Goal: Task Accomplishment & Management: Complete application form

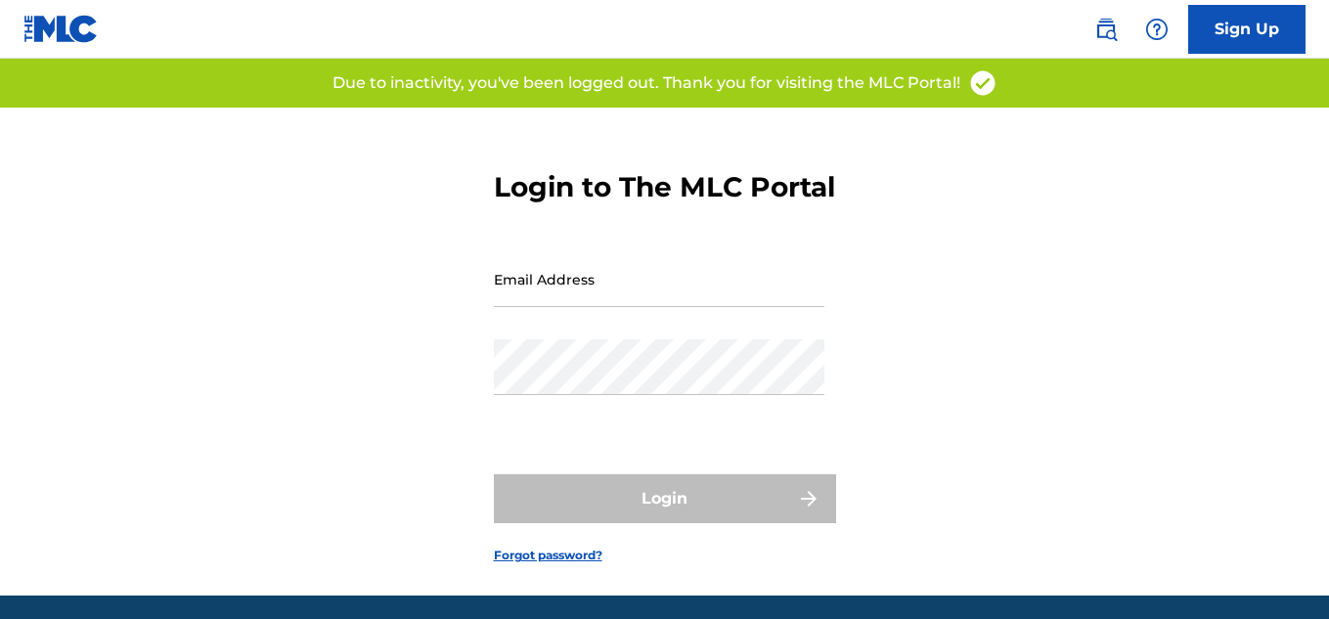
click at [623, 307] on input "Email Address" at bounding box center [659, 279] width 331 height 56
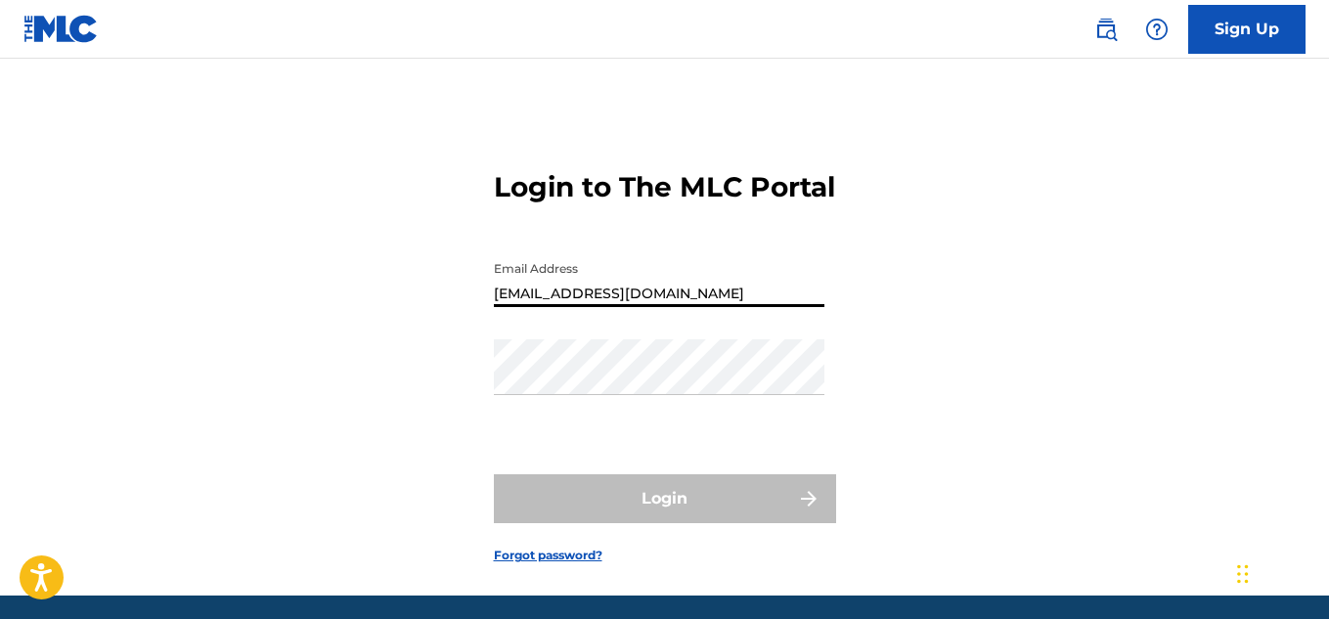
type input "[EMAIL_ADDRESS][DOMAIN_NAME]"
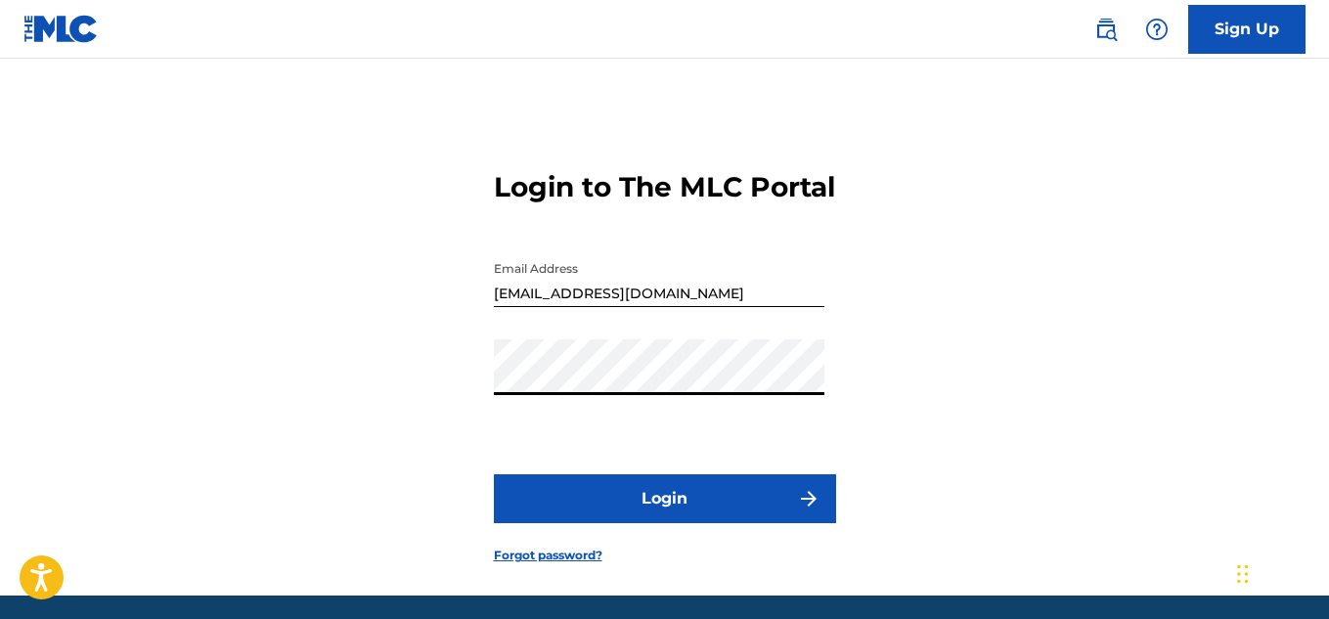
click at [668, 522] on button "Login" at bounding box center [665, 498] width 342 height 49
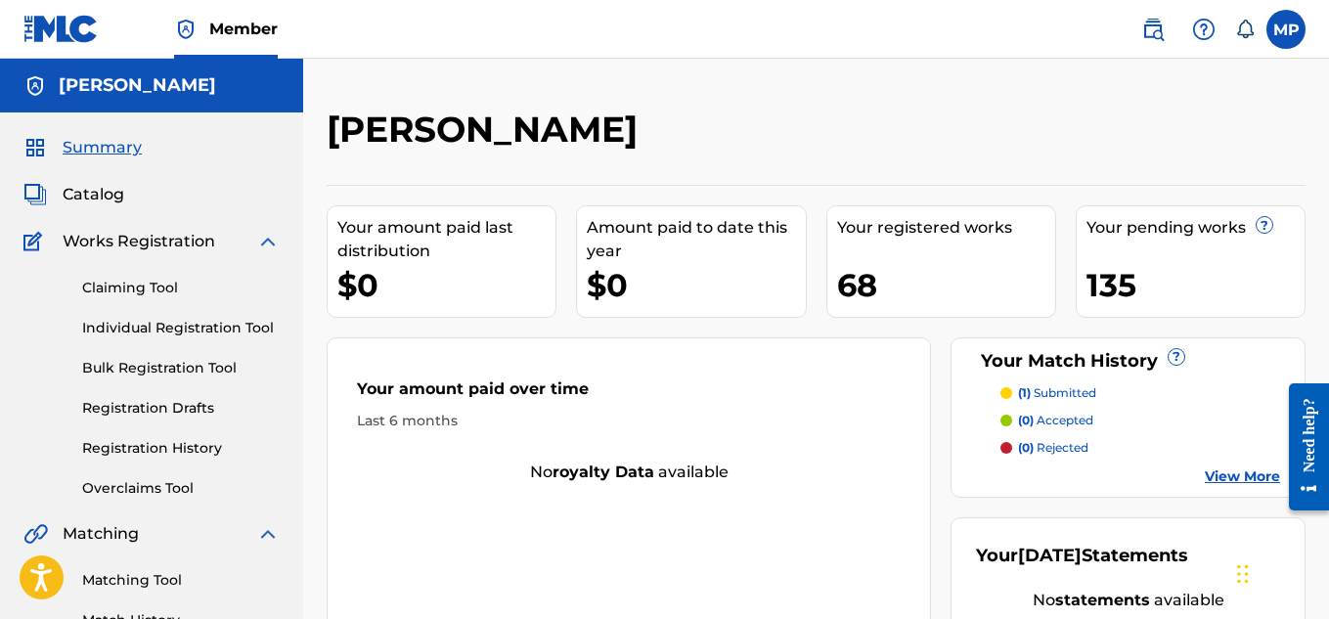
click at [218, 330] on link "Individual Registration Tool" at bounding box center [181, 328] width 198 height 21
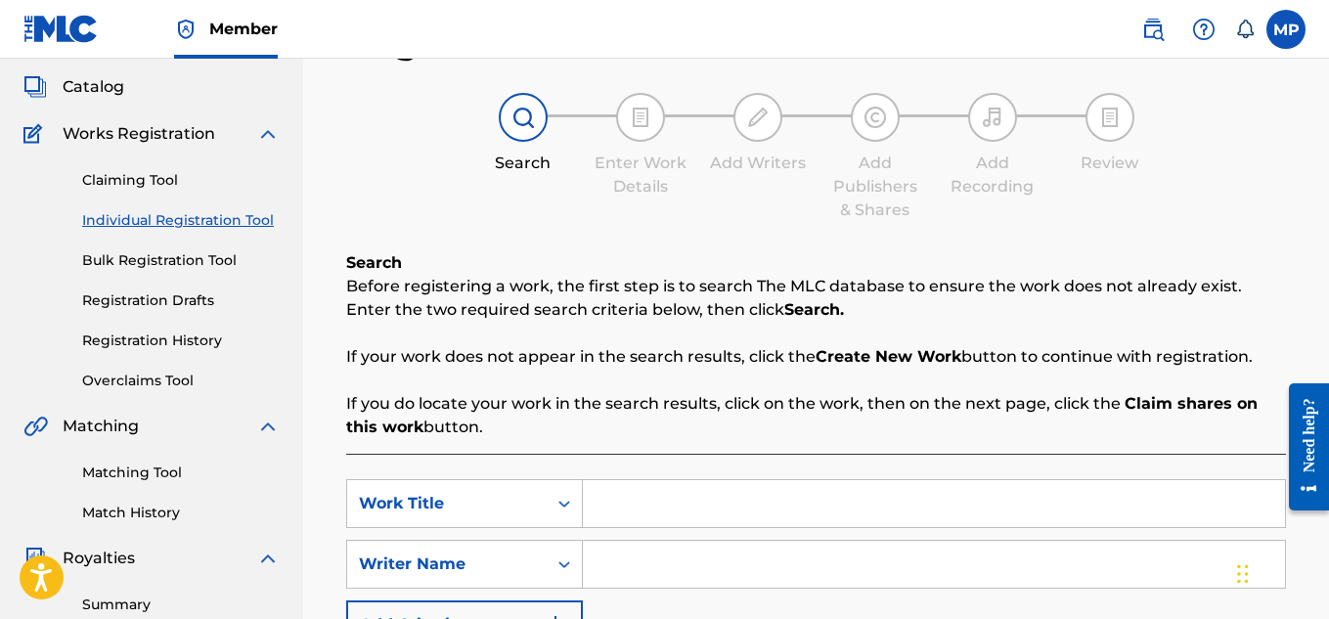
scroll to position [105, 0]
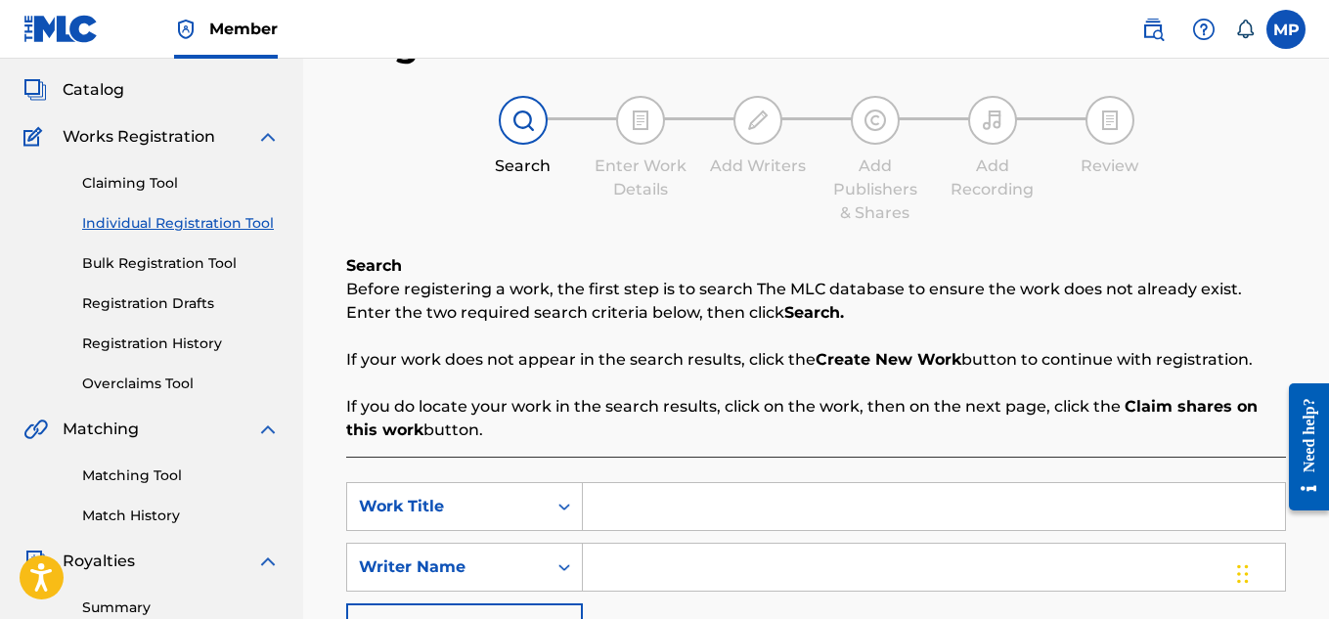
click at [190, 338] on link "Registration History" at bounding box center [181, 343] width 198 height 21
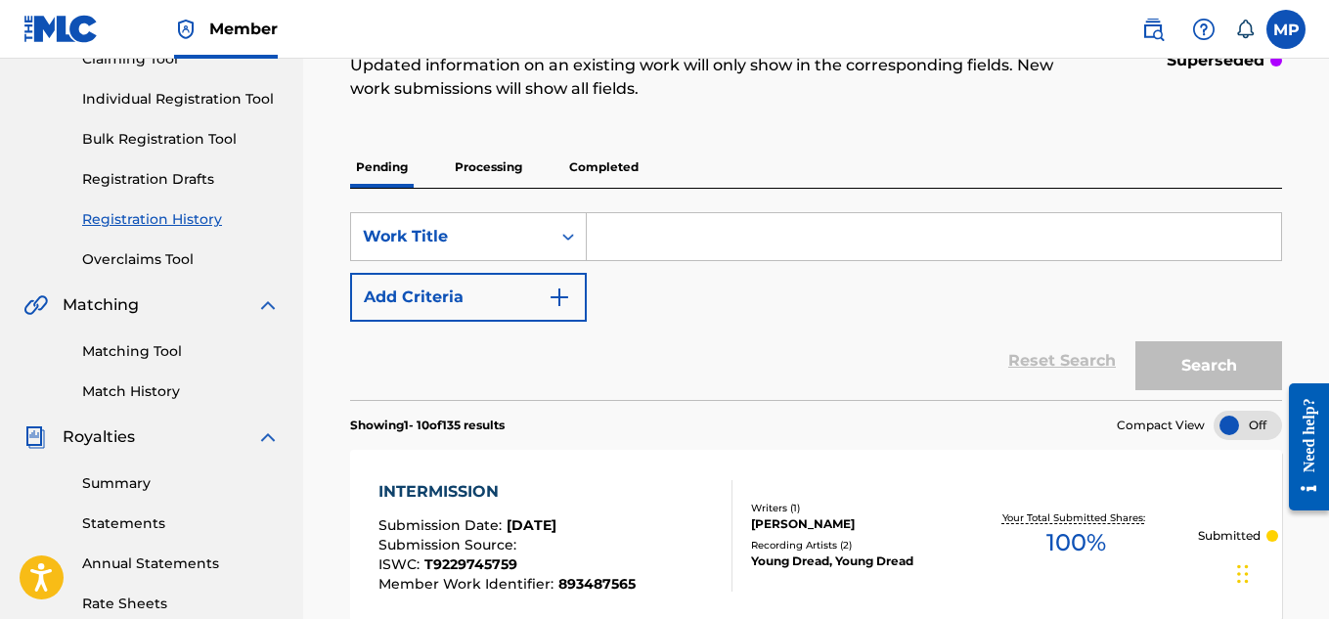
scroll to position [128, 0]
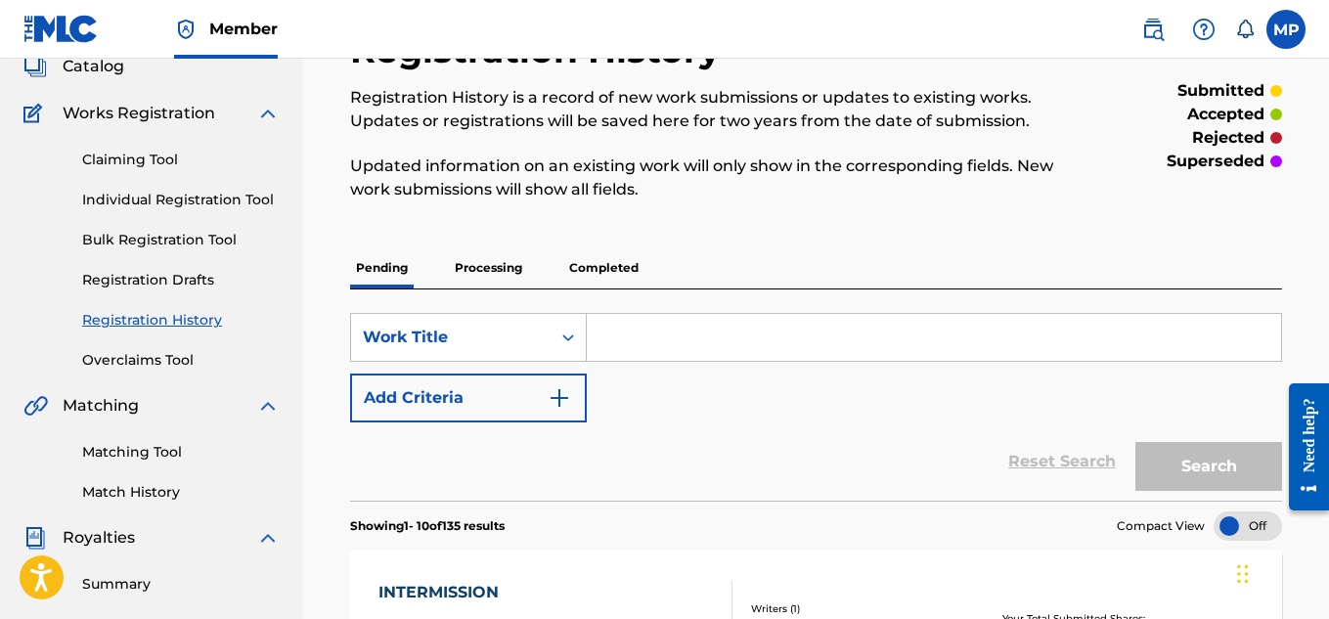
click at [248, 192] on link "Individual Registration Tool" at bounding box center [181, 200] width 198 height 21
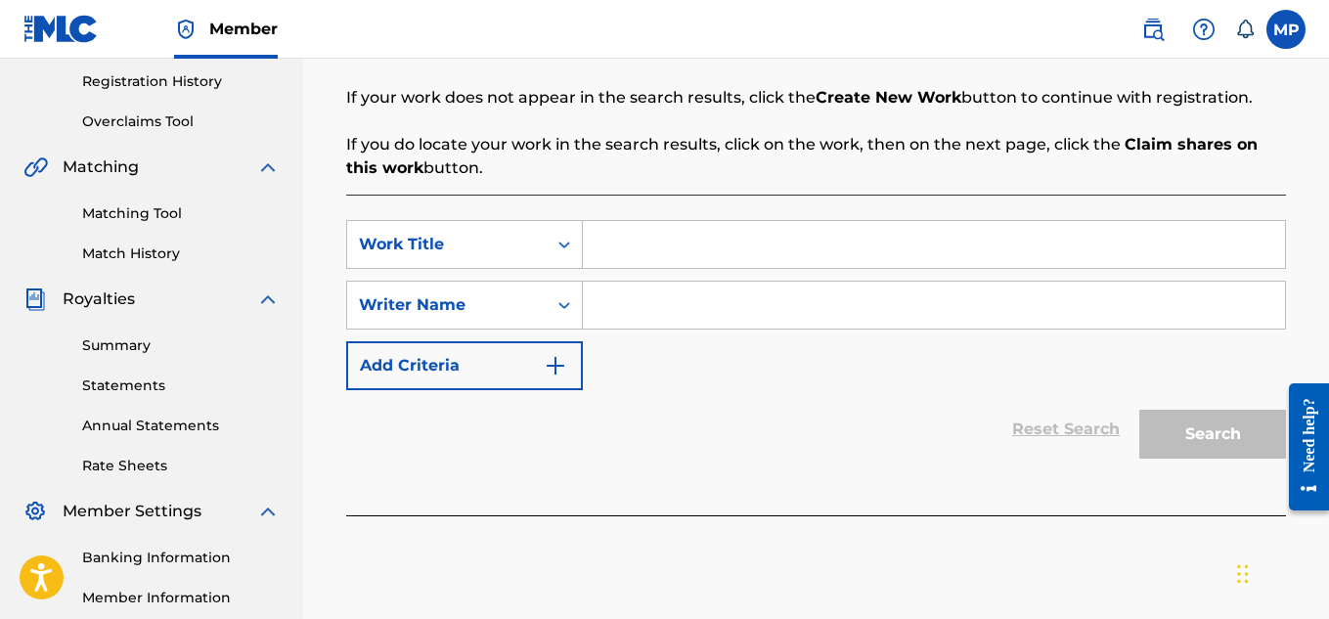
scroll to position [368, 0]
click at [684, 250] on input "Search Form" at bounding box center [934, 243] width 702 height 47
paste input "INDEED"
type input "INDEED"
click at [732, 303] on input "Search Form" at bounding box center [934, 304] width 702 height 47
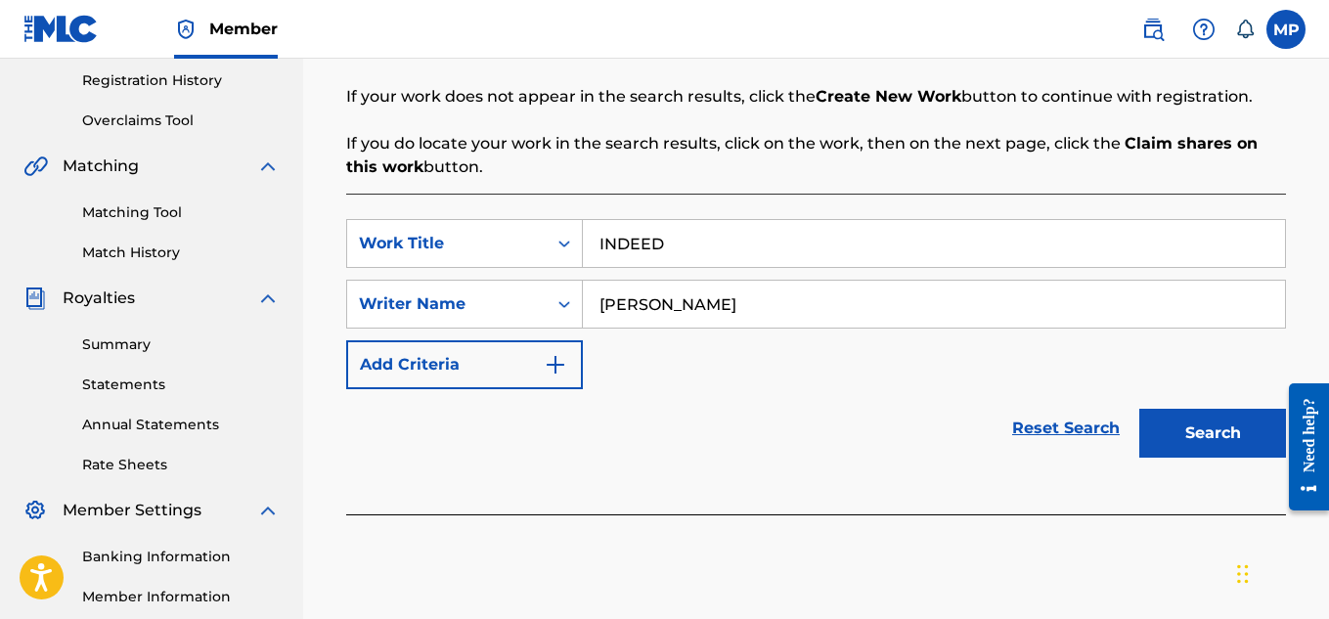
type input "[PERSON_NAME]"
click at [1192, 430] on button "Search" at bounding box center [1212, 433] width 147 height 49
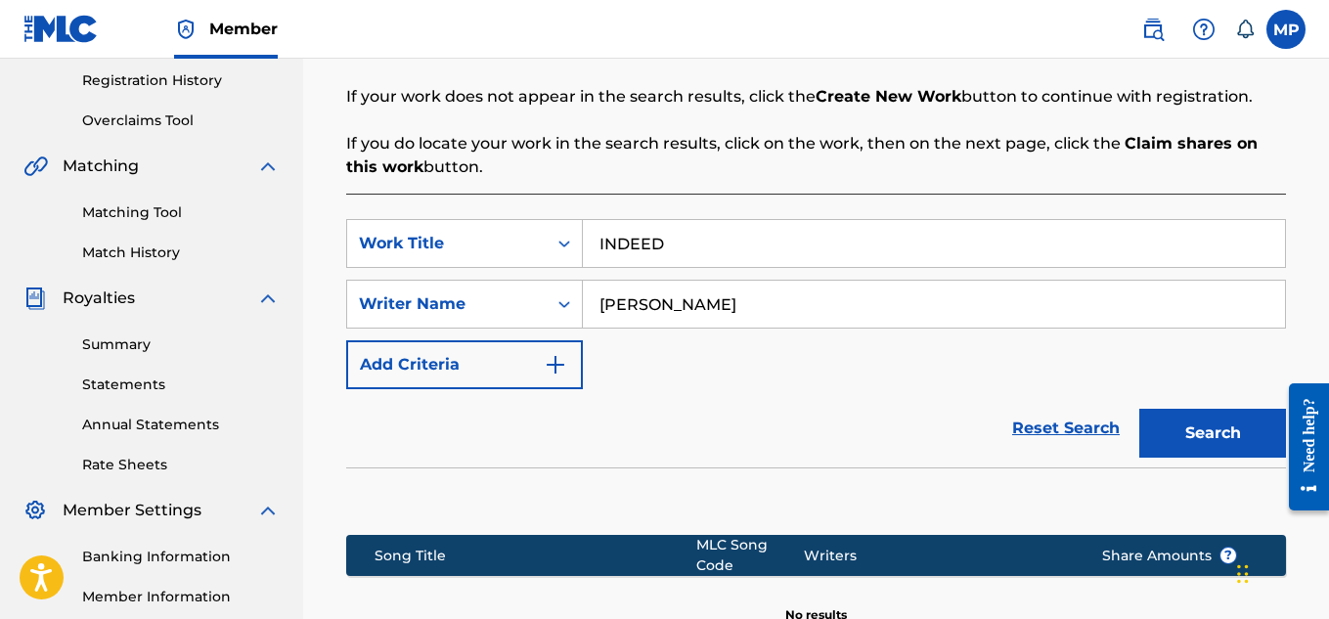
scroll to position [634, 0]
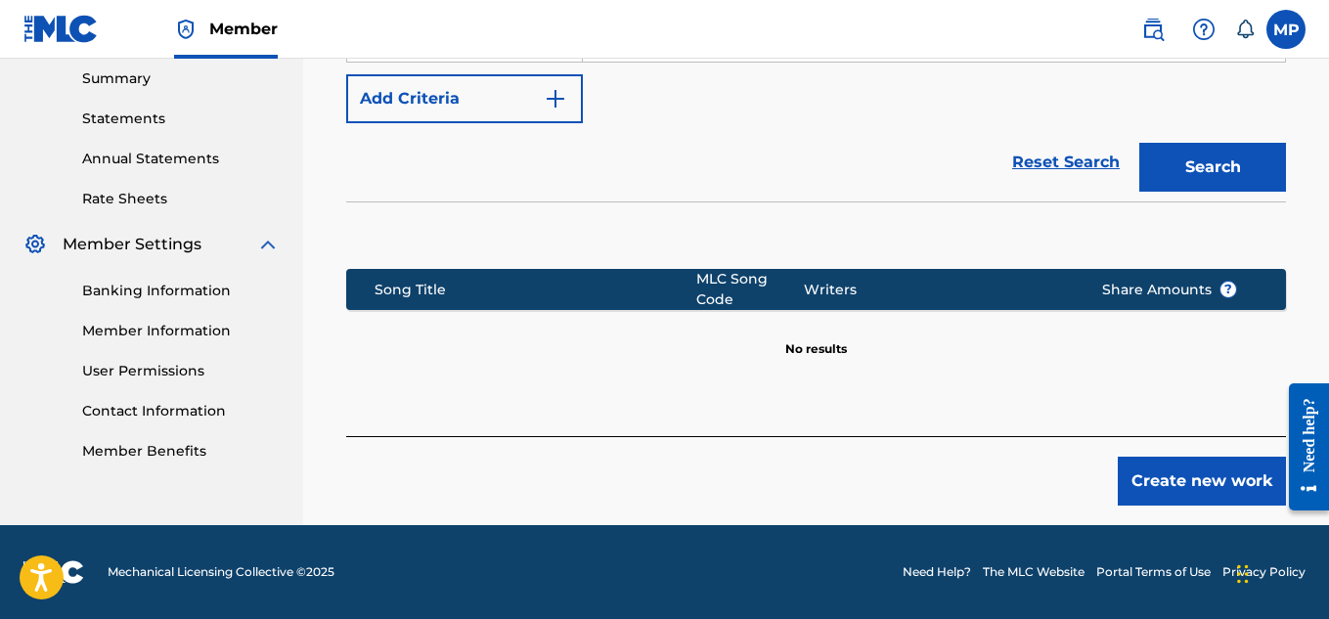
click at [1159, 476] on button "Create new work" at bounding box center [1202, 481] width 168 height 49
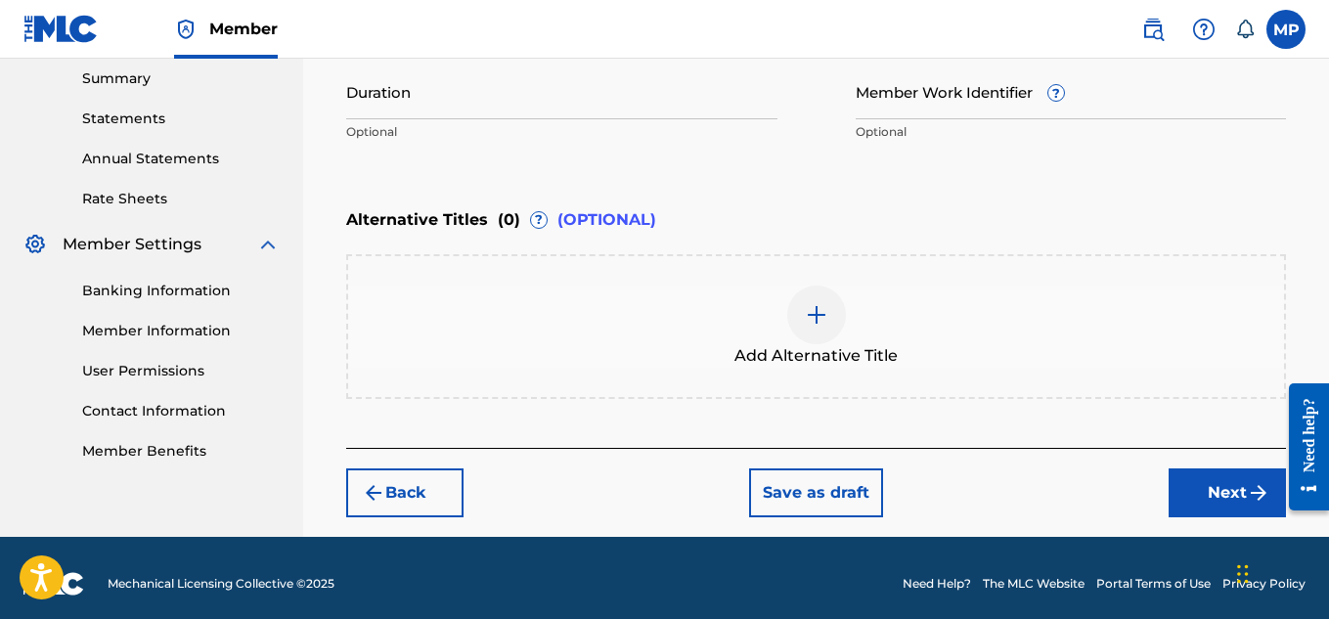
scroll to position [401, 0]
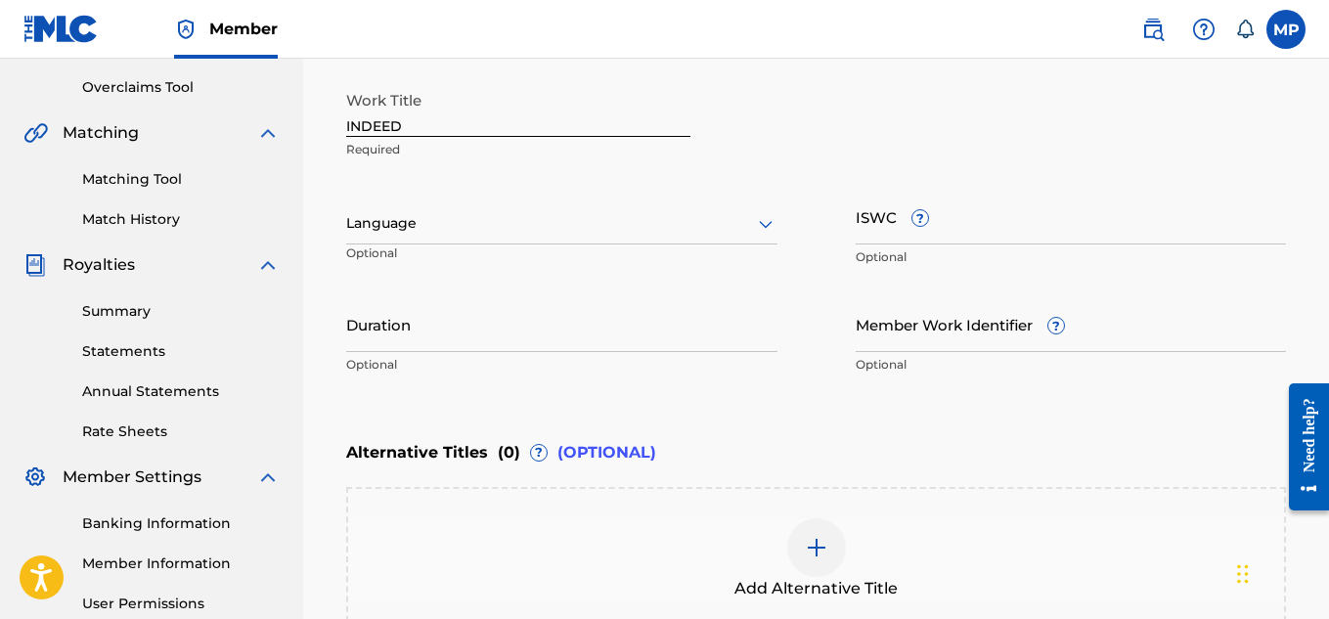
click at [939, 240] on input "ISWC ?" at bounding box center [1071, 217] width 431 height 56
paste input "893488267"
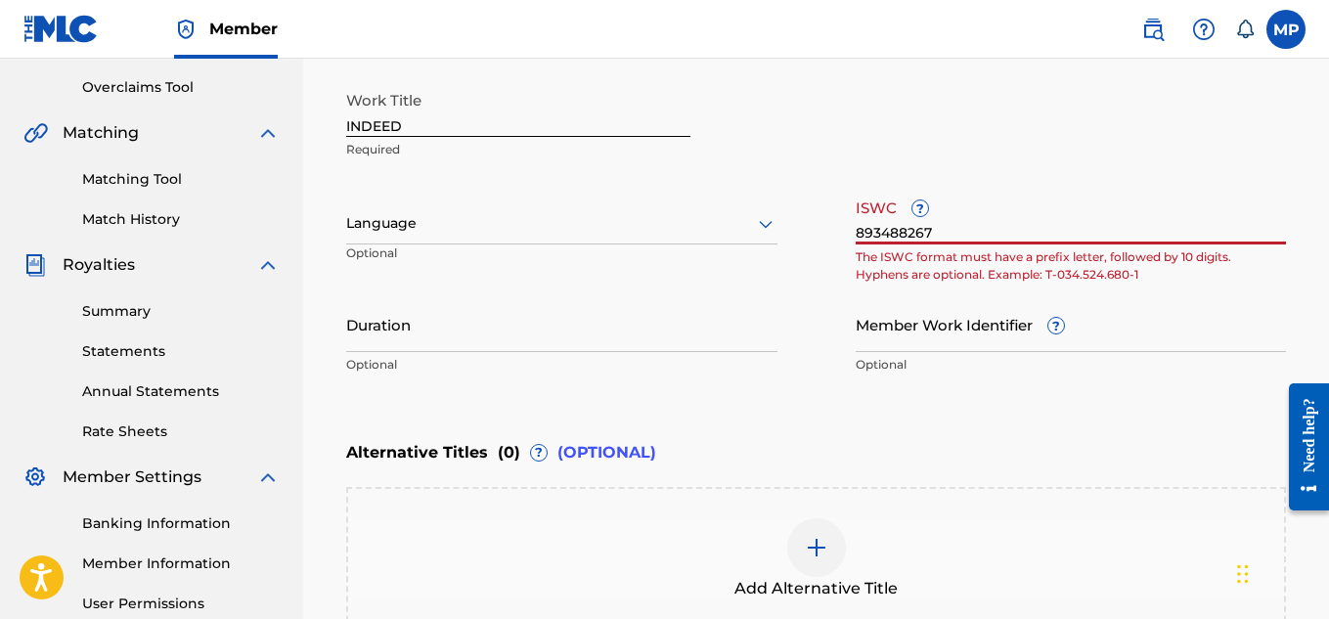
click at [1056, 233] on input "893488267" at bounding box center [1071, 217] width 431 height 56
paste input "T9229750850"
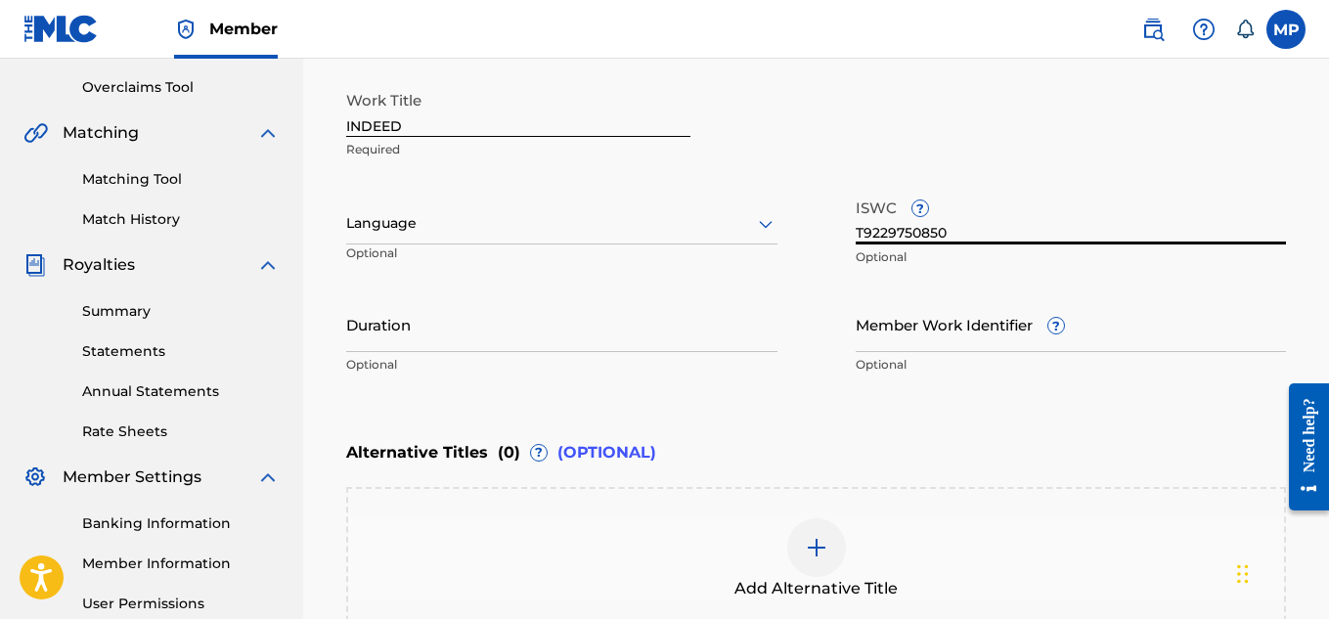
type input "T9229750850"
click at [991, 345] on input "Member Work Identifier ?" at bounding box center [1071, 324] width 431 height 56
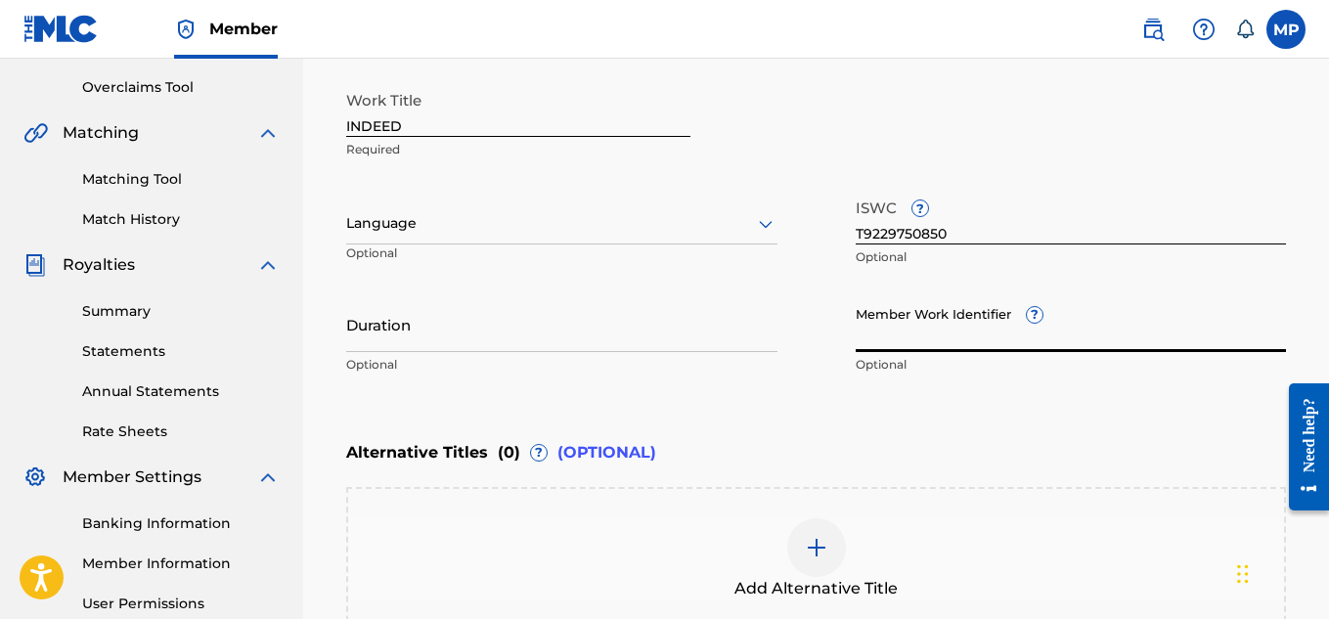
paste input "893488267"
type input "893488267"
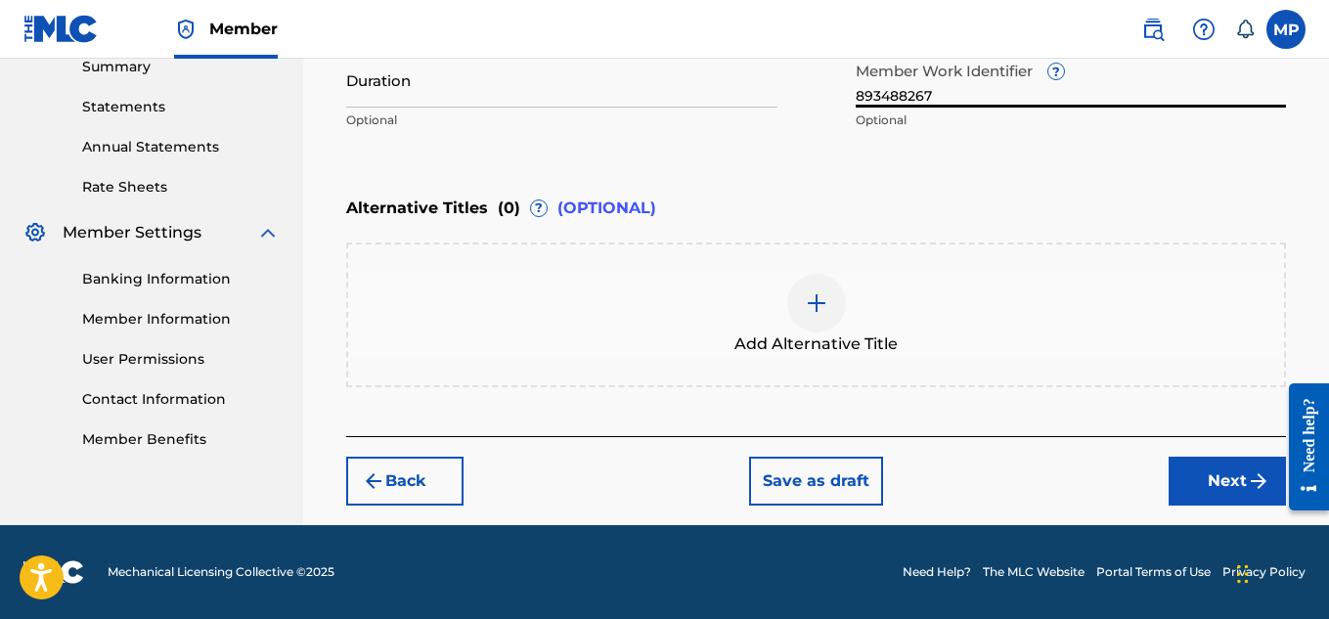
click at [1218, 466] on button "Next" at bounding box center [1227, 481] width 117 height 49
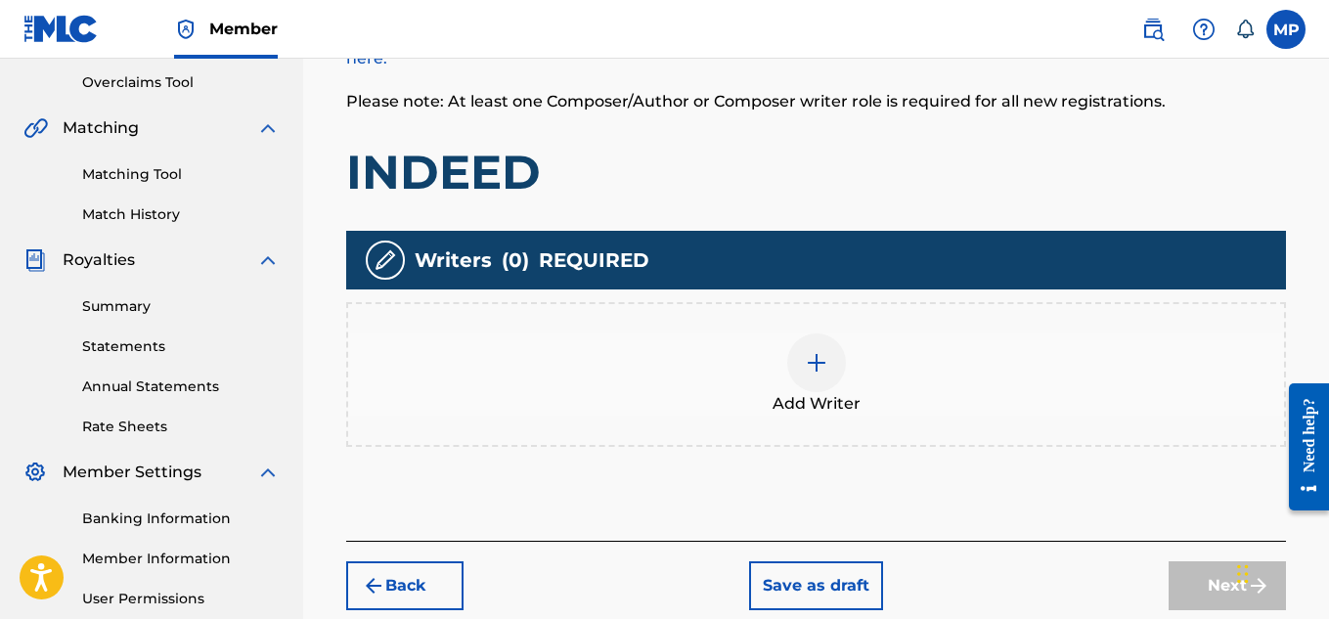
scroll to position [410, 0]
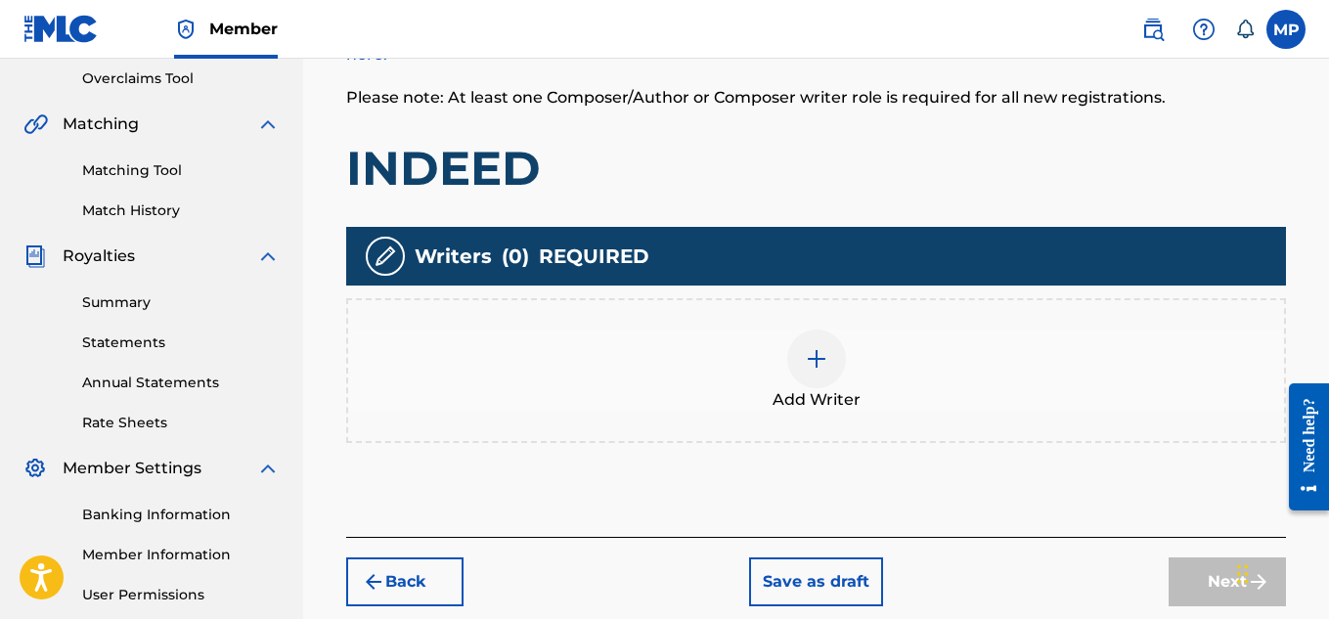
click at [841, 348] on div at bounding box center [816, 359] width 59 height 59
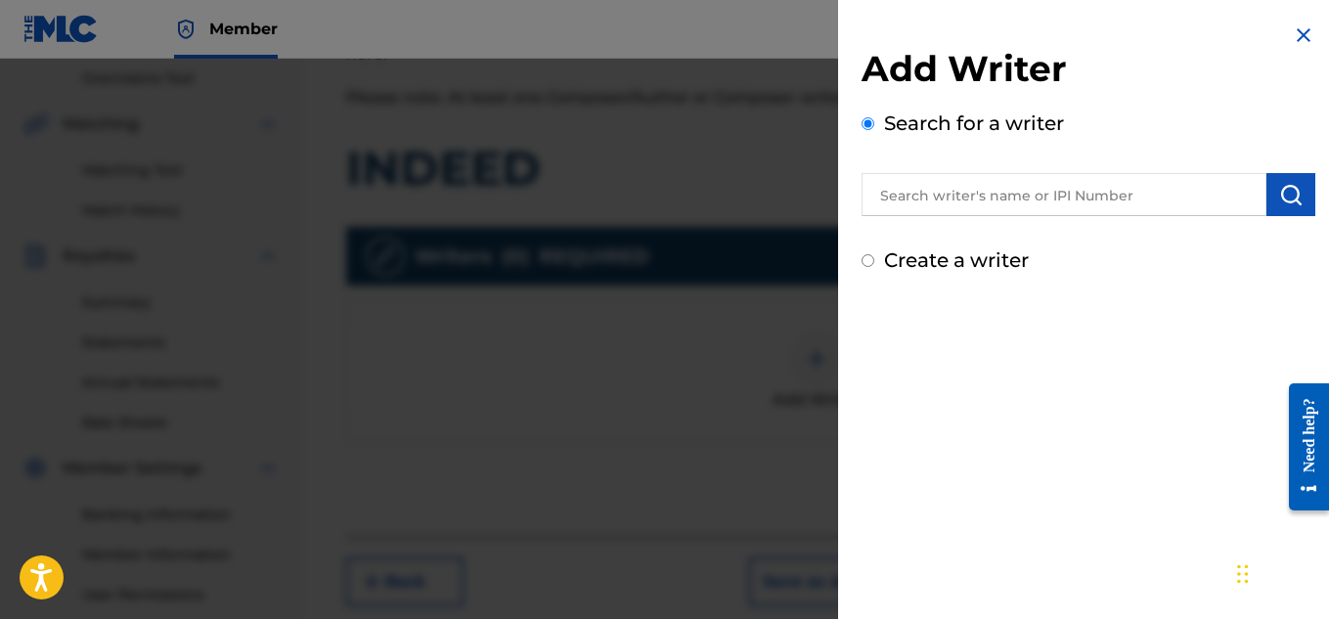
click at [1046, 207] on input "text" at bounding box center [1064, 194] width 405 height 43
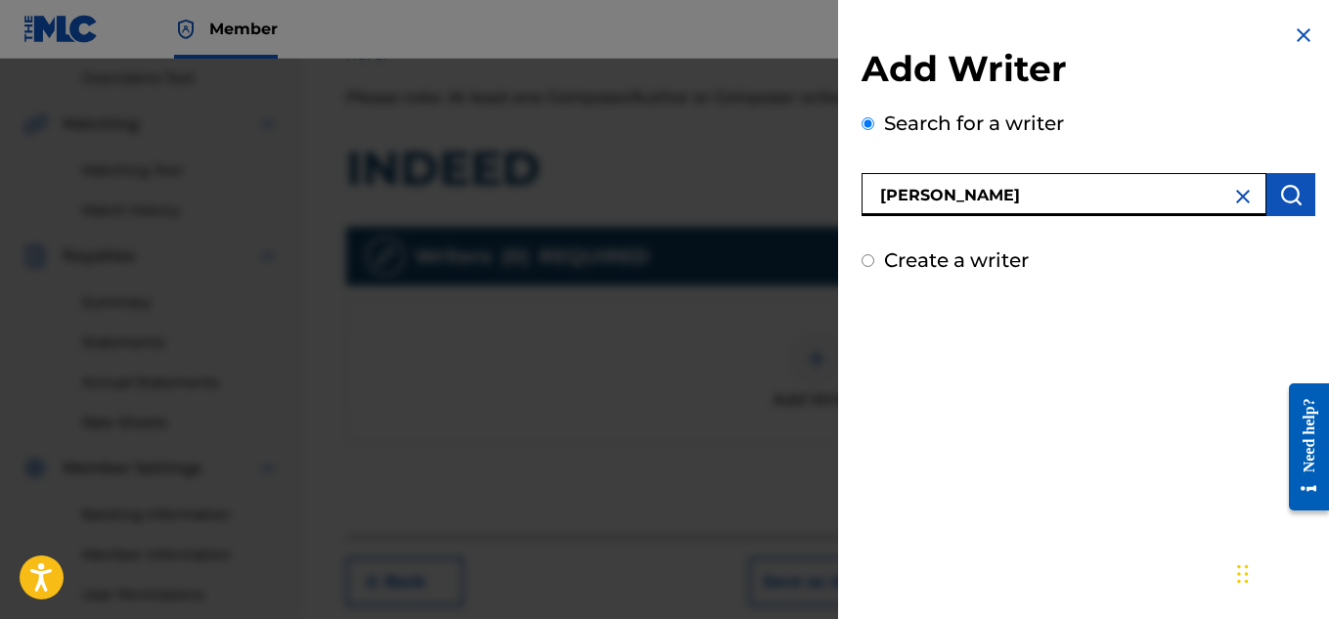
type input "[PERSON_NAME]"
click at [1266, 193] on button "submit" at bounding box center [1290, 194] width 49 height 43
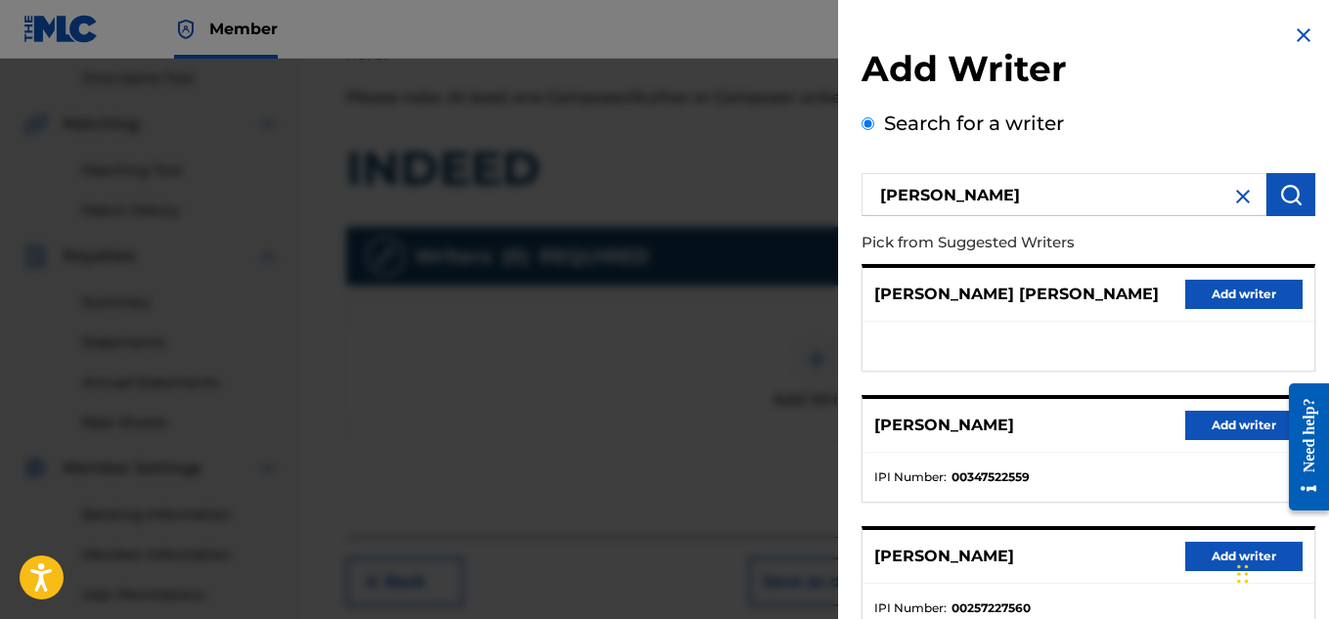
click at [1202, 435] on button "Add writer" at bounding box center [1243, 425] width 117 height 29
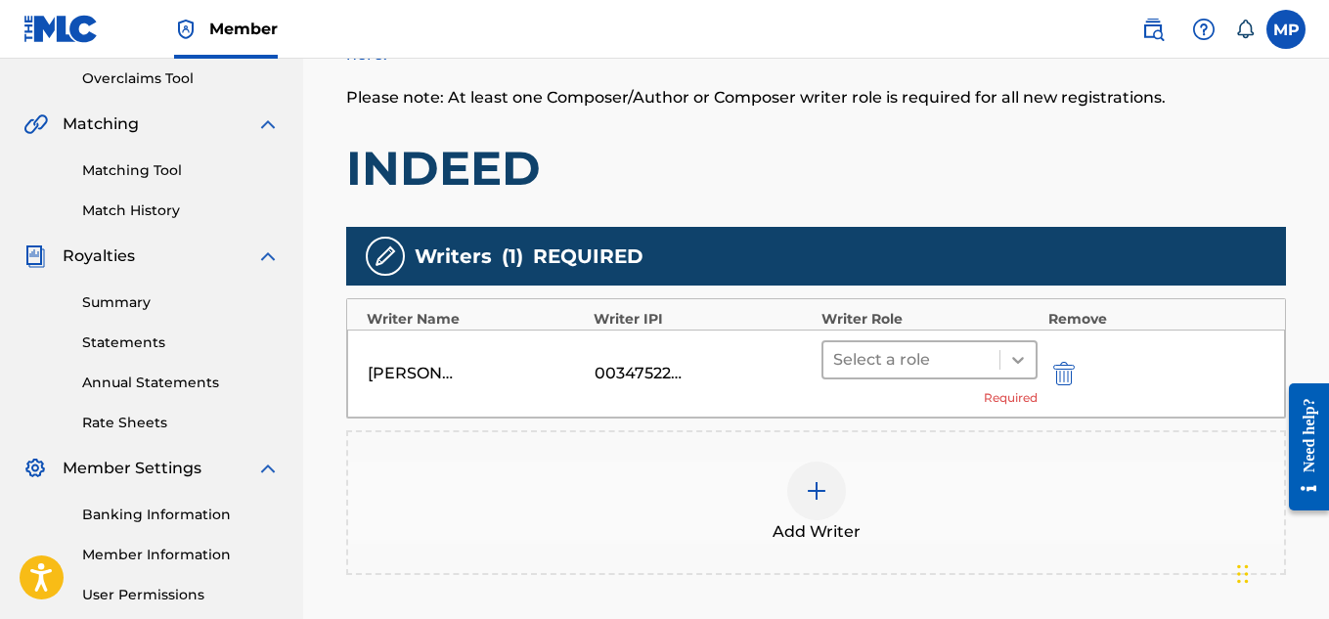
click at [1029, 364] on div at bounding box center [1017, 359] width 35 height 35
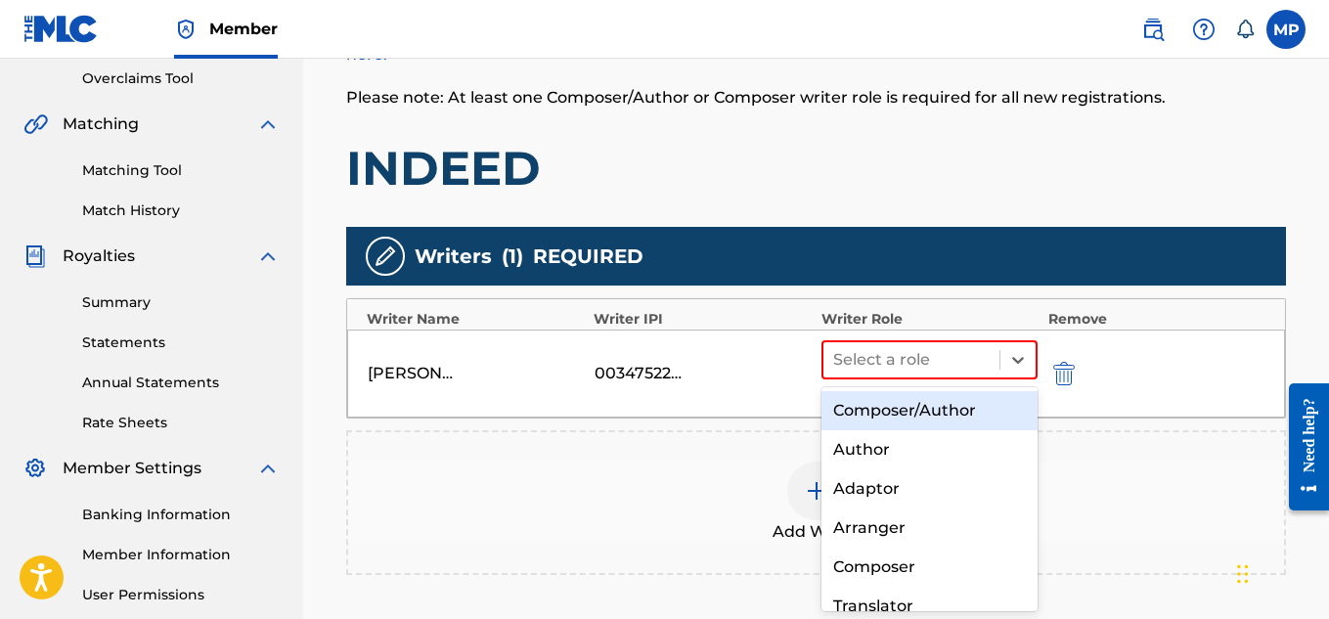
click at [959, 402] on div "Composer/Author" at bounding box center [930, 410] width 217 height 39
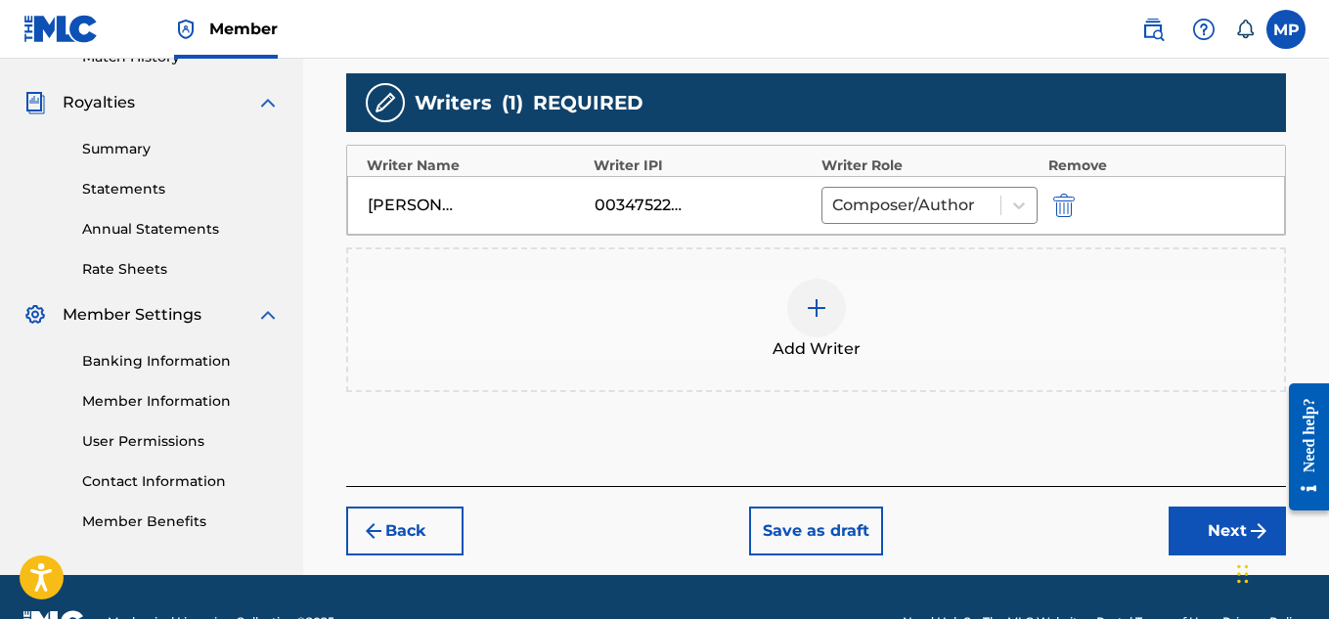
scroll to position [595, 0]
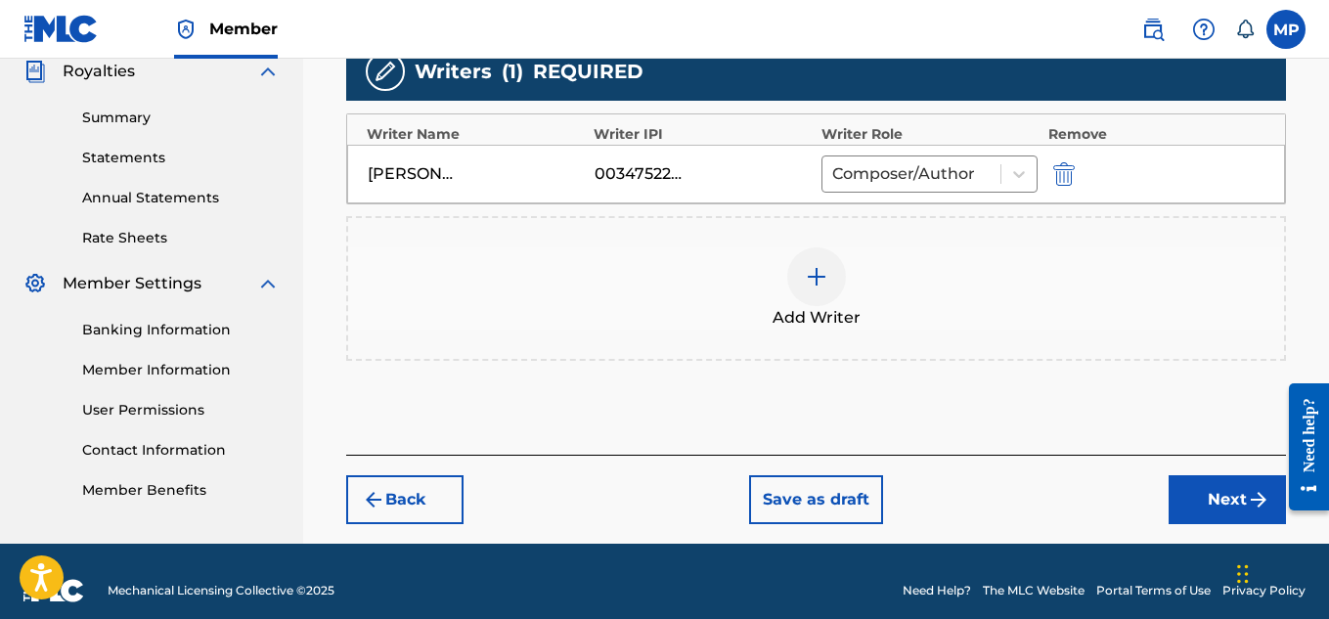
click at [1177, 496] on button "Next" at bounding box center [1227, 499] width 117 height 49
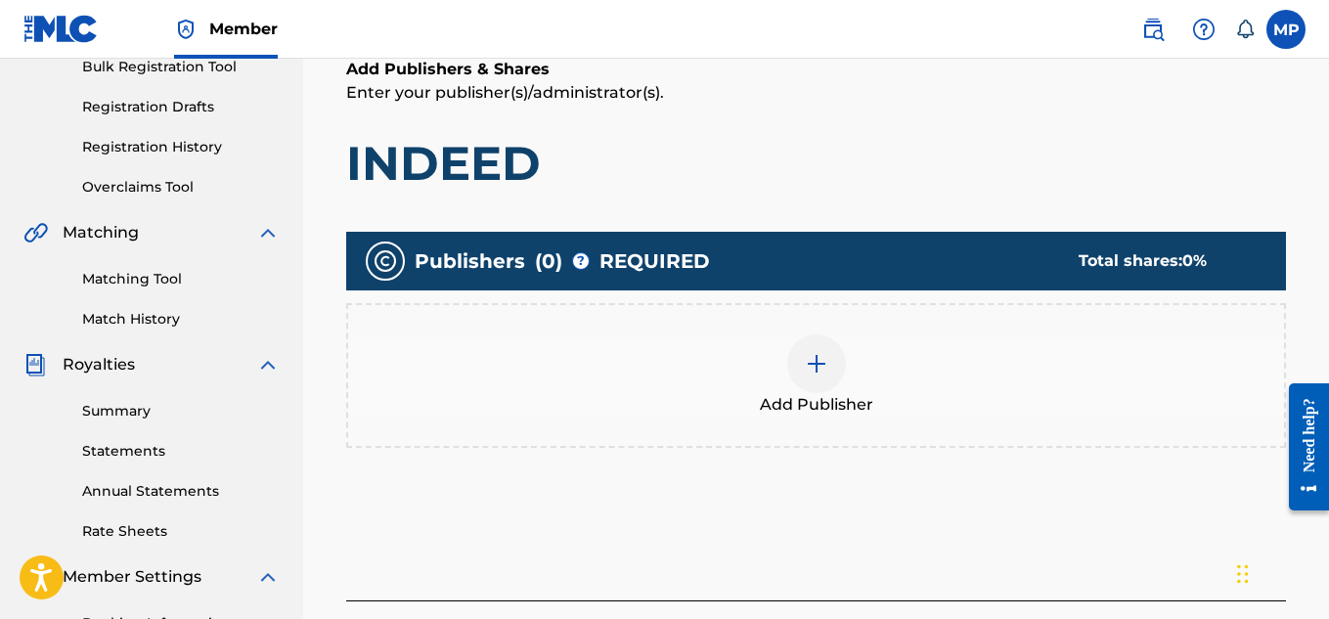
scroll to position [302, 0]
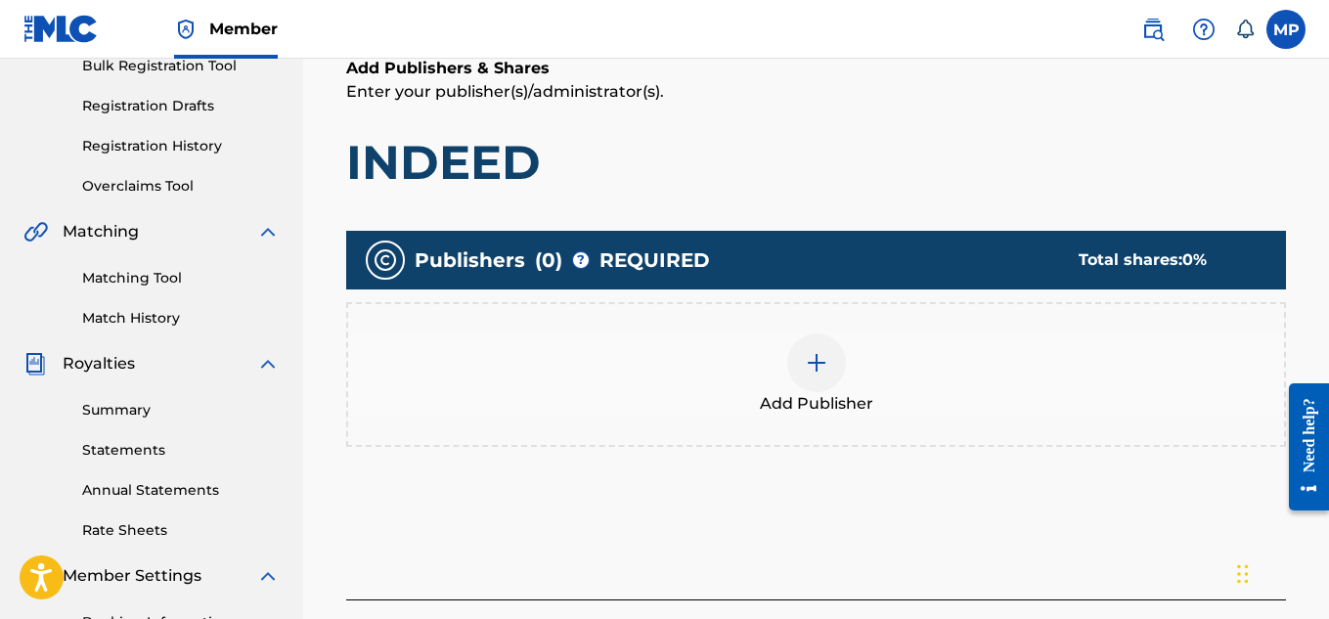
click at [834, 359] on div at bounding box center [816, 362] width 59 height 59
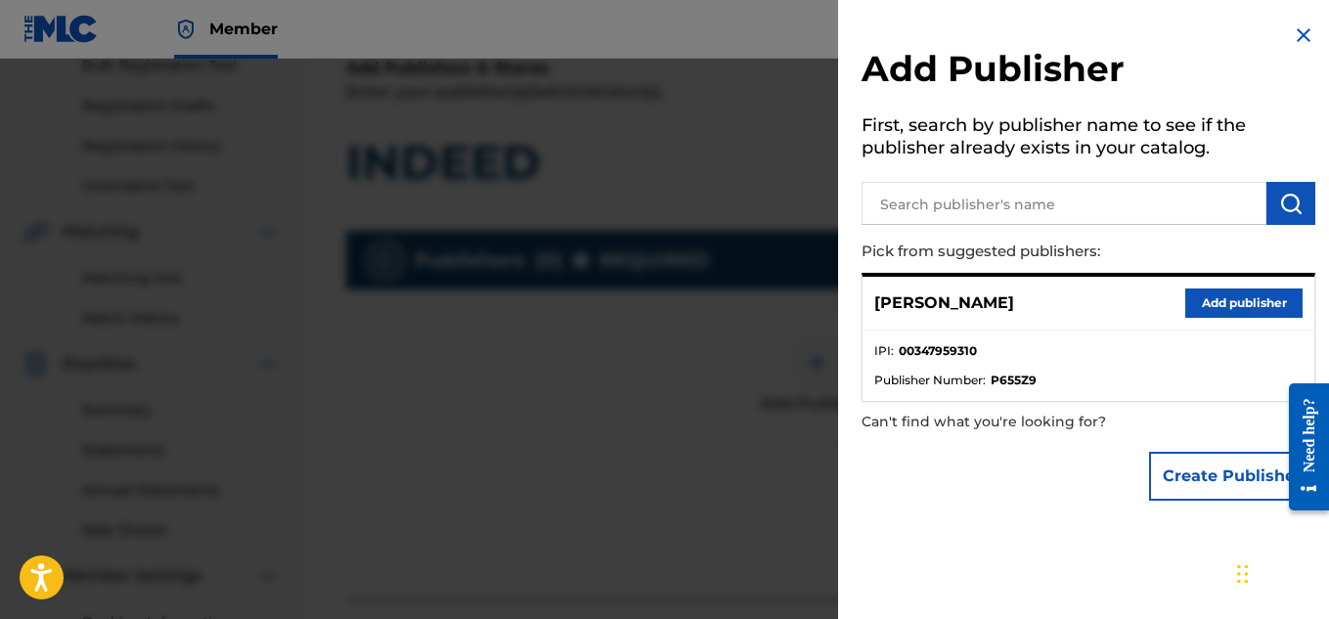
click at [1233, 311] on button "Add publisher" at bounding box center [1243, 303] width 117 height 29
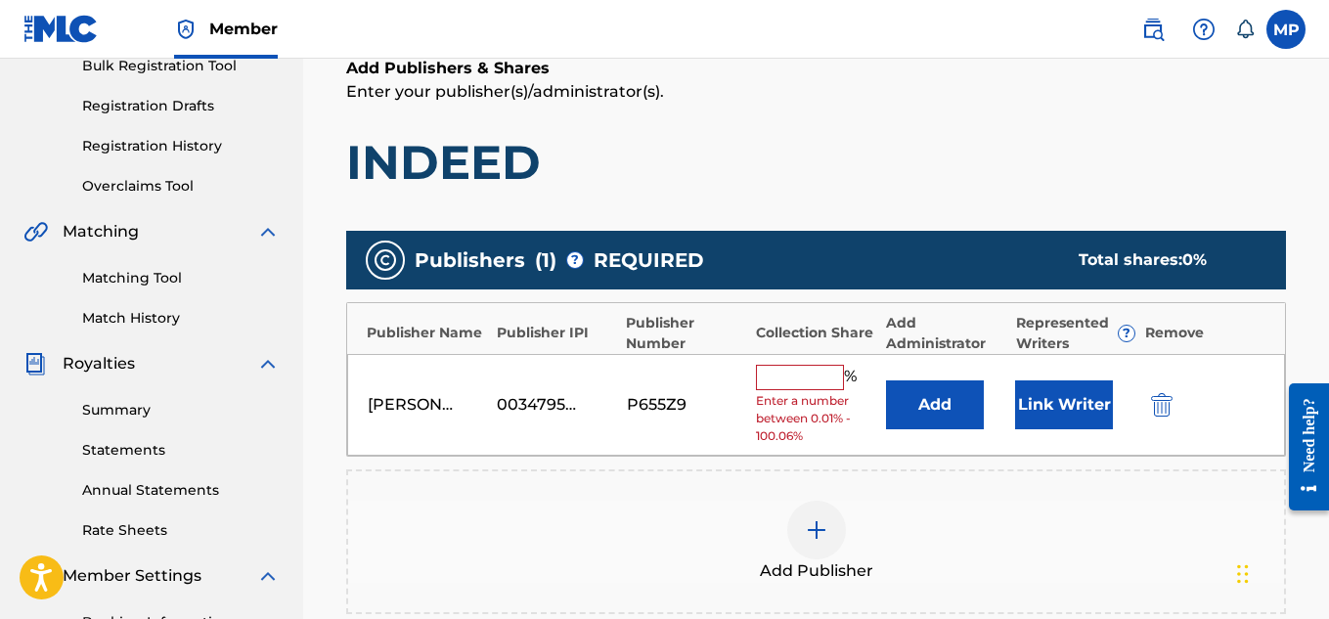
click at [797, 361] on div "[PERSON_NAME] 00347959310 P655Z9 % Enter a number between 0.01% - 100.06% Add L…" at bounding box center [816, 405] width 938 height 103
click at [796, 371] on input "text" at bounding box center [800, 377] width 88 height 25
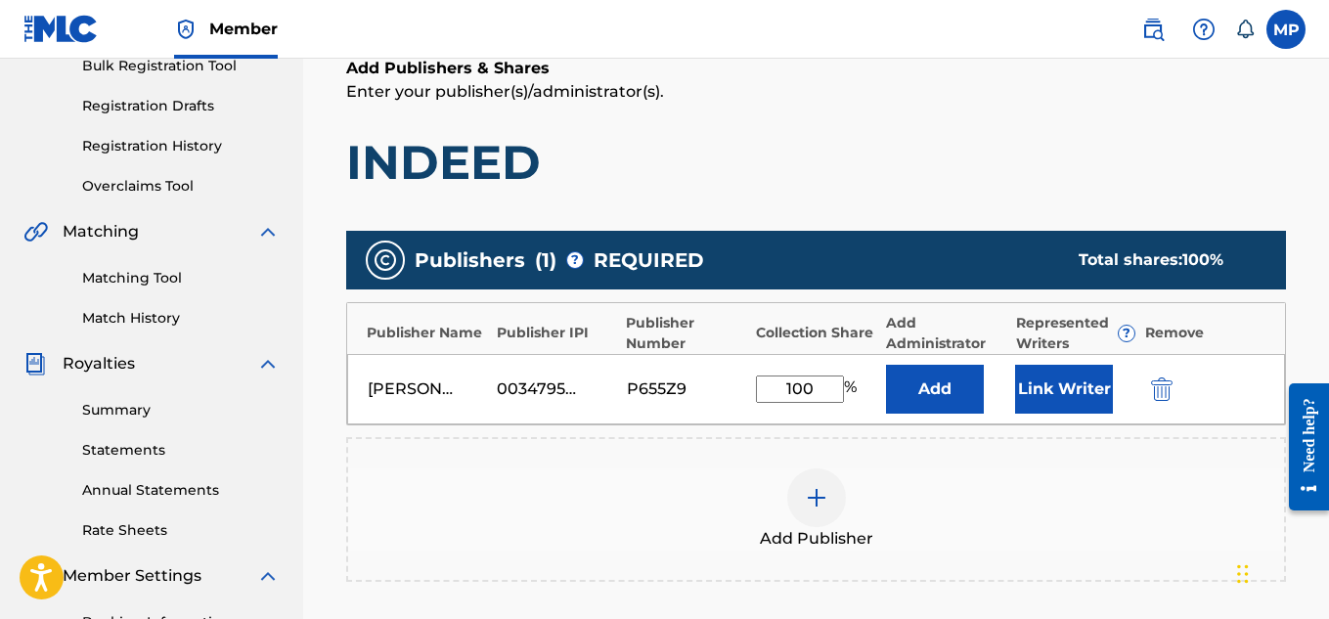
type input "100"
click at [1038, 392] on button "Link Writer" at bounding box center [1064, 389] width 98 height 49
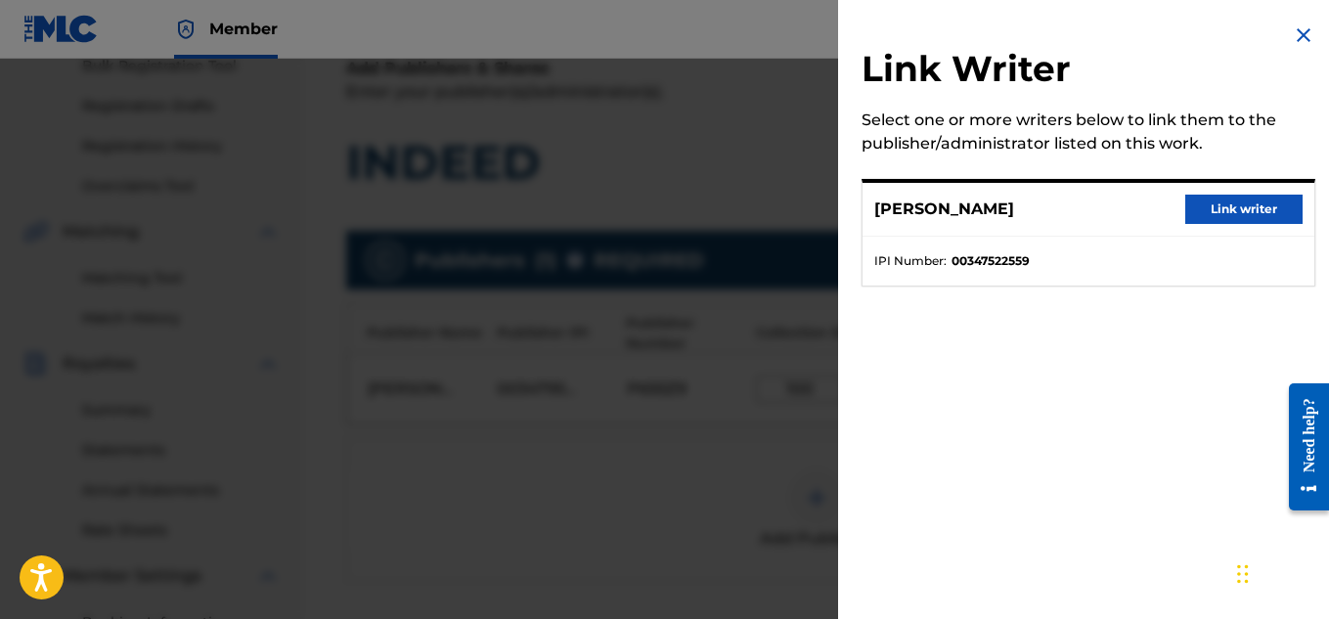
click at [1235, 201] on button "Link writer" at bounding box center [1243, 209] width 117 height 29
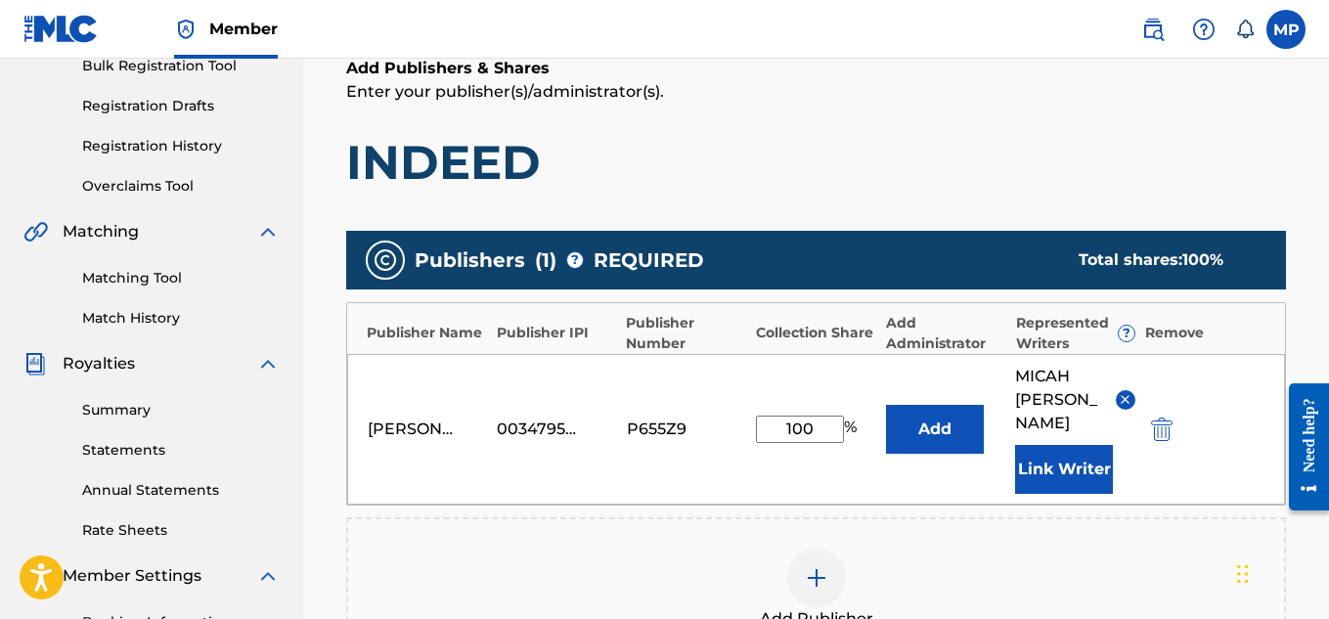
scroll to position [657, 0]
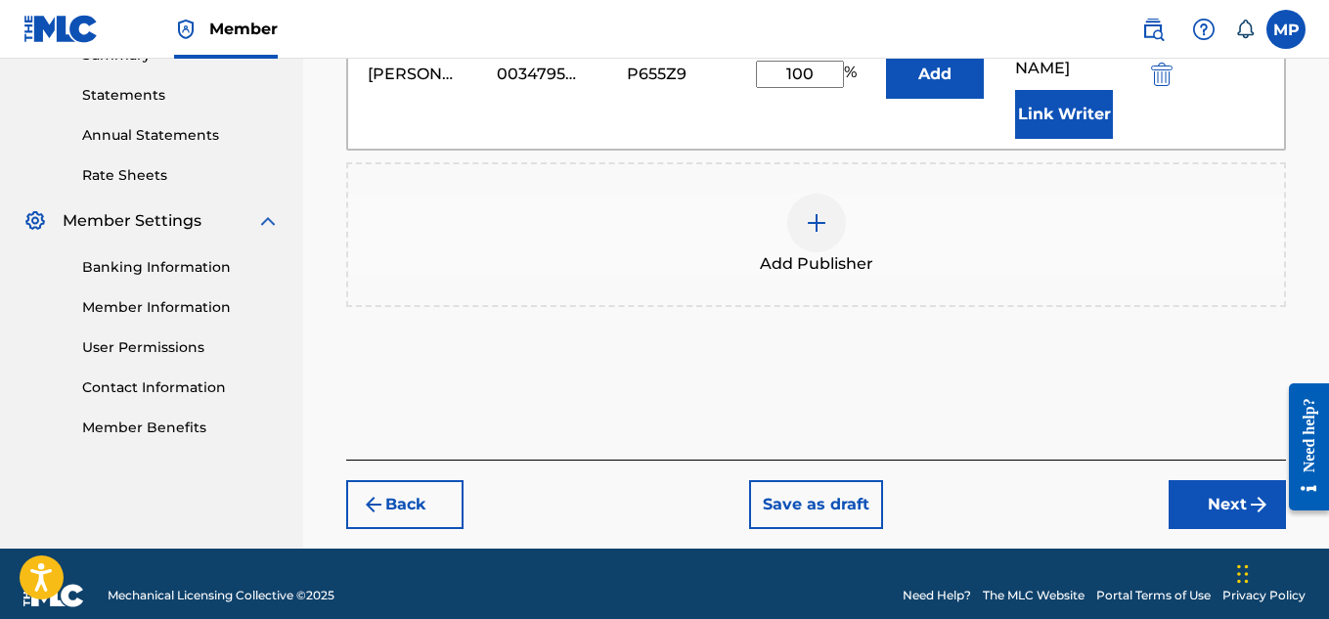
click at [1250, 480] on button "Next" at bounding box center [1227, 504] width 117 height 49
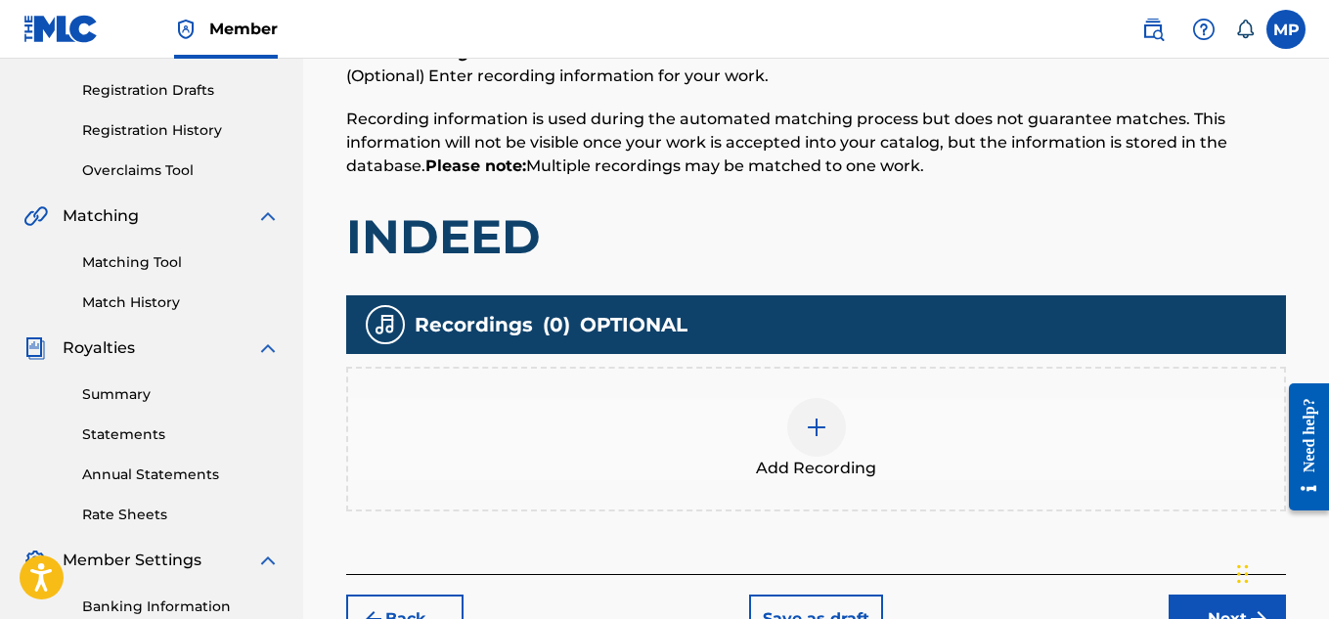
scroll to position [406, 0]
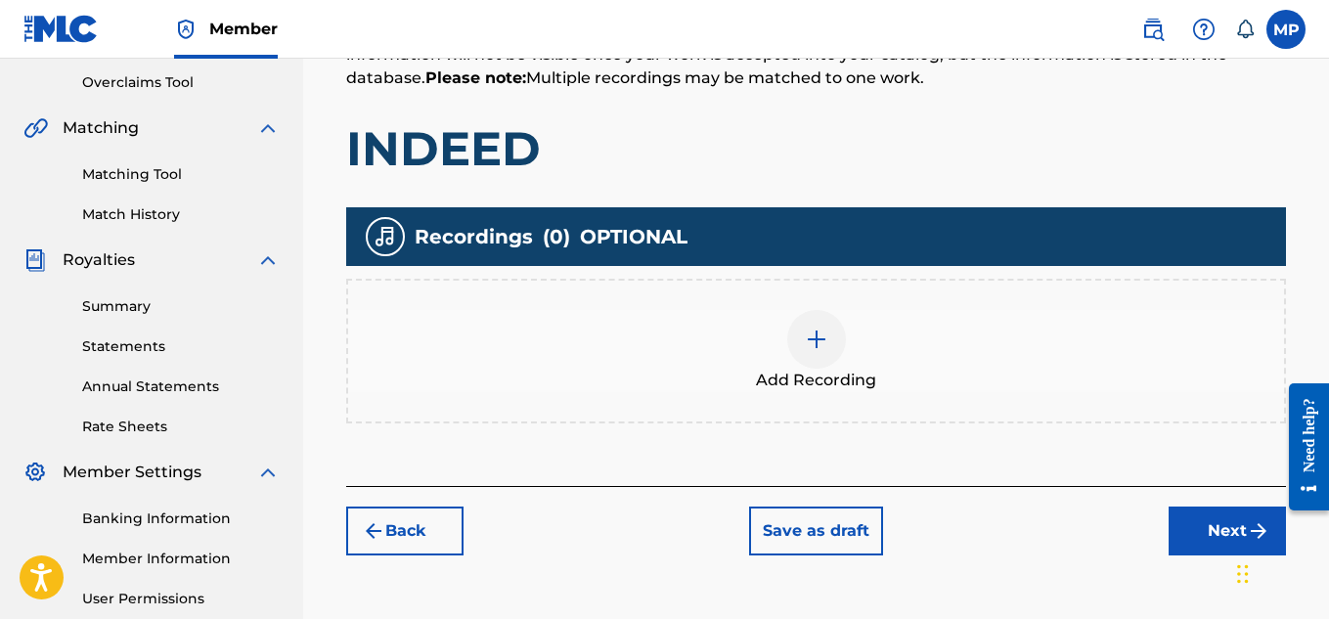
click at [836, 345] on div at bounding box center [816, 339] width 59 height 59
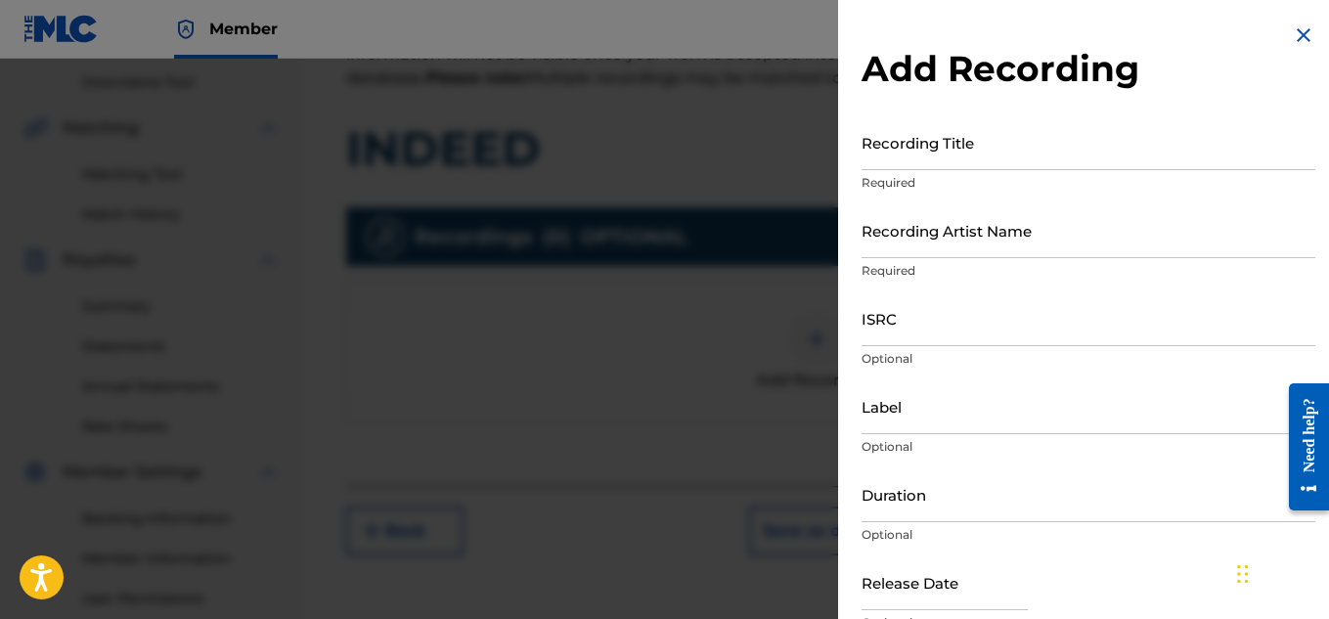
click at [999, 158] on input "Recording Title" at bounding box center [1089, 142] width 454 height 56
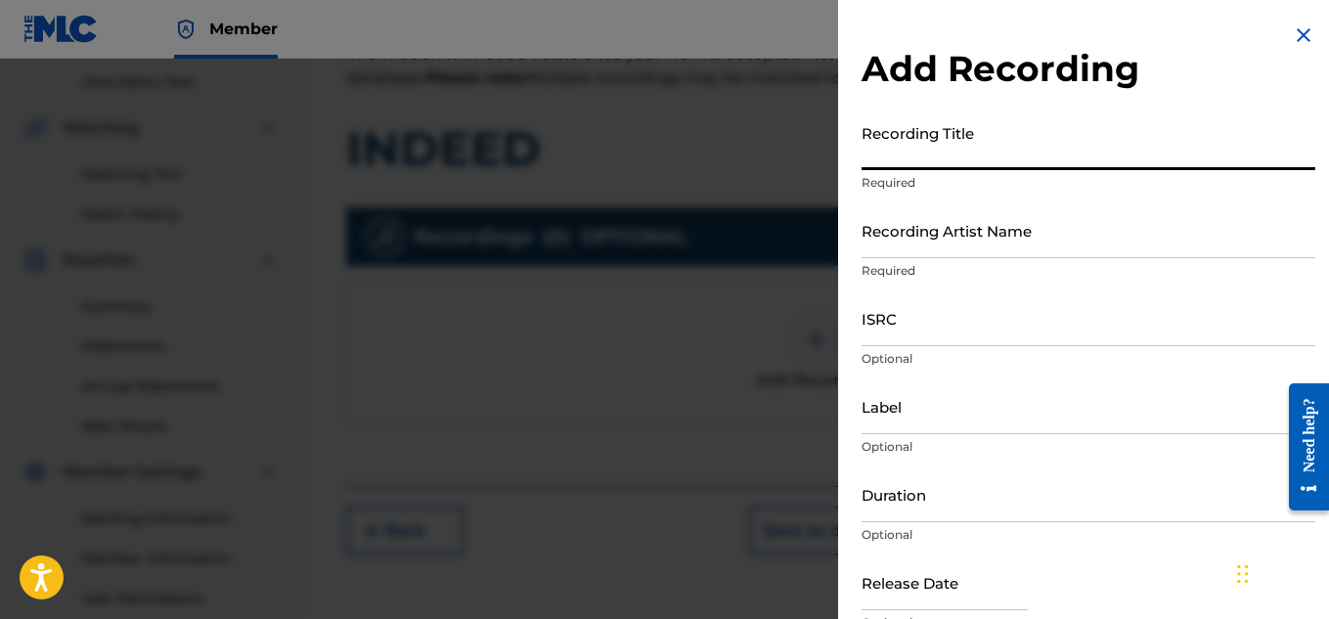
paste input "INDEED"
type input "INDEED"
click at [977, 234] on input "Recording Artist Name" at bounding box center [1089, 230] width 454 height 56
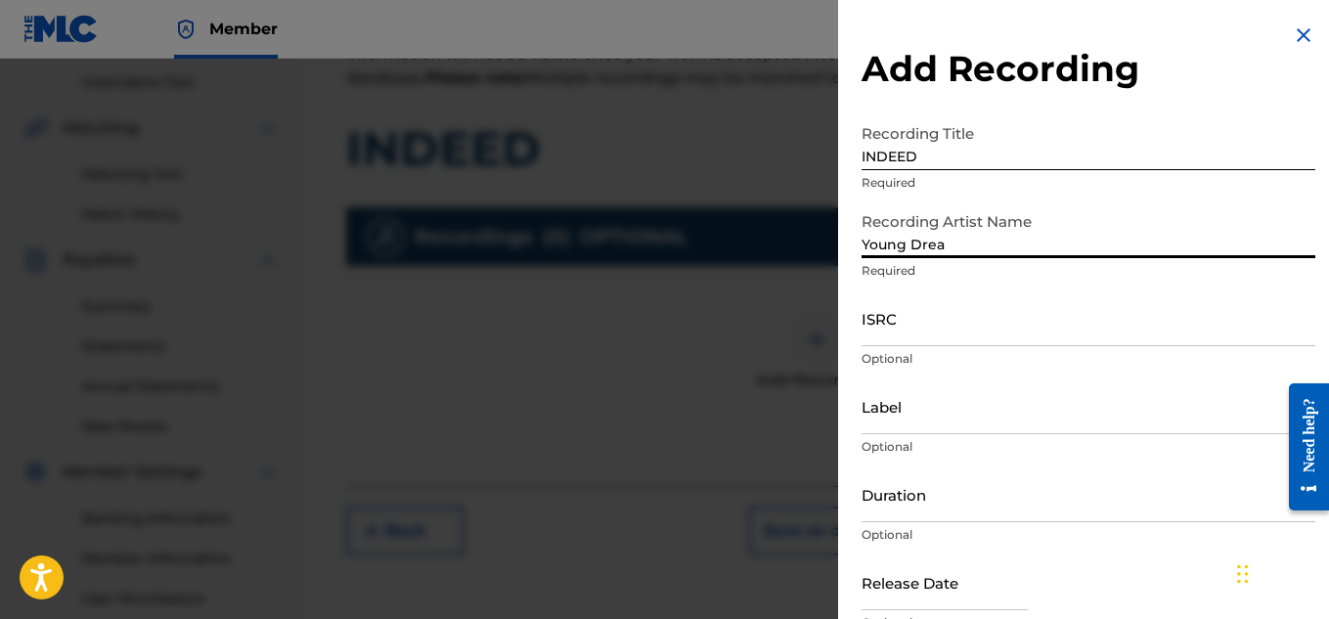
type input "Young Dread"
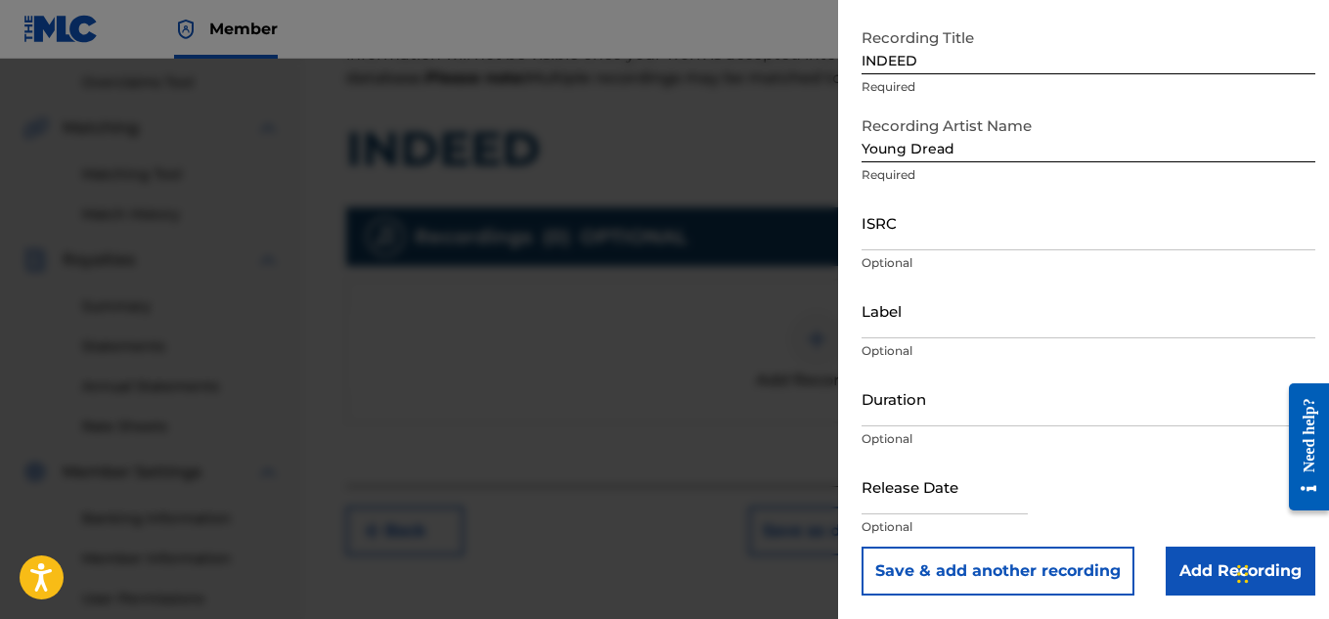
click at [1183, 552] on input "Add Recording" at bounding box center [1241, 571] width 150 height 49
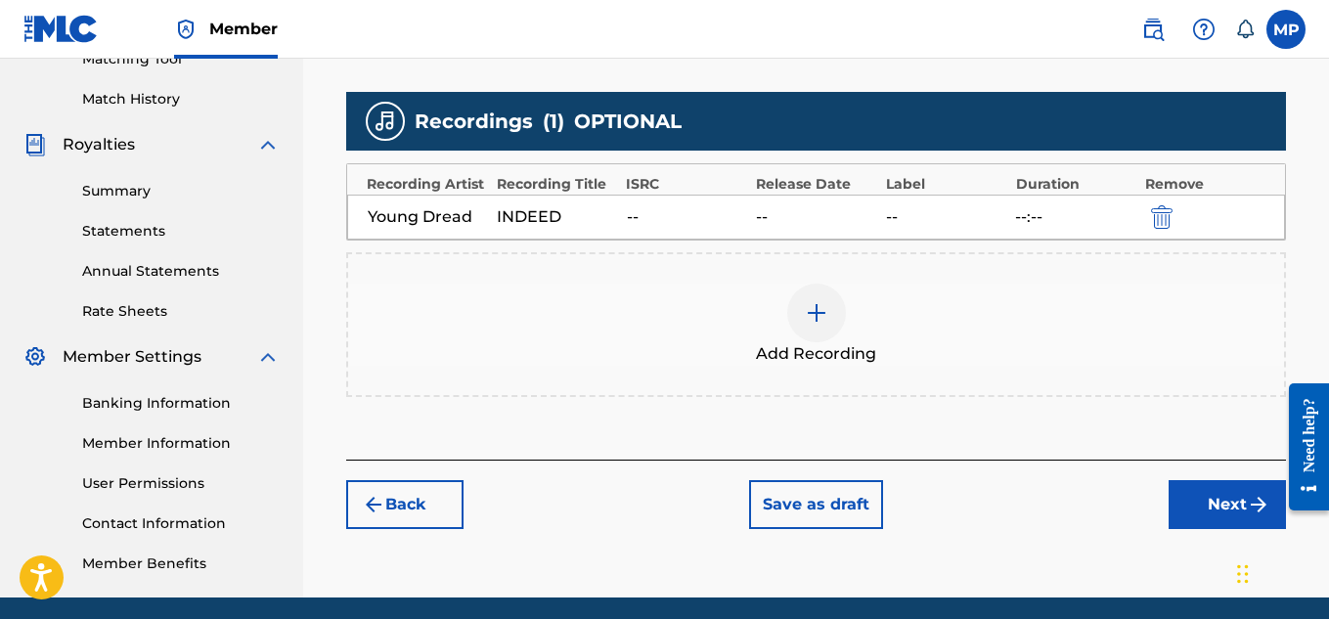
scroll to position [594, 0]
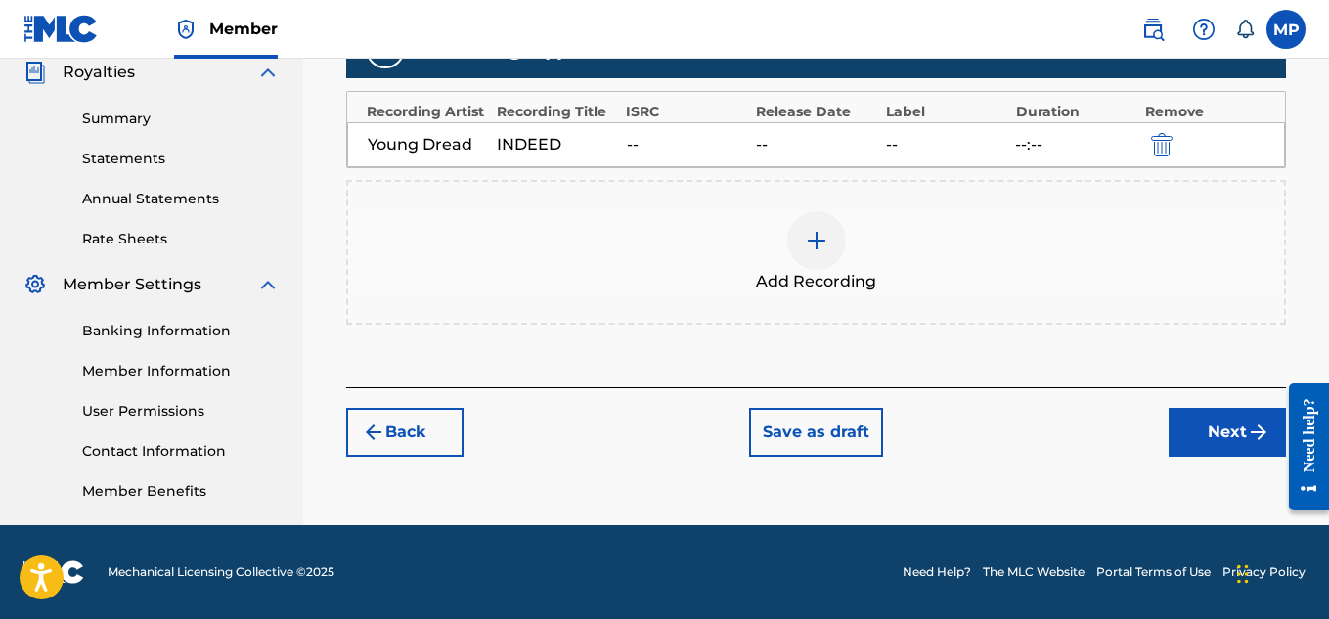
click at [1230, 429] on button "Next" at bounding box center [1227, 432] width 117 height 49
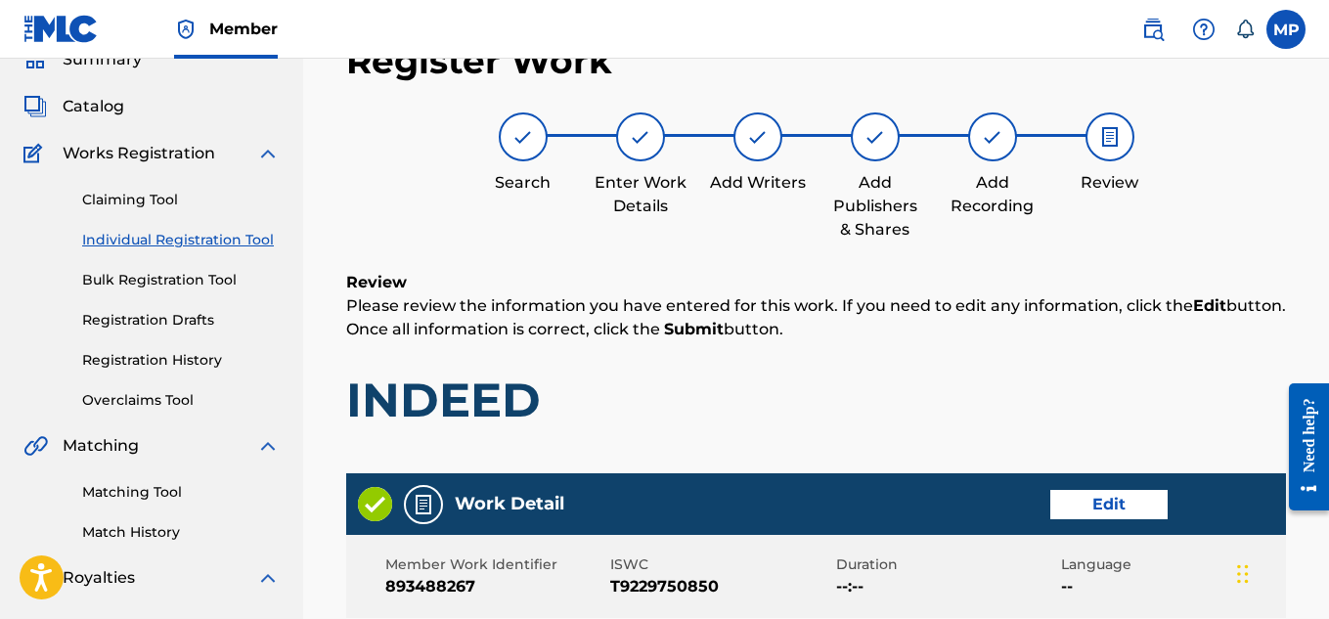
scroll to position [1094, 0]
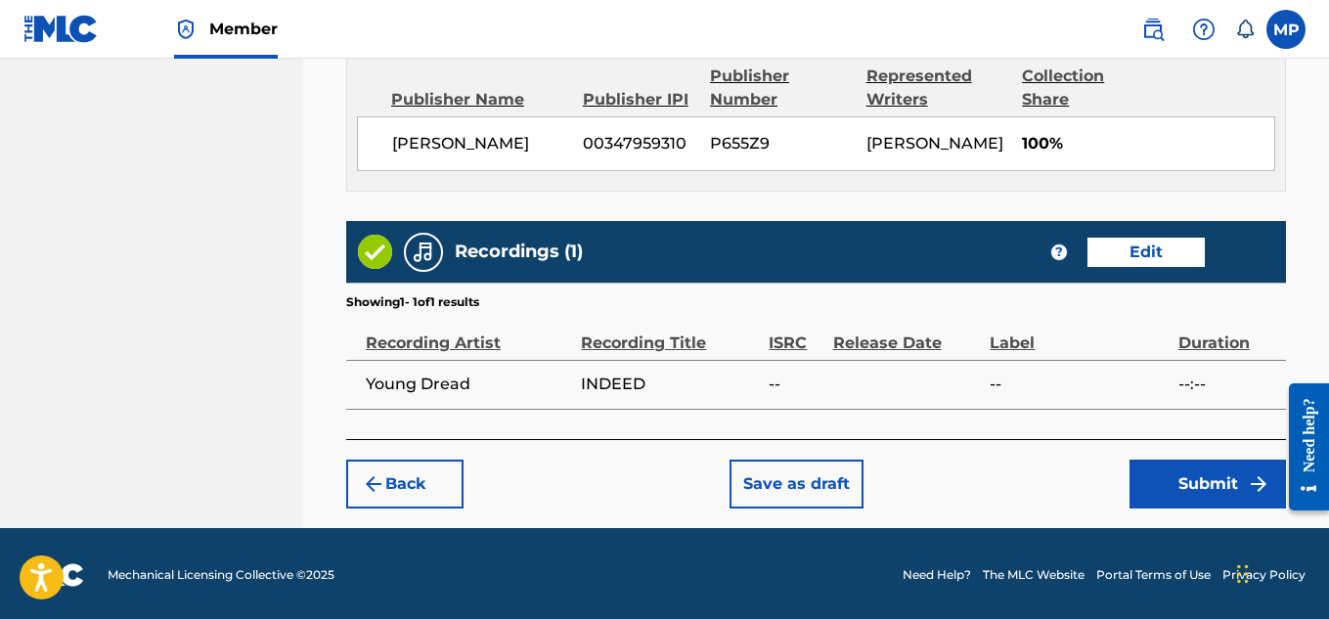
click at [1238, 483] on button "Submit" at bounding box center [1208, 484] width 156 height 49
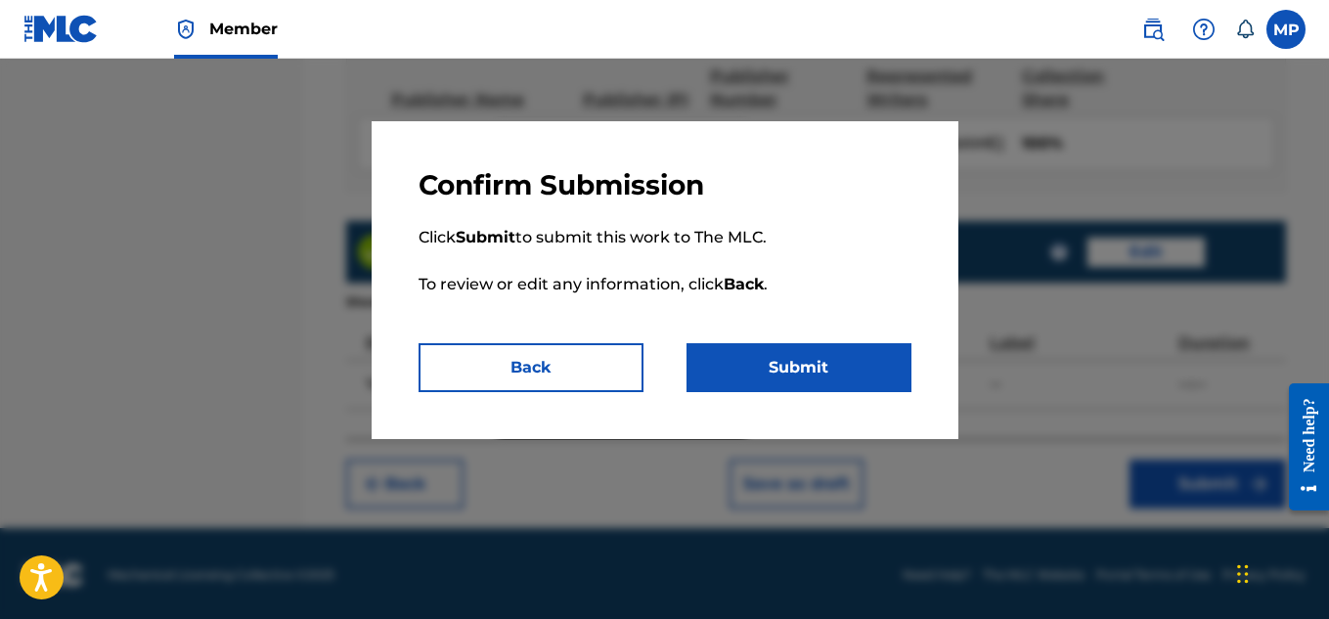
click at [784, 374] on button "Submit" at bounding box center [799, 367] width 225 height 49
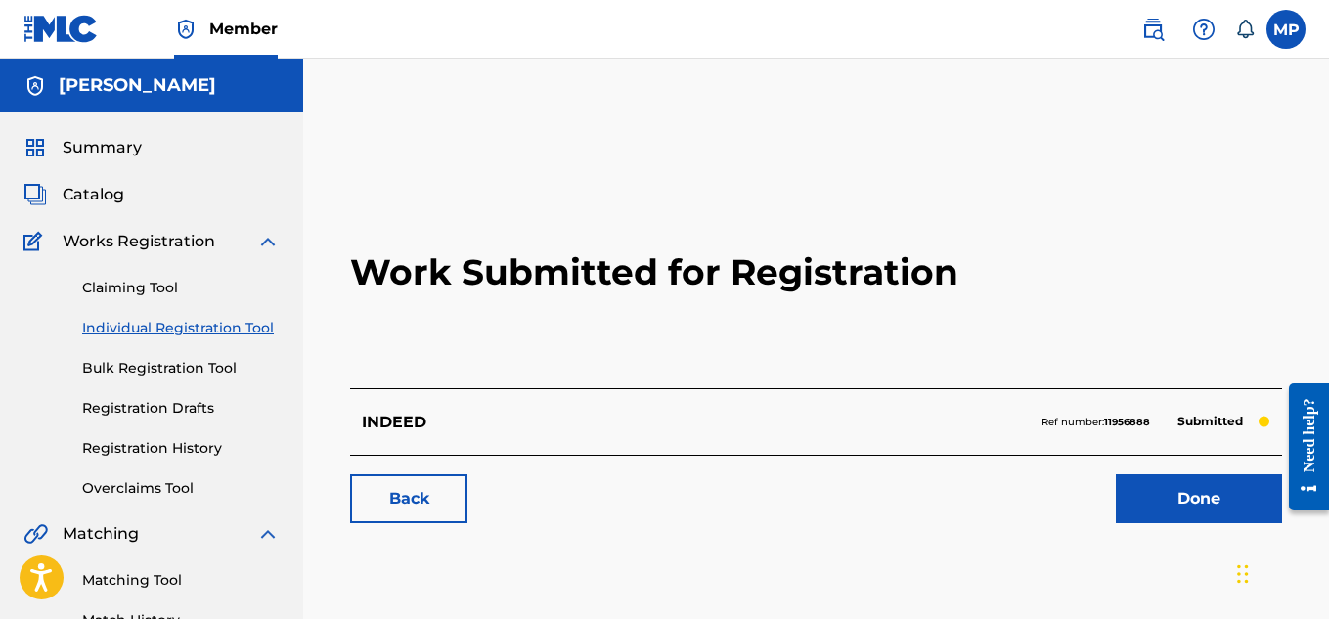
click at [444, 493] on link "Back" at bounding box center [408, 498] width 117 height 49
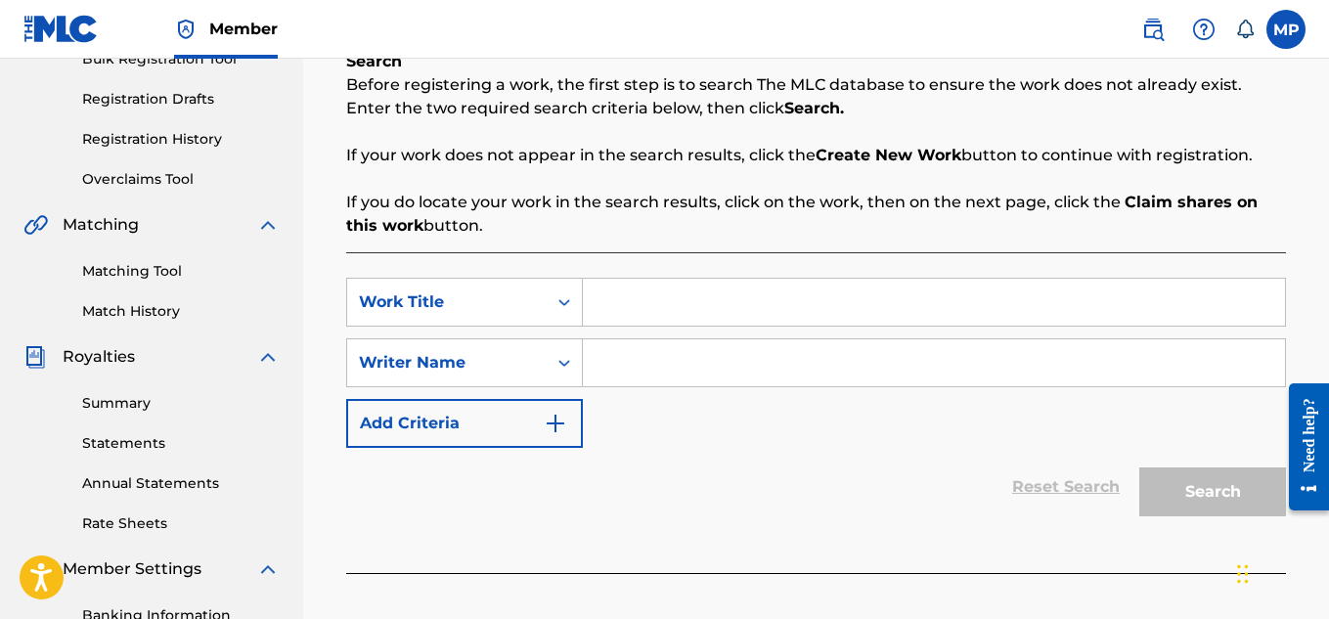
scroll to position [351, 0]
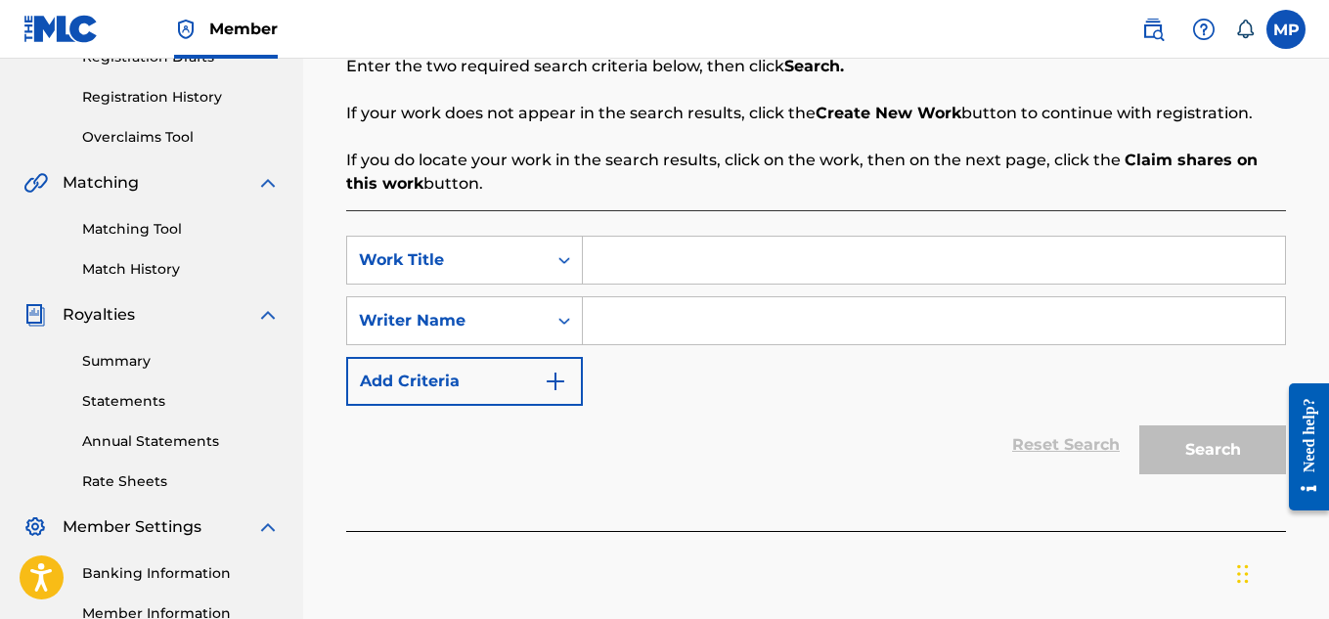
click at [632, 252] on input "Search Form" at bounding box center [934, 260] width 702 height 47
paste input "HOW IT FEELS"
type input "HOW IT FEELS"
click at [650, 322] on input "Search Form" at bounding box center [934, 320] width 702 height 47
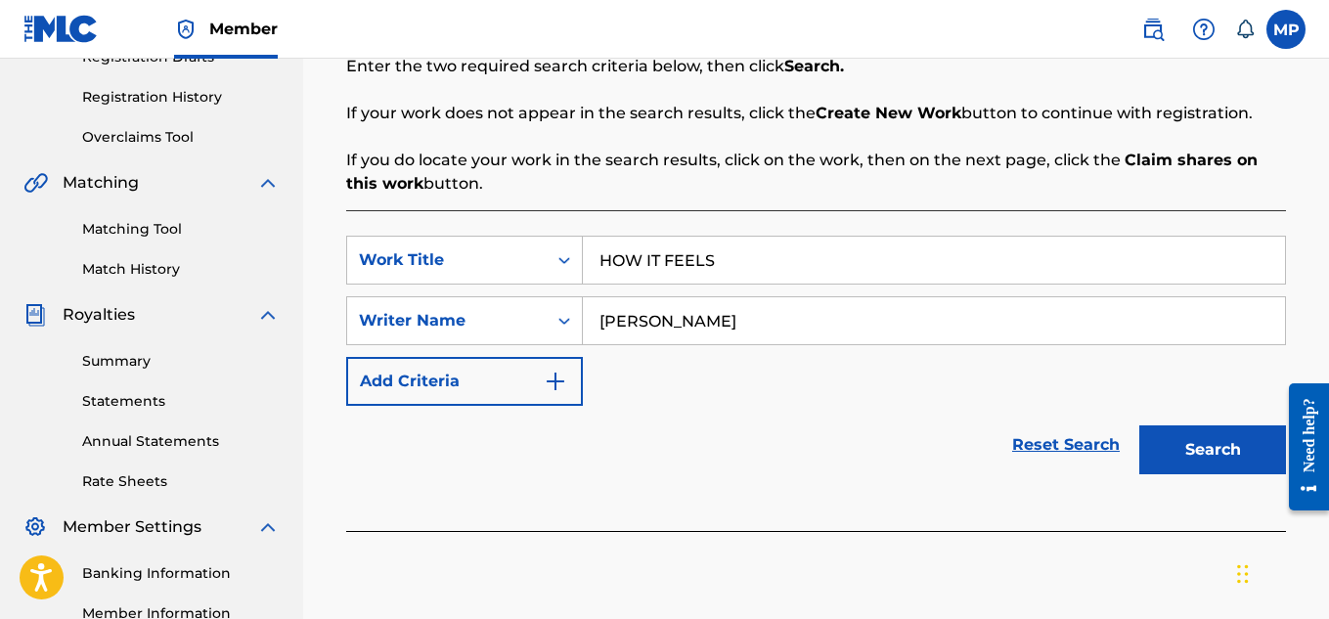
type input "[PERSON_NAME]"
click at [1230, 450] on button "Search" at bounding box center [1212, 449] width 147 height 49
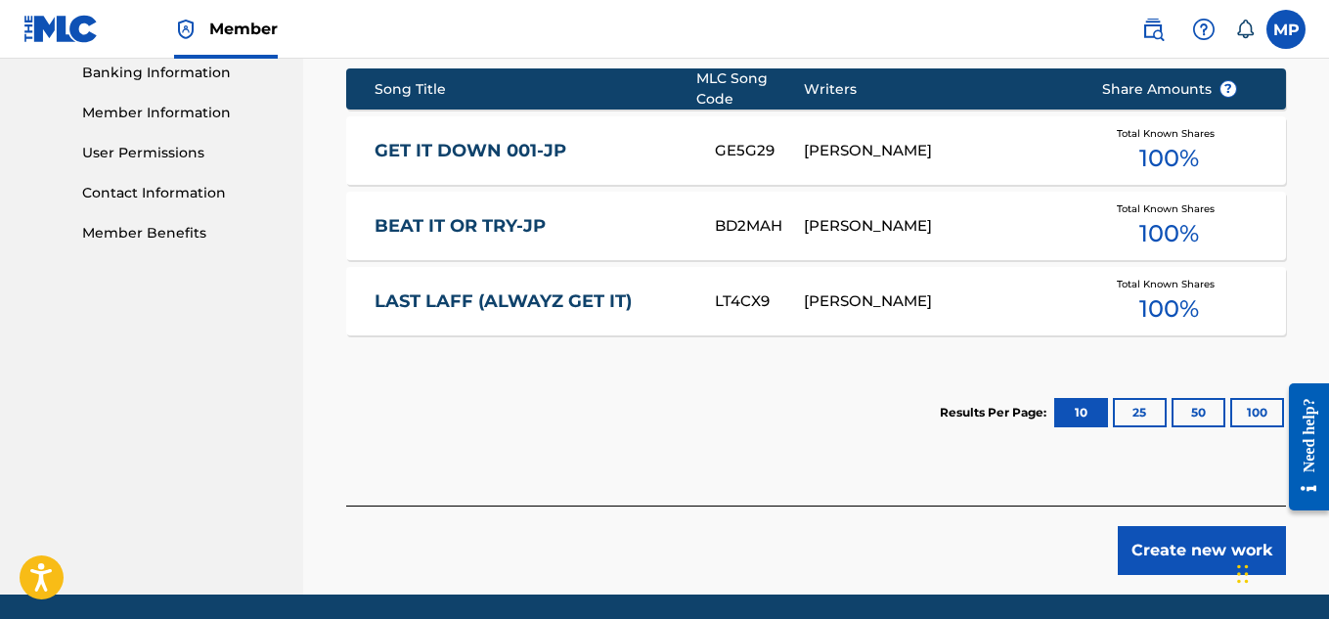
scroll to position [853, 0]
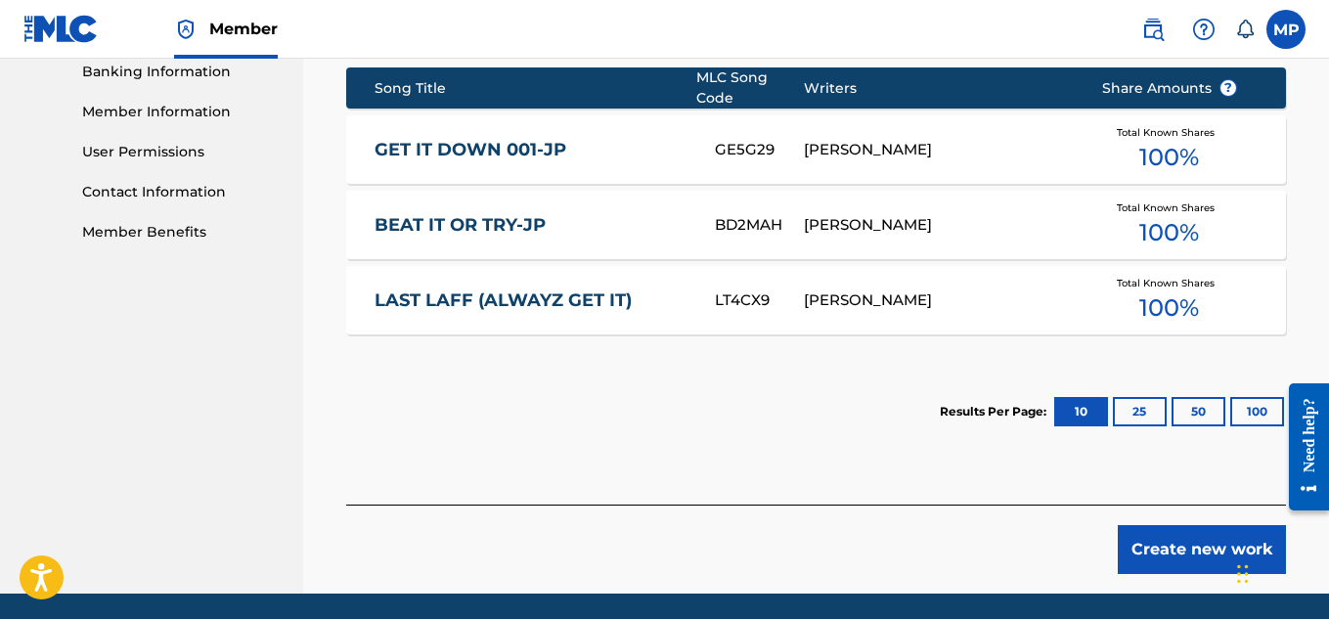
click at [1185, 545] on button "Create new work" at bounding box center [1202, 549] width 168 height 49
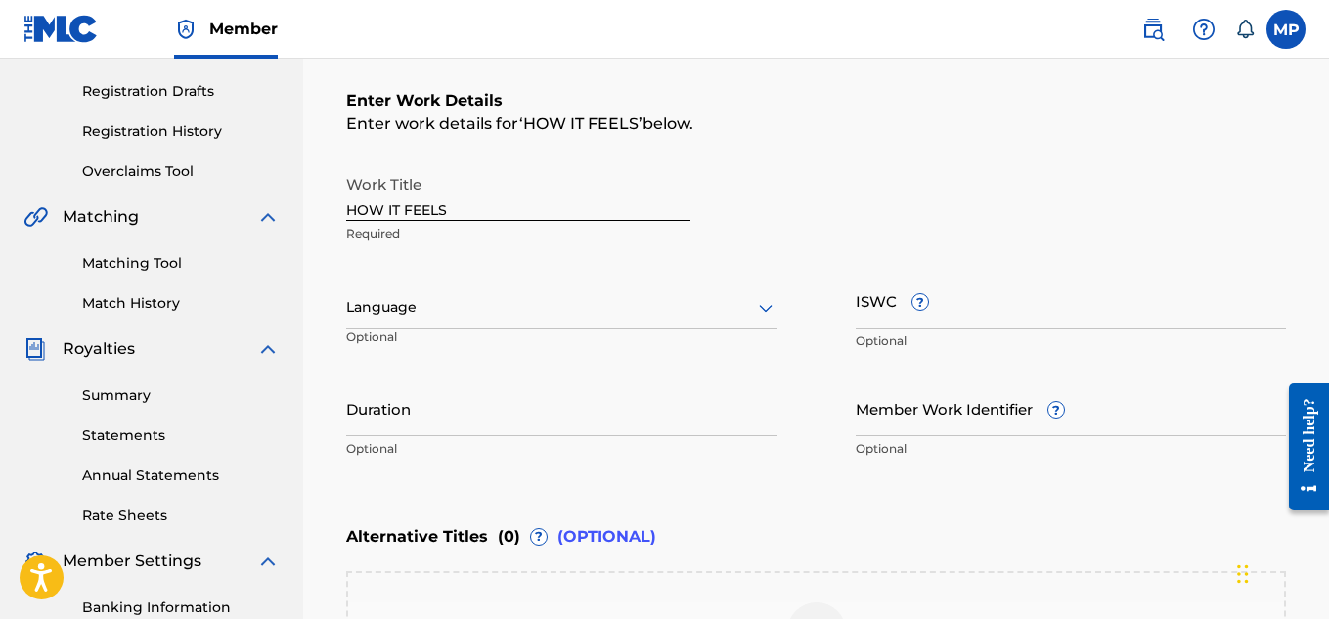
scroll to position [319, 0]
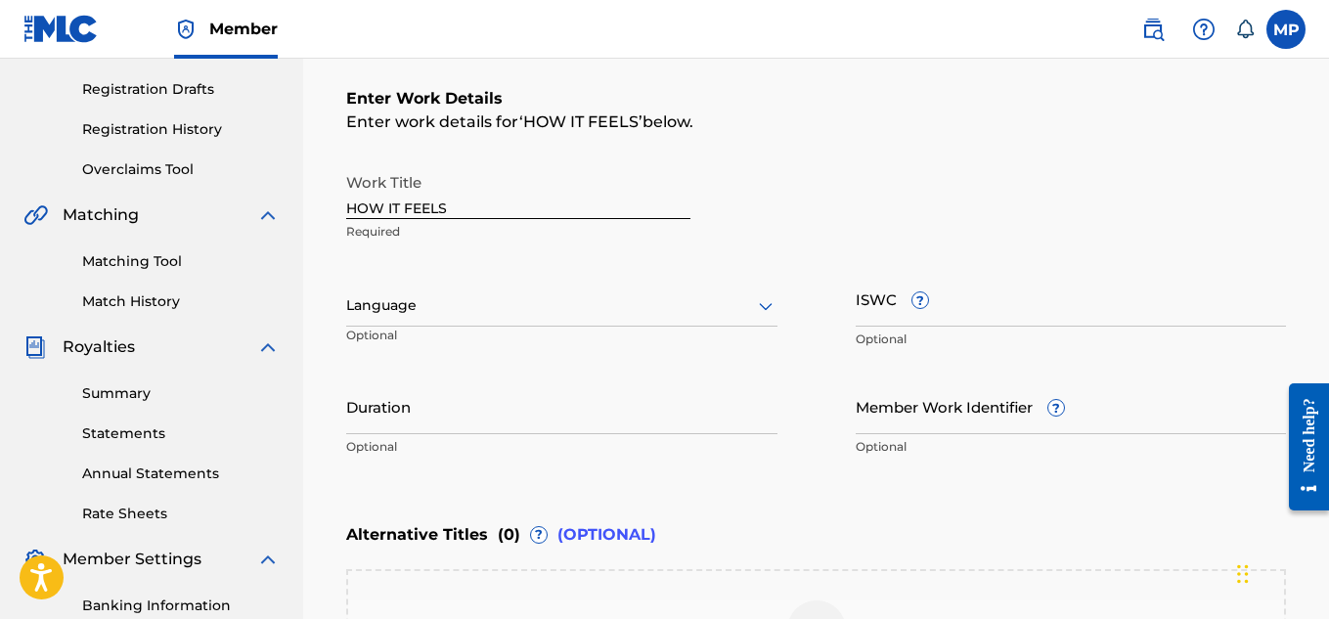
click at [886, 314] on input "ISWC ?" at bounding box center [1071, 299] width 431 height 56
paste input "T9229745986"
type input "T9229745986"
click at [902, 417] on input "Member Work Identifier ?" at bounding box center [1071, 406] width 431 height 56
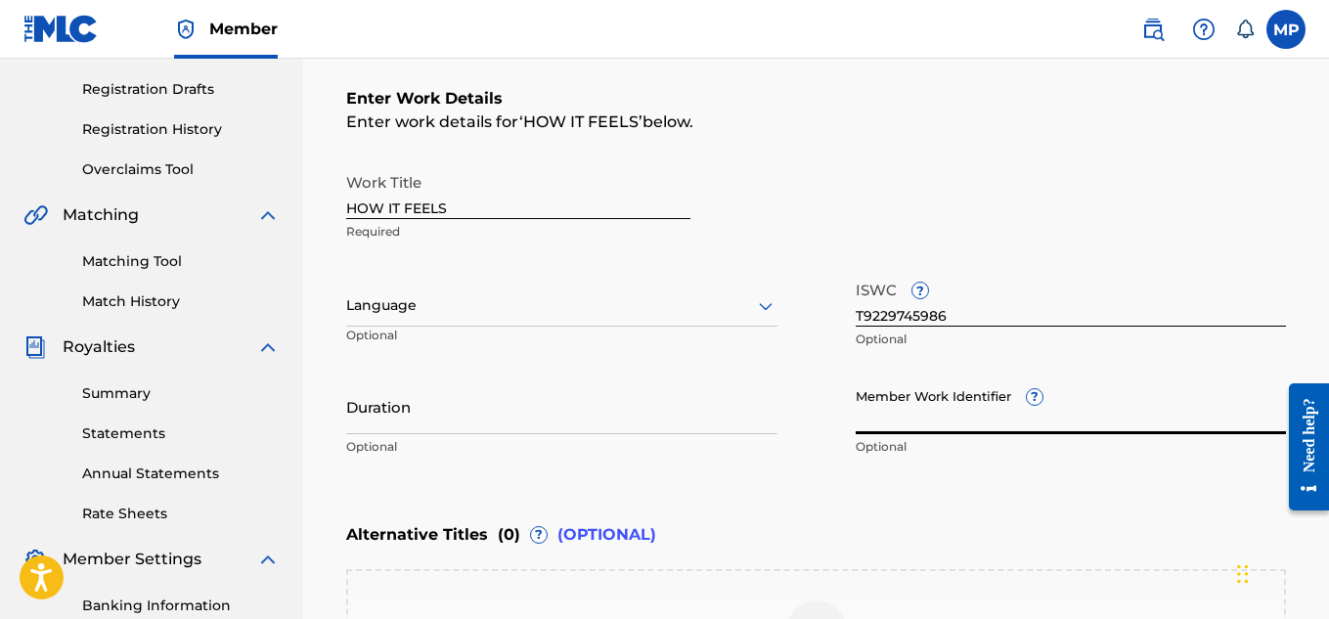
paste input "893488035"
type input "893488035"
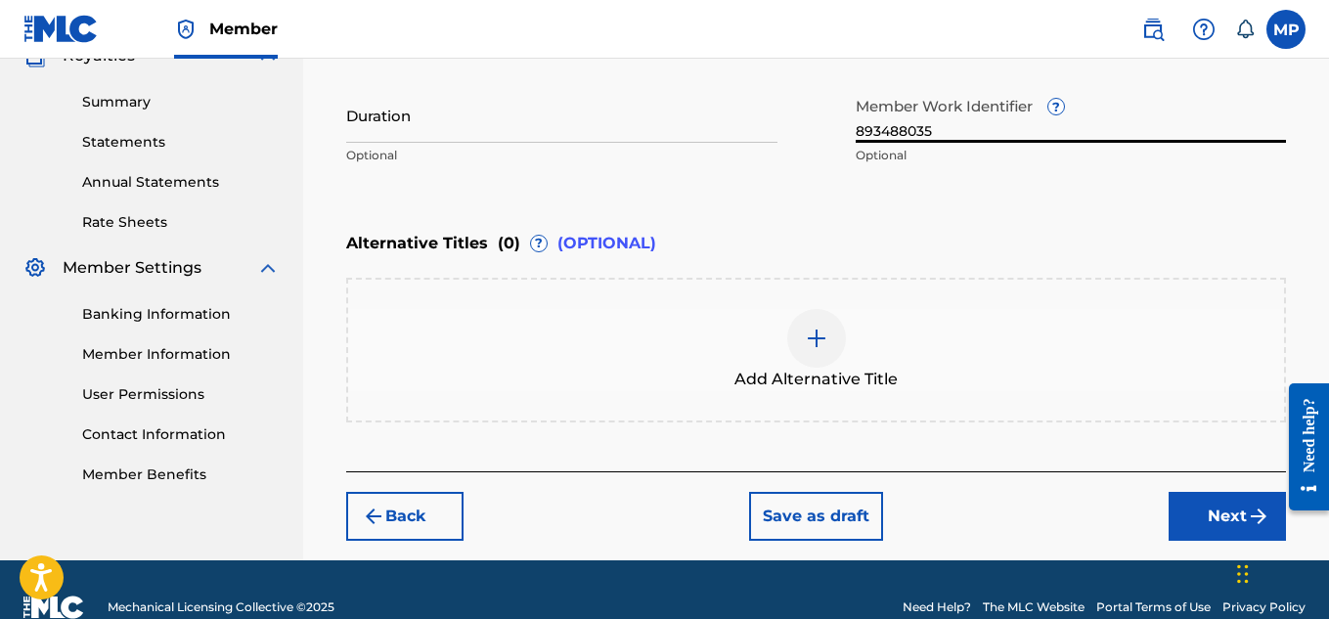
click at [1180, 511] on button "Next" at bounding box center [1227, 516] width 117 height 49
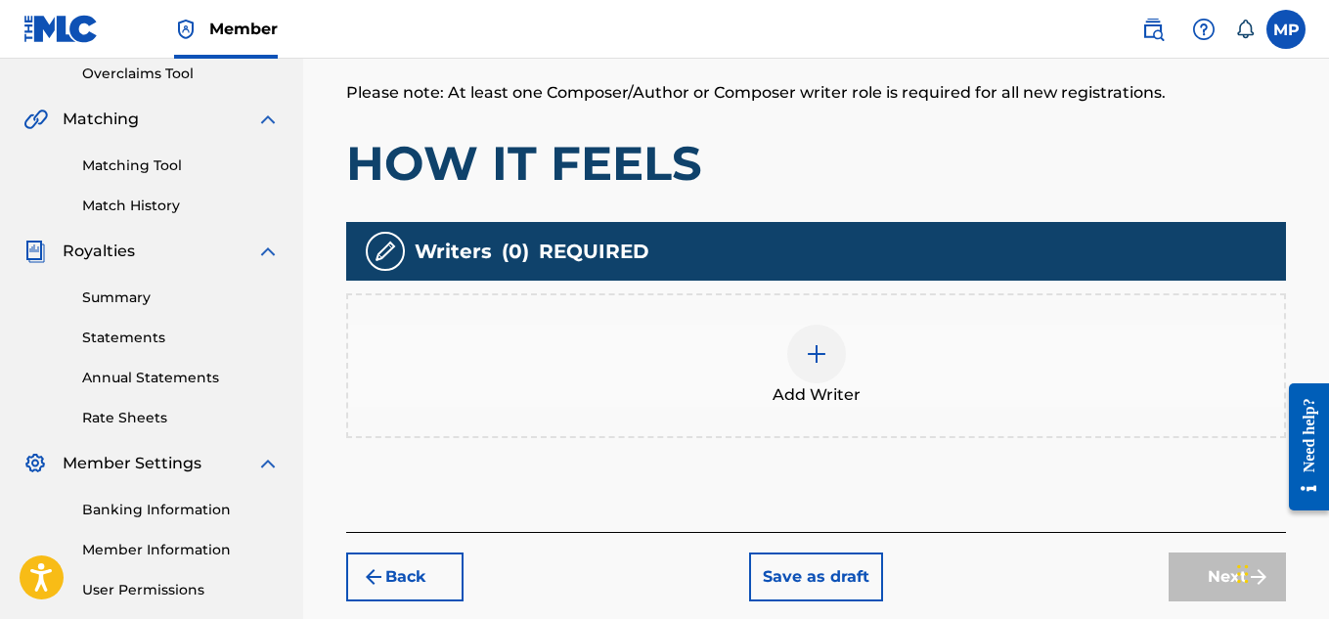
scroll to position [432, 0]
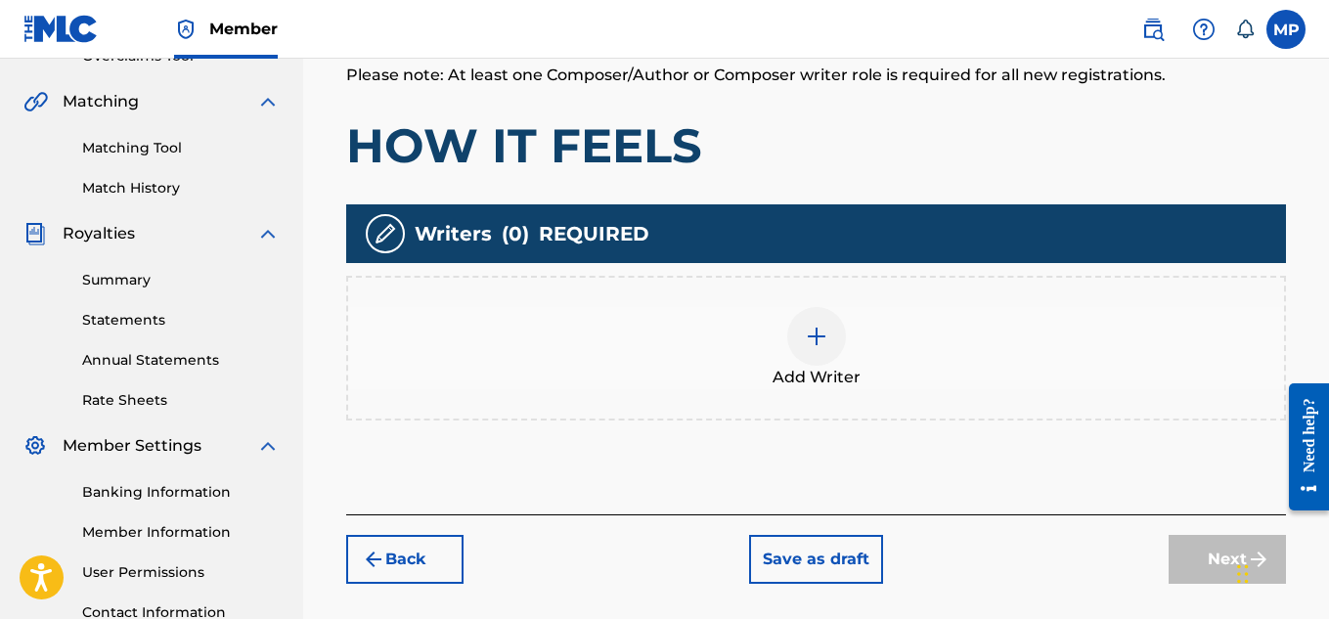
click at [827, 342] on div at bounding box center [816, 336] width 59 height 59
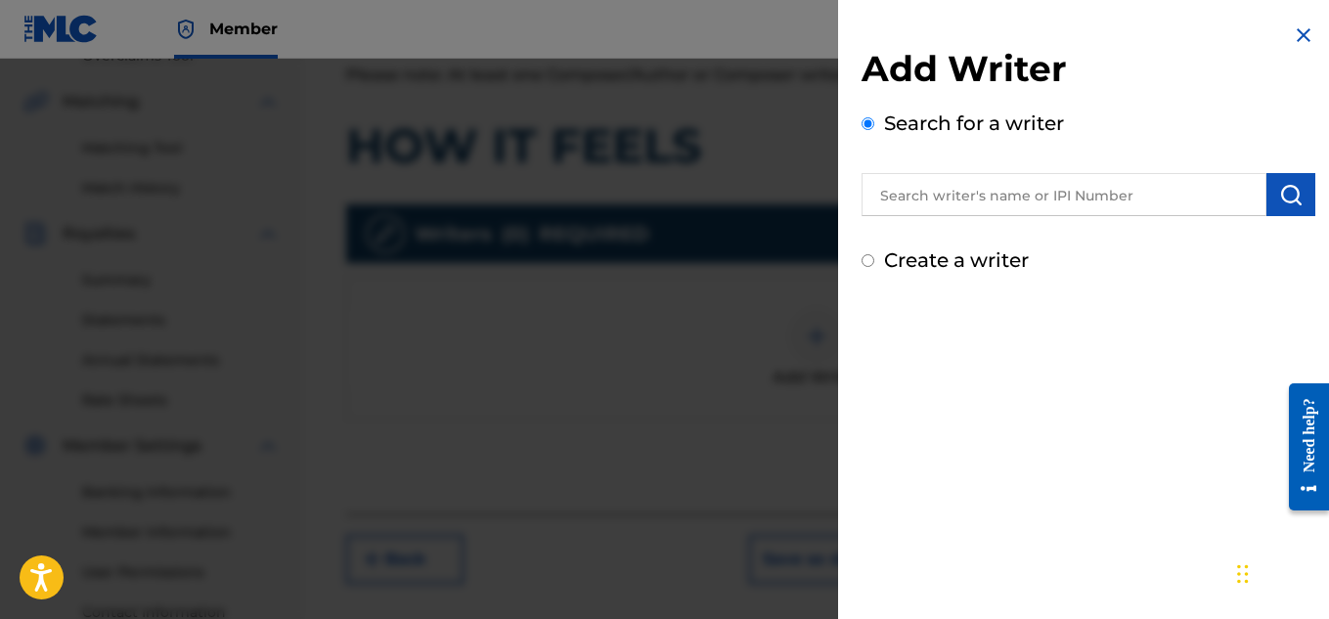
click at [1031, 190] on input "text" at bounding box center [1064, 194] width 405 height 43
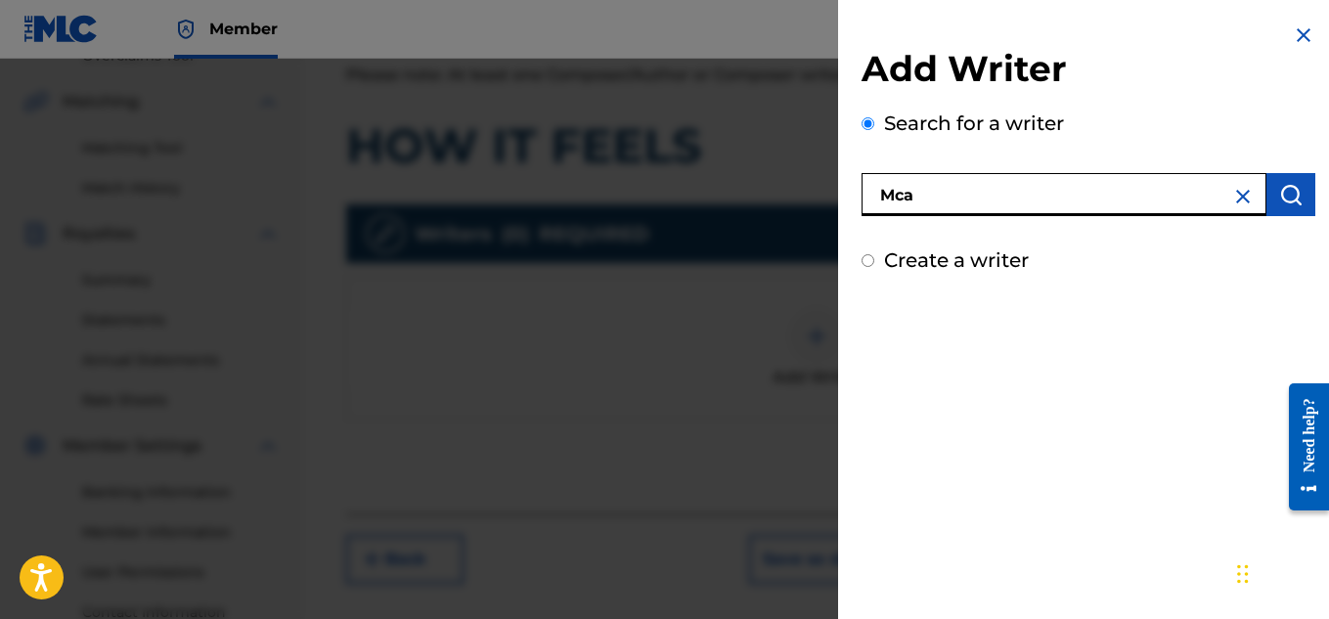
type input "Mcah"
type input "[PERSON_NAME]"
click at [1293, 184] on img "submit" at bounding box center [1290, 194] width 23 height 23
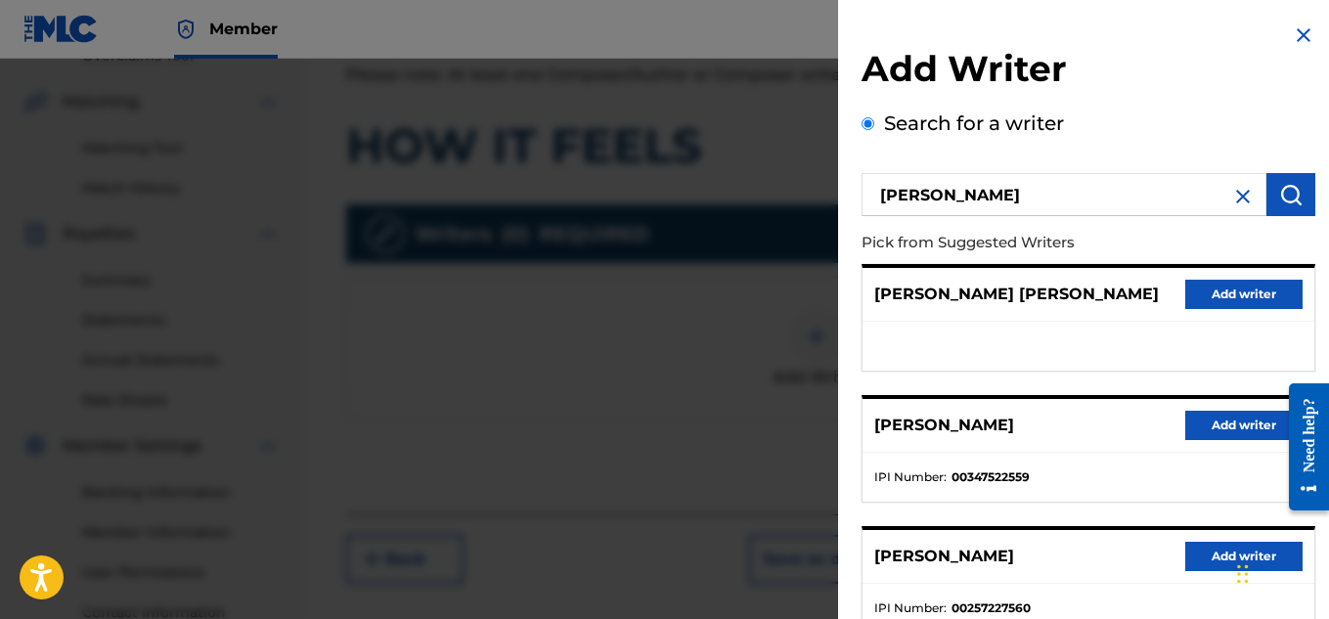
click at [1189, 425] on button "Add writer" at bounding box center [1243, 425] width 117 height 29
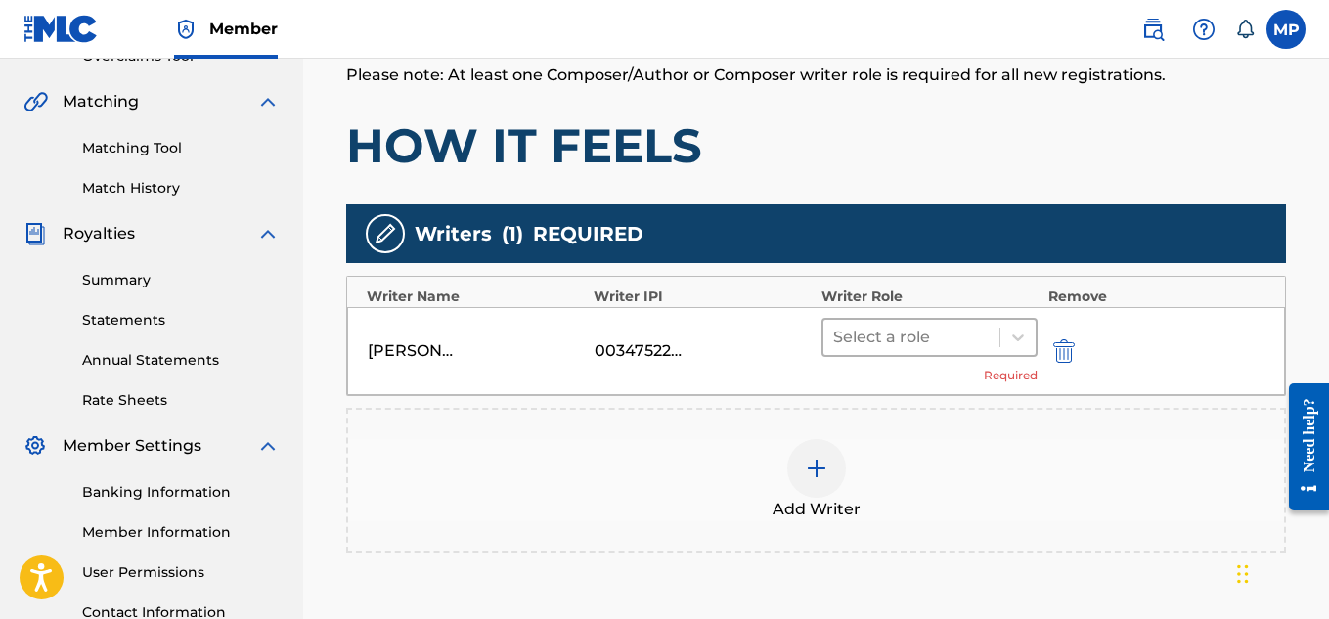
click at [957, 335] on div at bounding box center [911, 337] width 157 height 27
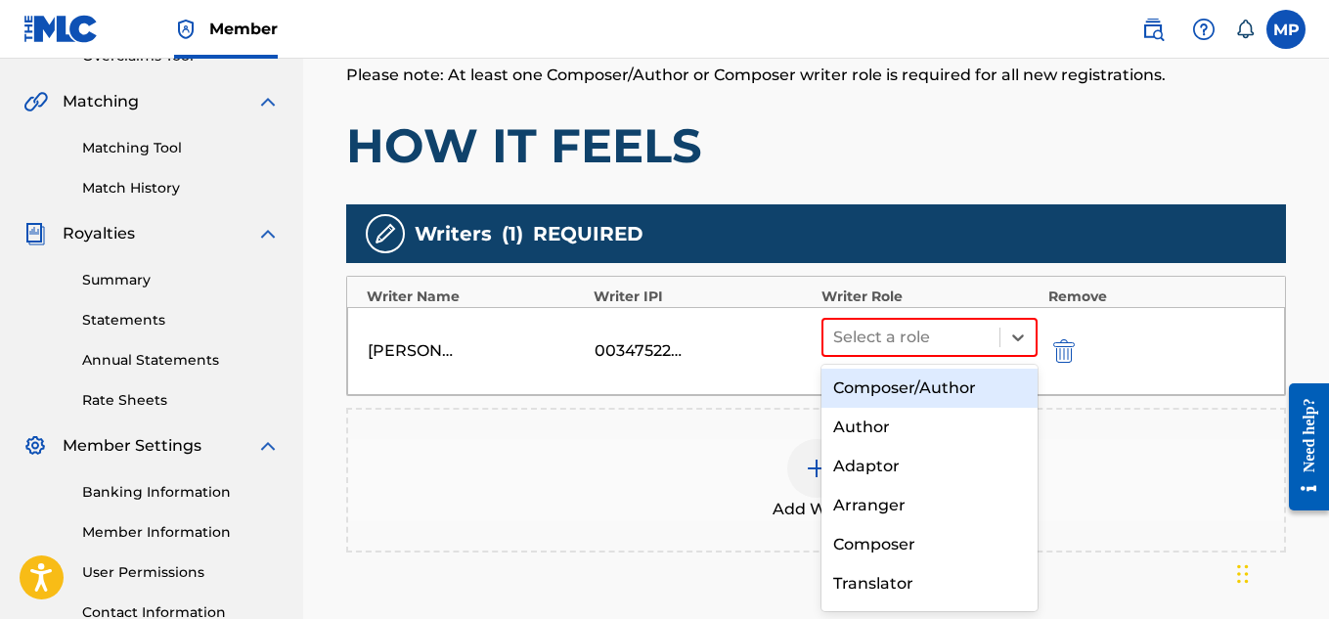
click at [906, 399] on div "Composer/Author" at bounding box center [930, 388] width 217 height 39
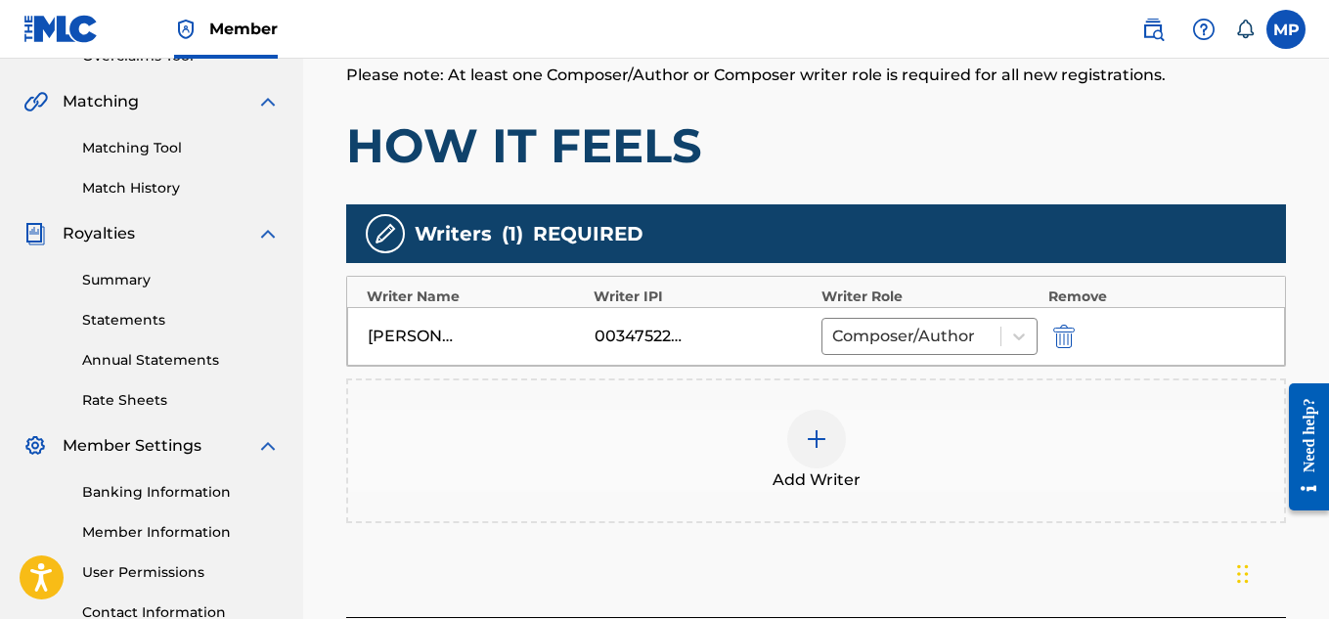
scroll to position [613, 0]
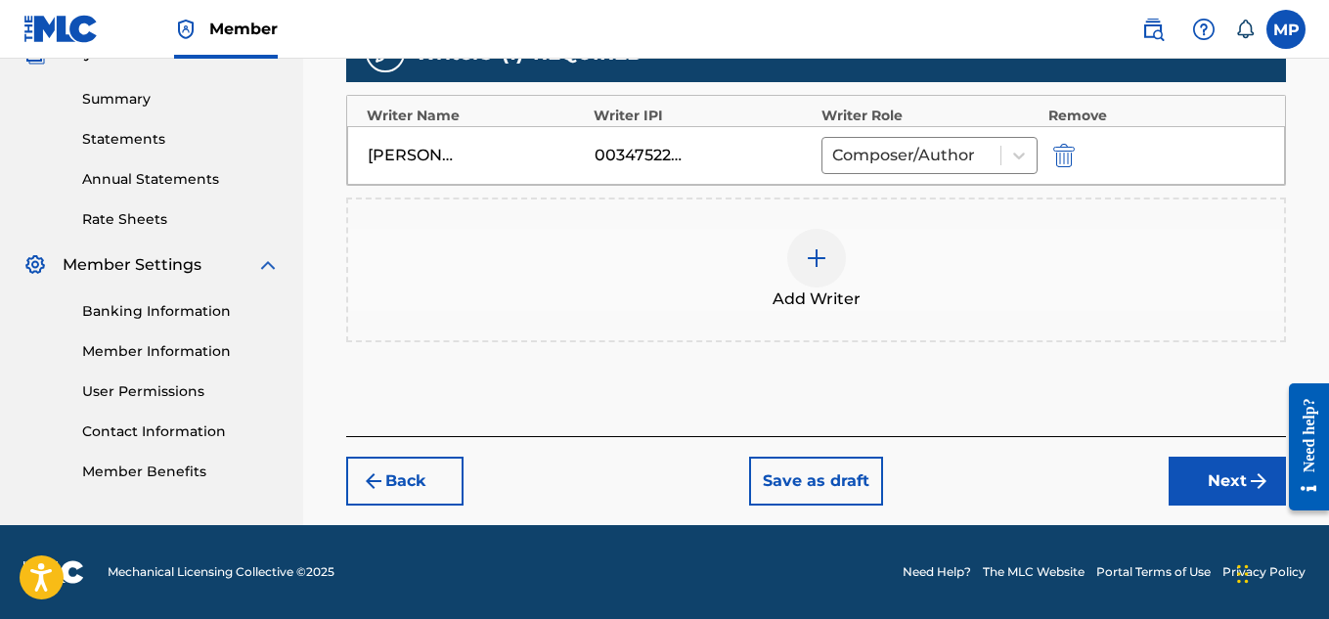
click at [1187, 476] on button "Next" at bounding box center [1227, 481] width 117 height 49
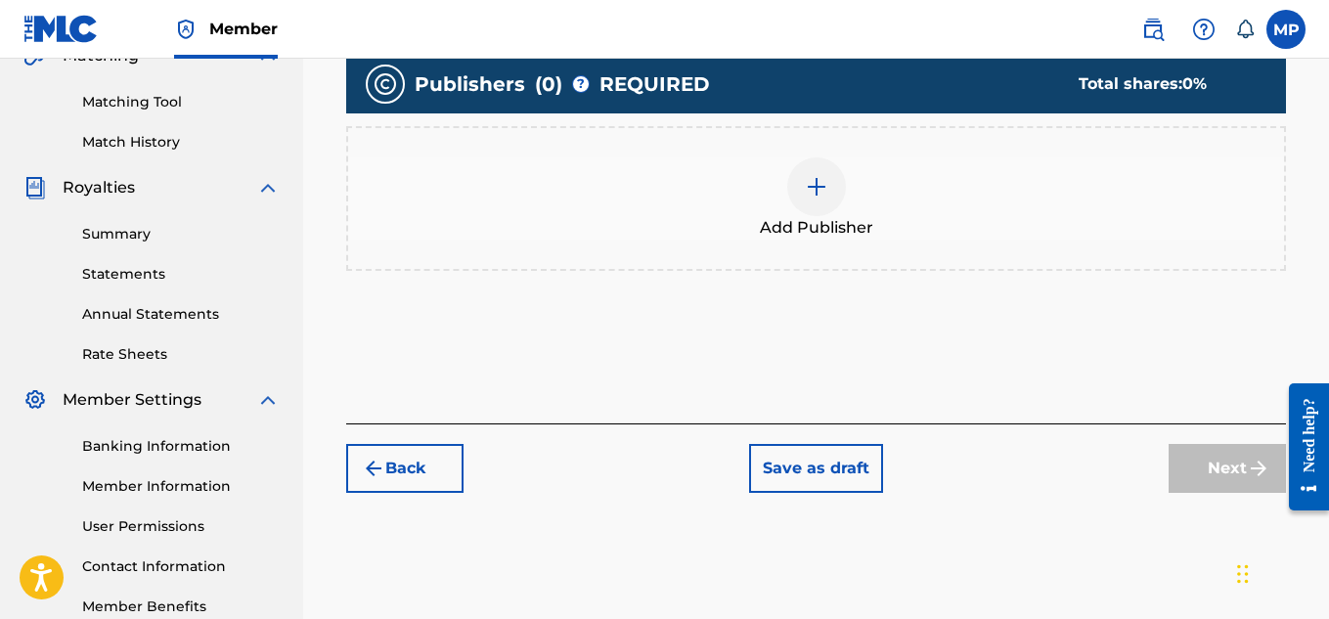
scroll to position [479, 0]
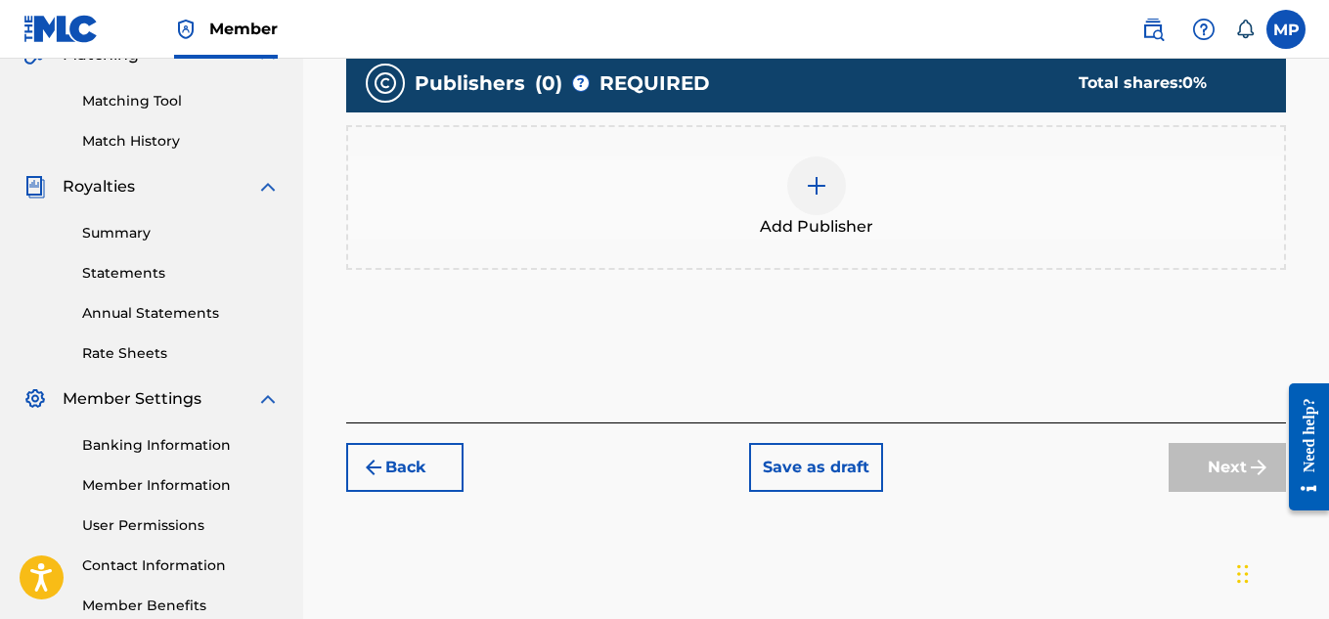
click at [811, 220] on span "Add Publisher" at bounding box center [816, 226] width 113 height 23
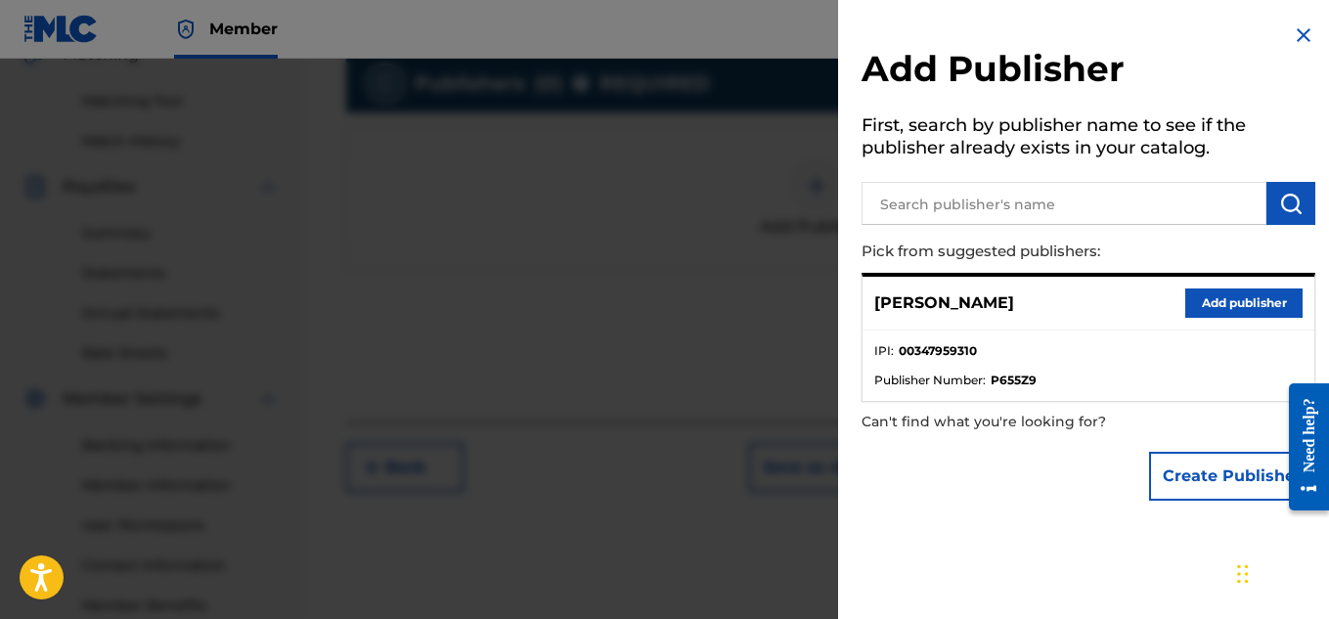
click at [1220, 316] on button "Add publisher" at bounding box center [1243, 303] width 117 height 29
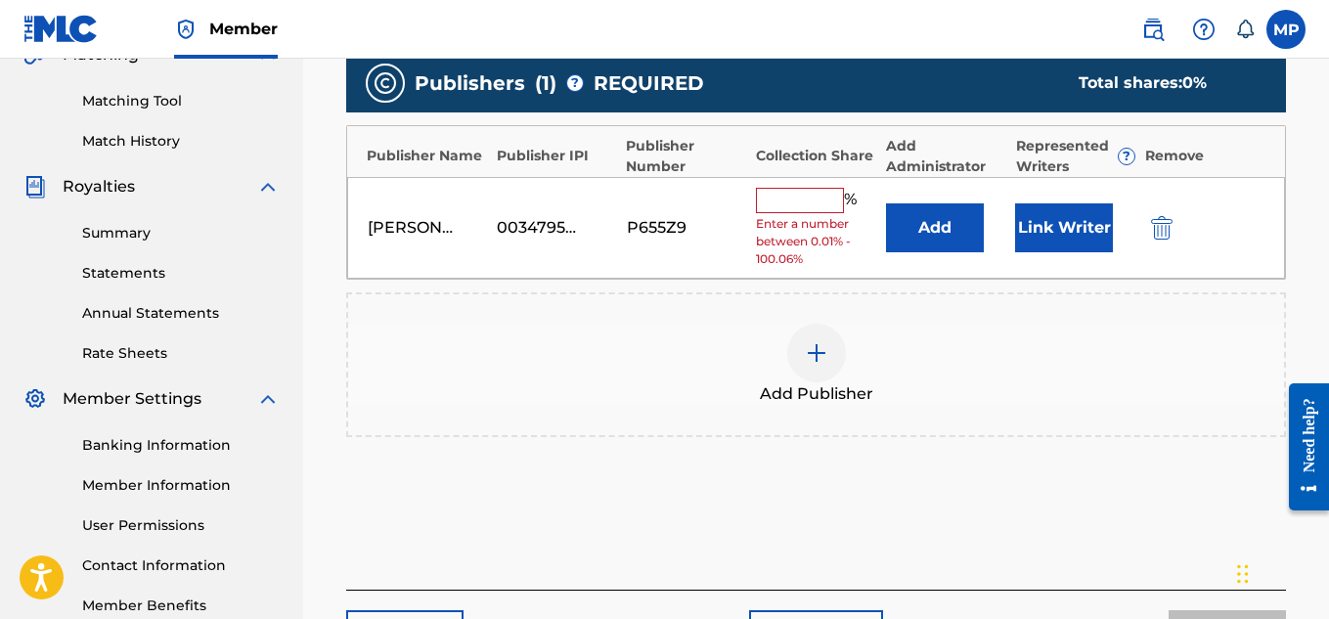
click at [793, 200] on input "text" at bounding box center [800, 200] width 88 height 25
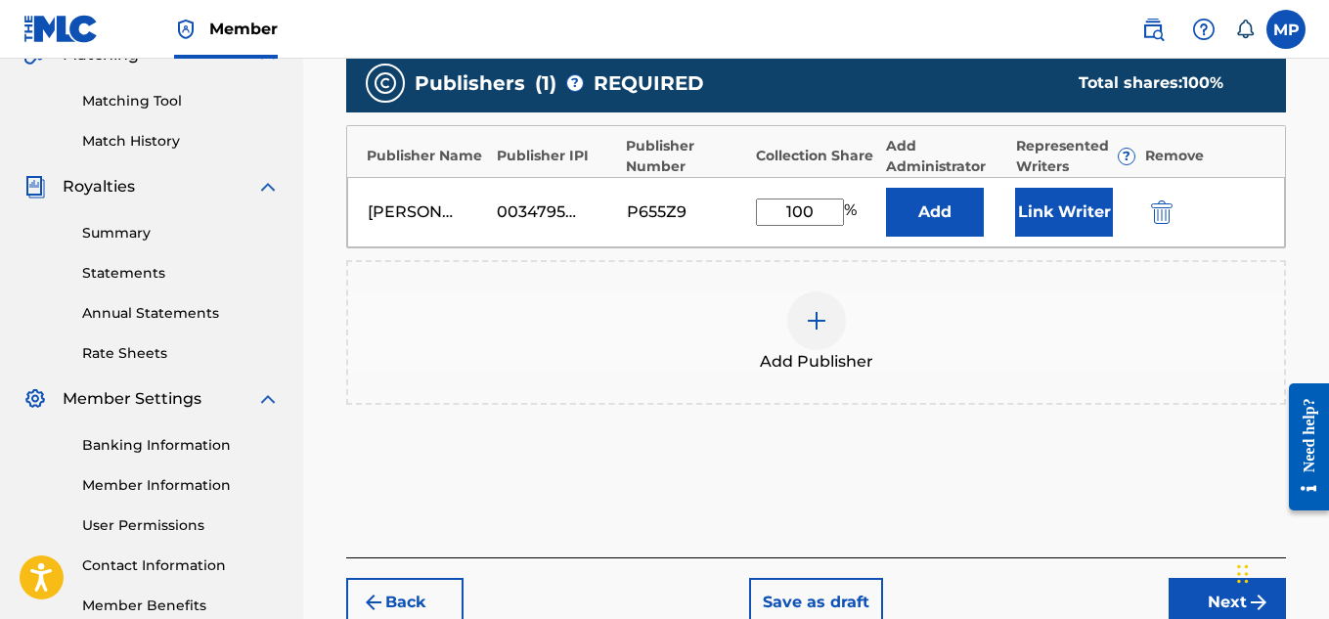
type input "100"
click at [1041, 200] on button "Link Writer" at bounding box center [1064, 212] width 98 height 49
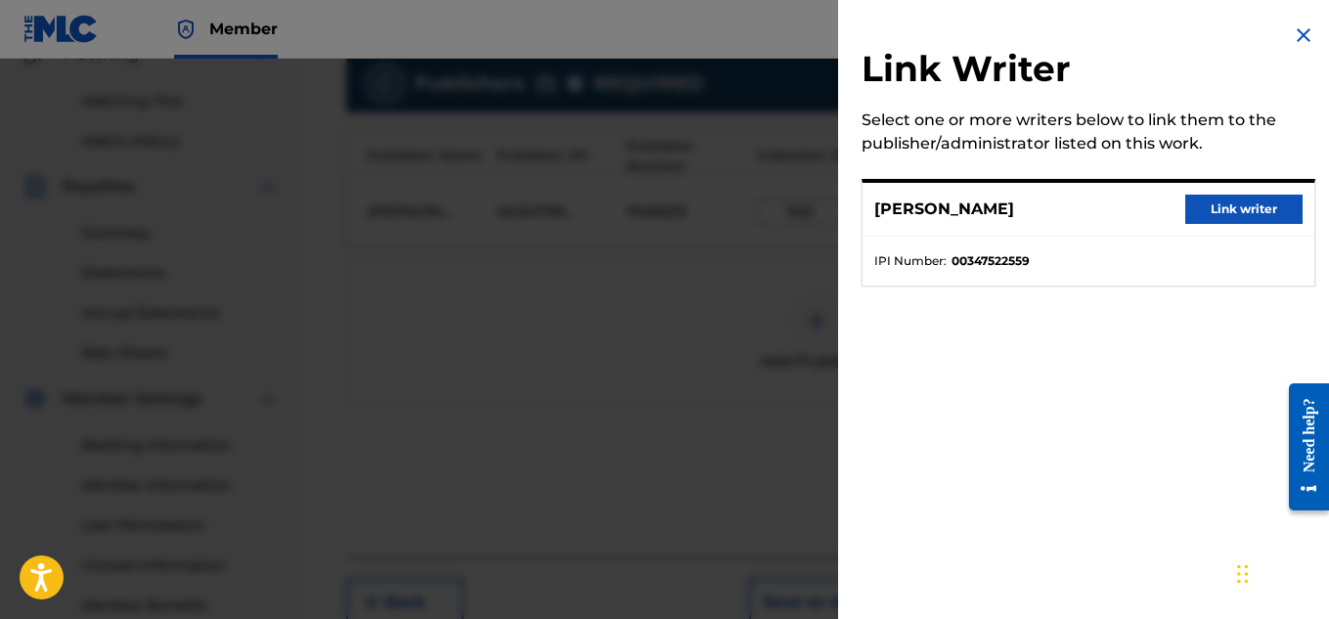
click at [1199, 197] on button "Link writer" at bounding box center [1243, 209] width 117 height 29
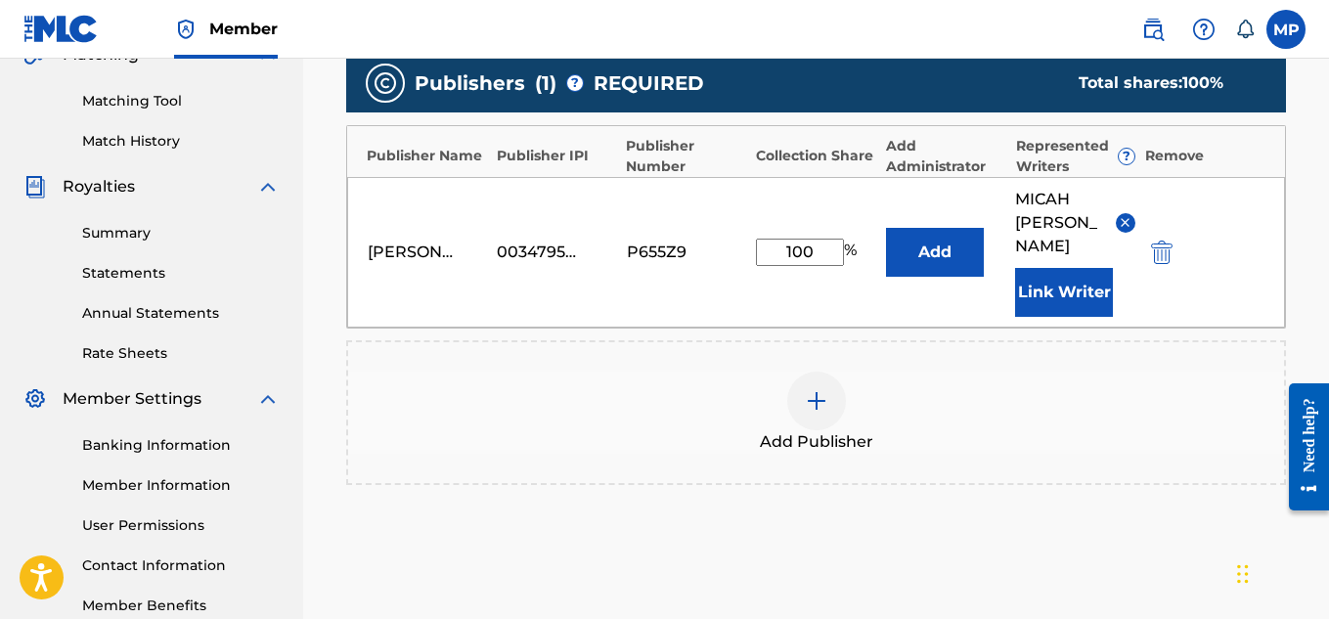
scroll to position [657, 0]
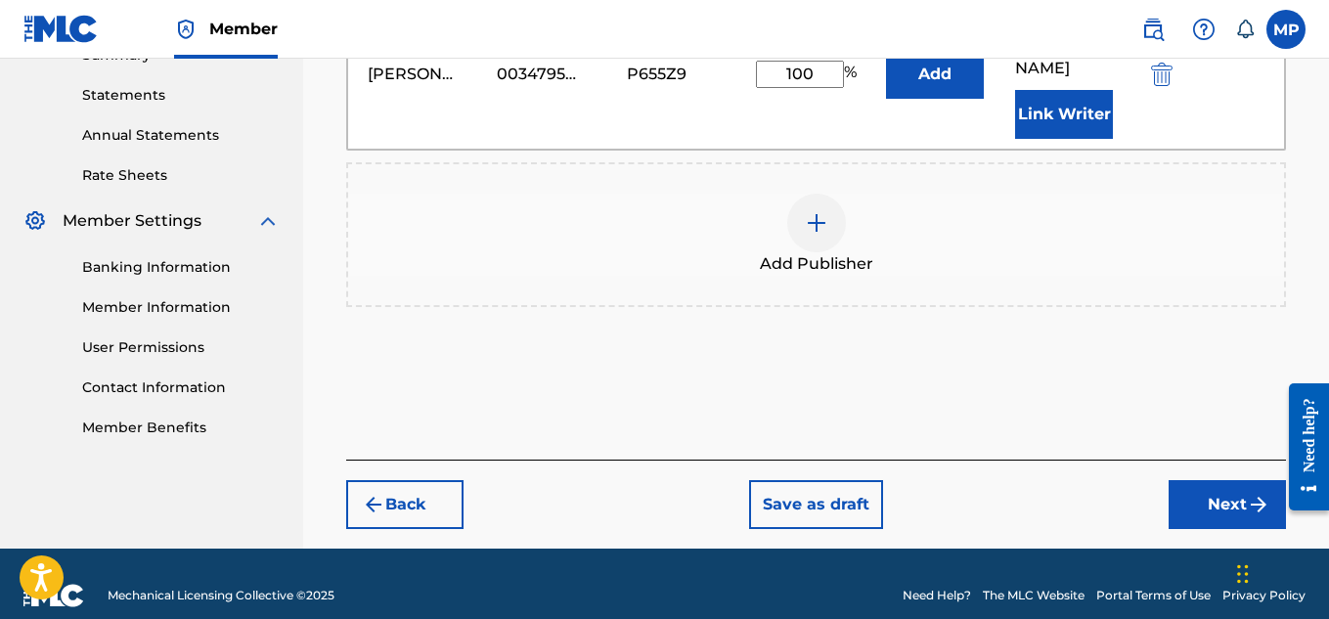
click at [1210, 480] on button "Next" at bounding box center [1227, 504] width 117 height 49
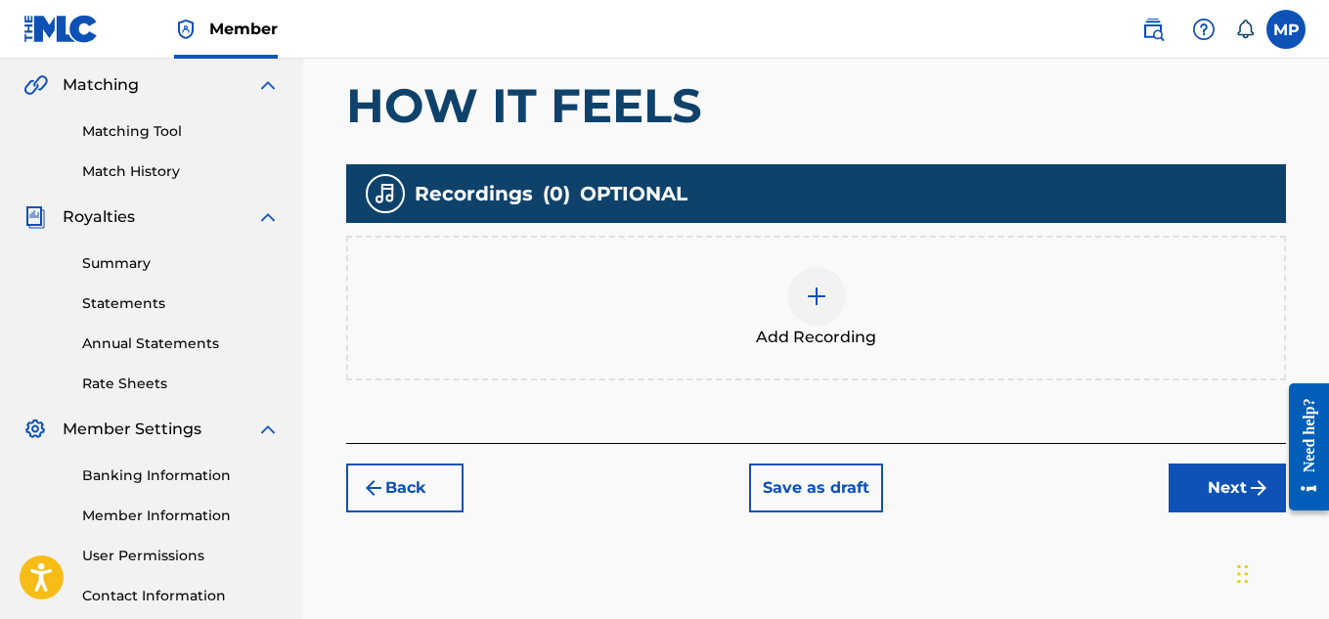
scroll to position [450, 0]
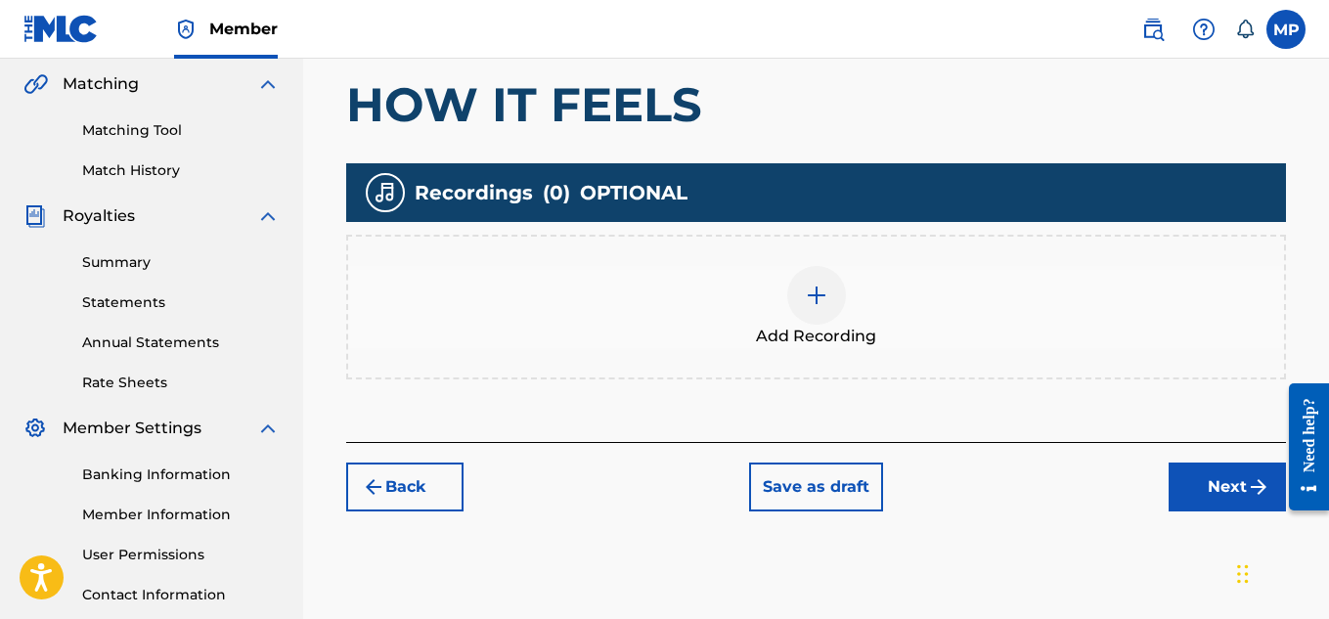
click at [827, 292] on div at bounding box center [816, 295] width 59 height 59
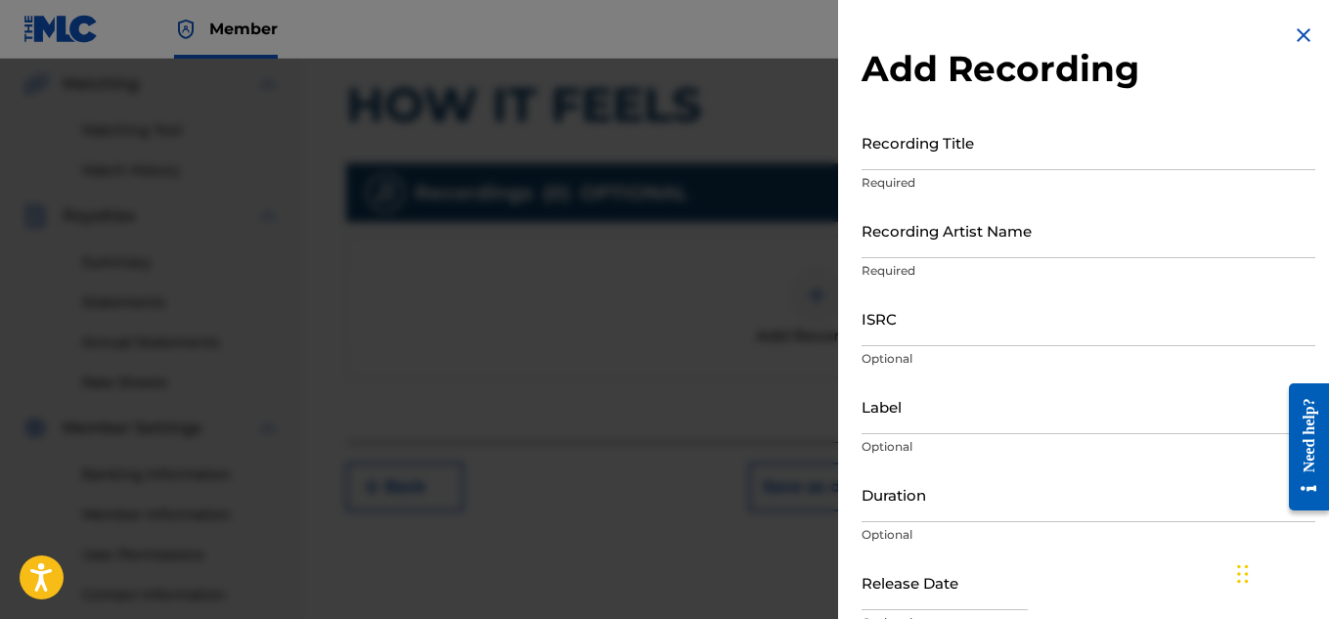
click at [912, 306] on input "ISRC" at bounding box center [1089, 318] width 454 height 56
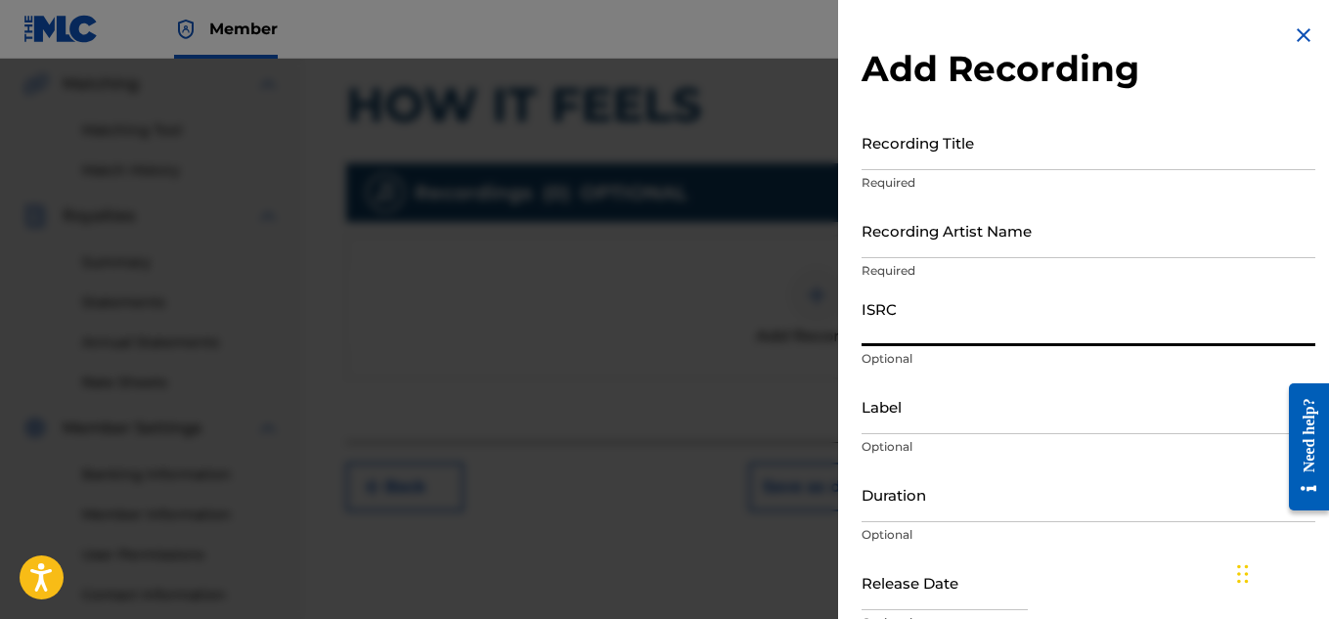
paste input "QM2PV1619915"
type input "QM2PV1619915"
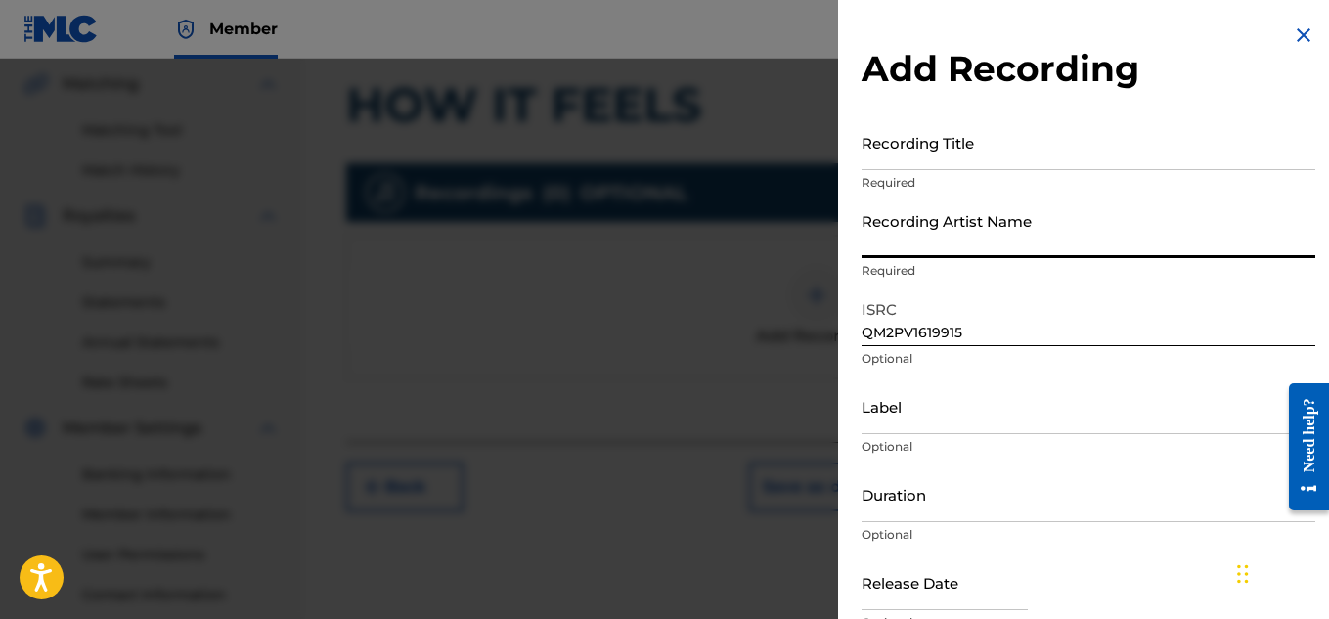
click at [901, 241] on input "Recording Artist Name" at bounding box center [1089, 230] width 454 height 56
type input "Young Dread"
click at [881, 152] on input "Recording Title" at bounding box center [1089, 142] width 454 height 56
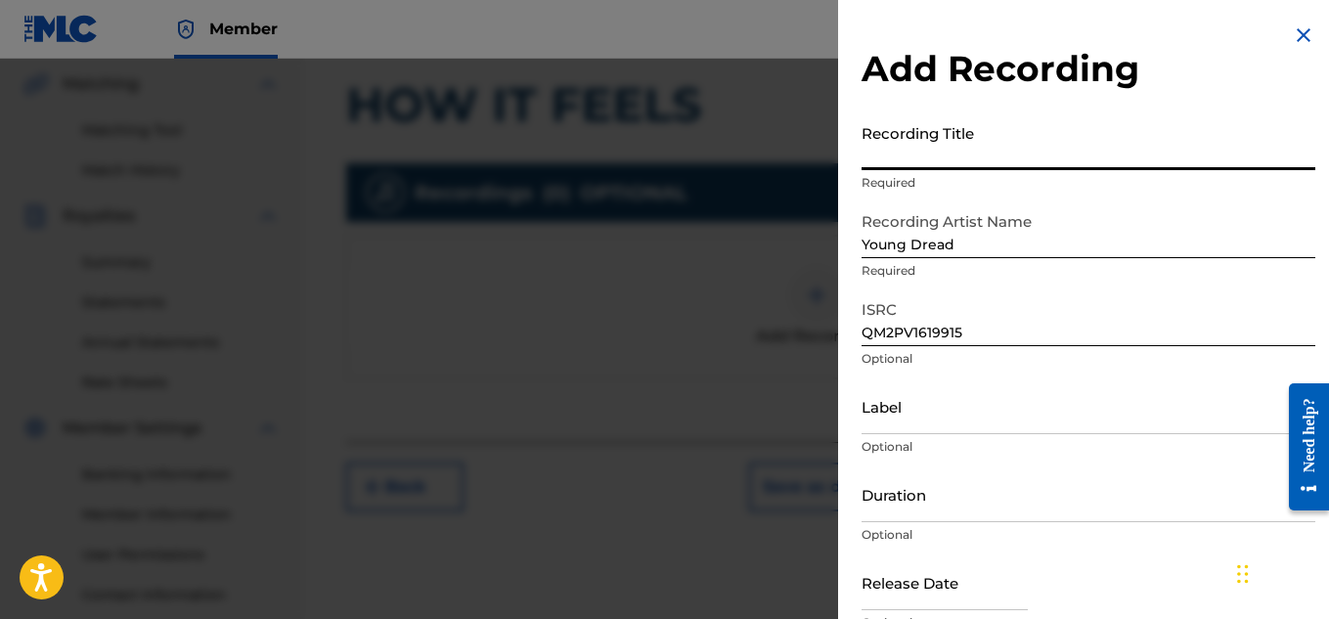
paste input "HOW IT FEELS"
type input "HOW IT FEELS"
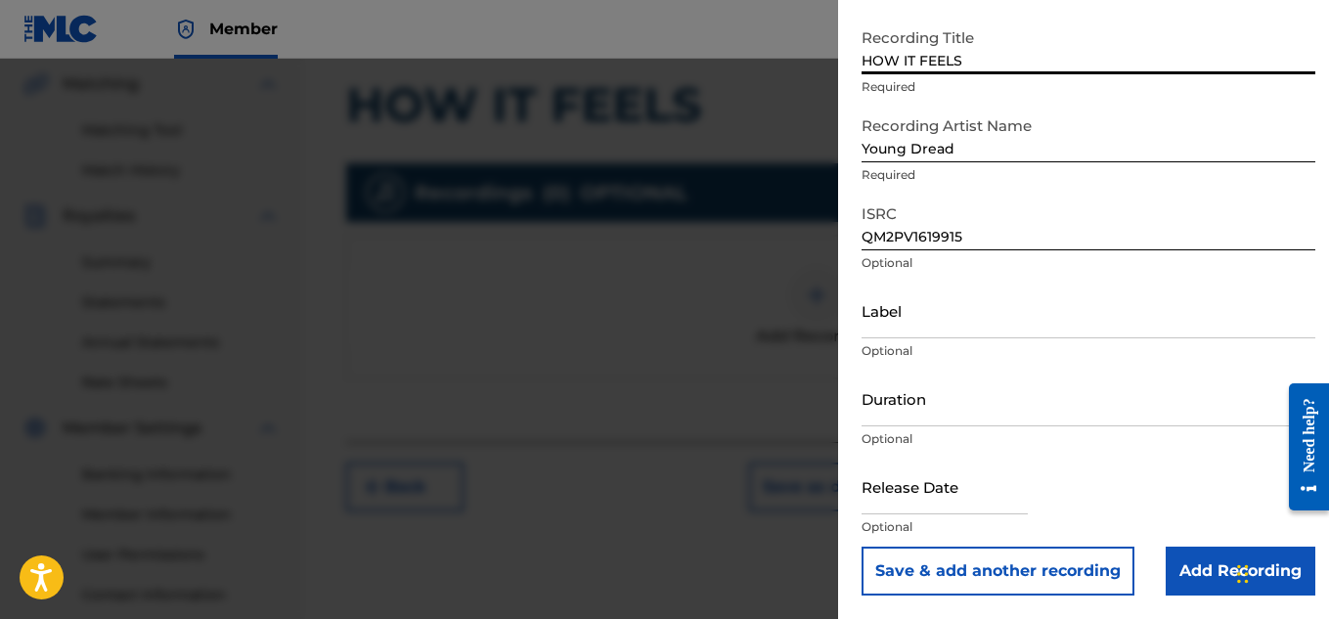
click at [1202, 554] on input "Add Recording" at bounding box center [1241, 571] width 150 height 49
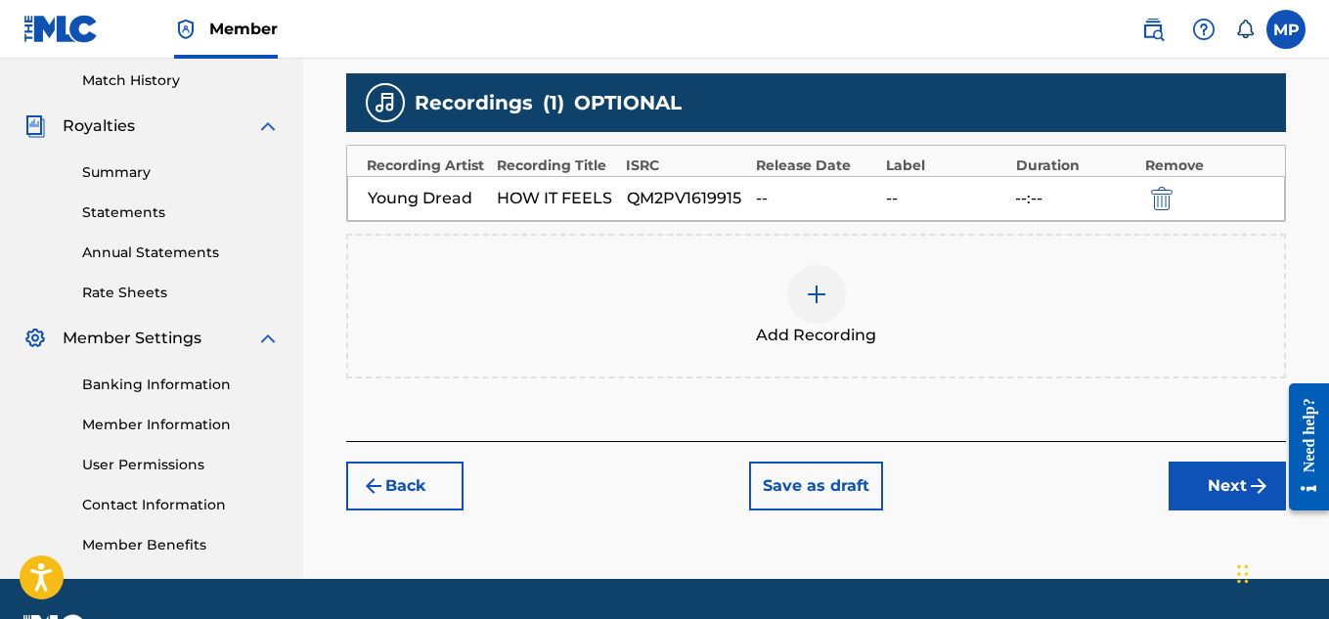
click at [1180, 480] on button "Next" at bounding box center [1227, 486] width 117 height 49
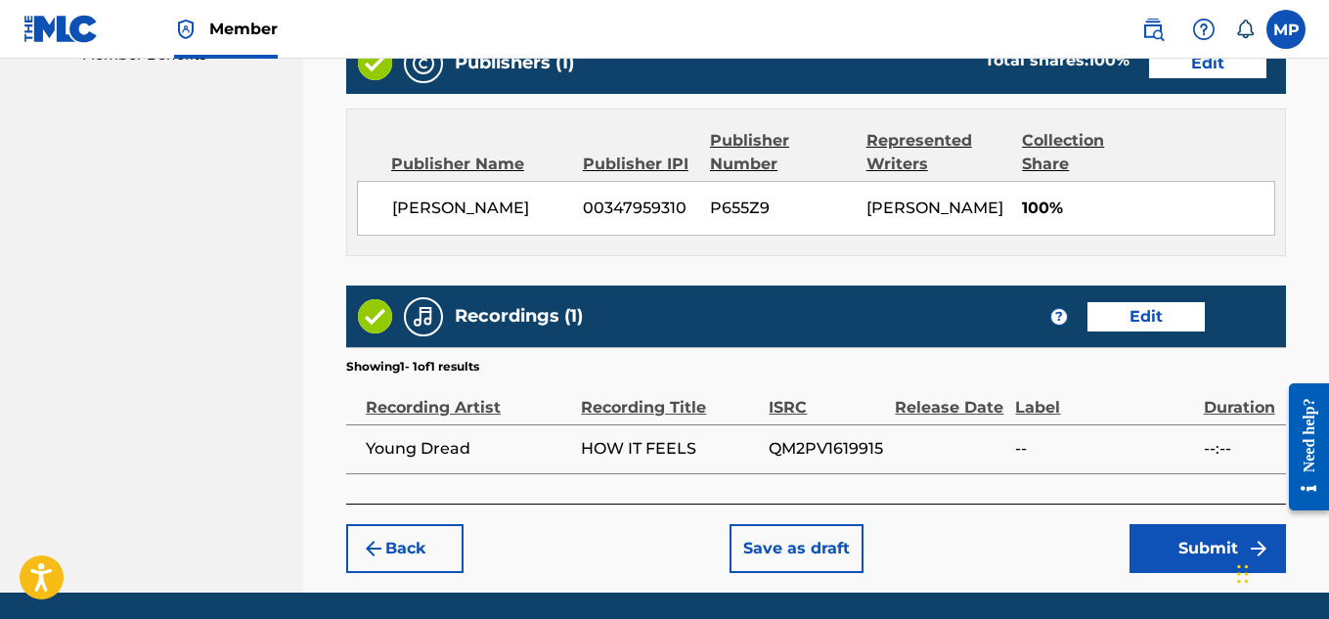
scroll to position [1097, 0]
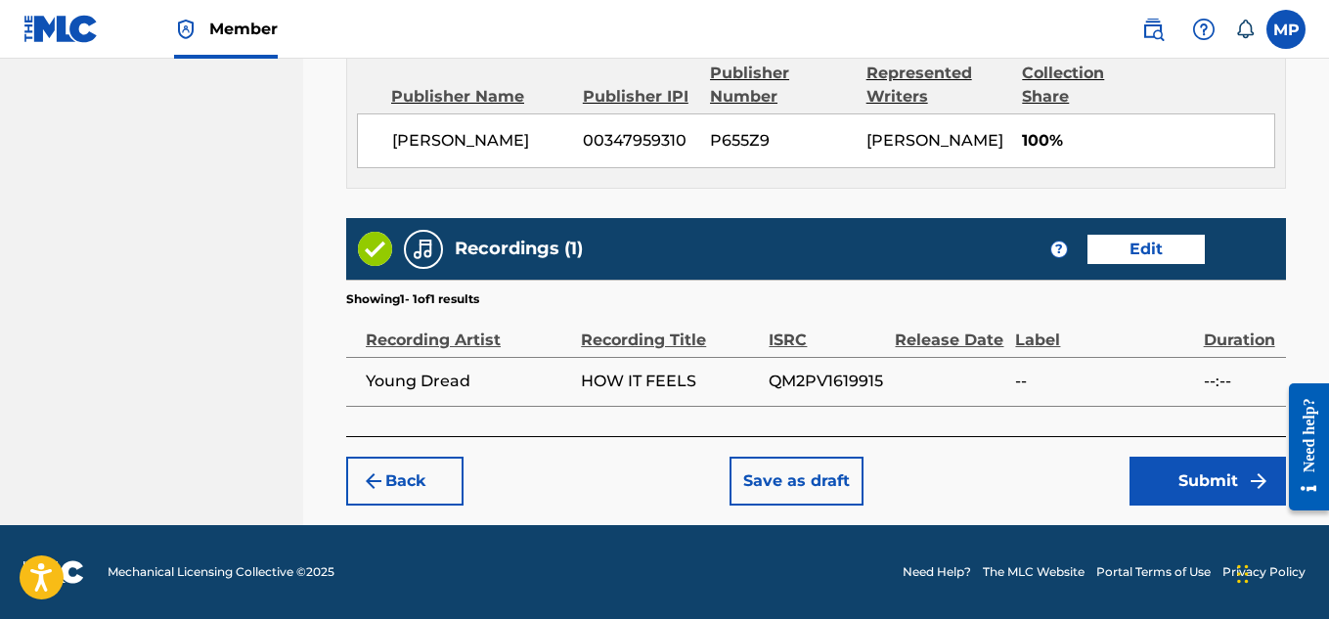
click at [1187, 484] on button "Submit" at bounding box center [1208, 481] width 156 height 49
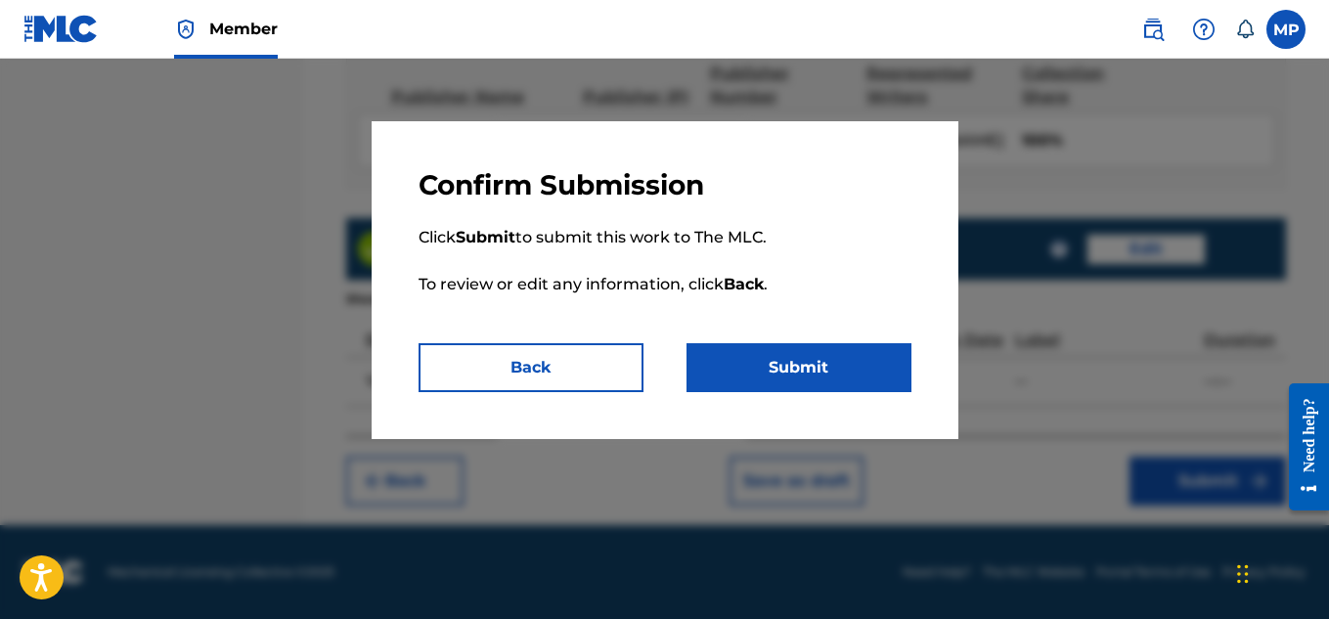
click at [858, 374] on button "Submit" at bounding box center [799, 367] width 225 height 49
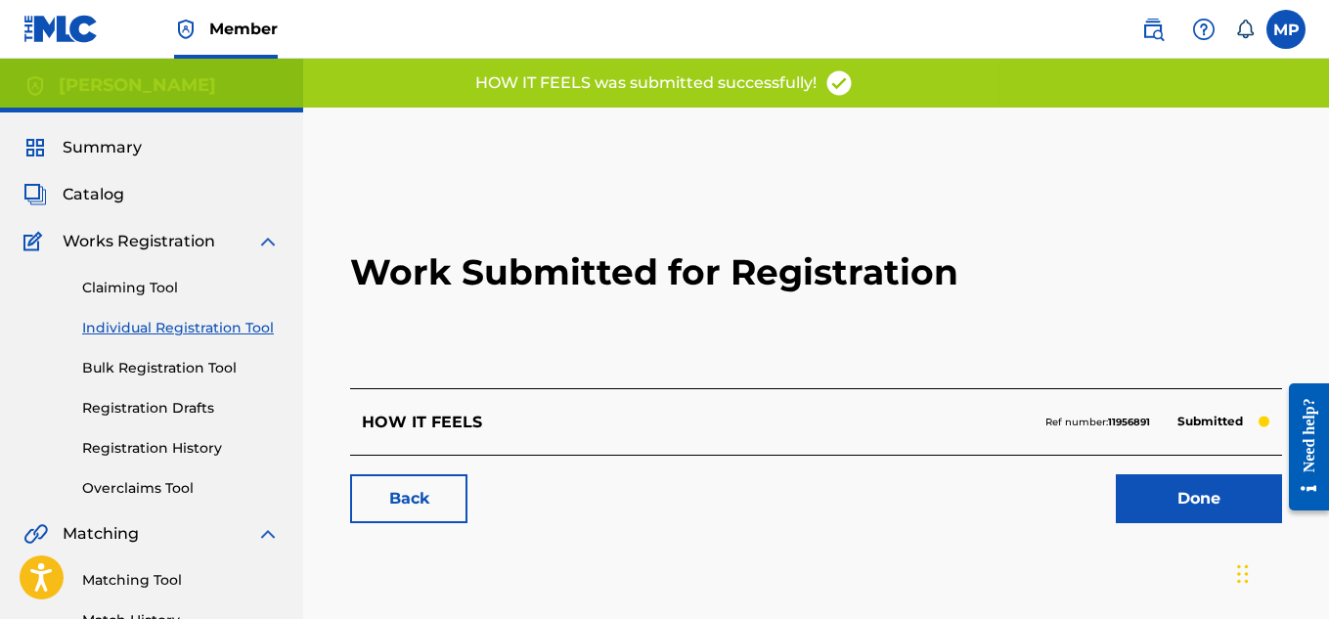
click at [408, 506] on link "Back" at bounding box center [408, 498] width 117 height 49
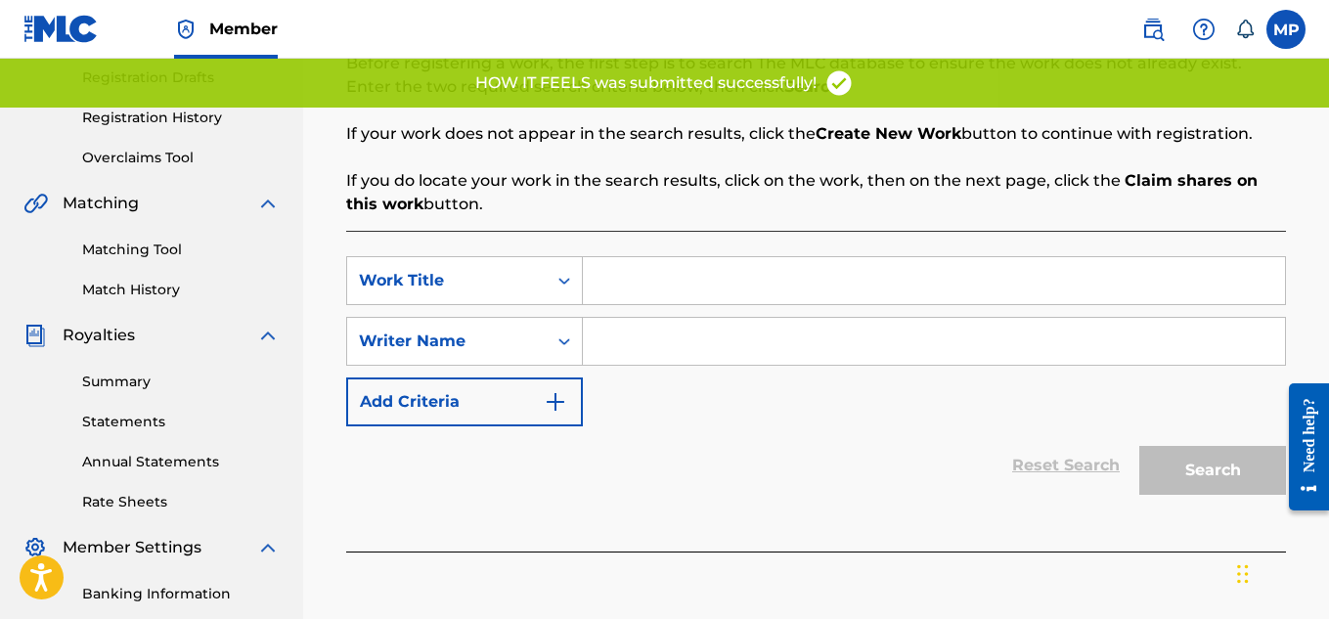
scroll to position [334, 0]
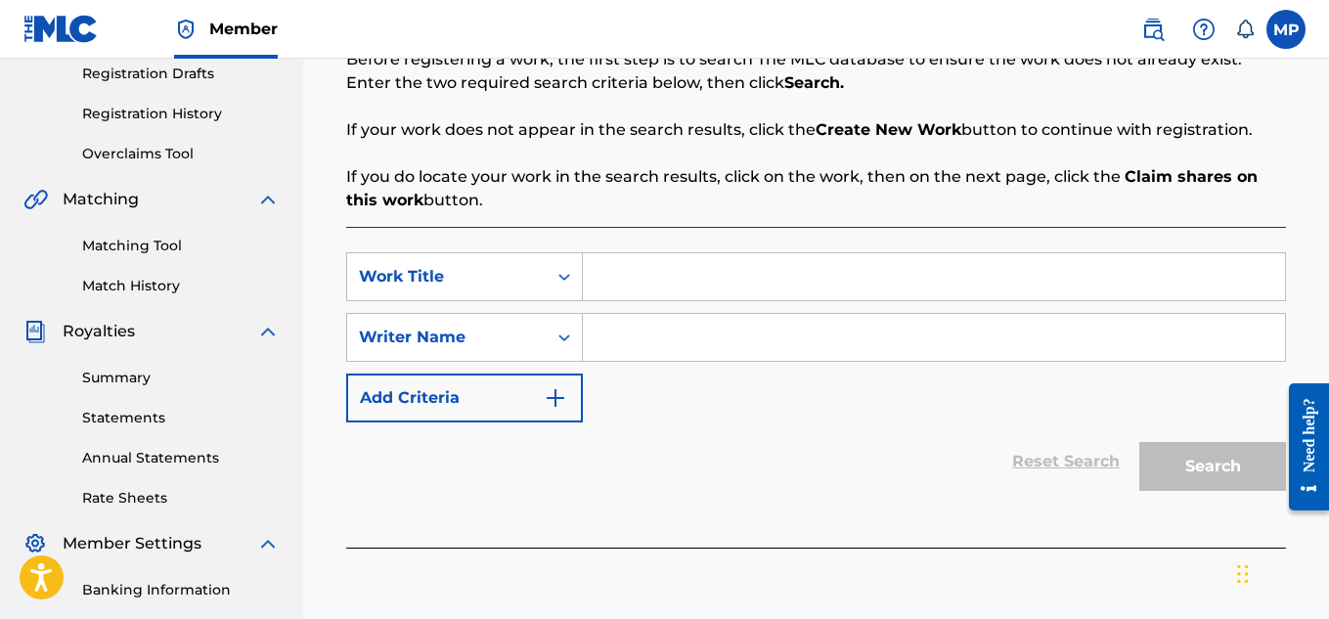
click at [681, 282] on input "Search Form" at bounding box center [934, 276] width 702 height 47
paste input "HOT LIKE"
type input "HOT LIKE"
click at [679, 324] on input "Search Form" at bounding box center [934, 337] width 702 height 47
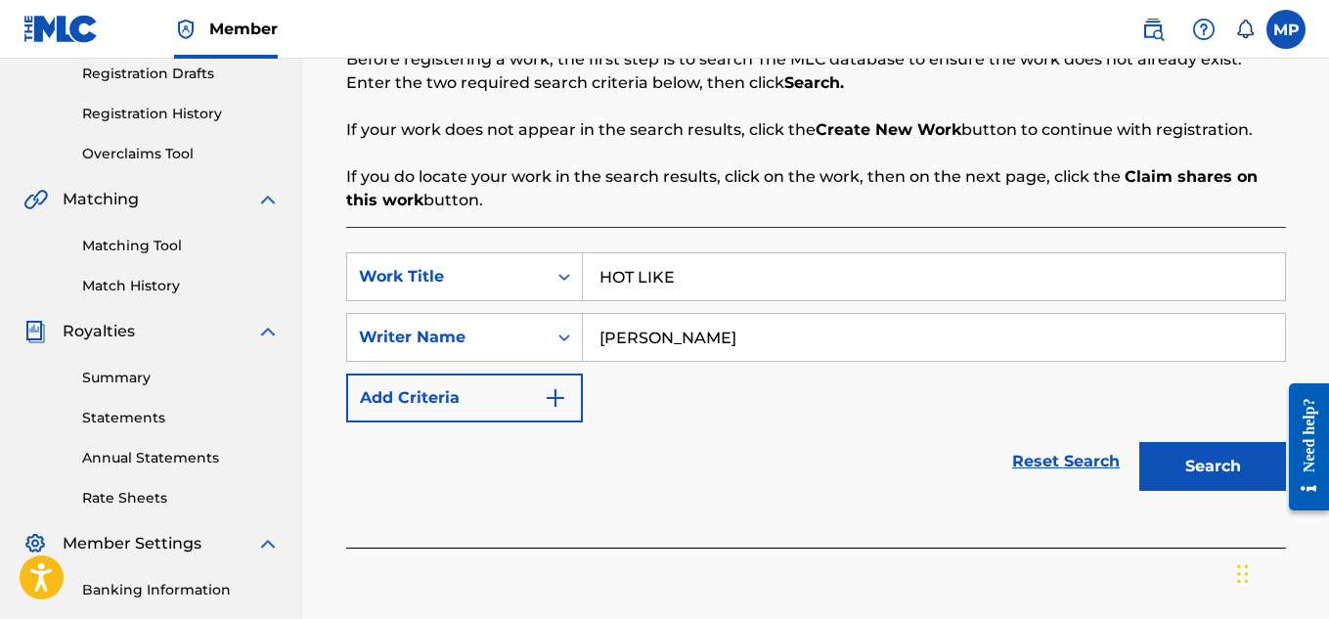
type input "[PERSON_NAME]"
click at [1197, 470] on button "Search" at bounding box center [1212, 466] width 147 height 49
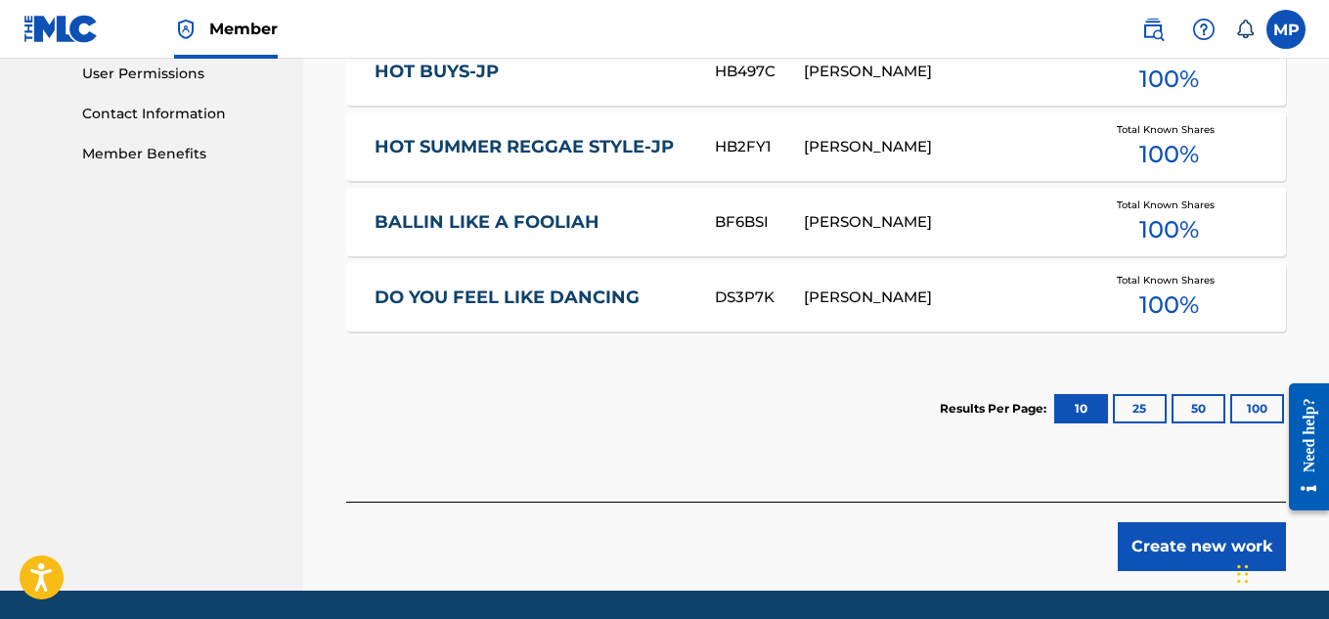
scroll to position [936, 0]
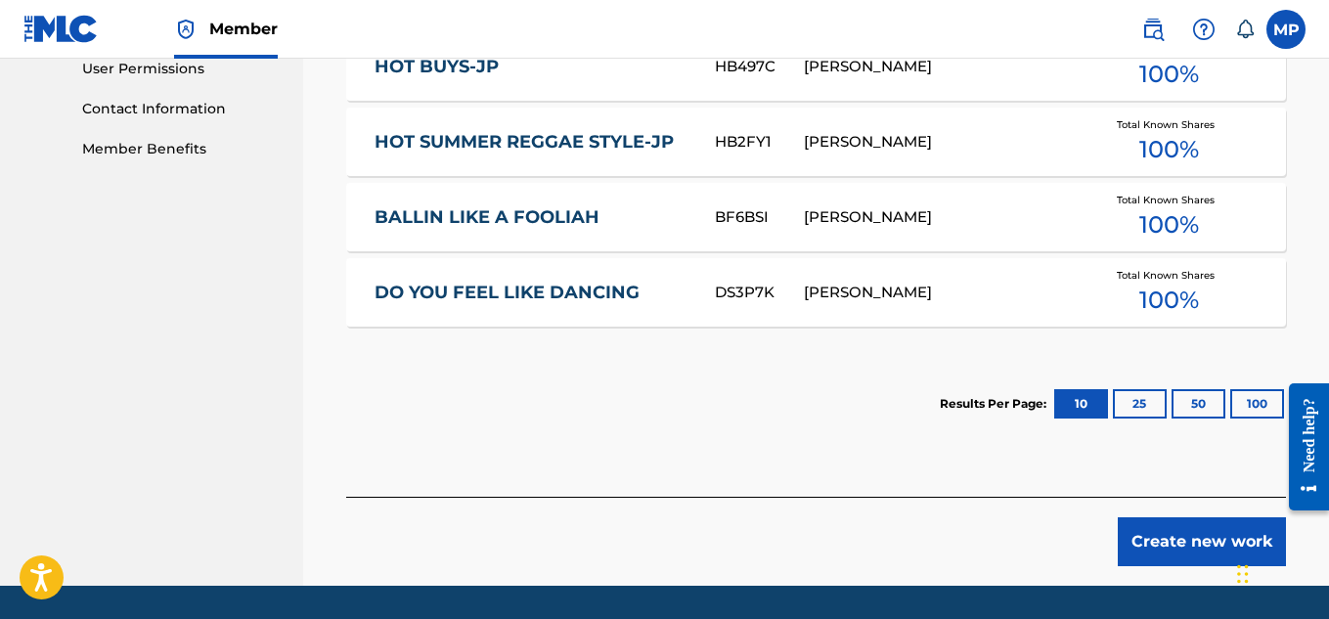
click at [1183, 533] on button "Create new work" at bounding box center [1202, 541] width 168 height 49
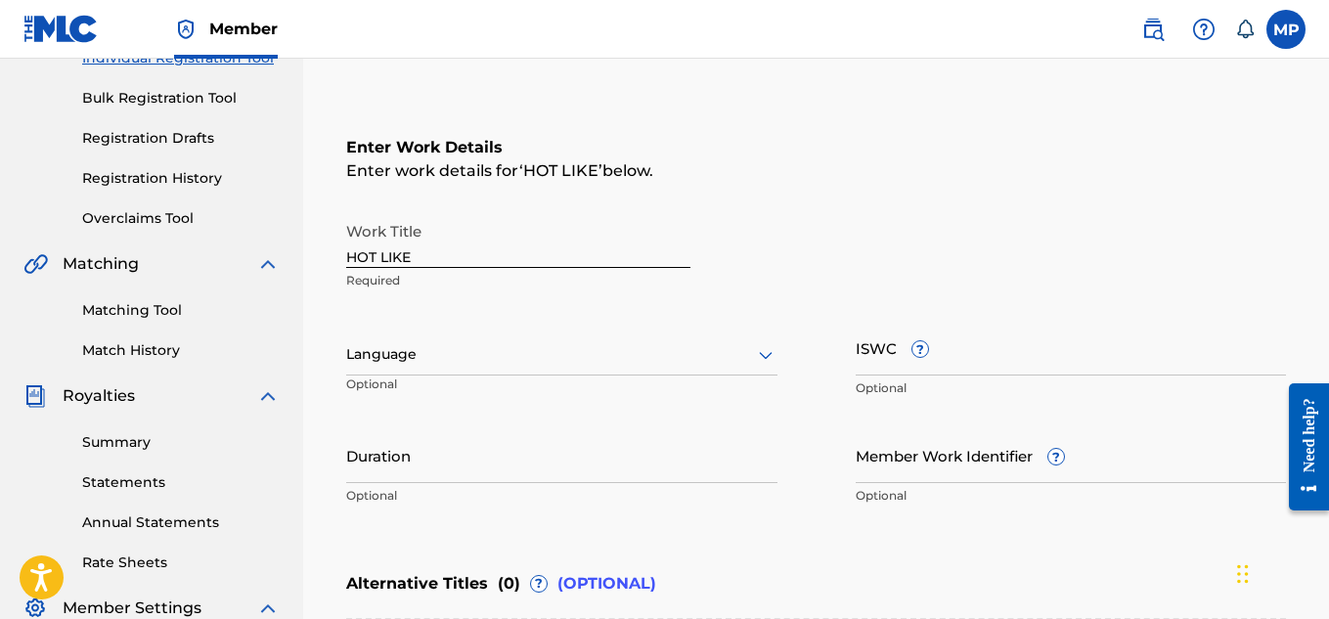
scroll to position [260, 0]
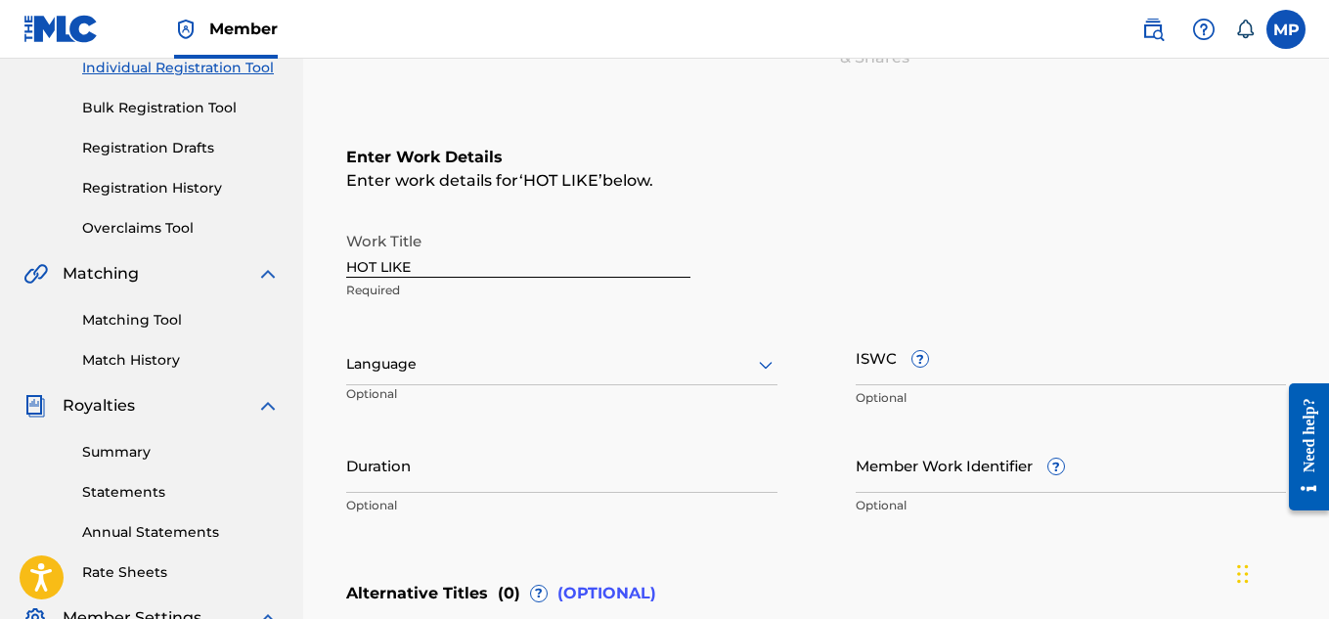
click at [1103, 351] on input "ISWC ?" at bounding box center [1071, 358] width 431 height 56
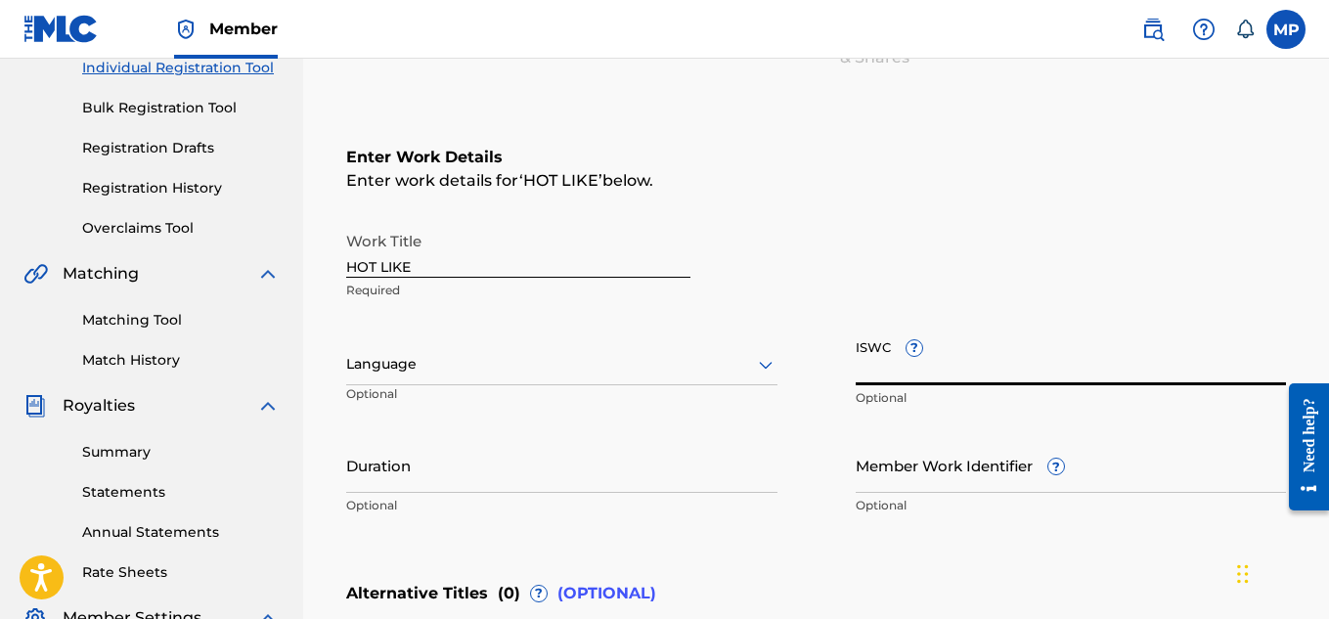
paste input "T9229749024"
type input "T9229749024"
click at [898, 466] on input "Member Work Identifier ?" at bounding box center [1071, 465] width 431 height 56
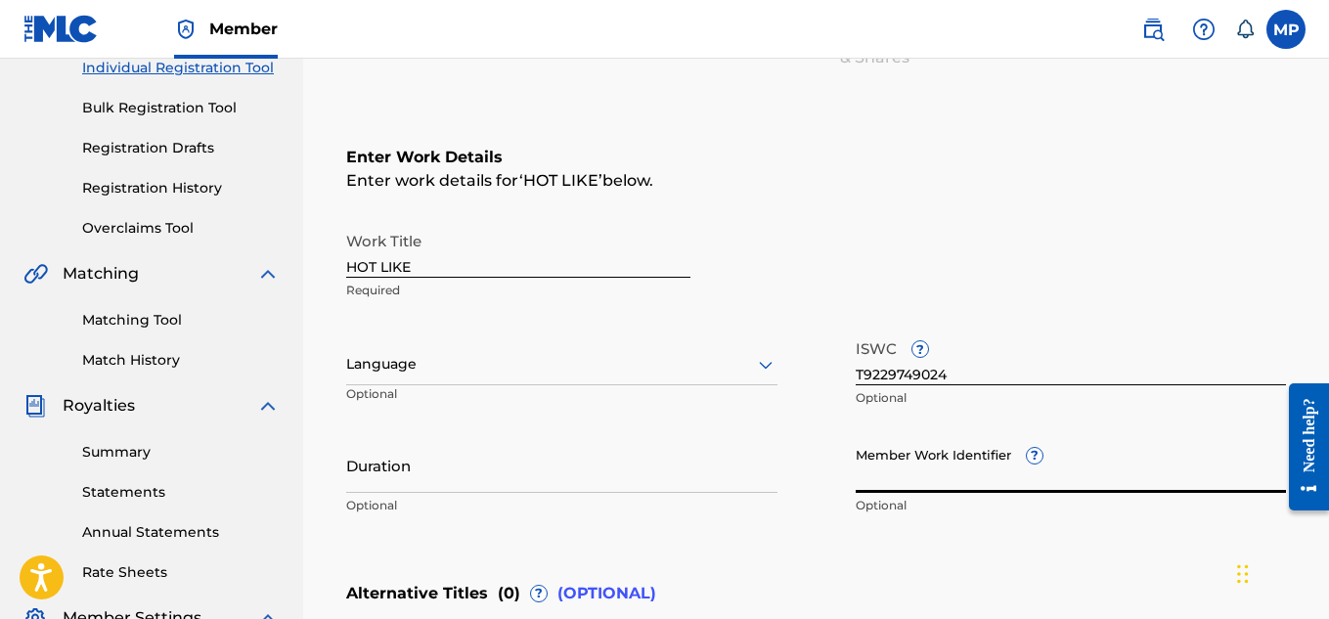
paste input "893488383"
type input "893488383"
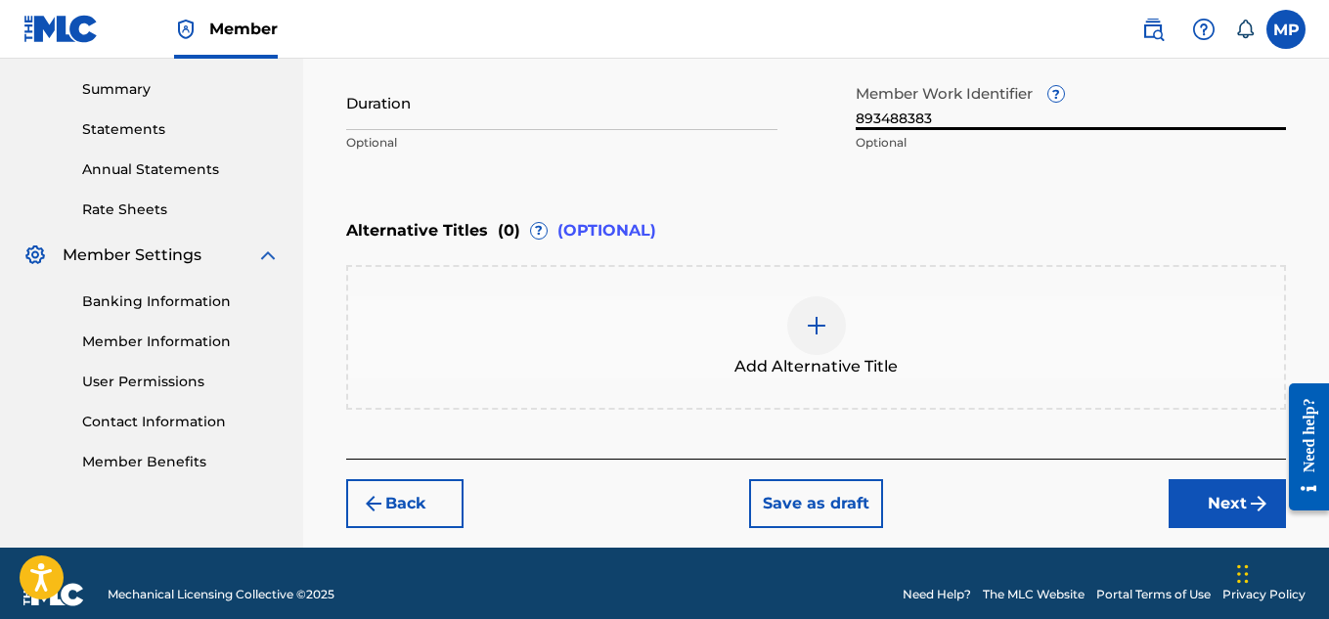
scroll to position [633, 0]
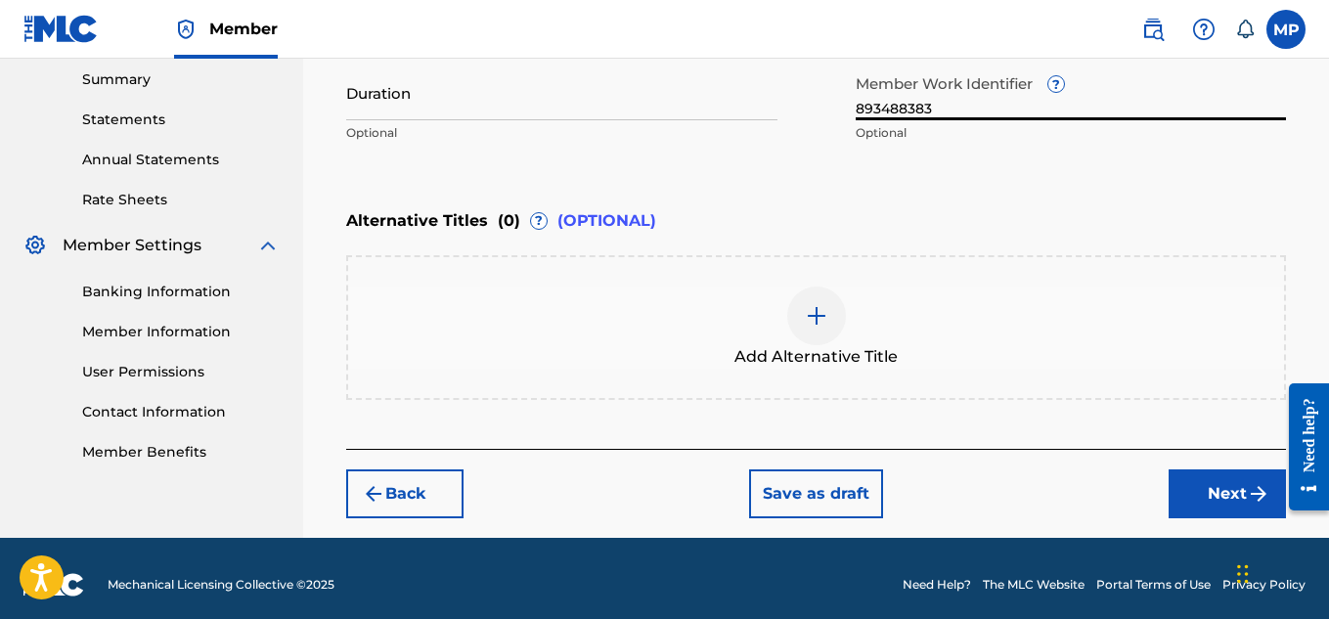
click at [1184, 487] on button "Next" at bounding box center [1227, 493] width 117 height 49
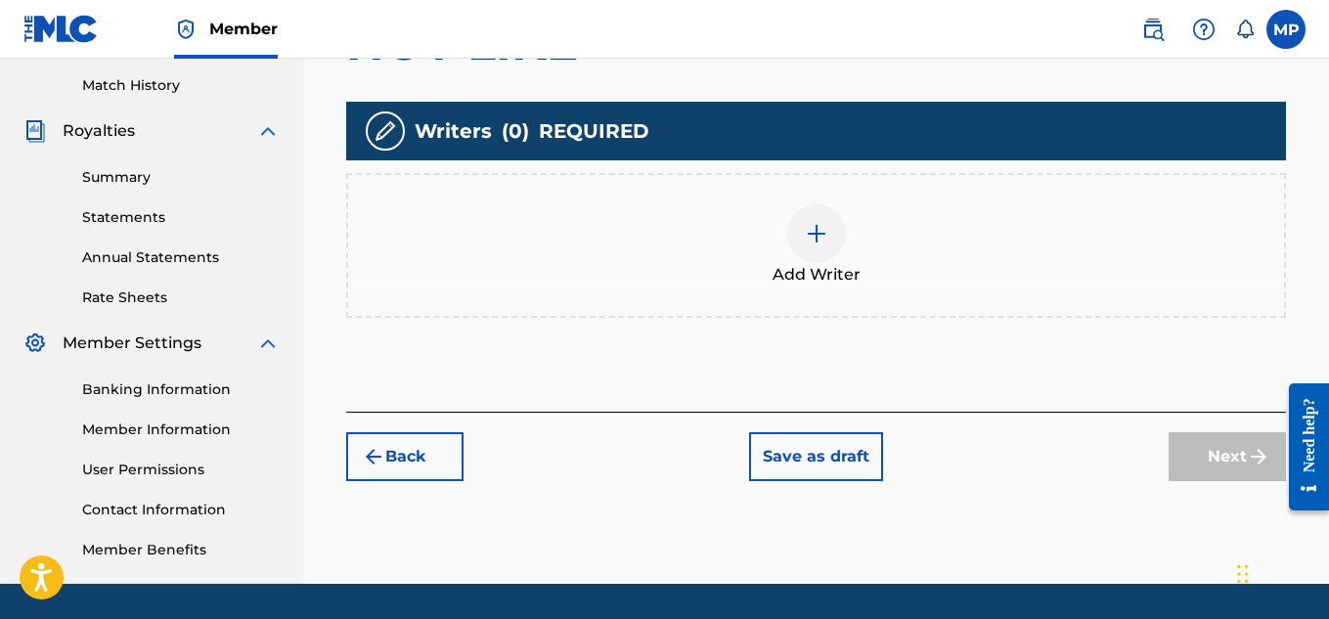
scroll to position [594, 0]
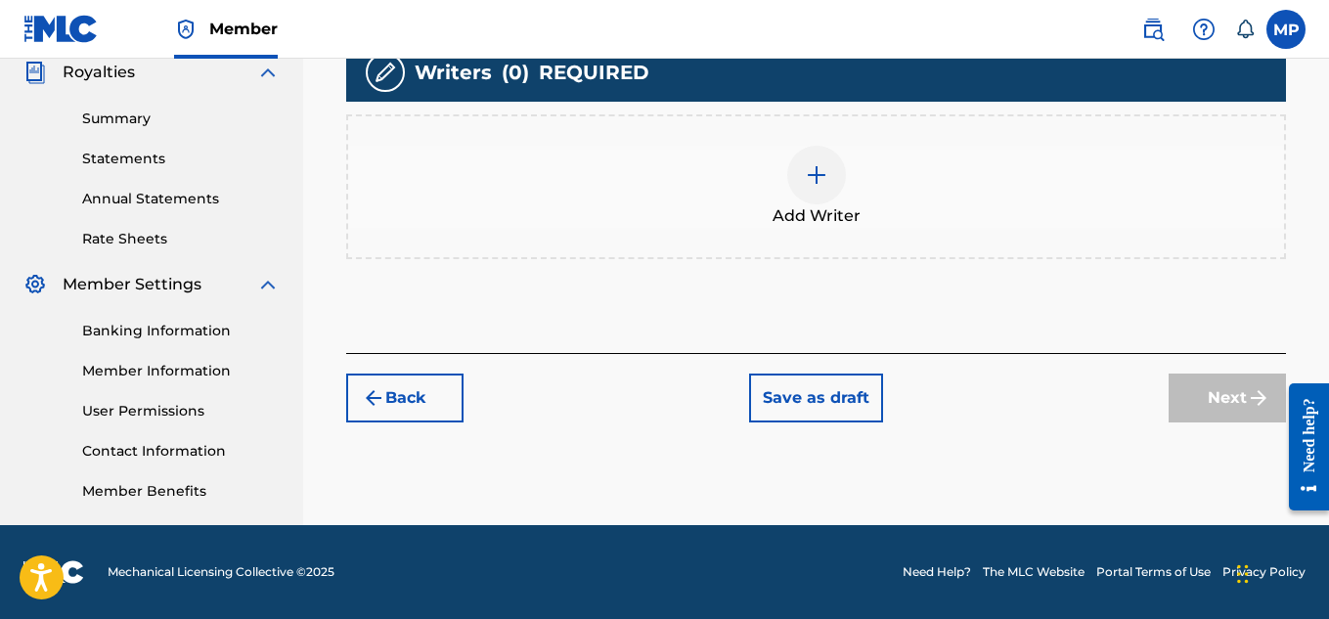
click at [825, 184] on img at bounding box center [816, 174] width 23 height 23
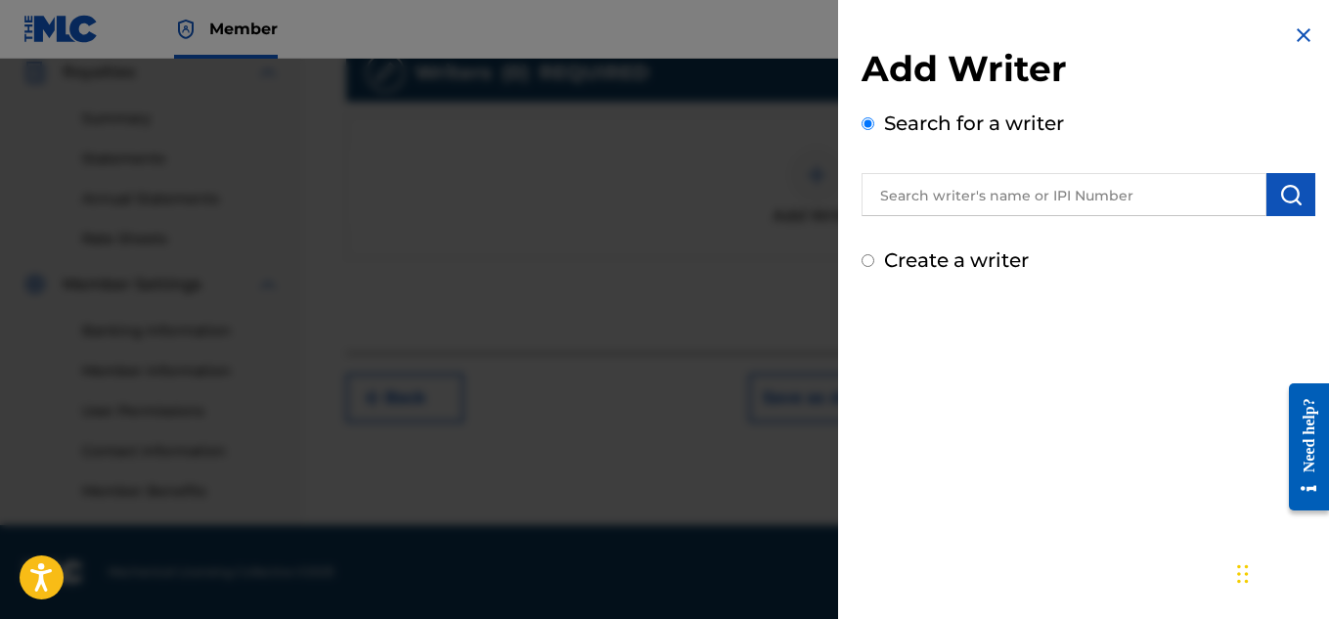
click at [1140, 200] on input "text" at bounding box center [1064, 194] width 405 height 43
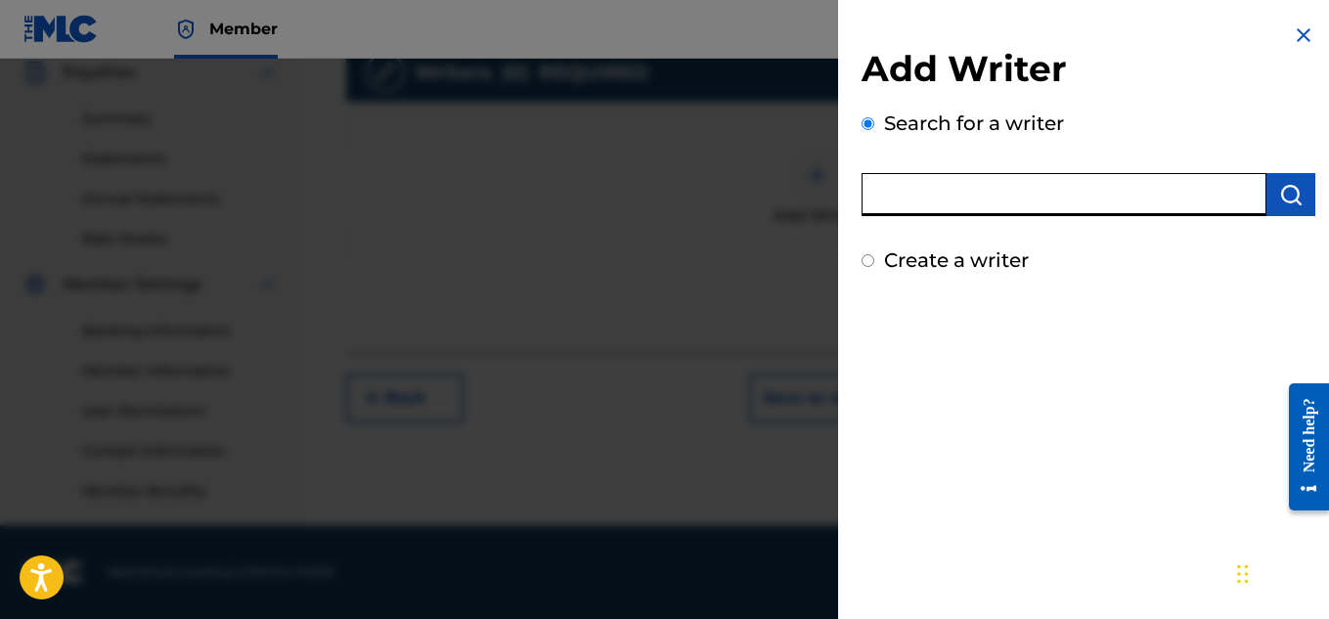
click at [946, 187] on input "text" at bounding box center [1064, 194] width 405 height 43
type input "[PERSON_NAME]"
click at [1296, 190] on button "submit" at bounding box center [1290, 194] width 49 height 43
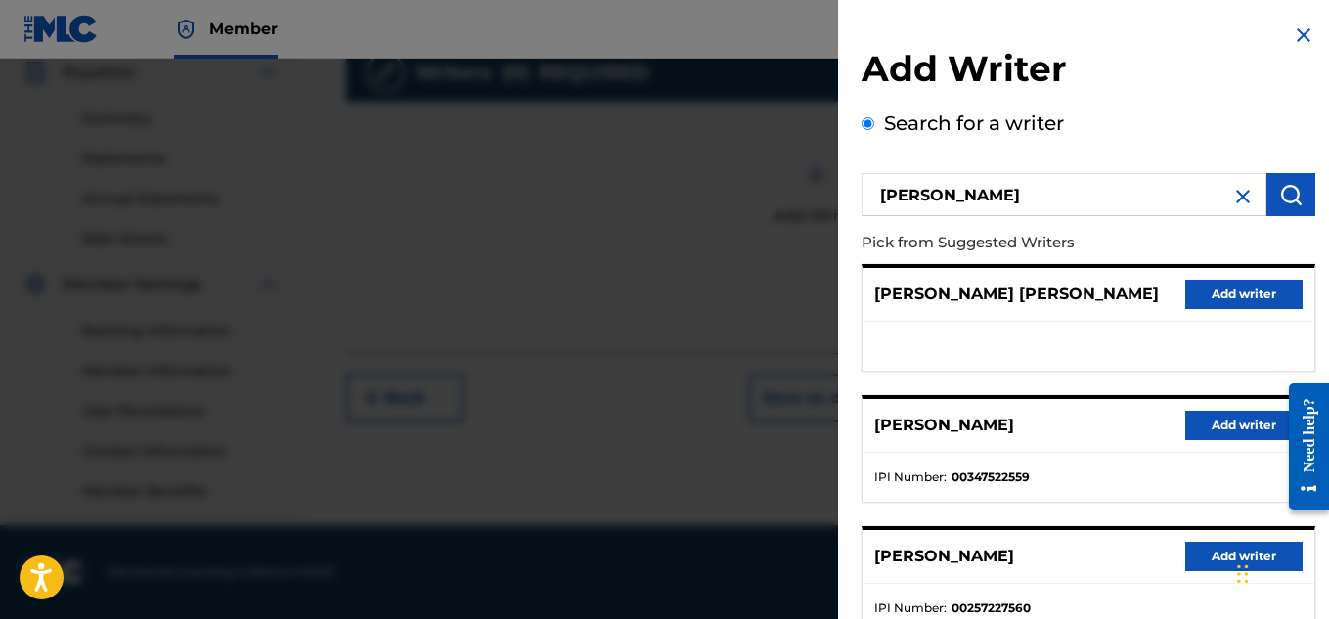
click at [1218, 414] on button "Add writer" at bounding box center [1243, 425] width 117 height 29
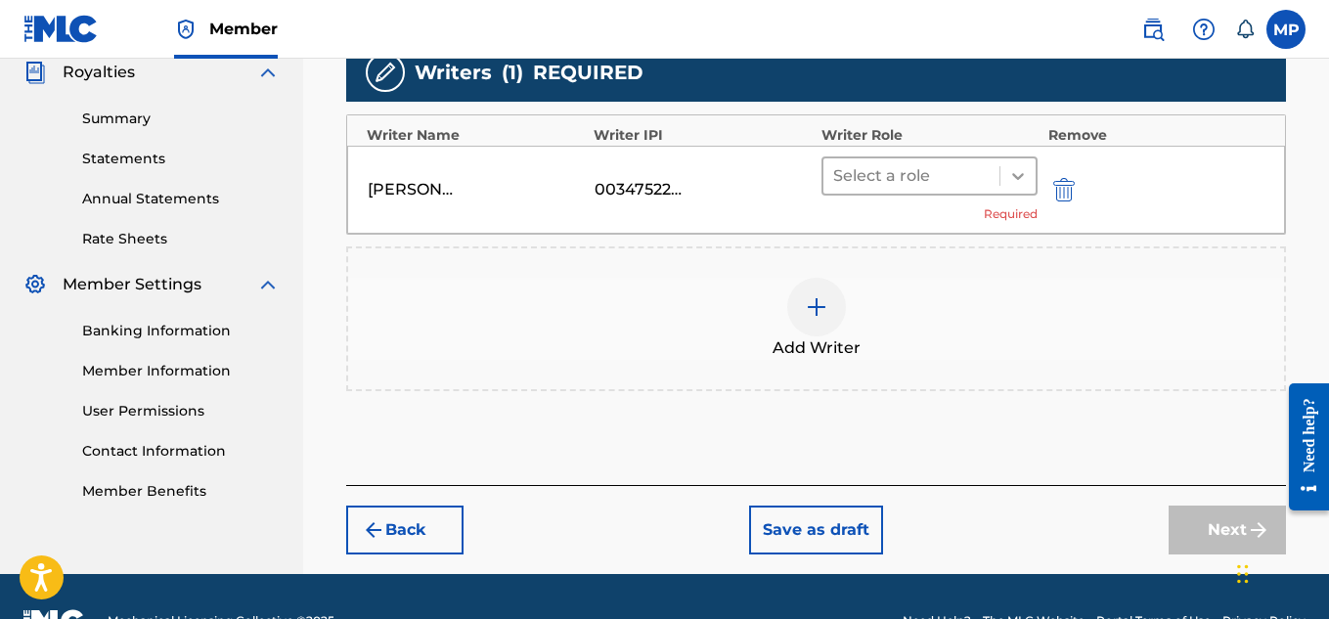
click at [1008, 187] on div at bounding box center [1017, 175] width 35 height 35
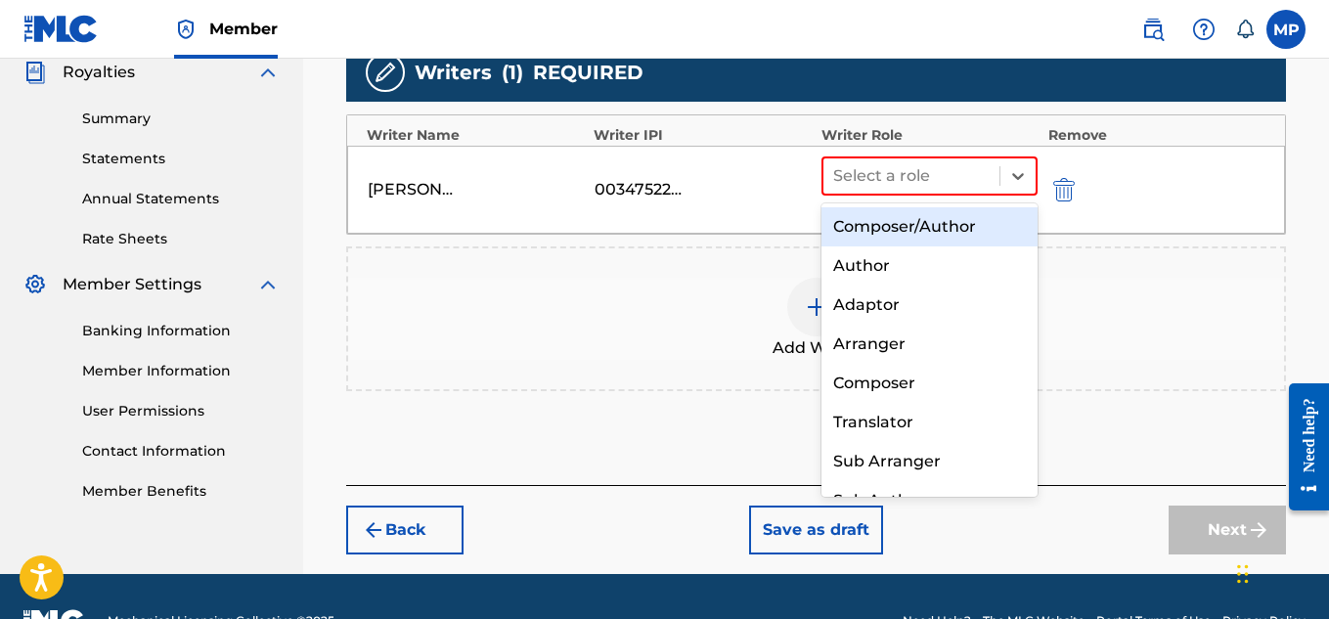
click at [958, 230] on div "Composer/Author" at bounding box center [930, 226] width 217 height 39
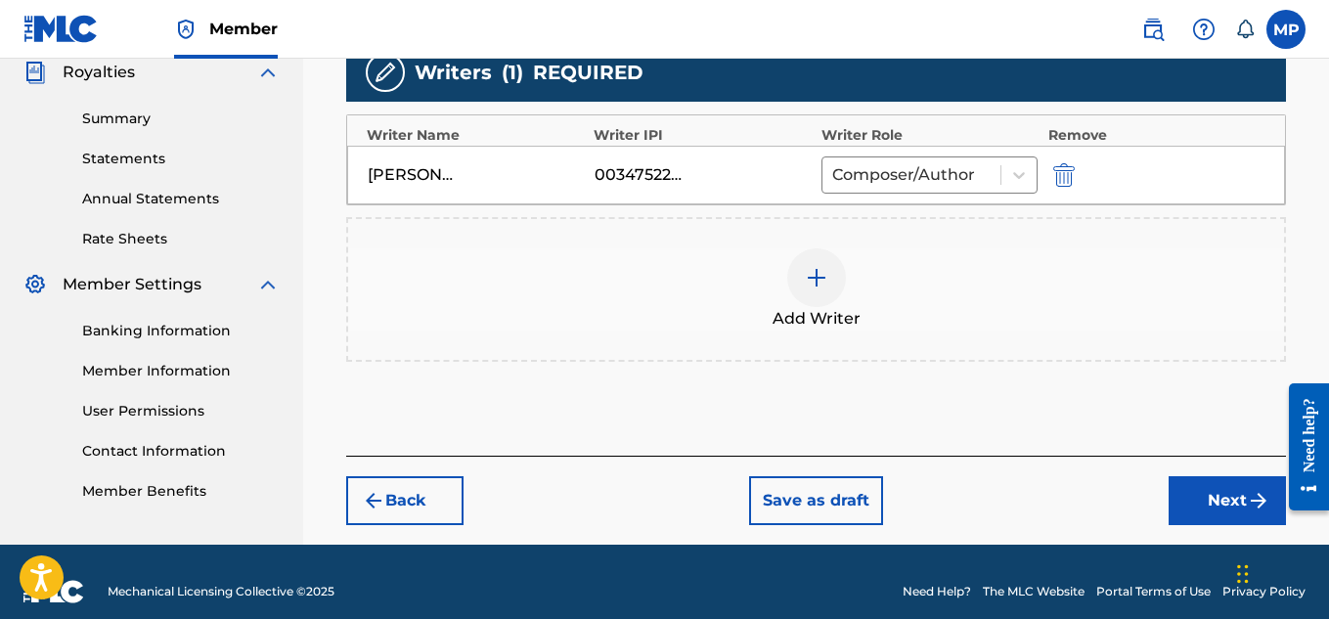
click at [1225, 500] on button "Next" at bounding box center [1227, 500] width 117 height 49
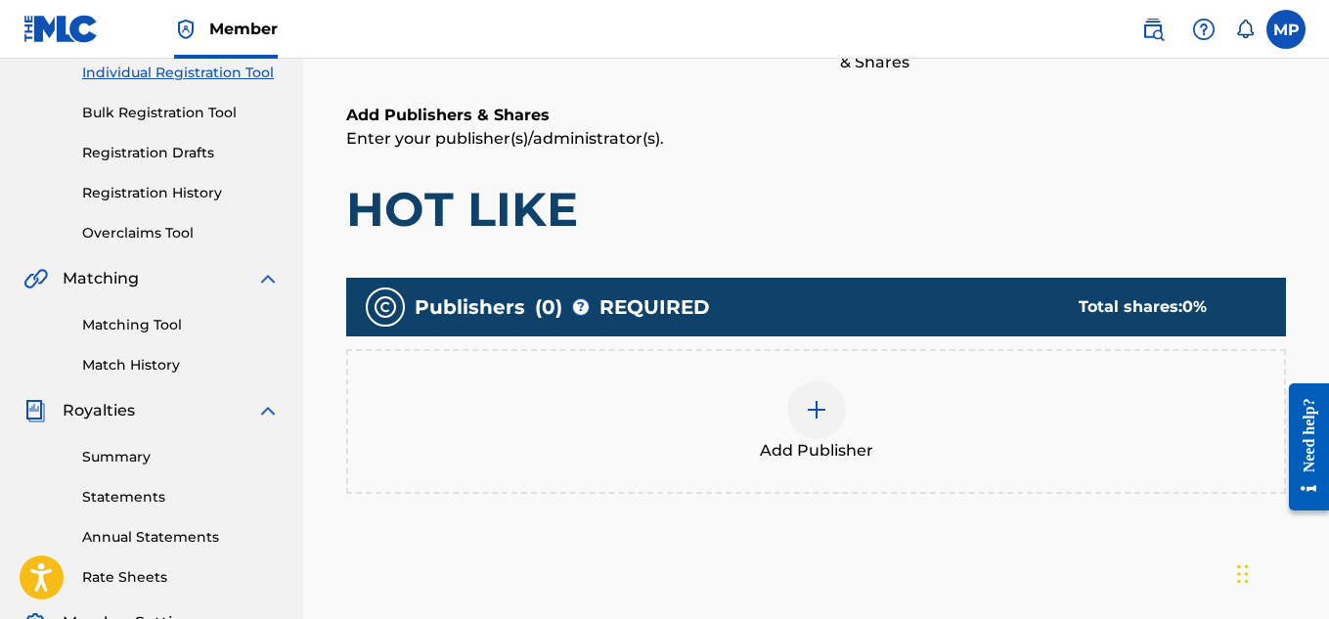
scroll to position [271, 0]
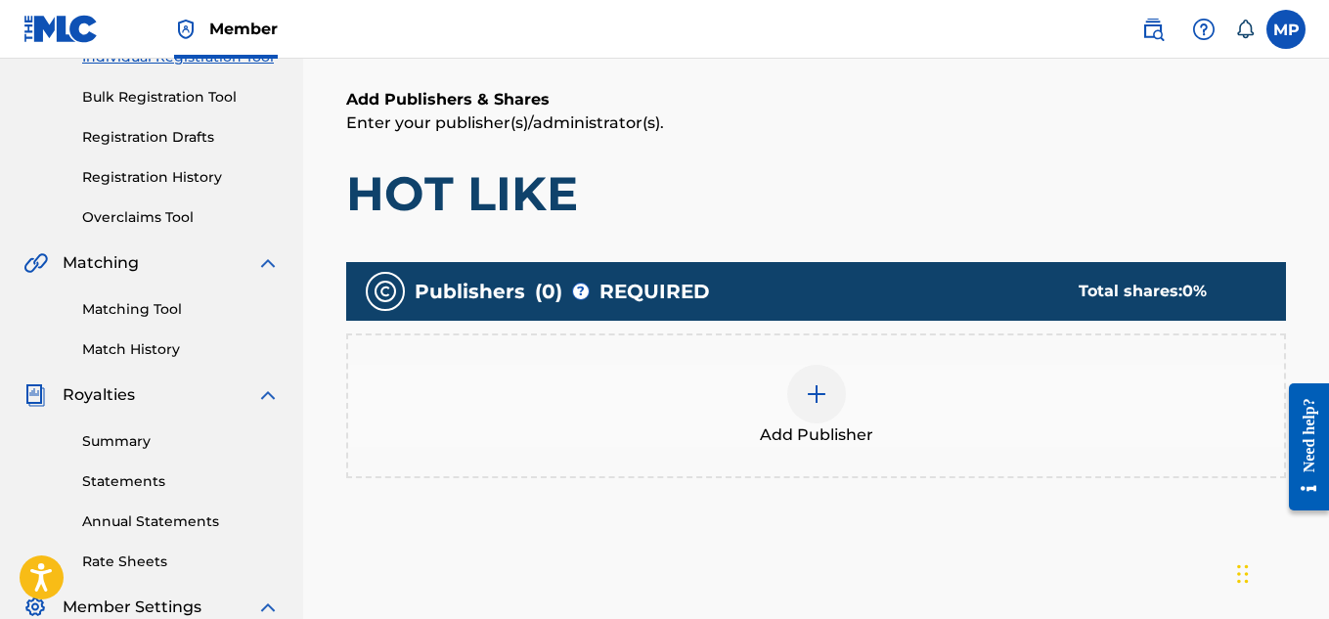
click at [840, 387] on div at bounding box center [816, 394] width 59 height 59
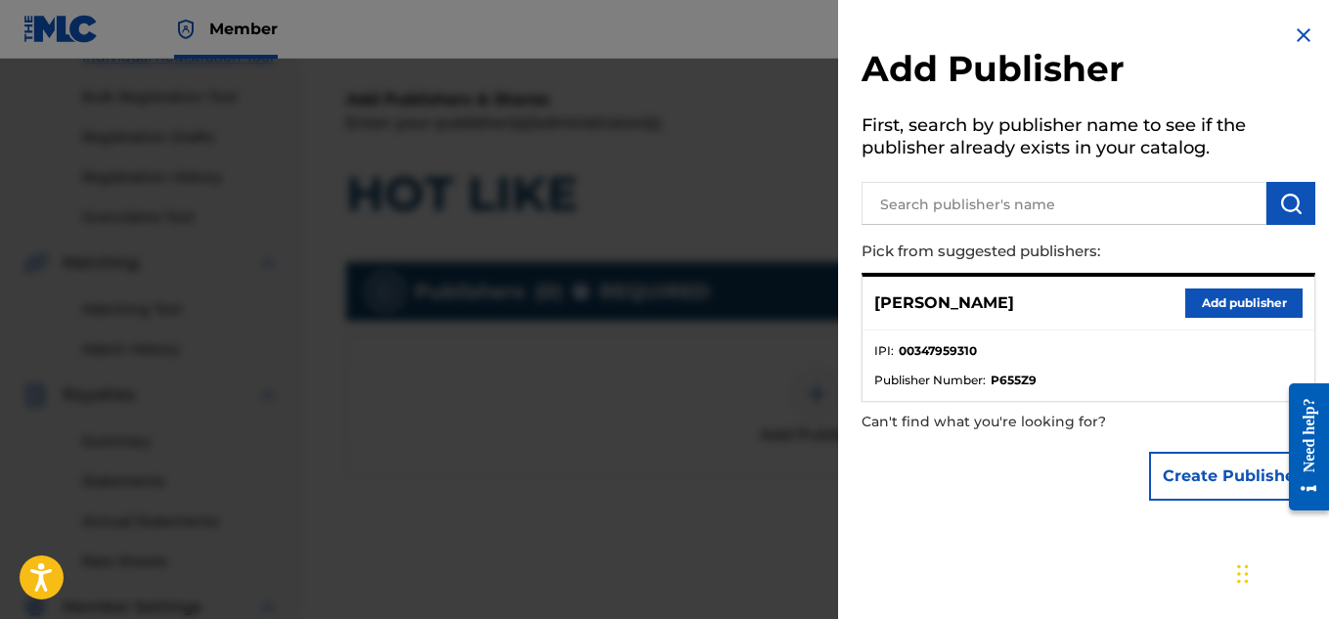
click at [1208, 302] on button "Add publisher" at bounding box center [1243, 303] width 117 height 29
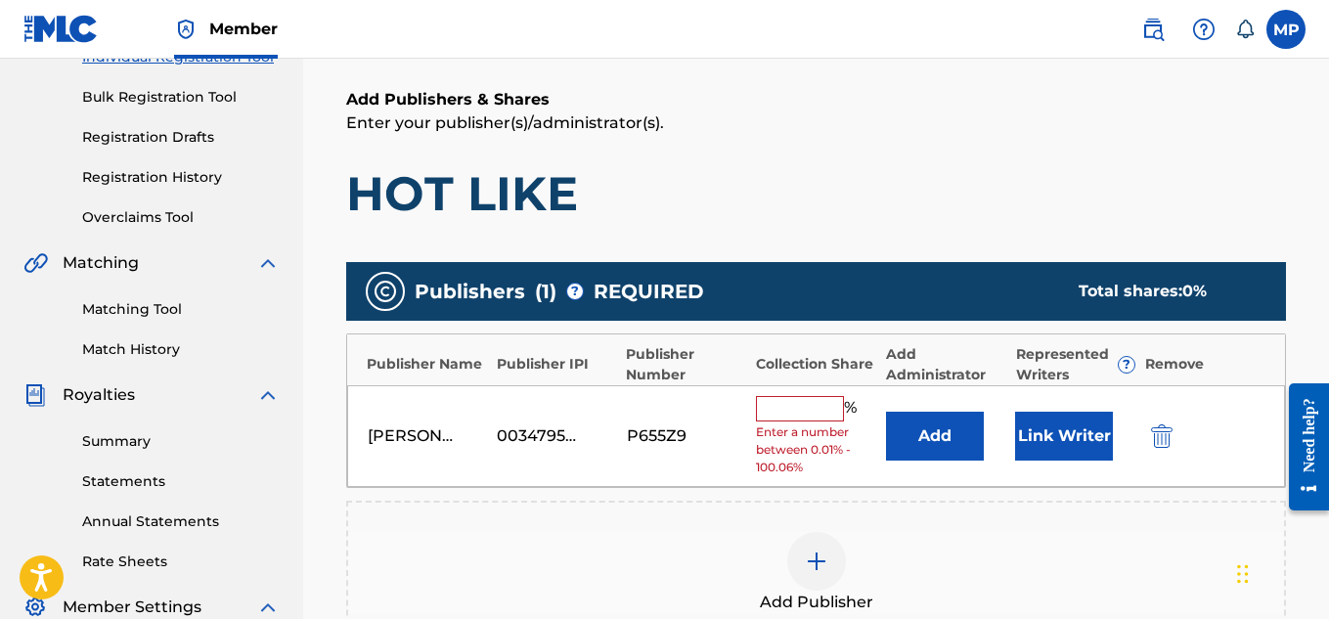
click at [824, 398] on input "text" at bounding box center [800, 408] width 88 height 25
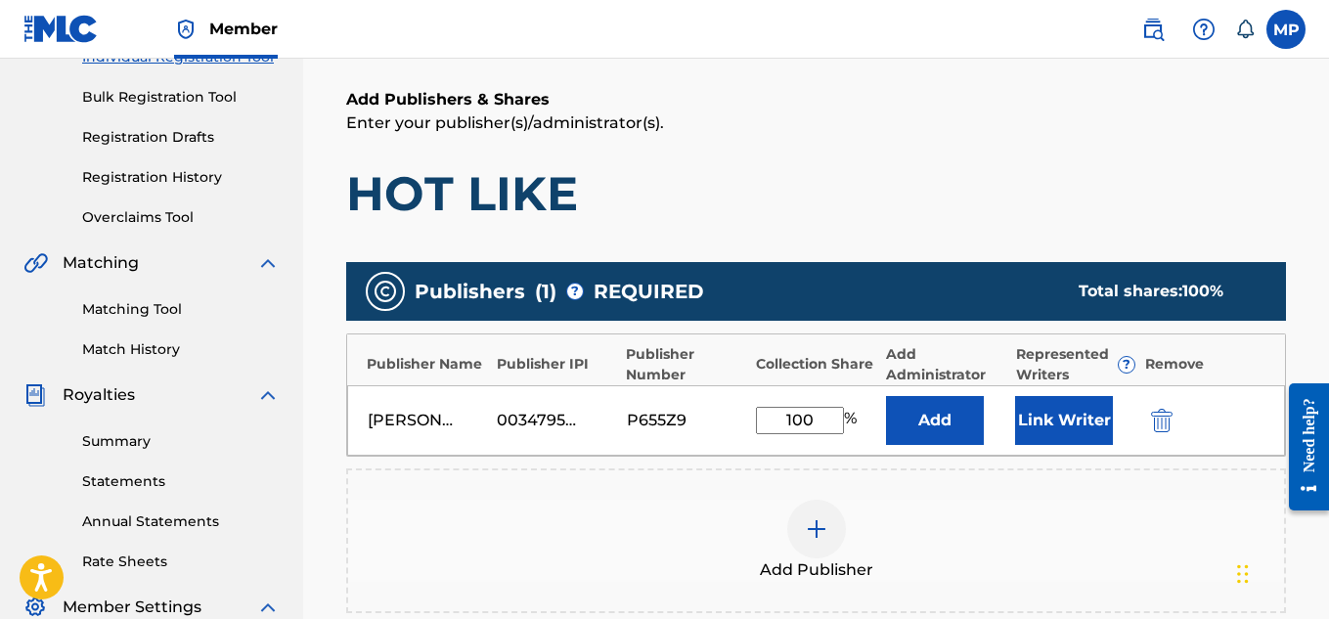
type input "100"
click at [1062, 441] on button "Link Writer" at bounding box center [1064, 420] width 98 height 49
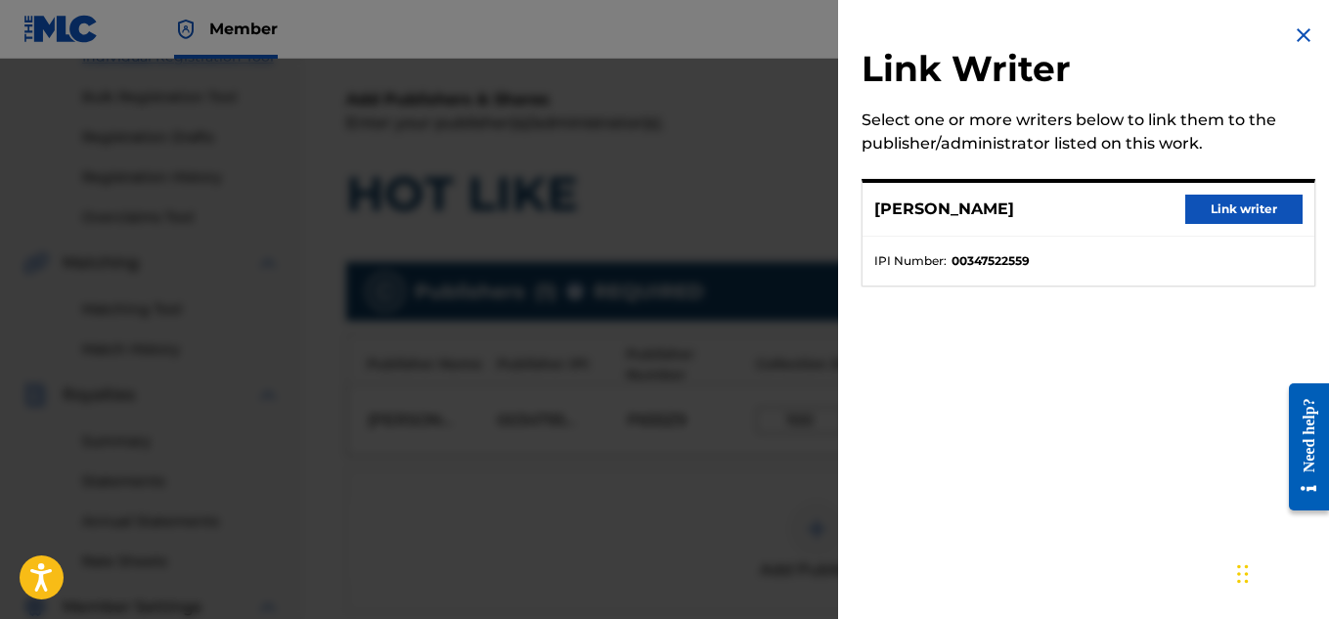
click at [1226, 224] on div "[PERSON_NAME] Link writer" at bounding box center [1089, 210] width 452 height 54
click at [1224, 214] on button "Link writer" at bounding box center [1243, 209] width 117 height 29
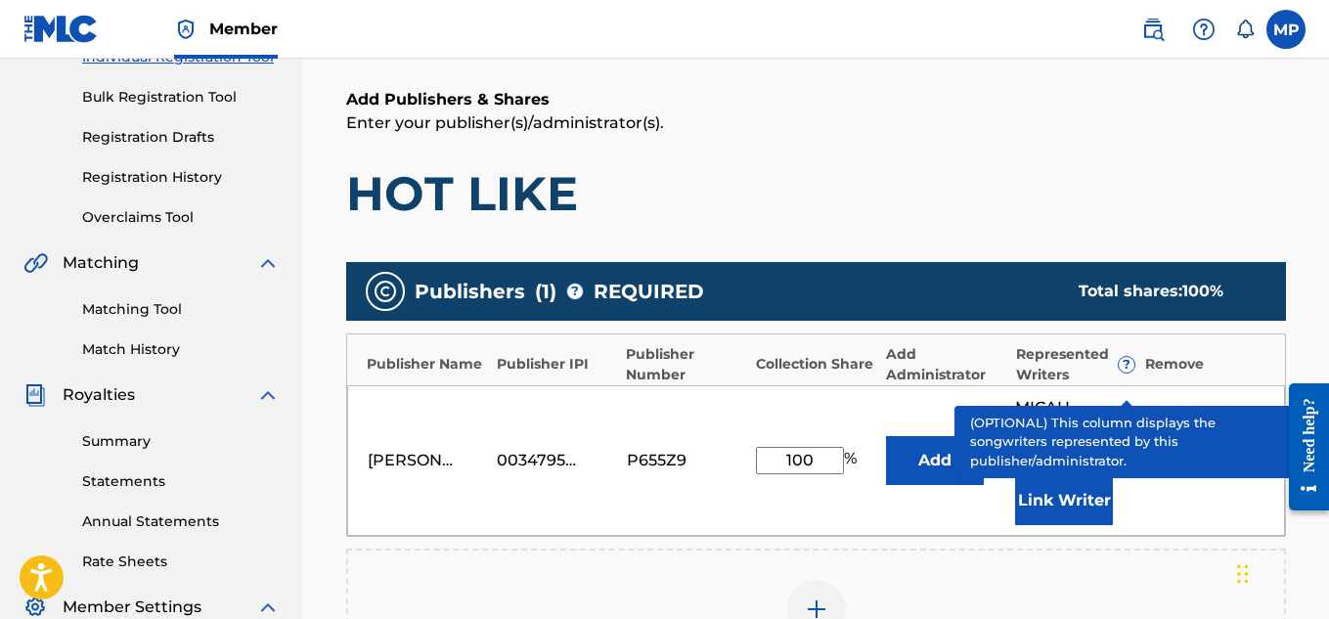
scroll to position [657, 0]
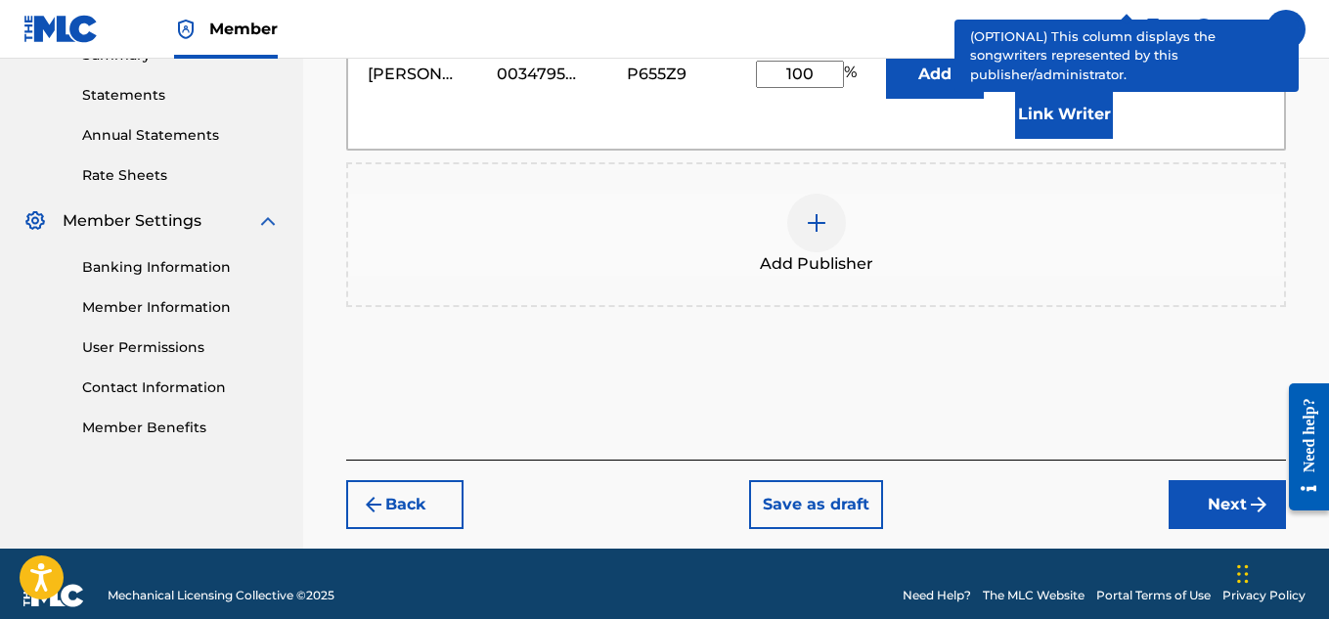
click at [1224, 480] on button "Next" at bounding box center [1227, 504] width 117 height 49
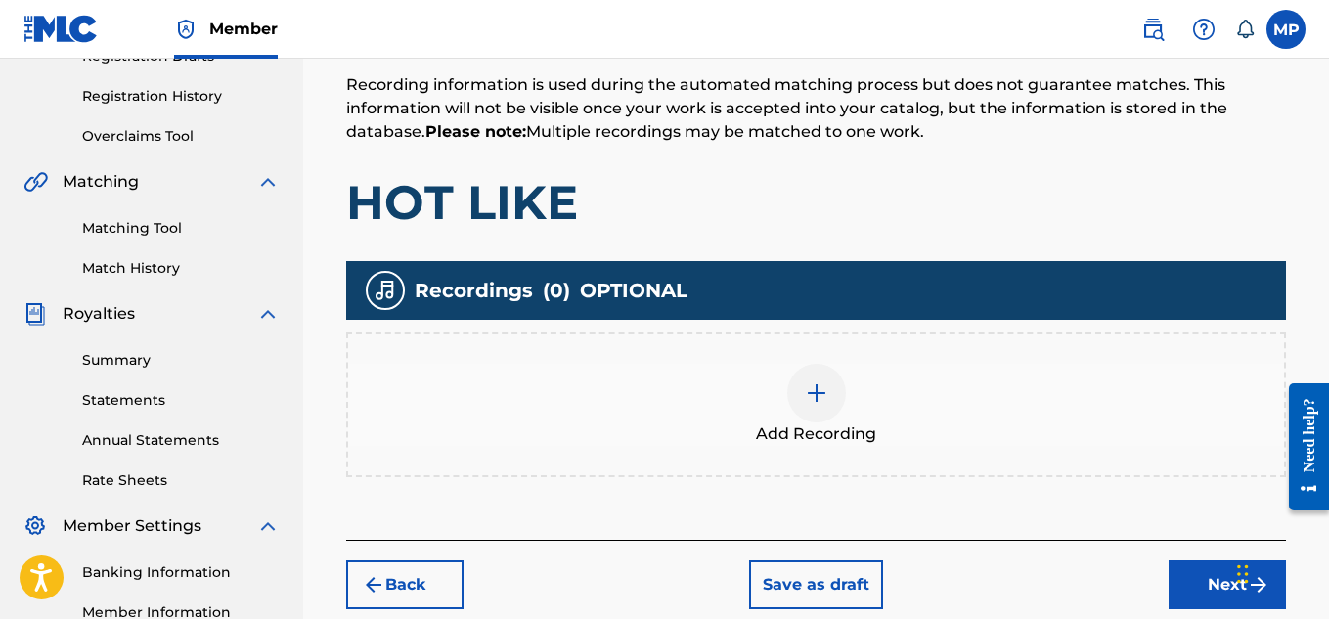
scroll to position [382, 0]
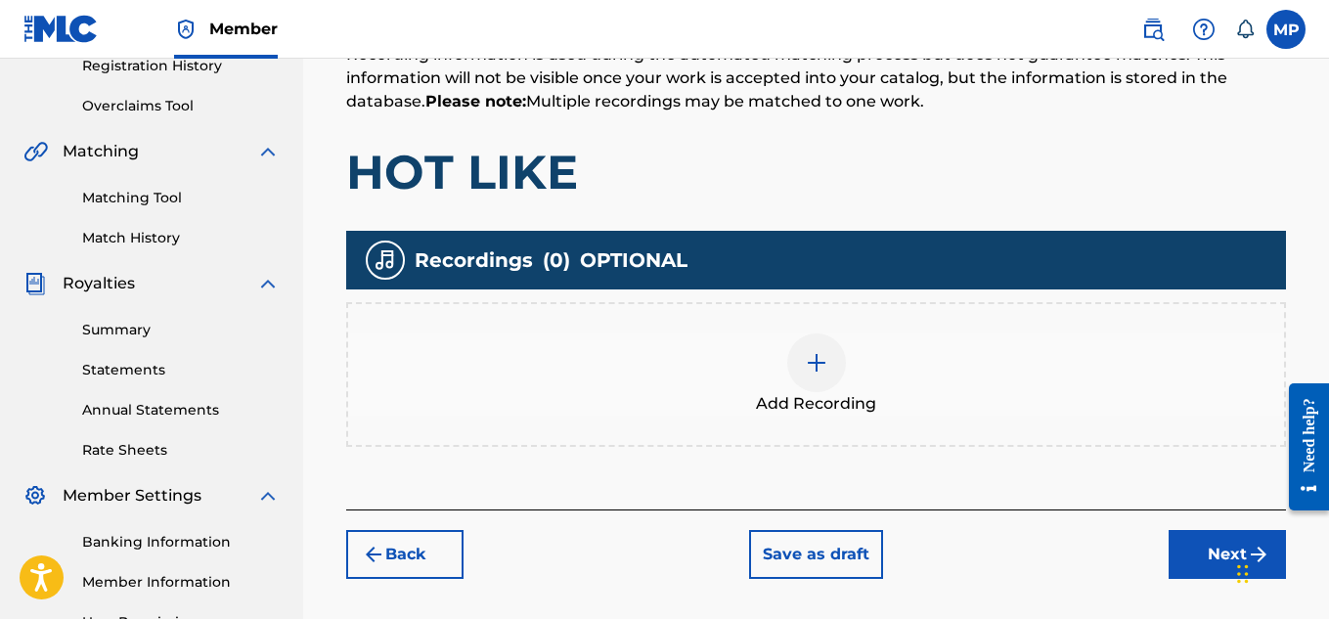
click at [859, 369] on div "Add Recording" at bounding box center [816, 374] width 936 height 82
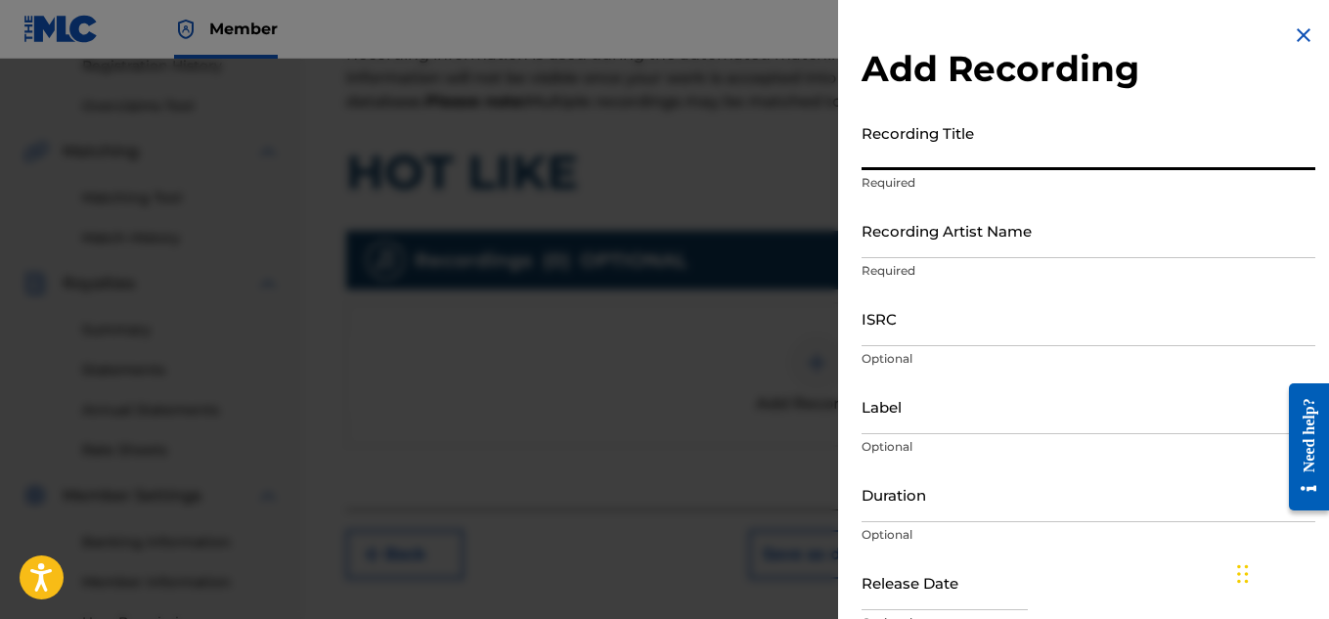
click at [906, 150] on input "Recording Title" at bounding box center [1089, 142] width 454 height 56
paste input "HOT LIKE"
type input "HOT LIKE"
click at [929, 237] on input "Recording Artist Name" at bounding box center [1089, 230] width 454 height 56
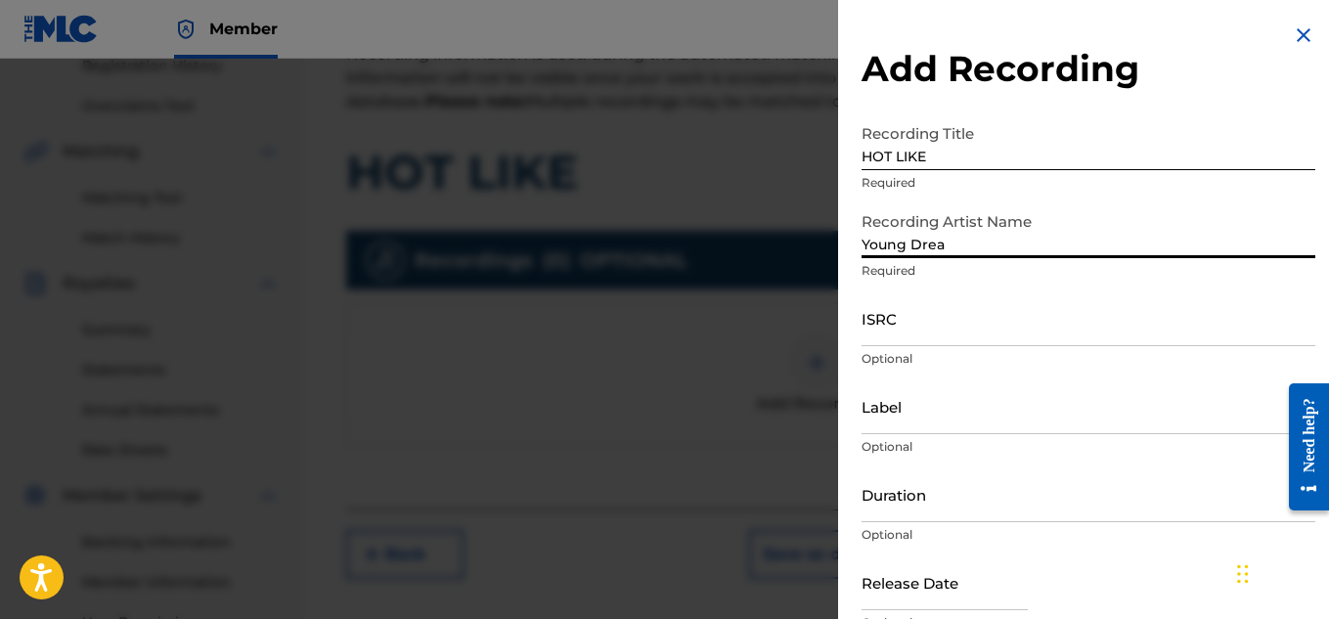
type input "Young Dread"
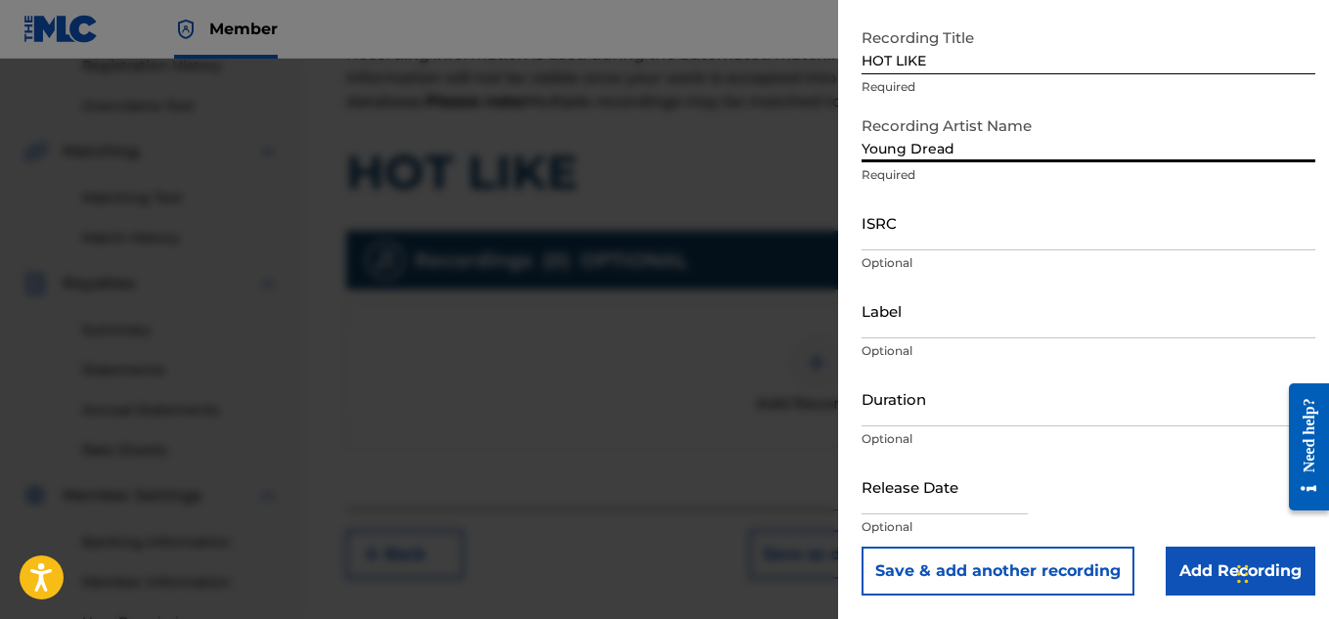
click at [1193, 555] on input "Add Recording" at bounding box center [1241, 571] width 150 height 49
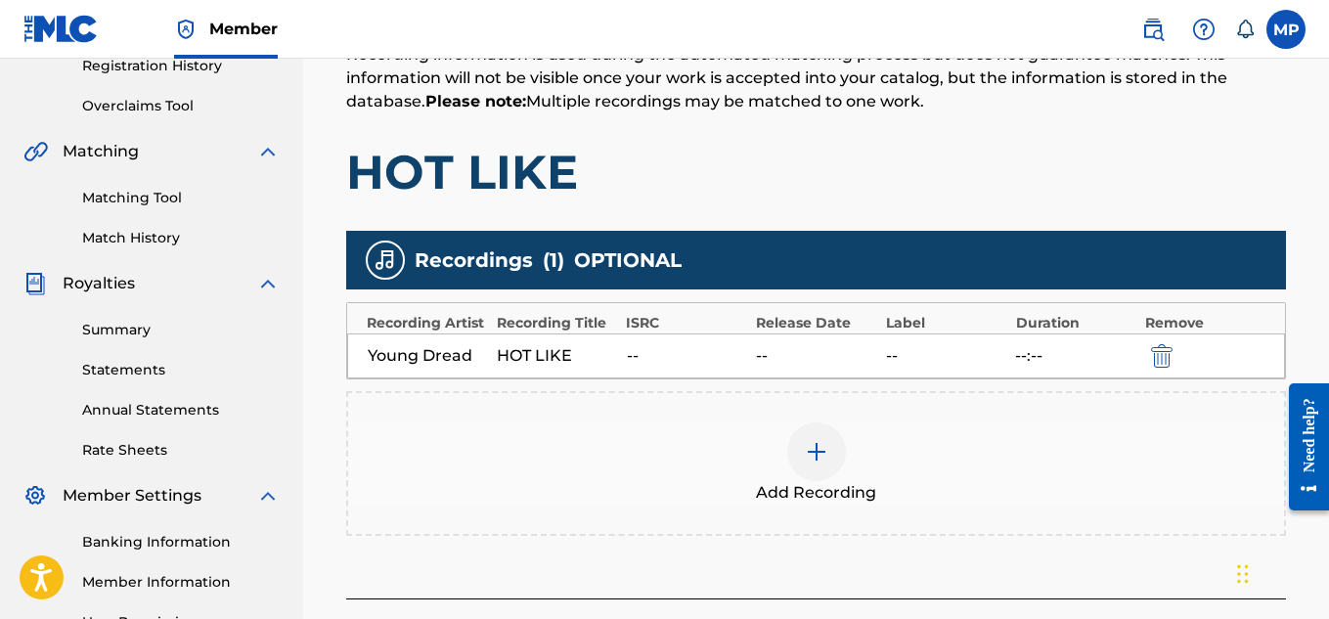
scroll to position [594, 0]
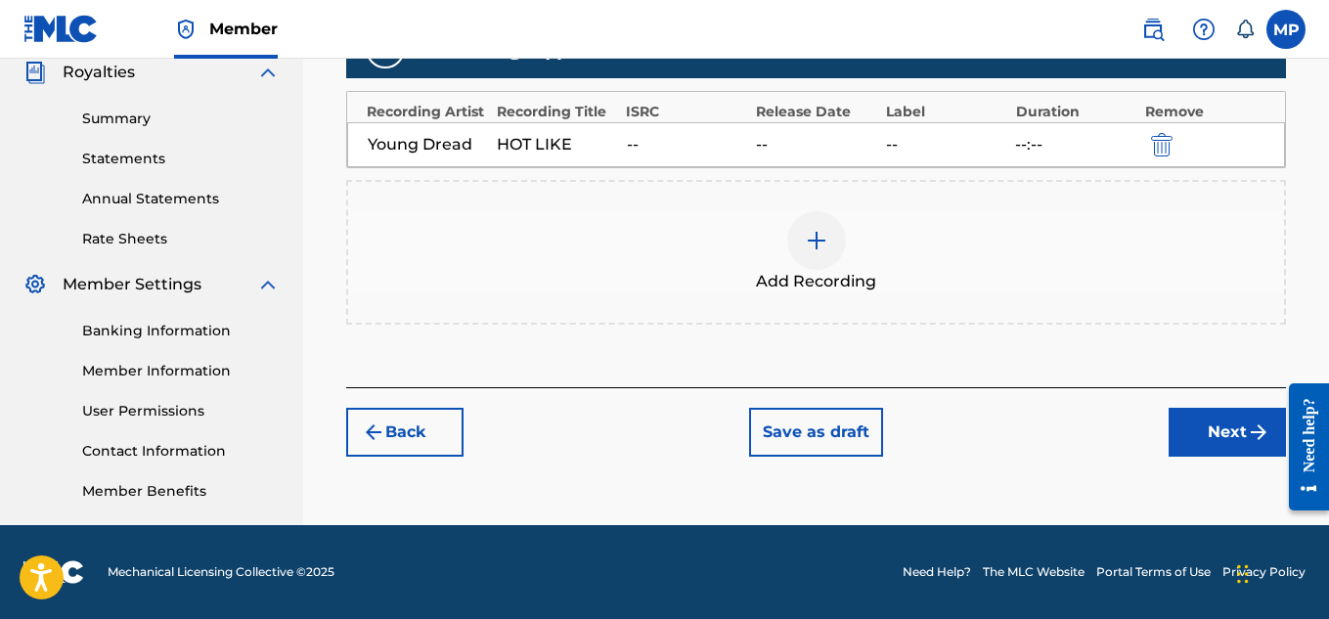
click at [1248, 422] on img "submit" at bounding box center [1258, 432] width 23 height 23
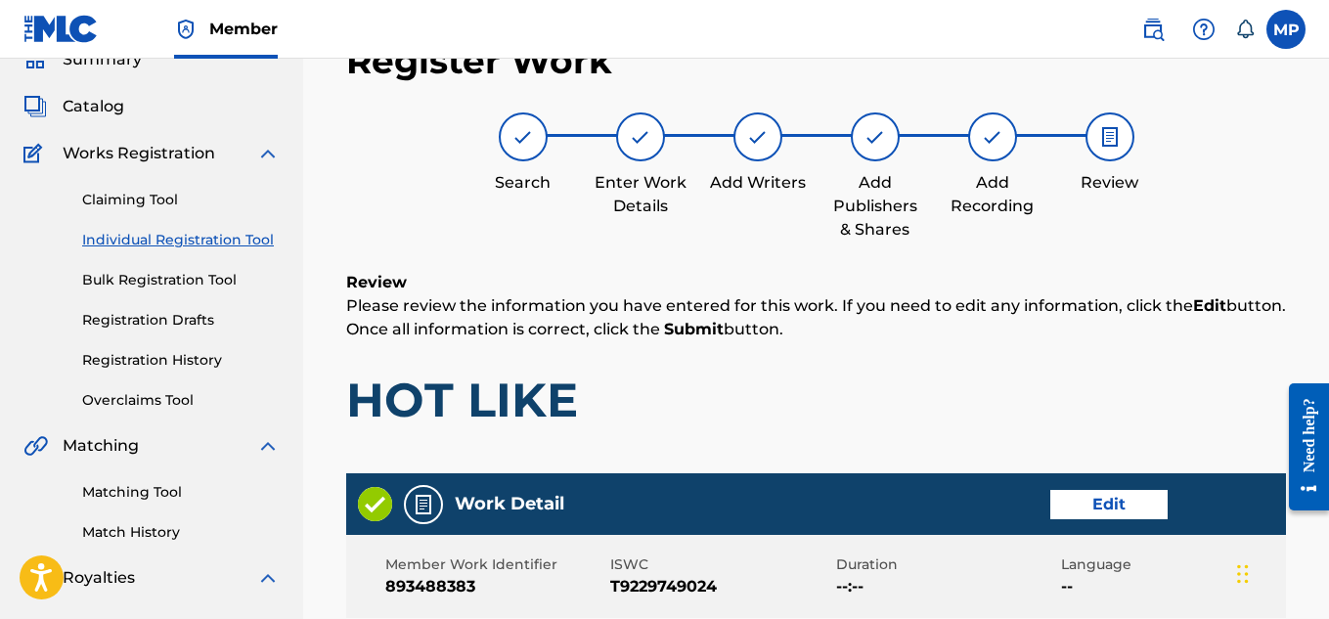
scroll to position [1097, 0]
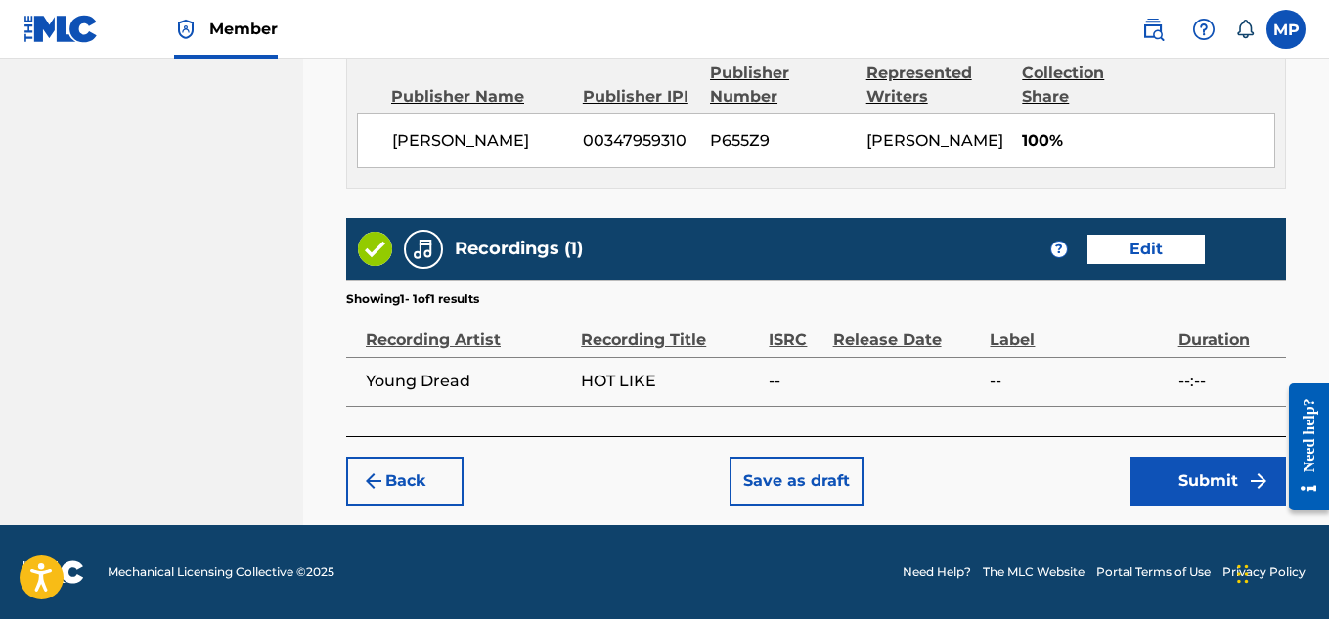
click at [1204, 486] on button "Submit" at bounding box center [1208, 481] width 156 height 49
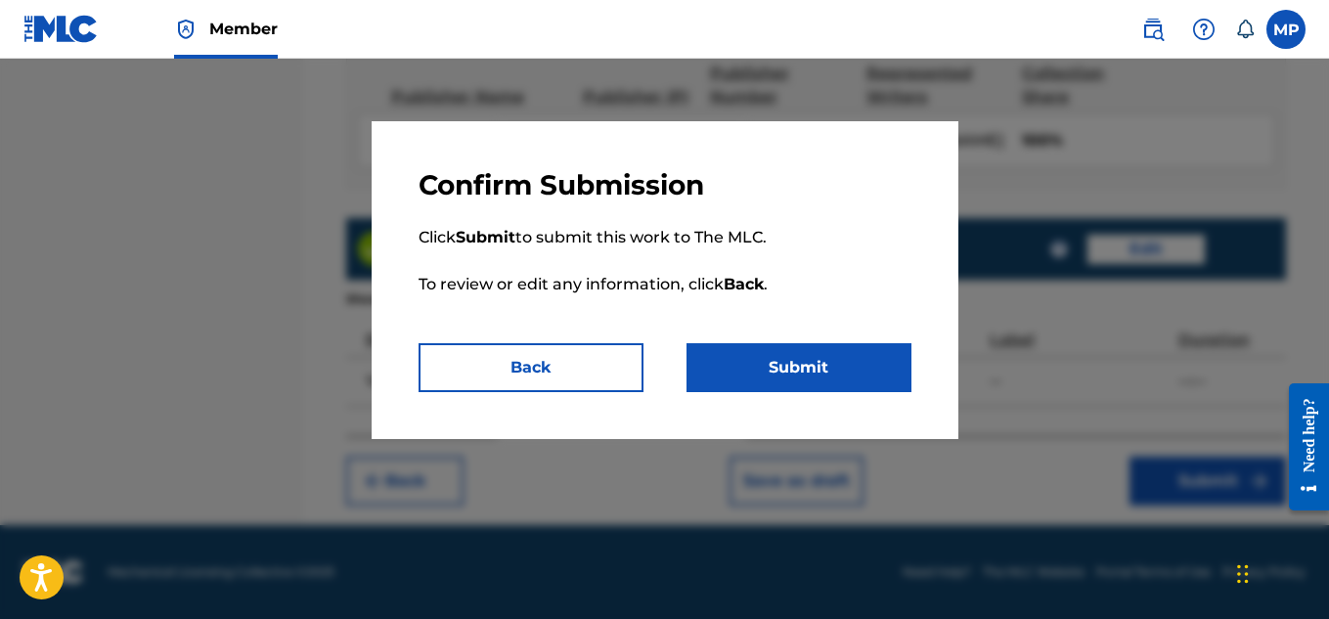
click at [875, 363] on button "Submit" at bounding box center [799, 367] width 225 height 49
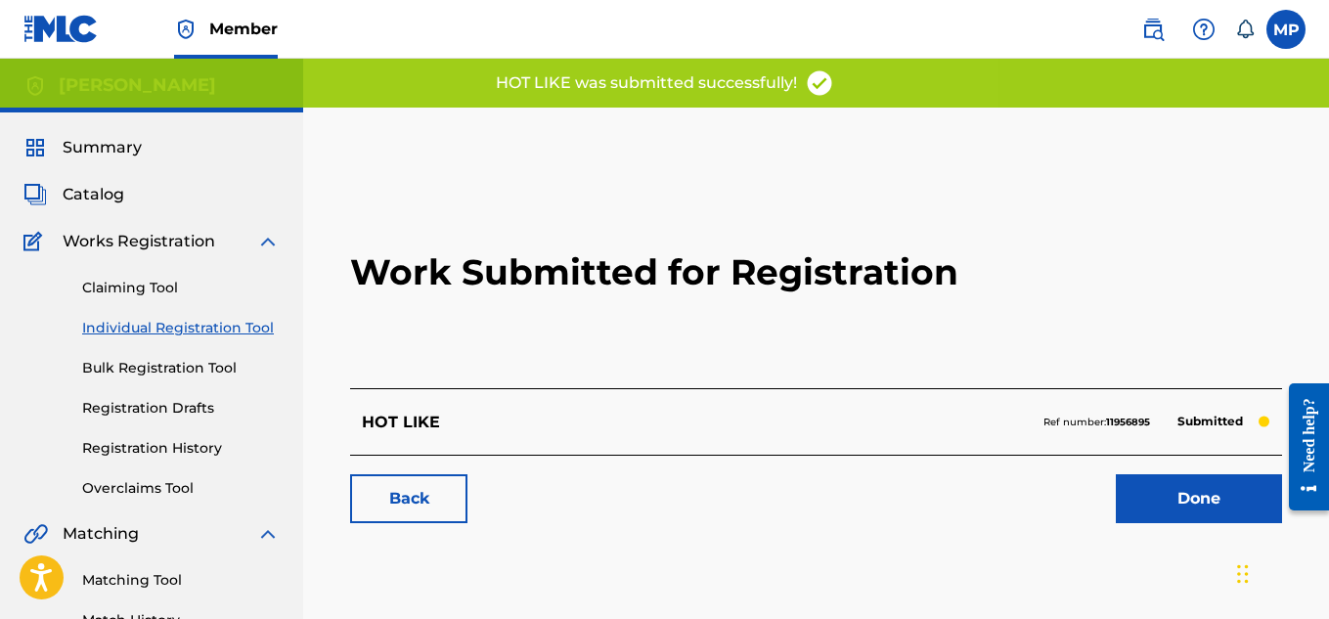
click at [422, 504] on link "Back" at bounding box center [408, 498] width 117 height 49
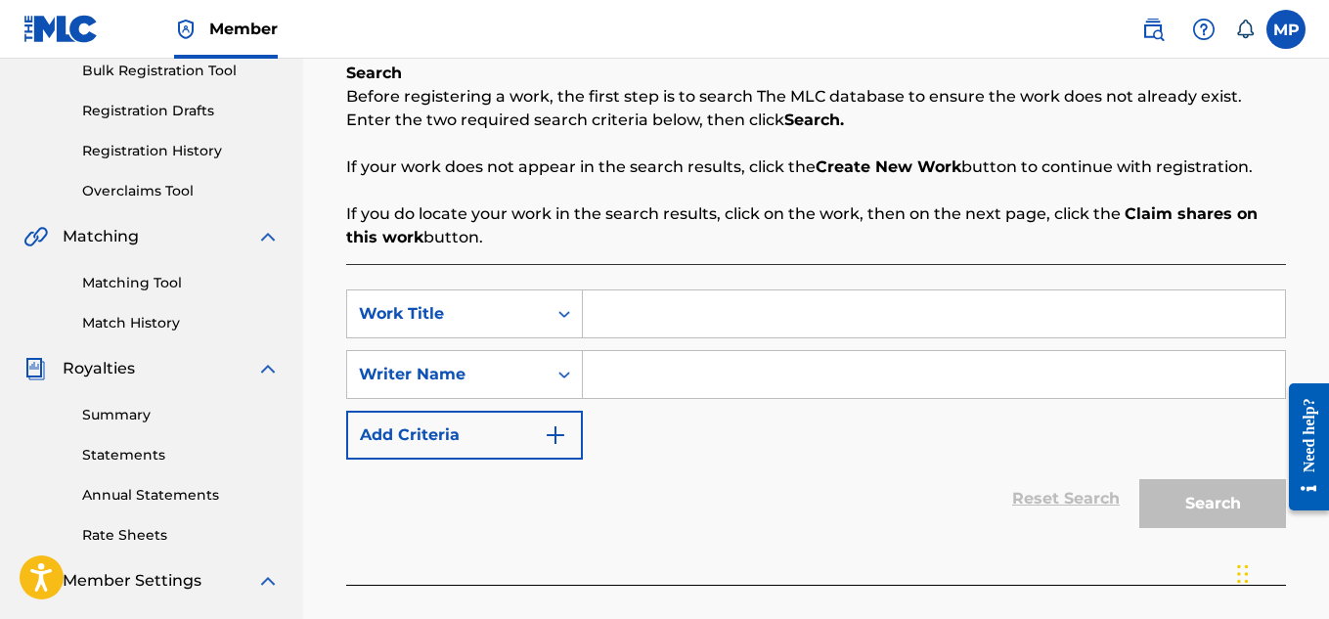
scroll to position [316, 0]
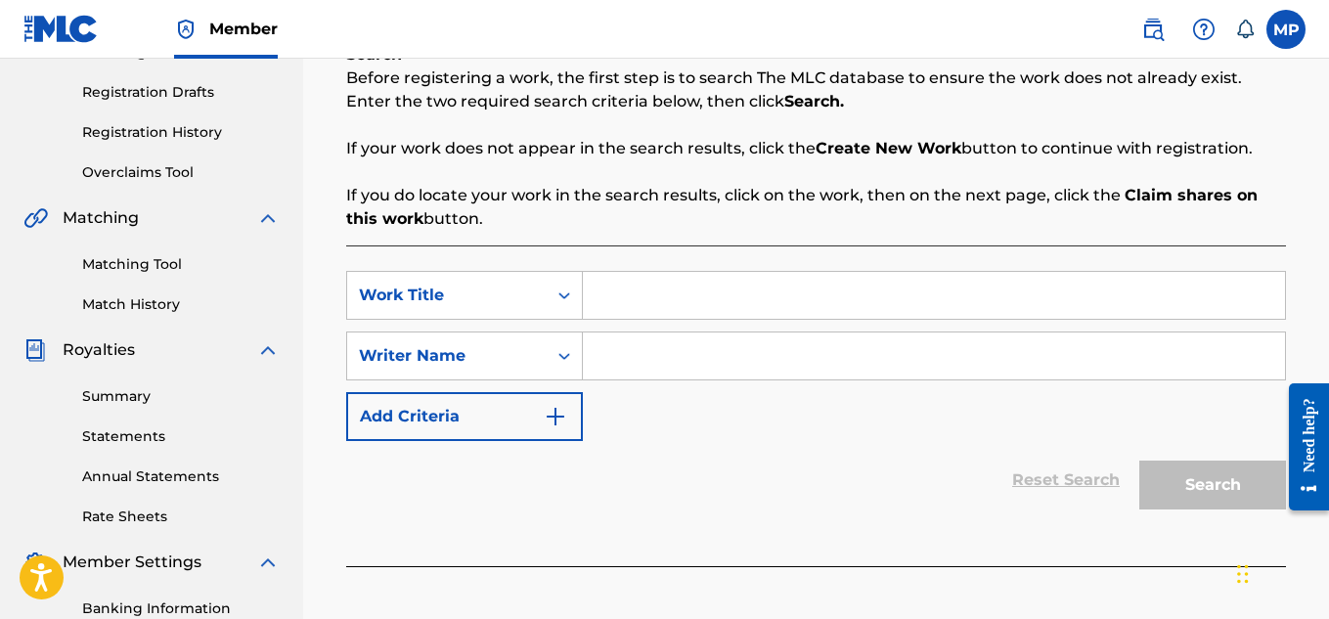
click at [685, 309] on input "Search Form" at bounding box center [934, 295] width 702 height 47
paste input "HIGH END"
type input "HIGH END"
click at [681, 336] on input "Search Form" at bounding box center [934, 356] width 702 height 47
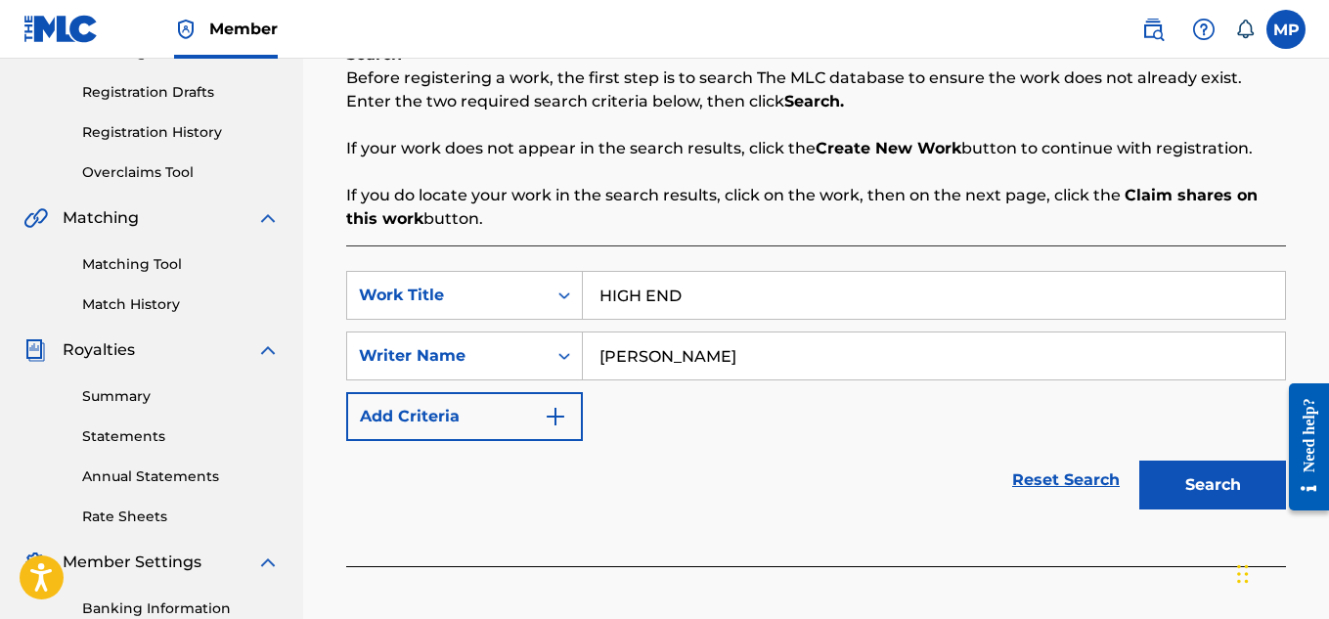
type input "[PERSON_NAME]"
click at [1202, 493] on button "Search" at bounding box center [1212, 485] width 147 height 49
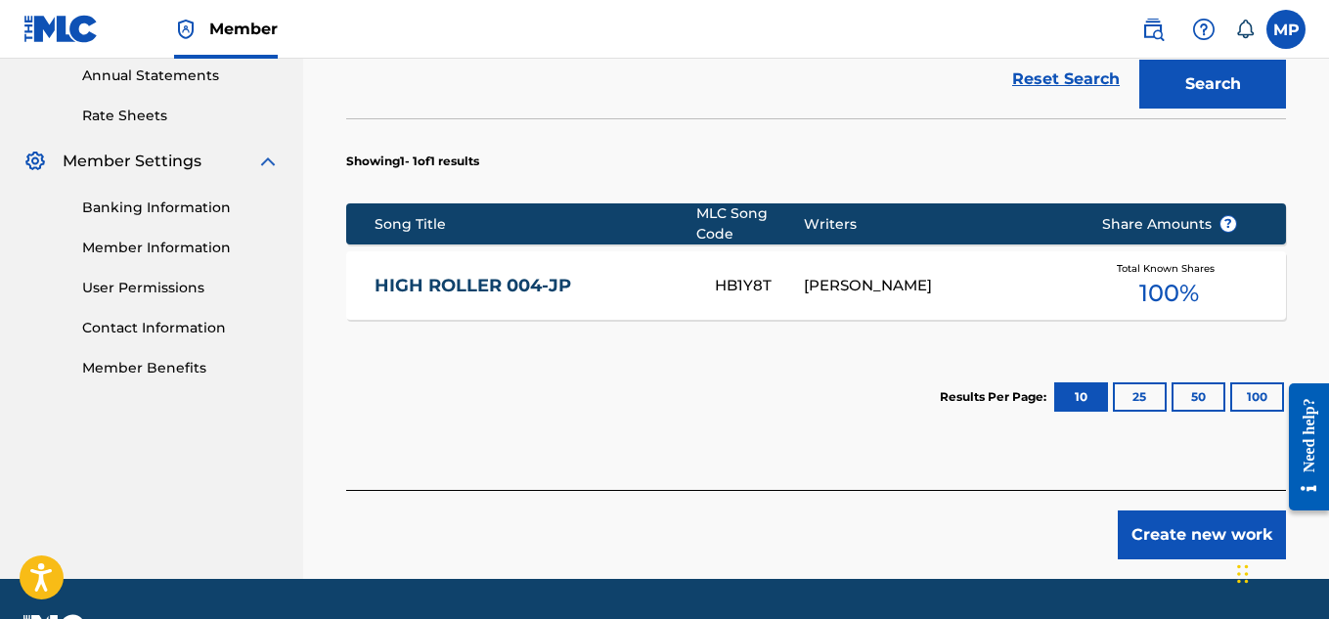
scroll to position [727, 0]
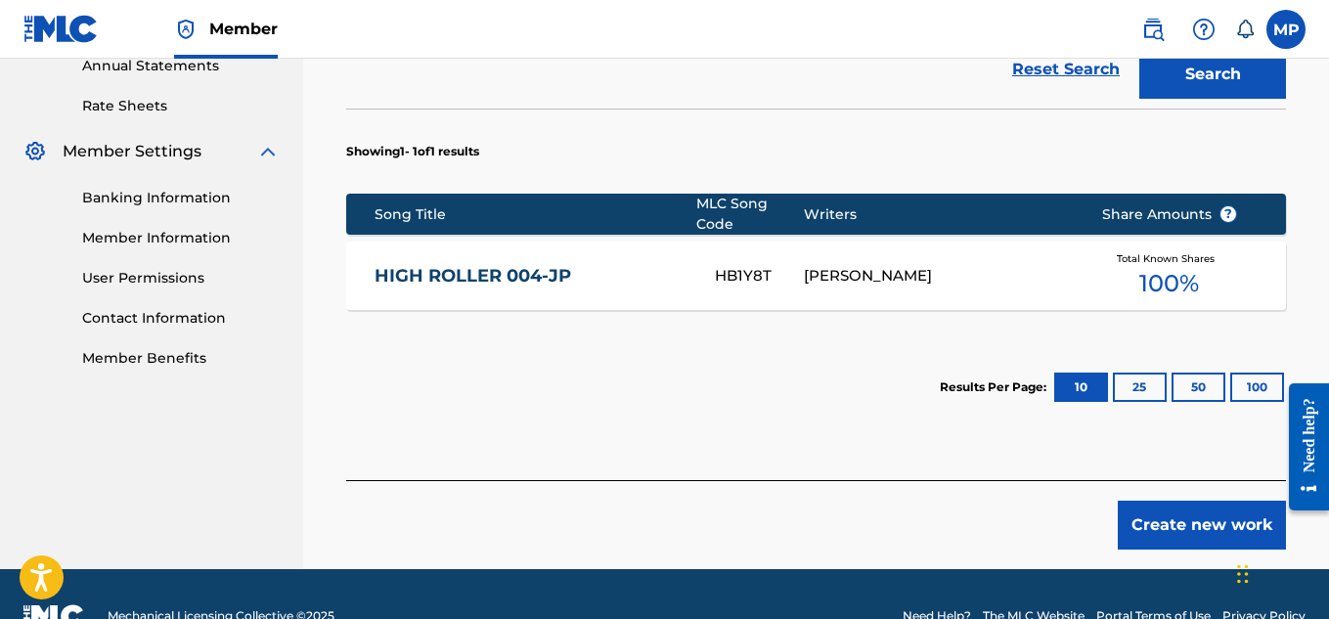
click at [1146, 511] on button "Create new work" at bounding box center [1202, 525] width 168 height 49
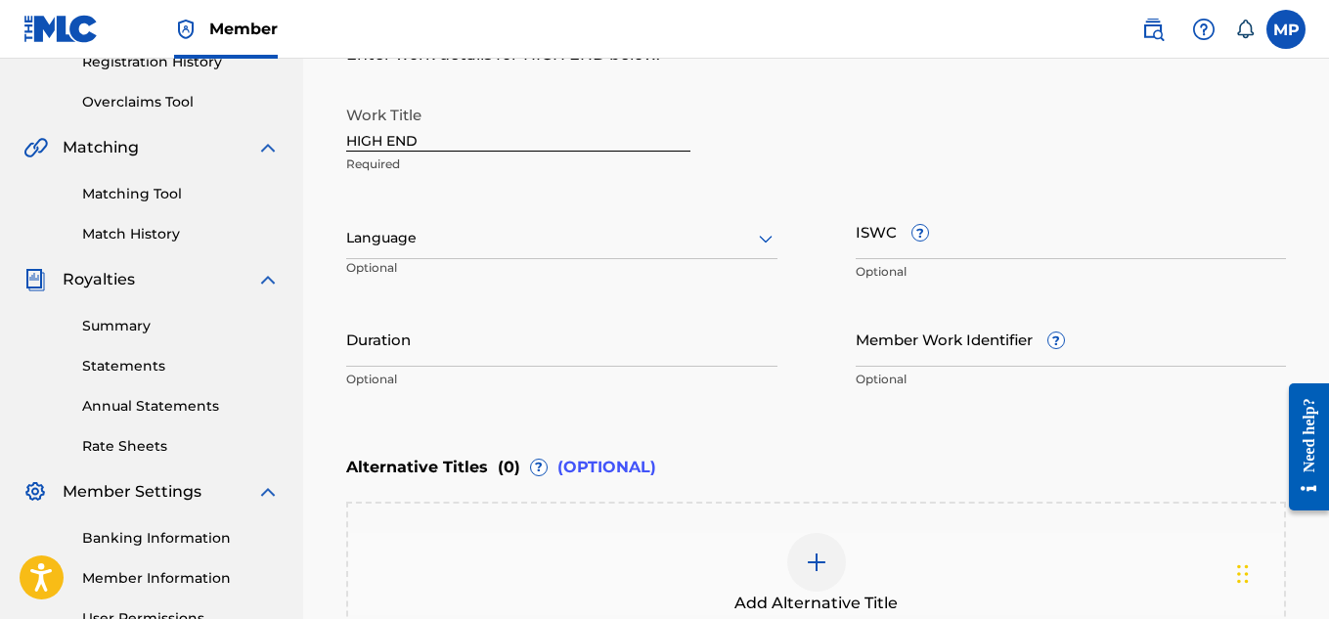
scroll to position [385, 0]
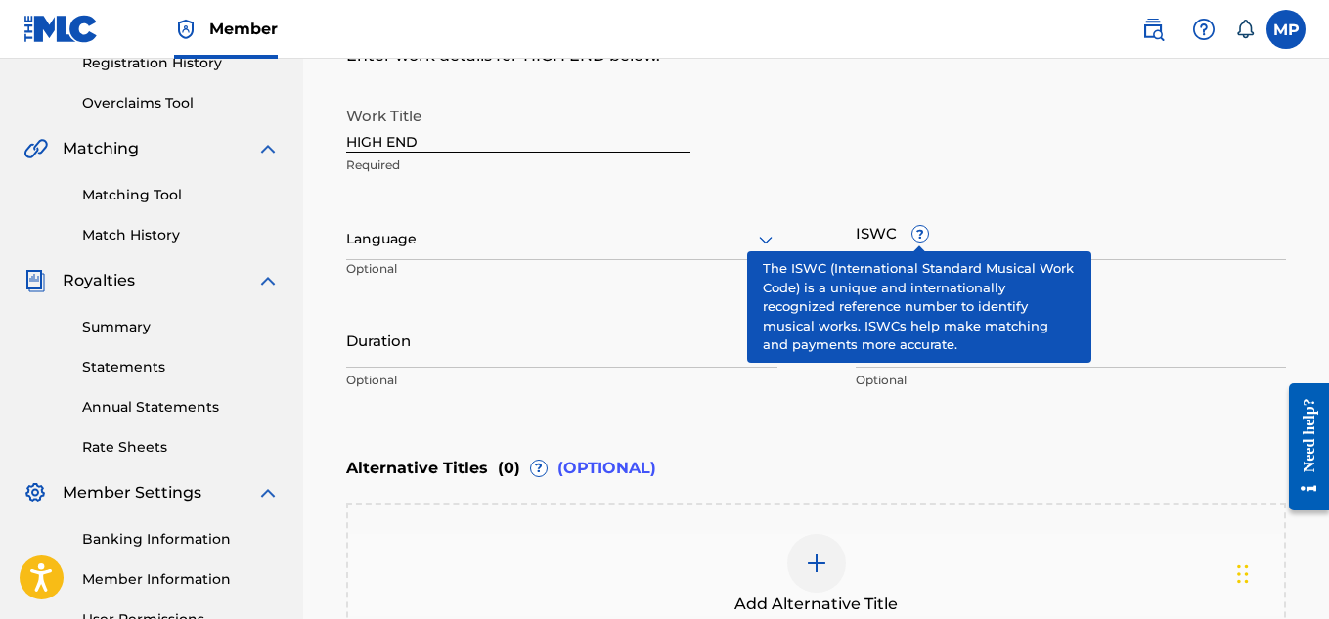
click at [1109, 330] on input "Member Work Identifier ?" at bounding box center [1071, 340] width 431 height 56
paste input "893488271"
type input "893488271"
click at [1133, 233] on input "ISWC ?" at bounding box center [1071, 232] width 431 height 56
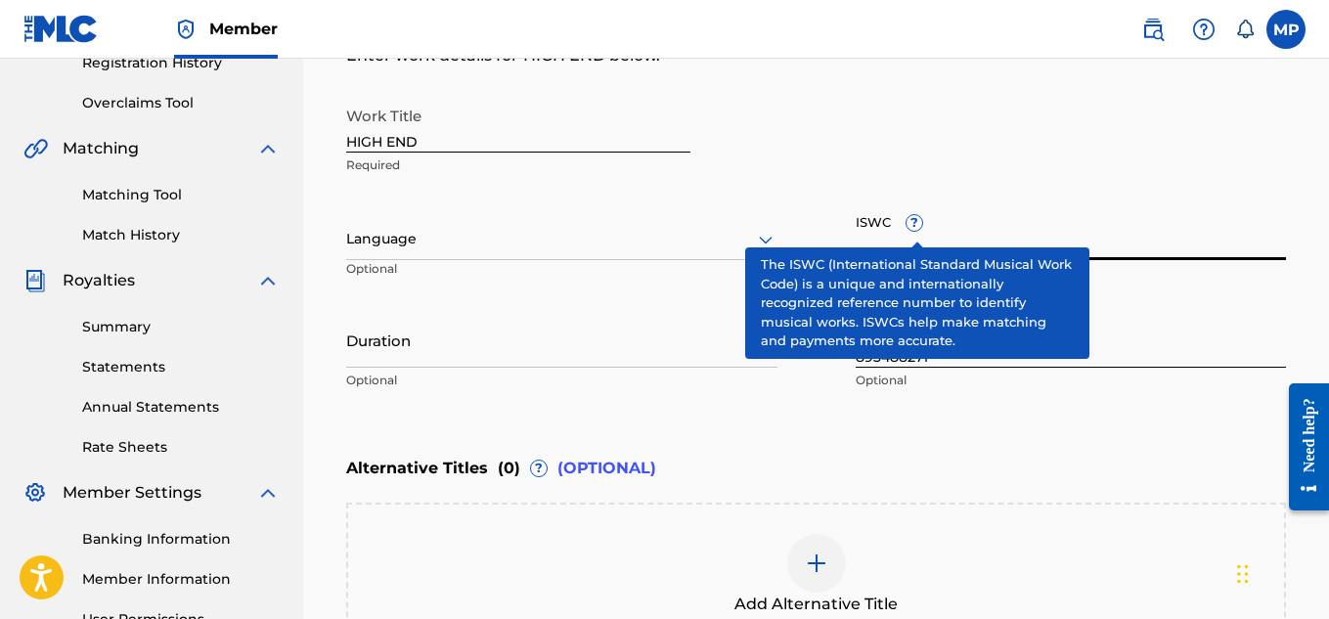
paste input "T9229750894"
type input "T9229750894"
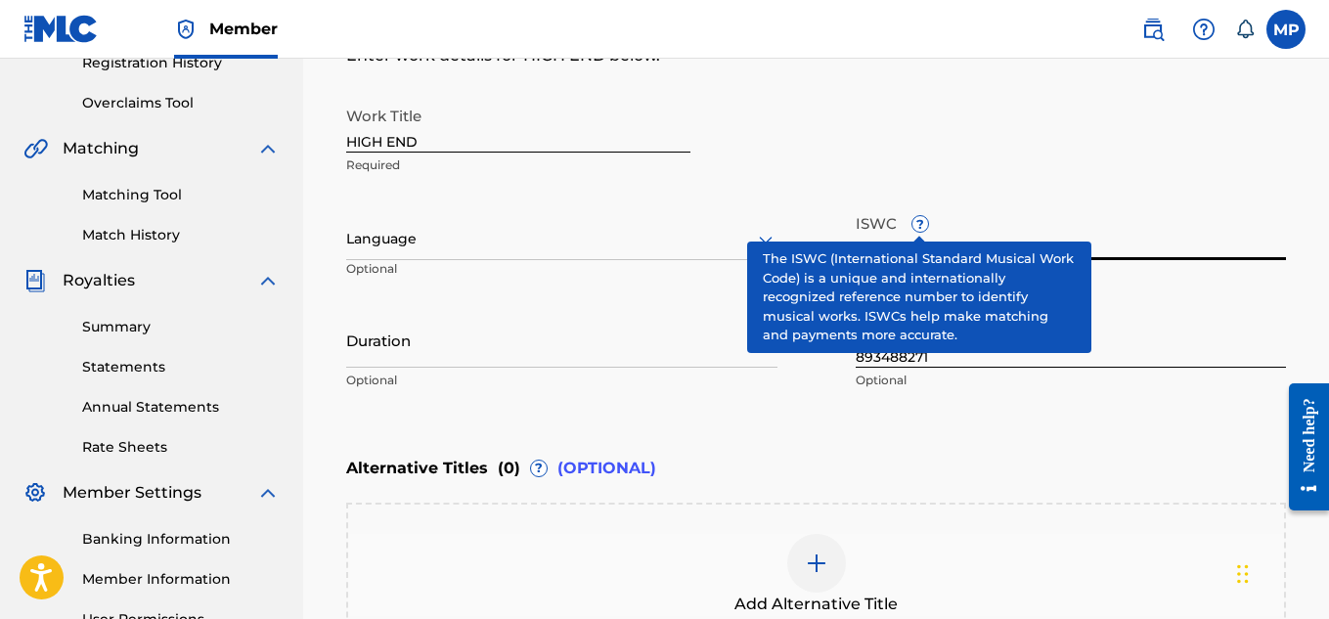
scroll to position [645, 0]
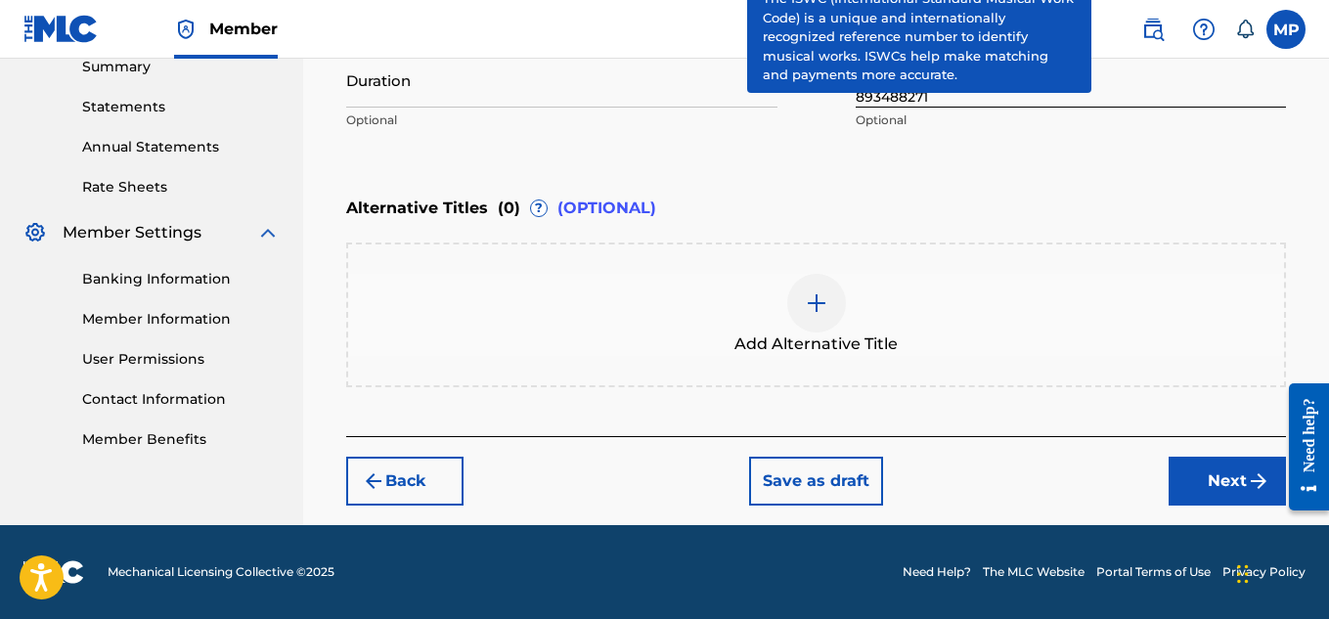
click at [1230, 484] on button "Next" at bounding box center [1227, 481] width 117 height 49
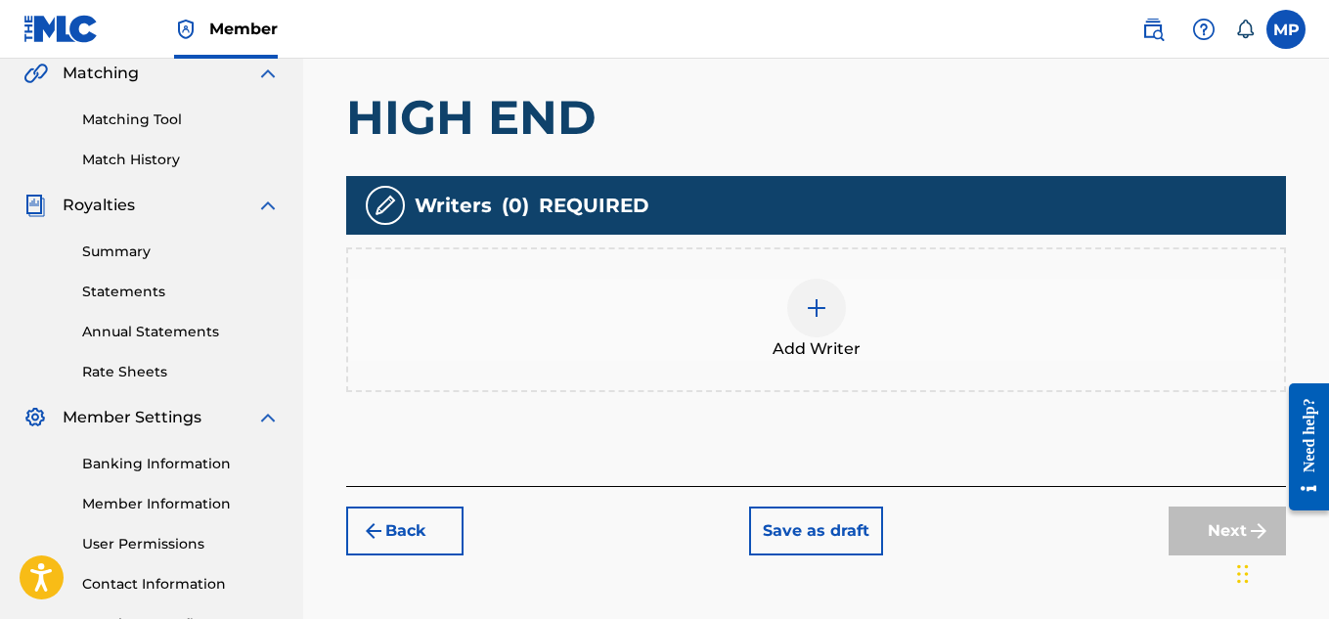
scroll to position [502, 0]
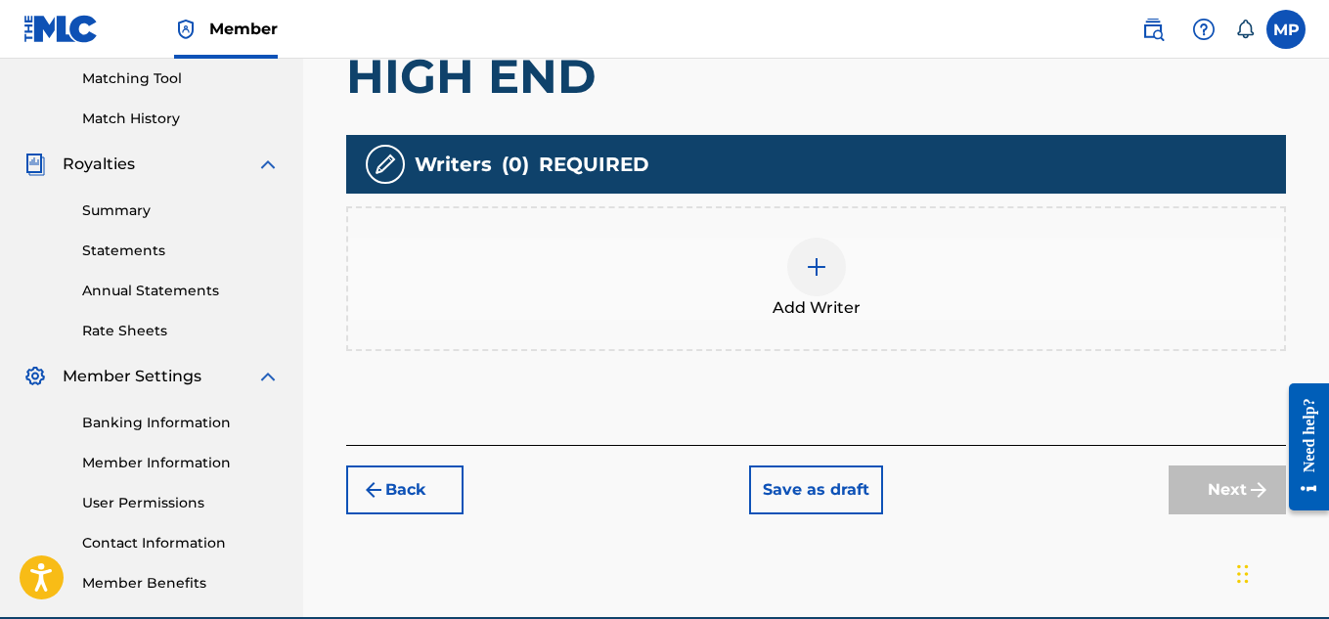
click at [840, 285] on div "Add Writer" at bounding box center [816, 279] width 936 height 82
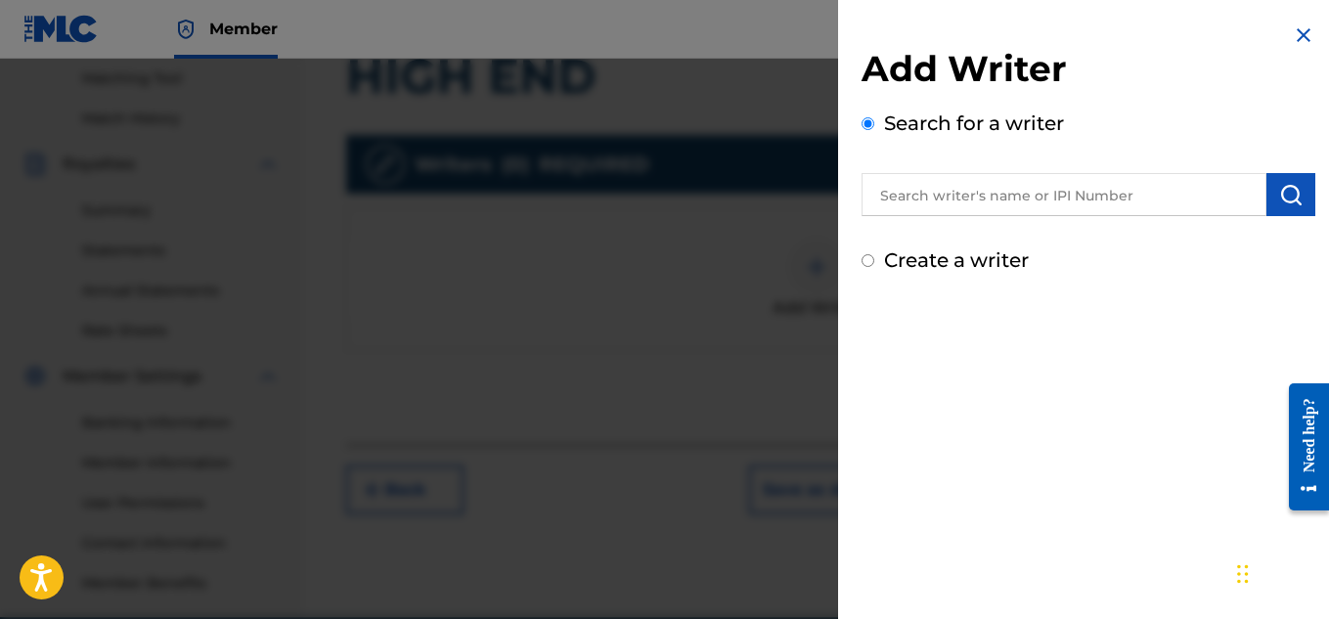
click at [975, 205] on input "text" at bounding box center [1064, 194] width 405 height 43
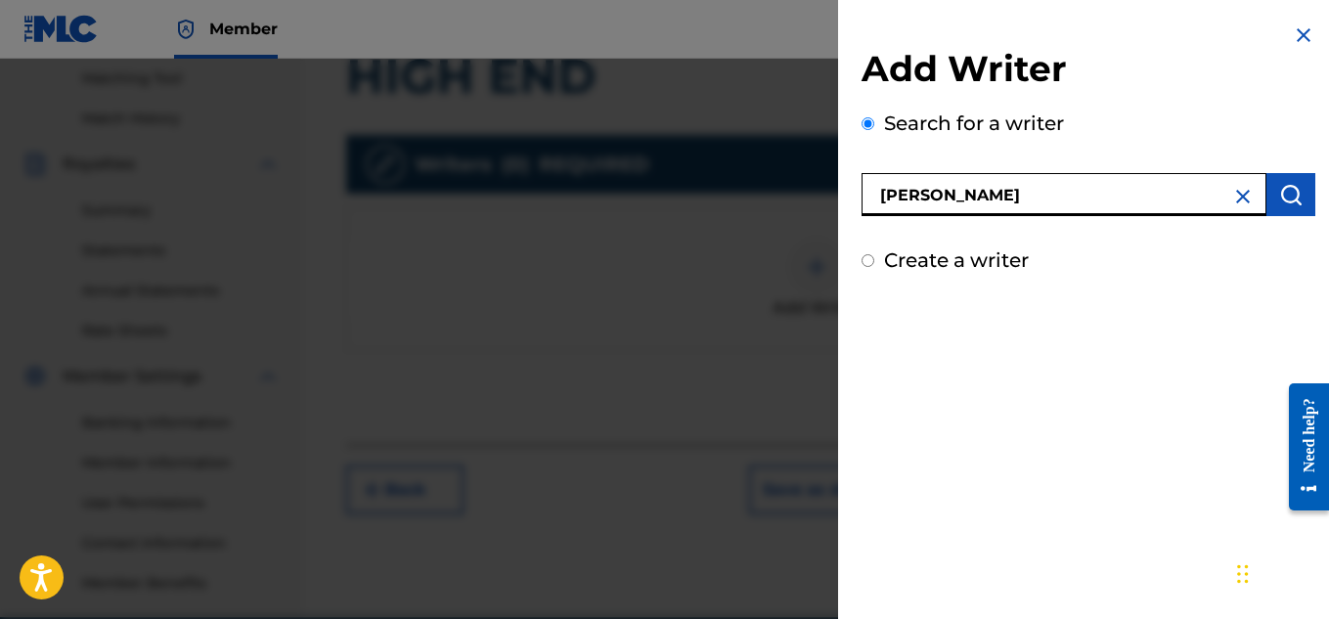
type input "[PERSON_NAME]"
click at [1287, 192] on img "submit" at bounding box center [1290, 194] width 23 height 23
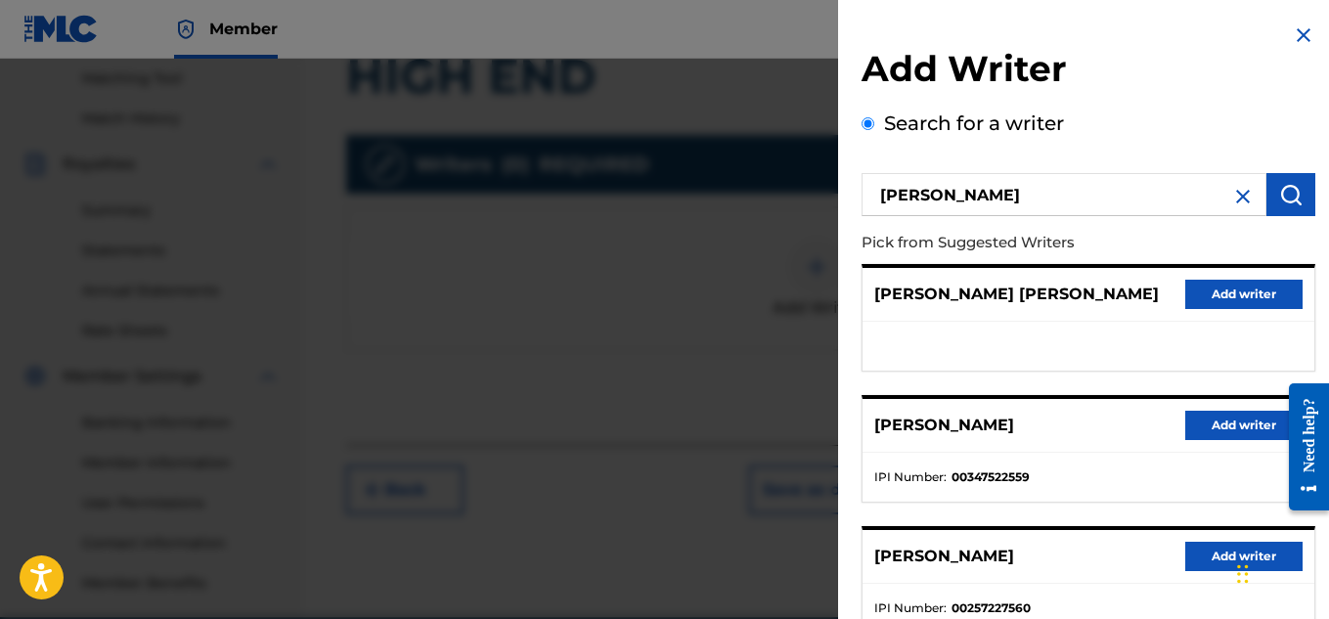
click at [1236, 412] on button "Add writer" at bounding box center [1243, 425] width 117 height 29
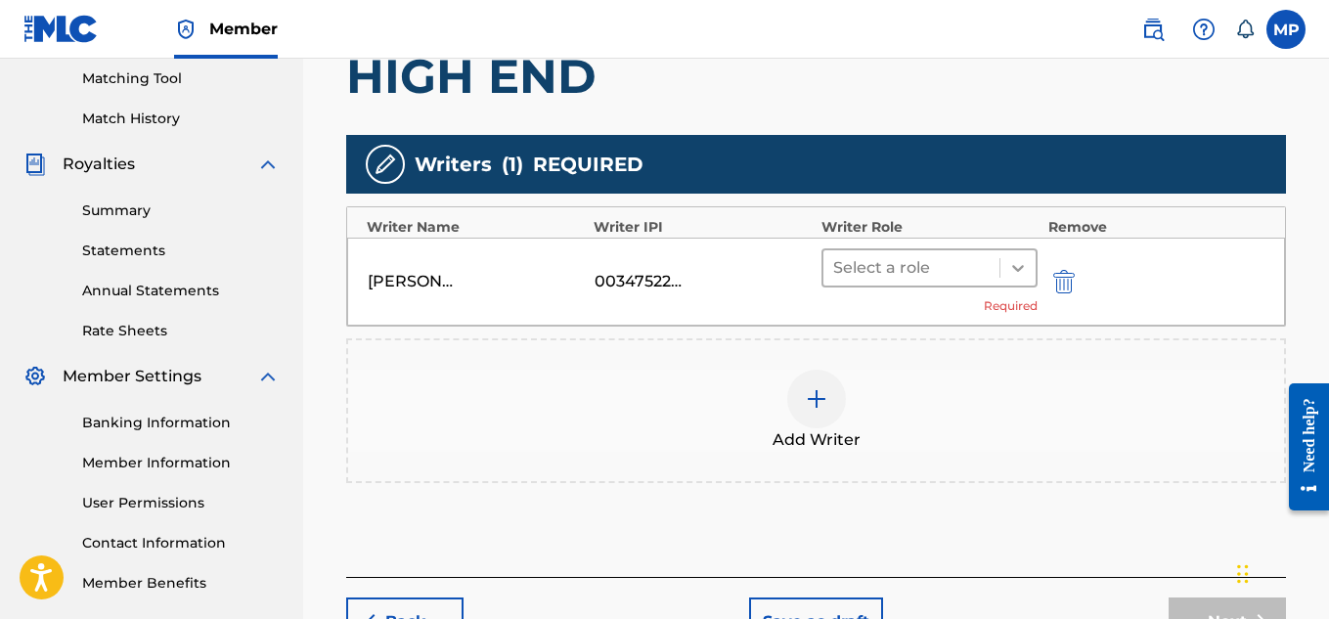
click at [1016, 263] on icon at bounding box center [1018, 268] width 20 height 20
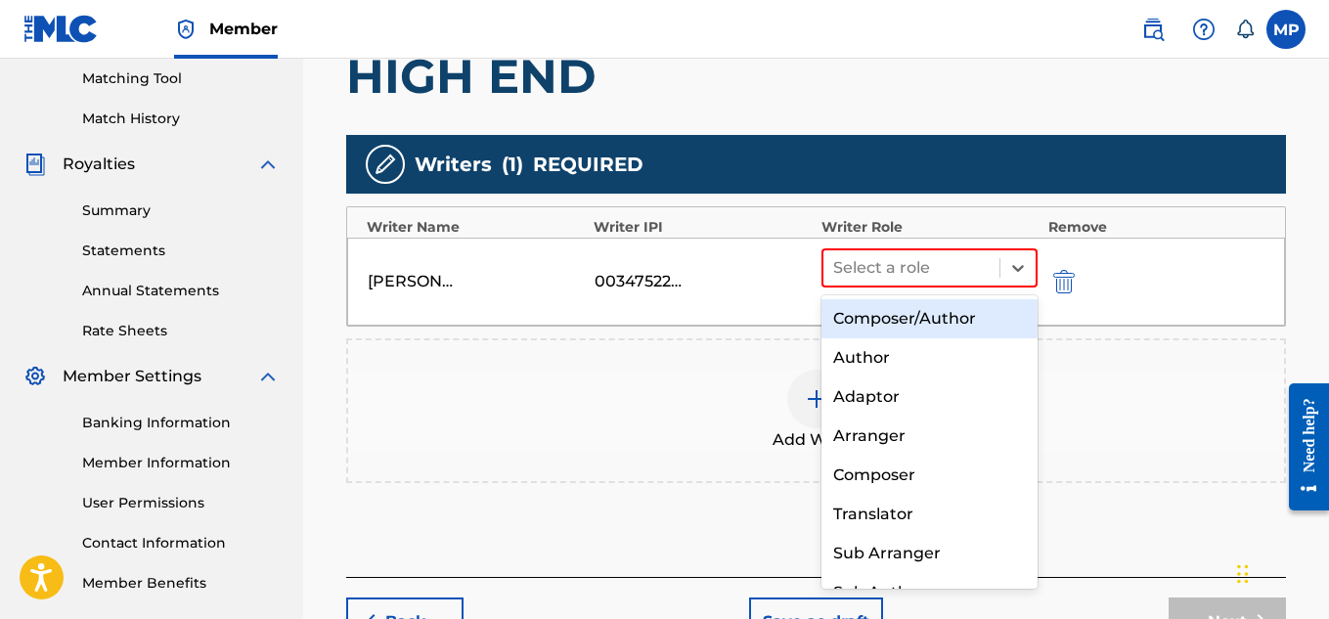
click at [971, 318] on div "Composer/Author" at bounding box center [930, 318] width 217 height 39
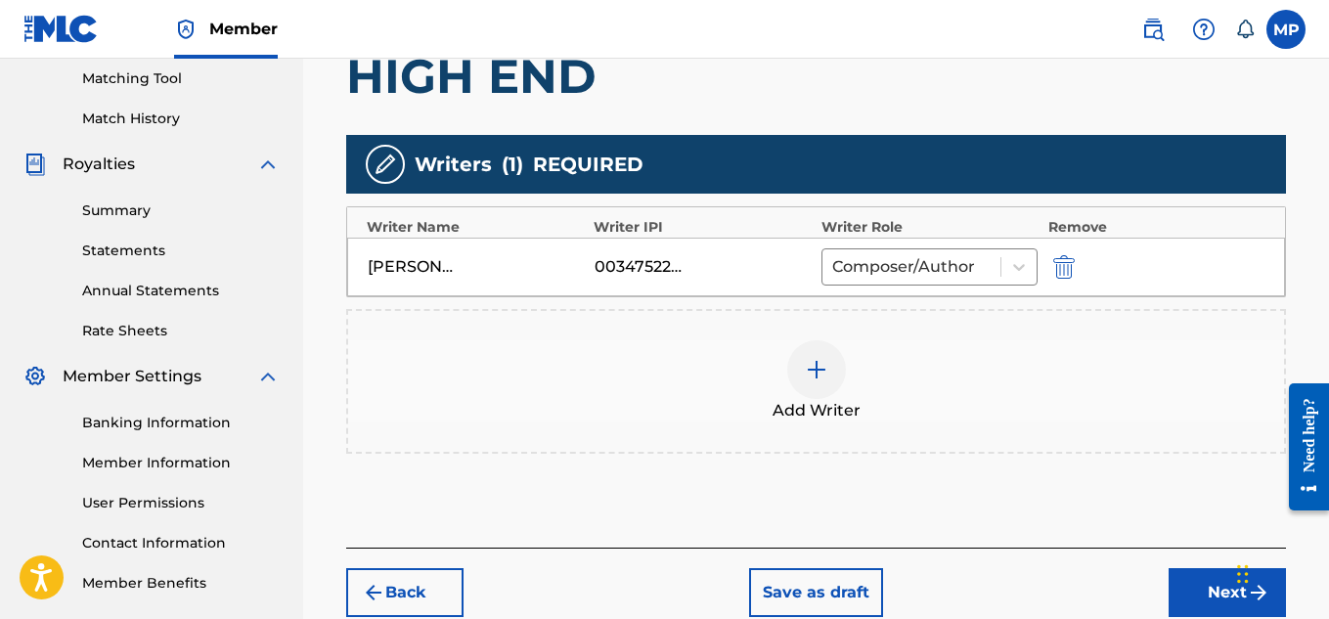
scroll to position [552, 0]
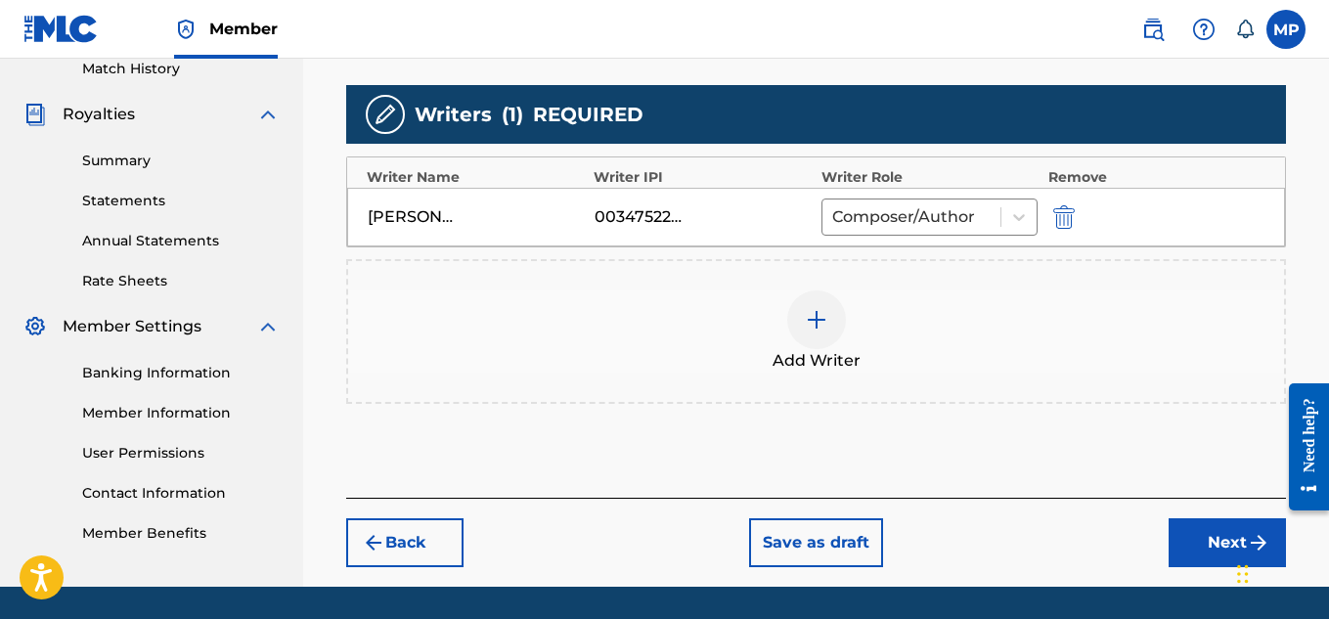
click at [1188, 530] on button "Next" at bounding box center [1227, 542] width 117 height 49
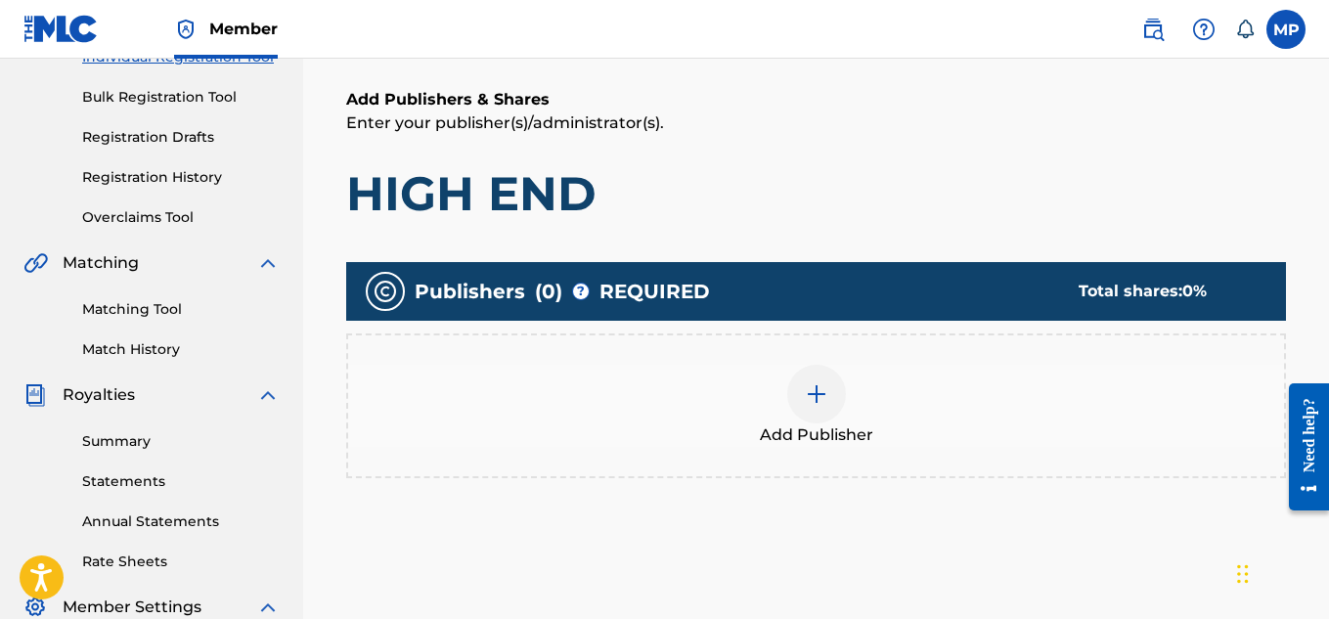
scroll to position [289, 0]
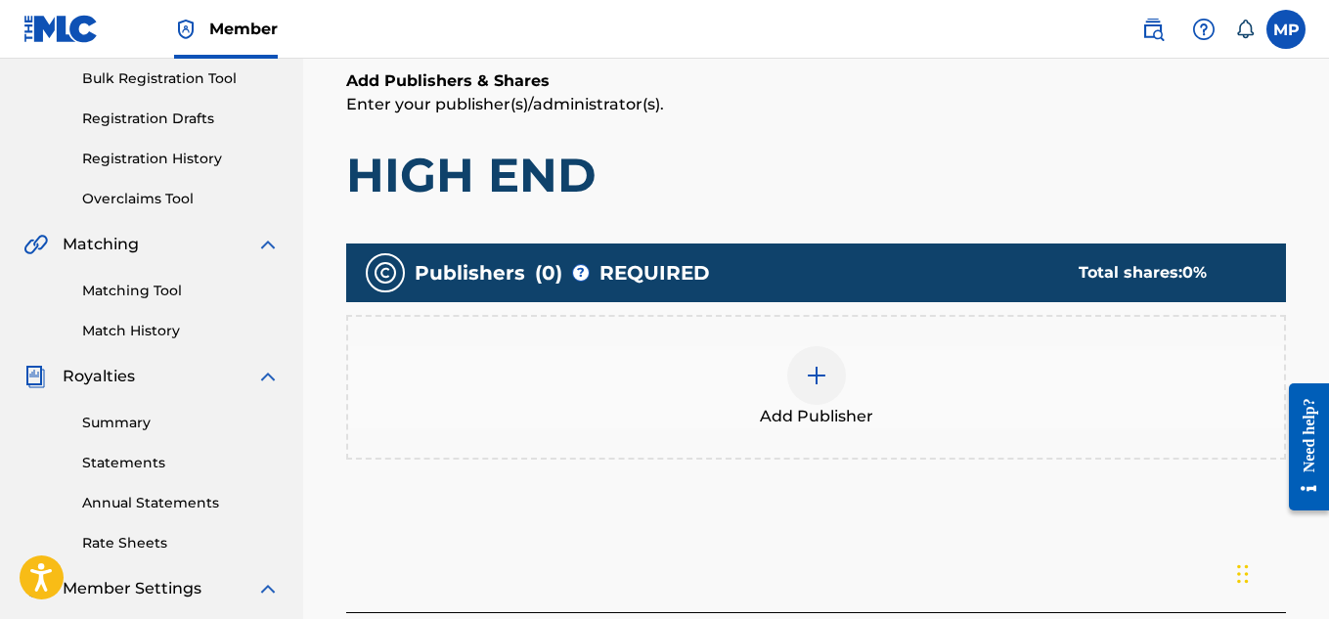
click at [820, 377] on img at bounding box center [816, 375] width 23 height 23
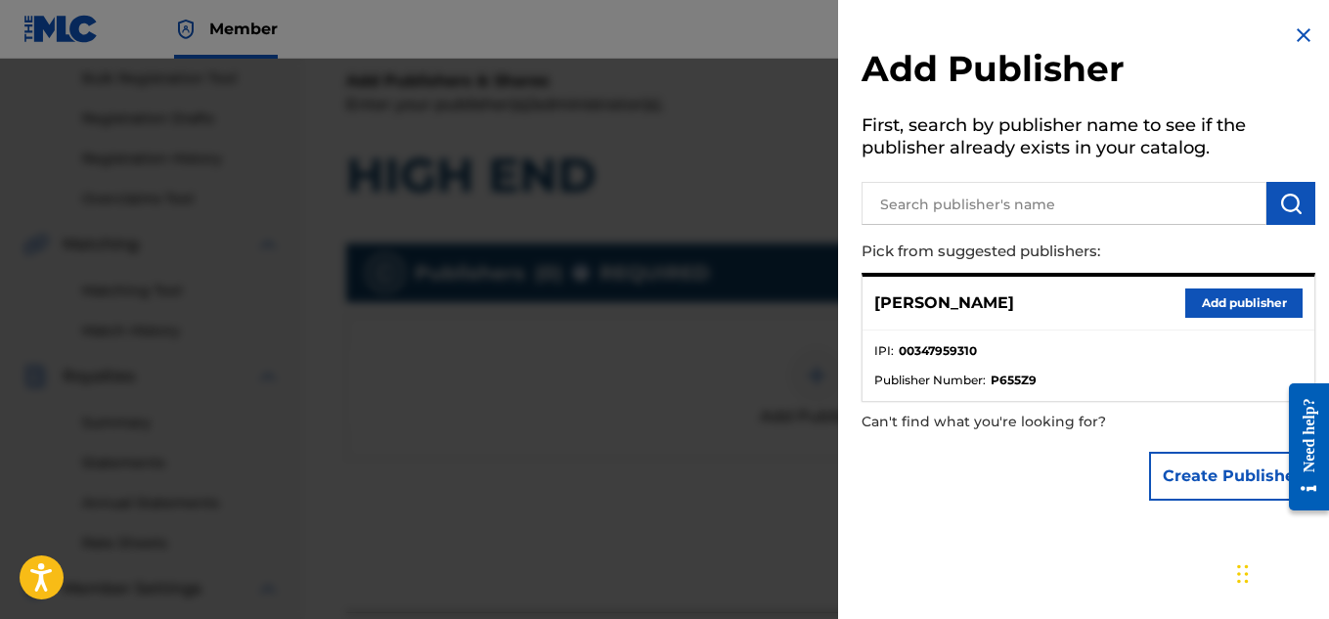
click at [1236, 306] on button "Add publisher" at bounding box center [1243, 303] width 117 height 29
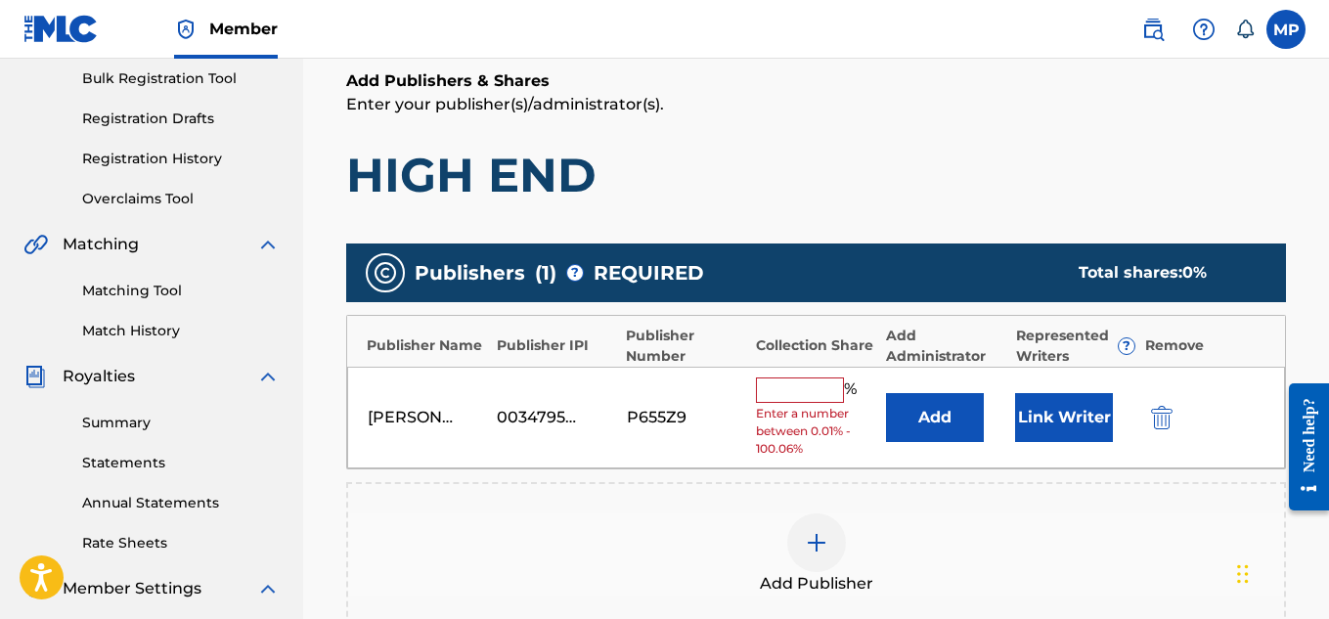
click at [827, 389] on input "text" at bounding box center [800, 389] width 88 height 25
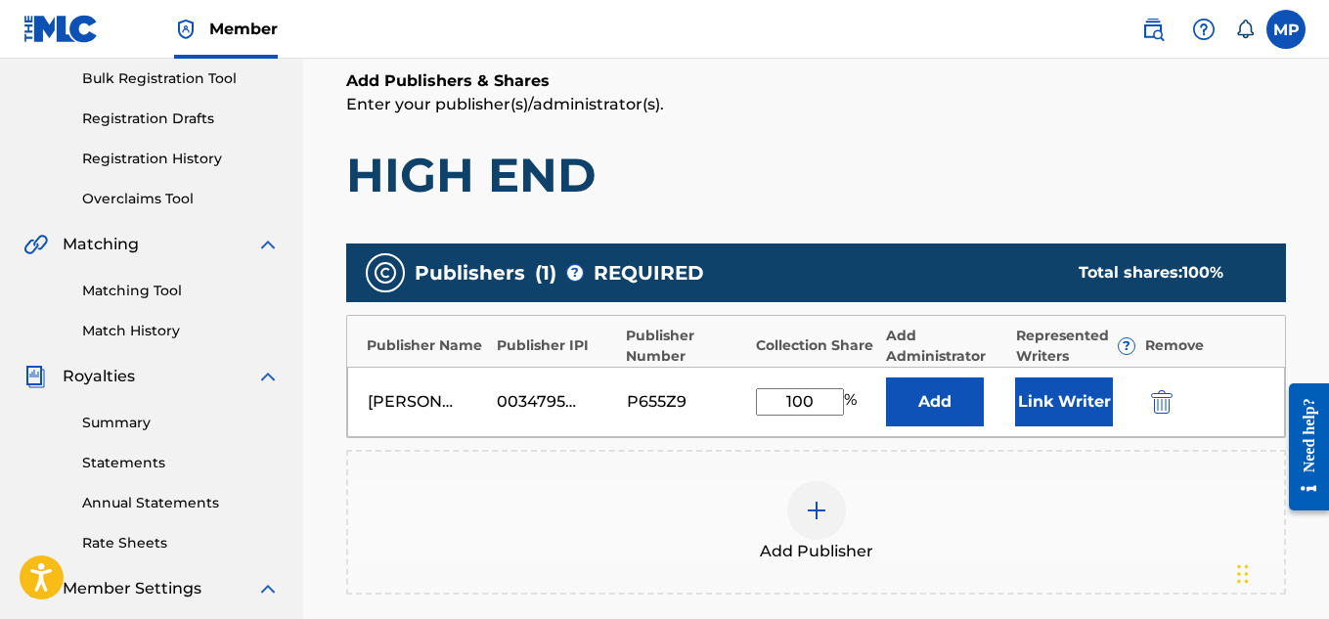
type input "100"
click at [1040, 392] on button "Link Writer" at bounding box center [1064, 401] width 98 height 49
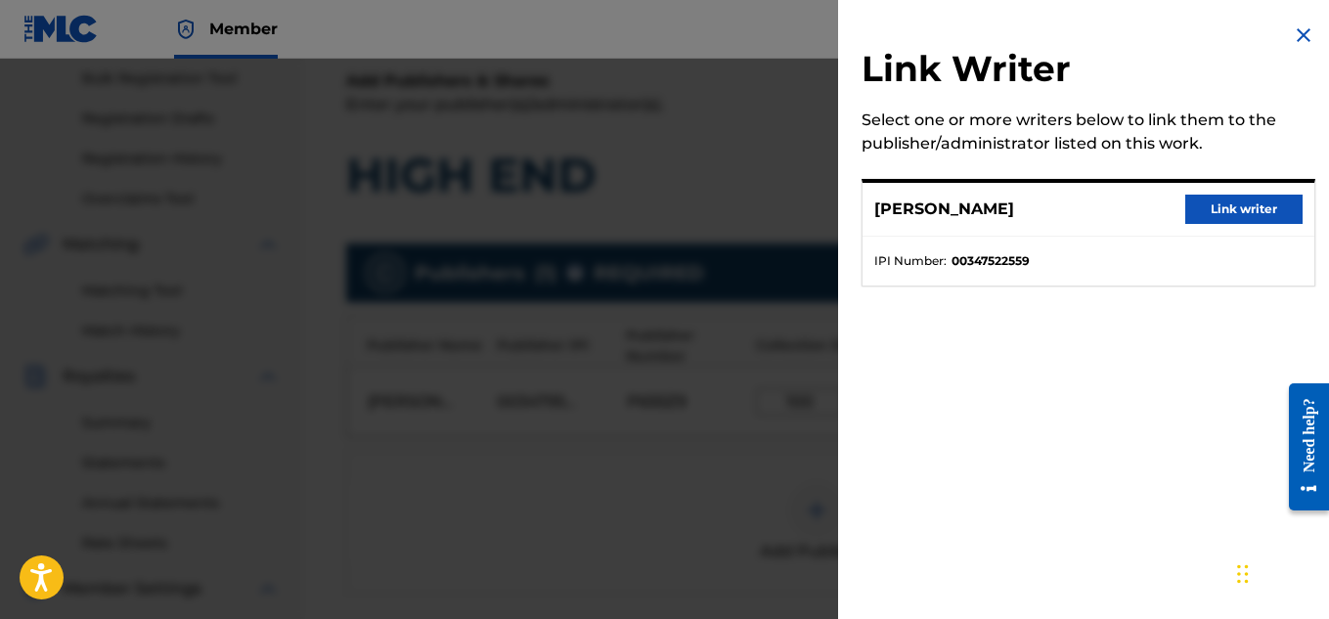
click at [1236, 211] on button "Link writer" at bounding box center [1243, 209] width 117 height 29
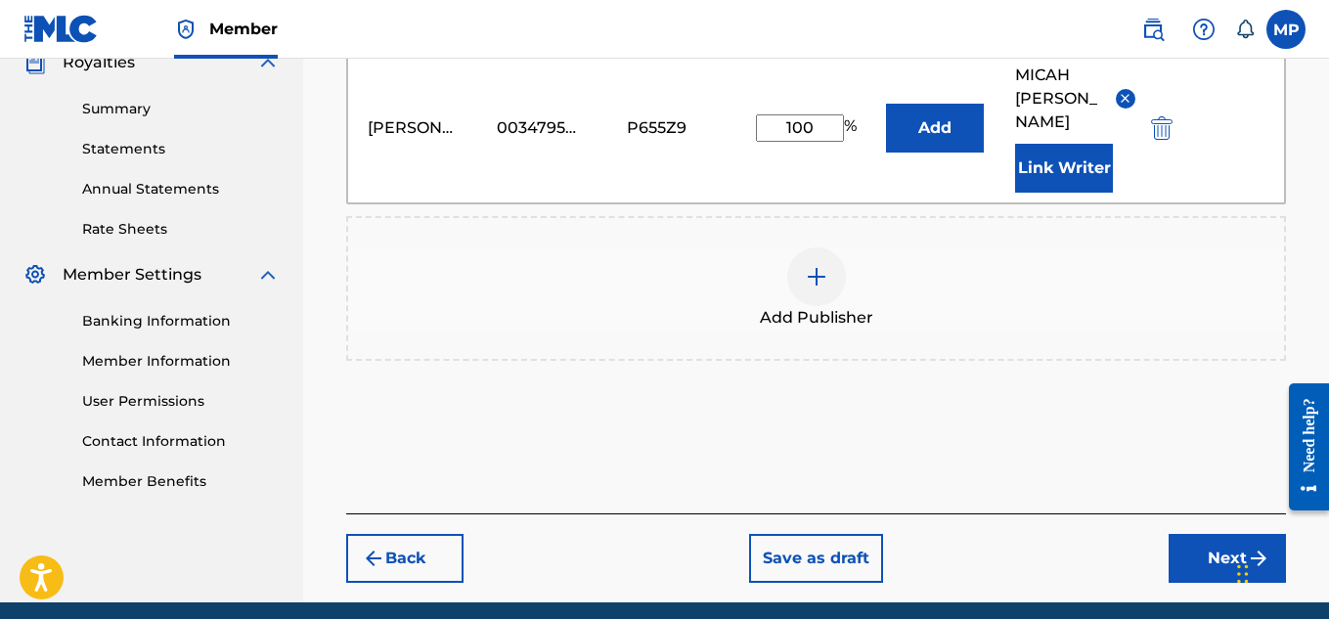
scroll to position [657, 0]
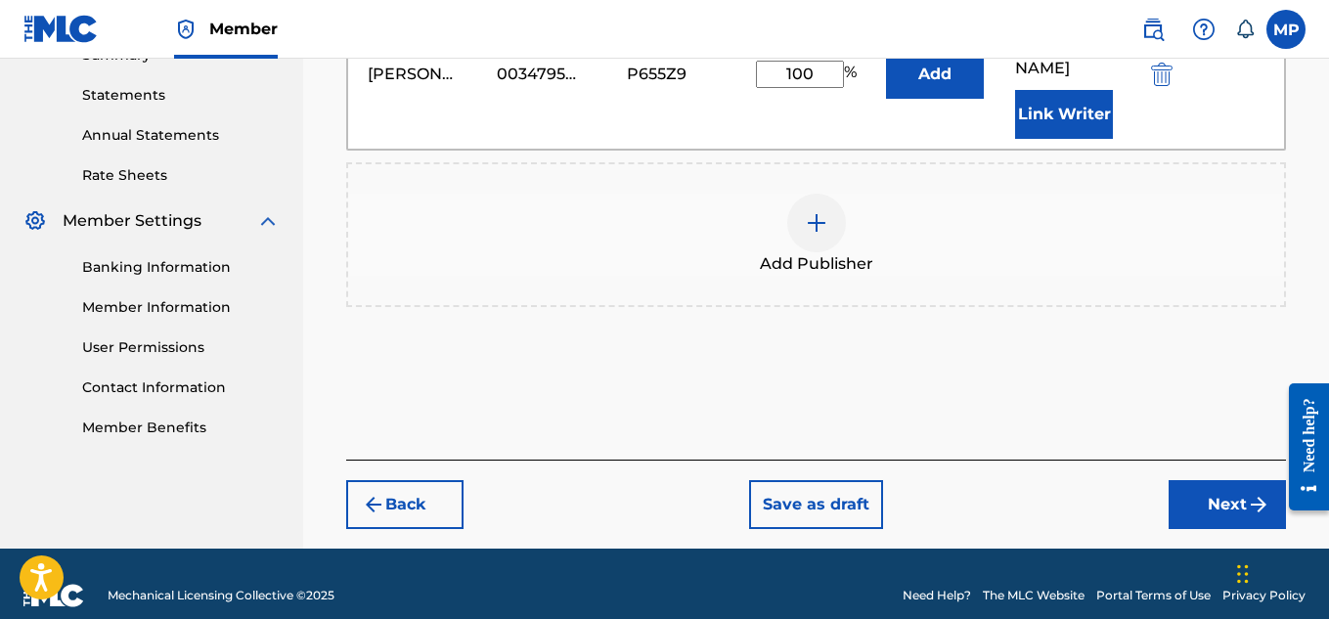
click at [1221, 494] on button "Next" at bounding box center [1227, 504] width 117 height 49
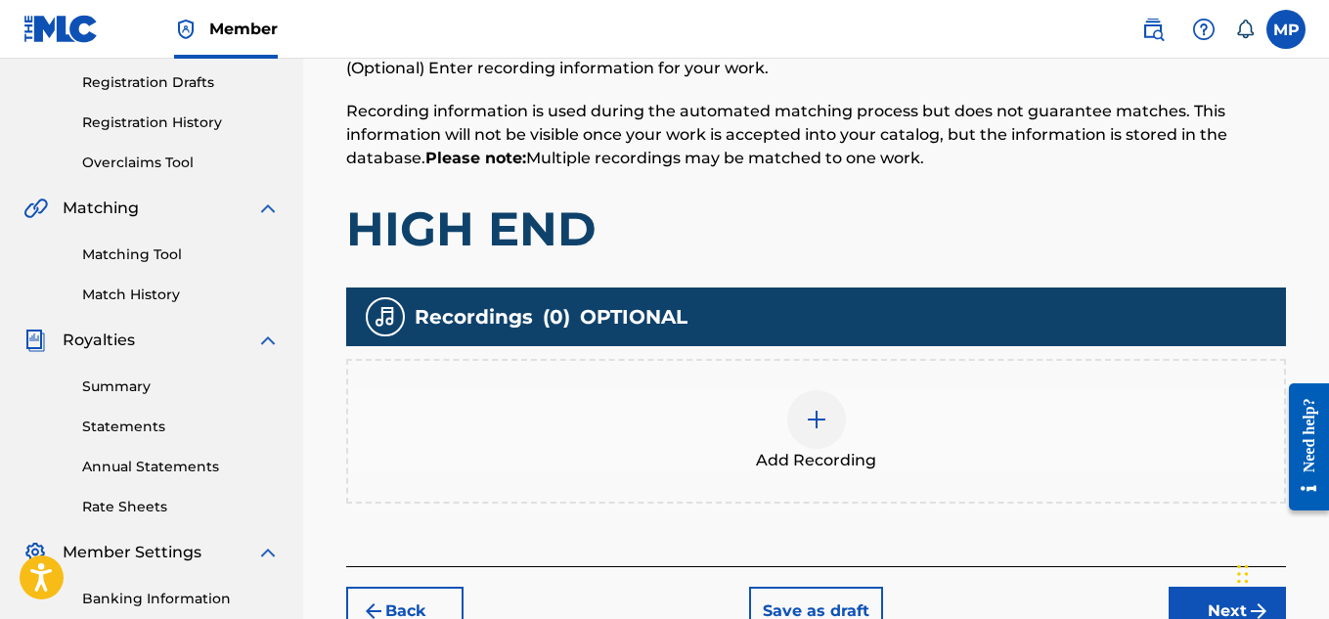
scroll to position [333, 0]
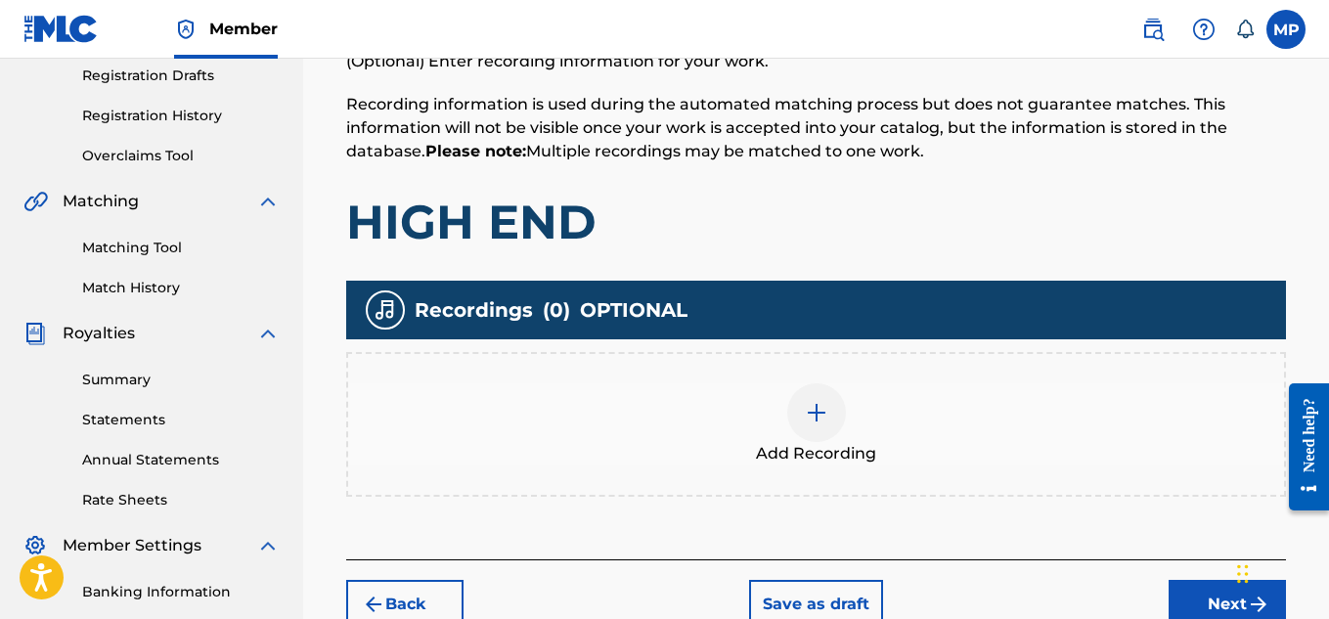
click at [801, 402] on div at bounding box center [816, 412] width 59 height 59
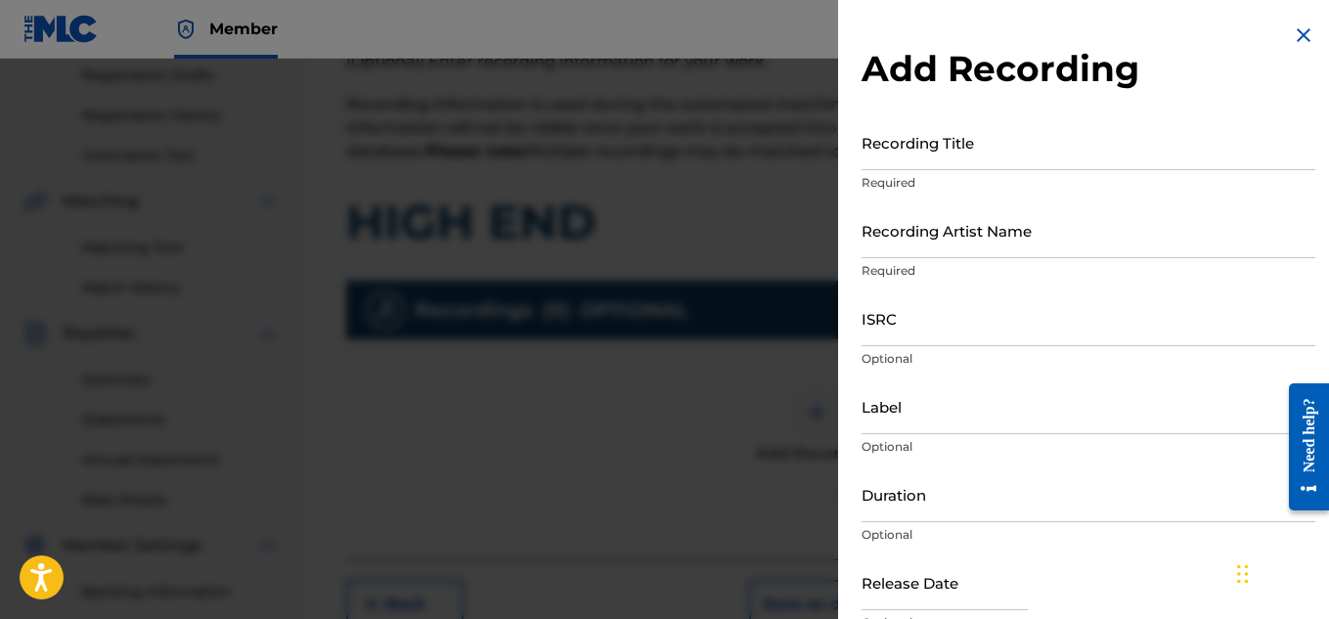
click at [898, 152] on input "Recording Title" at bounding box center [1089, 142] width 454 height 56
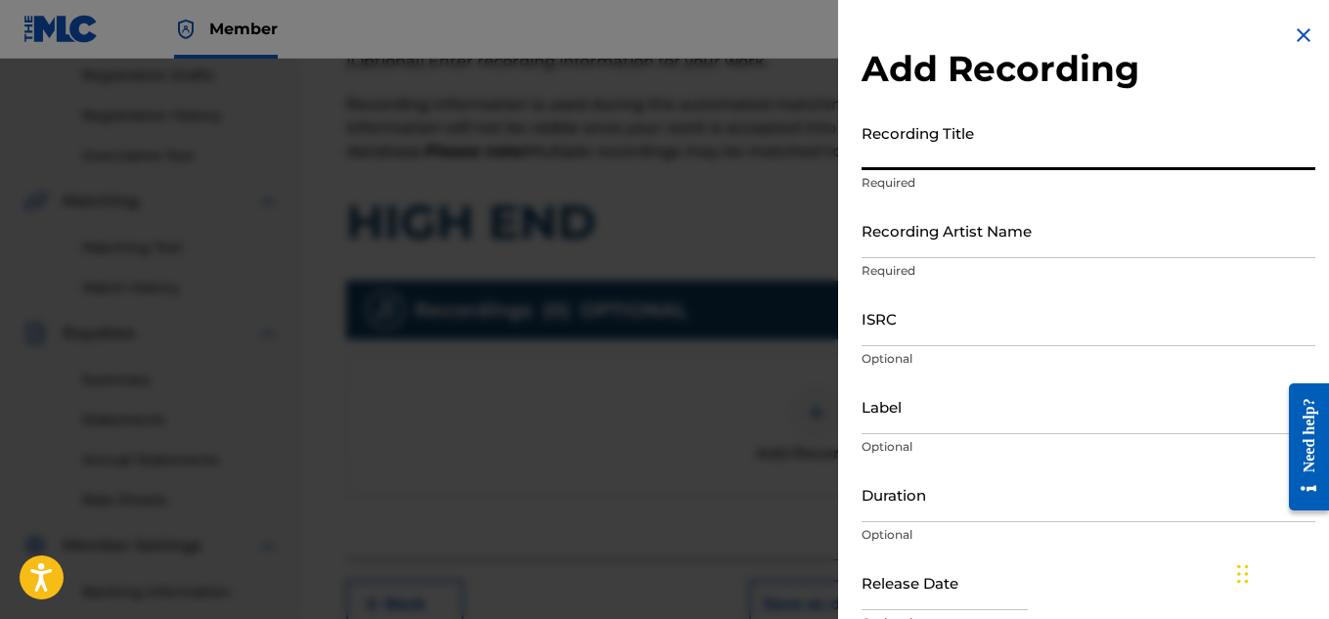
paste input "HIGH END"
type input "HIGH END"
click at [942, 216] on input "Recording Artist Name" at bounding box center [1089, 230] width 454 height 56
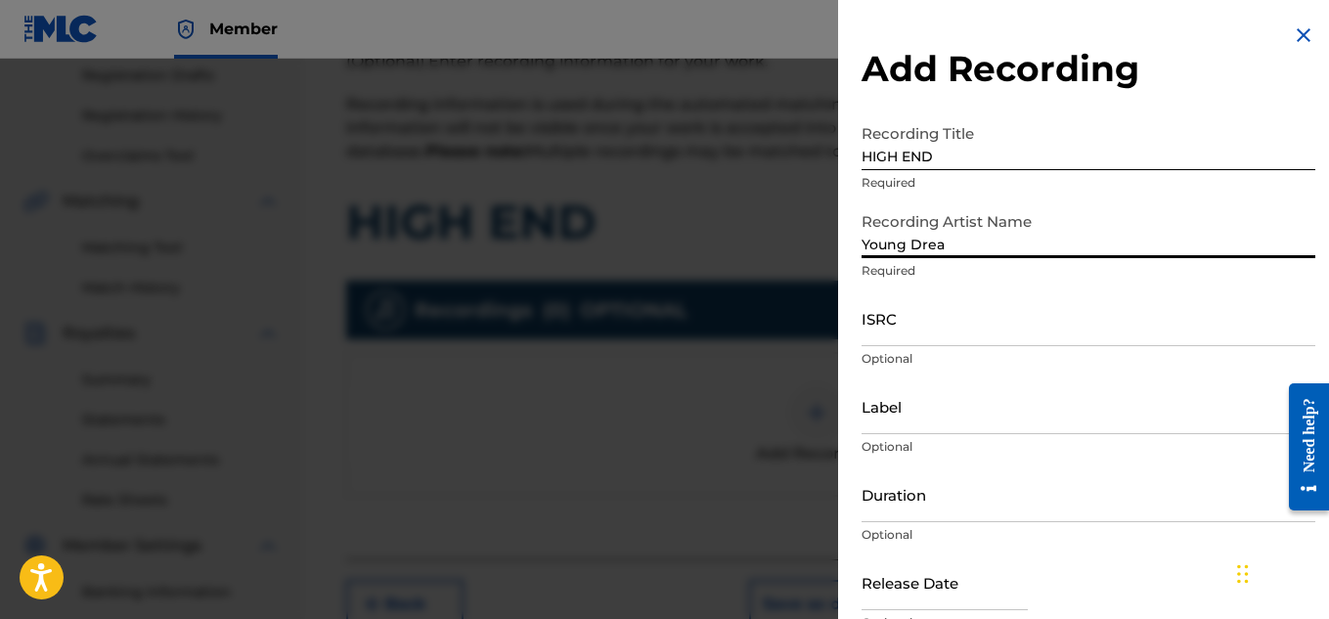
type input "Young Dread"
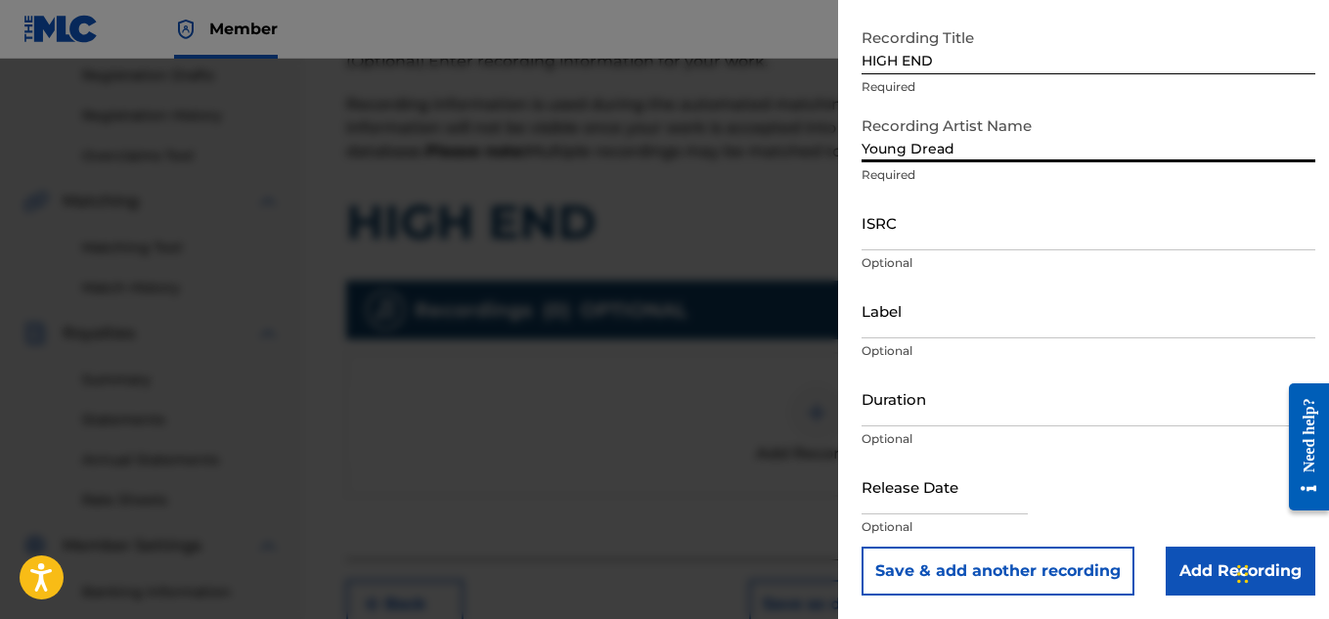
click at [1197, 548] on input "Add Recording" at bounding box center [1241, 571] width 150 height 49
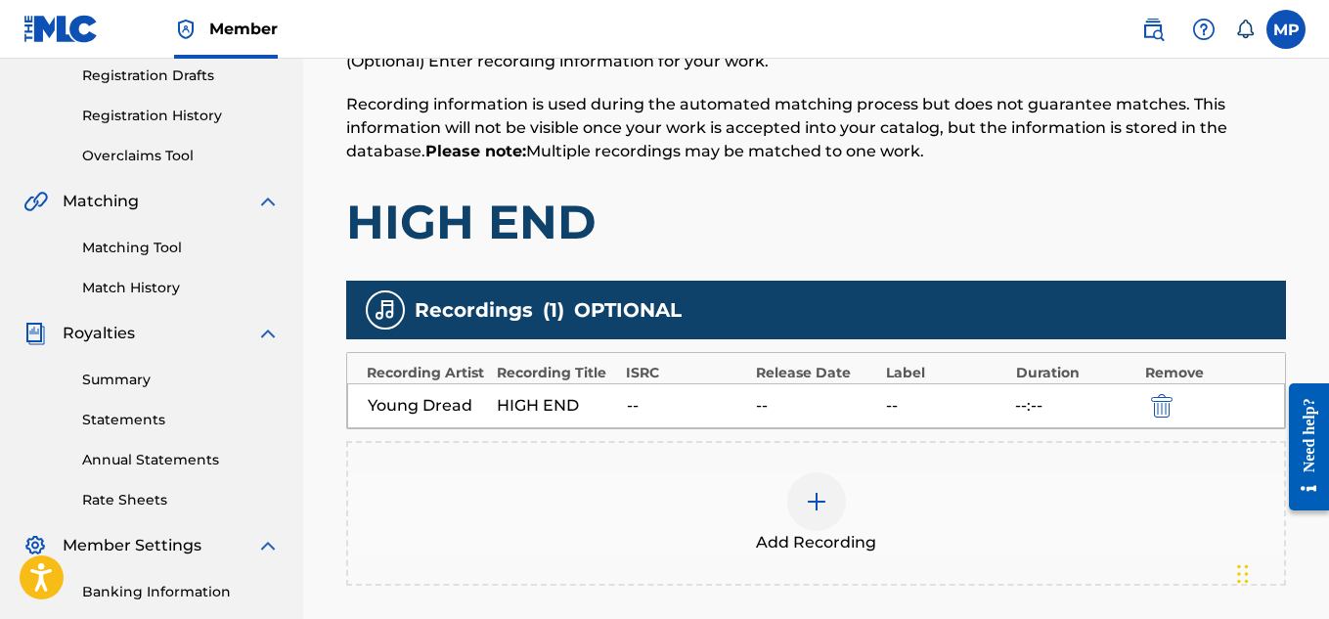
scroll to position [594, 0]
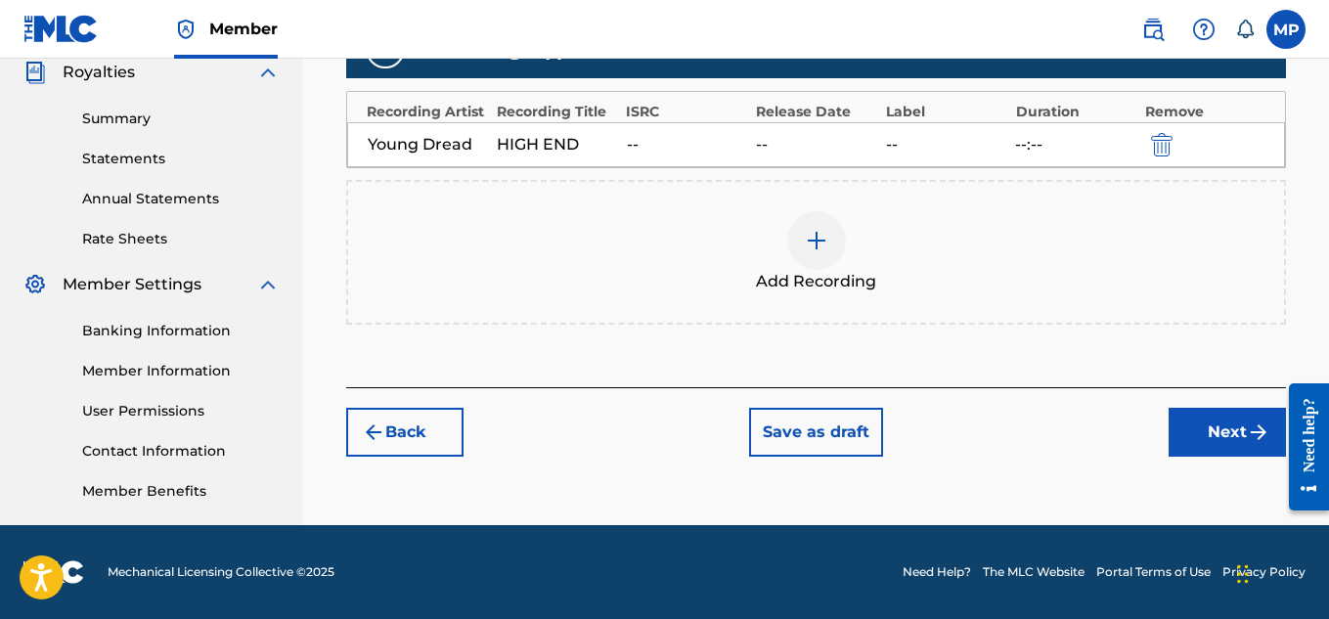
click at [1242, 439] on button "Next" at bounding box center [1227, 432] width 117 height 49
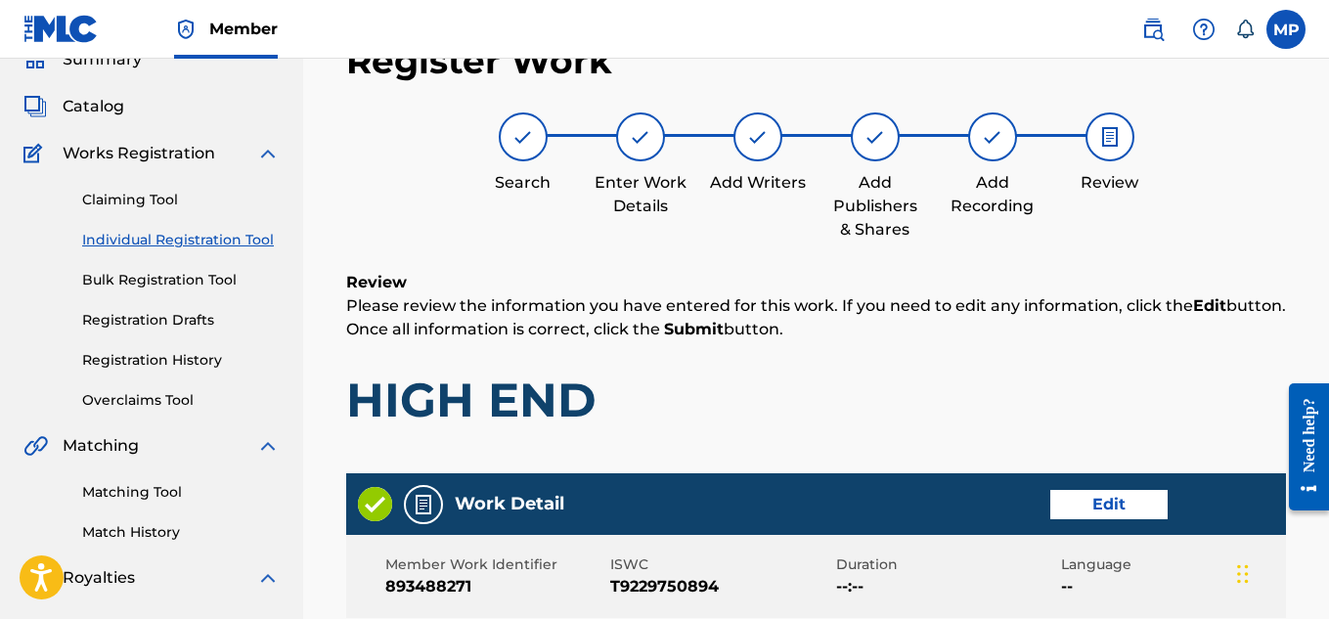
scroll to position [1097, 0]
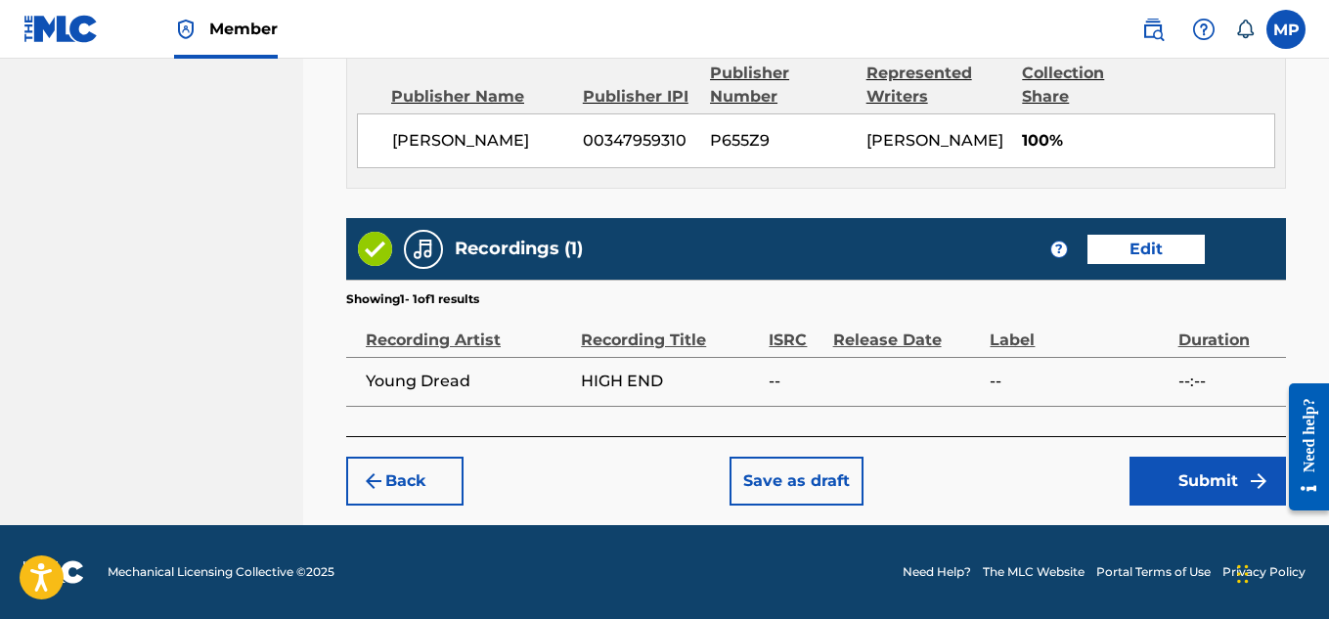
click at [1237, 485] on button "Submit" at bounding box center [1208, 481] width 156 height 49
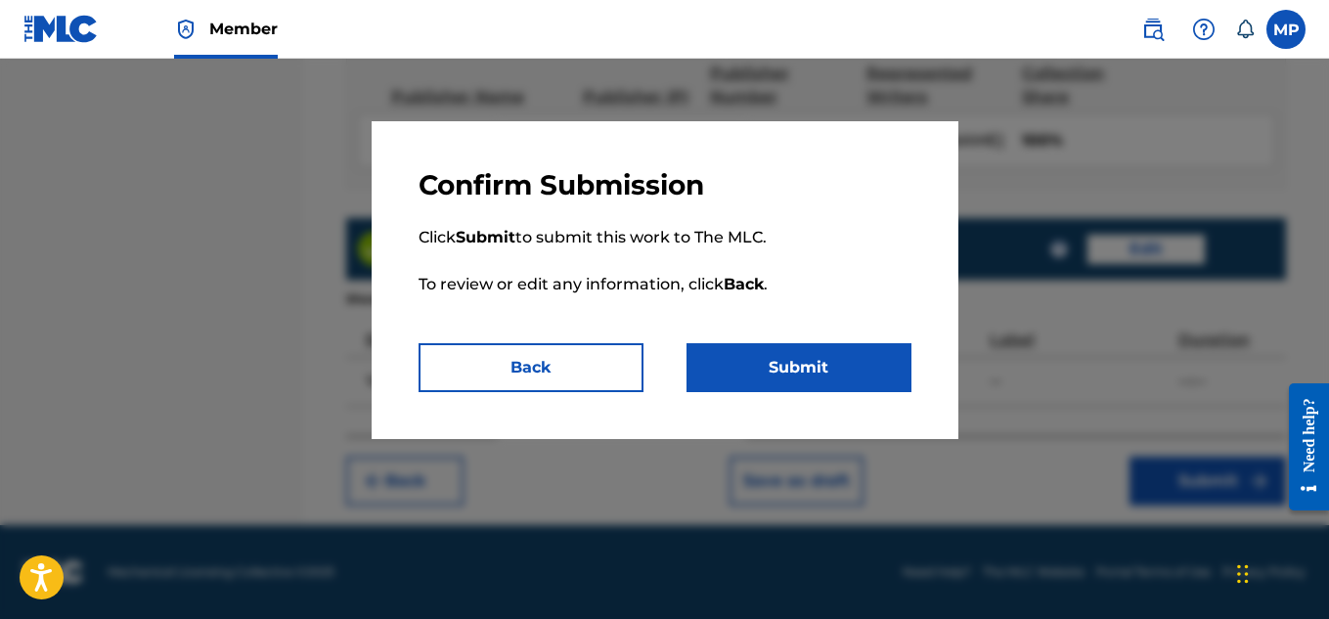
click at [847, 370] on button "Submit" at bounding box center [799, 367] width 225 height 49
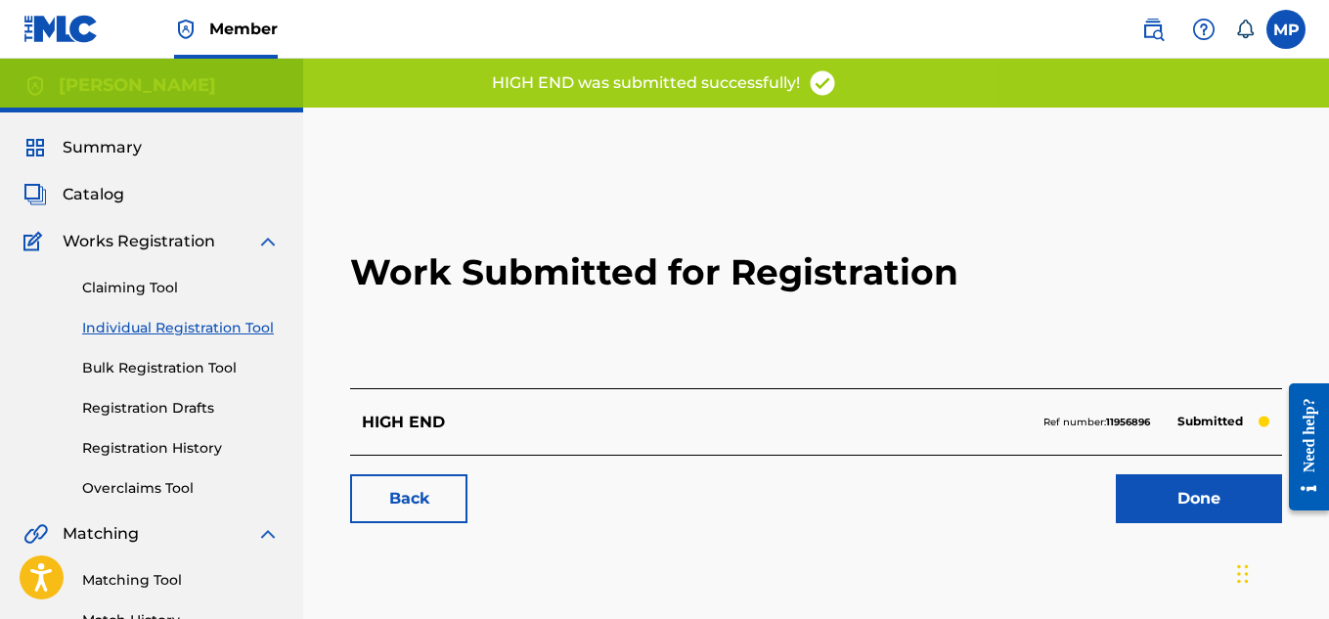
click at [433, 512] on link "Back" at bounding box center [408, 498] width 117 height 49
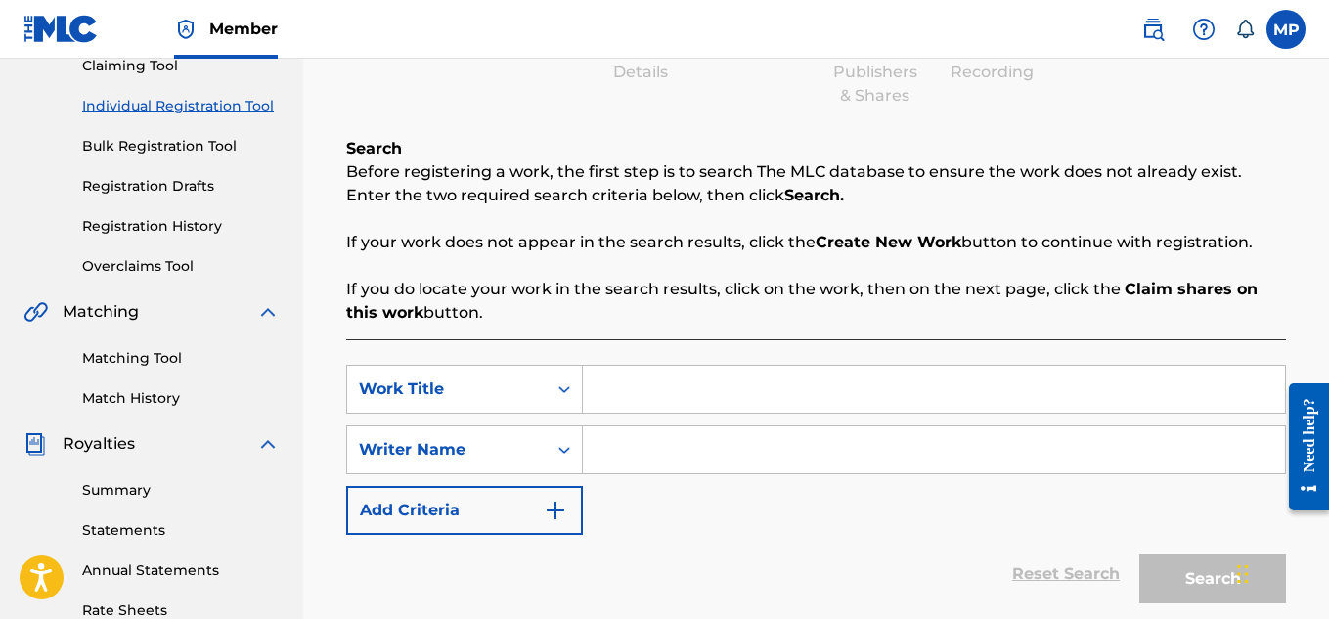
scroll to position [232, 0]
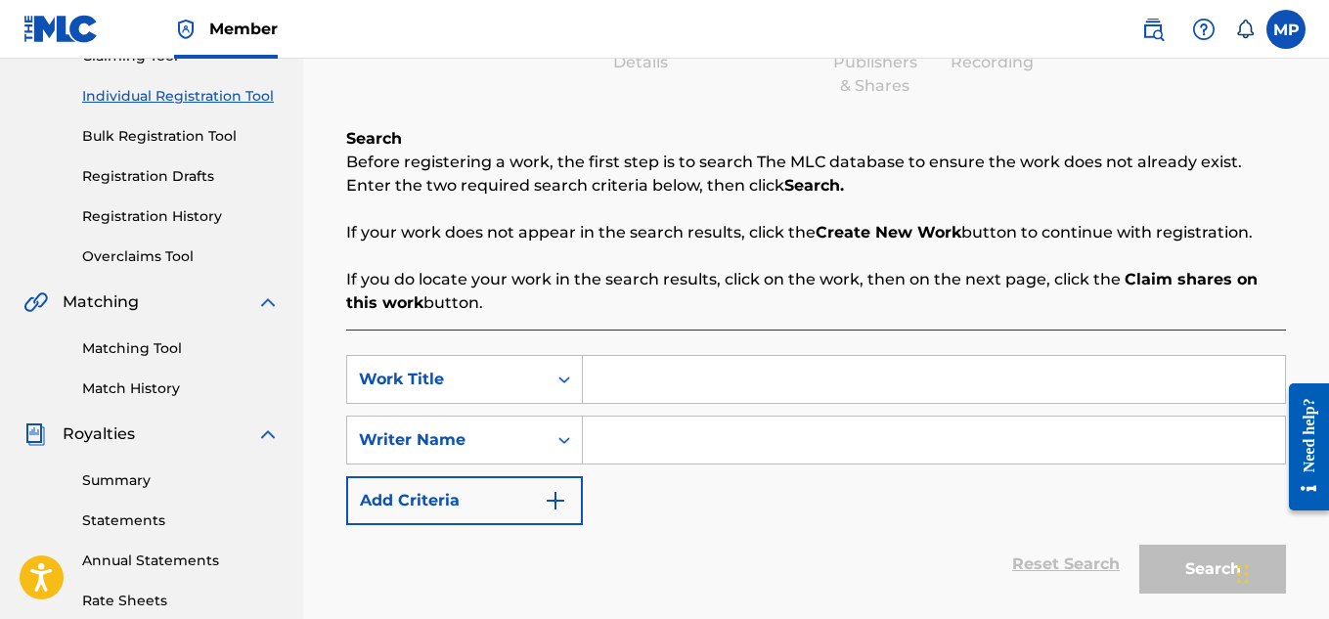
click at [696, 365] on input "Search Form" at bounding box center [934, 379] width 702 height 47
paste input "HERE"
type input "HERE"
click at [730, 456] on input "Search Form" at bounding box center [934, 440] width 702 height 47
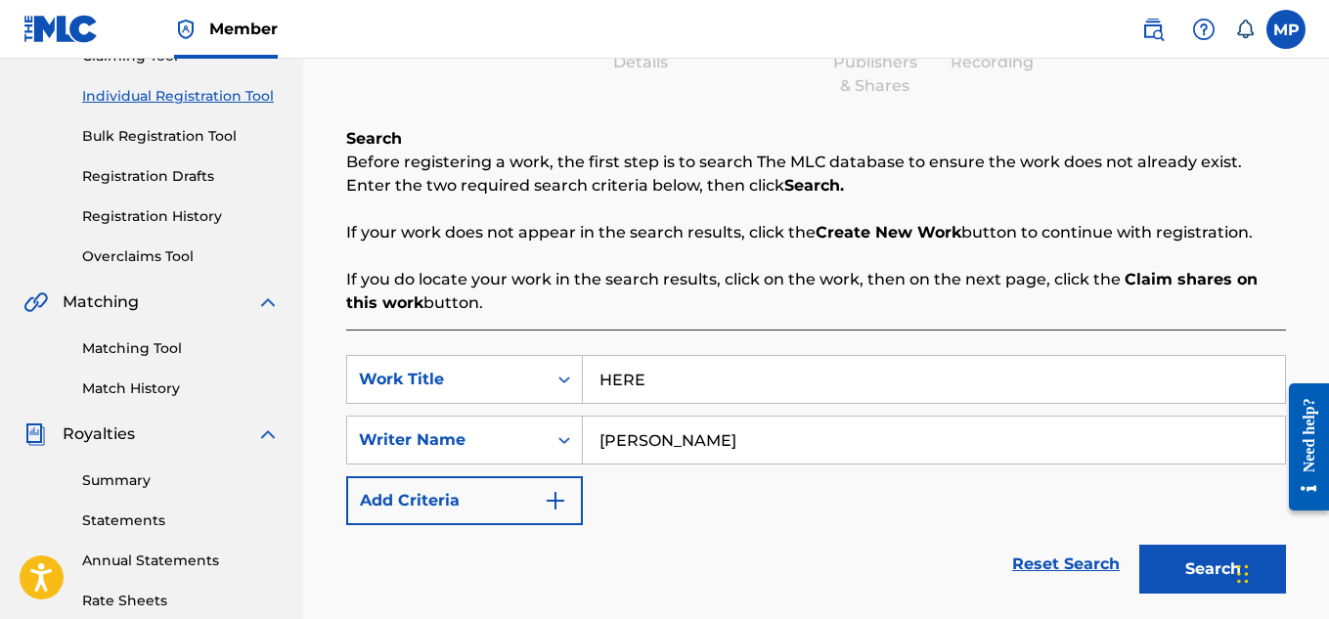
type input "[PERSON_NAME]"
click at [1178, 562] on button "Search" at bounding box center [1212, 569] width 147 height 49
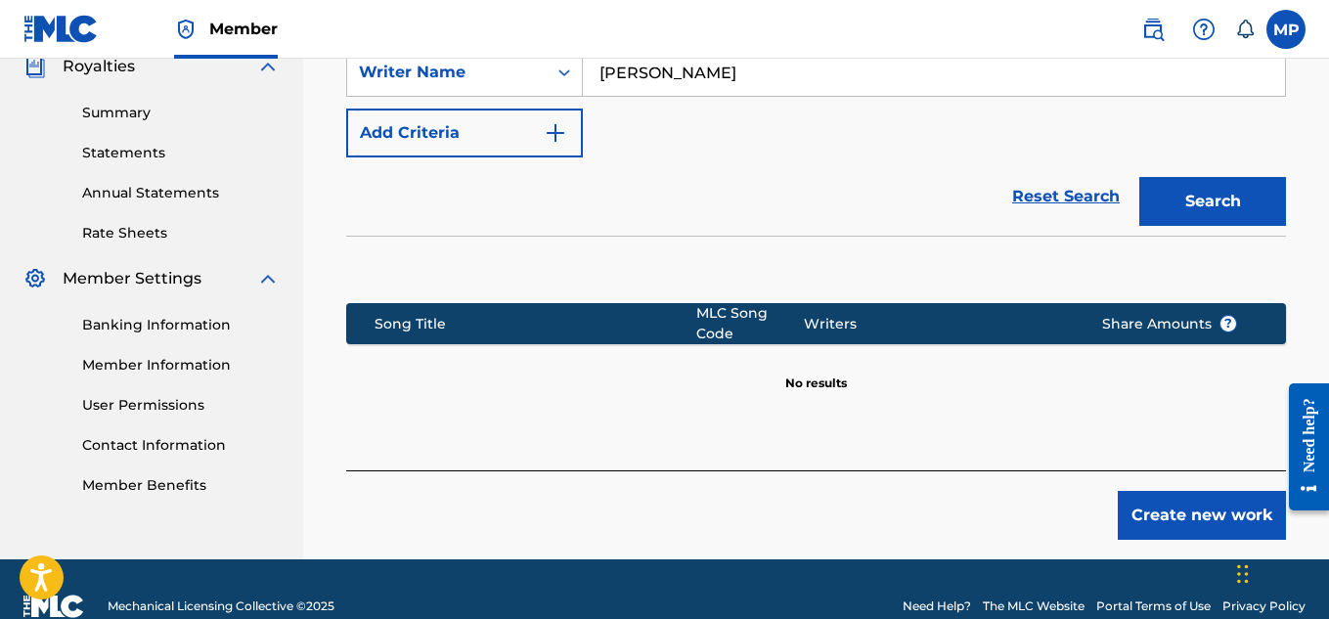
scroll to position [610, 0]
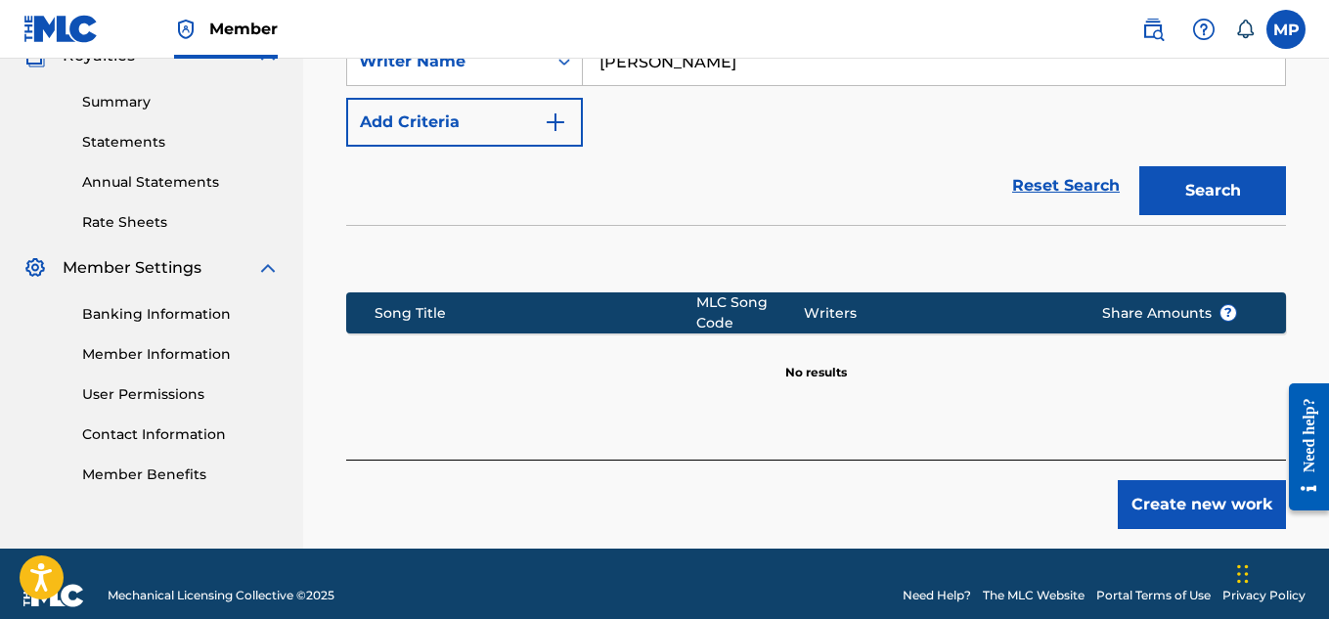
click at [1144, 483] on button "Create new work" at bounding box center [1202, 504] width 168 height 49
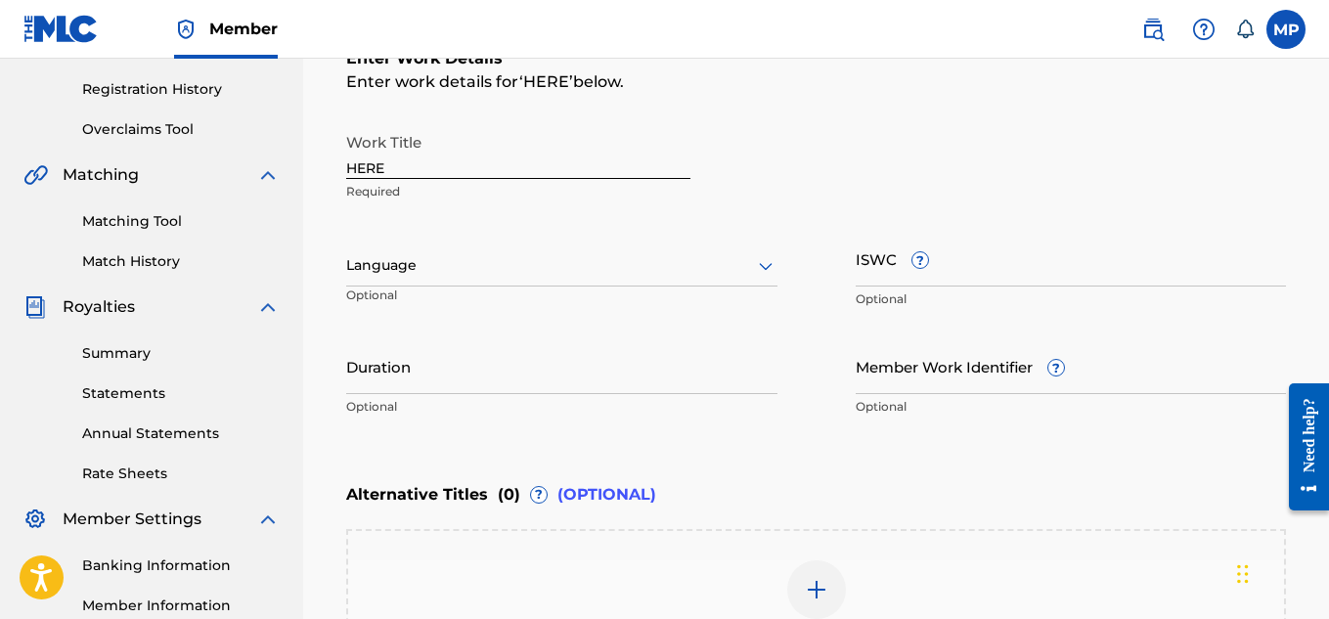
scroll to position [353, 0]
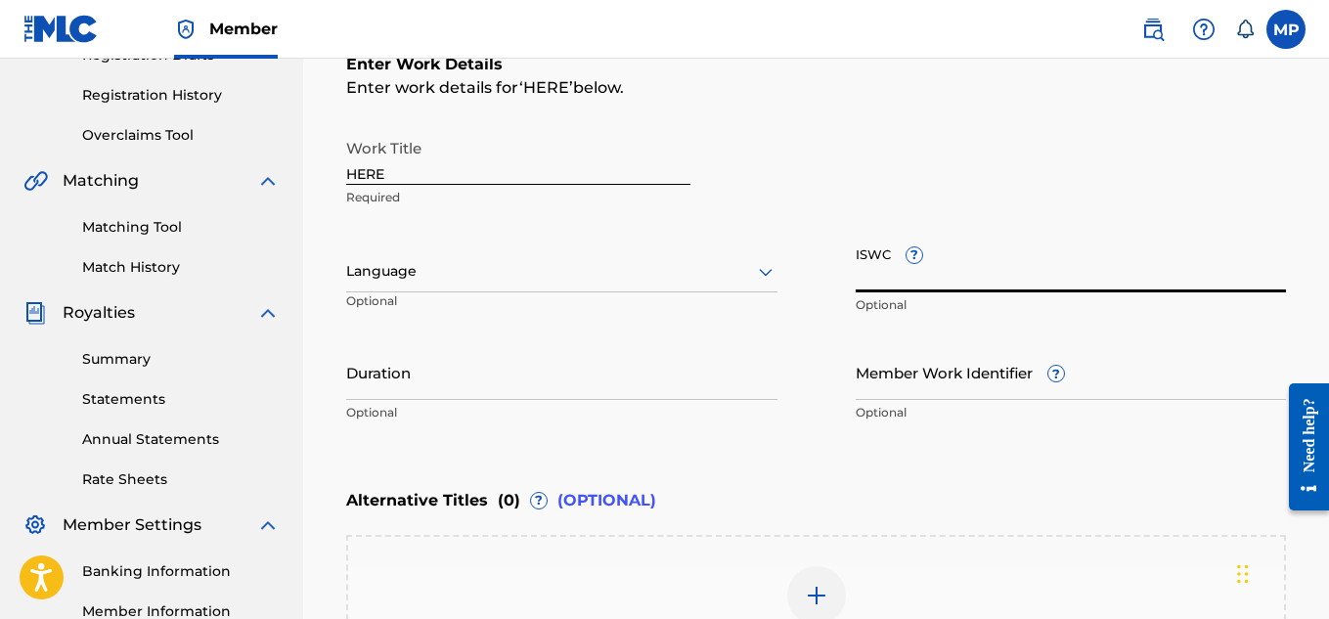
click at [1075, 288] on input "ISWC ?" at bounding box center [1071, 265] width 431 height 56
paste input "T9229747357"
type input "T9229747357"
click at [1112, 388] on input "Member Work Identifier ?" at bounding box center [1071, 372] width 431 height 56
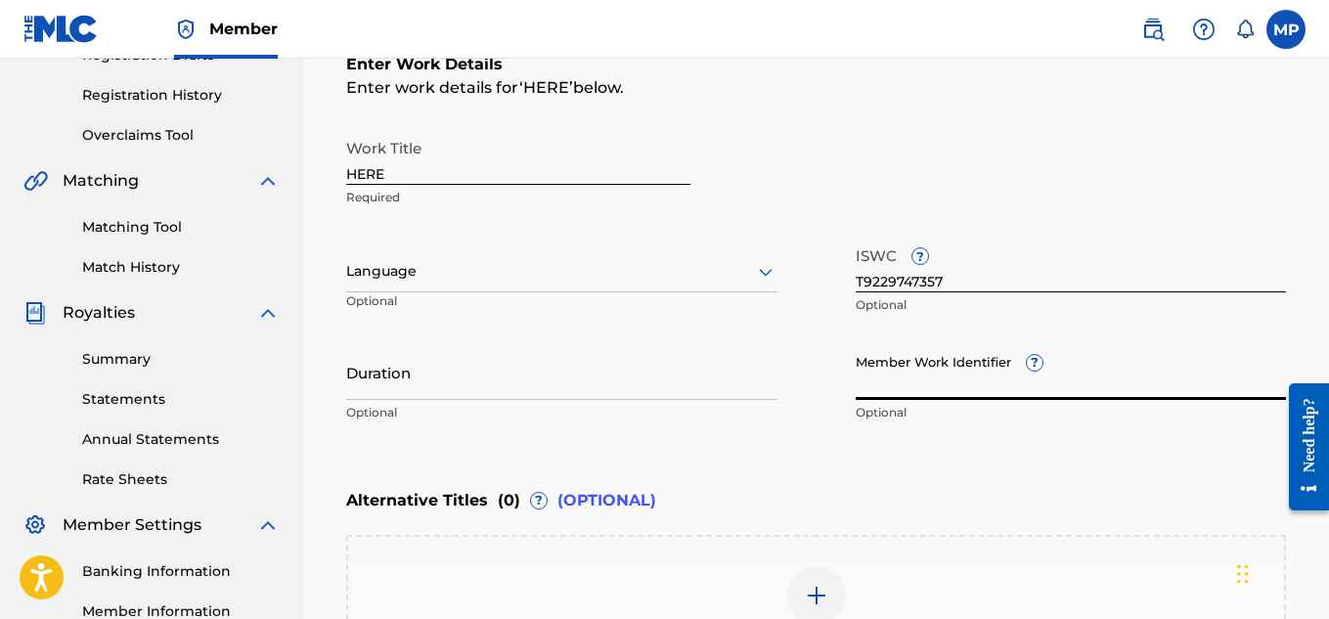
paste input "893488101"
type input "893488101"
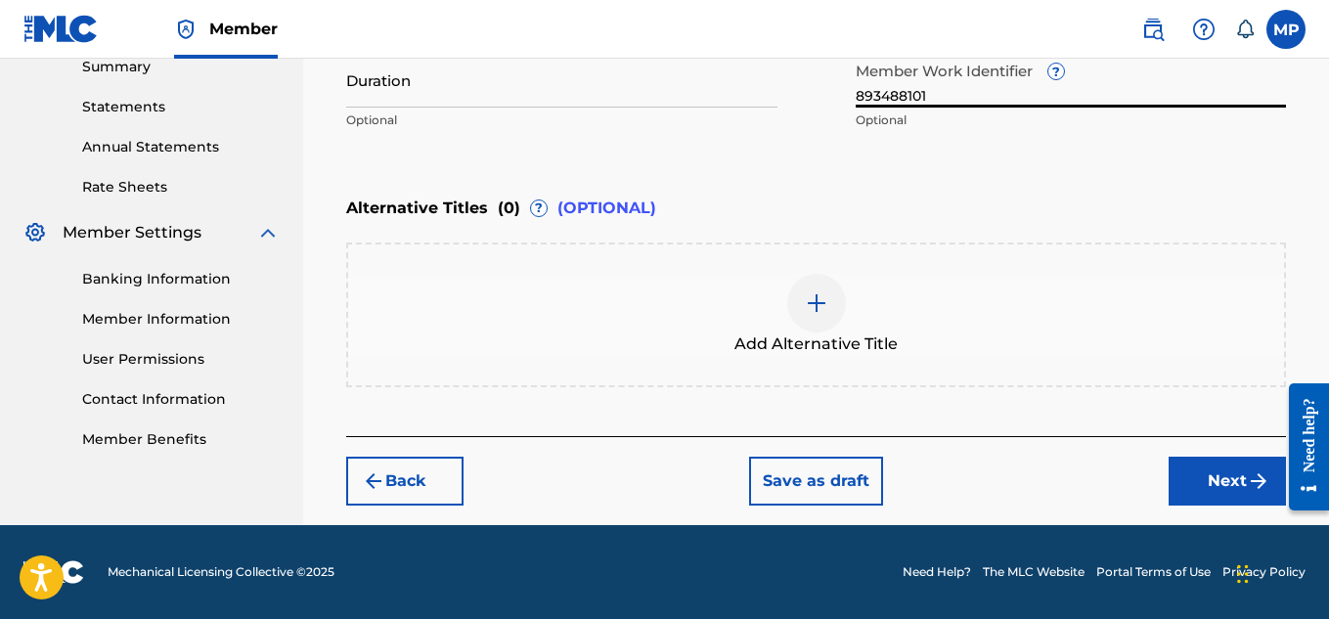
click at [1202, 466] on button "Next" at bounding box center [1227, 481] width 117 height 49
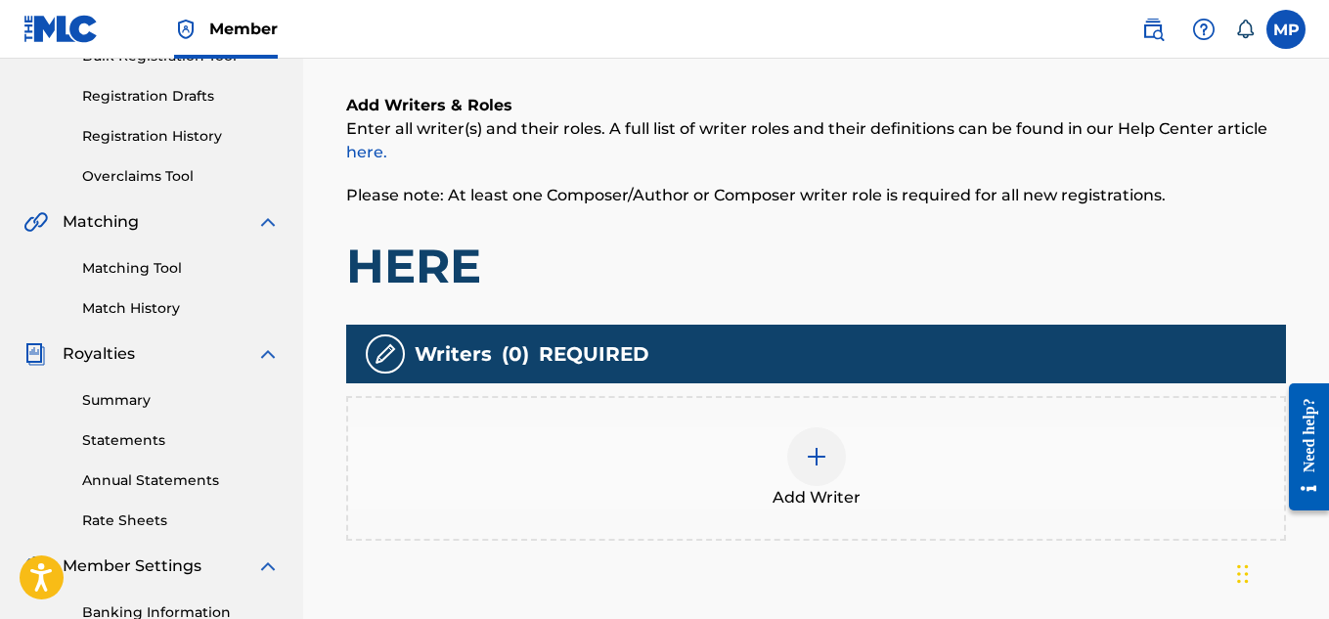
scroll to position [328, 0]
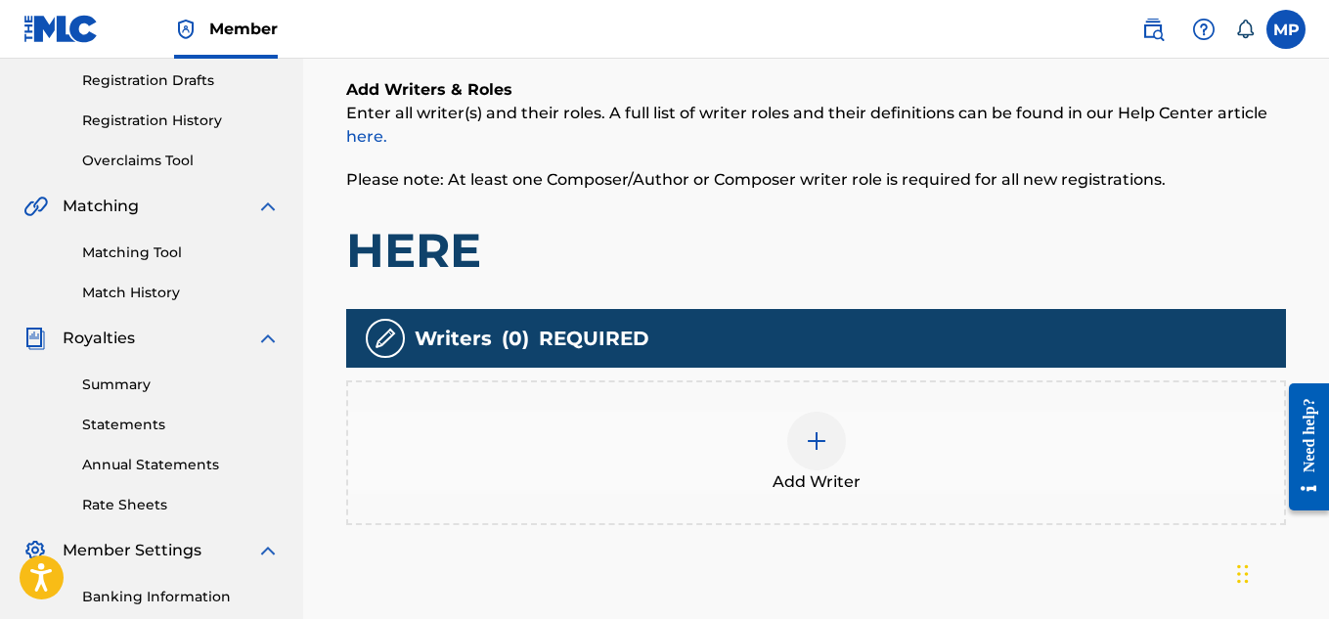
click at [820, 429] on img at bounding box center [816, 440] width 23 height 23
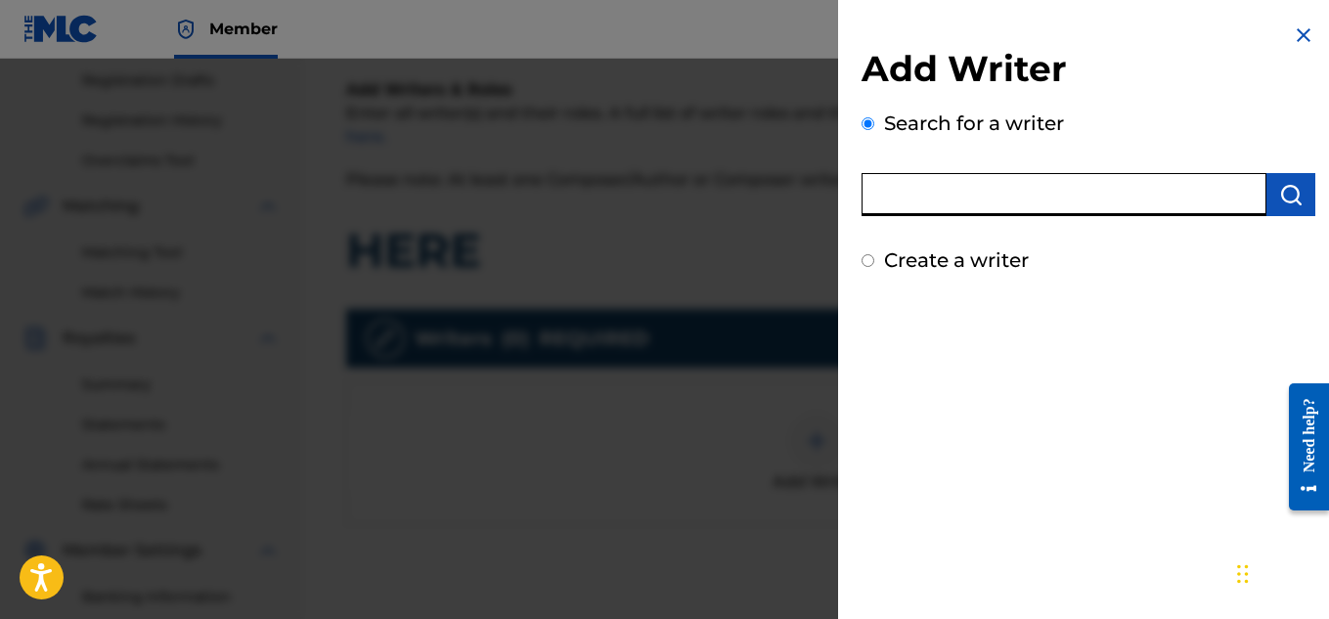
click at [1110, 194] on input "text" at bounding box center [1064, 194] width 405 height 43
type input "[PERSON_NAME]"
click at [1295, 190] on img "submit" at bounding box center [1290, 194] width 23 height 23
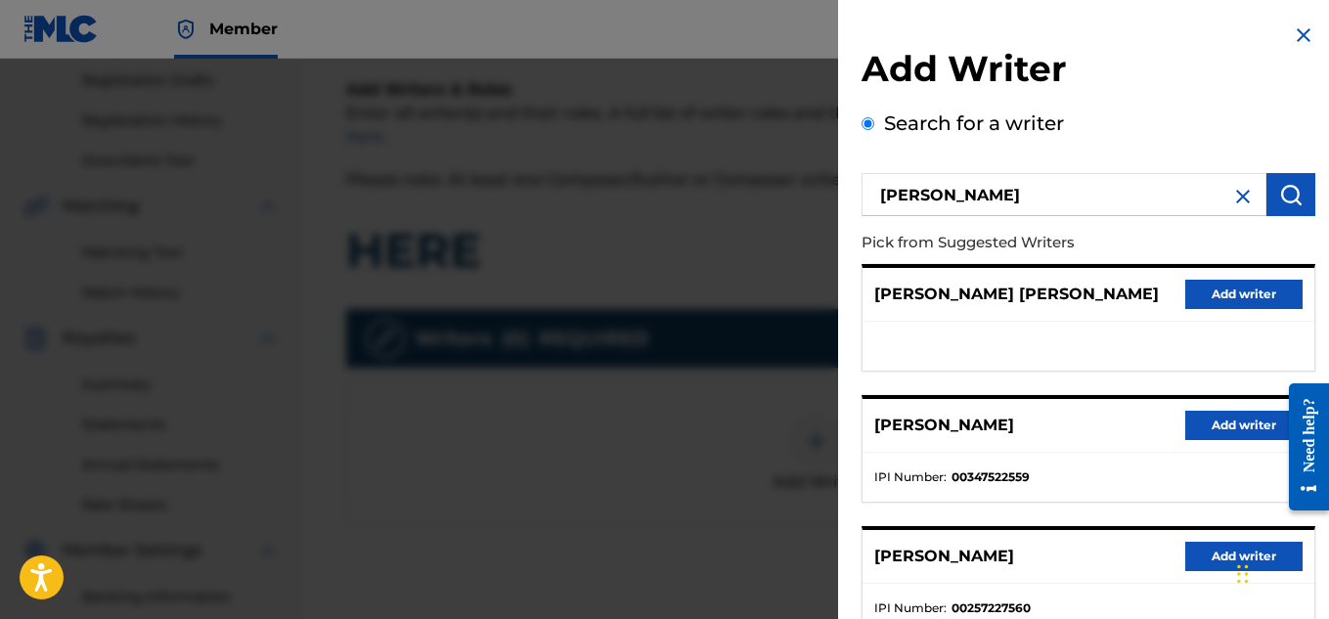
click at [1226, 428] on button "Add writer" at bounding box center [1243, 425] width 117 height 29
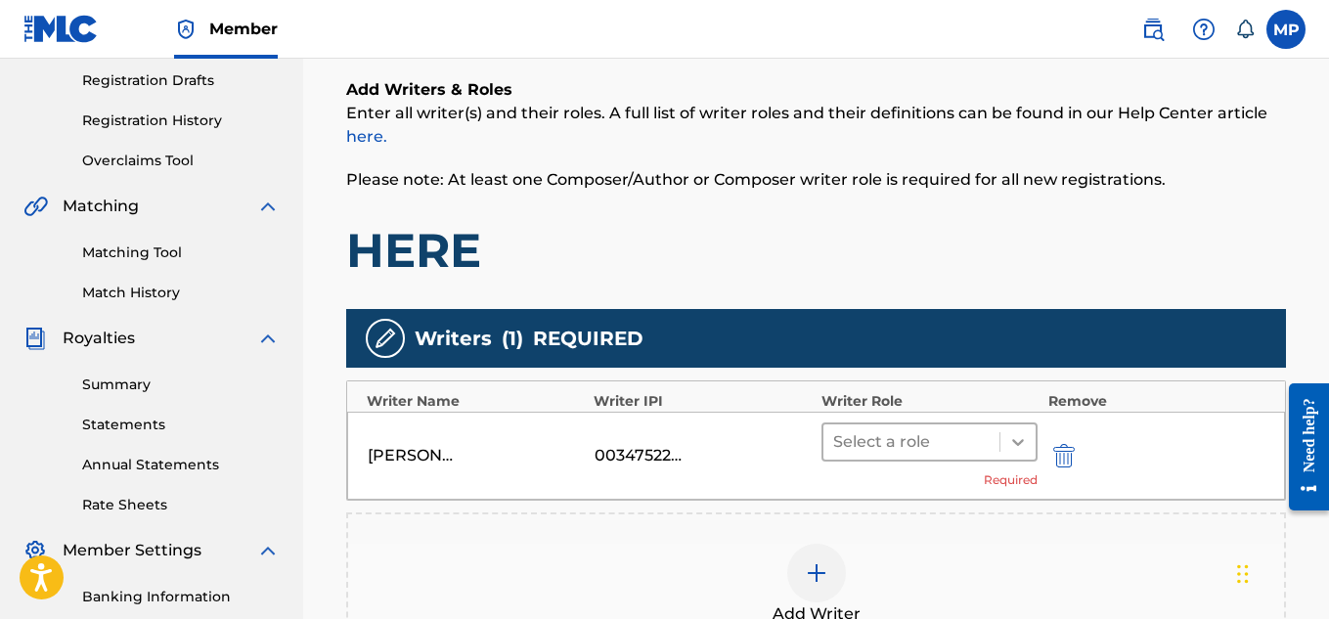
click at [1007, 443] on div at bounding box center [1017, 441] width 35 height 35
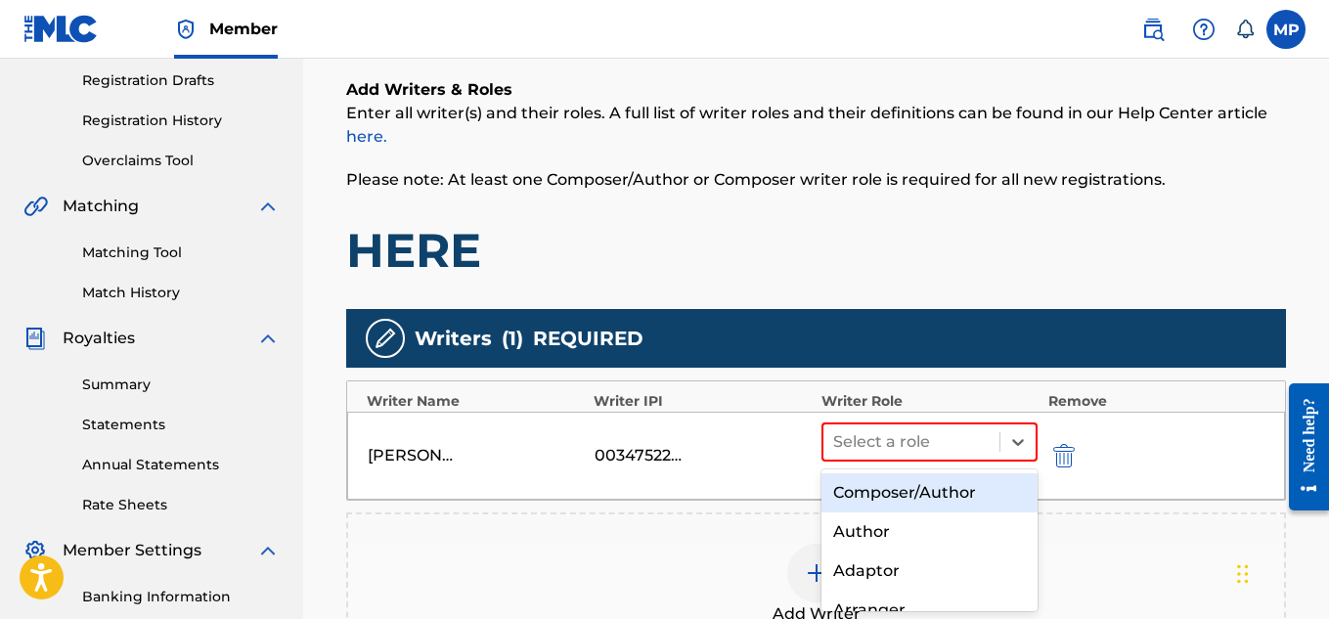
click at [931, 484] on div "Composer/Author" at bounding box center [930, 492] width 217 height 39
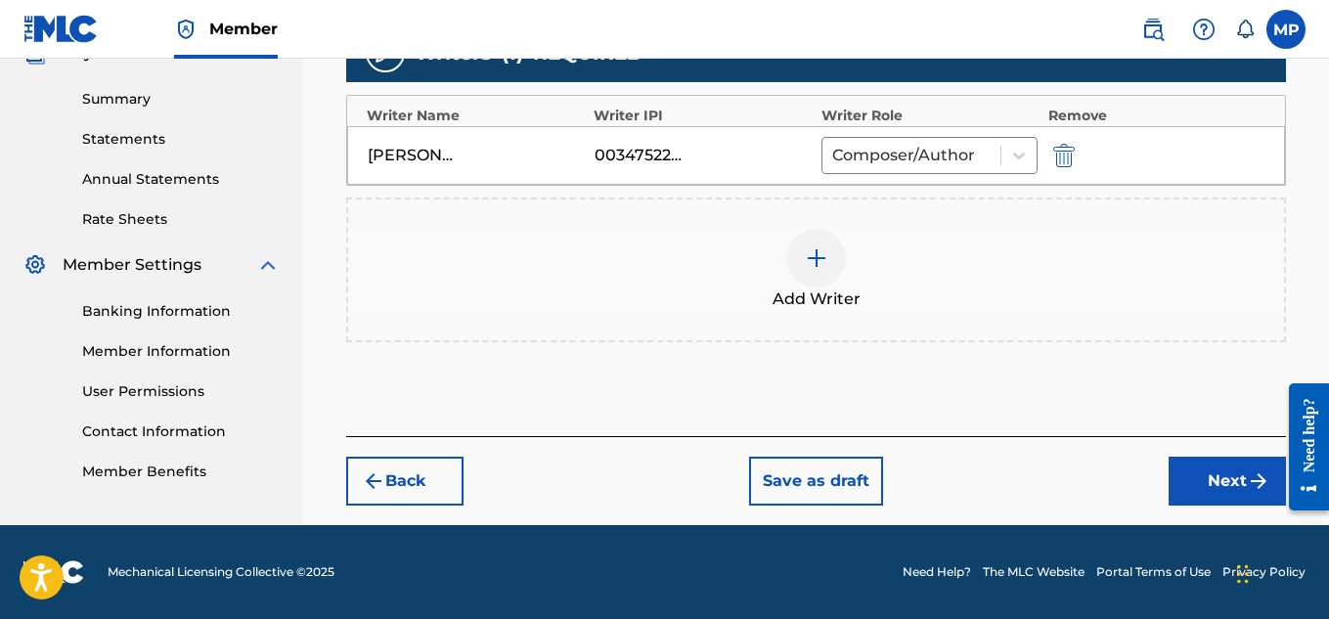
click at [1217, 472] on button "Next" at bounding box center [1227, 481] width 117 height 49
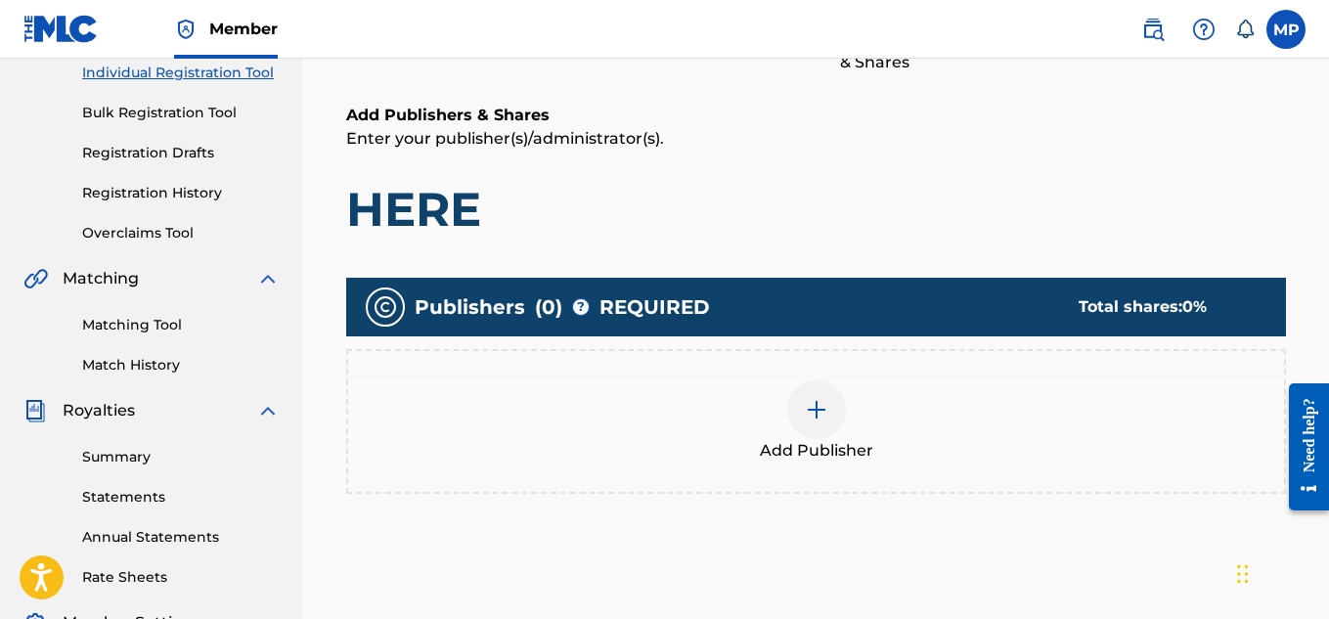
scroll to position [268, 0]
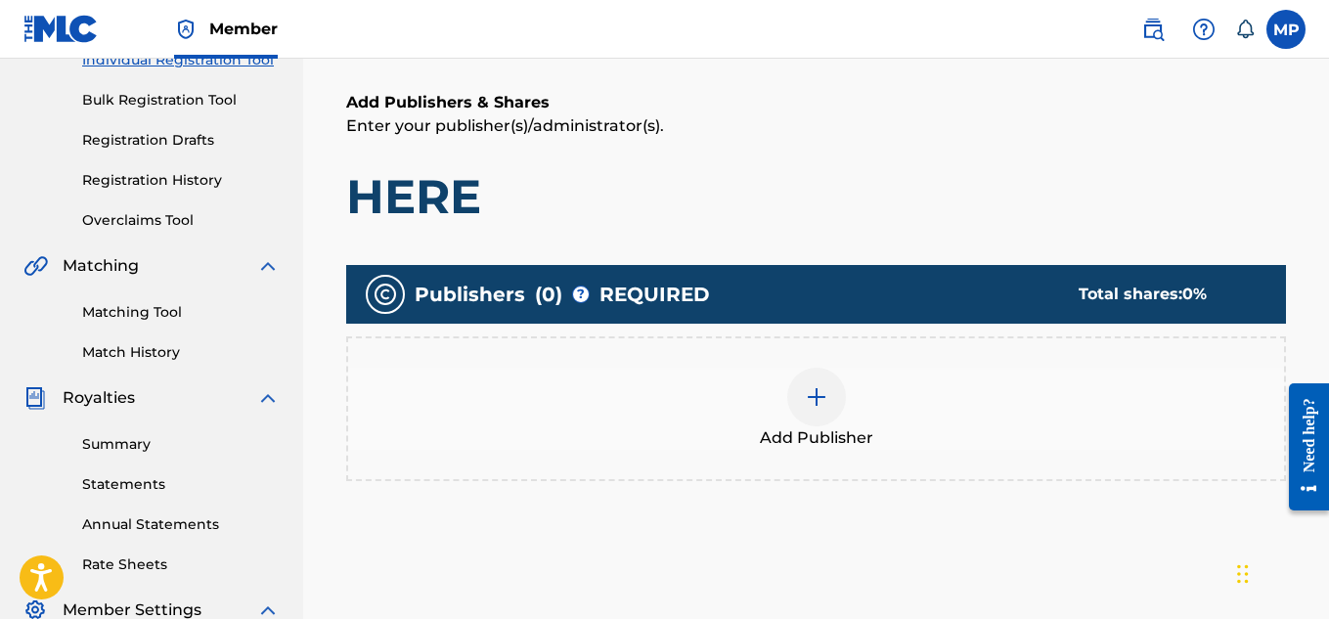
click at [814, 386] on img at bounding box center [816, 396] width 23 height 23
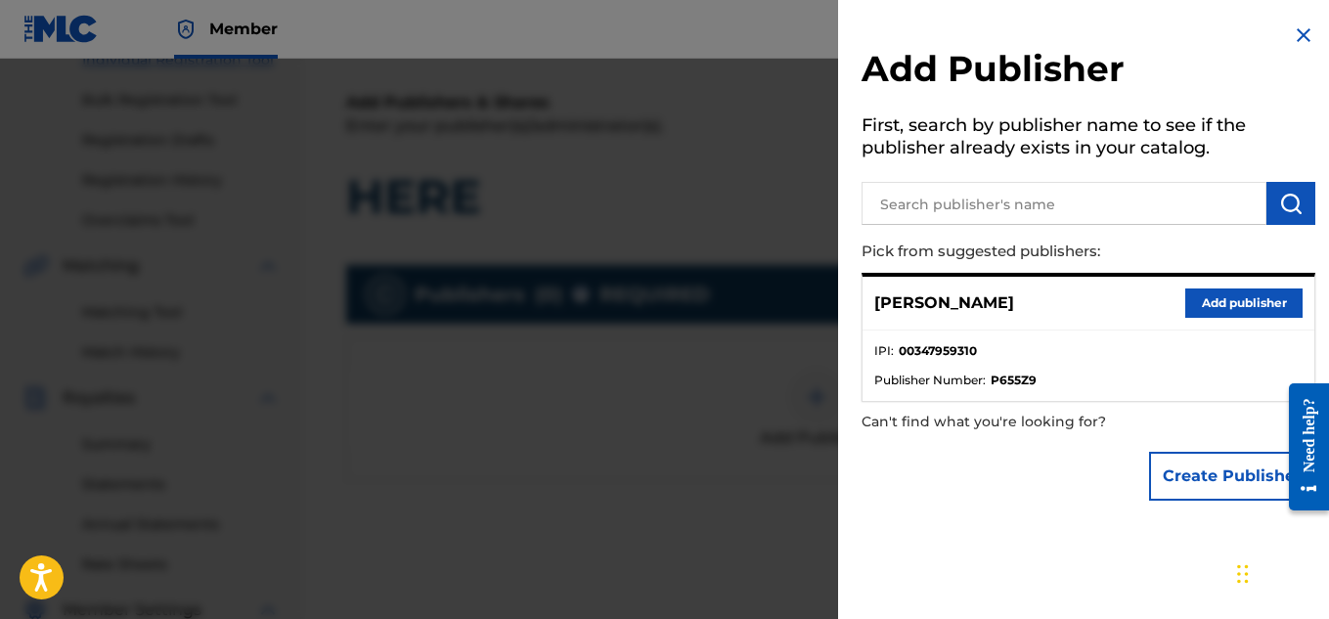
click at [1213, 298] on button "Add publisher" at bounding box center [1243, 303] width 117 height 29
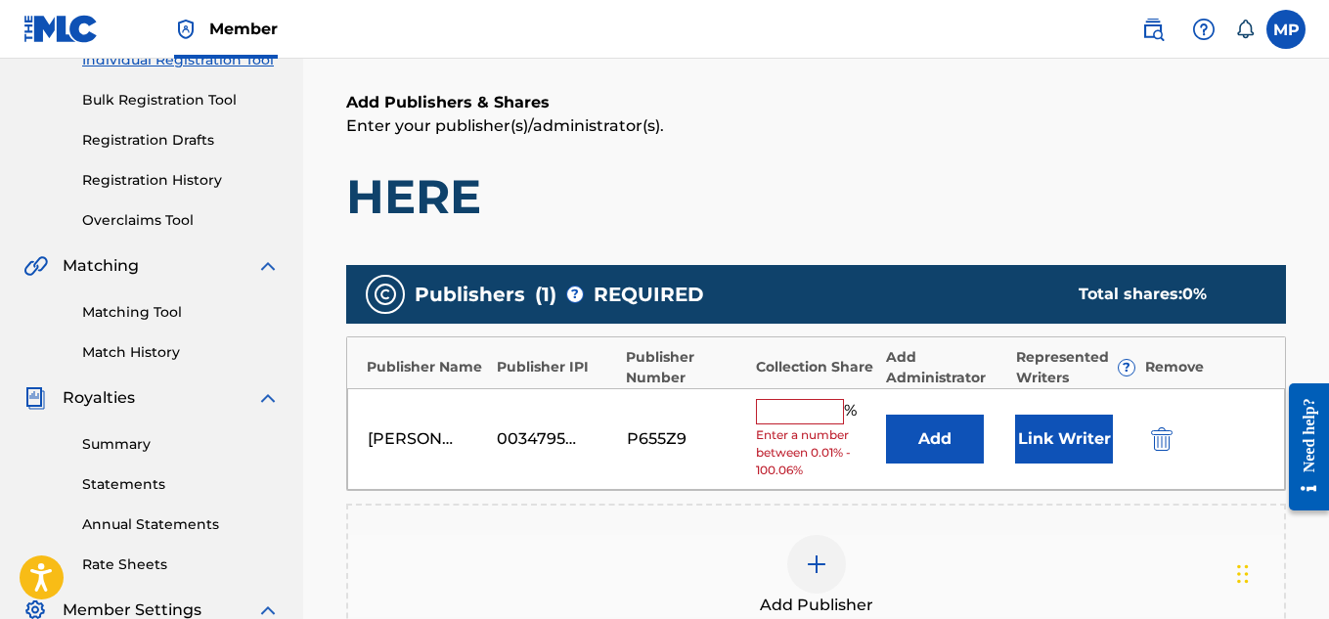
click at [776, 406] on input "text" at bounding box center [800, 411] width 88 height 25
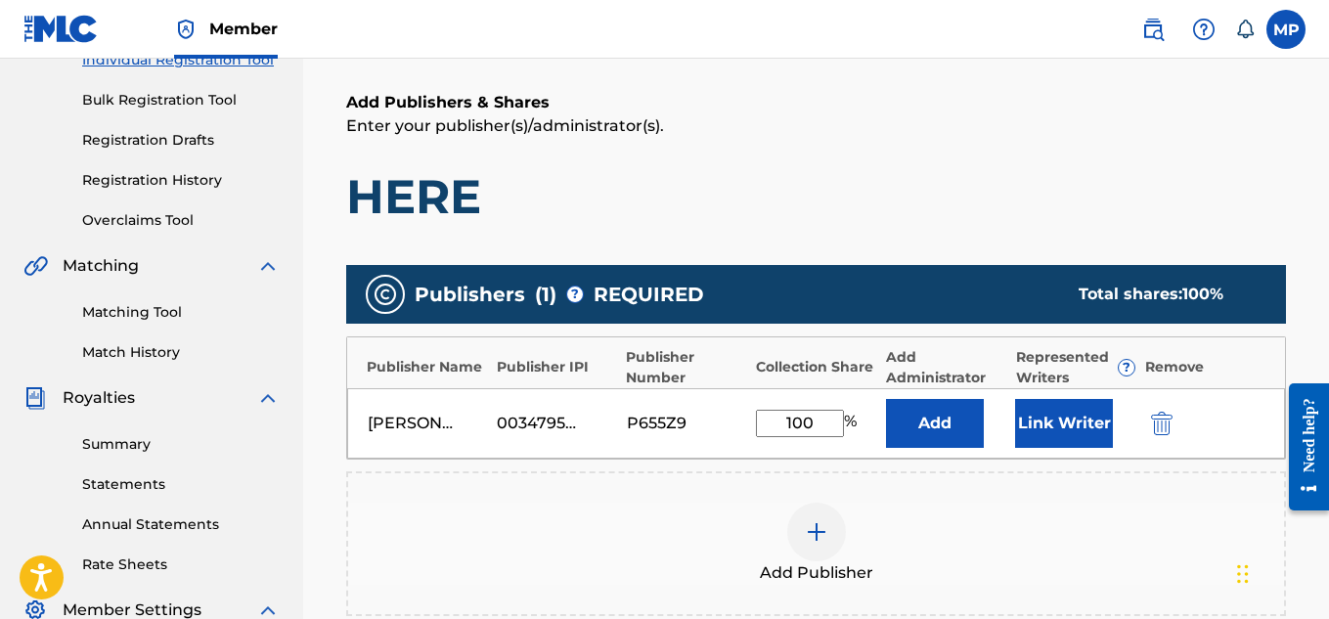
type input "100"
click at [1074, 410] on button "Link Writer" at bounding box center [1064, 423] width 98 height 49
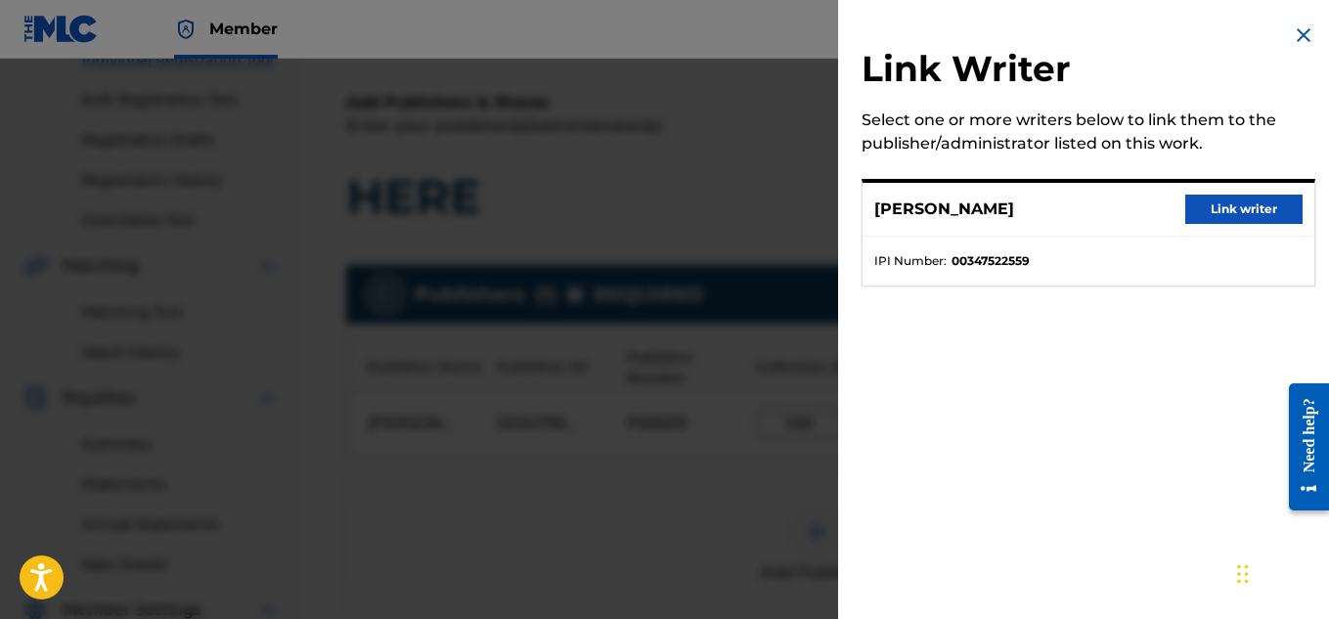
click at [1255, 220] on button "Link writer" at bounding box center [1243, 209] width 117 height 29
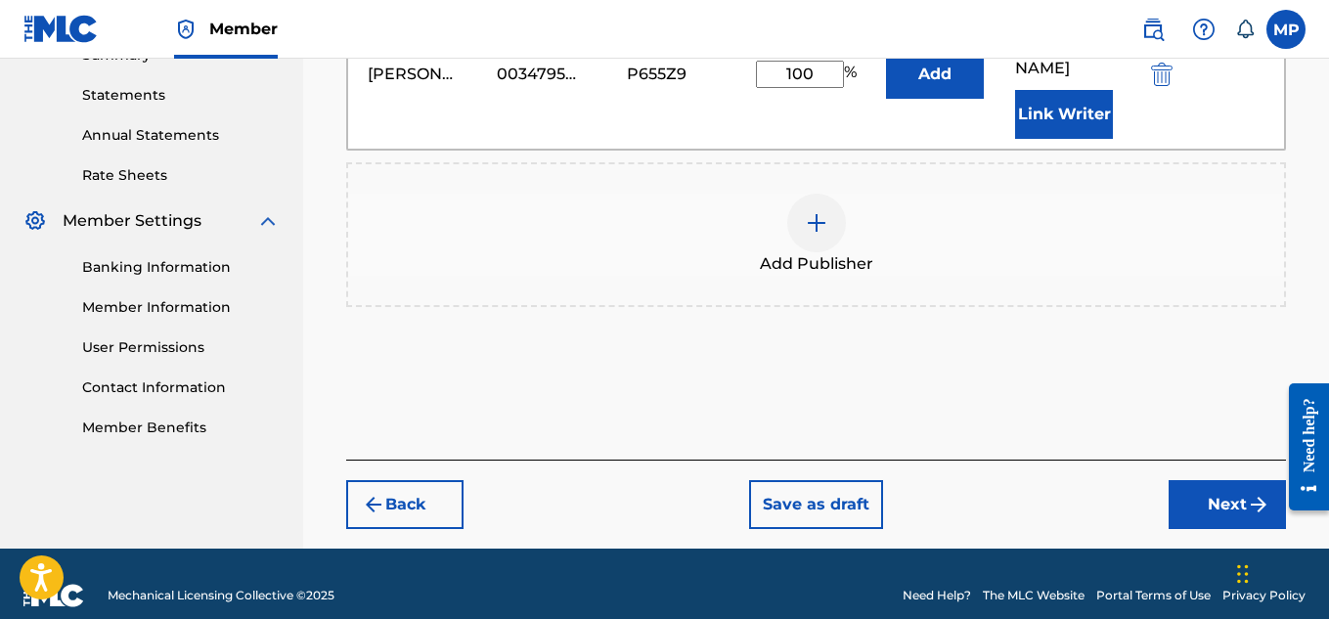
click at [1247, 493] on img "submit" at bounding box center [1258, 504] width 23 height 23
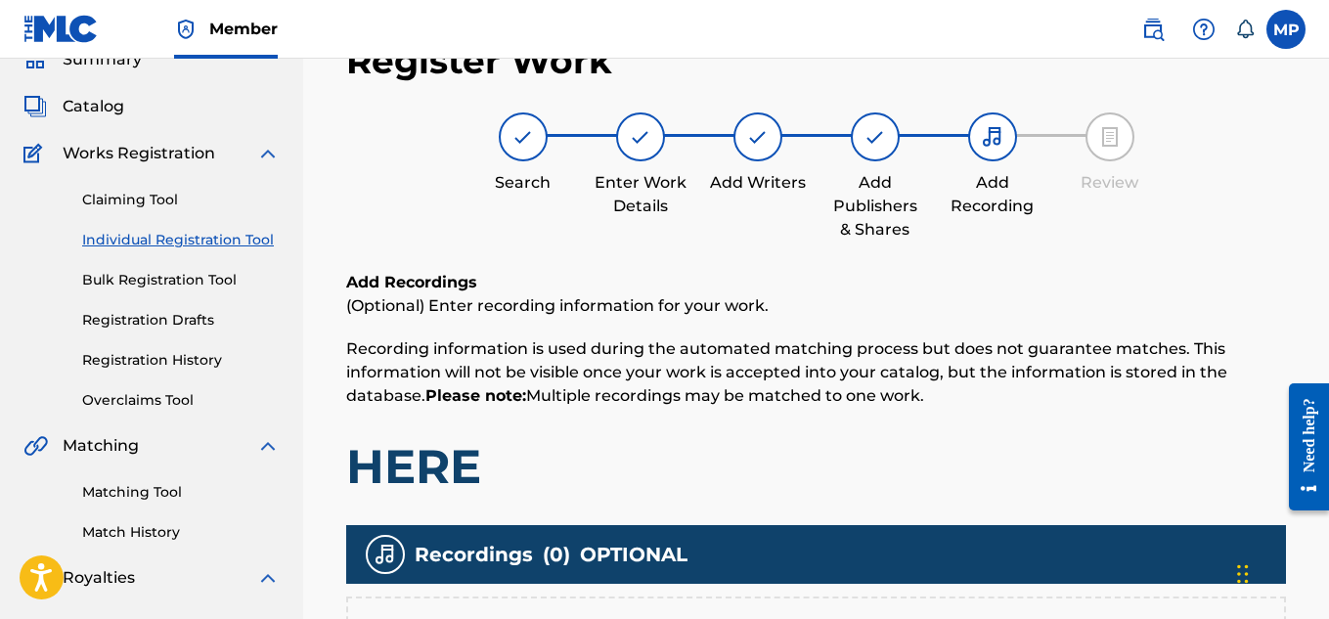
scroll to position [594, 0]
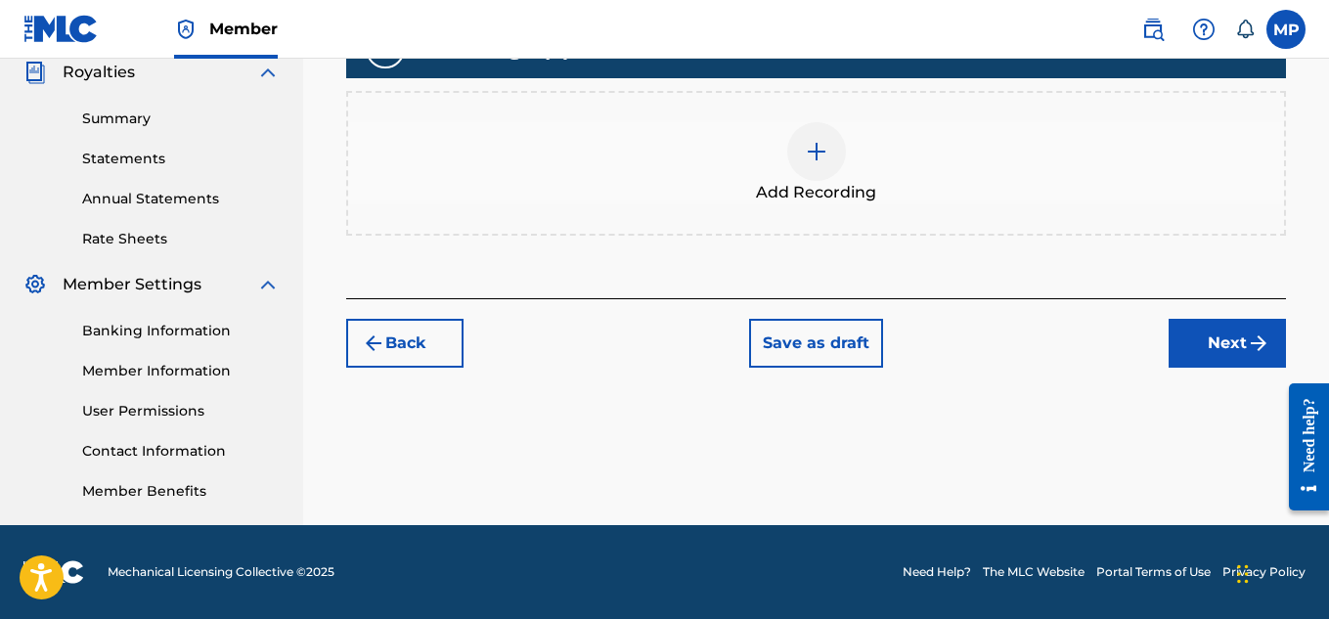
click at [830, 156] on div at bounding box center [816, 151] width 59 height 59
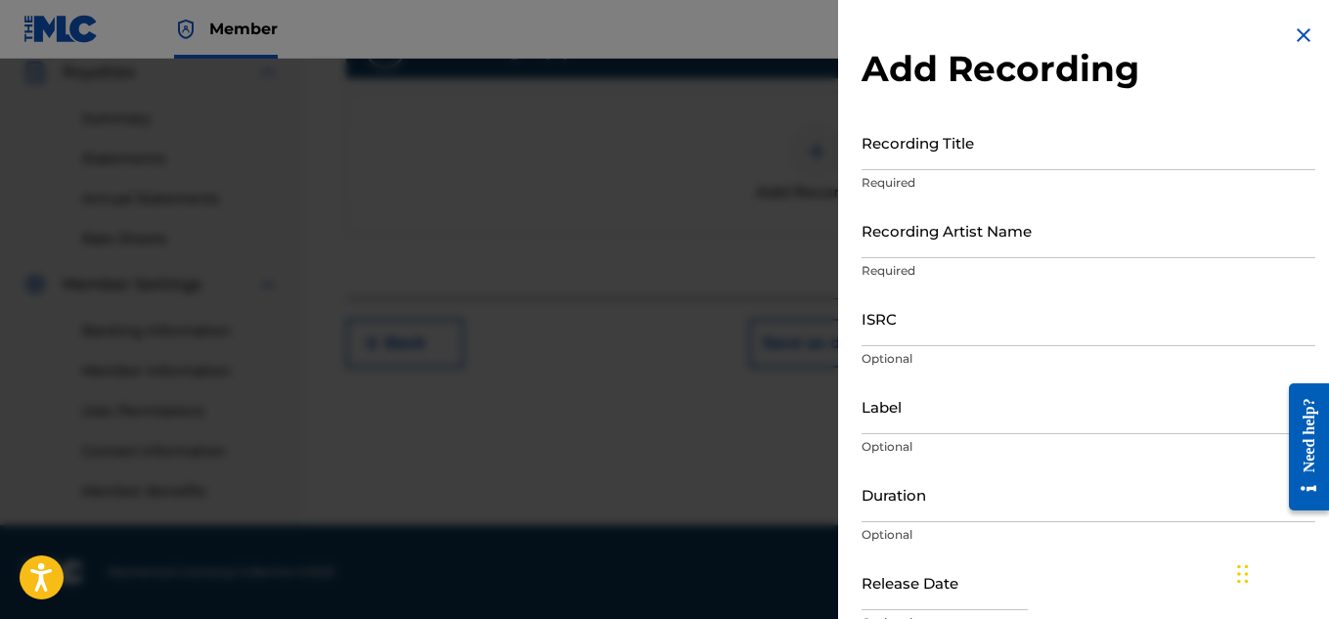
click at [963, 150] on input "Recording Title" at bounding box center [1089, 142] width 454 height 56
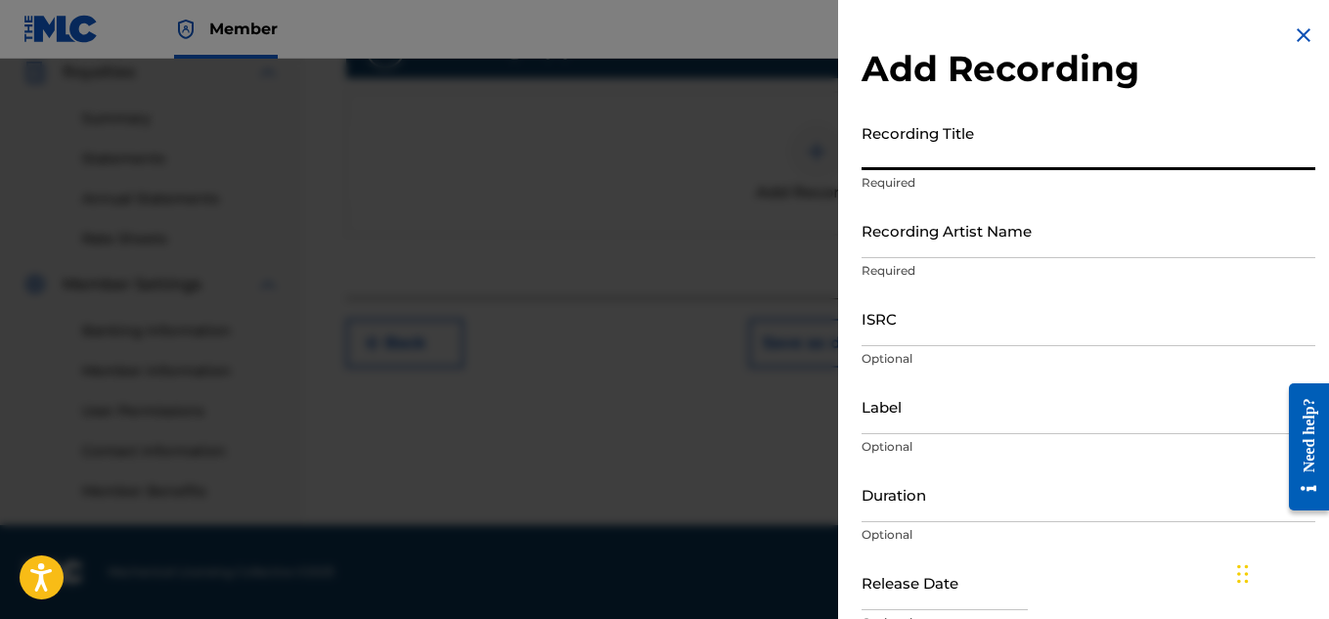
click at [963, 150] on input "Recording Title" at bounding box center [1089, 142] width 454 height 56
click at [883, 322] on input "ISRC" at bounding box center [1089, 318] width 454 height 56
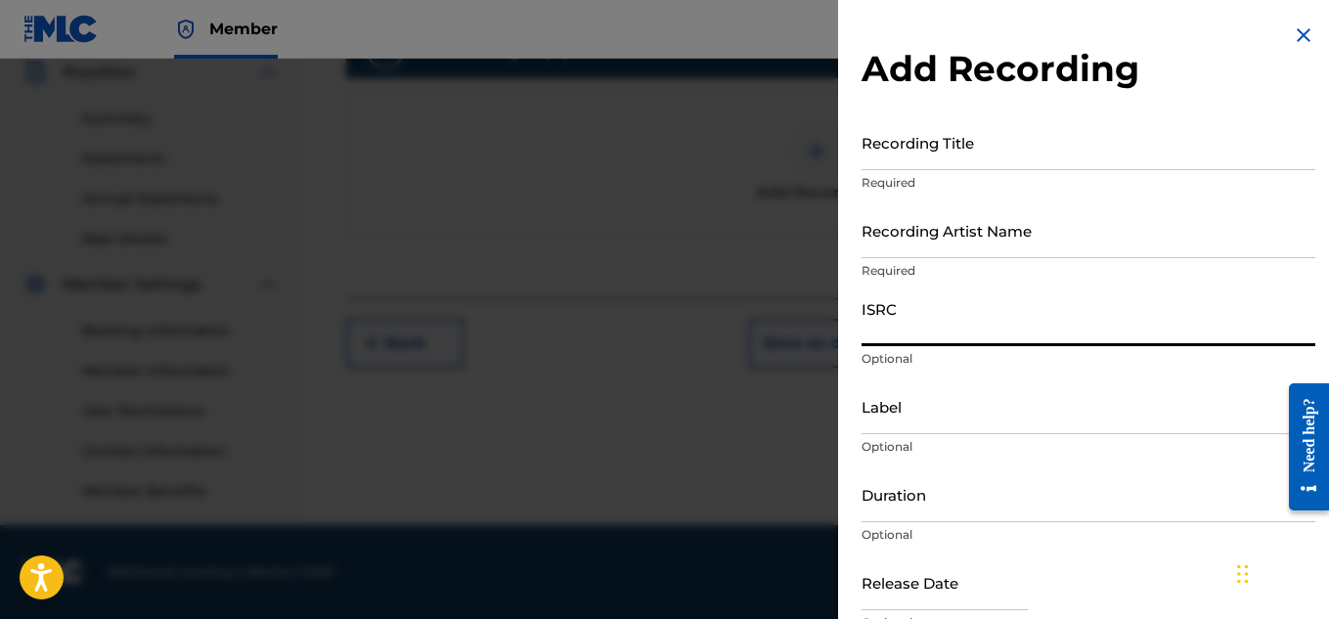
paste input "DEZ651720990"
type input "DEZ651720990"
click at [912, 242] on input "Recording Artist Name" at bounding box center [1089, 230] width 454 height 56
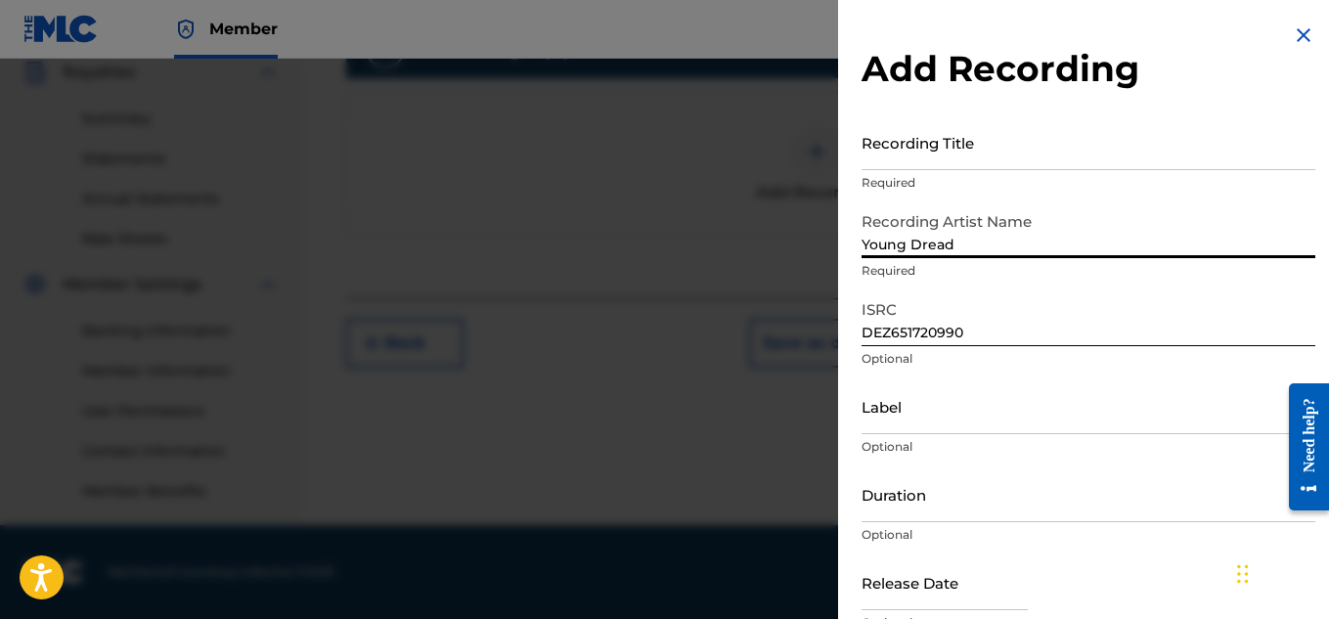
type input "Young Dread"
click at [982, 158] on input "Recording Title" at bounding box center [1089, 142] width 454 height 56
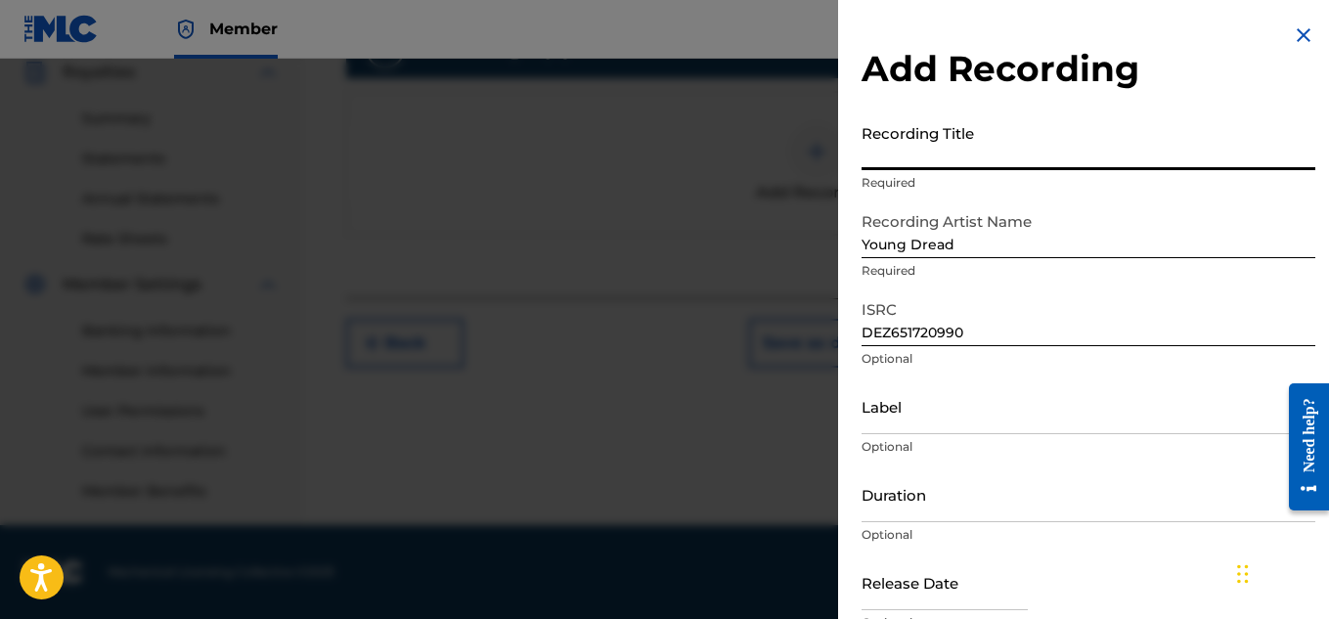
paste input "HERE"
type input "HERE"
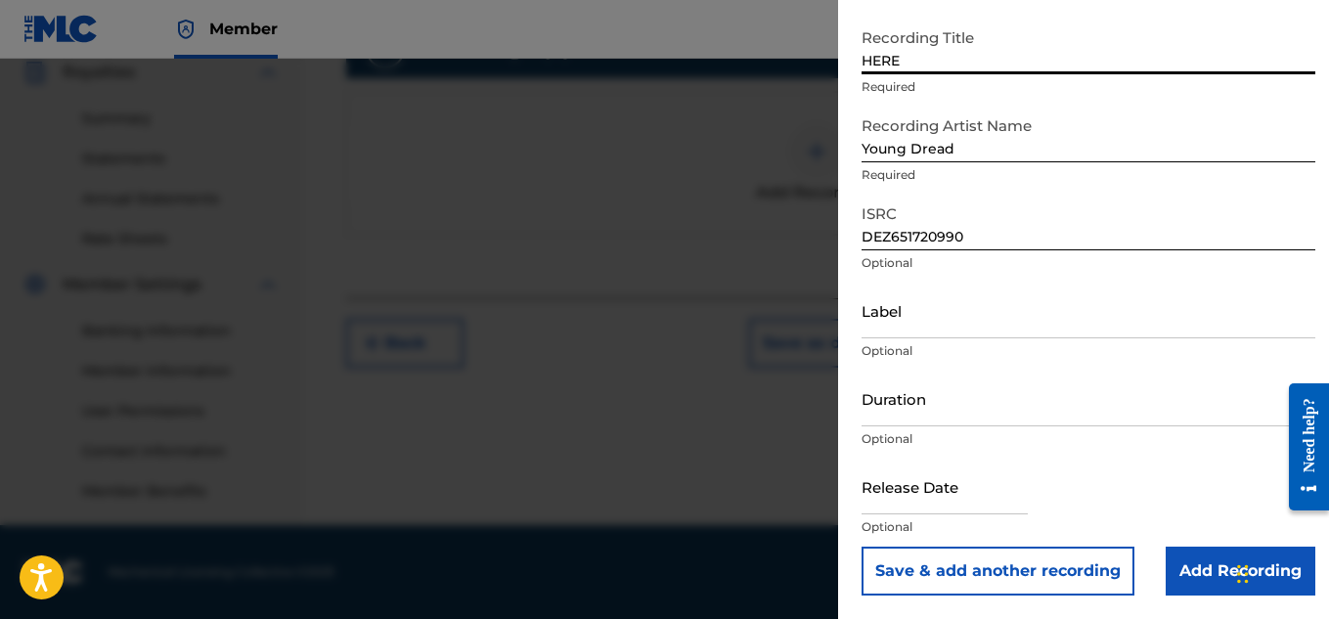
click at [1188, 561] on input "Add Recording" at bounding box center [1241, 571] width 150 height 49
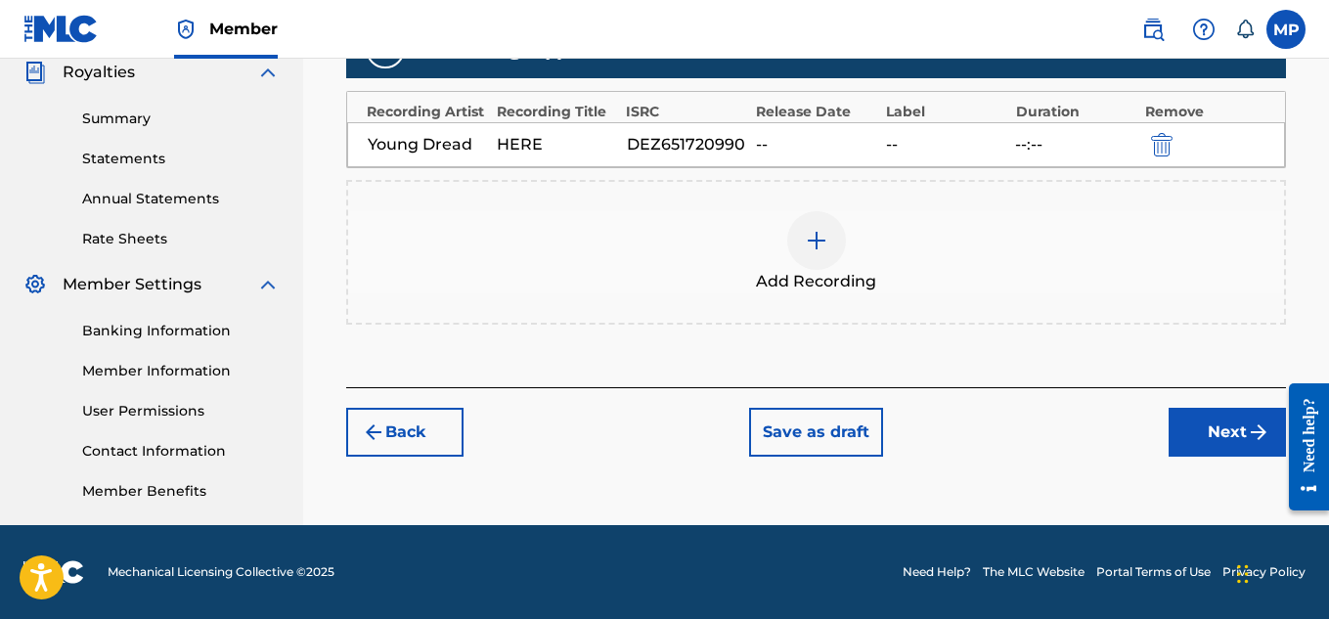
click at [1195, 423] on button "Next" at bounding box center [1227, 432] width 117 height 49
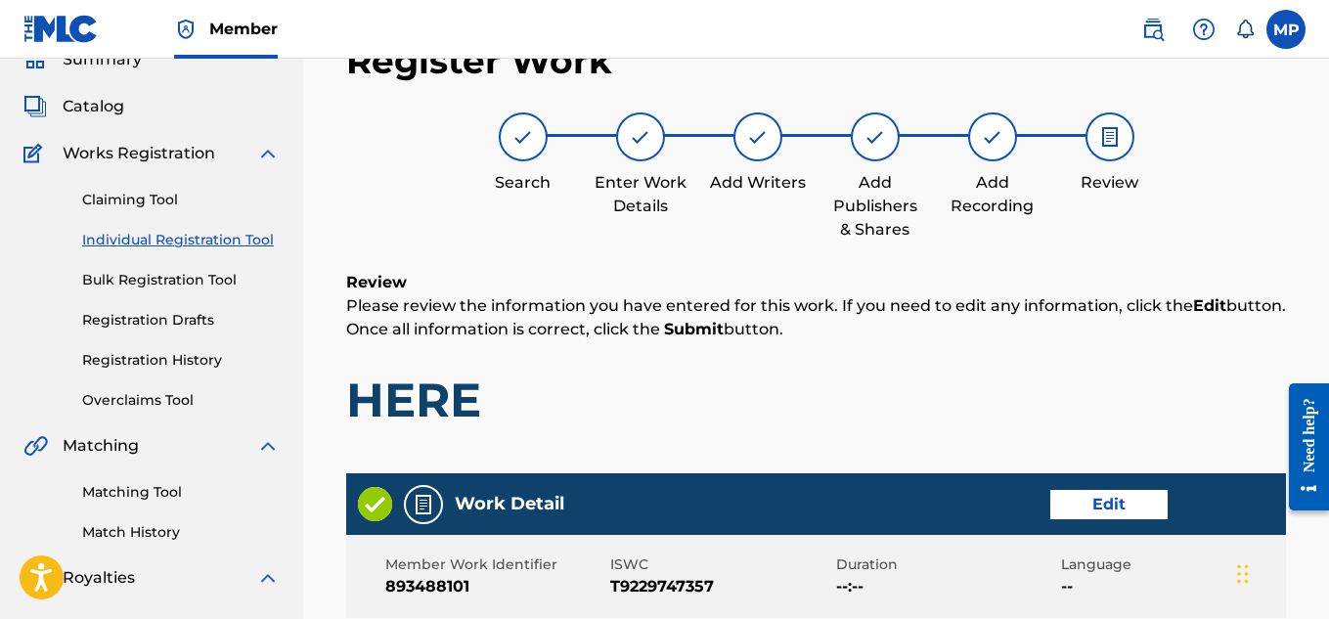
scroll to position [1097, 0]
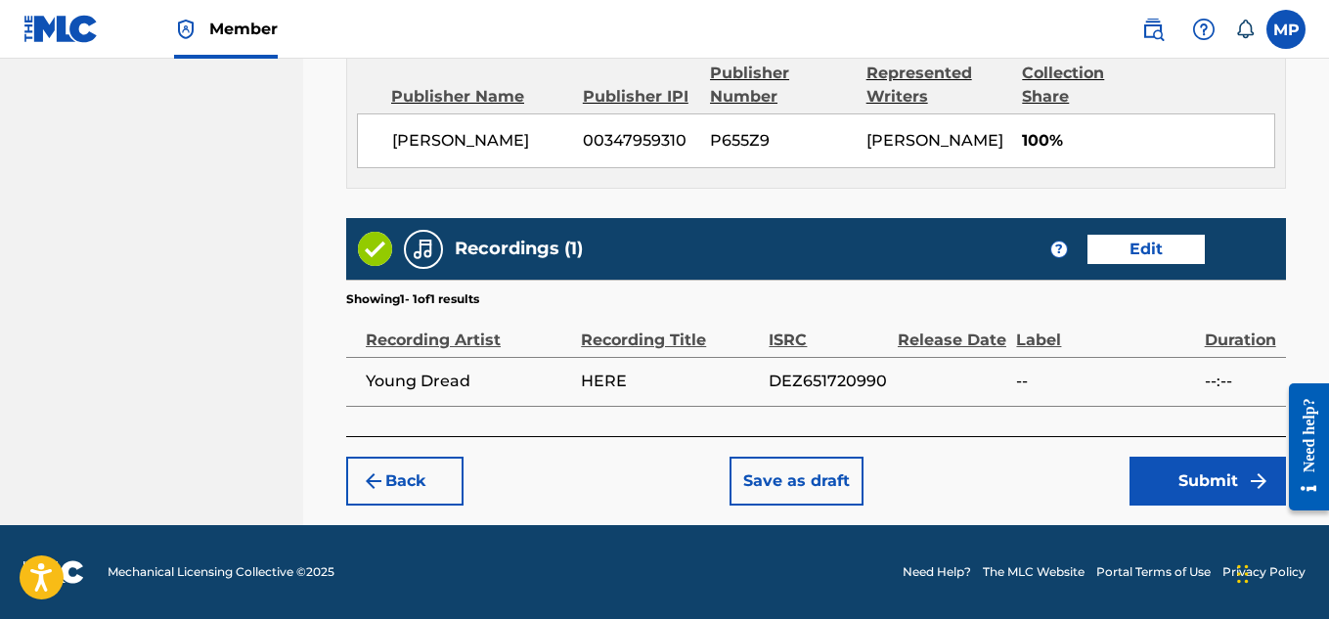
click at [1171, 485] on button "Submit" at bounding box center [1208, 481] width 156 height 49
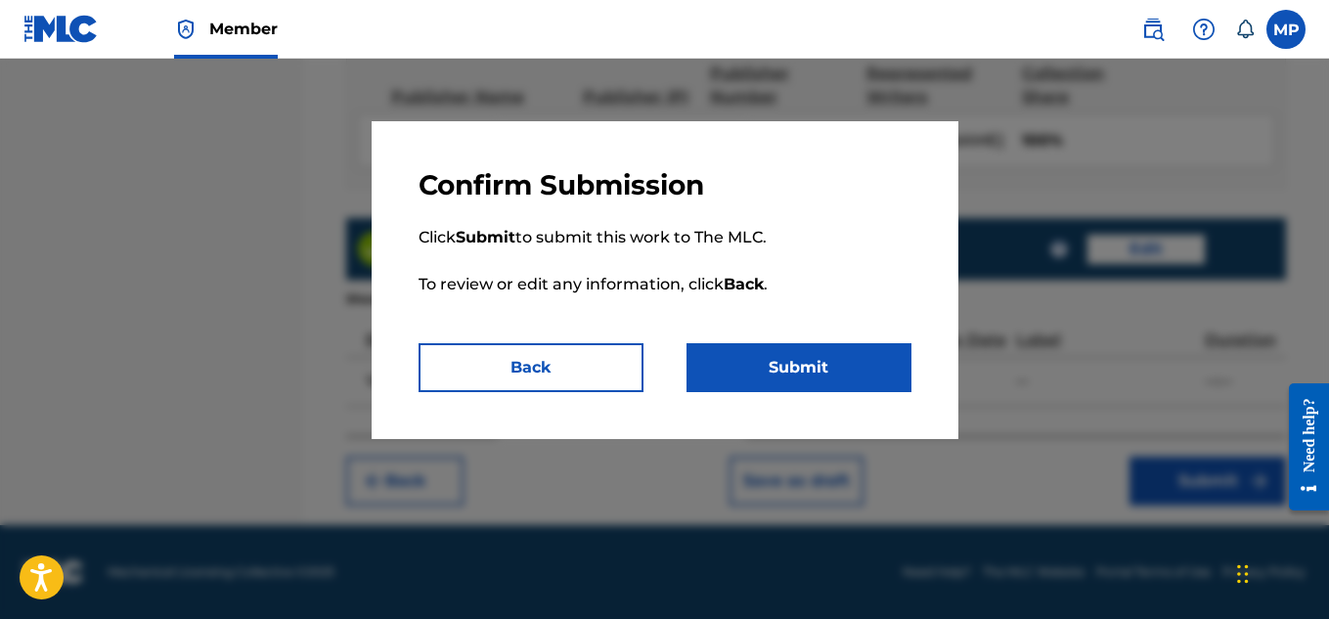
click at [774, 386] on button "Submit" at bounding box center [799, 367] width 225 height 49
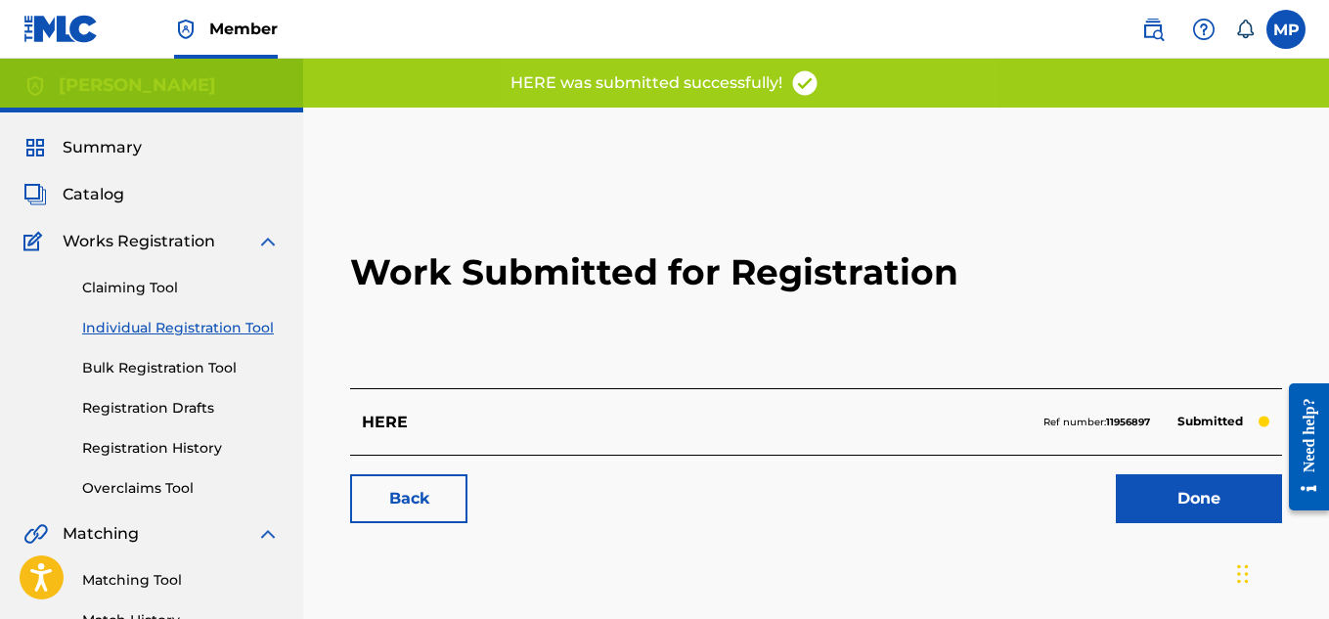
click at [422, 494] on link "Back" at bounding box center [408, 498] width 117 height 49
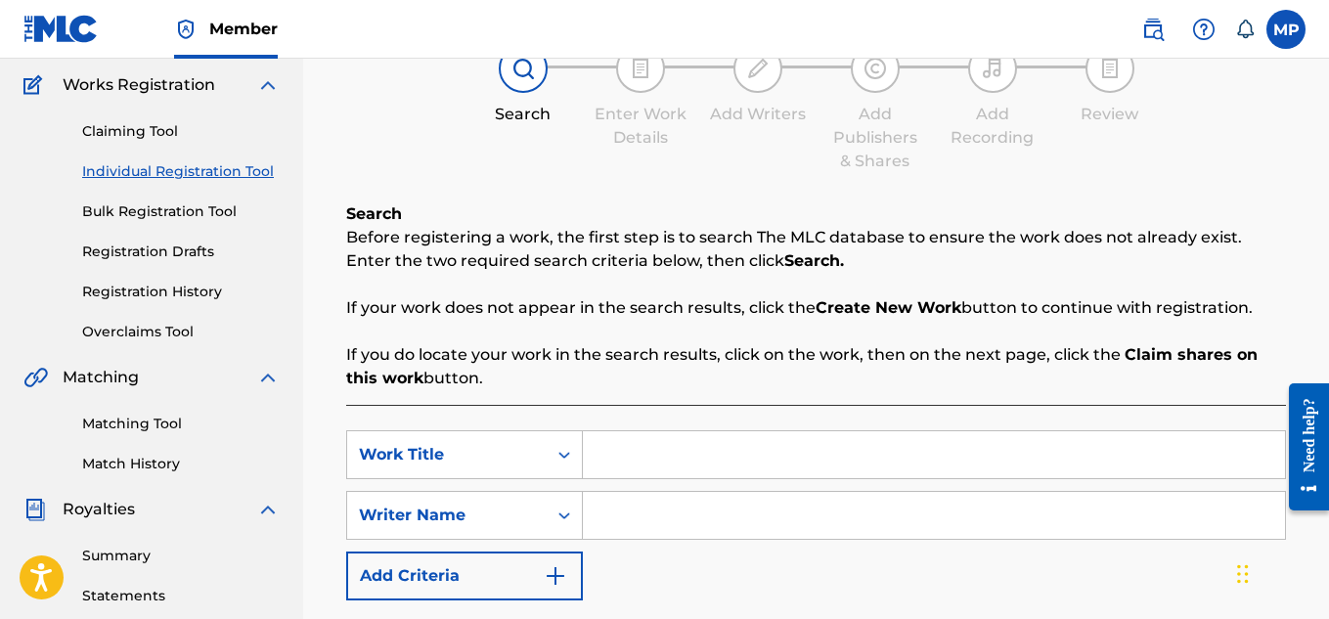
scroll to position [166, 0]
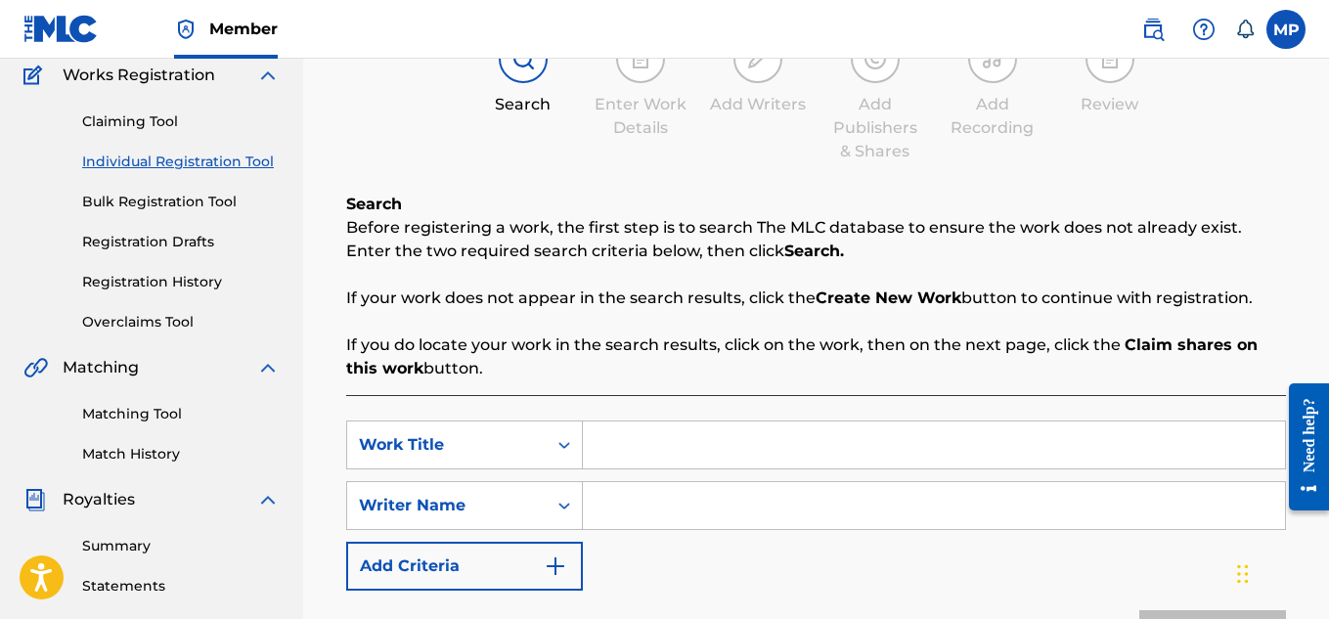
click at [736, 442] on input "Search Form" at bounding box center [934, 445] width 702 height 47
paste input "HER NAME"
type input "HER NAME"
click at [745, 497] on input "Search Form" at bounding box center [934, 505] width 702 height 47
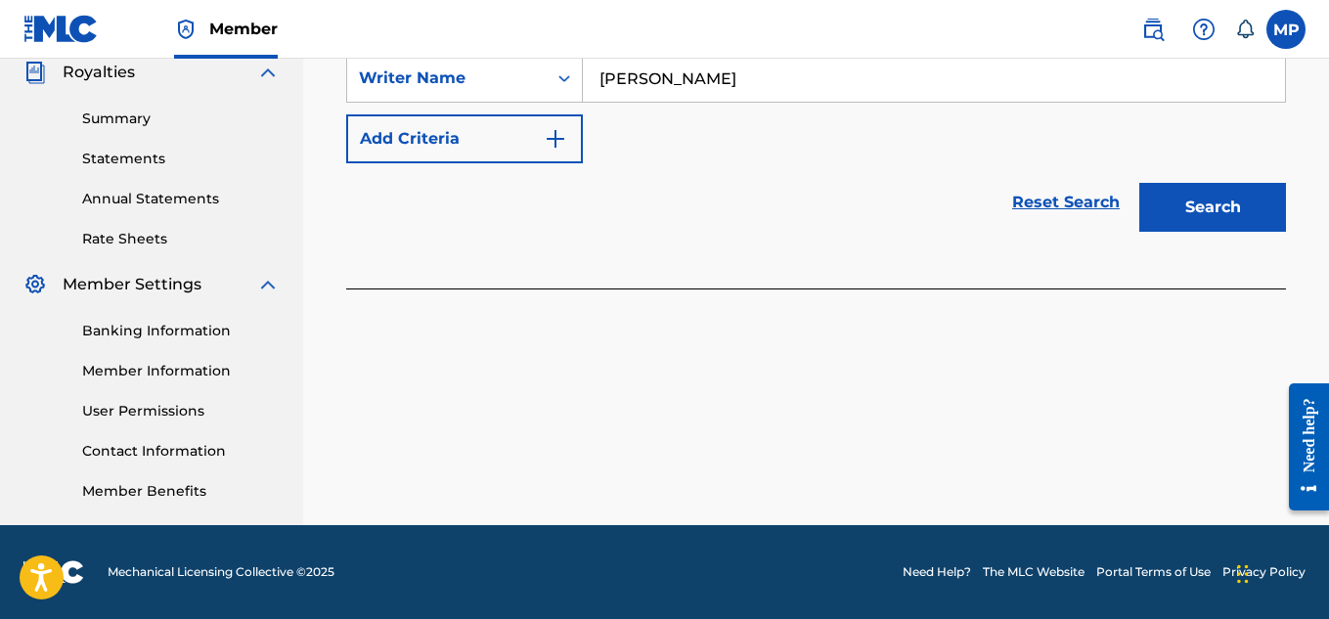
type input "[PERSON_NAME]"
click at [1189, 210] on button "Search" at bounding box center [1212, 207] width 147 height 49
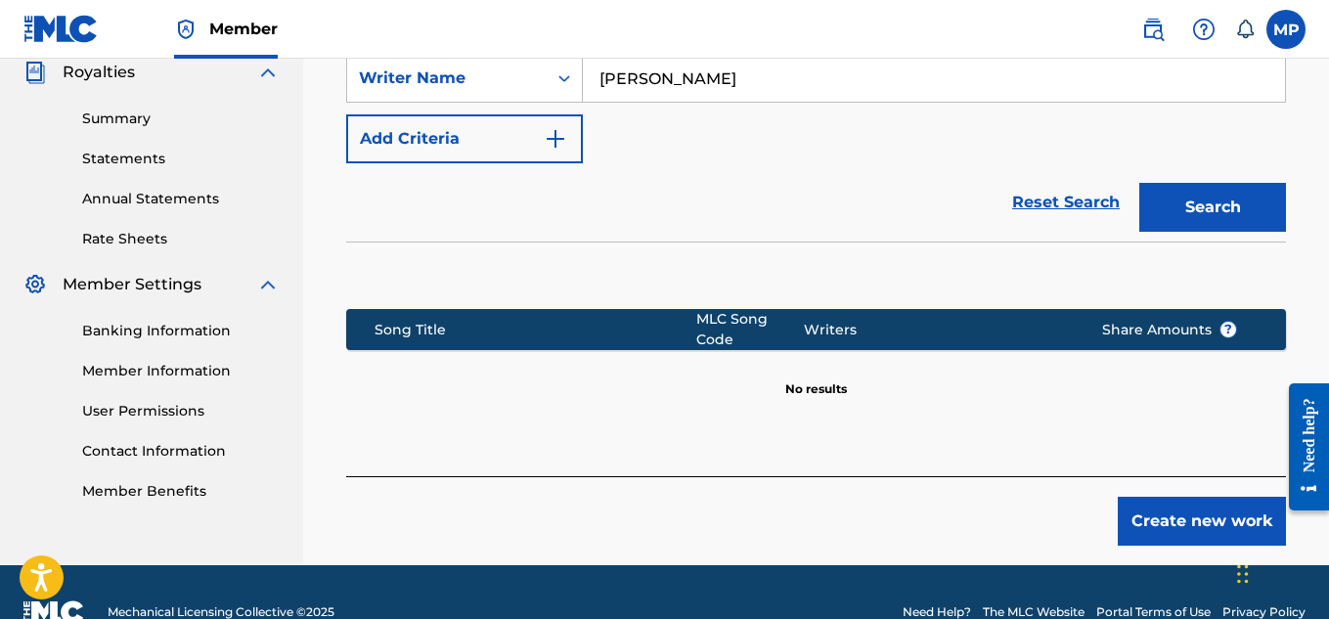
scroll to position [634, 0]
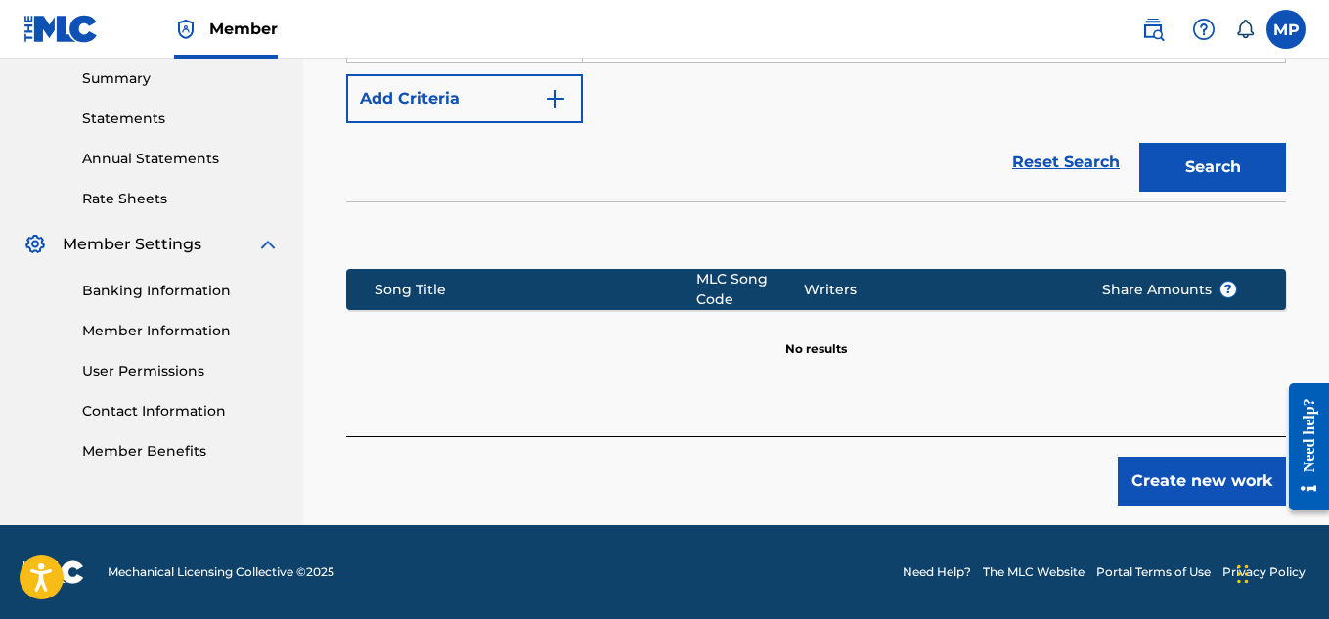
click at [1156, 475] on button "Create new work" at bounding box center [1202, 481] width 168 height 49
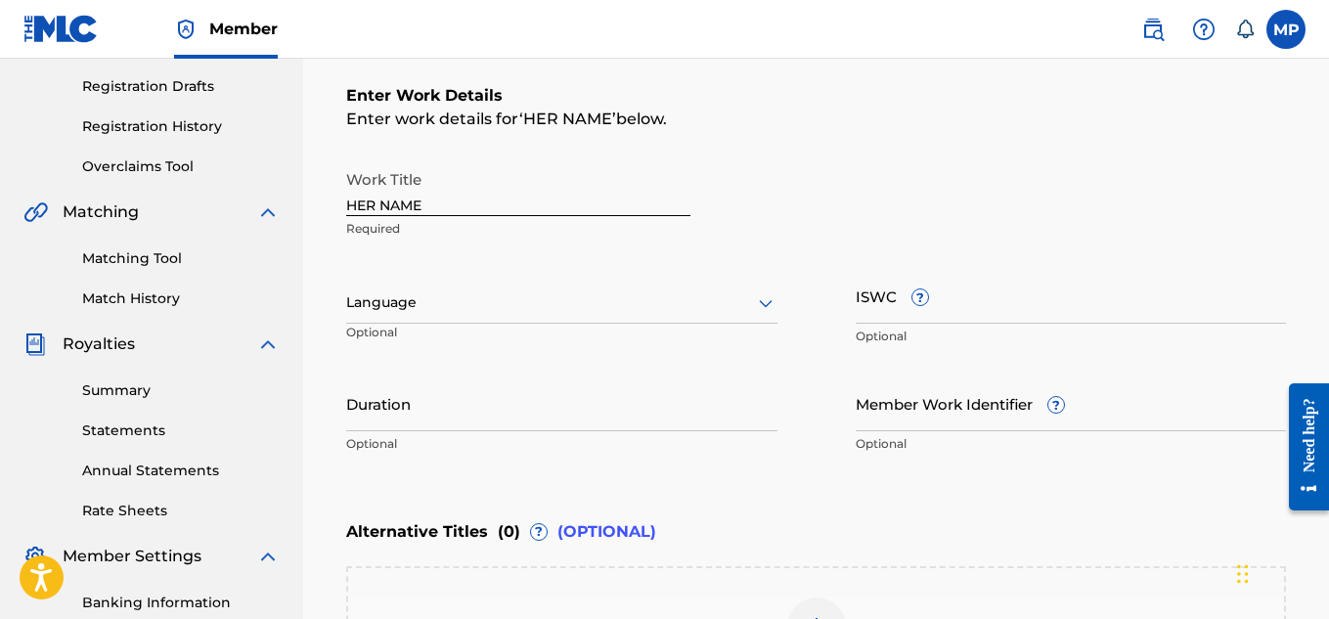
scroll to position [321, 0]
click at [992, 311] on input "ISWC ?" at bounding box center [1071, 297] width 431 height 56
paste input "T9229750941"
type input "T9229750941"
click at [965, 430] on input "Member Work Identifier ?" at bounding box center [1071, 405] width 431 height 56
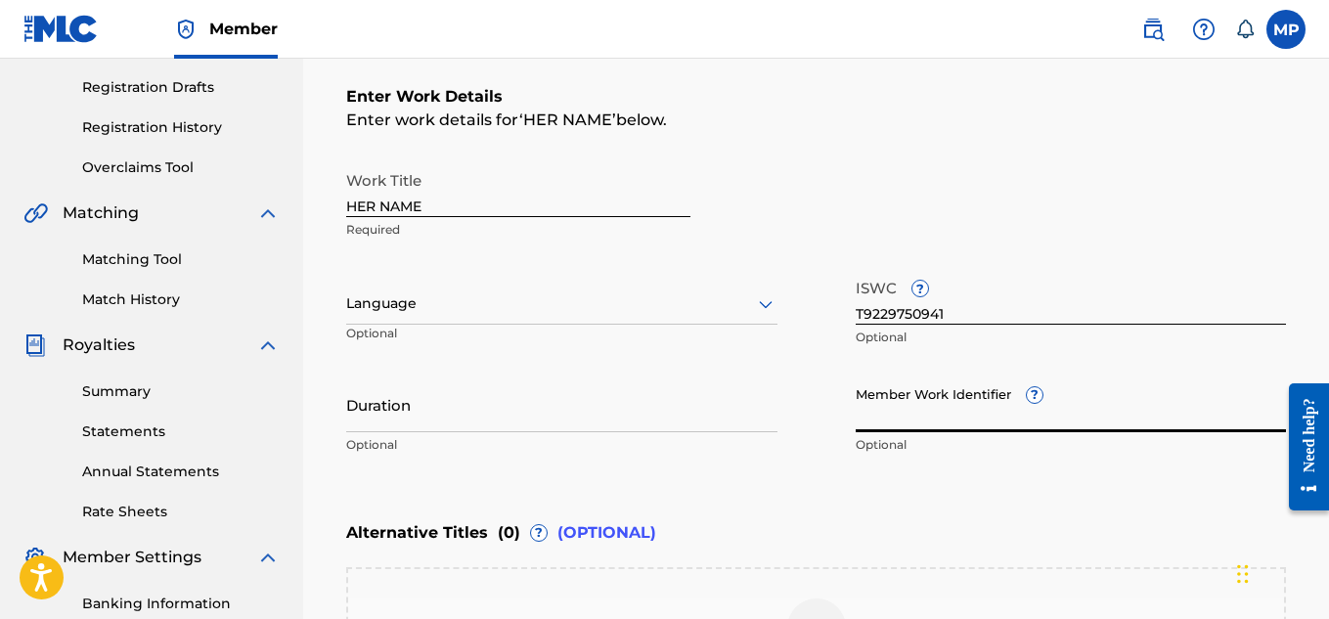
paste input "893488275"
type input "893488275"
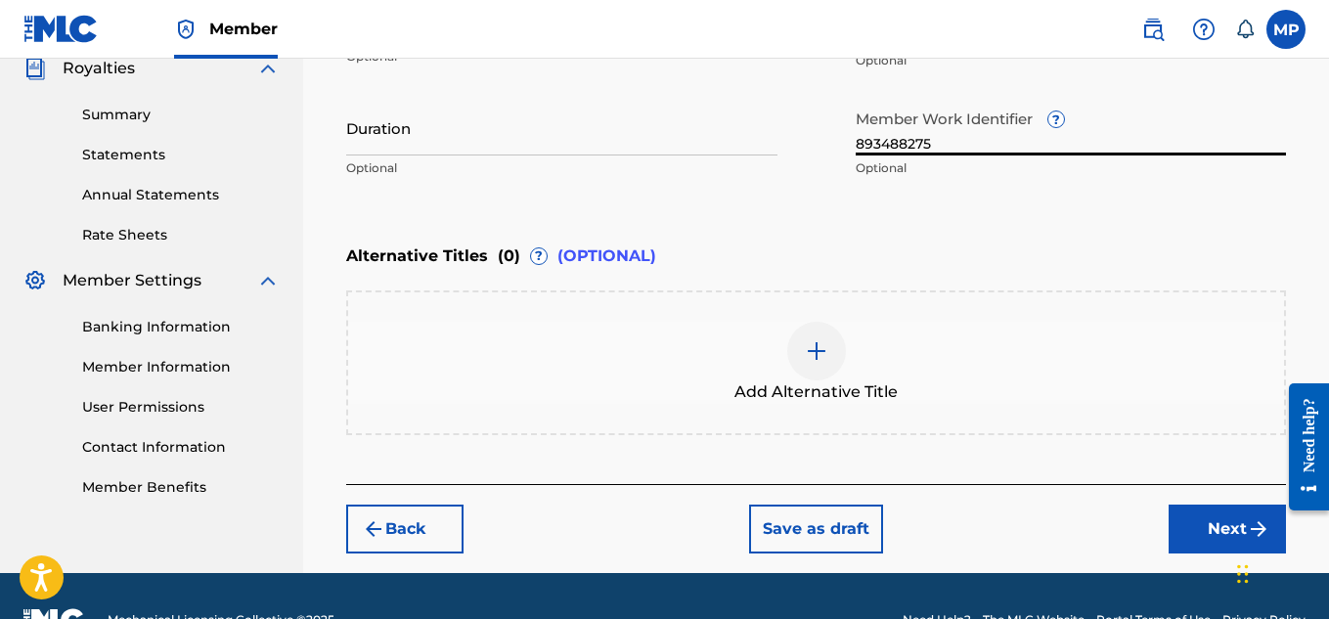
click at [1182, 521] on button "Next" at bounding box center [1227, 529] width 117 height 49
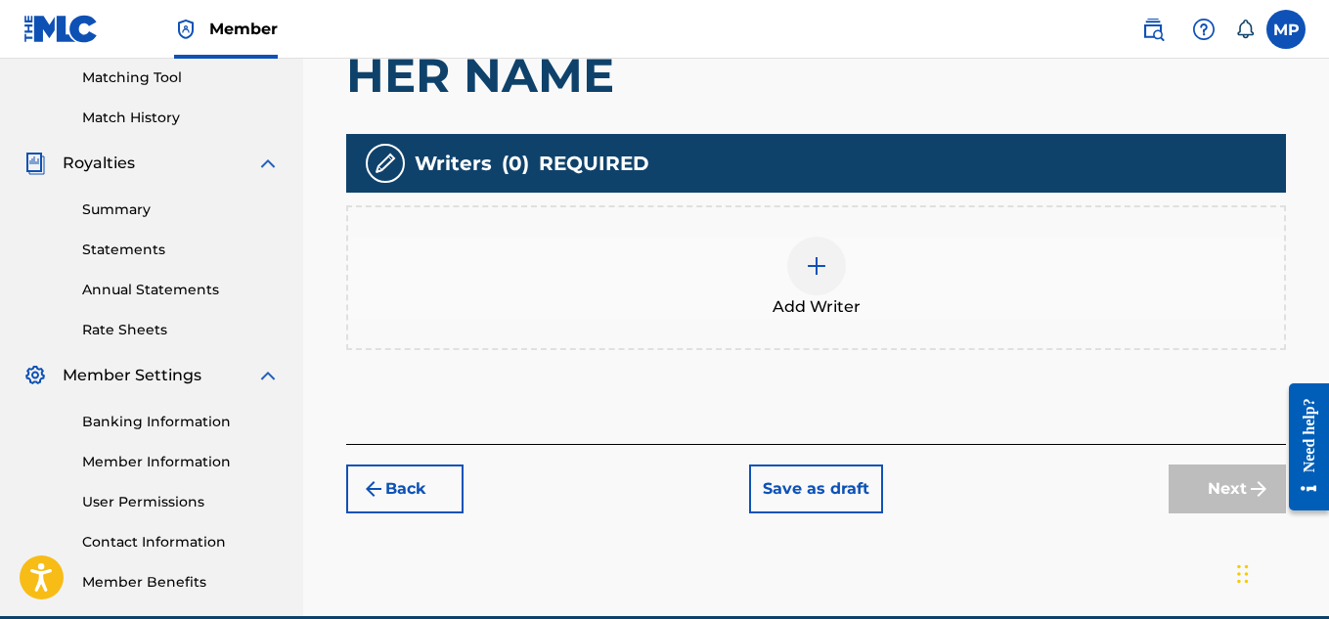
scroll to position [594, 0]
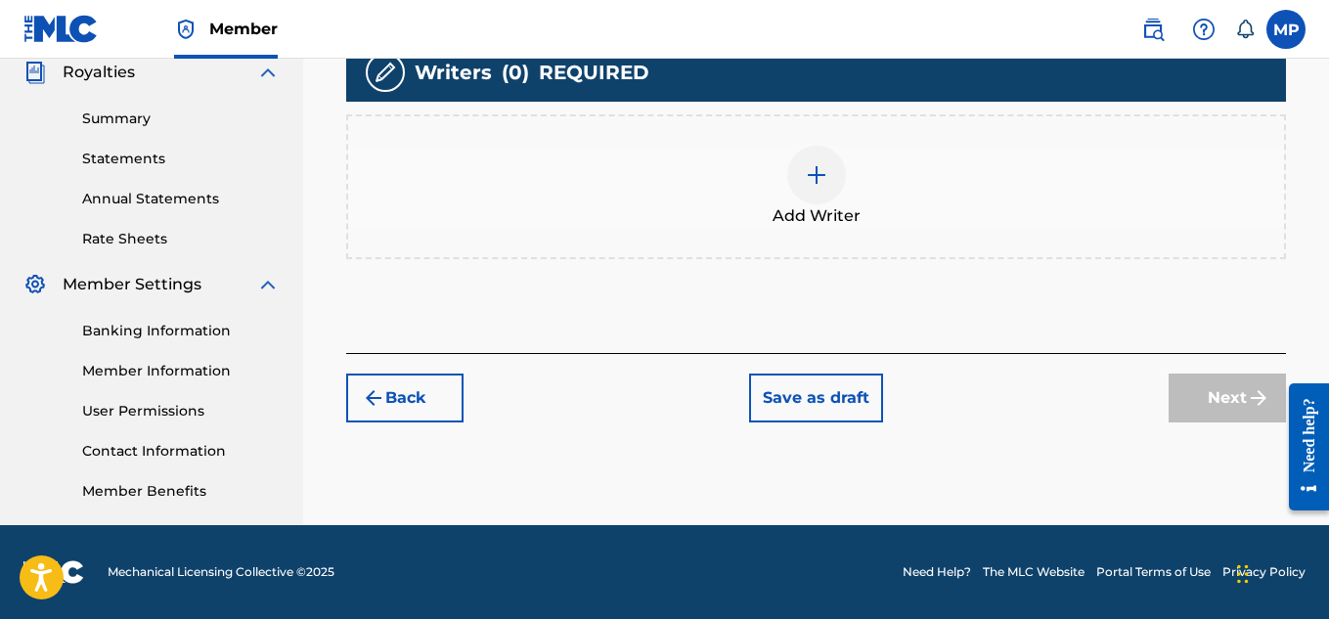
click at [849, 193] on div "Add Writer" at bounding box center [816, 187] width 936 height 82
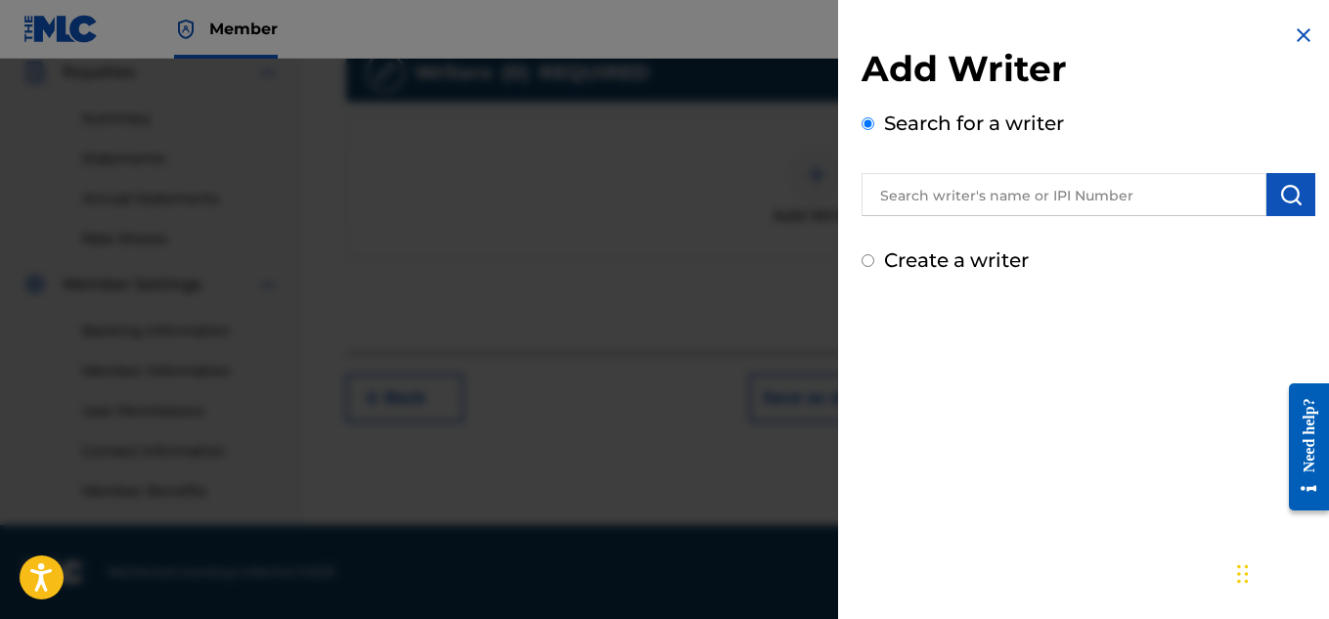
click at [977, 203] on input "text" at bounding box center [1064, 194] width 405 height 43
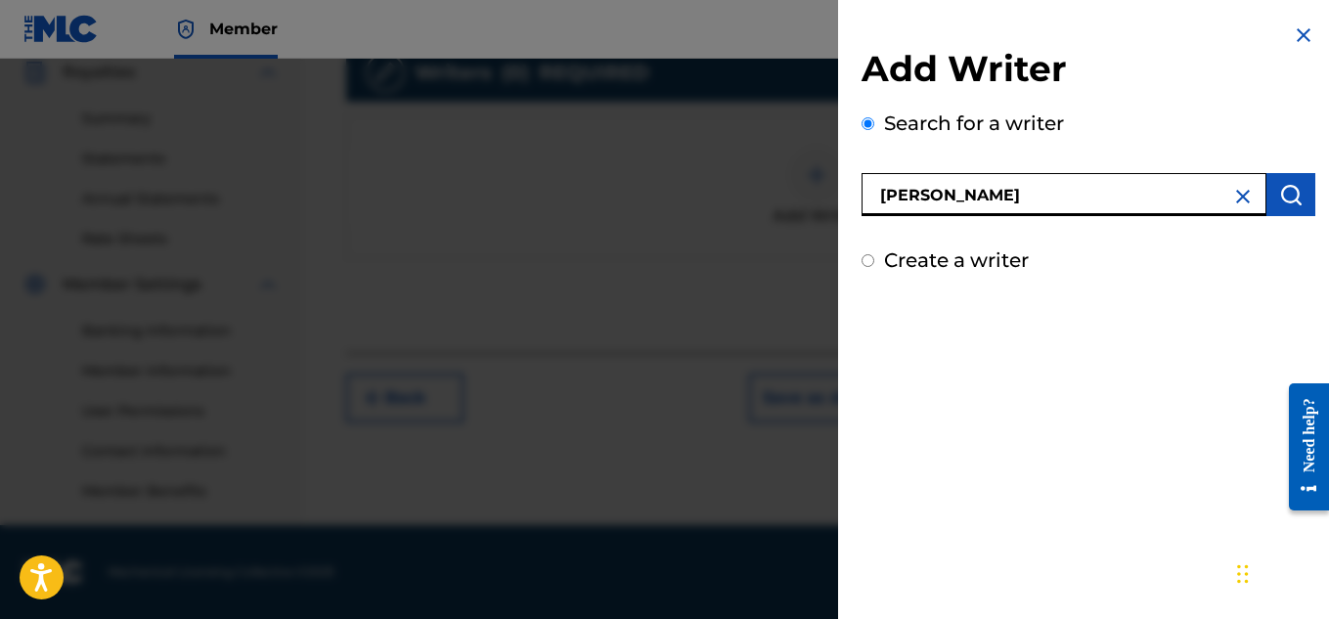
type input "[PERSON_NAME]"
click at [1280, 184] on img "submit" at bounding box center [1290, 194] width 23 height 23
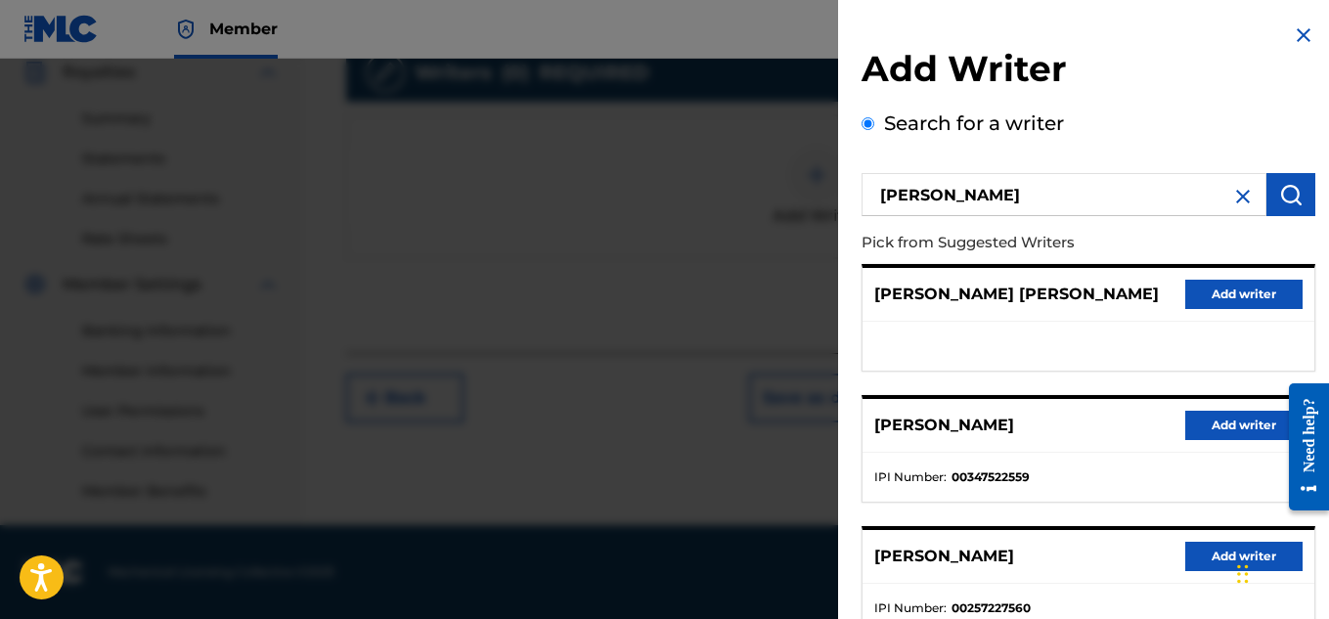
click at [1192, 431] on button "Add writer" at bounding box center [1243, 425] width 117 height 29
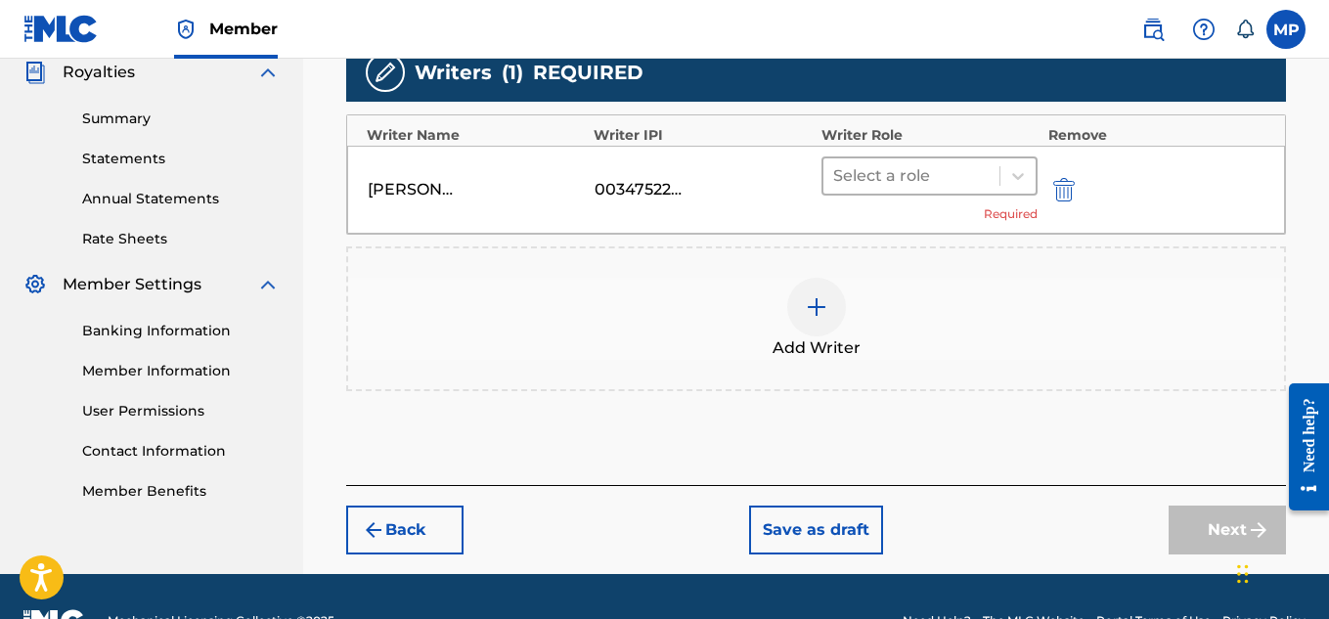
click at [960, 193] on div "Select a role" at bounding box center [911, 175] width 177 height 35
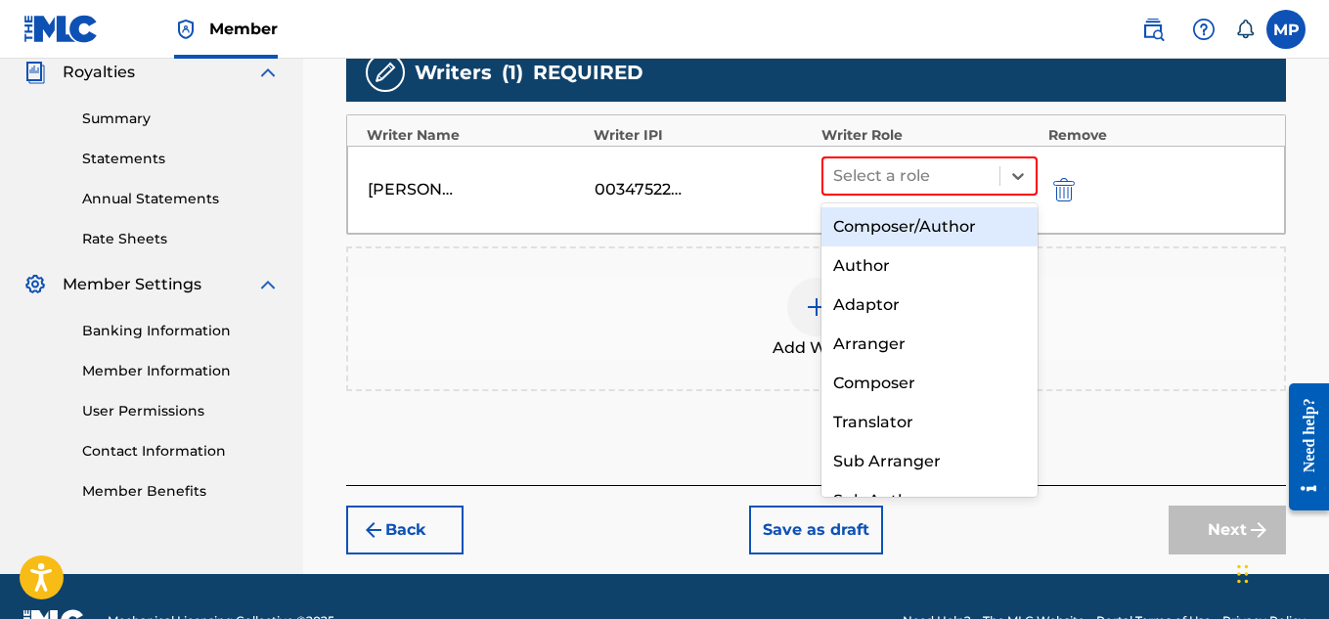
click at [952, 233] on div "Composer/Author" at bounding box center [930, 226] width 217 height 39
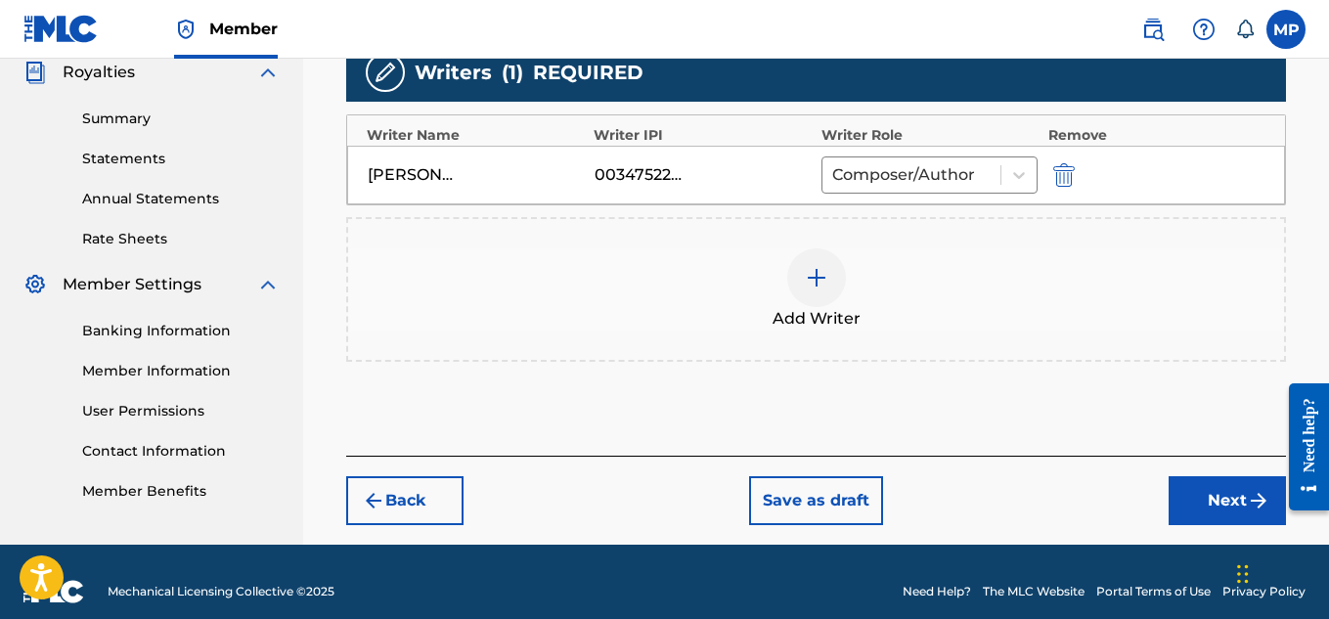
click at [1187, 482] on button "Next" at bounding box center [1227, 500] width 117 height 49
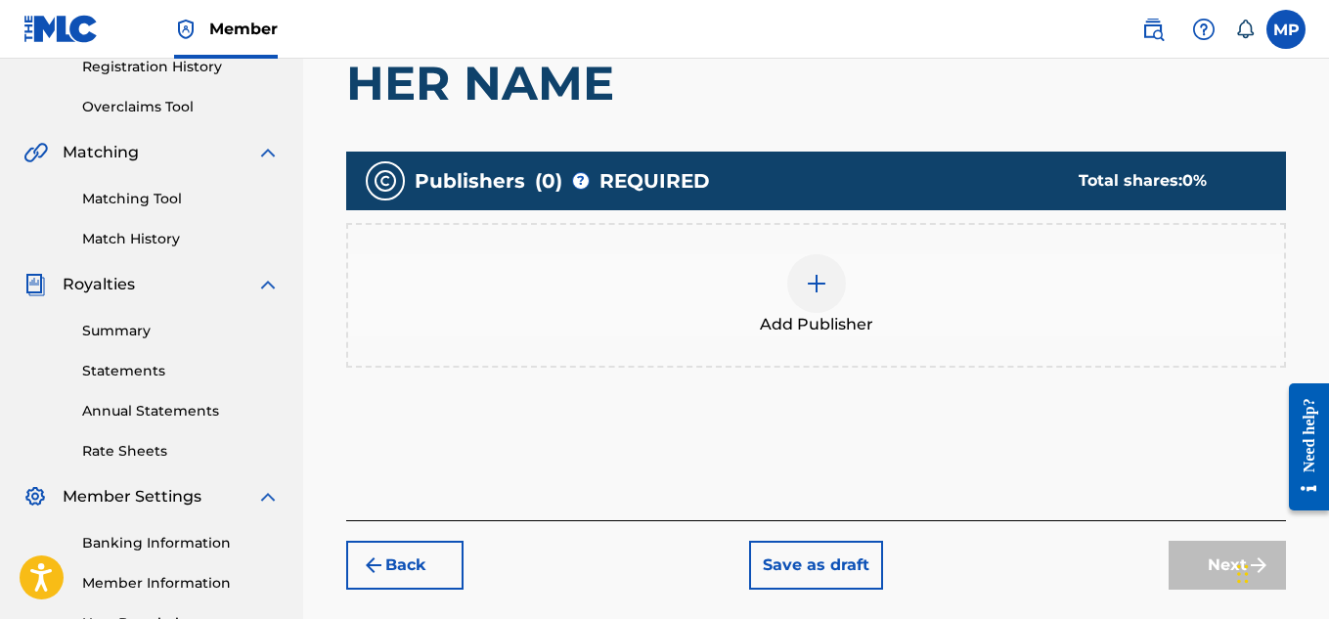
scroll to position [391, 0]
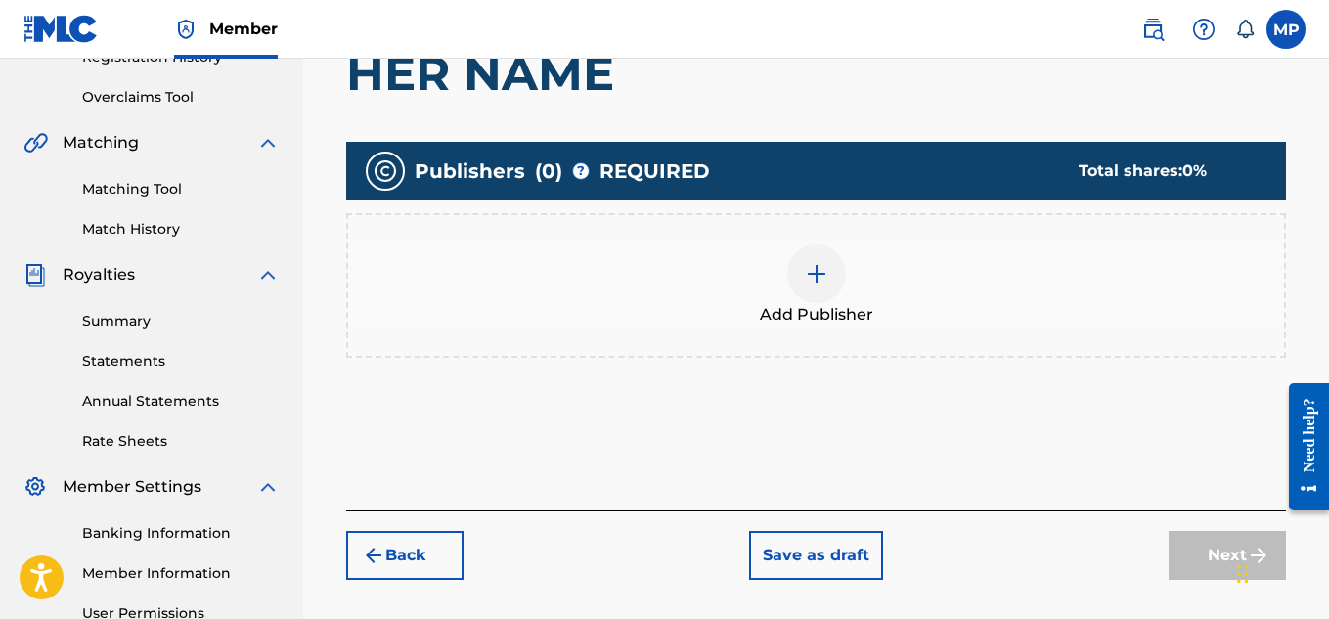
click at [850, 291] on div "Add Publisher" at bounding box center [816, 285] width 936 height 82
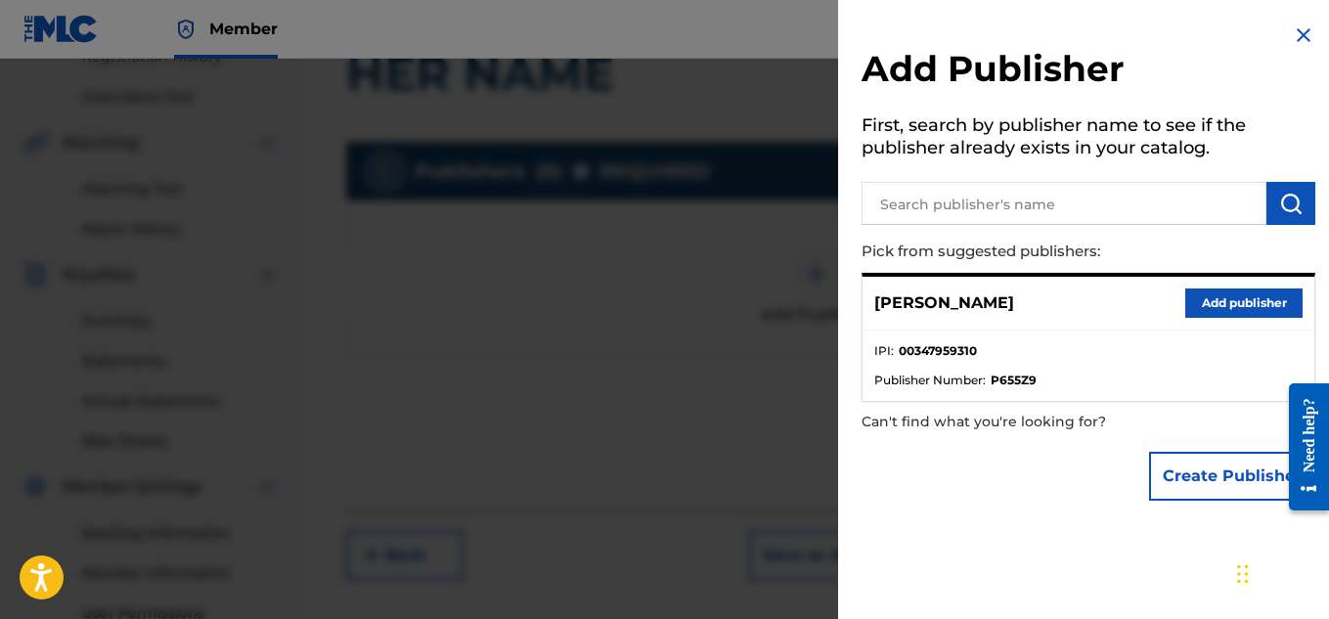
click at [1238, 294] on button "Add publisher" at bounding box center [1243, 303] width 117 height 29
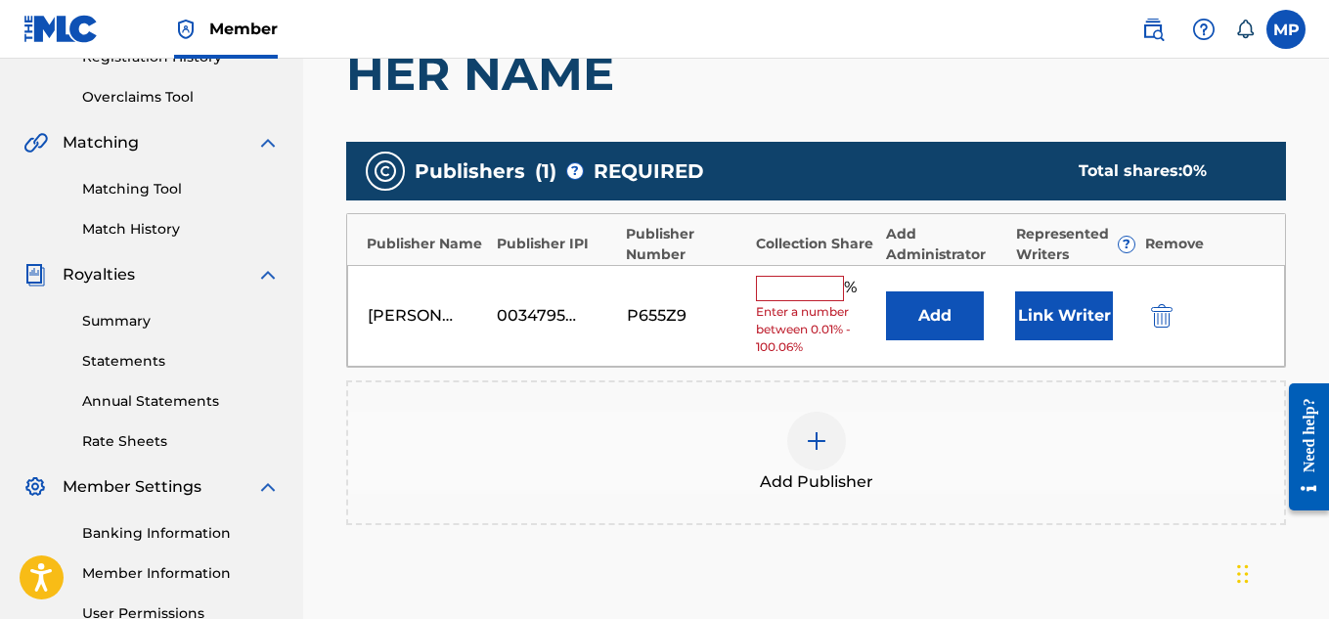
click at [816, 283] on input "text" at bounding box center [800, 288] width 88 height 25
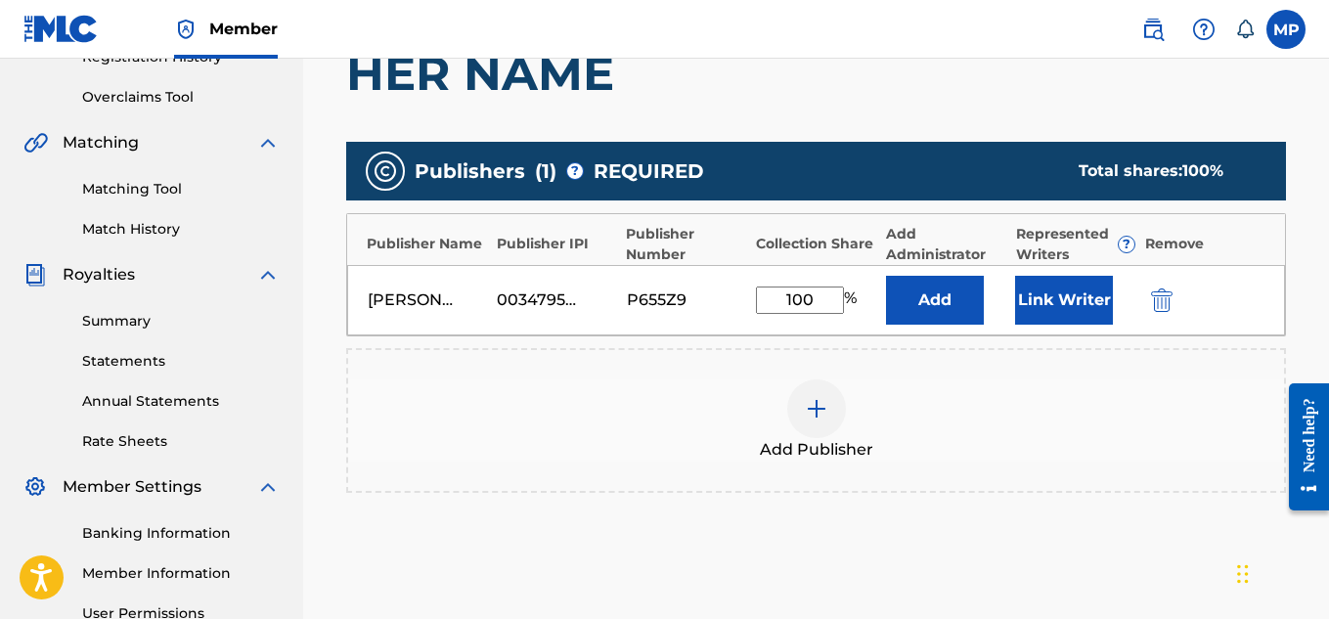
type input "100"
click at [1034, 289] on button "Link Writer" at bounding box center [1064, 300] width 98 height 49
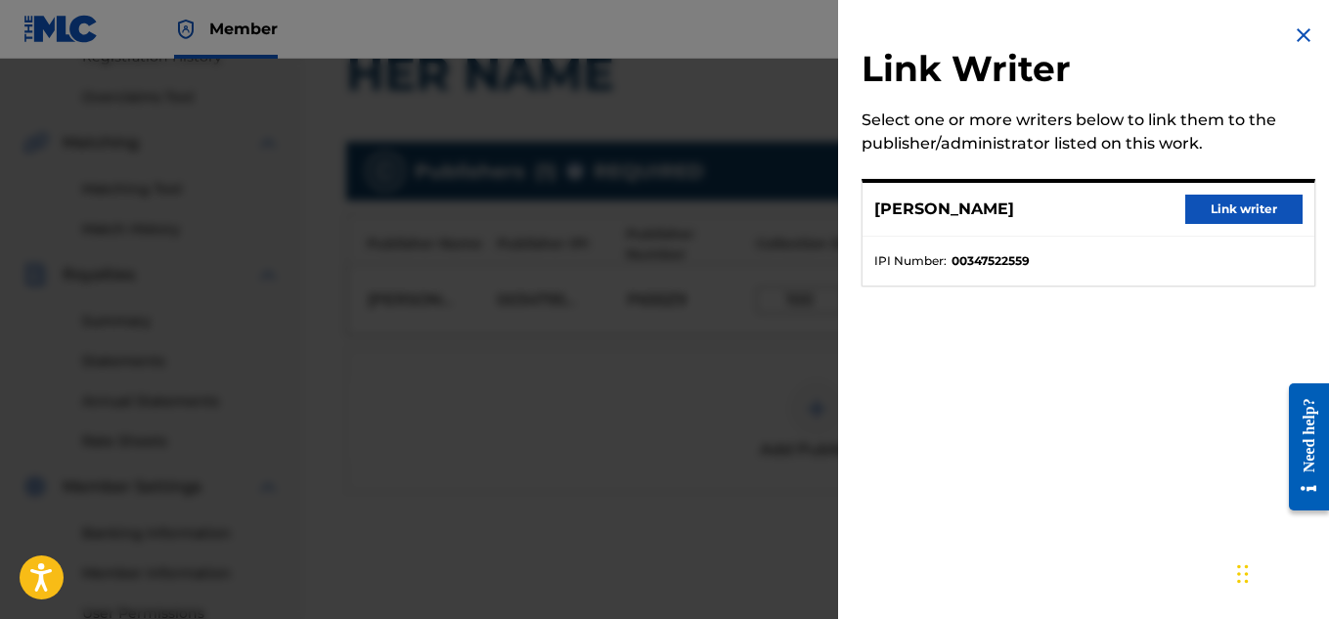
click at [1216, 218] on button "Link writer" at bounding box center [1243, 209] width 117 height 29
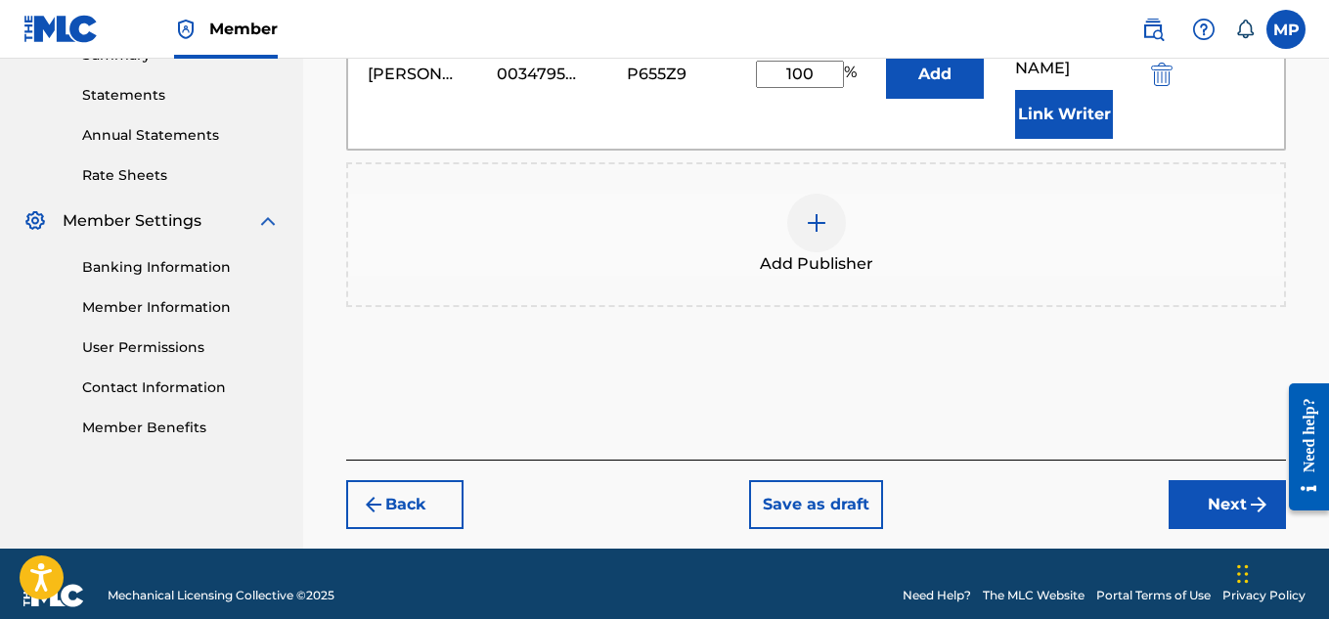
click at [1199, 487] on button "Next" at bounding box center [1227, 504] width 117 height 49
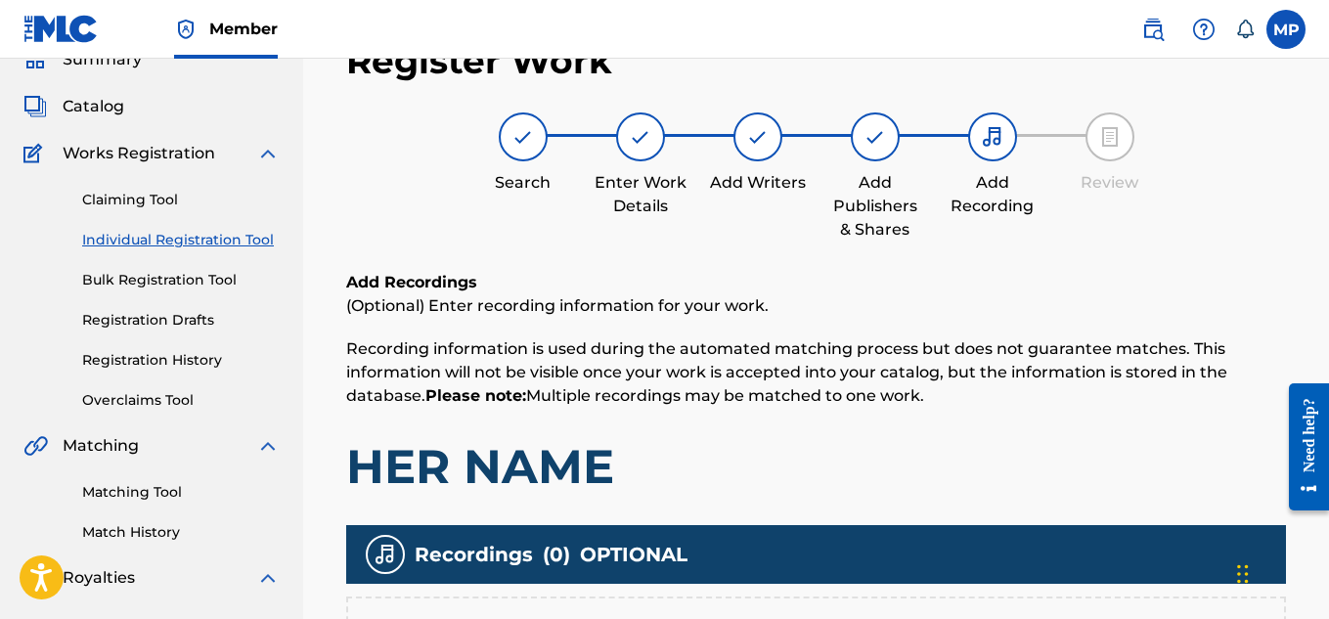
scroll to position [594, 0]
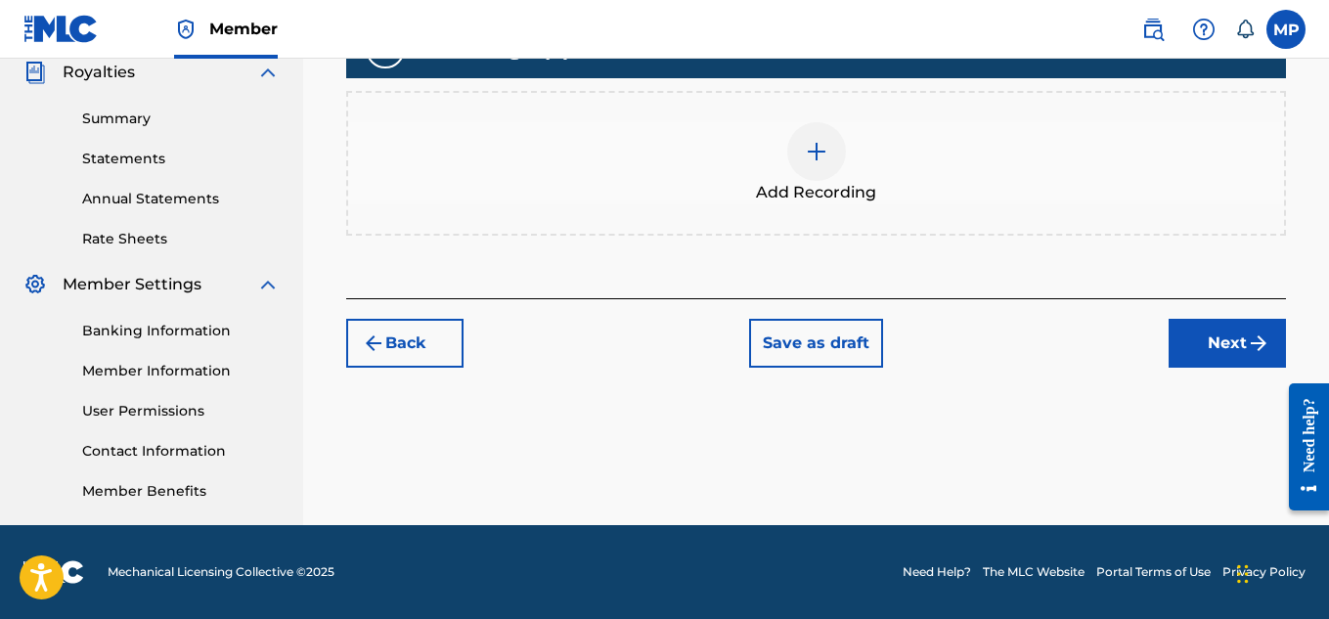
click at [848, 181] on span "Add Recording" at bounding box center [816, 192] width 120 height 23
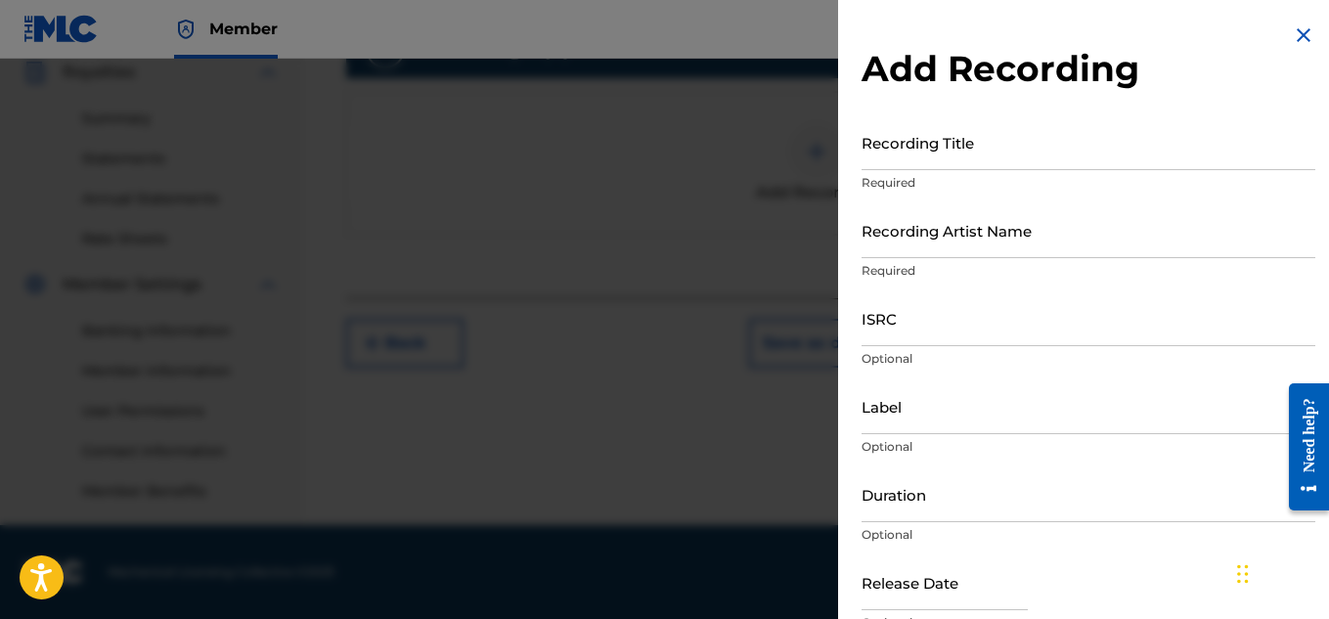
click at [1086, 143] on input "Recording Title" at bounding box center [1089, 142] width 454 height 56
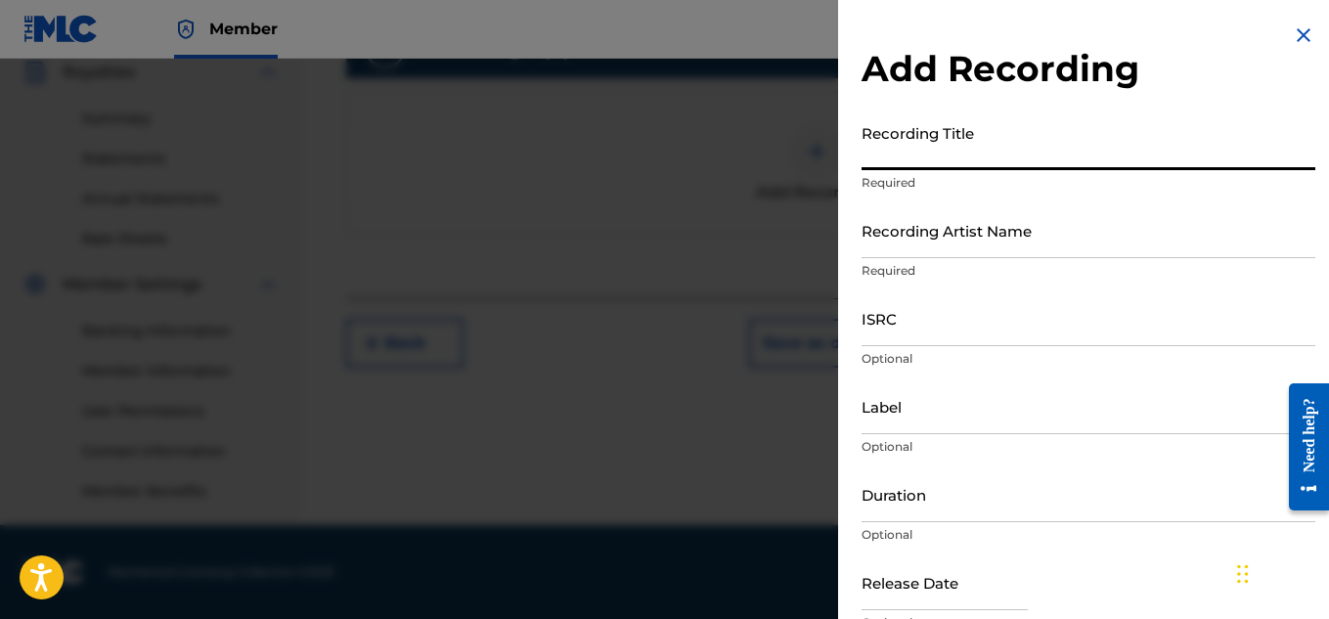
paste input "HER NAME"
type input "HER NAME"
click at [1013, 258] on div "Recording Artist Name Required" at bounding box center [1089, 246] width 454 height 88
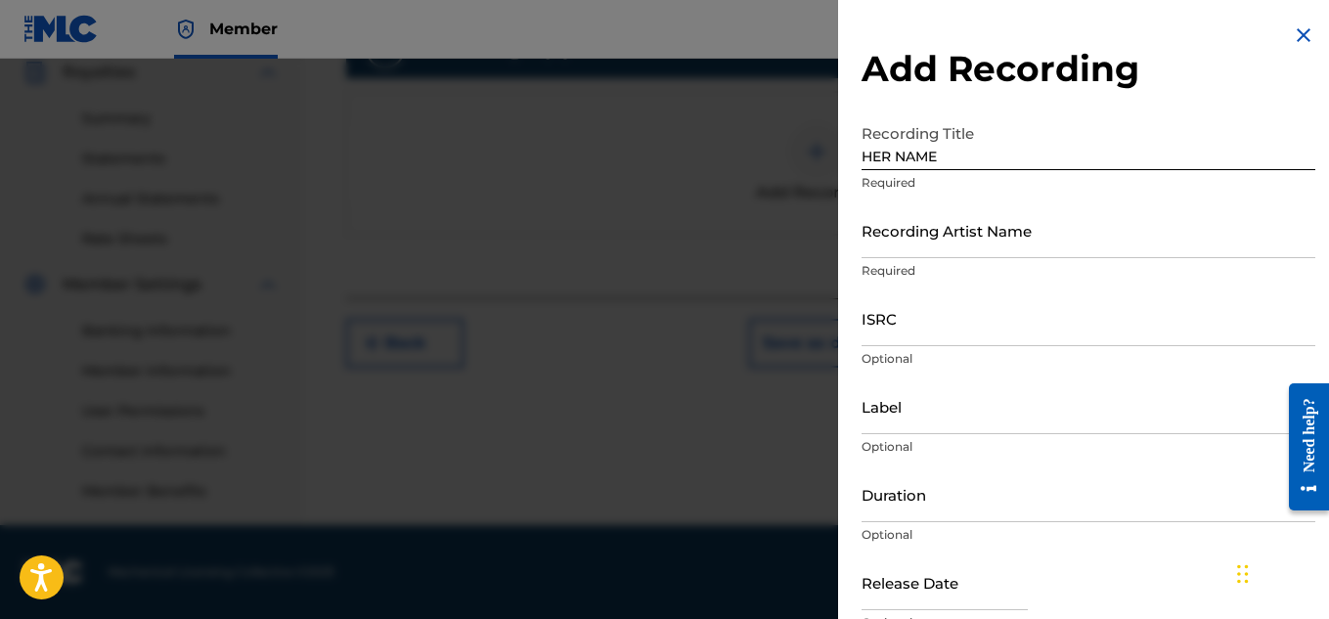
click at [1005, 250] on input "Recording Artist Name" at bounding box center [1089, 230] width 454 height 56
type input "Young Dread"
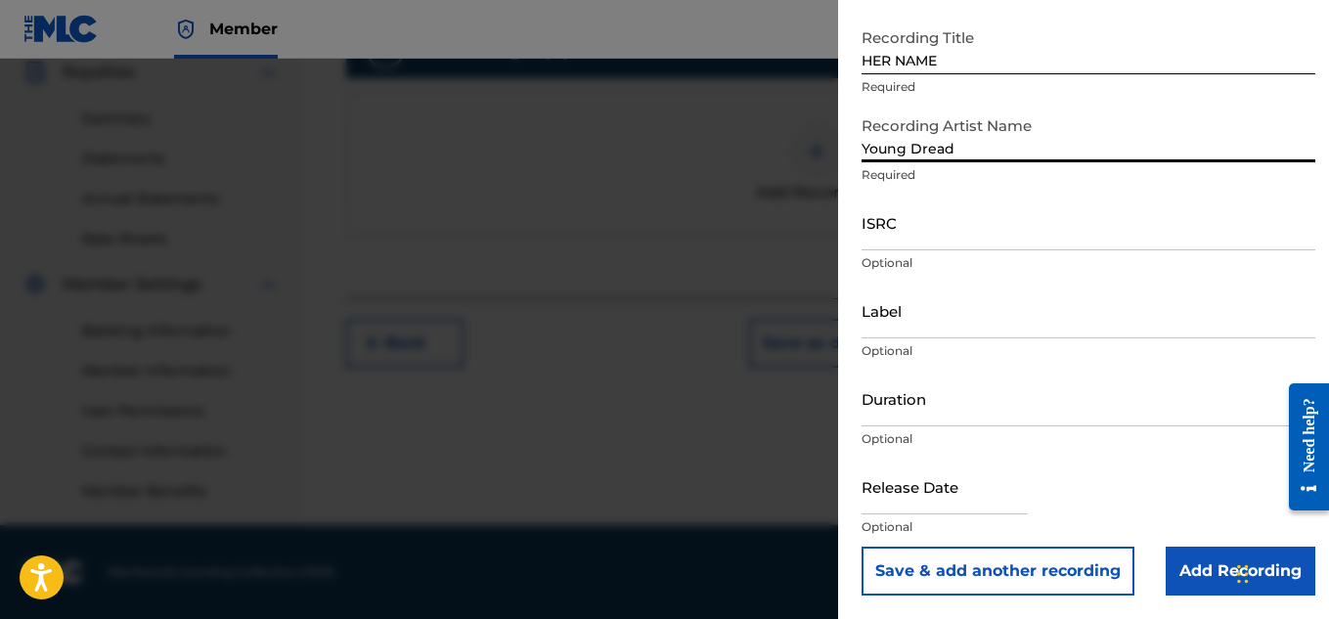
click at [1184, 556] on input "Add Recording" at bounding box center [1241, 571] width 150 height 49
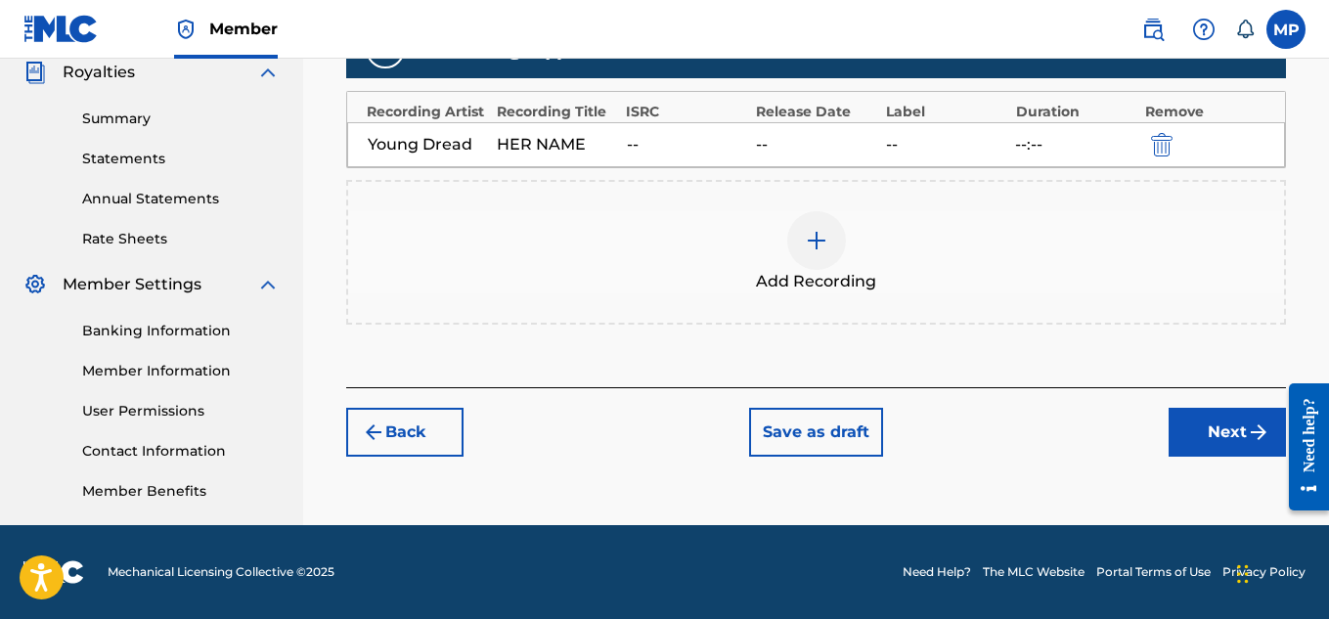
click at [1177, 430] on button "Next" at bounding box center [1227, 432] width 117 height 49
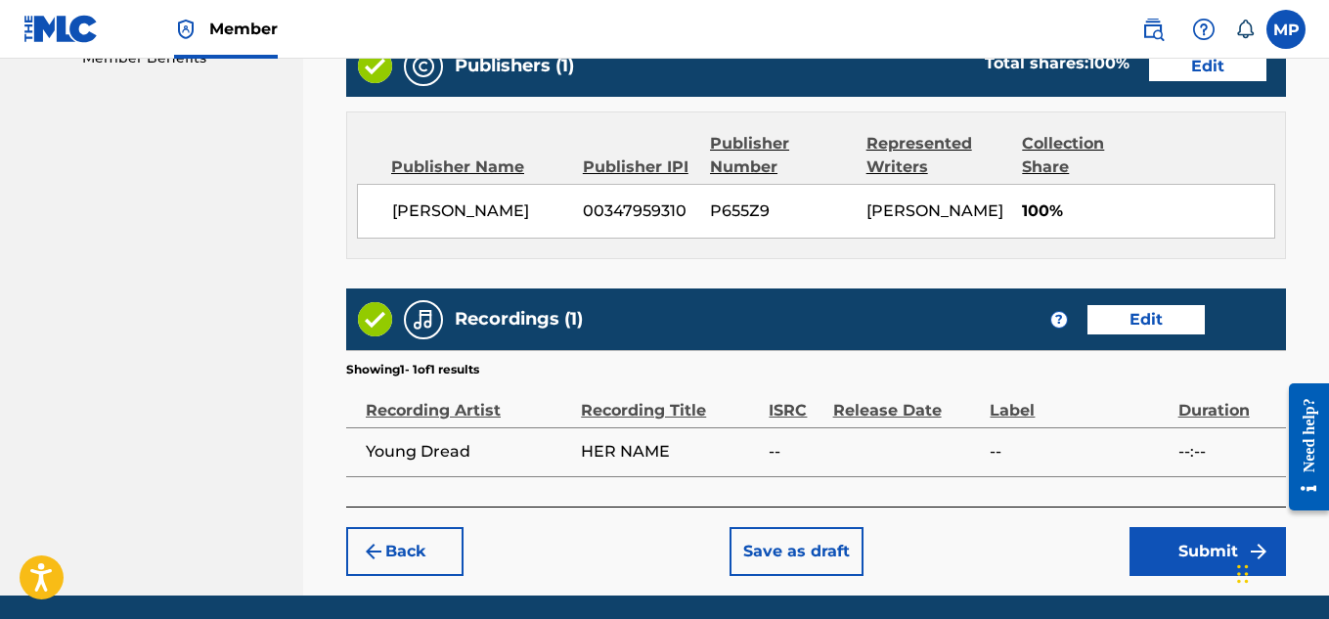
scroll to position [1080, 0]
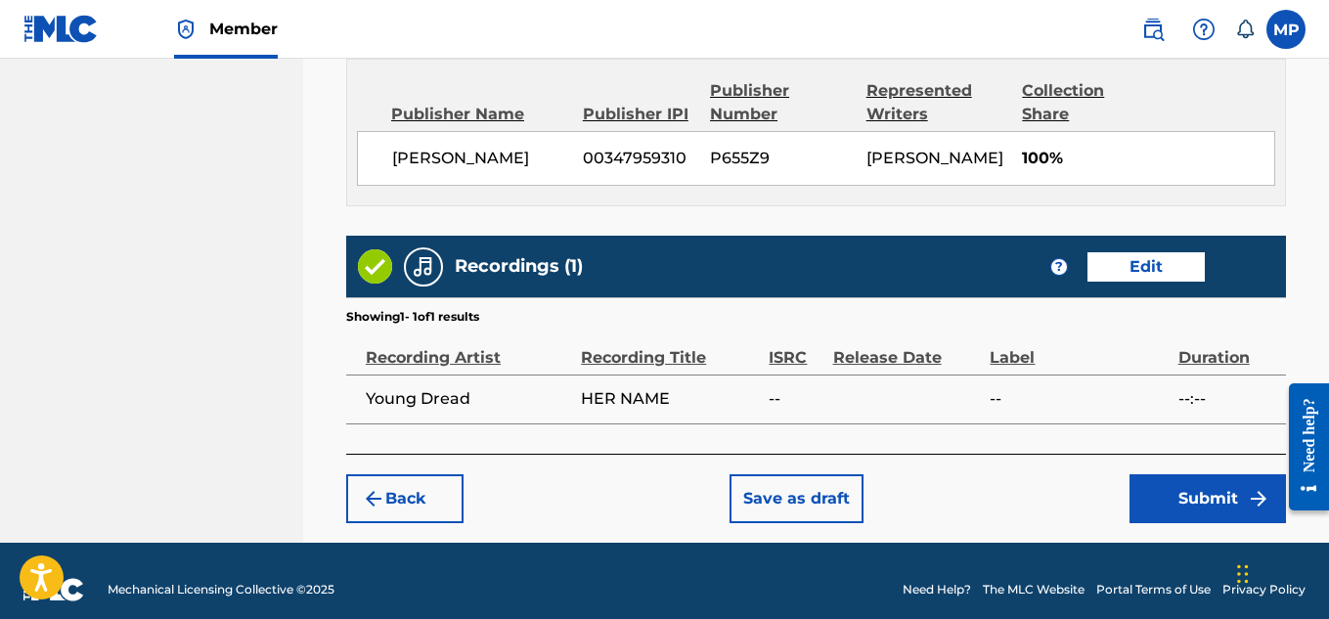
click at [1187, 484] on button "Submit" at bounding box center [1208, 498] width 156 height 49
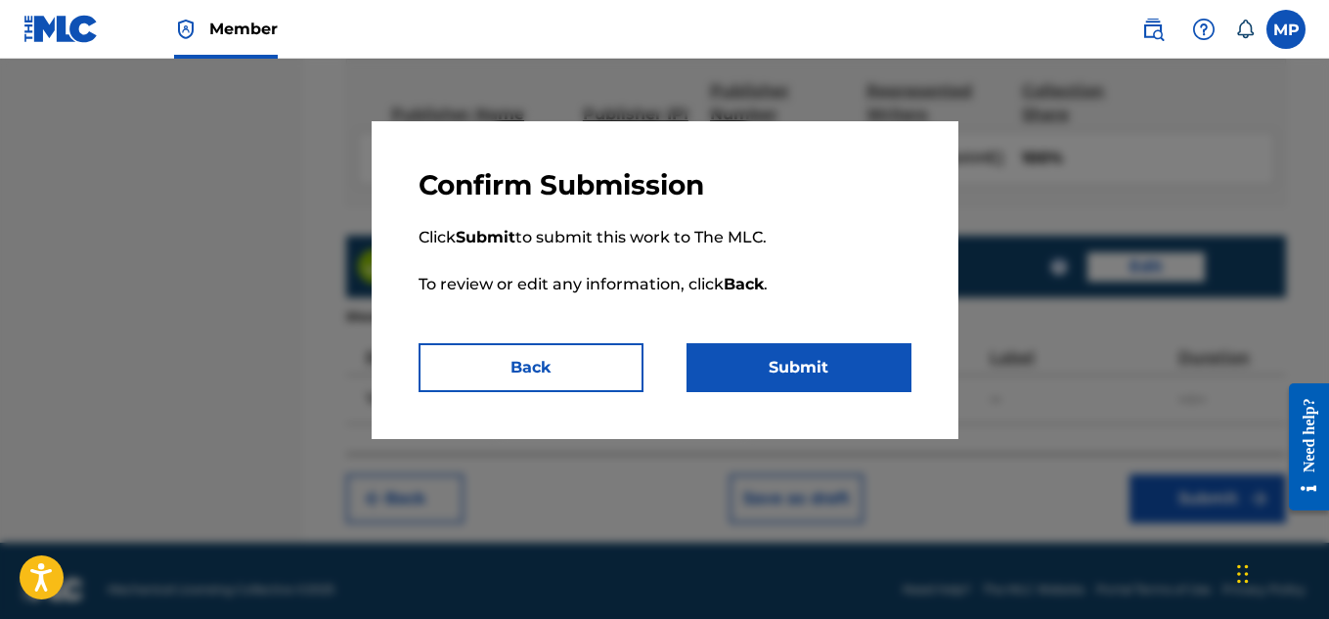
click at [858, 365] on button "Submit" at bounding box center [799, 367] width 225 height 49
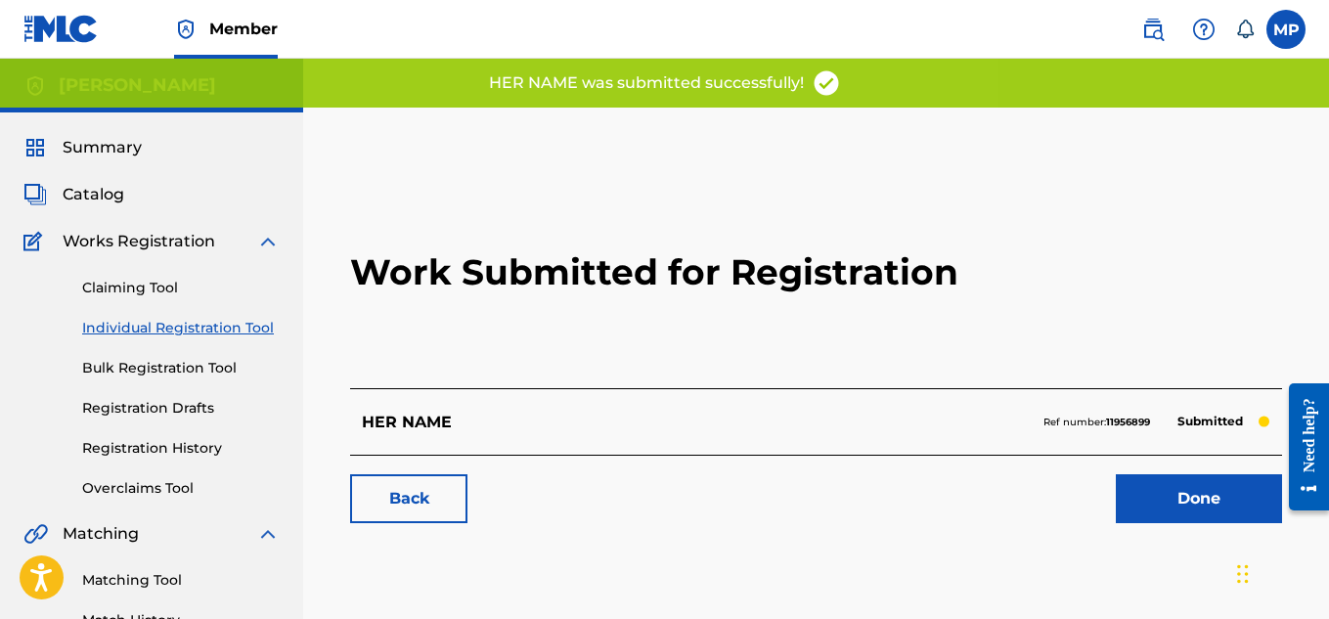
click at [454, 493] on link "Back" at bounding box center [408, 498] width 117 height 49
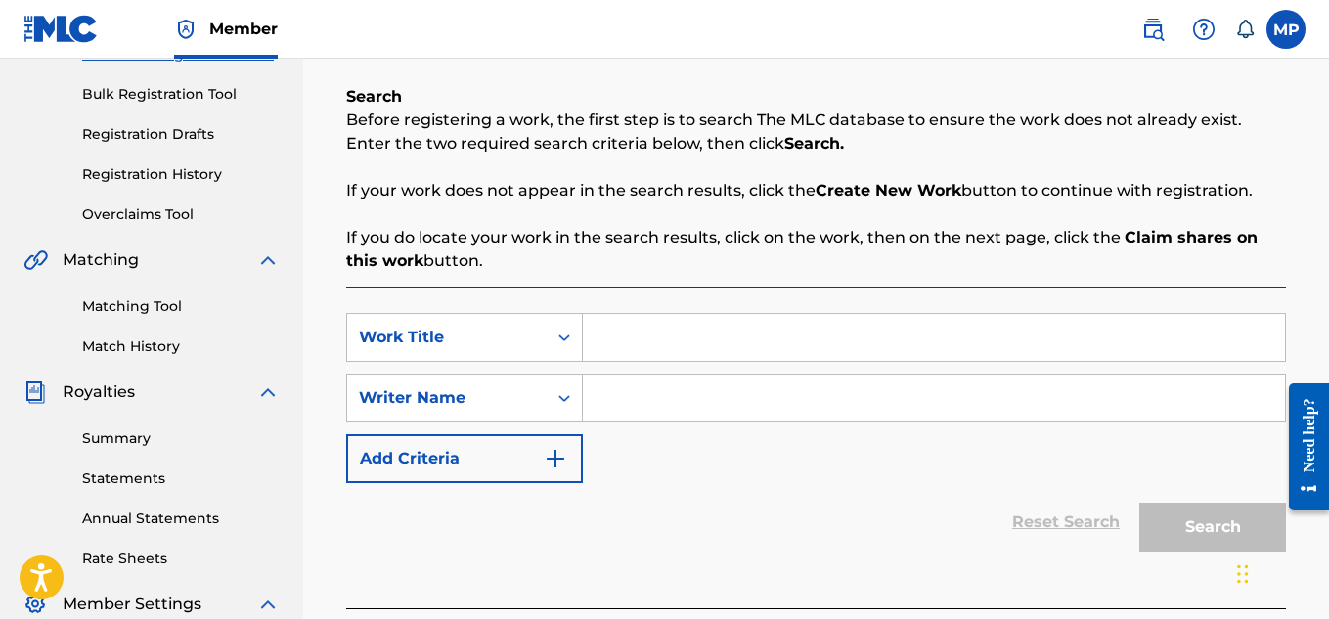
scroll to position [232, 0]
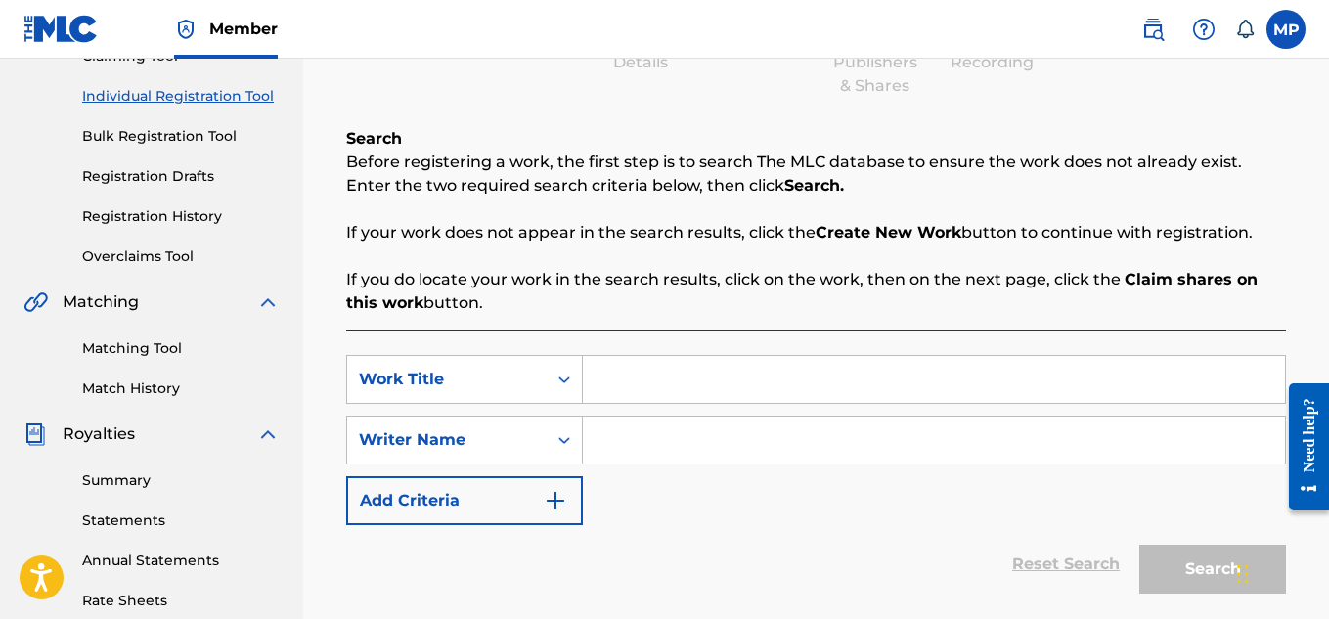
click at [690, 371] on input "Search Form" at bounding box center [934, 379] width 702 height 47
paste input "HECK NAW"
type input "HECK NAW"
click at [662, 453] on input "Search Form" at bounding box center [934, 440] width 702 height 47
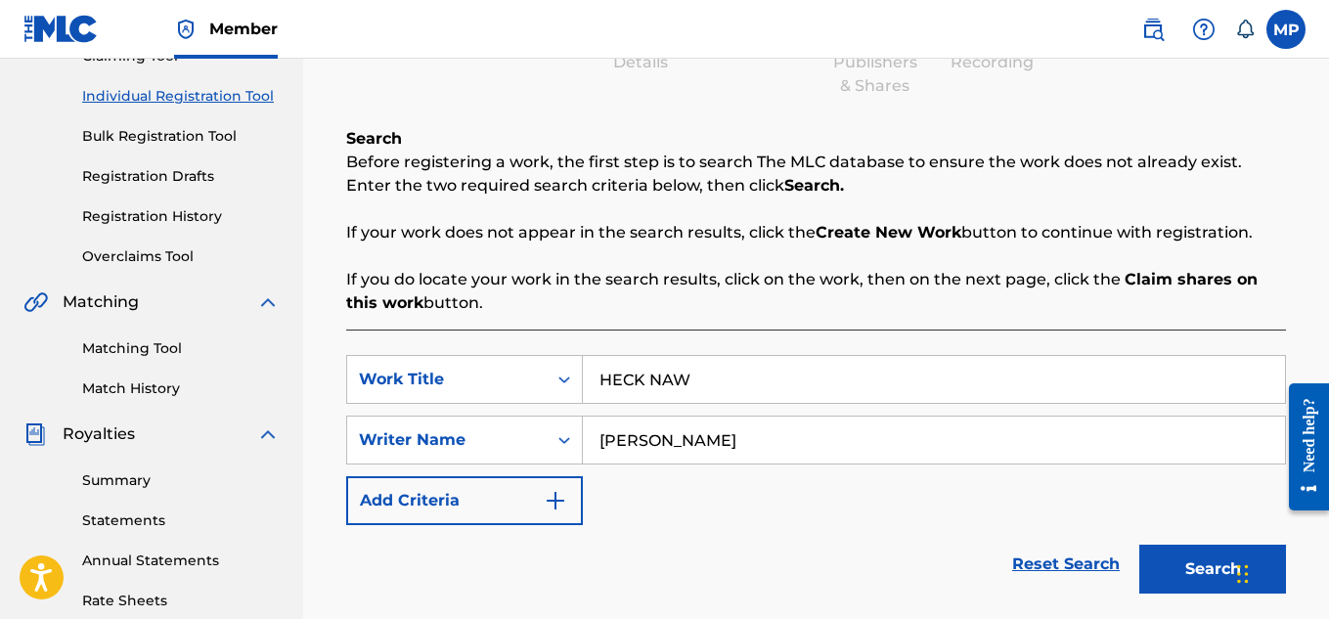
type input "[PERSON_NAME]"
click at [1179, 587] on button "Search" at bounding box center [1212, 569] width 147 height 49
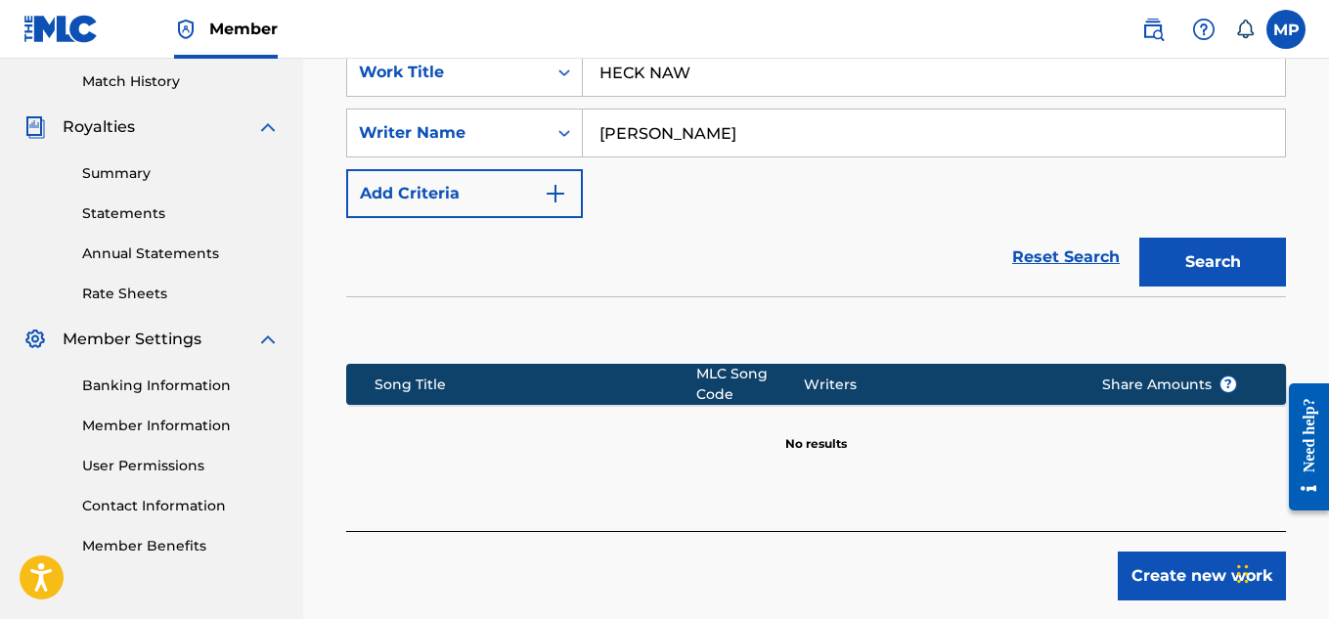
scroll to position [540, 0]
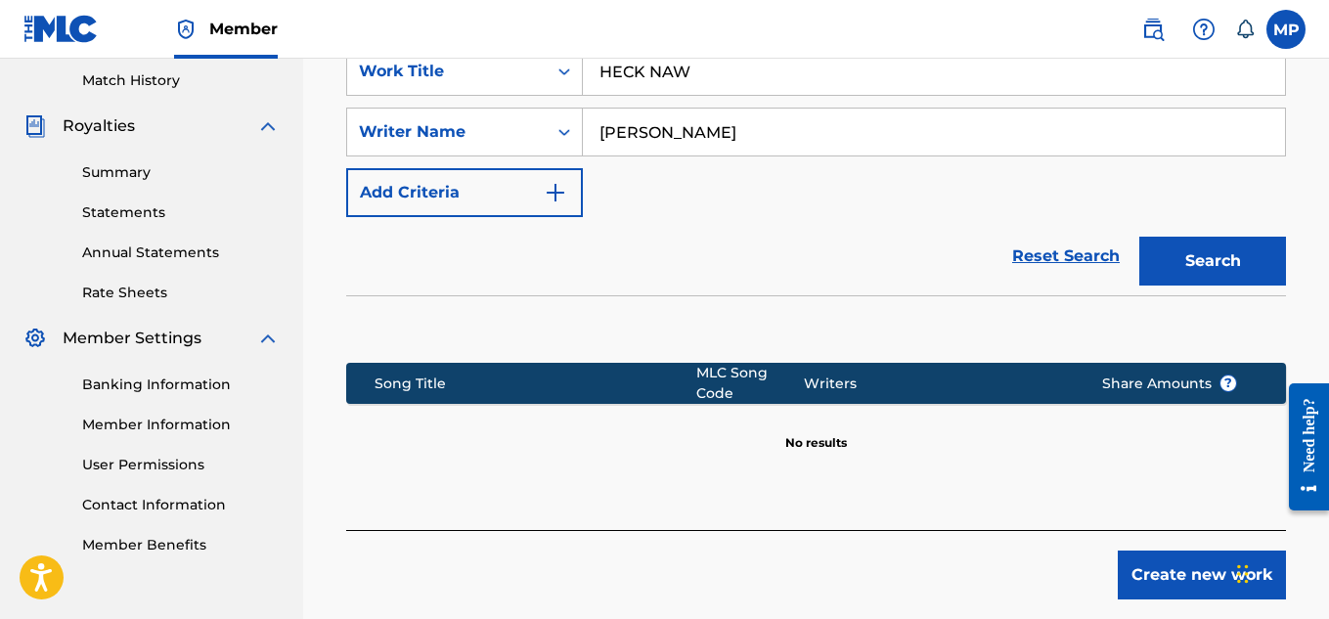
click at [1187, 588] on button "Create new work" at bounding box center [1202, 575] width 168 height 49
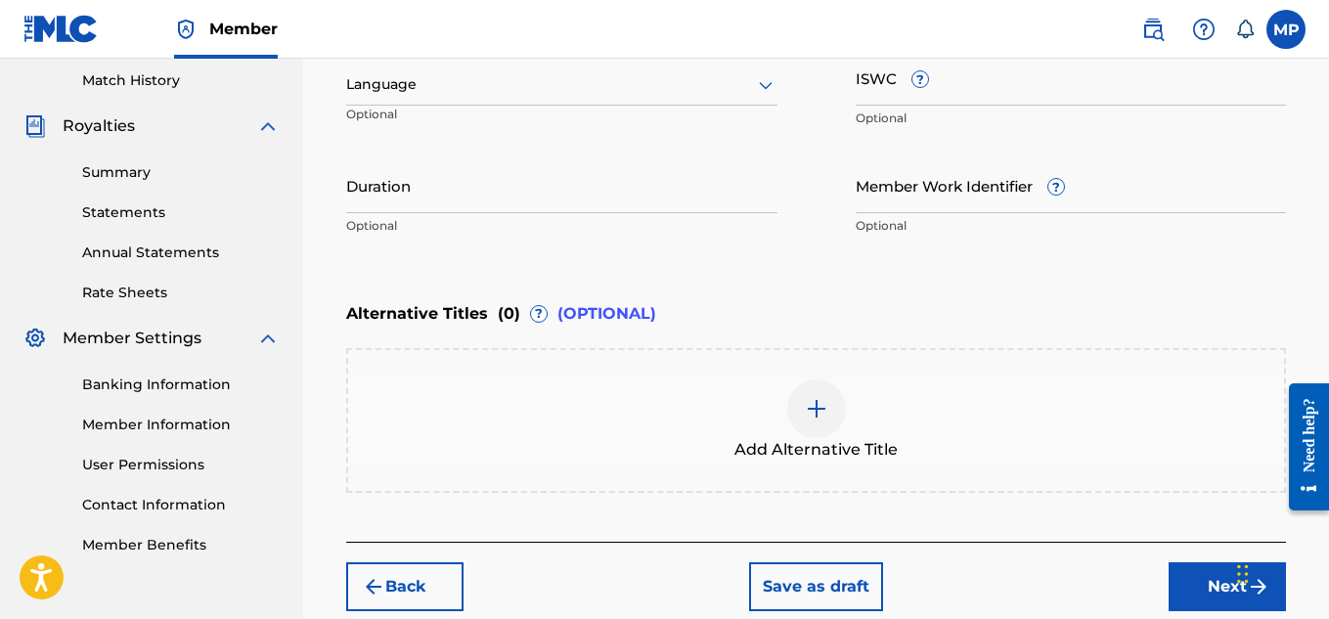
scroll to position [256, 0]
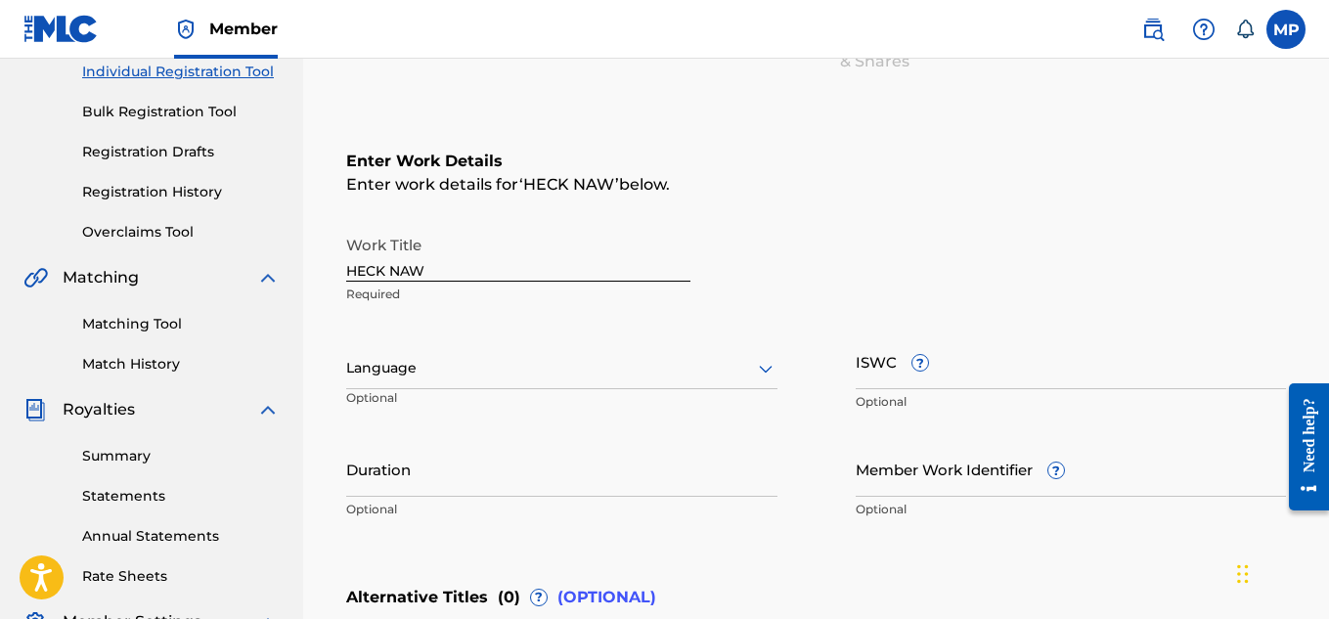
click at [1030, 366] on input "ISWC ?" at bounding box center [1071, 361] width 431 height 56
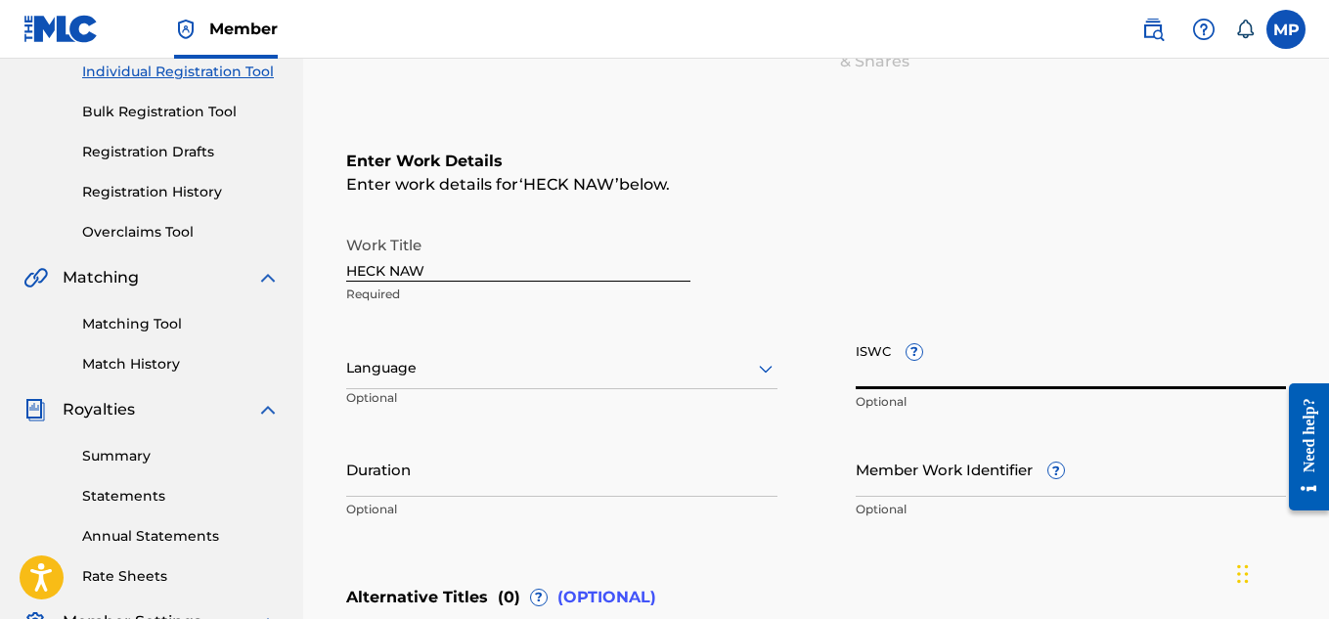
paste input "T9229744110"
type input "T9229744110"
click at [922, 478] on input "Member Work Identifier ?" at bounding box center [1071, 469] width 431 height 56
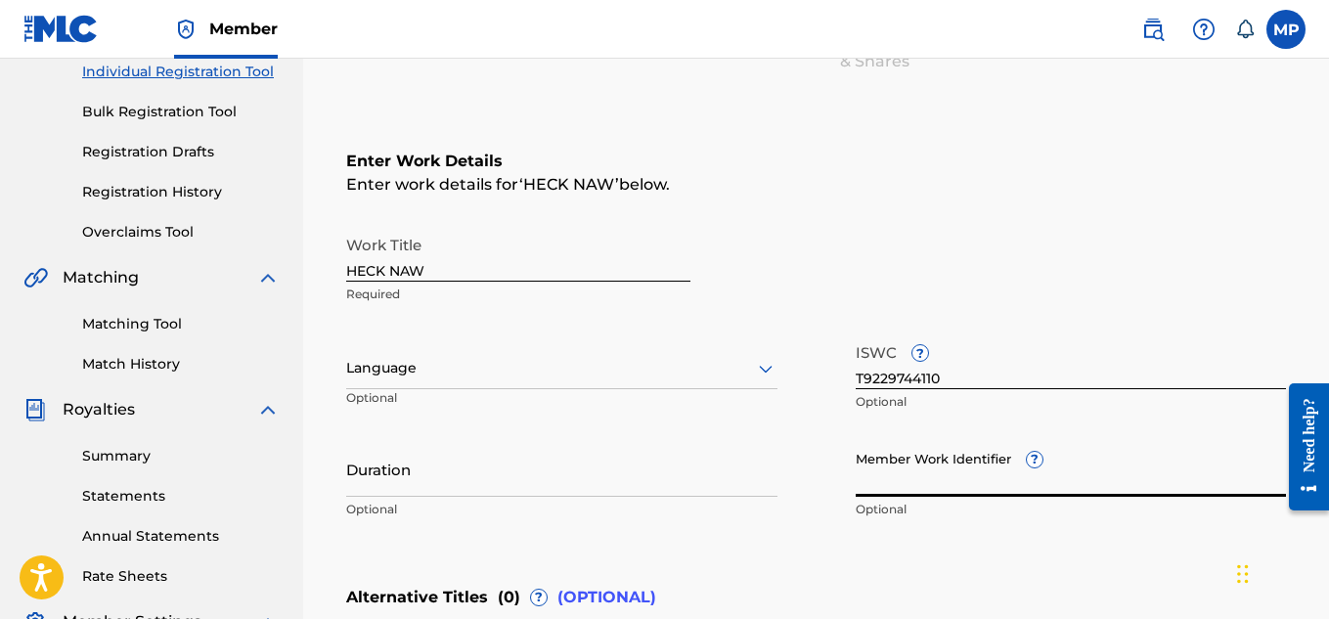
paste input "893487472"
type input "893487472"
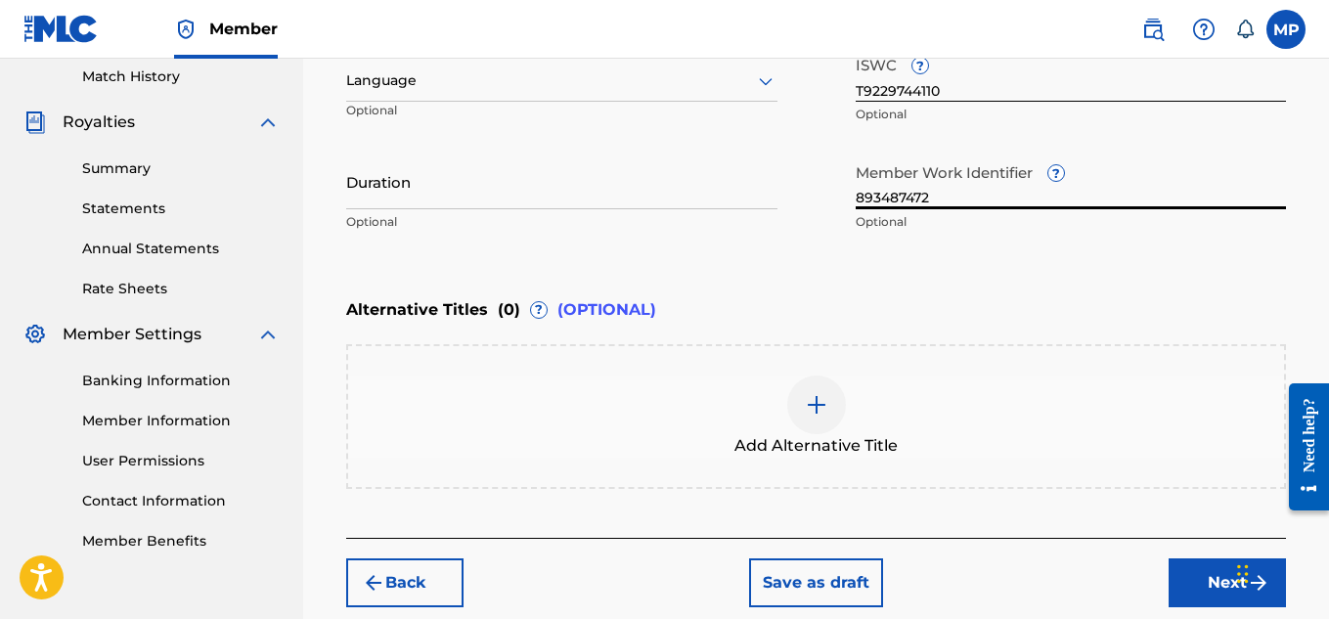
scroll to position [645, 0]
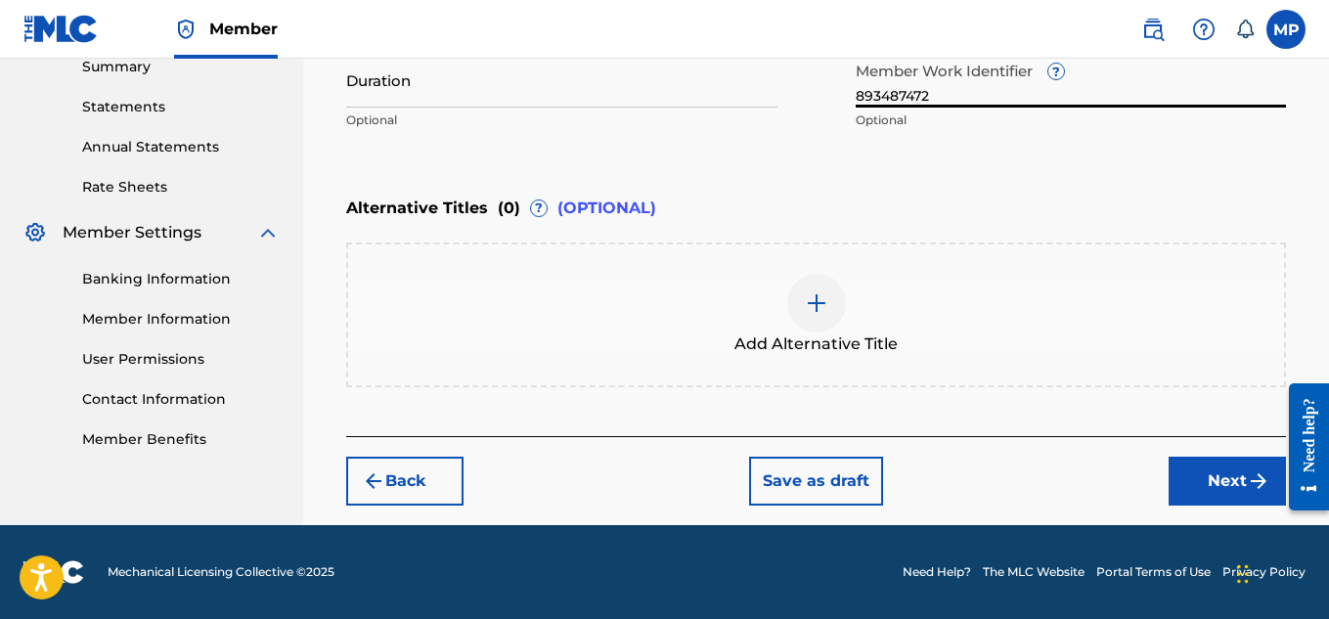
click at [1183, 465] on button "Next" at bounding box center [1227, 481] width 117 height 49
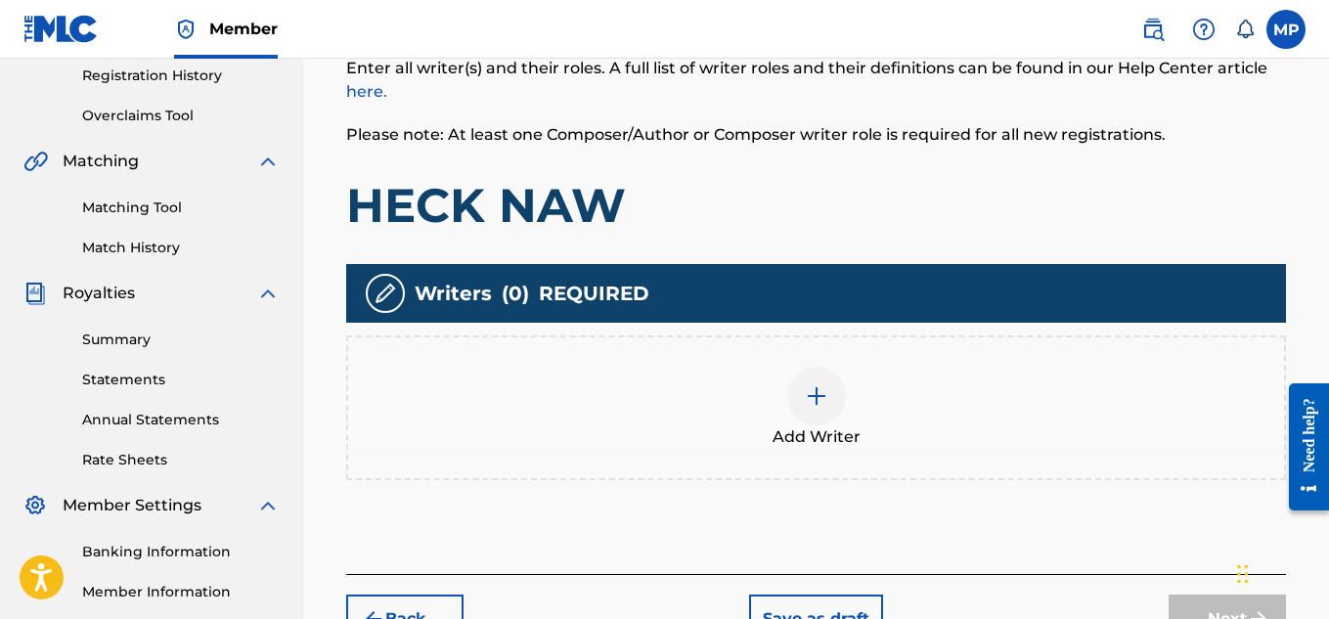
scroll to position [374, 0]
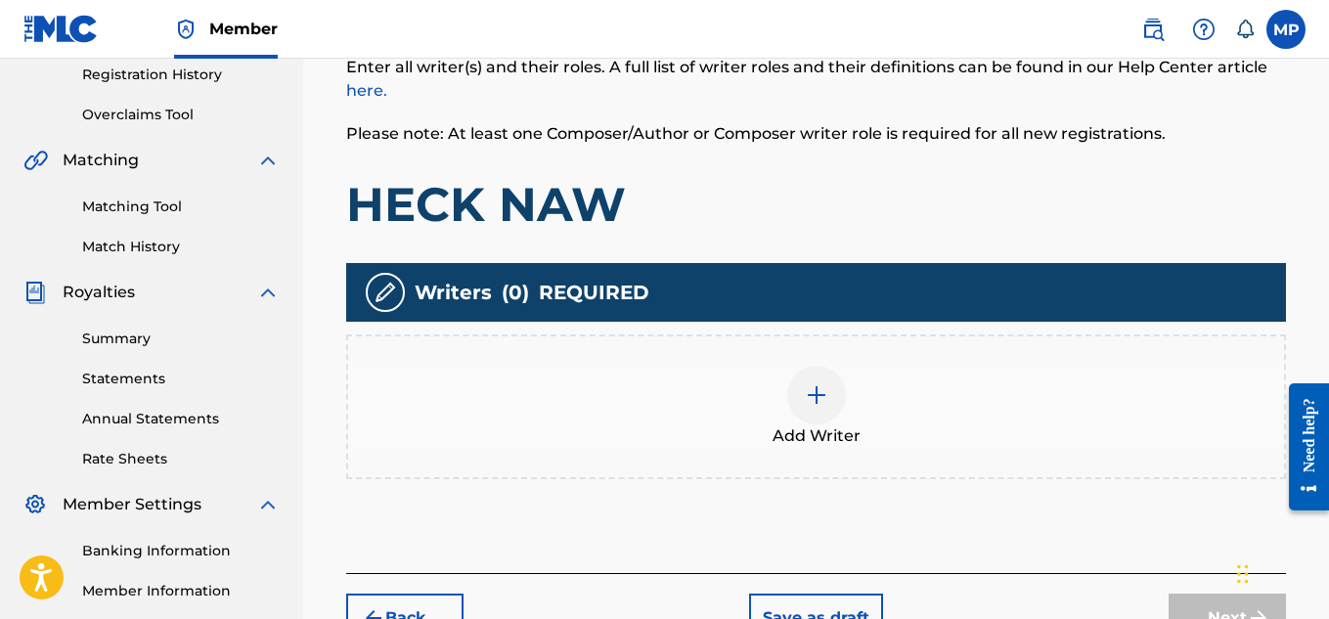
click at [816, 389] on img at bounding box center [816, 394] width 23 height 23
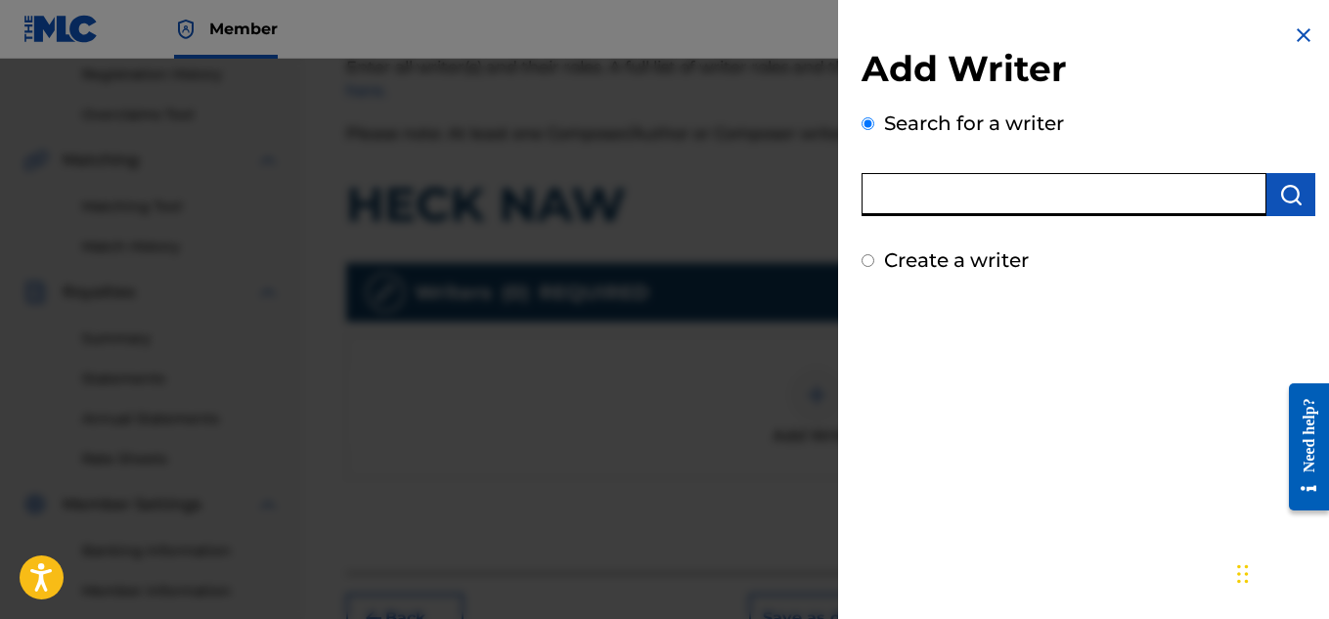
click at [955, 186] on input "text" at bounding box center [1064, 194] width 405 height 43
type input "[PERSON_NAME]"
click at [1278, 206] on button "submit" at bounding box center [1290, 194] width 49 height 43
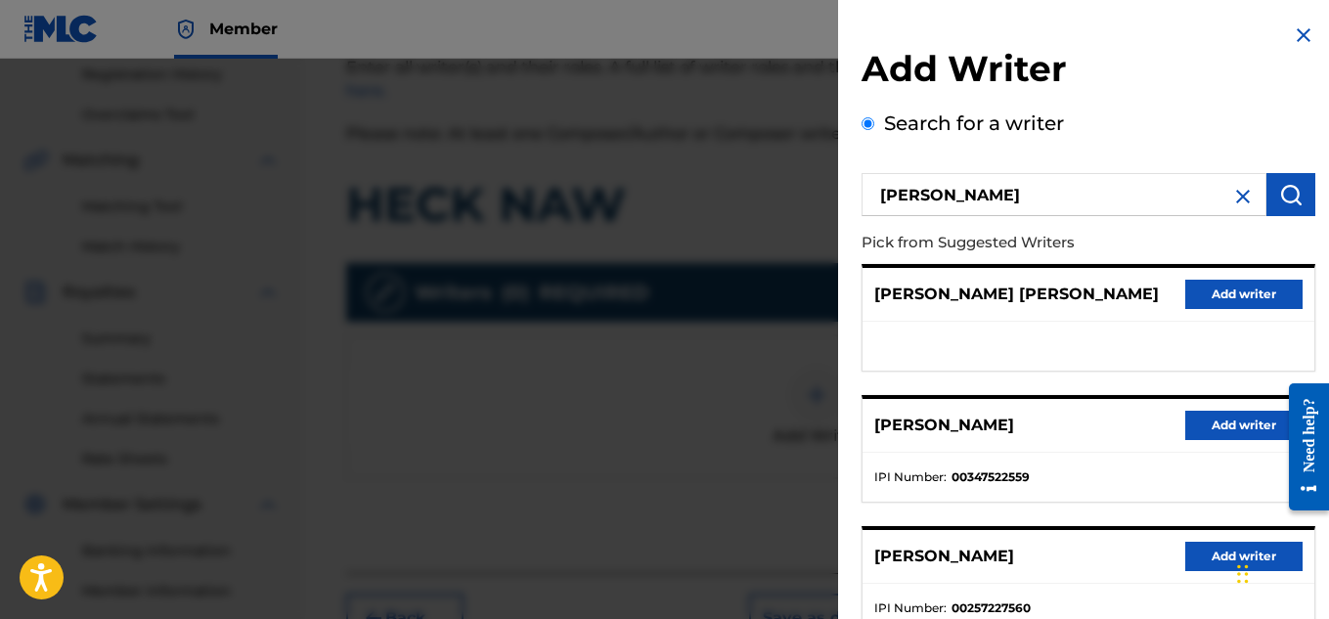
click at [1200, 427] on button "Add writer" at bounding box center [1243, 425] width 117 height 29
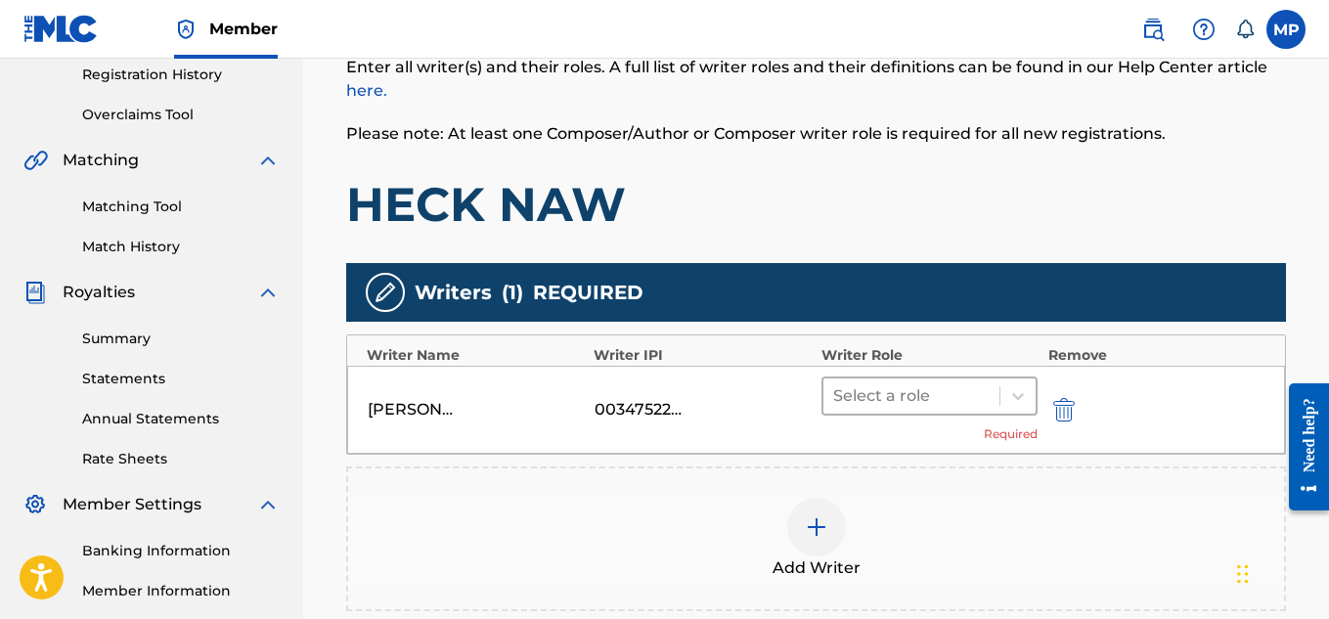
click at [878, 390] on div at bounding box center [911, 395] width 157 height 27
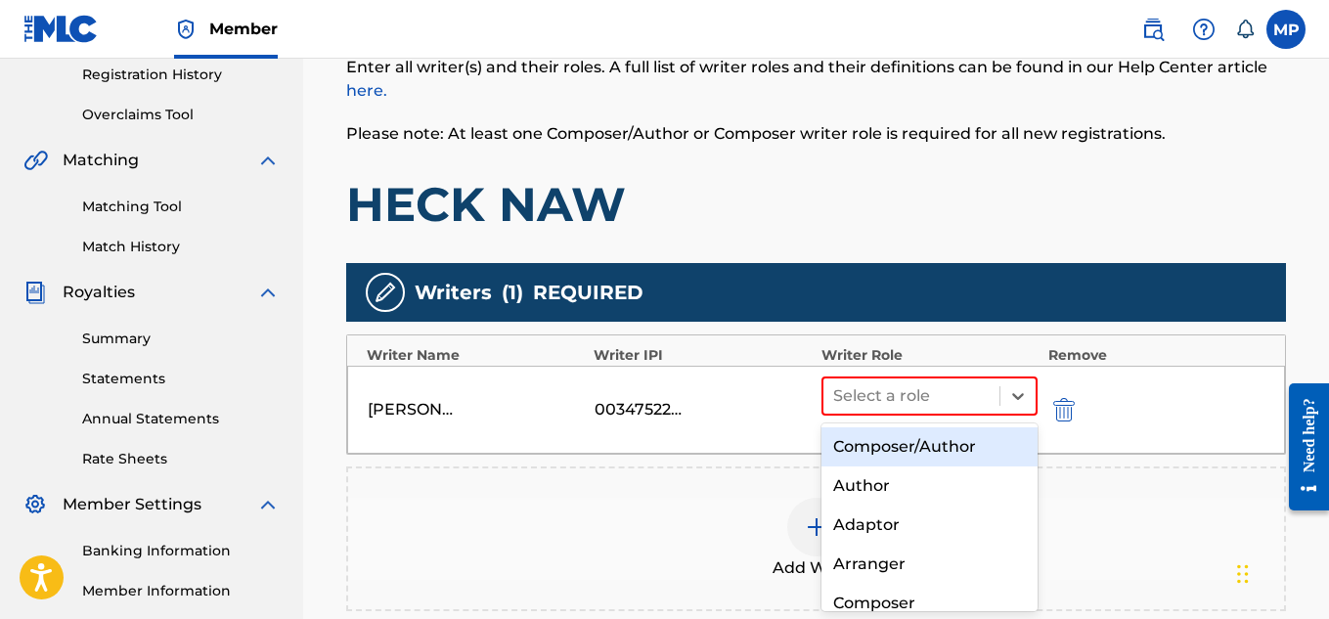
click at [875, 438] on div "Composer/Author" at bounding box center [930, 446] width 217 height 39
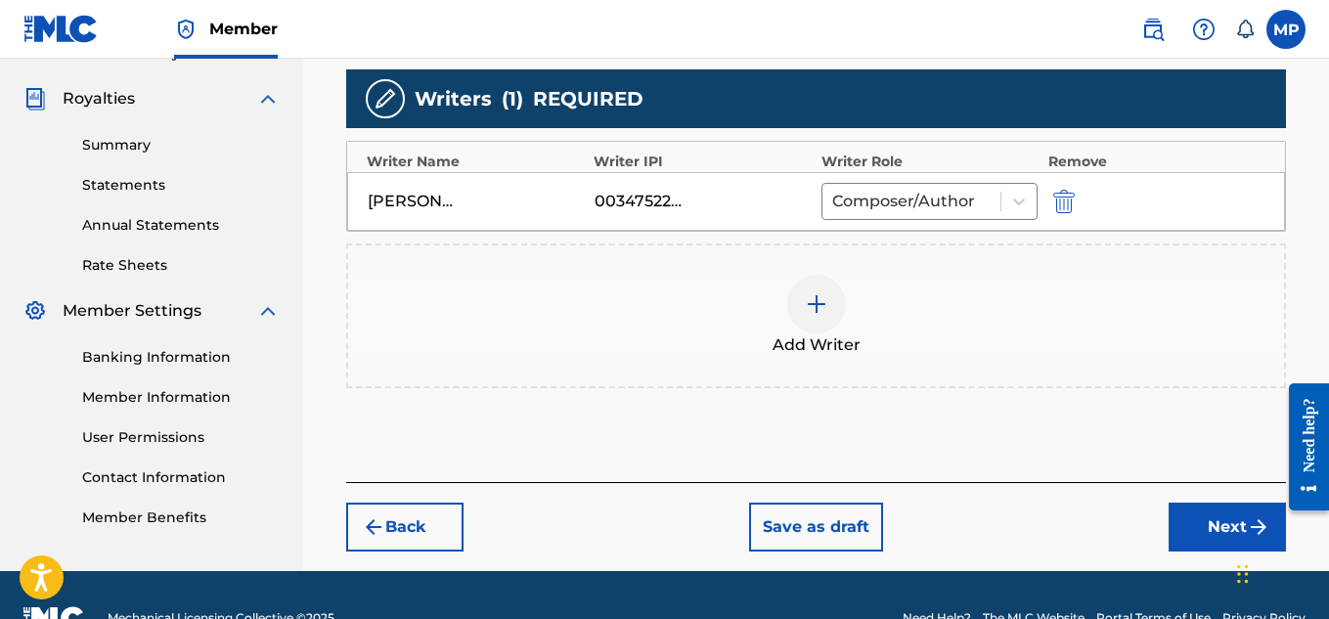
scroll to position [587, 0]
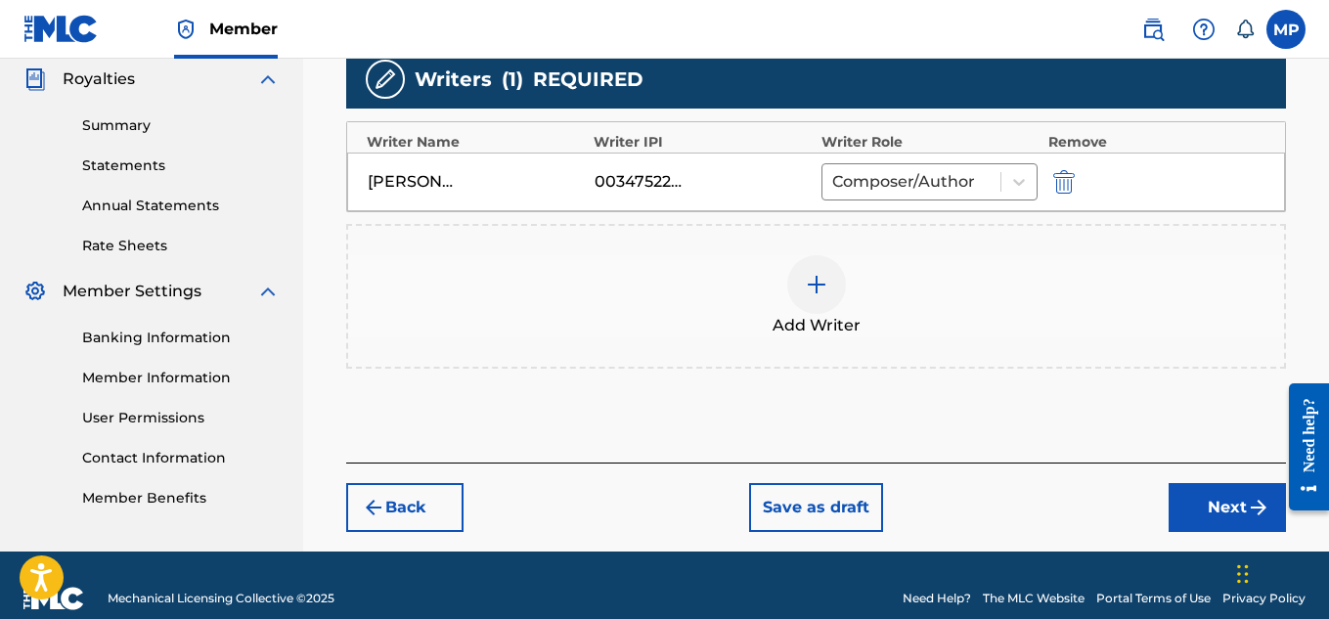
click at [1191, 502] on button "Next" at bounding box center [1227, 507] width 117 height 49
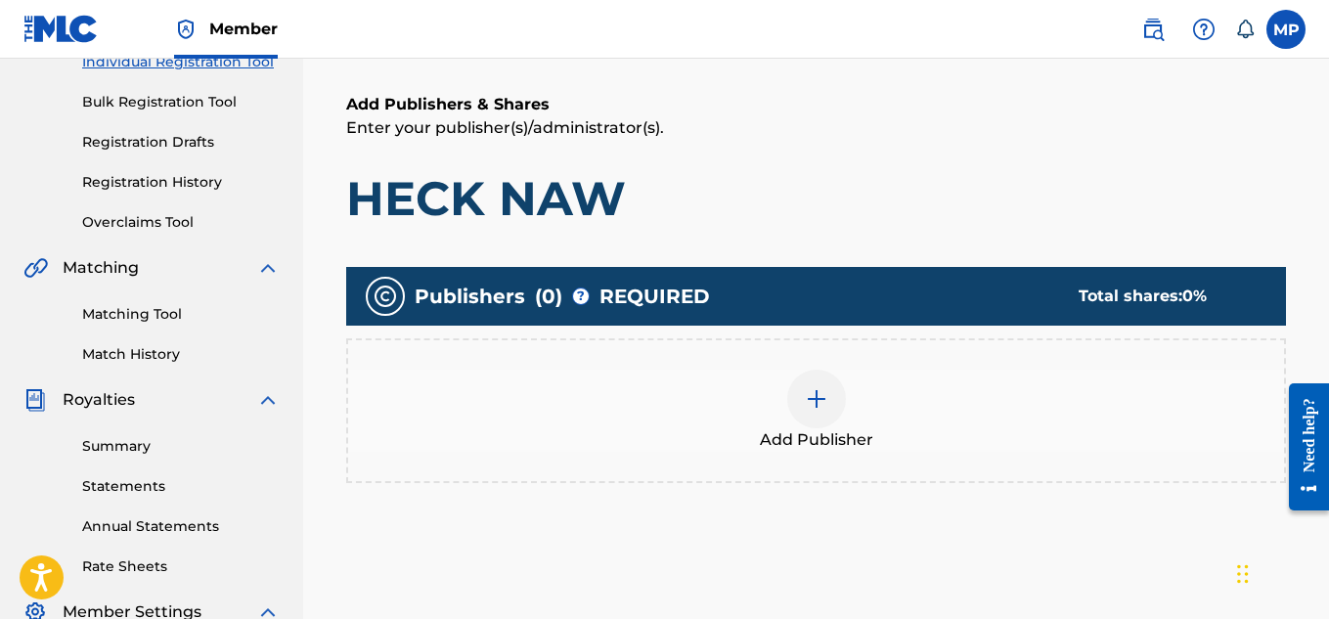
scroll to position [280, 0]
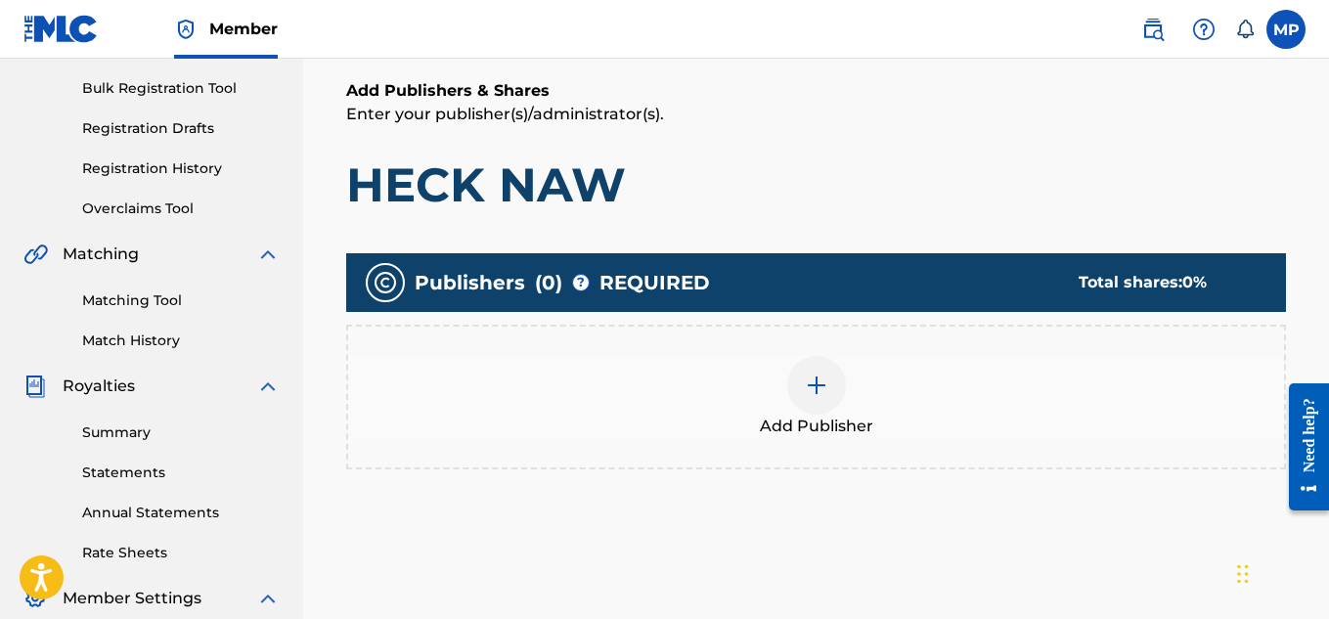
click at [824, 391] on img at bounding box center [816, 385] width 23 height 23
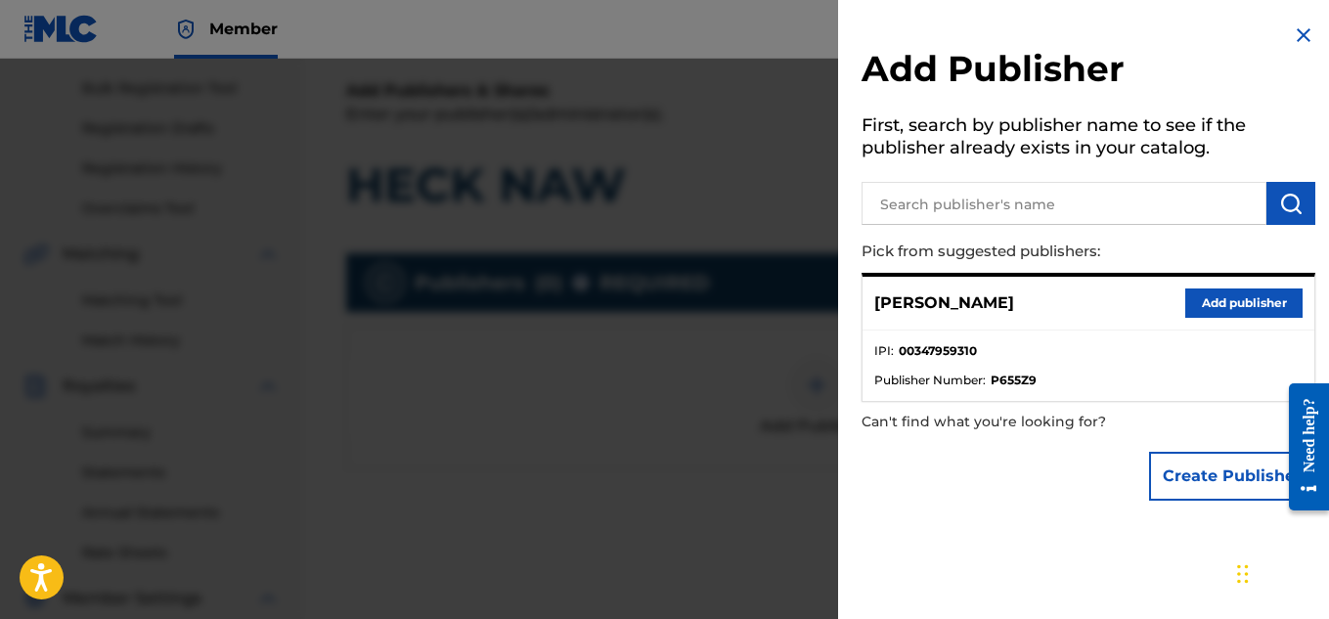
click at [1221, 313] on button "Add publisher" at bounding box center [1243, 303] width 117 height 29
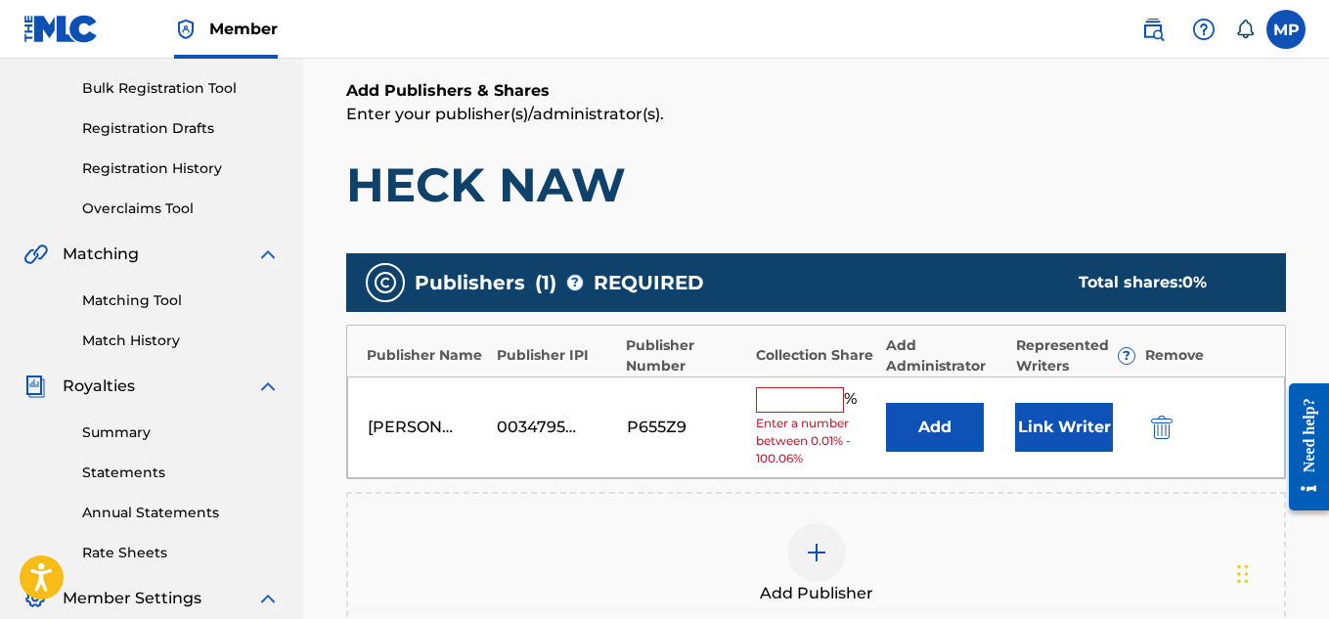
click at [799, 392] on input "text" at bounding box center [800, 399] width 88 height 25
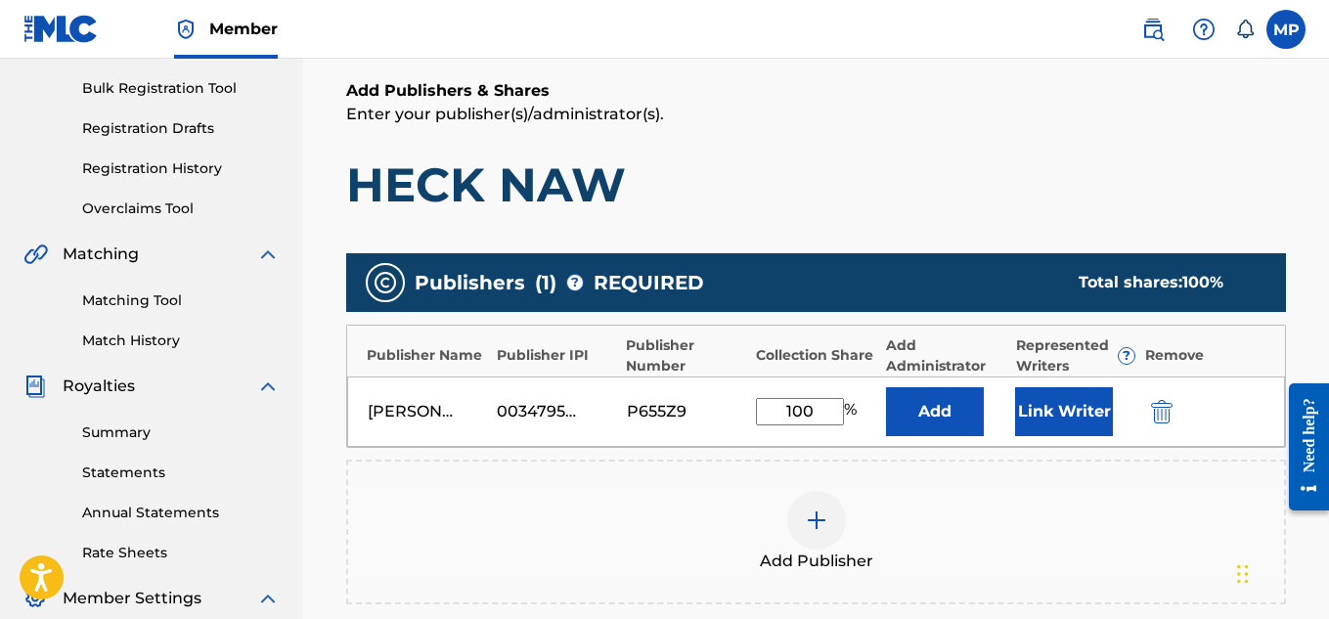
type input "100"
click at [1070, 410] on button "Link Writer" at bounding box center [1064, 411] width 98 height 49
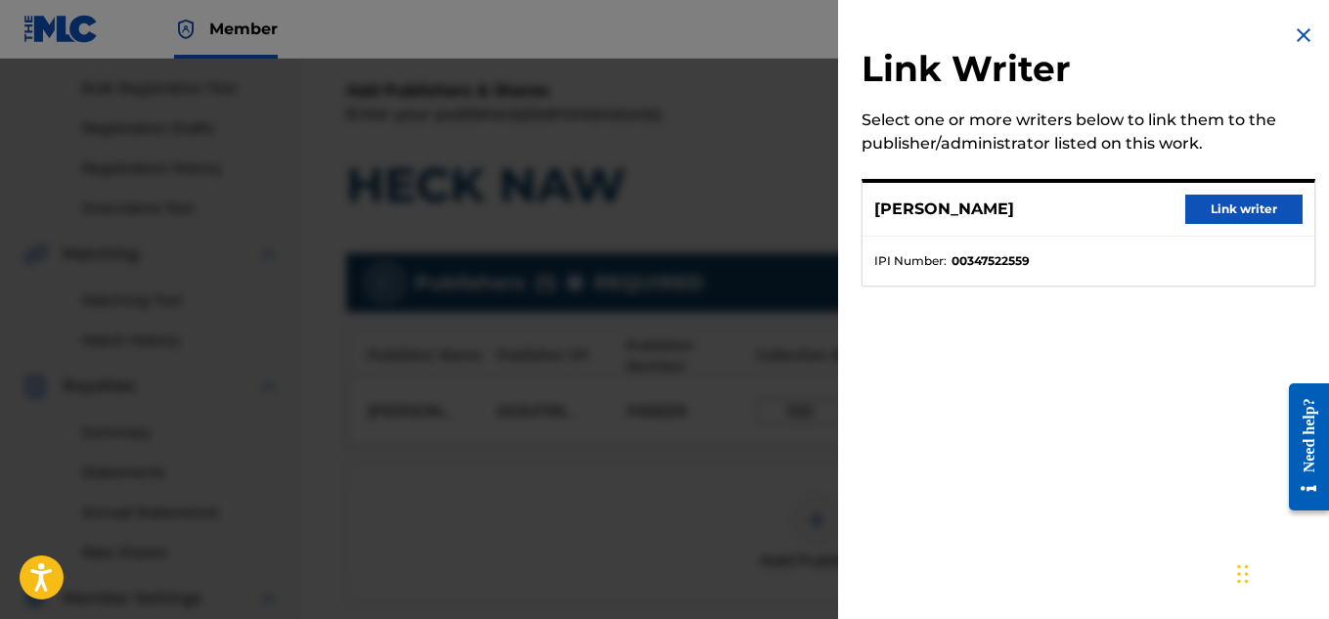
click at [1265, 191] on div "[PERSON_NAME] Link writer" at bounding box center [1089, 210] width 452 height 54
click at [1258, 209] on button "Link writer" at bounding box center [1243, 209] width 117 height 29
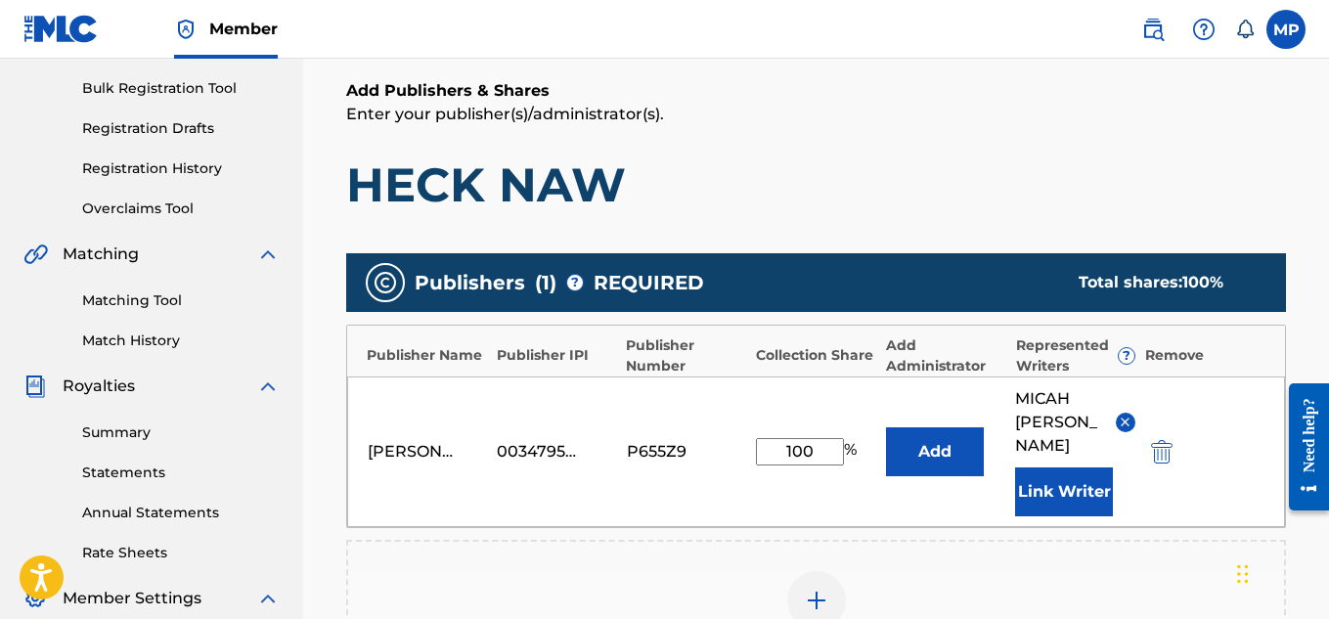
scroll to position [657, 0]
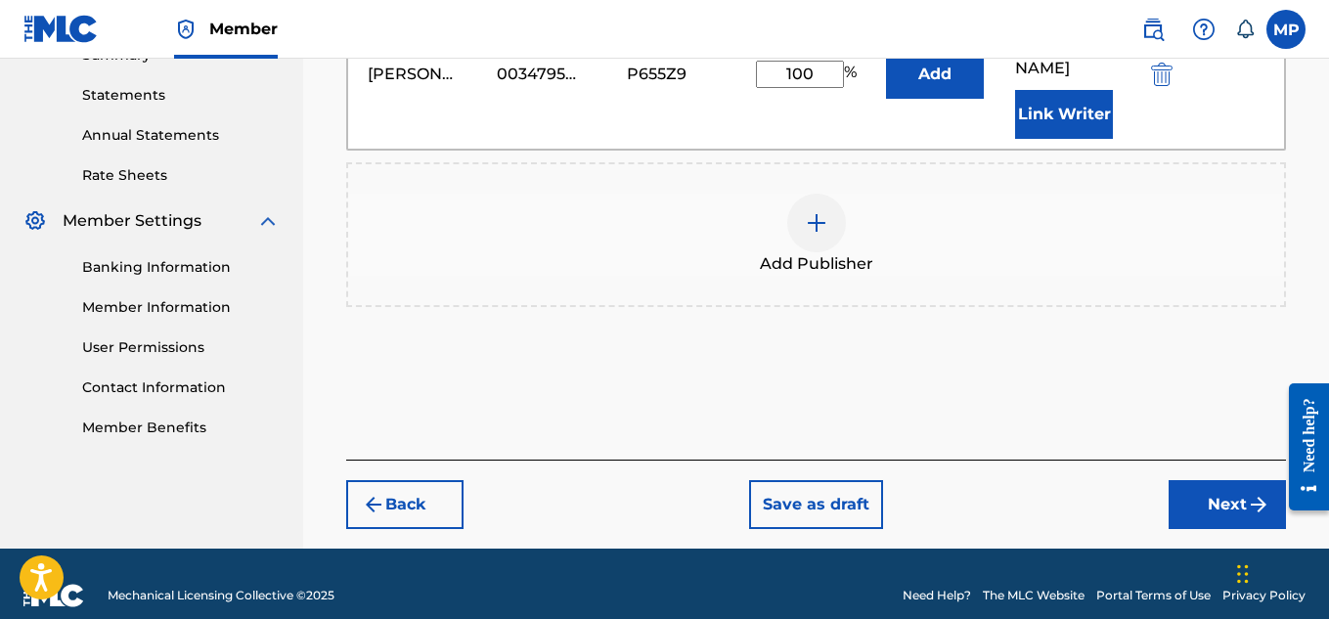
click at [1203, 480] on button "Next" at bounding box center [1227, 504] width 117 height 49
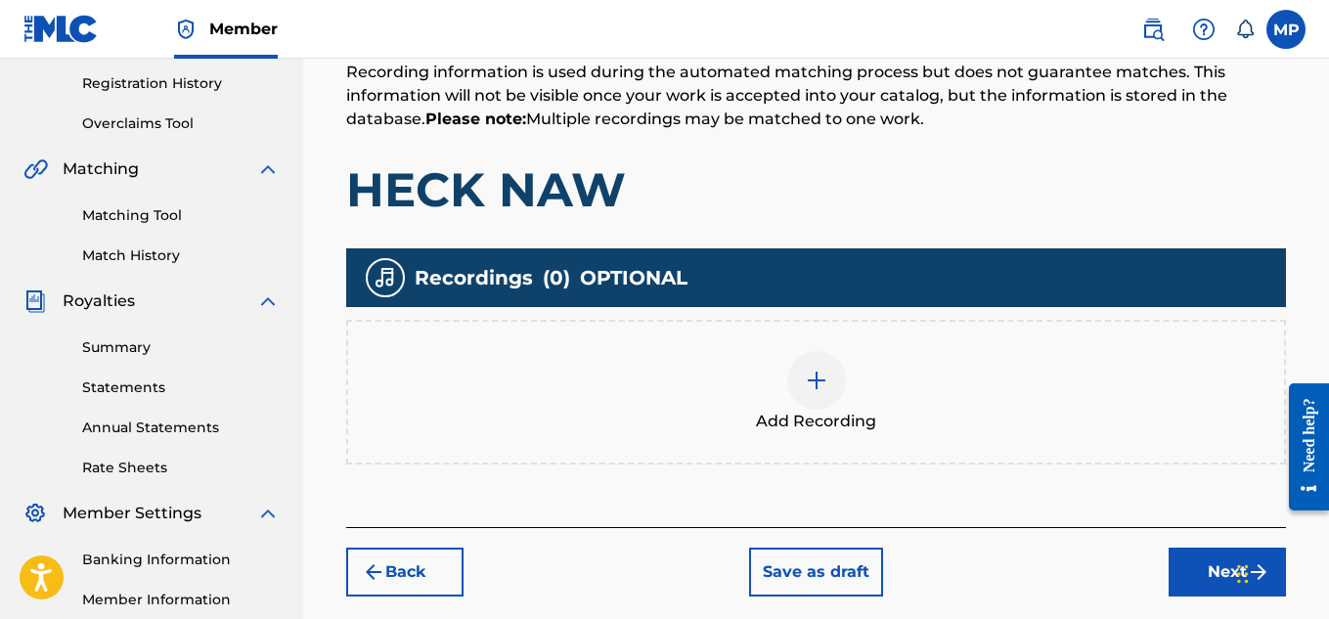
scroll to position [388, 0]
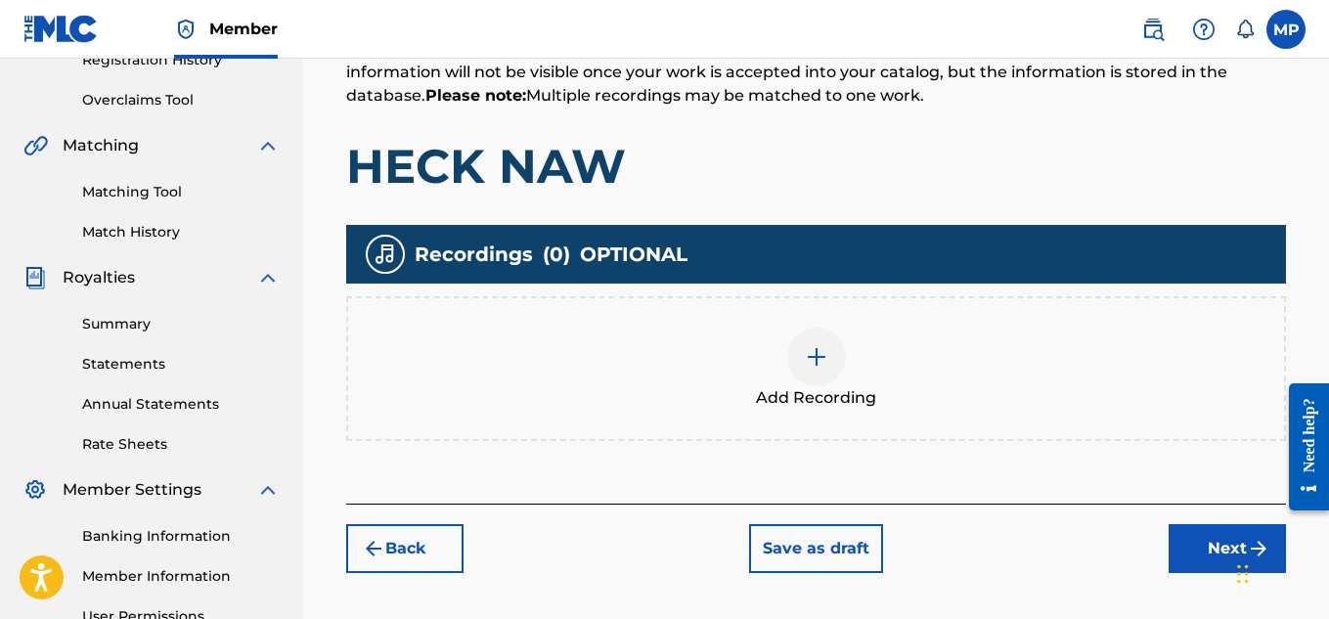
click at [825, 373] on div at bounding box center [816, 357] width 59 height 59
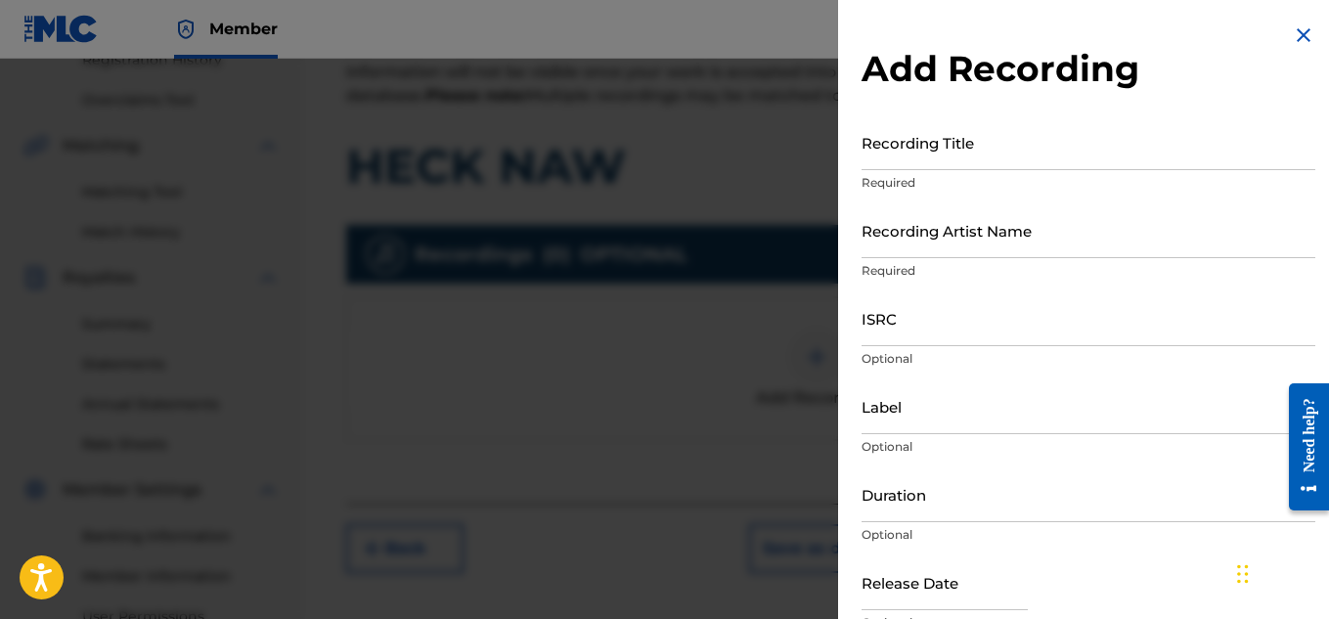
click at [986, 241] on input "Recording Artist Name" at bounding box center [1089, 230] width 454 height 56
paste input "HECK NAW"
click at [986, 241] on input "HECK NAW" at bounding box center [1089, 230] width 454 height 56
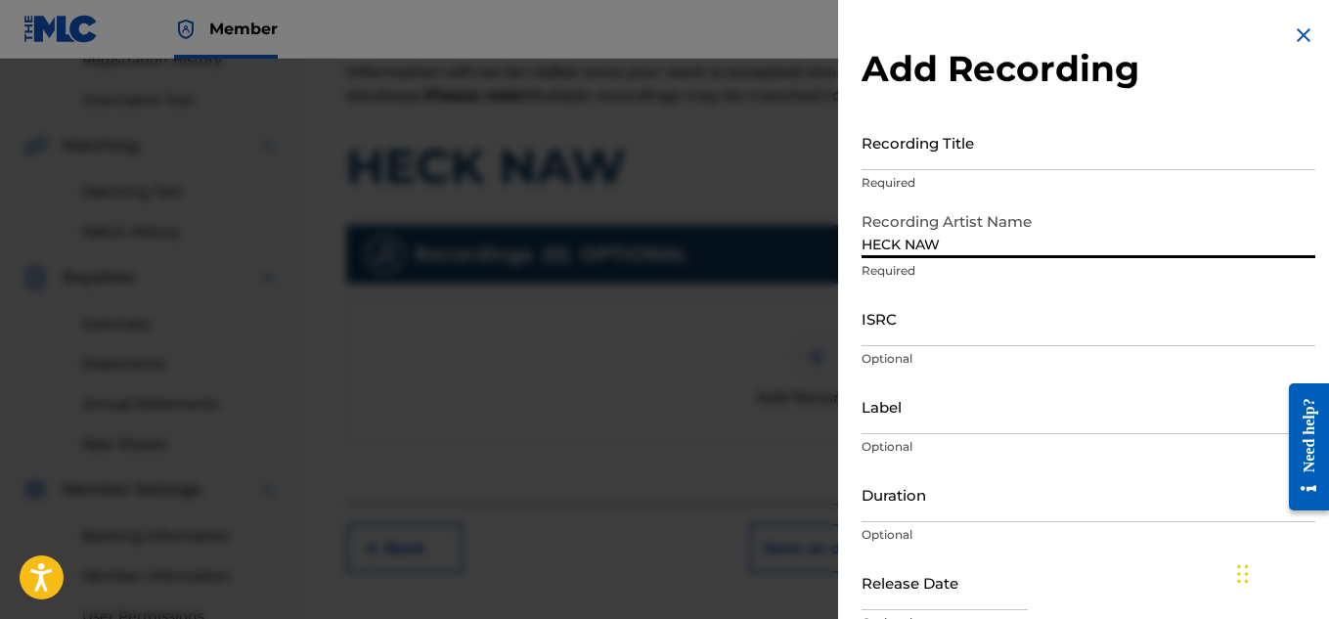
type input "HECK NAW"
click at [926, 165] on input "Recording Title" at bounding box center [1089, 142] width 454 height 56
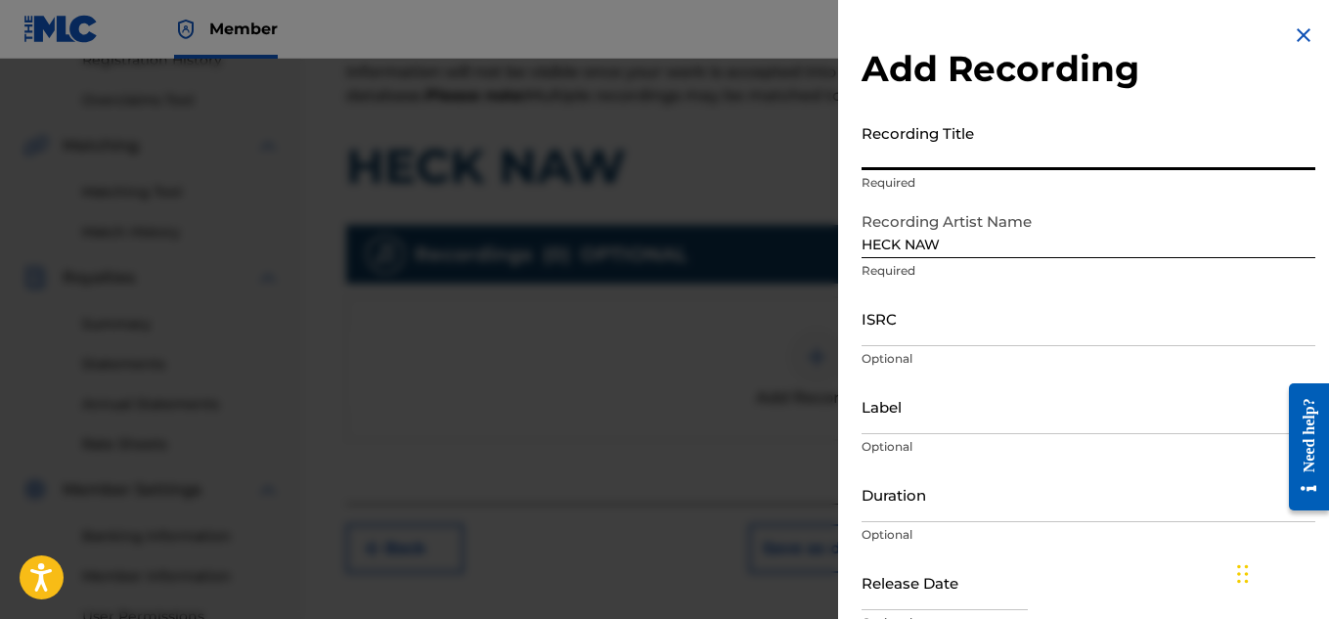
paste input "HECK NAW"
type input "HECK NAW"
click at [962, 250] on input "HECK NAW" at bounding box center [1089, 230] width 454 height 56
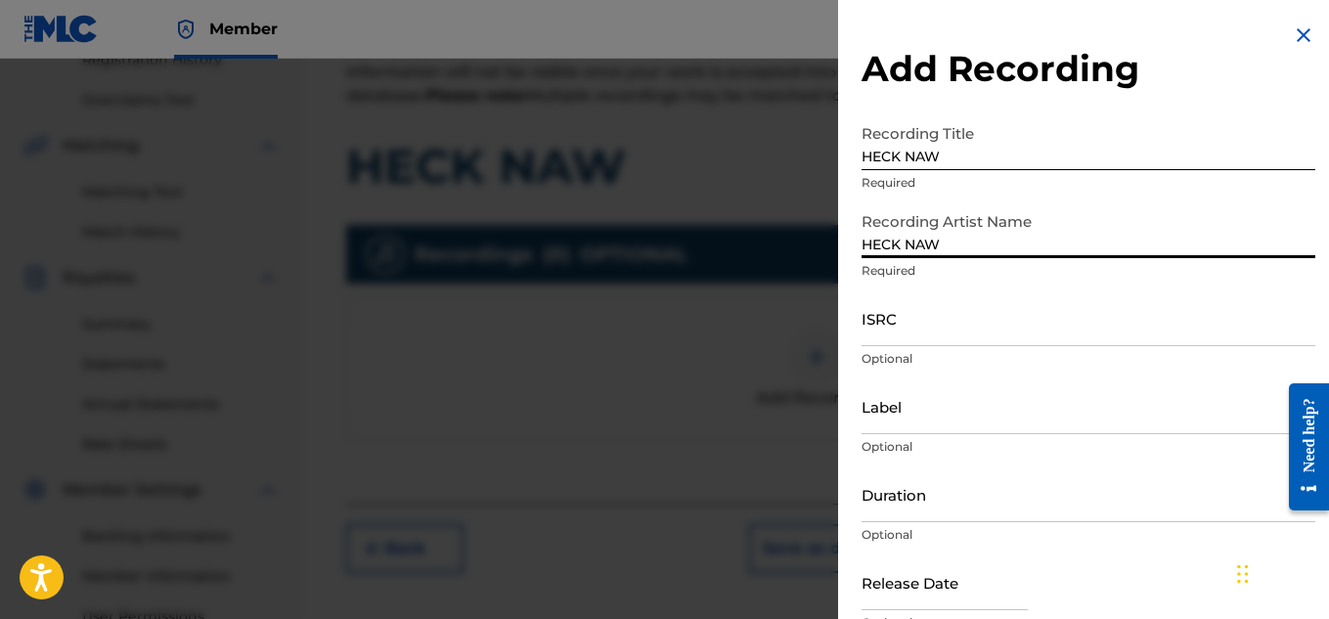
click at [962, 250] on input "HECK NAW" at bounding box center [1089, 230] width 454 height 56
type input "Young Dread"
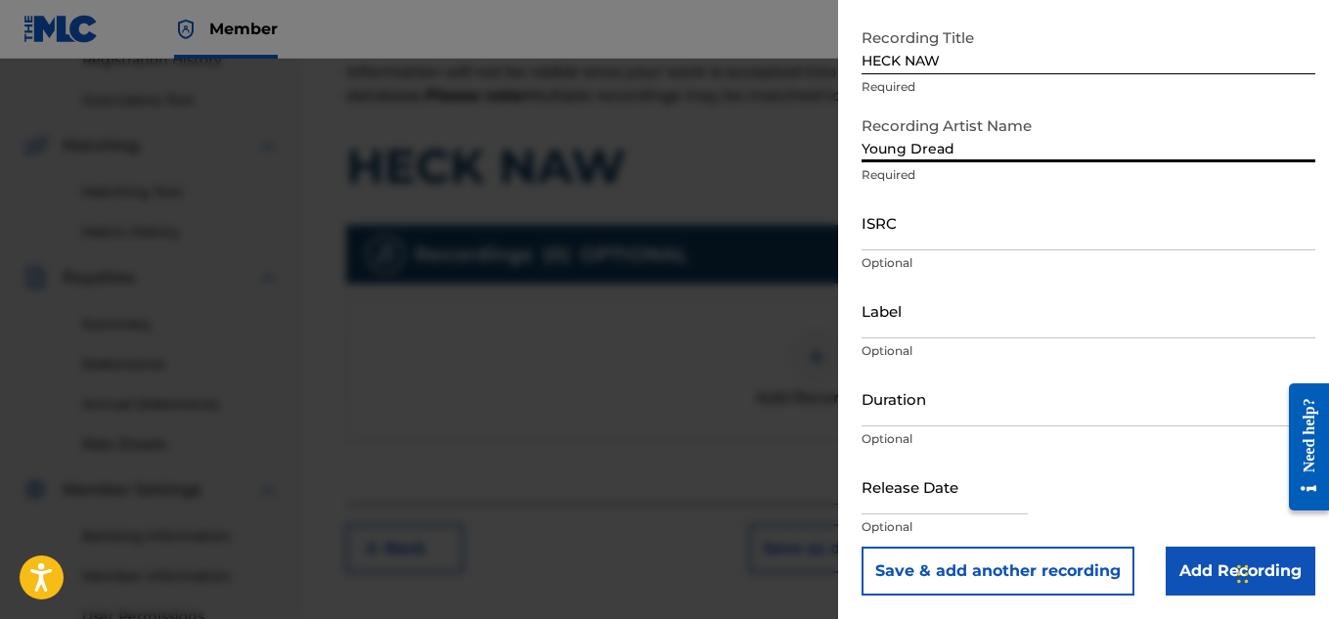
click at [1196, 563] on input "Add Recording" at bounding box center [1241, 571] width 150 height 49
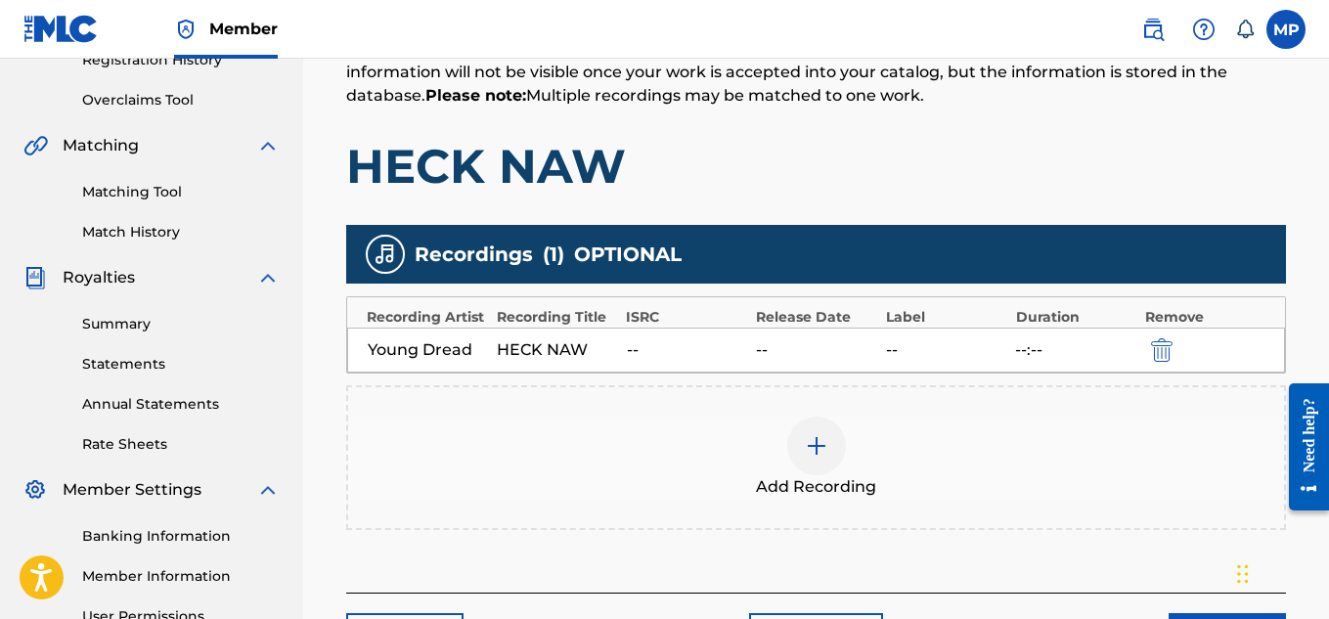
scroll to position [563, 0]
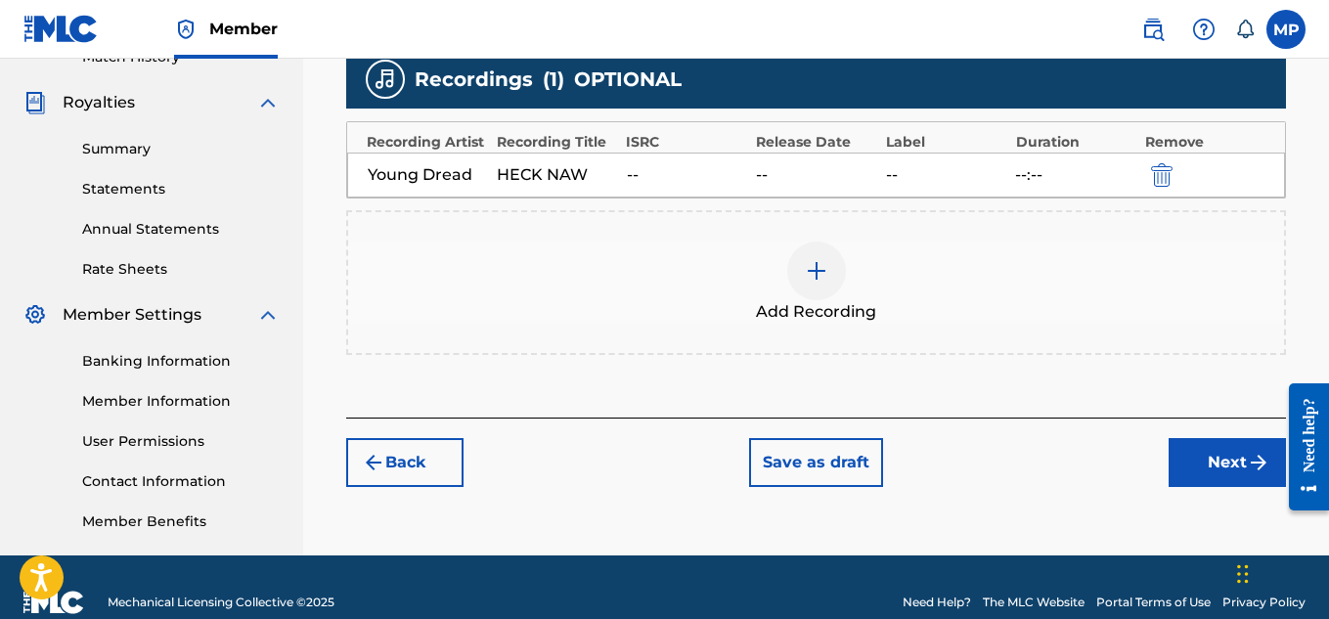
click at [1221, 459] on button "Next" at bounding box center [1227, 462] width 117 height 49
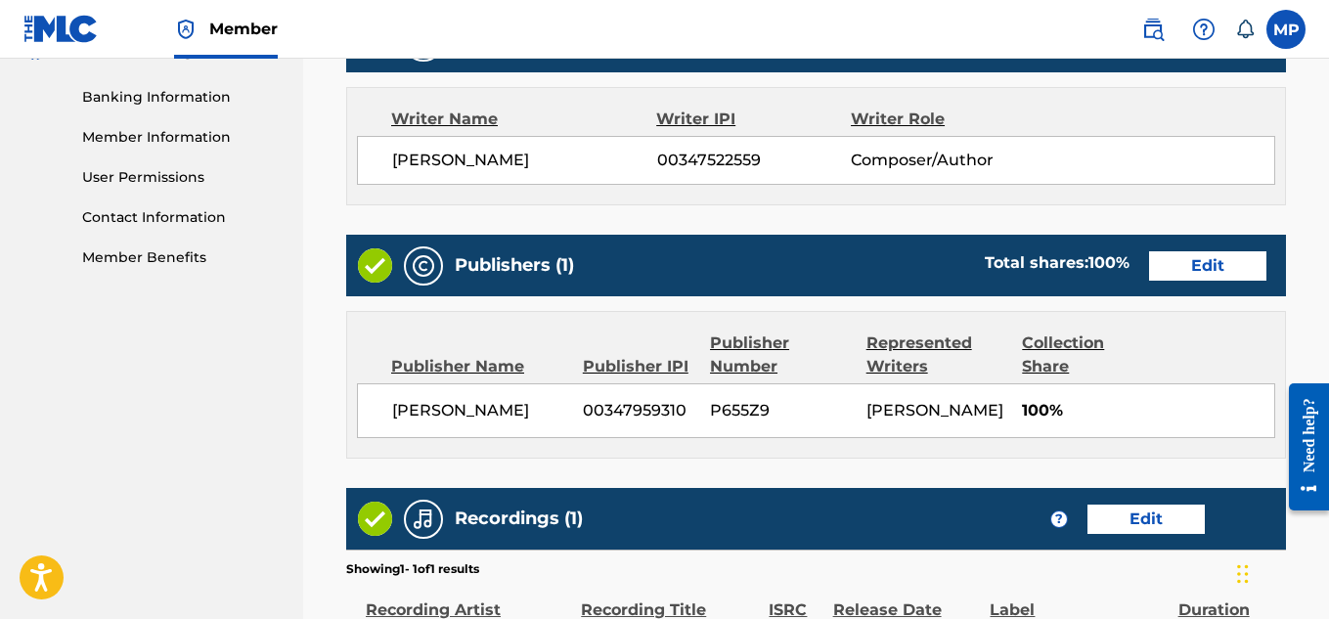
scroll to position [1097, 0]
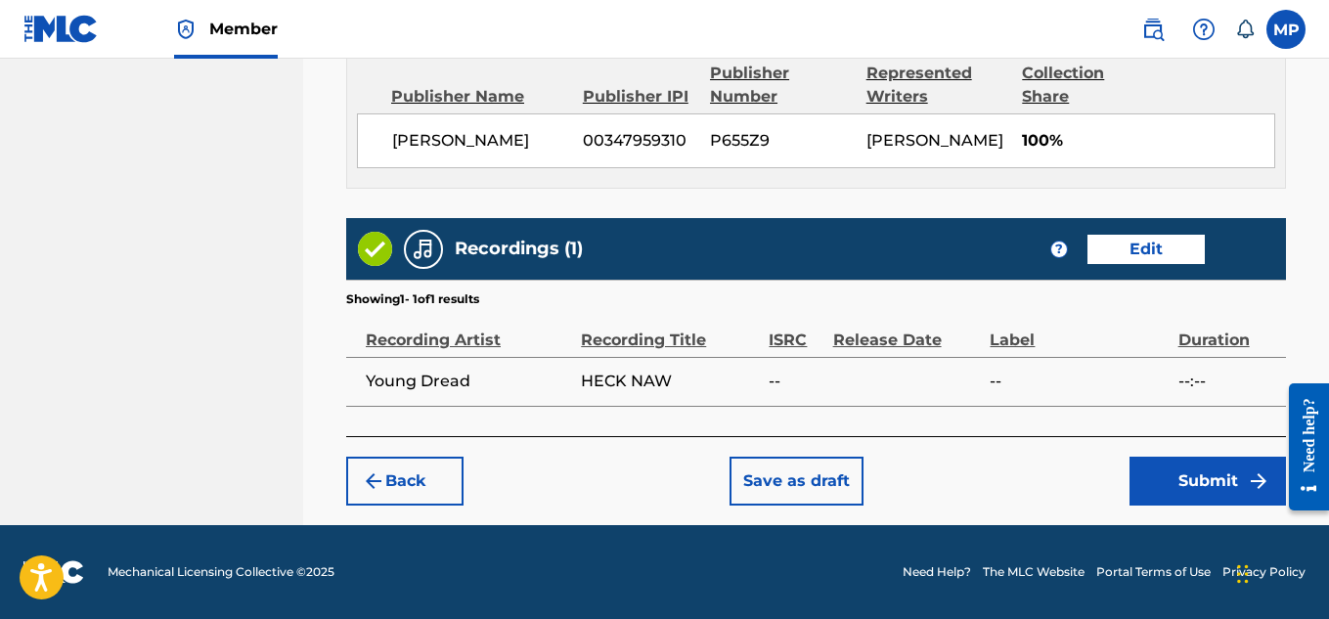
click at [1176, 464] on button "Submit" at bounding box center [1208, 481] width 156 height 49
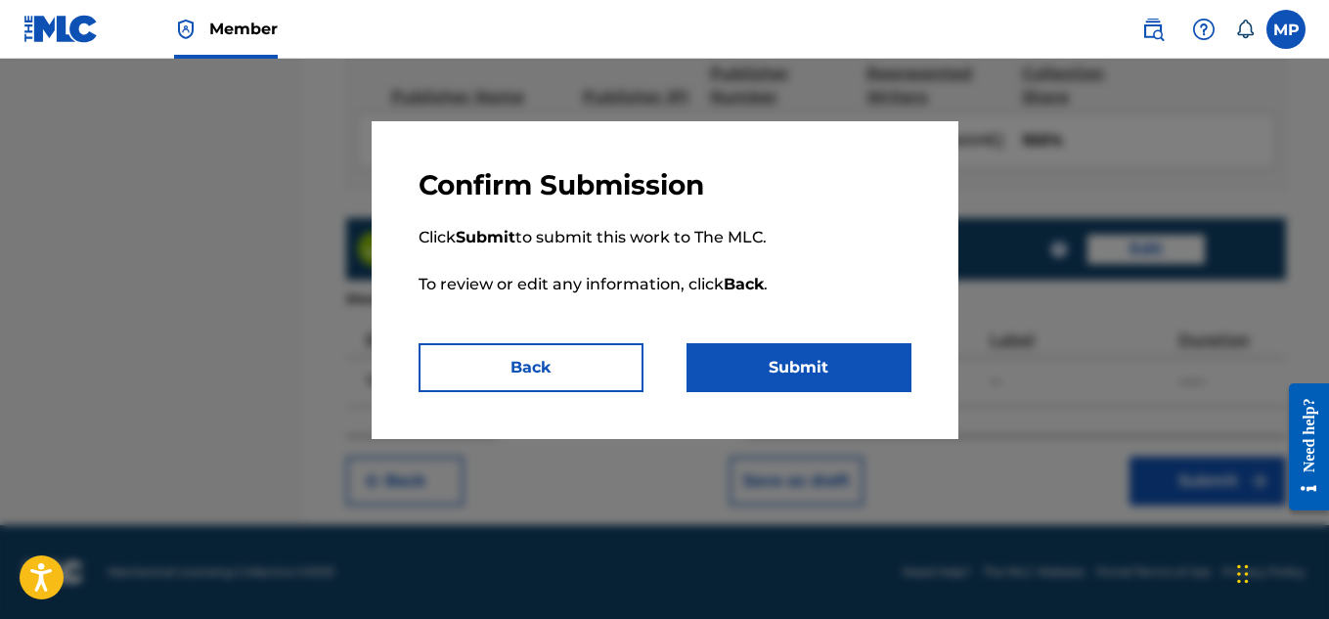
click at [884, 374] on button "Submit" at bounding box center [799, 367] width 225 height 49
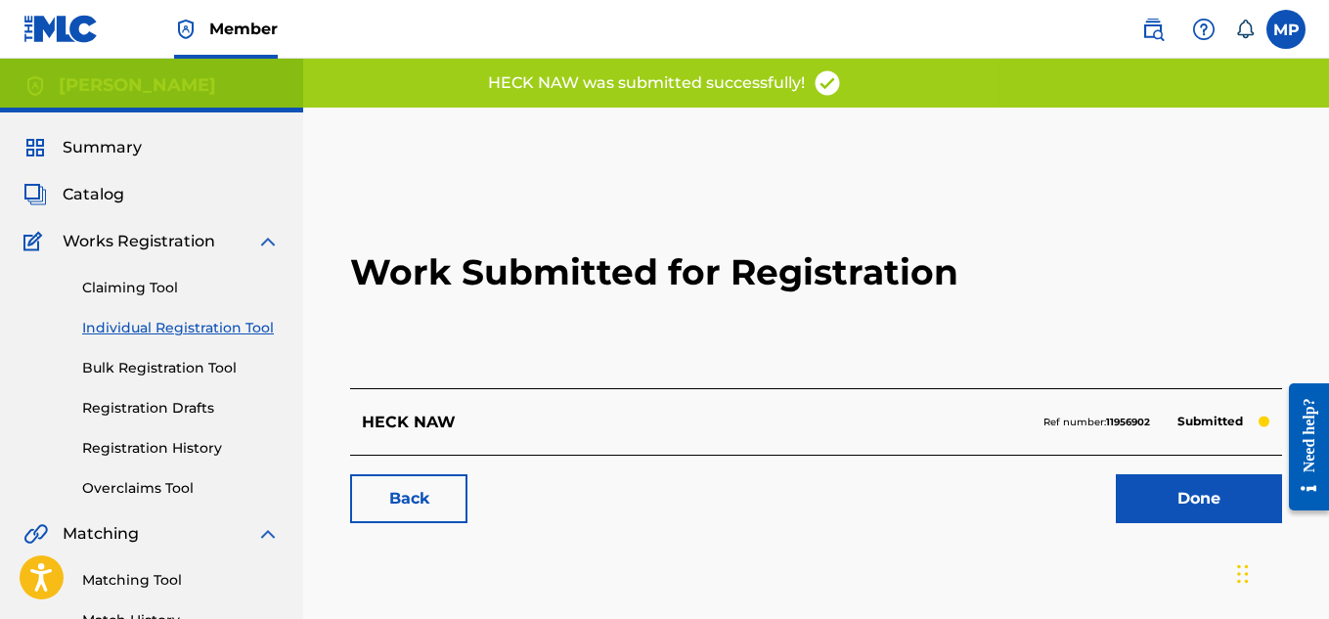
click at [454, 489] on link "Back" at bounding box center [408, 498] width 117 height 49
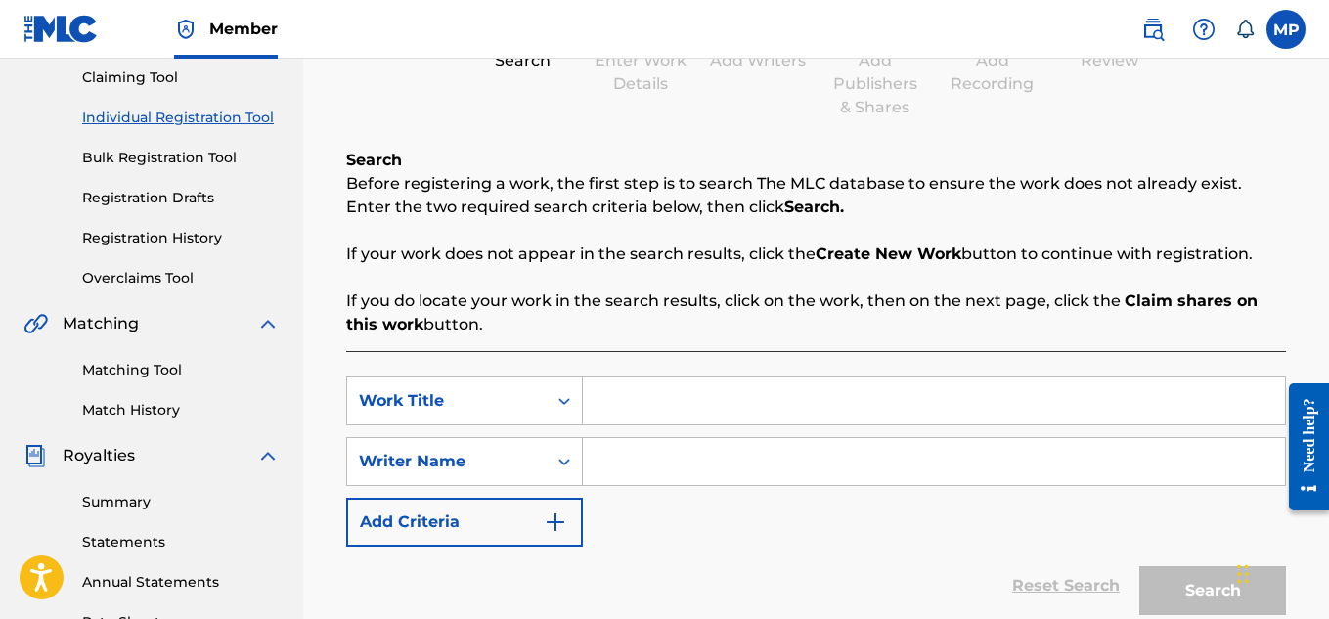
scroll to position [211, 0]
click at [742, 405] on input "Search Form" at bounding box center [934, 400] width 702 height 47
paste input "HEAD BANGERS BALL"
type input "HEAD BANGERS BALL"
click at [743, 465] on input "Search Form" at bounding box center [934, 460] width 702 height 47
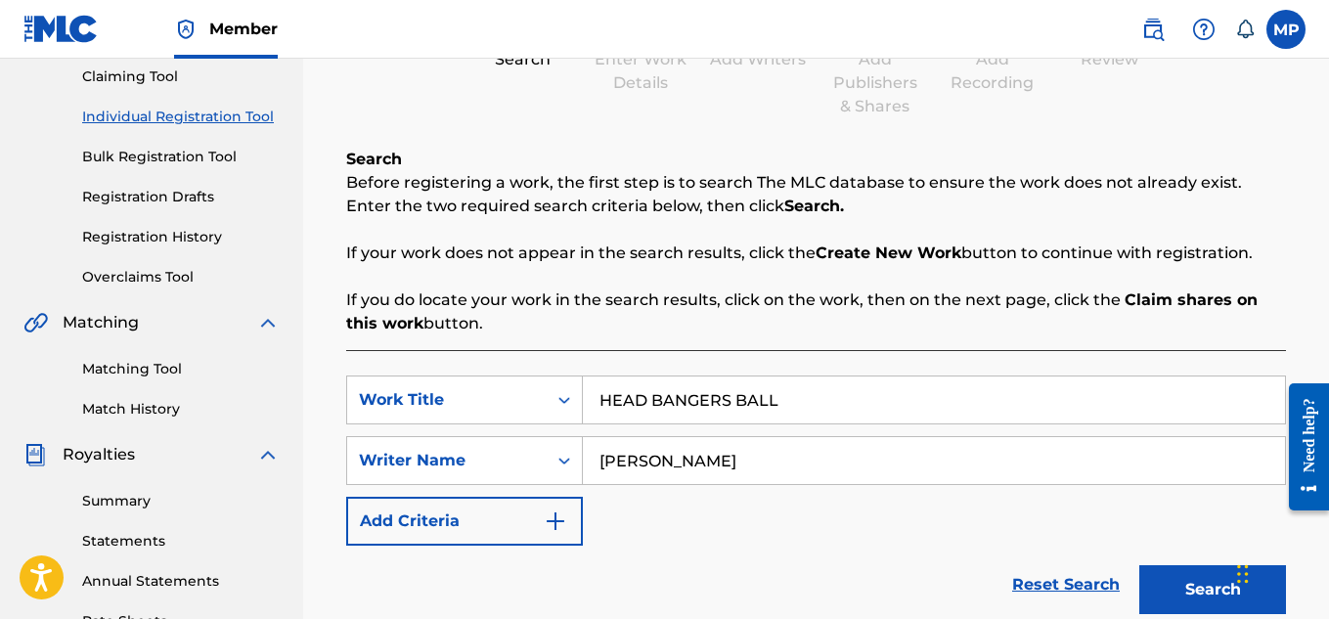
type input "[PERSON_NAME]"
click at [1157, 592] on button "Search" at bounding box center [1212, 589] width 147 height 49
click at [1178, 580] on button "Search" at bounding box center [1212, 589] width 147 height 49
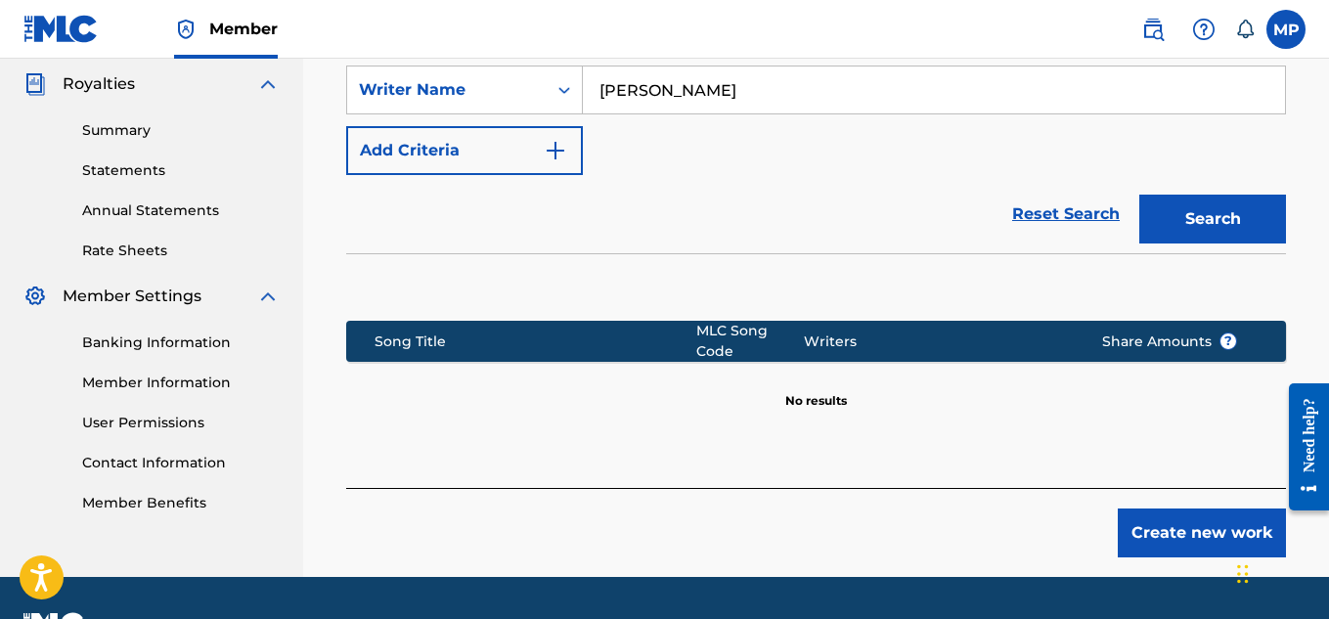
scroll to position [634, 0]
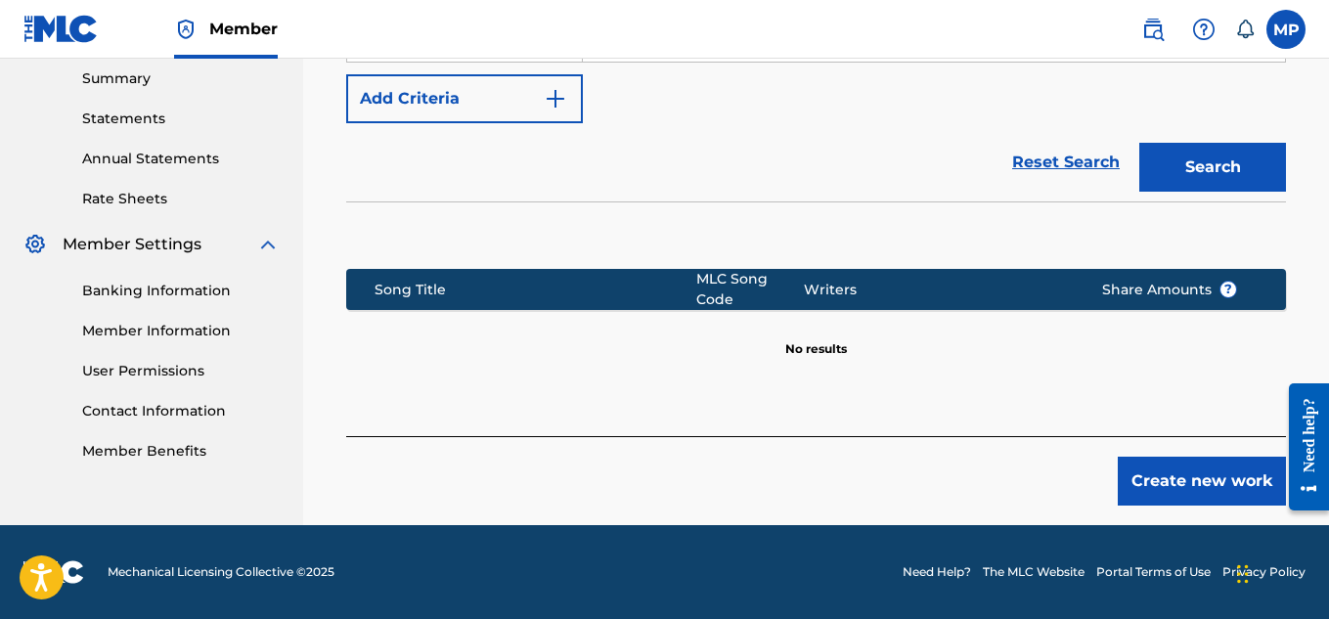
click at [1134, 476] on button "Create new work" at bounding box center [1202, 481] width 168 height 49
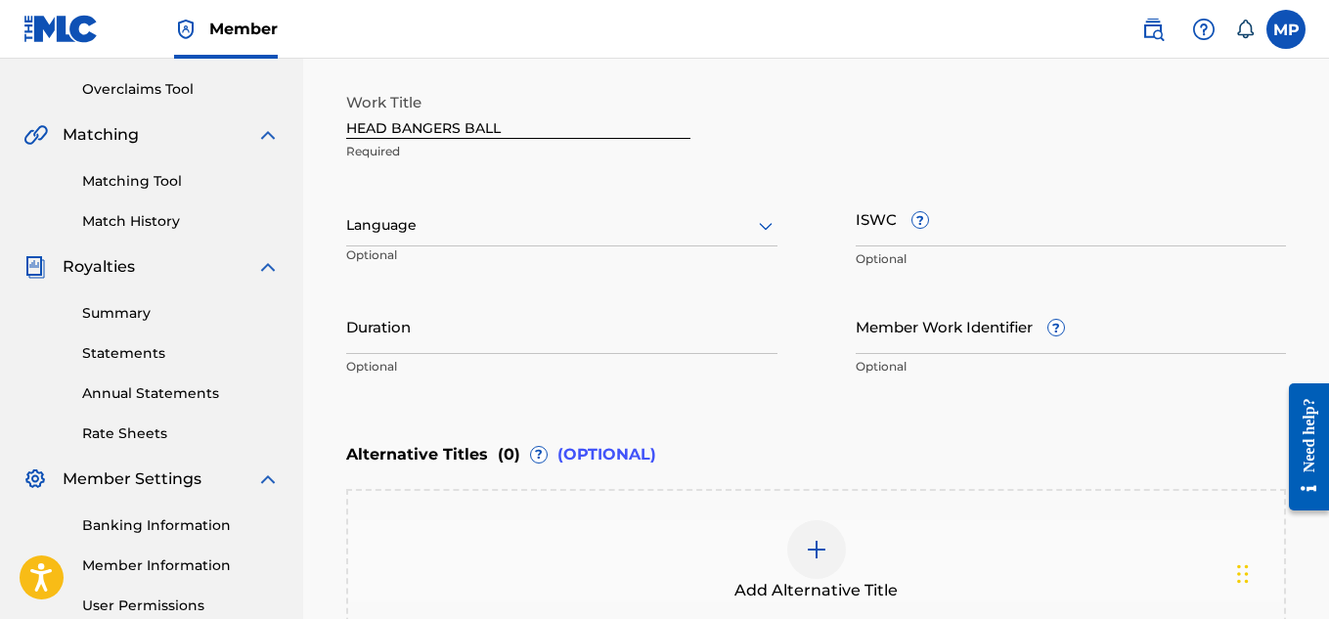
scroll to position [396, 0]
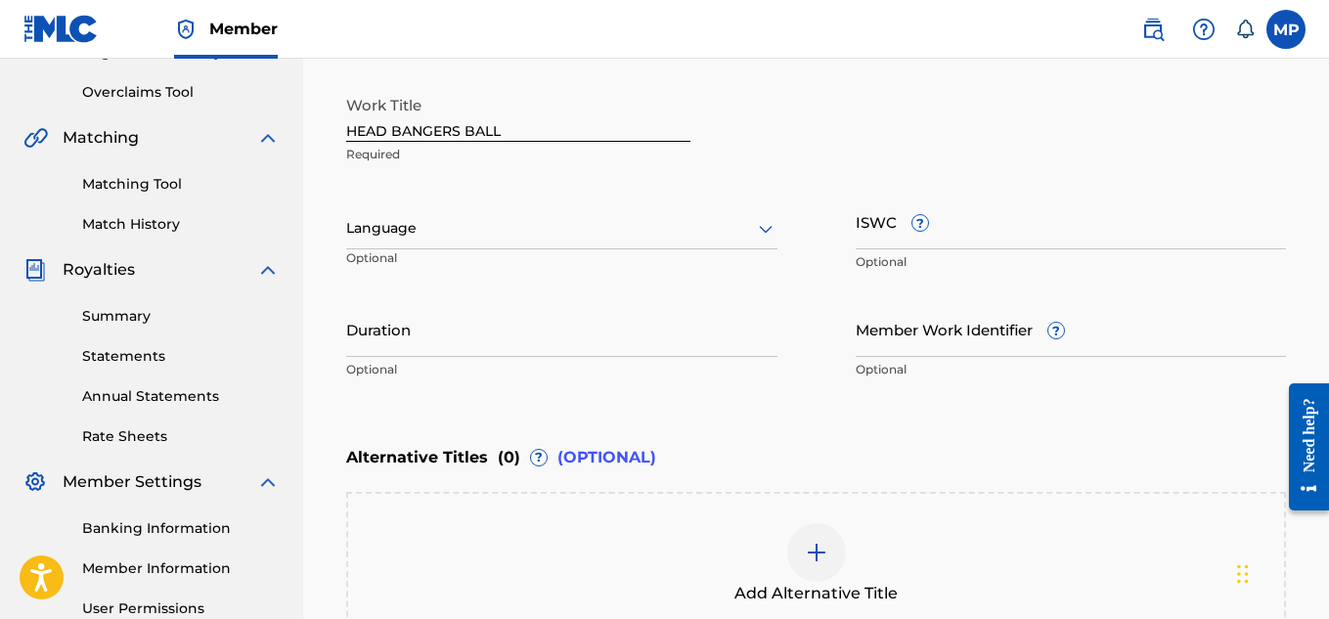
click at [766, 230] on icon at bounding box center [765, 228] width 23 height 23
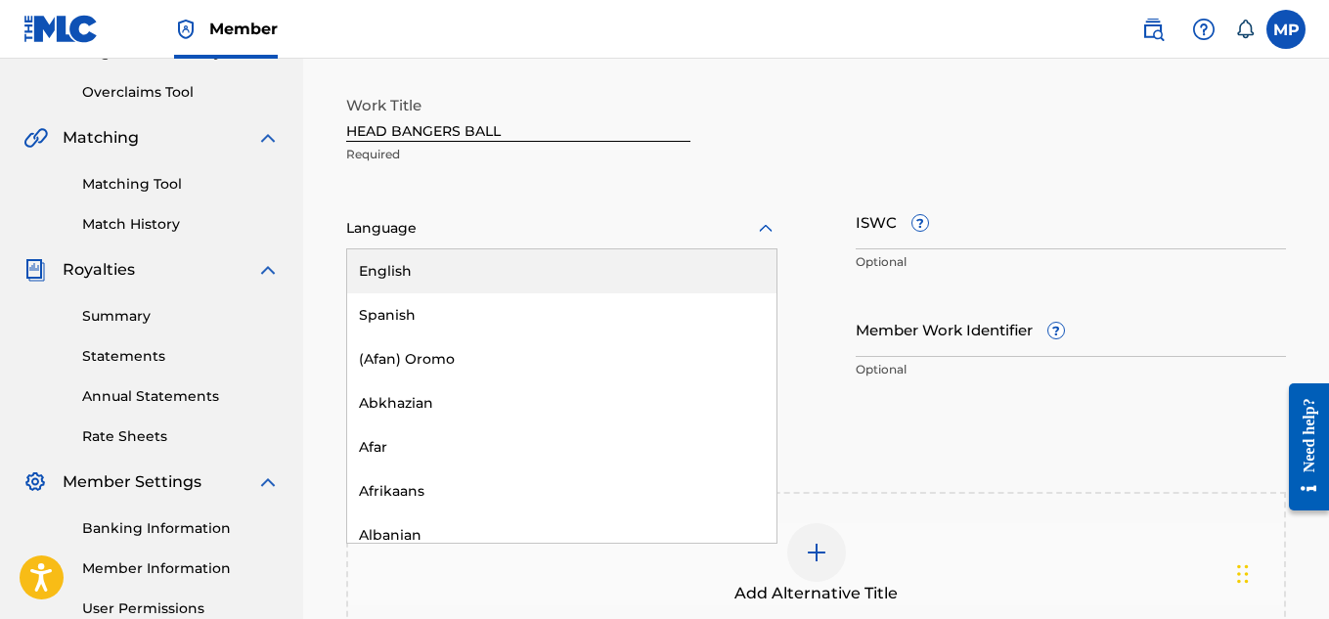
click at [665, 275] on div "English" at bounding box center [561, 271] width 429 height 44
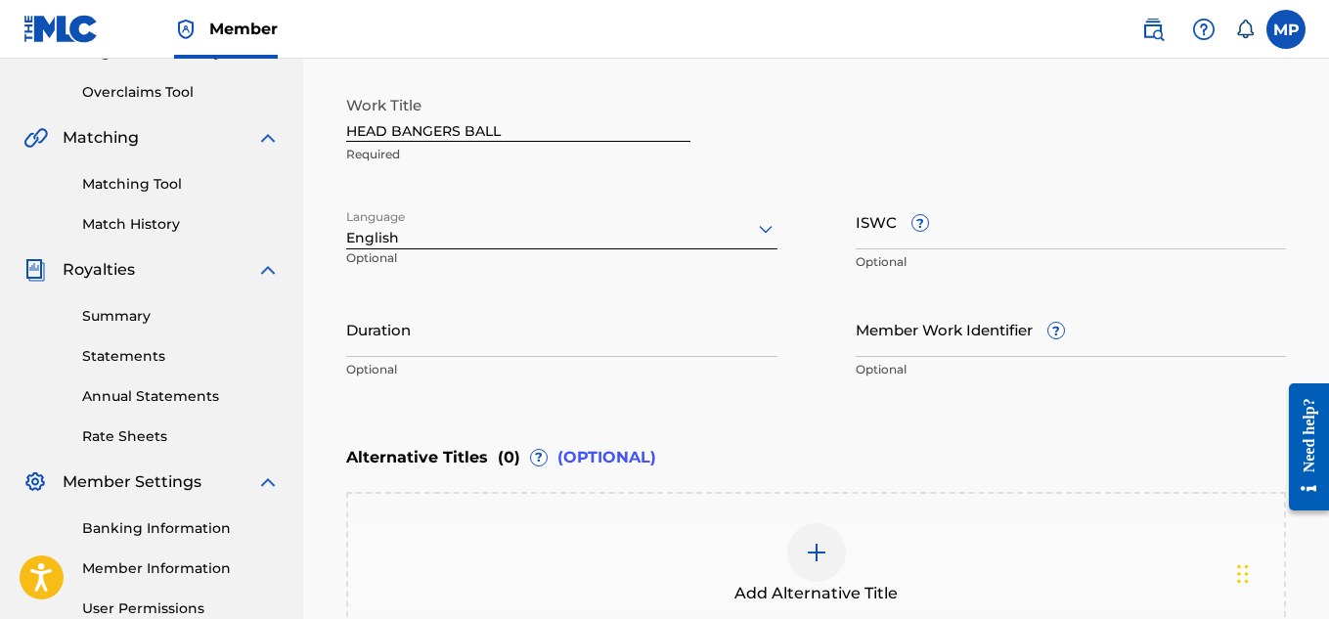
click at [1017, 241] on input "ISWC ?" at bounding box center [1071, 222] width 431 height 56
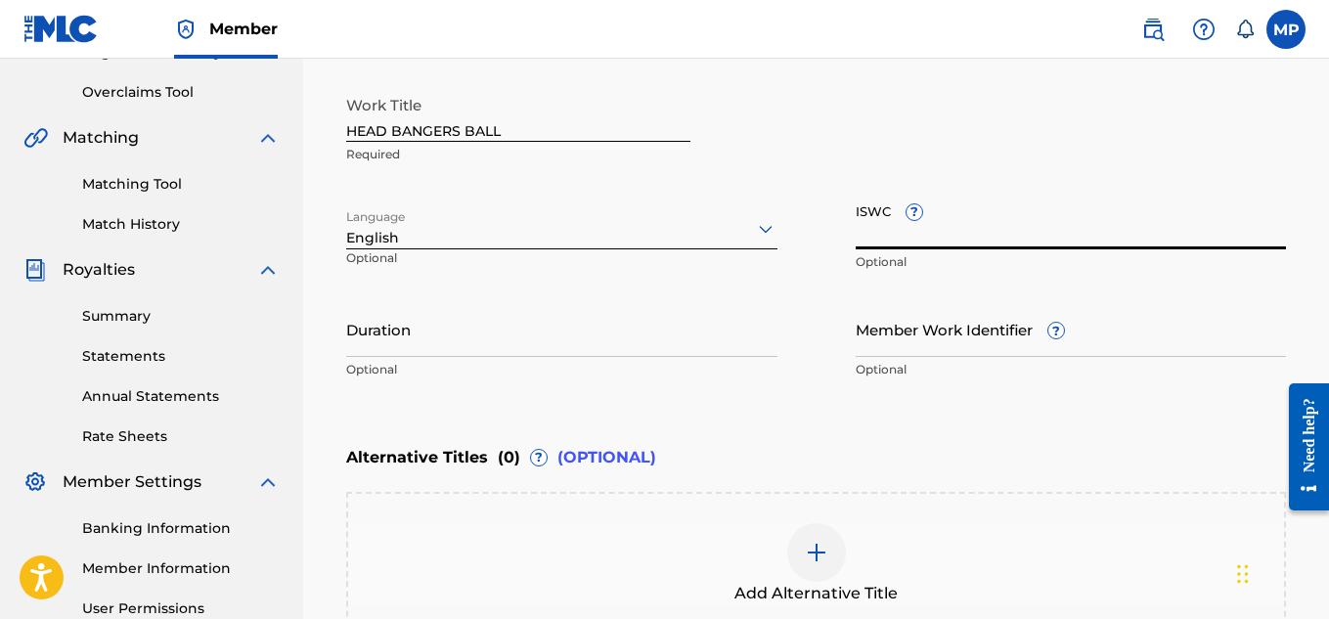
paste input "T9229748281"
type input "T9229748281"
click at [931, 338] on input "Member Work Identifier ?" at bounding box center [1071, 329] width 431 height 56
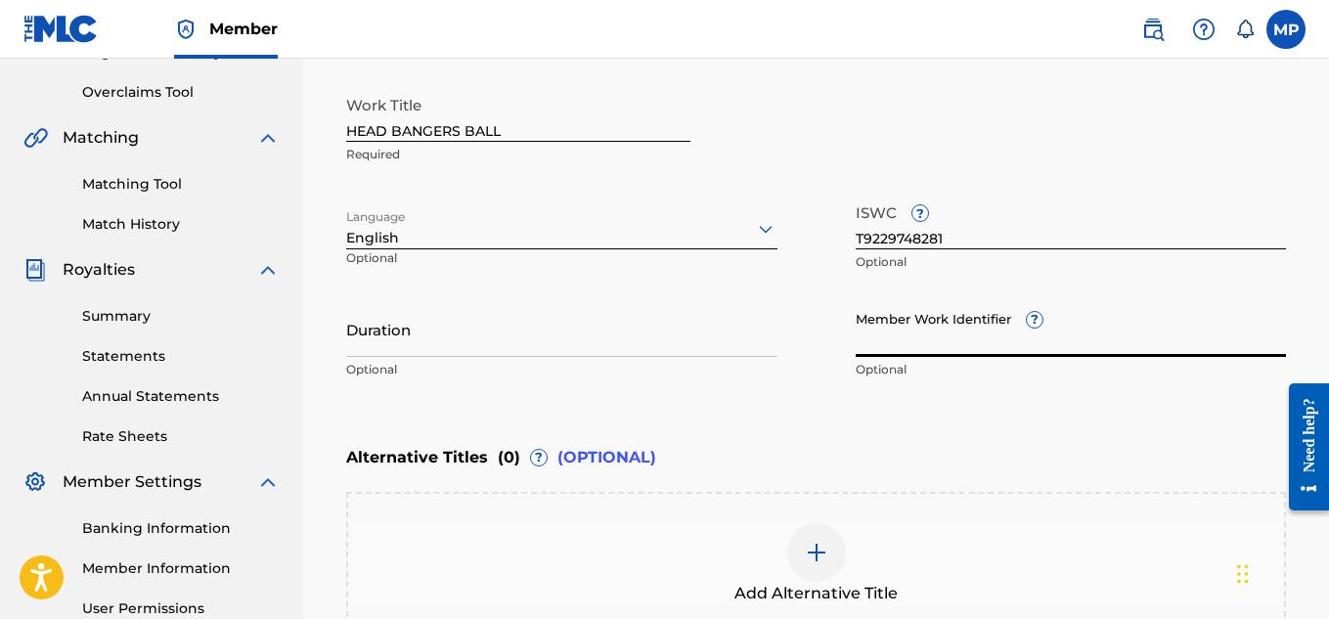
paste input "893487902"
type input "893487902"
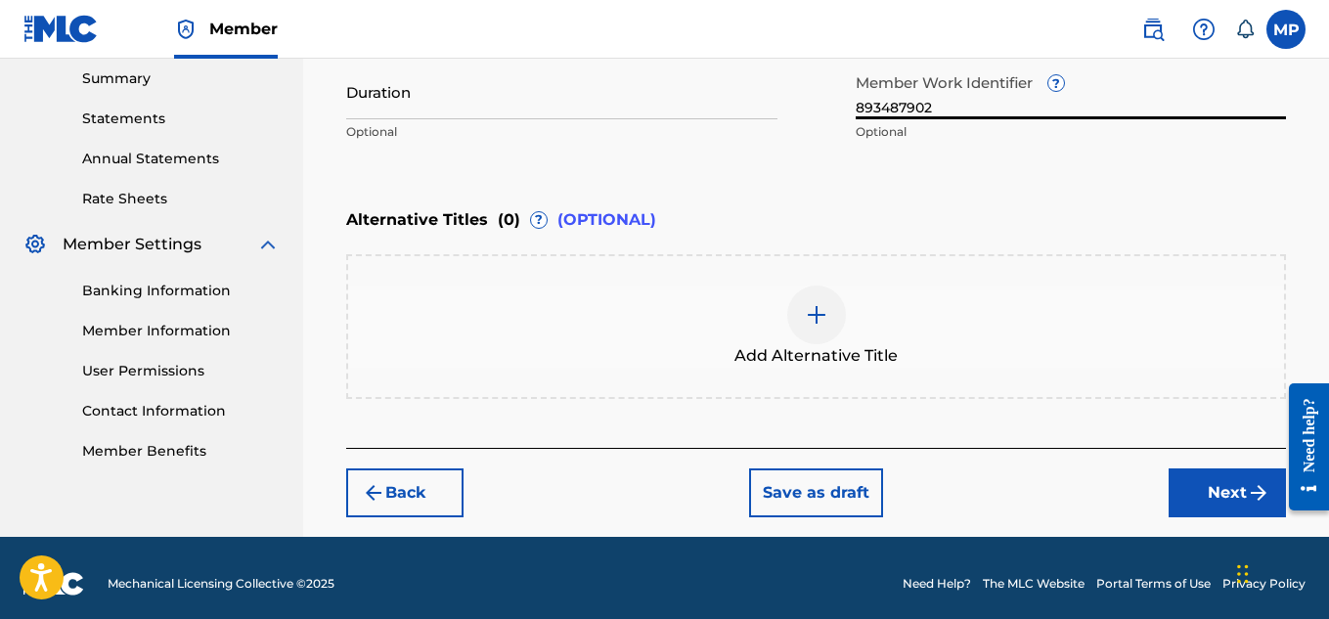
scroll to position [645, 0]
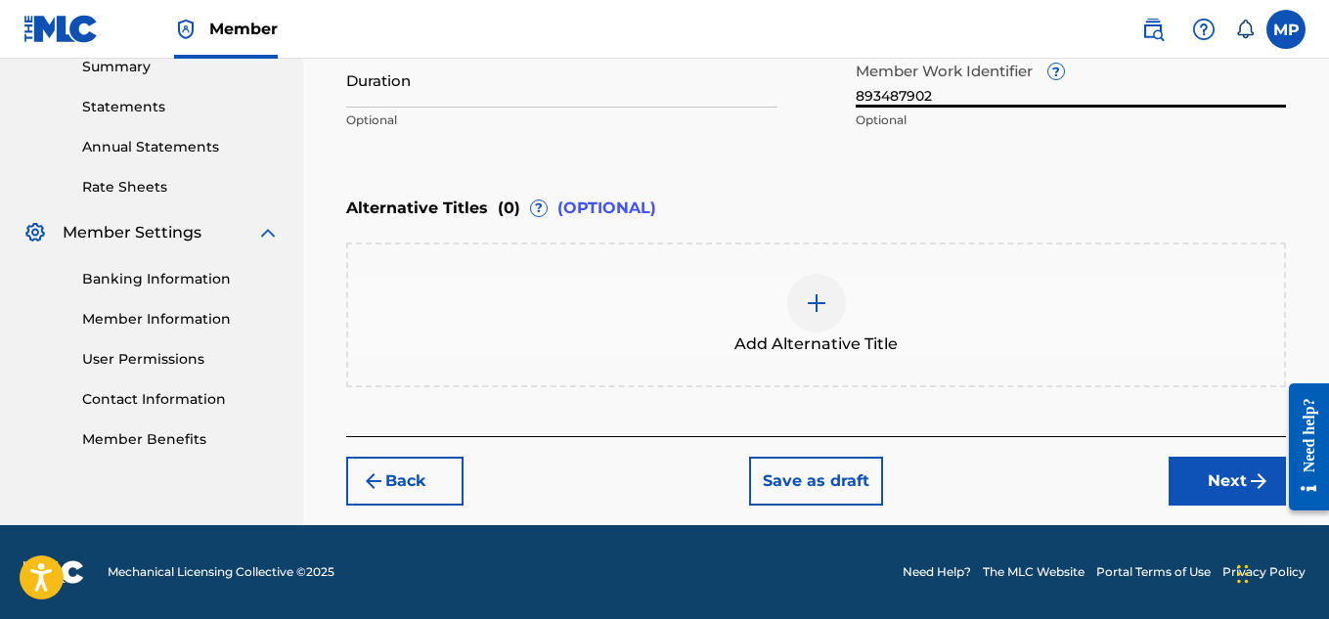
click at [1190, 473] on button "Next" at bounding box center [1227, 481] width 117 height 49
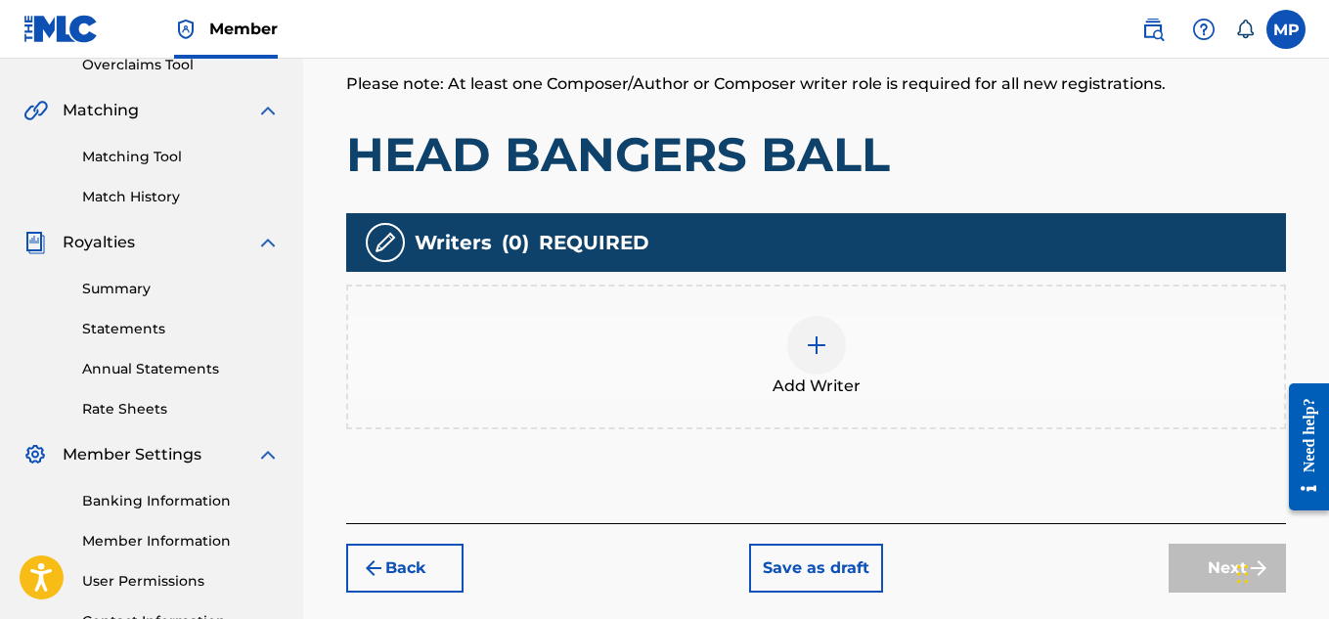
scroll to position [495, 0]
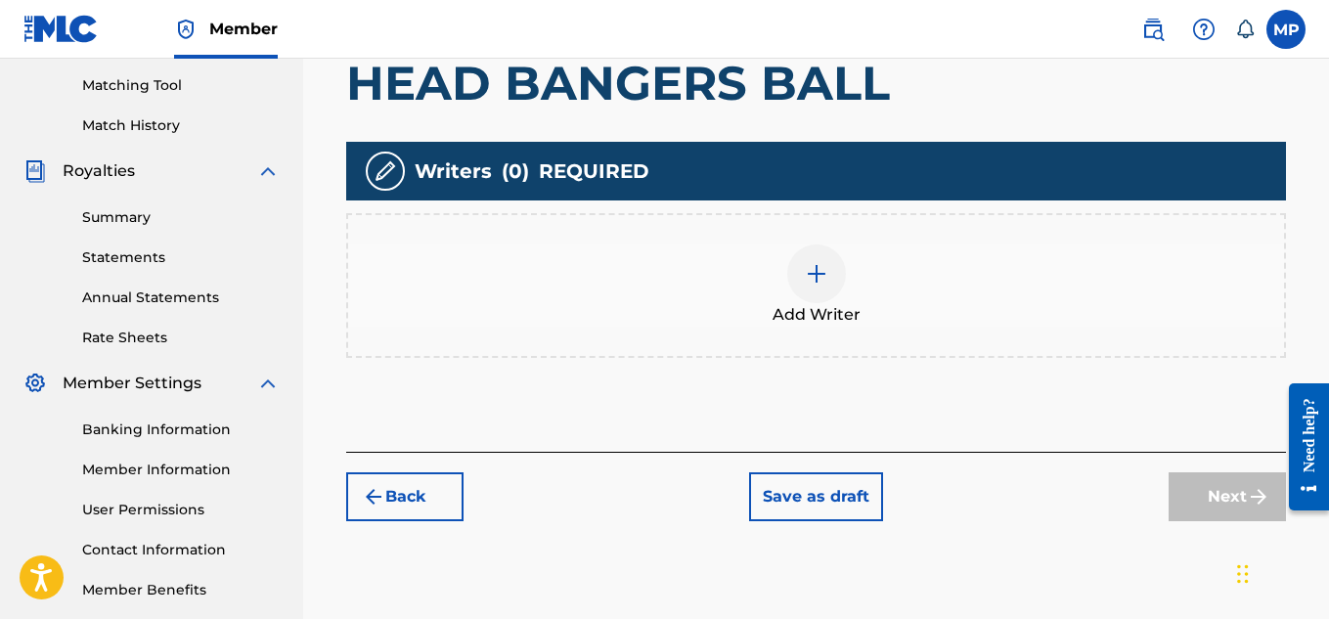
click at [815, 275] on img at bounding box center [816, 273] width 23 height 23
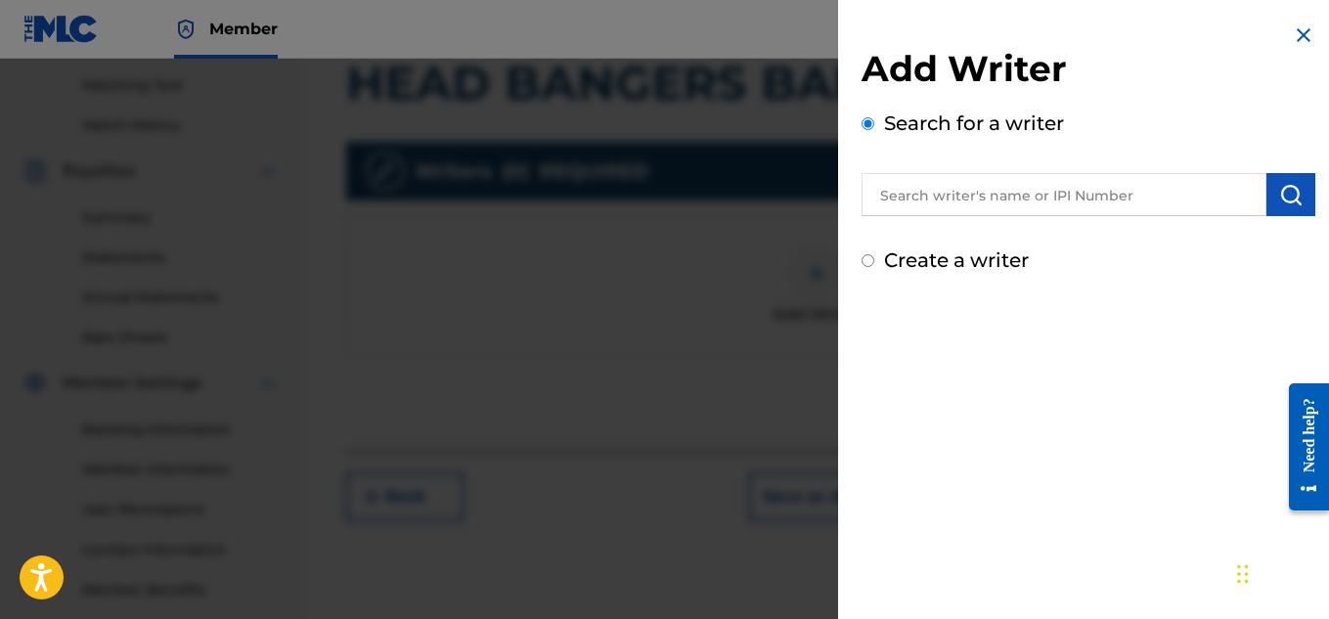
click at [923, 195] on input "text" at bounding box center [1064, 194] width 405 height 43
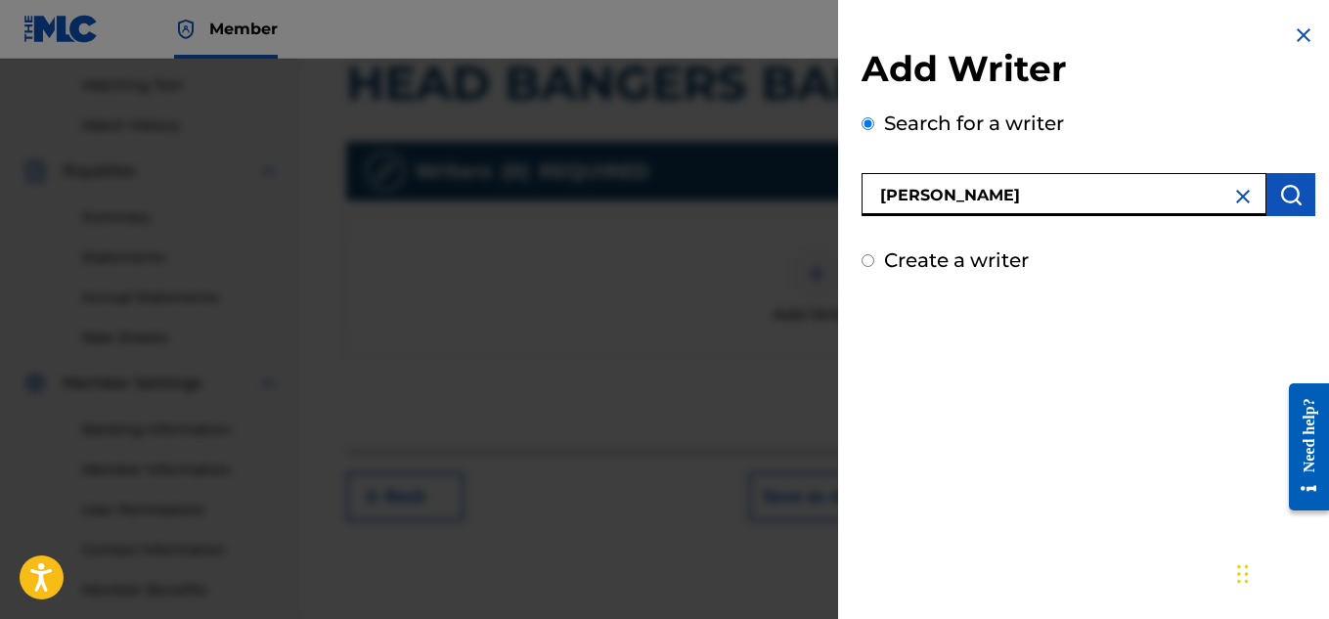
type input "[PERSON_NAME]"
click at [1279, 204] on img "submit" at bounding box center [1290, 194] width 23 height 23
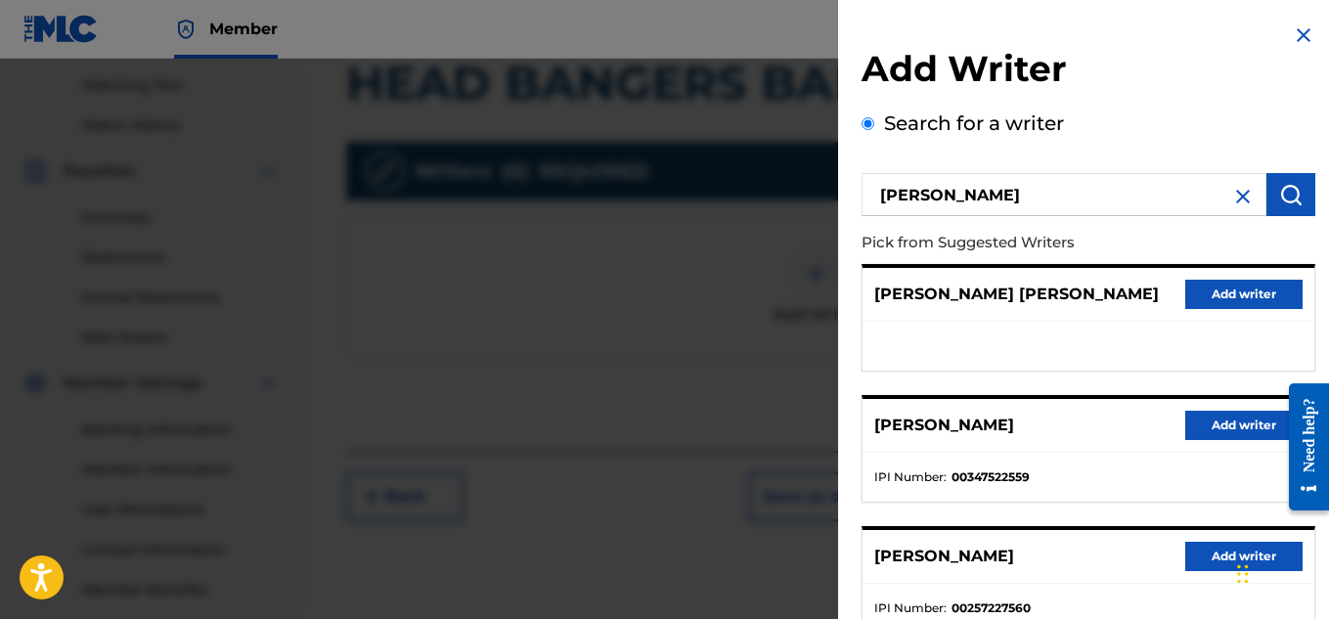
click at [1209, 433] on button "Add writer" at bounding box center [1243, 425] width 117 height 29
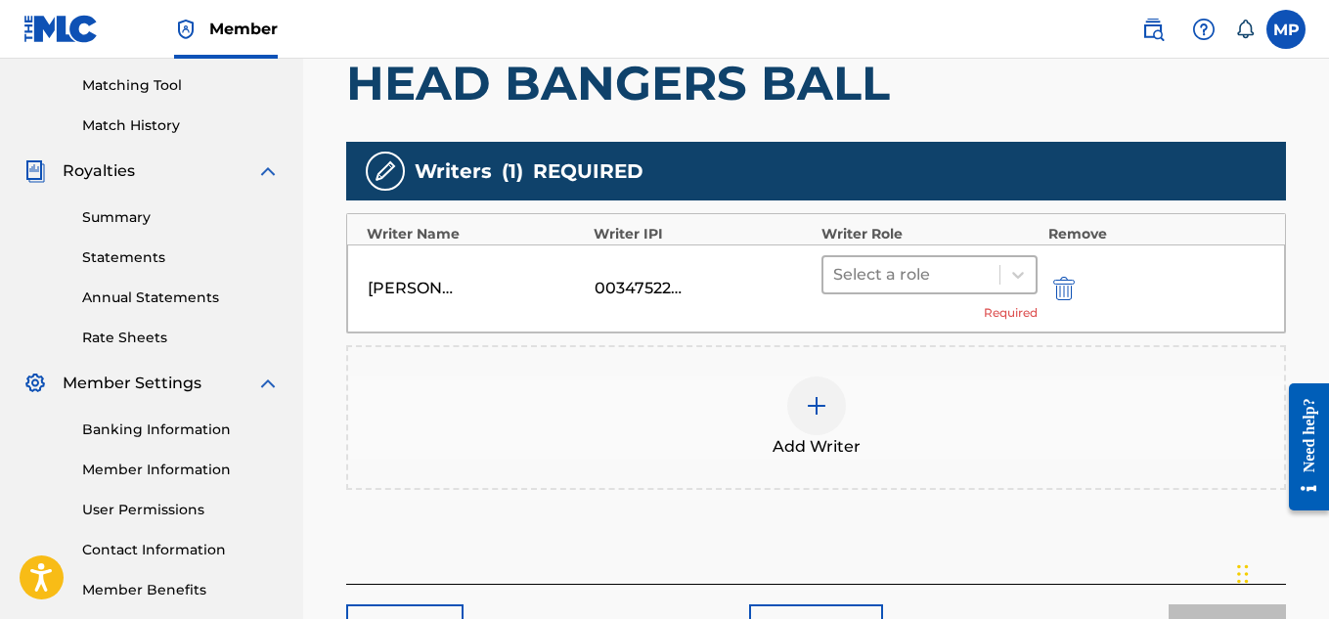
click at [979, 282] on div at bounding box center [911, 274] width 157 height 27
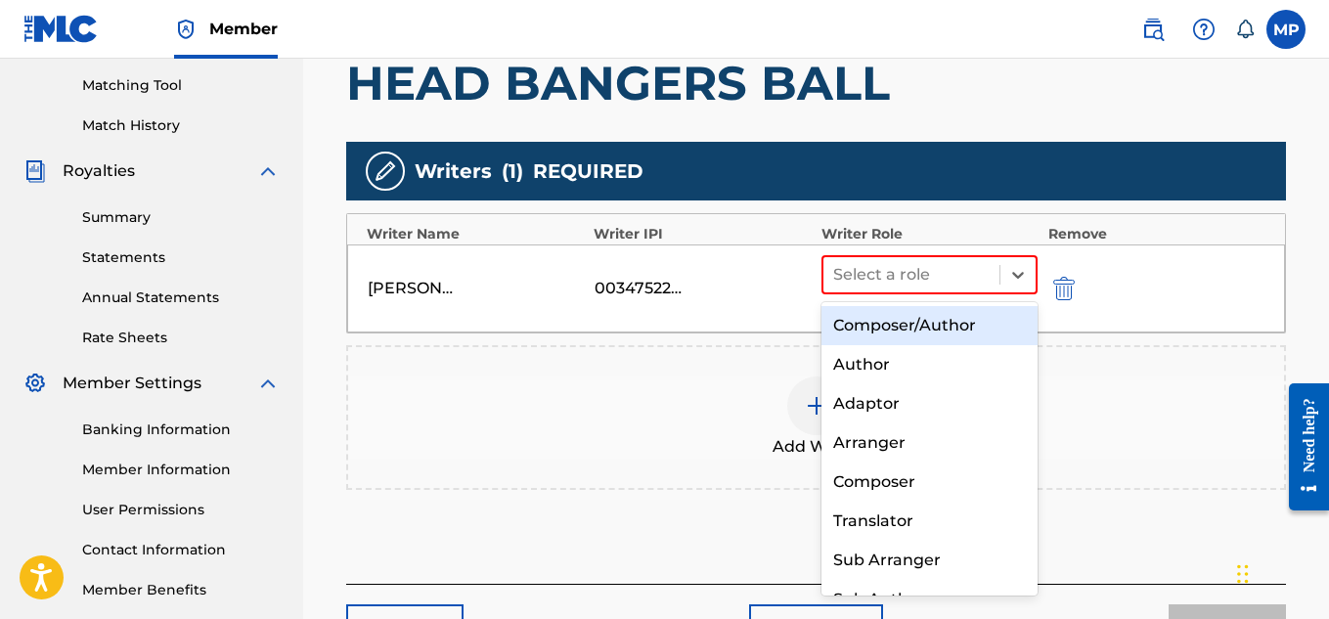
click at [880, 330] on div "Composer/Author" at bounding box center [930, 325] width 217 height 39
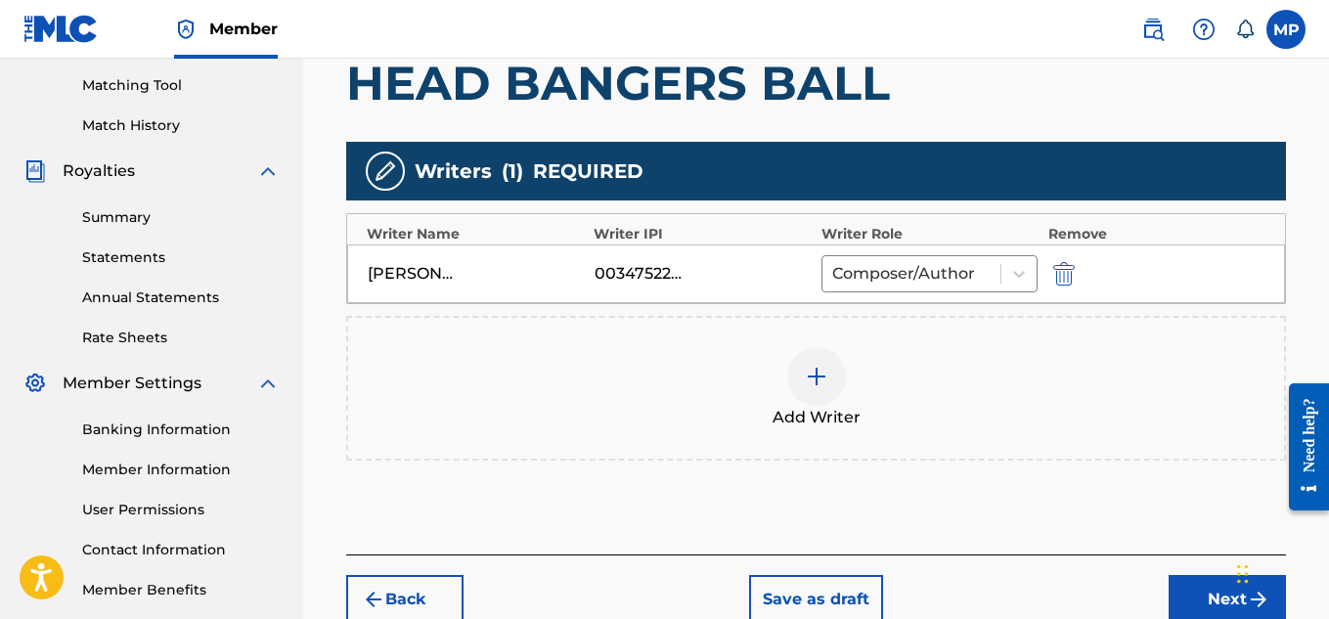
scroll to position [613, 0]
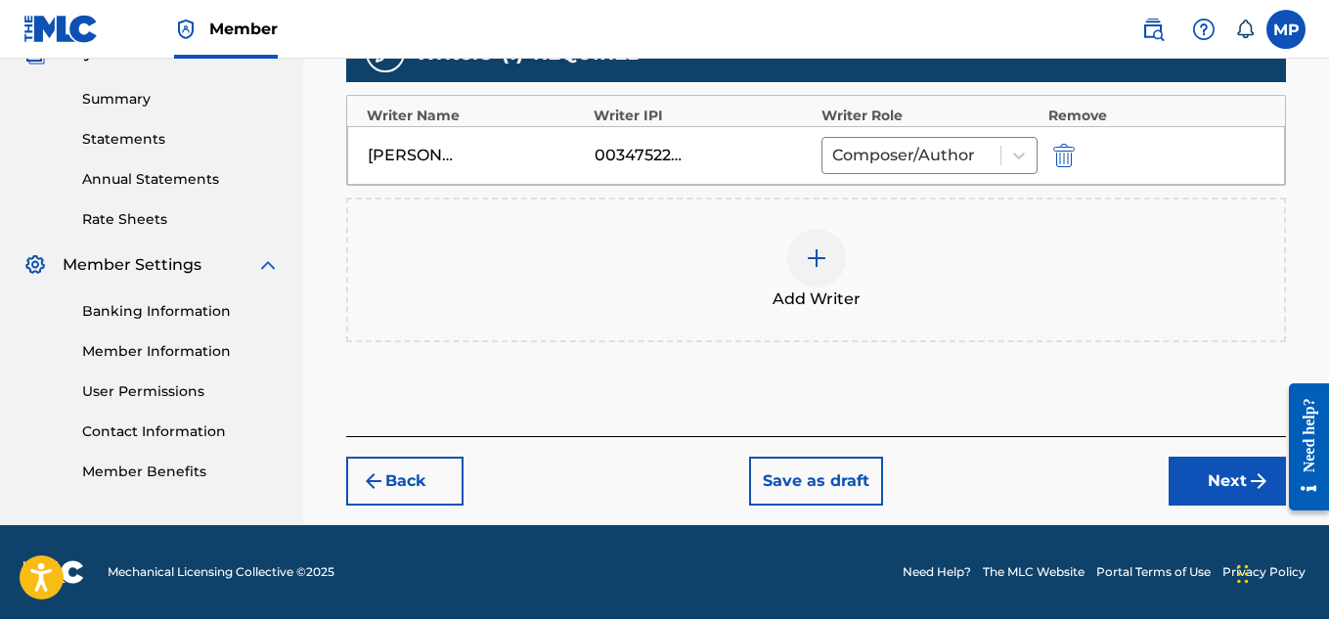
click at [1180, 484] on button "Next" at bounding box center [1227, 481] width 117 height 49
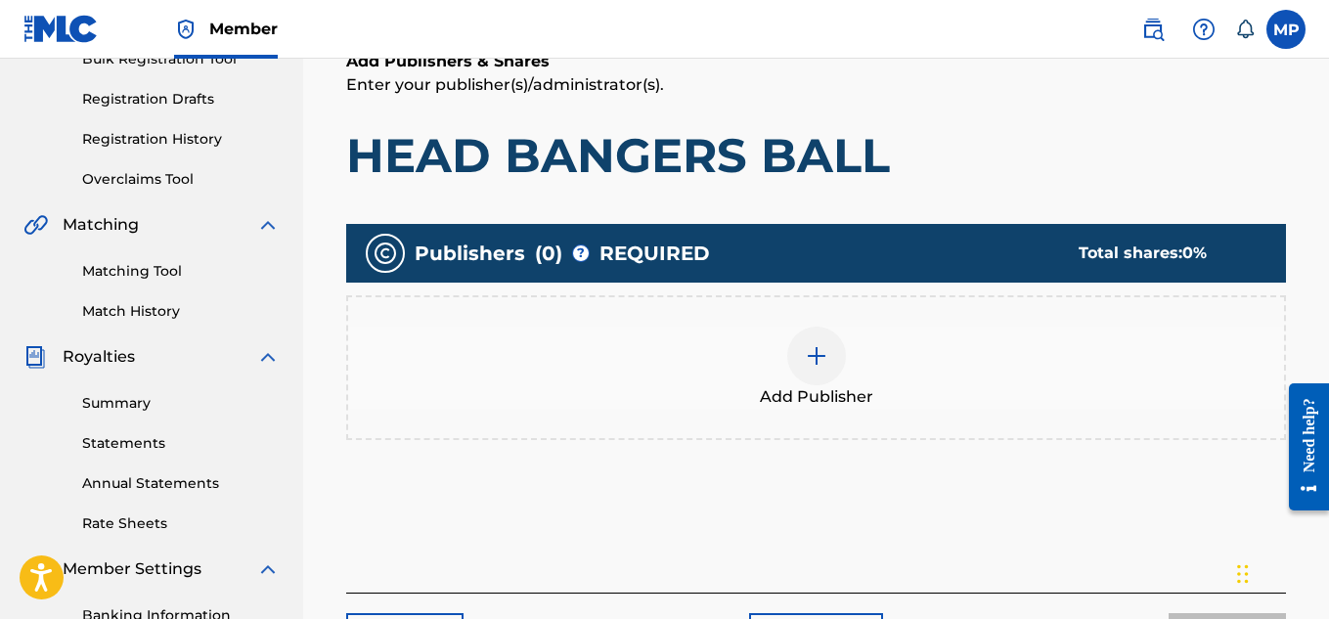
scroll to position [333, 0]
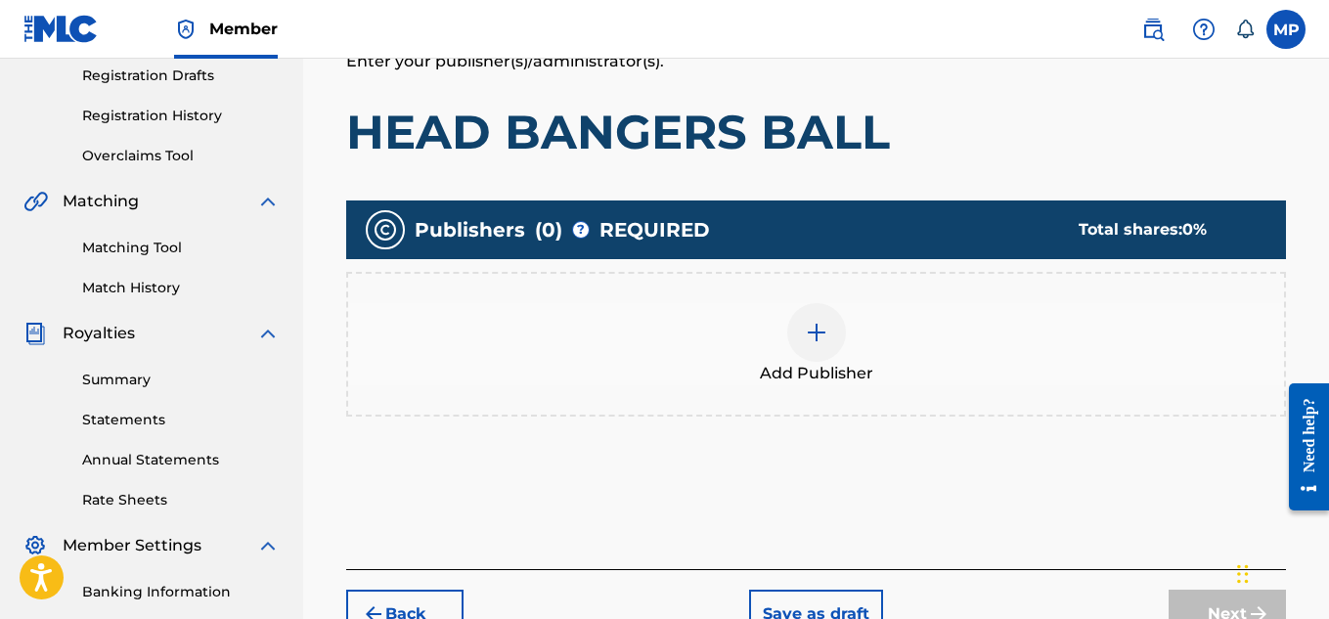
click at [822, 340] on img at bounding box center [816, 332] width 23 height 23
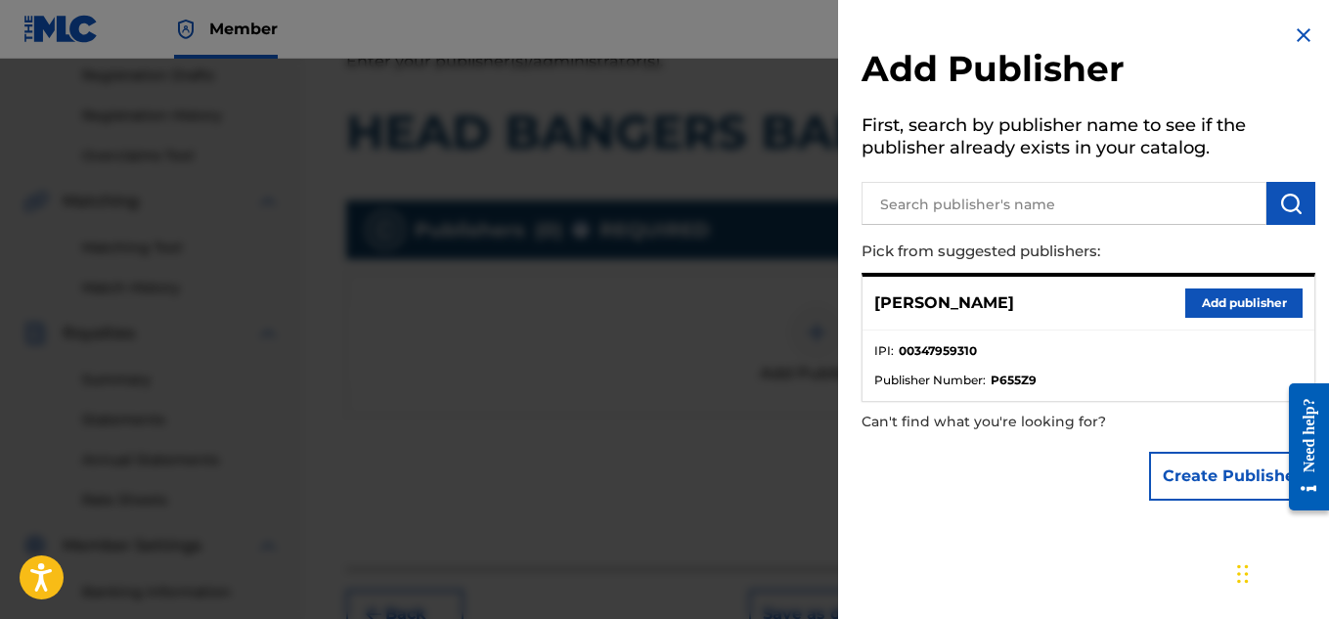
click at [1240, 306] on button "Add publisher" at bounding box center [1243, 303] width 117 height 29
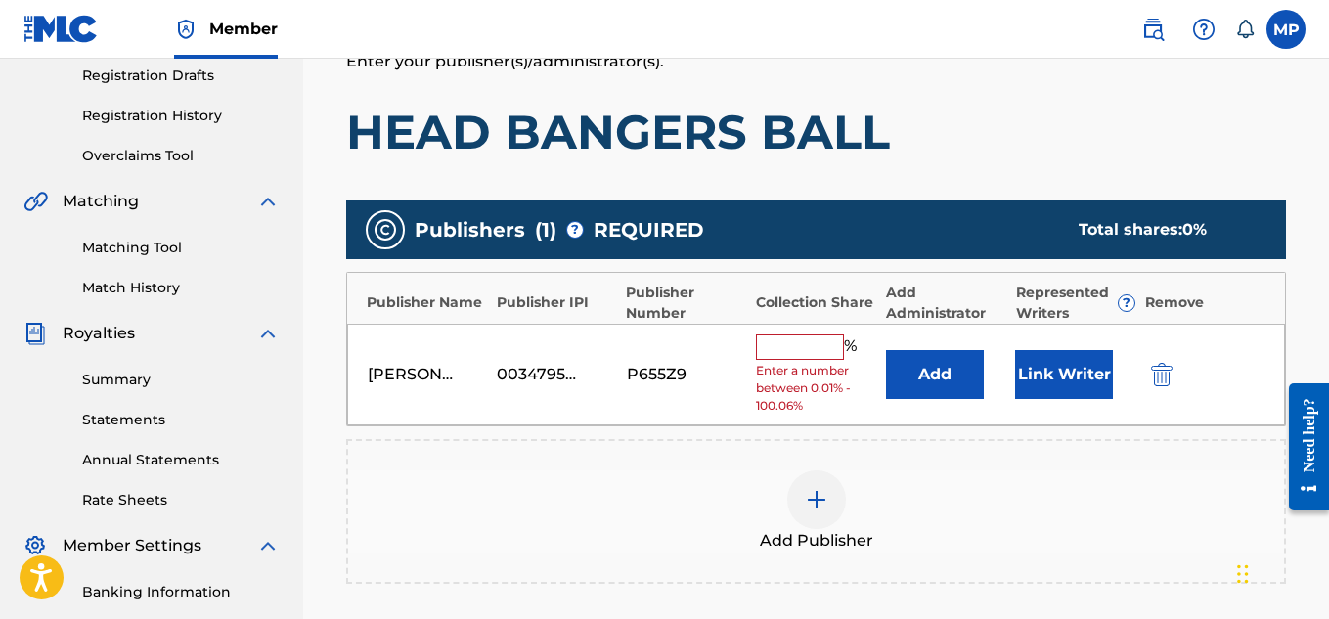
click at [824, 332] on div "[PERSON_NAME] 00347959310 P655Z9 % Enter a number between 0.01% - 100.06% Add L…" at bounding box center [816, 375] width 938 height 103
click at [824, 343] on input "text" at bounding box center [800, 346] width 88 height 25
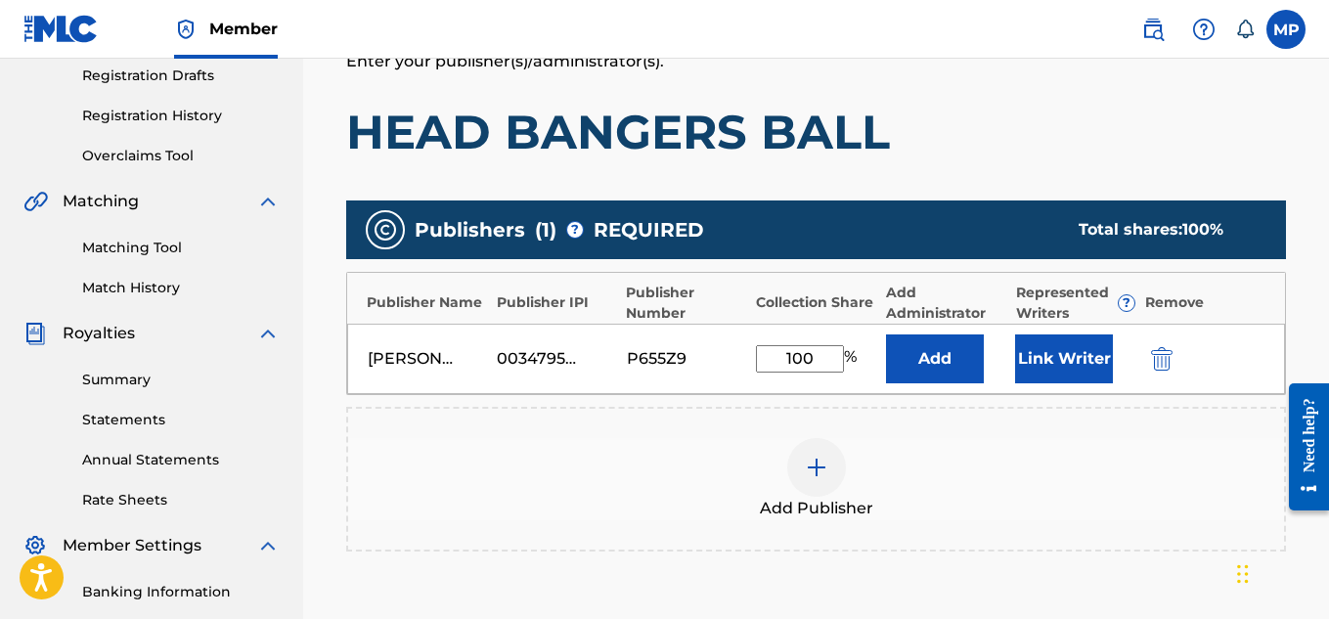
type input "100"
click at [1058, 342] on button "Link Writer" at bounding box center [1064, 358] width 98 height 49
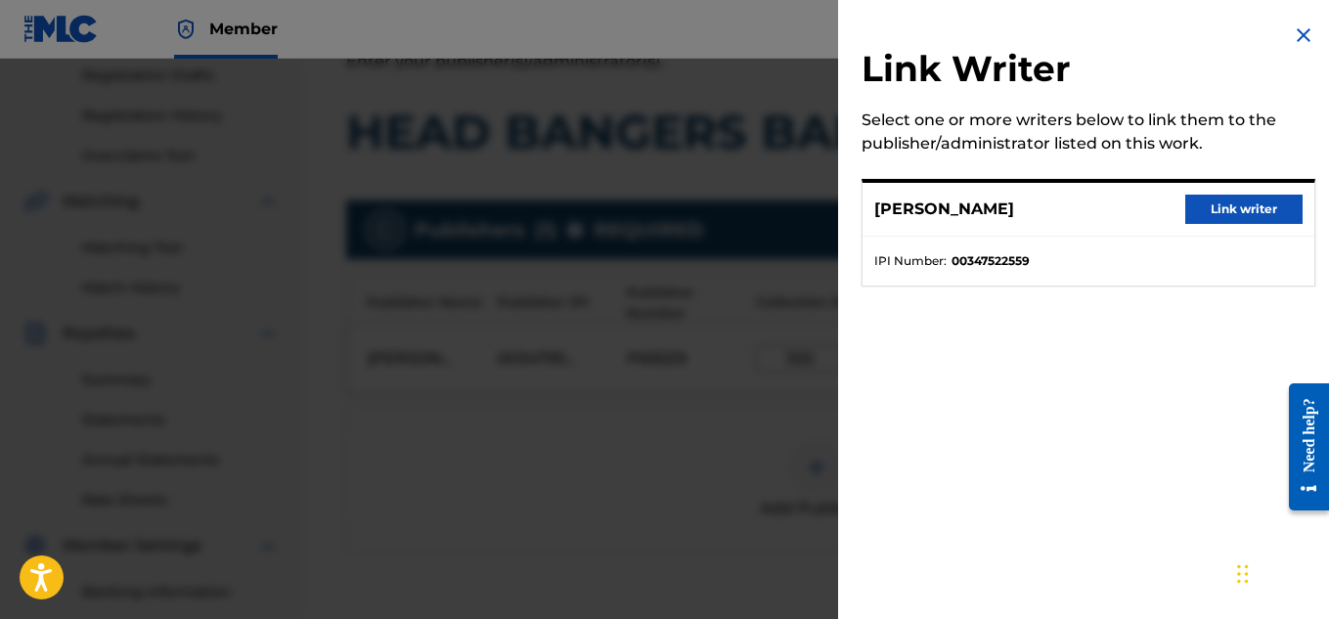
click at [1221, 219] on button "Link writer" at bounding box center [1243, 209] width 117 height 29
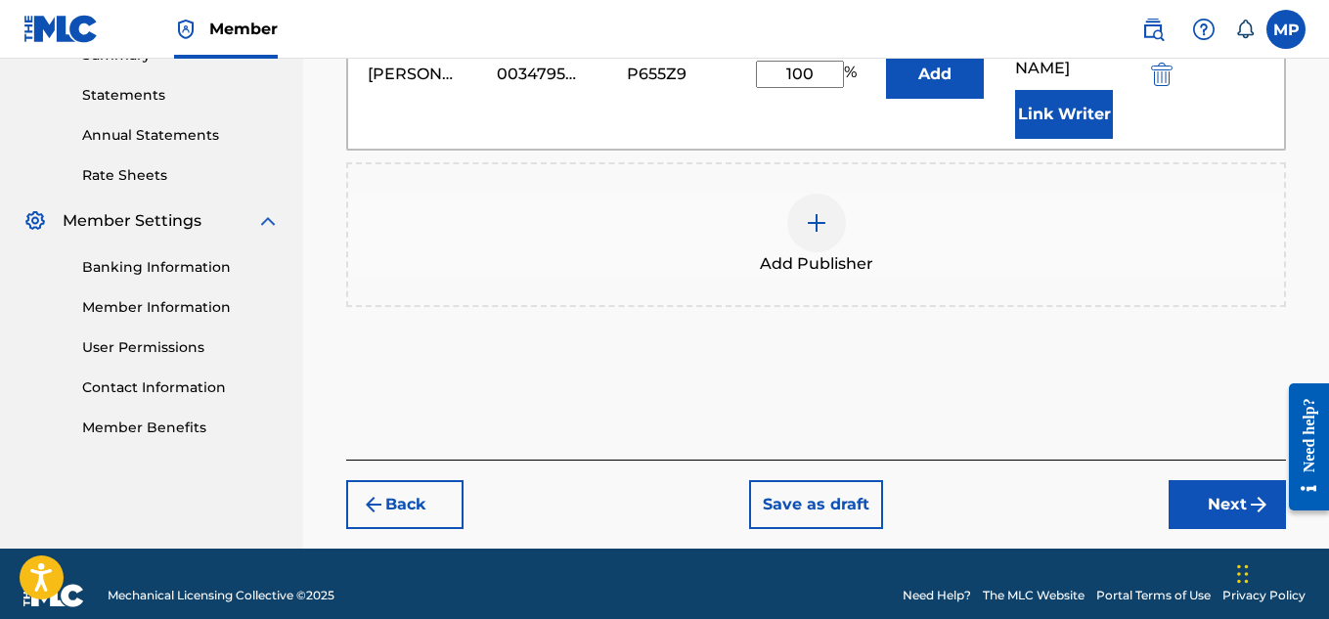
click at [1214, 480] on button "Next" at bounding box center [1227, 504] width 117 height 49
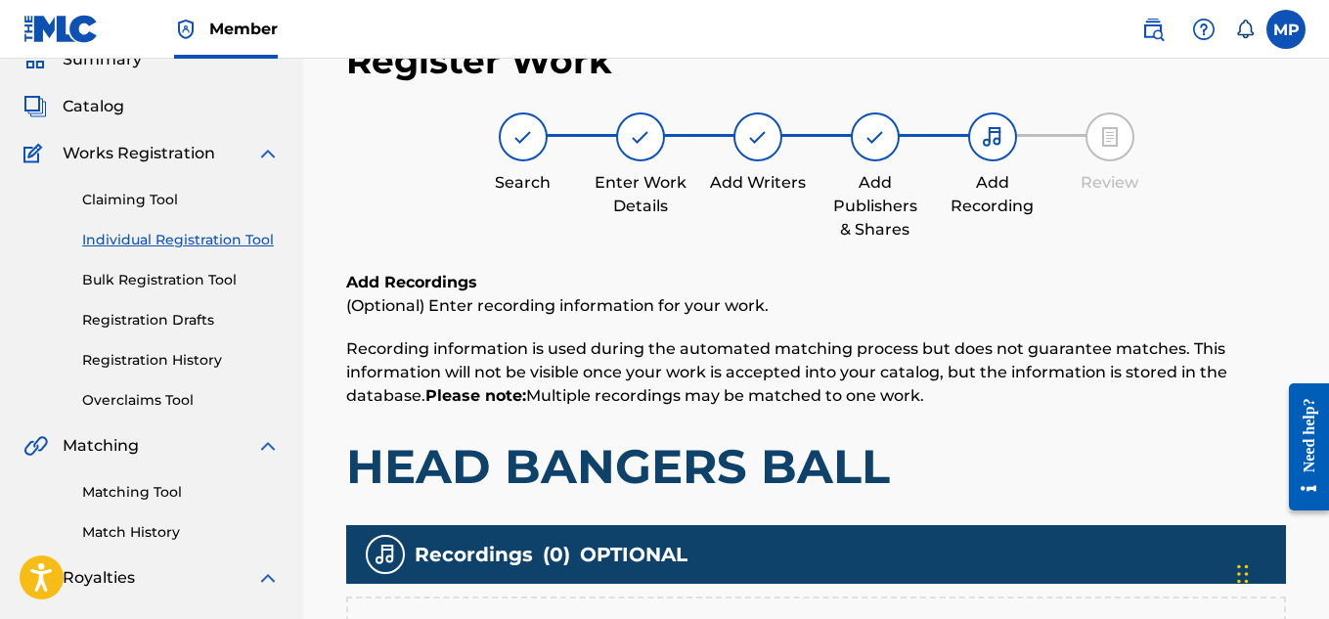
scroll to position [594, 0]
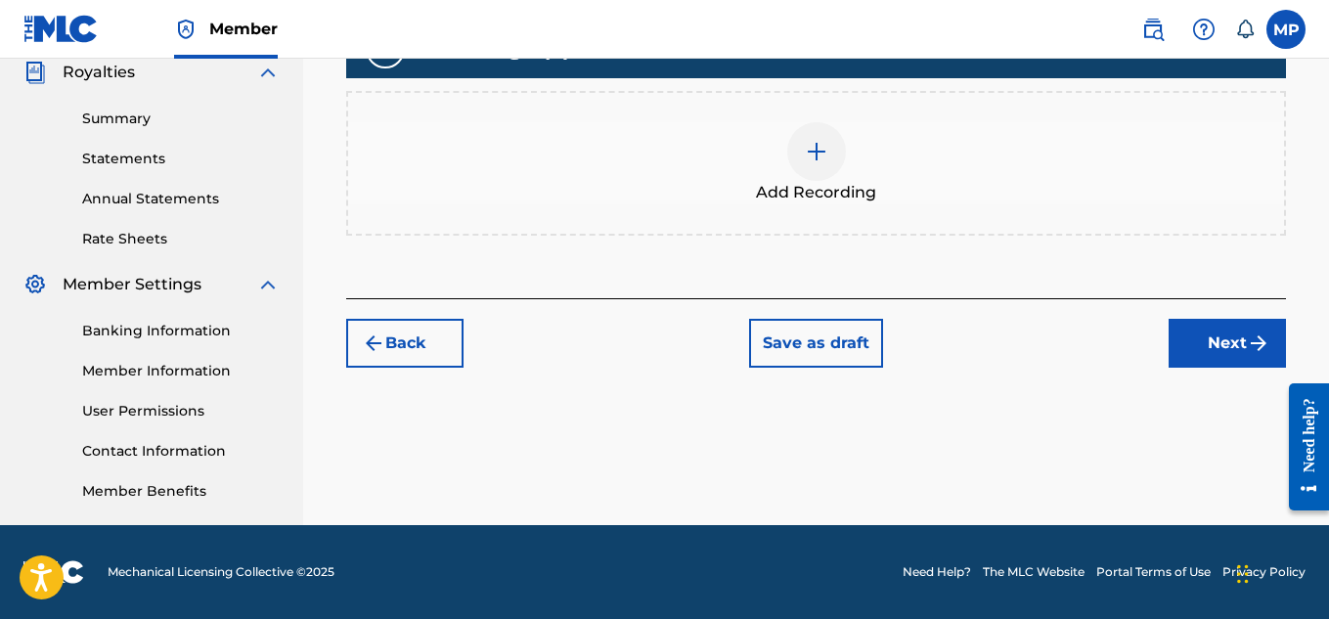
click at [830, 187] on span "Add Recording" at bounding box center [816, 192] width 120 height 23
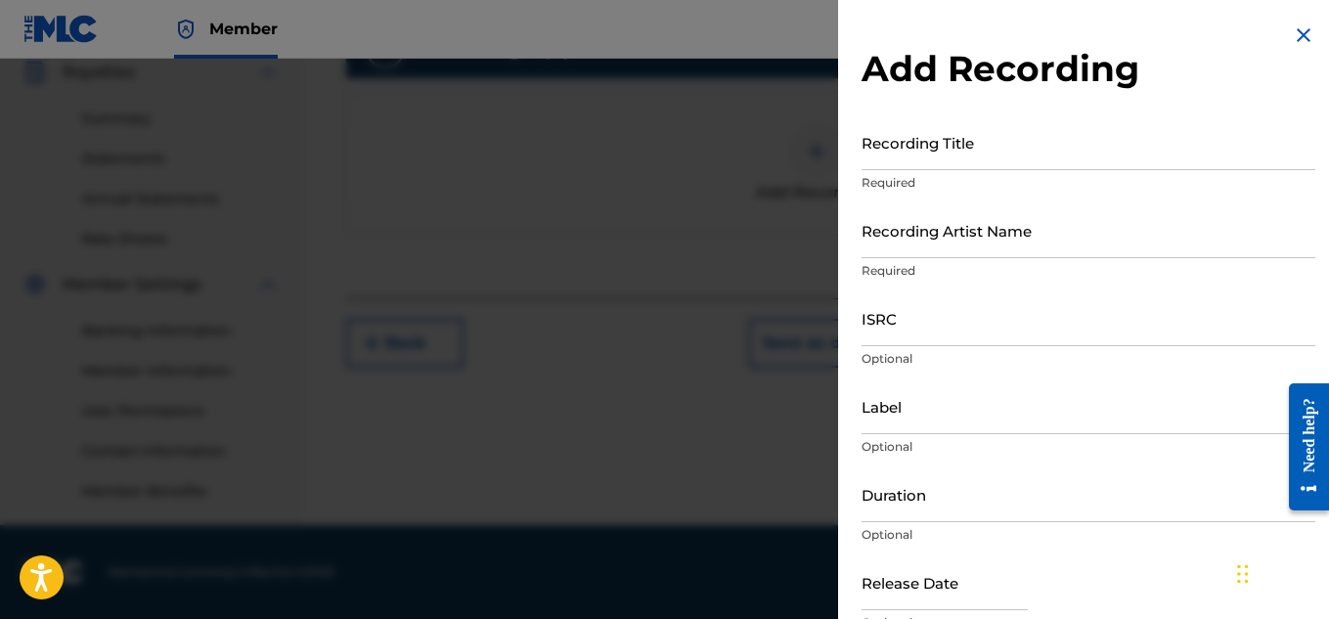
click at [978, 160] on input "Recording Title" at bounding box center [1089, 142] width 454 height 56
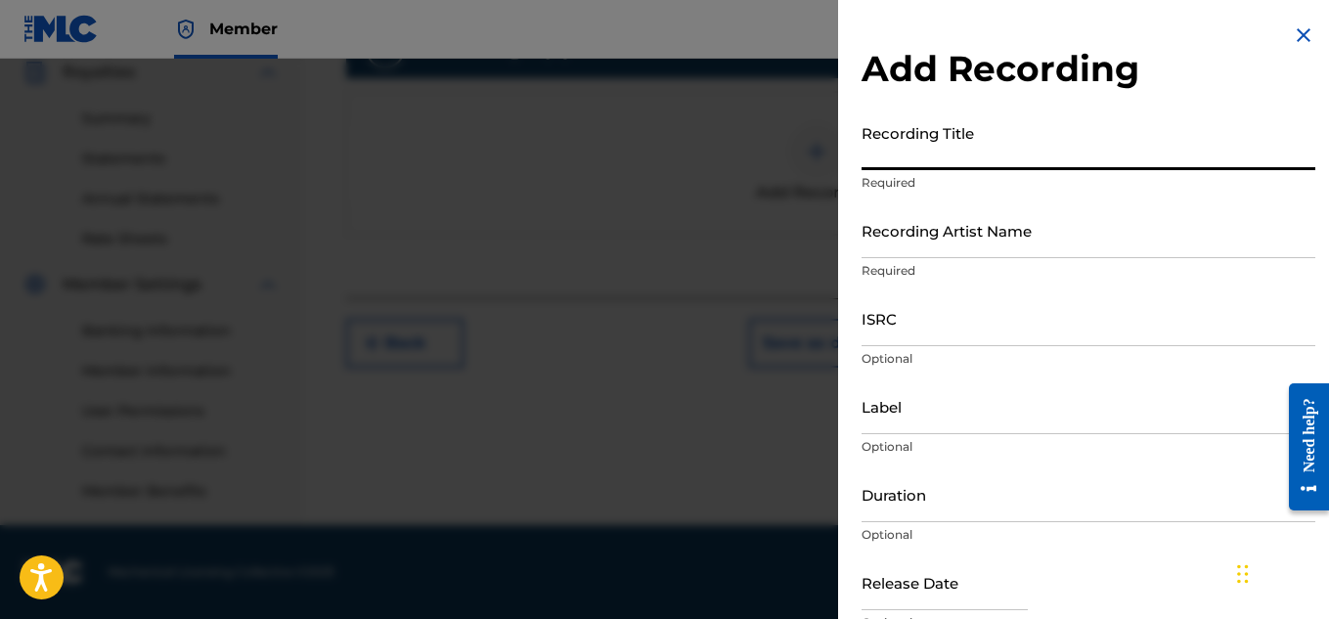
paste input "HEAD BANGERS BALL"
type input "HEAD BANGERS BALL"
click at [941, 246] on input "Recording Artist Name" at bounding box center [1089, 230] width 454 height 56
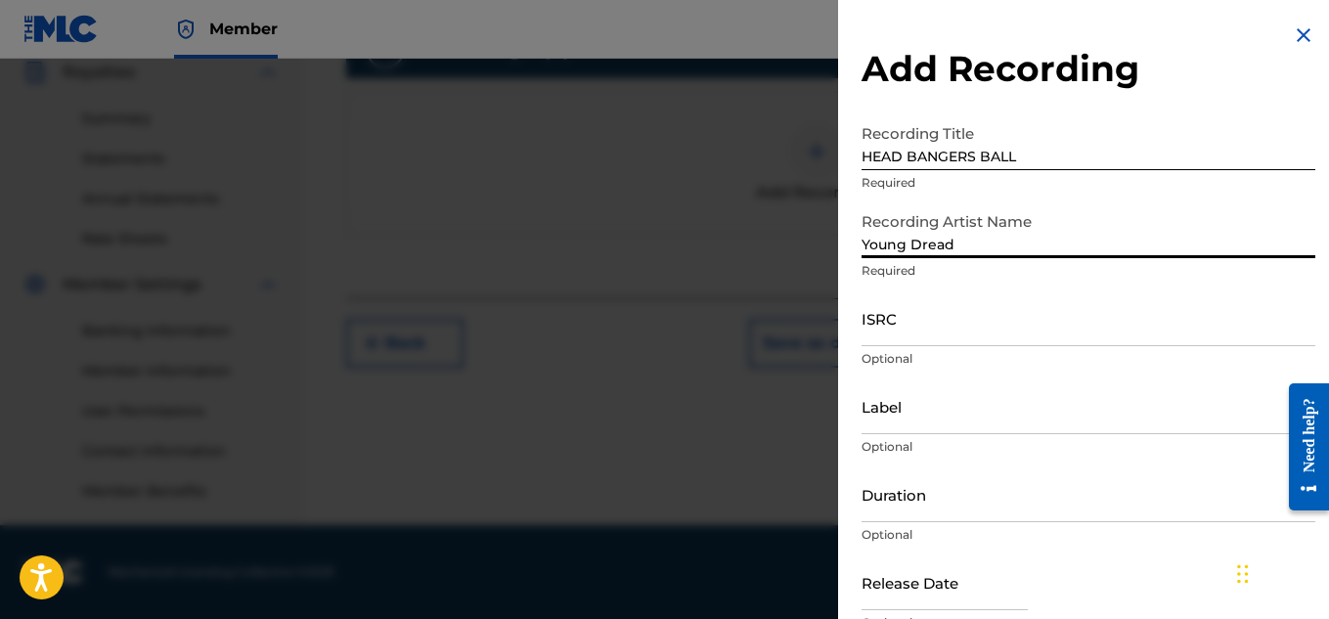
type input "Young Dread"
click at [949, 345] on input "ISRC" at bounding box center [1089, 318] width 454 height 56
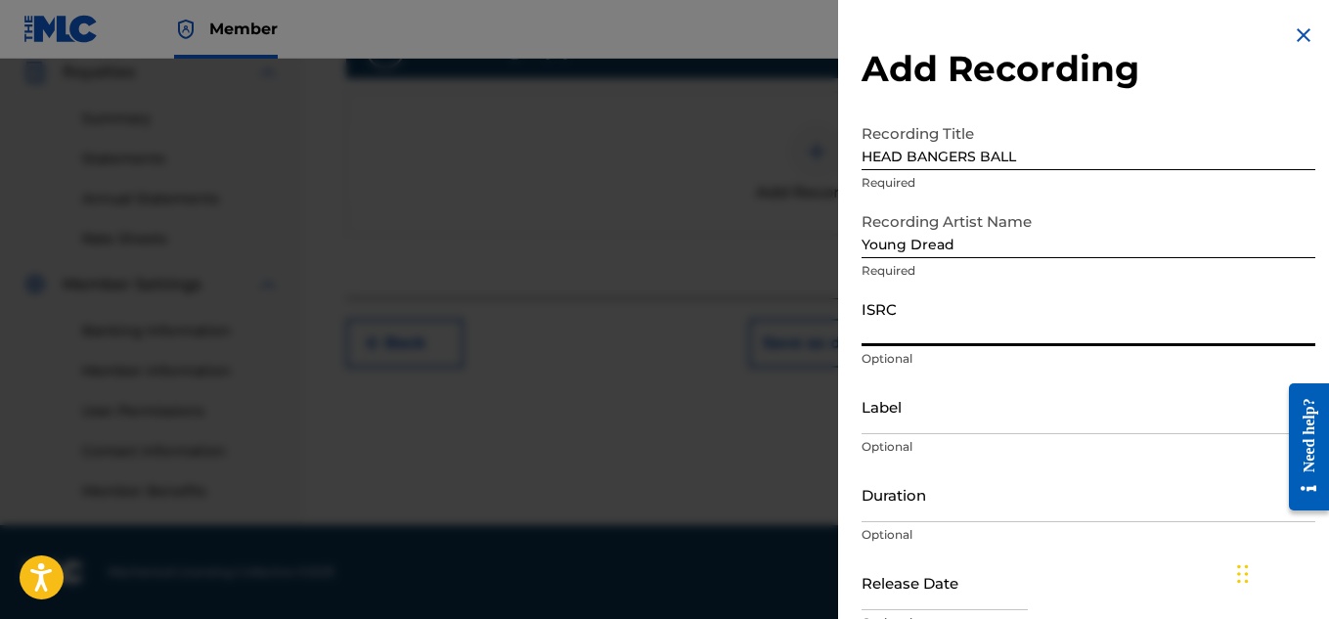
paste input "US7DA1746104"
type input "US7DA1746104"
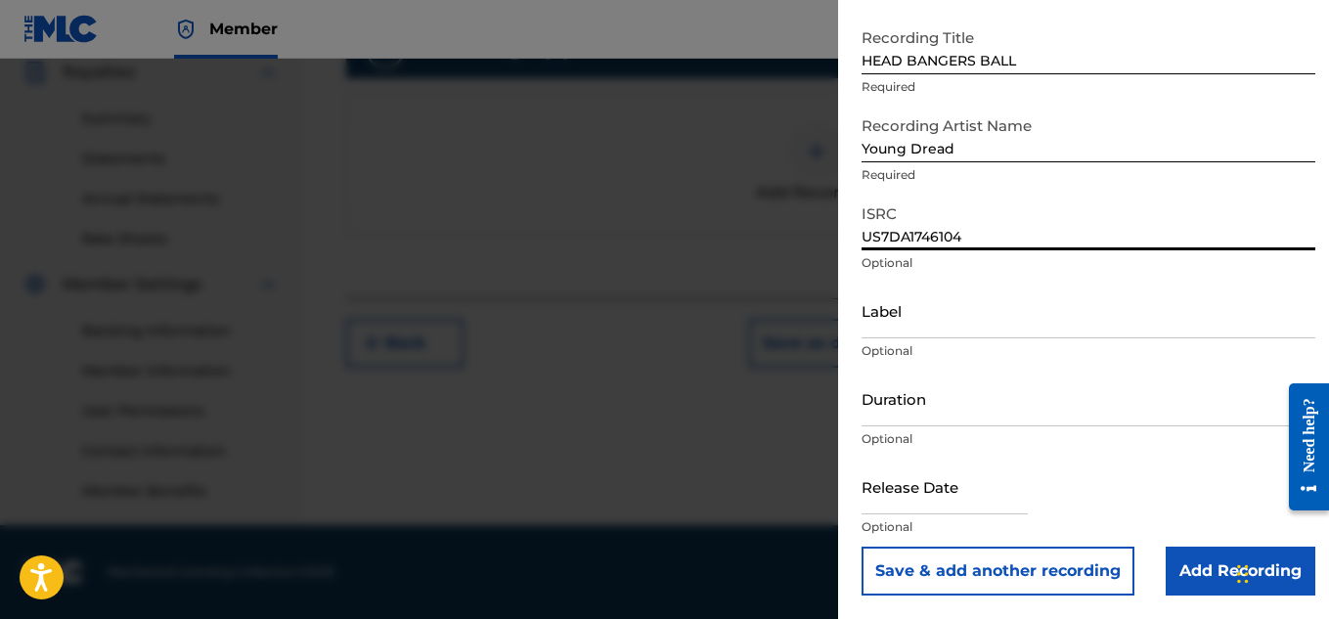
click at [1187, 567] on input "Add Recording" at bounding box center [1241, 571] width 150 height 49
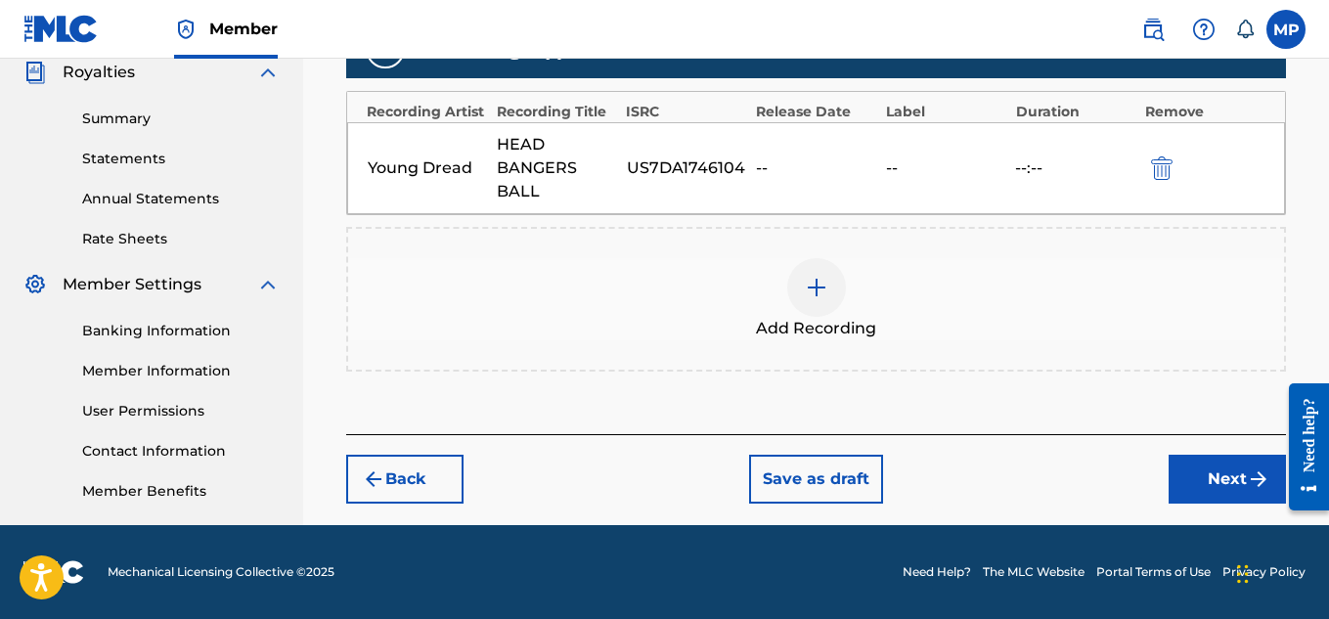
click at [1200, 485] on button "Next" at bounding box center [1227, 479] width 117 height 49
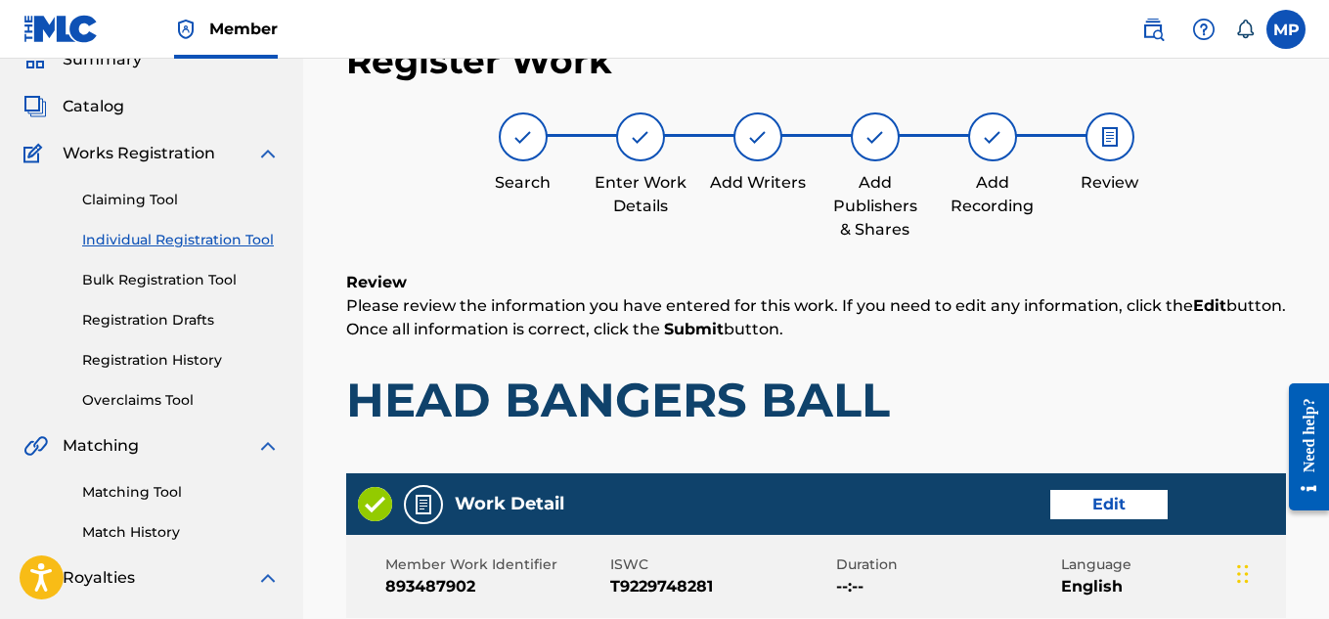
scroll to position [1097, 0]
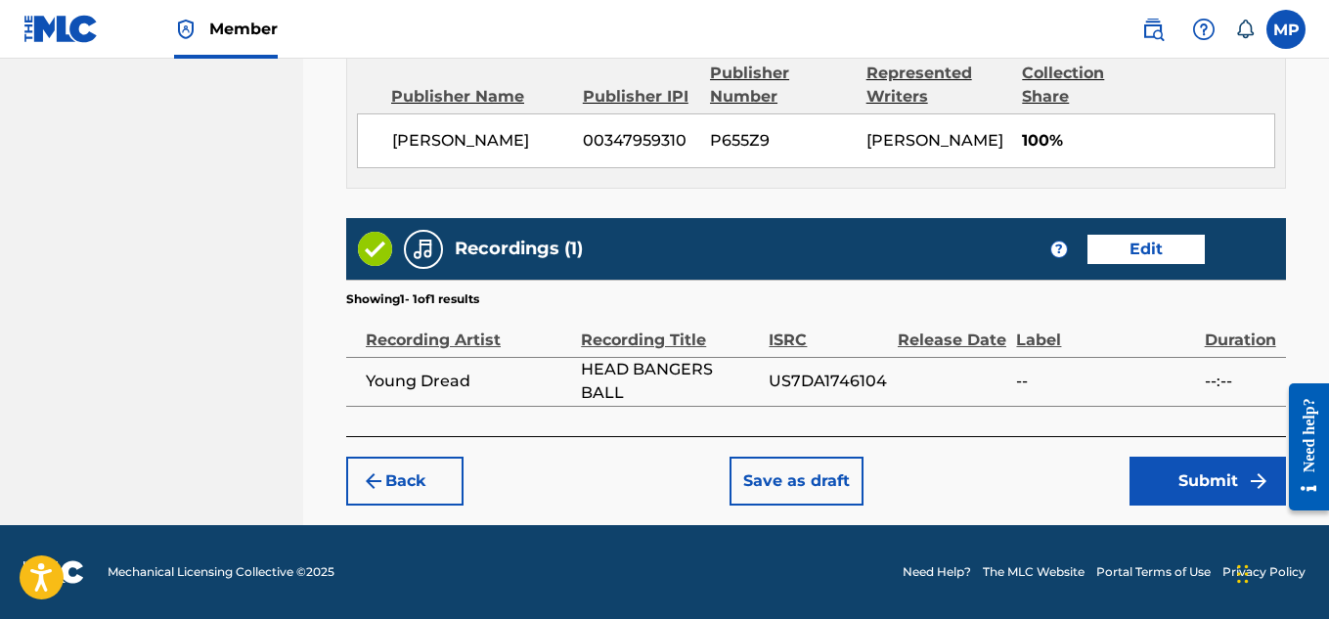
click at [1176, 476] on button "Submit" at bounding box center [1208, 481] width 156 height 49
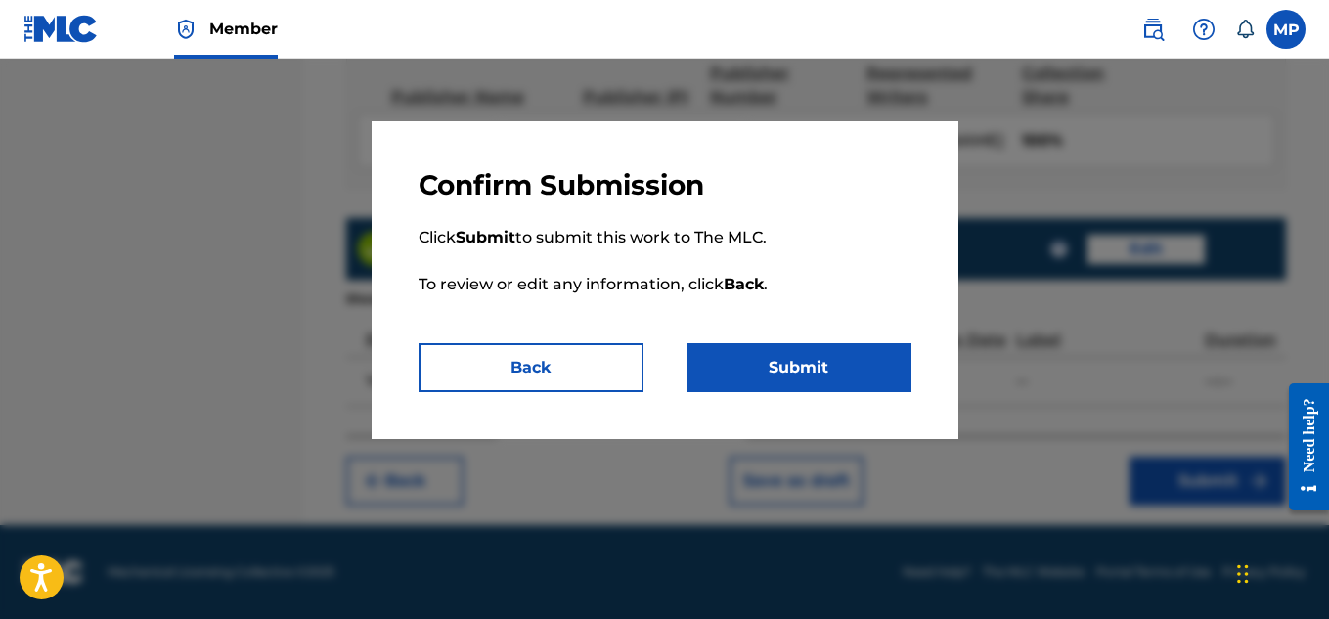
click at [795, 364] on button "Submit" at bounding box center [799, 367] width 225 height 49
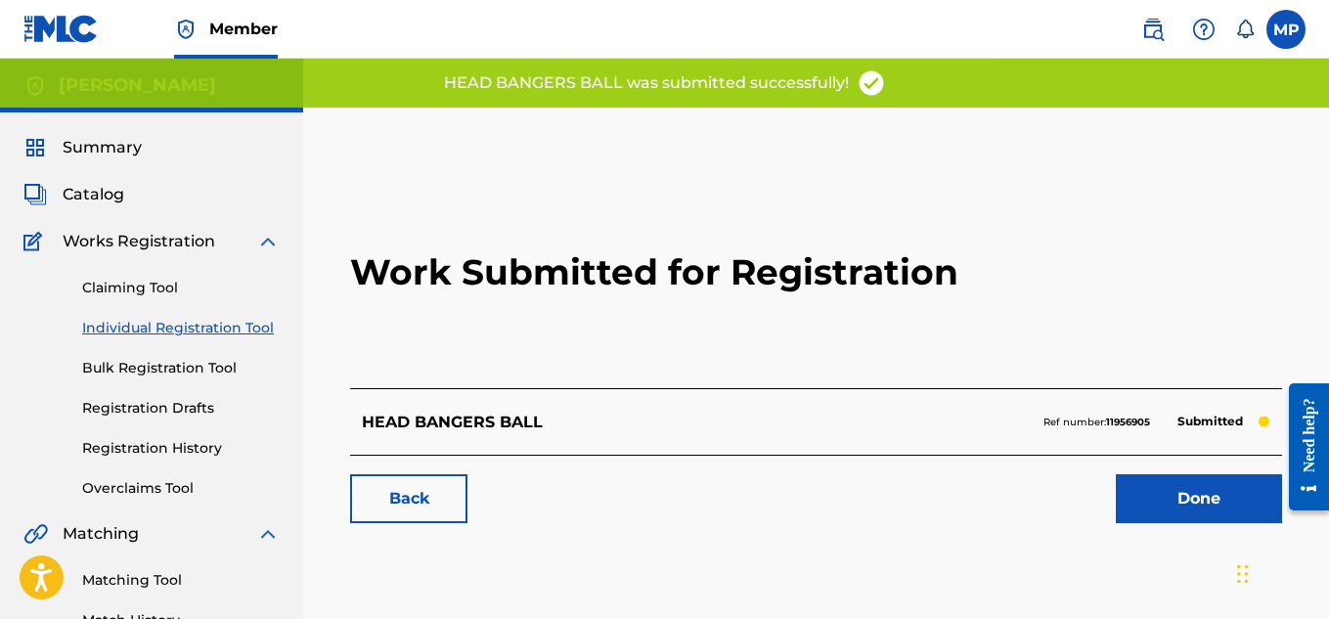
click at [453, 490] on link "Back" at bounding box center [408, 498] width 117 height 49
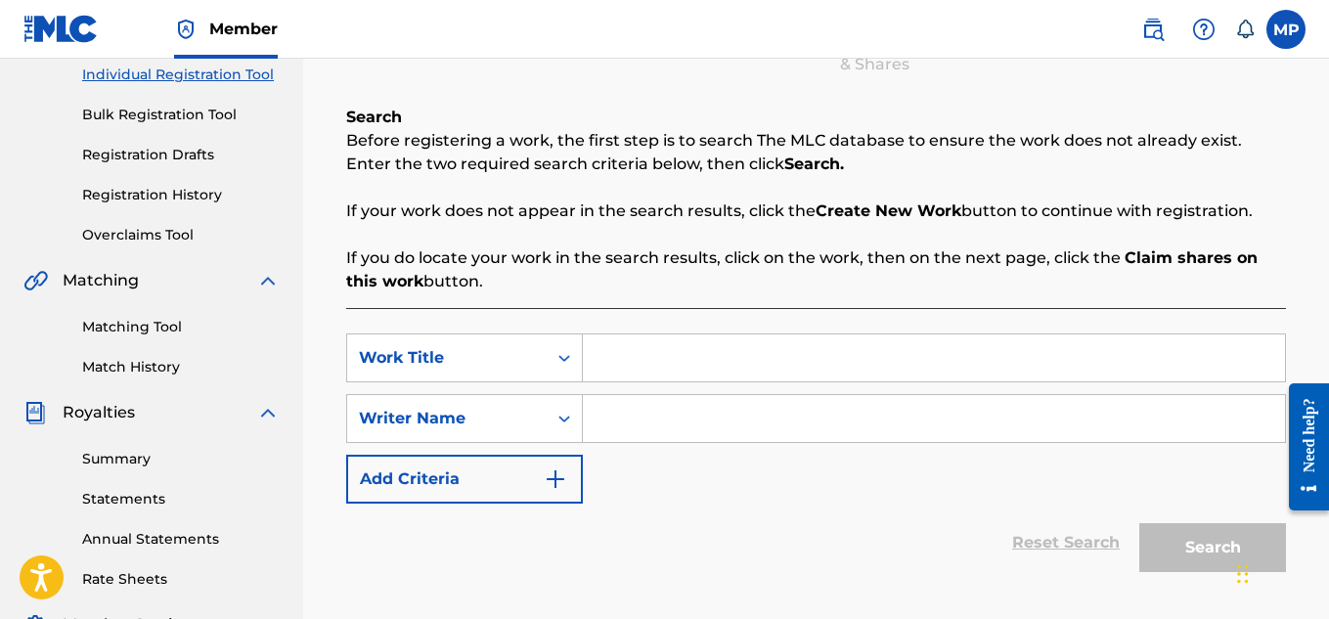
scroll to position [261, 0]
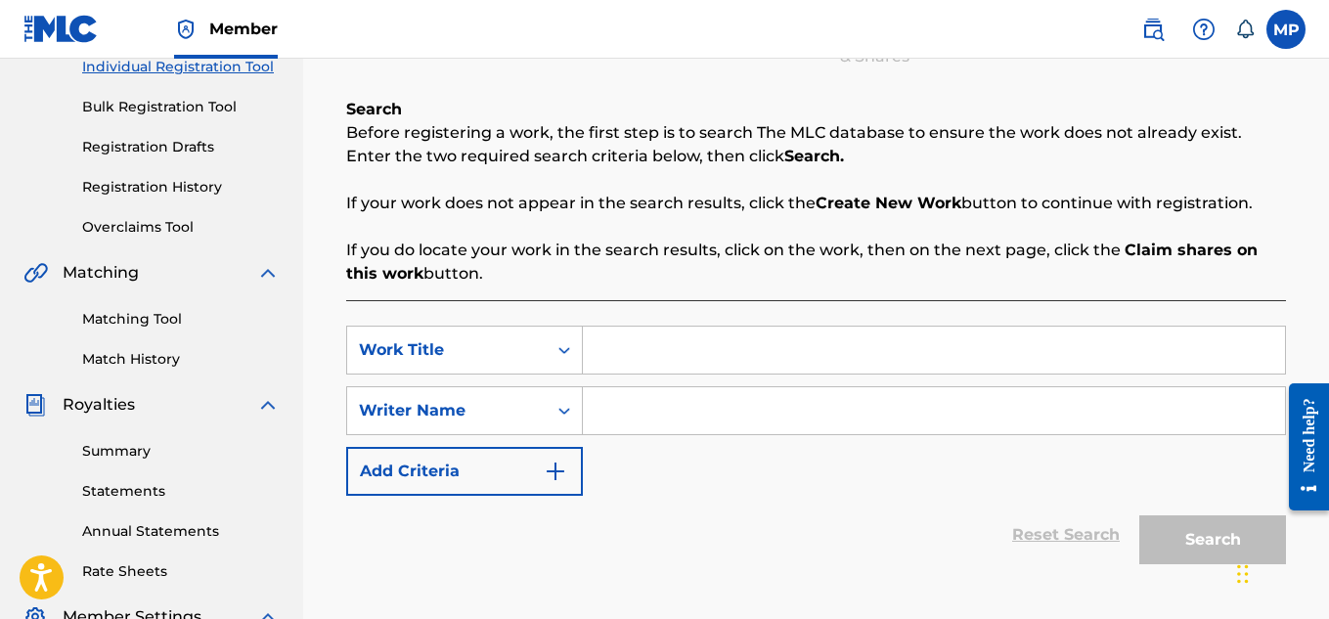
click at [652, 345] on input "Search Form" at bounding box center [934, 350] width 702 height 47
paste input "HAVE SUN FUN"
type input "HAVE SUN FUN"
click at [678, 417] on input "Search Form" at bounding box center [934, 410] width 702 height 47
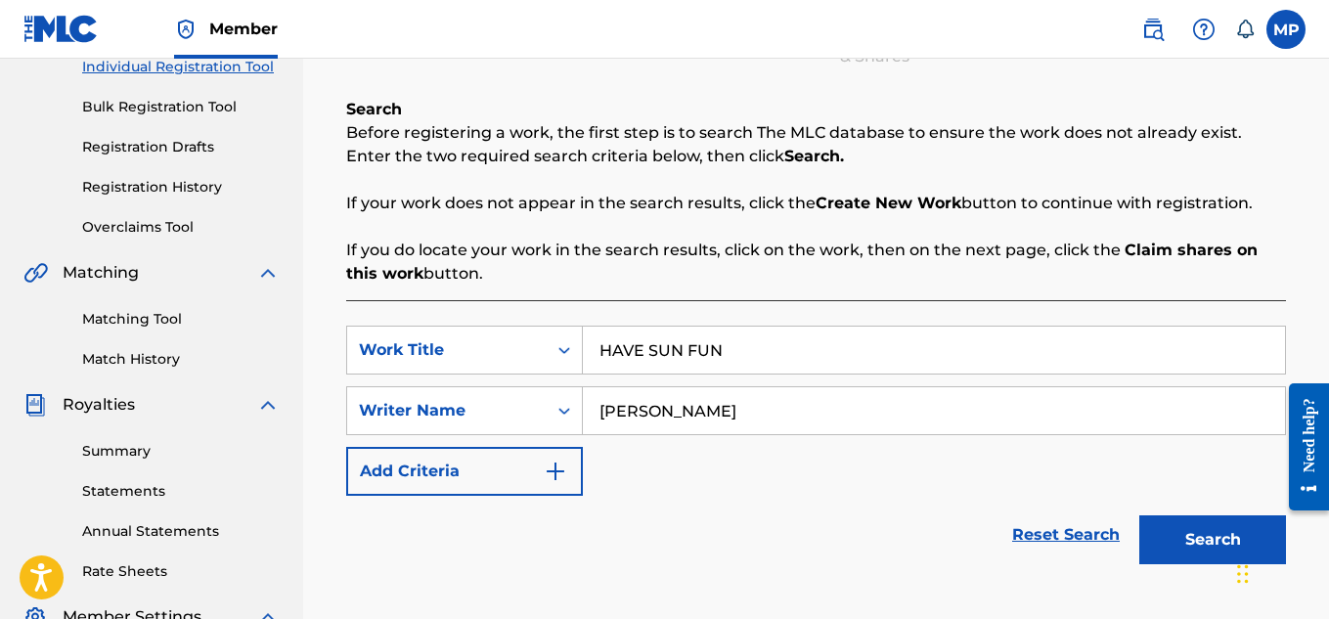
type input "[PERSON_NAME]"
click at [1170, 548] on button "Search" at bounding box center [1212, 539] width 147 height 49
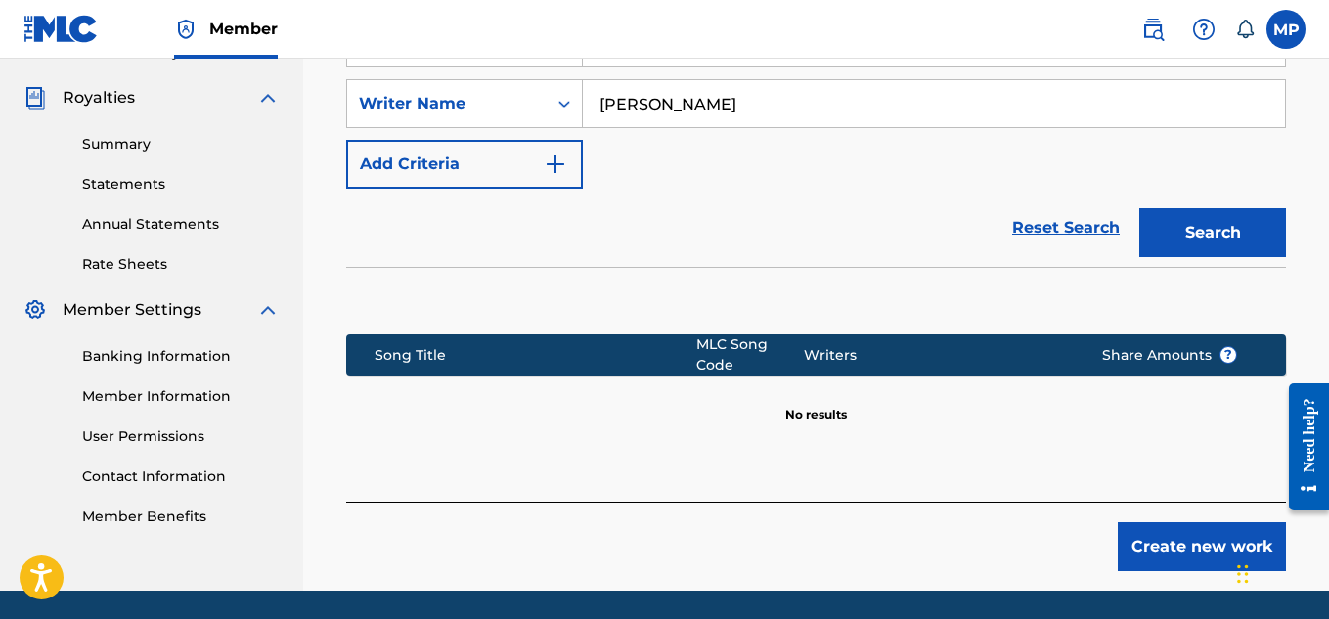
scroll to position [571, 0]
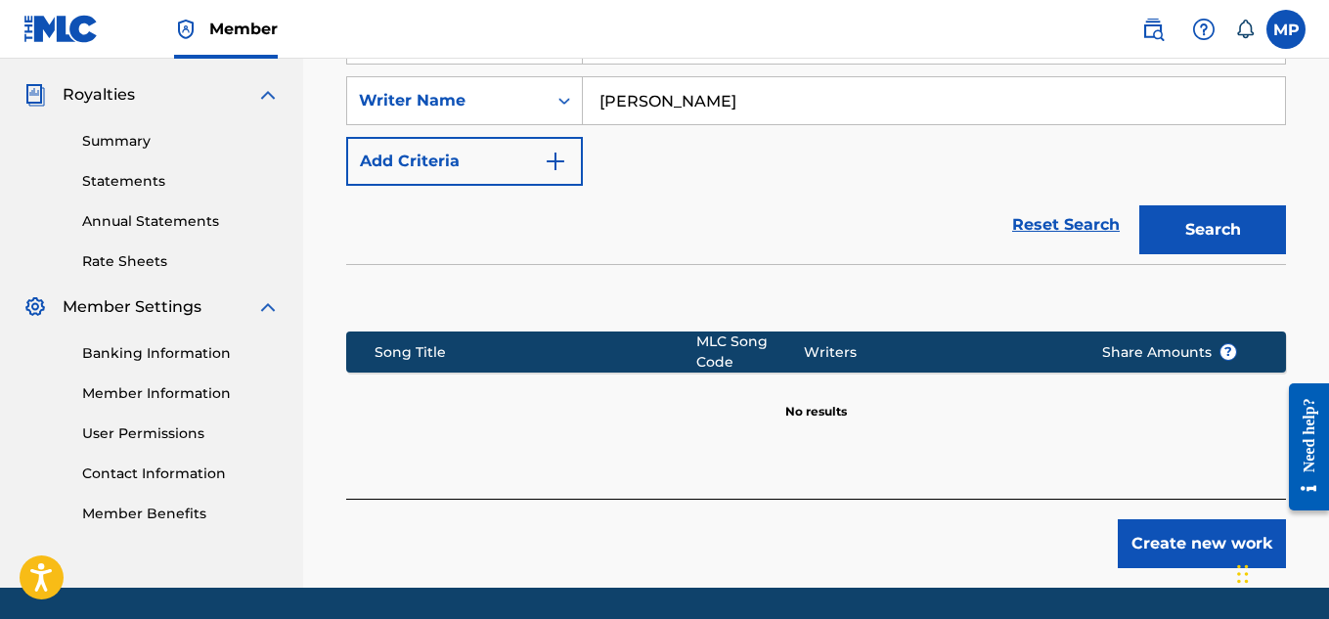
click at [1149, 547] on button "Create new work" at bounding box center [1202, 543] width 168 height 49
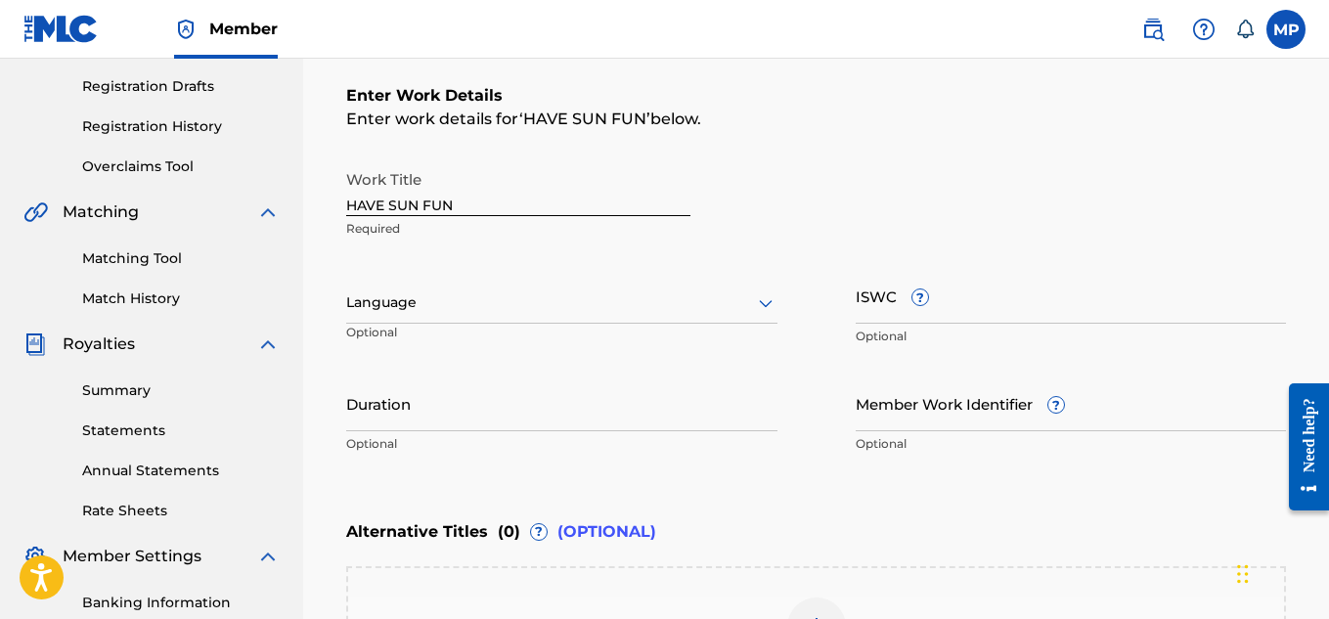
scroll to position [313, 0]
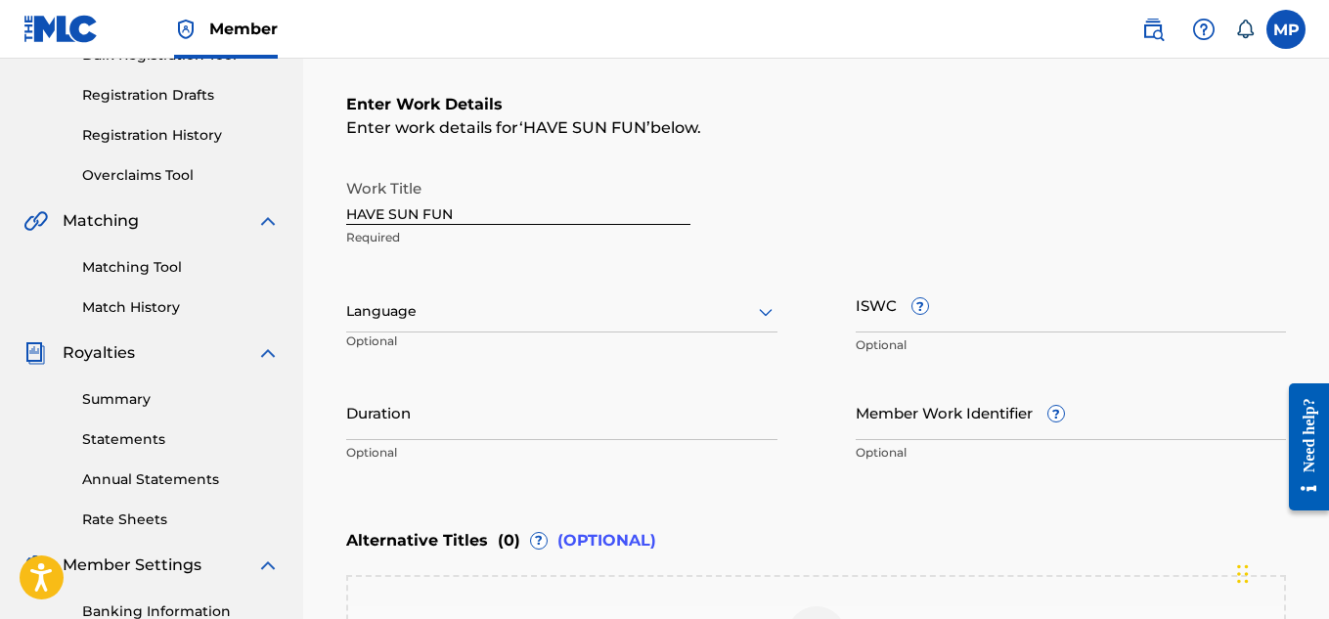
click at [1005, 292] on input "ISWC ?" at bounding box center [1071, 305] width 431 height 56
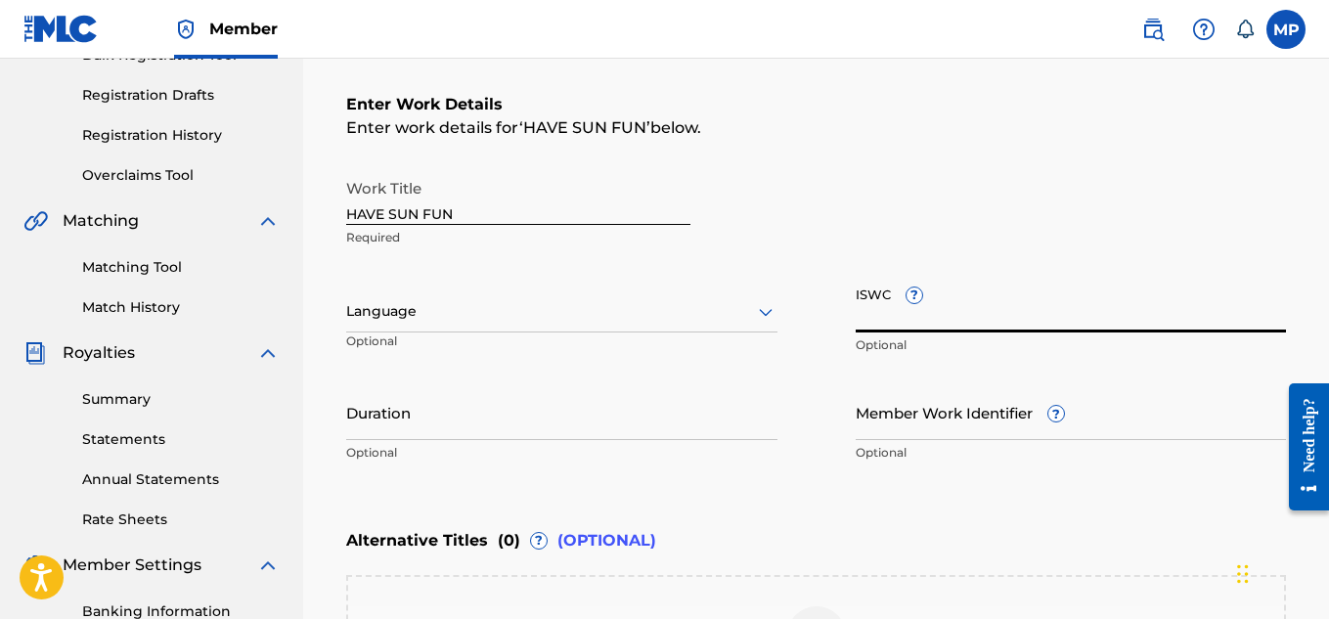
paste input "T9229750258"
type input "T9229750258"
click at [876, 425] on input "Member Work Identifier ?" at bounding box center [1071, 412] width 431 height 56
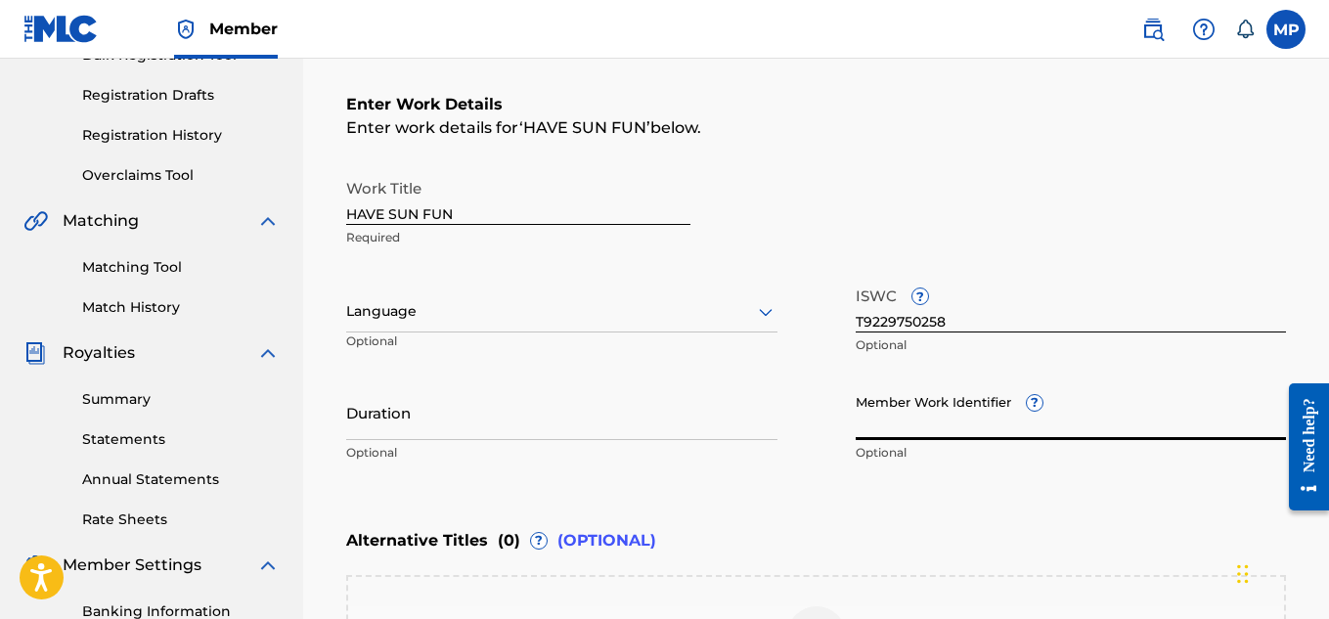
paste input "893488218"
type input "893488218"
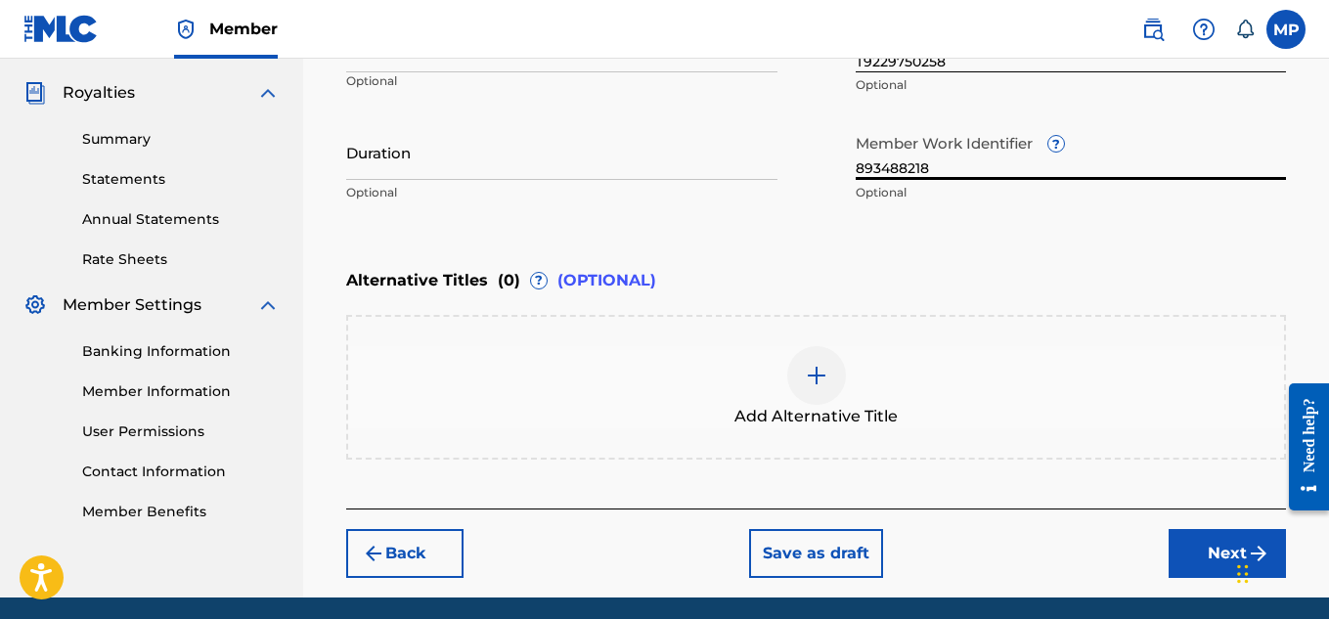
scroll to position [645, 0]
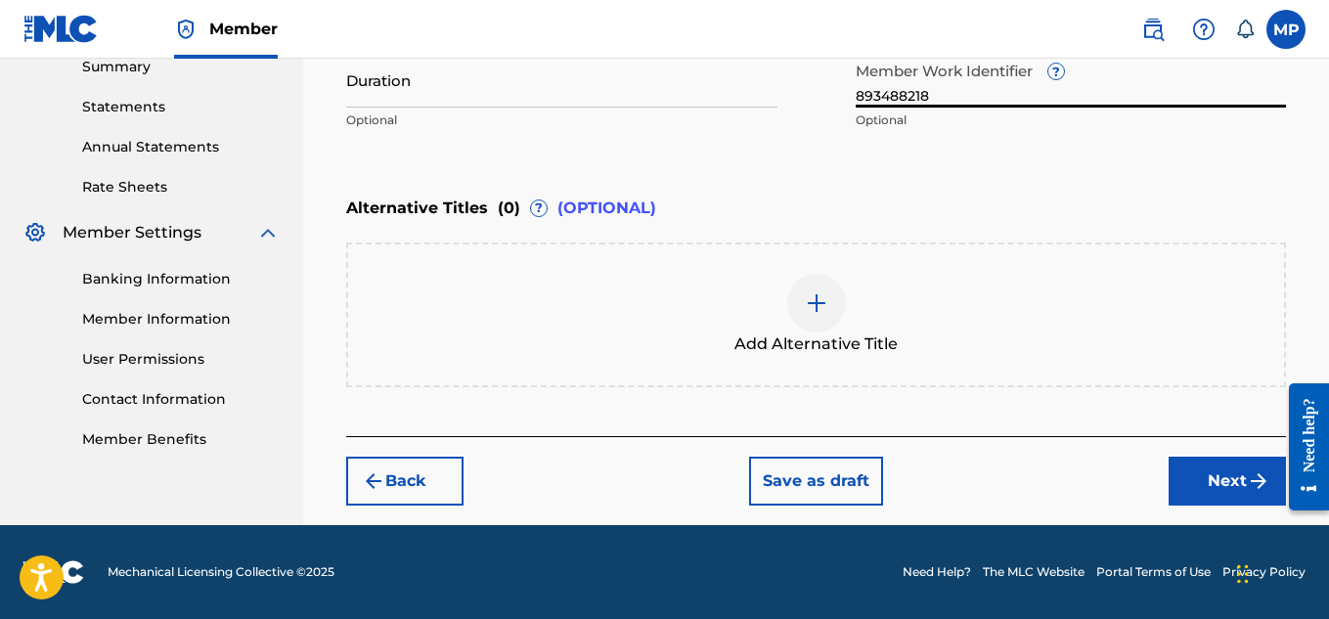
click at [1181, 480] on button "Next" at bounding box center [1227, 481] width 117 height 49
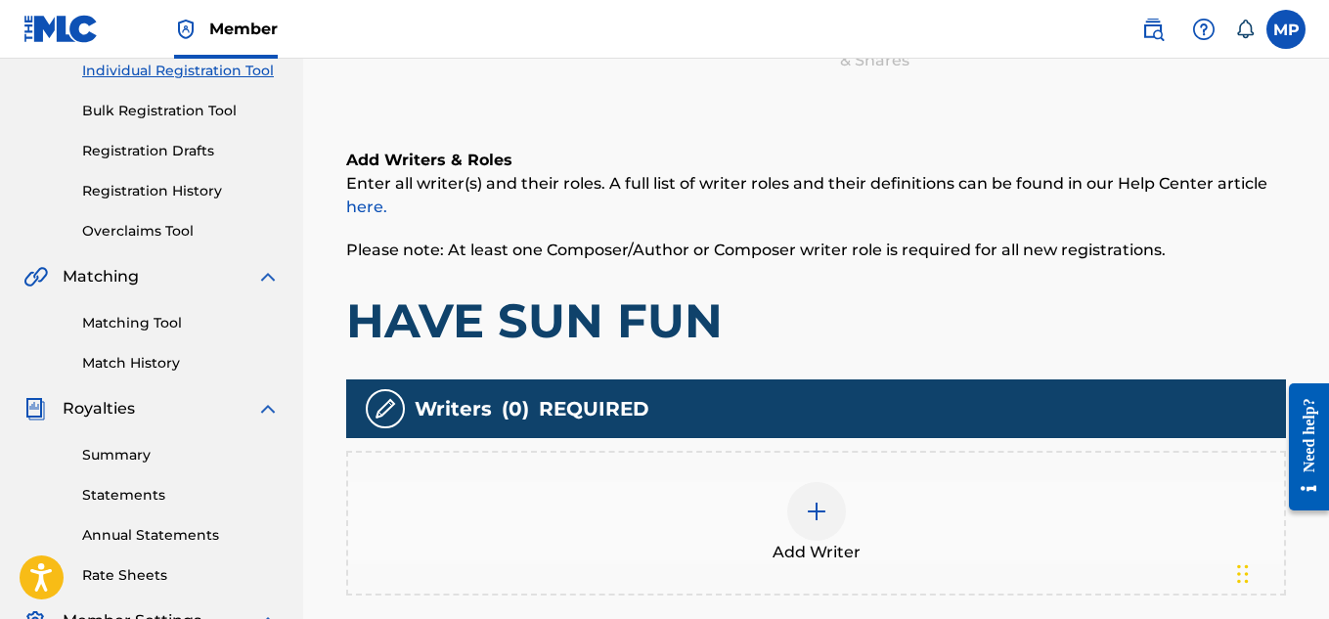
scroll to position [261, 0]
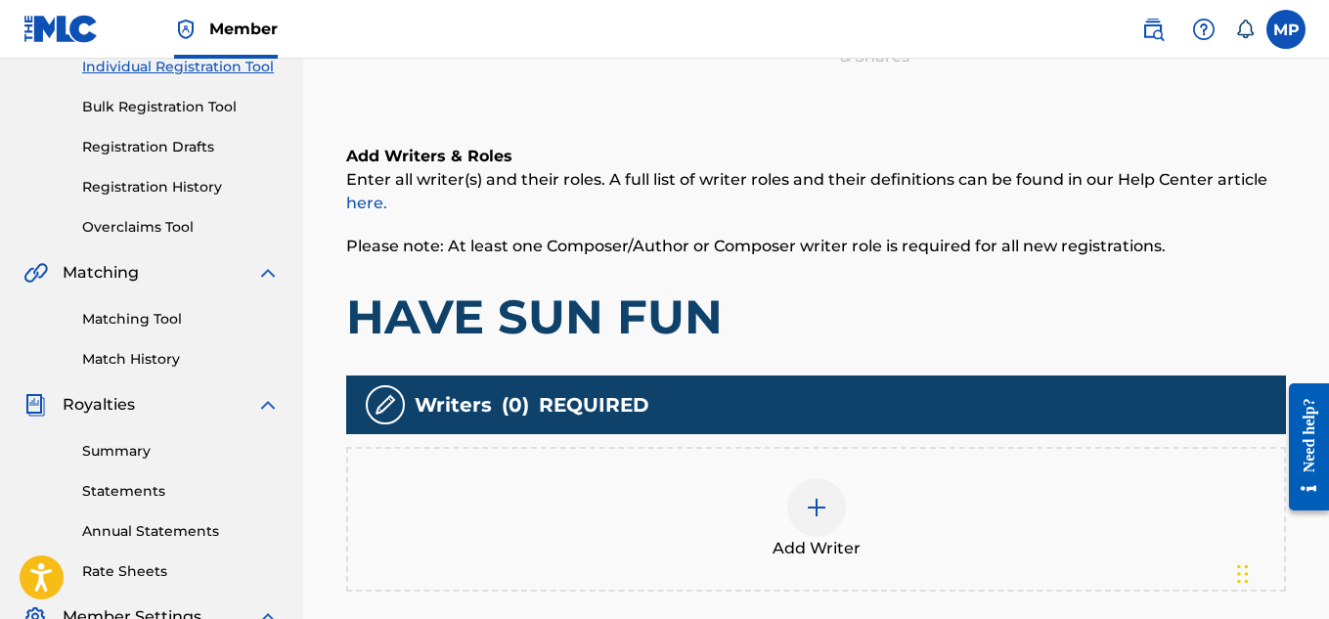
click at [840, 491] on div at bounding box center [816, 507] width 59 height 59
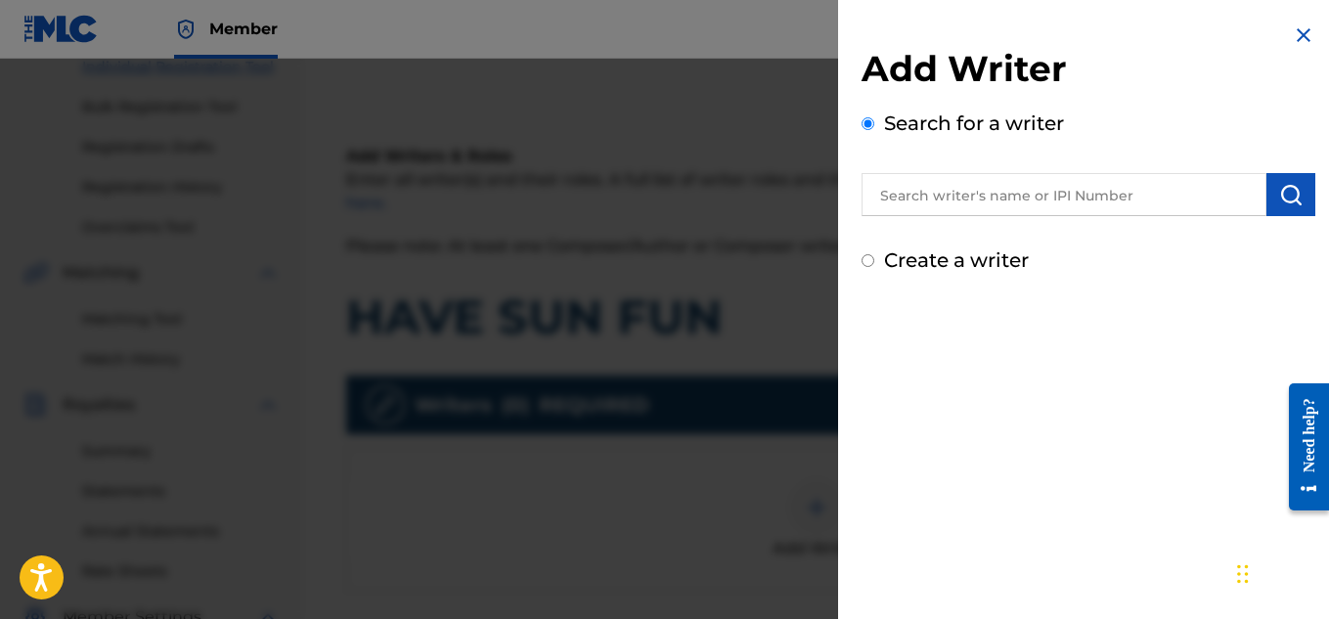
click at [1172, 196] on input "text" at bounding box center [1064, 194] width 405 height 43
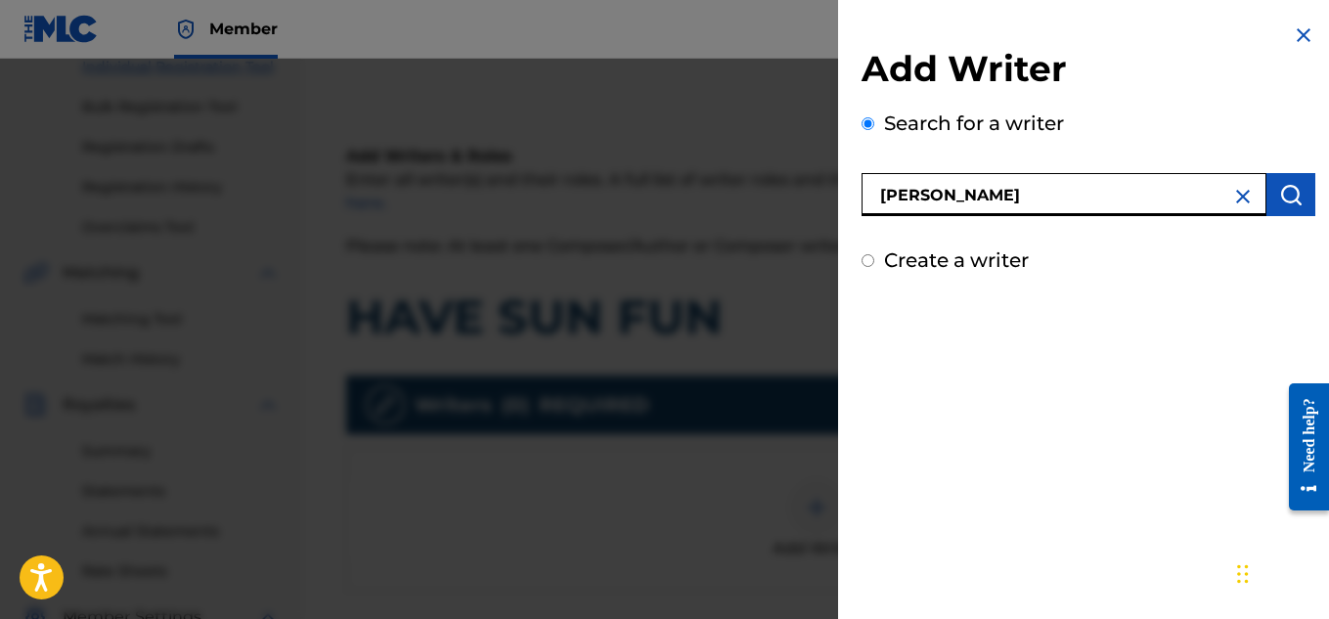
type input "[PERSON_NAME]"
click at [1288, 186] on img "submit" at bounding box center [1290, 194] width 23 height 23
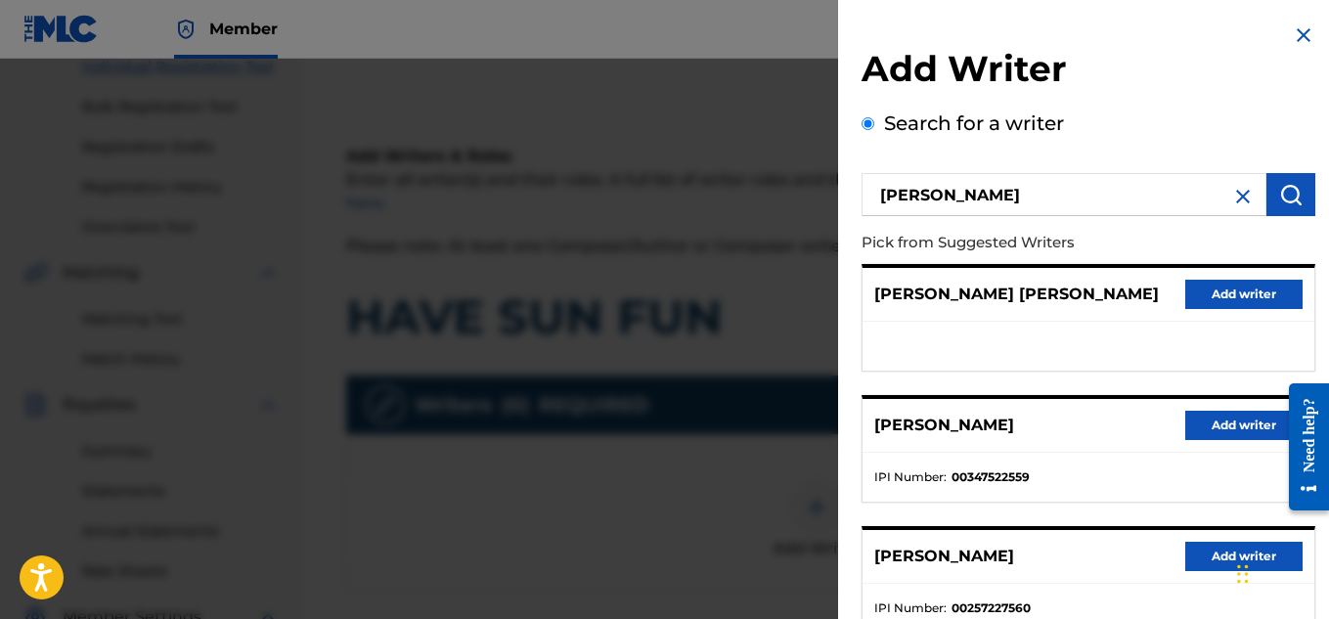
click at [1185, 416] on button "Add writer" at bounding box center [1243, 425] width 117 height 29
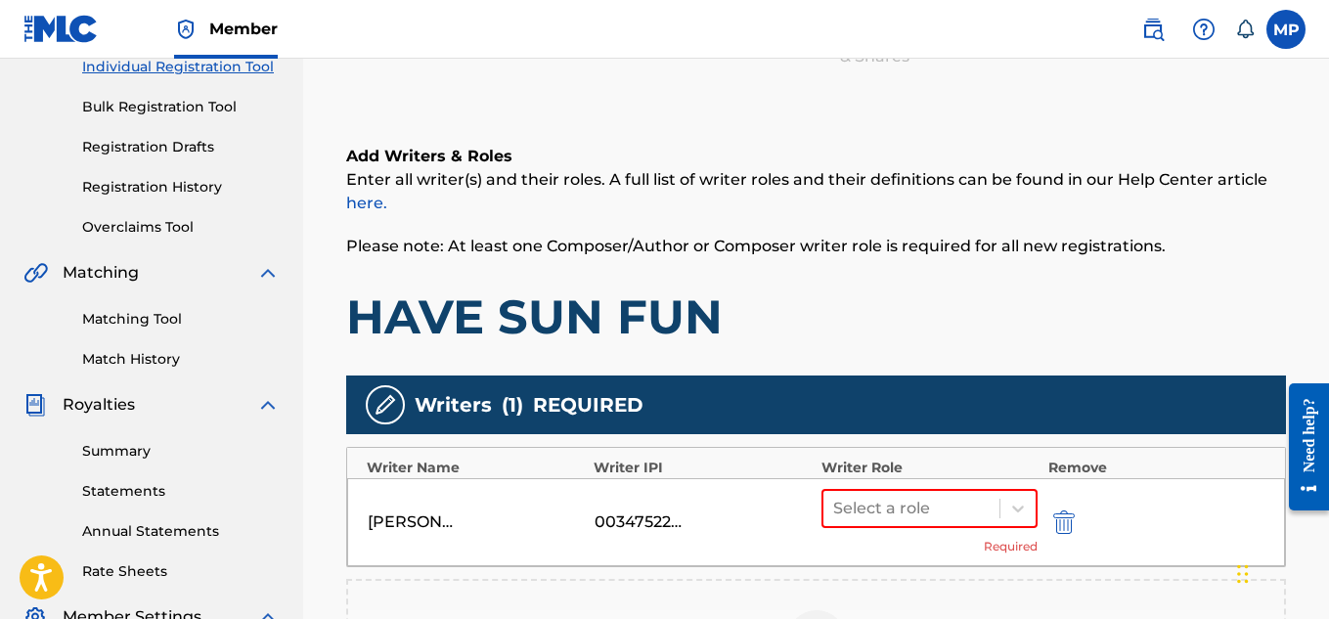
scroll to position [394, 0]
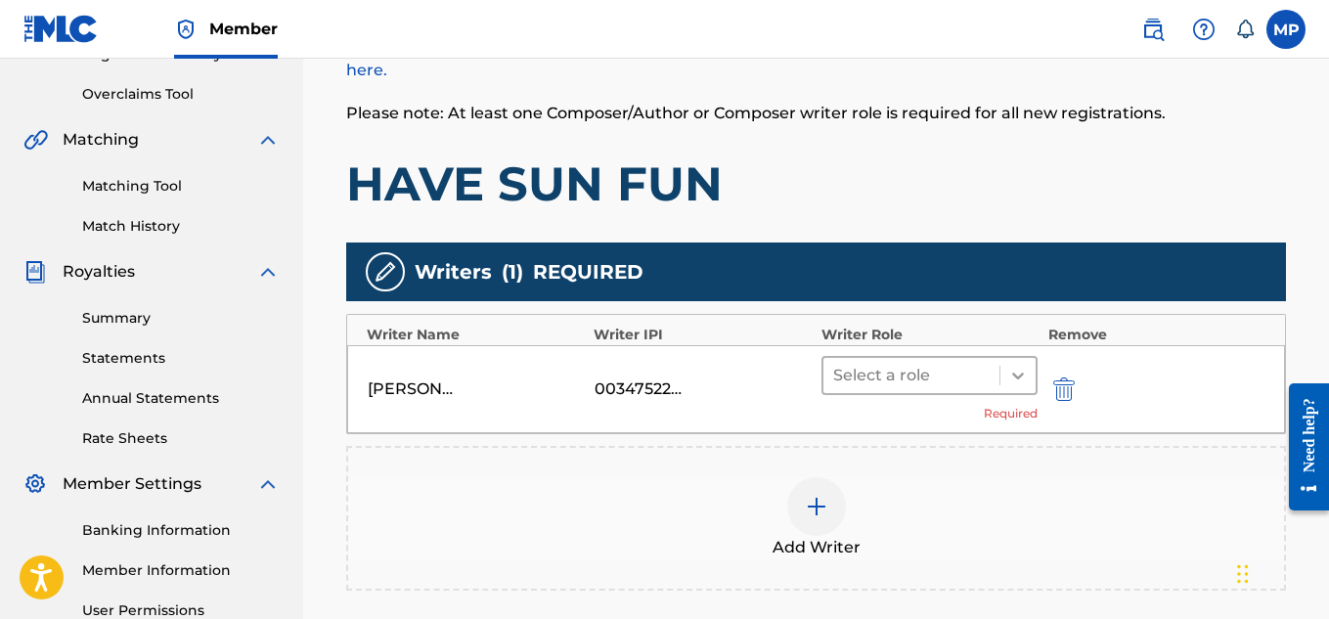
click at [1021, 378] on icon at bounding box center [1018, 376] width 20 height 20
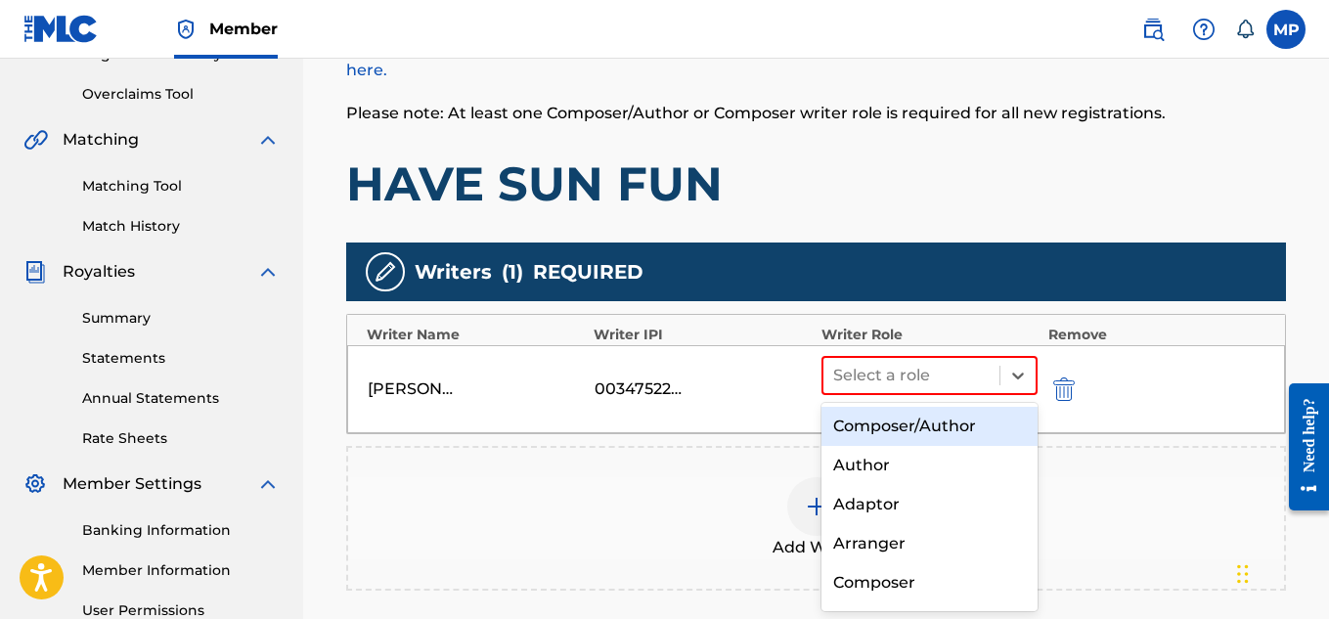
click at [920, 428] on div "Composer/Author" at bounding box center [930, 426] width 217 height 39
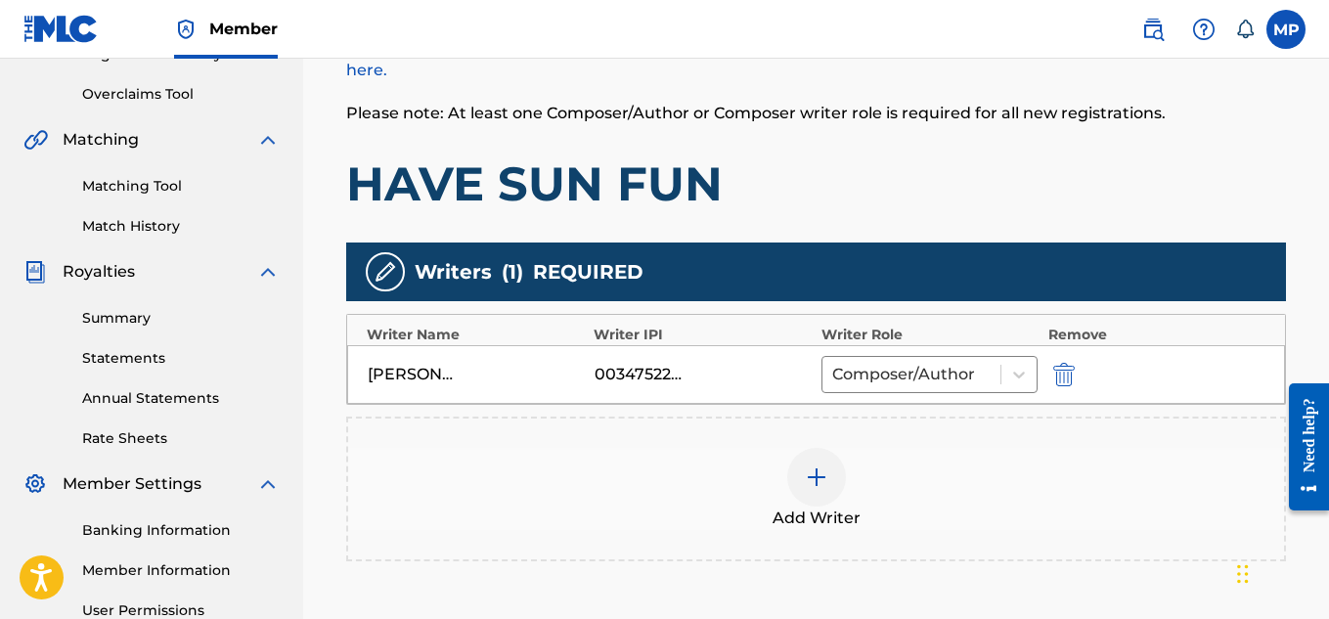
scroll to position [578, 0]
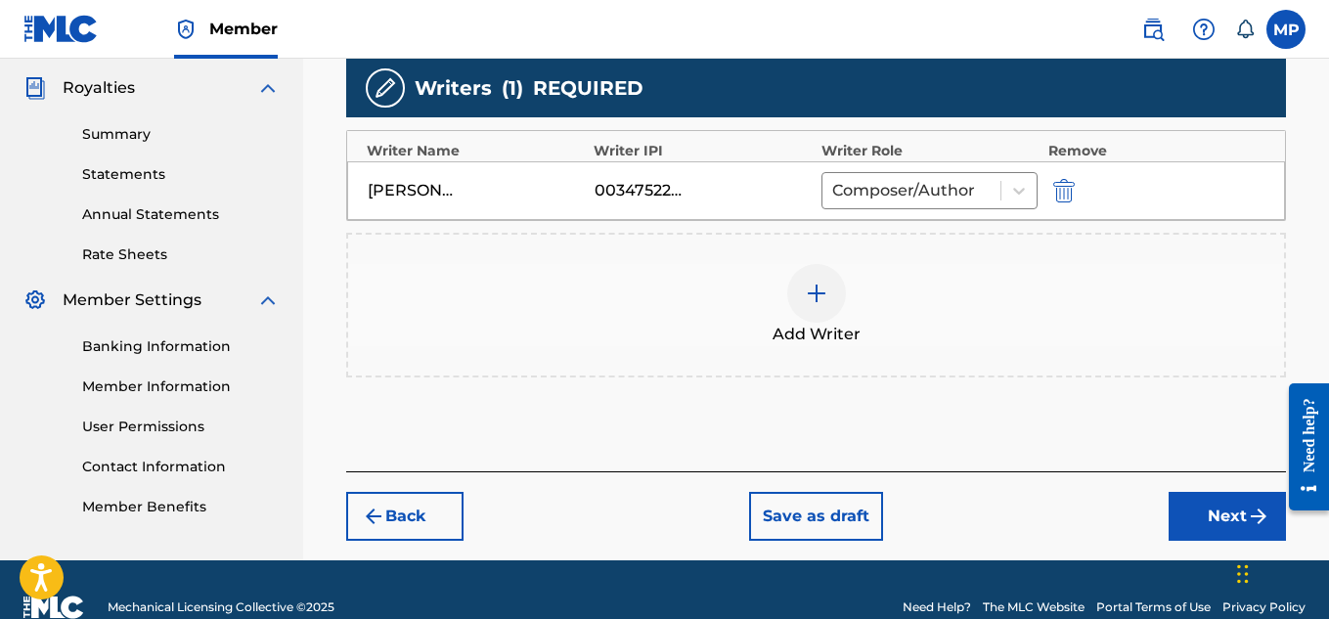
click at [1175, 511] on button "Next" at bounding box center [1227, 516] width 117 height 49
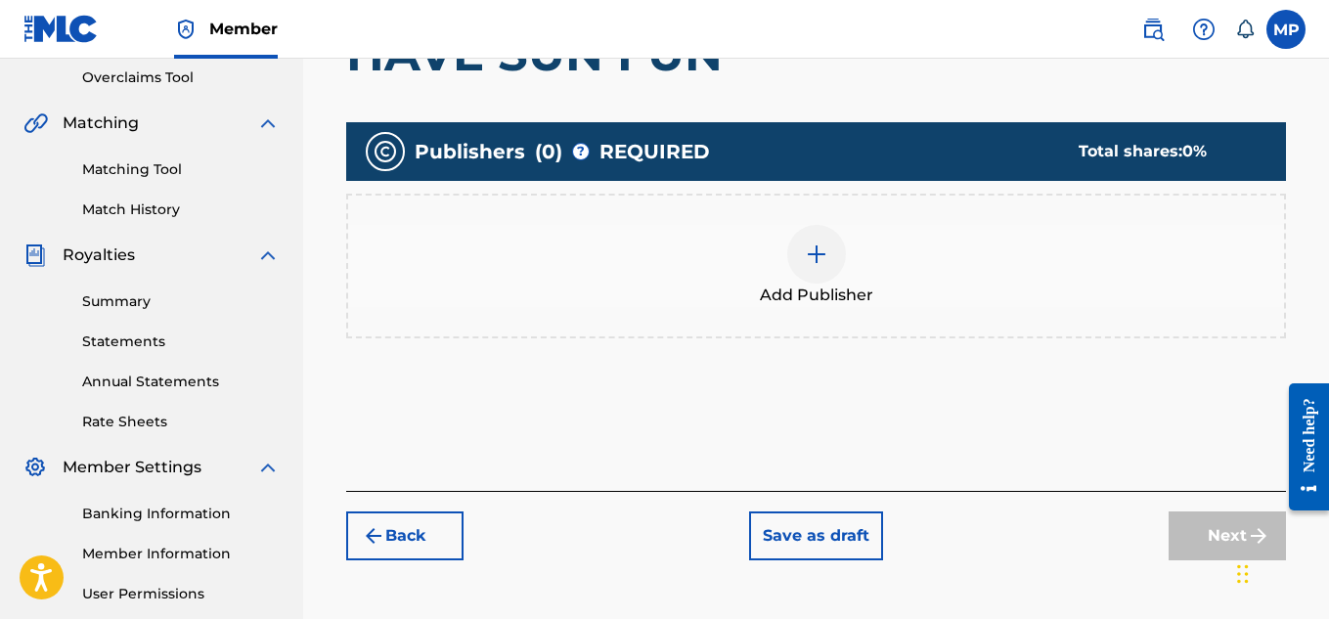
scroll to position [388, 0]
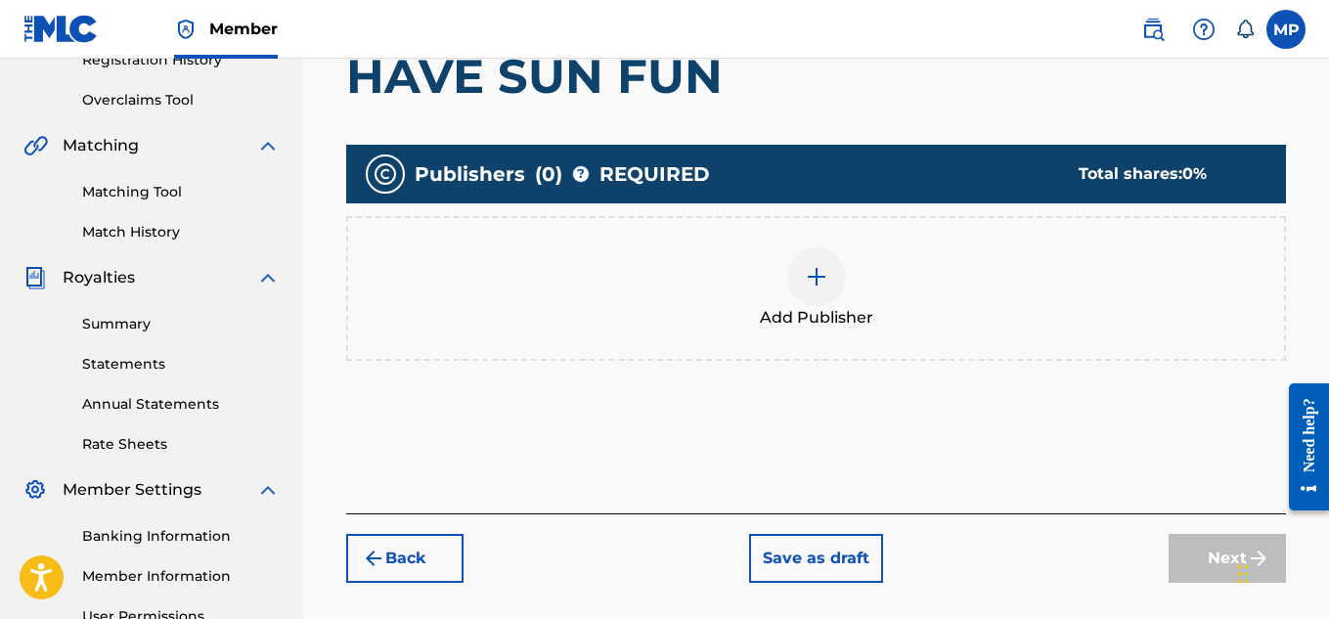
click at [855, 265] on div "Add Publisher" at bounding box center [816, 288] width 936 height 82
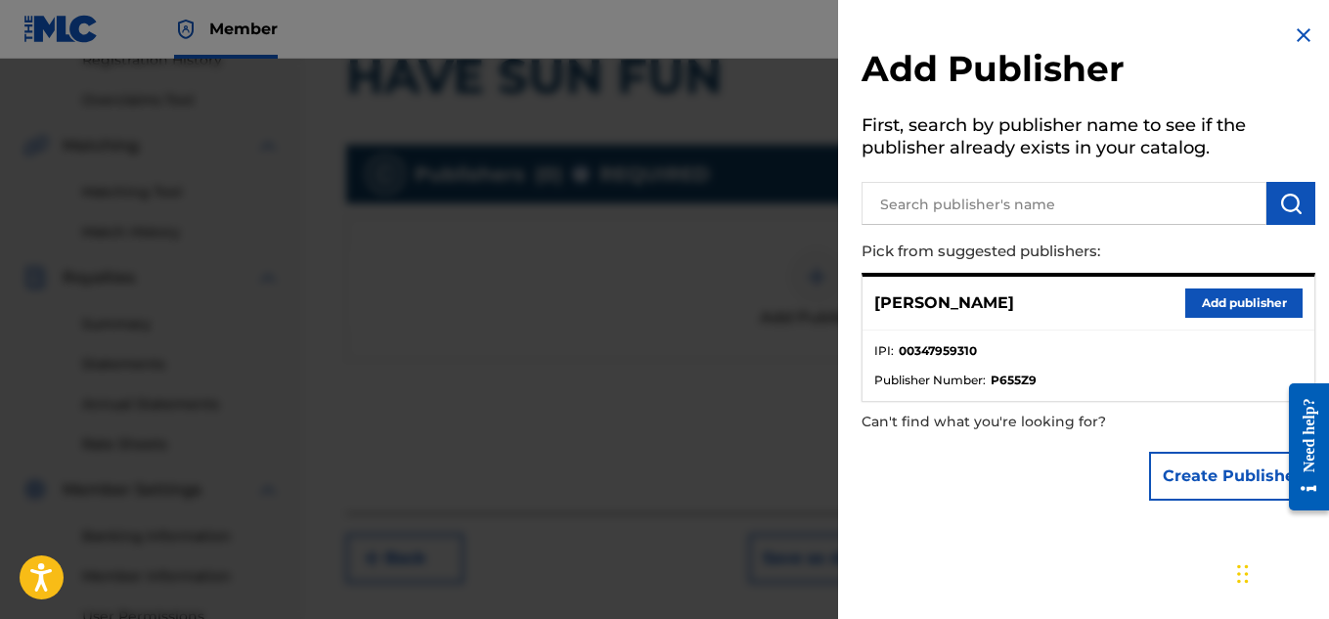
click at [1241, 299] on button "Add publisher" at bounding box center [1243, 303] width 117 height 29
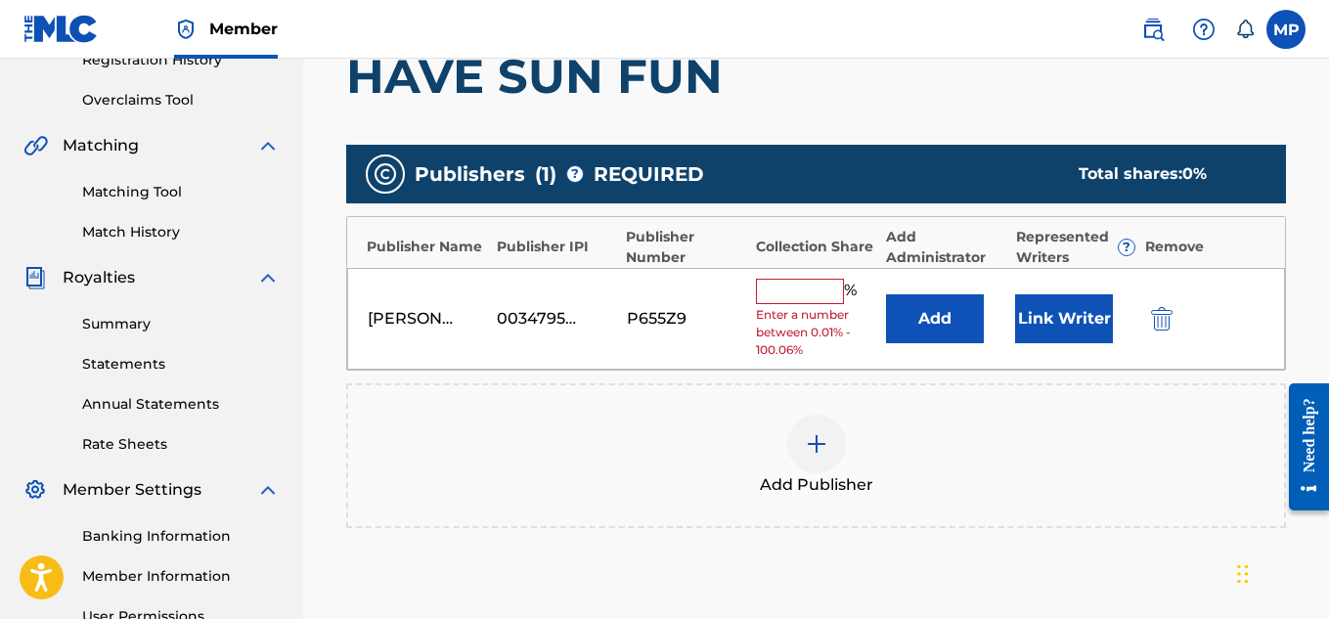
click at [825, 299] on input "text" at bounding box center [800, 291] width 88 height 25
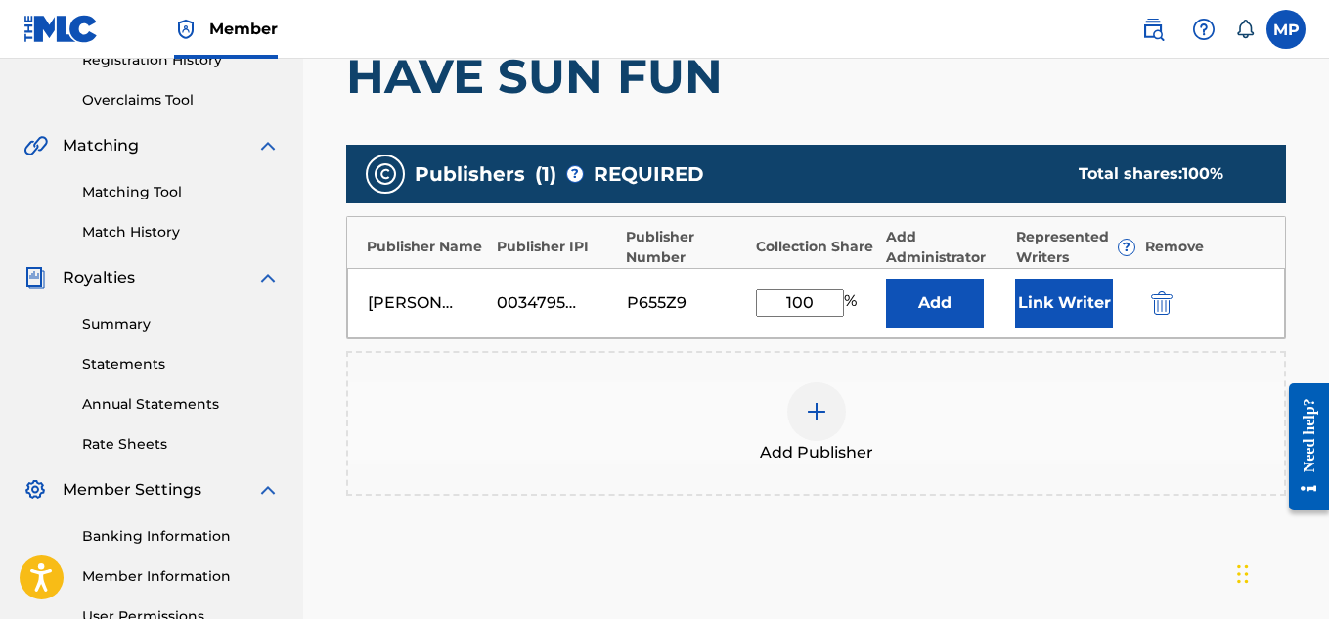
type input "100"
click at [1062, 310] on button "Link Writer" at bounding box center [1064, 303] width 98 height 49
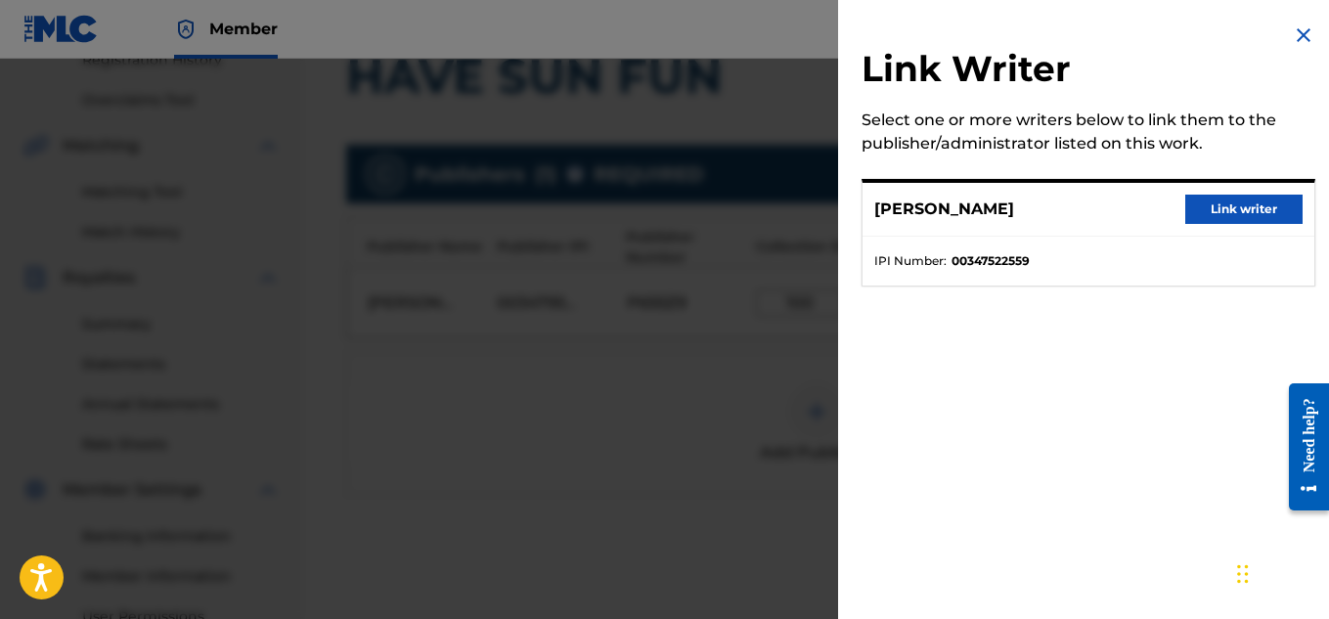
click at [1221, 215] on button "Link writer" at bounding box center [1243, 209] width 117 height 29
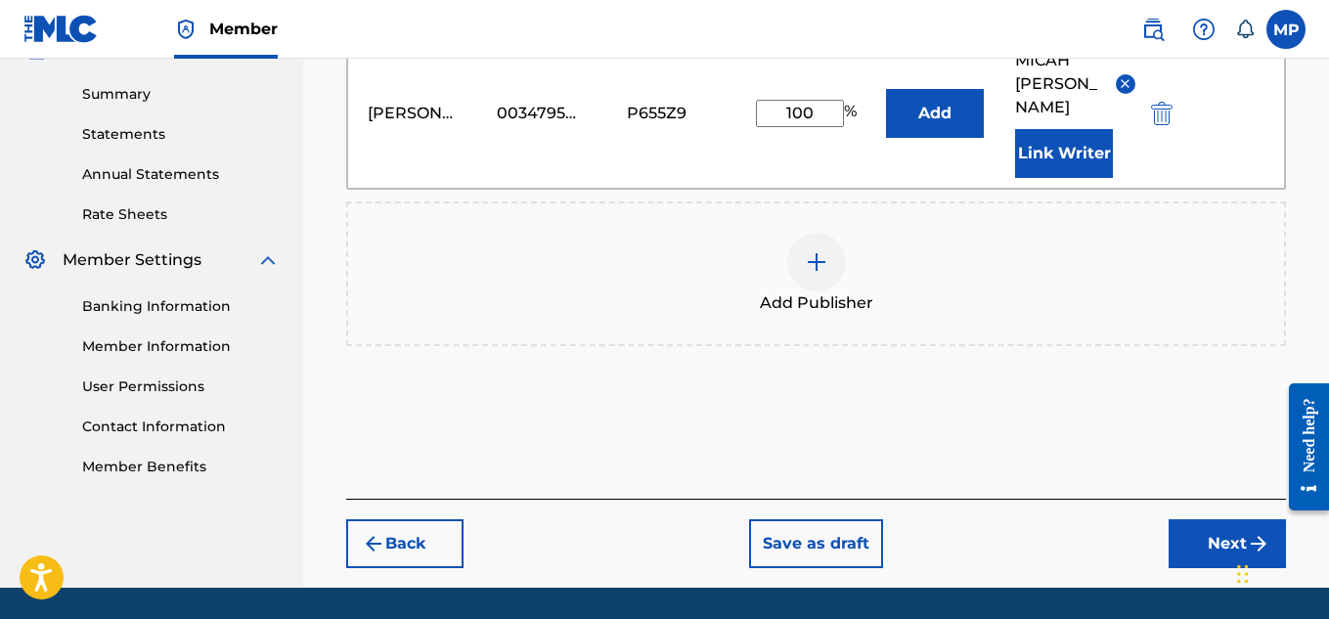
scroll to position [650, 0]
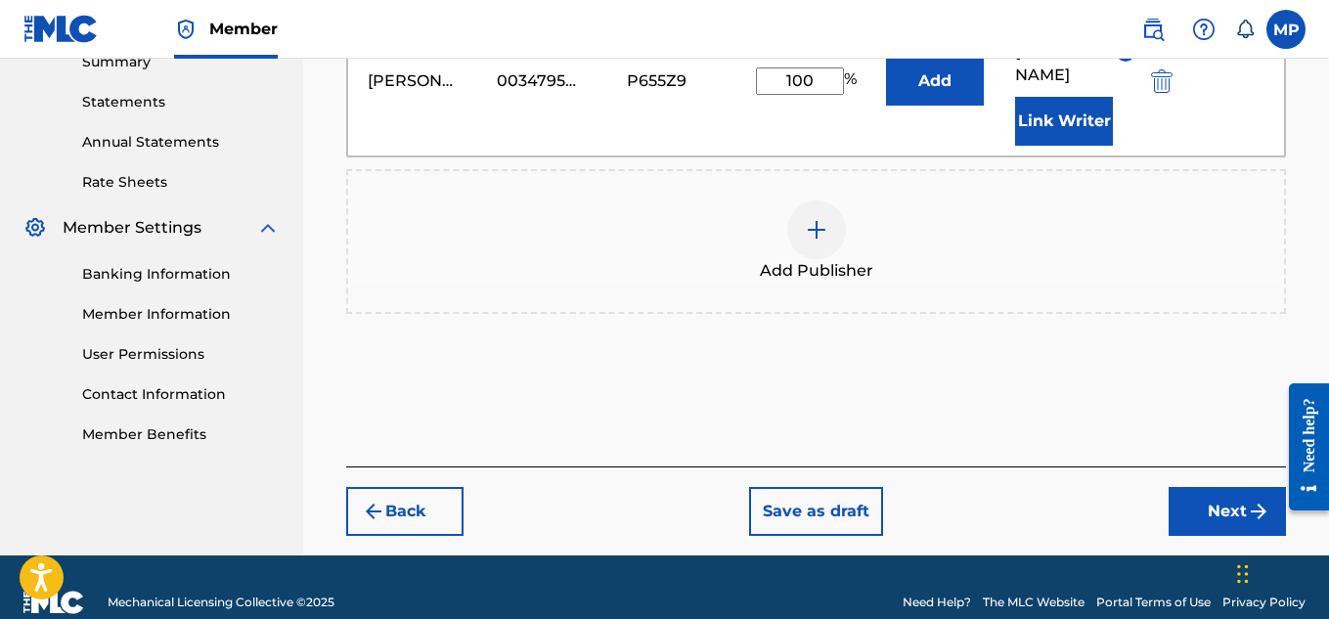
click at [1220, 487] on button "Next" at bounding box center [1227, 511] width 117 height 49
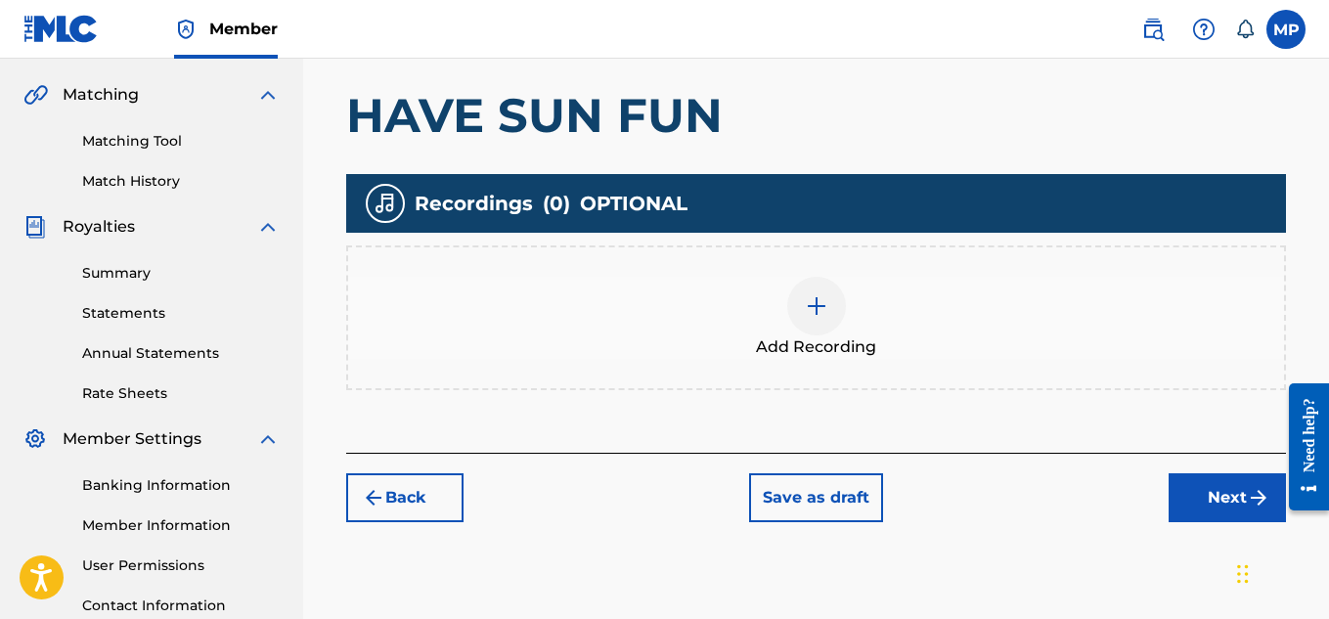
scroll to position [454, 0]
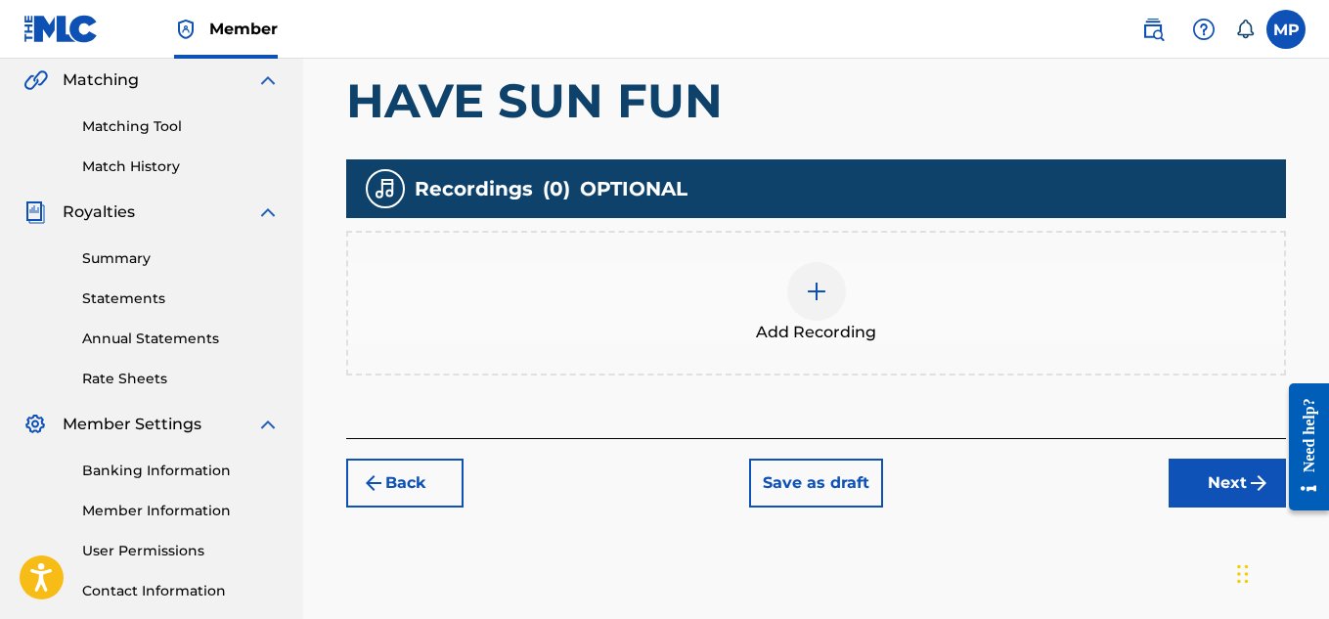
click at [796, 292] on div at bounding box center [816, 291] width 59 height 59
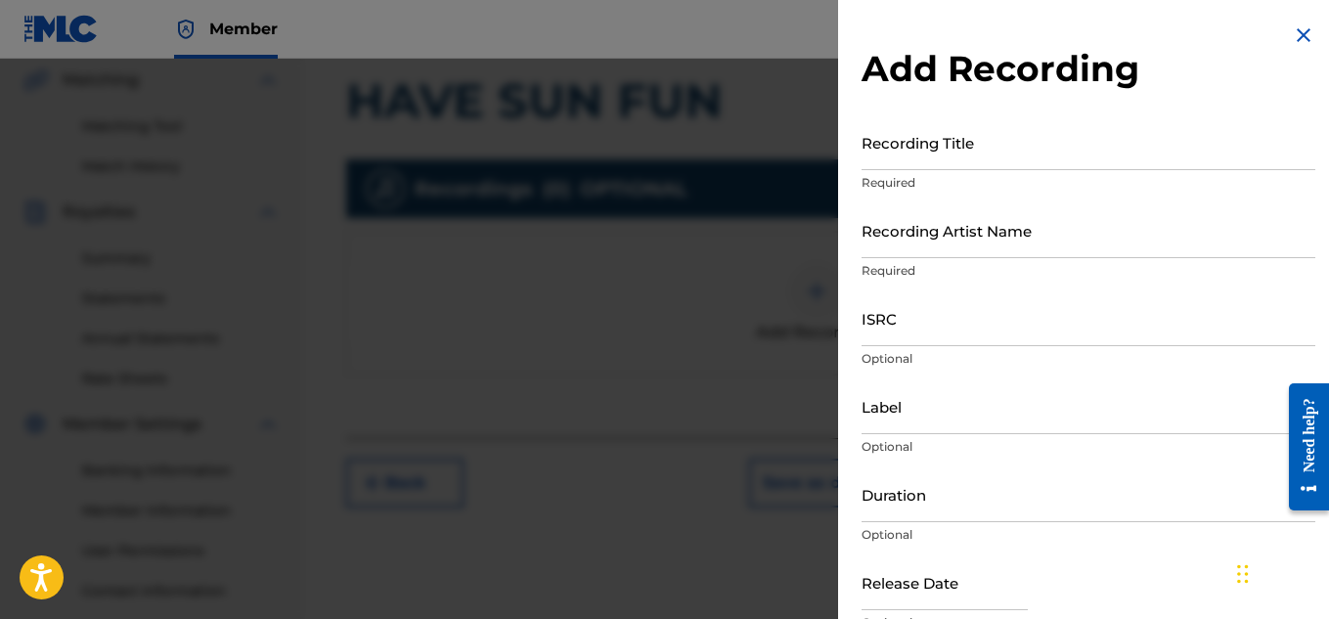
click at [954, 322] on input "ISRC" at bounding box center [1089, 318] width 454 height 56
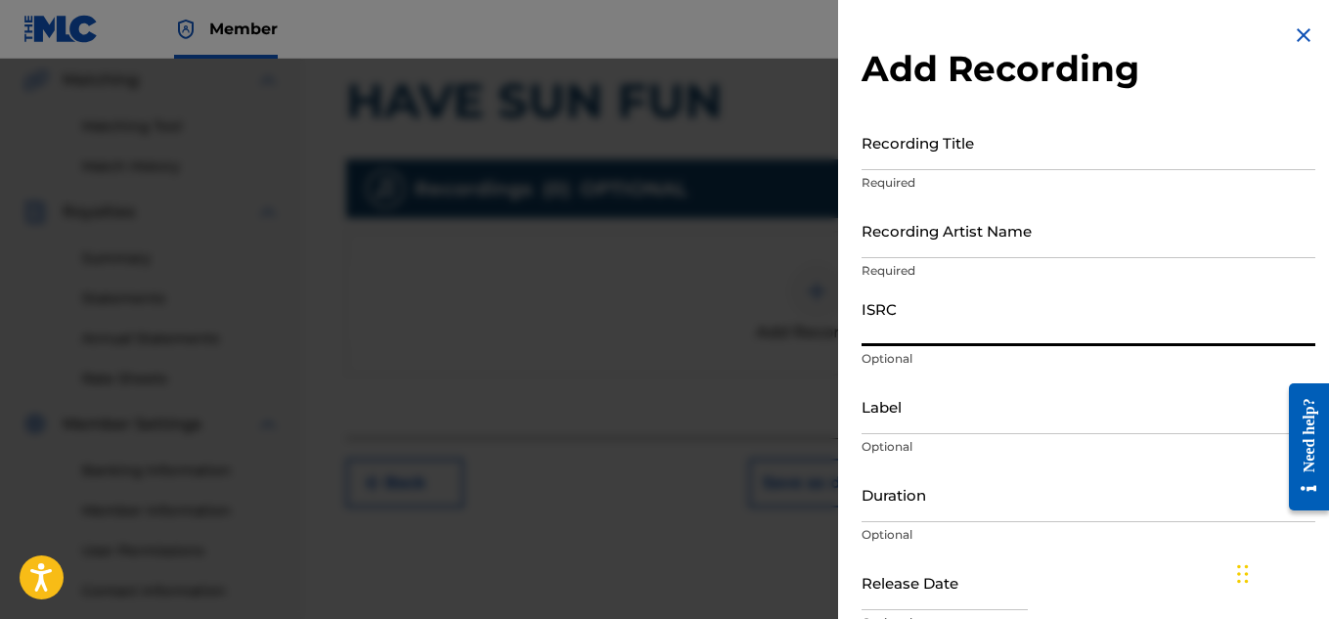
paste input "US7DA1724221"
type input "US7DA1724221"
click at [1001, 227] on input "Recording Artist Name" at bounding box center [1089, 230] width 454 height 56
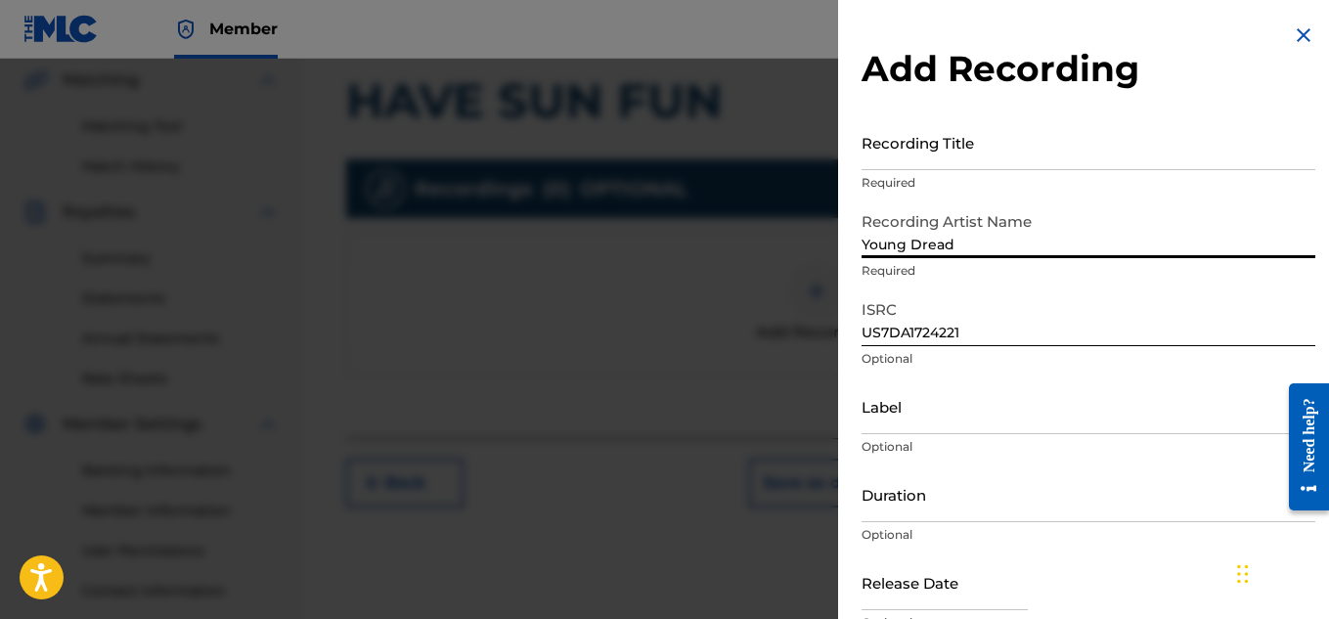
type input "Young Dread"
click at [907, 167] on input "Recording Title" at bounding box center [1089, 142] width 454 height 56
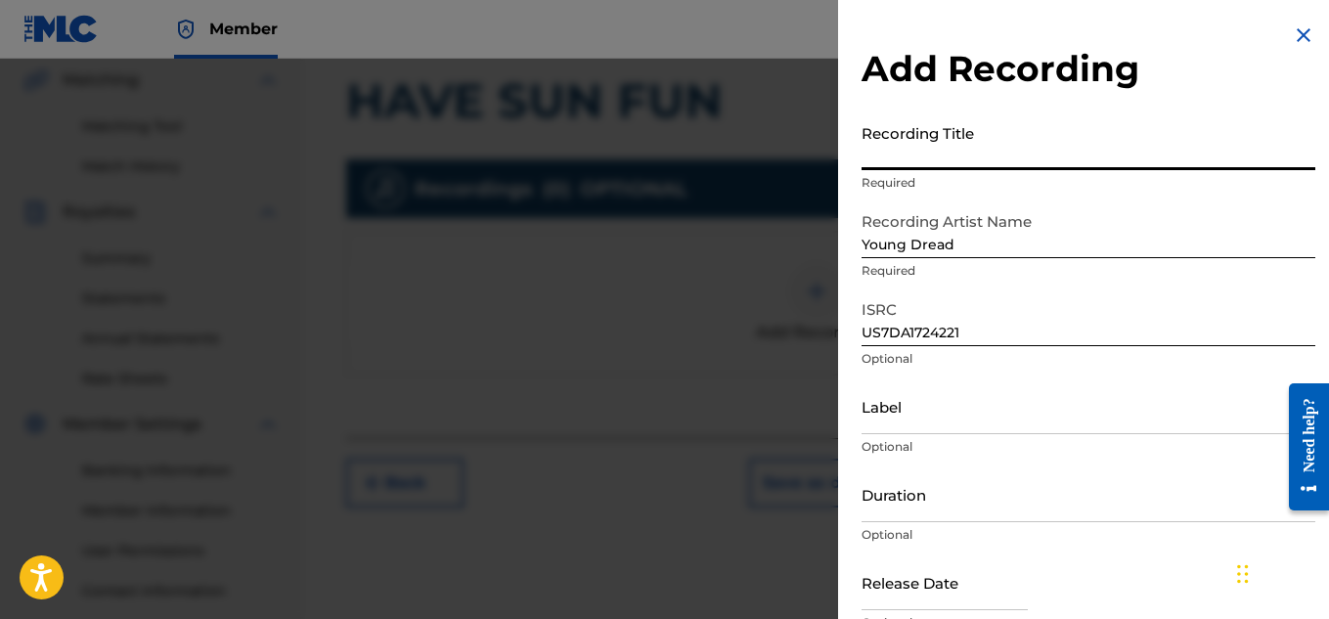
paste input "HAVE SUN FUN"
type input "HAVE SUN FUN"
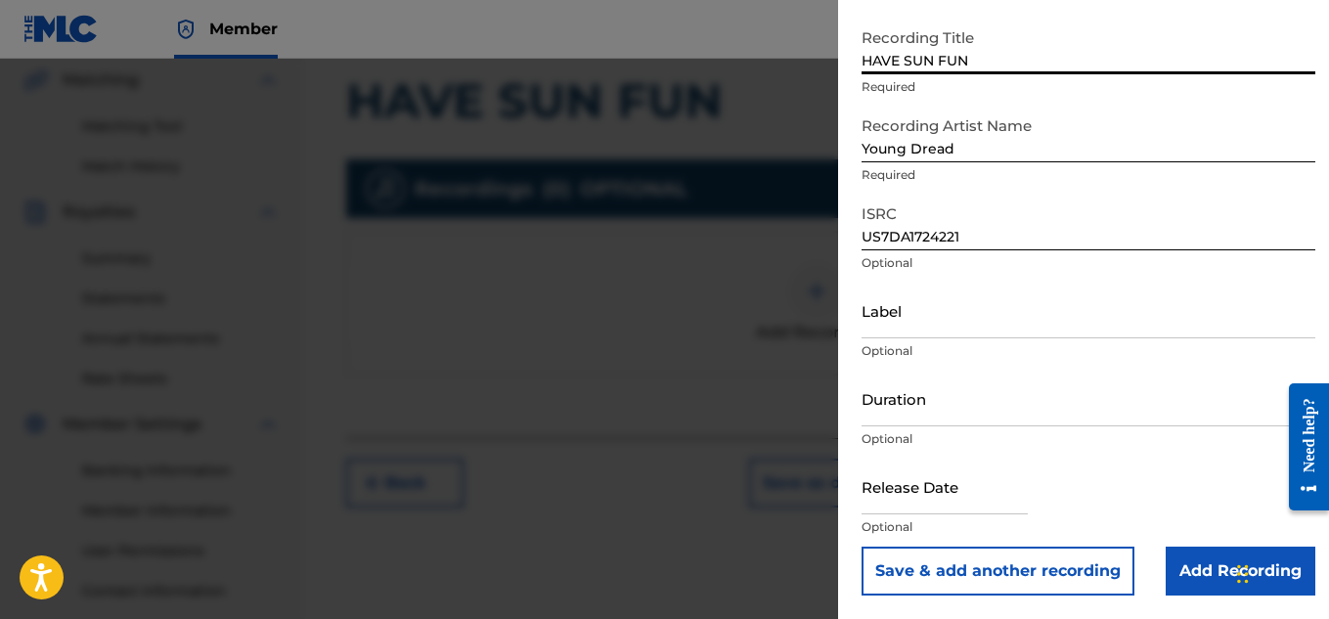
click at [1183, 574] on input "Add Recording" at bounding box center [1241, 571] width 150 height 49
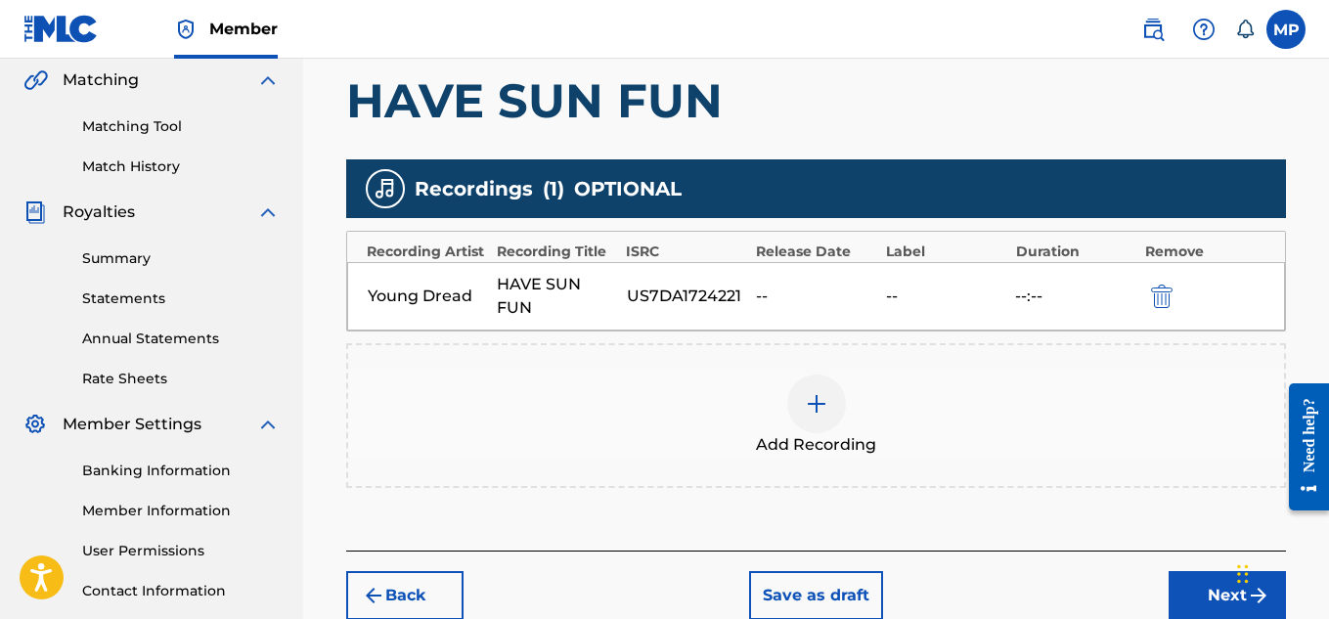
scroll to position [594, 0]
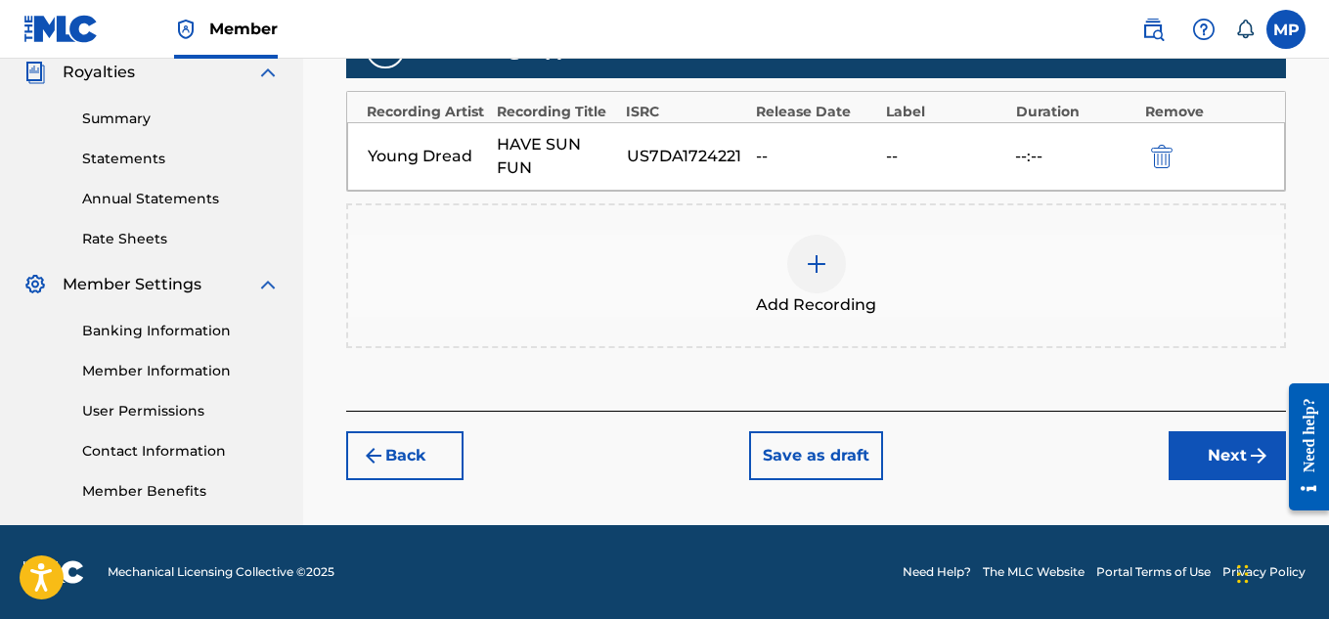
click at [1185, 444] on button "Next" at bounding box center [1227, 455] width 117 height 49
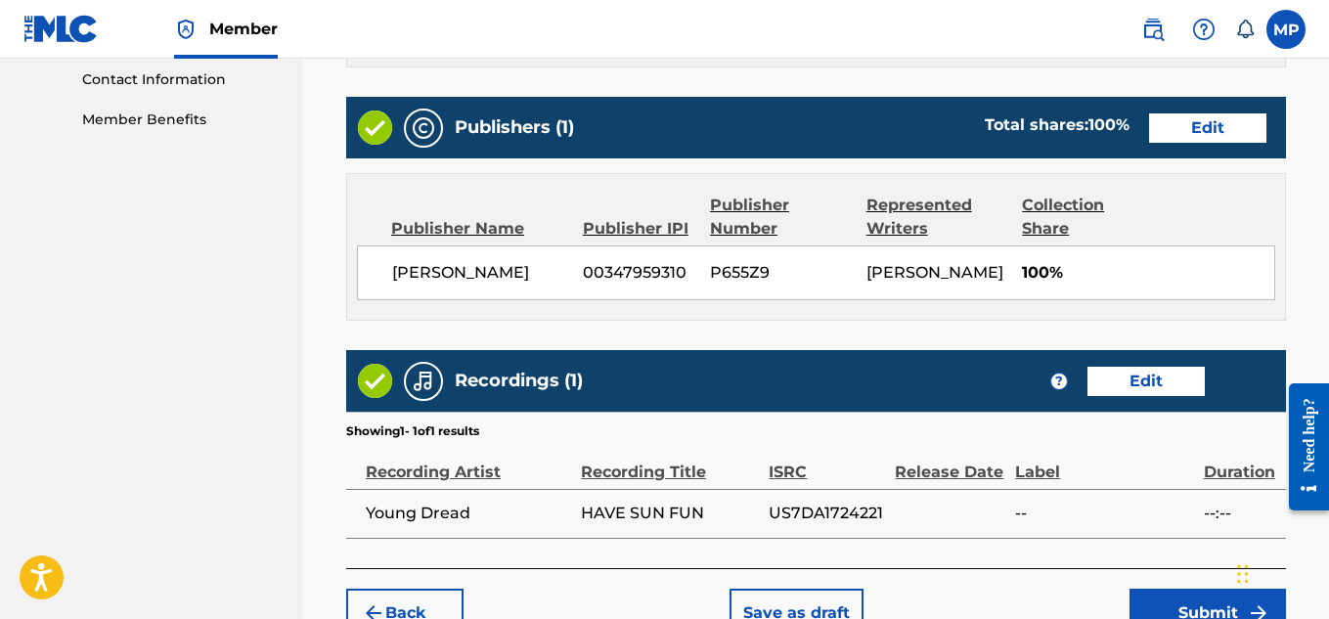
scroll to position [1097, 0]
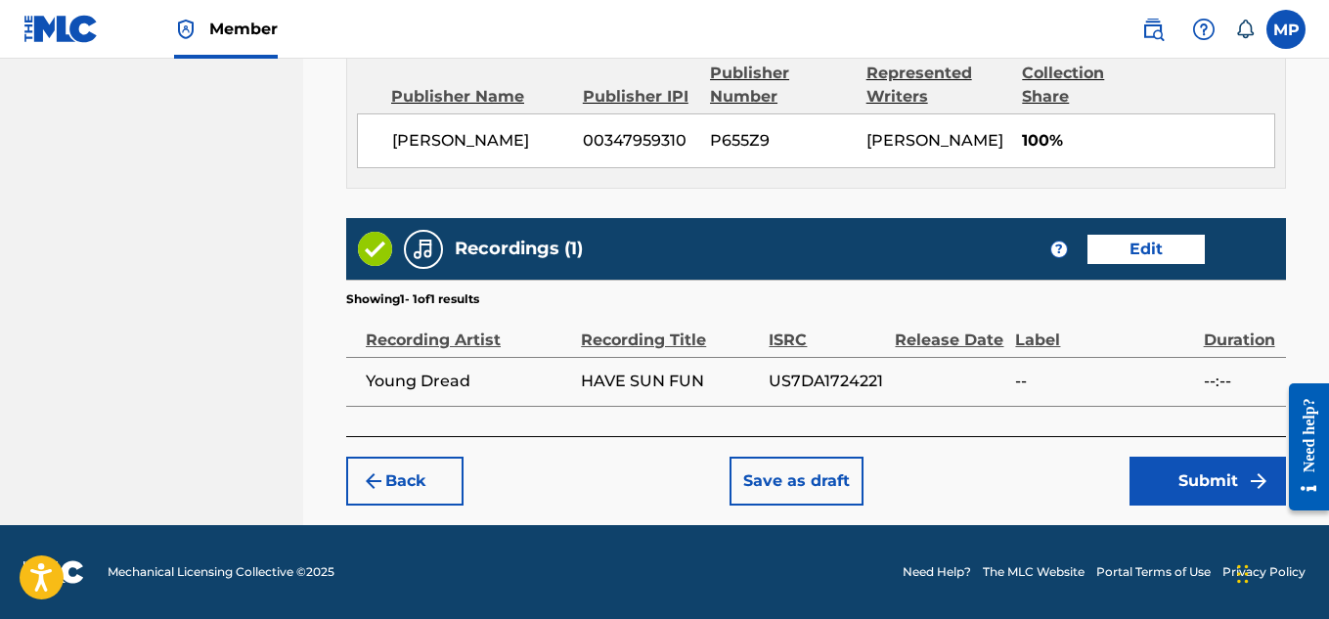
click at [1180, 469] on button "Submit" at bounding box center [1208, 481] width 156 height 49
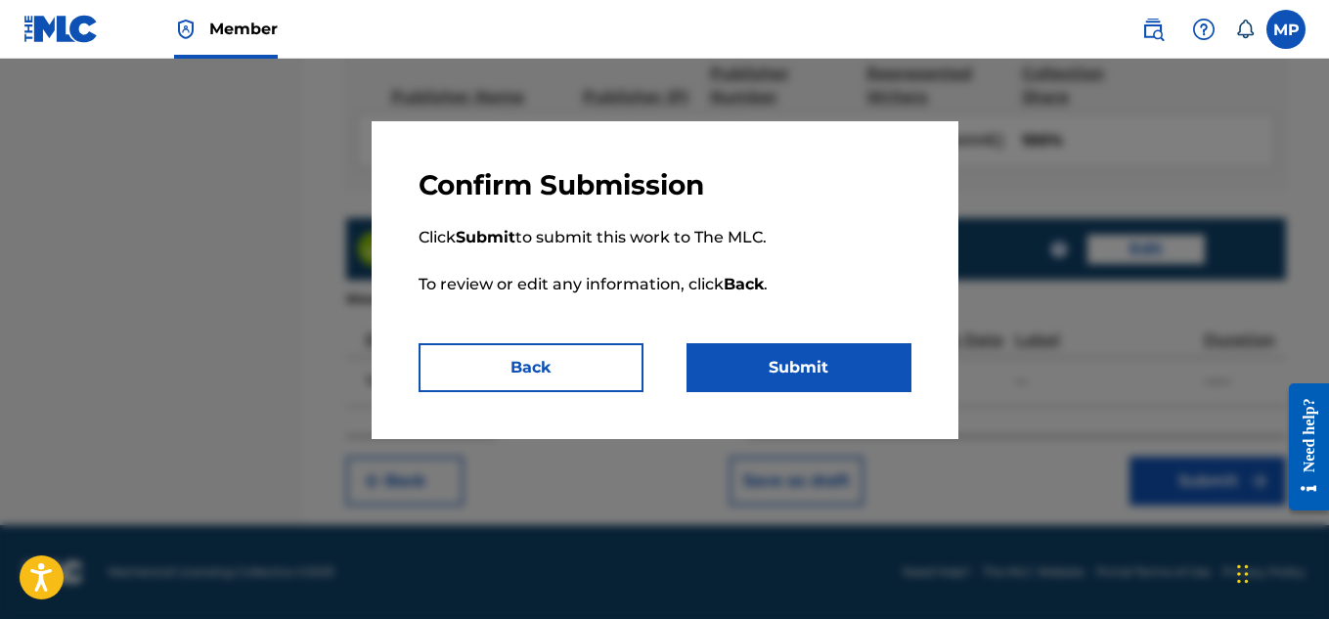
click at [820, 362] on button "Submit" at bounding box center [799, 367] width 225 height 49
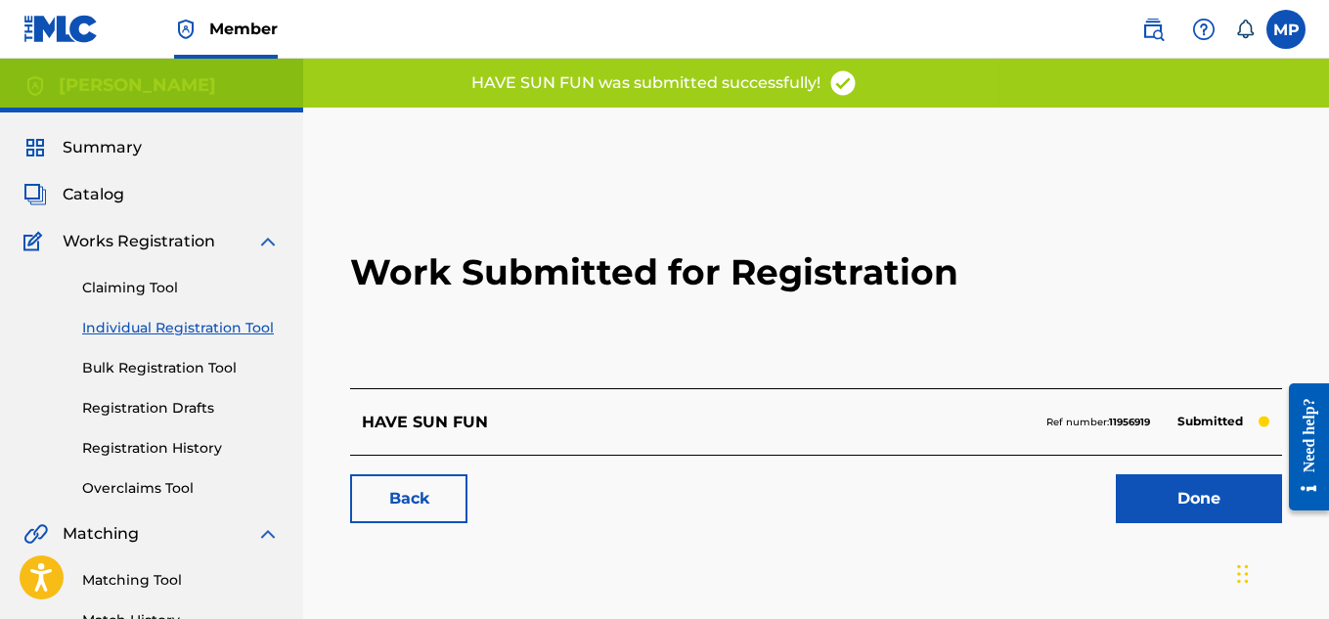
click at [435, 505] on link "Back" at bounding box center [408, 498] width 117 height 49
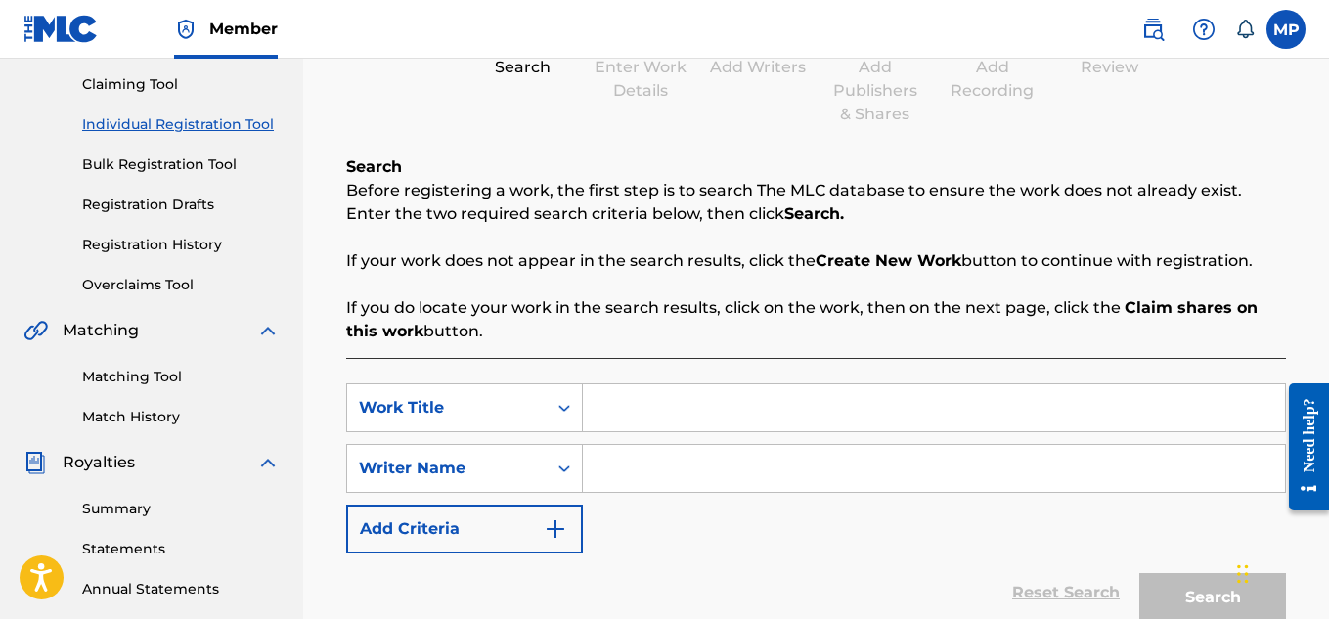
scroll to position [226, 0]
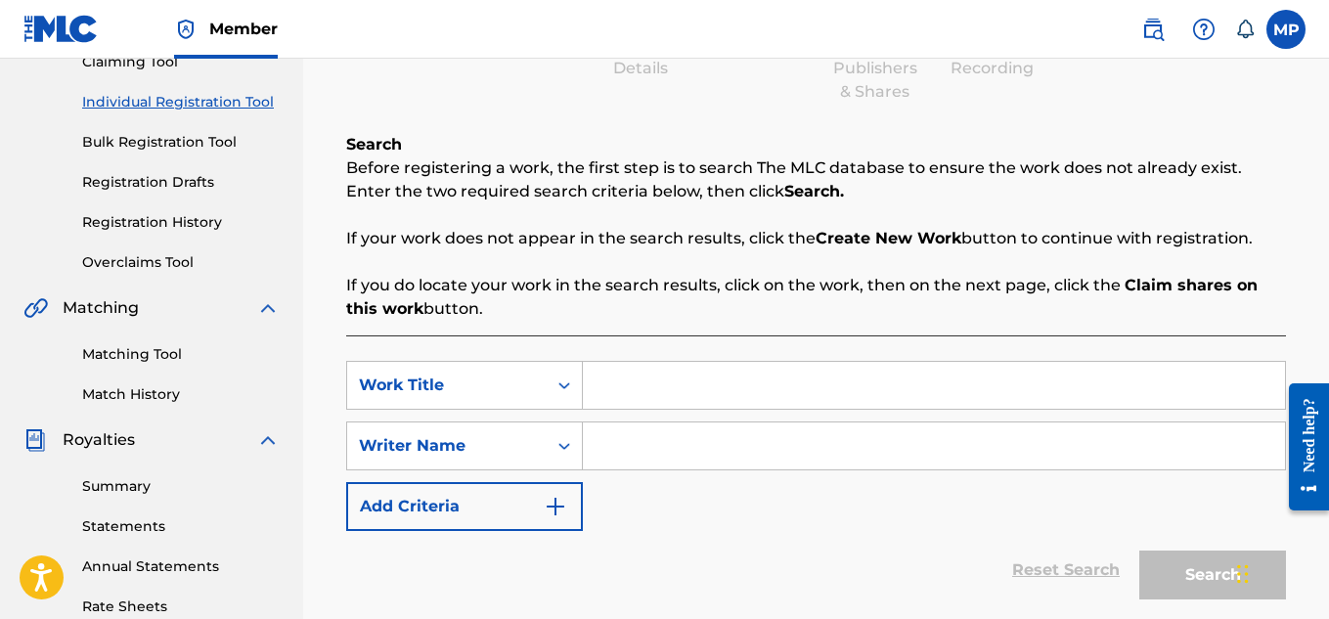
click at [207, 229] on link "Registration History" at bounding box center [181, 222] width 198 height 21
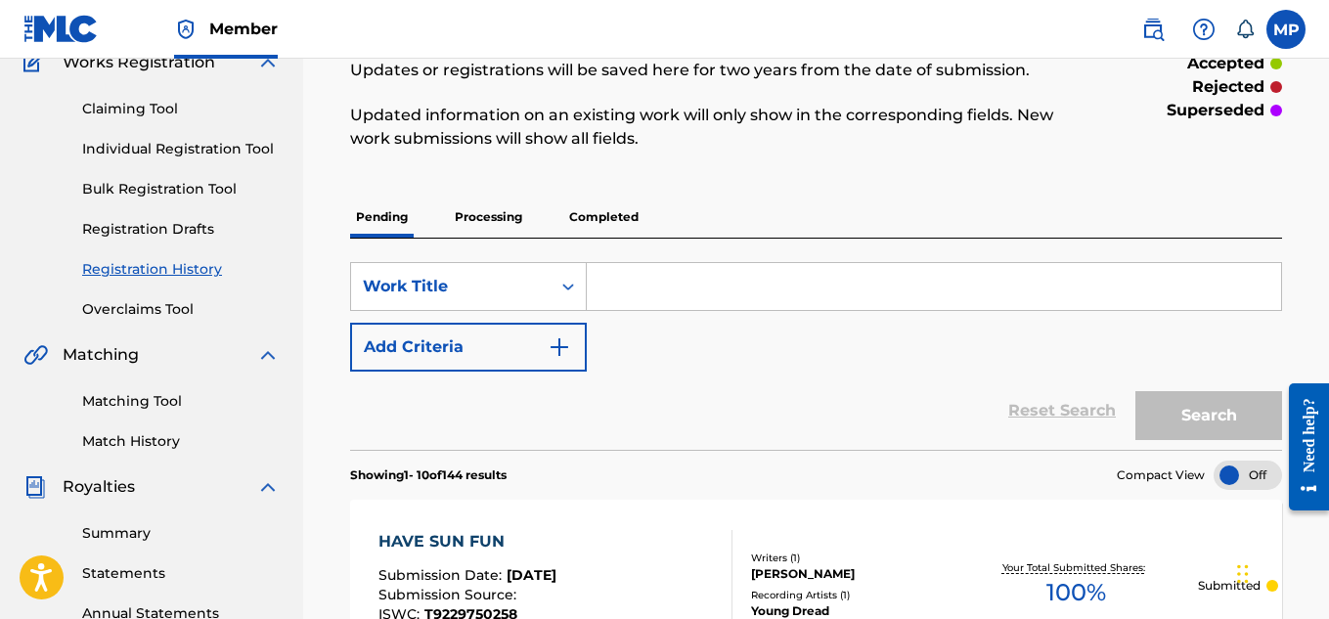
scroll to position [153, 0]
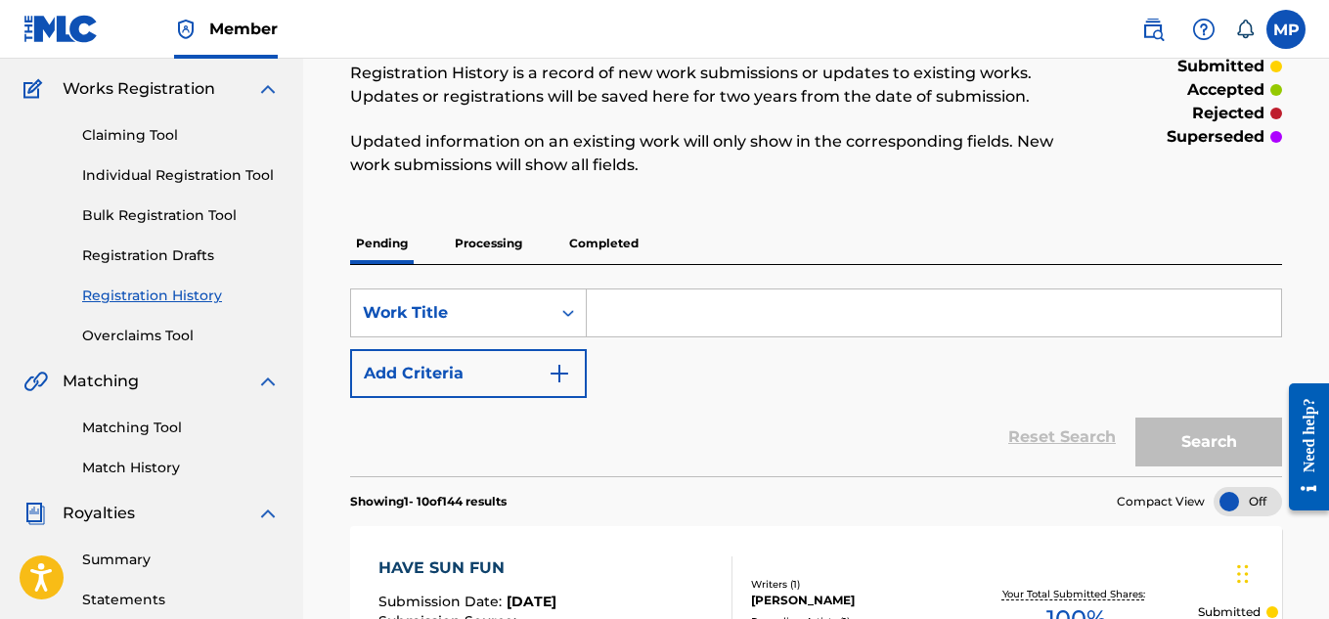
click at [235, 170] on link "Individual Registration Tool" at bounding box center [181, 175] width 198 height 21
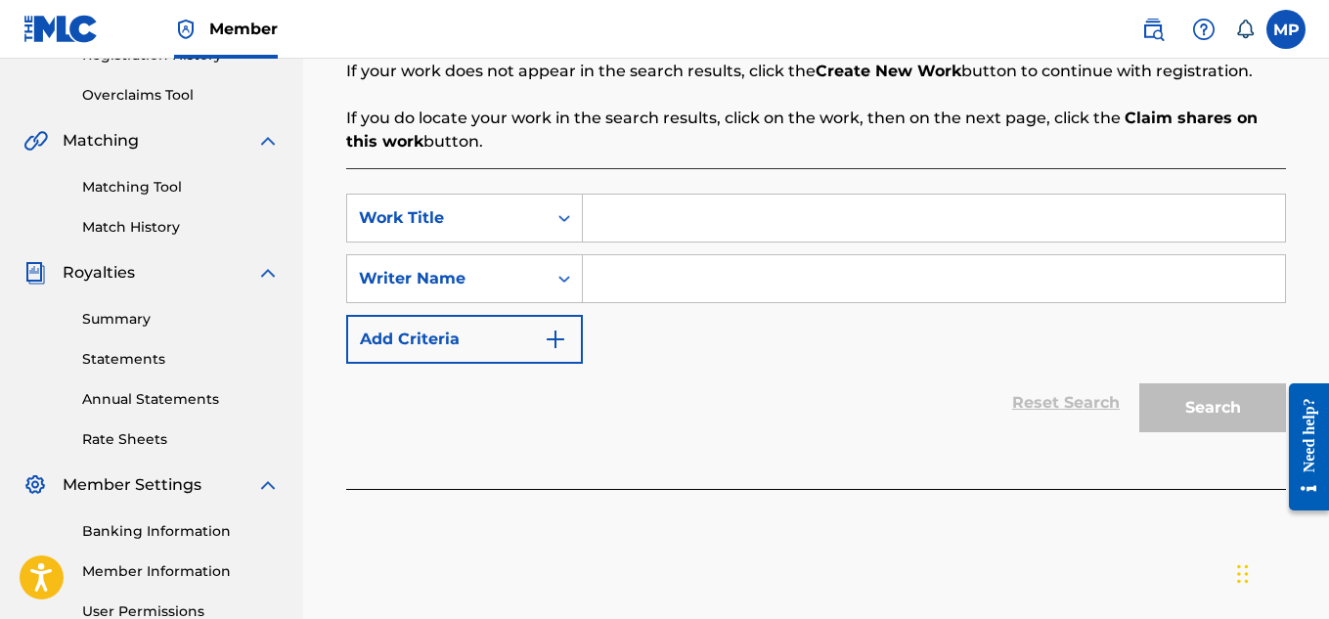
scroll to position [396, 0]
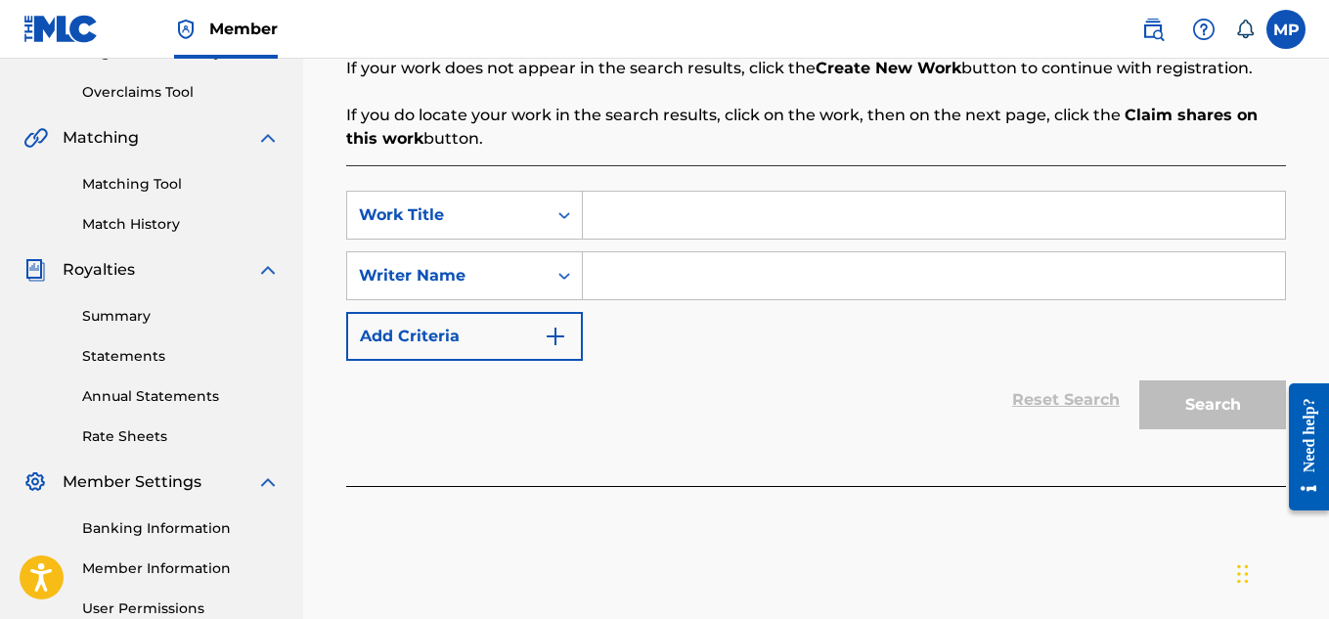
click at [850, 226] on input "Search Form" at bounding box center [934, 215] width 702 height 47
paste input "GRIND OR DIE"
type input "GRIND OR DIE"
click at [848, 251] on div "Search Form" at bounding box center [934, 275] width 703 height 49
click at [856, 256] on input "Search Form" at bounding box center [934, 275] width 702 height 47
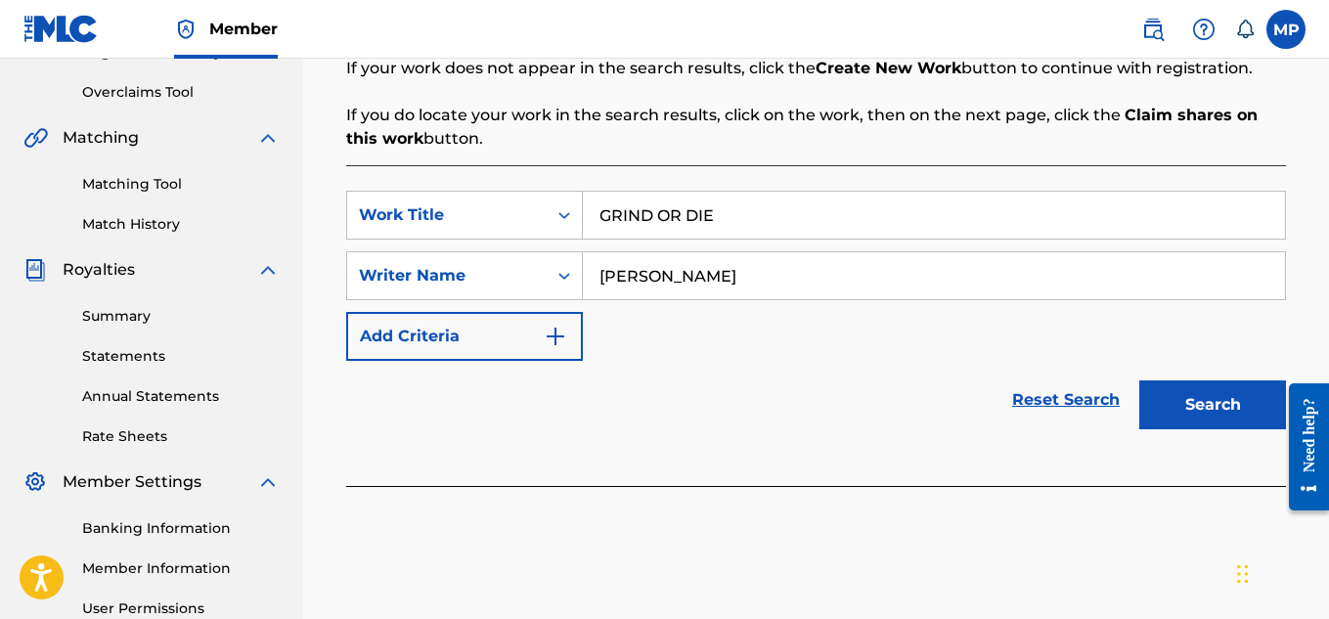
type input "[PERSON_NAME]"
click at [1193, 402] on button "Search" at bounding box center [1212, 404] width 147 height 49
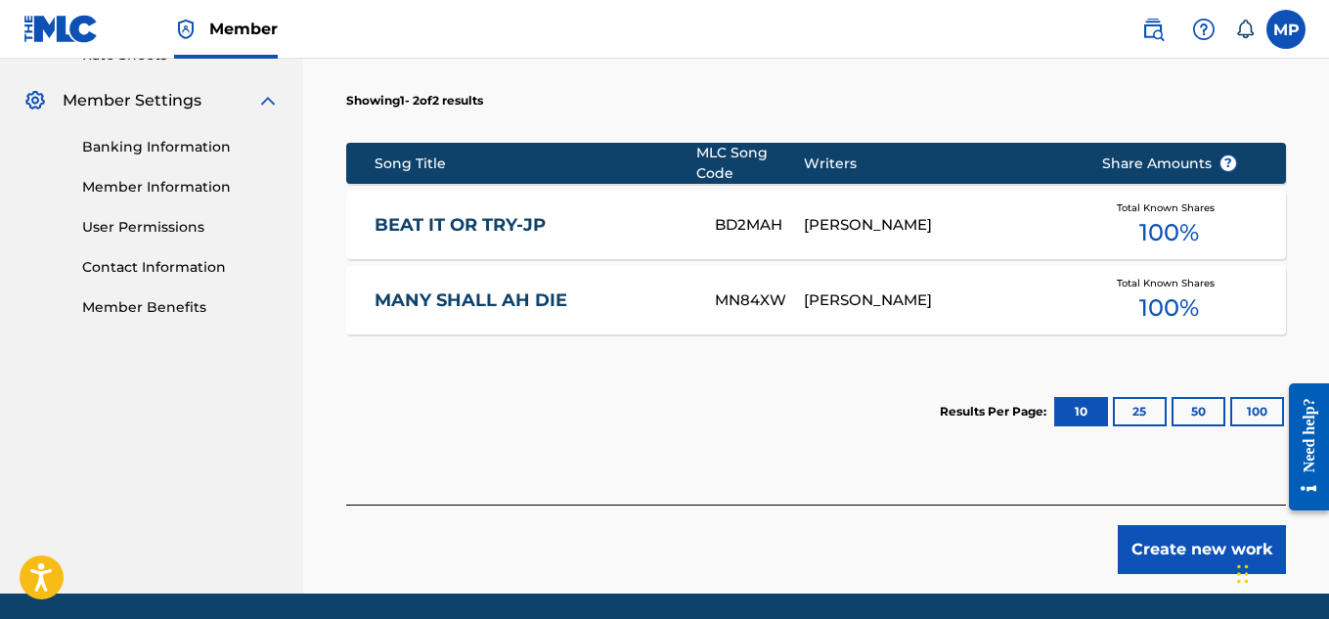
scroll to position [789, 0]
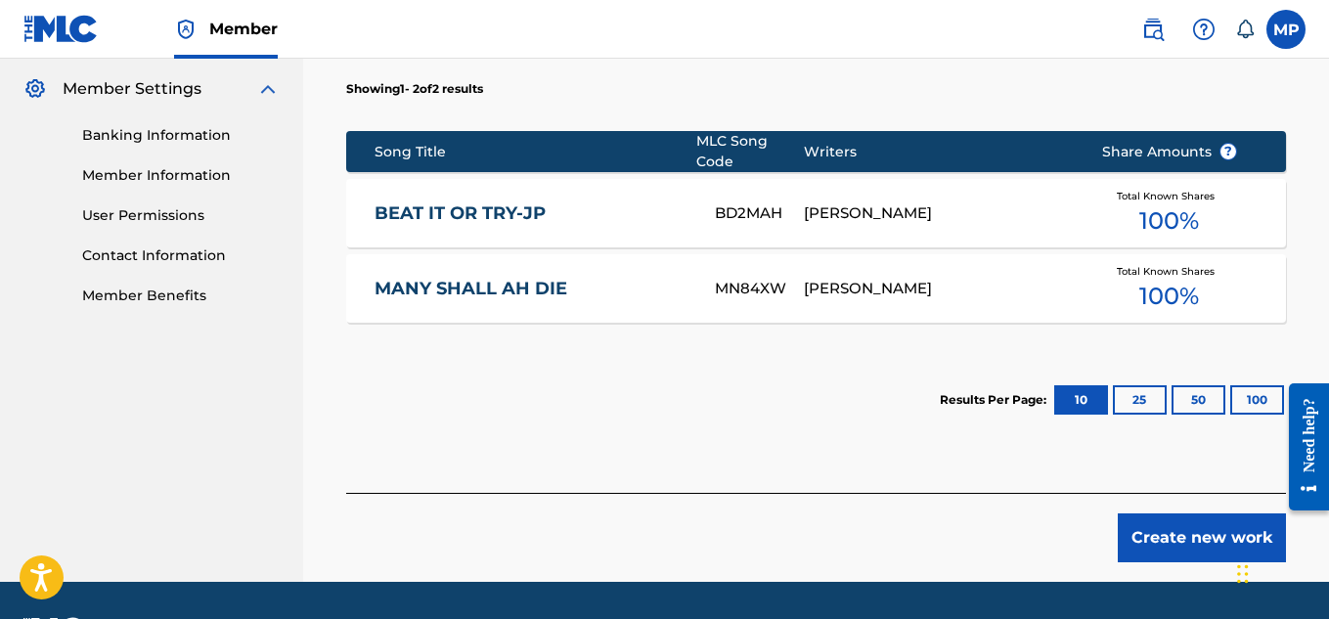
click at [1145, 525] on button "Create new work" at bounding box center [1202, 537] width 168 height 49
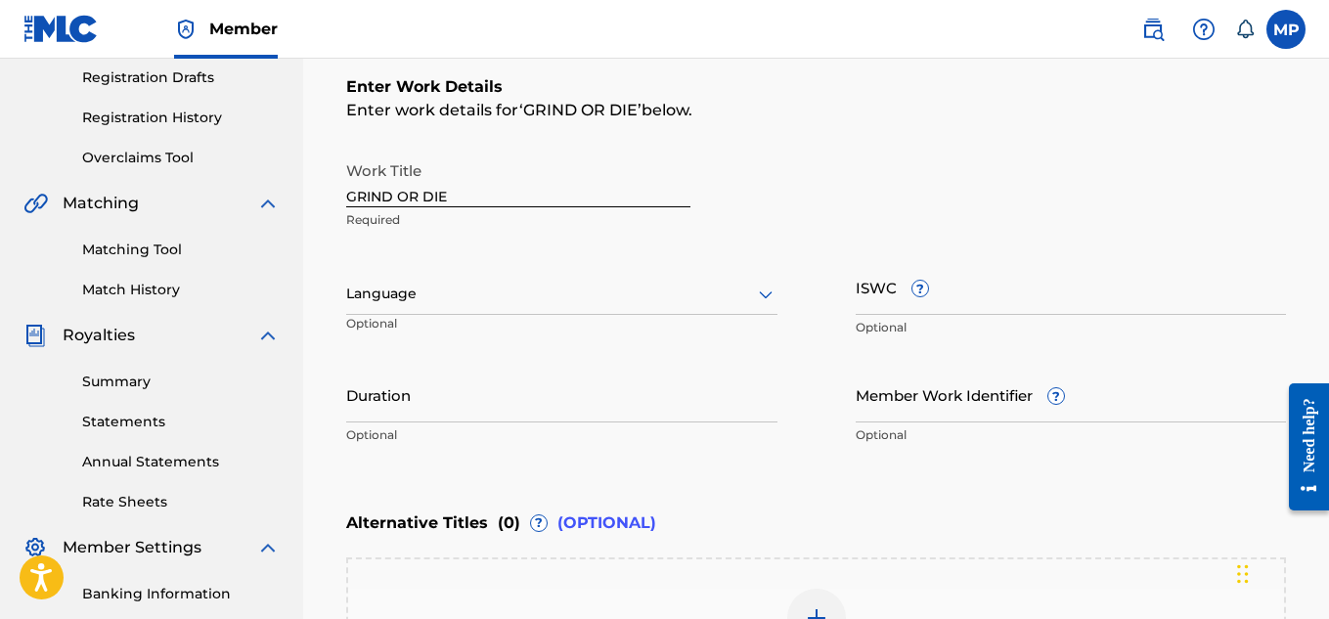
scroll to position [327, 0]
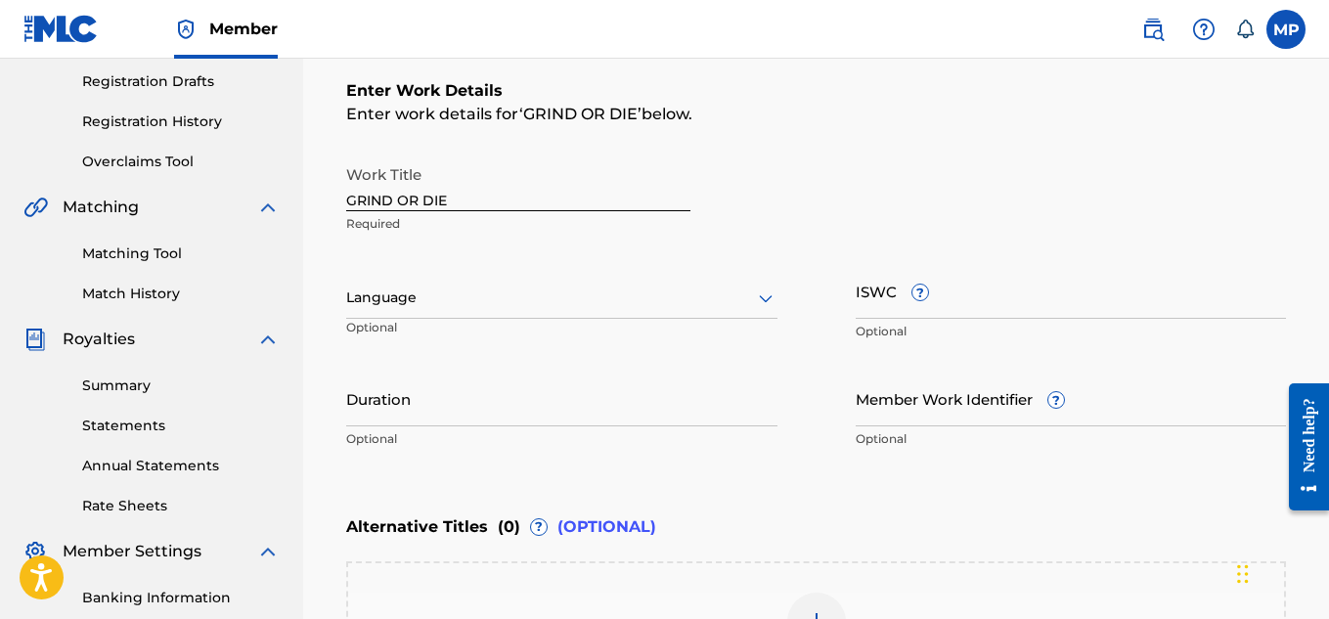
click at [1094, 296] on input "ISWC ?" at bounding box center [1071, 291] width 431 height 56
paste input "T9229748645"
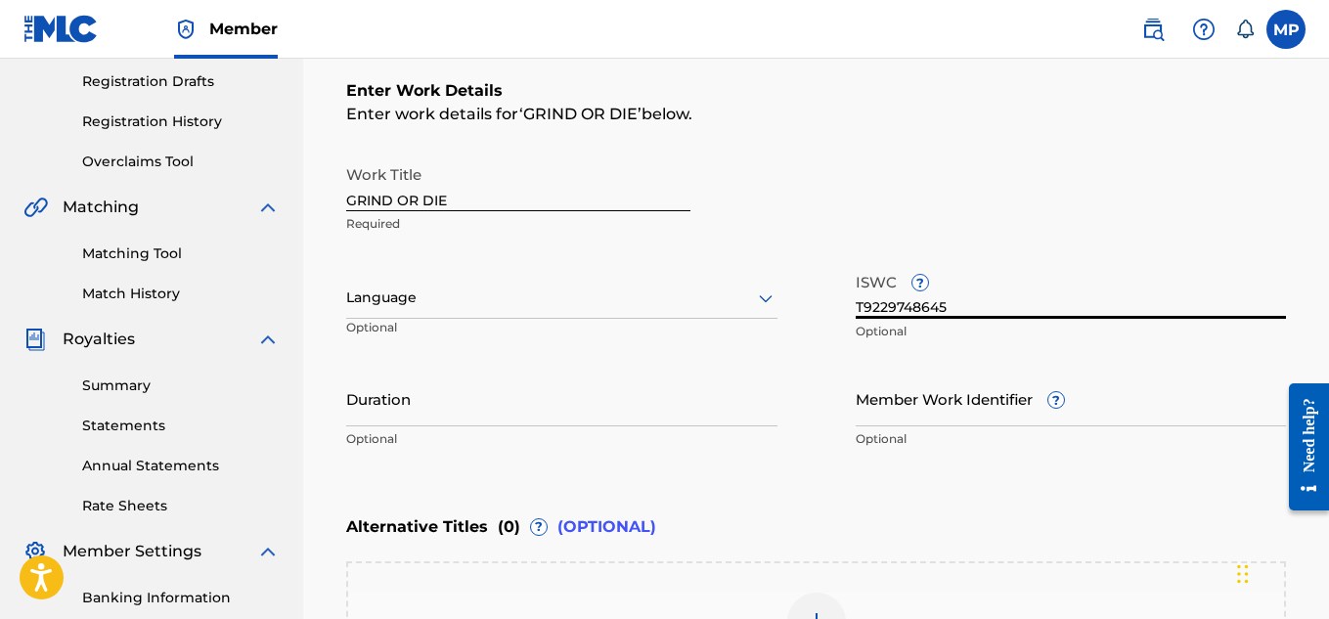
type input "T9229748645"
click at [945, 422] on input "Member Work Identifier ?" at bounding box center [1071, 399] width 431 height 56
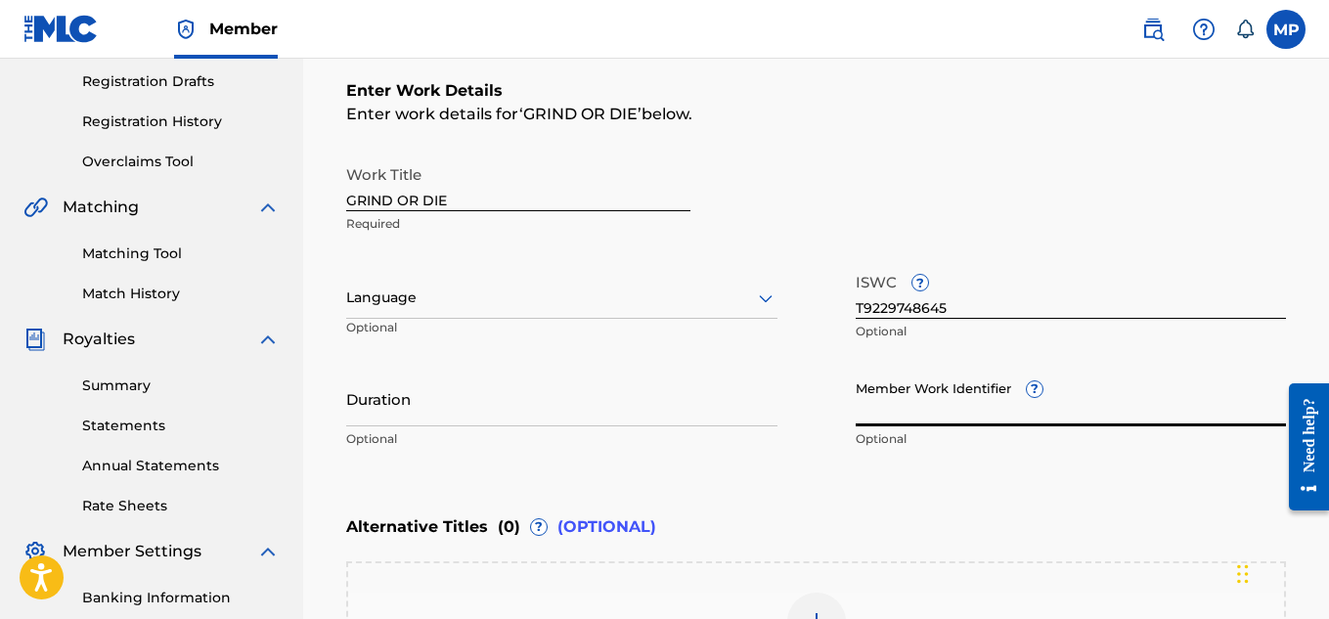
paste input "893488157"
type input "893488157"
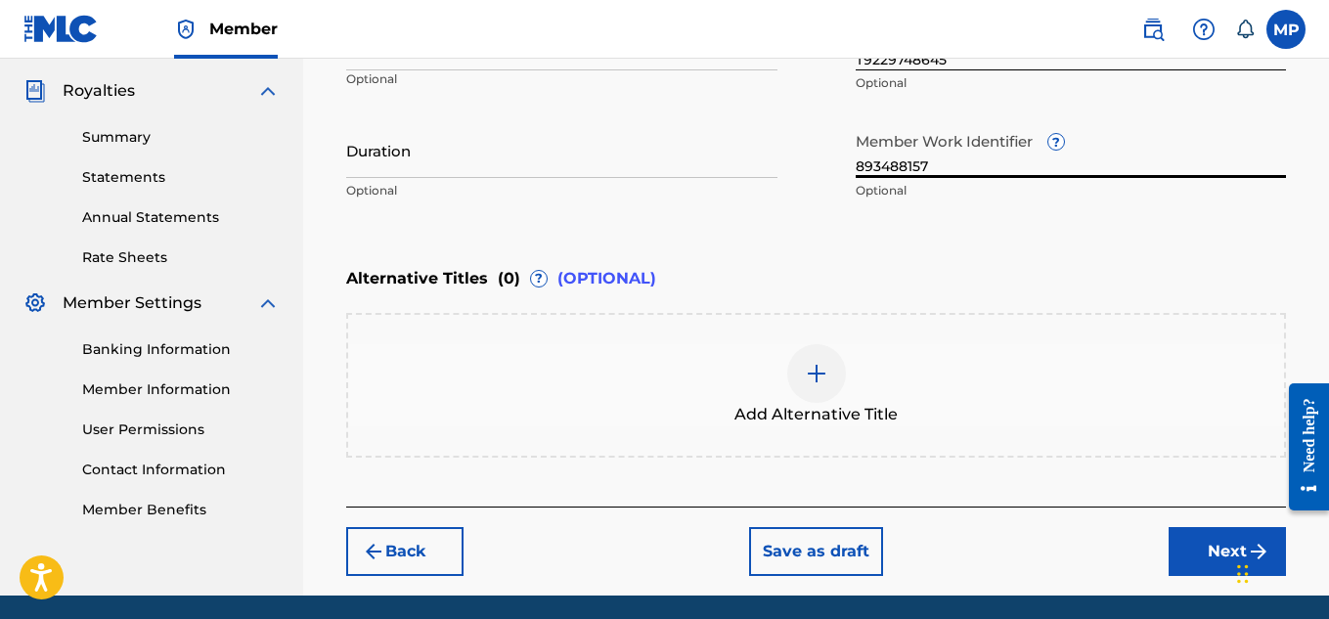
scroll to position [645, 0]
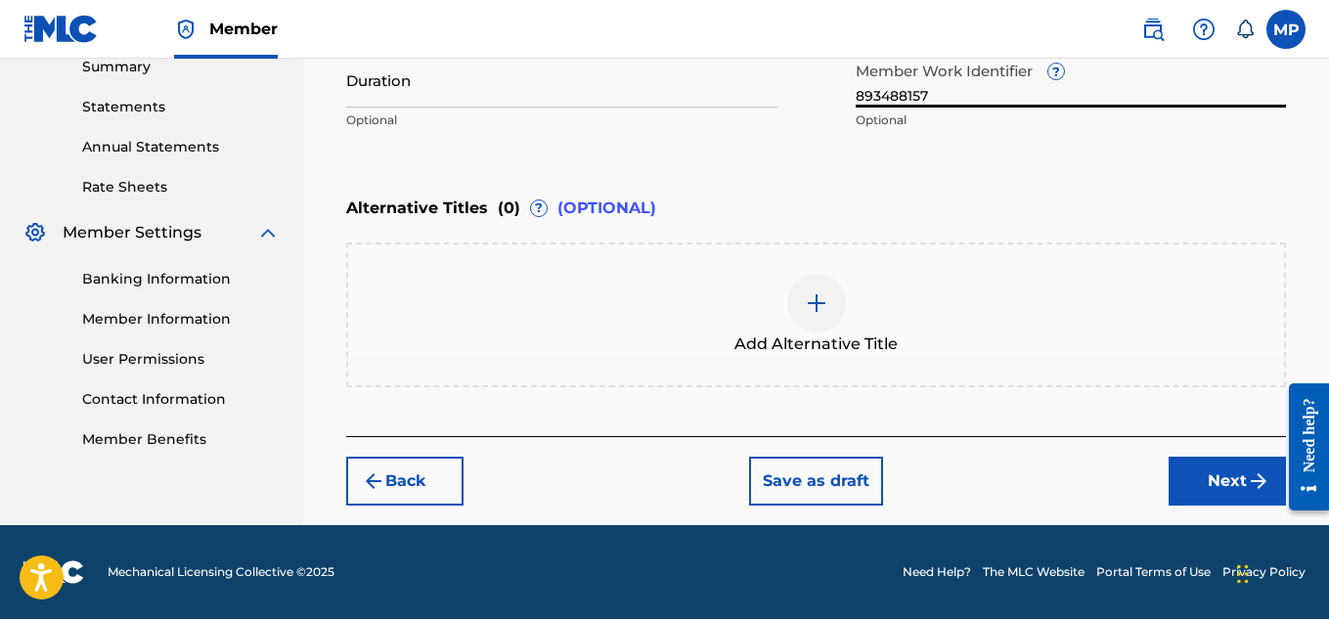
click at [1174, 480] on button "Next" at bounding box center [1227, 481] width 117 height 49
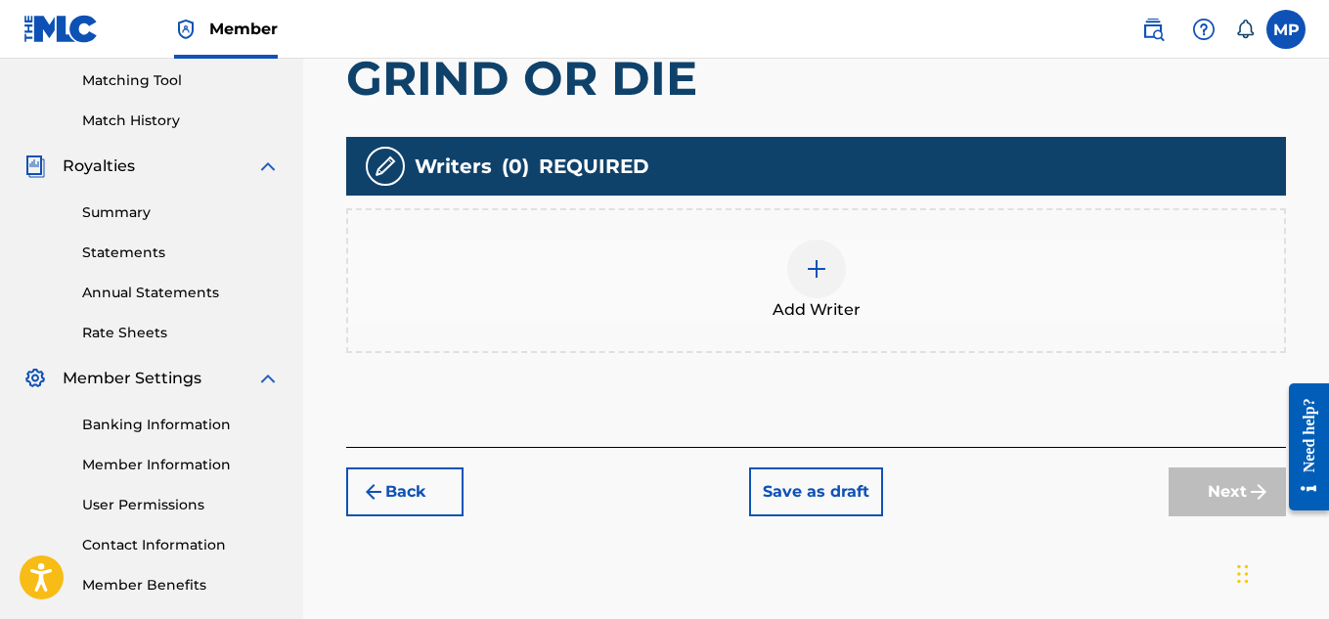
scroll to position [529, 0]
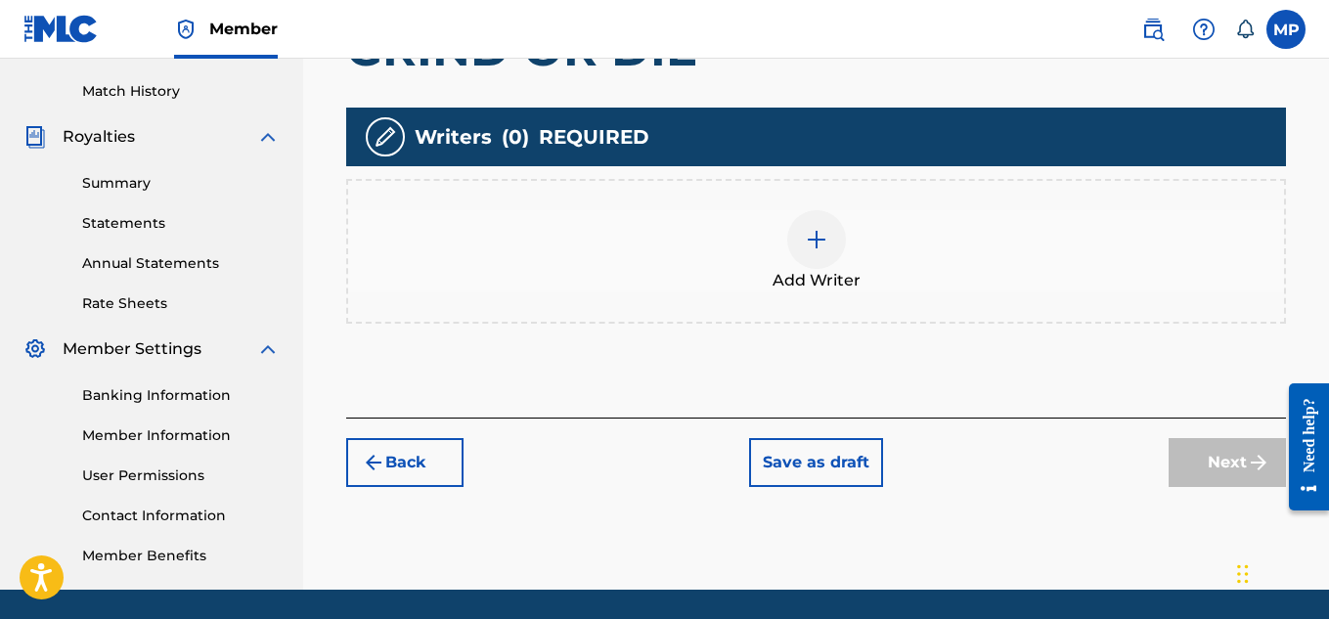
click at [802, 245] on div at bounding box center [816, 239] width 59 height 59
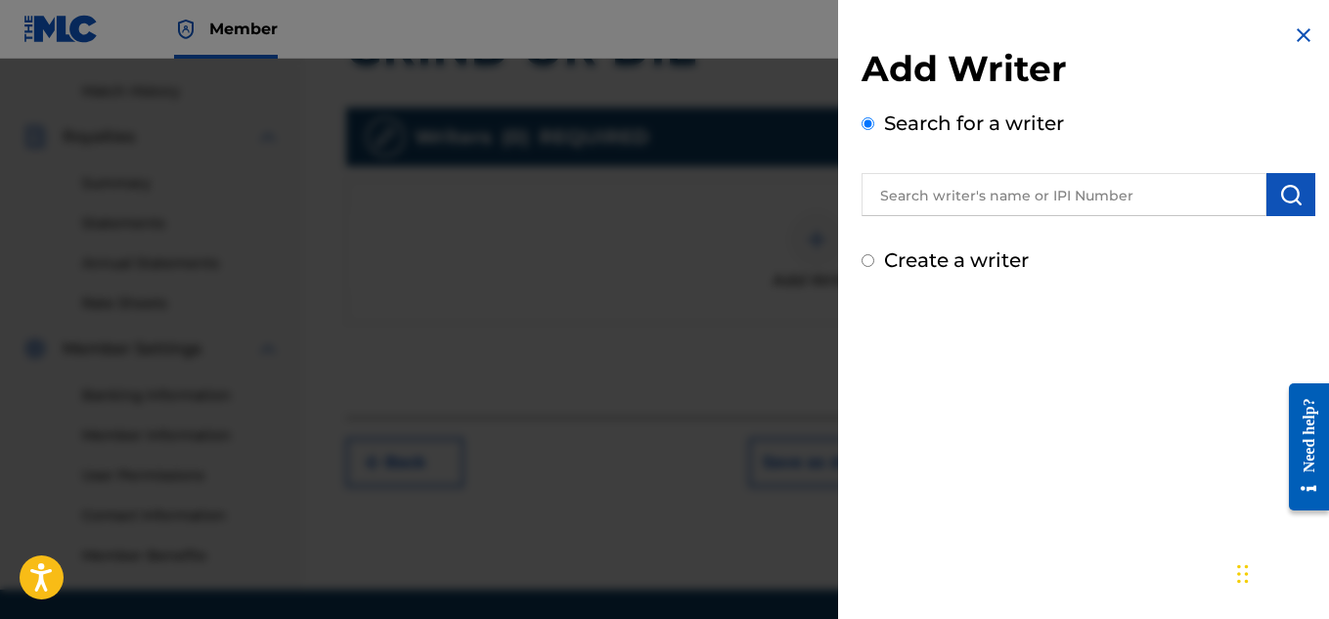
click at [1140, 178] on input "text" at bounding box center [1064, 194] width 405 height 43
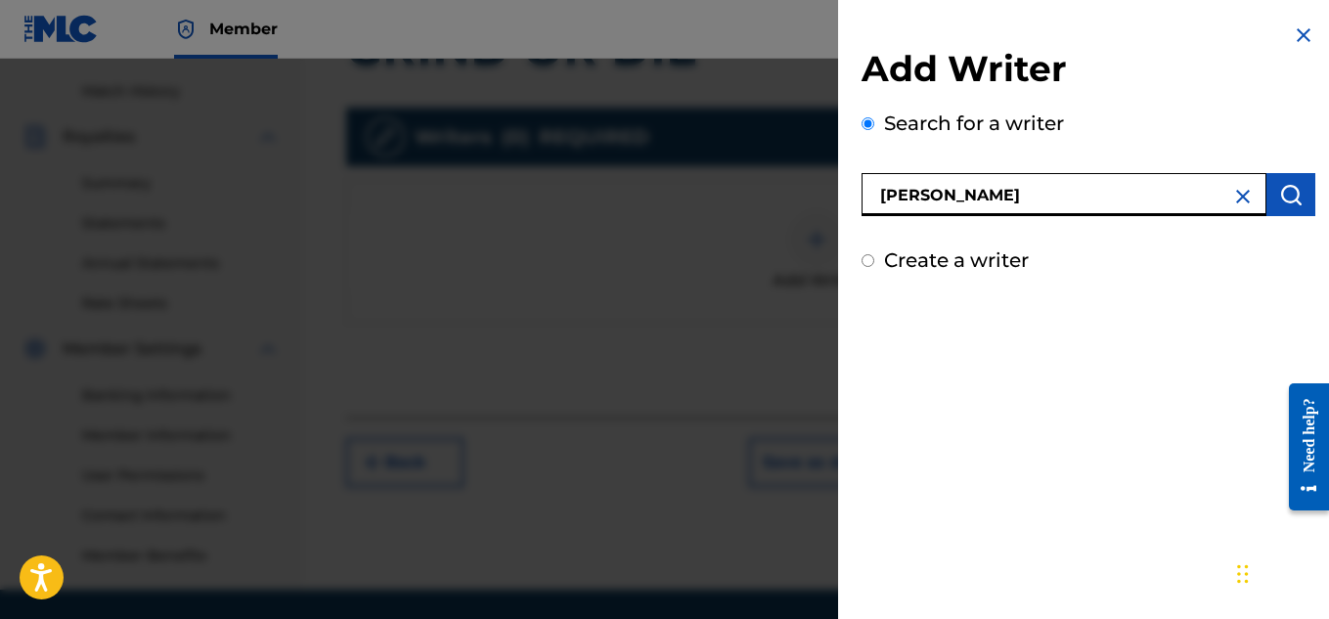
type input "[PERSON_NAME]"
click at [1294, 191] on img "submit" at bounding box center [1290, 194] width 23 height 23
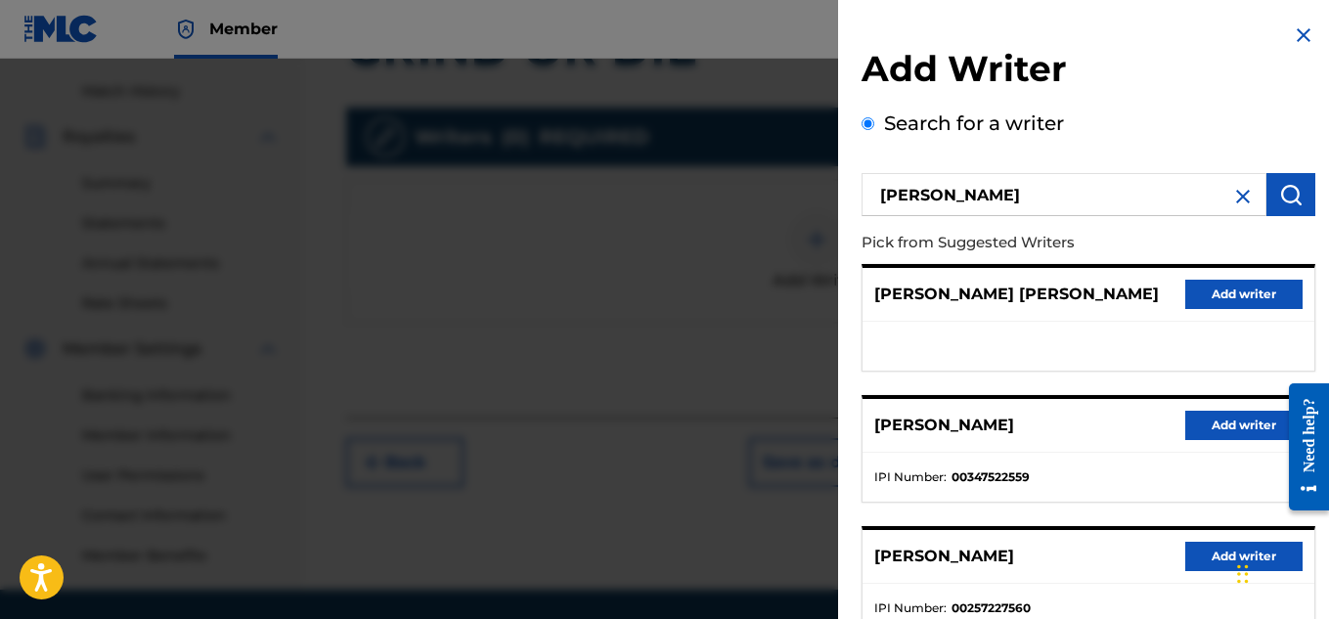
click at [1195, 406] on div "[PERSON_NAME] Add writer" at bounding box center [1089, 426] width 452 height 54
click at [1203, 417] on button "Add writer" at bounding box center [1243, 425] width 117 height 29
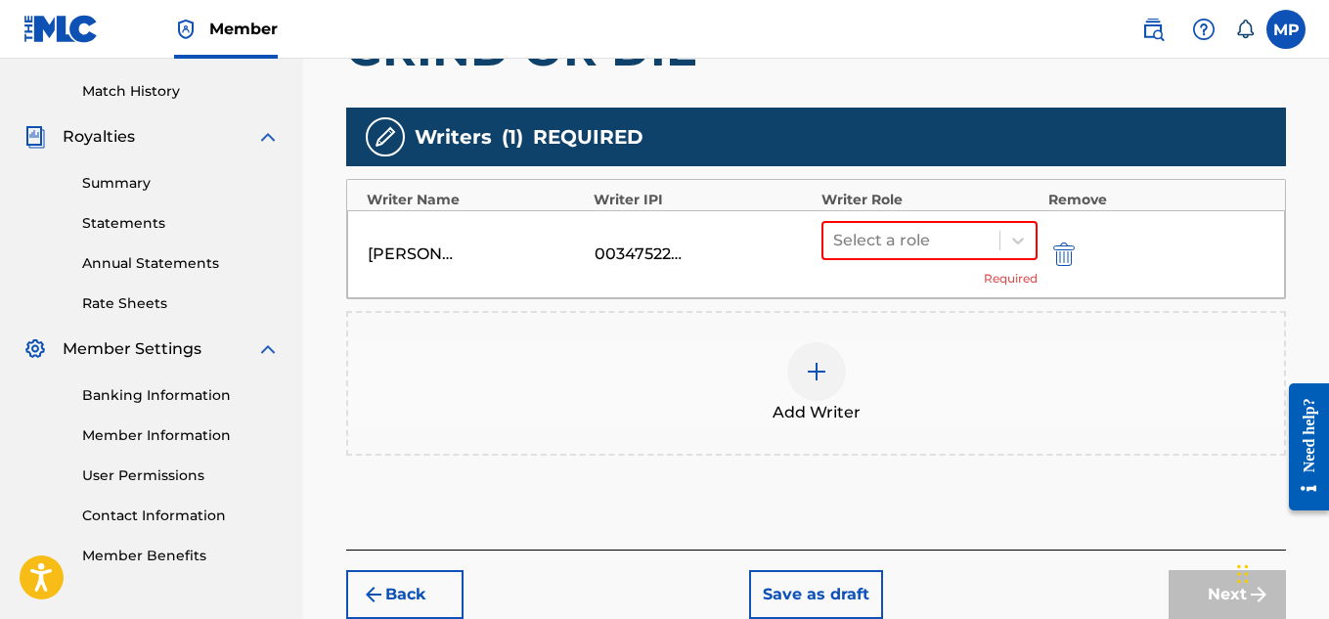
click at [941, 221] on div "Select a role" at bounding box center [930, 240] width 217 height 39
click at [932, 235] on div at bounding box center [911, 240] width 157 height 27
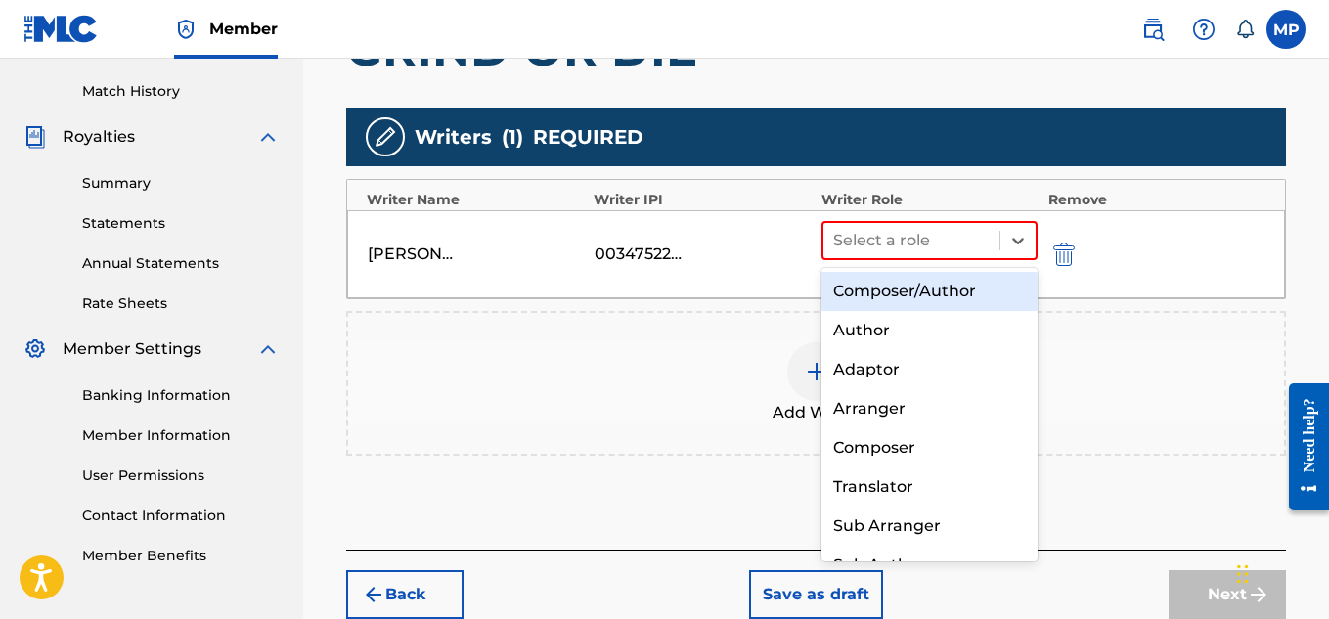
click at [895, 286] on div "Composer/Author" at bounding box center [930, 291] width 217 height 39
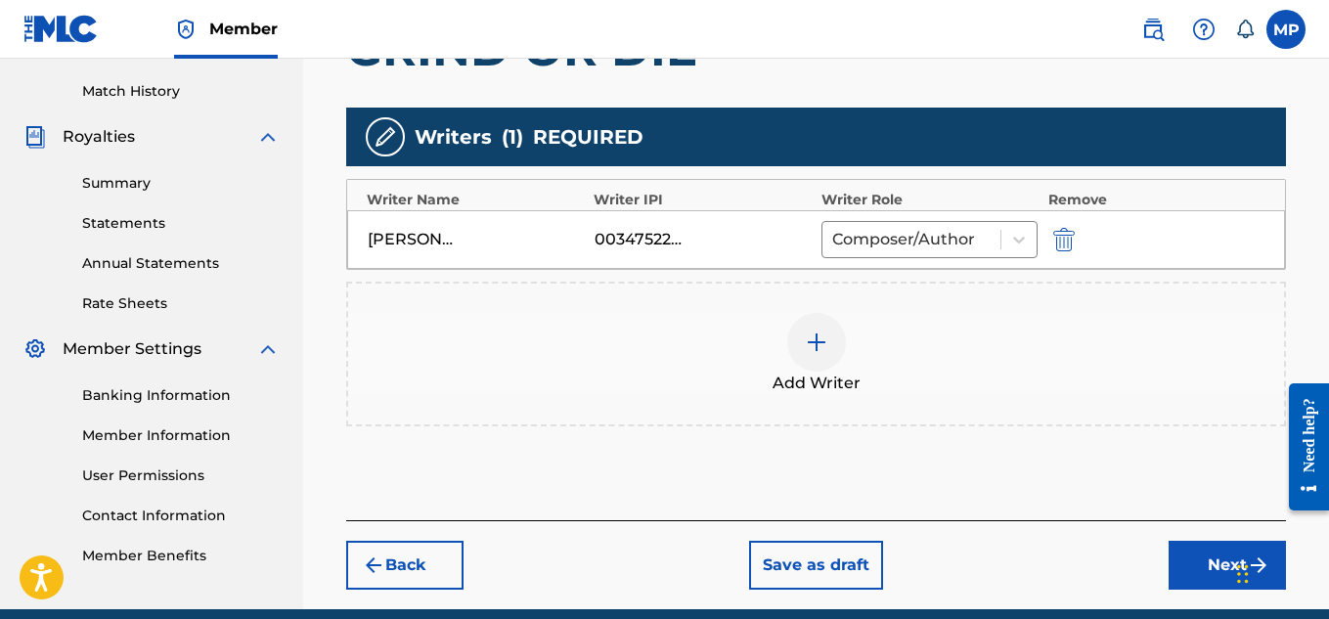
click at [1191, 556] on button "Next" at bounding box center [1227, 565] width 117 height 49
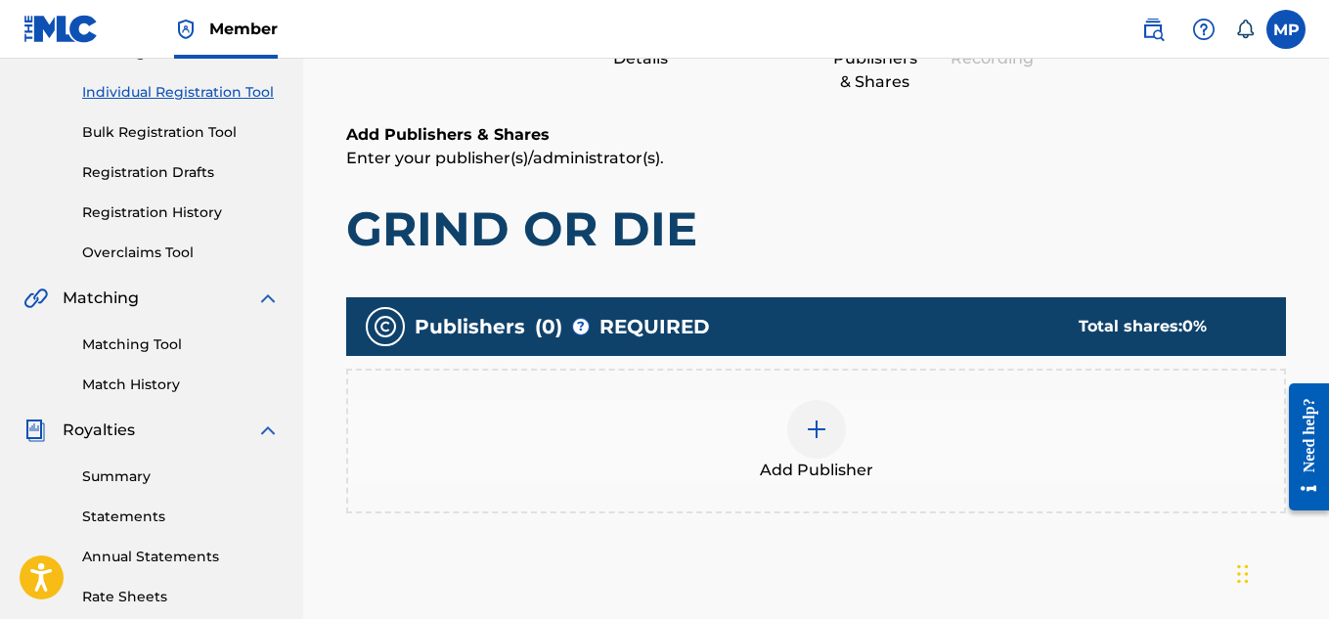
scroll to position [241, 0]
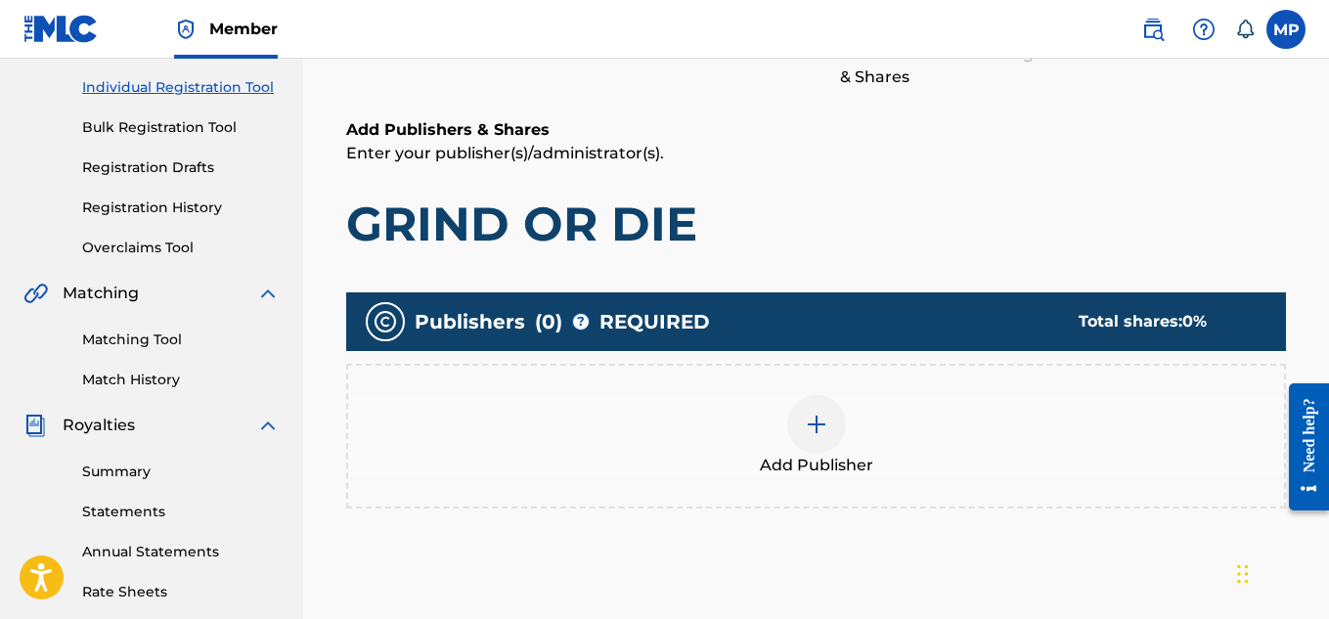
click at [854, 418] on div "Add Publisher" at bounding box center [816, 436] width 936 height 82
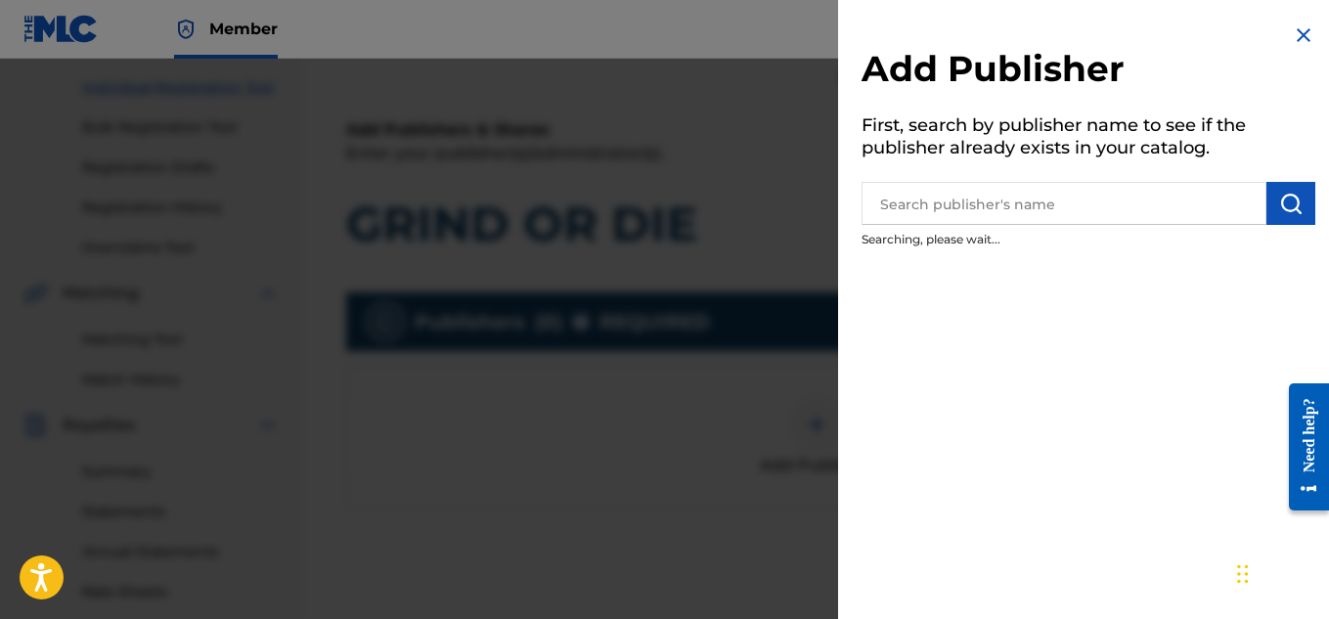
click at [1125, 196] on input "text" at bounding box center [1064, 203] width 405 height 43
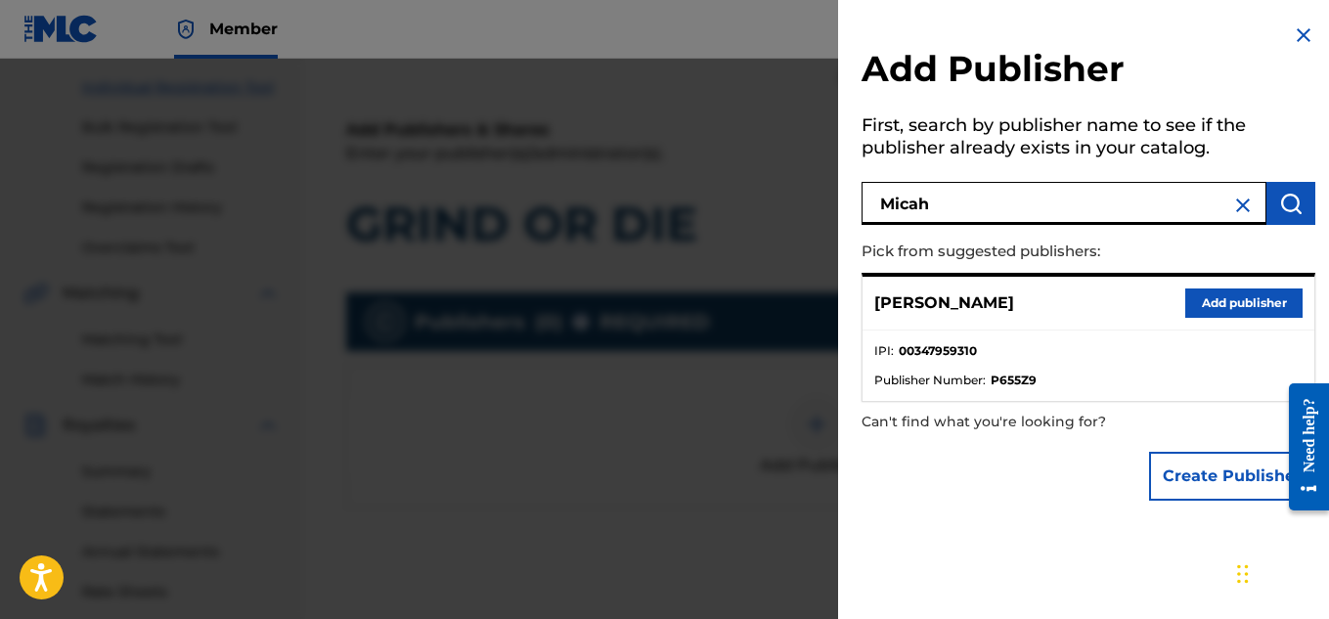
type input "Micah"
click at [1257, 294] on button "Add publisher" at bounding box center [1243, 303] width 117 height 29
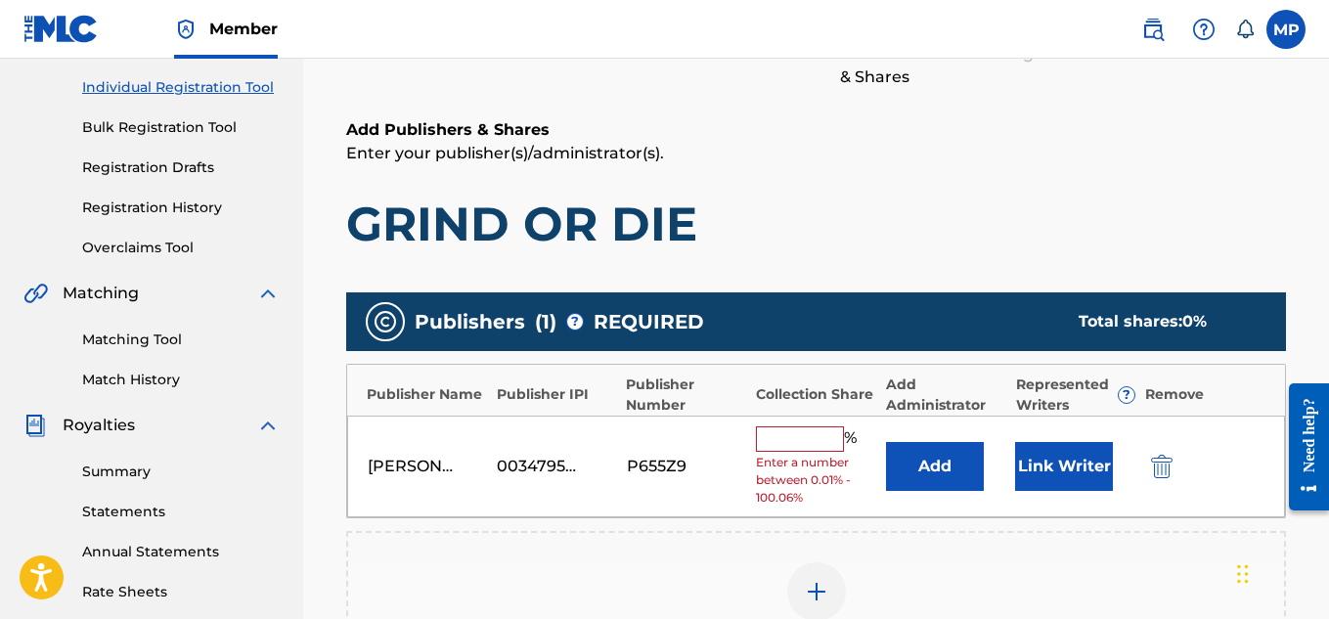
click at [821, 430] on input "text" at bounding box center [800, 438] width 88 height 25
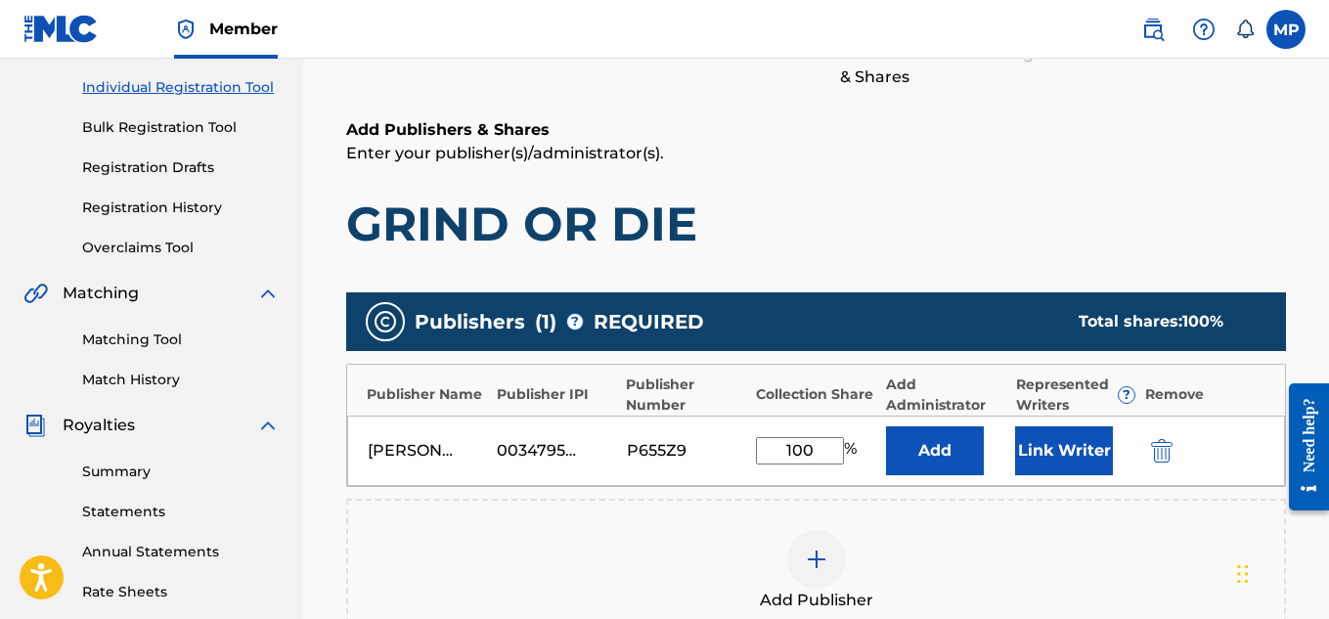
type input "100"
click at [1036, 457] on button "Link Writer" at bounding box center [1064, 450] width 98 height 49
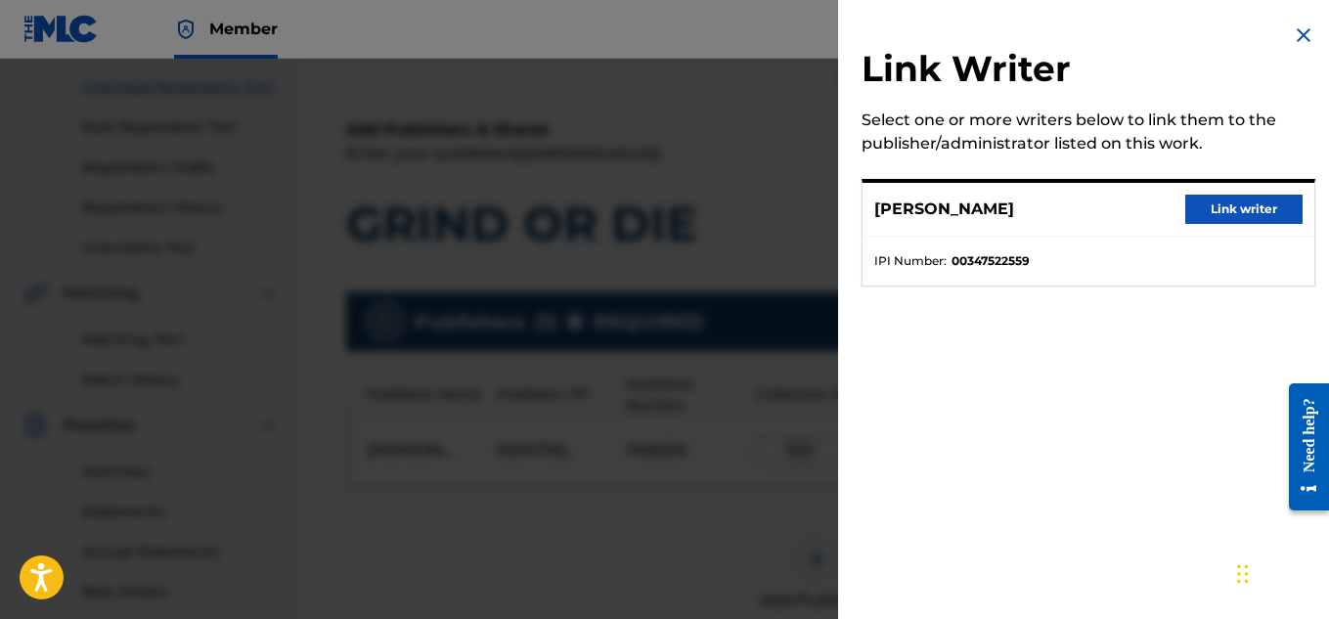
click at [1200, 218] on button "Link writer" at bounding box center [1243, 209] width 117 height 29
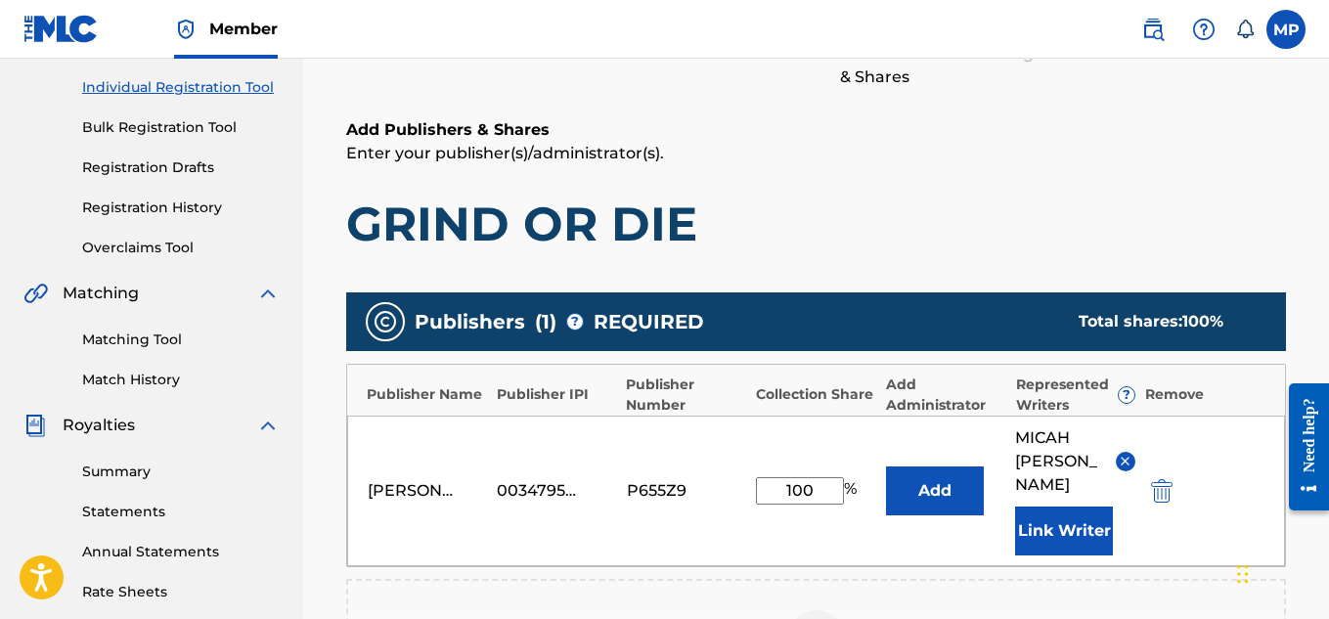
scroll to position [657, 0]
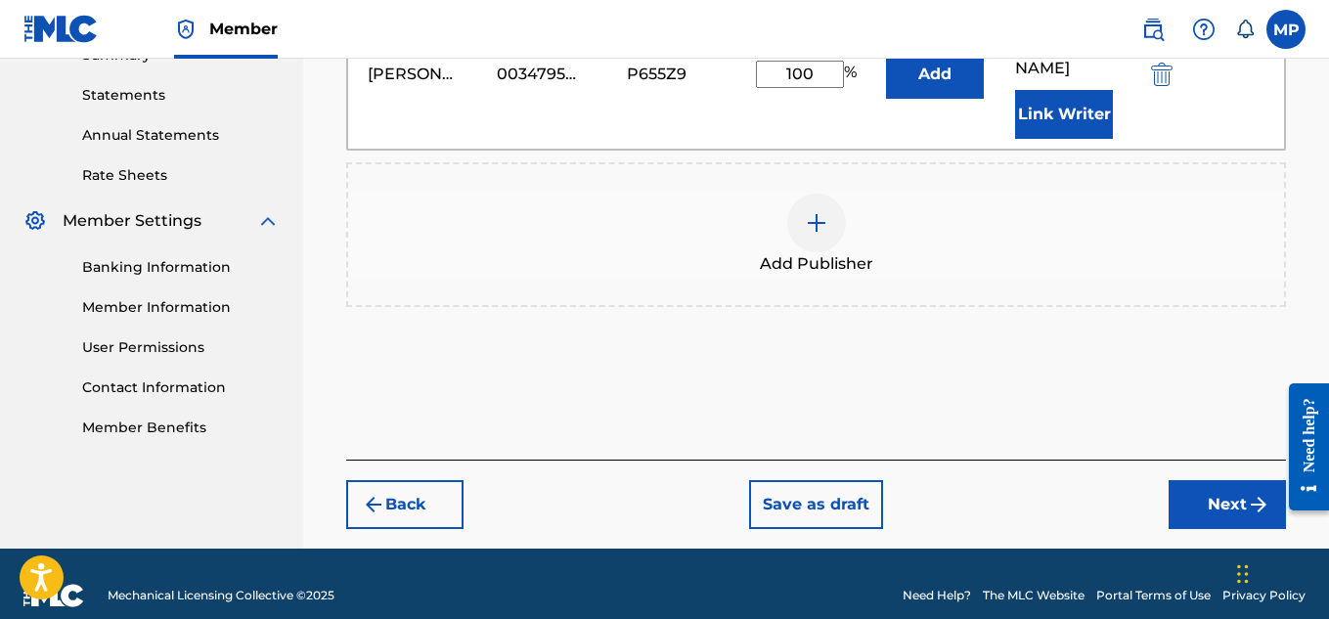
click at [1212, 487] on button "Next" at bounding box center [1227, 504] width 117 height 49
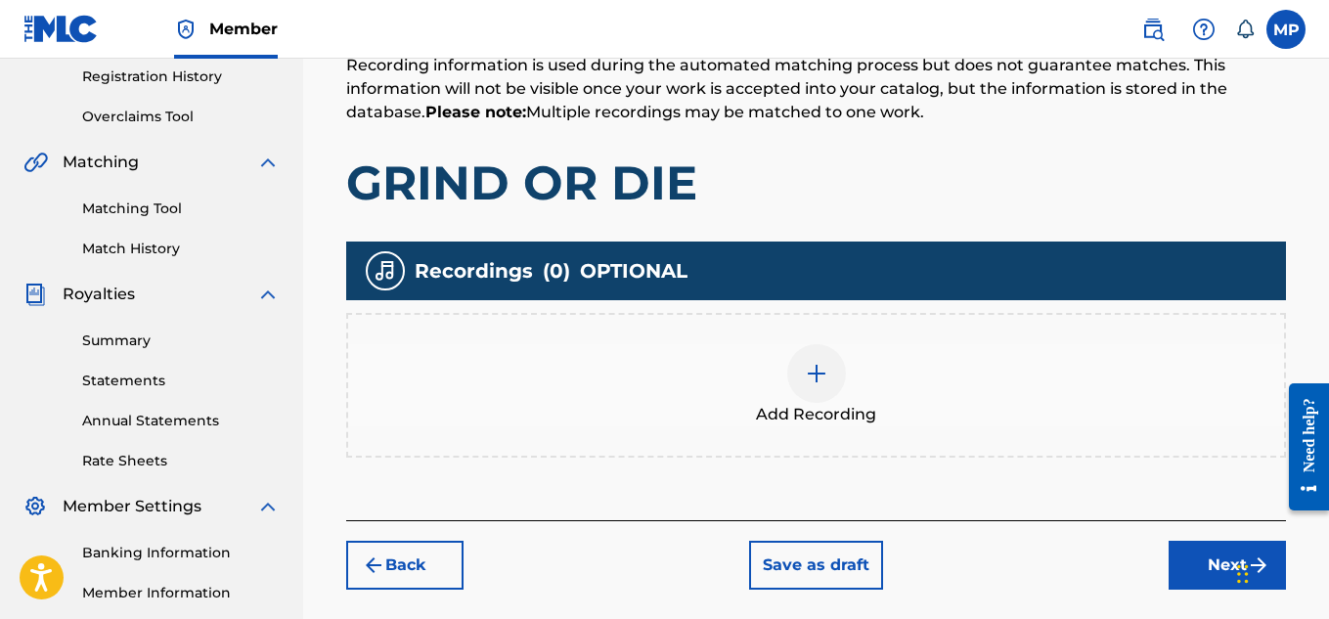
scroll to position [405, 0]
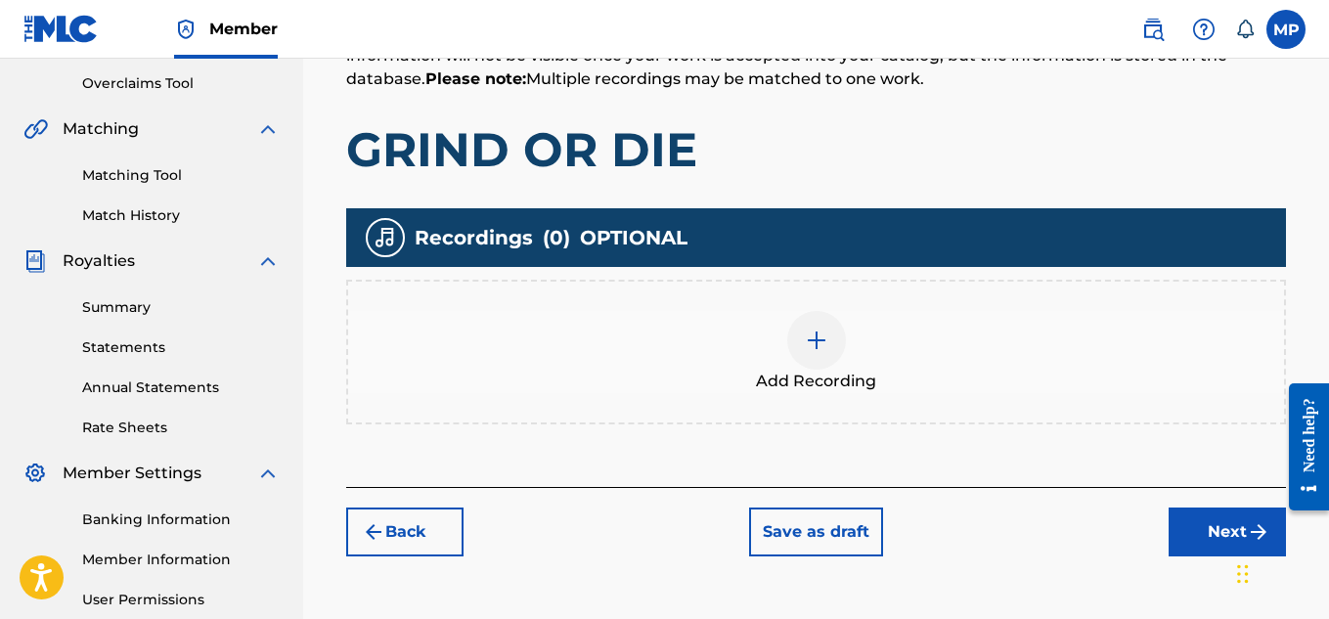
click at [858, 348] on div "Add Recording" at bounding box center [816, 352] width 936 height 82
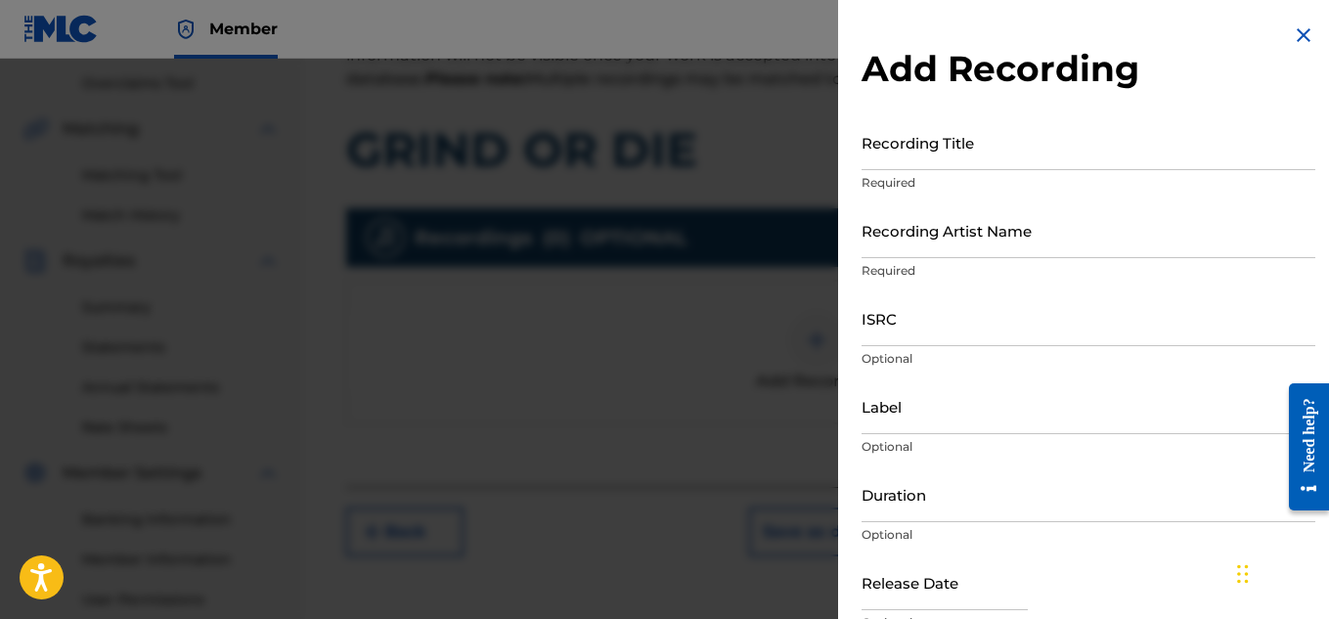
click at [945, 177] on p "Required" at bounding box center [1089, 183] width 454 height 18
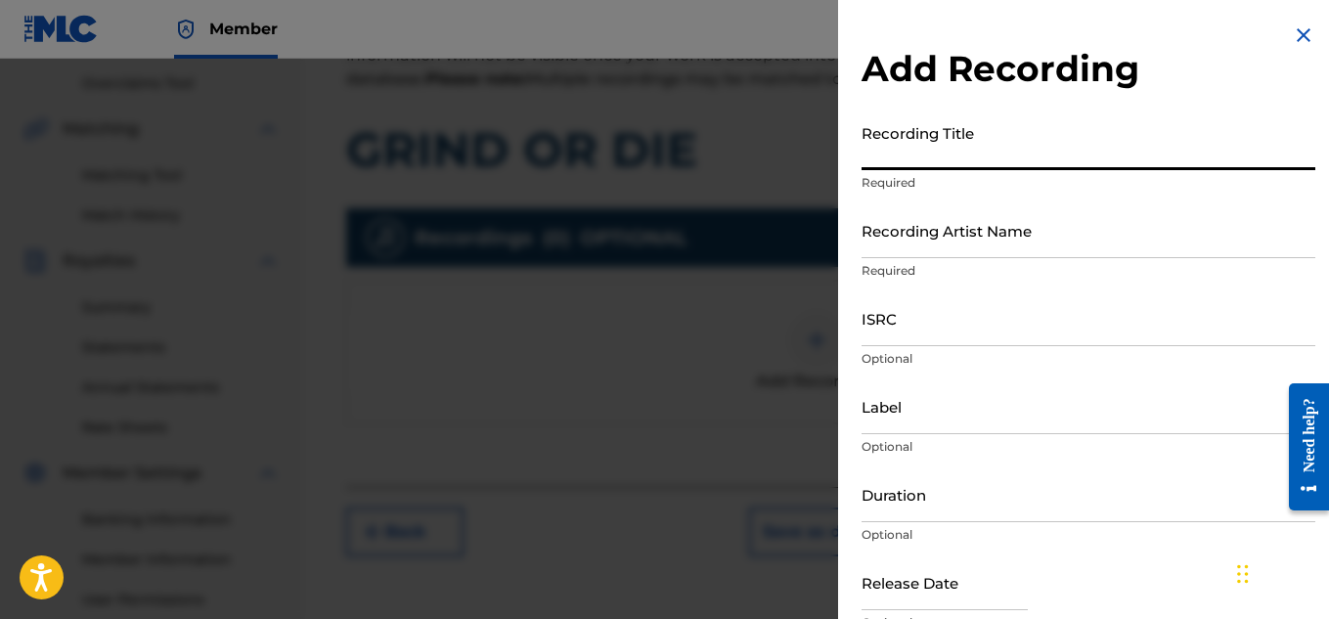
click at [938, 167] on input "Recording Title" at bounding box center [1089, 142] width 454 height 56
paste input "GRIND OR DIE"
type input "GRIND OR DIE"
click at [923, 238] on input "Recording Artist Name" at bounding box center [1089, 230] width 454 height 56
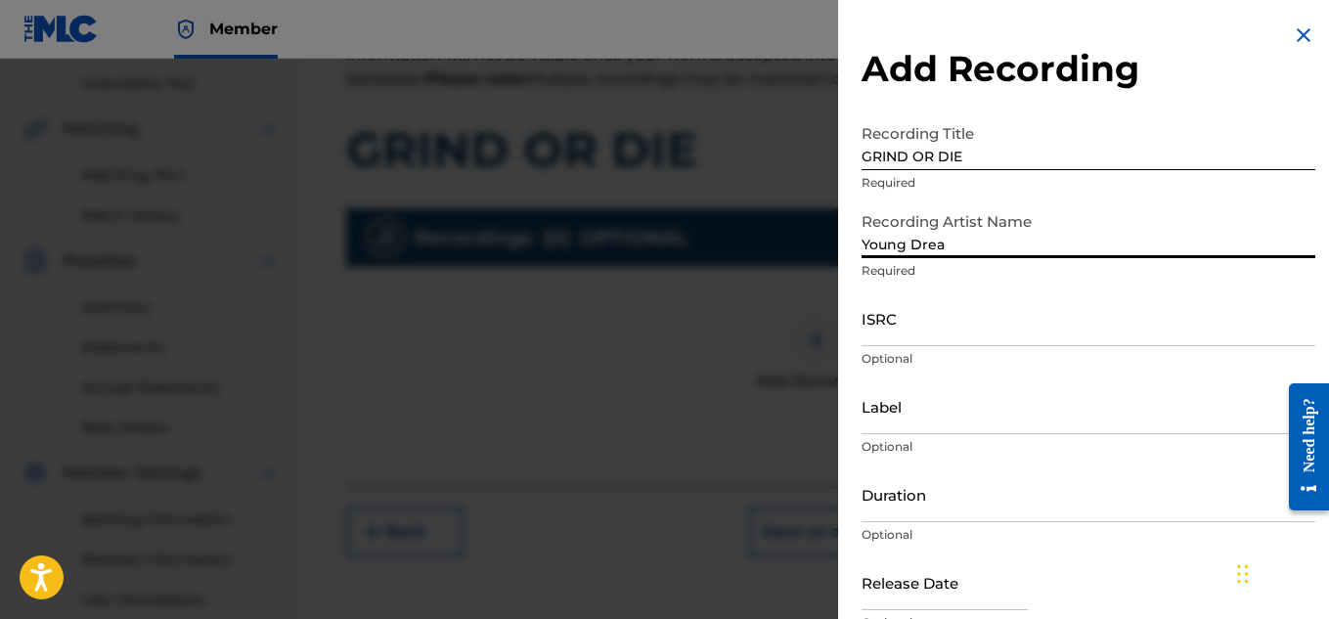
type input "Young Dread"
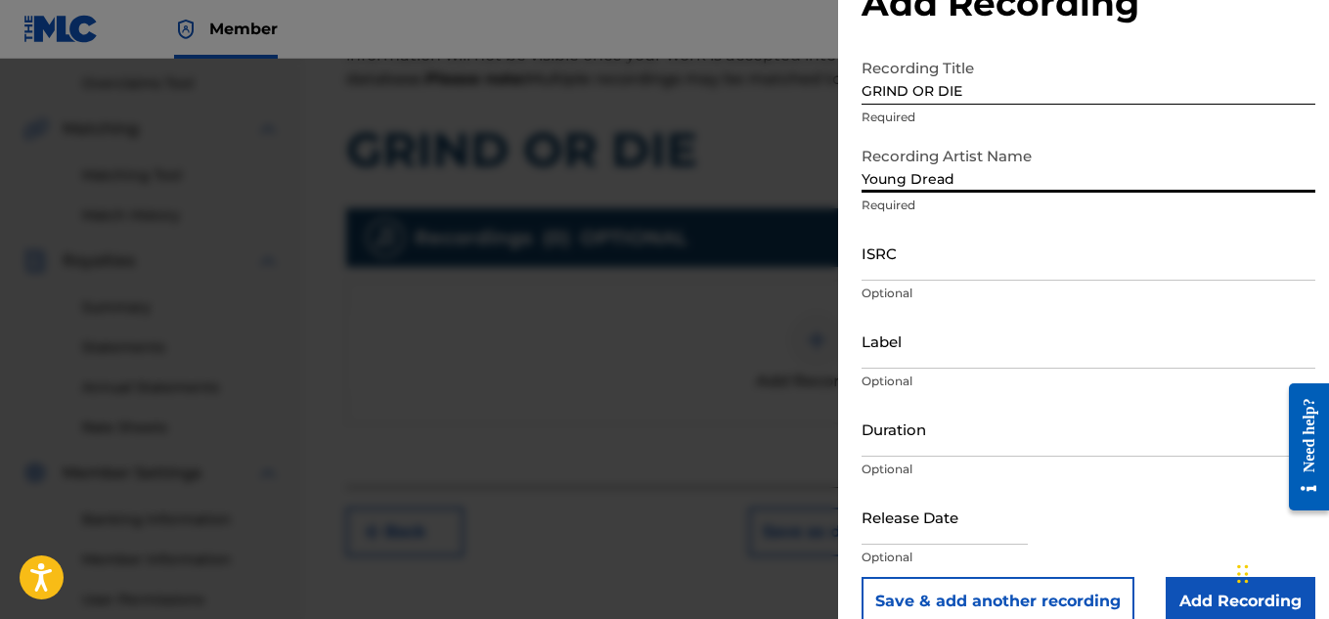
scroll to position [96, 0]
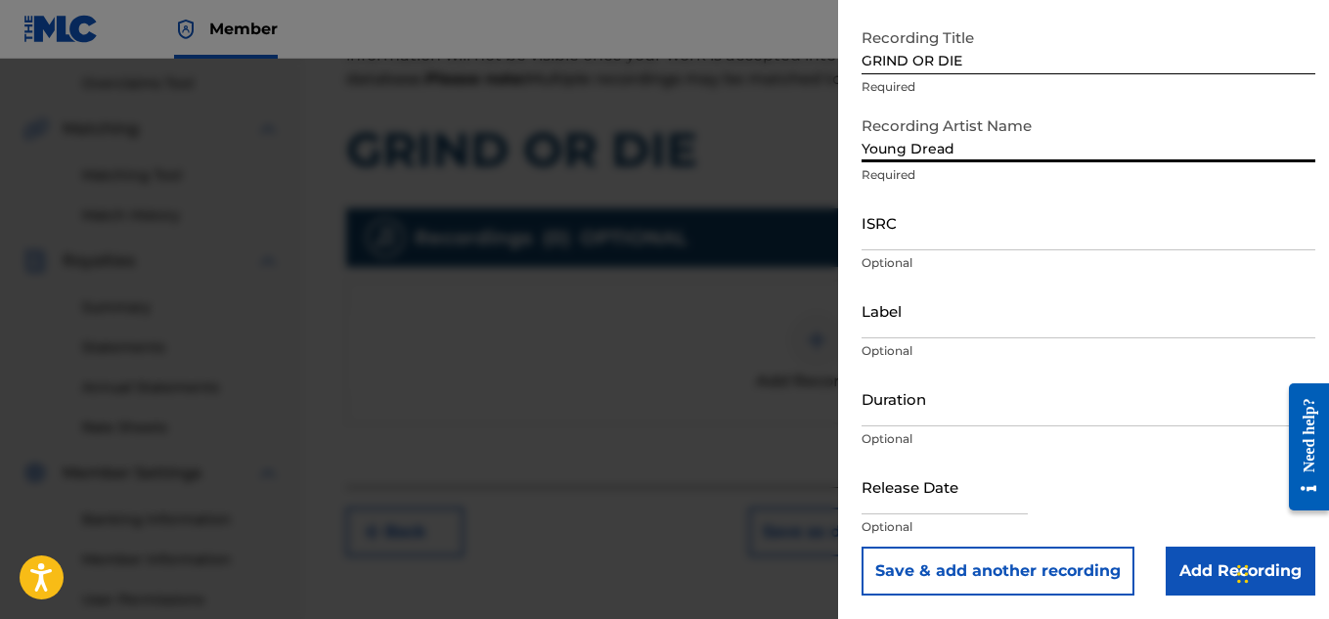
click at [1171, 559] on input "Add Recording" at bounding box center [1241, 571] width 150 height 49
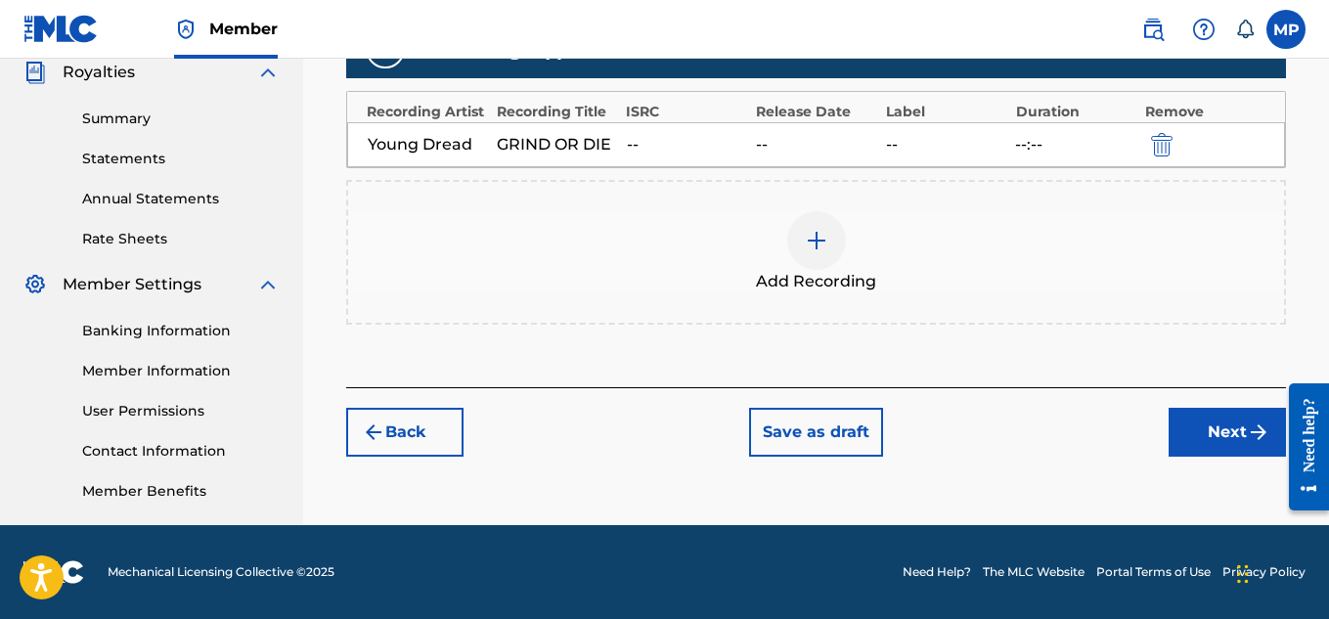
click at [1223, 442] on button "Next" at bounding box center [1227, 432] width 117 height 49
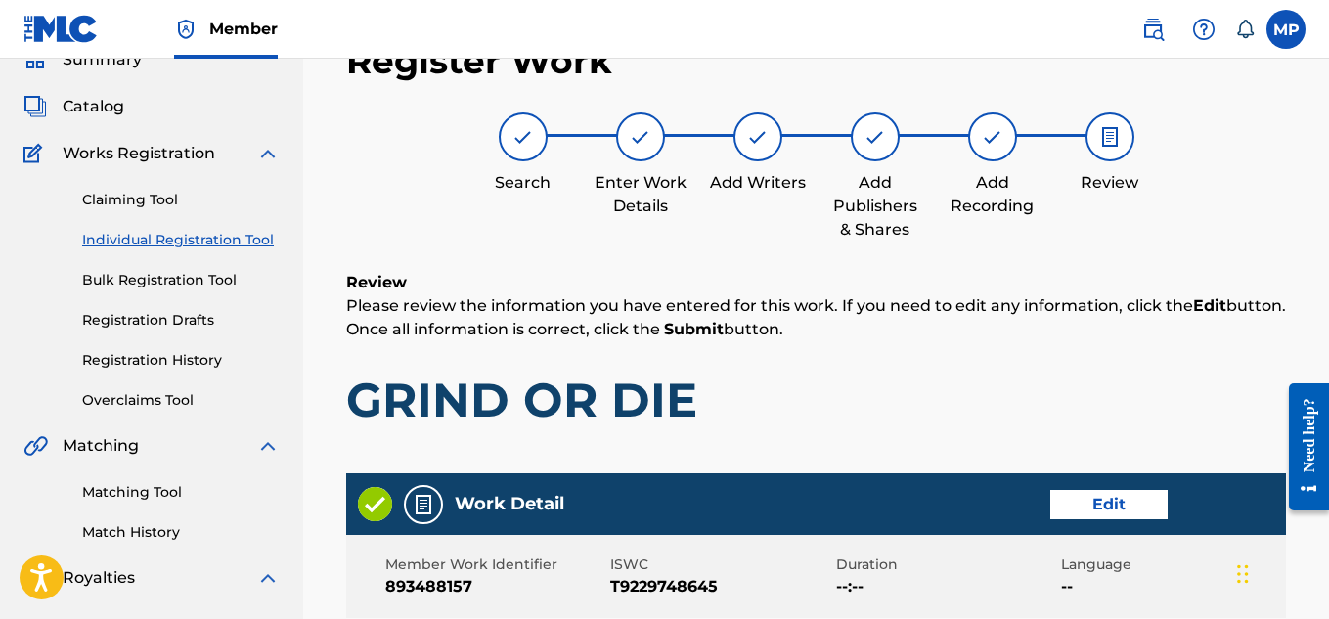
scroll to position [1097, 0]
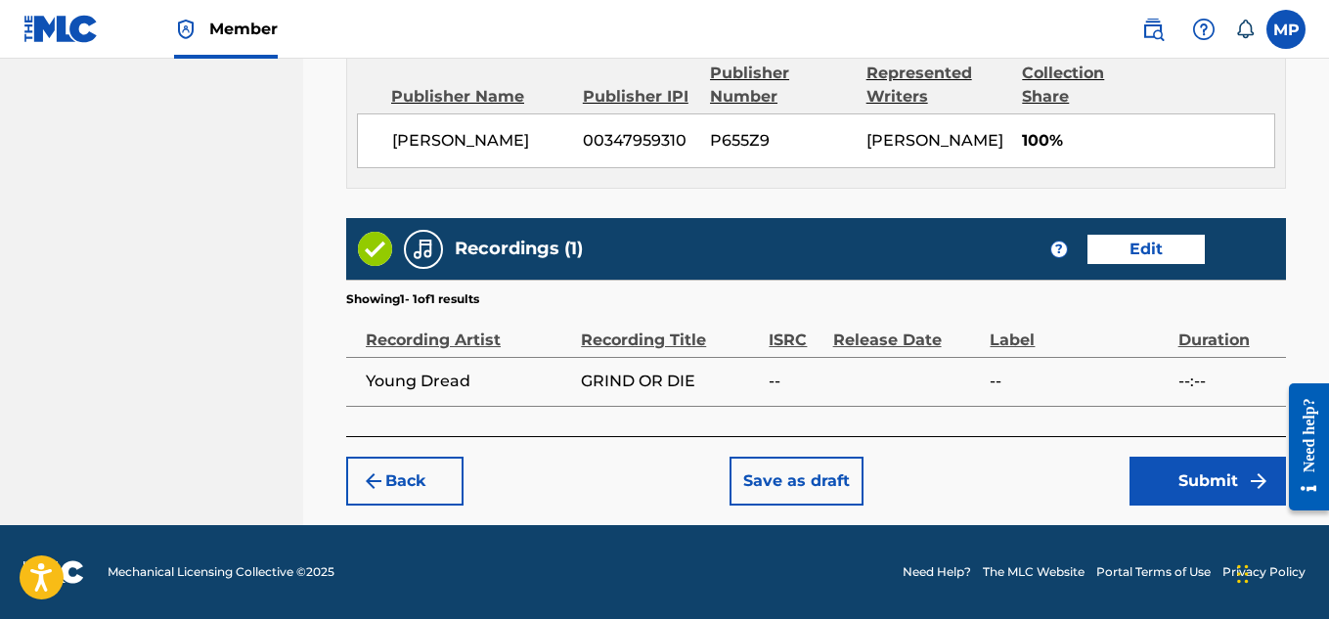
click at [1180, 486] on button "Submit" at bounding box center [1208, 481] width 156 height 49
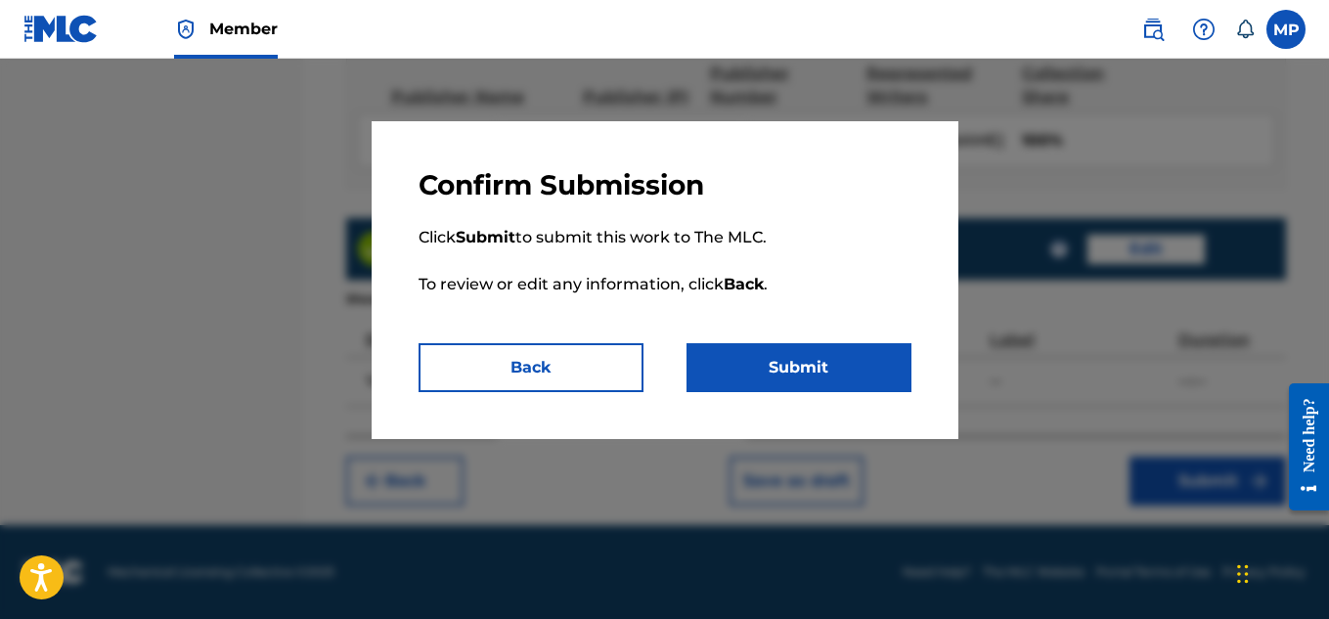
click at [845, 365] on button "Submit" at bounding box center [799, 367] width 225 height 49
click at [784, 361] on button "Submit" at bounding box center [799, 367] width 225 height 49
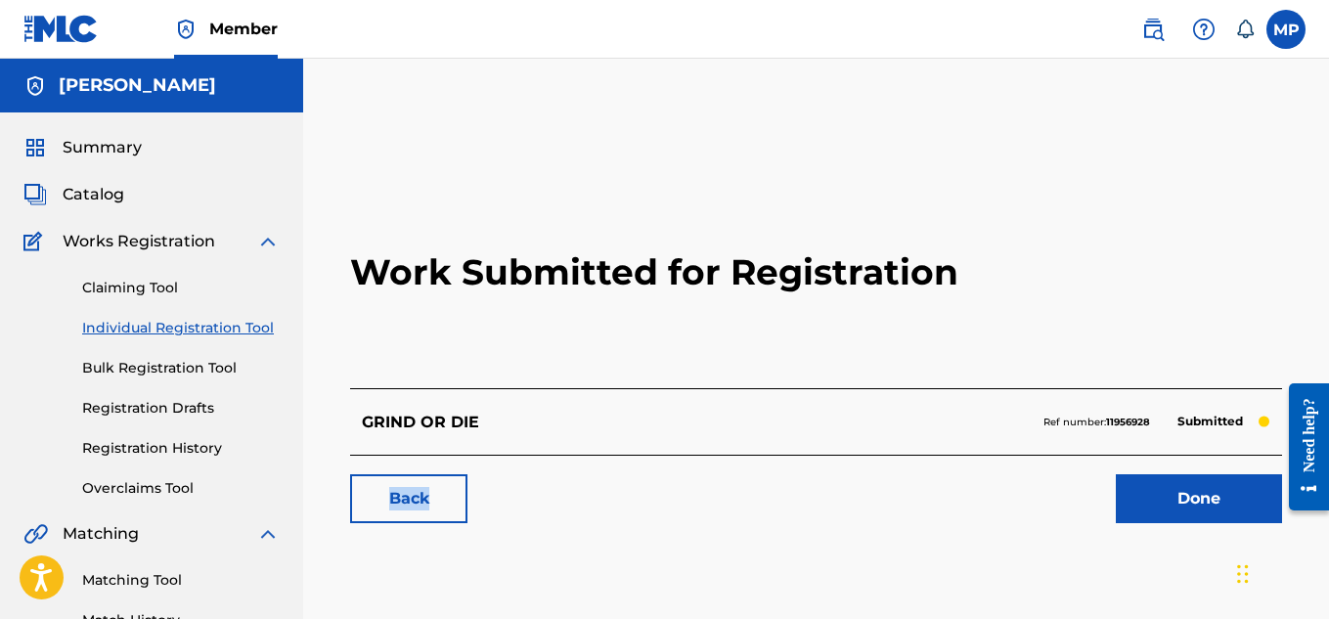
scroll to position [50, 0]
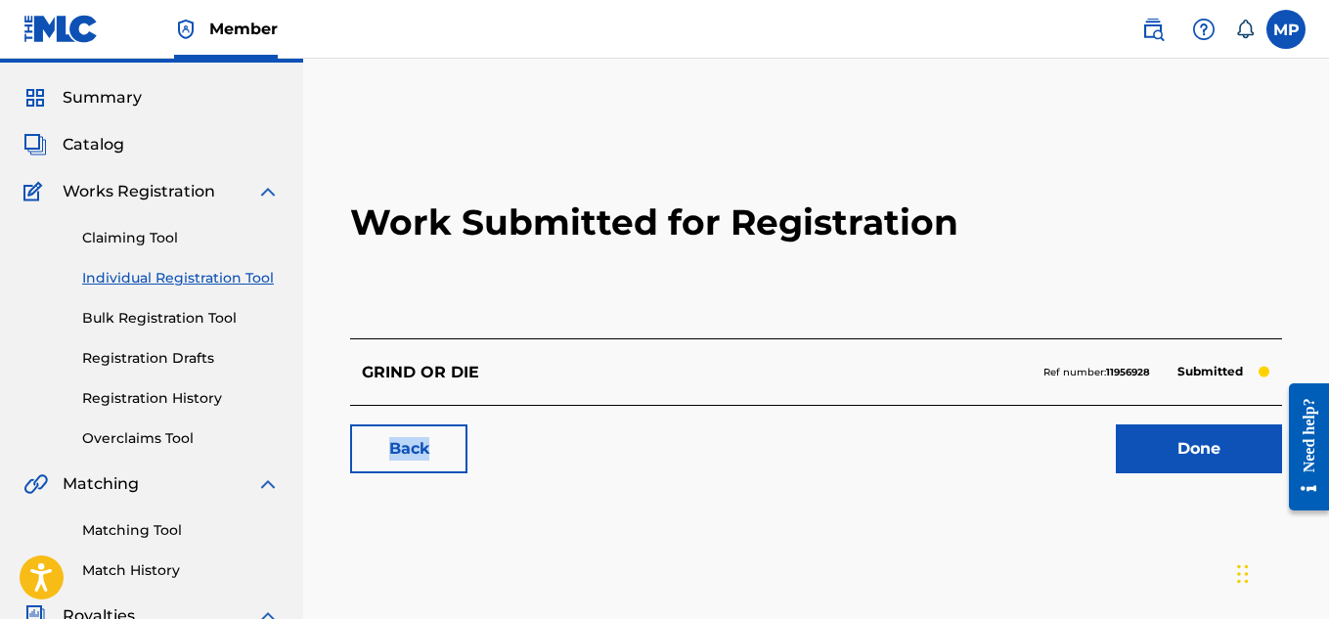
click at [403, 460] on link "Back" at bounding box center [408, 448] width 117 height 49
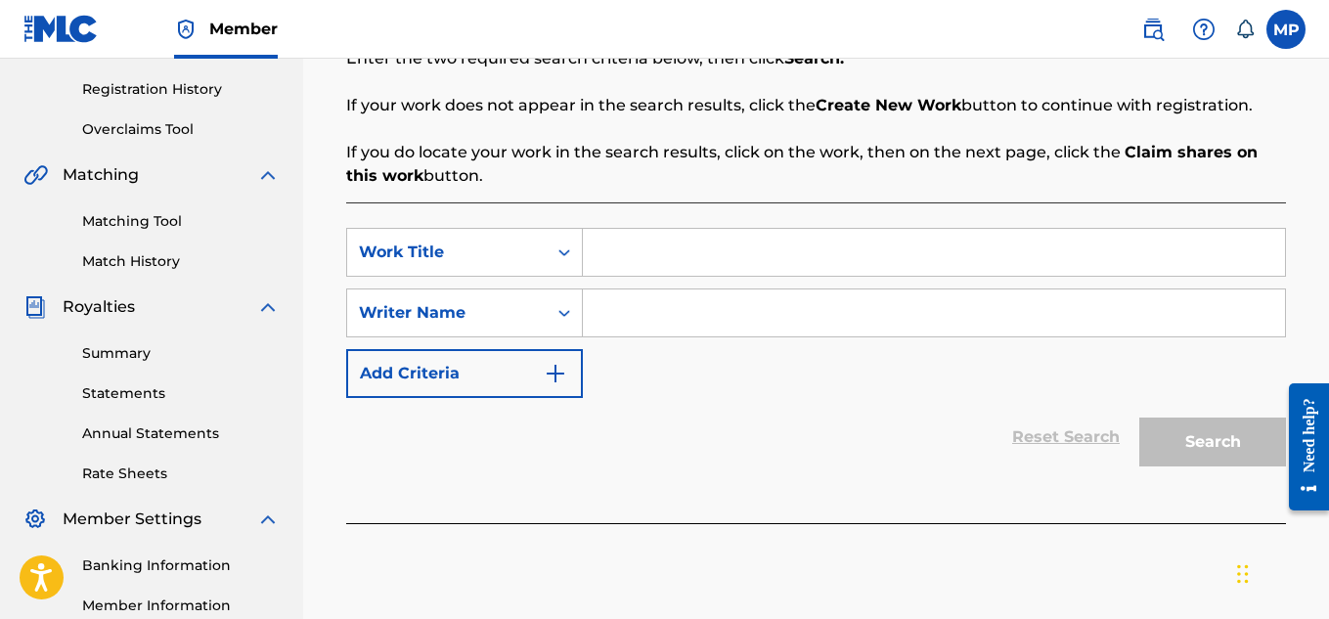
scroll to position [377, 0]
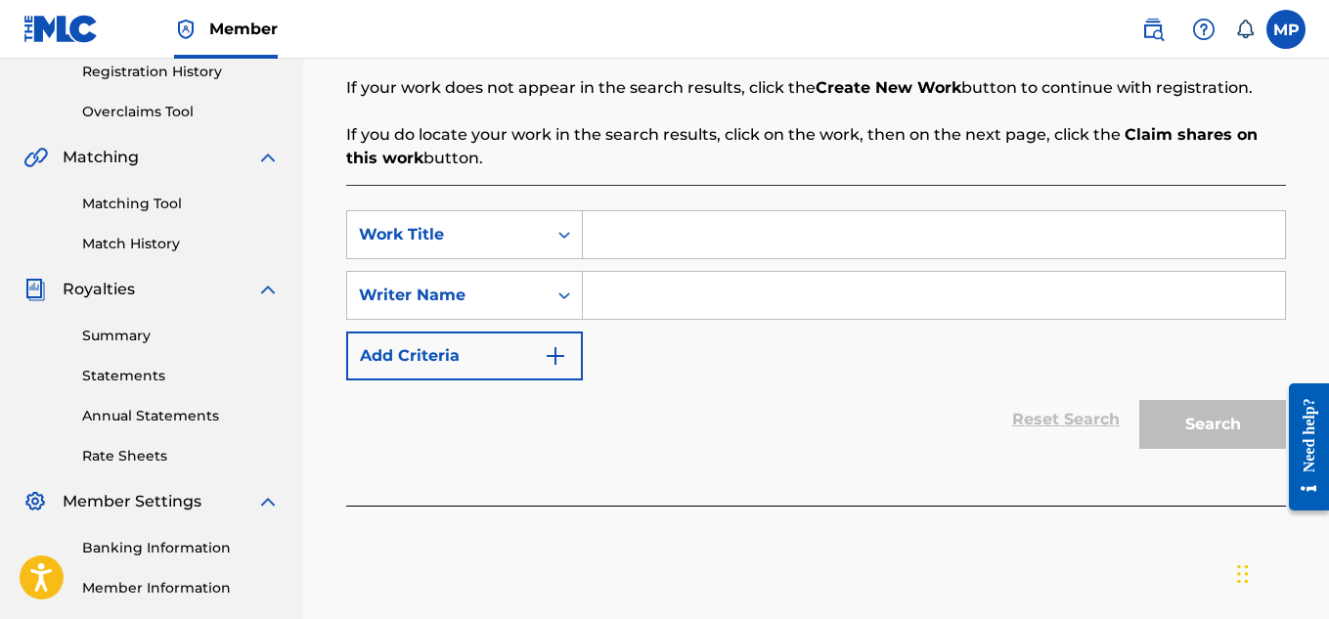
click at [633, 223] on input "Search Form" at bounding box center [934, 234] width 702 height 47
paste input "GOT ME"
type input "GOT ME"
click at [679, 293] on input "Search Form" at bounding box center [934, 295] width 702 height 47
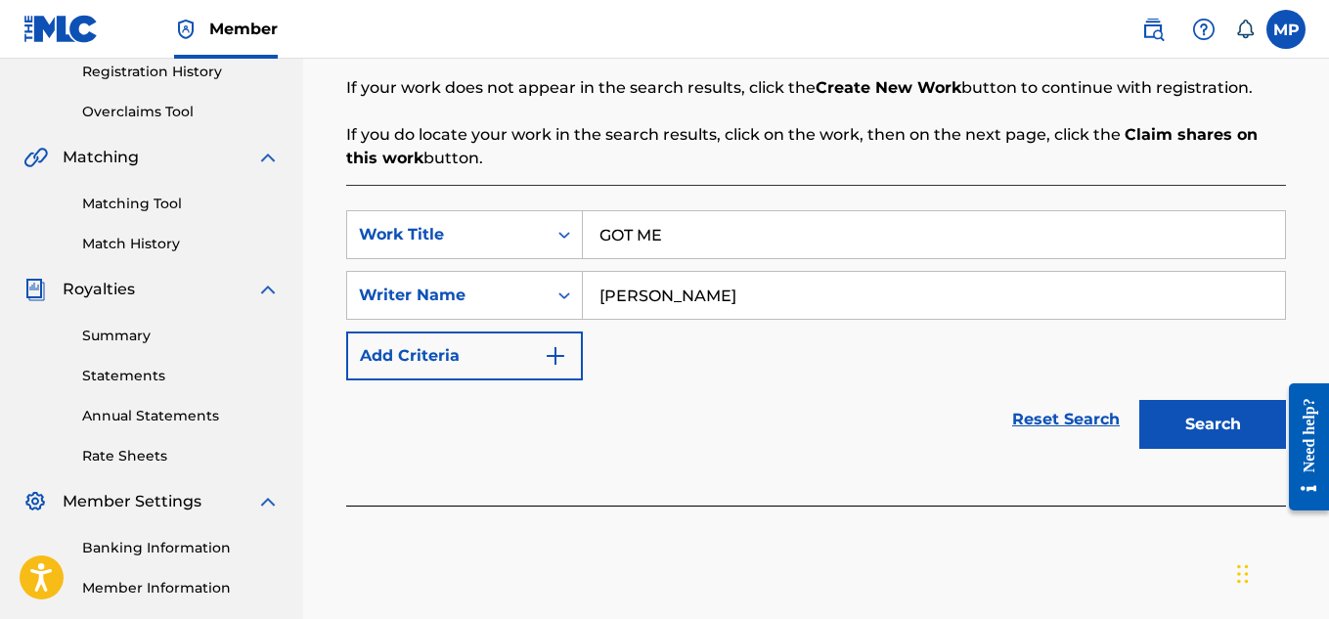
type input "[PERSON_NAME]"
click at [1221, 438] on button "Search" at bounding box center [1212, 424] width 147 height 49
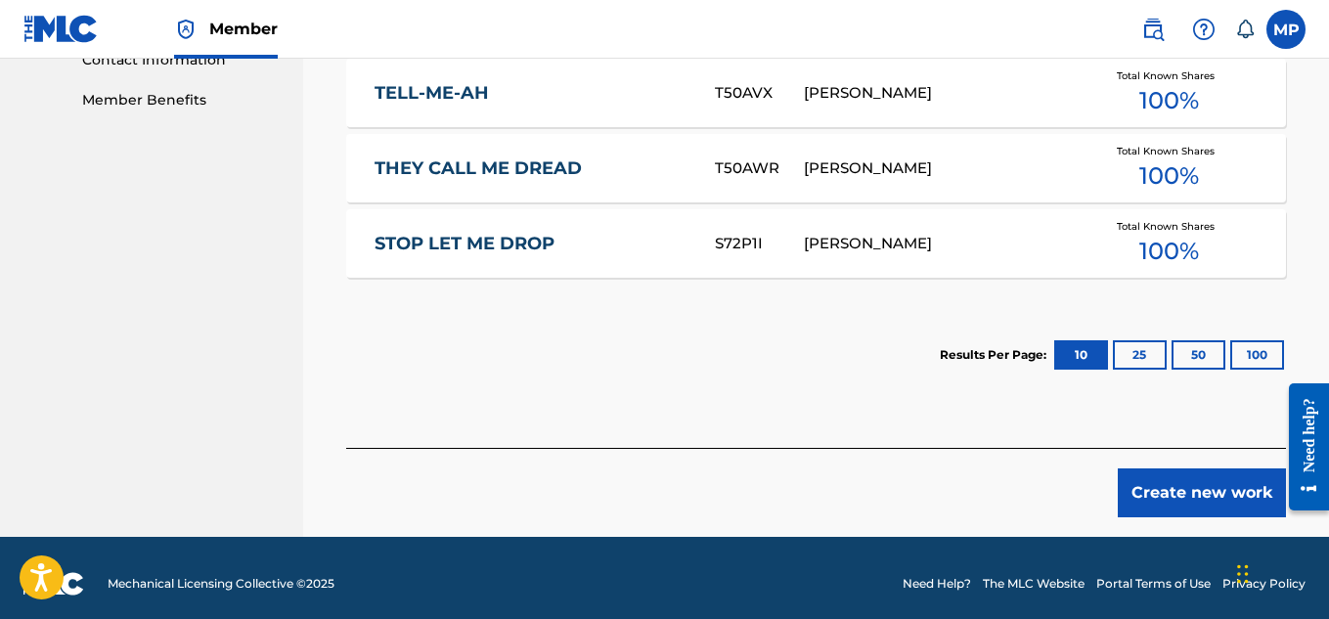
scroll to position [989, 0]
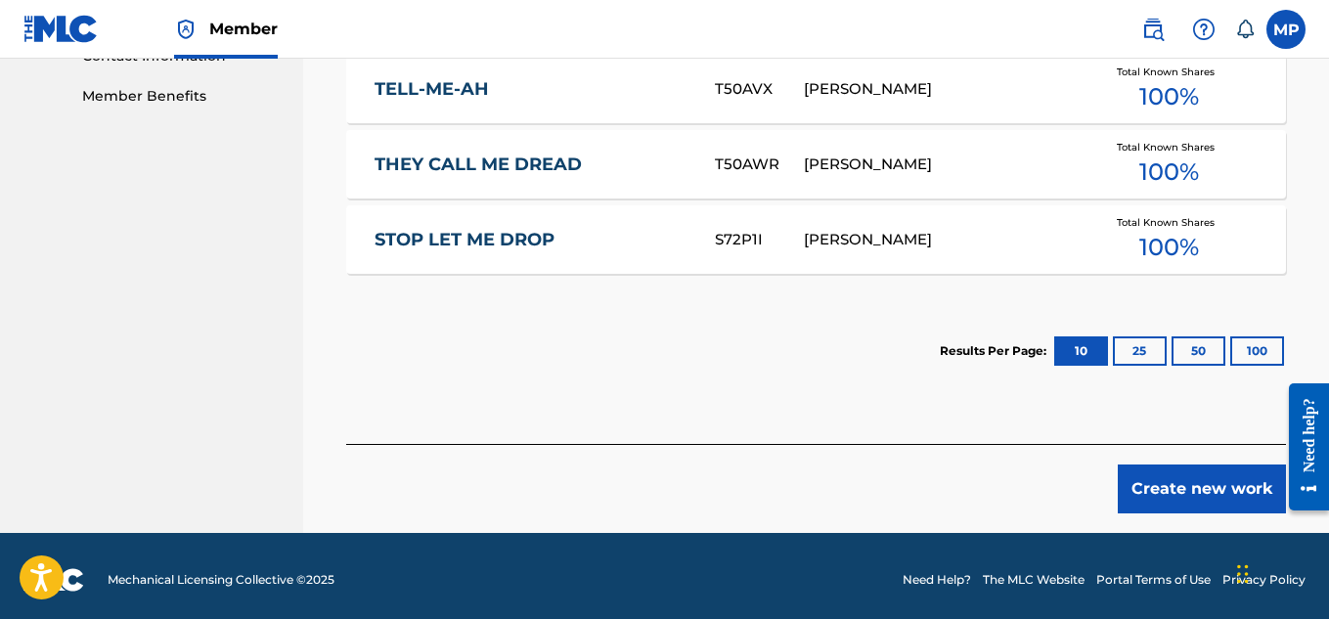
click at [1177, 502] on button "Create new work" at bounding box center [1202, 489] width 168 height 49
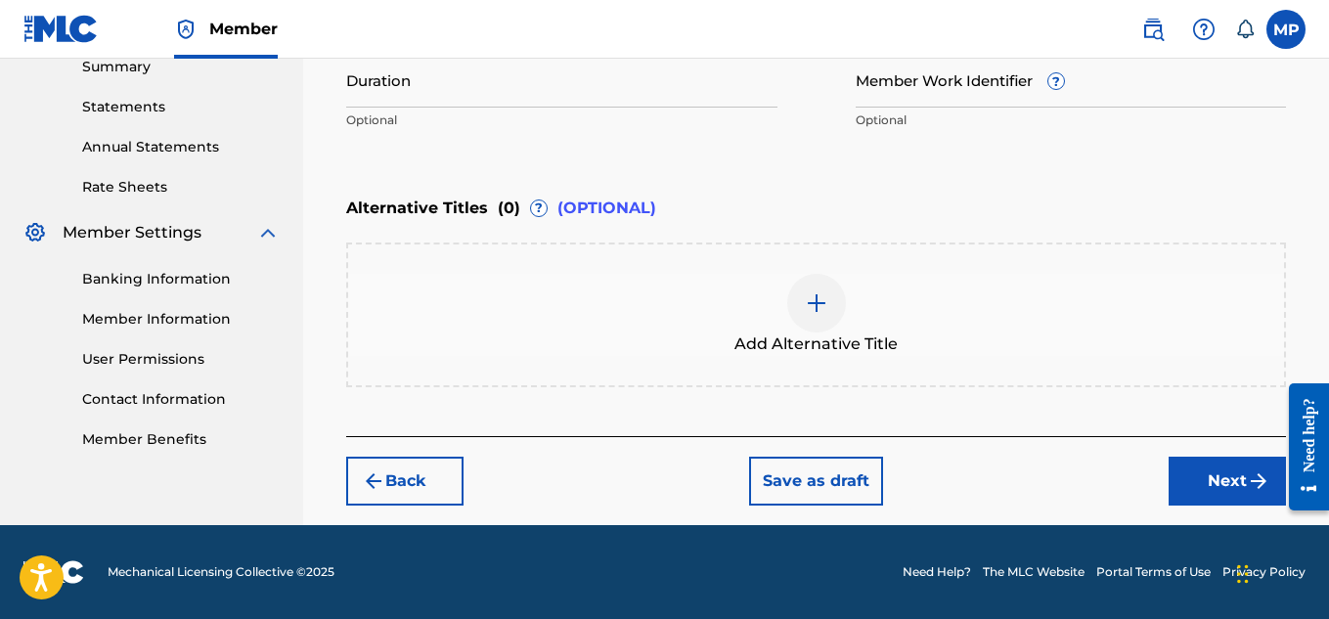
scroll to position [459, 0]
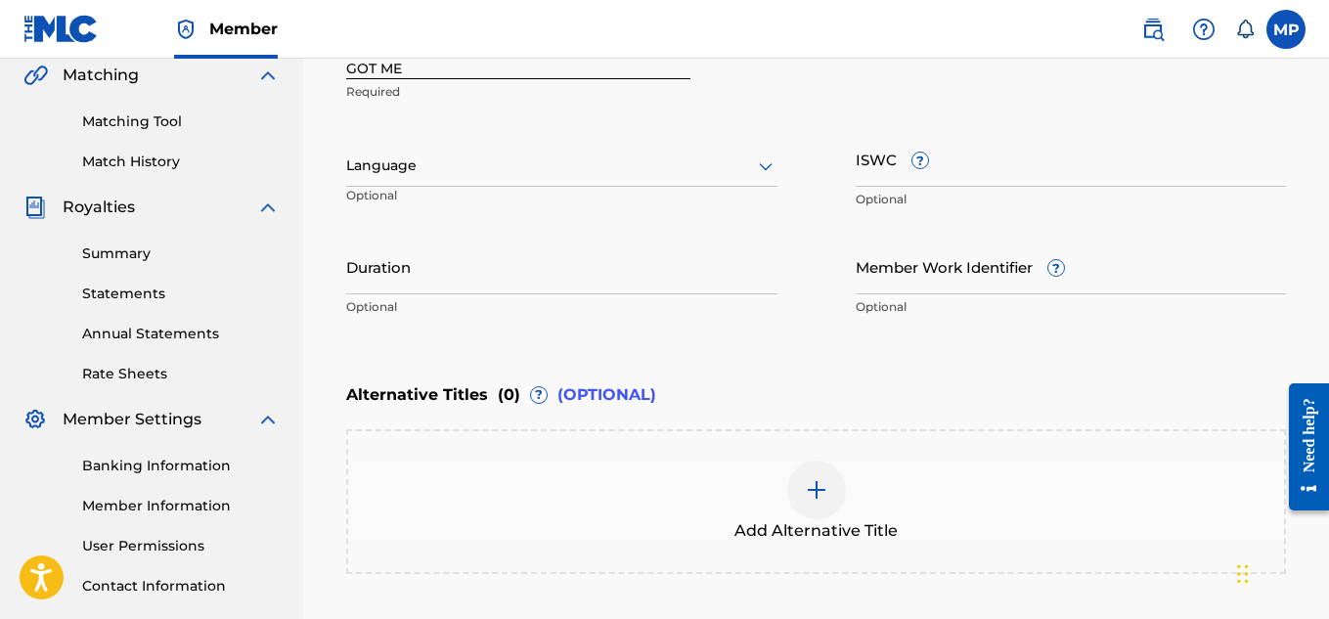
click at [960, 172] on input "ISWC ?" at bounding box center [1071, 159] width 431 height 56
paste input "T9229742352"
type input "T9229742352"
click at [902, 267] on input "Member Work Identifier ?" at bounding box center [1071, 267] width 431 height 56
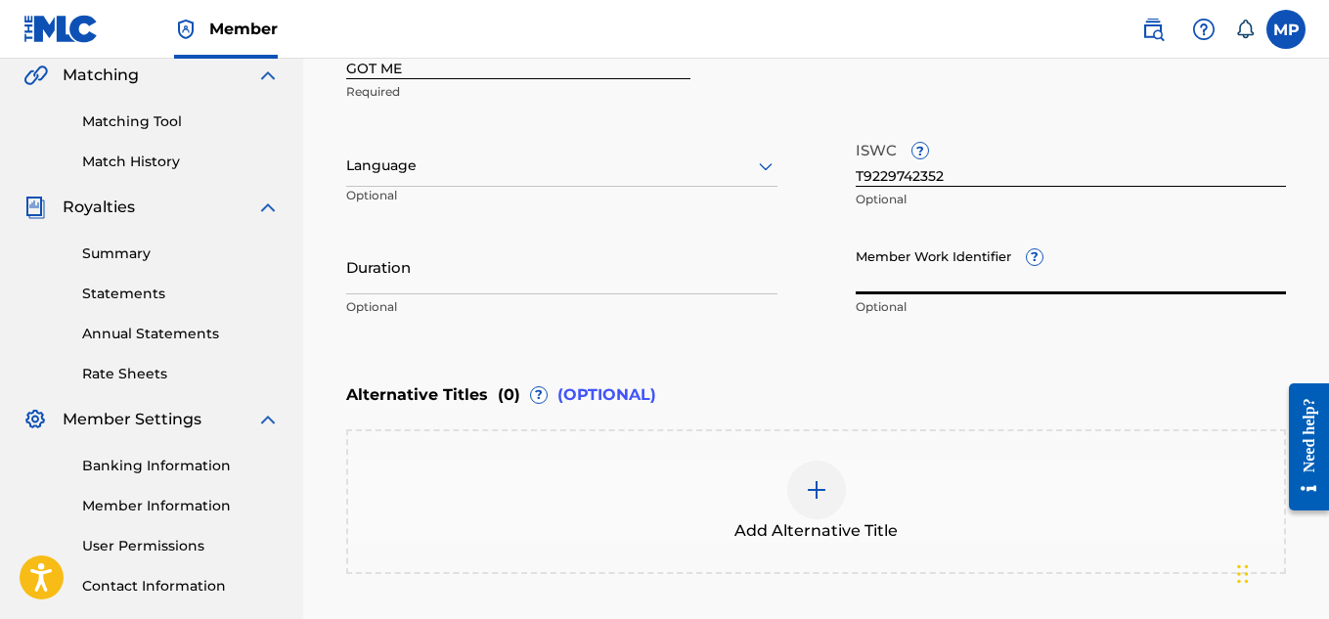
paste input "893487367"
type input "893487367"
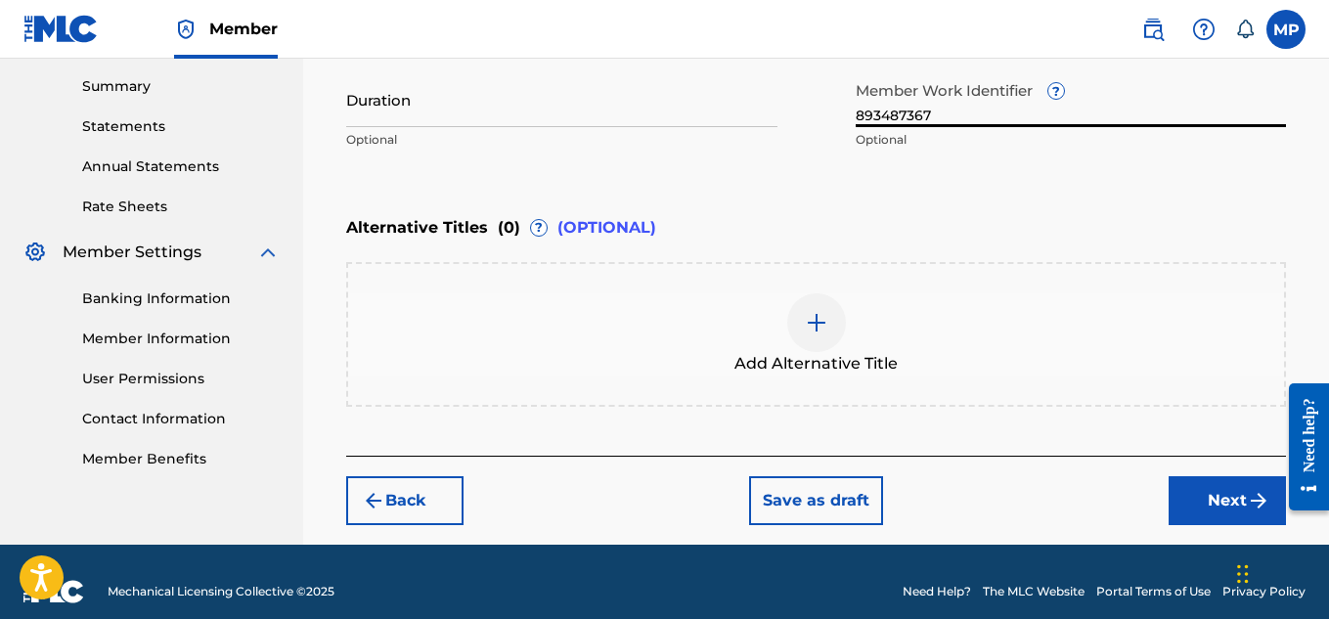
scroll to position [631, 0]
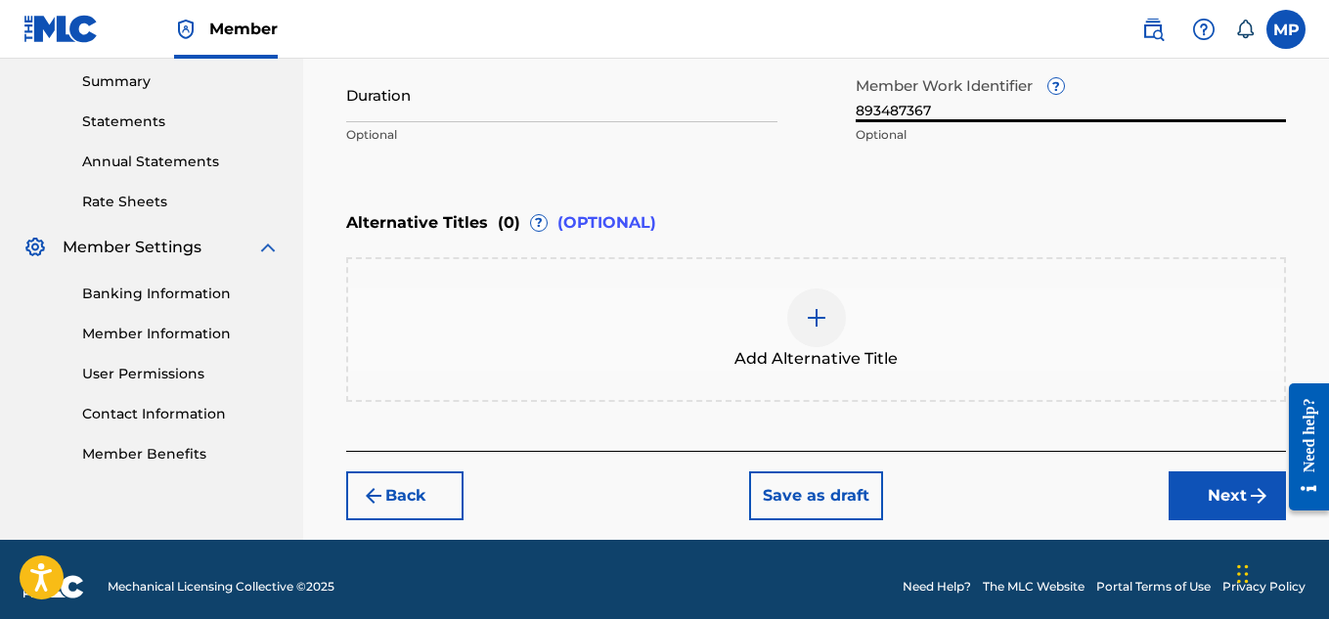
click at [1207, 499] on button "Next" at bounding box center [1227, 495] width 117 height 49
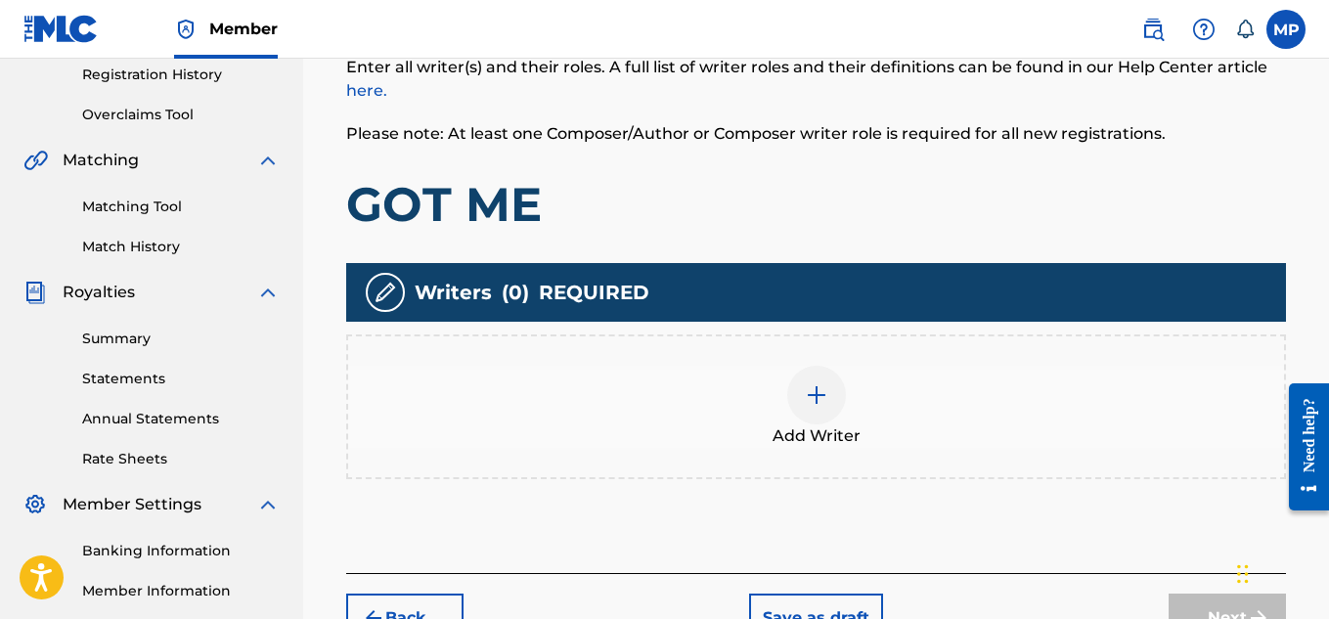
scroll to position [394, 0]
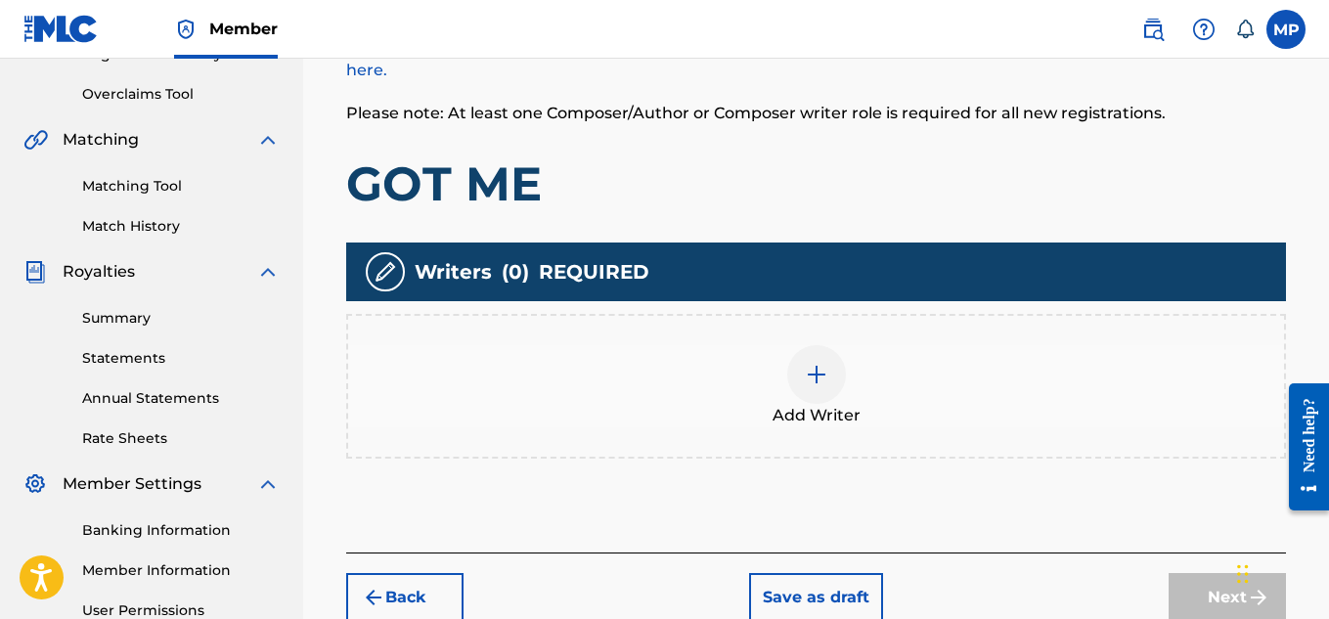
click at [840, 369] on div at bounding box center [816, 374] width 59 height 59
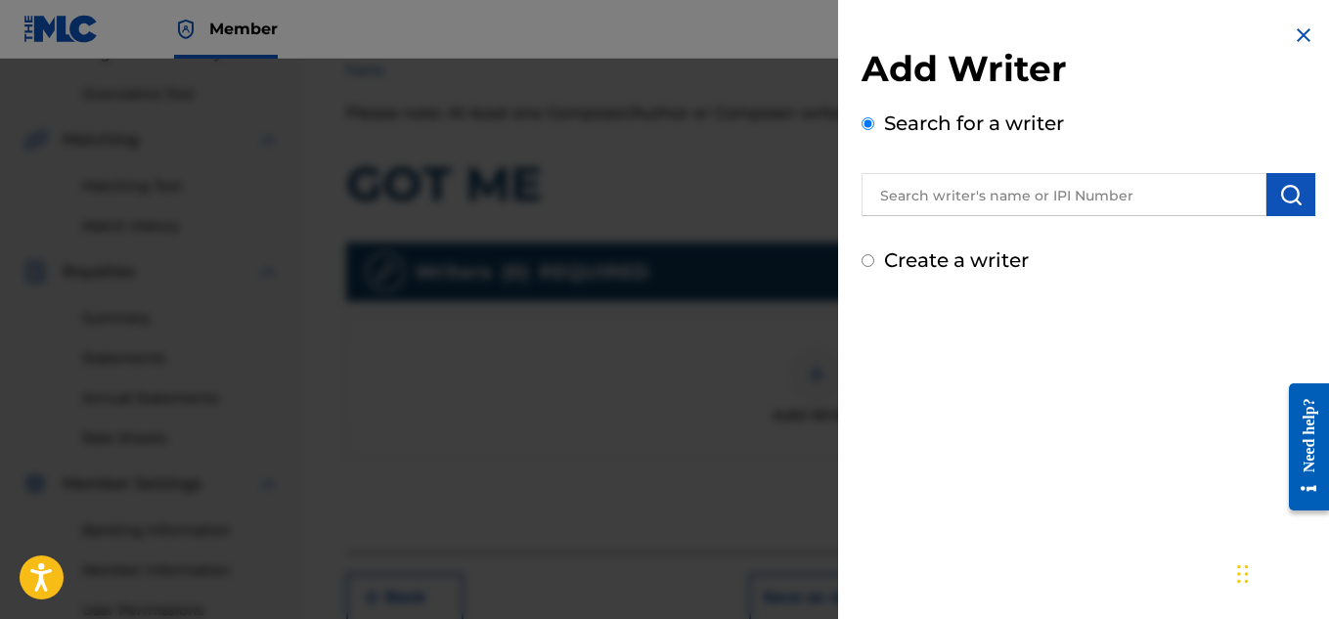
click at [946, 201] on input "text" at bounding box center [1064, 194] width 405 height 43
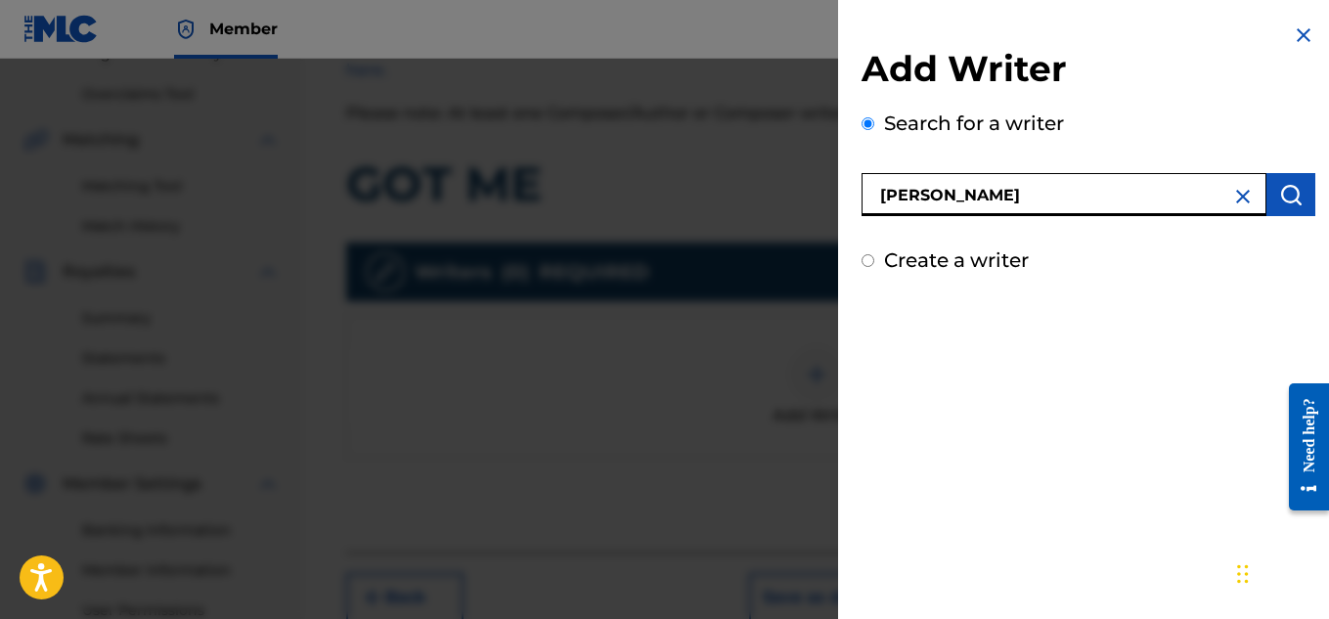
type input "[PERSON_NAME]"
click at [1286, 192] on img "submit" at bounding box center [1290, 194] width 23 height 23
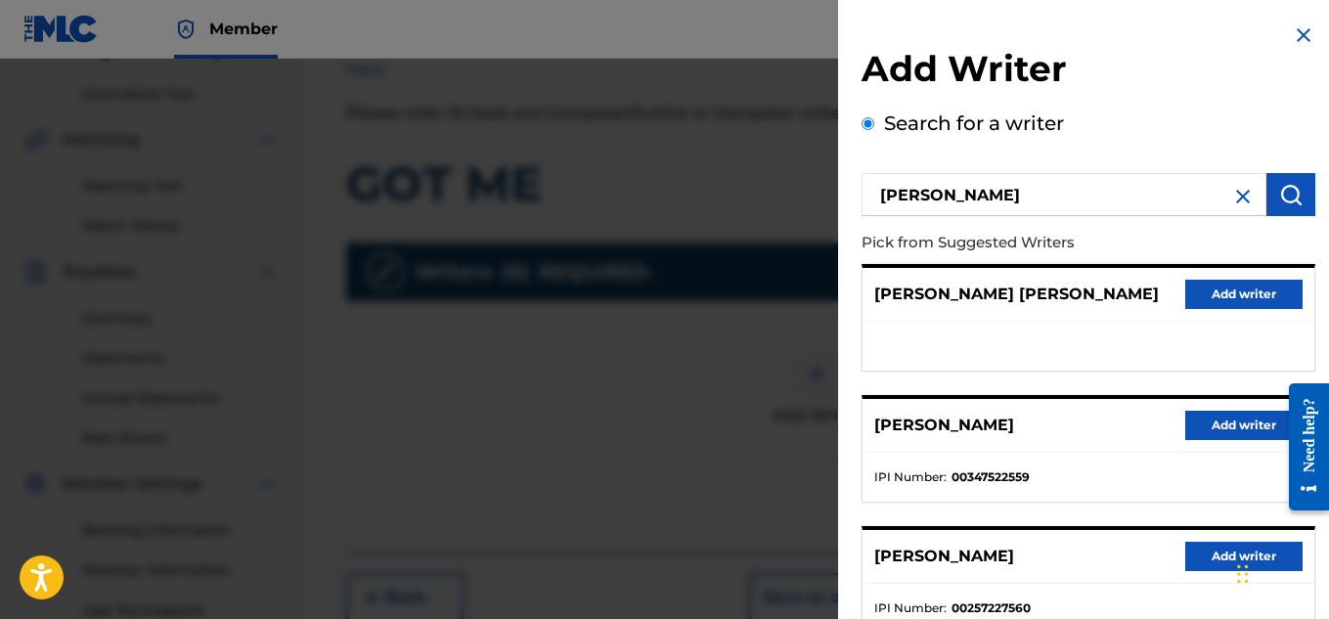
click at [1227, 415] on button "Add writer" at bounding box center [1243, 425] width 117 height 29
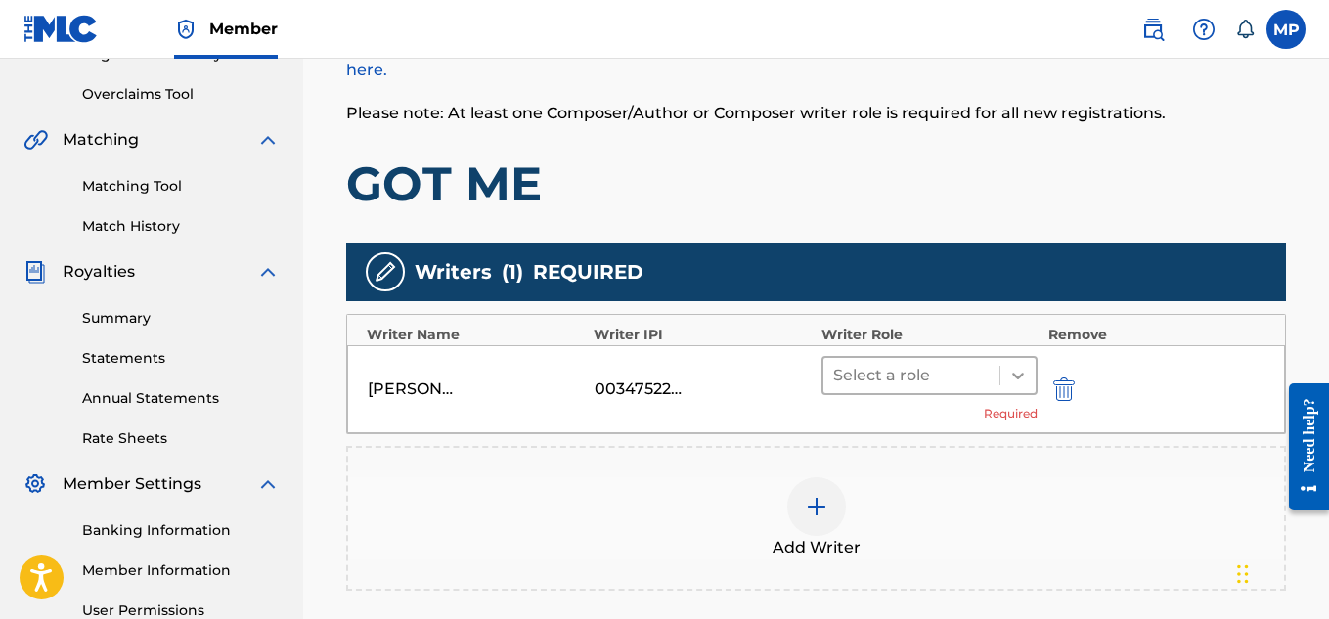
click at [1008, 374] on icon at bounding box center [1018, 376] width 20 height 20
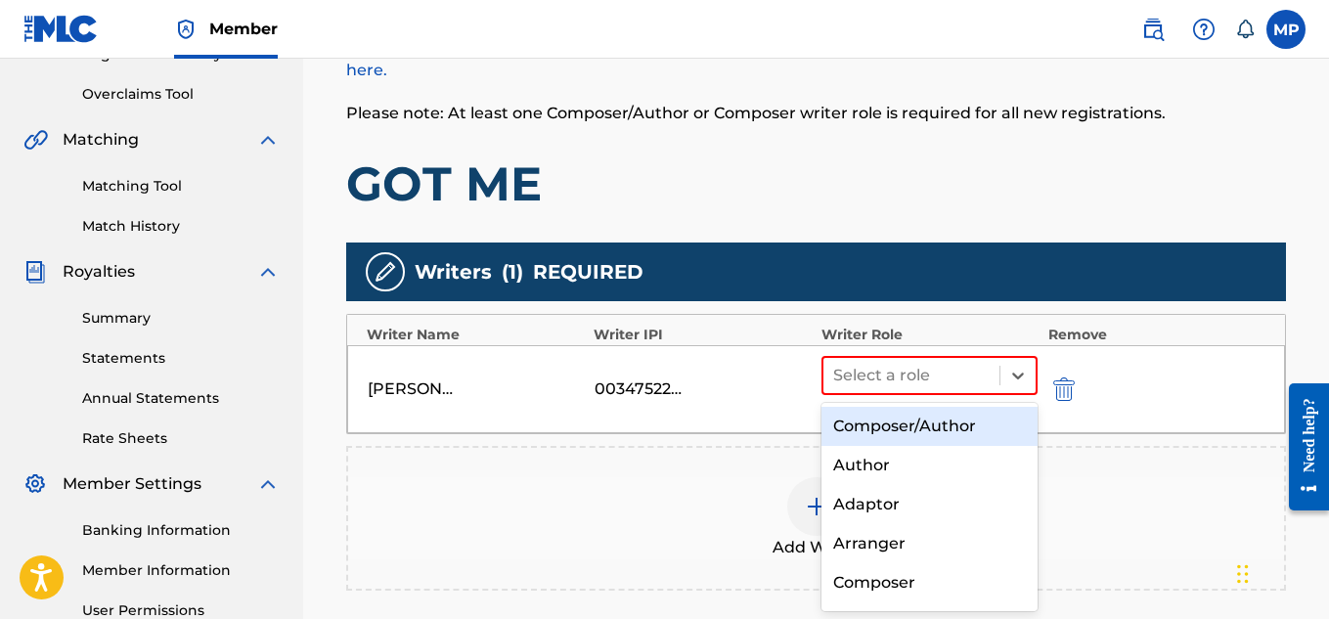
click at [859, 415] on div "Composer/Author" at bounding box center [930, 426] width 217 height 39
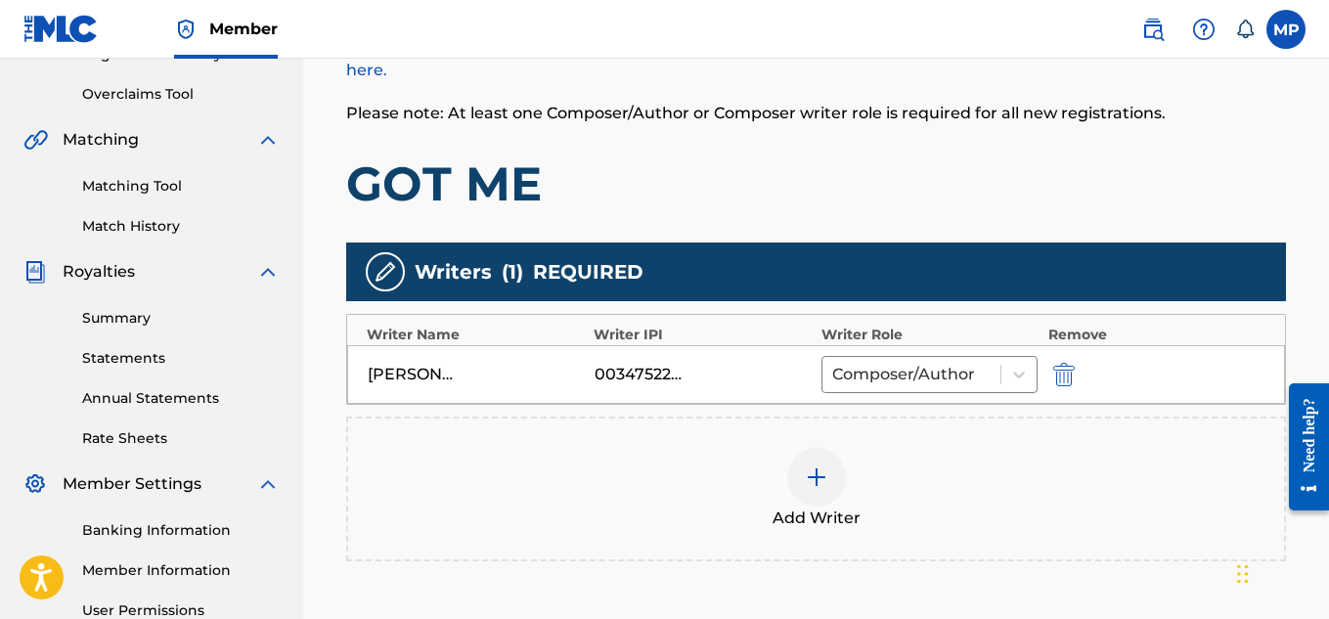
scroll to position [593, 0]
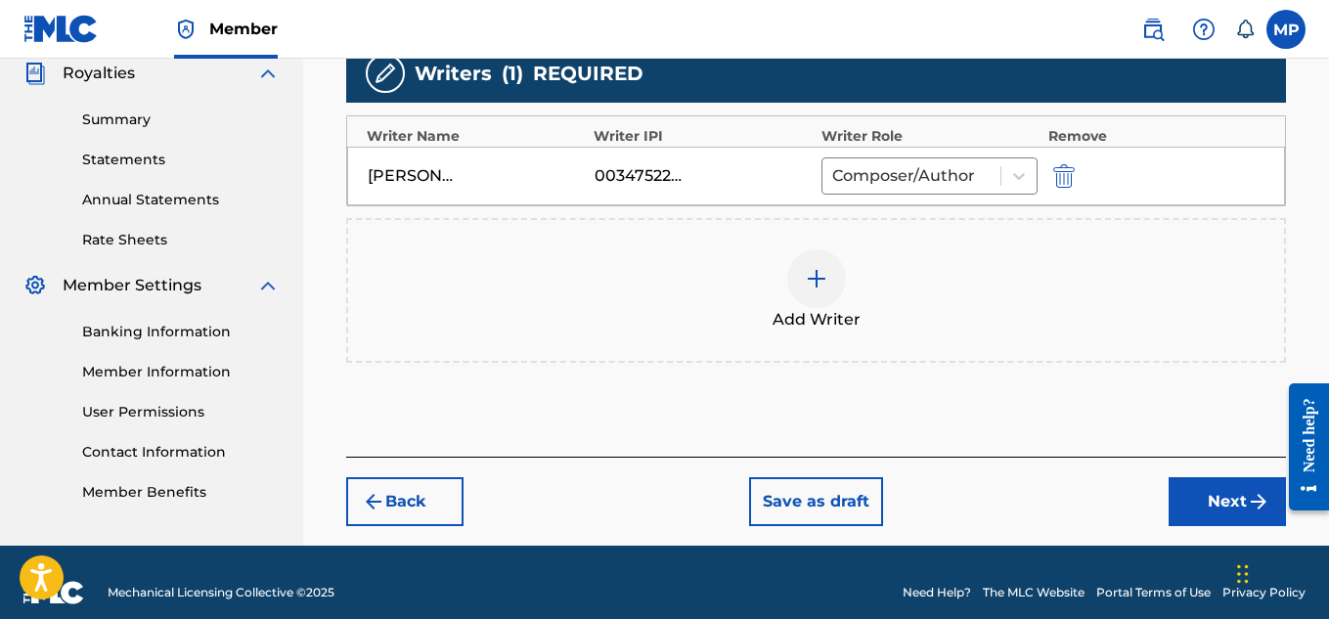
click at [1194, 496] on button "Next" at bounding box center [1227, 501] width 117 height 49
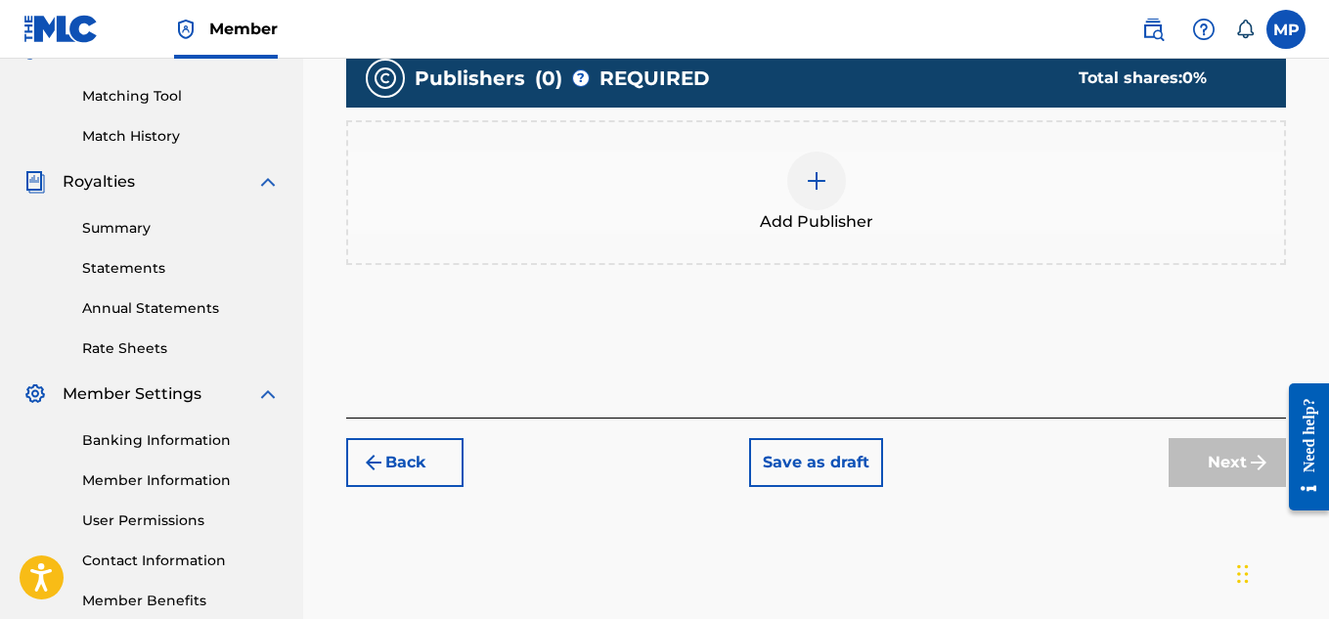
scroll to position [497, 0]
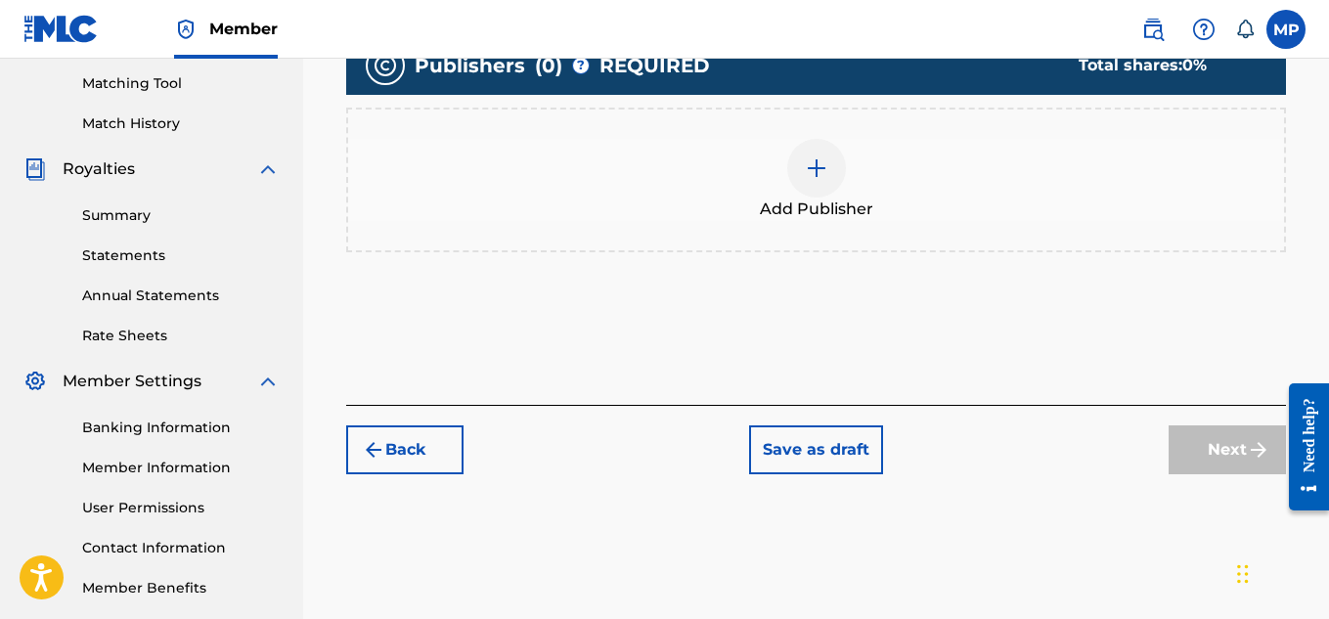
click at [822, 194] on div at bounding box center [816, 168] width 59 height 59
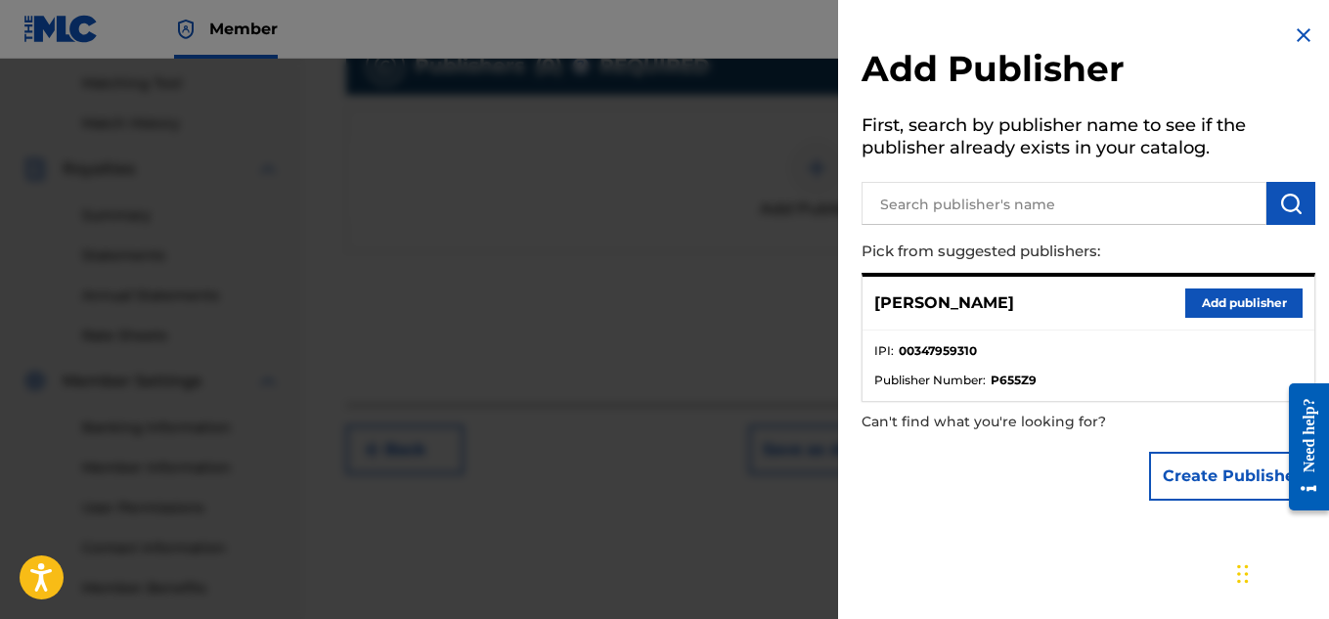
click at [1224, 309] on button "Add publisher" at bounding box center [1243, 303] width 117 height 29
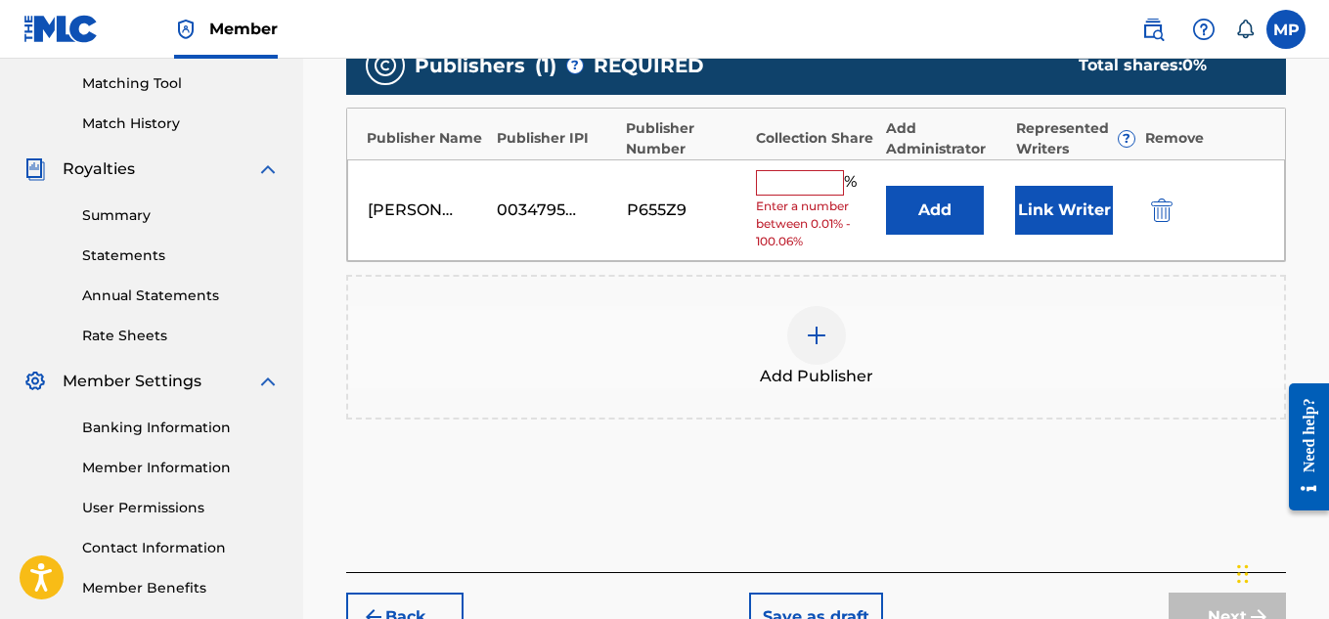
click at [800, 187] on input "text" at bounding box center [800, 182] width 88 height 25
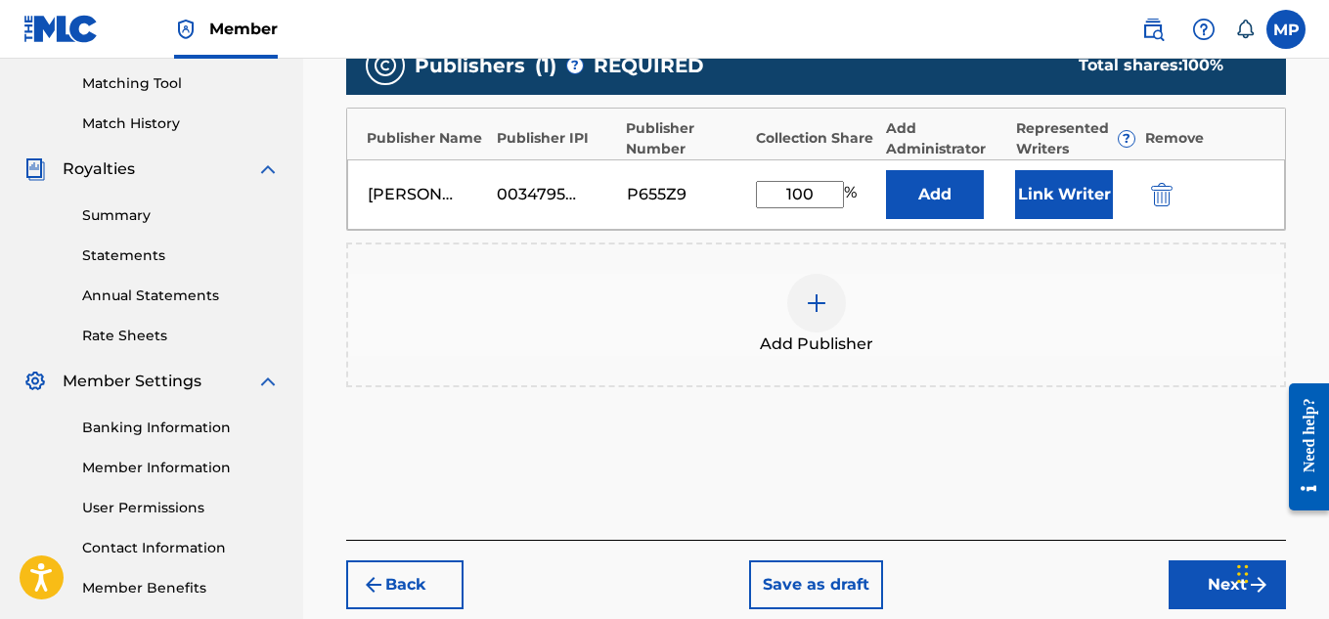
type input "100"
click at [1075, 205] on button "Link Writer" at bounding box center [1064, 194] width 98 height 49
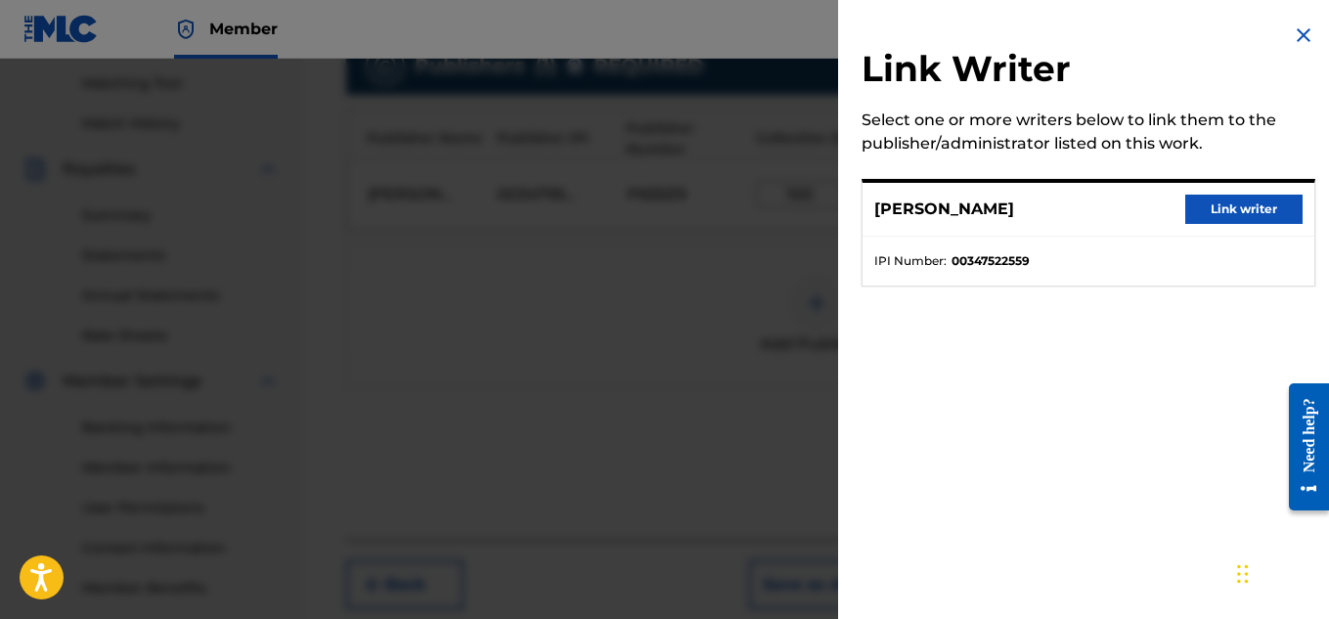
click at [1241, 204] on button "Link writer" at bounding box center [1243, 209] width 117 height 29
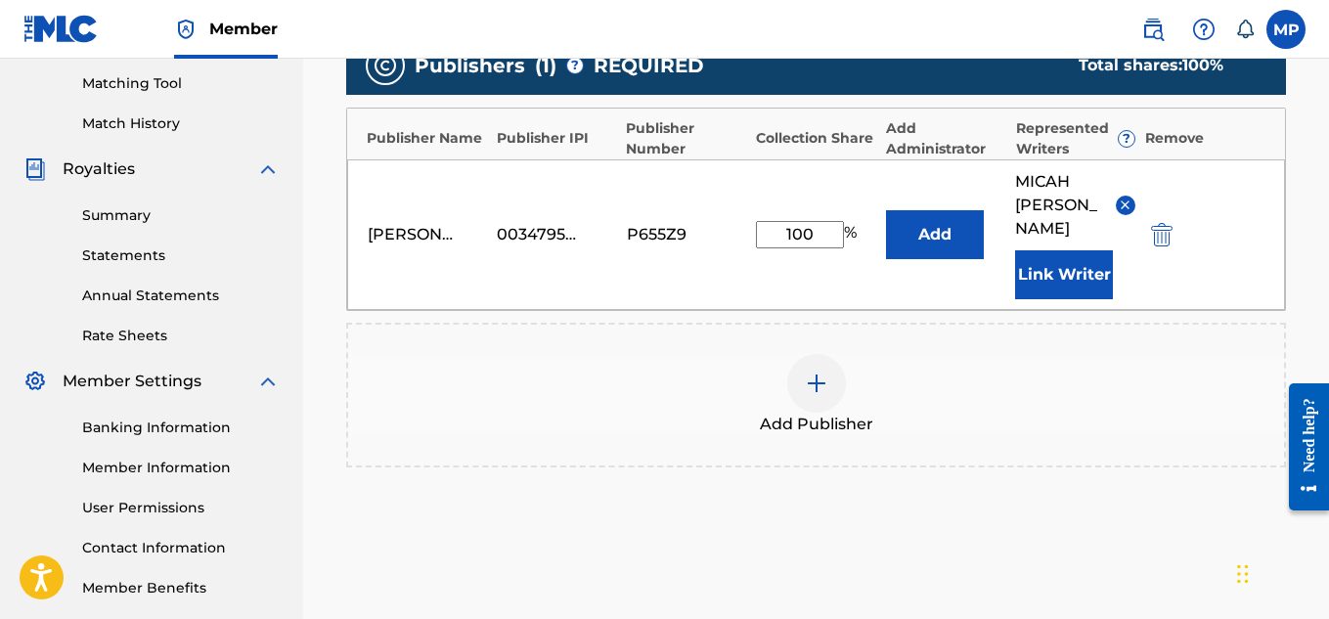
scroll to position [657, 0]
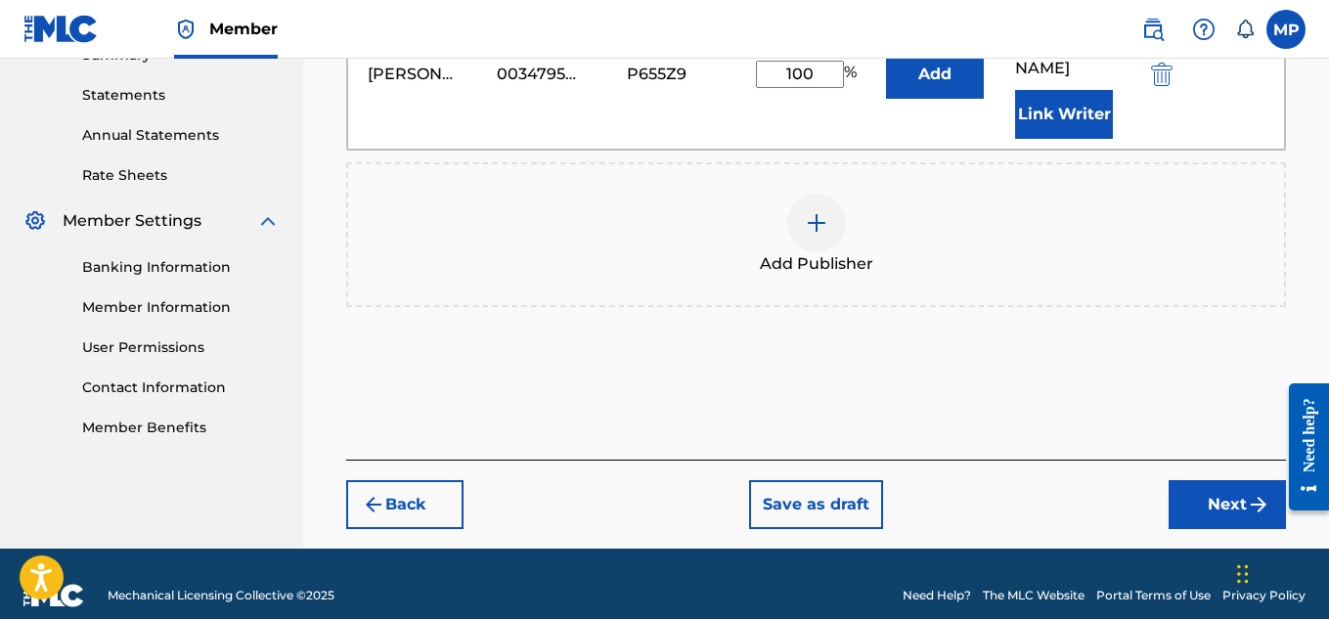
click at [1238, 482] on button "Next" at bounding box center [1227, 504] width 117 height 49
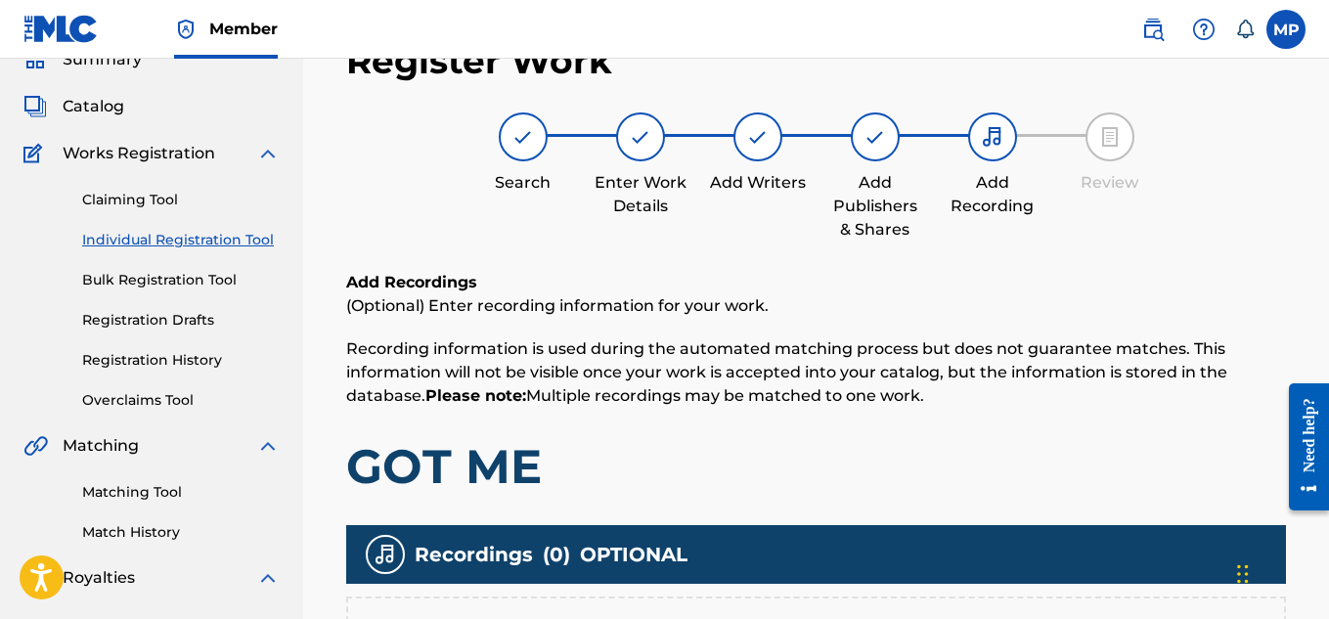
scroll to position [346, 0]
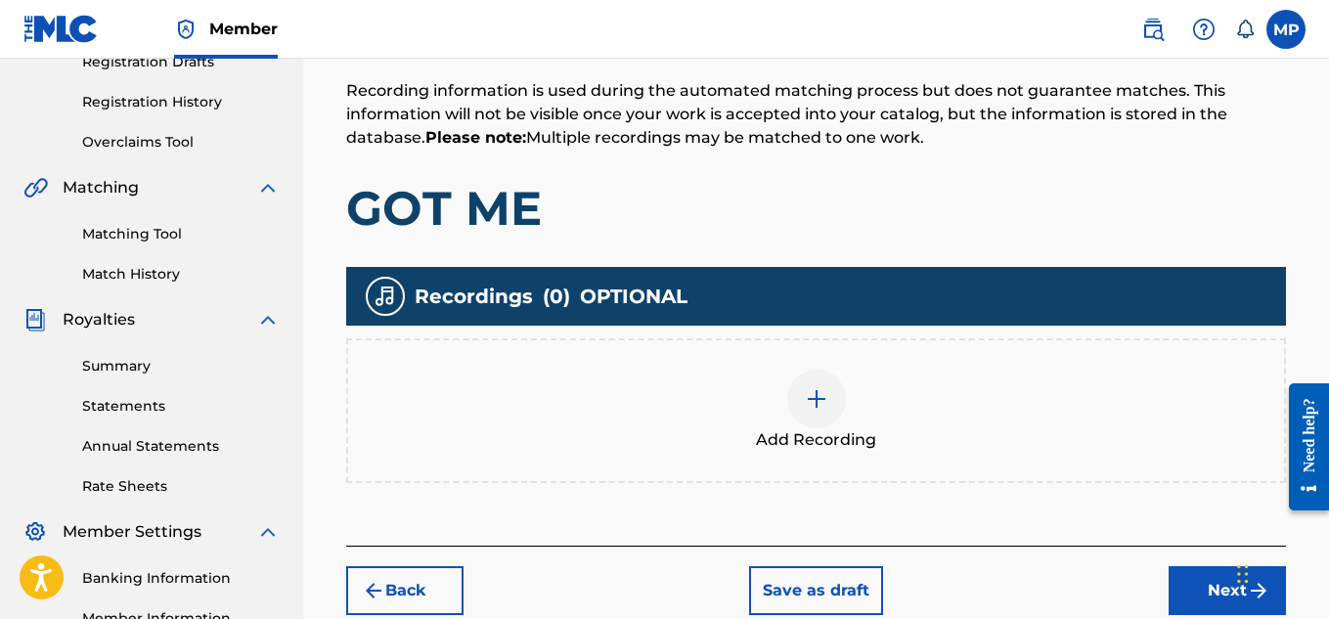
click at [829, 413] on div at bounding box center [816, 399] width 59 height 59
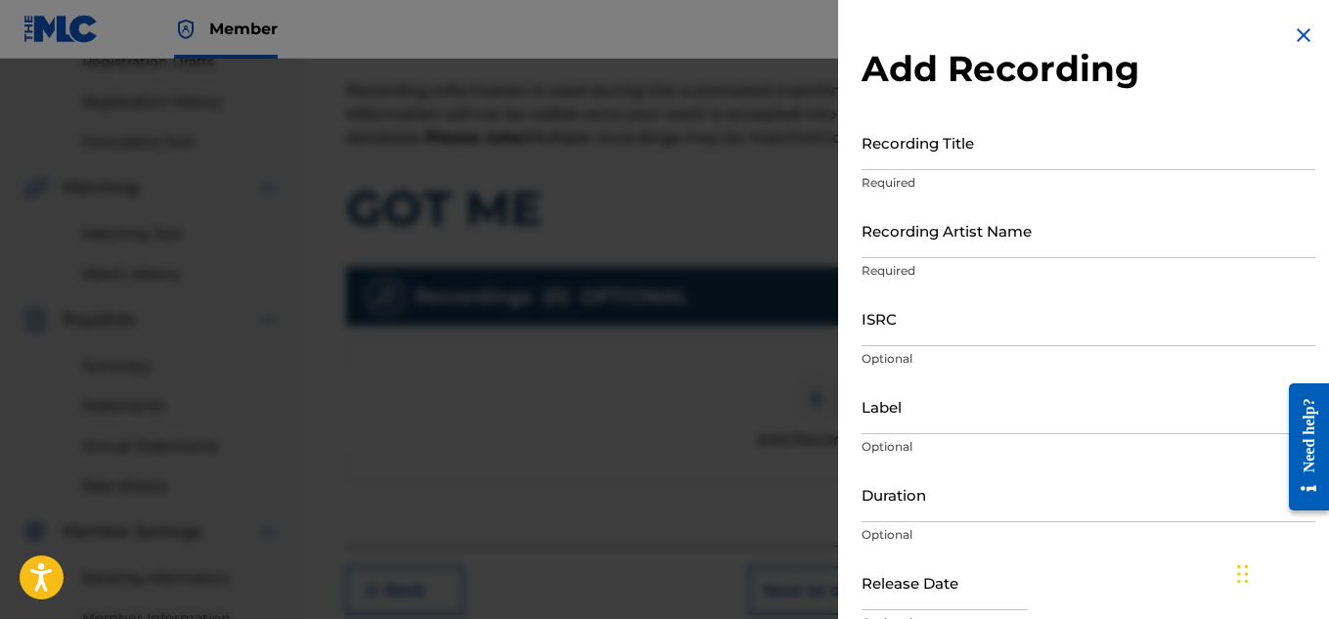
click at [1014, 130] on input "Recording Title" at bounding box center [1089, 142] width 454 height 56
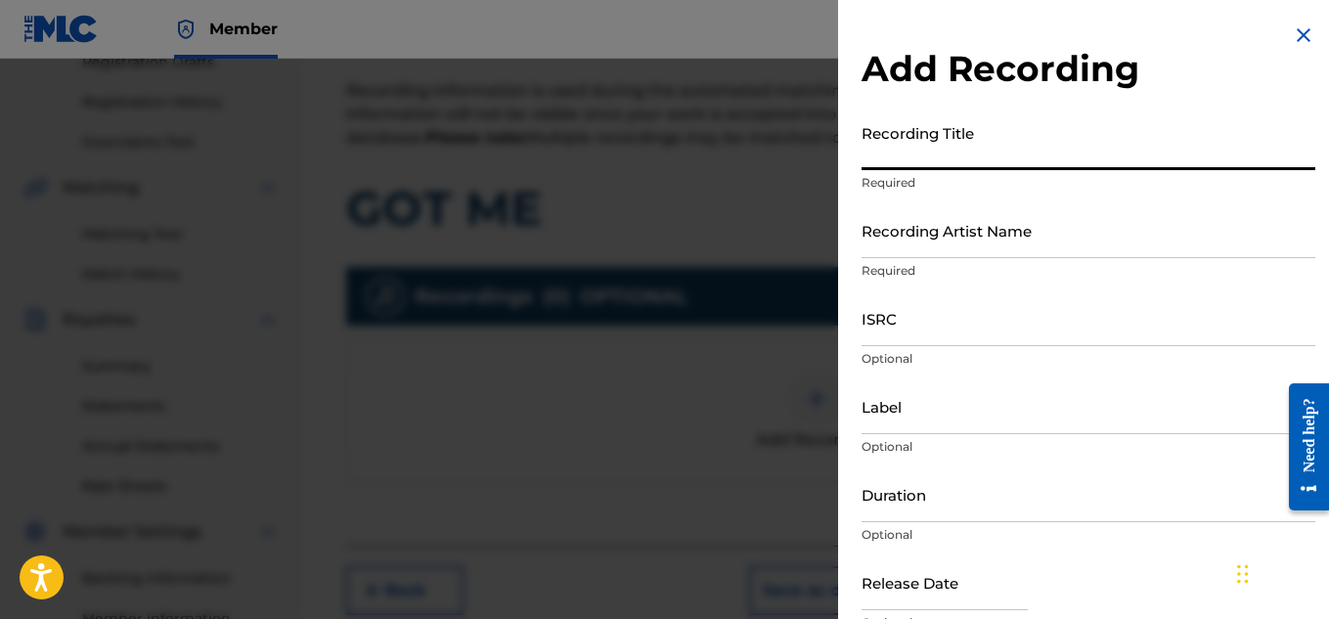
paste input "GOT ME"
type input "GOT ME"
click at [955, 247] on input "Recording Artist Name" at bounding box center [1089, 230] width 454 height 56
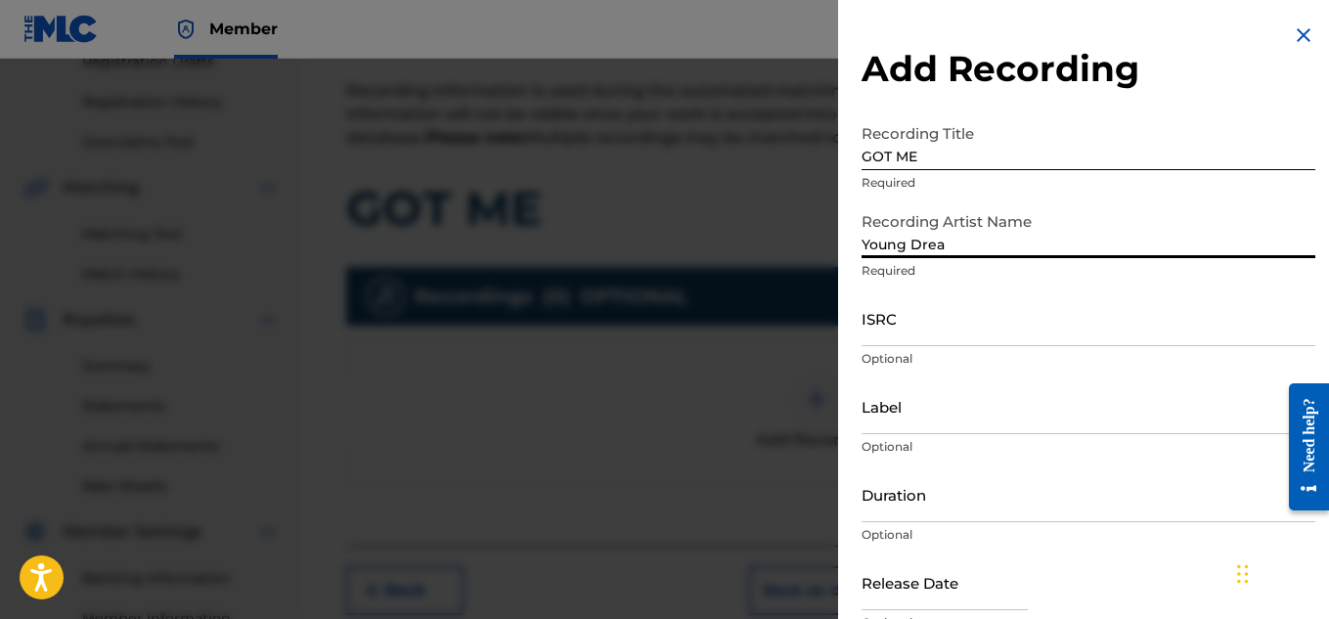
type input "Young Dread"
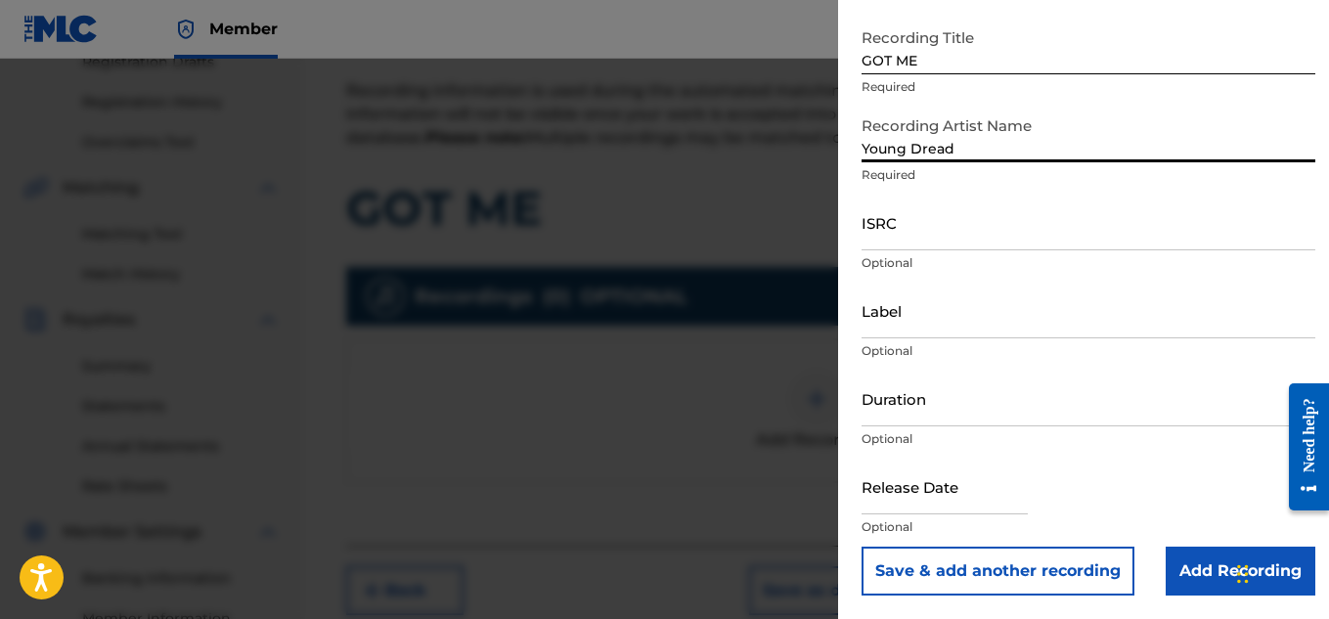
click at [1188, 575] on input "Add Recording" at bounding box center [1241, 571] width 150 height 49
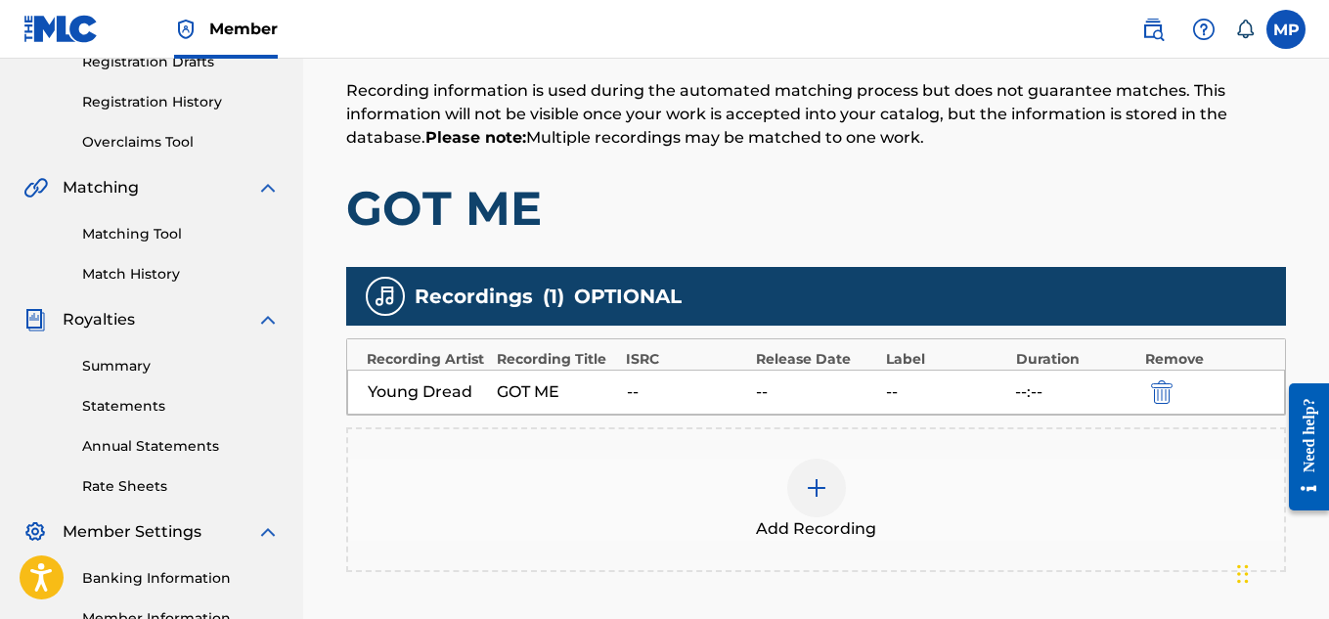
scroll to position [594, 0]
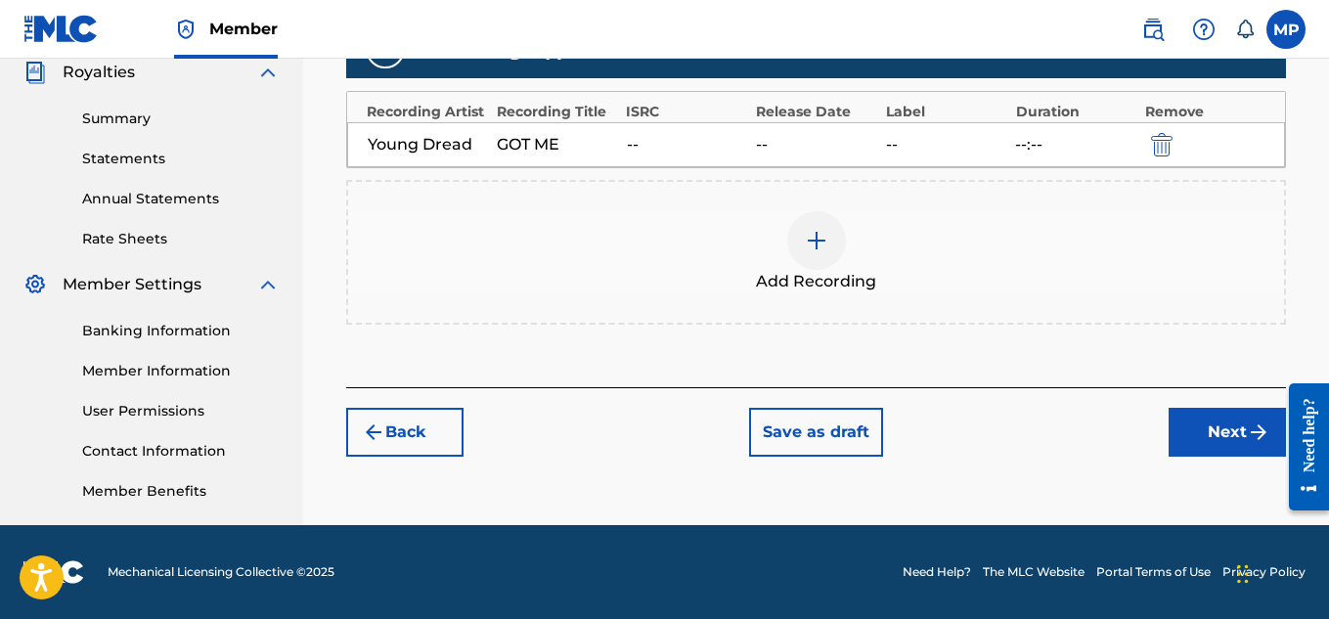
click at [1183, 436] on button "Next" at bounding box center [1227, 432] width 117 height 49
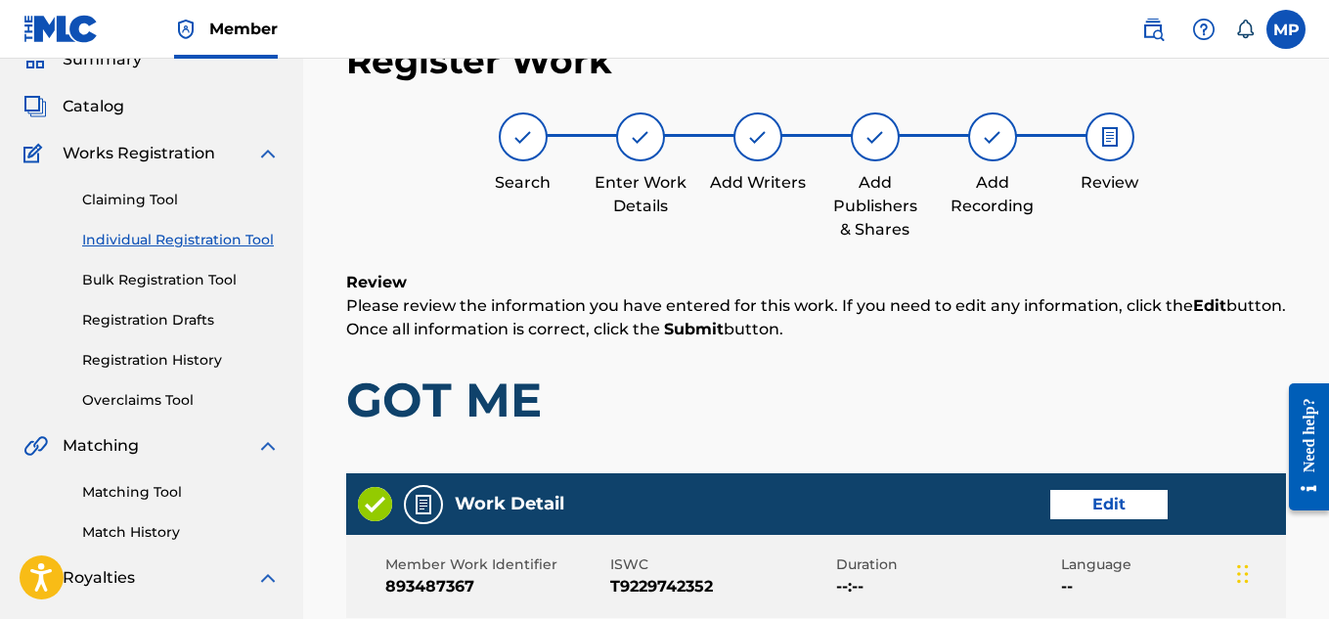
scroll to position [1097, 0]
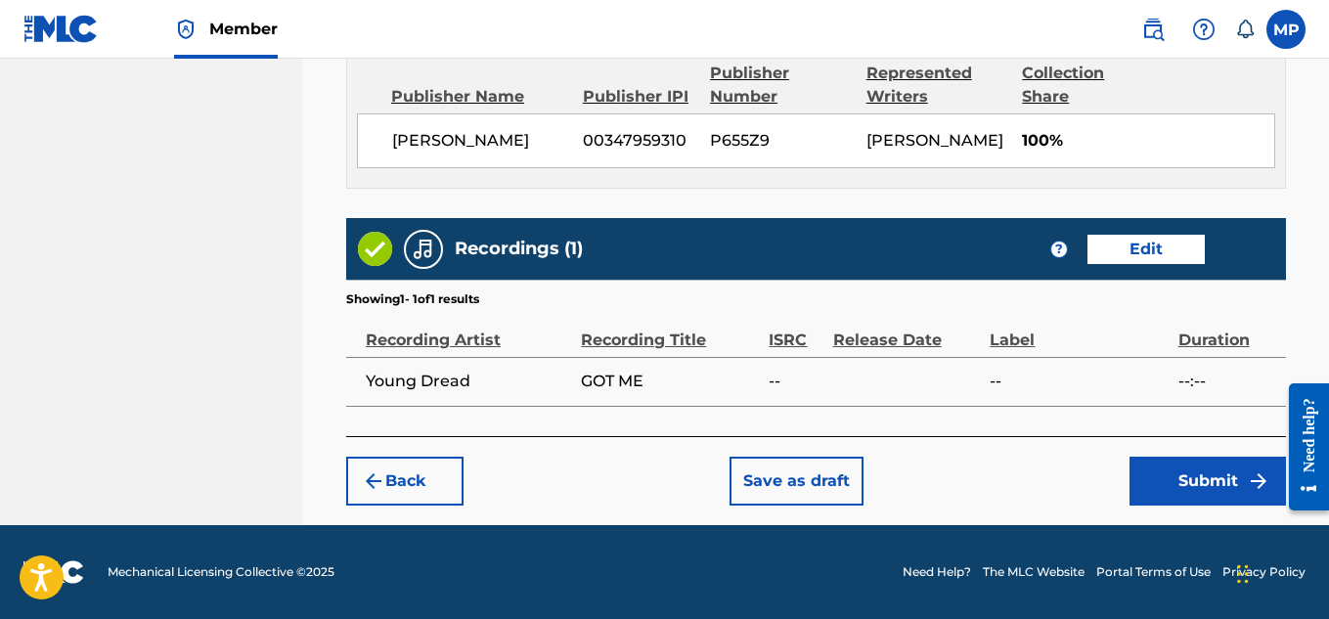
click at [1167, 466] on button "Submit" at bounding box center [1208, 481] width 156 height 49
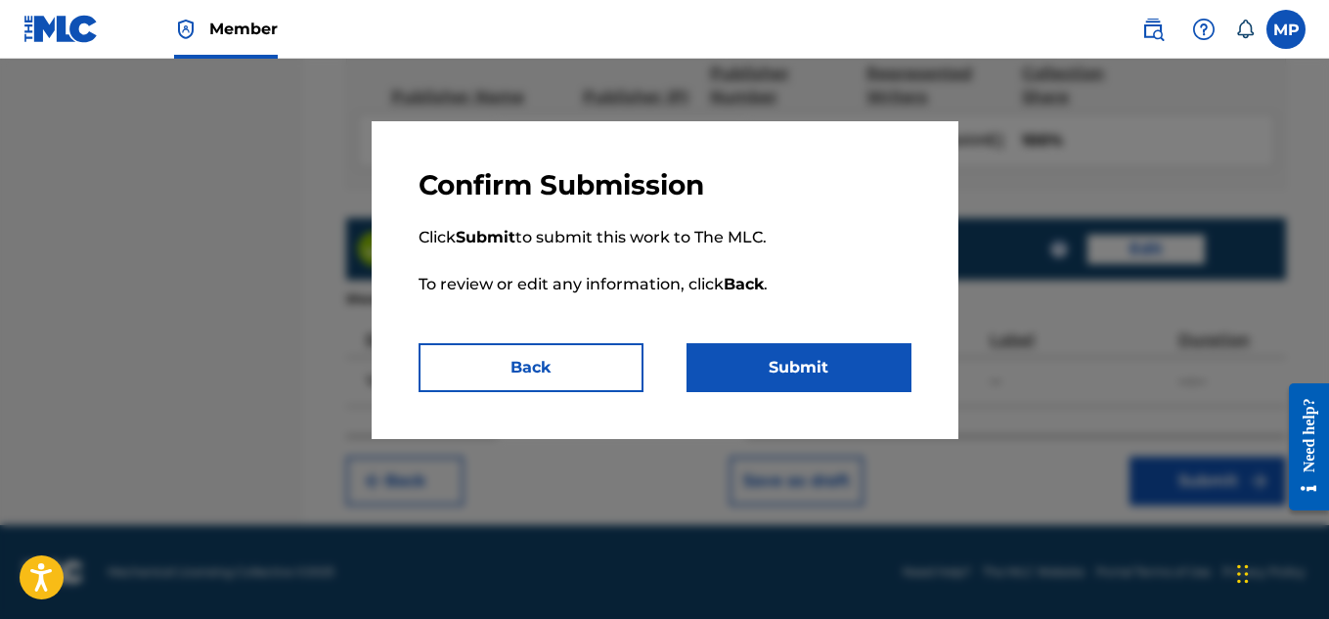
click at [790, 352] on button "Submit" at bounding box center [799, 367] width 225 height 49
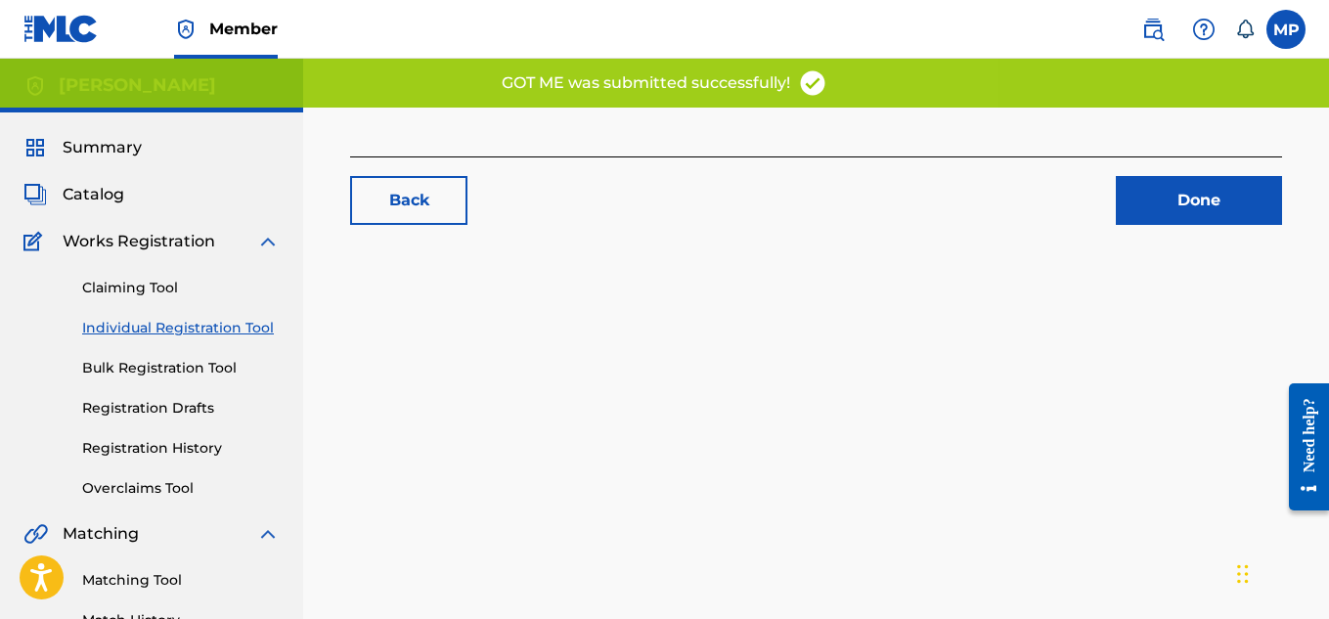
click at [438, 200] on link "Back" at bounding box center [408, 200] width 117 height 49
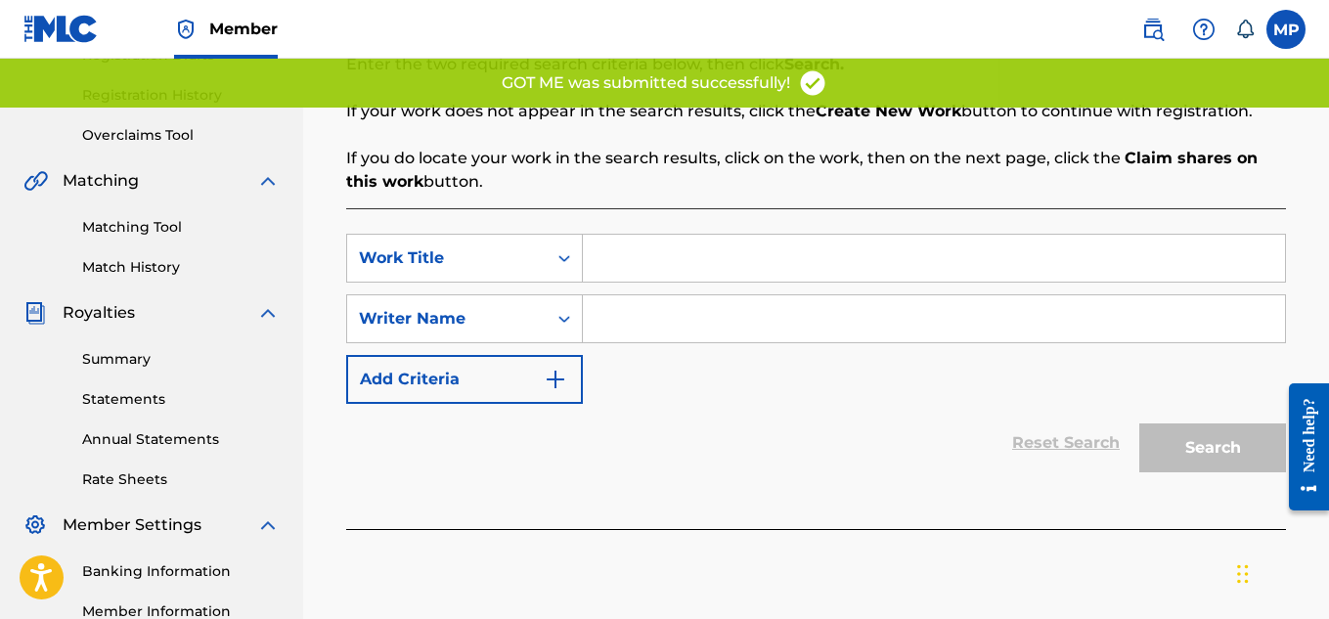
scroll to position [391, 0]
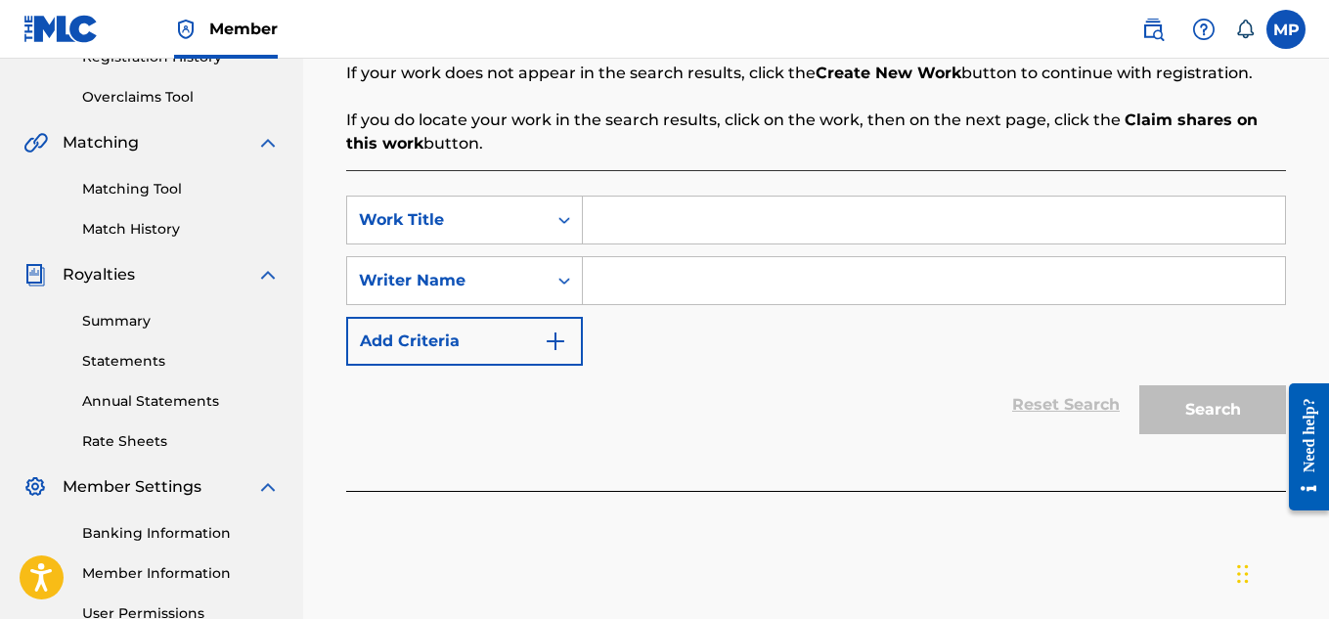
click at [663, 212] on input "Search Form" at bounding box center [934, 220] width 702 height 47
paste input "GOOD NIGHT"
type input "GOOD NIGHT"
click at [681, 266] on input "Search Form" at bounding box center [934, 280] width 702 height 47
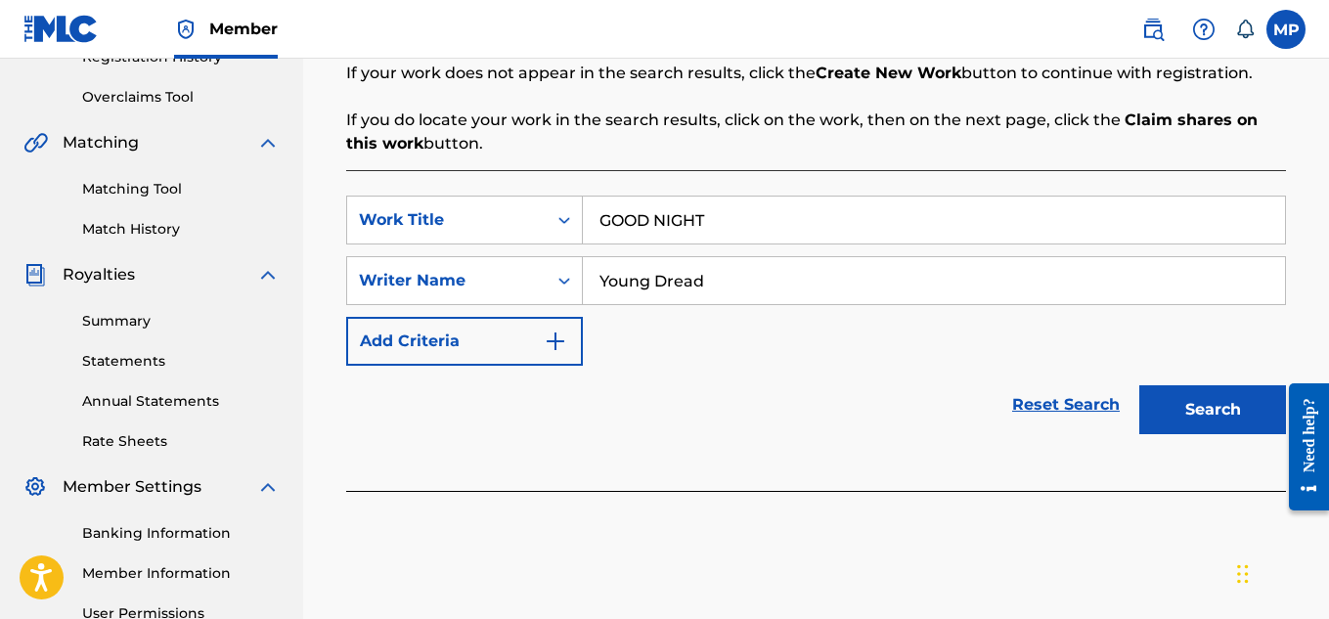
click at [893, 277] on input "Young Dread" at bounding box center [934, 280] width 702 height 47
type input "[PERSON_NAME]"
click at [1210, 443] on div "Search" at bounding box center [1208, 405] width 156 height 78
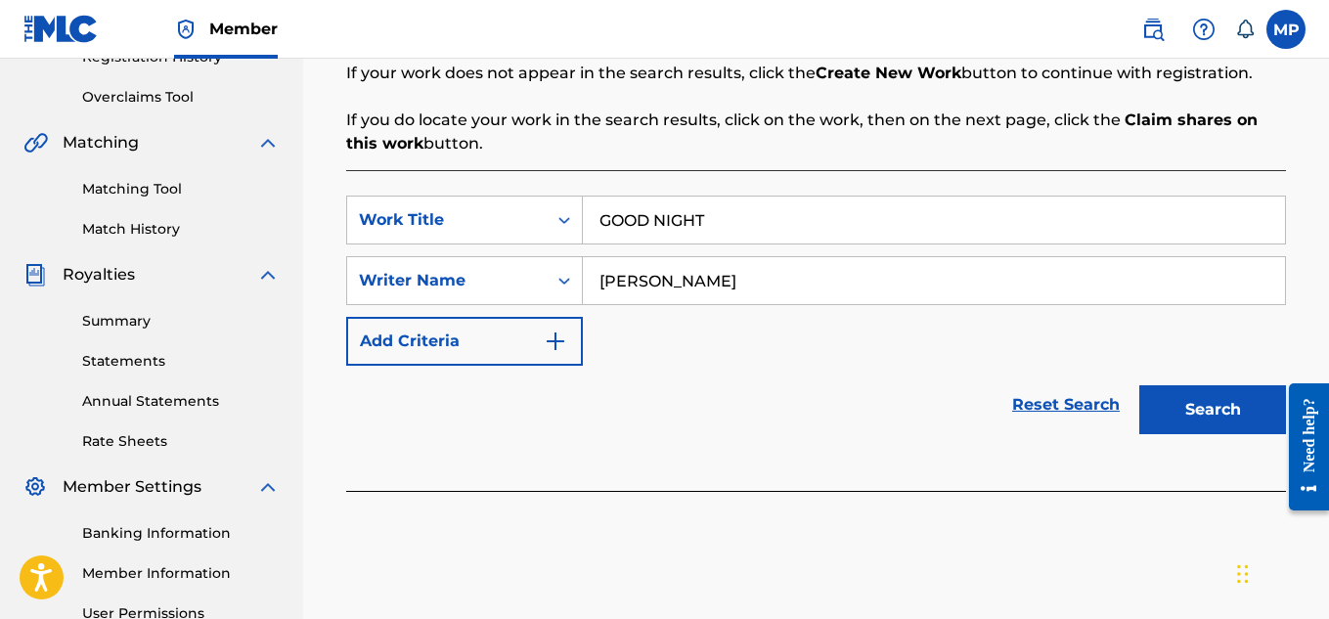
click at [1188, 406] on button "Search" at bounding box center [1212, 409] width 147 height 49
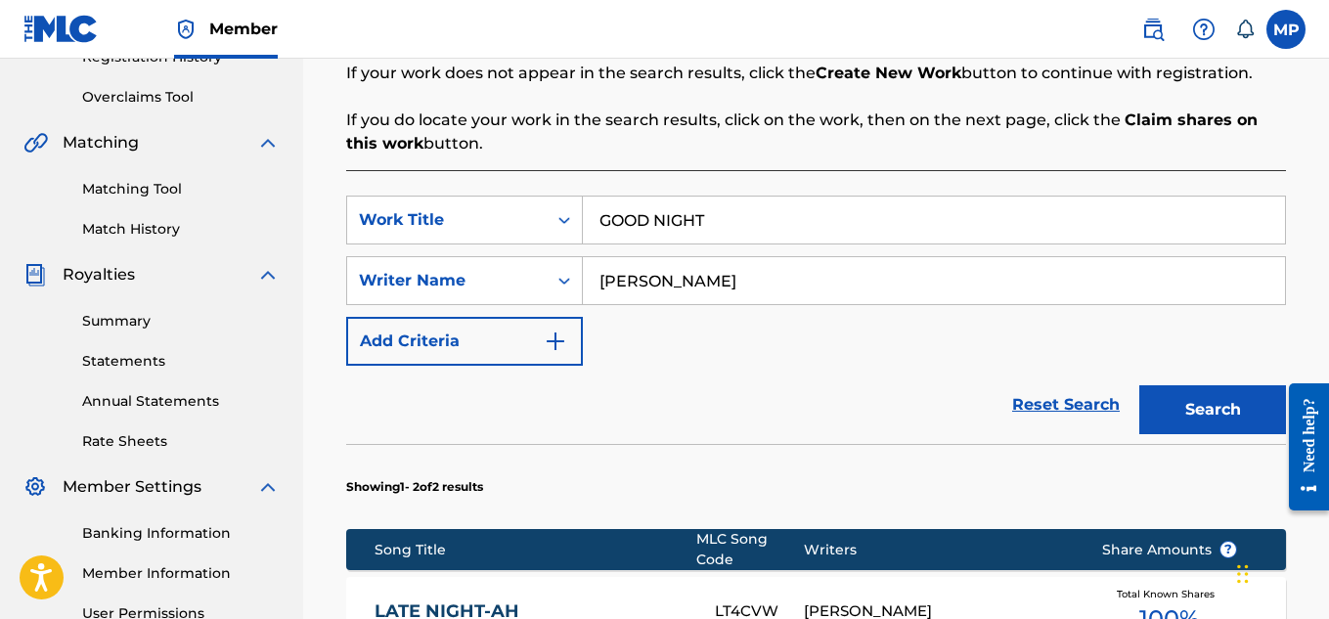
scroll to position [846, 0]
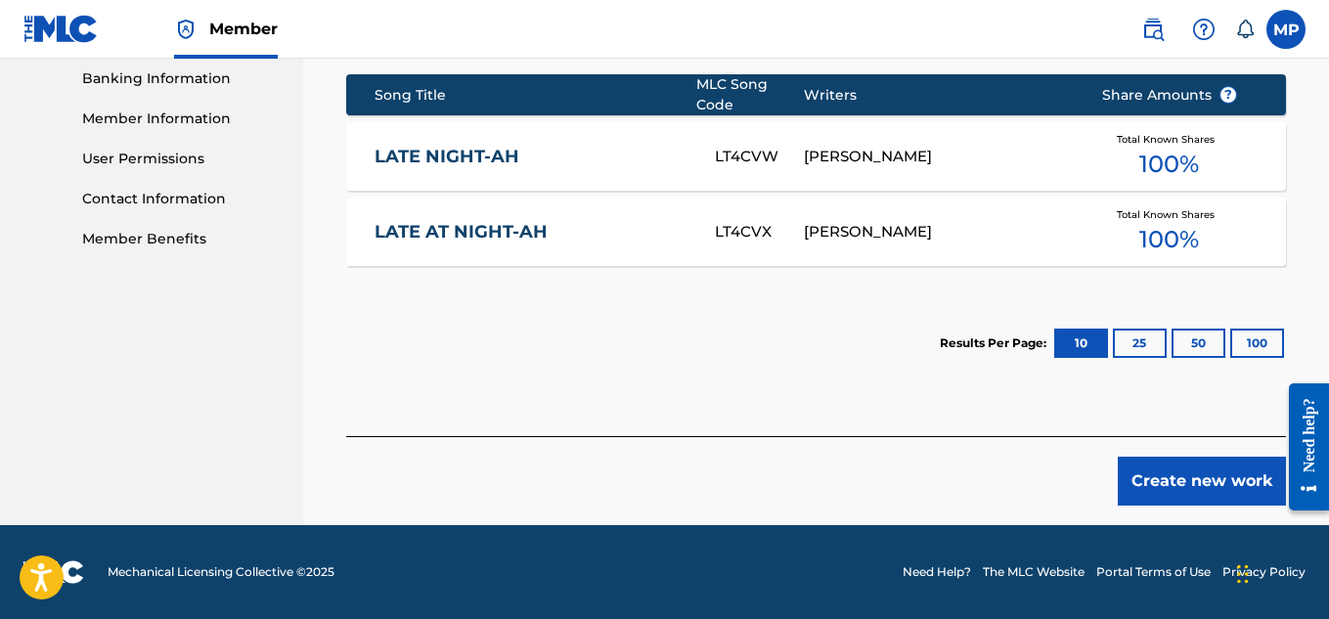
click at [1158, 476] on button "Create new work" at bounding box center [1202, 481] width 168 height 49
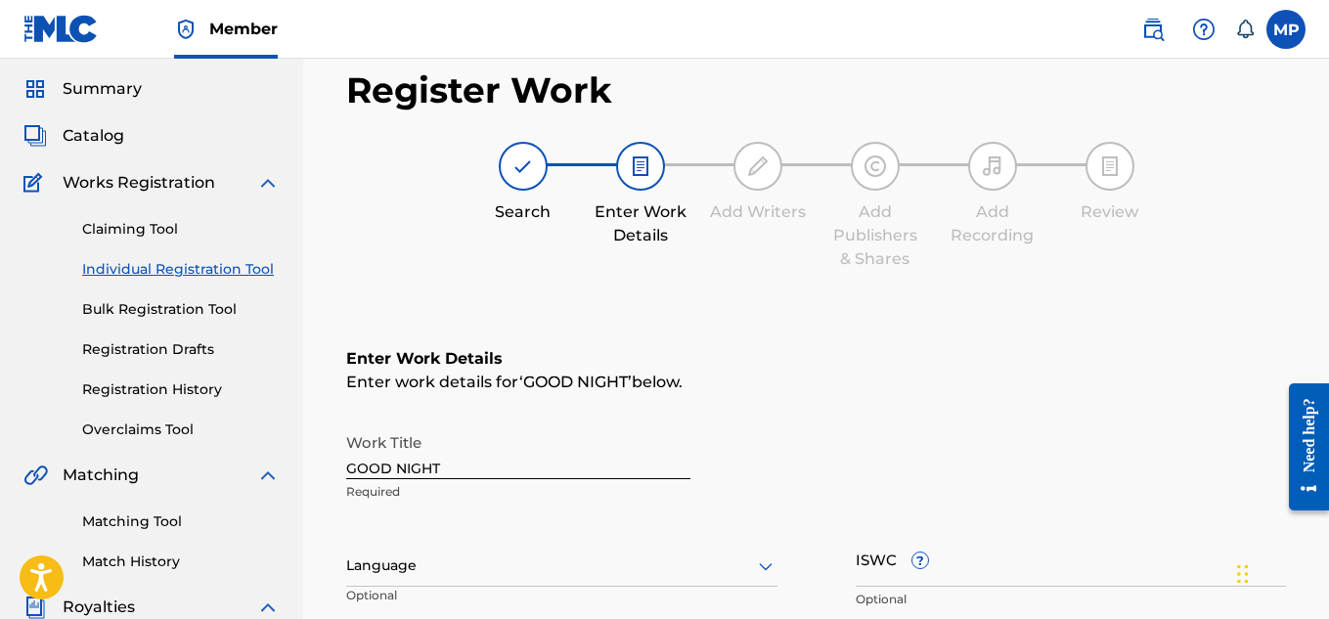
scroll to position [289, 0]
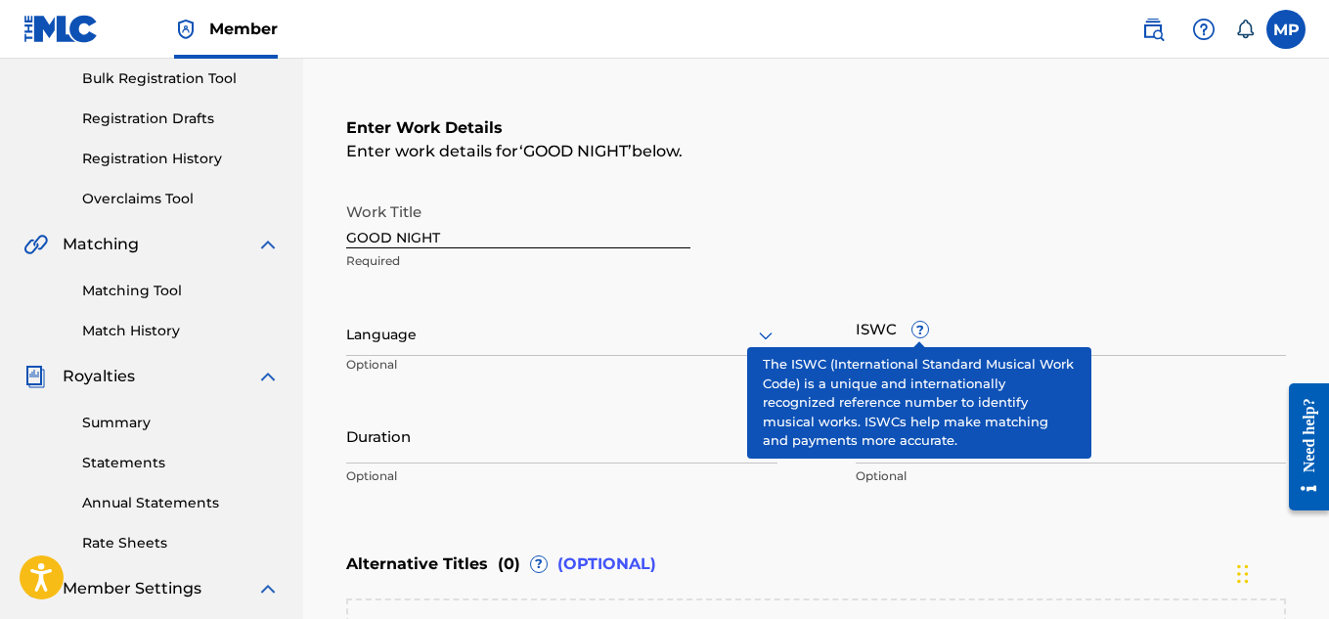
click at [1038, 335] on input "ISWC ?" at bounding box center [1071, 328] width 431 height 56
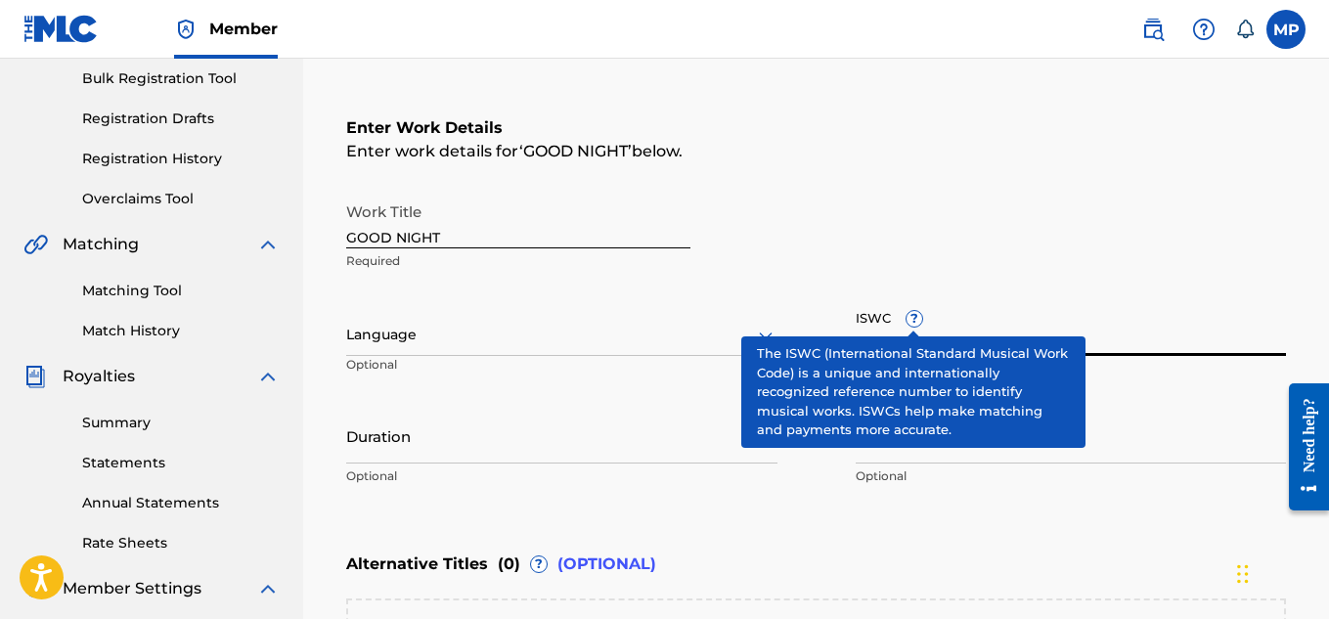
paste input "T9229747073"
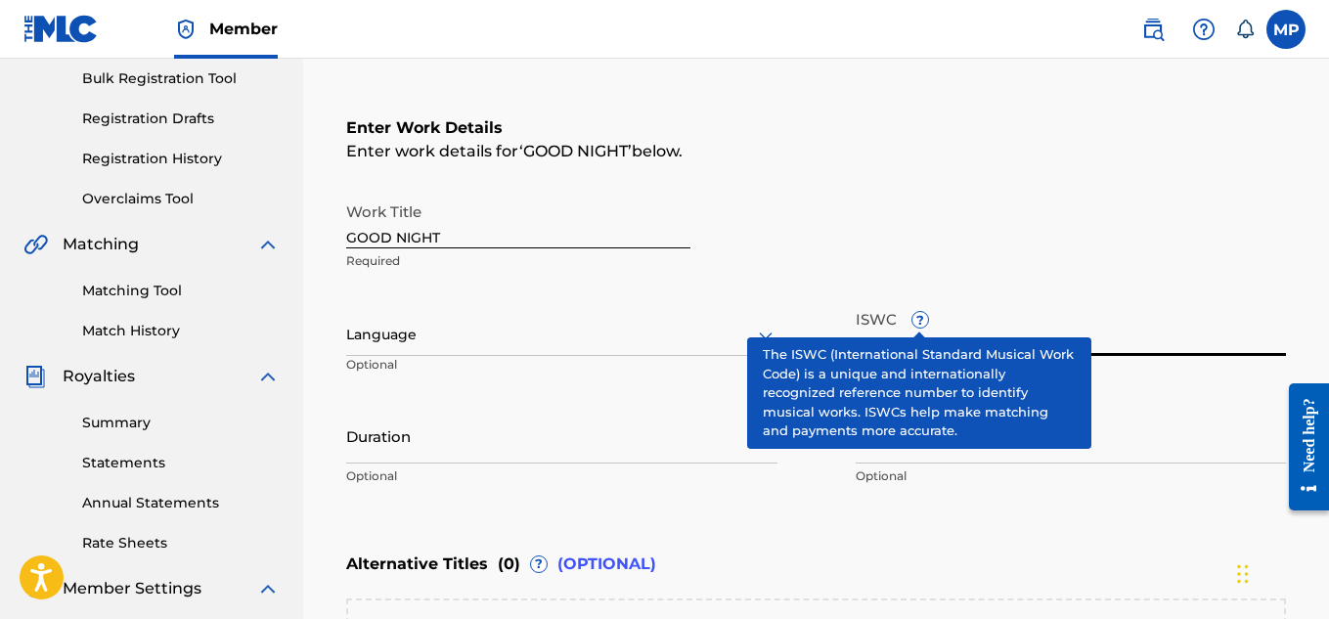
type input "T9229747073"
click at [1151, 462] on input "Member Work Identifier ?" at bounding box center [1071, 436] width 431 height 56
paste input "893487826"
type input "893487826"
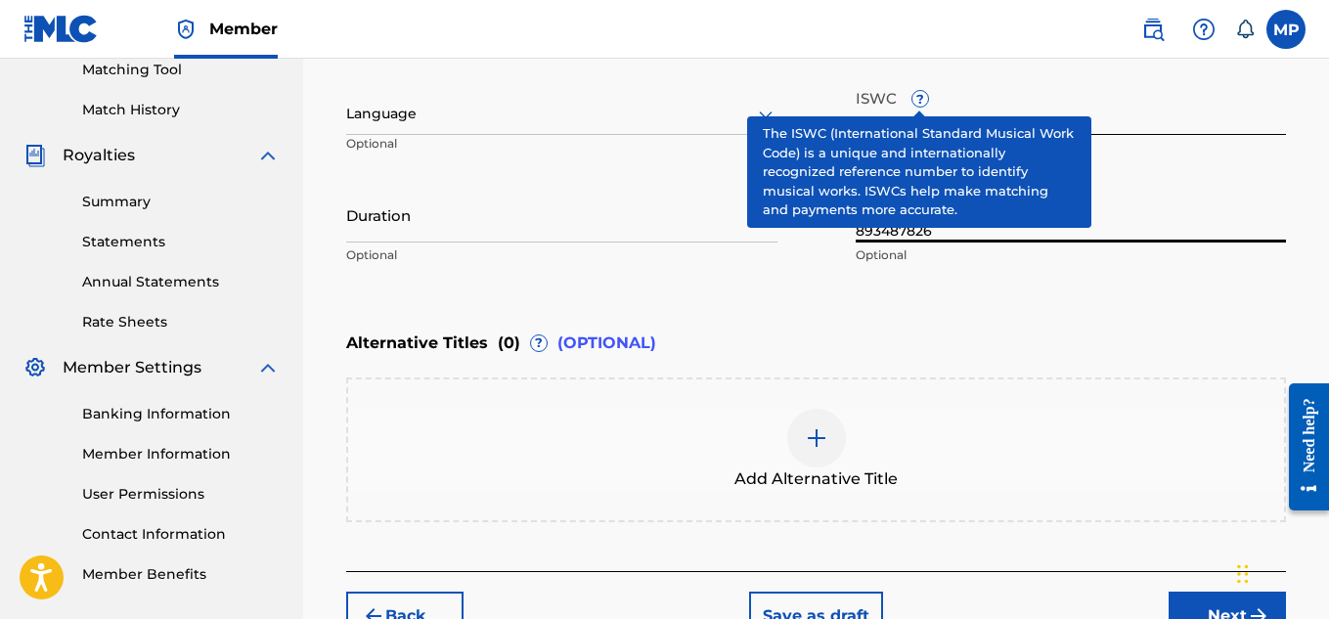
scroll to position [645, 0]
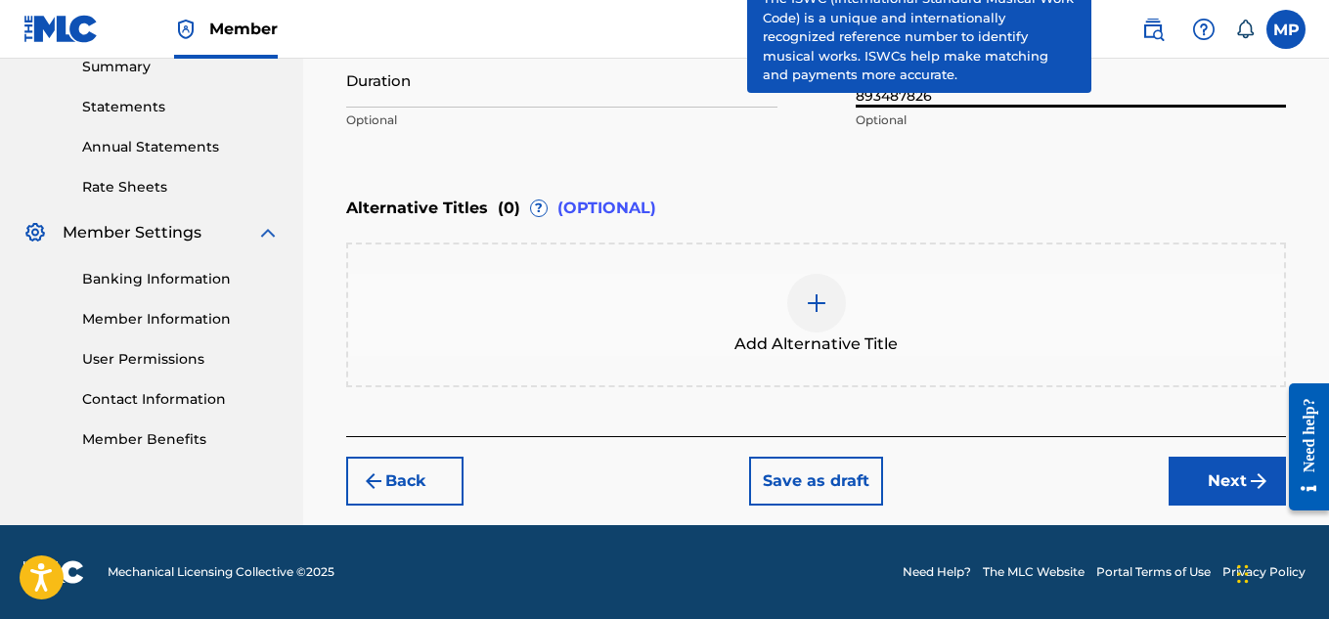
click at [1182, 474] on button "Next" at bounding box center [1227, 481] width 117 height 49
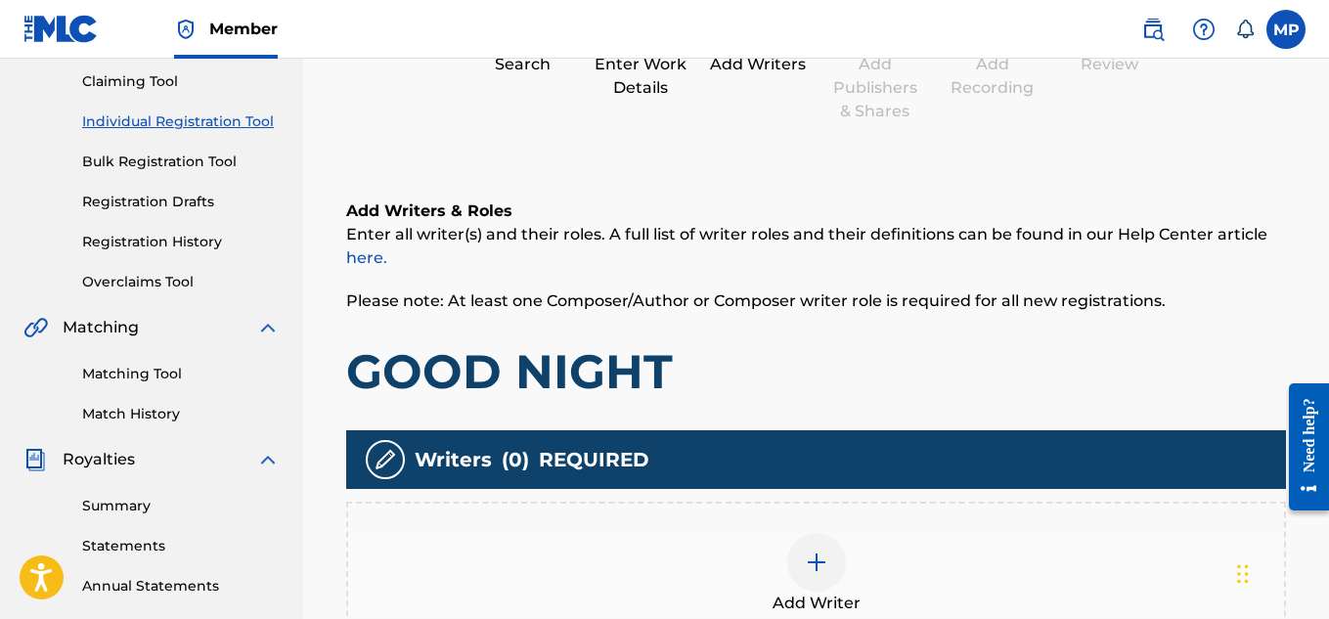
scroll to position [307, 0]
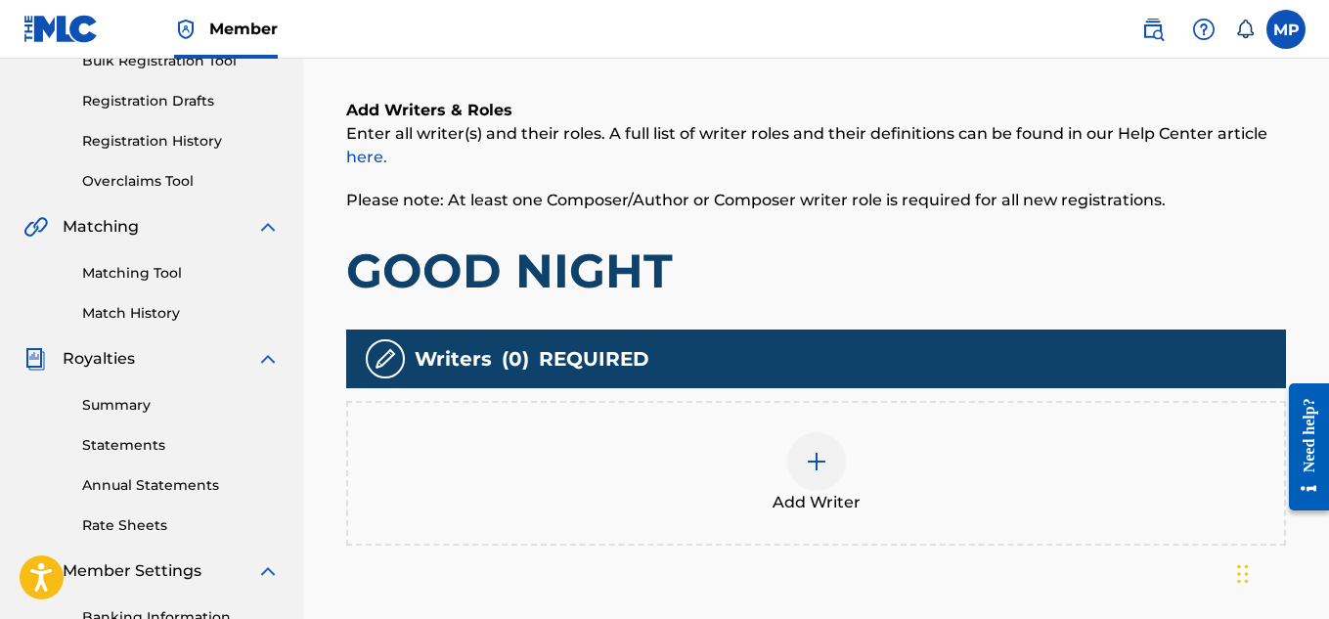
click at [811, 488] on div at bounding box center [816, 461] width 59 height 59
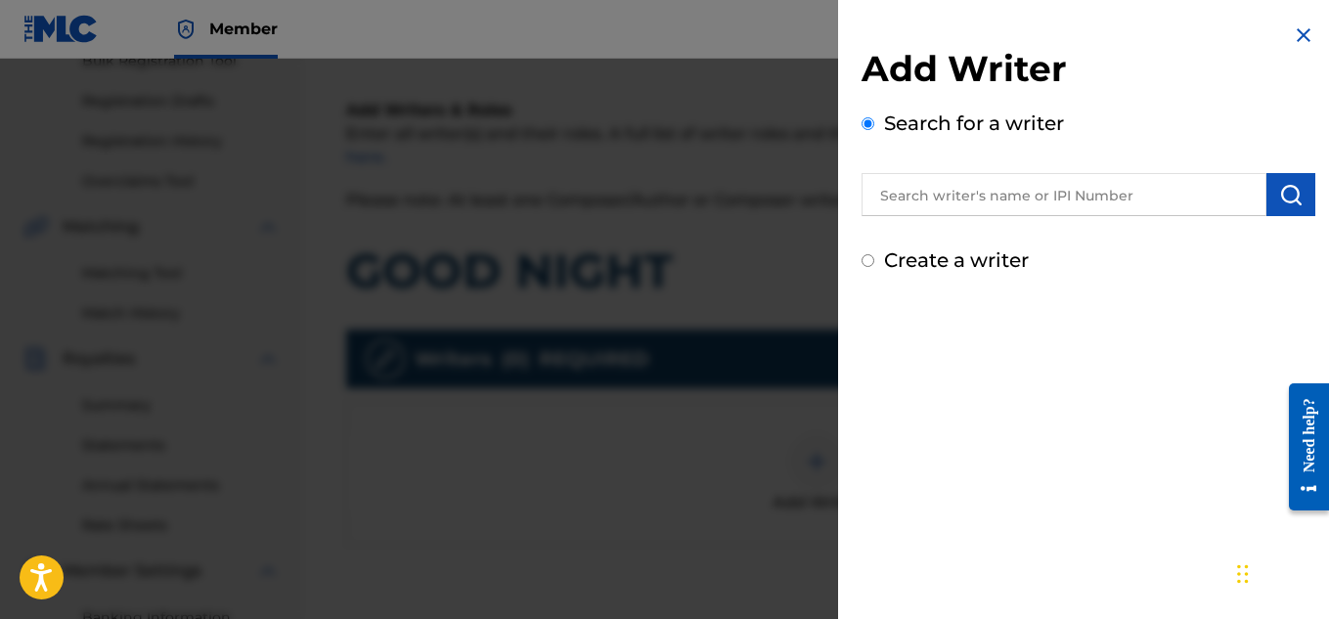
click at [1068, 191] on input "text" at bounding box center [1064, 194] width 405 height 43
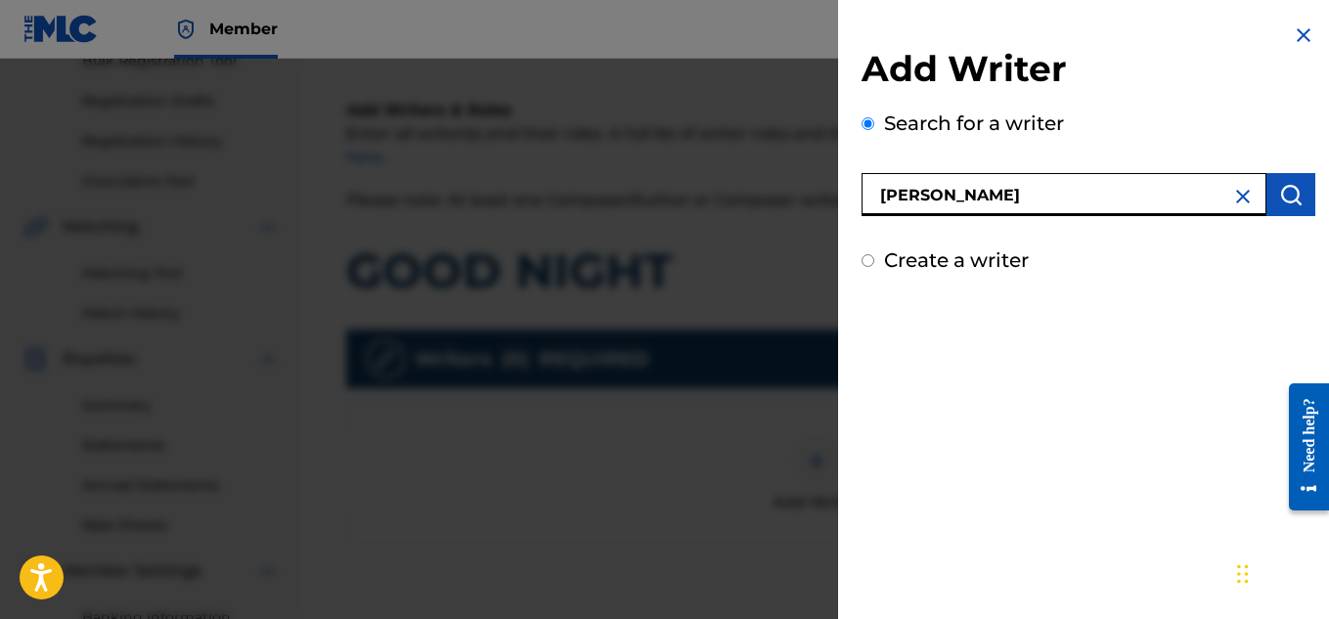
type input "[PERSON_NAME]"
click at [1279, 205] on img "submit" at bounding box center [1290, 194] width 23 height 23
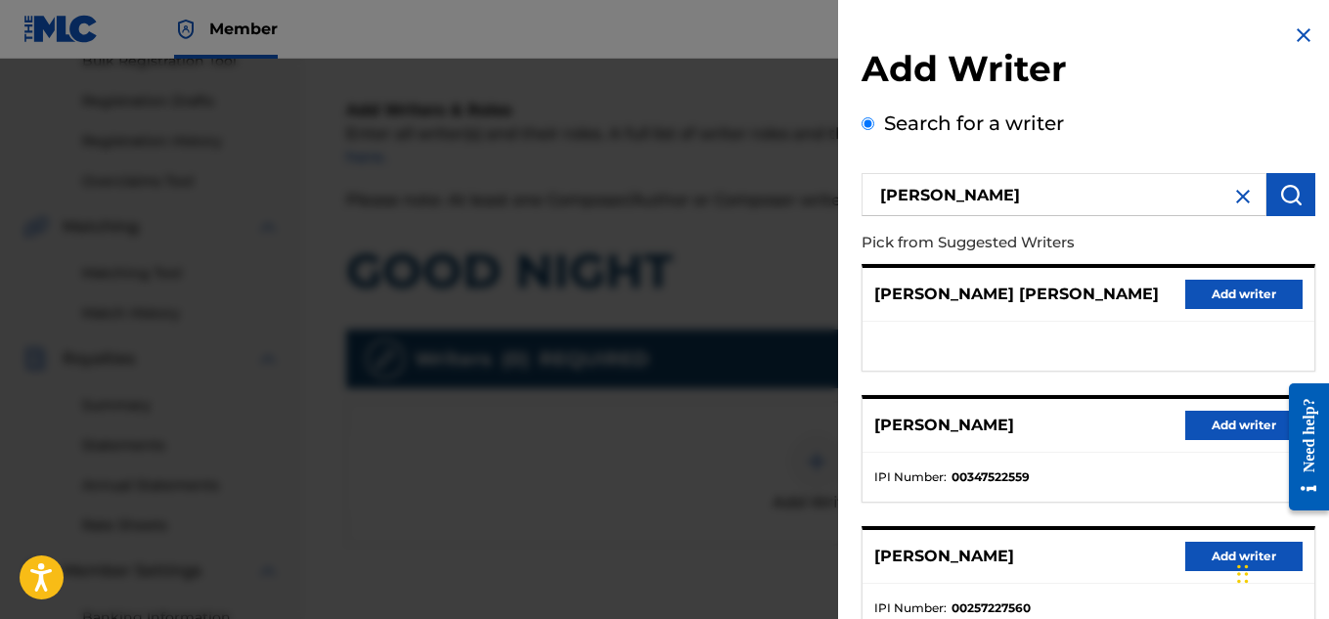
click at [1206, 422] on button "Add writer" at bounding box center [1243, 425] width 117 height 29
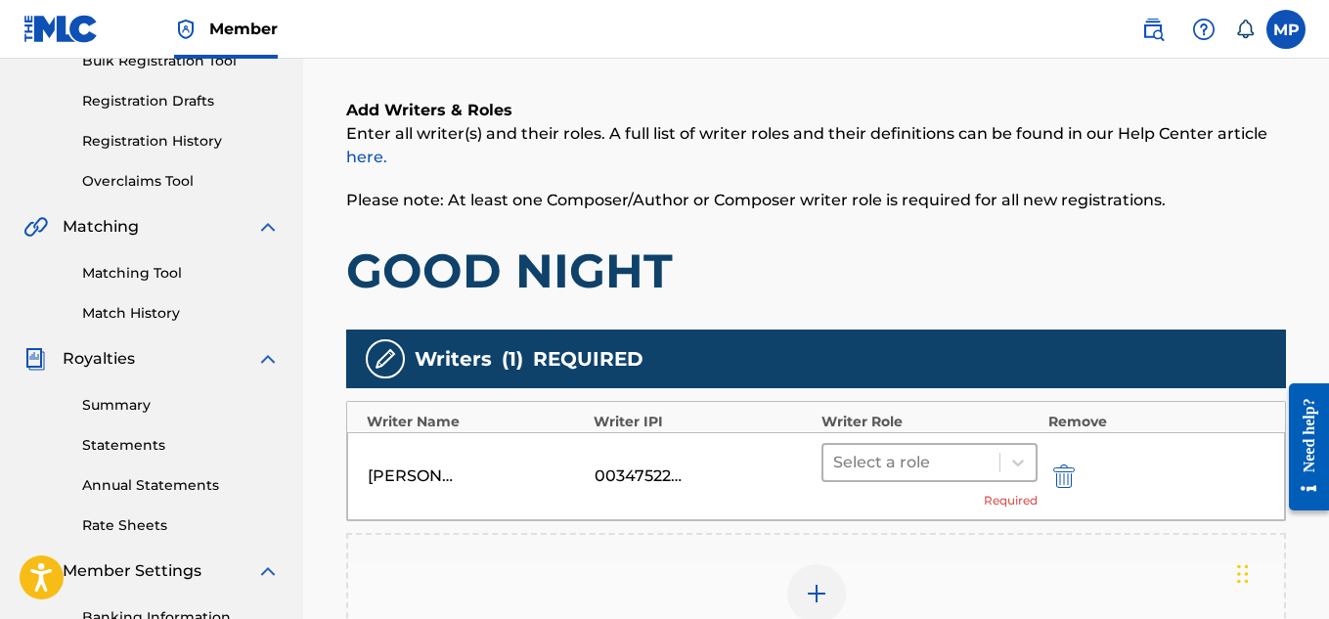
click at [932, 455] on div at bounding box center [911, 462] width 157 height 27
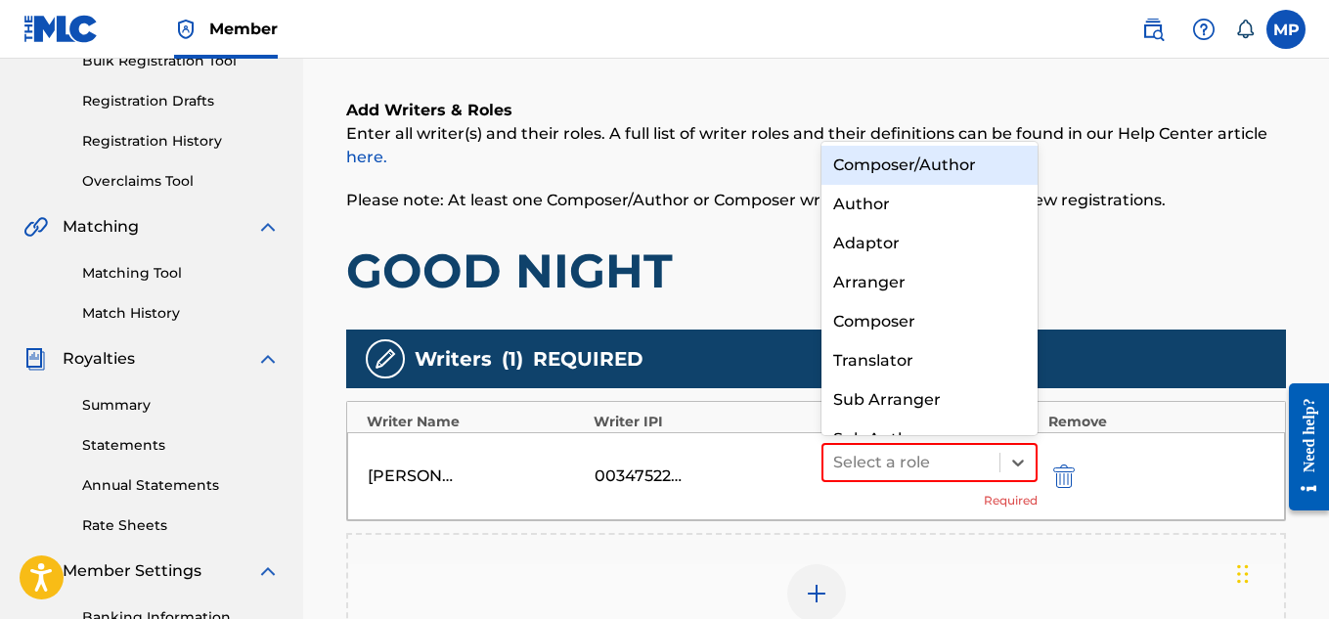
click at [900, 174] on div "Composer/Author" at bounding box center [930, 165] width 217 height 39
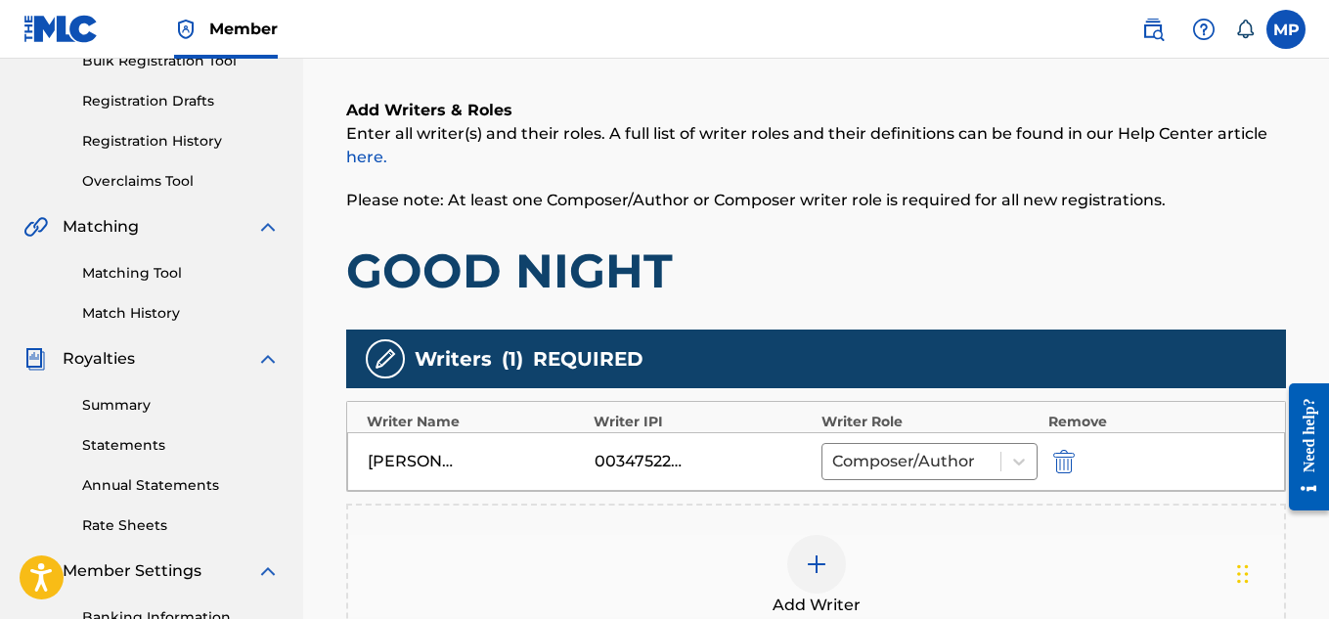
scroll to position [564, 0]
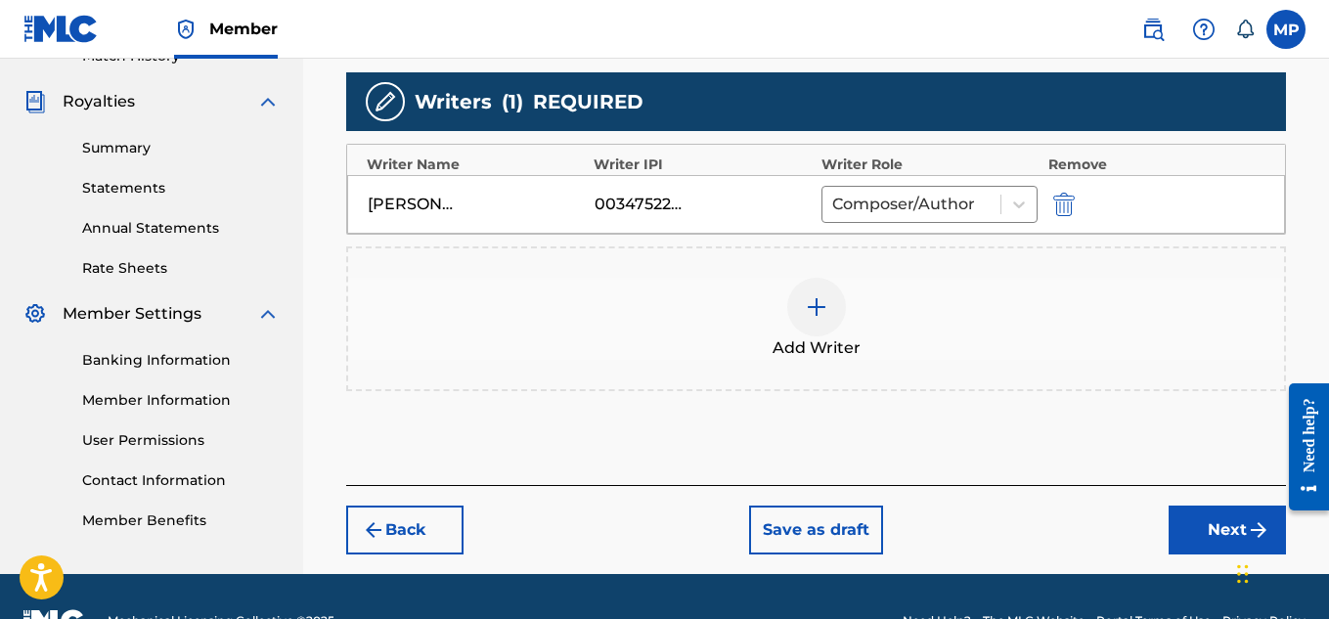
click at [1194, 509] on button "Next" at bounding box center [1227, 530] width 117 height 49
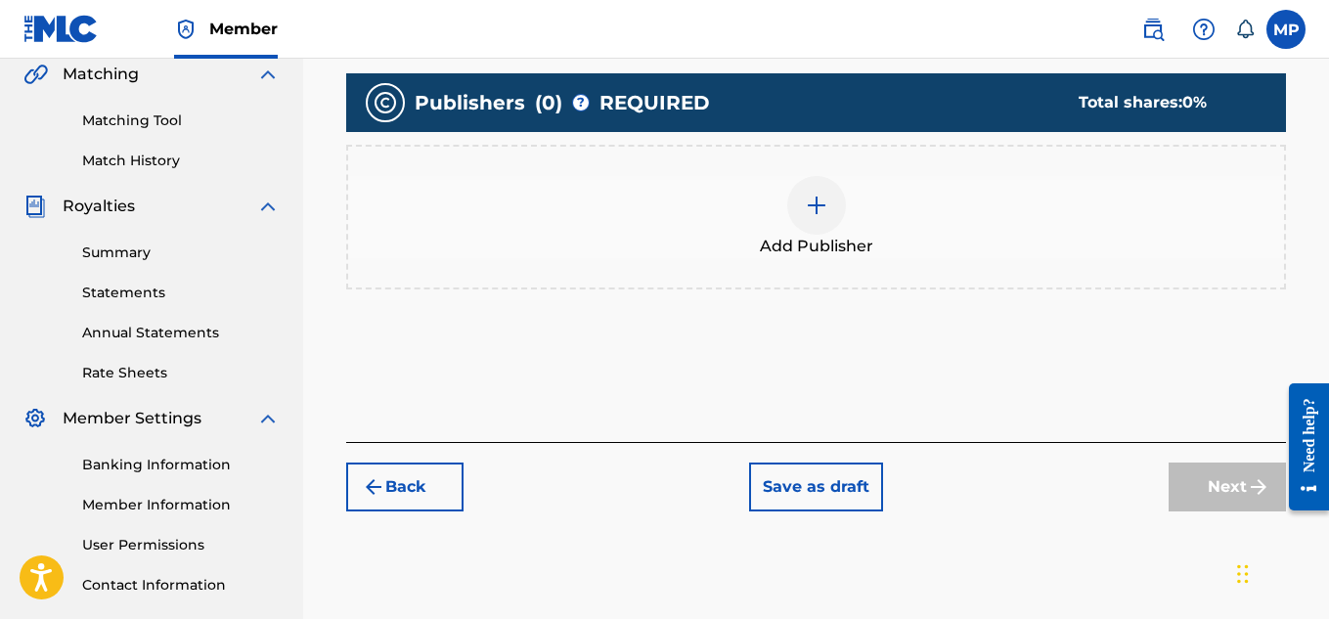
scroll to position [511, 0]
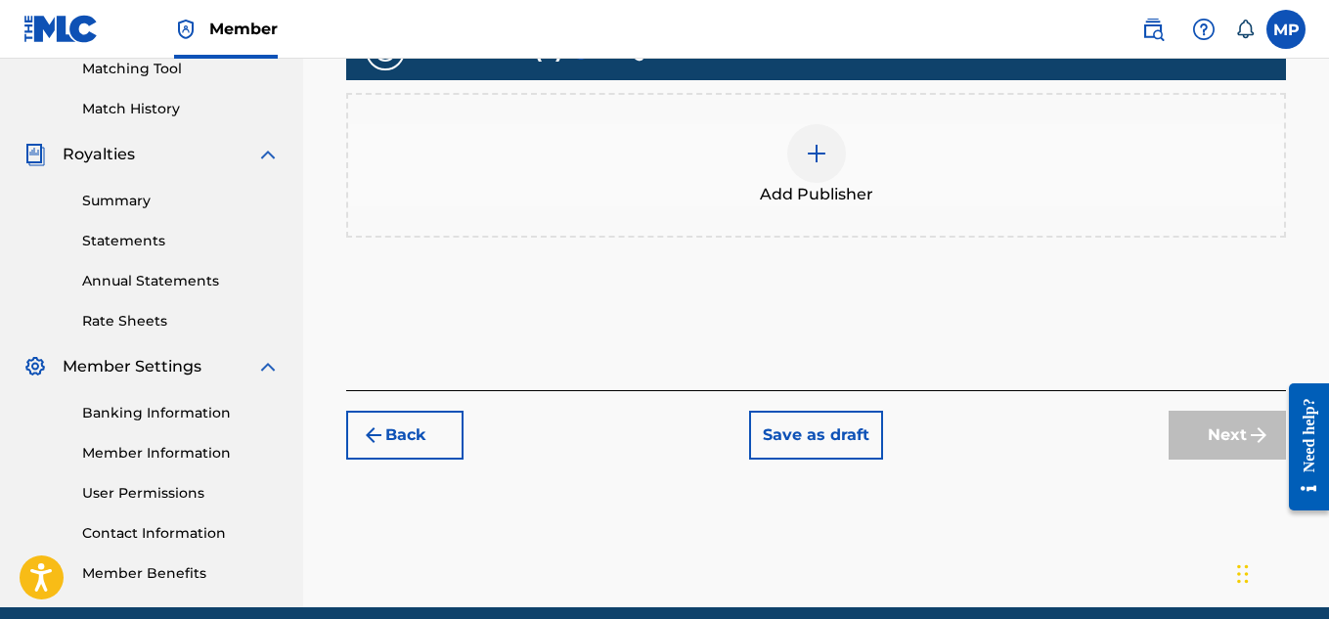
click at [826, 154] on img at bounding box center [816, 153] width 23 height 23
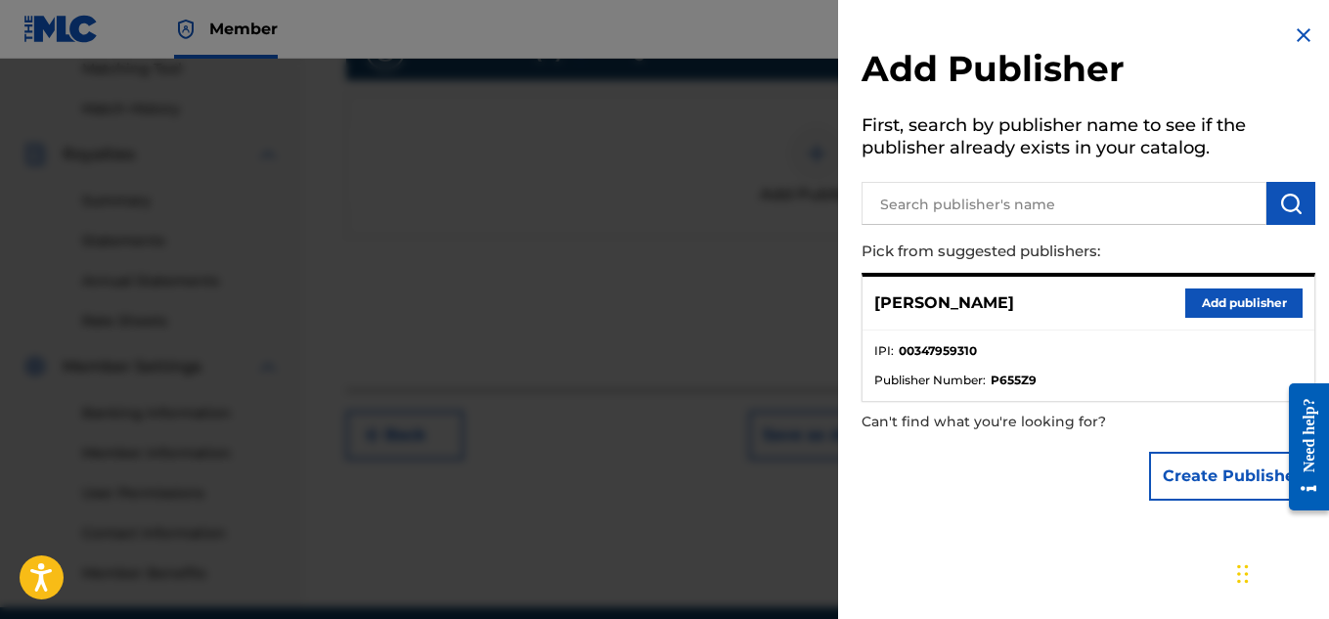
click at [1217, 310] on button "Add publisher" at bounding box center [1243, 303] width 117 height 29
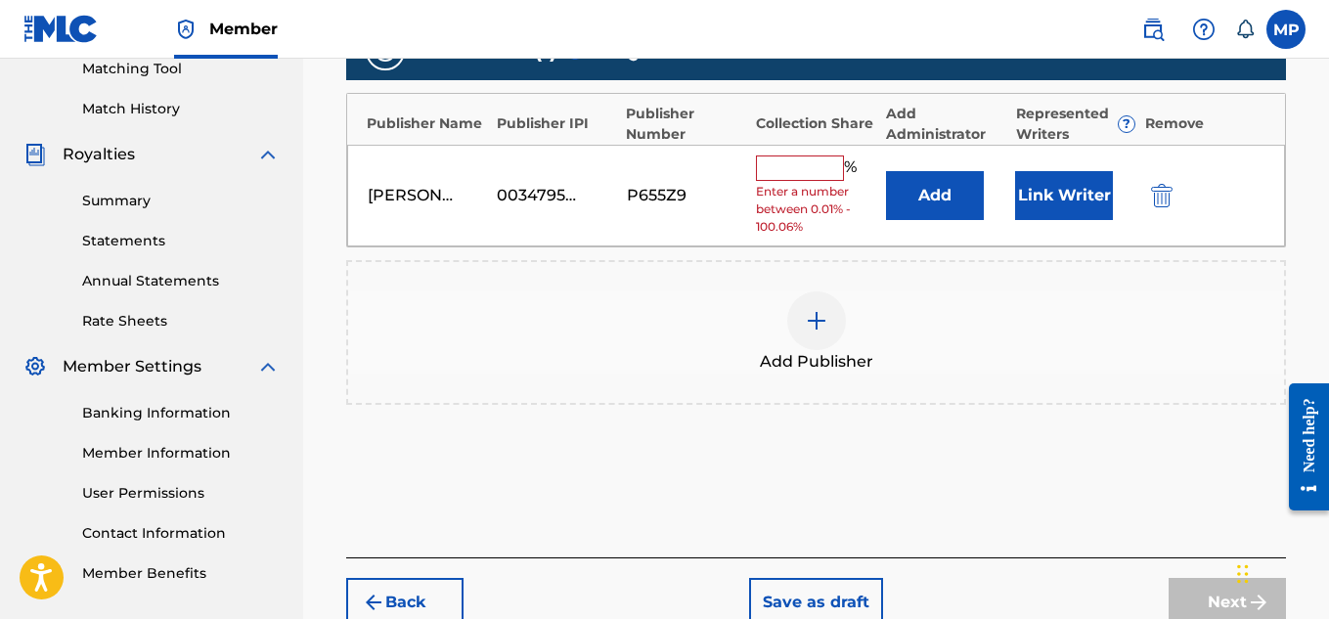
click at [782, 165] on input "text" at bounding box center [800, 167] width 88 height 25
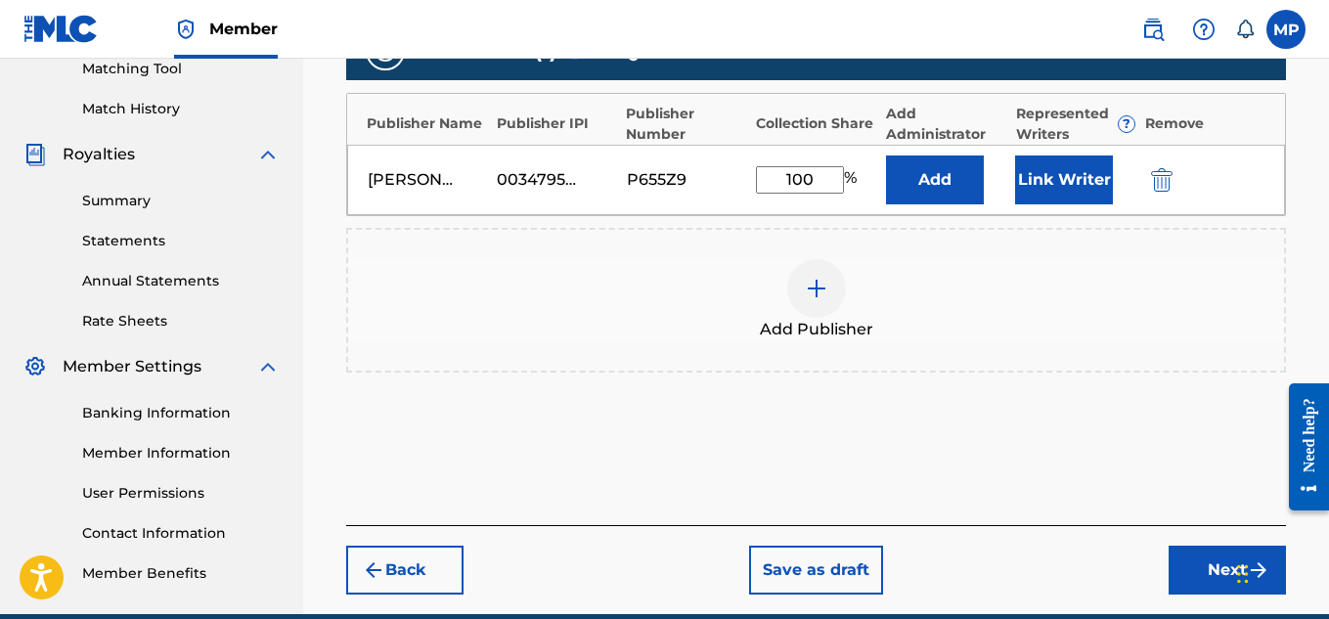
type input "100"
click at [1070, 177] on button "Link Writer" at bounding box center [1064, 179] width 98 height 49
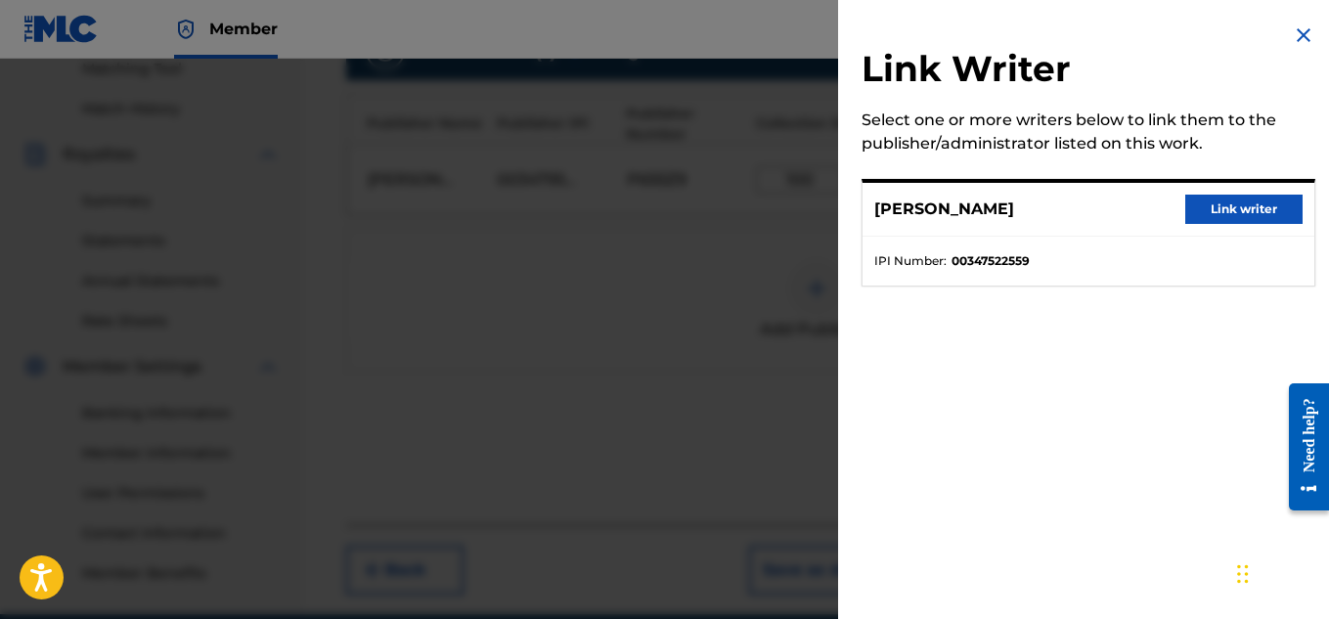
click at [1193, 213] on button "Link writer" at bounding box center [1243, 209] width 117 height 29
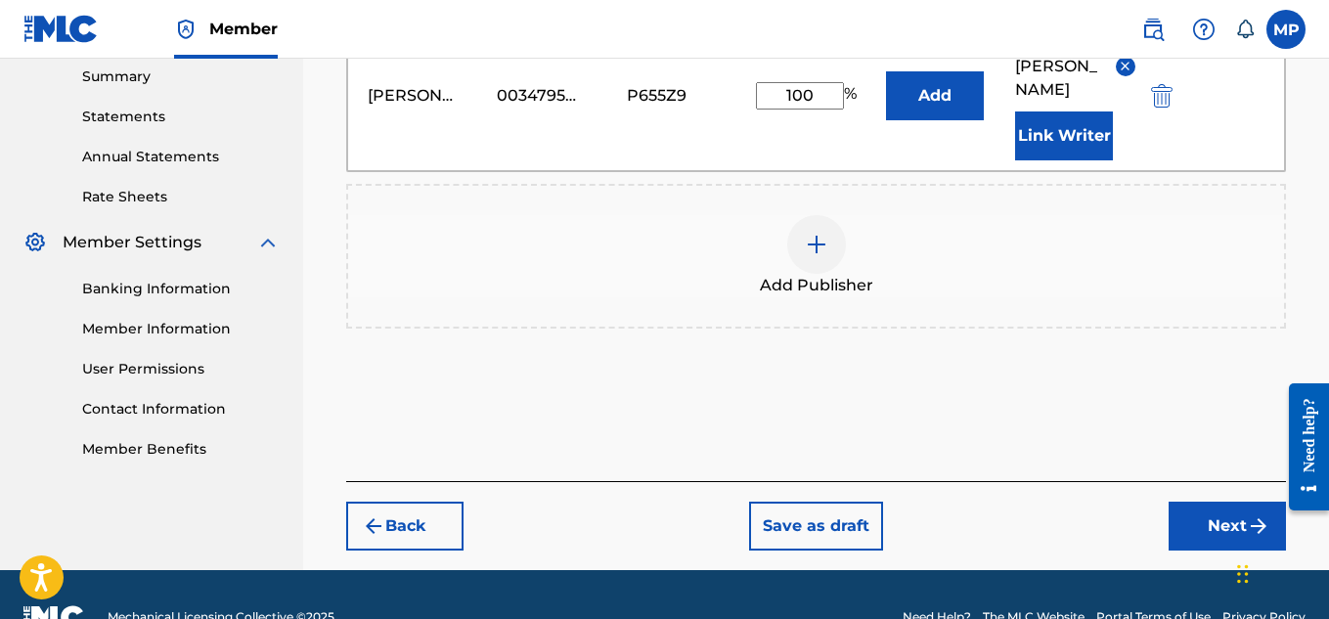
scroll to position [657, 0]
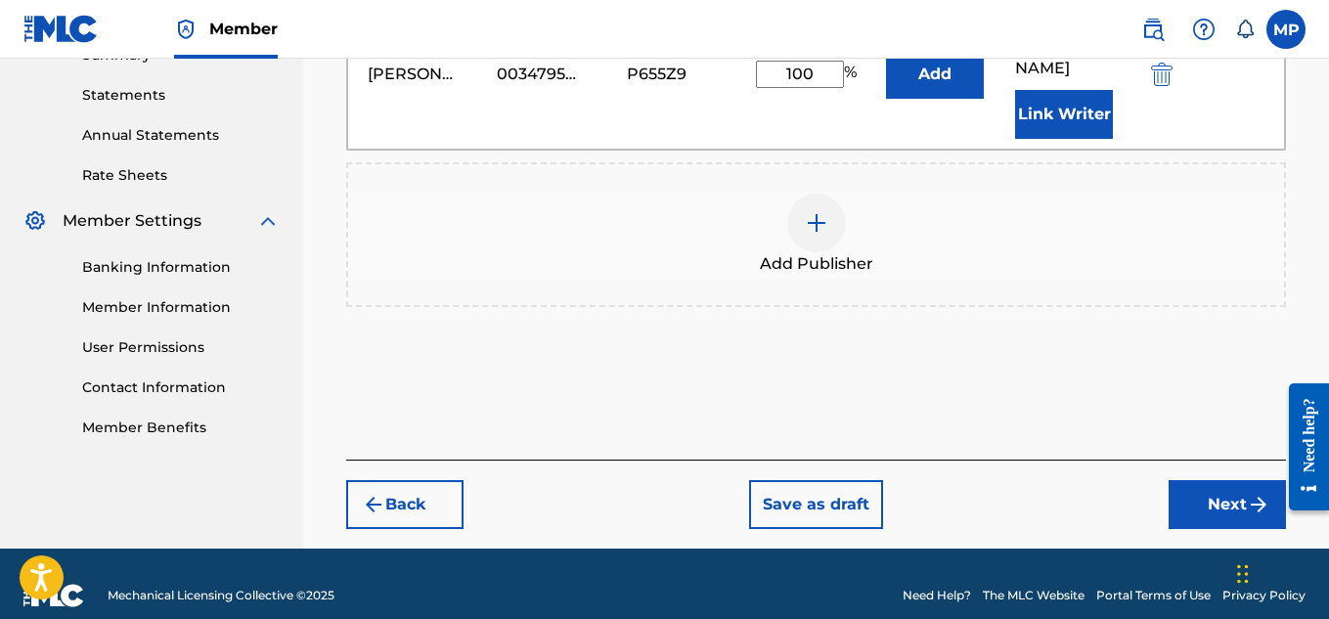
click at [1188, 480] on button "Next" at bounding box center [1227, 504] width 117 height 49
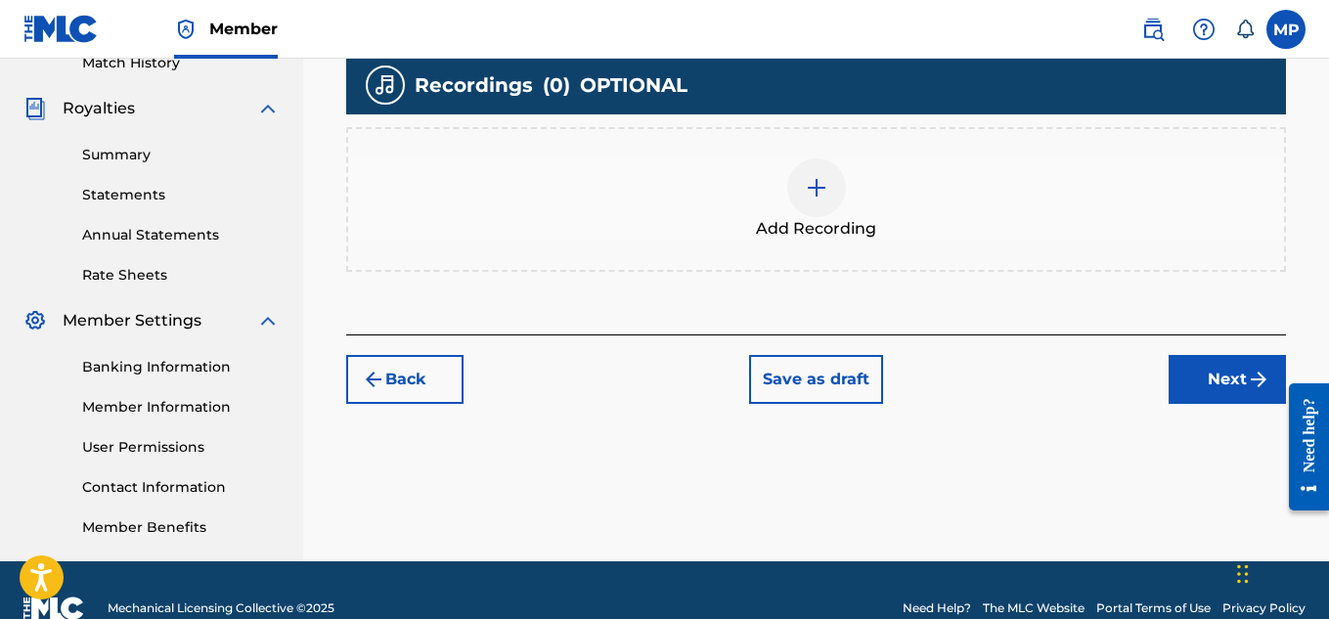
scroll to position [560, 0]
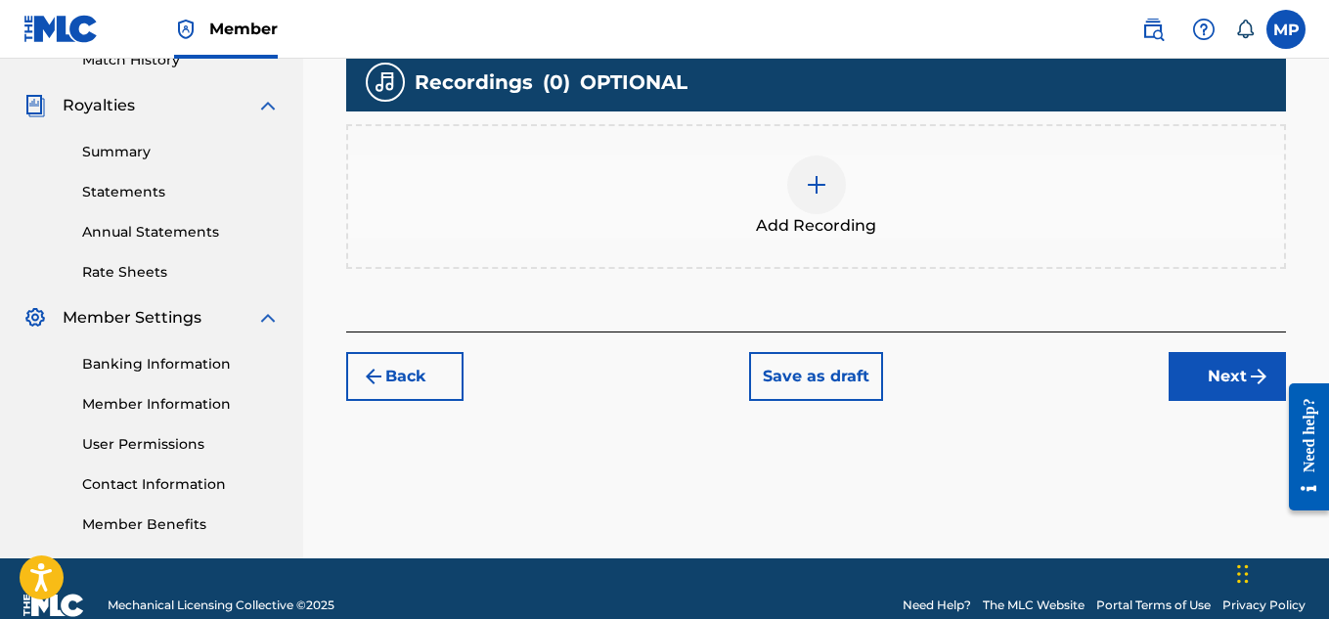
click at [815, 201] on div at bounding box center [816, 184] width 59 height 59
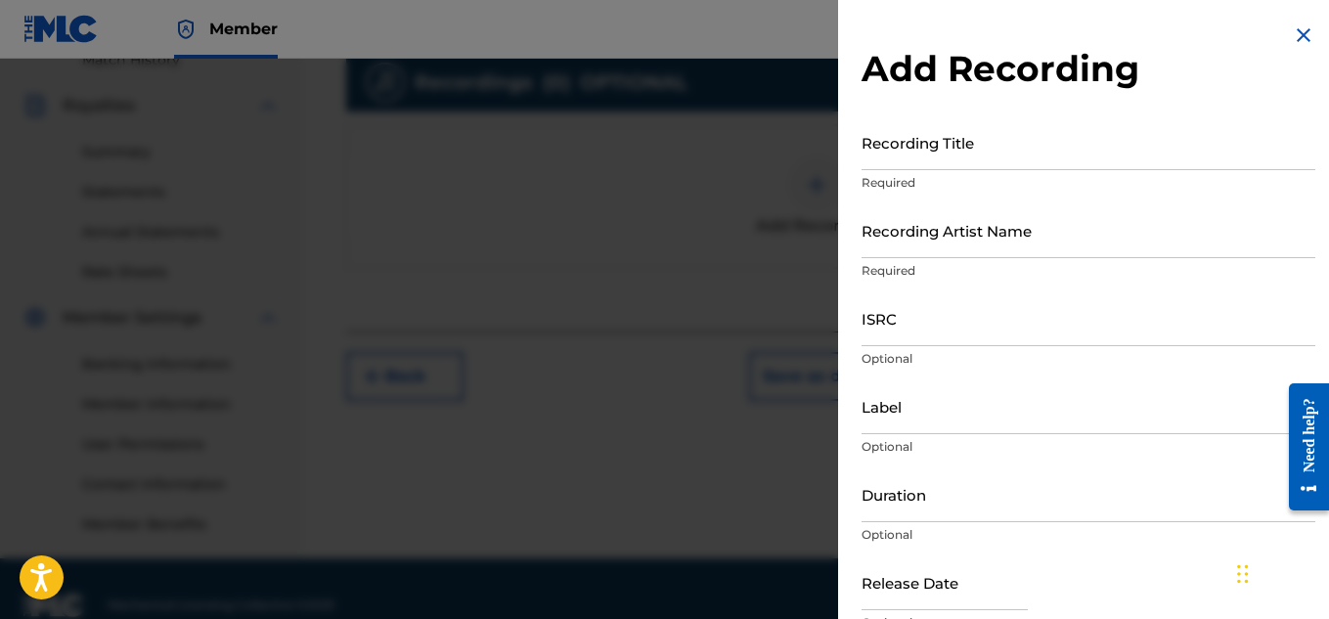
click at [886, 154] on input "Recording Title" at bounding box center [1089, 142] width 454 height 56
paste input "GOOD NIGHT"
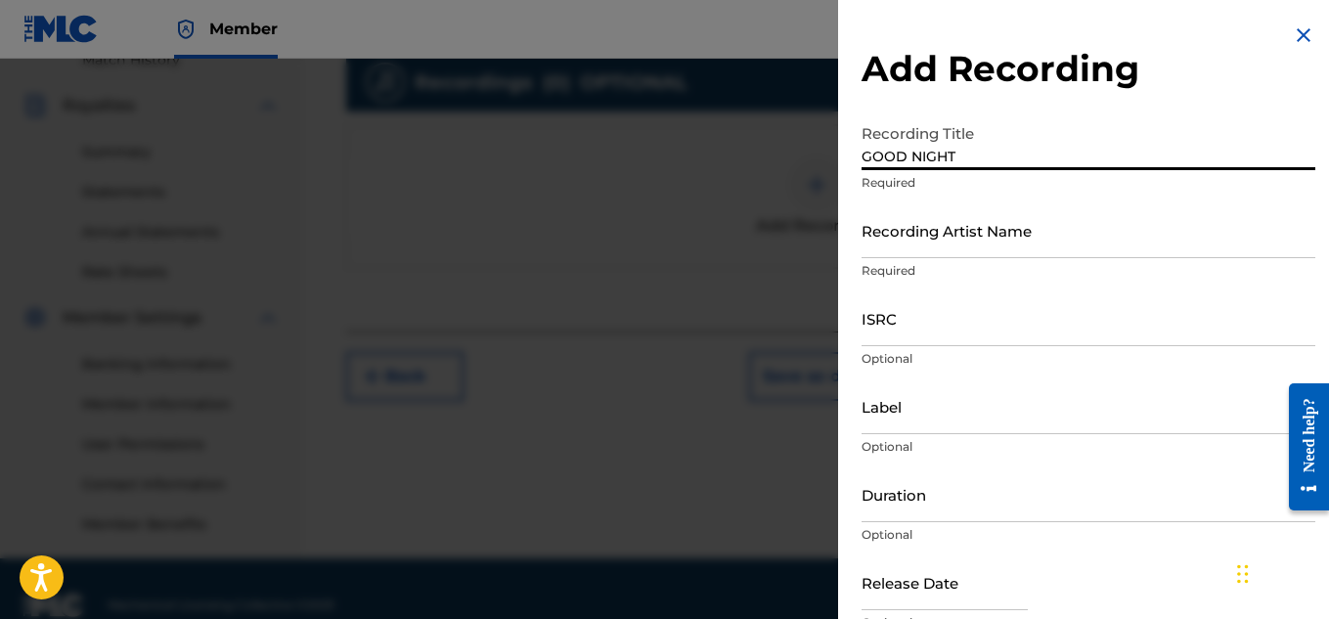
type input "GOOD NIGHT"
click at [910, 229] on input "Recording Artist Name" at bounding box center [1089, 230] width 454 height 56
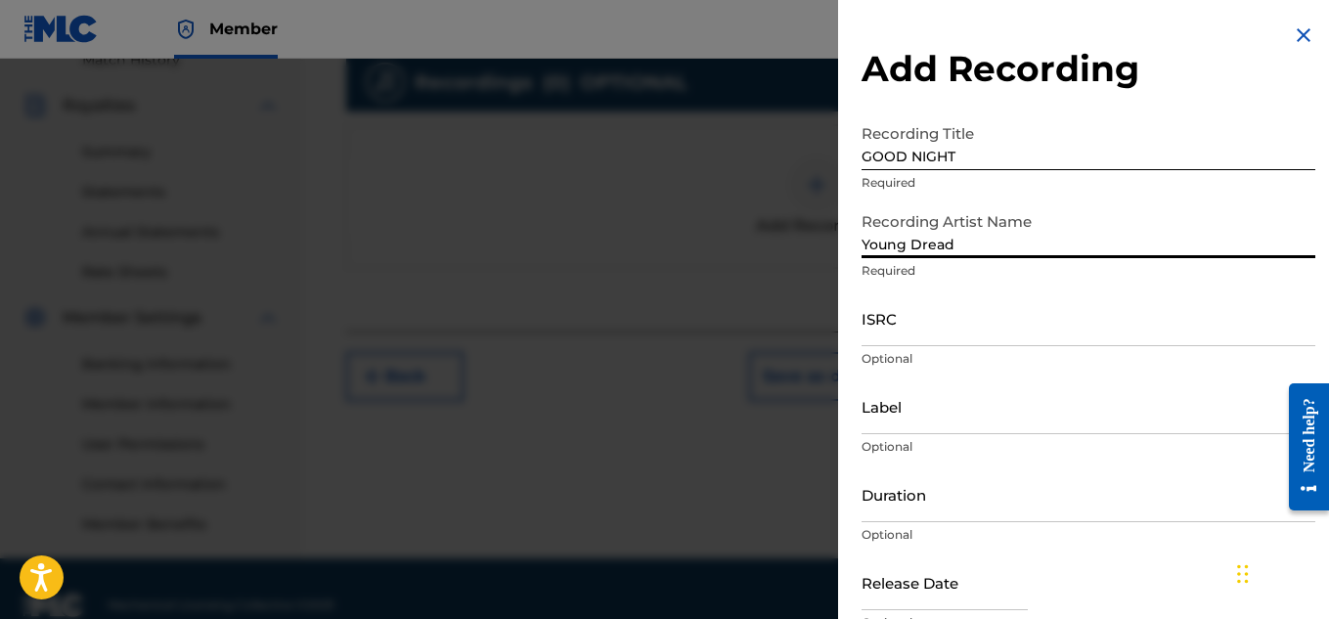
type input "Young Dread"
click at [990, 331] on input "ISRC" at bounding box center [1089, 318] width 454 height 56
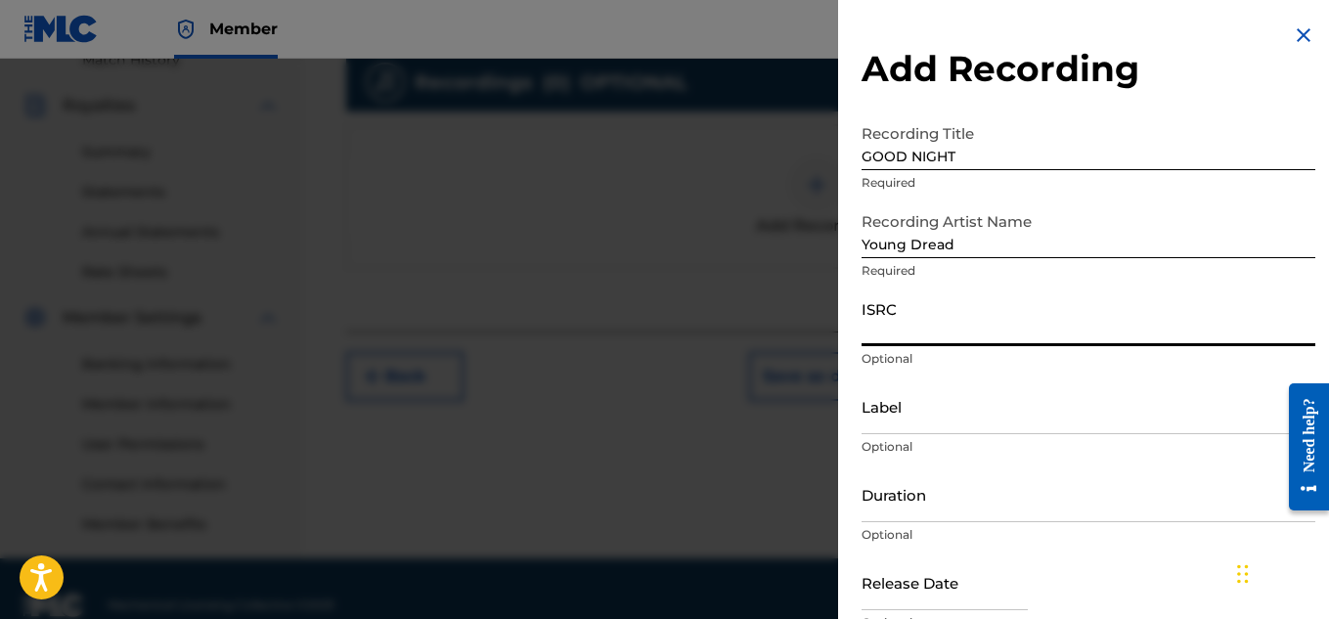
paste input "QMAAK1890123"
type input "QMAAK1890123"
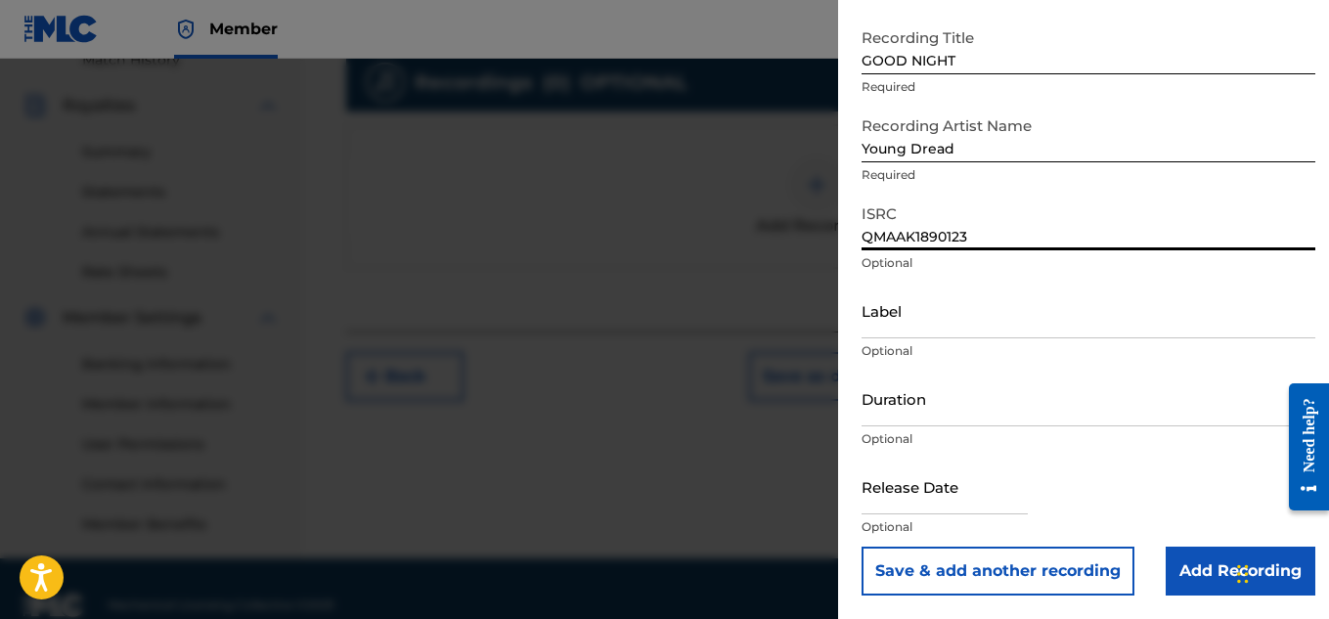
click at [1167, 555] on input "Add Recording" at bounding box center [1241, 571] width 150 height 49
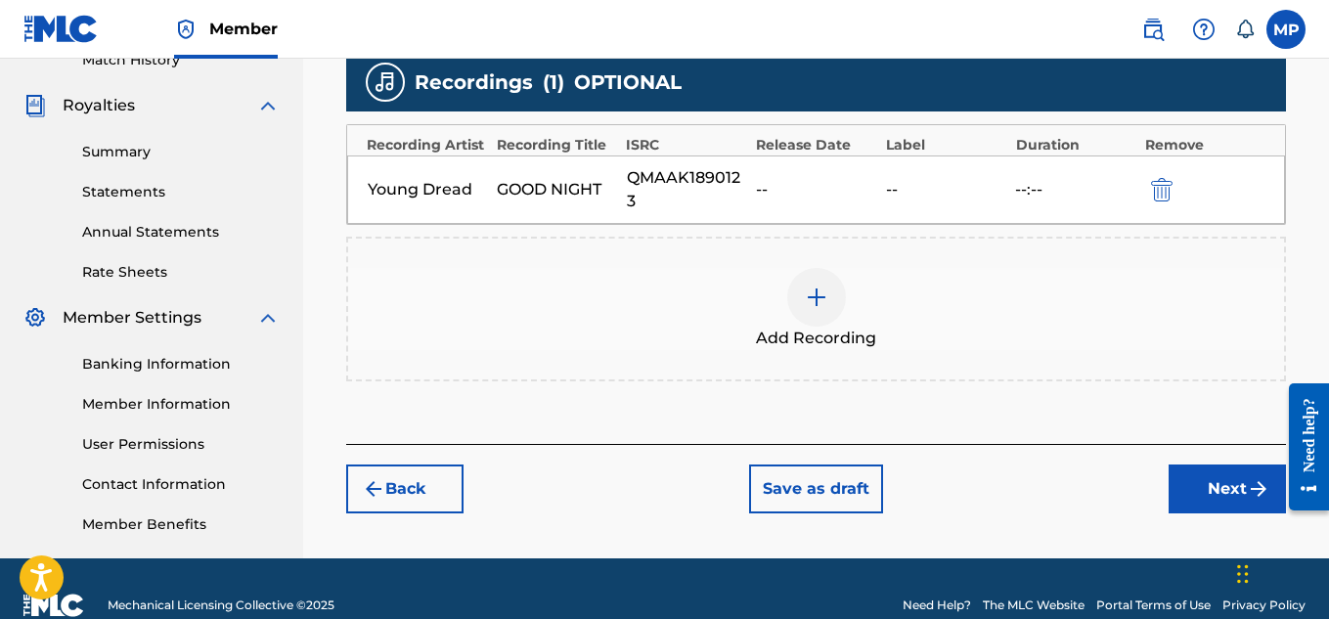
click at [805, 299] on img at bounding box center [816, 297] width 23 height 23
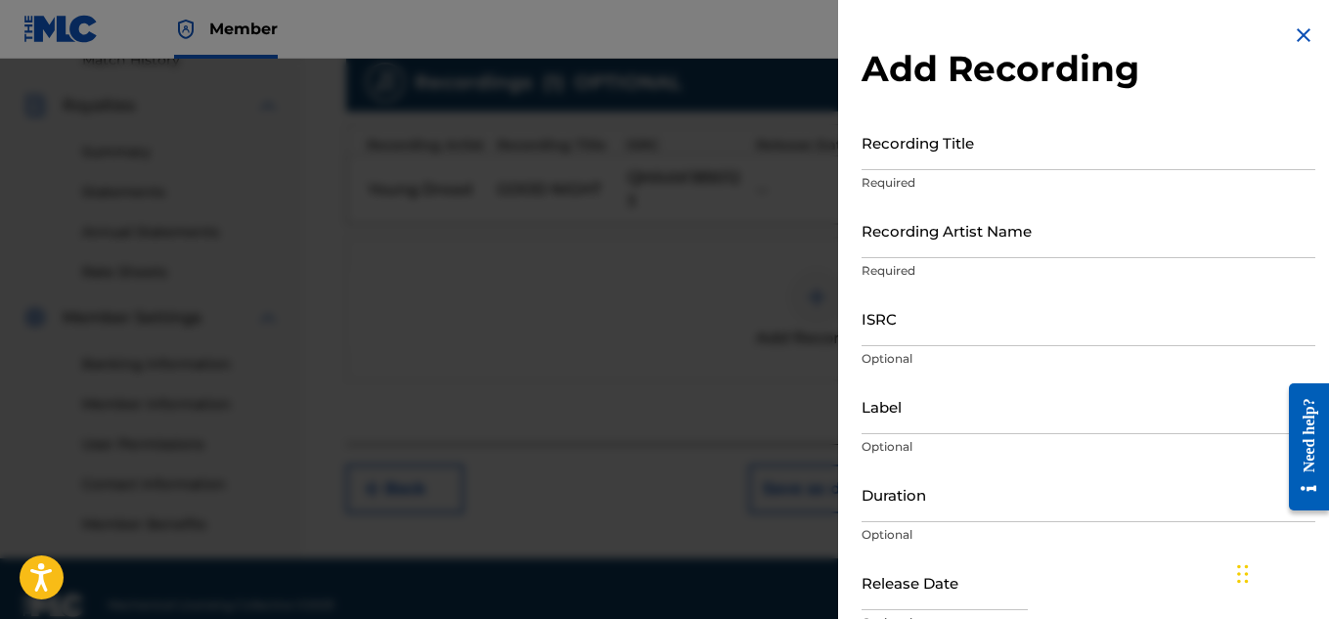
click at [943, 154] on input "Recording Title" at bounding box center [1089, 142] width 454 height 56
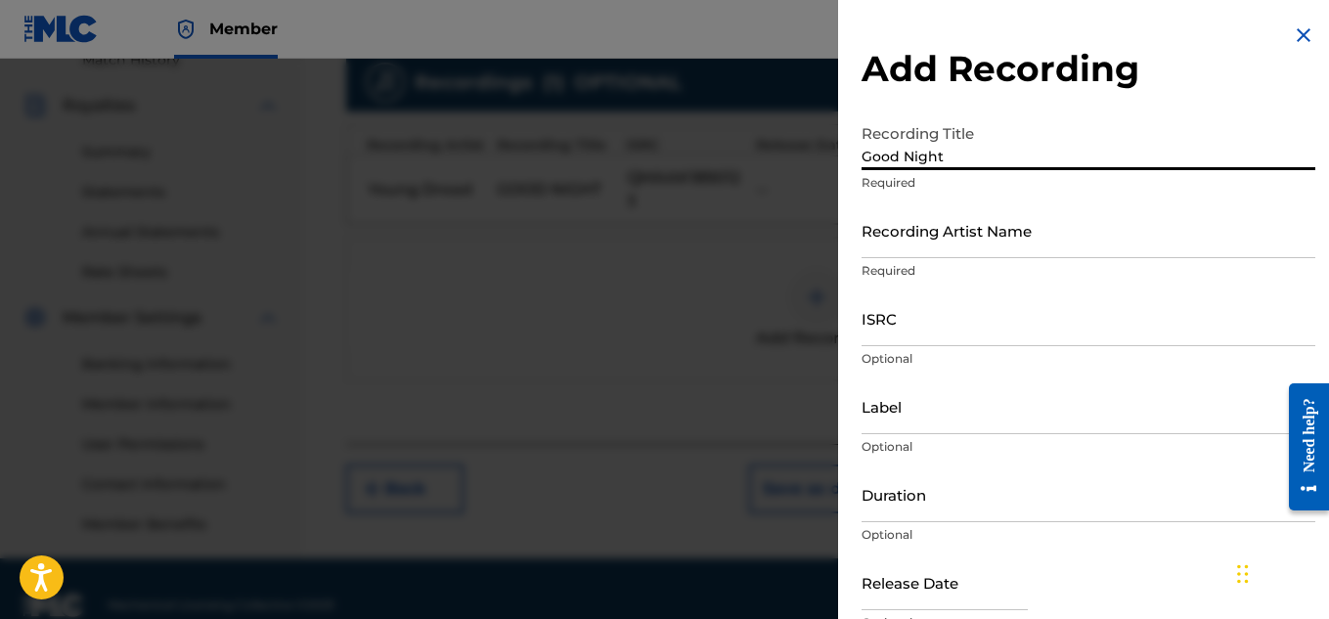
type input "Good Night"
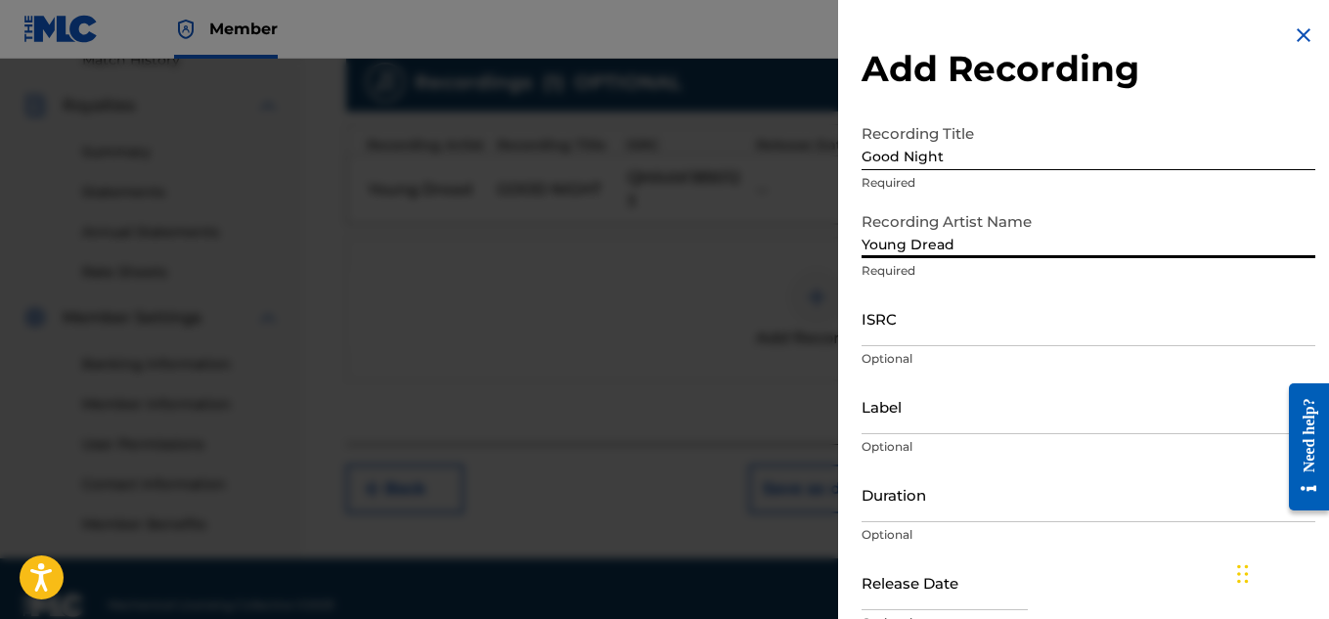
type input "Young Dread"
click at [1002, 317] on input "ISRC" at bounding box center [1089, 318] width 454 height 56
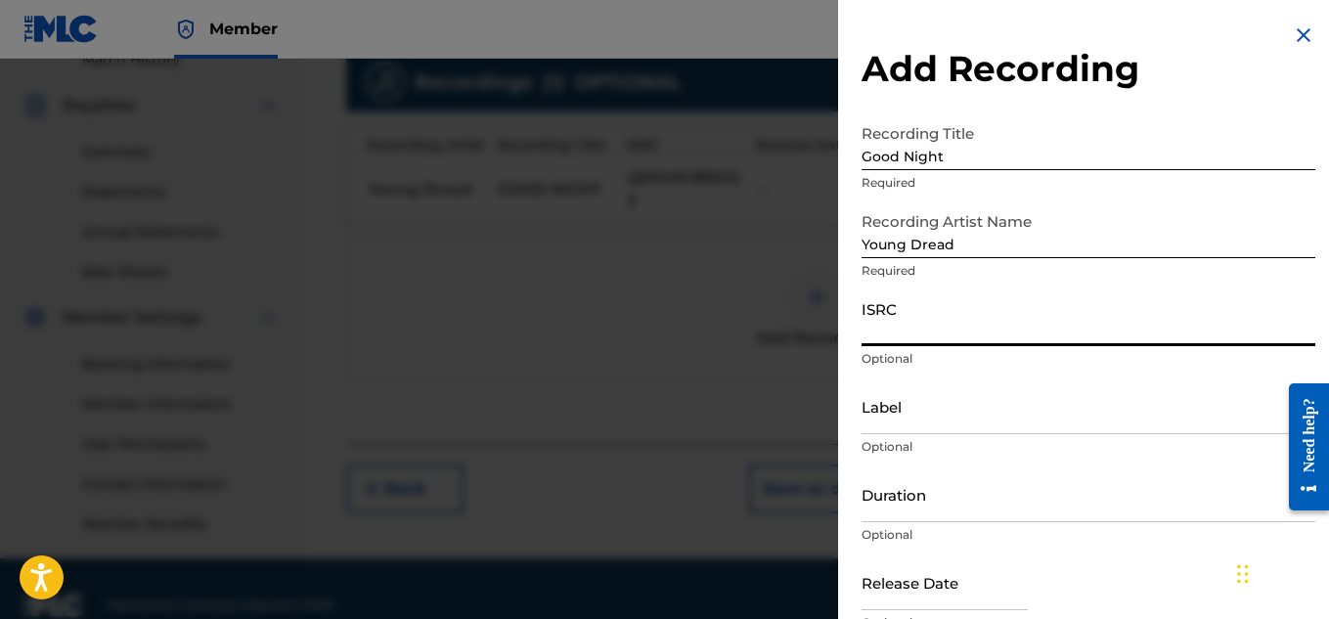
paste input "QZES61846720"
type input "QZES61846720"
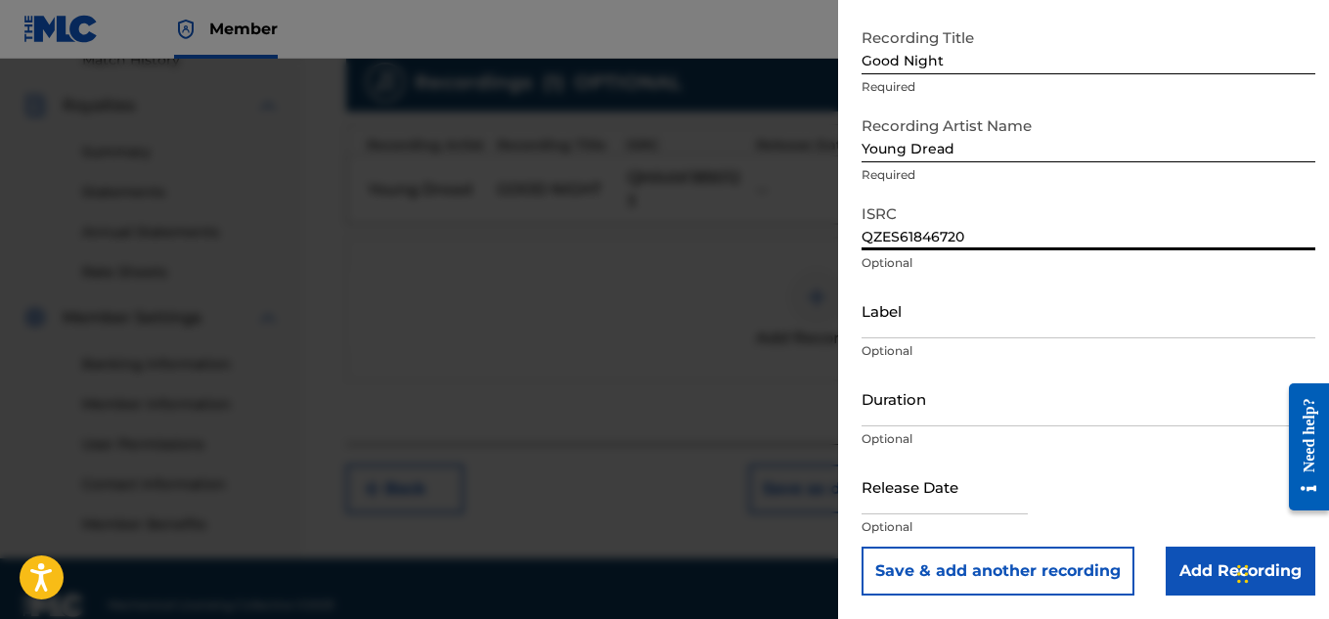
click at [1190, 584] on input "Add Recording" at bounding box center [1241, 571] width 150 height 49
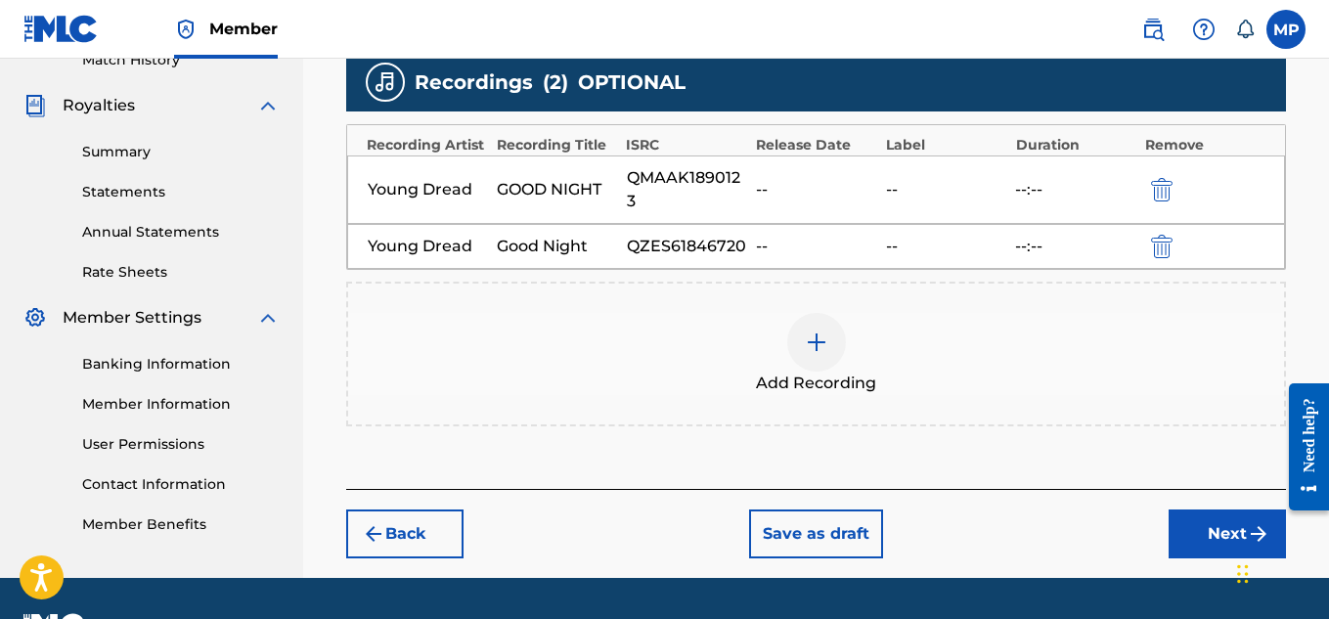
click at [1180, 521] on button "Next" at bounding box center [1227, 534] width 117 height 49
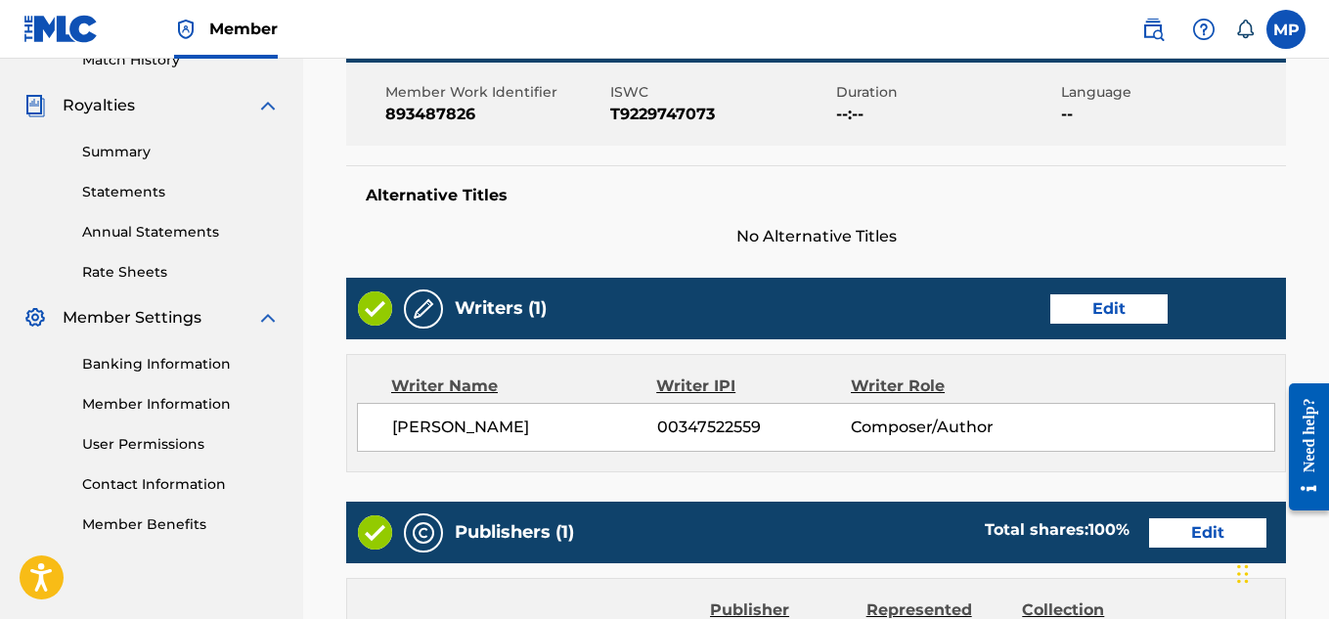
scroll to position [1146, 0]
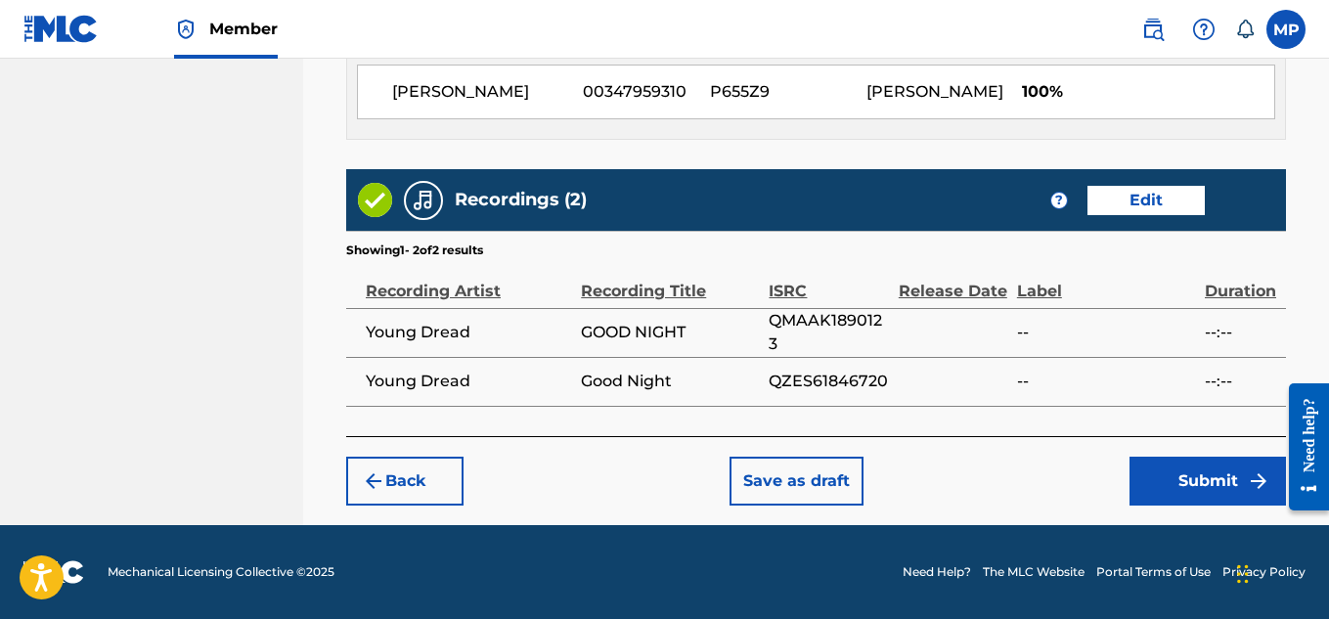
click at [1179, 480] on button "Submit" at bounding box center [1208, 481] width 156 height 49
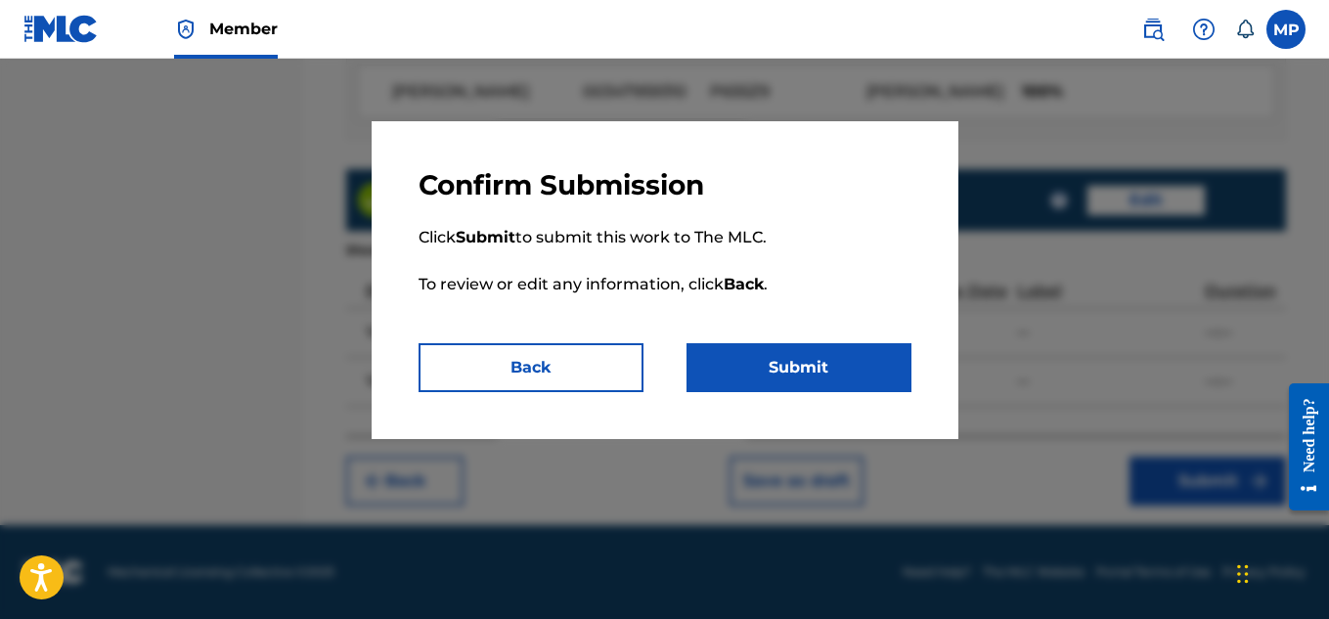
click at [845, 349] on button "Submit" at bounding box center [799, 367] width 225 height 49
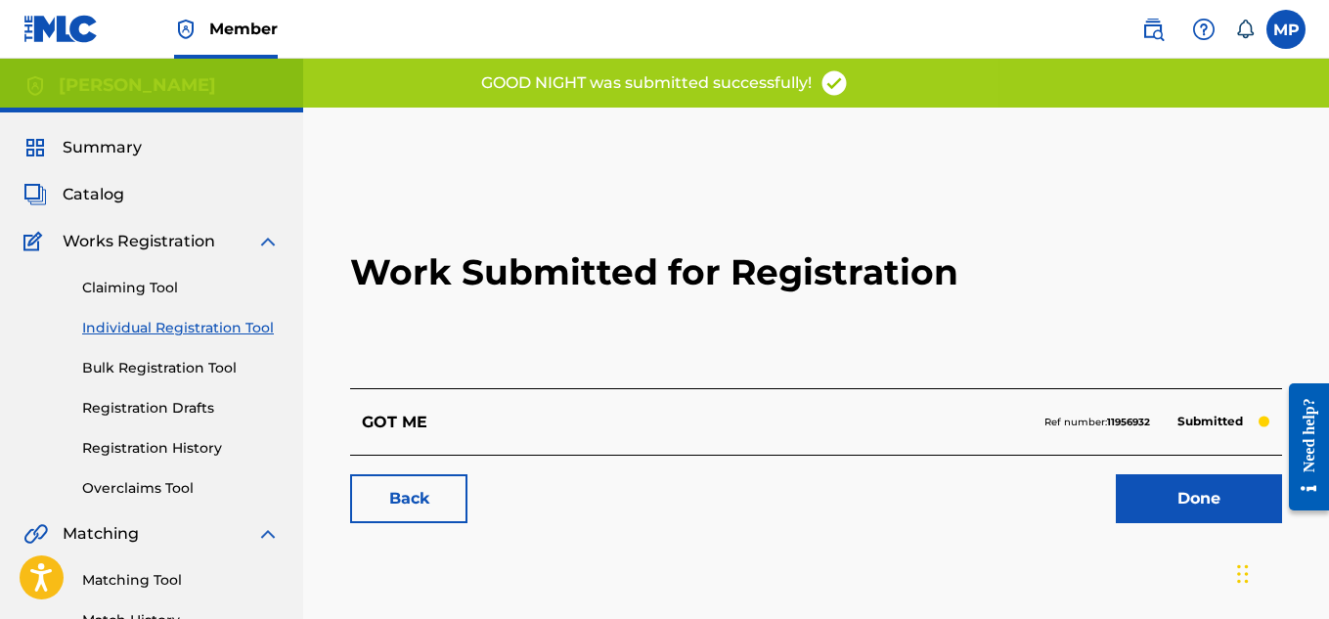
click at [450, 511] on link "Back" at bounding box center [408, 498] width 117 height 49
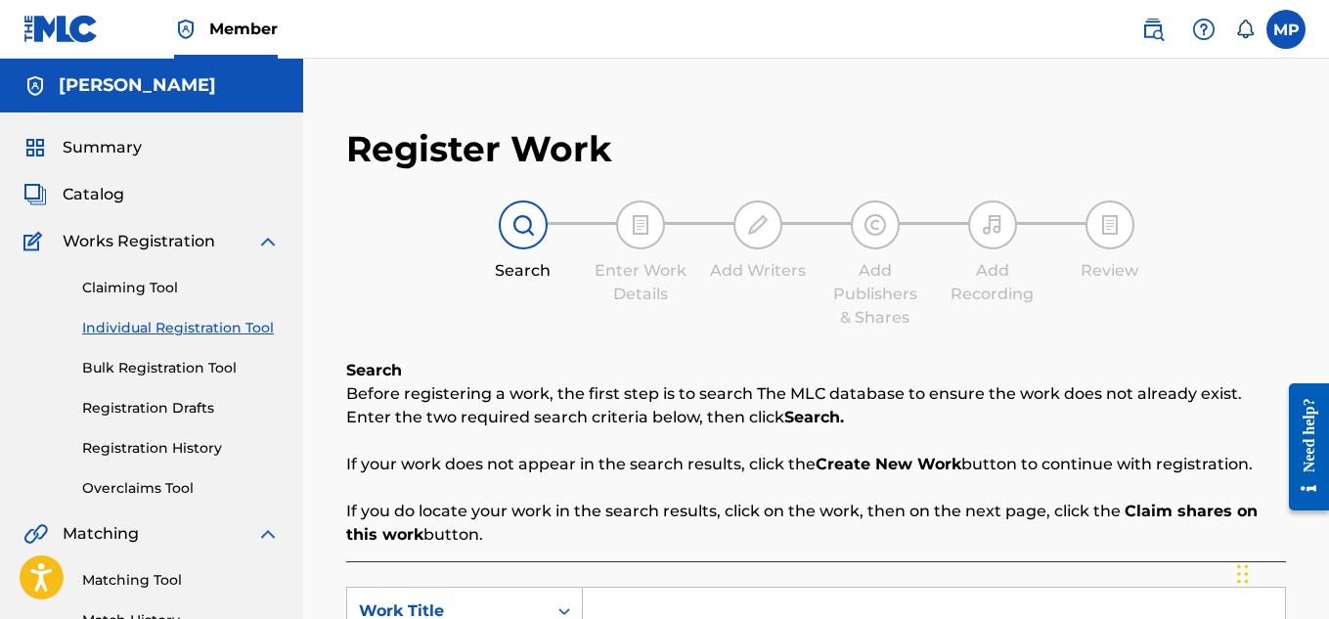
click at [170, 441] on link "Registration History" at bounding box center [181, 448] width 198 height 21
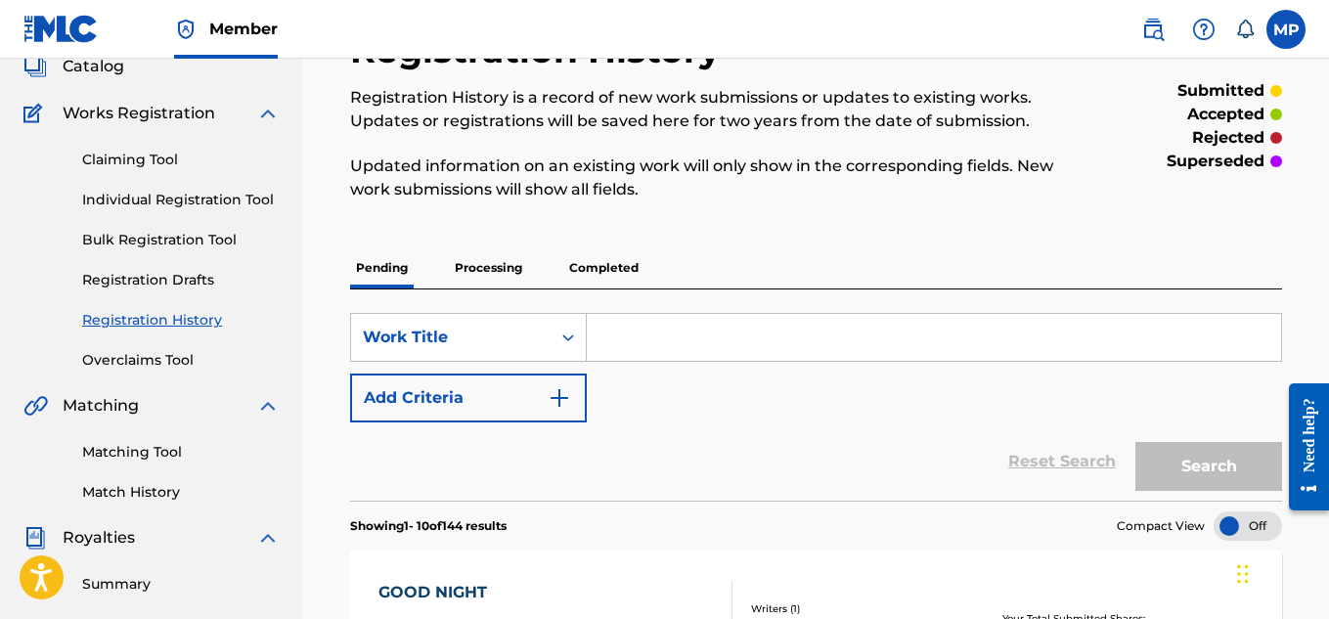
scroll to position [127, 0]
click at [201, 202] on link "Individual Registration Tool" at bounding box center [181, 201] width 198 height 21
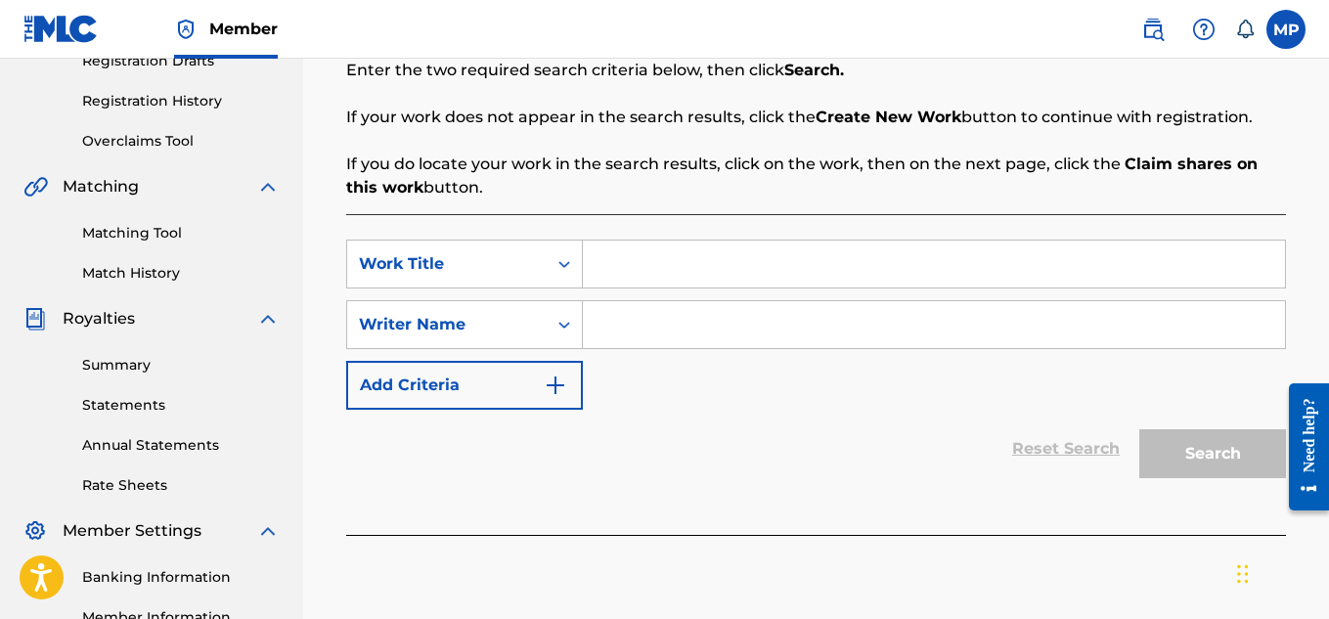
scroll to position [356, 0]
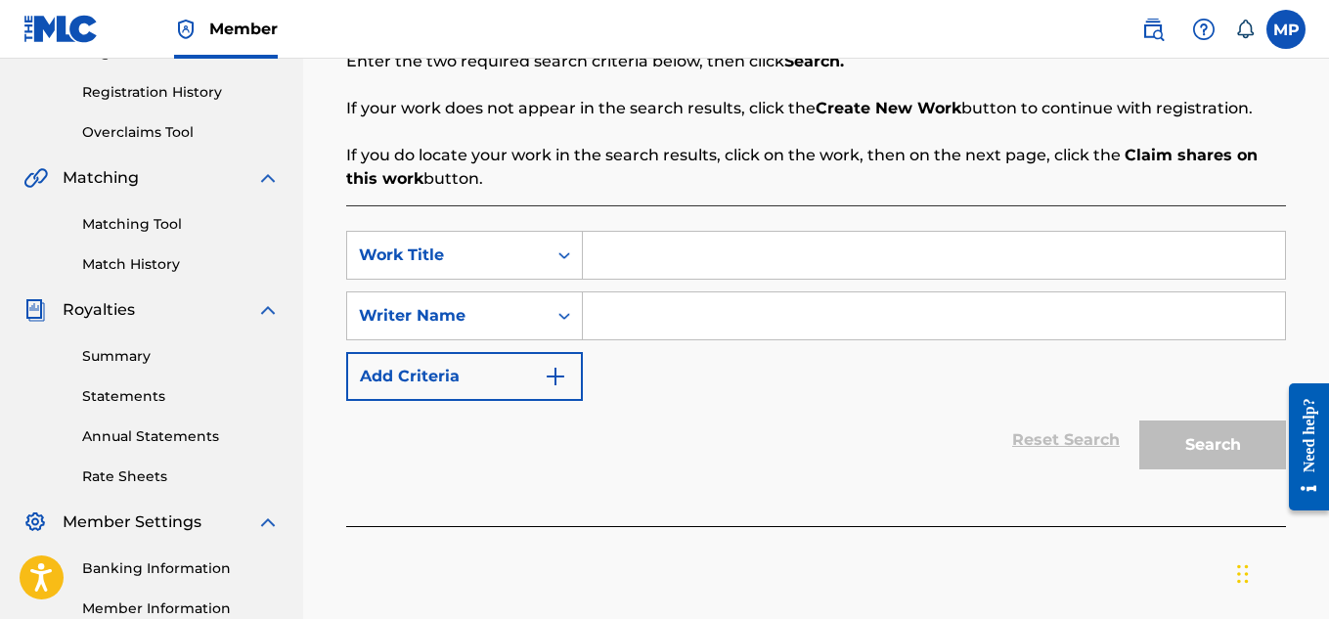
click at [738, 268] on input "Search Form" at bounding box center [934, 255] width 702 height 47
paste input "GOING DOWN"
type input "GOING DOWN"
click at [742, 307] on input "Search Form" at bounding box center [934, 315] width 702 height 47
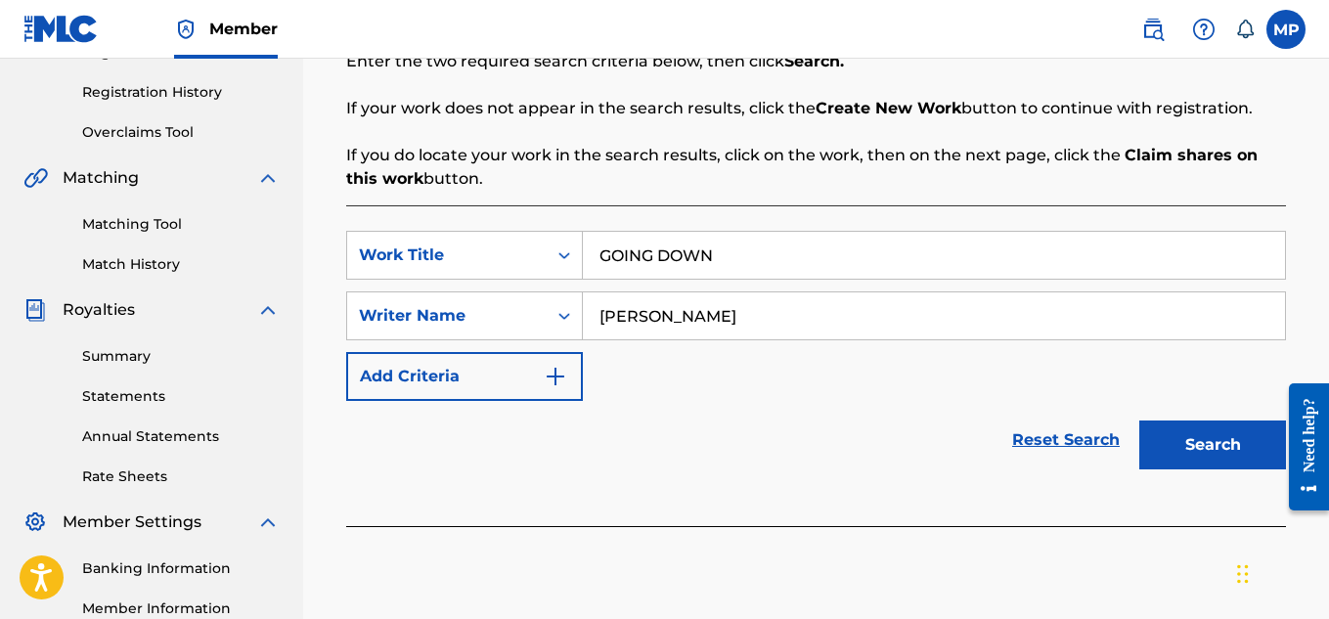
type input "[PERSON_NAME]"
click at [1231, 440] on button "Search" at bounding box center [1212, 445] width 147 height 49
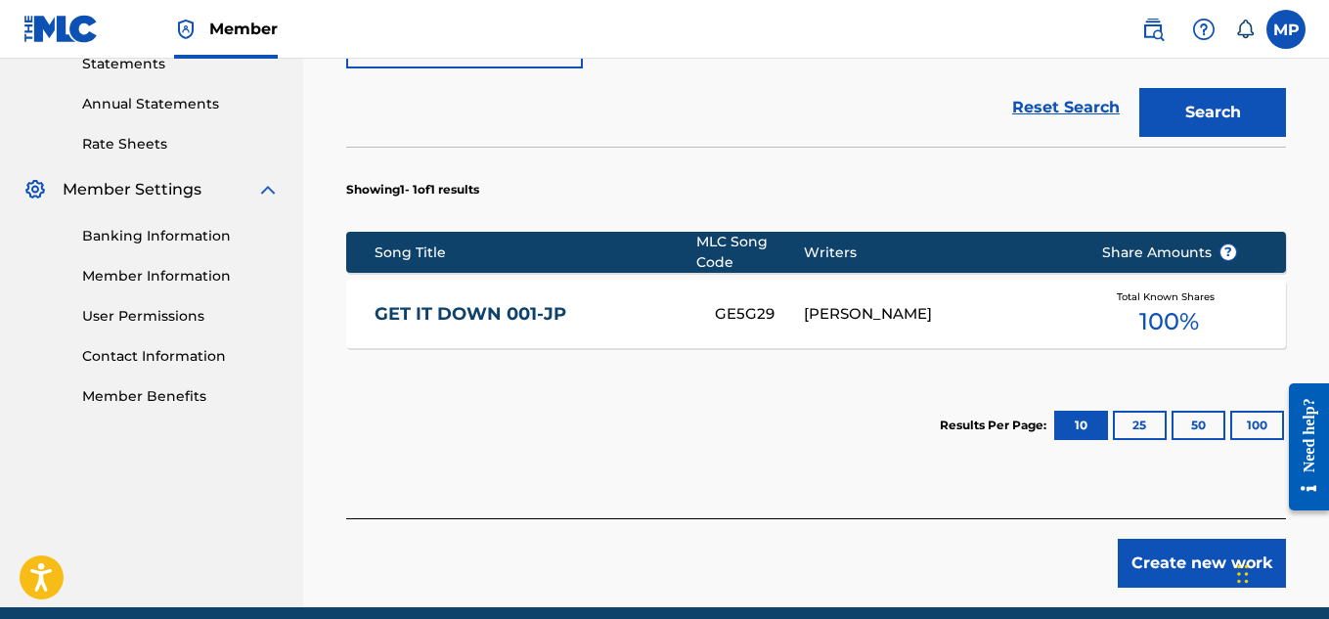
scroll to position [771, 0]
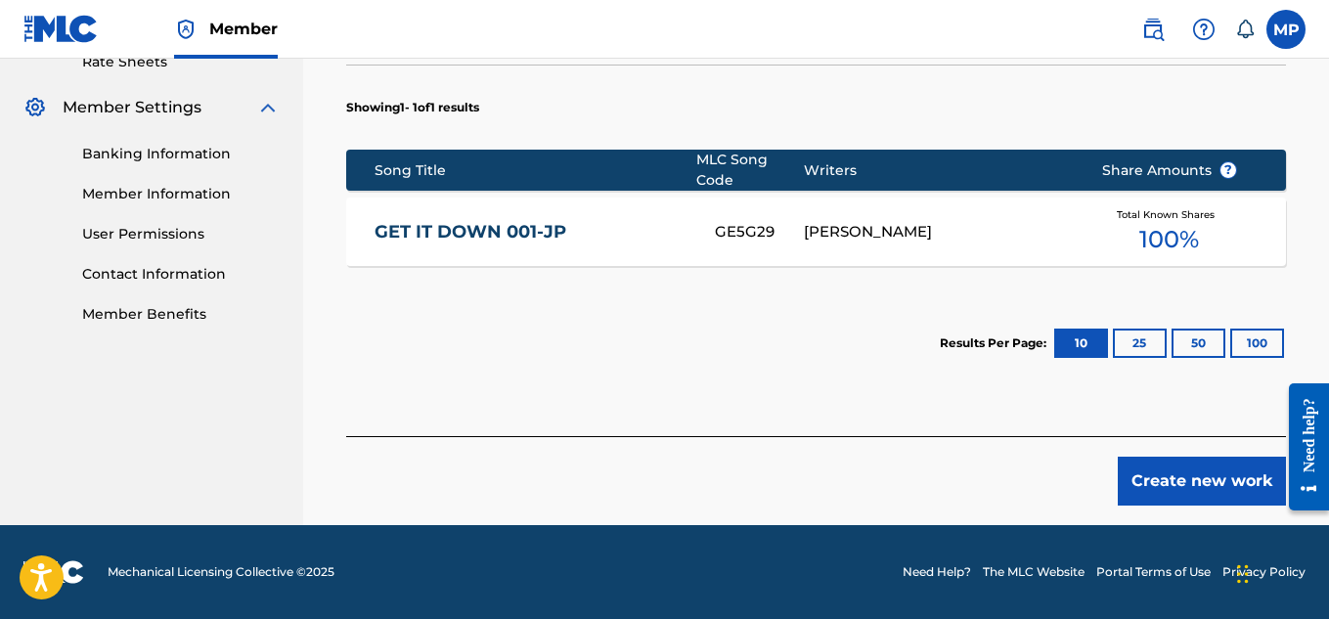
click at [1161, 489] on button "Create new work" at bounding box center [1202, 481] width 168 height 49
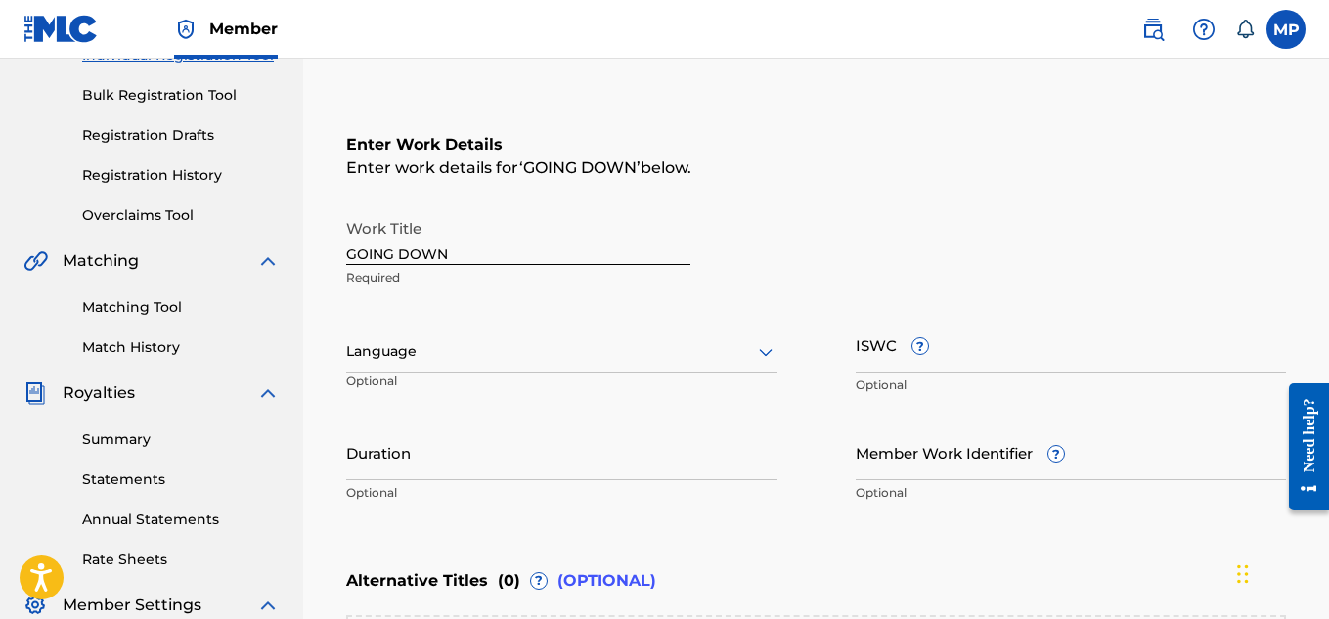
scroll to position [268, 0]
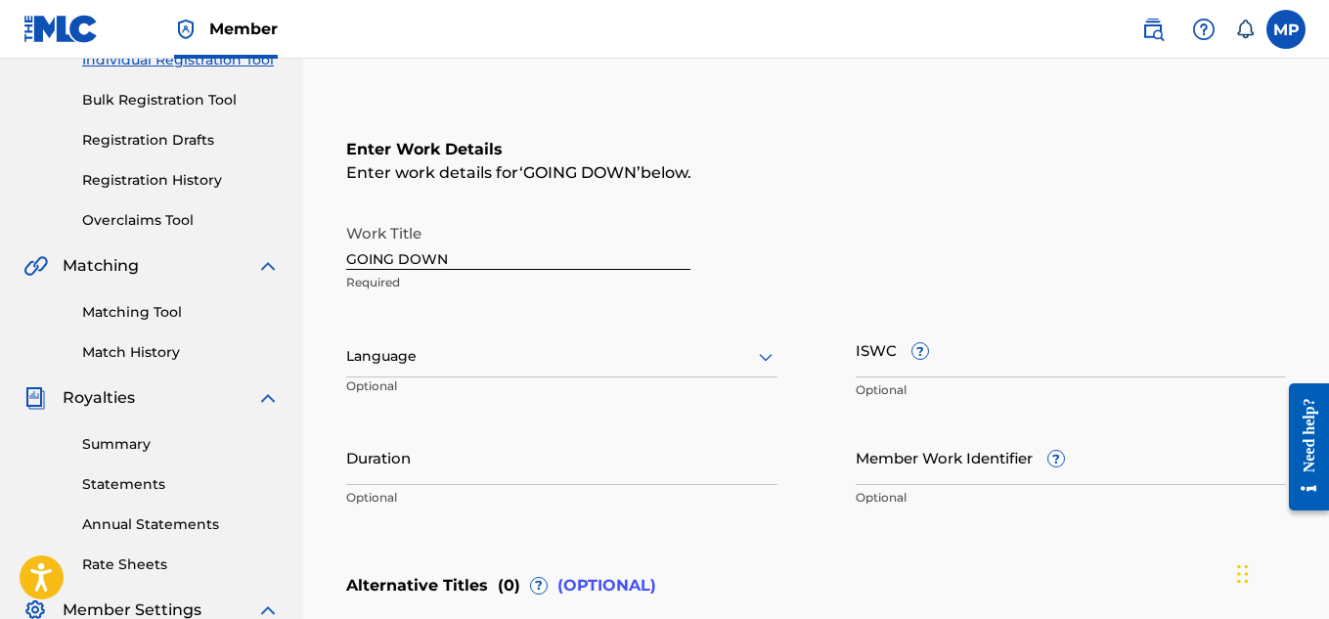
click at [979, 341] on input "ISWC ?" at bounding box center [1071, 350] width 431 height 56
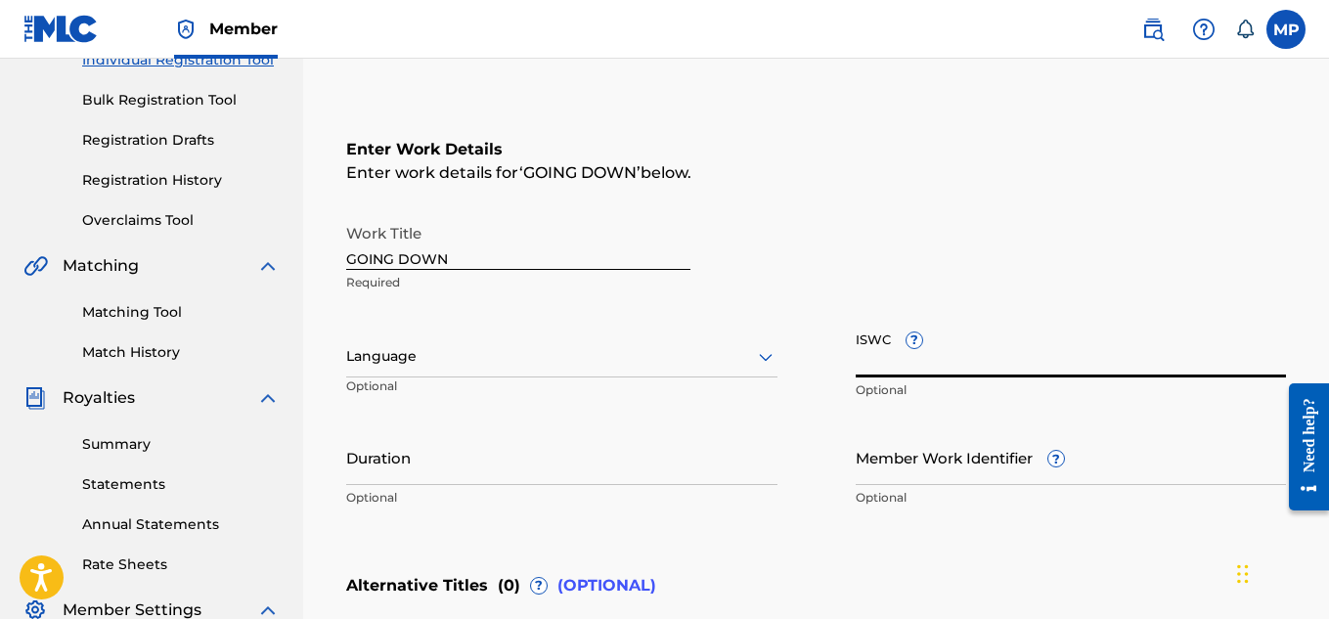
paste input "T9229747506"
type input "T9229747506"
click at [910, 471] on input "Member Work Identifier ?" at bounding box center [1071, 457] width 431 height 56
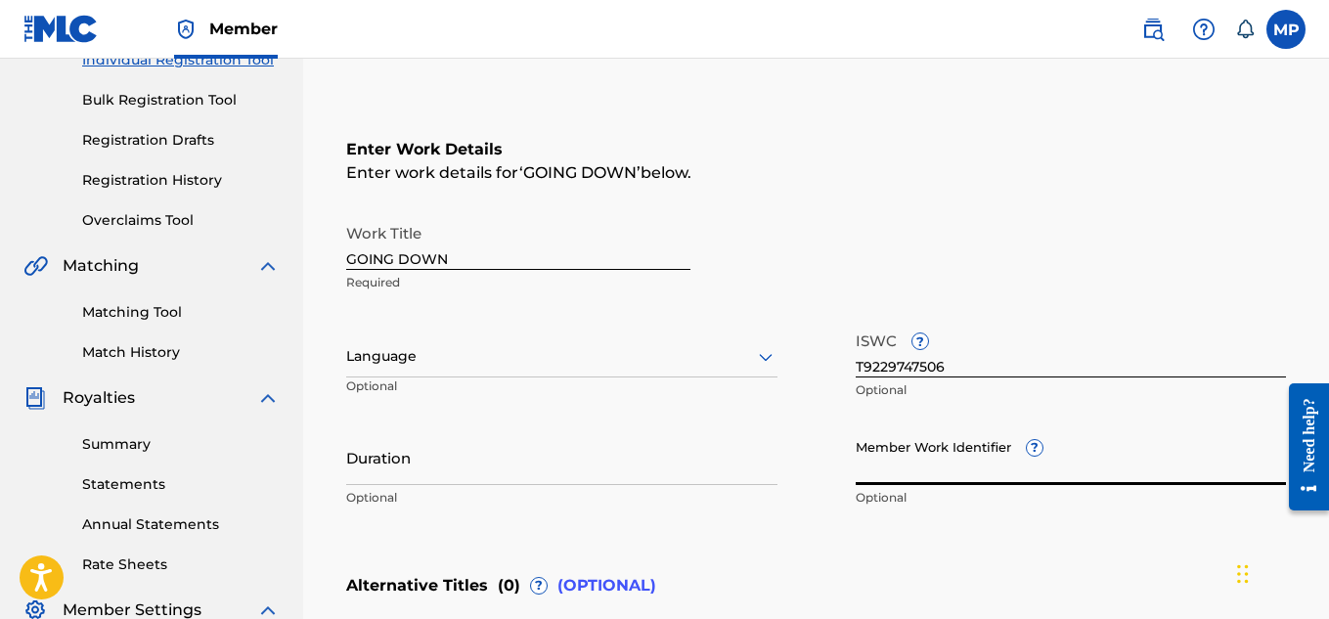
click at [951, 480] on input "Member Work Identifier ?" at bounding box center [1071, 457] width 431 height 56
paste input "893488326"
type input "893488326"
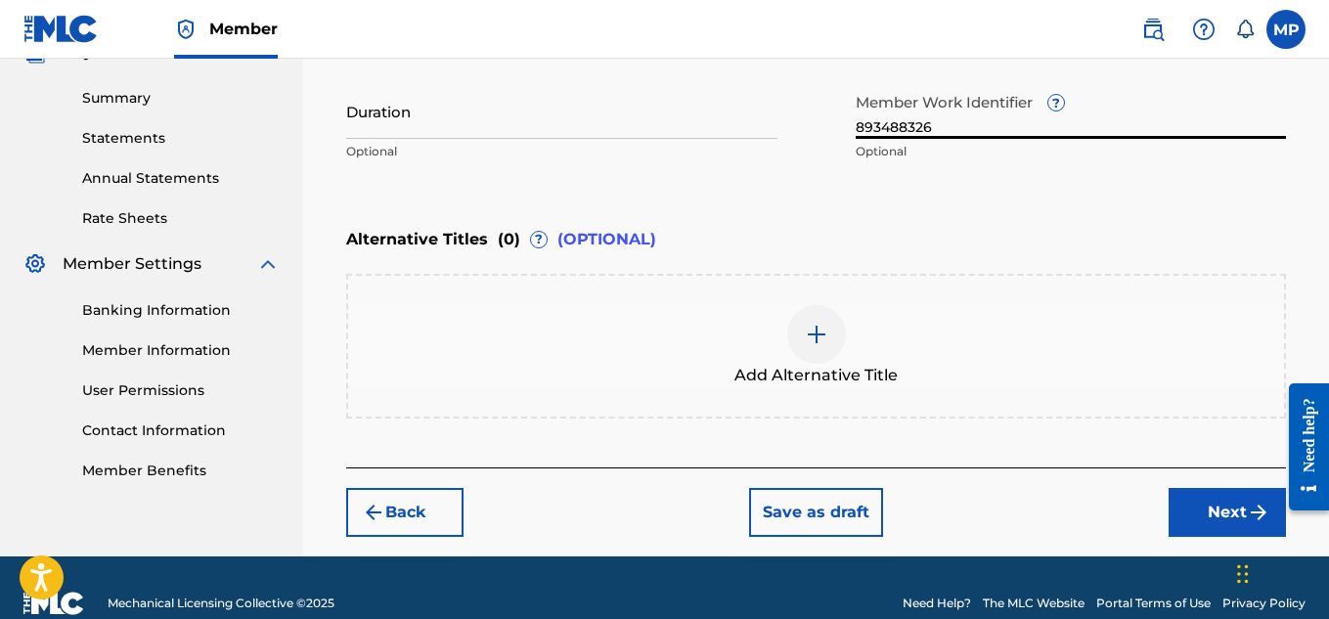
scroll to position [645, 0]
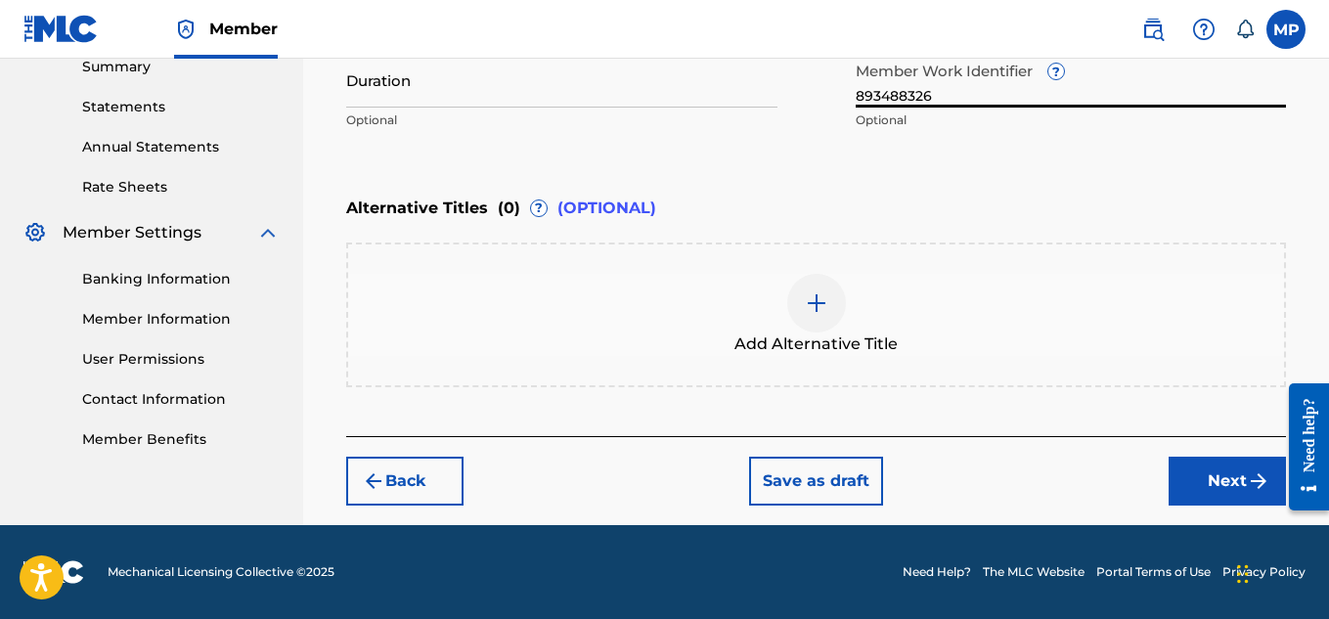
click at [1179, 487] on button "Next" at bounding box center [1227, 481] width 117 height 49
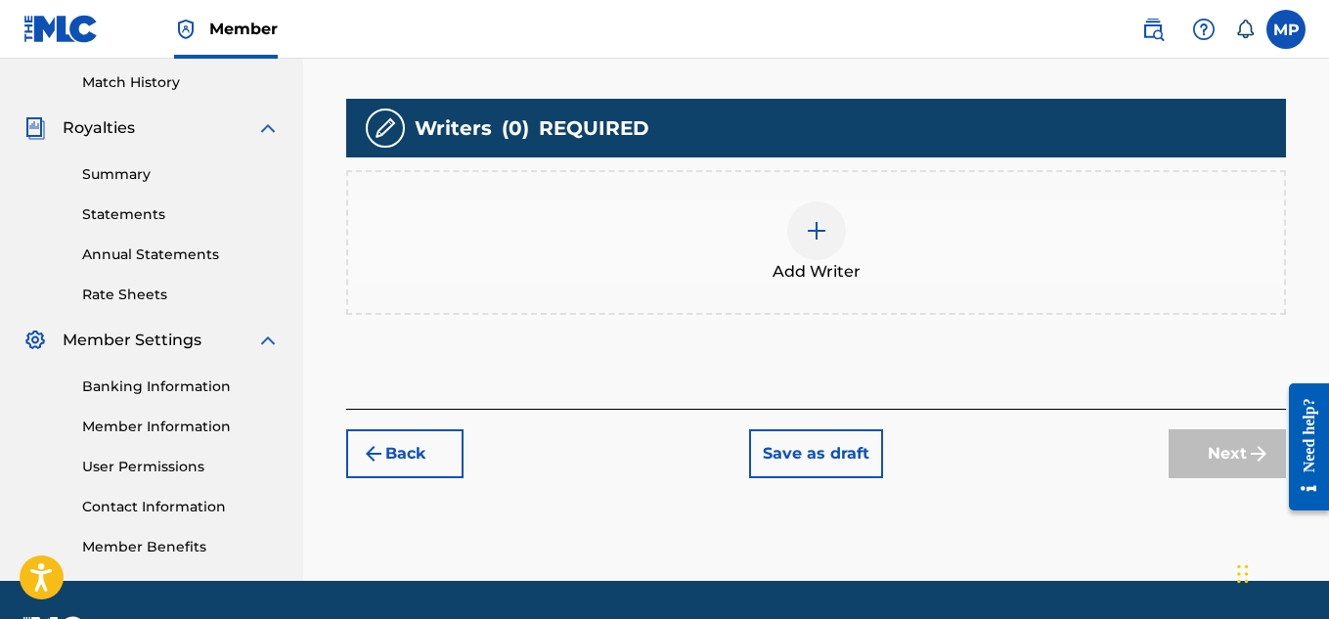
scroll to position [561, 0]
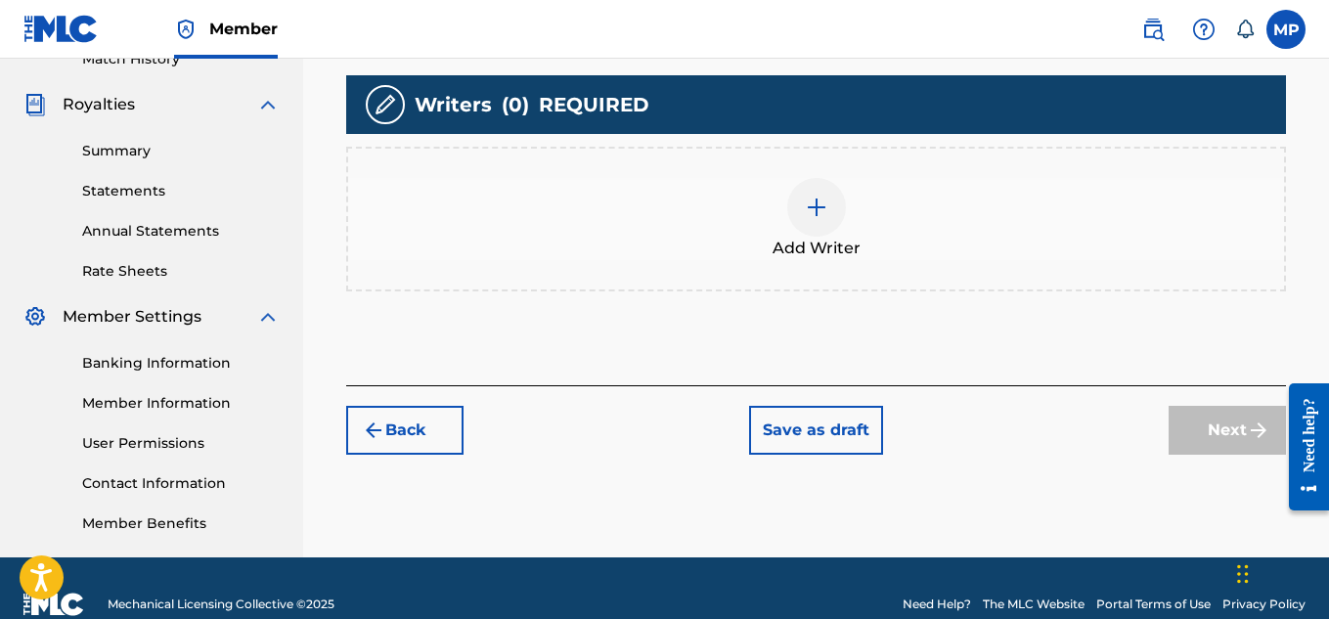
click at [835, 216] on div at bounding box center [816, 207] width 59 height 59
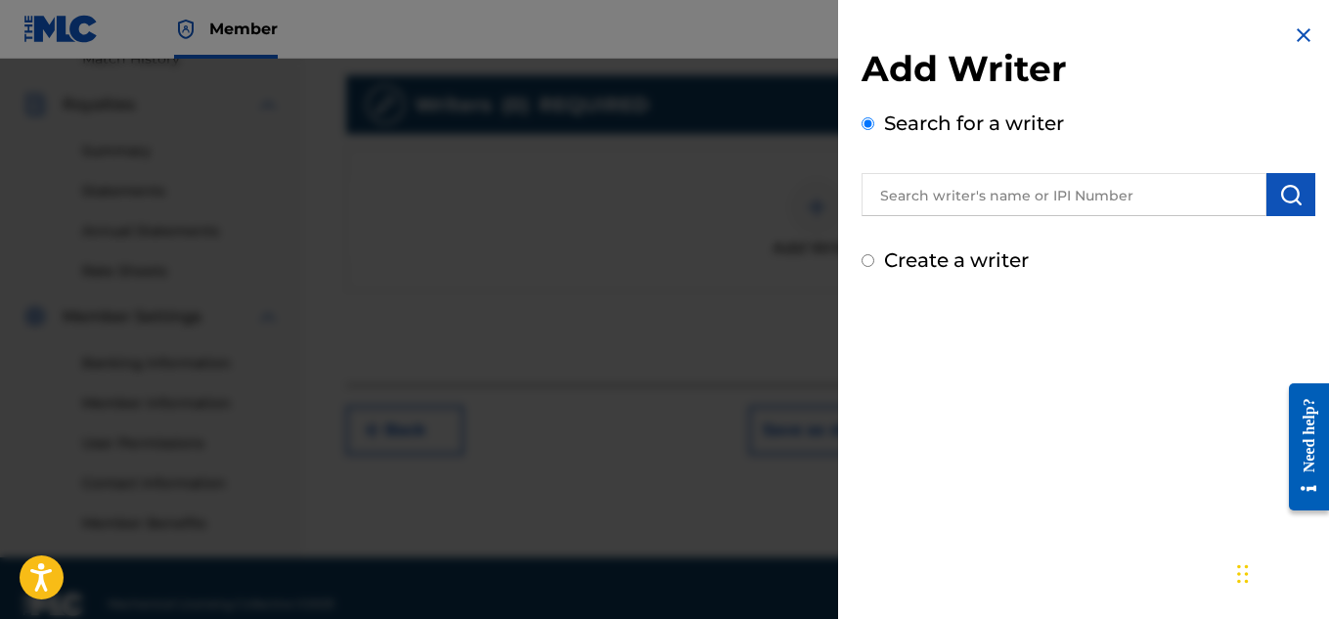
click at [1000, 204] on input "text" at bounding box center [1064, 194] width 405 height 43
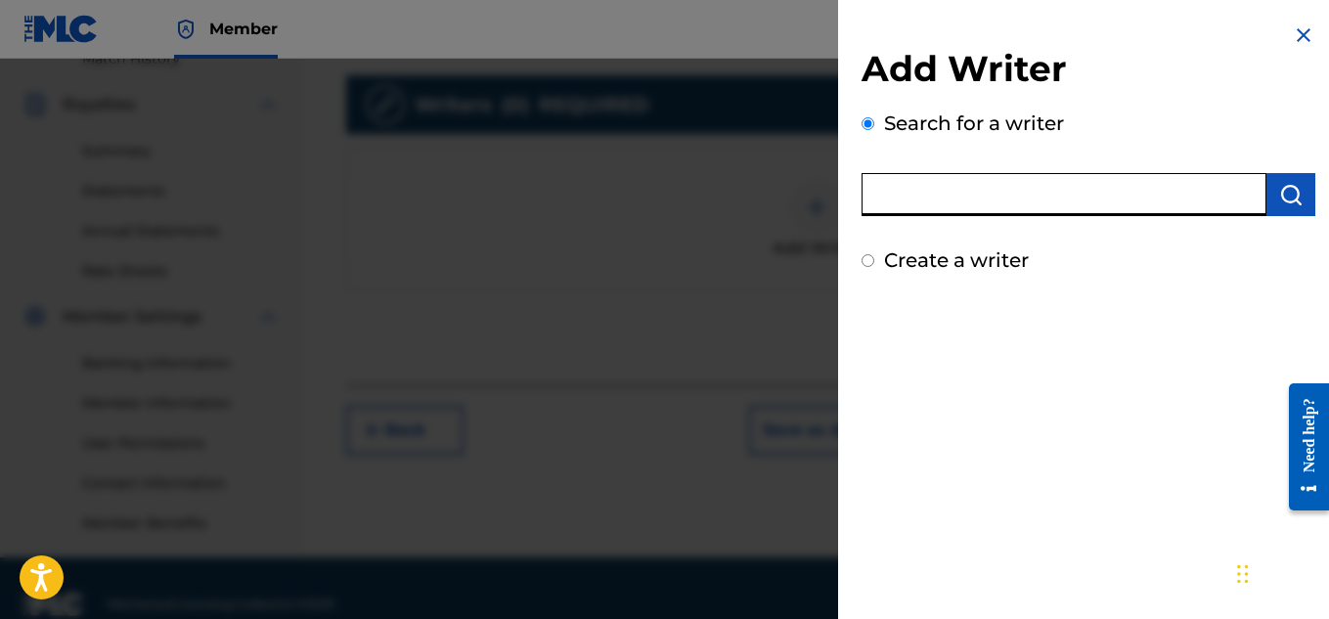
click at [1000, 204] on input "text" at bounding box center [1064, 194] width 405 height 43
type input "[PERSON_NAME]"
click at [1292, 194] on img "submit" at bounding box center [1290, 194] width 23 height 23
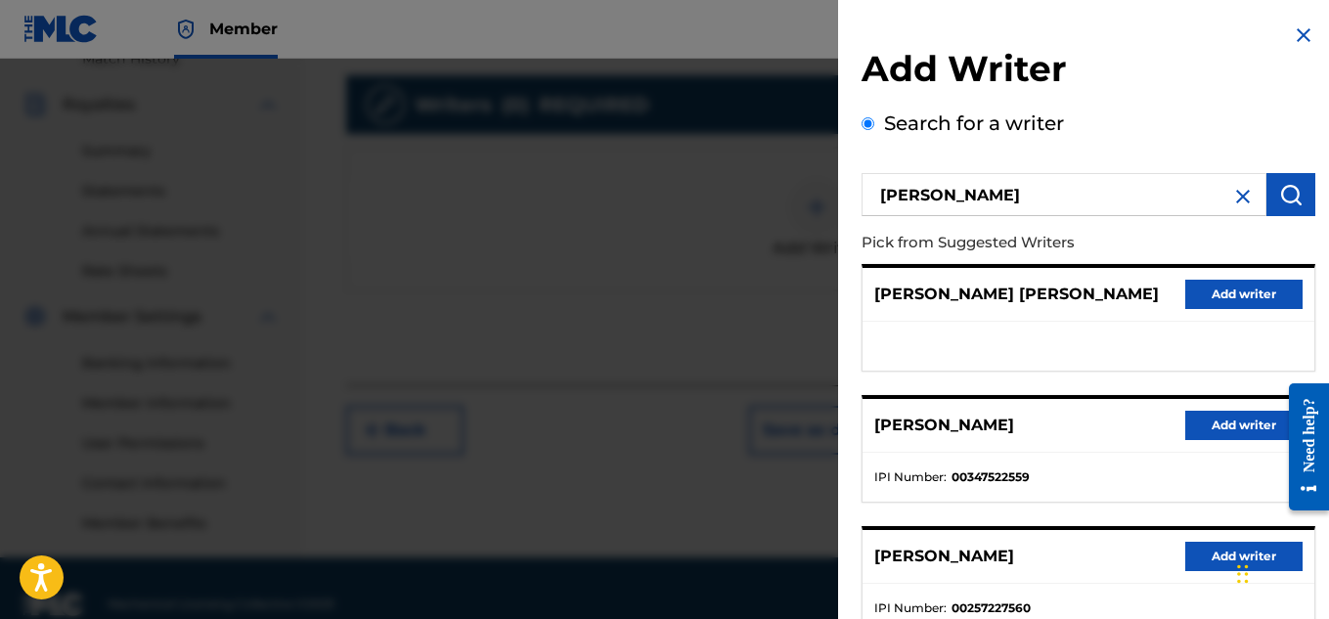
click at [1195, 419] on button "Add writer" at bounding box center [1243, 425] width 117 height 29
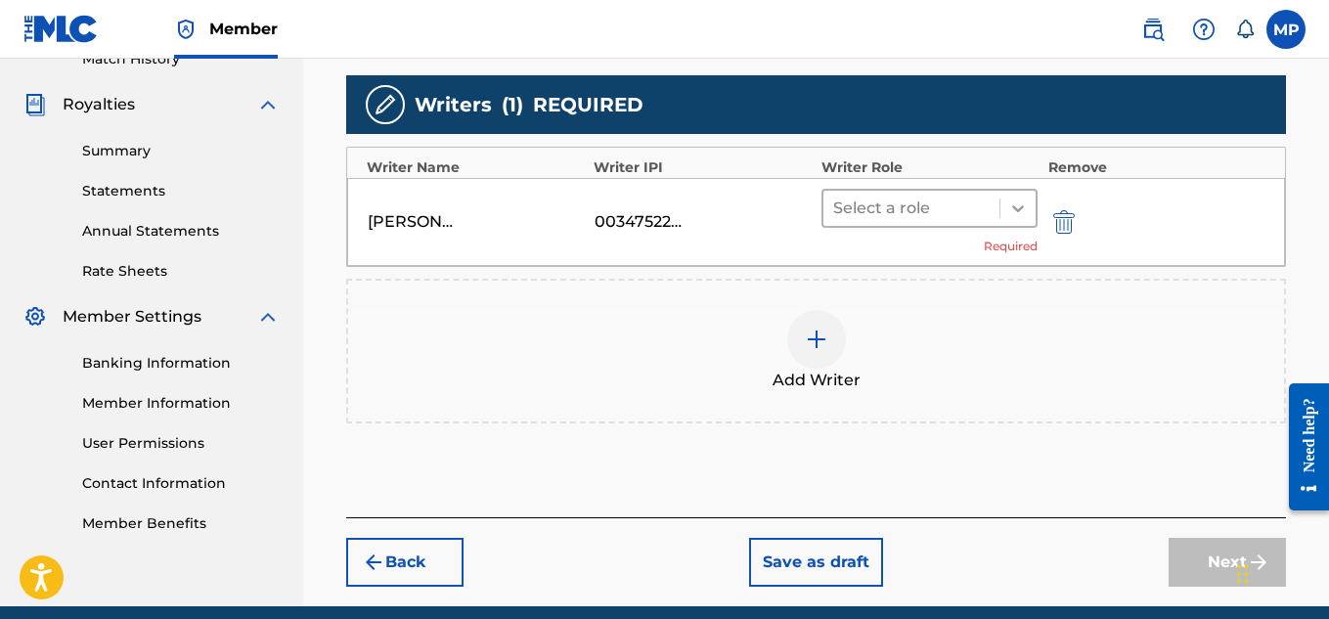
click at [1008, 222] on div at bounding box center [1017, 208] width 35 height 35
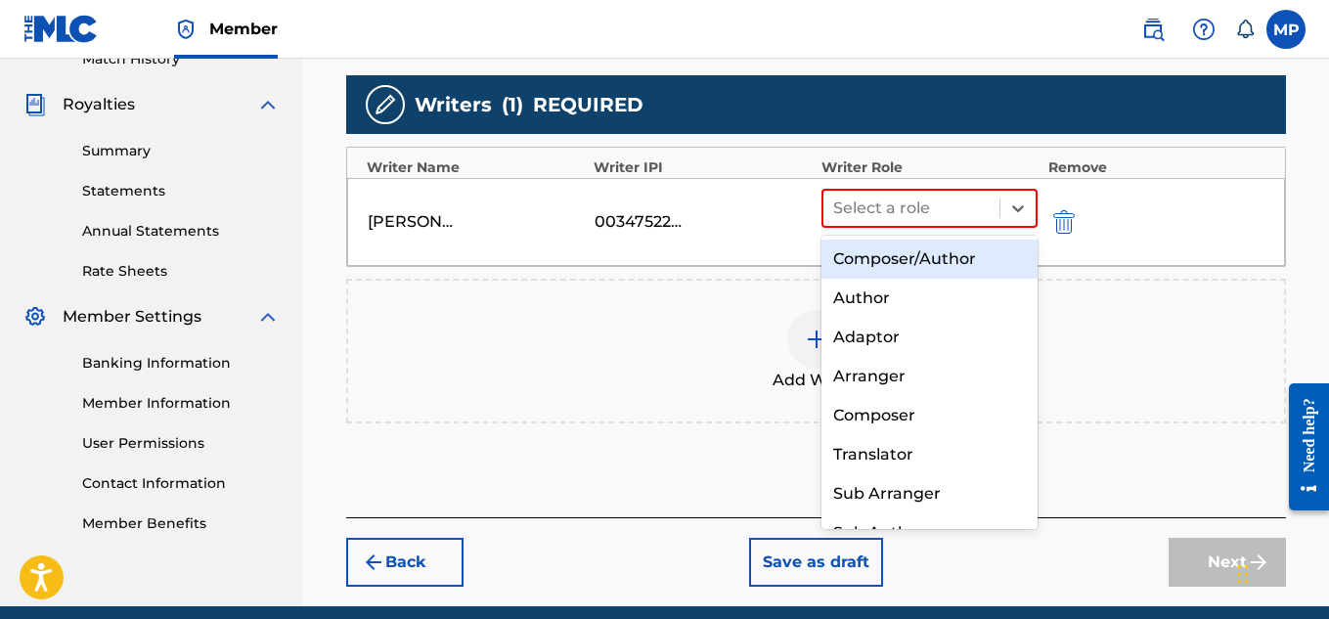
click at [956, 261] on div "Composer/Author" at bounding box center [930, 259] width 217 height 39
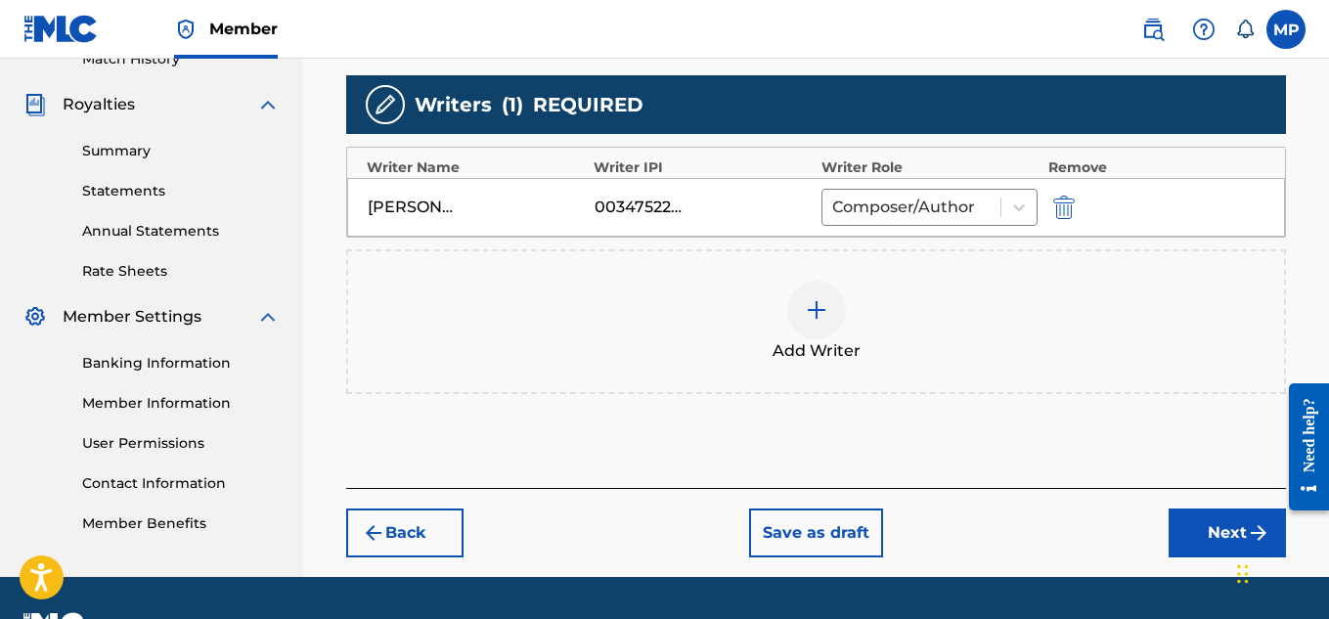
click at [1203, 528] on button "Next" at bounding box center [1227, 533] width 117 height 49
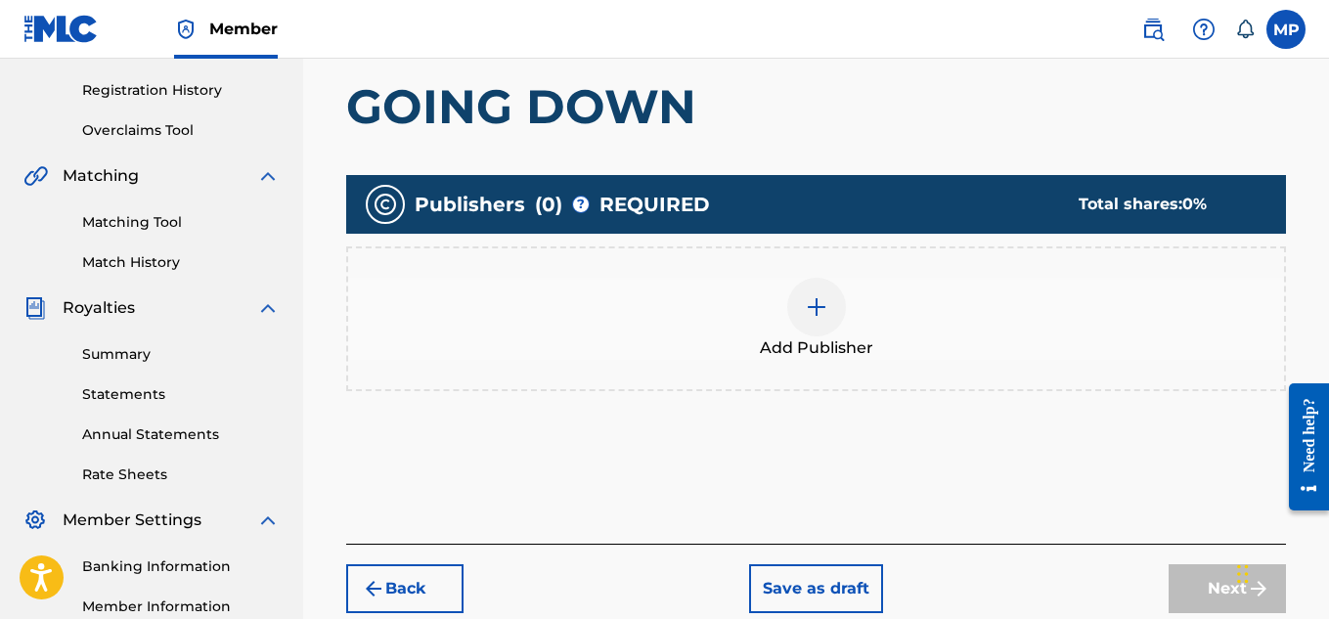
scroll to position [413, 0]
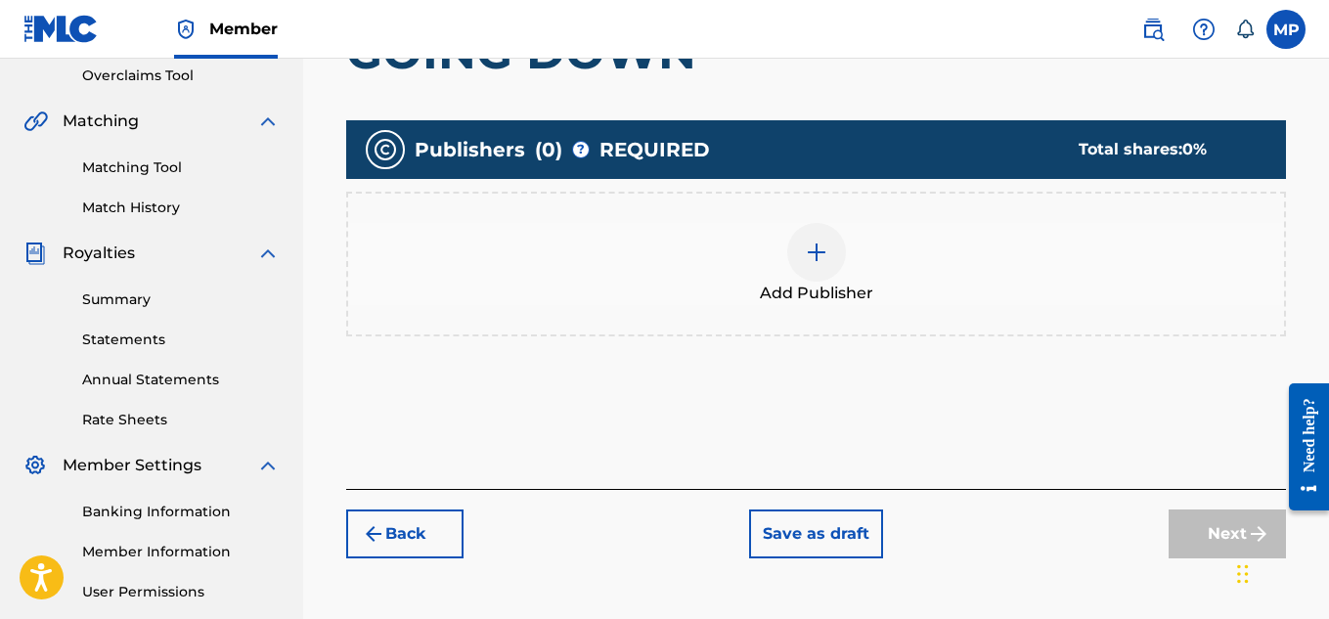
click at [837, 256] on div at bounding box center [816, 252] width 59 height 59
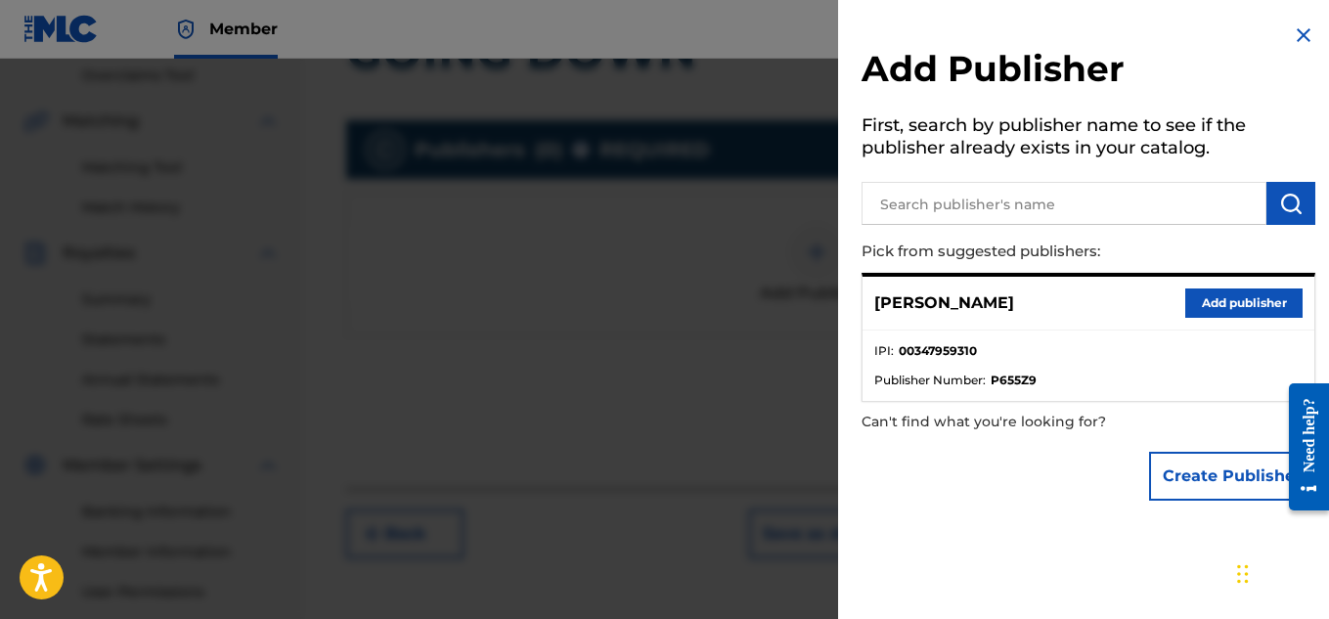
click at [1250, 295] on button "Add publisher" at bounding box center [1243, 303] width 117 height 29
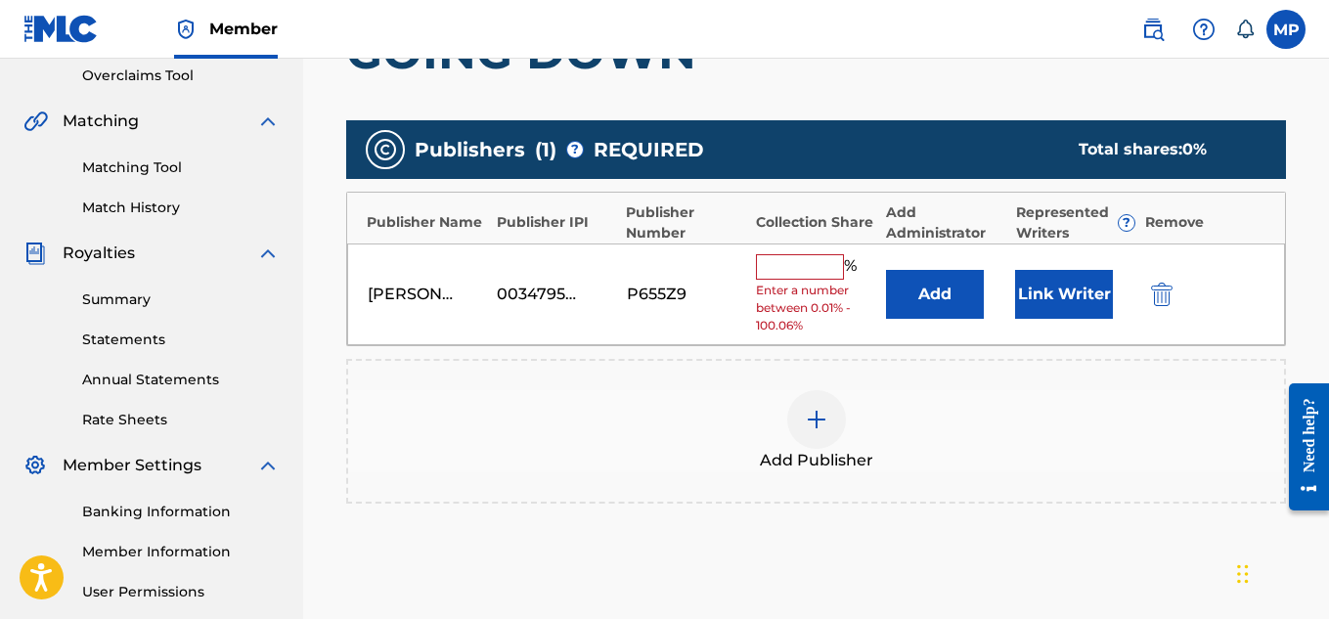
click at [801, 255] on input "text" at bounding box center [800, 266] width 88 height 25
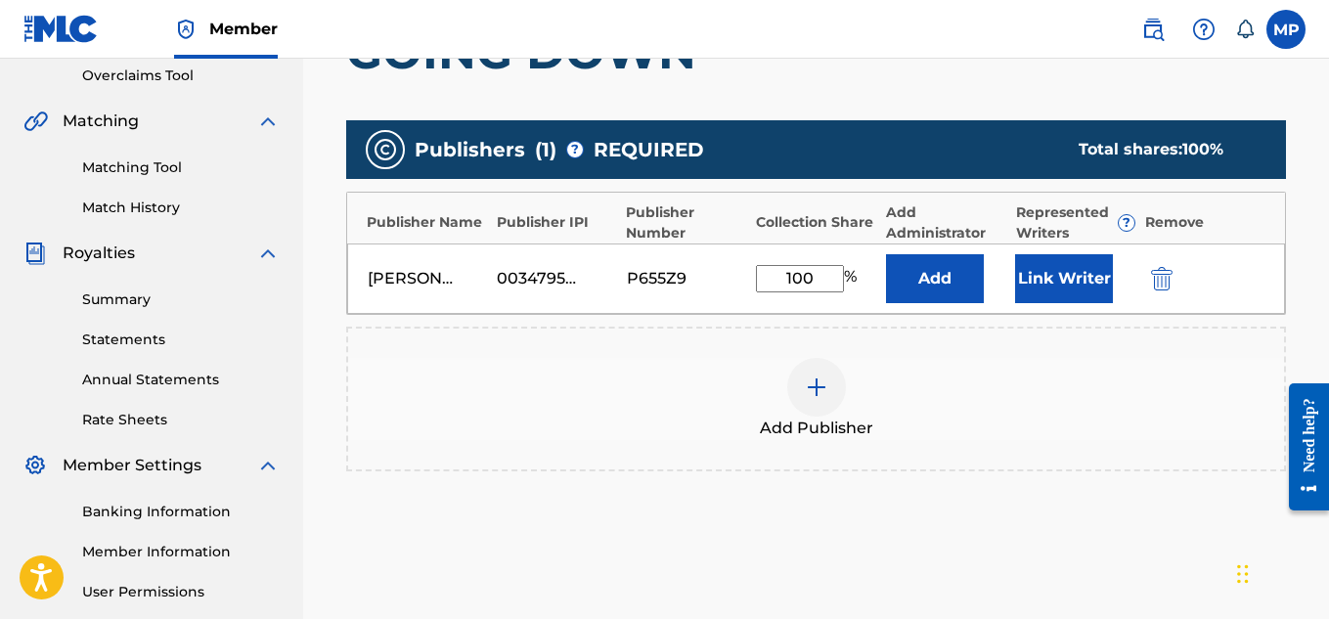
type input "100"
click at [1094, 265] on button "Link Writer" at bounding box center [1064, 278] width 98 height 49
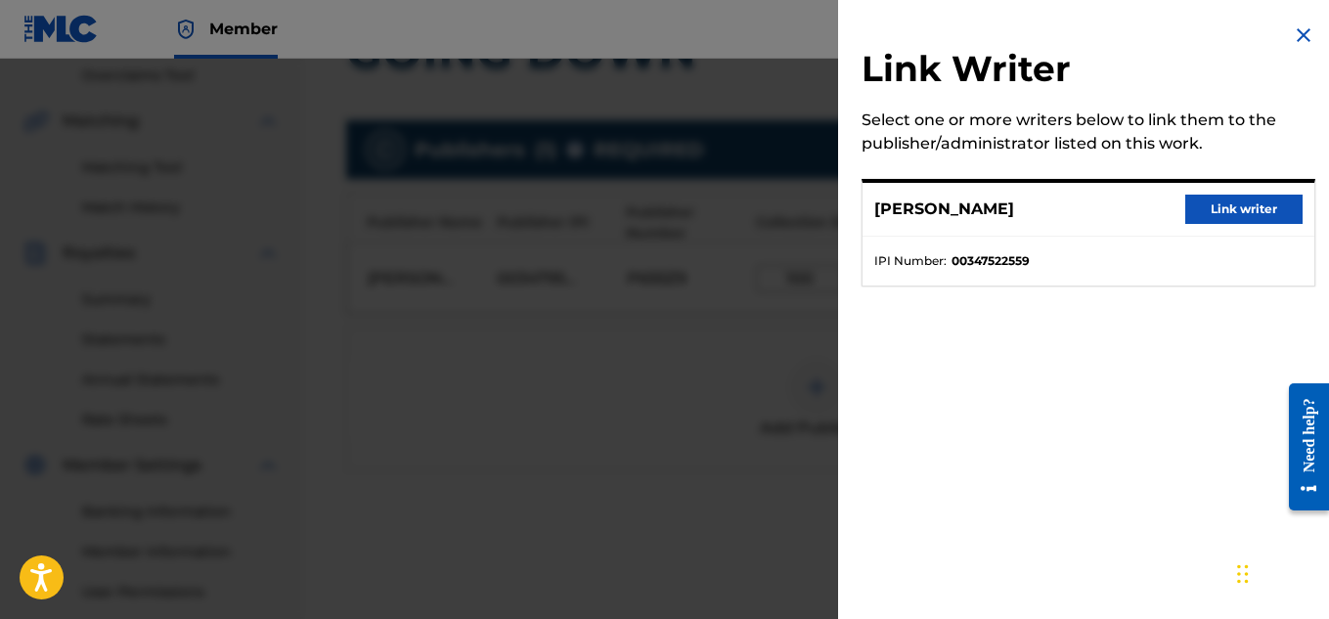
click at [1227, 200] on button "Link writer" at bounding box center [1243, 209] width 117 height 29
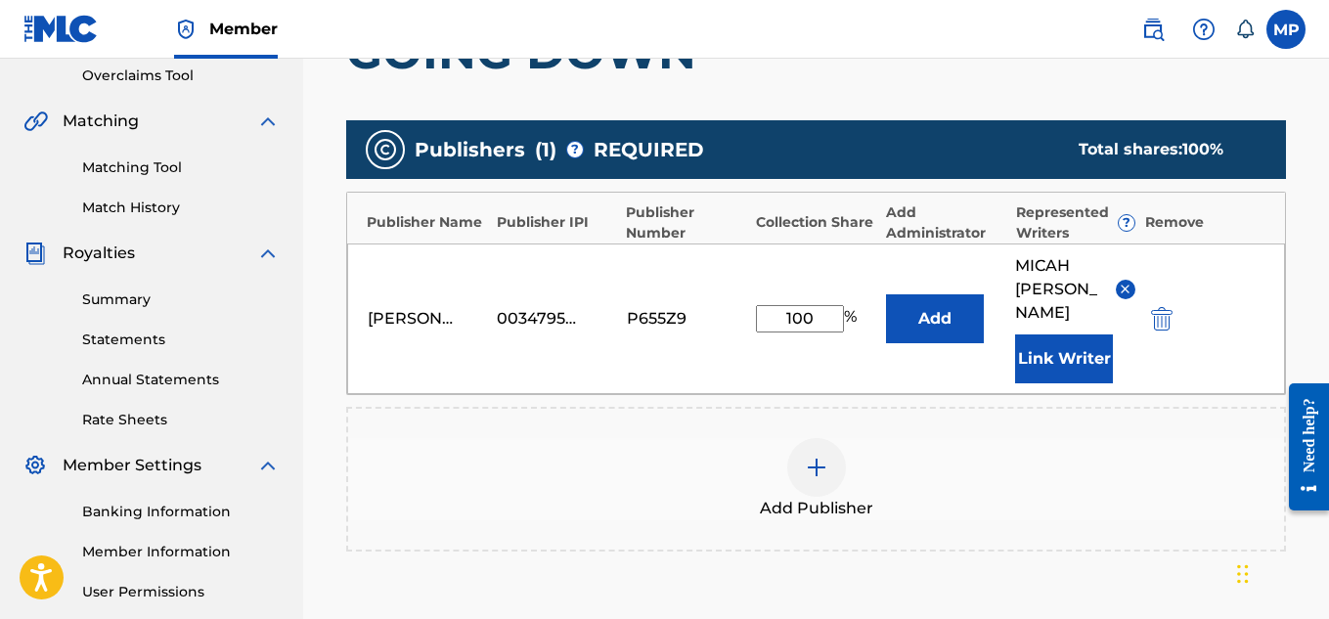
scroll to position [657, 0]
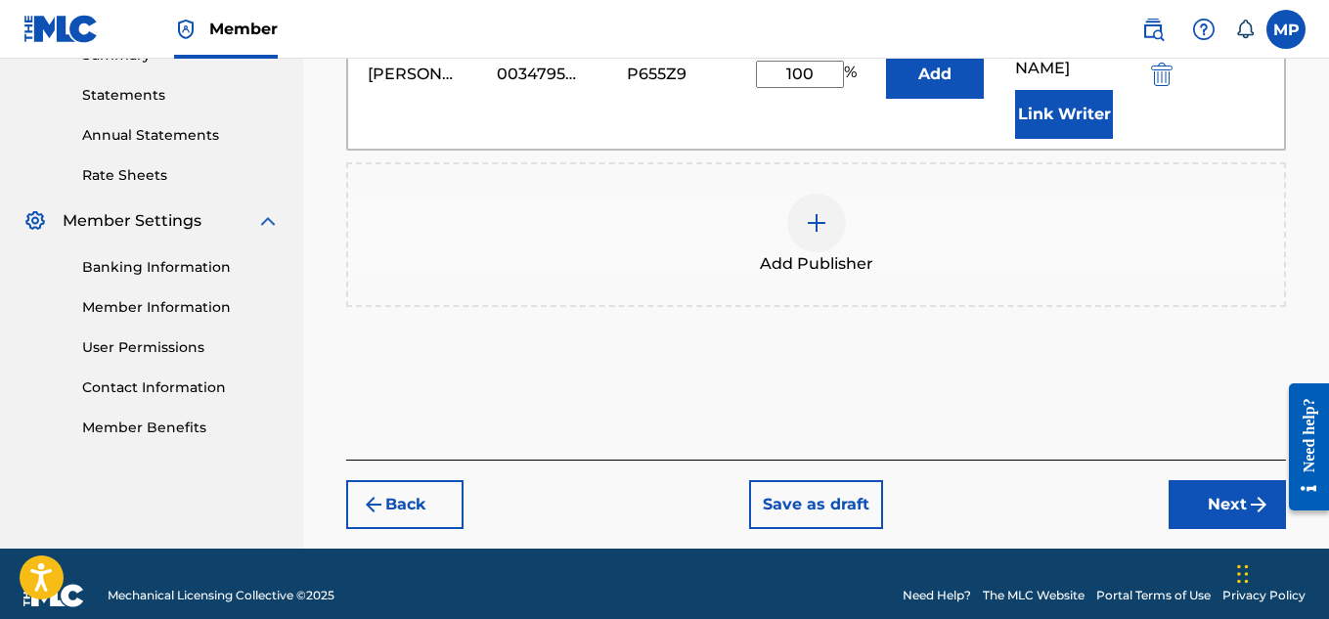
click at [1191, 480] on button "Next" at bounding box center [1227, 504] width 117 height 49
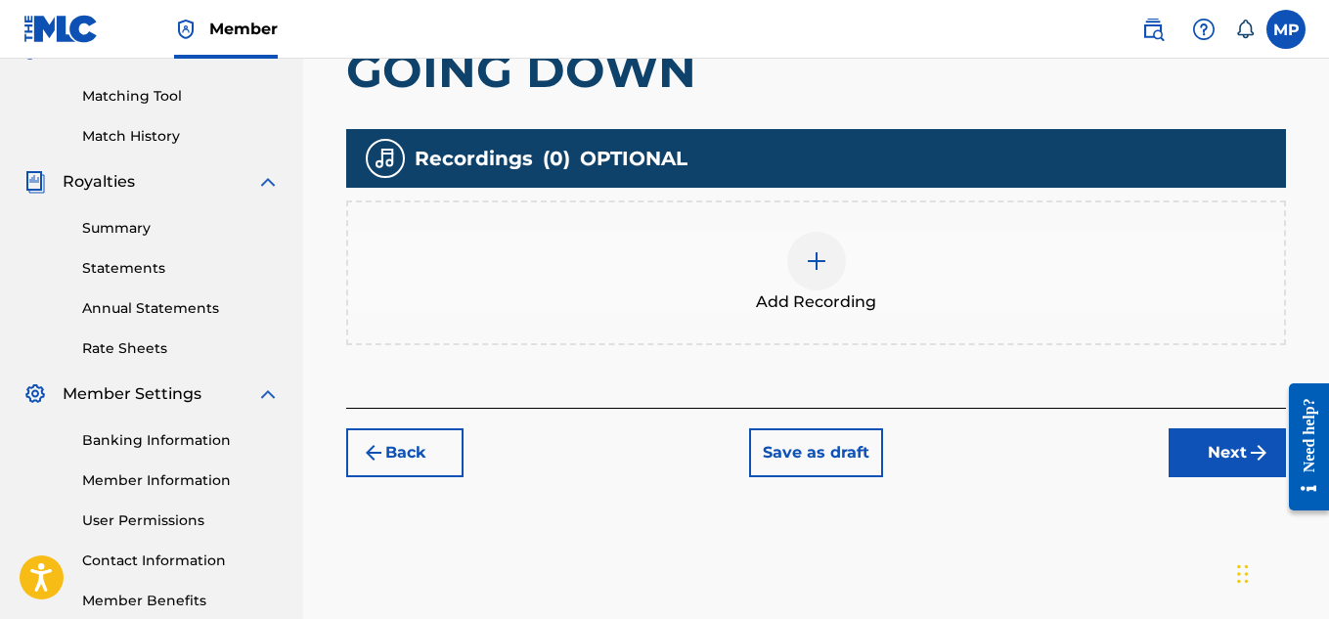
scroll to position [527, 0]
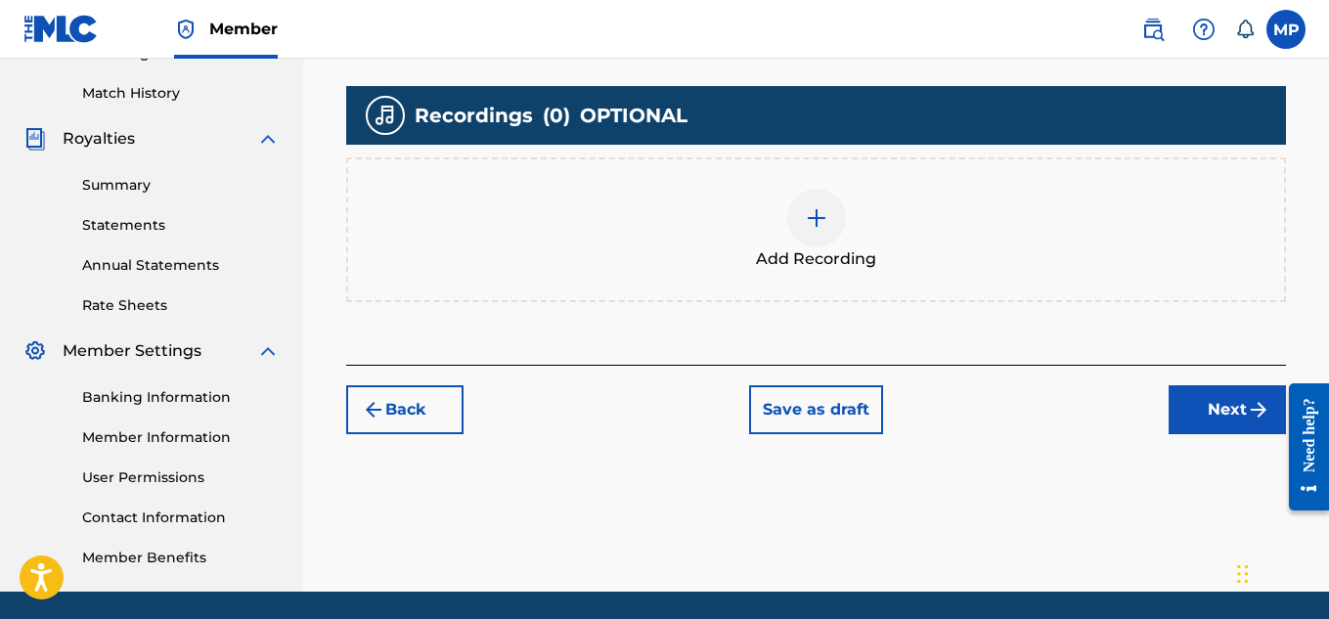
click at [826, 239] on div at bounding box center [816, 218] width 59 height 59
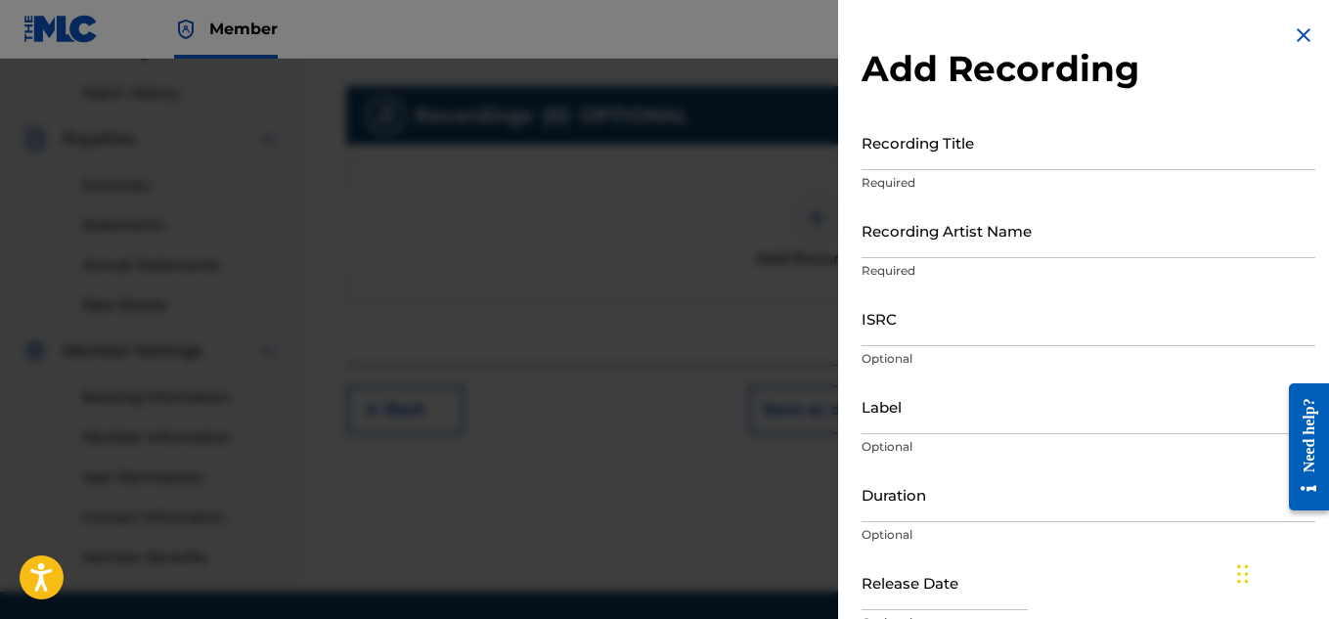
click at [949, 159] on input "Recording Title" at bounding box center [1089, 142] width 454 height 56
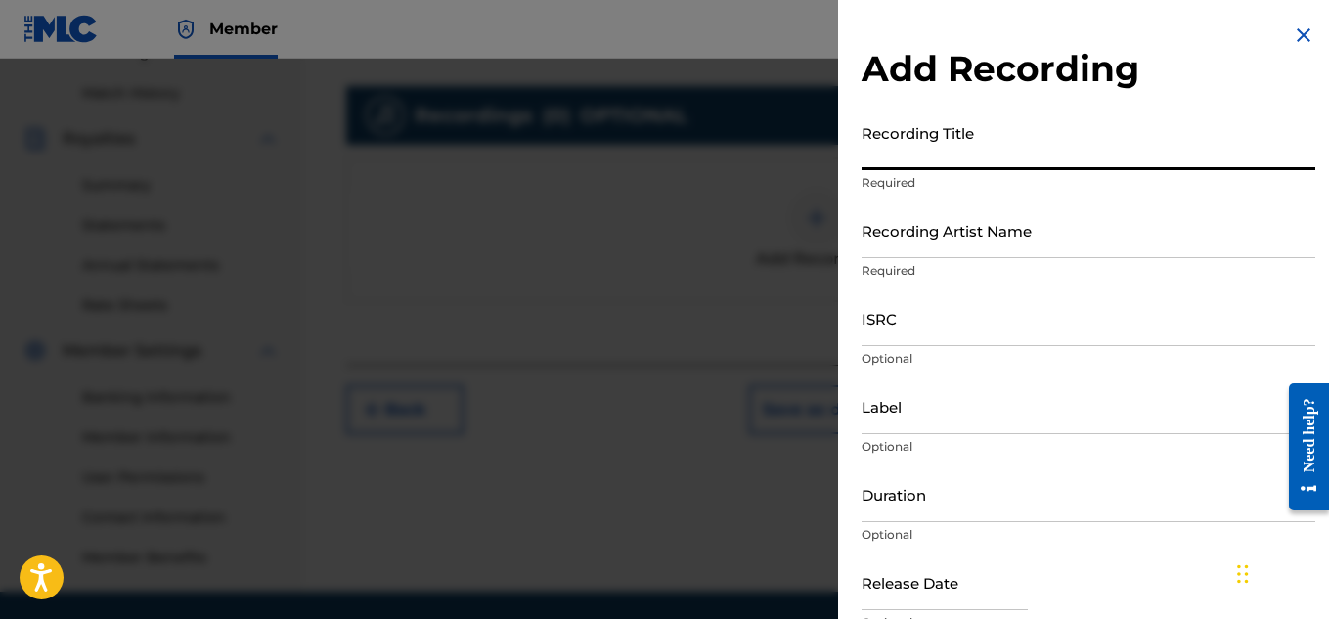
paste input "GOING DOWN"
type input "GOING DOWN"
click at [964, 222] on input "Recording Artist Name" at bounding box center [1089, 230] width 454 height 56
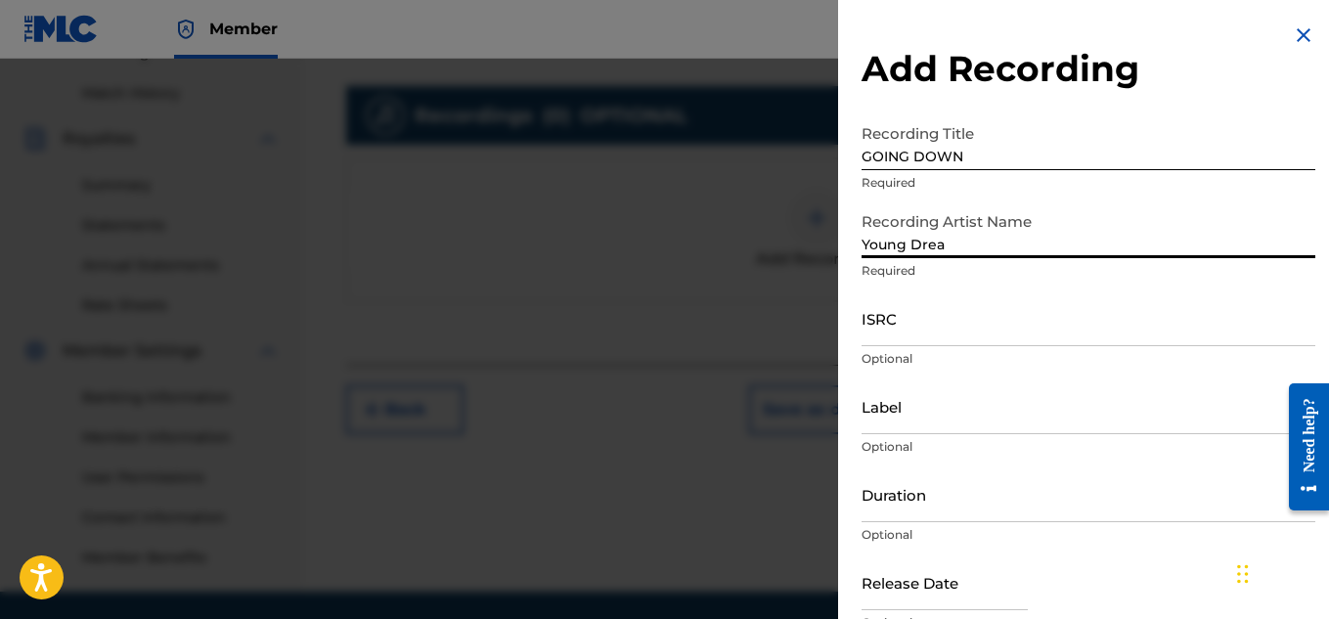
type input "Young Dread"
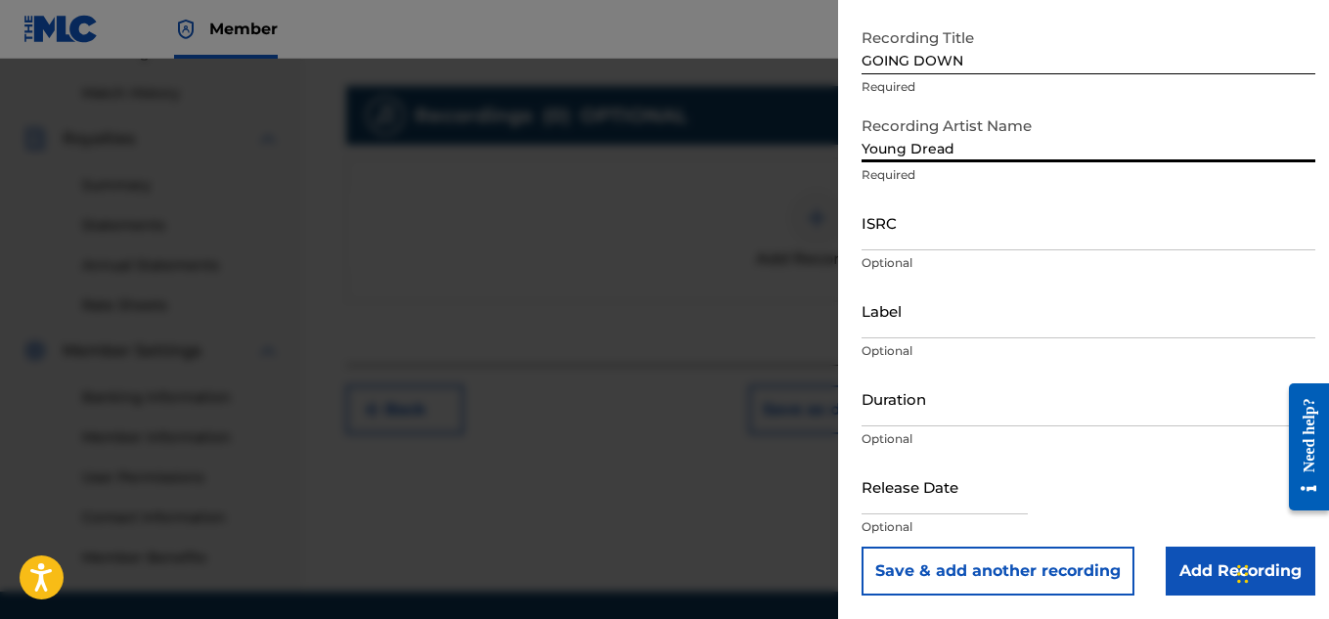
click at [1171, 568] on input "Add Recording" at bounding box center [1241, 571] width 150 height 49
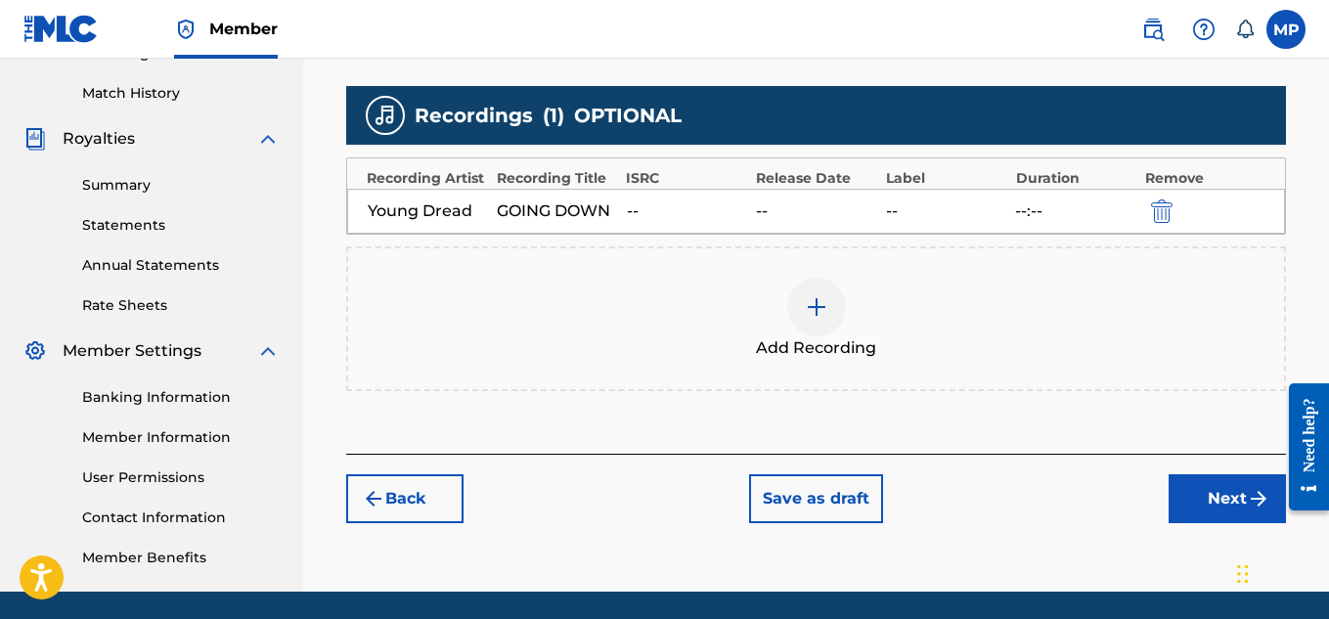
click at [1203, 493] on button "Next" at bounding box center [1227, 498] width 117 height 49
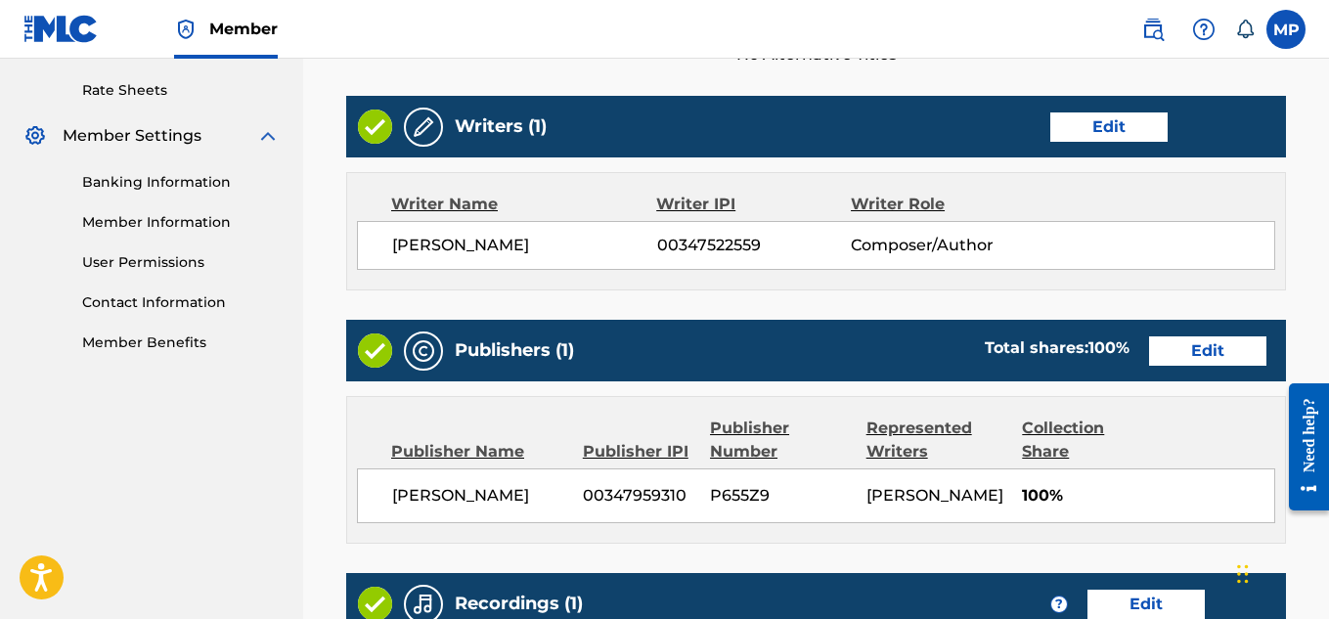
scroll to position [1097, 0]
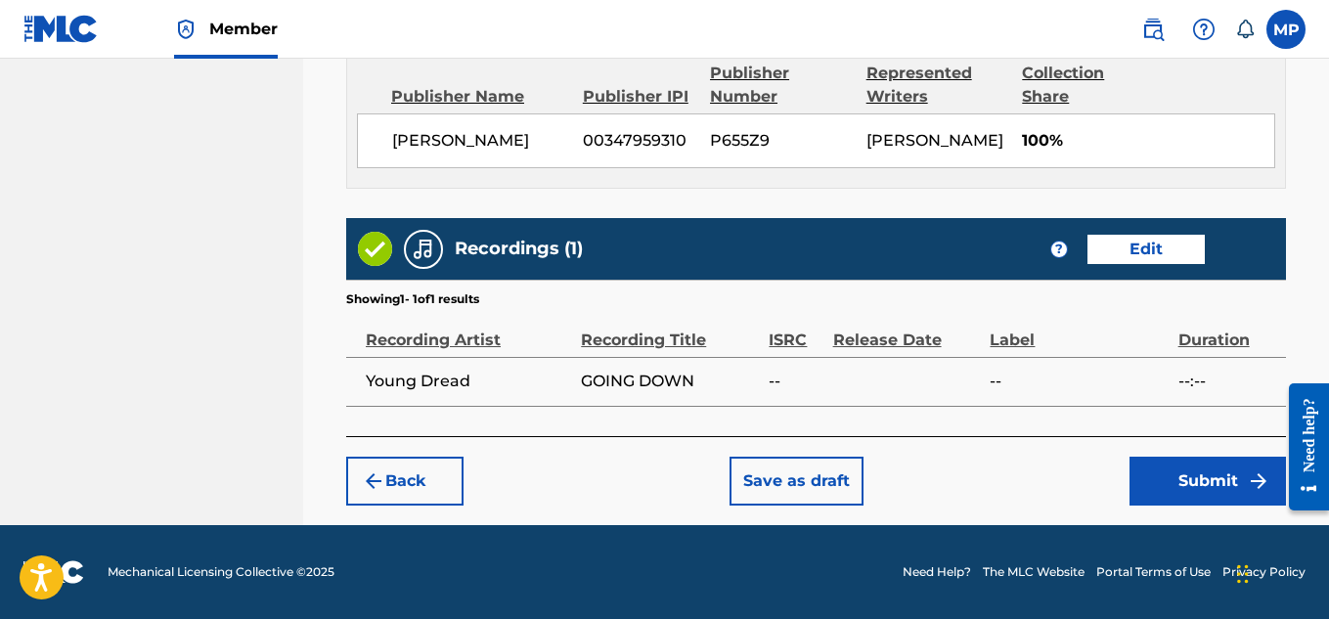
click at [1213, 467] on button "Submit" at bounding box center [1208, 481] width 156 height 49
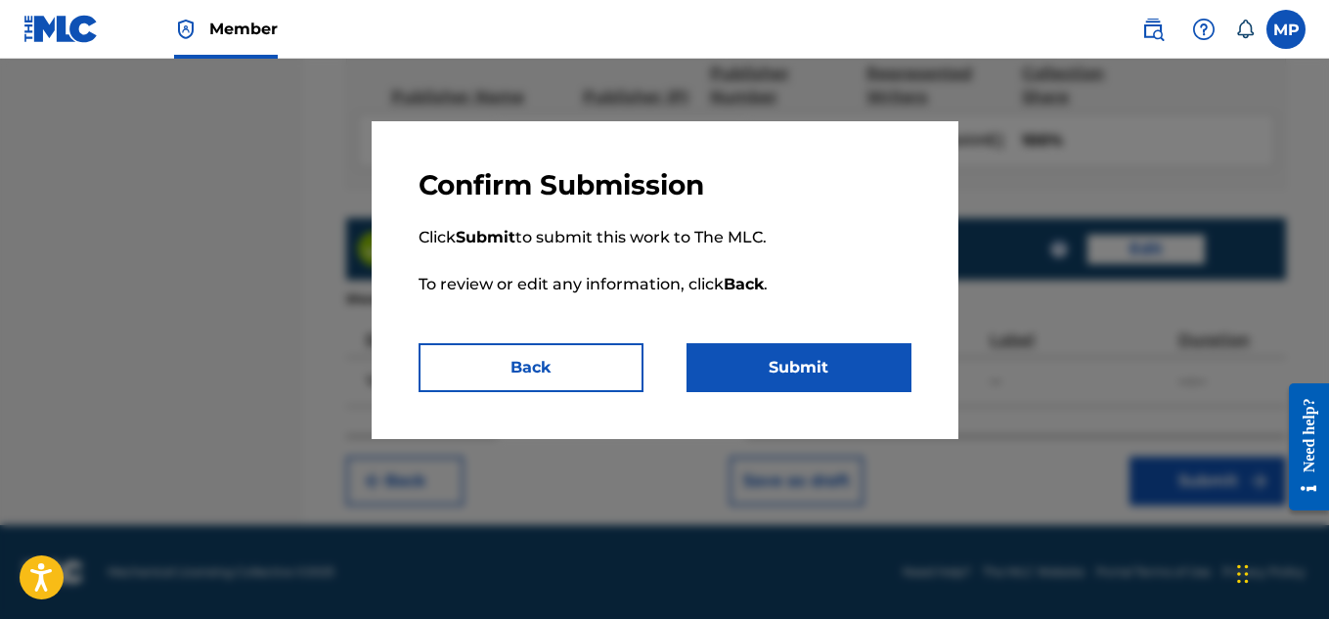
click at [860, 364] on button "Submit" at bounding box center [799, 367] width 225 height 49
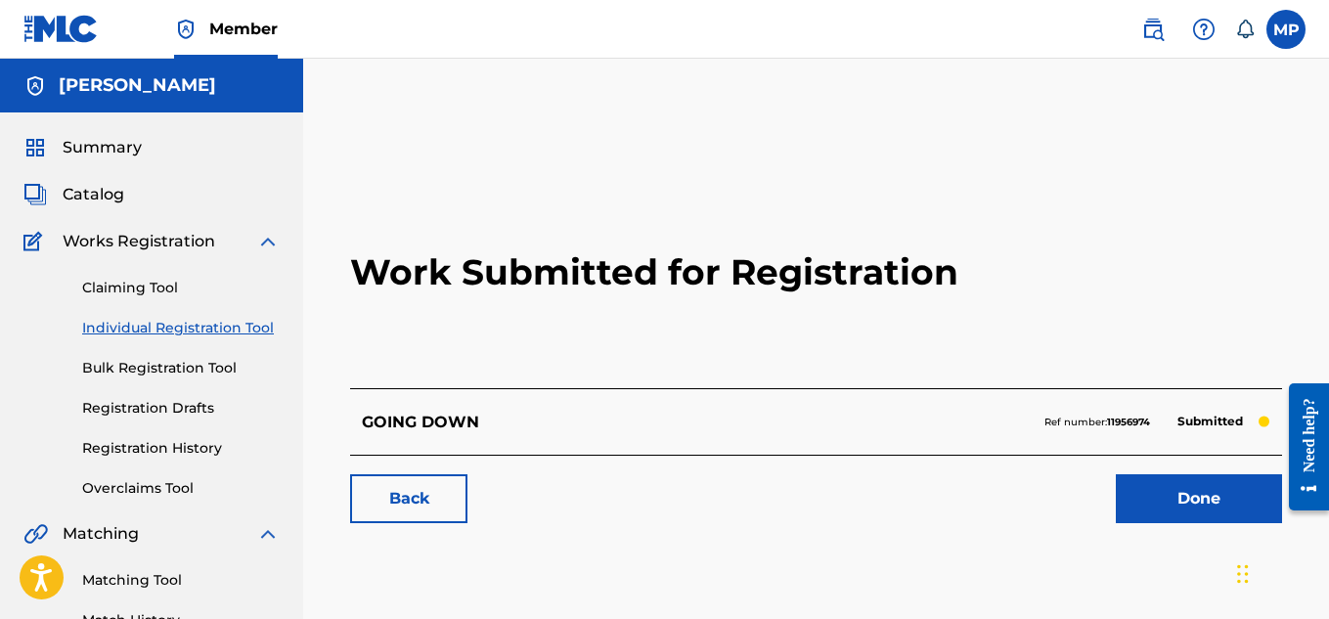
click at [379, 504] on link "Back" at bounding box center [408, 498] width 117 height 49
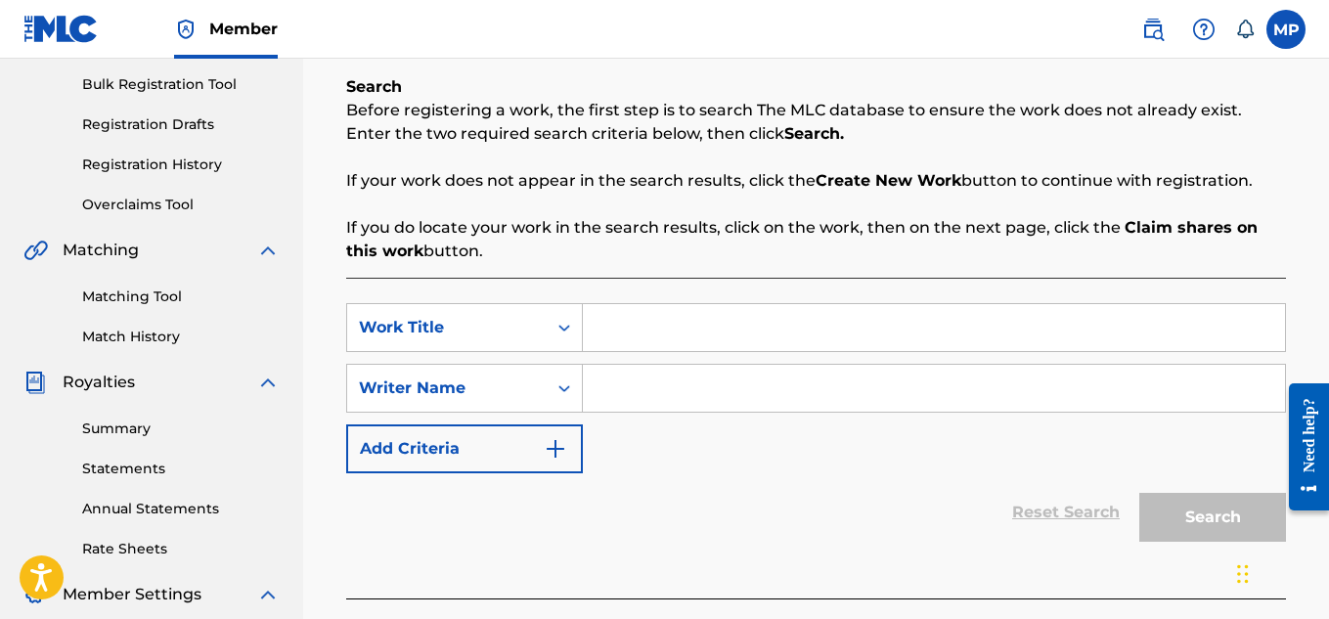
scroll to position [321, 0]
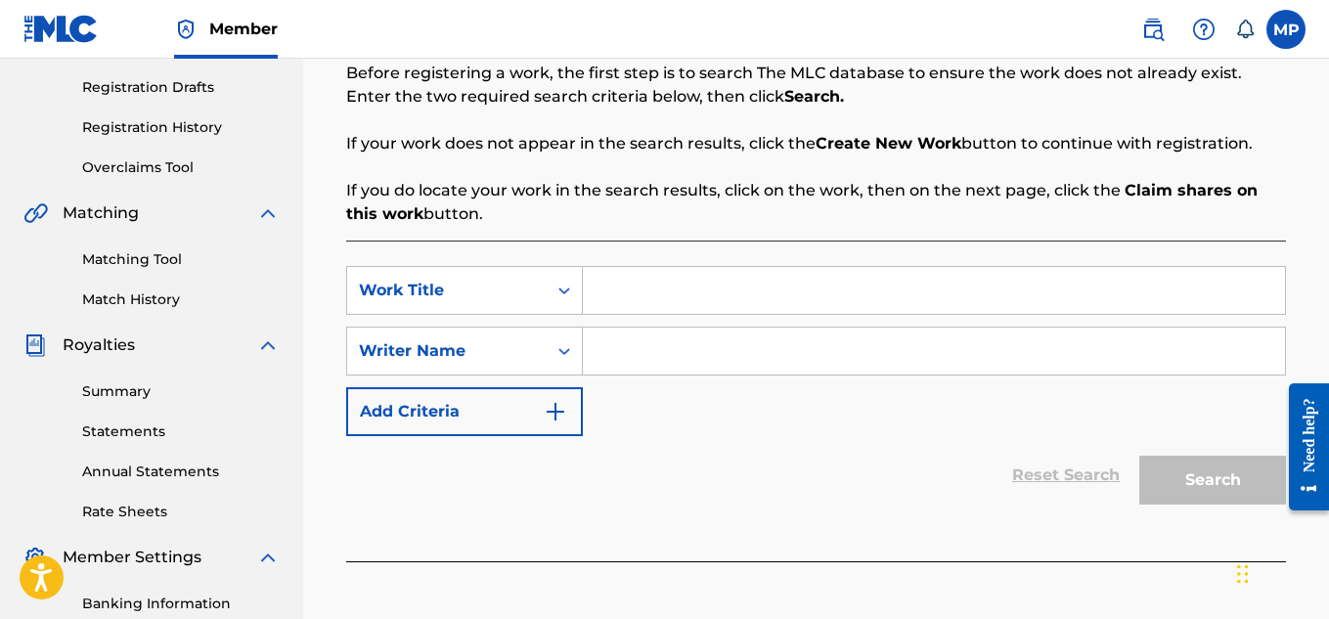
click at [719, 291] on input "Search Form" at bounding box center [934, 290] width 702 height 47
paste input "GET KILLED"
type input "GET KILLED"
click at [689, 338] on input "Search Form" at bounding box center [934, 351] width 702 height 47
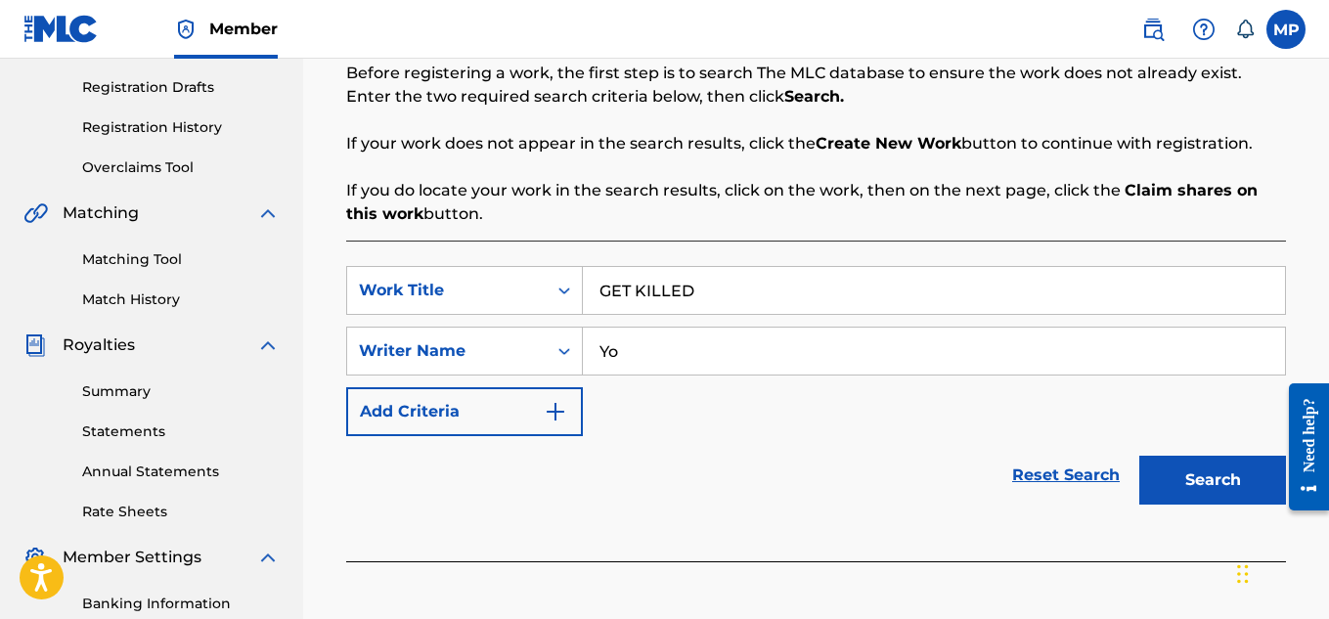
type input "Y"
type input "[PERSON_NAME]"
click at [1201, 491] on button "Search" at bounding box center [1212, 480] width 147 height 49
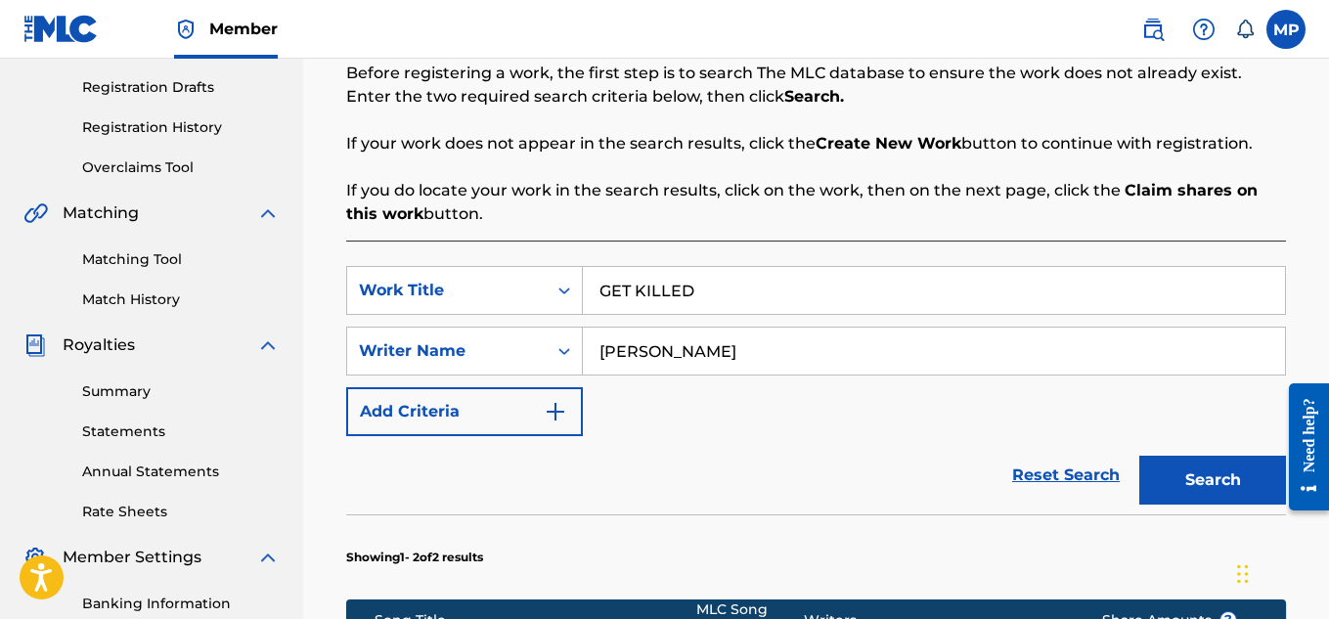
scroll to position [846, 0]
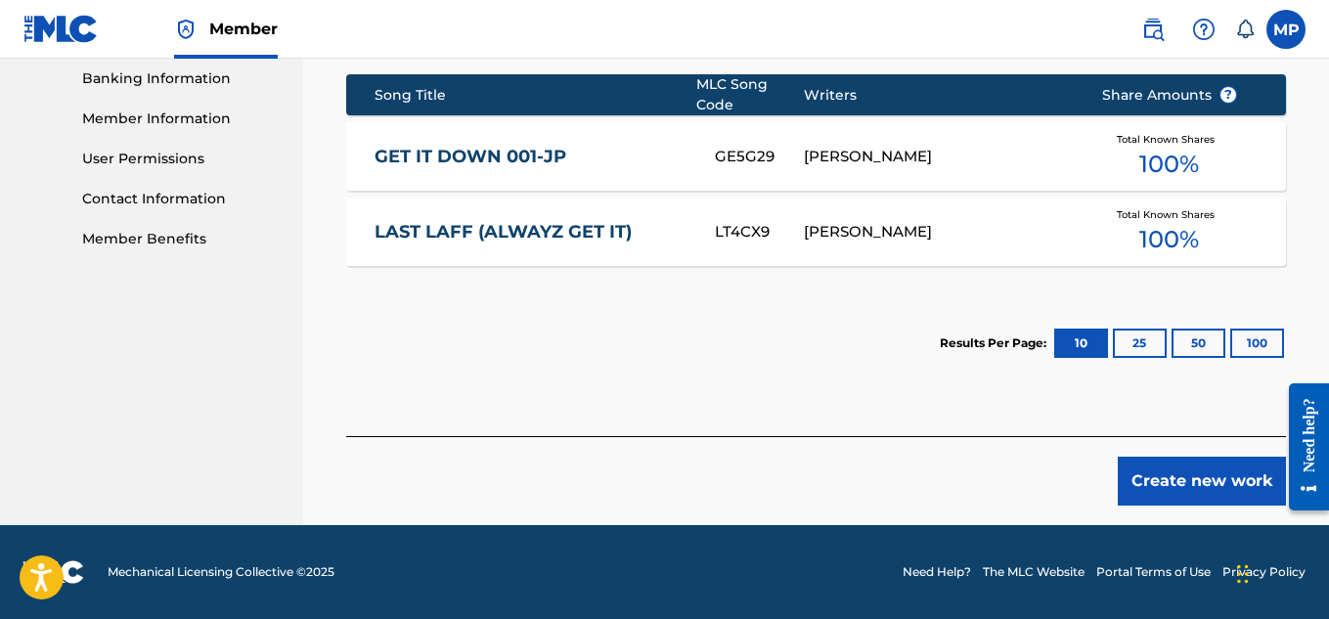
click at [1137, 471] on button "Create new work" at bounding box center [1202, 481] width 168 height 49
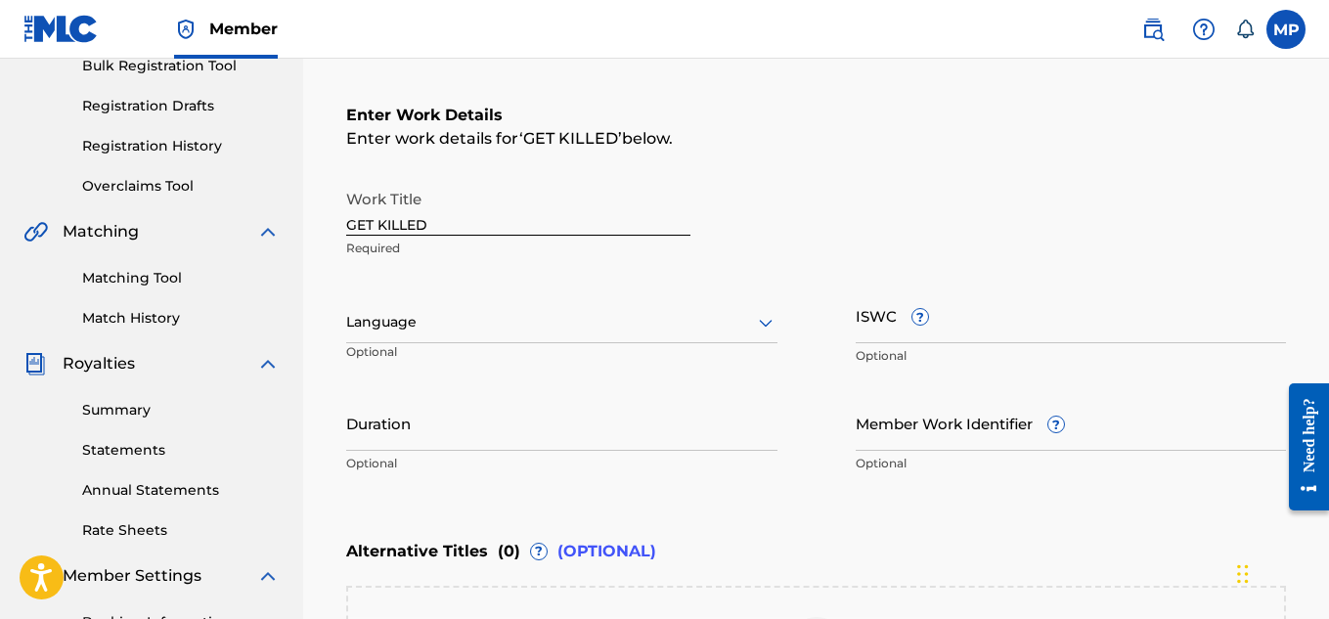
scroll to position [243, 0]
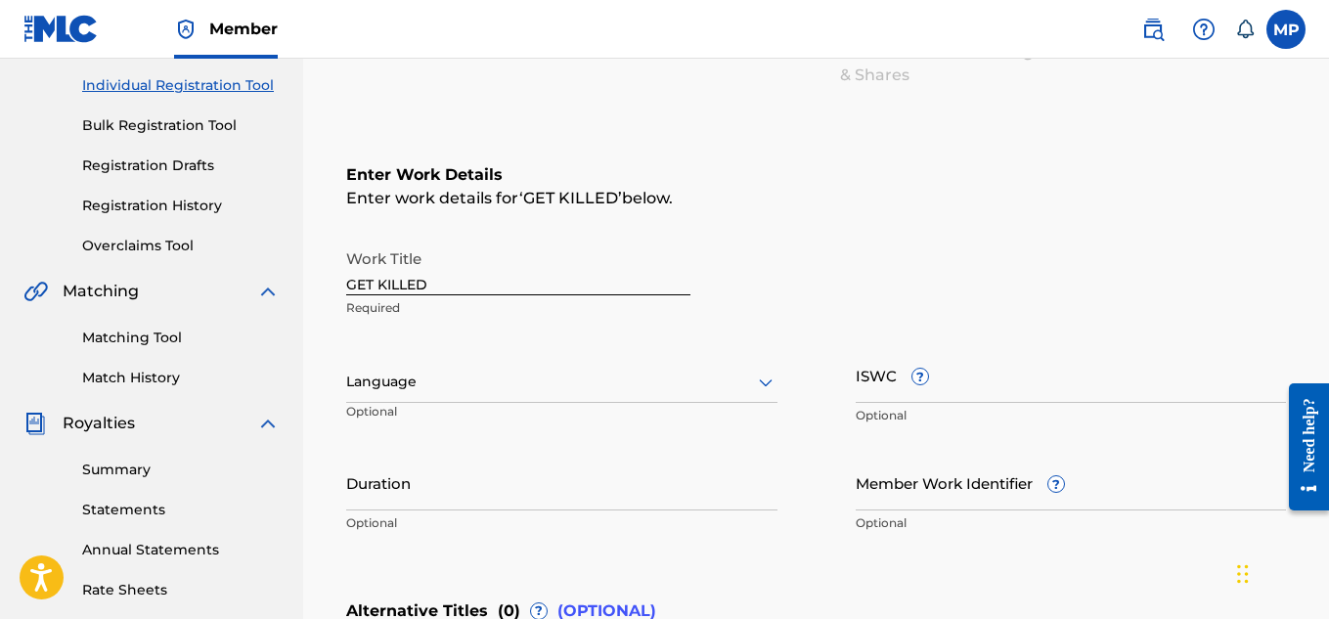
click at [918, 487] on input "Member Work Identifier ?" at bounding box center [1071, 483] width 431 height 56
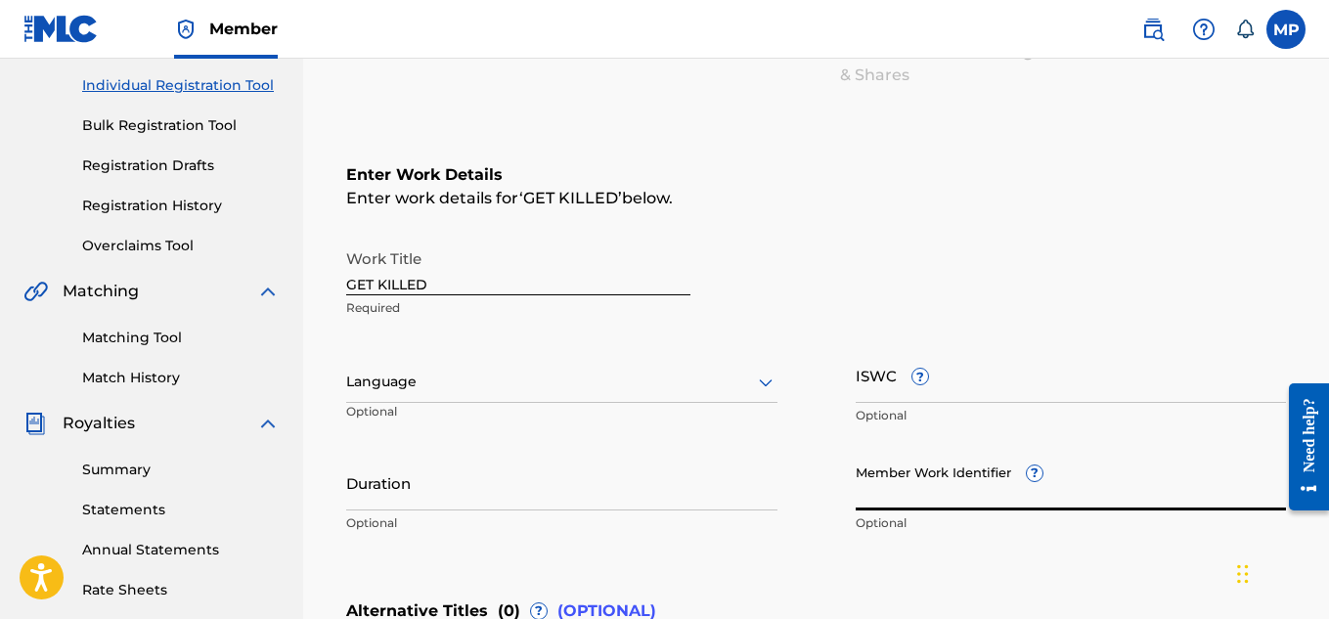
paste input "893487563"
type input "893487563"
click at [1033, 382] on input "ISWC ?" at bounding box center [1071, 375] width 431 height 56
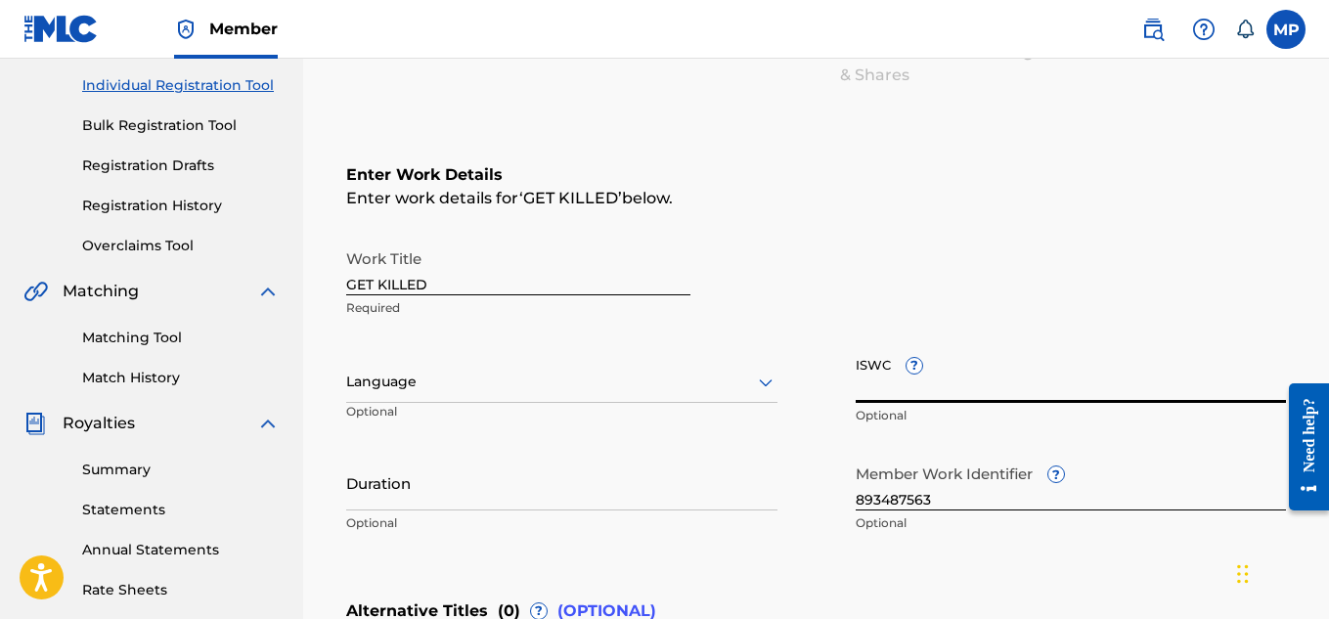
paste input "T9229745715"
type input "T9229745715"
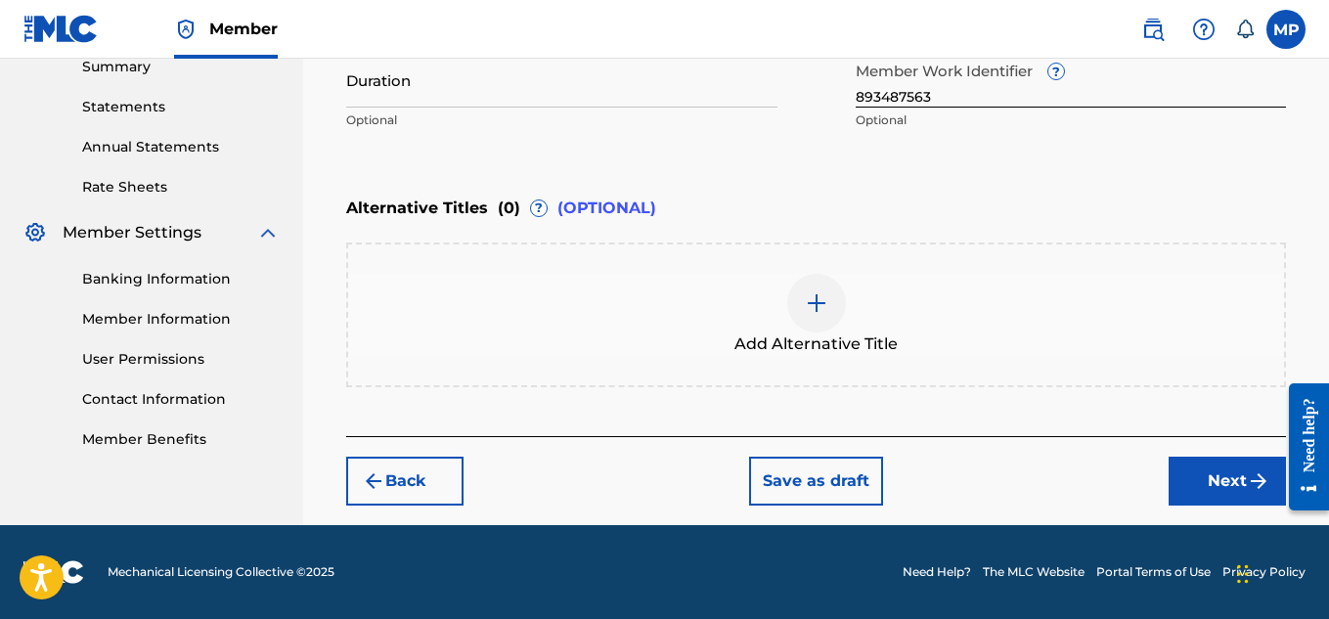
click at [1181, 475] on button "Next" at bounding box center [1227, 481] width 117 height 49
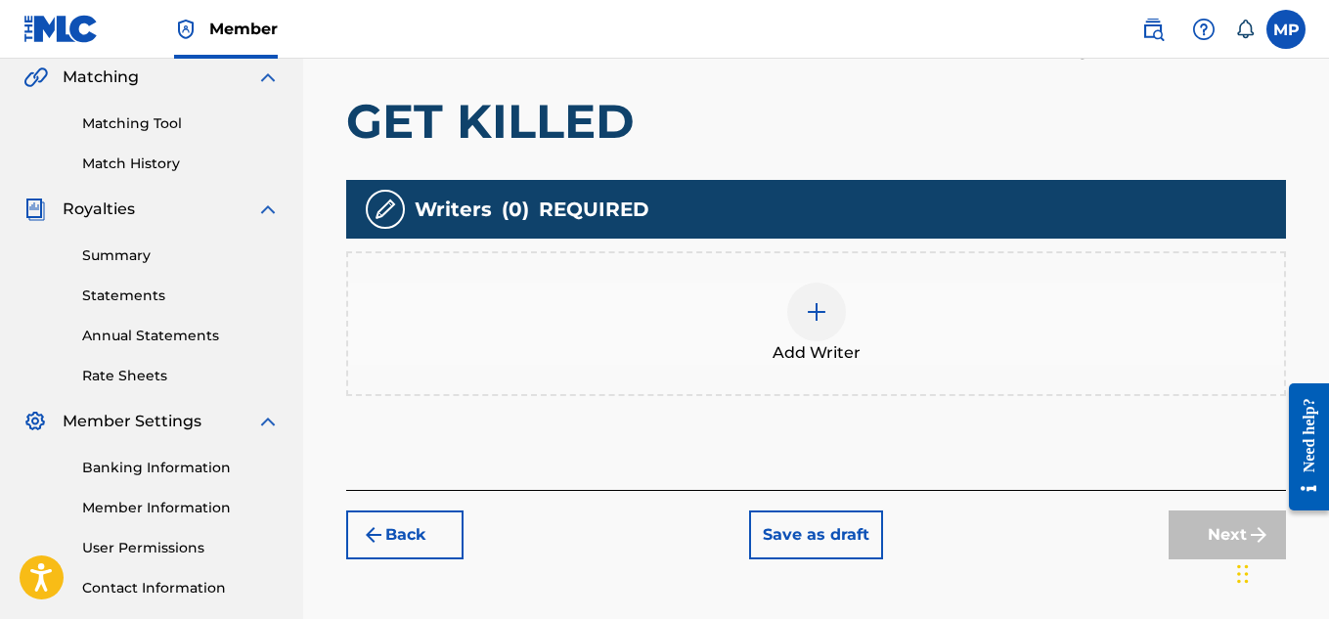
scroll to position [464, 0]
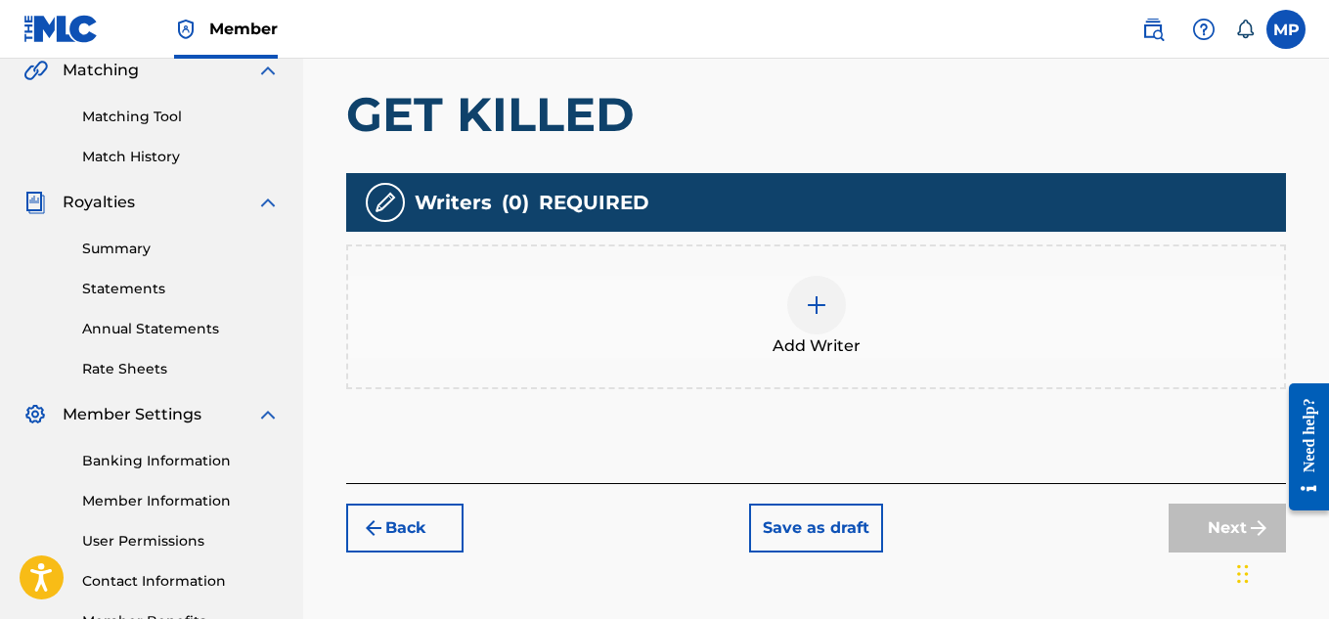
click at [816, 316] on div at bounding box center [816, 305] width 59 height 59
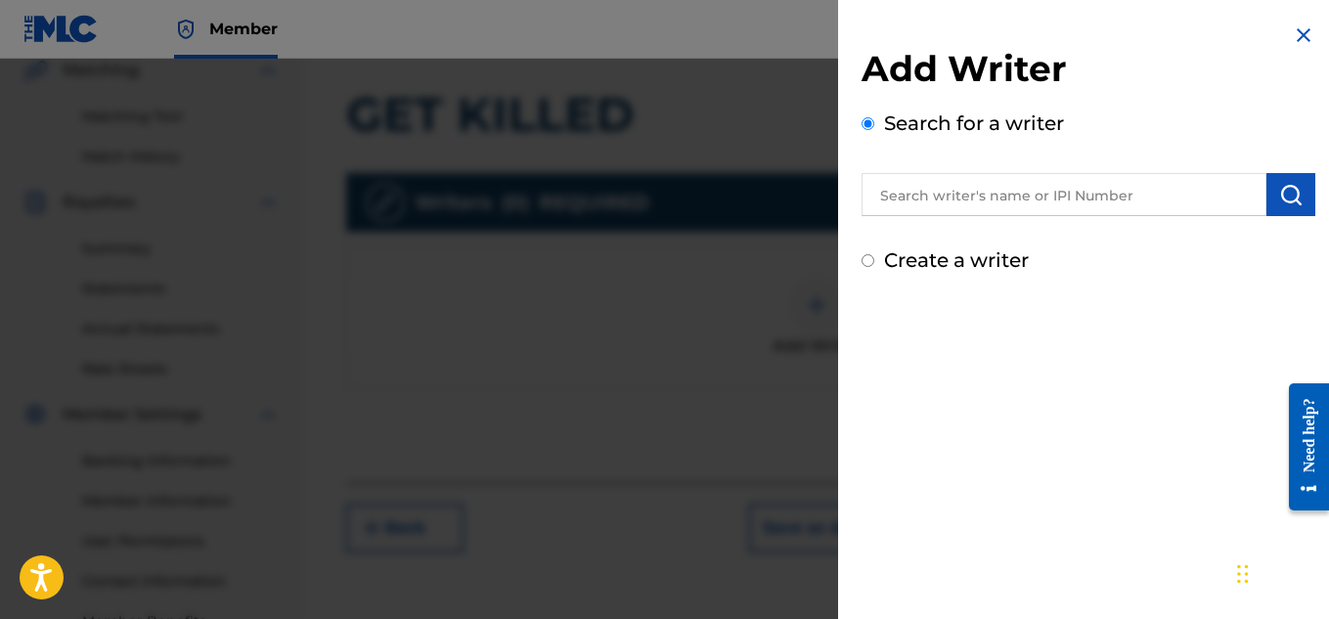
click at [977, 207] on input "text" at bounding box center [1064, 194] width 405 height 43
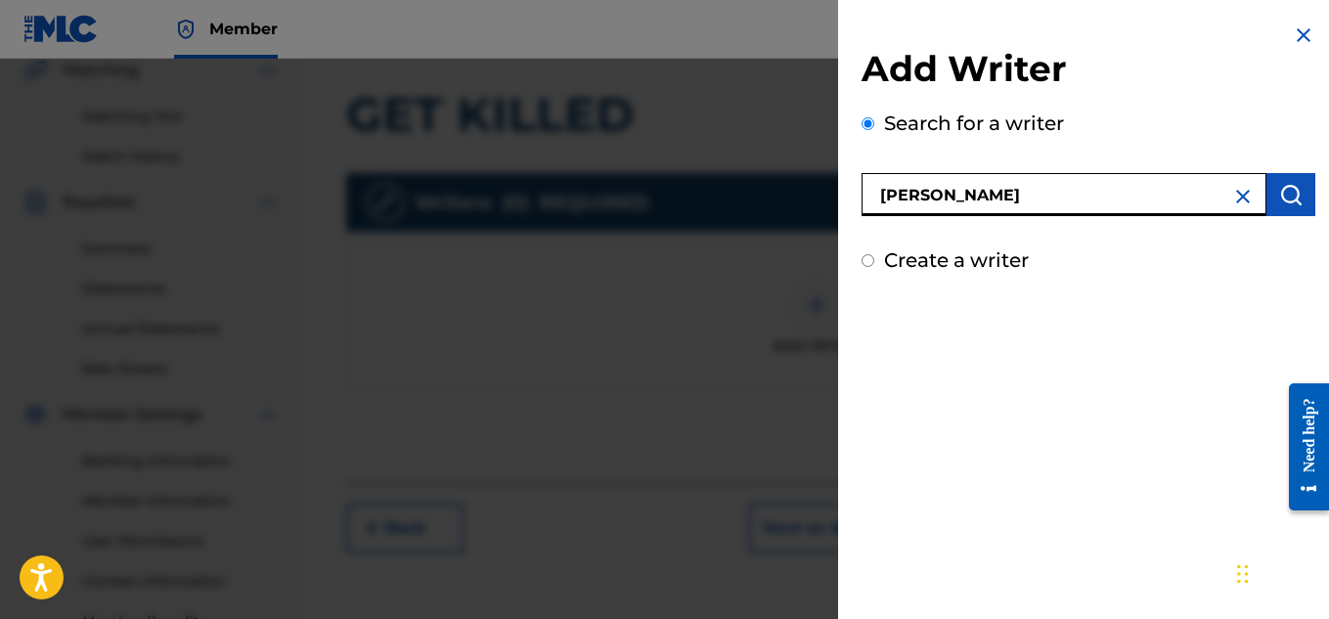
type input "[PERSON_NAME]"
click at [1270, 204] on button "submit" at bounding box center [1290, 194] width 49 height 43
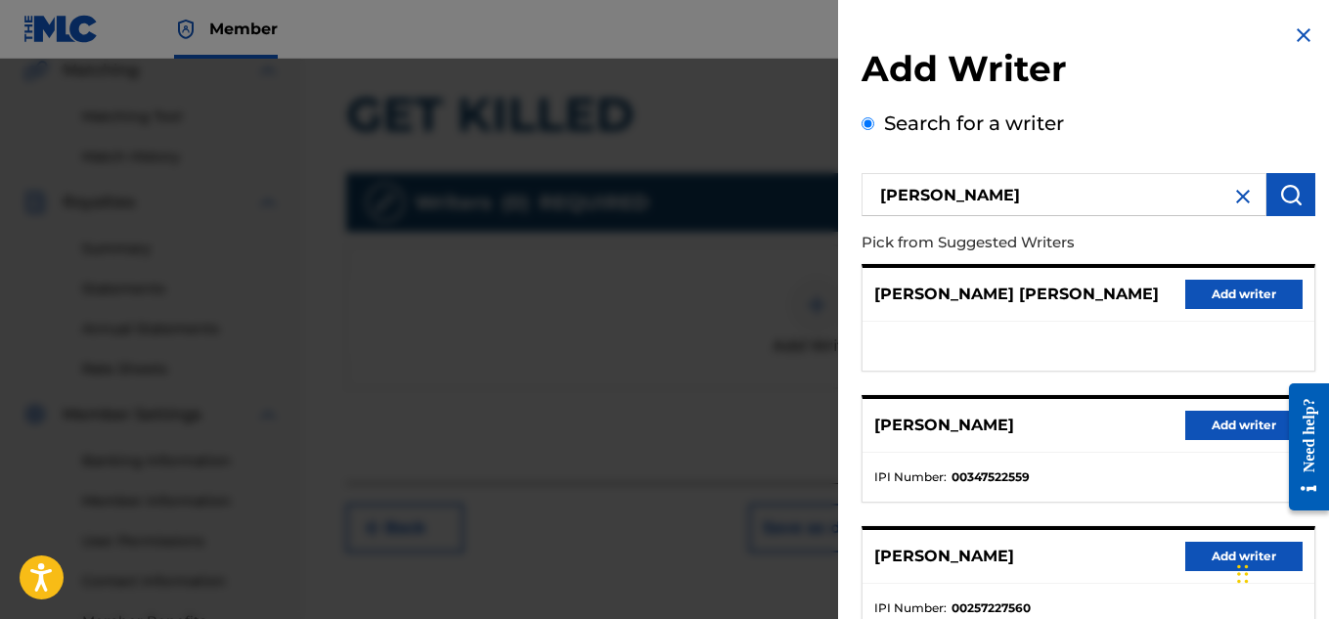
click at [1193, 419] on button "Add writer" at bounding box center [1243, 425] width 117 height 29
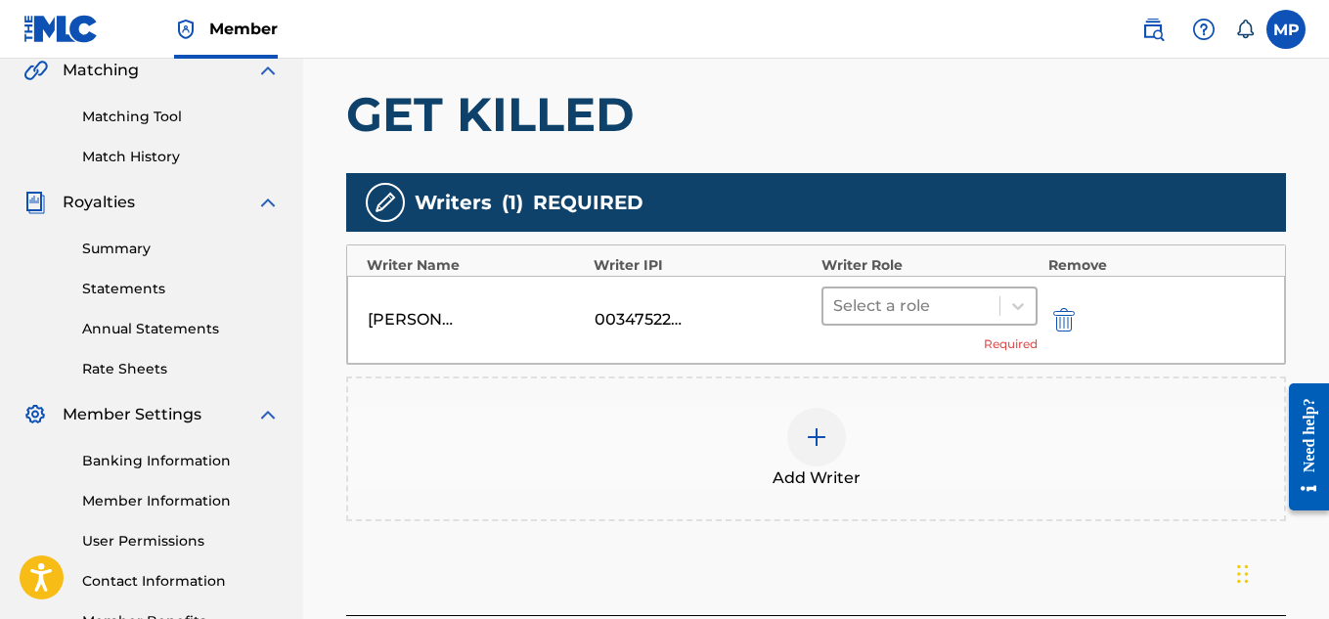
click at [977, 301] on div at bounding box center [911, 305] width 157 height 27
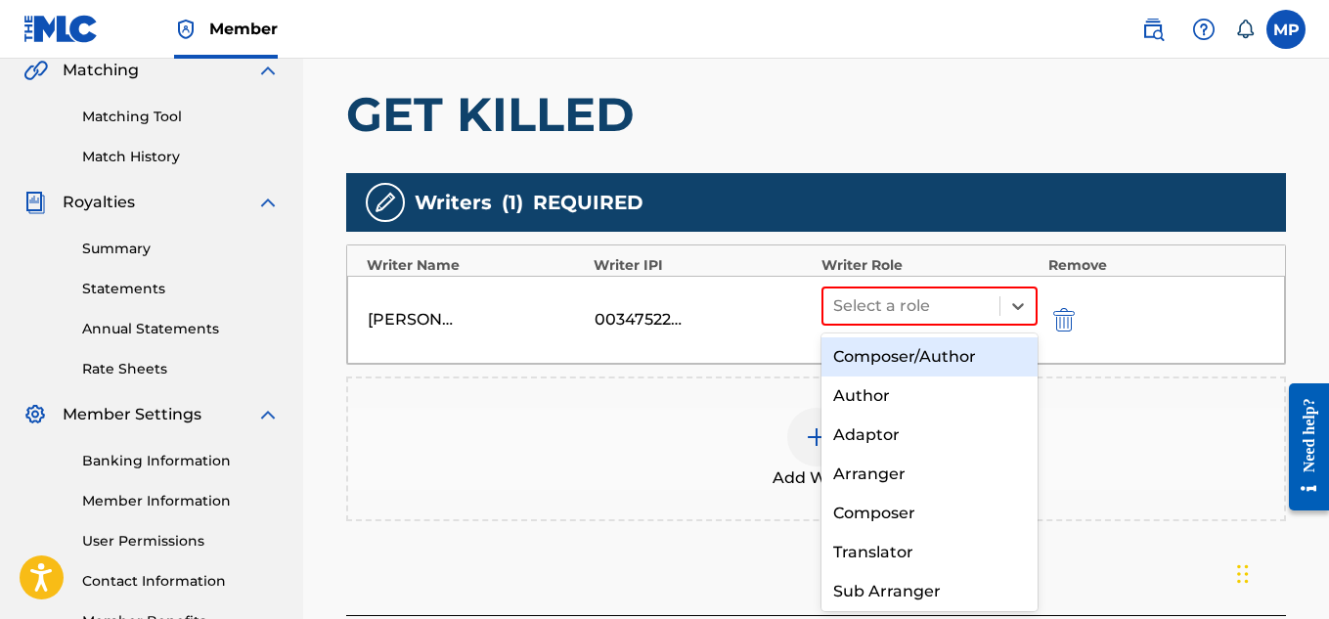
click at [938, 356] on div "Composer/Author" at bounding box center [930, 356] width 217 height 39
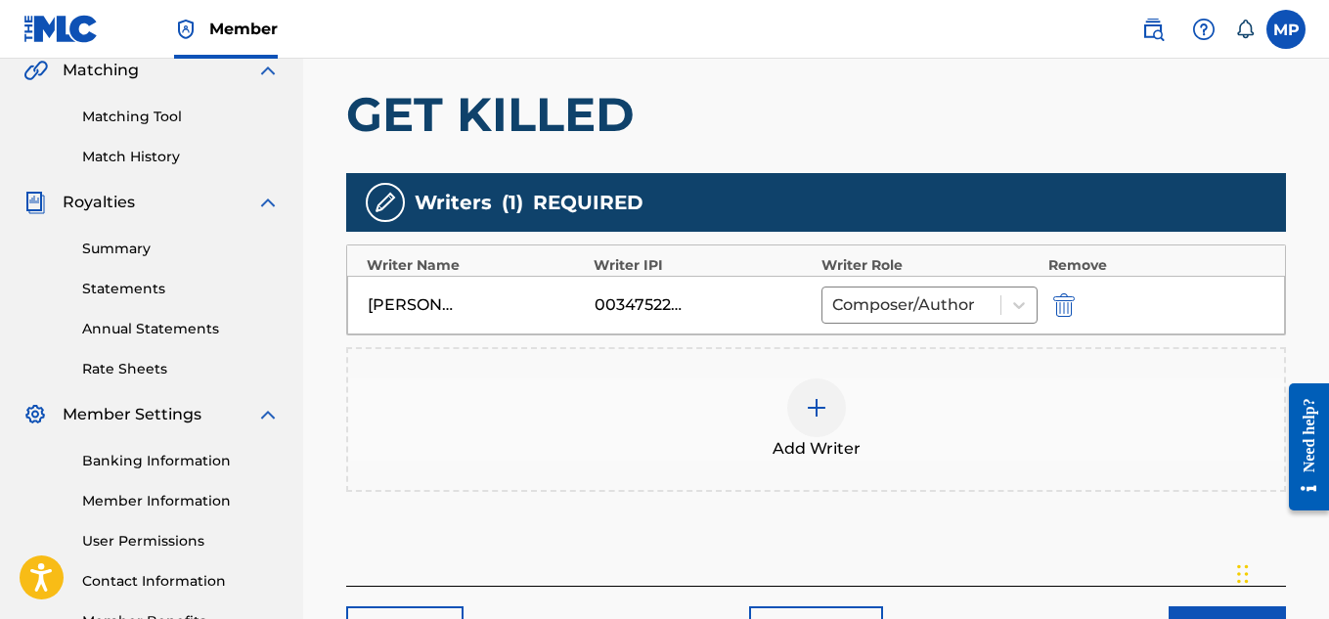
scroll to position [613, 0]
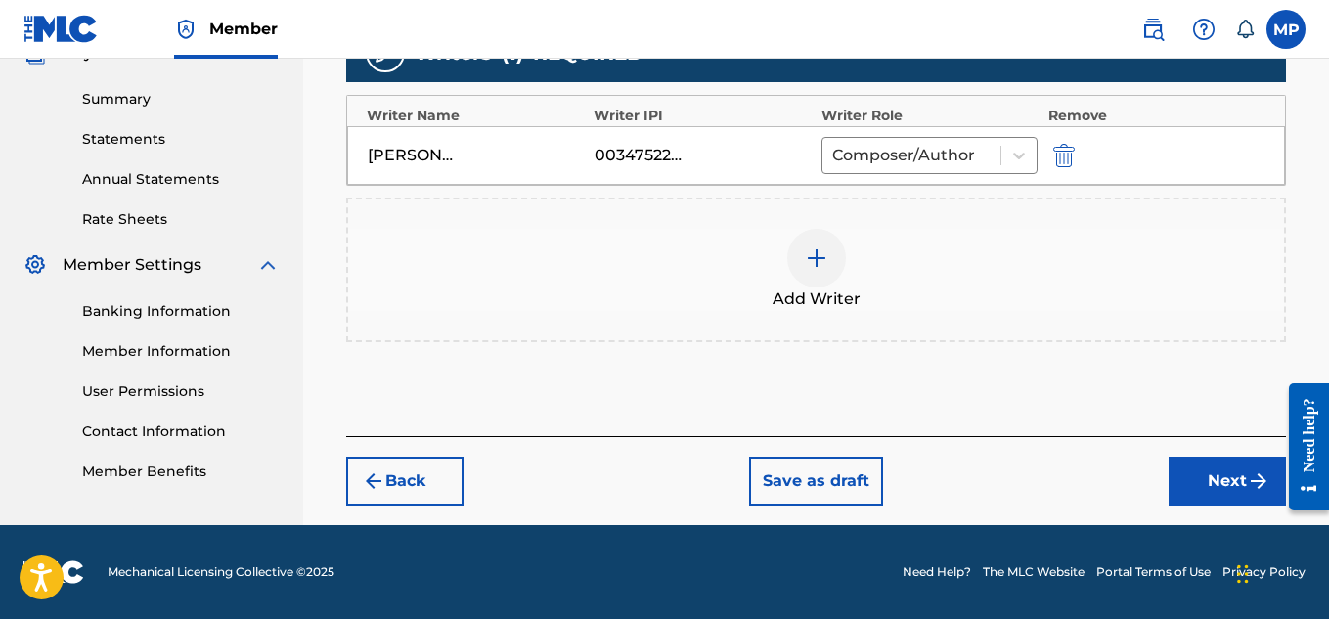
click at [1182, 471] on button "Next" at bounding box center [1227, 481] width 117 height 49
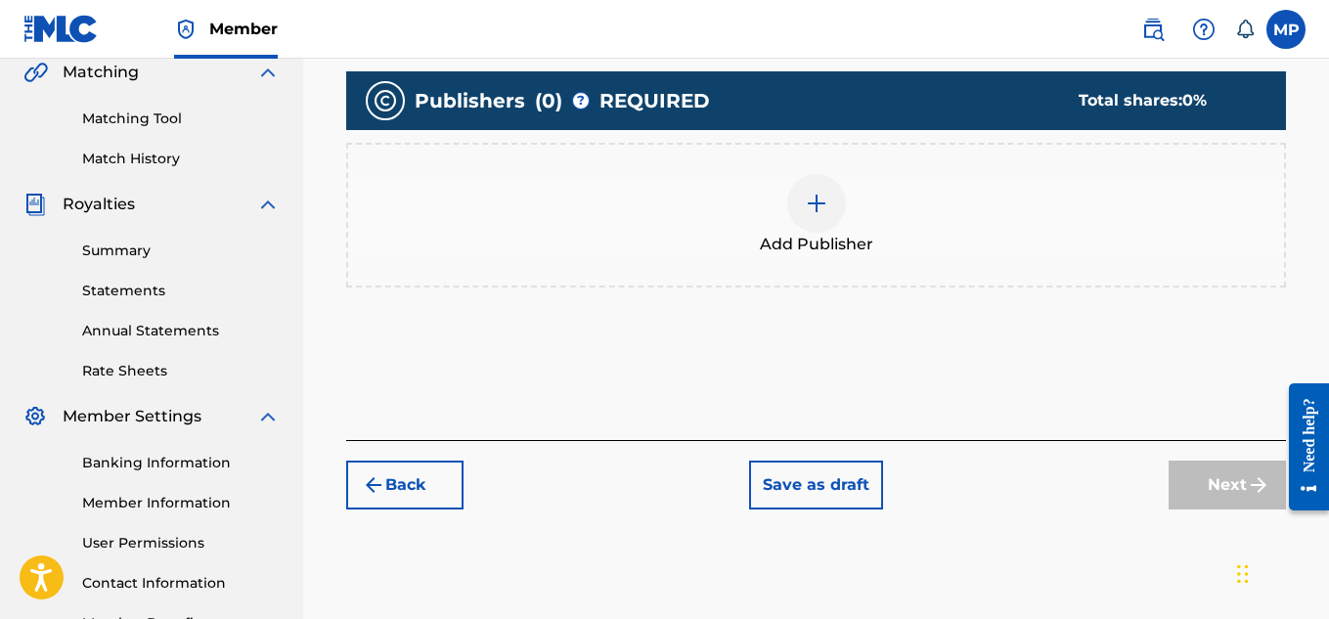
scroll to position [486, 0]
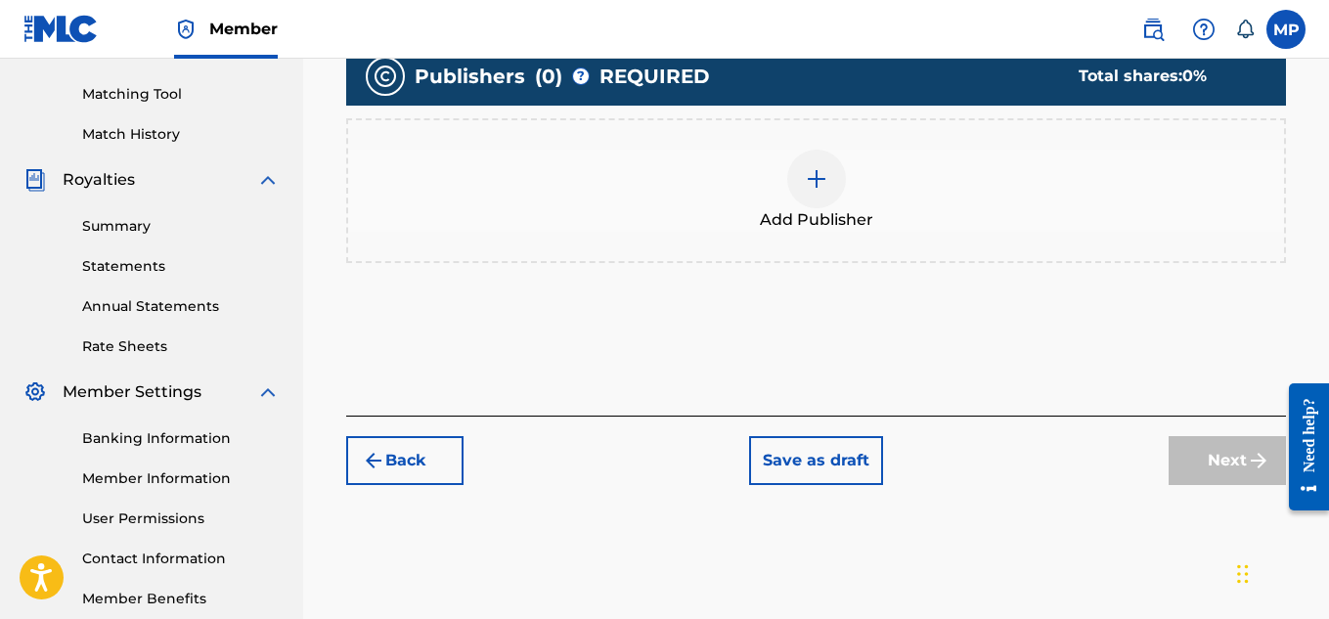
click at [844, 209] on span "Add Publisher" at bounding box center [816, 219] width 113 height 23
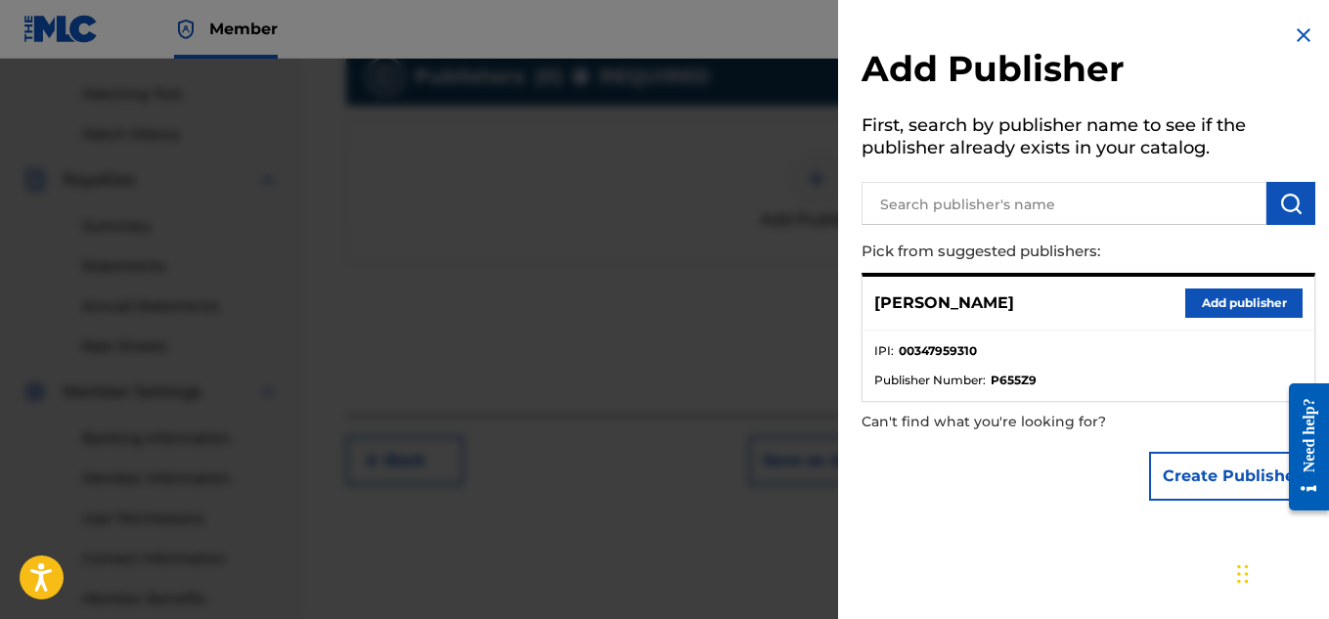
click at [1200, 312] on button "Add publisher" at bounding box center [1243, 303] width 117 height 29
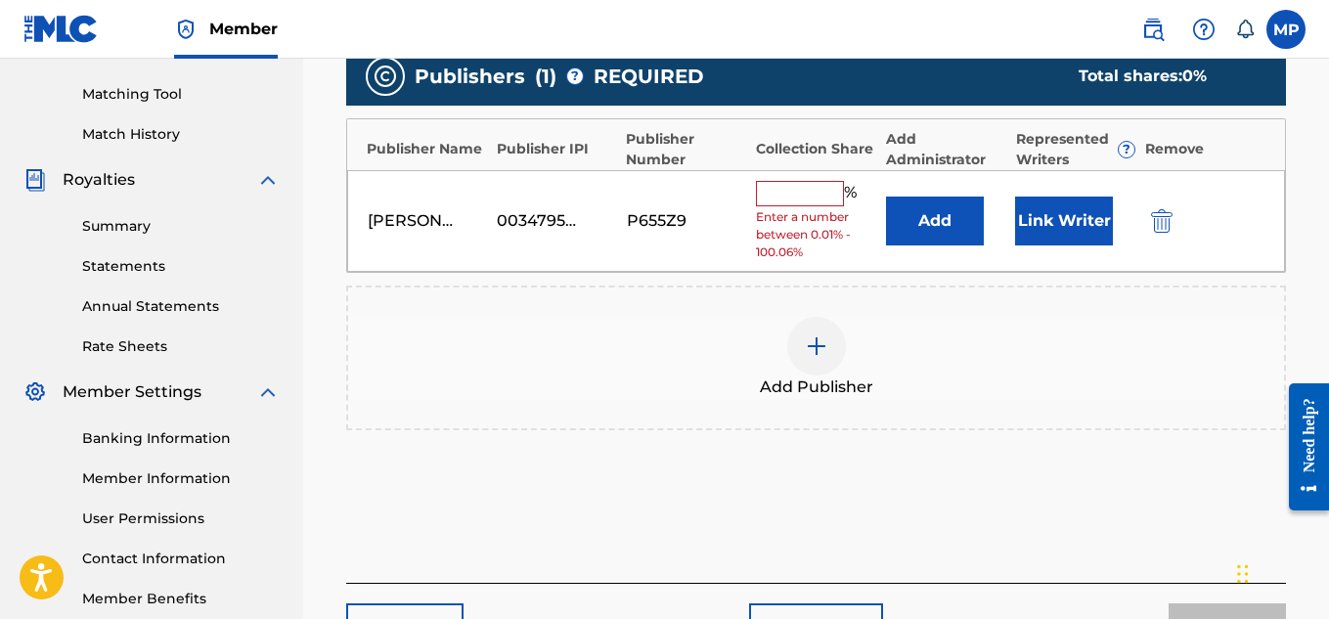
click at [827, 192] on input "text" at bounding box center [800, 193] width 88 height 25
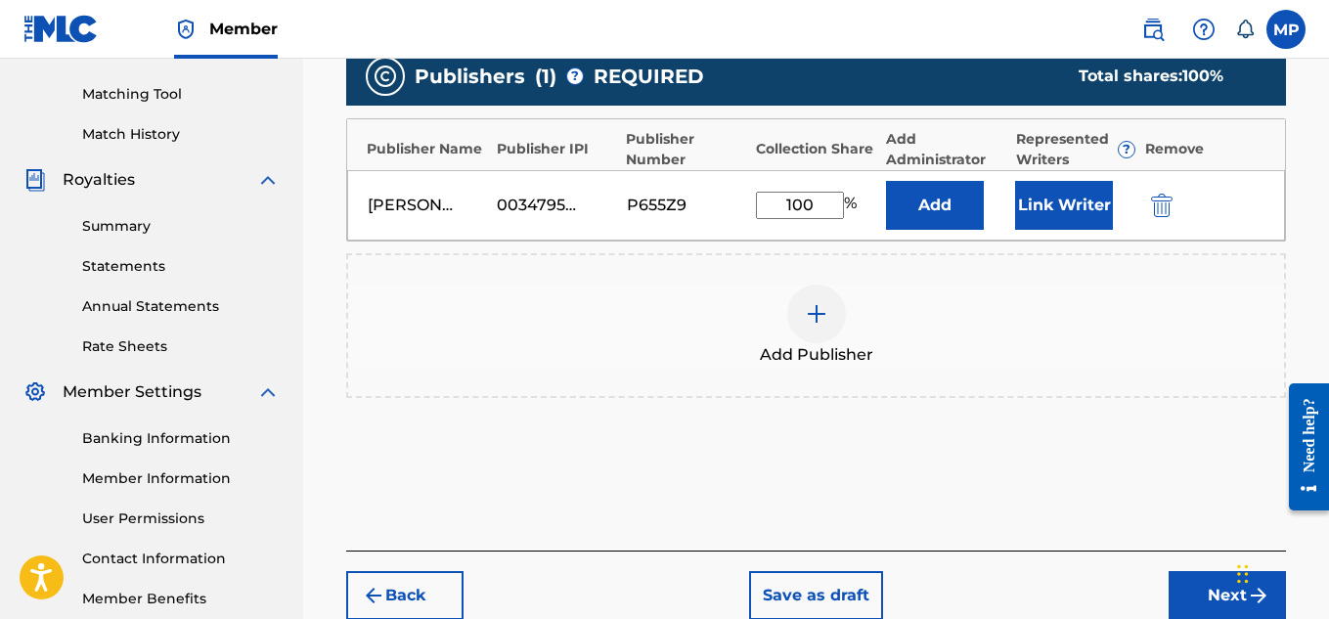
type input "100"
click at [1038, 215] on button "Link Writer" at bounding box center [1064, 205] width 98 height 49
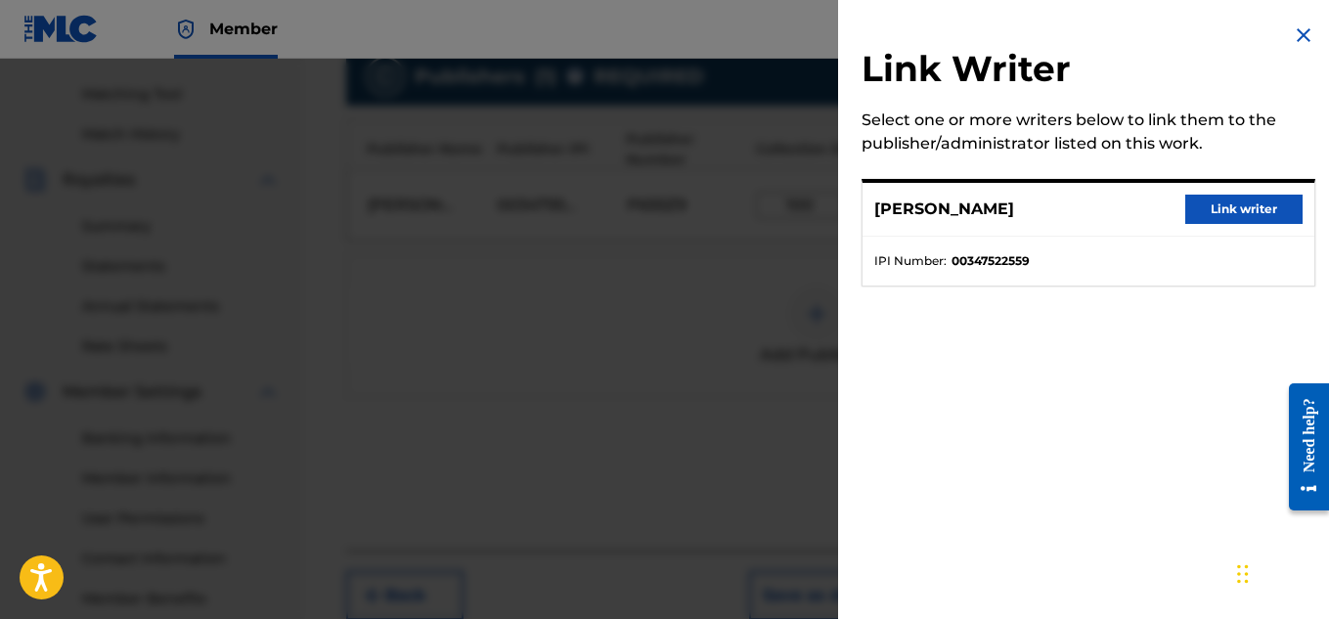
click at [1272, 199] on button "Link writer" at bounding box center [1243, 209] width 117 height 29
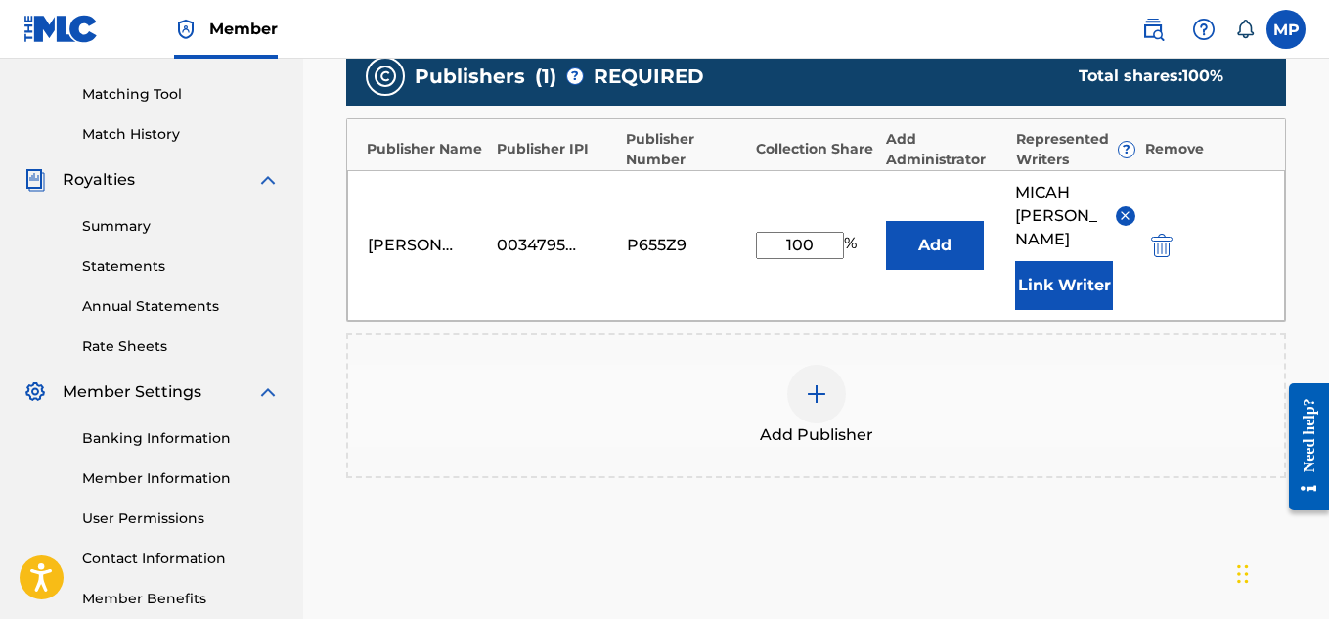
scroll to position [657, 0]
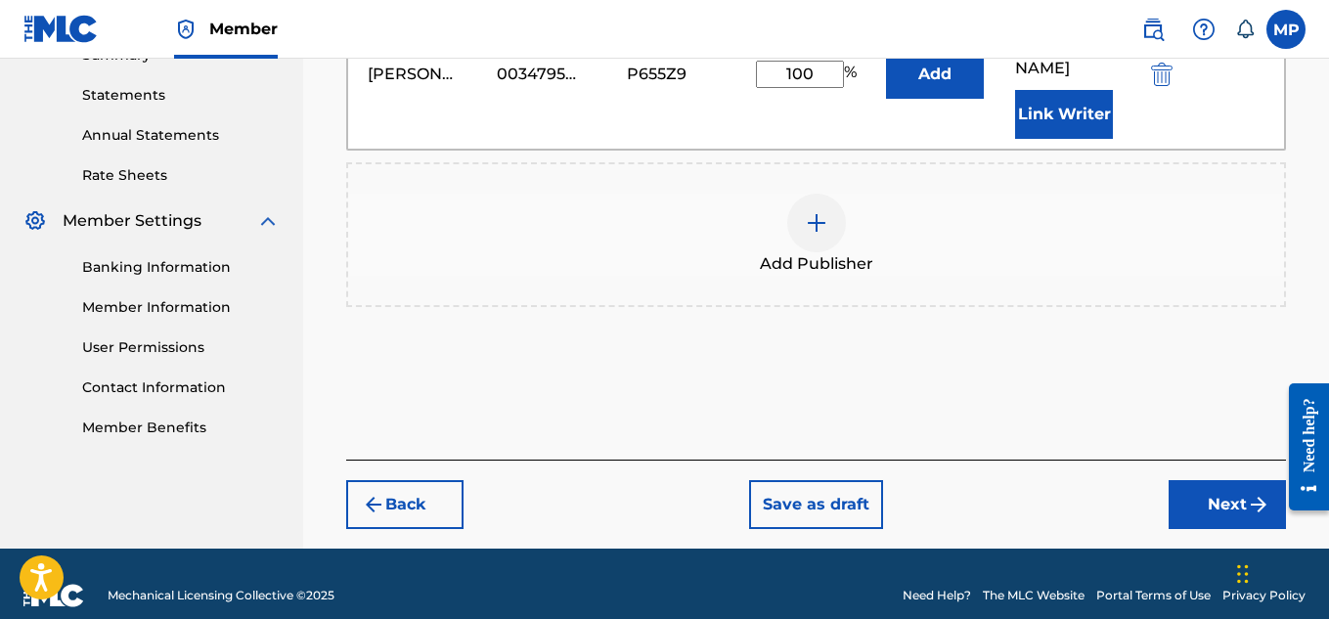
click at [1181, 482] on button "Next" at bounding box center [1227, 504] width 117 height 49
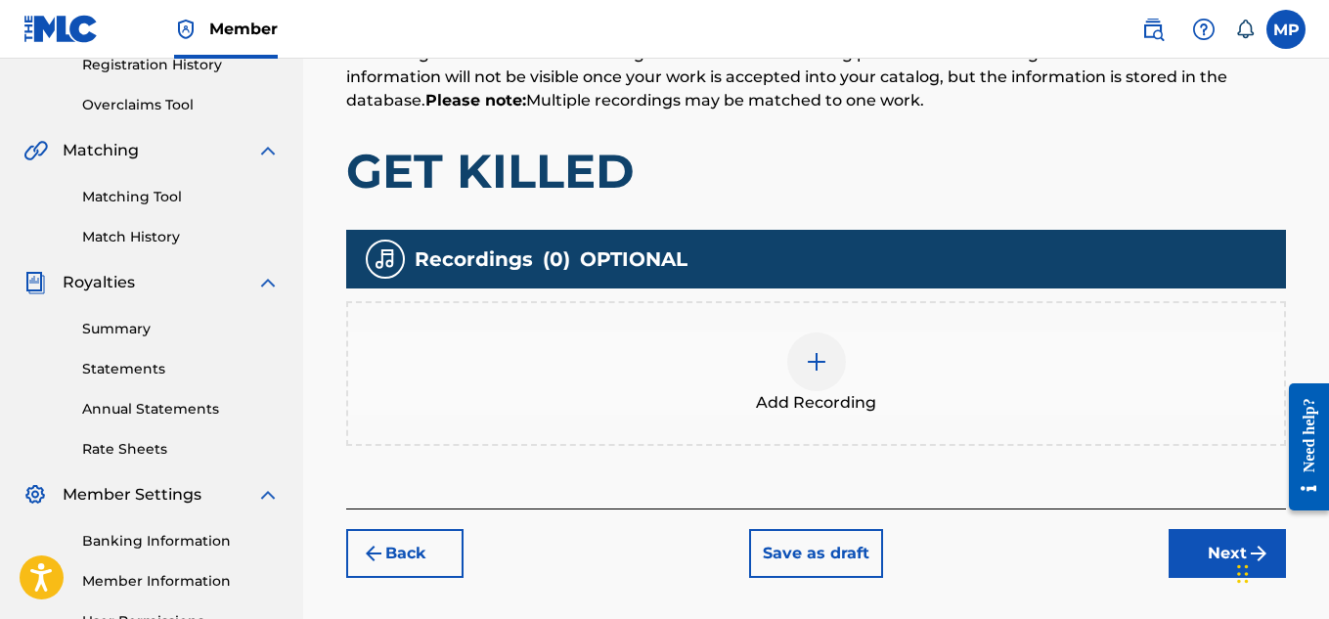
scroll to position [413, 0]
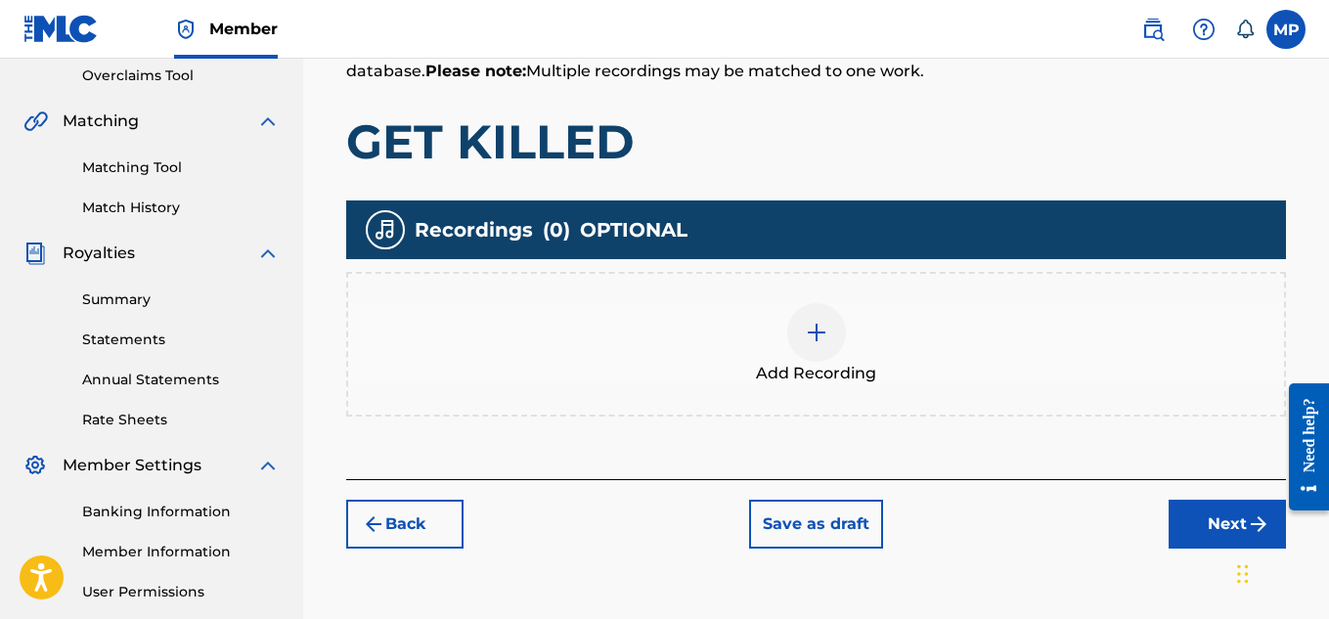
click at [825, 364] on span "Add Recording" at bounding box center [816, 373] width 120 height 23
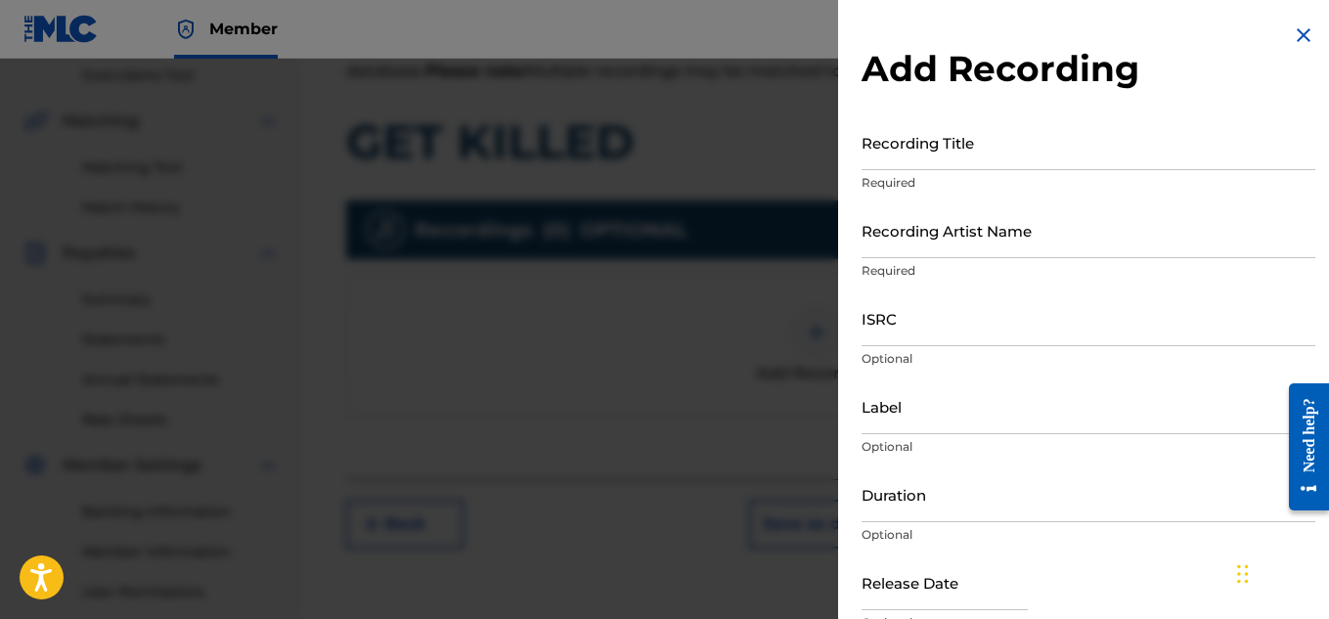
click at [948, 146] on input "Recording Title" at bounding box center [1089, 142] width 454 height 56
paste input "GET"
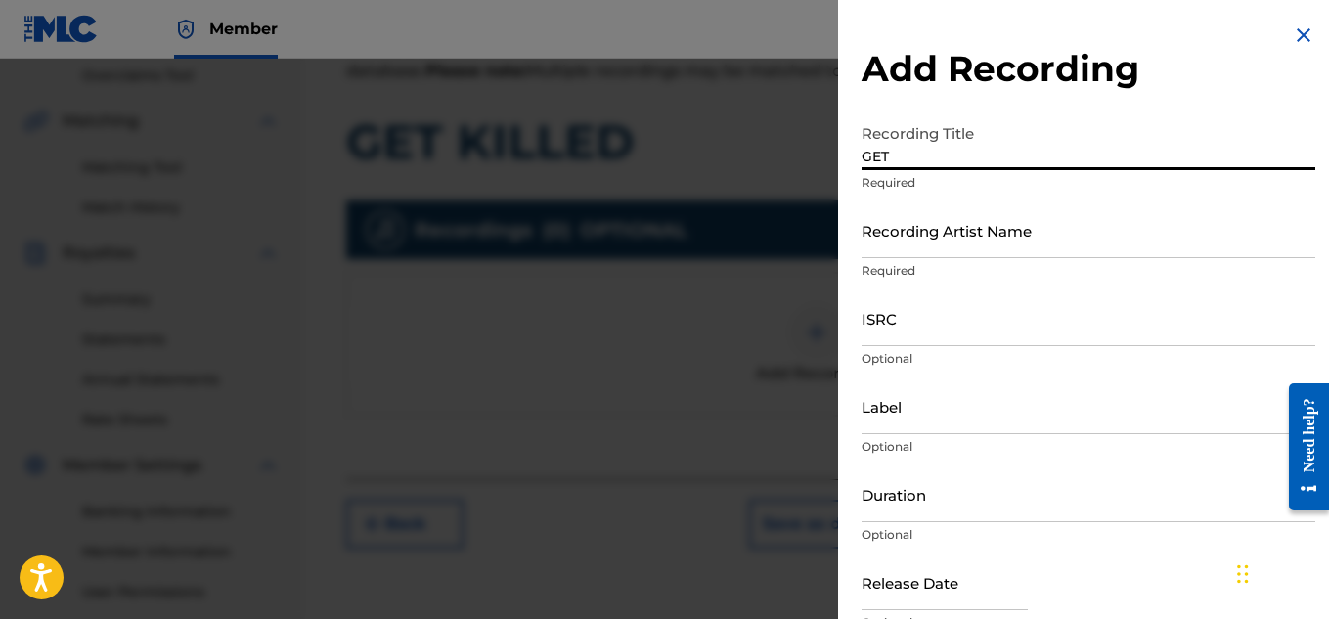
click at [918, 227] on input "Recording Artist Name" at bounding box center [1089, 230] width 454 height 56
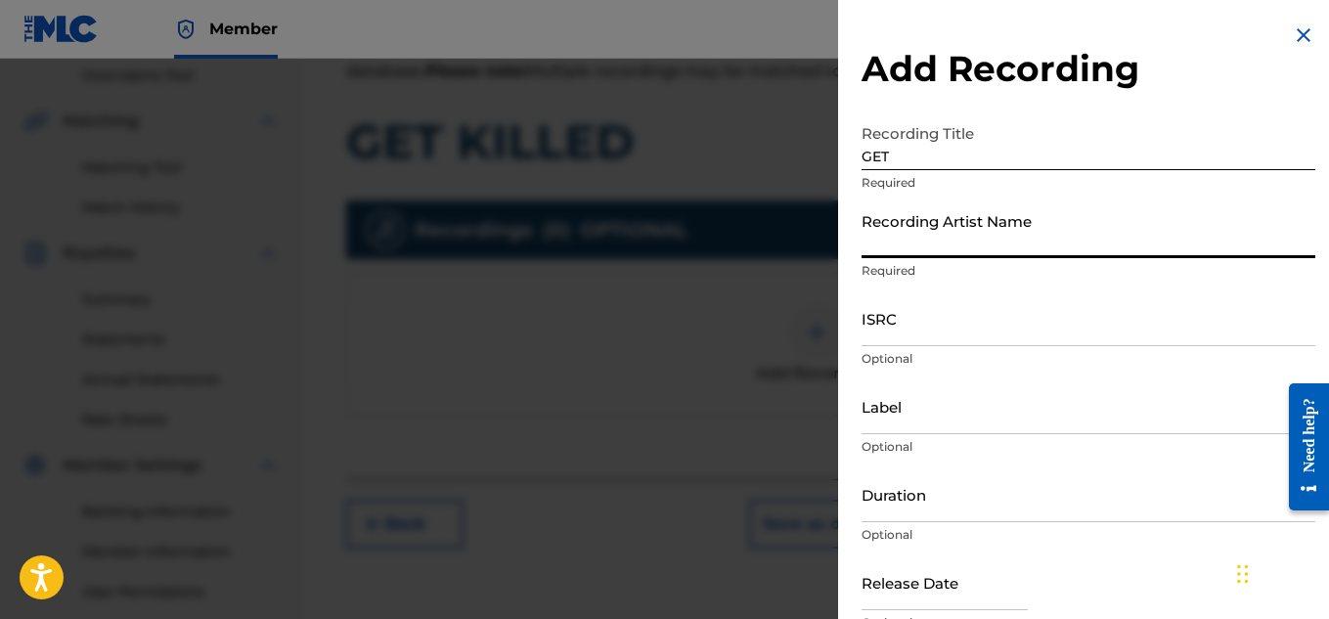
click at [983, 159] on input "GET" at bounding box center [1089, 142] width 454 height 56
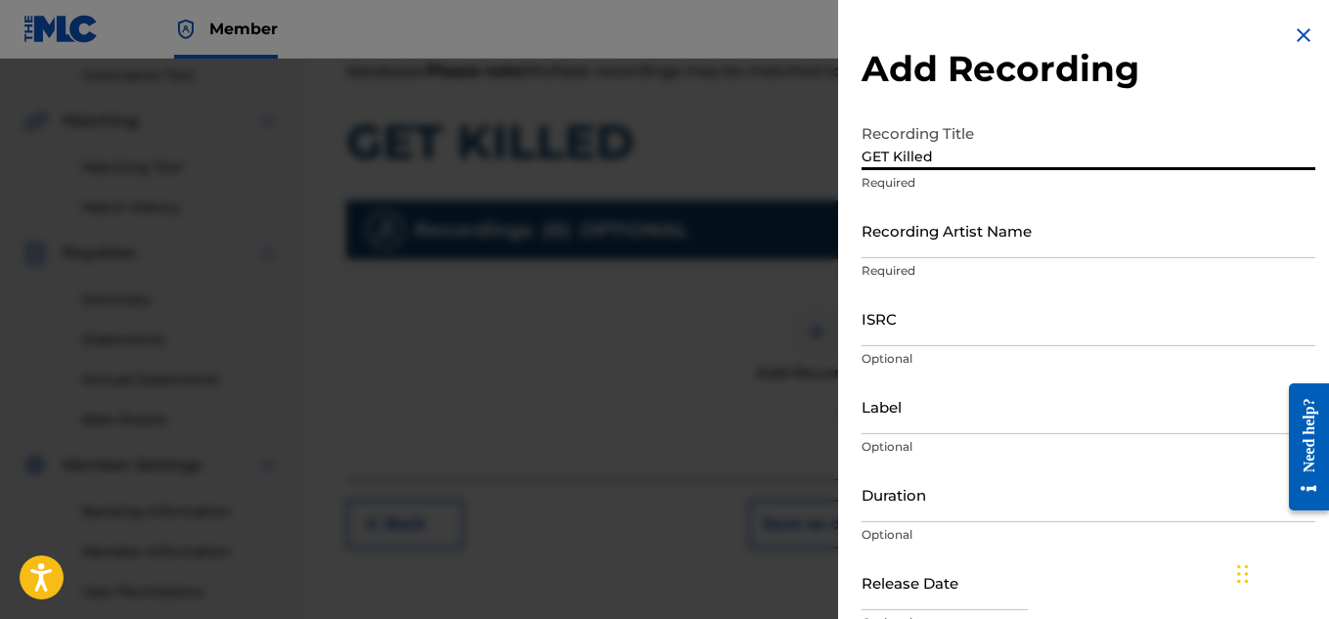
type input "GET Killed"
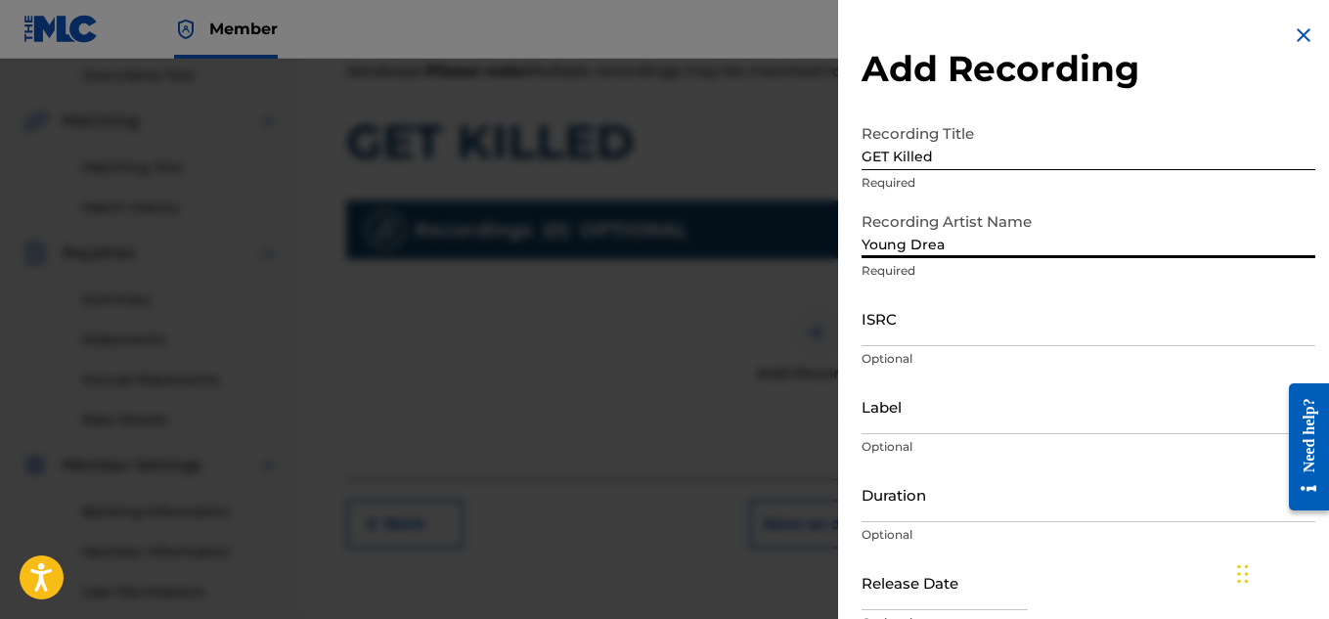
type input "Young Dread"
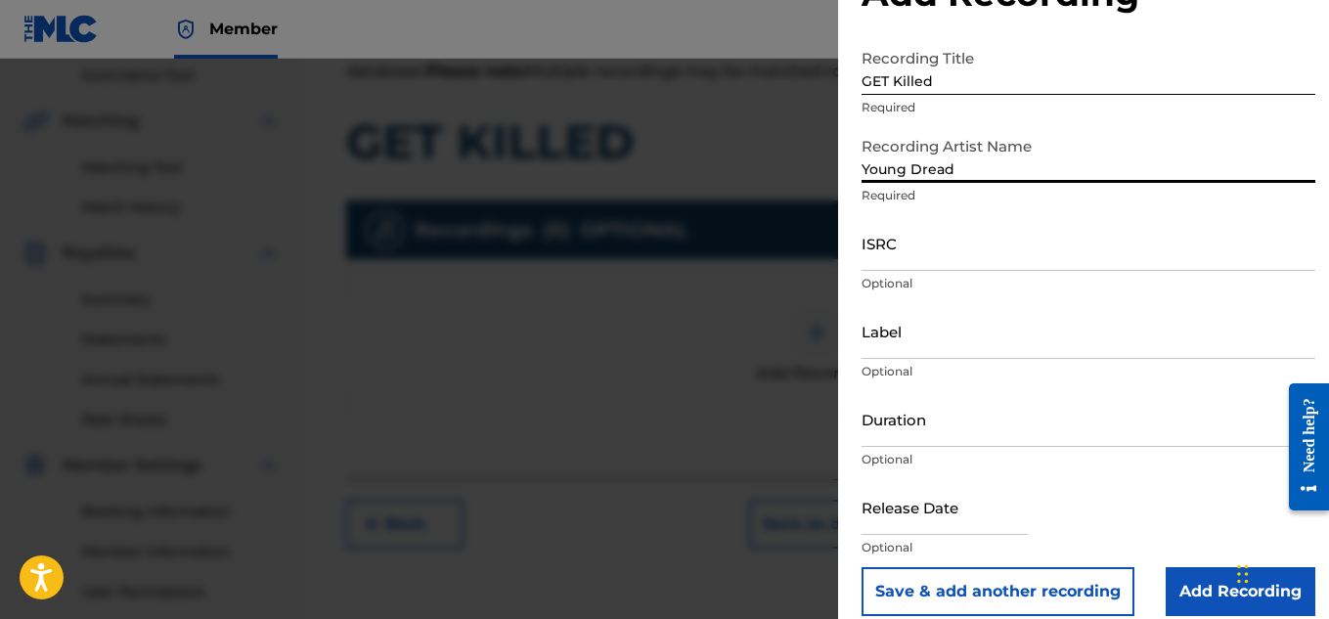
scroll to position [96, 0]
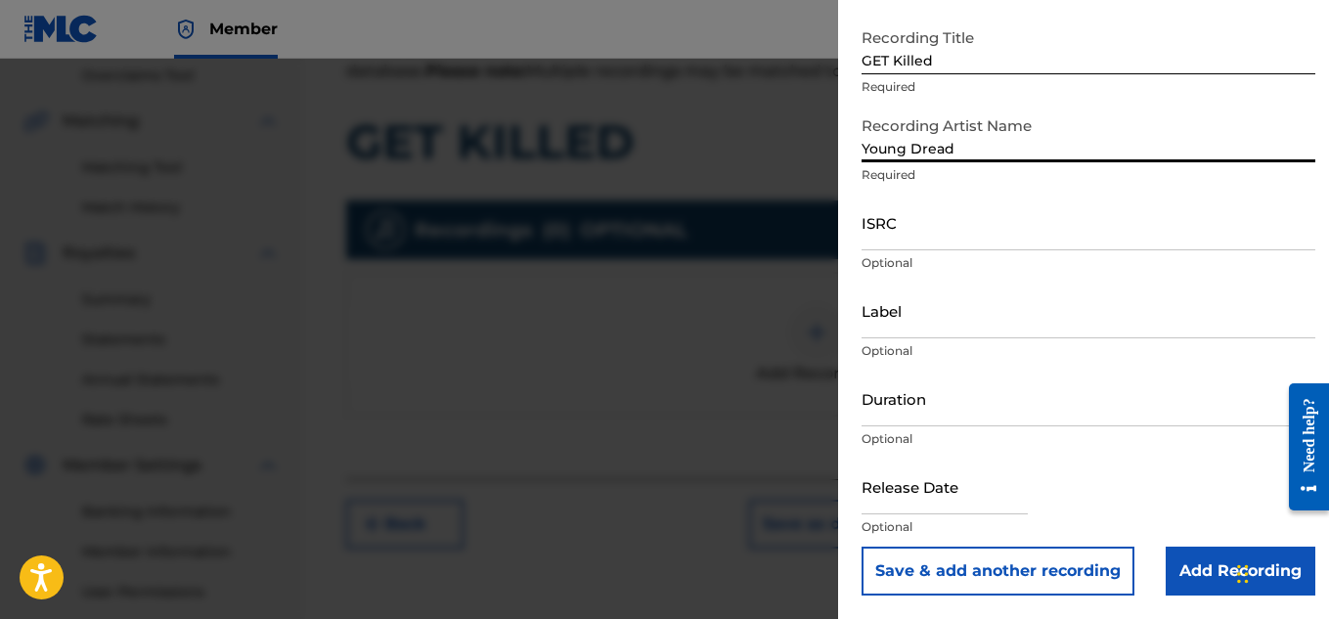
click at [1181, 557] on input "Add Recording" at bounding box center [1241, 571] width 150 height 49
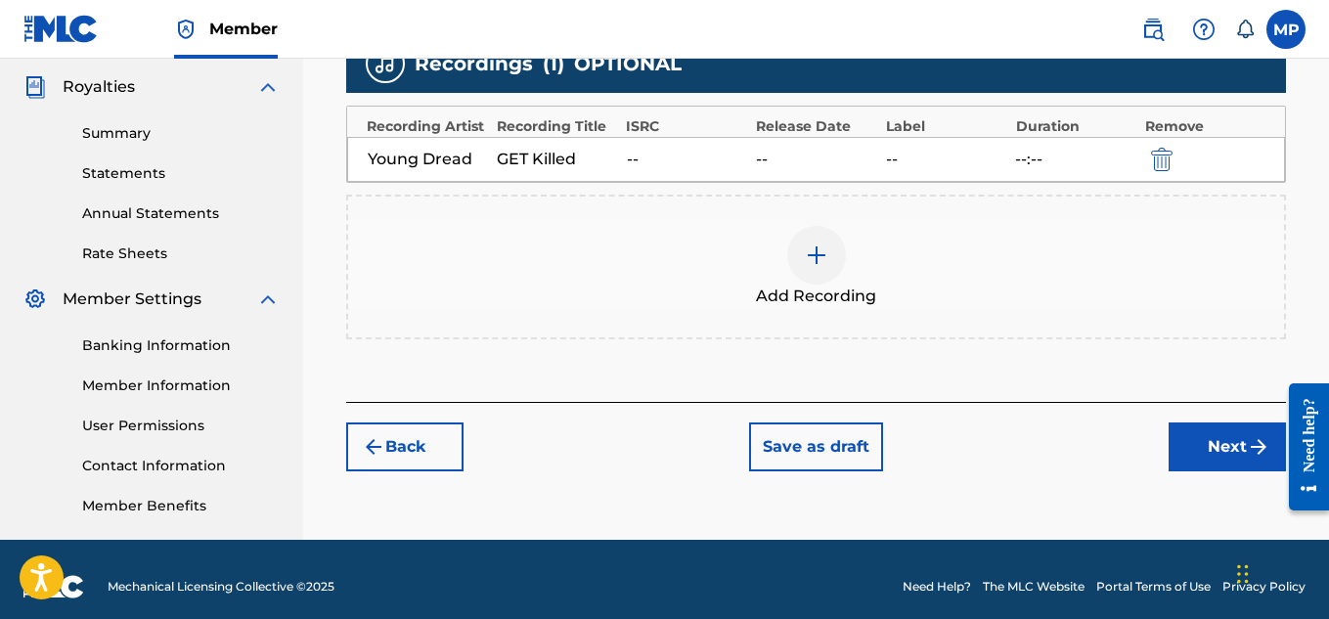
scroll to position [594, 0]
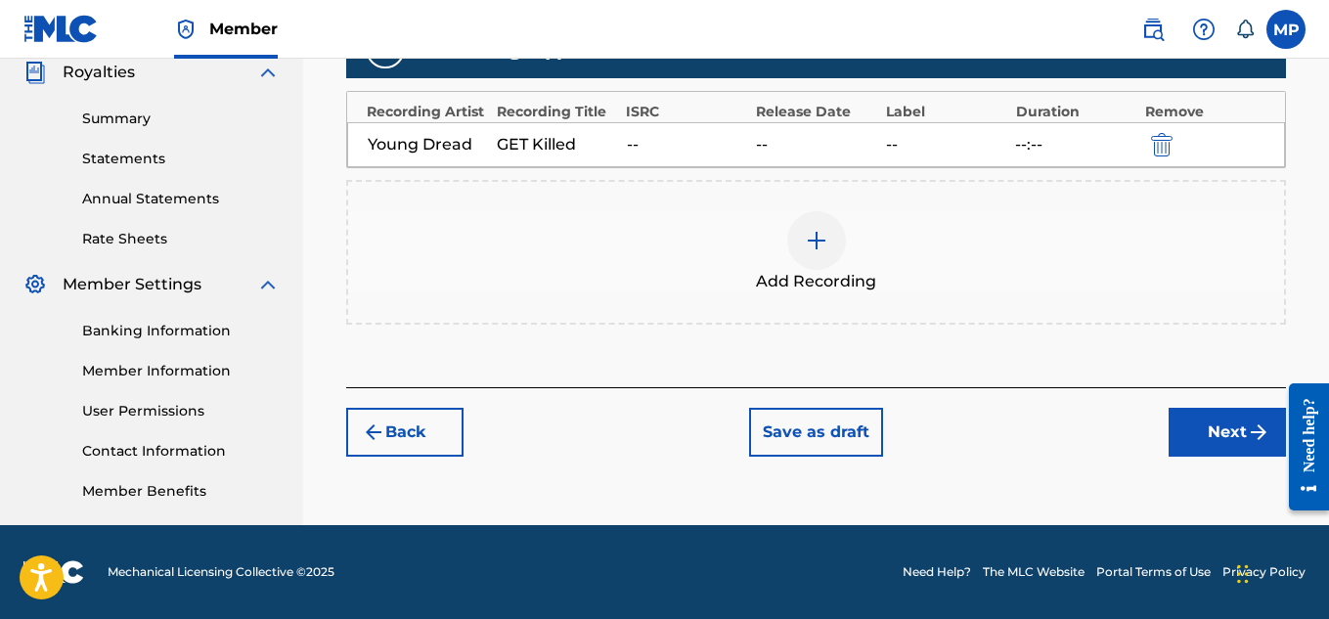
click at [1196, 423] on button "Next" at bounding box center [1227, 432] width 117 height 49
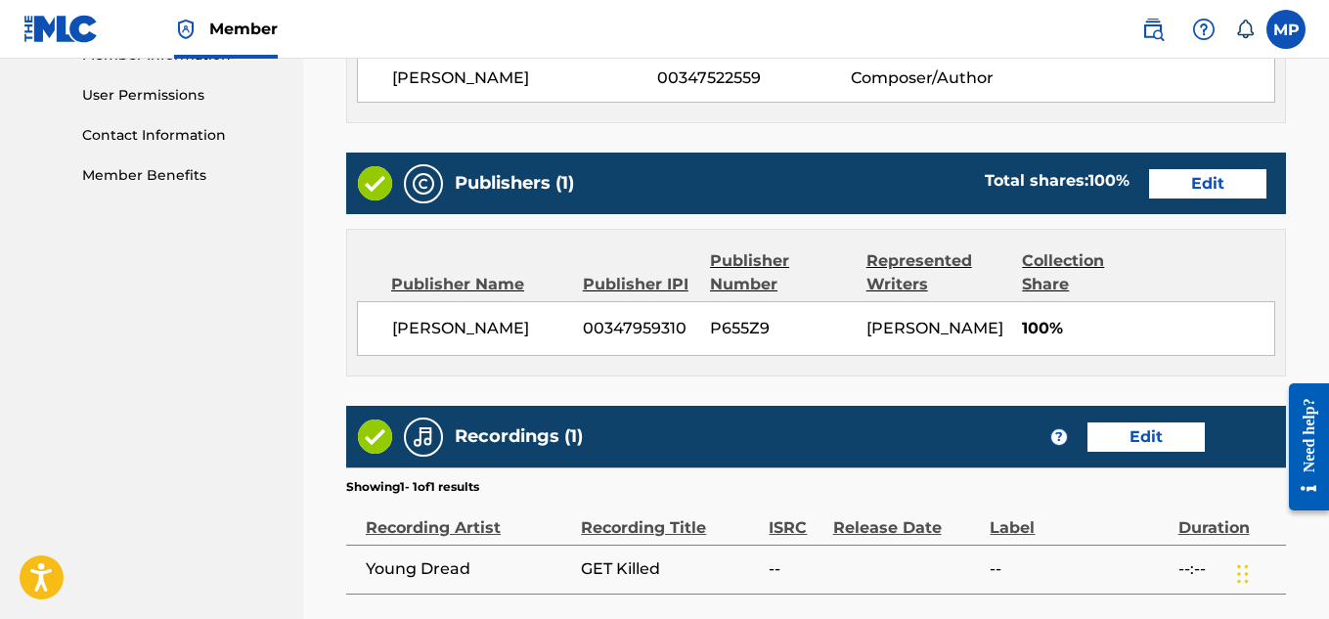
scroll to position [1097, 0]
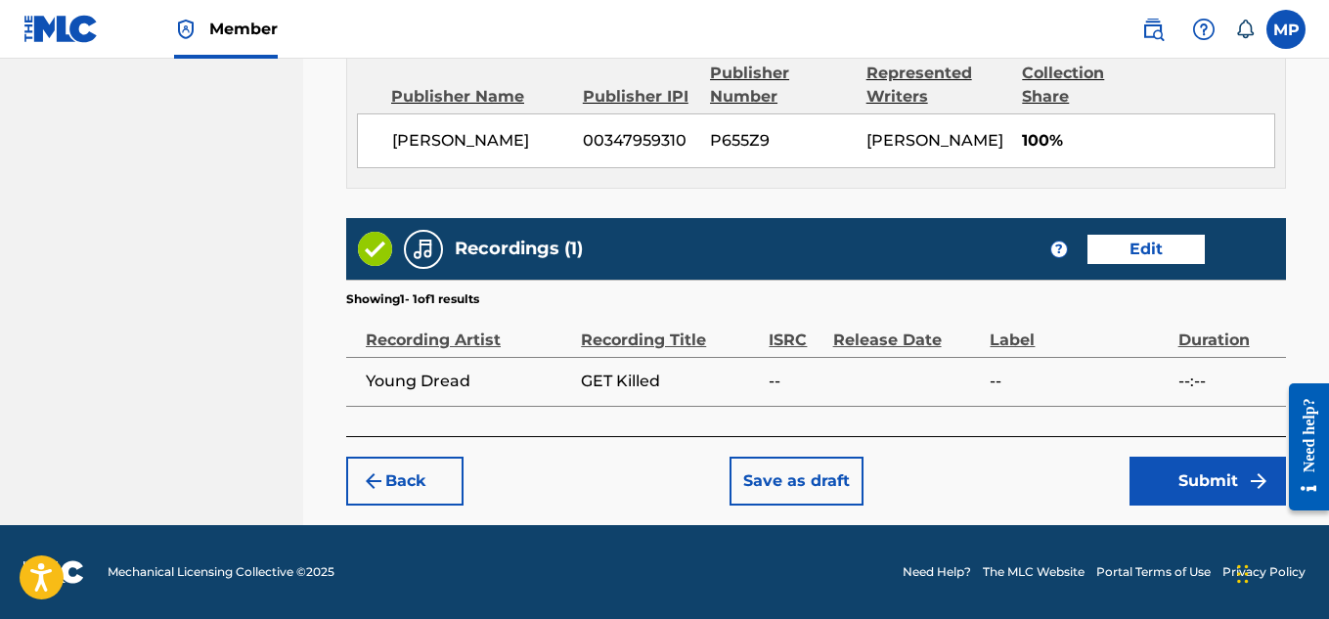
click at [1181, 478] on button "Submit" at bounding box center [1208, 481] width 156 height 49
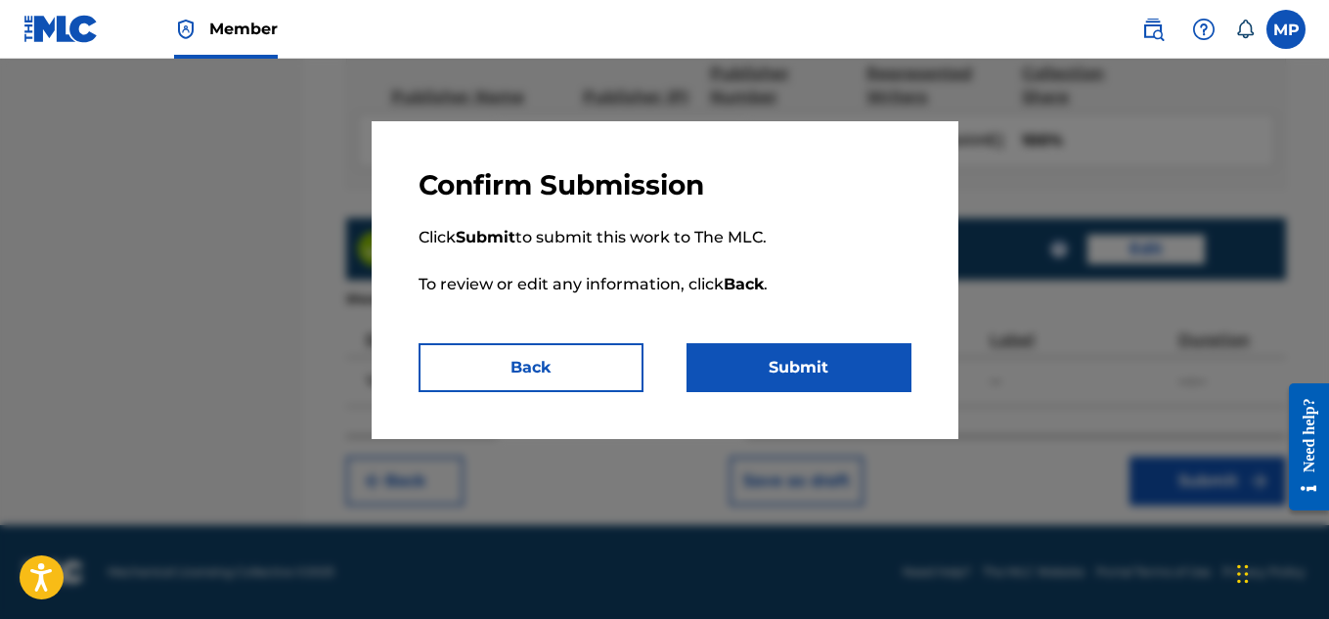
click at [833, 349] on button "Submit" at bounding box center [799, 367] width 225 height 49
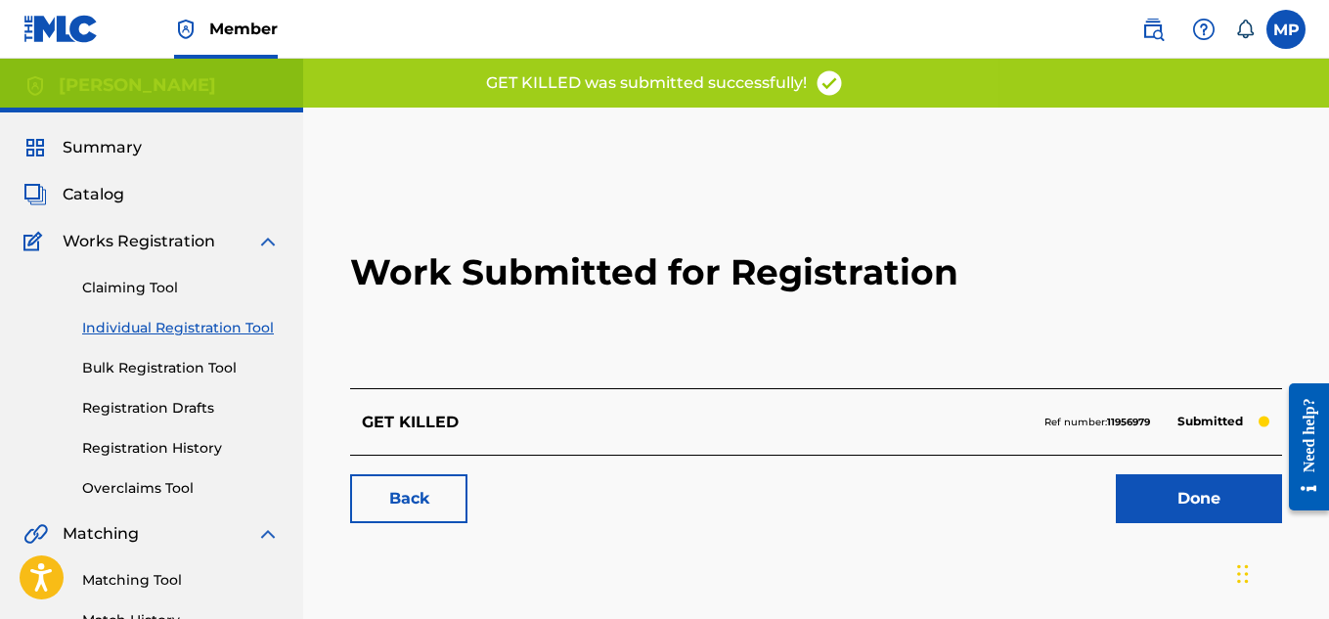
click at [419, 495] on link "Back" at bounding box center [408, 498] width 117 height 49
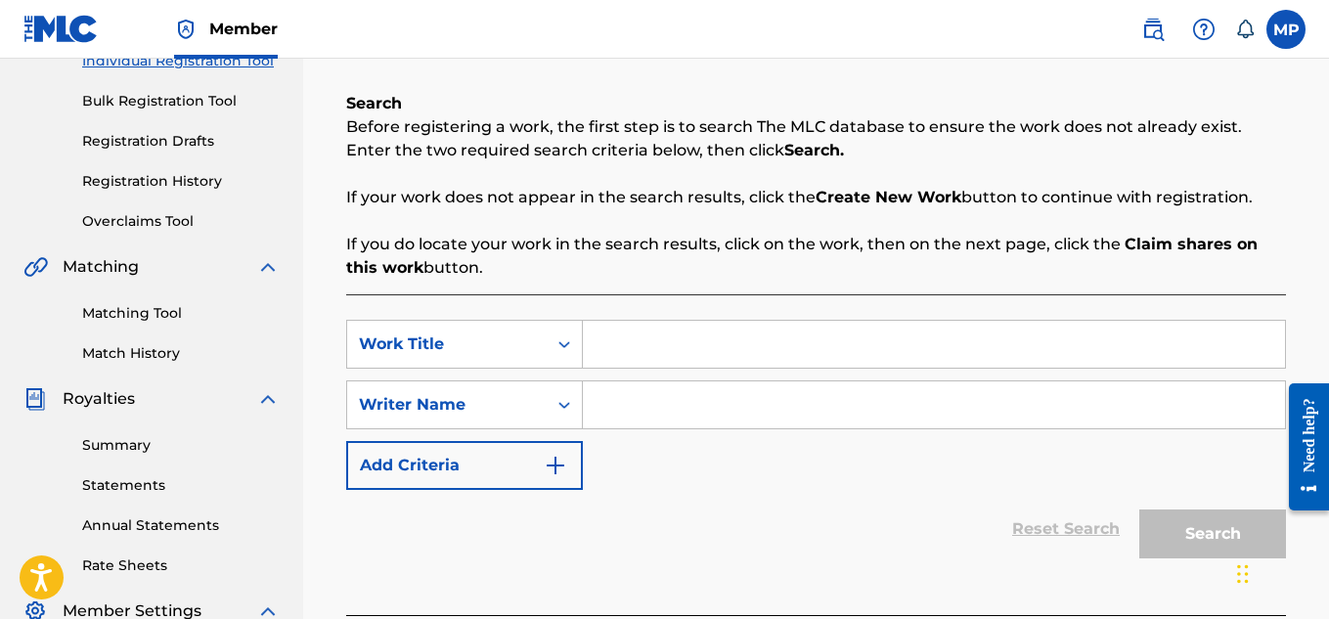
scroll to position [275, 0]
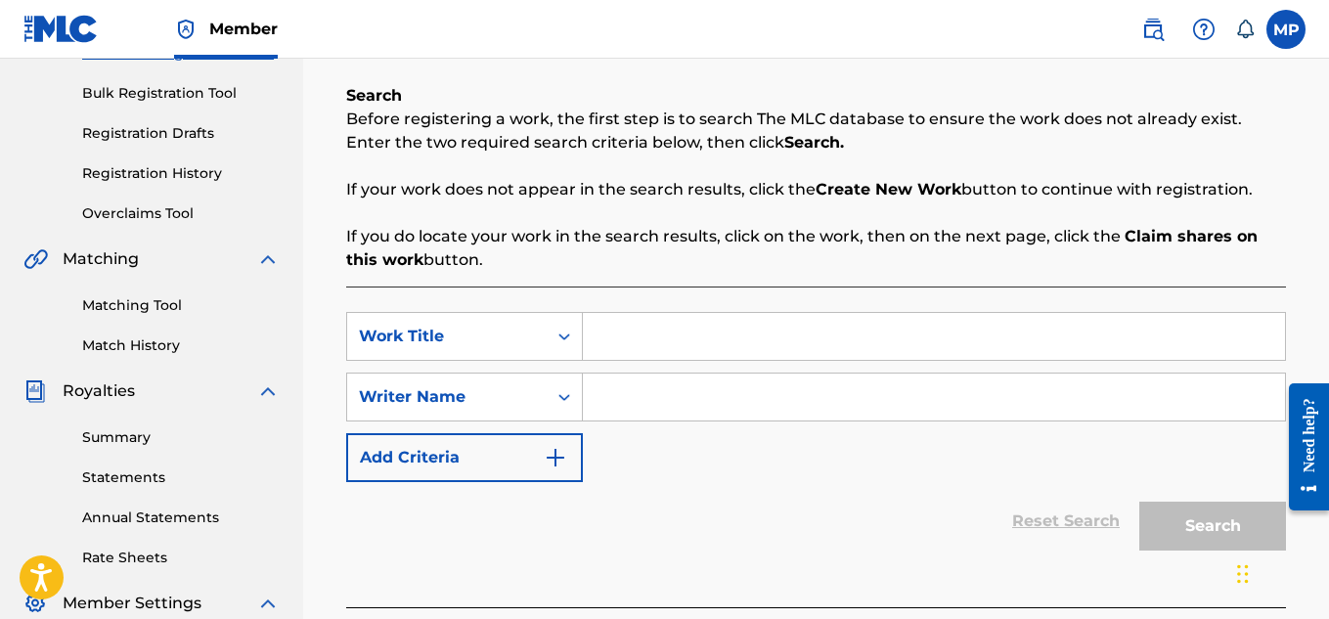
click at [700, 340] on input "Search Form" at bounding box center [934, 336] width 702 height 47
paste input "GET"
type input "GET"
click at [714, 410] on input "Search Form" at bounding box center [934, 397] width 702 height 47
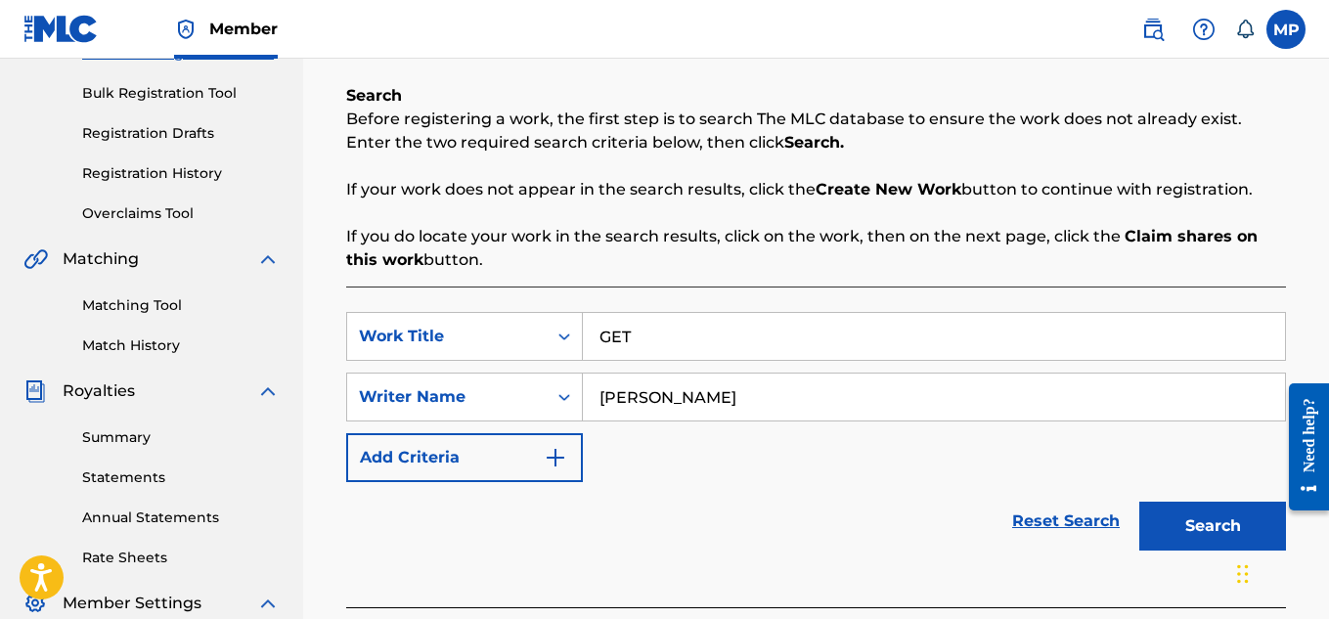
type input "[PERSON_NAME]"
click at [1201, 520] on button "Search" at bounding box center [1212, 526] width 147 height 49
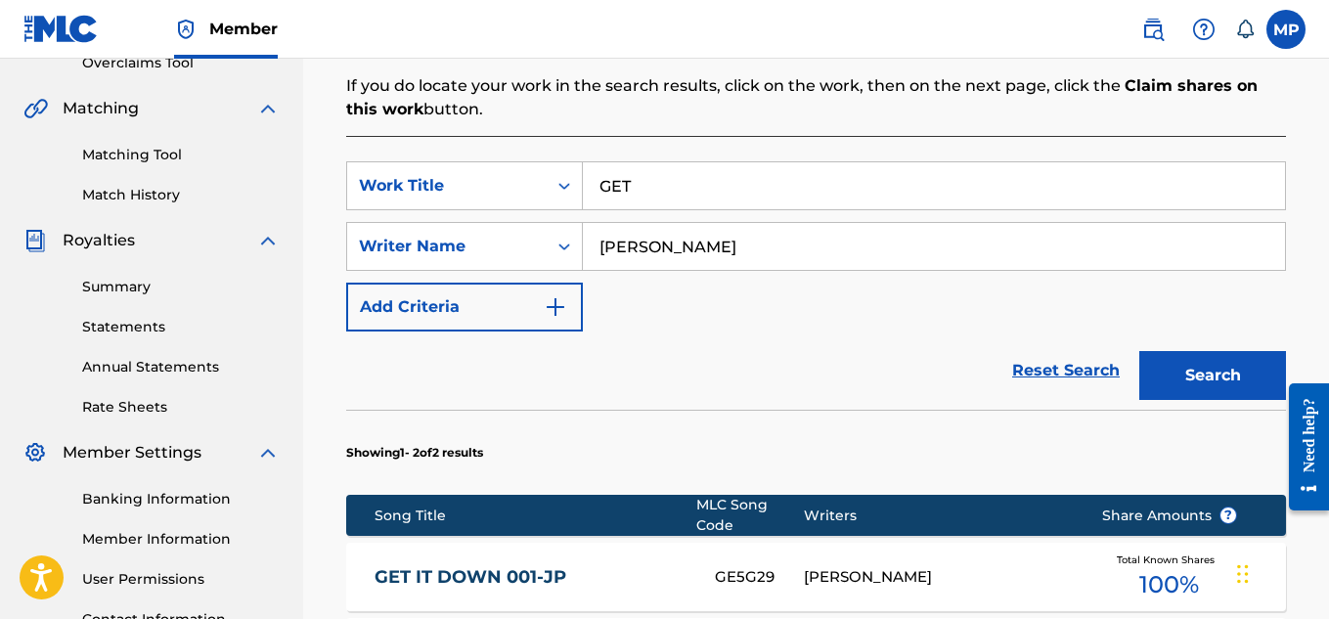
scroll to position [846, 0]
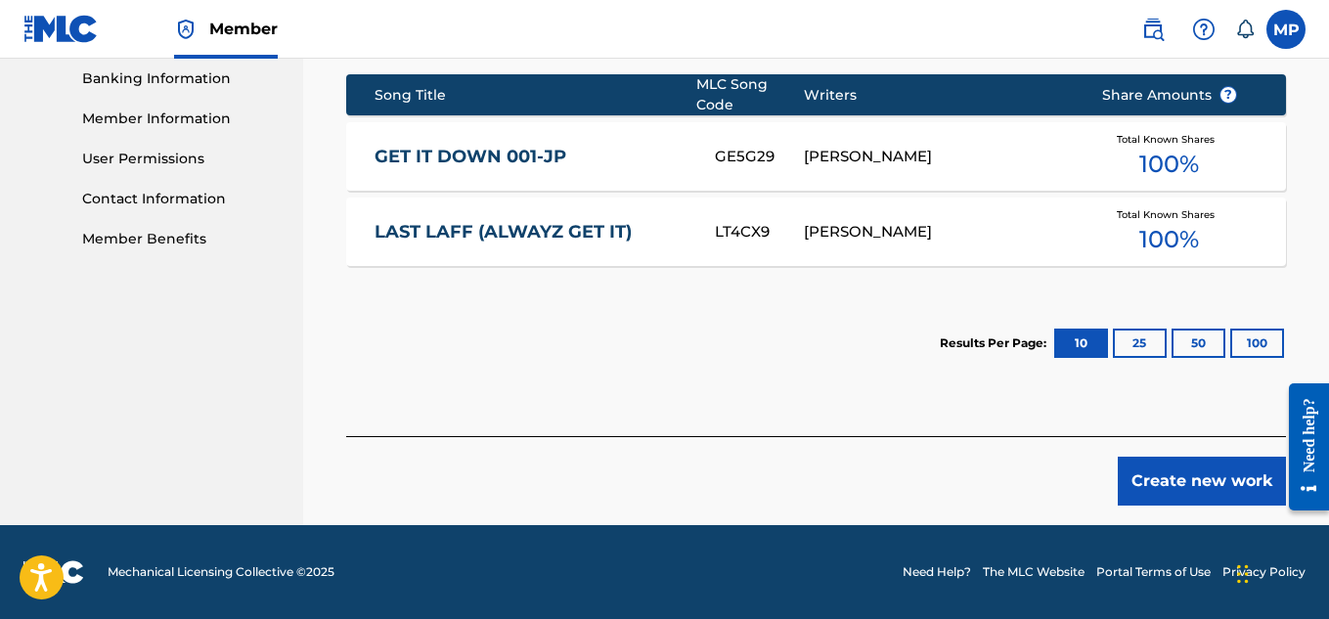
click at [1168, 490] on button "Create new work" at bounding box center [1202, 481] width 168 height 49
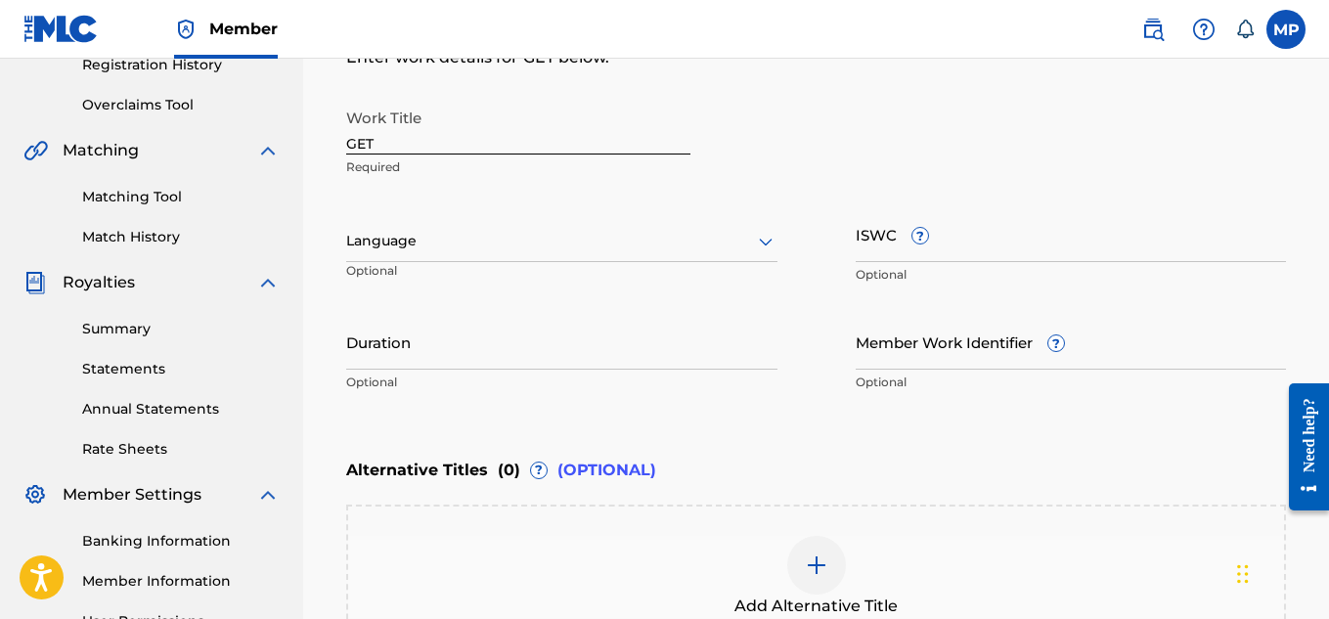
scroll to position [362, 0]
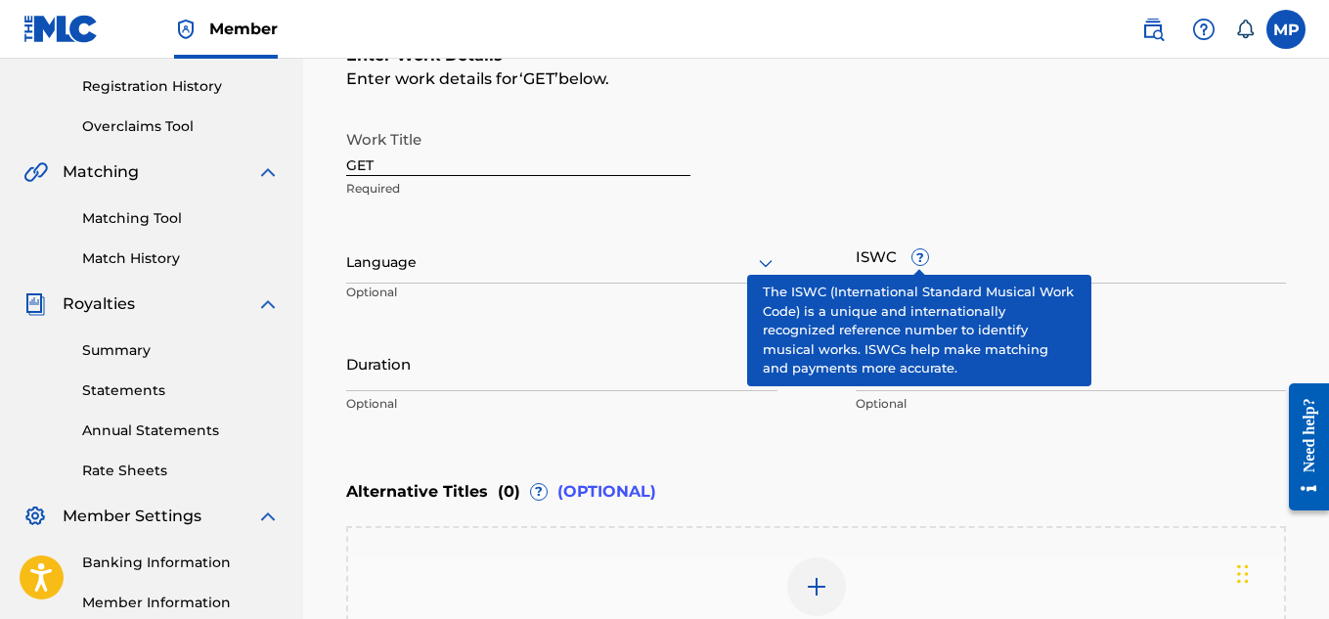
click at [911, 265] on span "?" at bounding box center [920, 257] width 18 height 18
click at [911, 265] on input "ISWC ?" at bounding box center [1071, 256] width 431 height 56
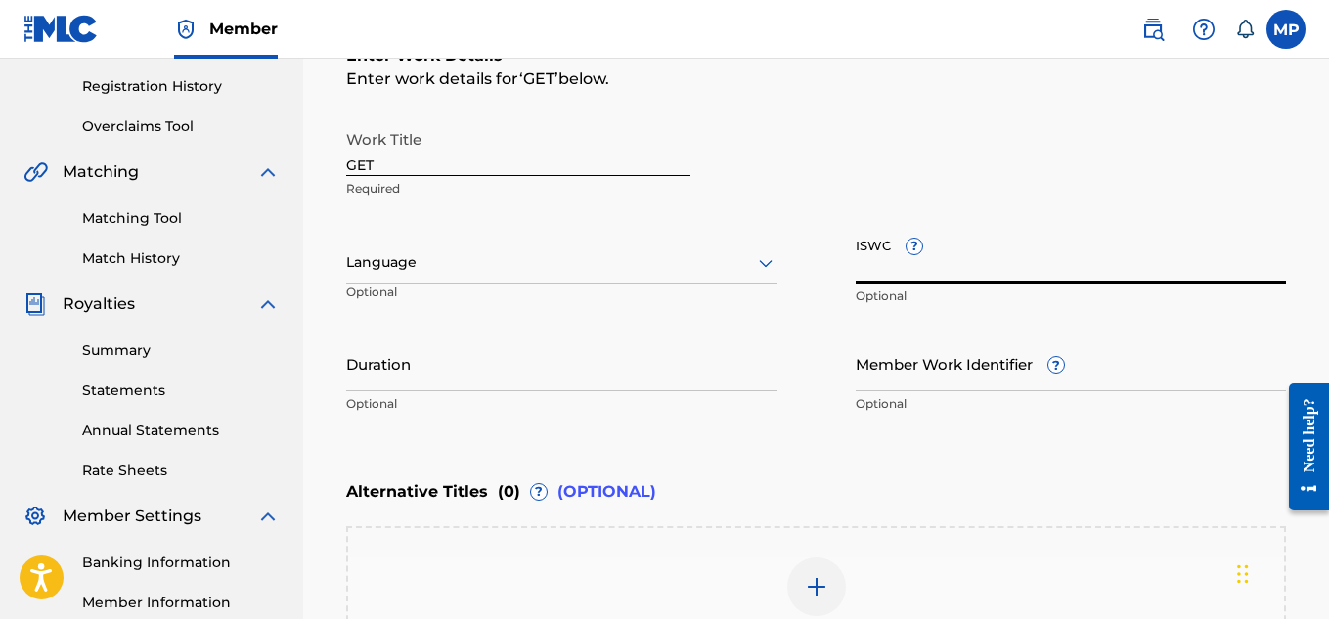
click at [930, 377] on input "Member Work Identifier ?" at bounding box center [1071, 363] width 431 height 56
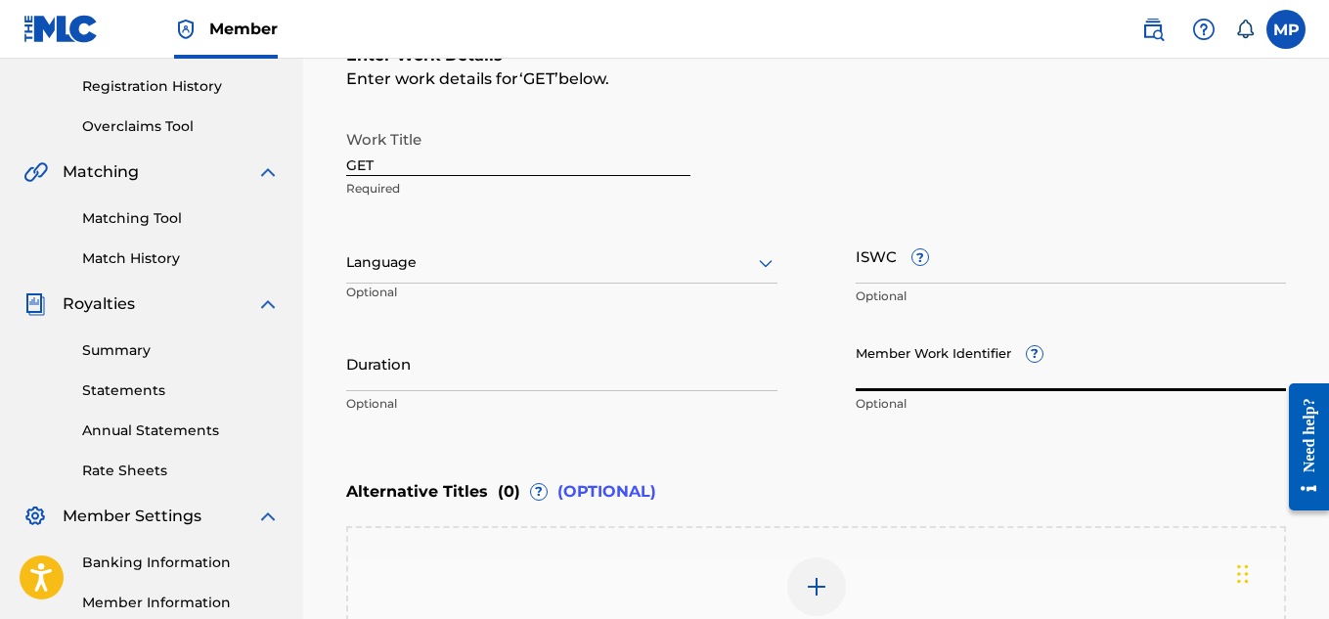
paste input "893487665"
type input "893487665"
click at [954, 261] on input "ISWC ?" at bounding box center [1071, 256] width 431 height 56
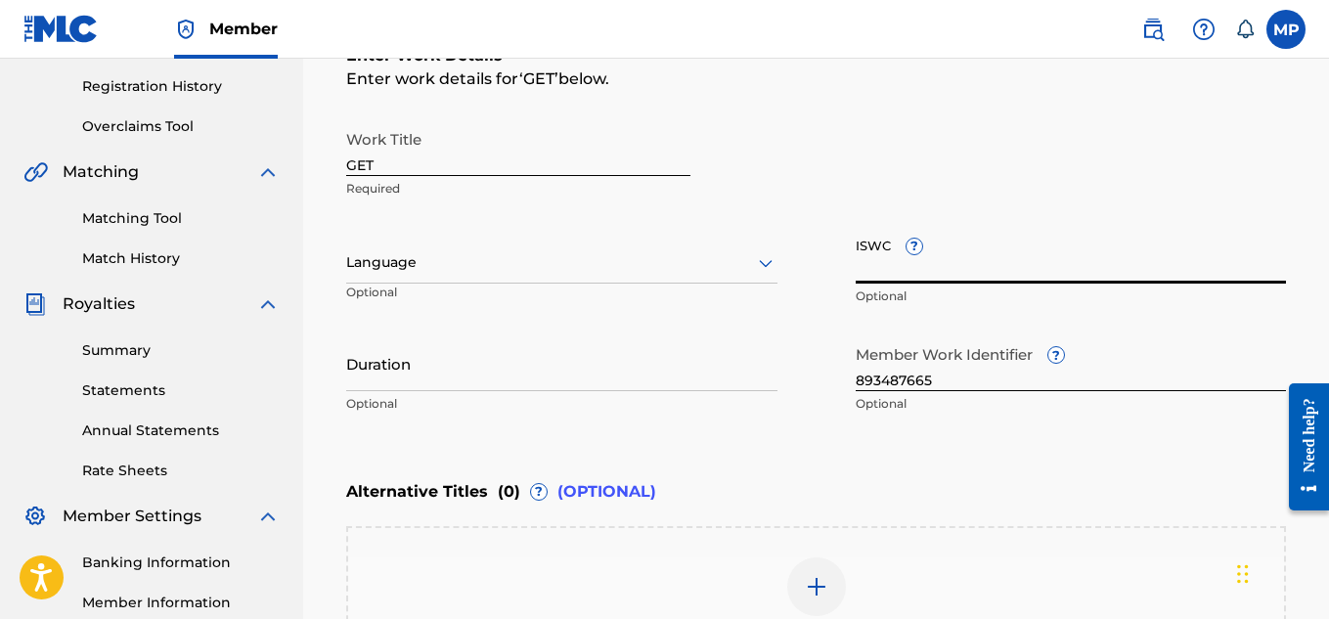
paste input "T9229742987"
type input "T9229742987"
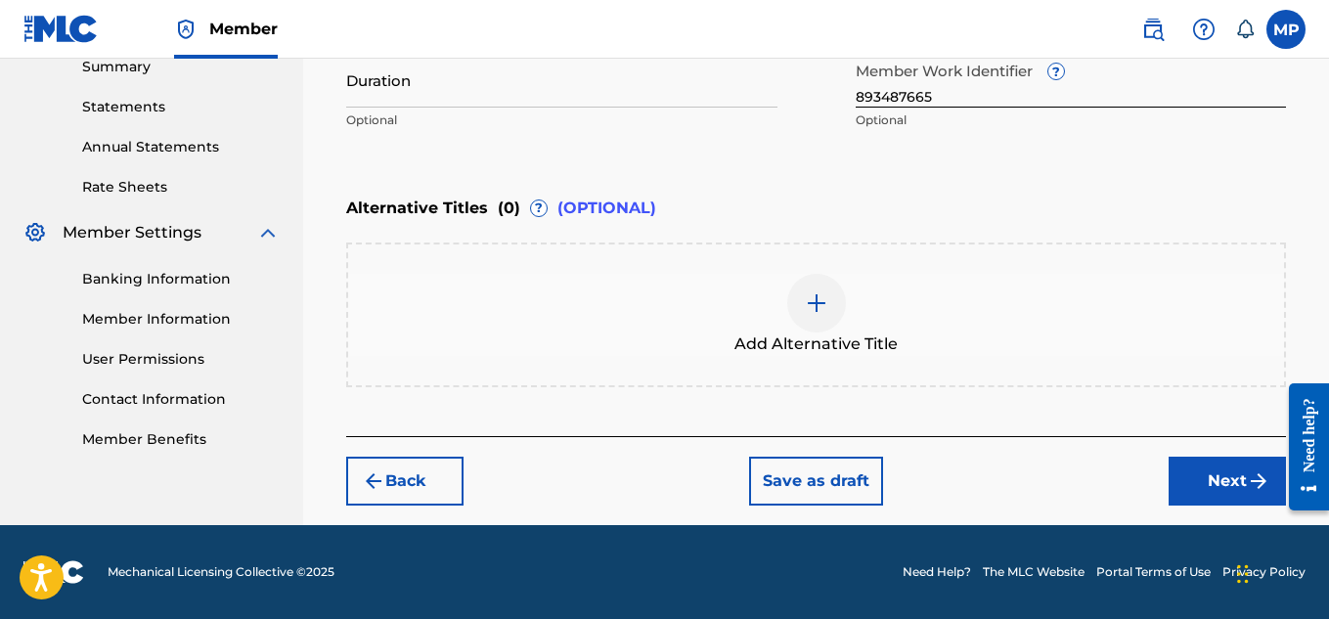
click at [1172, 464] on button "Next" at bounding box center [1227, 481] width 117 height 49
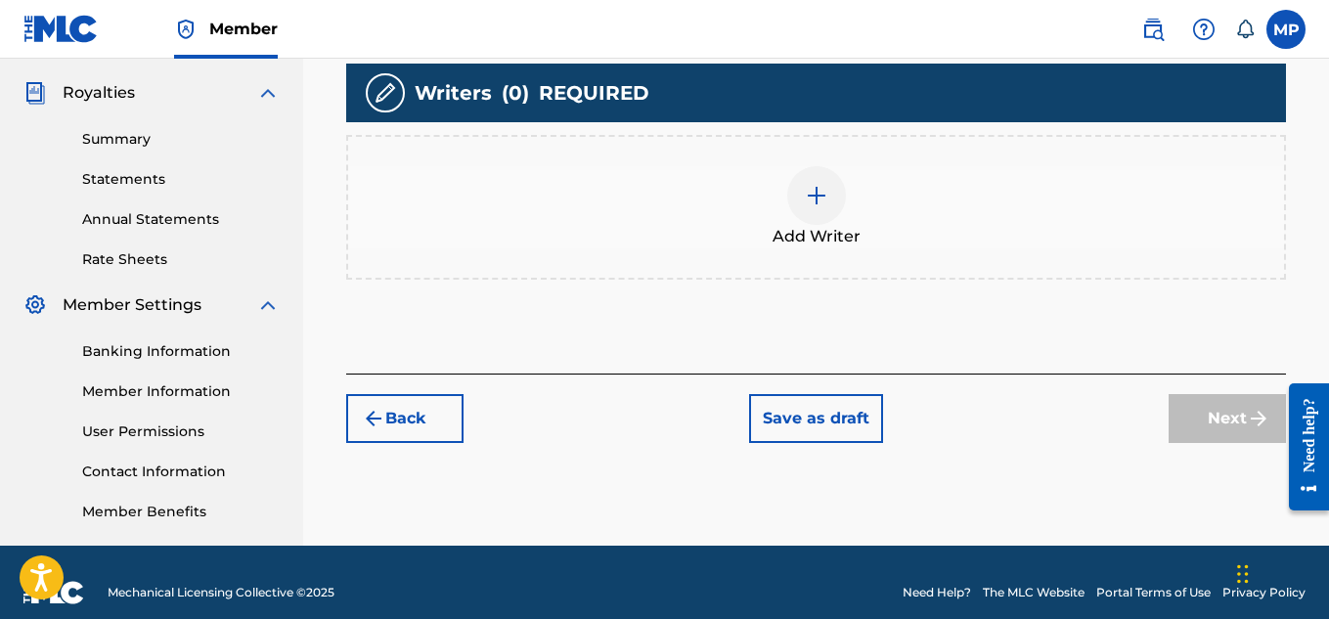
scroll to position [594, 0]
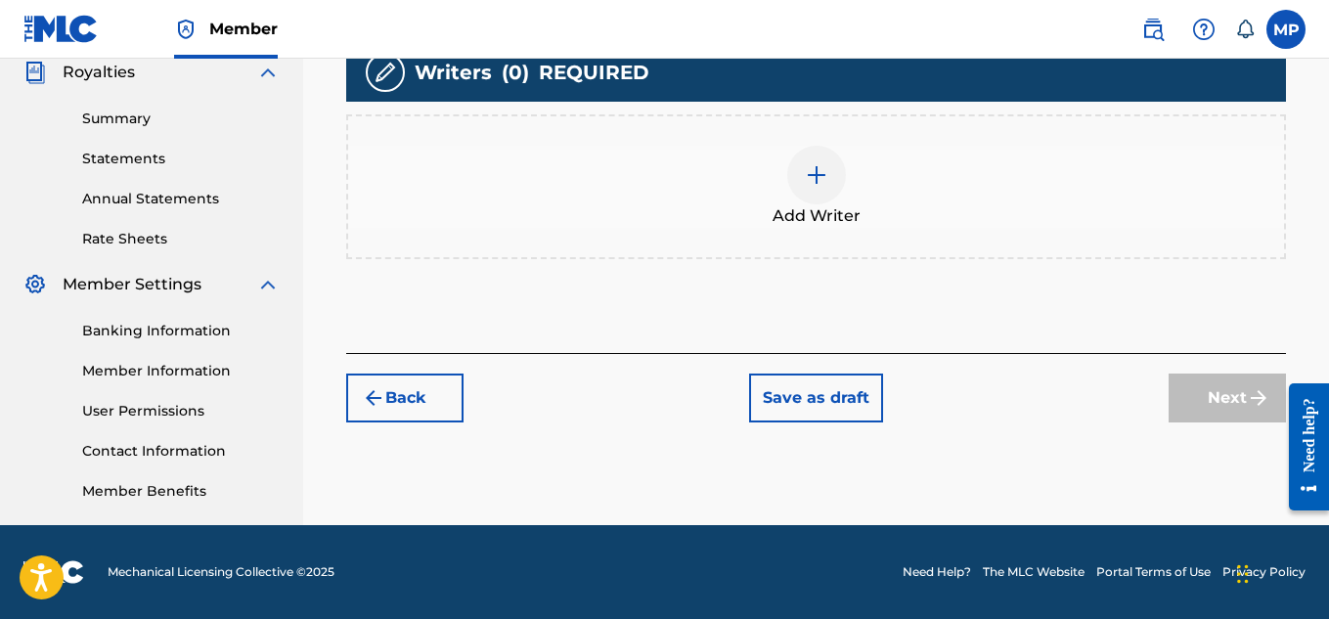
click at [803, 188] on div at bounding box center [816, 175] width 59 height 59
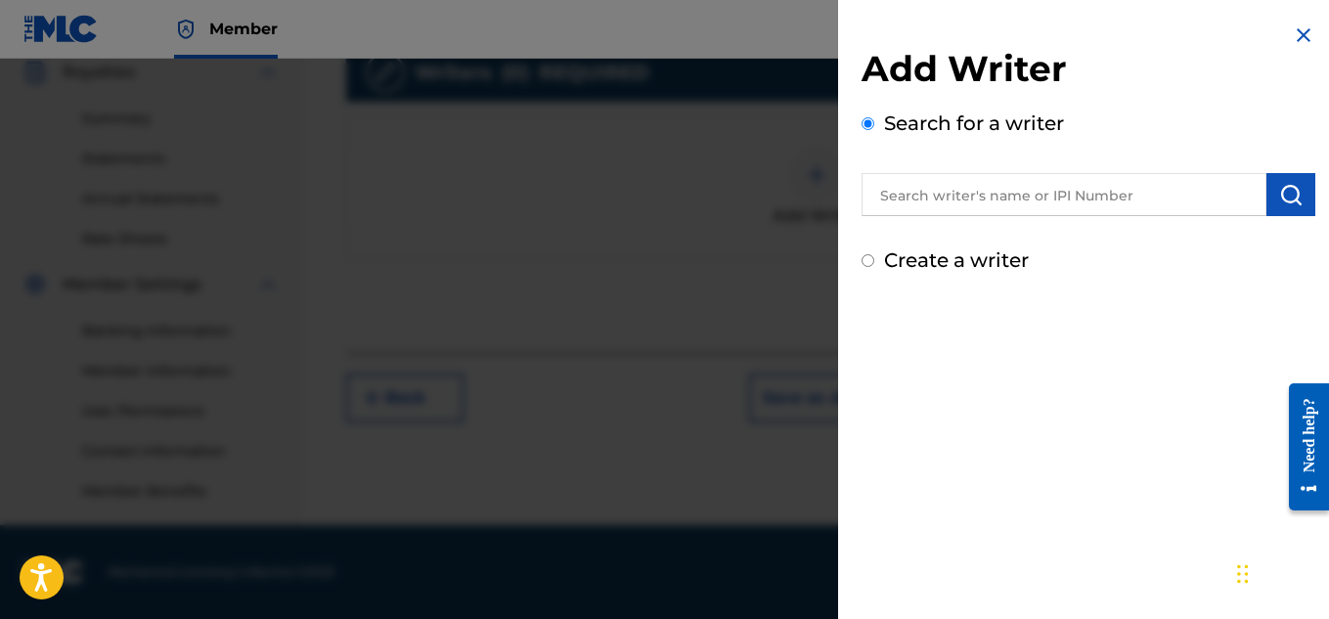
click at [1046, 197] on input "text" at bounding box center [1064, 194] width 405 height 43
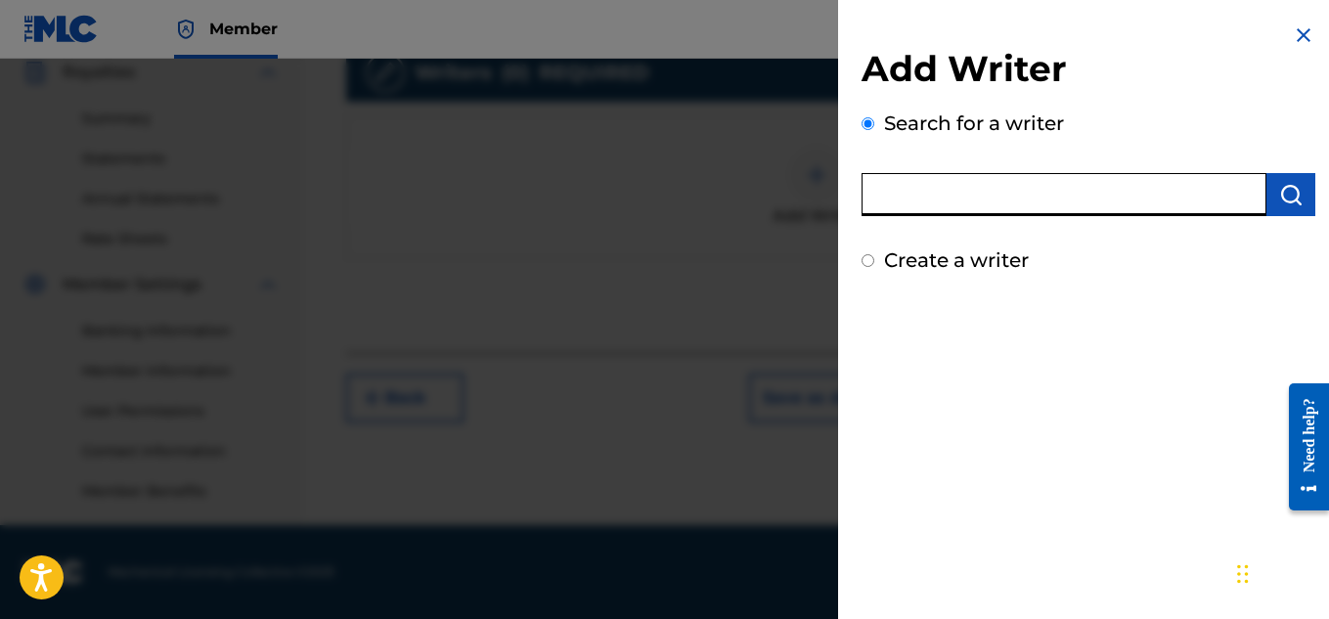
click at [1068, 200] on input "text" at bounding box center [1064, 194] width 405 height 43
type input "Miach"
type input "[PERSON_NAME]"
click at [1286, 206] on button "submit" at bounding box center [1290, 194] width 49 height 43
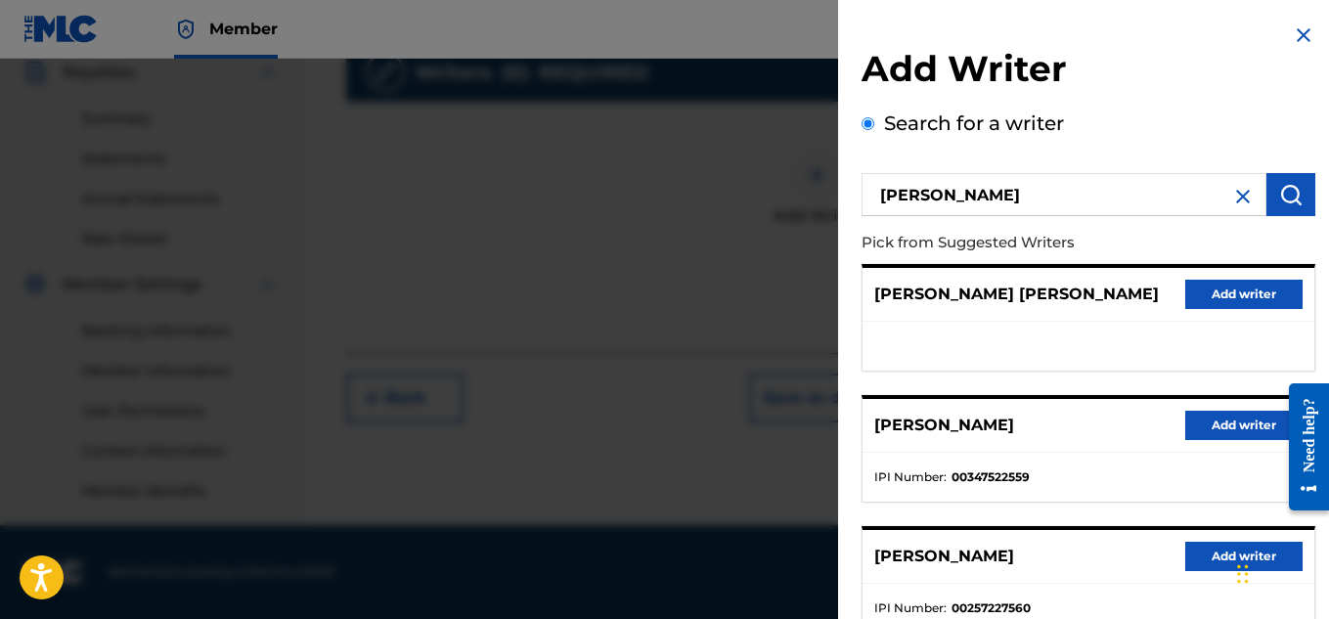
click at [1198, 430] on button "Add writer" at bounding box center [1243, 425] width 117 height 29
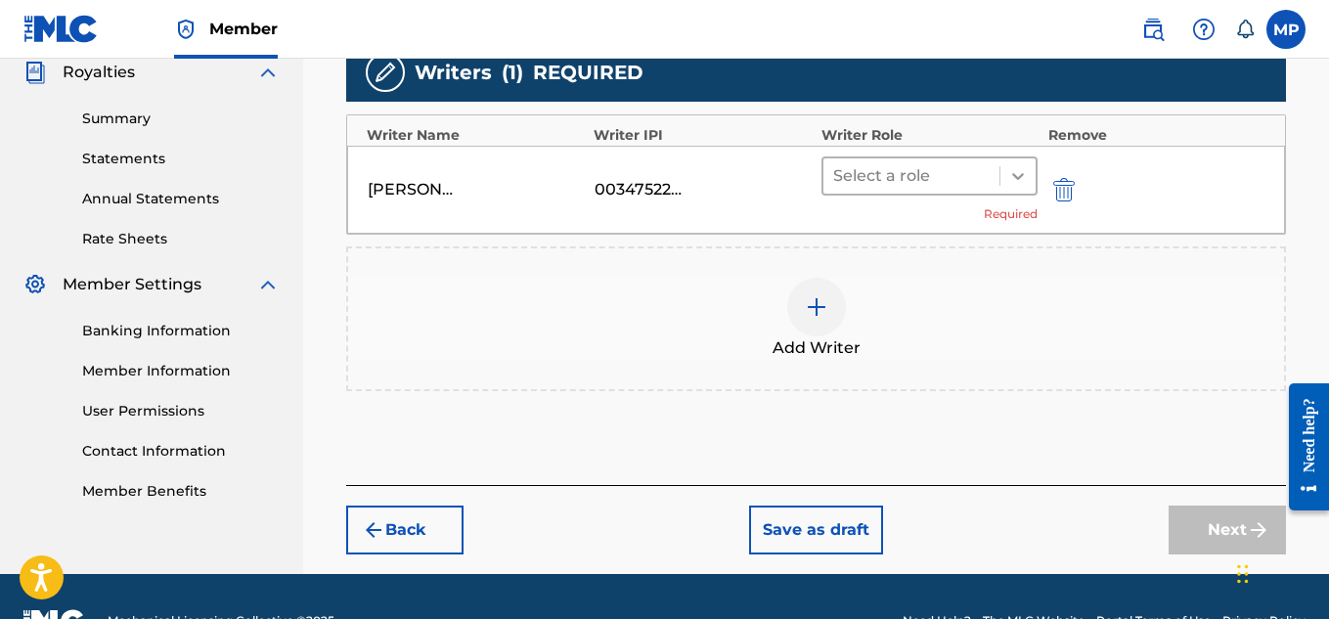
click at [1011, 184] on icon at bounding box center [1018, 176] width 20 height 20
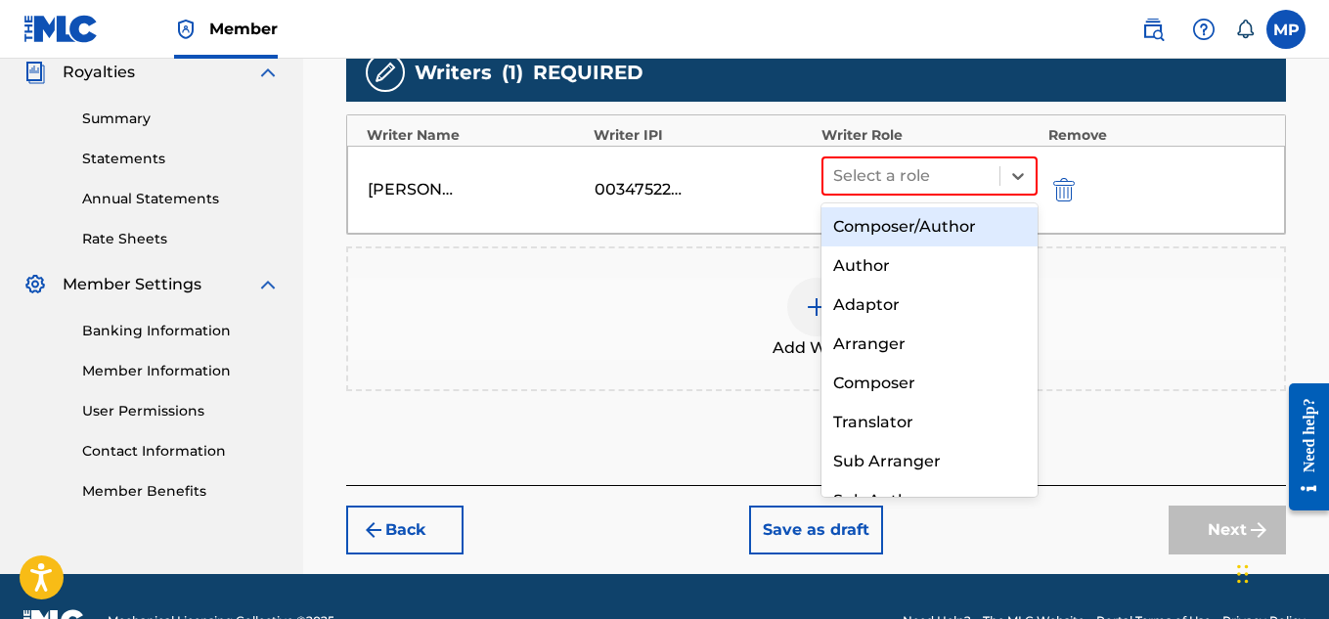
click at [945, 231] on div "Composer/Author" at bounding box center [930, 226] width 217 height 39
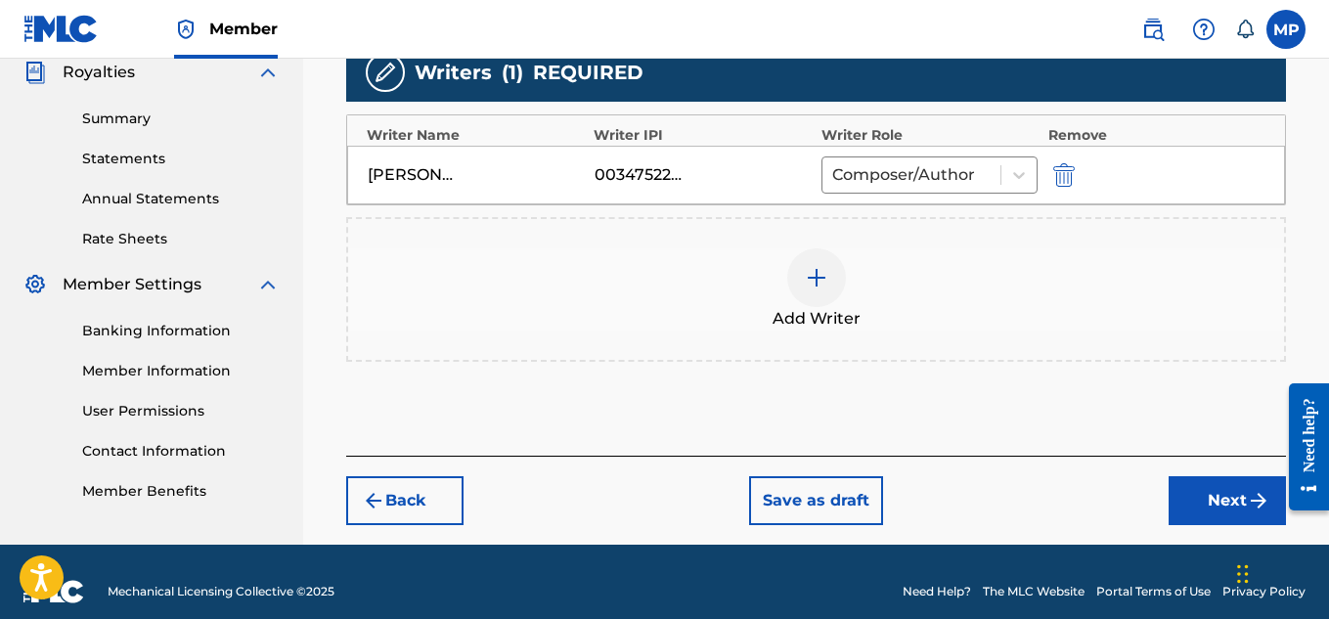
click at [1211, 498] on button "Next" at bounding box center [1227, 500] width 117 height 49
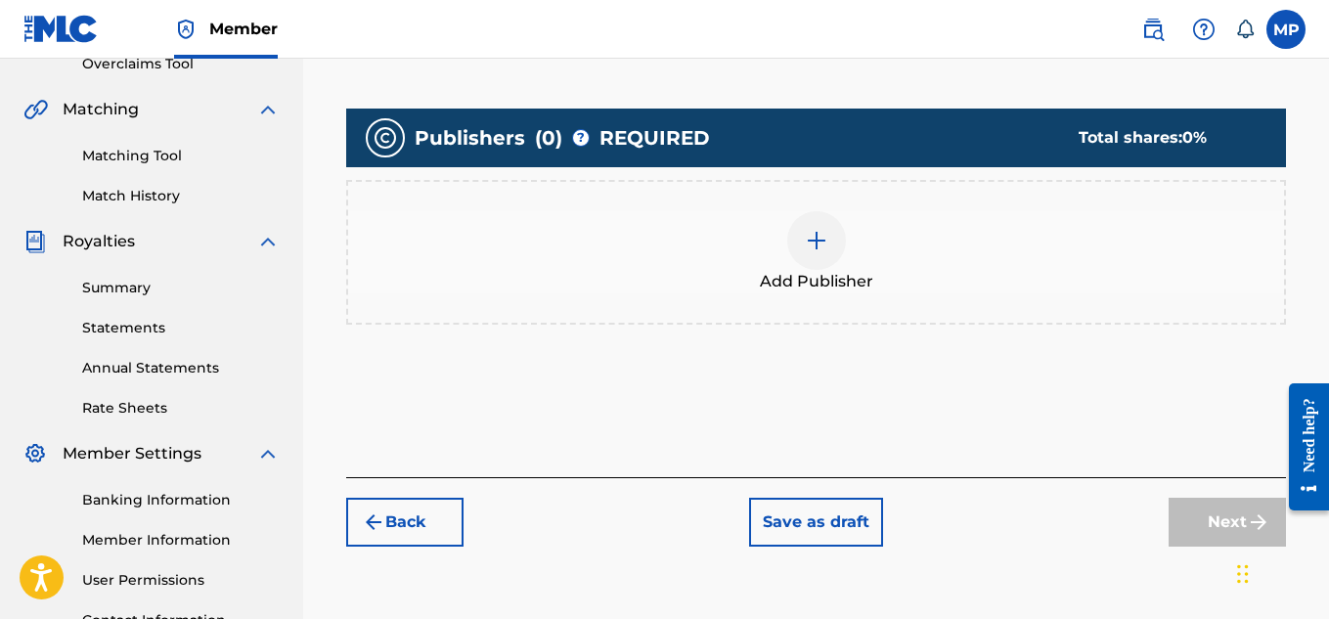
scroll to position [442, 0]
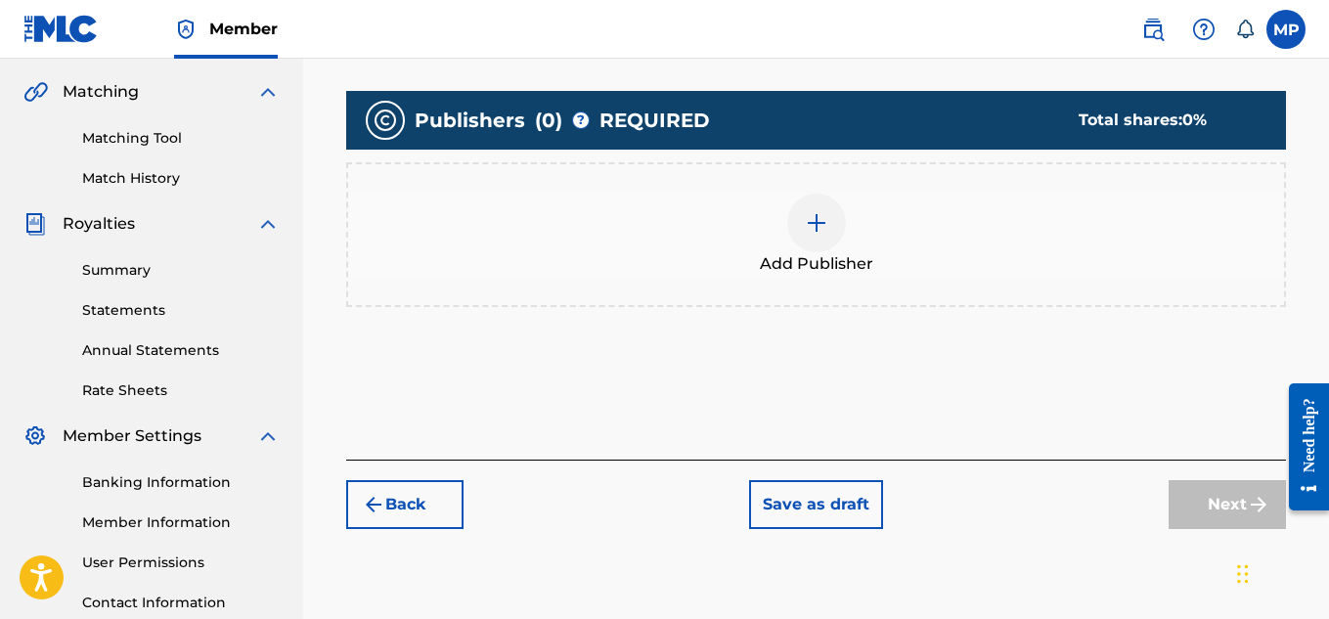
click at [809, 219] on img at bounding box center [816, 222] width 23 height 23
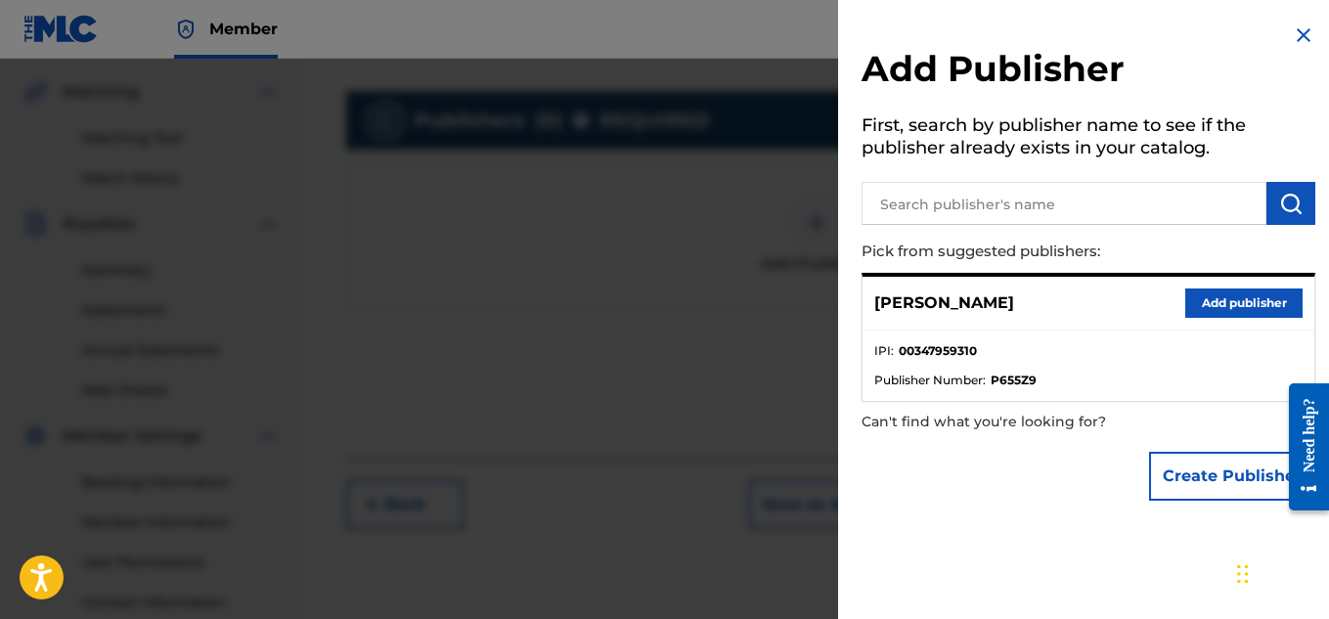
click at [1224, 313] on button "Add publisher" at bounding box center [1243, 303] width 117 height 29
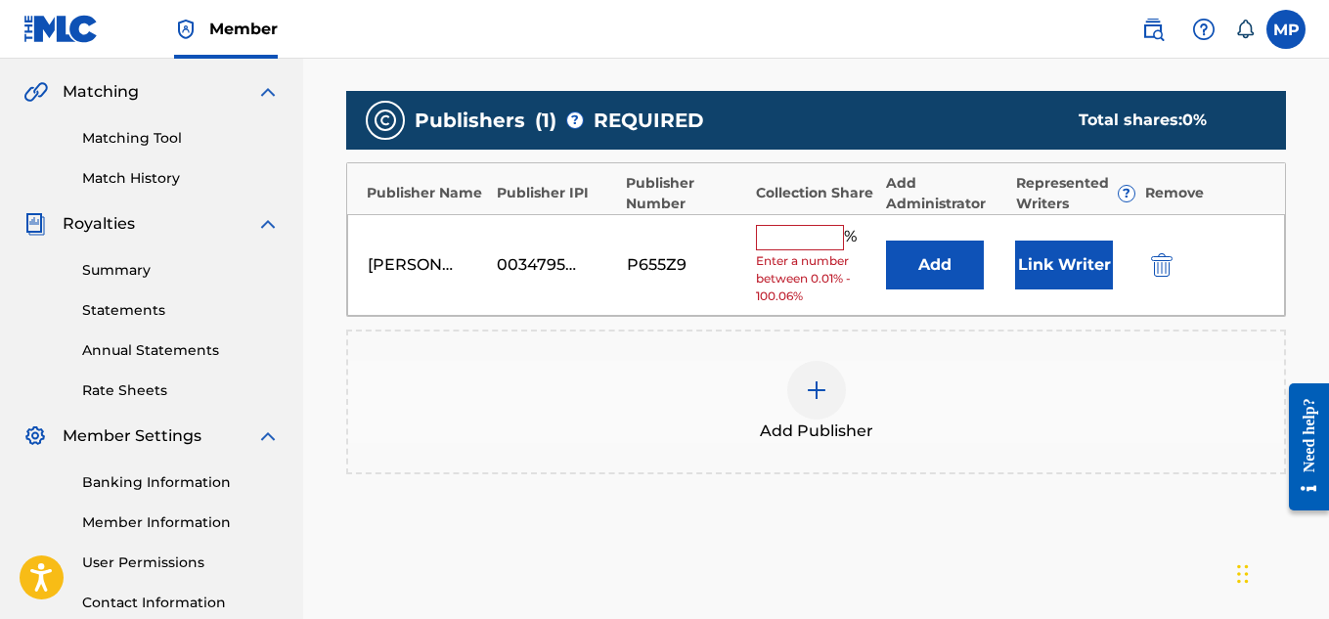
click at [788, 234] on input "text" at bounding box center [800, 237] width 88 height 25
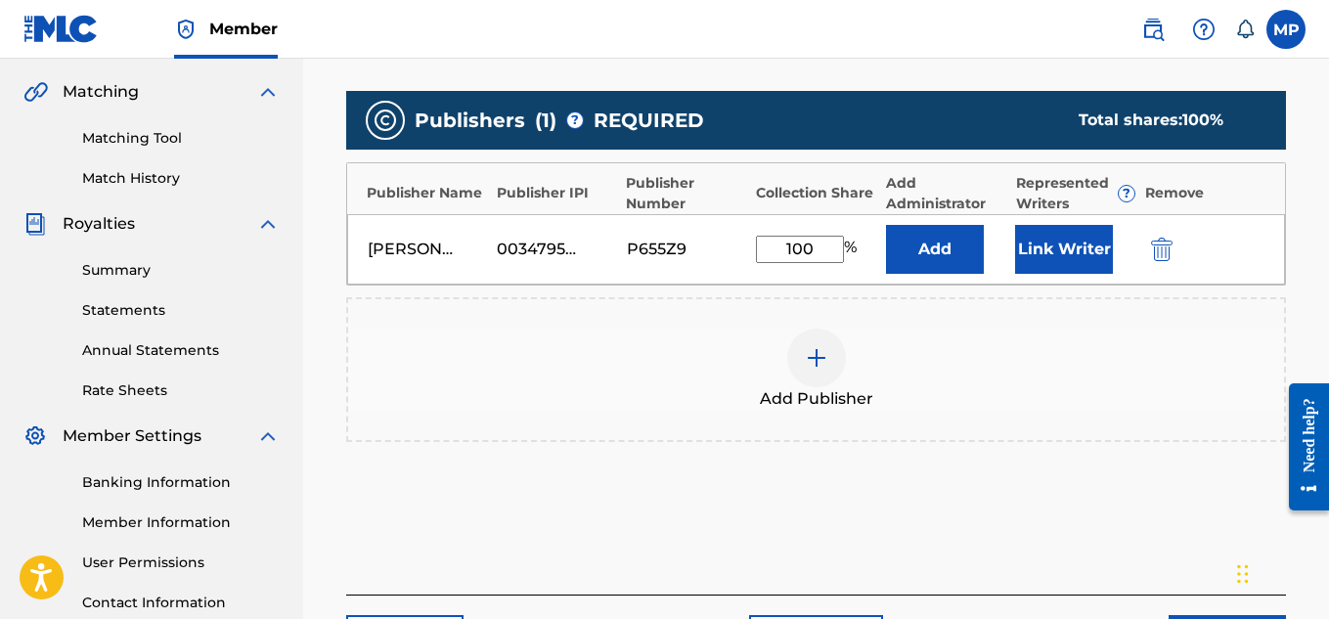
type input "100"
click at [1042, 246] on button "Link Writer" at bounding box center [1064, 249] width 98 height 49
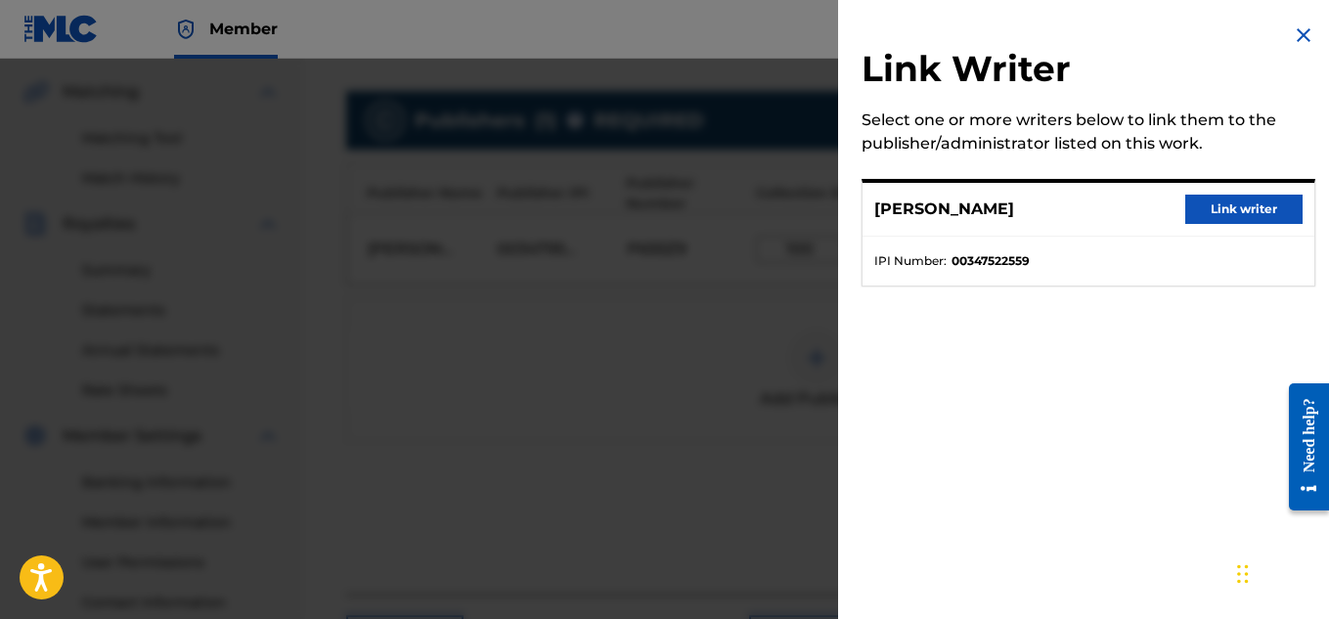
click at [1212, 209] on button "Link writer" at bounding box center [1243, 209] width 117 height 29
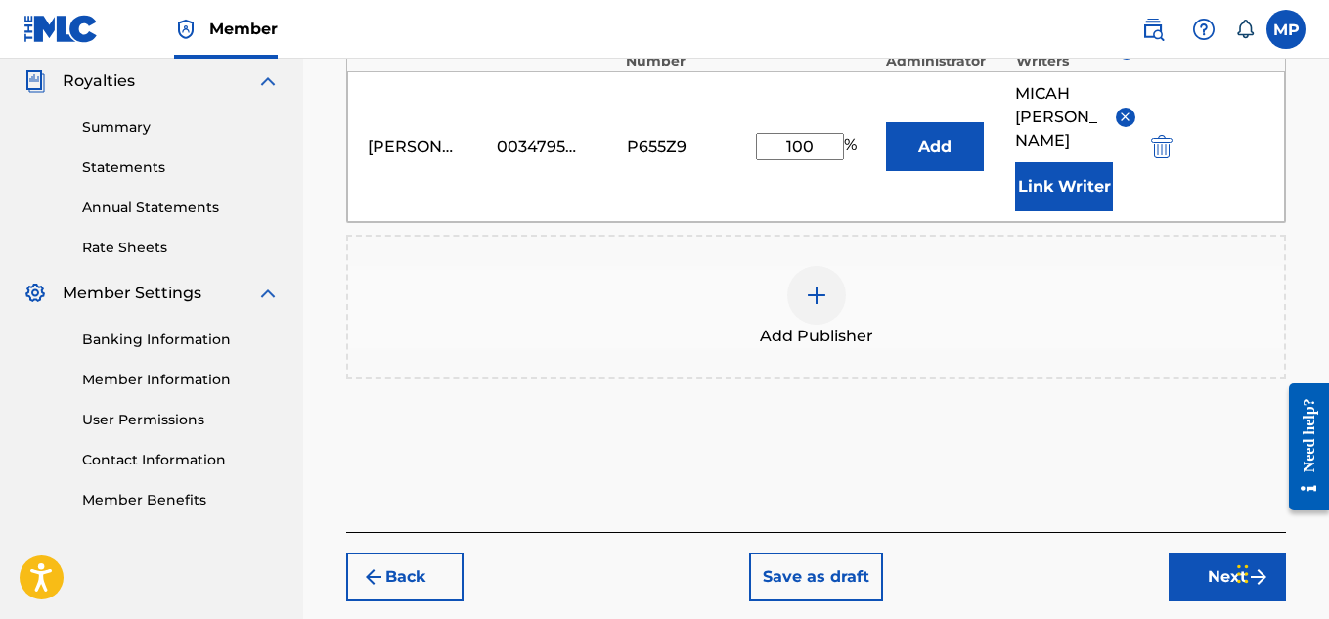
scroll to position [657, 0]
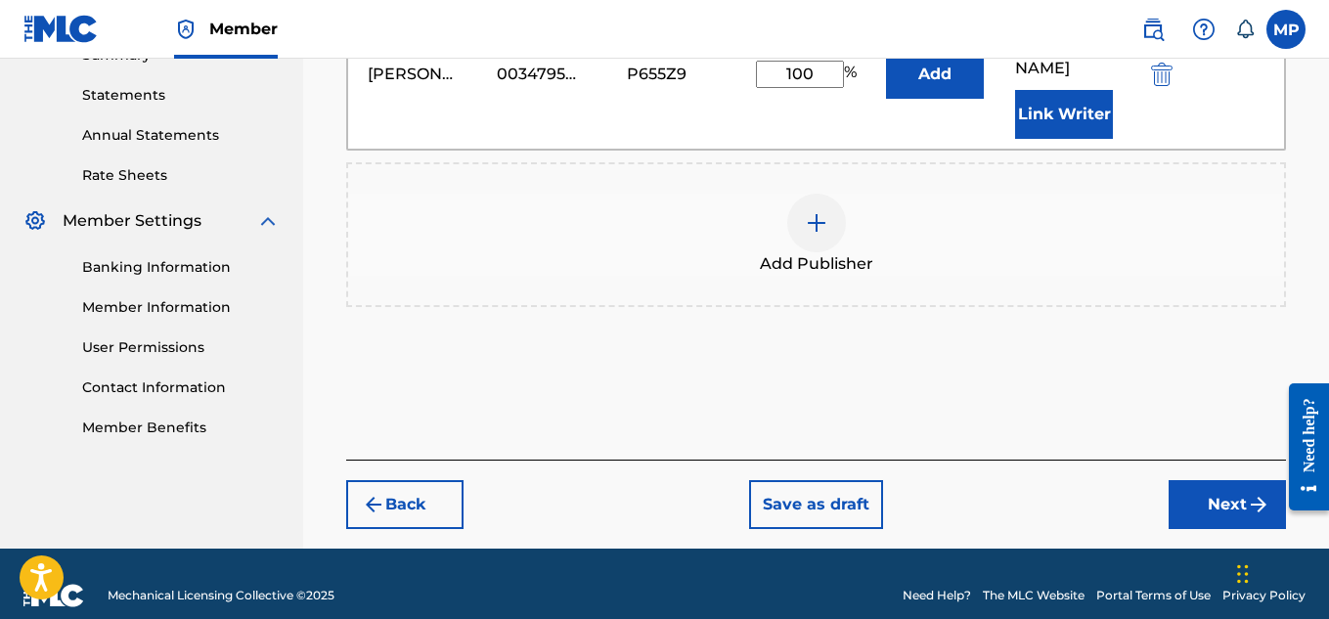
click at [1222, 480] on button "Next" at bounding box center [1227, 504] width 117 height 49
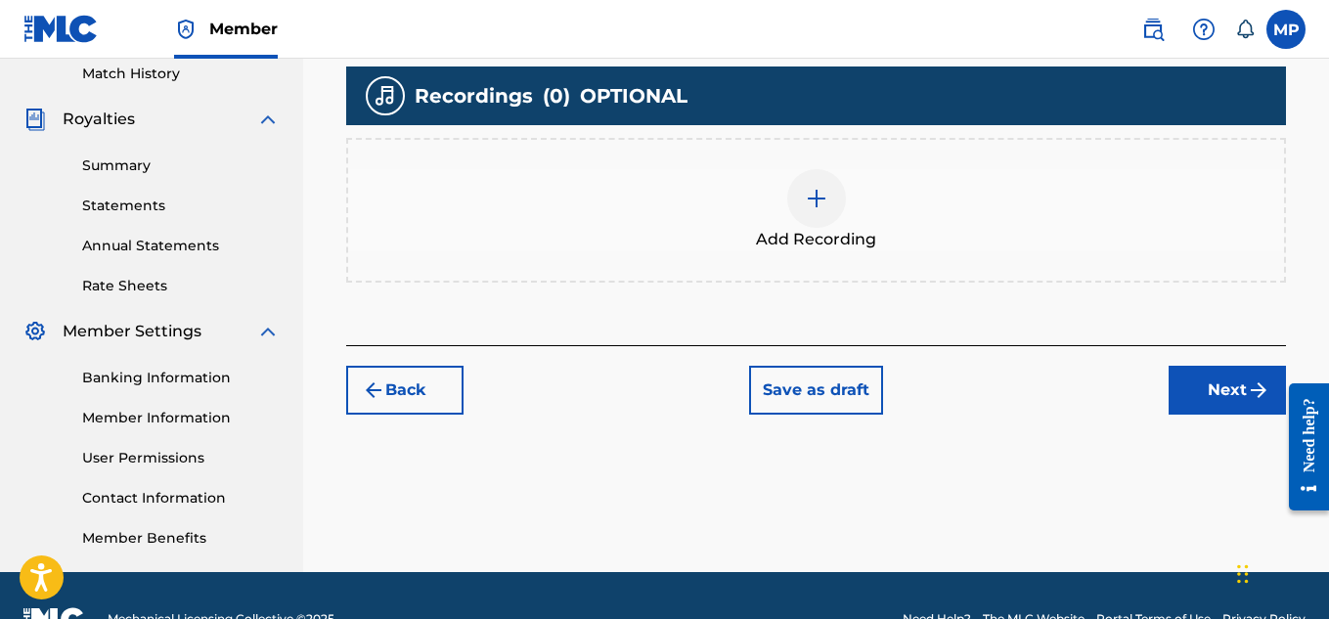
scroll to position [585, 0]
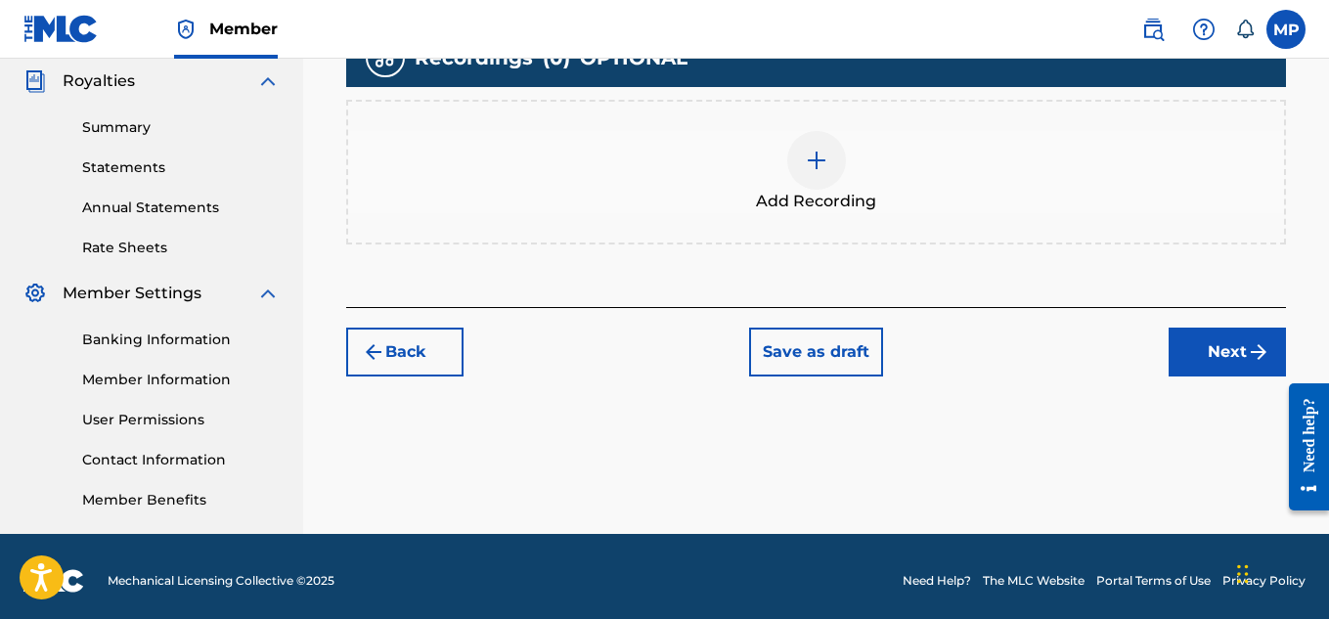
click at [824, 202] on span "Add Recording" at bounding box center [816, 201] width 120 height 23
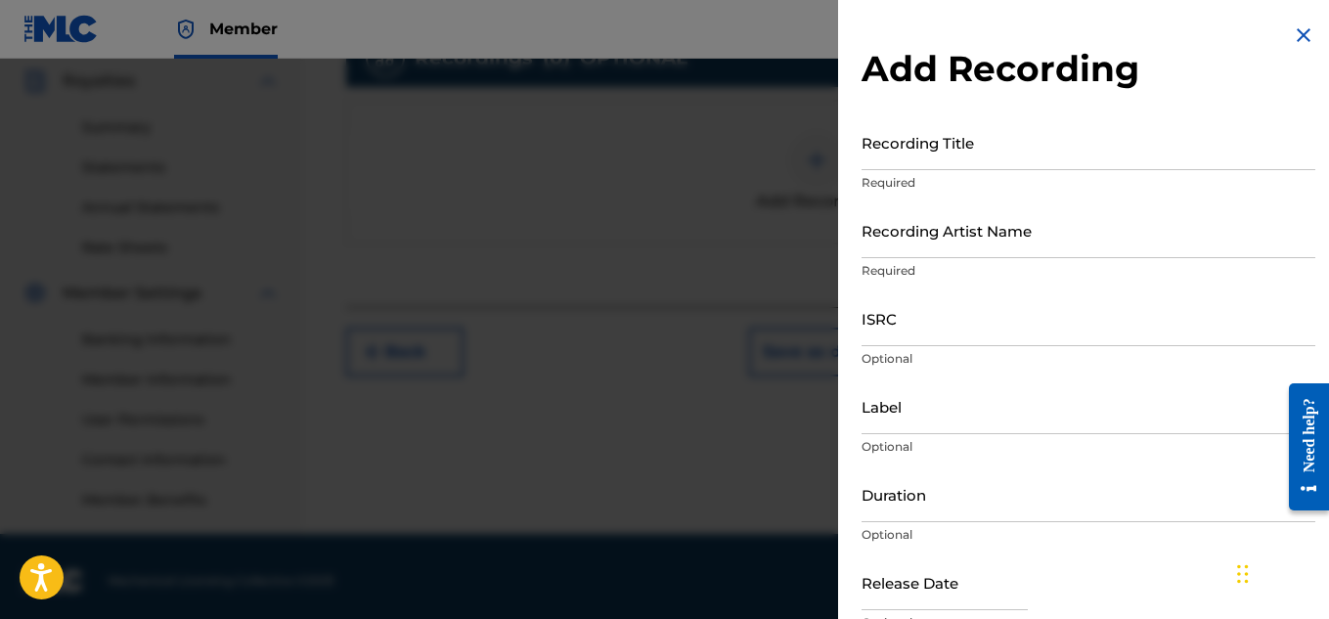
click at [937, 158] on input "Recording Title" at bounding box center [1089, 142] width 454 height 56
paste input "GET"
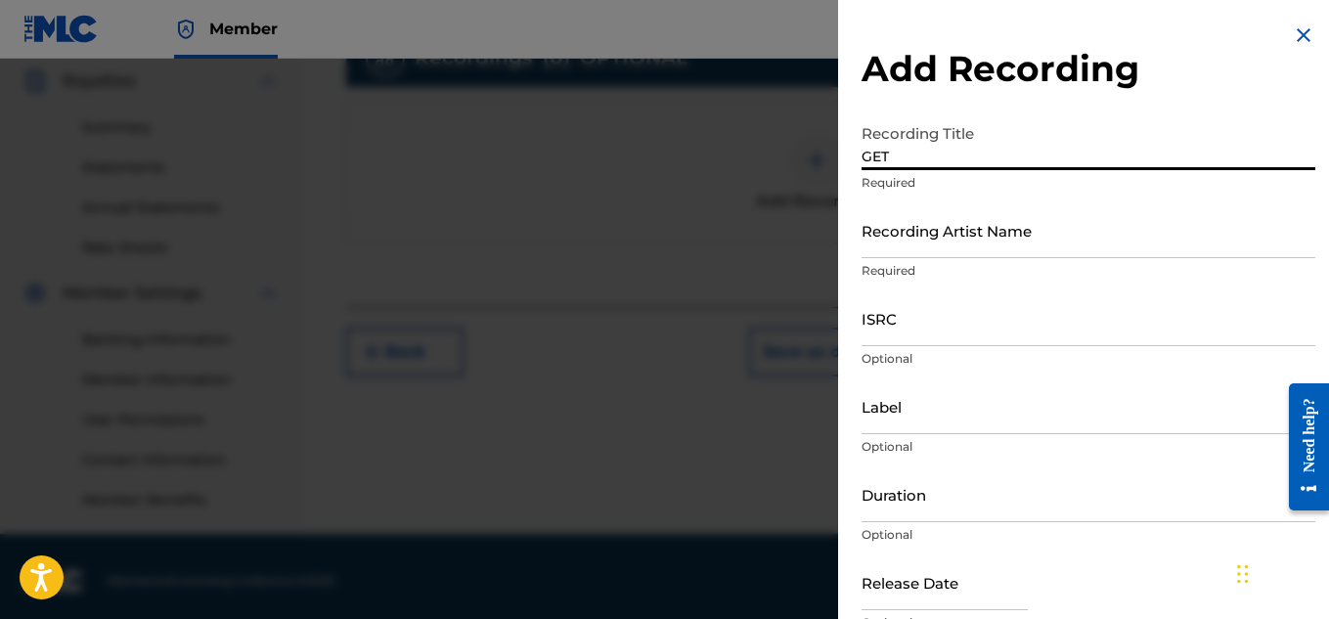
type input "GET"
click at [914, 230] on input "Recording Artist Name" at bounding box center [1089, 230] width 454 height 56
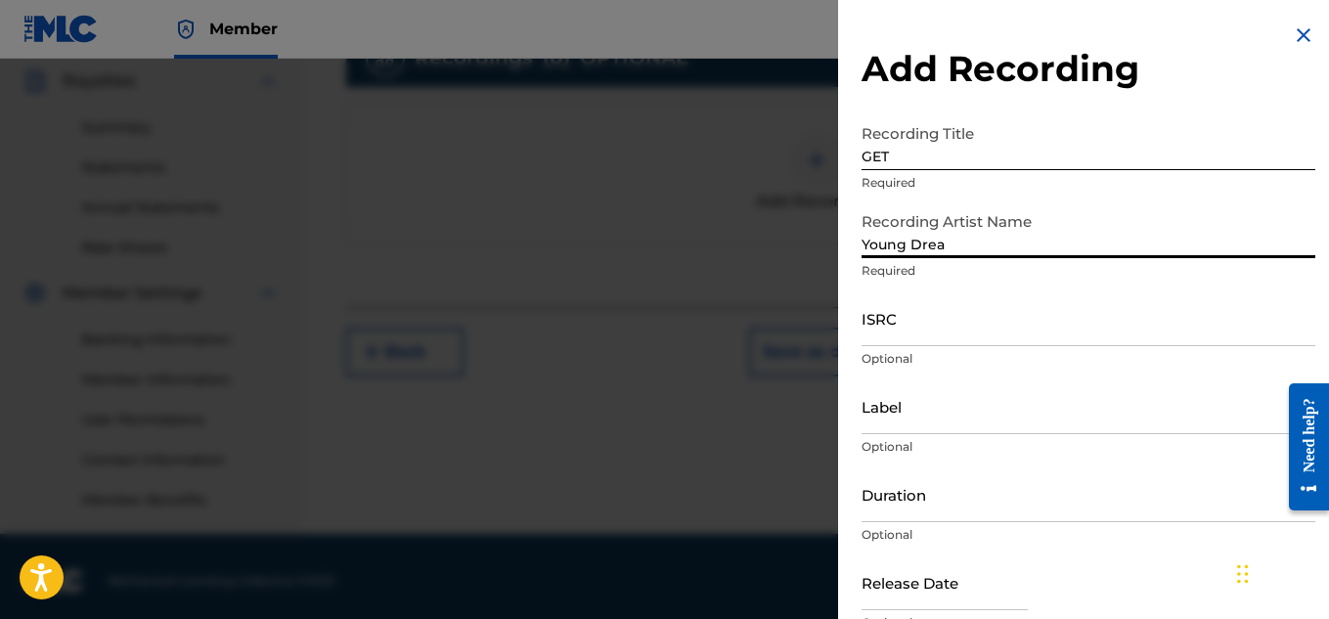
type input "Young Dread"
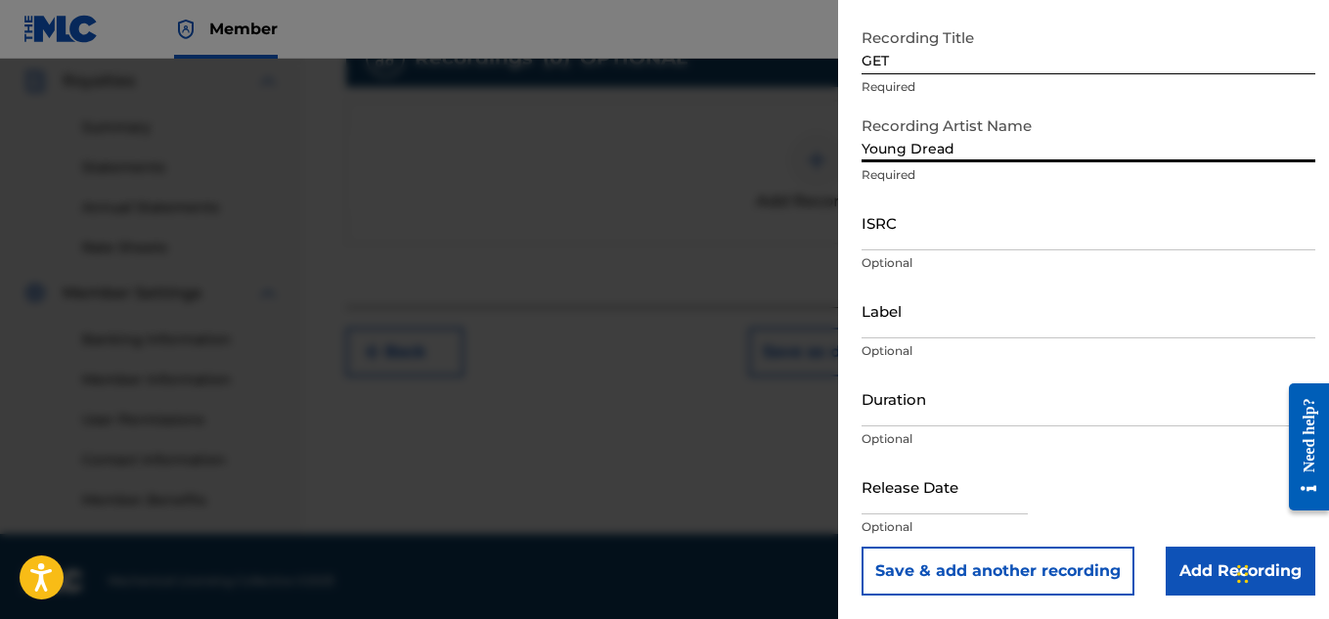
click at [1220, 562] on input "Add Recording" at bounding box center [1241, 571] width 150 height 49
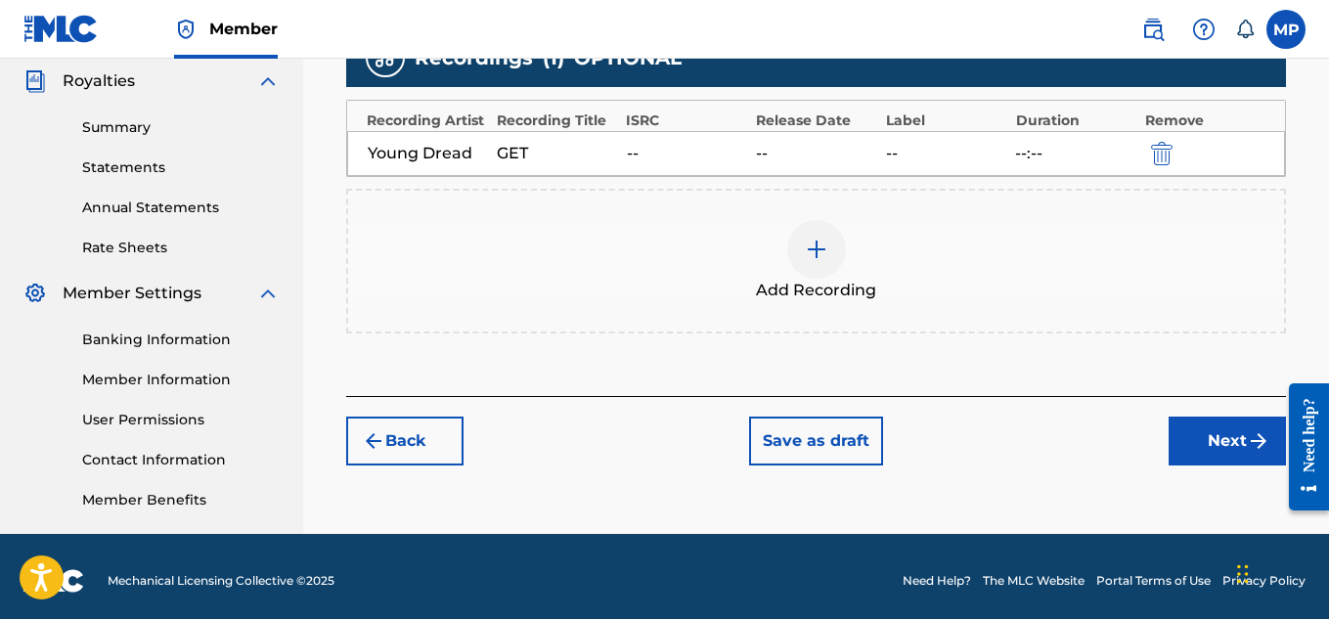
click at [1201, 448] on button "Next" at bounding box center [1227, 441] width 117 height 49
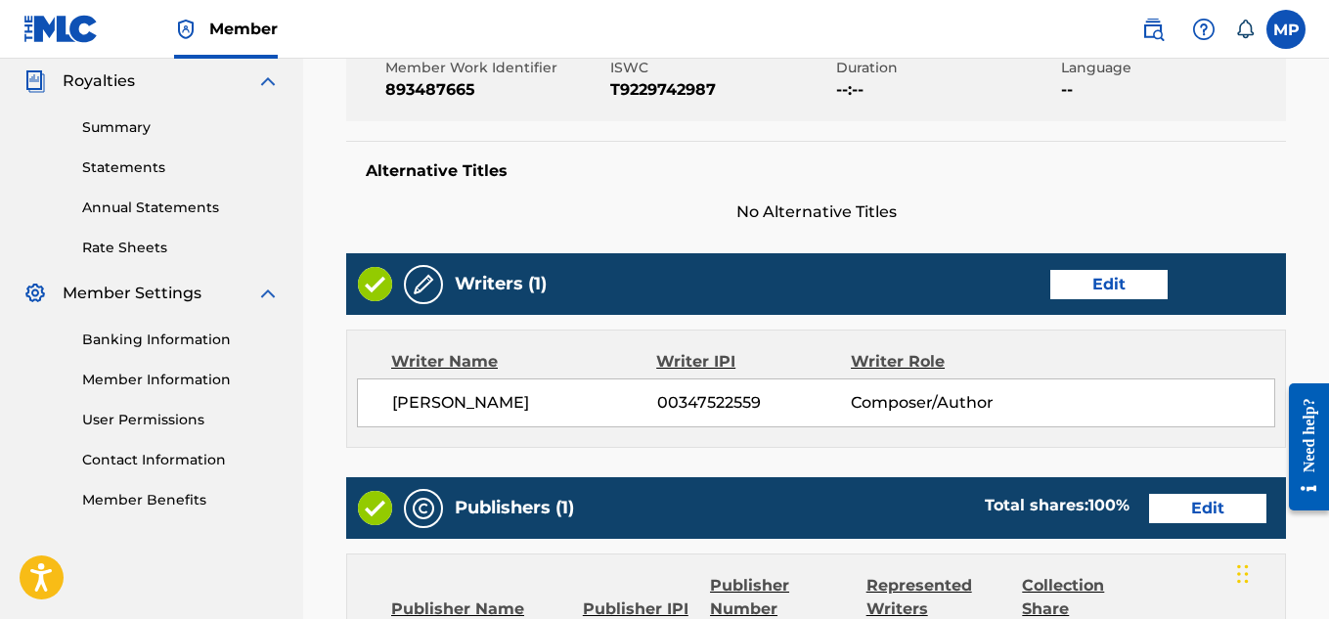
scroll to position [1097, 0]
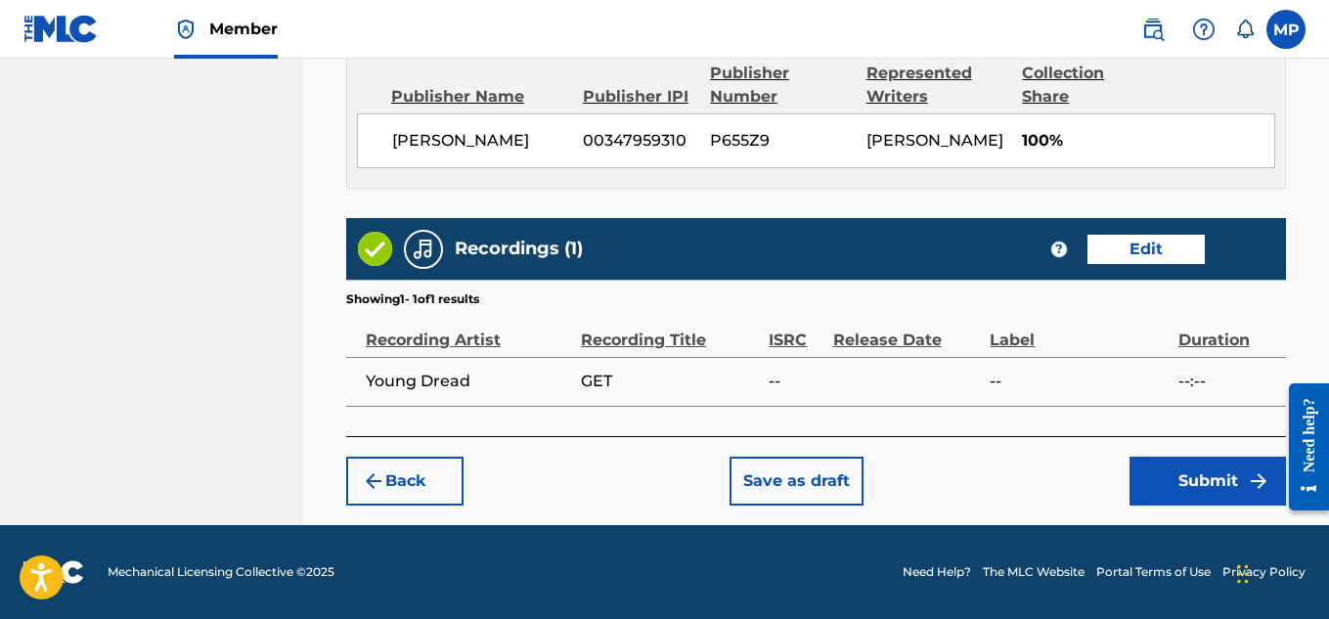
click at [1215, 474] on button "Submit" at bounding box center [1208, 481] width 156 height 49
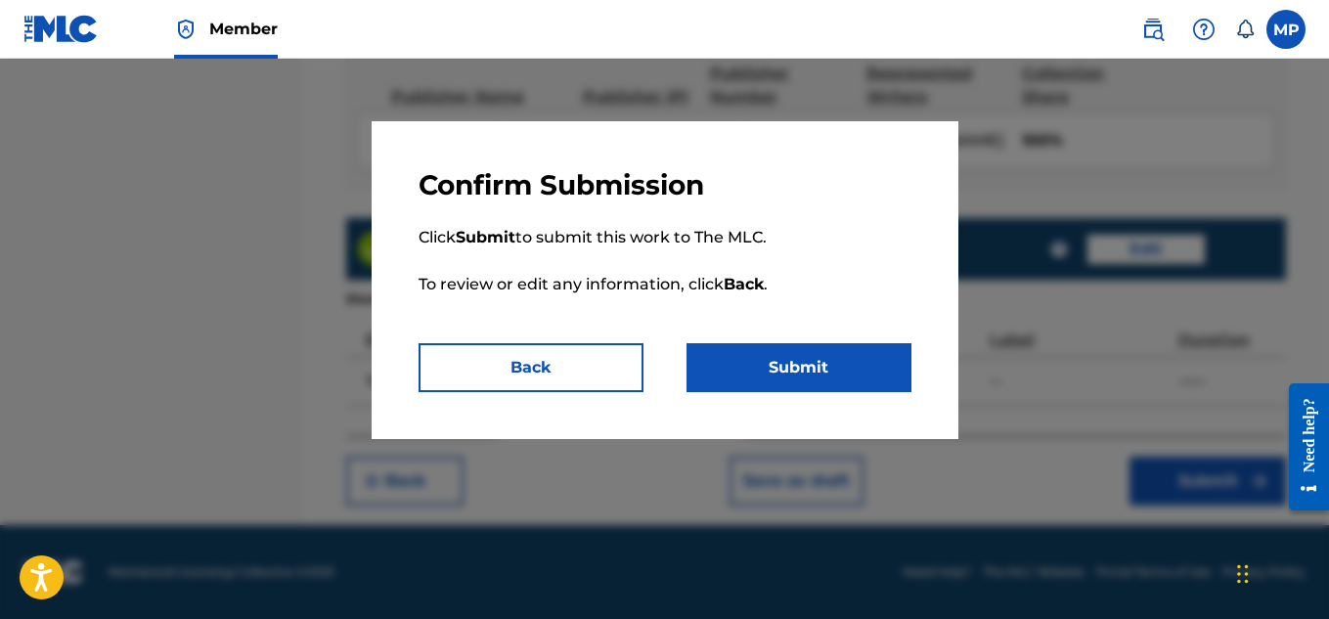
click at [887, 370] on button "Submit" at bounding box center [799, 367] width 225 height 49
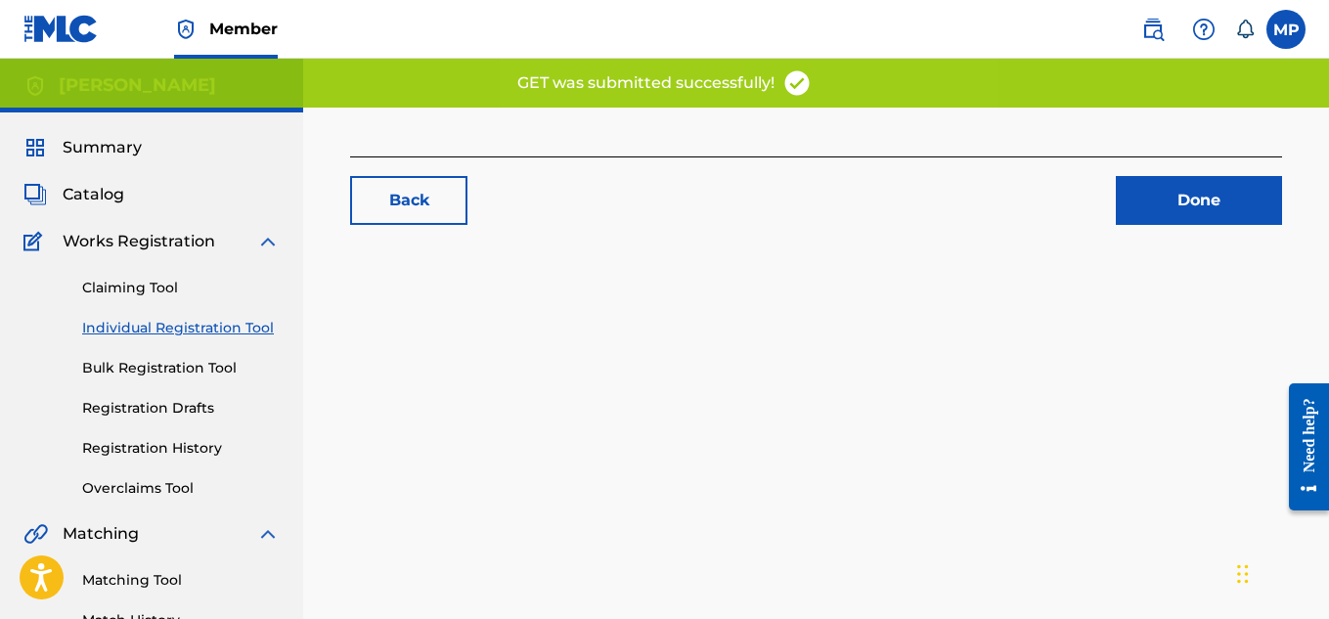
click at [426, 214] on link "Back" at bounding box center [408, 200] width 117 height 49
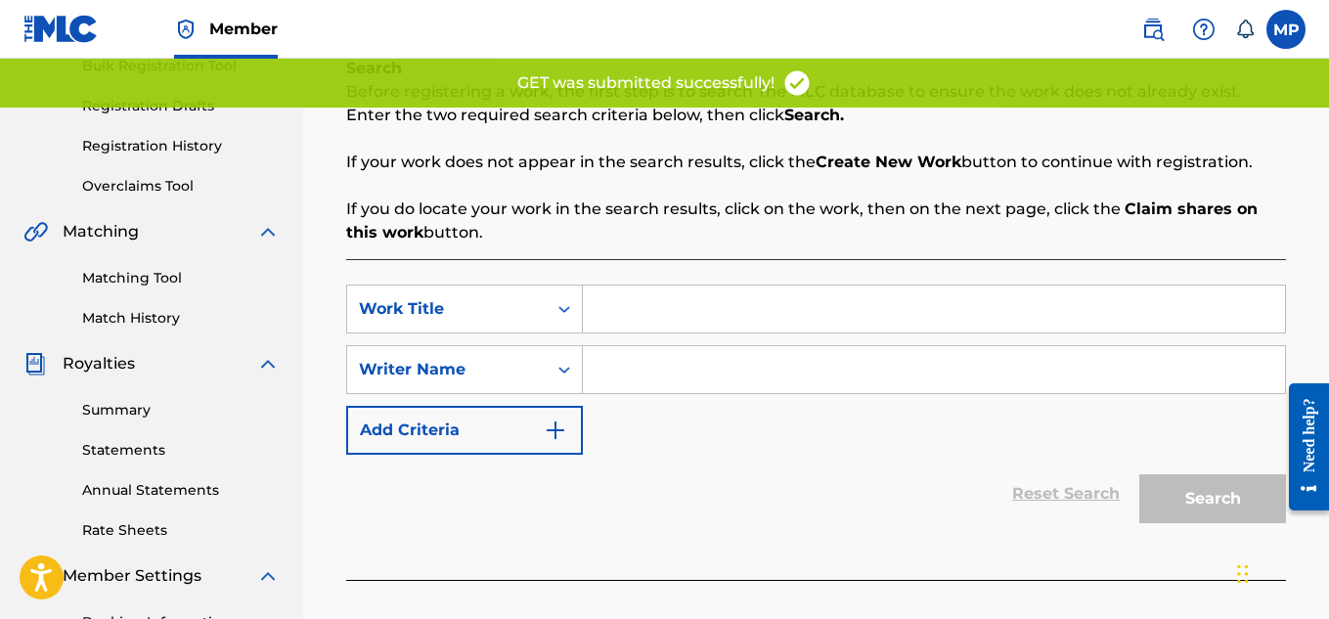
scroll to position [204, 0]
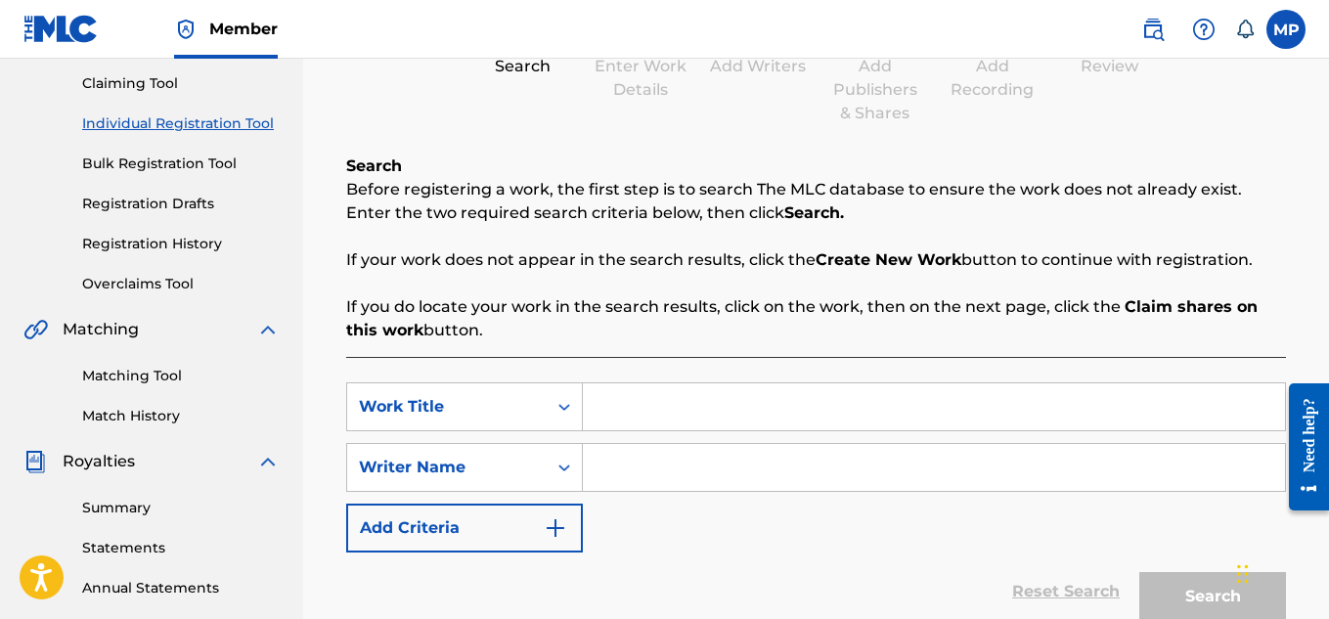
click at [667, 422] on input "Search Form" at bounding box center [934, 406] width 702 height 47
paste input "[GEOGRAPHIC_DATA]"
type input "[GEOGRAPHIC_DATA]"
click at [668, 454] on input "Search Form" at bounding box center [934, 467] width 702 height 47
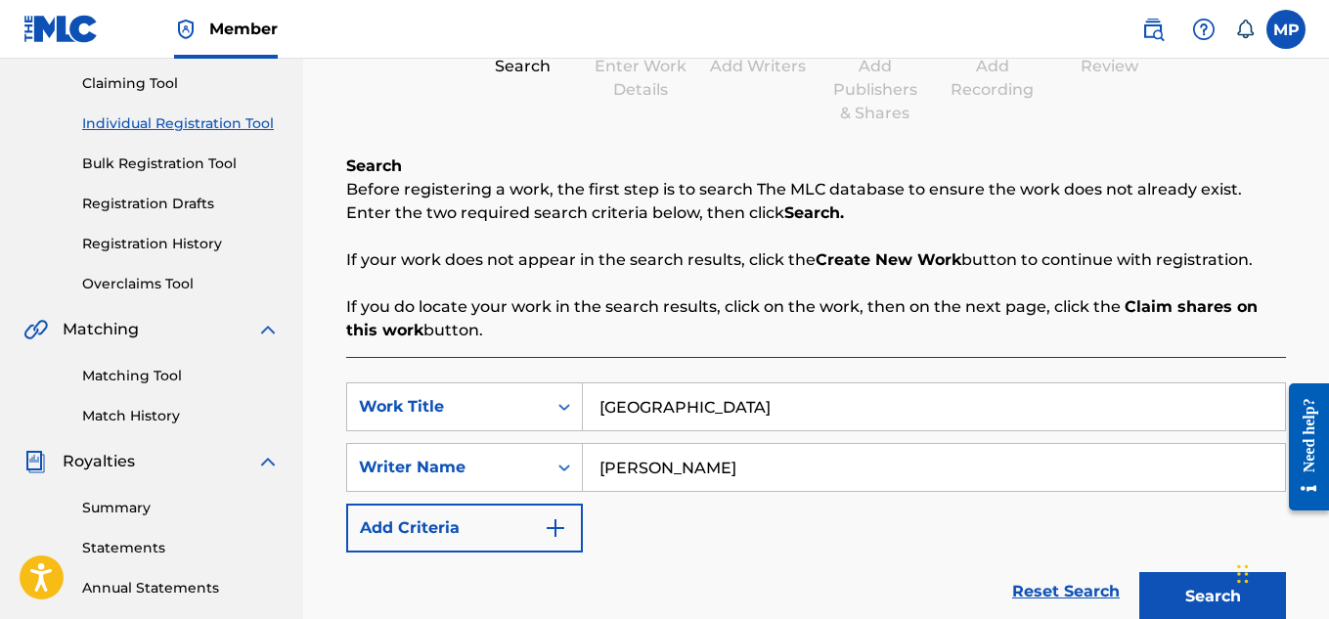
type input "[PERSON_NAME]"
click at [1191, 601] on button "Search" at bounding box center [1212, 596] width 147 height 49
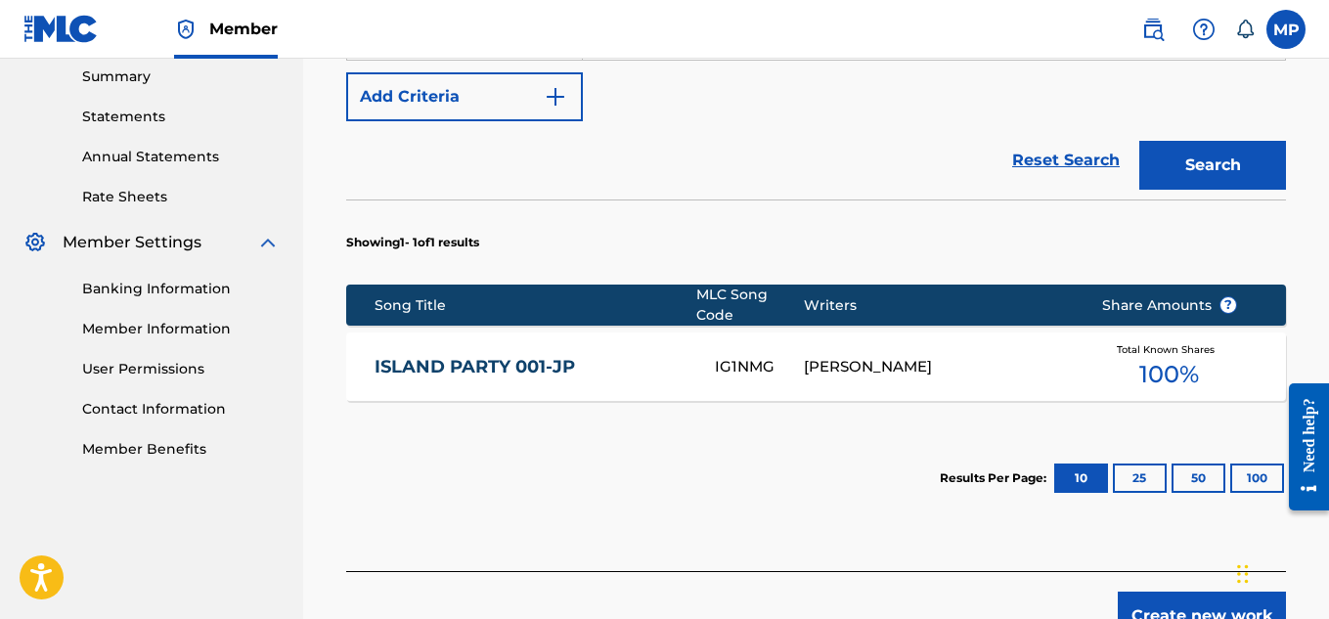
scroll to position [669, 0]
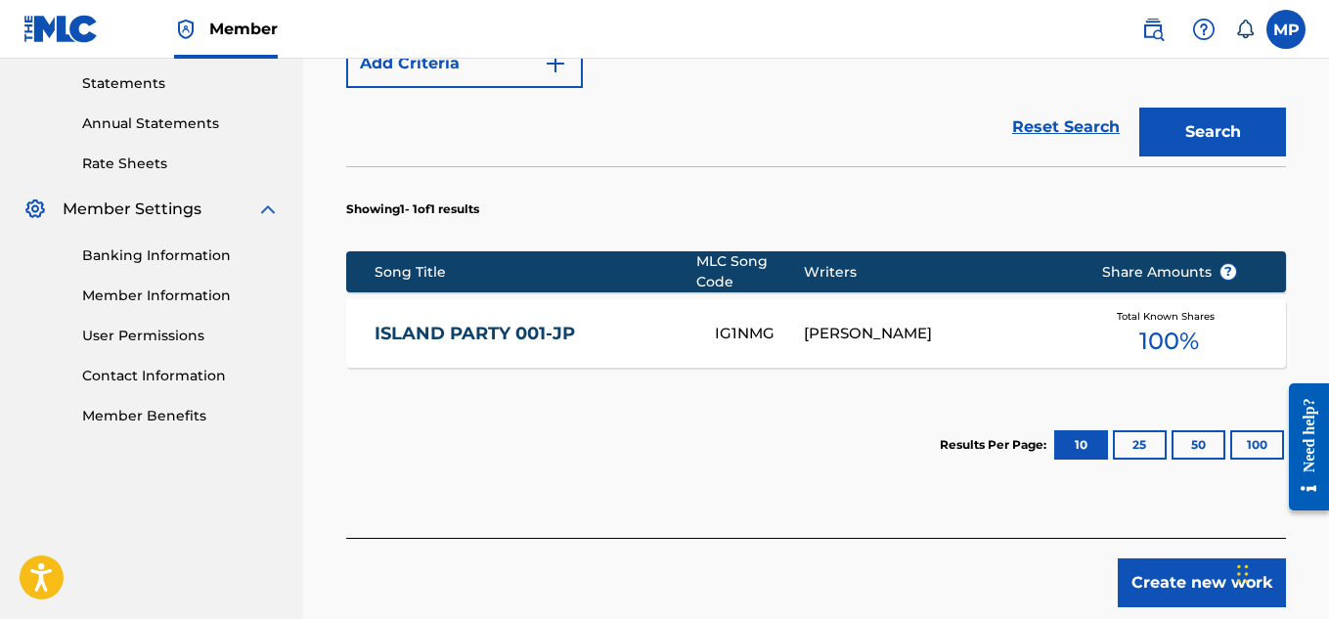
click at [1167, 577] on button "Create new work" at bounding box center [1202, 582] width 168 height 49
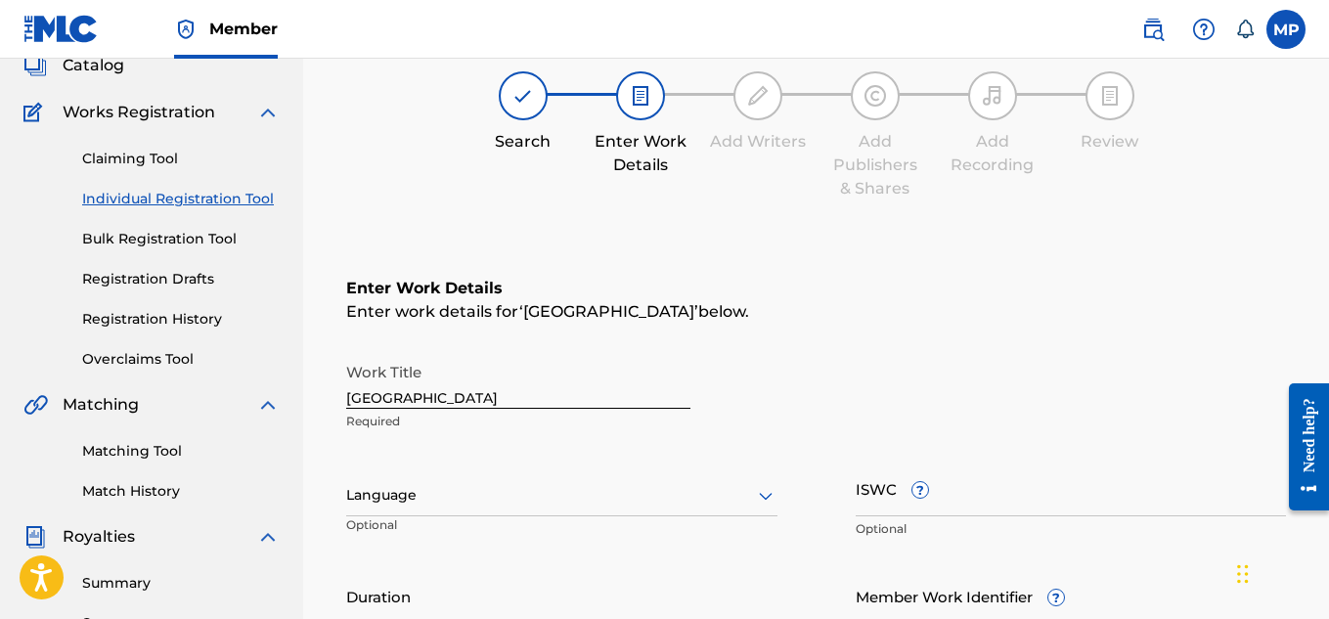
scroll to position [321, 0]
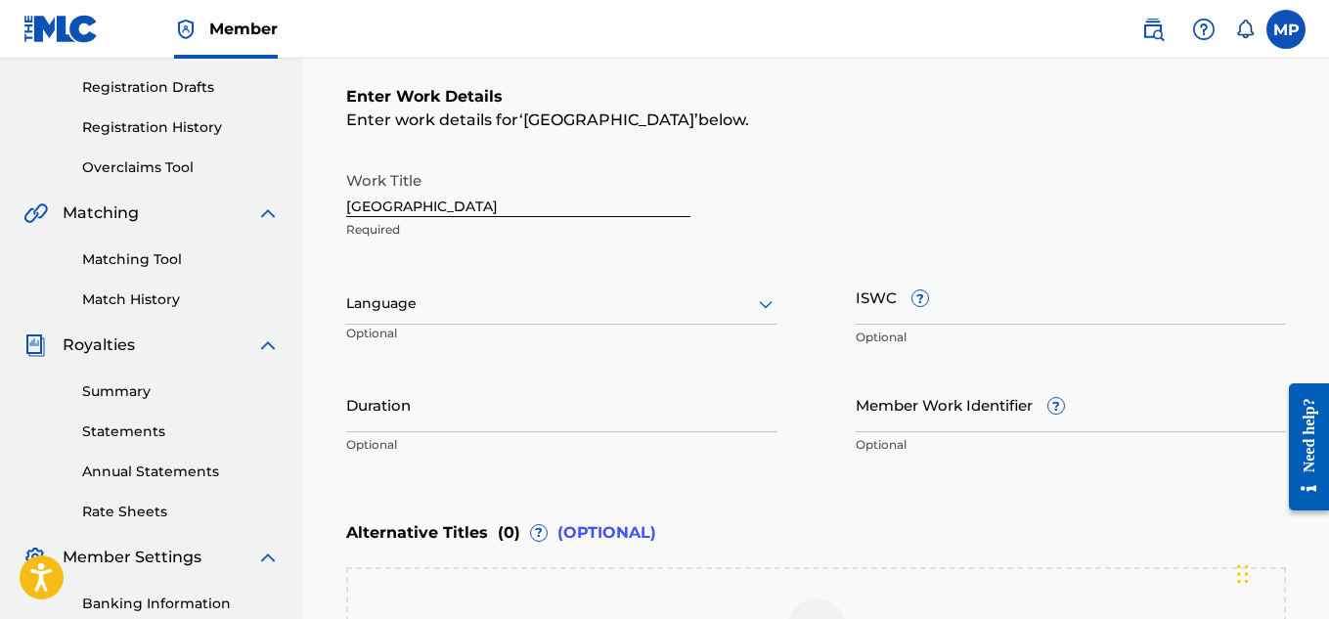
click at [978, 313] on input "ISWC ?" at bounding box center [1071, 297] width 431 height 56
paste input "T9229740232"
type input "T9229740232"
click at [1151, 413] on input "Member Work Identifier ?" at bounding box center [1071, 405] width 431 height 56
paste input "893487254"
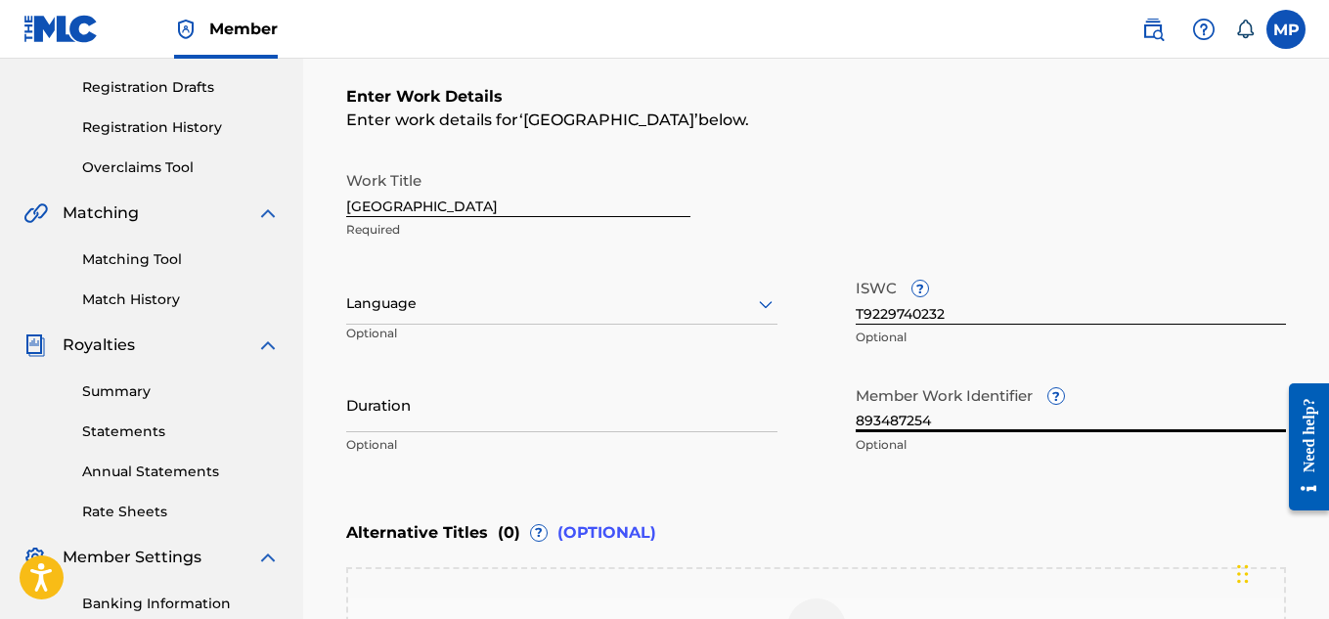
type input "893487254"
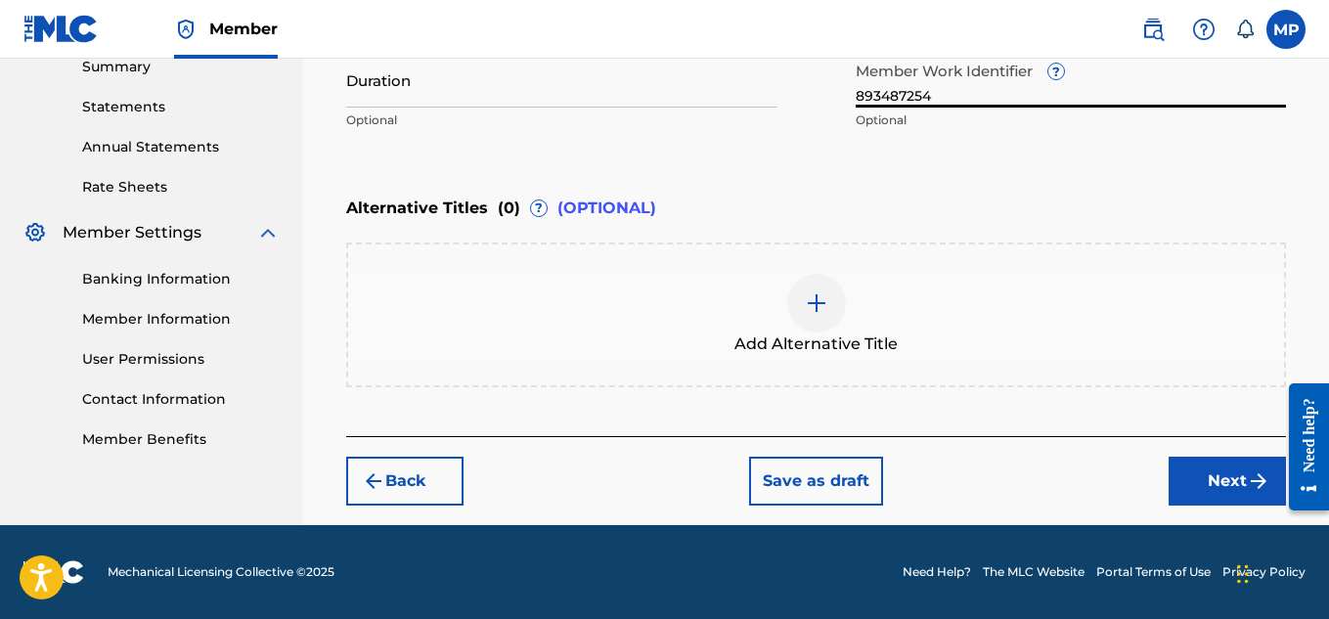
click at [1192, 485] on button "Next" at bounding box center [1227, 481] width 117 height 49
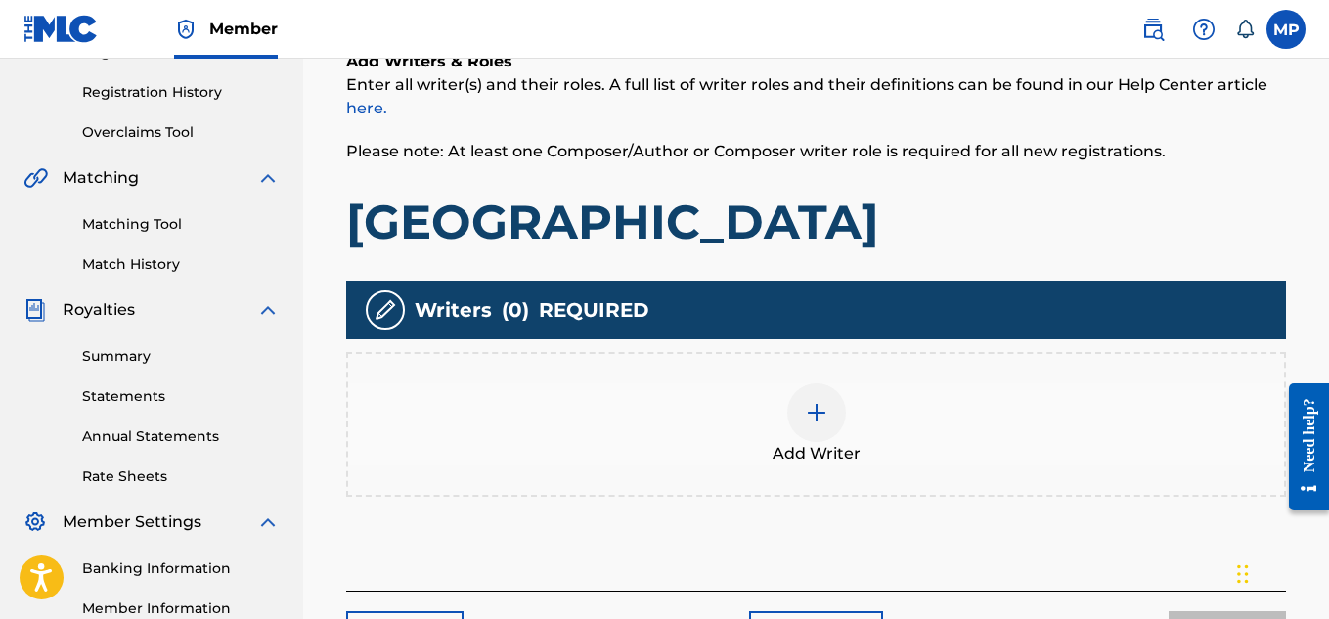
scroll to position [522, 0]
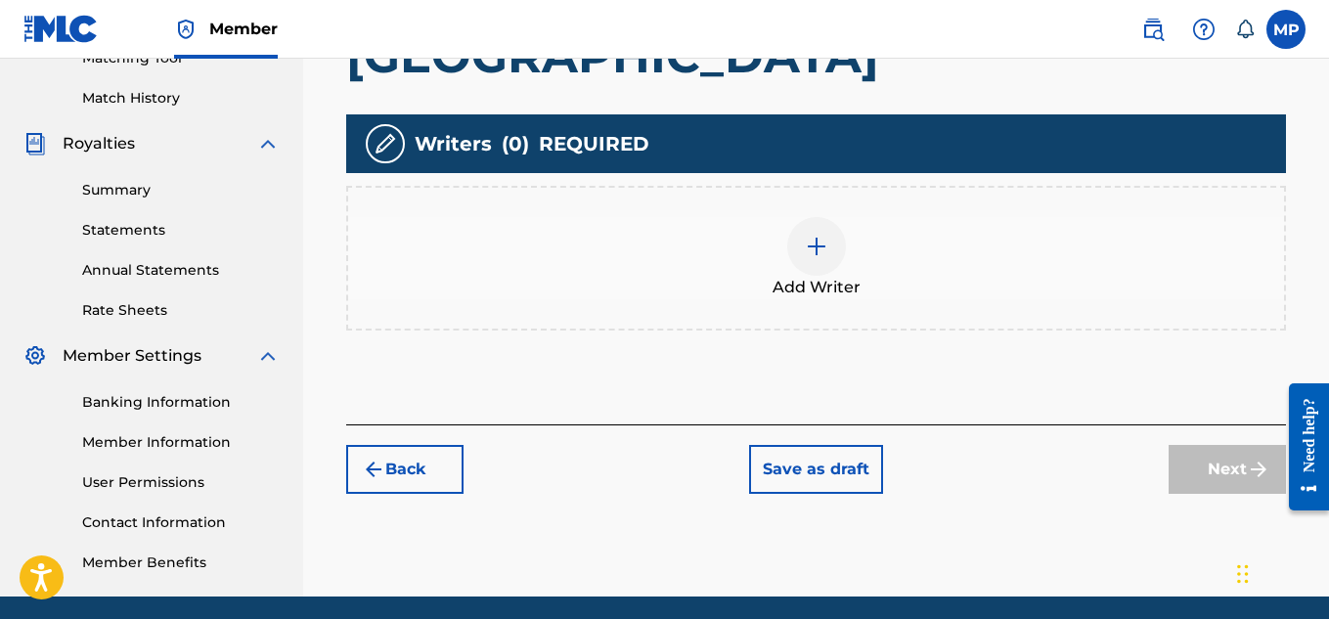
click at [818, 272] on div at bounding box center [816, 246] width 59 height 59
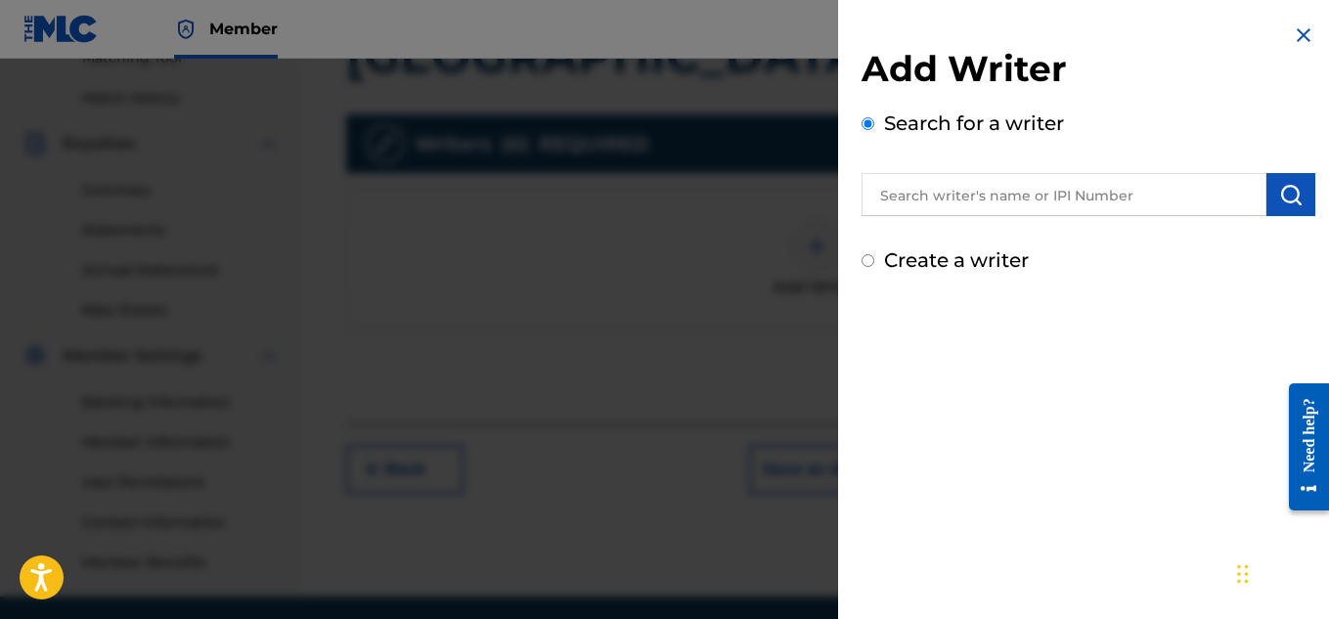
click at [1148, 194] on input "text" at bounding box center [1064, 194] width 405 height 43
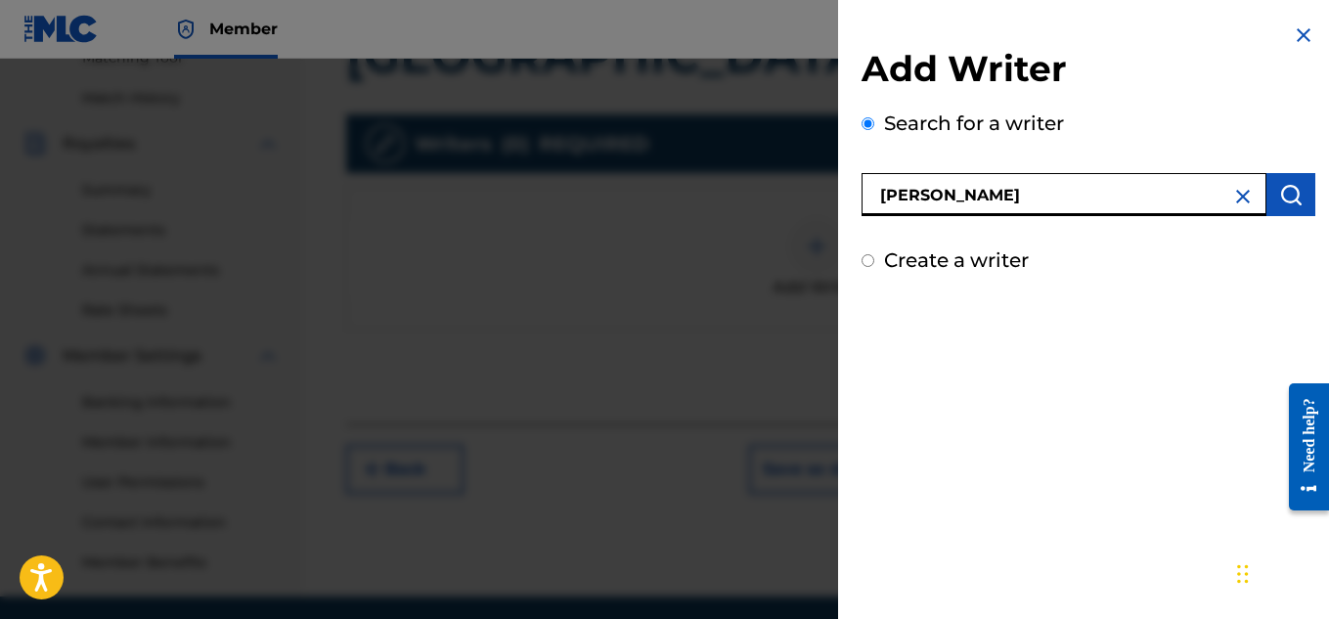
type input "[PERSON_NAME]"
click at [1279, 186] on img "submit" at bounding box center [1290, 194] width 23 height 23
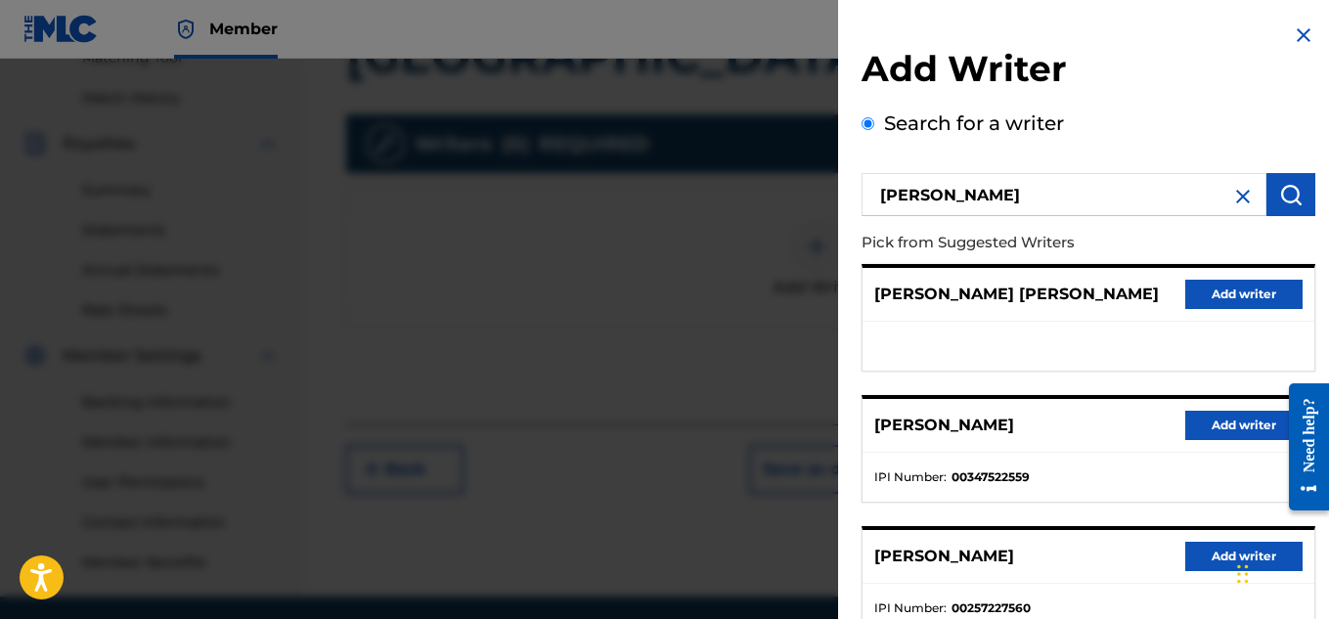
click at [1208, 416] on button "Add writer" at bounding box center [1243, 425] width 117 height 29
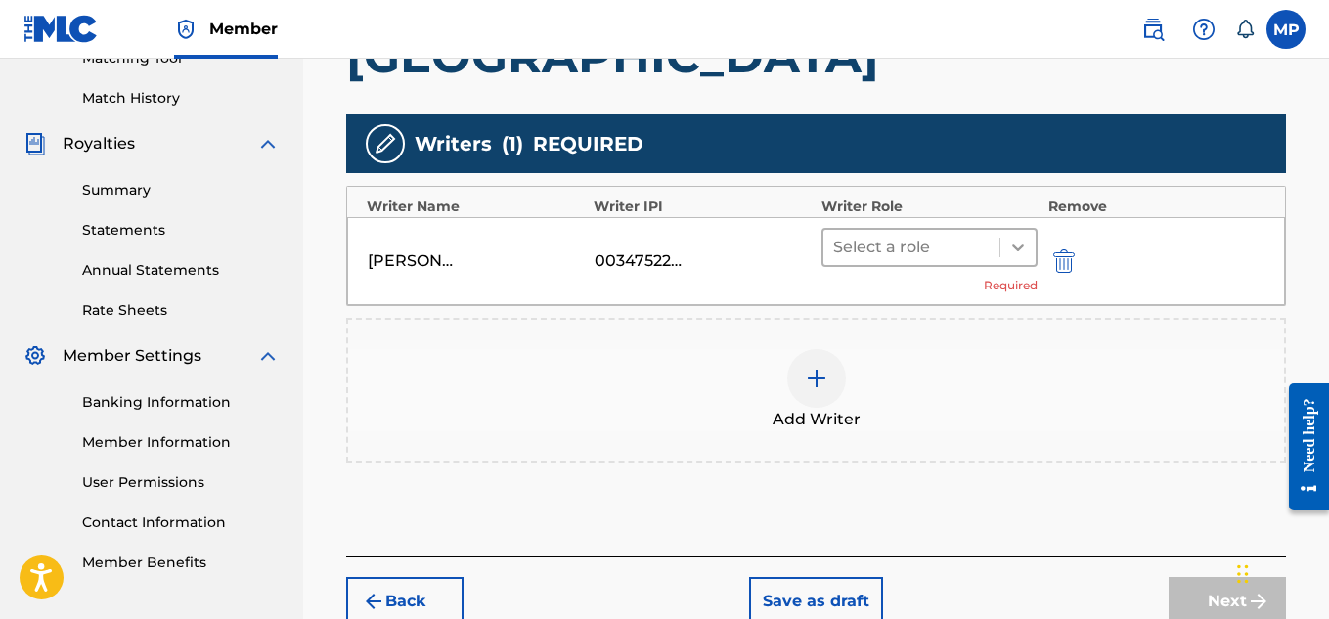
click at [1010, 235] on div at bounding box center [1017, 247] width 35 height 35
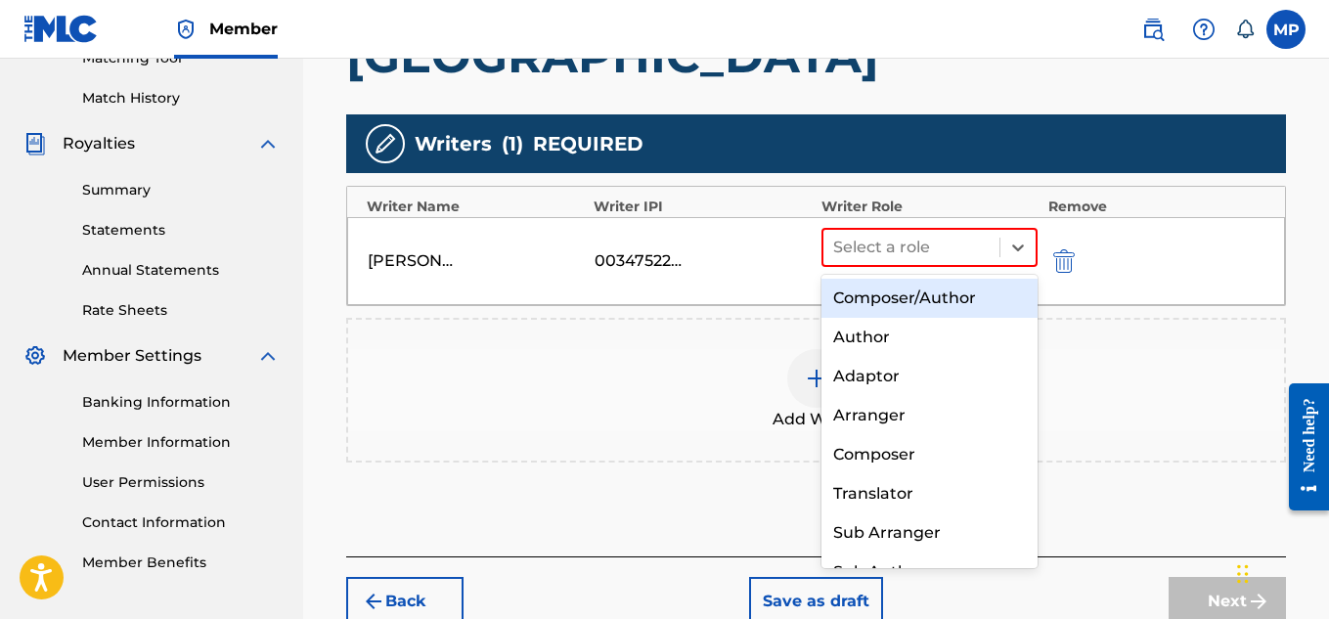
click at [971, 289] on div "Composer/Author" at bounding box center [930, 298] width 217 height 39
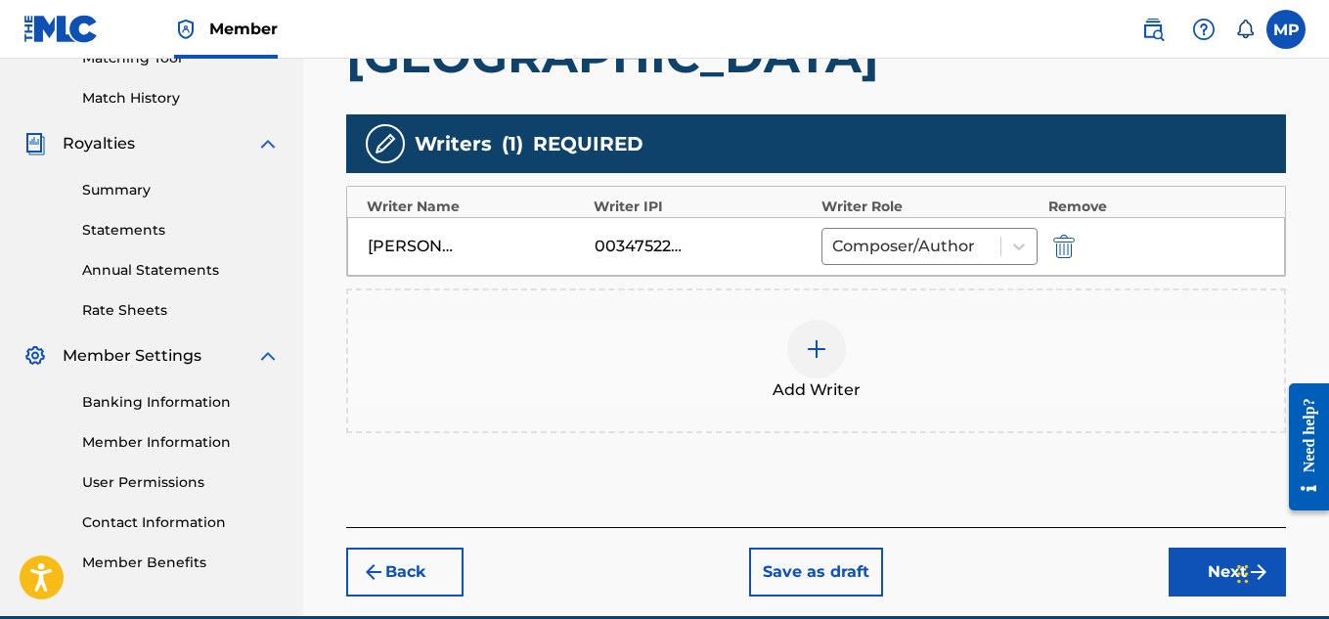
click at [1183, 564] on button "Next" at bounding box center [1227, 572] width 117 height 49
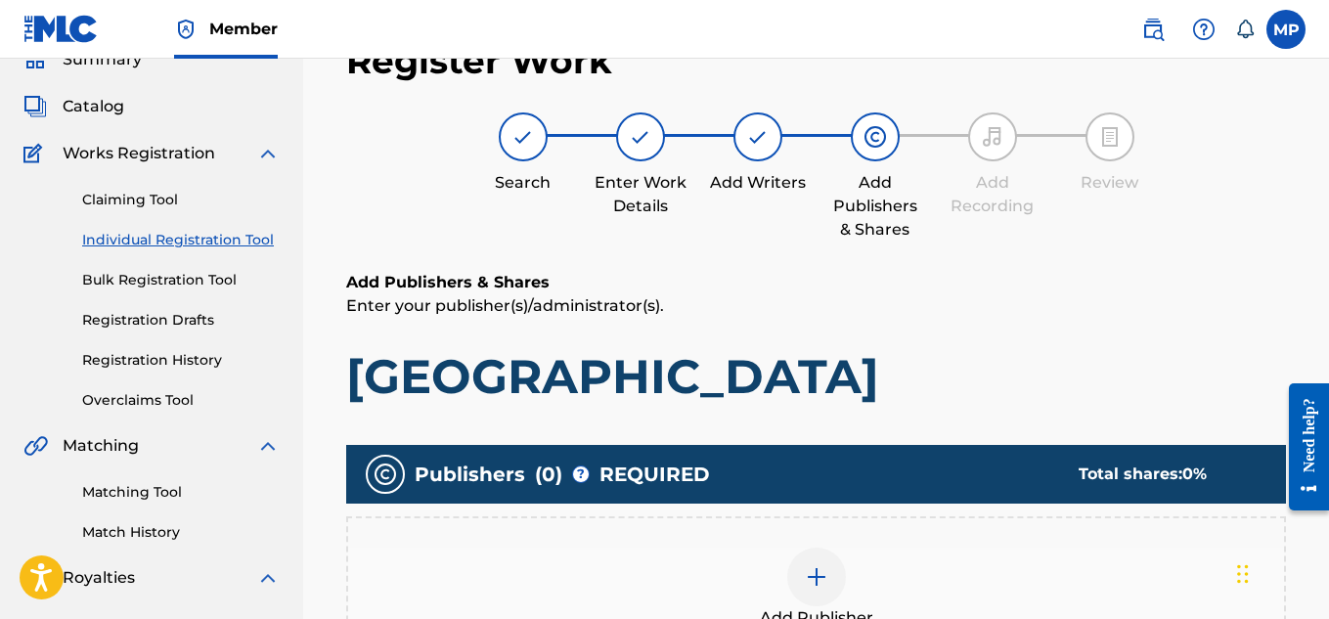
scroll to position [192, 0]
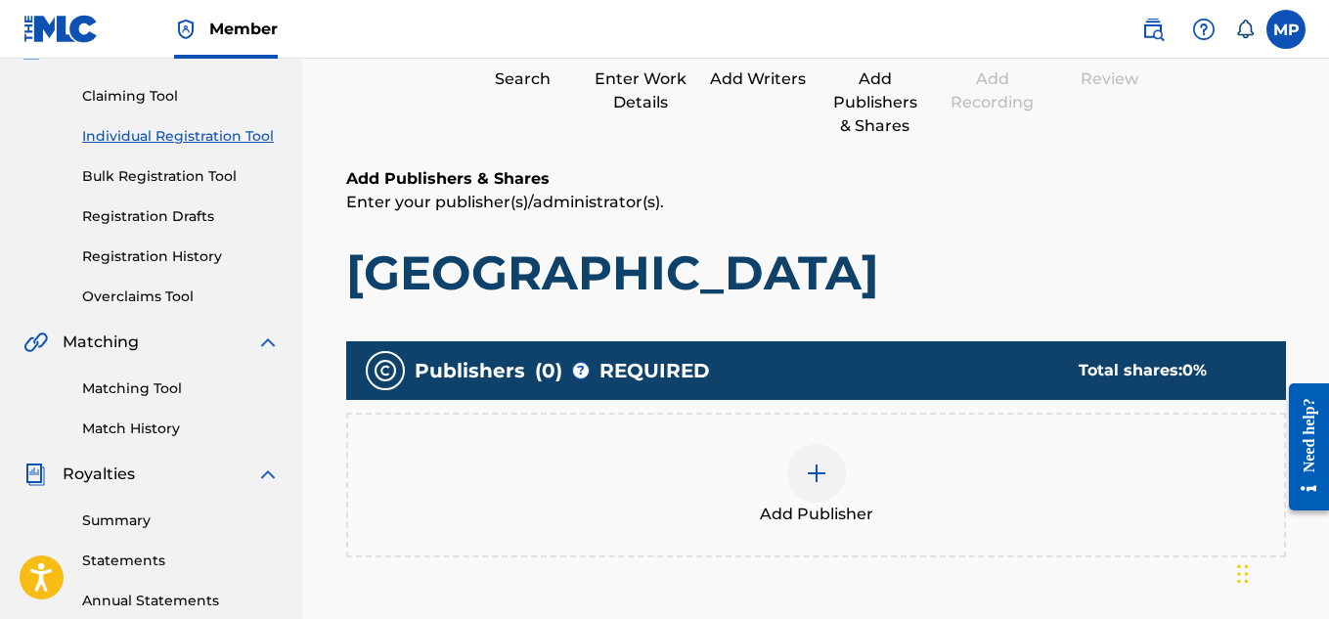
click at [844, 466] on div at bounding box center [816, 473] width 59 height 59
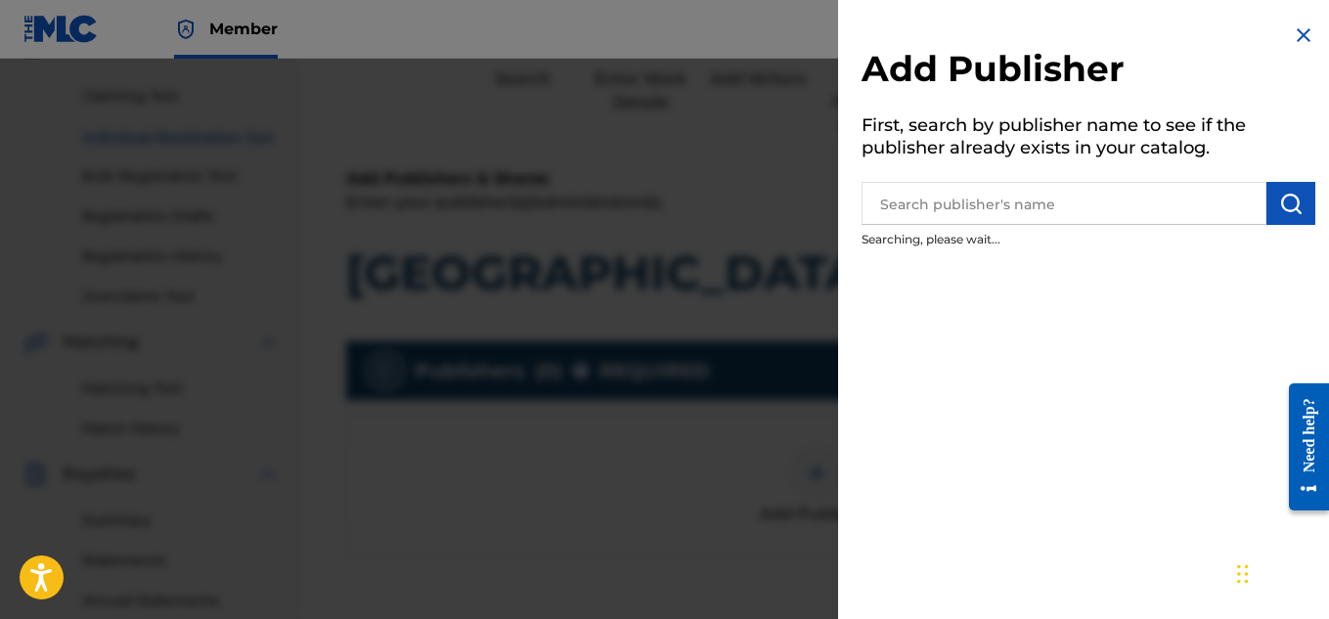
click at [1083, 205] on input "text" at bounding box center [1064, 203] width 405 height 43
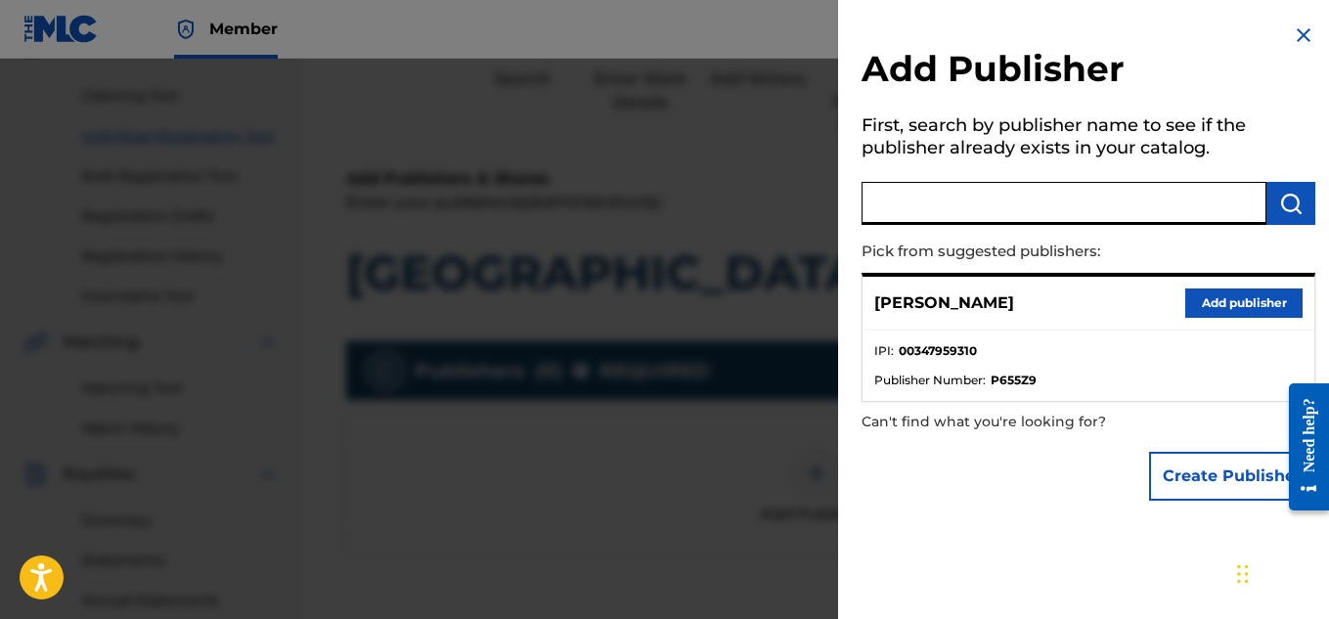
click at [1188, 300] on button "Add publisher" at bounding box center [1243, 303] width 117 height 29
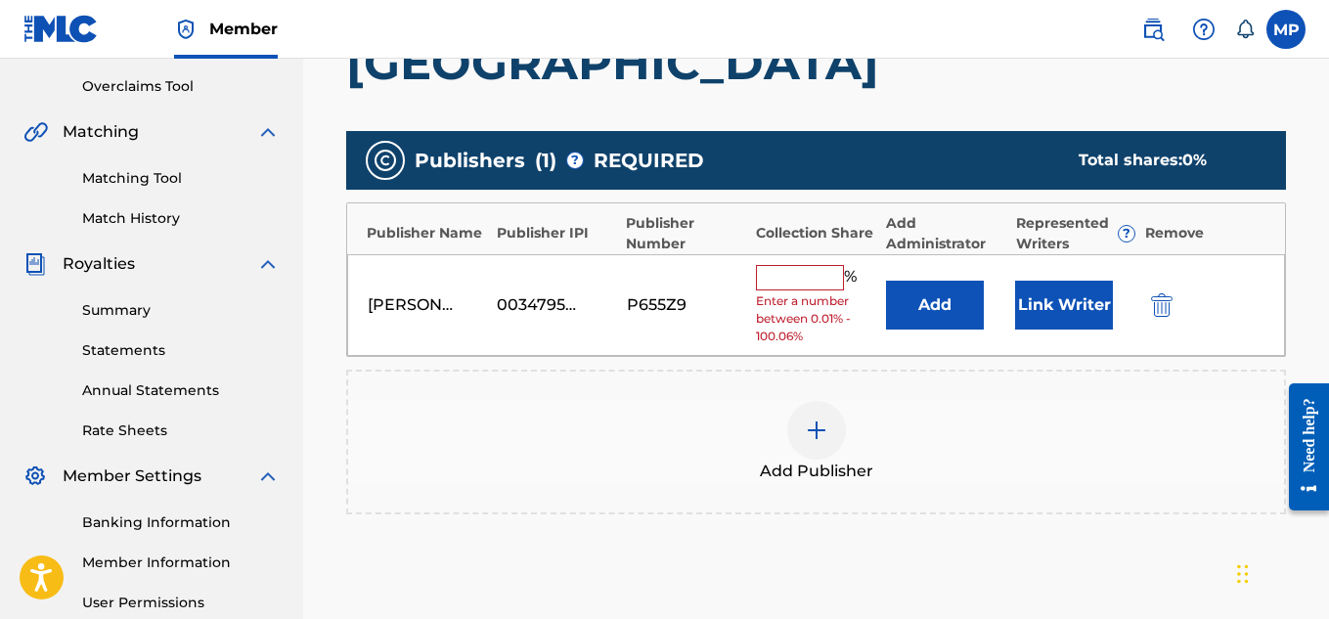
scroll to position [368, 0]
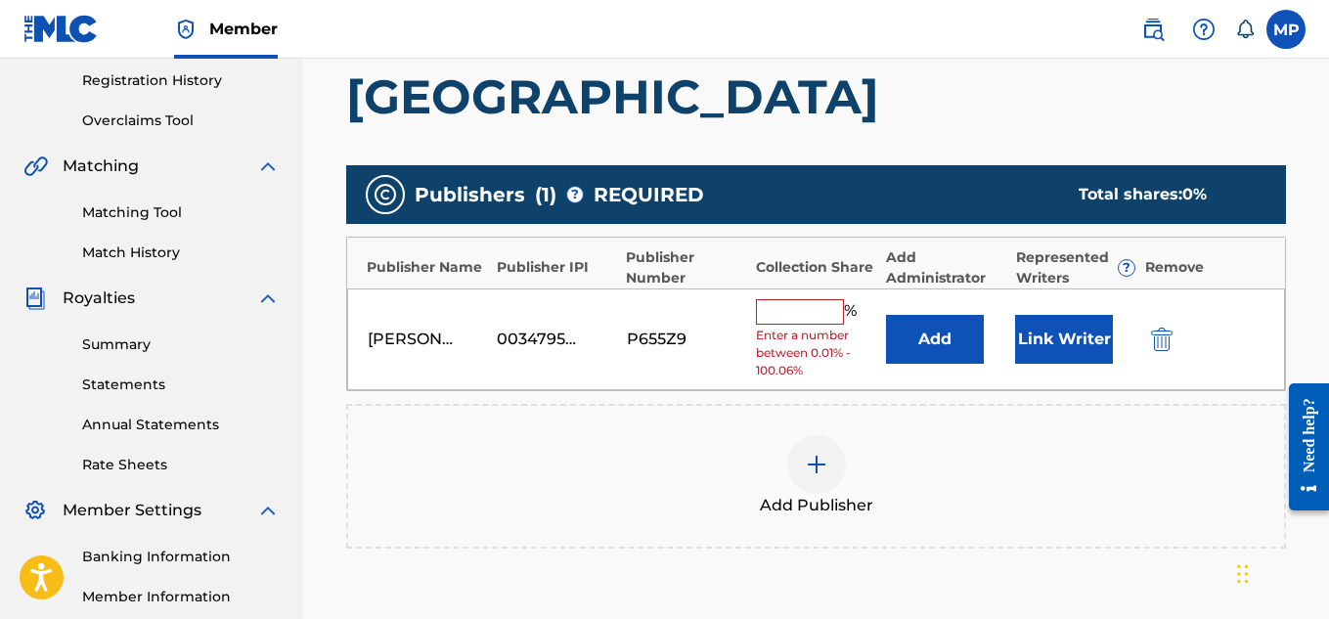
click at [809, 300] on input "text" at bounding box center [800, 311] width 88 height 25
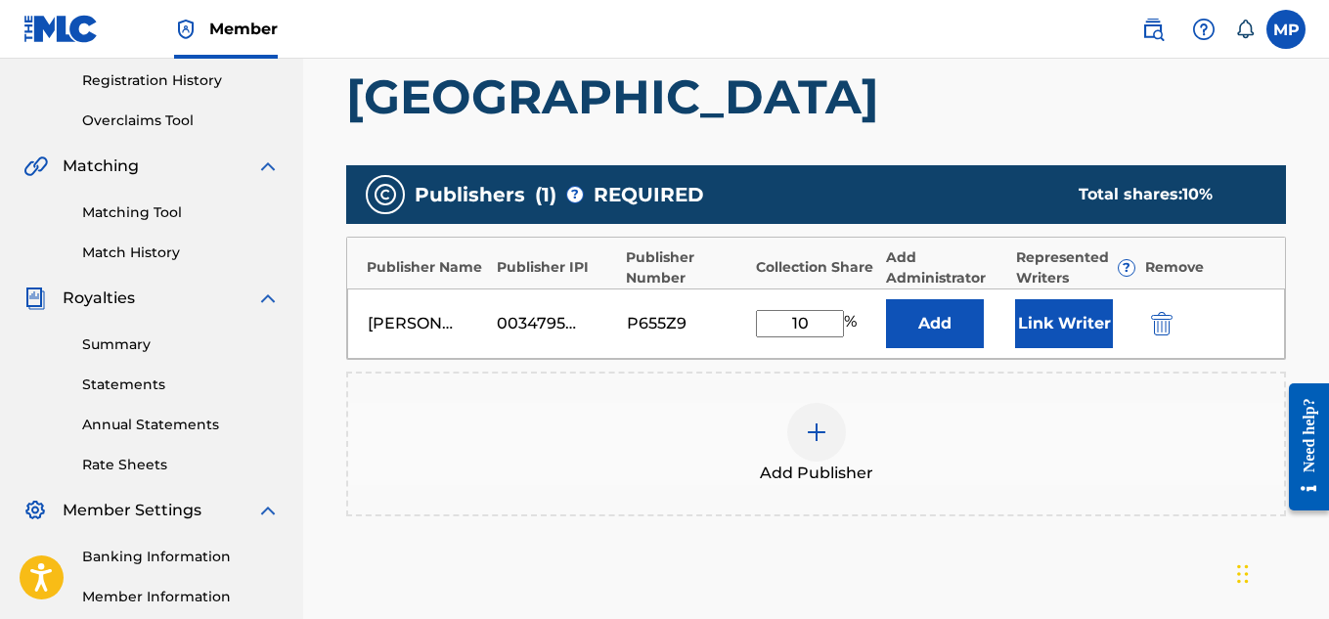
type input "100"
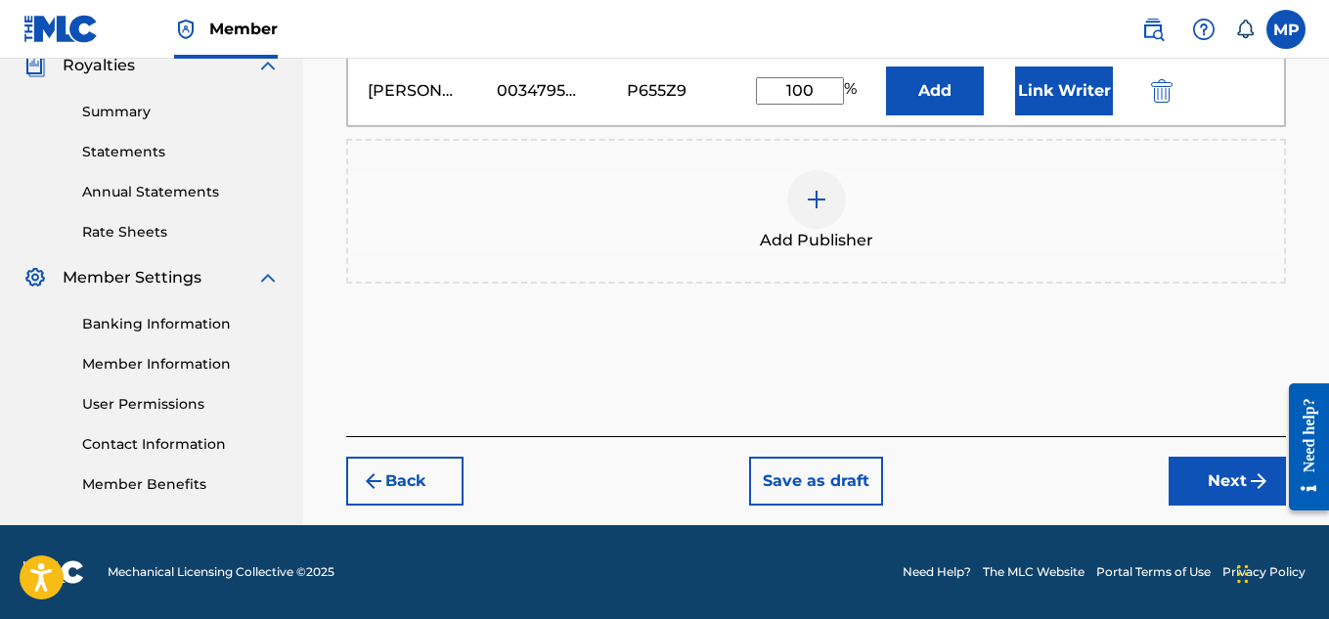
click at [1199, 467] on button "Next" at bounding box center [1227, 481] width 117 height 49
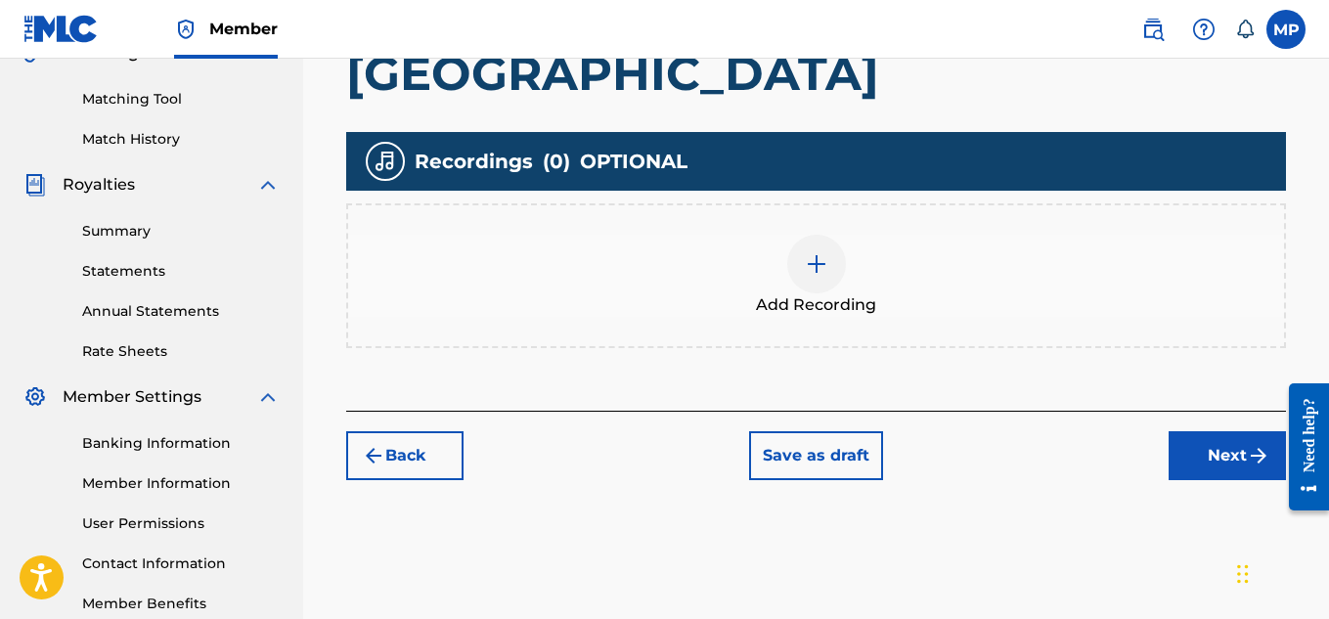
scroll to position [486, 0]
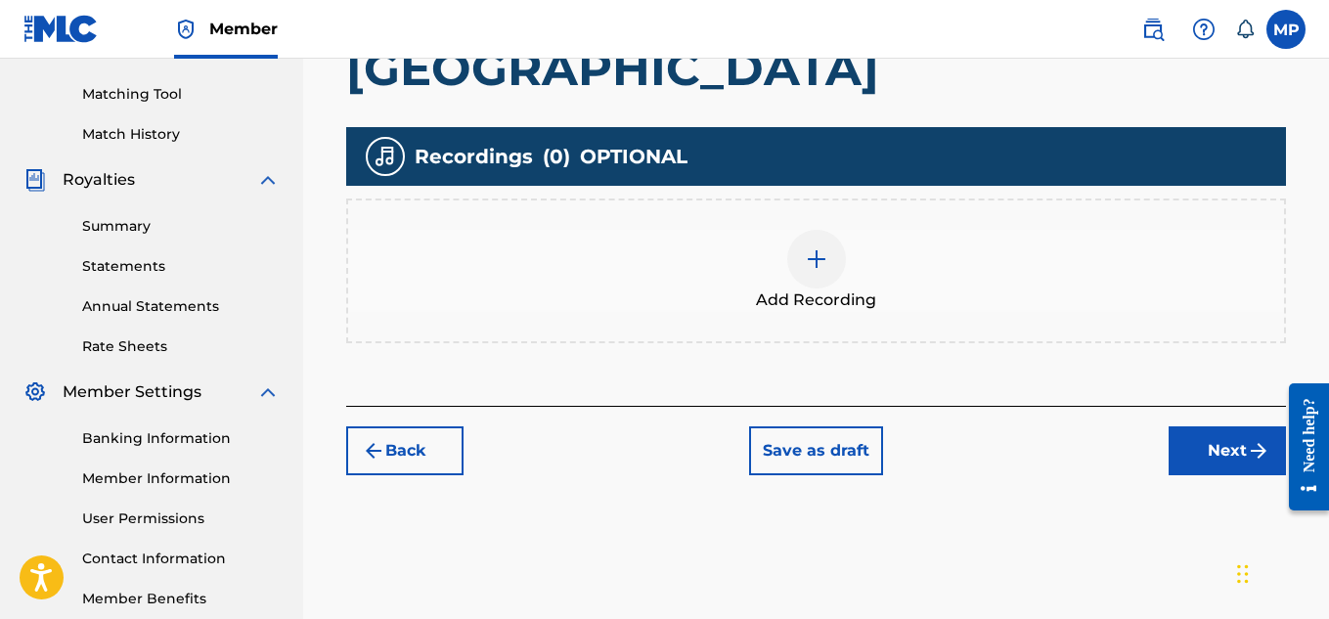
click at [831, 268] on div at bounding box center [816, 259] width 59 height 59
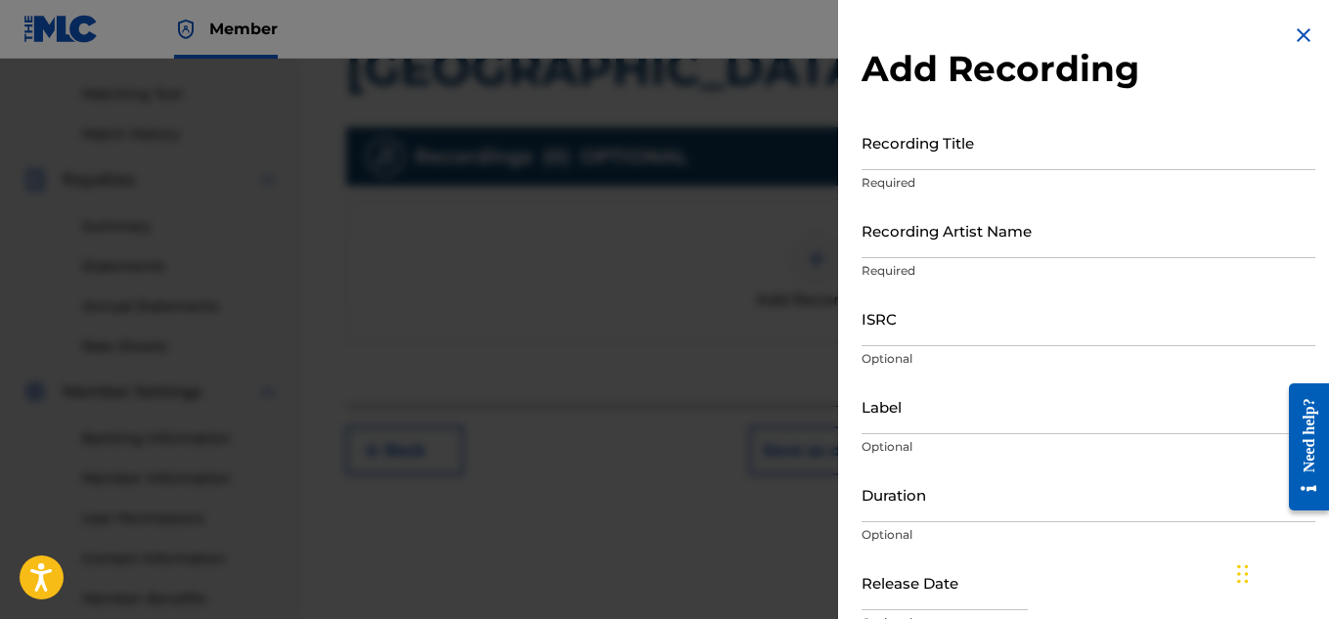
click at [914, 248] on input "Recording Artist Name" at bounding box center [1089, 230] width 454 height 56
paste input "YOUNG DREAD"
type input "YOUNG DREAD"
click at [934, 146] on input "Recording Title" at bounding box center [1089, 142] width 454 height 56
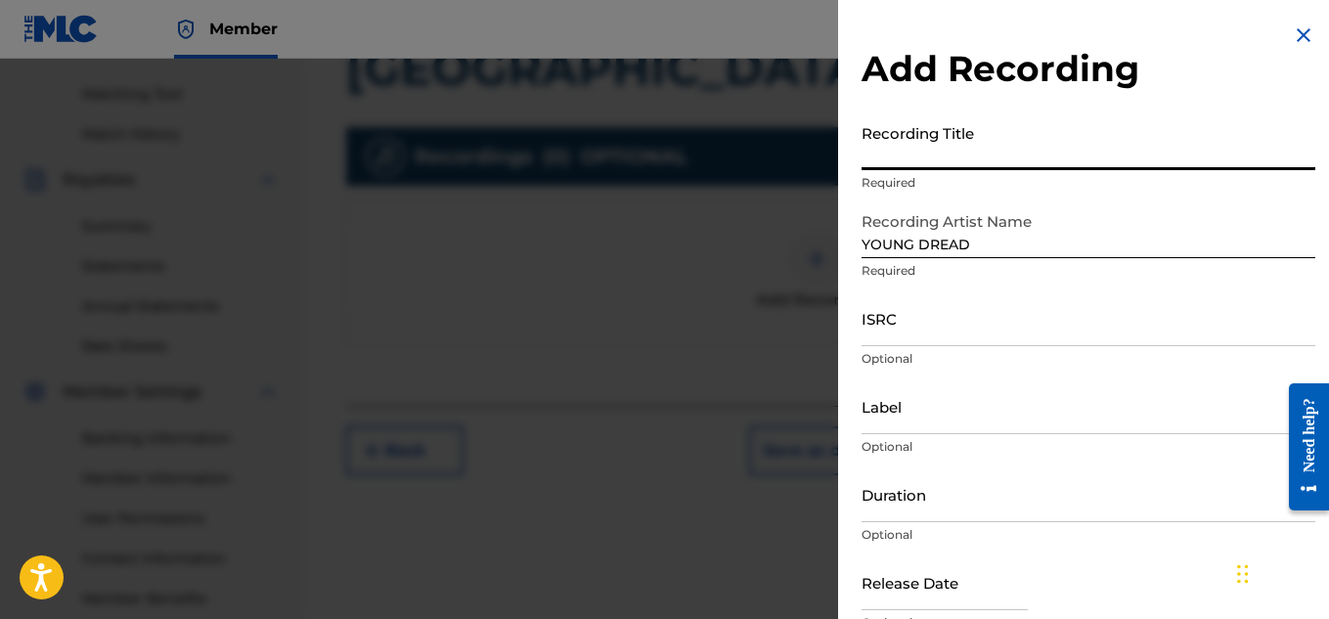
paste input "[GEOGRAPHIC_DATA]"
type input "[GEOGRAPHIC_DATA]"
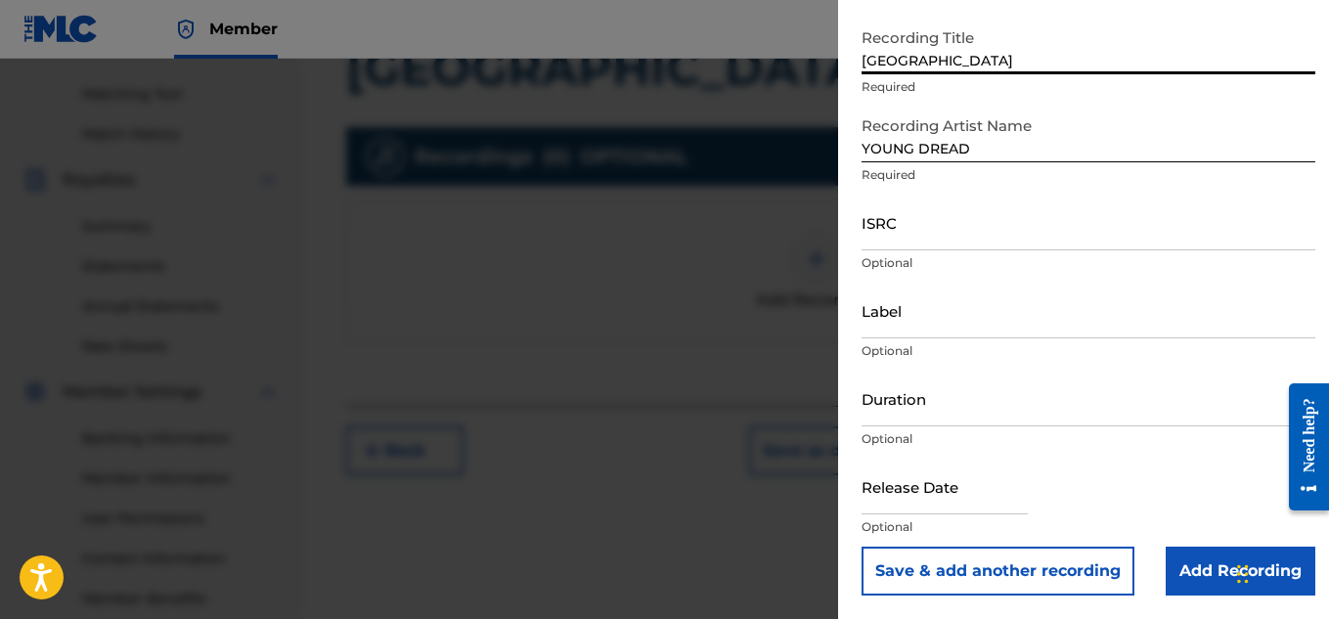
click at [1167, 567] on input "Add Recording" at bounding box center [1241, 571] width 150 height 49
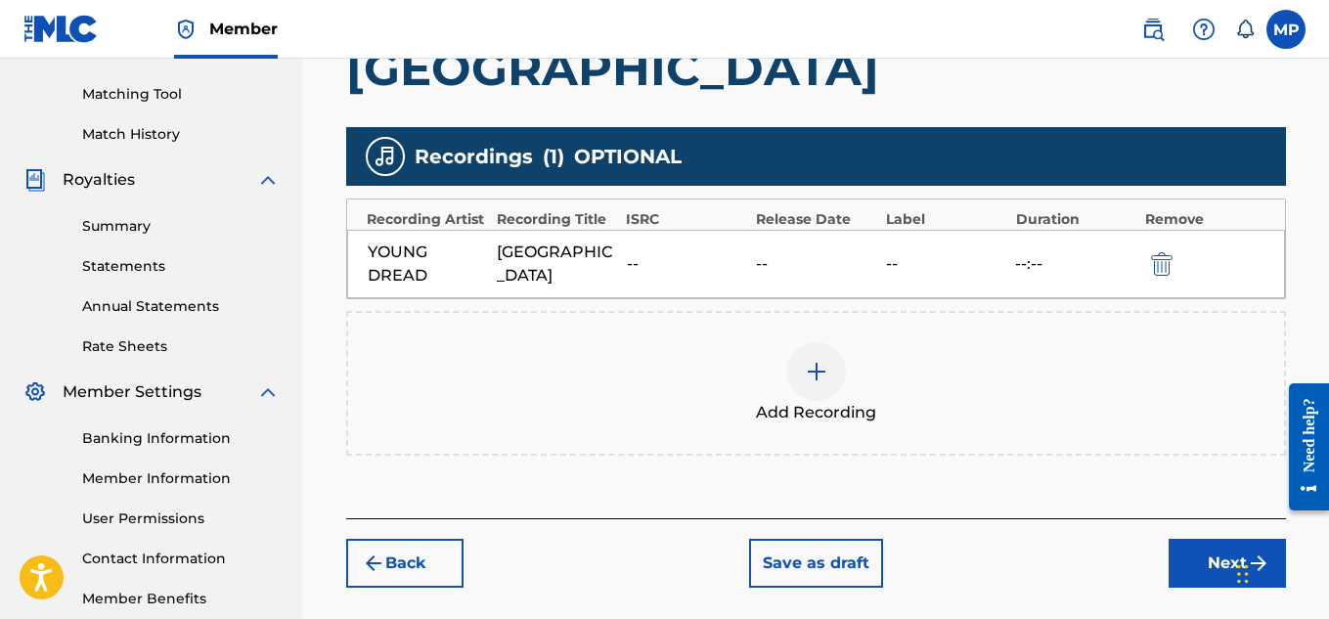
click at [1208, 567] on button "Next" at bounding box center [1227, 563] width 117 height 49
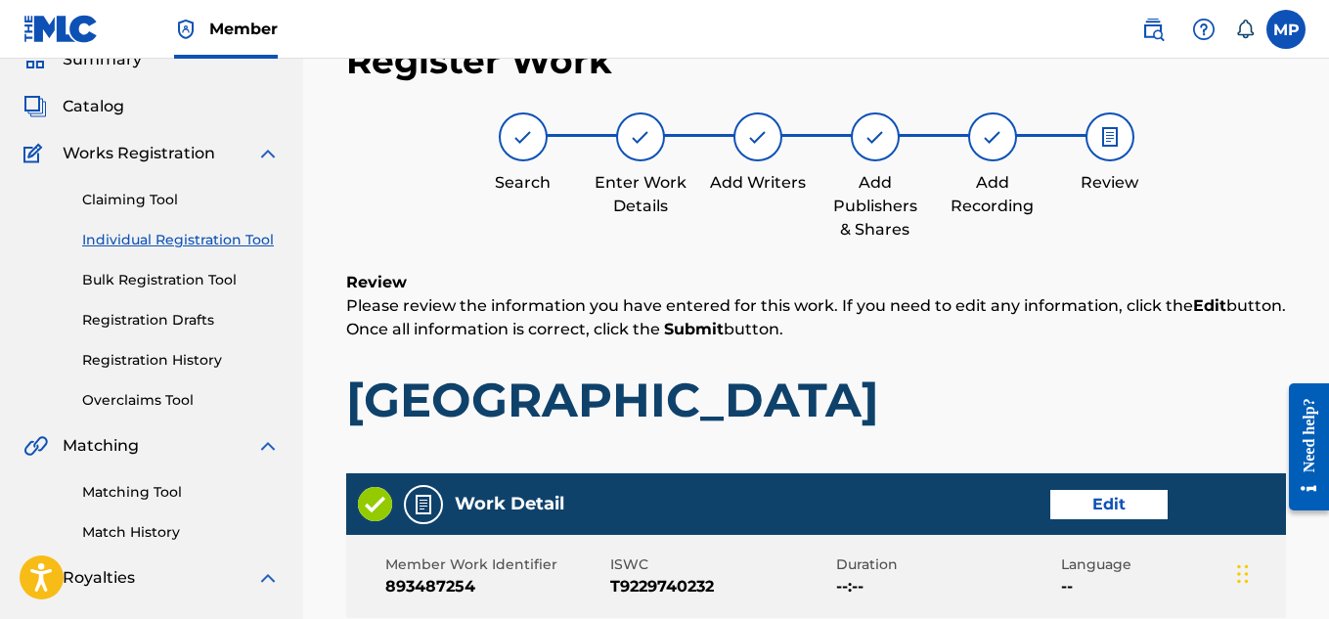
scroll to position [1097, 0]
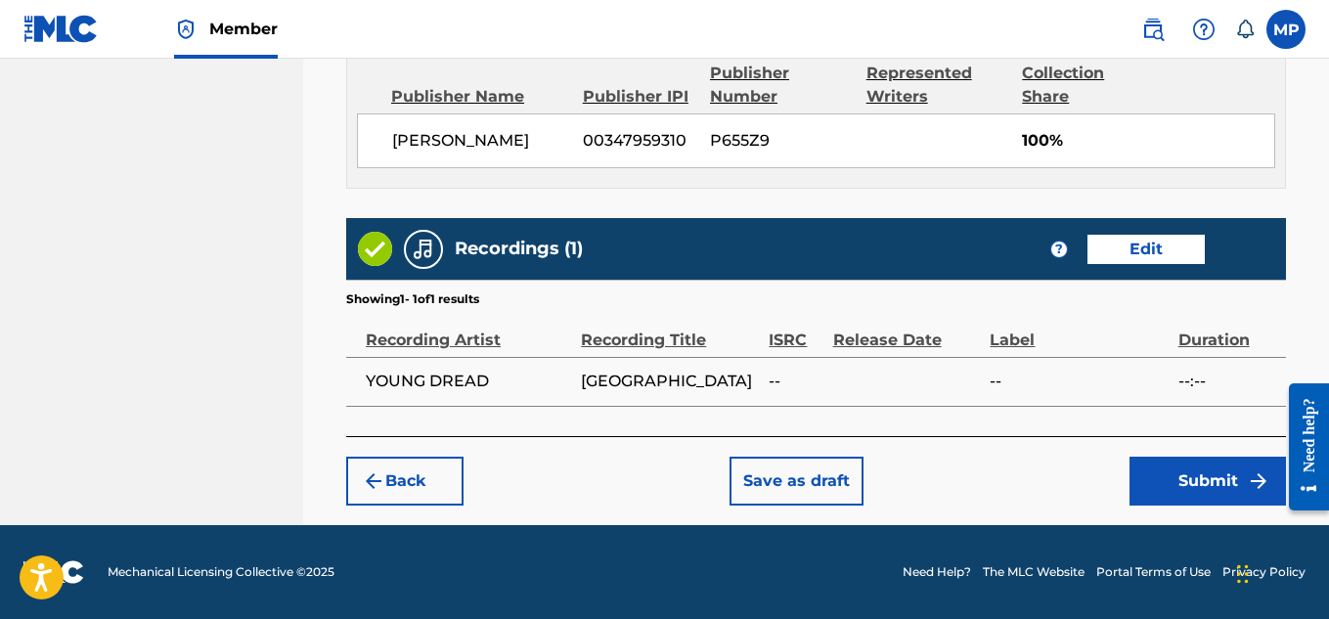
click at [1203, 477] on button "Submit" at bounding box center [1208, 481] width 156 height 49
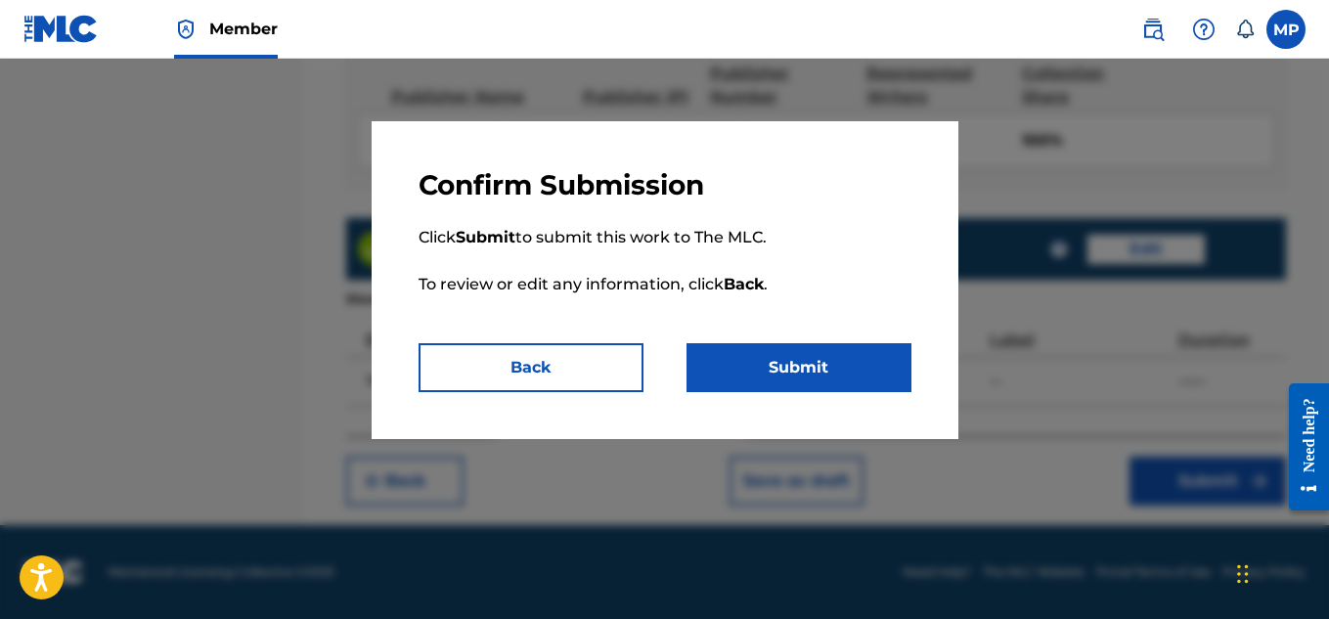
click at [904, 375] on button "Submit" at bounding box center [799, 367] width 225 height 49
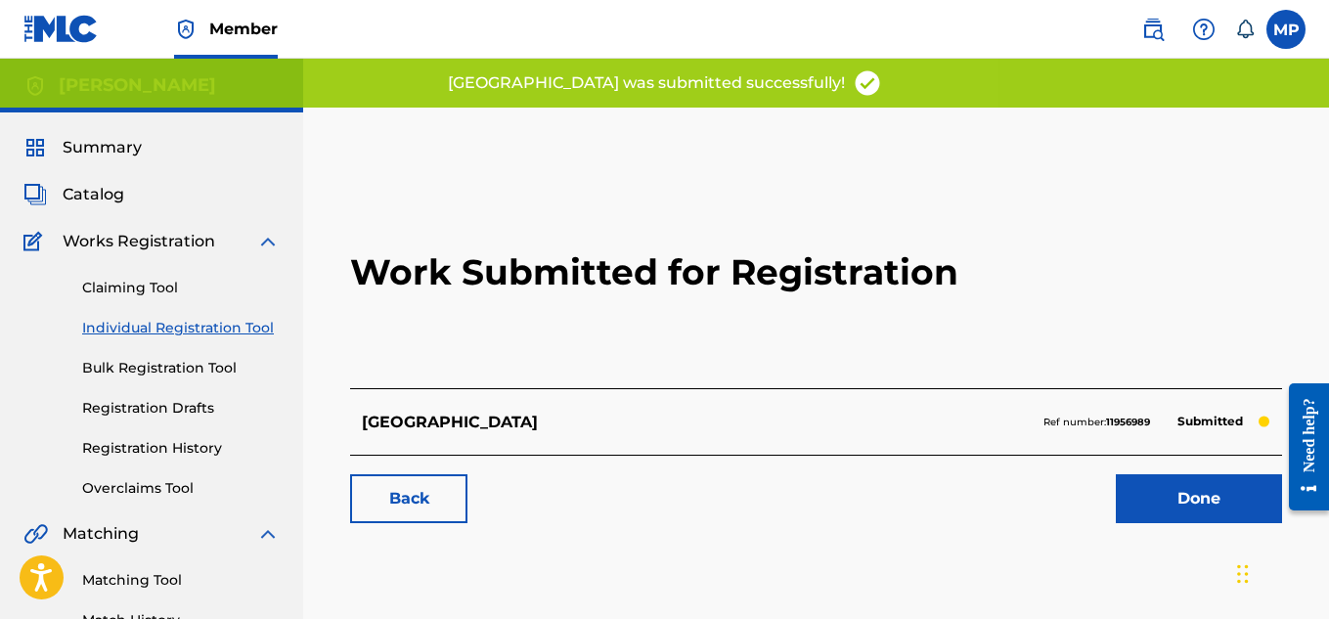
click at [427, 481] on link "Back" at bounding box center [408, 498] width 117 height 49
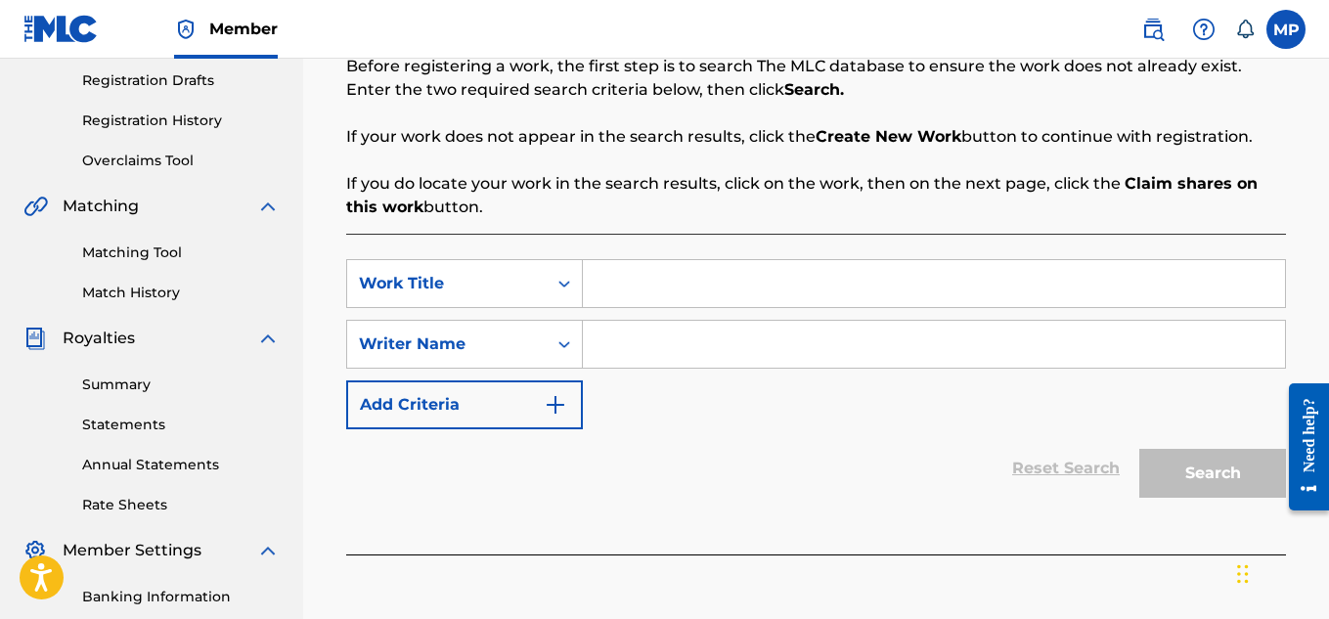
scroll to position [325, 0]
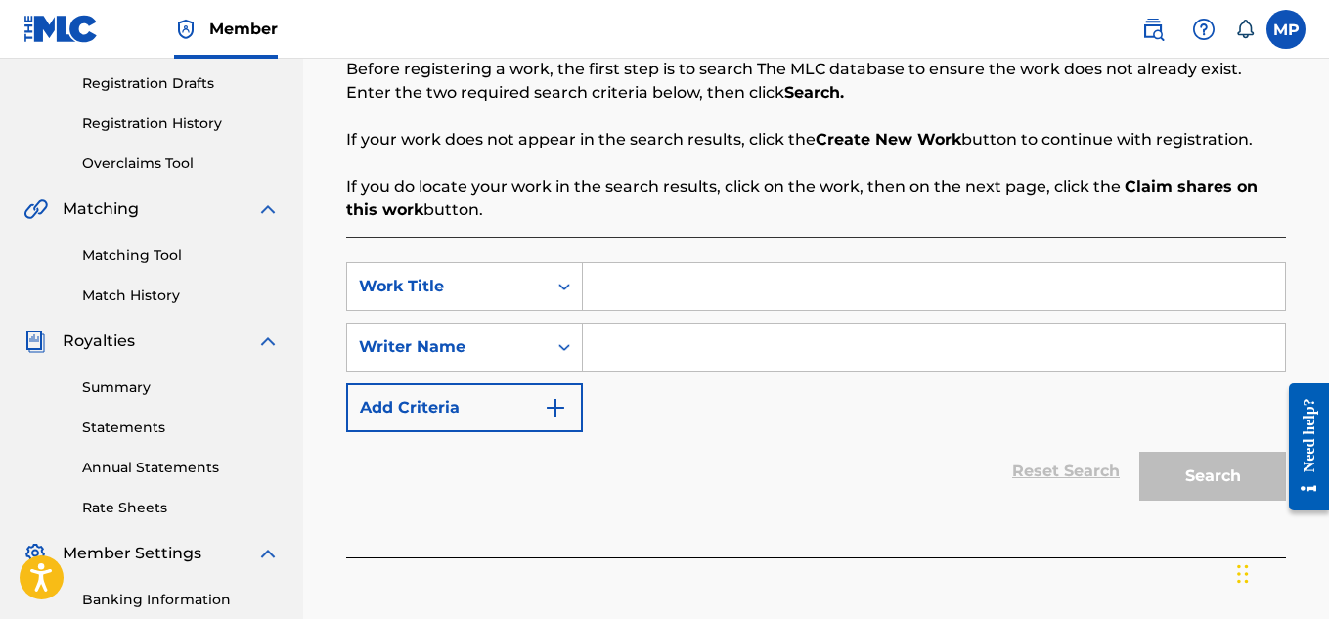
click at [665, 286] on input "Search Form" at bounding box center [934, 286] width 702 height 47
paste input "T9229745328"
type input "T9229745328"
click at [691, 346] on input "Search Form" at bounding box center [934, 347] width 702 height 47
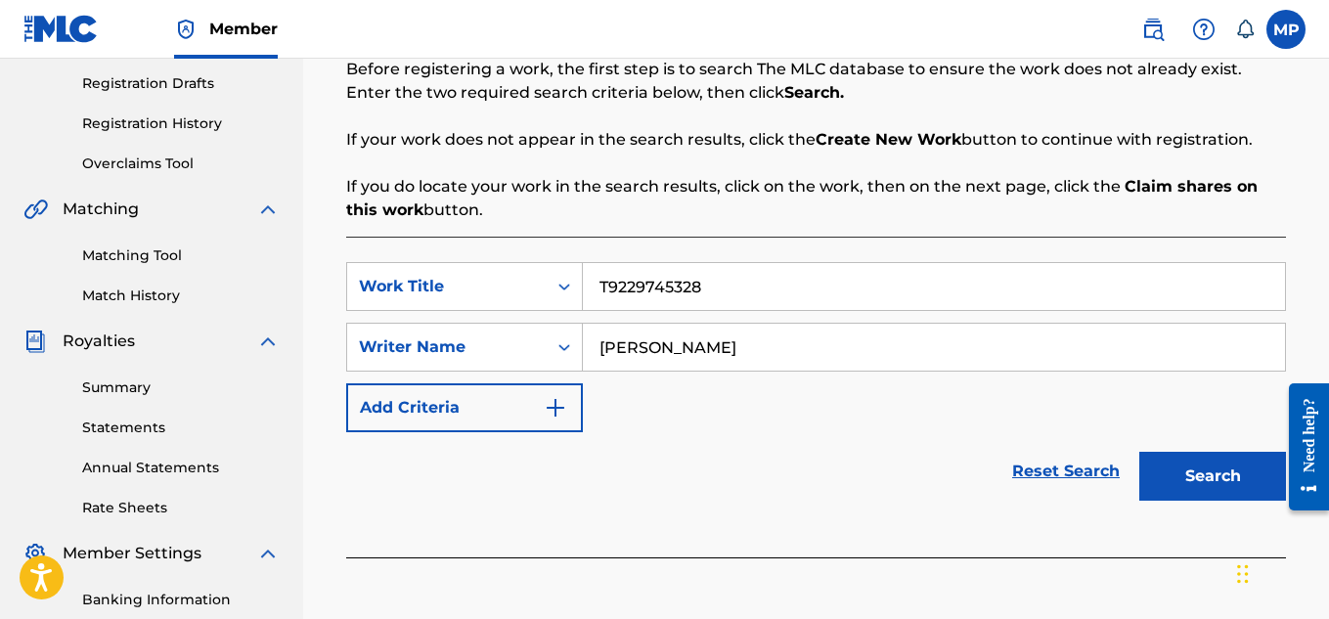
type input "[PERSON_NAME]"
click at [1172, 492] on button "Search" at bounding box center [1212, 476] width 147 height 49
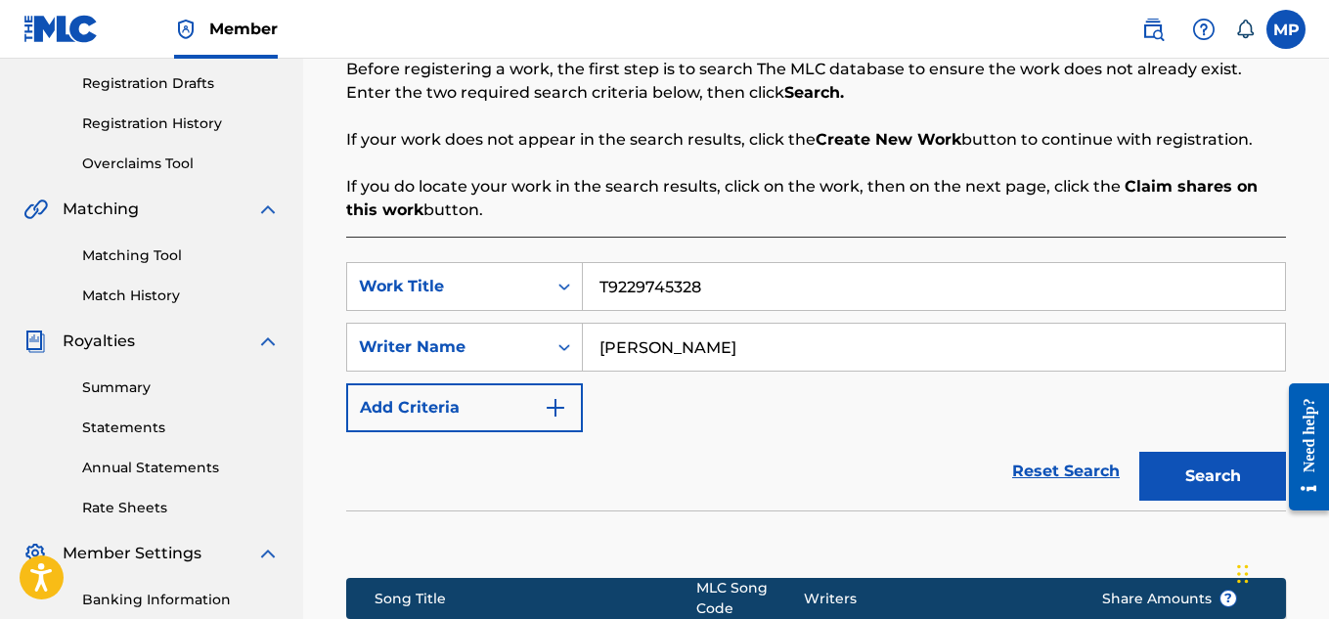
scroll to position [634, 0]
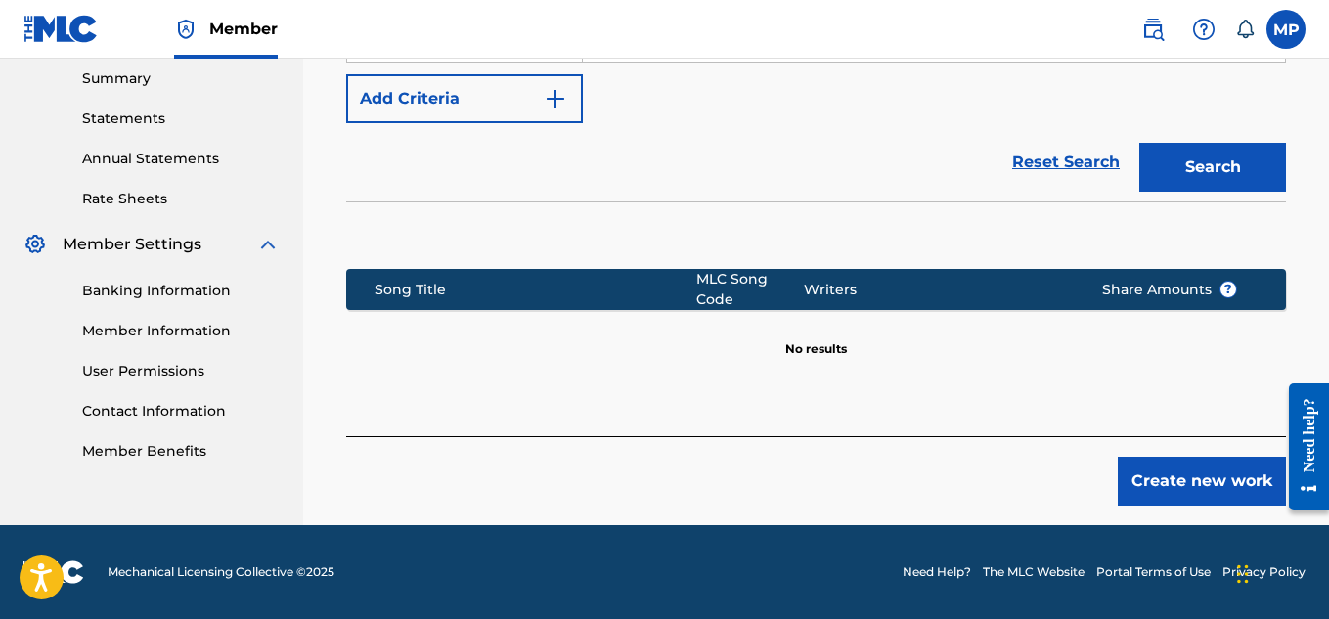
click at [1138, 471] on button "Create new work" at bounding box center [1202, 481] width 168 height 49
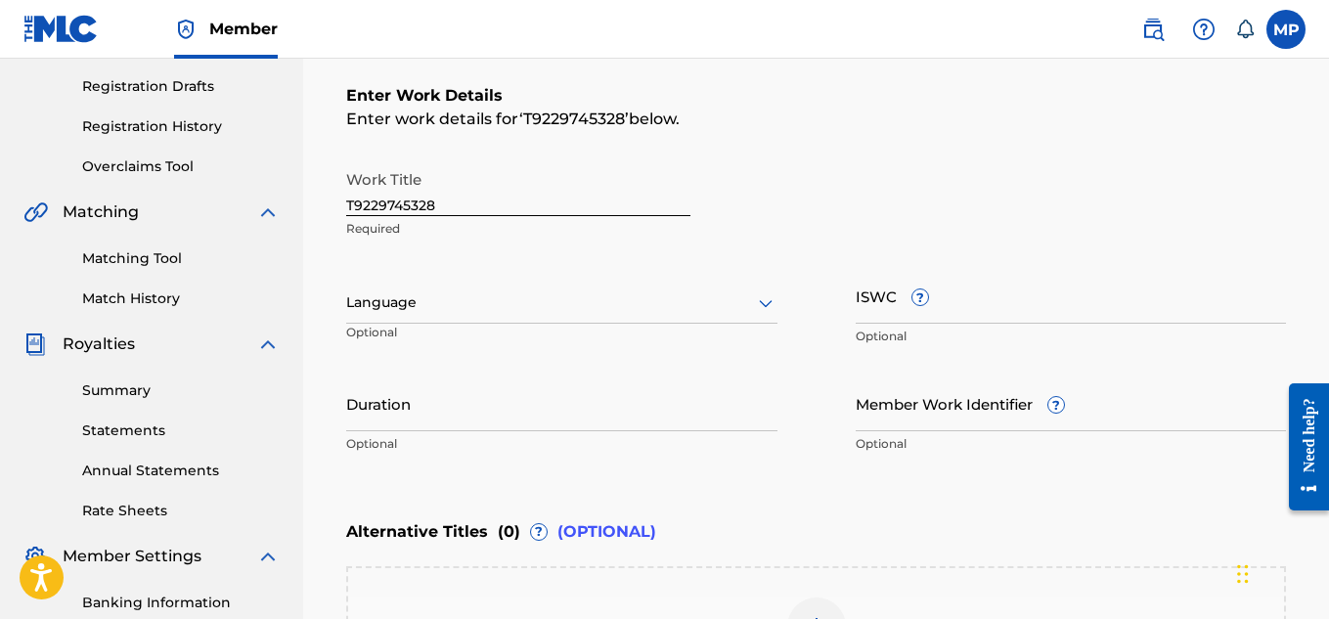
scroll to position [312, 0]
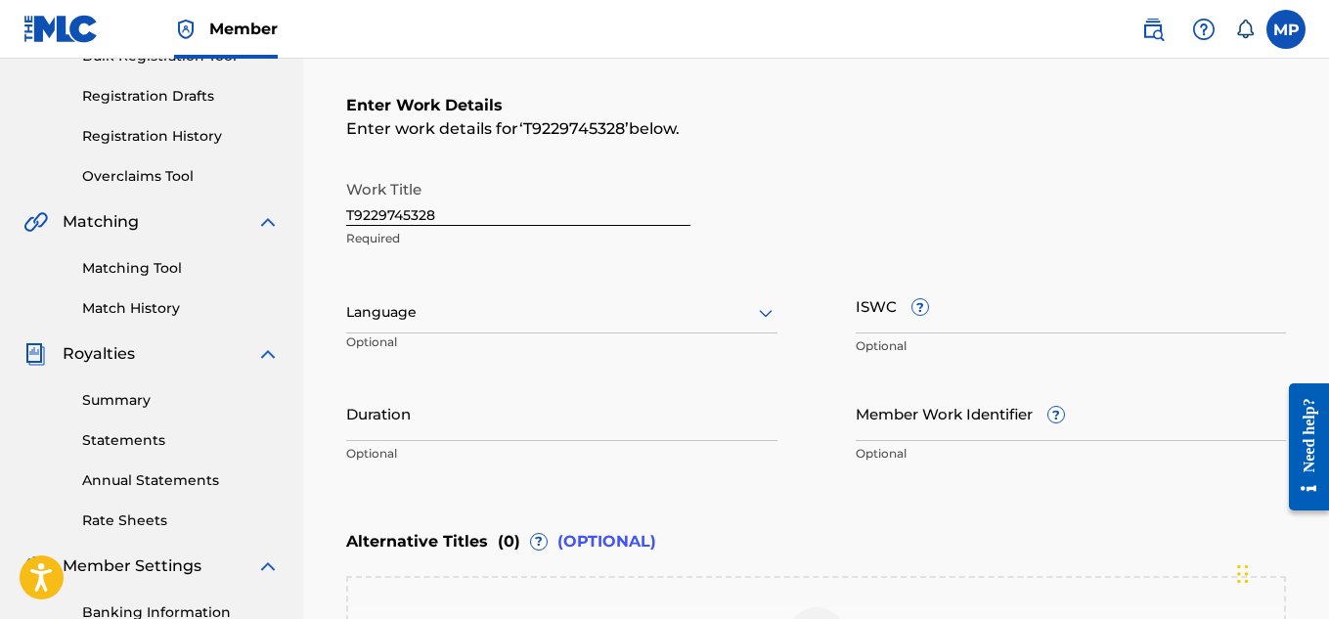
click at [480, 213] on input "T9229745328" at bounding box center [518, 198] width 344 height 56
paste input "GEECHEE BLOOD"
type input "GEECHEE BLOOD"
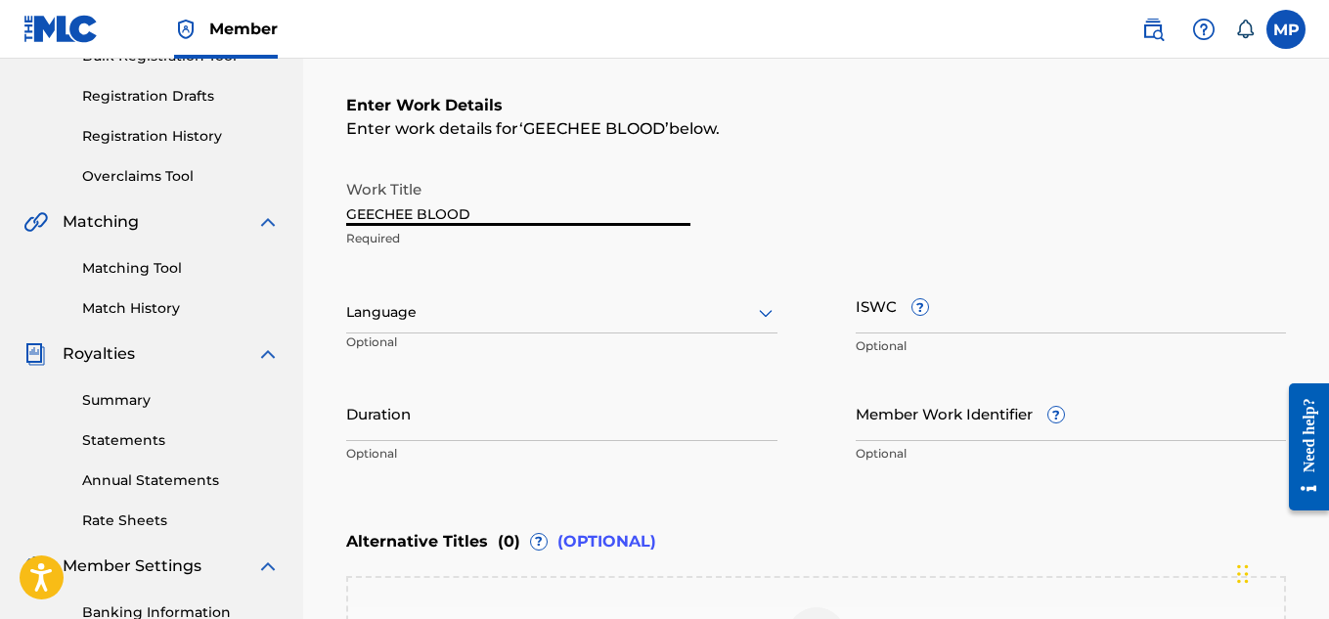
click at [987, 302] on input "ISWC ?" at bounding box center [1071, 306] width 431 height 56
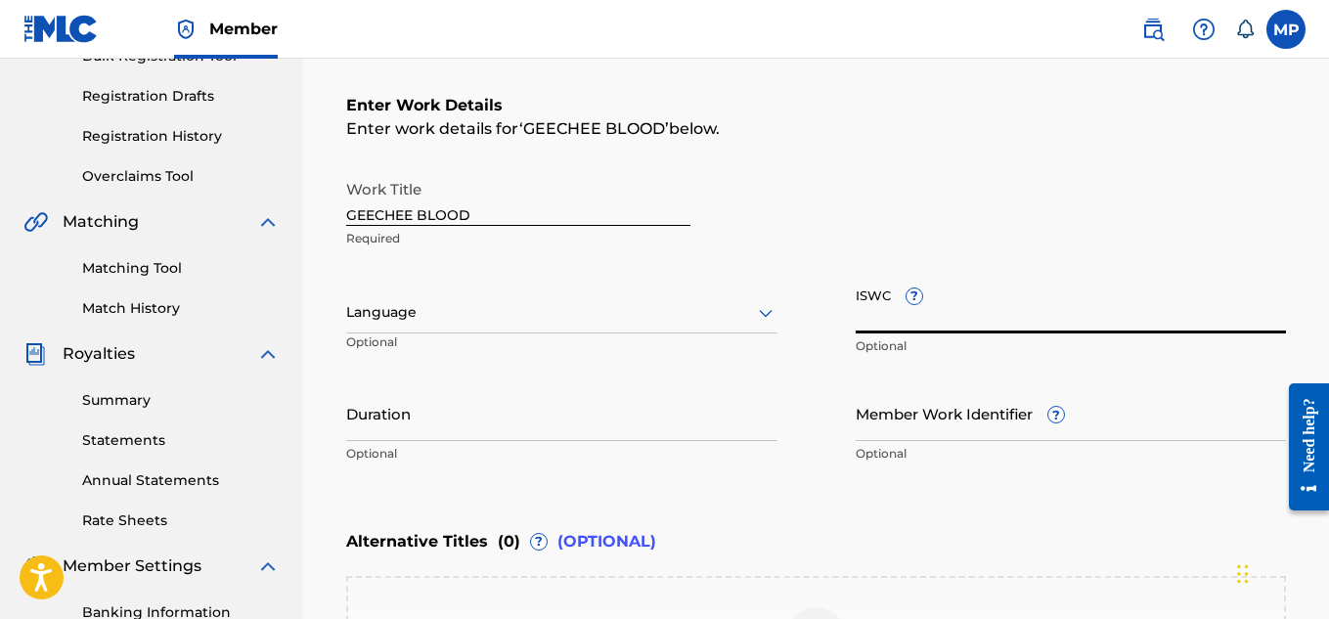
paste input "T9229745328"
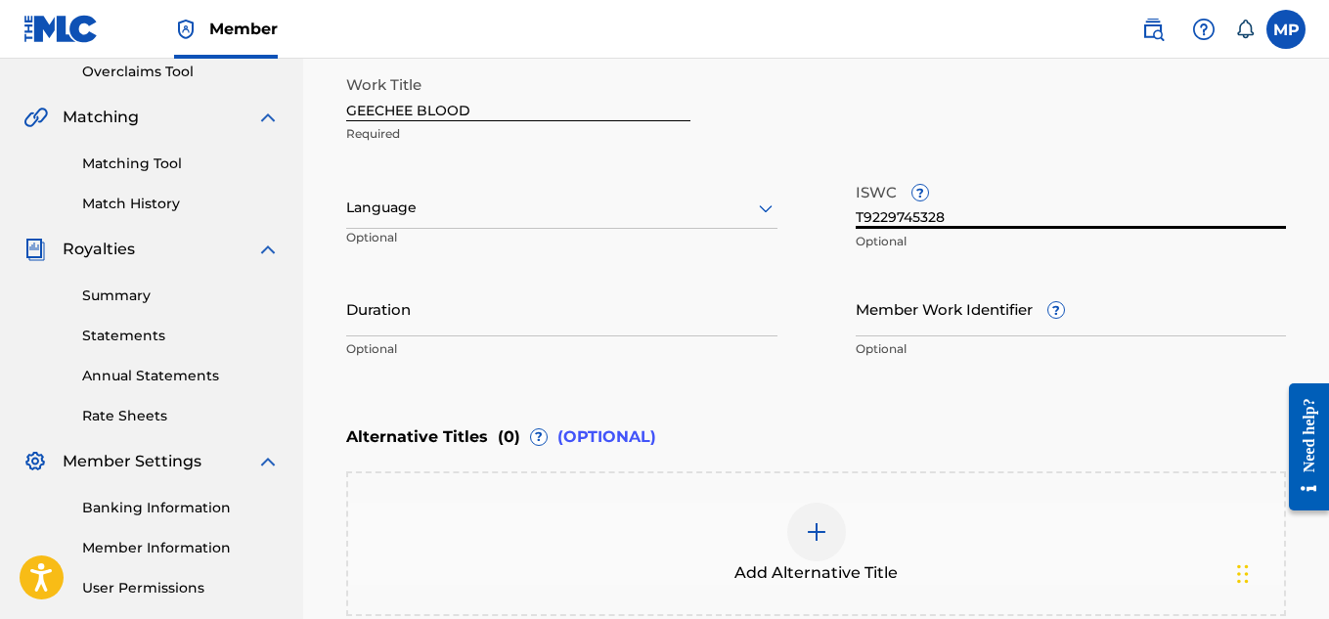
scroll to position [434, 0]
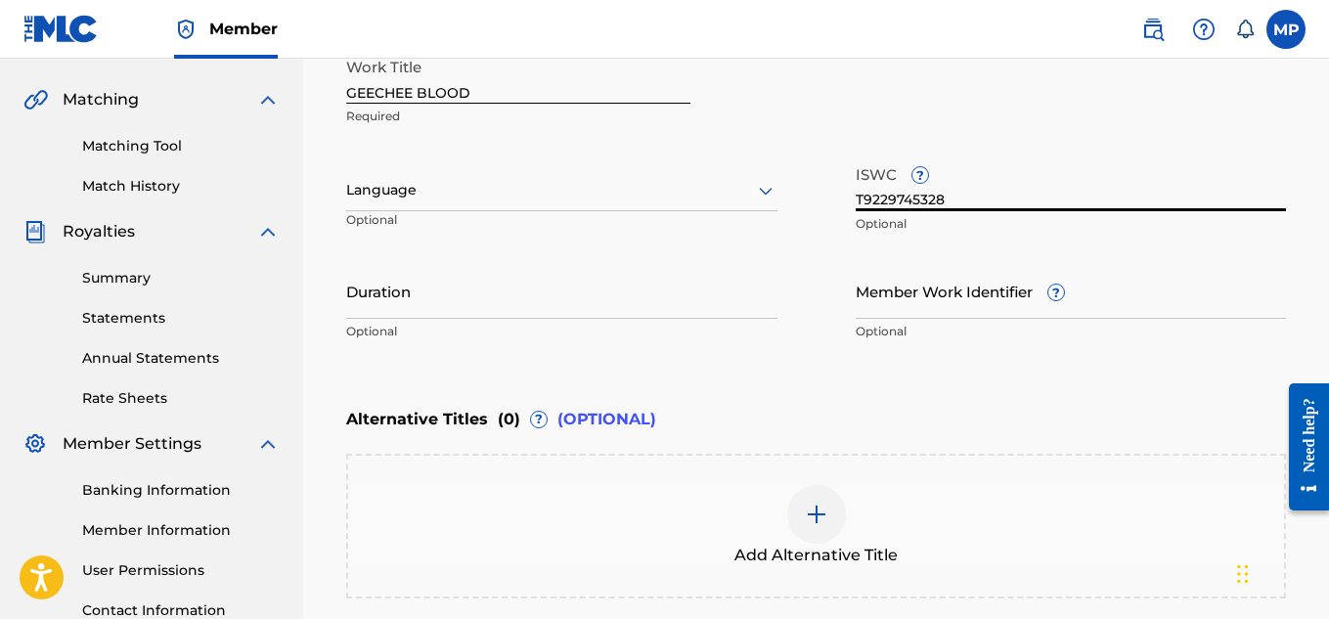
type input "T9229745328"
click at [916, 303] on input "Member Work Identifier ?" at bounding box center [1071, 291] width 431 height 56
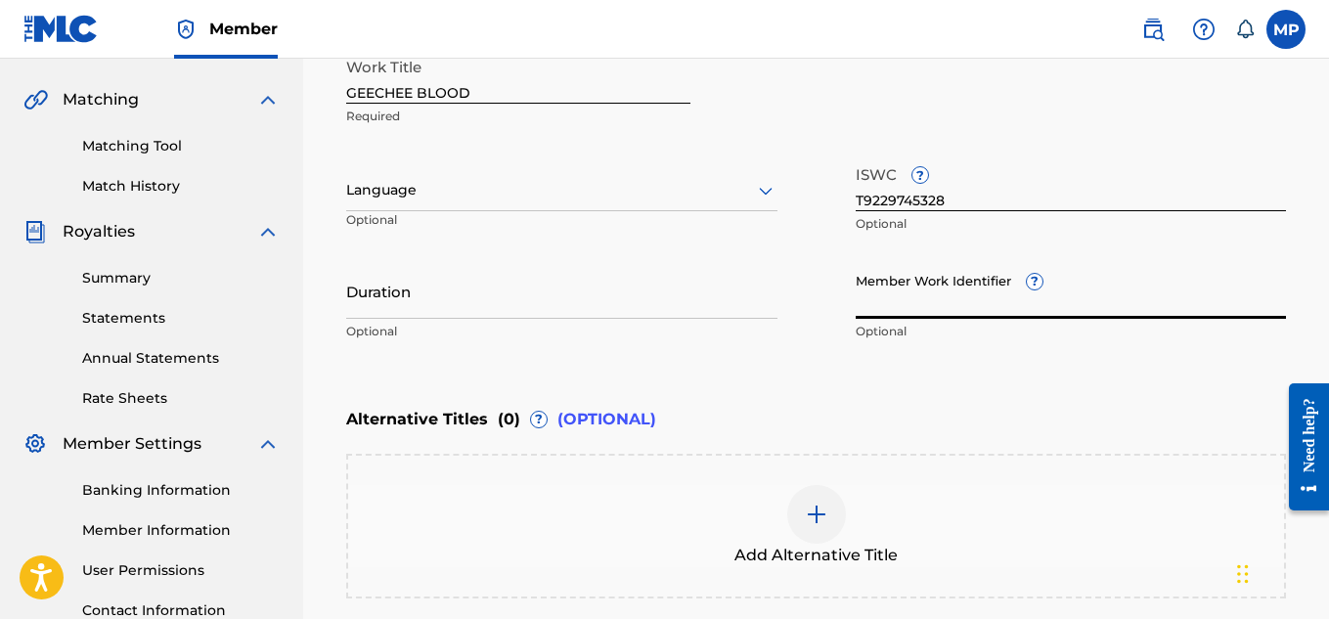
paste input "893487751"
type input "893487751"
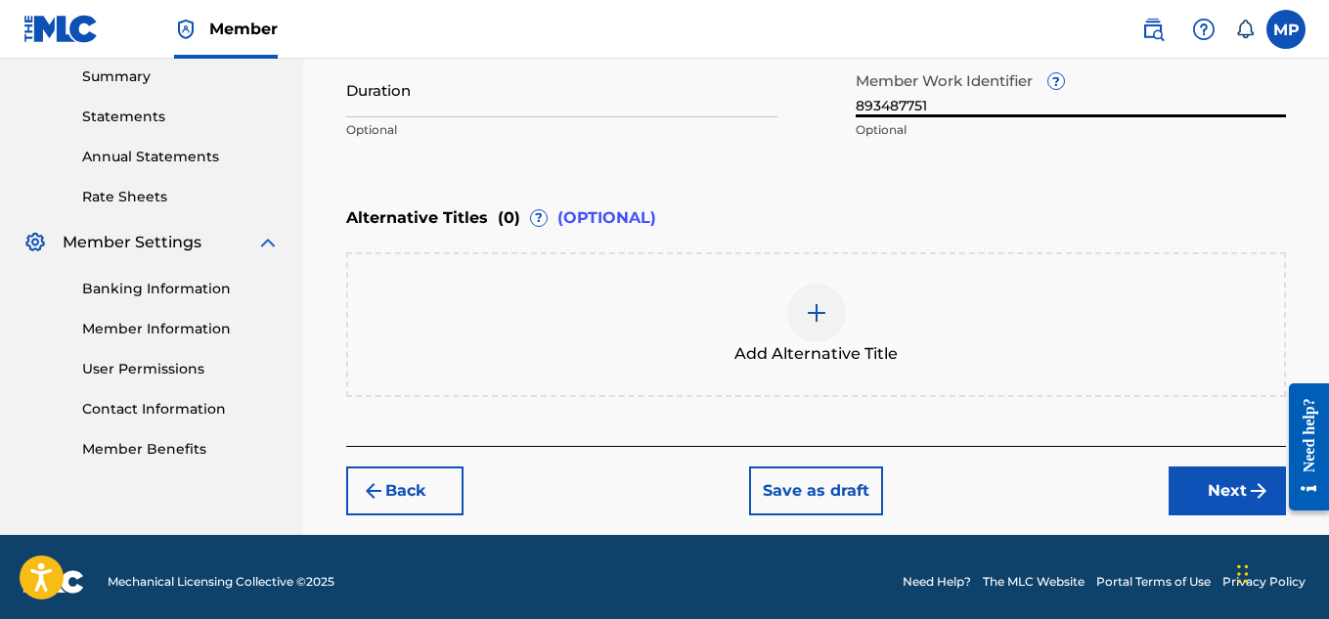
scroll to position [645, 0]
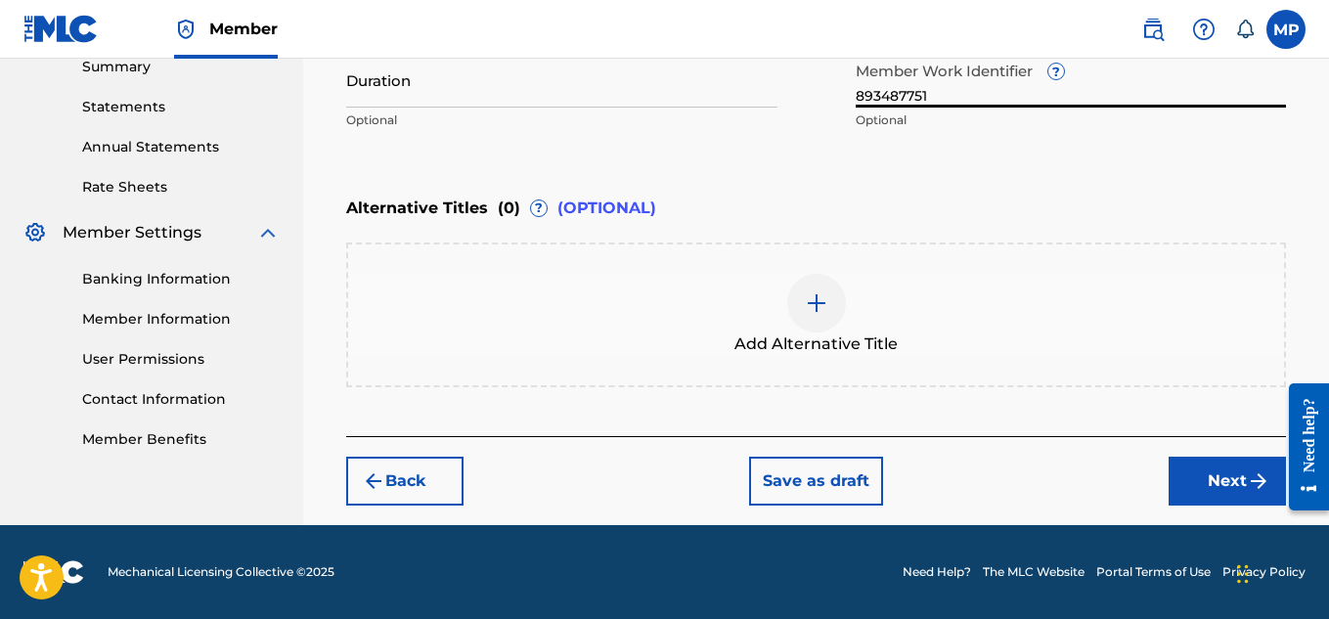
click at [1182, 468] on button "Next" at bounding box center [1227, 481] width 117 height 49
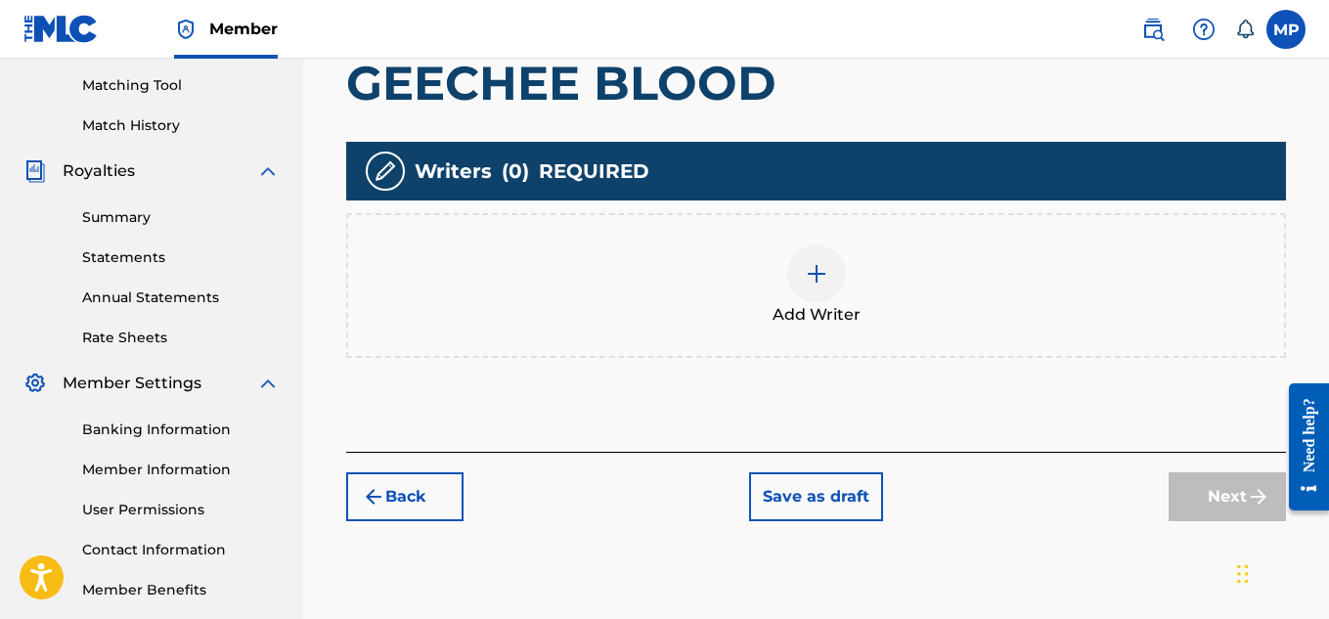
scroll to position [541, 0]
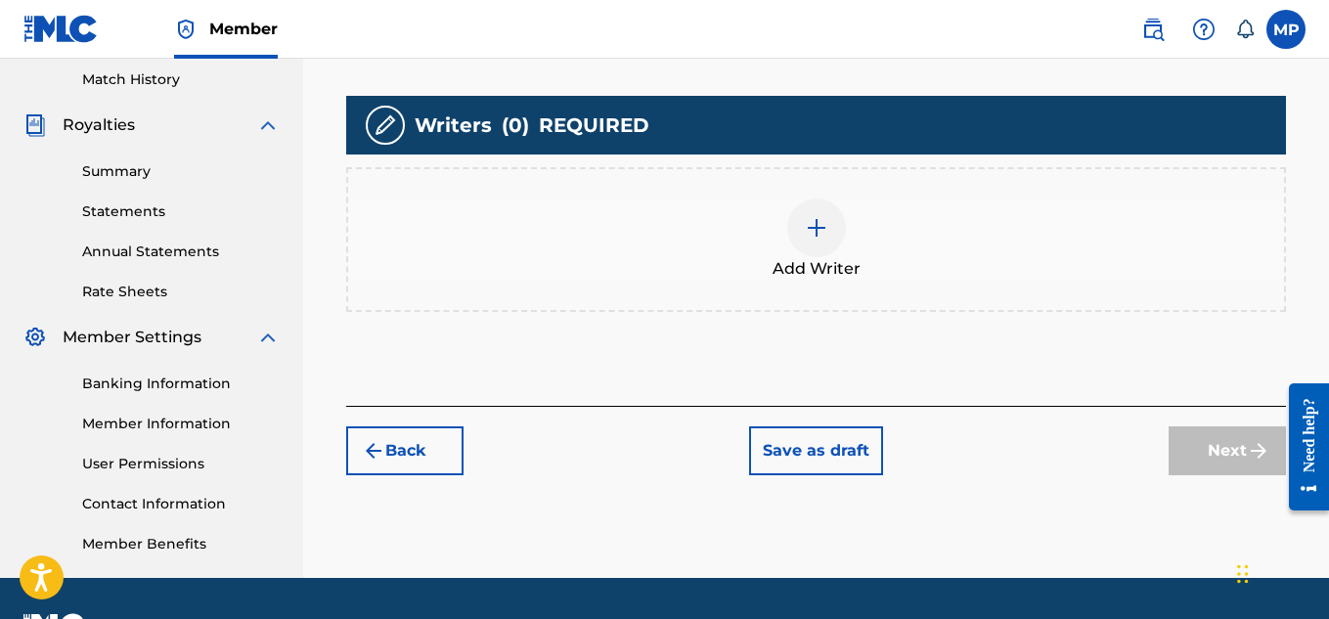
click at [796, 238] on div at bounding box center [816, 228] width 59 height 59
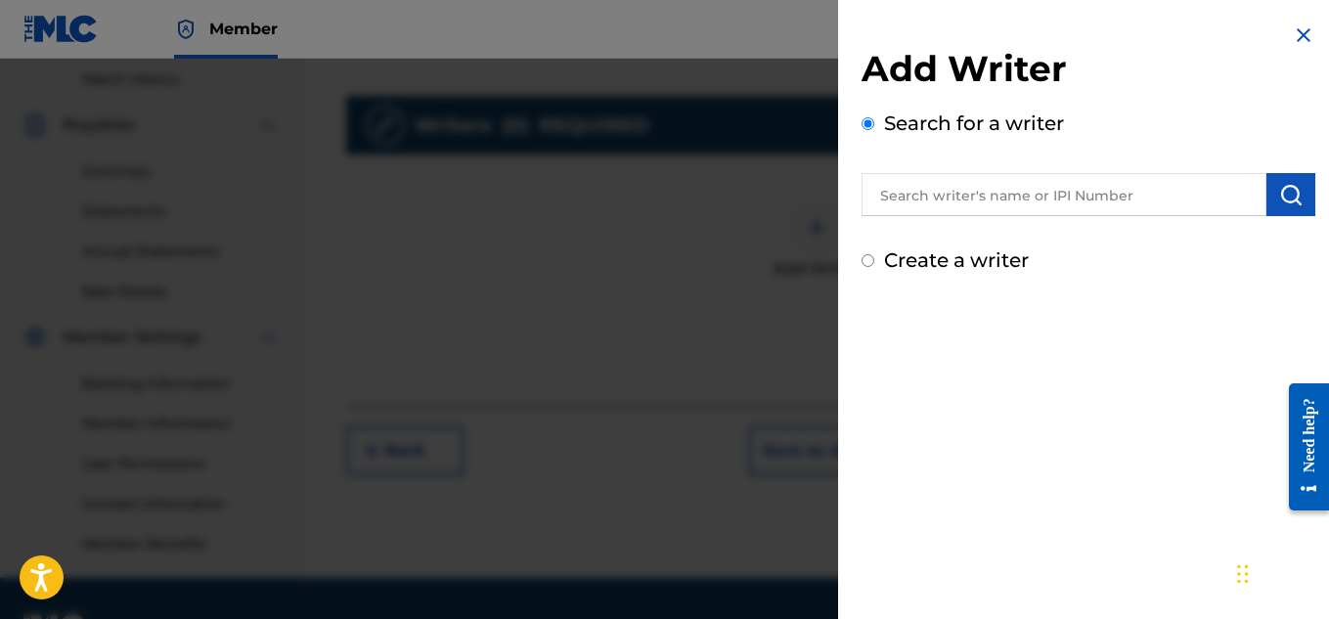
click at [925, 195] on input "text" at bounding box center [1064, 194] width 405 height 43
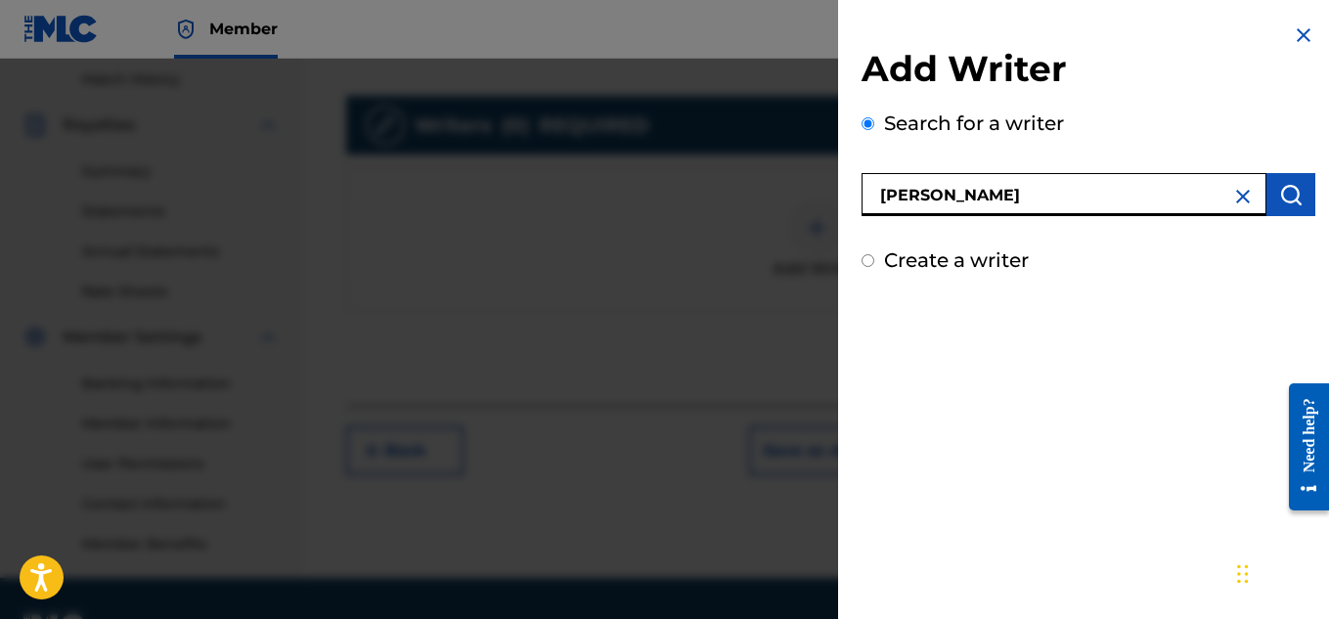
type input "[PERSON_NAME]"
click at [1272, 216] on div "Add Writer Search for a writer [PERSON_NAME] Create a writer" at bounding box center [1089, 161] width 454 height 228
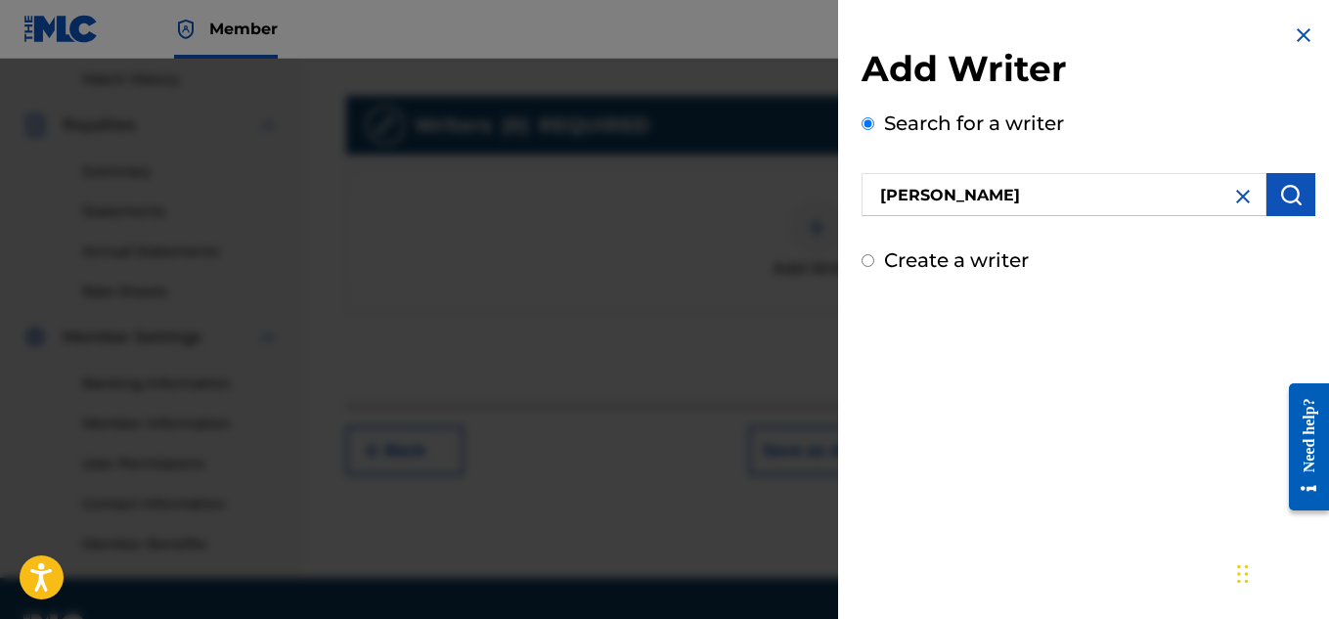
click at [1279, 201] on img "submit" at bounding box center [1290, 194] width 23 height 23
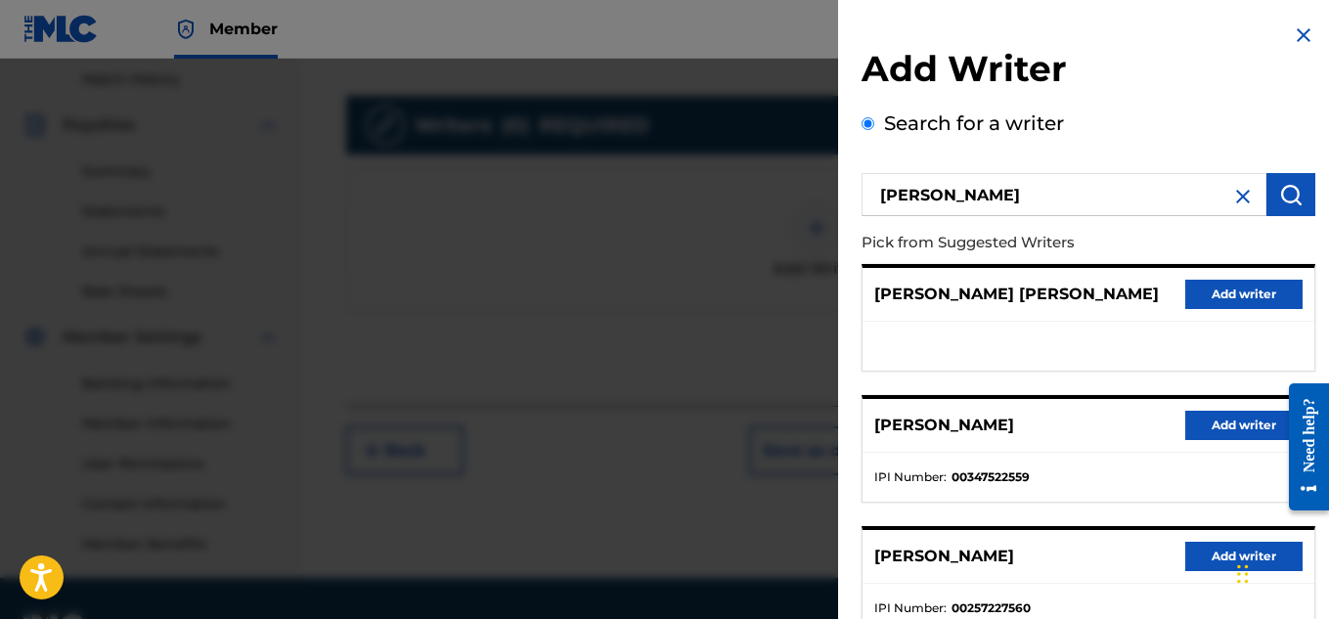
click at [1202, 411] on button "Add writer" at bounding box center [1243, 425] width 117 height 29
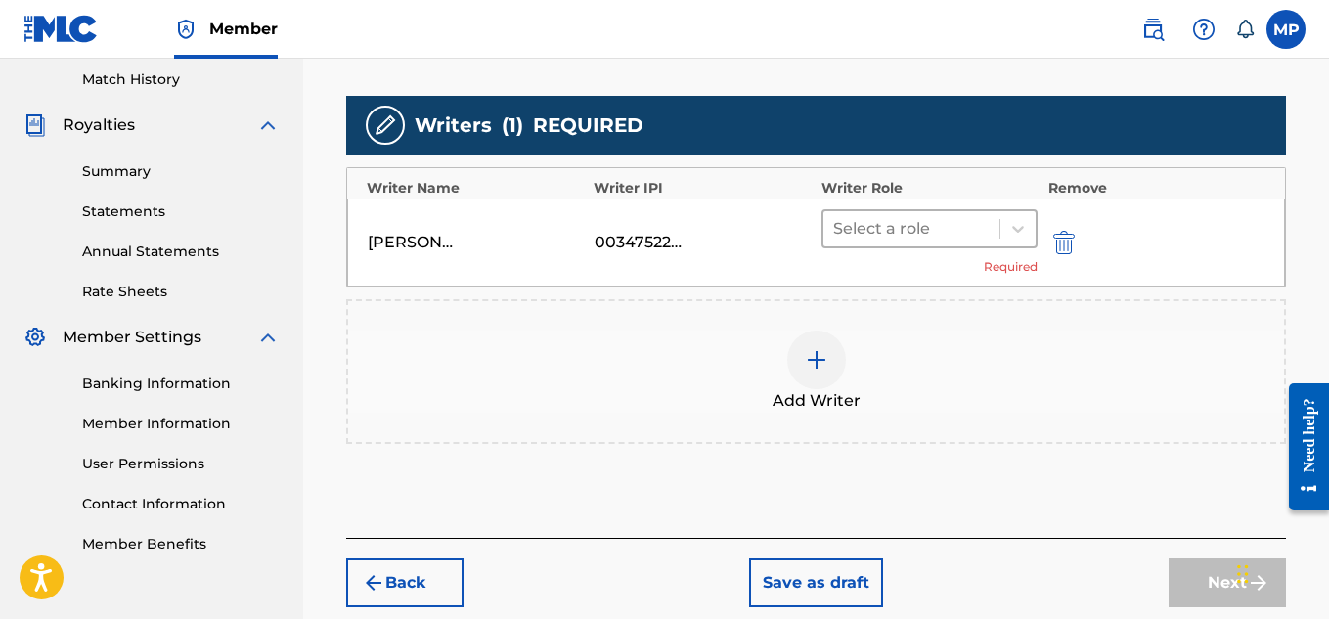
click at [983, 221] on div at bounding box center [911, 228] width 157 height 27
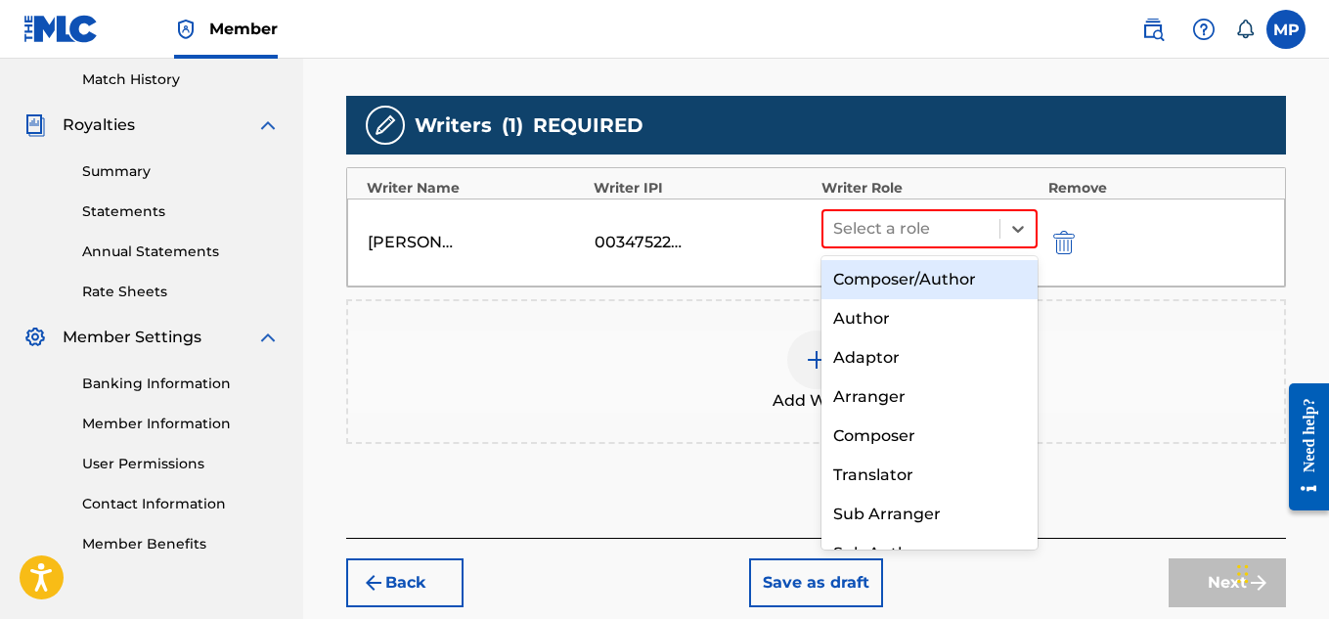
click at [949, 268] on div "Composer/Author" at bounding box center [930, 279] width 217 height 39
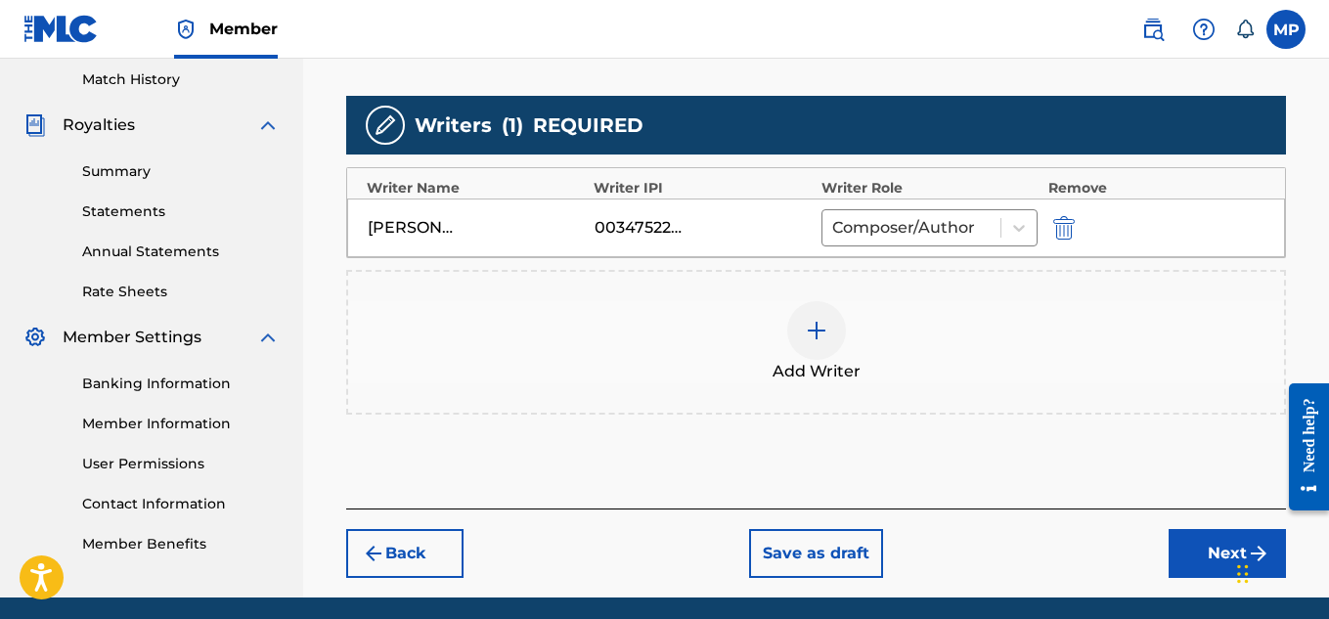
click at [1181, 539] on button "Next" at bounding box center [1227, 553] width 117 height 49
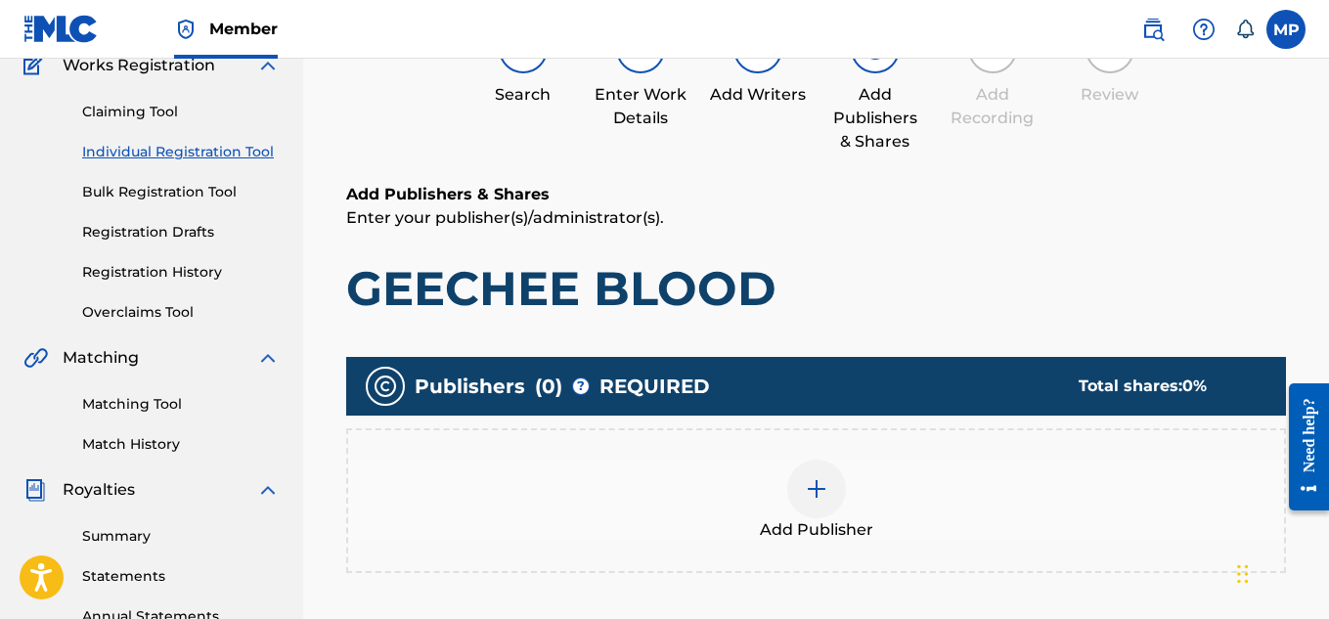
scroll to position [329, 0]
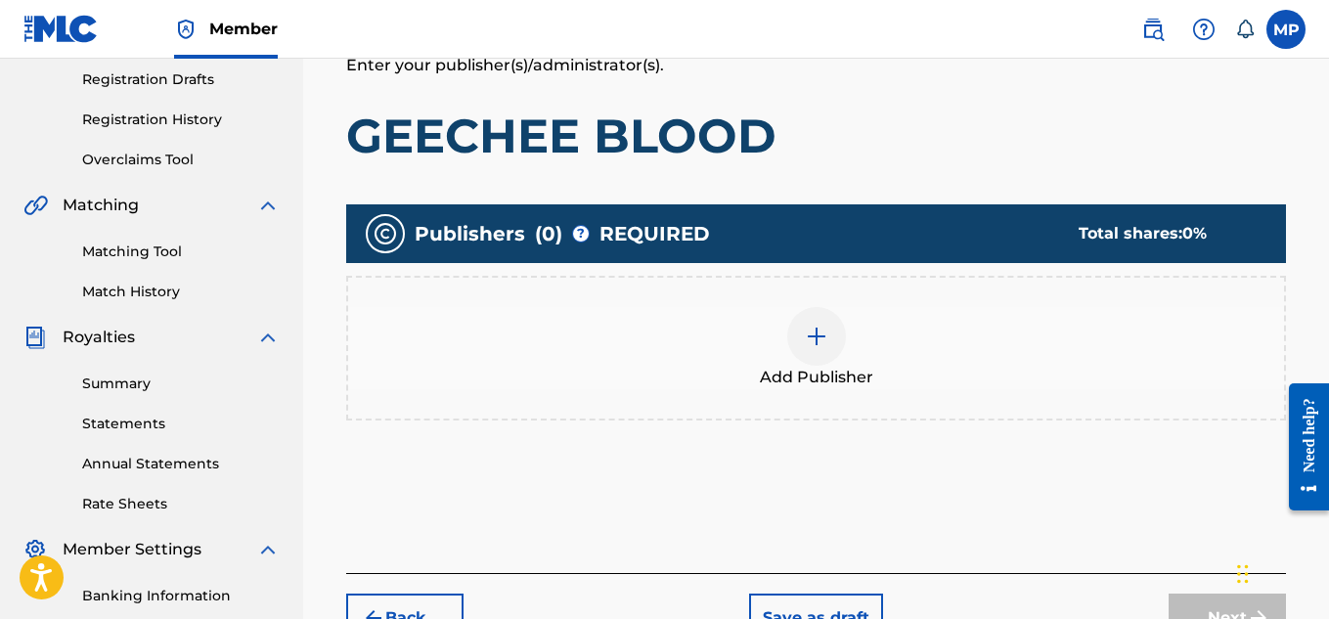
click at [847, 340] on div "Add Publisher" at bounding box center [816, 348] width 936 height 82
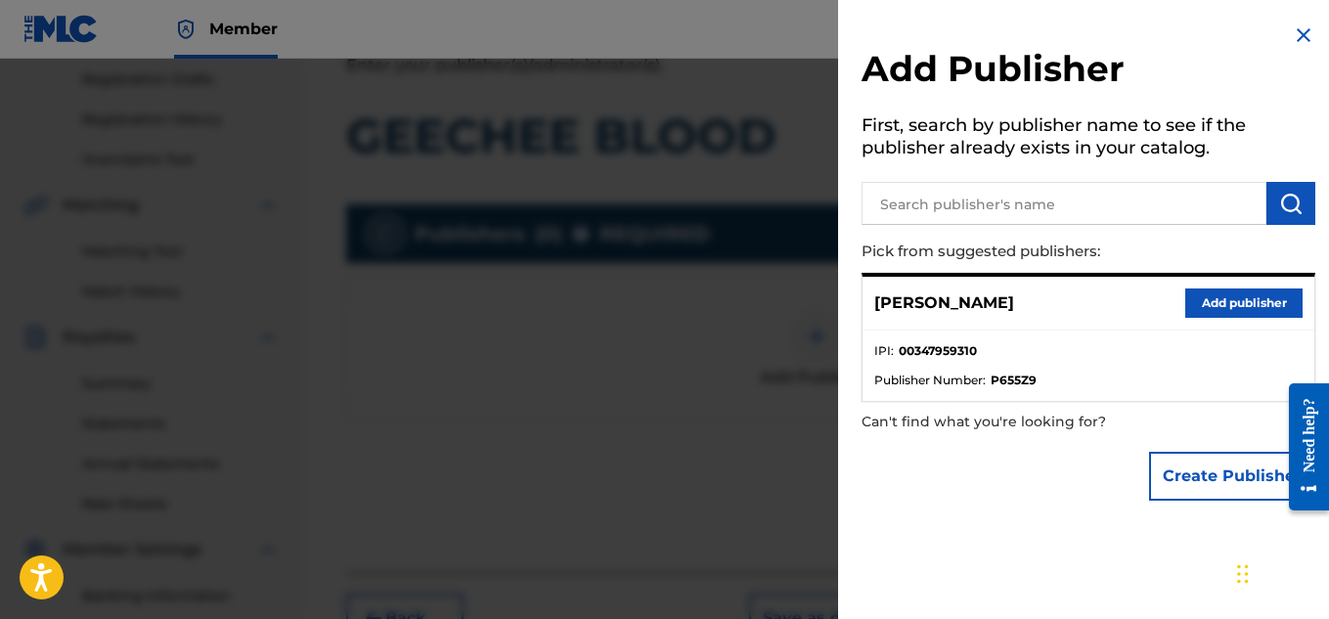
click at [1233, 306] on button "Add publisher" at bounding box center [1243, 303] width 117 height 29
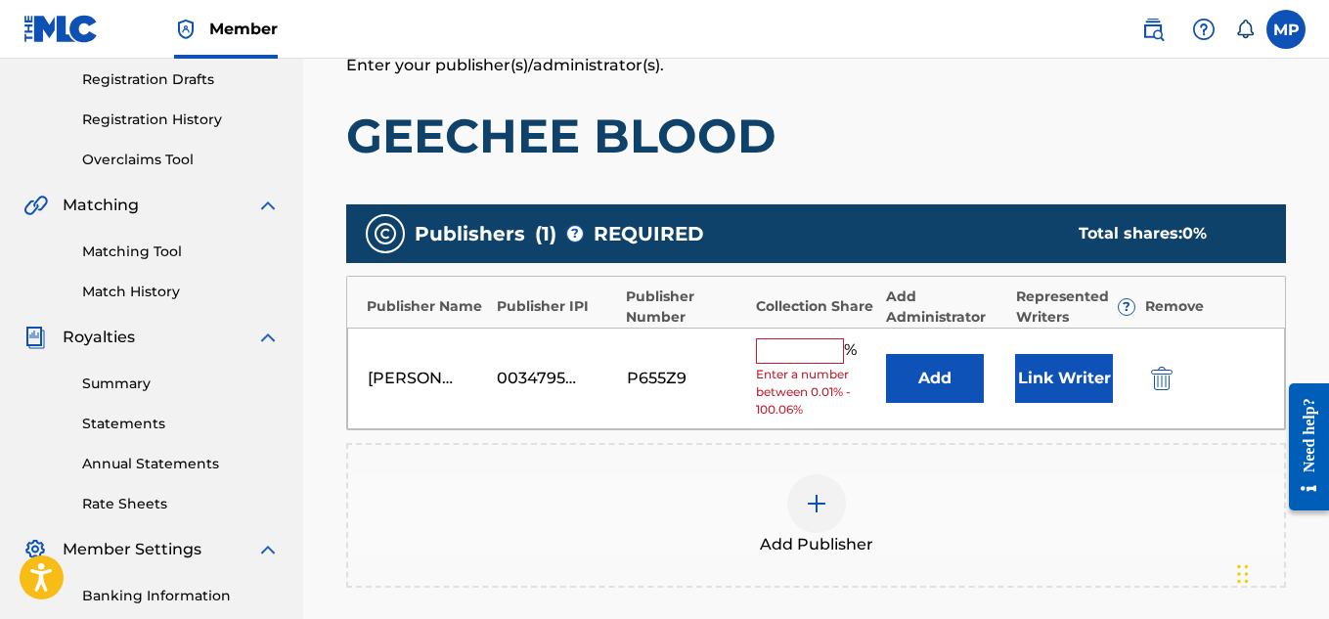
click at [821, 349] on input "text" at bounding box center [800, 350] width 88 height 25
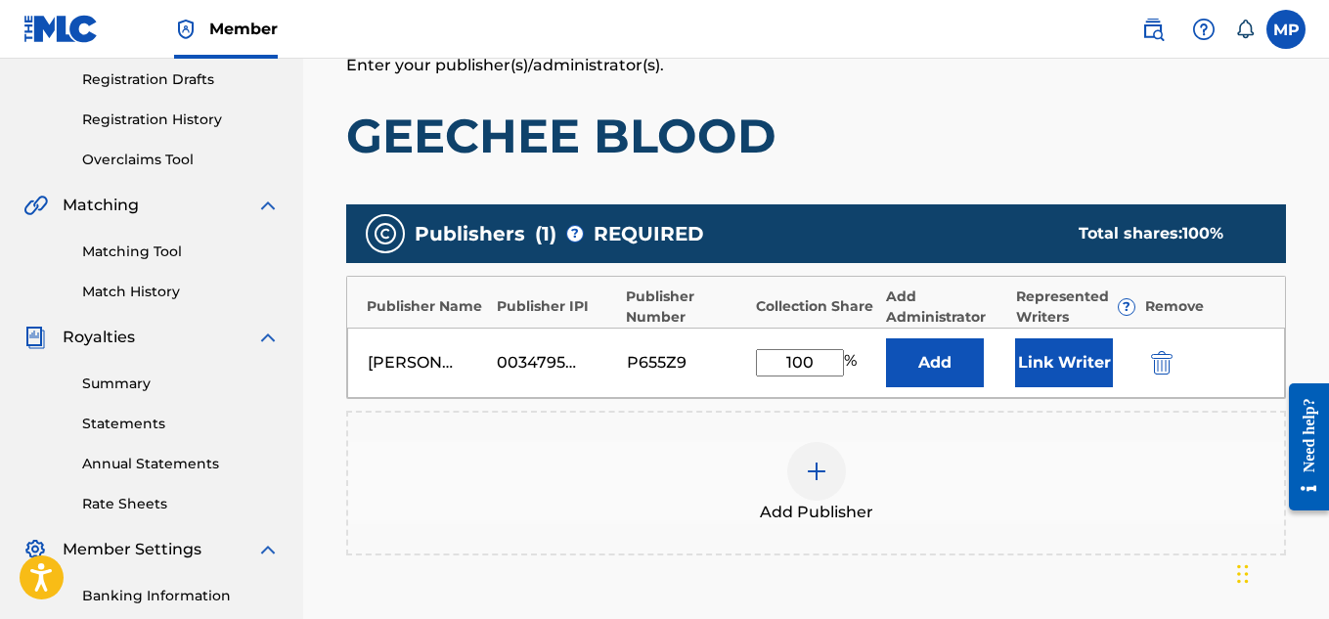
type input "100"
click at [1058, 367] on button "Link Writer" at bounding box center [1064, 362] width 98 height 49
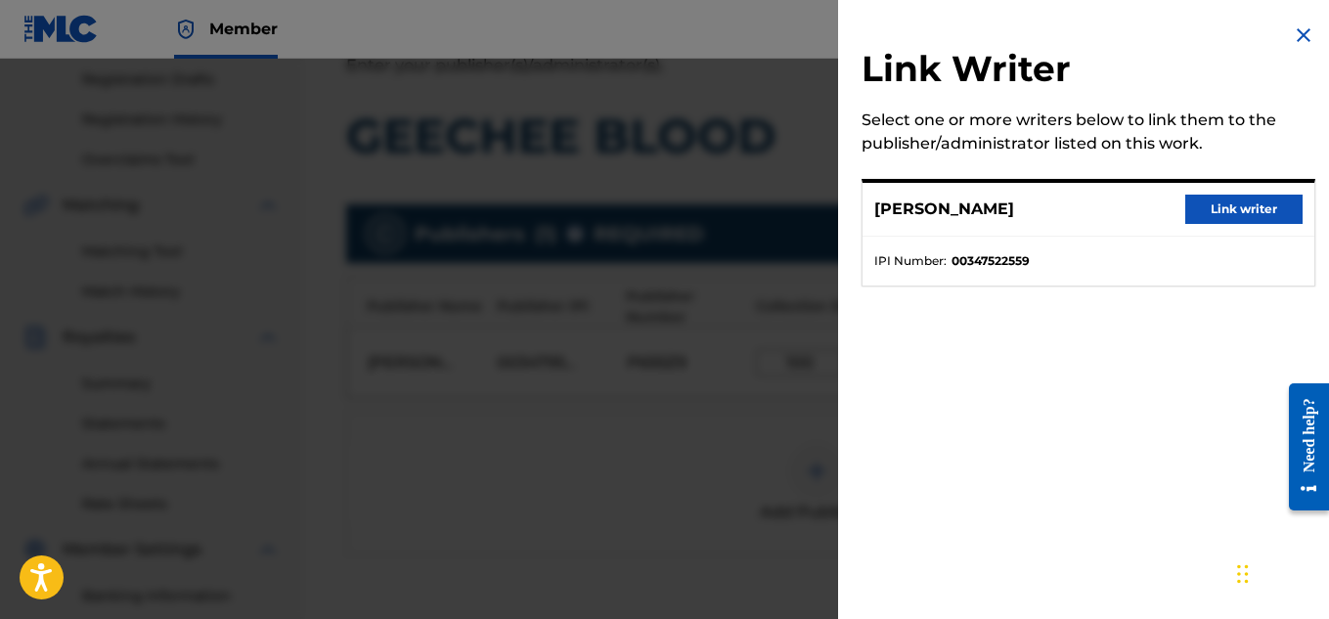
scroll to position [600, 0]
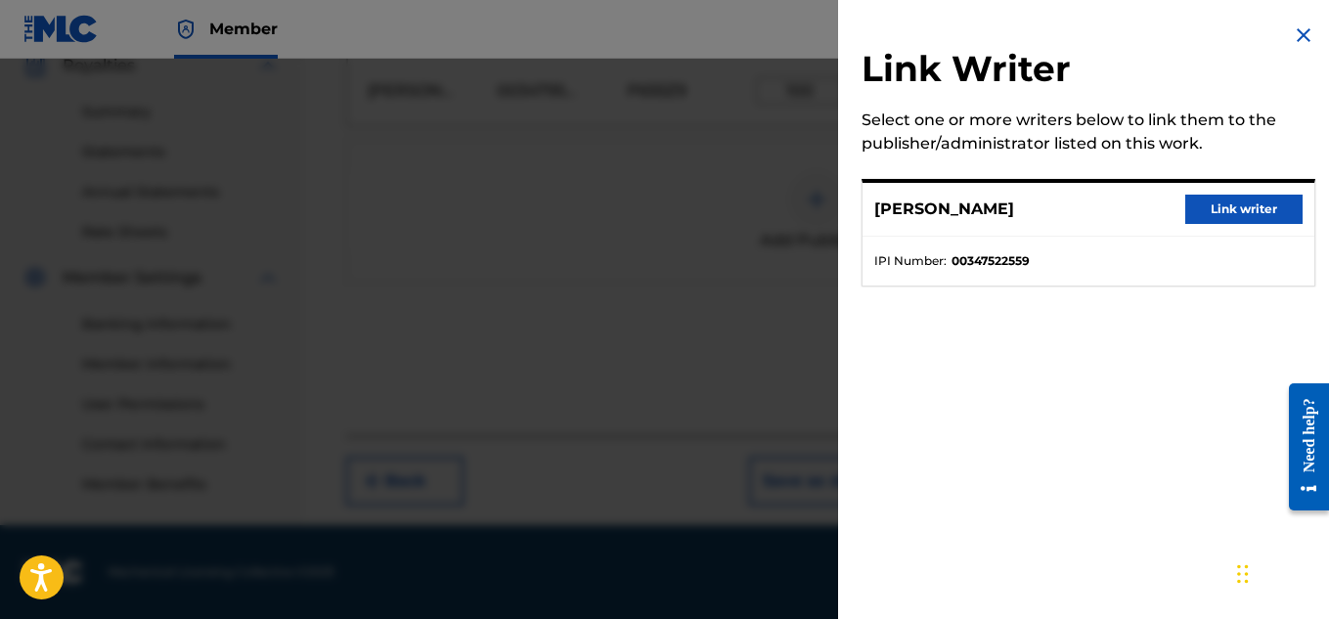
click at [1243, 214] on button "Link writer" at bounding box center [1243, 209] width 117 height 29
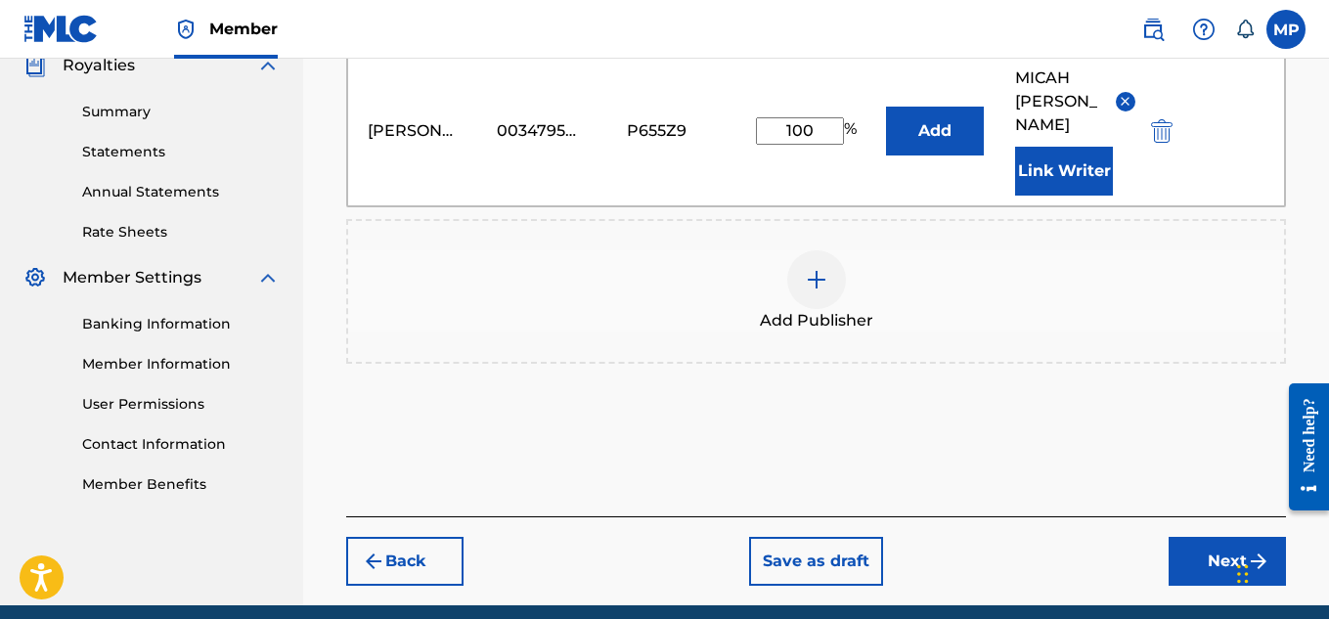
scroll to position [657, 0]
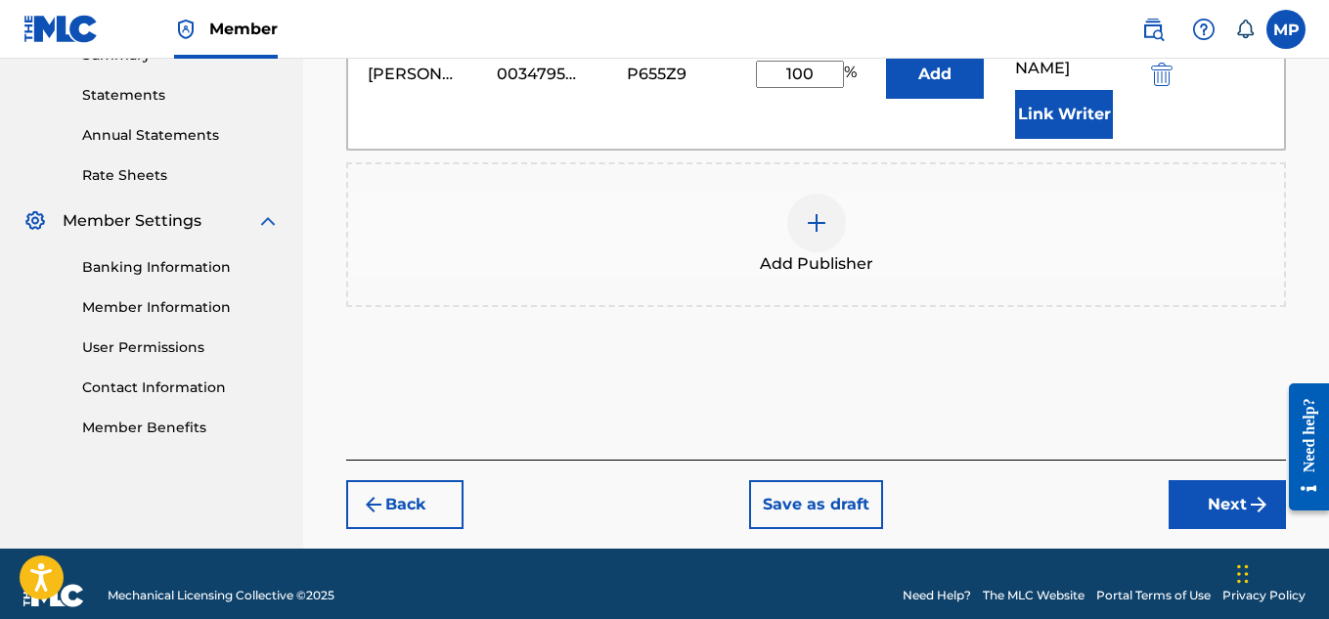
click at [1217, 480] on button "Next" at bounding box center [1227, 504] width 117 height 49
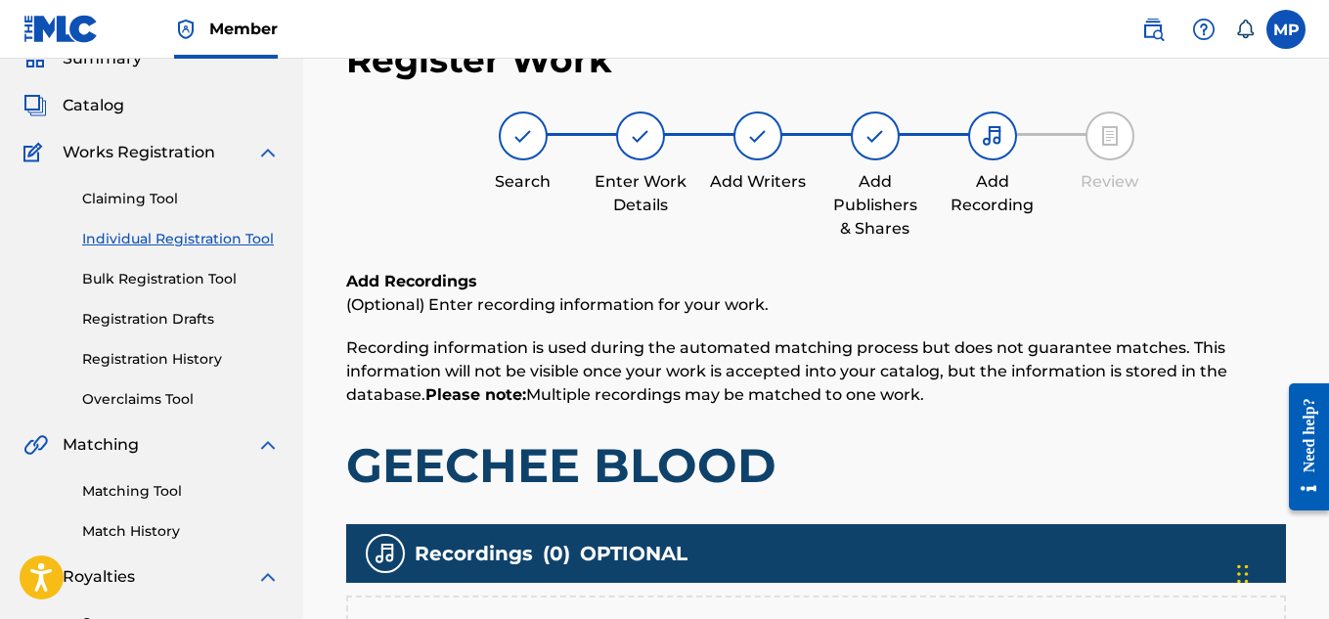
scroll to position [546, 0]
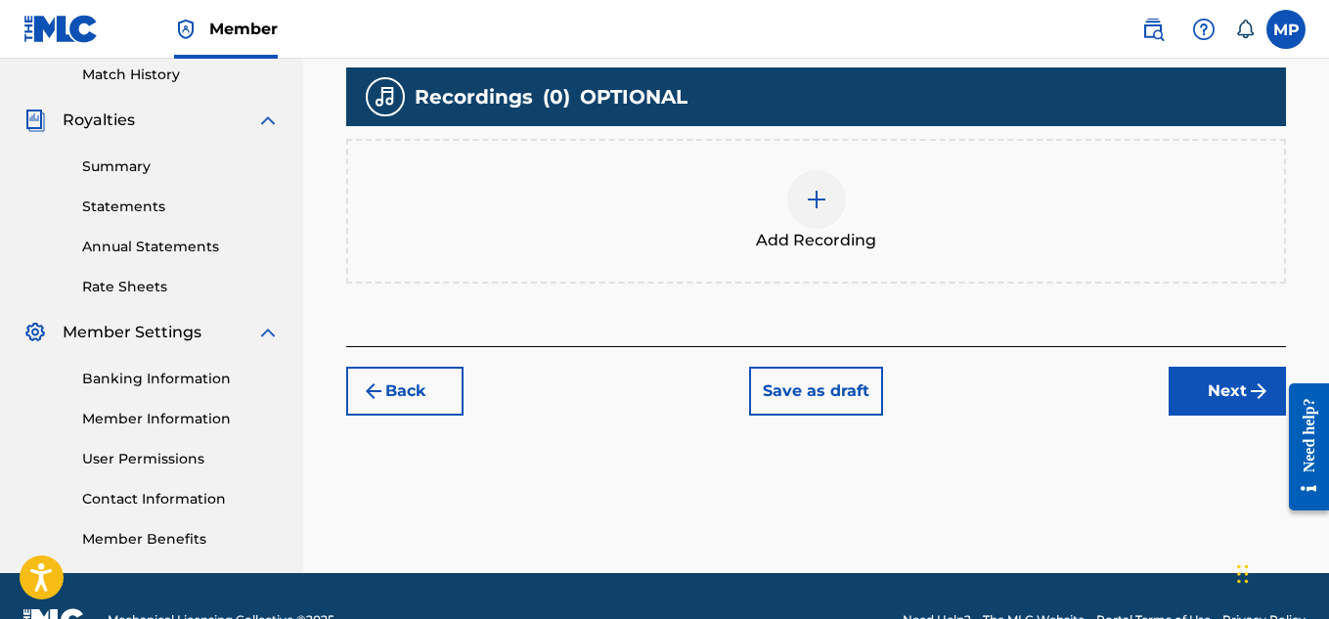
click at [815, 207] on img at bounding box center [816, 199] width 23 height 23
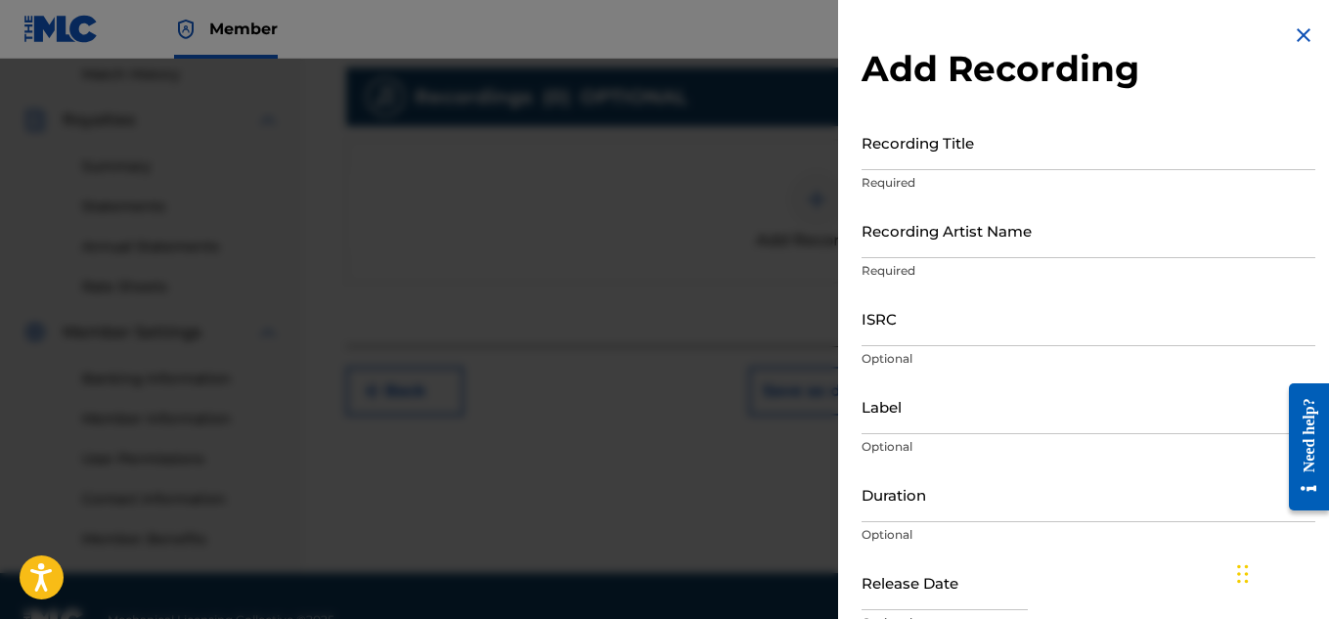
click at [976, 172] on div "Recording Title Required" at bounding box center [1089, 158] width 454 height 88
click at [967, 164] on input "Recording Title" at bounding box center [1089, 142] width 454 height 56
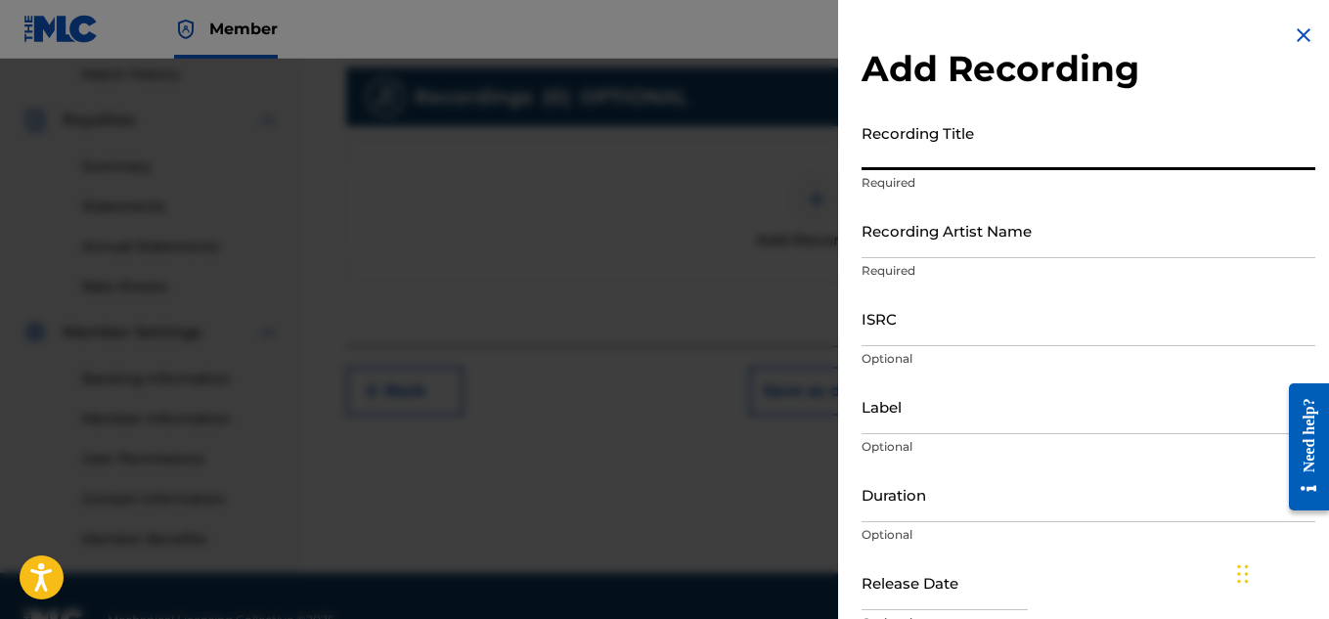
paste input "GEECHEE BLOOD"
type input "GEECHEE BLOOD"
click at [955, 257] on input "Recording Artist Name" at bounding box center [1089, 230] width 454 height 56
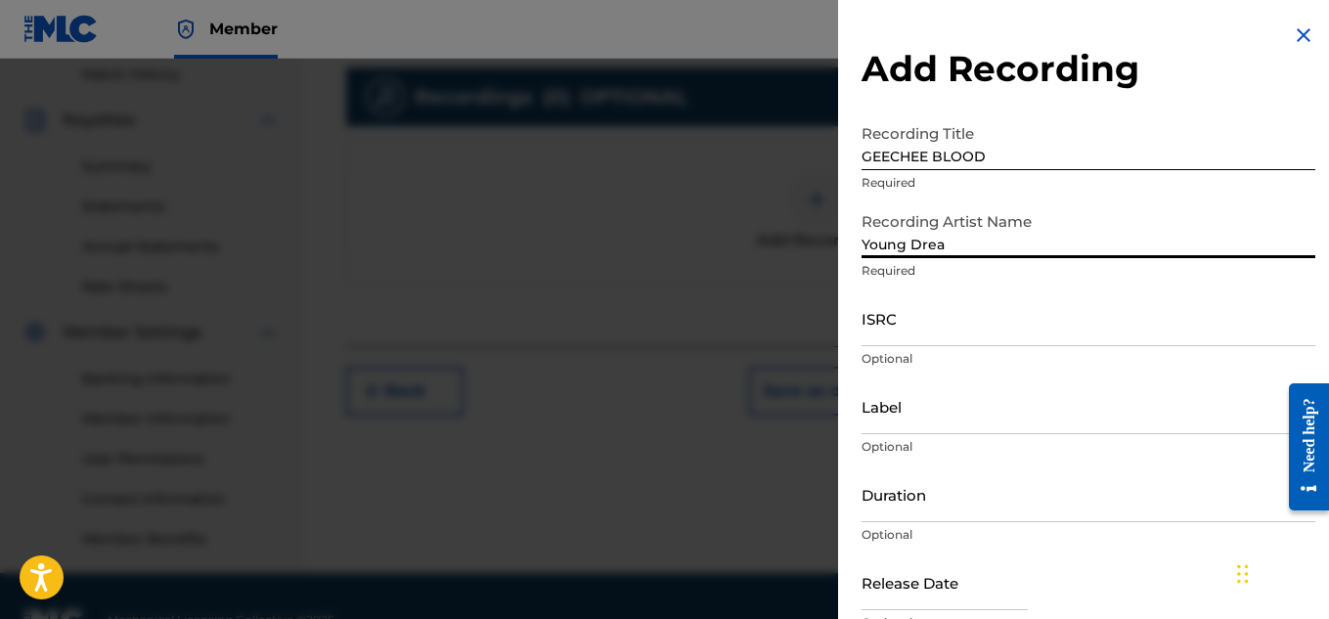
type input "Young Dread"
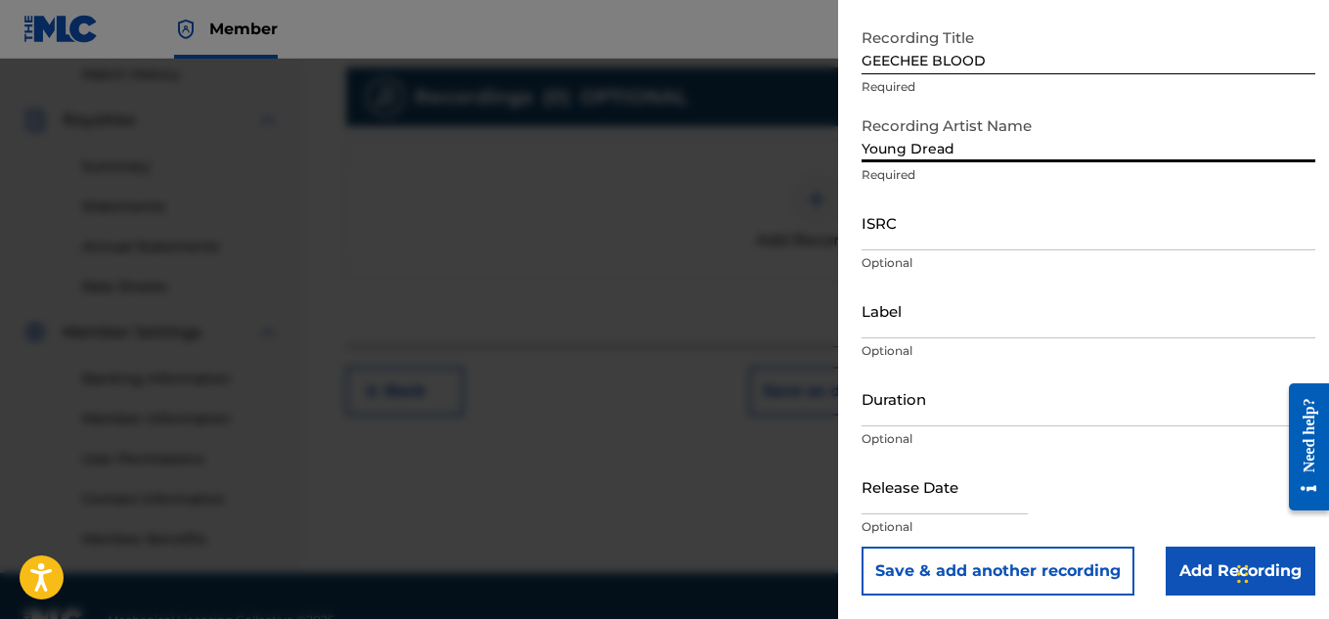
click at [1208, 555] on input "Add Recording" at bounding box center [1241, 571] width 150 height 49
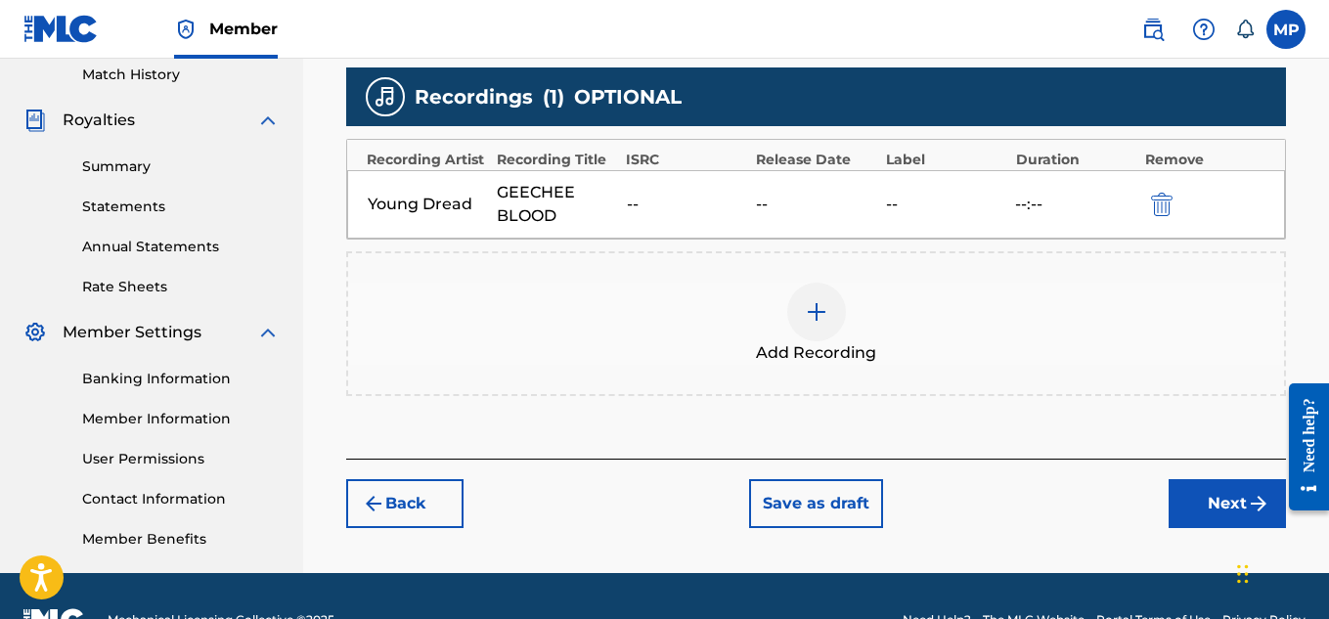
click at [1183, 506] on button "Next" at bounding box center [1227, 503] width 117 height 49
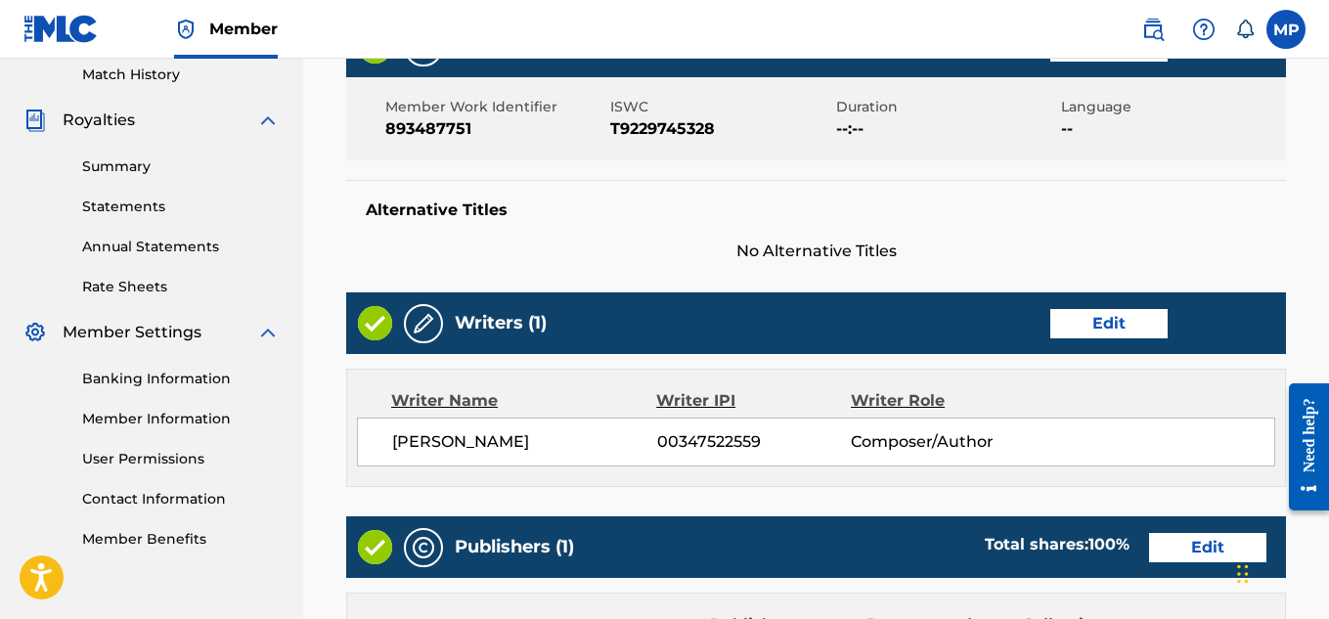
scroll to position [1097, 0]
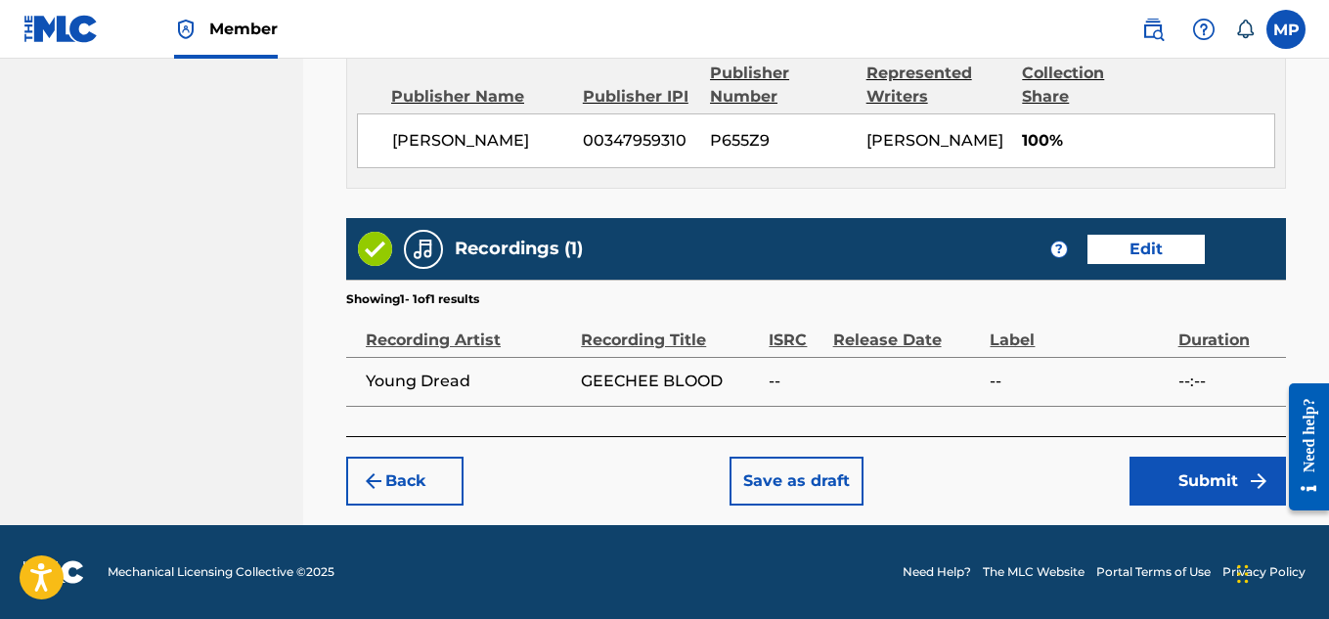
click at [1201, 484] on button "Submit" at bounding box center [1208, 481] width 156 height 49
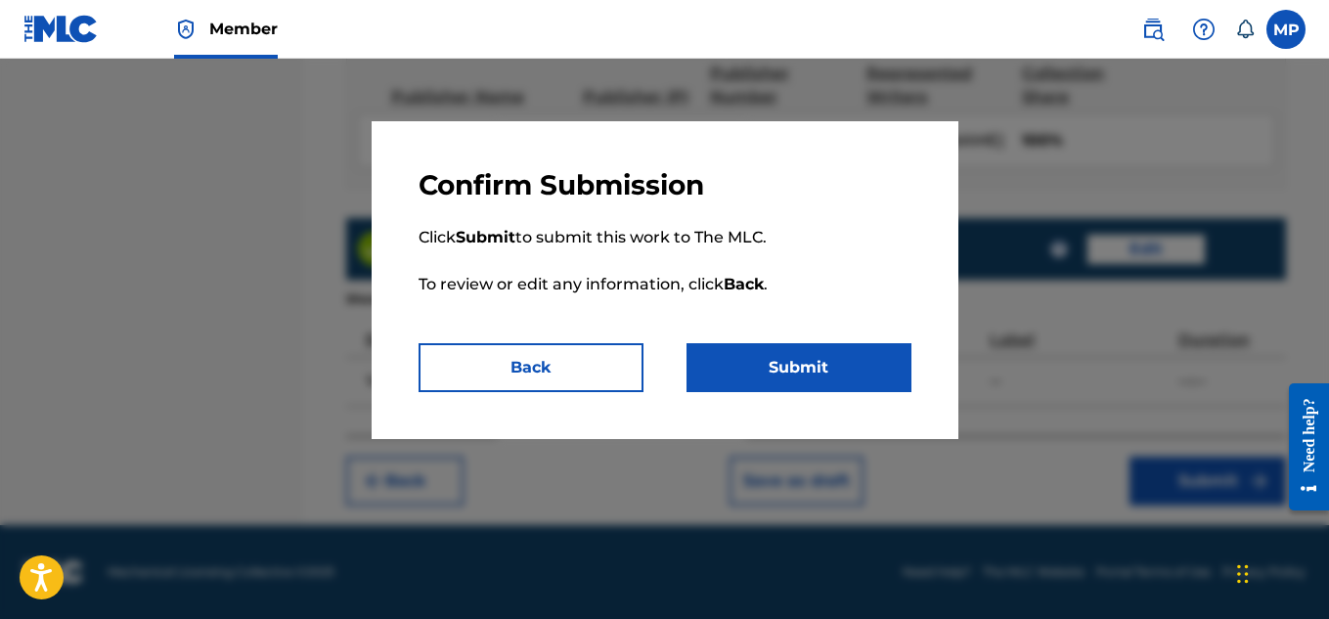
click at [845, 358] on button "Submit" at bounding box center [799, 367] width 225 height 49
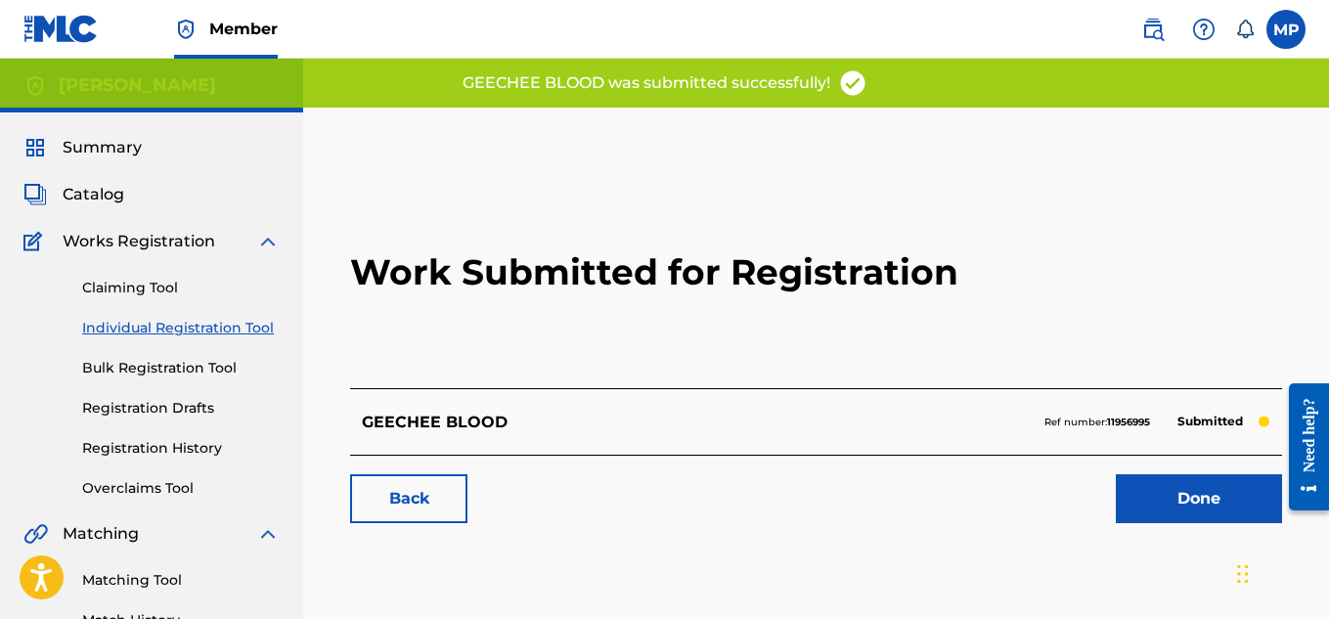
click at [444, 179] on h2 "Work Submitted for Registration" at bounding box center [816, 272] width 932 height 232
click at [422, 484] on link "Back" at bounding box center [408, 498] width 117 height 49
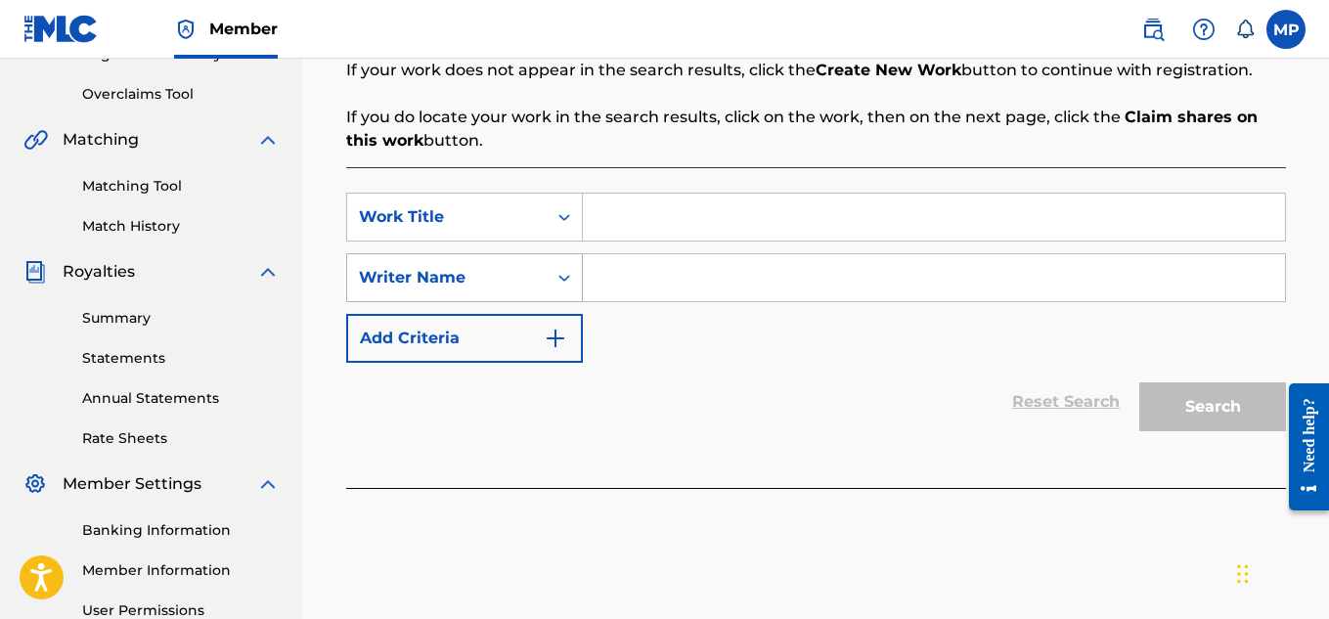
scroll to position [433, 0]
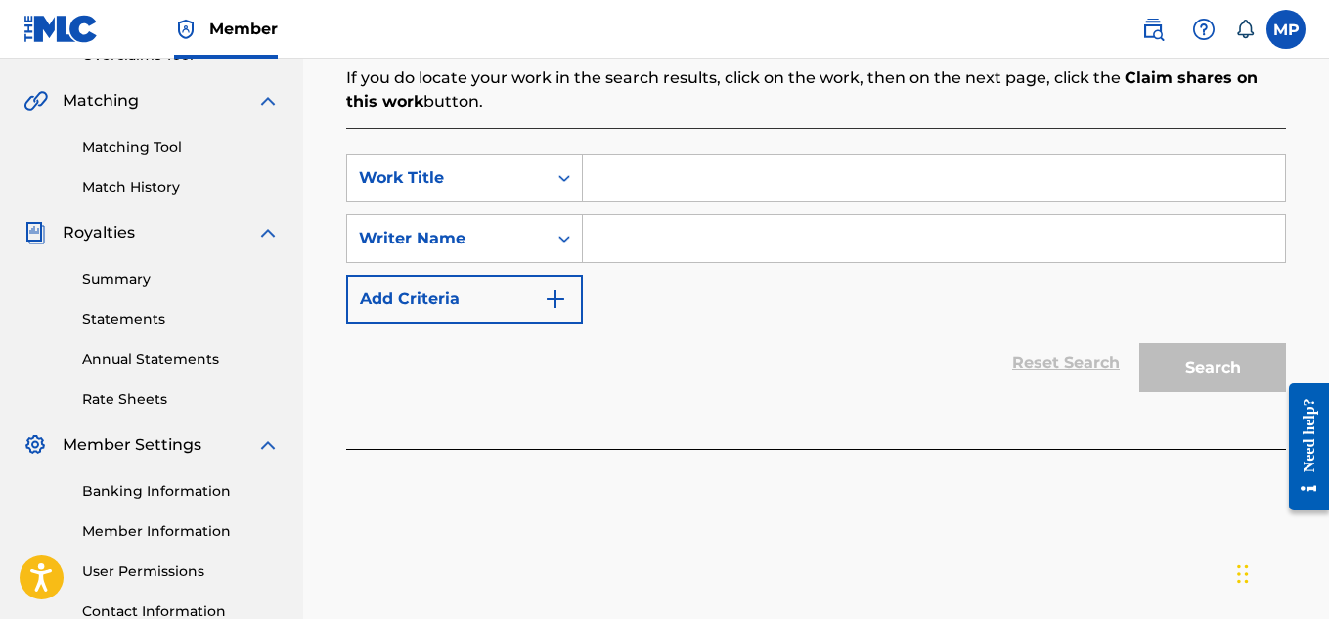
click at [662, 251] on input "Search Form" at bounding box center [934, 238] width 702 height 47
click at [720, 178] on input "Search Form" at bounding box center [934, 178] width 702 height 47
paste input "GALLIEAH"
type input "GALLIEAH"
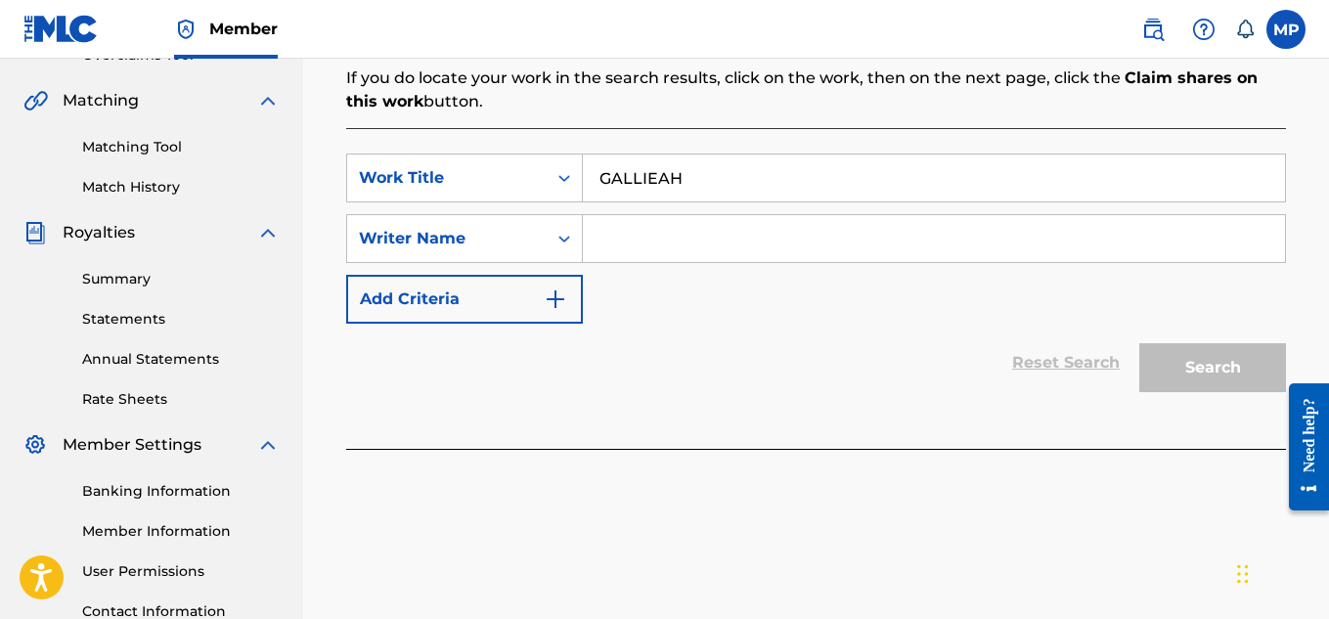
click at [691, 241] on input "Search Form" at bounding box center [934, 238] width 702 height 47
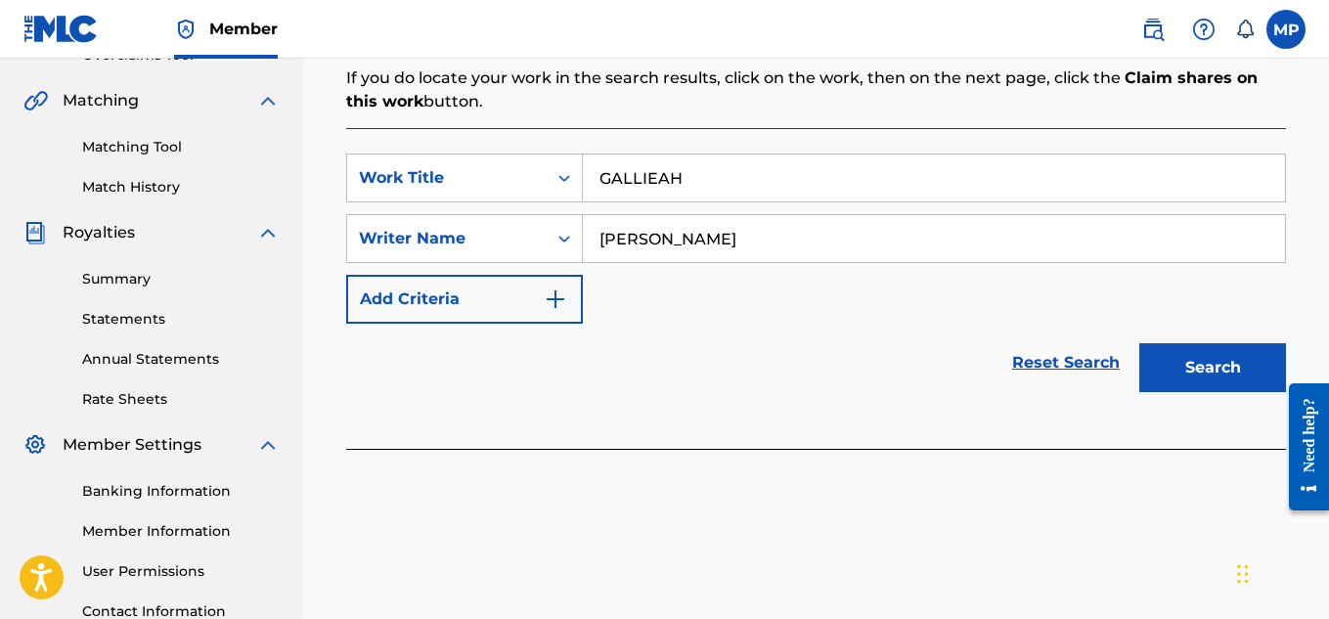
type input "[PERSON_NAME]"
click at [1184, 366] on button "Search" at bounding box center [1212, 367] width 147 height 49
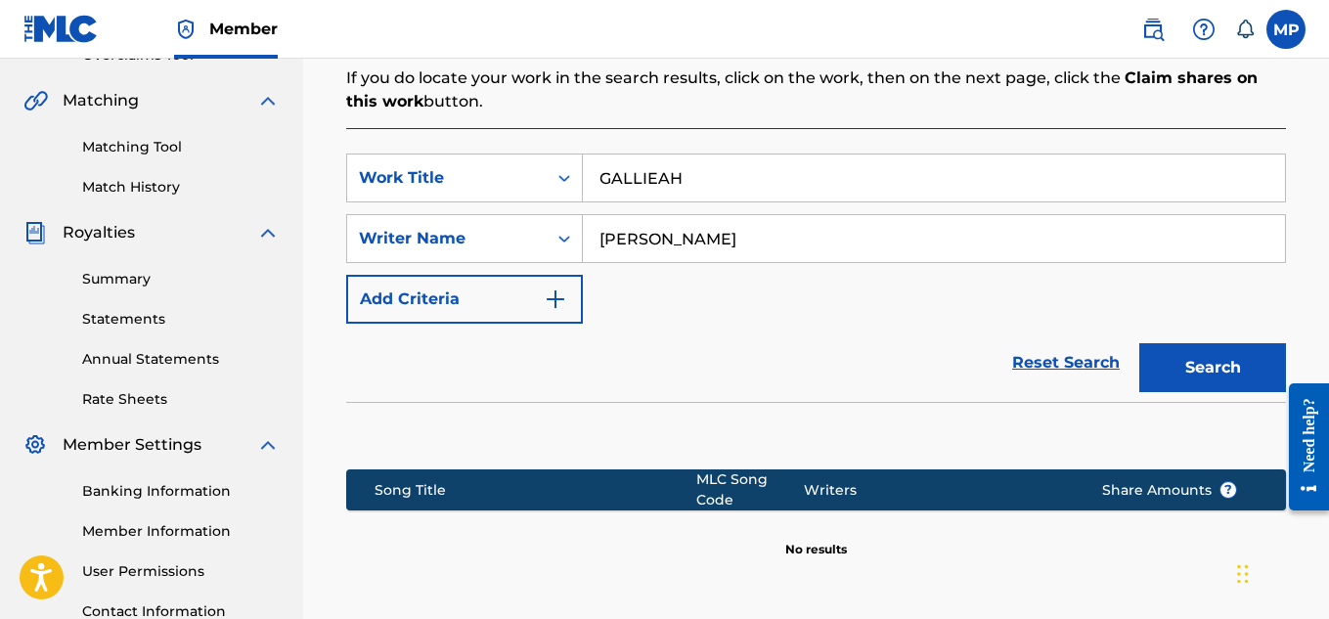
scroll to position [634, 0]
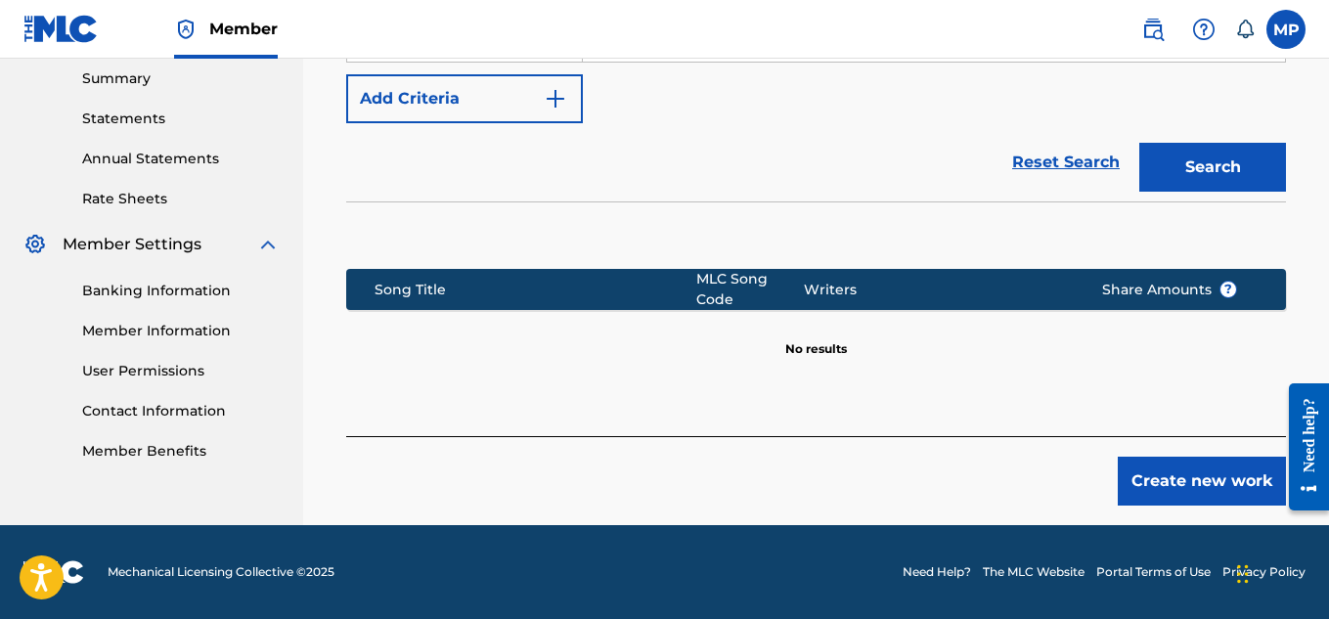
click at [1148, 467] on button "Create new work" at bounding box center [1202, 481] width 168 height 49
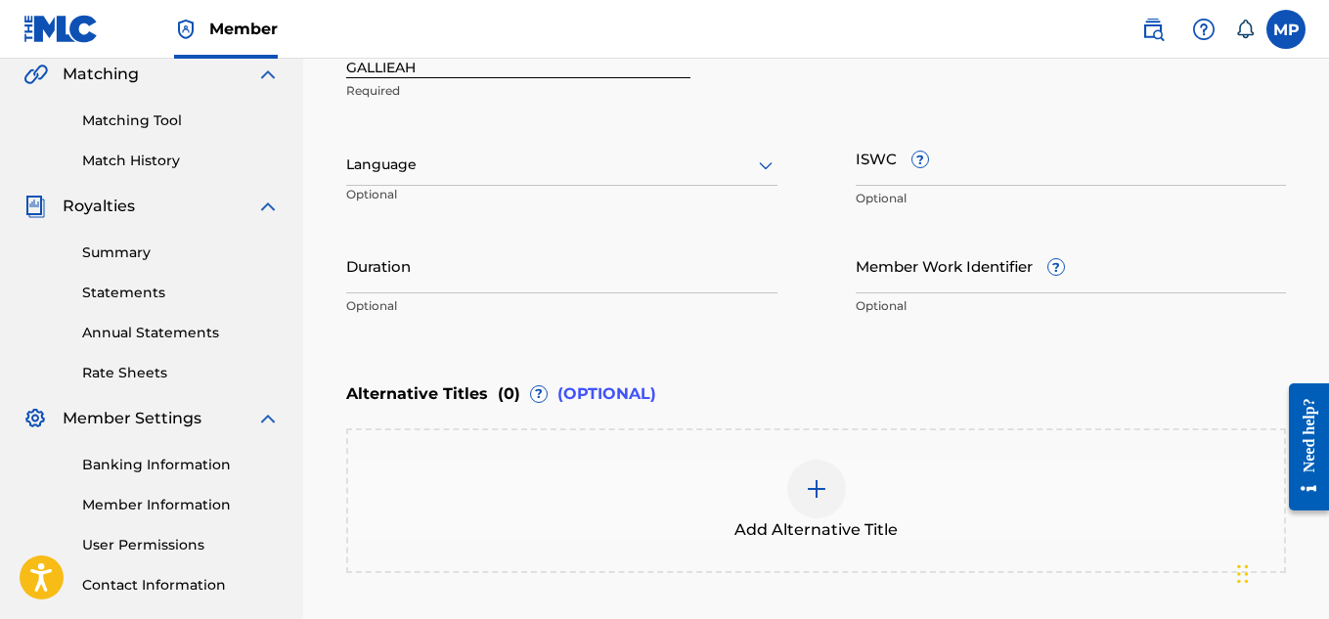
scroll to position [310, 0]
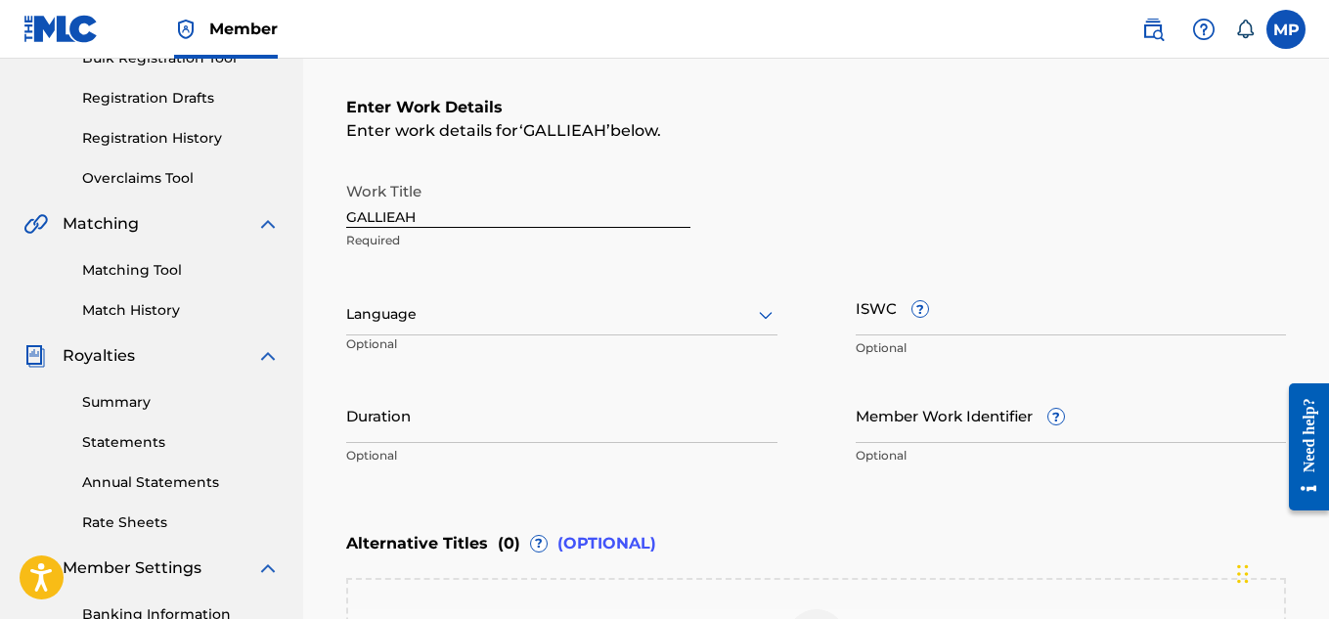
click at [1072, 316] on input "ISWC ?" at bounding box center [1071, 308] width 431 height 56
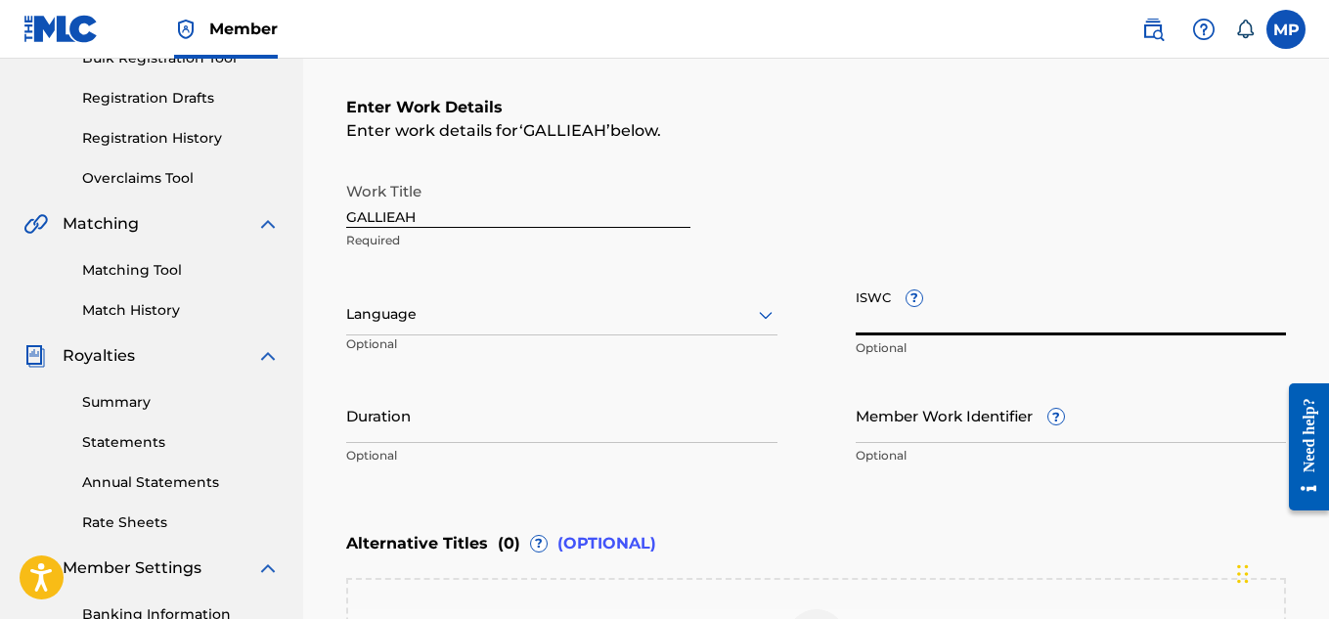
paste input "T9229748985"
type input "T9229748985"
click at [865, 434] on input "Member Work Identifier ?" at bounding box center [1071, 415] width 431 height 56
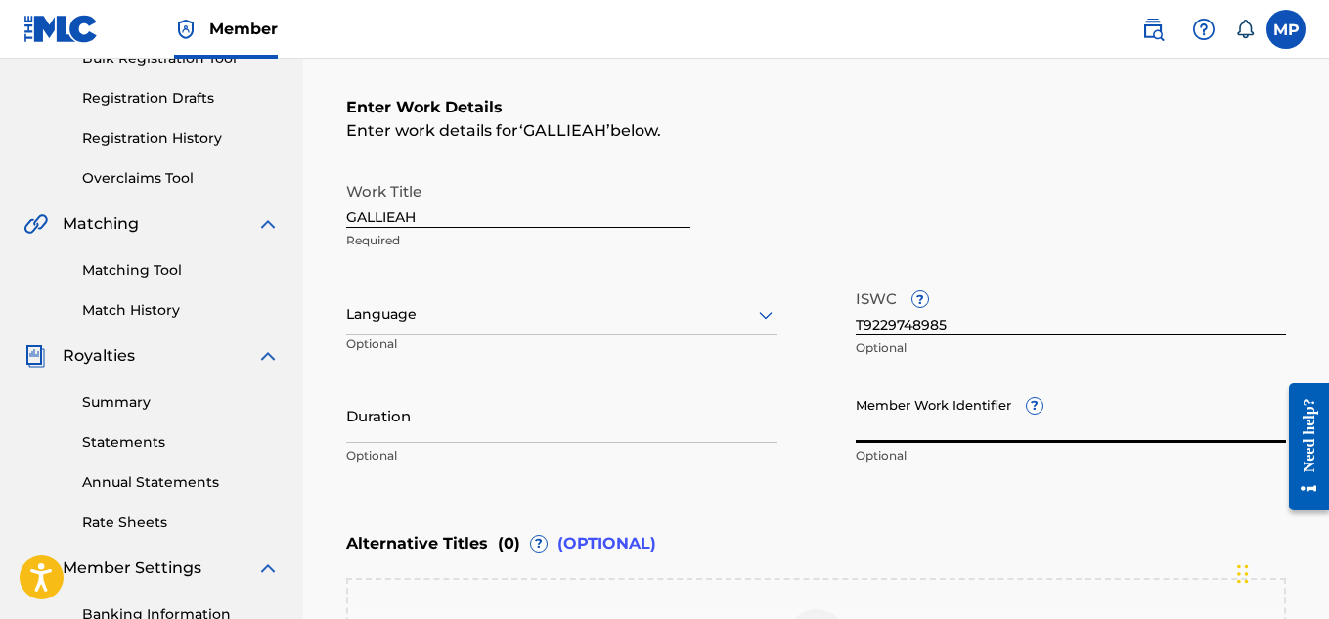
paste input "893488381"
type input "893488381"
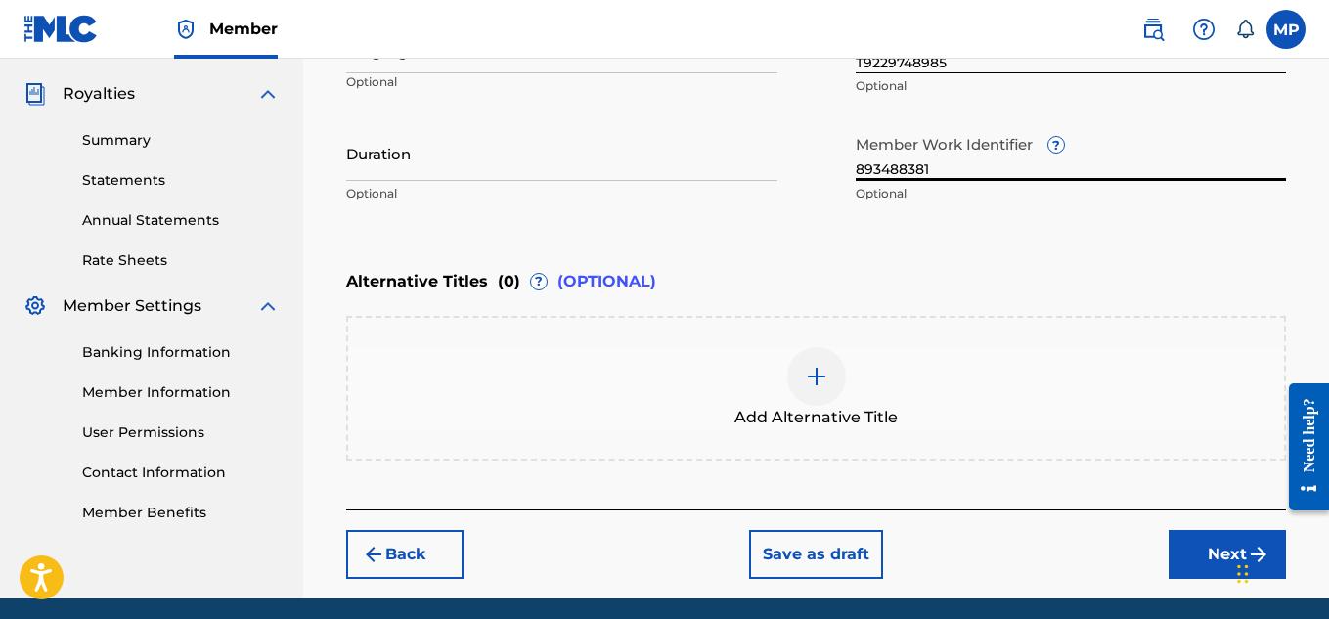
click at [1187, 561] on button "Next" at bounding box center [1227, 554] width 117 height 49
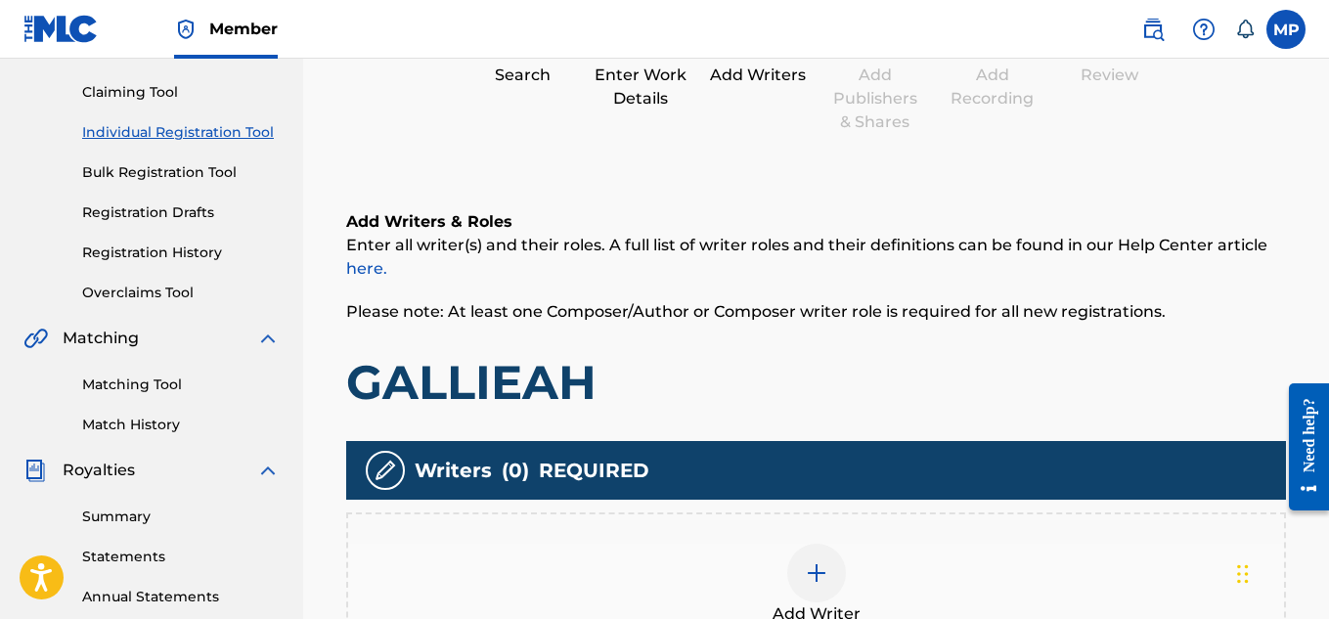
scroll to position [307, 0]
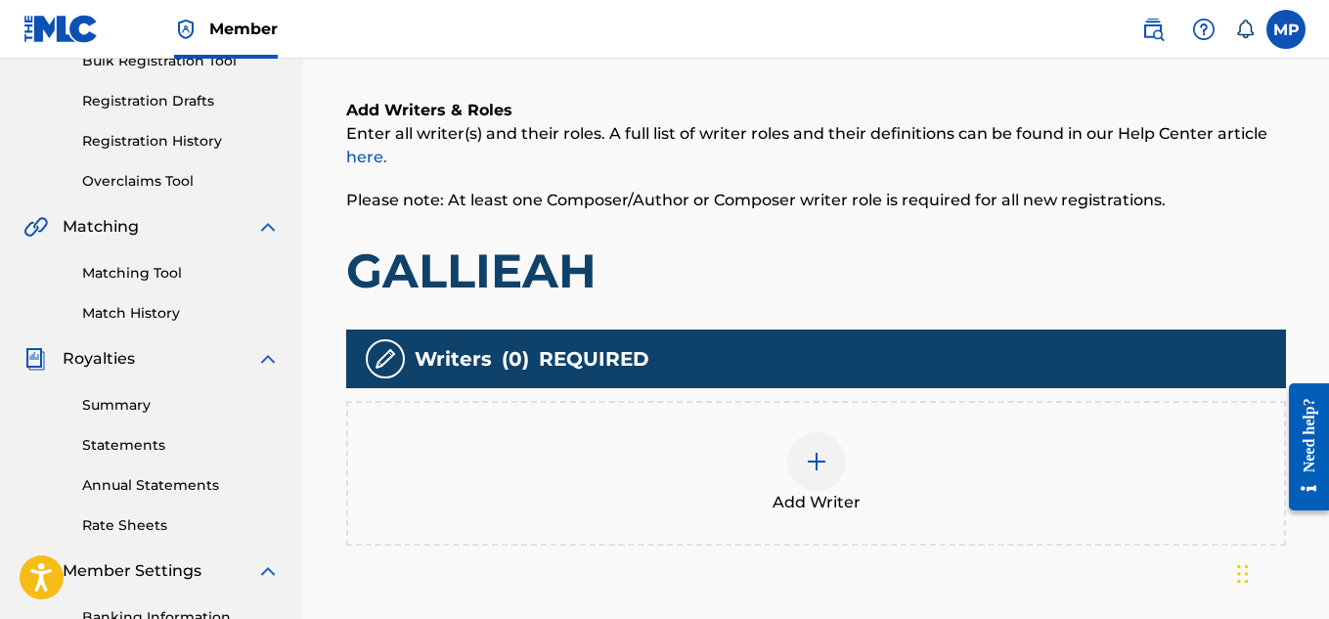
click at [808, 478] on div at bounding box center [816, 461] width 59 height 59
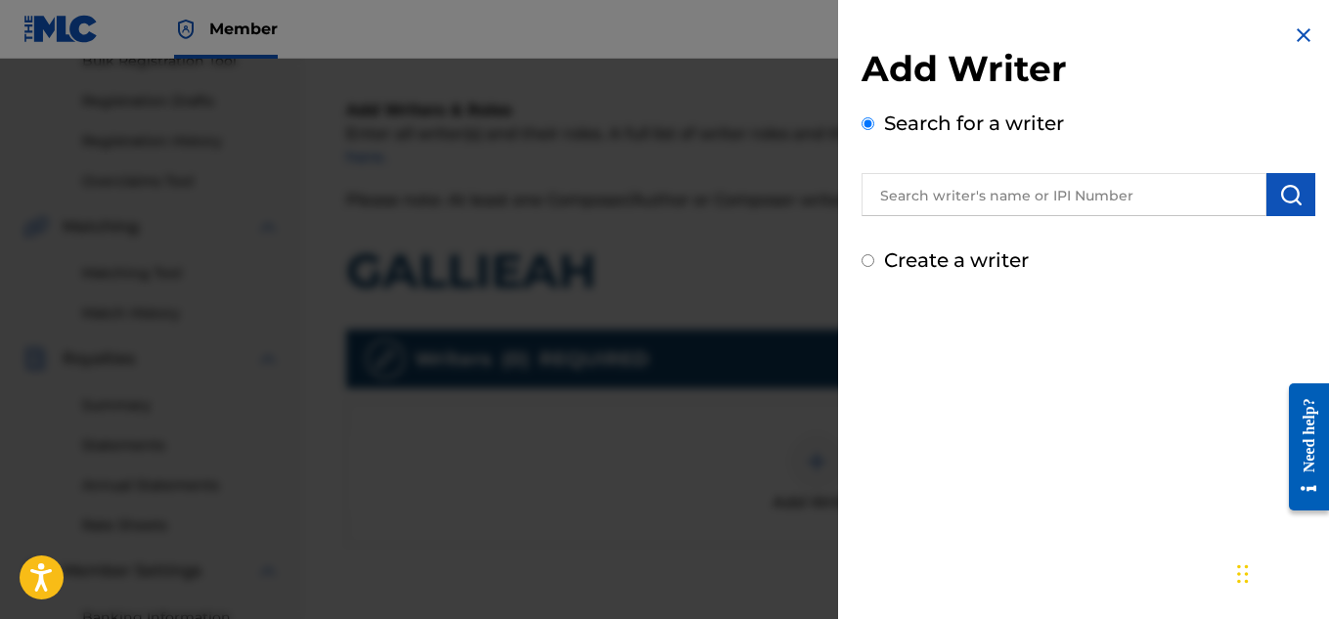
click at [1077, 198] on input "text" at bounding box center [1064, 194] width 405 height 43
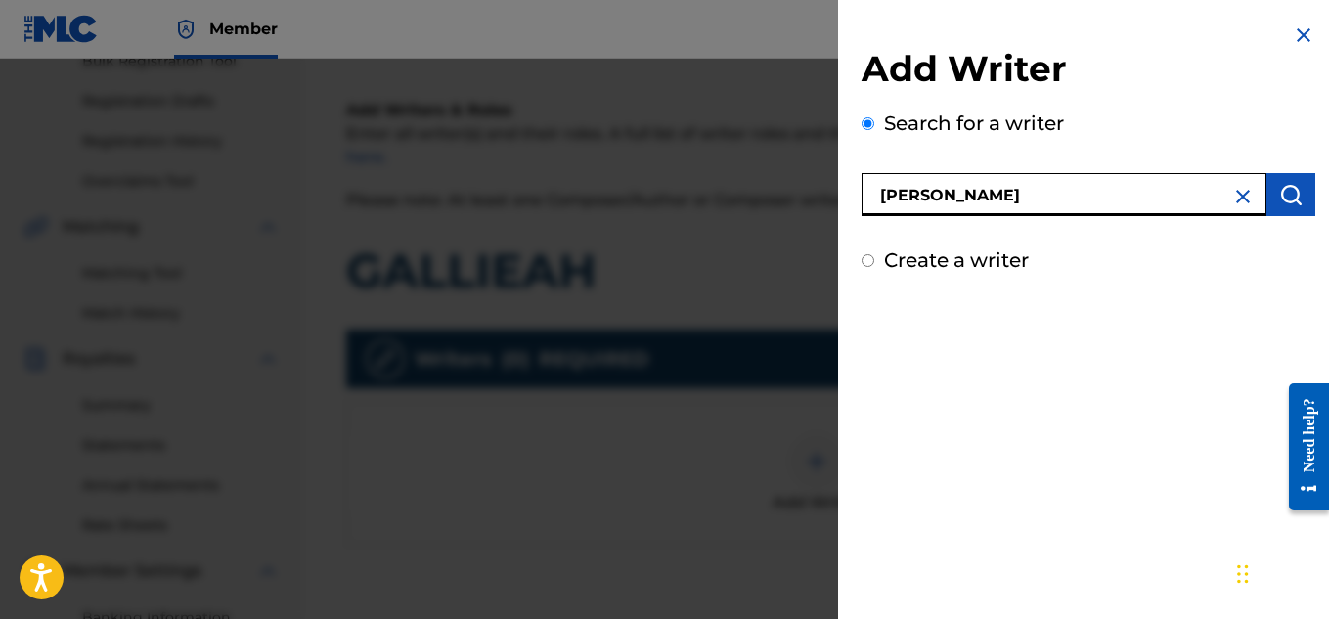
type input "[PERSON_NAME]"
click at [1274, 213] on button "submit" at bounding box center [1290, 194] width 49 height 43
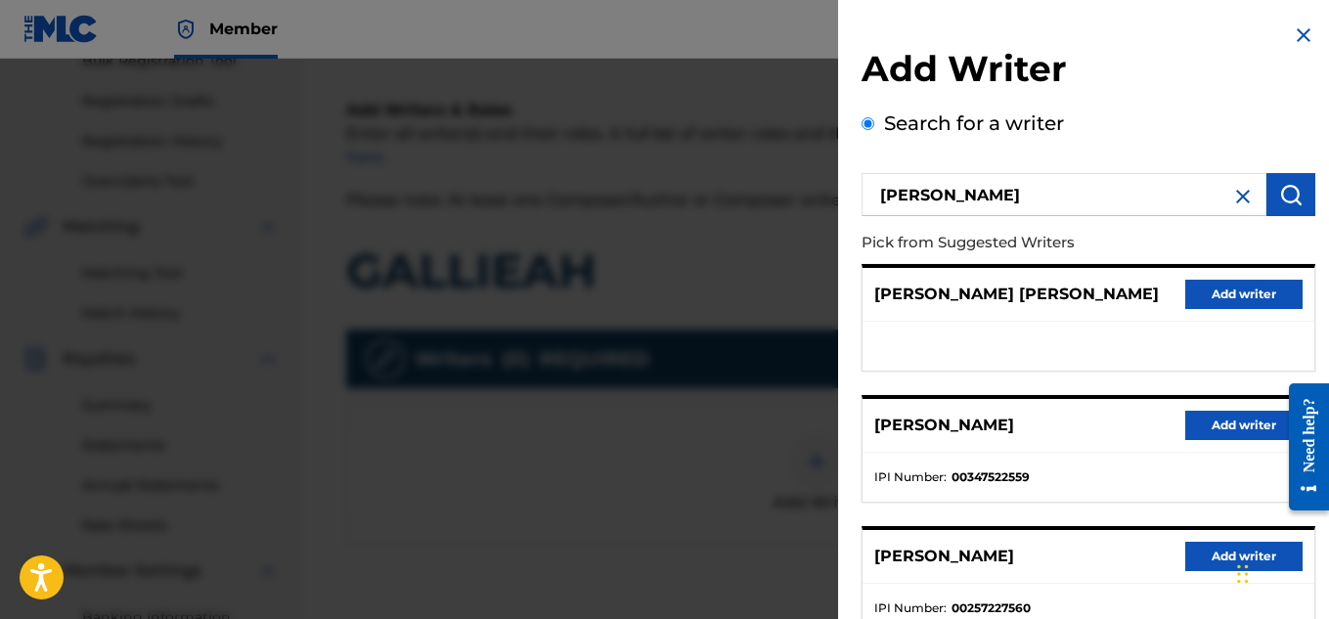
click at [1235, 427] on button "Add writer" at bounding box center [1243, 425] width 117 height 29
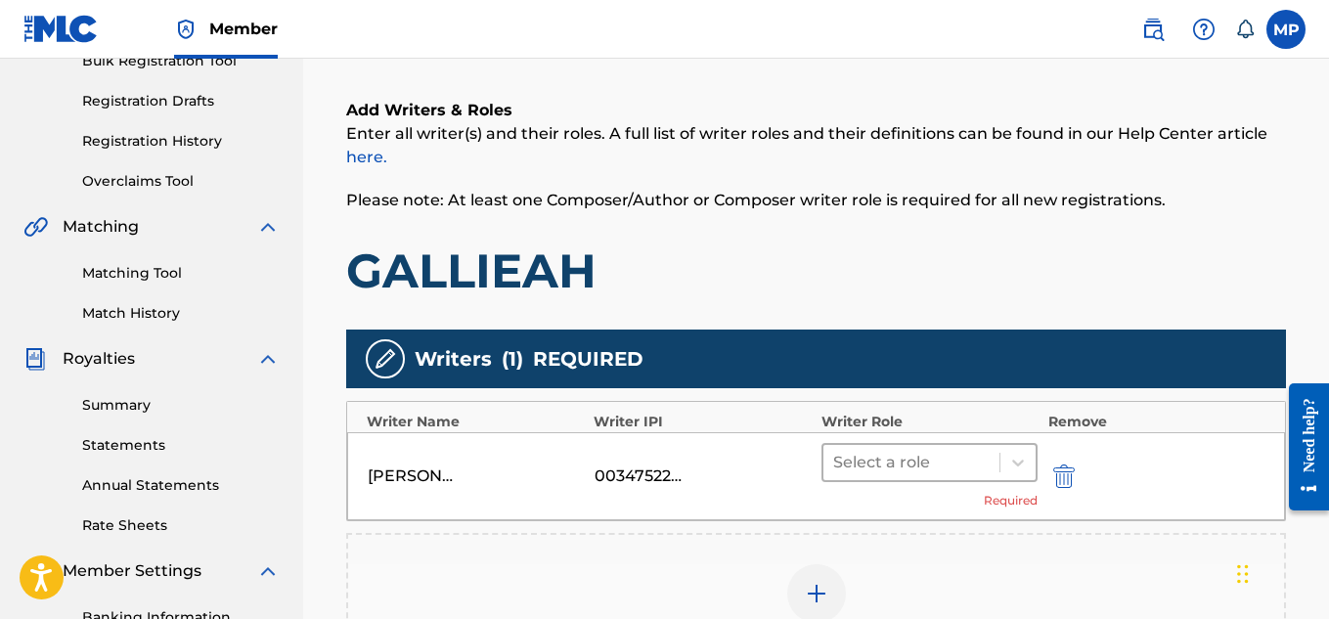
click at [905, 453] on div at bounding box center [911, 462] width 157 height 27
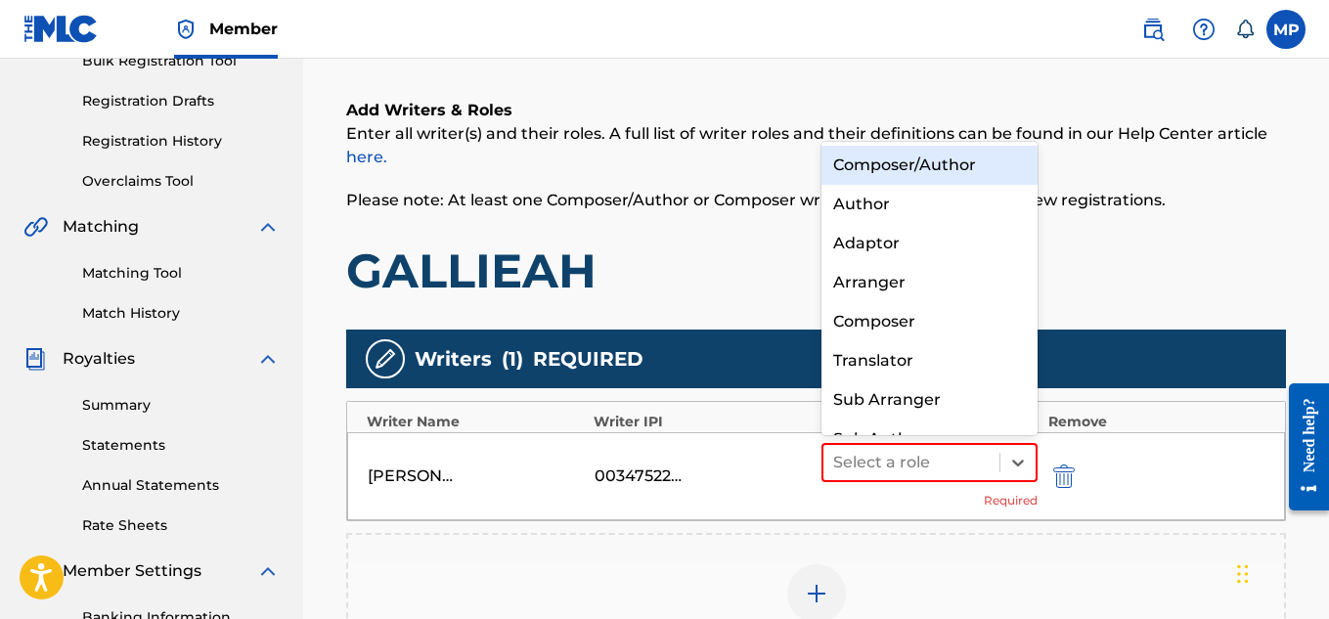
click at [870, 162] on div "Composer/Author" at bounding box center [930, 165] width 217 height 39
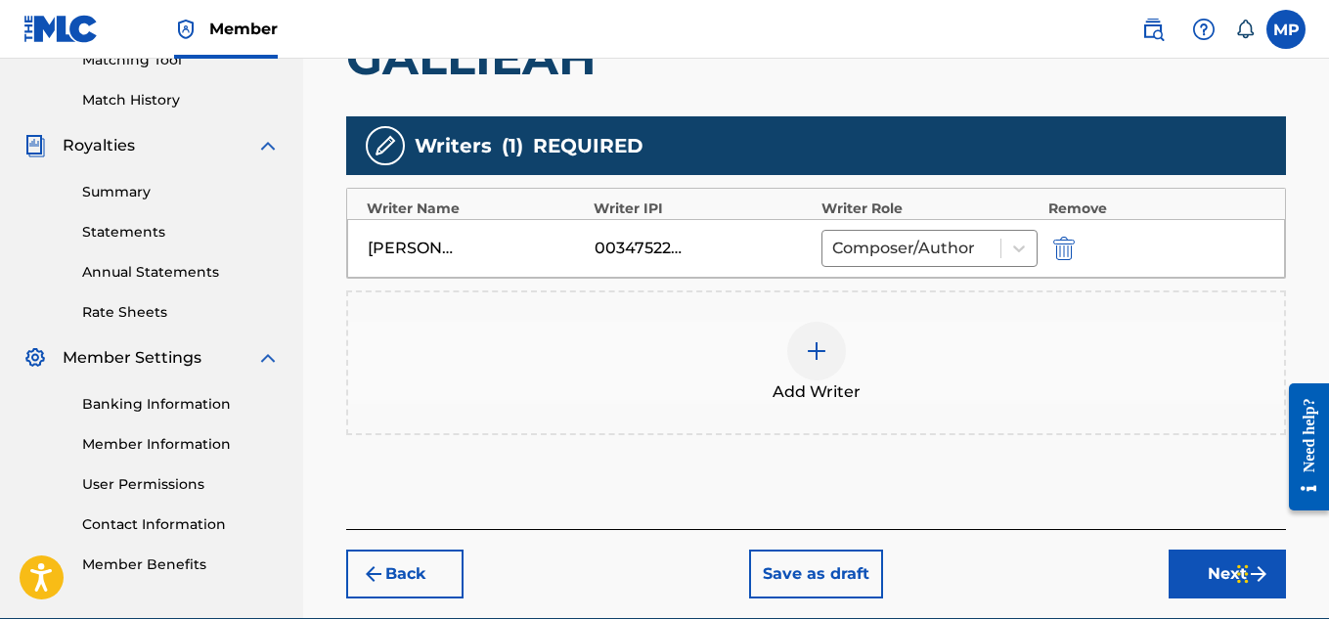
scroll to position [613, 0]
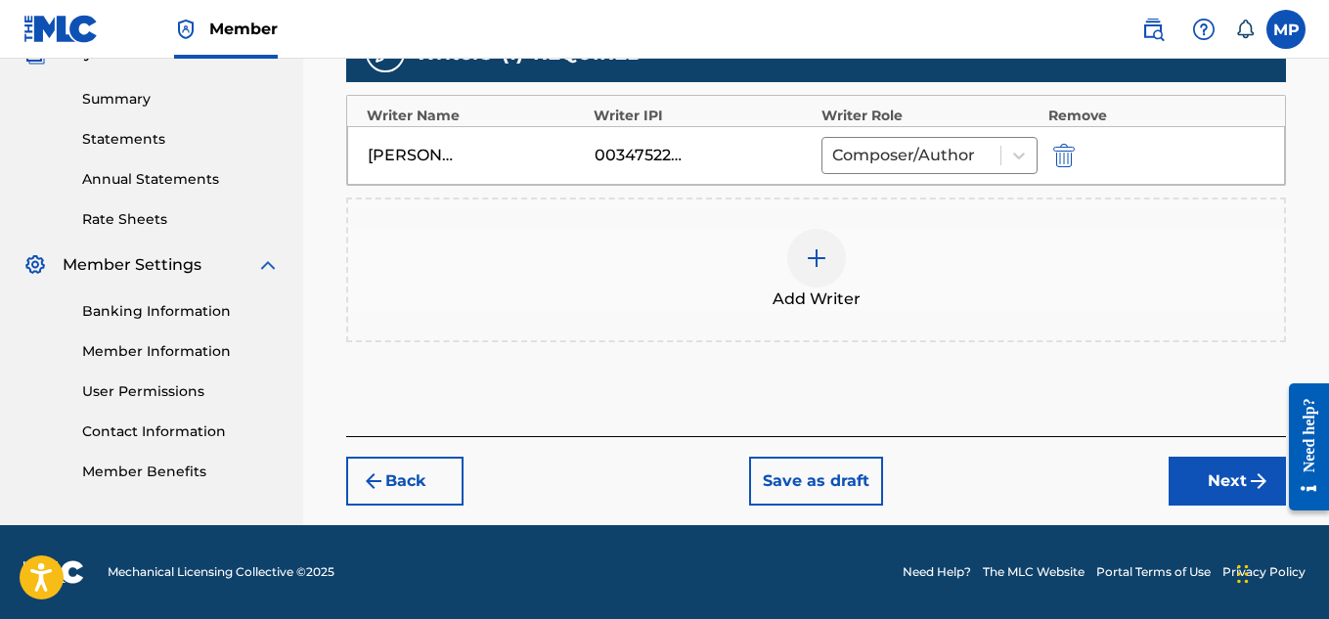
click at [1199, 481] on button "Next" at bounding box center [1227, 481] width 117 height 49
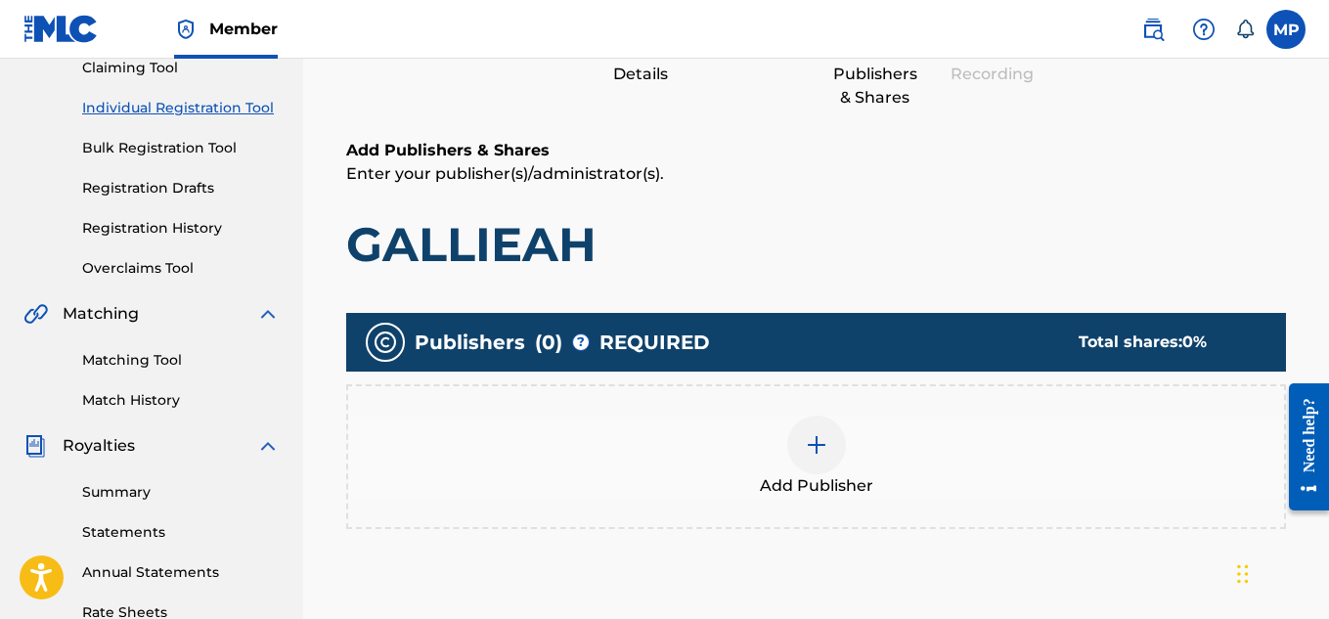
scroll to position [376, 0]
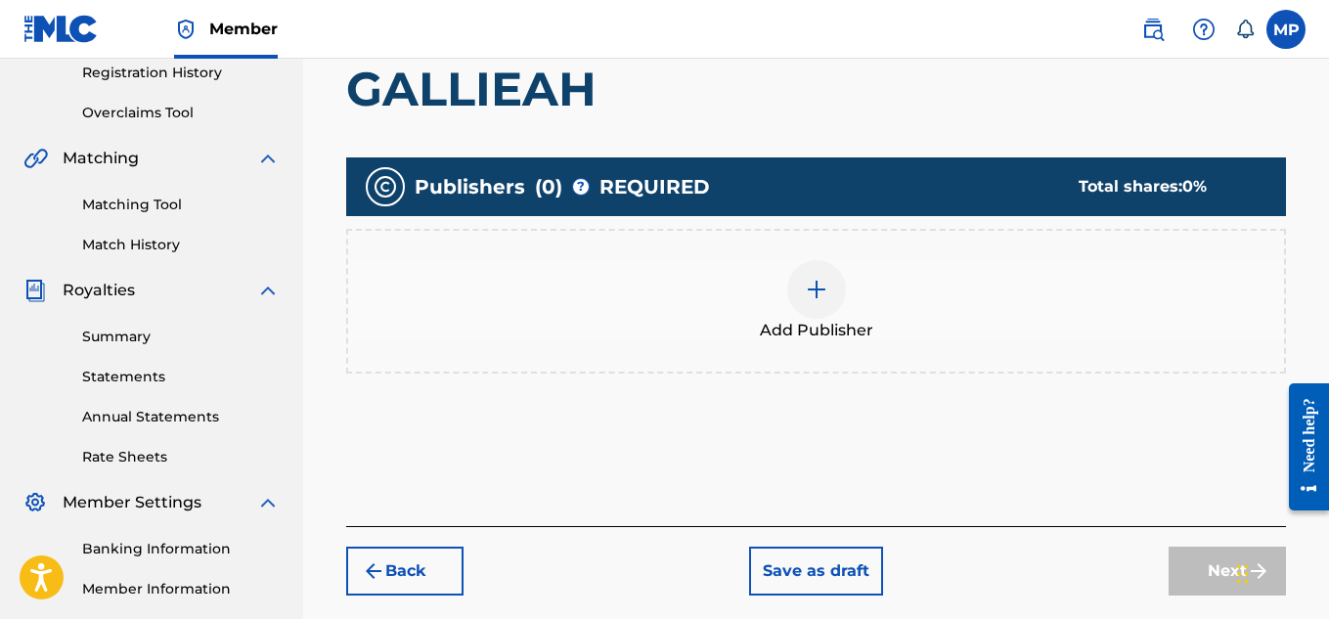
click at [840, 283] on div at bounding box center [816, 289] width 59 height 59
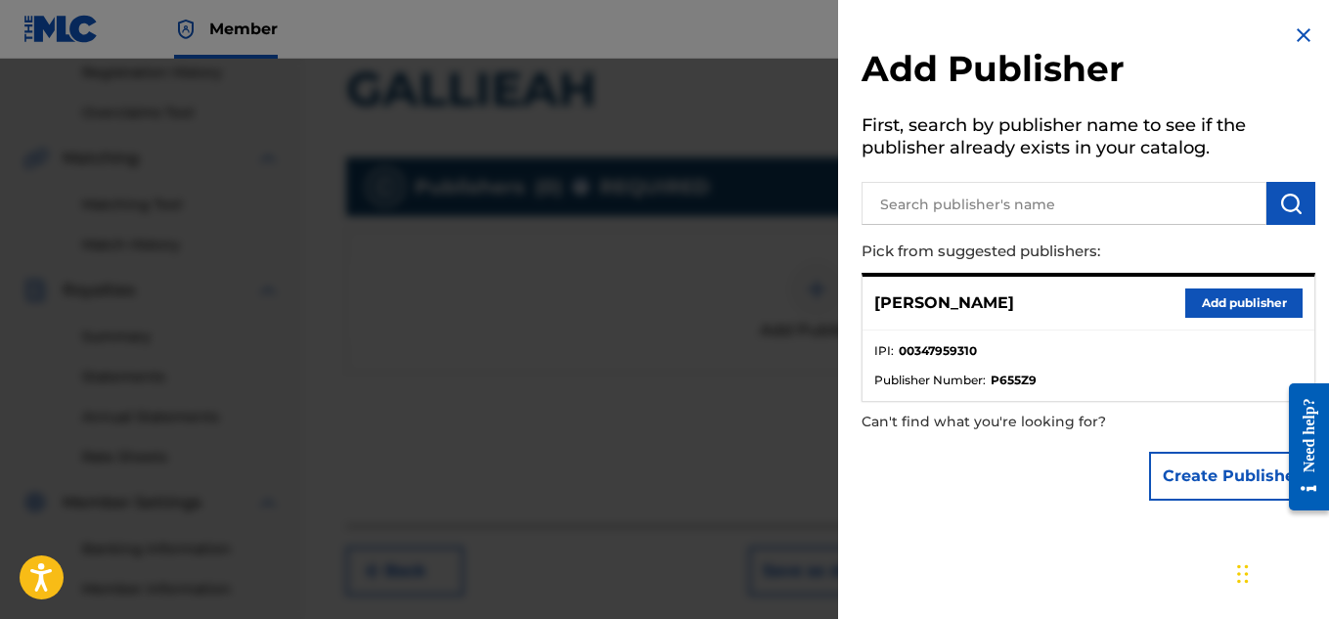
click at [1192, 306] on button "Add publisher" at bounding box center [1243, 303] width 117 height 29
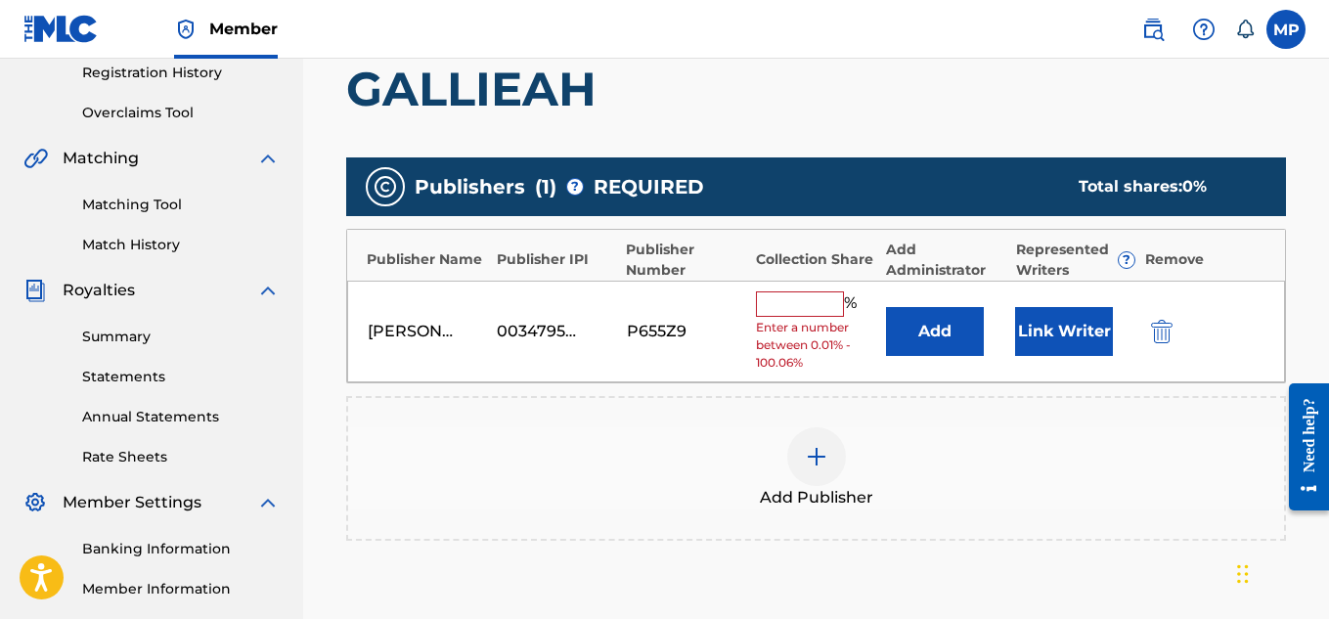
click at [803, 303] on input "text" at bounding box center [800, 303] width 88 height 25
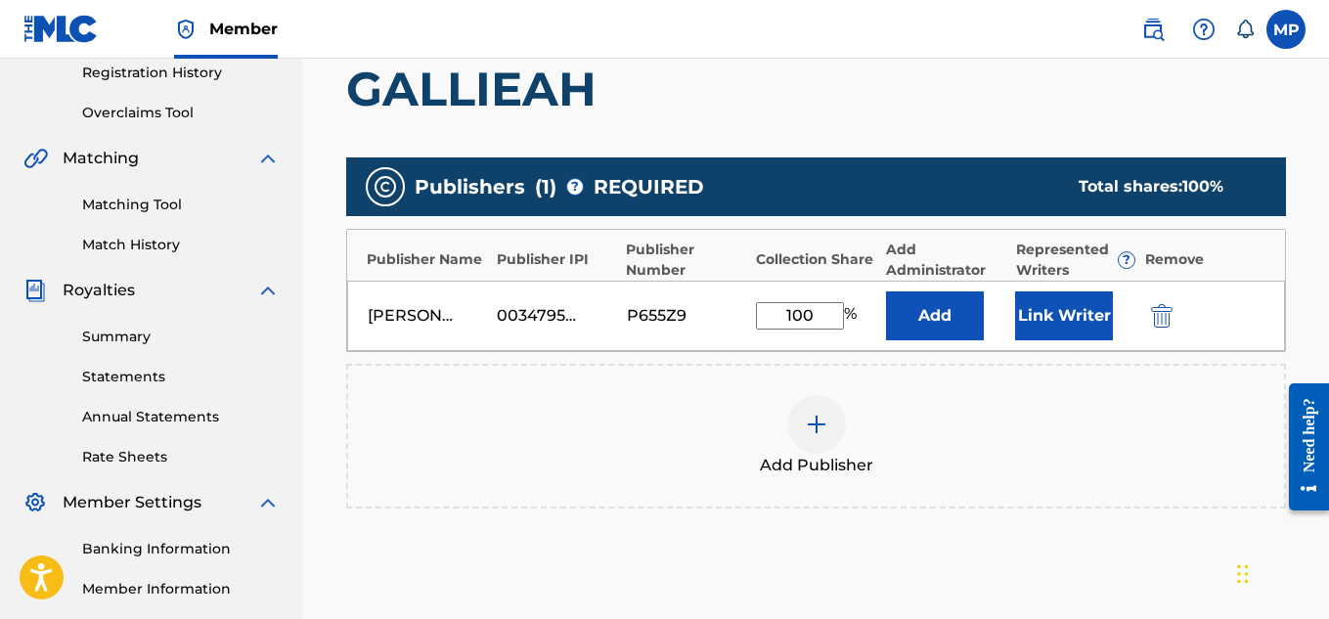
type input "100"
click at [1041, 330] on button "Link Writer" at bounding box center [1064, 315] width 98 height 49
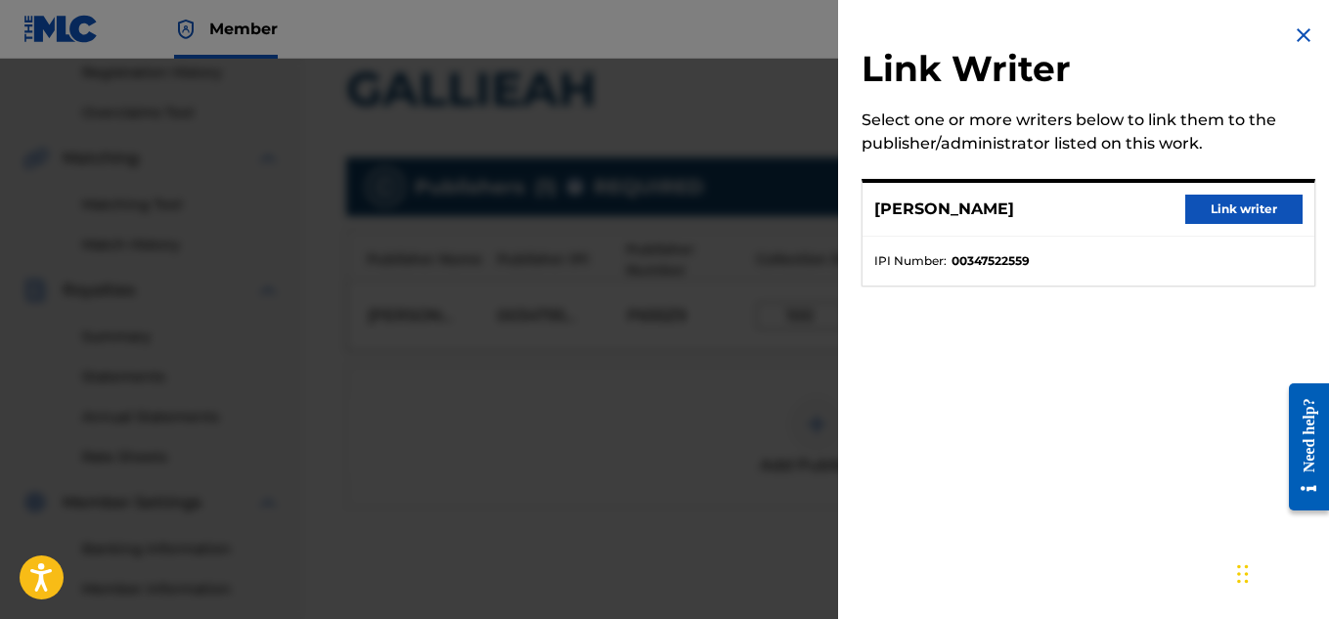
click at [1247, 208] on button "Link writer" at bounding box center [1243, 209] width 117 height 29
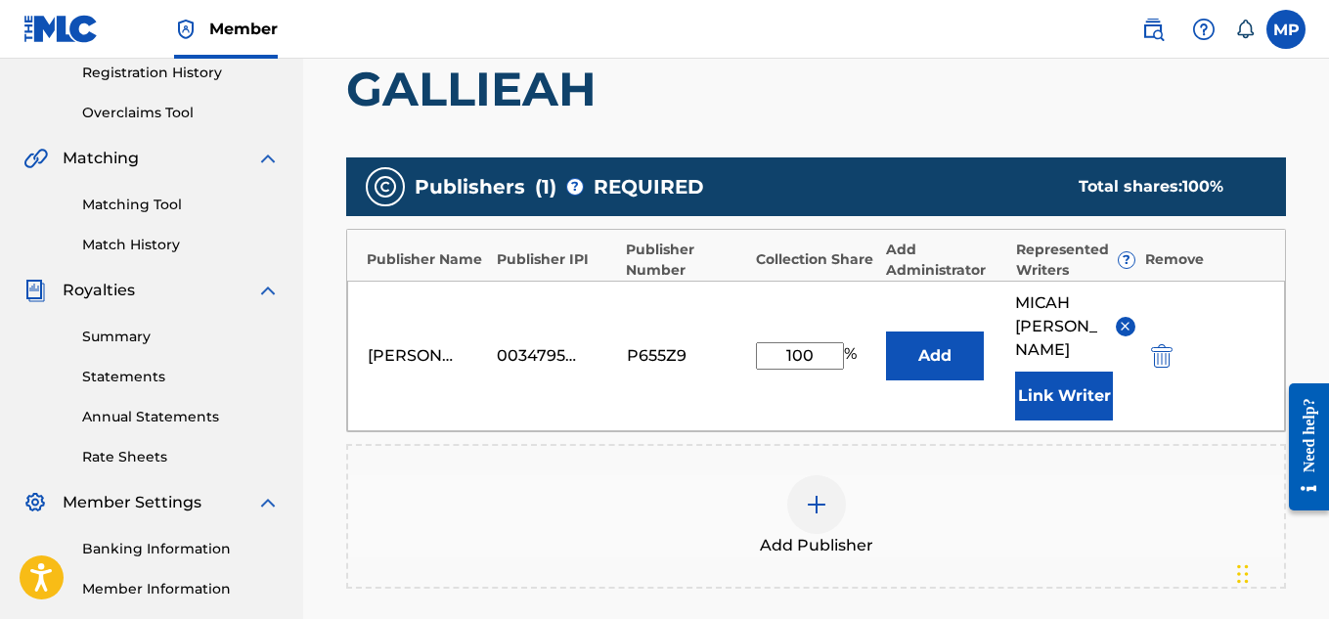
scroll to position [657, 0]
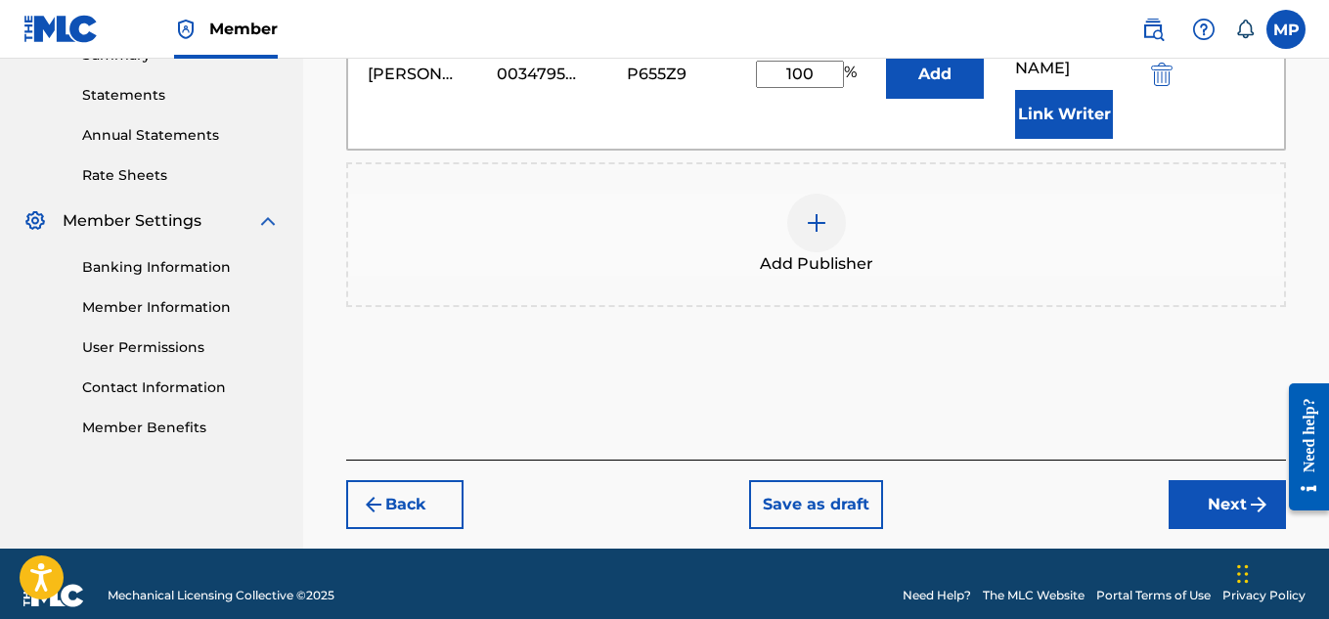
click at [1221, 480] on button "Next" at bounding box center [1227, 504] width 117 height 49
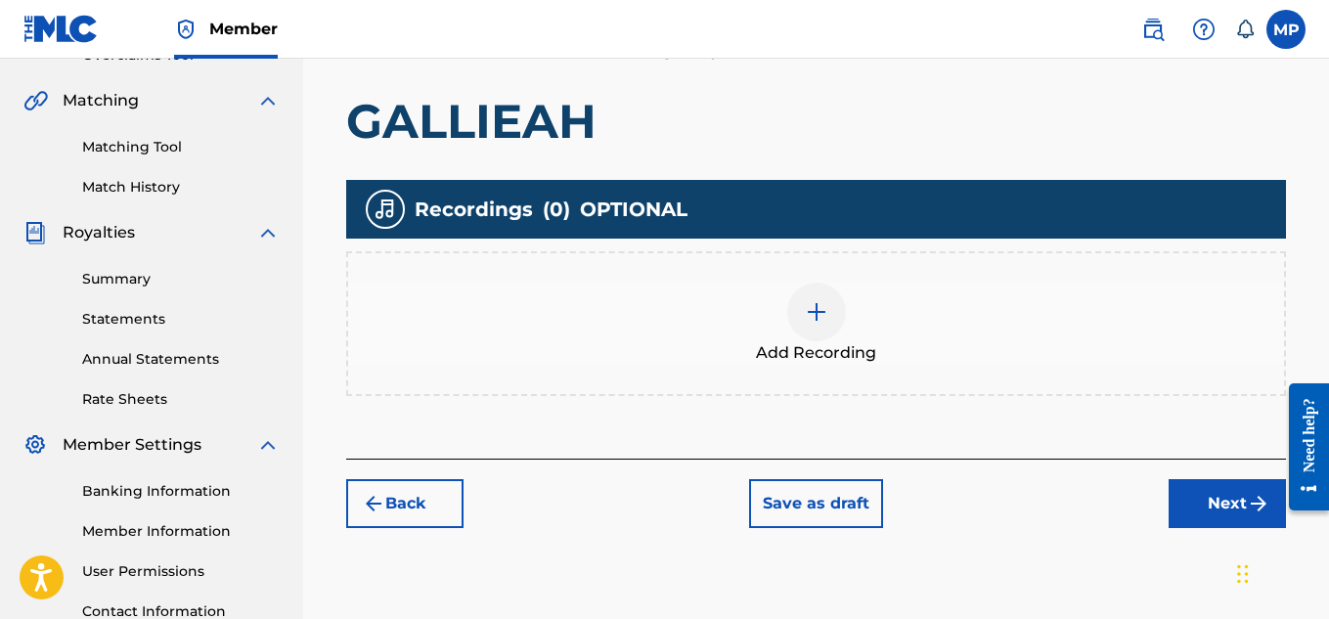
scroll to position [574, 0]
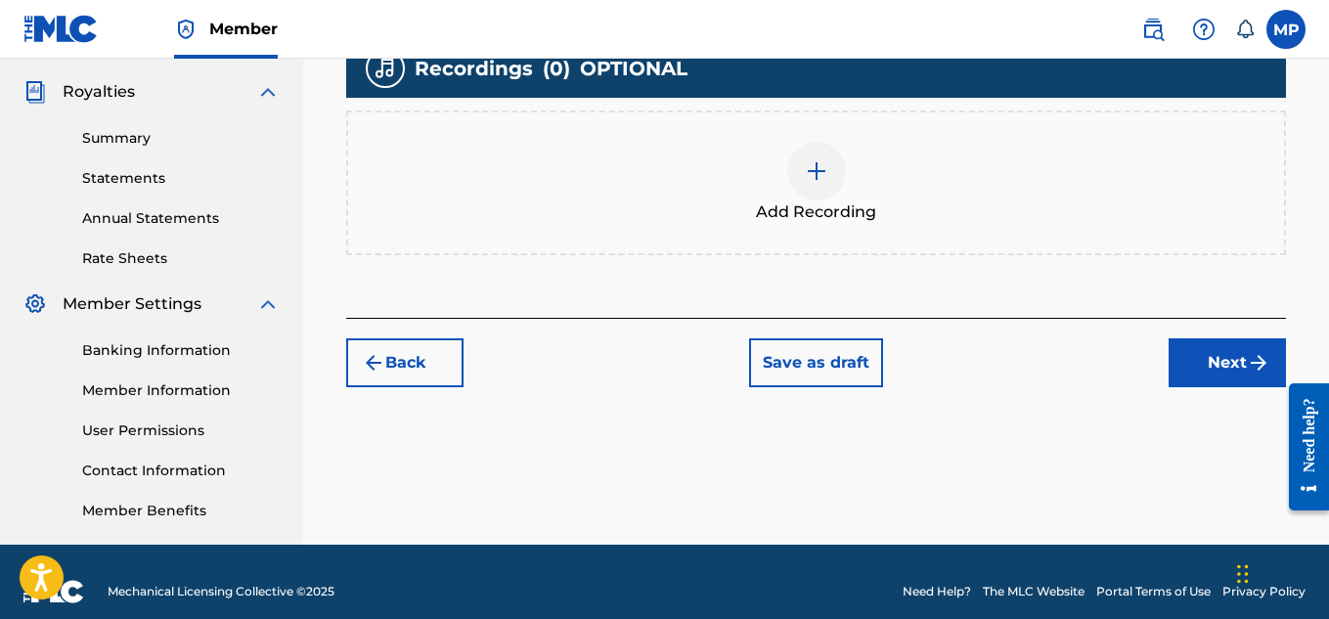
click at [842, 176] on div at bounding box center [816, 171] width 59 height 59
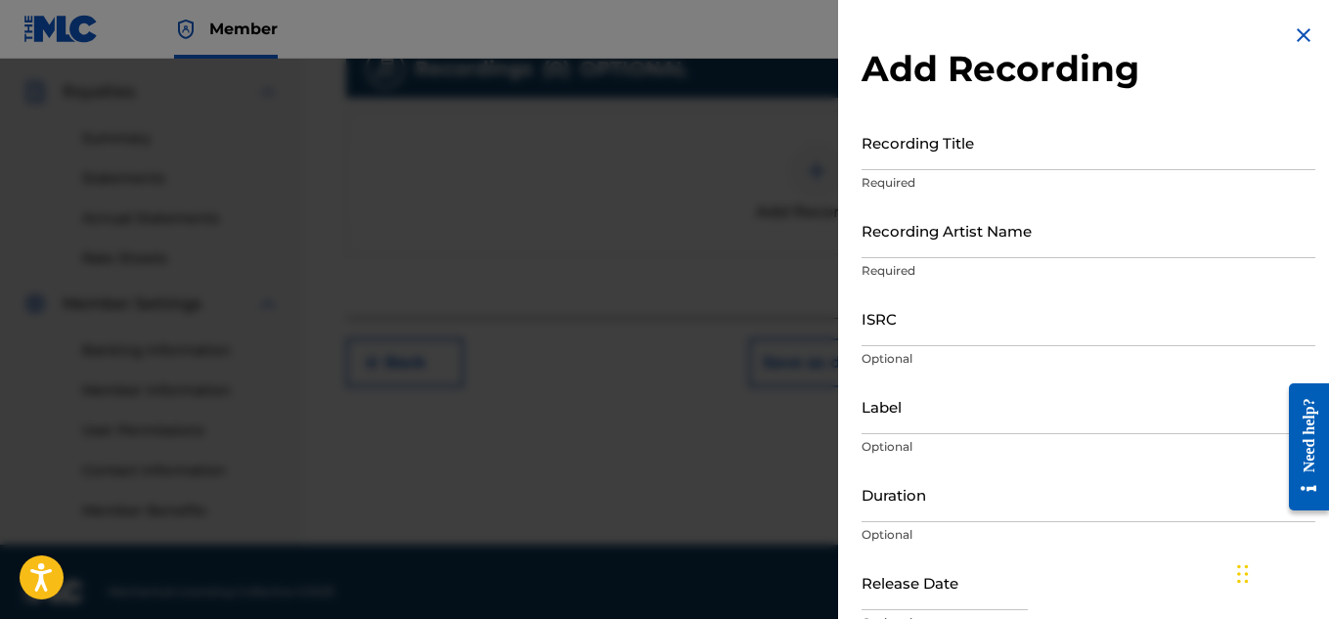
click at [894, 168] on input "Recording Title" at bounding box center [1089, 142] width 454 height 56
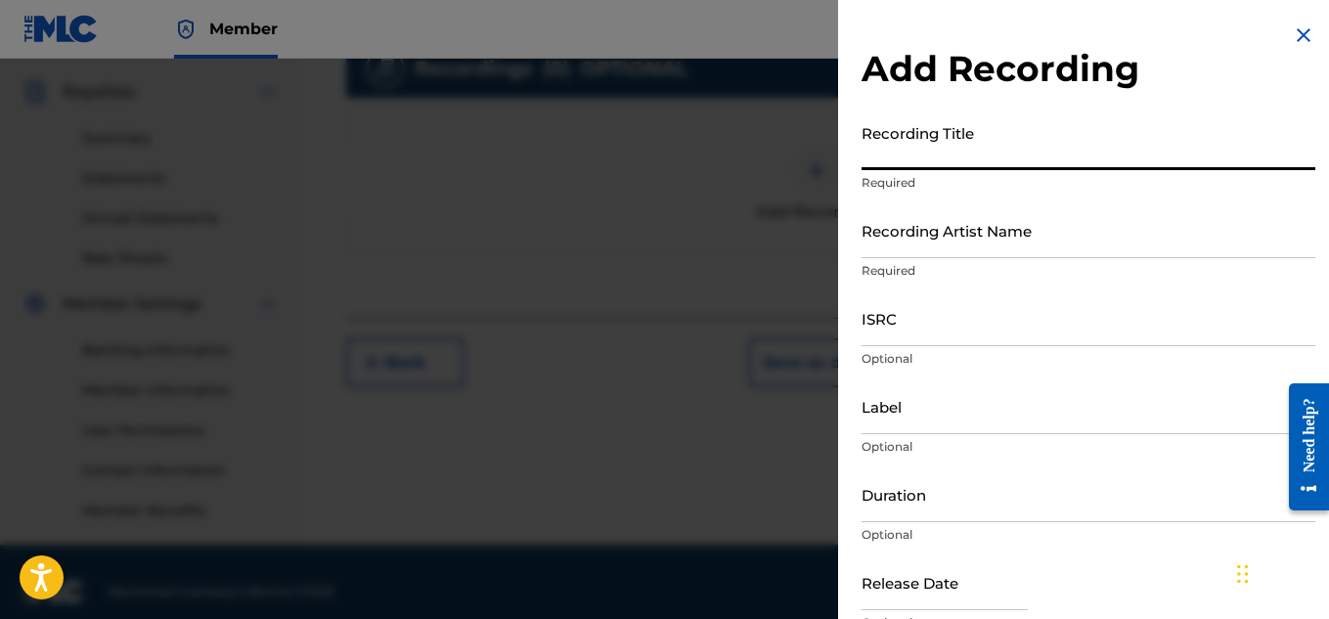
paste input "GALLIEAH"
type input "GALLIEAH"
click at [891, 221] on input "Recording Artist Name" at bounding box center [1089, 230] width 454 height 56
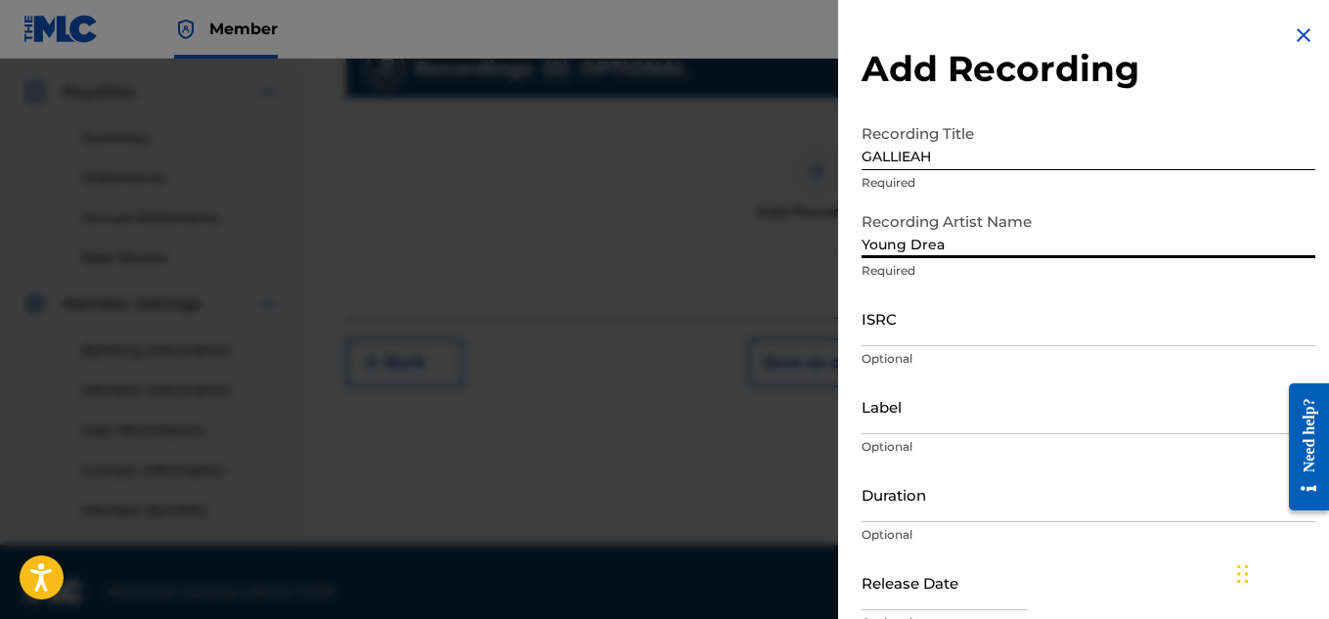
type input "Young Dread"
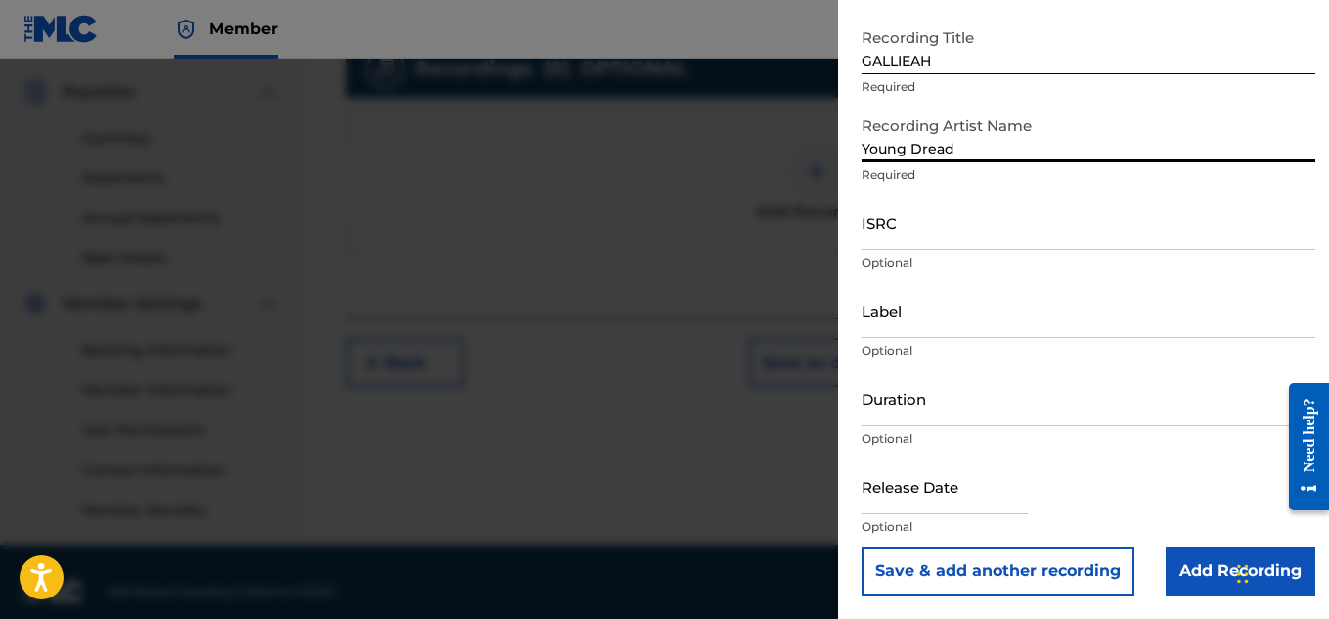
click at [1193, 551] on input "Add Recording" at bounding box center [1241, 571] width 150 height 49
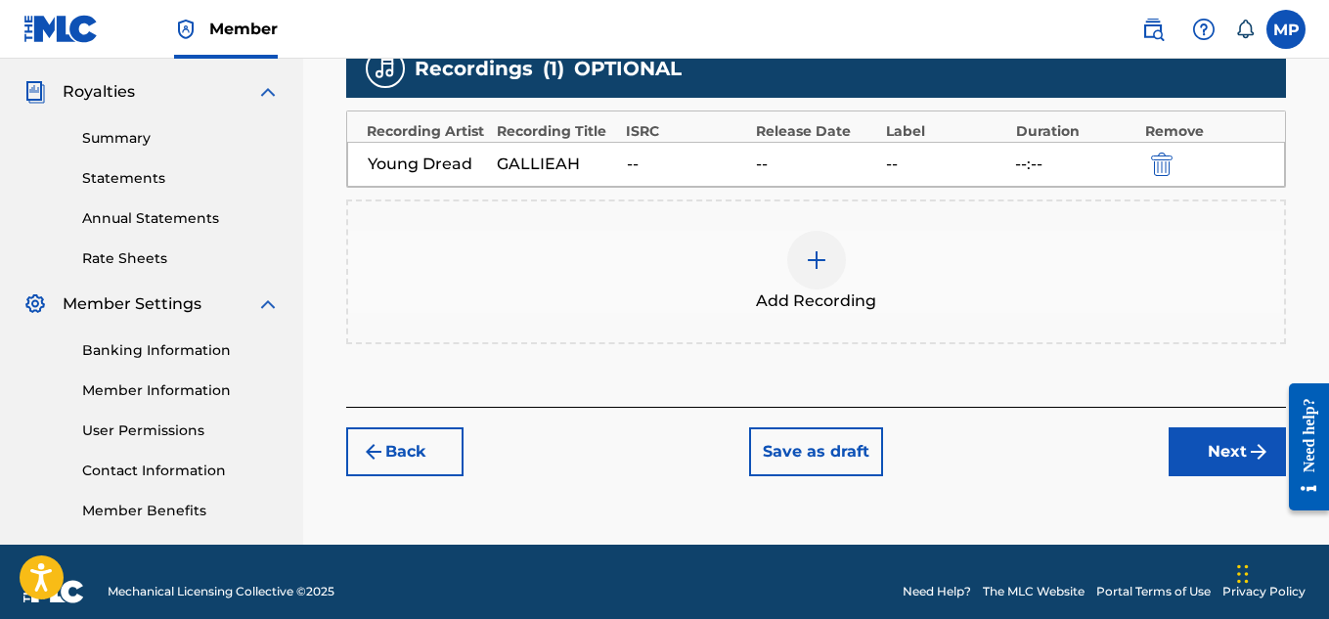
click at [1207, 439] on button "Next" at bounding box center [1227, 451] width 117 height 49
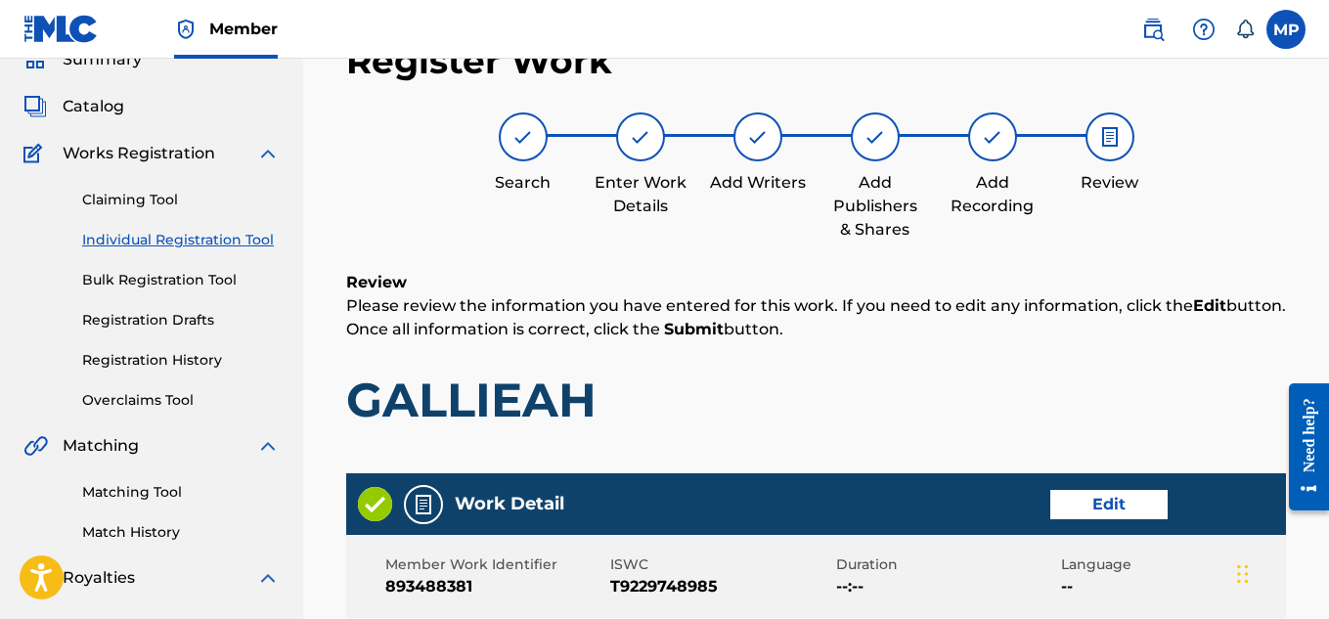
scroll to position [1097, 0]
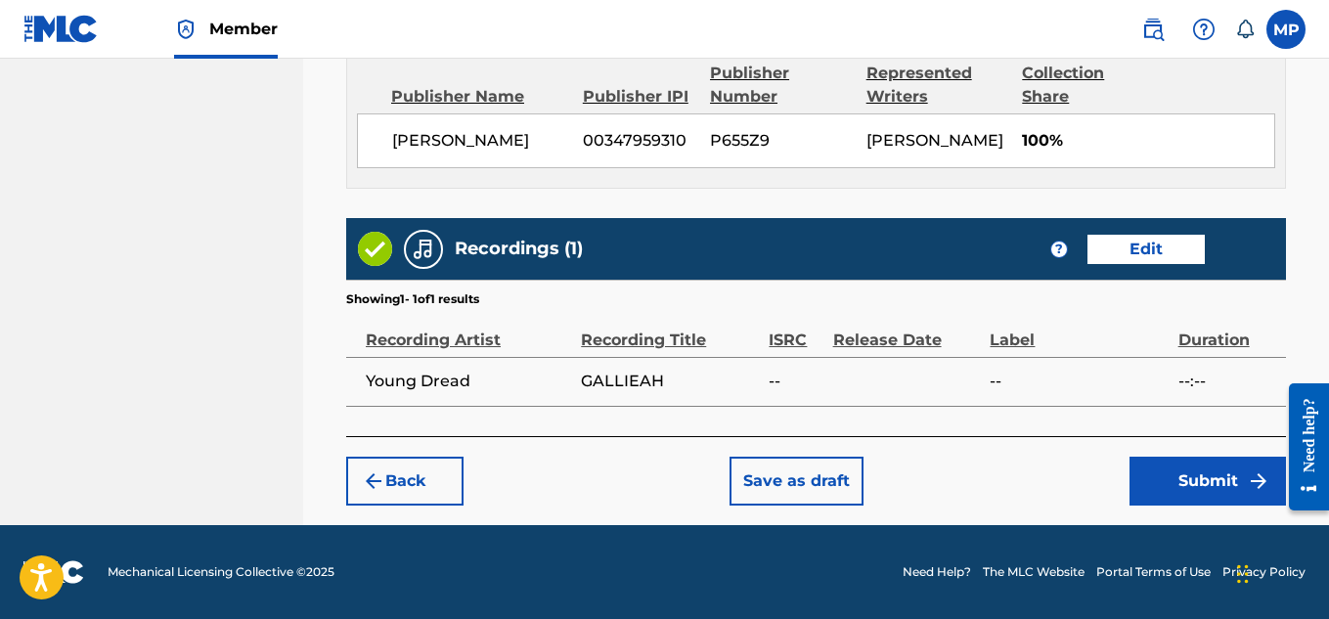
click at [1176, 489] on button "Submit" at bounding box center [1208, 481] width 156 height 49
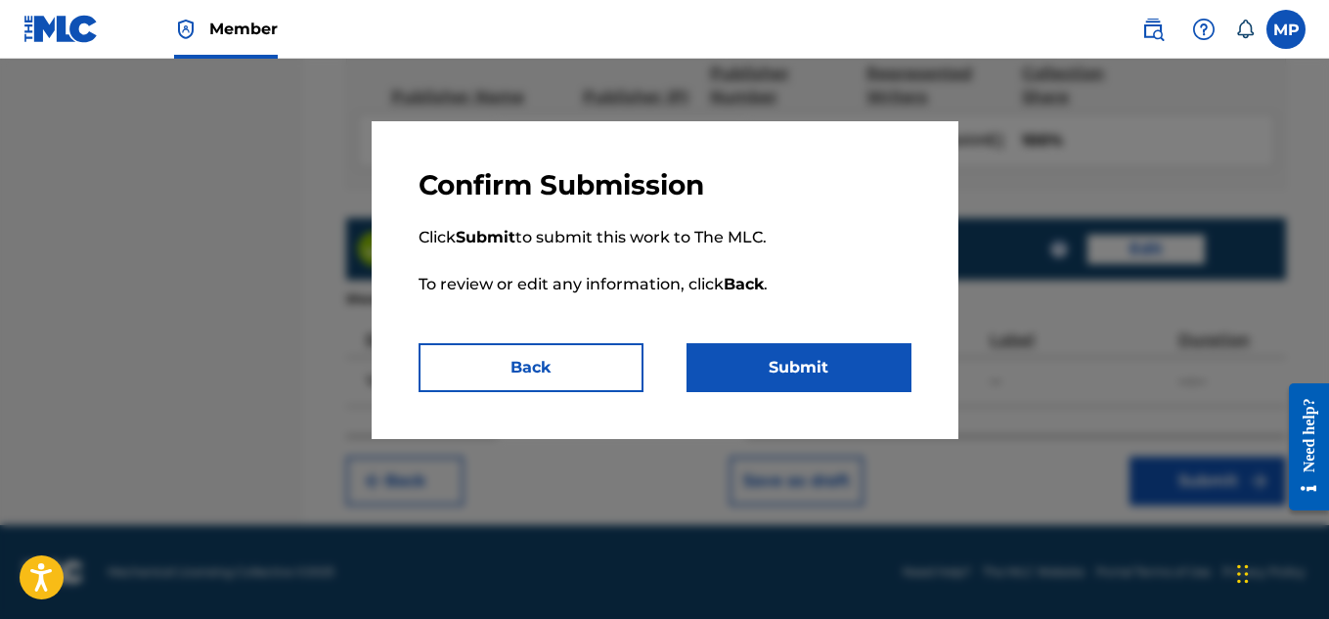
click at [792, 366] on button "Submit" at bounding box center [799, 367] width 225 height 49
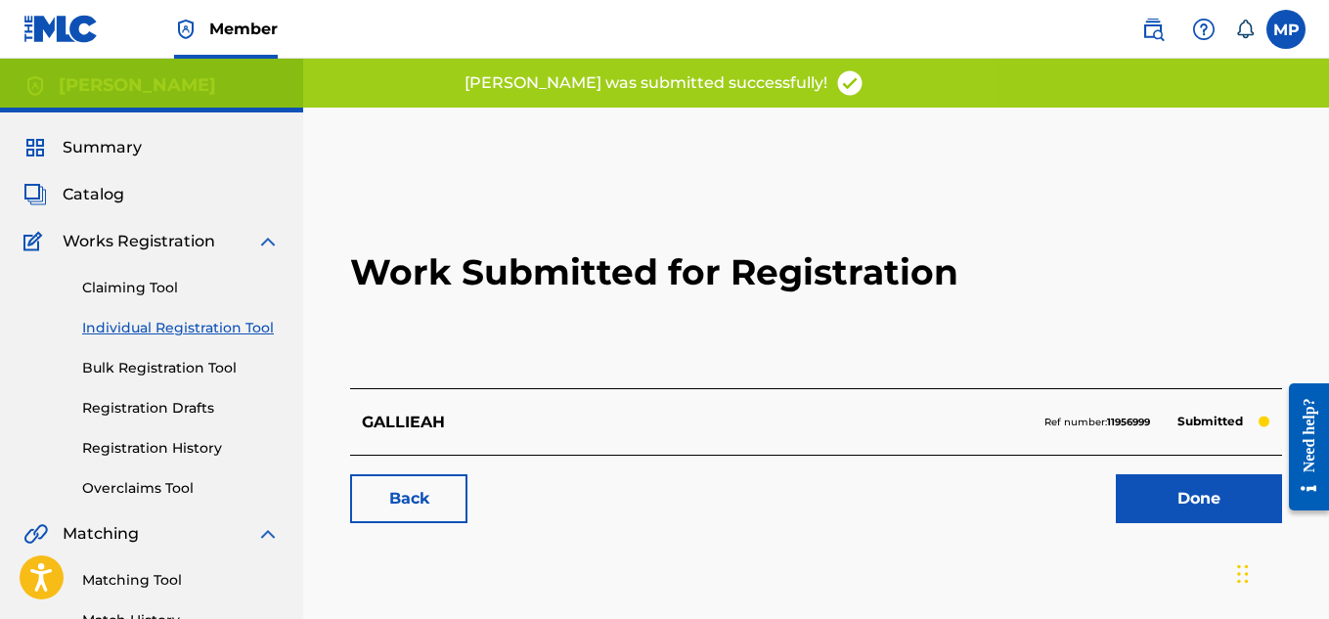
click at [437, 500] on link "Back" at bounding box center [408, 498] width 117 height 49
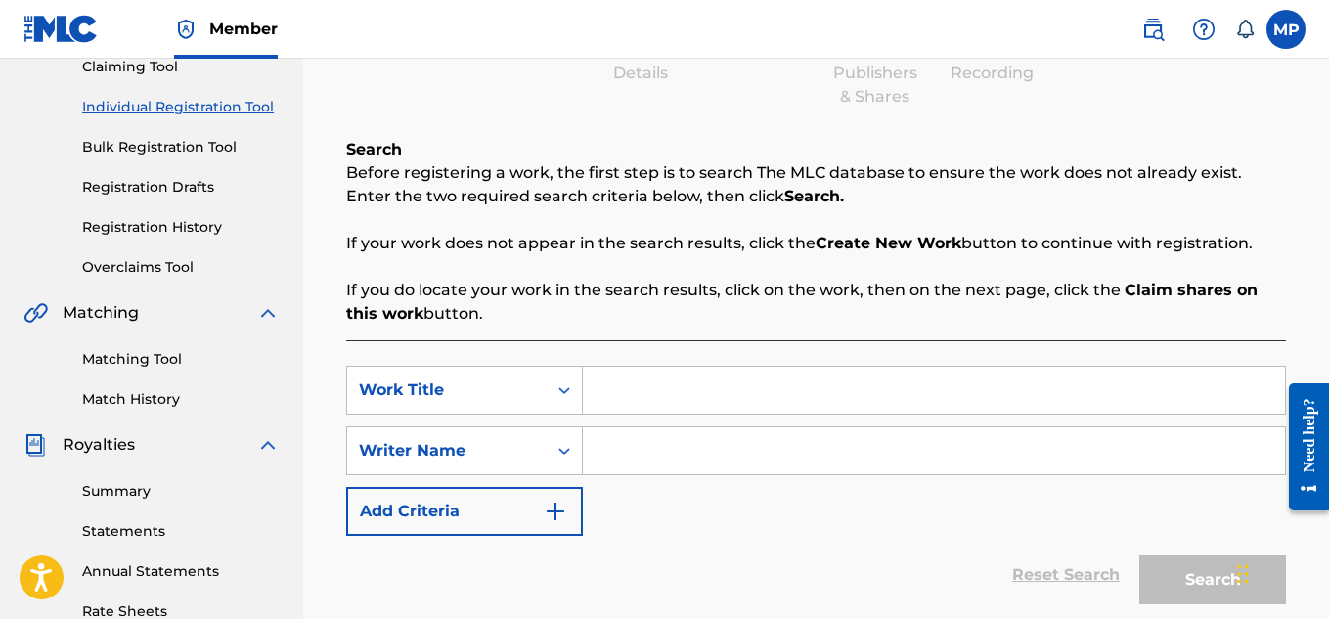
scroll to position [407, 0]
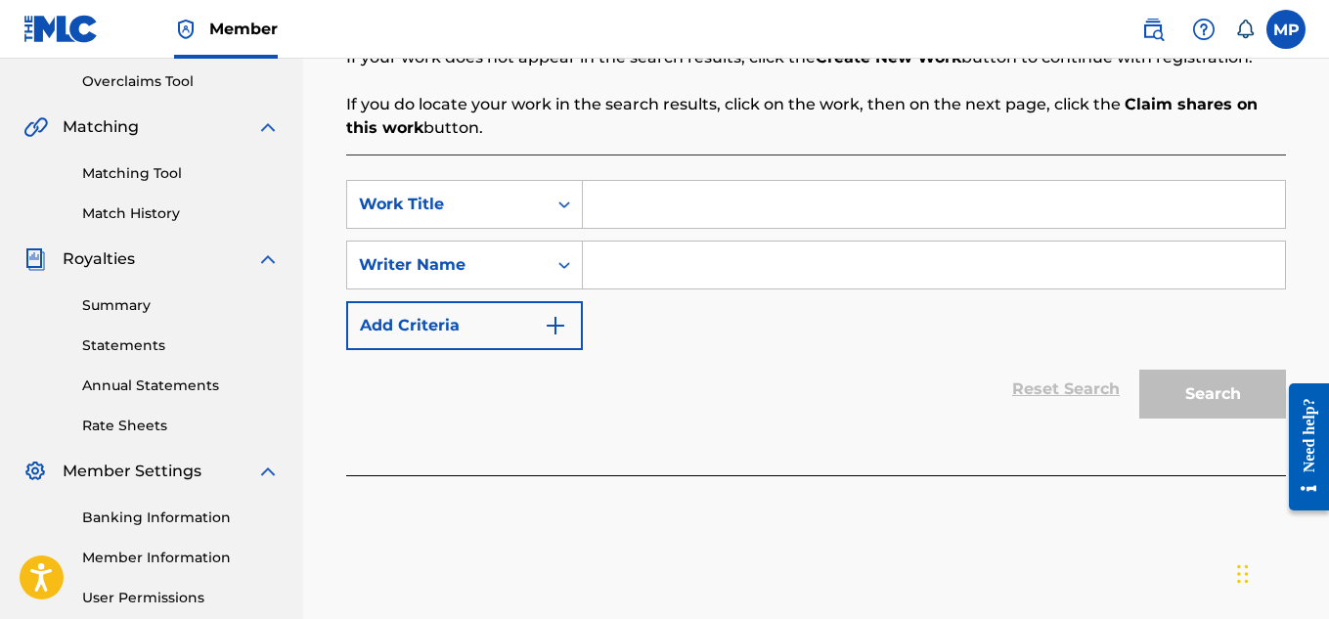
click at [657, 184] on input "Search Form" at bounding box center [934, 204] width 702 height 47
paste input "[PERSON_NAME]"
type input "[PERSON_NAME]"
click at [679, 264] on input "Search Form" at bounding box center [934, 265] width 702 height 47
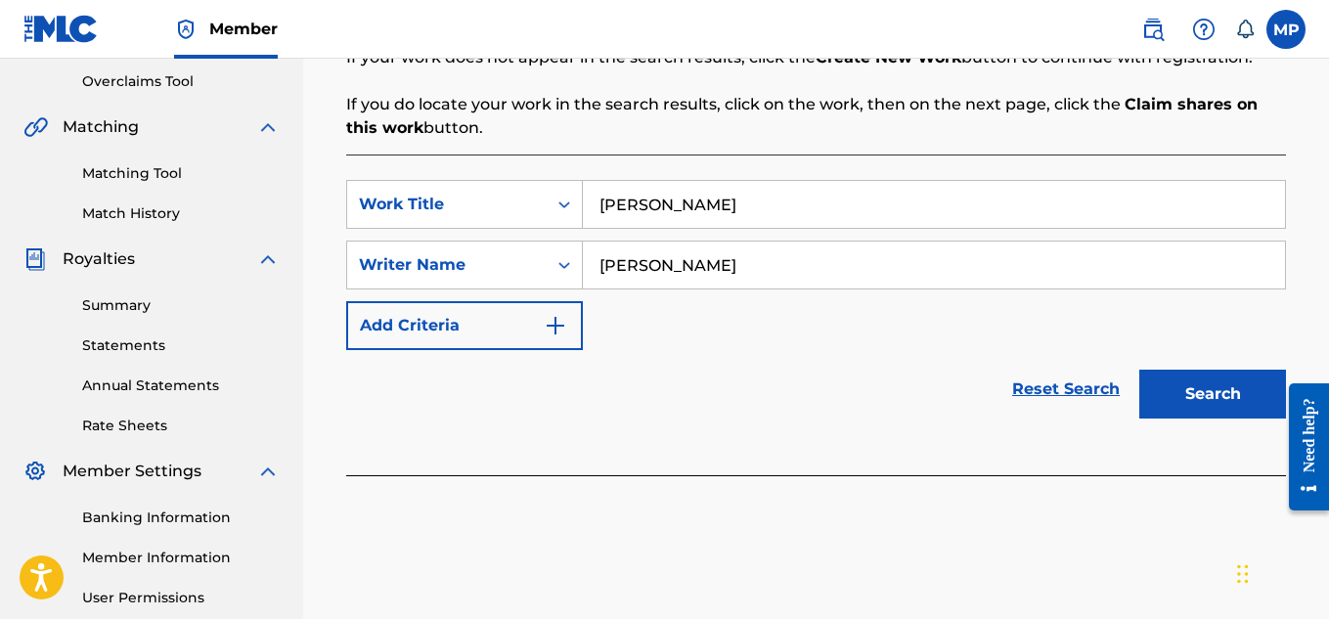
type input "[PERSON_NAME]"
click at [1268, 408] on button "Search" at bounding box center [1212, 394] width 147 height 49
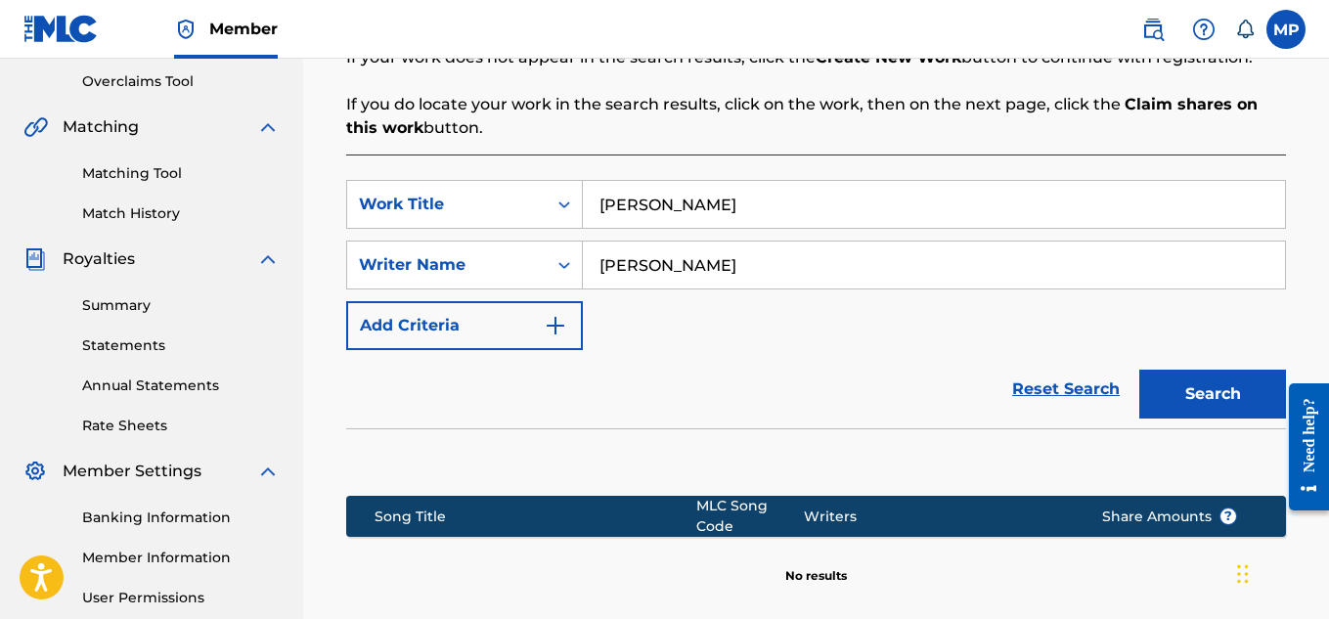
scroll to position [634, 0]
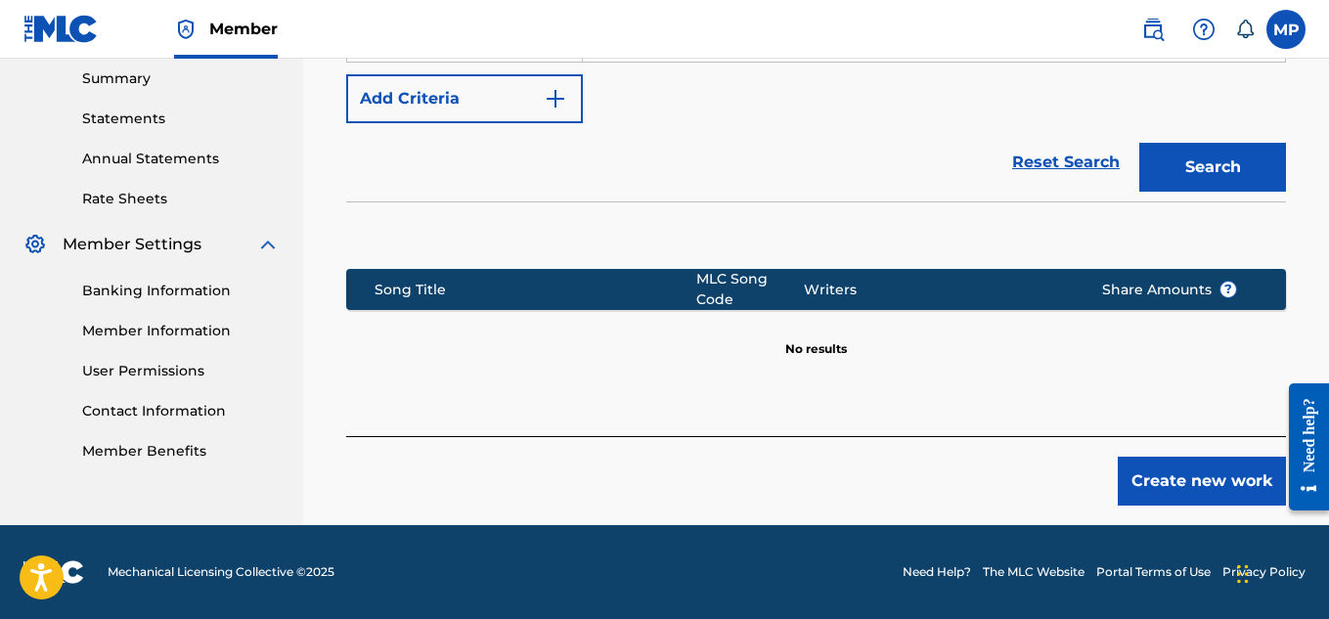
click at [1210, 480] on button "Create new work" at bounding box center [1202, 481] width 168 height 49
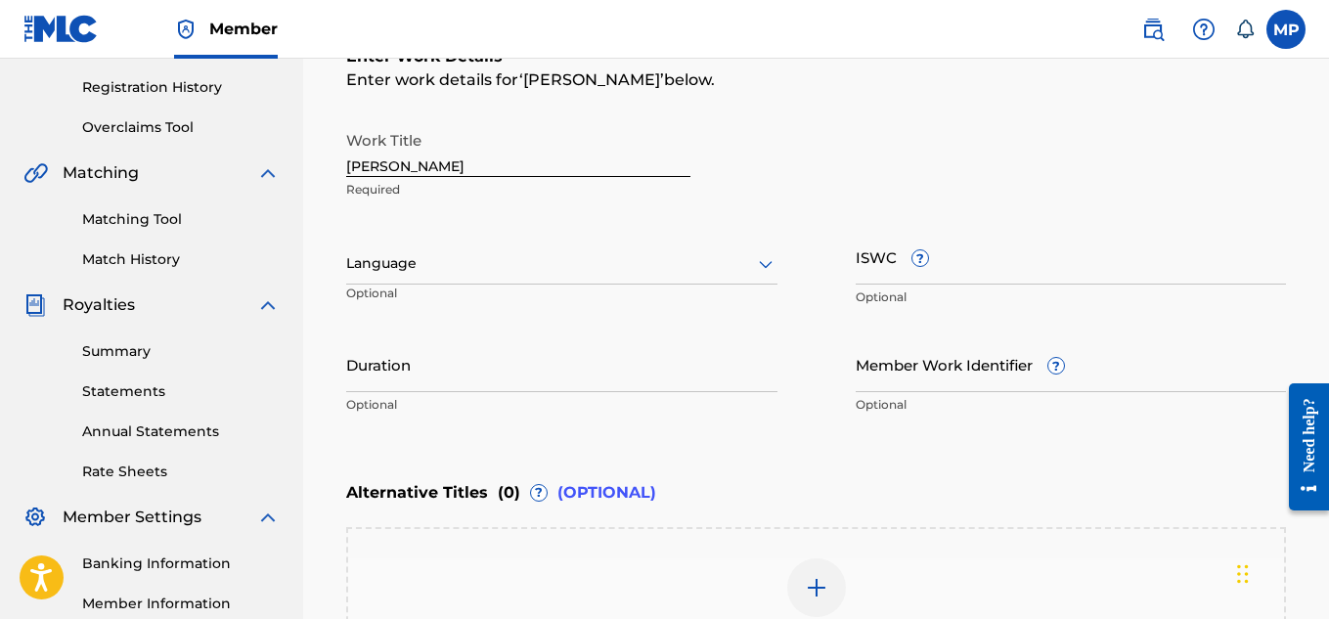
scroll to position [362, 0]
click at [966, 270] on input "ISWC ?" at bounding box center [1071, 256] width 431 height 56
paste input "T9229749046"
type input "T9229749046"
click at [1156, 371] on input "Member Work Identifier ?" at bounding box center [1071, 363] width 431 height 56
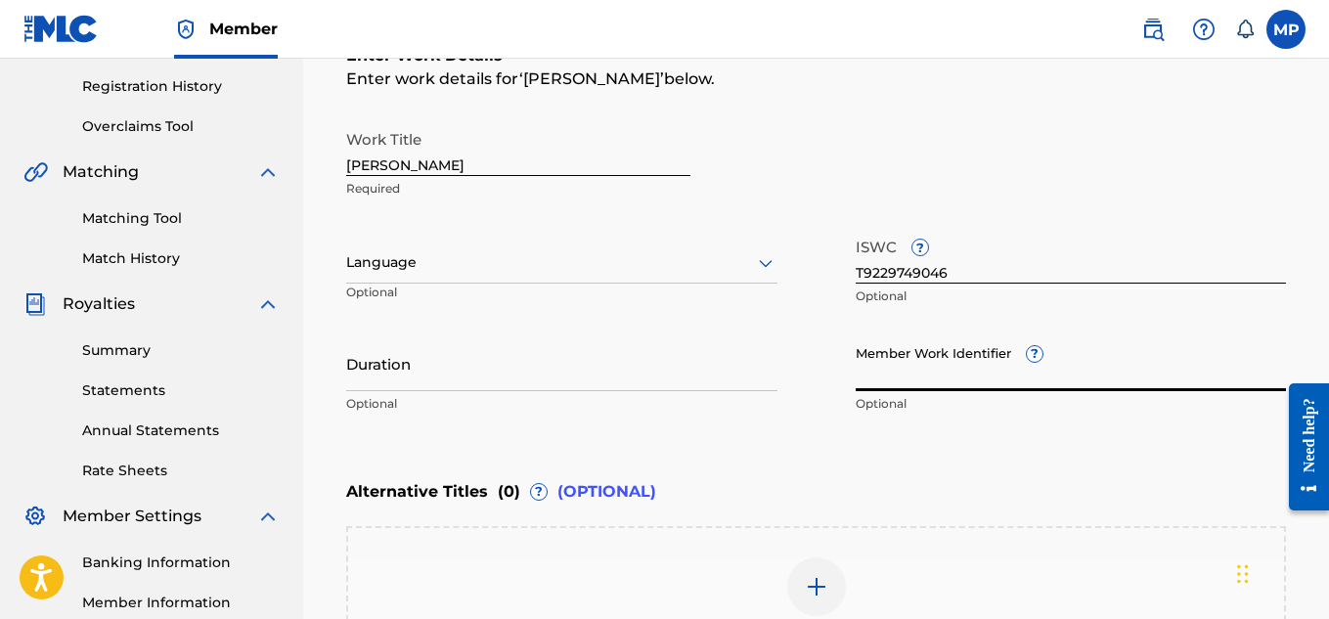
paste input "893488384"
type input "893488384"
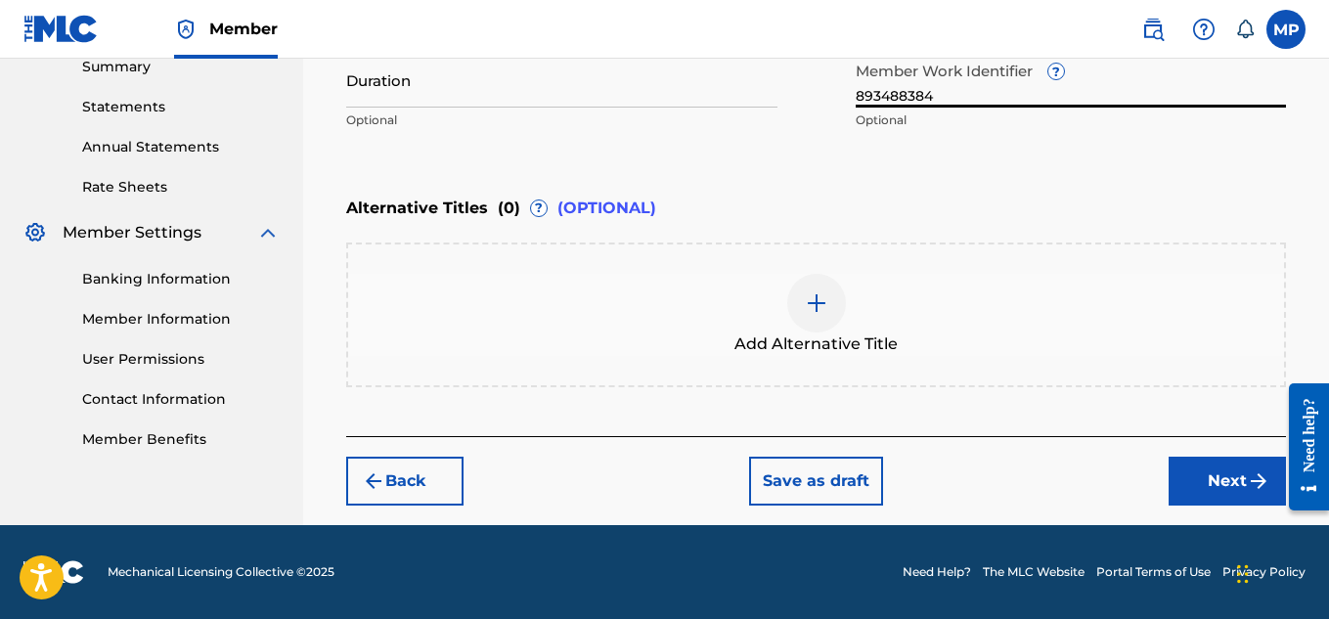
click at [1205, 457] on button "Next" at bounding box center [1227, 481] width 117 height 49
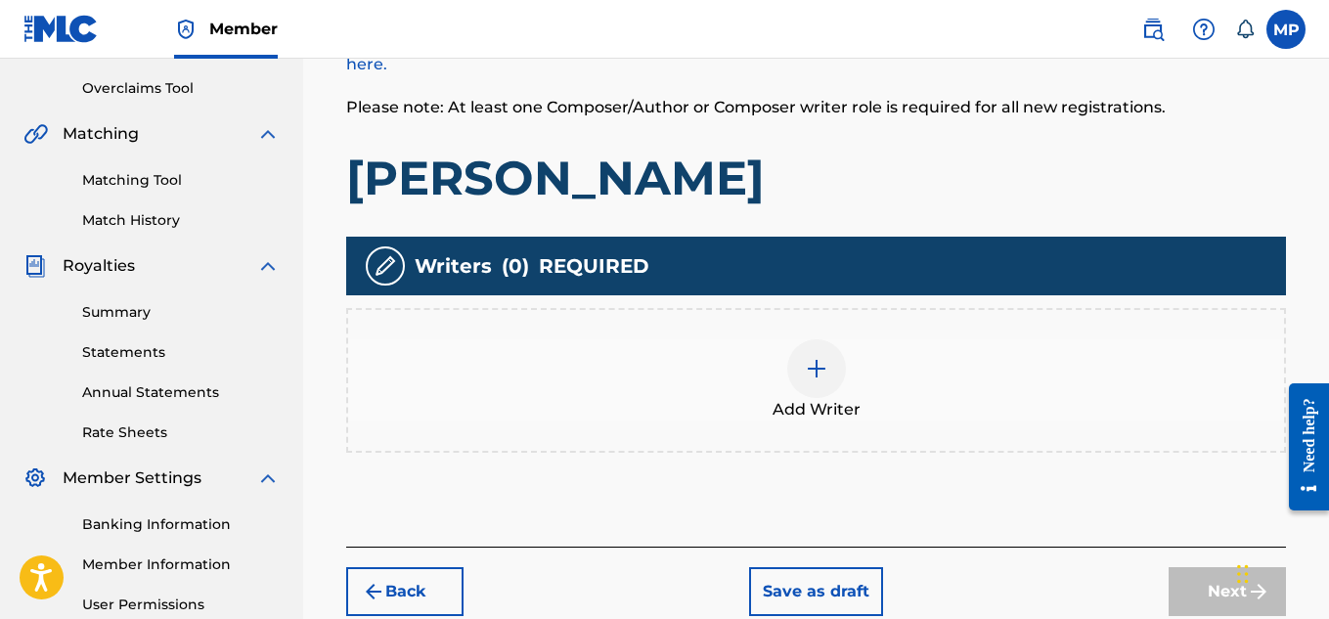
scroll to position [486, 0]
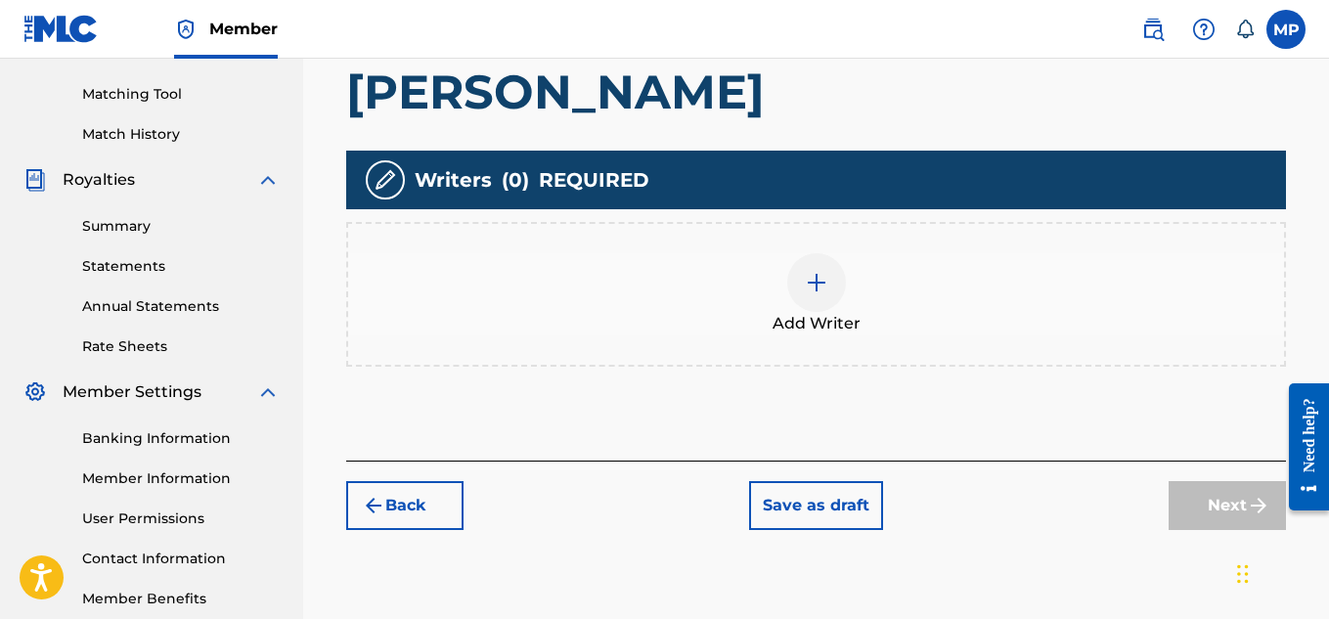
click at [825, 280] on img at bounding box center [816, 282] width 23 height 23
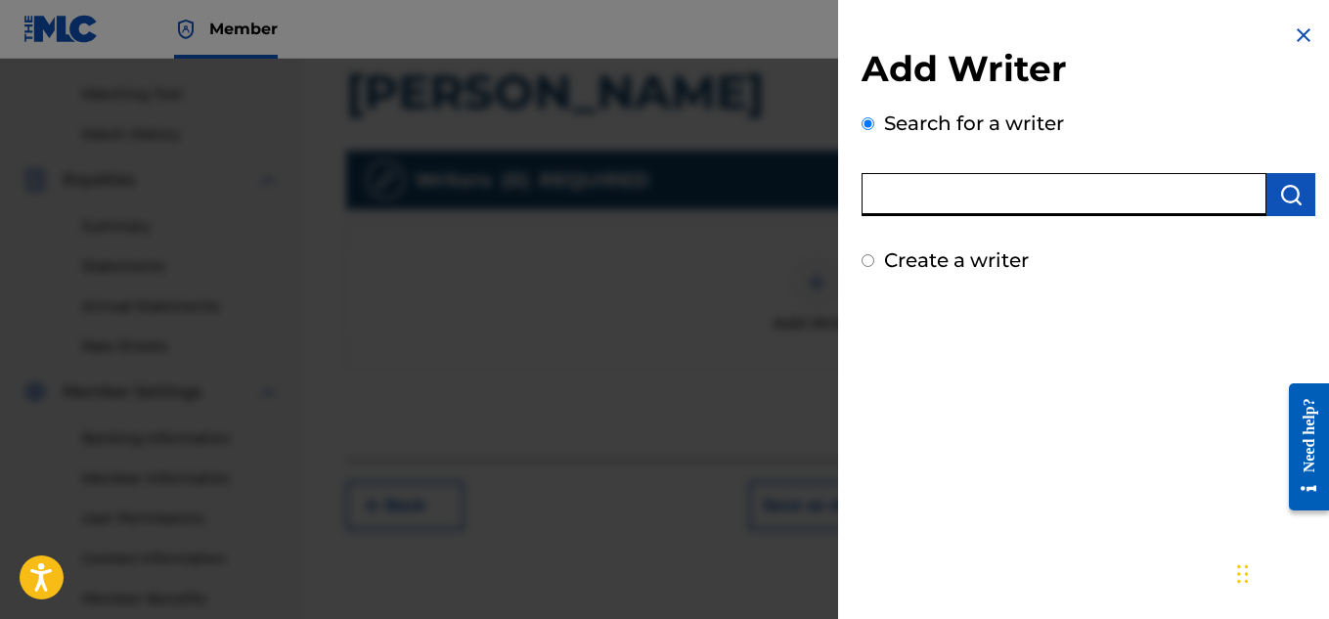
click at [1033, 202] on input "text" at bounding box center [1064, 194] width 405 height 43
type input "[PERSON_NAME]"
click at [1288, 192] on img "submit" at bounding box center [1290, 194] width 23 height 23
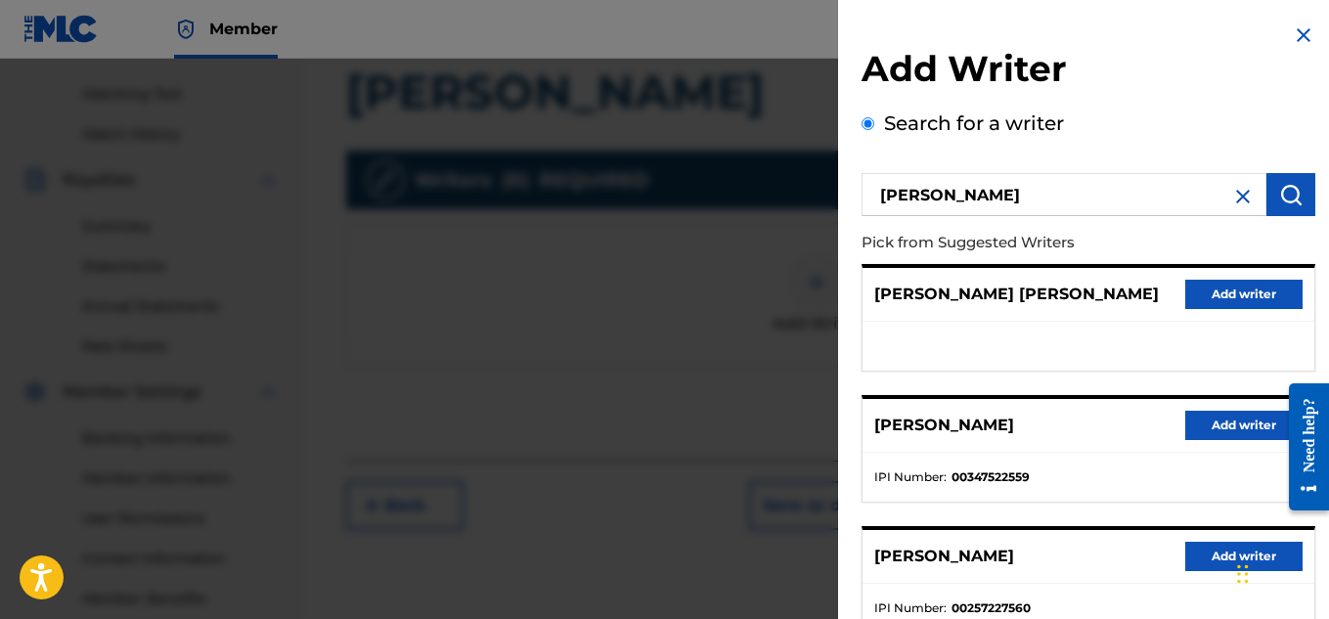
click at [1208, 431] on button "Add writer" at bounding box center [1243, 425] width 117 height 29
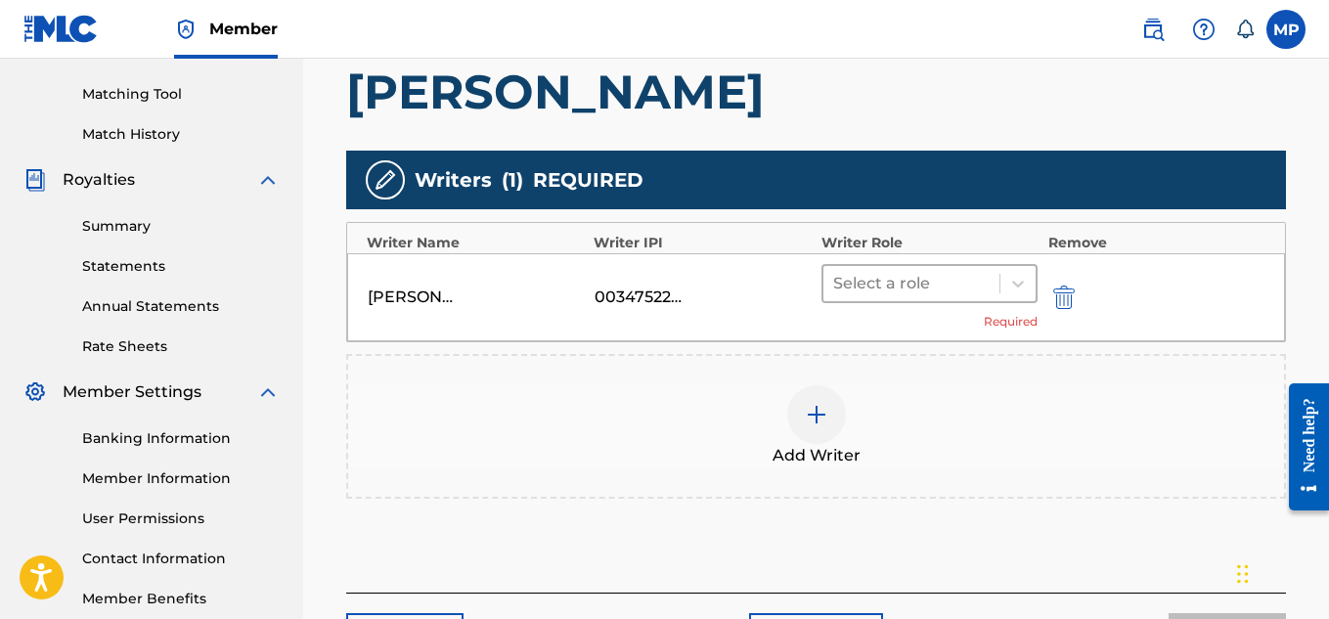
click at [963, 288] on div at bounding box center [911, 283] width 157 height 27
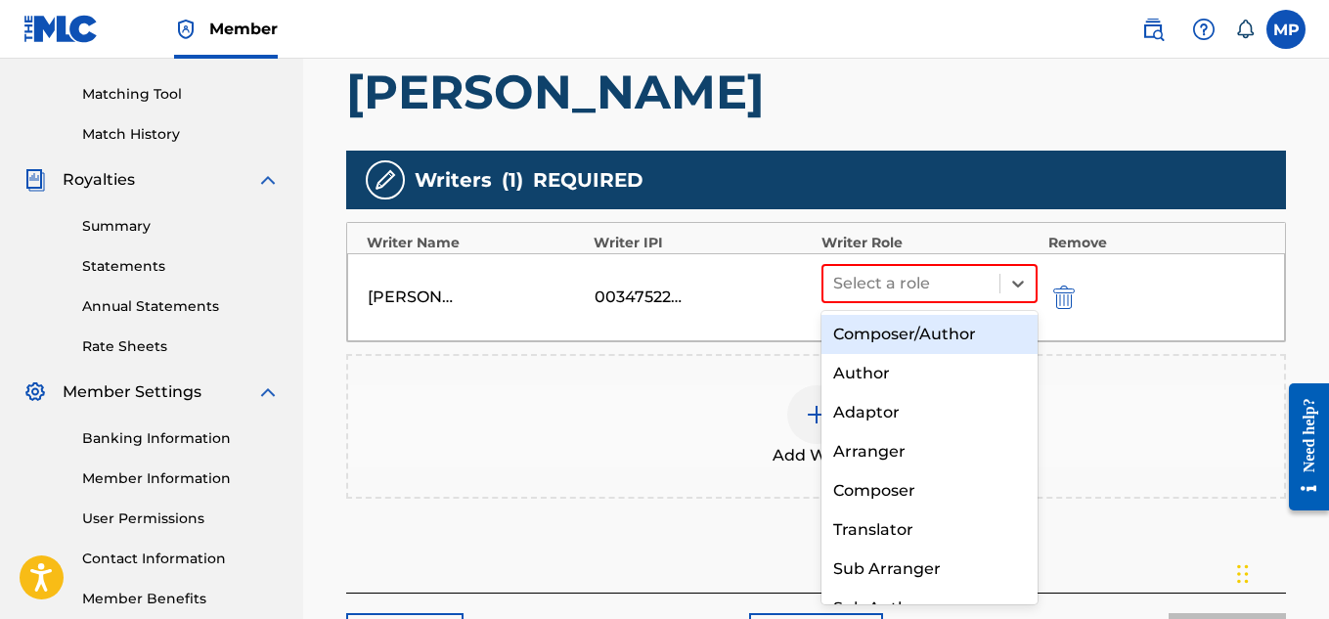
click at [906, 333] on div "Composer/Author" at bounding box center [930, 334] width 217 height 39
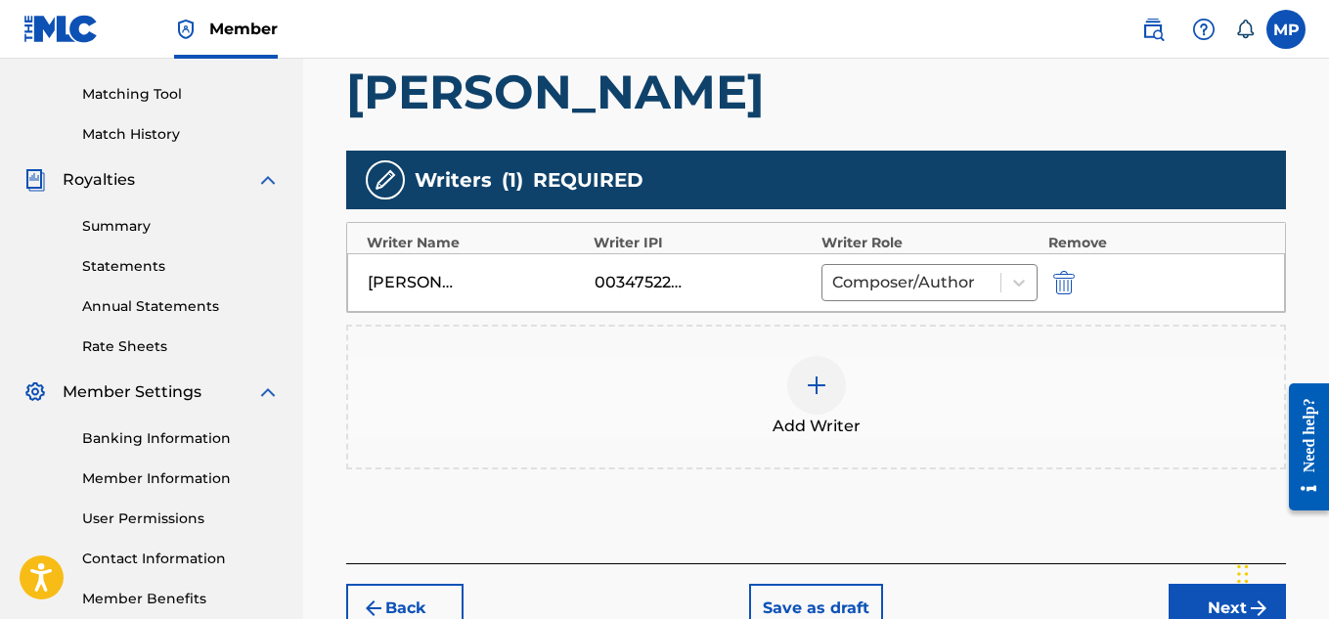
scroll to position [613, 0]
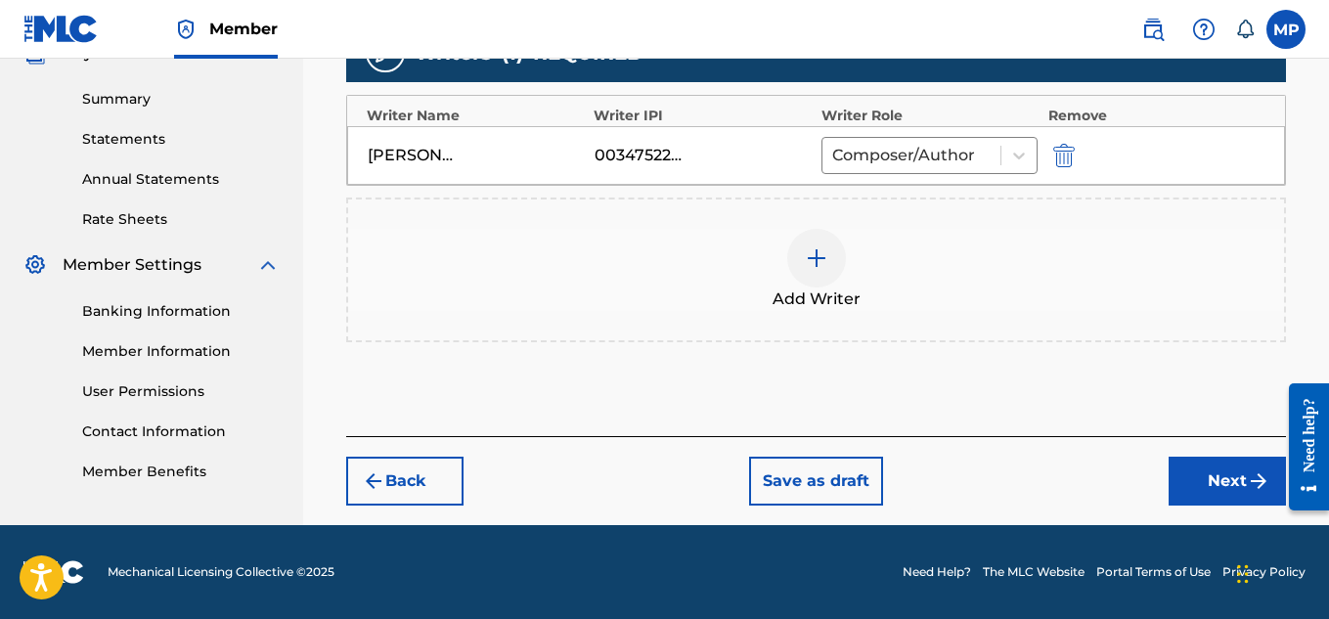
click at [1205, 471] on button "Next" at bounding box center [1227, 481] width 117 height 49
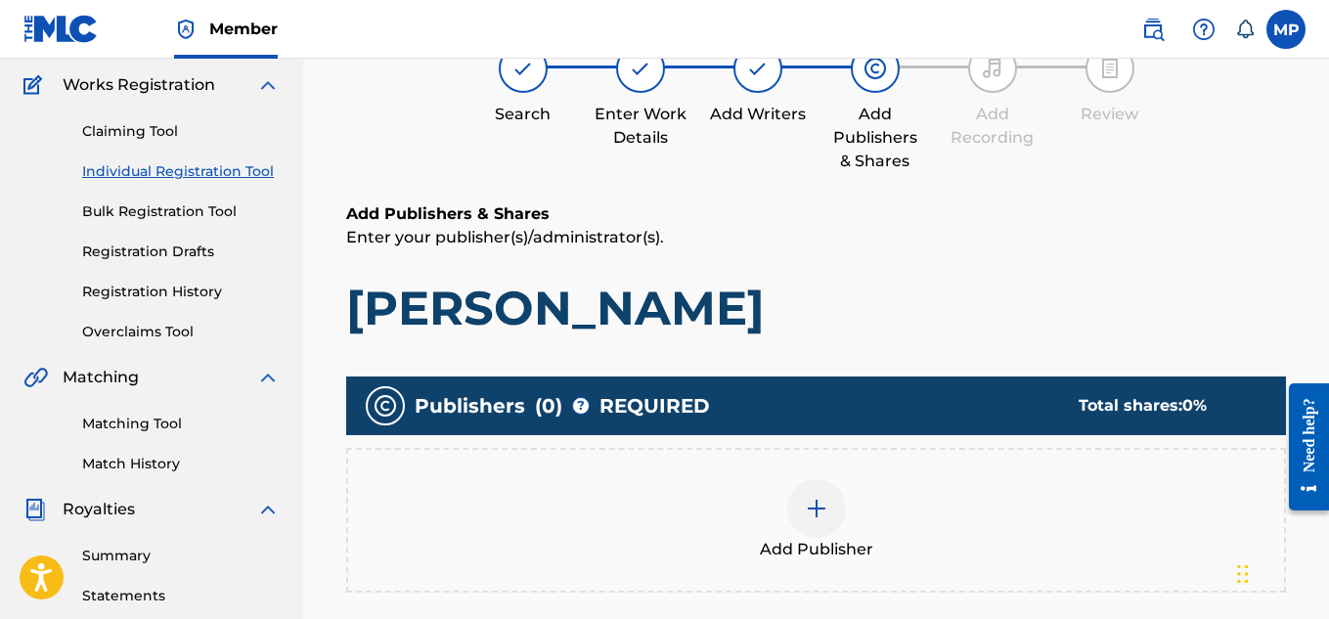
scroll to position [249, 0]
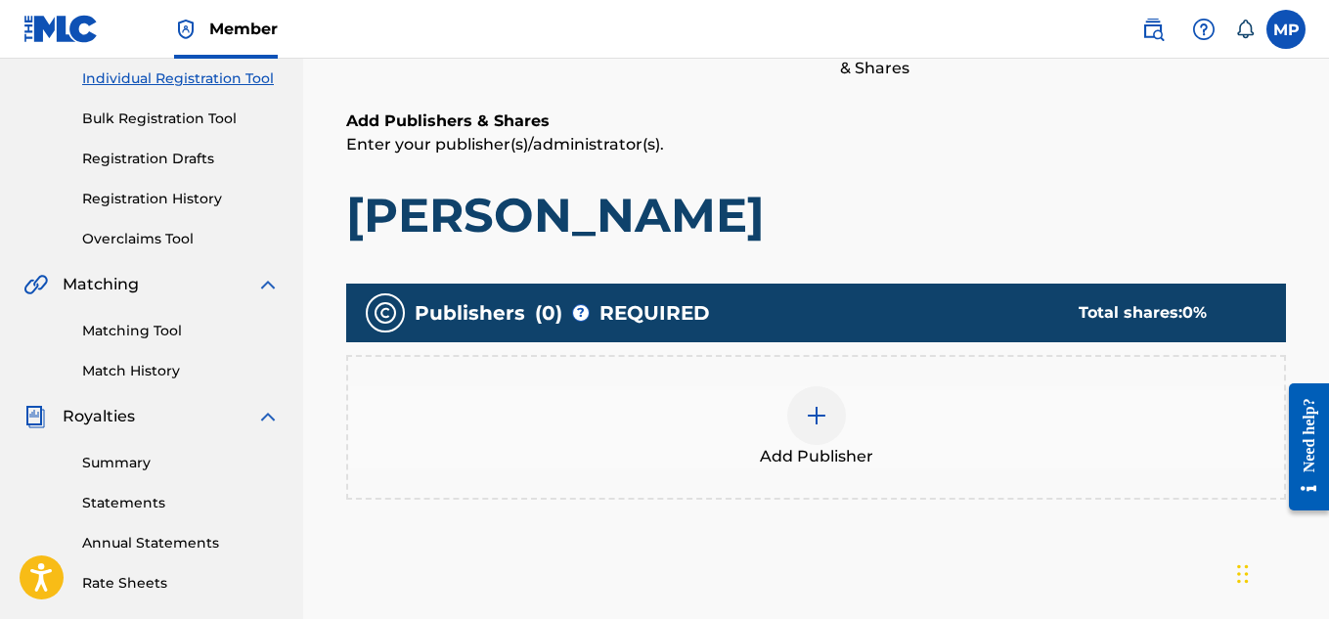
click at [834, 402] on div at bounding box center [816, 415] width 59 height 59
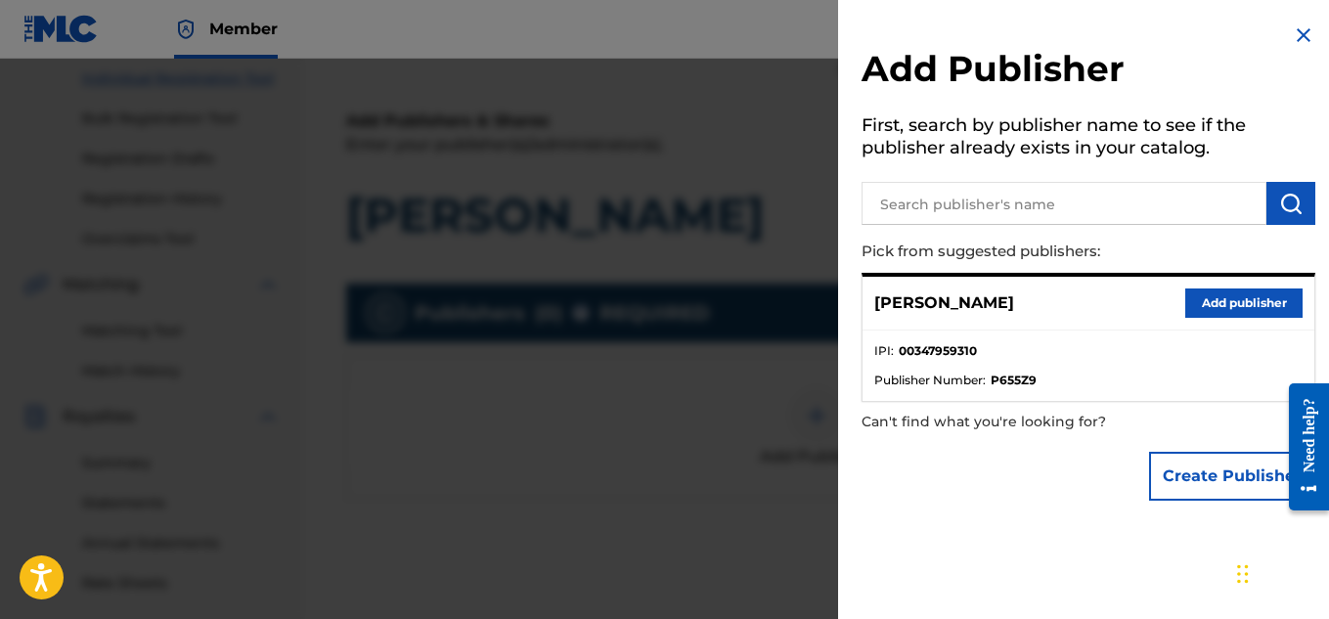
click at [1203, 292] on button "Add publisher" at bounding box center [1243, 303] width 117 height 29
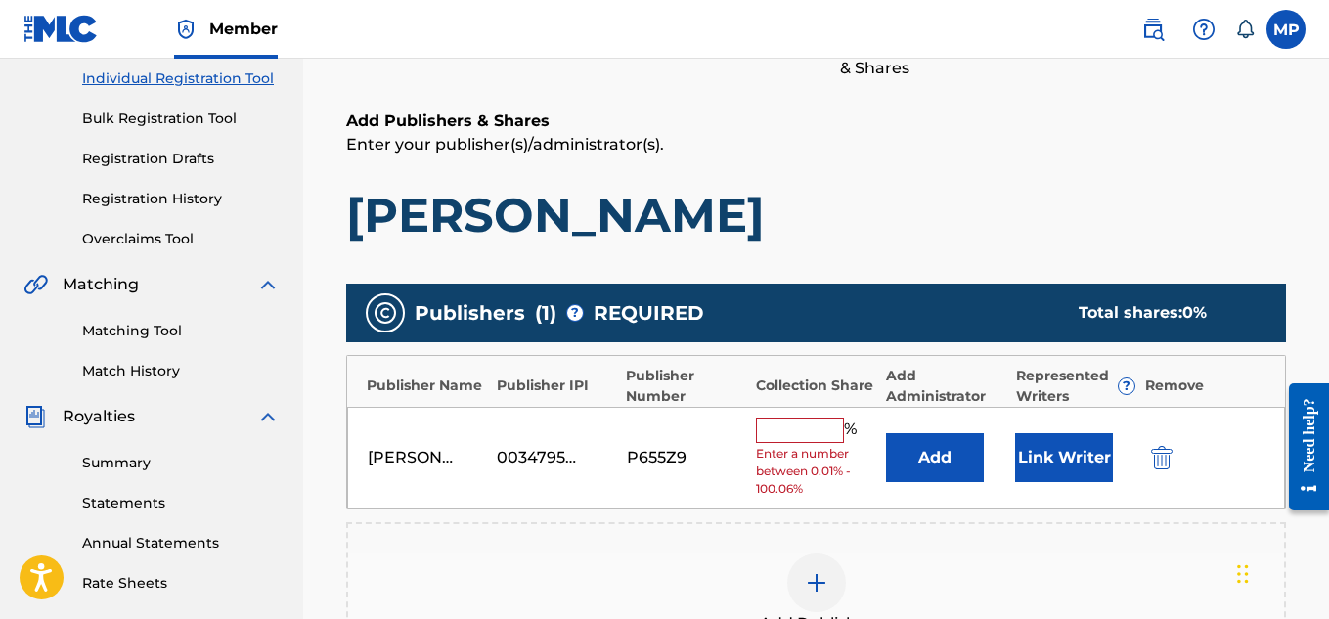
click at [783, 436] on input "text" at bounding box center [800, 430] width 88 height 25
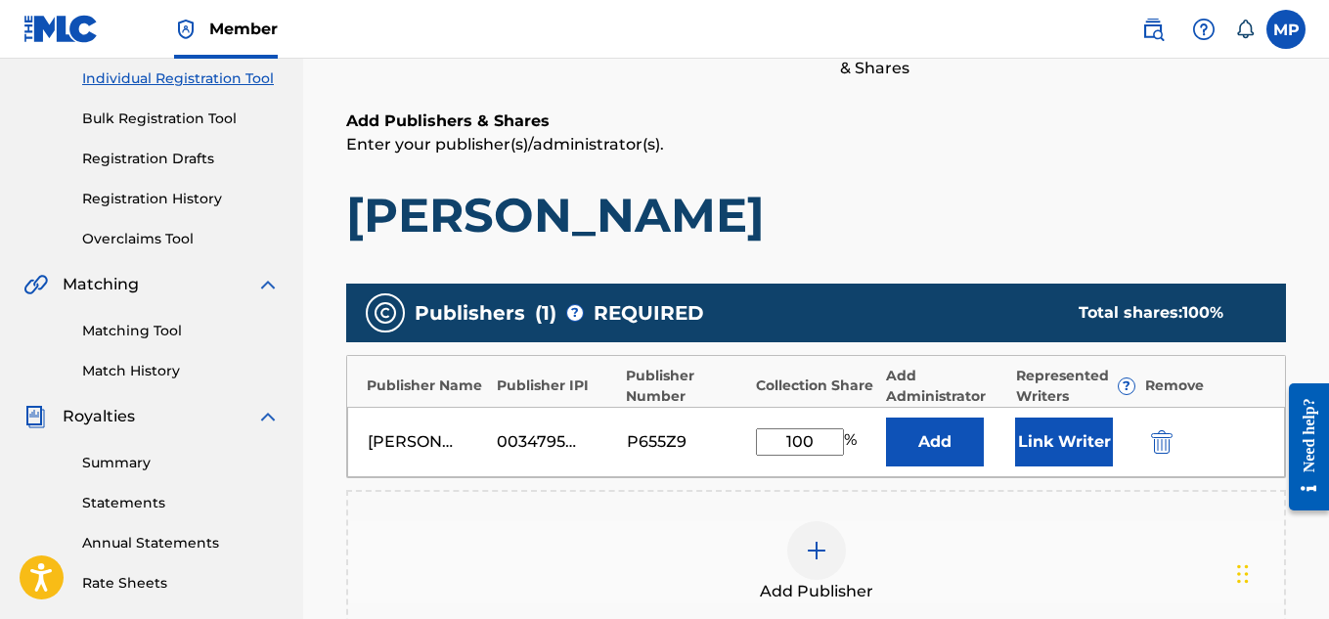
type input "100"
click at [1030, 446] on button "Link Writer" at bounding box center [1064, 442] width 98 height 49
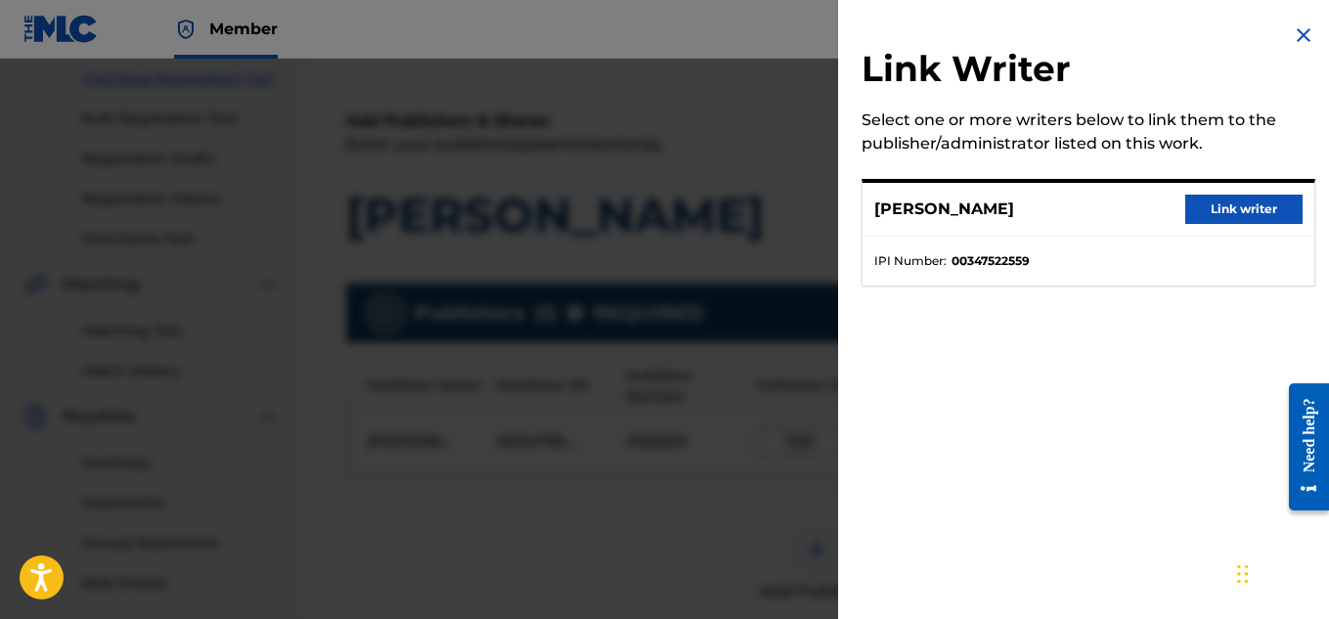
click at [1224, 214] on button "Link writer" at bounding box center [1243, 209] width 117 height 29
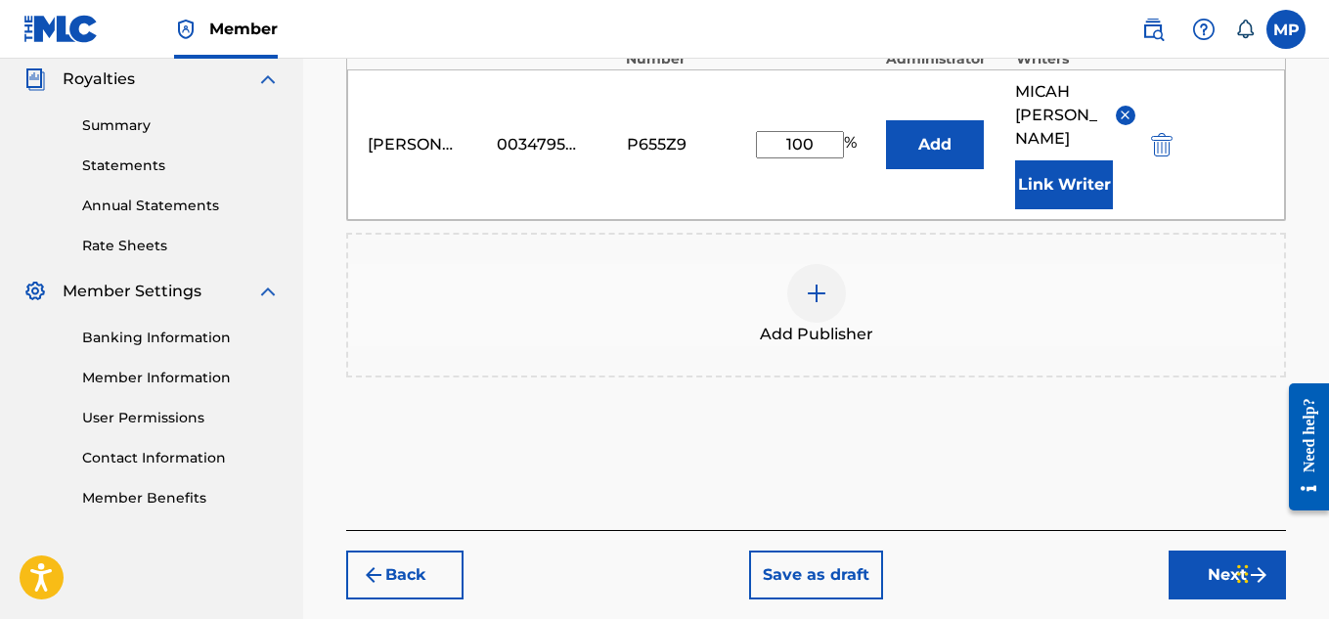
scroll to position [600, 0]
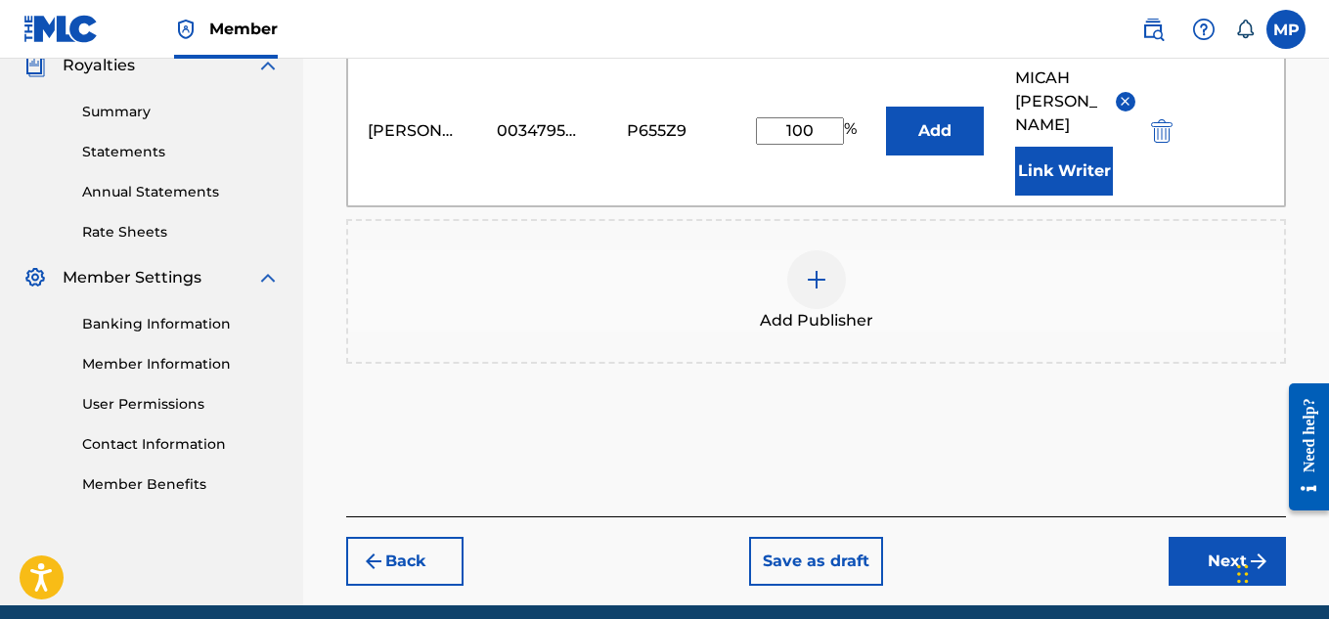
click at [1188, 539] on button "Next" at bounding box center [1227, 561] width 117 height 49
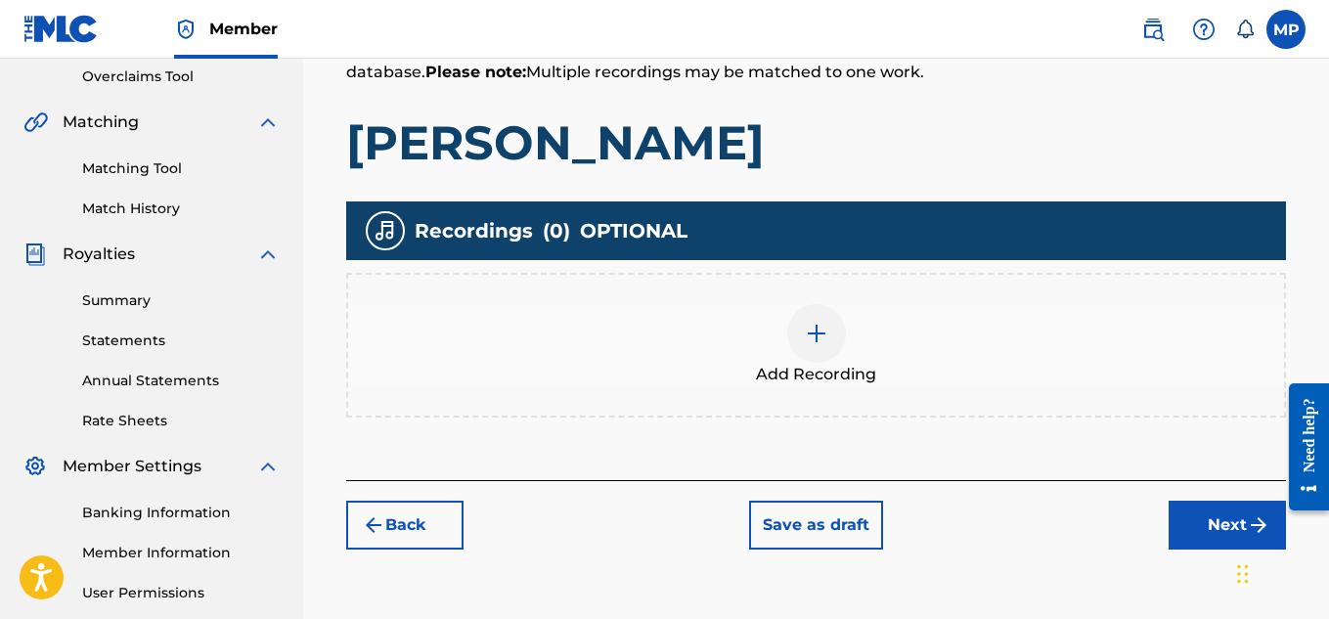
scroll to position [424, 0]
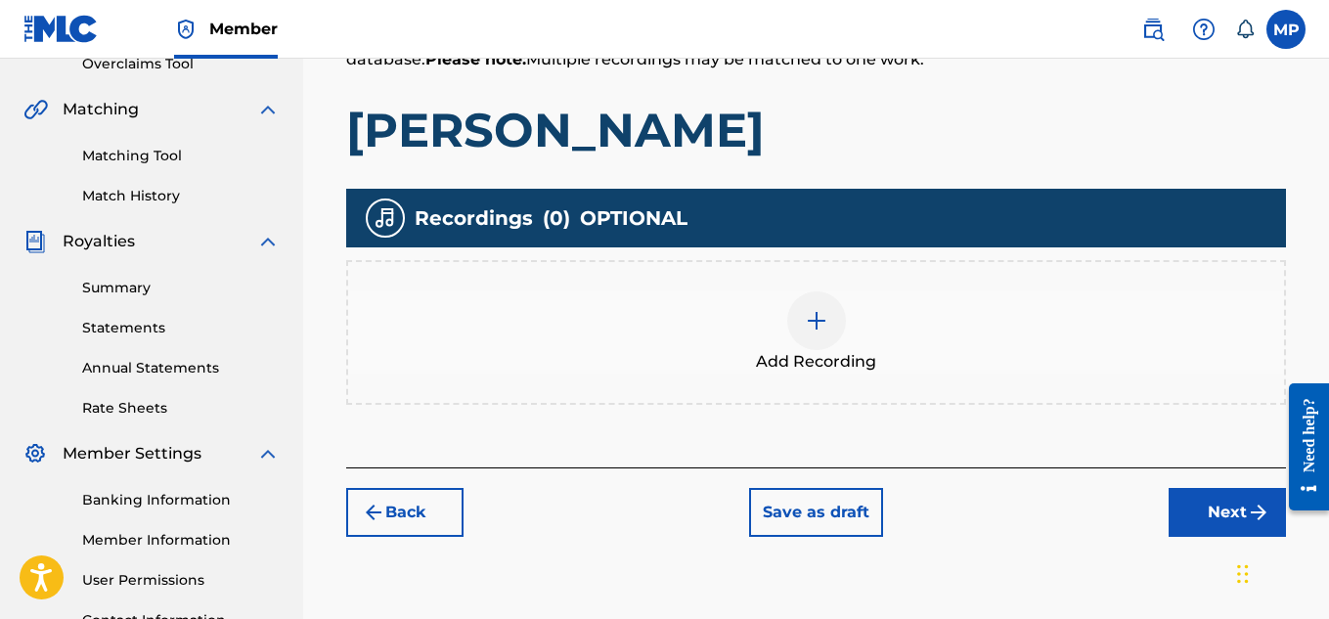
click at [829, 312] on div at bounding box center [816, 320] width 59 height 59
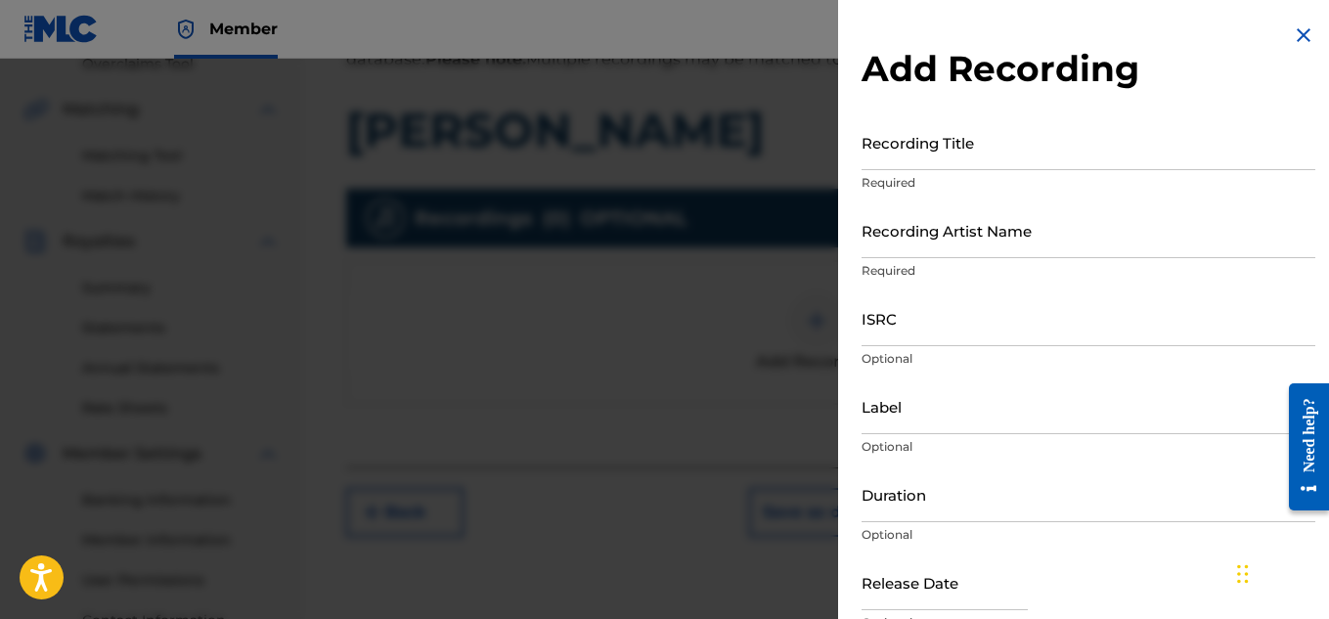
click at [945, 148] on input "Recording Title" at bounding box center [1089, 142] width 454 height 56
paste input "[PERSON_NAME]"
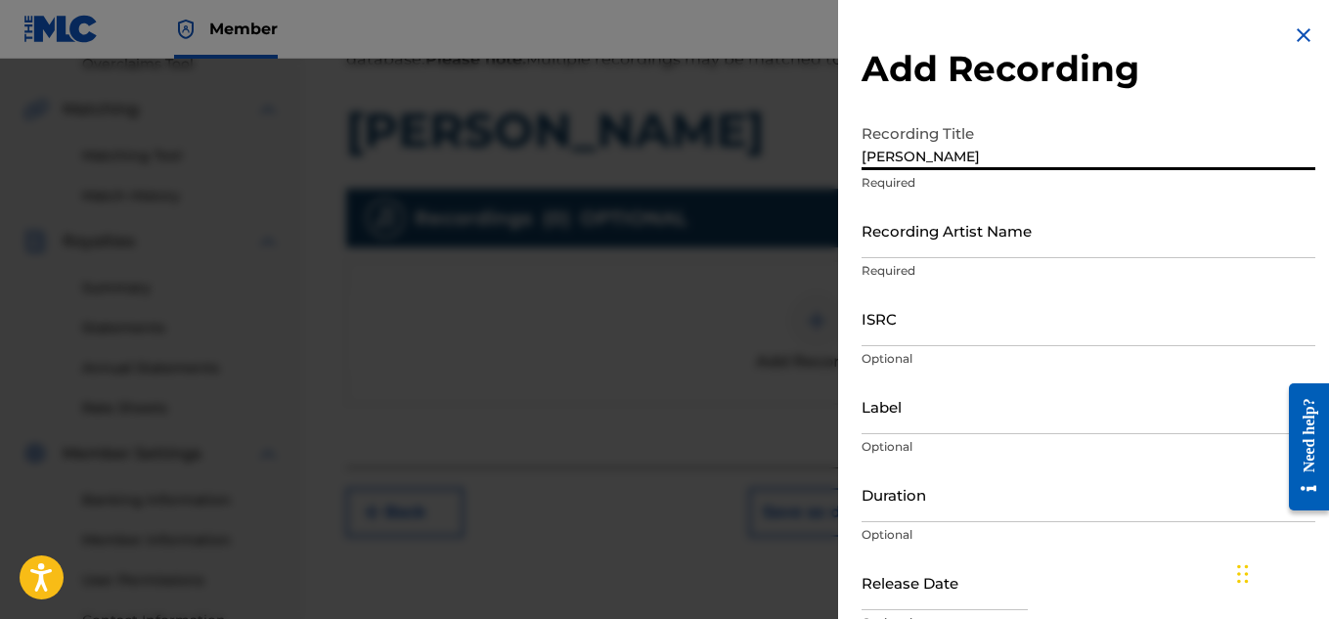
type input "[PERSON_NAME]"
click at [932, 239] on input "Recording Artist Name" at bounding box center [1089, 230] width 454 height 56
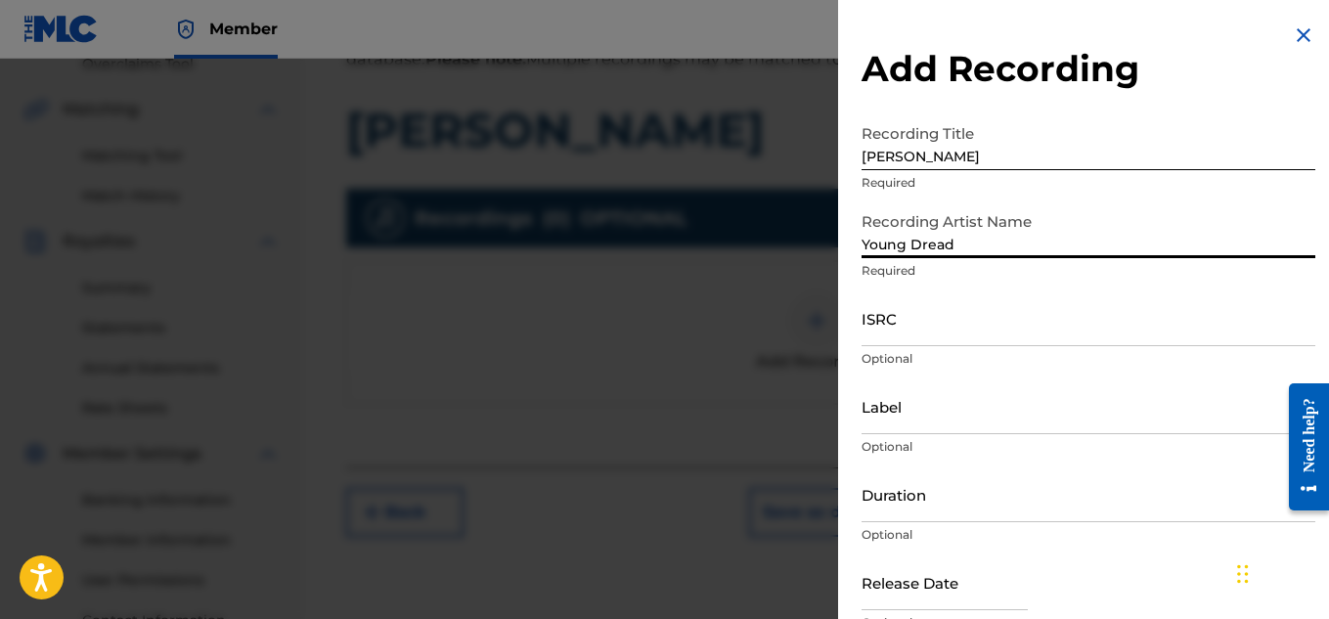
type input "Young Dread"
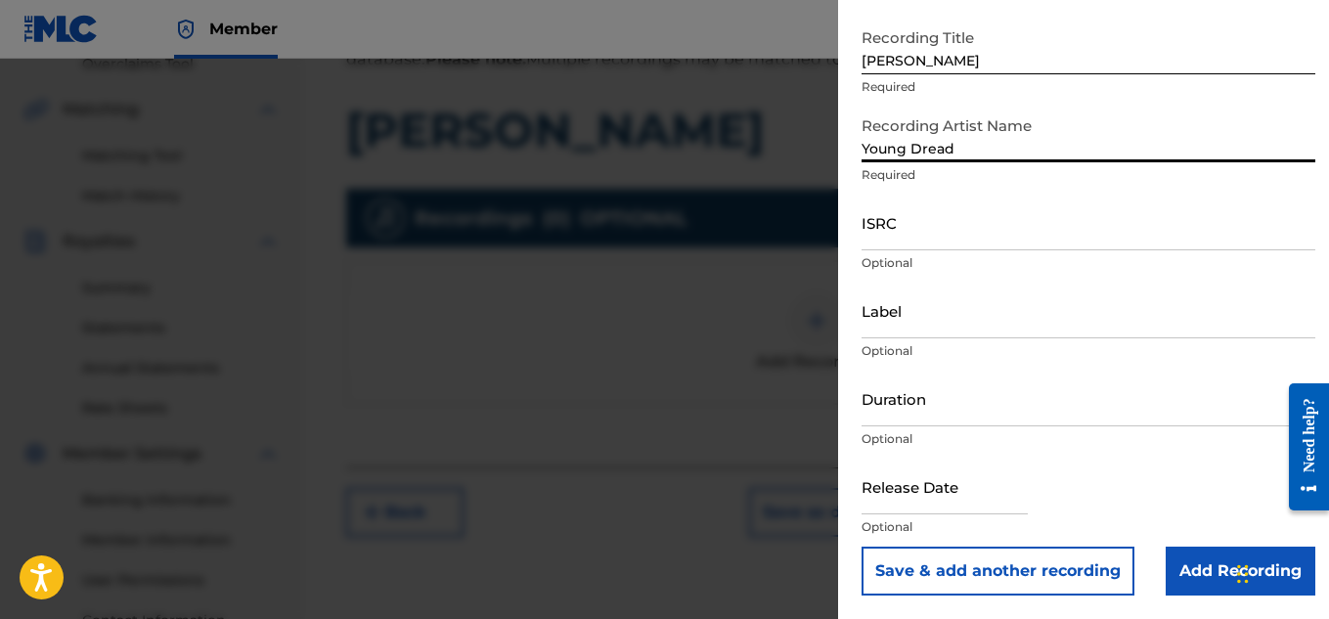
click at [1180, 563] on input "Add Recording" at bounding box center [1241, 571] width 150 height 49
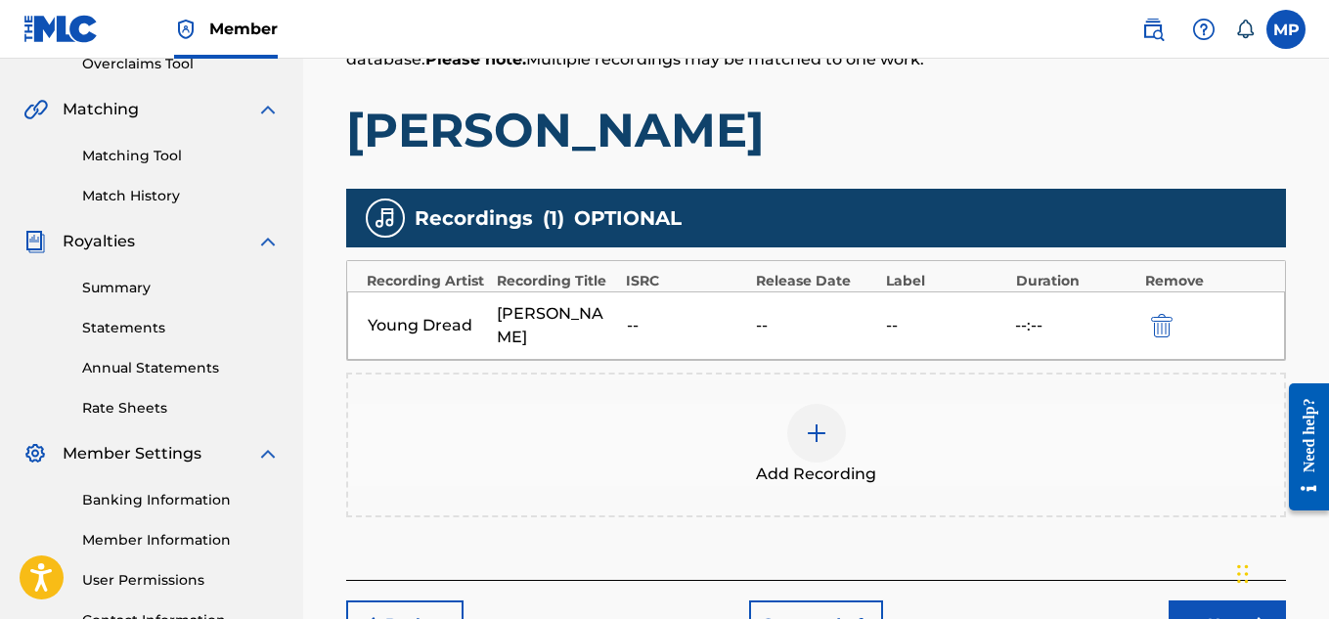
scroll to position [594, 0]
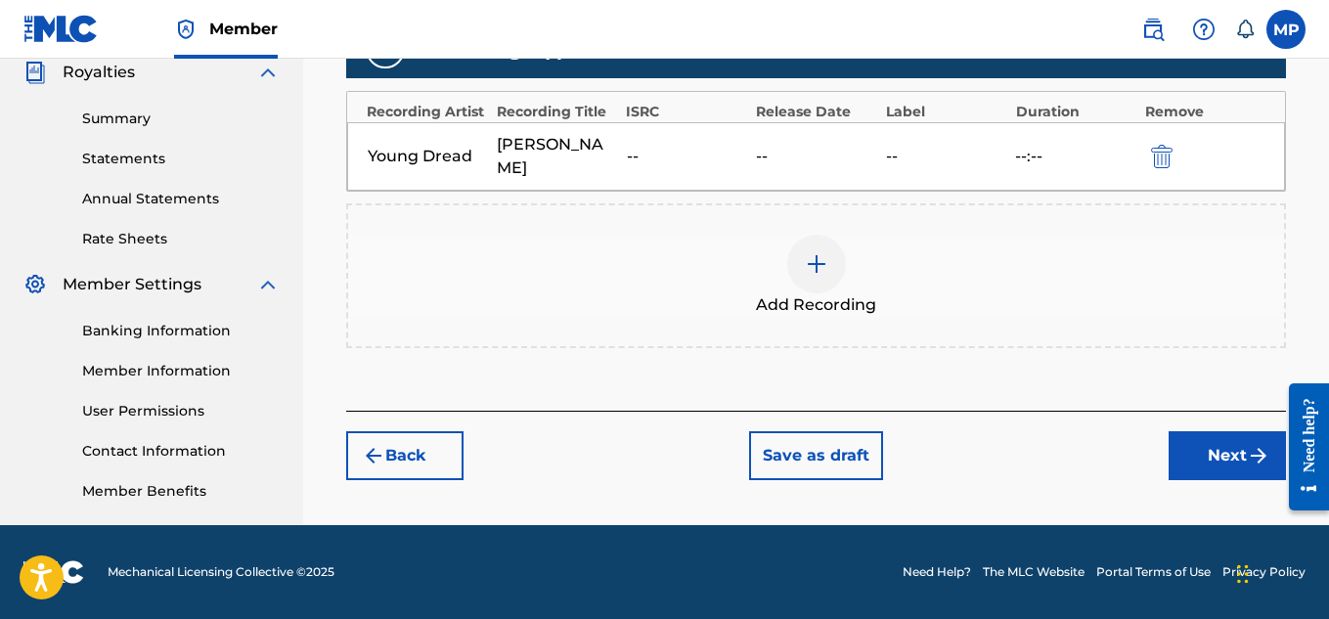
click at [1234, 442] on button "Next" at bounding box center [1227, 455] width 117 height 49
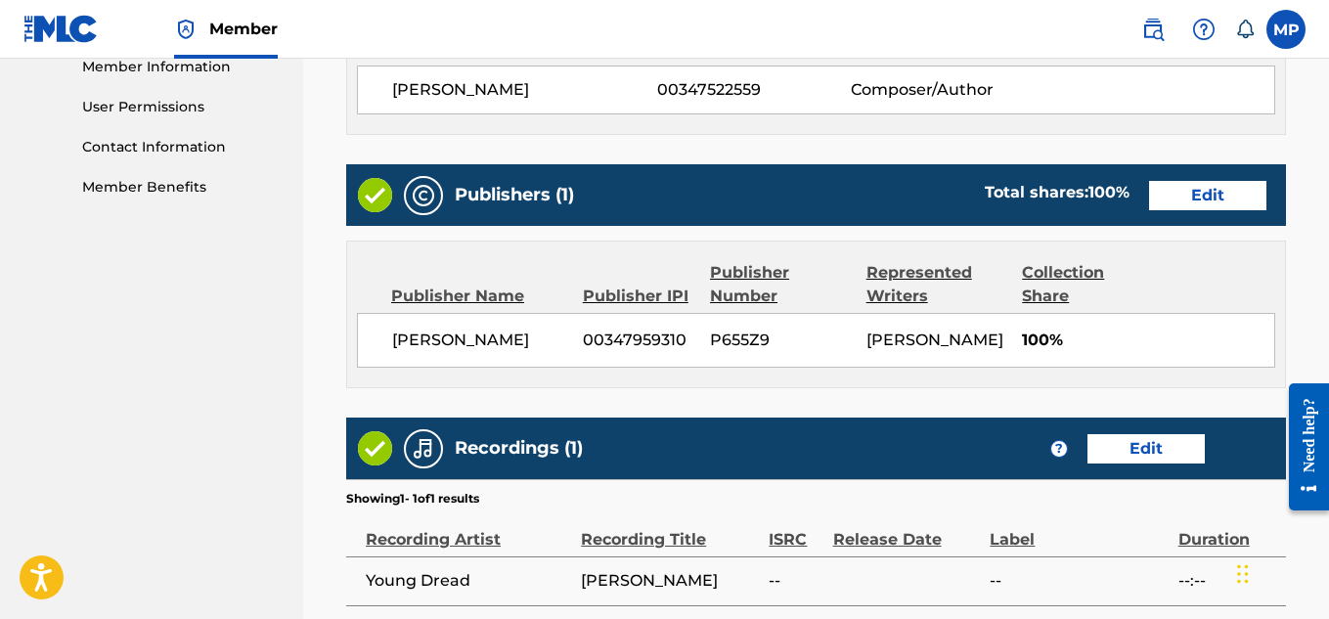
scroll to position [1097, 0]
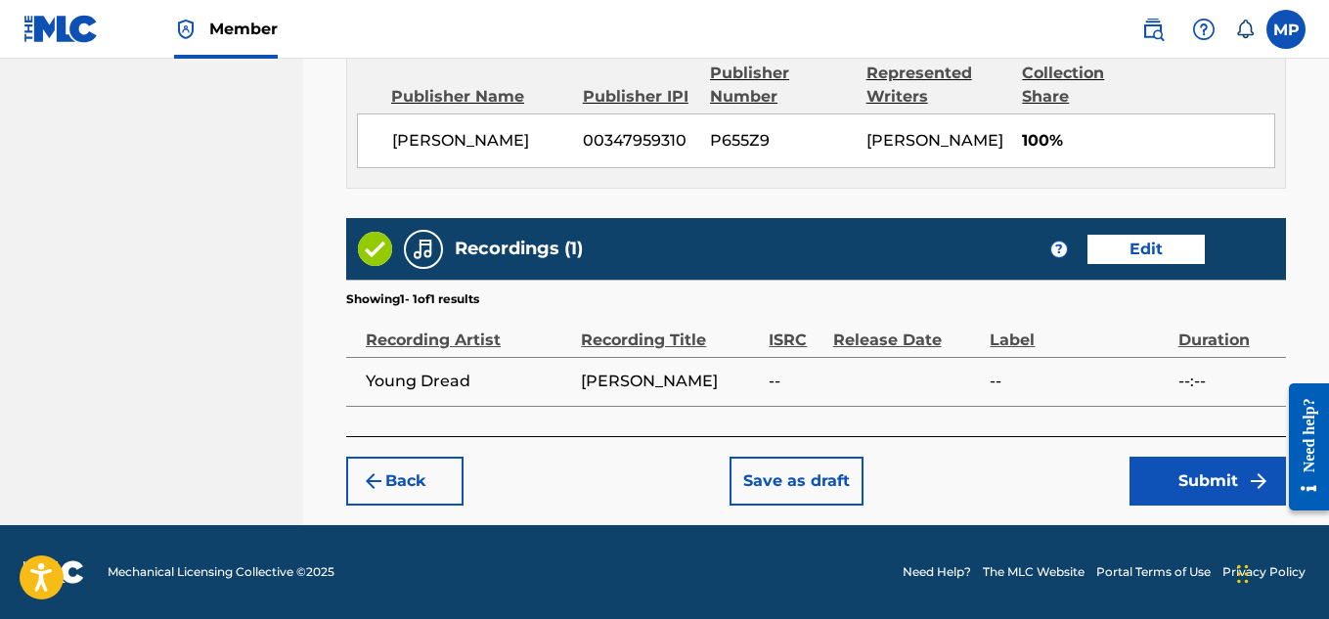
click at [1198, 480] on button "Submit" at bounding box center [1208, 481] width 156 height 49
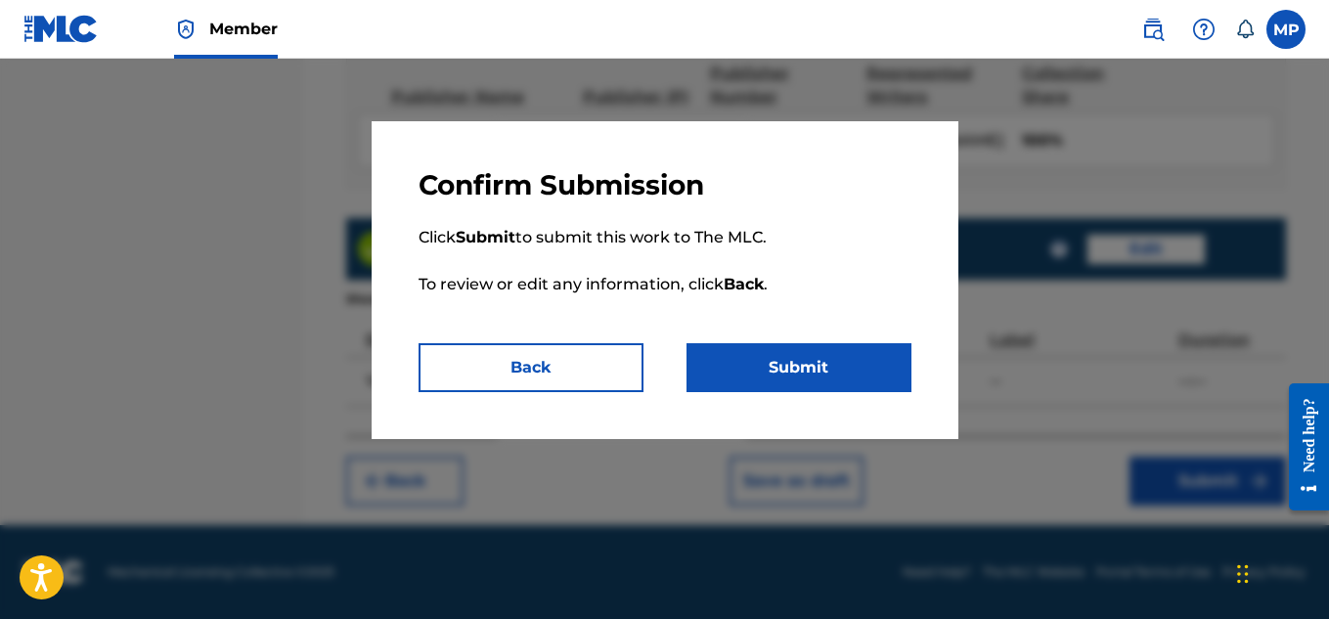
click at [871, 370] on button "Submit" at bounding box center [799, 367] width 225 height 49
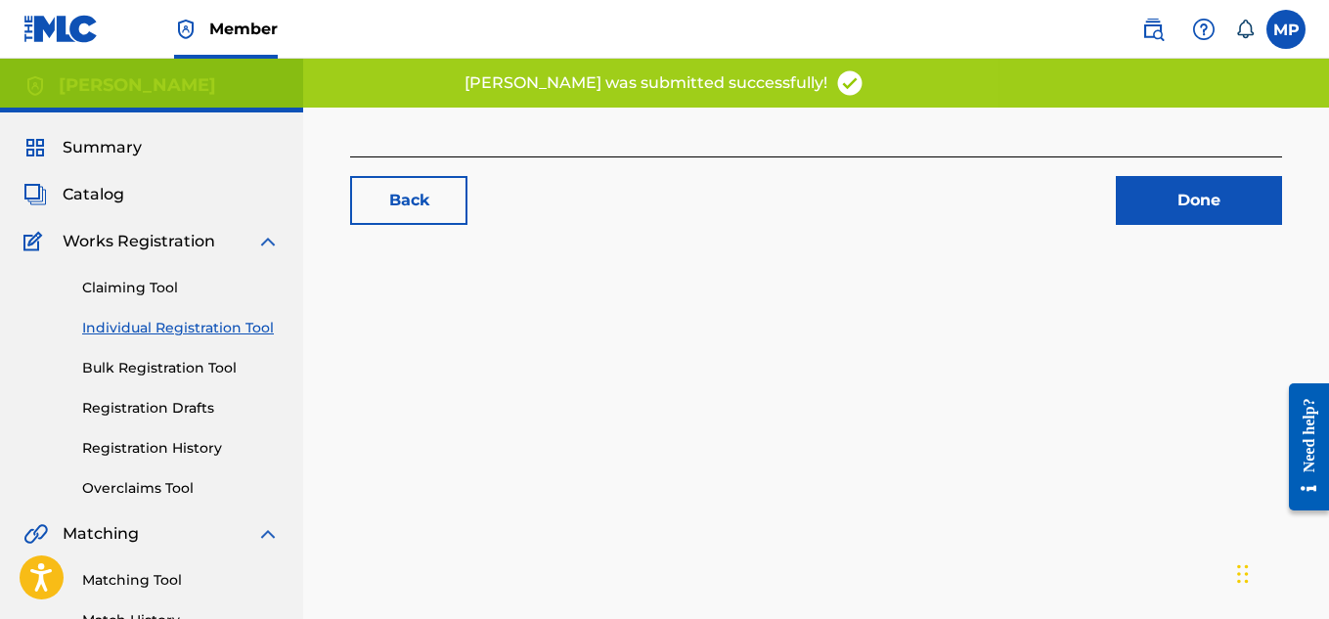
click at [436, 202] on link "Back" at bounding box center [408, 200] width 117 height 49
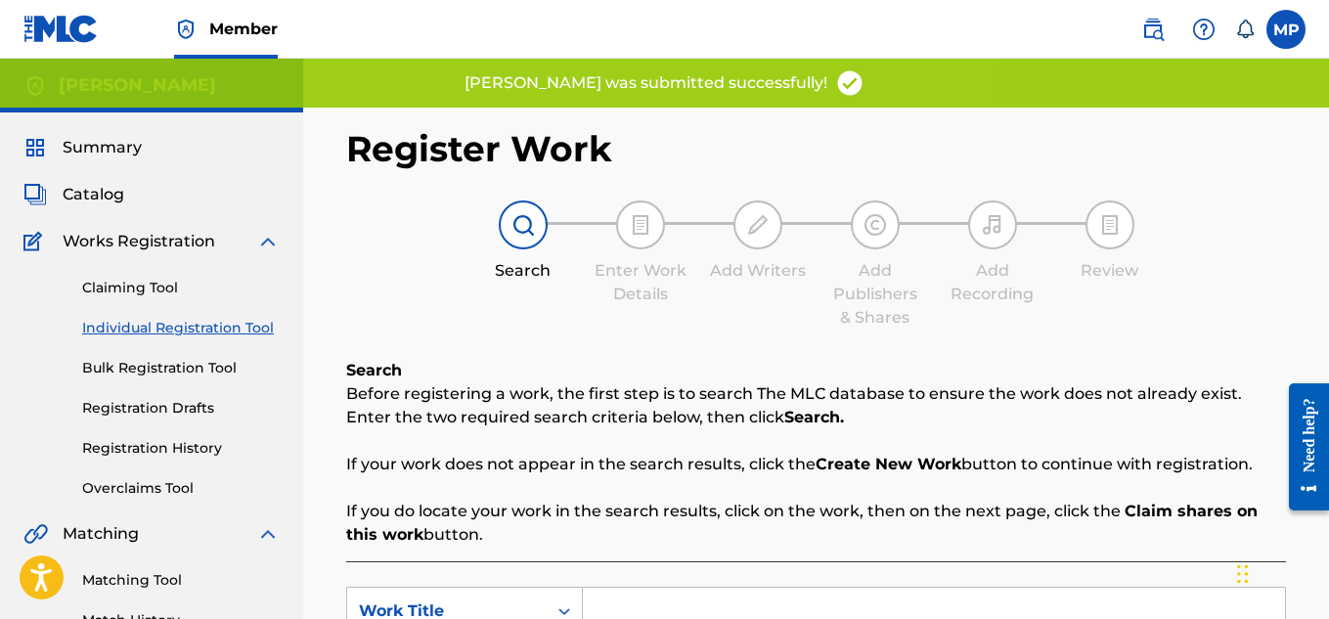
scroll to position [291, 0]
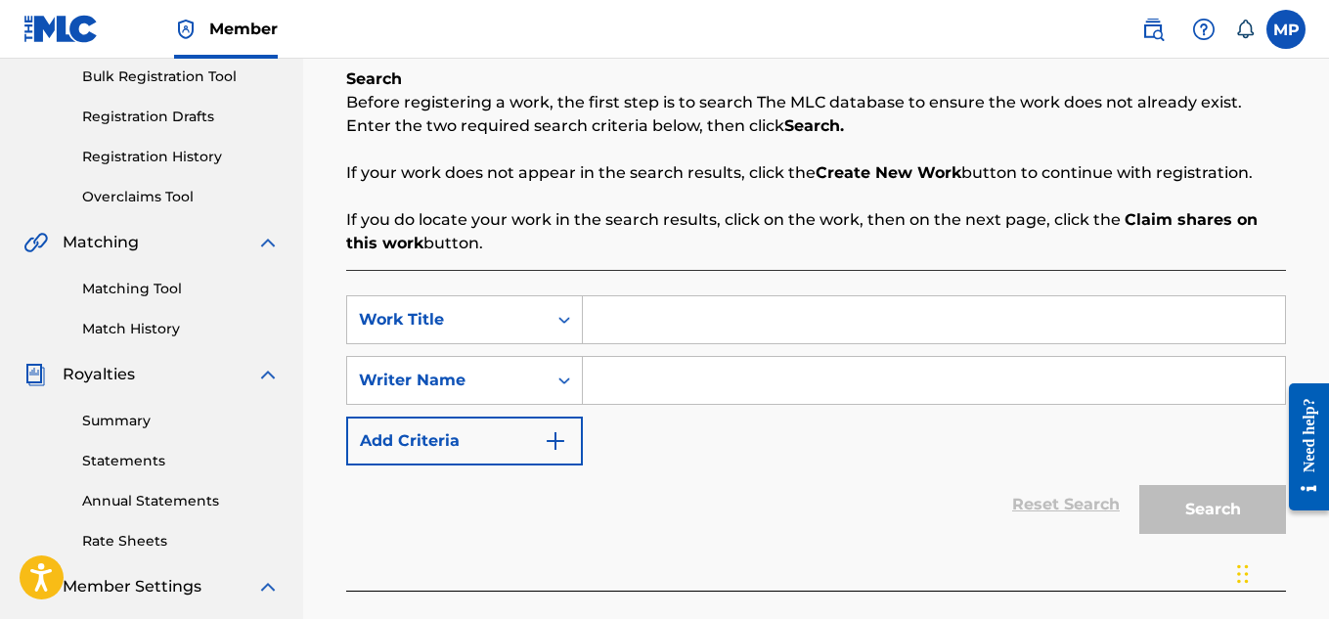
click at [659, 292] on div "SearchWithCriteriaafb93cff-fad6-4d34-aa9b-5b5eb67fa90d Work Title SearchWithCri…" at bounding box center [816, 430] width 940 height 321
click at [667, 301] on input "Search Form" at bounding box center [934, 319] width 702 height 47
paste input "FOR SURE"
type input "FOR SURE"
click at [720, 391] on input "Search Form" at bounding box center [934, 380] width 702 height 47
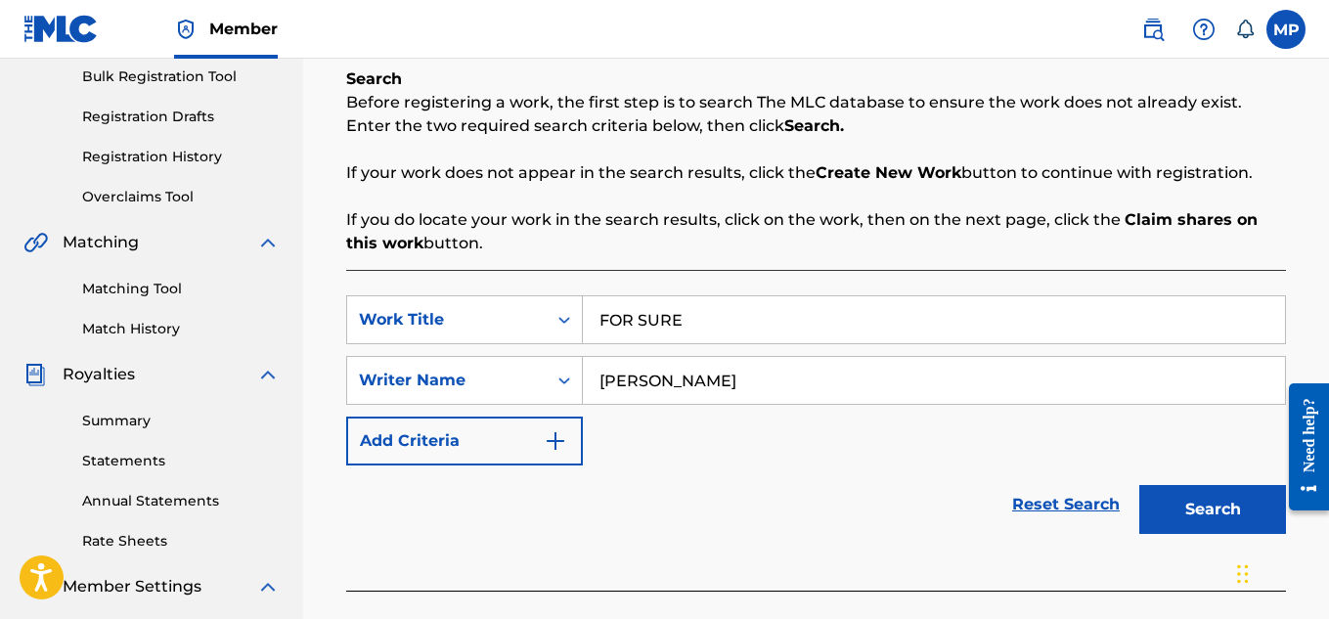
type input "[PERSON_NAME]"
click at [1205, 510] on button "Search" at bounding box center [1212, 509] width 147 height 49
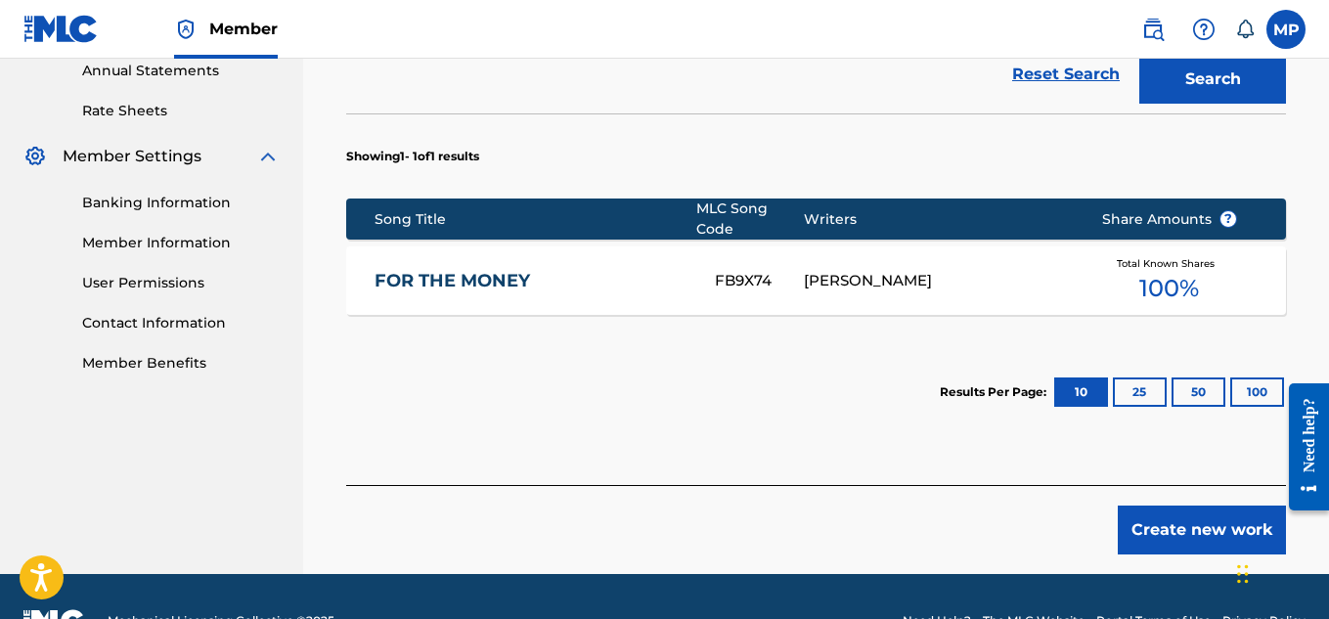
scroll to position [765, 0]
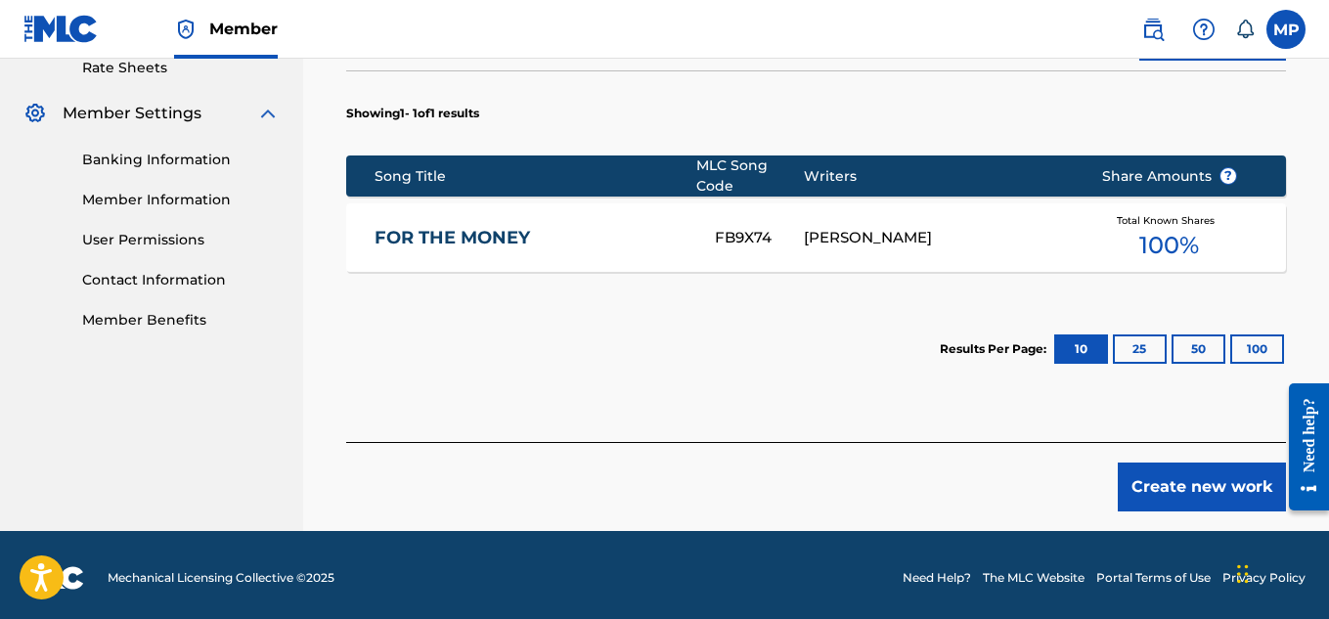
click at [1168, 493] on button "Create new work" at bounding box center [1202, 487] width 168 height 49
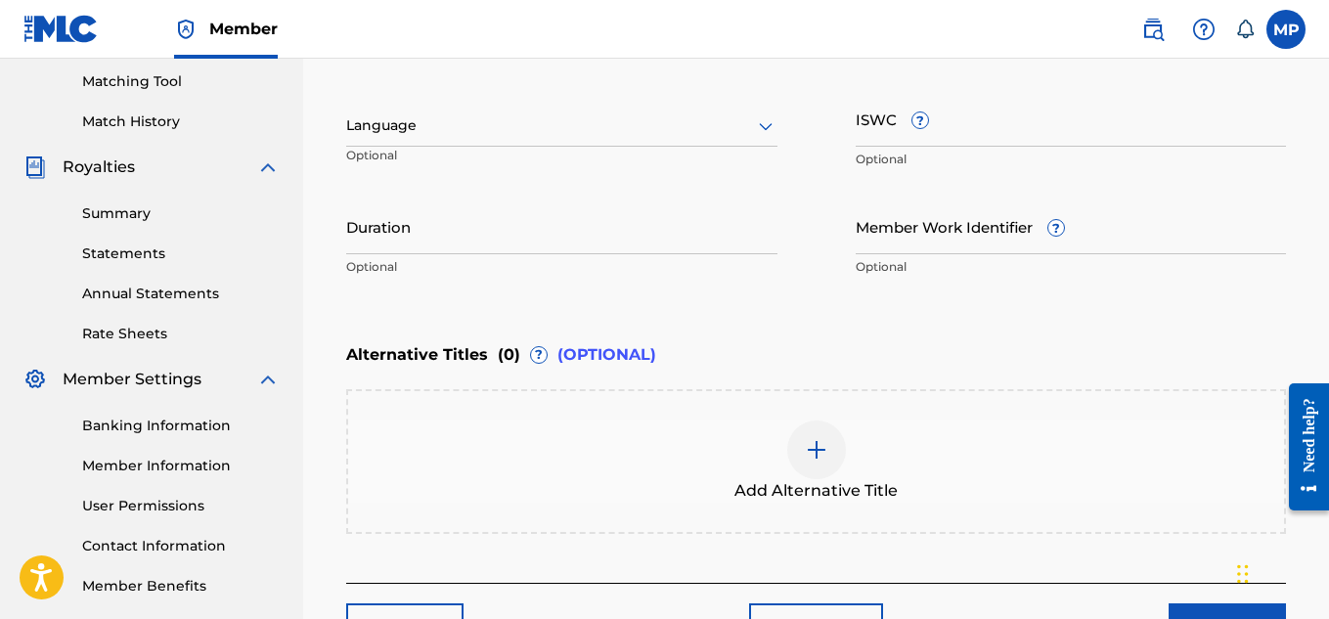
scroll to position [389, 0]
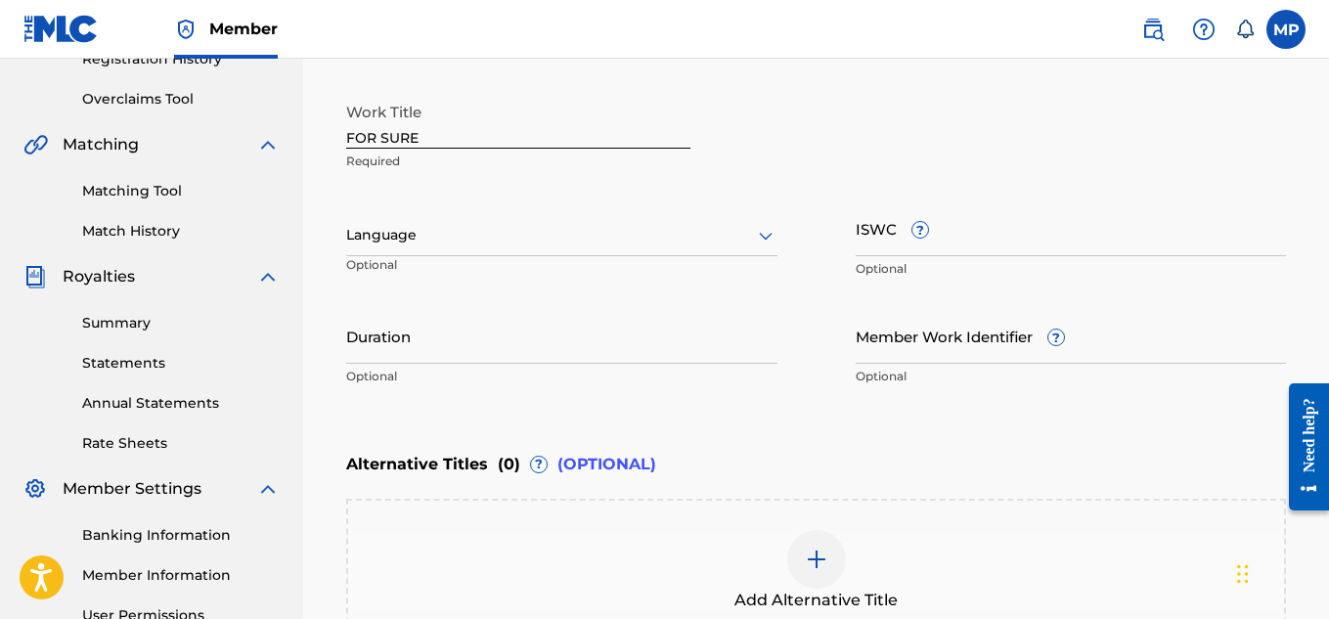
click at [1064, 244] on input "ISWC ?" at bounding box center [1071, 228] width 431 height 56
paste input "T9229749513"
type input "T9229749513"
click at [897, 341] on input "Member Work Identifier ?" at bounding box center [1071, 336] width 431 height 56
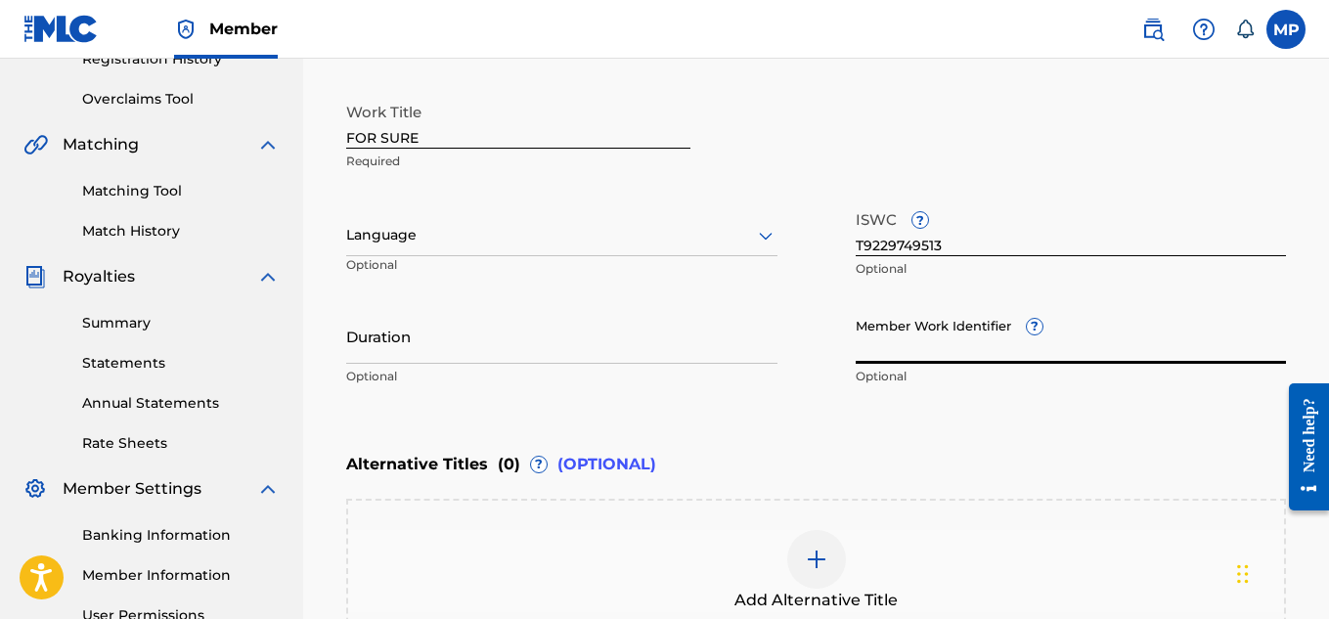
paste input "893487969"
type input "893487969"
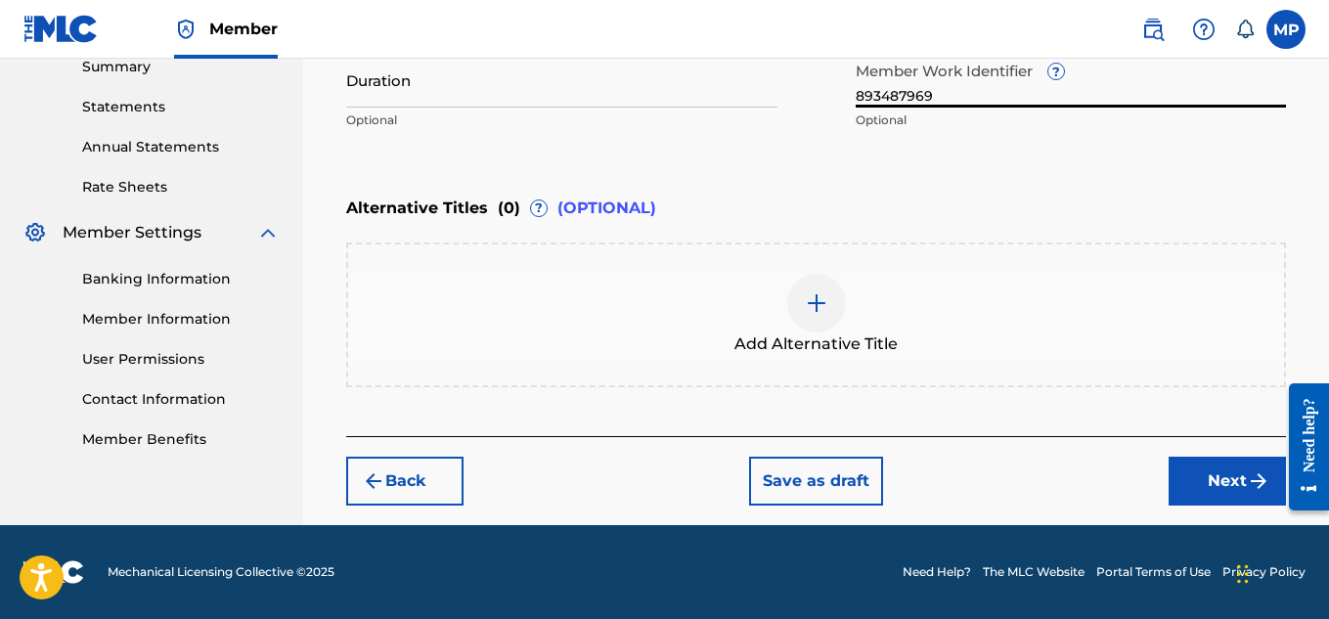
click at [1203, 479] on button "Next" at bounding box center [1227, 481] width 117 height 49
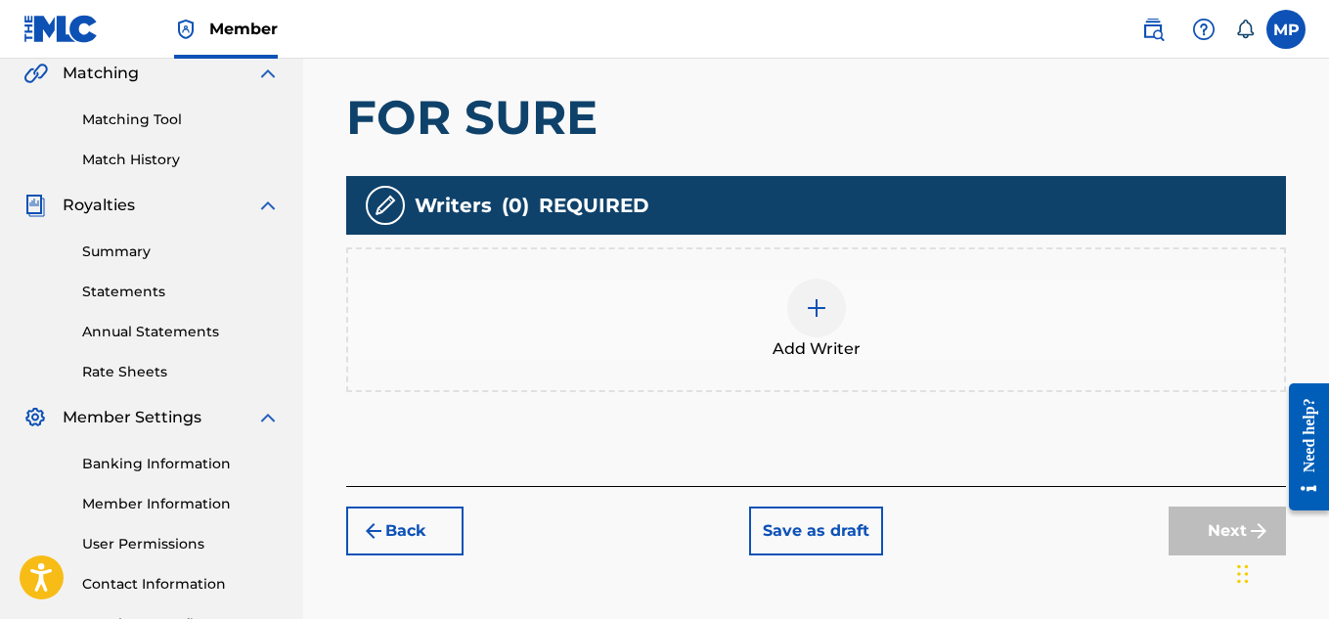
scroll to position [550, 0]
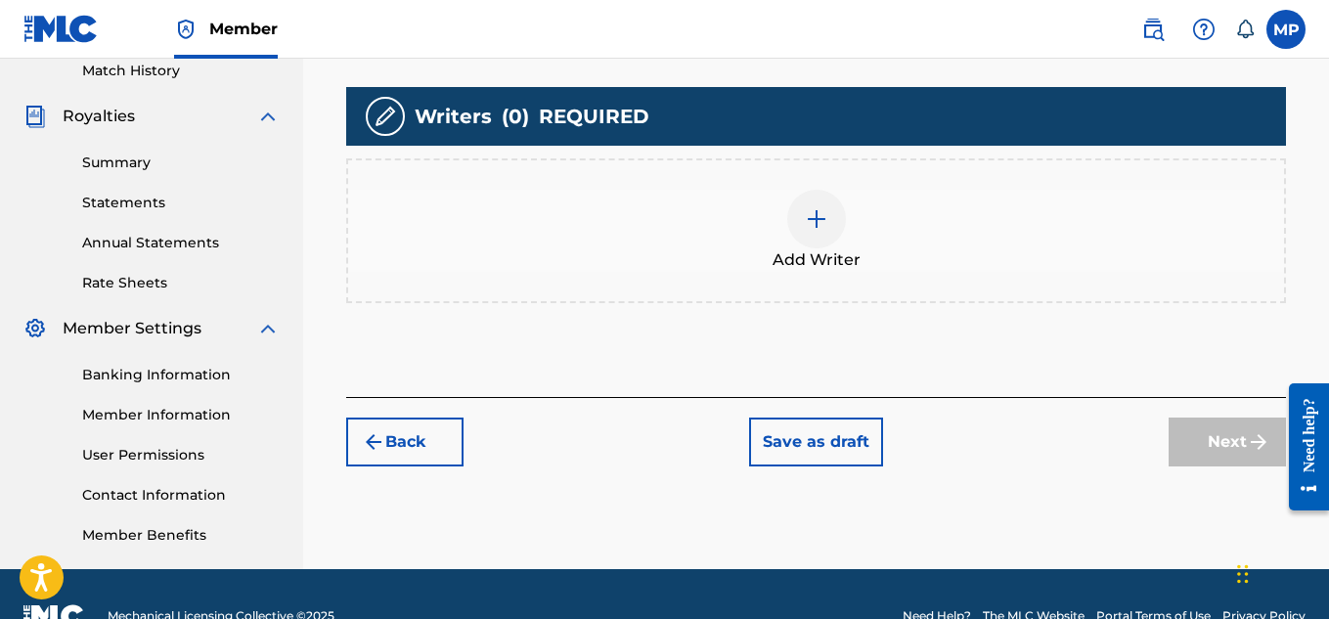
click at [830, 218] on div at bounding box center [816, 219] width 59 height 59
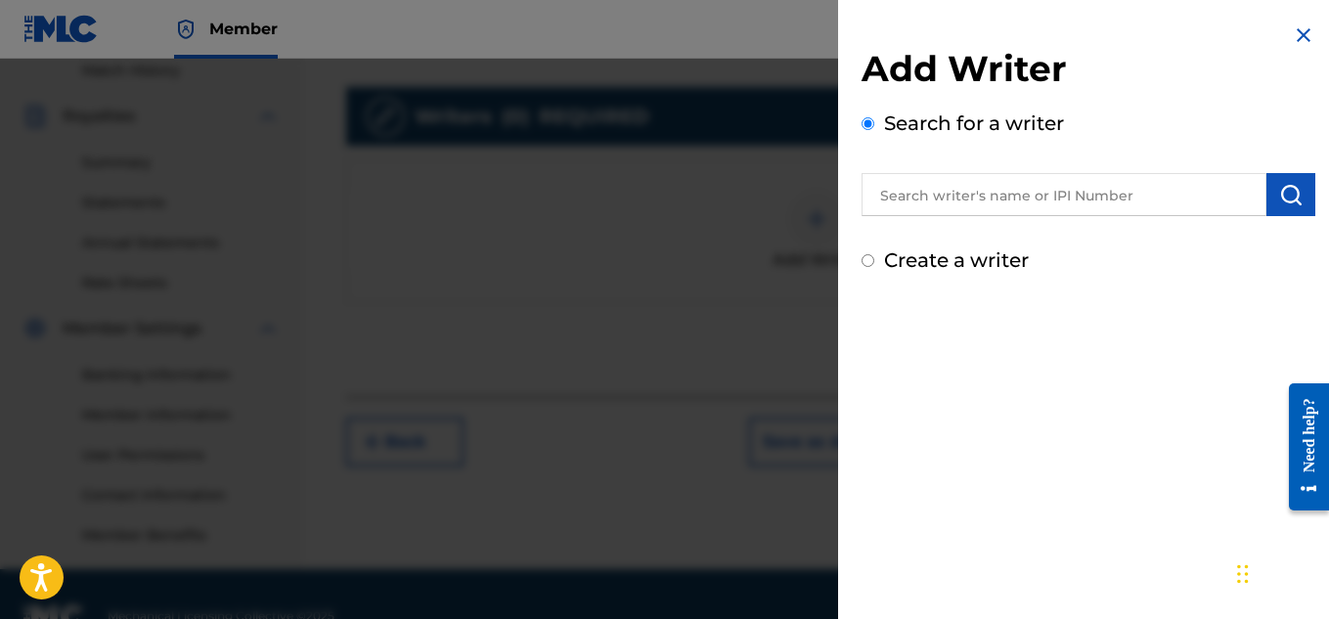
click at [1098, 189] on input "text" at bounding box center [1064, 194] width 405 height 43
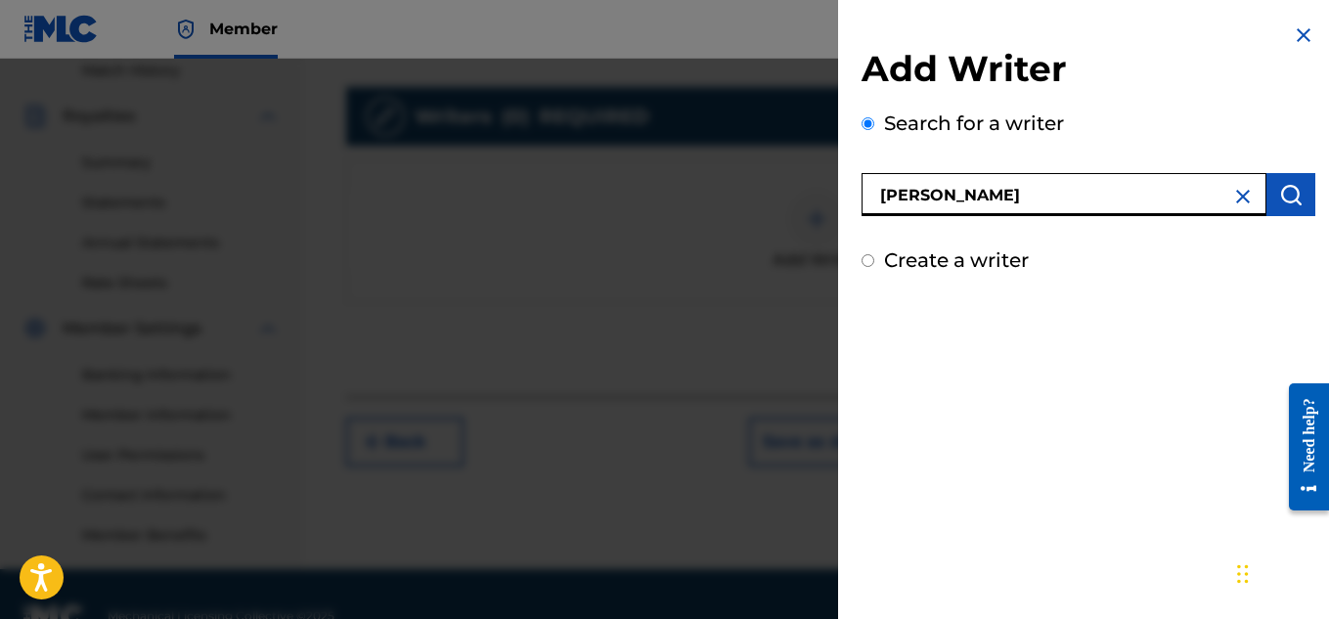
type input "[PERSON_NAME]"
click at [1285, 201] on img "submit" at bounding box center [1290, 194] width 23 height 23
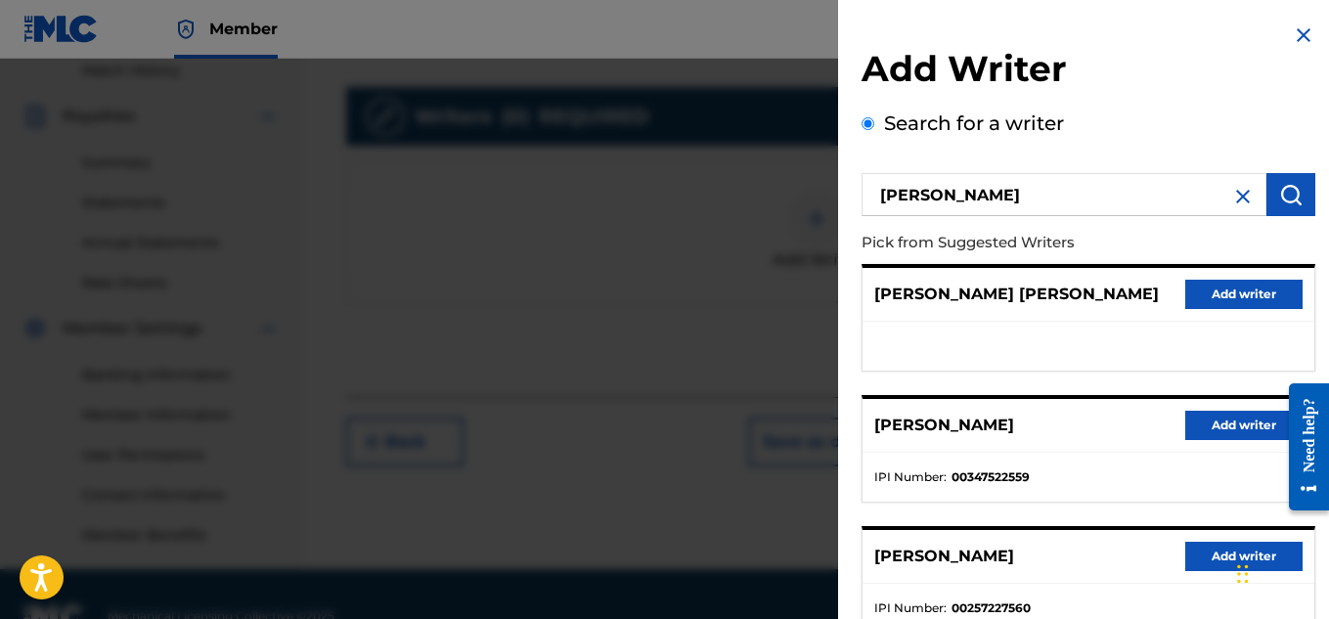
click at [1209, 420] on button "Add writer" at bounding box center [1243, 425] width 117 height 29
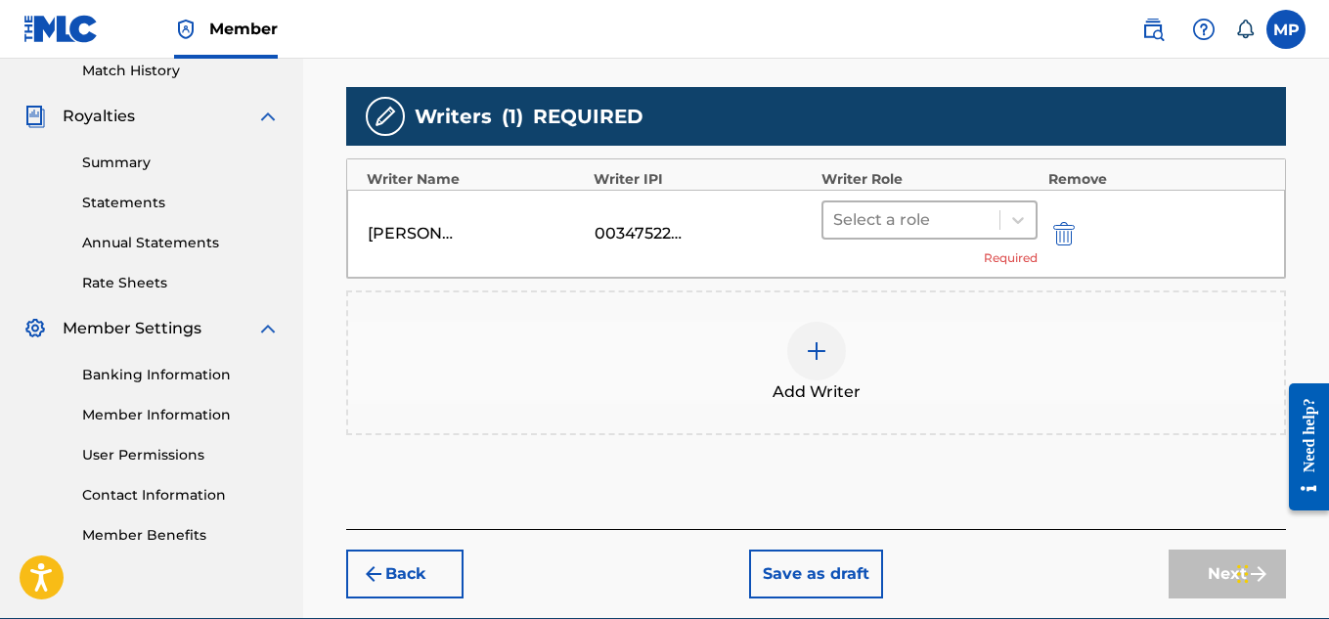
click at [998, 225] on div "Select a role" at bounding box center [911, 219] width 177 height 35
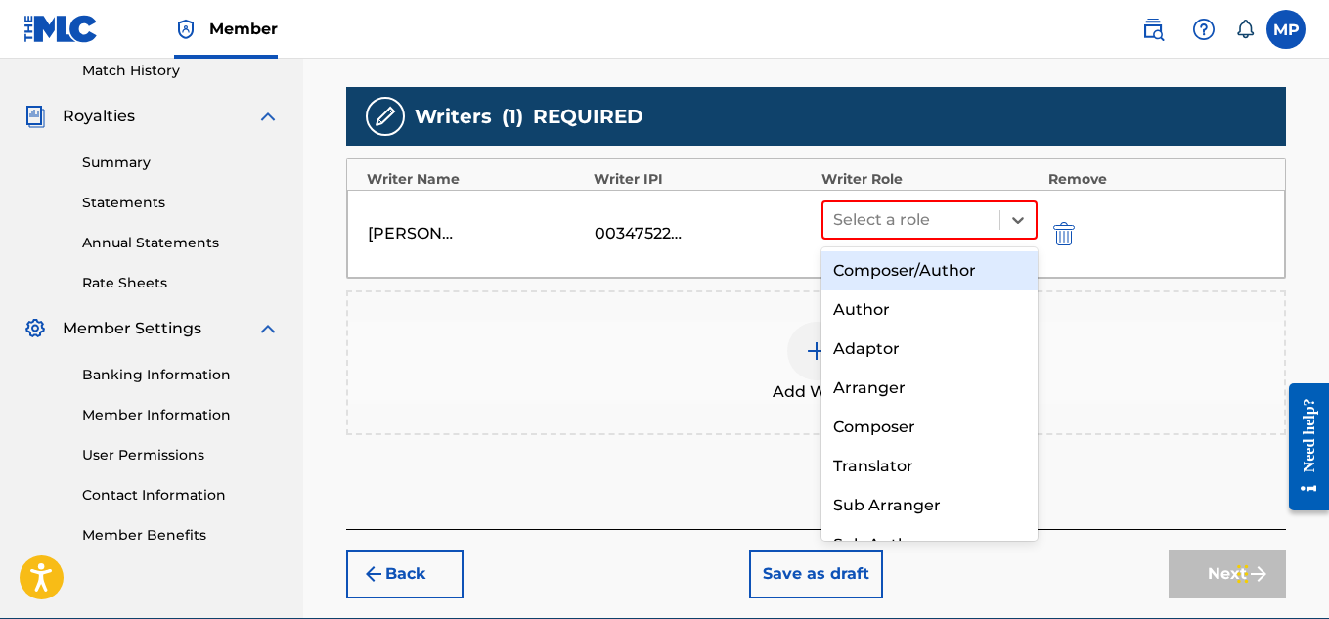
click at [955, 280] on div "Composer/Author" at bounding box center [930, 270] width 217 height 39
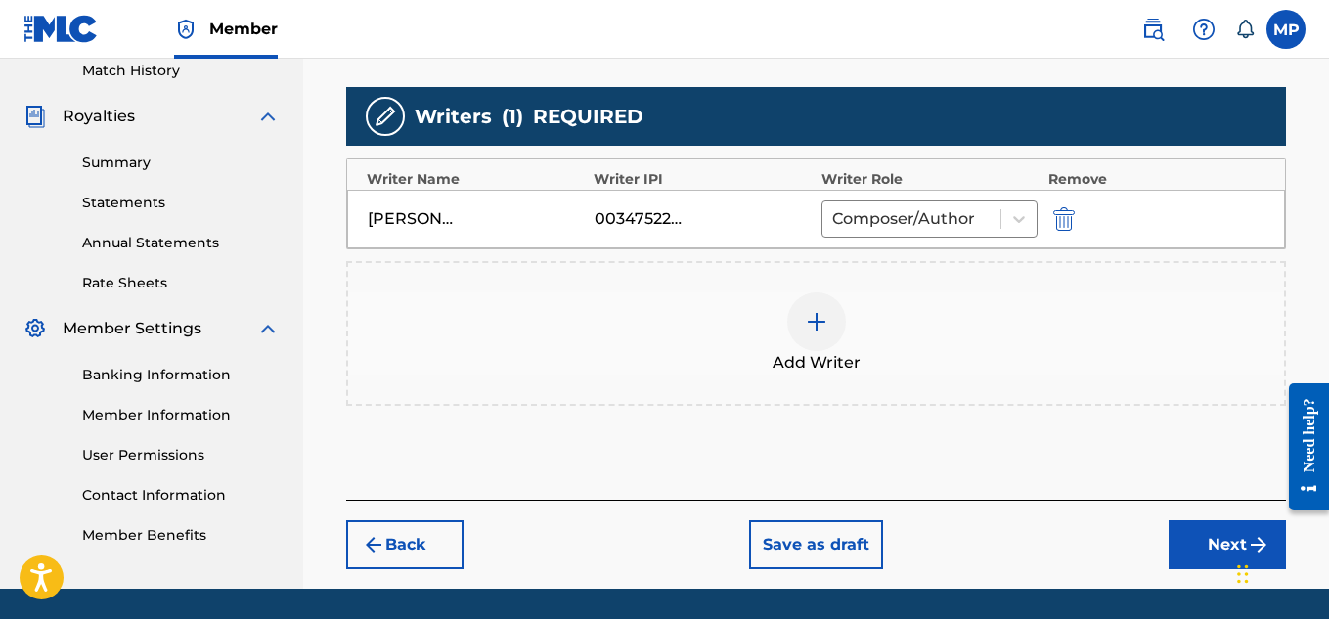
click at [1188, 536] on button "Next" at bounding box center [1227, 544] width 117 height 49
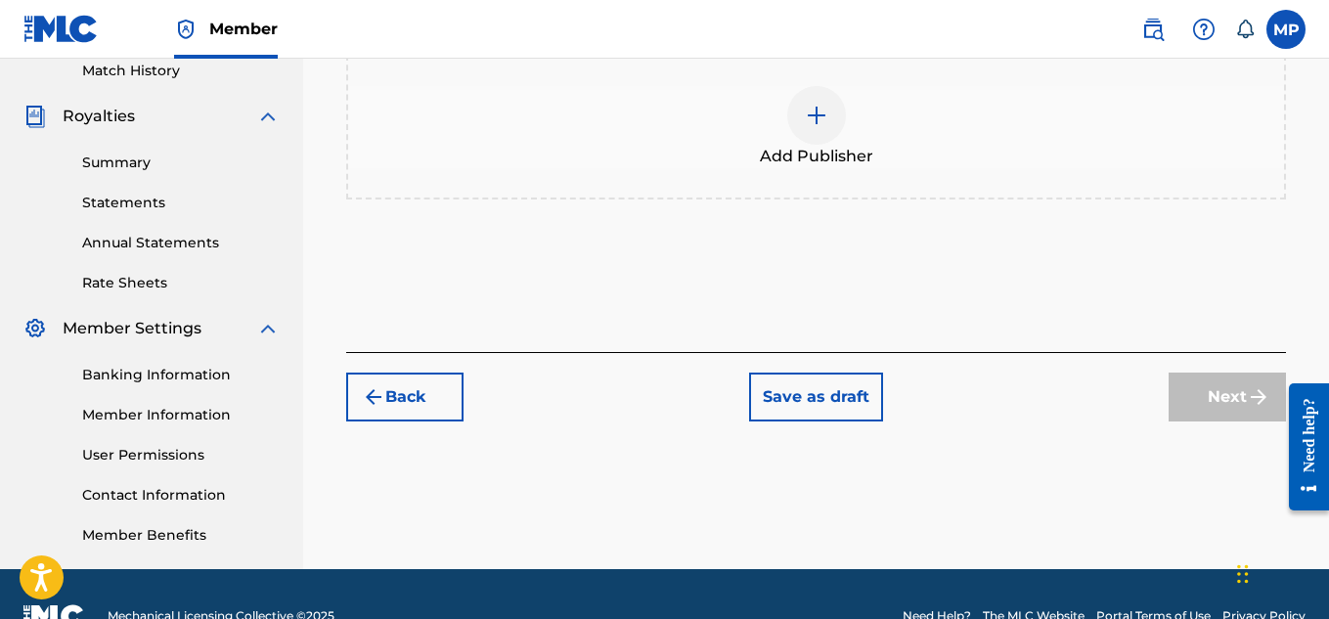
scroll to position [427, 0]
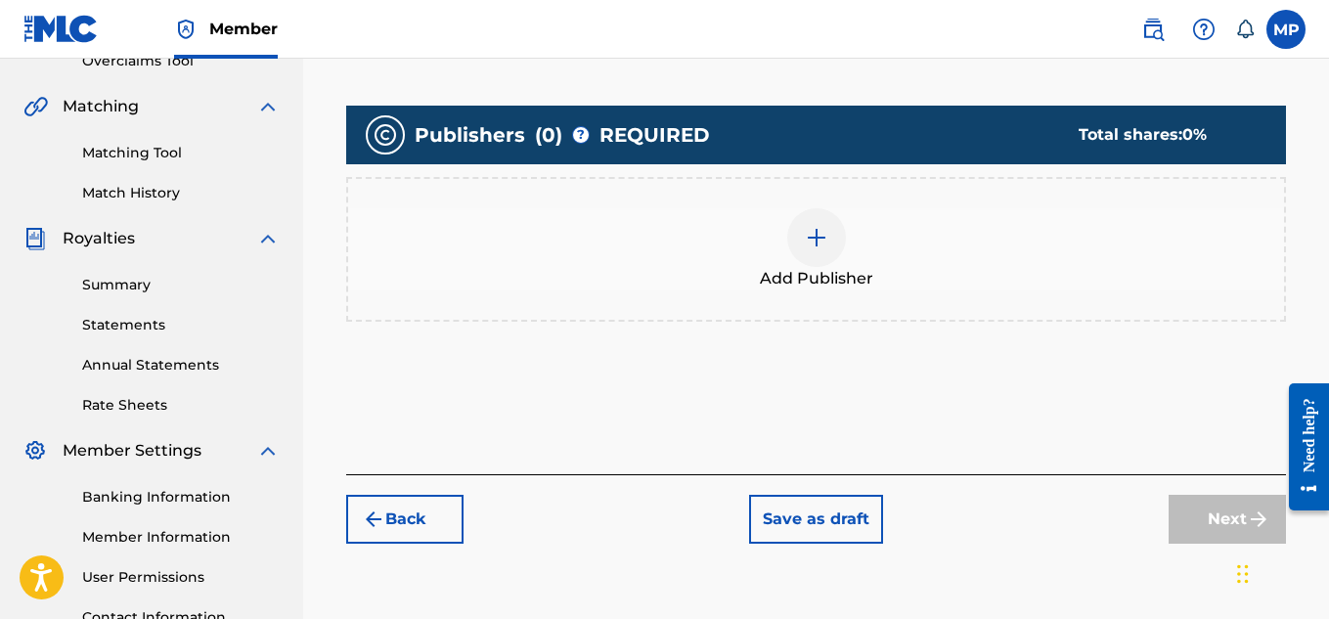
click at [829, 243] on div at bounding box center [816, 237] width 59 height 59
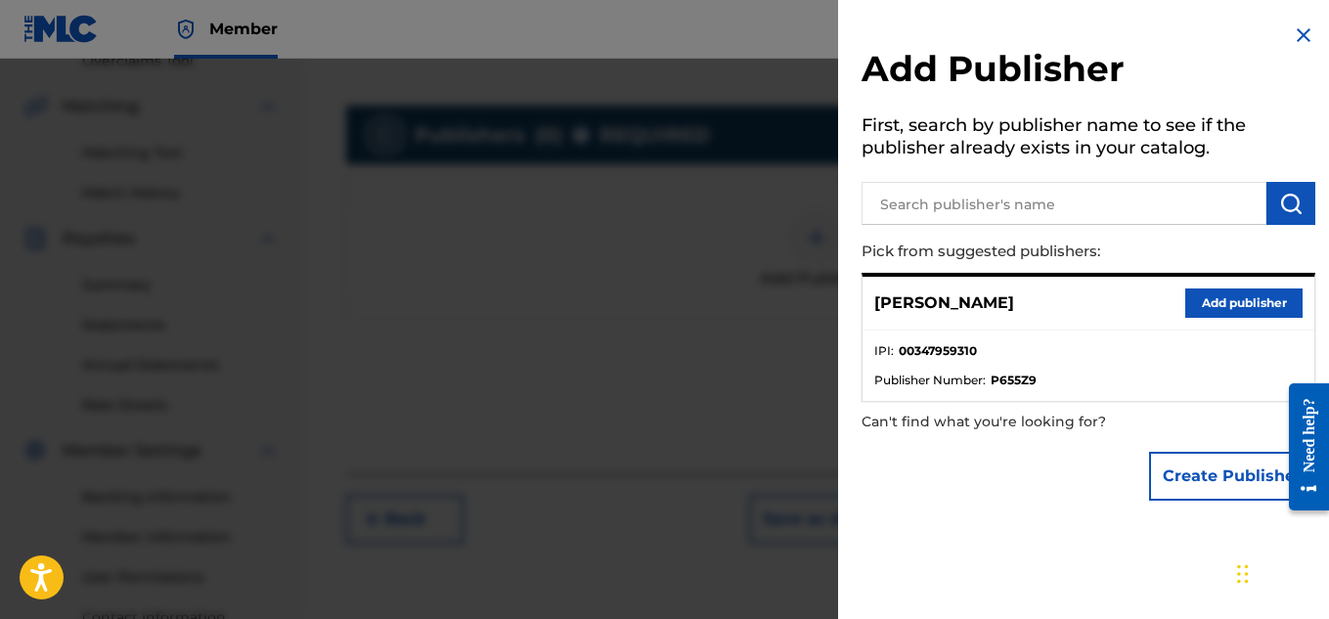
click at [1245, 314] on button "Add publisher" at bounding box center [1243, 303] width 117 height 29
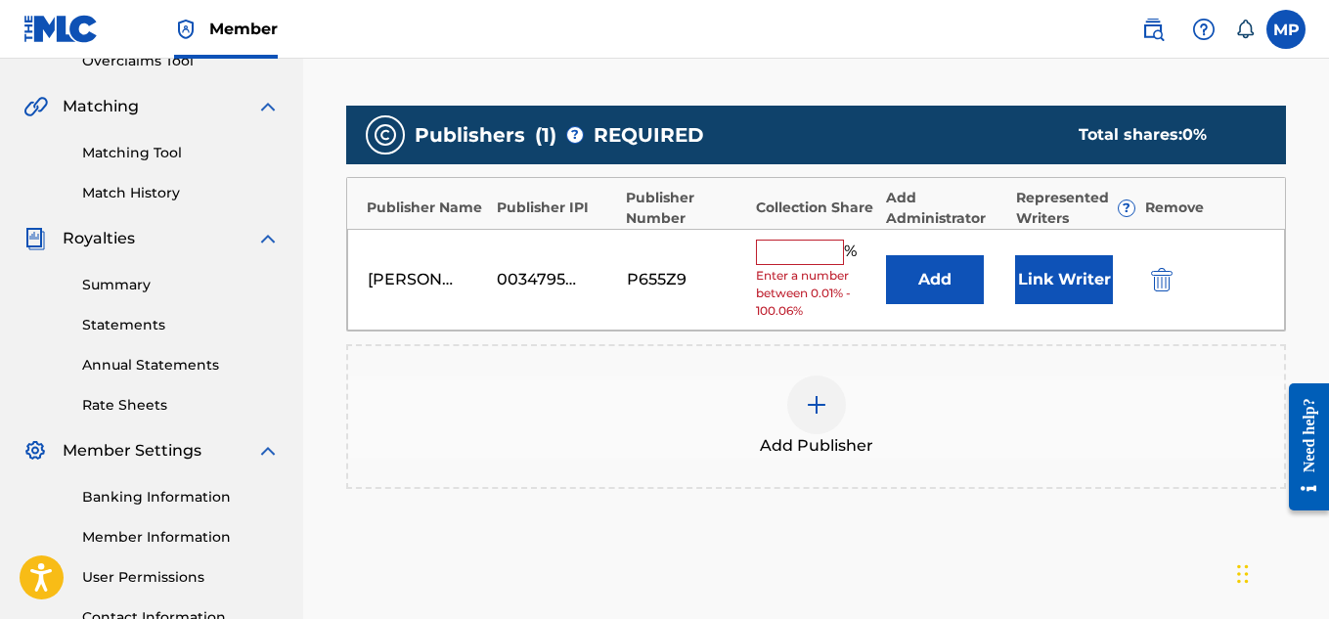
click at [834, 244] on input "text" at bounding box center [800, 252] width 88 height 25
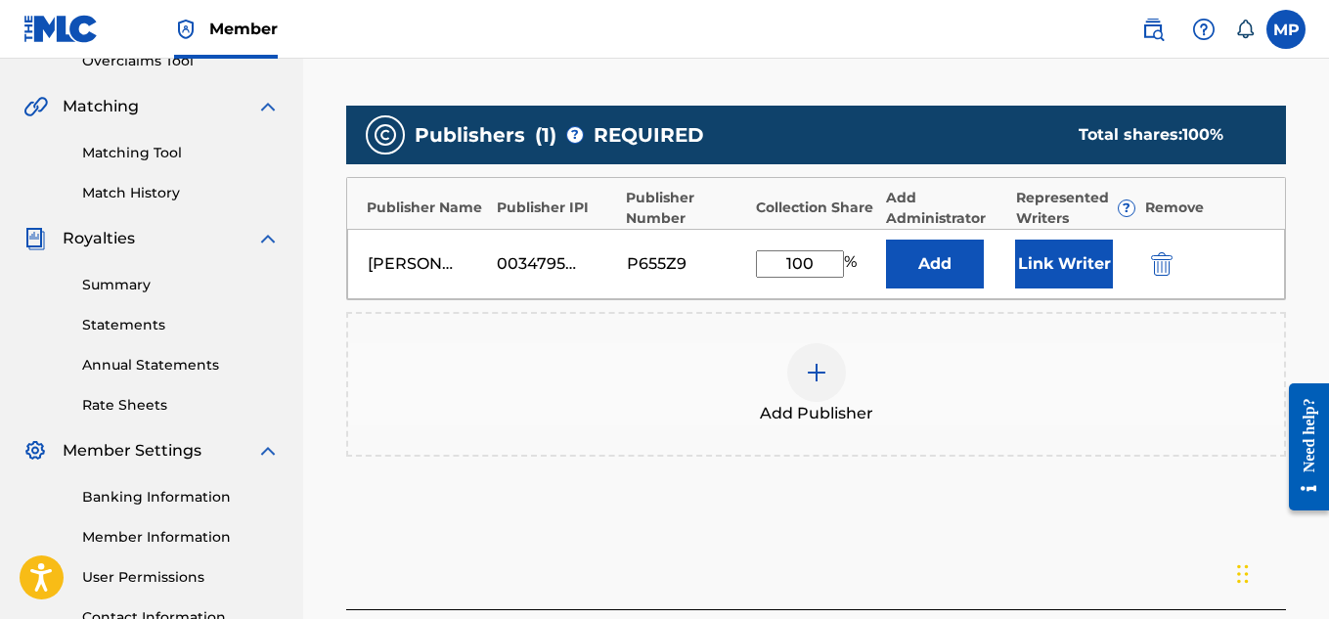
type input "100"
click at [1042, 272] on button "Link Writer" at bounding box center [1064, 264] width 98 height 49
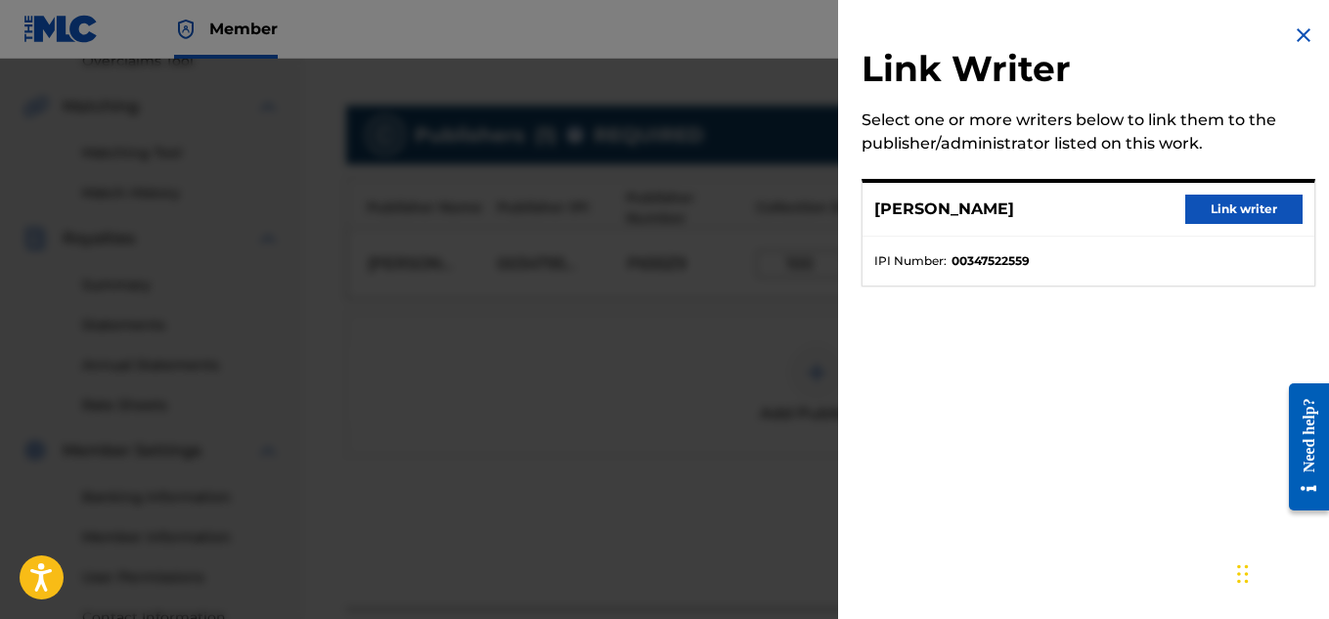
click at [1229, 214] on button "Link writer" at bounding box center [1243, 209] width 117 height 29
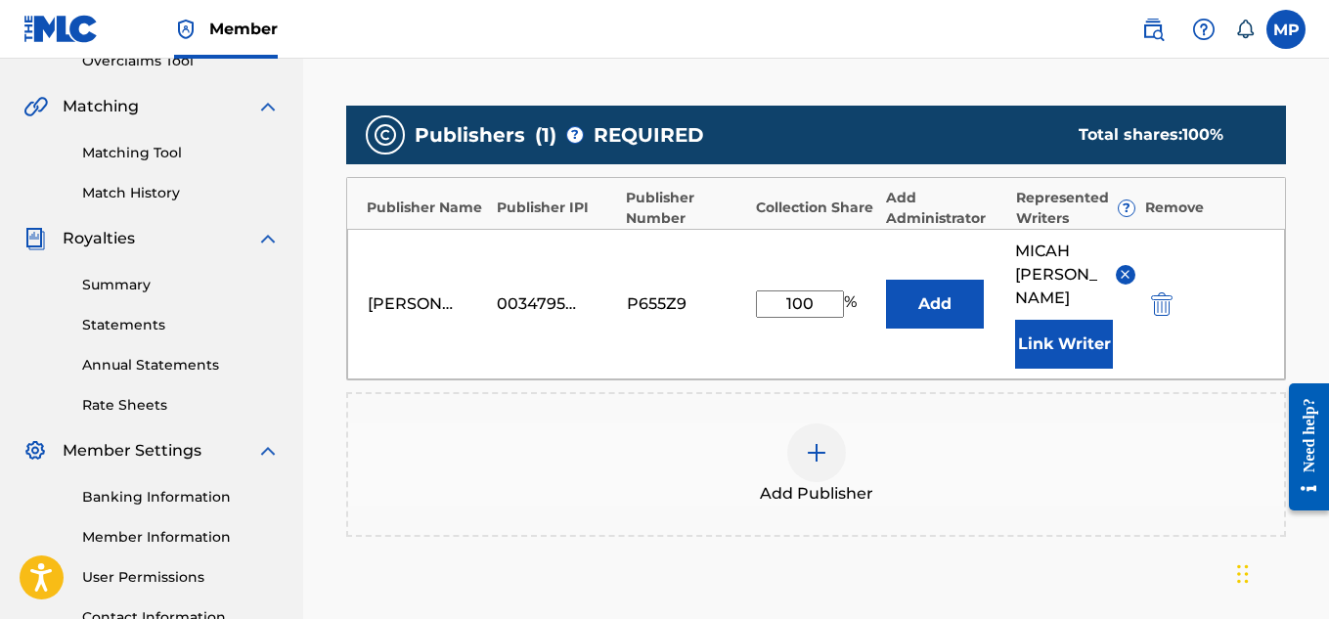
scroll to position [657, 0]
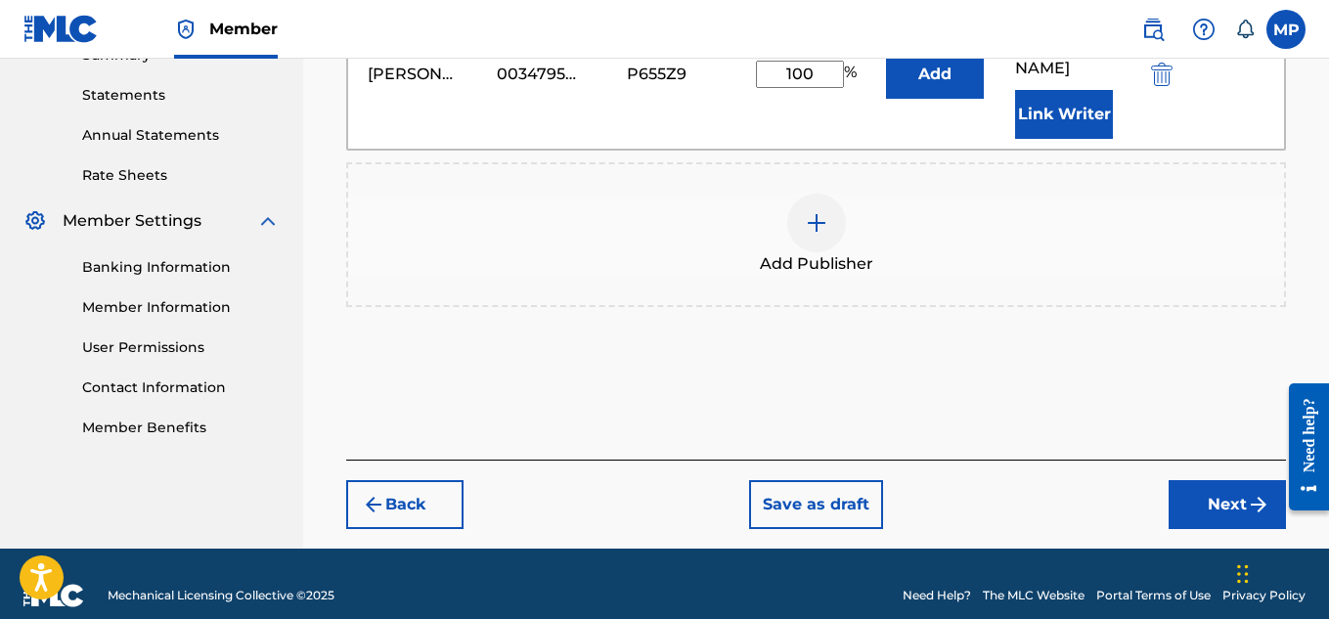
click at [1227, 480] on button "Next" at bounding box center [1227, 504] width 117 height 49
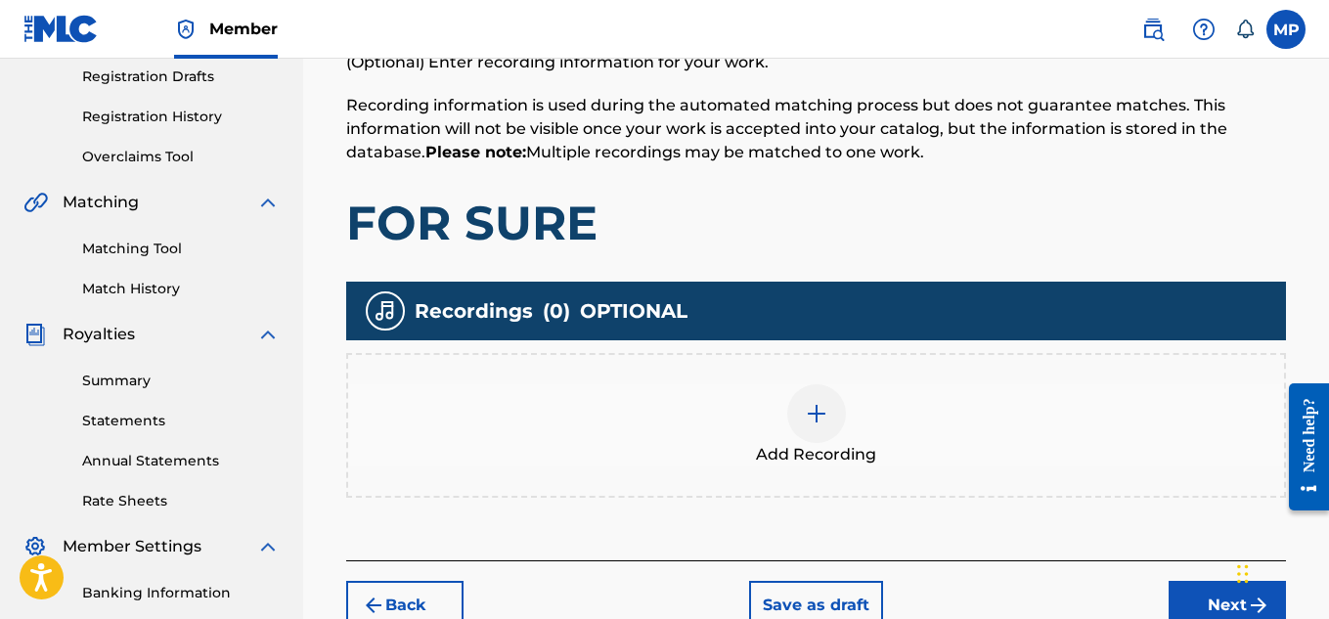
scroll to position [342, 0]
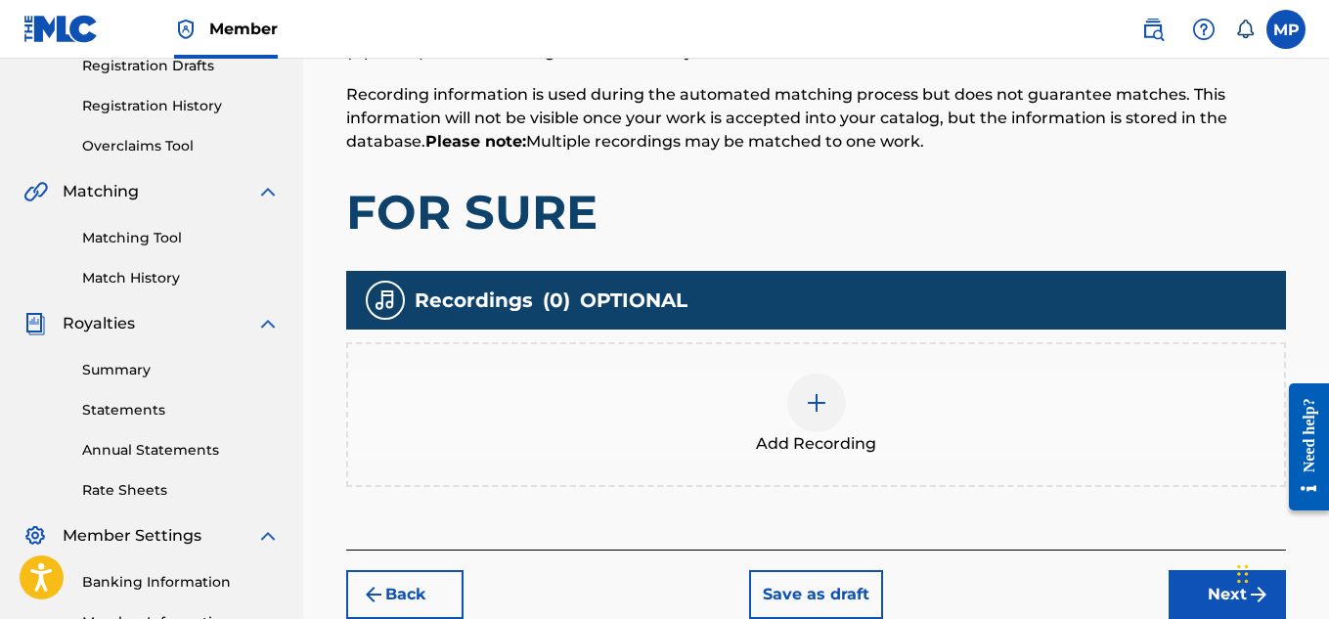
click at [820, 391] on img at bounding box center [816, 402] width 23 height 23
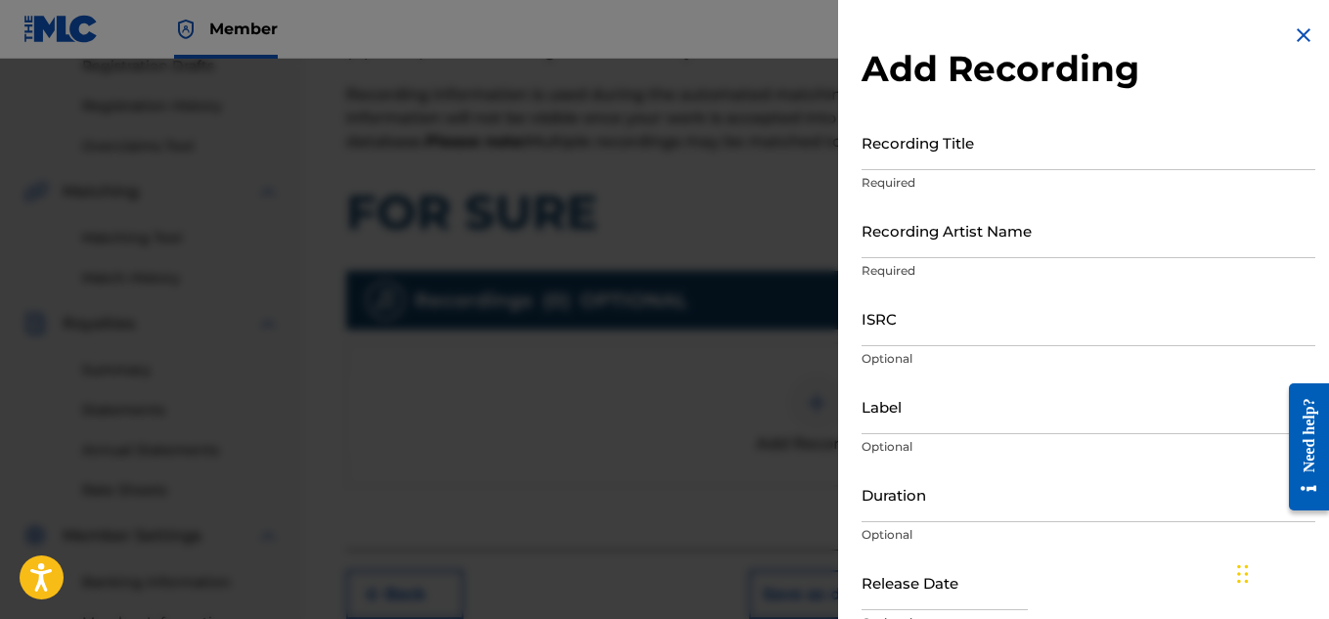
click at [988, 237] on input "Recording Artist Name" at bounding box center [1089, 230] width 454 height 56
paste input "YOUNG DREAD"
type input "YOUNG DREAD"
click at [956, 158] on input "Recording Title" at bounding box center [1089, 142] width 454 height 56
paste input "FOR SURE"
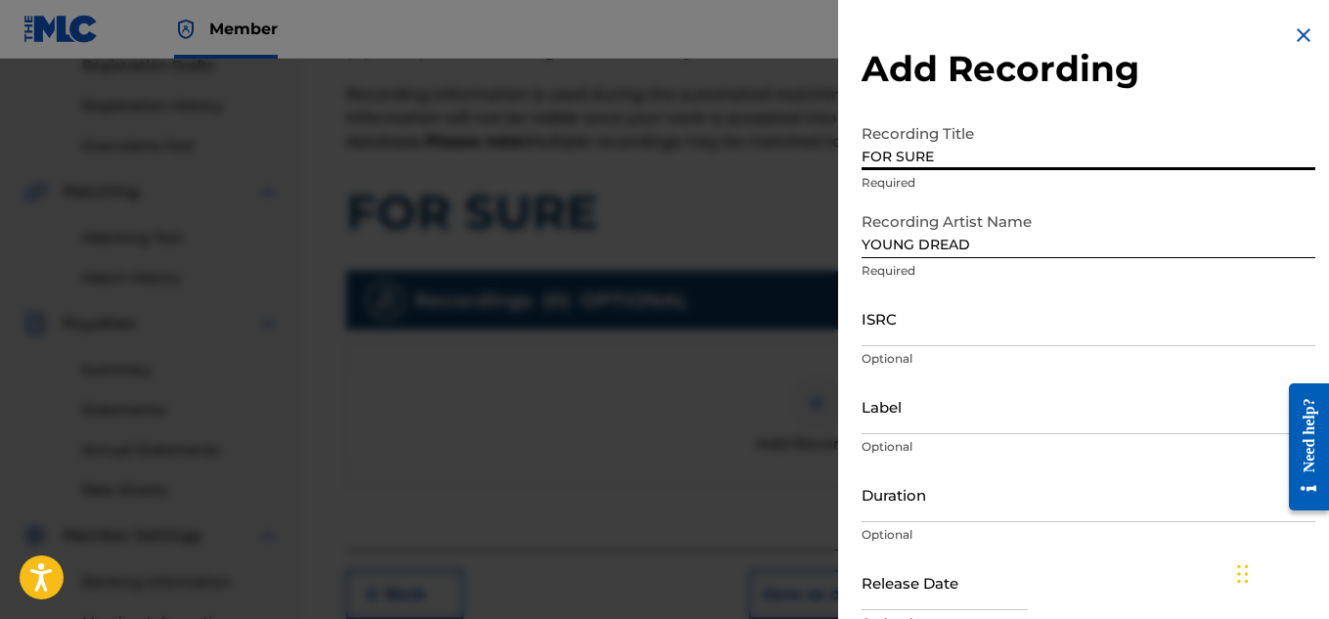
type input "FOR SURE"
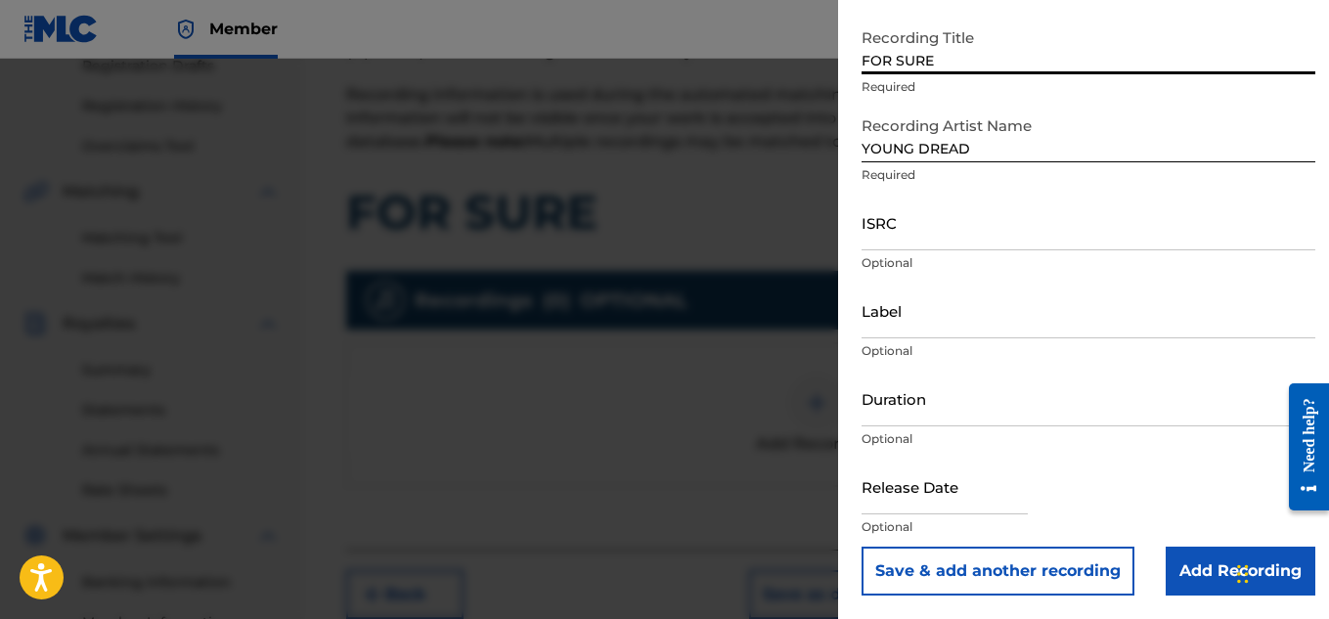
click at [1198, 555] on input "Add Recording" at bounding box center [1241, 571] width 150 height 49
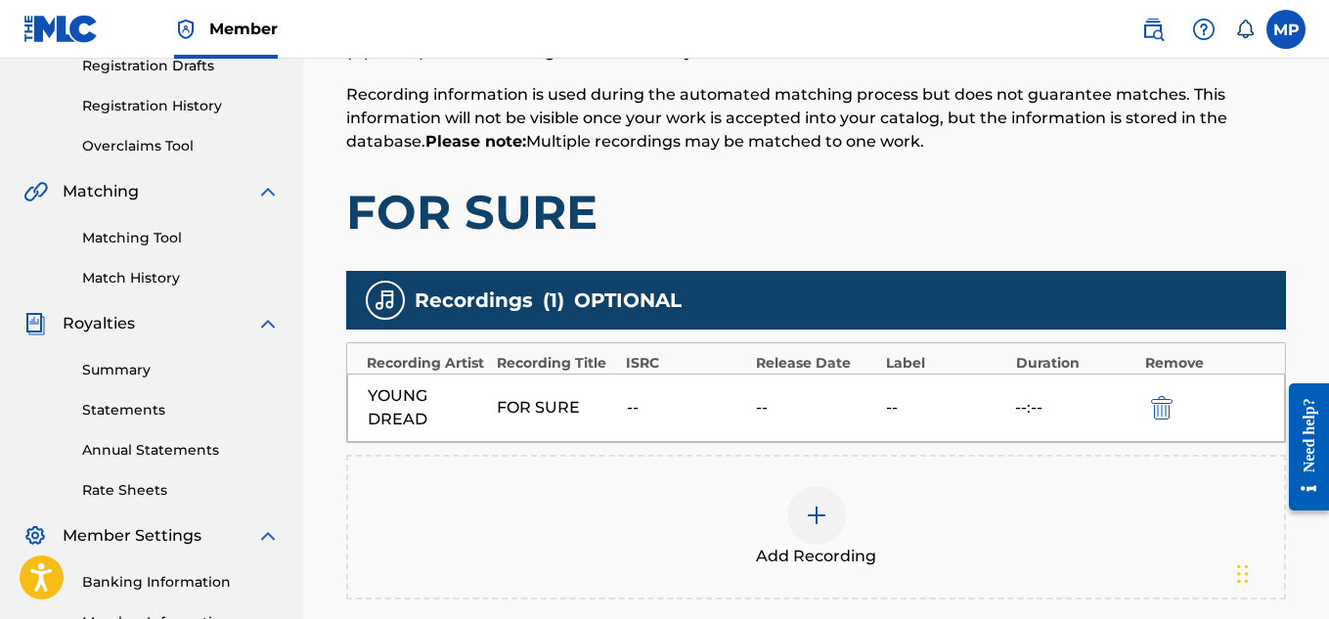
scroll to position [594, 0]
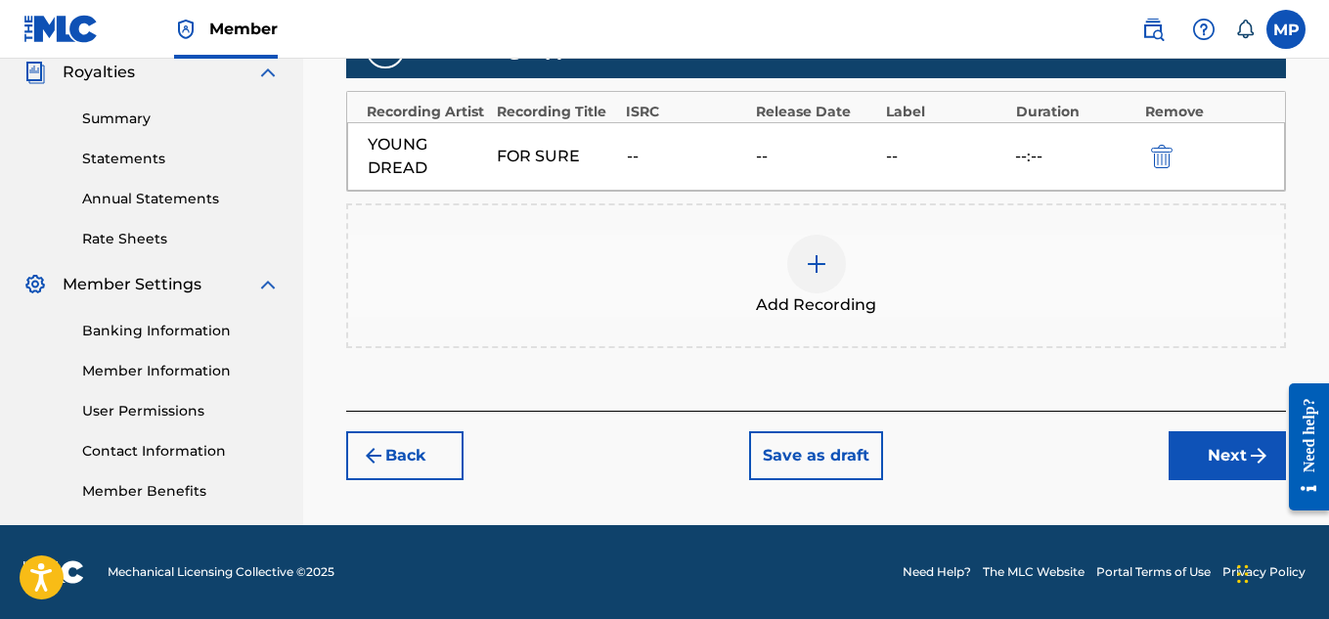
click at [1189, 454] on button "Next" at bounding box center [1227, 455] width 117 height 49
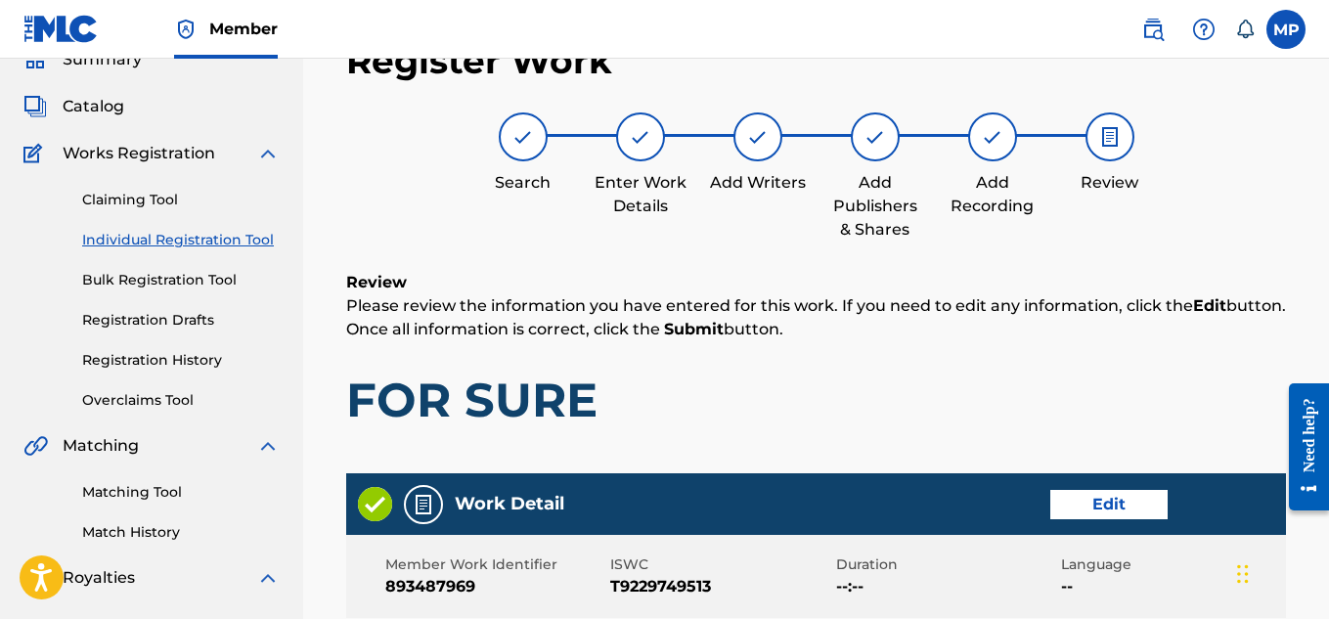
scroll to position [1097, 0]
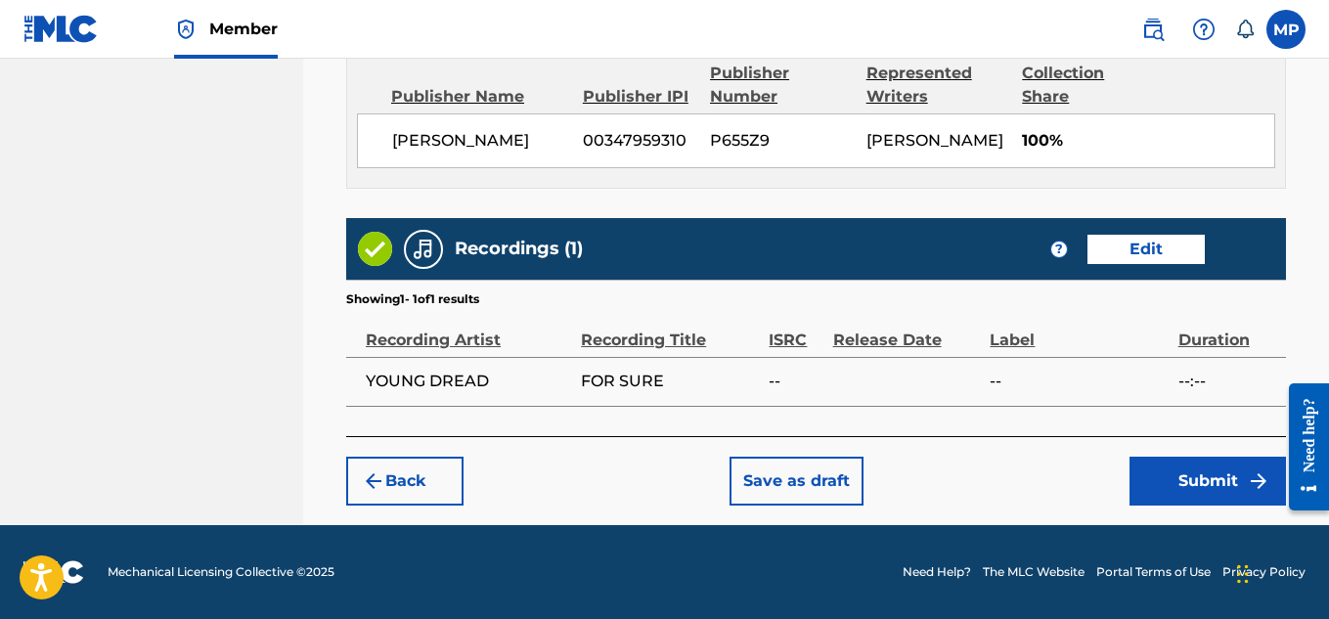
click at [1212, 489] on button "Submit" at bounding box center [1208, 481] width 156 height 49
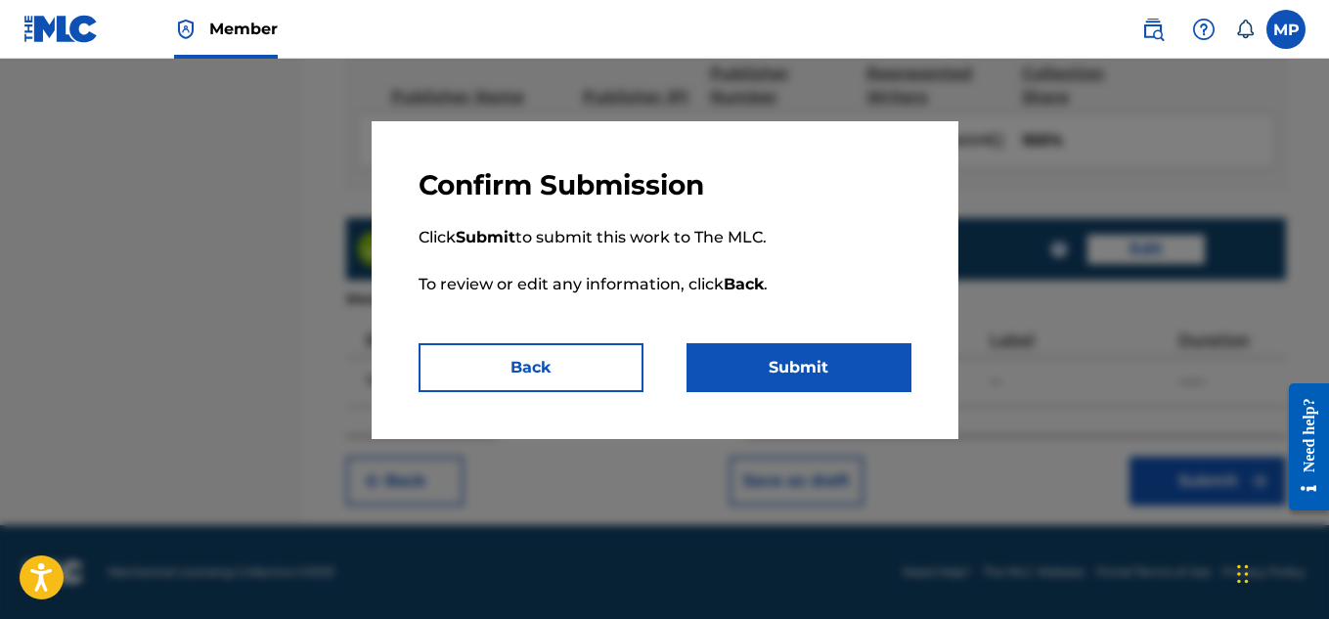
click at [875, 368] on button "Submit" at bounding box center [799, 367] width 225 height 49
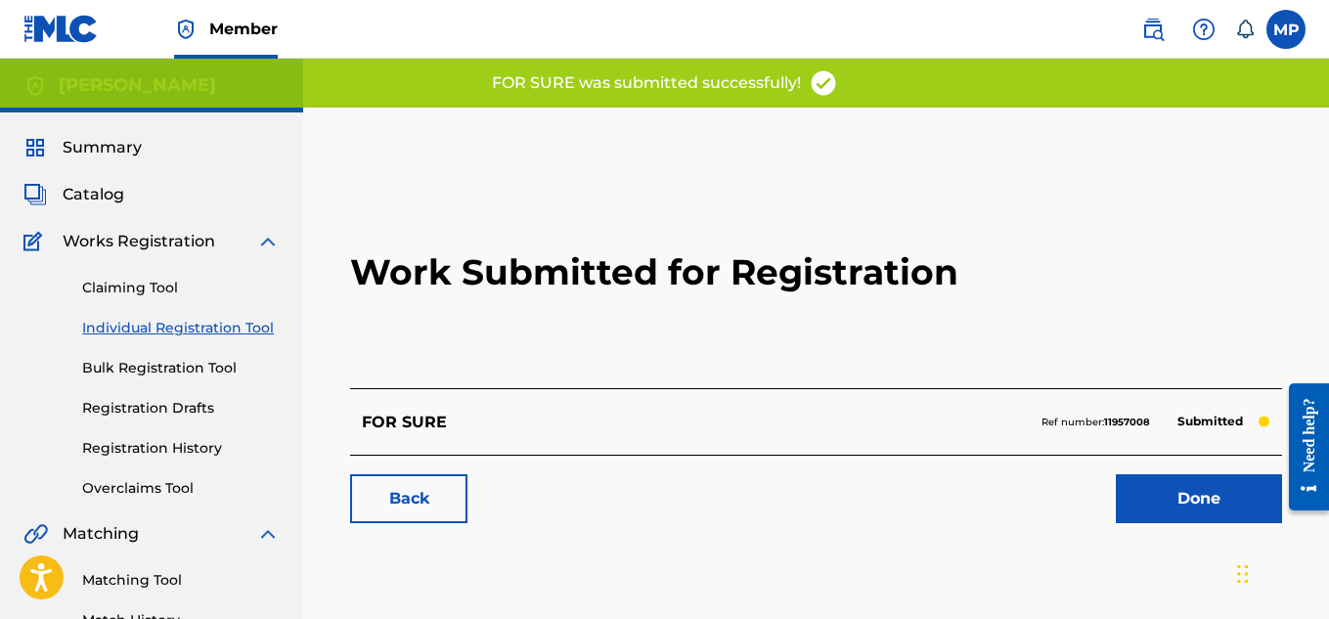
click at [511, 467] on div "Back Done" at bounding box center [816, 489] width 932 height 68
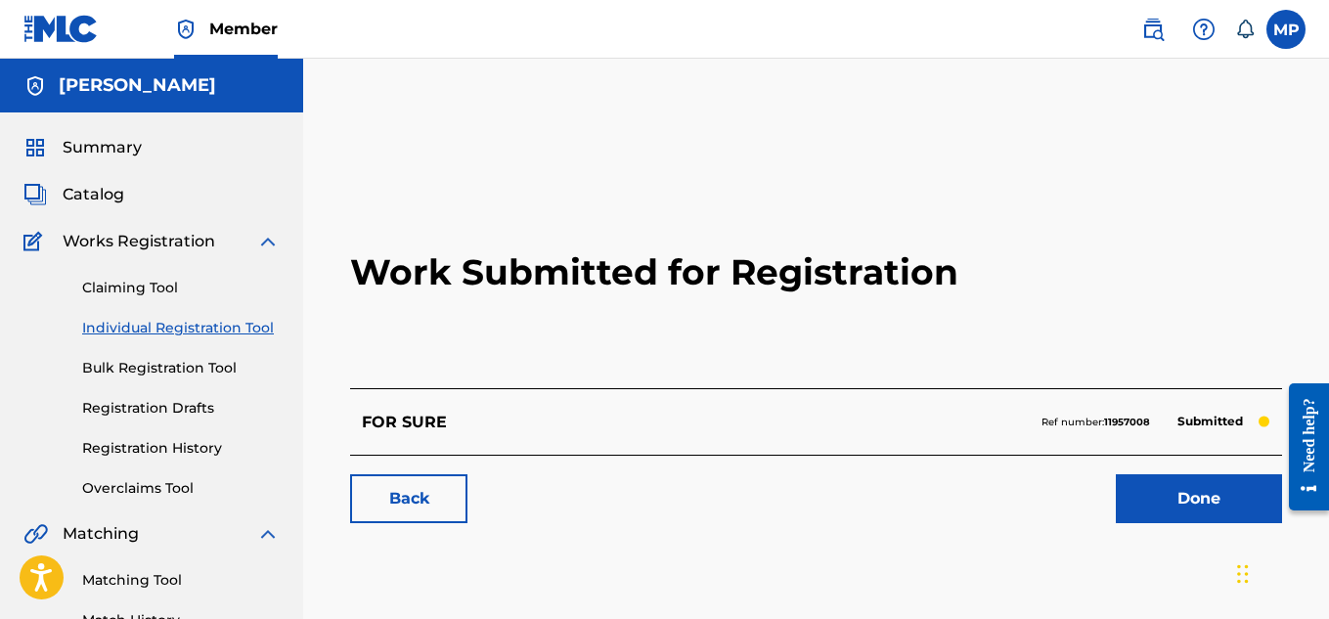
click at [439, 496] on link "Back" at bounding box center [408, 498] width 117 height 49
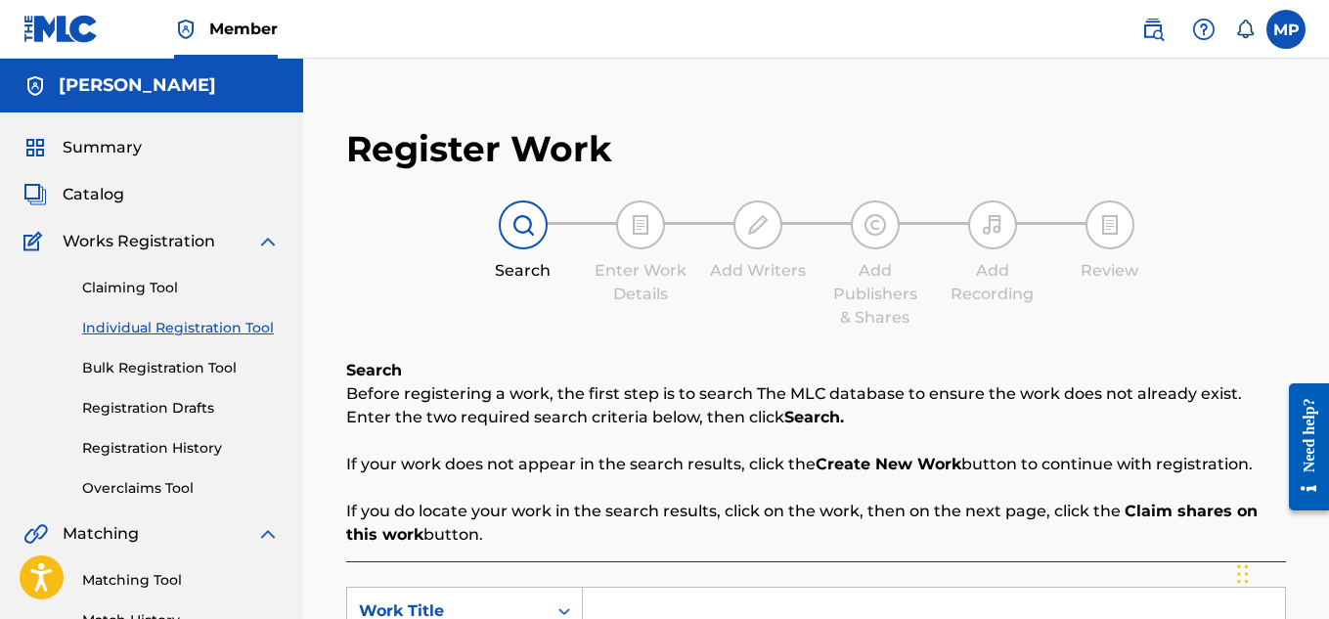
click at [214, 445] on link "Registration History" at bounding box center [181, 448] width 198 height 21
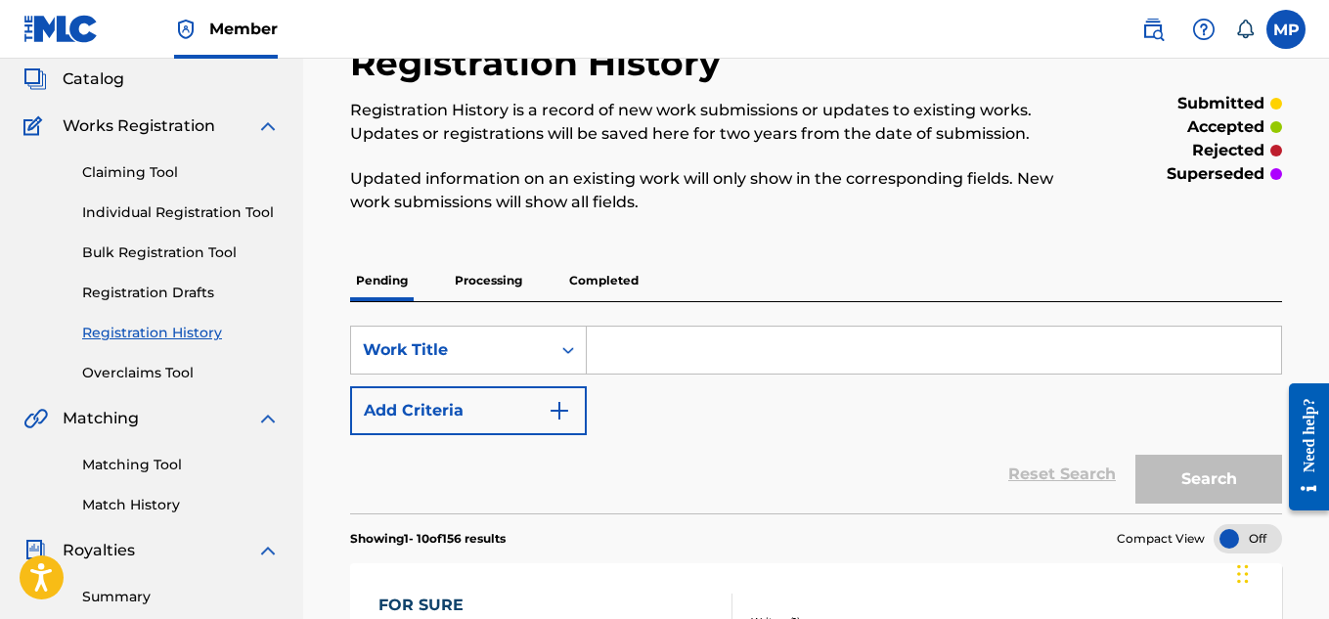
scroll to position [125, 0]
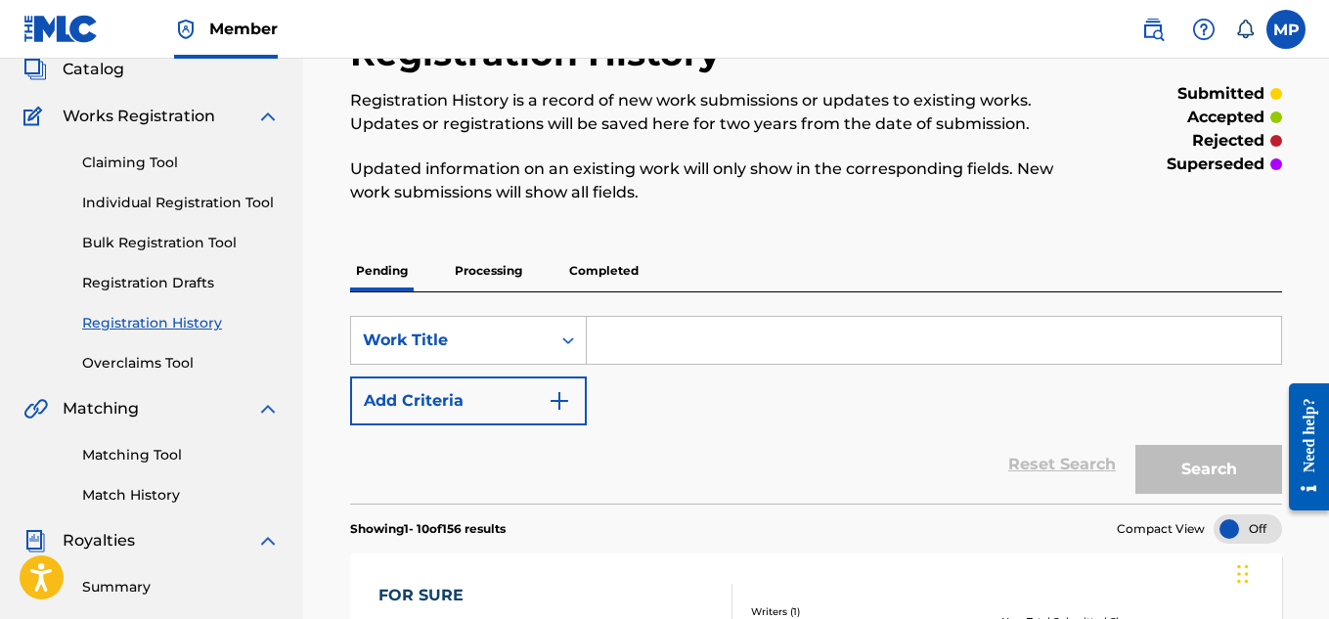
click at [477, 275] on p "Processing" at bounding box center [488, 270] width 79 height 41
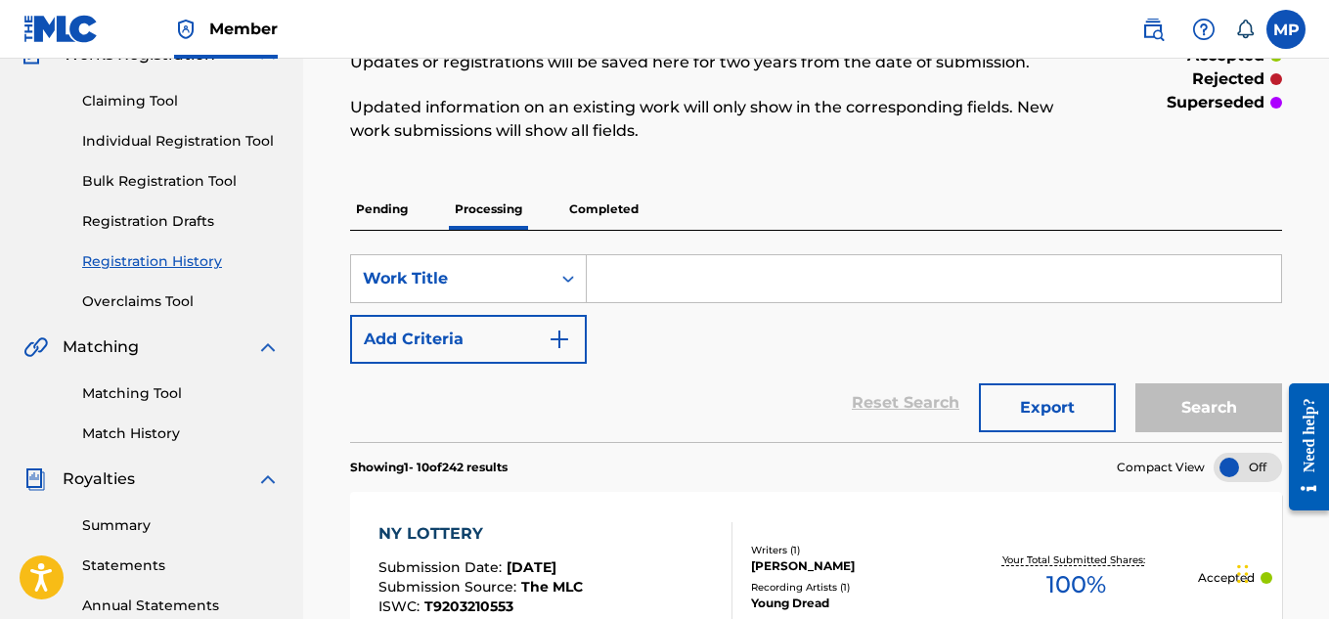
scroll to position [155, 0]
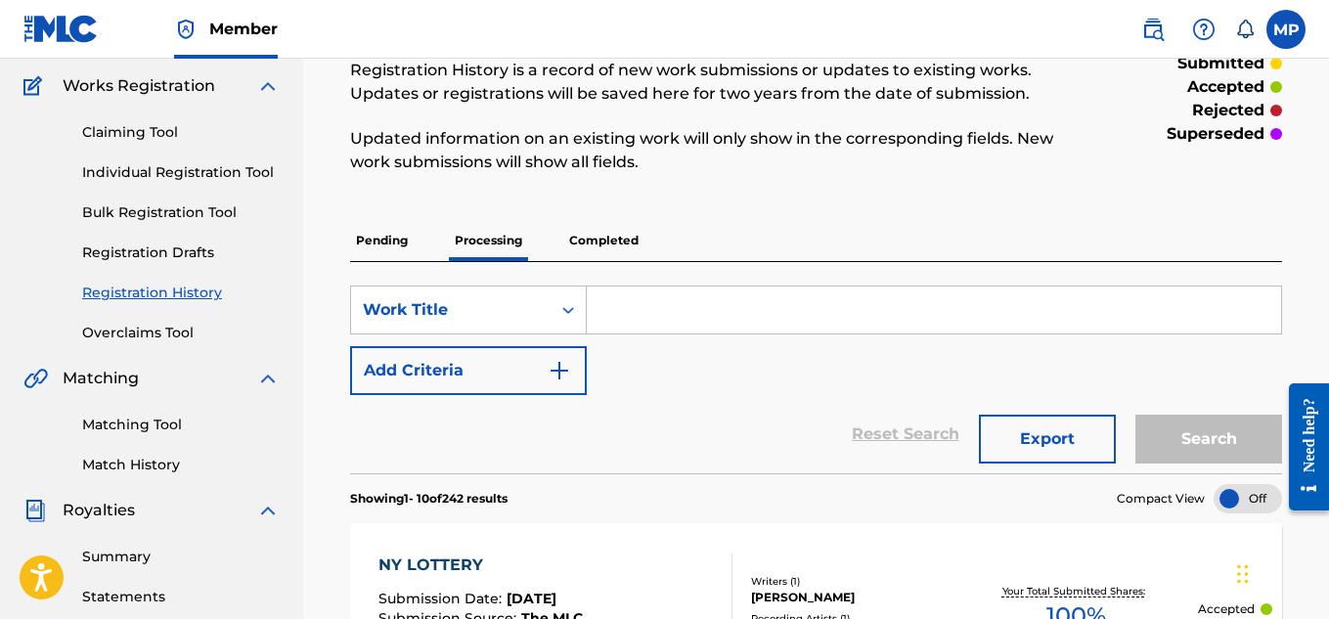
click at [598, 241] on p "Completed" at bounding box center [603, 240] width 81 height 41
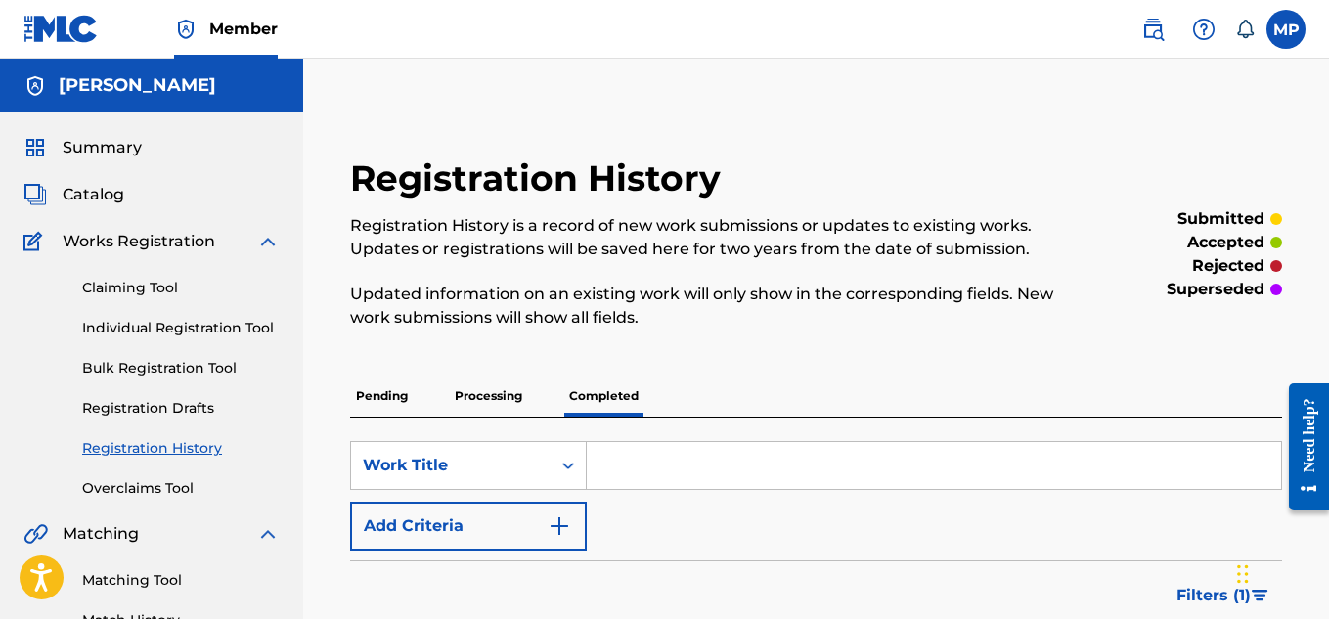
click at [371, 392] on p "Pending" at bounding box center [382, 396] width 64 height 41
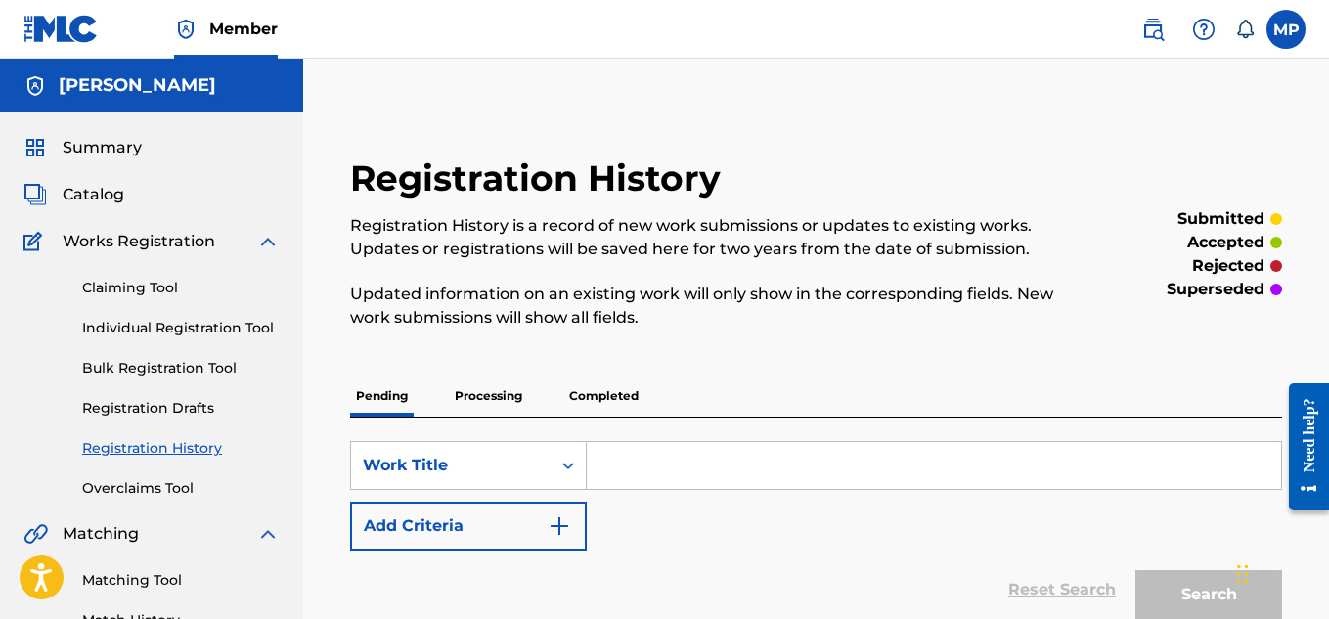
click at [507, 396] on p "Processing" at bounding box center [488, 396] width 79 height 41
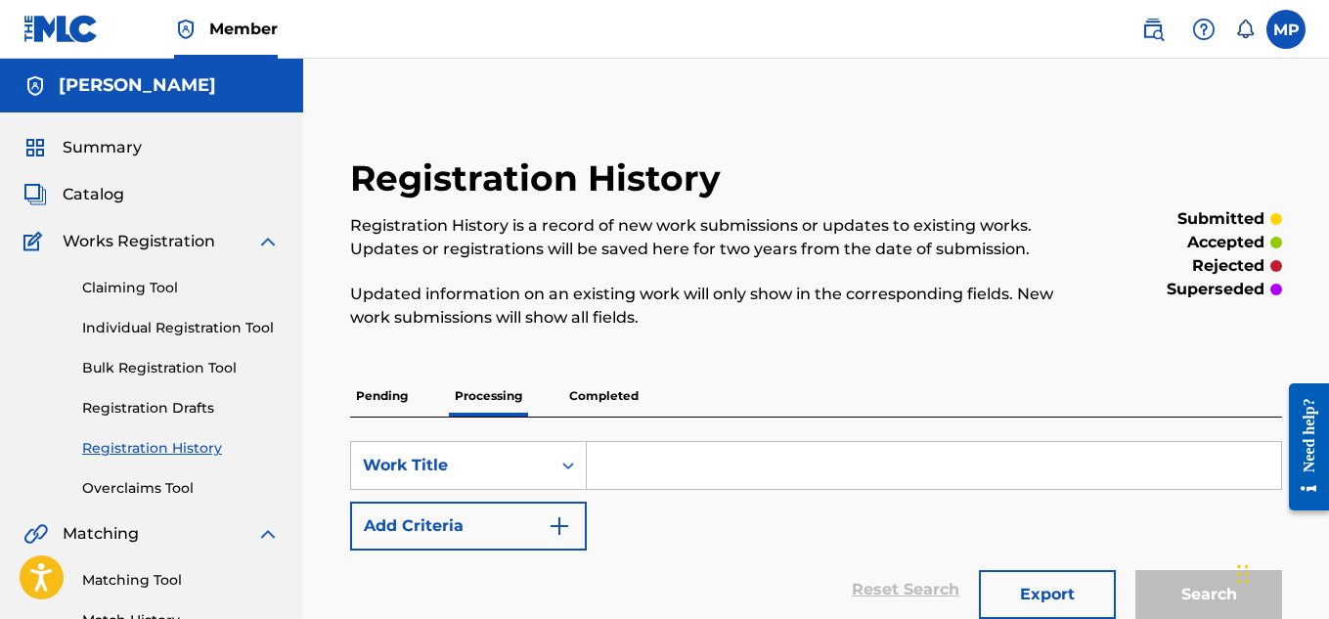
click at [401, 402] on p "Pending" at bounding box center [382, 396] width 64 height 41
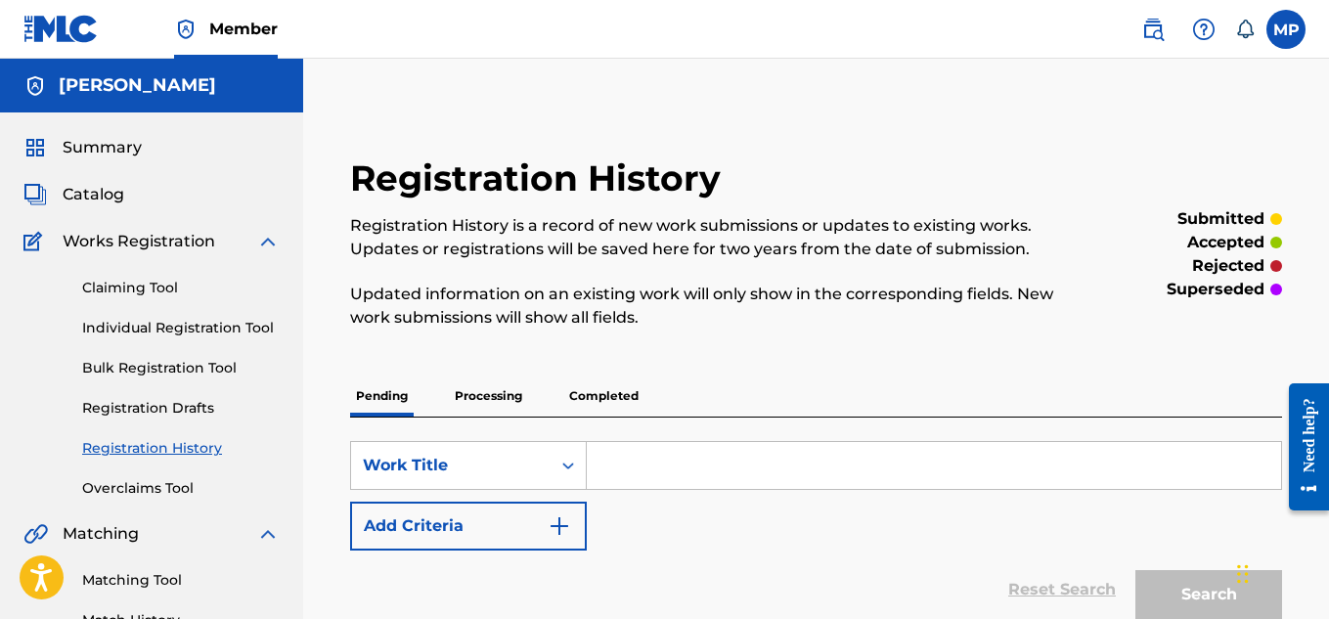
click at [197, 328] on link "Individual Registration Tool" at bounding box center [181, 328] width 198 height 21
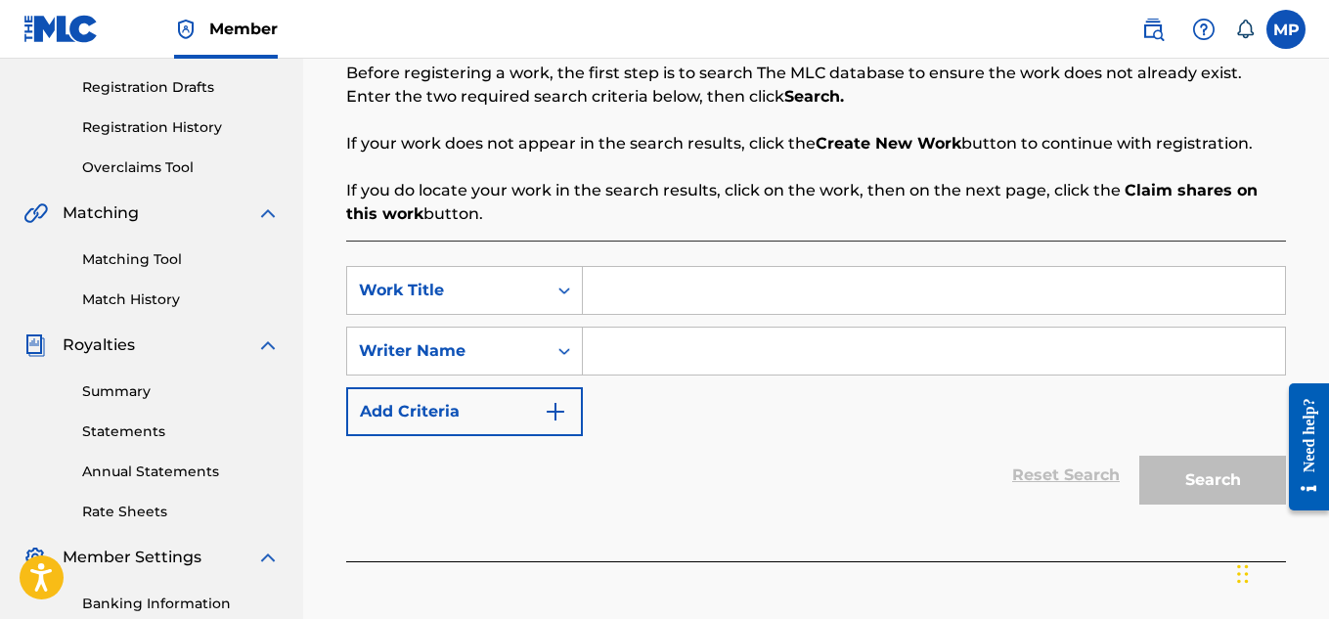
scroll to position [211, 0]
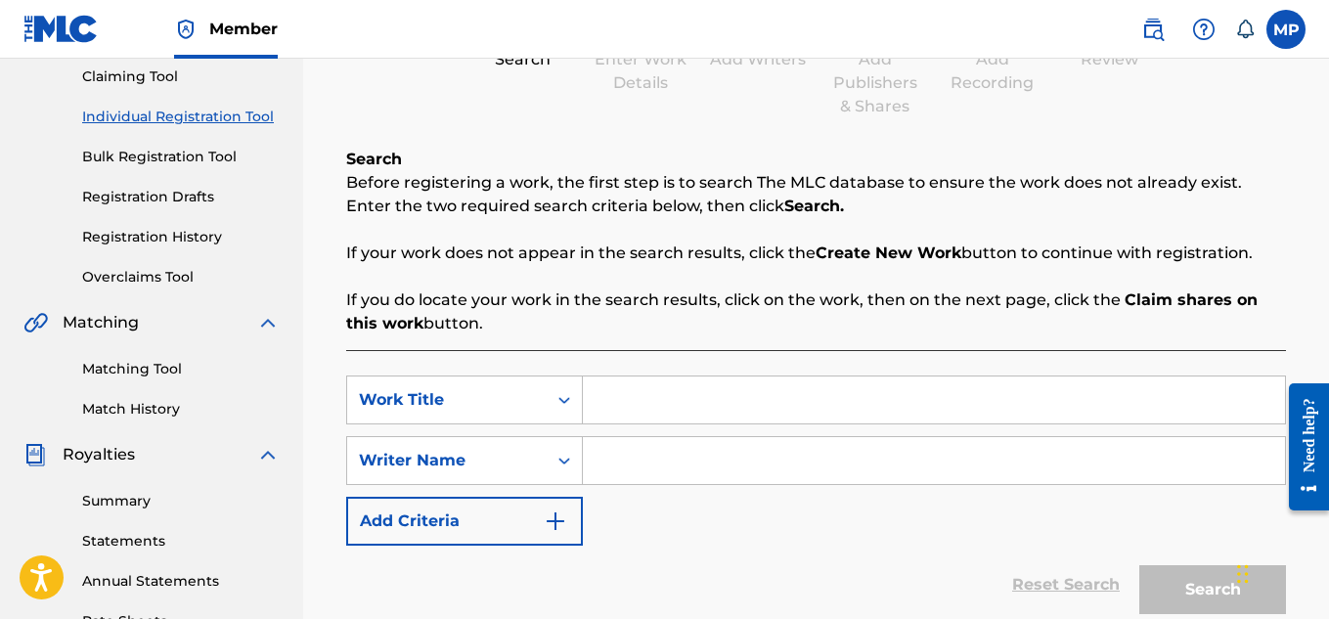
click at [747, 373] on div "SearchWithCriteriaafb93cff-fad6-4d34-aa9b-5b5eb67fa90d Work Title SearchWithCri…" at bounding box center [816, 510] width 940 height 321
click at [753, 378] on input "Search Form" at bounding box center [934, 400] width 702 height 47
paste input "FLOPPY EARS"
type input "FLOPPY EARS"
click at [784, 470] on input "Search Form" at bounding box center [934, 460] width 702 height 47
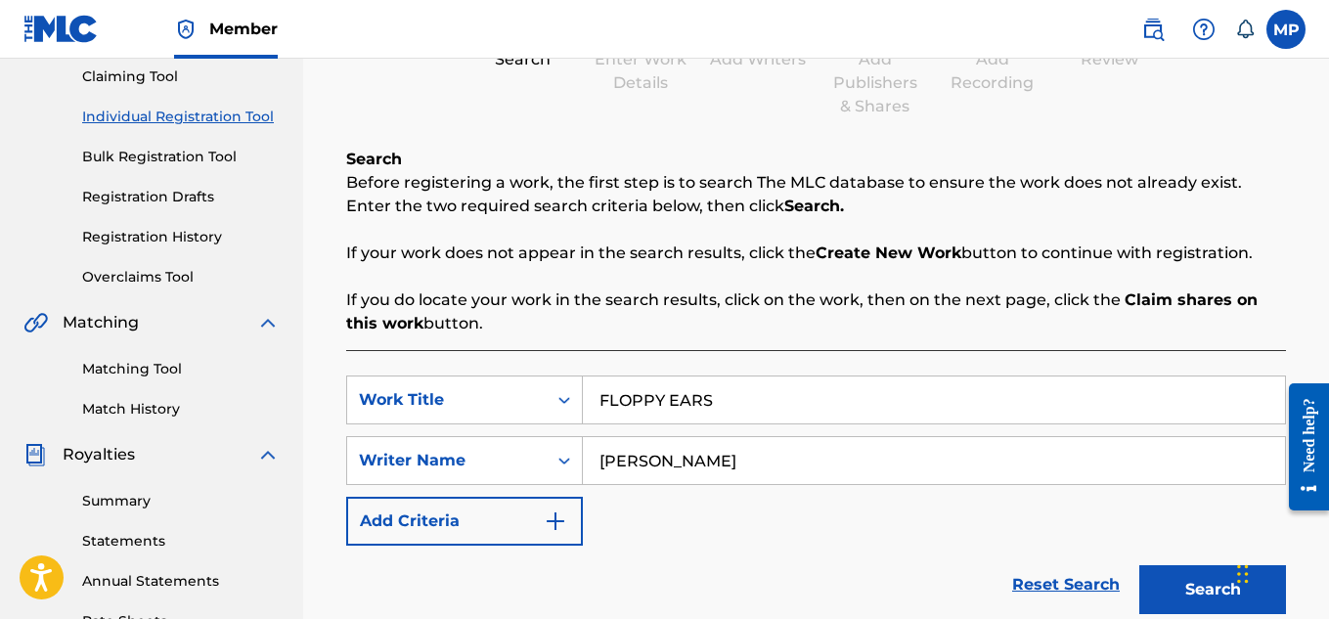
scroll to position [315, 0]
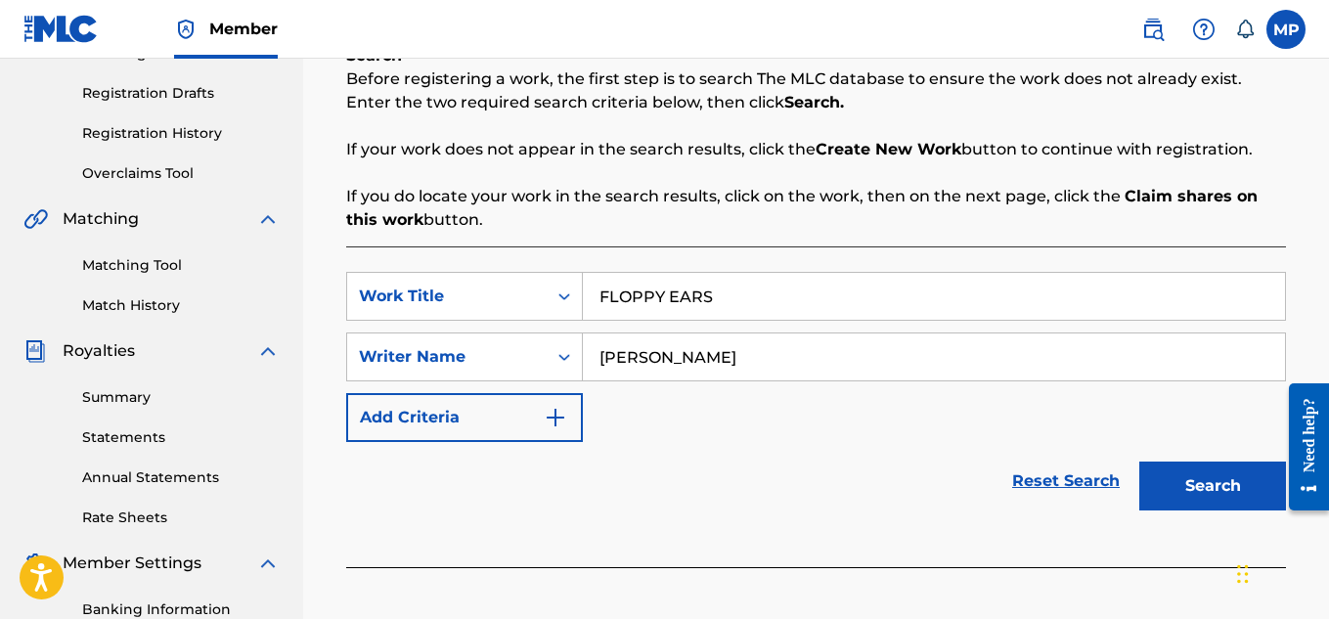
type input "[PERSON_NAME]"
click at [1209, 502] on button "Search" at bounding box center [1212, 486] width 147 height 49
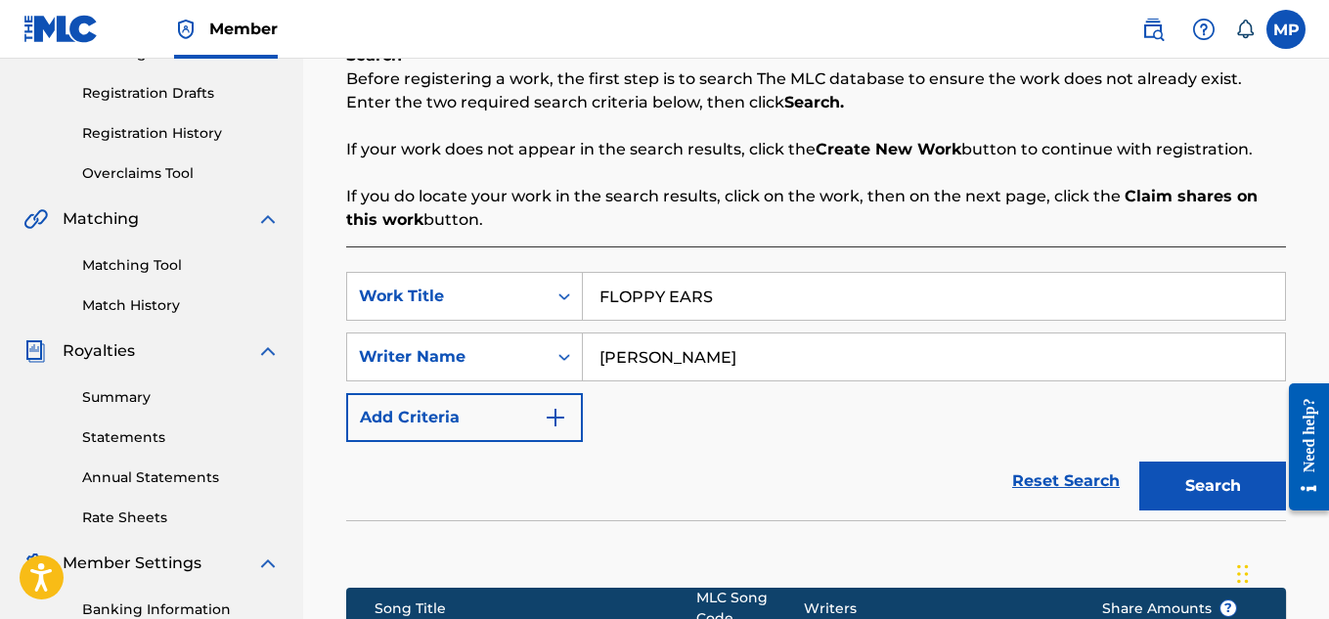
scroll to position [634, 0]
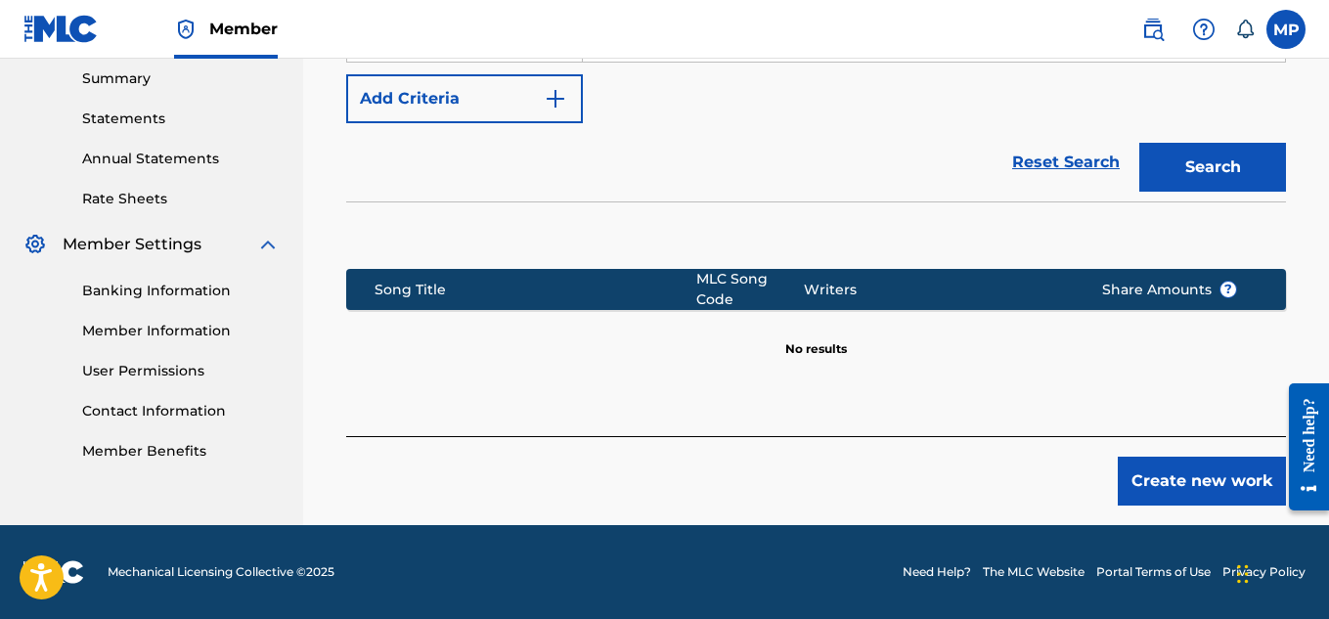
click at [1142, 475] on button "Create new work" at bounding box center [1202, 481] width 168 height 49
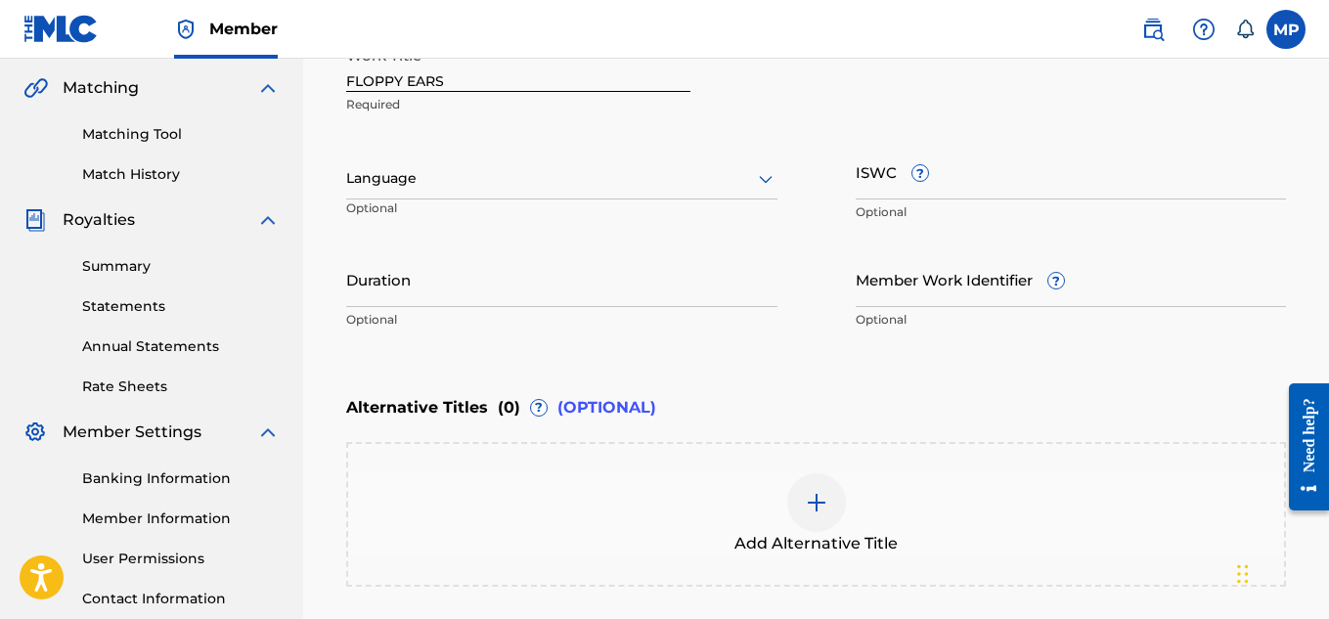
scroll to position [401, 0]
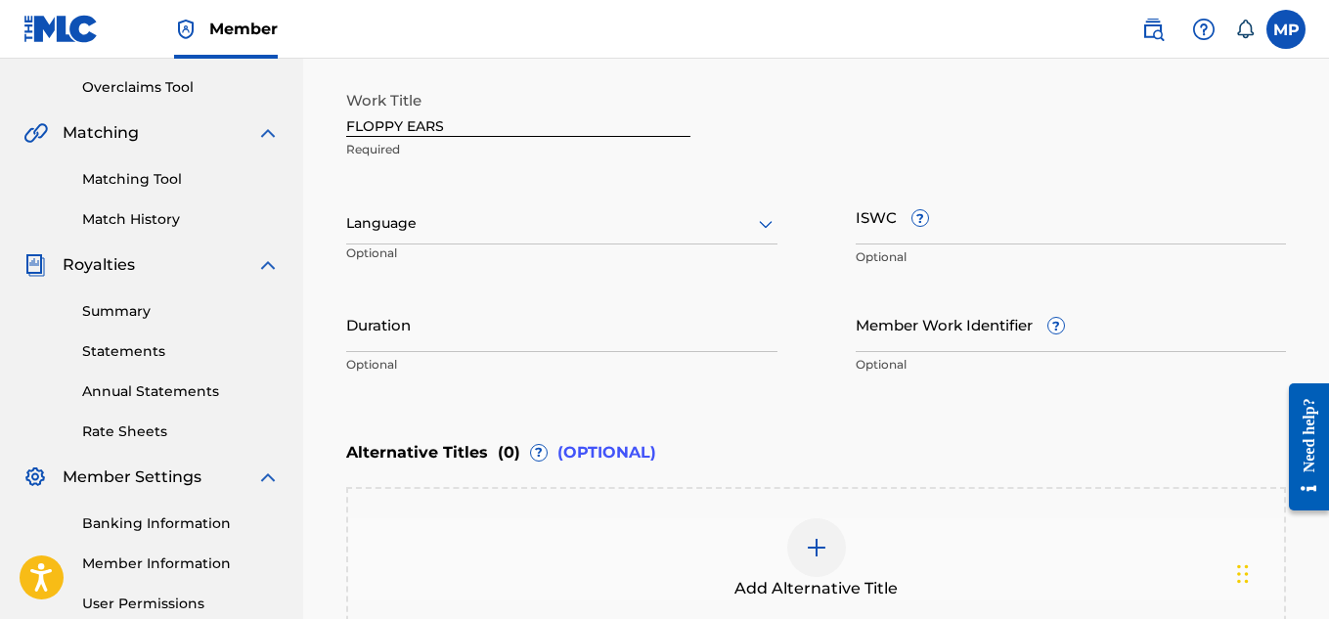
click at [960, 219] on input "ISWC ?" at bounding box center [1071, 217] width 431 height 56
paste input "T9229747562"
type input "T9229747562"
click at [932, 325] on input "Member Work Identifier ?" at bounding box center [1071, 324] width 431 height 56
paste input "893488329"
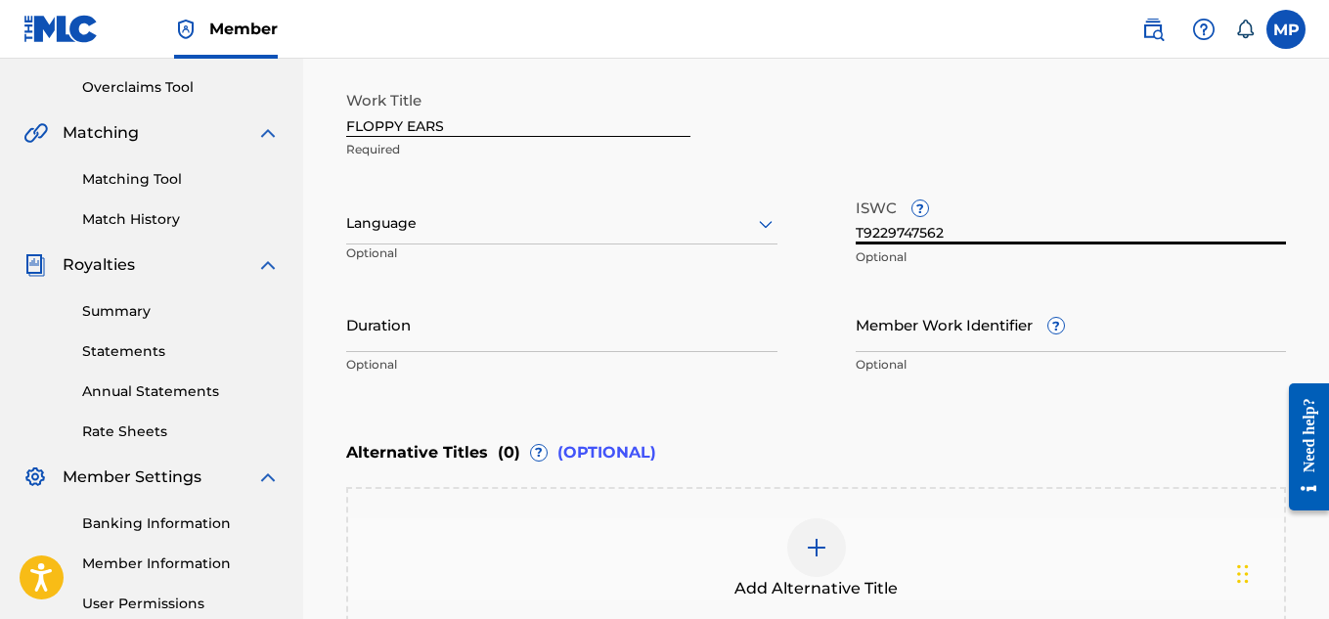
type input "893488329"
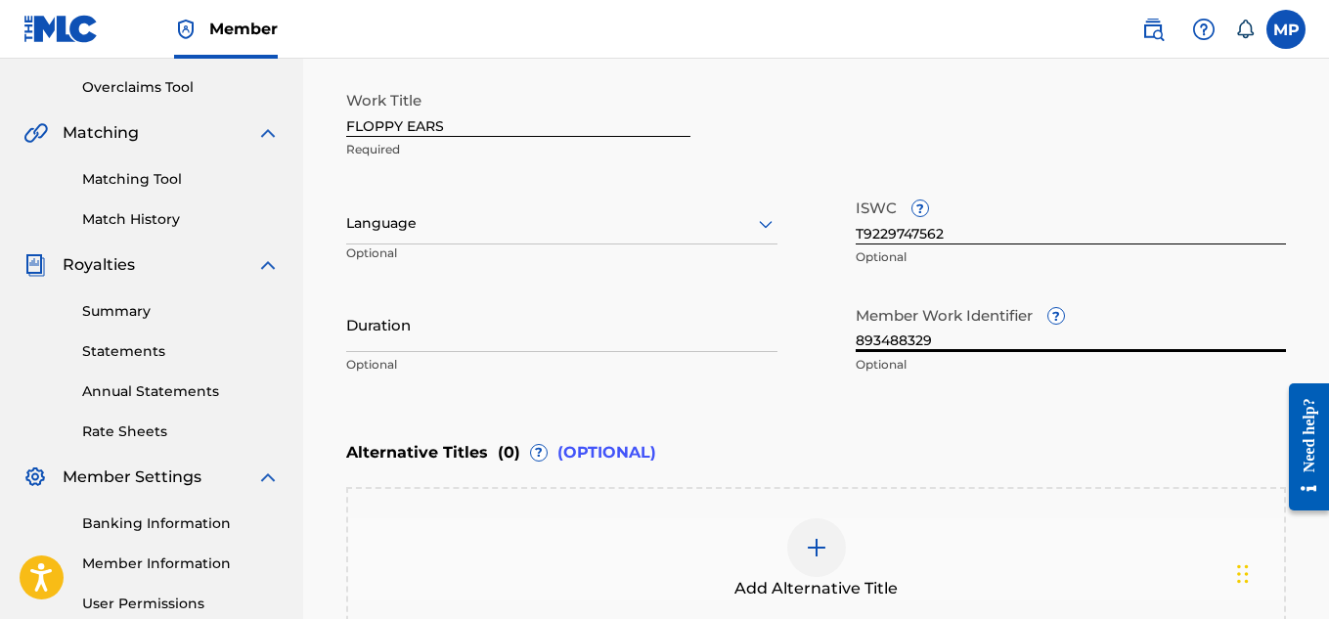
scroll to position [645, 0]
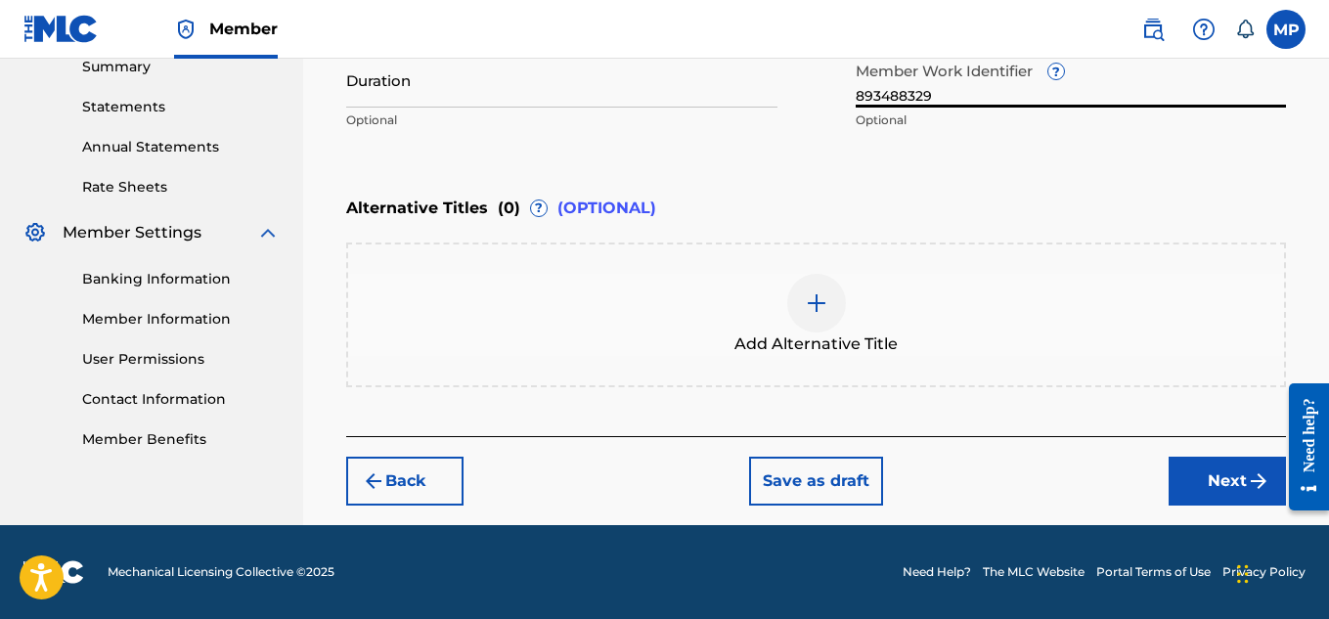
click at [1196, 479] on button "Next" at bounding box center [1227, 481] width 117 height 49
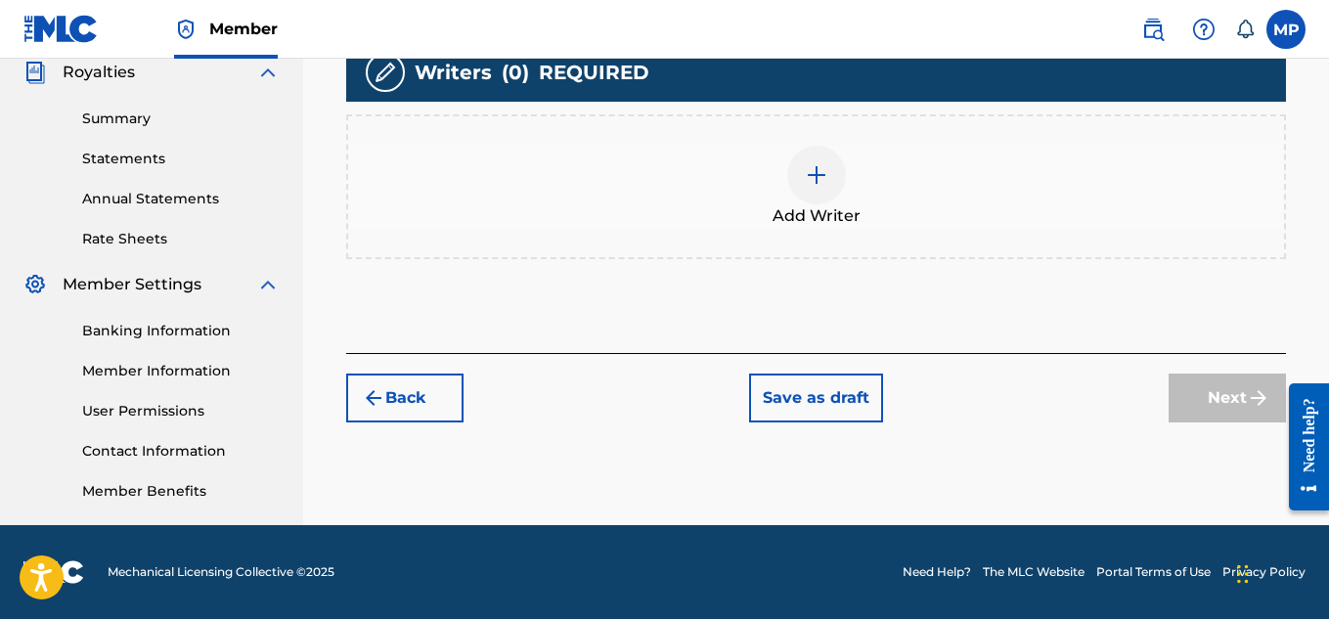
scroll to position [594, 0]
click at [826, 188] on div at bounding box center [816, 175] width 59 height 59
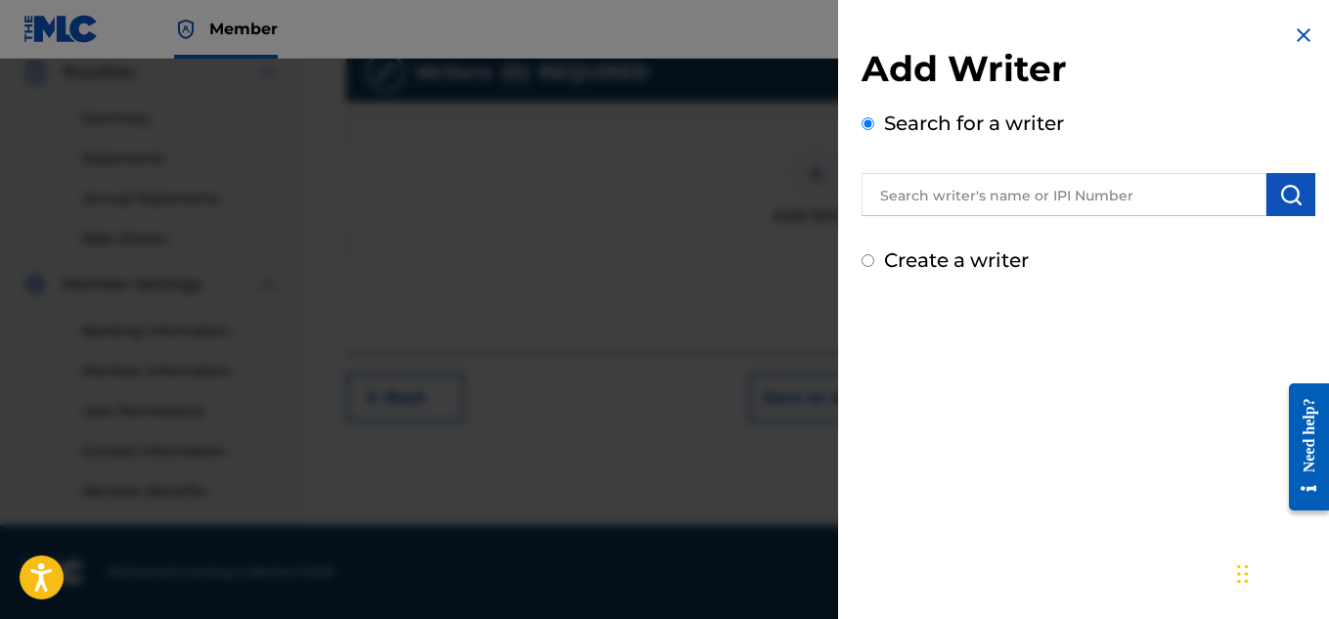
click at [958, 196] on input "text" at bounding box center [1064, 194] width 405 height 43
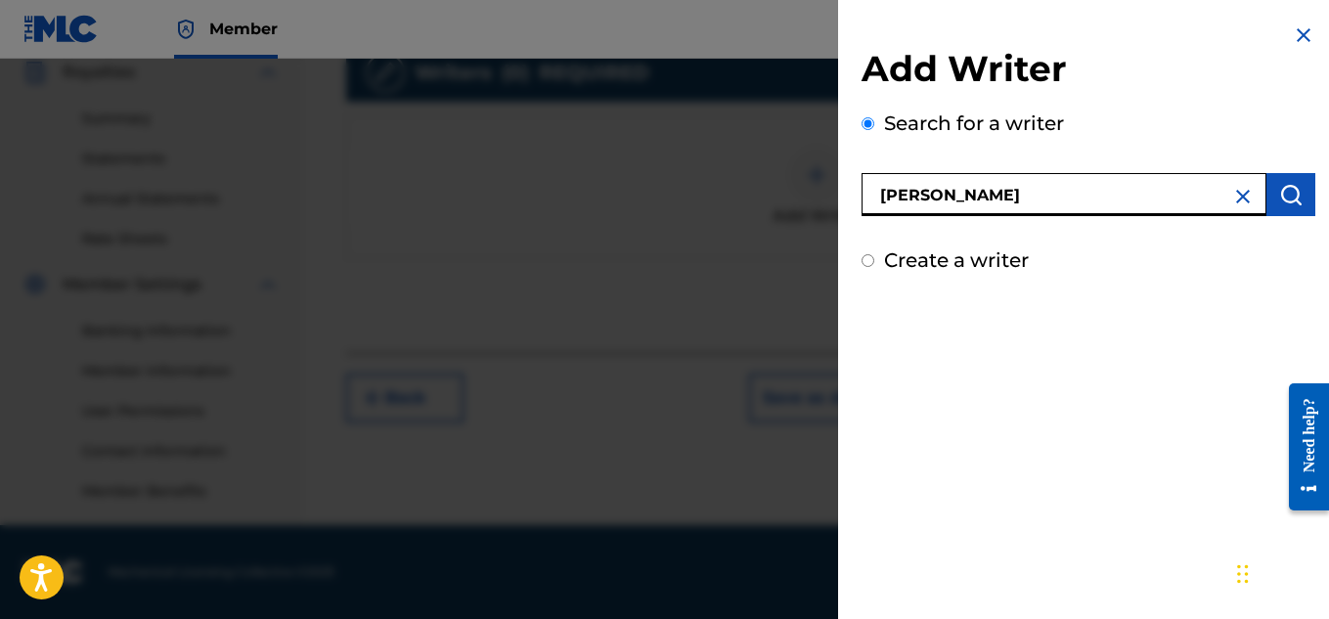
type input "[PERSON_NAME]"
click at [1286, 192] on img "submit" at bounding box center [1290, 194] width 23 height 23
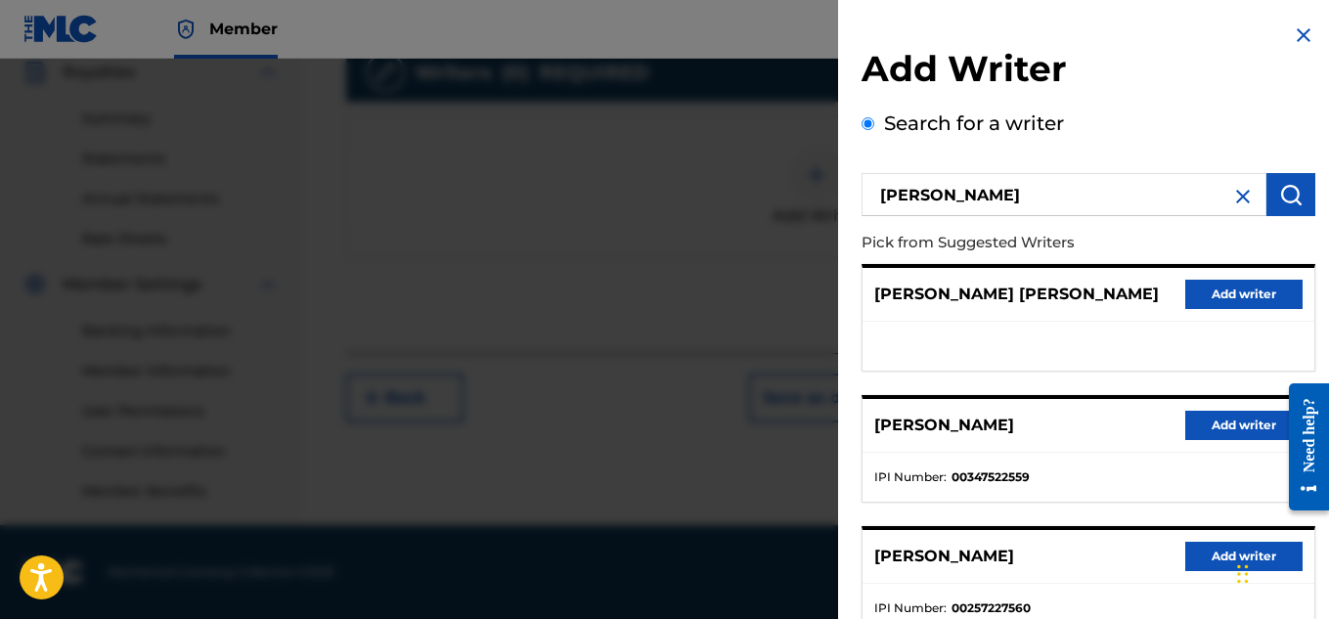
click at [1226, 417] on button "Add writer" at bounding box center [1243, 425] width 117 height 29
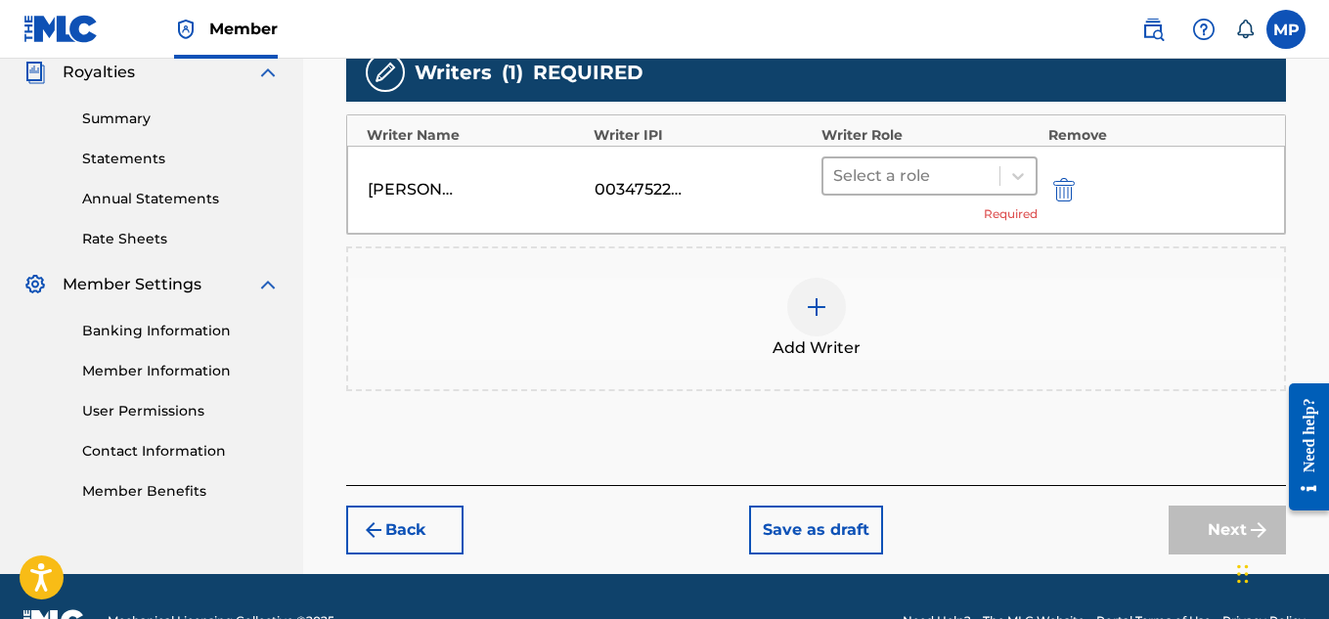
click at [992, 176] on div "Select a role" at bounding box center [911, 175] width 177 height 35
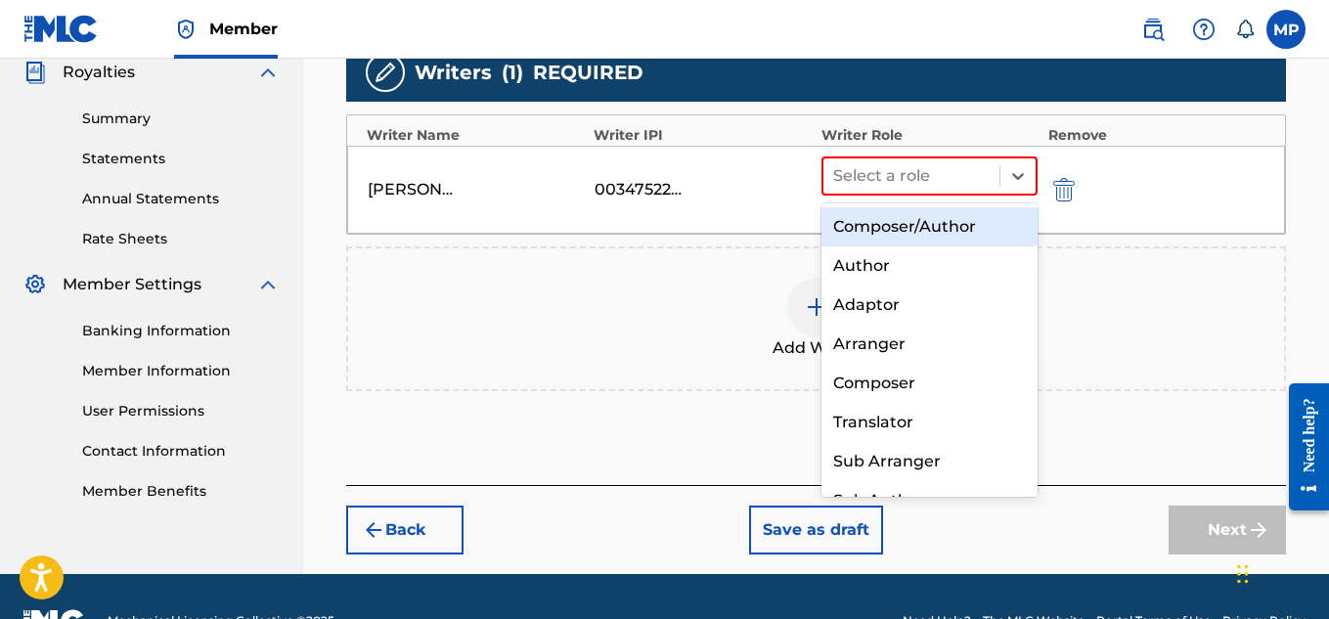
click at [948, 219] on div "Composer/Author" at bounding box center [930, 226] width 217 height 39
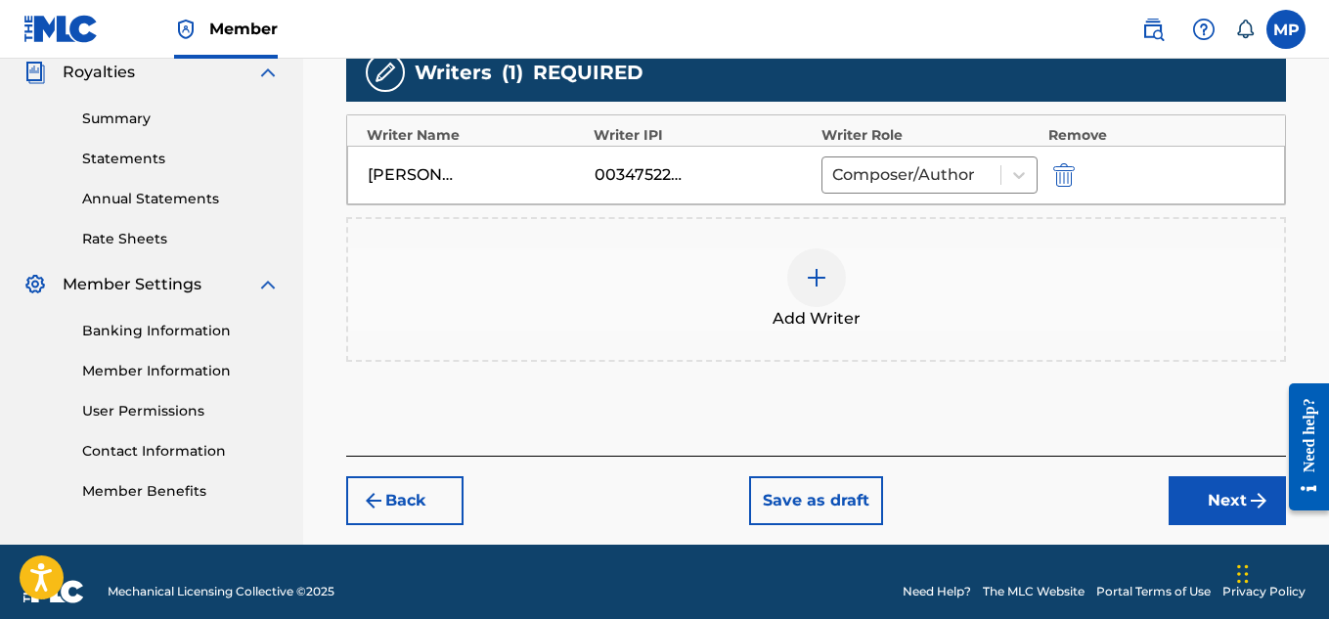
click at [1200, 508] on button "Next" at bounding box center [1227, 500] width 117 height 49
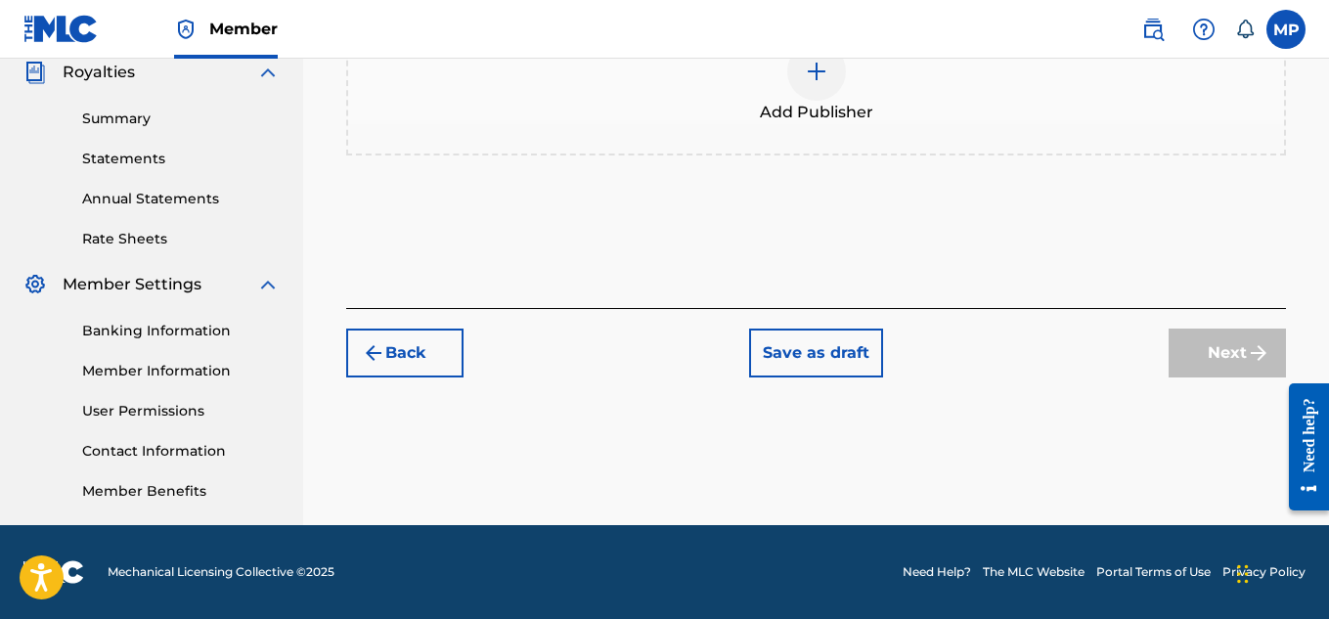
scroll to position [117, 0]
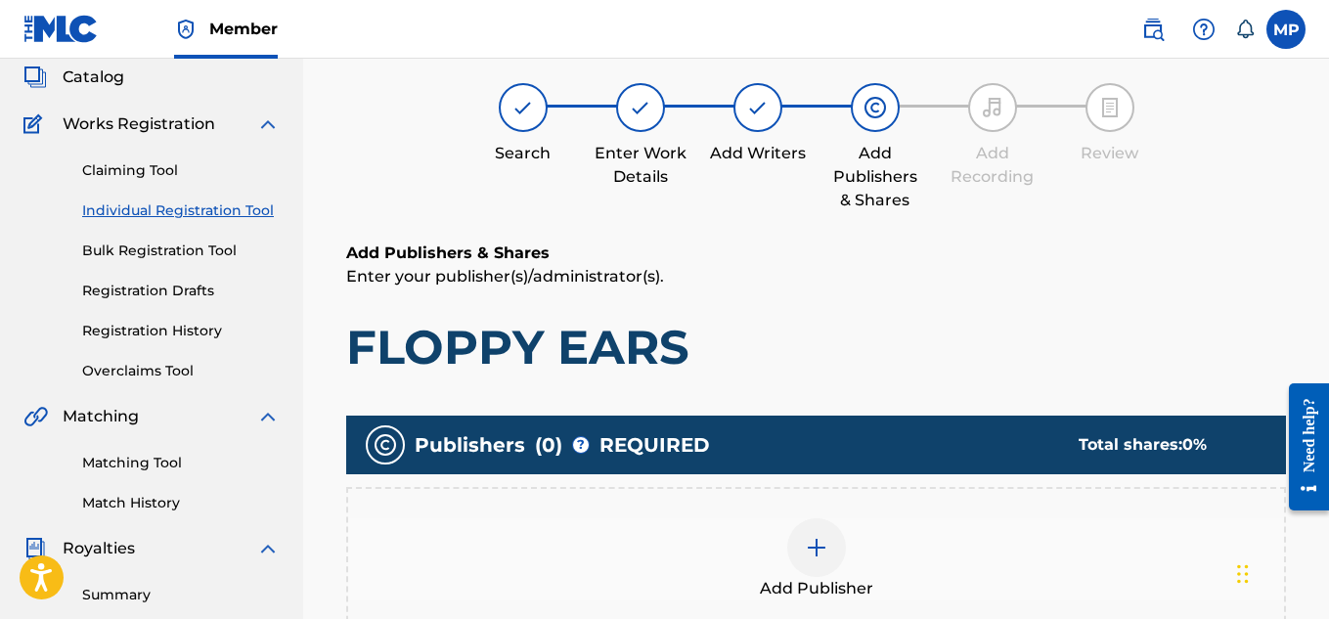
click at [826, 536] on img at bounding box center [816, 547] width 23 height 23
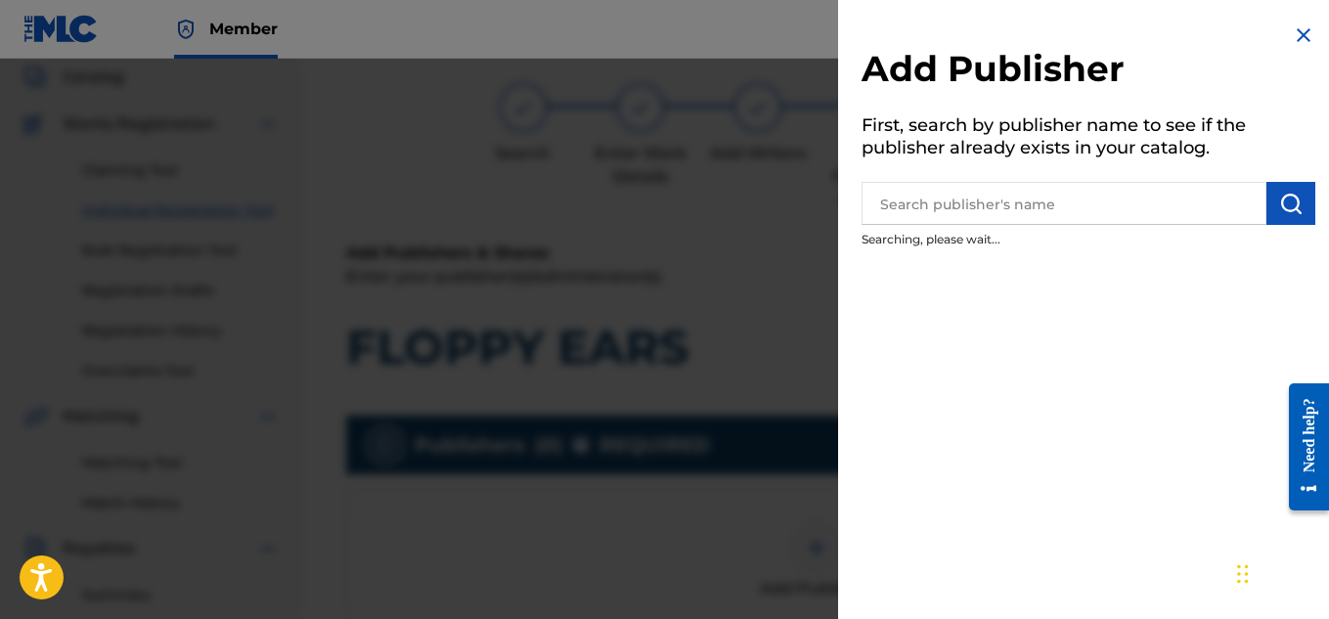
scroll to position [390, 0]
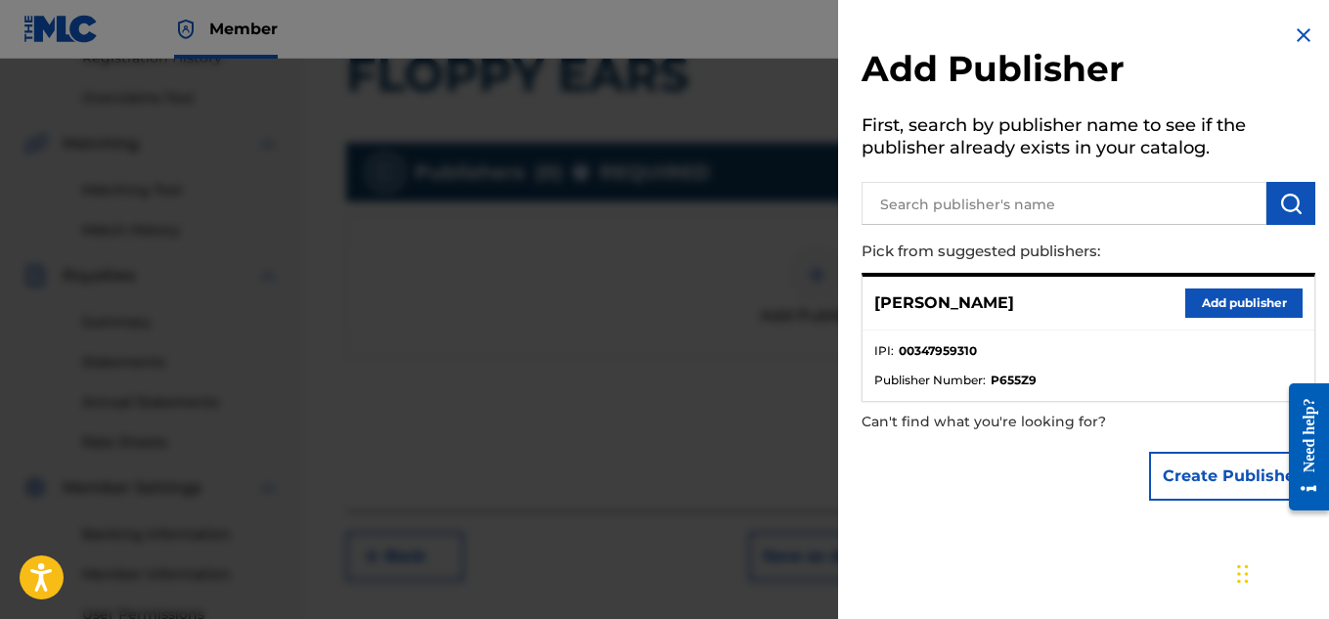
click at [1224, 296] on button "Add publisher" at bounding box center [1243, 303] width 117 height 29
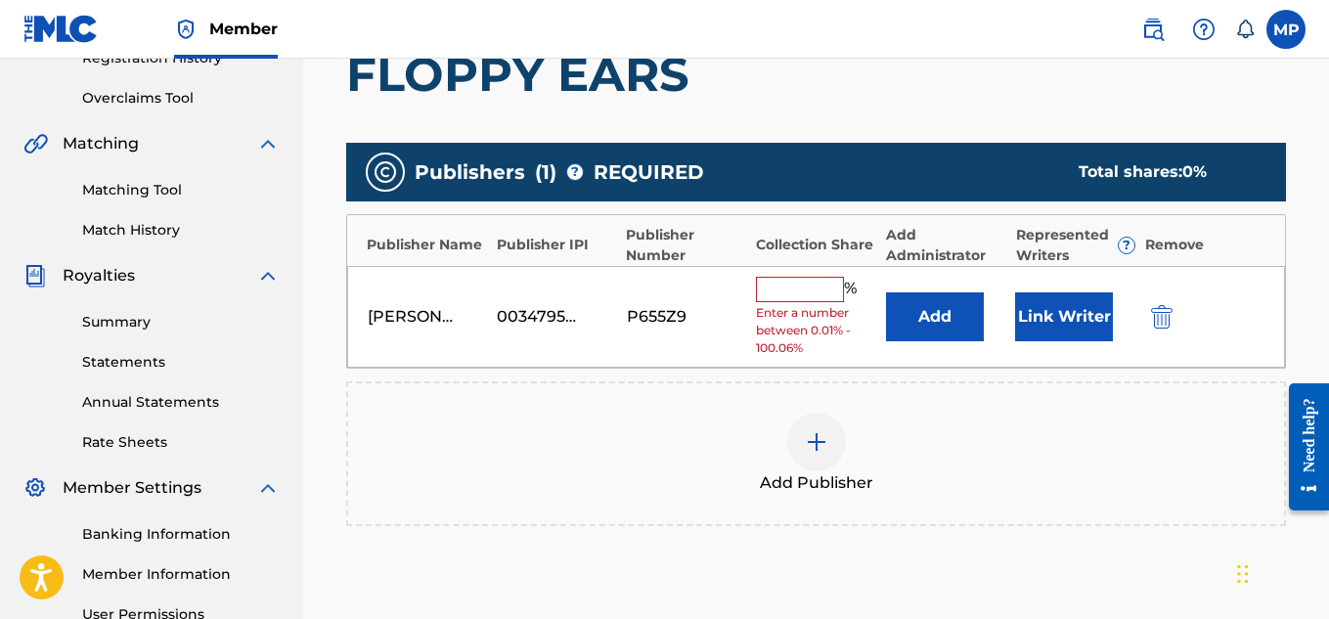
click at [798, 285] on input "text" at bounding box center [800, 289] width 88 height 25
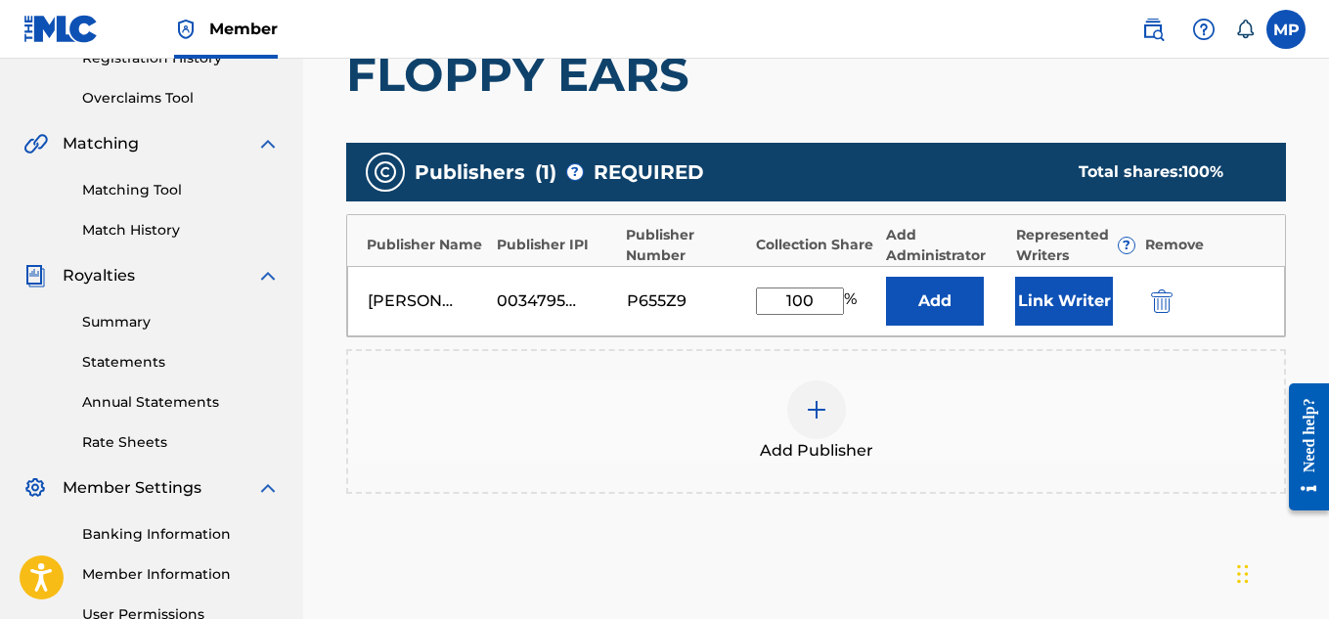
type input "100"
click at [1062, 295] on button "Link Writer" at bounding box center [1064, 301] width 98 height 49
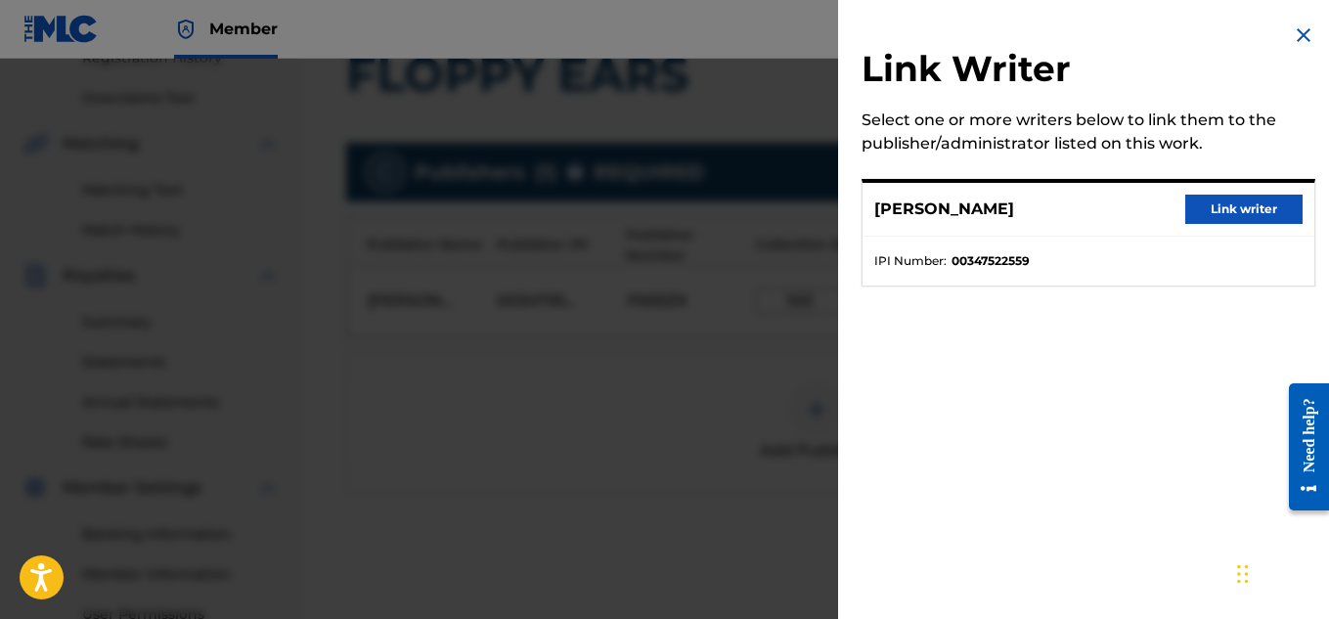
click at [1232, 207] on button "Link writer" at bounding box center [1243, 209] width 117 height 29
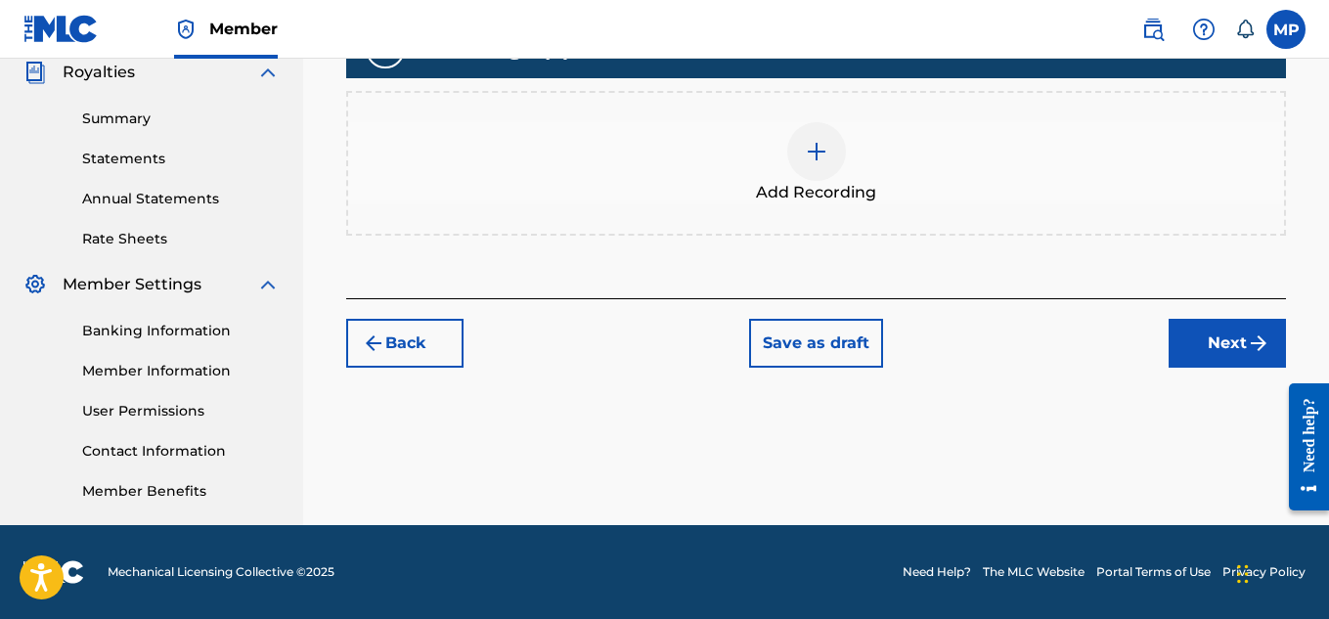
scroll to position [374, 0]
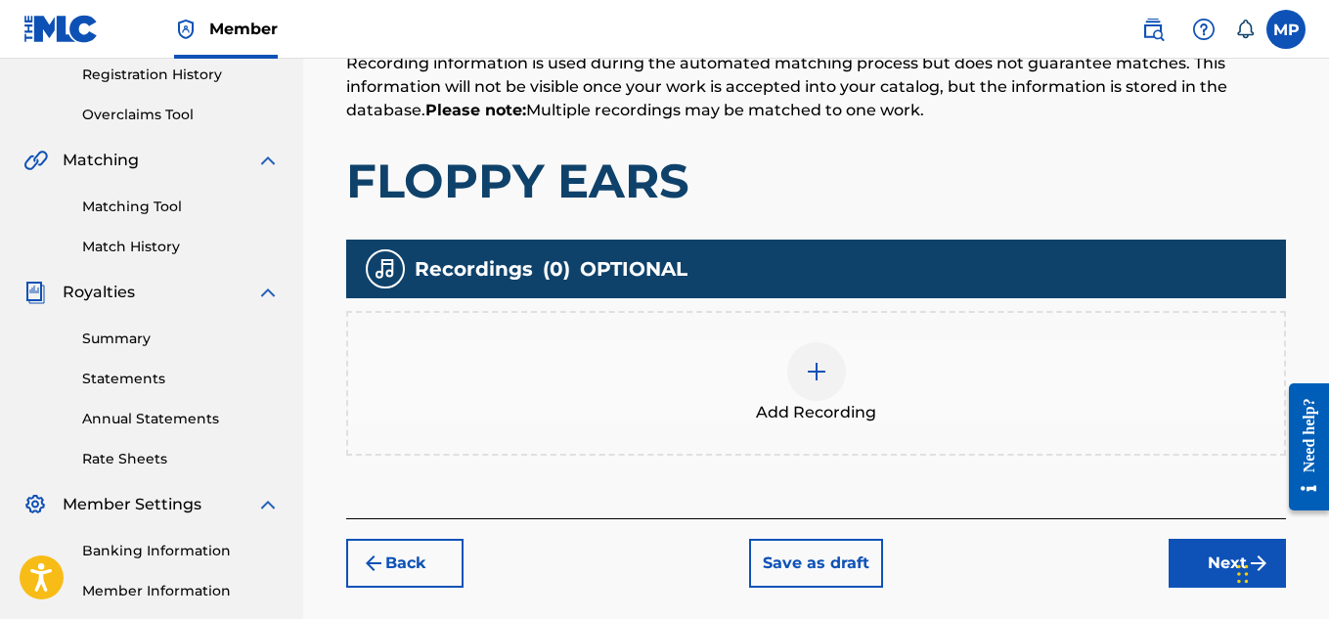
click at [447, 570] on button "Back" at bounding box center [404, 563] width 117 height 49
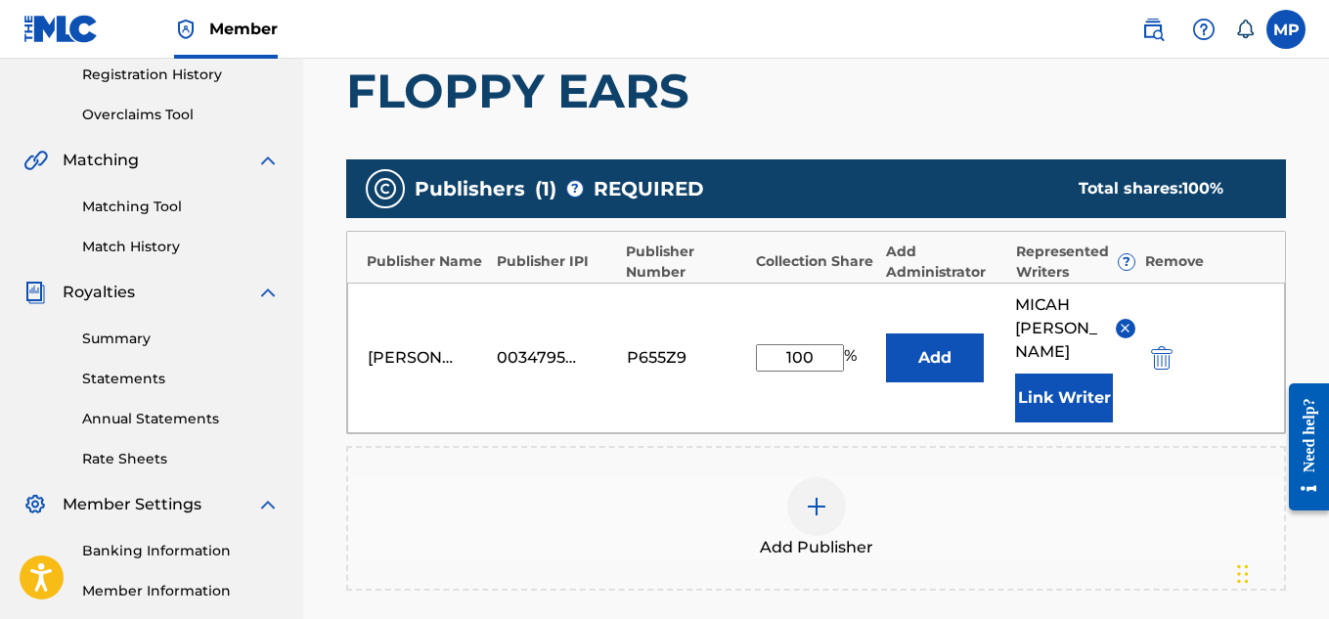
scroll to position [657, 0]
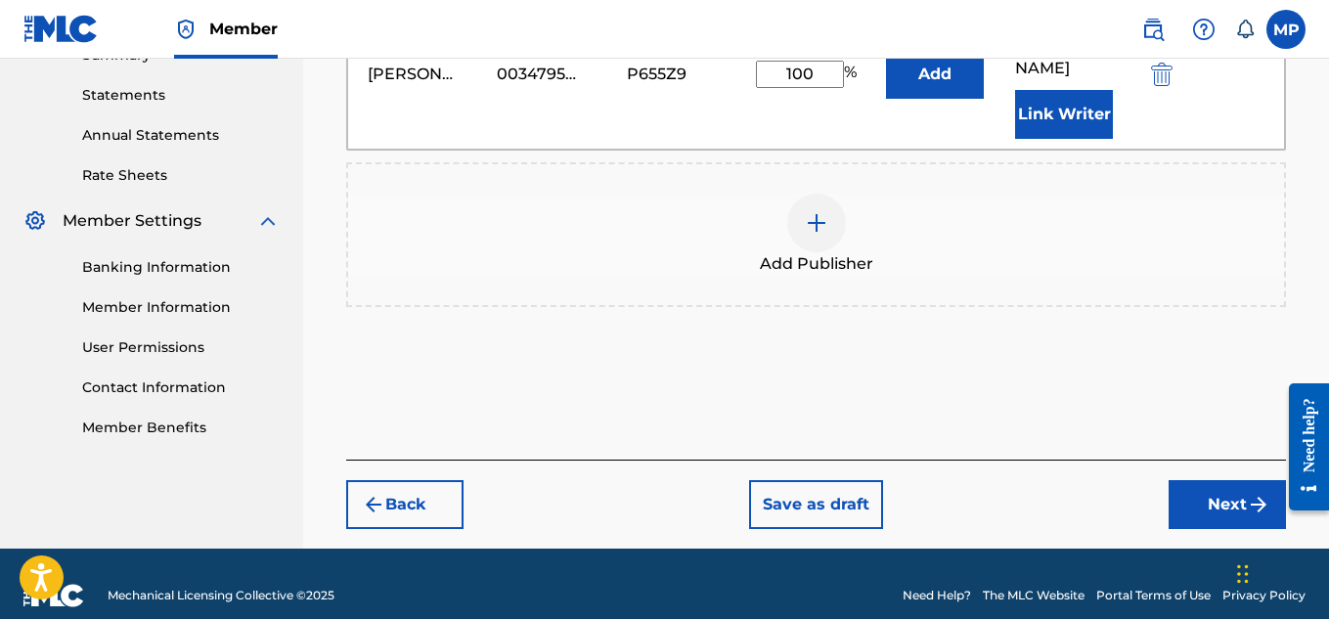
click at [1206, 499] on button "Next" at bounding box center [1227, 504] width 117 height 49
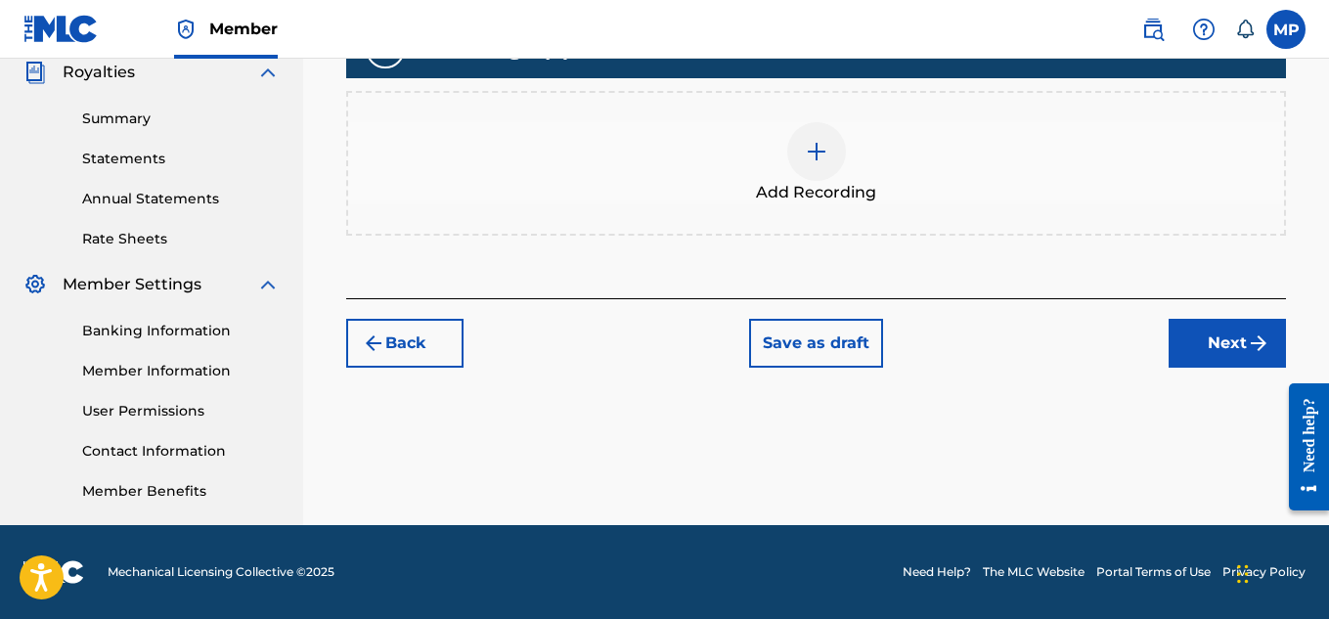
scroll to position [500, 0]
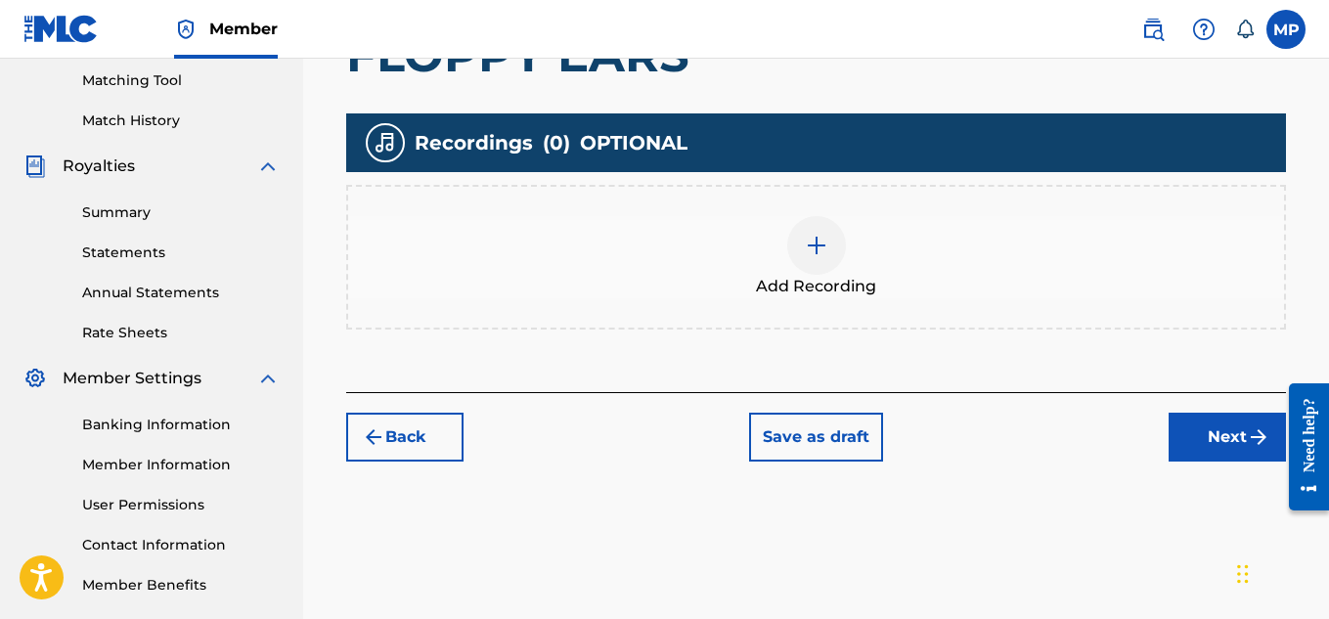
click at [832, 236] on div at bounding box center [816, 245] width 59 height 59
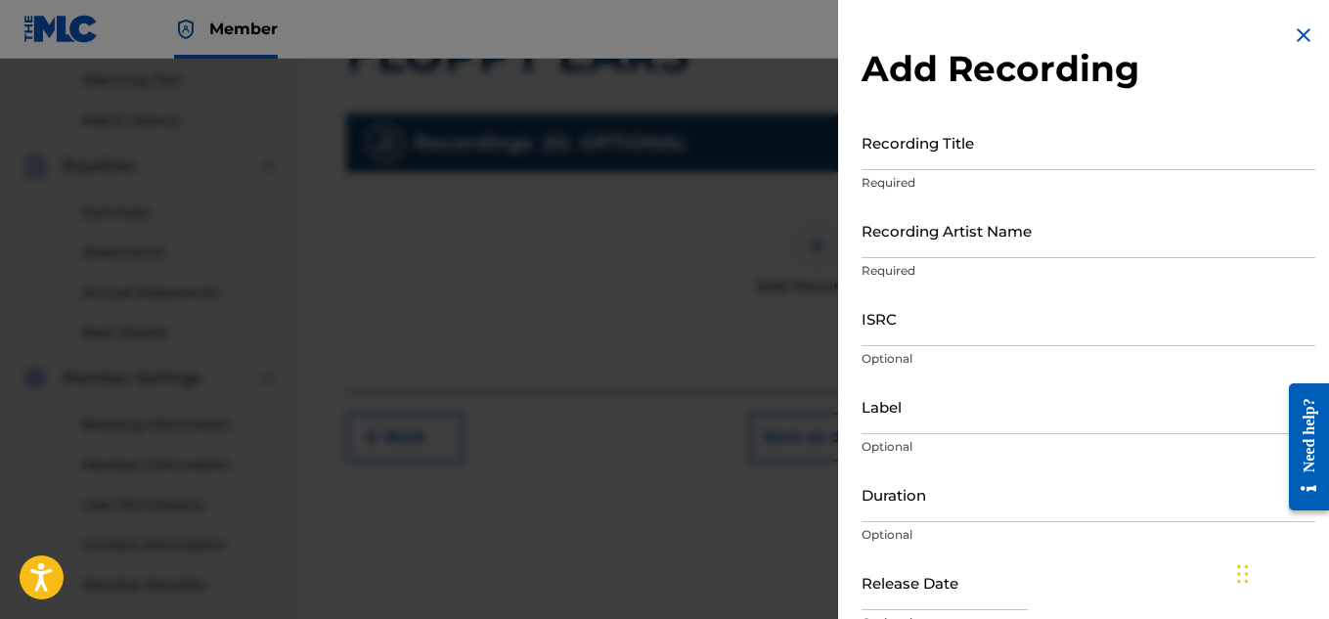
click at [997, 328] on input "ISRC" at bounding box center [1089, 318] width 454 height 56
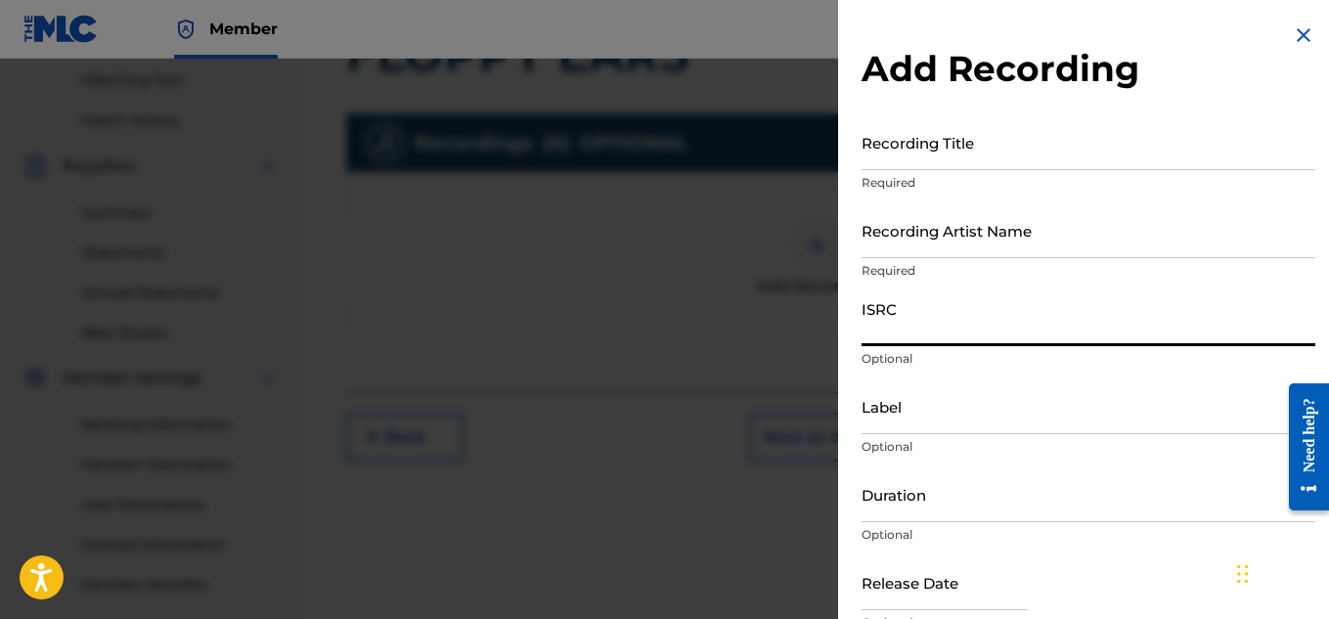
paste input "US7DA1734202"
type input "US7DA1734202"
click at [967, 245] on input "Recording Artist Name" at bounding box center [1089, 230] width 454 height 56
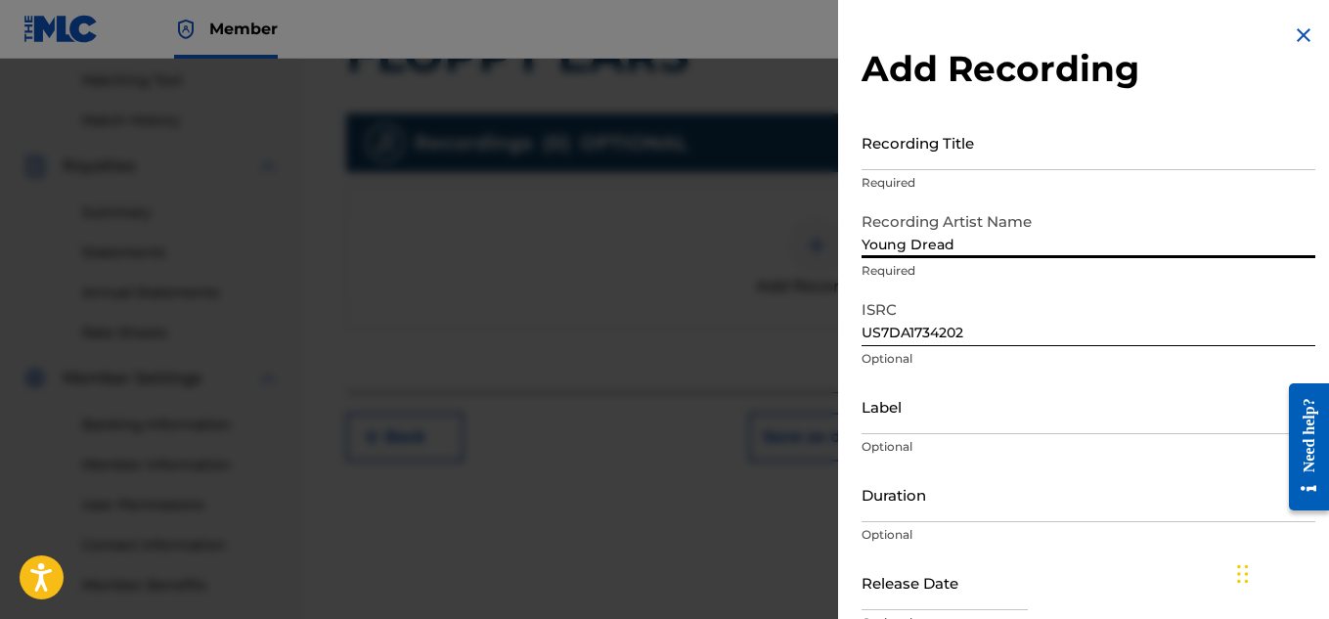
type input "Young Dread"
click at [951, 160] on input "Recording Title" at bounding box center [1089, 142] width 454 height 56
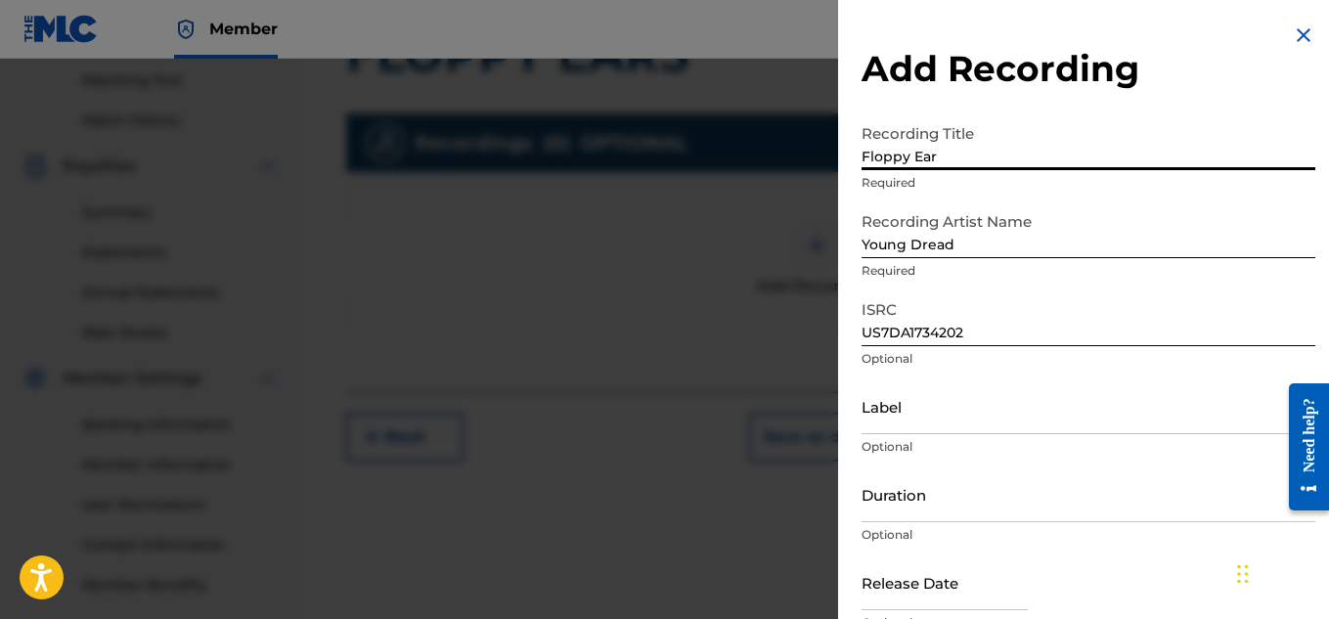
type input "Floppy Ears"
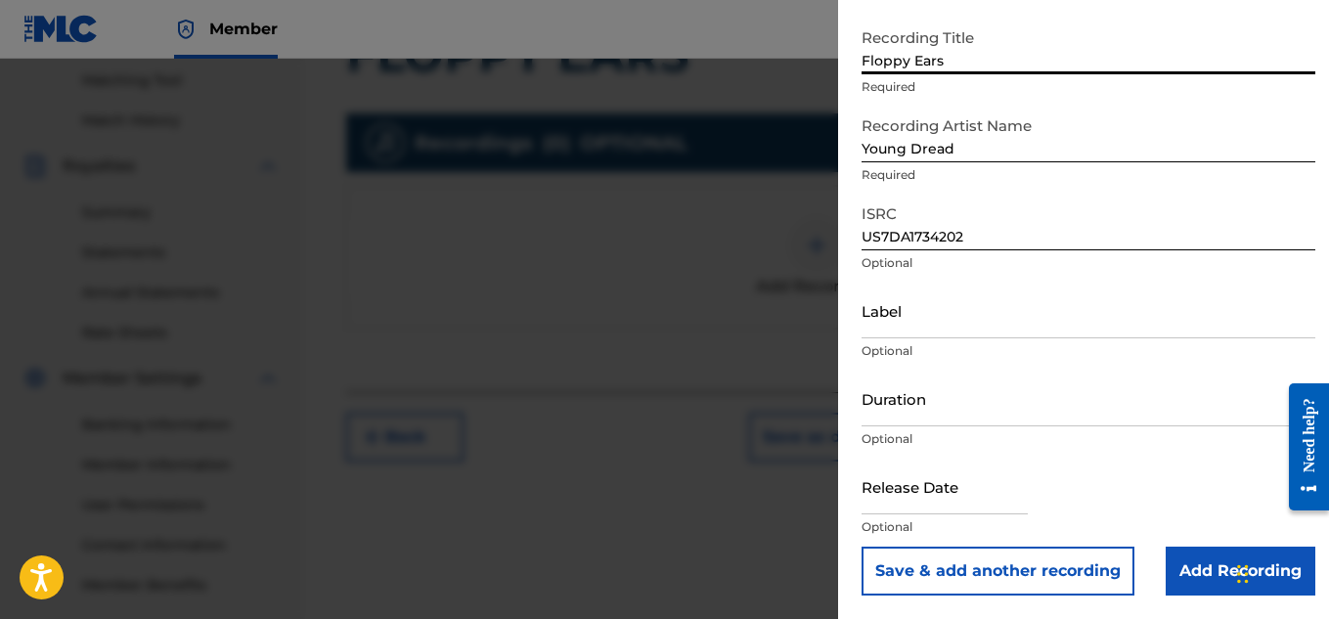
click at [1197, 558] on input "Add Recording" at bounding box center [1241, 571] width 150 height 49
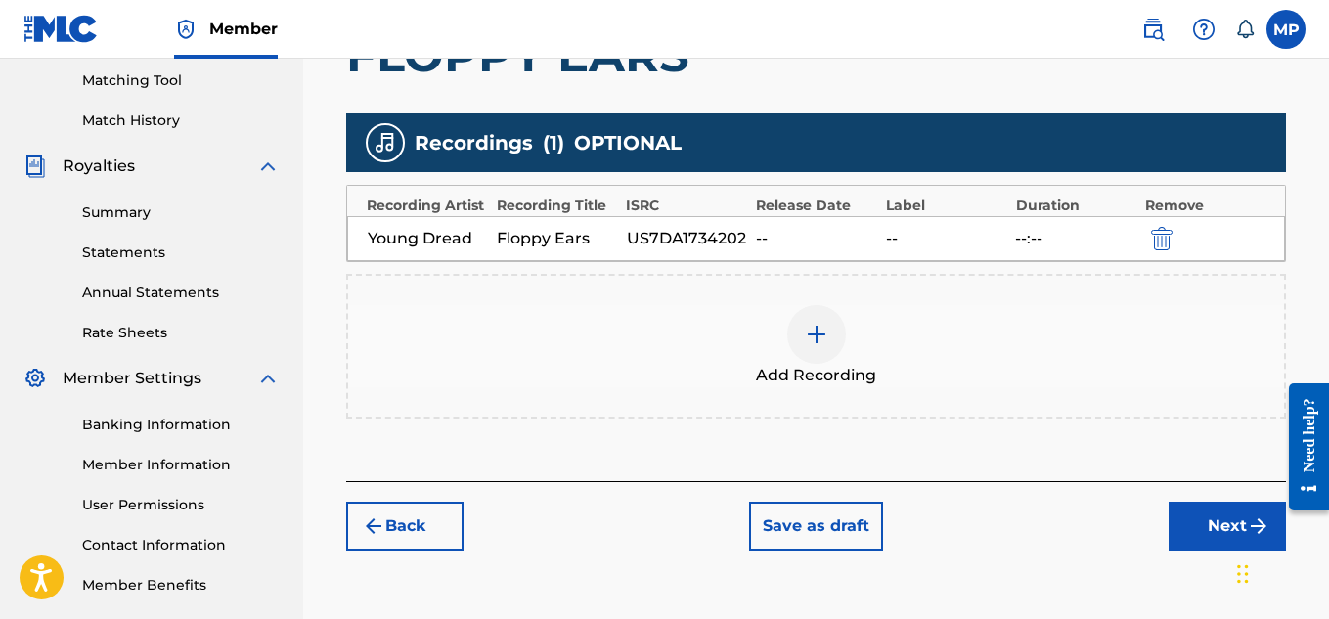
scroll to position [581, 0]
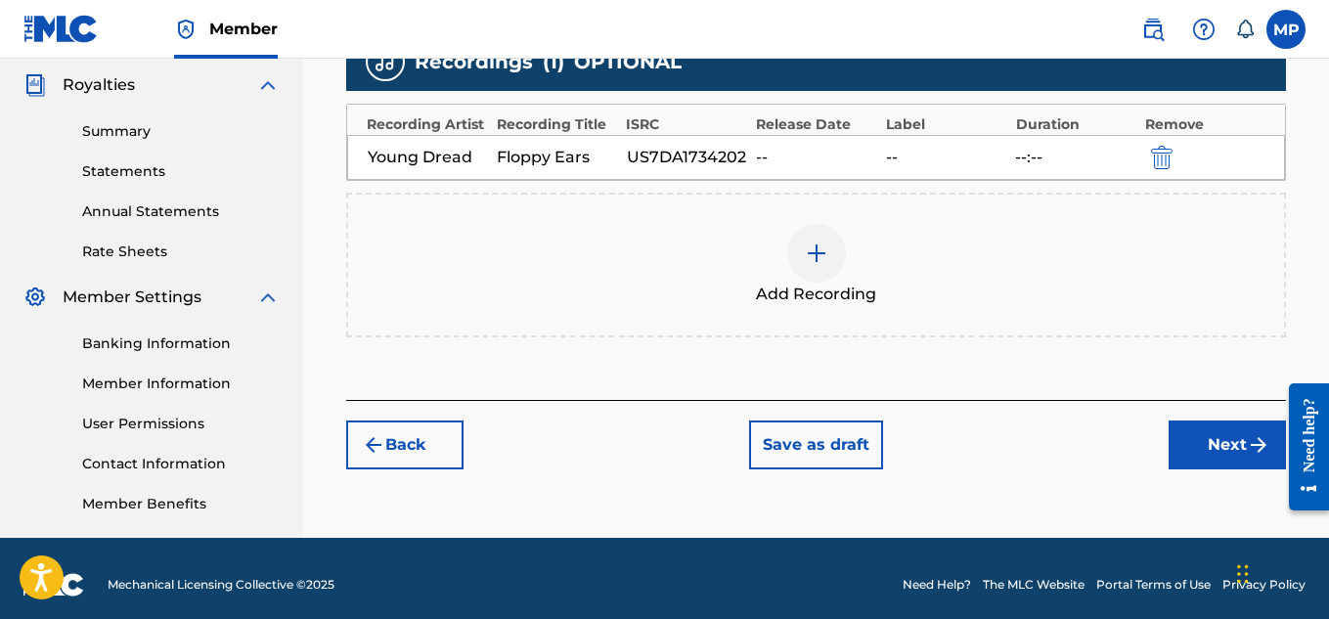
click at [1184, 431] on button "Next" at bounding box center [1227, 445] width 117 height 49
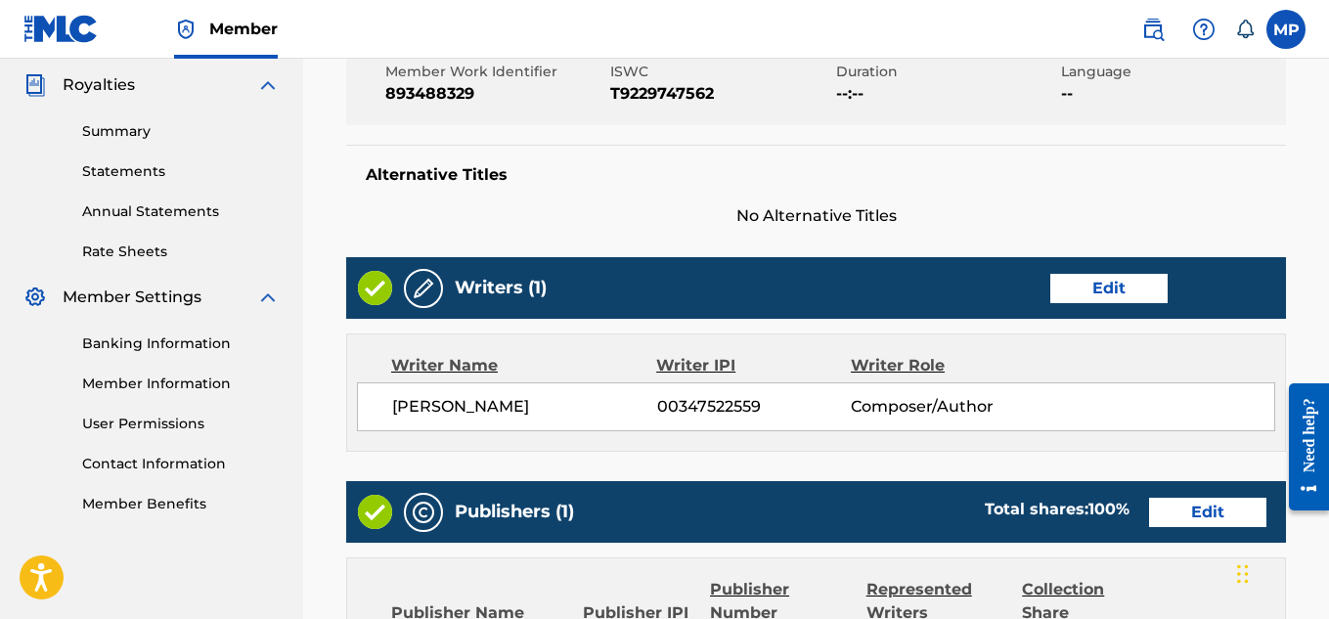
scroll to position [116, 0]
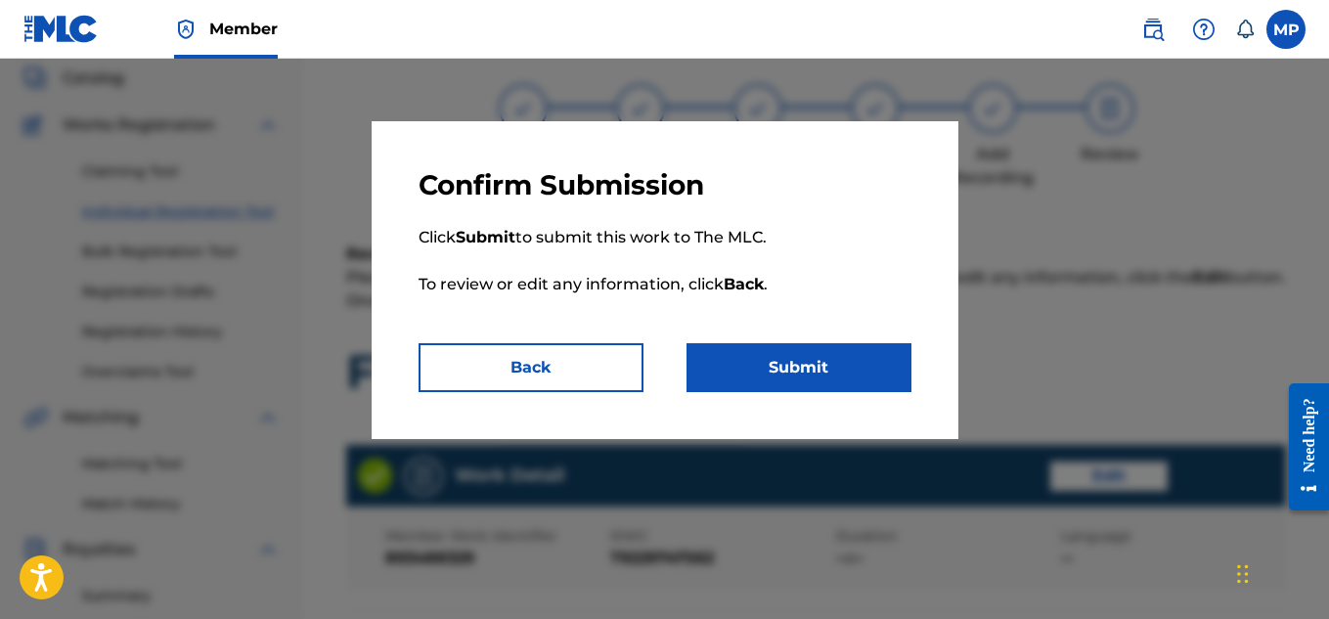
scroll to position [1097, 0]
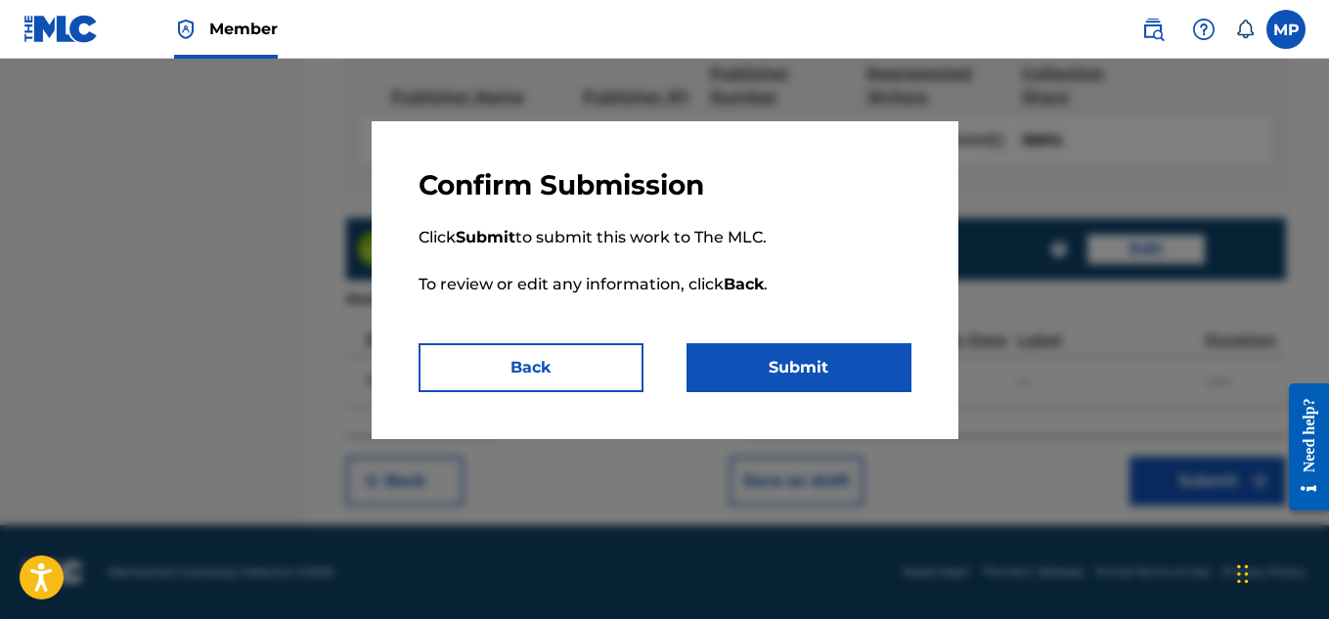
click at [807, 363] on button "Submit" at bounding box center [799, 367] width 225 height 49
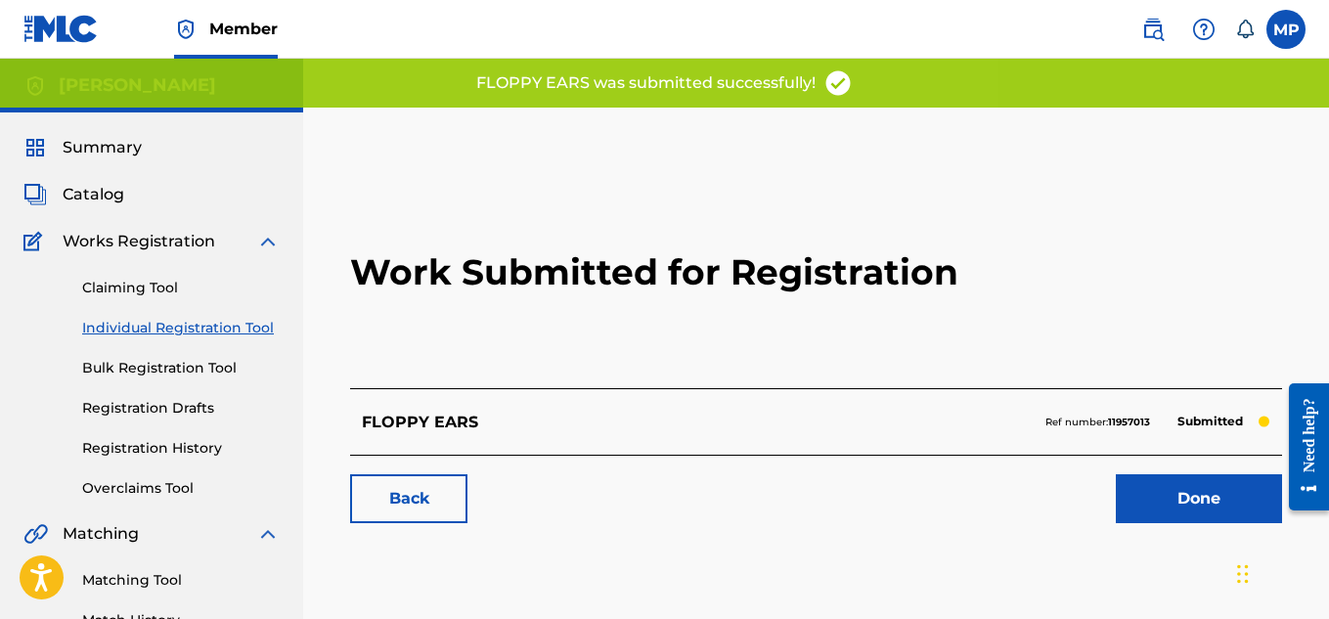
click at [381, 496] on link "Back" at bounding box center [408, 498] width 117 height 49
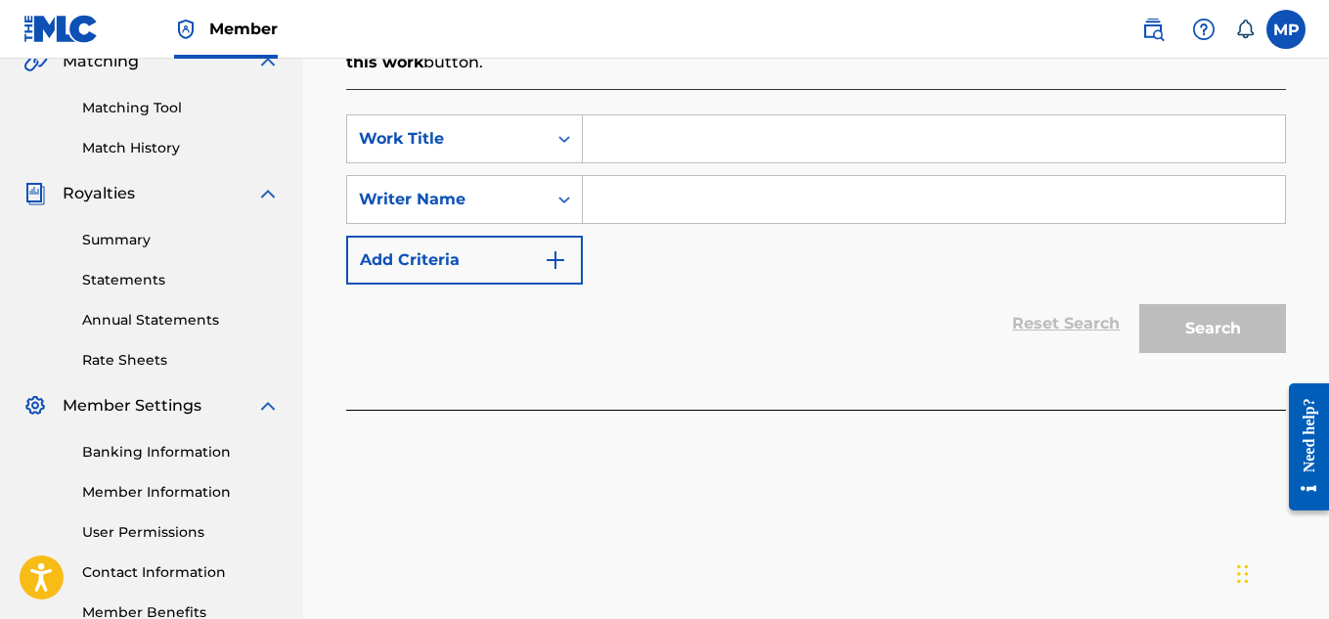
scroll to position [473, 0]
click at [687, 140] on input "Search Form" at bounding box center [934, 137] width 702 height 47
paste input "FI EVA TYPE"
type input "FI EVA TYPE"
click at [688, 182] on input "Search Form" at bounding box center [934, 198] width 702 height 47
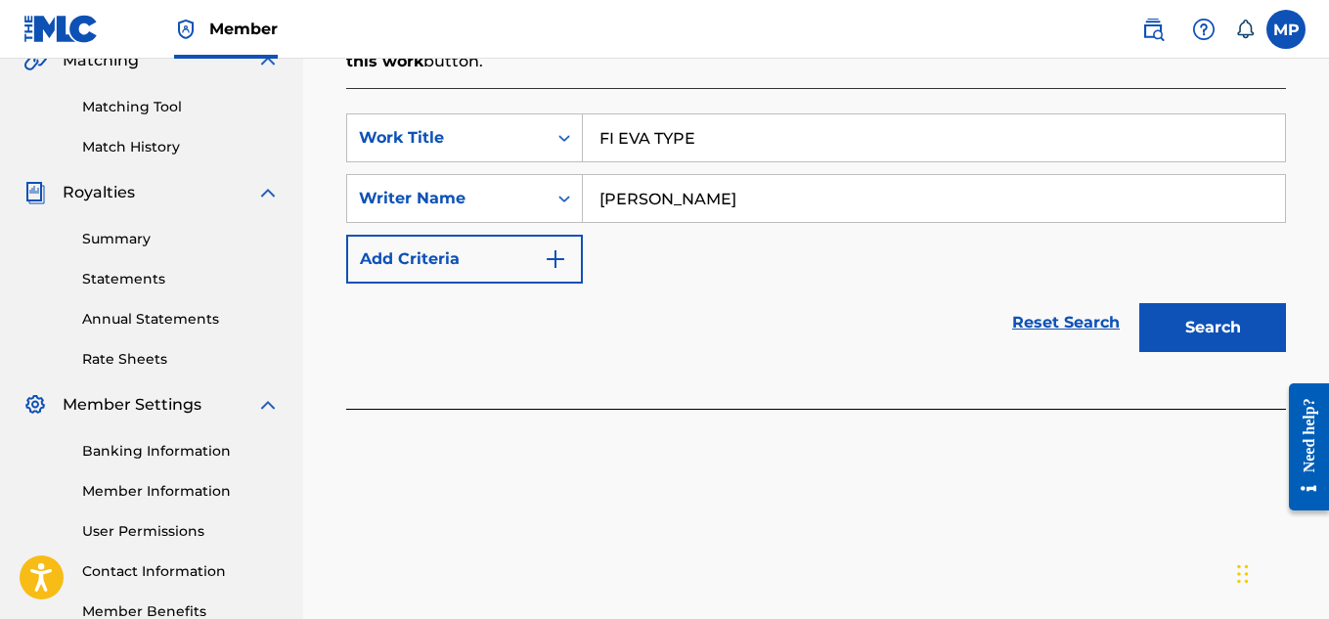
type input "[PERSON_NAME]"
click at [1229, 326] on button "Search" at bounding box center [1212, 327] width 147 height 49
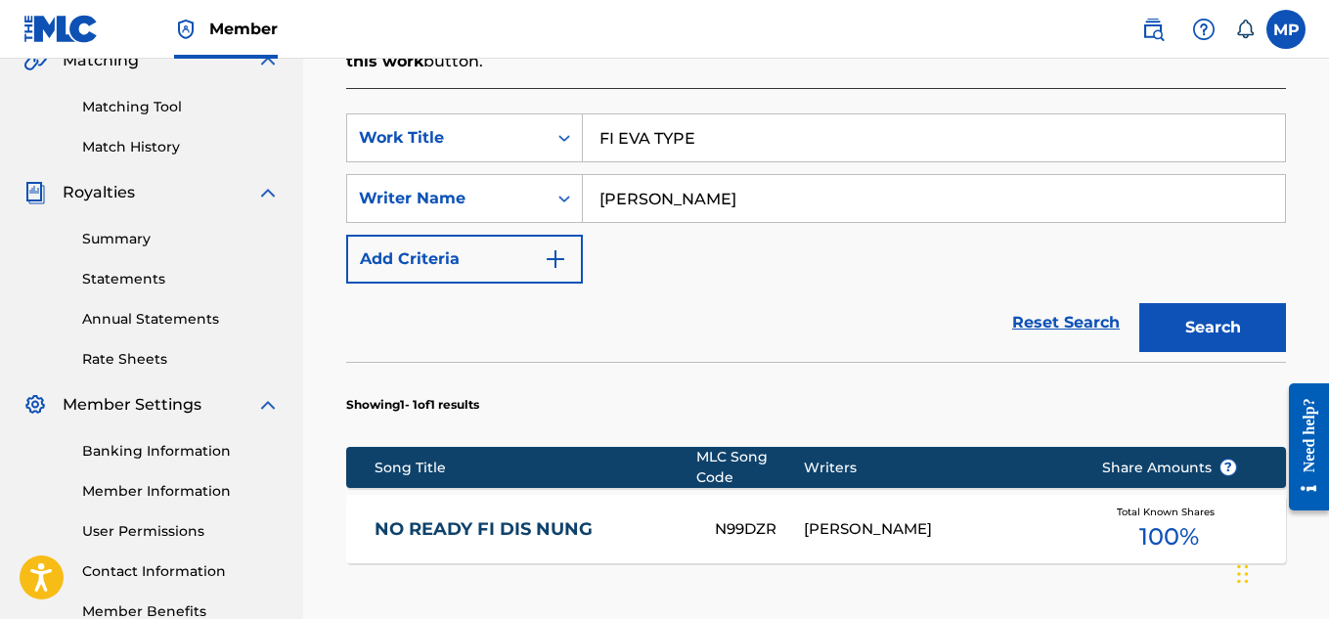
scroll to position [771, 0]
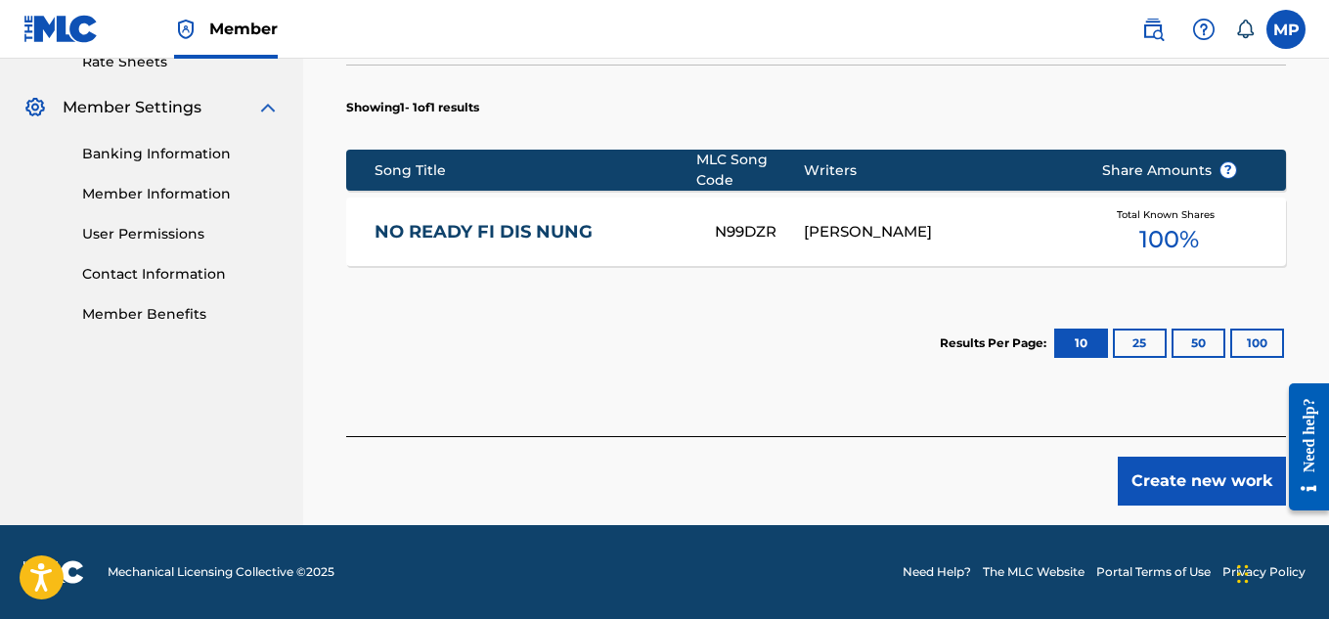
click at [1209, 494] on button "Create new work" at bounding box center [1202, 481] width 168 height 49
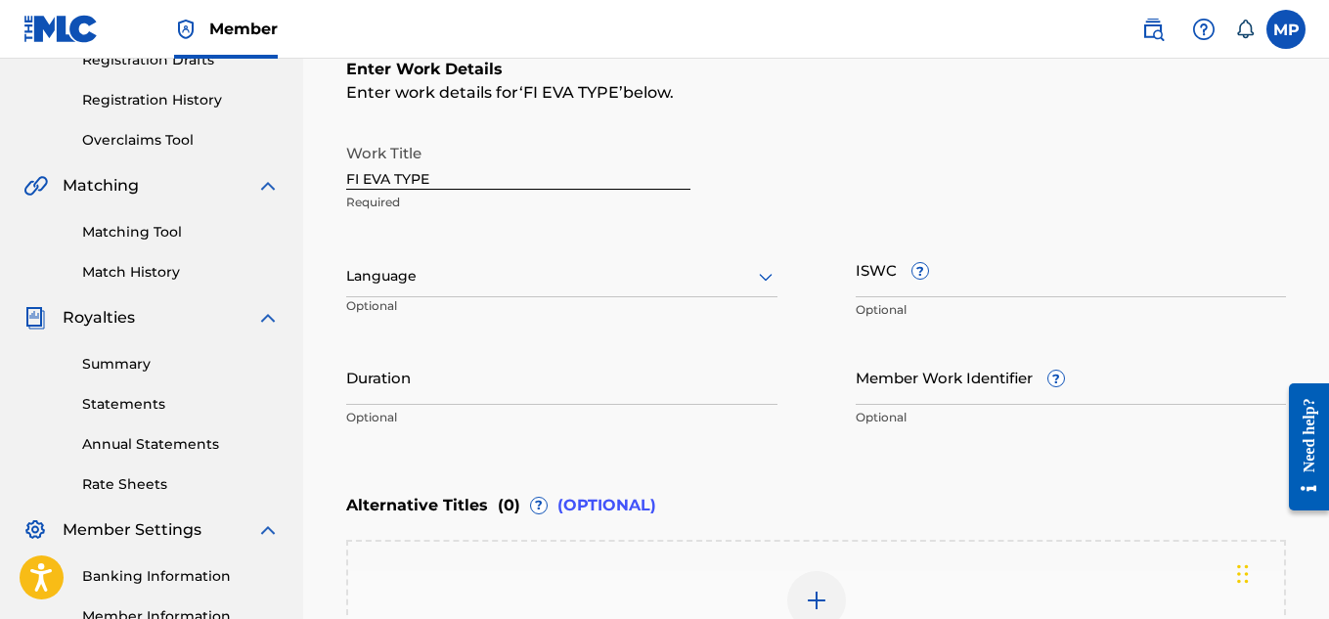
scroll to position [297, 0]
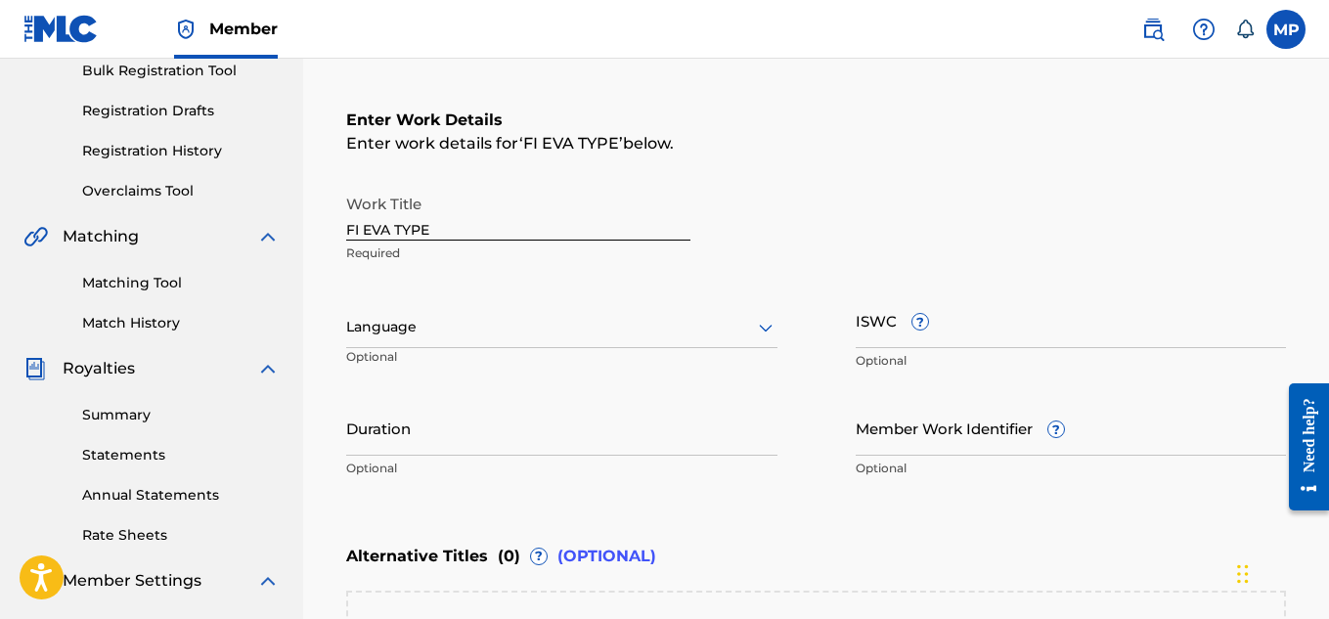
click at [1004, 323] on input "ISWC ?" at bounding box center [1071, 320] width 431 height 56
paste input "T9229750225"
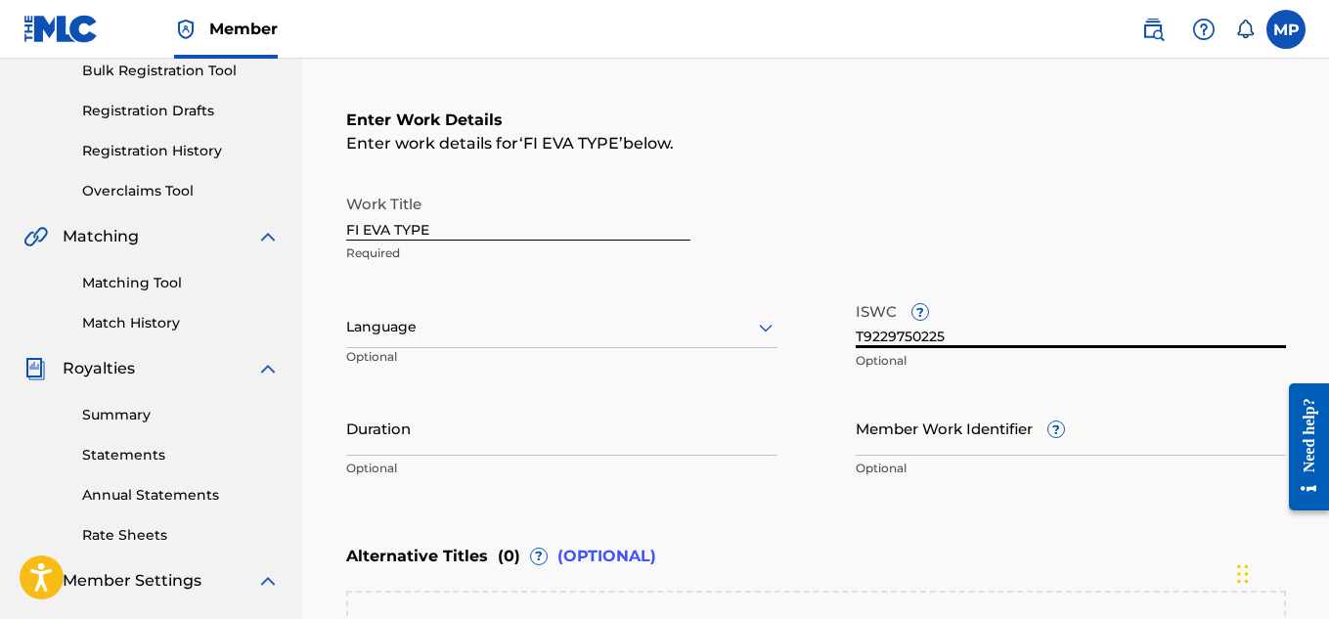
type input "T9229750225"
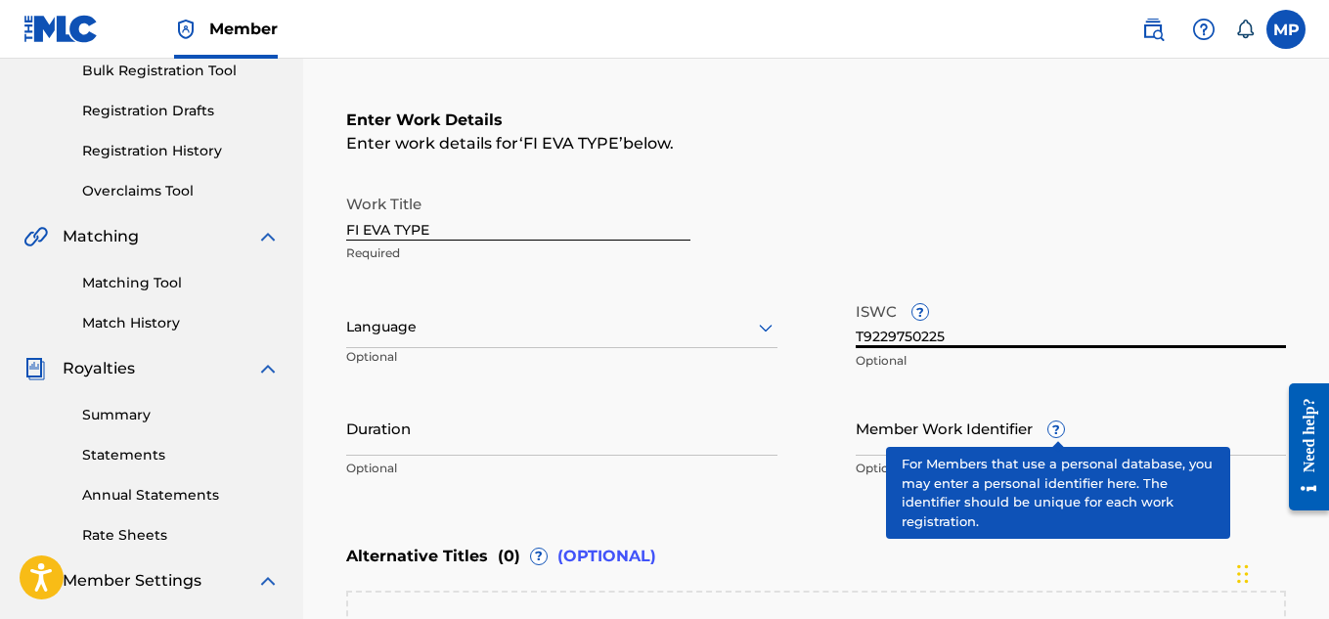
click at [1133, 438] on input "Member Work Identifier ?" at bounding box center [1071, 428] width 431 height 56
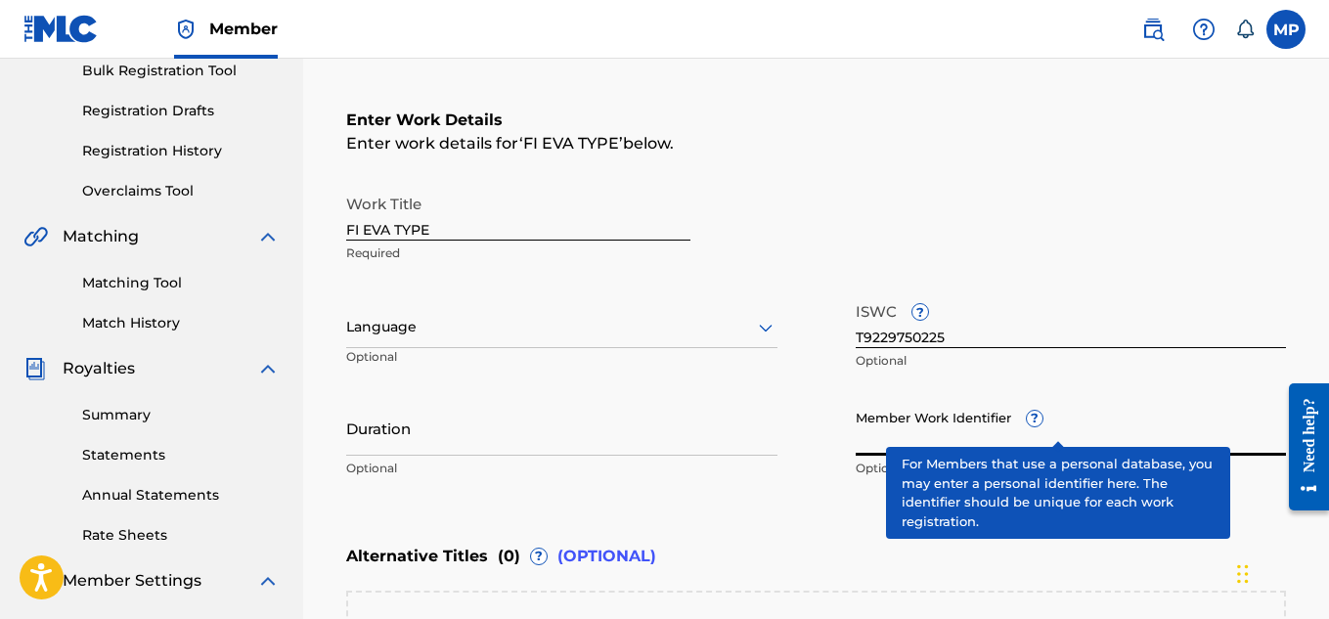
paste input "893488217"
type input "893488217"
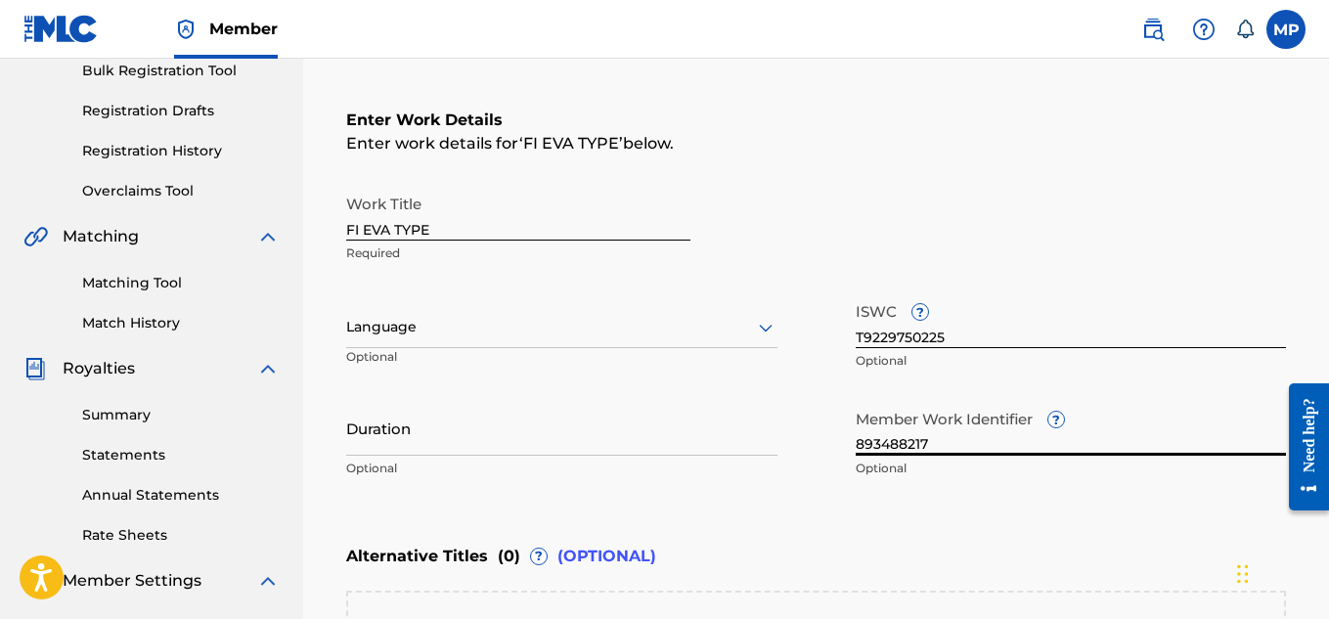
scroll to position [568, 0]
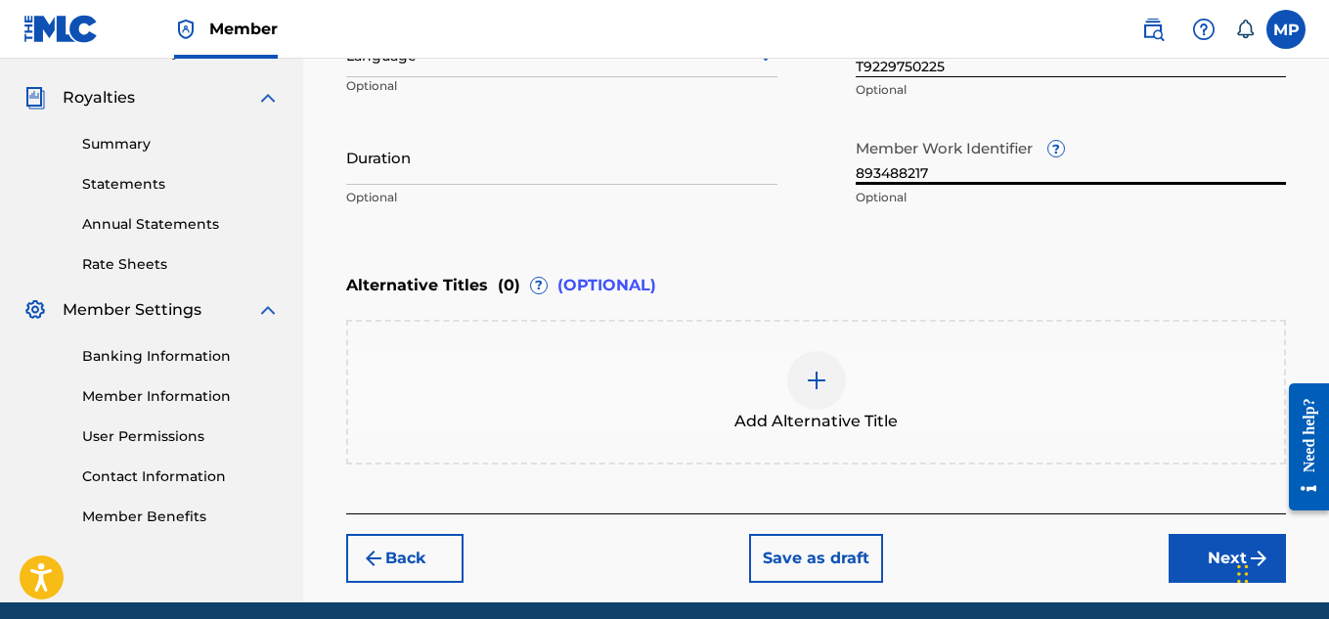
click at [1191, 556] on button "Next" at bounding box center [1227, 558] width 117 height 49
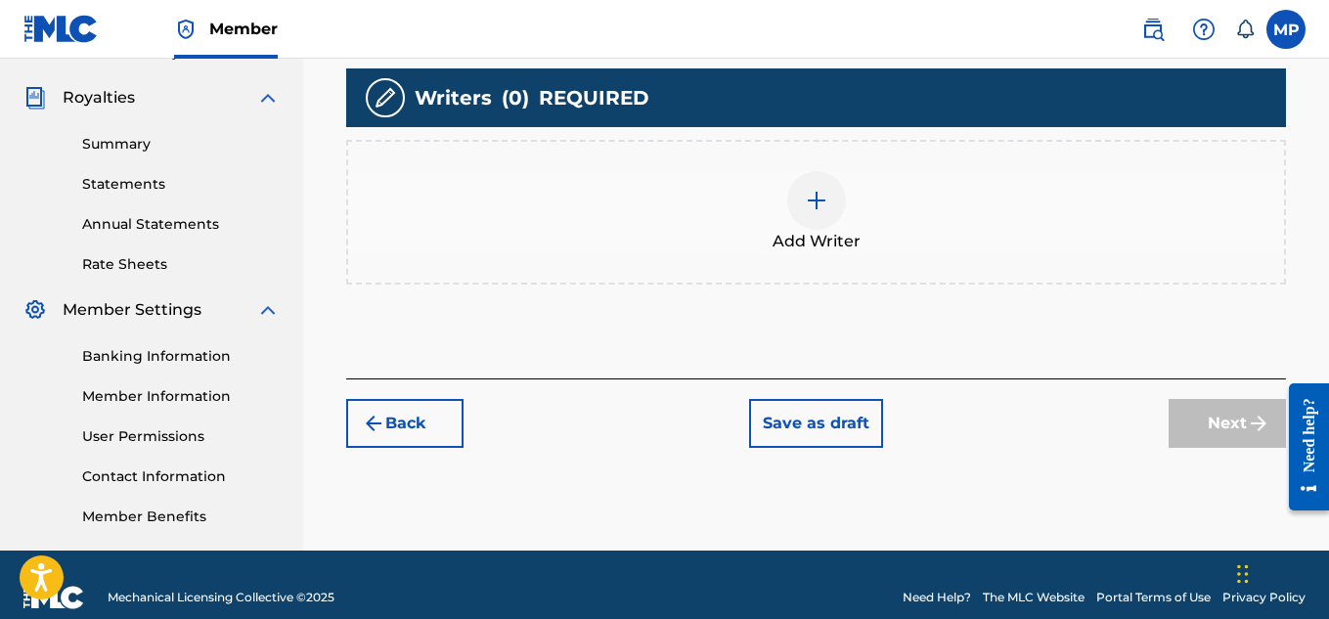
scroll to position [379, 0]
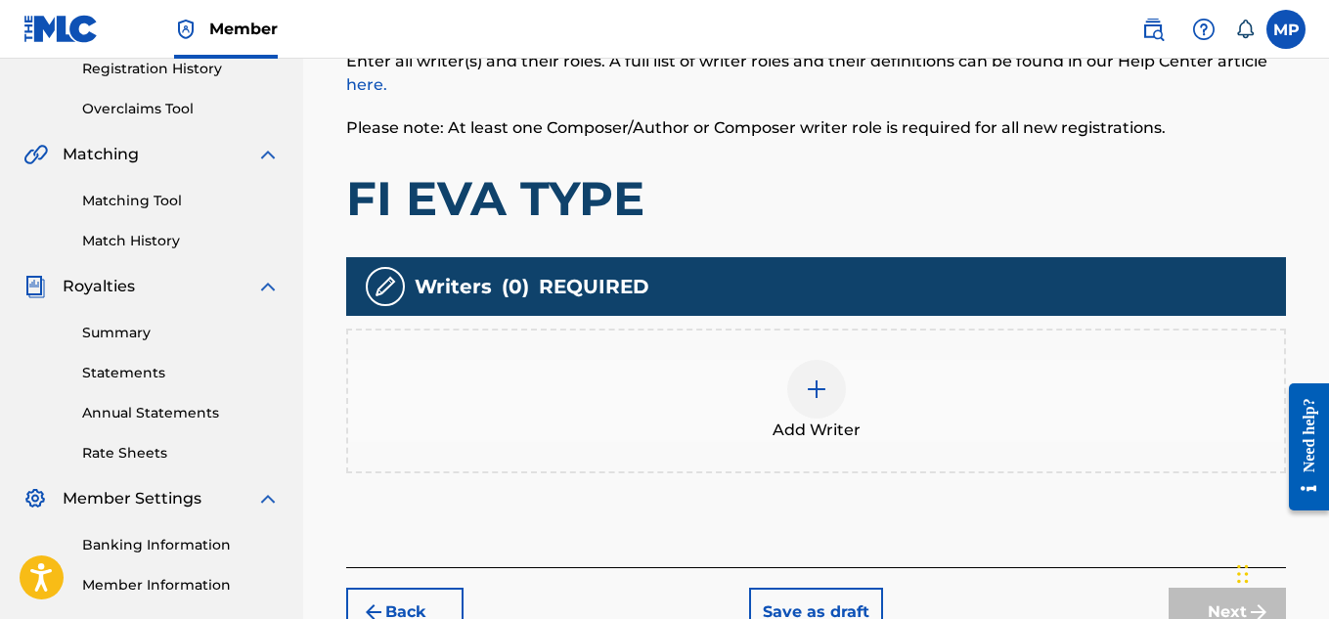
click at [826, 398] on img at bounding box center [816, 388] width 23 height 23
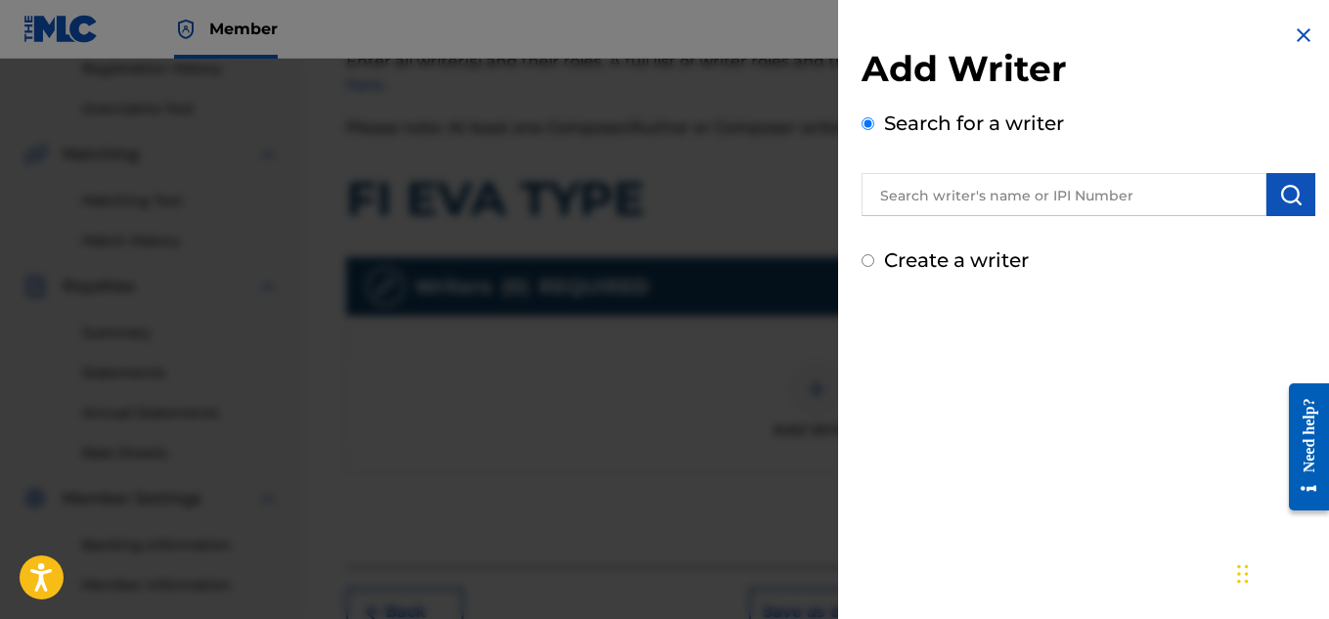
click at [995, 196] on input "text" at bounding box center [1064, 194] width 405 height 43
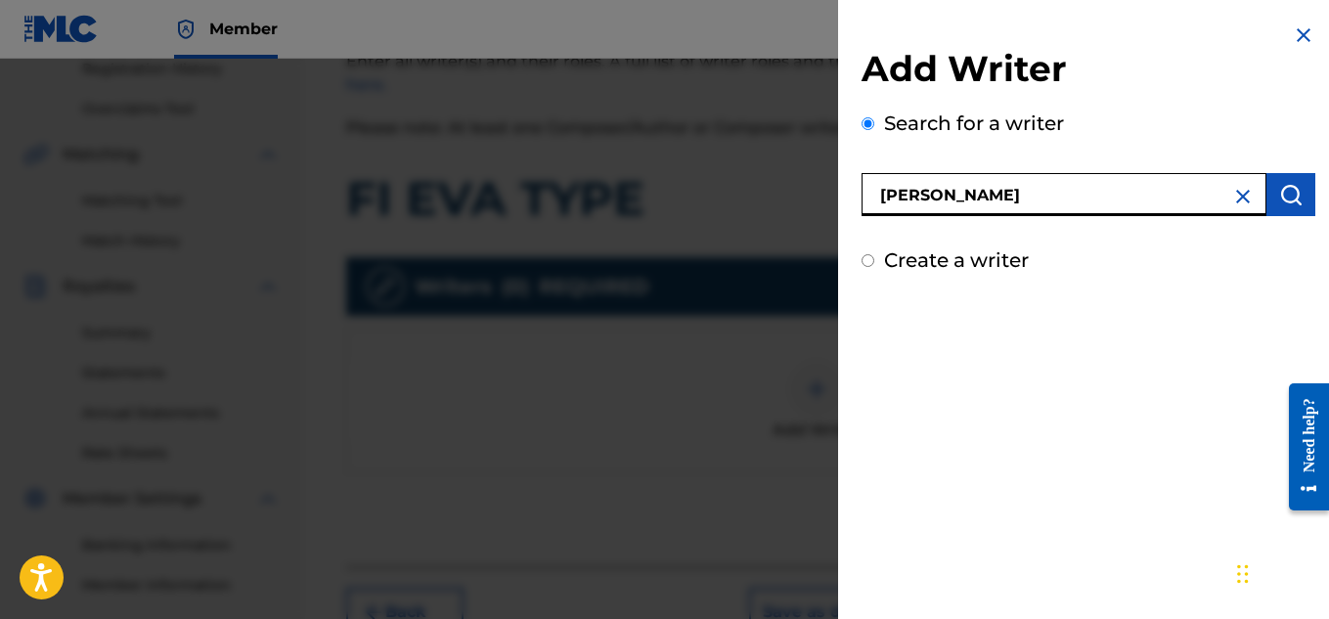
type input "[PERSON_NAME]"
click at [1292, 196] on img "submit" at bounding box center [1290, 194] width 23 height 23
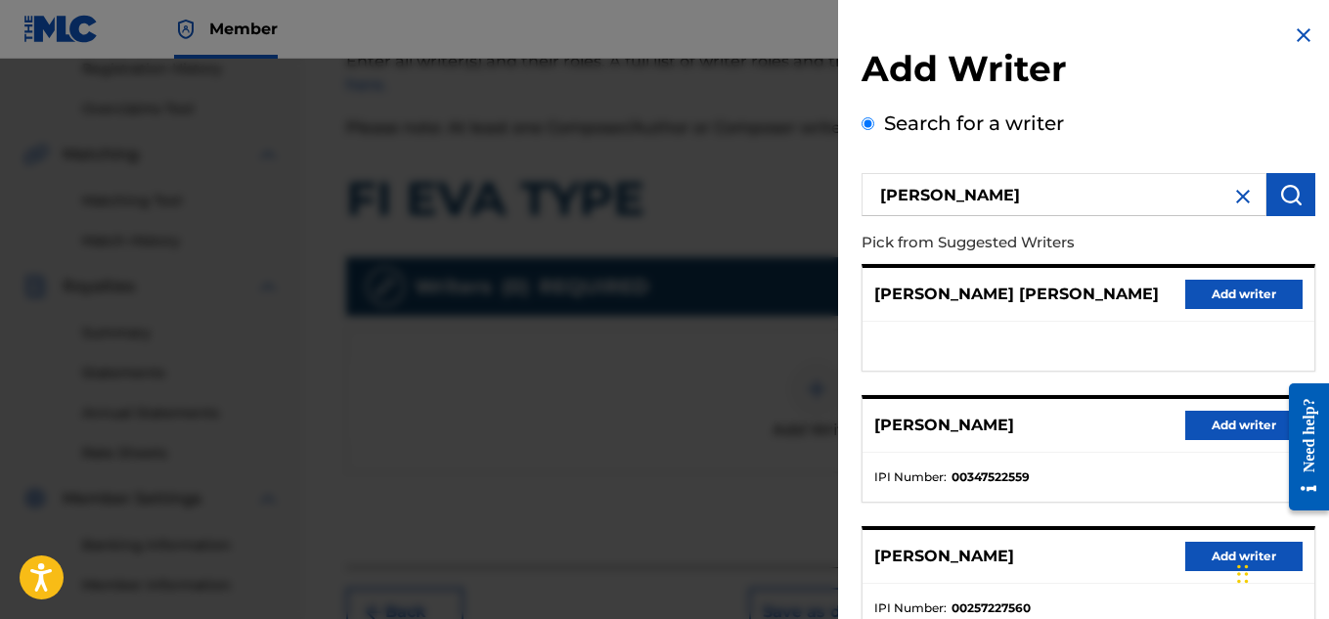
click at [1222, 450] on div "[PERSON_NAME] Add writer" at bounding box center [1089, 426] width 452 height 54
click at [1215, 433] on button "Add writer" at bounding box center [1243, 425] width 117 height 29
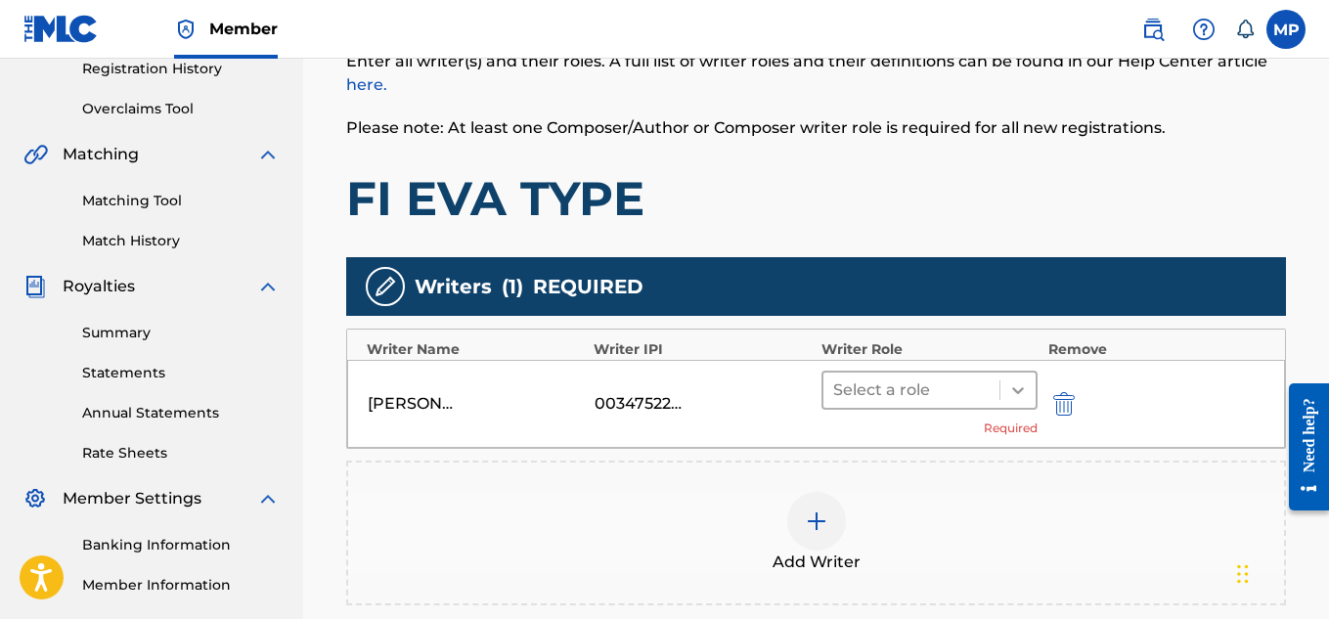
click at [1025, 390] on icon at bounding box center [1018, 390] width 20 height 20
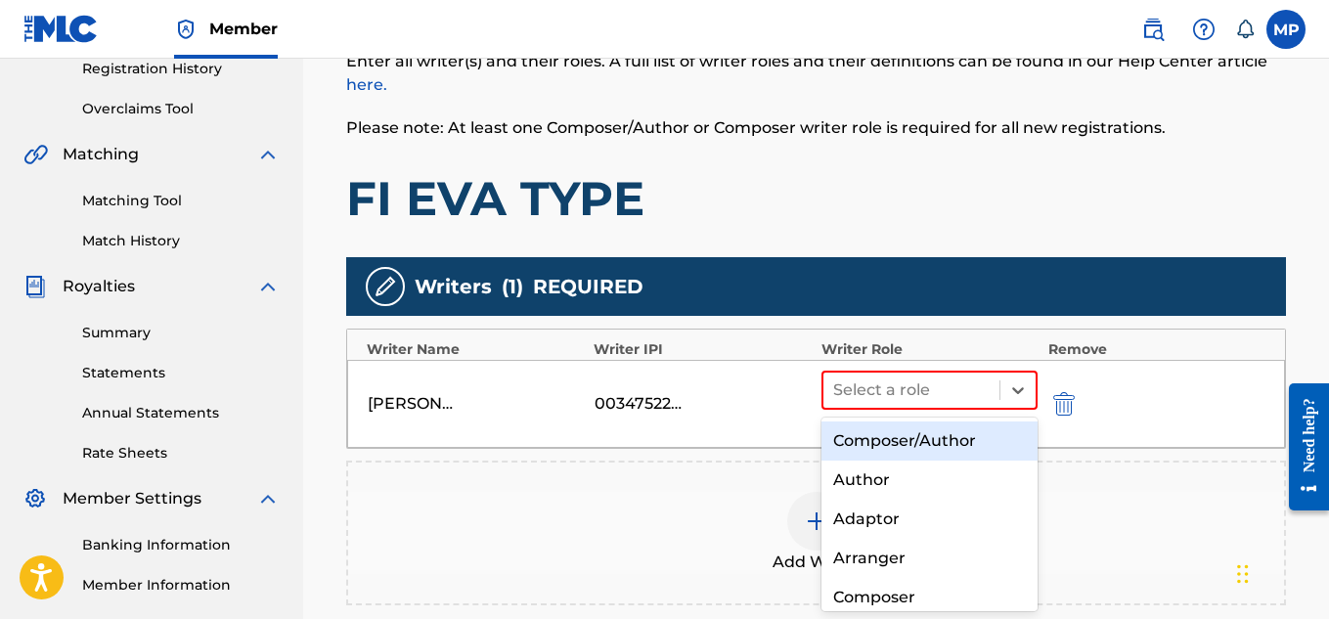
click at [952, 432] on div "Composer/Author" at bounding box center [930, 441] width 217 height 39
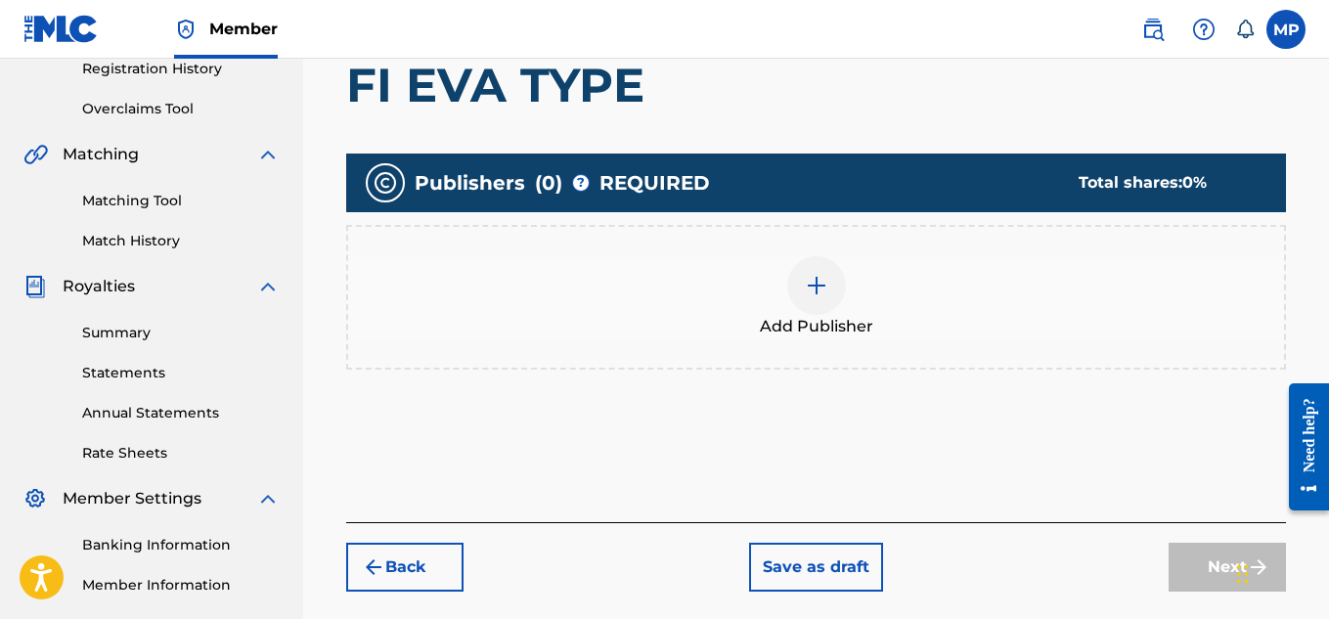
scroll to position [88, 0]
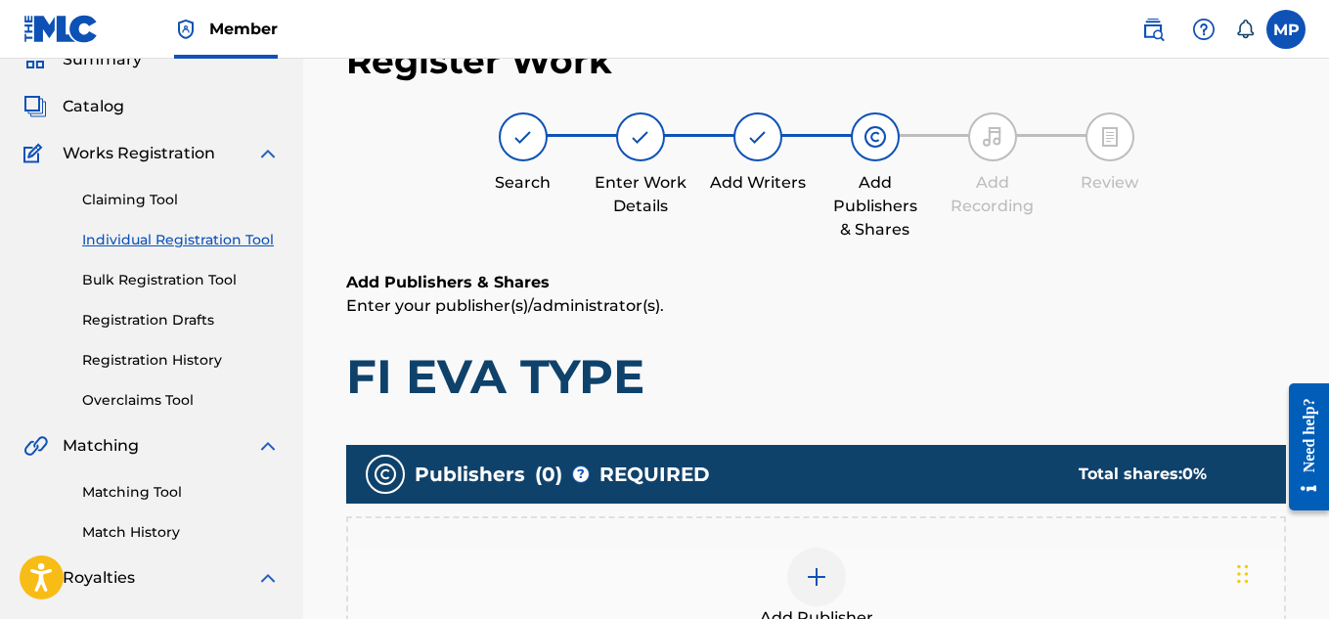
click at [831, 548] on div "Add Publisher" at bounding box center [816, 589] width 936 height 82
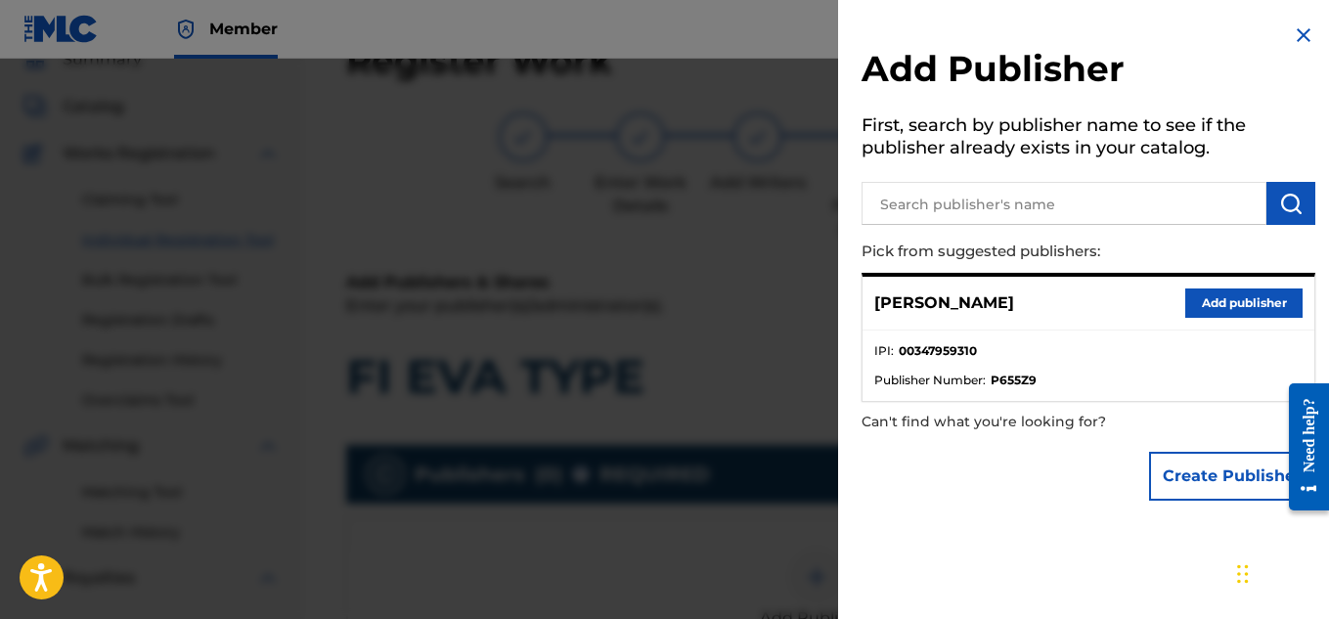
scroll to position [465, 0]
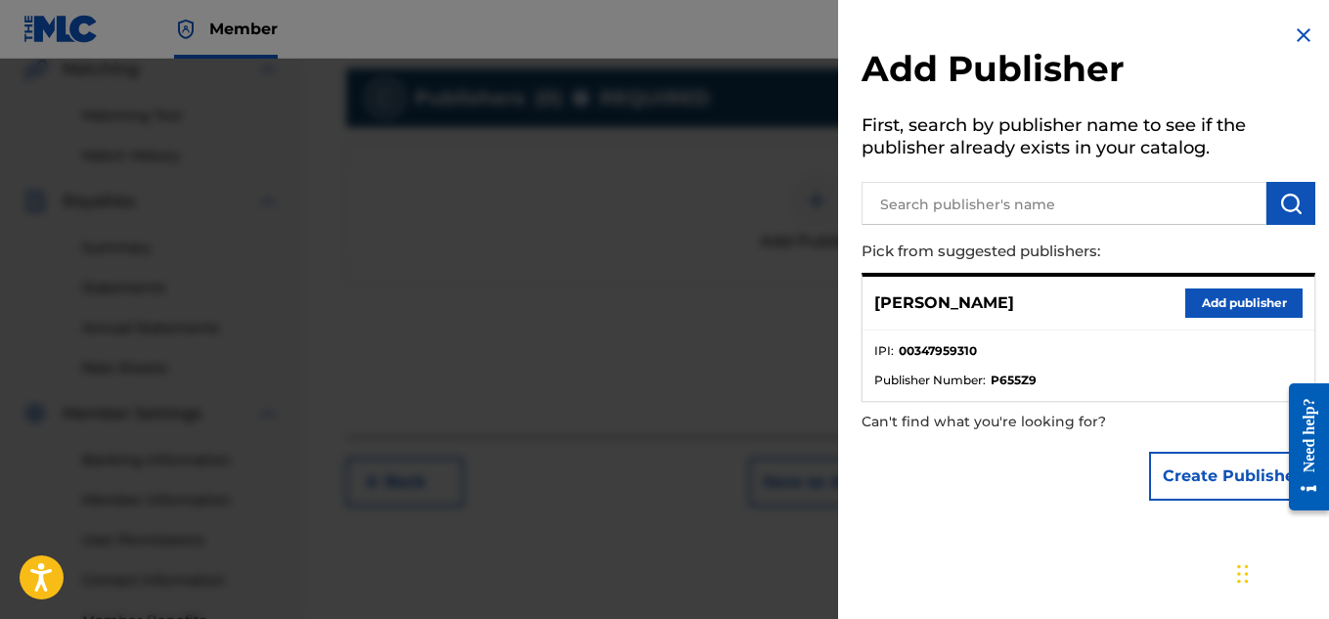
click at [1220, 308] on button "Add publisher" at bounding box center [1243, 303] width 117 height 29
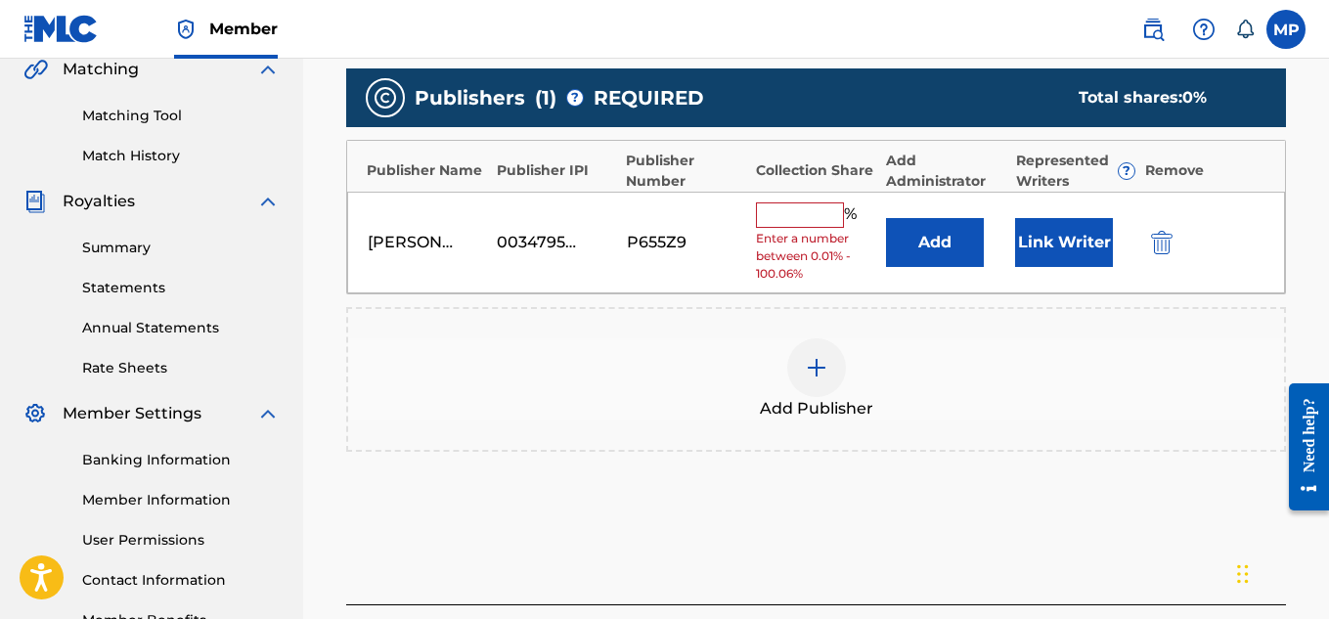
click at [801, 221] on input "text" at bounding box center [800, 214] width 88 height 25
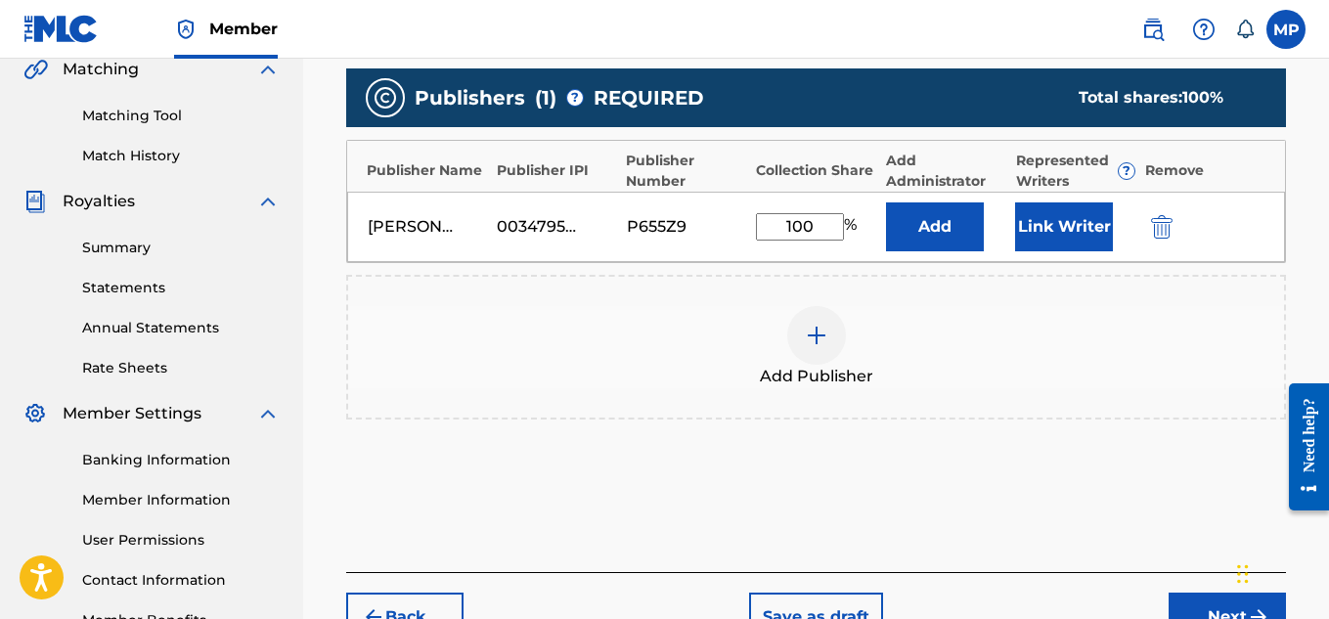
type input "100"
click at [1032, 212] on button "Link Writer" at bounding box center [1064, 226] width 98 height 49
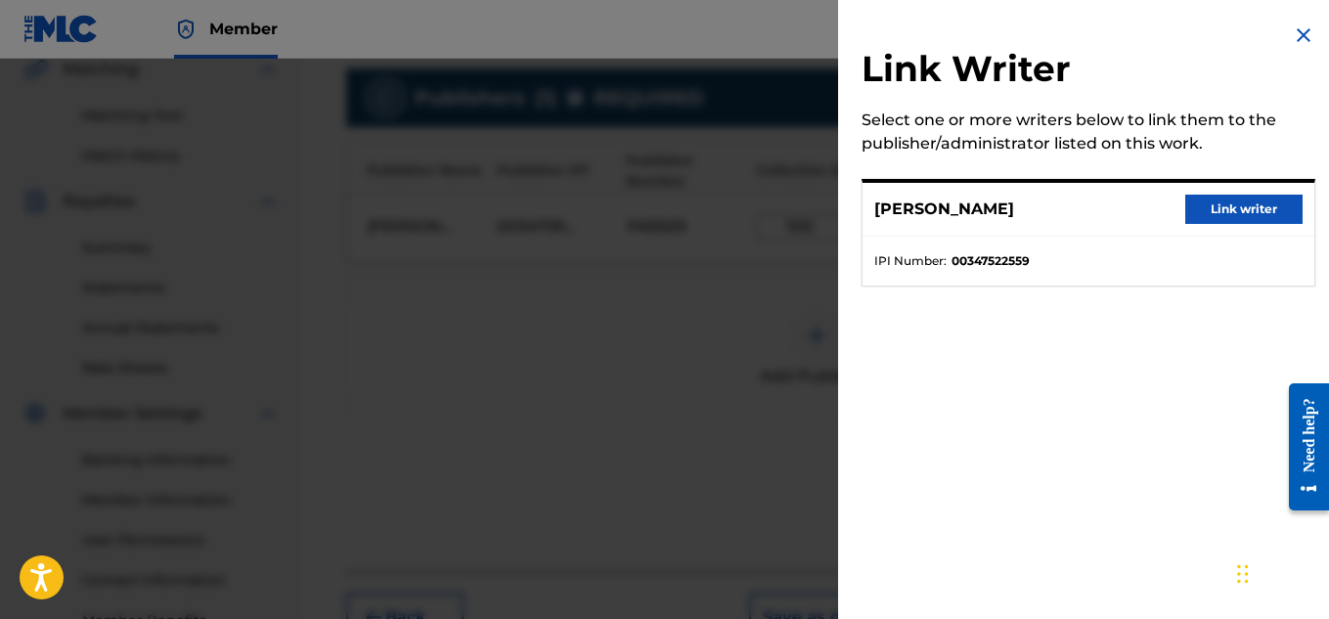
click at [1199, 213] on button "Link writer" at bounding box center [1243, 209] width 117 height 29
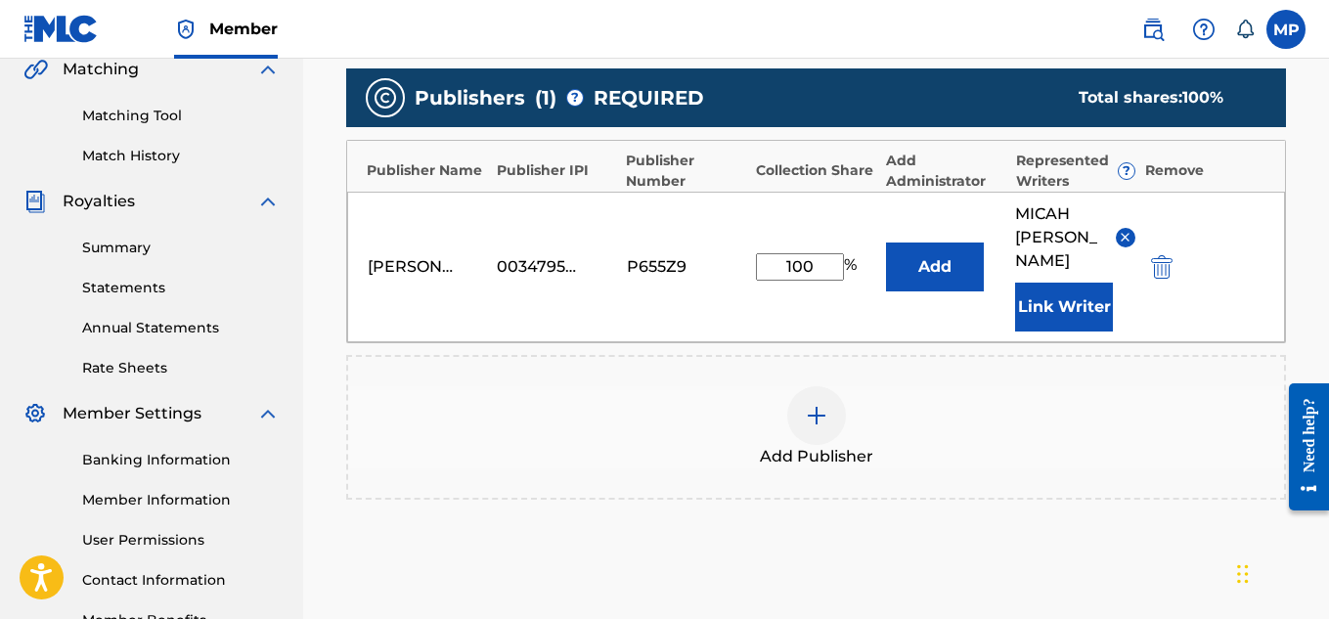
scroll to position [657, 0]
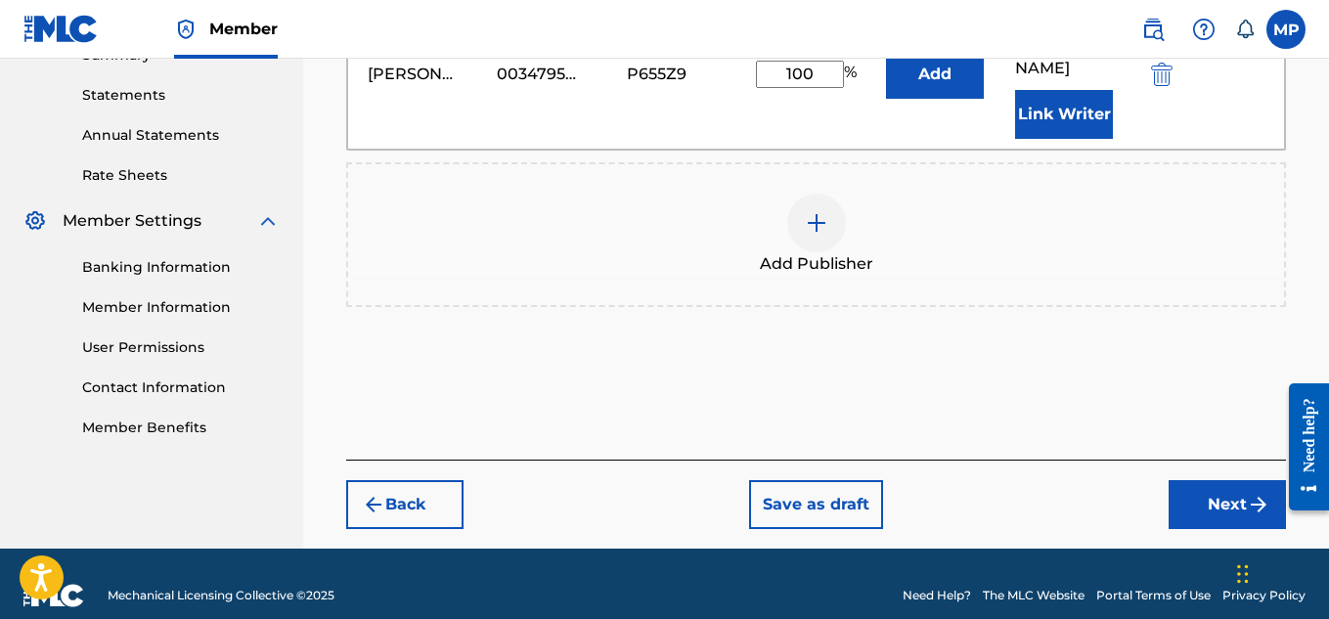
click at [1215, 480] on button "Next" at bounding box center [1227, 504] width 117 height 49
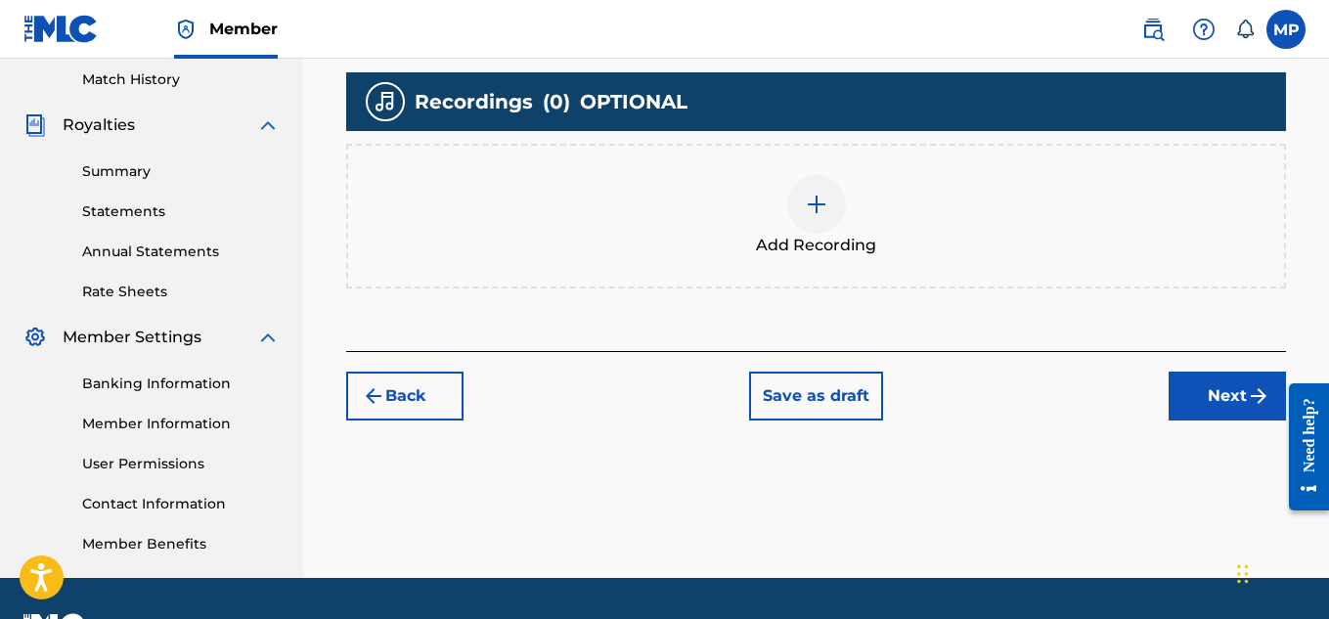
click at [843, 198] on div at bounding box center [816, 204] width 59 height 59
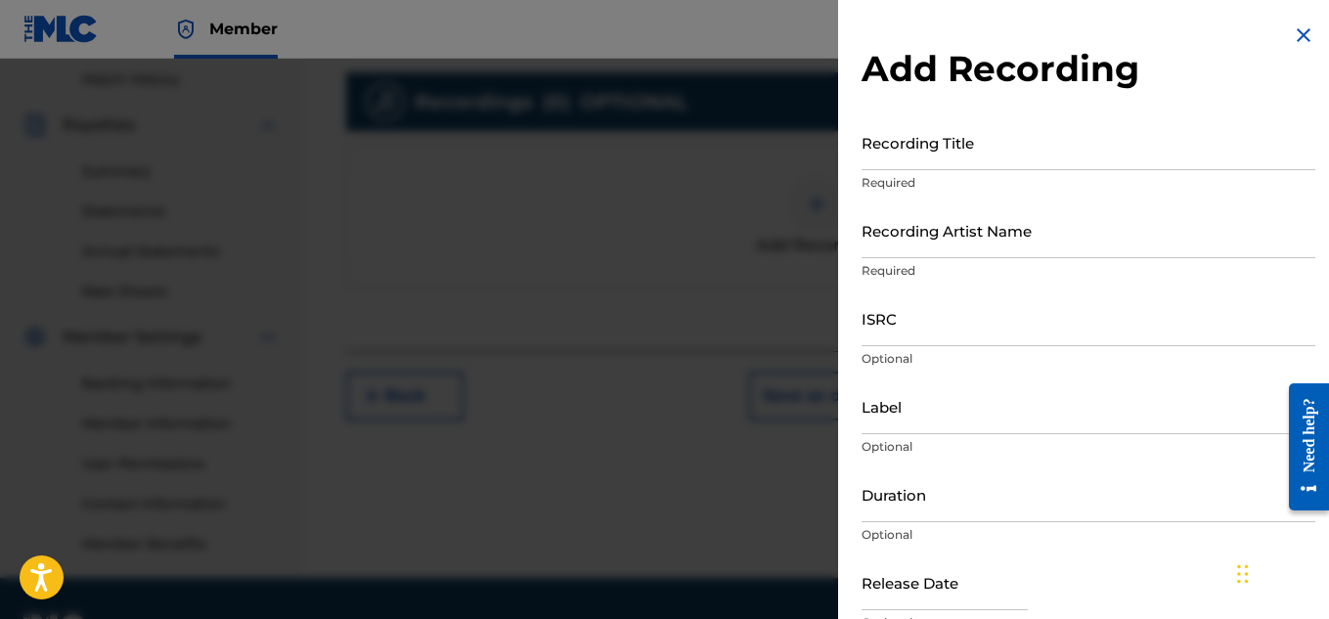
click at [940, 166] on input "Recording Title" at bounding box center [1089, 142] width 454 height 56
paste input "FI EVA TYPE"
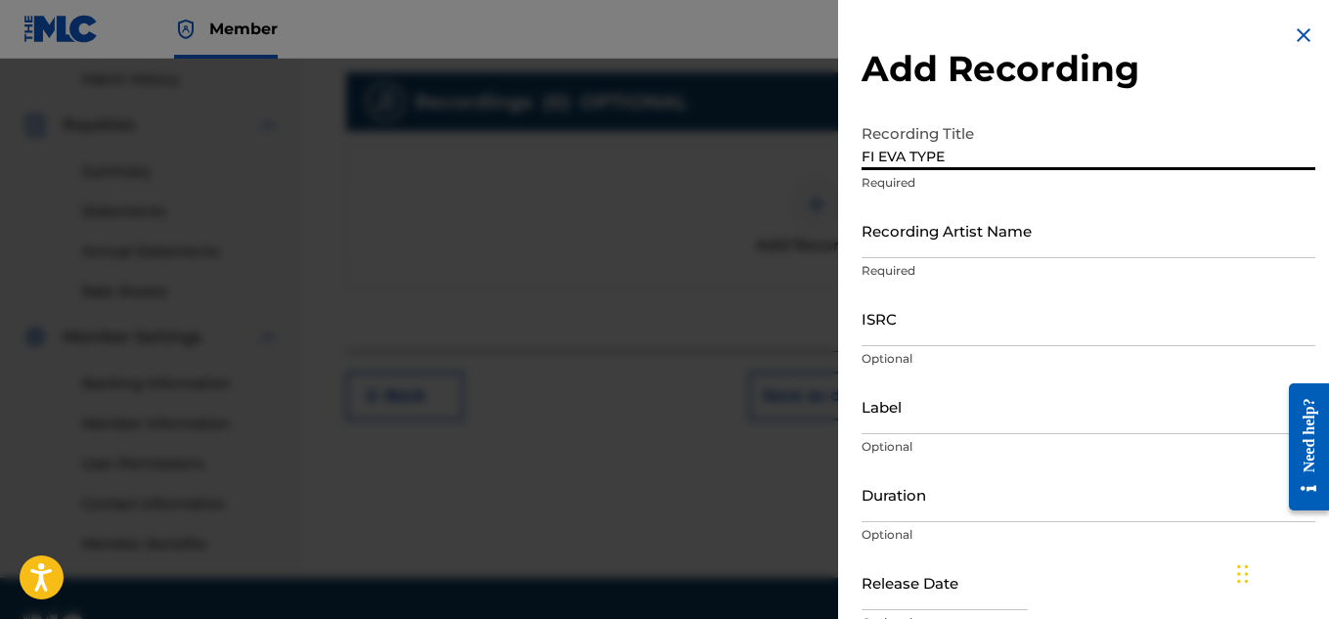
type input "FI EVA TYPE"
click at [927, 223] on input "Recording Artist Name" at bounding box center [1089, 230] width 454 height 56
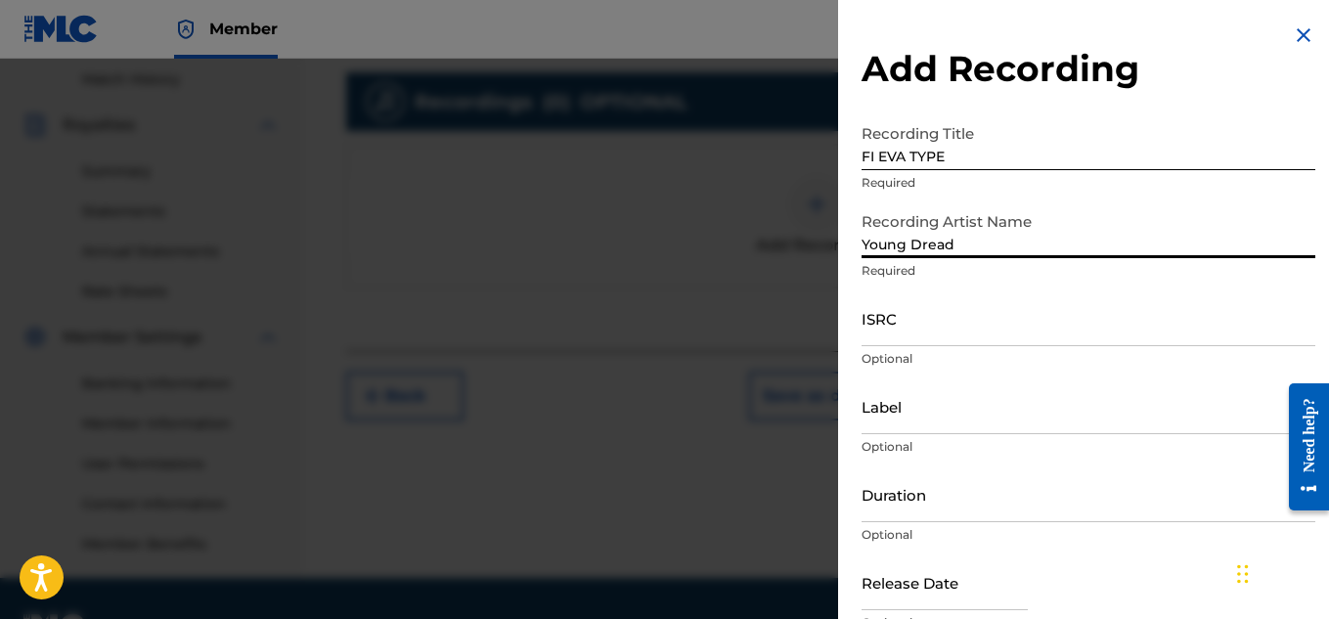
type input "Young Dread"
click at [909, 327] on input "ISRC" at bounding box center [1089, 318] width 454 height 56
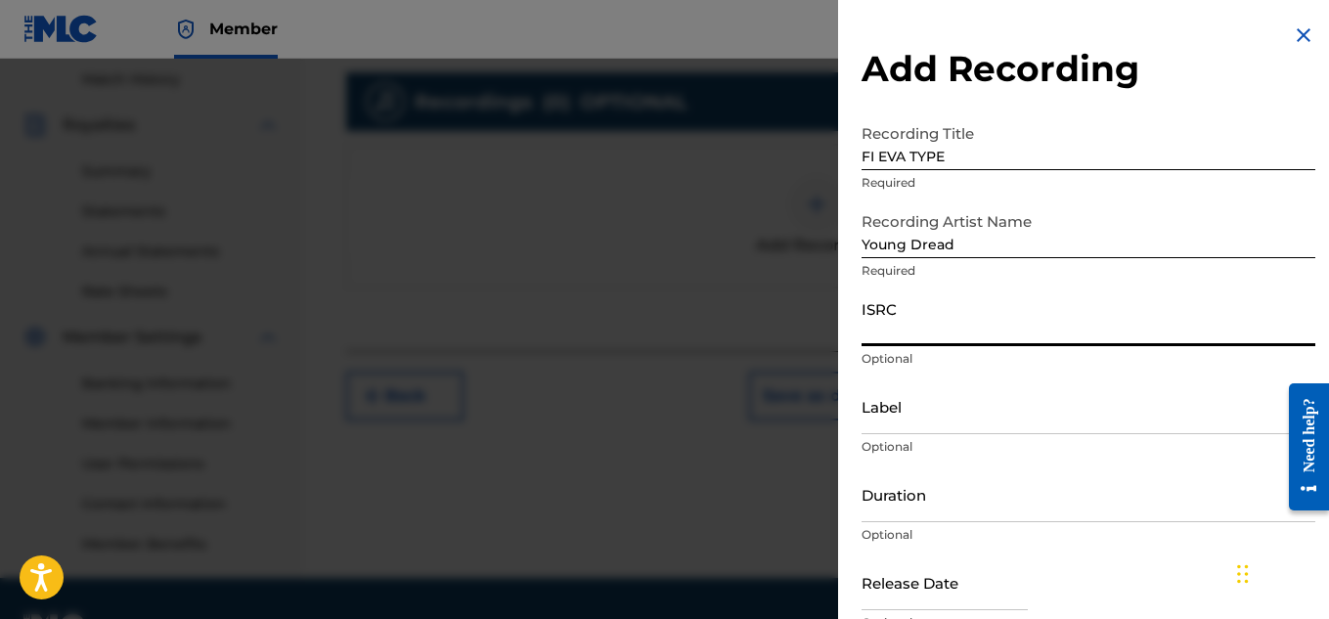
paste input "US7DA1732412"
type input "US7DA1732412"
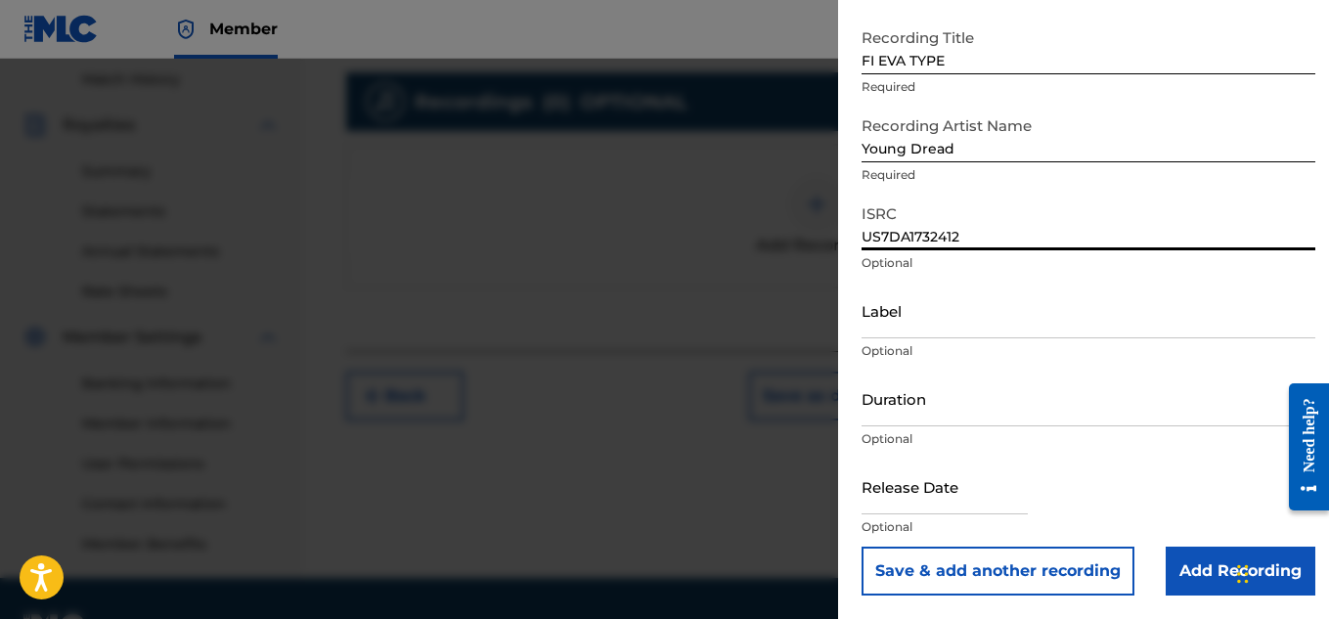
click at [1179, 568] on input "Add Recording" at bounding box center [1241, 571] width 150 height 49
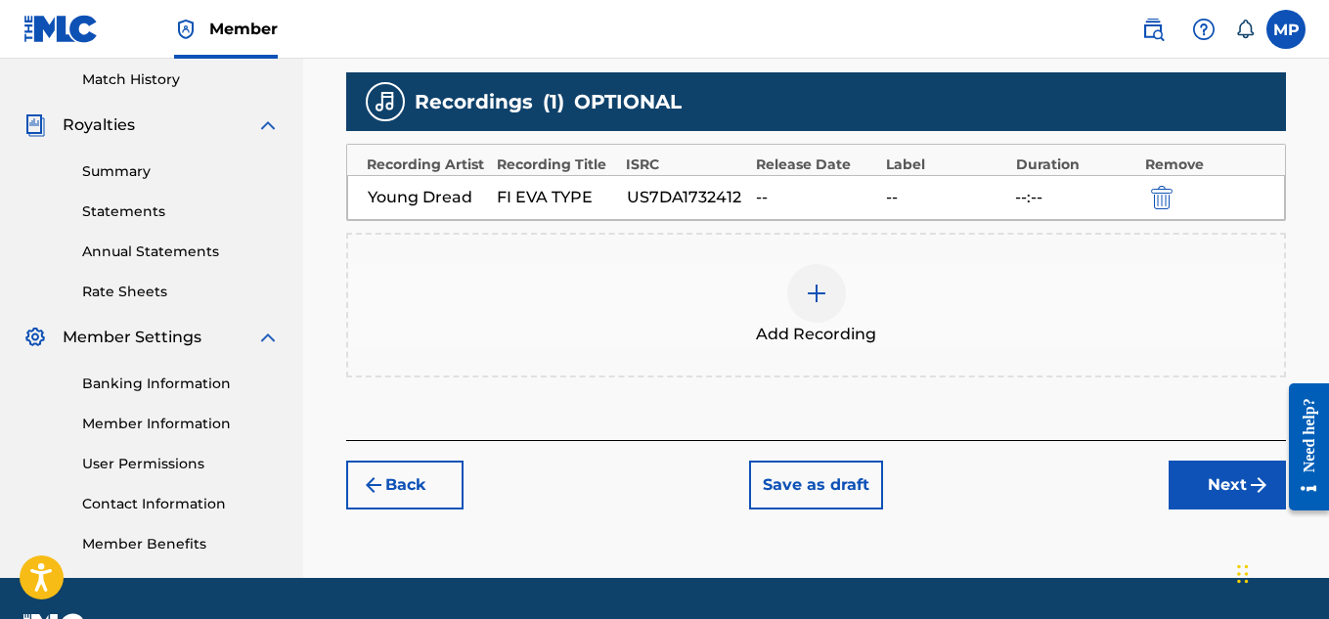
click at [829, 295] on div at bounding box center [816, 293] width 59 height 59
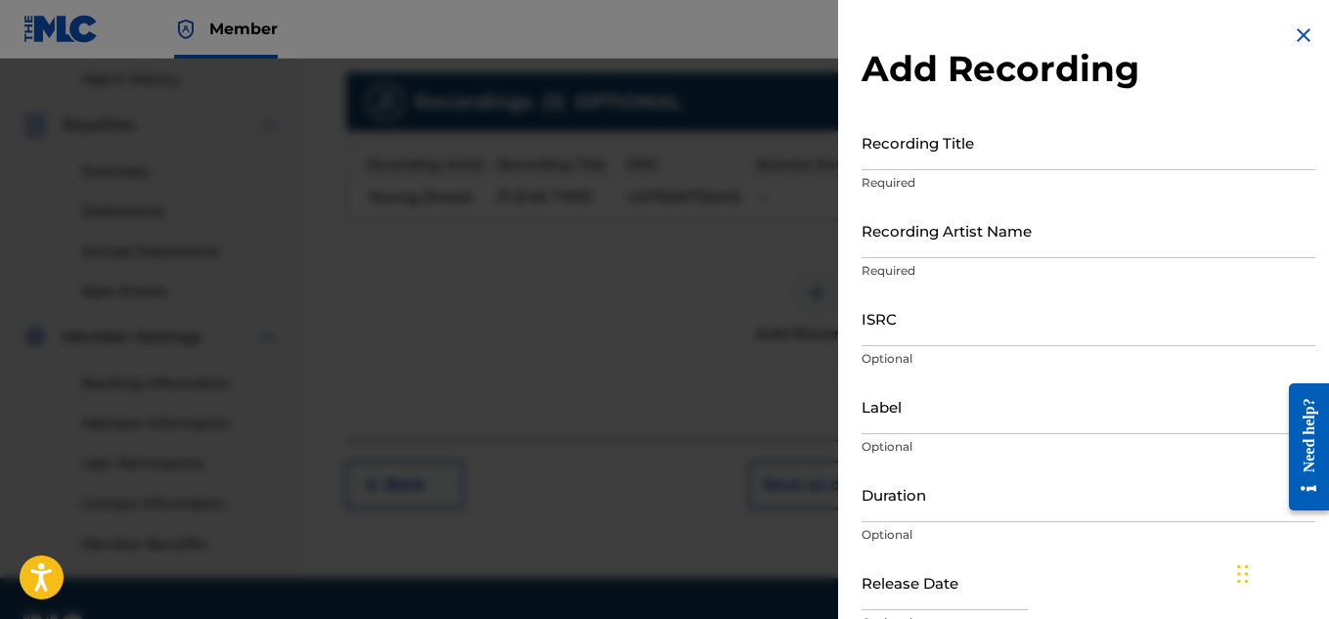
click at [941, 324] on input "ISRC" at bounding box center [1089, 318] width 454 height 56
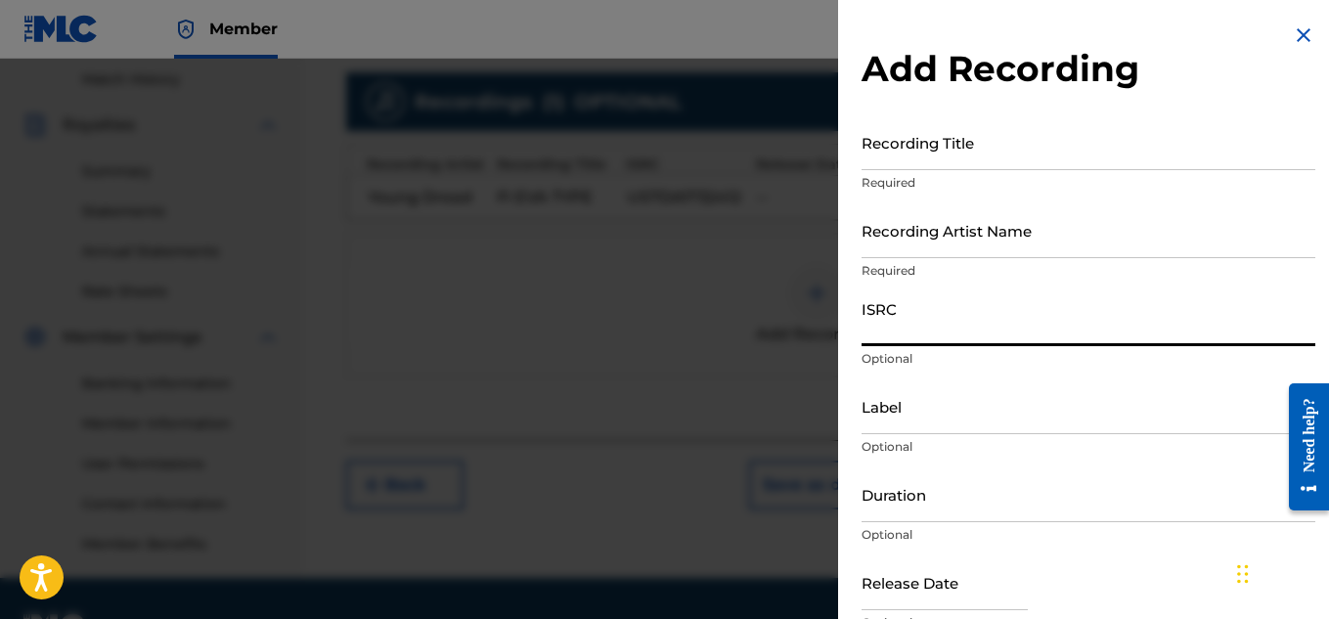
paste
type input "US7DA1744251"
click at [918, 238] on input "Recording Artist Name" at bounding box center [1089, 230] width 454 height 56
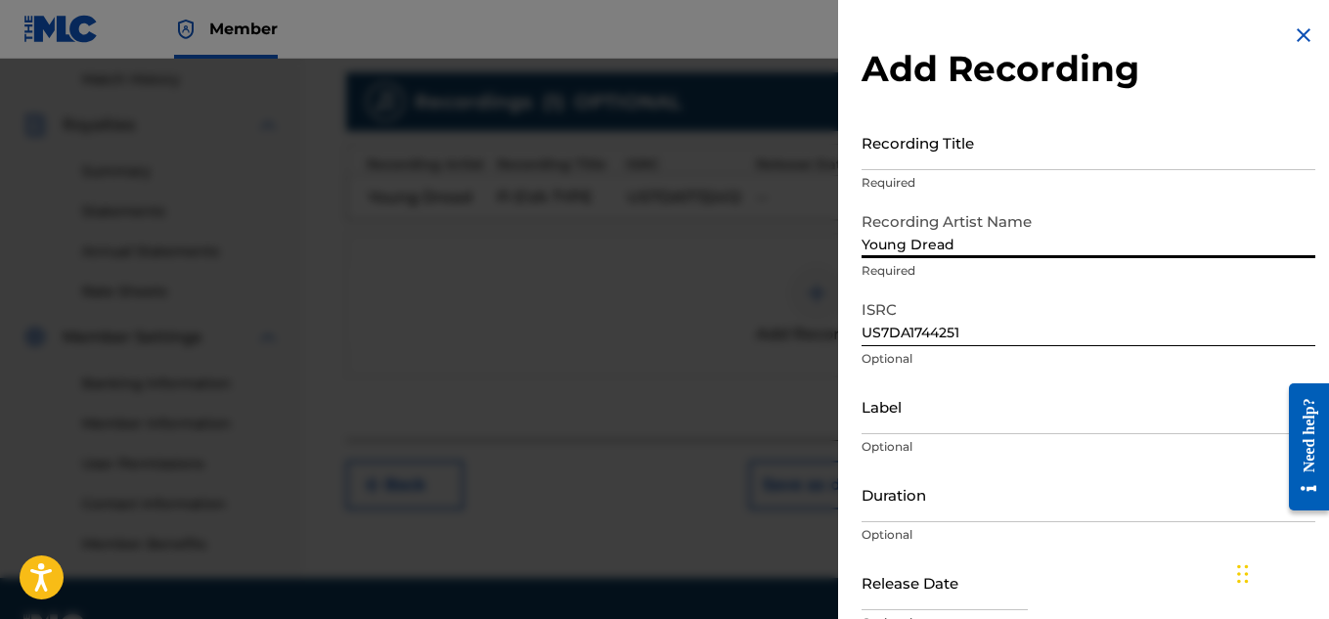
type input "Young Dread"
click at [1019, 158] on input "Recording Title" at bounding box center [1089, 142] width 454 height 56
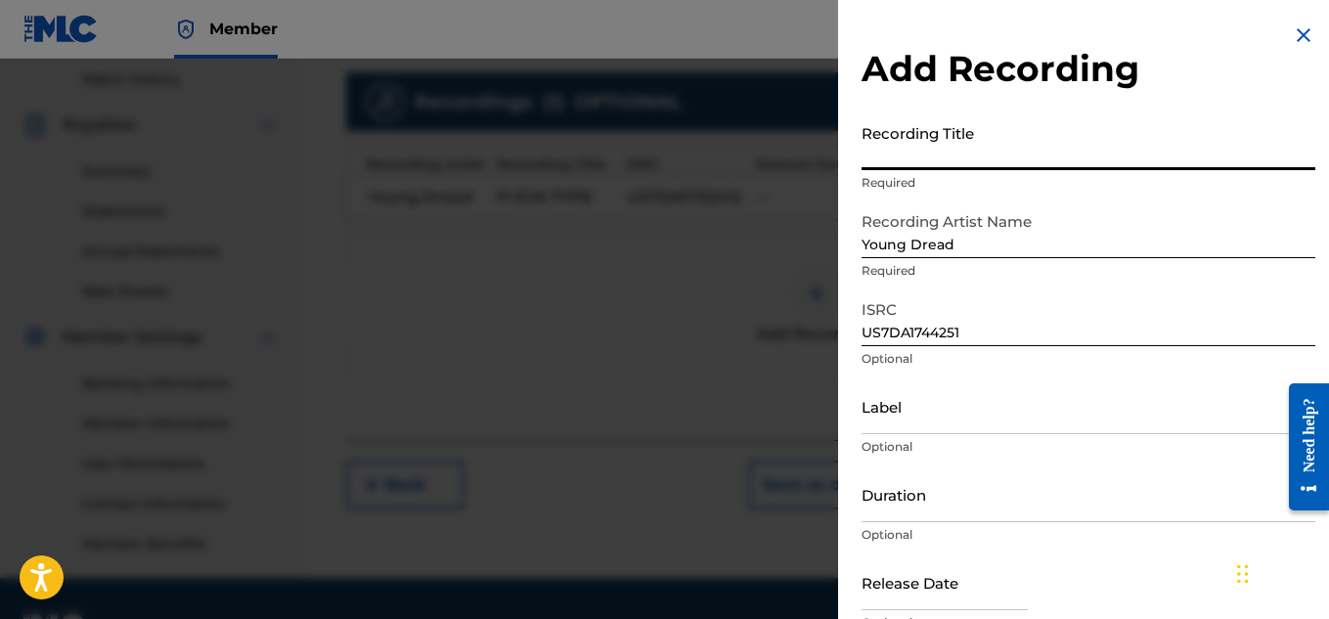
type input "FI EVA TYPE"
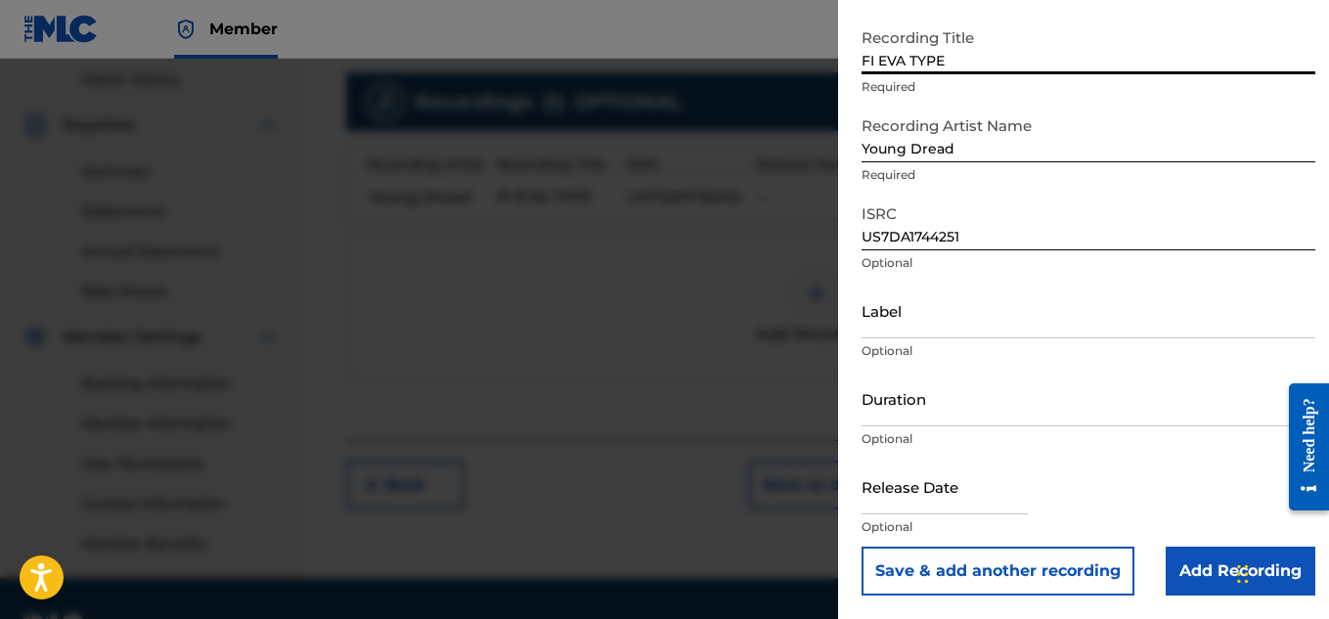
click at [1193, 564] on input "Add Recording" at bounding box center [1241, 571] width 150 height 49
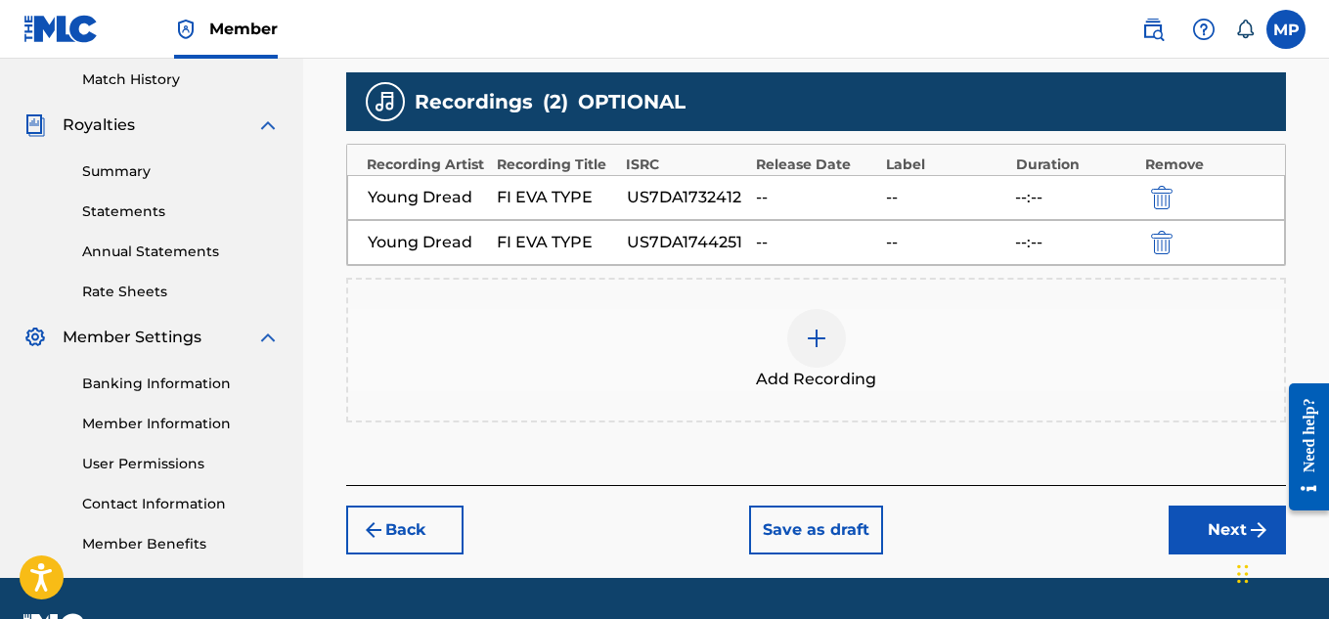
click at [1187, 532] on button "Next" at bounding box center [1227, 530] width 117 height 49
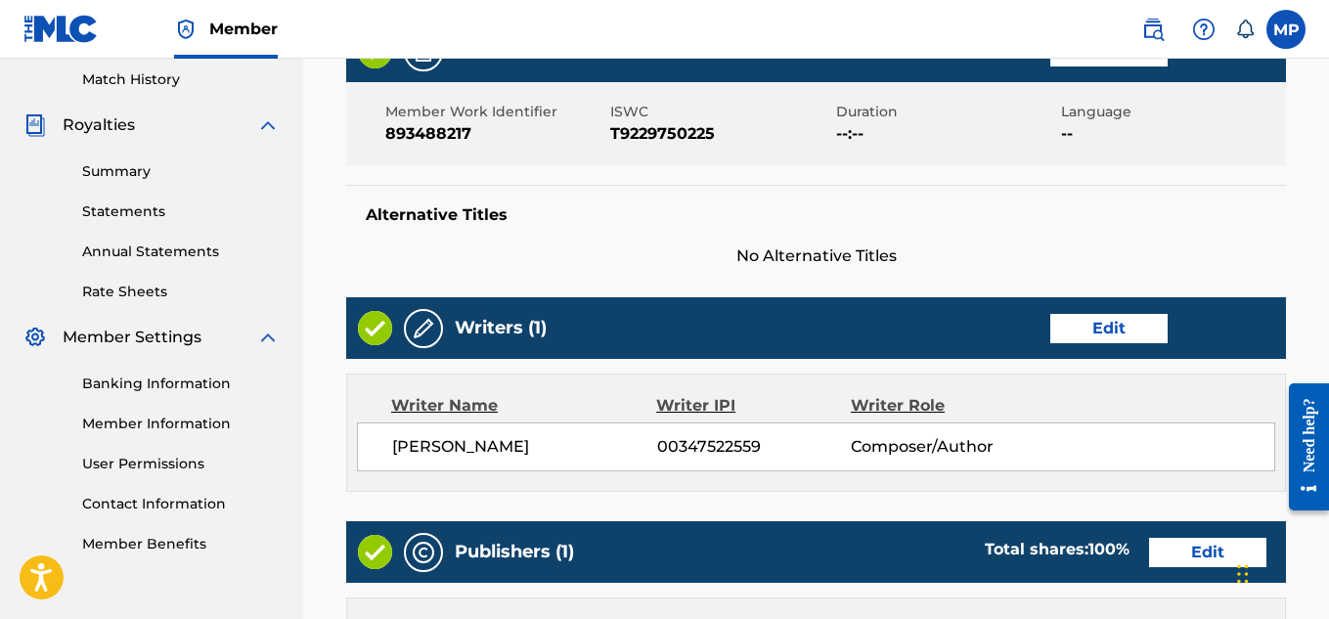
scroll to position [1146, 0]
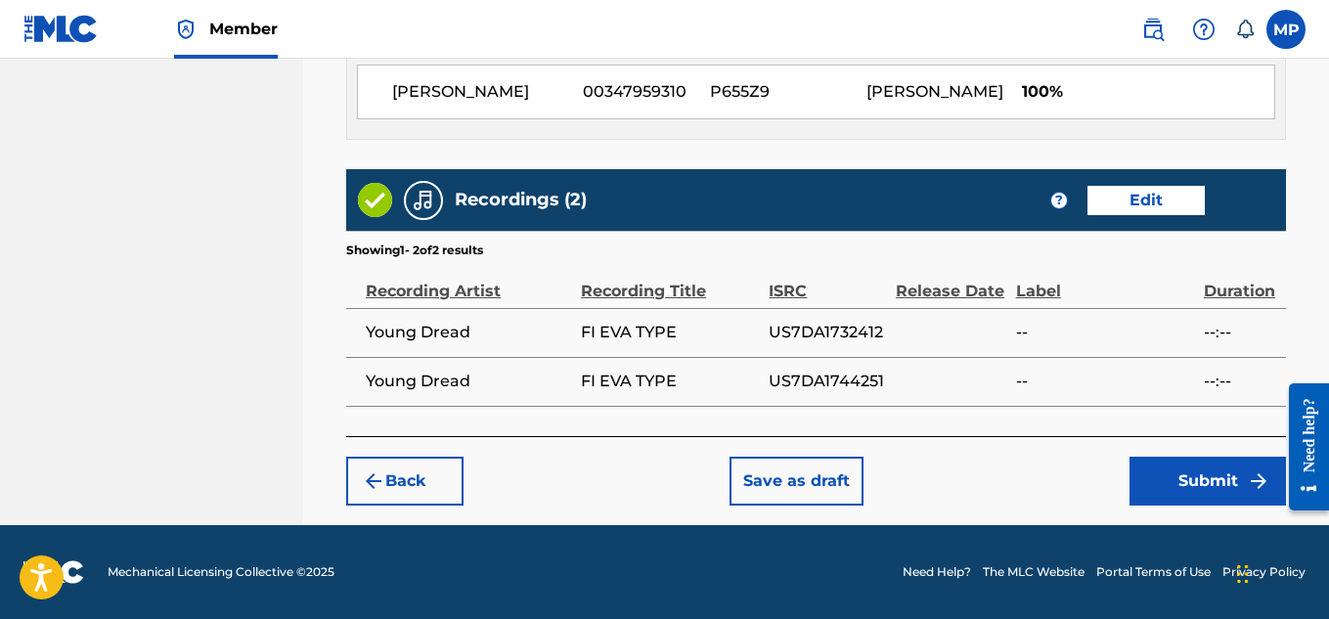
click at [1171, 479] on button "Submit" at bounding box center [1208, 481] width 156 height 49
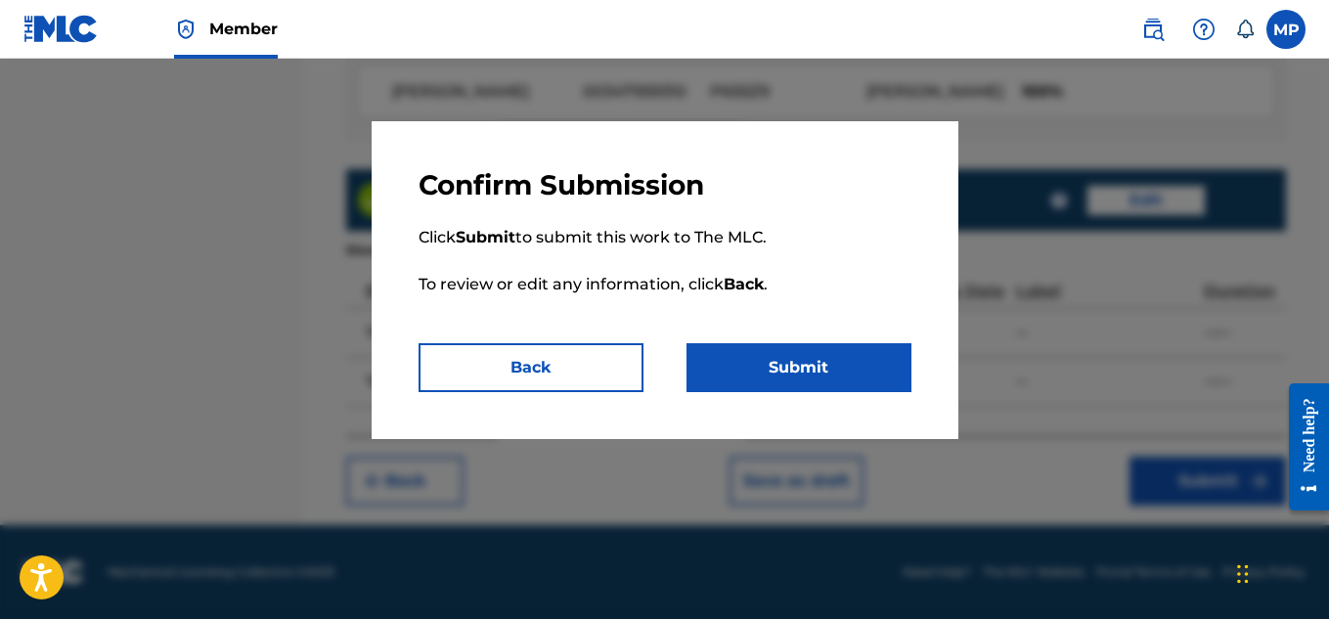
click at [849, 367] on button "Submit" at bounding box center [799, 367] width 225 height 49
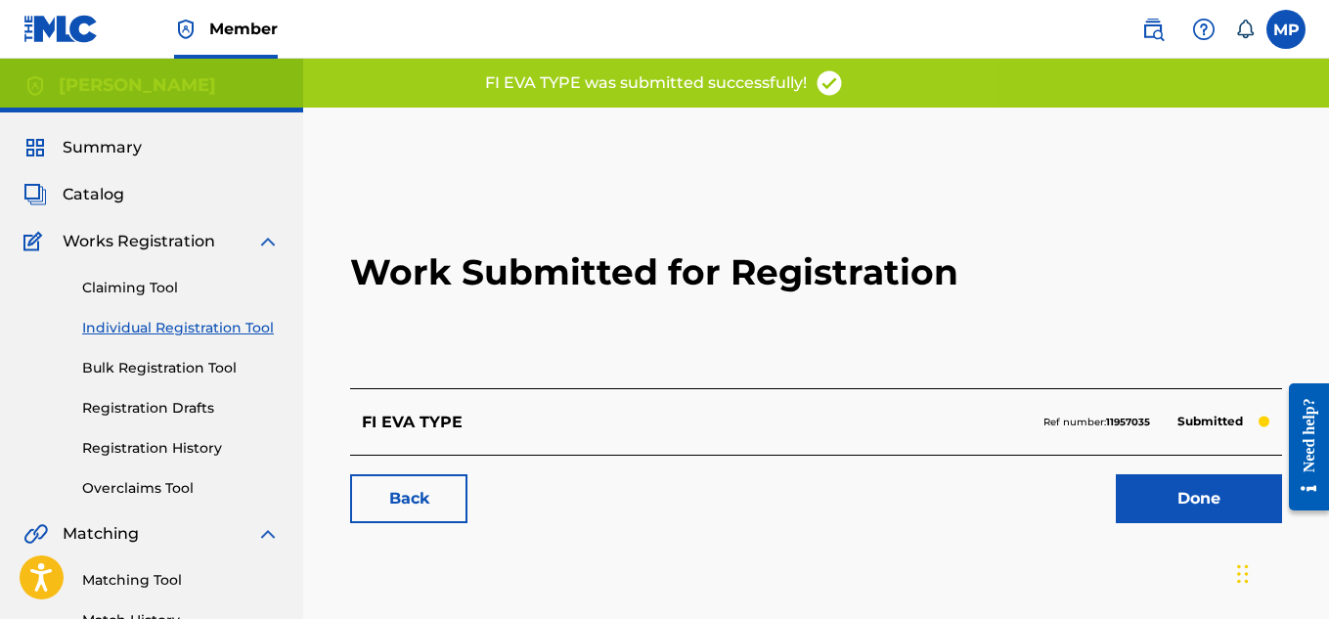
click at [431, 496] on link "Back" at bounding box center [408, 498] width 117 height 49
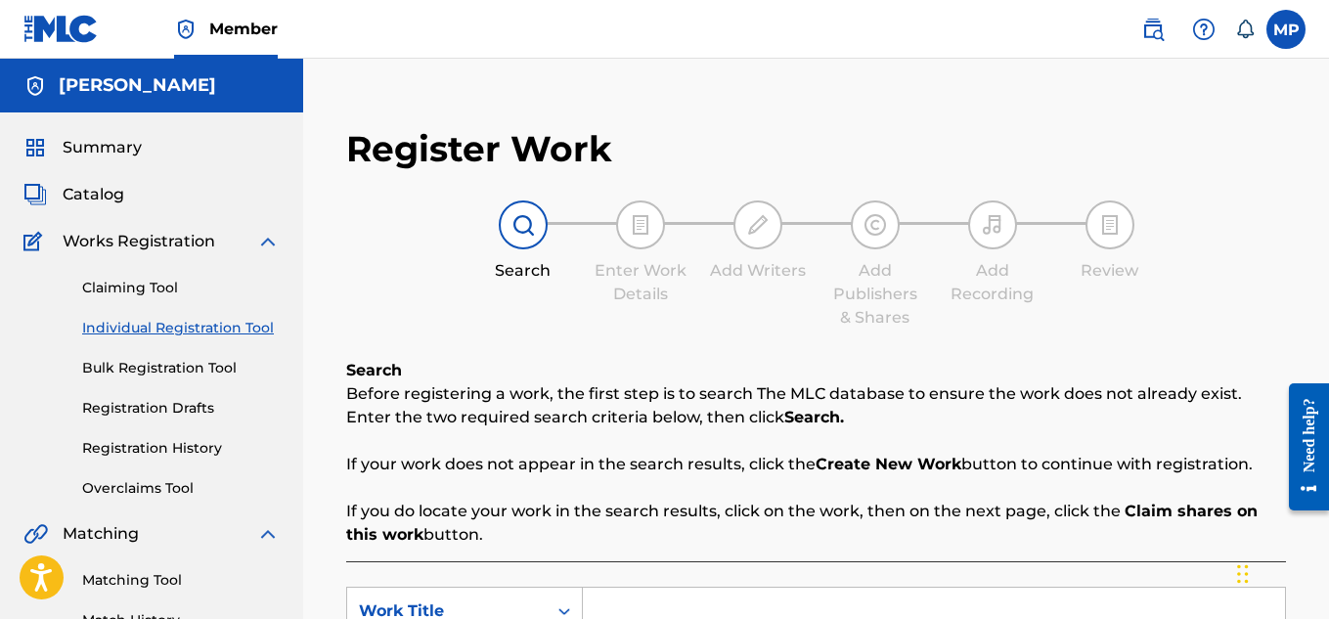
scroll to position [349, 0]
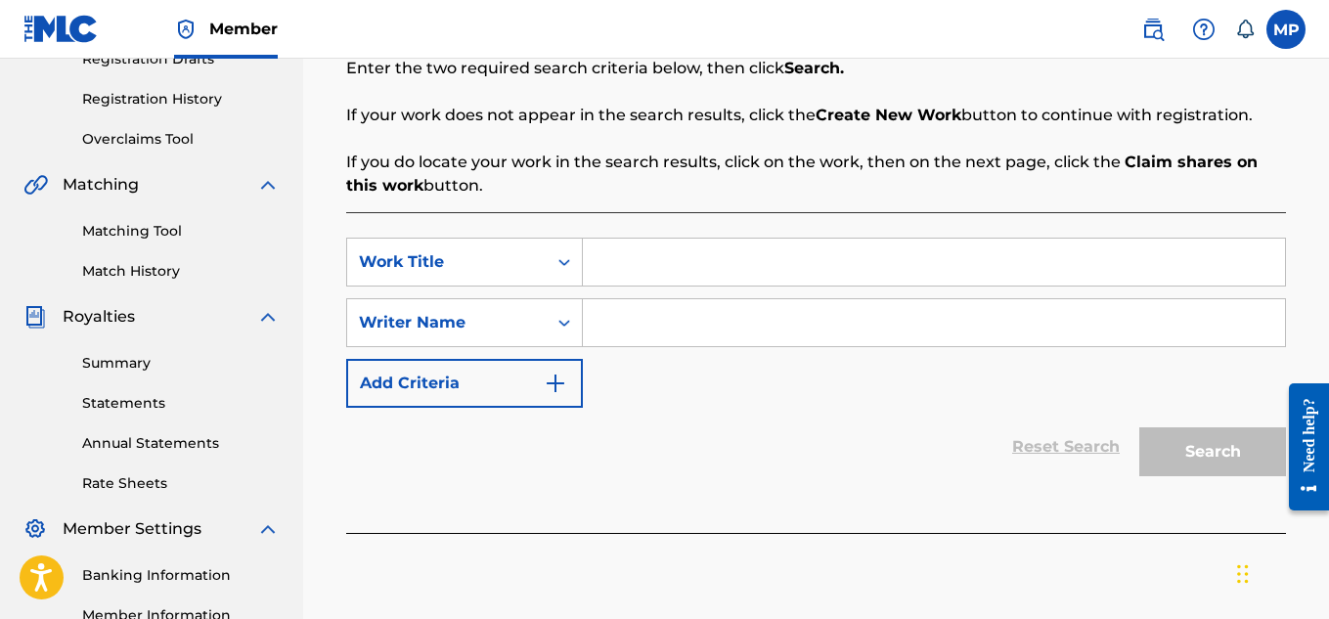
click at [675, 315] on input "Search Form" at bounding box center [934, 322] width 702 height 47
click at [663, 259] on input "Search Form" at bounding box center [934, 262] width 702 height 47
type input "EVERY OTHER"
click at [666, 343] on input "Search Form" at bounding box center [934, 322] width 702 height 47
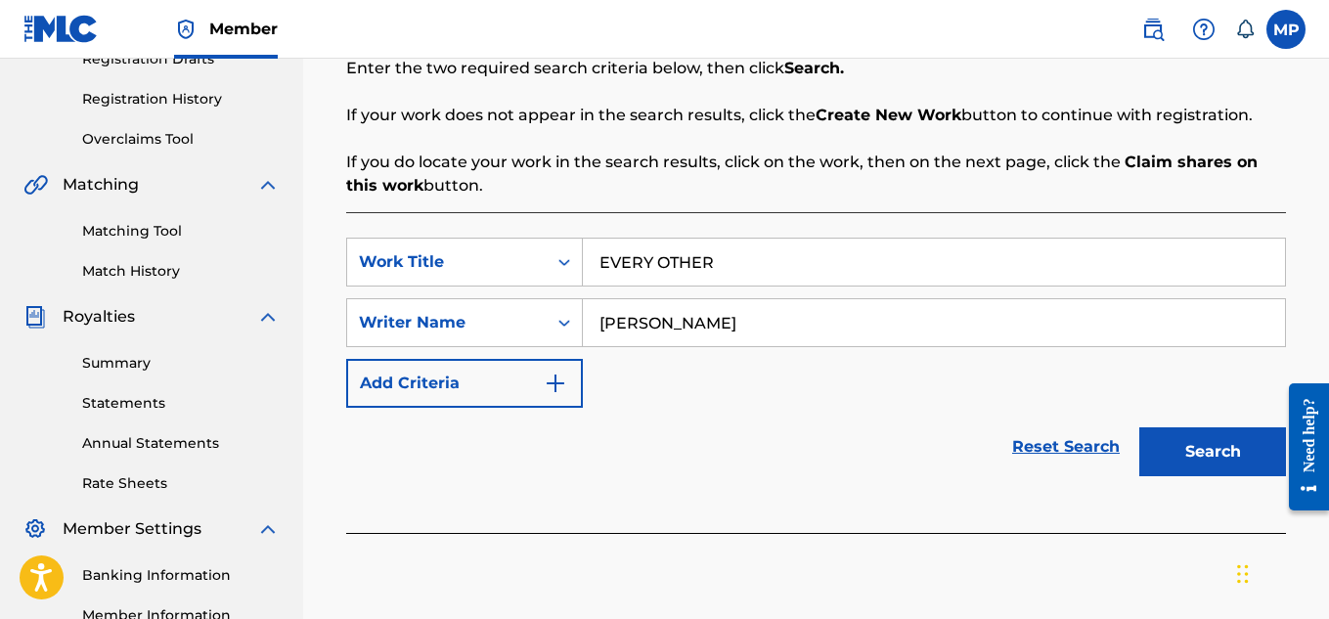
type input "[PERSON_NAME]"
click at [1162, 462] on button "Search" at bounding box center [1212, 451] width 147 height 49
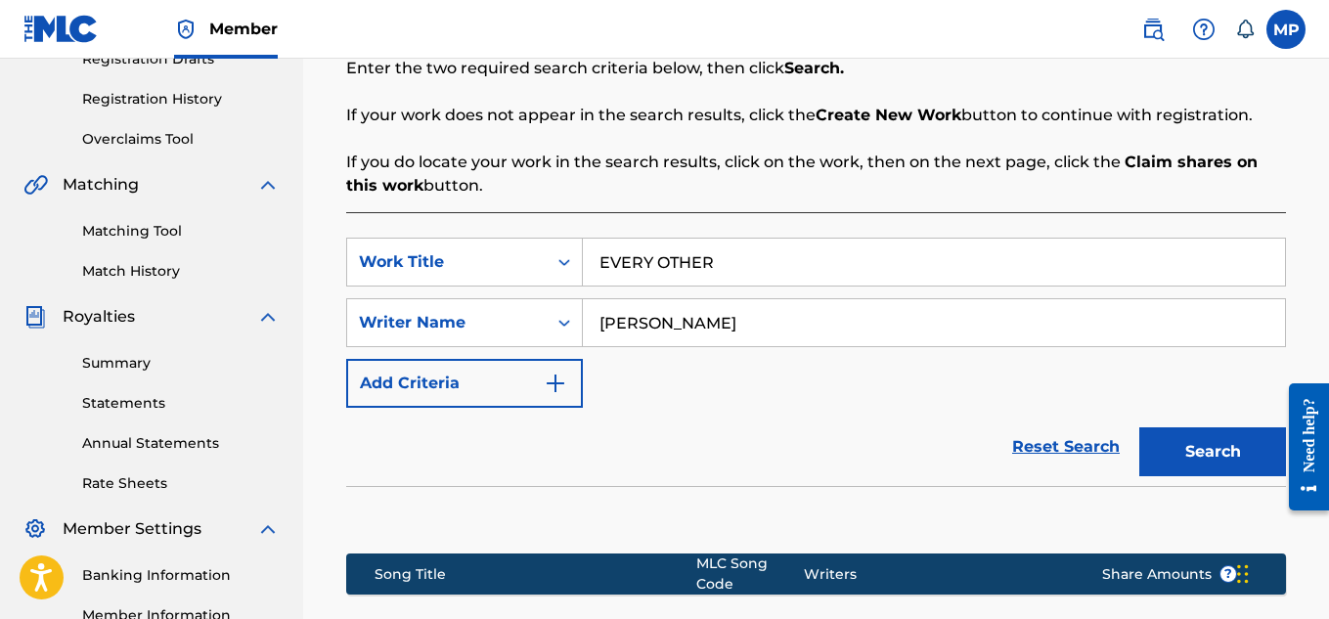
scroll to position [634, 0]
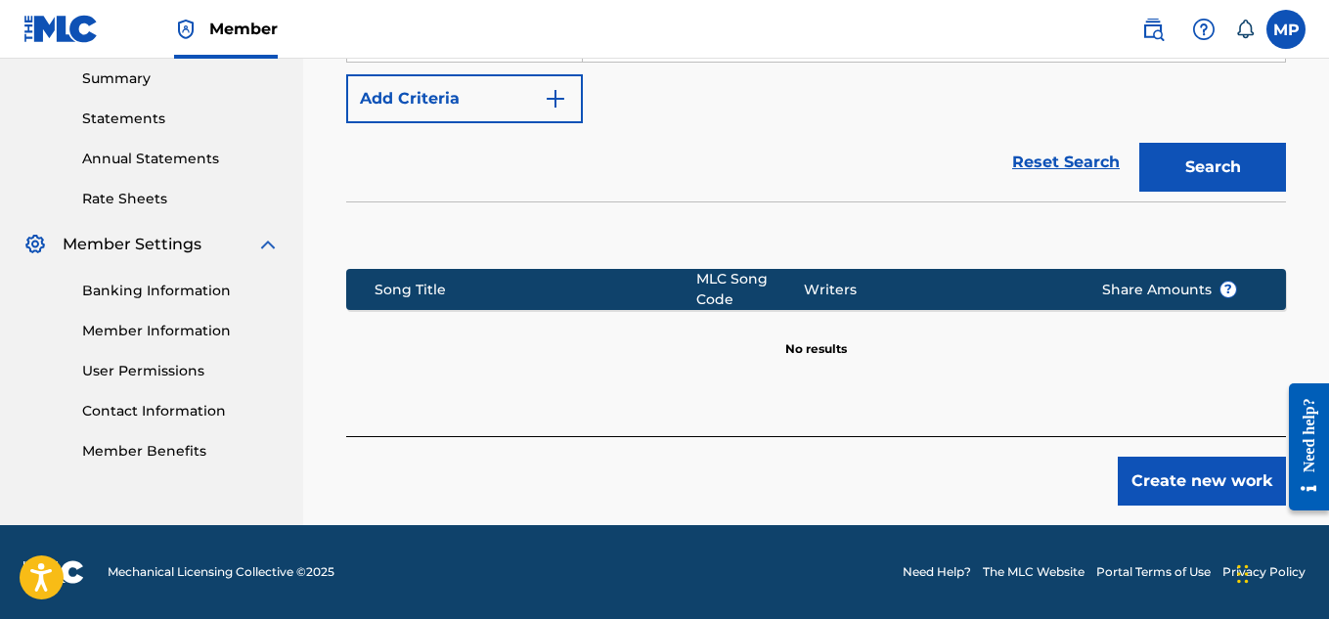
click at [1159, 494] on button "Create new work" at bounding box center [1202, 481] width 168 height 49
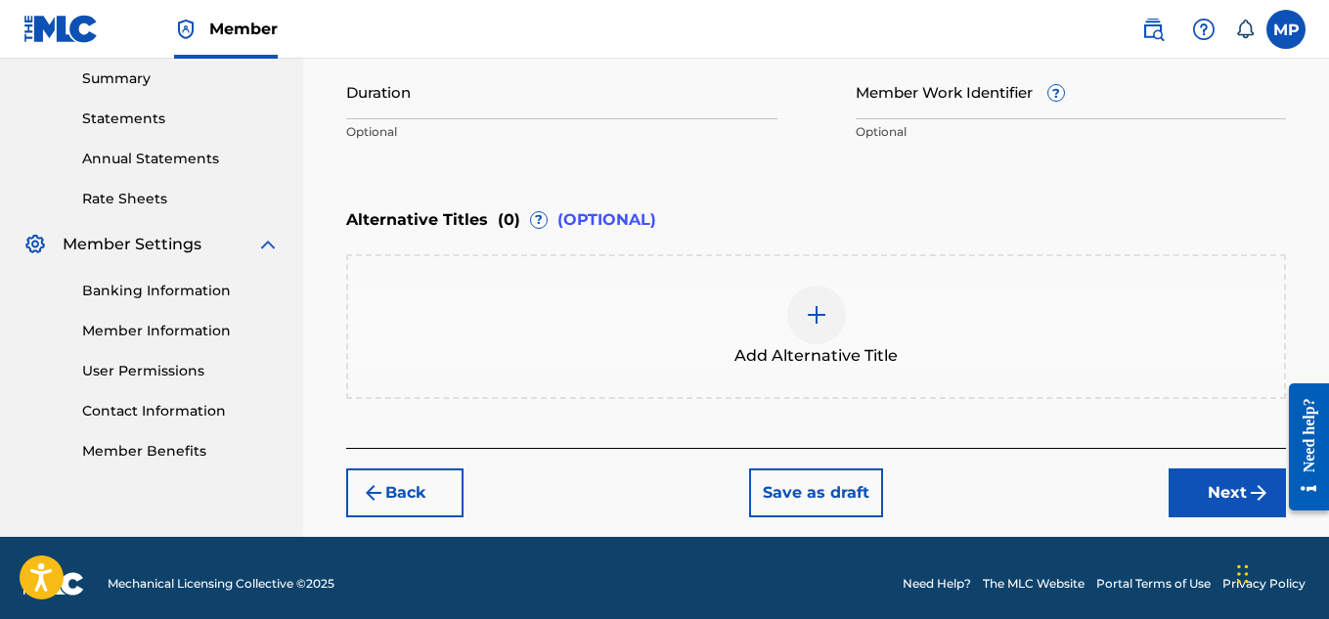
scroll to position [382, 0]
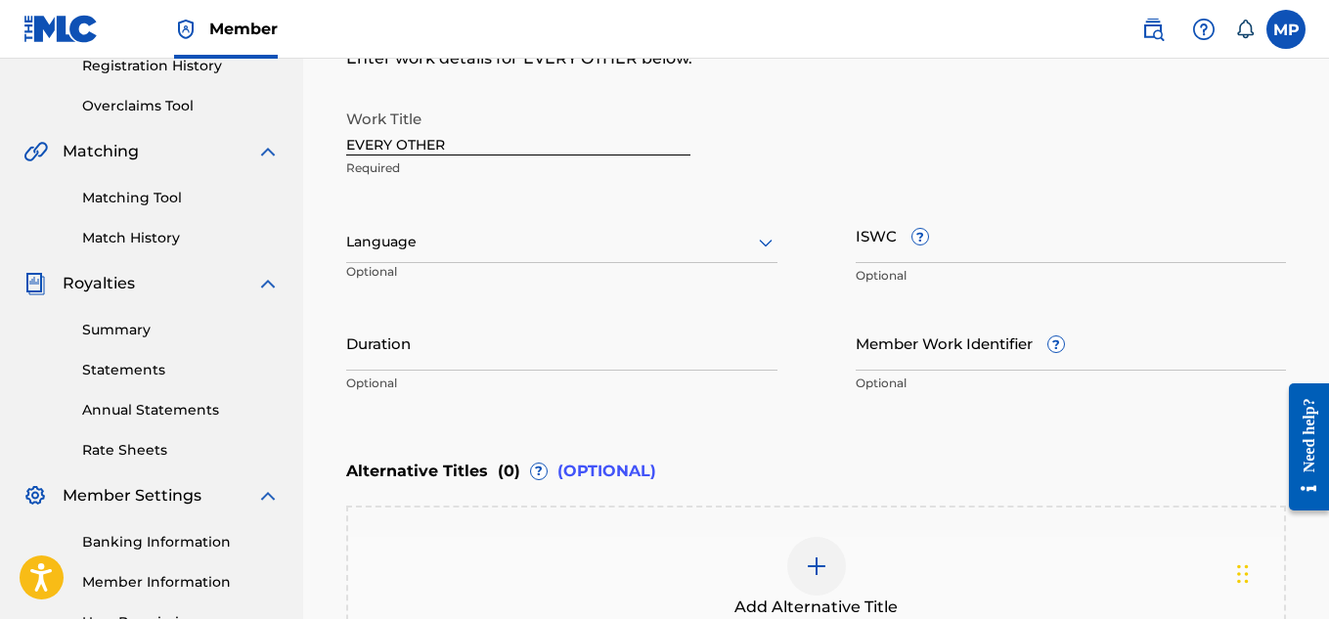
click at [1066, 231] on input "ISWC ?" at bounding box center [1071, 235] width 431 height 56
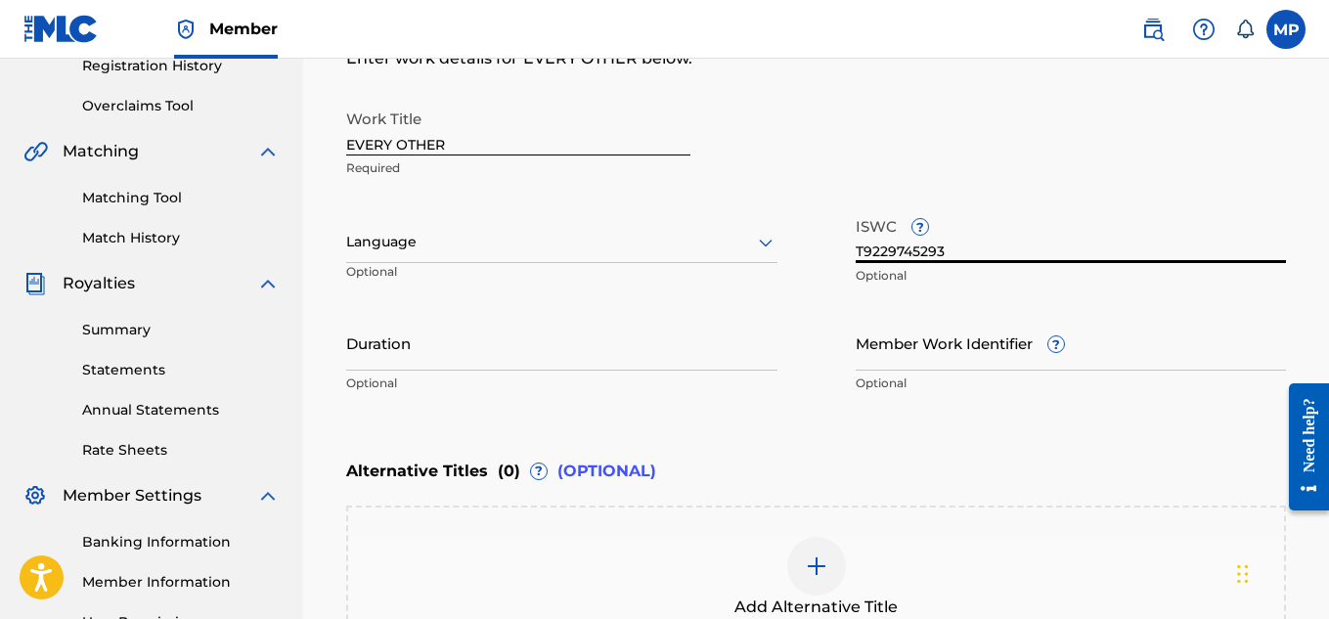
type input "T9229745293"
click at [885, 348] on input "Member Work Identifier ?" at bounding box center [1071, 343] width 431 height 56
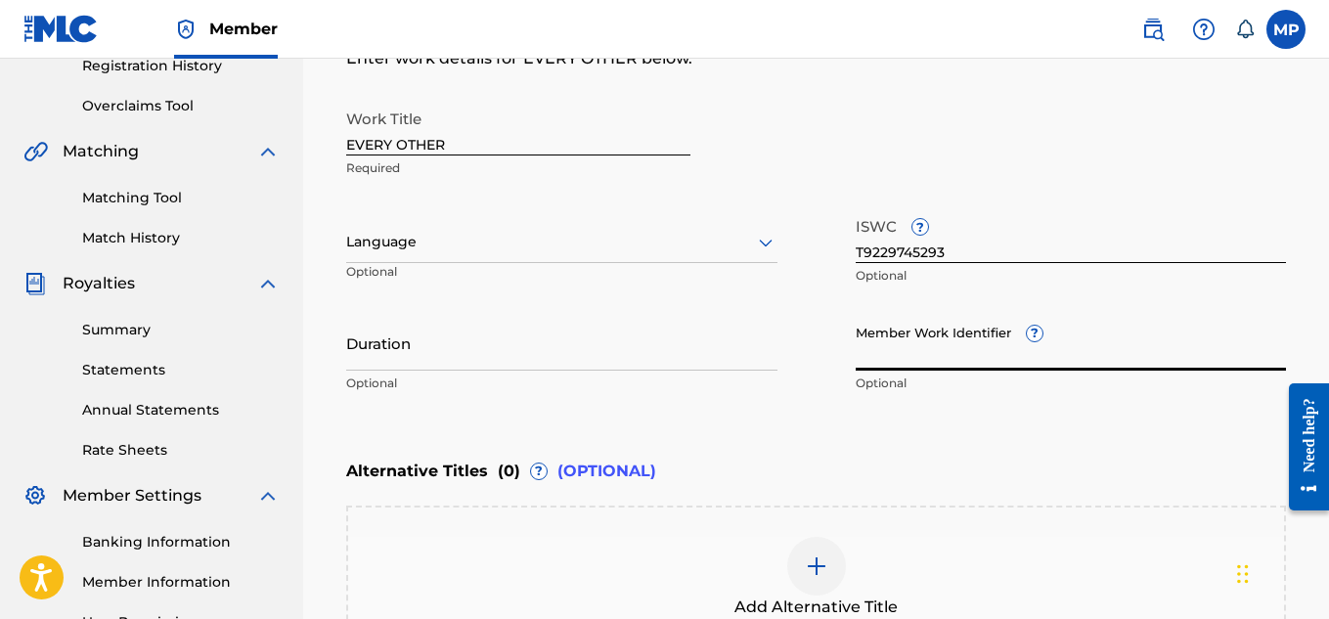
type input "893487750"
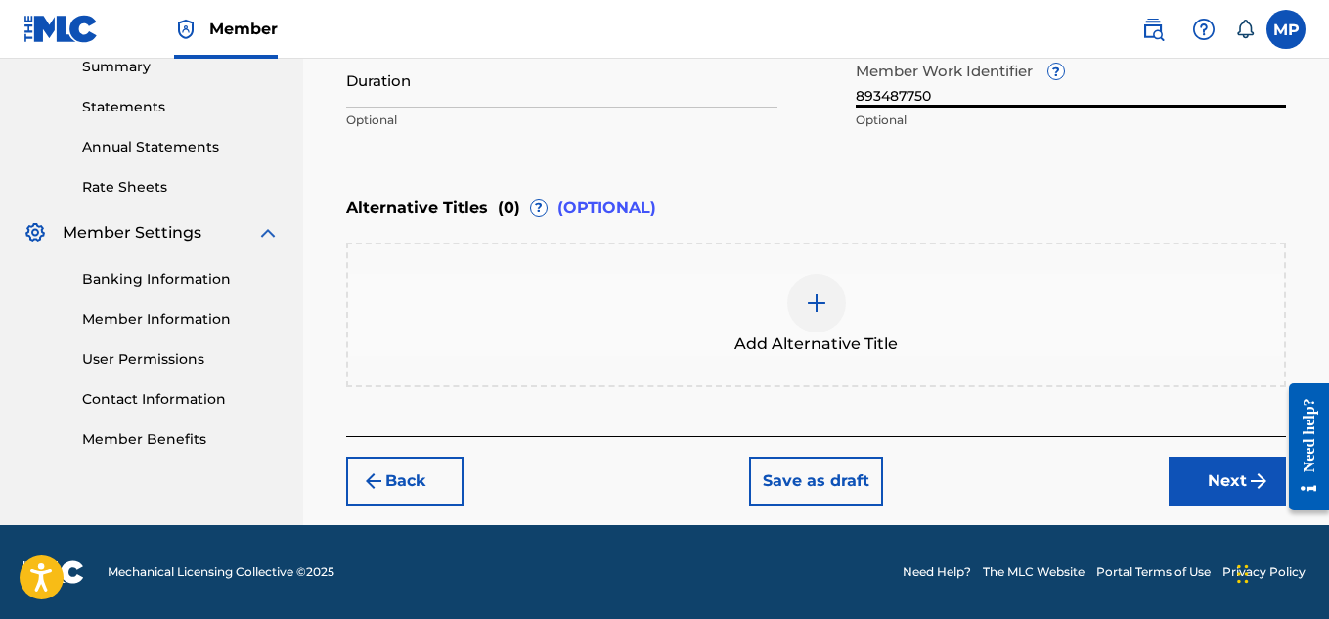
click at [1197, 477] on button "Next" at bounding box center [1227, 481] width 117 height 49
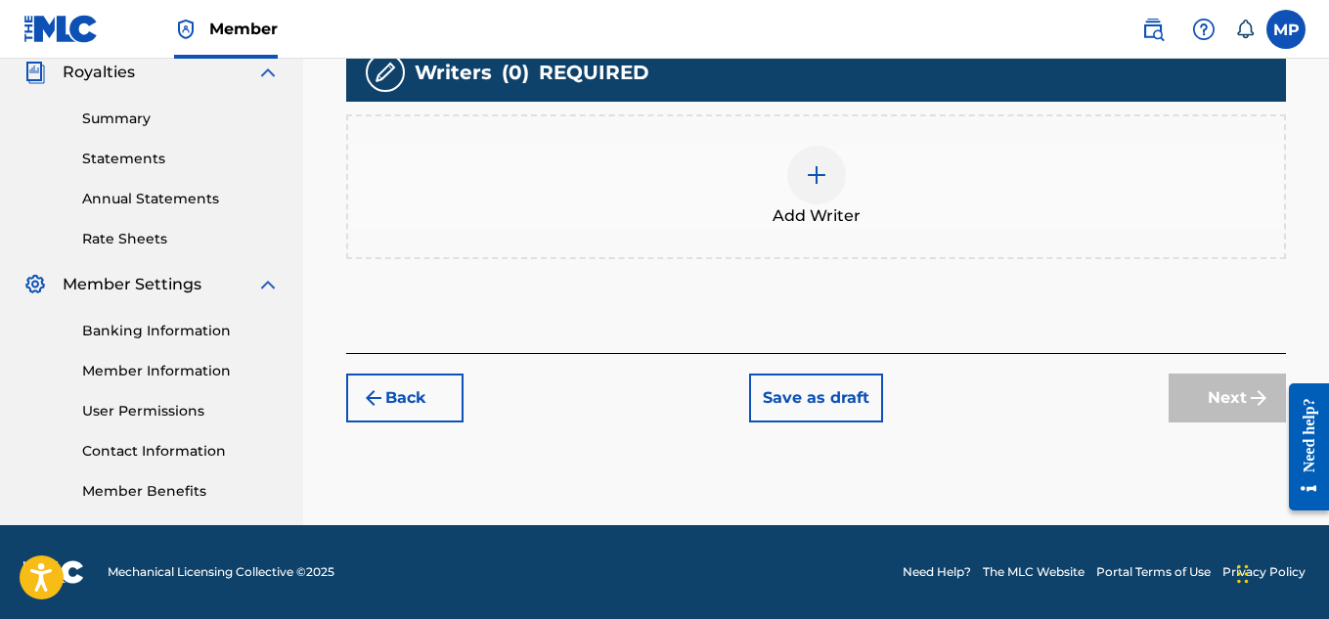
click at [829, 204] on div at bounding box center [816, 175] width 59 height 59
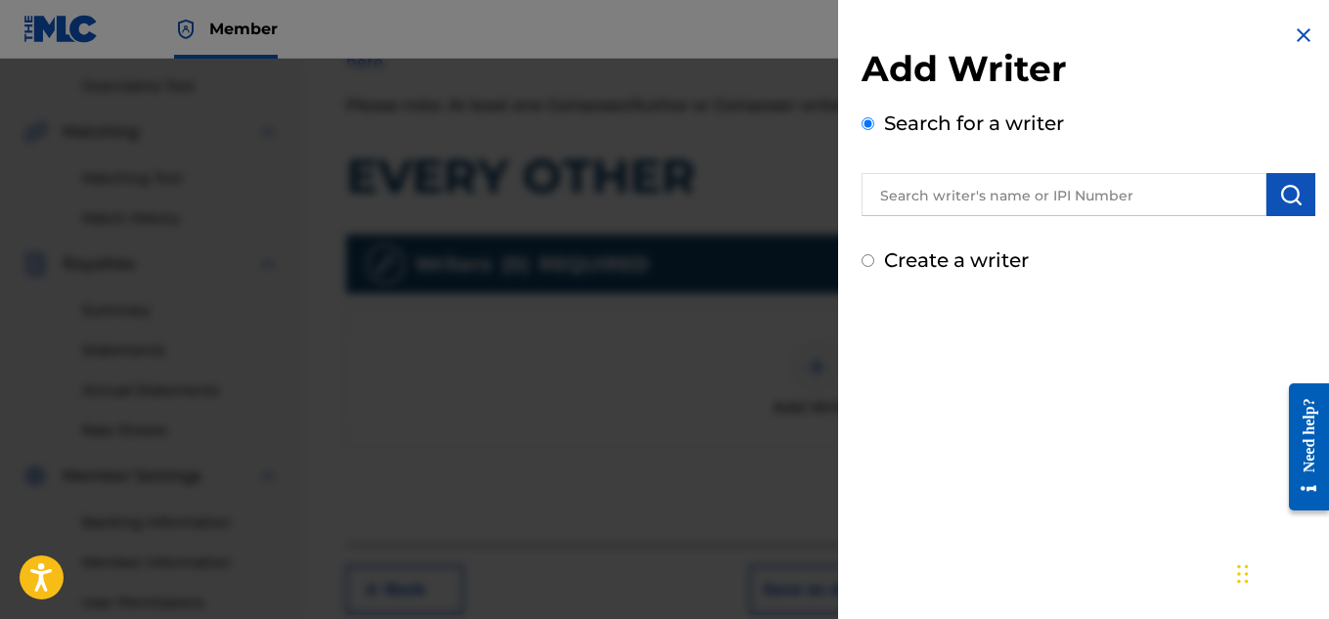
click at [994, 199] on input "text" at bounding box center [1064, 194] width 405 height 43
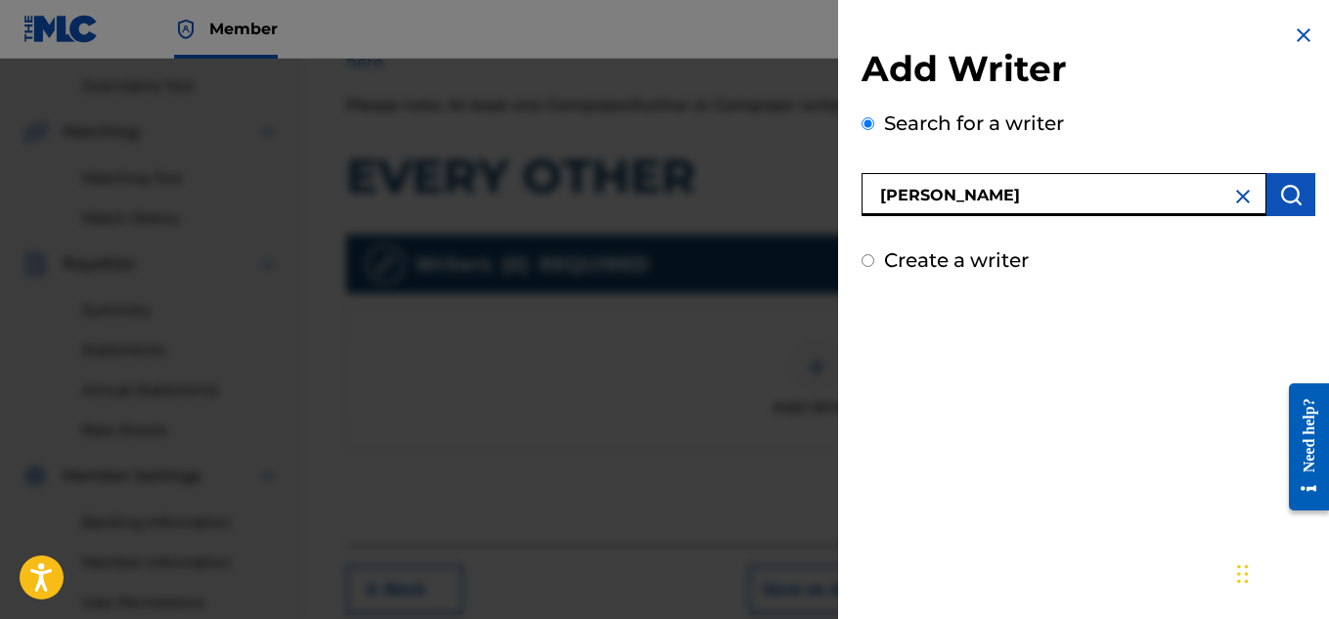
click at [1296, 174] on button "submit" at bounding box center [1290, 194] width 49 height 43
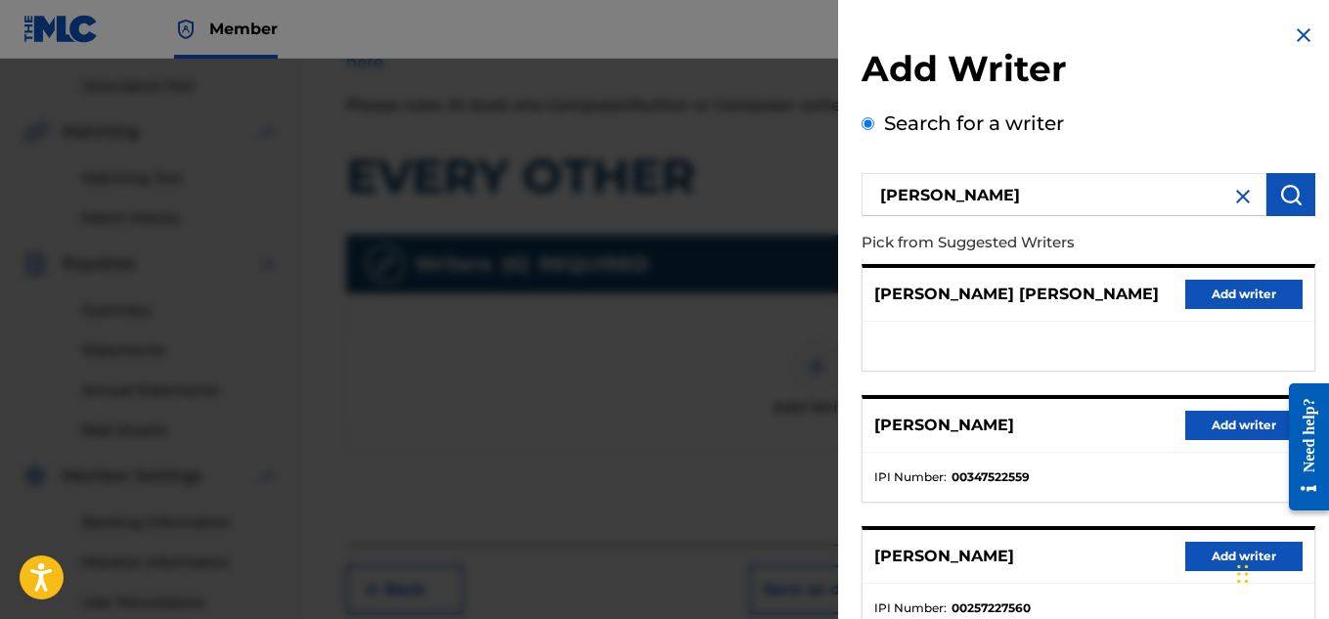
click at [1218, 418] on button "Add writer" at bounding box center [1243, 425] width 117 height 29
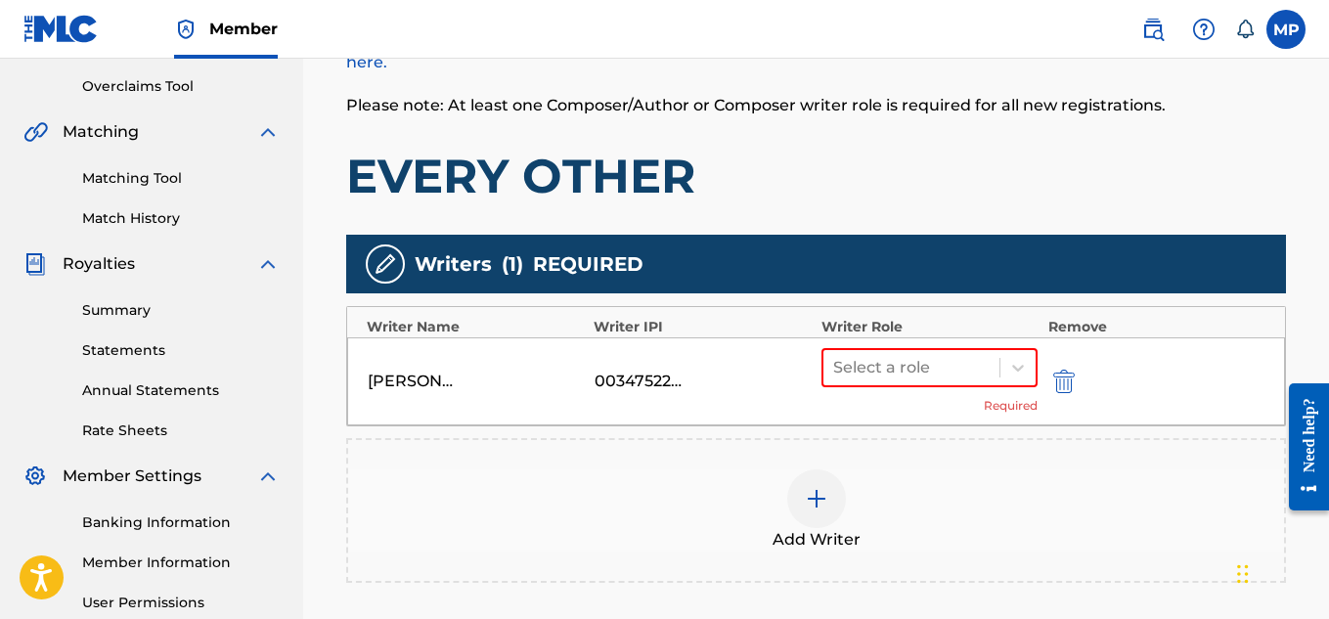
click at [1015, 376] on icon at bounding box center [1018, 368] width 20 height 20
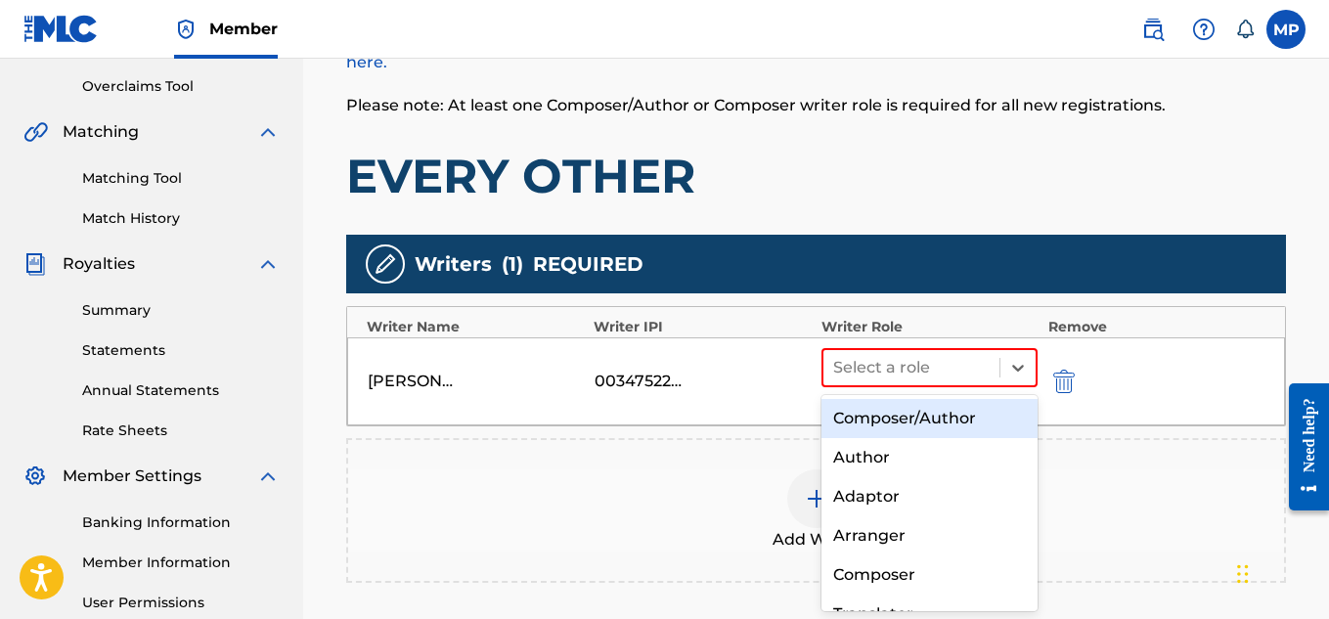
click at [934, 416] on div "Composer/Author" at bounding box center [930, 418] width 217 height 39
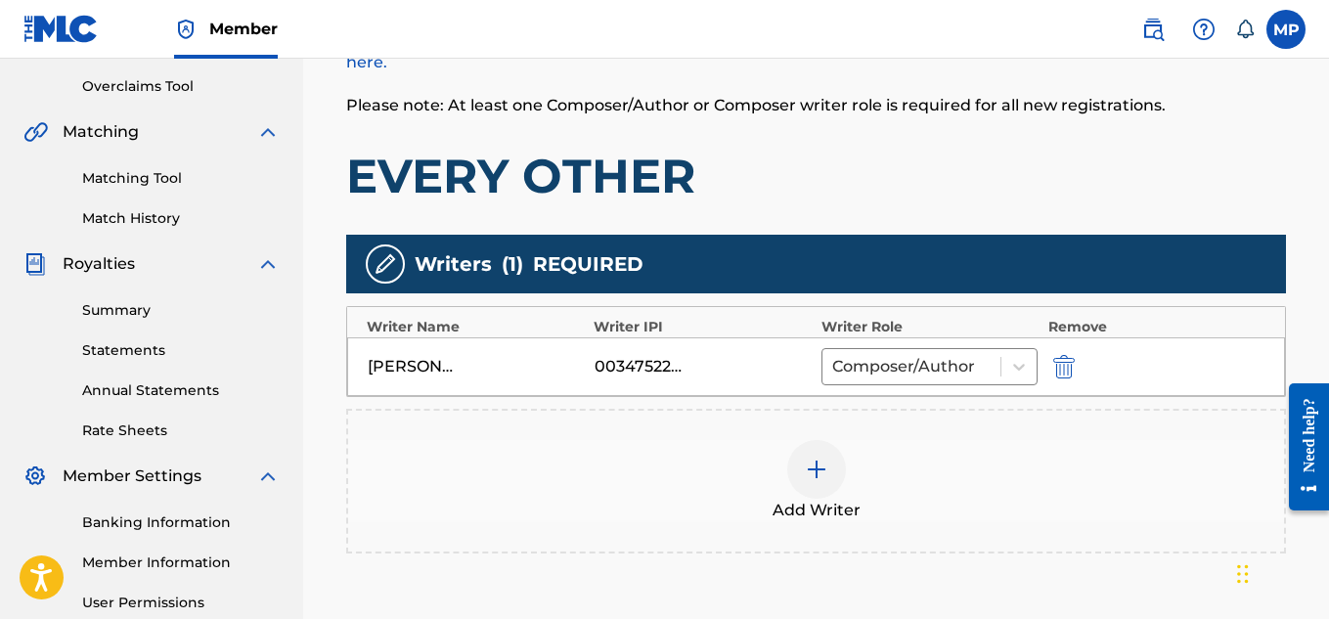
scroll to position [572, 0]
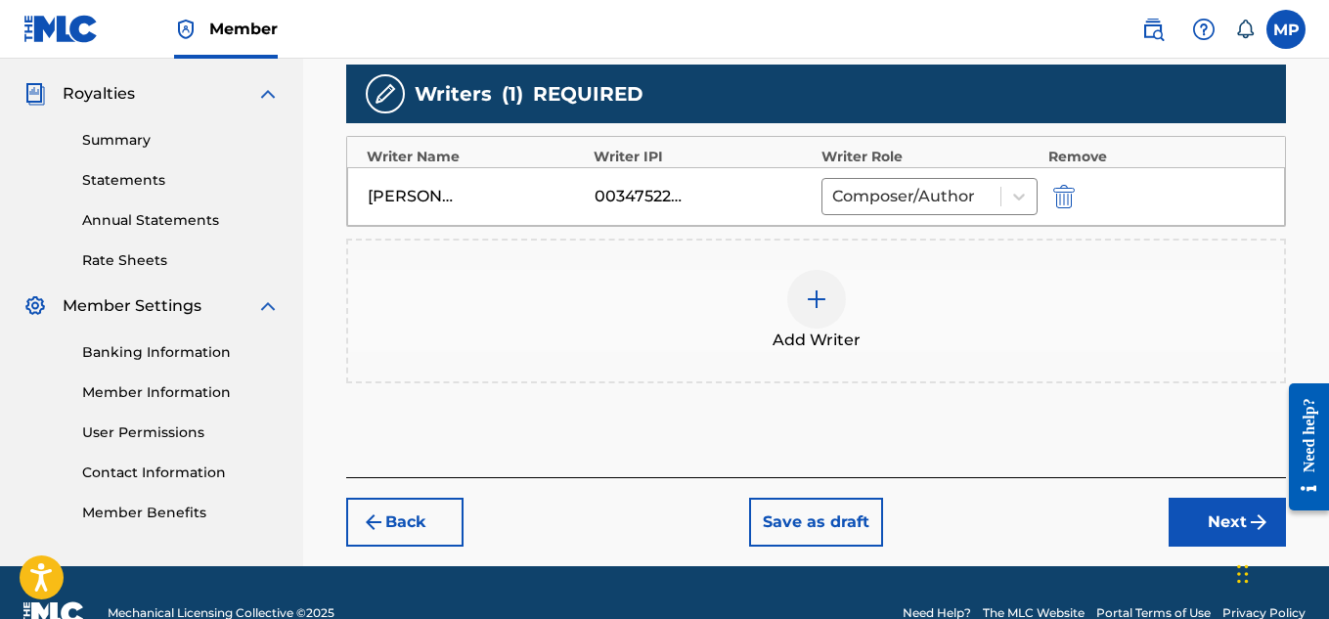
click at [1196, 523] on button "Next" at bounding box center [1227, 522] width 117 height 49
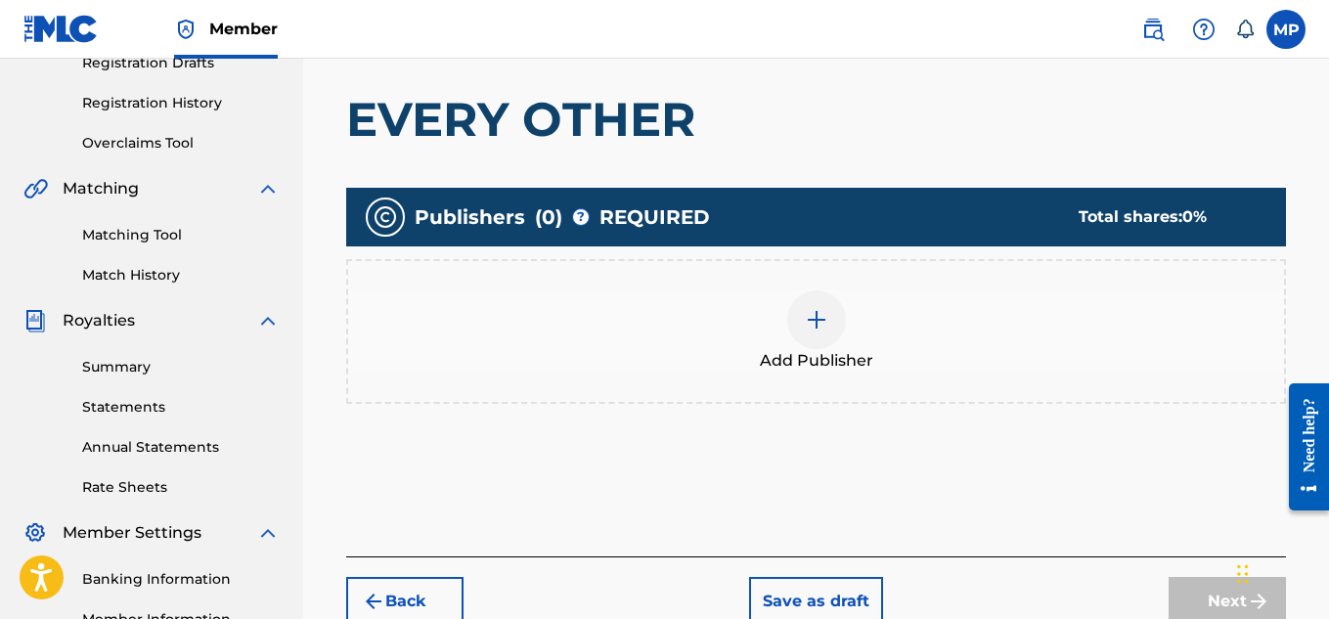
click at [839, 301] on div at bounding box center [816, 319] width 59 height 59
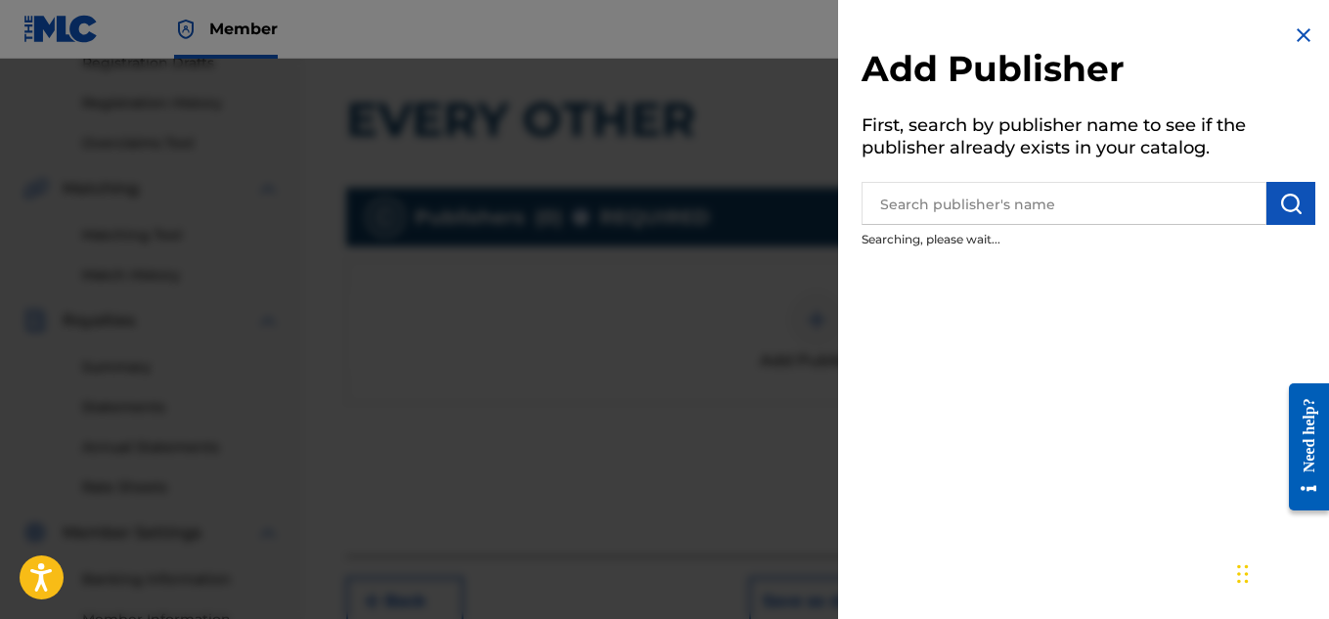
scroll to position [377, 0]
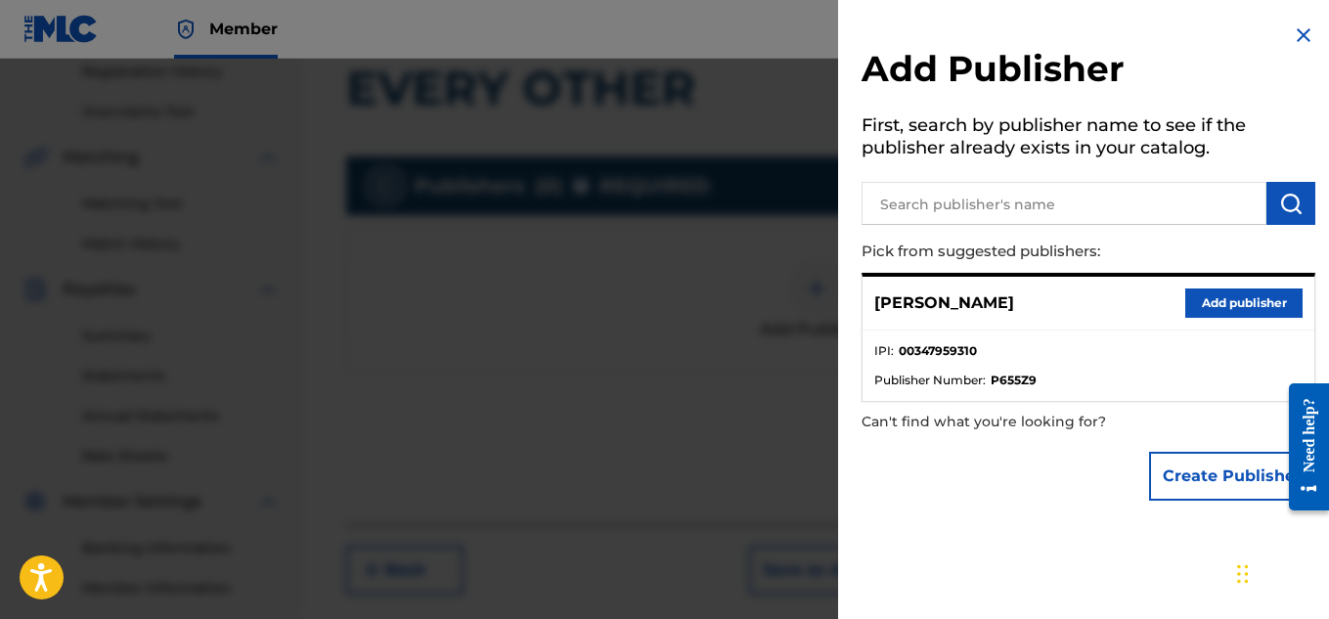
click at [1219, 299] on button "Add publisher" at bounding box center [1243, 303] width 117 height 29
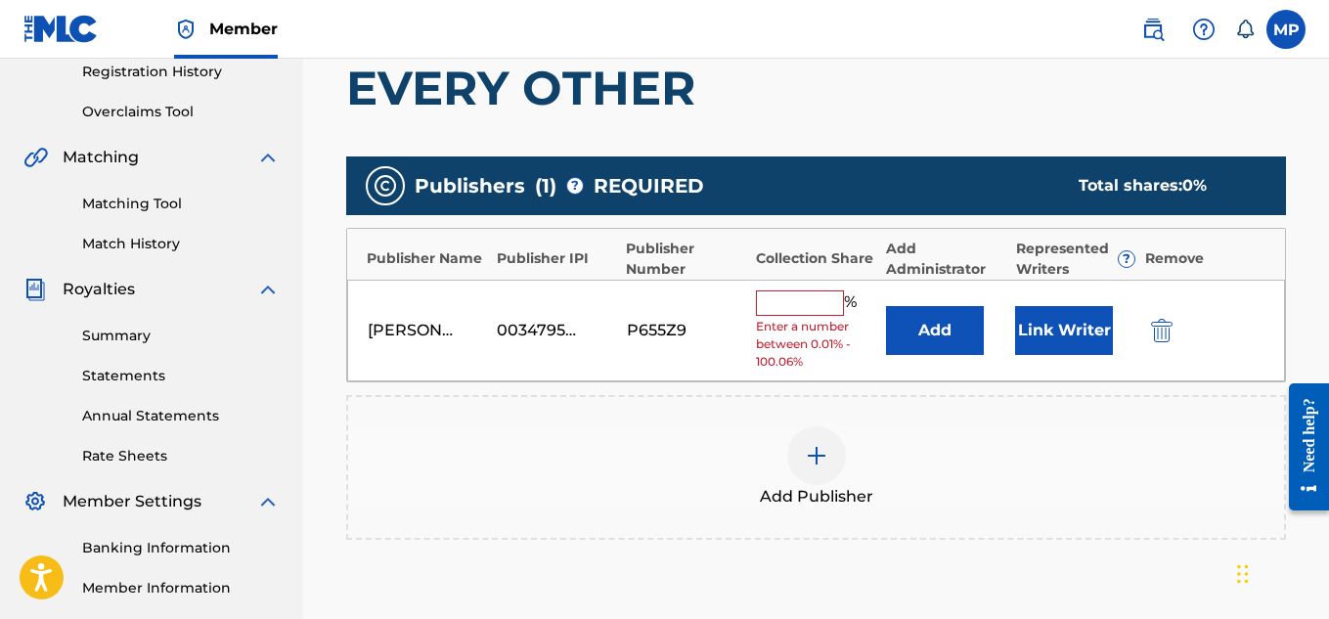
click at [835, 296] on input "text" at bounding box center [800, 302] width 88 height 25
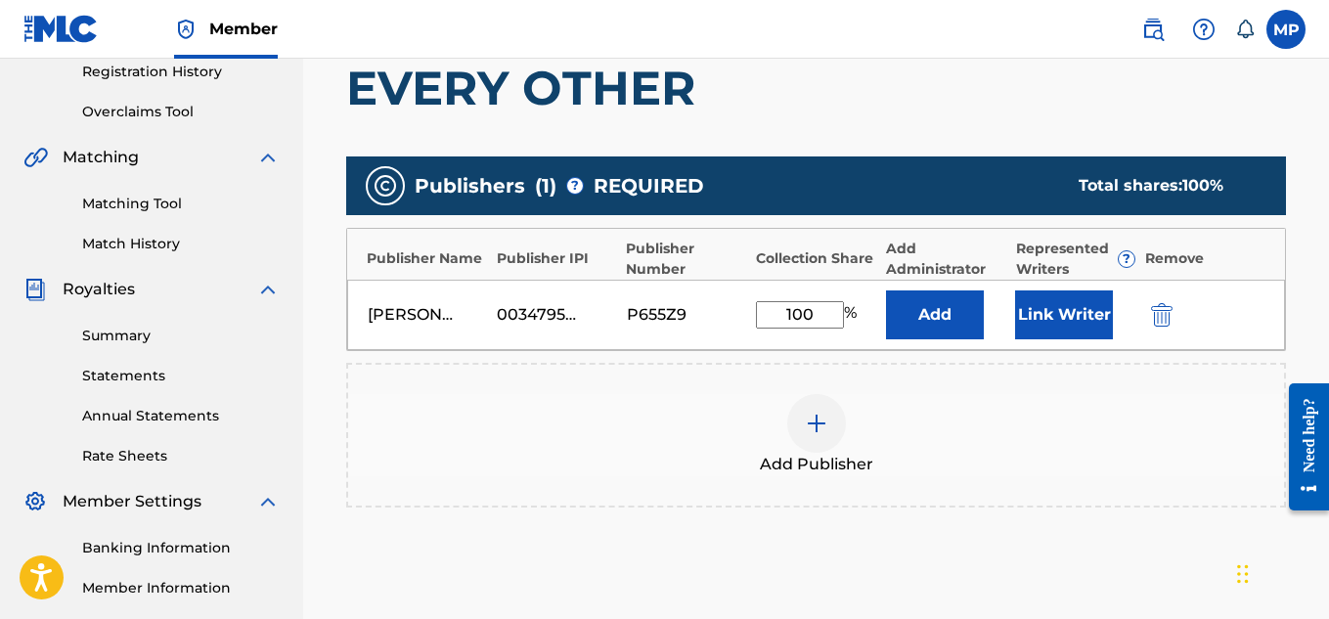
click at [1050, 284] on div "[PERSON_NAME] 00347959310 P655Z9 100 % Add Link Writer" at bounding box center [816, 315] width 938 height 70
click at [1050, 287] on div "[PERSON_NAME] 00347959310 P655Z9 100 % Add Link Writer" at bounding box center [816, 315] width 938 height 70
click at [1059, 298] on button "Link Writer" at bounding box center [1064, 314] width 98 height 49
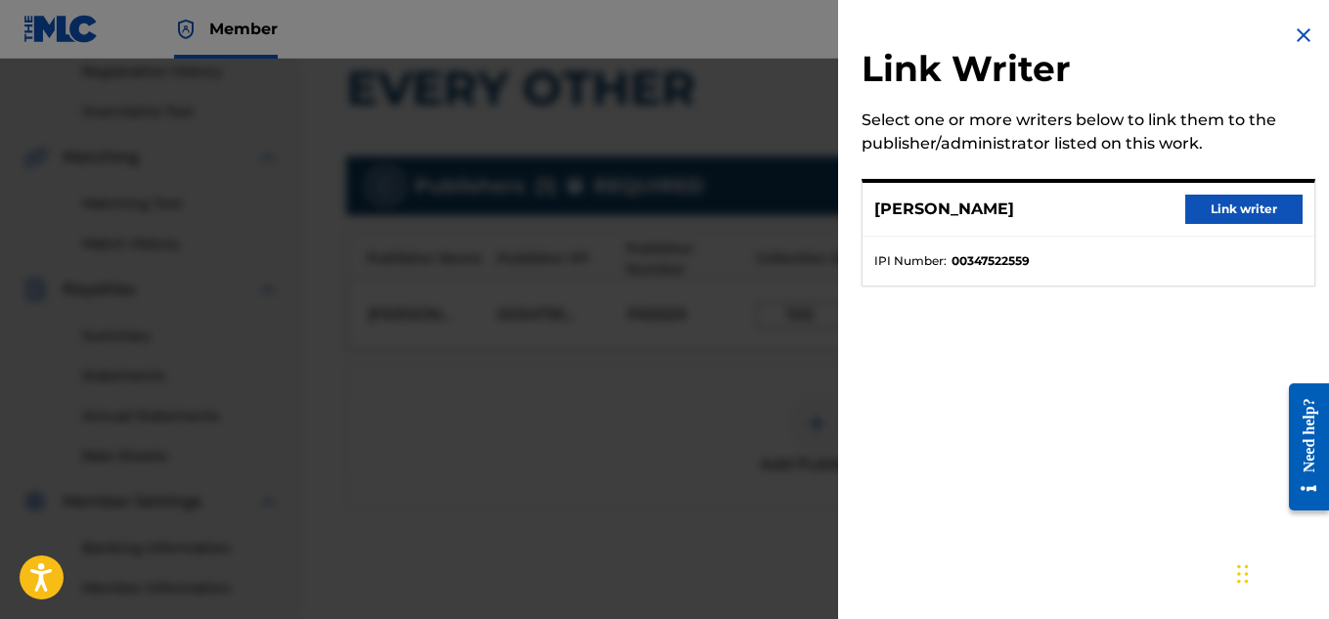
click at [1227, 215] on button "Link writer" at bounding box center [1243, 209] width 117 height 29
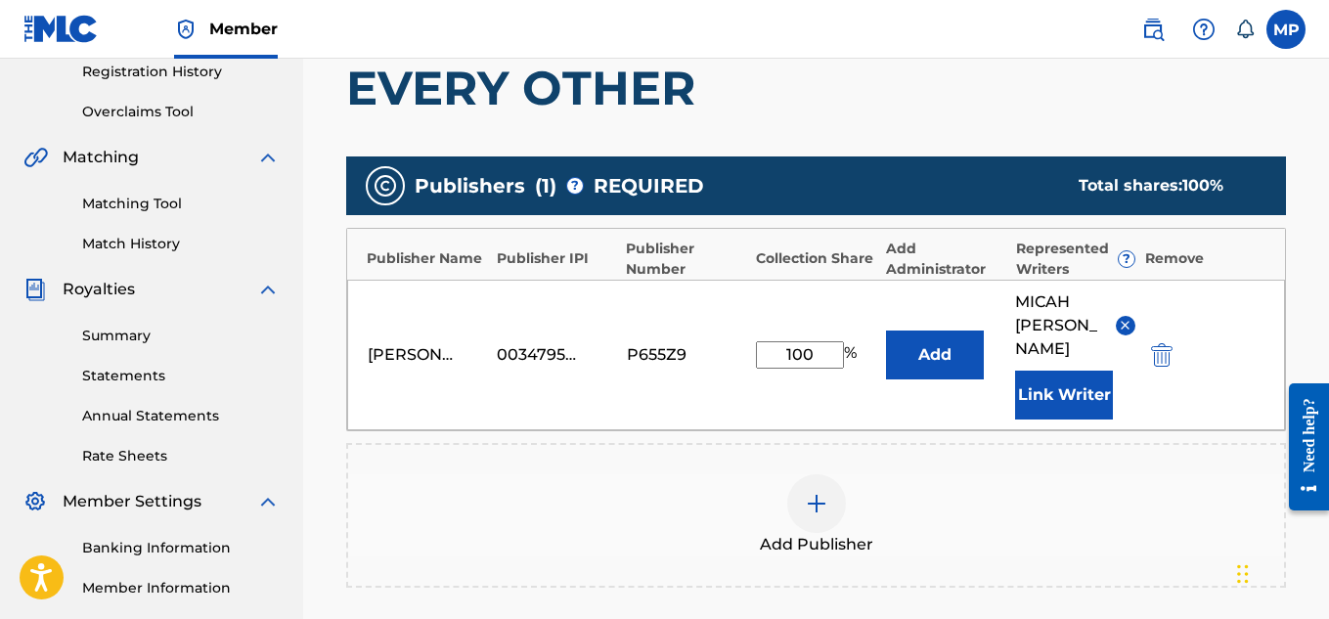
scroll to position [657, 0]
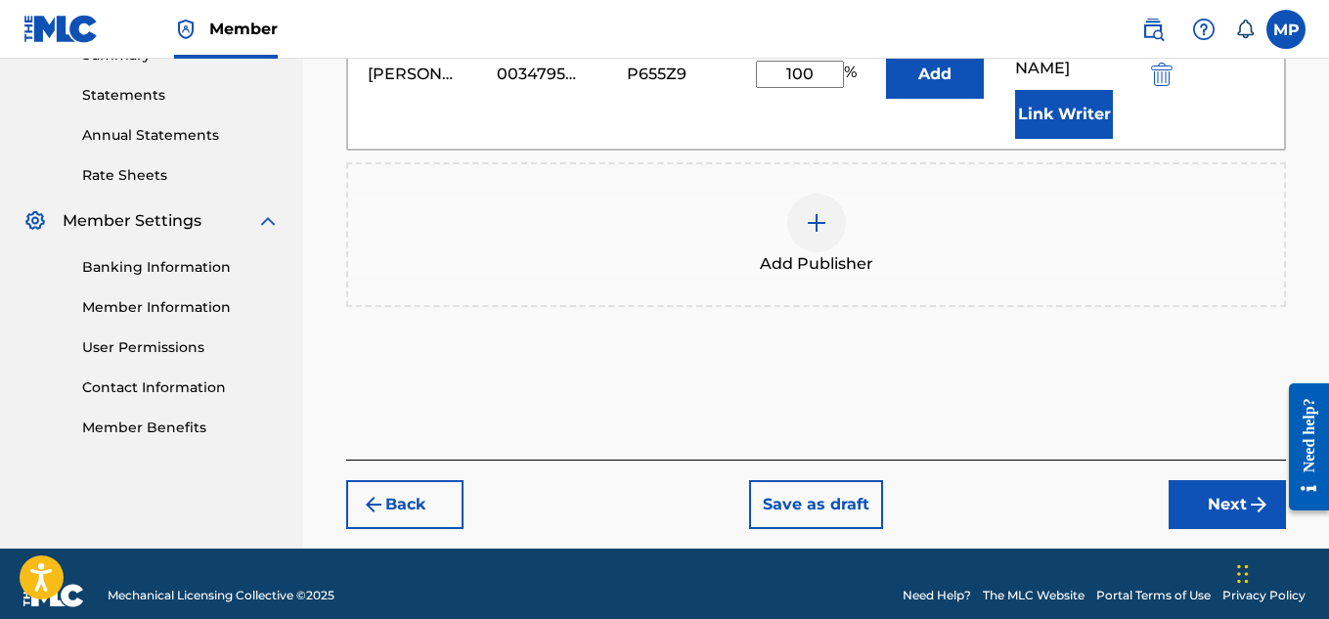
click at [1210, 482] on button "Next" at bounding box center [1227, 504] width 117 height 49
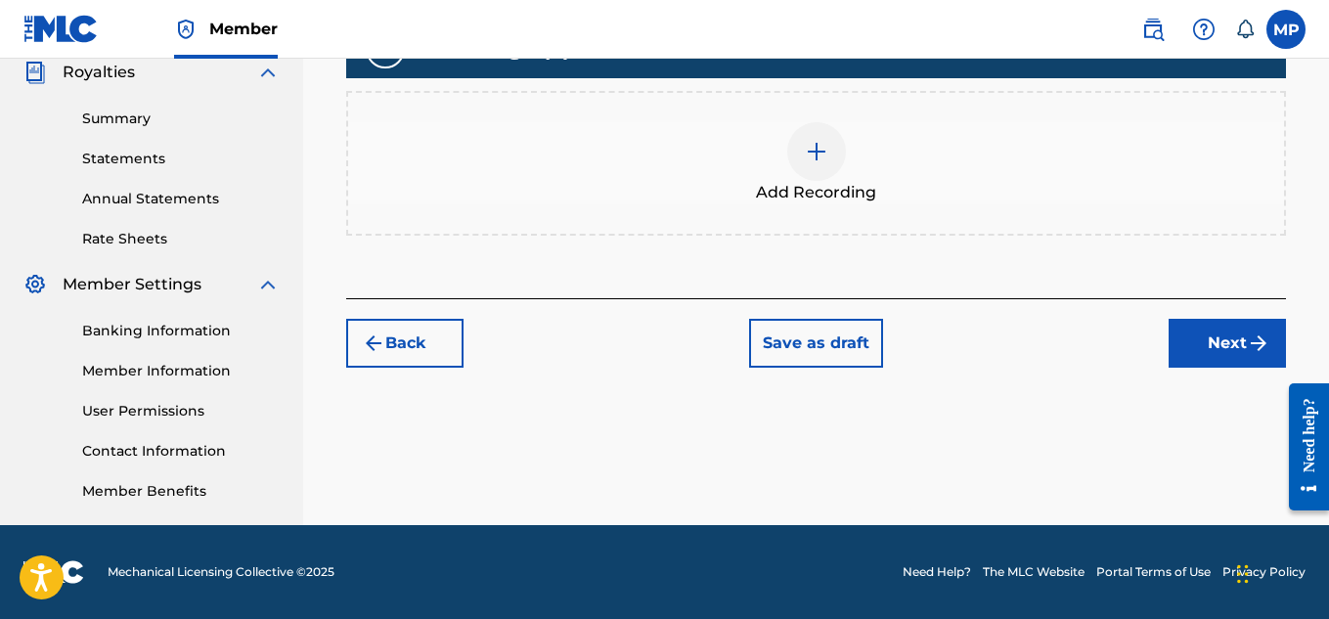
scroll to position [594, 0]
click at [815, 176] on div at bounding box center [816, 151] width 59 height 59
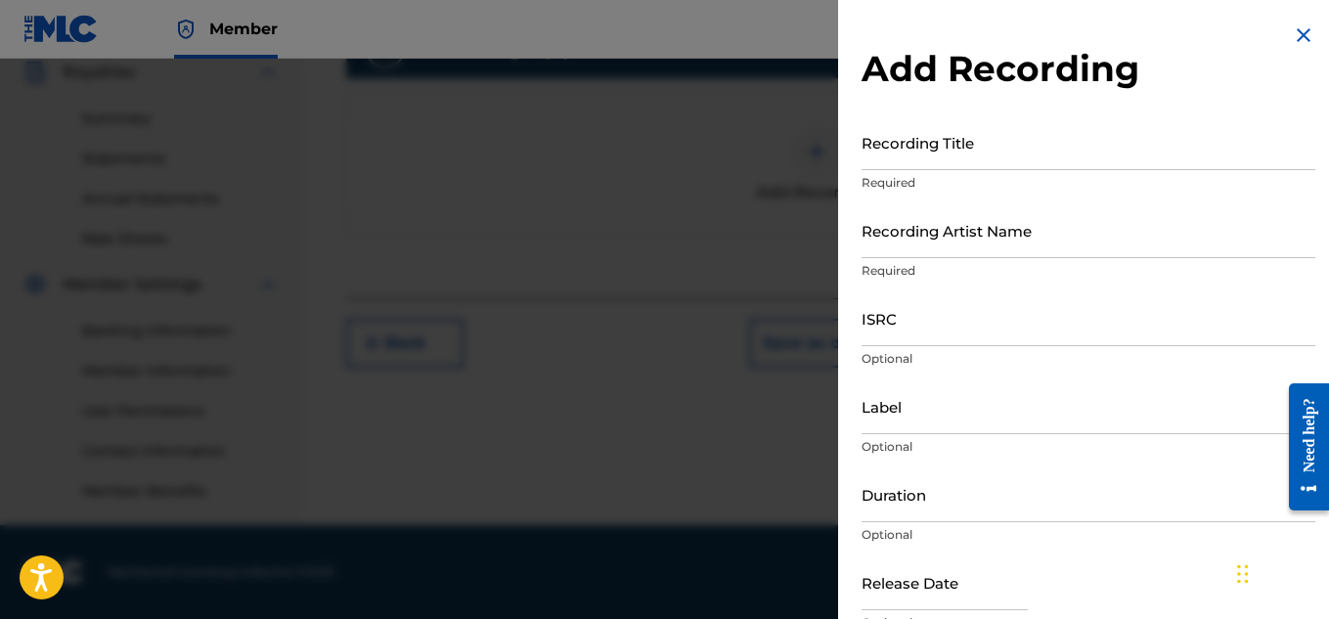
click at [1060, 160] on input "Recording Title" at bounding box center [1089, 142] width 454 height 56
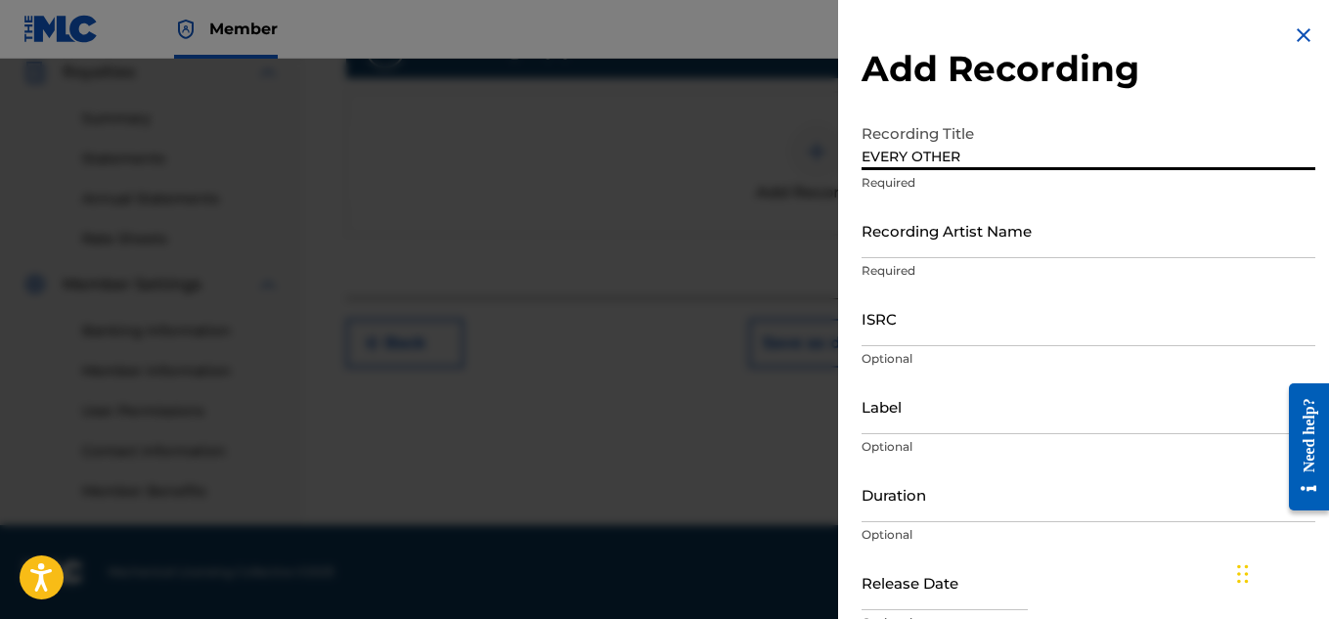
click at [1041, 236] on input "Recording Artist Name" at bounding box center [1089, 230] width 454 height 56
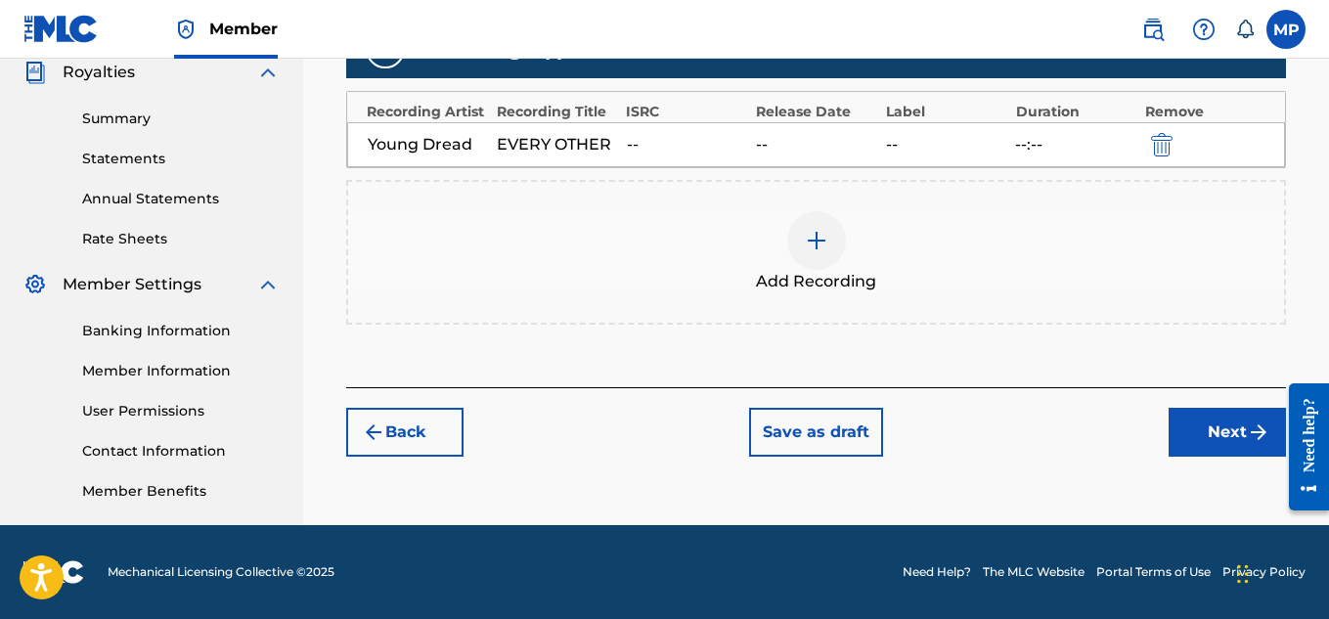
click at [1203, 420] on button "Next" at bounding box center [1227, 432] width 117 height 49
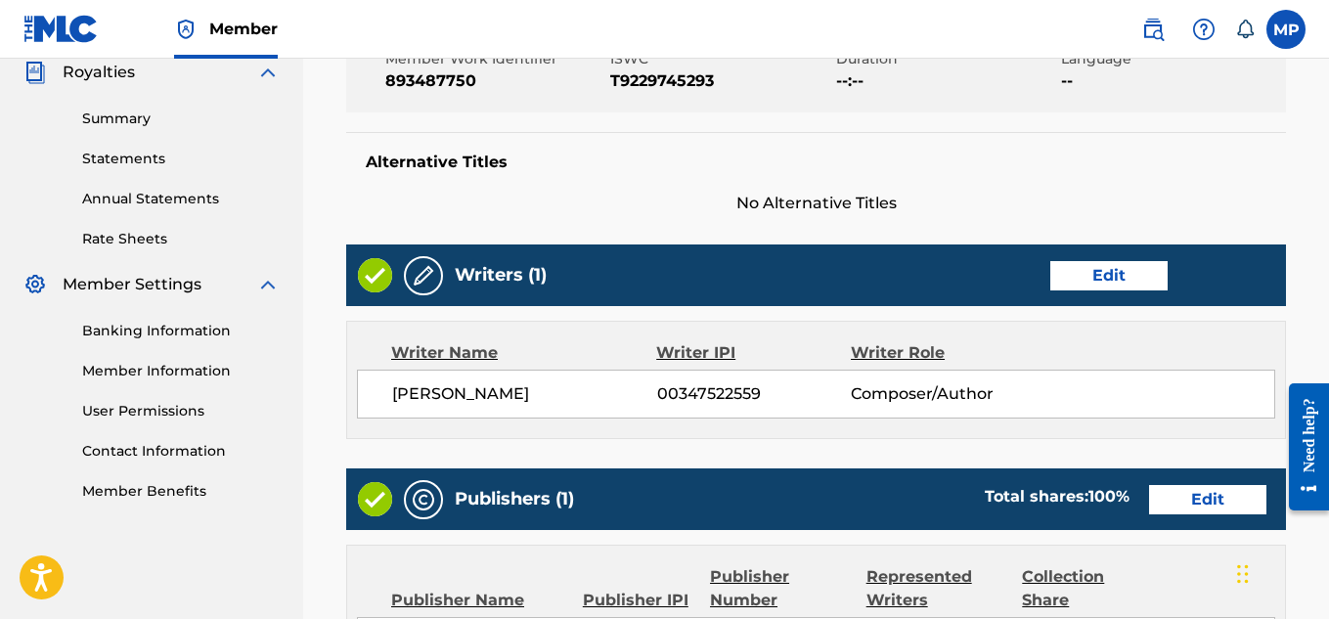
scroll to position [1097, 0]
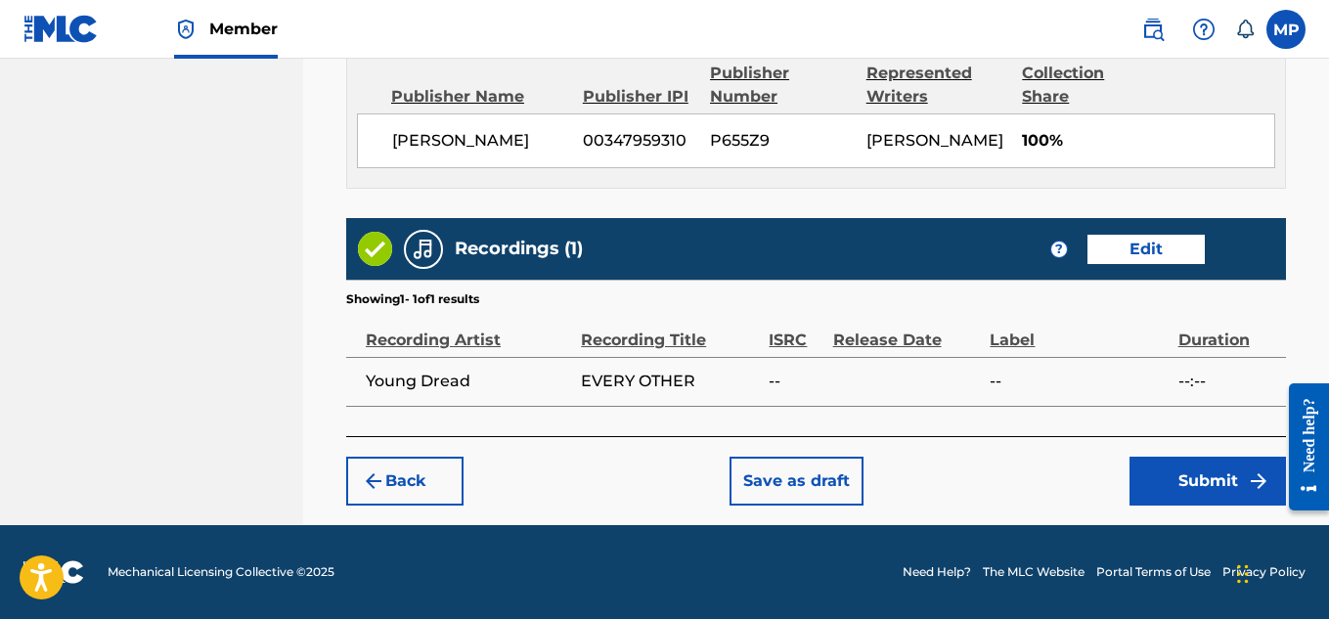
click at [1182, 475] on button "Submit" at bounding box center [1208, 481] width 156 height 49
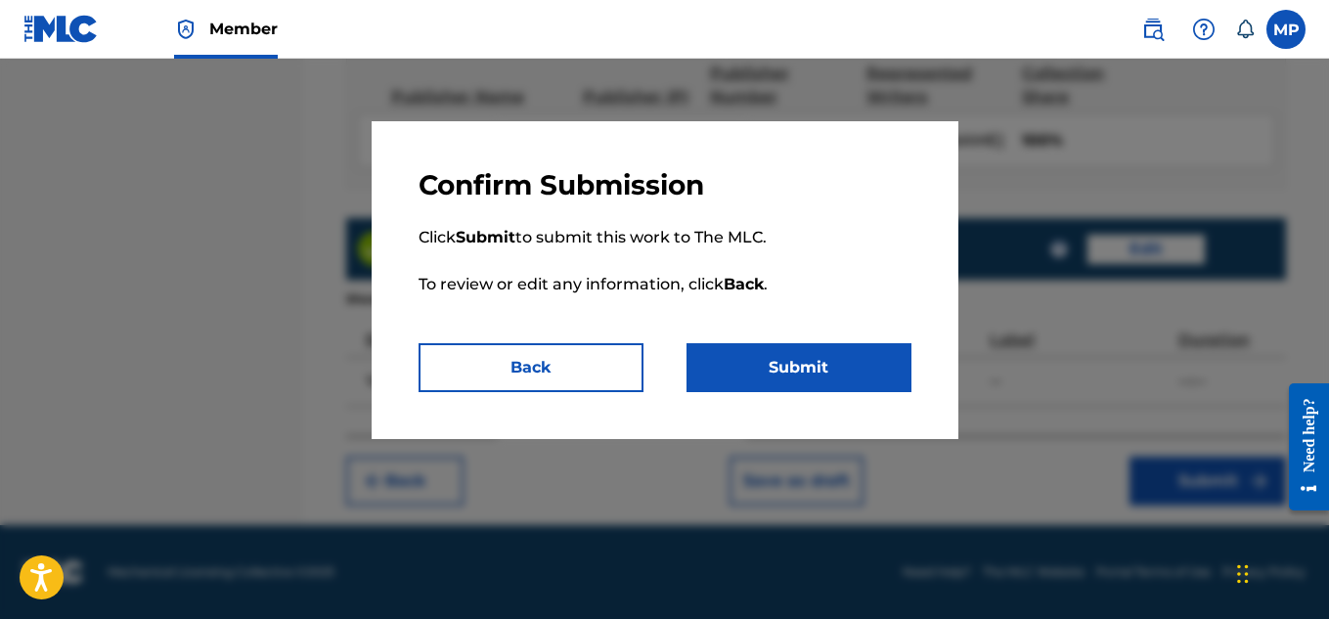
click at [777, 373] on button "Submit" at bounding box center [799, 367] width 225 height 49
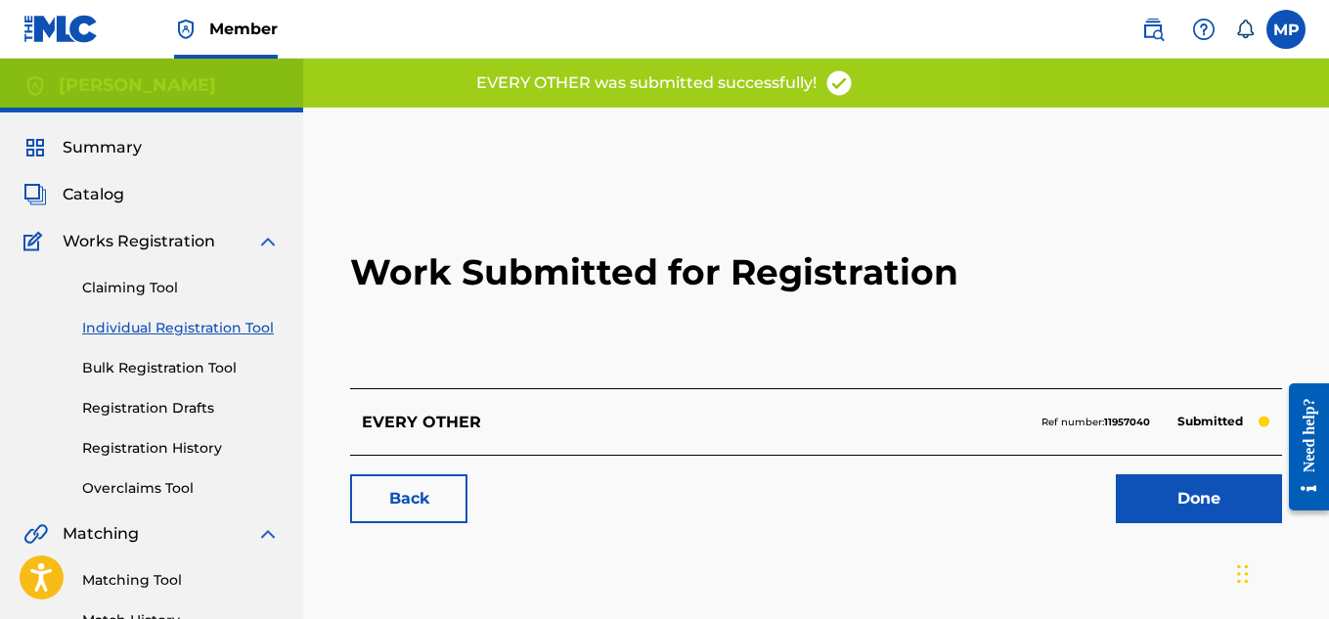
click at [421, 501] on link "Back" at bounding box center [408, 498] width 117 height 49
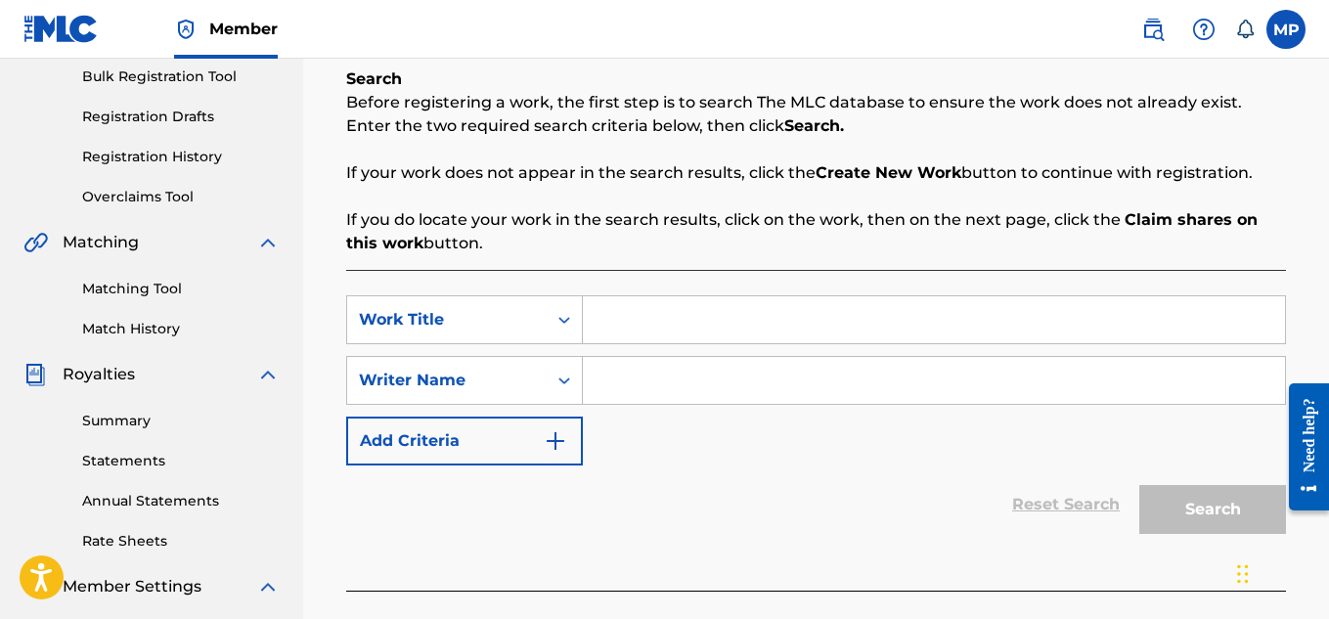
scroll to position [309, 0]
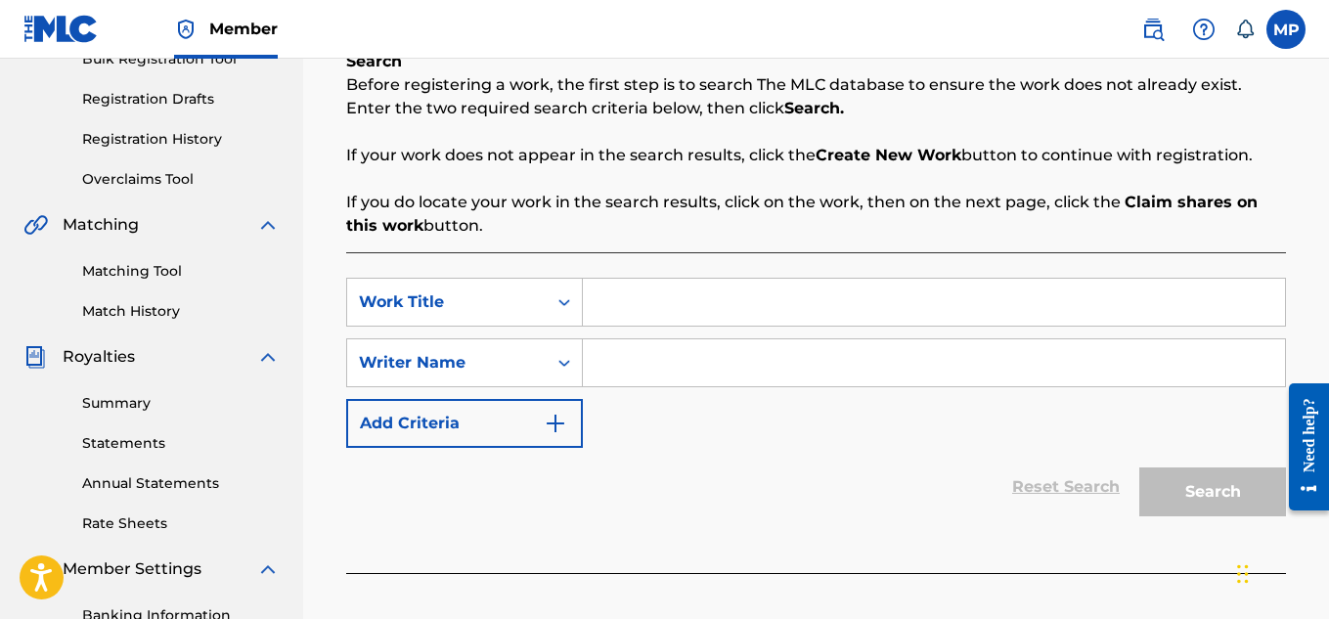
click at [684, 293] on input "Search Form" at bounding box center [934, 302] width 702 height 47
click at [682, 353] on input "Search Form" at bounding box center [934, 362] width 702 height 47
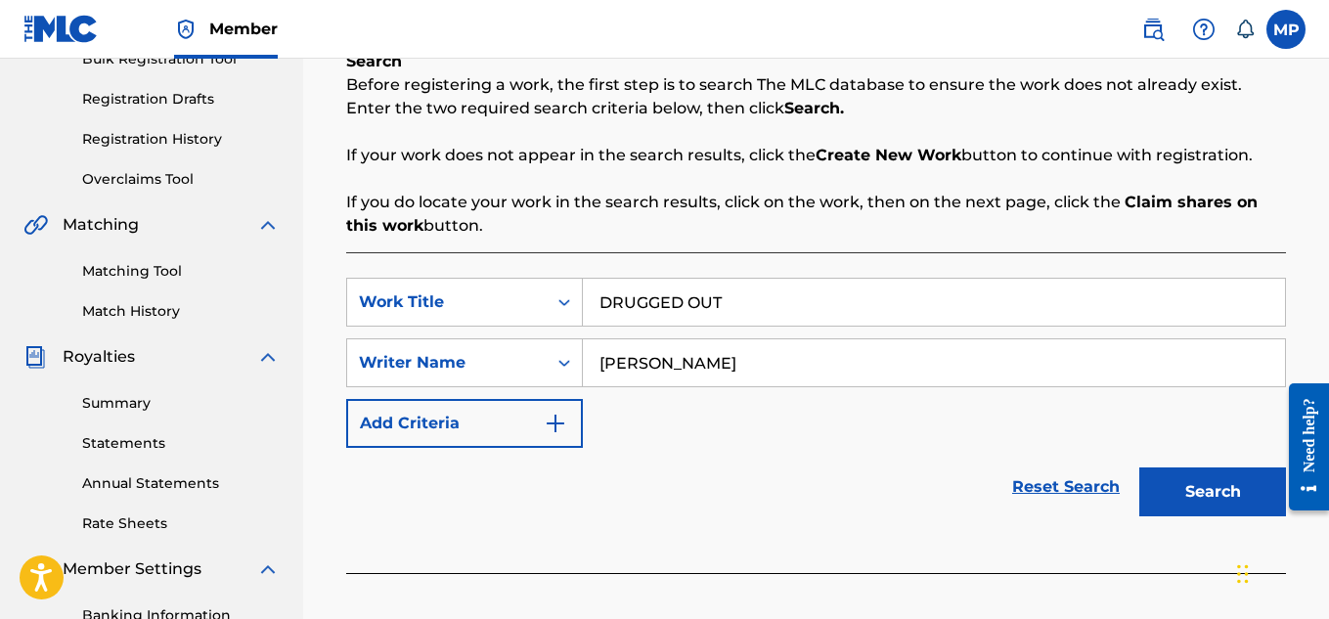
click at [1243, 506] on button "Search" at bounding box center [1212, 491] width 147 height 49
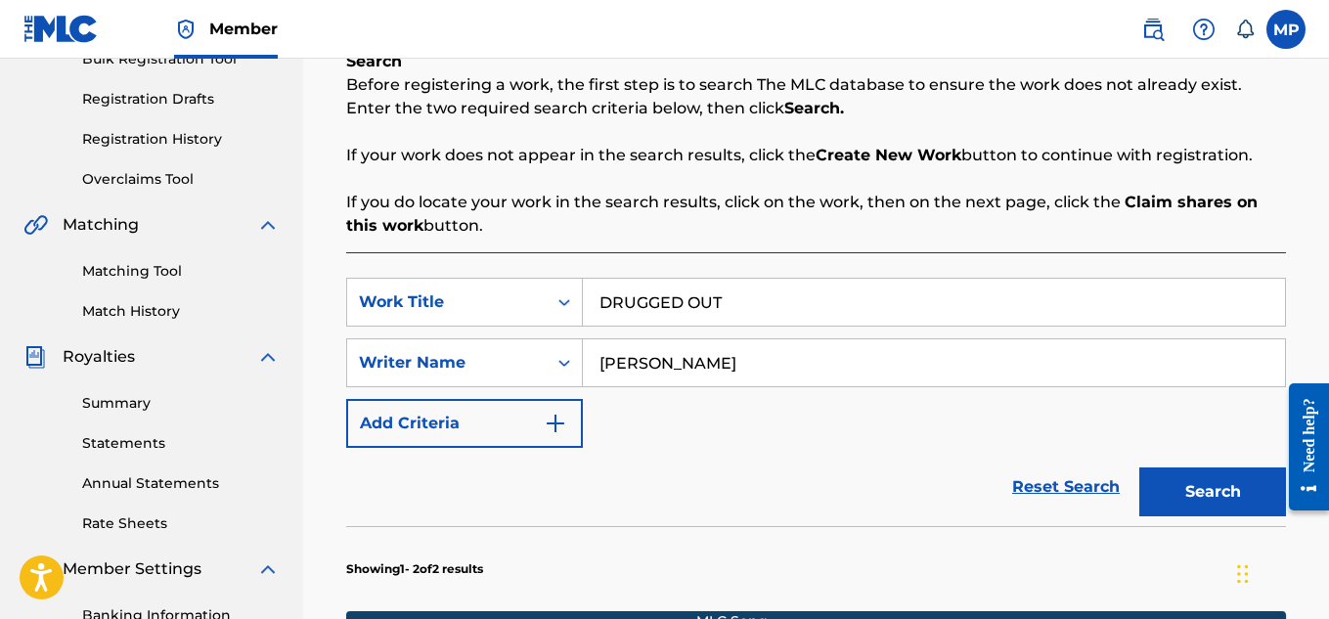
scroll to position [846, 0]
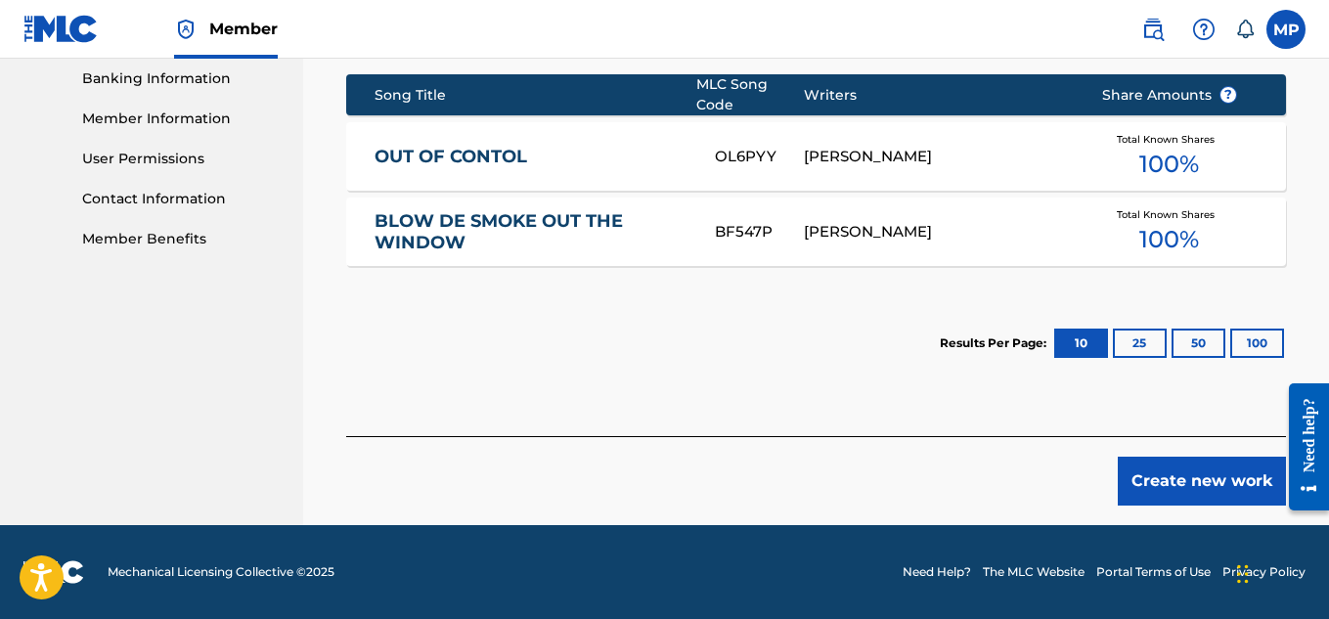
click at [1191, 487] on button "Create new work" at bounding box center [1202, 481] width 168 height 49
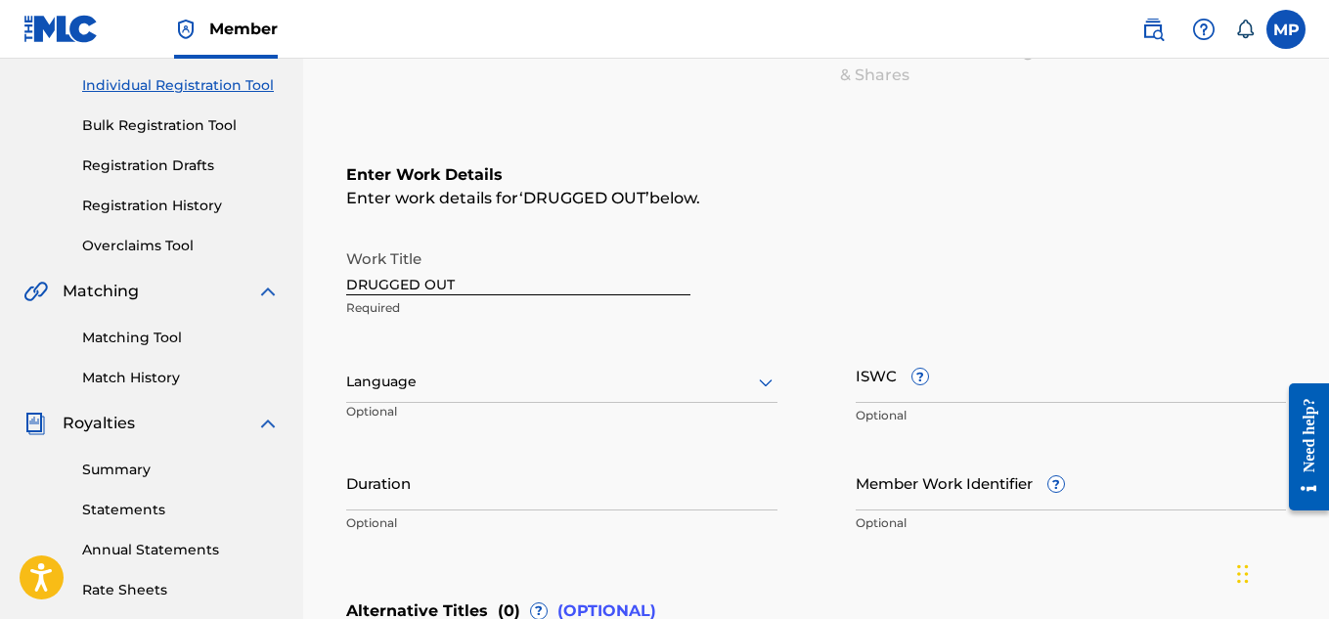
scroll to position [238, 0]
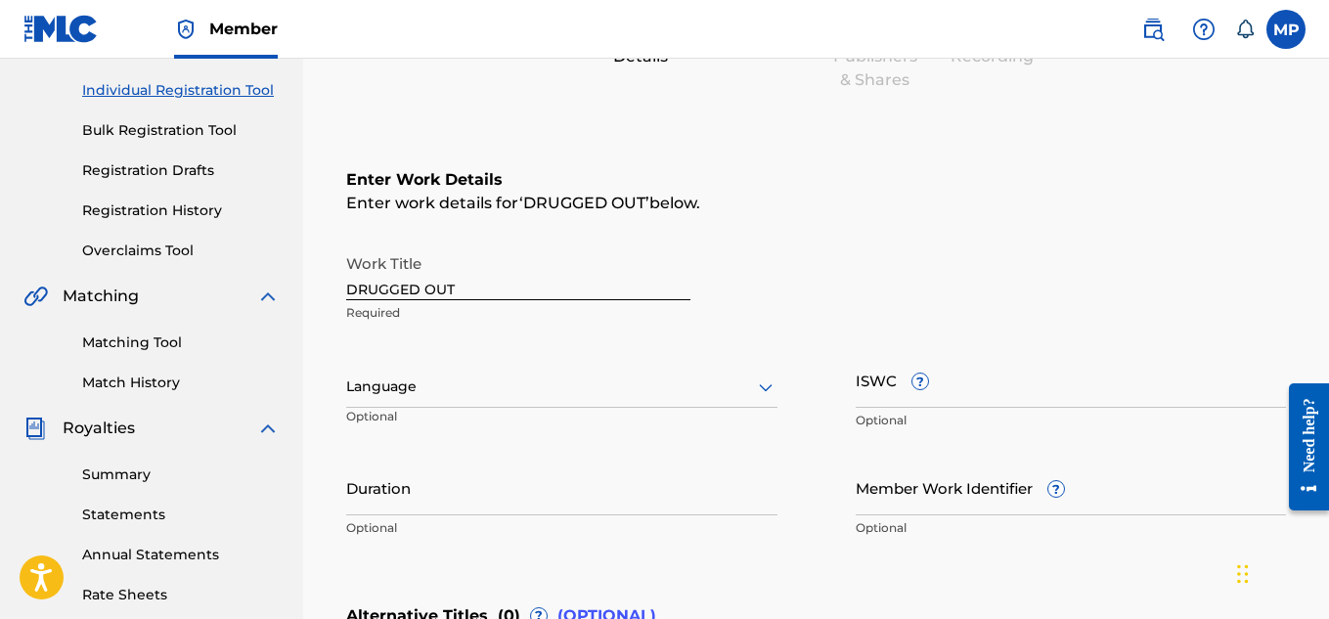
click at [1010, 378] on input "ISWC ?" at bounding box center [1071, 380] width 431 height 56
click at [931, 483] on input "Member Work Identifier ?" at bounding box center [1071, 488] width 431 height 56
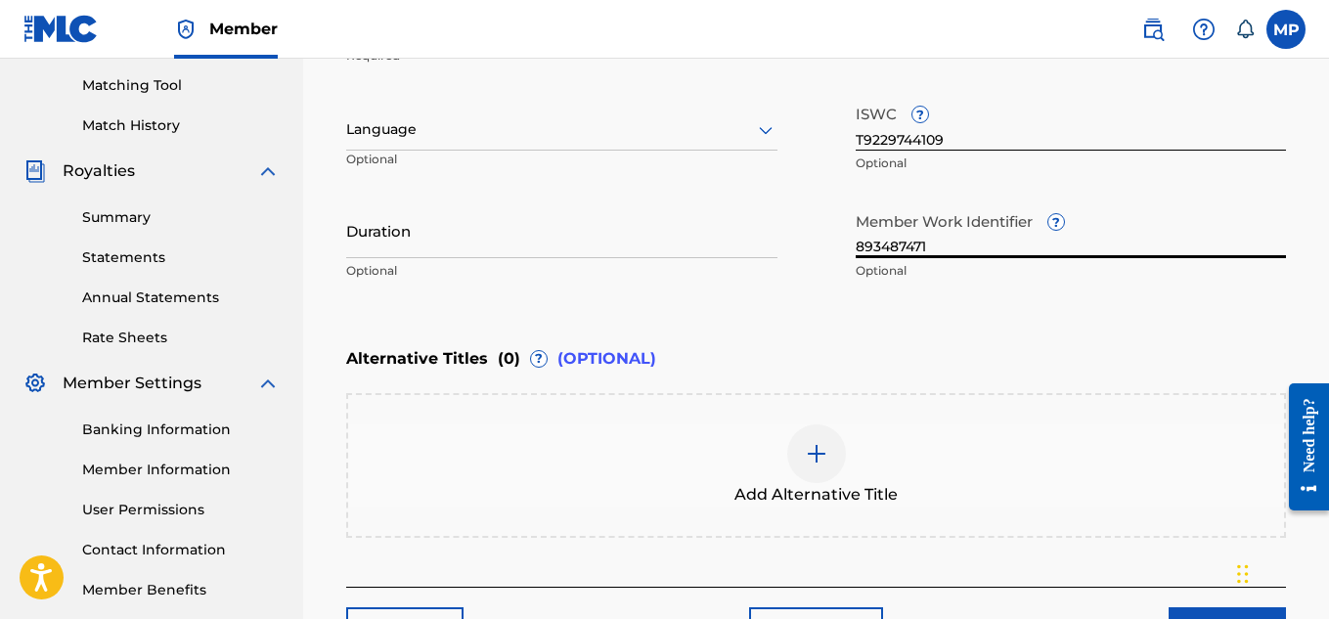
scroll to position [596, 0]
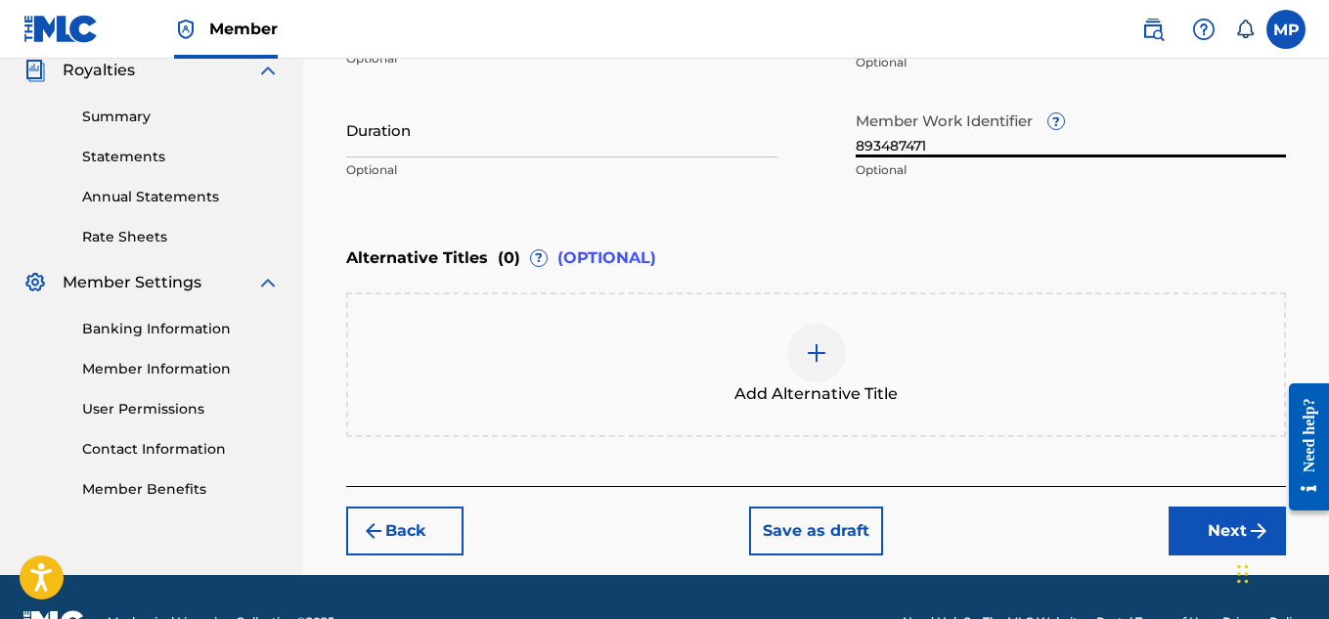
click at [1185, 527] on button "Next" at bounding box center [1227, 531] width 117 height 49
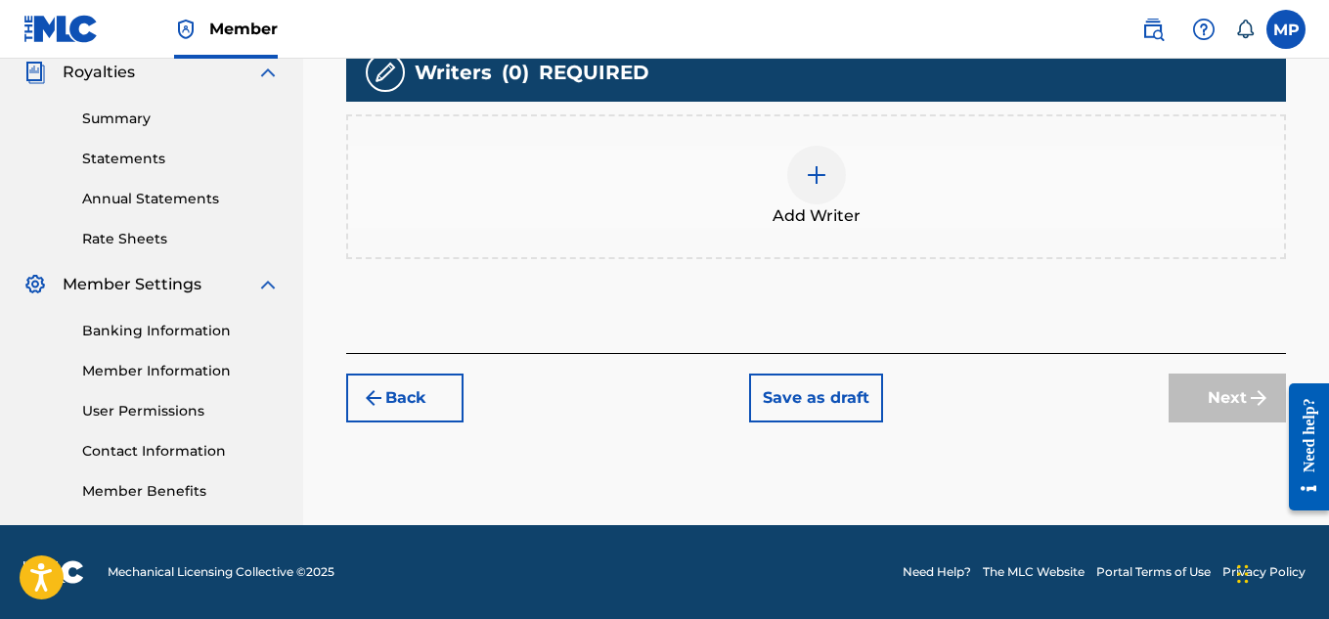
scroll to position [594, 0]
click at [796, 187] on div at bounding box center [816, 175] width 59 height 59
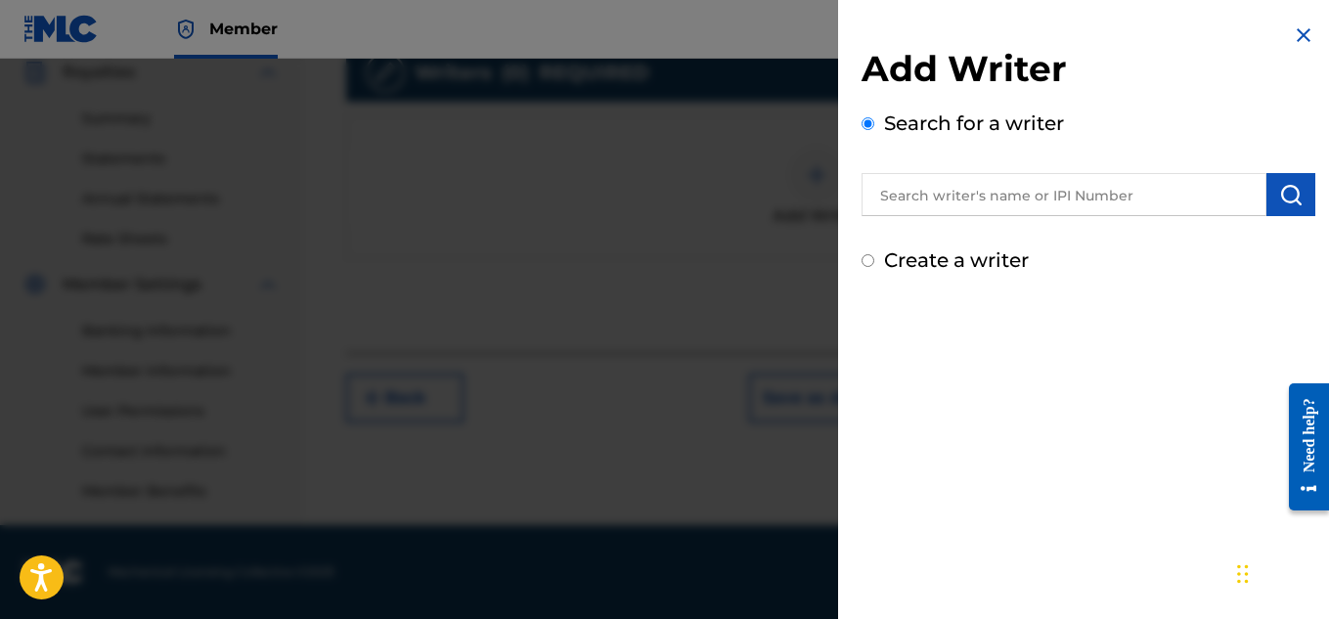
click at [1085, 181] on input "text" at bounding box center [1064, 194] width 405 height 43
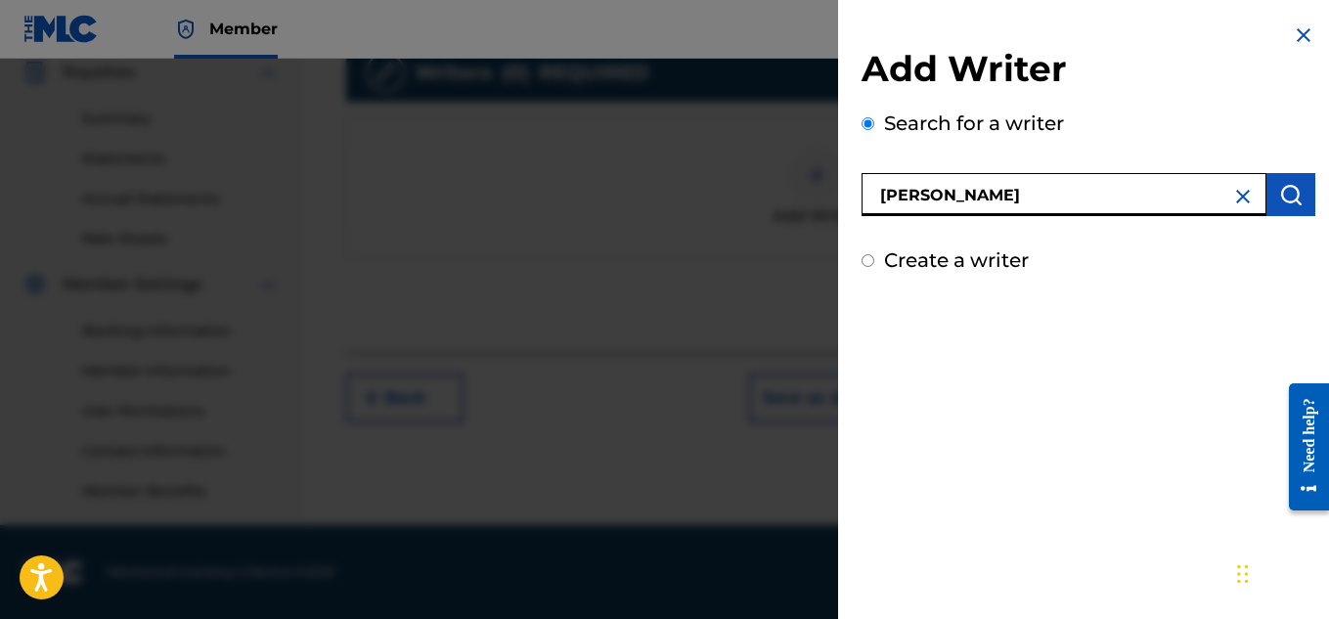
click at [1290, 203] on img "submit" at bounding box center [1290, 194] width 23 height 23
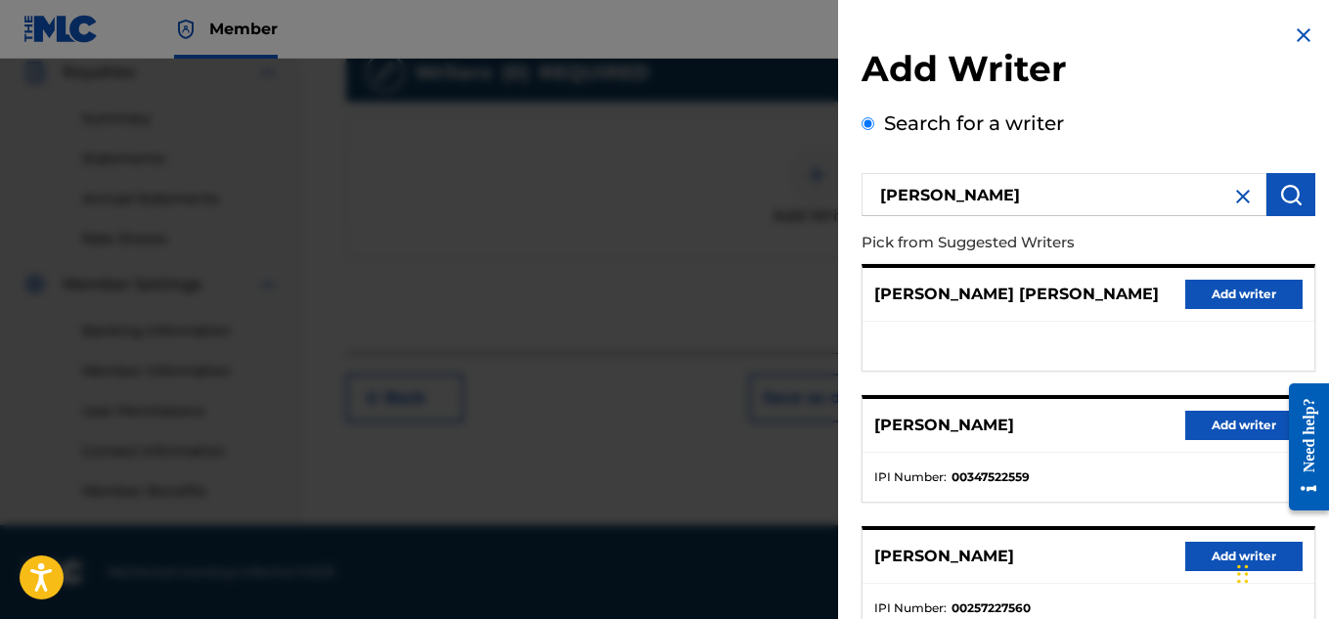
click at [1219, 434] on button "Add writer" at bounding box center [1243, 425] width 117 height 29
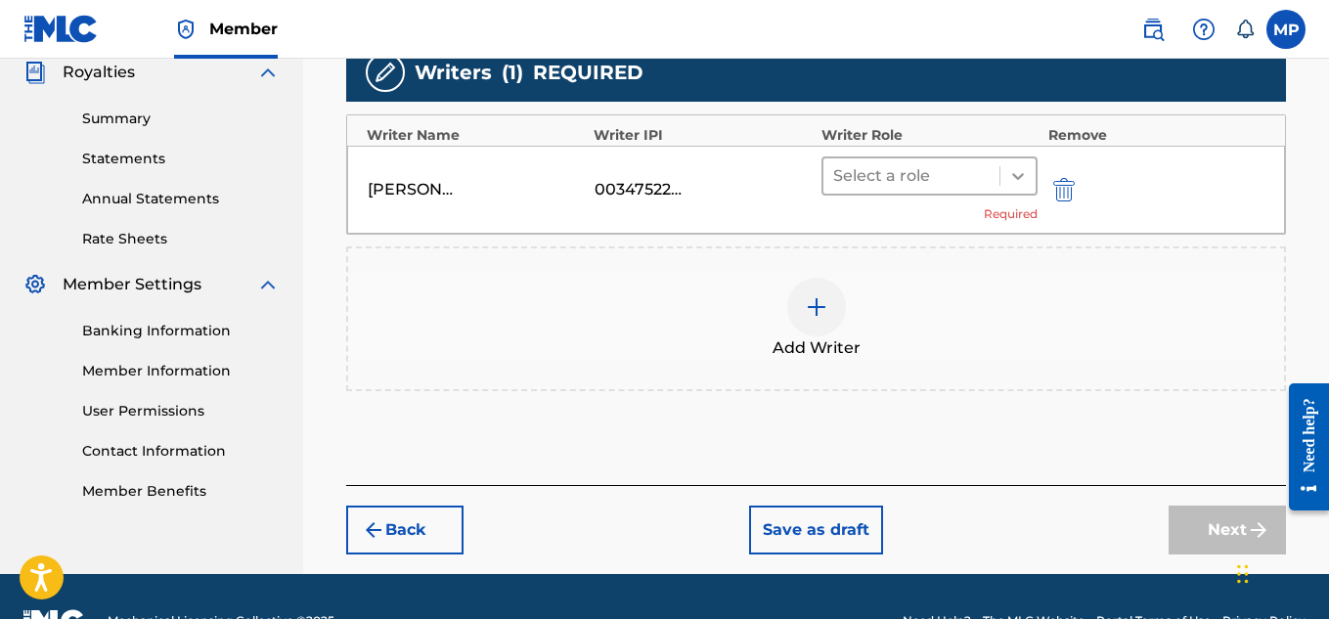
click at [1018, 182] on icon at bounding box center [1018, 176] width 20 height 20
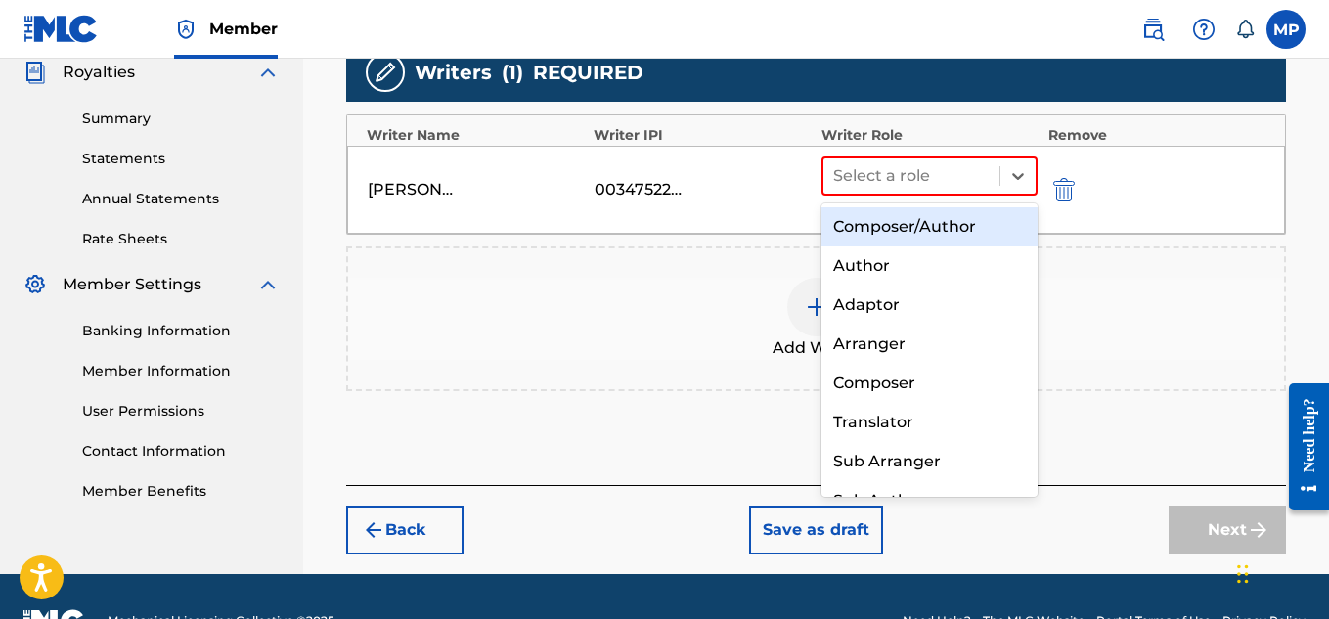
click at [949, 220] on div "Composer/Author" at bounding box center [930, 226] width 217 height 39
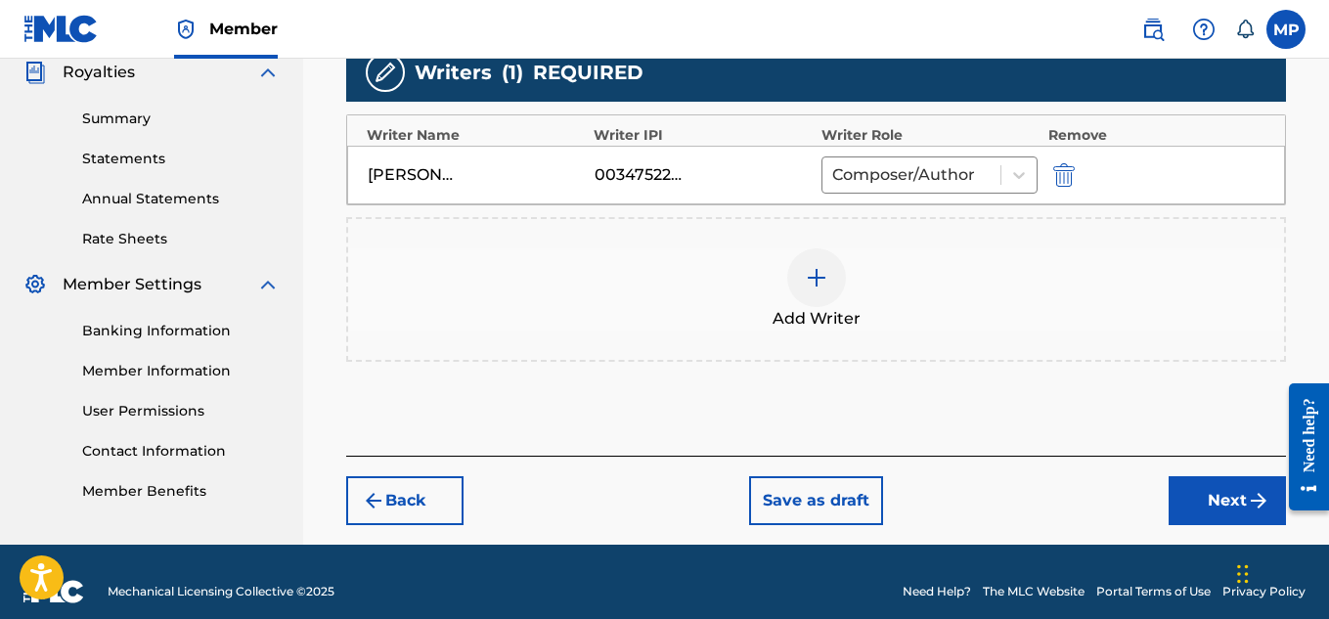
click at [1215, 491] on button "Next" at bounding box center [1227, 500] width 117 height 49
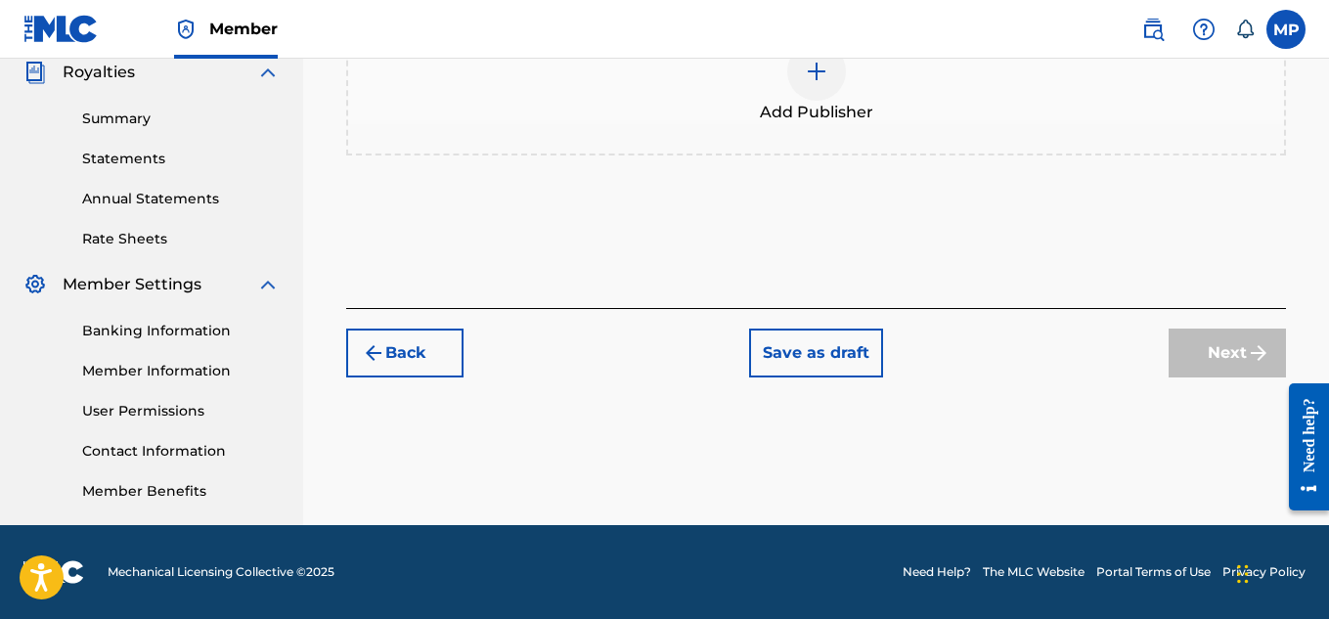
scroll to position [245, 0]
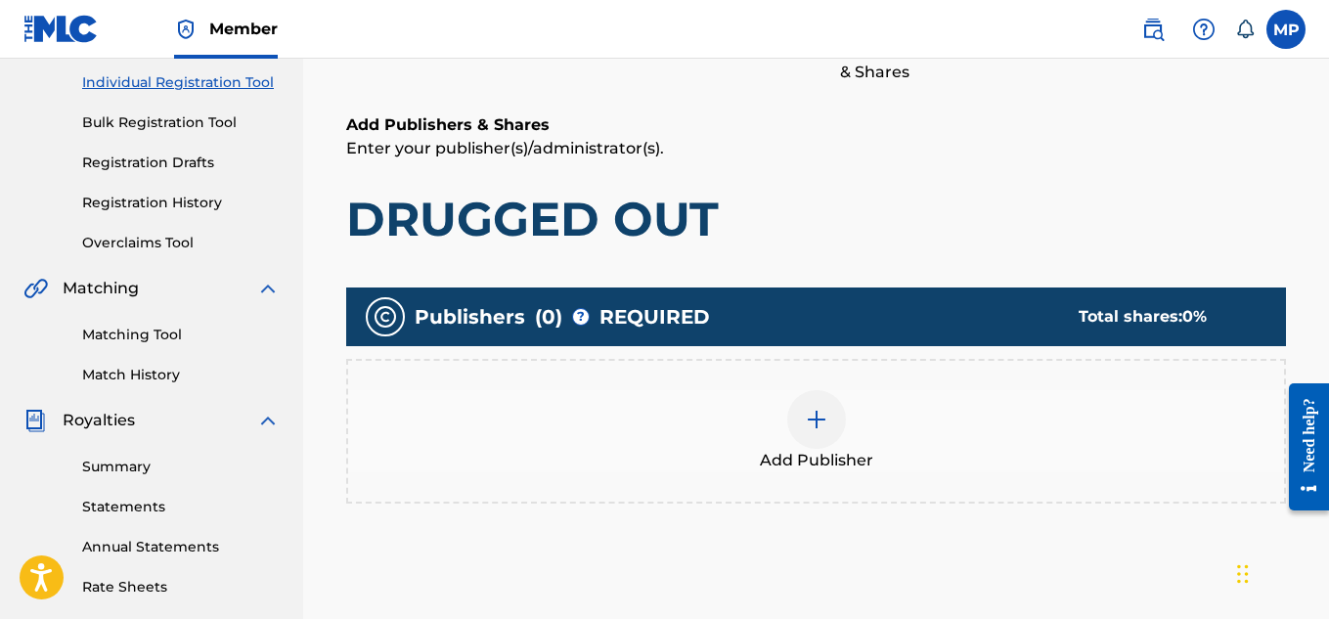
click at [823, 408] on img at bounding box center [816, 419] width 23 height 23
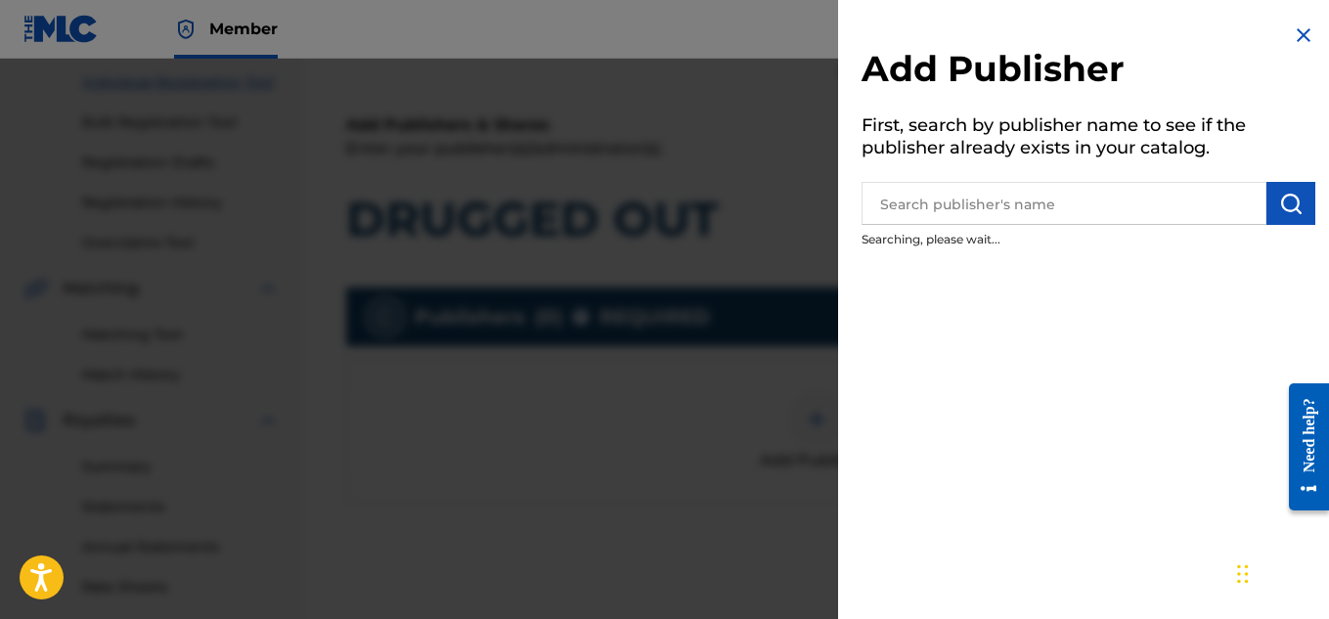
scroll to position [284, 0]
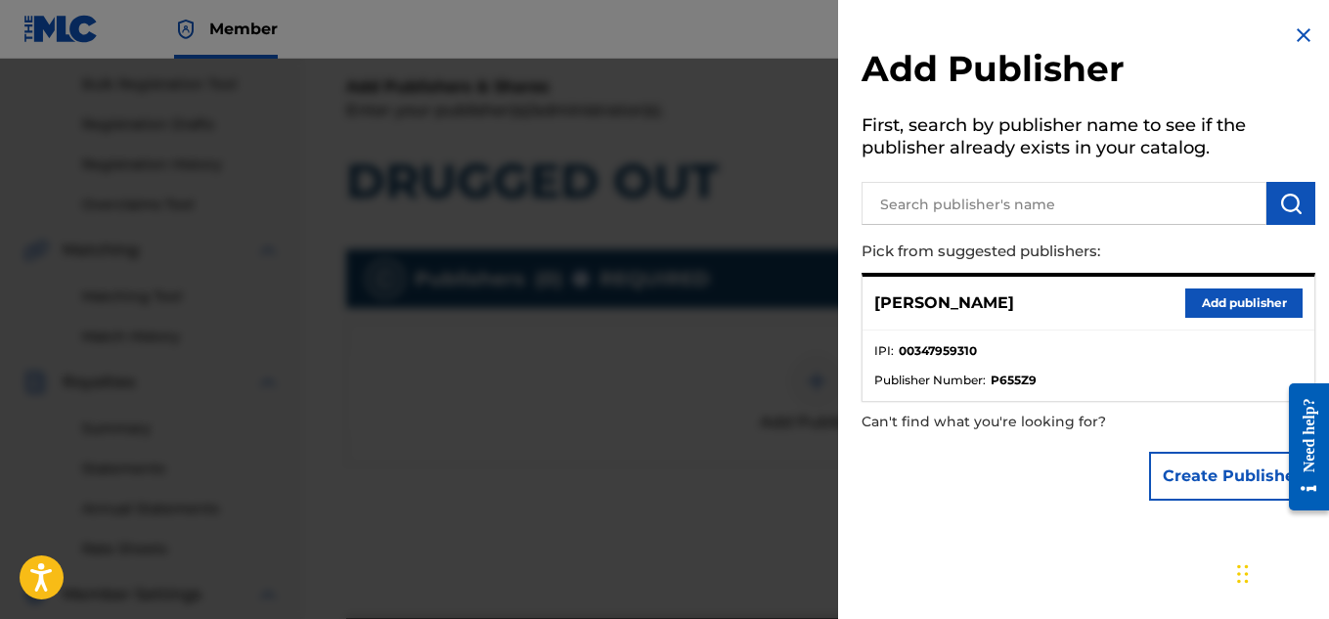
click at [1205, 295] on button "Add publisher" at bounding box center [1243, 303] width 117 height 29
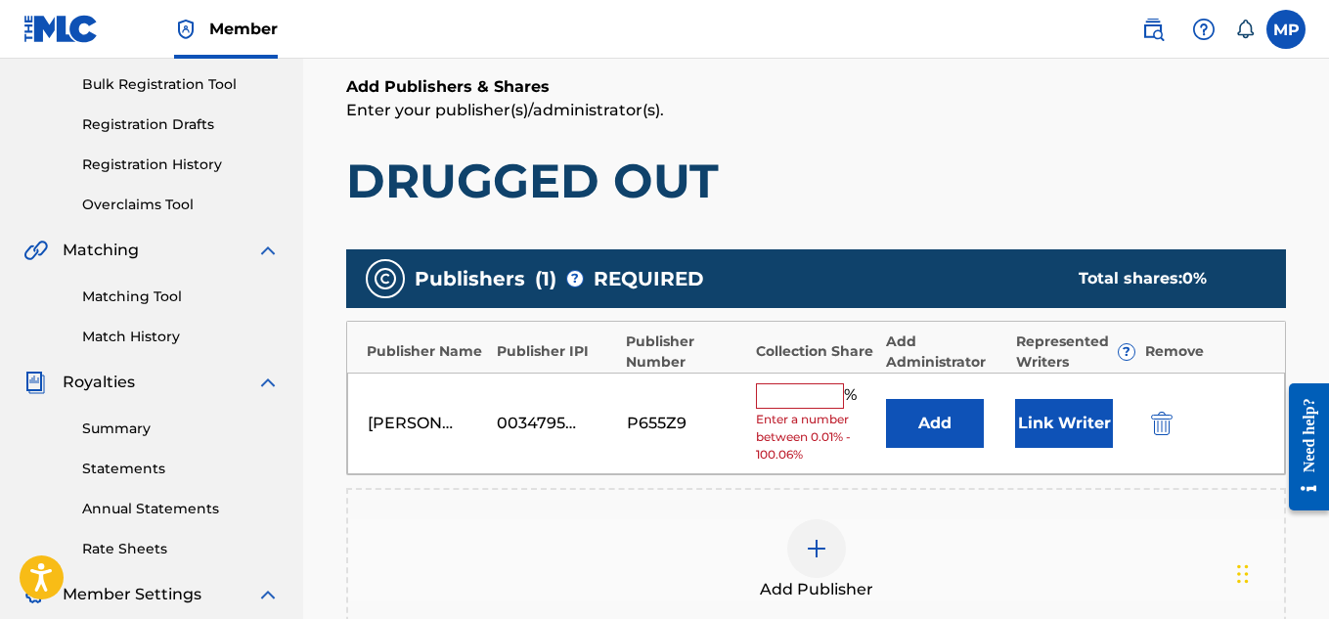
click at [817, 392] on input "text" at bounding box center [800, 395] width 88 height 25
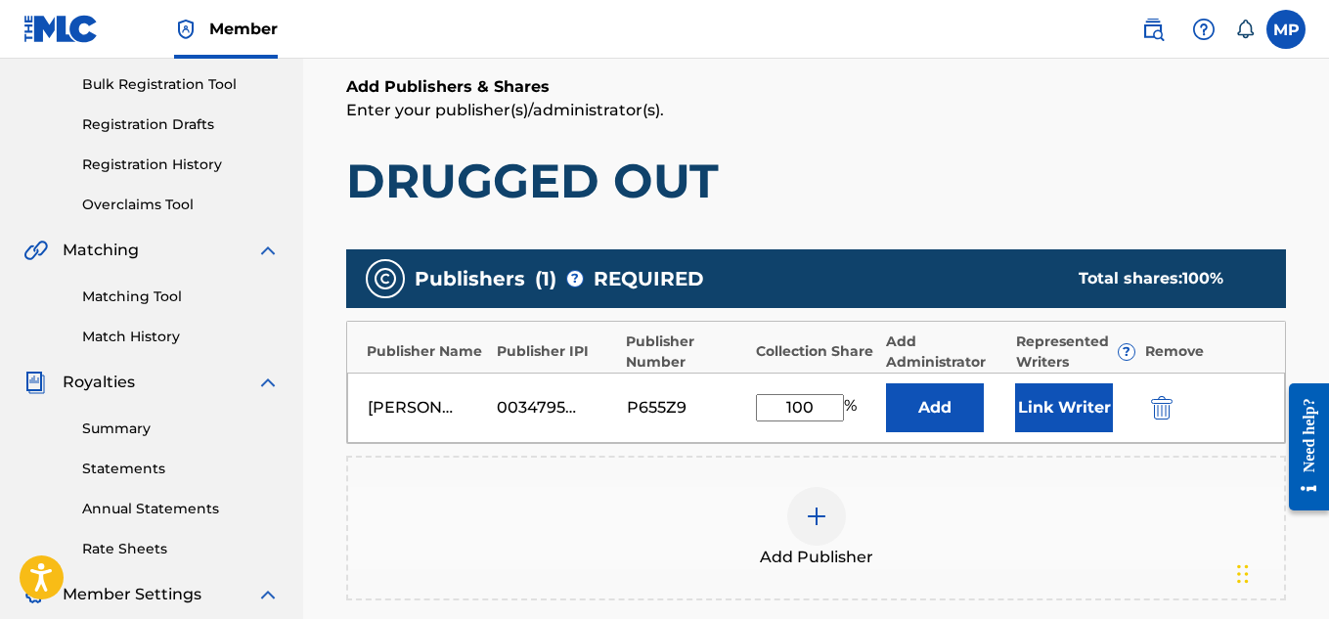
click at [1050, 410] on button "Link Writer" at bounding box center [1064, 407] width 98 height 49
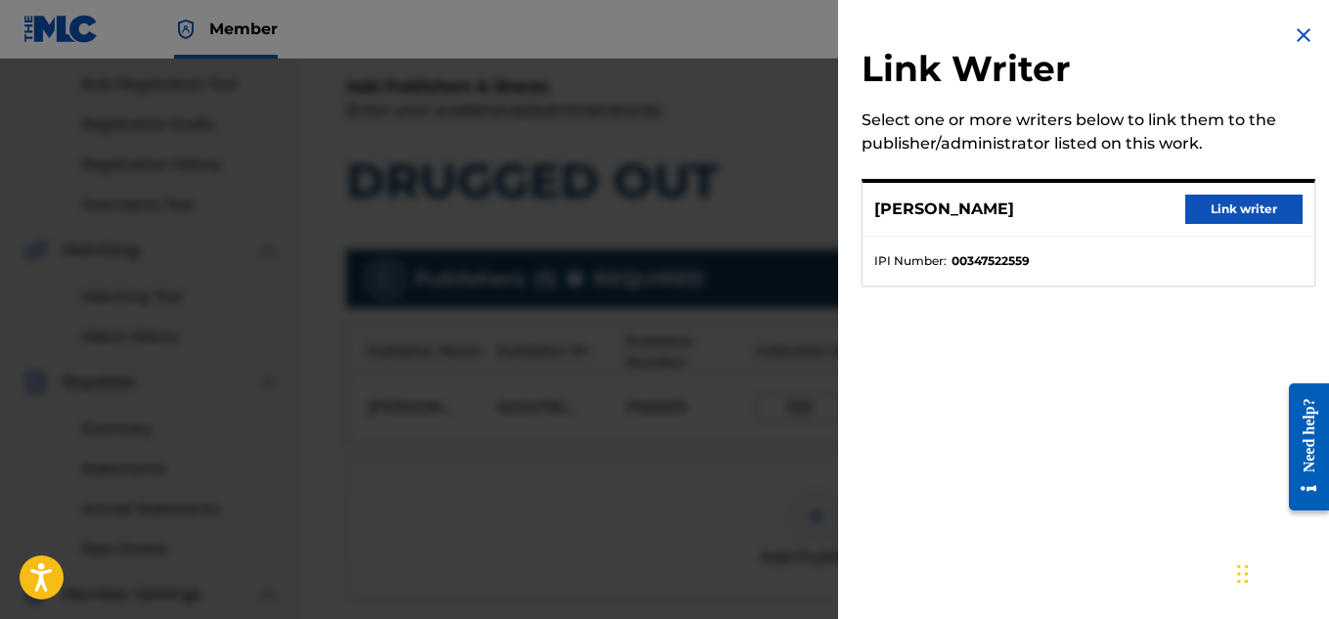
click at [1244, 216] on button "Link writer" at bounding box center [1243, 209] width 117 height 29
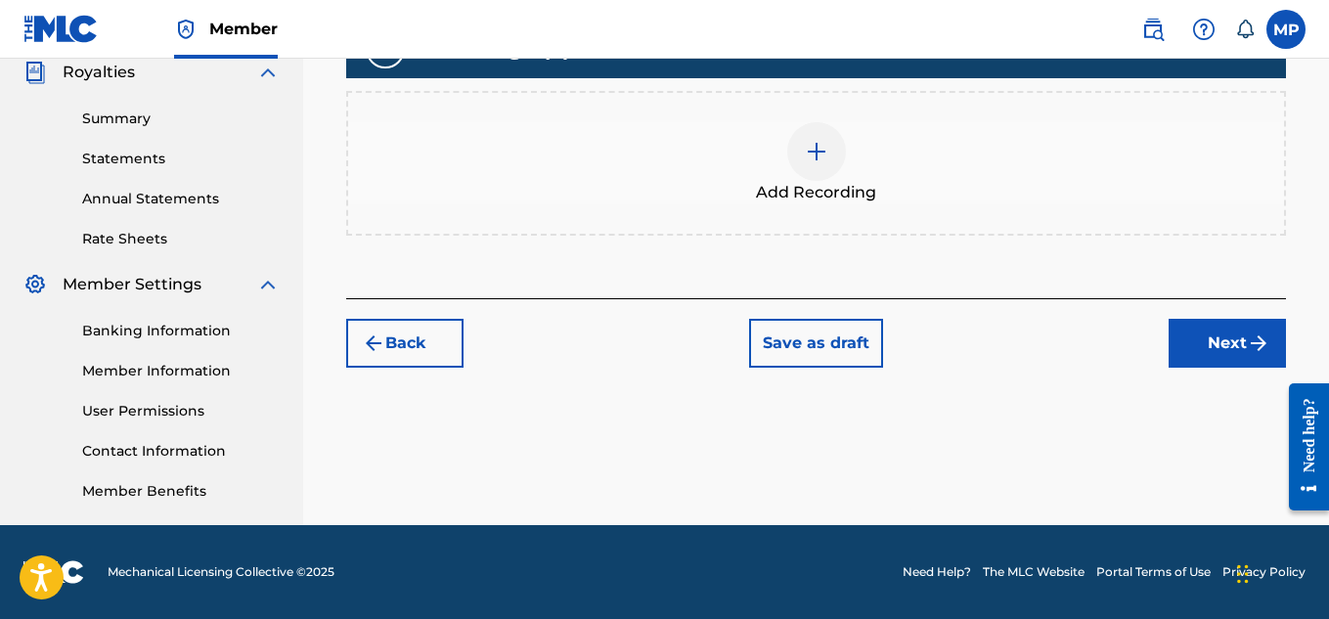
click at [828, 204] on span "Add Recording" at bounding box center [816, 192] width 120 height 23
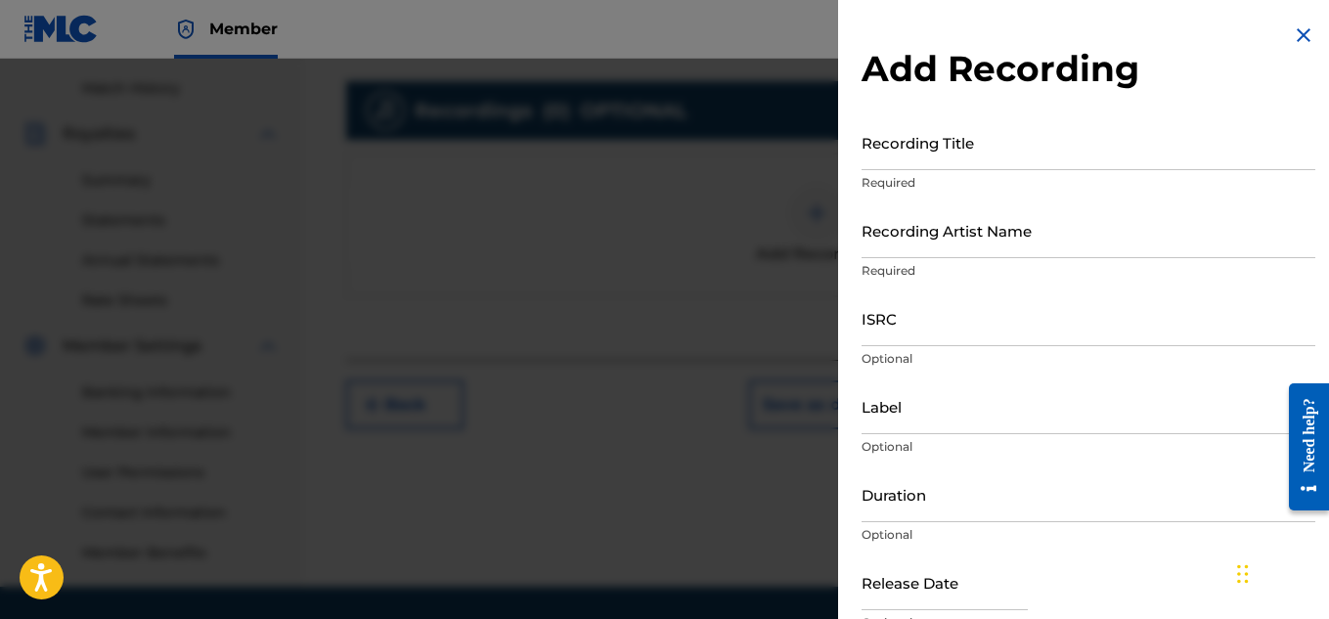
click at [914, 159] on input "Recording Title" at bounding box center [1089, 142] width 454 height 56
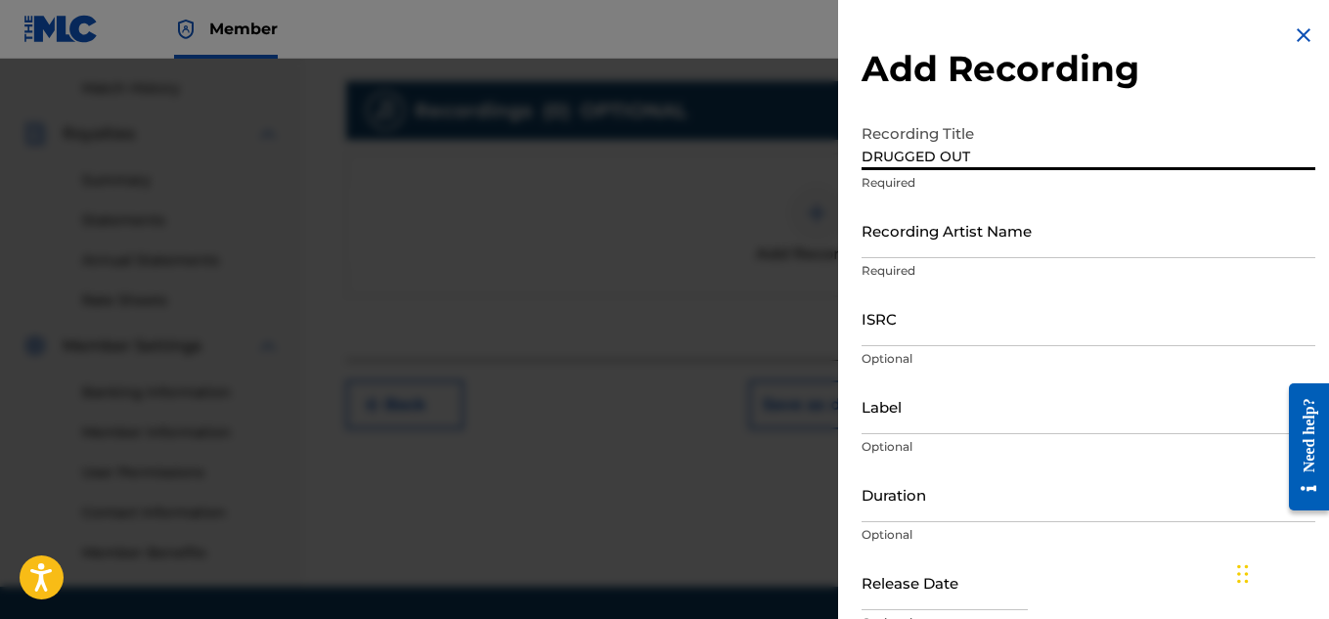
click at [916, 222] on input "Recording Artist Name" at bounding box center [1089, 230] width 454 height 56
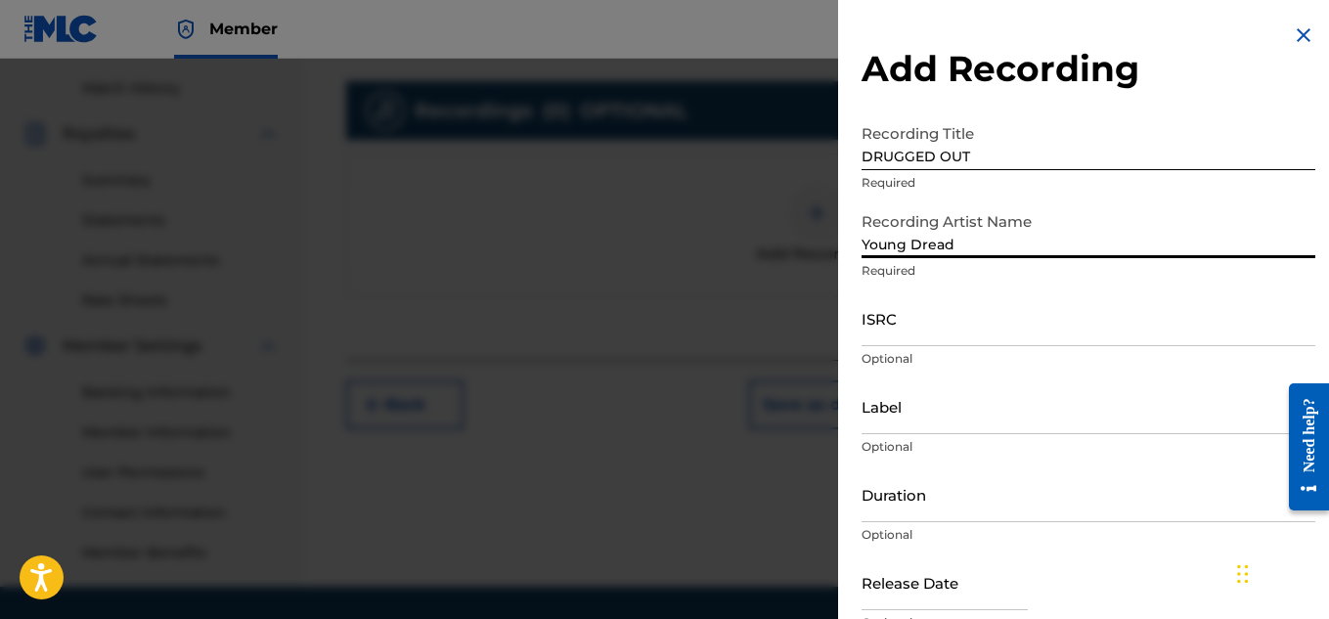
scroll to position [96, 0]
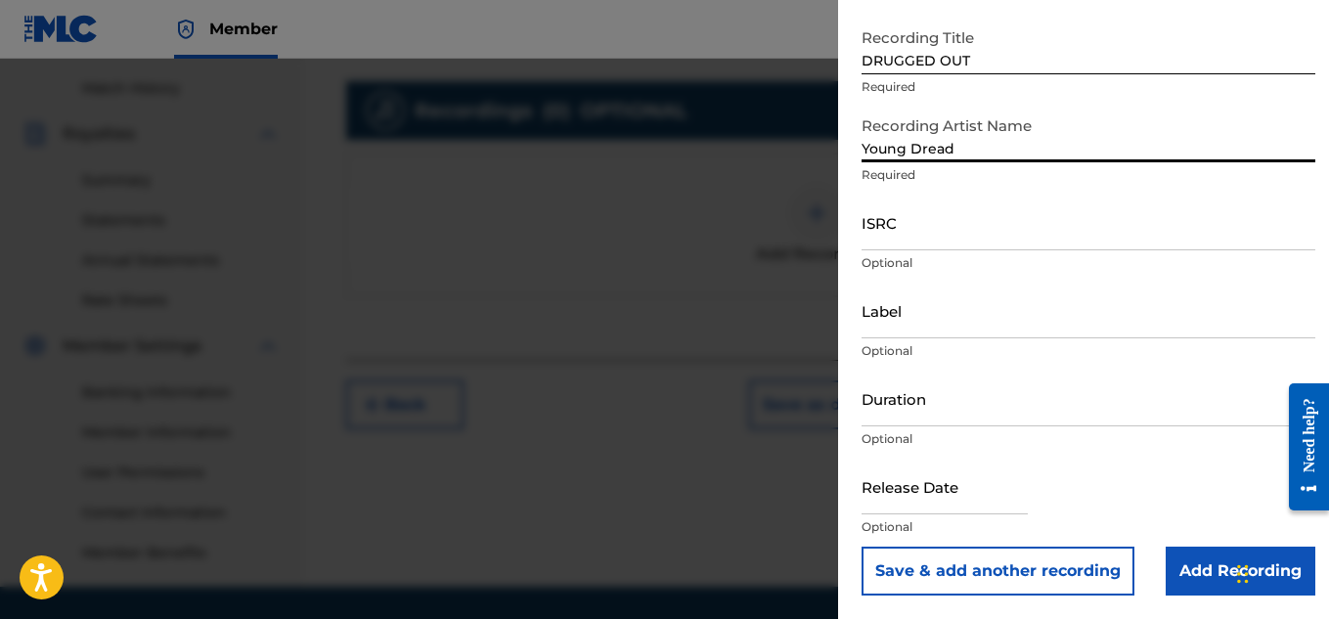
click at [1179, 561] on input "Add Recording" at bounding box center [1241, 571] width 150 height 49
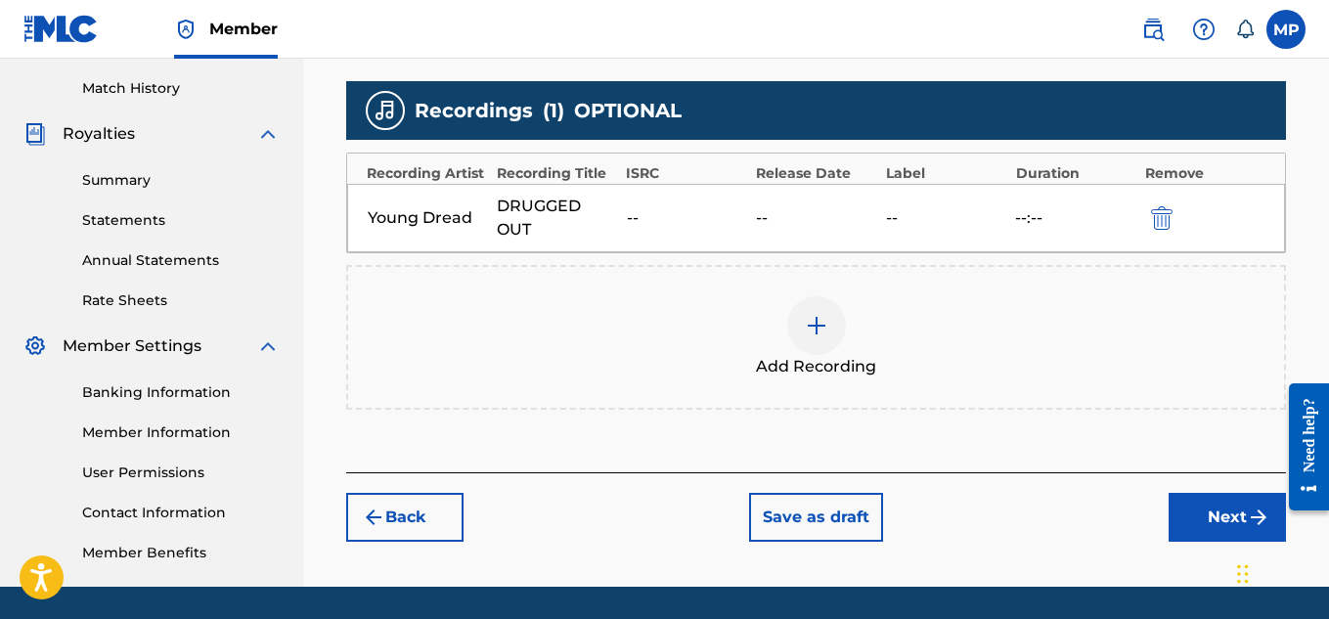
scroll to position [594, 0]
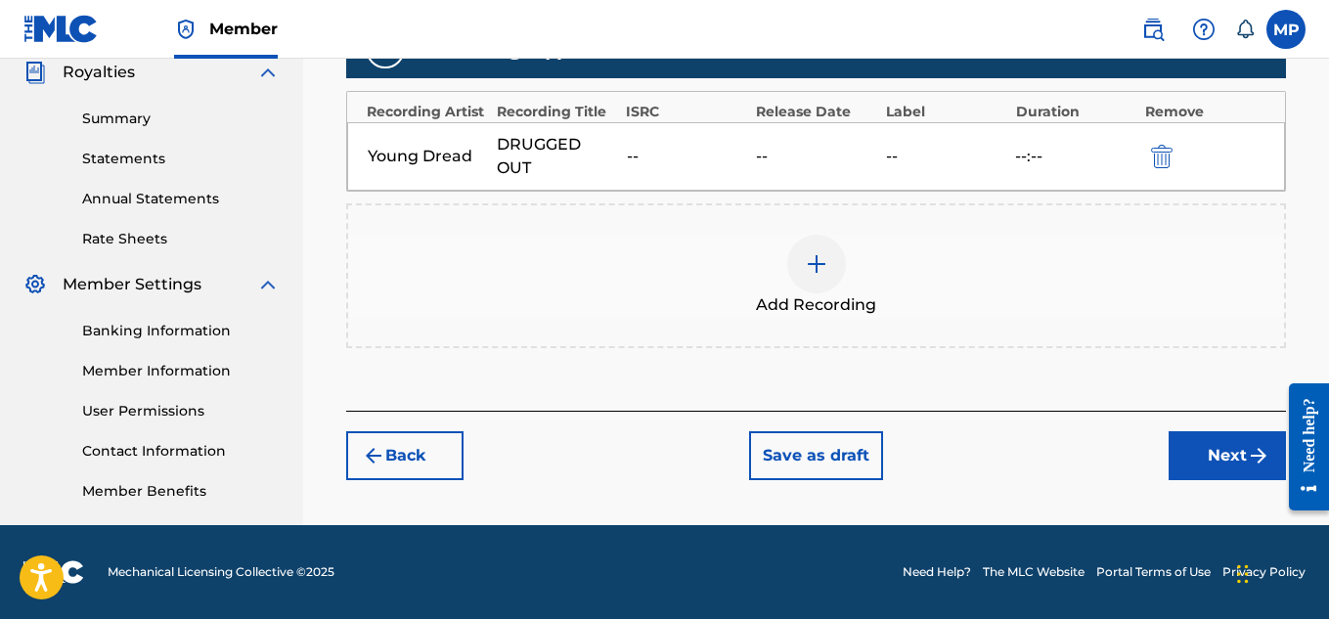
click at [1194, 446] on button "Next" at bounding box center [1227, 455] width 117 height 49
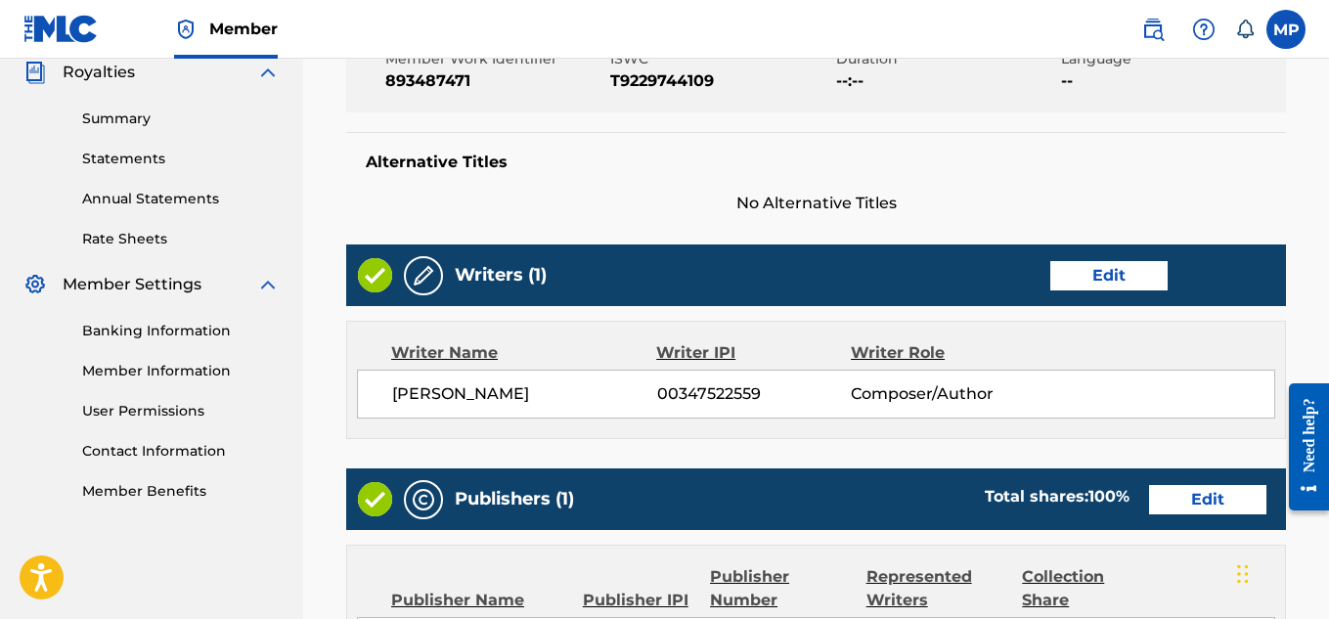
scroll to position [1097, 0]
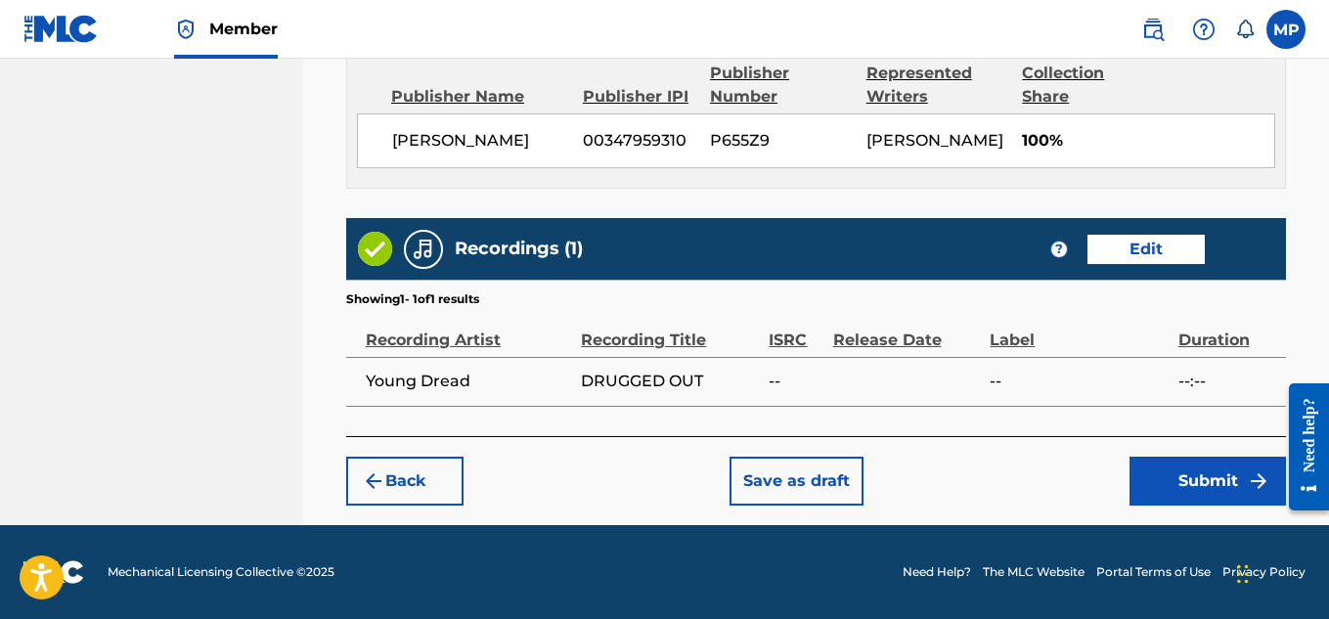
click at [1179, 499] on button "Submit" at bounding box center [1208, 481] width 156 height 49
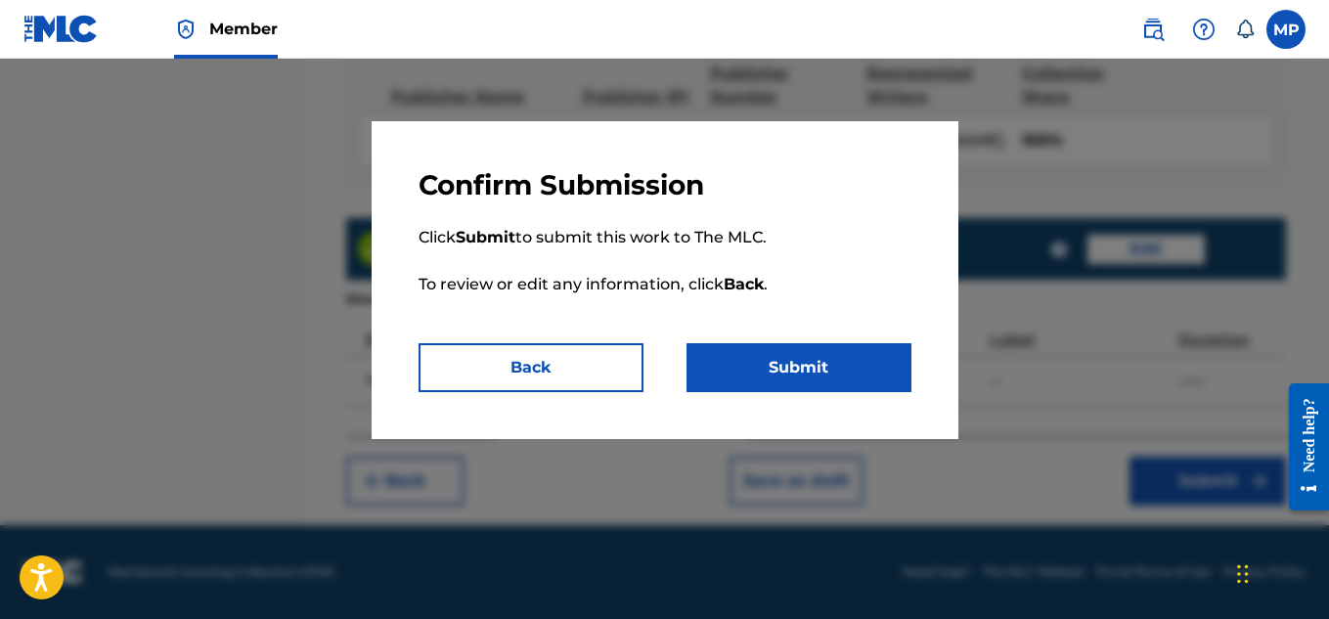
click at [853, 358] on button "Submit" at bounding box center [799, 367] width 225 height 49
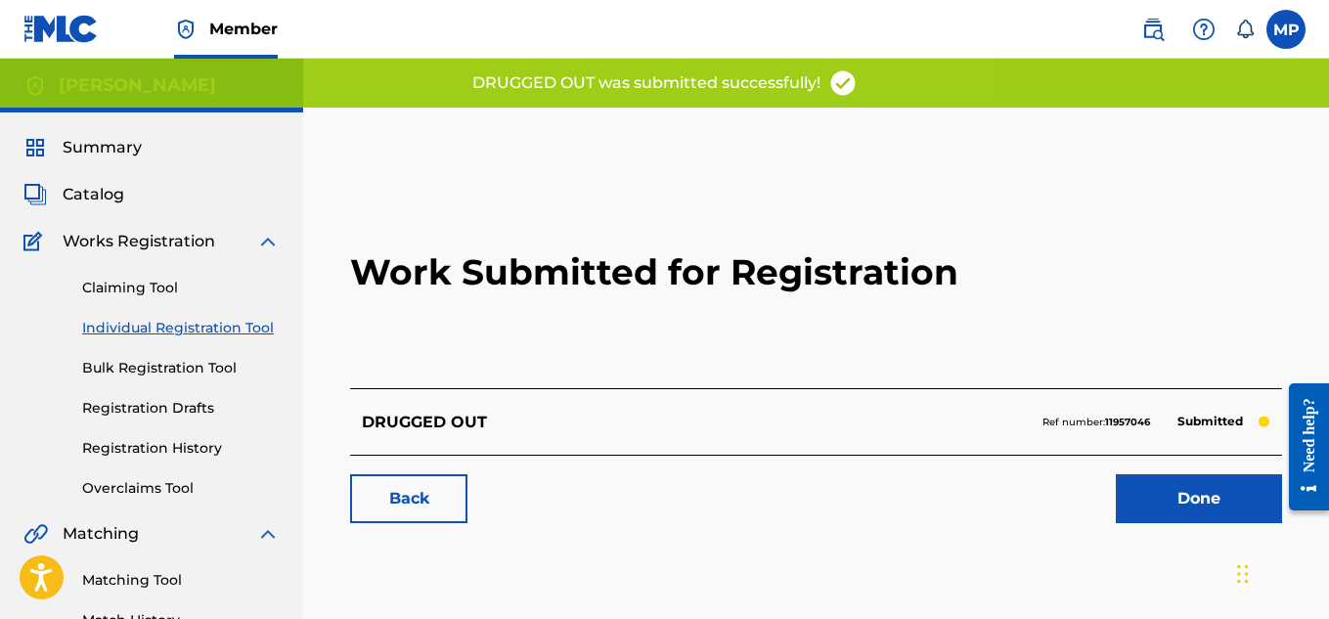
click at [411, 495] on link "Back" at bounding box center [408, 498] width 117 height 49
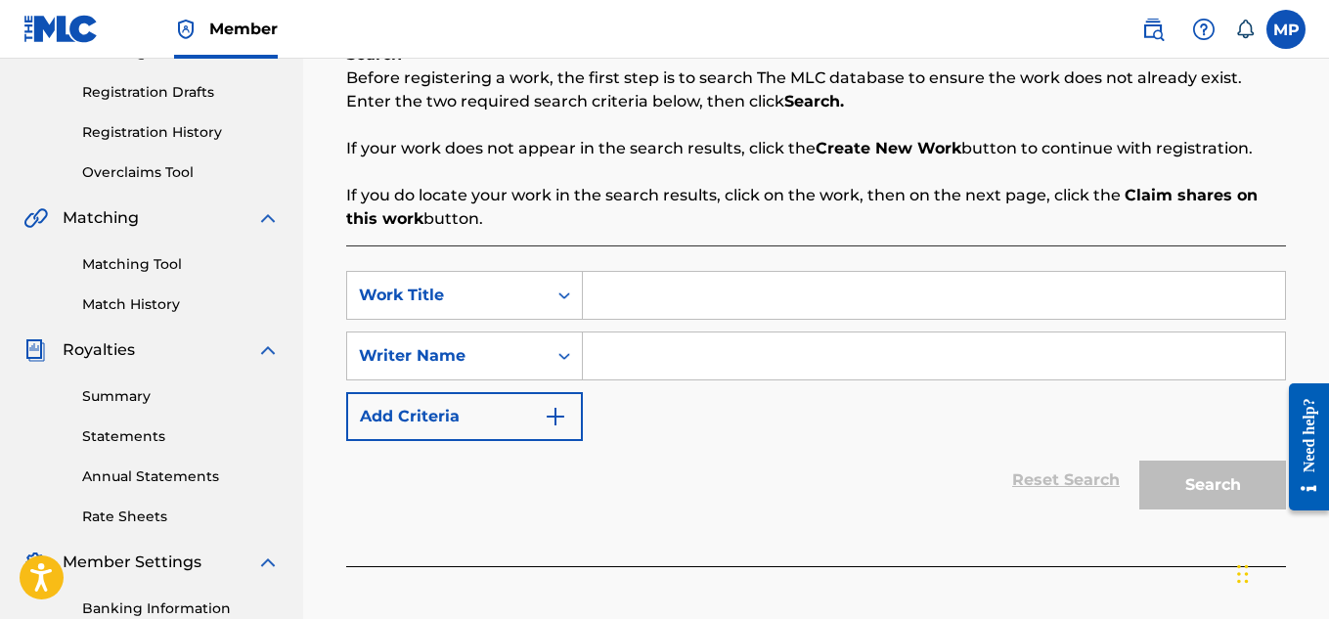
scroll to position [320, 0]
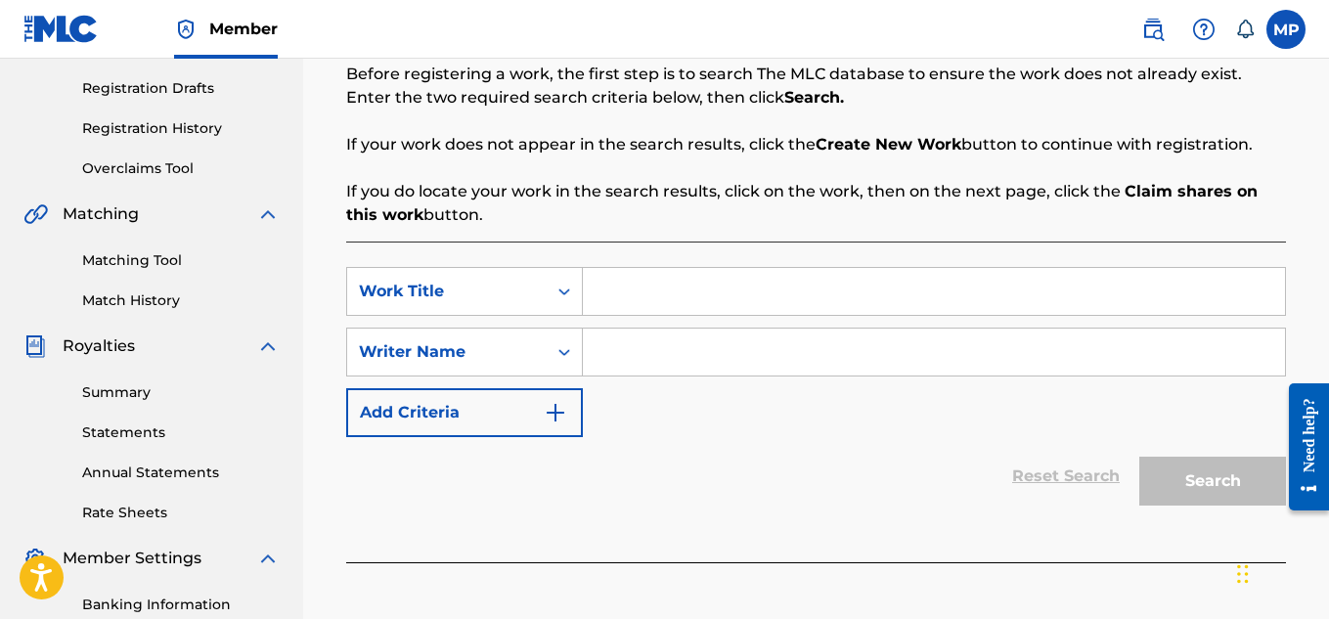
click at [730, 267] on div "Search Form" at bounding box center [934, 291] width 703 height 49
click at [733, 272] on input "Search Form" at bounding box center [934, 291] width 702 height 47
click at [735, 352] on input "Search Form" at bounding box center [934, 352] width 702 height 47
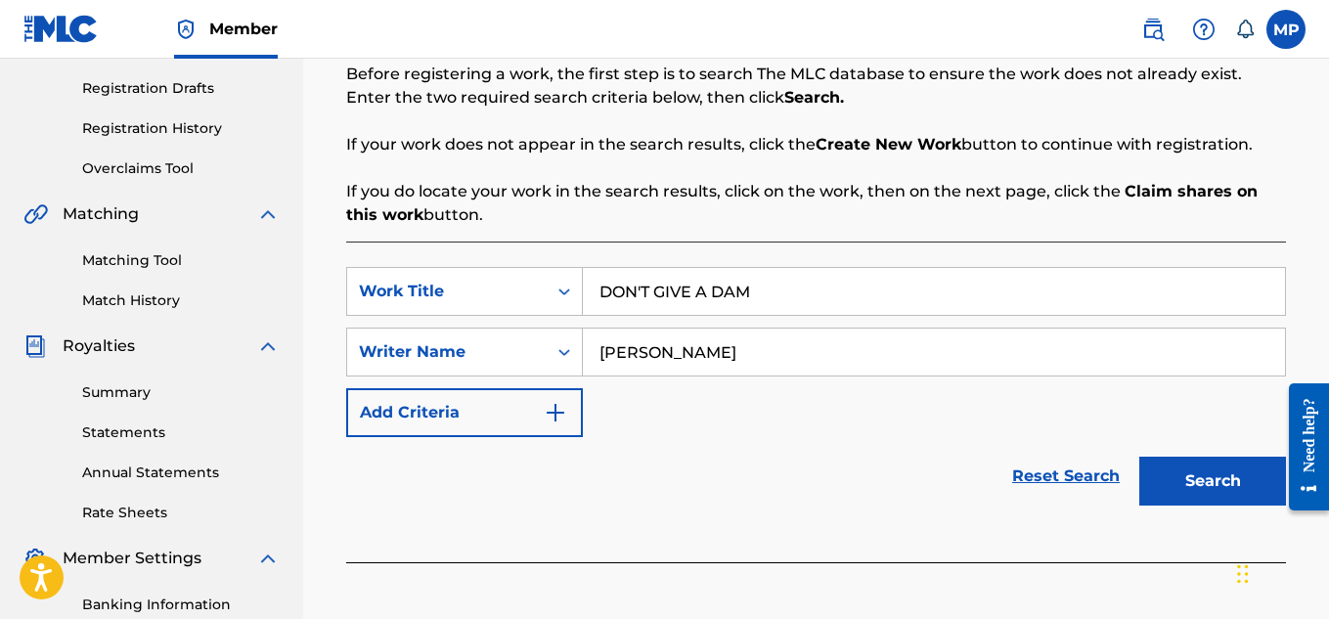
click at [1170, 489] on button "Search" at bounding box center [1212, 481] width 147 height 49
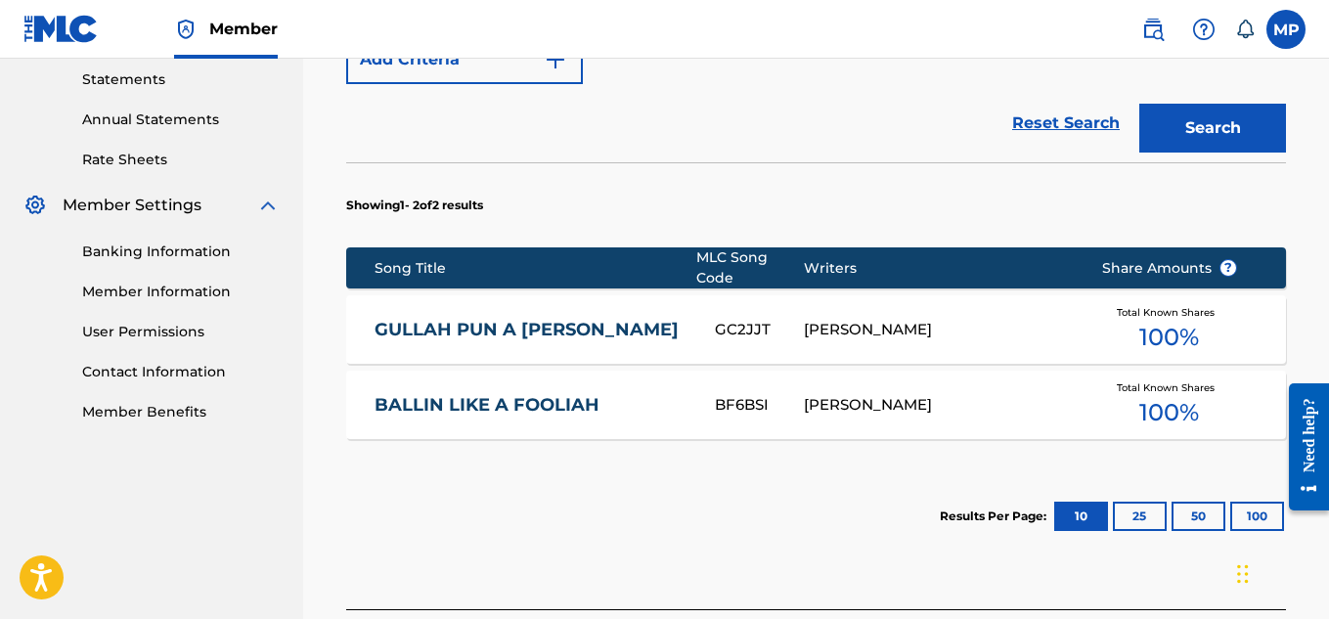
scroll to position [846, 0]
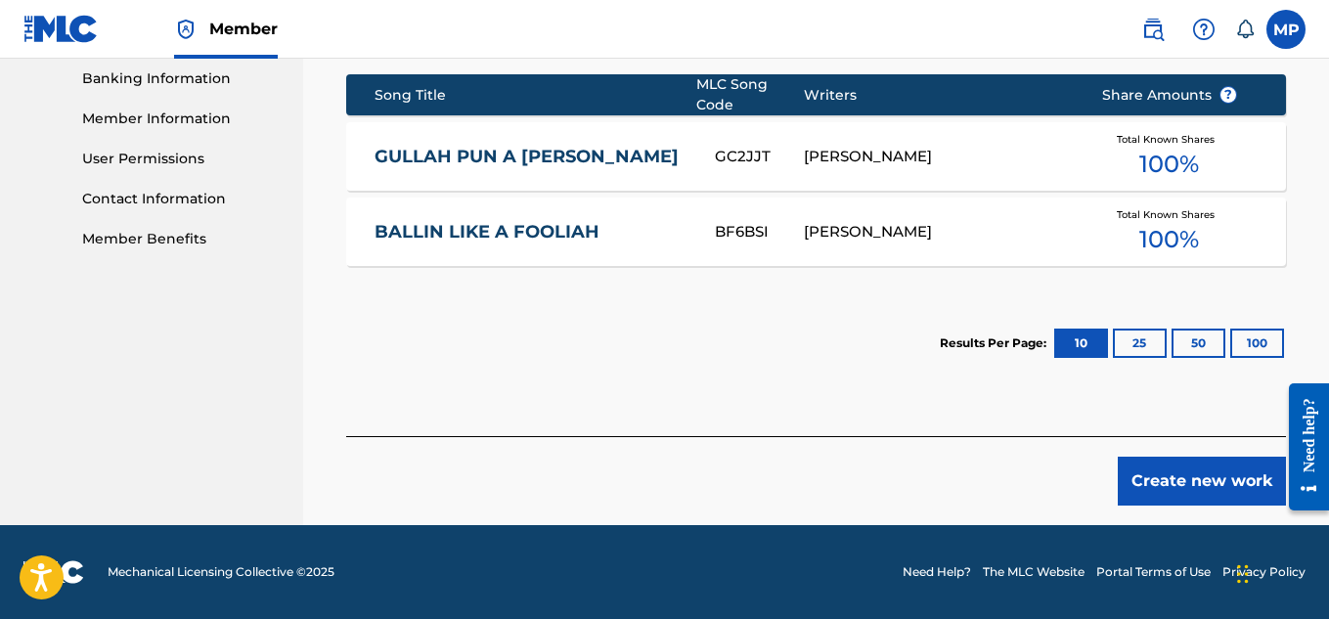
click at [1201, 474] on button "Create new work" at bounding box center [1202, 481] width 168 height 49
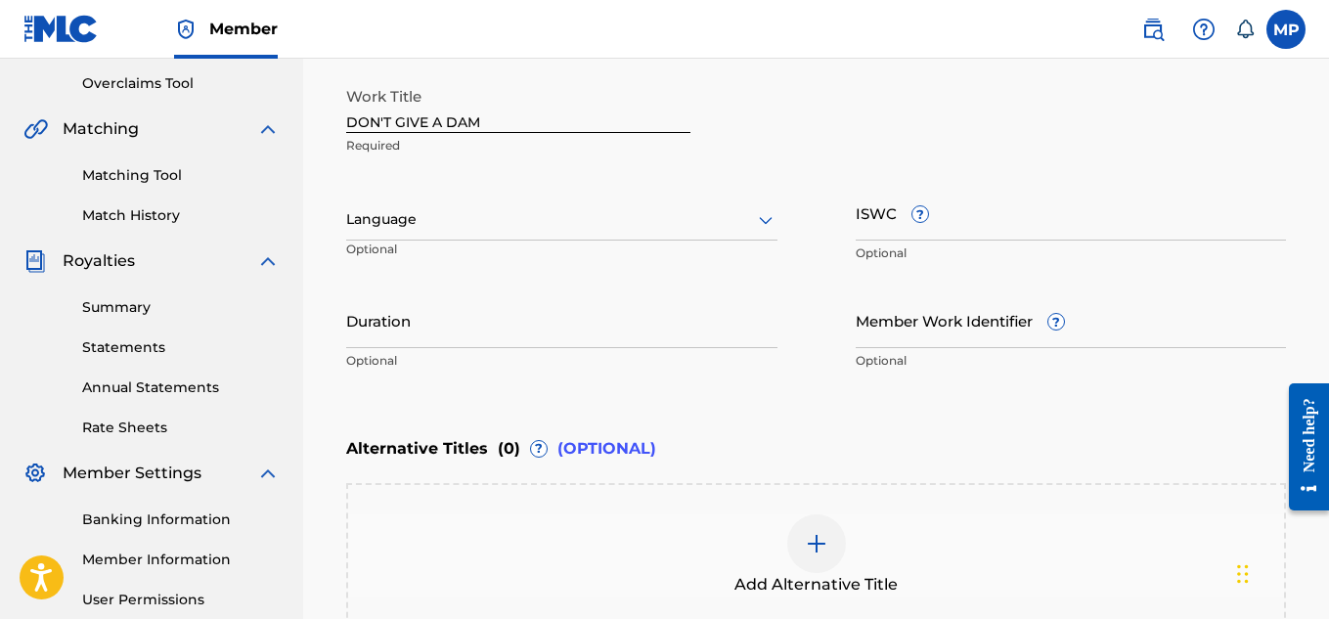
scroll to position [394, 0]
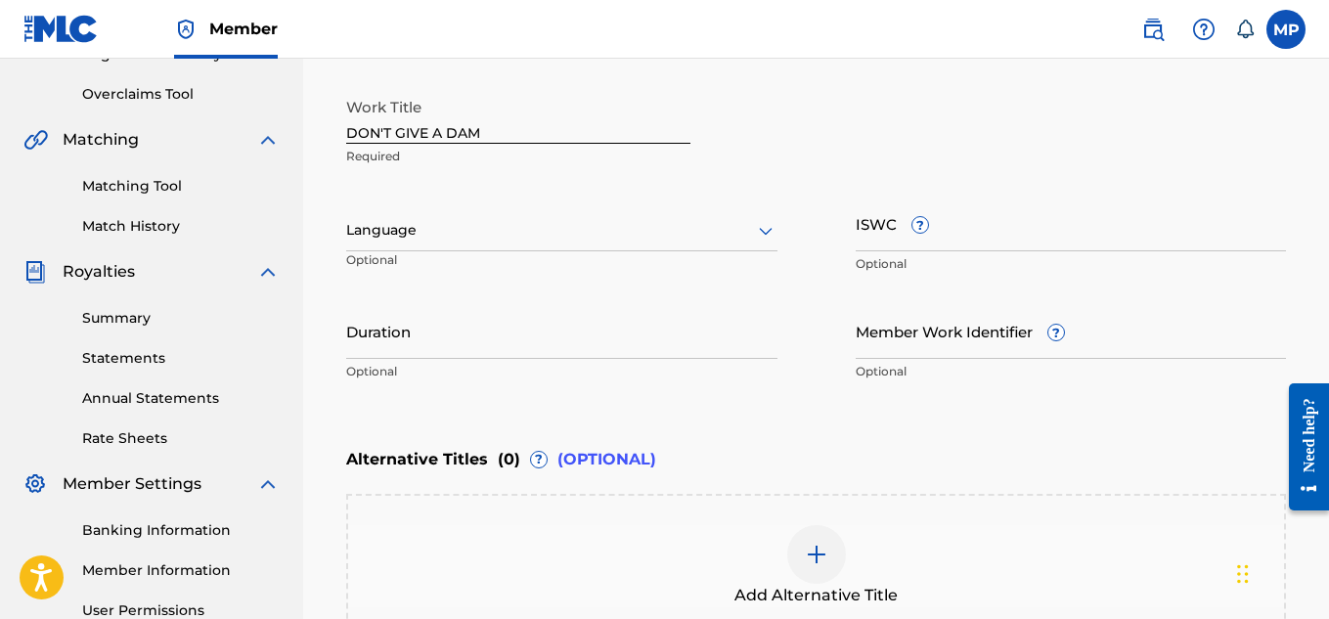
click at [976, 227] on input "ISWC ?" at bounding box center [1071, 224] width 431 height 56
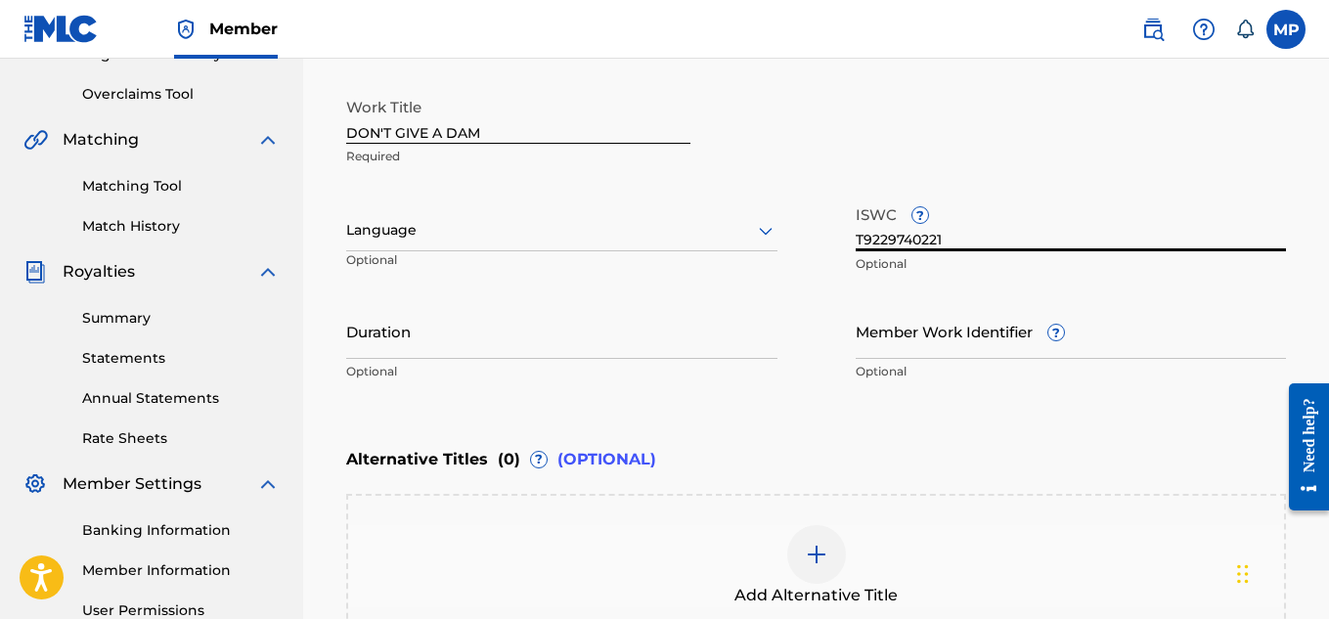
click at [1000, 353] on input "Member Work Identifier ?" at bounding box center [1071, 331] width 431 height 56
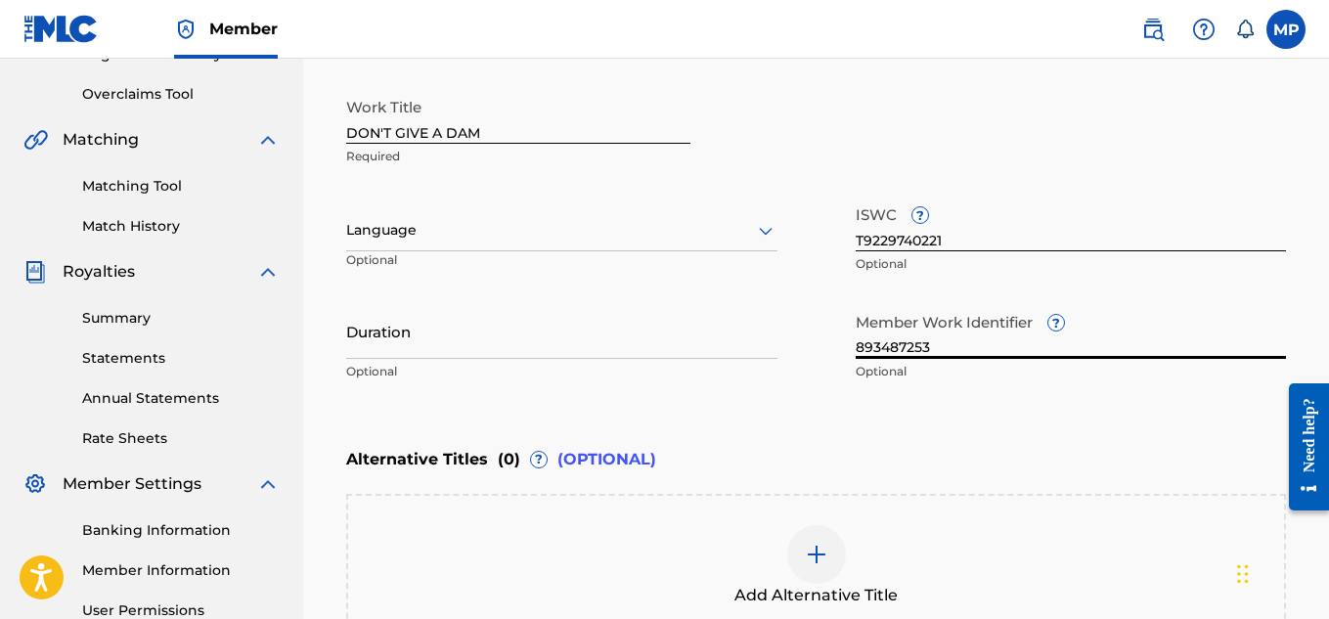
scroll to position [645, 0]
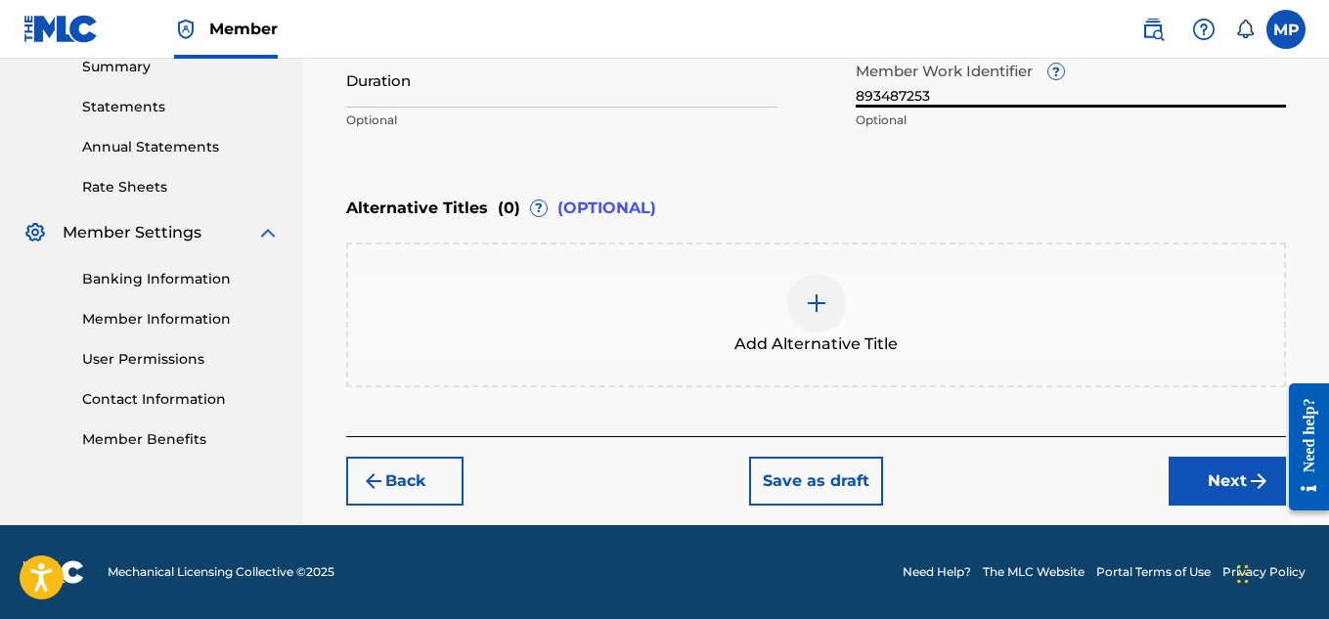
click at [1199, 481] on button "Next" at bounding box center [1227, 481] width 117 height 49
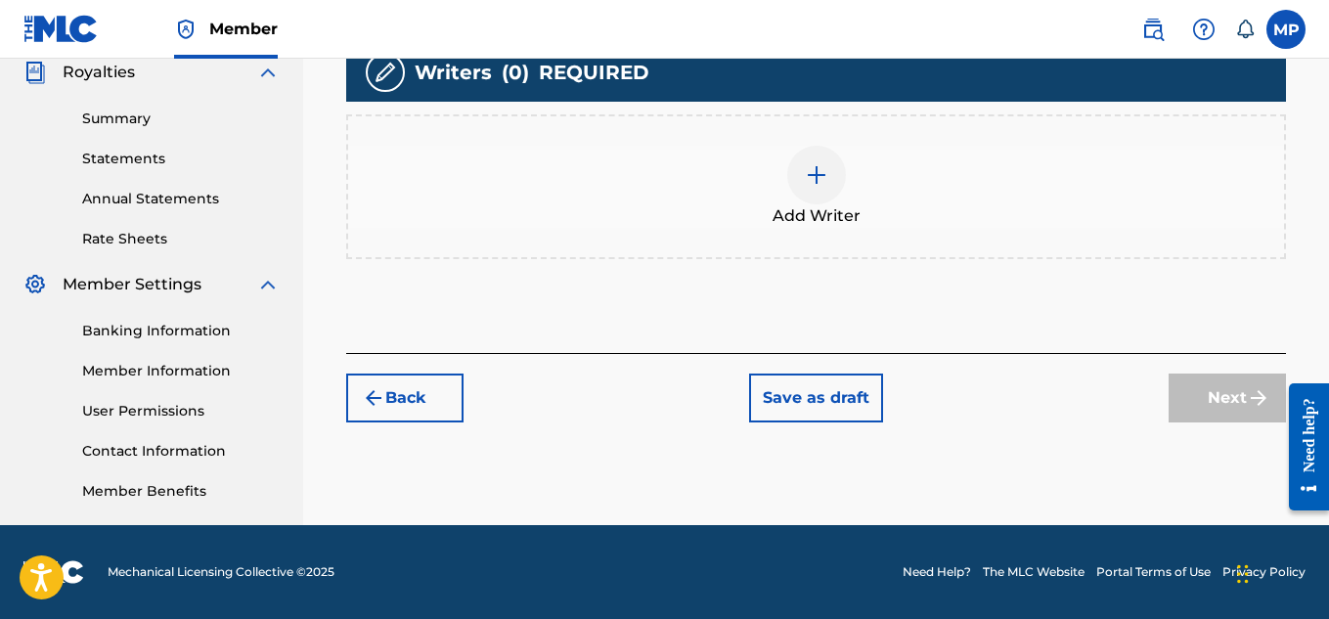
scroll to position [260, 0]
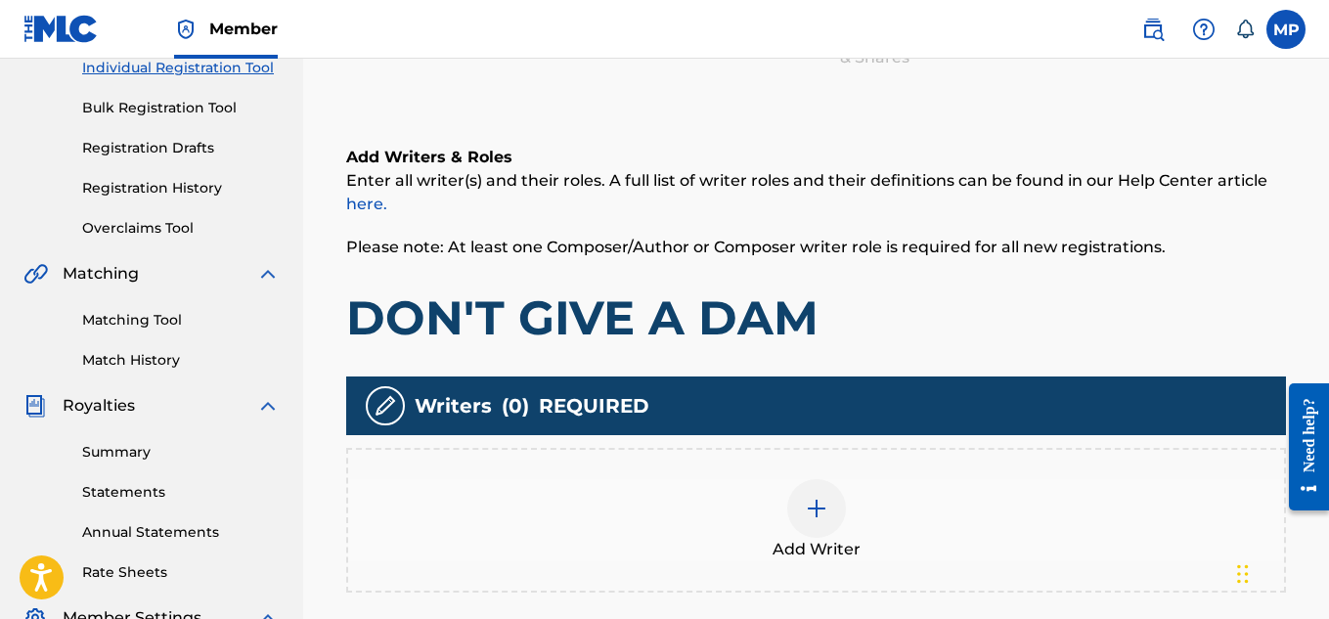
click at [830, 505] on div at bounding box center [816, 508] width 59 height 59
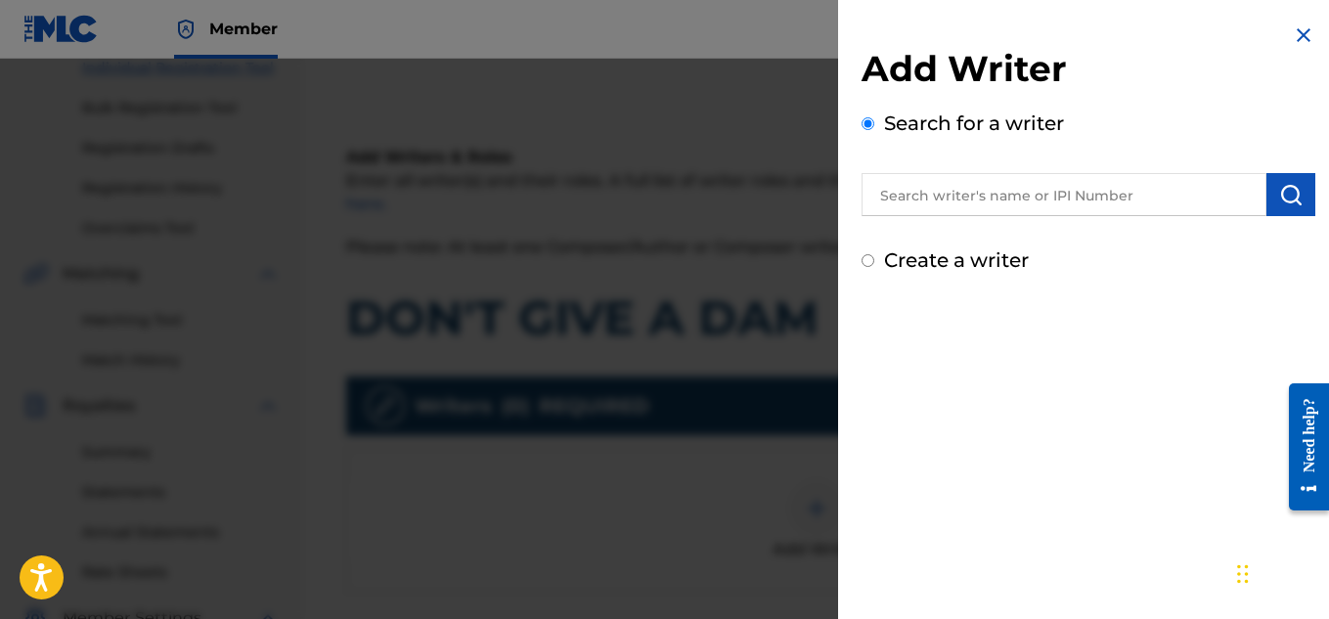
click at [969, 202] on input "text" at bounding box center [1064, 194] width 405 height 43
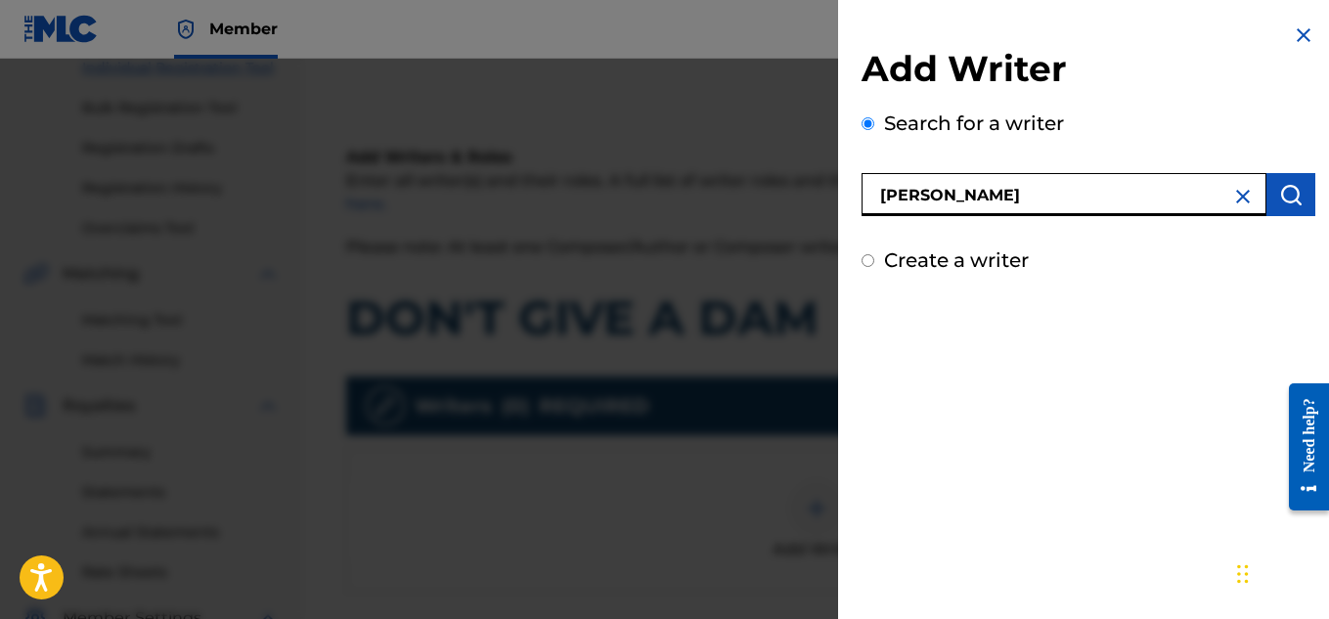
click at [1284, 203] on img "submit" at bounding box center [1290, 194] width 23 height 23
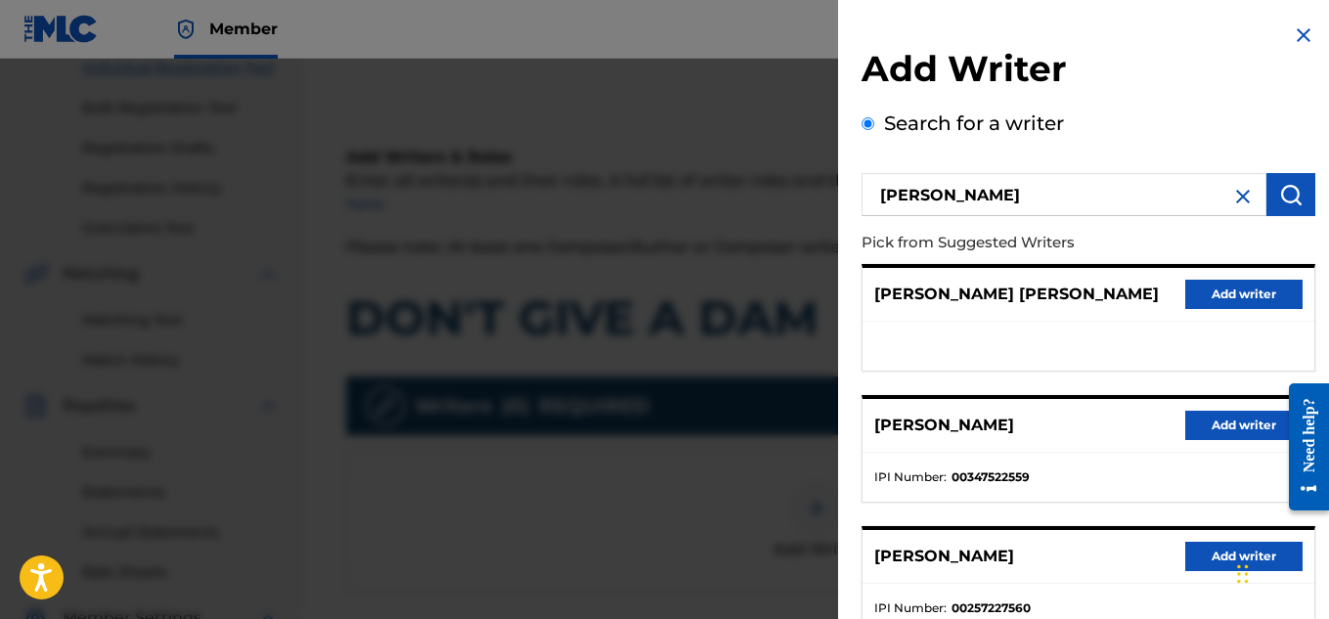
click at [1199, 424] on button "Add writer" at bounding box center [1243, 425] width 117 height 29
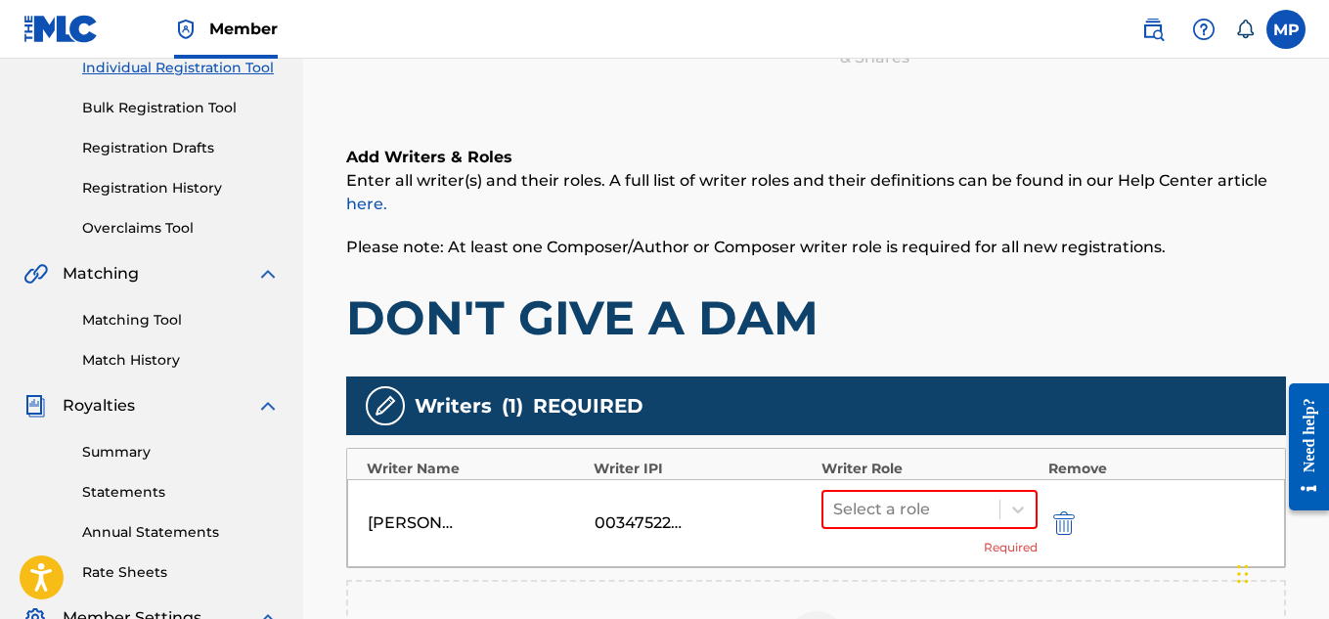
click at [938, 517] on div at bounding box center [911, 509] width 157 height 27
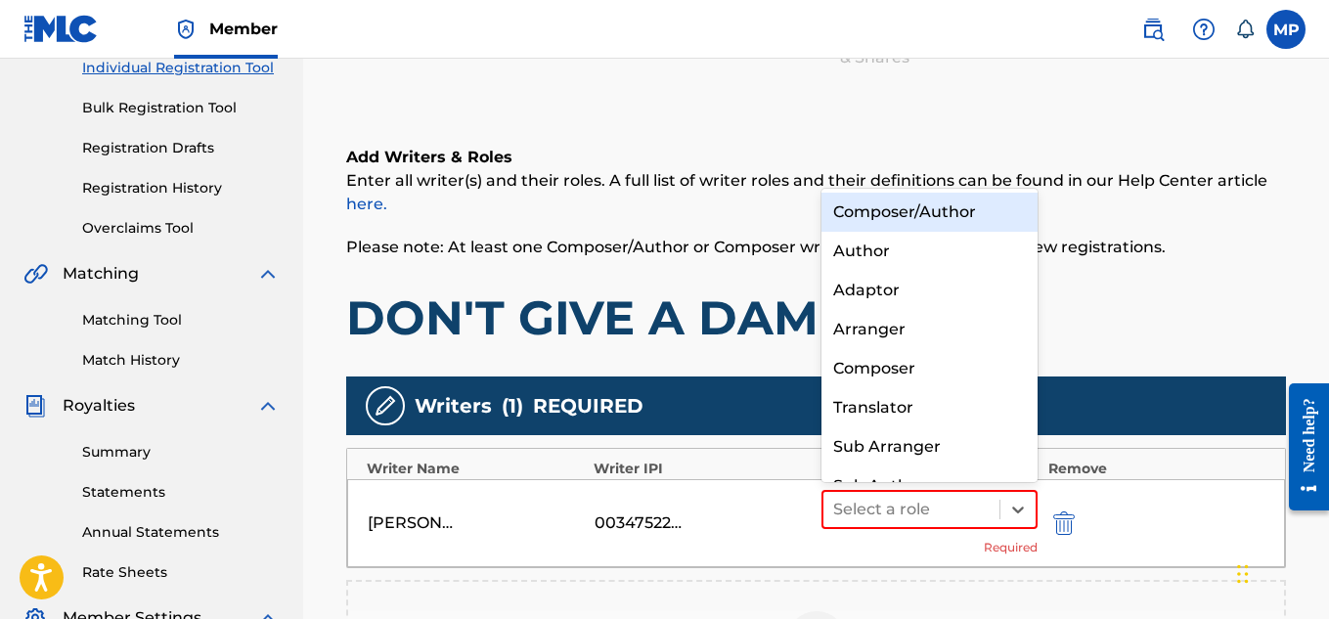
click at [891, 216] on div "Composer/Author" at bounding box center [930, 212] width 217 height 39
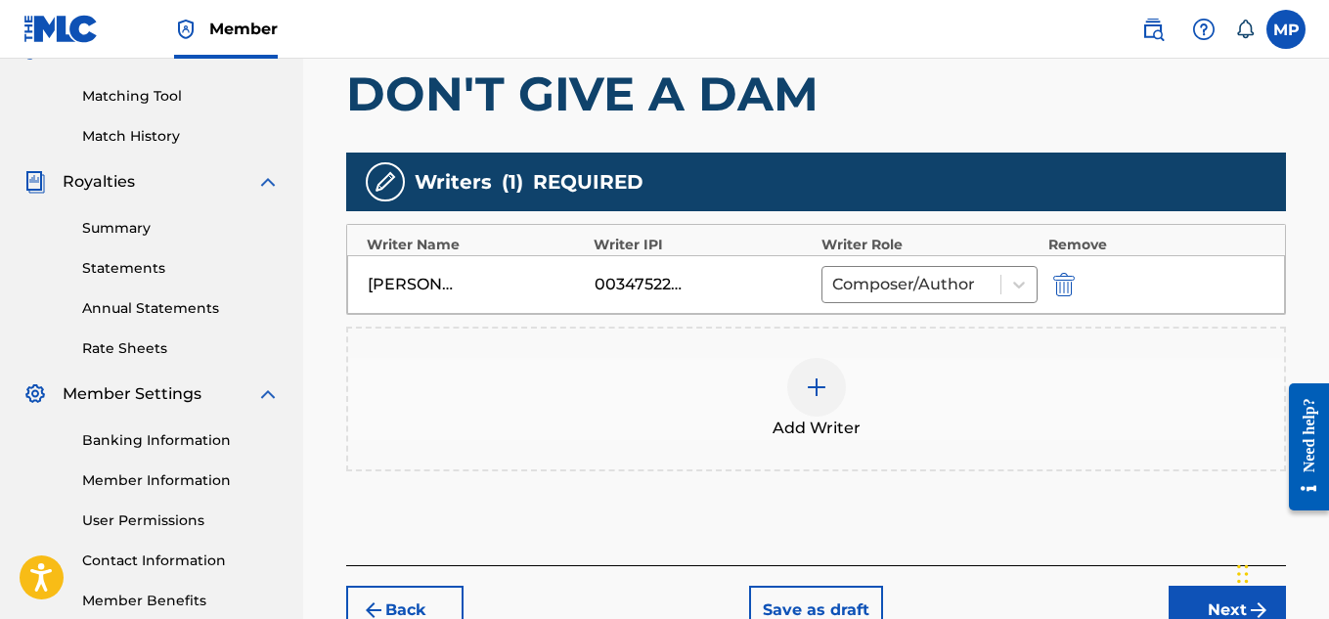
scroll to position [567, 0]
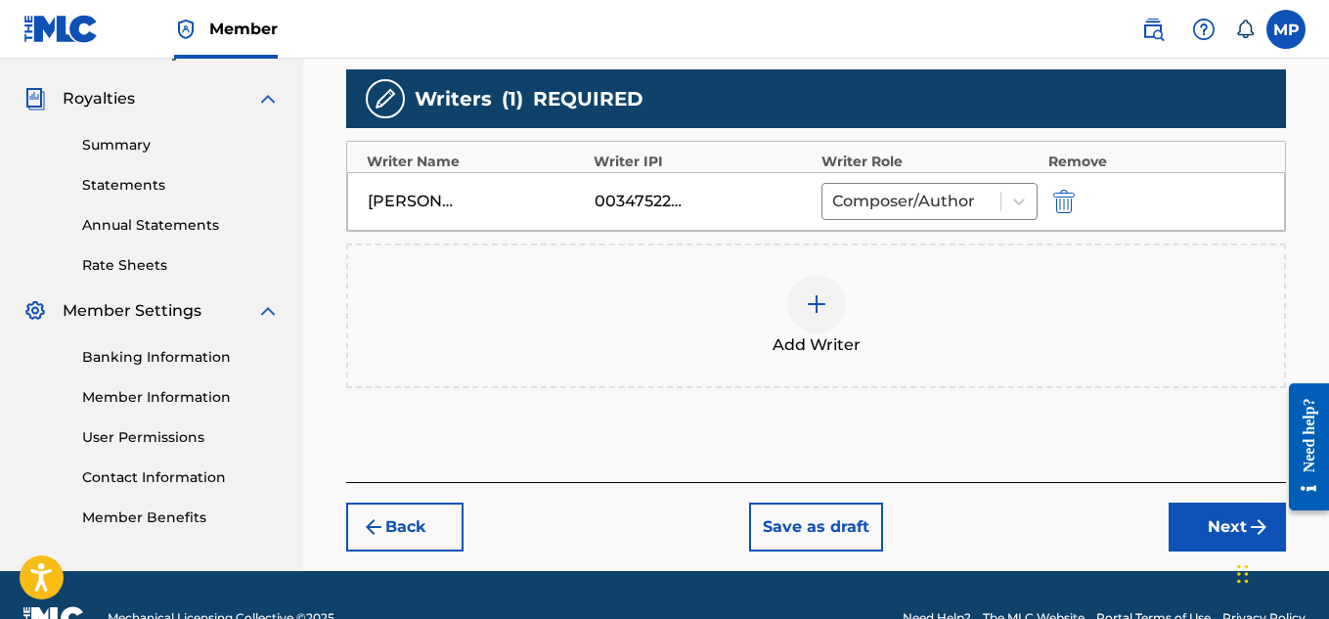
click at [1189, 518] on button "Next" at bounding box center [1227, 527] width 117 height 49
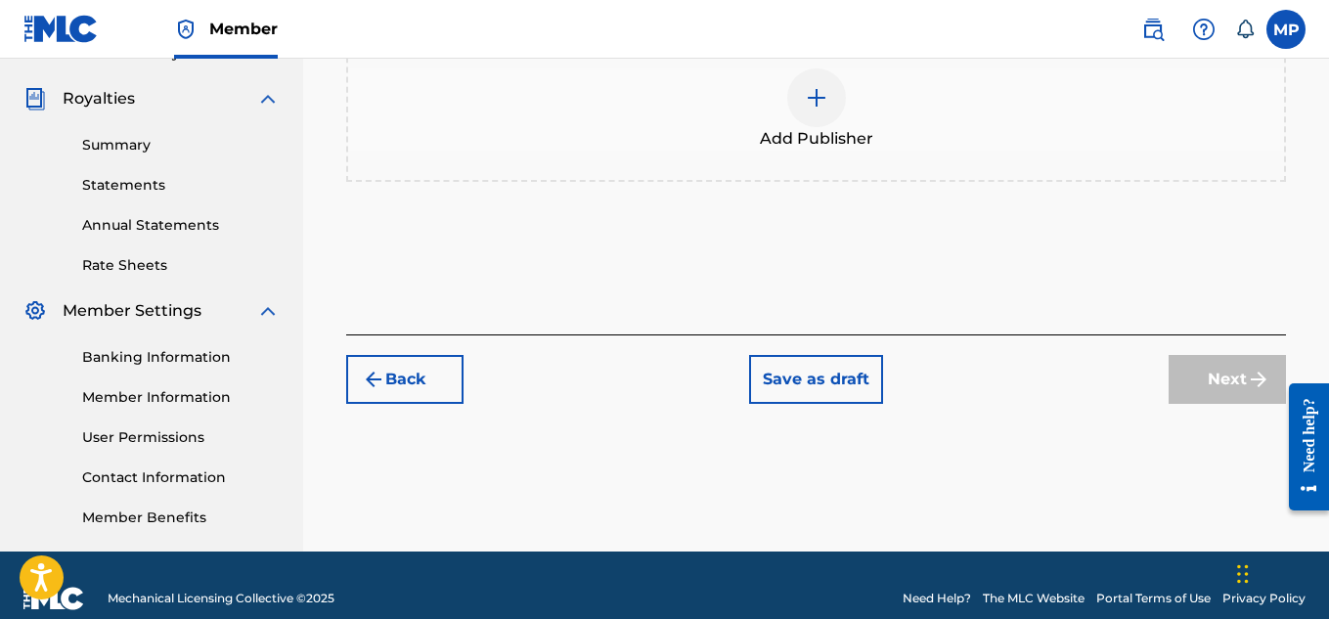
scroll to position [291, 0]
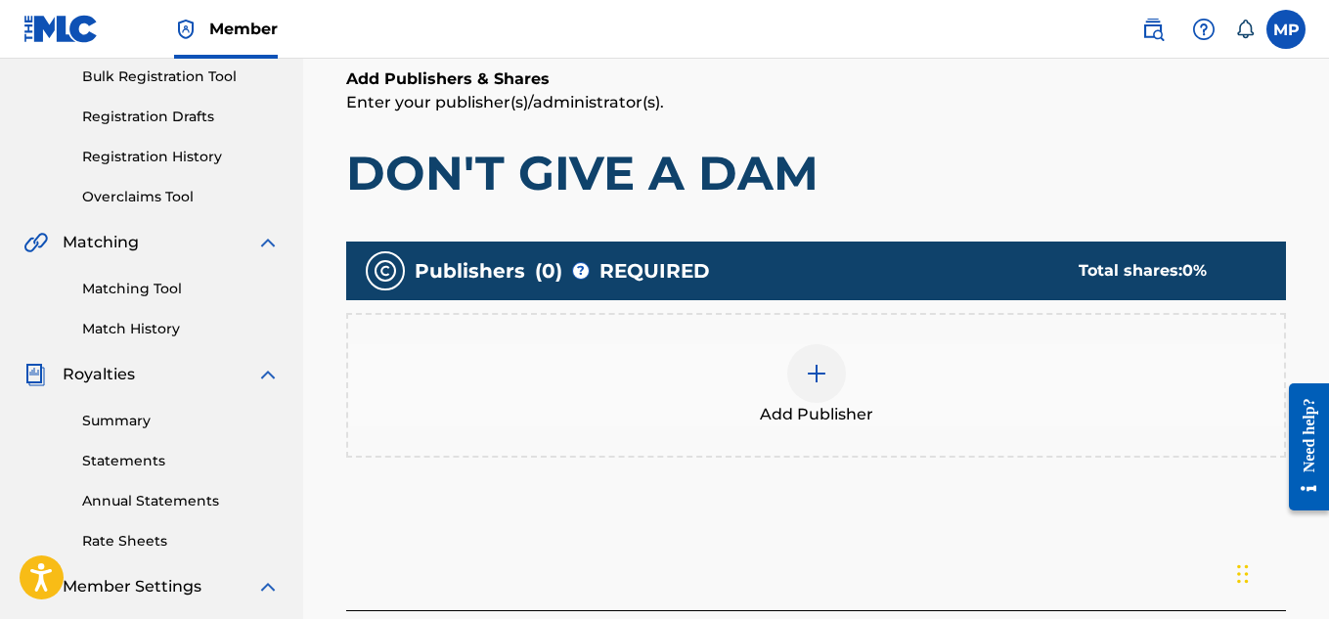
click at [816, 368] on img at bounding box center [816, 373] width 23 height 23
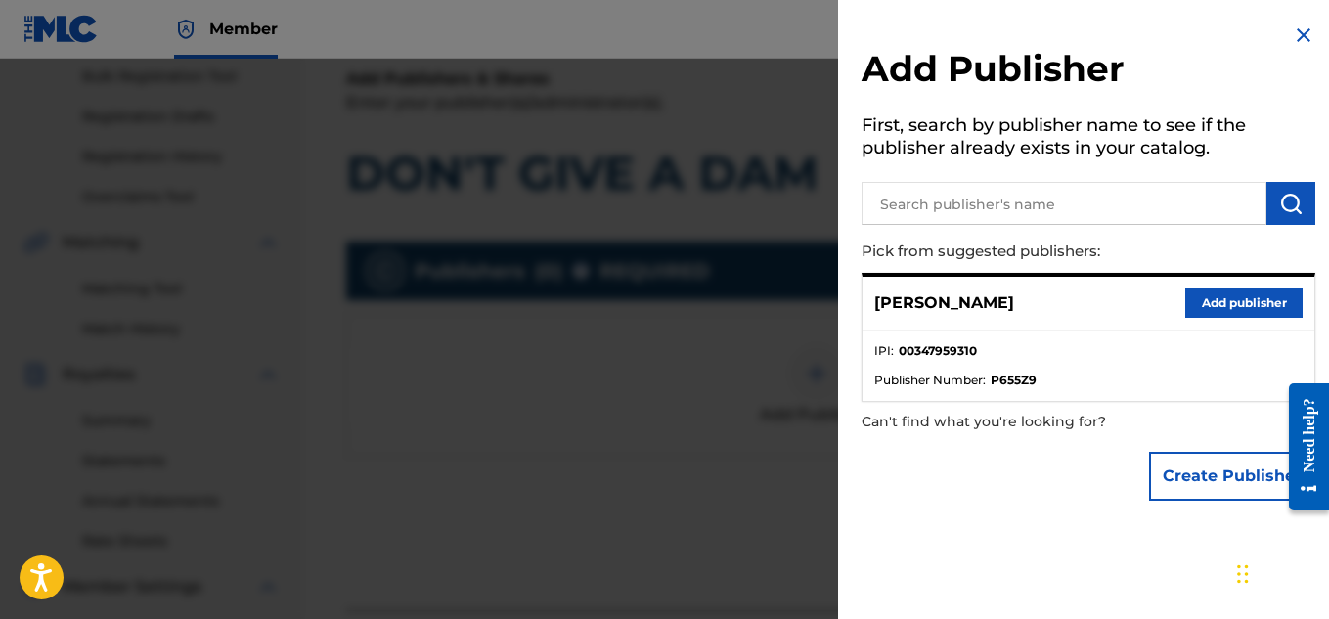
click at [1211, 306] on button "Add publisher" at bounding box center [1243, 303] width 117 height 29
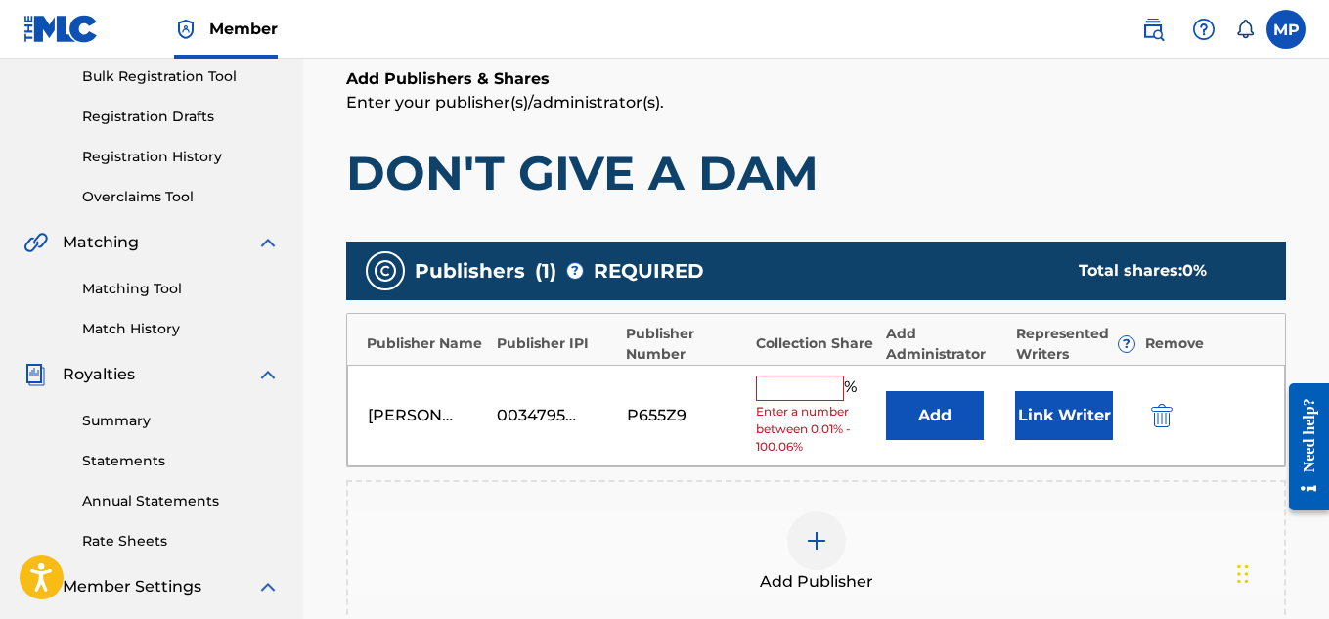
click at [817, 378] on input "text" at bounding box center [800, 388] width 88 height 25
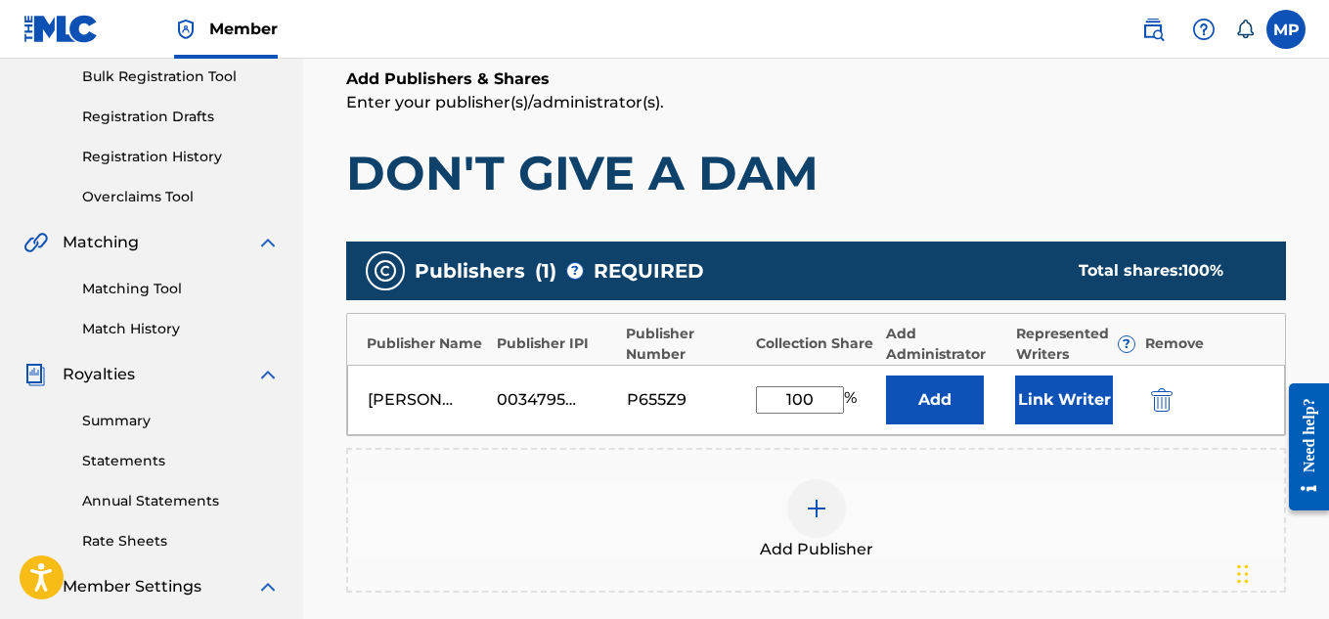
click at [1035, 395] on button "Link Writer" at bounding box center [1064, 400] width 98 height 49
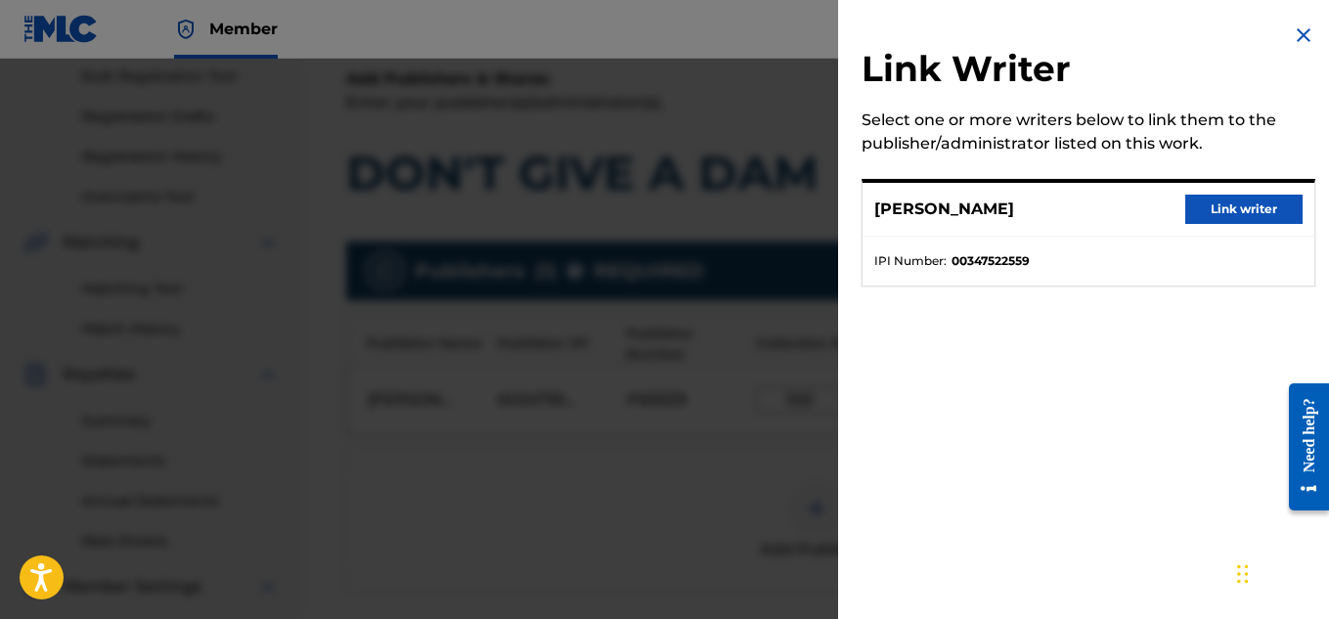
click at [1225, 220] on button "Link writer" at bounding box center [1243, 209] width 117 height 29
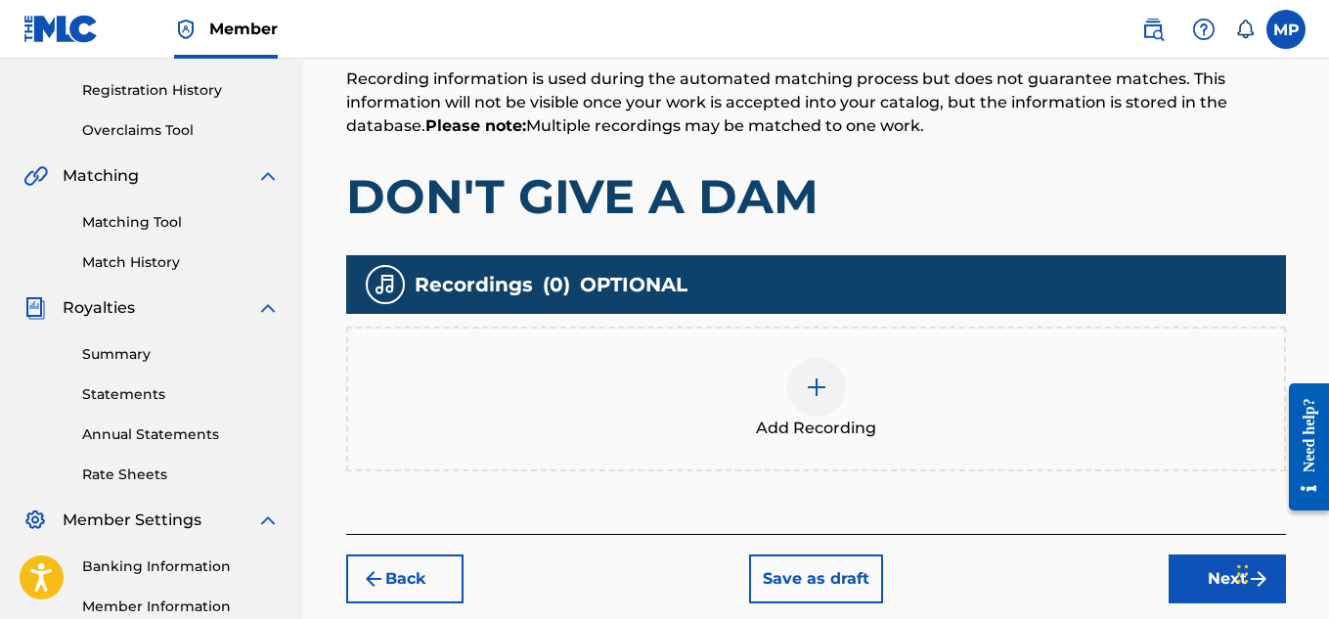
scroll to position [361, 0]
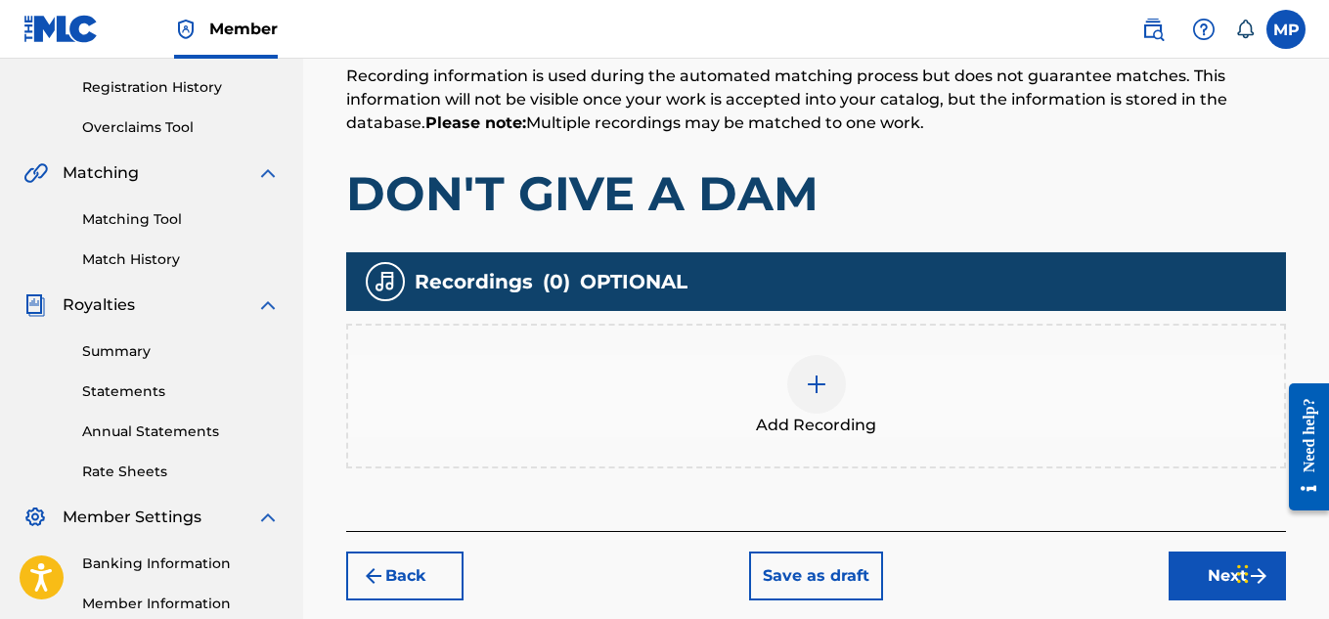
click at [842, 381] on div at bounding box center [816, 384] width 59 height 59
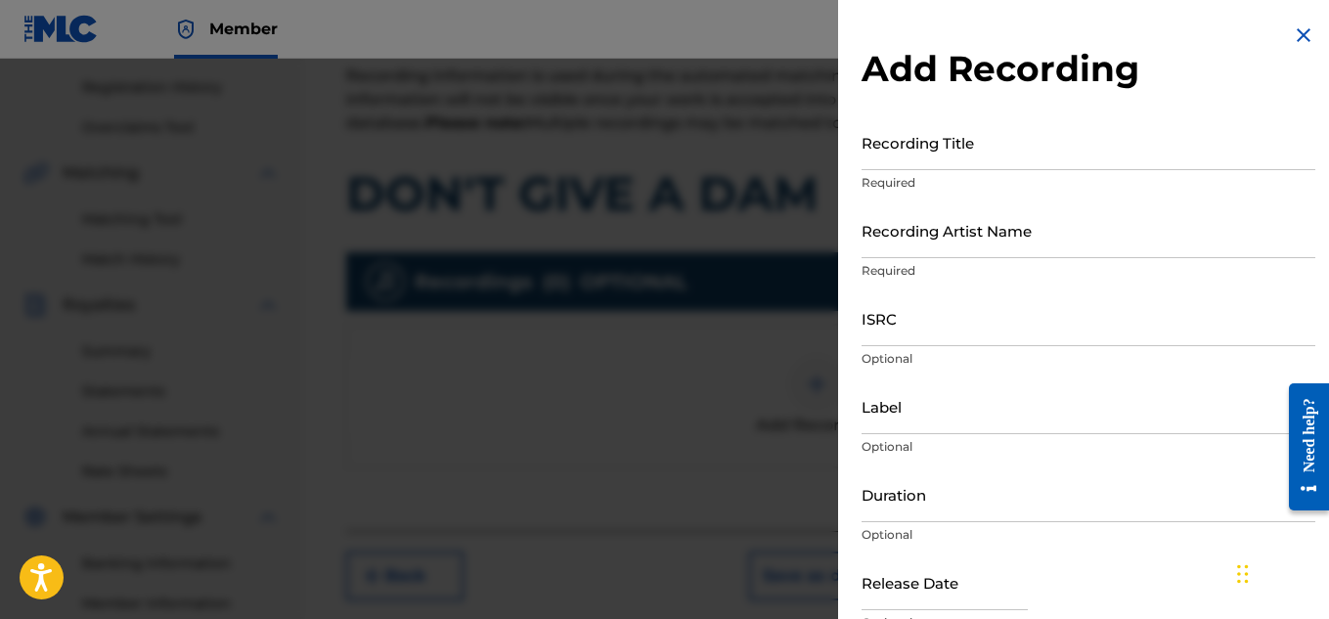
click at [937, 158] on input "Recording Title" at bounding box center [1089, 142] width 454 height 56
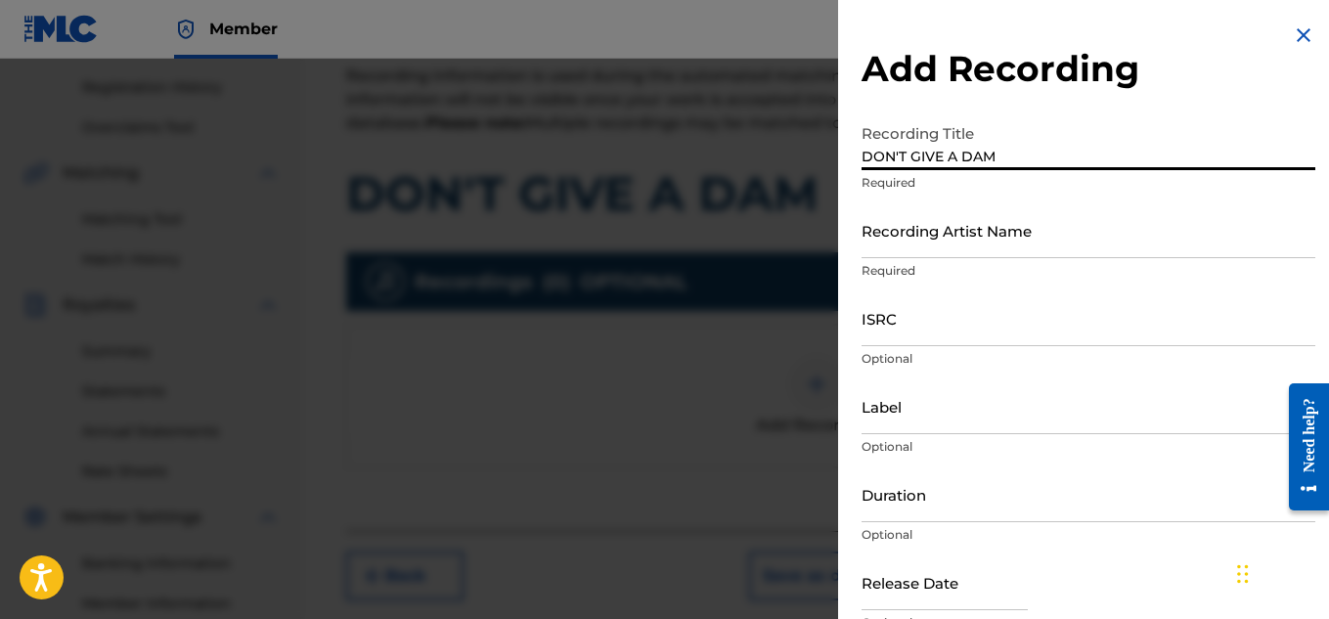
click at [931, 244] on input "Recording Artist Name" at bounding box center [1089, 230] width 454 height 56
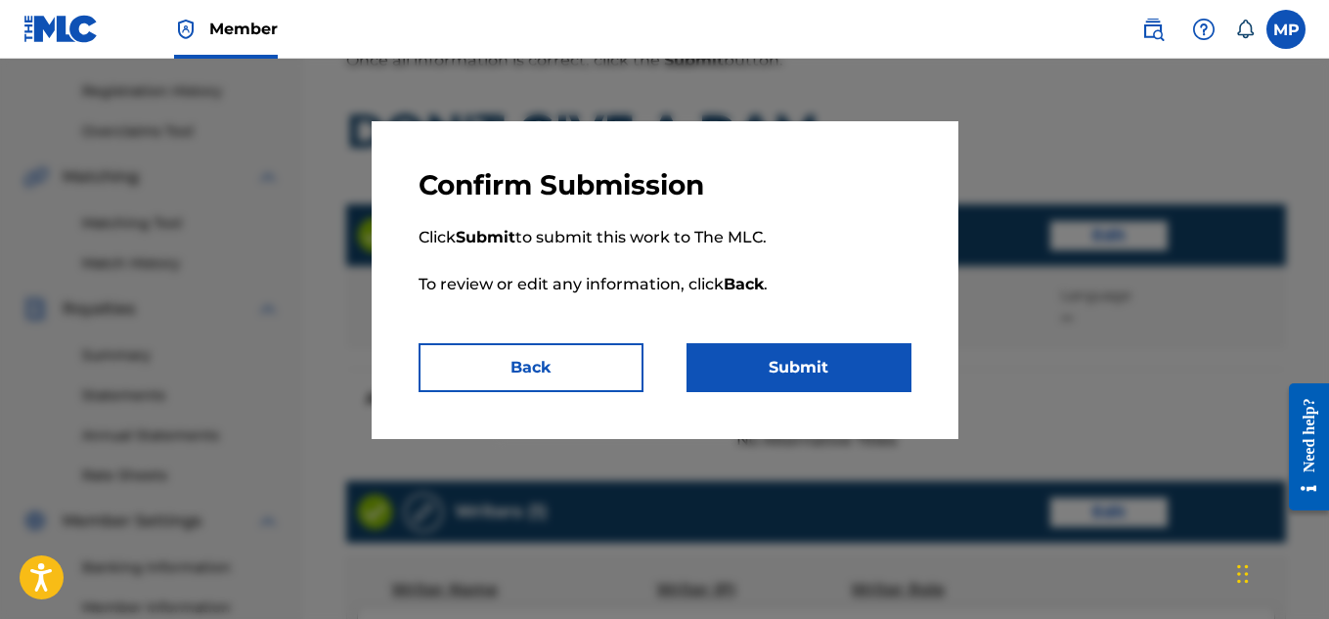
click at [860, 369] on button "Submit" at bounding box center [799, 367] width 225 height 49
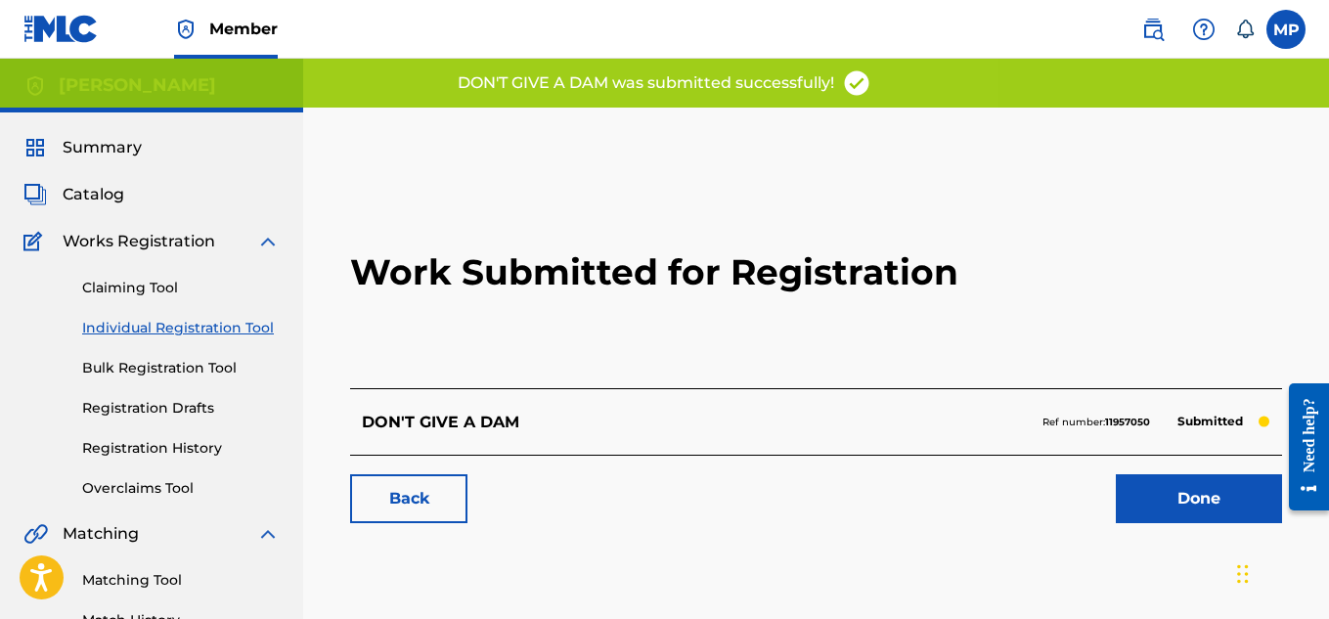
click at [395, 514] on link "Back" at bounding box center [408, 498] width 117 height 49
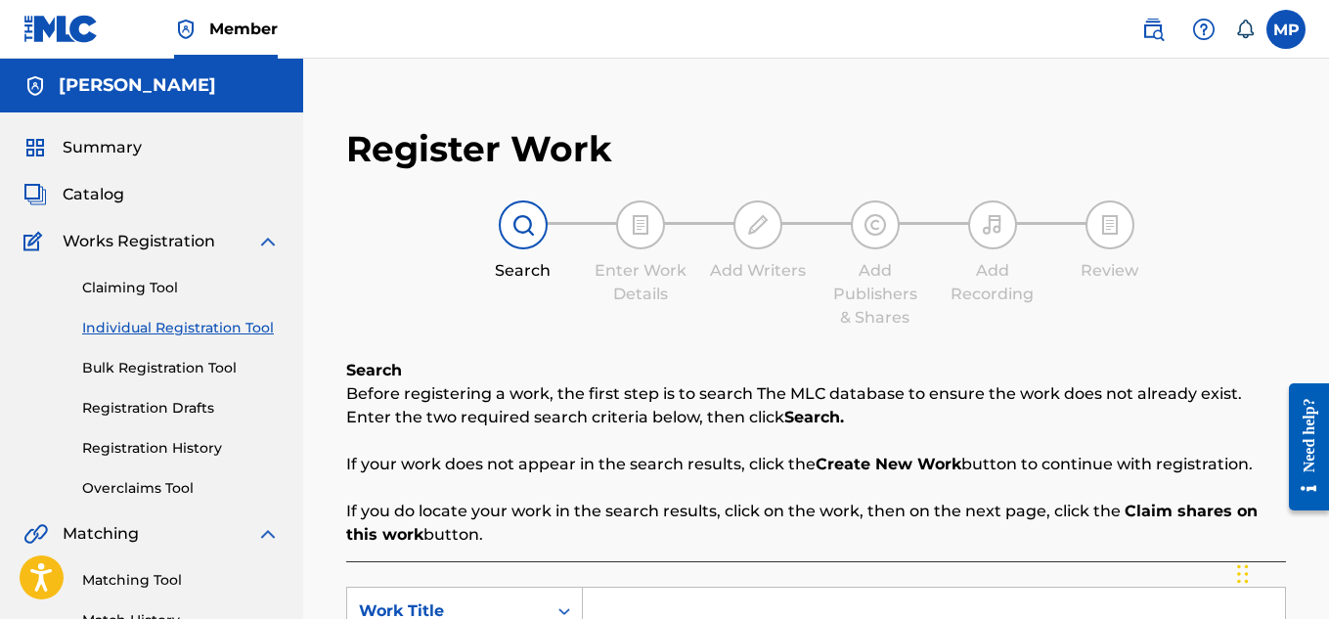
scroll to position [348, 0]
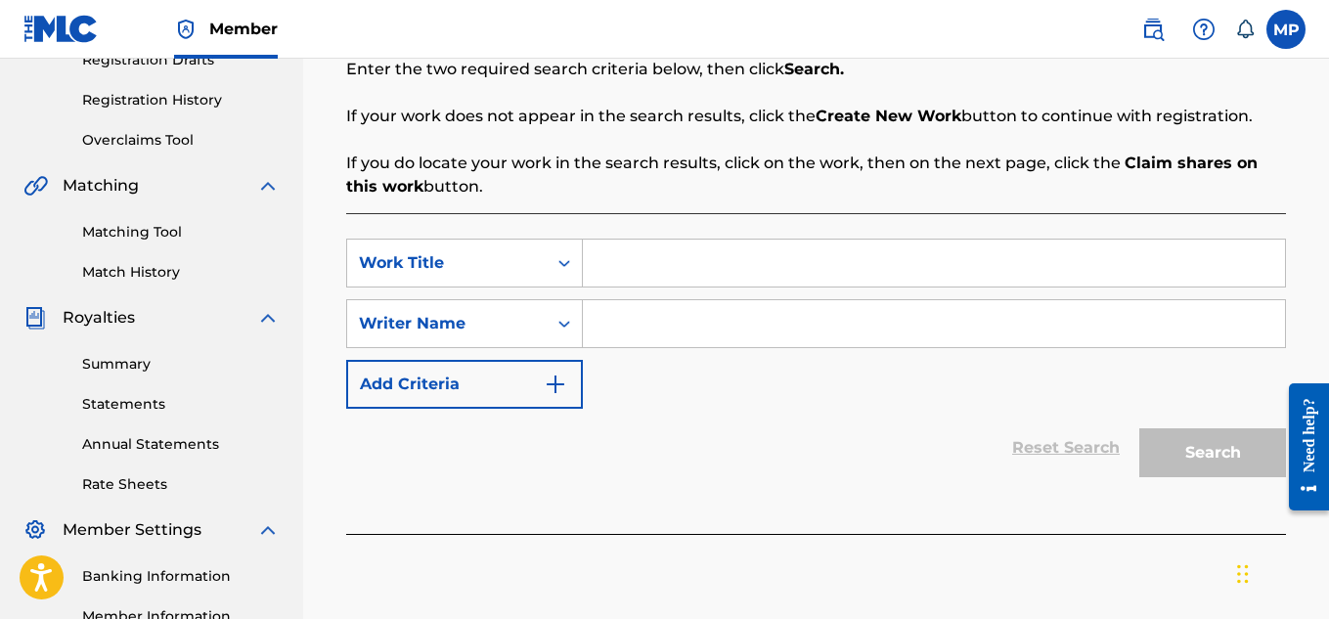
click at [696, 264] on input "Search Form" at bounding box center [934, 263] width 702 height 47
click at [704, 325] on input "Search Form" at bounding box center [934, 323] width 702 height 47
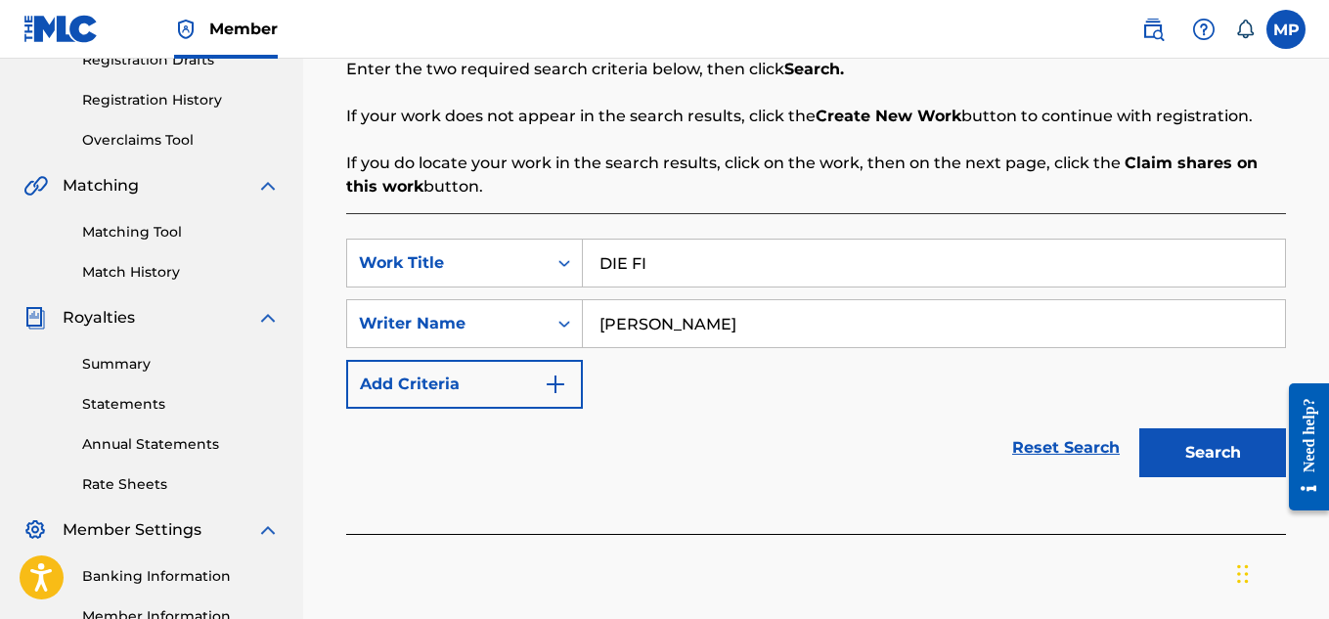
click at [1187, 443] on button "Search" at bounding box center [1212, 452] width 147 height 49
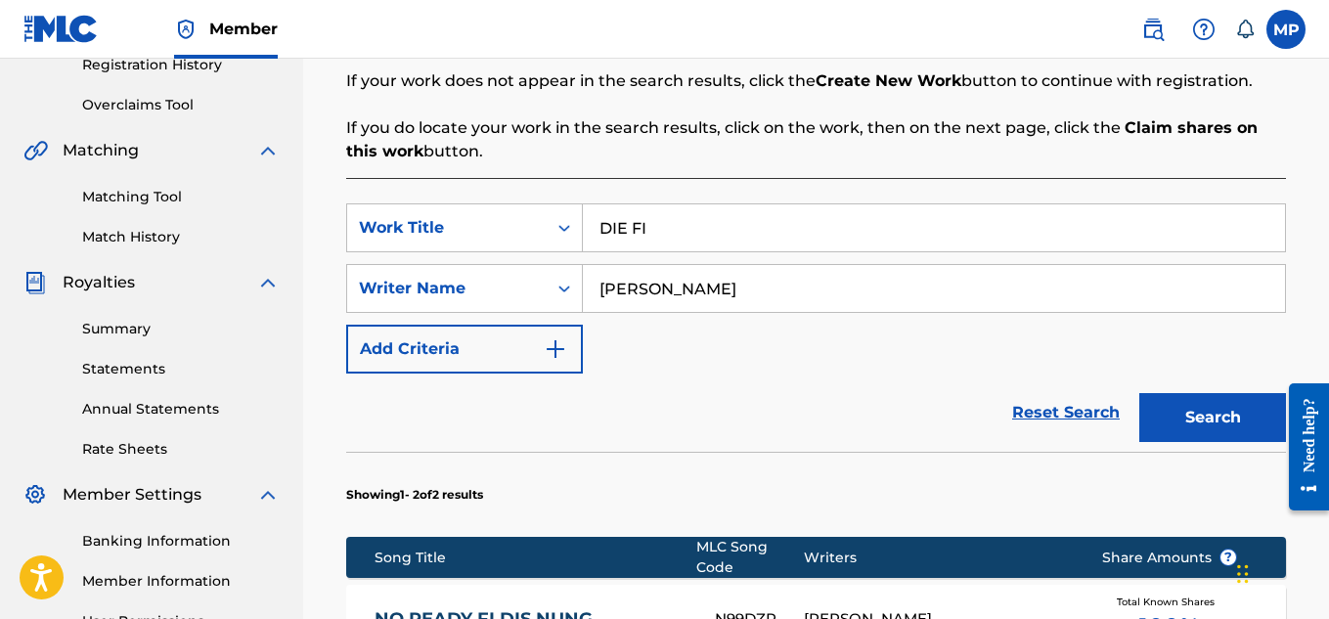
scroll to position [812, 0]
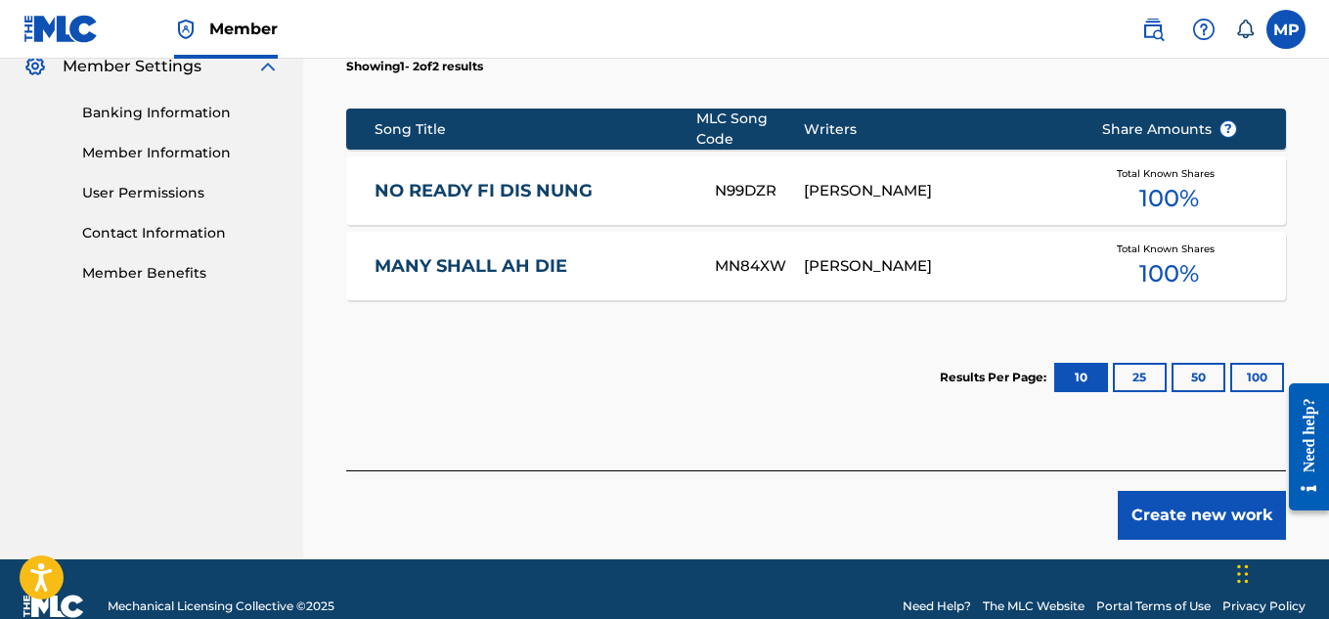
click at [1197, 509] on button "Create new work" at bounding box center [1202, 515] width 168 height 49
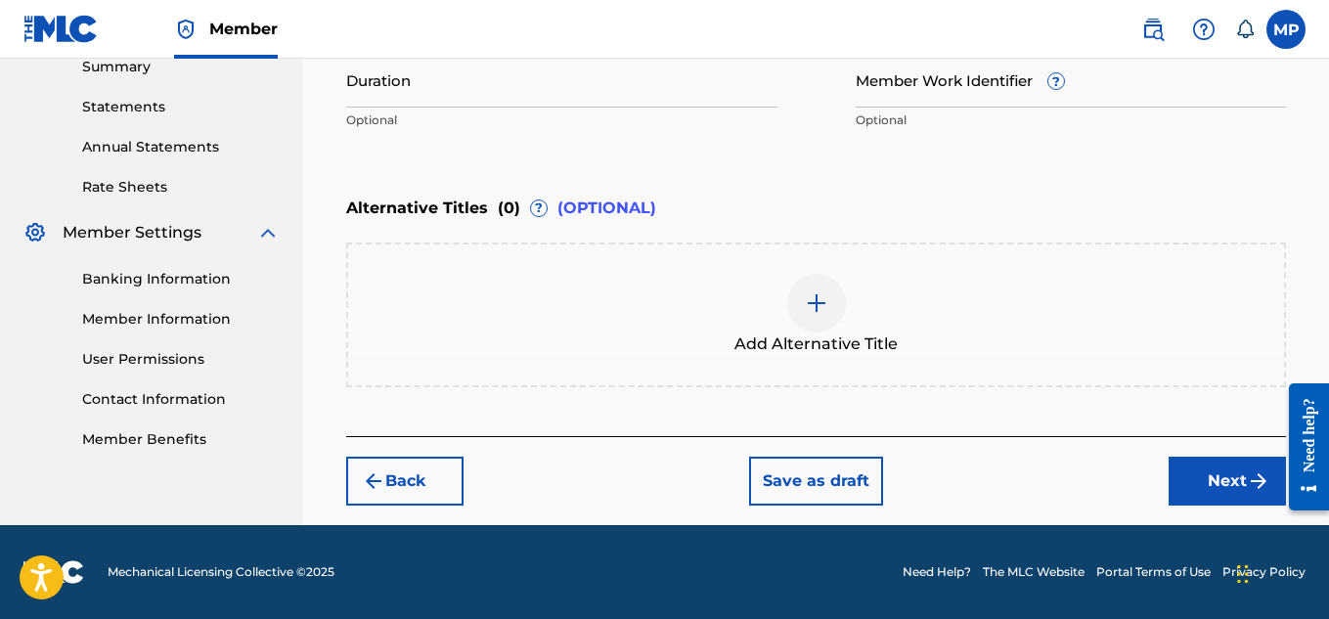
scroll to position [333, 0]
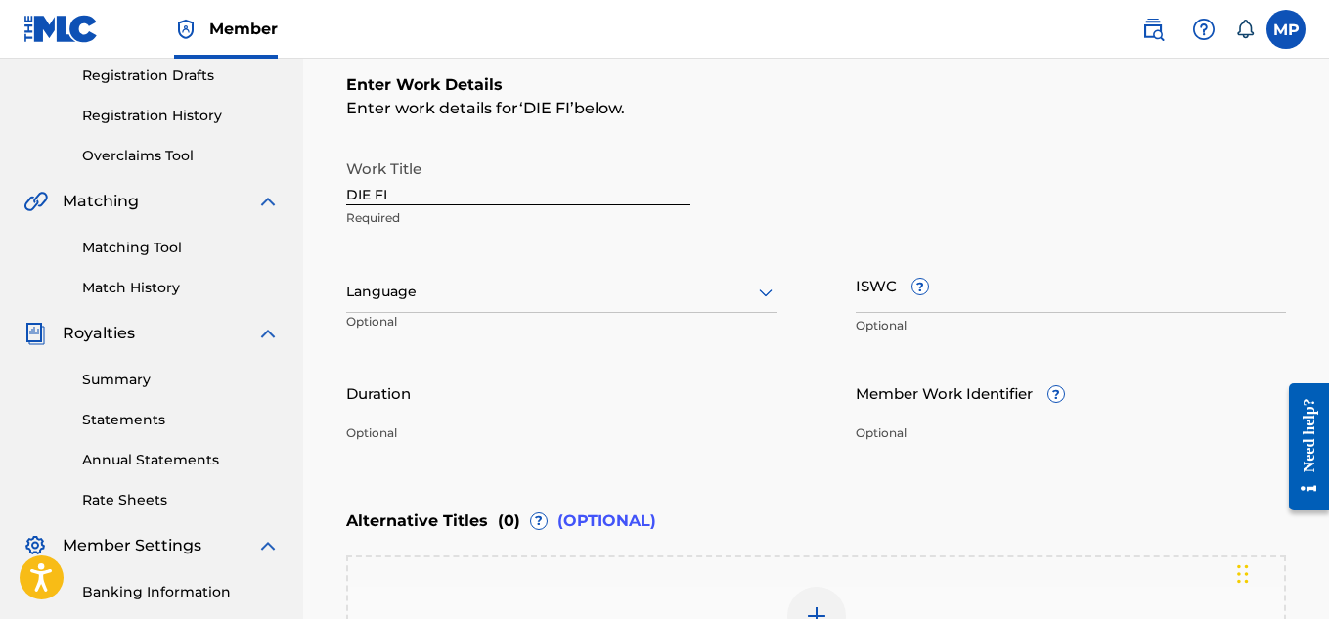
click at [890, 399] on input "Member Work Identifier ?" at bounding box center [1071, 393] width 431 height 56
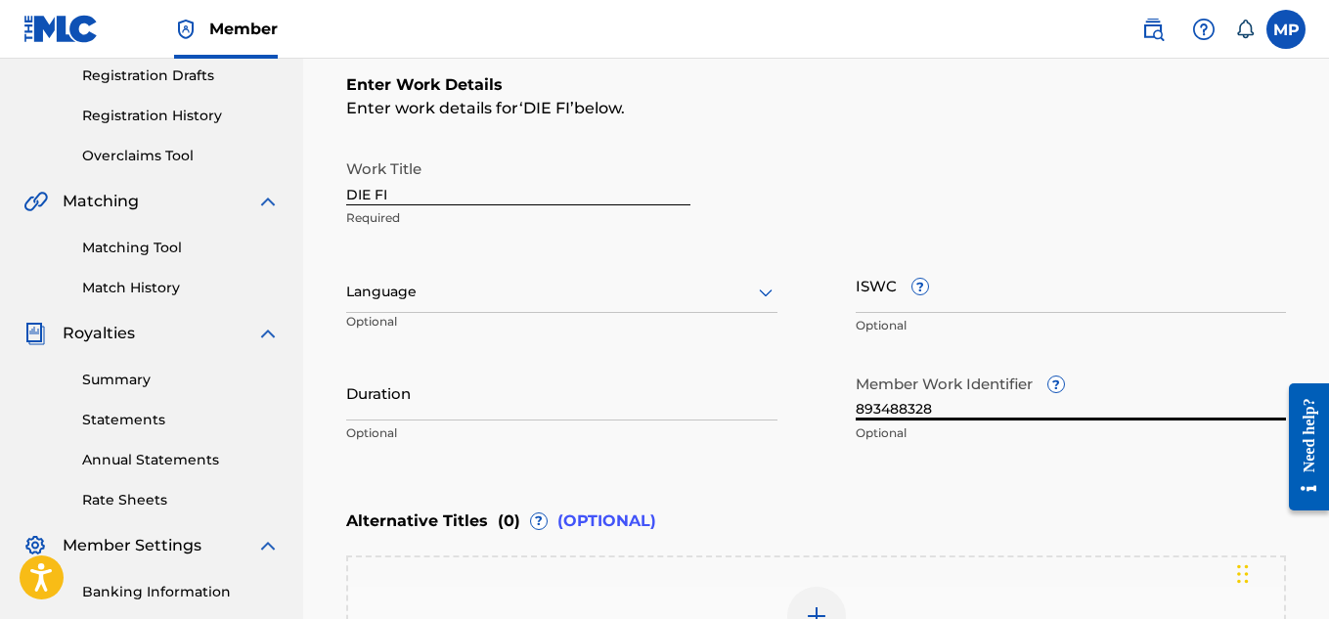
click at [1006, 305] on input "ISWC ?" at bounding box center [1071, 285] width 431 height 56
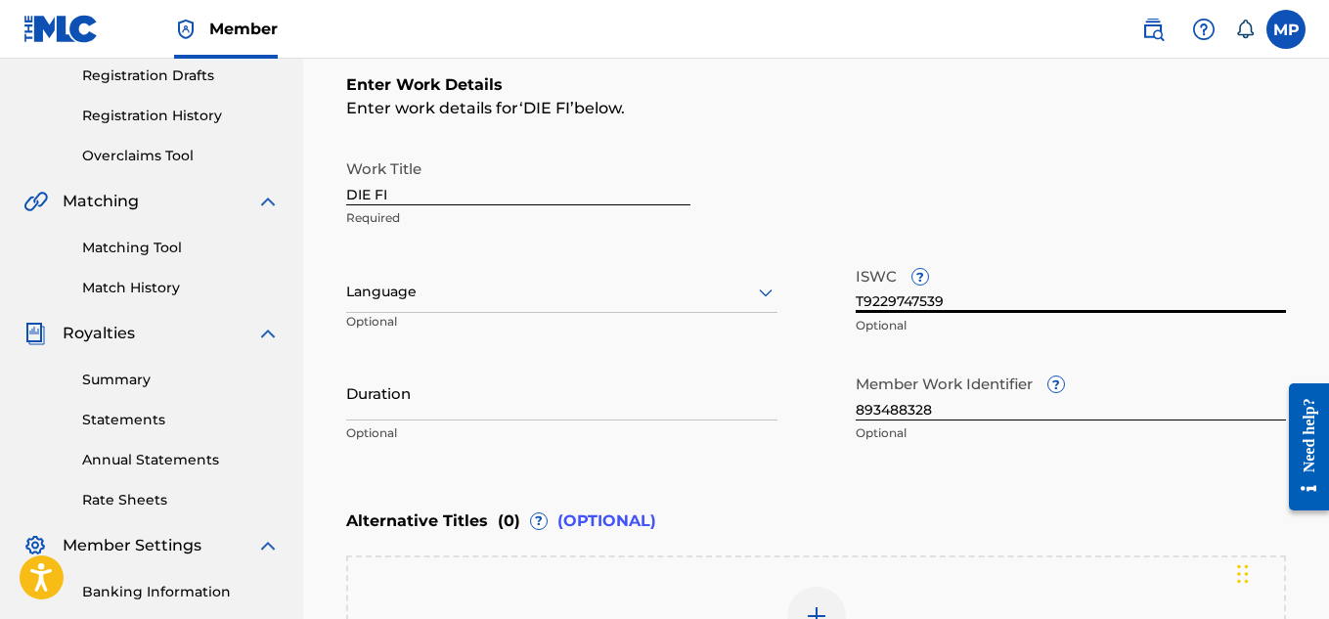
scroll to position [645, 0]
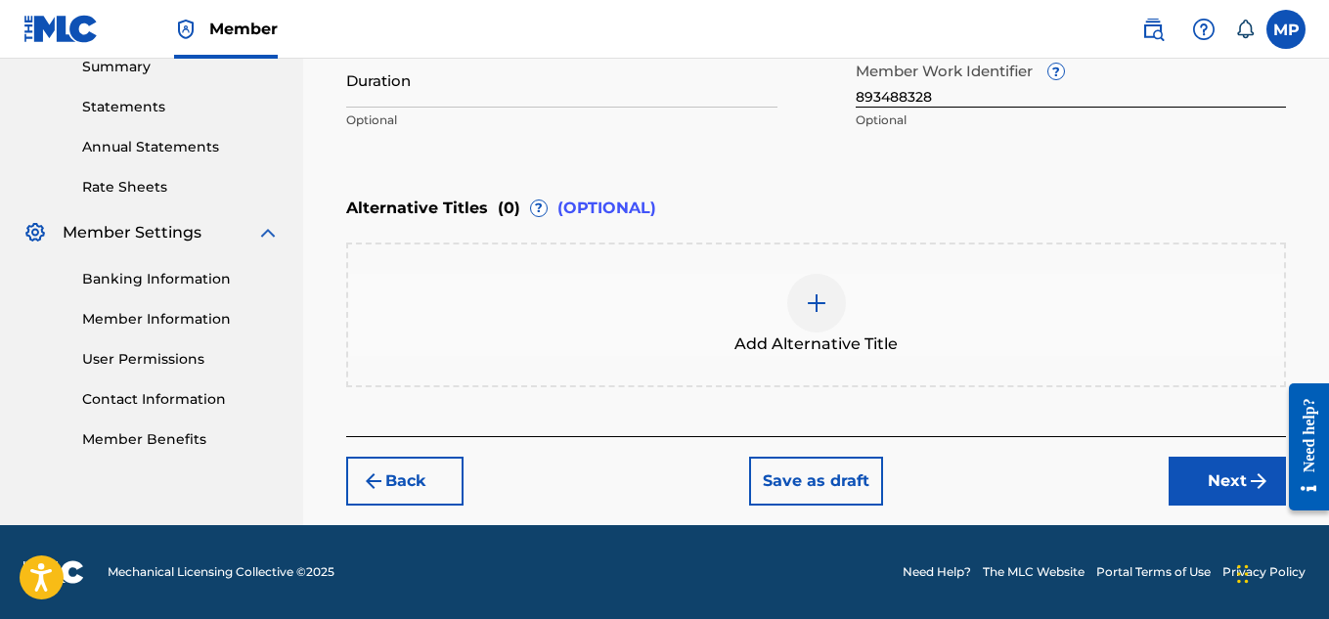
click at [1185, 467] on button "Next" at bounding box center [1227, 481] width 117 height 49
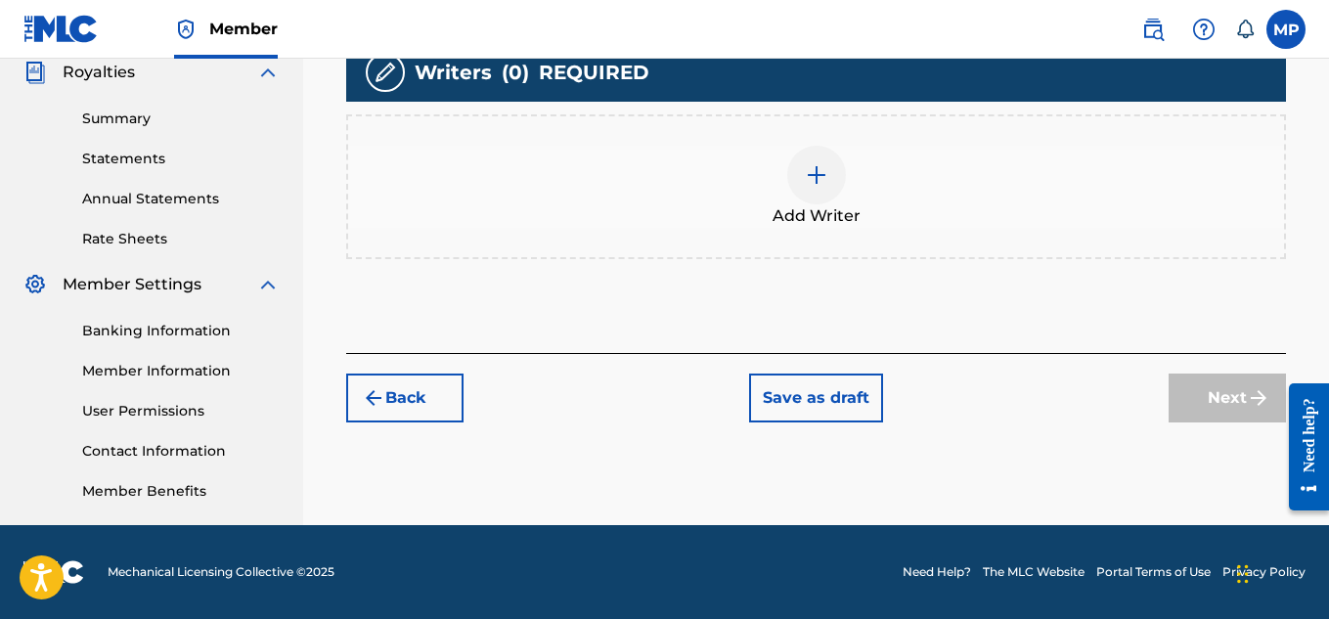
scroll to position [371, 0]
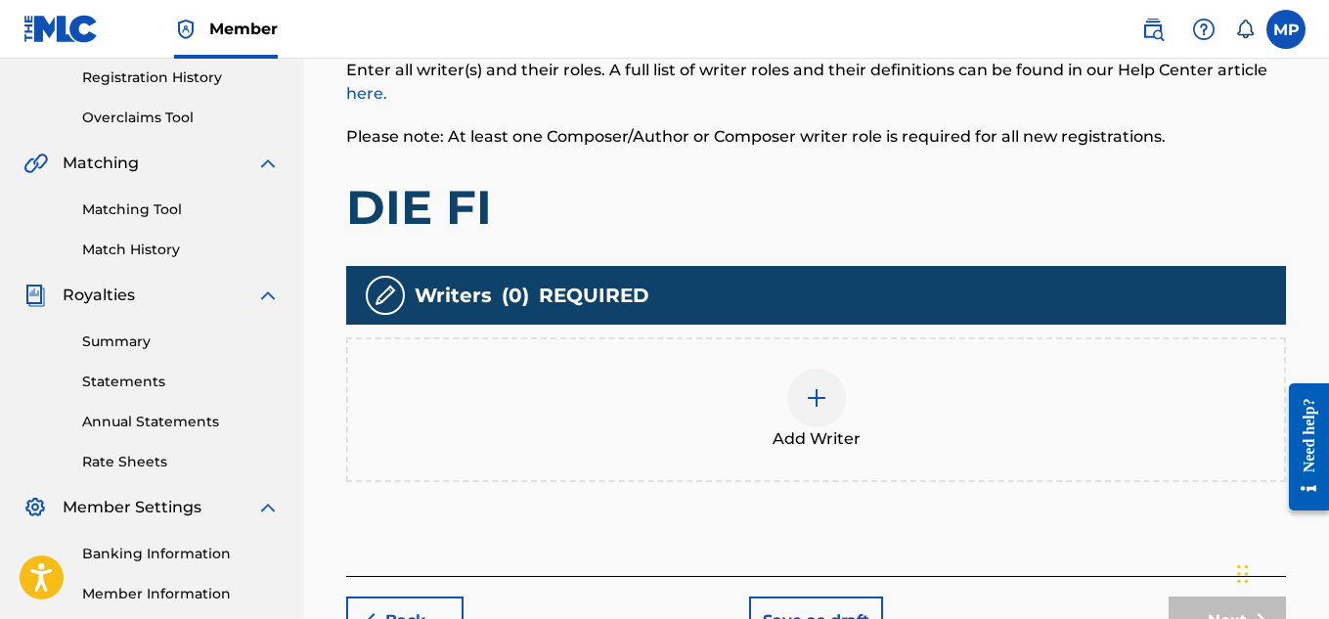
click at [821, 369] on div at bounding box center [816, 398] width 59 height 59
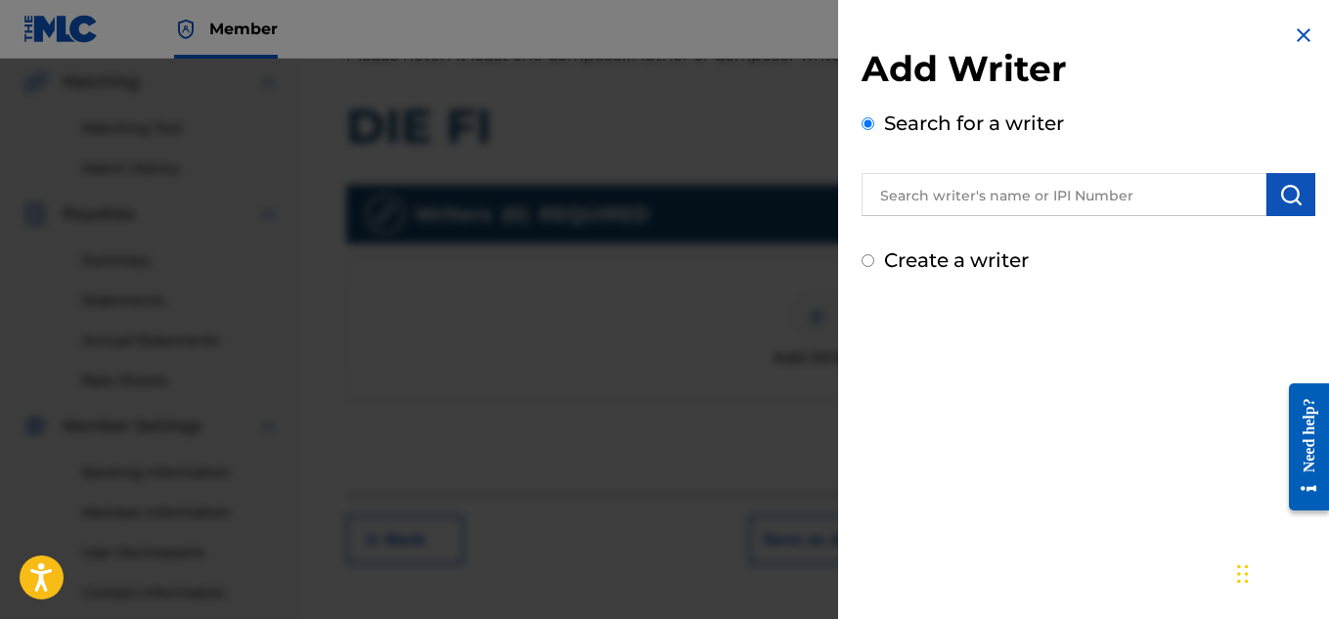
click at [1054, 189] on input "text" at bounding box center [1064, 194] width 405 height 43
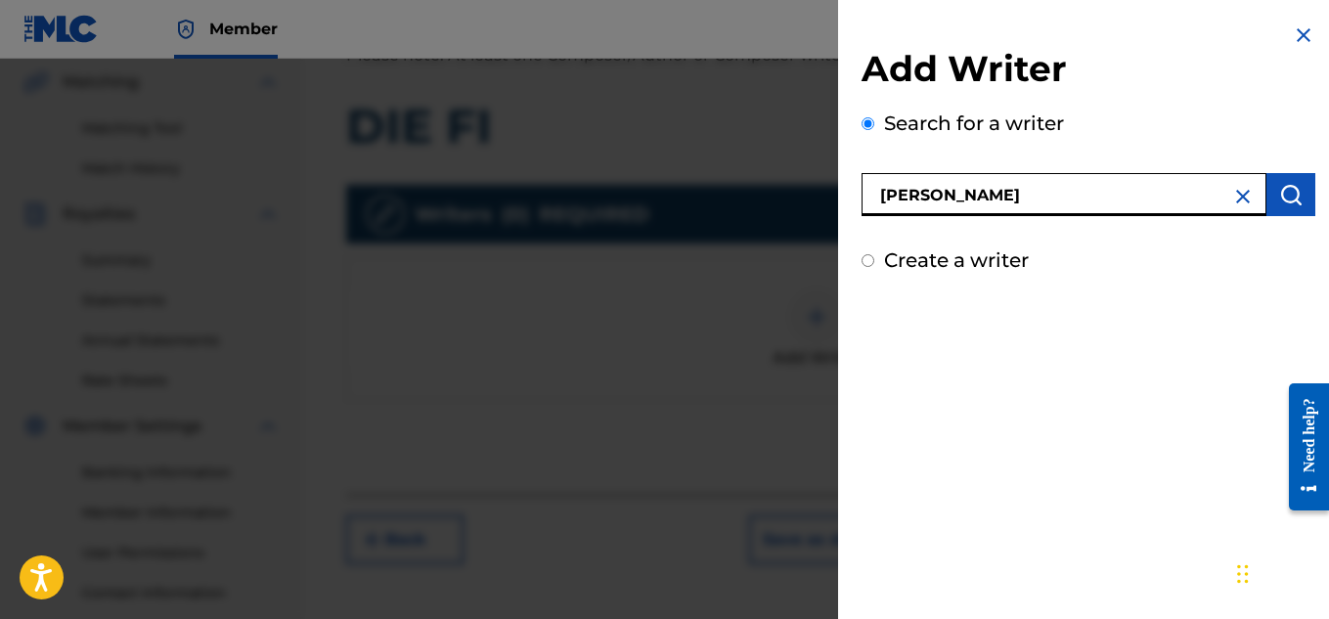
click at [1291, 190] on img "submit" at bounding box center [1290, 194] width 23 height 23
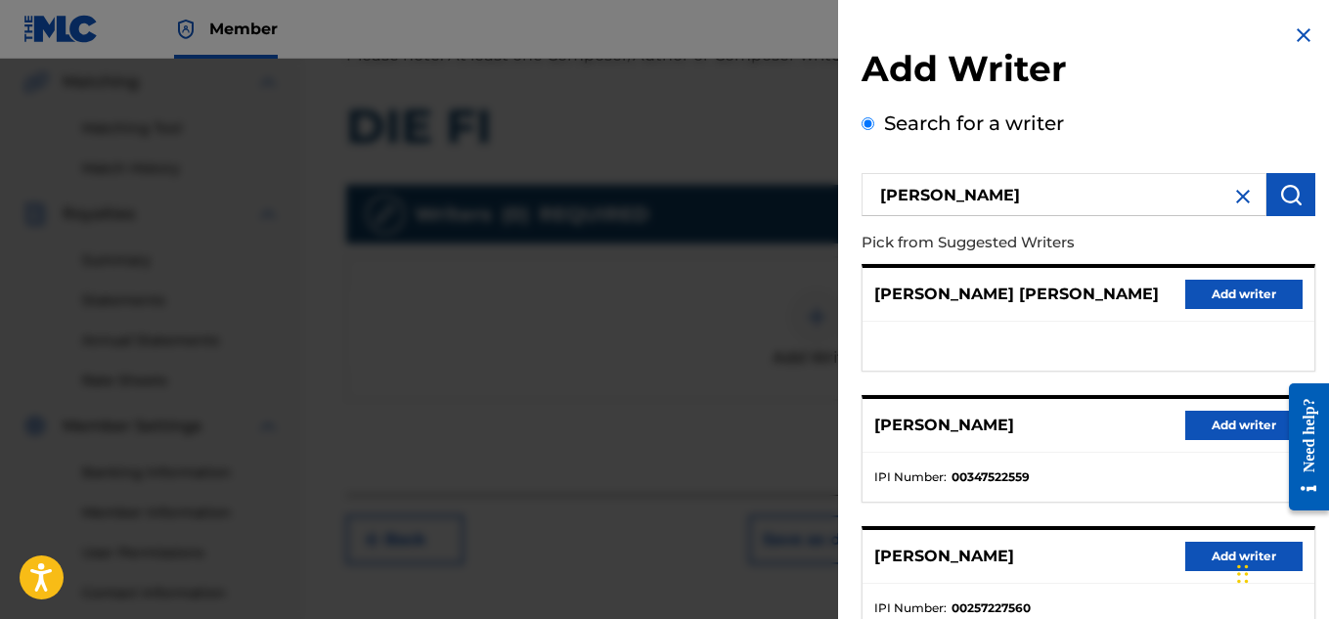
click at [1214, 422] on button "Add writer" at bounding box center [1243, 425] width 117 height 29
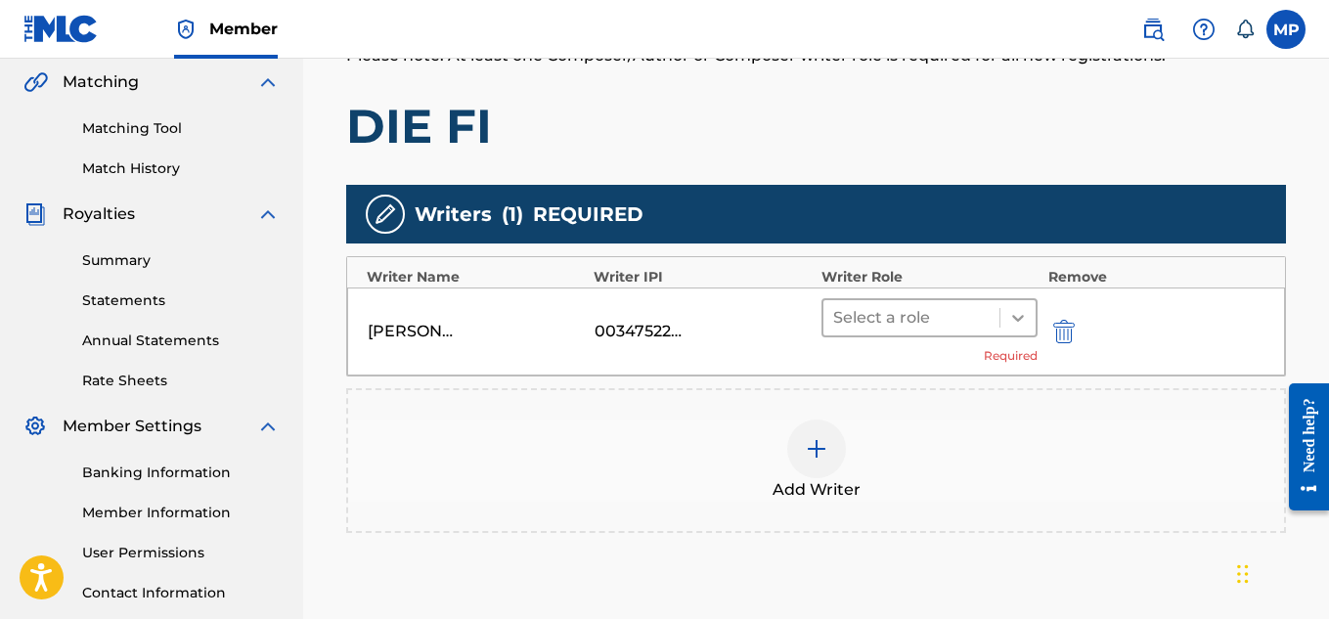
click at [1008, 326] on icon at bounding box center [1018, 318] width 20 height 20
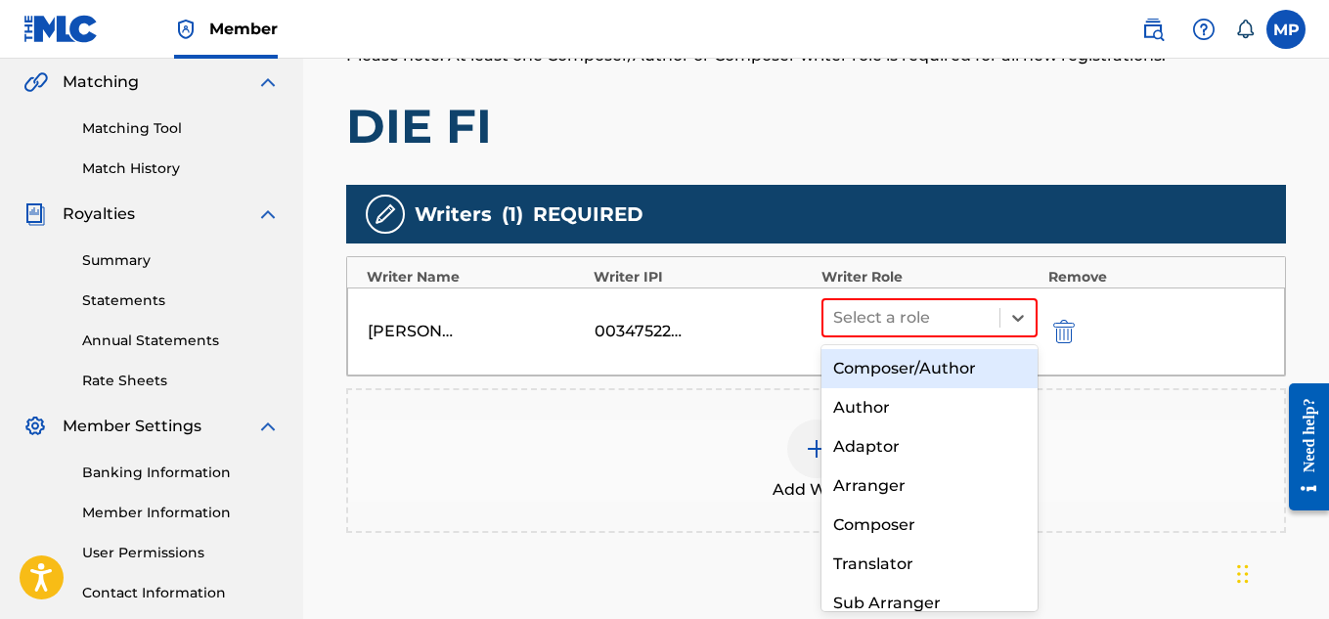
click at [910, 365] on div "Composer/Author" at bounding box center [930, 368] width 217 height 39
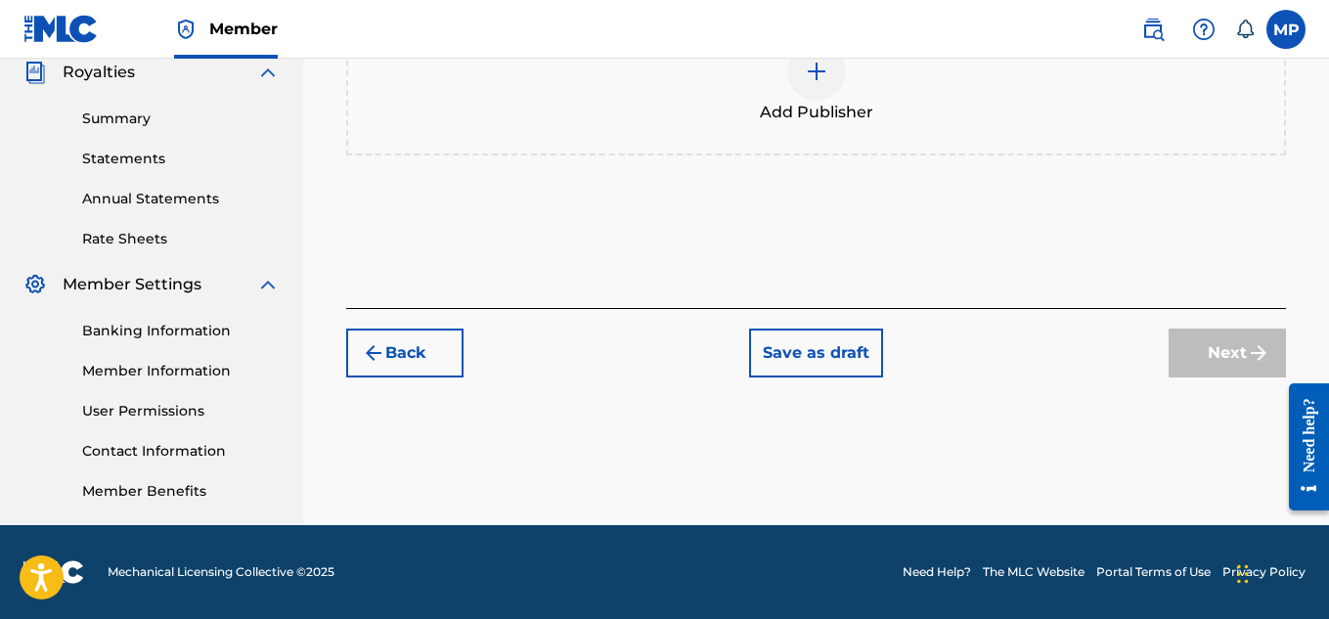
click at [845, 124] on div "Add Publisher" at bounding box center [816, 83] width 936 height 82
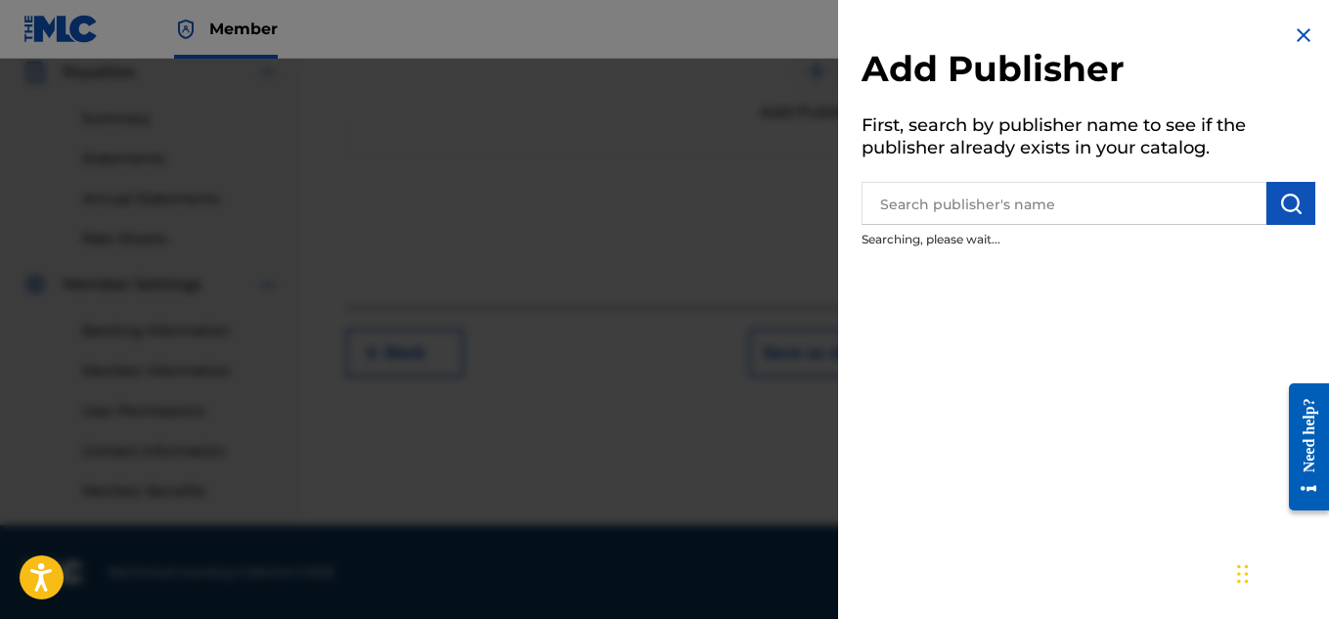
scroll to position [289, 0]
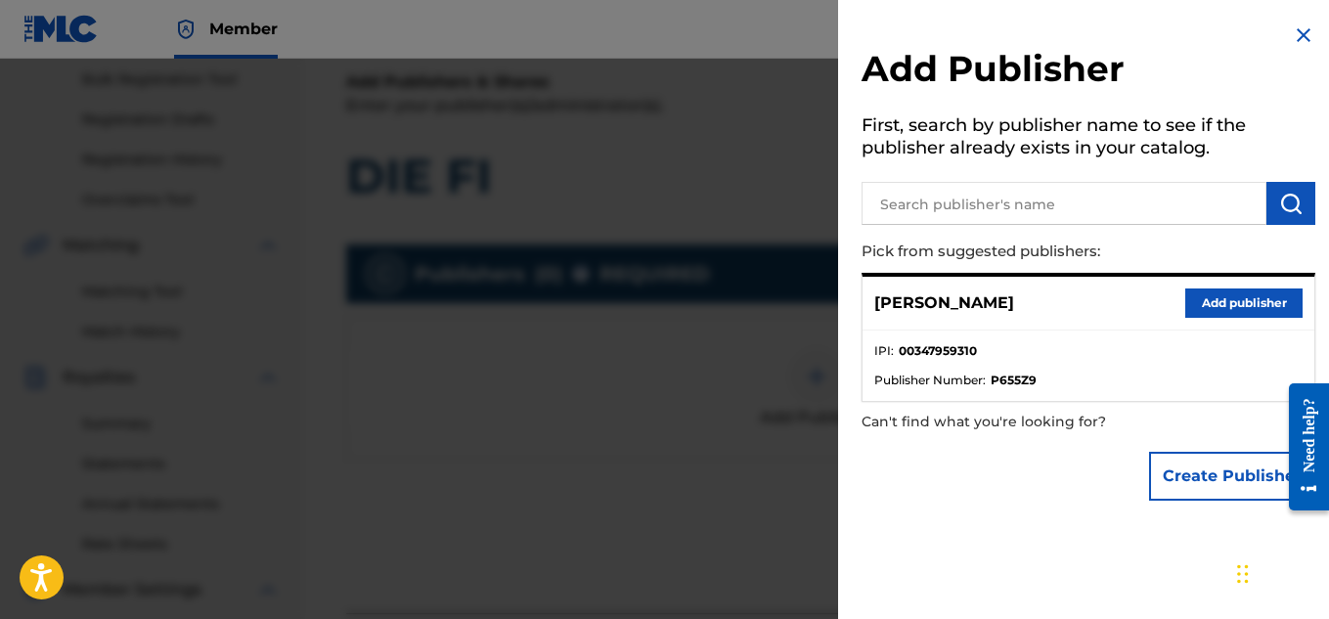
click at [1230, 311] on button "Add publisher" at bounding box center [1243, 303] width 117 height 29
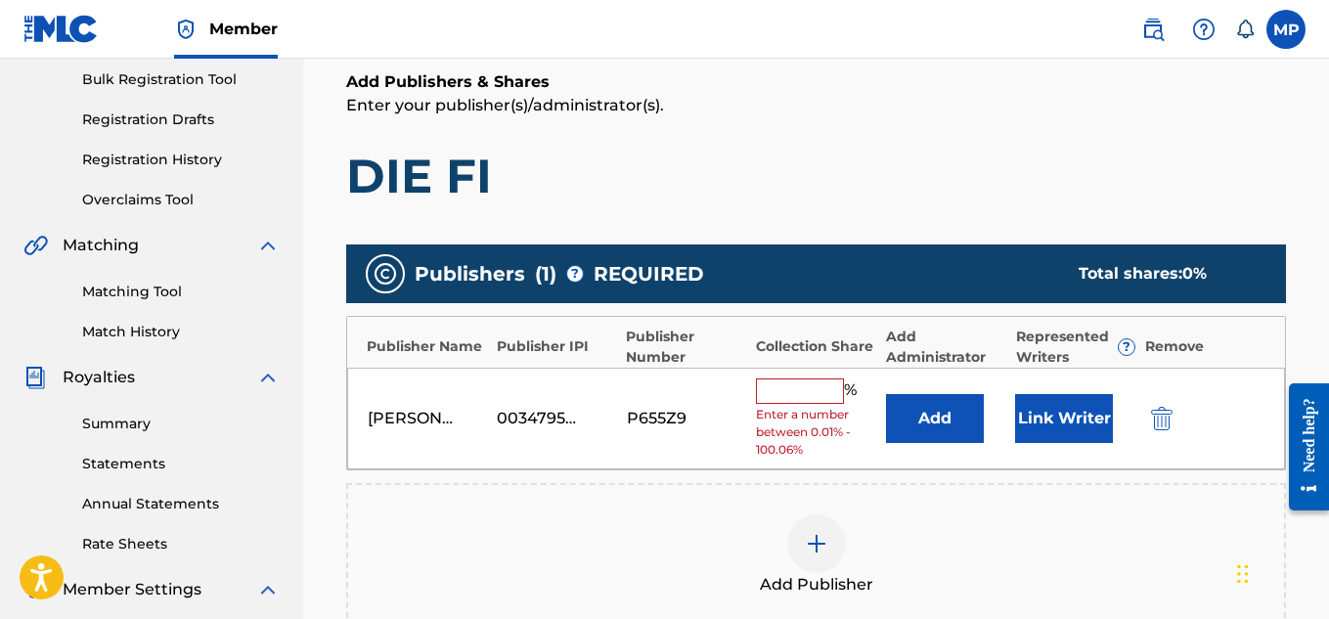
click at [811, 392] on input "text" at bounding box center [800, 390] width 88 height 25
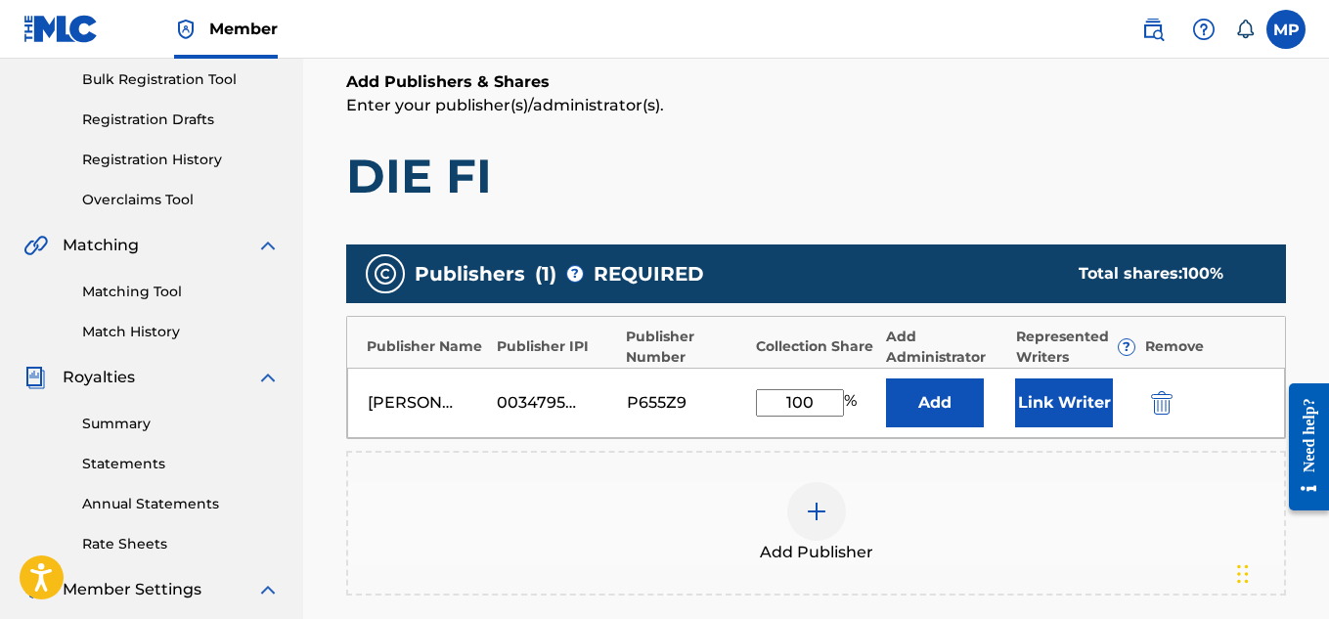
click at [1035, 410] on button "Link Writer" at bounding box center [1064, 402] width 98 height 49
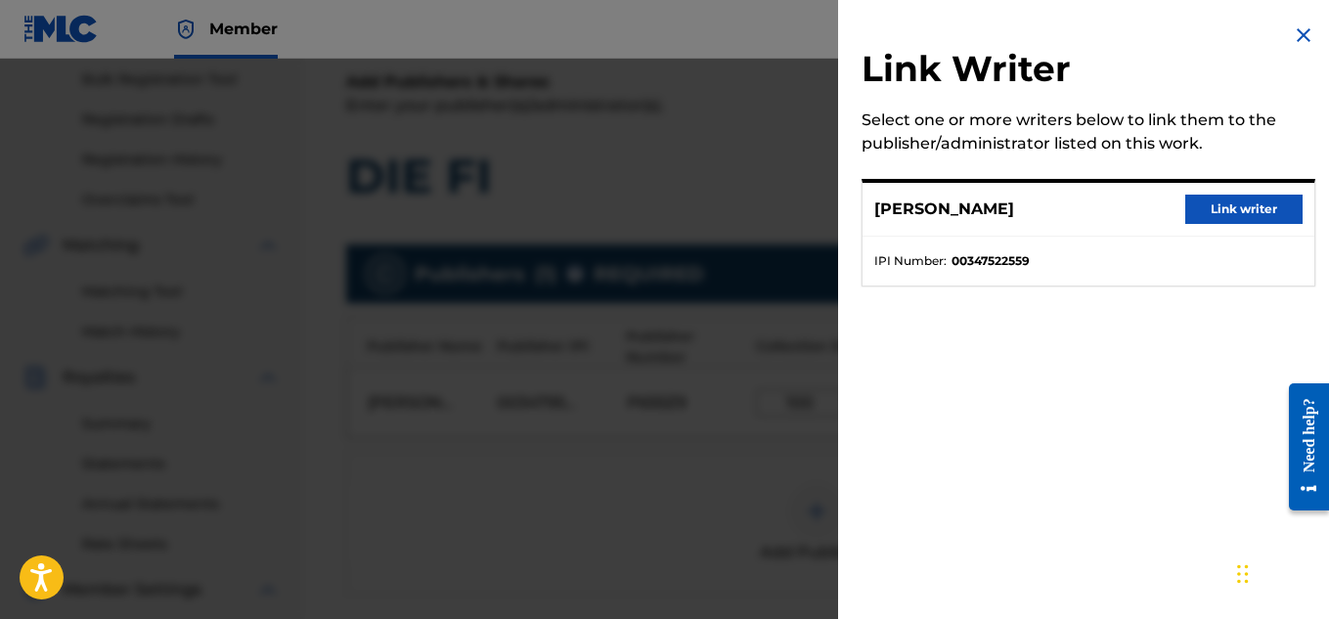
click at [1252, 211] on button "Link writer" at bounding box center [1243, 209] width 117 height 29
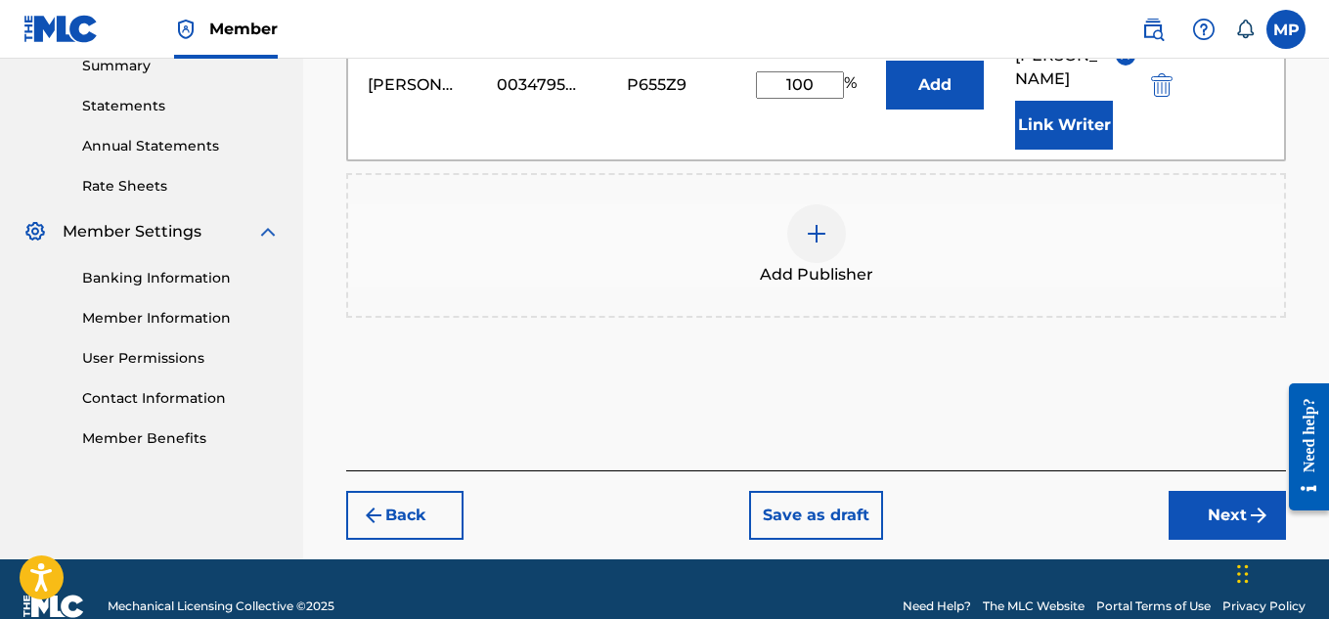
scroll to position [657, 0]
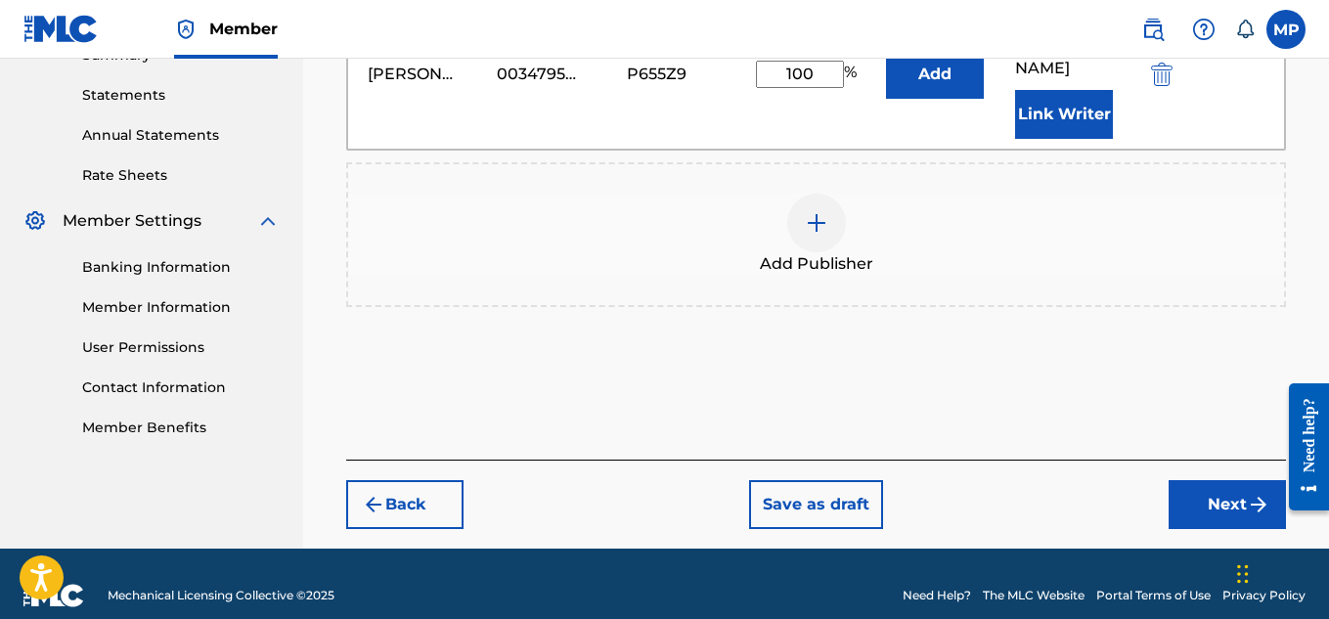
click at [1226, 480] on button "Next" at bounding box center [1227, 504] width 117 height 49
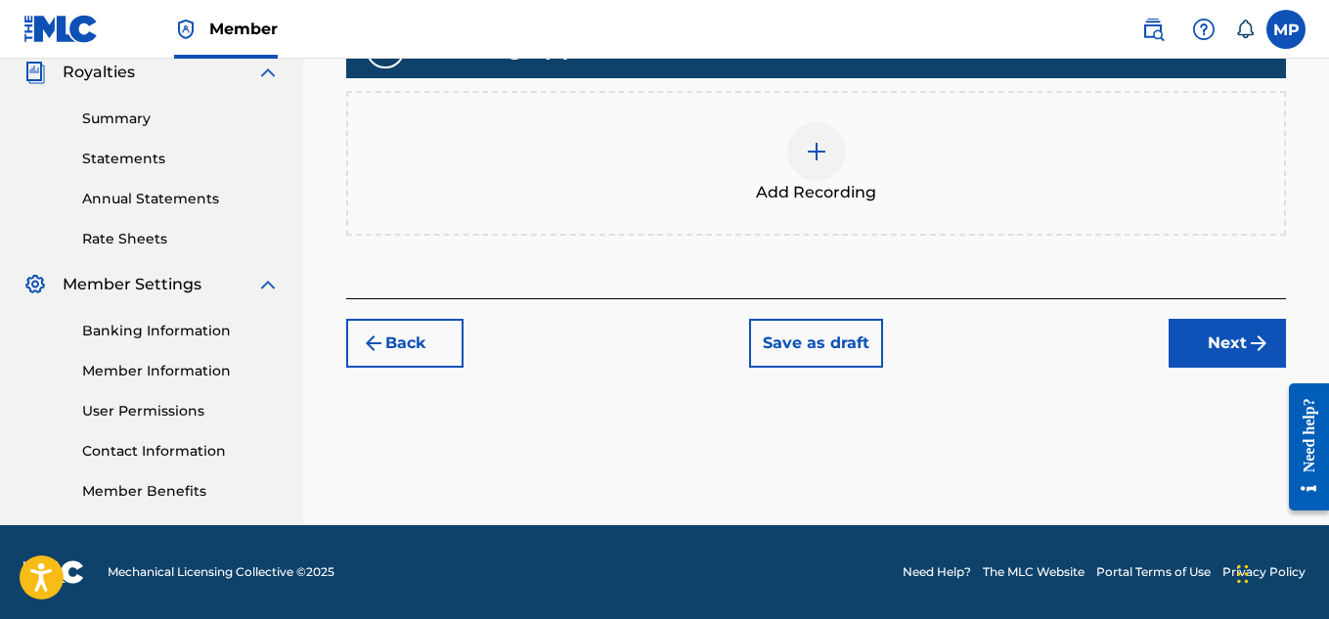
click at [820, 163] on img at bounding box center [816, 151] width 23 height 23
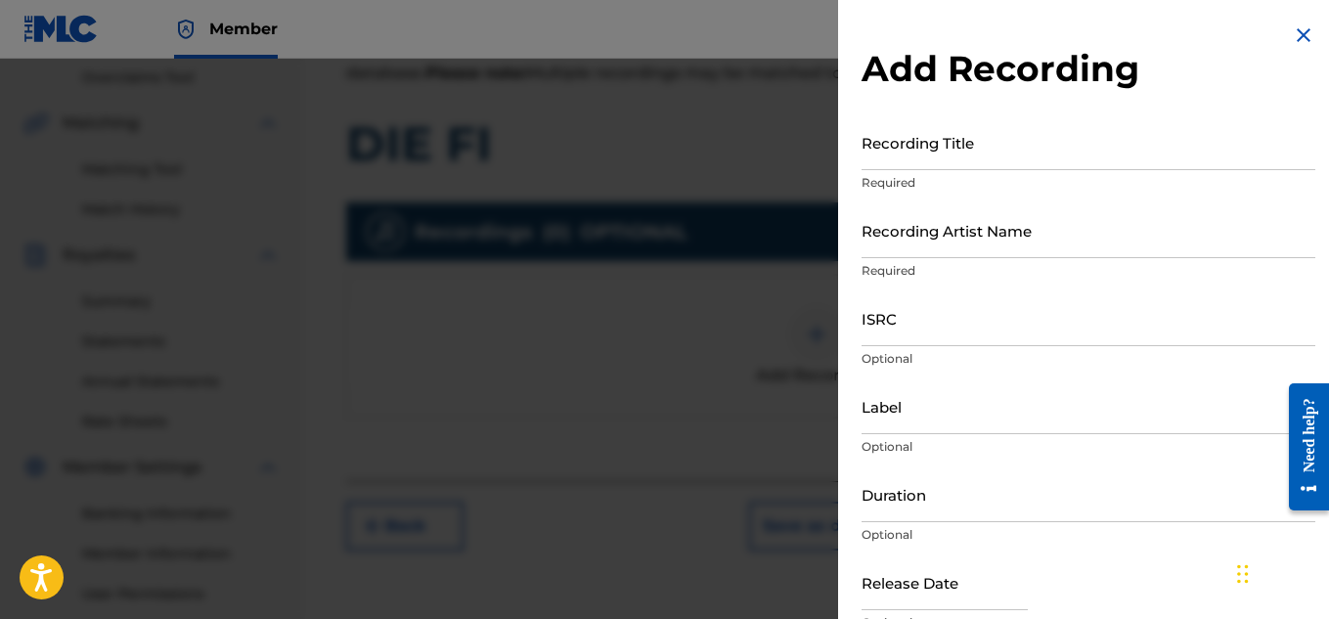
click at [919, 163] on input "Recording Title" at bounding box center [1089, 142] width 454 height 56
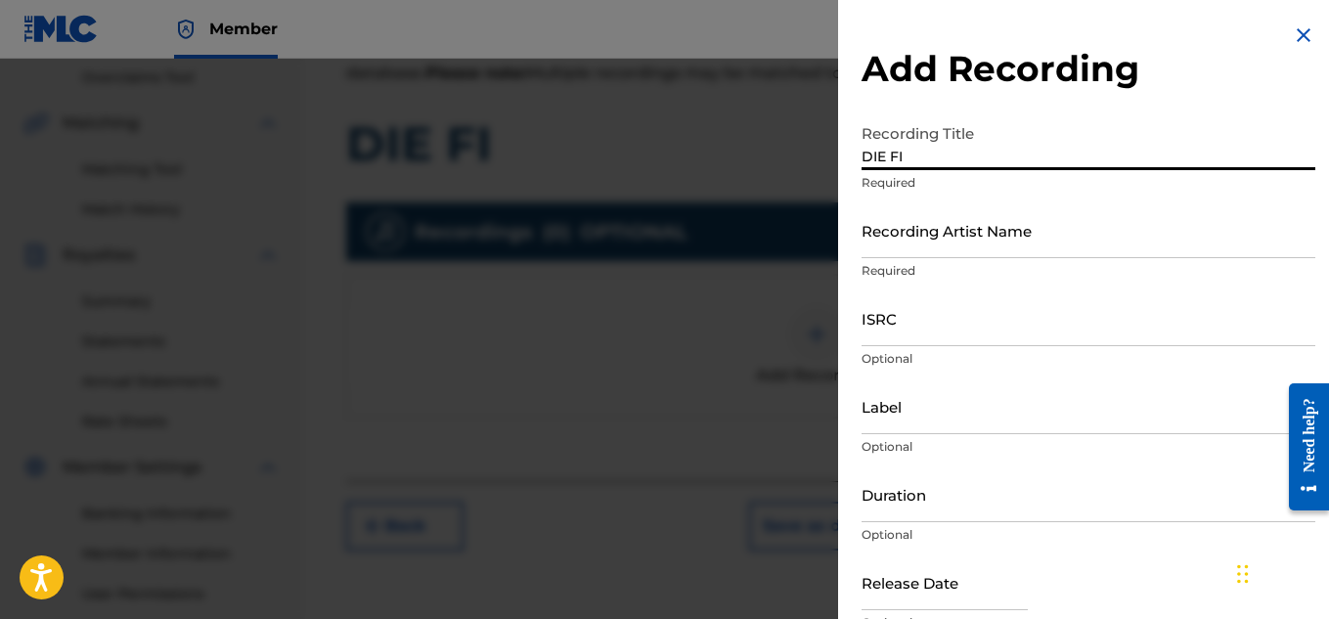
click at [918, 242] on input "Recording Artist Name" at bounding box center [1089, 230] width 454 height 56
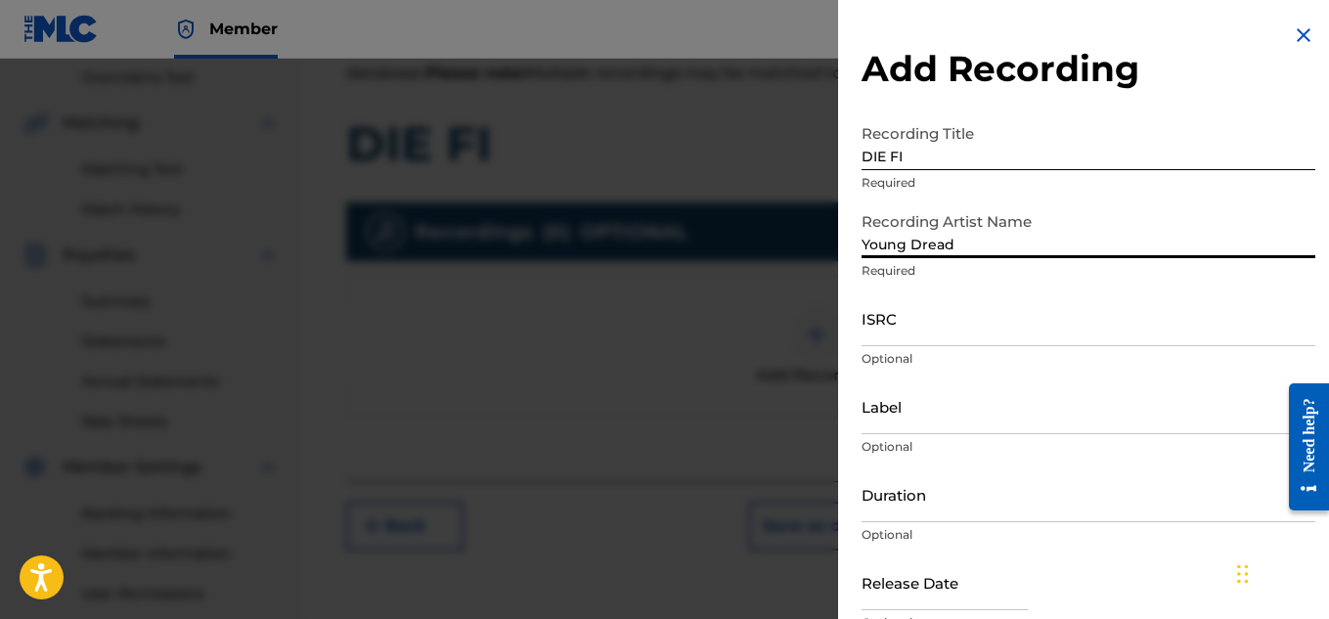
scroll to position [96, 0]
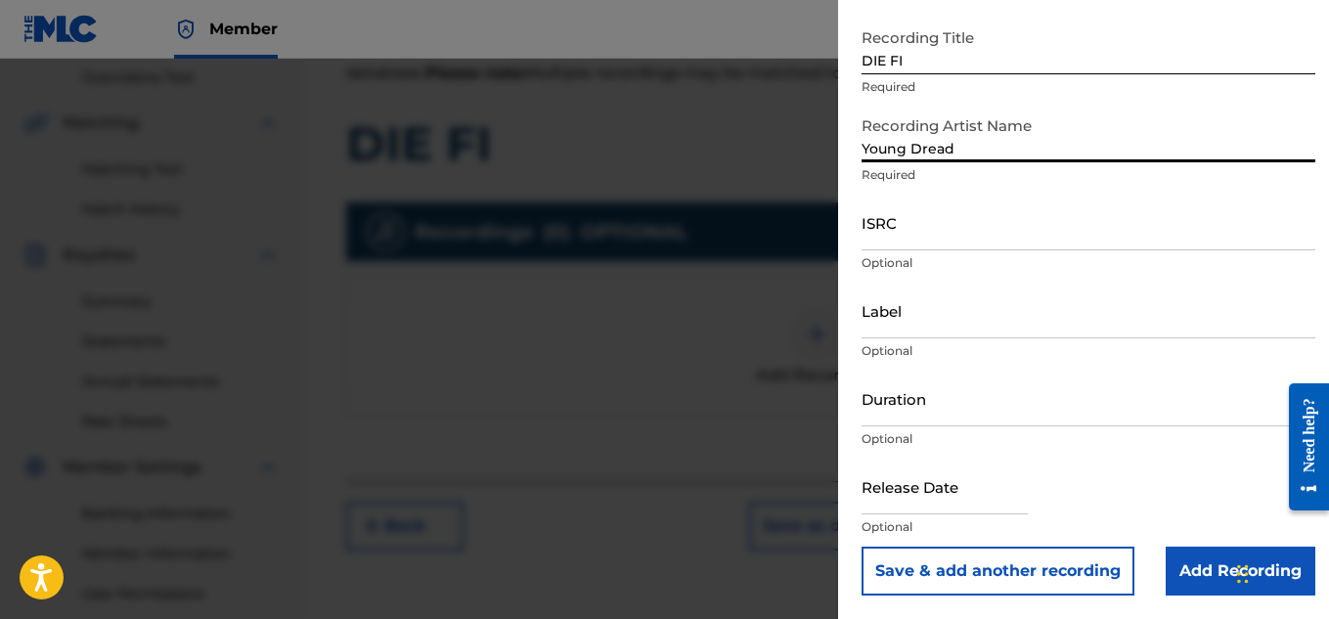
click at [1205, 570] on input "Add Recording" at bounding box center [1241, 571] width 150 height 49
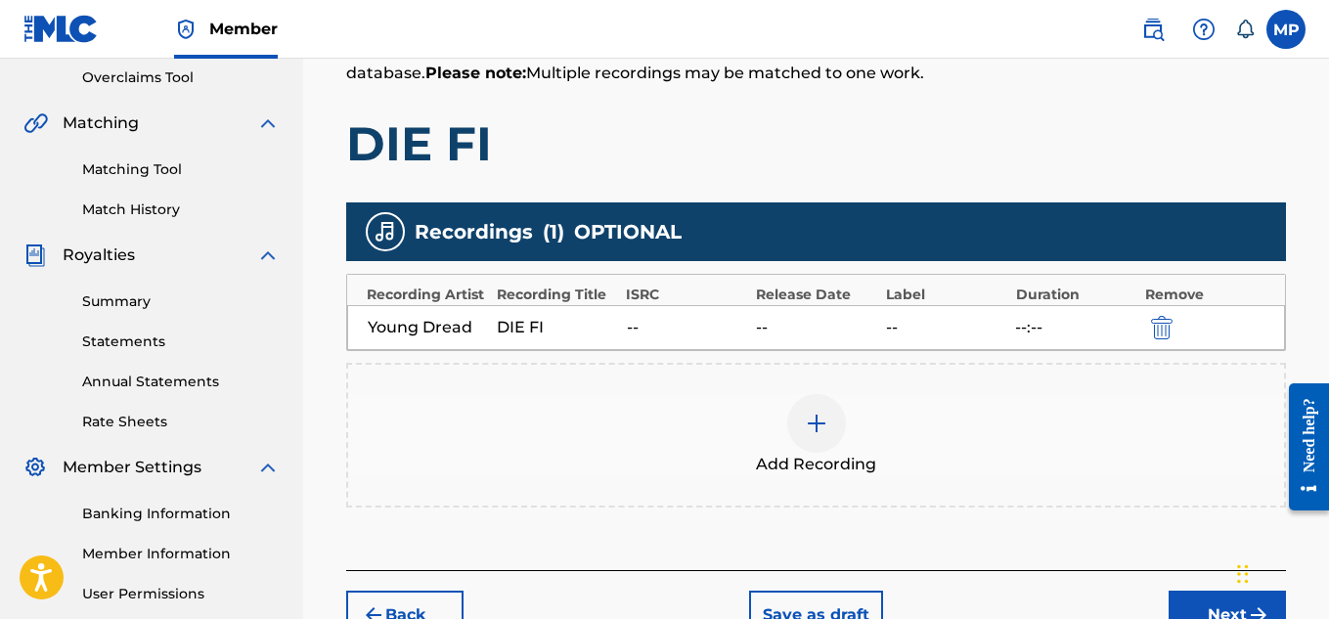
click at [1200, 591] on button "Next" at bounding box center [1227, 615] width 117 height 49
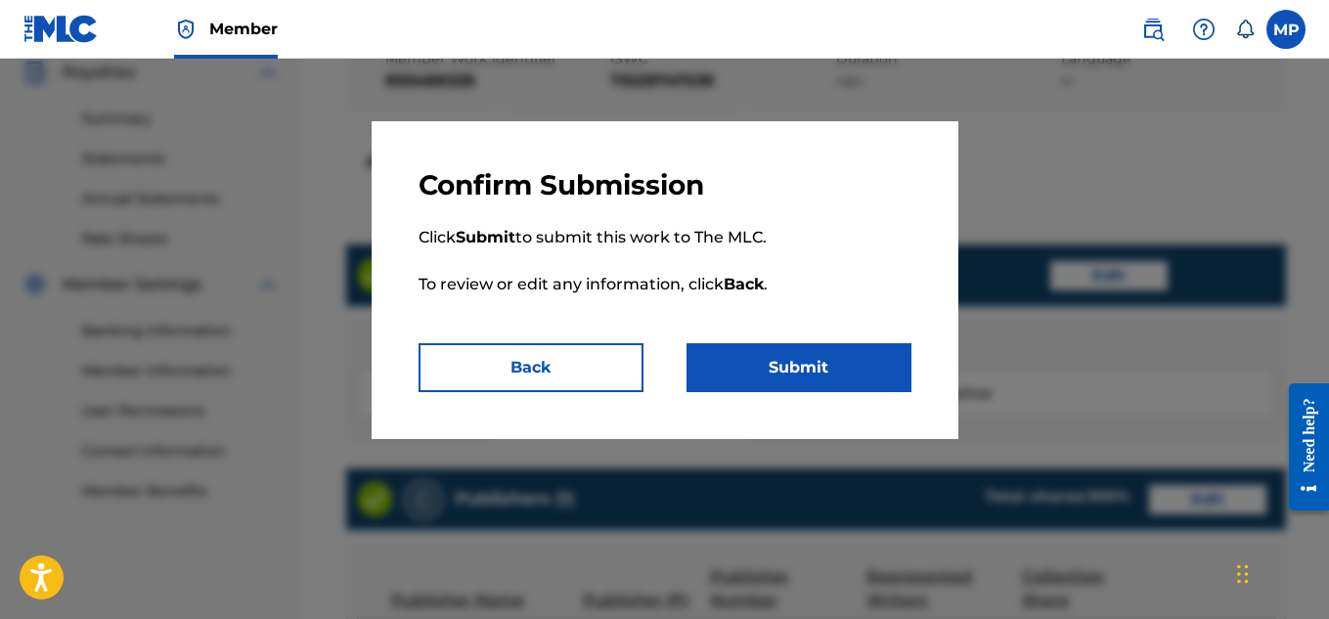
scroll to position [1097, 0]
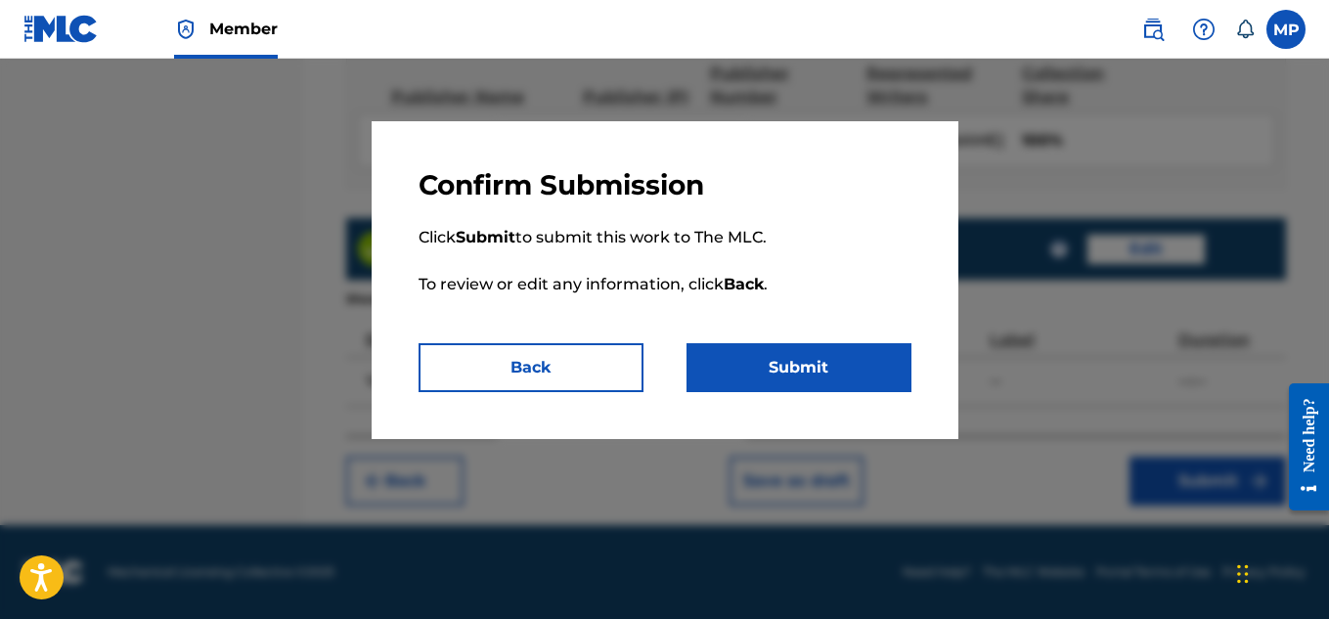
click at [790, 354] on button "Submit" at bounding box center [799, 367] width 225 height 49
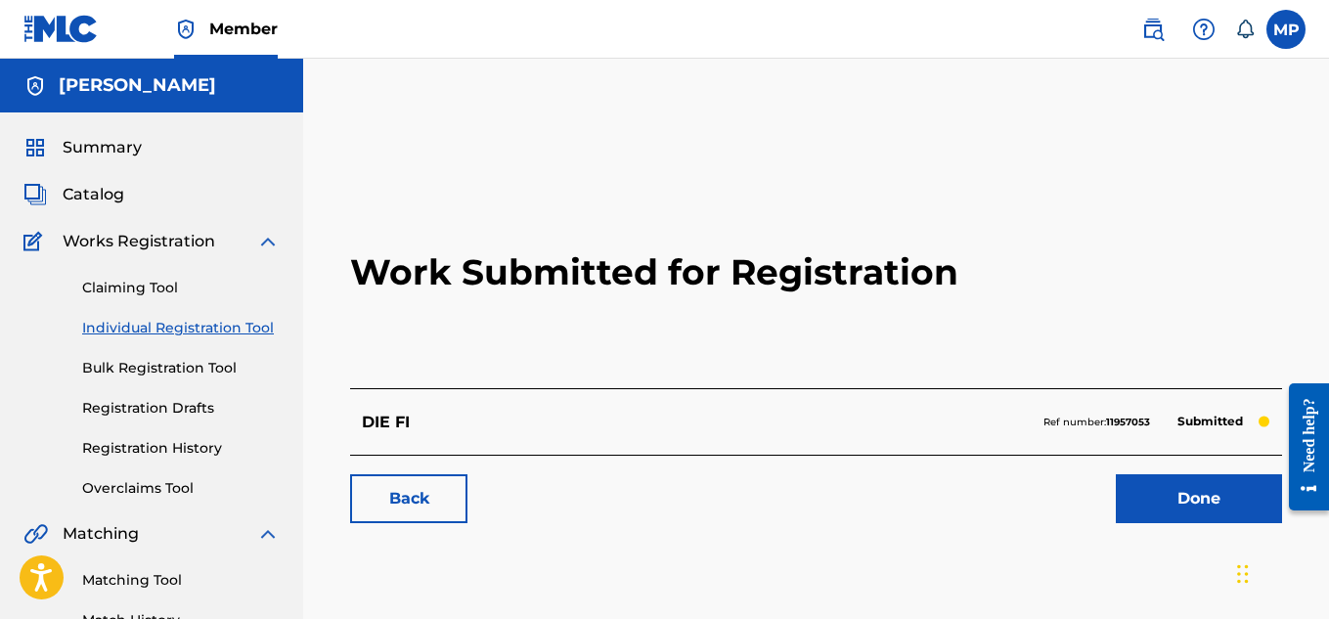
click at [448, 498] on link "Back" at bounding box center [408, 498] width 117 height 49
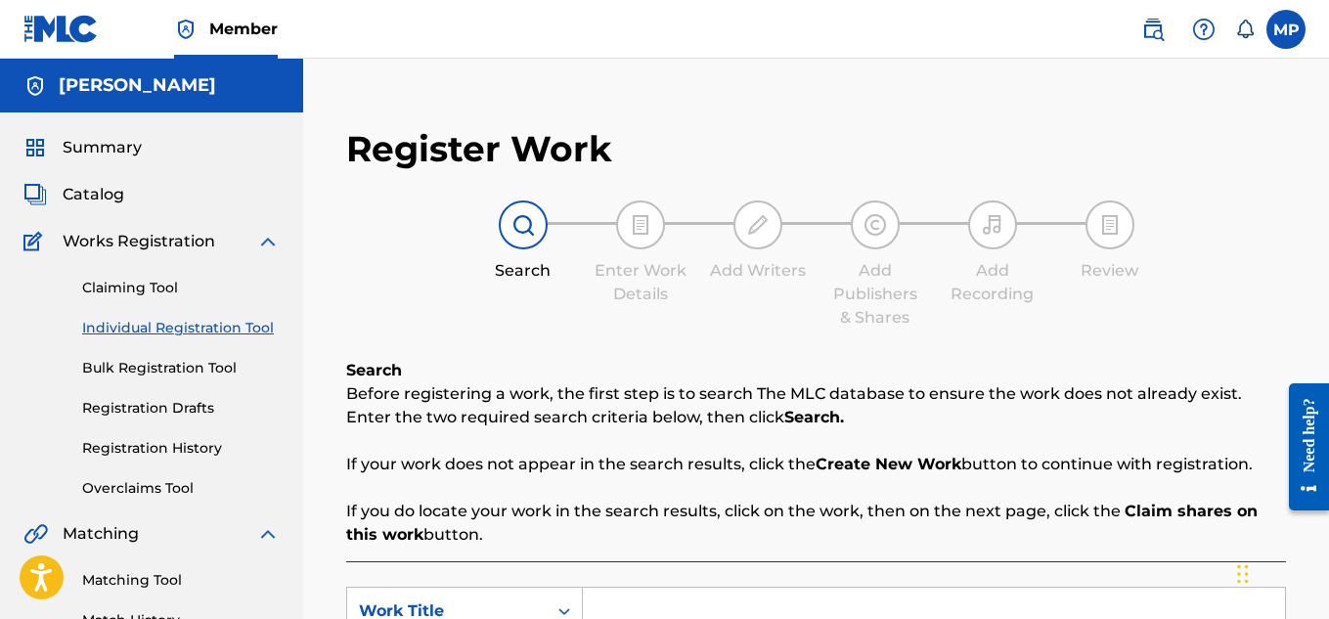
click at [798, 588] on input "Search Form" at bounding box center [934, 611] width 702 height 47
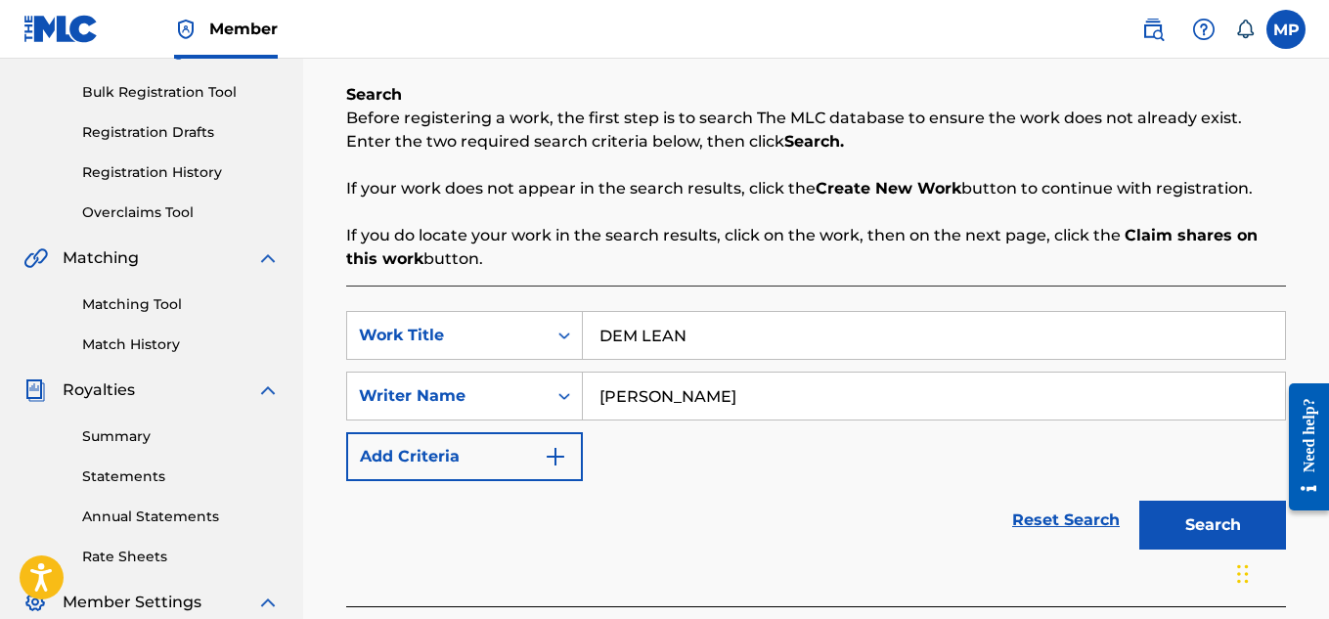
click at [1205, 525] on button "Search" at bounding box center [1212, 525] width 147 height 49
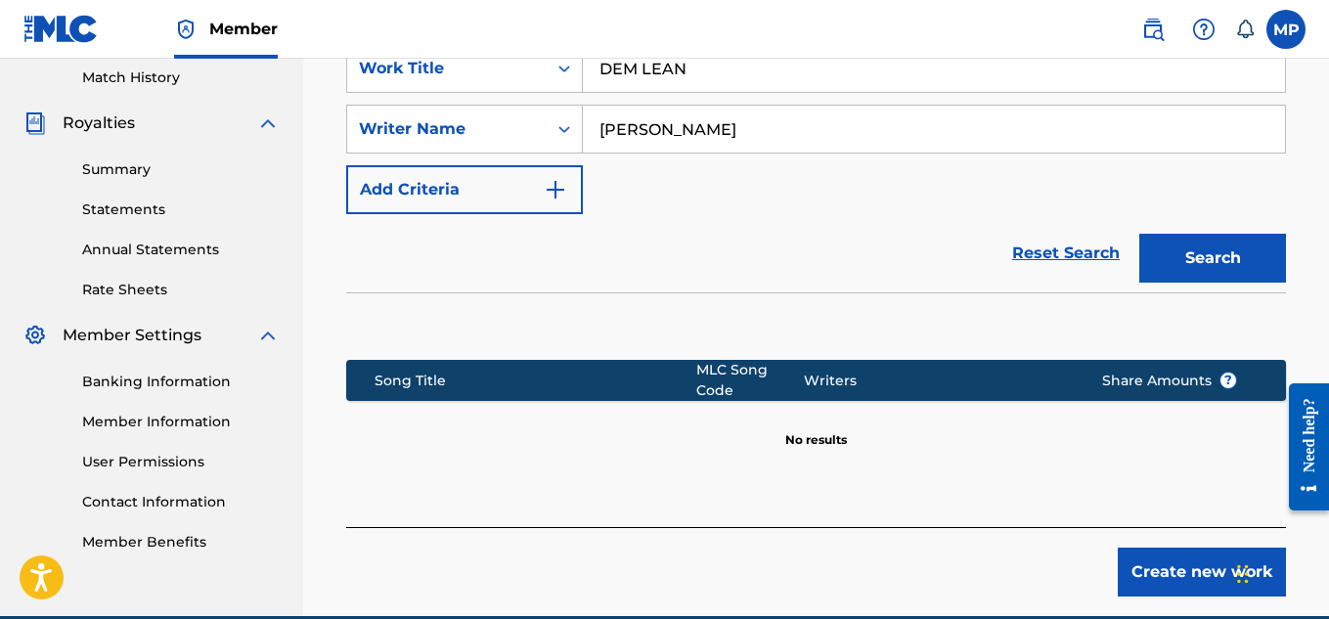
scroll to position [634, 0]
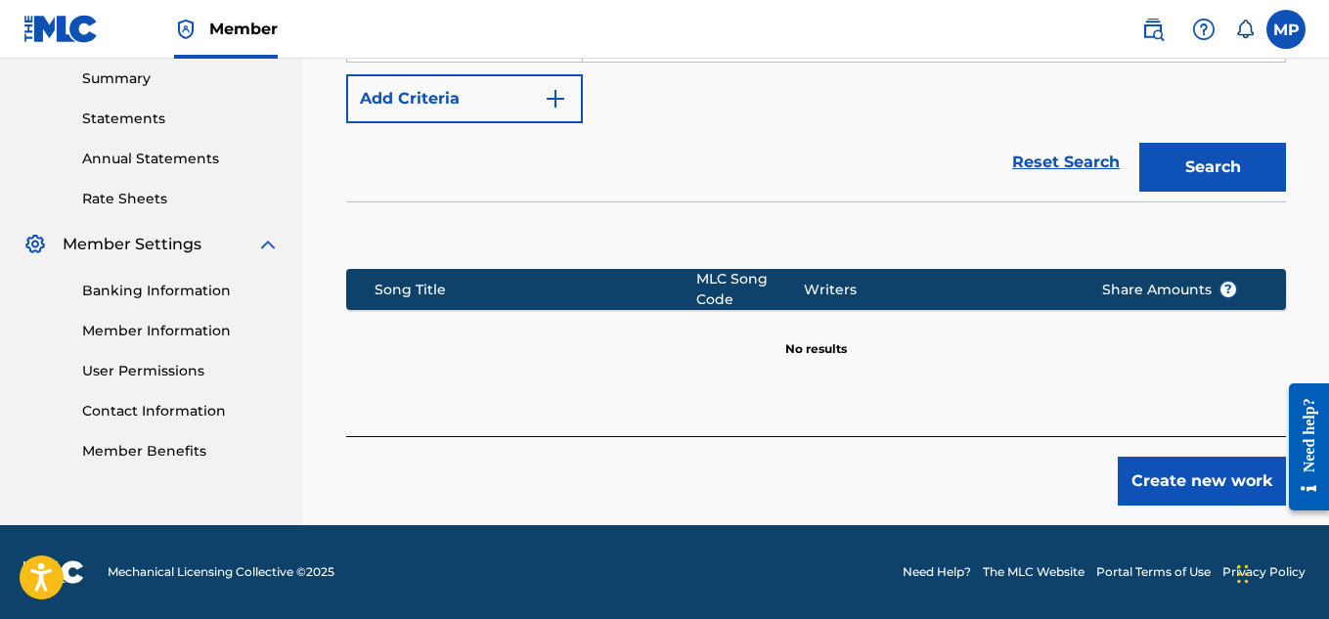
click at [1207, 484] on button "Create new work" at bounding box center [1202, 481] width 168 height 49
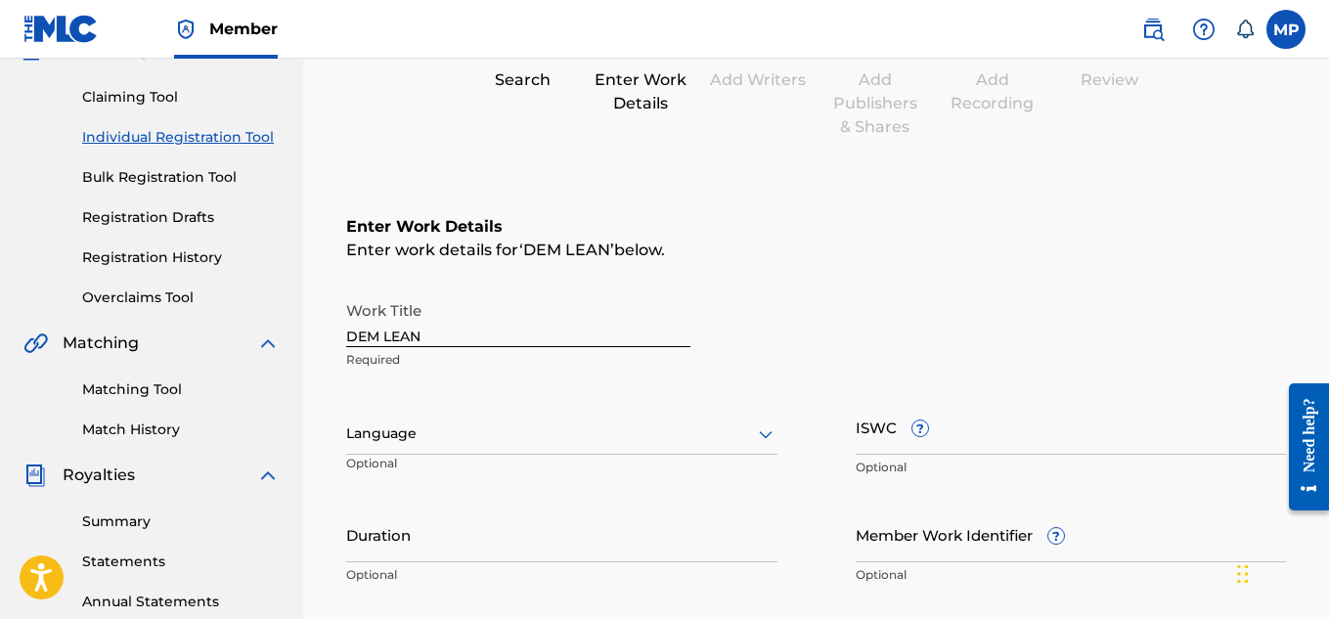
scroll to position [245, 0]
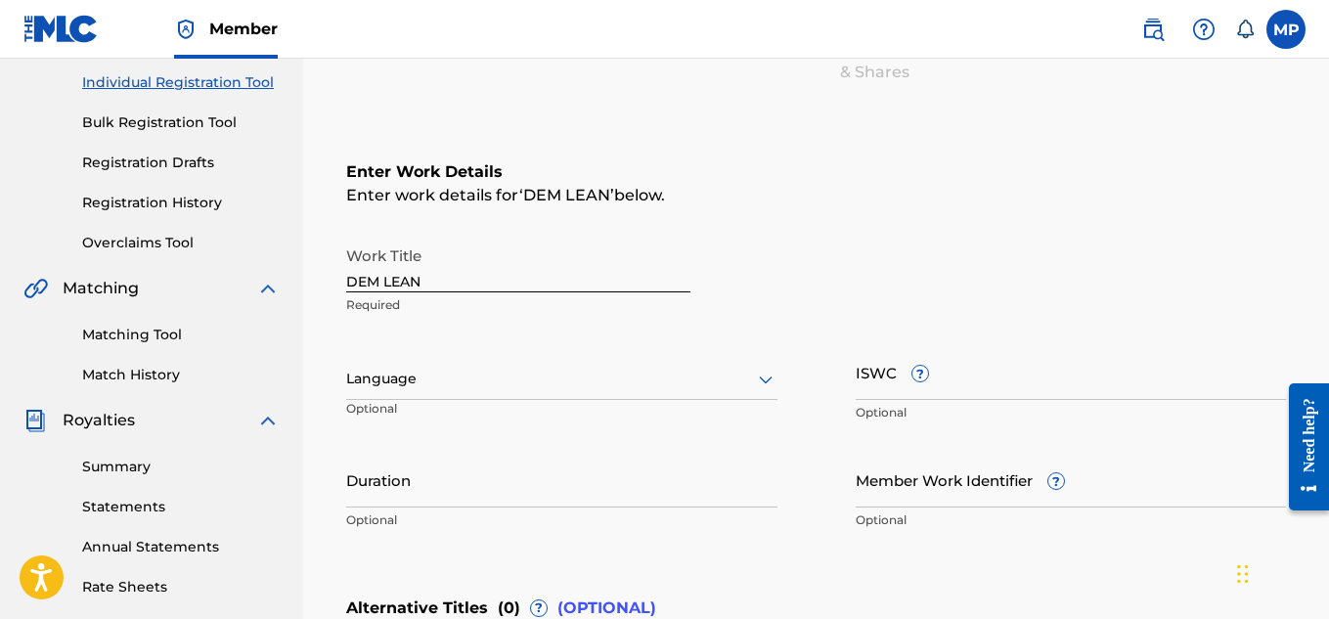
click at [947, 489] on input "Member Work Identifier ?" at bounding box center [1071, 480] width 431 height 56
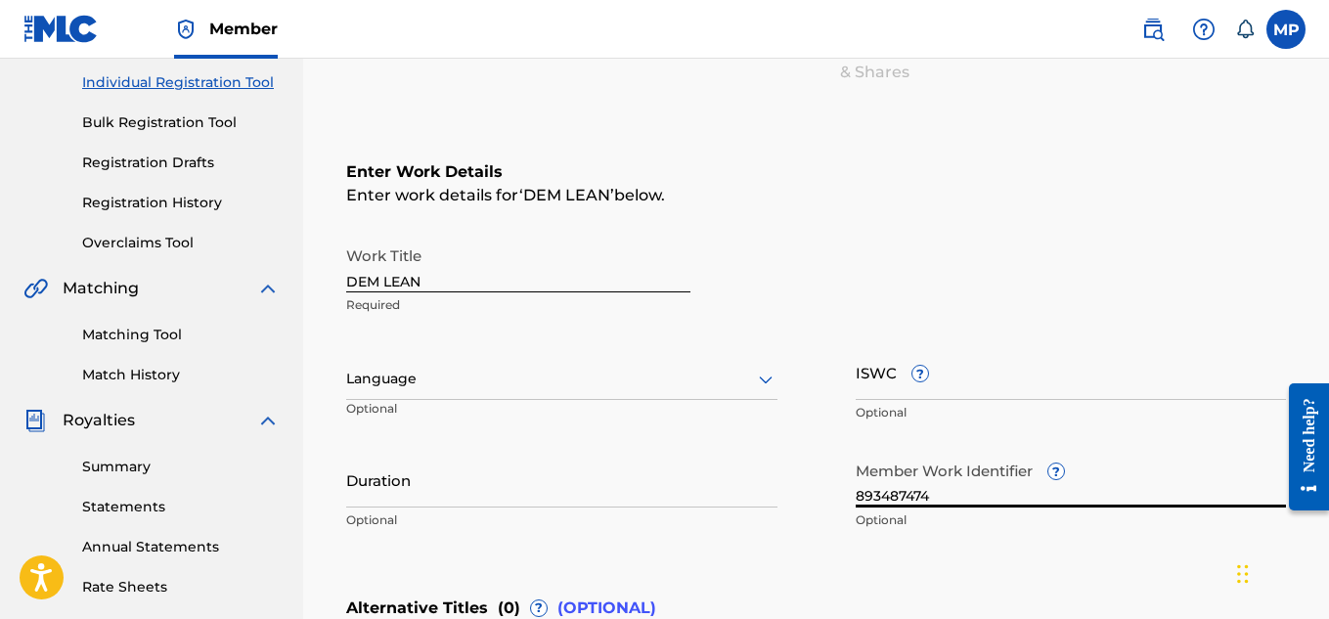
click at [939, 390] on input "ISWC ?" at bounding box center [1071, 372] width 431 height 56
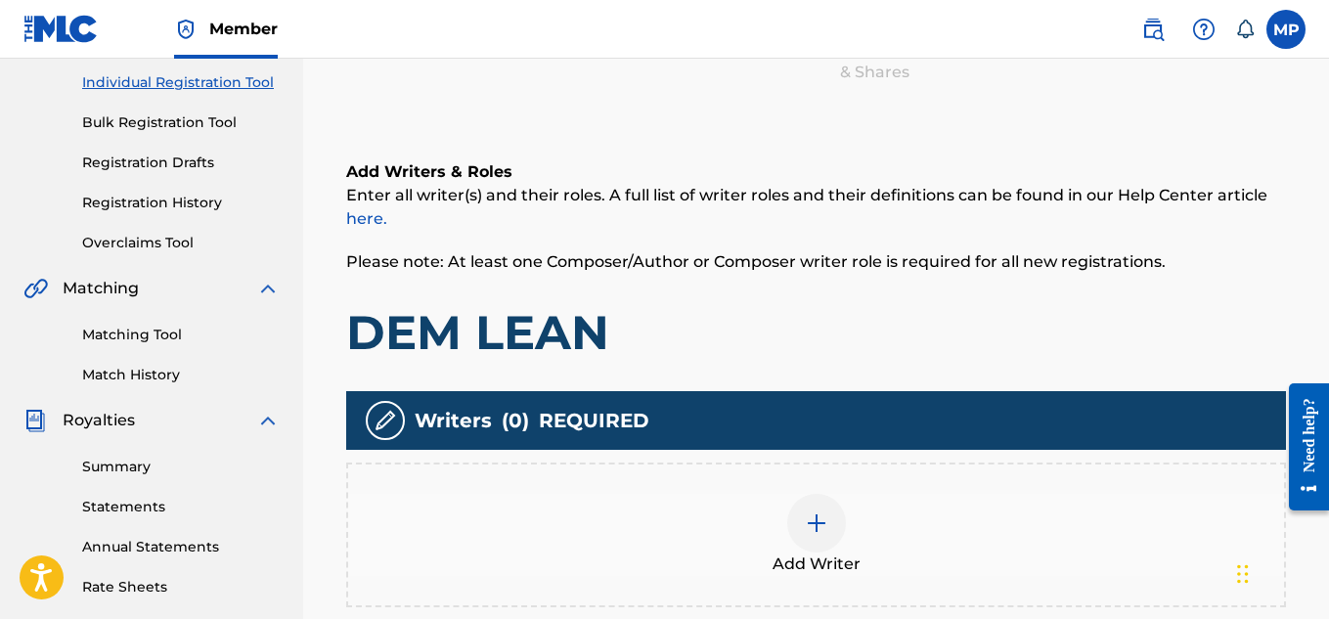
scroll to position [88, 0]
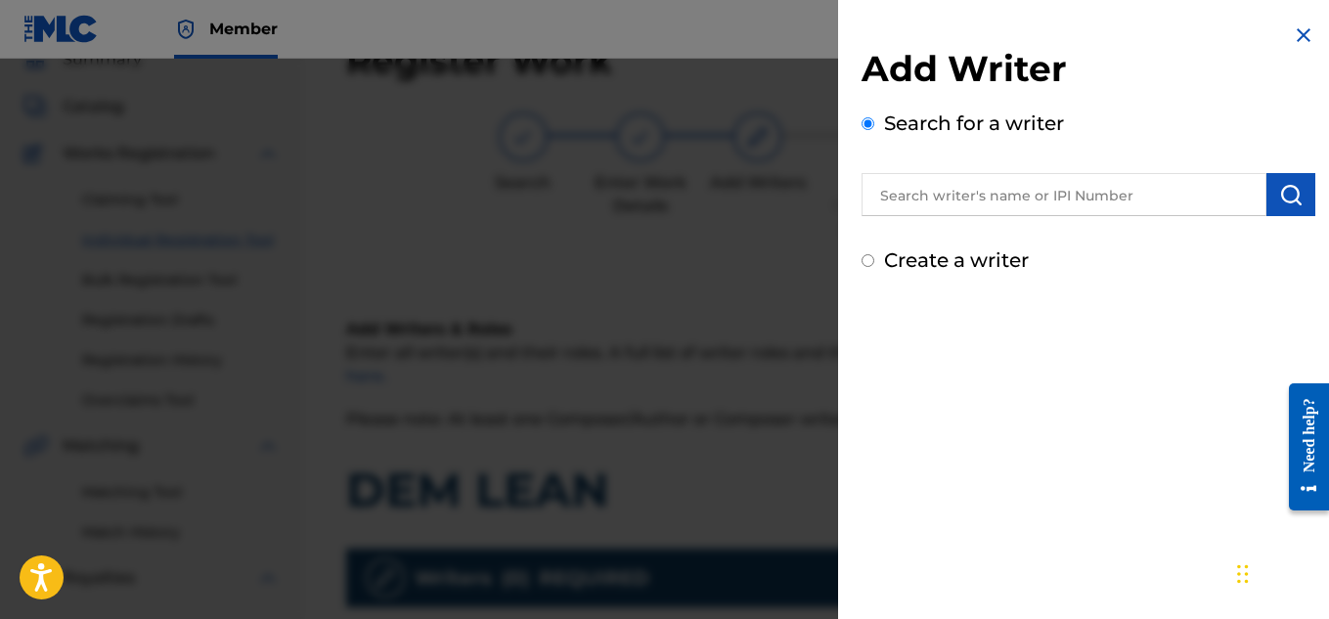
scroll to position [594, 0]
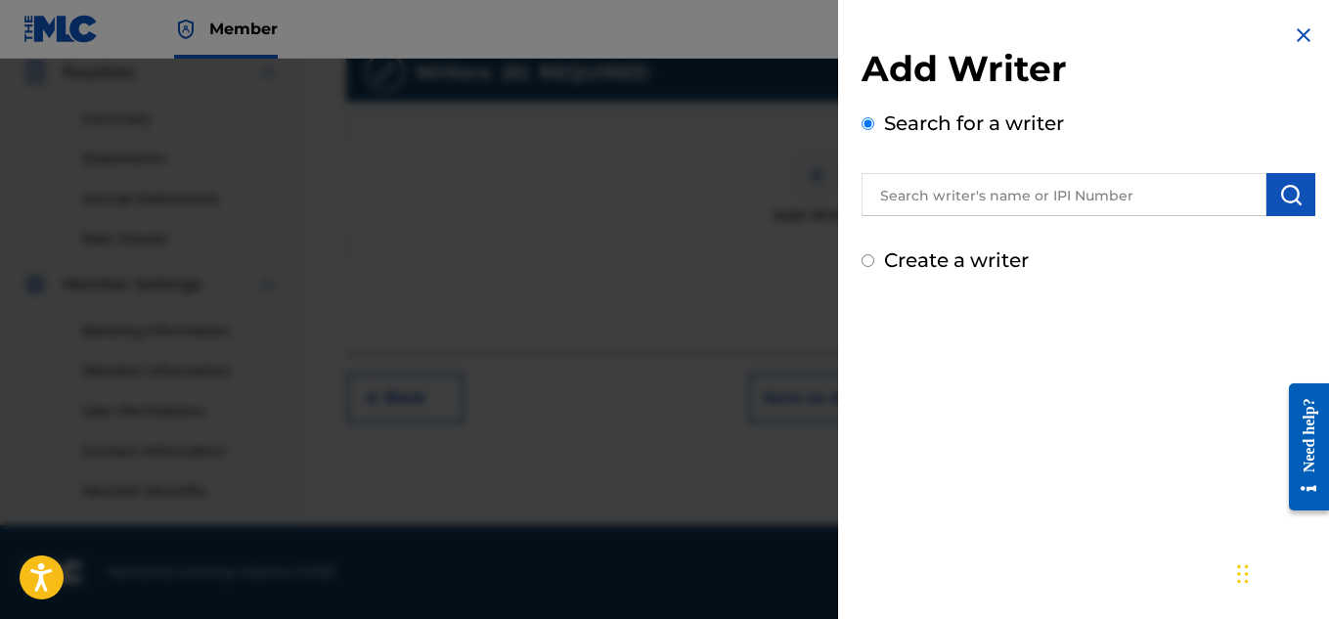
click at [1040, 198] on input "text" at bounding box center [1064, 194] width 405 height 43
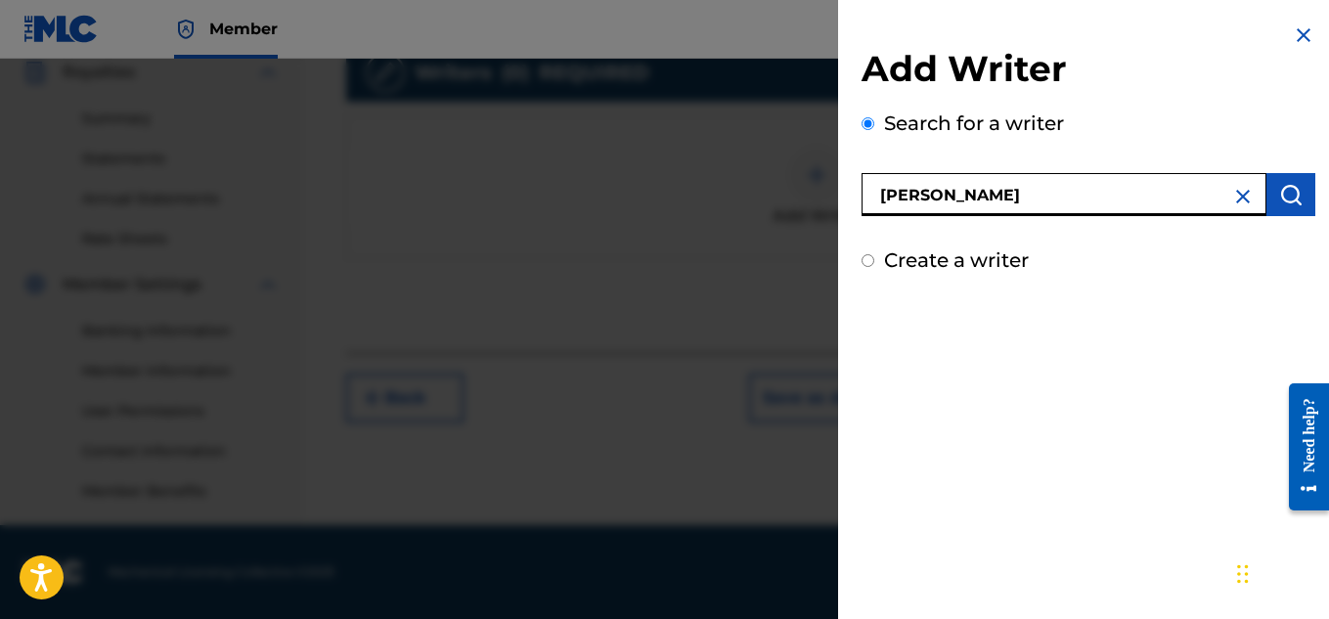
click at [1296, 201] on button "submit" at bounding box center [1290, 194] width 49 height 43
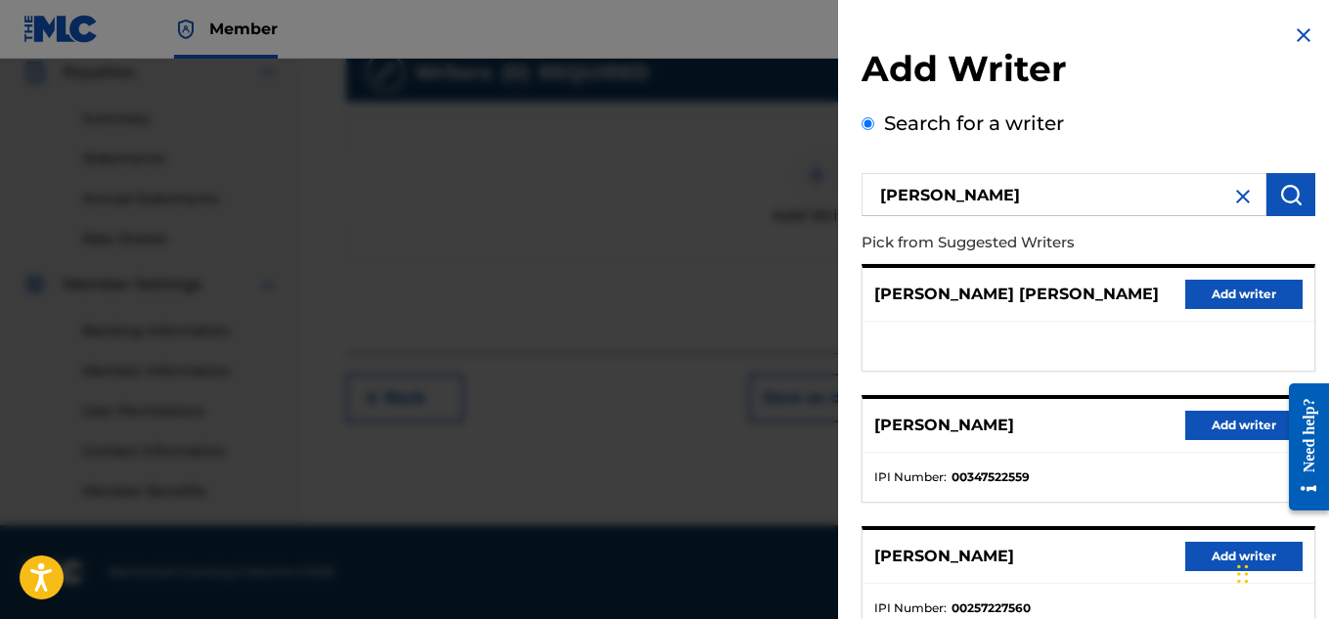
click at [1213, 424] on button "Add writer" at bounding box center [1243, 425] width 117 height 29
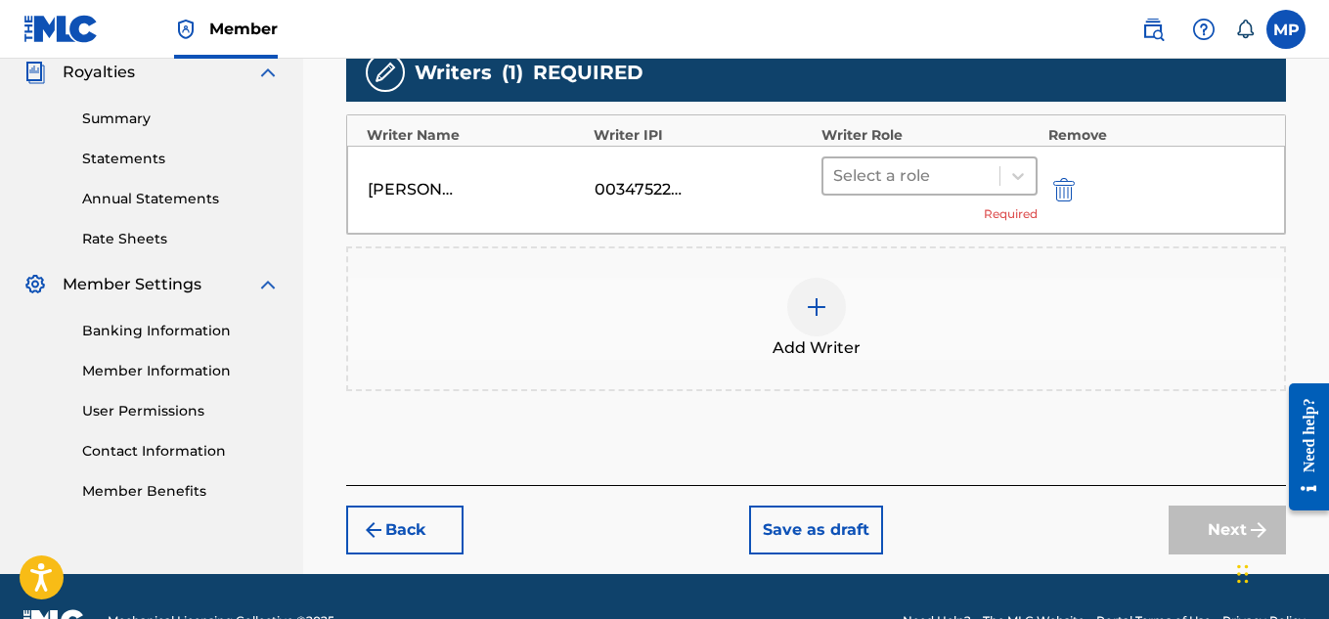
click at [949, 192] on div "Select a role" at bounding box center [911, 175] width 177 height 35
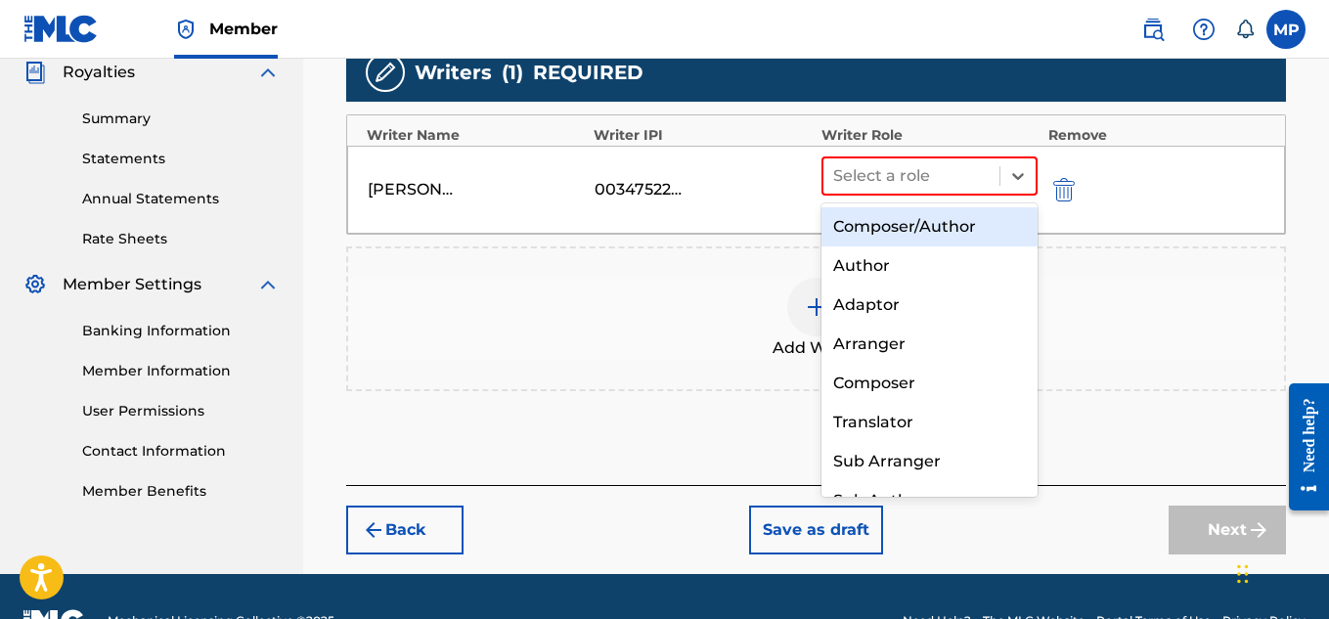
click at [921, 219] on div "Composer/Author" at bounding box center [930, 226] width 217 height 39
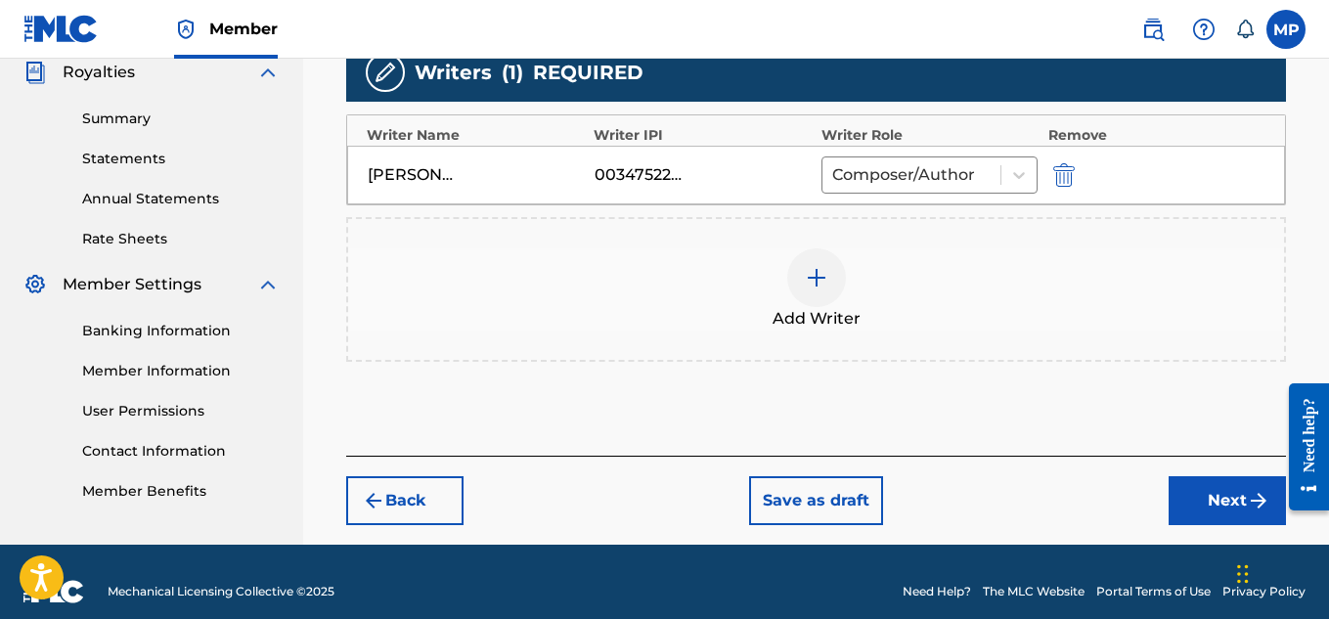
click at [1185, 481] on button "Next" at bounding box center [1227, 500] width 117 height 49
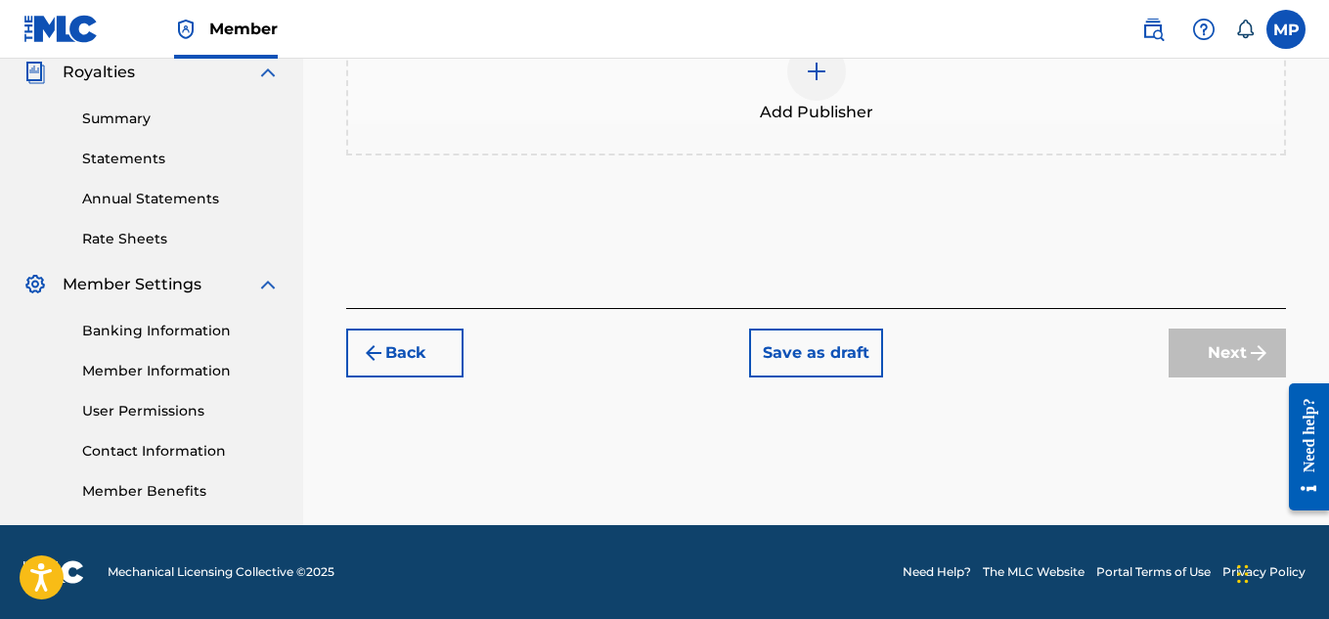
scroll to position [88, 0]
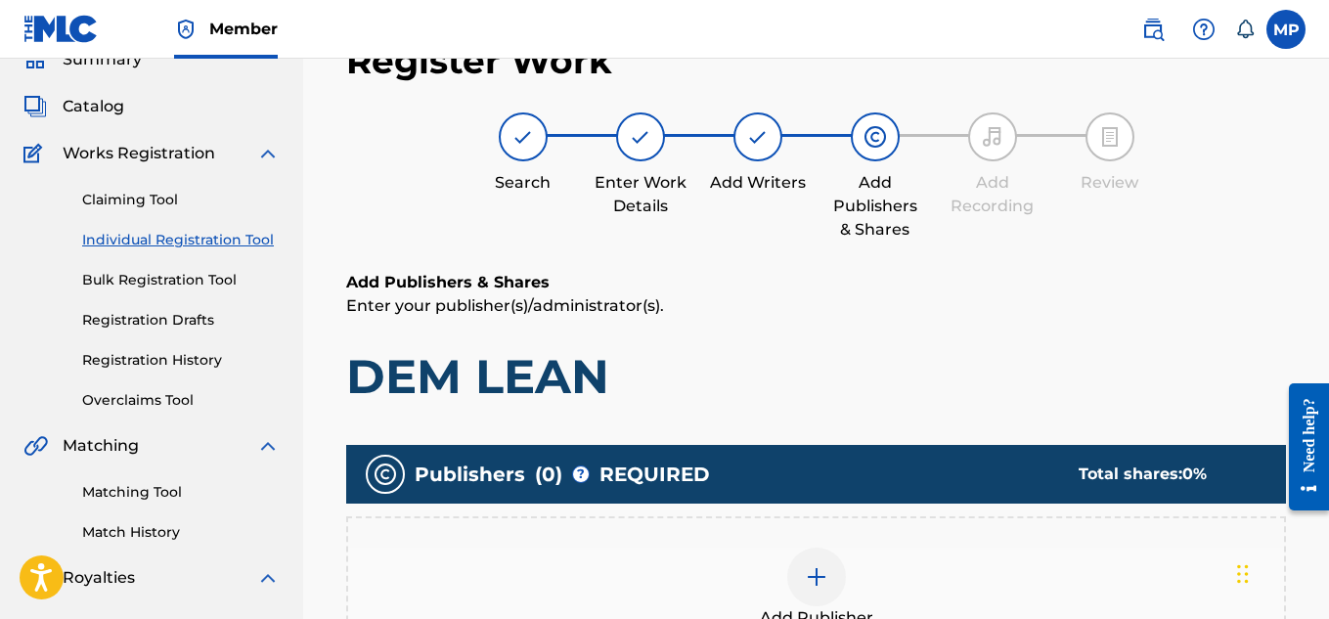
click at [810, 548] on div at bounding box center [816, 577] width 59 height 59
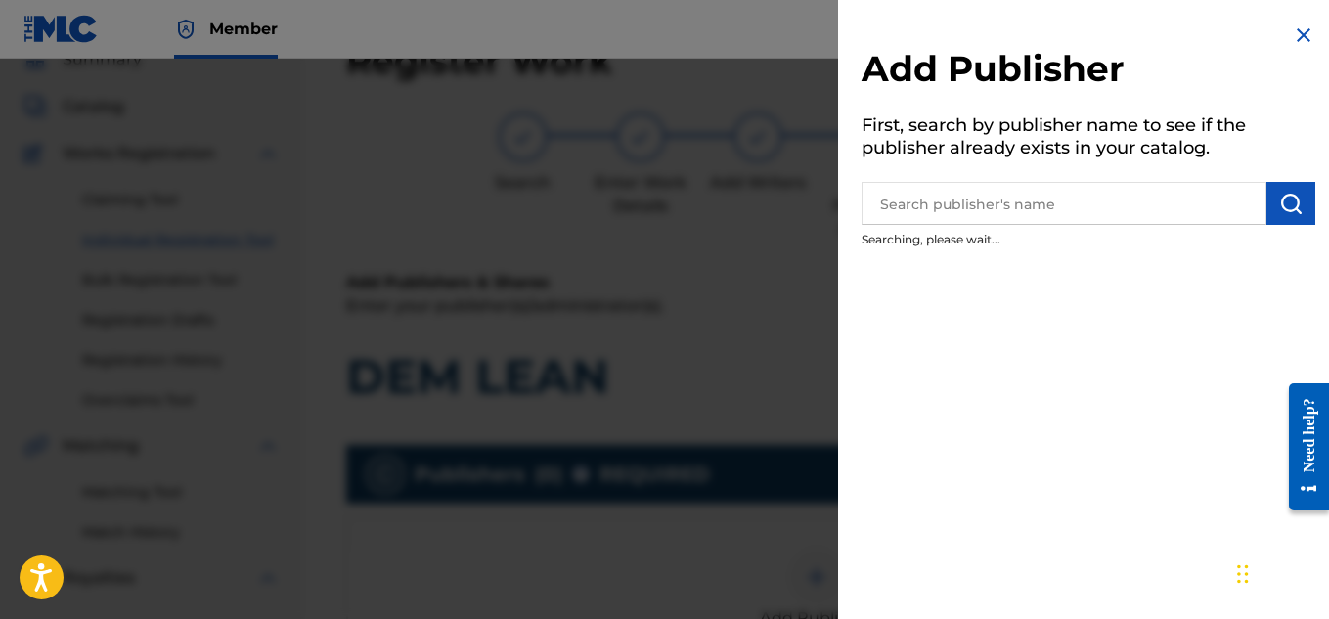
scroll to position [433, 0]
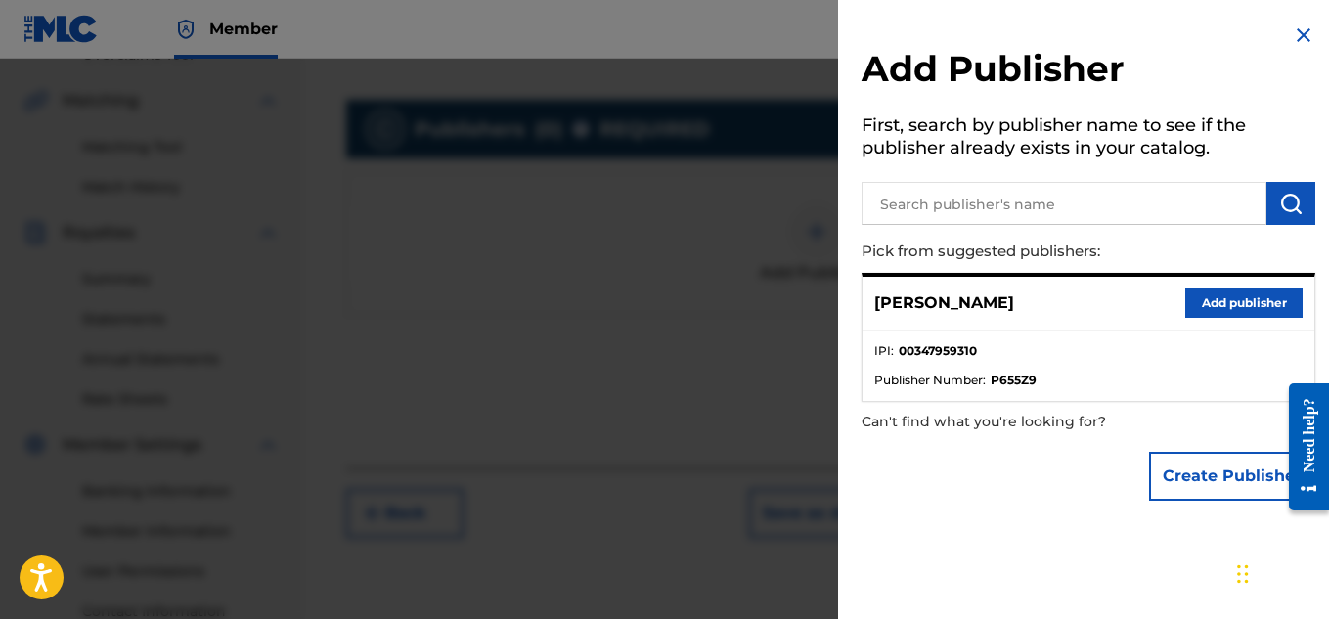
click at [1222, 302] on button "Add publisher" at bounding box center [1243, 303] width 117 height 29
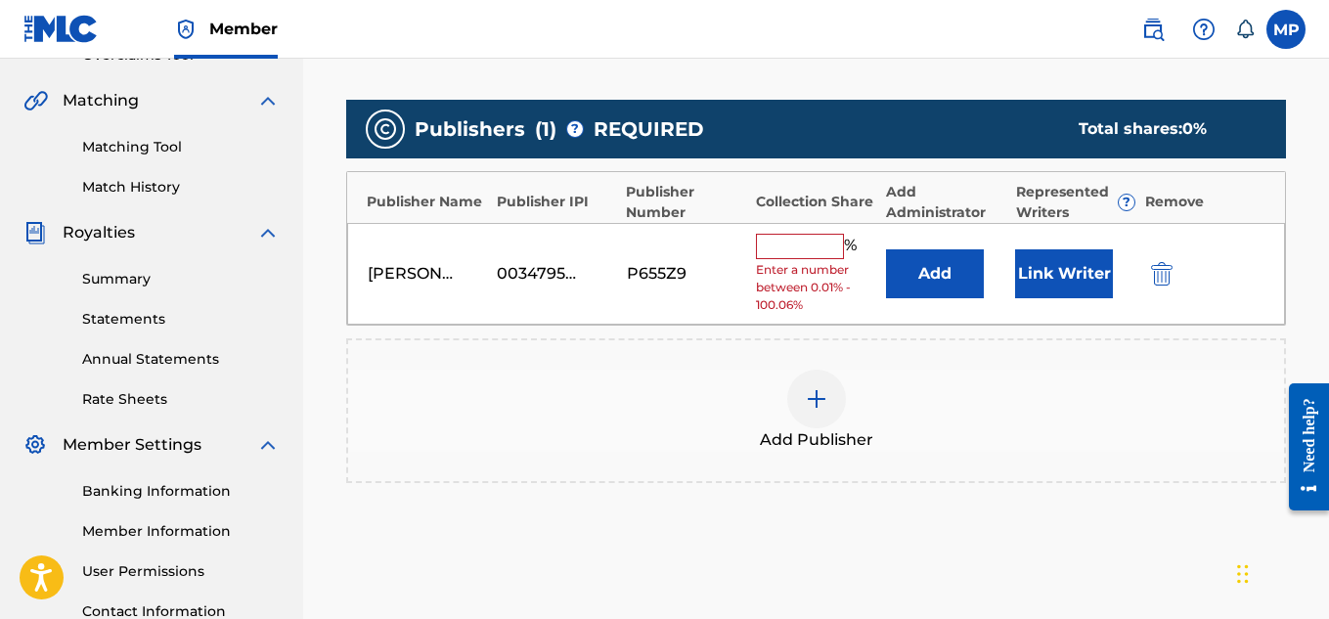
click at [782, 252] on input "text" at bounding box center [800, 246] width 88 height 25
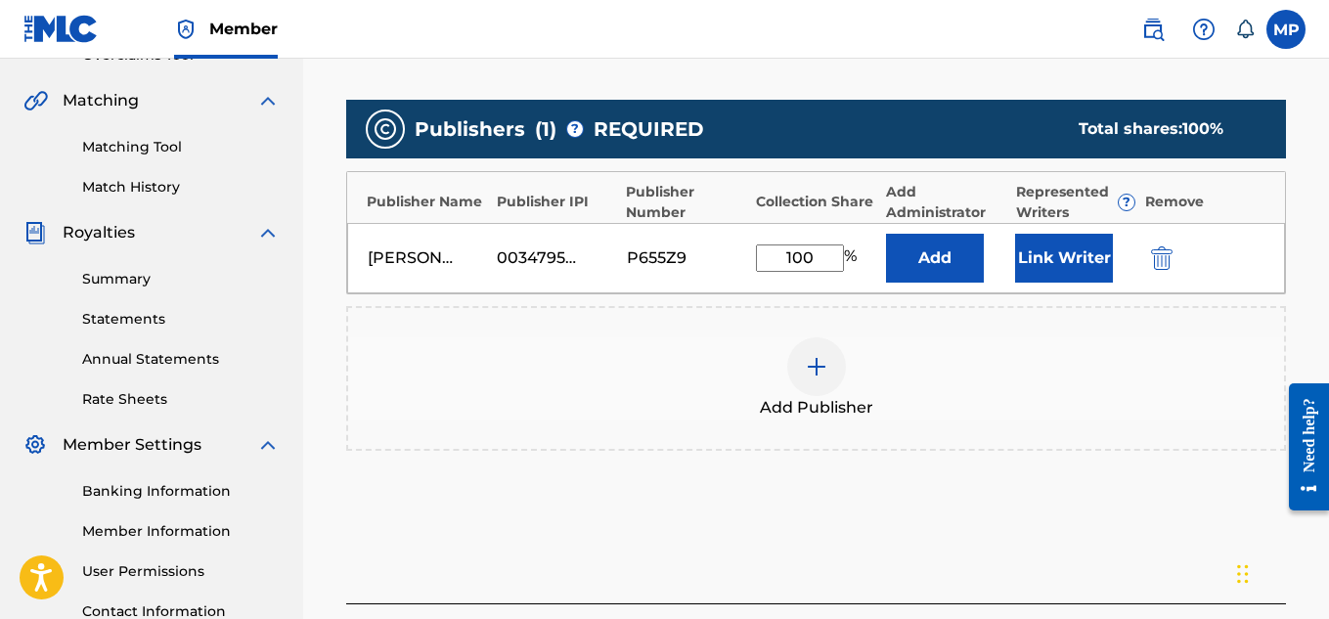
click at [1030, 257] on button "Link Writer" at bounding box center [1064, 258] width 98 height 49
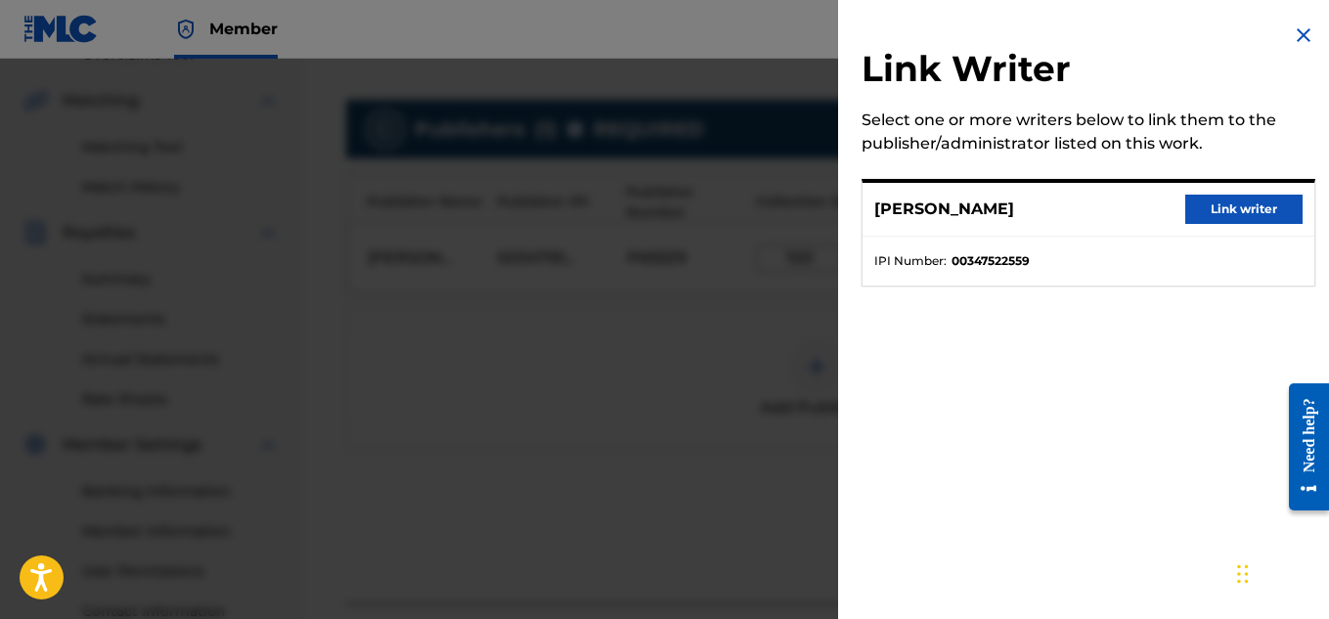
click at [1205, 217] on button "Link writer" at bounding box center [1243, 209] width 117 height 29
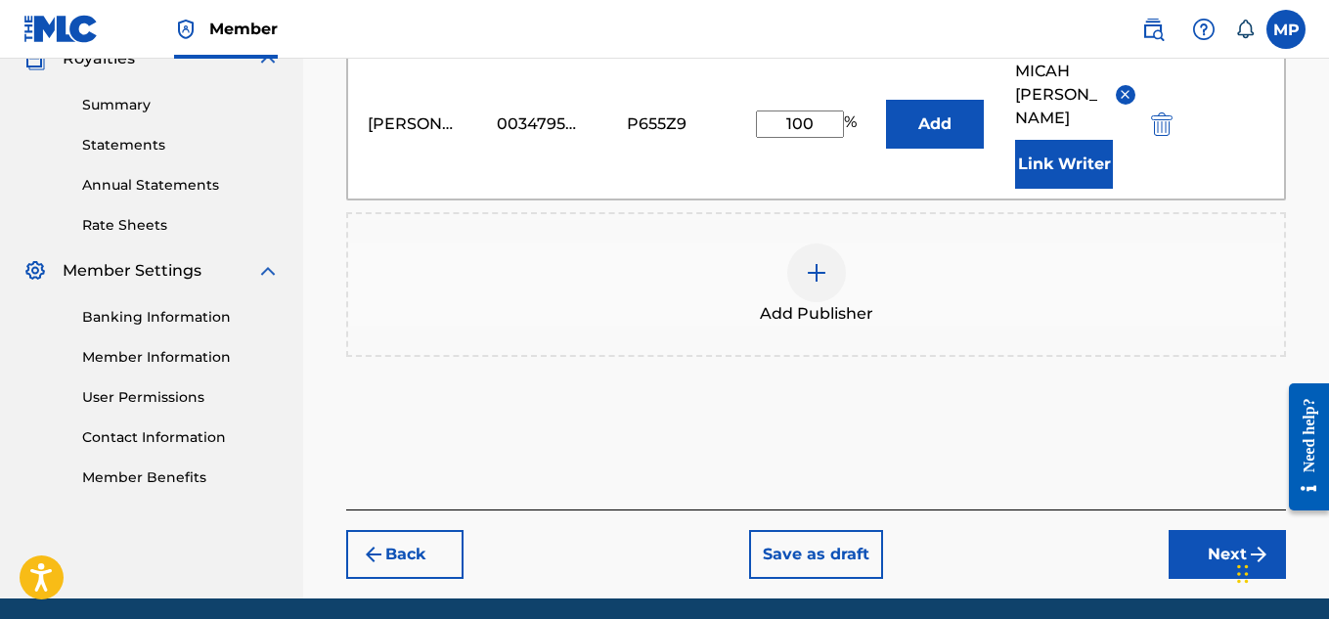
scroll to position [612, 0]
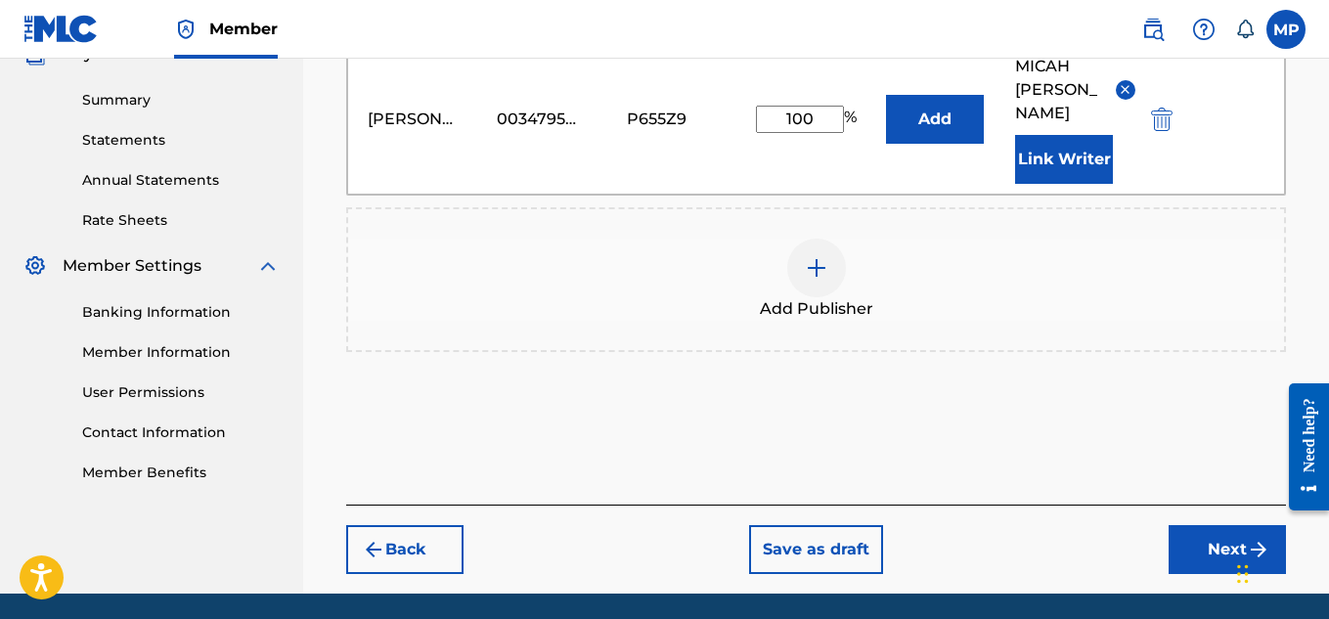
click at [1186, 525] on button "Next" at bounding box center [1227, 549] width 117 height 49
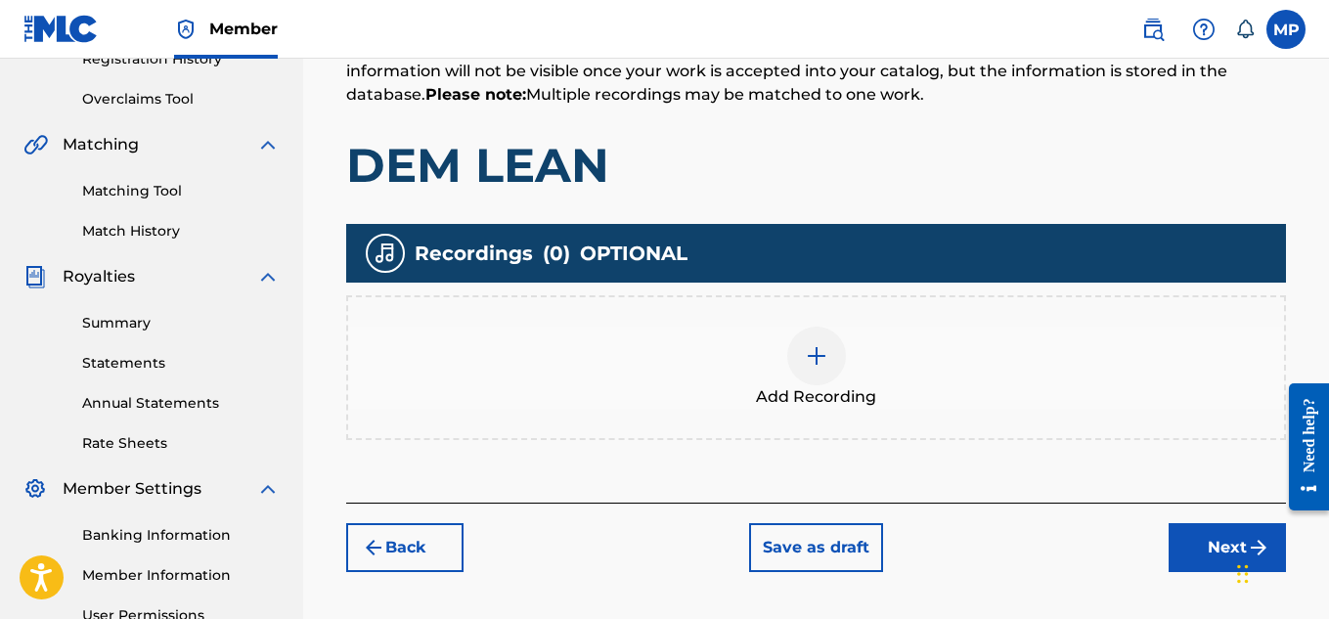
scroll to position [420, 0]
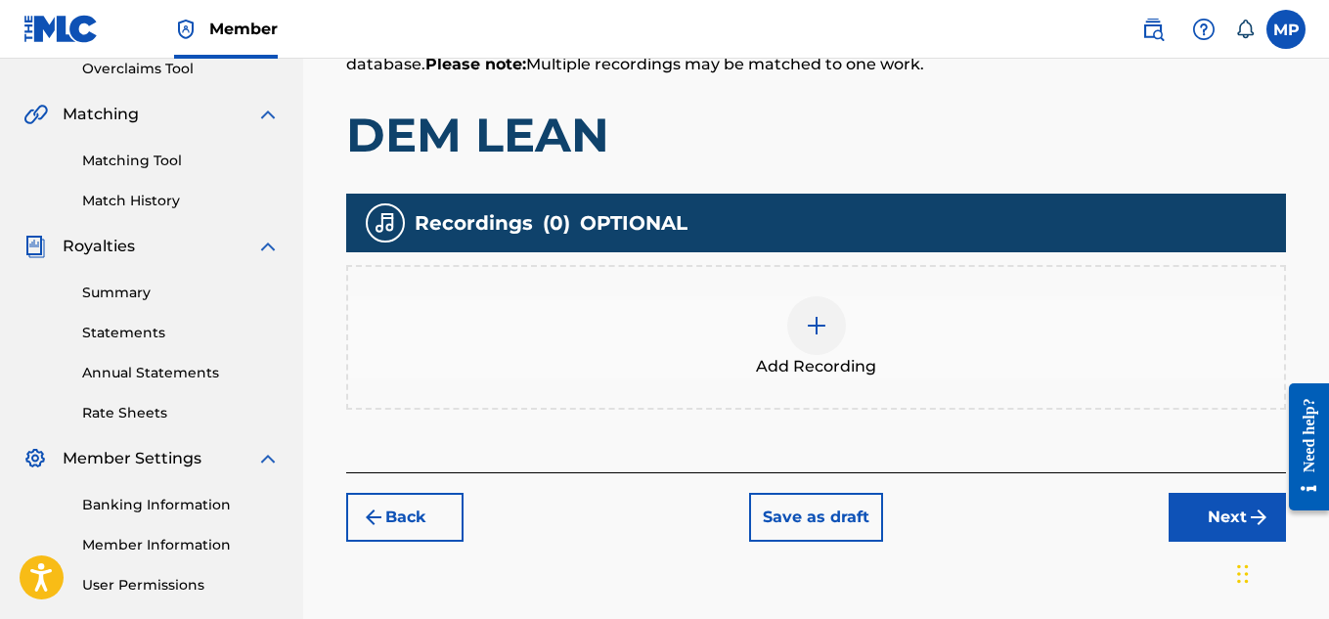
click at [820, 330] on img at bounding box center [816, 325] width 23 height 23
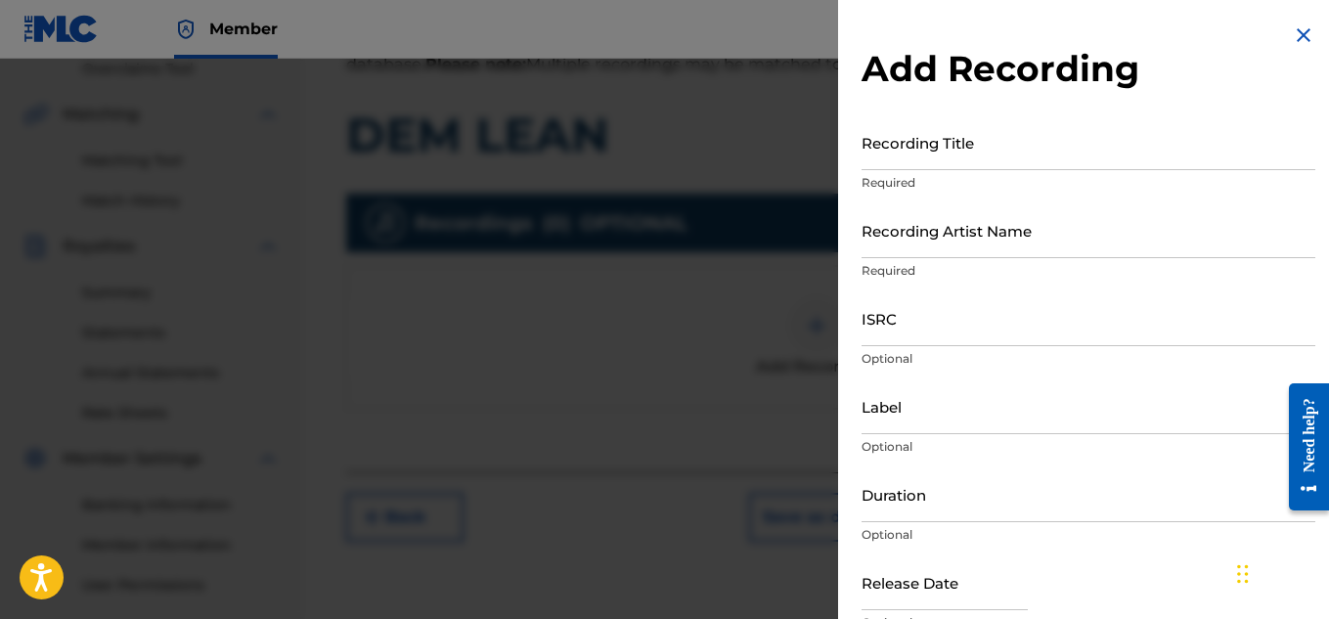
click at [979, 158] on input "Recording Title" at bounding box center [1089, 142] width 454 height 56
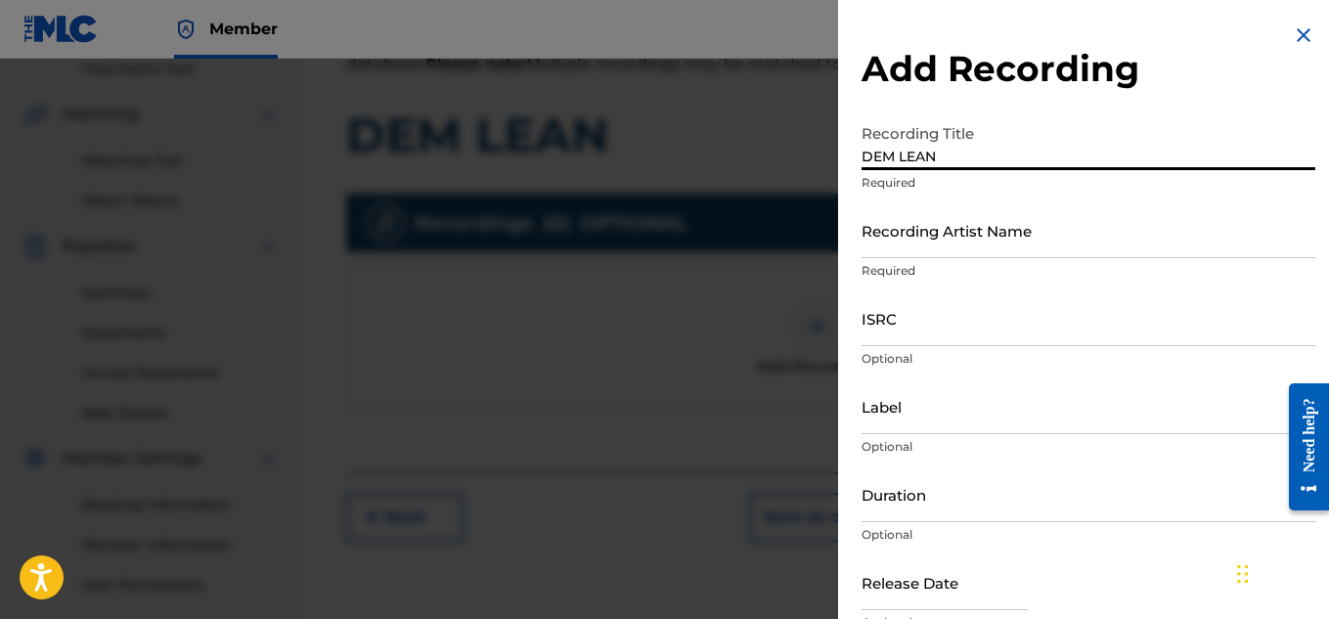
click at [941, 239] on input "Recording Artist Name" at bounding box center [1089, 230] width 454 height 56
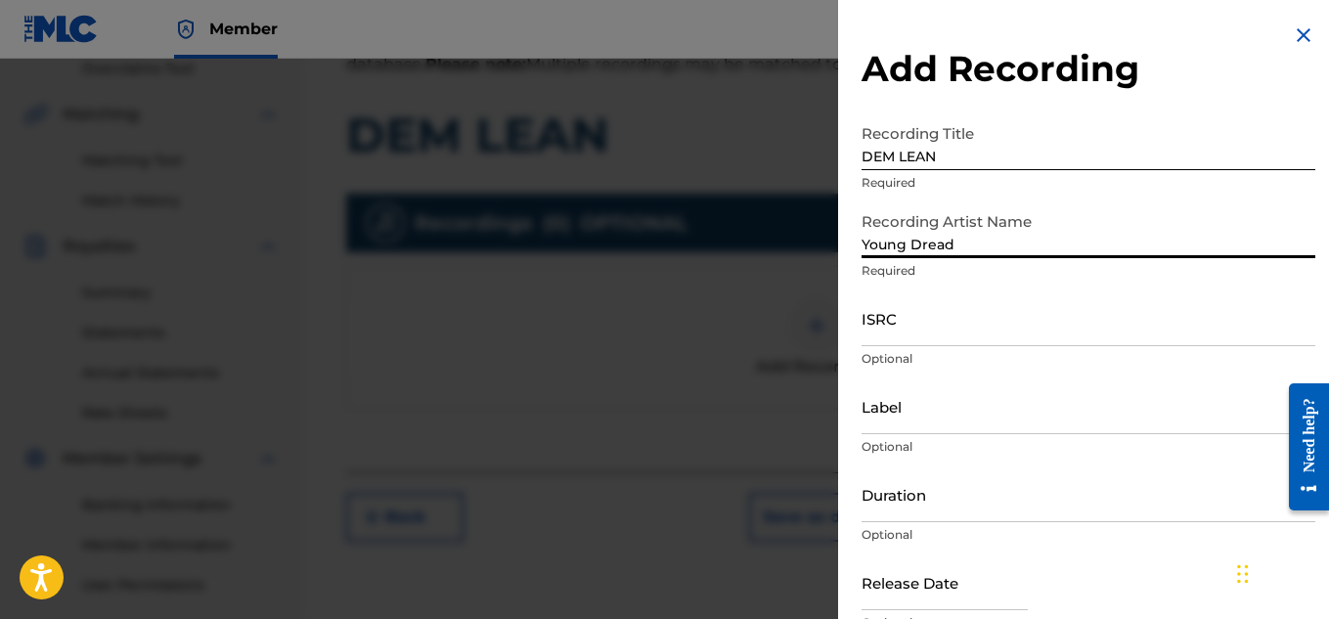
scroll to position [96, 0]
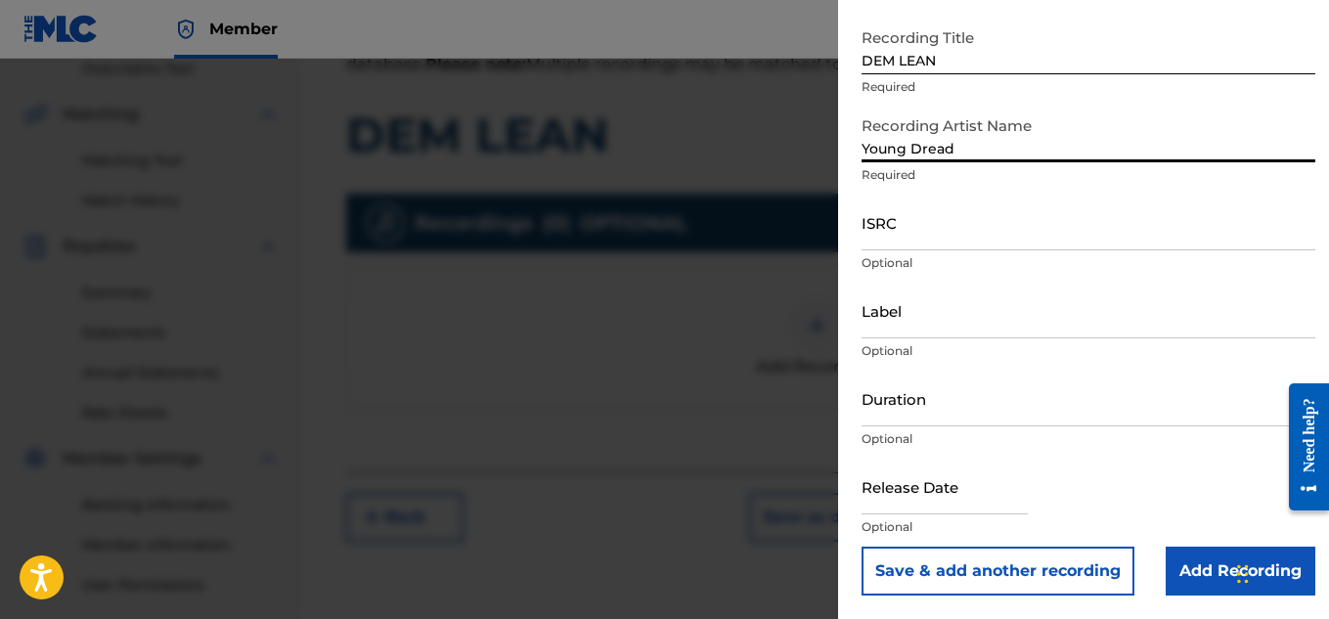
click at [1174, 556] on input "Add Recording" at bounding box center [1241, 571] width 150 height 49
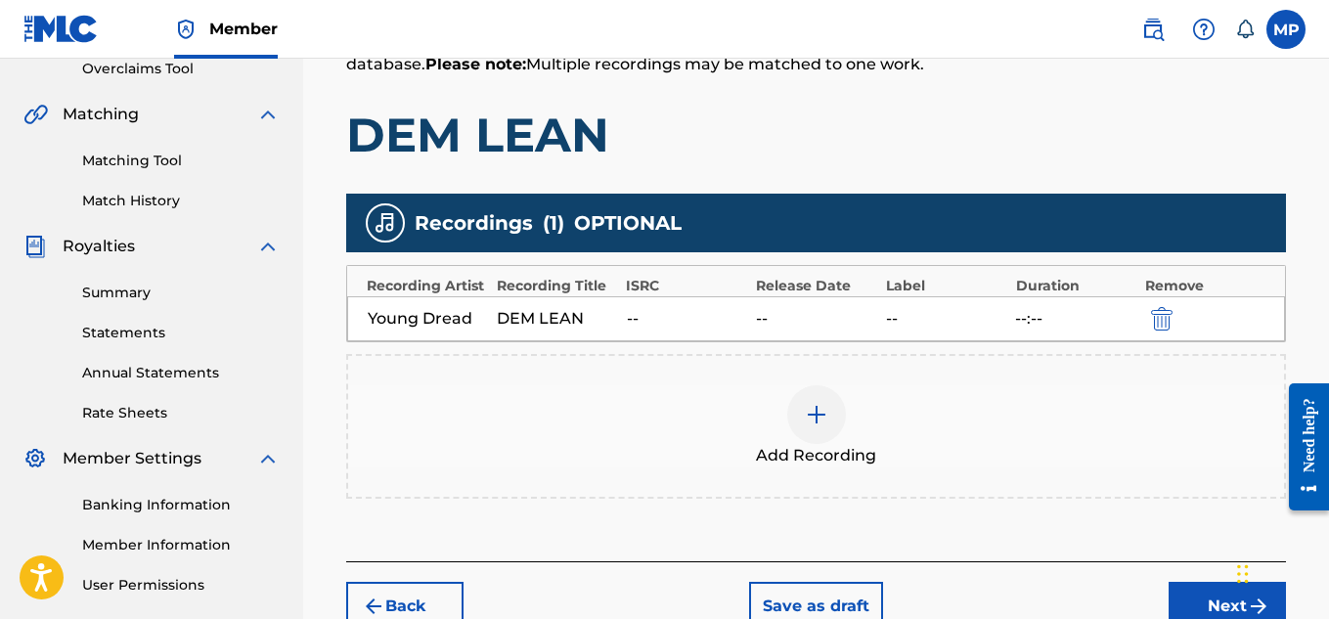
scroll to position [0, 0]
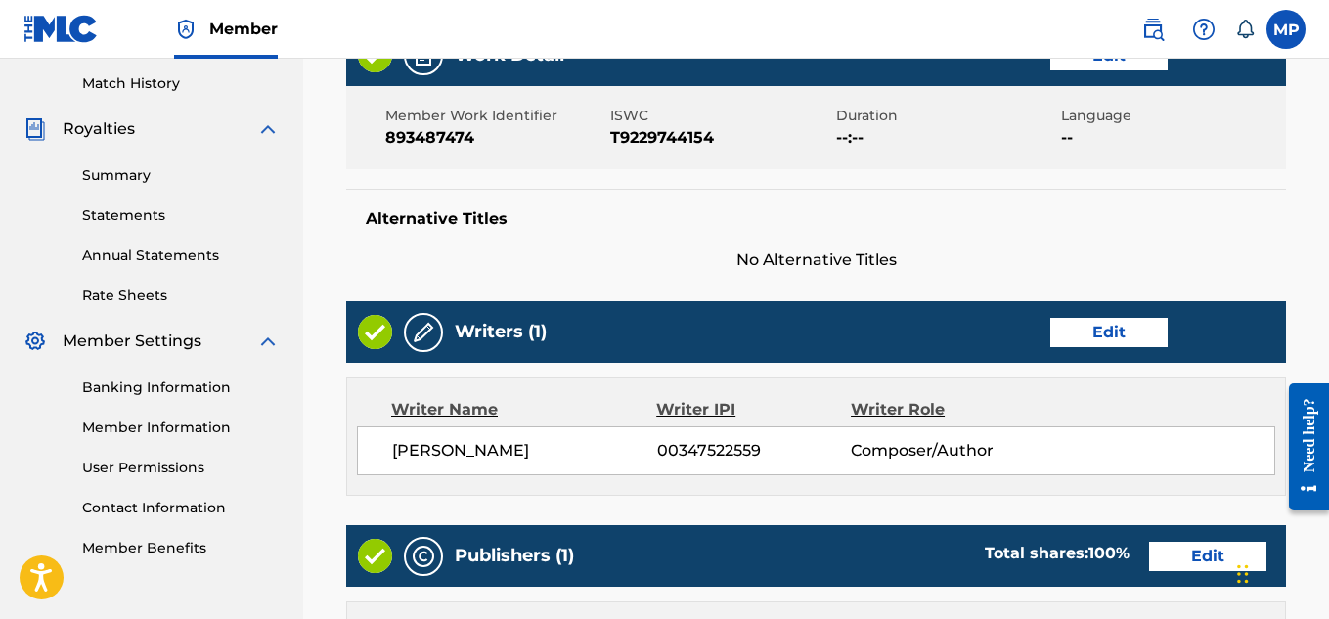
click at [1137, 70] on button "Edit" at bounding box center [1108, 55] width 117 height 29
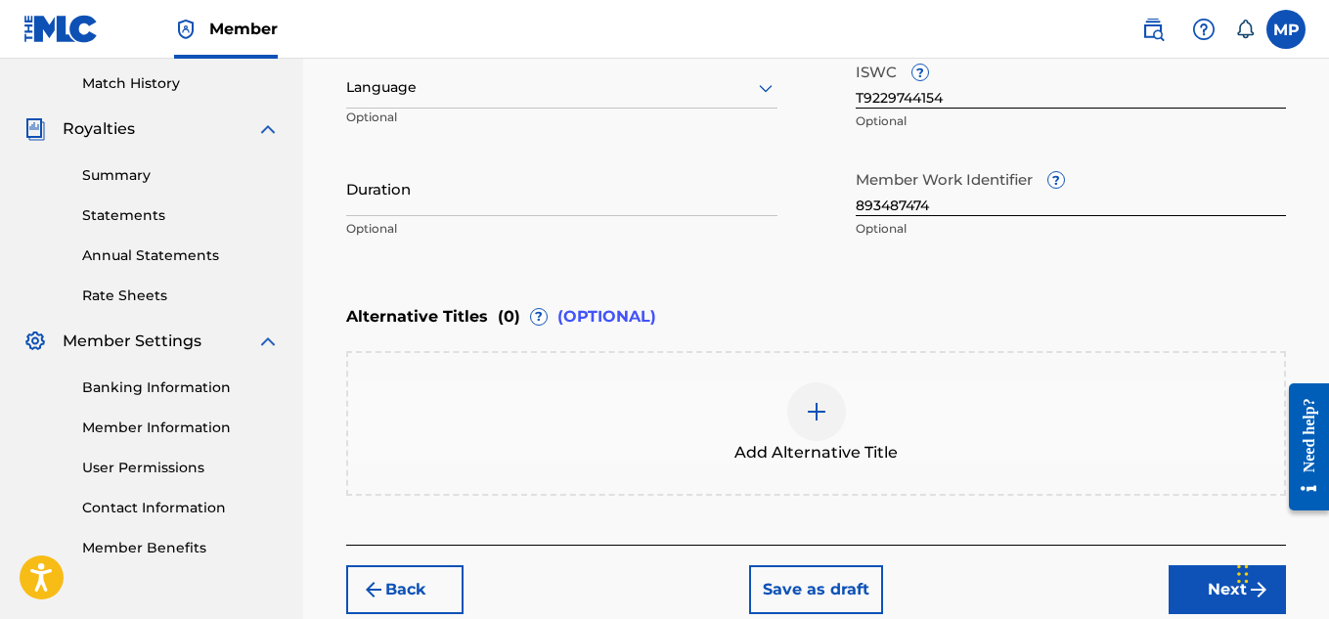
scroll to position [645, 0]
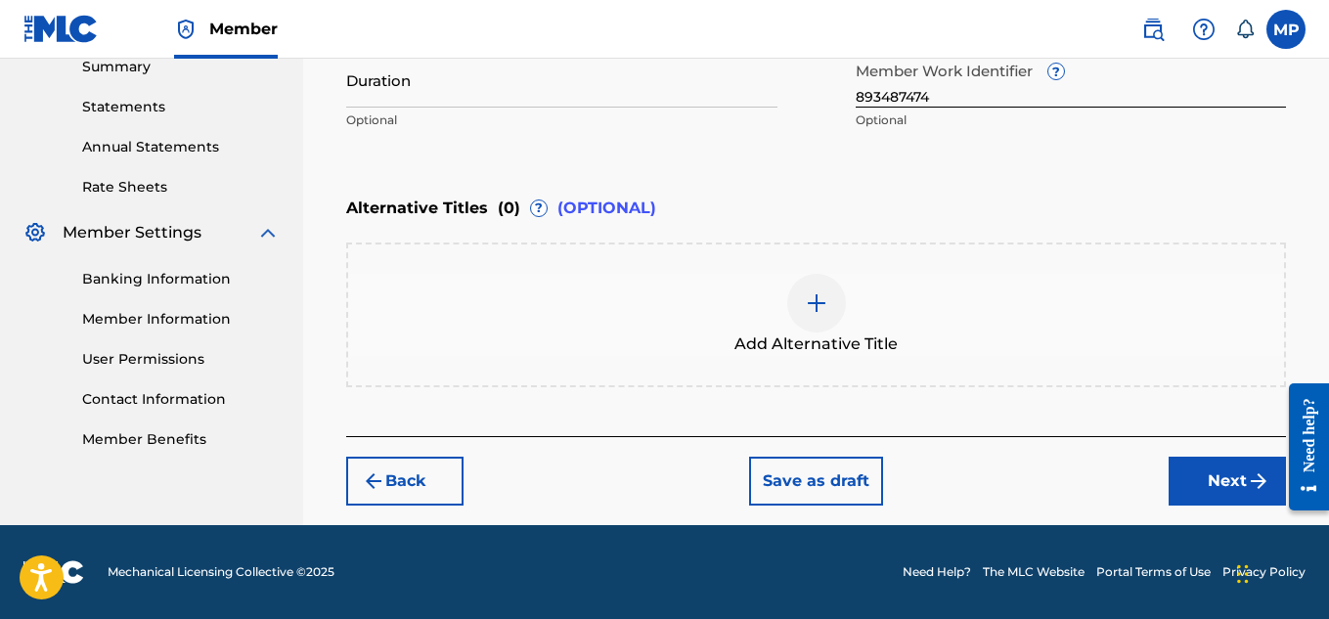
click at [827, 307] on img at bounding box center [816, 302] width 23 height 23
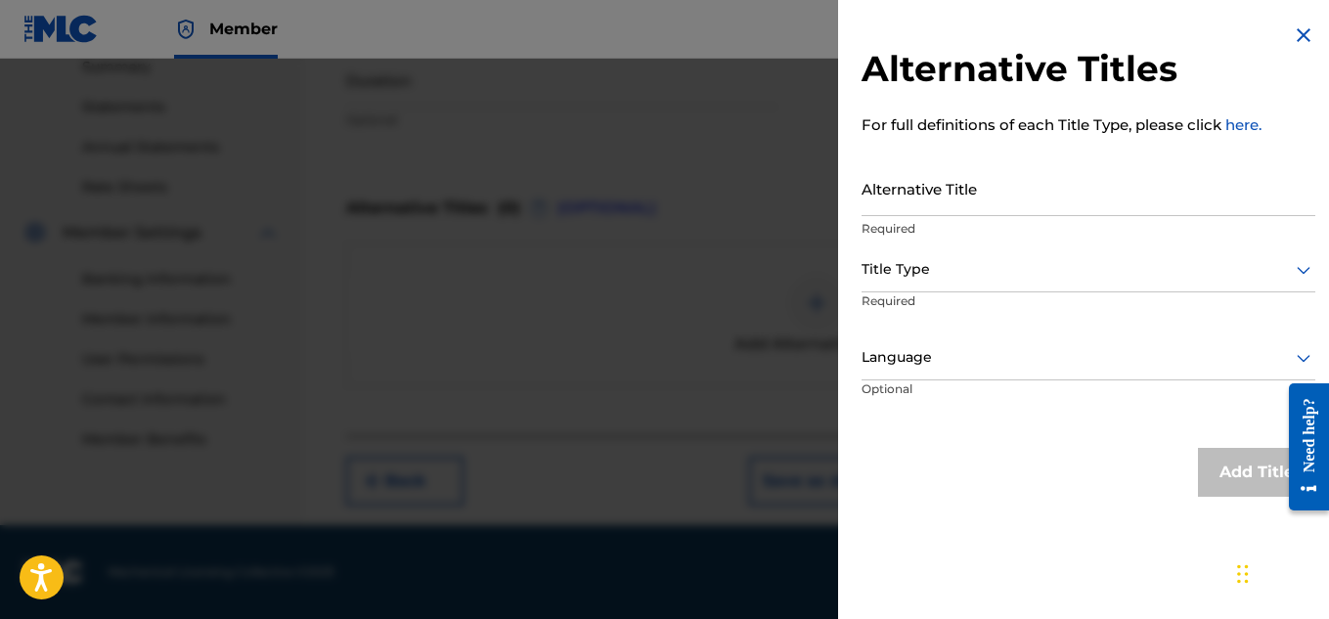
click at [961, 194] on input "Alternative Title" at bounding box center [1089, 188] width 454 height 56
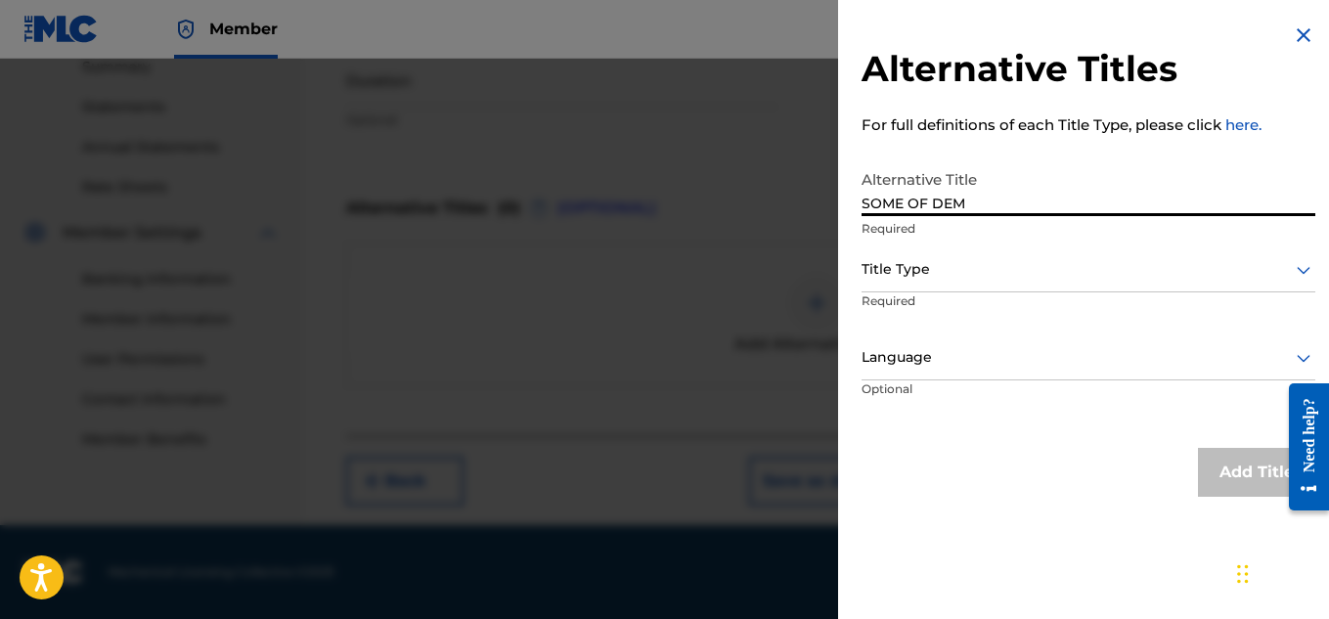
click at [942, 285] on div "Title Type" at bounding box center [1089, 270] width 454 height 44
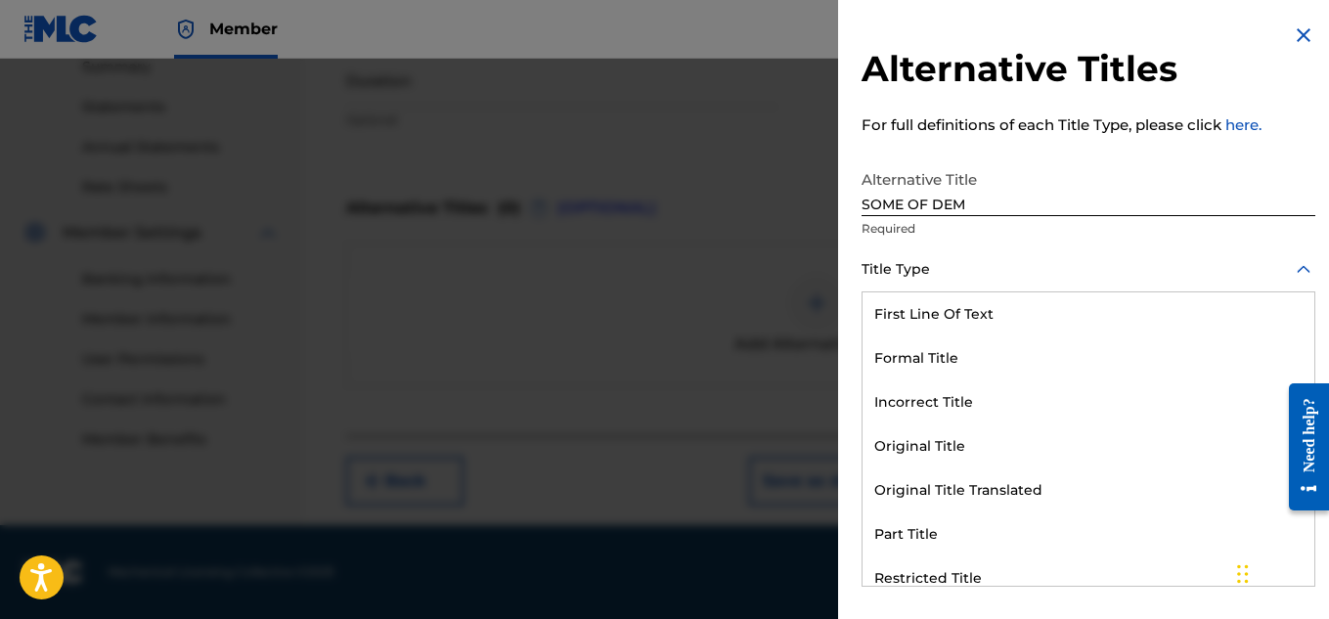
scroll to position [191, 0]
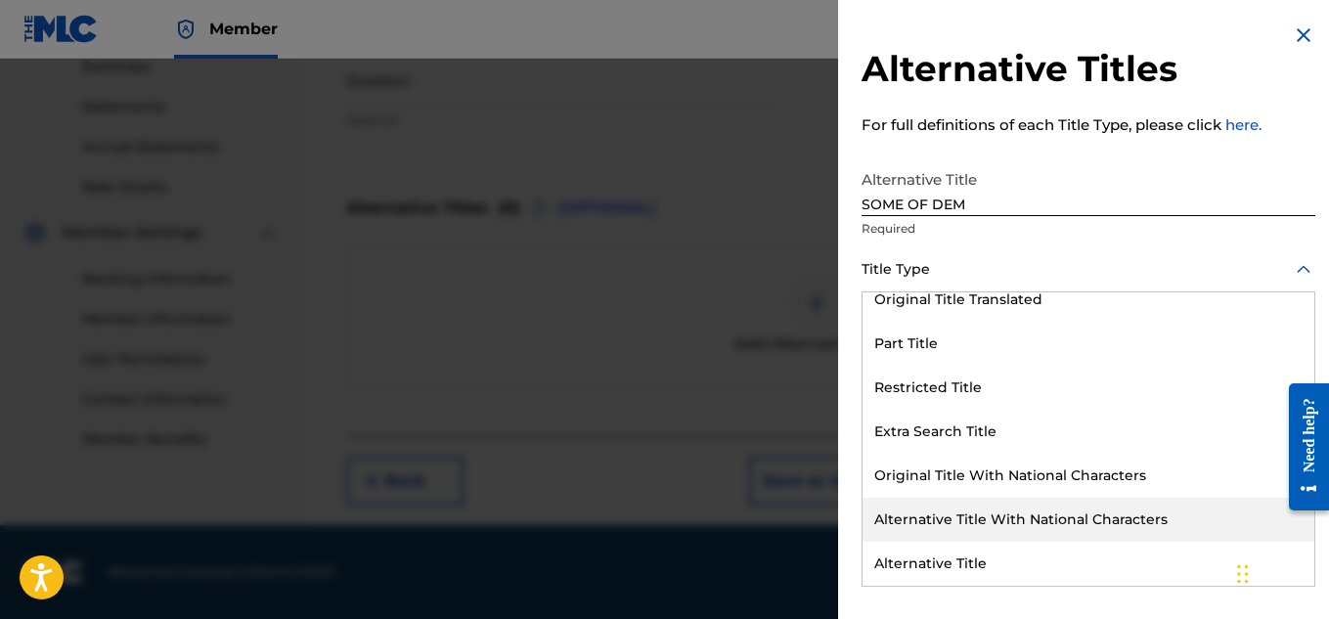
click at [1045, 555] on div "Alternative Title" at bounding box center [1089, 564] width 452 height 44
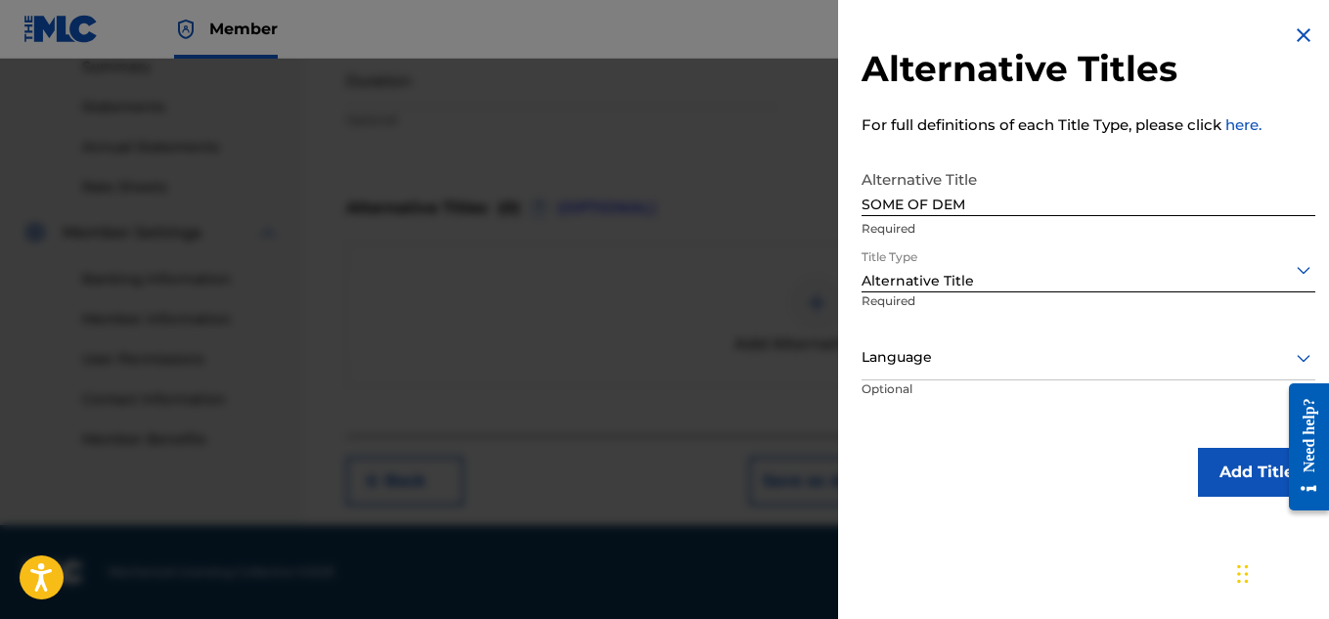
click at [1189, 463] on div "Add Title" at bounding box center [1089, 472] width 454 height 49
click at [1208, 463] on button "Add Title" at bounding box center [1256, 472] width 117 height 49
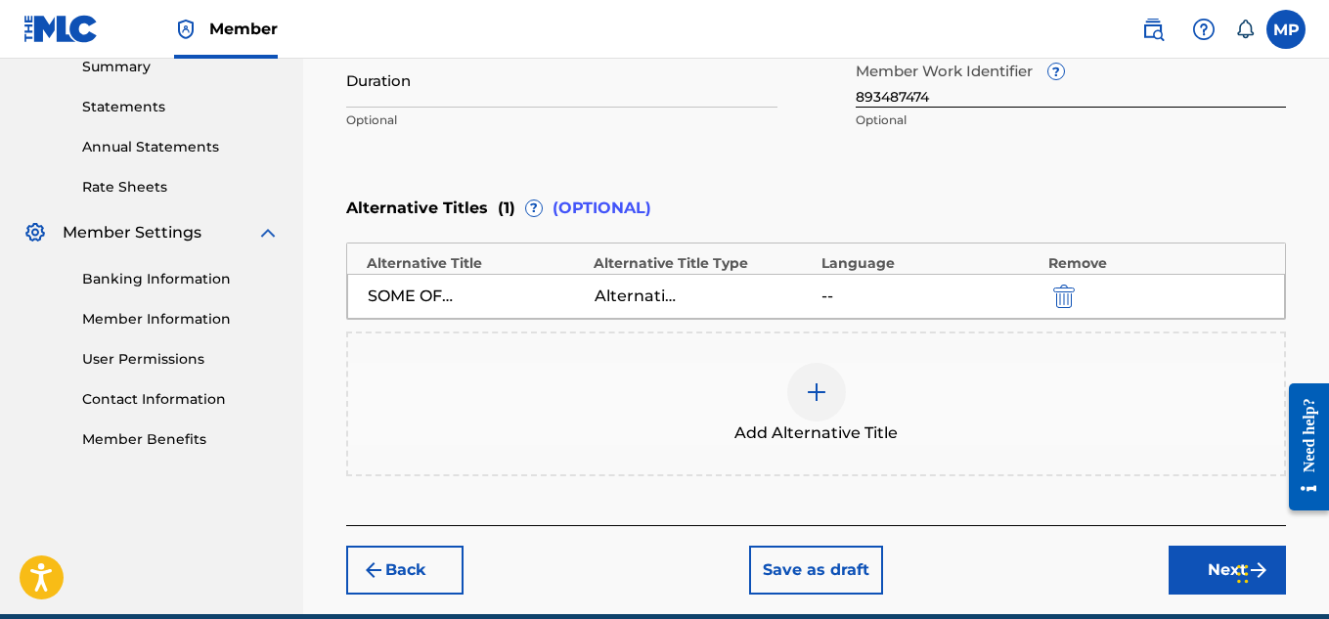
click at [1172, 555] on button "Next" at bounding box center [1227, 570] width 117 height 49
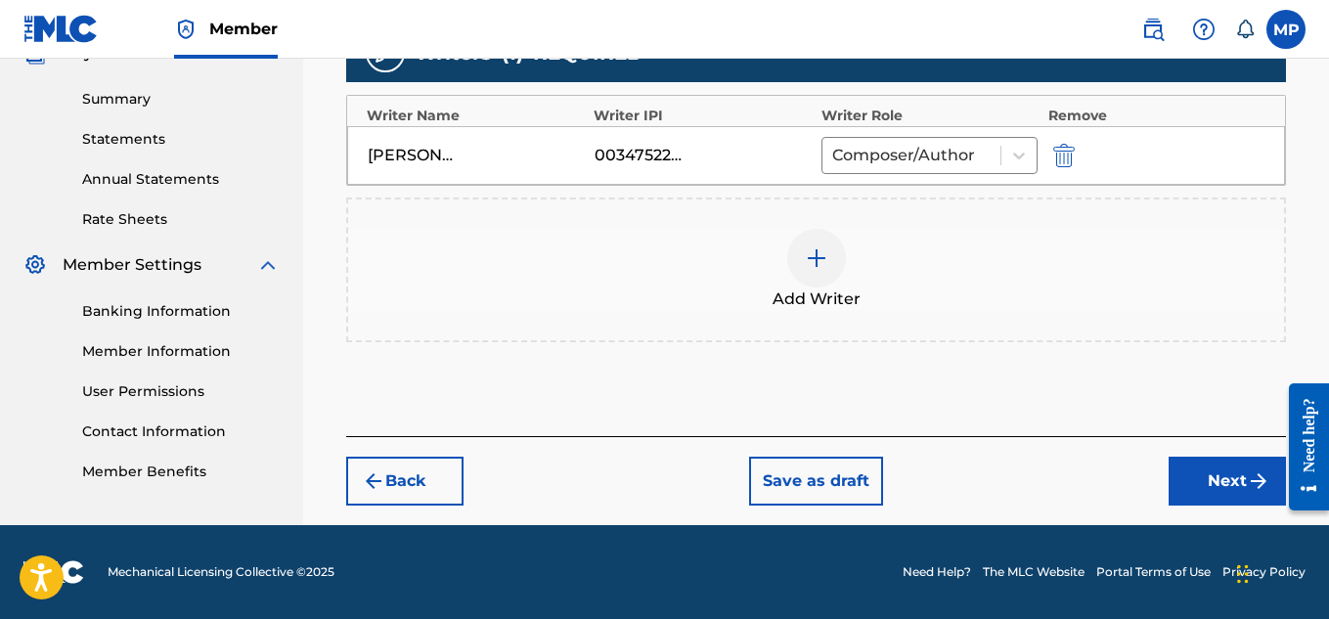
scroll to position [144, 0]
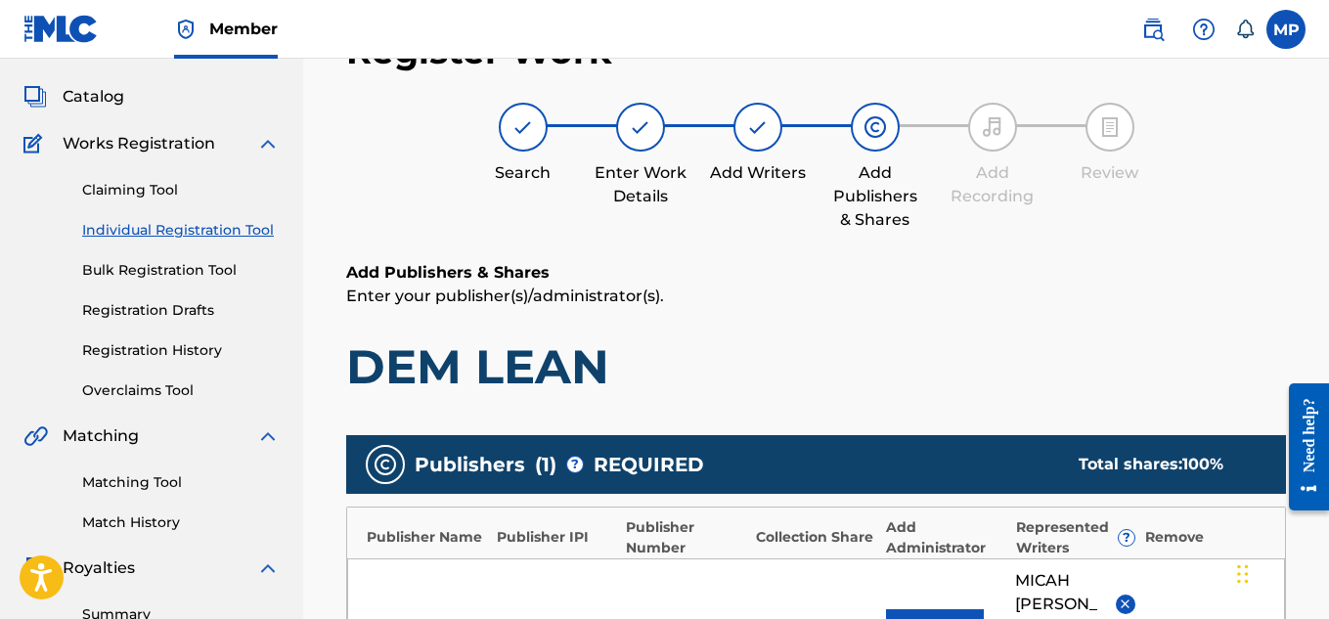
scroll to position [657, 0]
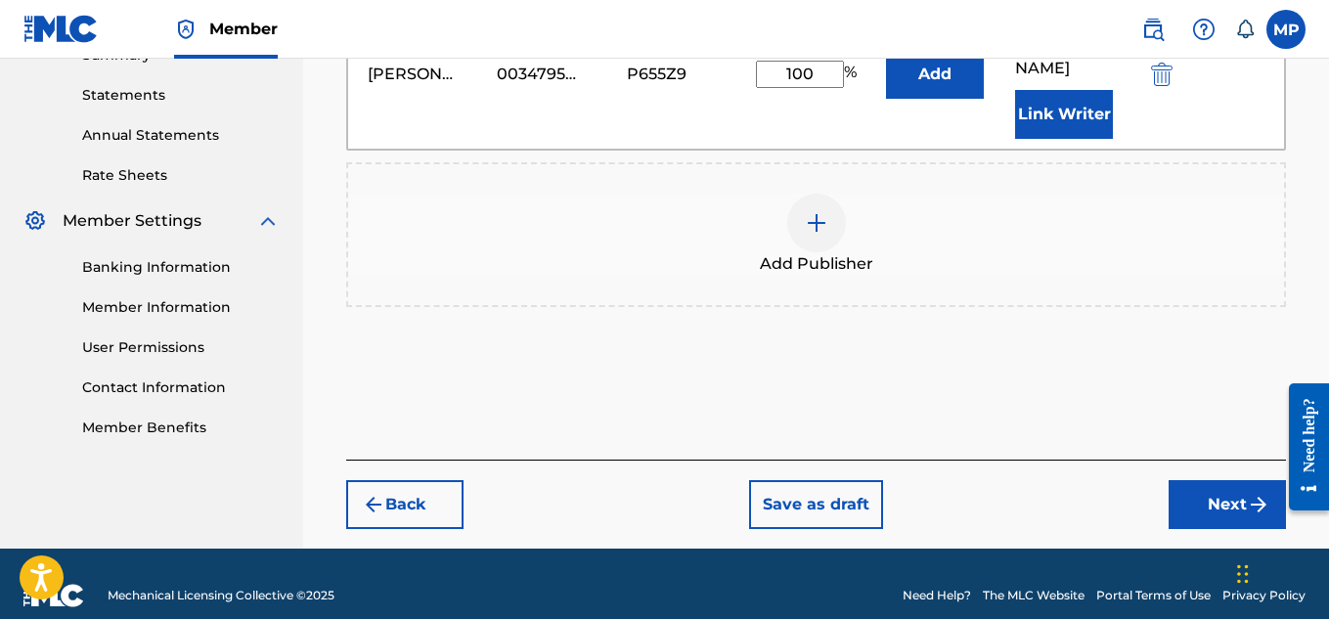
click at [1221, 485] on button "Next" at bounding box center [1227, 504] width 117 height 49
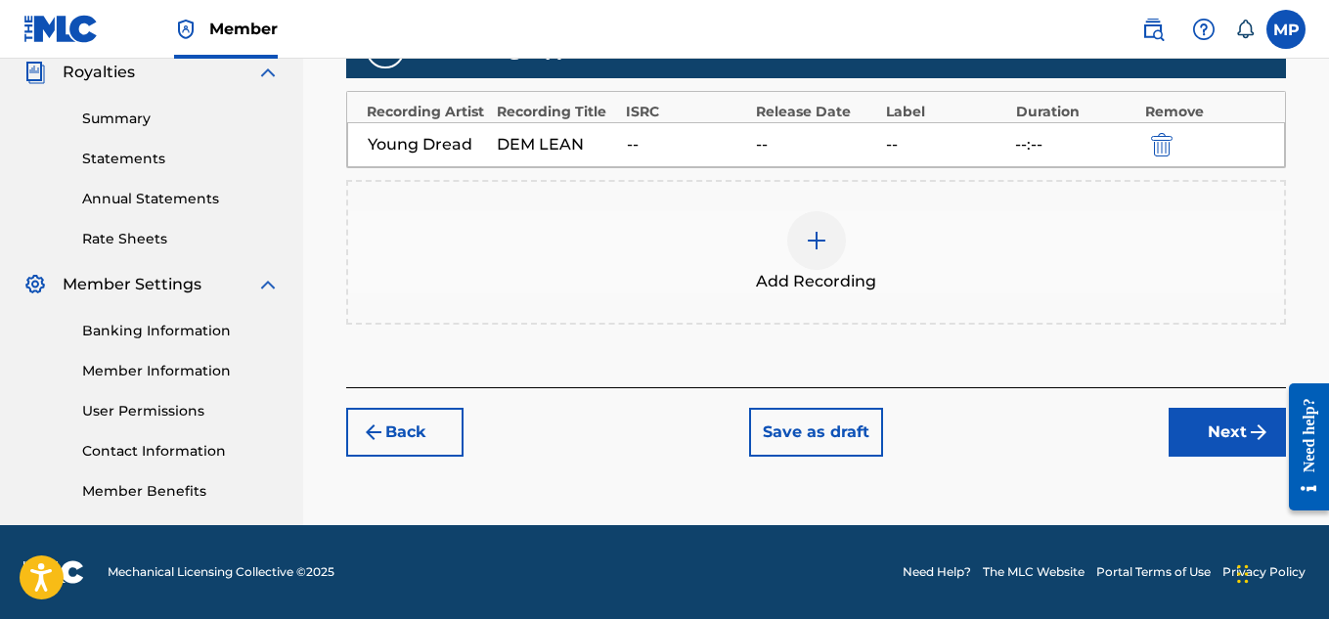
click at [1214, 428] on button "Next" at bounding box center [1227, 432] width 117 height 49
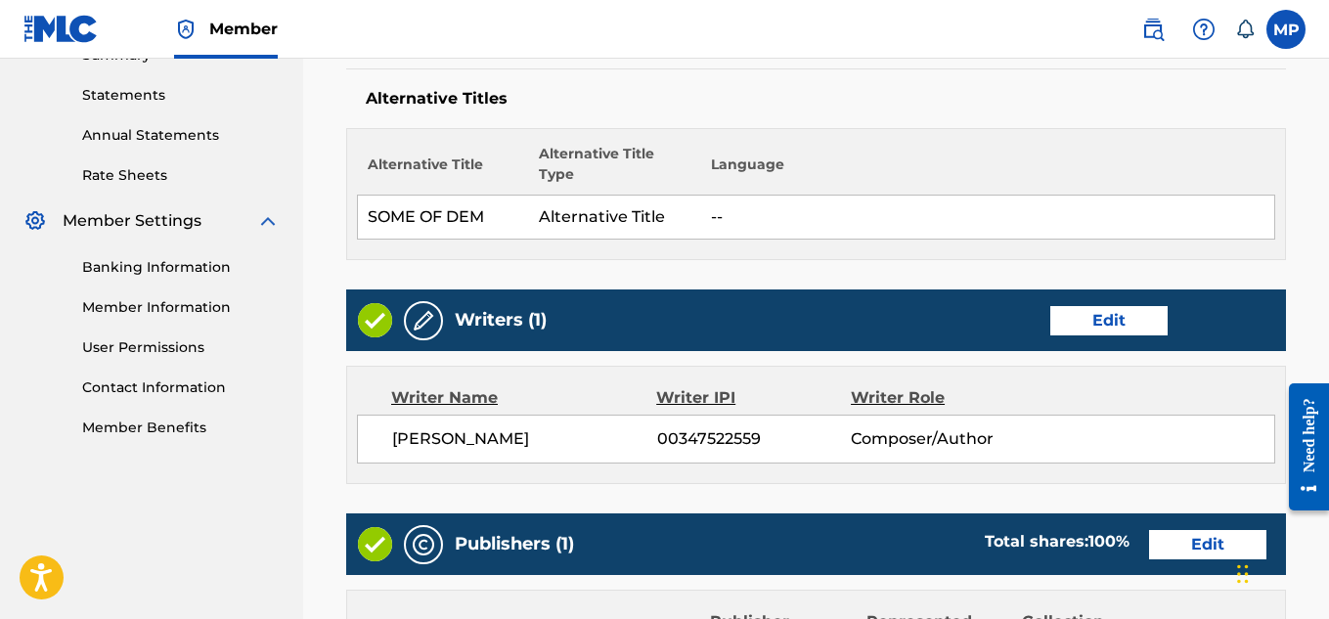
scroll to position [88, 0]
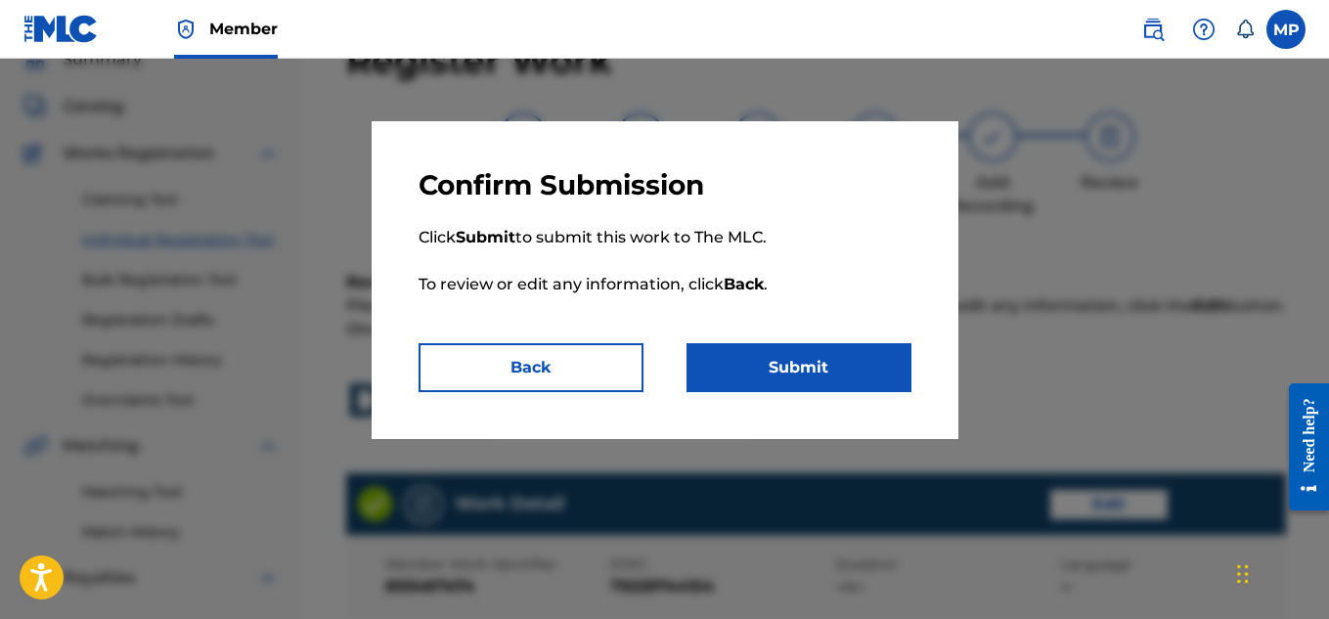
click at [824, 356] on button "Submit" at bounding box center [799, 367] width 225 height 49
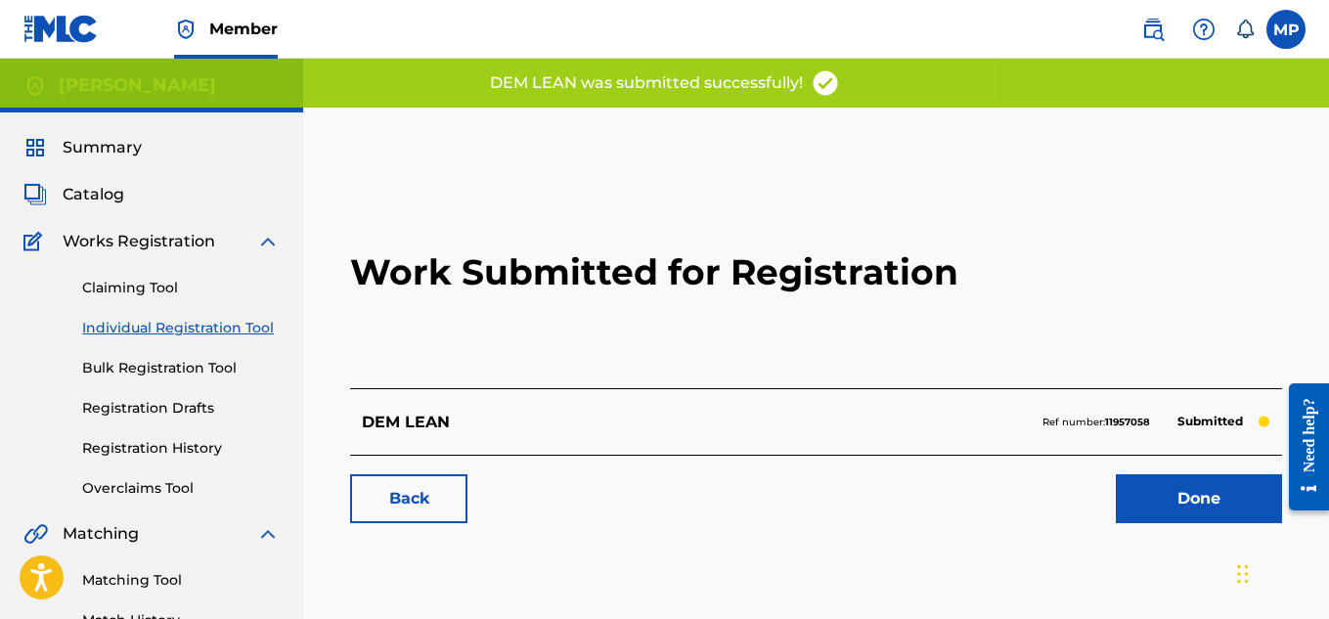
click at [1190, 503] on link "Done" at bounding box center [1199, 498] width 166 height 49
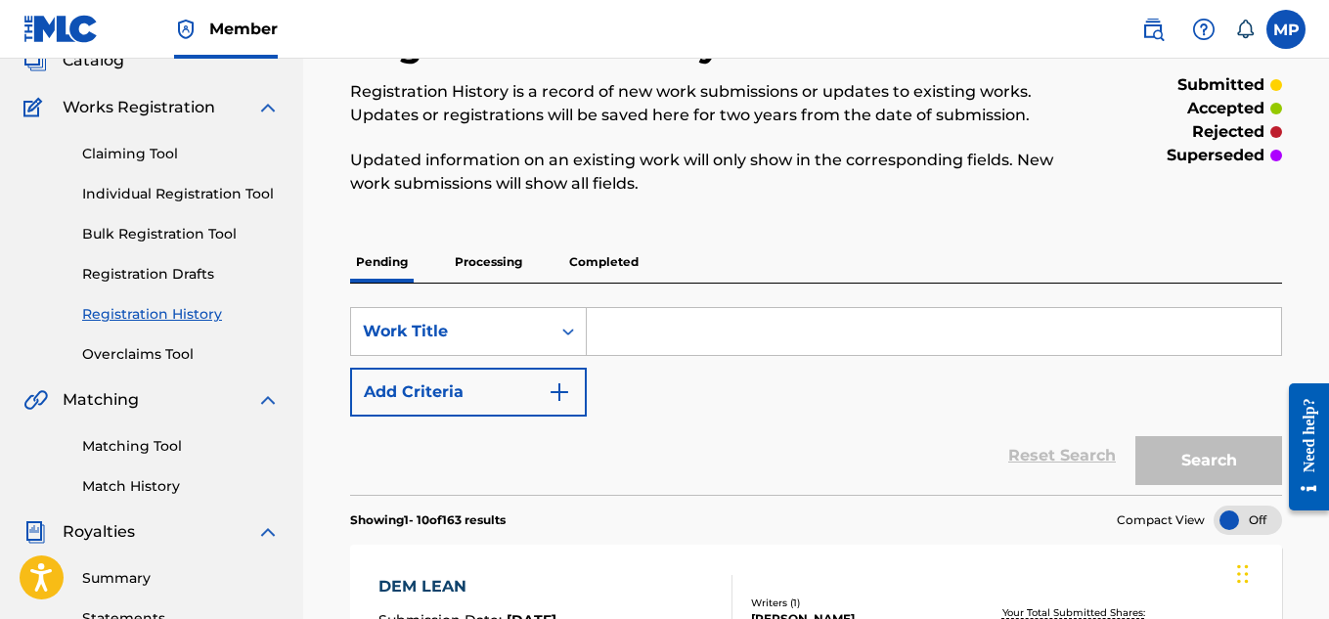
scroll to position [238, 0]
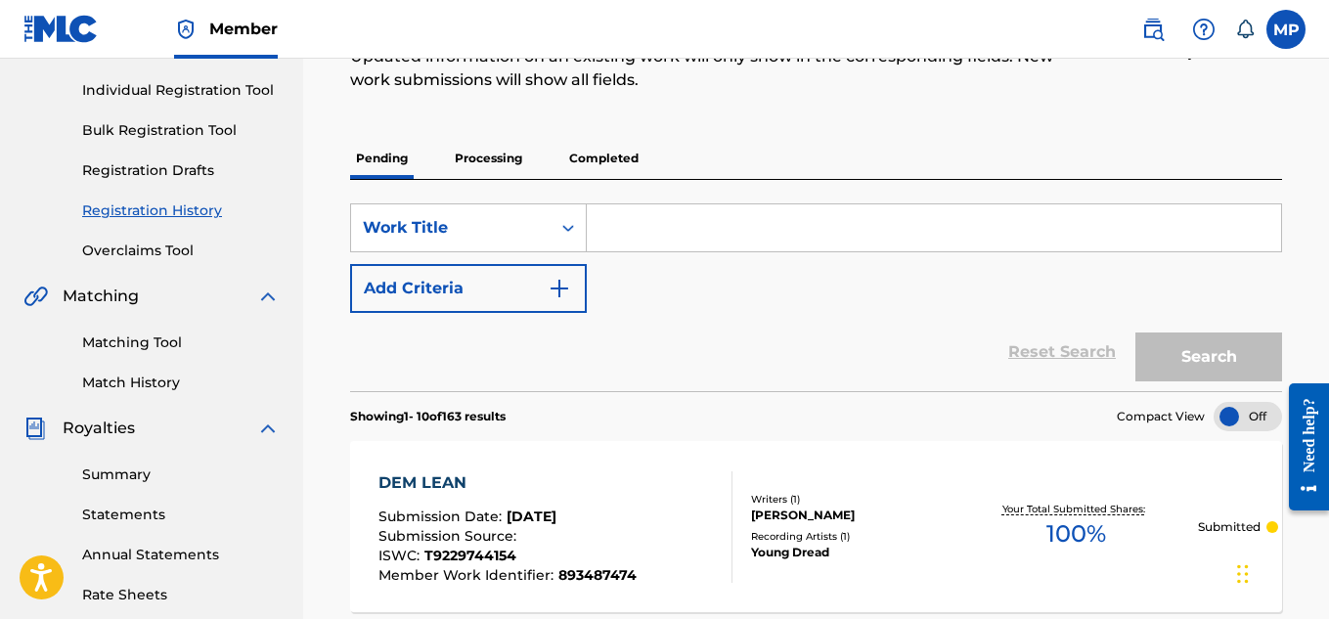
click at [174, 101] on link "Individual Registration Tool" at bounding box center [181, 90] width 198 height 21
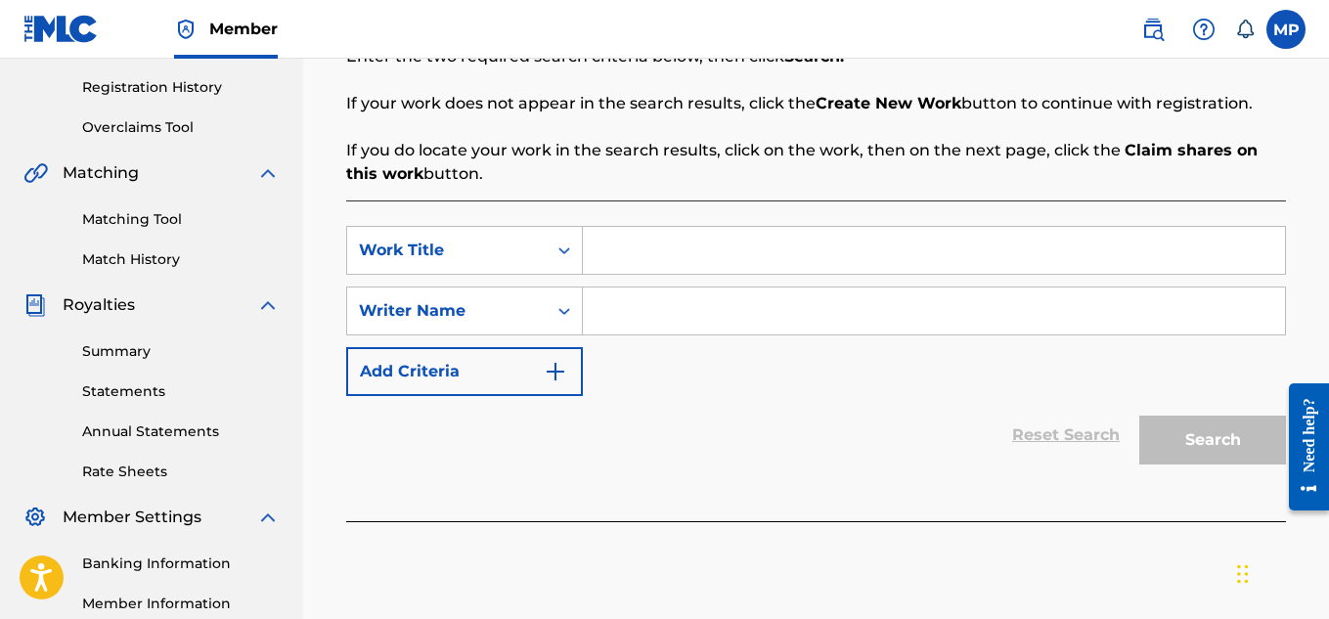
scroll to position [379, 0]
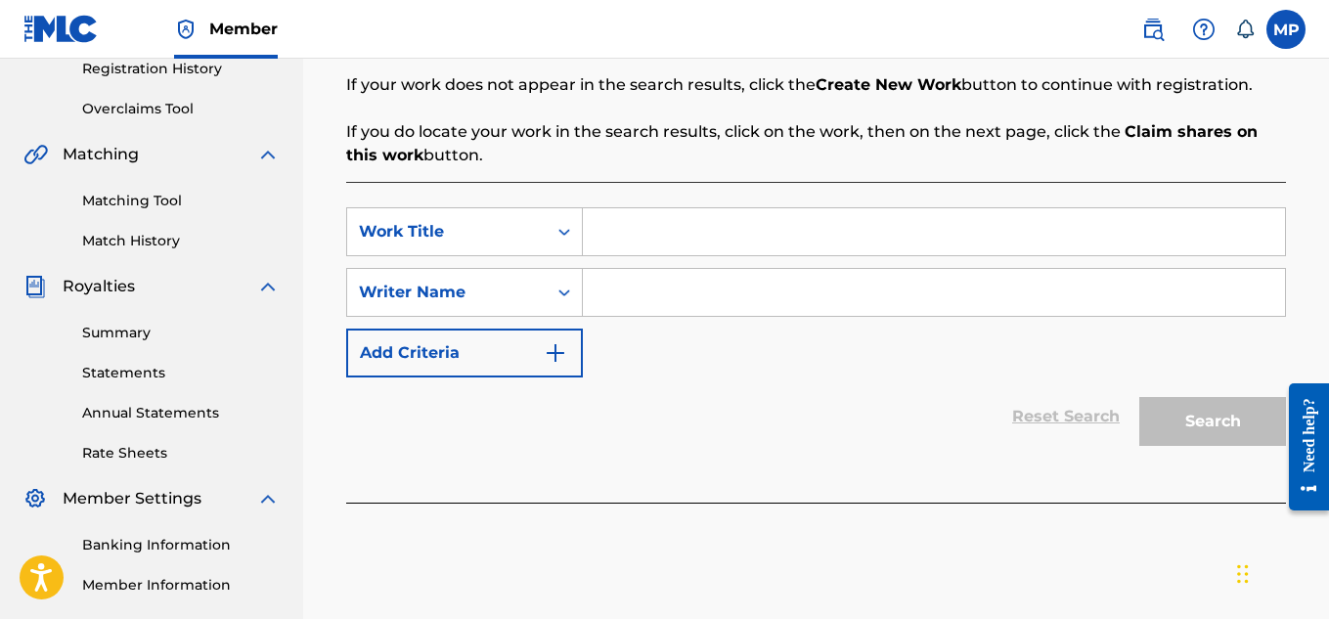
click at [710, 243] on input "Search Form" at bounding box center [934, 231] width 702 height 47
click at [699, 278] on input "Search Form" at bounding box center [934, 292] width 702 height 47
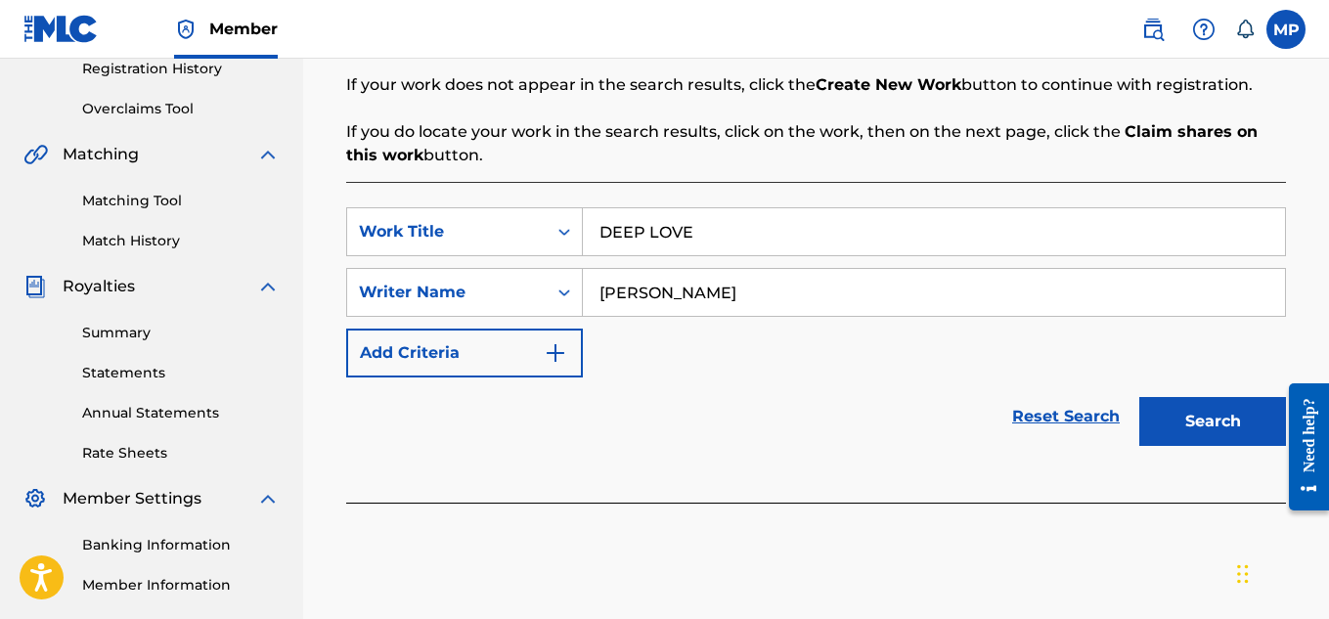
click at [1193, 418] on button "Search" at bounding box center [1212, 421] width 147 height 49
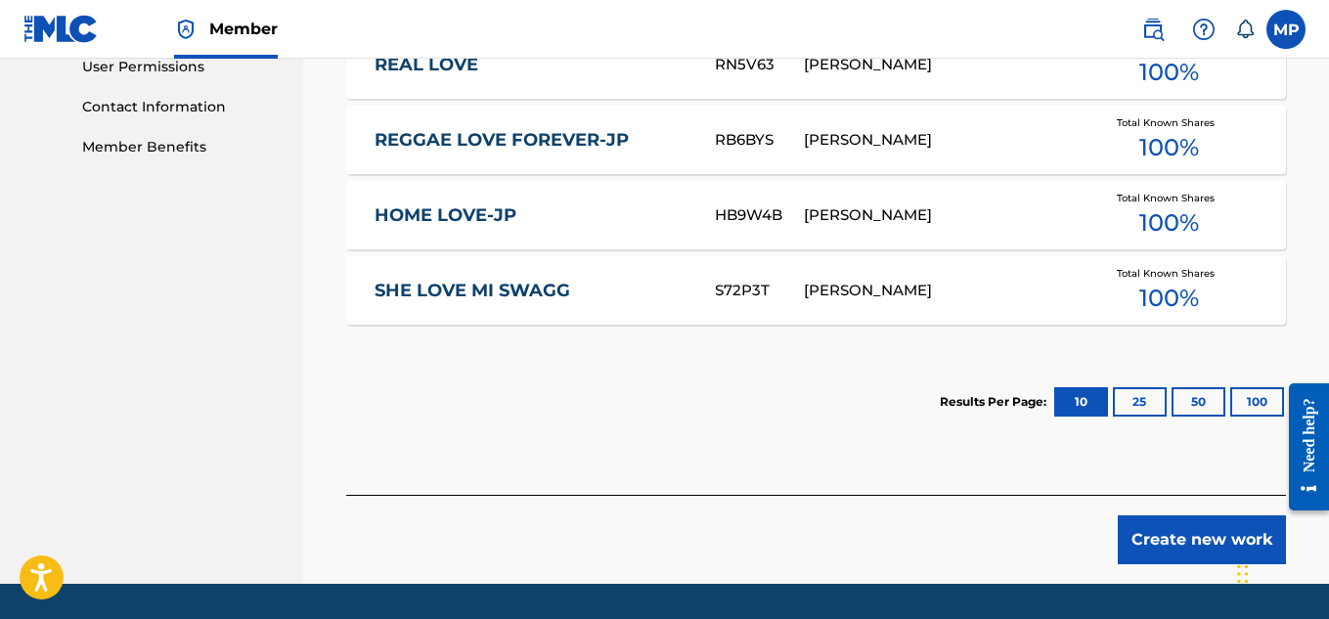
scroll to position [997, 0]
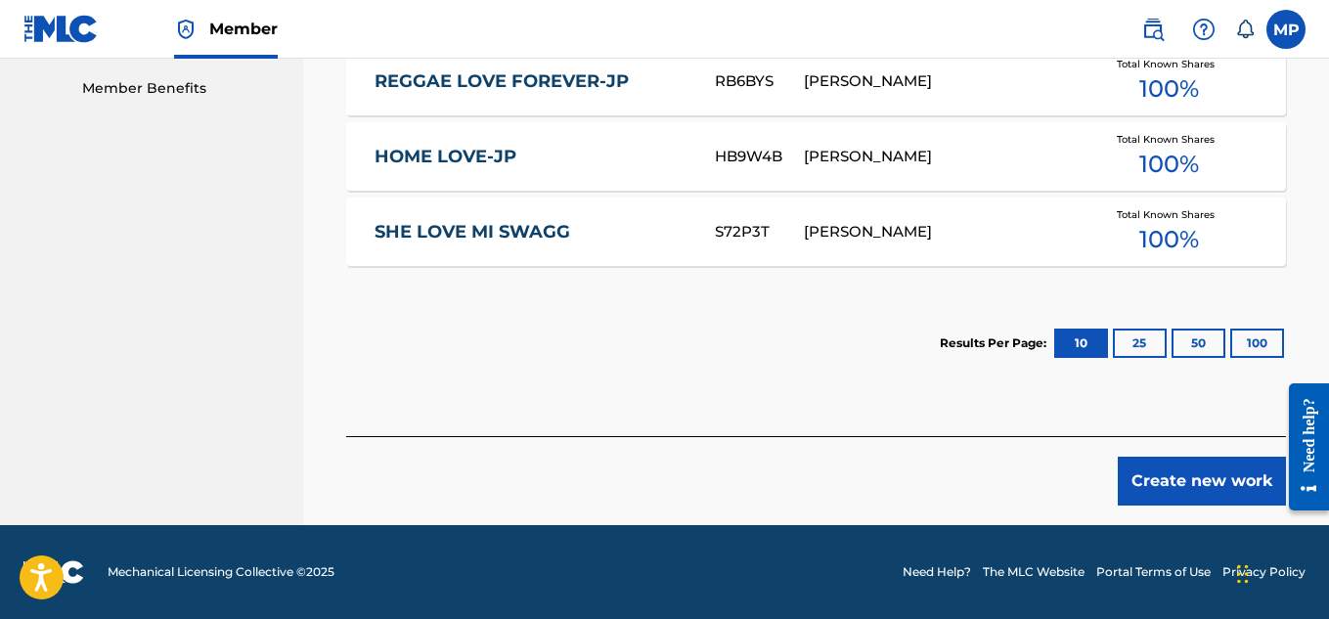
click at [1155, 480] on button "Create new work" at bounding box center [1202, 481] width 168 height 49
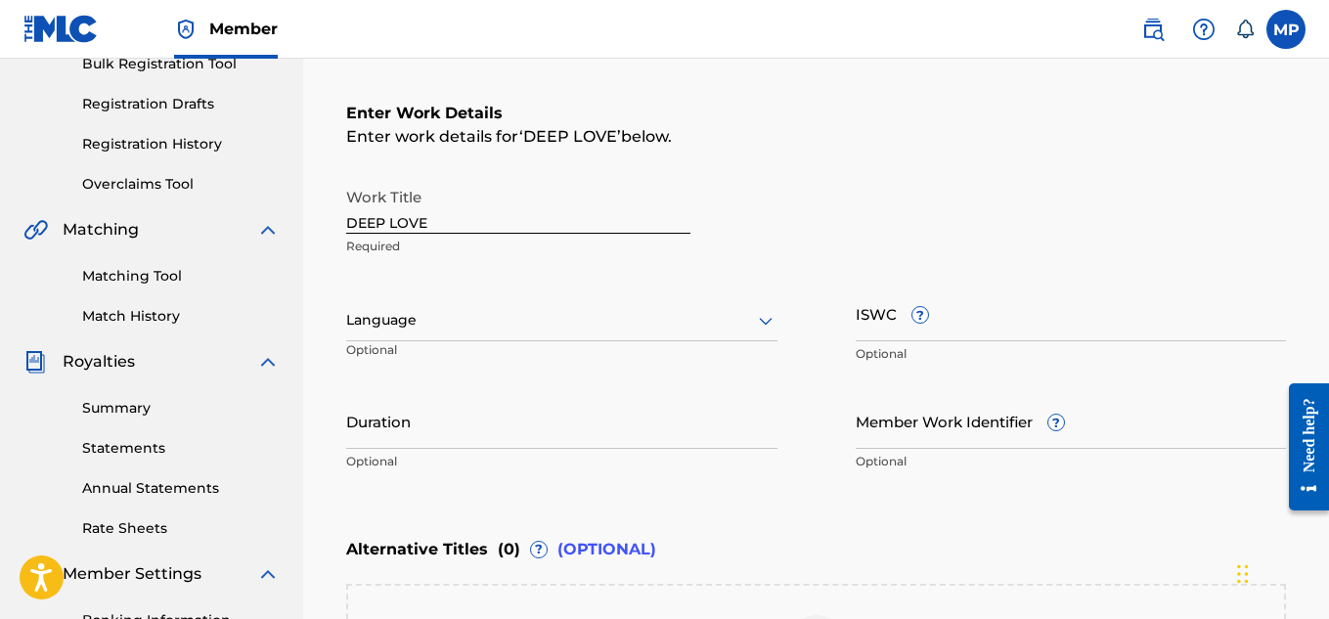
scroll to position [297, 0]
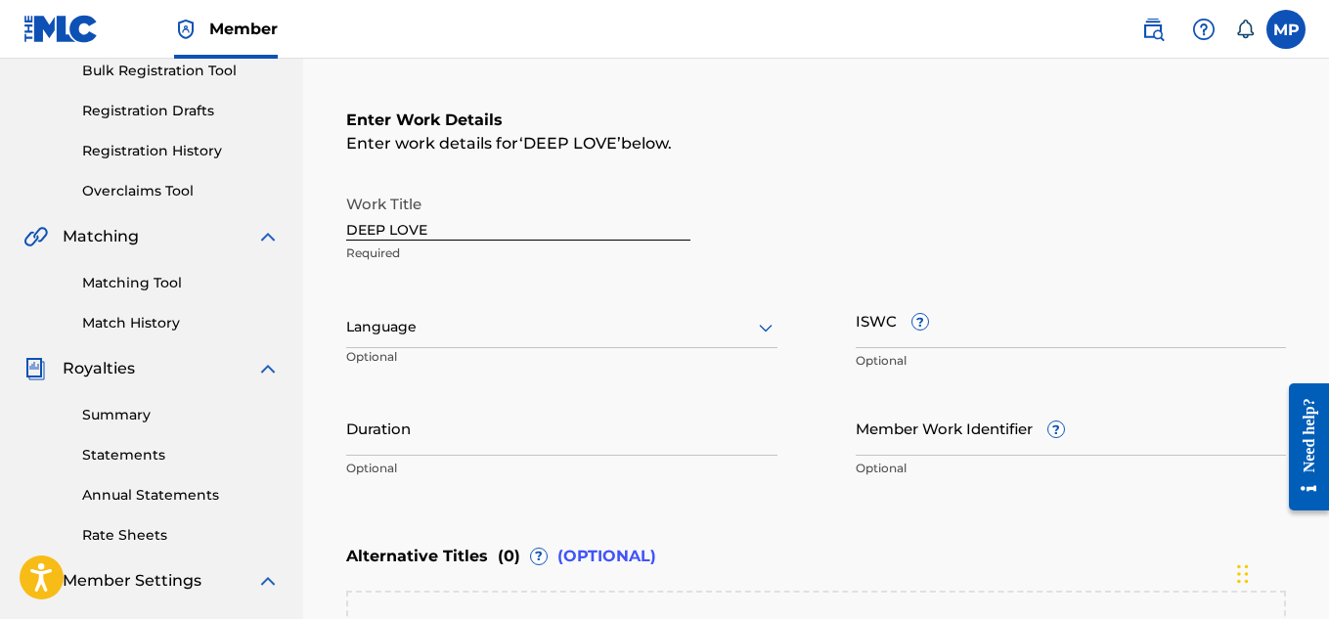
click at [998, 334] on input "ISWC ?" at bounding box center [1071, 320] width 431 height 56
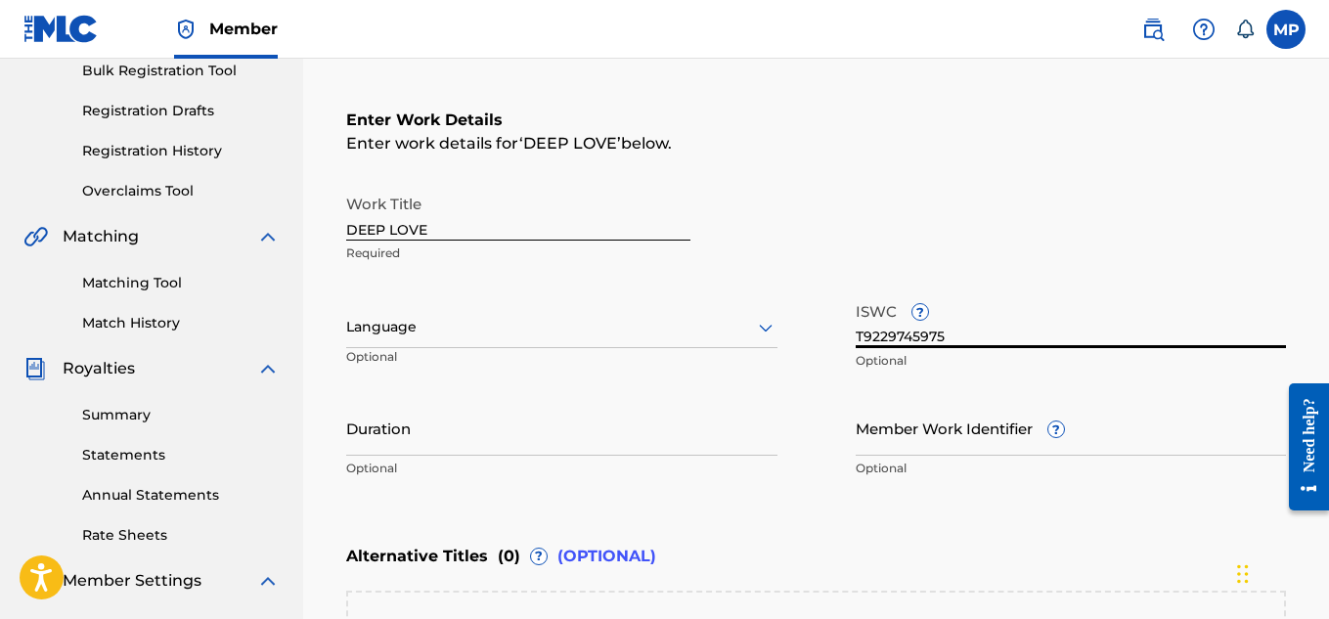
click at [906, 431] on input "Member Work Identifier ?" at bounding box center [1071, 428] width 431 height 56
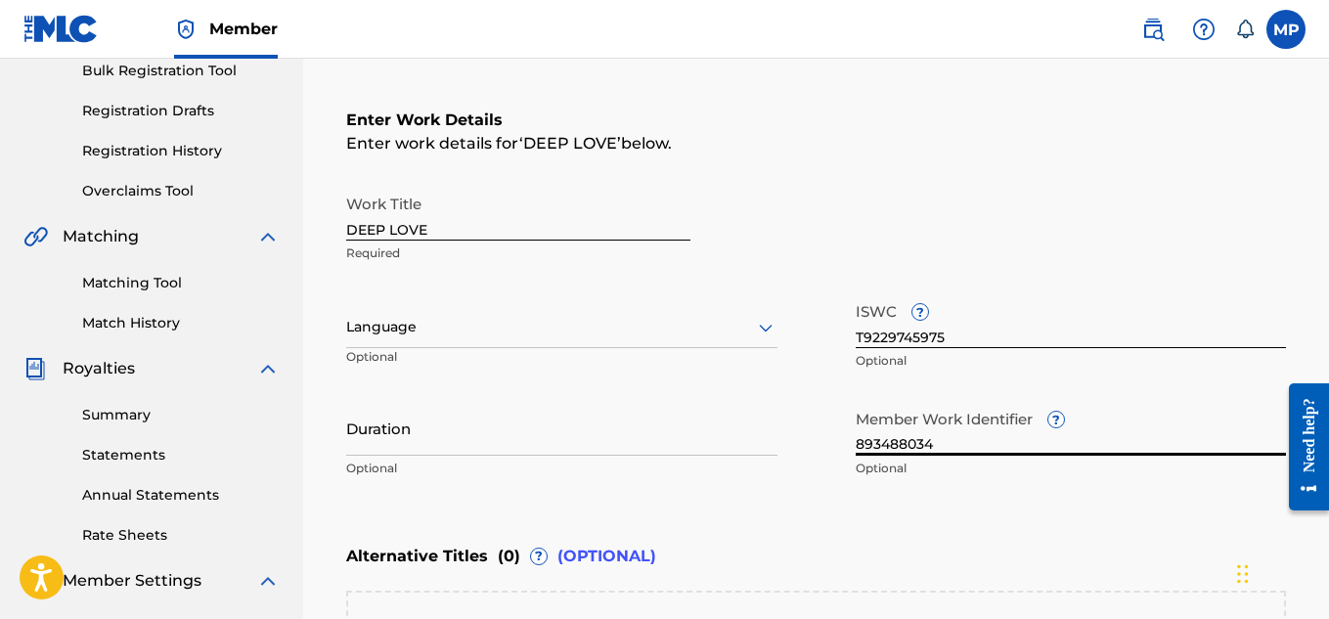
click at [586, 215] on input "DEEP LOVE" at bounding box center [518, 213] width 344 height 56
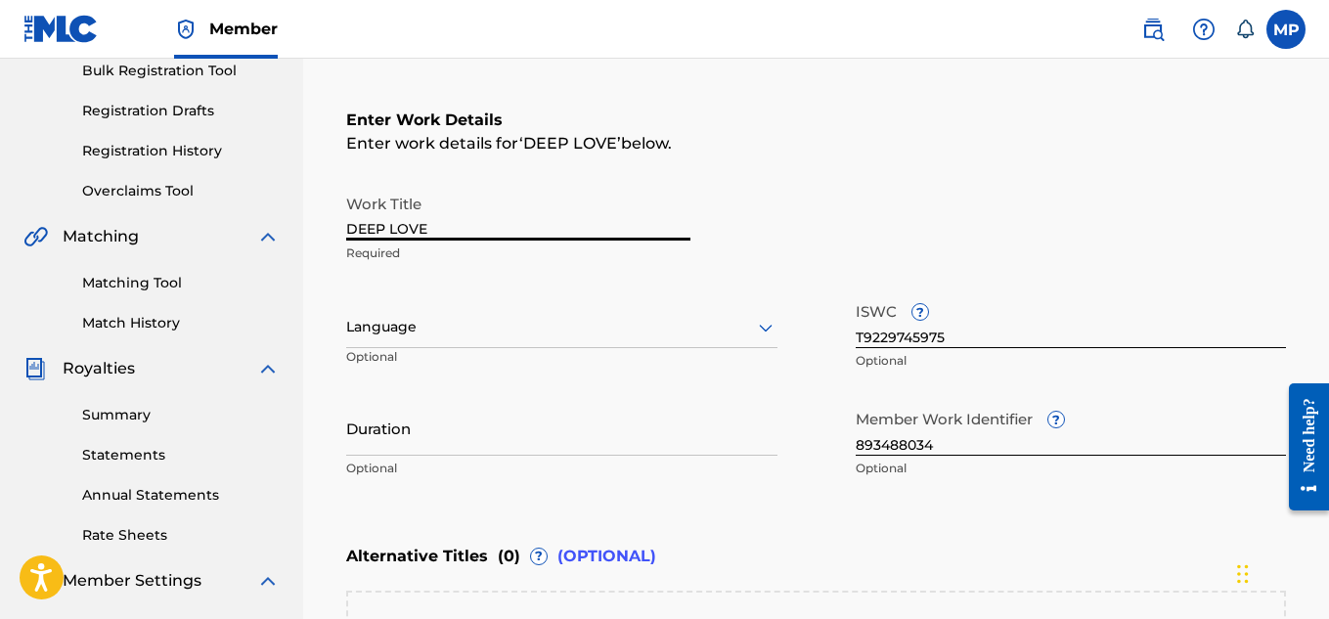
click at [586, 215] on input "DEEP LOVE" at bounding box center [518, 213] width 344 height 56
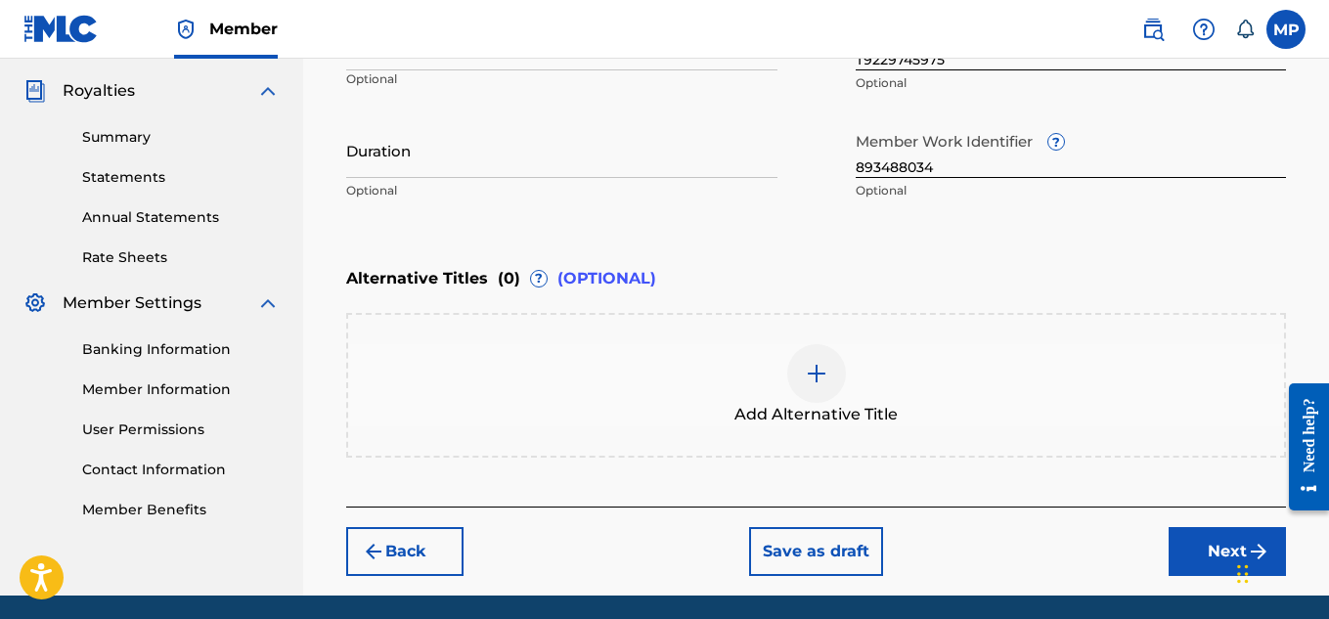
click at [1217, 527] on button "Next" at bounding box center [1227, 551] width 117 height 49
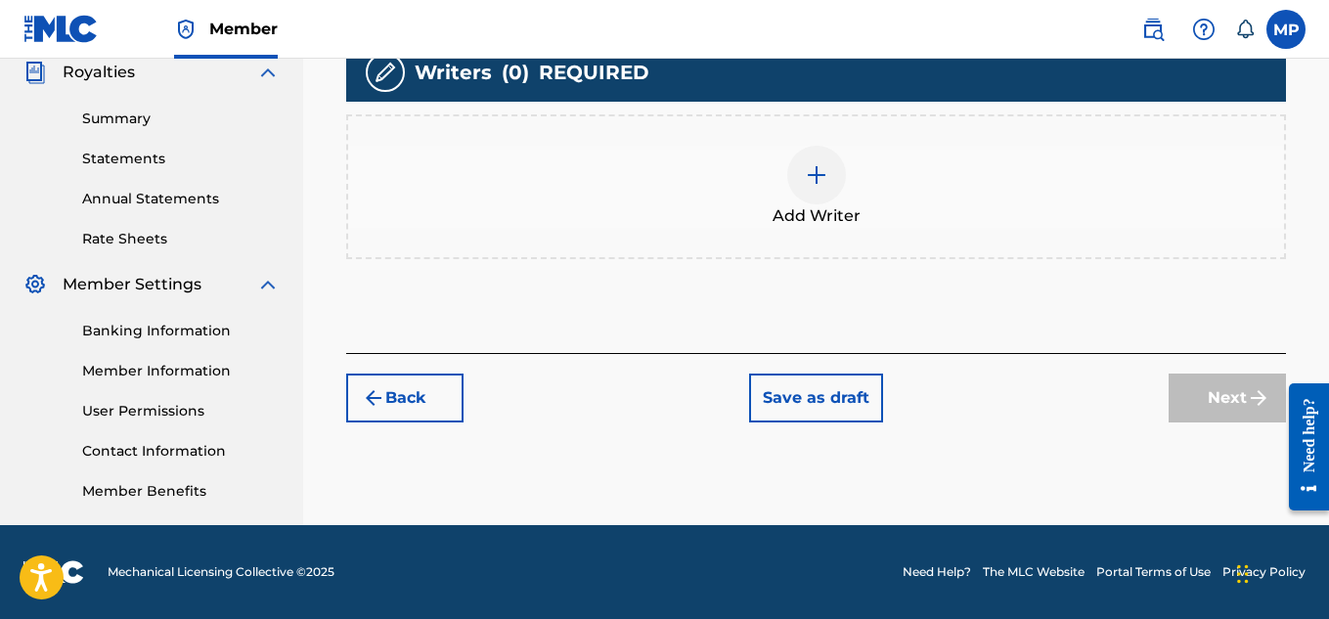
scroll to position [461, 0]
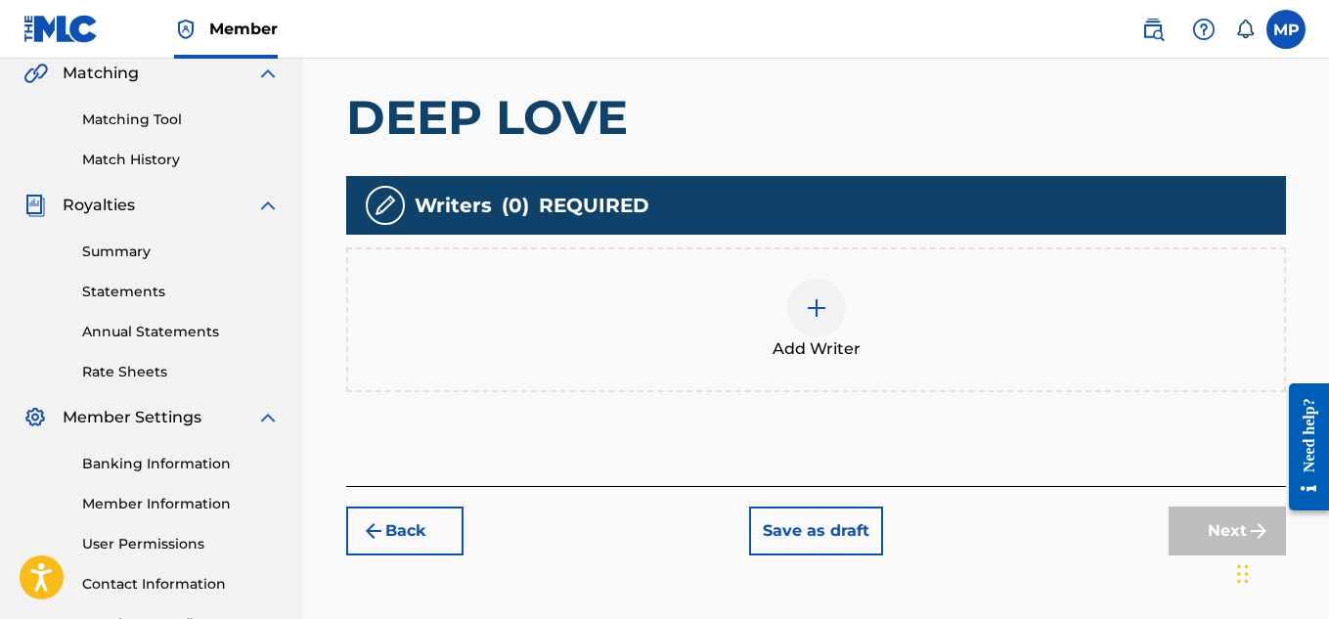
click at [813, 283] on div at bounding box center [816, 308] width 59 height 59
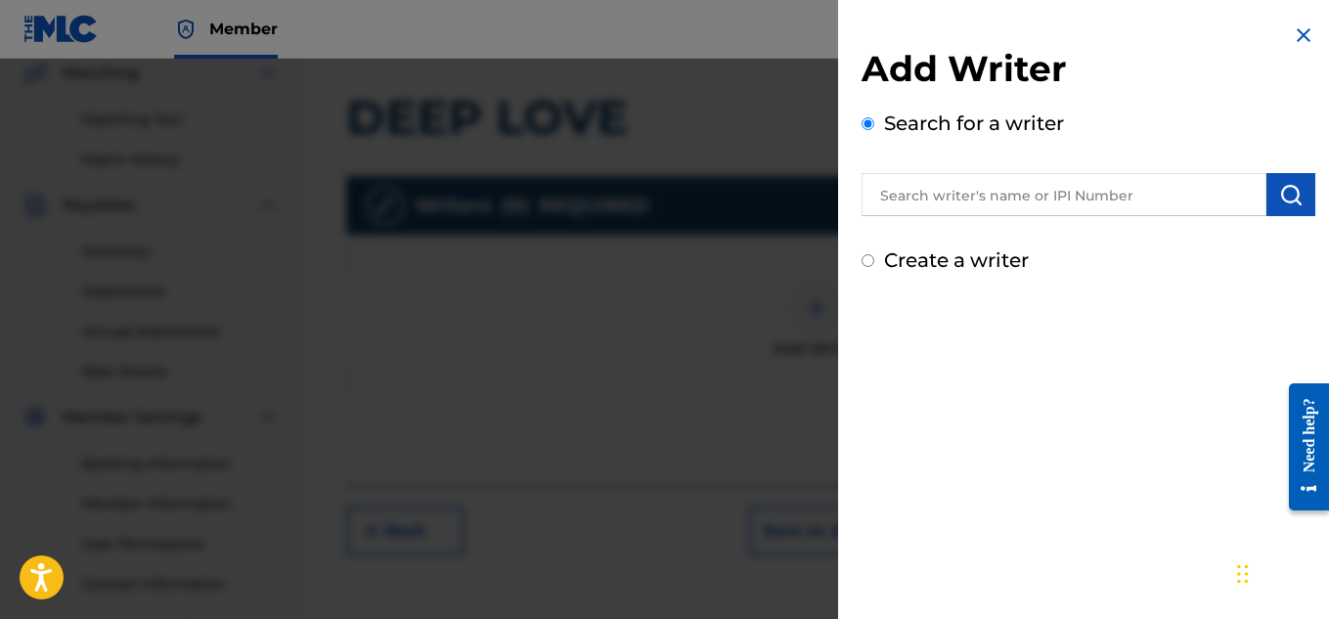
click at [1050, 198] on input "text" at bounding box center [1064, 194] width 405 height 43
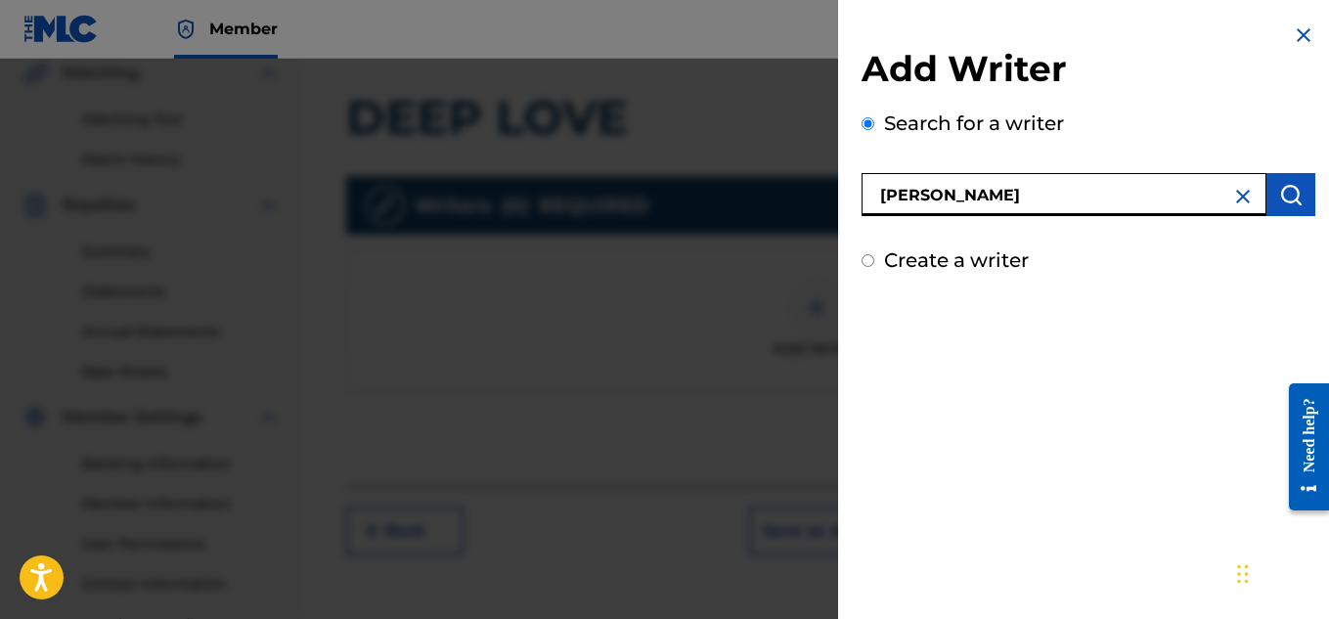
click at [1270, 189] on button "submit" at bounding box center [1290, 194] width 49 height 43
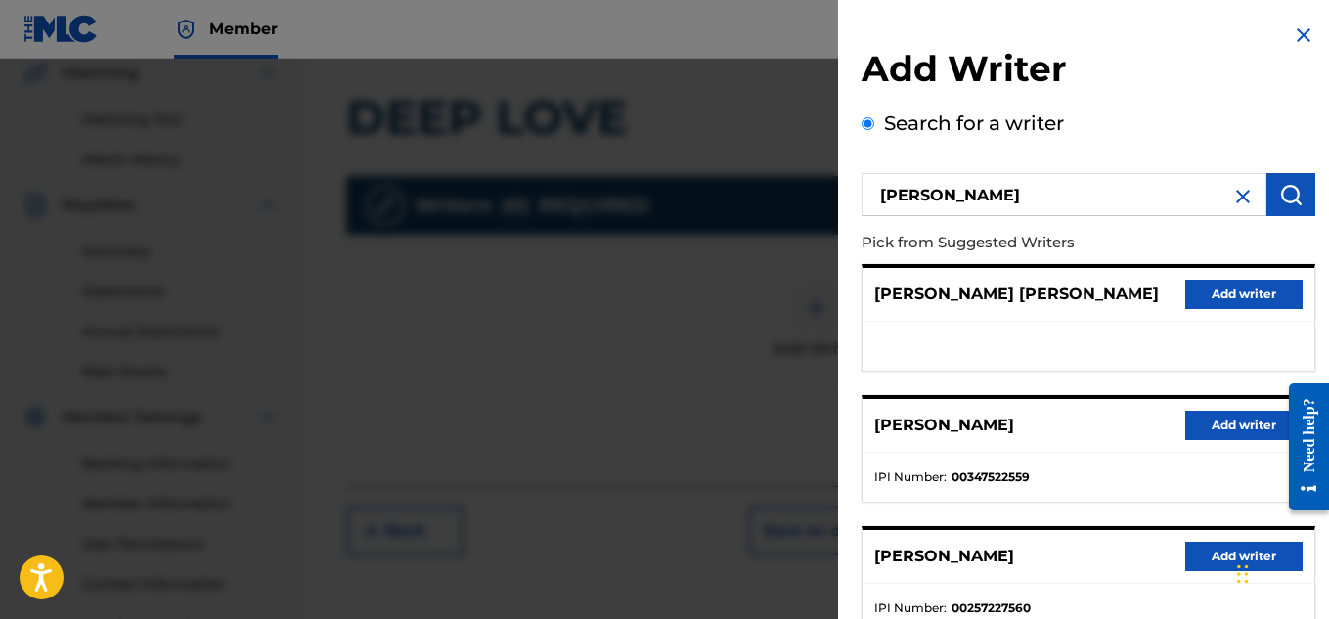
click at [1244, 420] on button "Add writer" at bounding box center [1243, 425] width 117 height 29
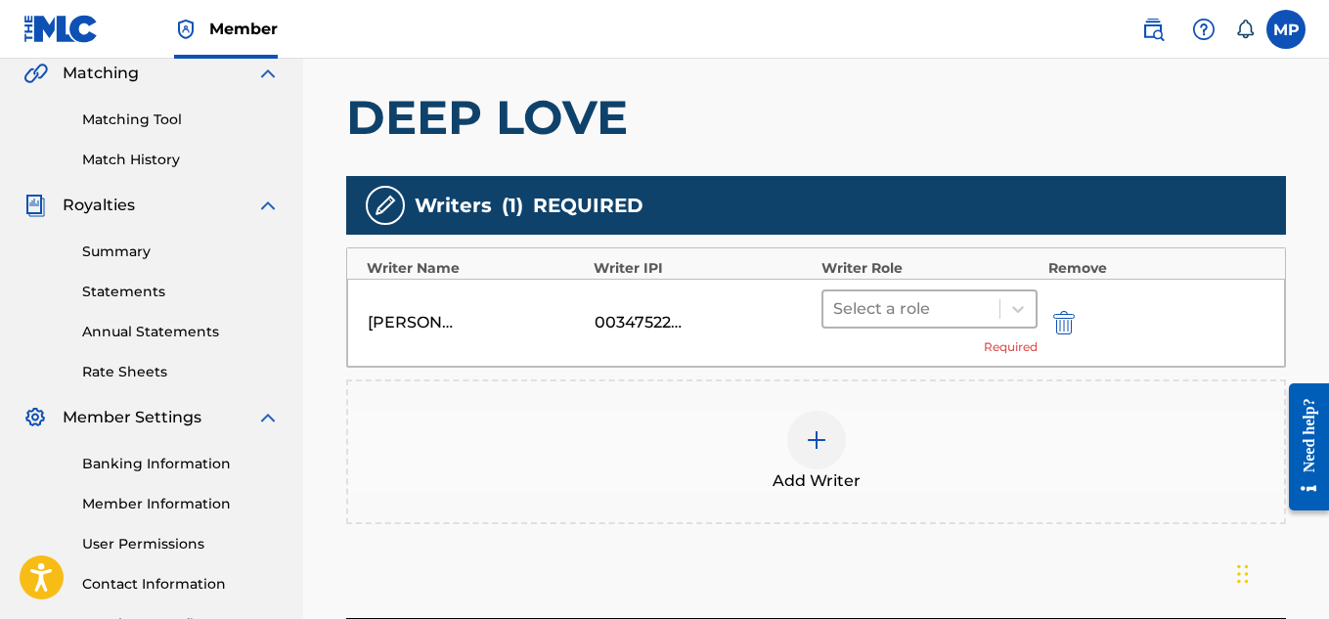
click at [933, 317] on div at bounding box center [911, 308] width 157 height 27
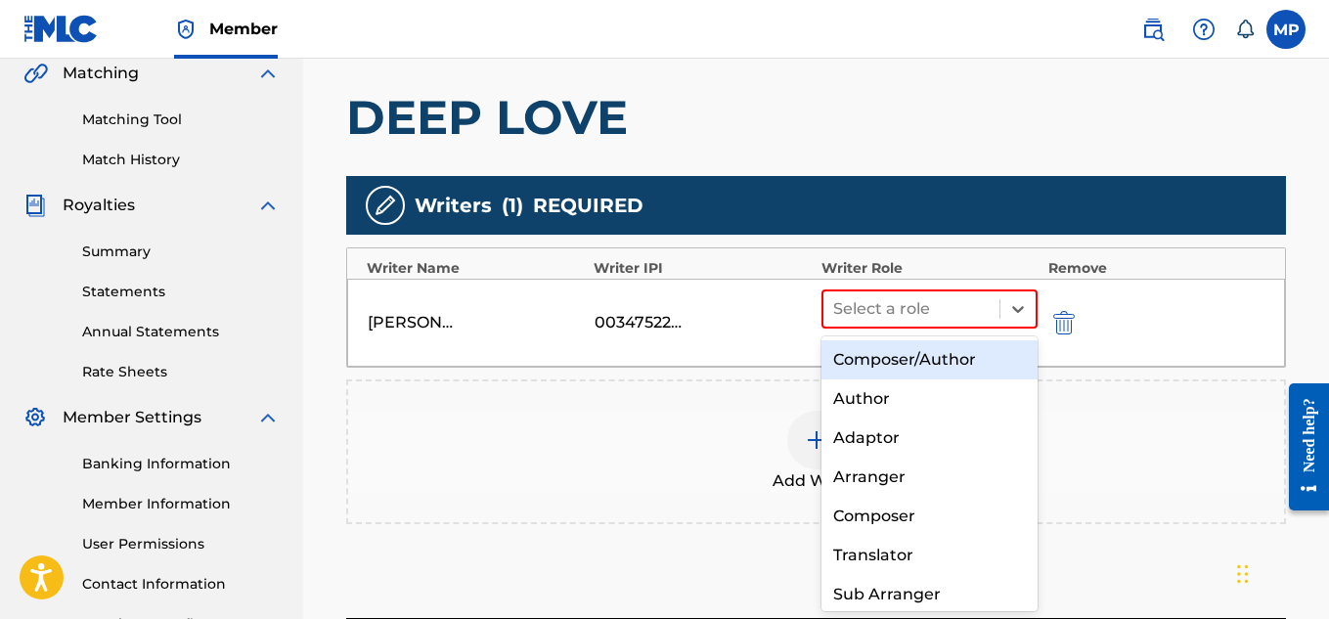
click at [929, 367] on div "Composer/Author" at bounding box center [930, 359] width 217 height 39
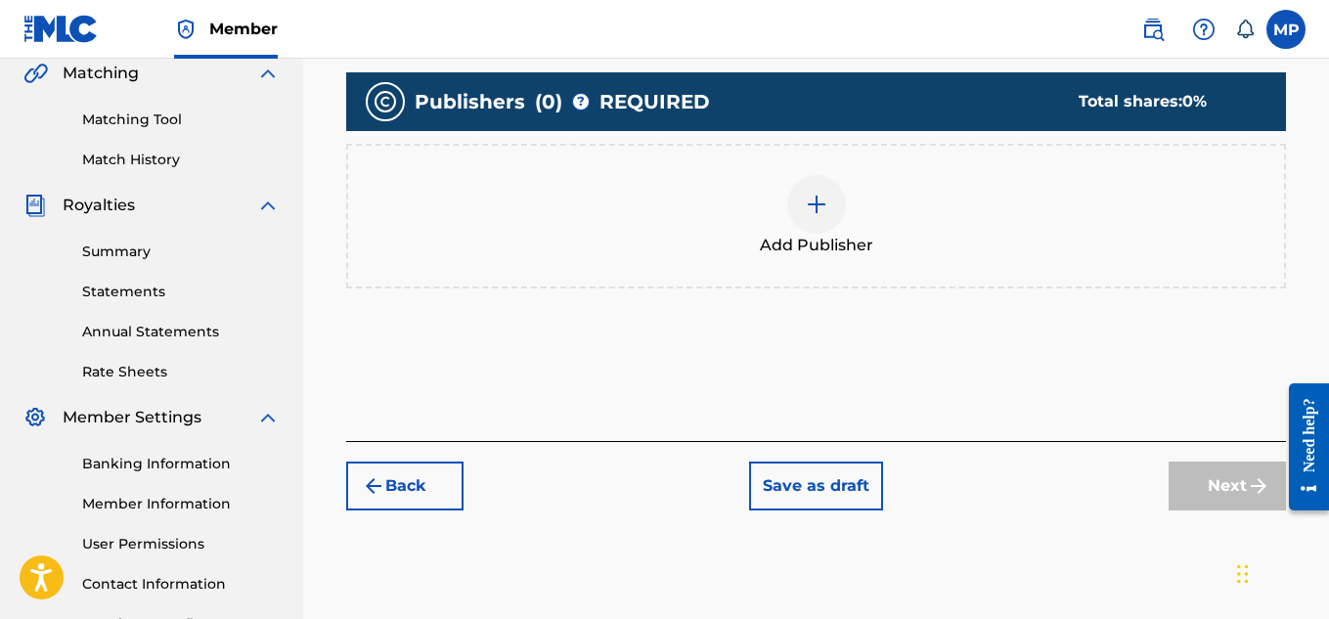
click at [825, 175] on div at bounding box center [816, 204] width 59 height 59
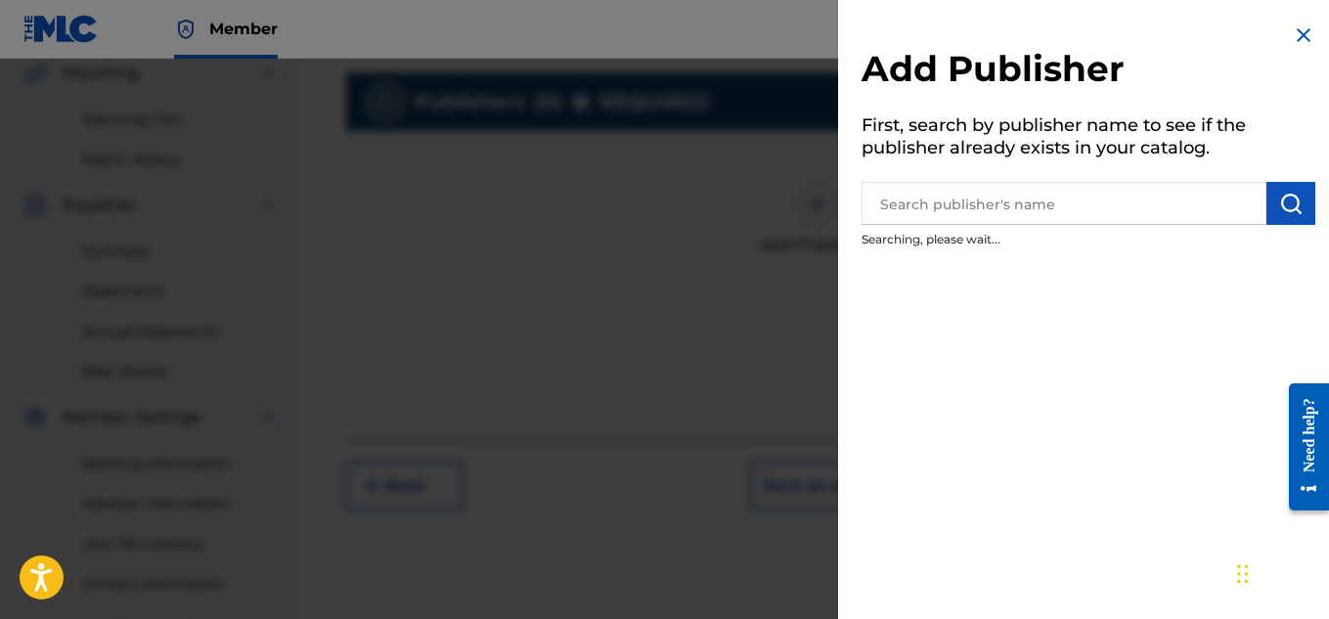
scroll to position [594, 0]
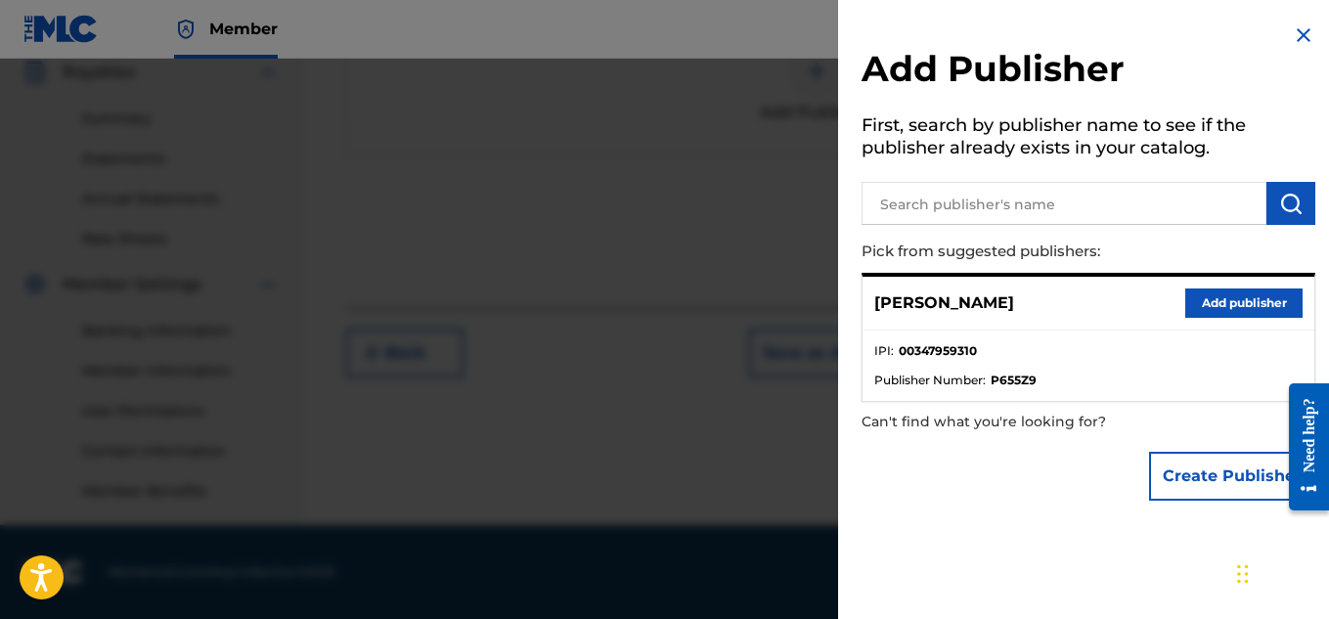
click at [1190, 306] on button "Add publisher" at bounding box center [1243, 303] width 117 height 29
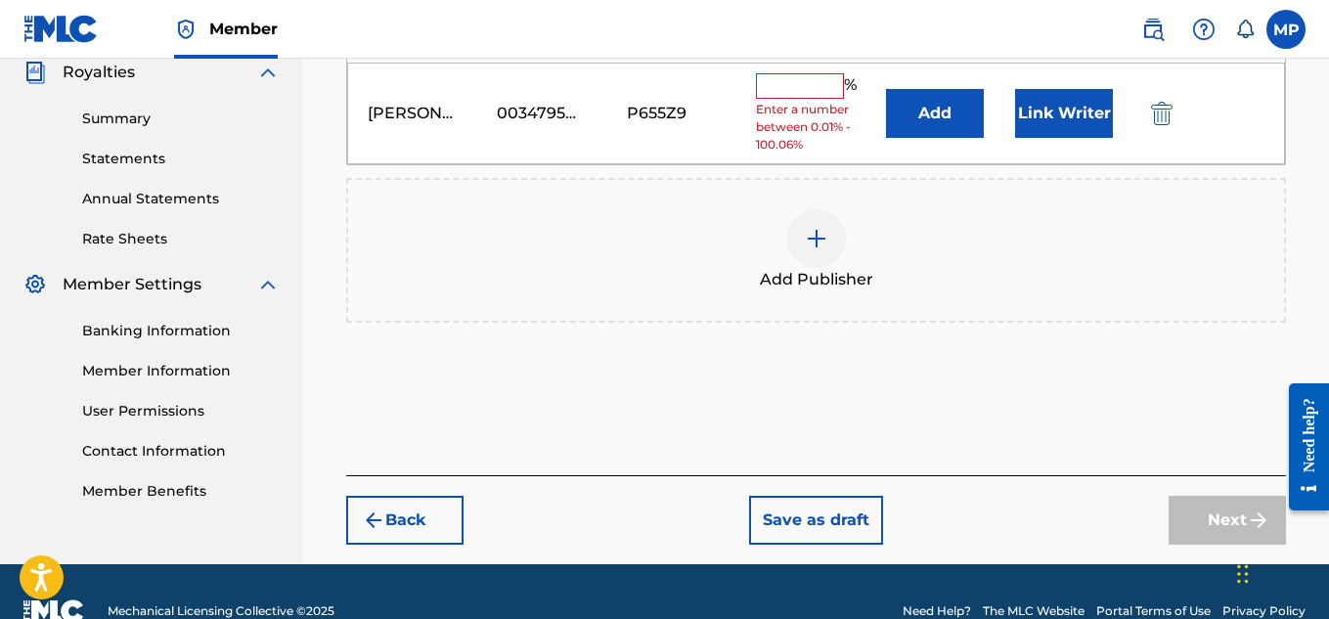
click at [830, 94] on input "text" at bounding box center [800, 85] width 88 height 25
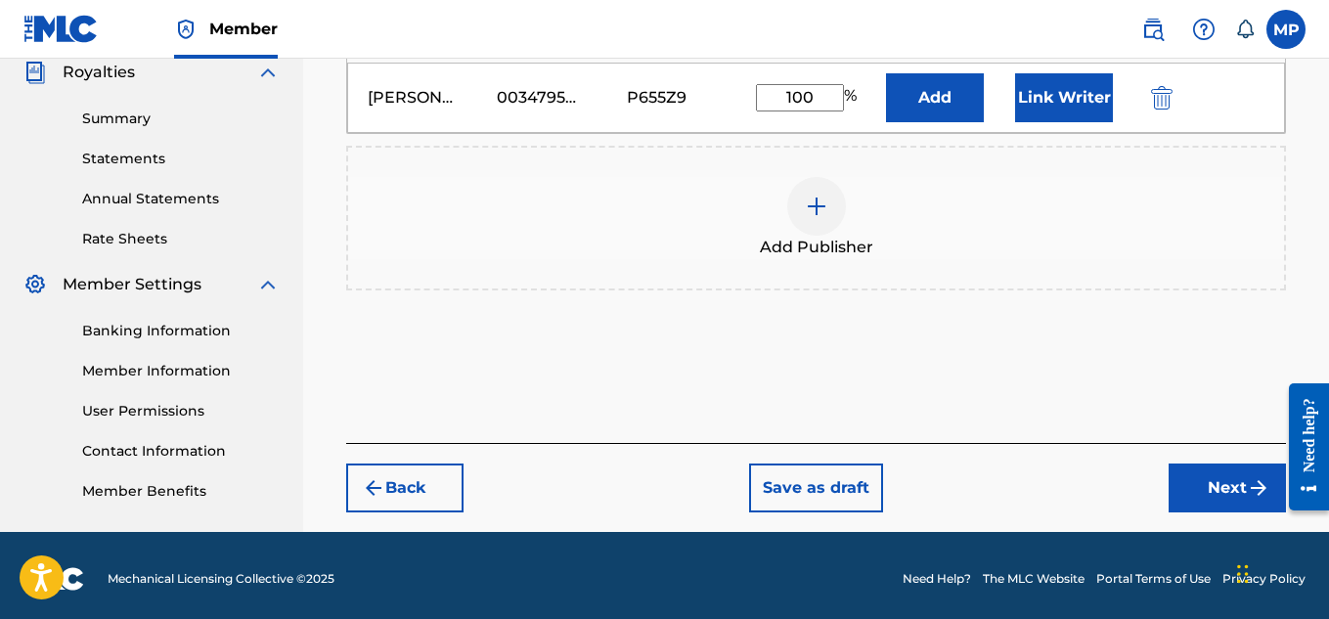
click at [1016, 95] on button "Link Writer" at bounding box center [1064, 97] width 98 height 49
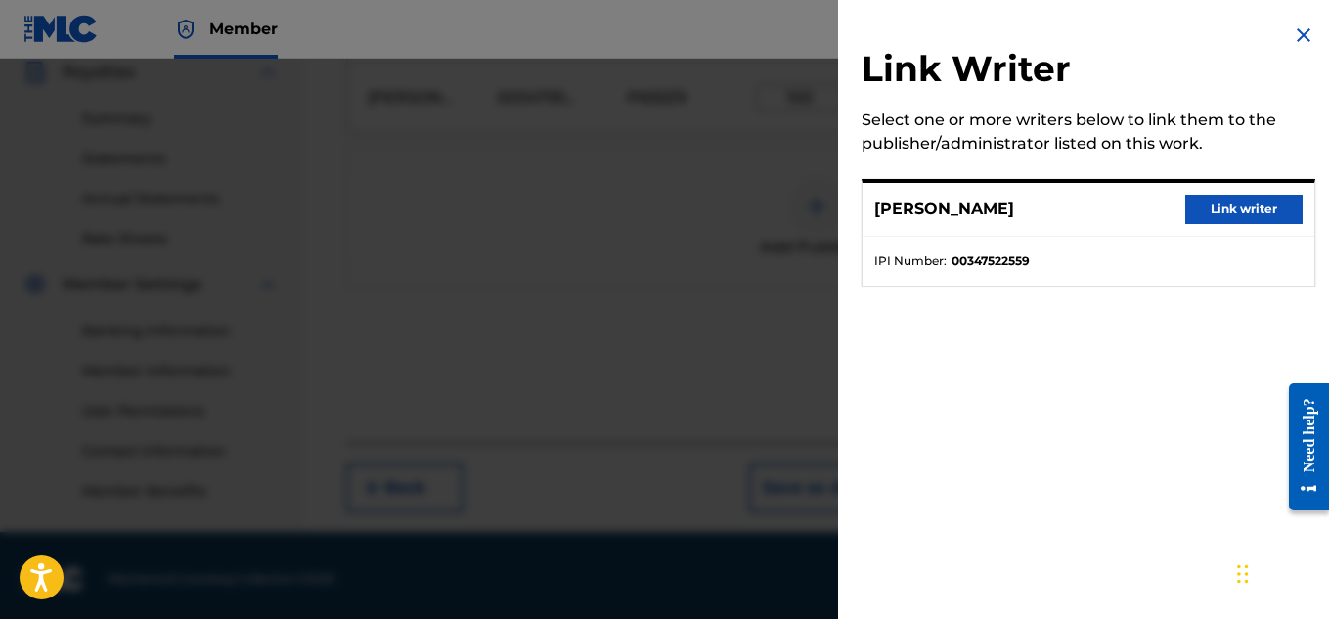
scroll to position [600, 0]
click at [1185, 212] on button "Link writer" at bounding box center [1243, 209] width 117 height 29
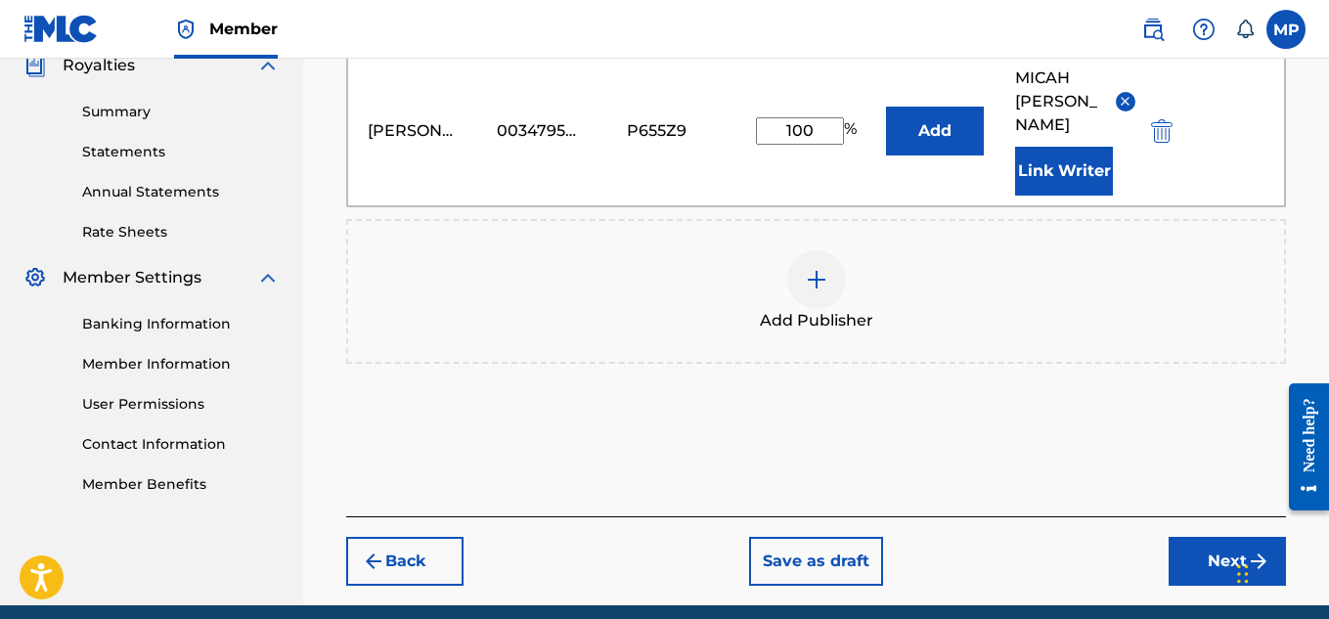
click at [1207, 537] on button "Next" at bounding box center [1227, 561] width 117 height 49
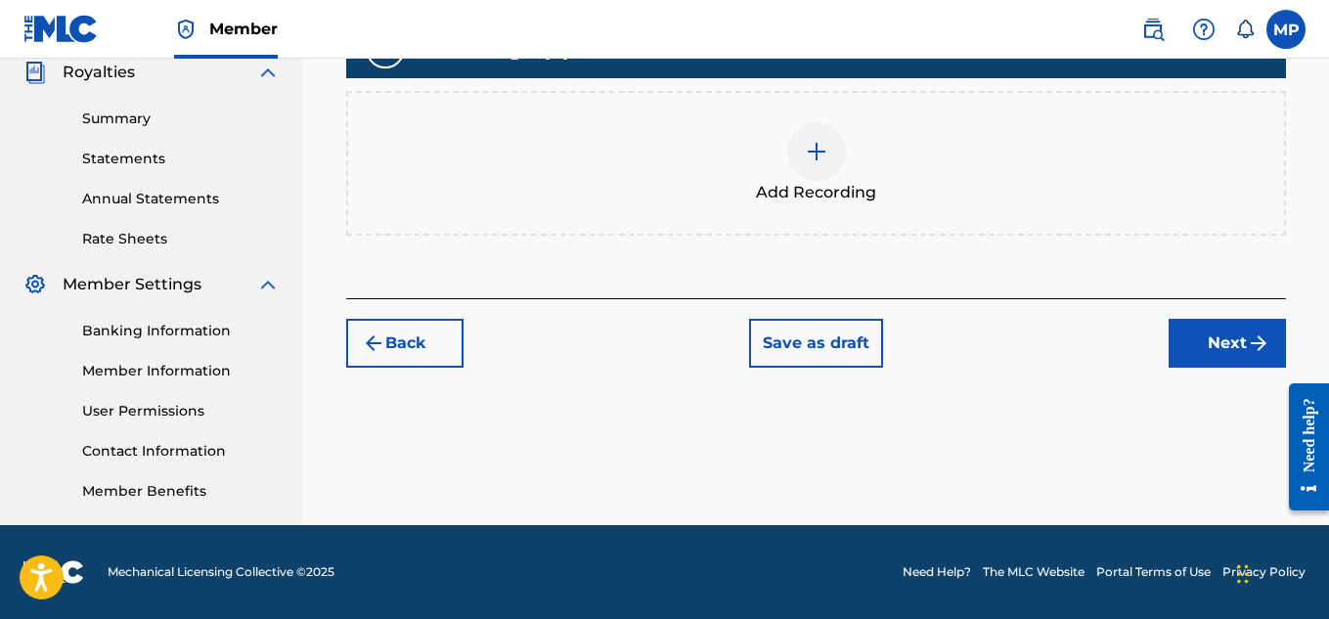
click at [817, 163] on img at bounding box center [816, 151] width 23 height 23
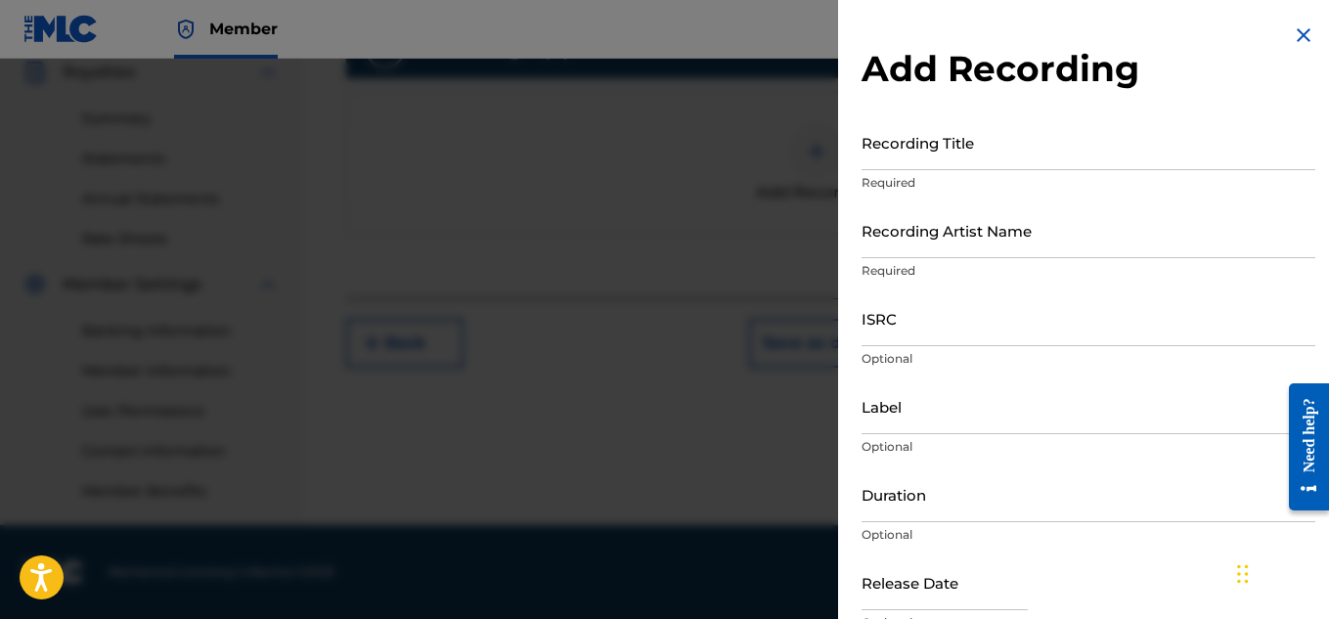
click at [913, 147] on input "Recording Title" at bounding box center [1089, 142] width 454 height 56
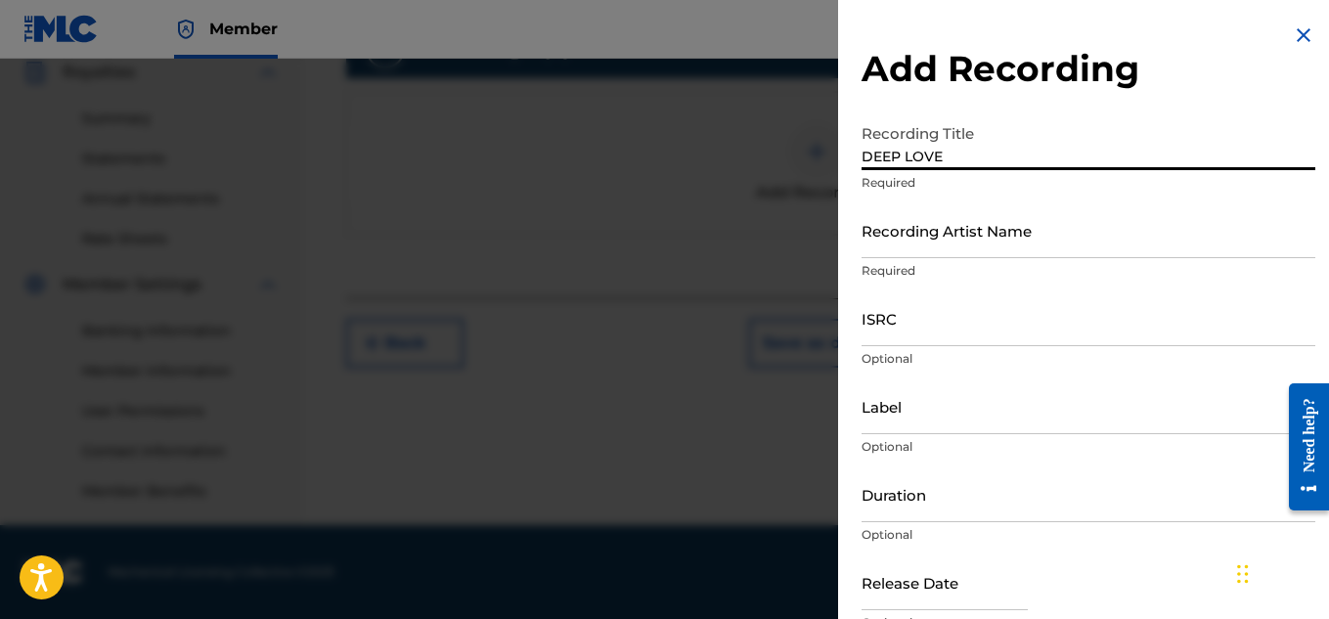
scroll to position [355, 0]
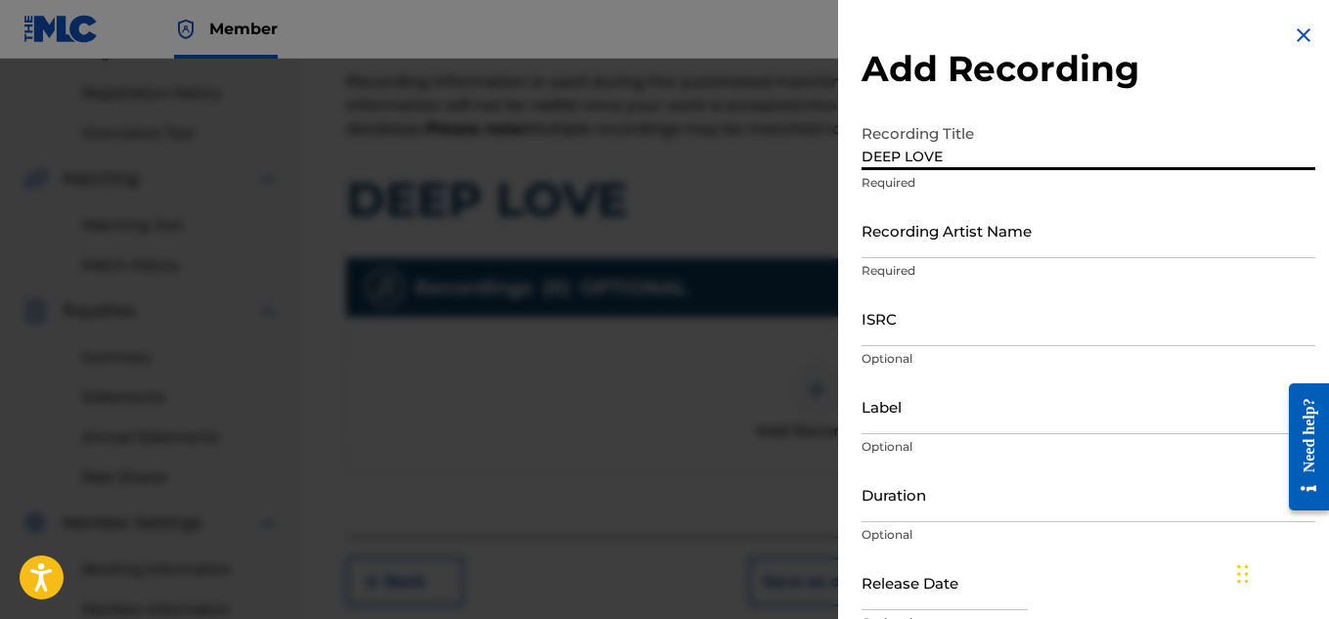
click at [913, 245] on input "Recording Artist Name" at bounding box center [1089, 230] width 454 height 56
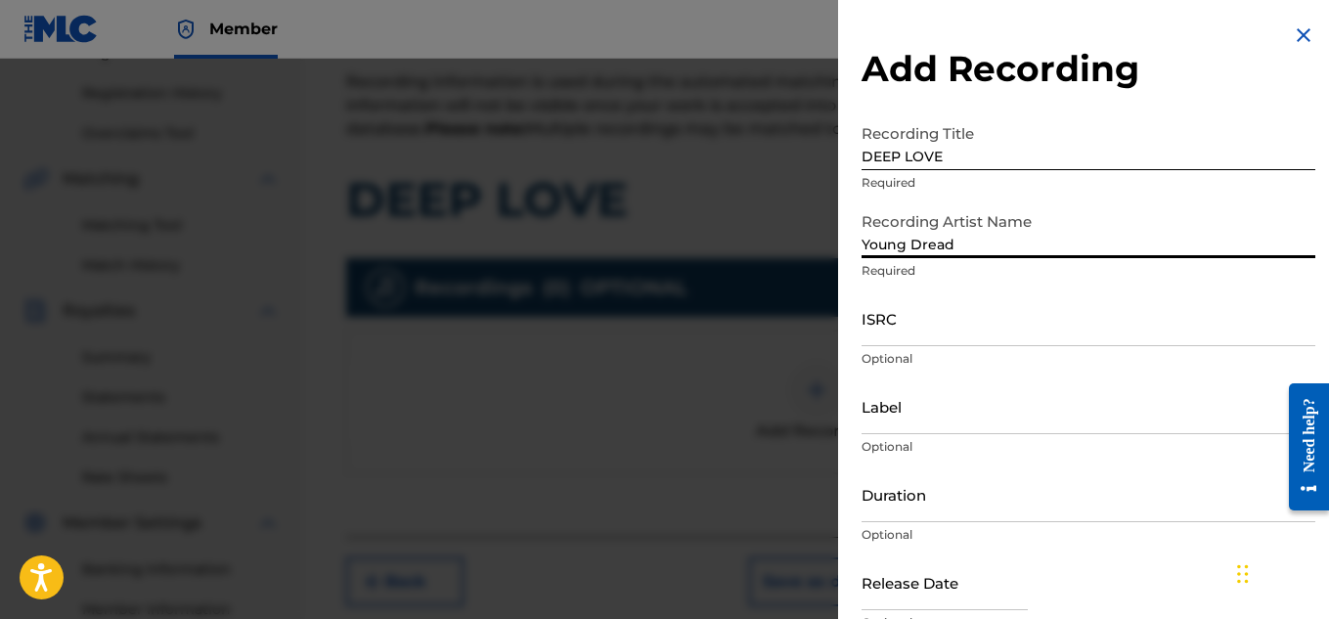
scroll to position [96, 0]
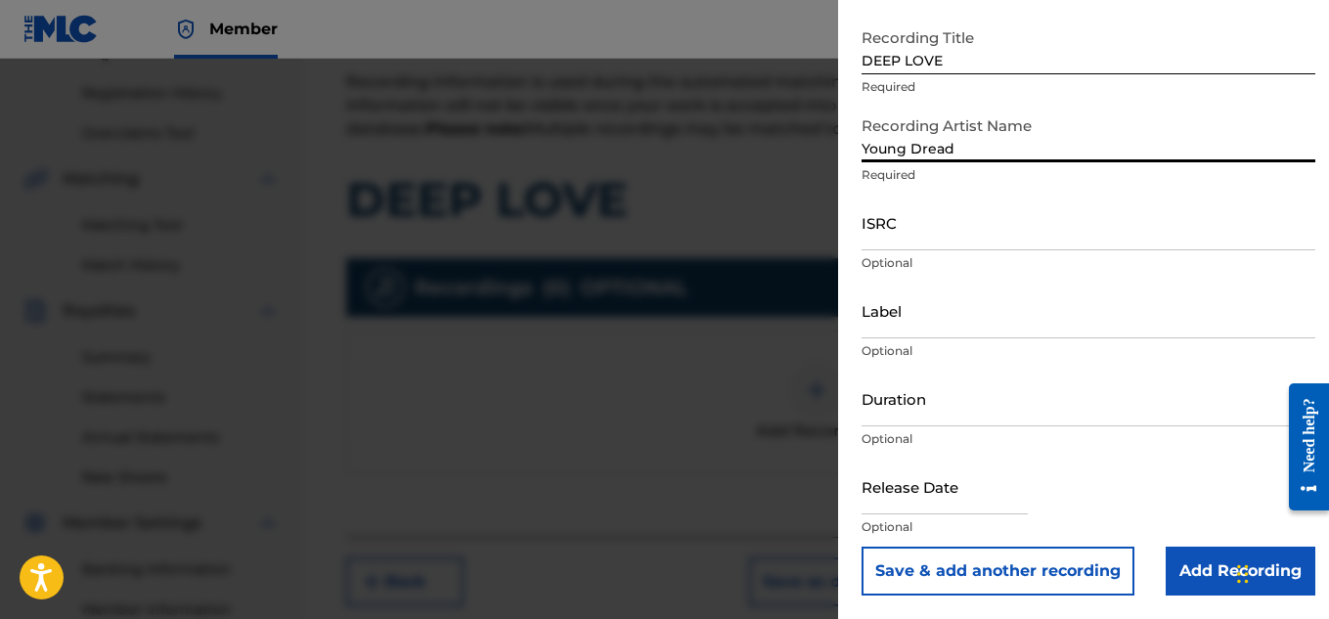
click at [1190, 553] on input "Add Recording" at bounding box center [1241, 571] width 150 height 49
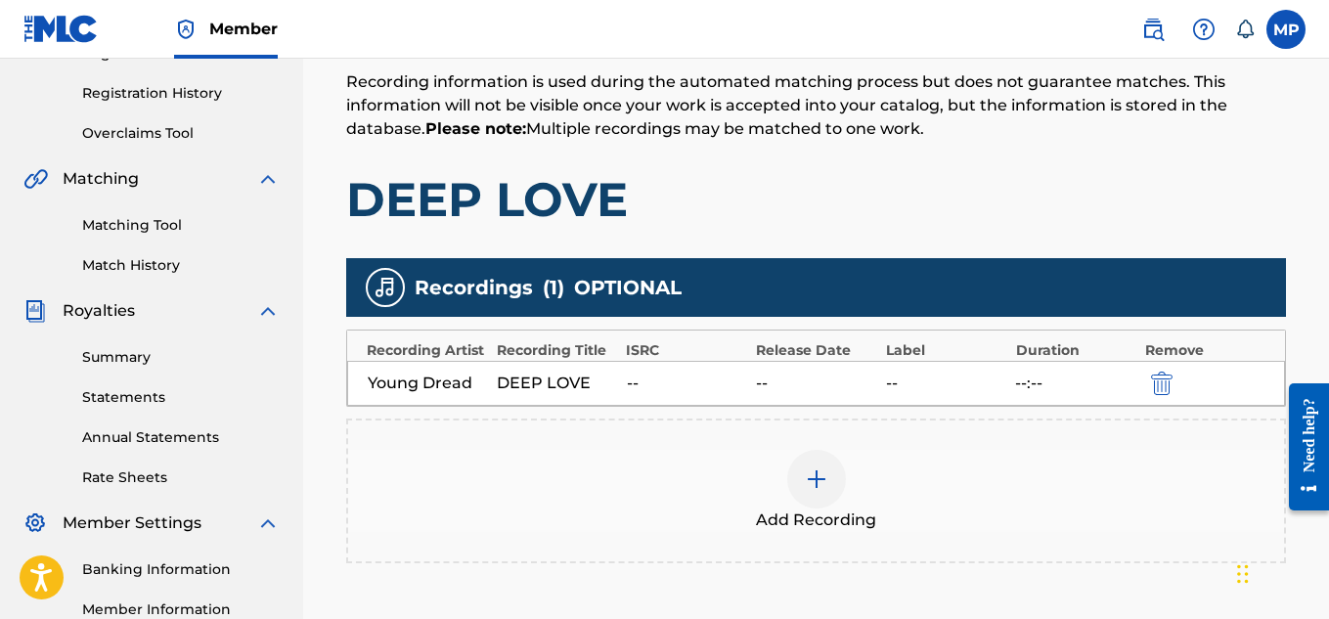
scroll to position [594, 0]
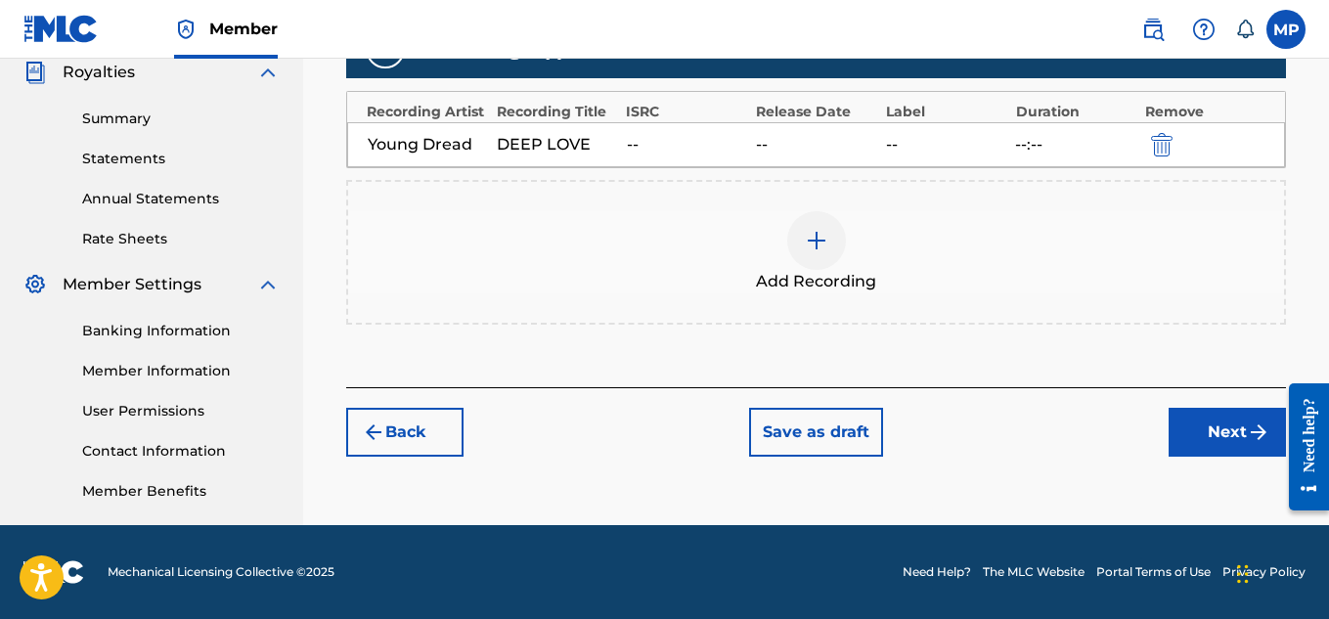
click at [1216, 433] on button "Next" at bounding box center [1227, 432] width 117 height 49
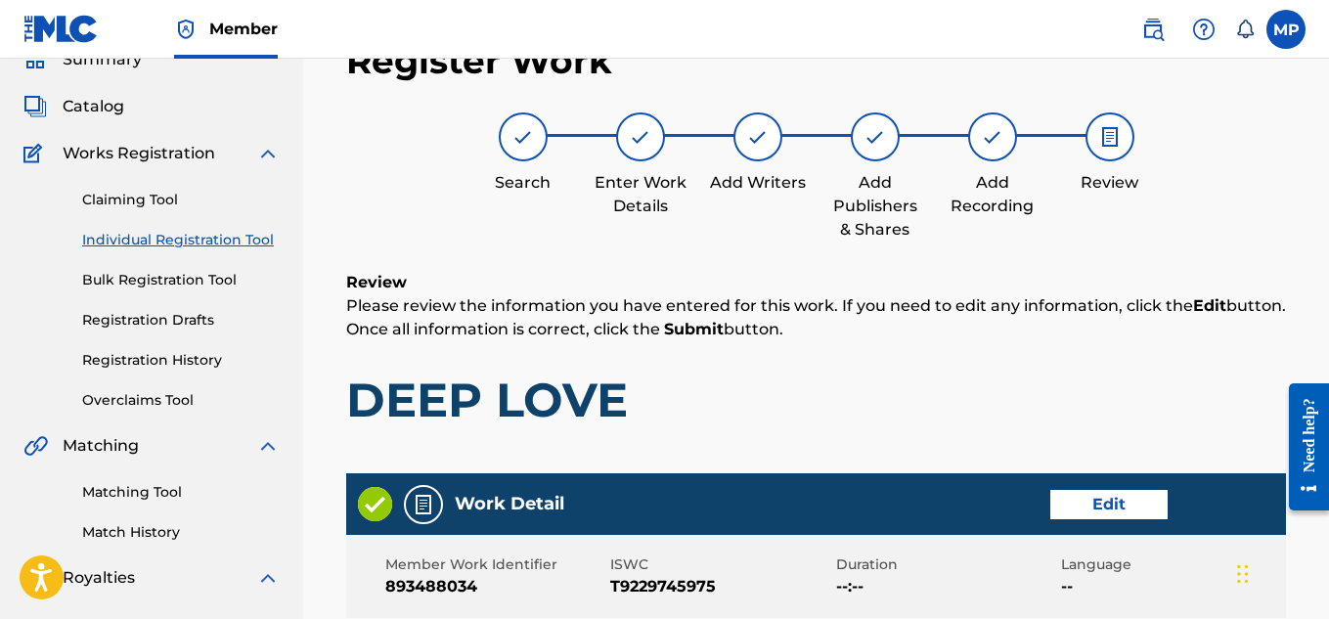
scroll to position [1097, 0]
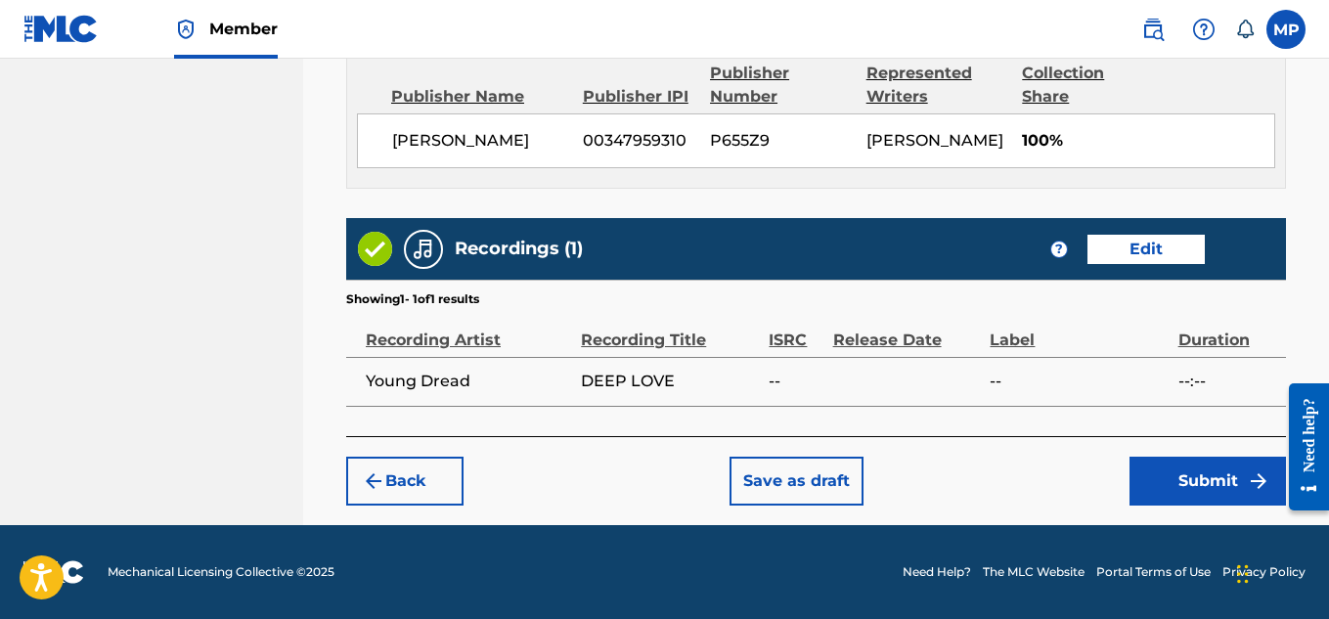
click at [1196, 482] on button "Submit" at bounding box center [1208, 481] width 156 height 49
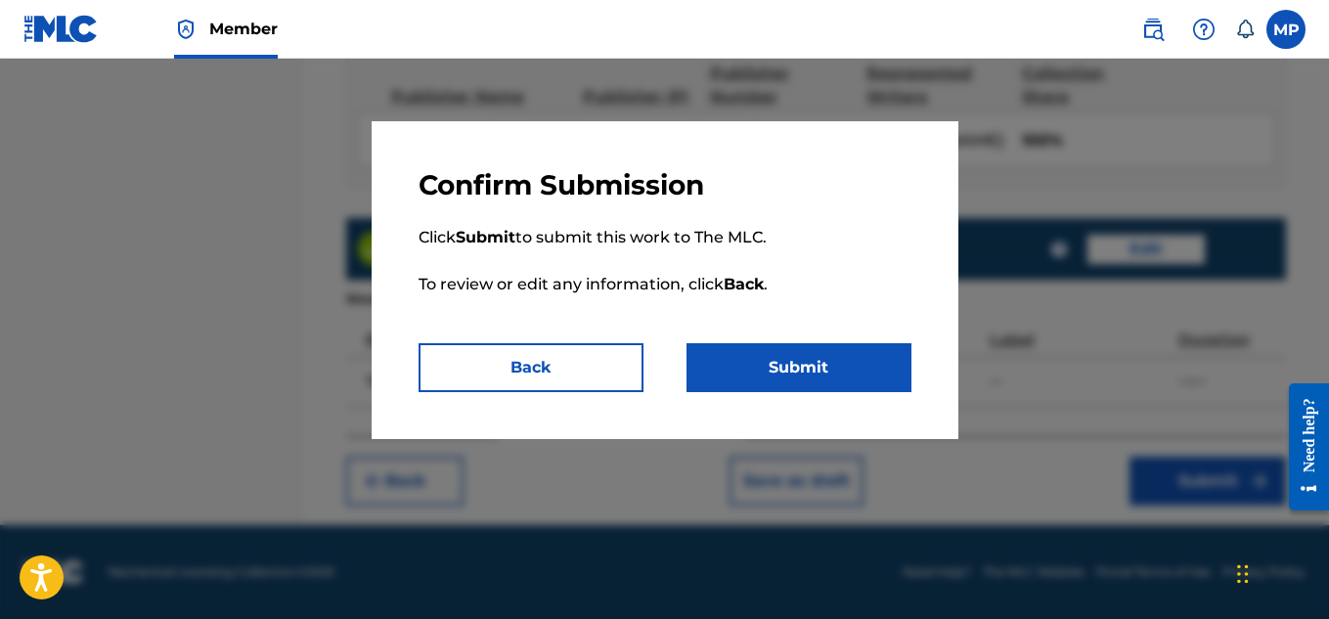
click at [754, 359] on button "Submit" at bounding box center [799, 367] width 225 height 49
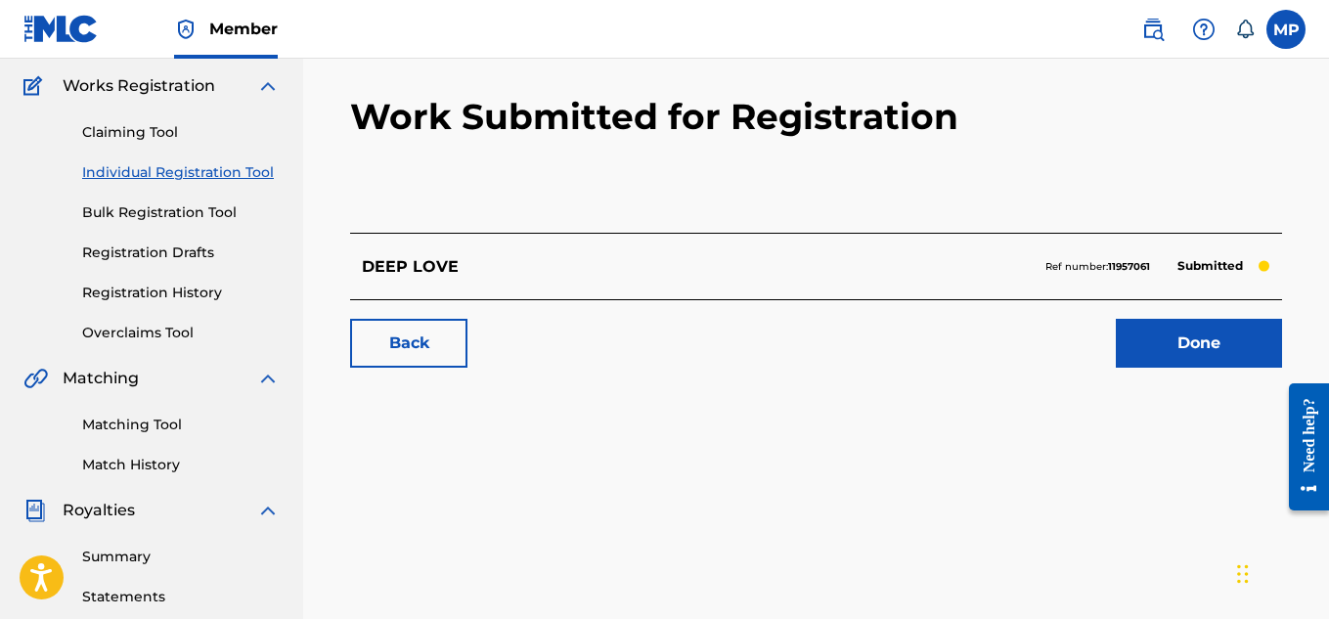
scroll to position [159, 0]
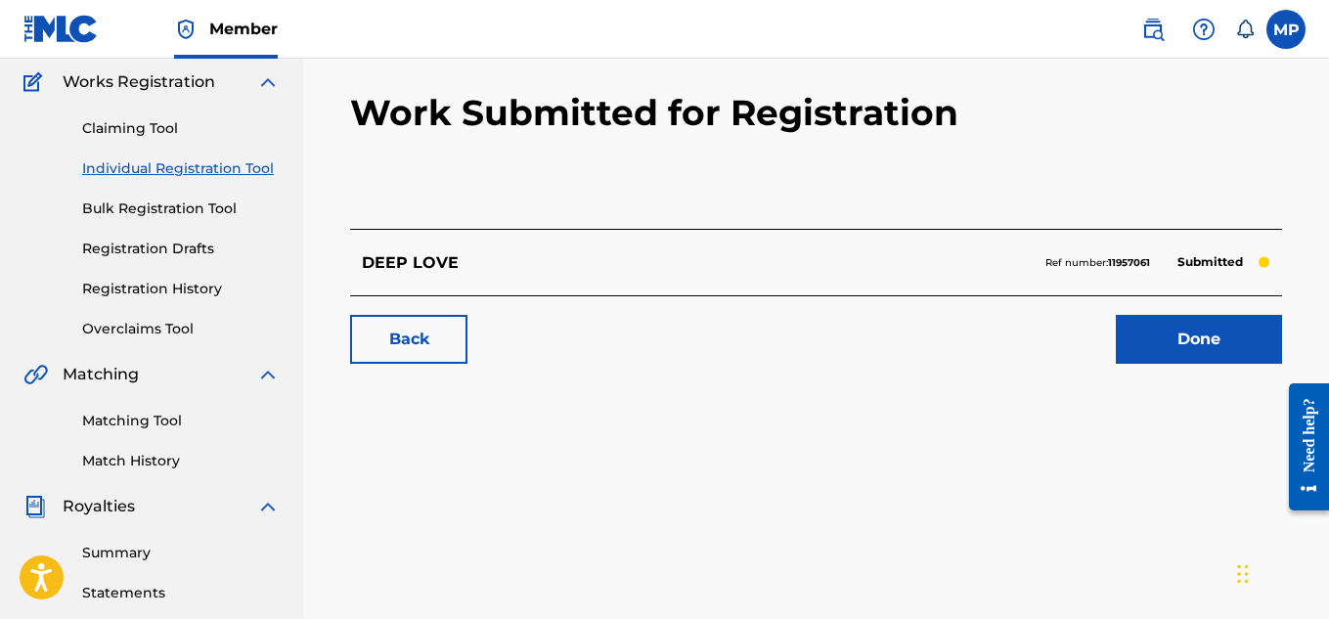
click at [454, 347] on link "Back" at bounding box center [408, 339] width 117 height 49
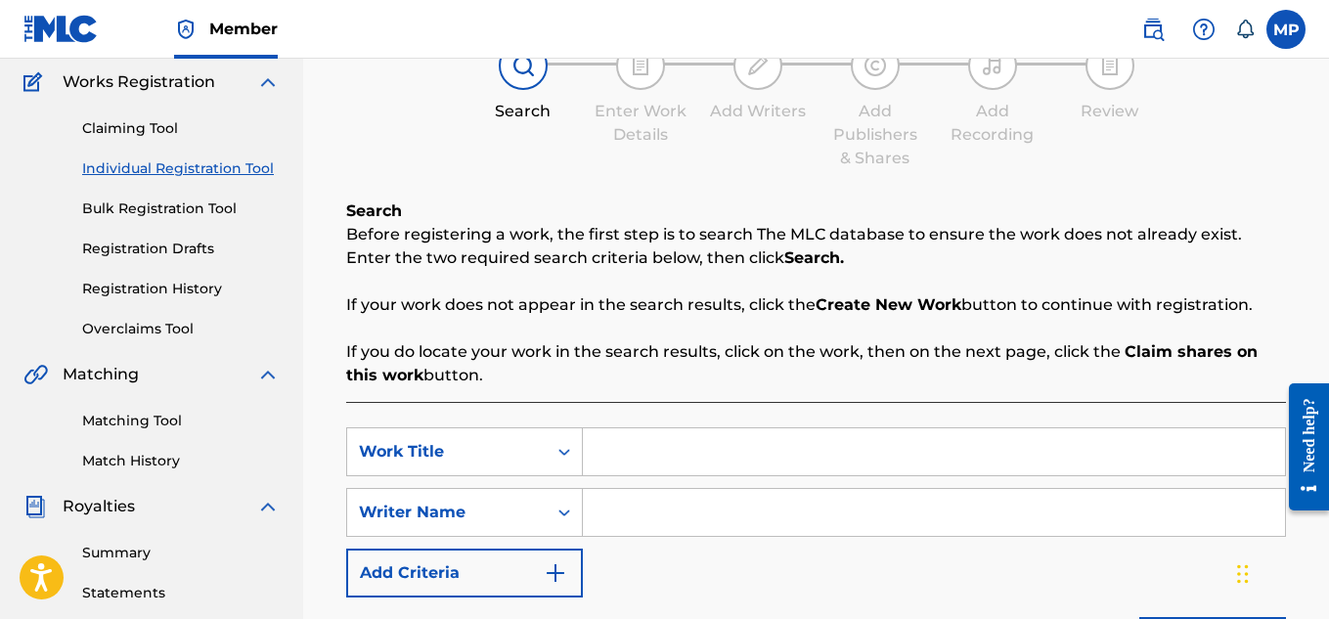
scroll to position [314, 0]
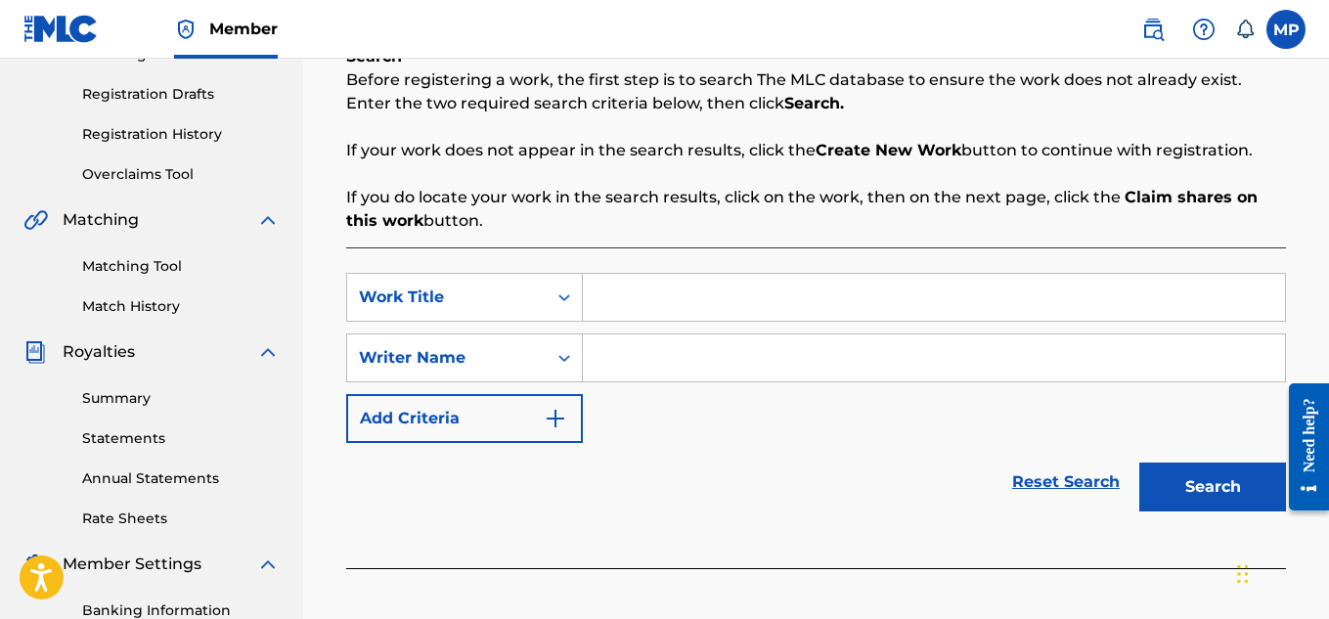
click at [645, 307] on input "Search Form" at bounding box center [934, 297] width 702 height 47
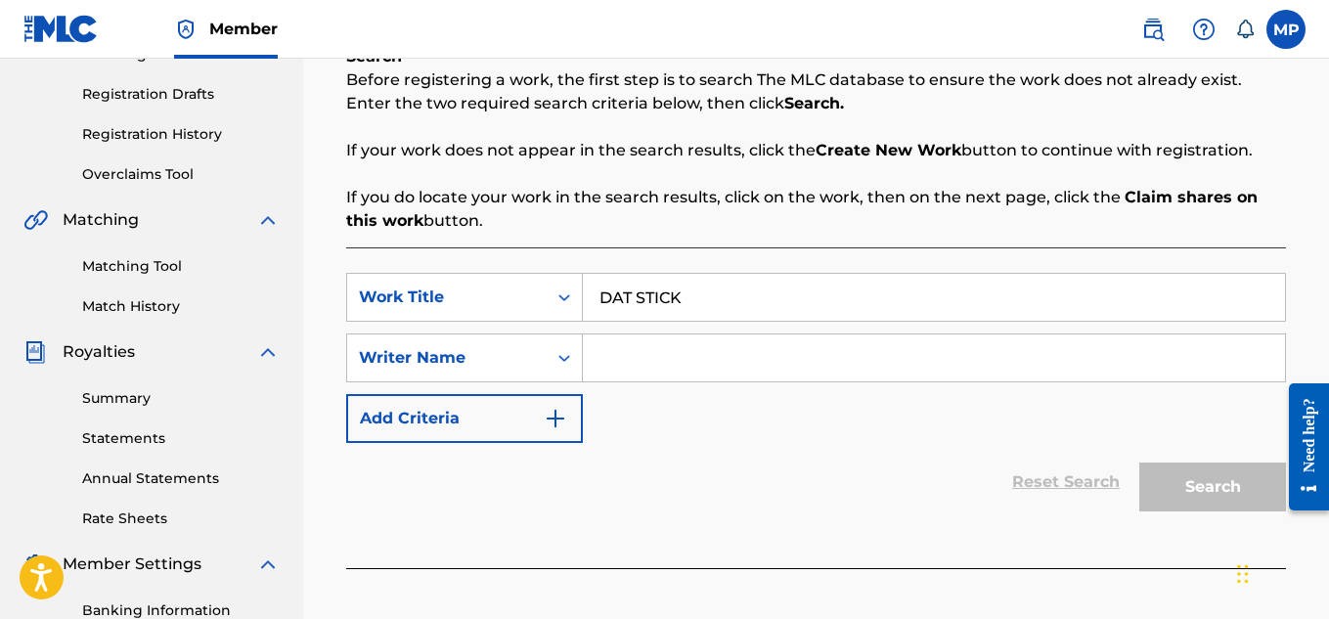
click at [648, 349] on input "Search Form" at bounding box center [934, 357] width 702 height 47
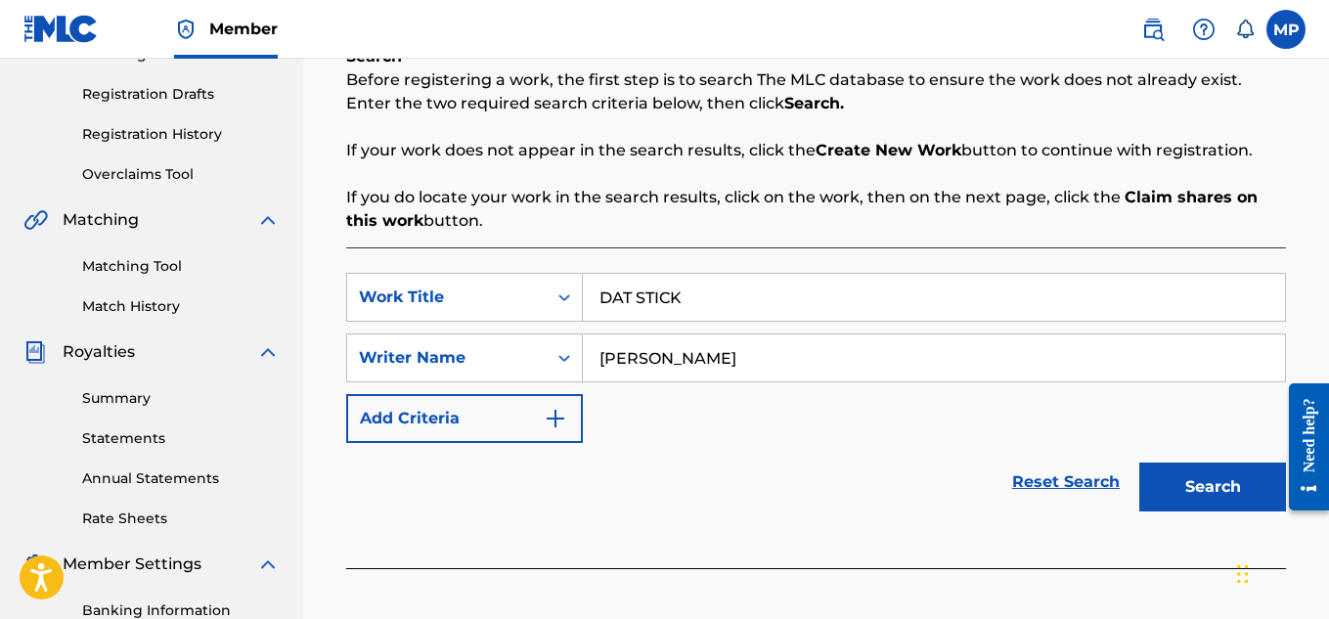
click at [1214, 492] on button "Search" at bounding box center [1212, 487] width 147 height 49
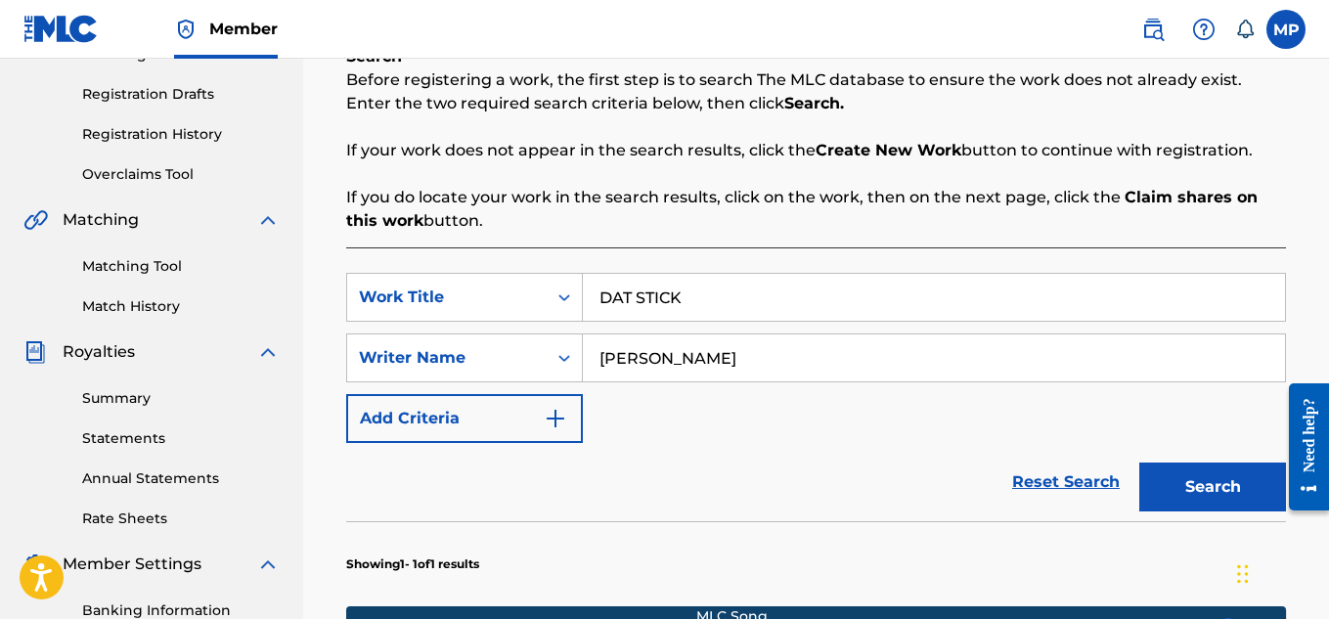
scroll to position [771, 0]
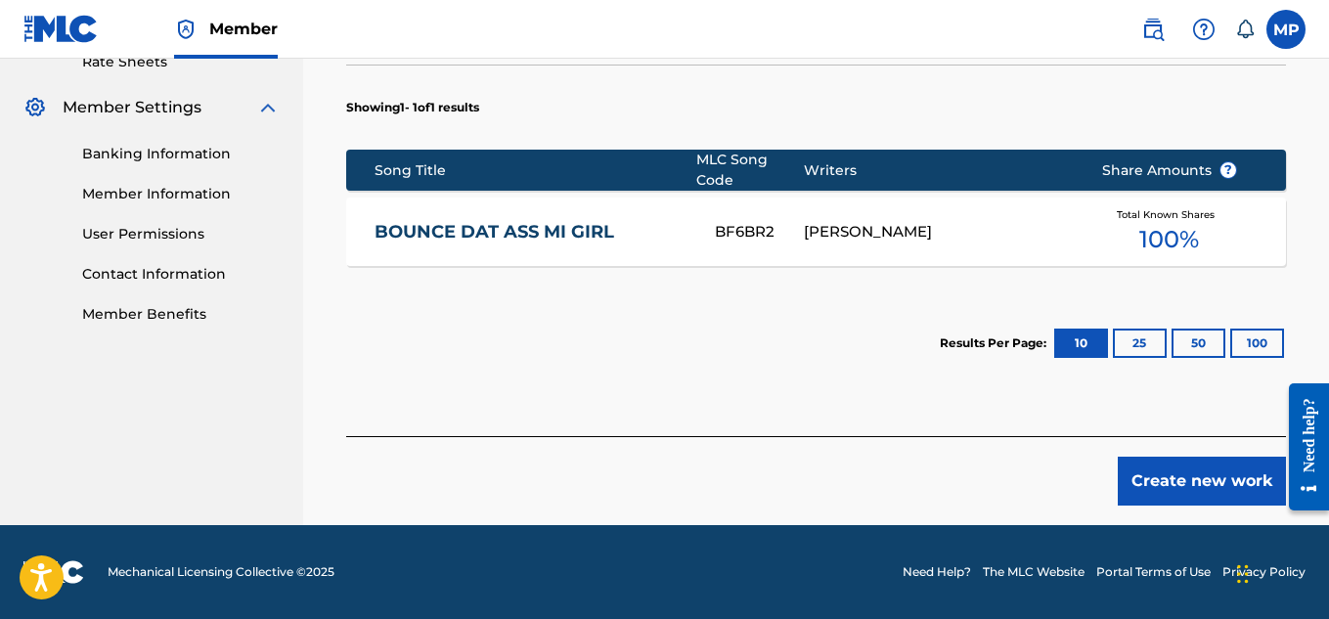
click at [1190, 480] on button "Create new work" at bounding box center [1202, 481] width 168 height 49
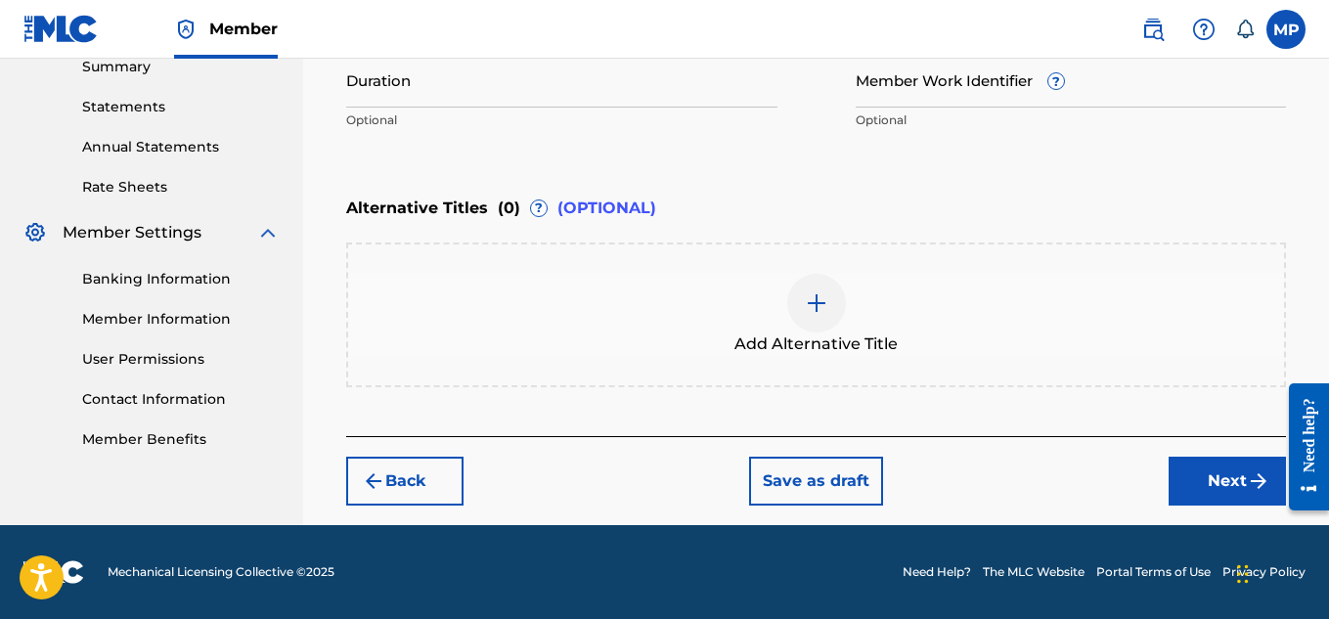
scroll to position [346, 0]
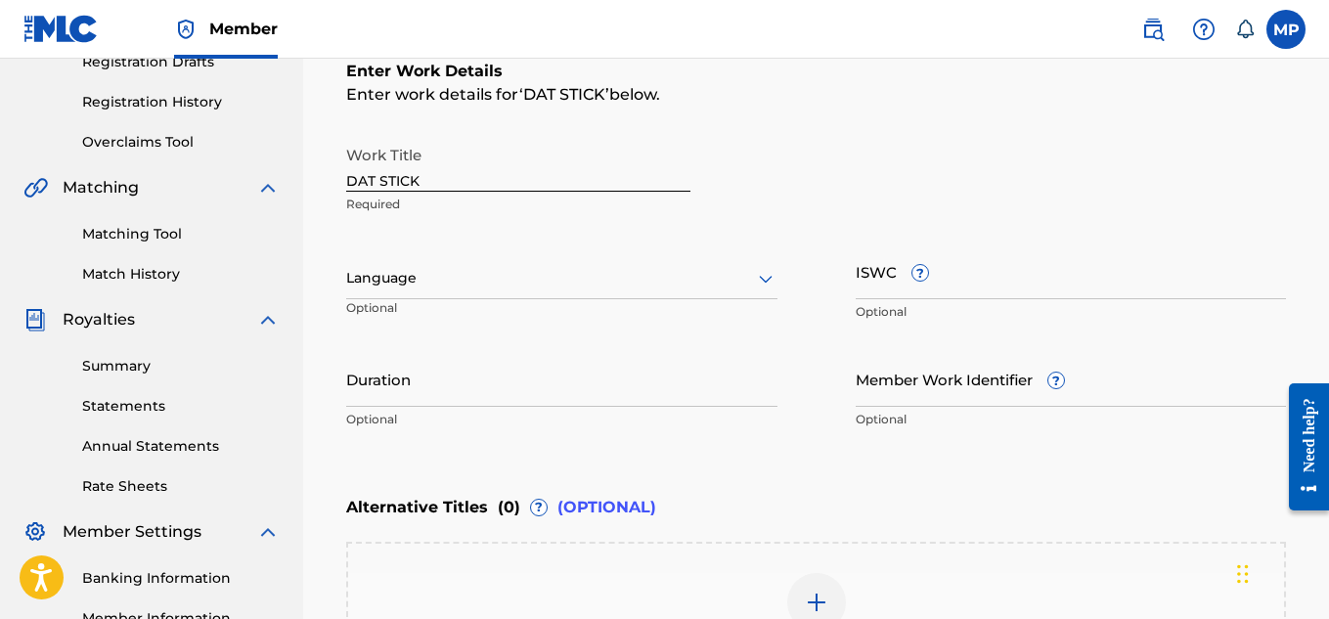
click at [956, 386] on input "Member Work Identifier ?" at bounding box center [1071, 379] width 431 height 56
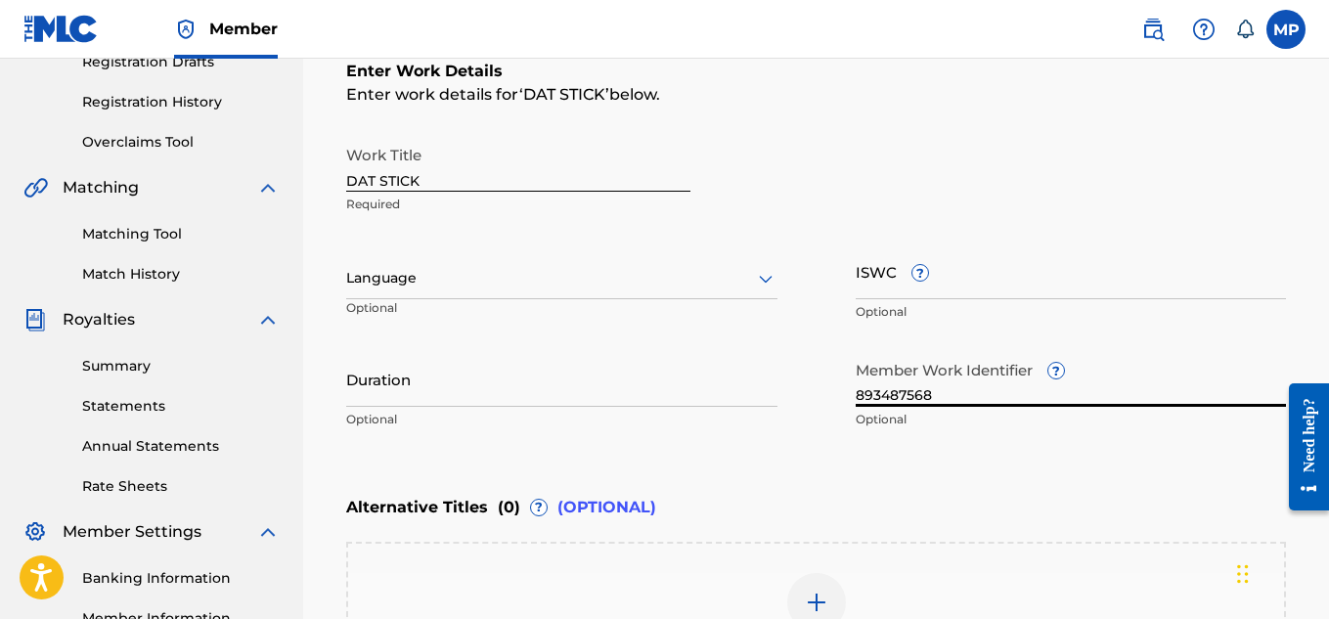
click at [976, 282] on input "ISWC ?" at bounding box center [1071, 272] width 431 height 56
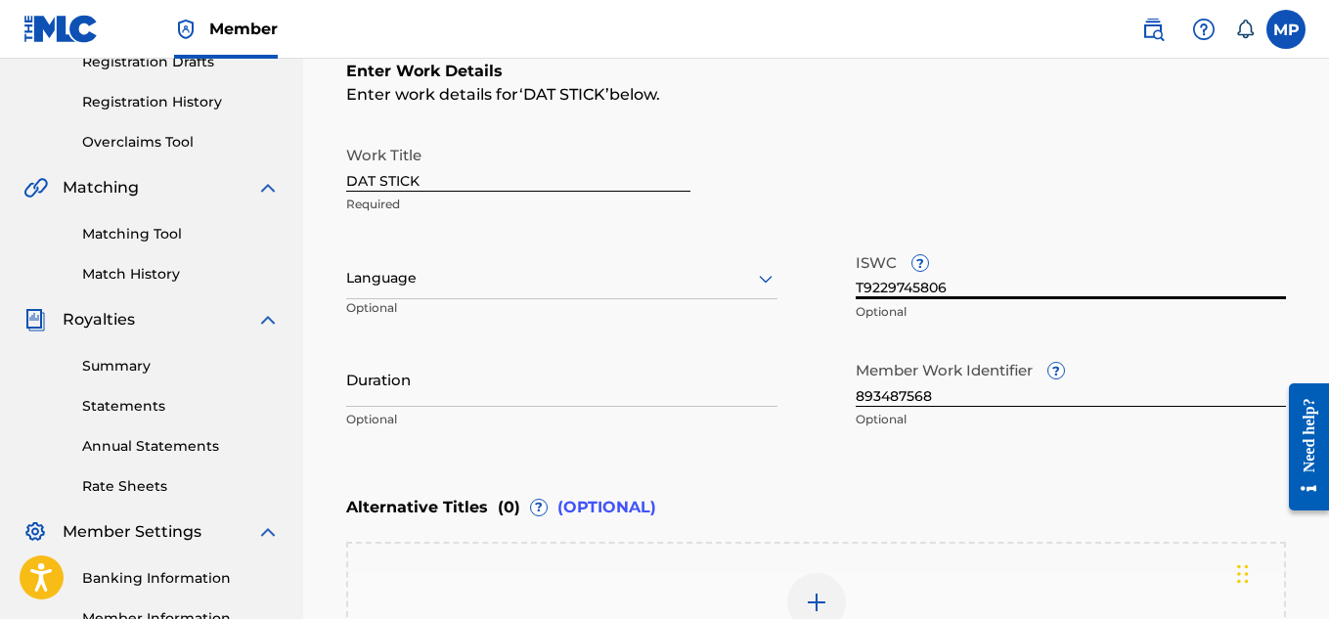
scroll to position [645, 0]
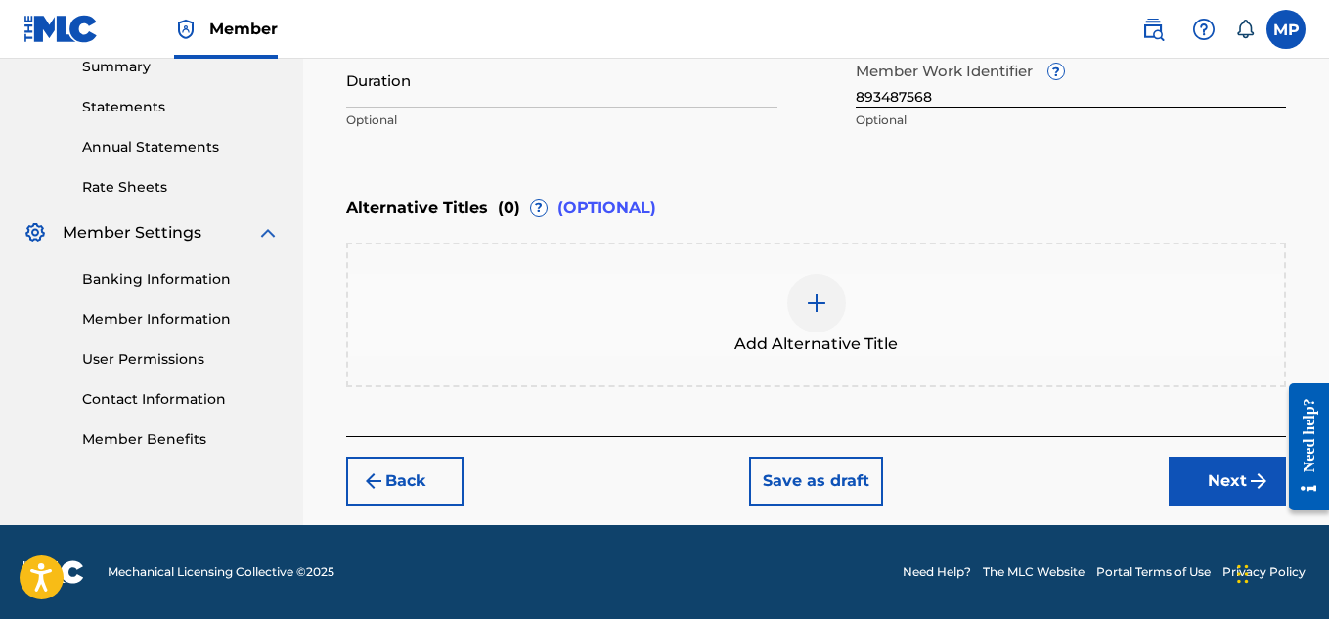
click at [1214, 495] on button "Next" at bounding box center [1227, 481] width 117 height 49
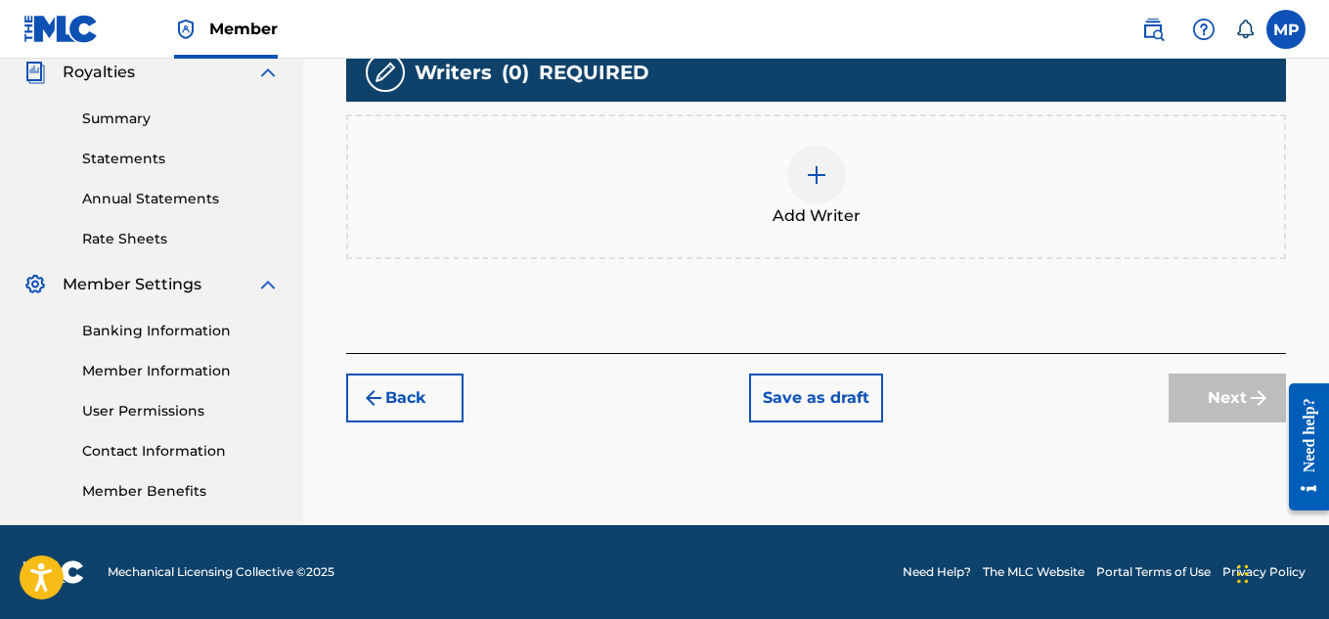
scroll to position [494, 0]
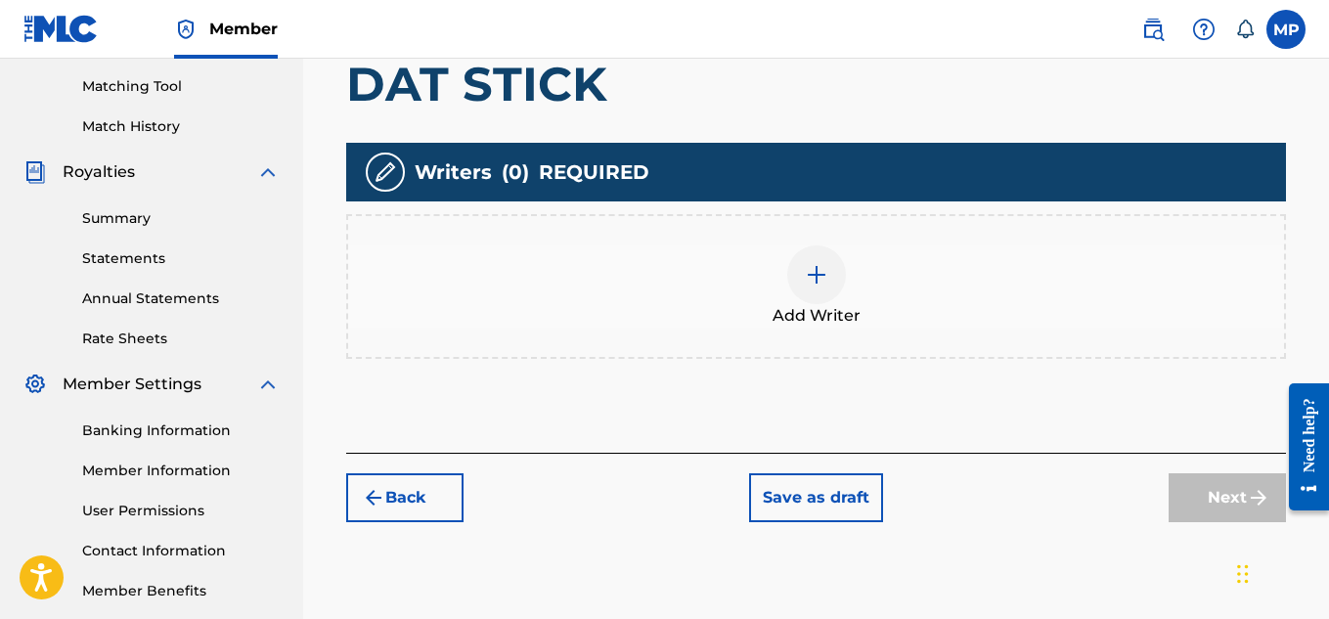
click at [820, 263] on img at bounding box center [816, 274] width 23 height 23
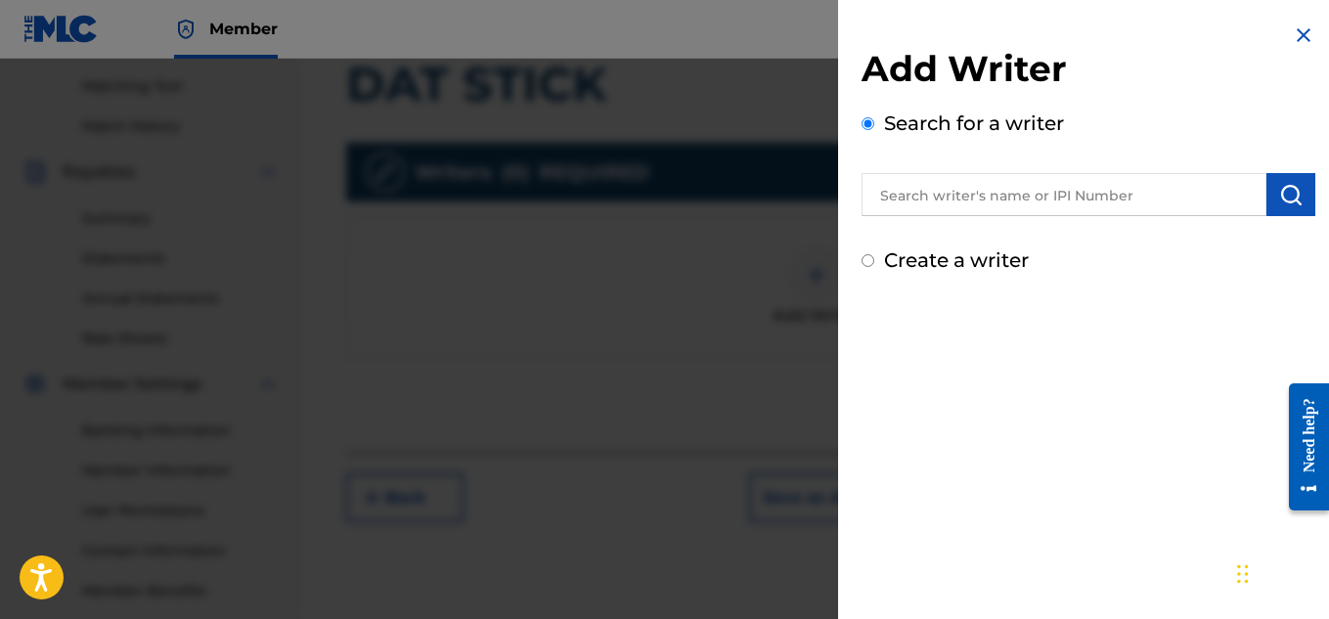
scroll to position [499, 0]
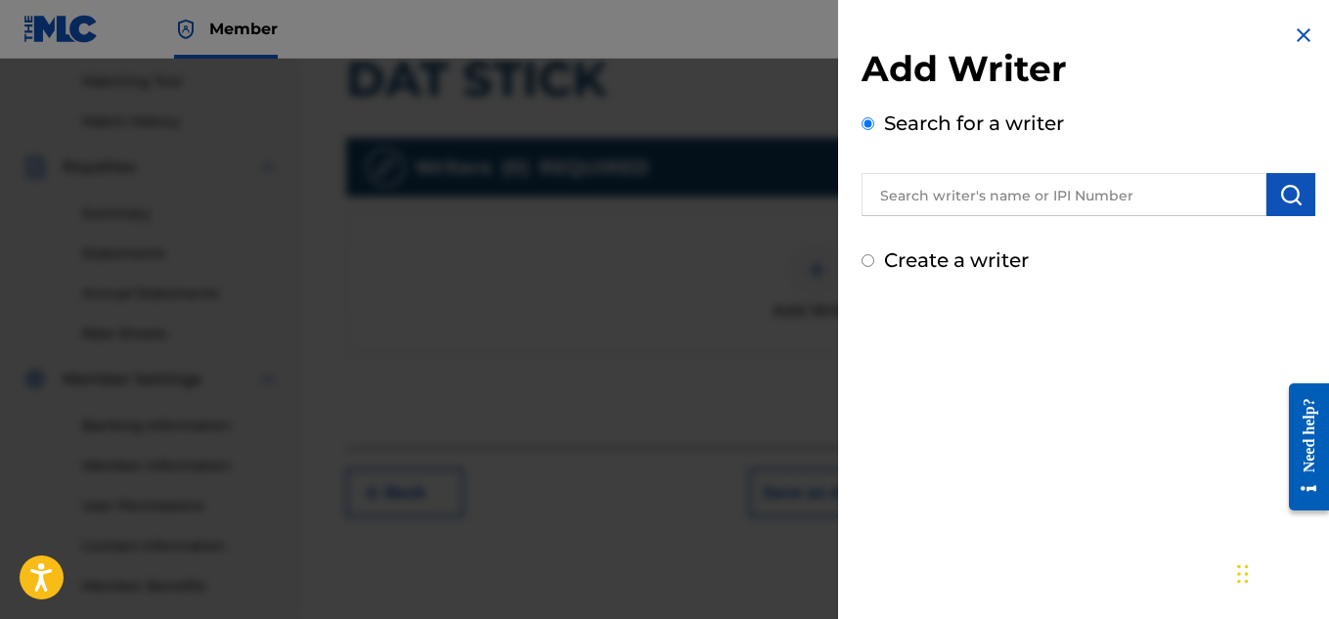
click at [972, 191] on input "text" at bounding box center [1064, 194] width 405 height 43
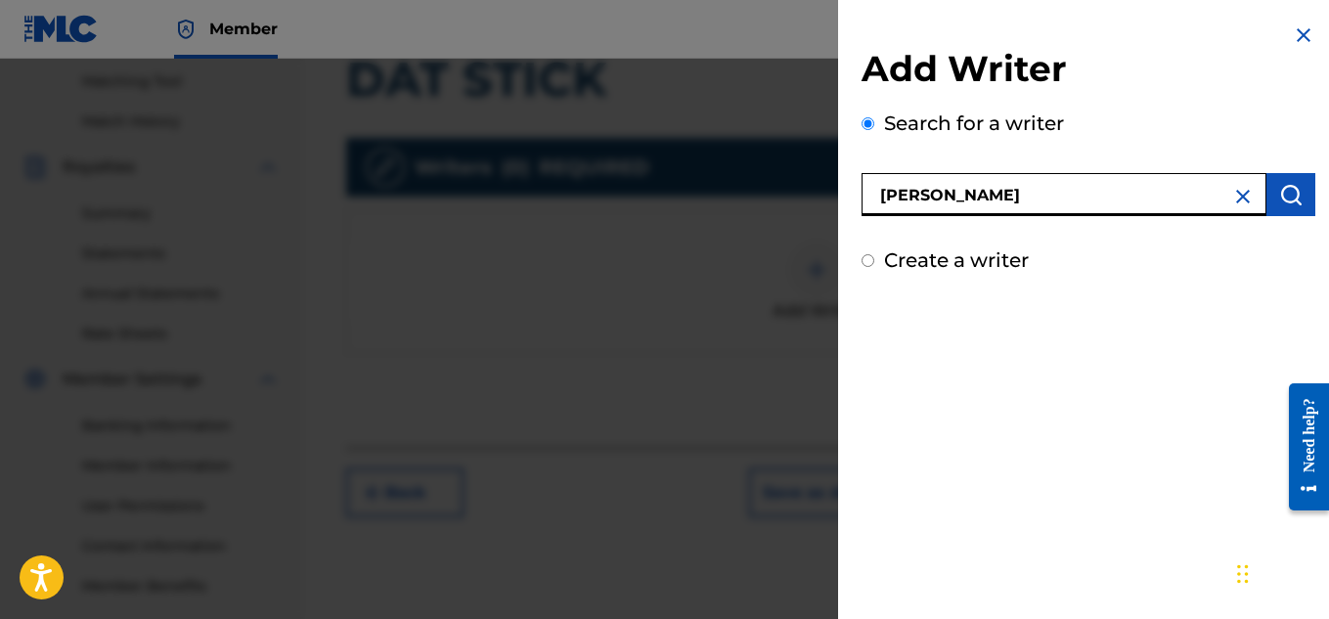
click at [1295, 193] on img "submit" at bounding box center [1290, 194] width 23 height 23
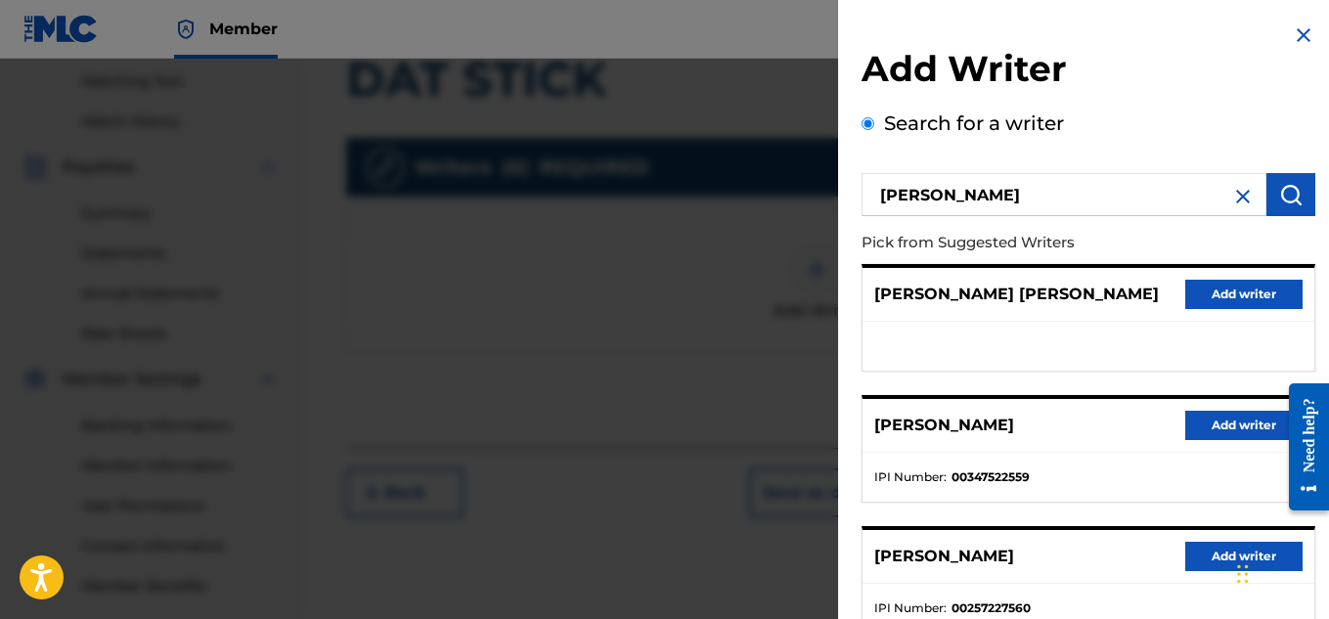
click at [1220, 422] on button "Add writer" at bounding box center [1243, 425] width 117 height 29
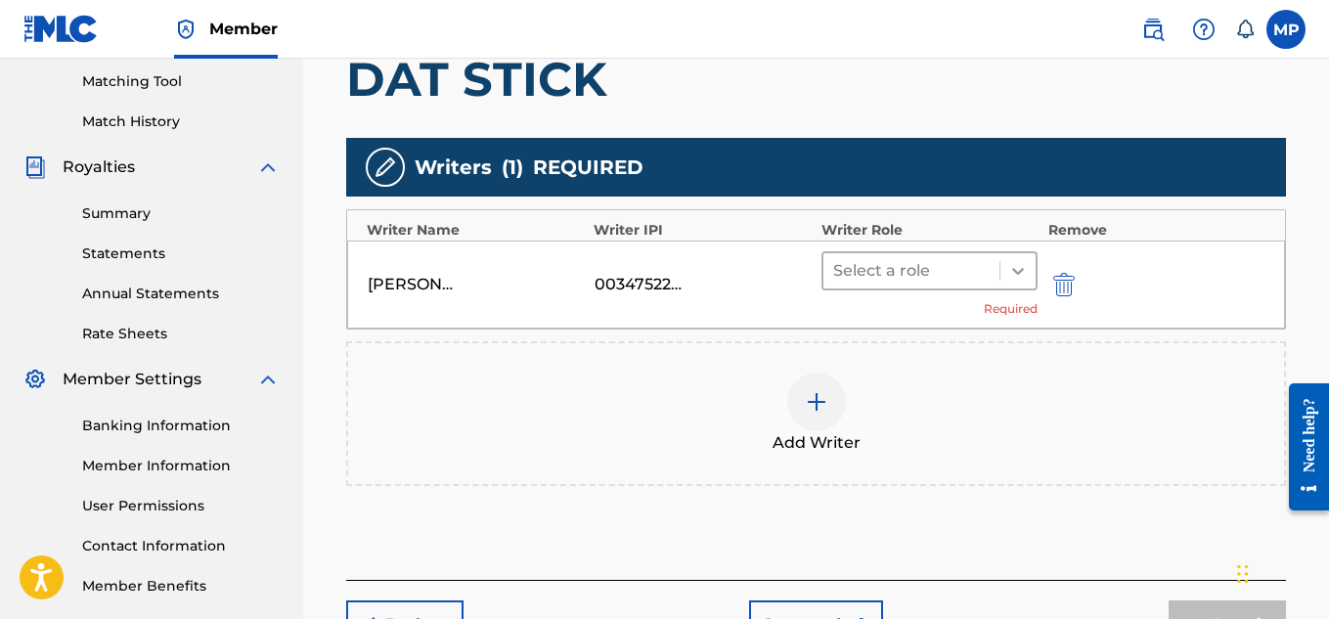
click at [1009, 268] on icon at bounding box center [1018, 271] width 20 height 20
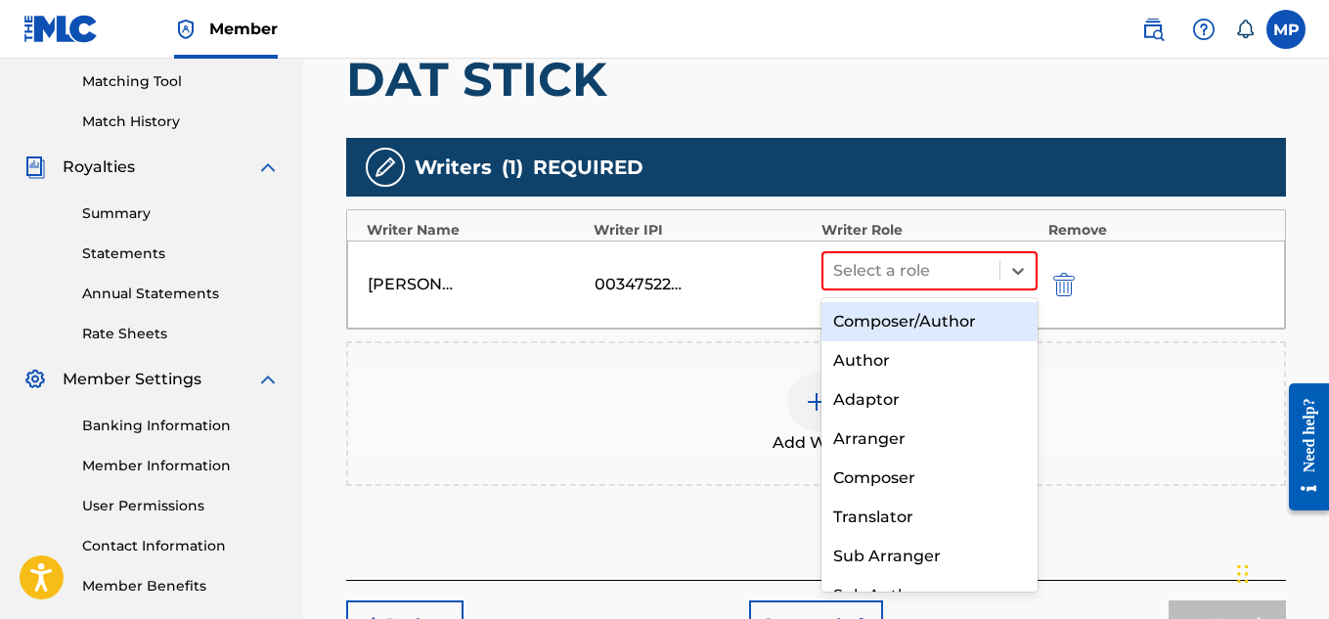
click at [933, 313] on div "Composer/Author" at bounding box center [930, 321] width 217 height 39
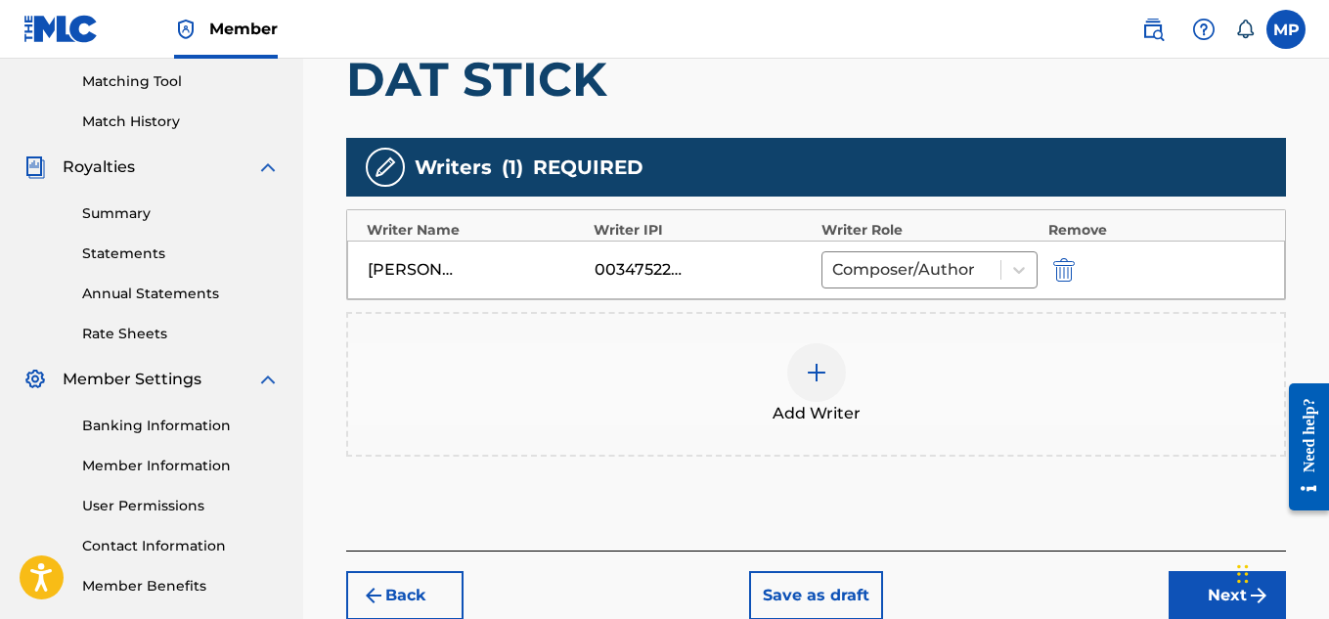
click at [1208, 571] on button "Next" at bounding box center [1227, 595] width 117 height 49
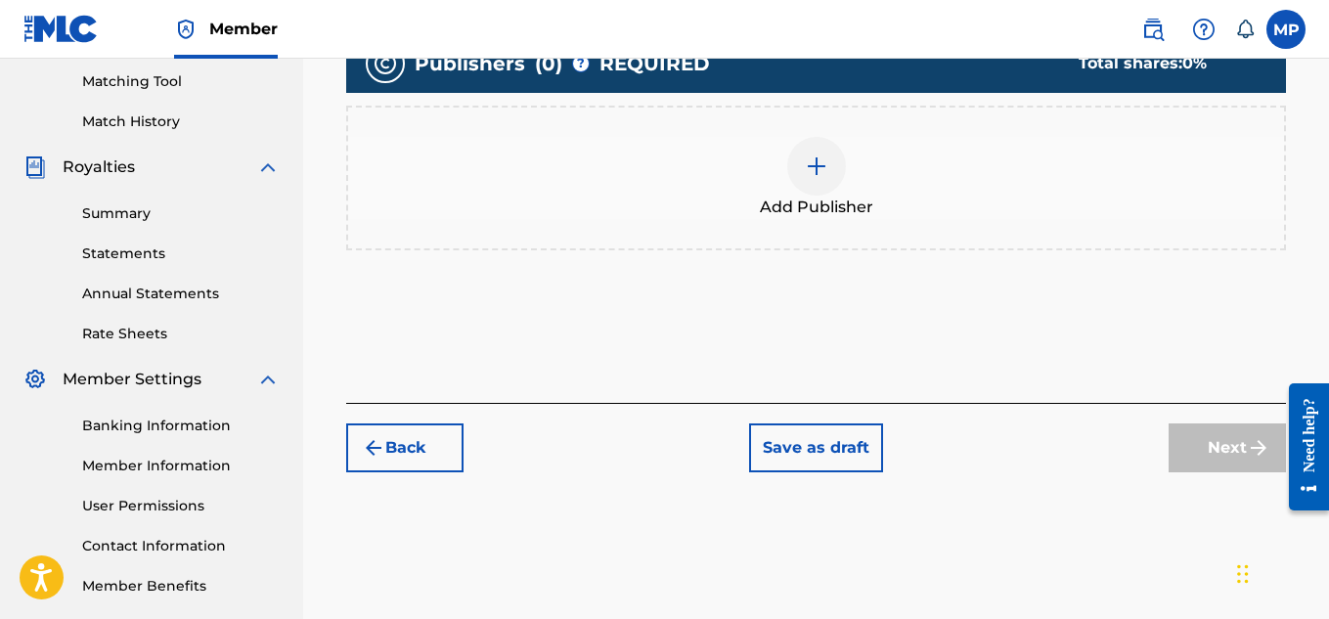
click at [843, 196] on div at bounding box center [816, 166] width 59 height 59
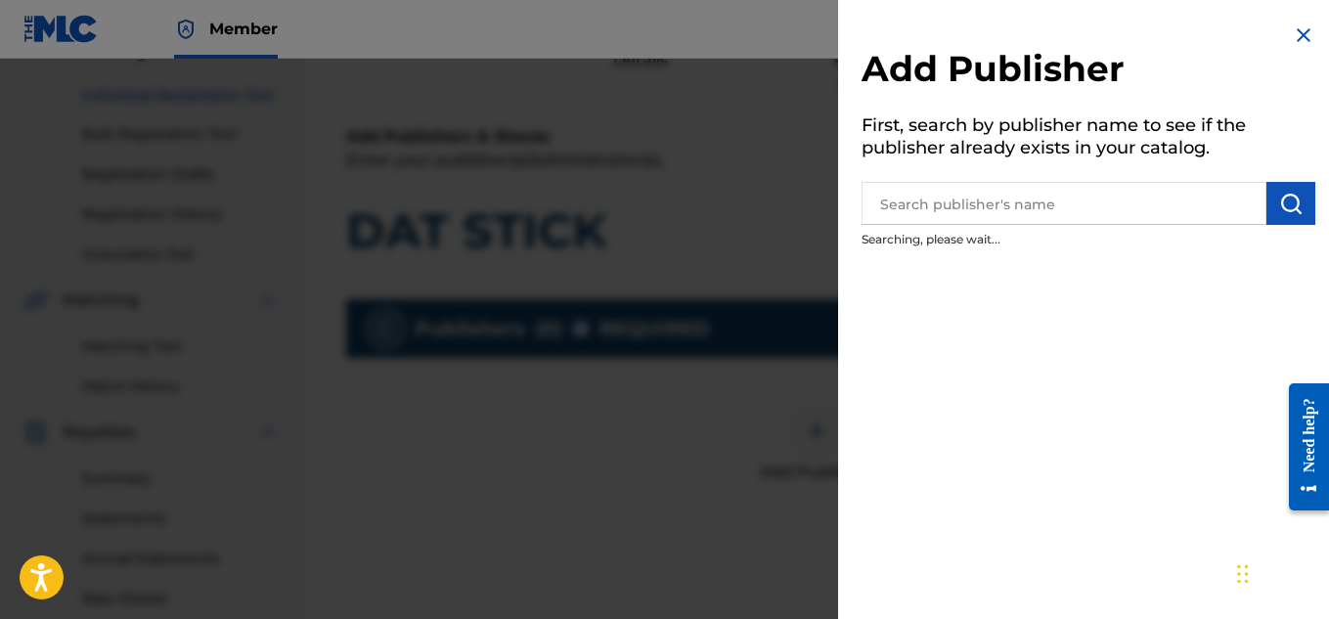
click at [1165, 200] on input "text" at bounding box center [1064, 203] width 405 height 43
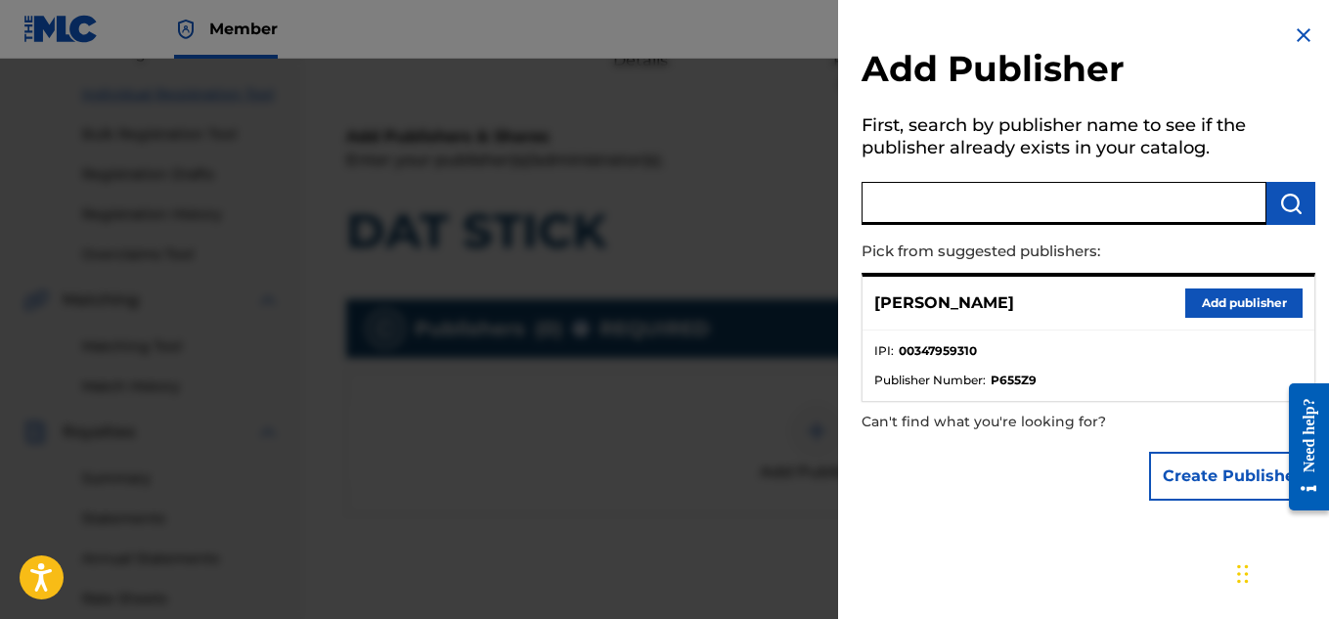
click at [1201, 302] on button "Add publisher" at bounding box center [1243, 303] width 117 height 29
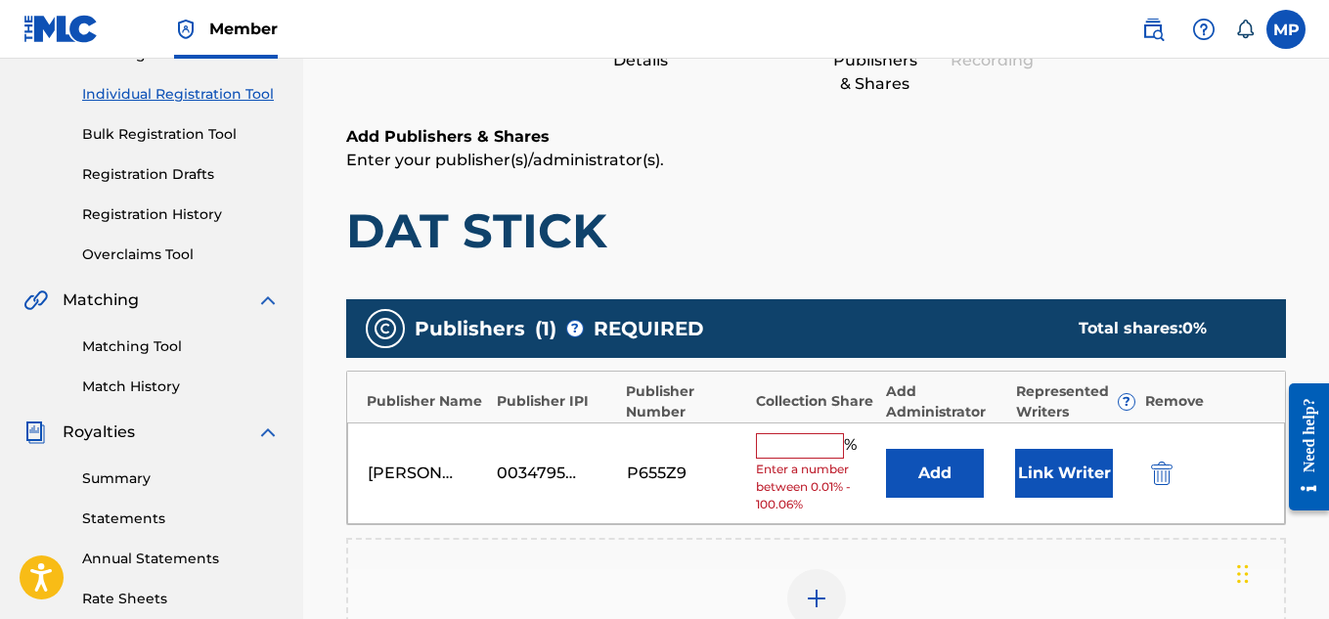
click at [823, 443] on input "text" at bounding box center [800, 445] width 88 height 25
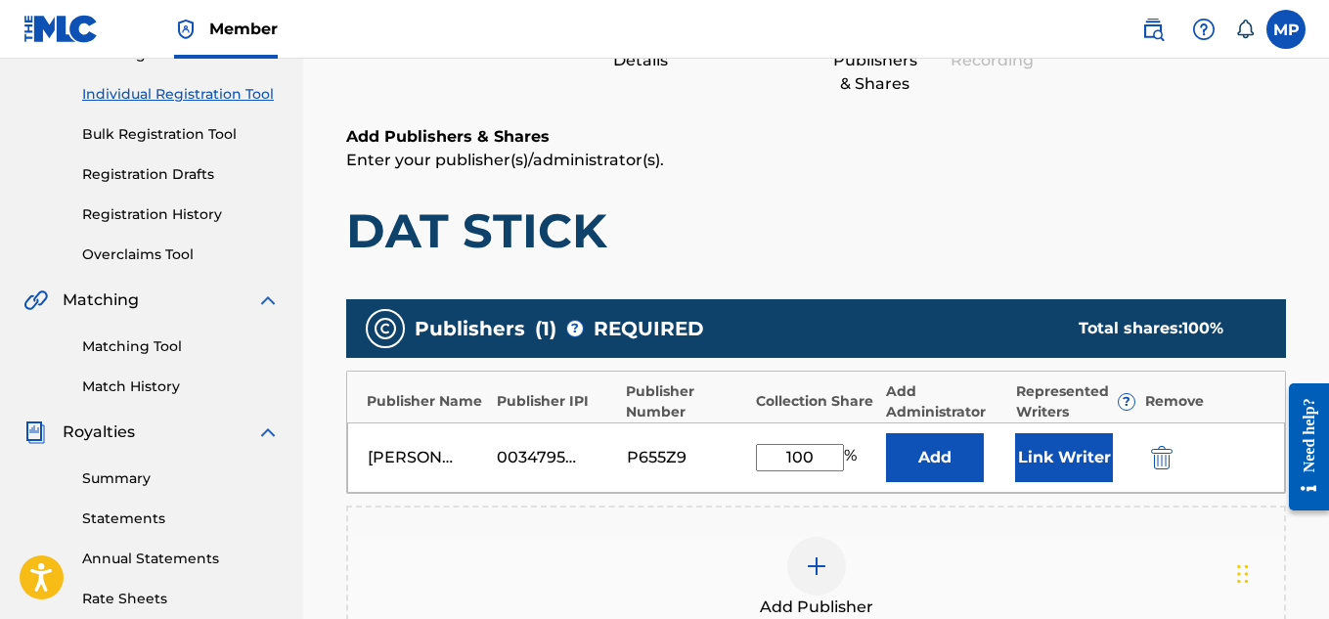
click at [1086, 454] on button "Link Writer" at bounding box center [1064, 457] width 98 height 49
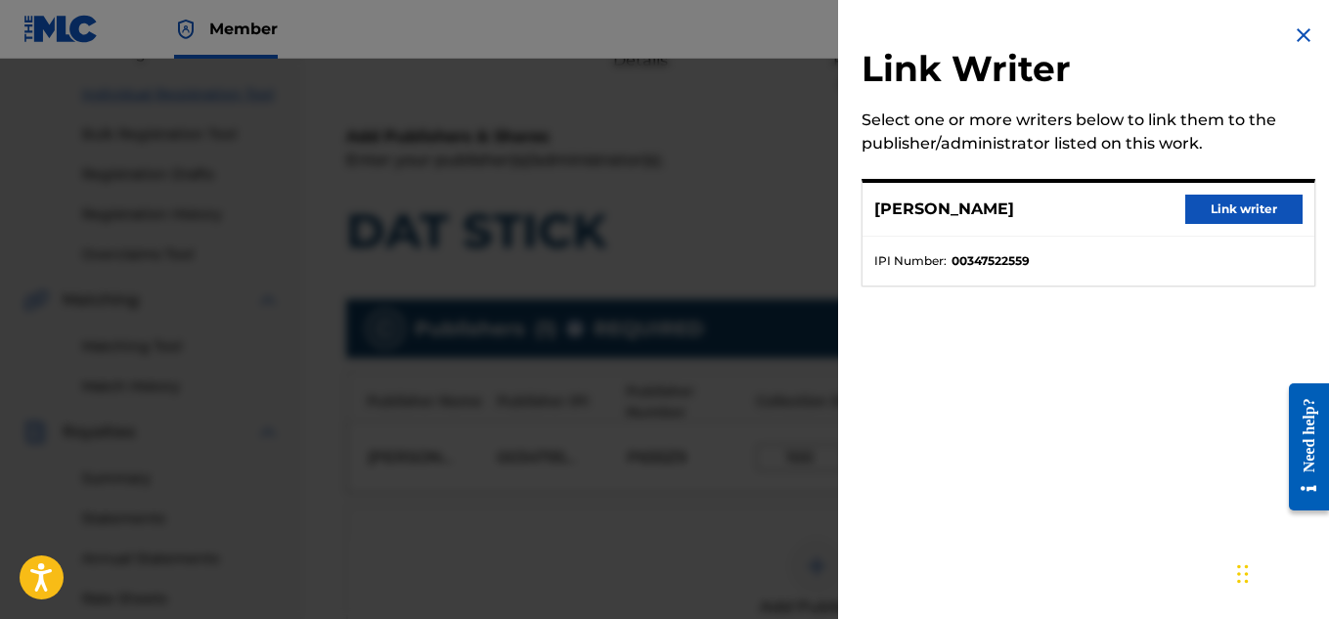
click at [1236, 214] on button "Link writer" at bounding box center [1243, 209] width 117 height 29
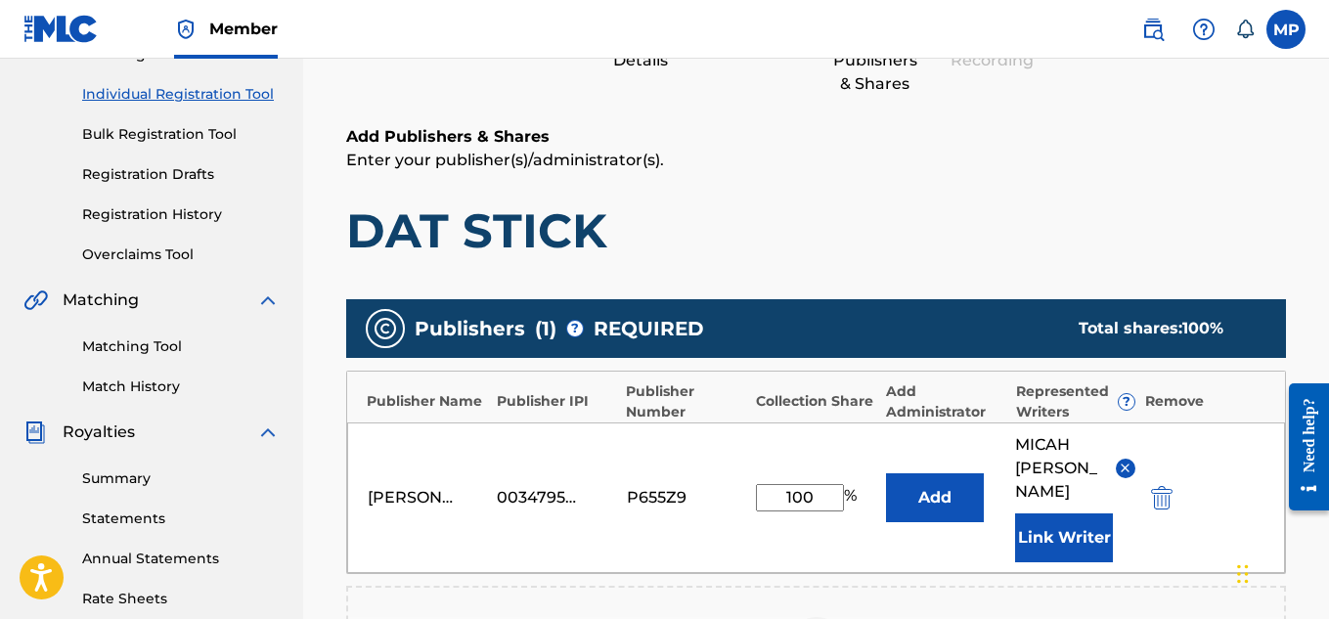
scroll to position [657, 0]
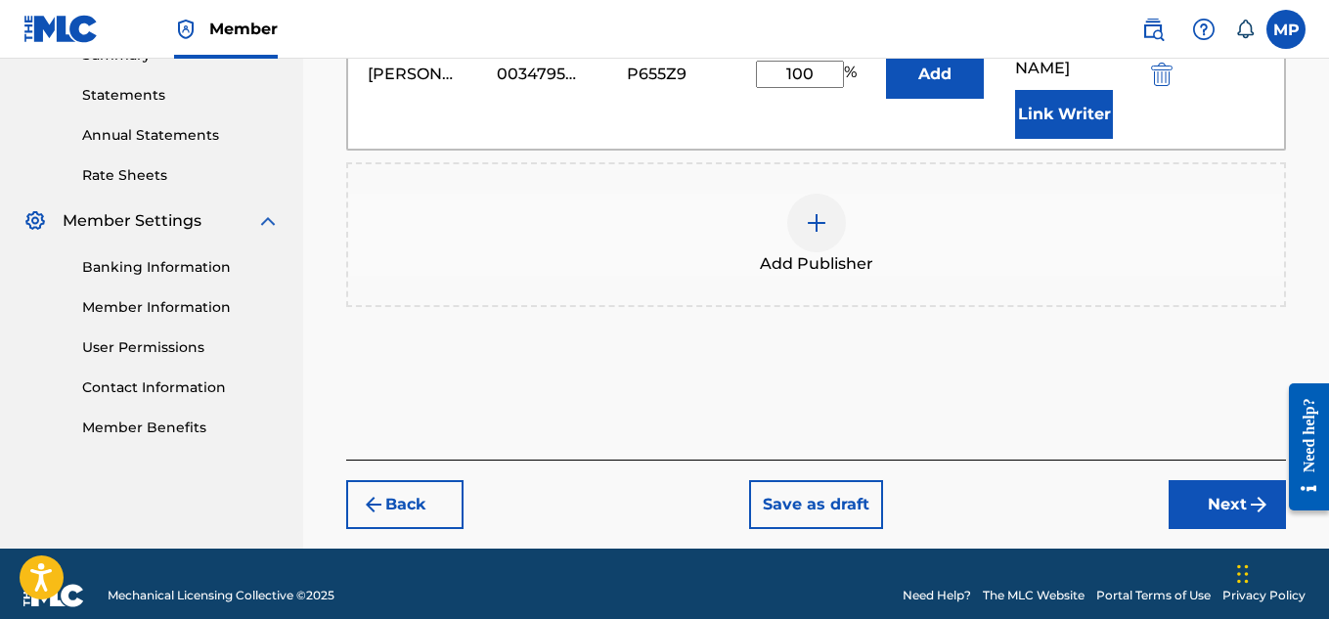
click at [1230, 480] on button "Next" at bounding box center [1227, 504] width 117 height 49
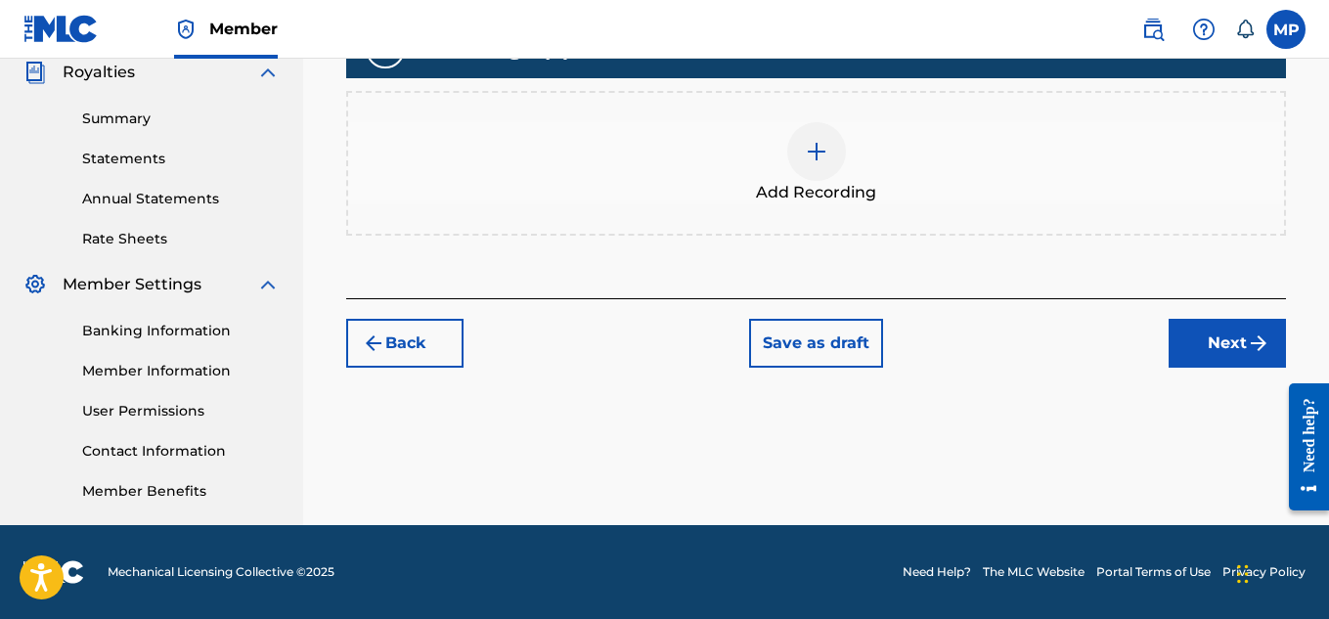
click at [848, 204] on div "Add Recording" at bounding box center [816, 163] width 936 height 82
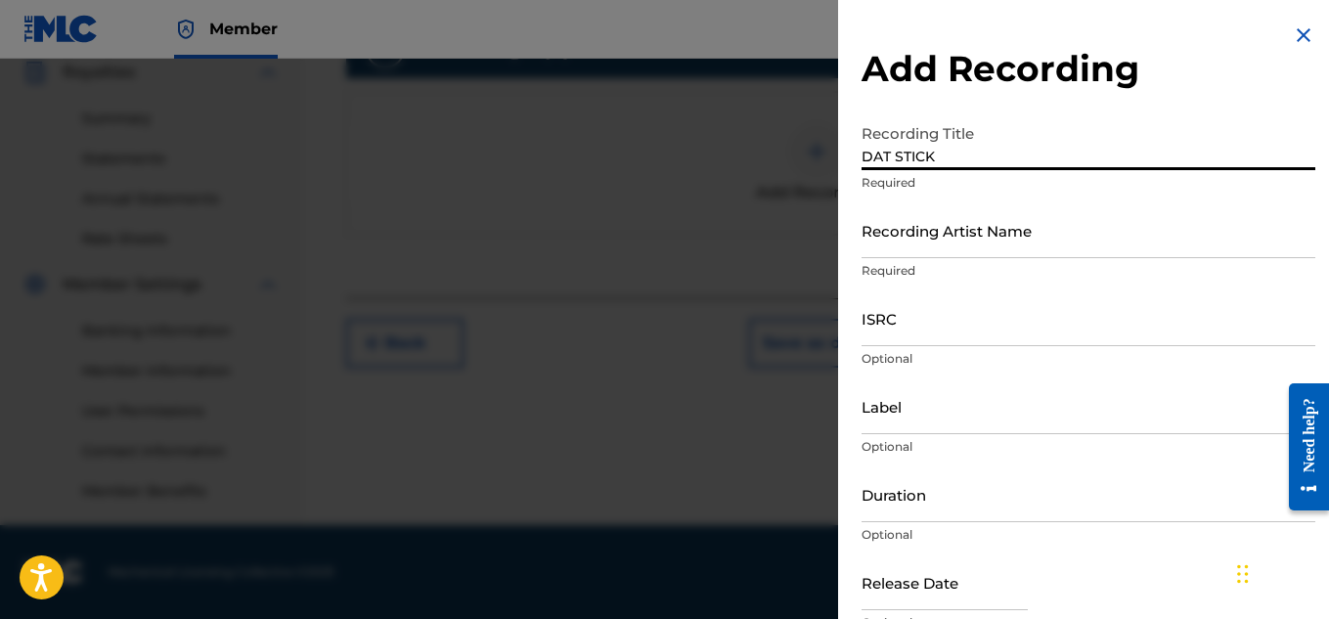
click at [983, 234] on input "Recording Artist Name" at bounding box center [1089, 230] width 454 height 56
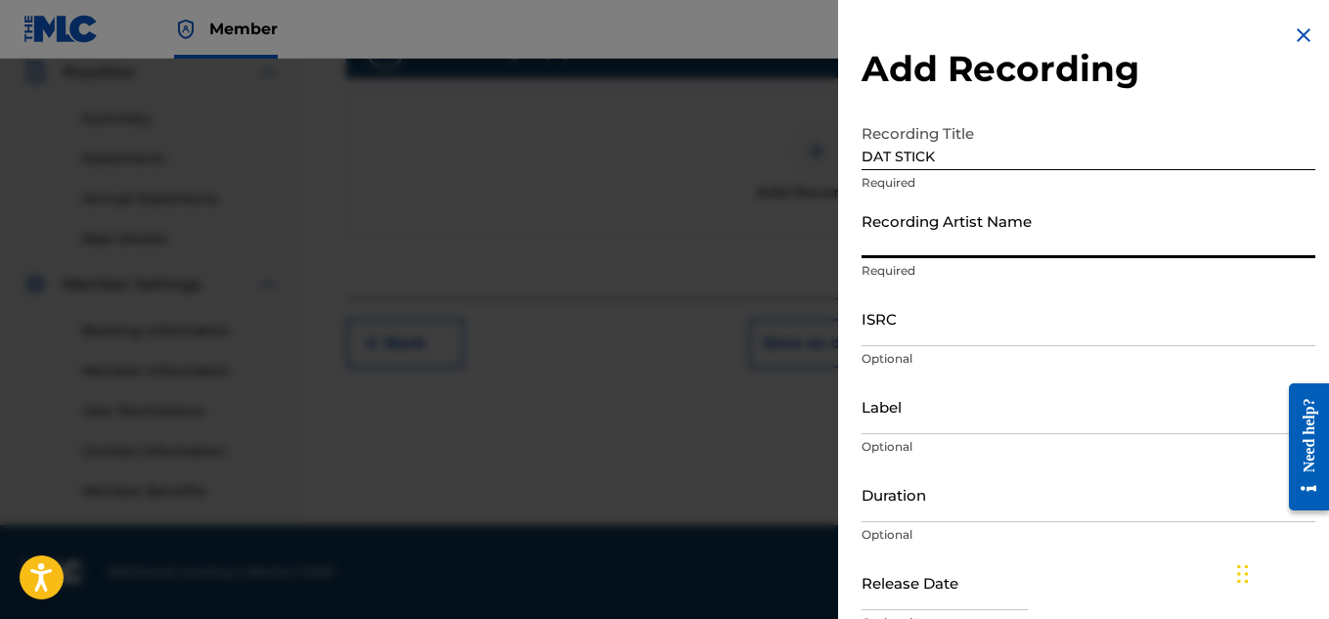
scroll to position [338, 0]
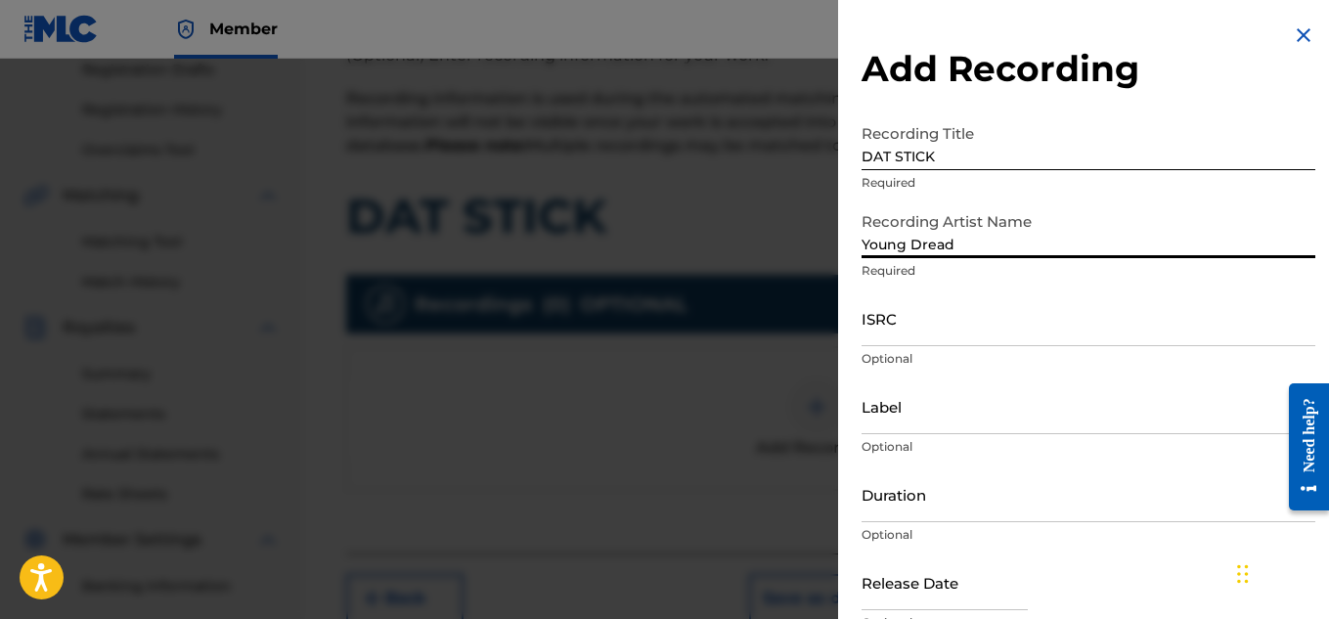
click at [1031, 315] on input "ISRC" at bounding box center [1089, 318] width 454 height 56
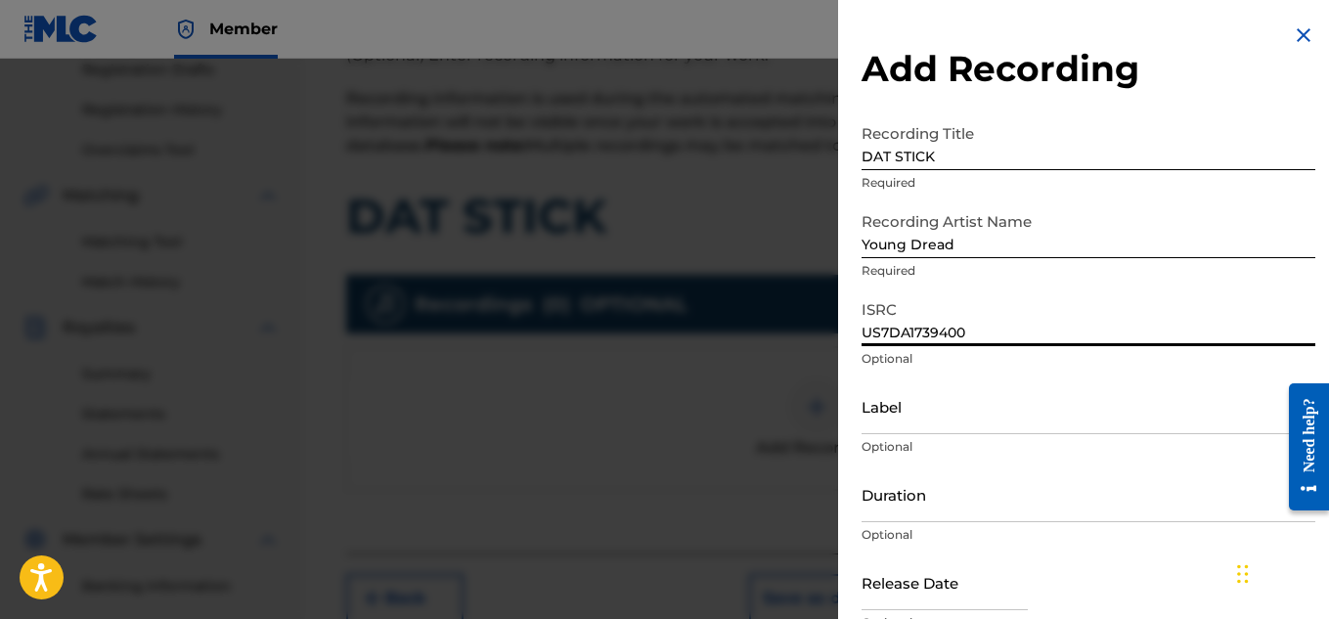
scroll to position [96, 0]
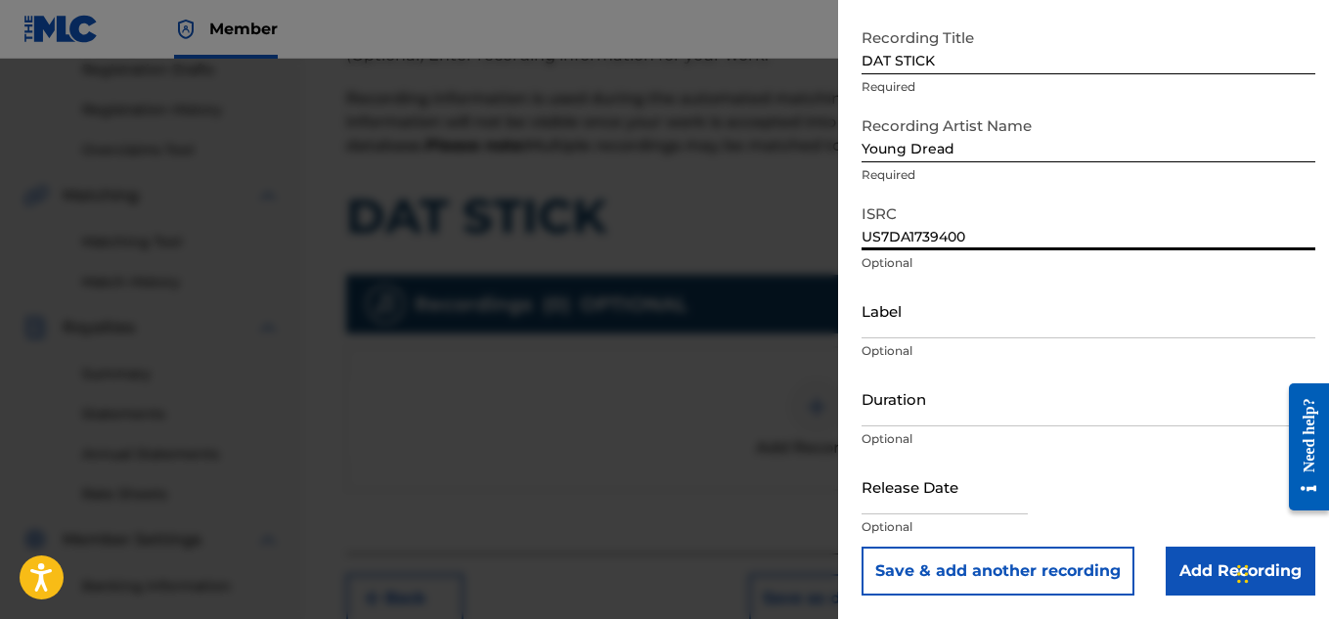
click at [1196, 566] on input "Add Recording" at bounding box center [1241, 571] width 150 height 49
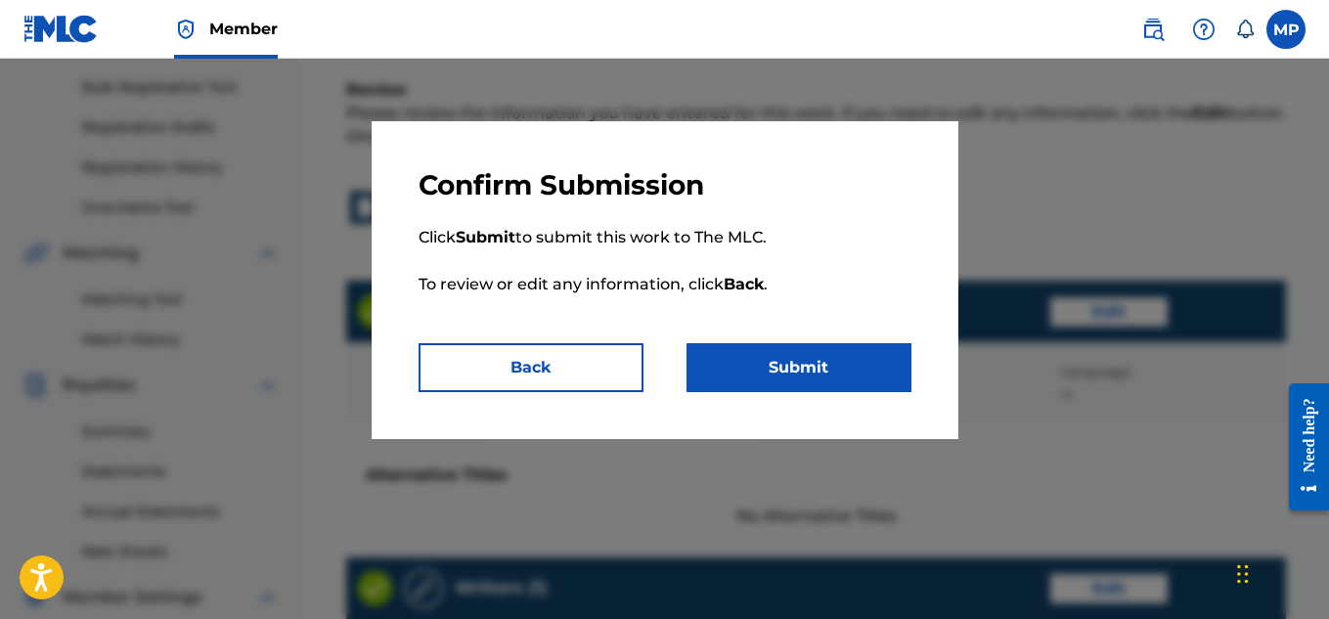
scroll to position [1097, 0]
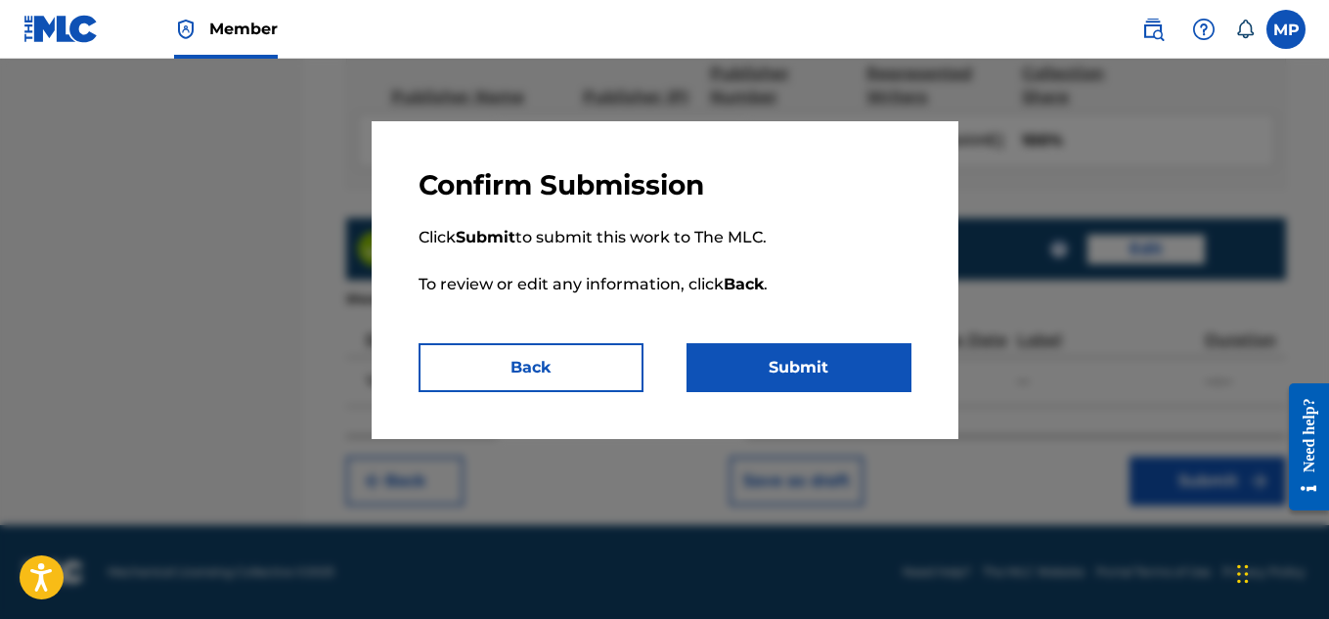
click at [809, 376] on button "Submit" at bounding box center [799, 367] width 225 height 49
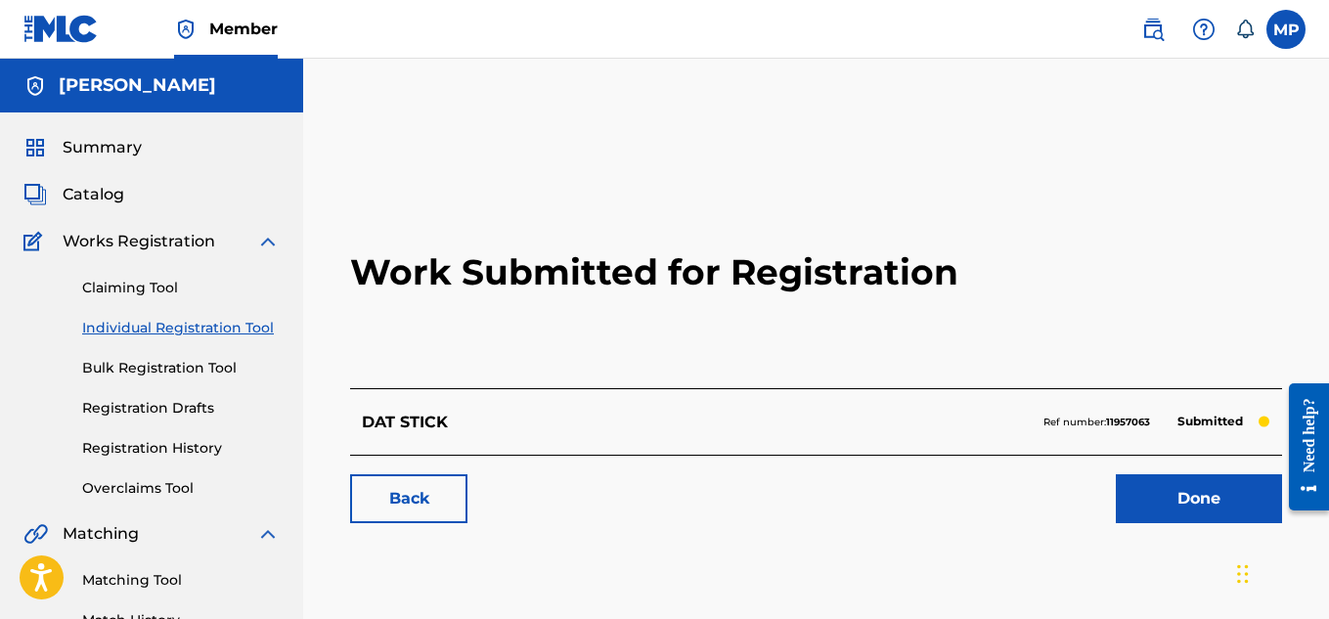
click at [432, 499] on link "Back" at bounding box center [408, 498] width 117 height 49
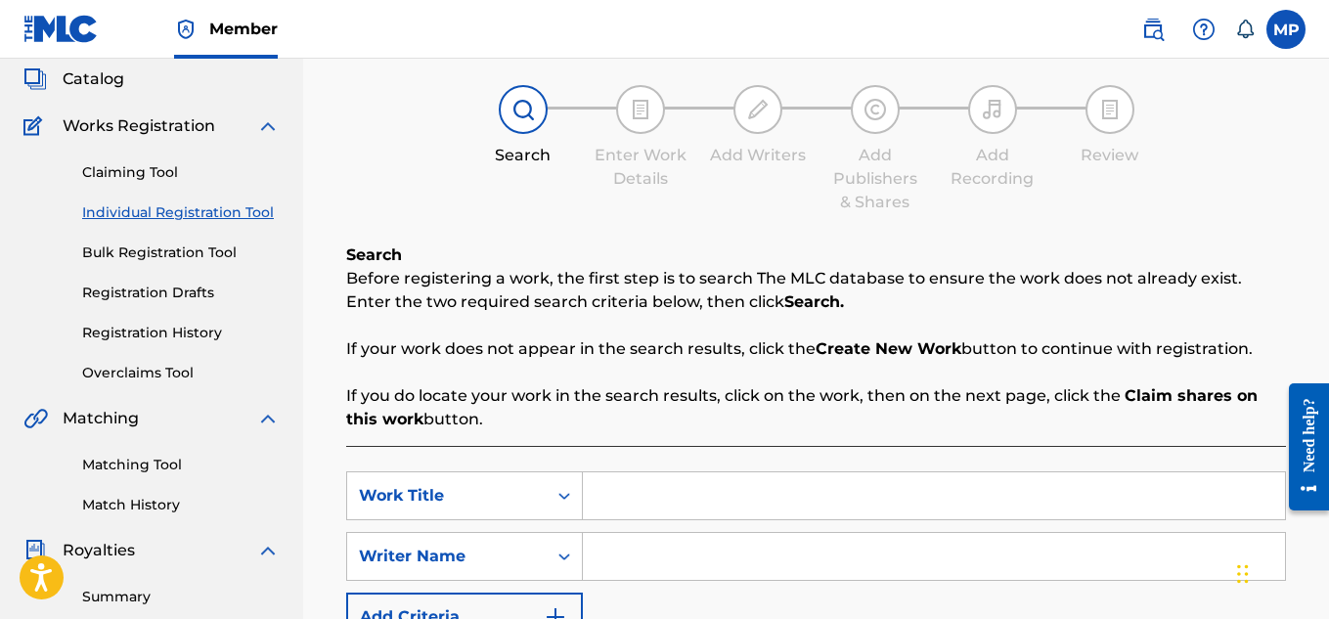
click at [660, 446] on div "SearchWithCriteriaafb93cff-fad6-4d34-aa9b-5b5eb67fa90d Work Title SearchWithCri…" at bounding box center [816, 606] width 940 height 321
click at [665, 471] on div "Search Form" at bounding box center [934, 495] width 703 height 49
click at [670, 472] on input "Search Form" at bounding box center [934, 495] width 702 height 47
click at [666, 533] on input "Search Form" at bounding box center [934, 556] width 702 height 47
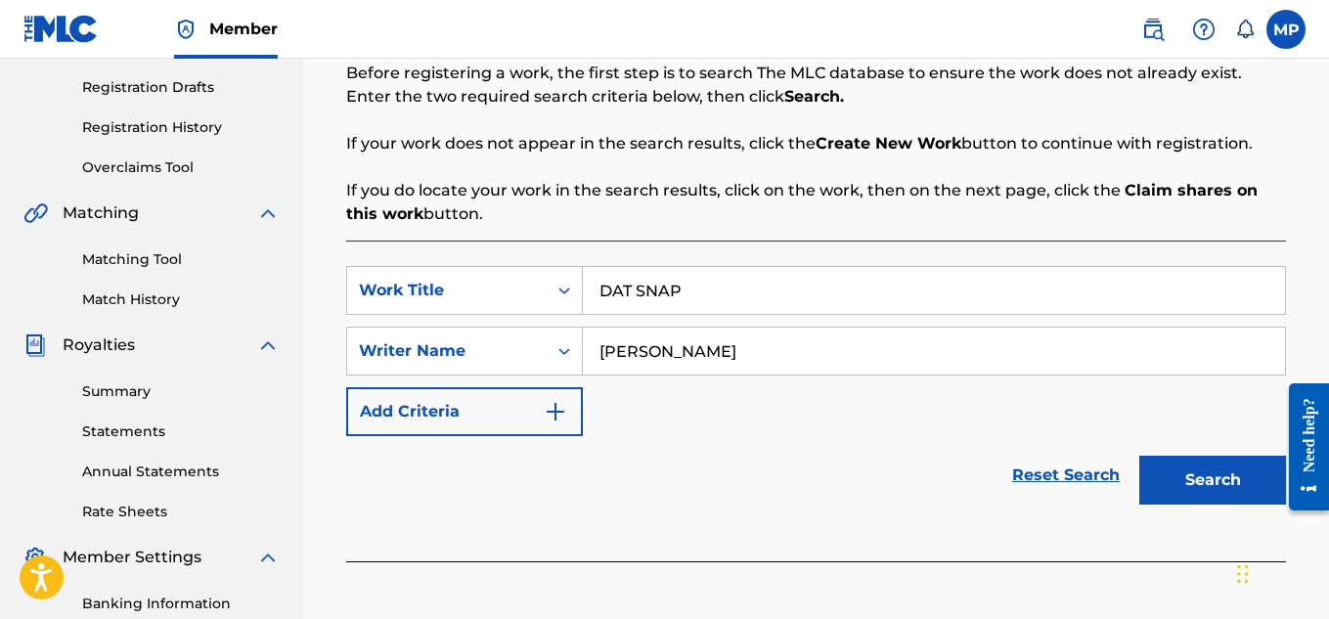
click at [1180, 470] on button "Search" at bounding box center [1212, 480] width 147 height 49
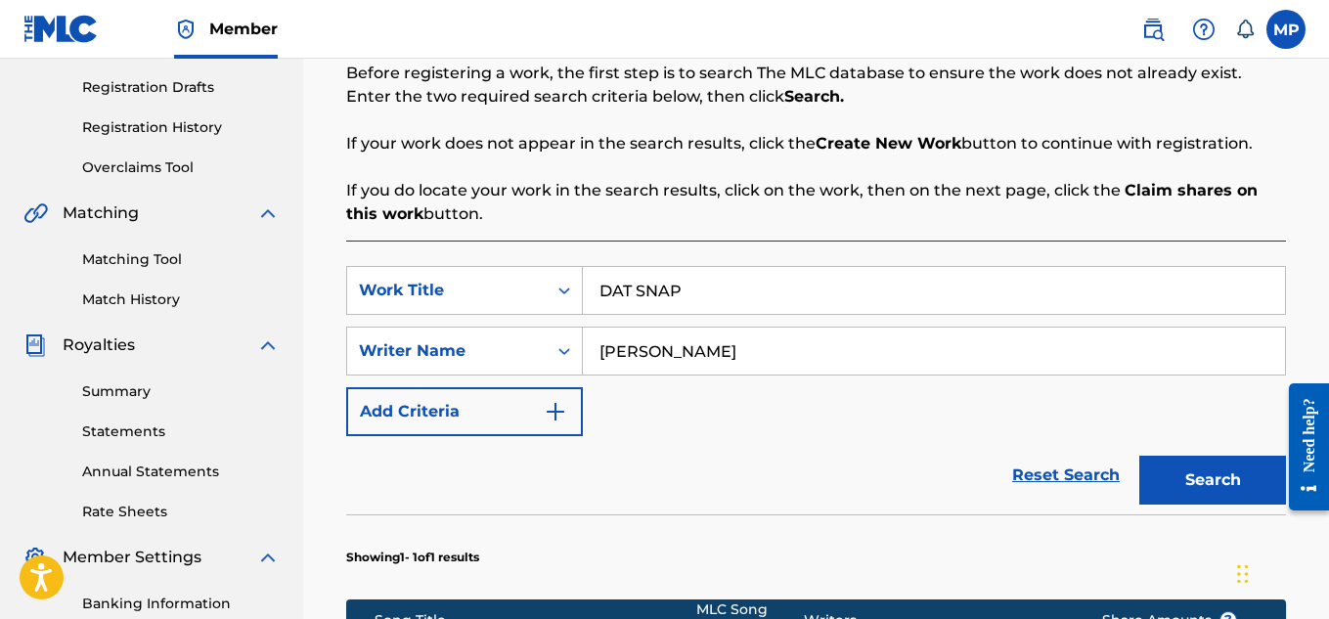
scroll to position [771, 0]
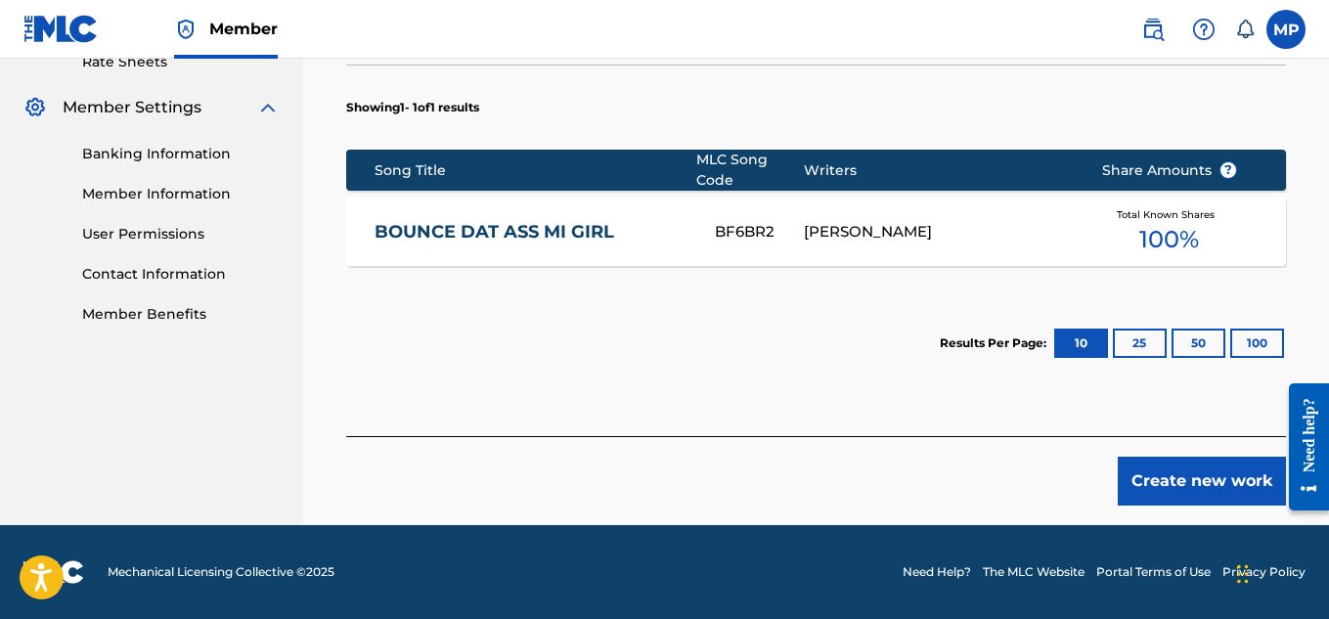
click at [1169, 474] on button "Create new work" at bounding box center [1202, 481] width 168 height 49
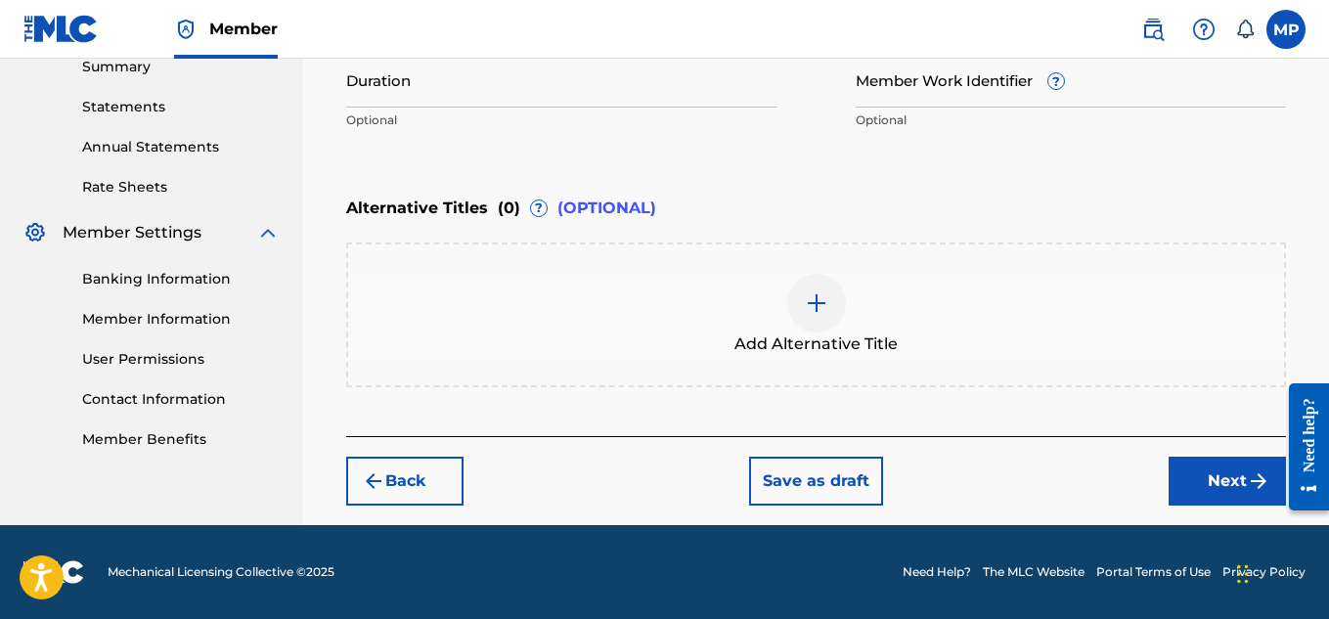
click at [812, 300] on img at bounding box center [816, 302] width 23 height 23
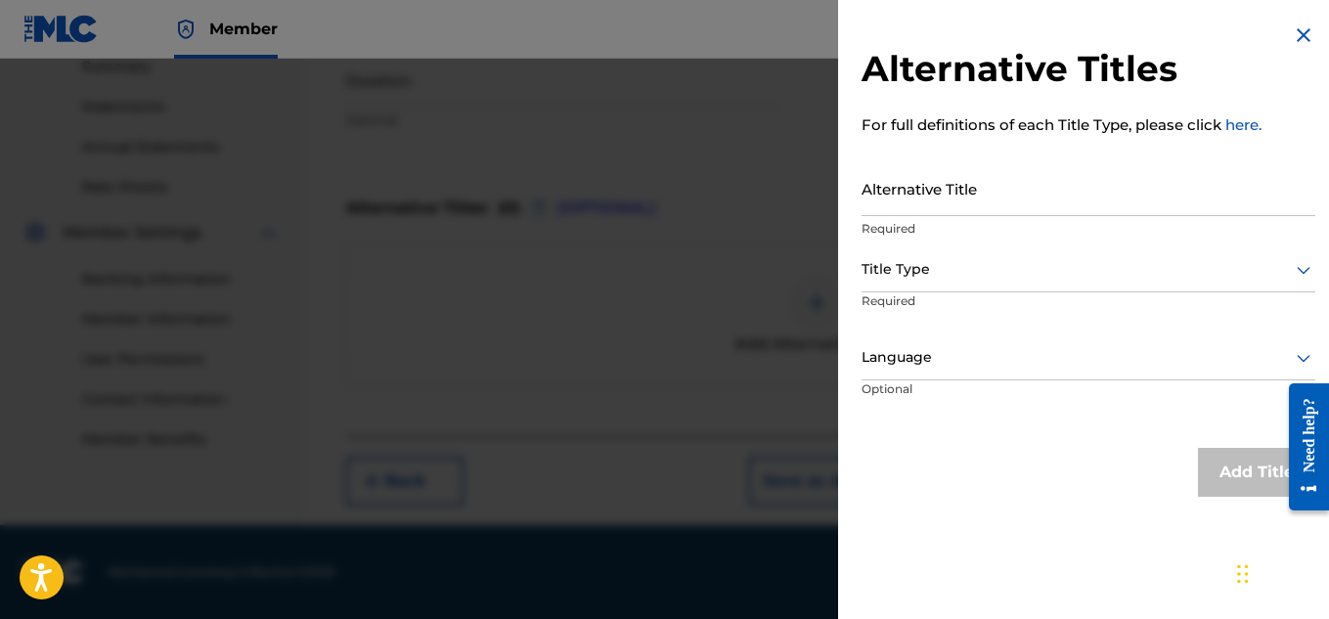
click at [1295, 36] on img at bounding box center [1303, 34] width 23 height 23
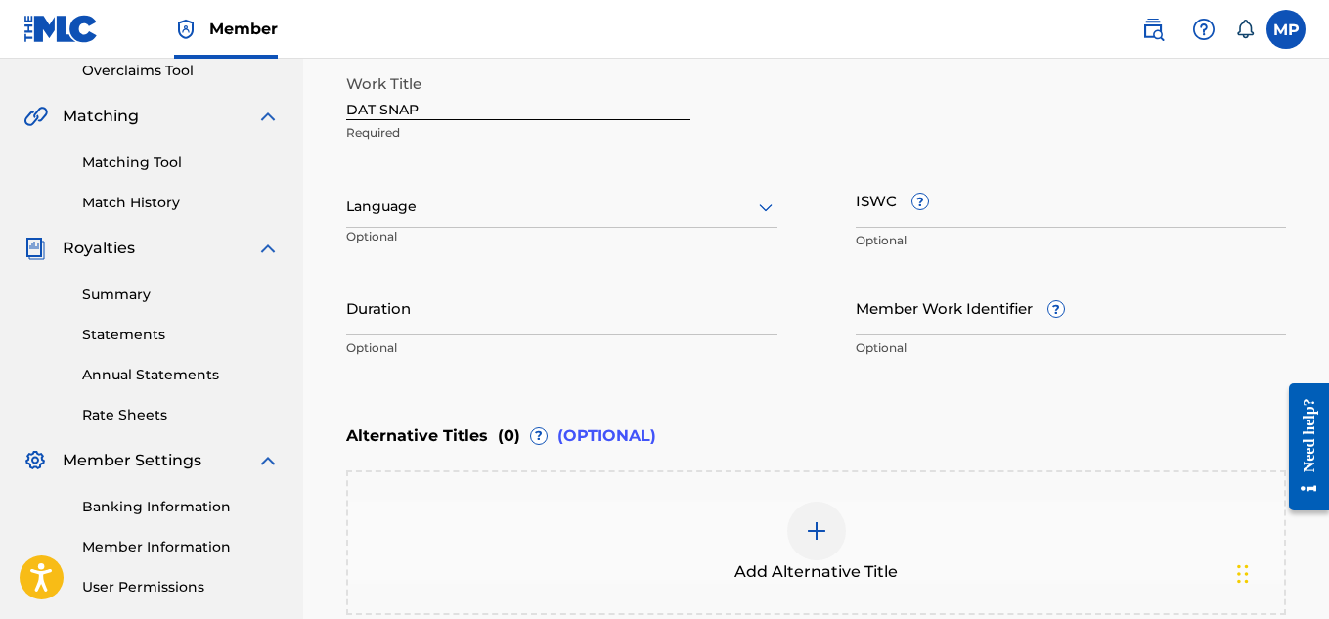
scroll to position [414, 0]
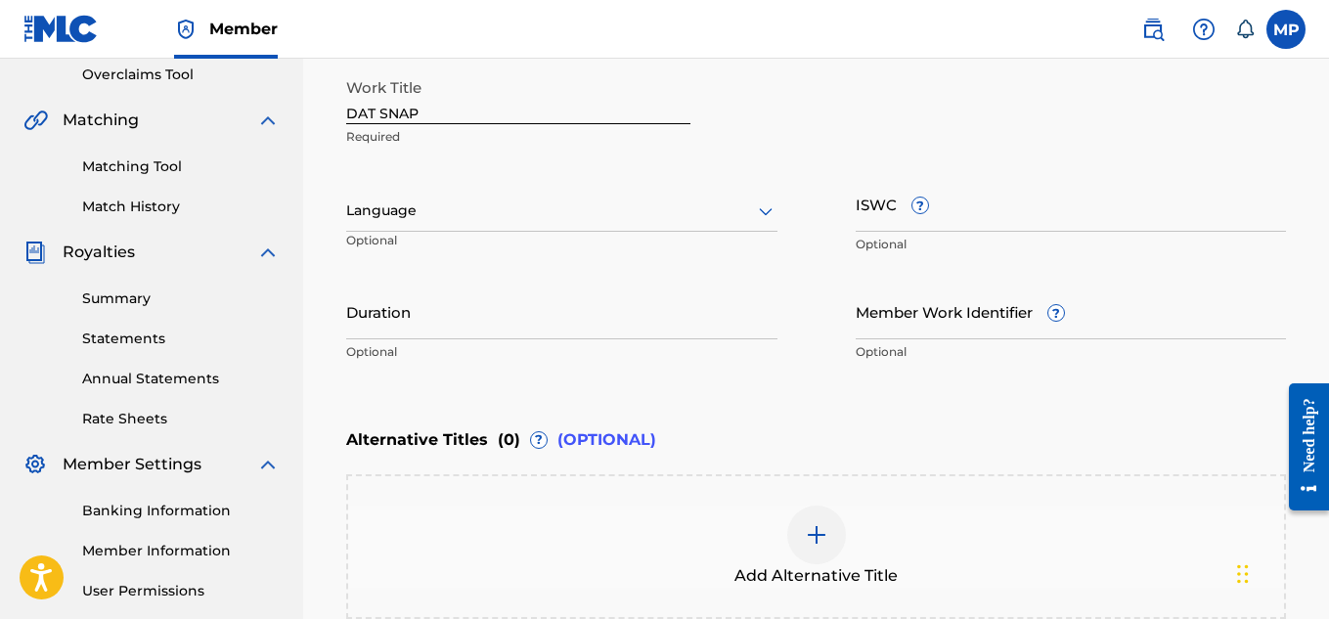
click at [1074, 220] on input "ISWC ?" at bounding box center [1071, 204] width 431 height 56
click at [891, 315] on input "Member Work Identifier ?" at bounding box center [1071, 312] width 431 height 56
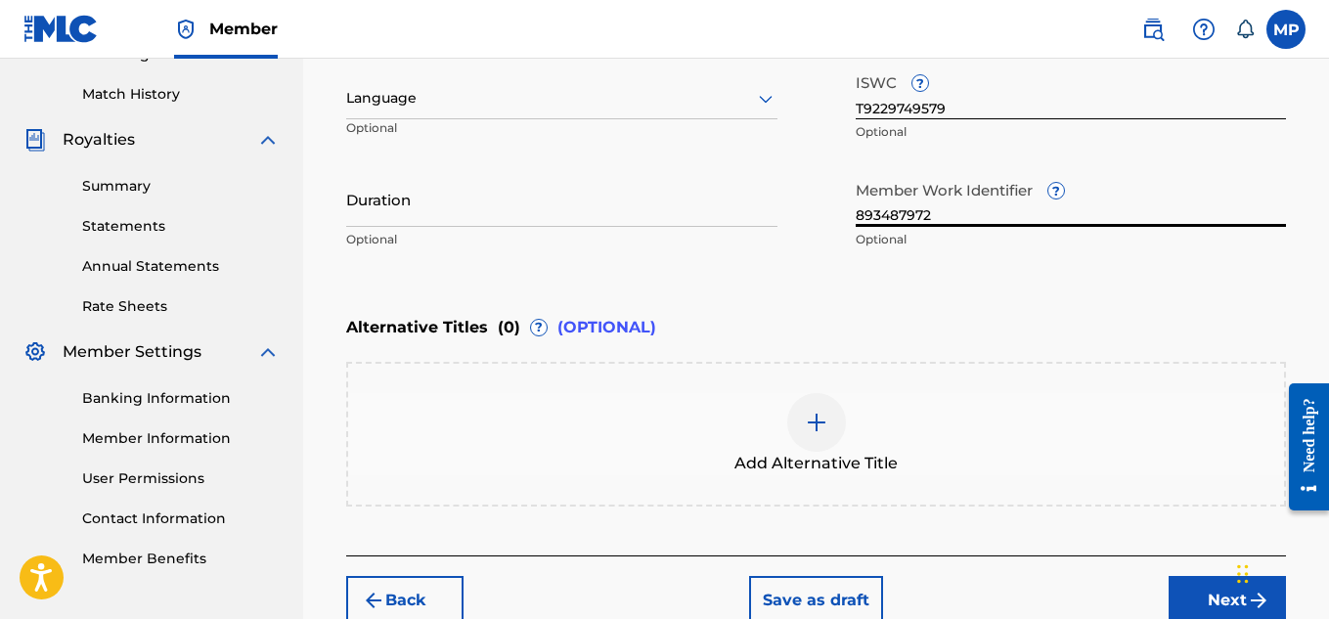
scroll to position [645, 0]
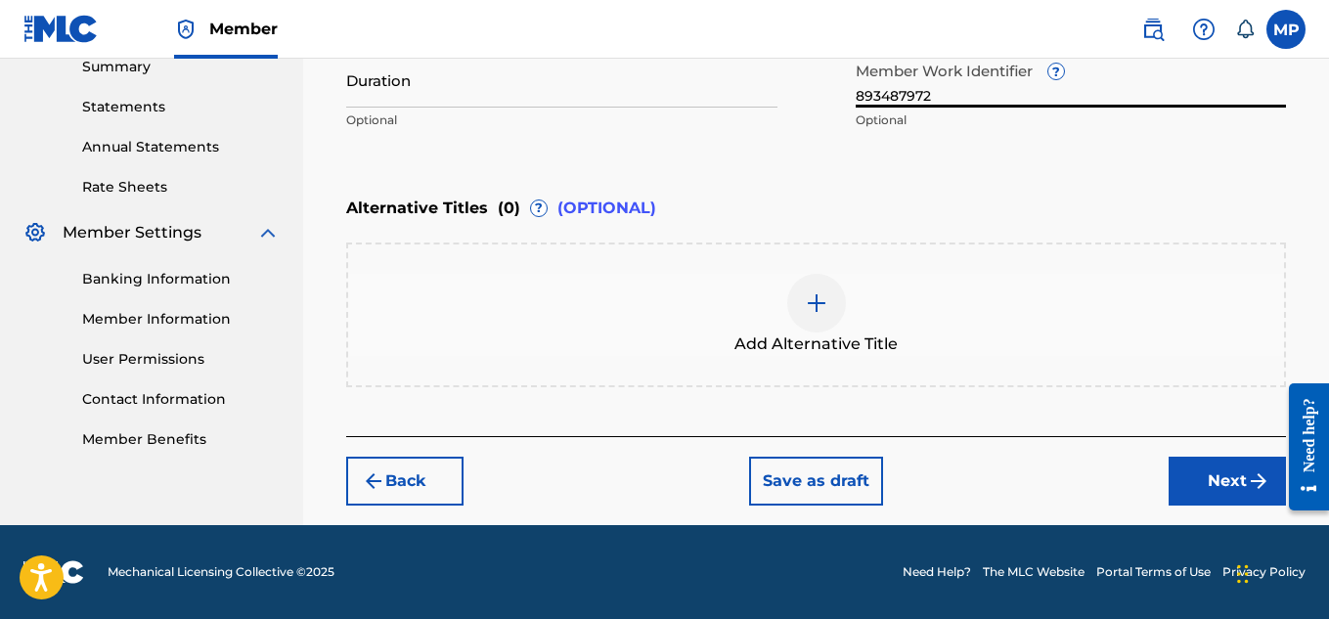
click at [1182, 464] on button "Next" at bounding box center [1227, 481] width 117 height 49
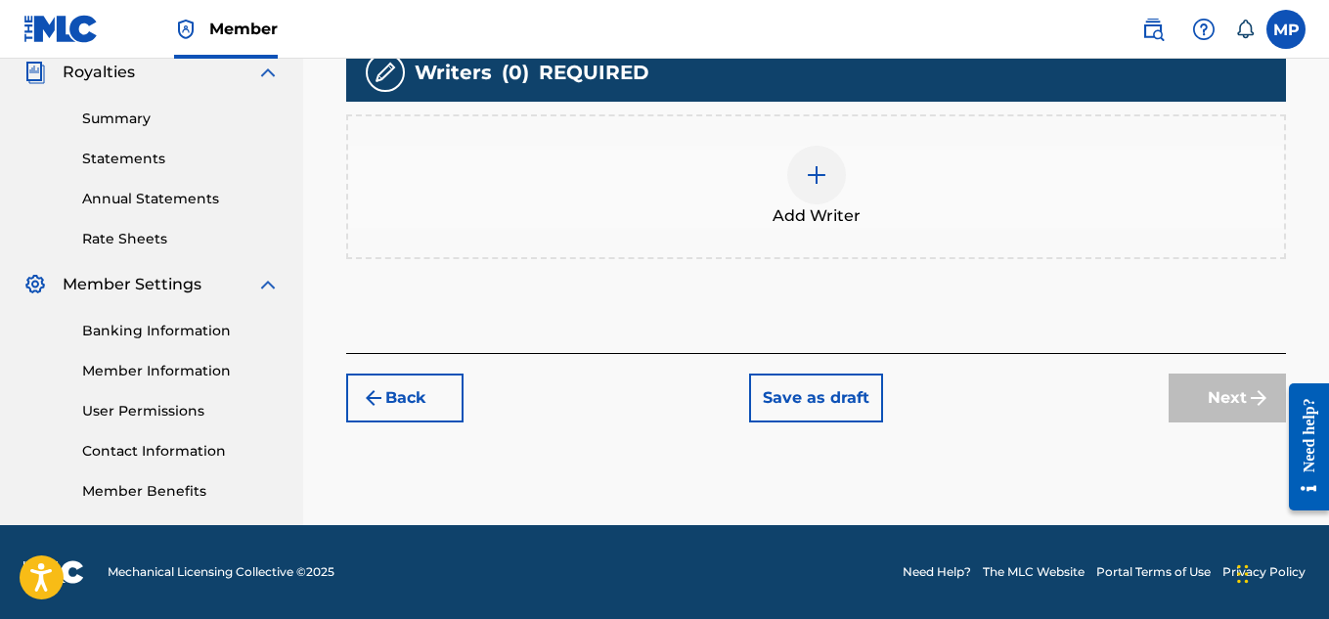
scroll to position [386, 0]
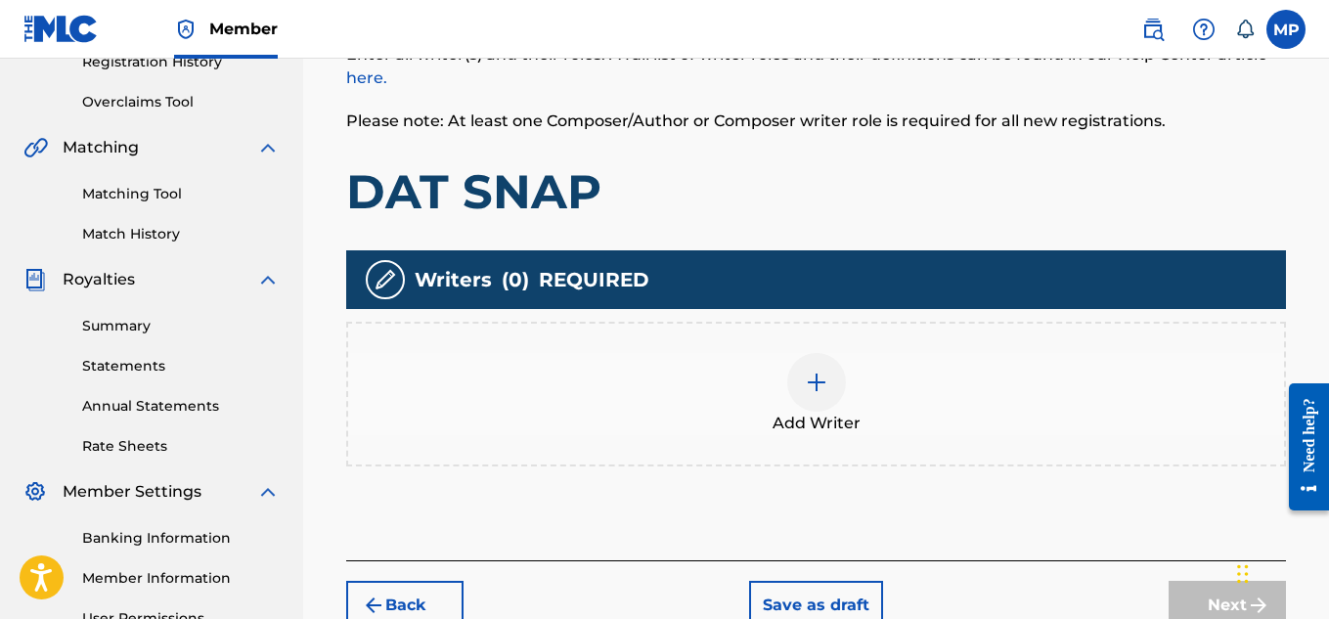
click at [813, 371] on img at bounding box center [816, 382] width 23 height 23
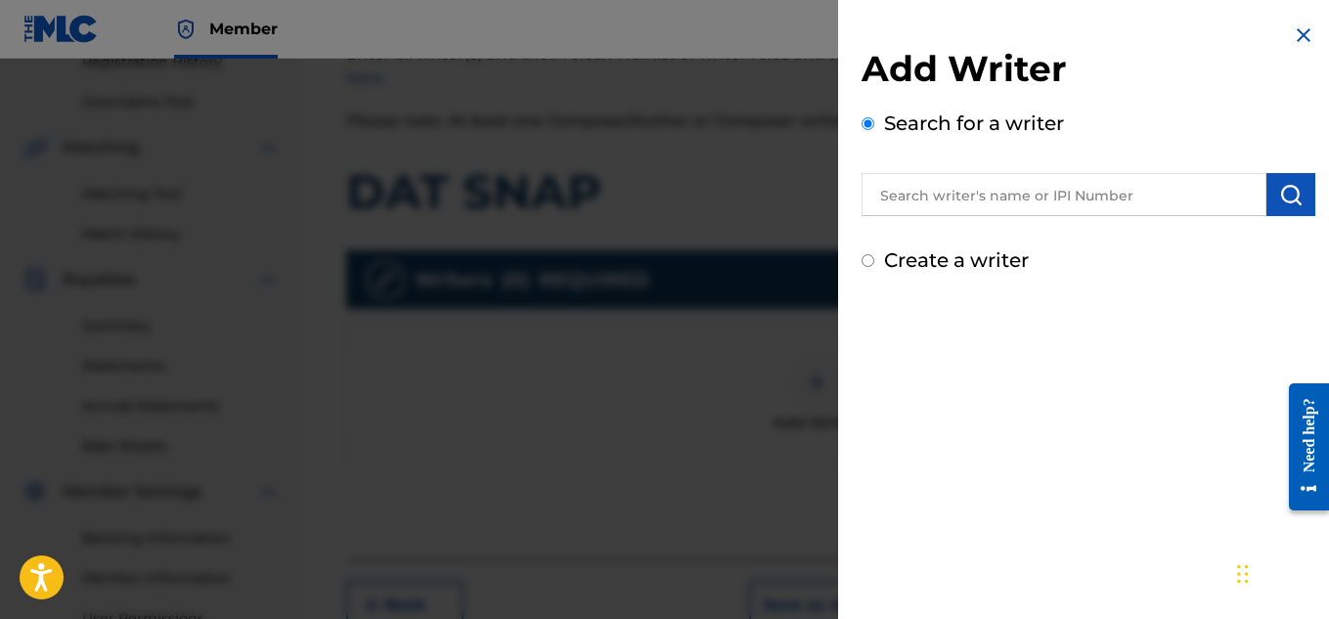
scroll to position [428, 0]
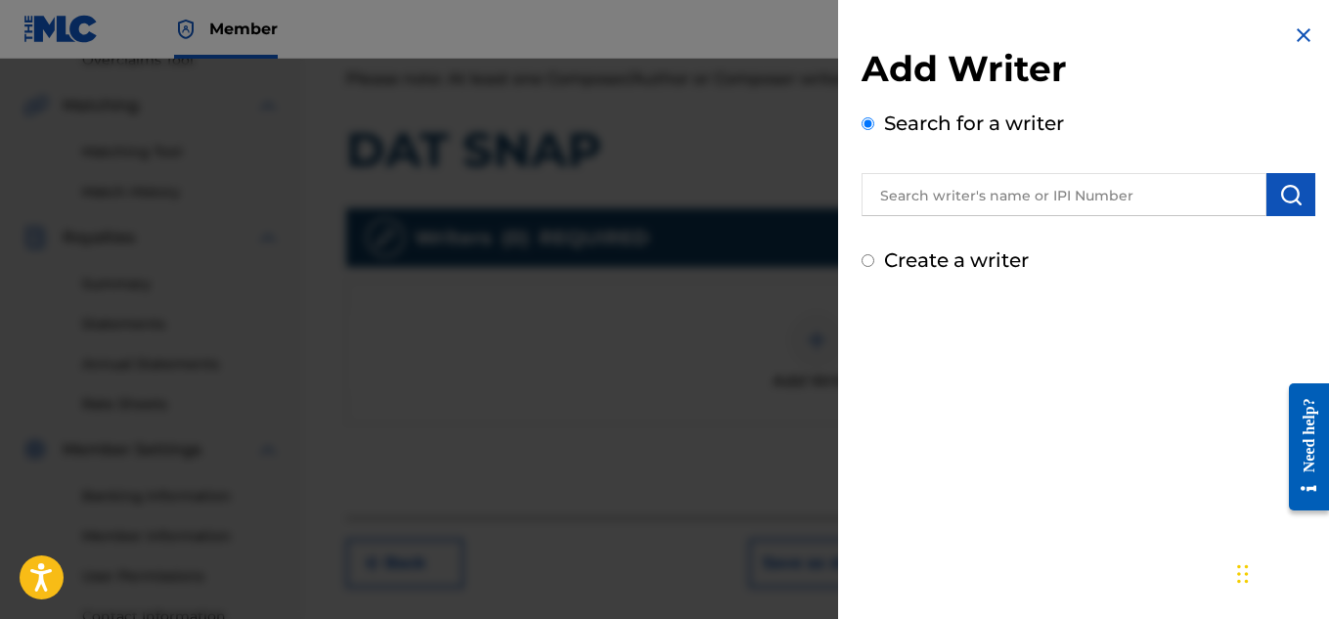
click at [1147, 183] on input "text" at bounding box center [1064, 194] width 405 height 43
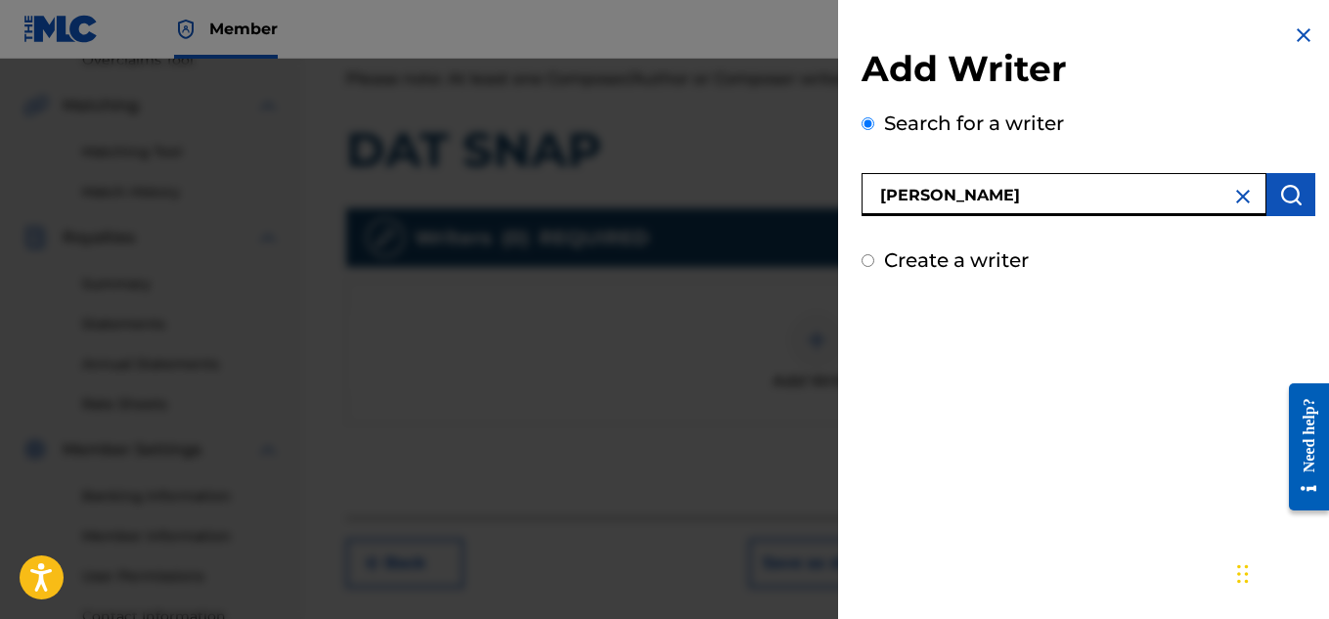
click at [1289, 189] on img "submit" at bounding box center [1290, 194] width 23 height 23
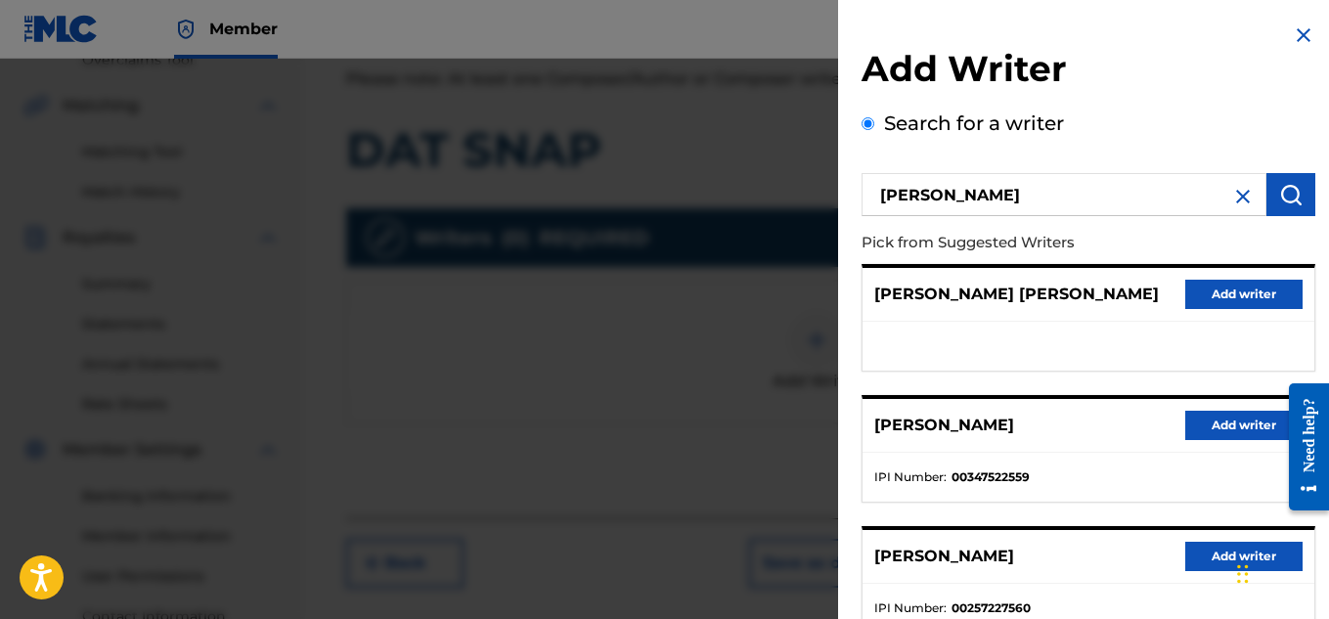
click at [1219, 428] on button "Add writer" at bounding box center [1243, 425] width 117 height 29
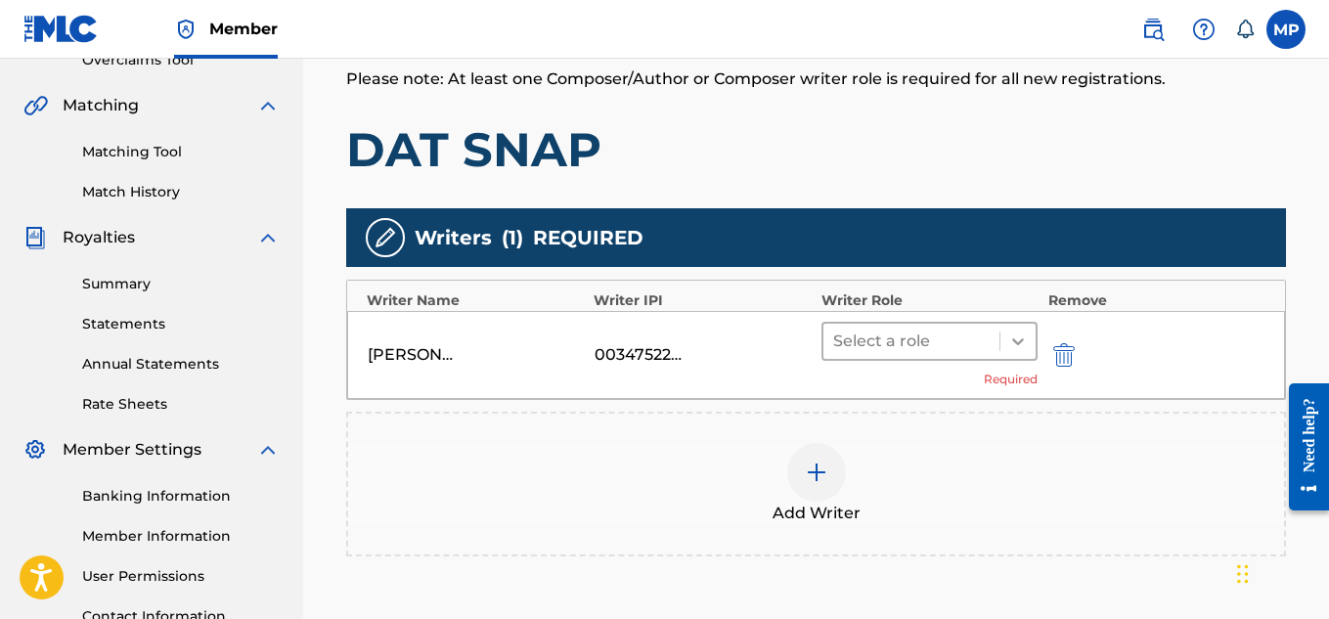
click at [1009, 334] on icon at bounding box center [1018, 342] width 20 height 20
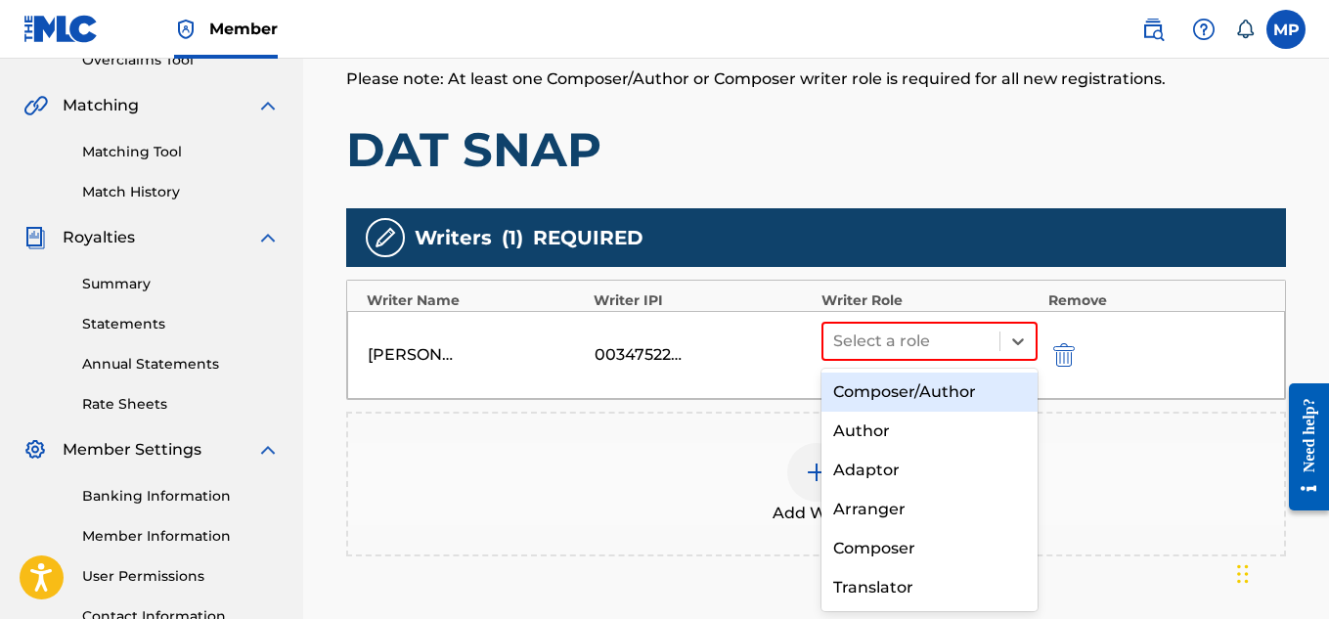
click at [935, 394] on div "Composer/Author" at bounding box center [930, 392] width 217 height 39
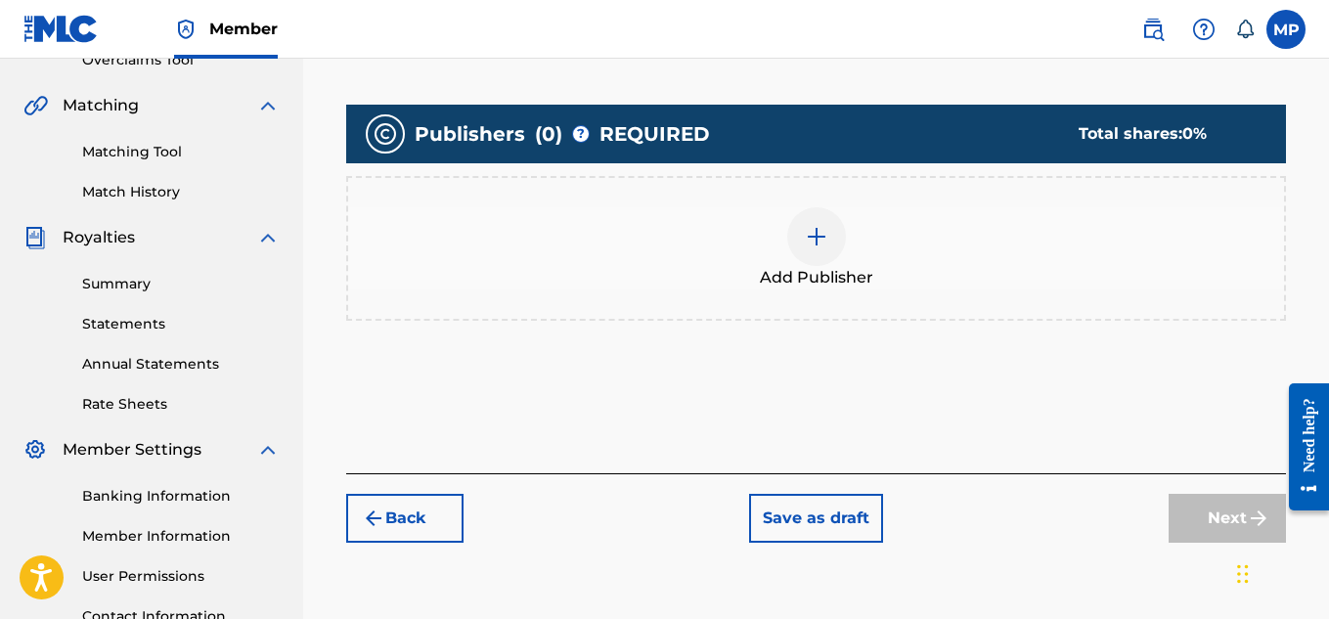
click at [825, 244] on img at bounding box center [816, 236] width 23 height 23
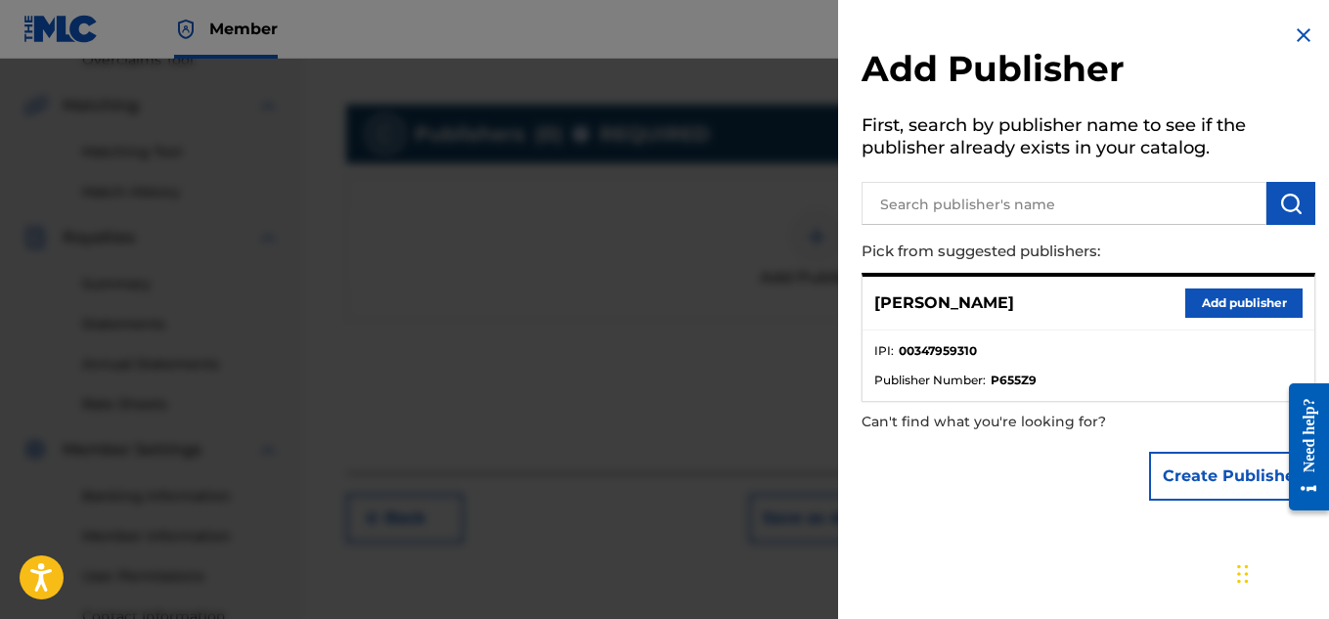
click at [1193, 300] on button "Add publisher" at bounding box center [1243, 303] width 117 height 29
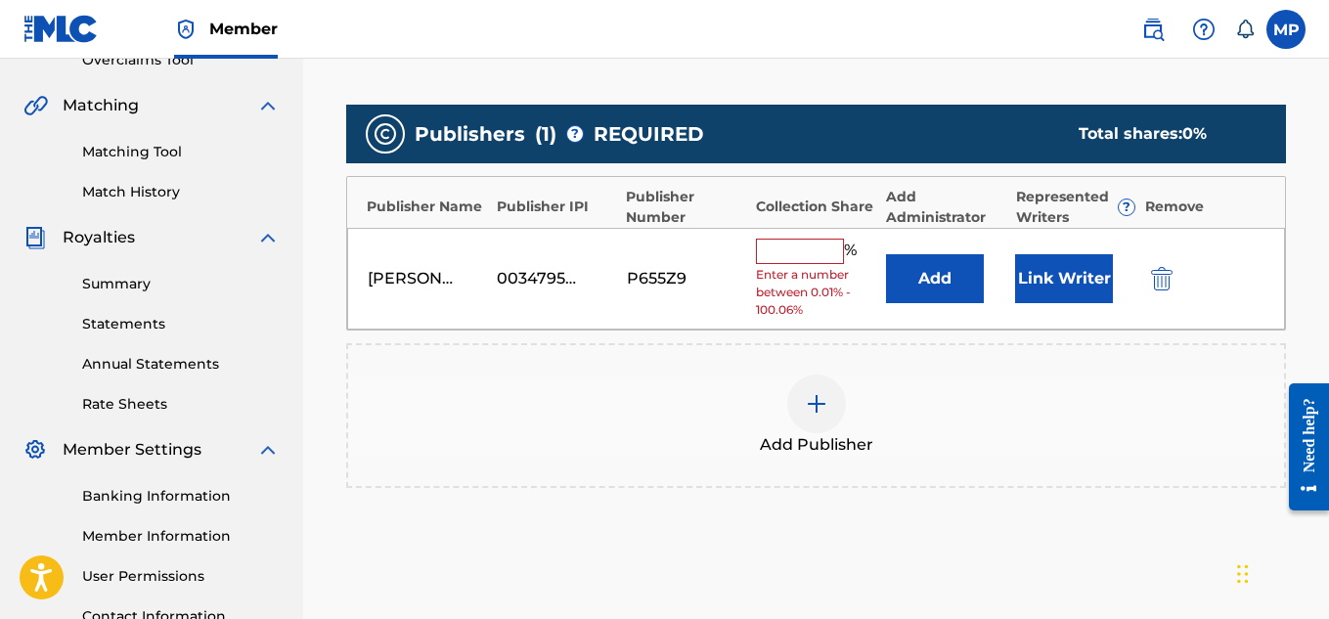
click at [795, 252] on input "text" at bounding box center [800, 251] width 88 height 25
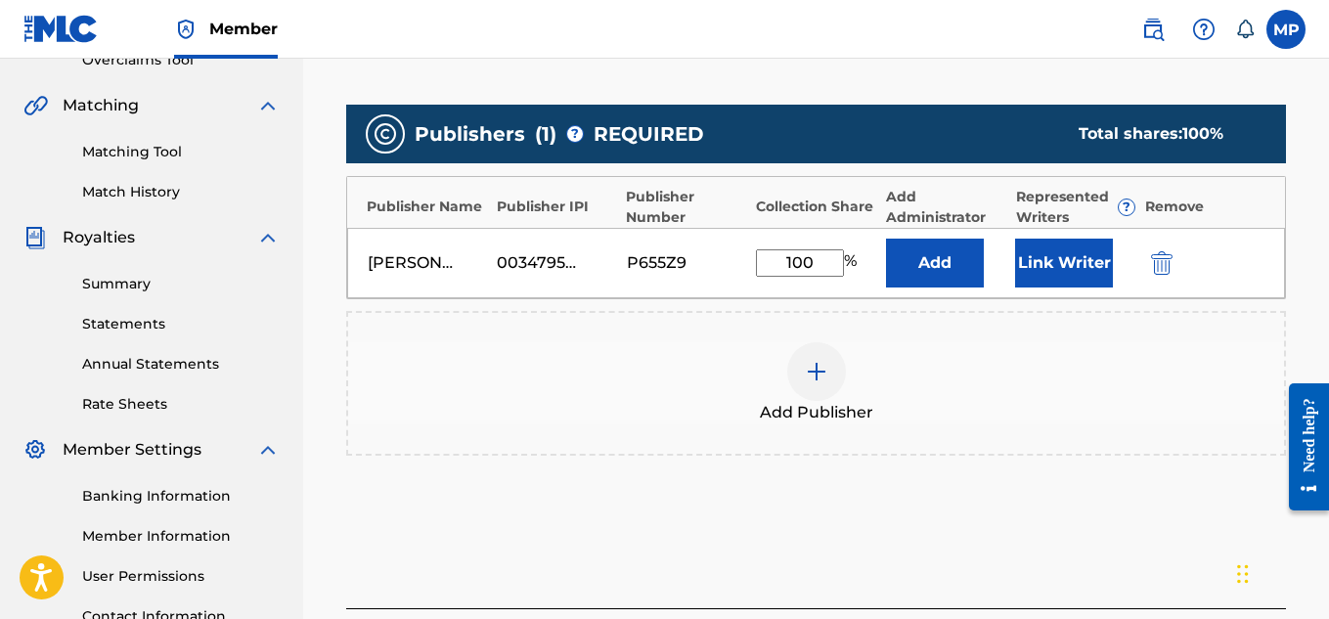
click at [1045, 264] on button "Link Writer" at bounding box center [1064, 263] width 98 height 49
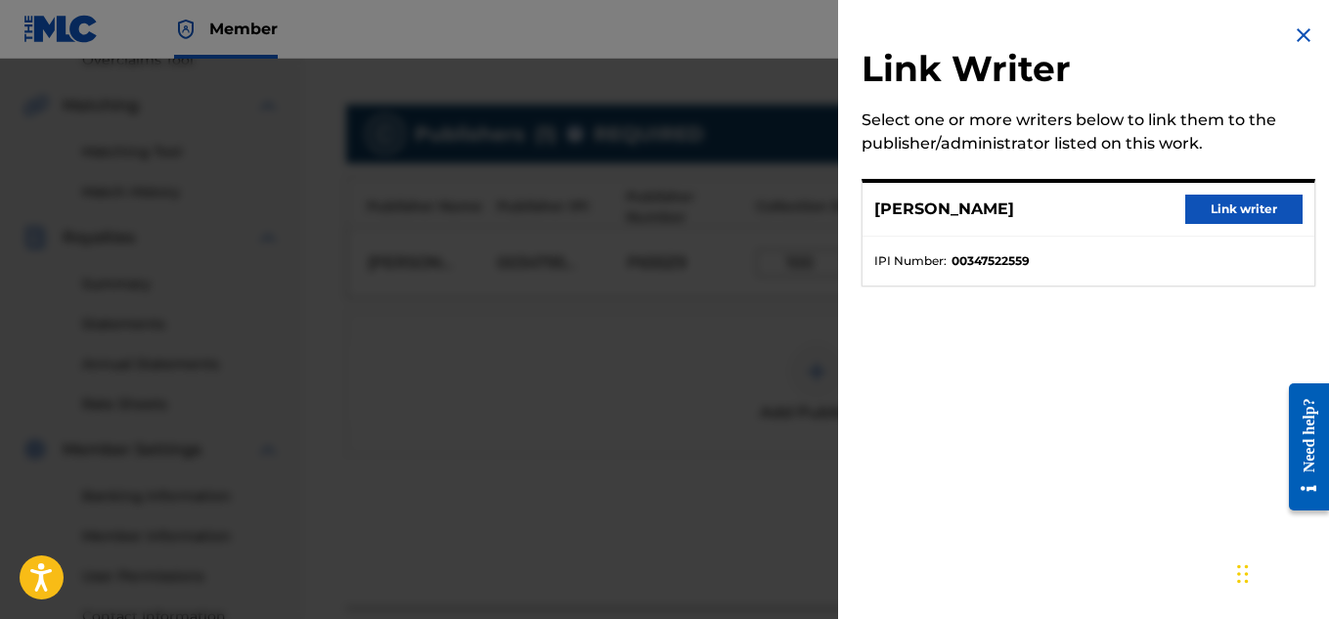
click at [1244, 209] on button "Link writer" at bounding box center [1243, 209] width 117 height 29
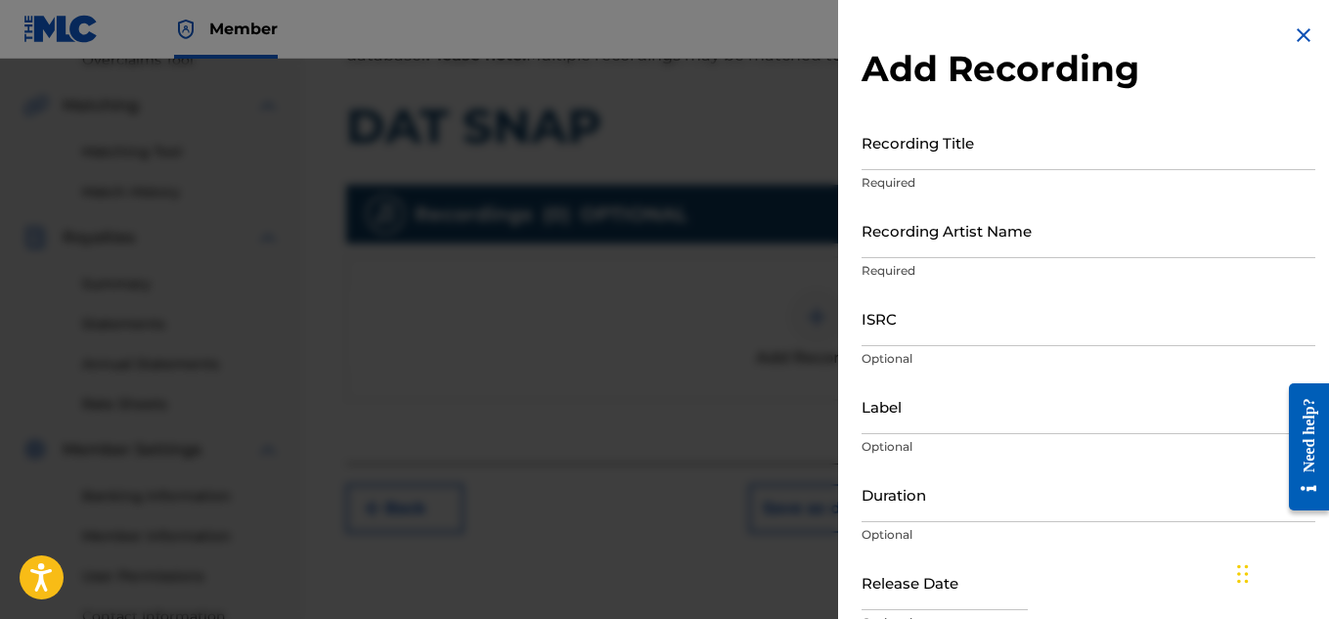
scroll to position [339, 0]
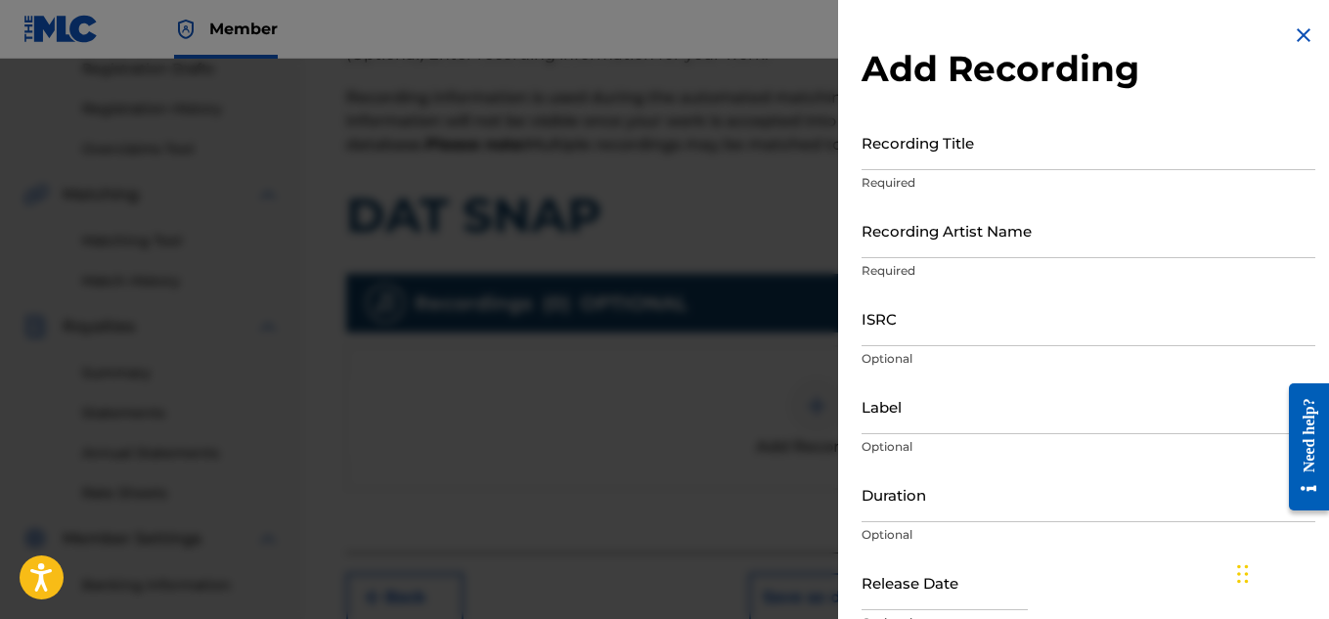
click at [916, 142] on input "Recording Title" at bounding box center [1089, 142] width 454 height 56
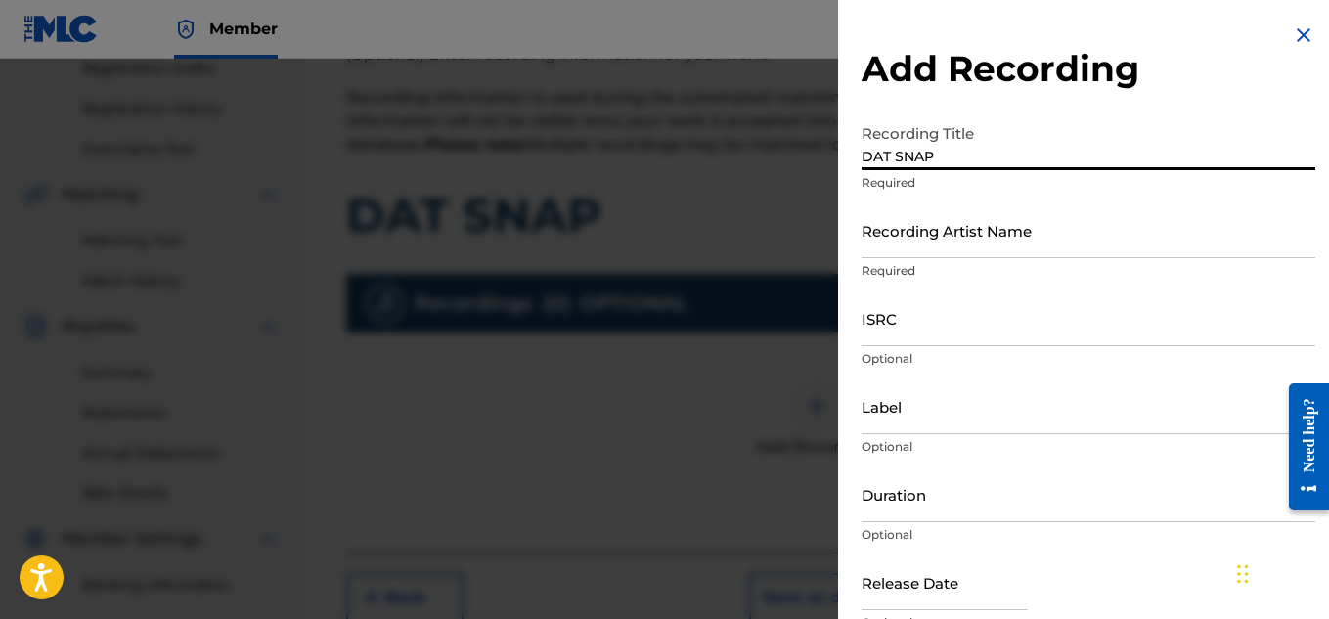
click at [928, 251] on input "Recording Artist Name" at bounding box center [1089, 230] width 454 height 56
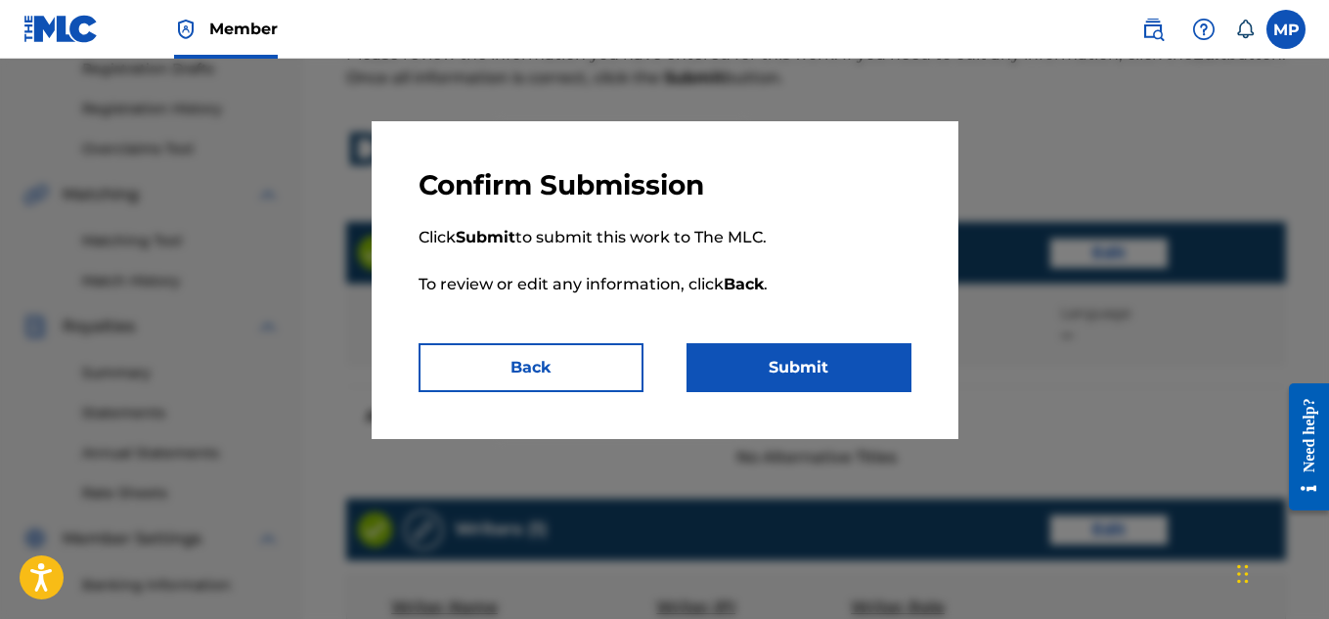
scroll to position [1097, 0]
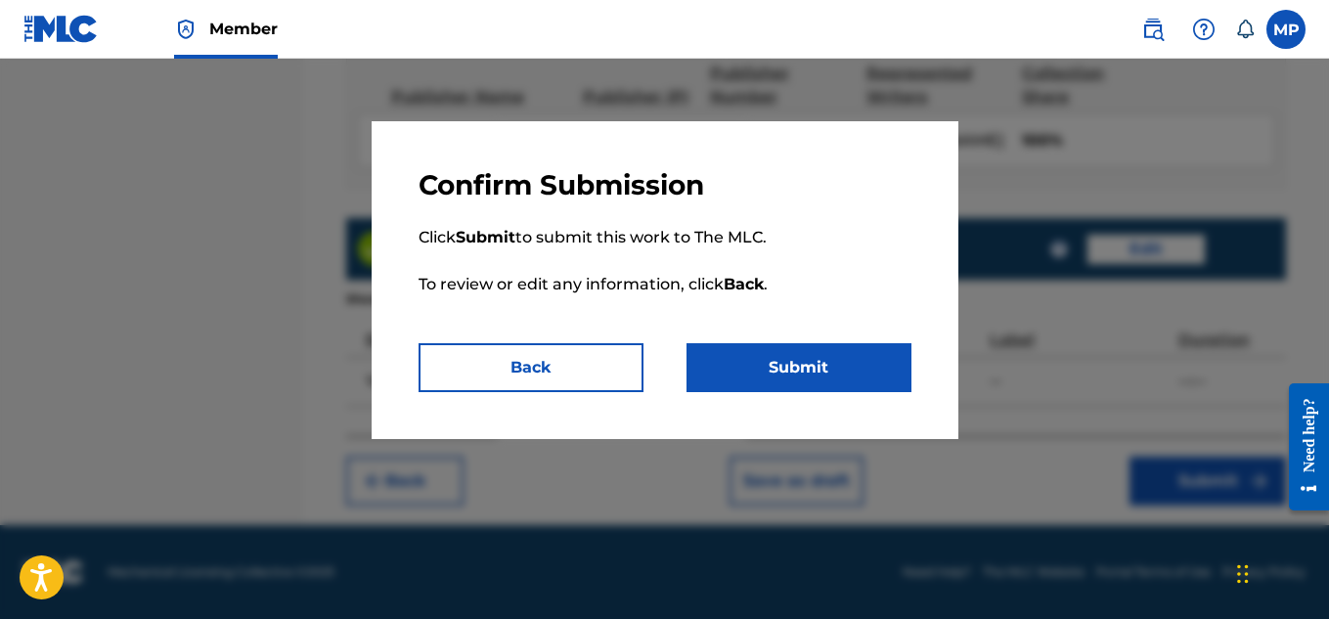
click at [884, 368] on button "Submit" at bounding box center [799, 367] width 225 height 49
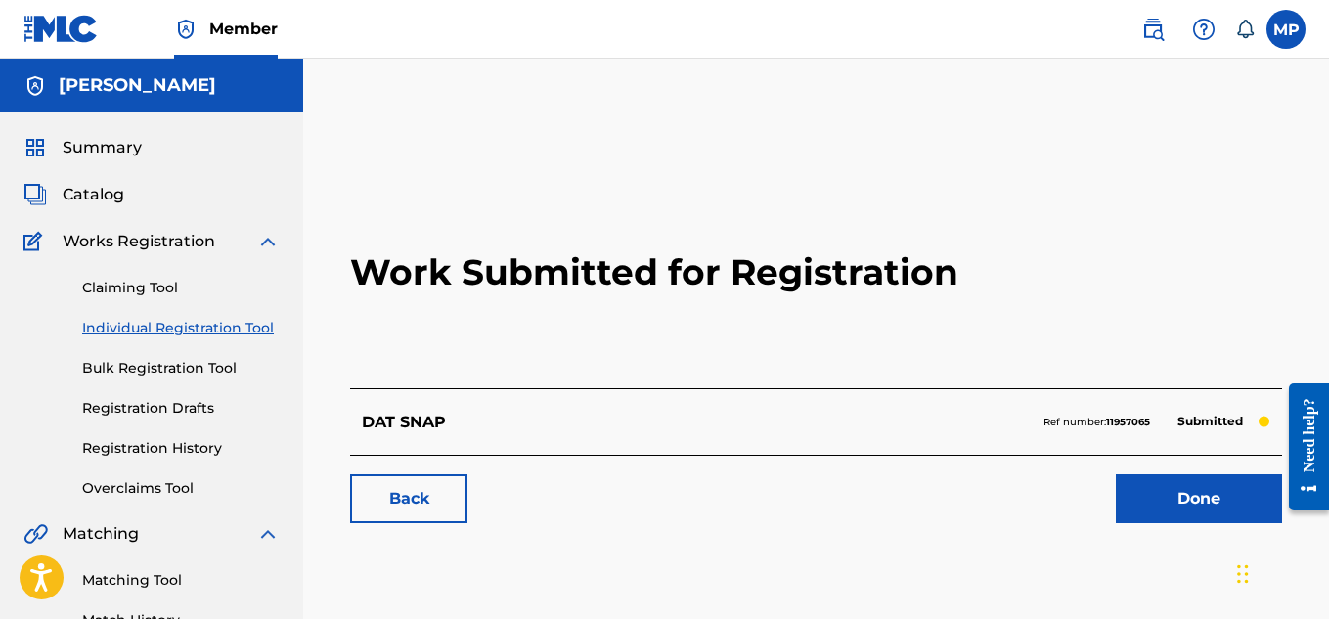
scroll to position [269, 0]
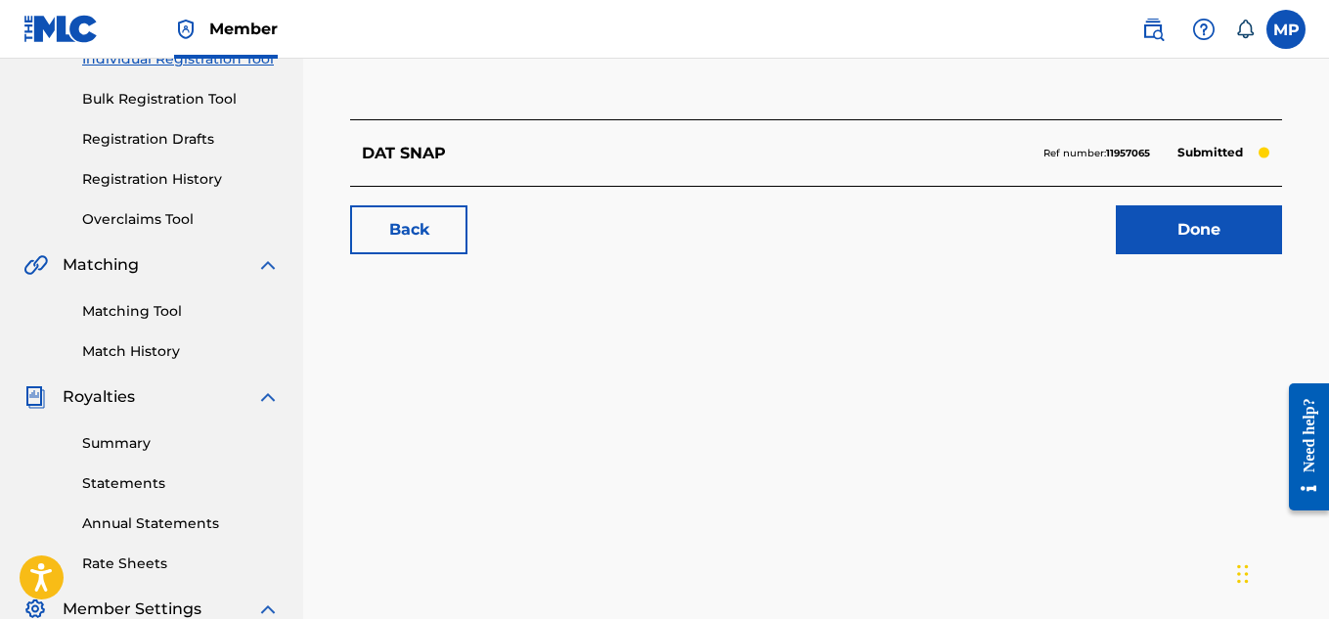
click at [385, 221] on link "Back" at bounding box center [408, 229] width 117 height 49
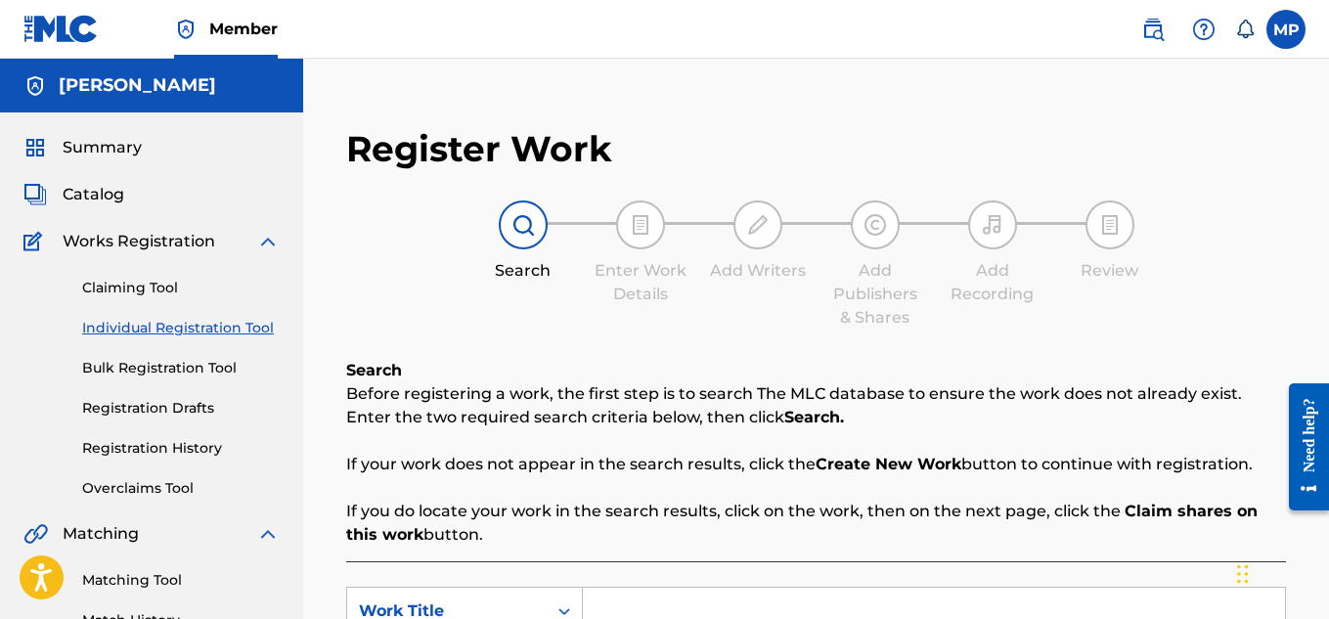
scroll to position [491, 0]
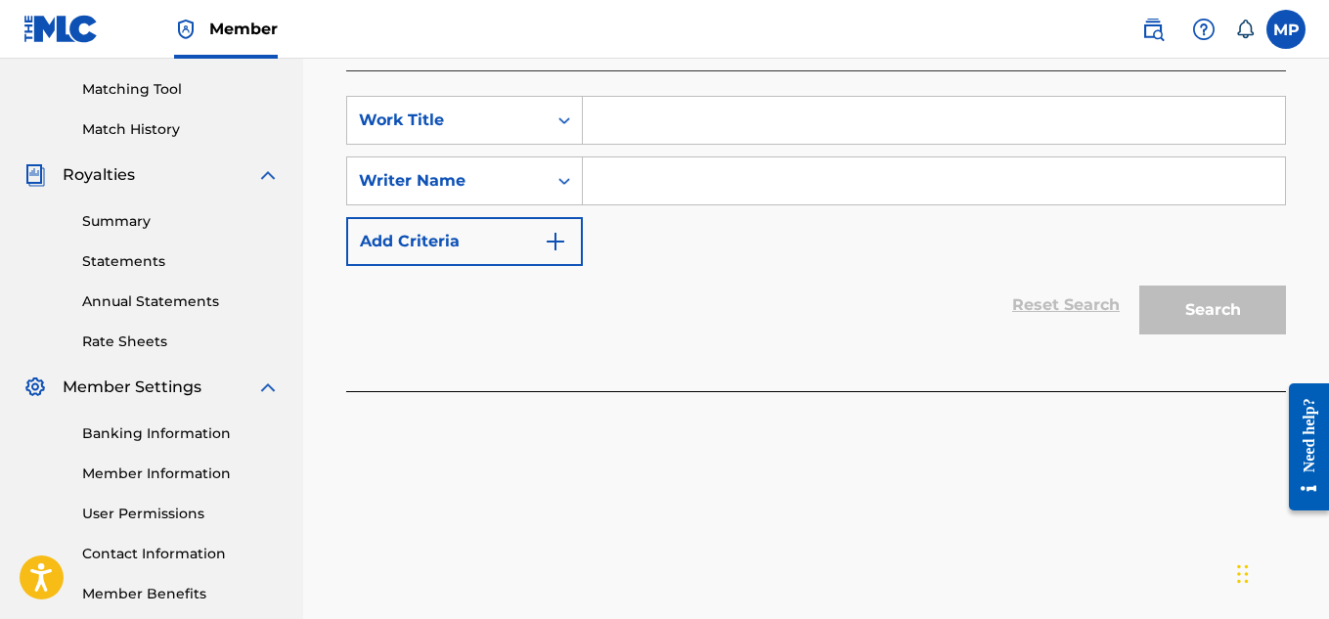
click at [662, 133] on input "Search Form" at bounding box center [934, 120] width 702 height 47
paste input "DANCE TIME"
type input "DANCE TIME"
click at [871, 187] on input "Search Form" at bounding box center [934, 180] width 702 height 47
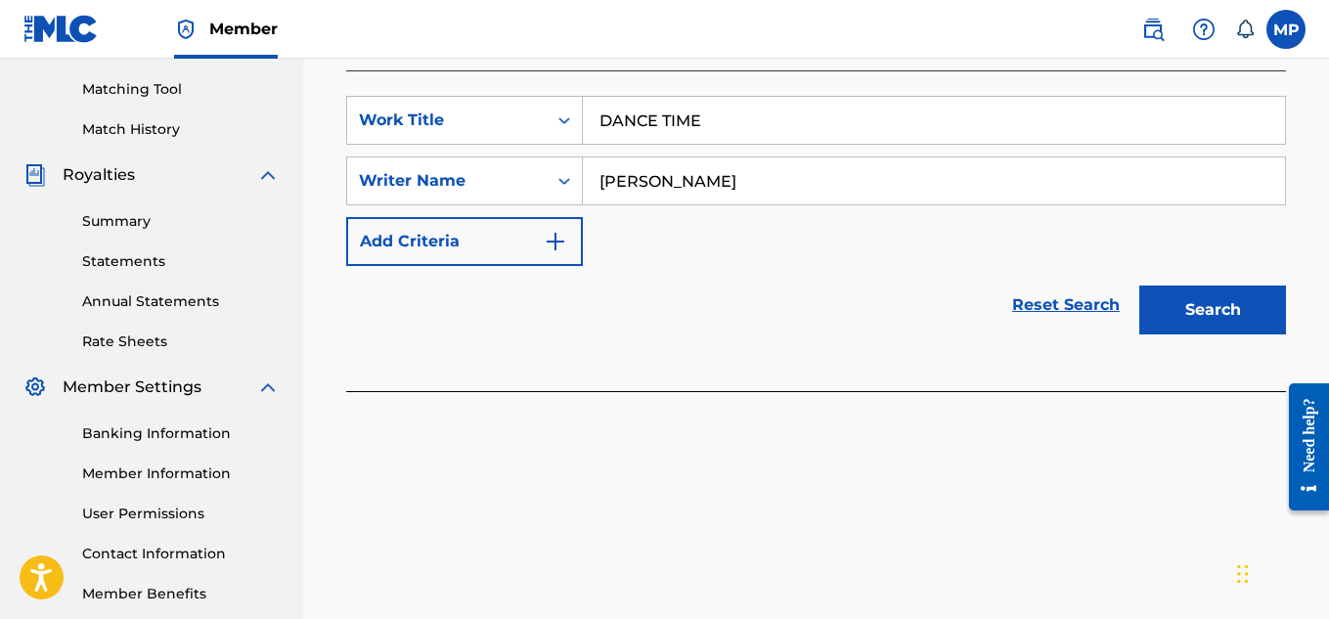
type input "[PERSON_NAME]"
click at [1177, 296] on button "Search" at bounding box center [1212, 310] width 147 height 49
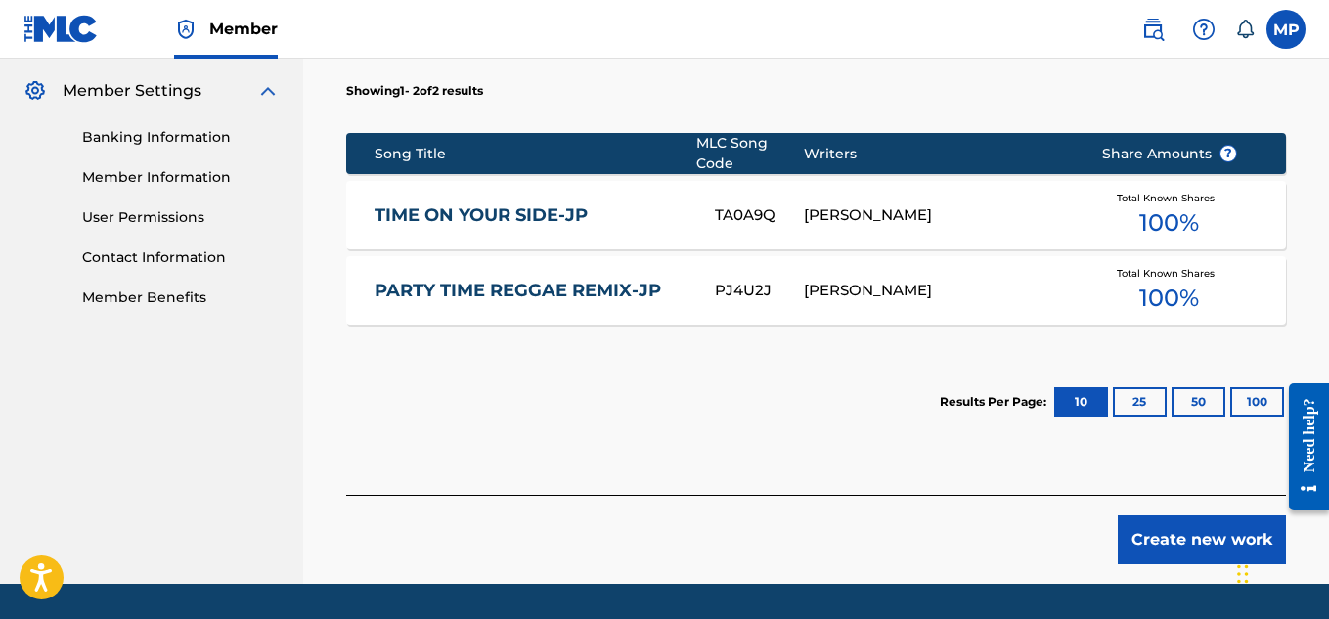
scroll to position [846, 0]
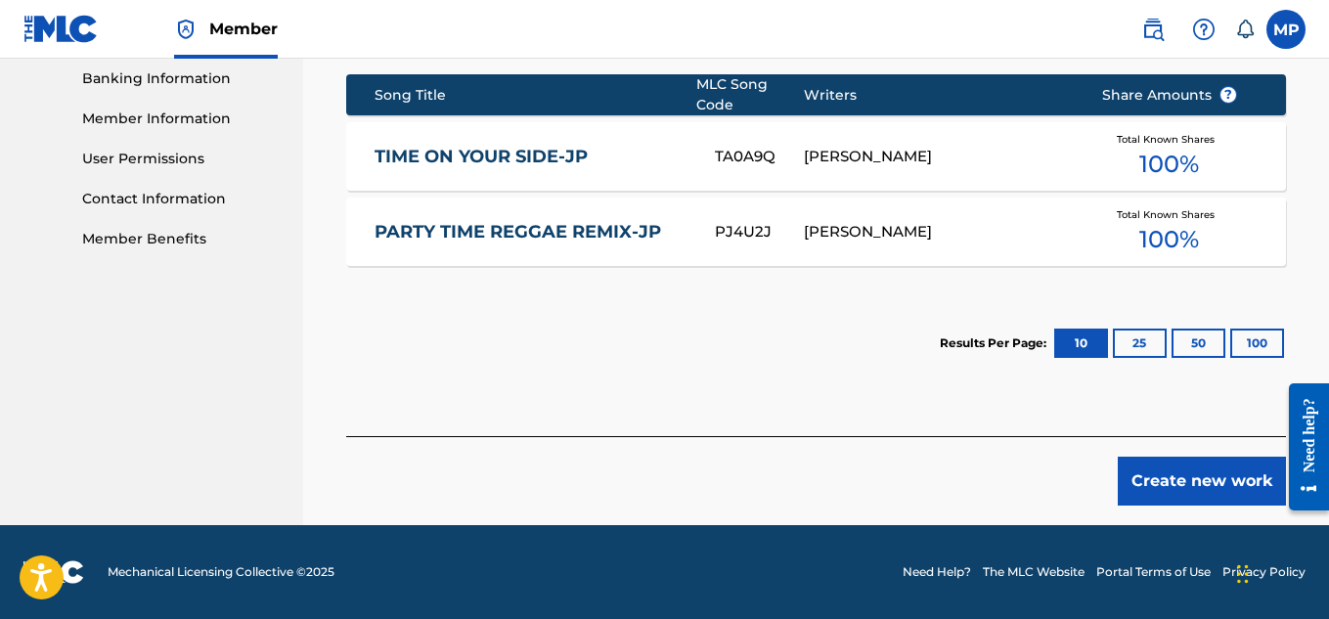
click at [1167, 472] on button "Create new work" at bounding box center [1202, 481] width 168 height 49
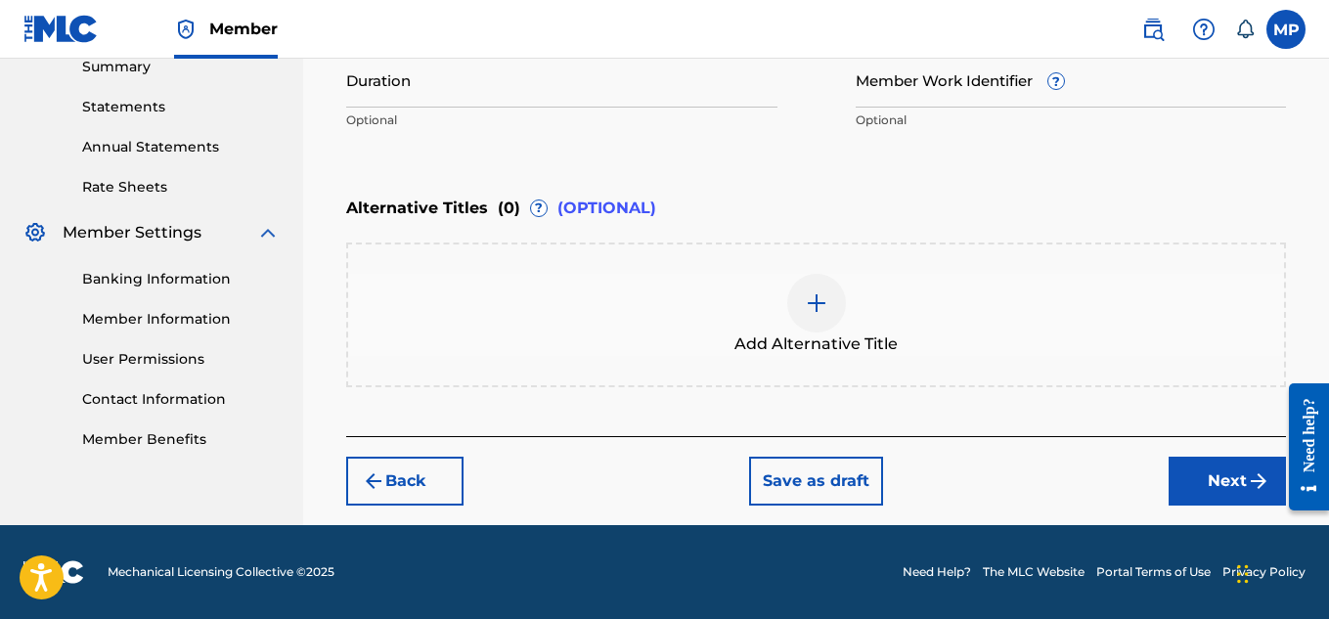
scroll to position [346, 0]
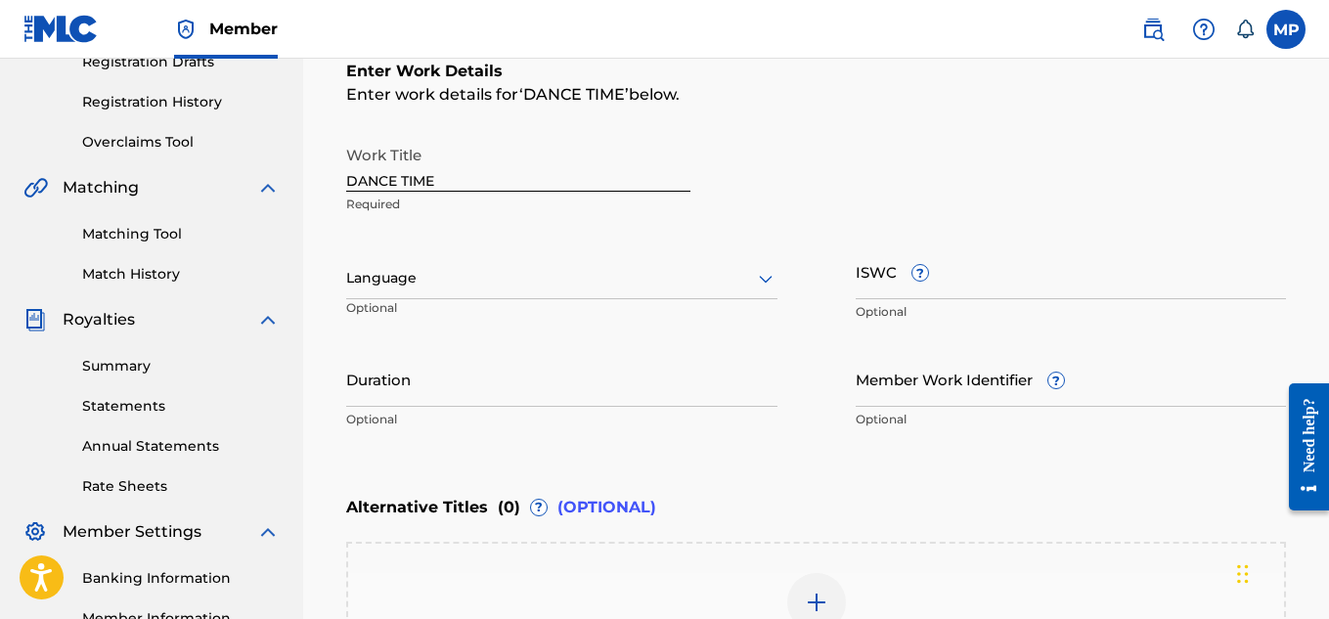
click at [745, 278] on div at bounding box center [561, 278] width 431 height 24
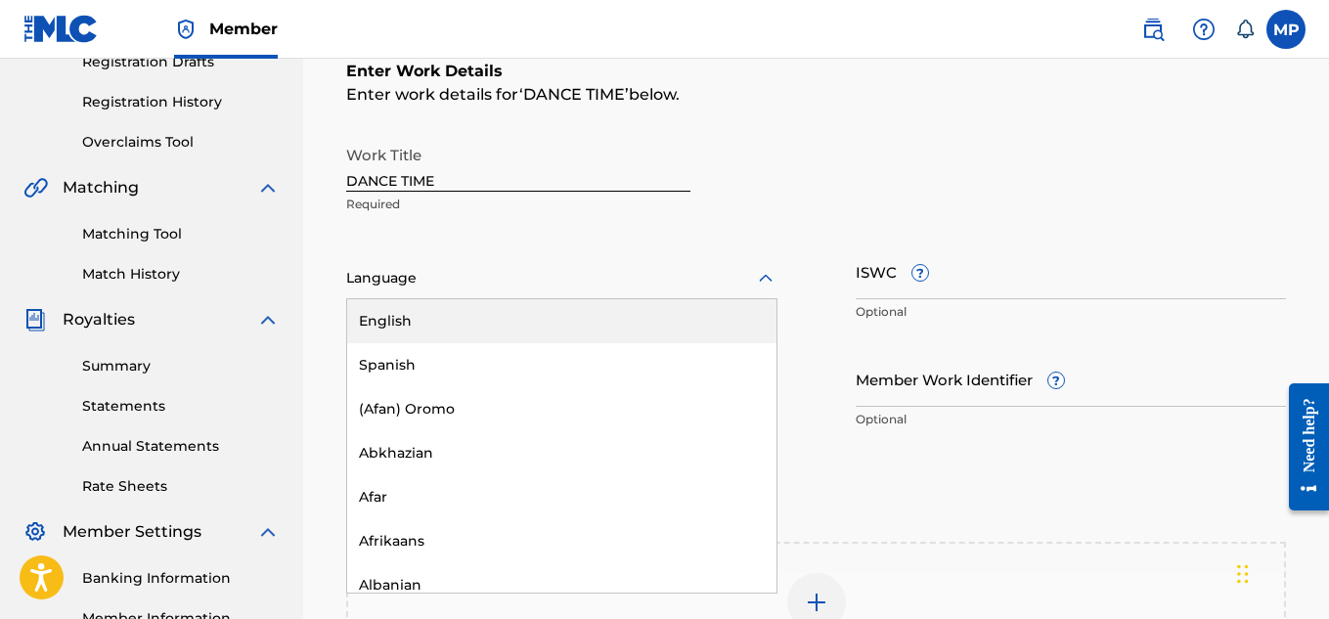
click at [987, 279] on input "ISWC ?" at bounding box center [1071, 272] width 431 height 56
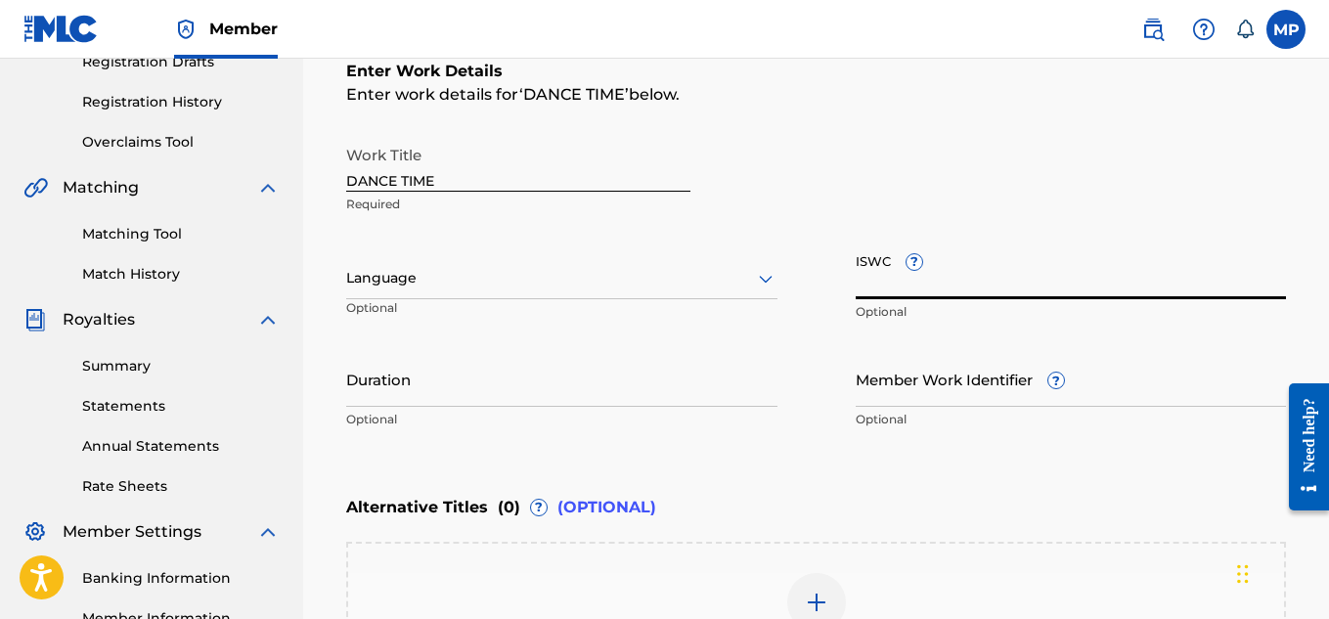
paste input "T9229749477"
type input "T9229749477"
click at [907, 389] on input "Member Work Identifier ?" at bounding box center [1071, 379] width 431 height 56
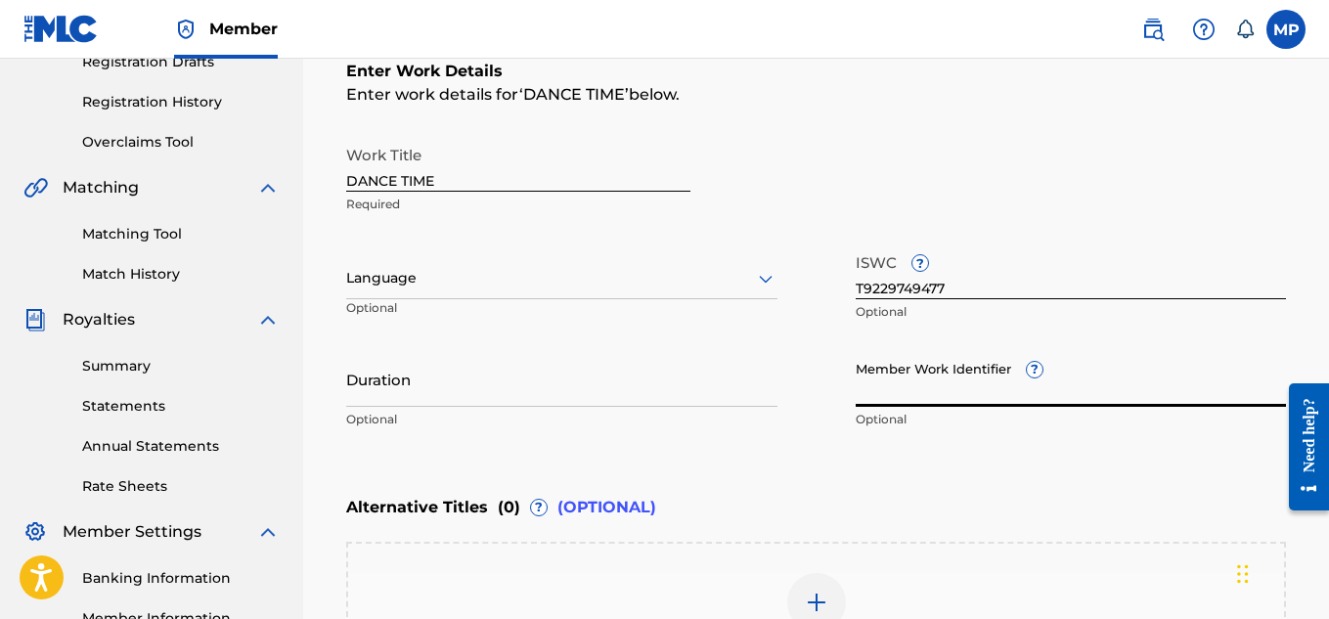
paste input "893487967"
type input "893487967"
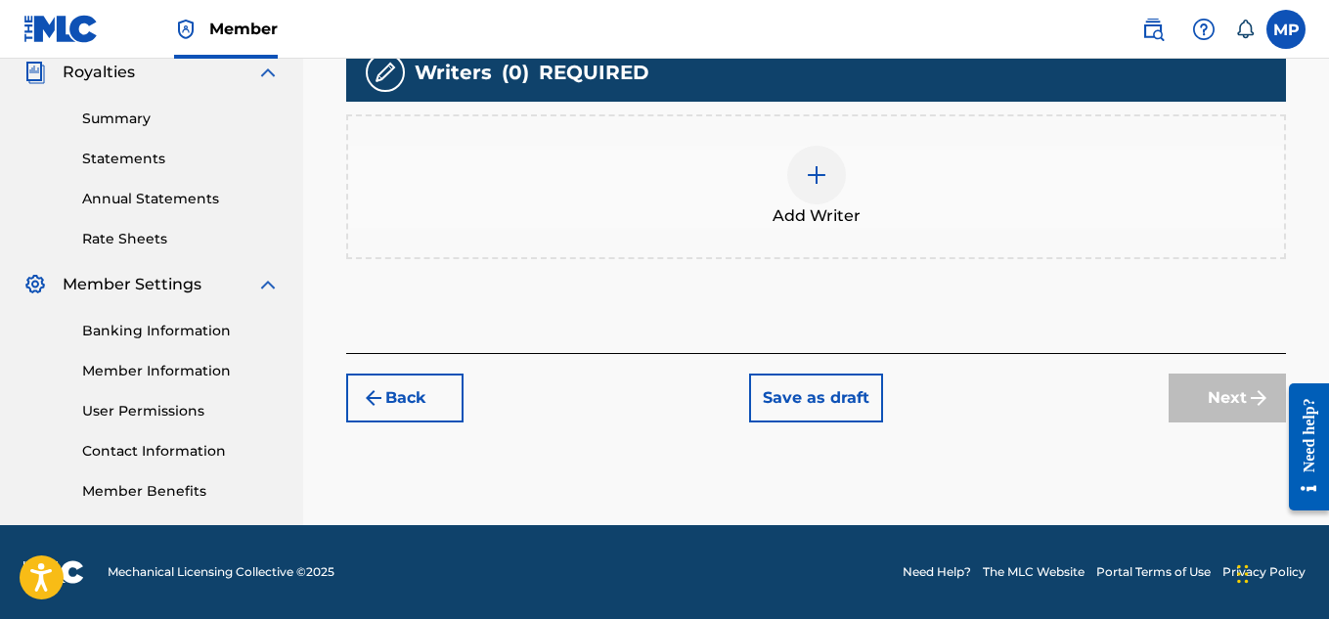
click at [823, 180] on img at bounding box center [816, 174] width 23 height 23
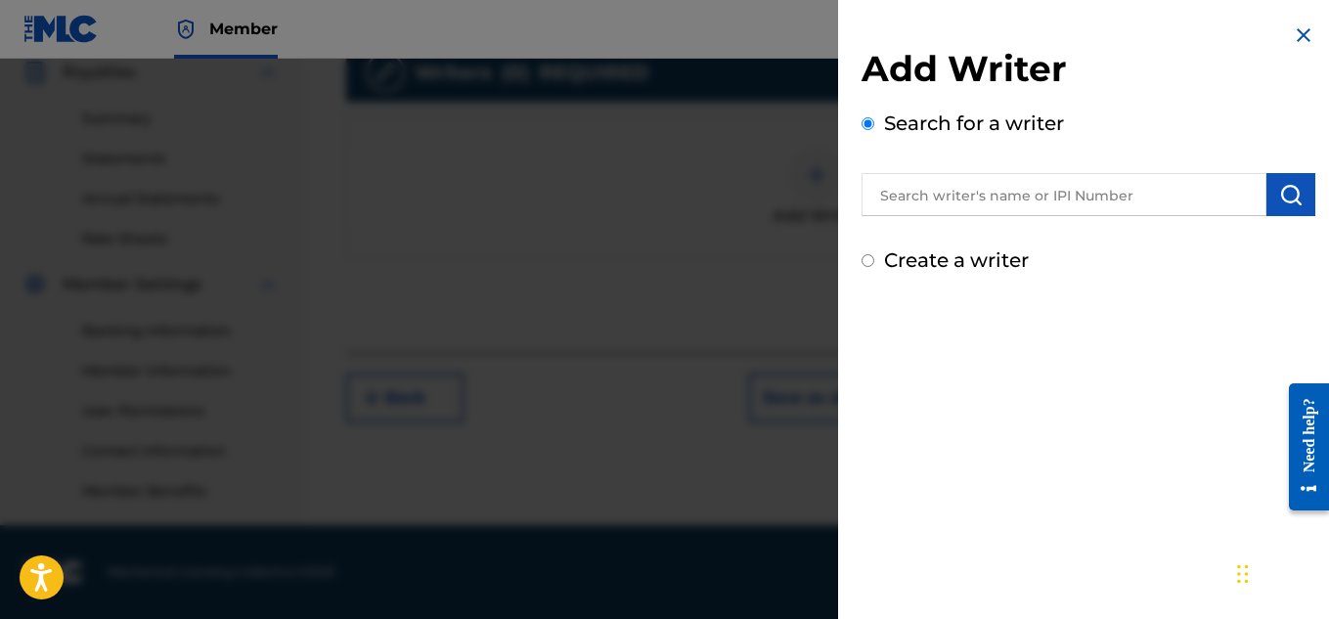
click at [1042, 207] on input "text" at bounding box center [1064, 194] width 405 height 43
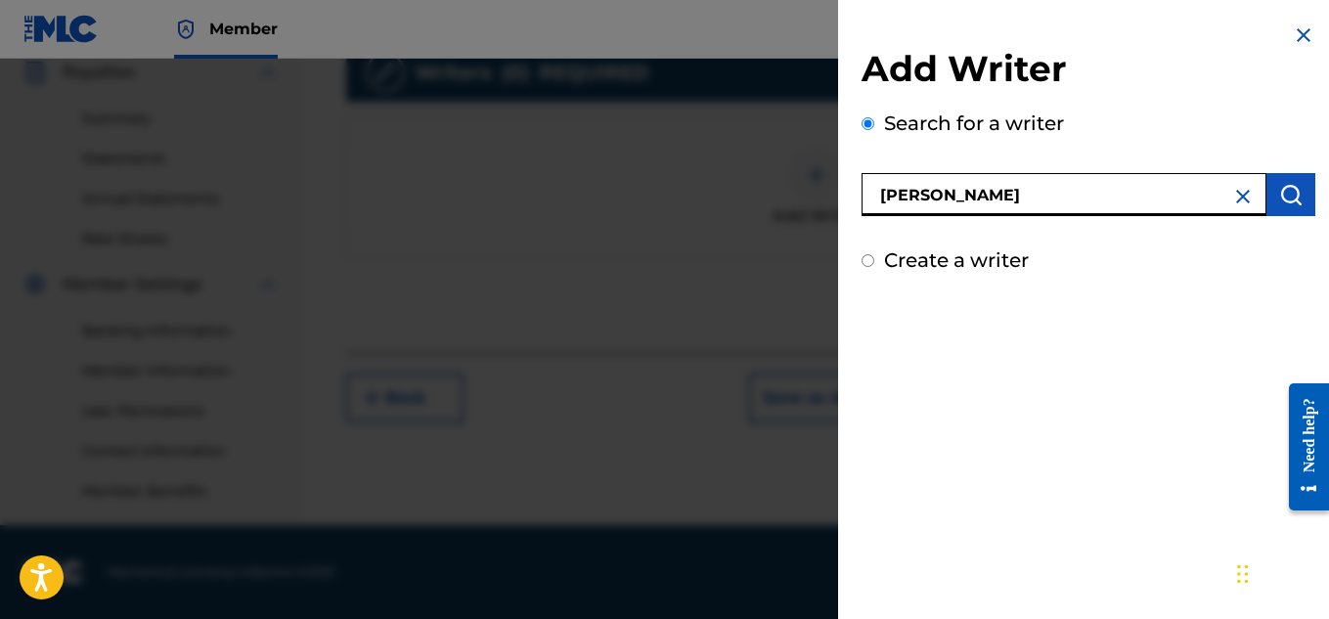
type input "[PERSON_NAME]"
click at [1294, 209] on button "submit" at bounding box center [1290, 194] width 49 height 43
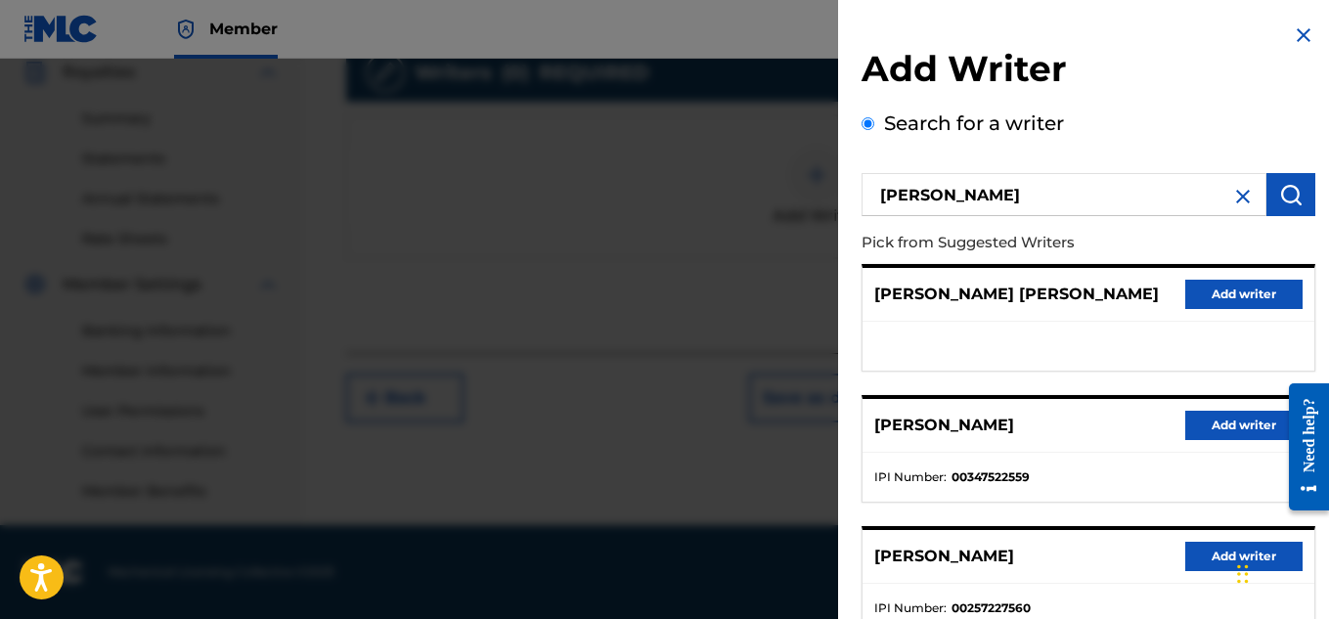
scroll to position [200, 0]
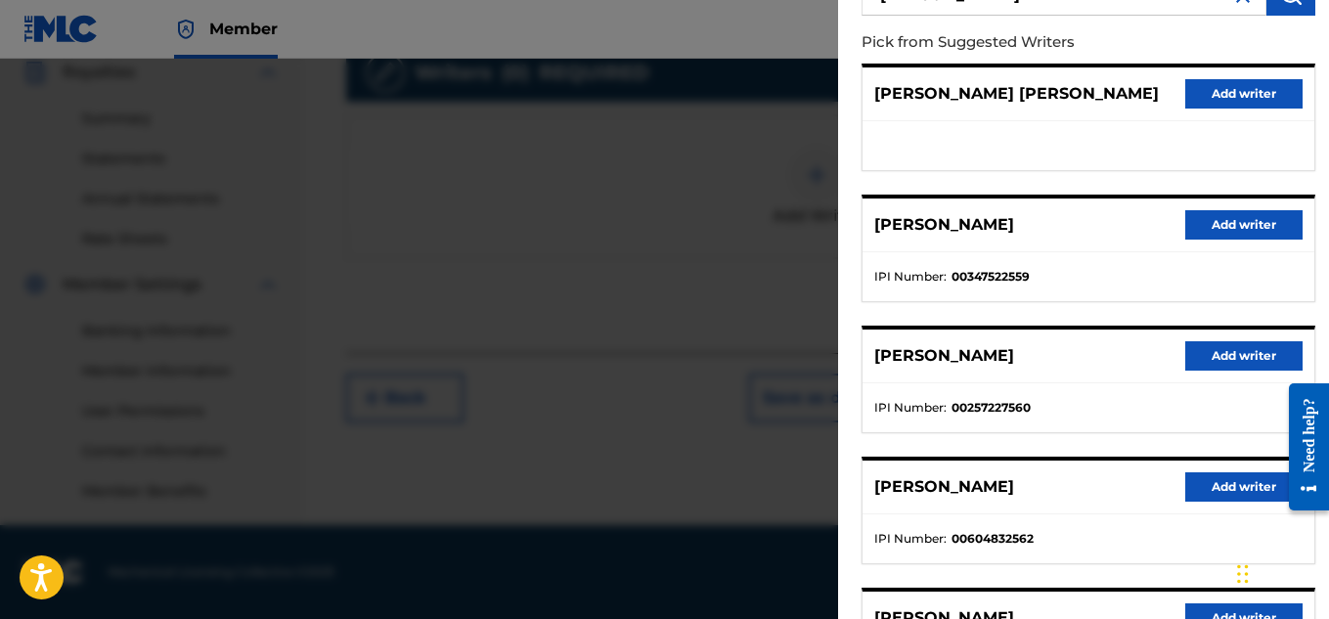
click at [1221, 237] on button "Add writer" at bounding box center [1243, 224] width 117 height 29
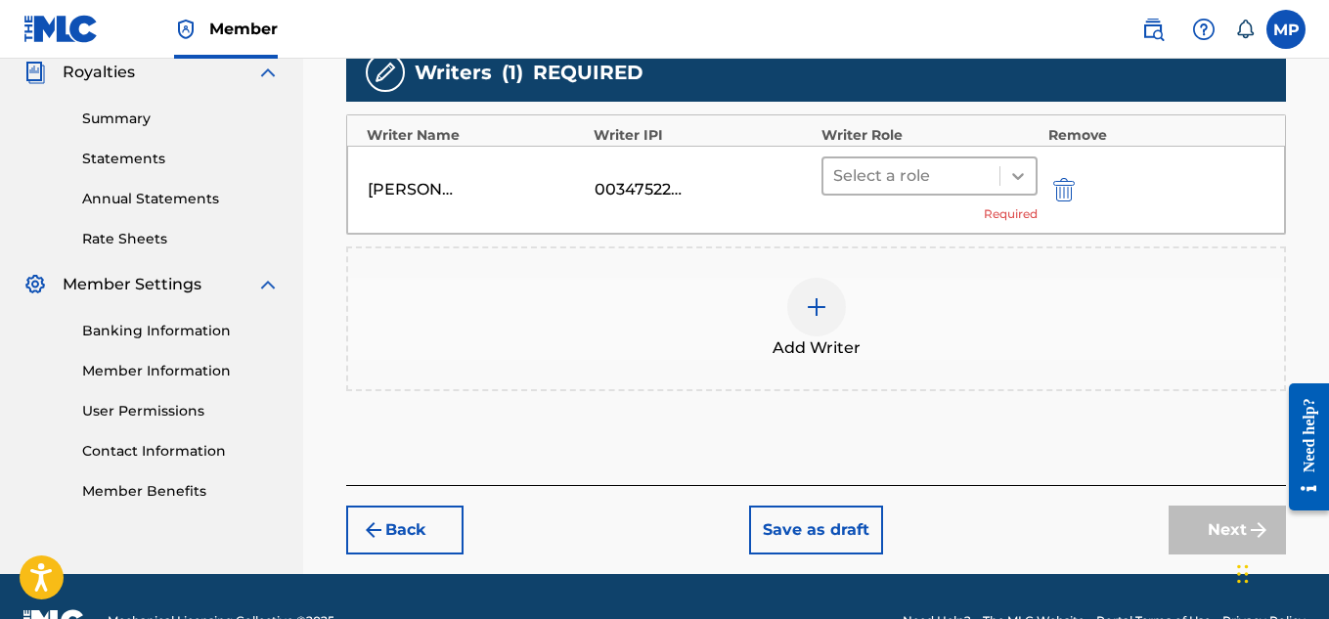
click at [1020, 167] on icon at bounding box center [1018, 176] width 20 height 20
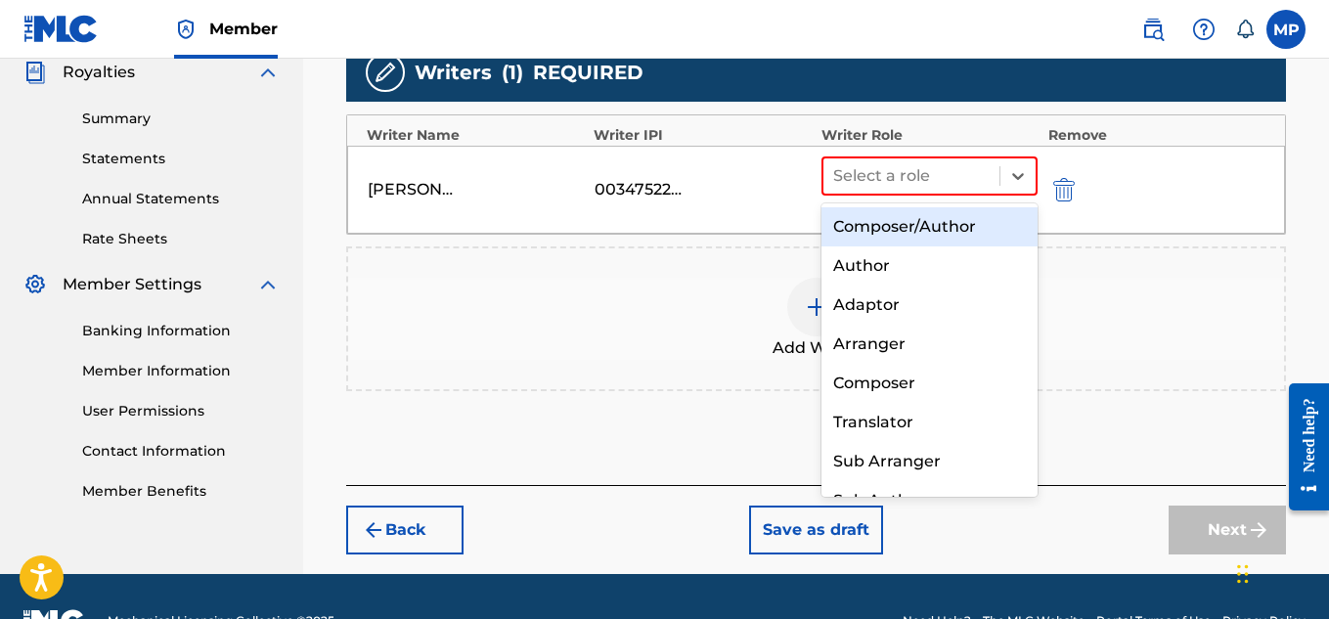
click at [963, 219] on div "Composer/Author" at bounding box center [930, 226] width 217 height 39
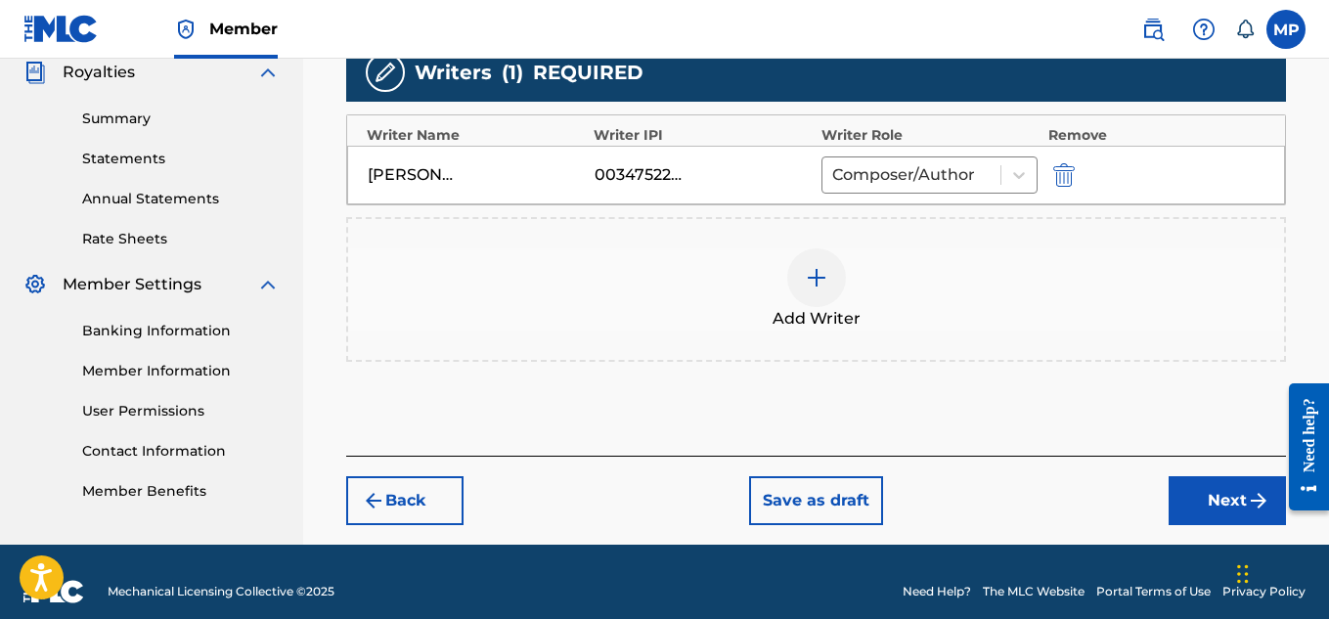
scroll to position [613, 0]
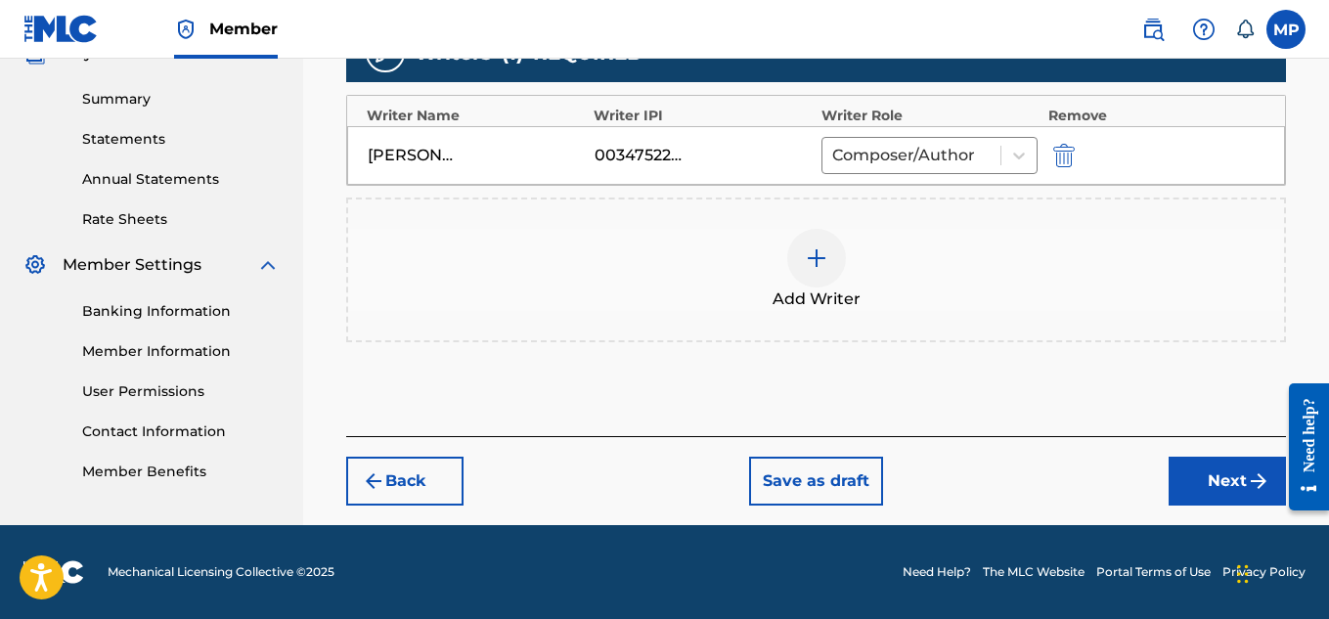
click at [1190, 471] on button "Next" at bounding box center [1227, 481] width 117 height 49
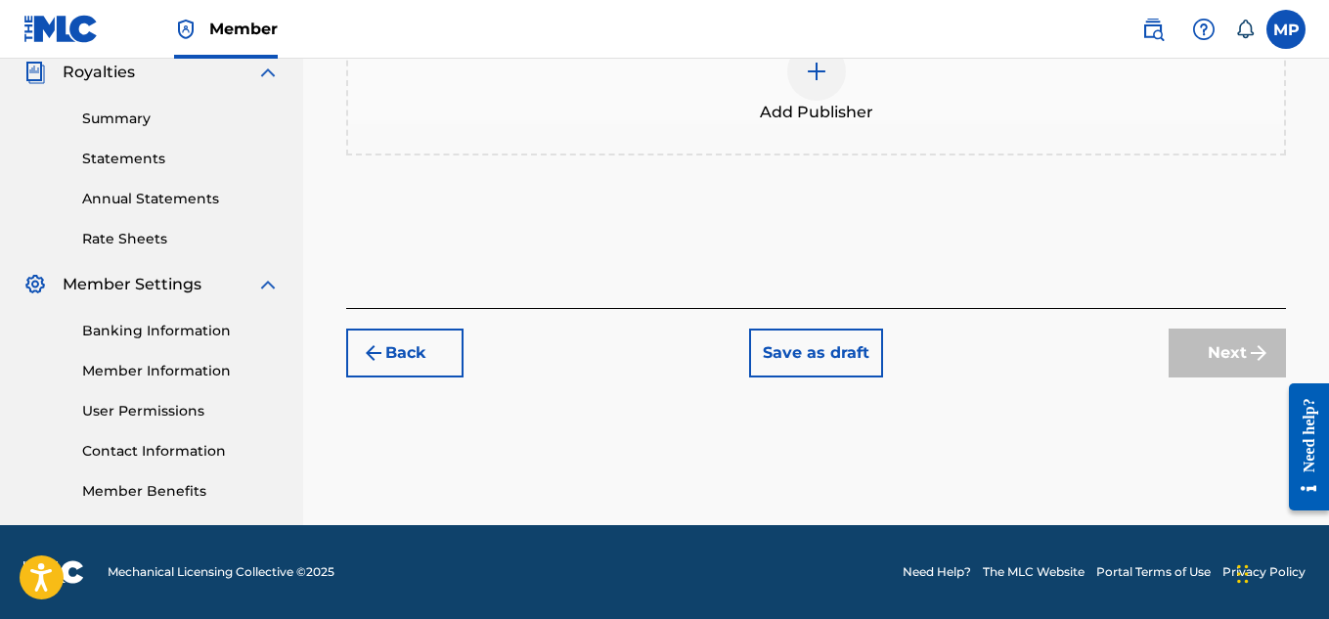
click at [835, 101] on div at bounding box center [816, 71] width 59 height 59
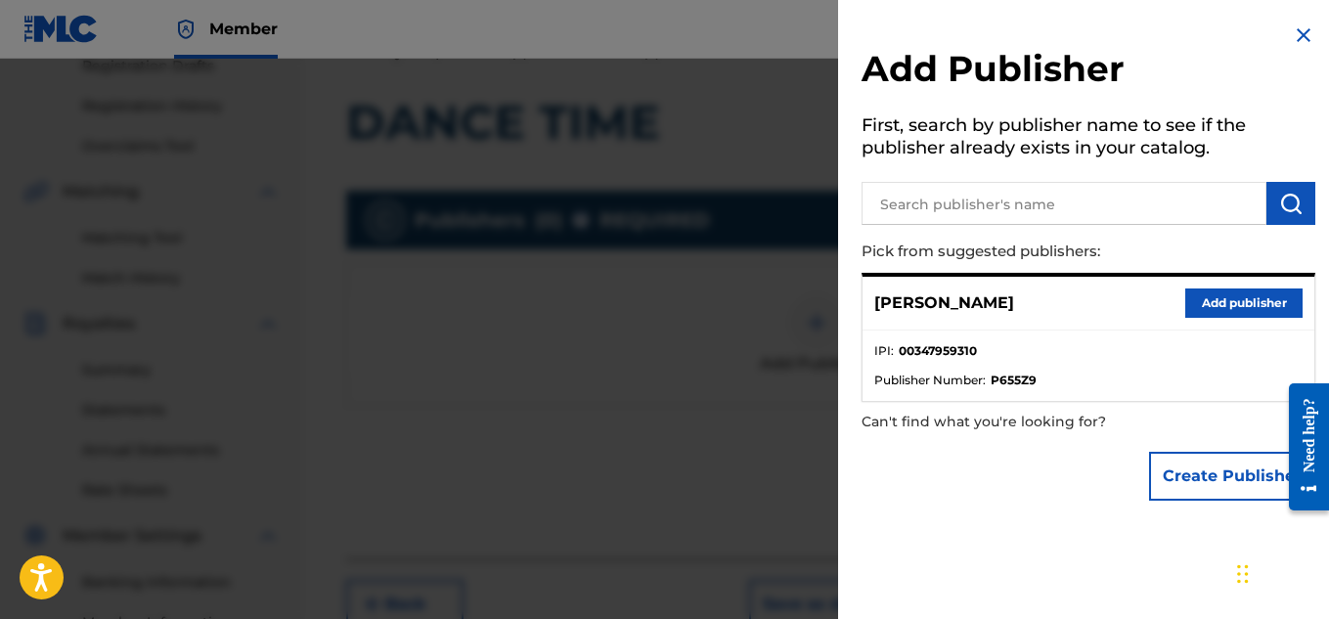
click at [1197, 298] on button "Add publisher" at bounding box center [1243, 303] width 117 height 29
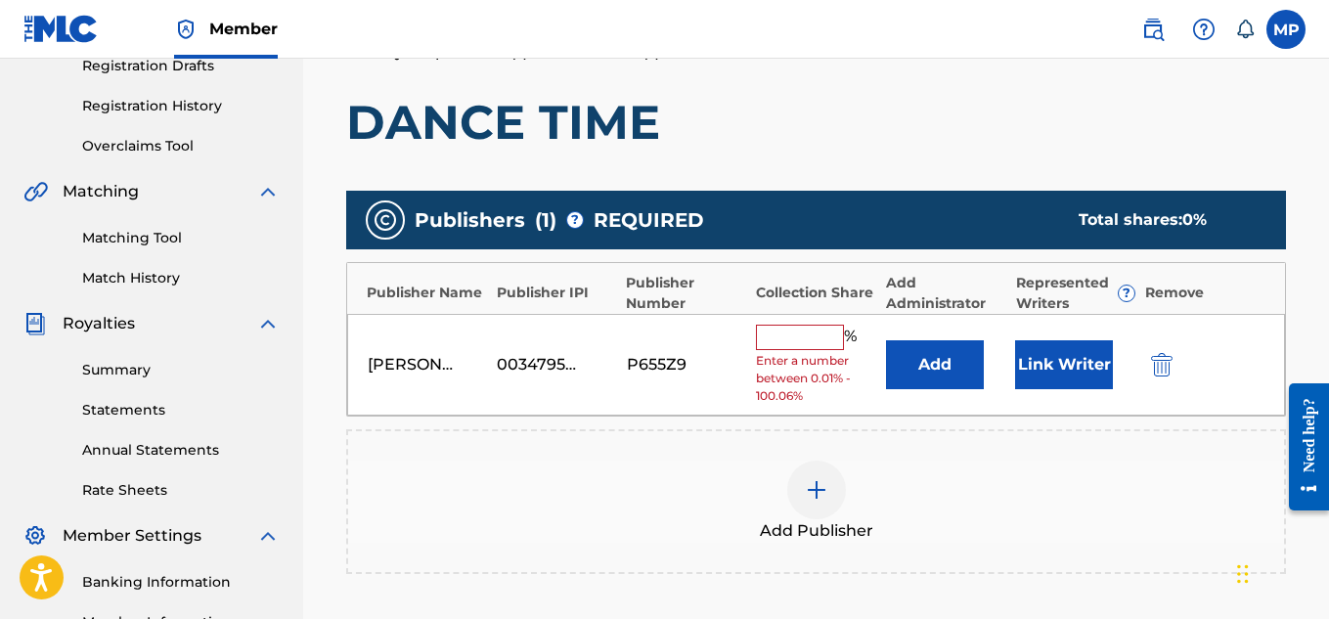
click at [827, 333] on input "text" at bounding box center [800, 337] width 88 height 25
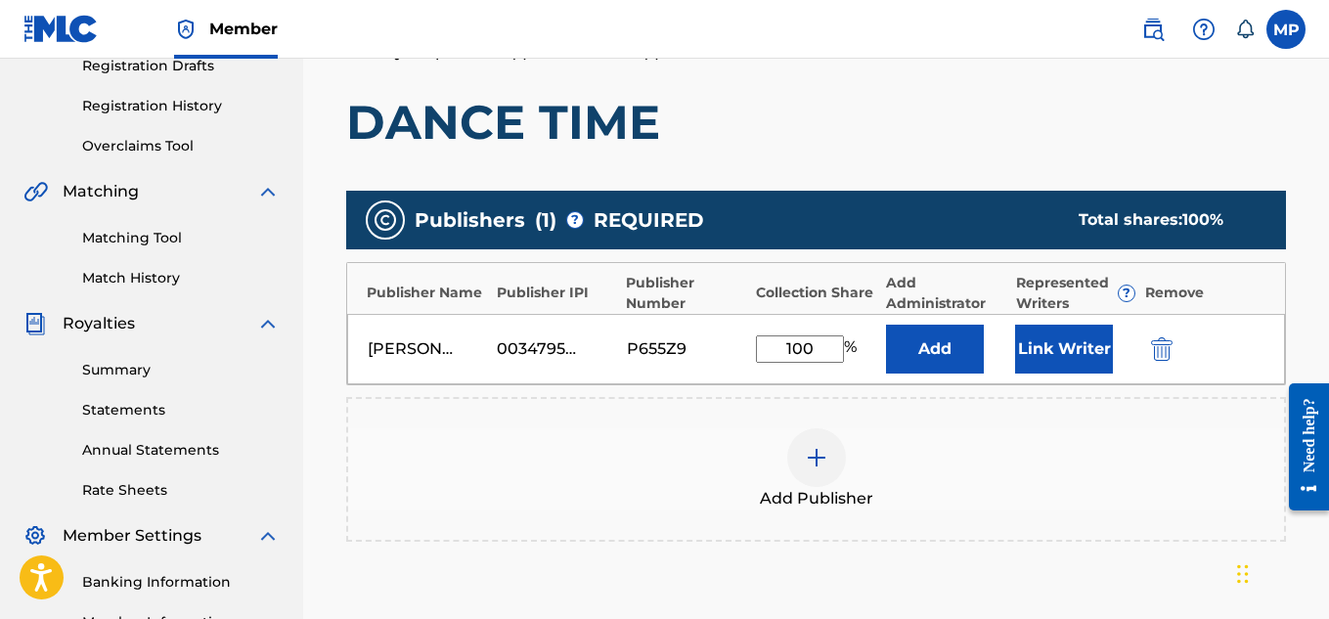
type input "100"
click at [1044, 332] on button "Link Writer" at bounding box center [1064, 349] width 98 height 49
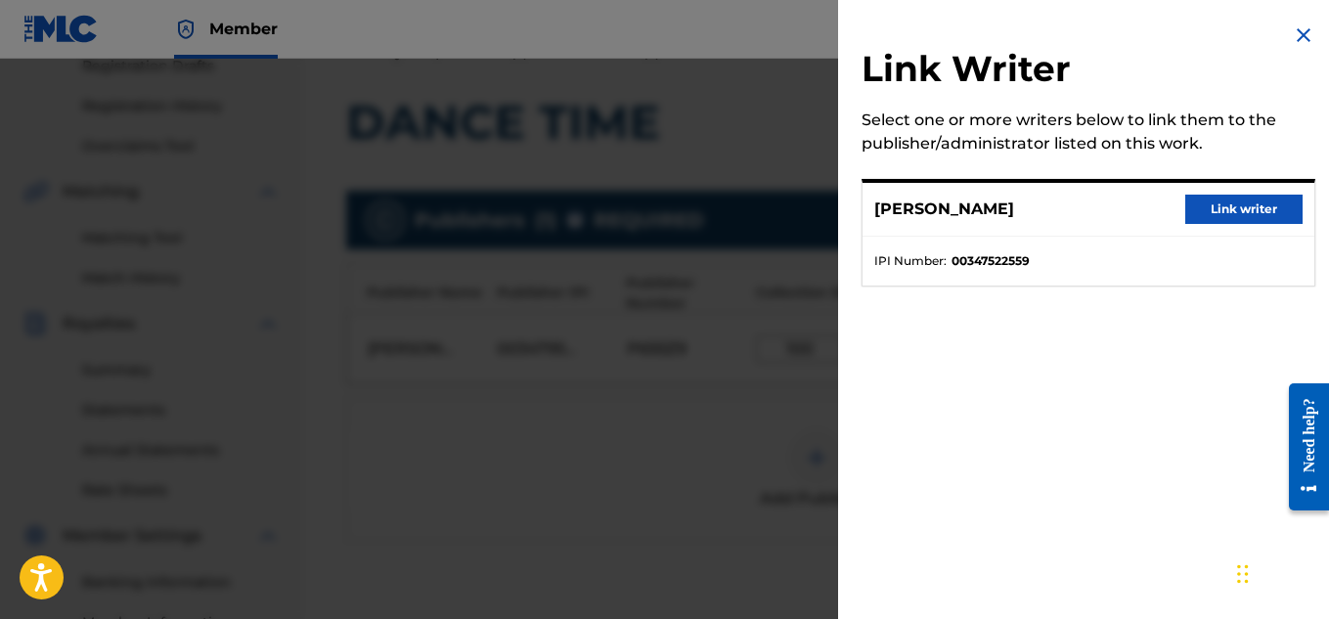
click at [1245, 200] on button "Link writer" at bounding box center [1243, 209] width 117 height 29
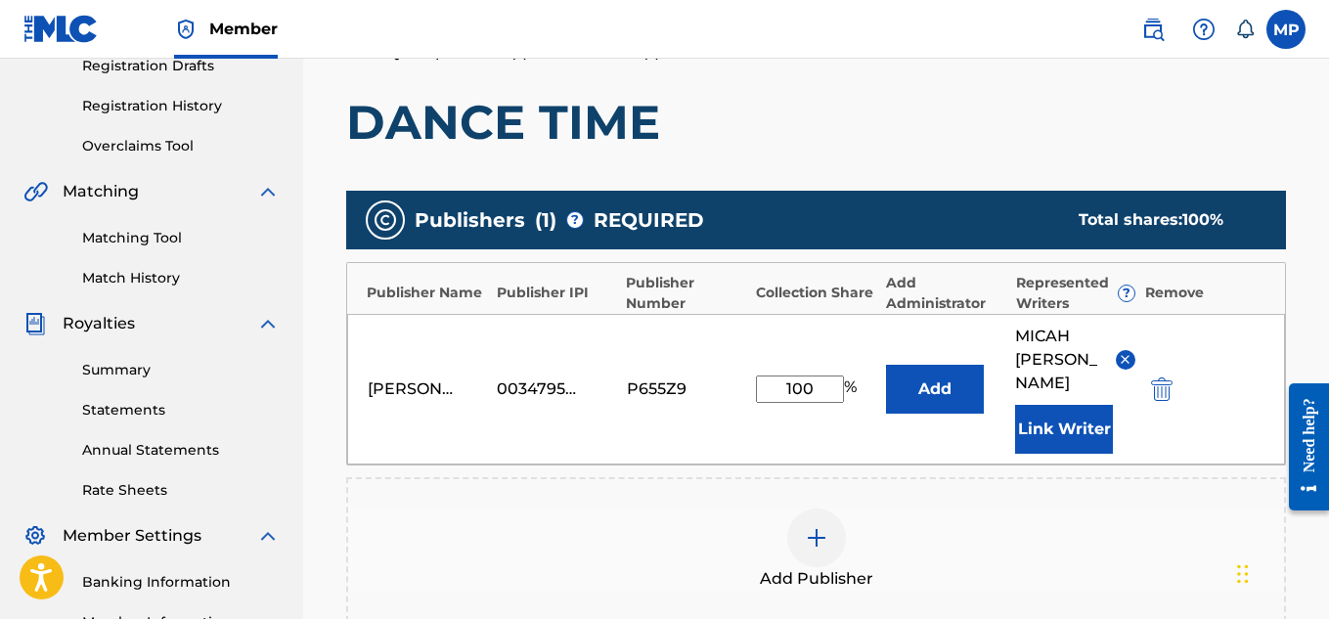
scroll to position [657, 0]
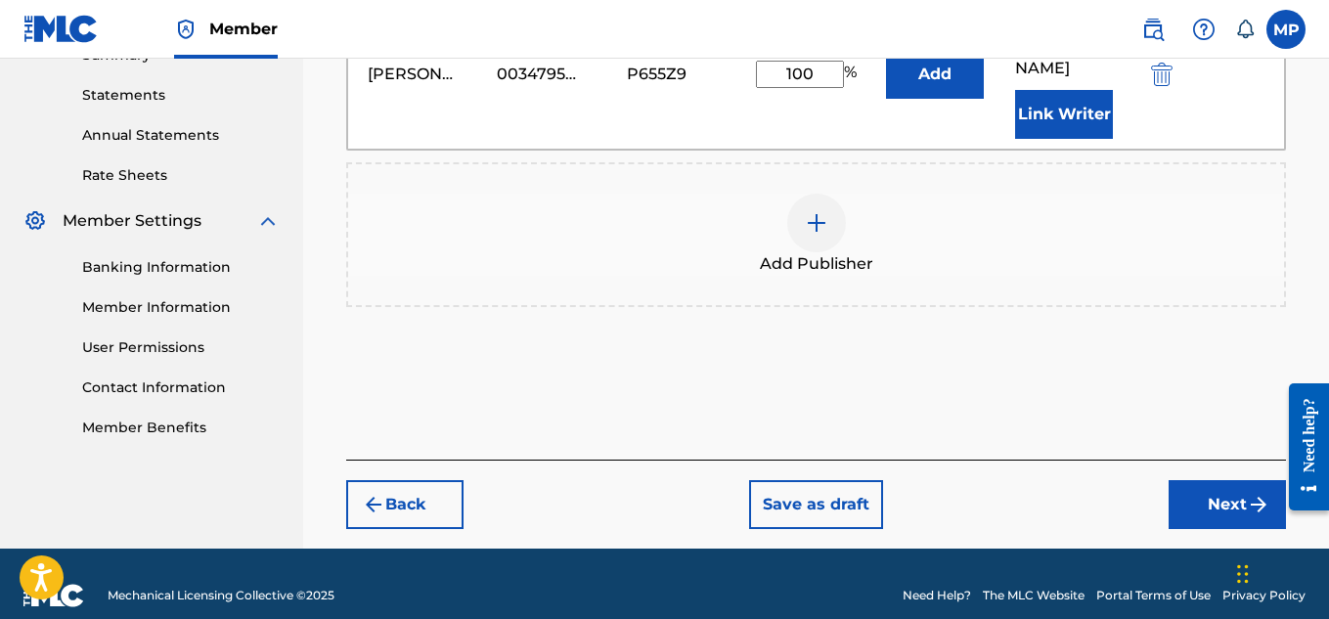
click at [1200, 480] on button "Next" at bounding box center [1227, 504] width 117 height 49
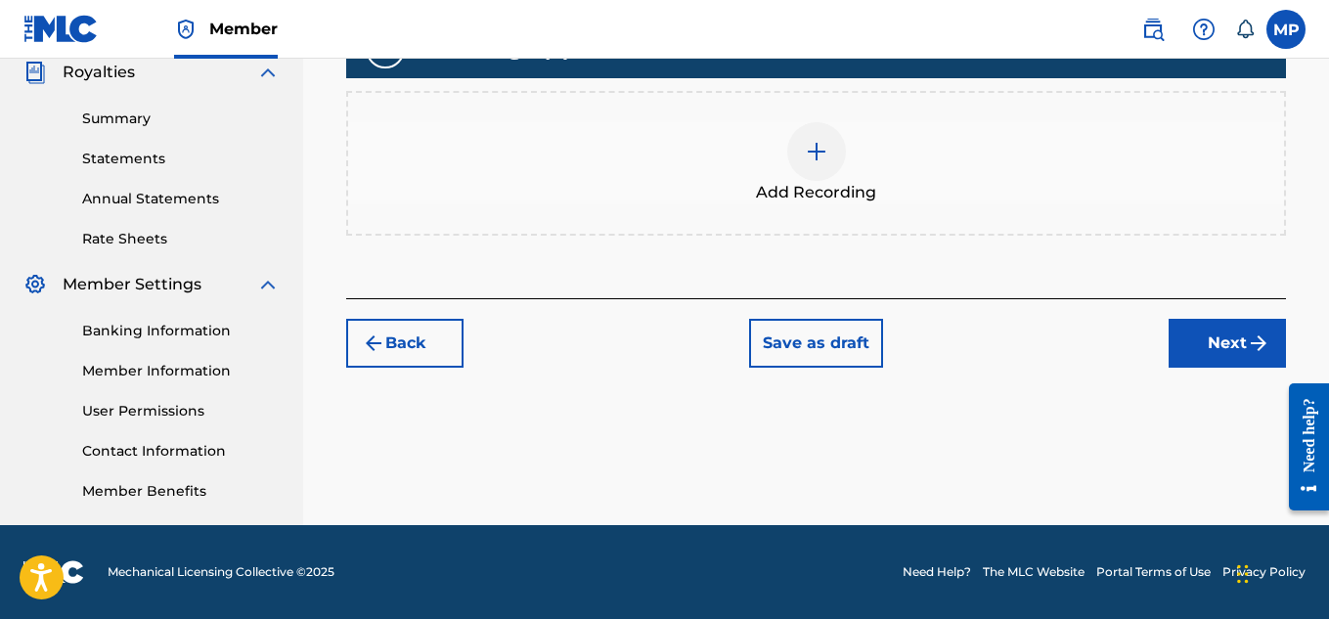
scroll to position [402, 0]
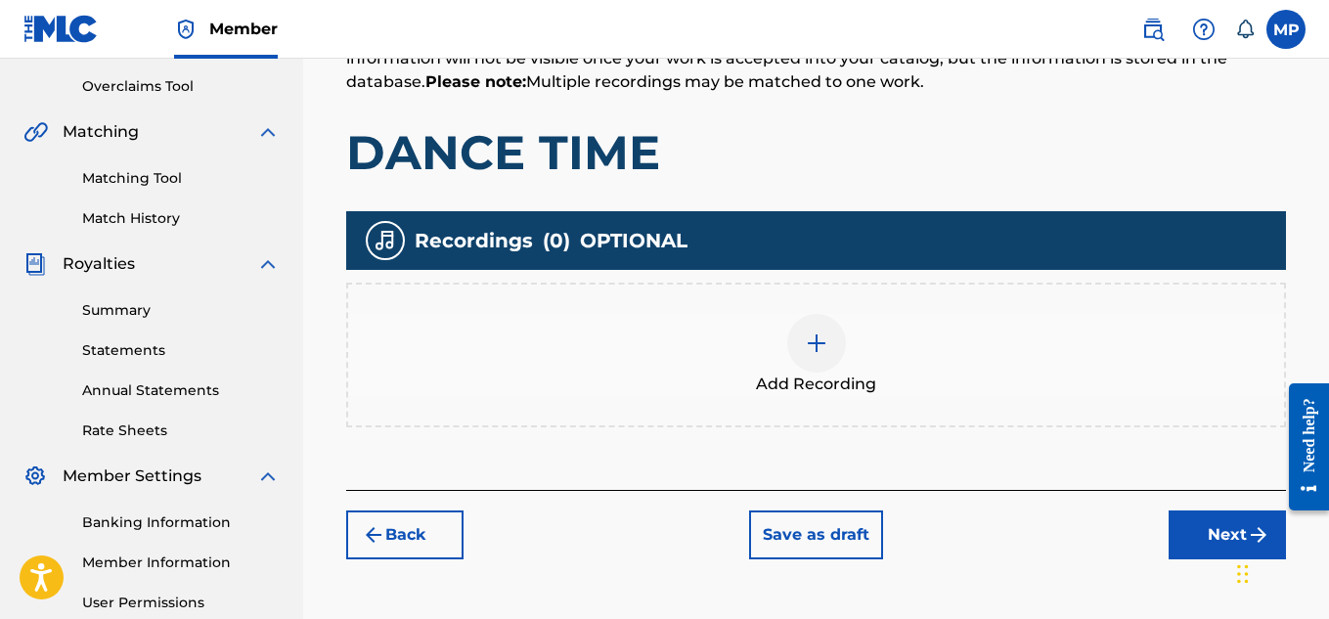
click at [817, 351] on div at bounding box center [816, 343] width 59 height 59
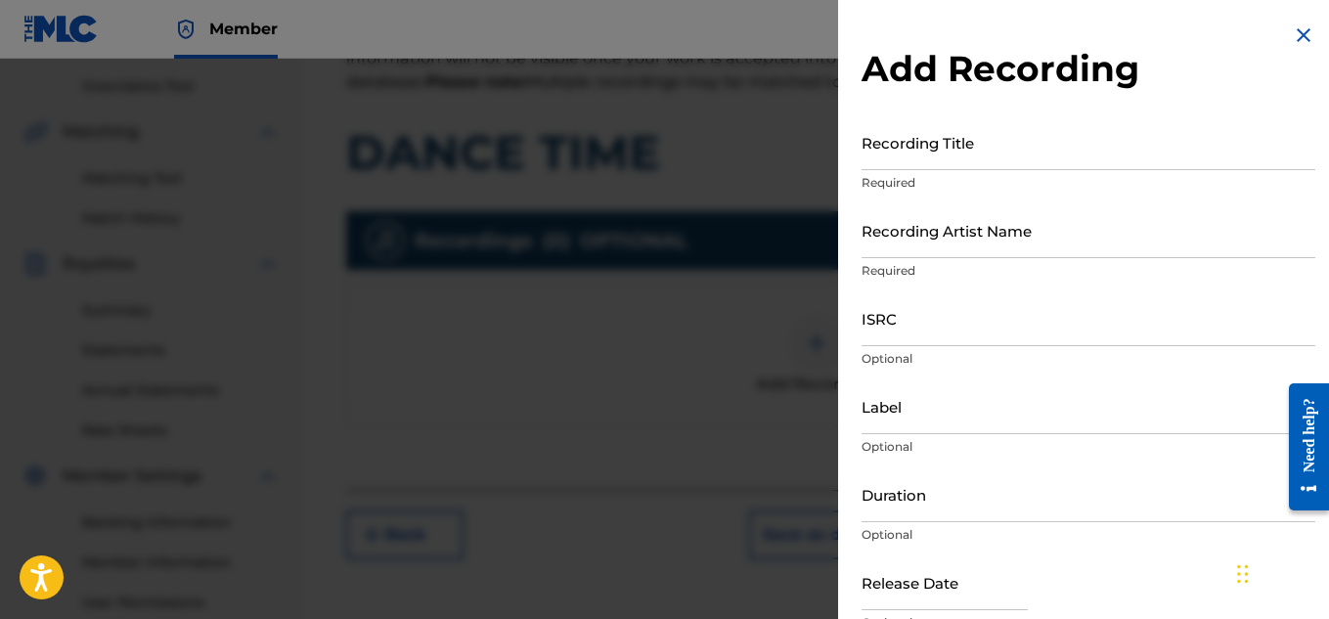
scroll to position [406, 0]
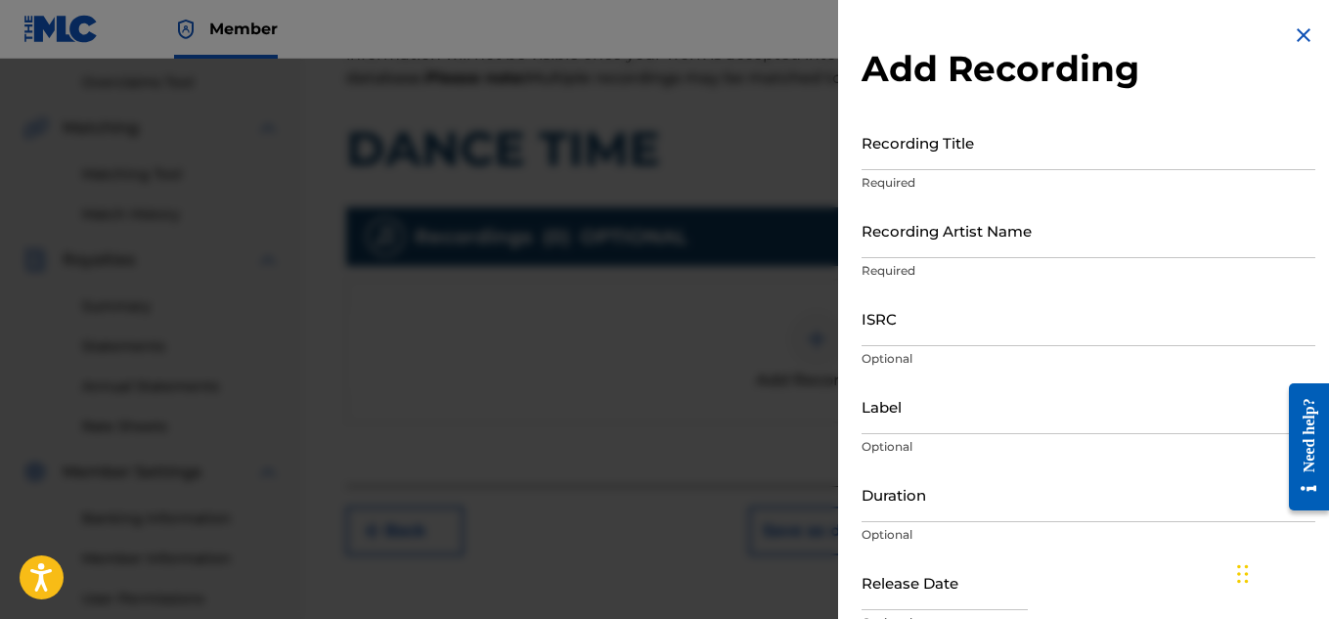
click at [955, 160] on input "Recording Title" at bounding box center [1089, 142] width 454 height 56
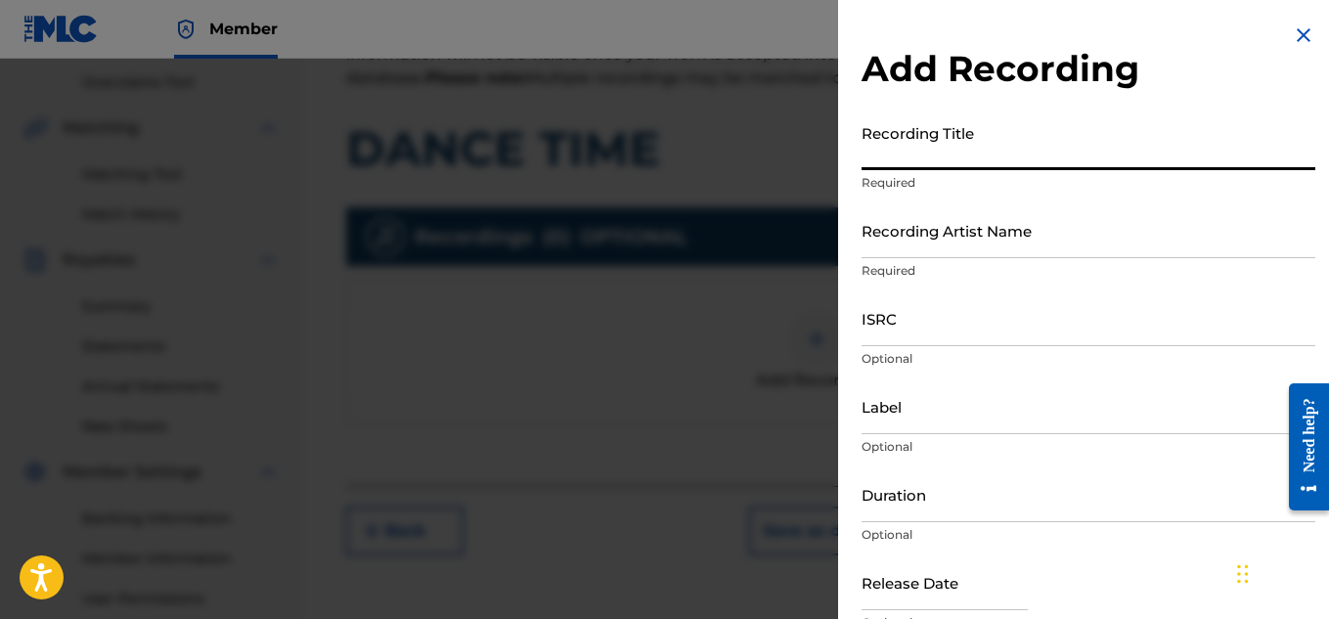
paste input "DANCE TIME"
type input "DANCE TIME"
click at [908, 237] on input "Recording Artist Name" at bounding box center [1089, 230] width 454 height 56
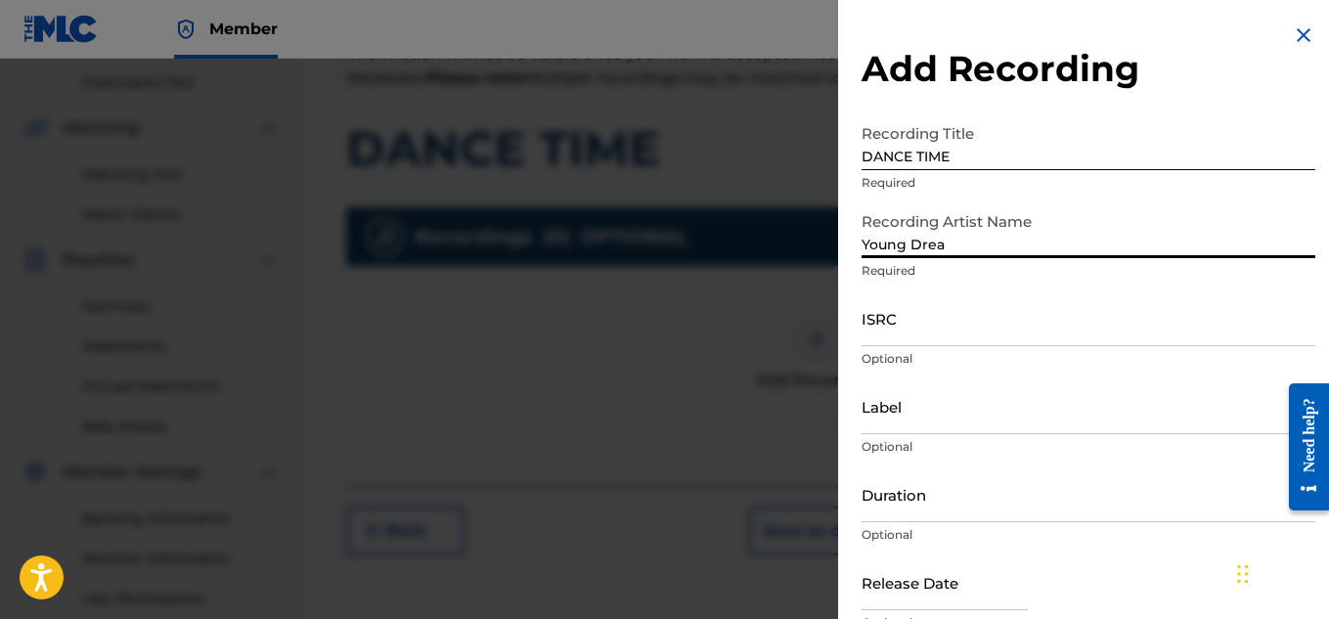
type input "Young Dread"
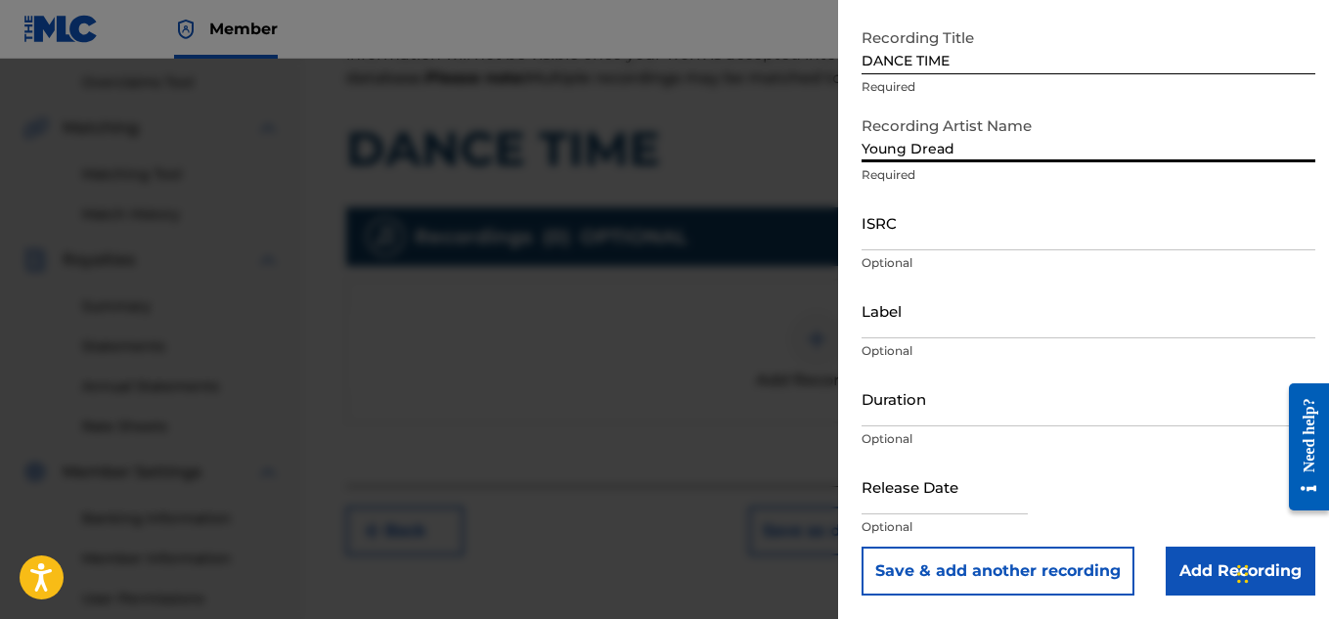
click at [1194, 557] on input "Add Recording" at bounding box center [1241, 571] width 150 height 49
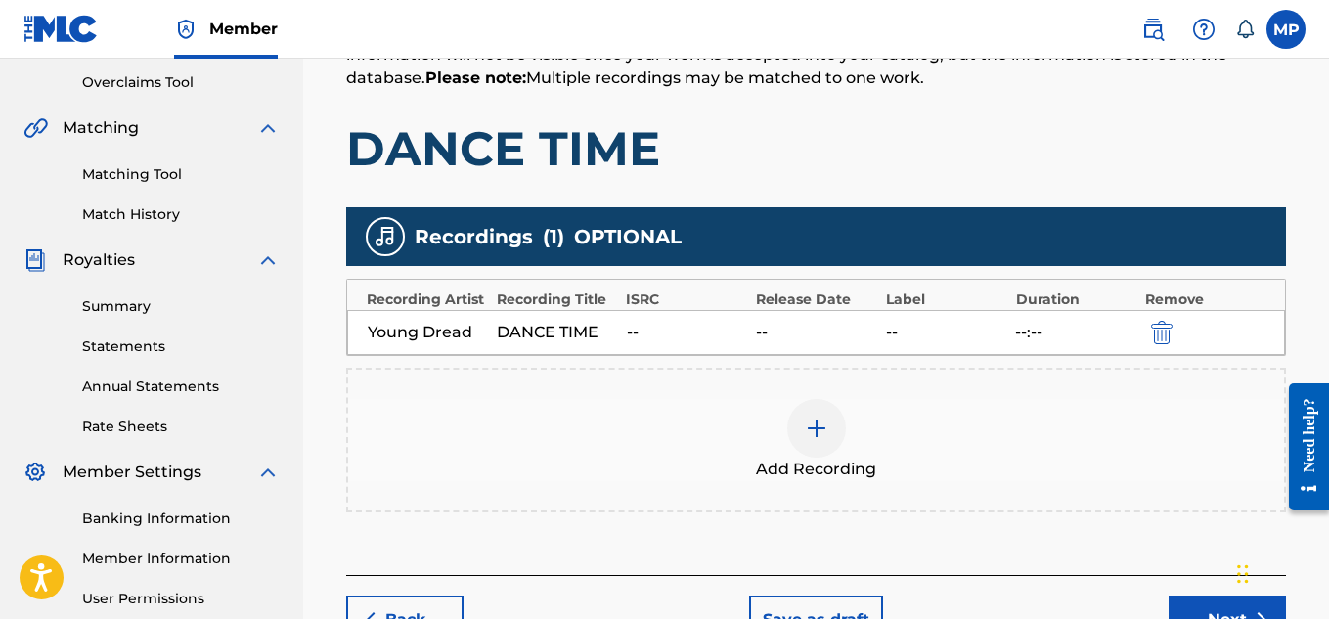
click at [1198, 603] on button "Next" at bounding box center [1227, 620] width 117 height 49
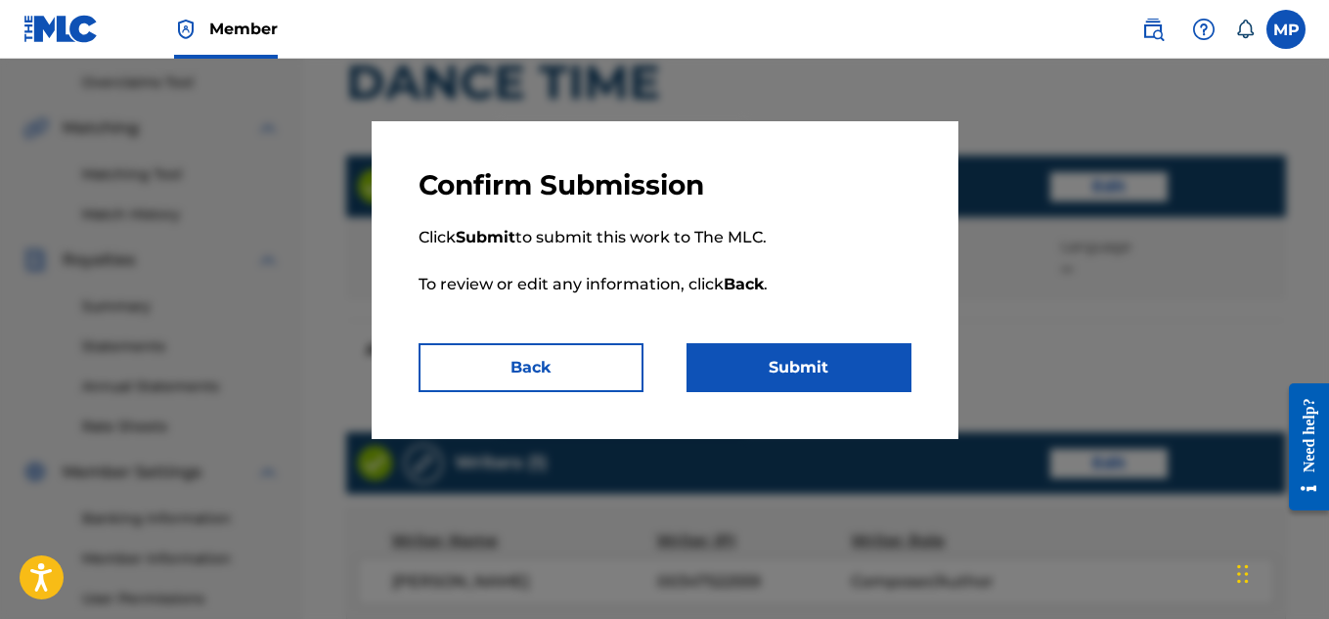
scroll to position [1097, 0]
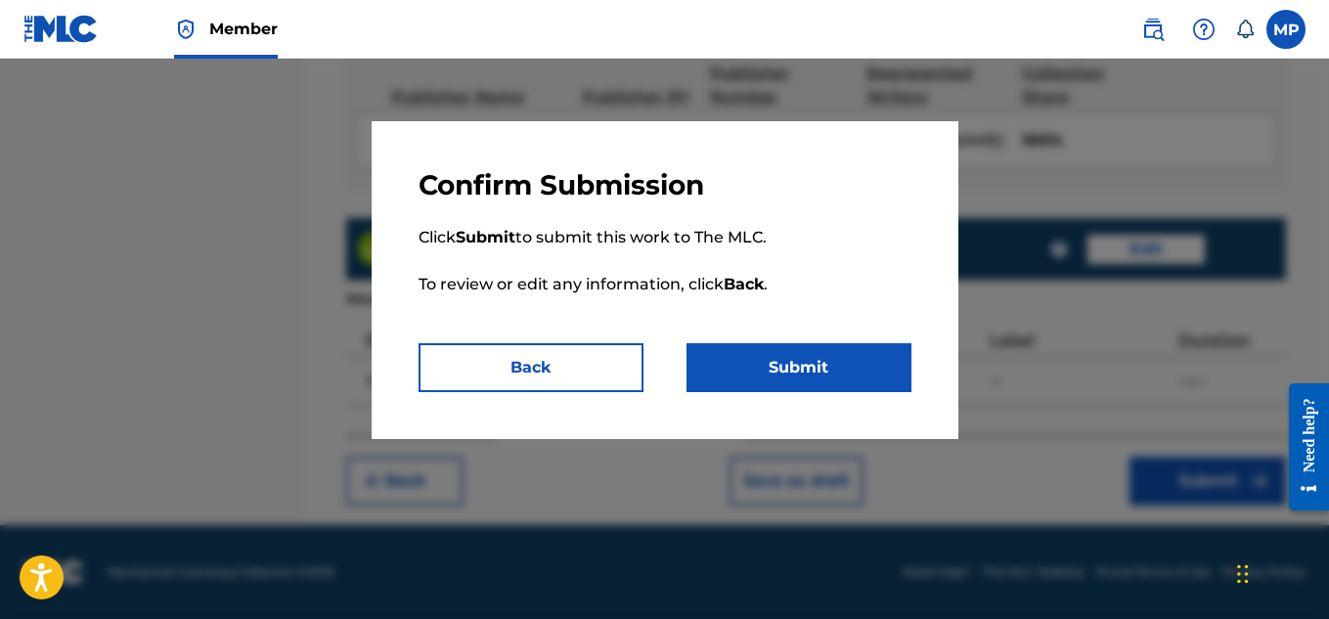
click at [841, 374] on button "Submit" at bounding box center [799, 367] width 225 height 49
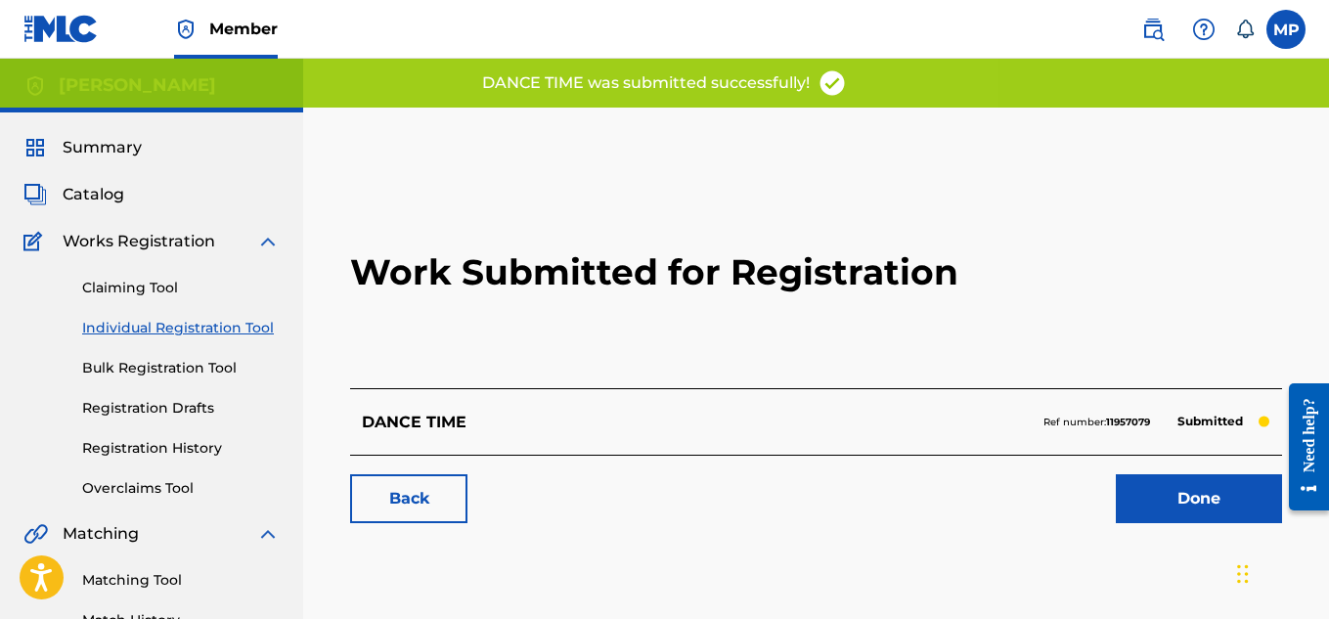
click at [440, 484] on link "Back" at bounding box center [408, 498] width 117 height 49
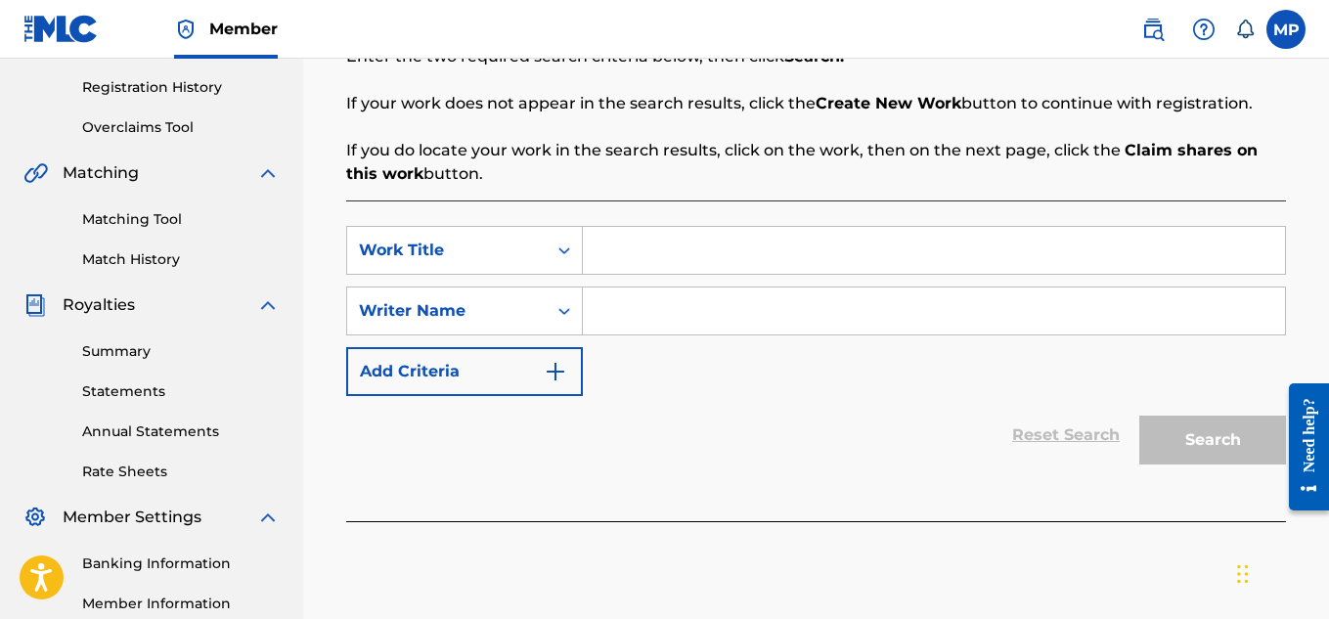
scroll to position [378, 0]
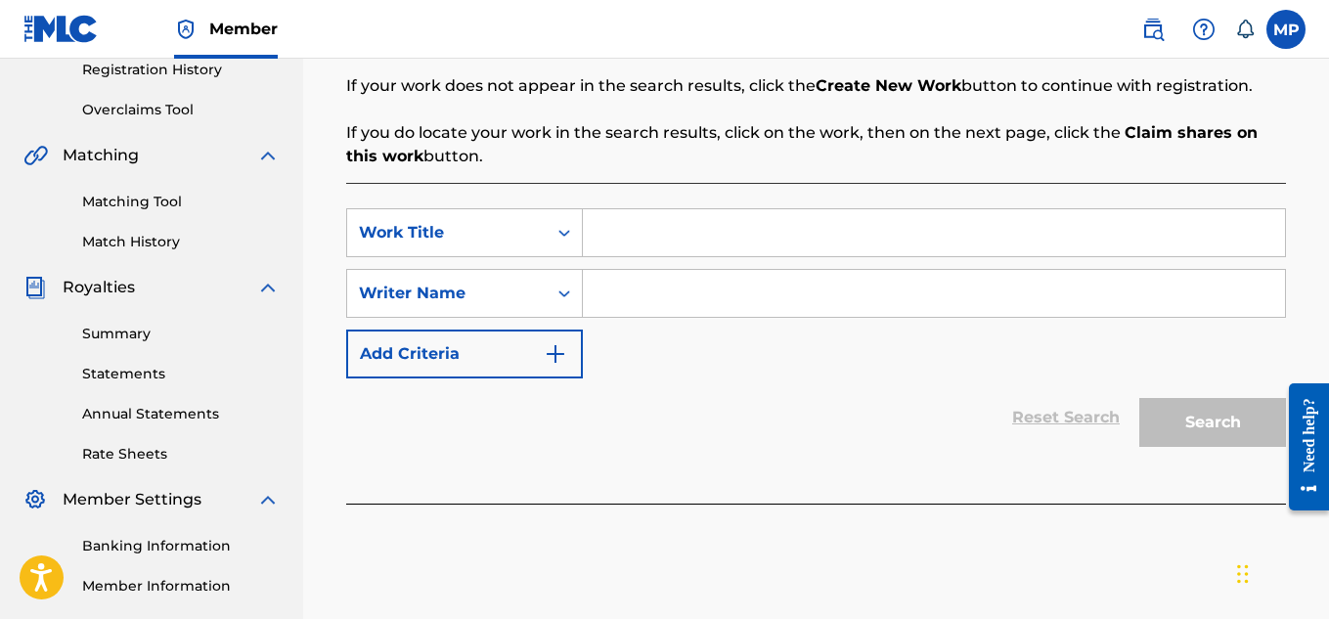
click at [705, 226] on input "Search Form" at bounding box center [934, 232] width 702 height 47
paste input "CRUISE"
type input "CRUISE"
click at [684, 310] on input "Search Form" at bounding box center [934, 293] width 702 height 47
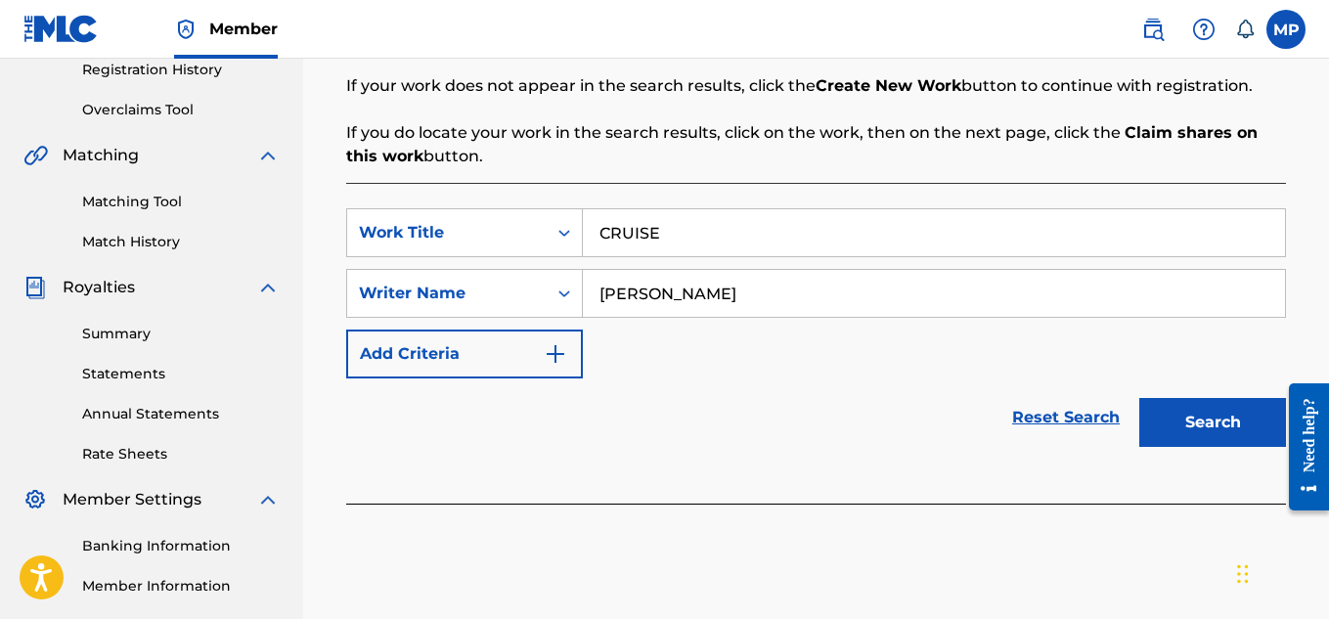
type input "[PERSON_NAME]"
click at [1186, 440] on button "Search" at bounding box center [1212, 422] width 147 height 49
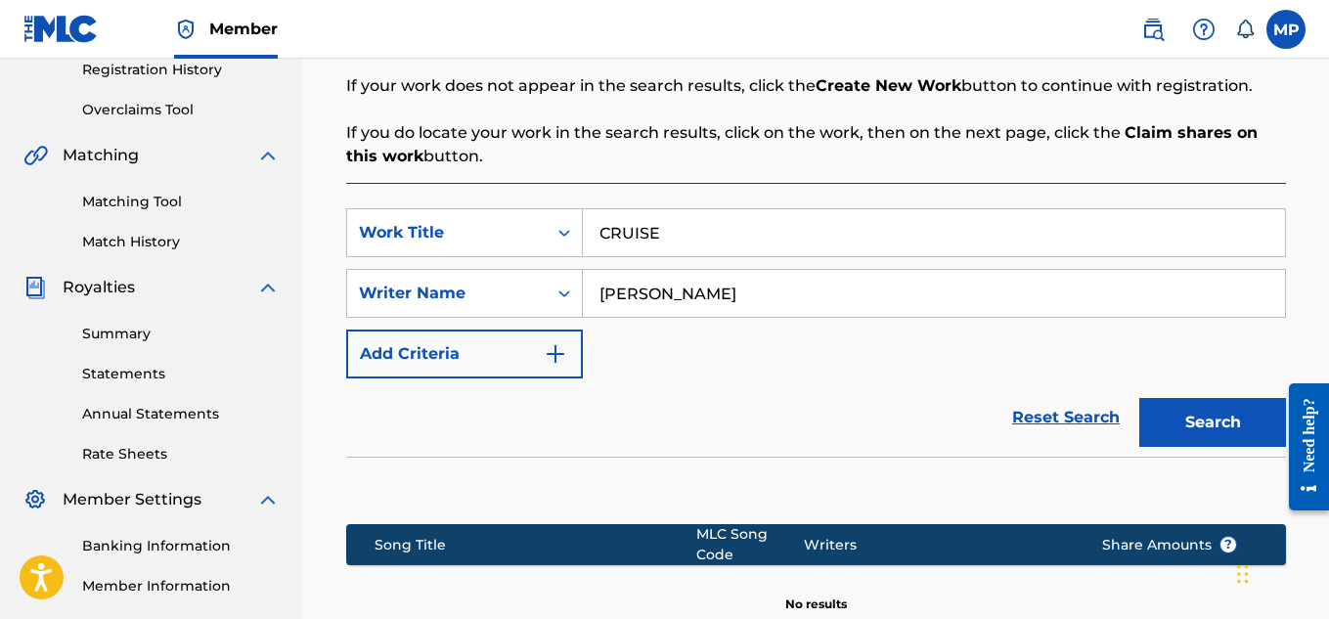
scroll to position [634, 0]
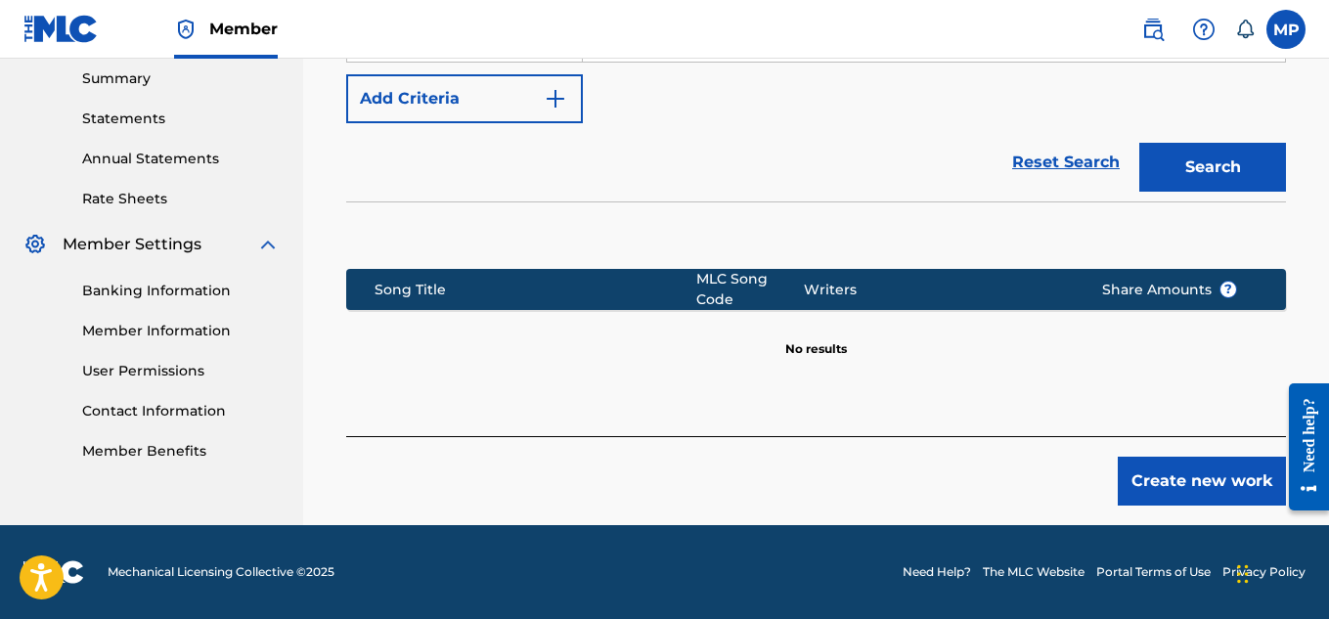
click at [1155, 483] on button "Create new work" at bounding box center [1202, 481] width 168 height 49
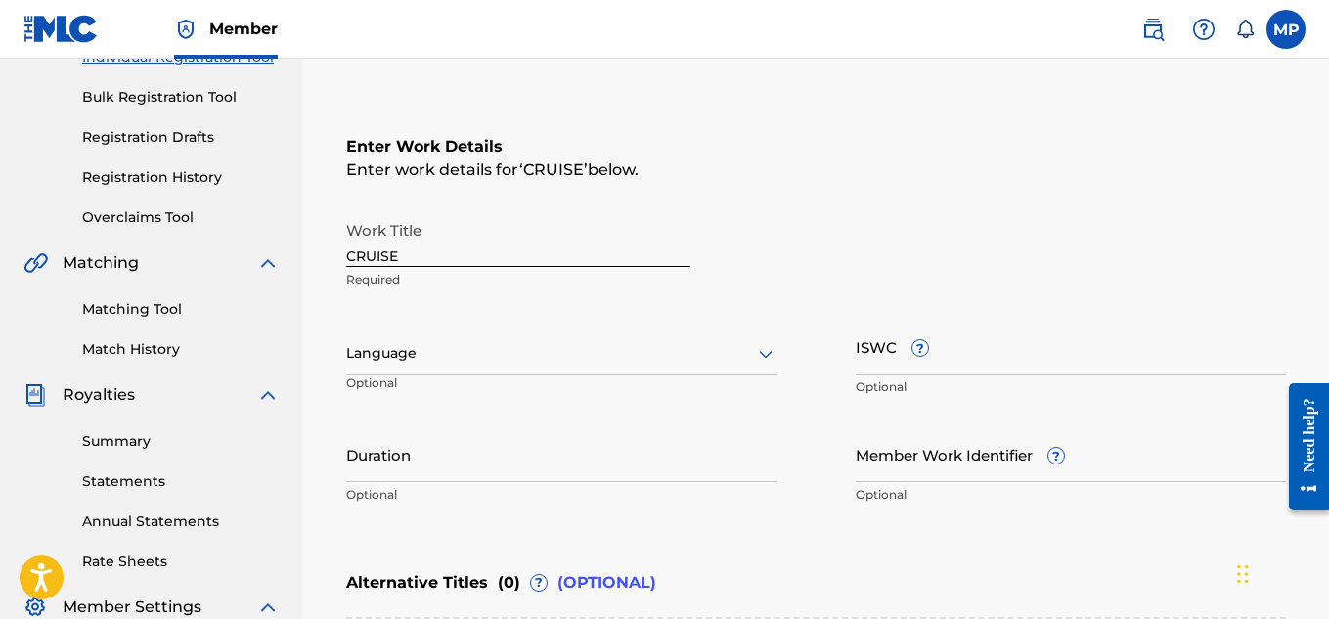
scroll to position [267, 0]
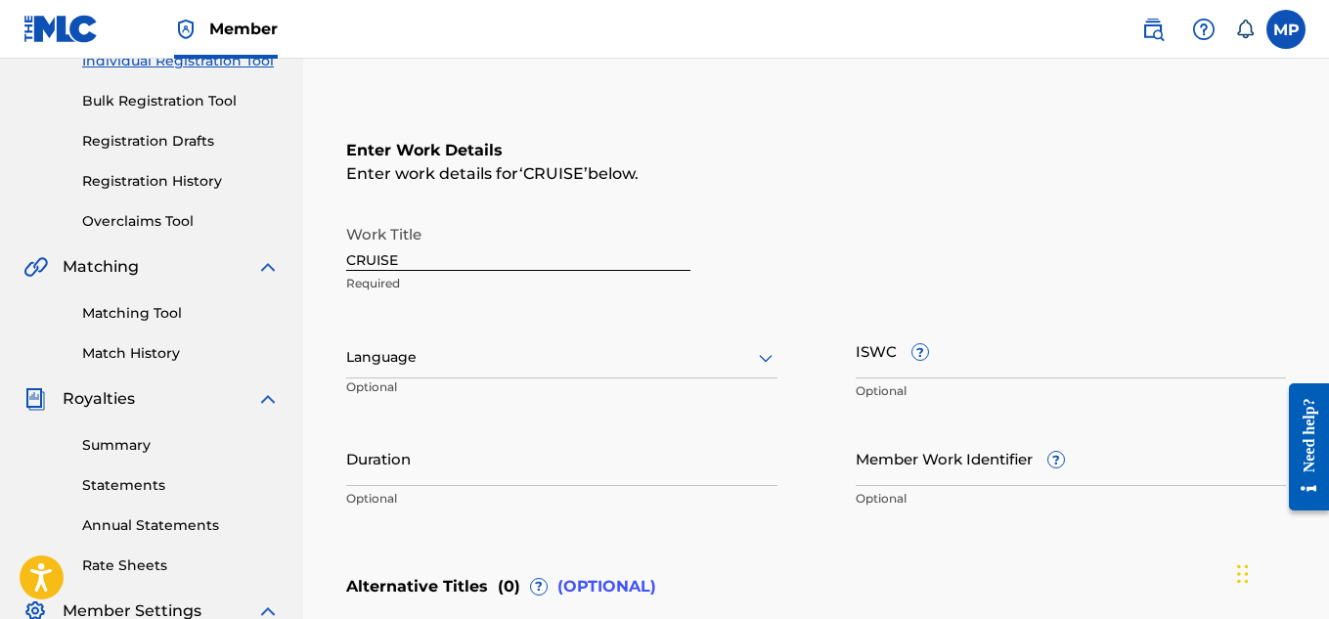
click at [1045, 363] on input "ISWC ?" at bounding box center [1071, 351] width 431 height 56
paste input "T9229740243"
type input "T9229740243"
click at [955, 465] on input "Member Work Identifier ?" at bounding box center [1071, 458] width 431 height 56
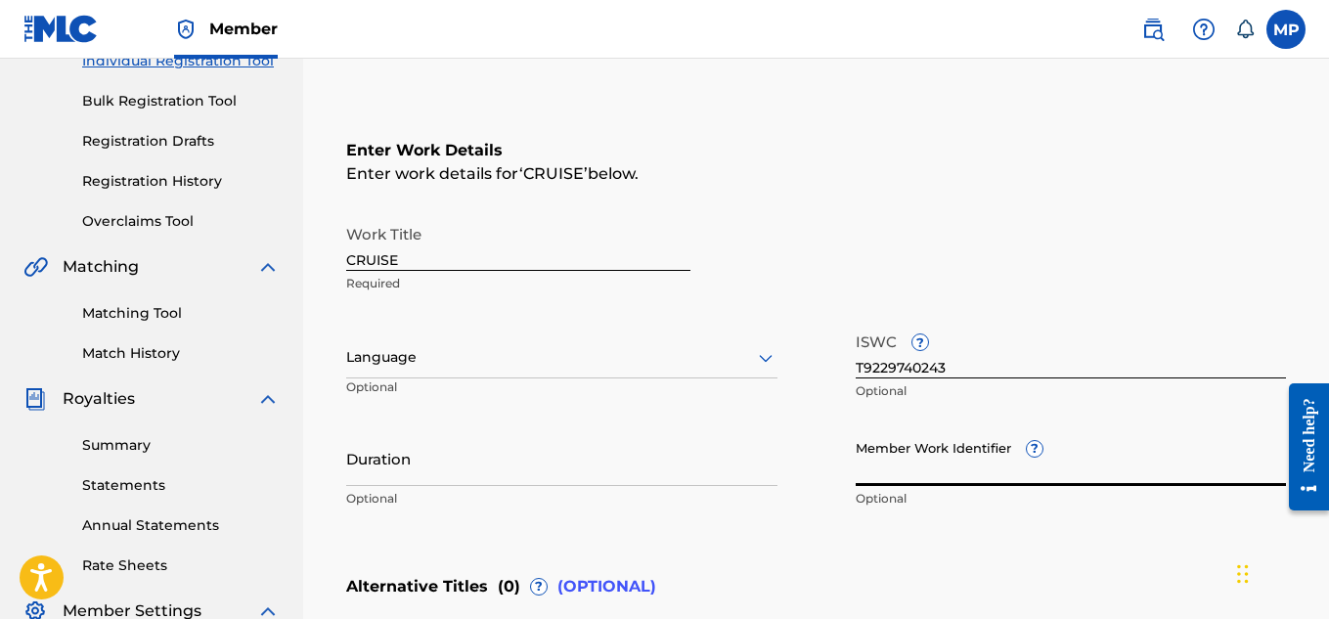
paste input "893487255"
type input "893487255"
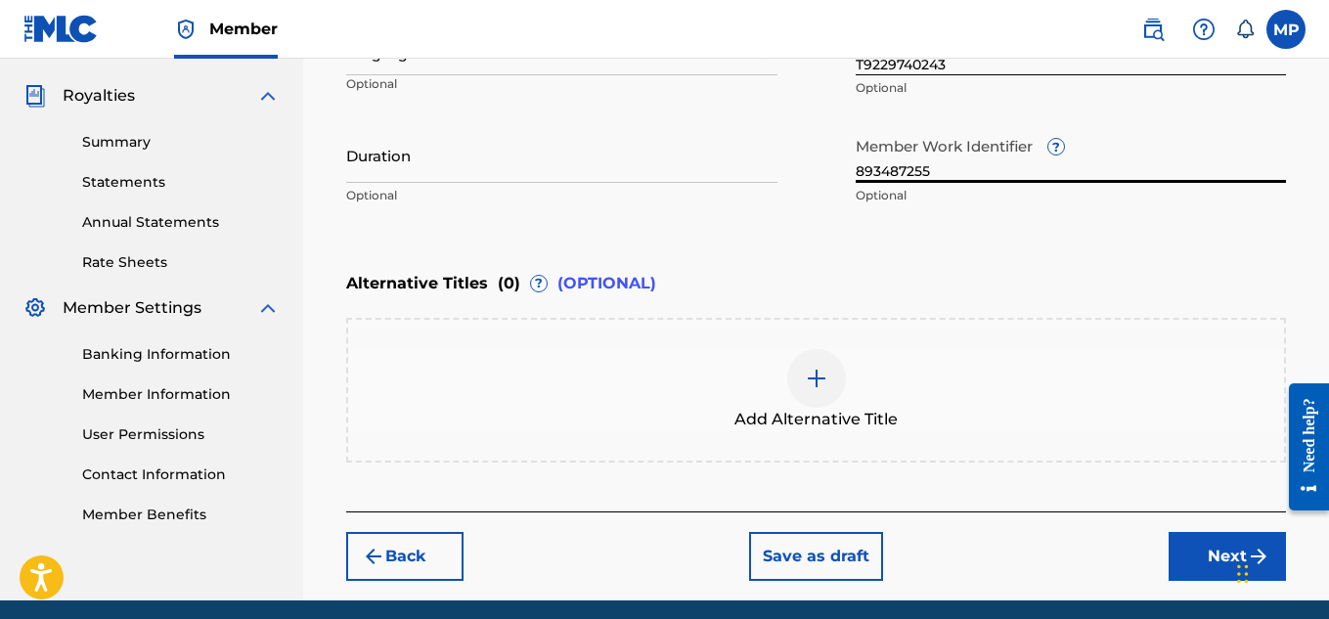
scroll to position [578, 0]
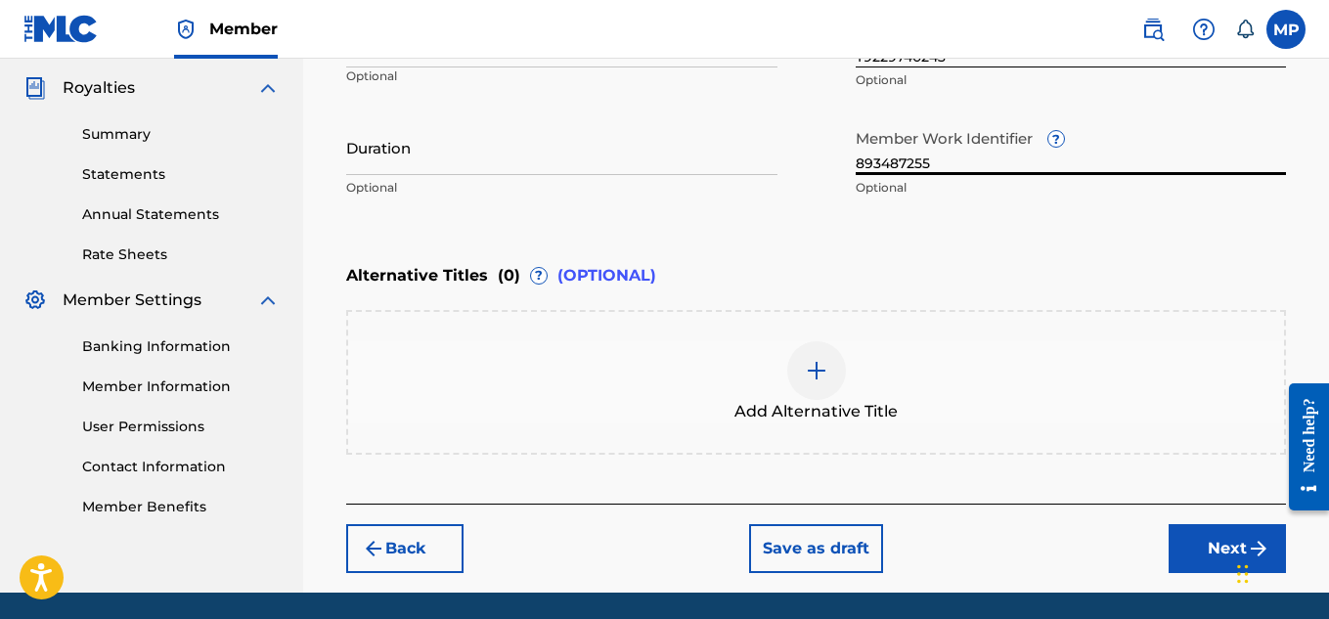
click at [1224, 535] on button "Next" at bounding box center [1227, 548] width 117 height 49
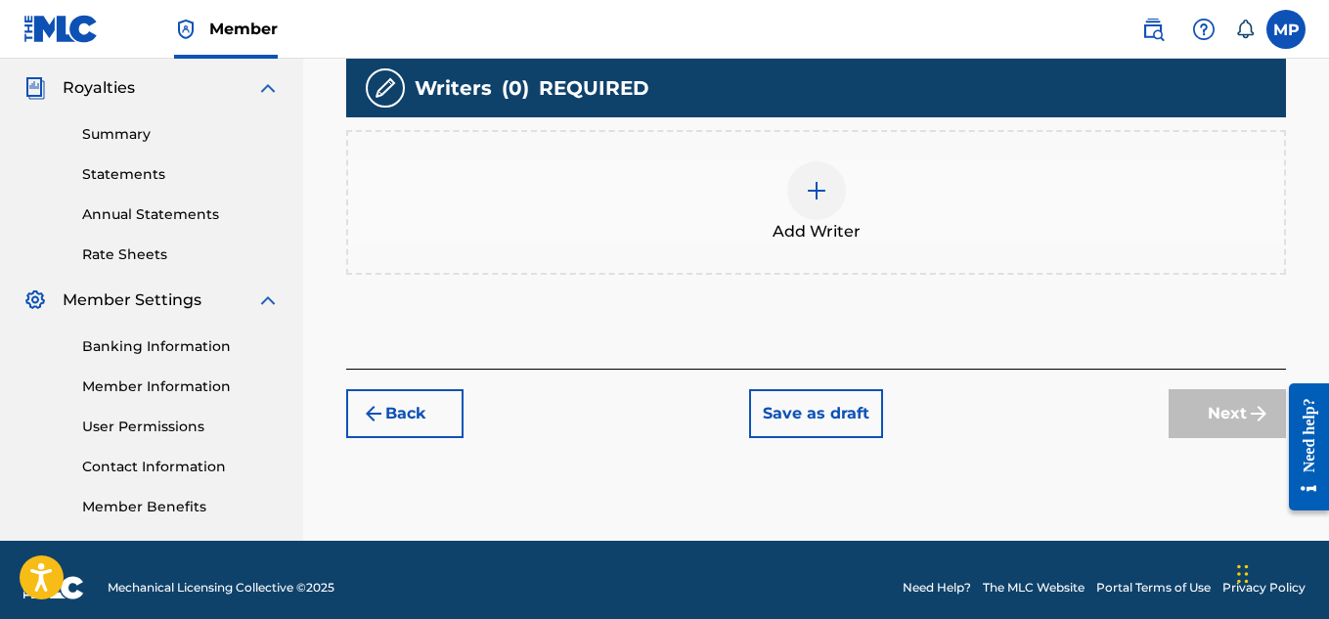
click at [829, 220] on div at bounding box center [816, 190] width 59 height 59
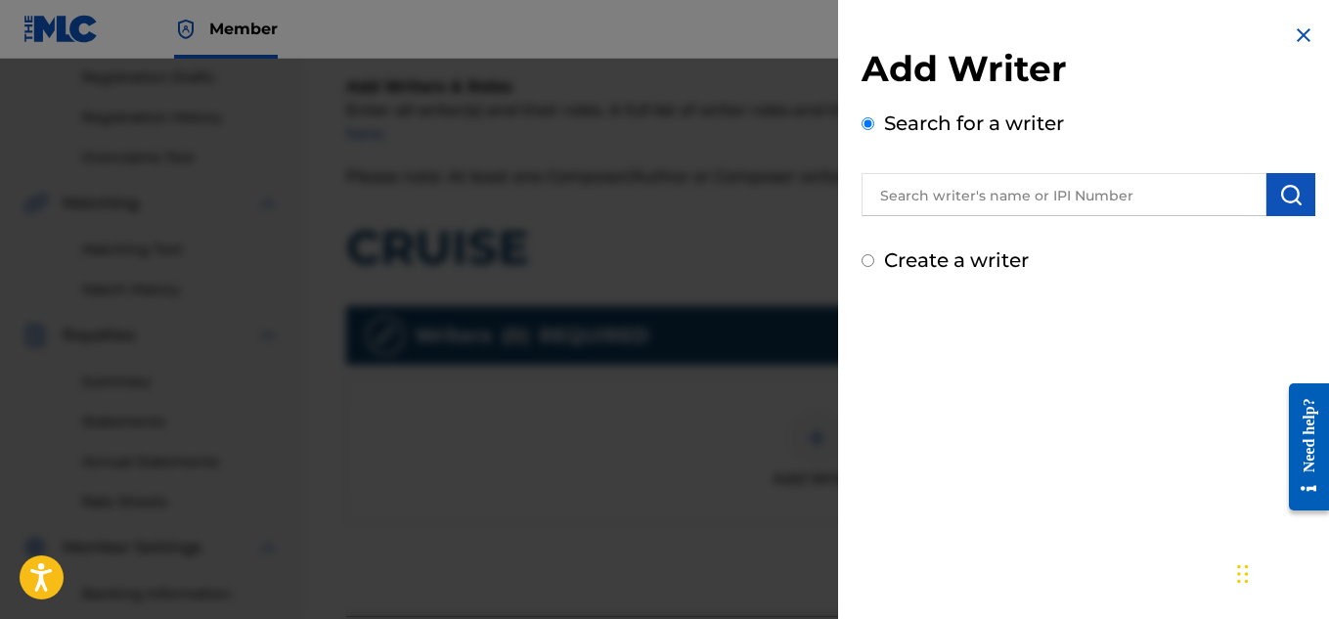
click at [1040, 199] on input "text" at bounding box center [1064, 194] width 405 height 43
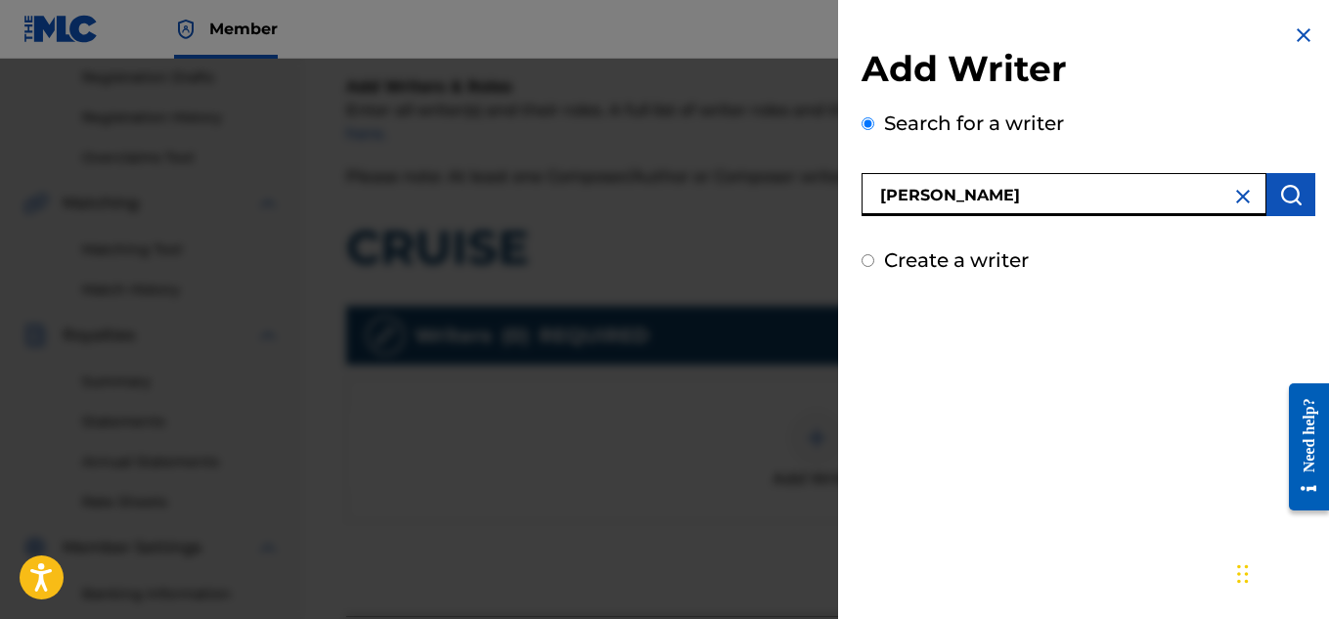
type input "[PERSON_NAME]"
click at [1280, 204] on img "submit" at bounding box center [1290, 194] width 23 height 23
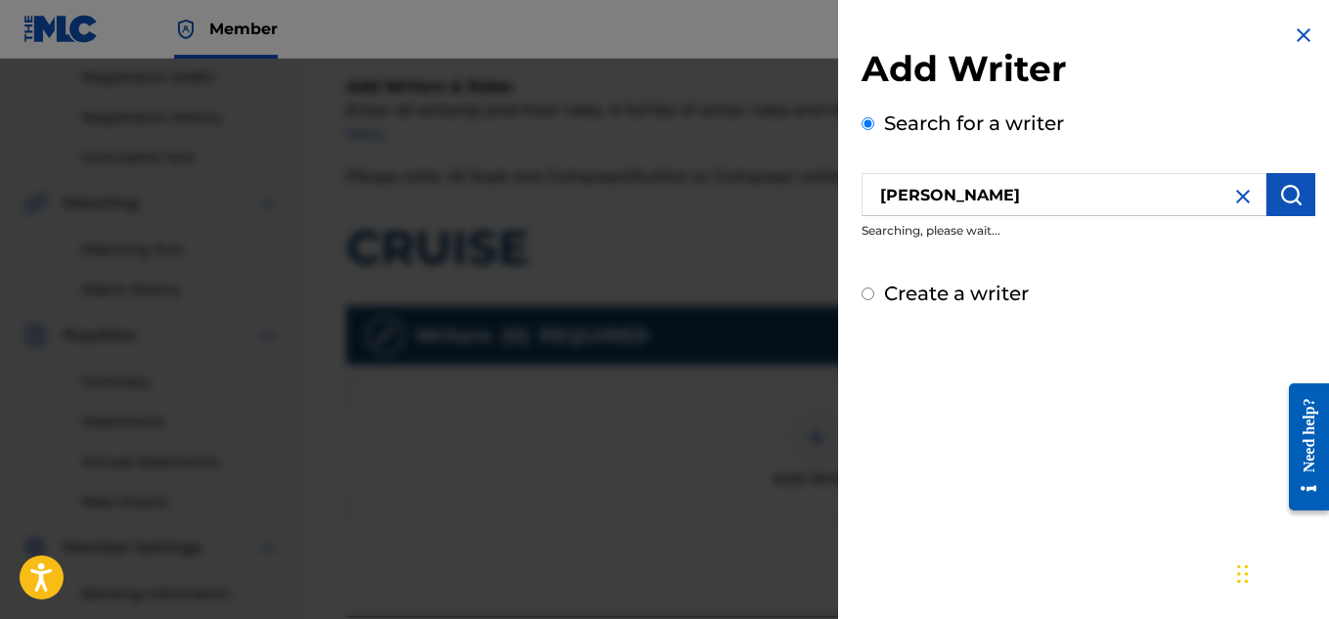
click at [1279, 200] on img "submit" at bounding box center [1290, 194] width 23 height 23
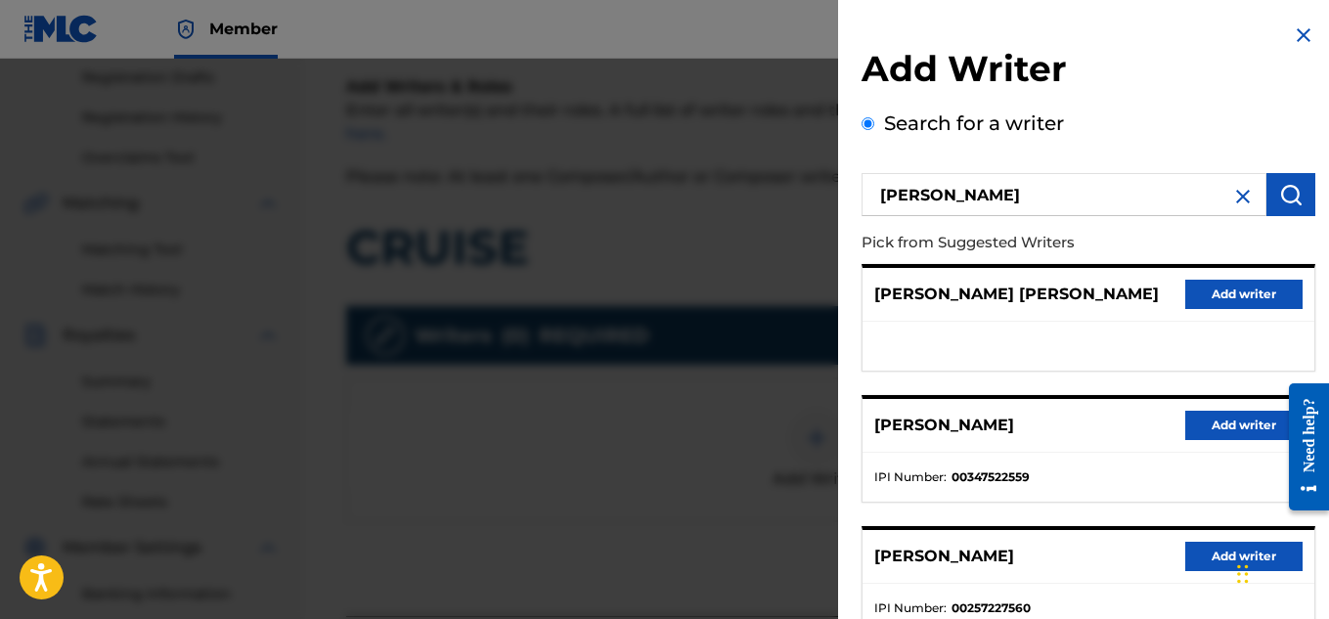
click at [1190, 420] on button "Add writer" at bounding box center [1243, 425] width 117 height 29
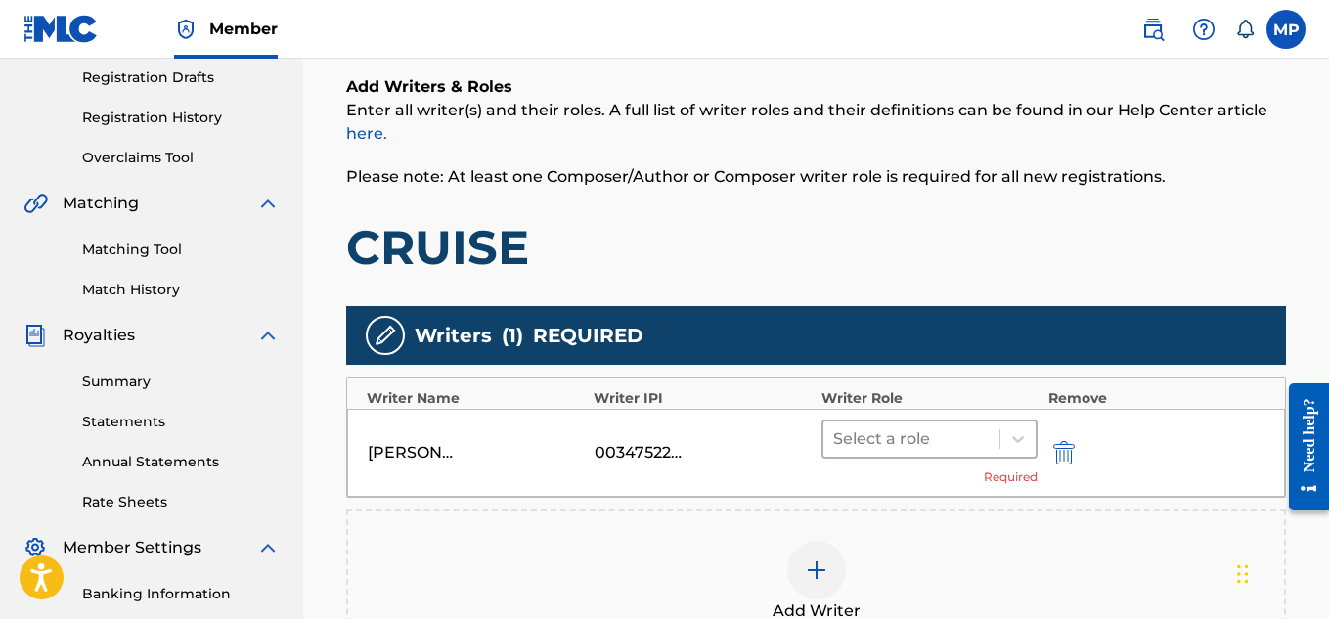
click at [961, 426] on div at bounding box center [911, 438] width 157 height 27
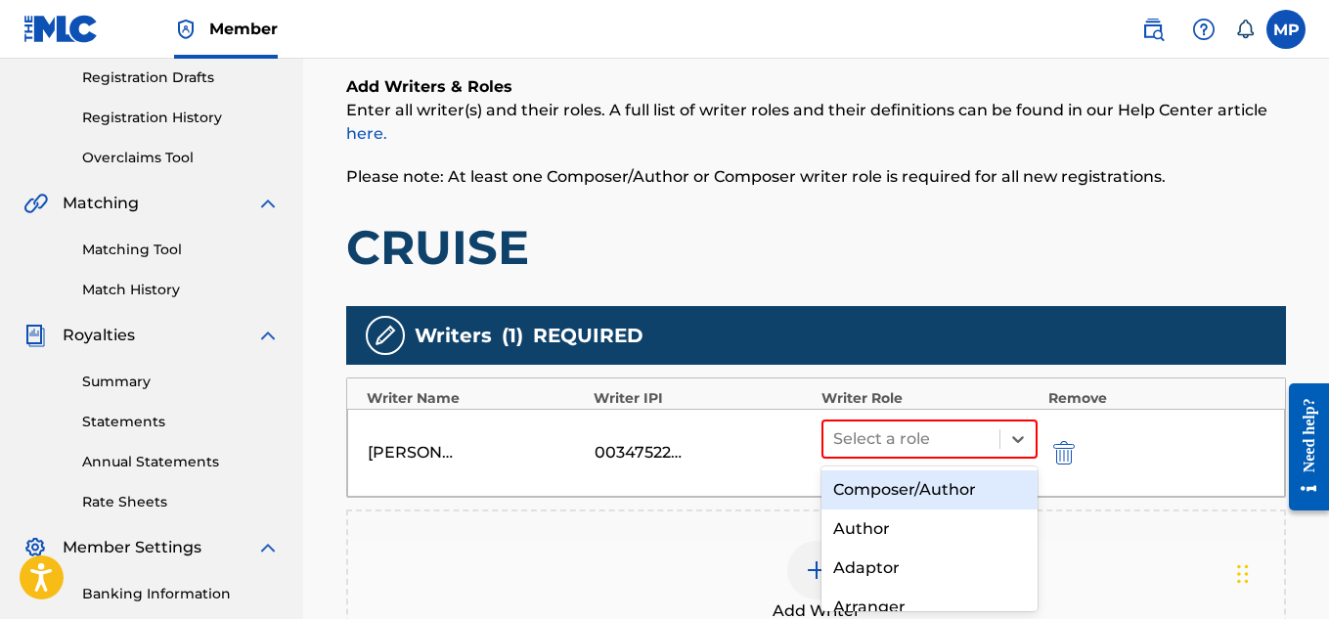
click at [893, 485] on div "Composer/Author" at bounding box center [930, 489] width 217 height 39
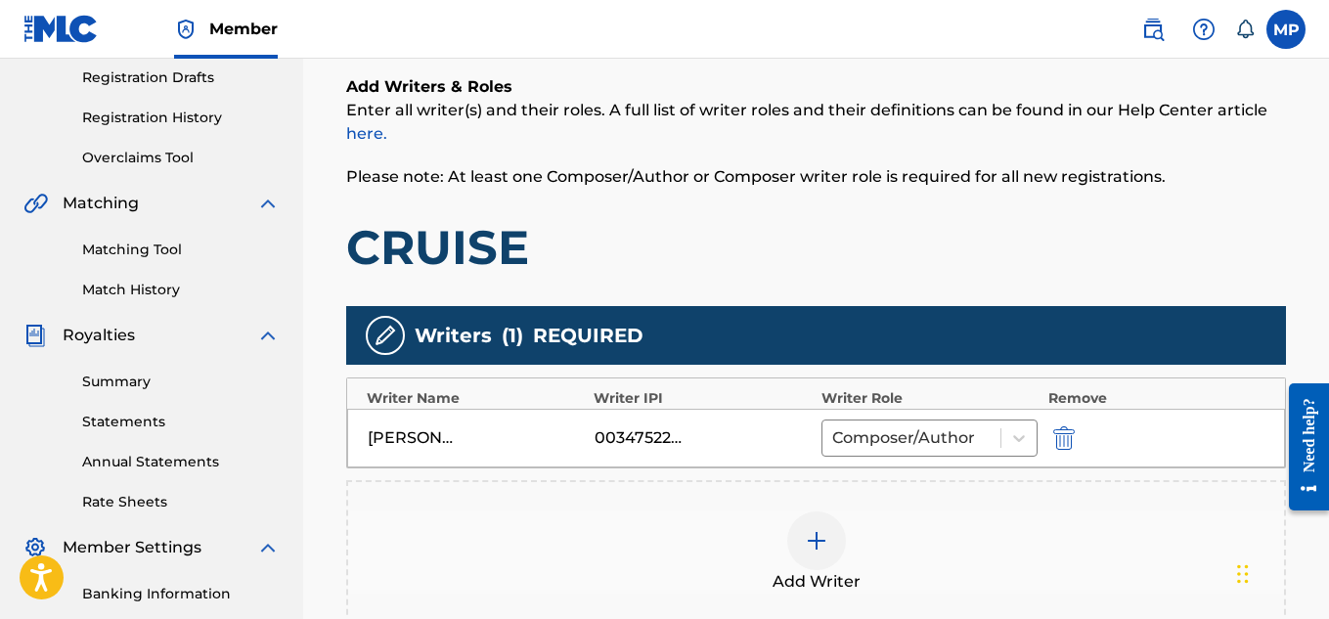
scroll to position [613, 0]
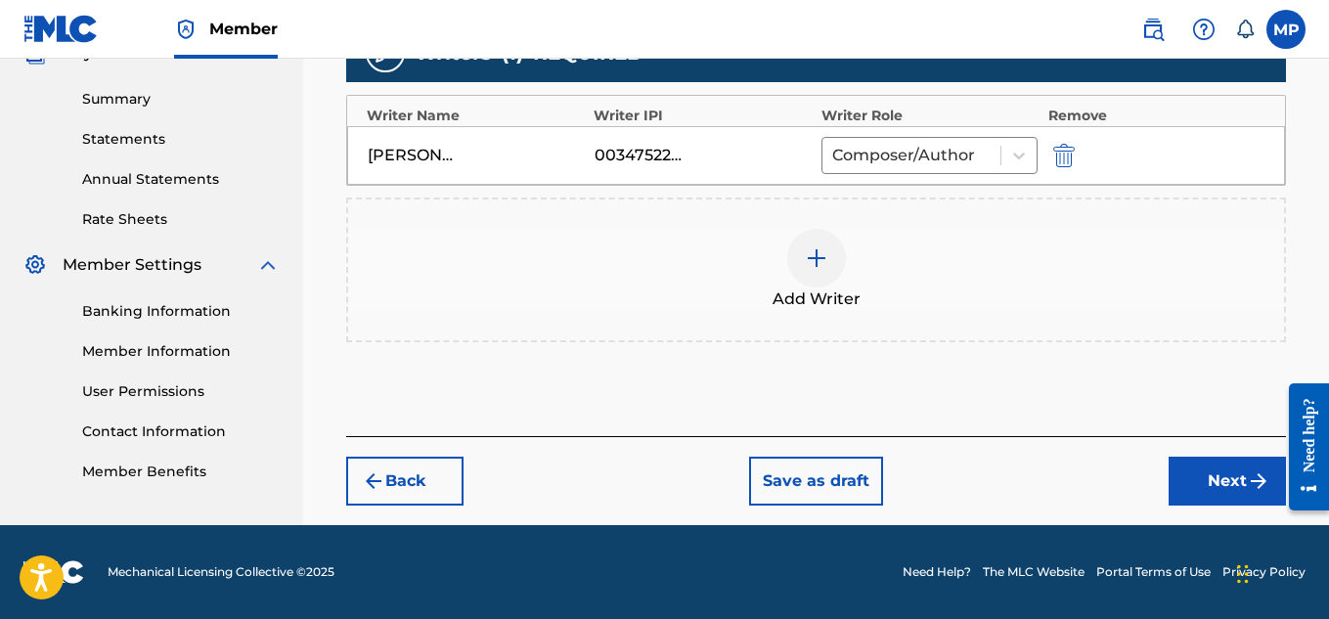
click at [1192, 467] on button "Next" at bounding box center [1227, 481] width 117 height 49
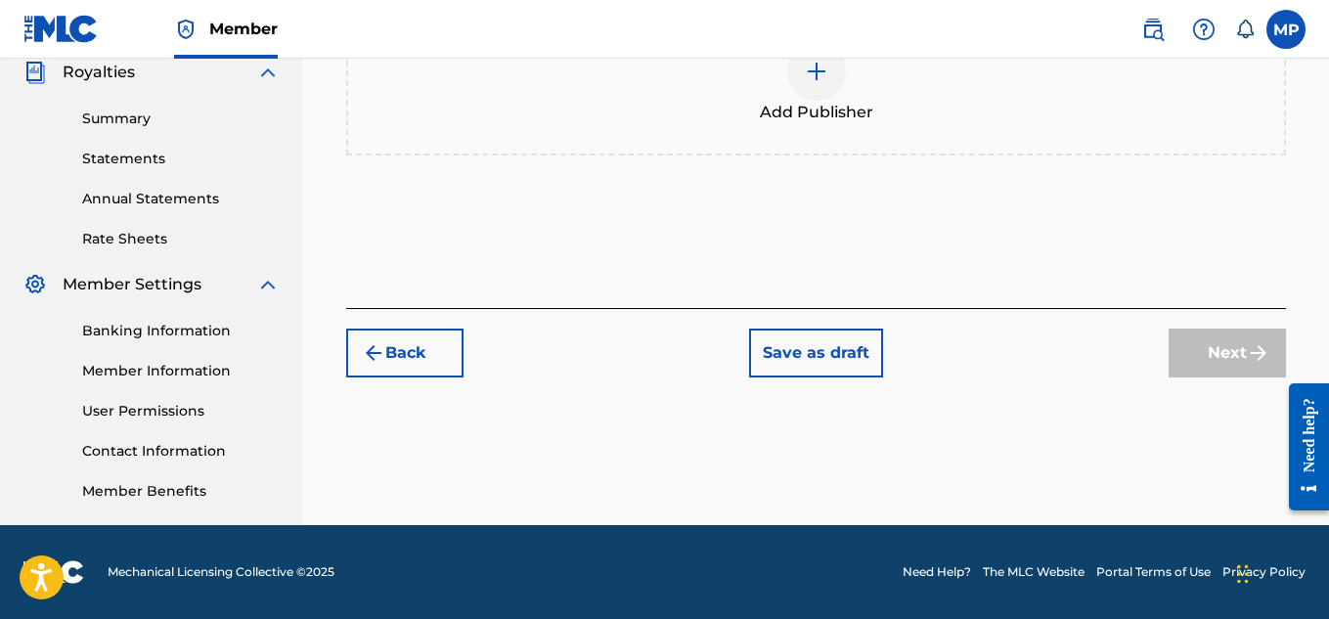
click at [841, 101] on div at bounding box center [816, 71] width 59 height 59
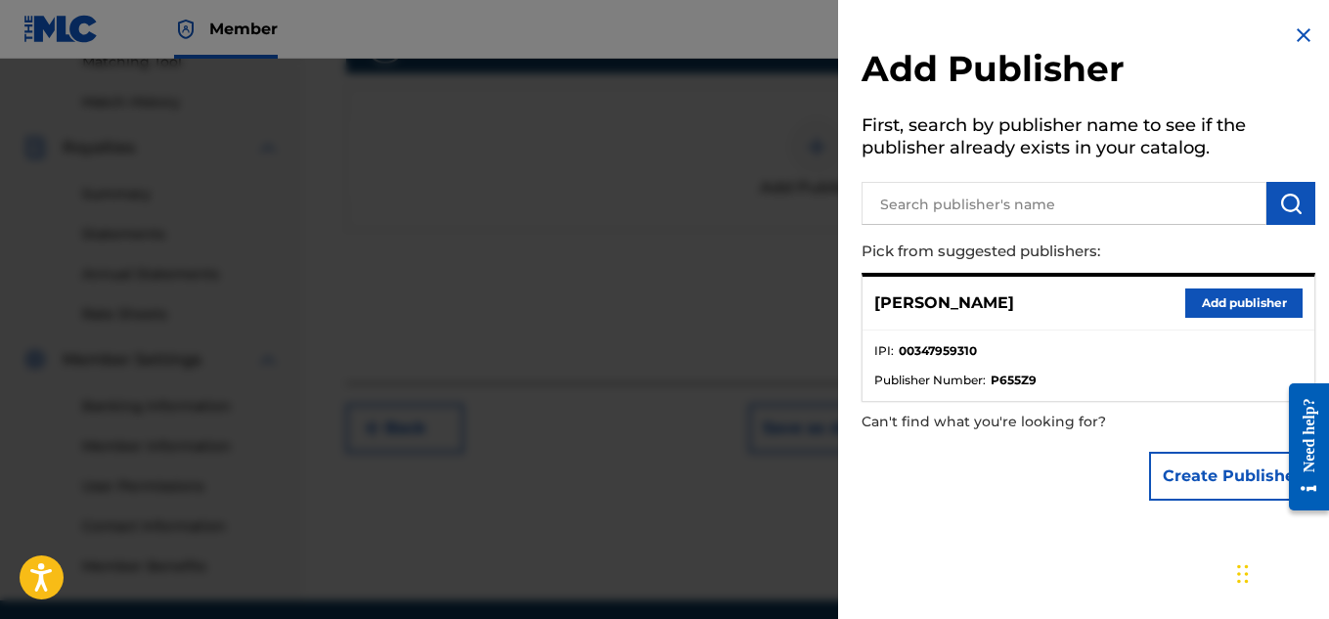
click at [1218, 303] on button "Add publisher" at bounding box center [1243, 303] width 117 height 29
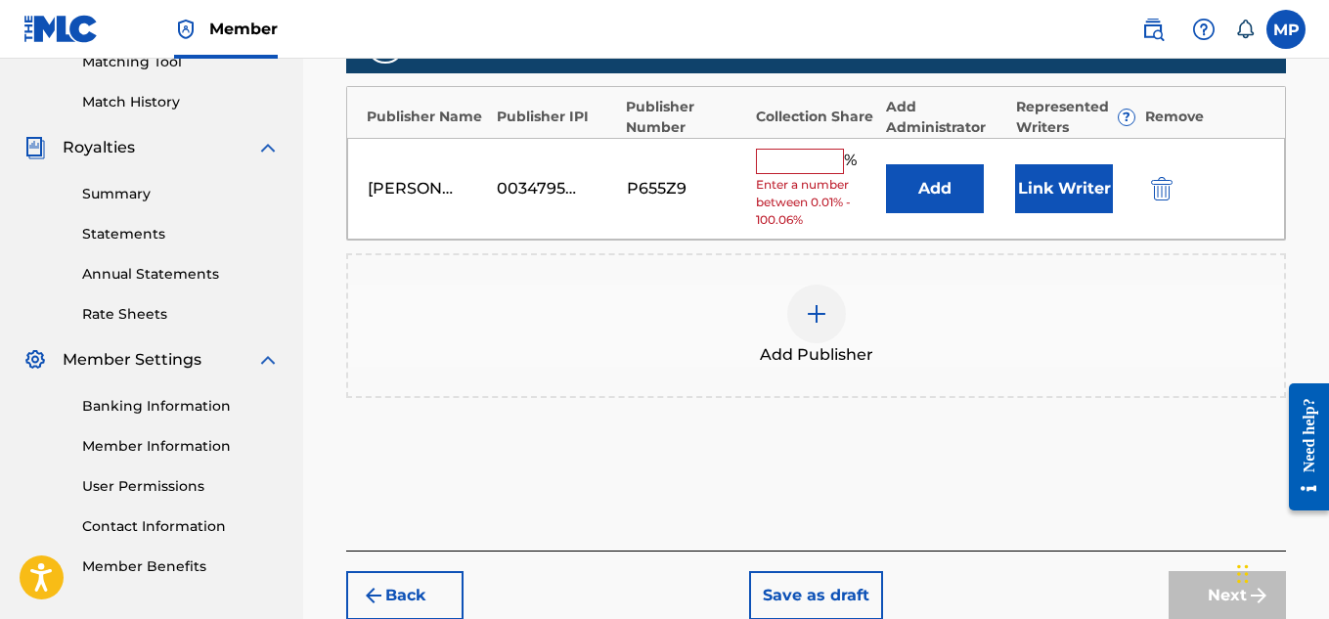
click at [818, 161] on input "text" at bounding box center [800, 161] width 88 height 25
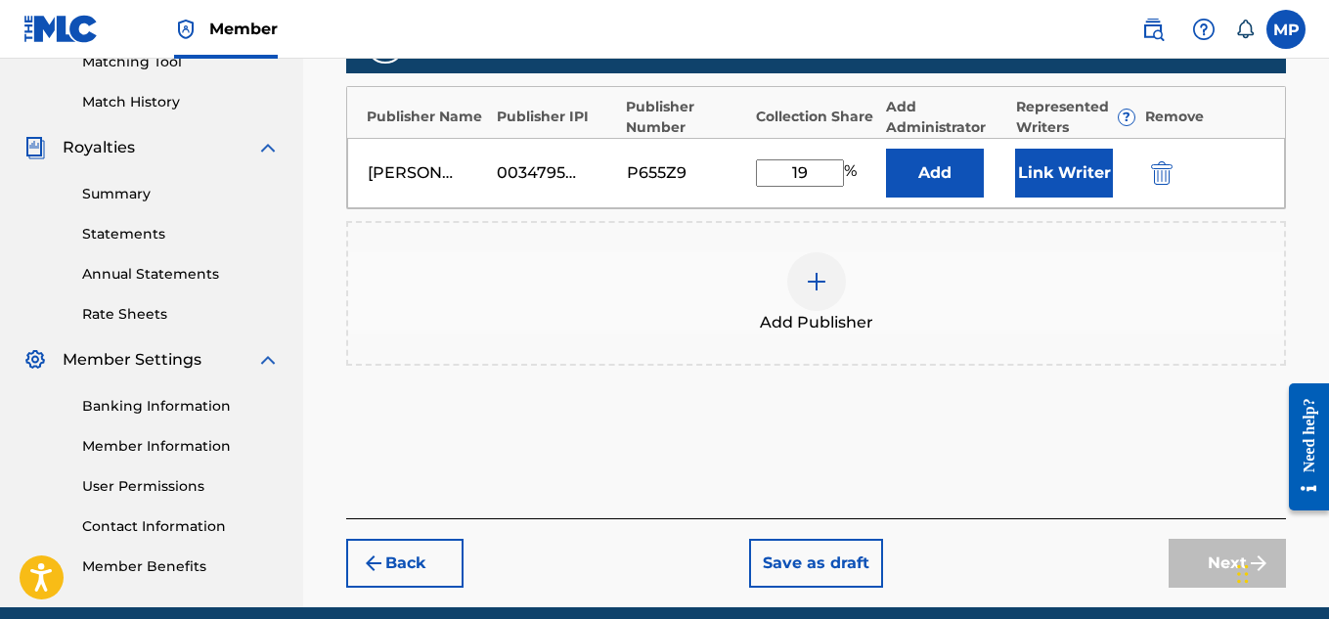
type input "1"
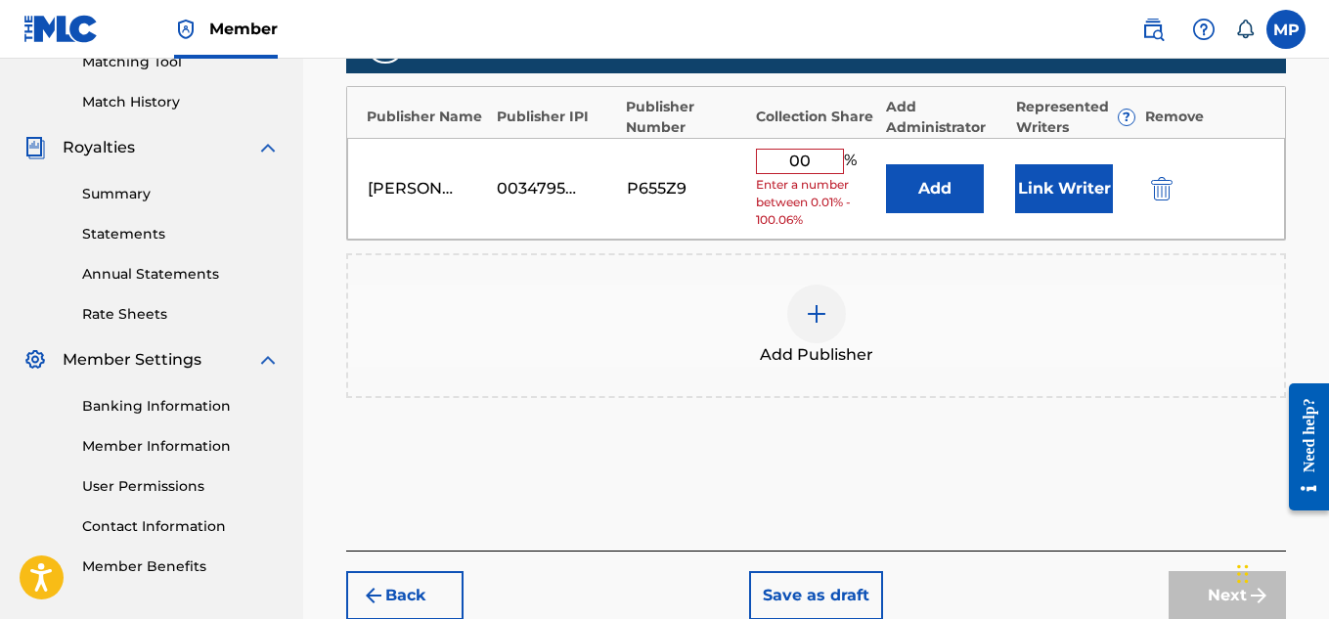
type input "0"
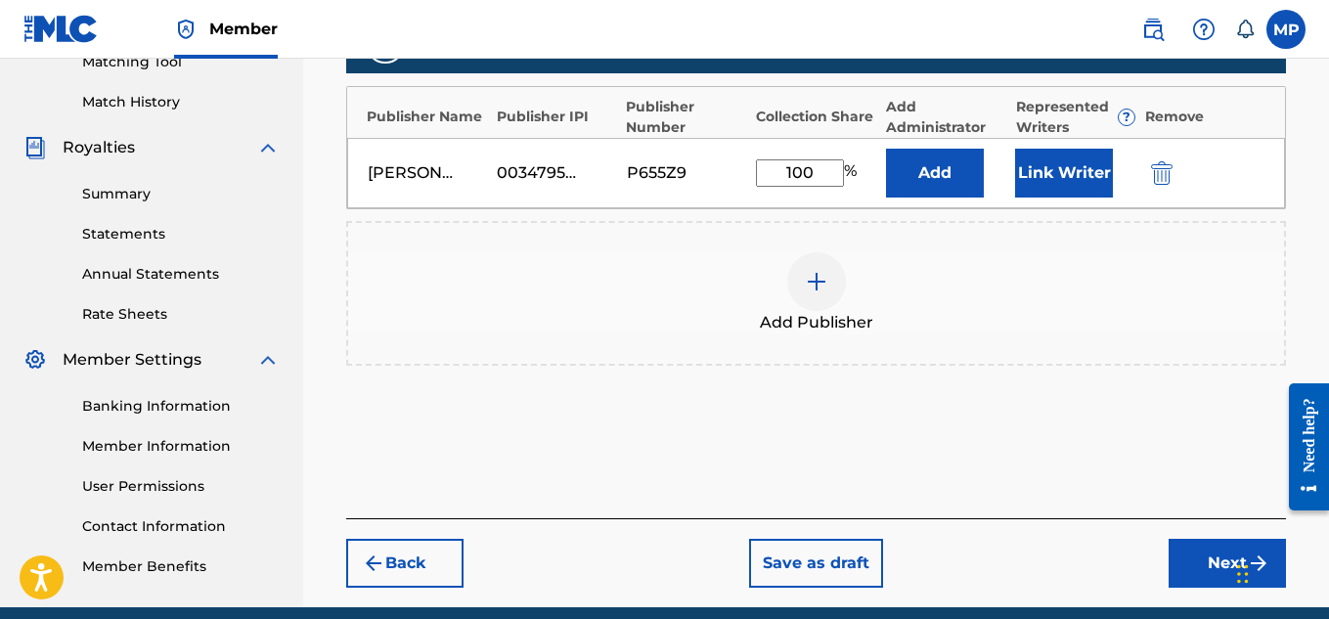
type input "100"
click at [1034, 168] on button "Link Writer" at bounding box center [1064, 173] width 98 height 49
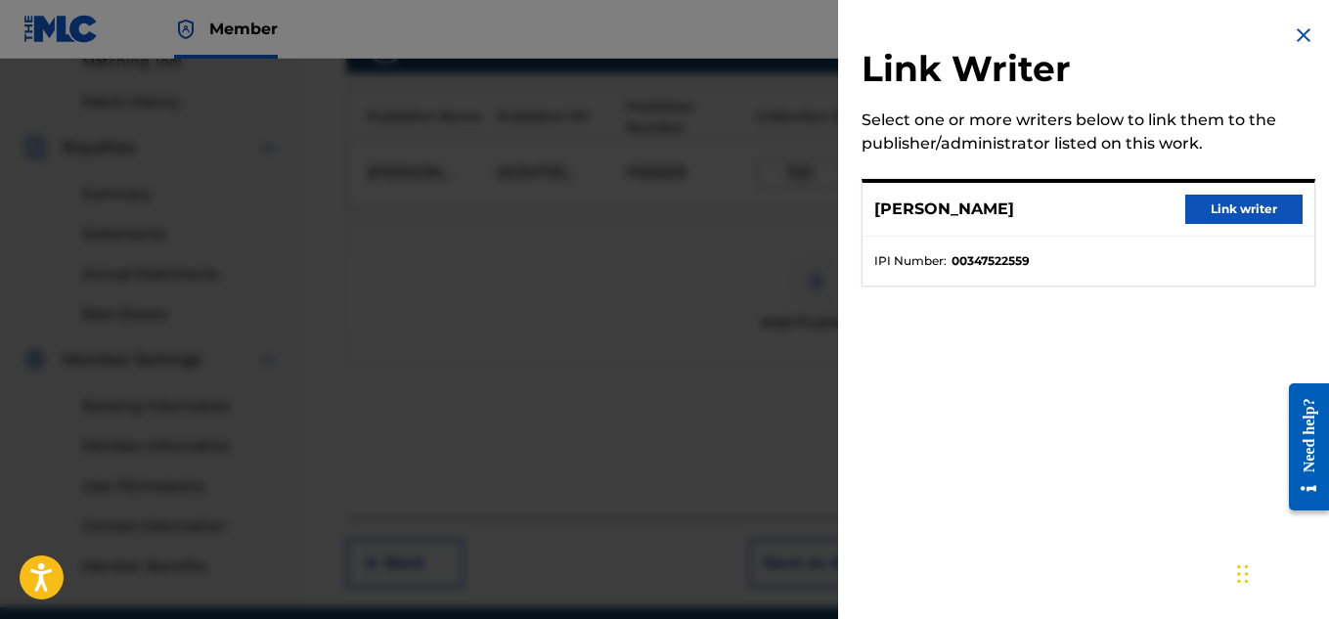
click at [1203, 211] on button "Link writer" at bounding box center [1243, 209] width 117 height 29
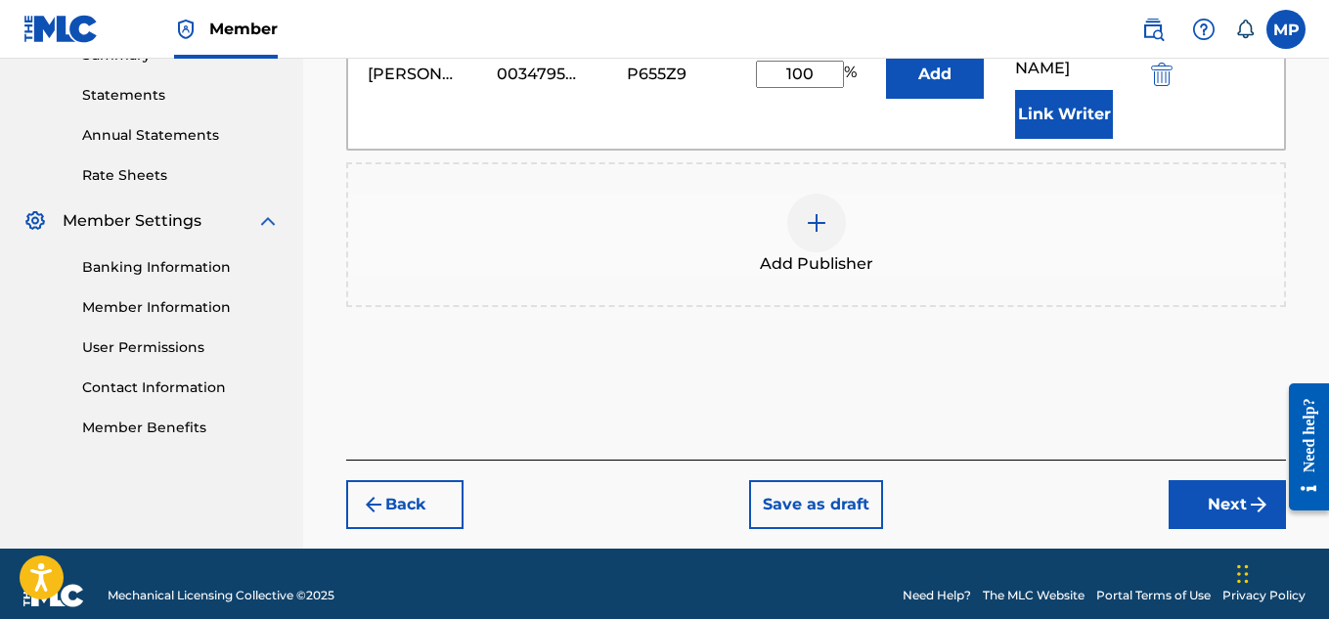
click at [1220, 486] on button "Next" at bounding box center [1227, 504] width 117 height 49
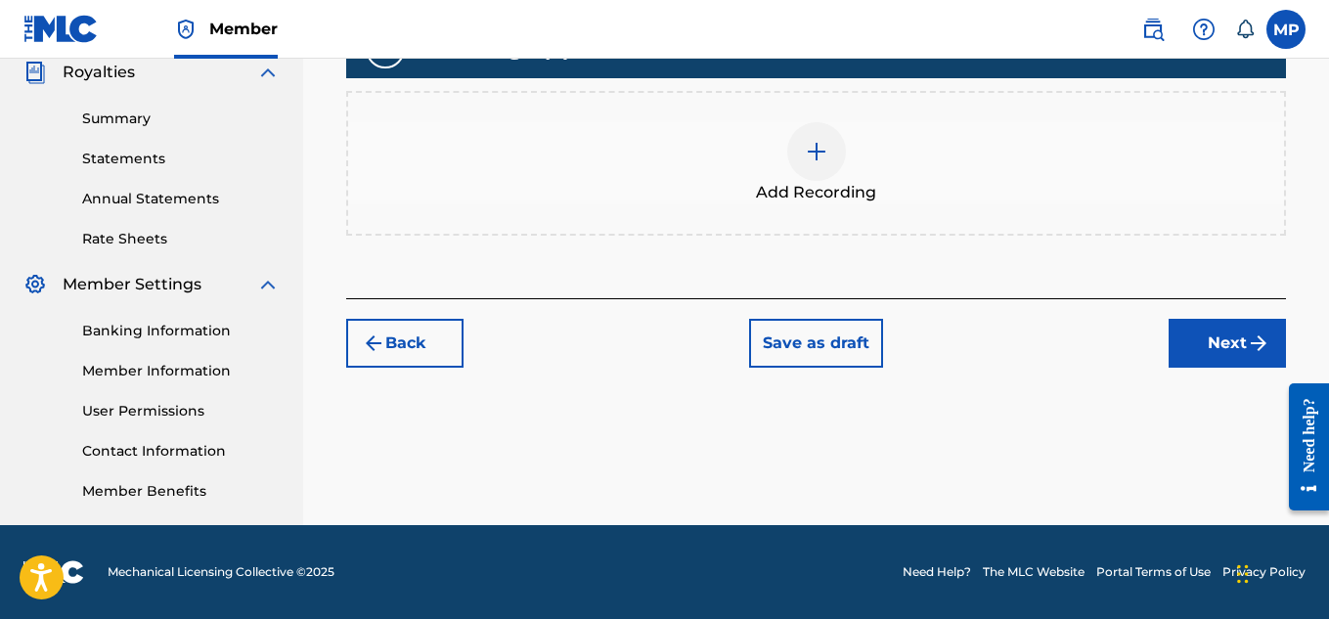
click at [821, 181] on div at bounding box center [816, 151] width 59 height 59
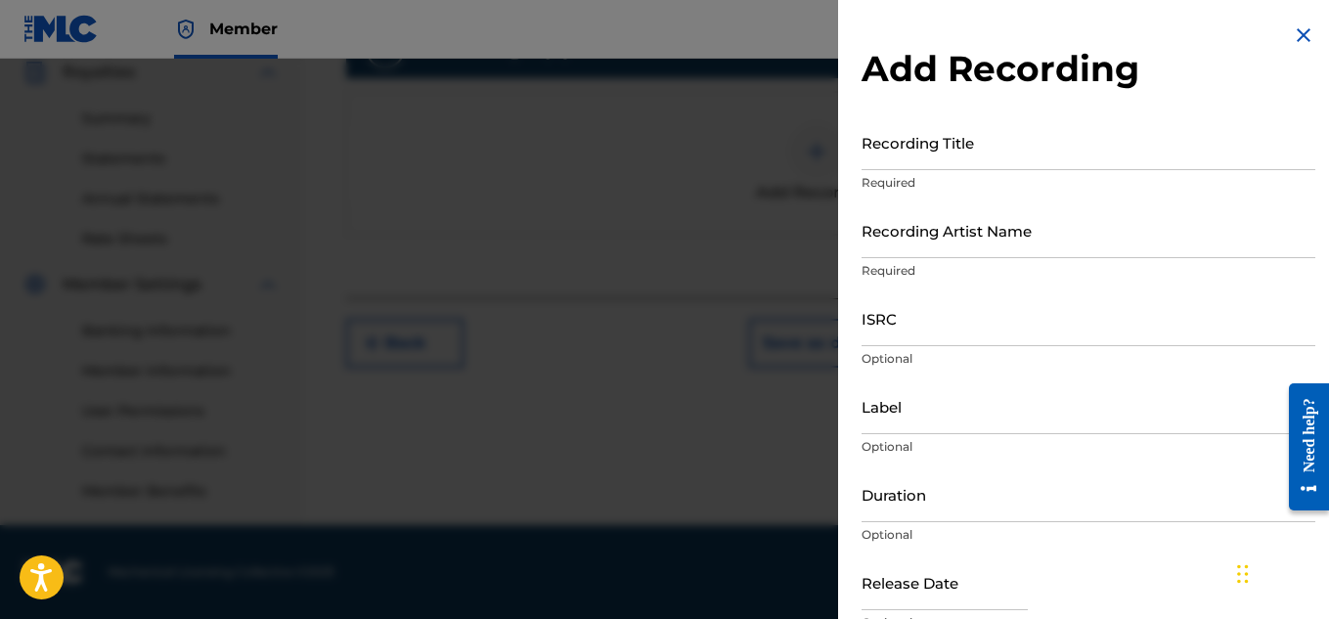
scroll to position [461, 0]
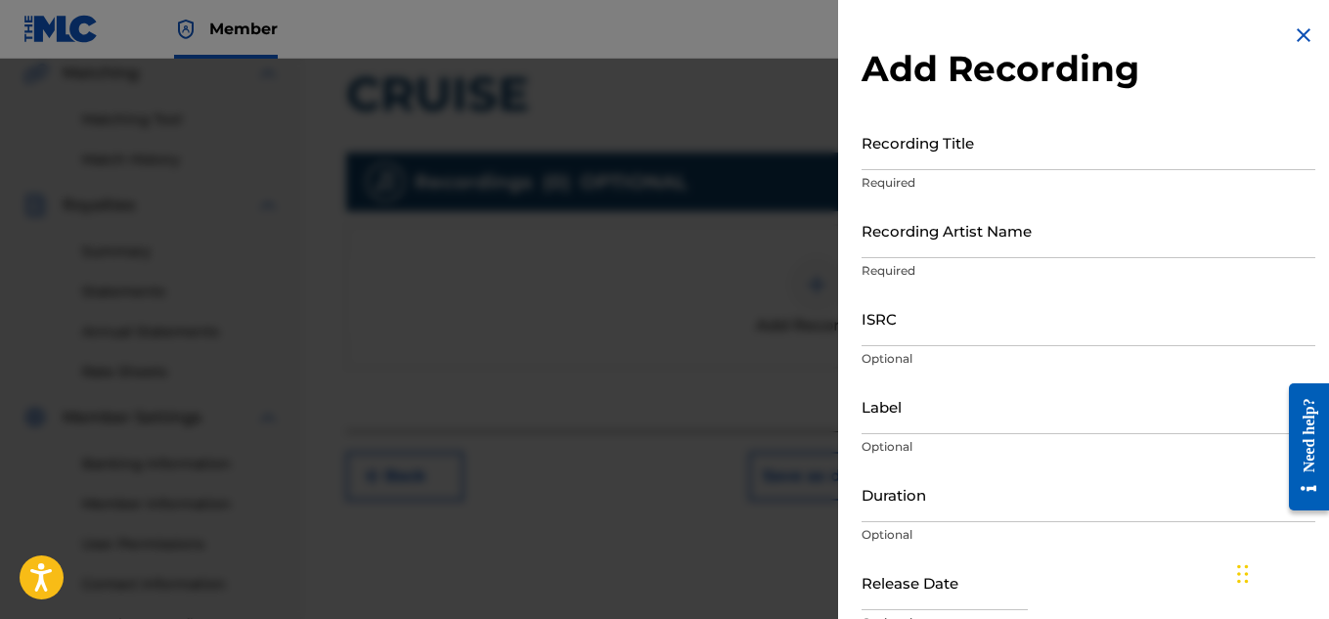
click at [894, 156] on input "Recording Title" at bounding box center [1089, 142] width 454 height 56
paste input "CRUISE"
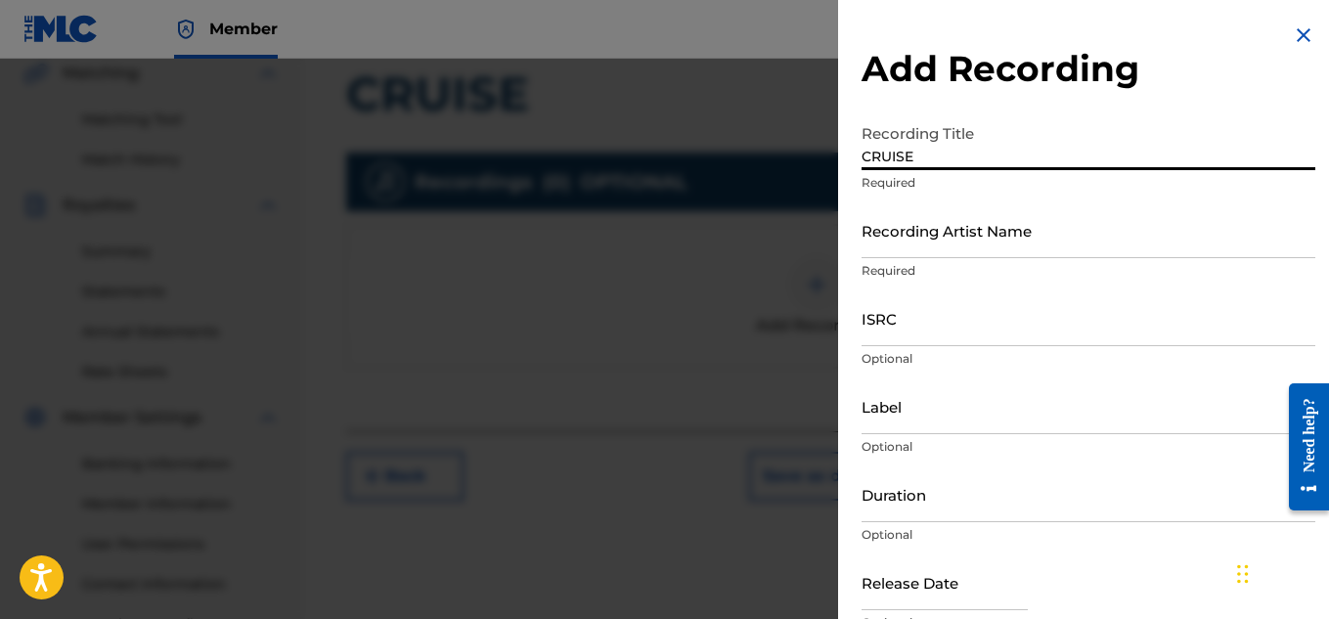
type input "CRUISE"
click at [898, 231] on input "Recording Artist Name" at bounding box center [1089, 230] width 454 height 56
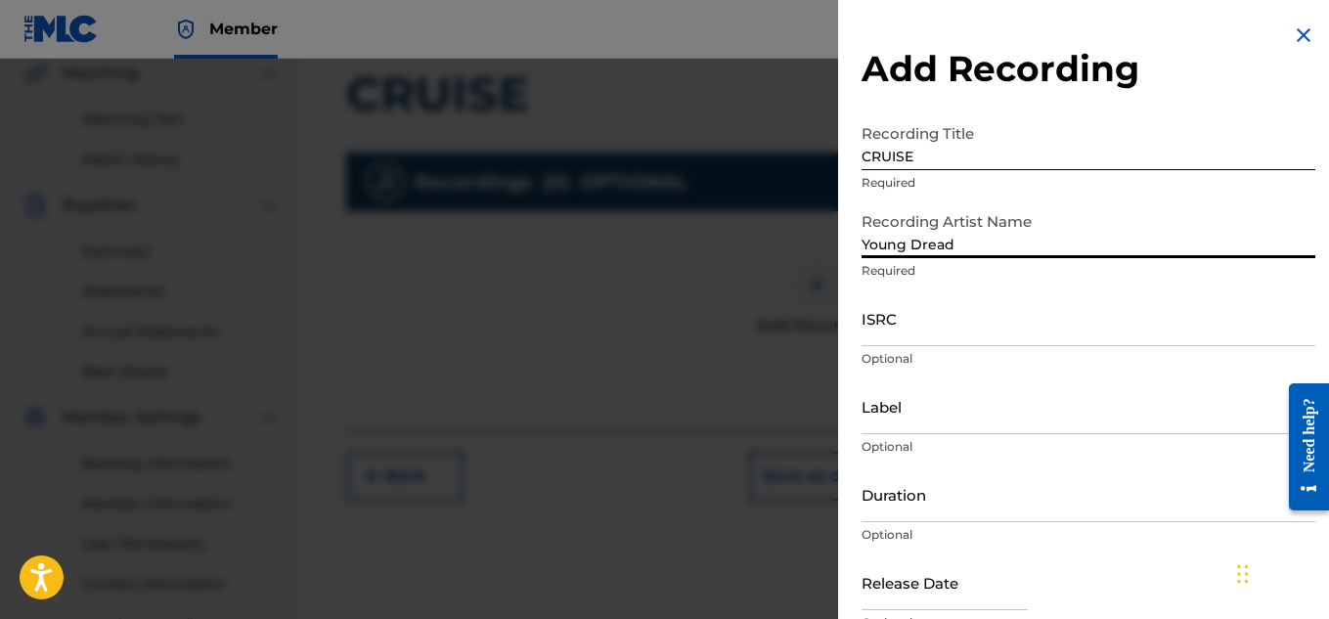
type input "Young Dread"
click at [923, 330] on input "ISRC" at bounding box center [1089, 318] width 454 height 56
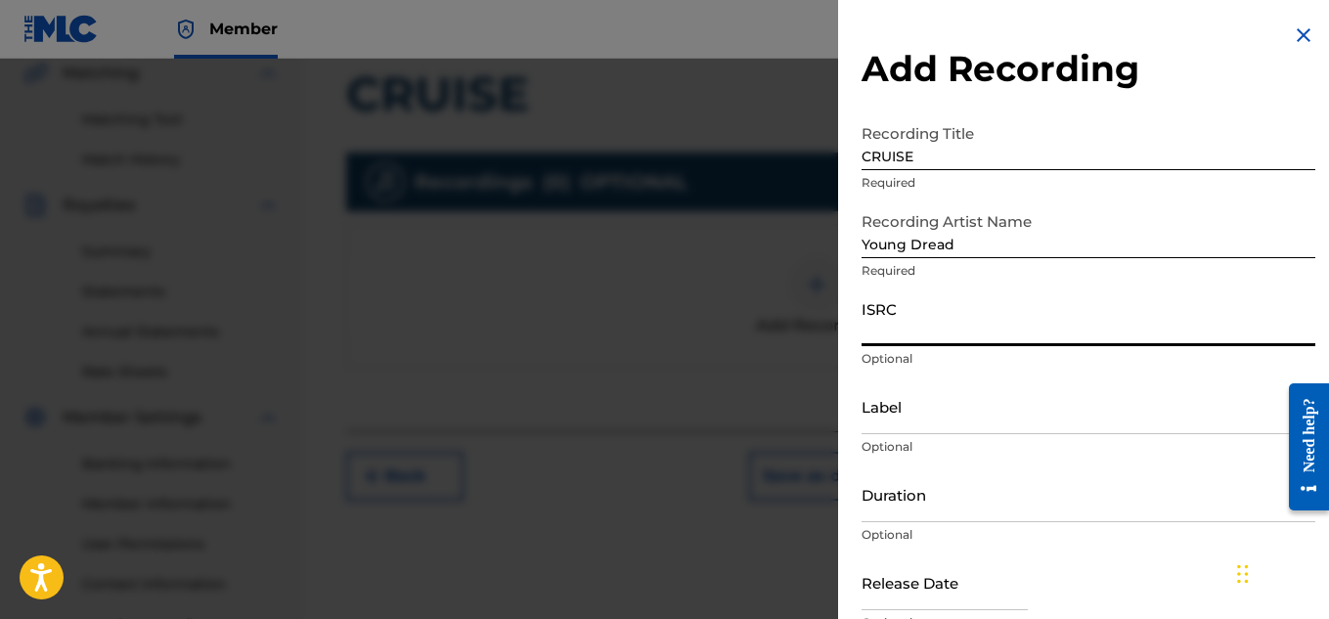
paste input "TCAEC1961027"
type input "TCAEC1961027"
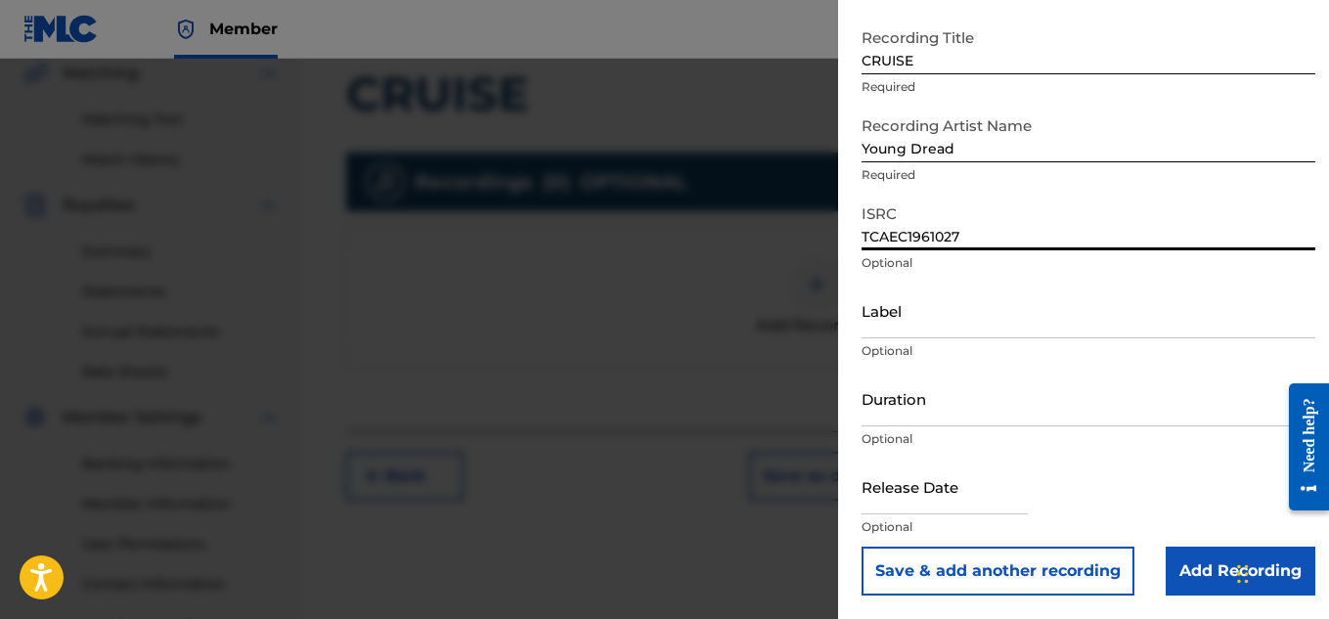
click at [1208, 574] on input "Add Recording" at bounding box center [1241, 571] width 150 height 49
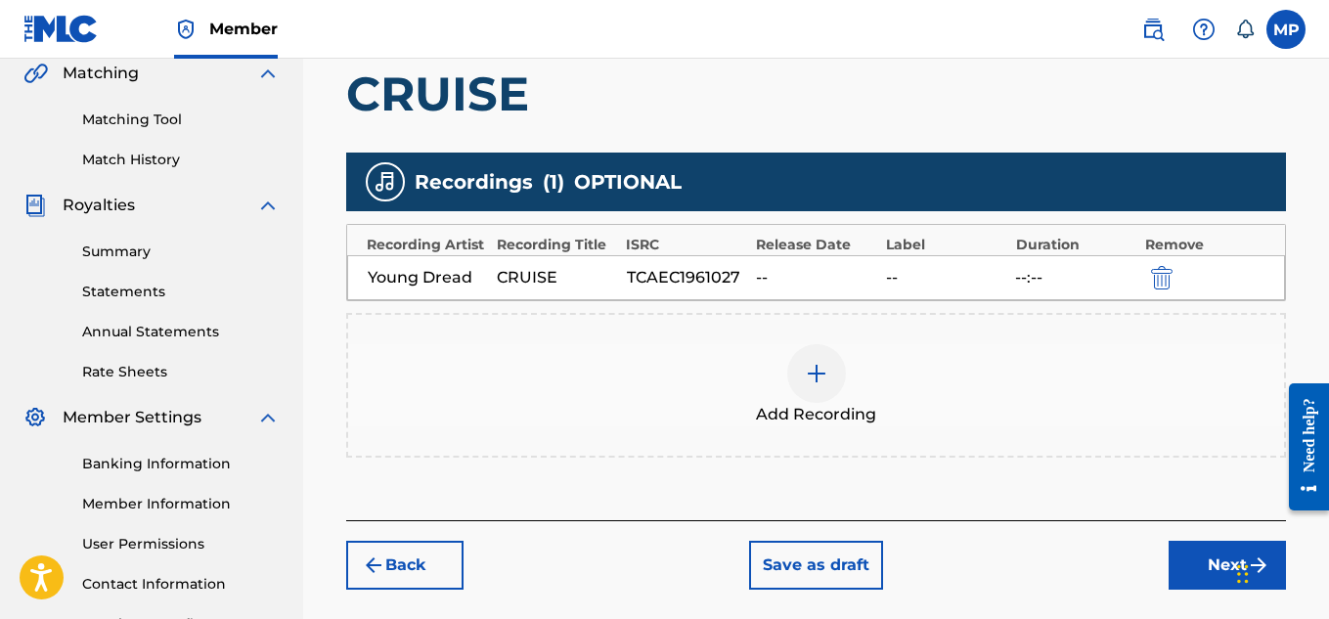
click at [1189, 552] on button "Next" at bounding box center [1227, 565] width 117 height 49
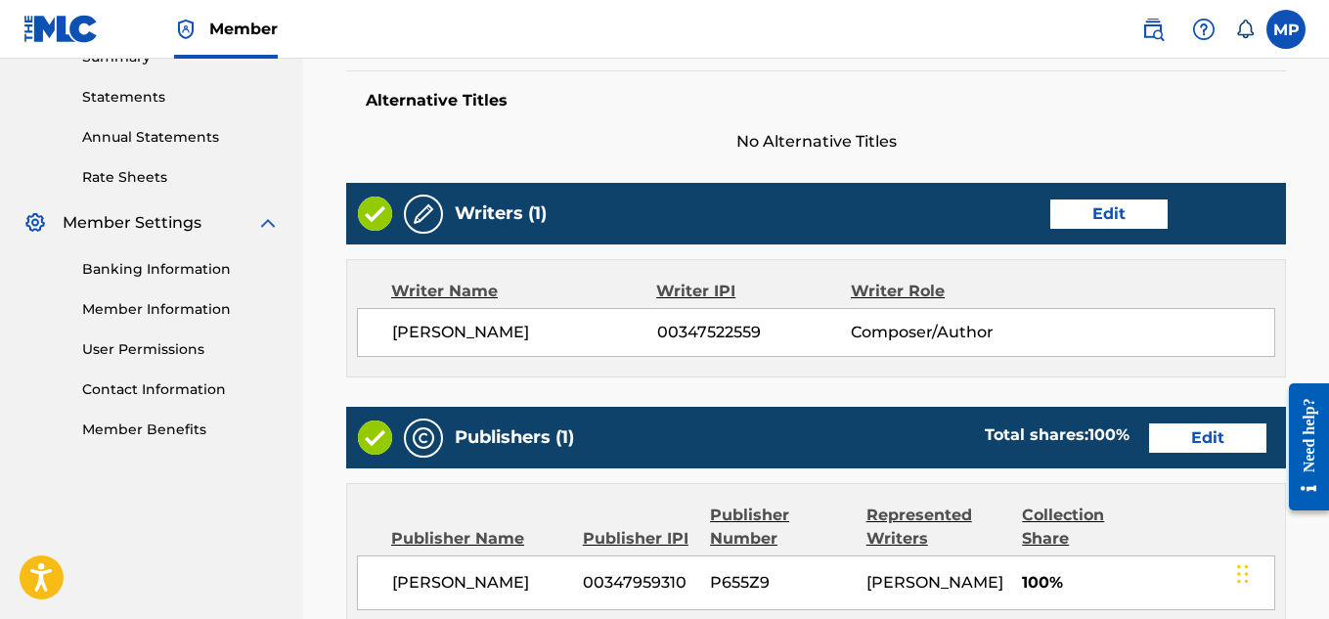
scroll to position [1058, 0]
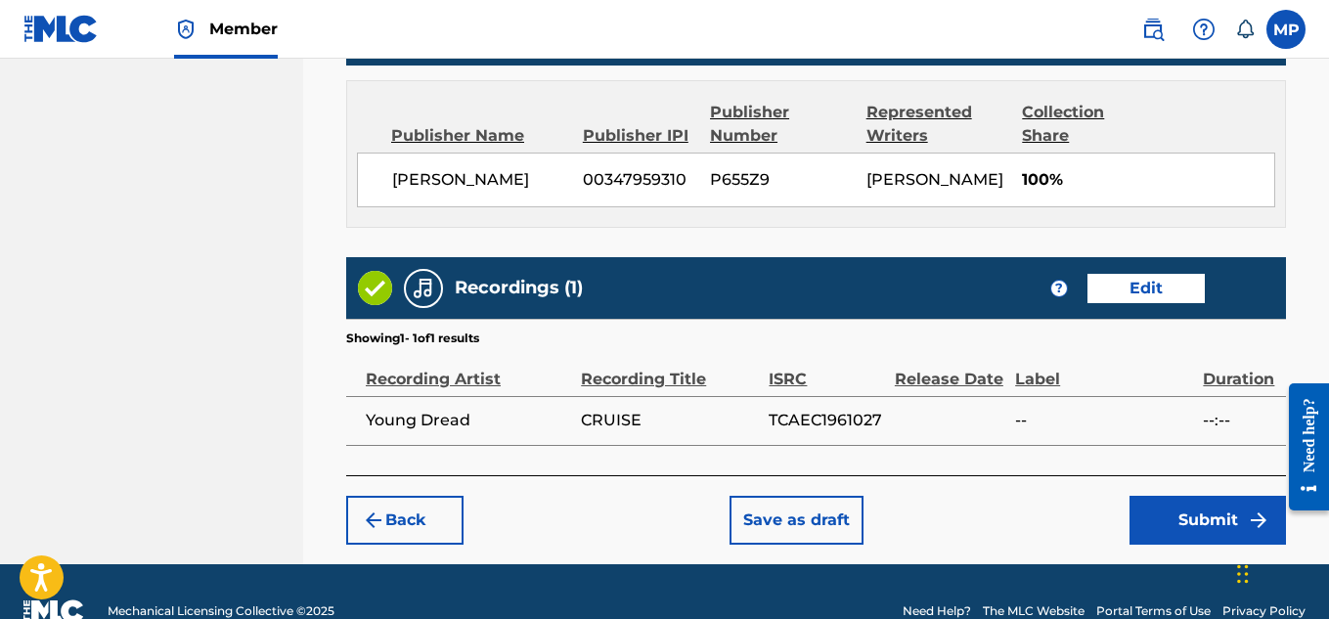
click at [1191, 519] on button "Submit" at bounding box center [1208, 520] width 156 height 49
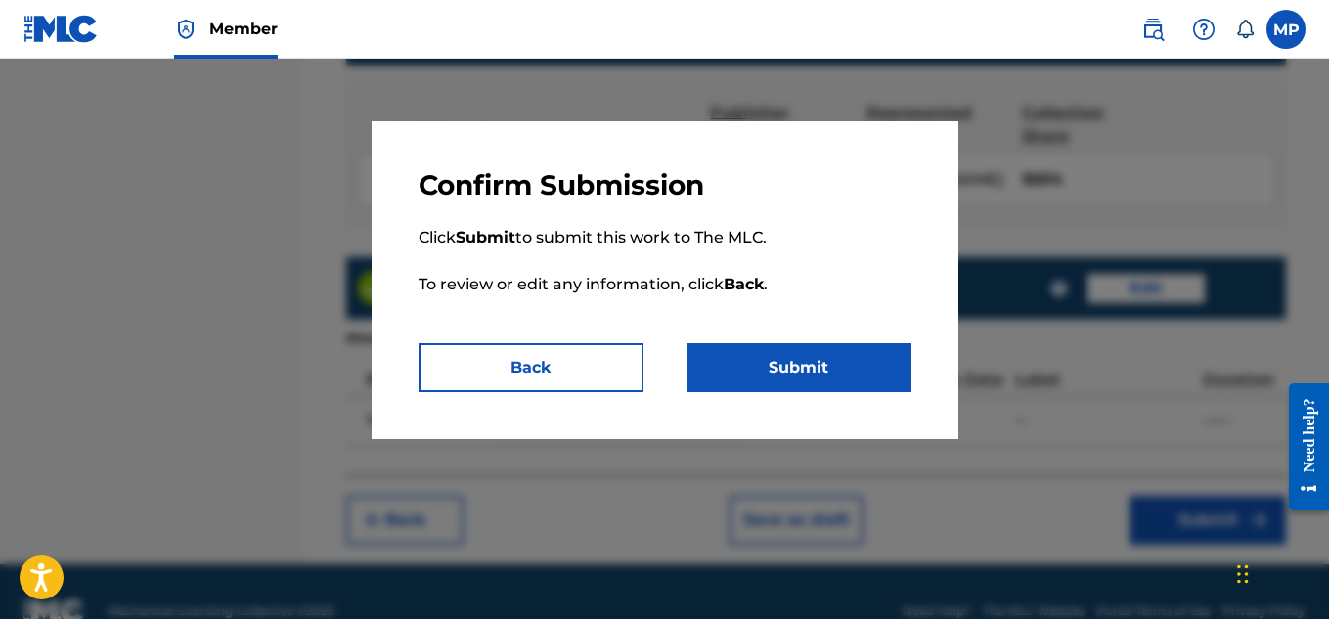
click at [866, 373] on button "Submit" at bounding box center [799, 367] width 225 height 49
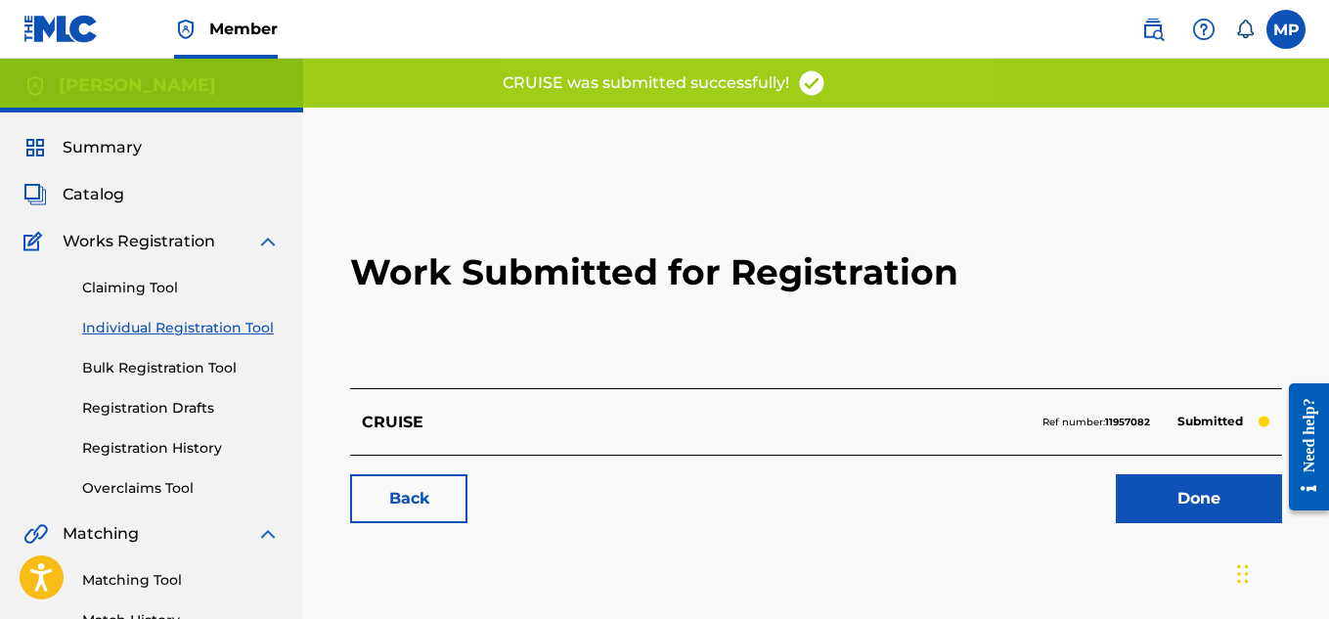
click at [412, 499] on link "Back" at bounding box center [408, 498] width 117 height 49
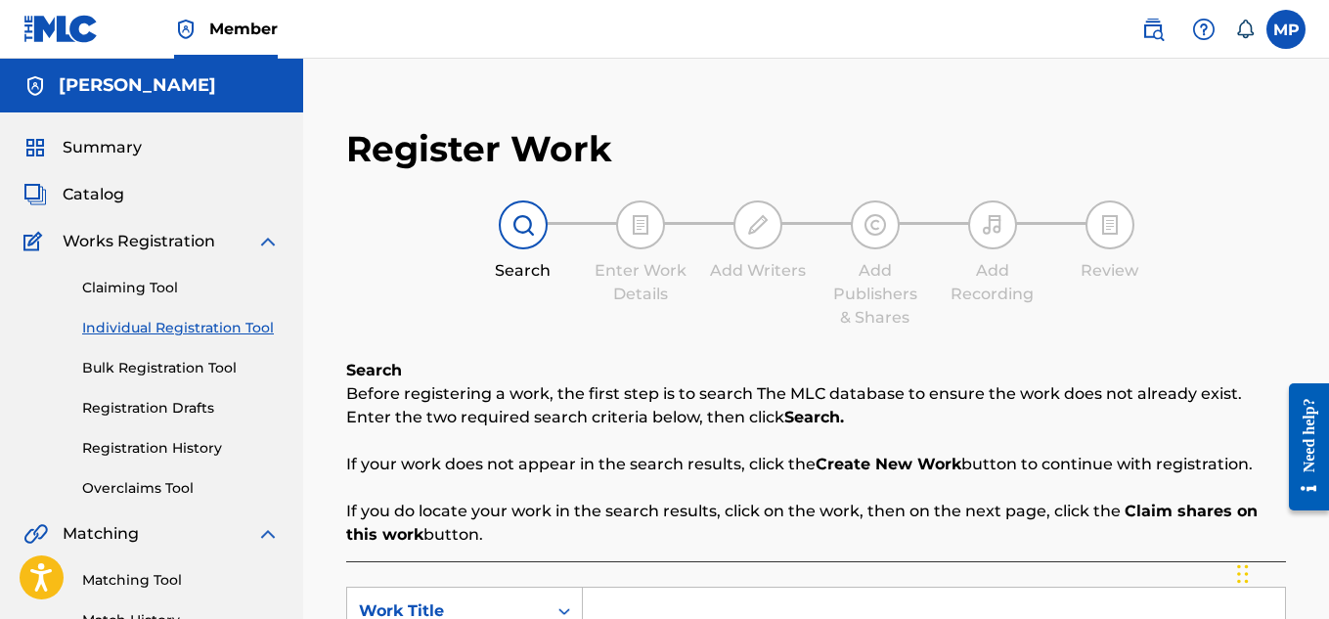
scroll to position [404, 0]
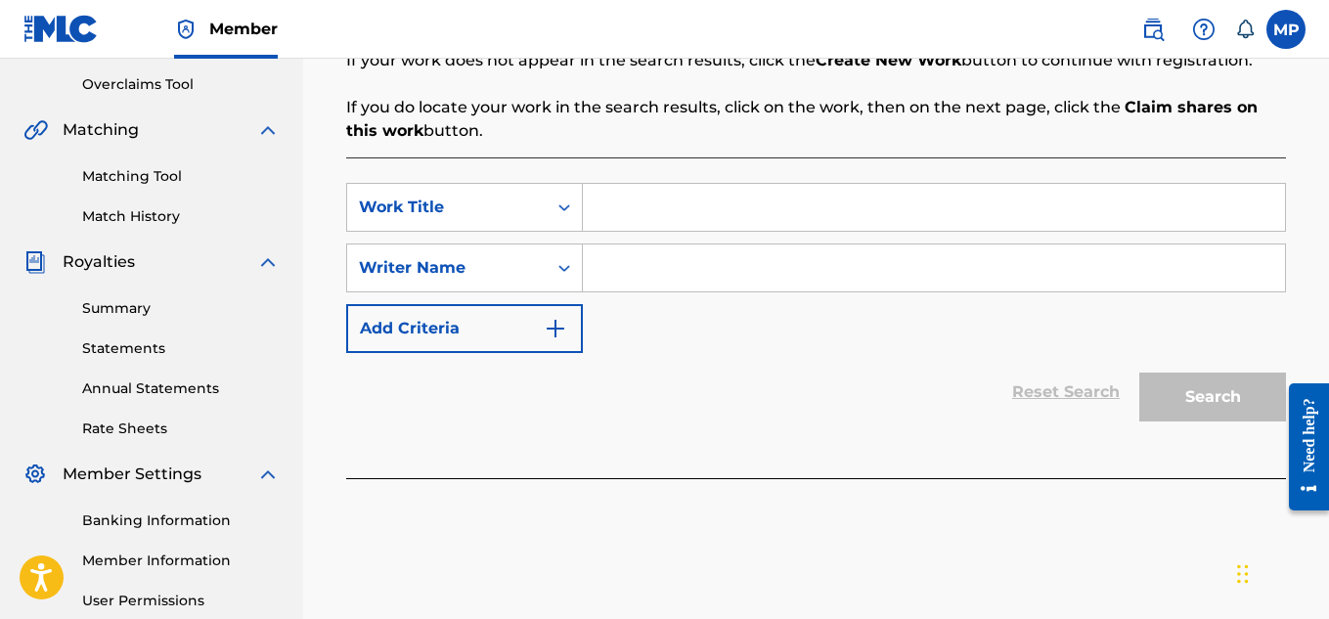
click at [635, 199] on input "Search Form" at bounding box center [934, 207] width 702 height 47
paste input "COTTON PICKER"
type input "COTTON PICKER"
click at [660, 275] on input "Search Form" at bounding box center [934, 267] width 702 height 47
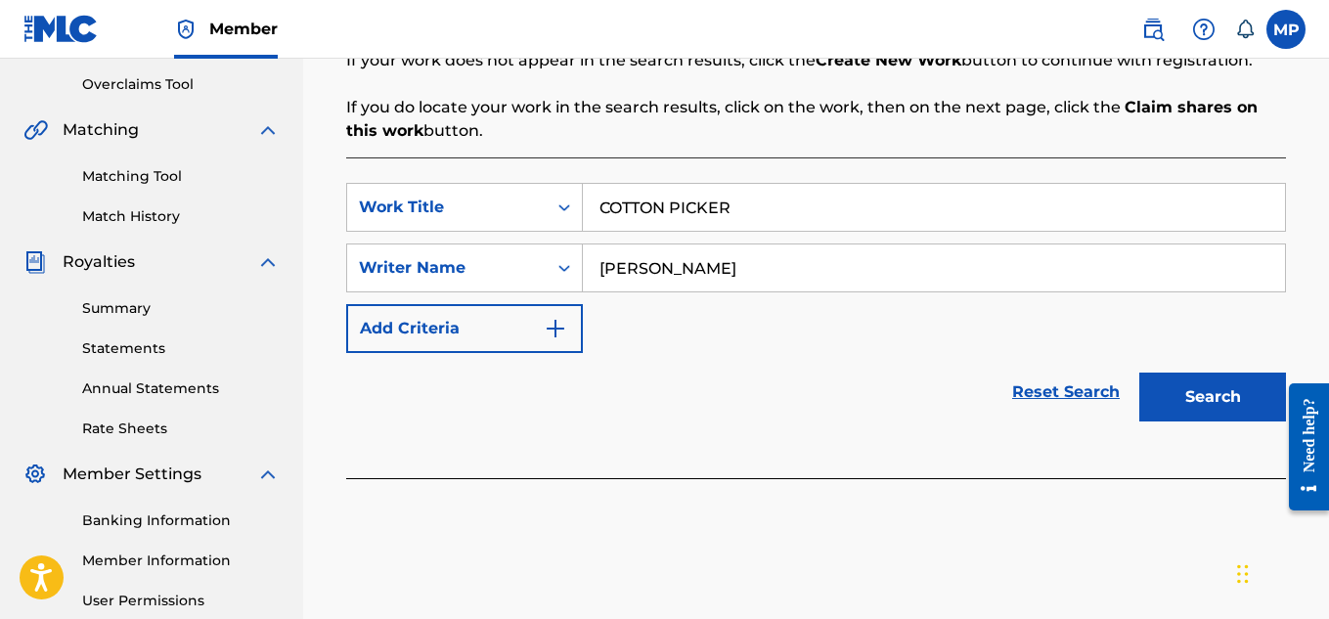
type input "[PERSON_NAME]"
click at [1177, 412] on button "Search" at bounding box center [1212, 397] width 147 height 49
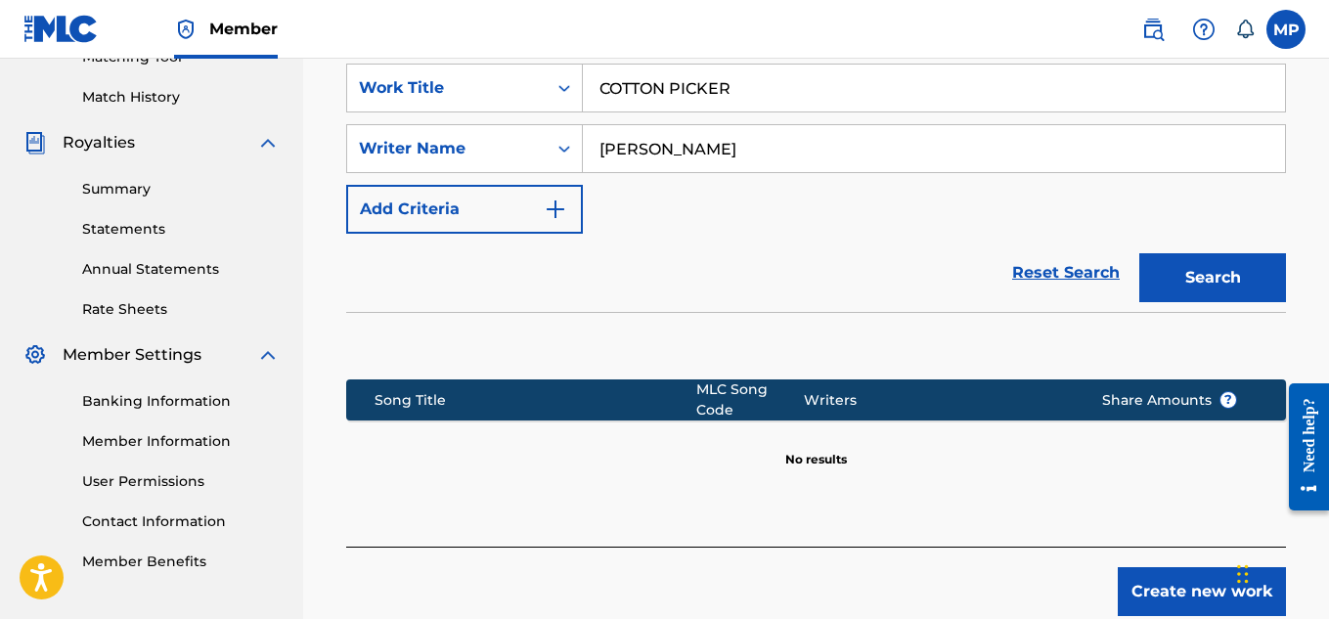
scroll to position [626, 0]
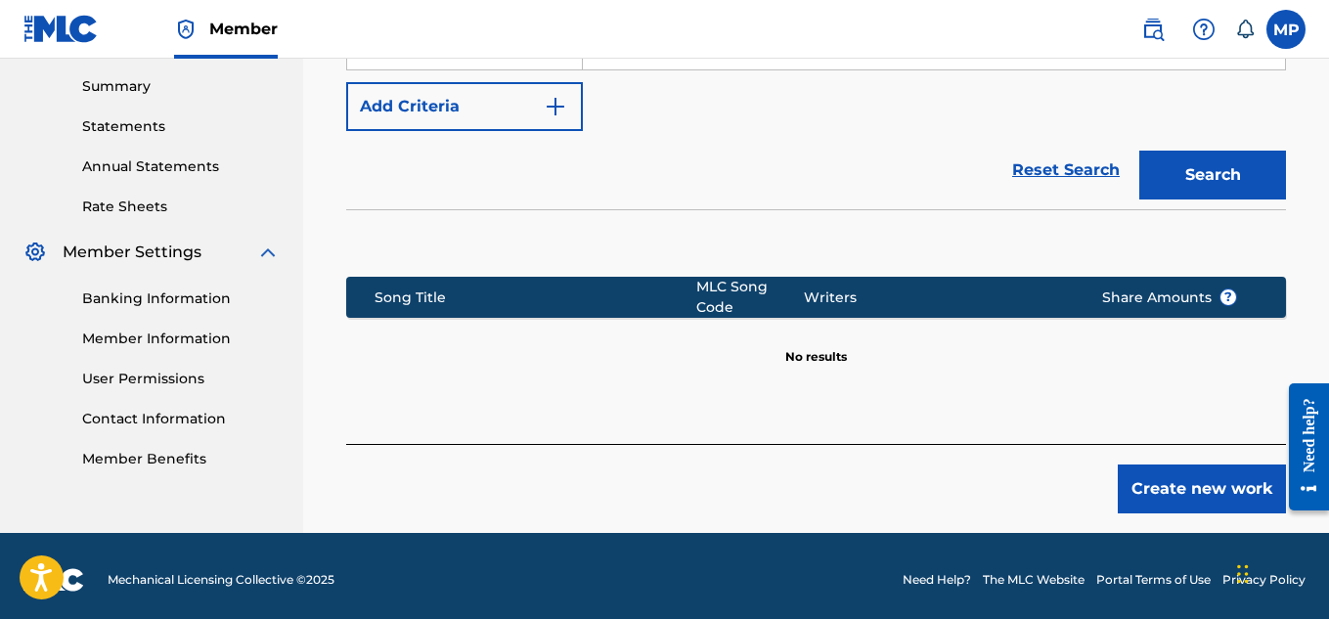
click at [1195, 487] on button "Create new work" at bounding box center [1202, 489] width 168 height 49
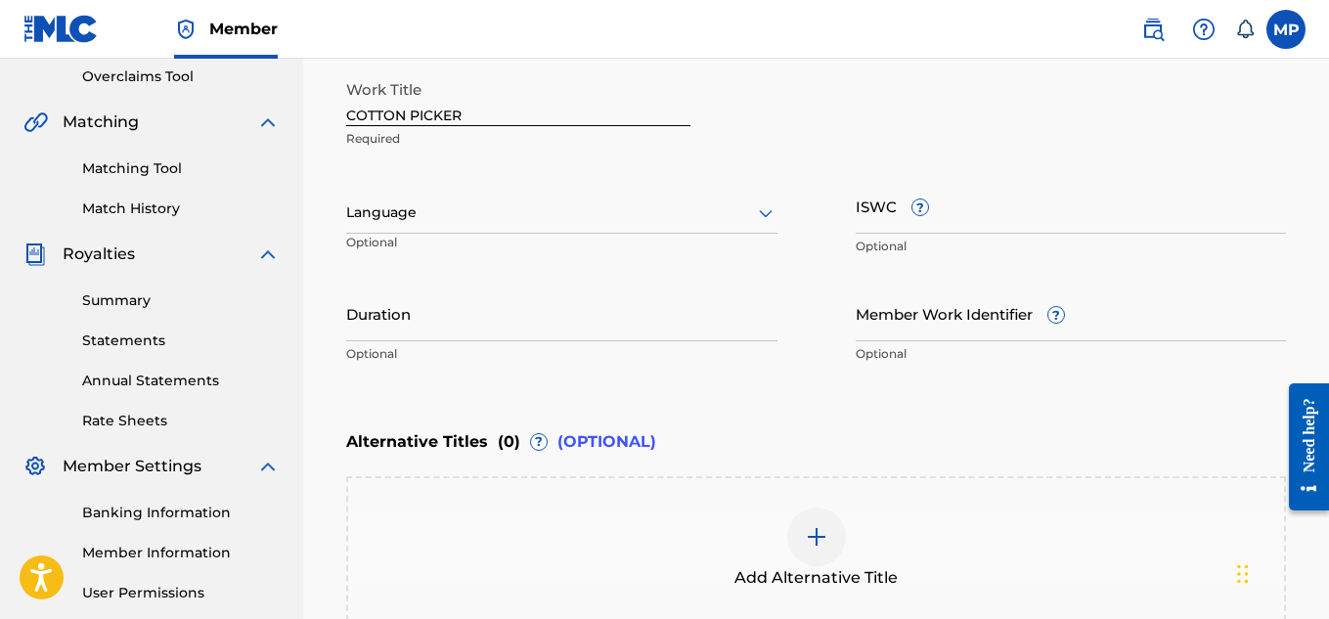
scroll to position [319, 0]
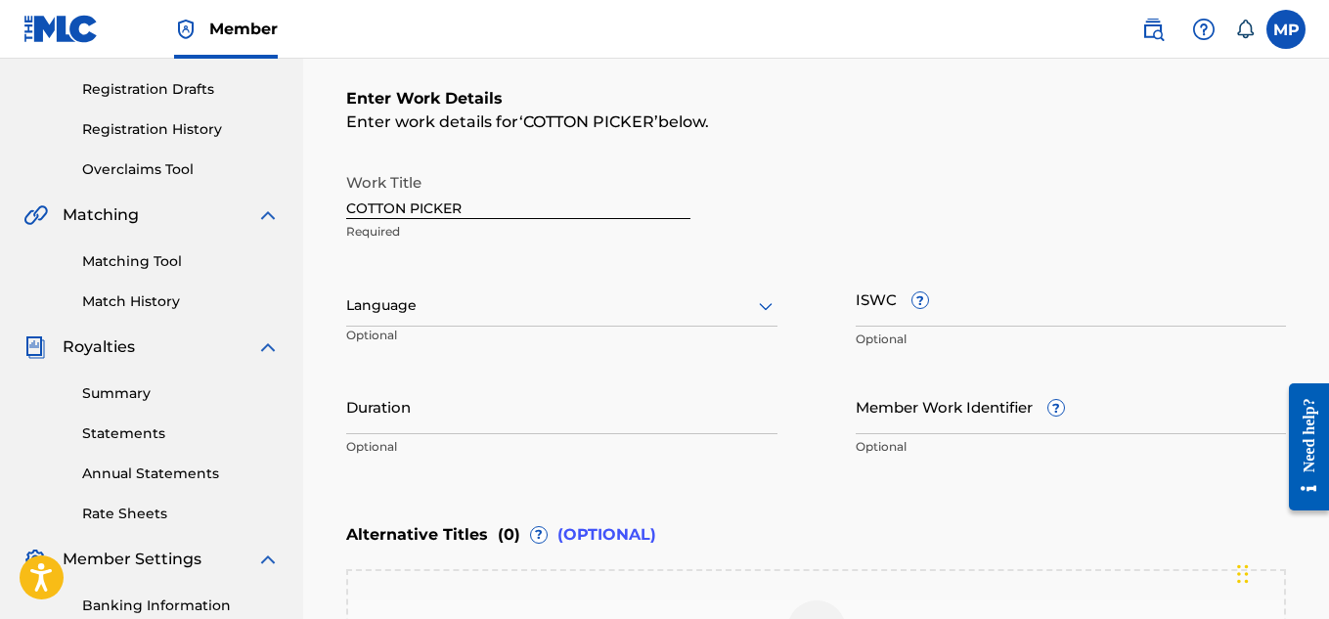
click at [895, 409] on input "Member Work Identifier ?" at bounding box center [1071, 406] width 431 height 56
paste input "893487745"
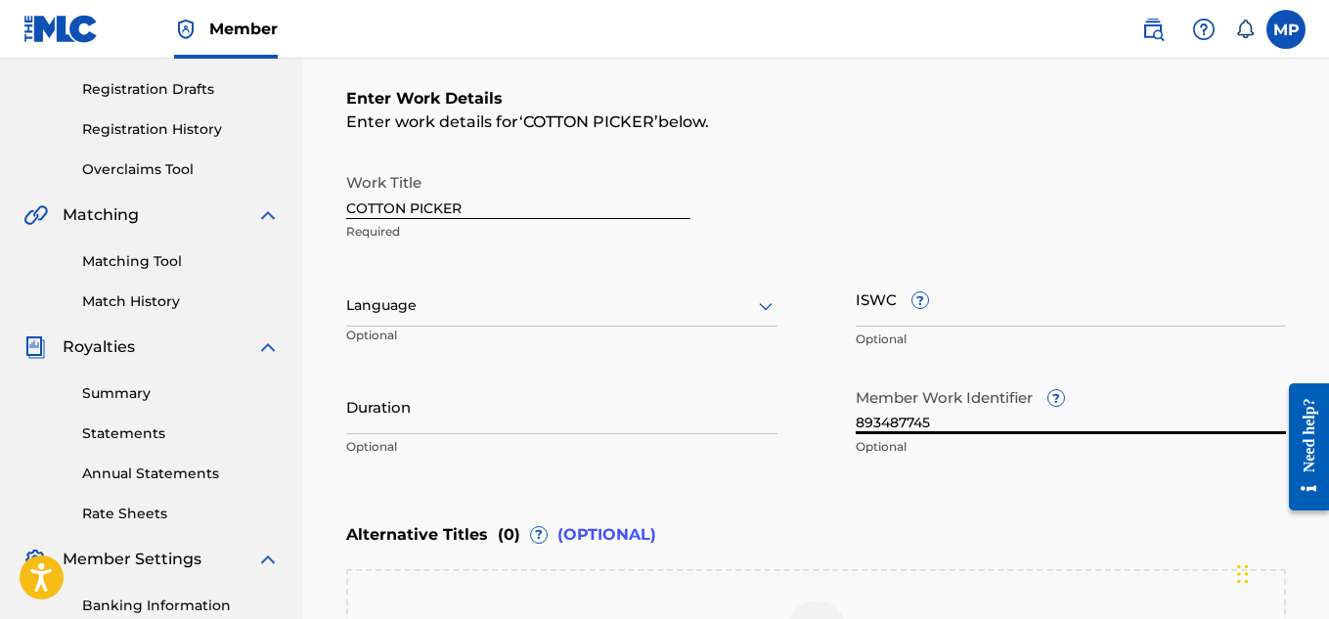
type input "893487745"
click at [1000, 310] on input "ISWC ?" at bounding box center [1071, 299] width 431 height 56
paste input "US7DA1792810"
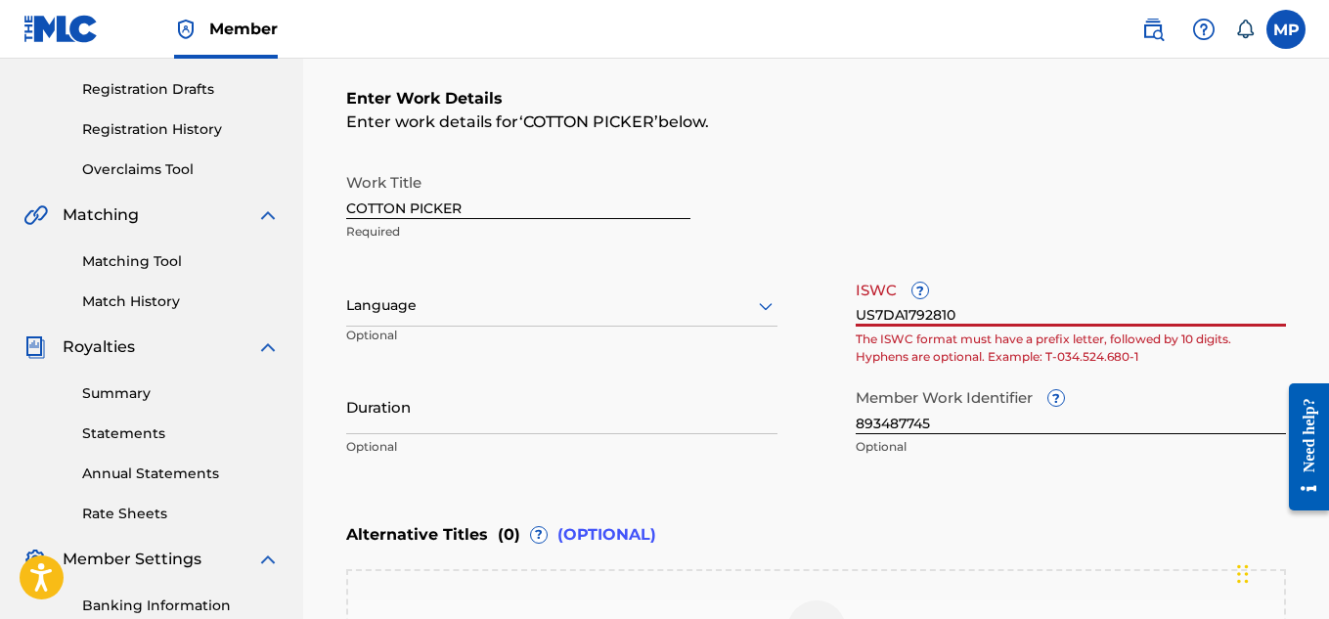
click at [1007, 303] on input "US7DA1792810" at bounding box center [1071, 299] width 431 height 56
paste input "T9229745146"
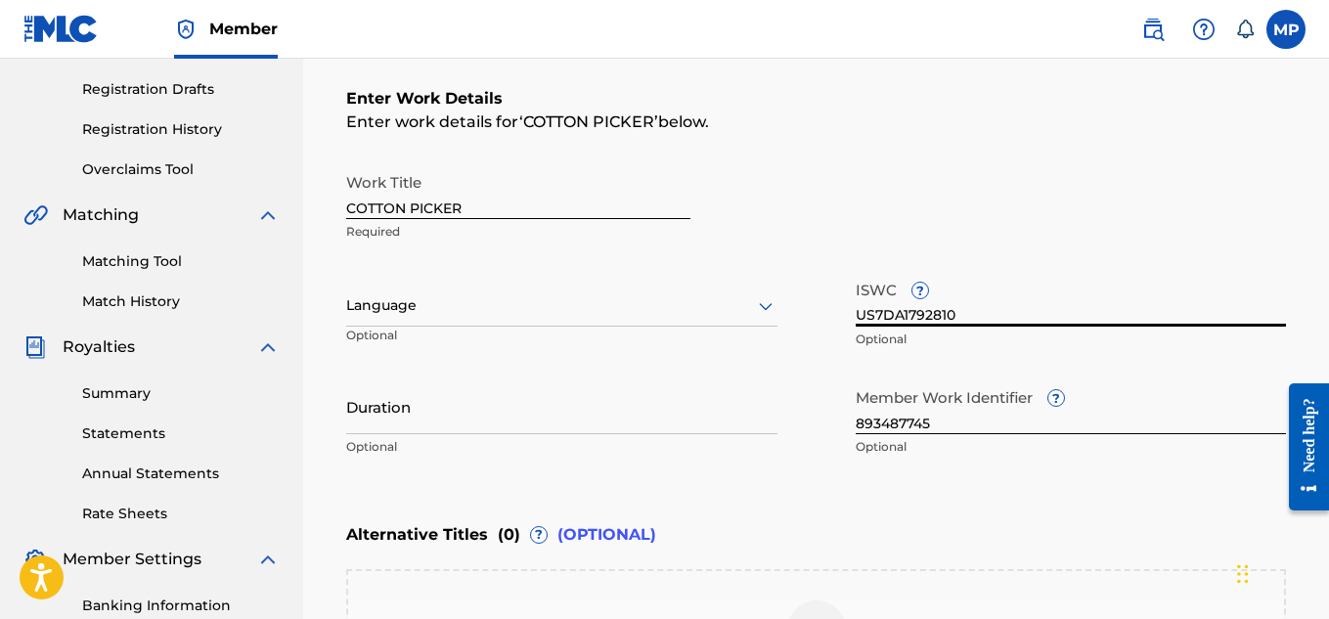
type input "T9229745146"
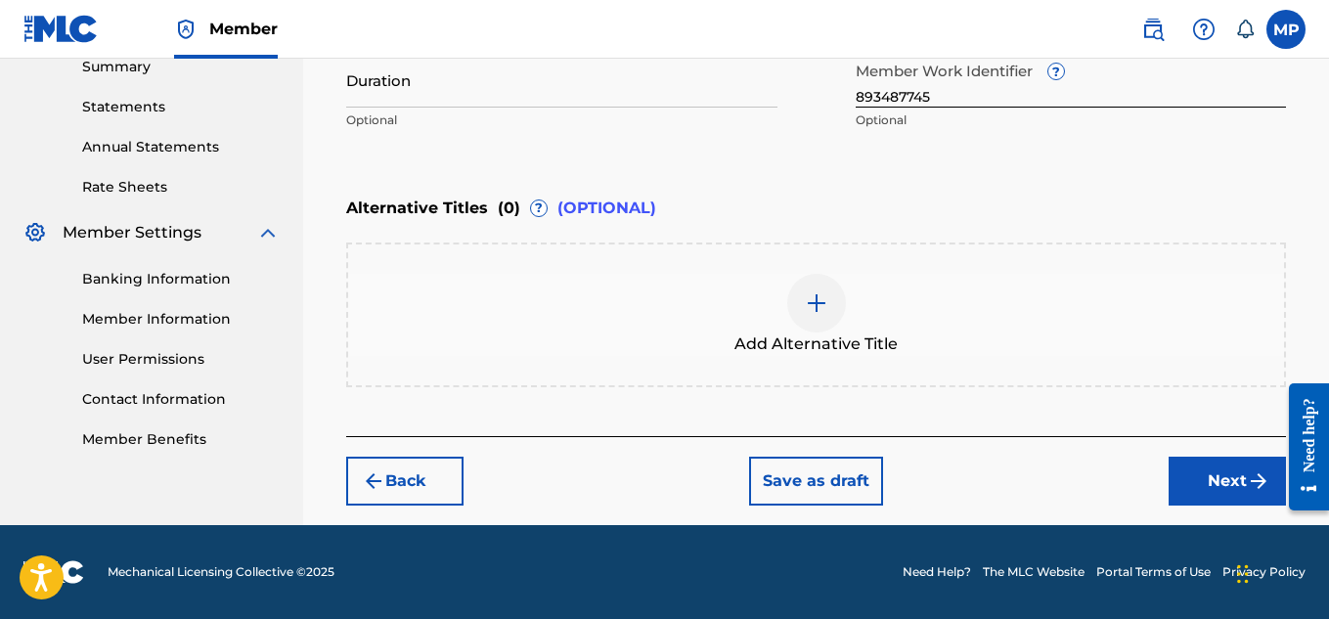
click at [1192, 469] on button "Next" at bounding box center [1227, 481] width 117 height 49
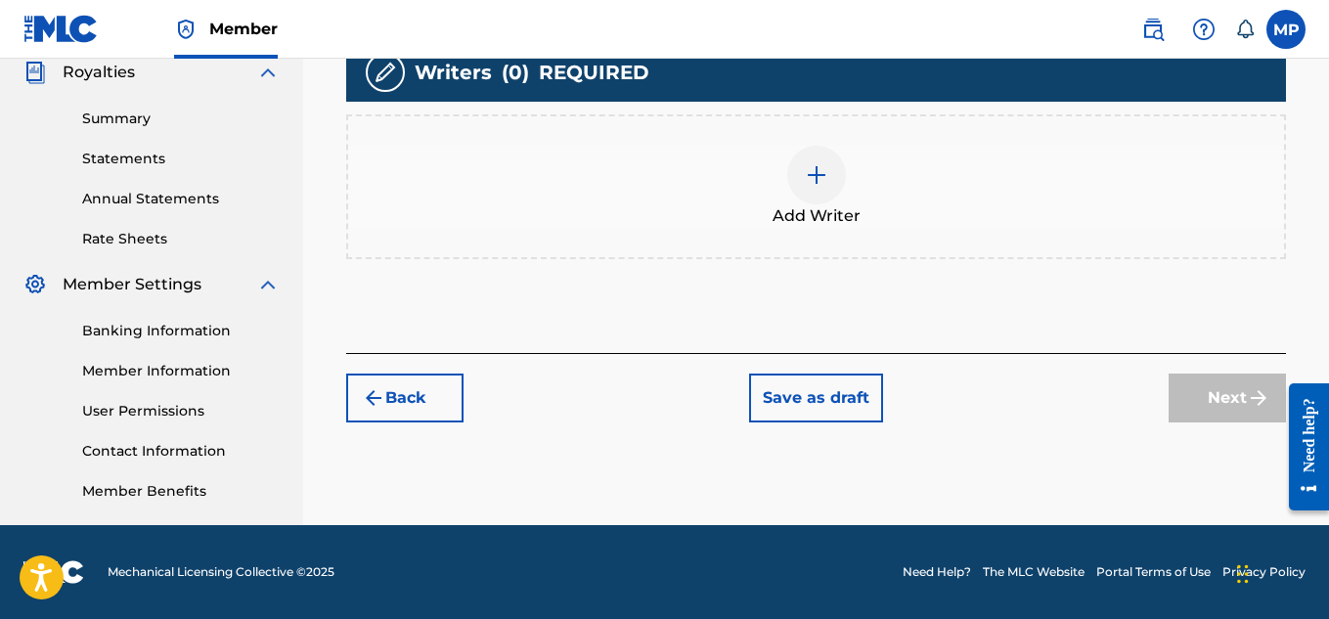
click at [831, 164] on div at bounding box center [816, 175] width 59 height 59
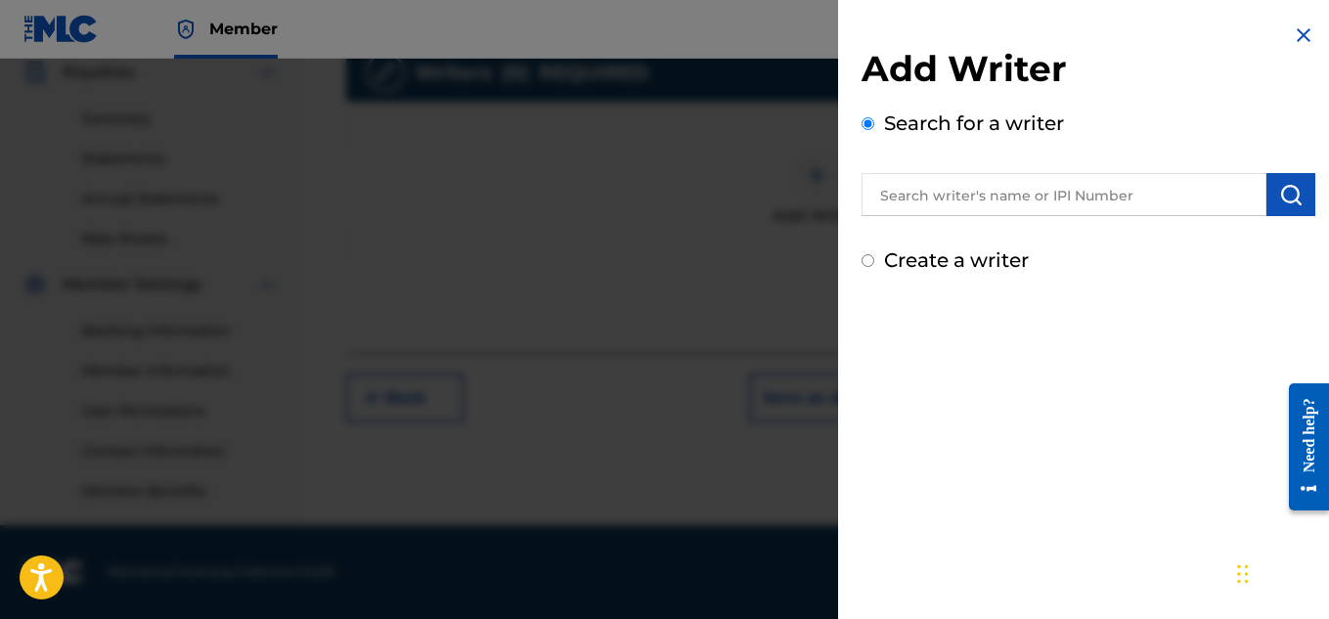
click at [964, 197] on input "text" at bounding box center [1064, 194] width 405 height 43
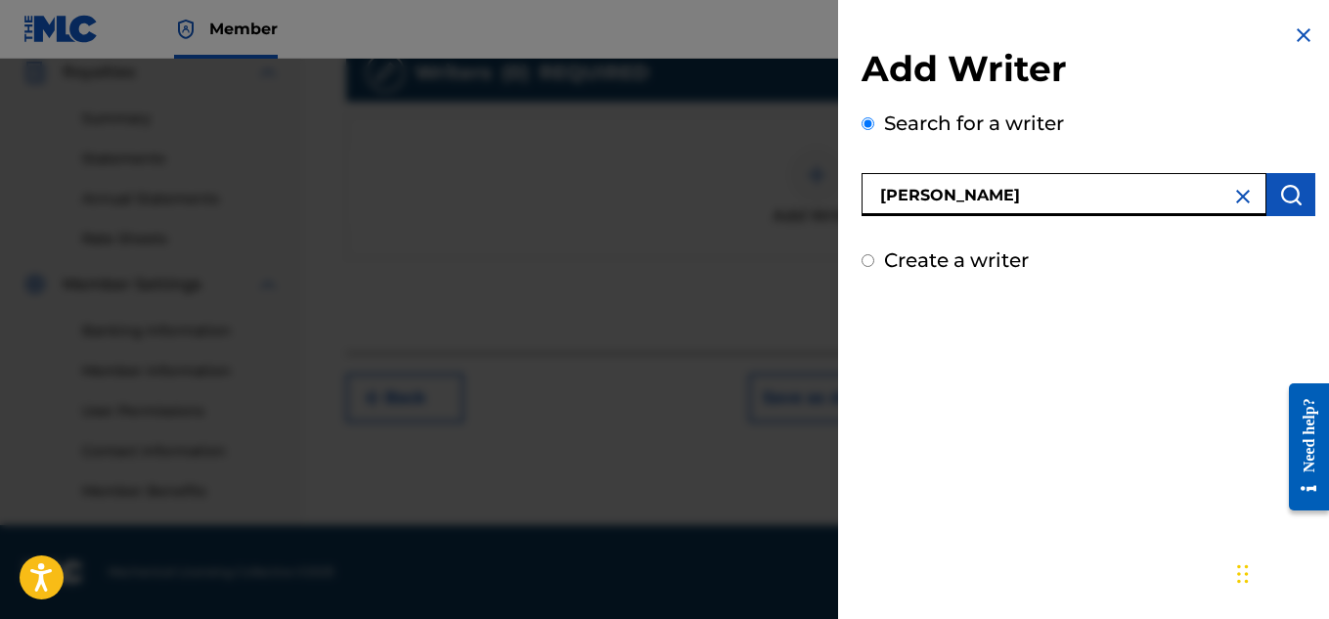
type input "[PERSON_NAME]"
click at [1267, 200] on button "submit" at bounding box center [1290, 194] width 49 height 43
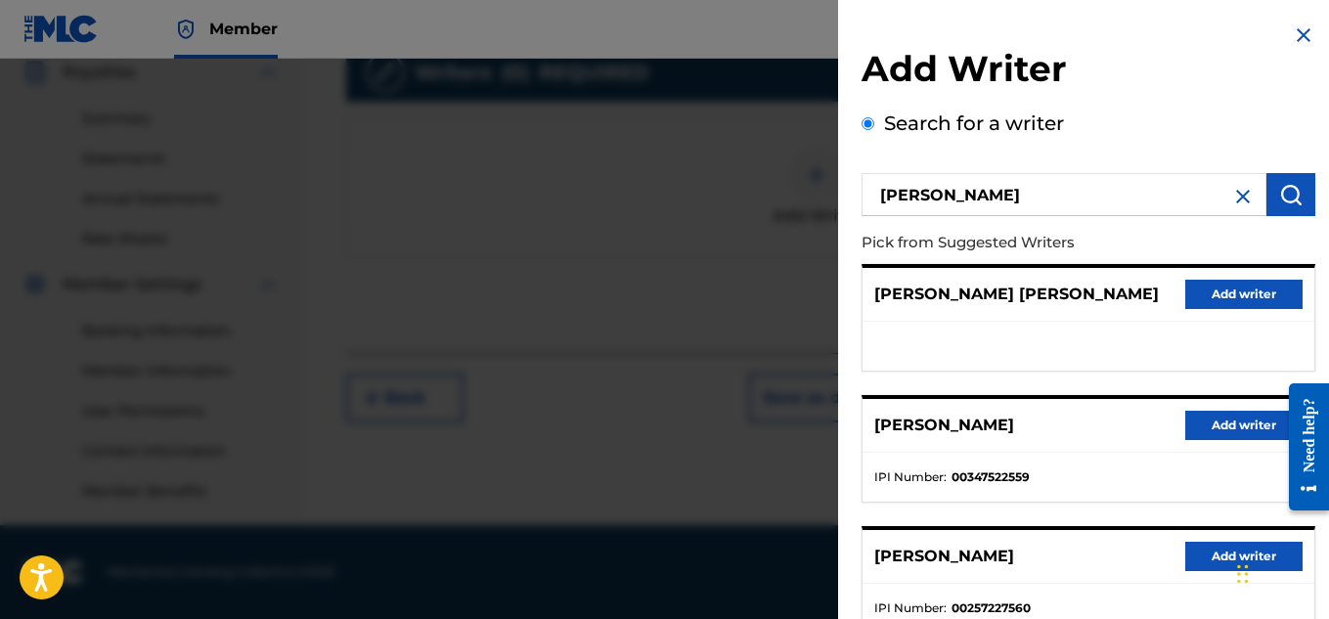
click at [1203, 417] on button "Add writer" at bounding box center [1243, 425] width 117 height 29
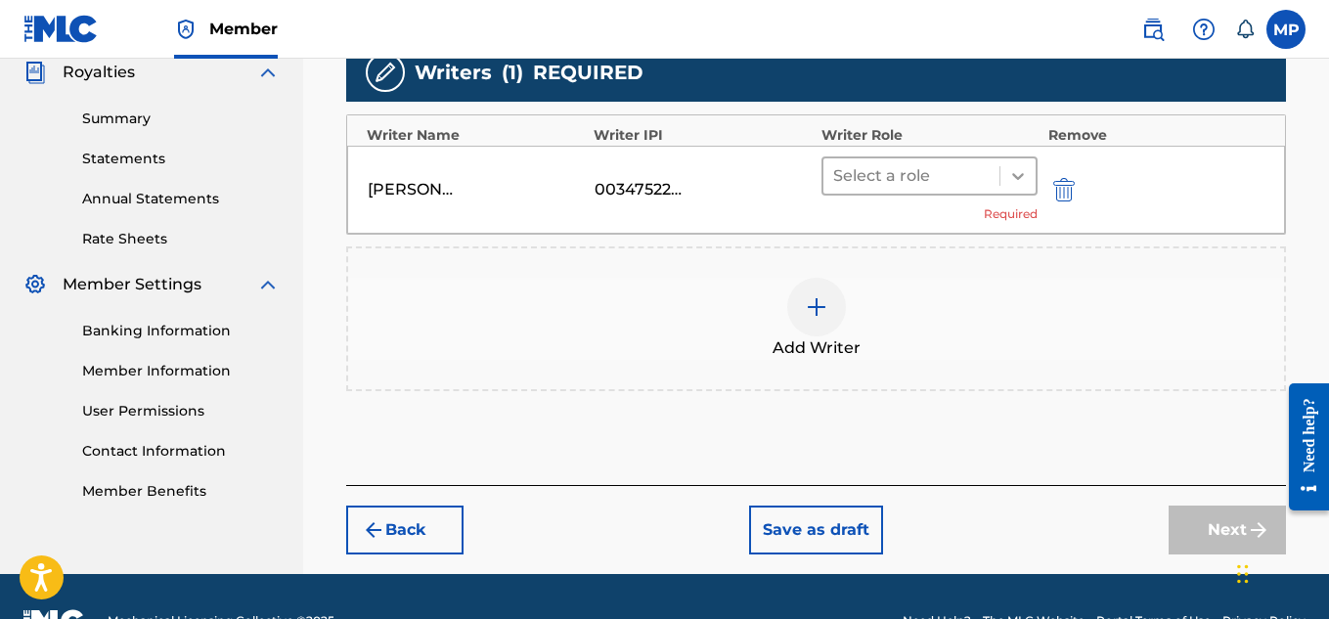
click at [1020, 180] on icon at bounding box center [1018, 176] width 20 height 20
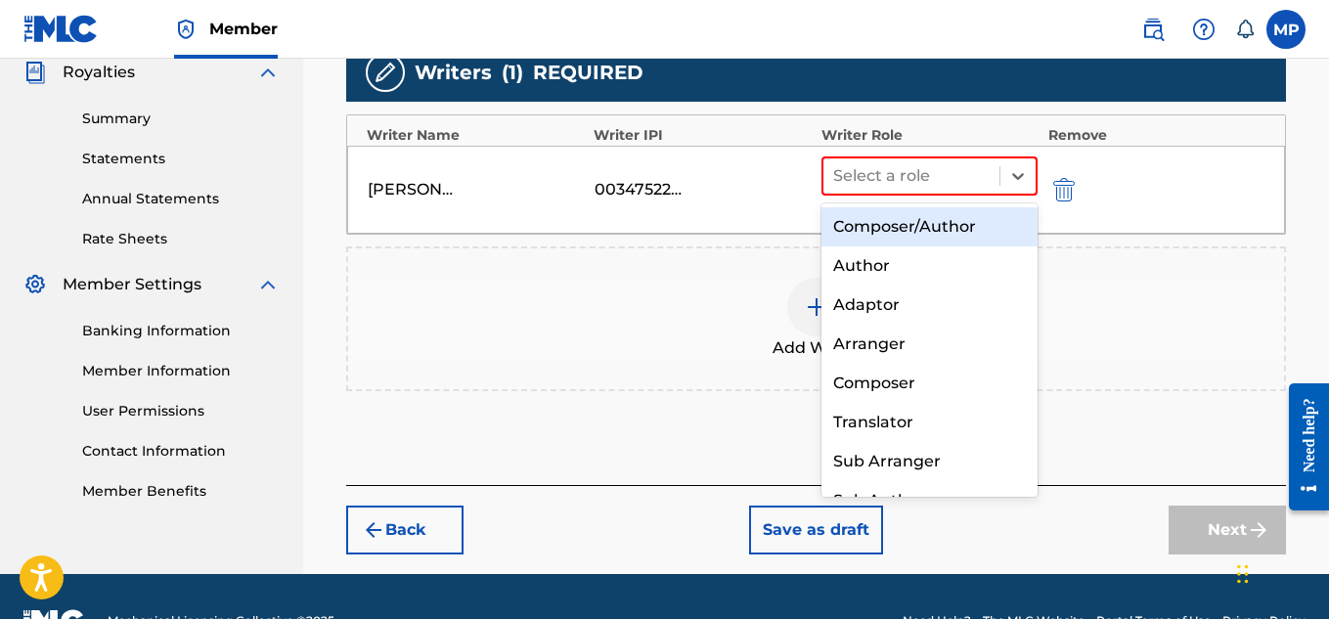
click at [971, 215] on div "Composer/Author" at bounding box center [930, 226] width 217 height 39
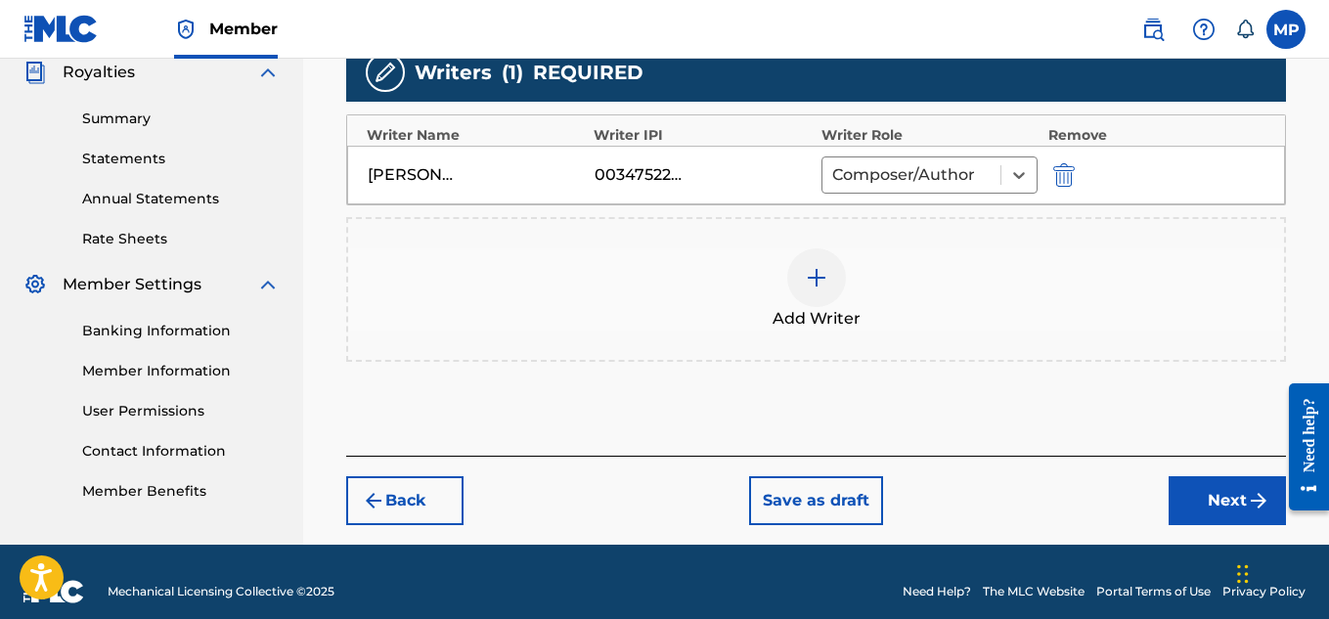
click at [1205, 496] on button "Next" at bounding box center [1227, 500] width 117 height 49
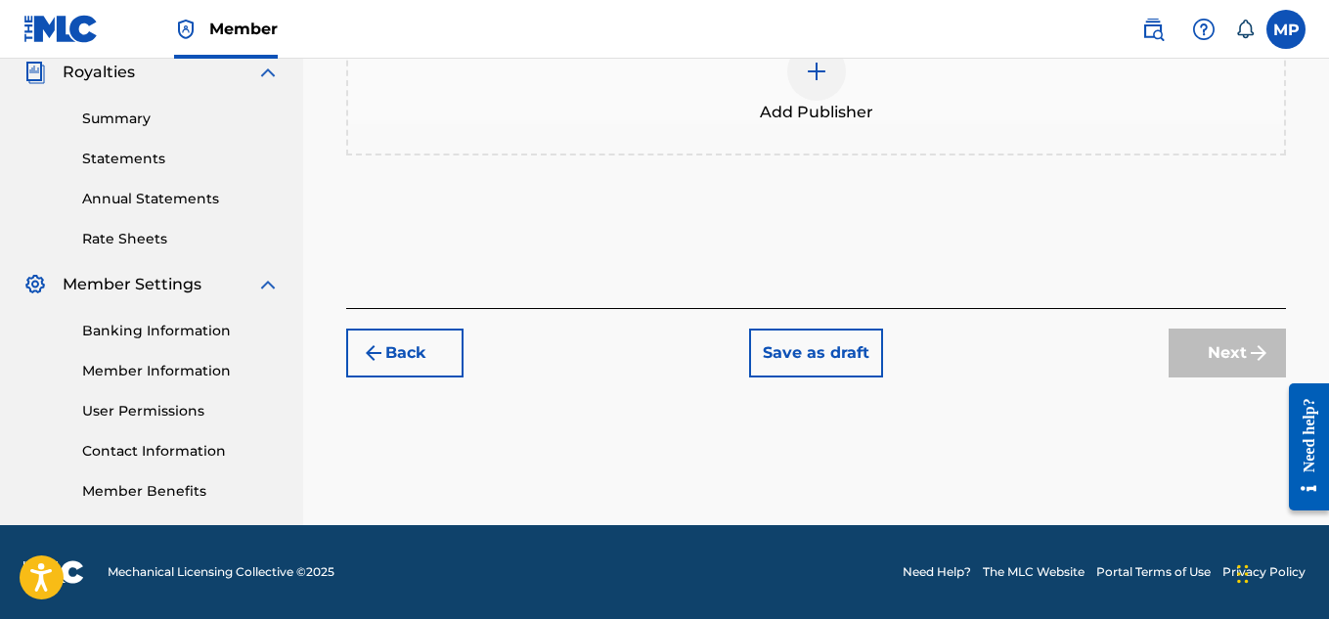
click at [817, 83] on img at bounding box center [816, 71] width 23 height 23
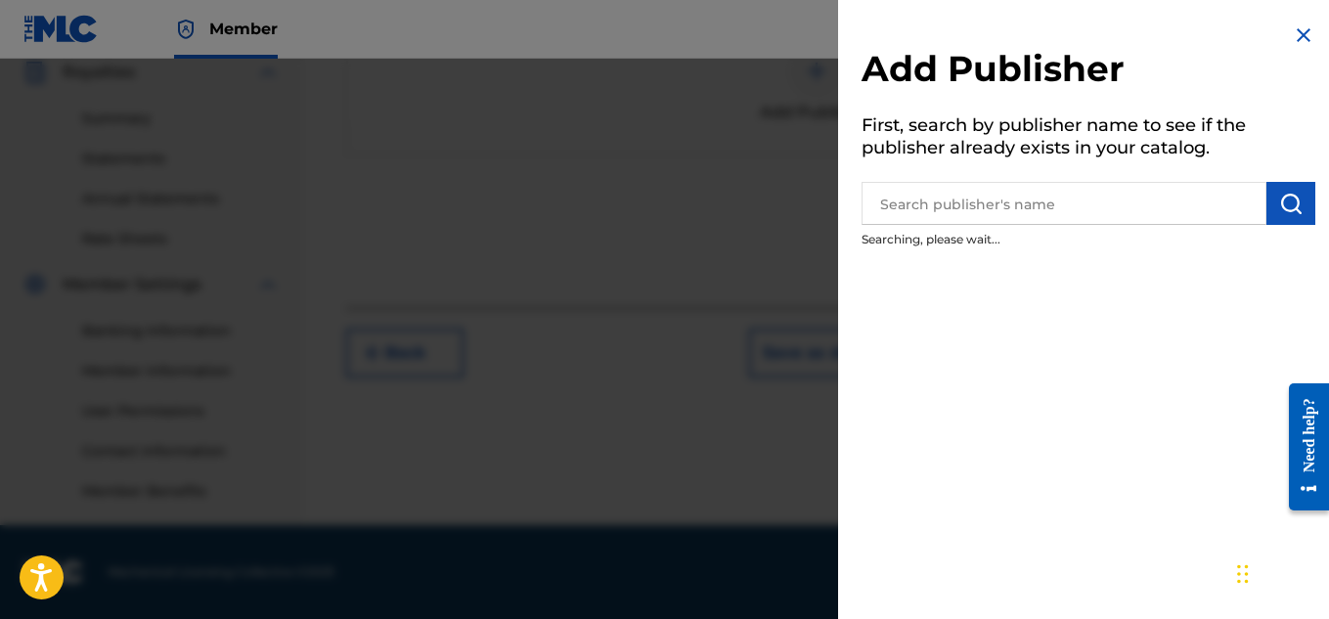
scroll to position [350, 0]
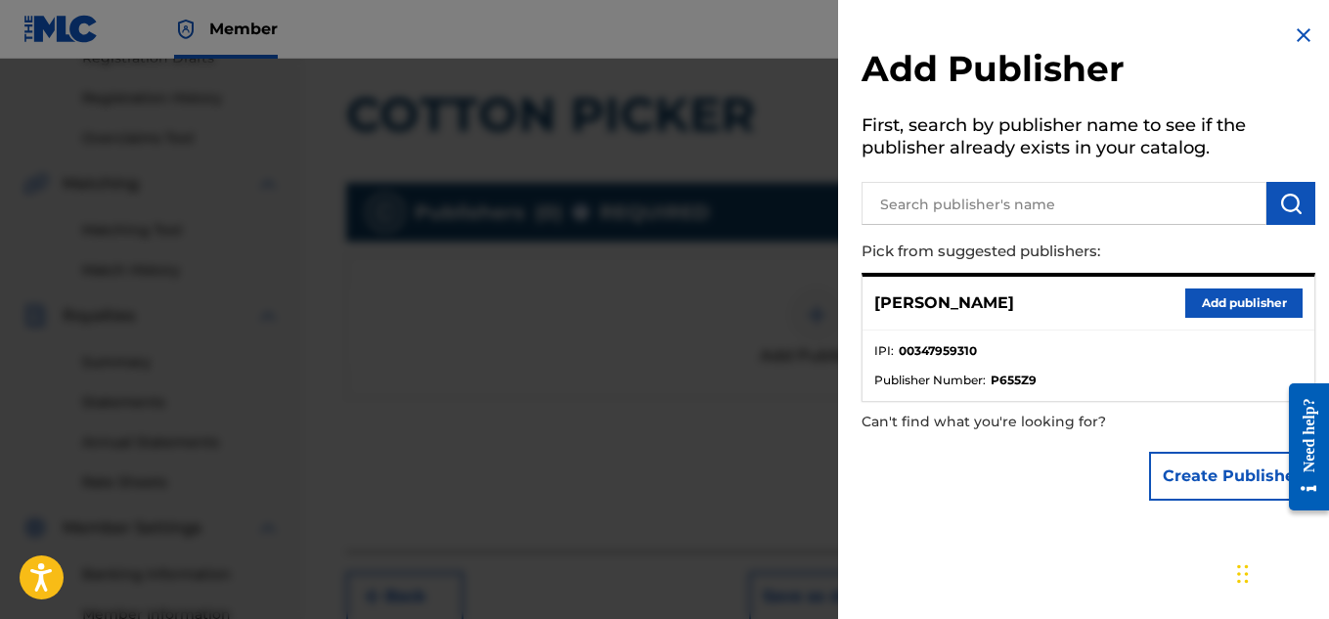
click at [1221, 305] on button "Add publisher" at bounding box center [1243, 303] width 117 height 29
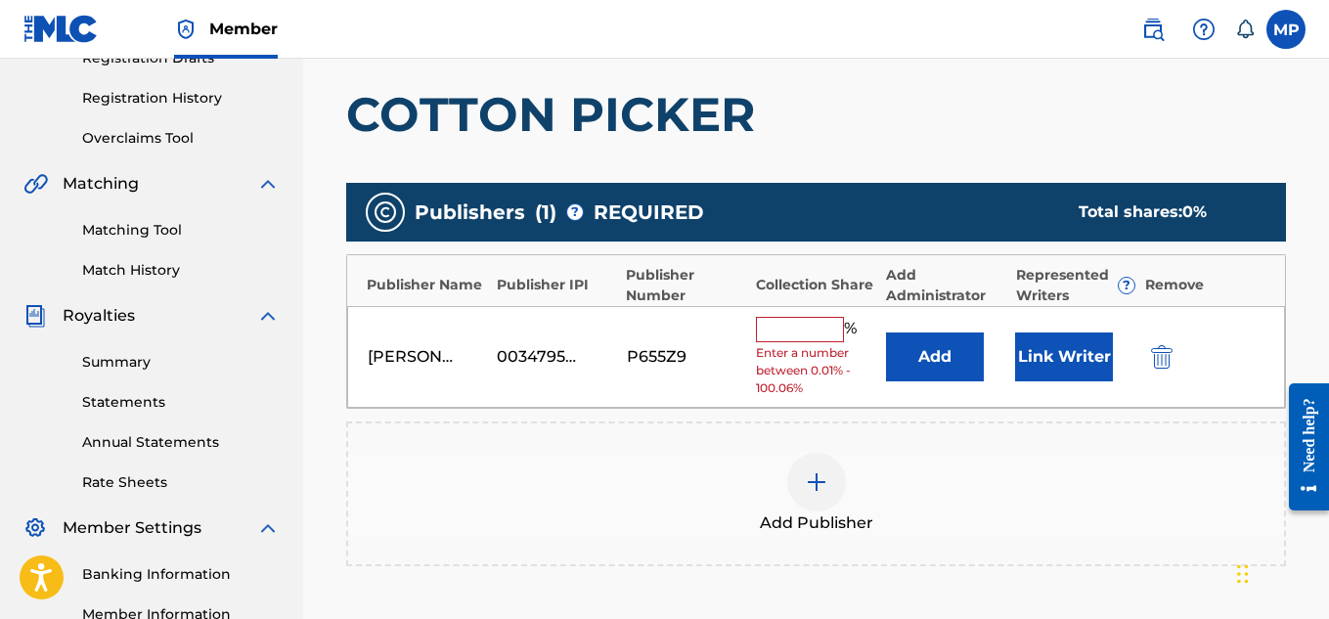
click at [833, 325] on input "text" at bounding box center [800, 329] width 88 height 25
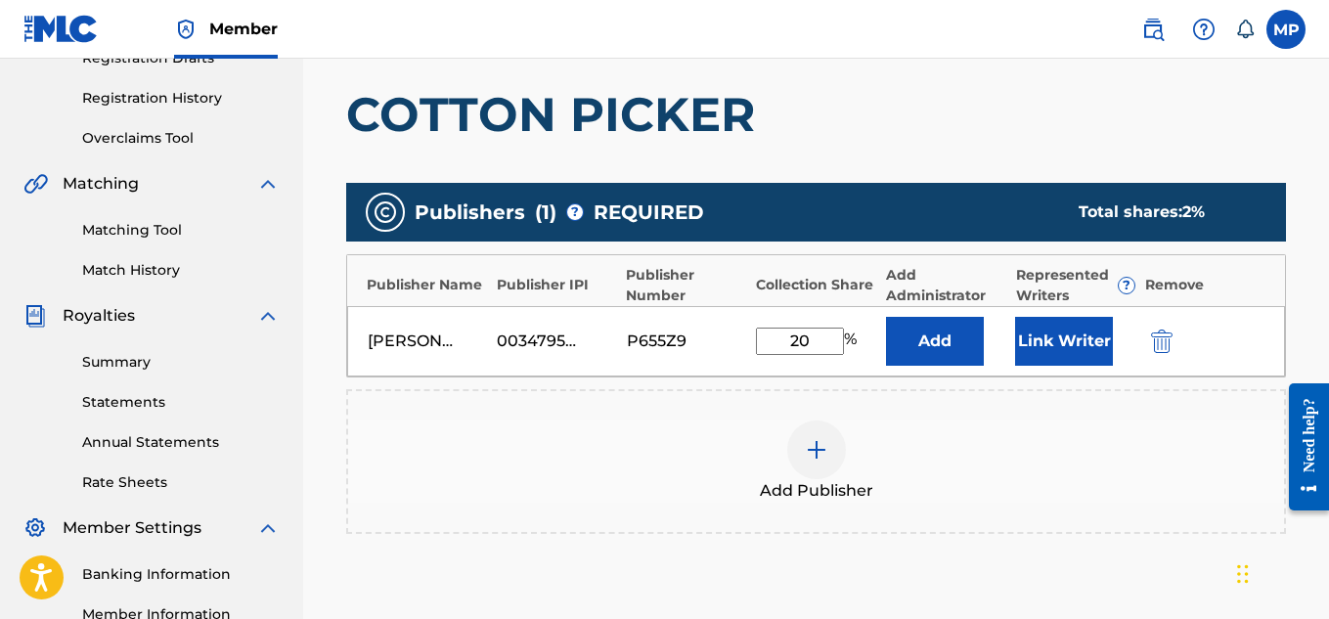
type input "2"
type input "100"
click at [1029, 333] on button "Link Writer" at bounding box center [1064, 341] width 98 height 49
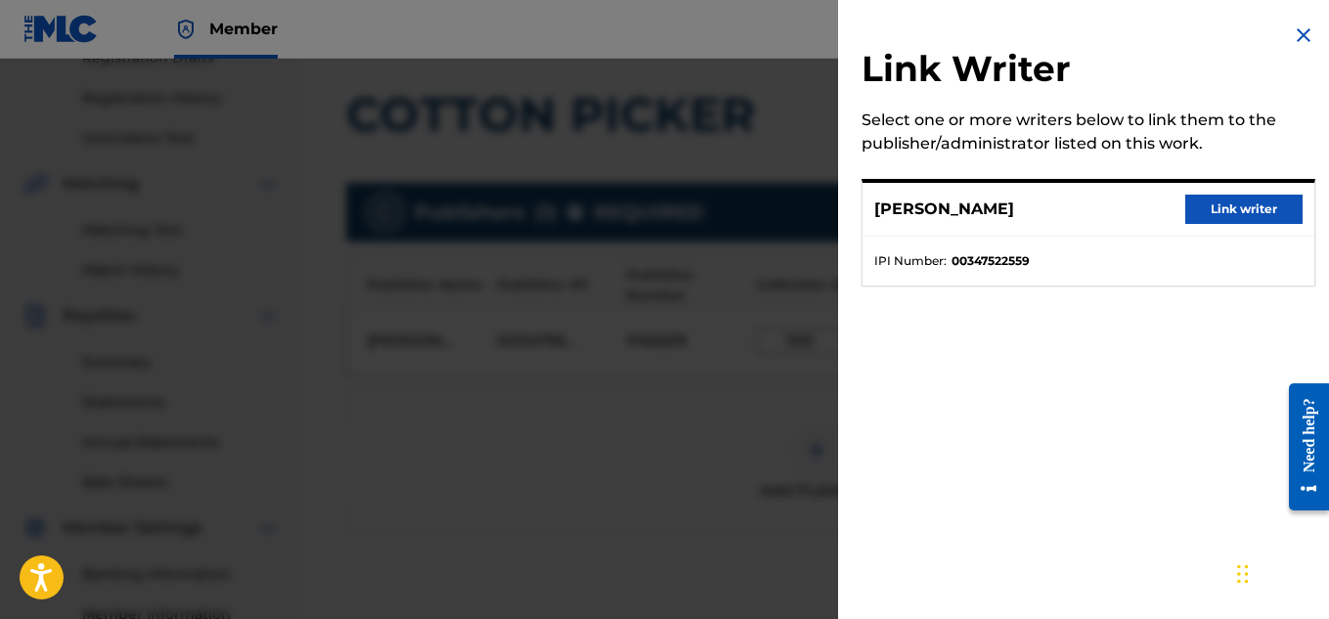
click at [1211, 219] on button "Link writer" at bounding box center [1243, 209] width 117 height 29
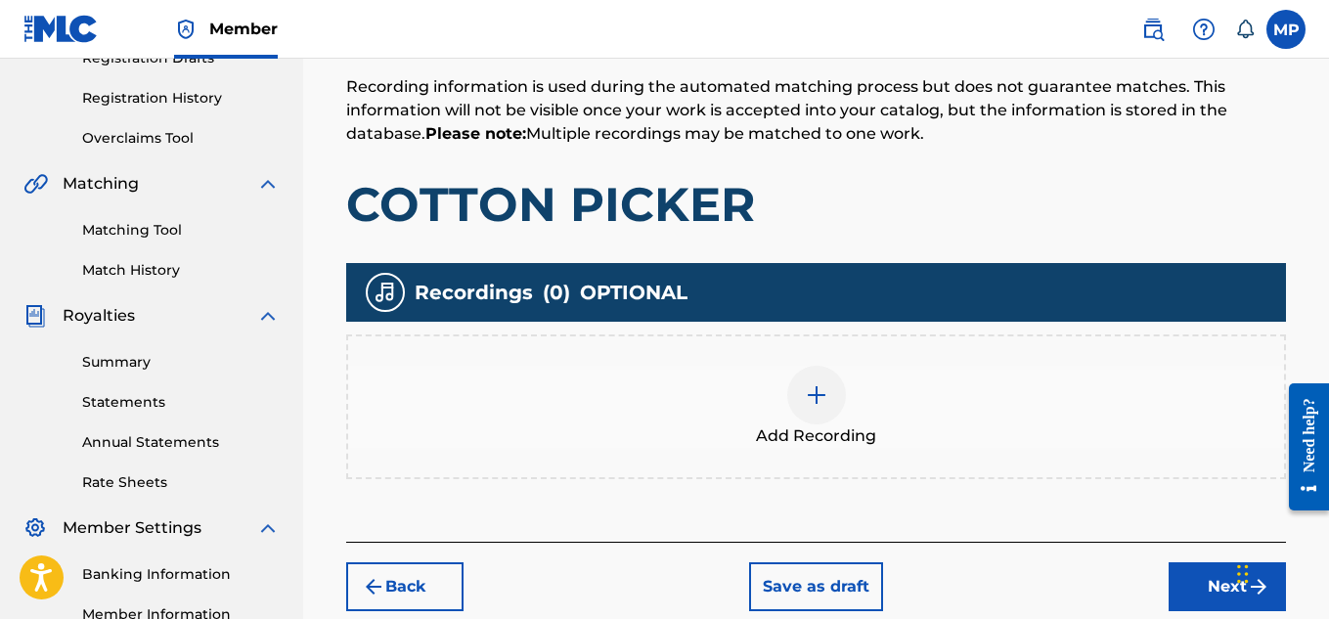
scroll to position [317, 0]
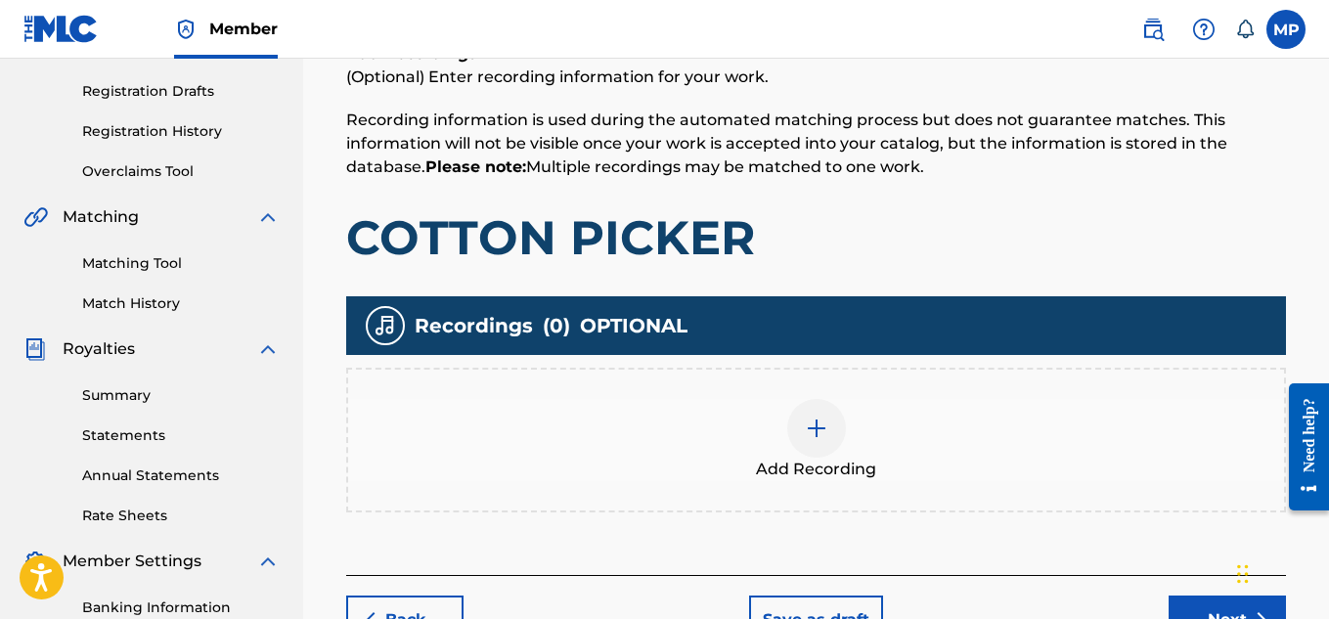
click at [815, 401] on div at bounding box center [816, 428] width 59 height 59
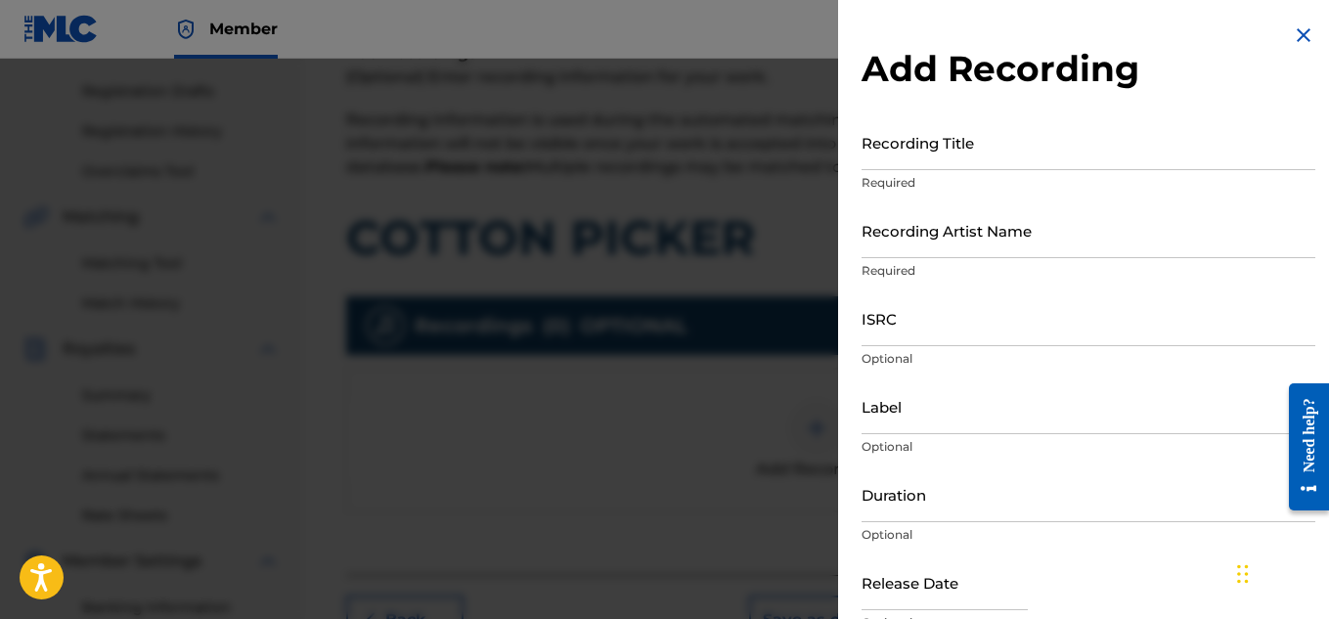
scroll to position [323, 0]
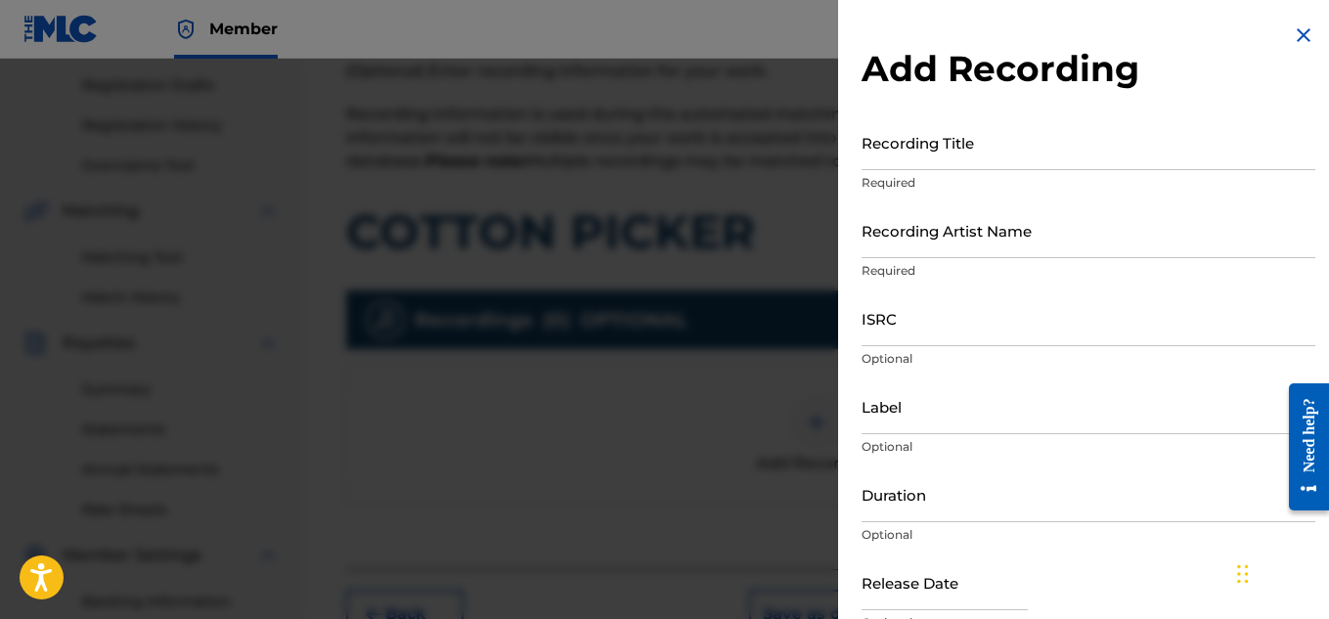
click at [977, 155] on input "Recording Title" at bounding box center [1089, 142] width 454 height 56
paste input "COTTON PICKER"
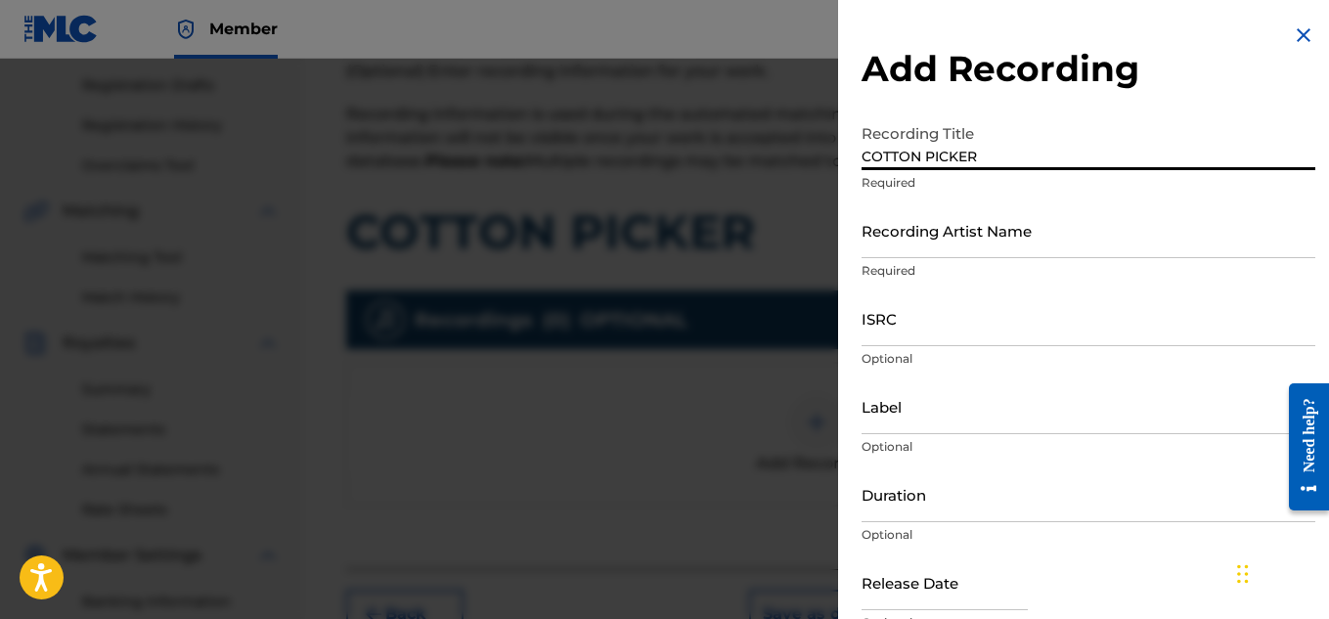
type input "COTTON PICKER"
click at [894, 318] on input "ISRC" at bounding box center [1089, 318] width 454 height 56
paste input "US7DA1792810"
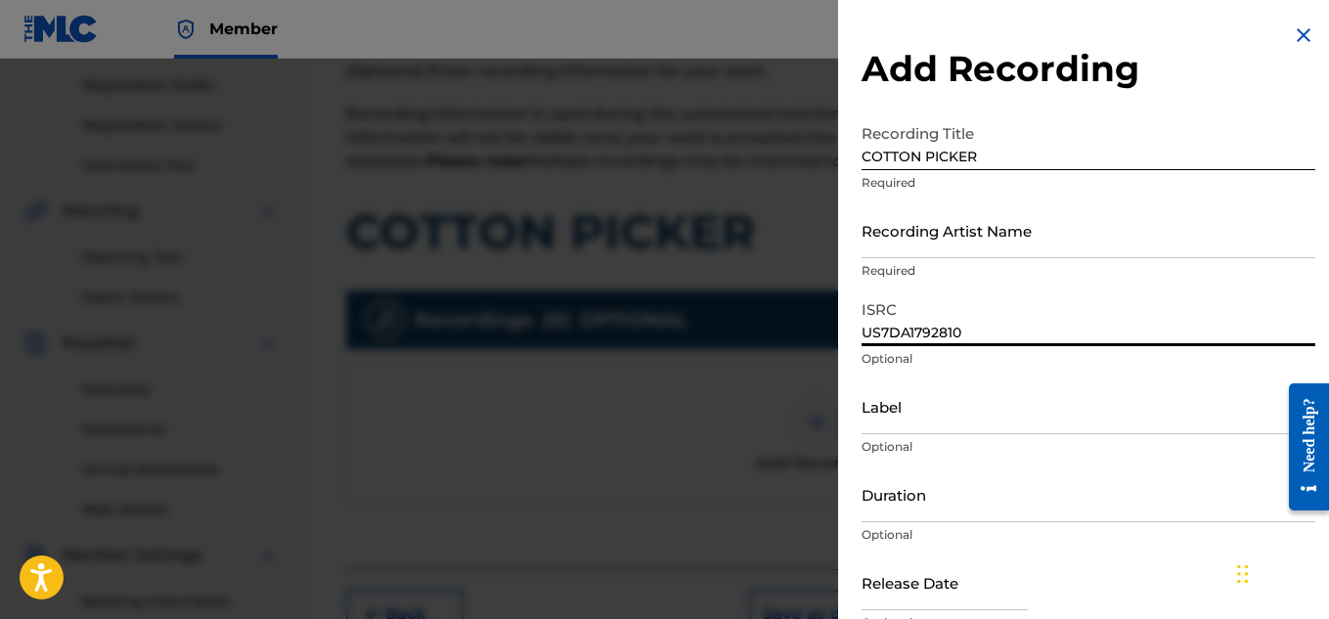
type input "US7DA1792810"
click at [905, 241] on input "Recording Artist Name" at bounding box center [1089, 230] width 454 height 56
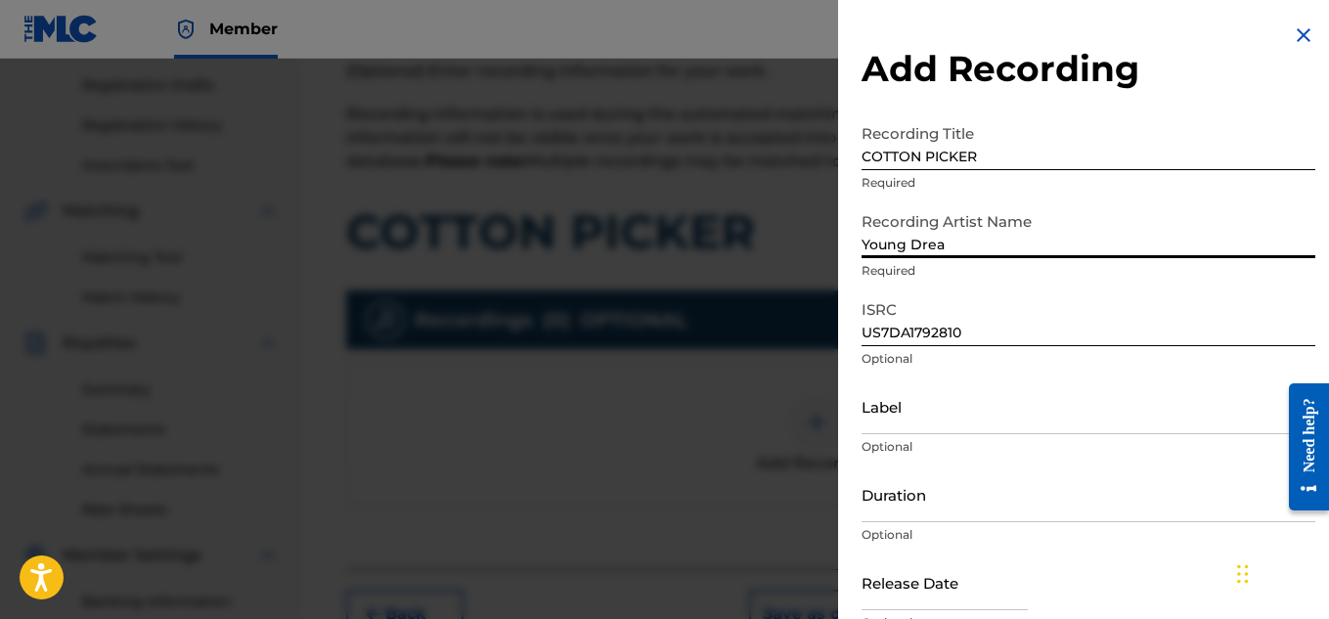
type input "Young Dread"
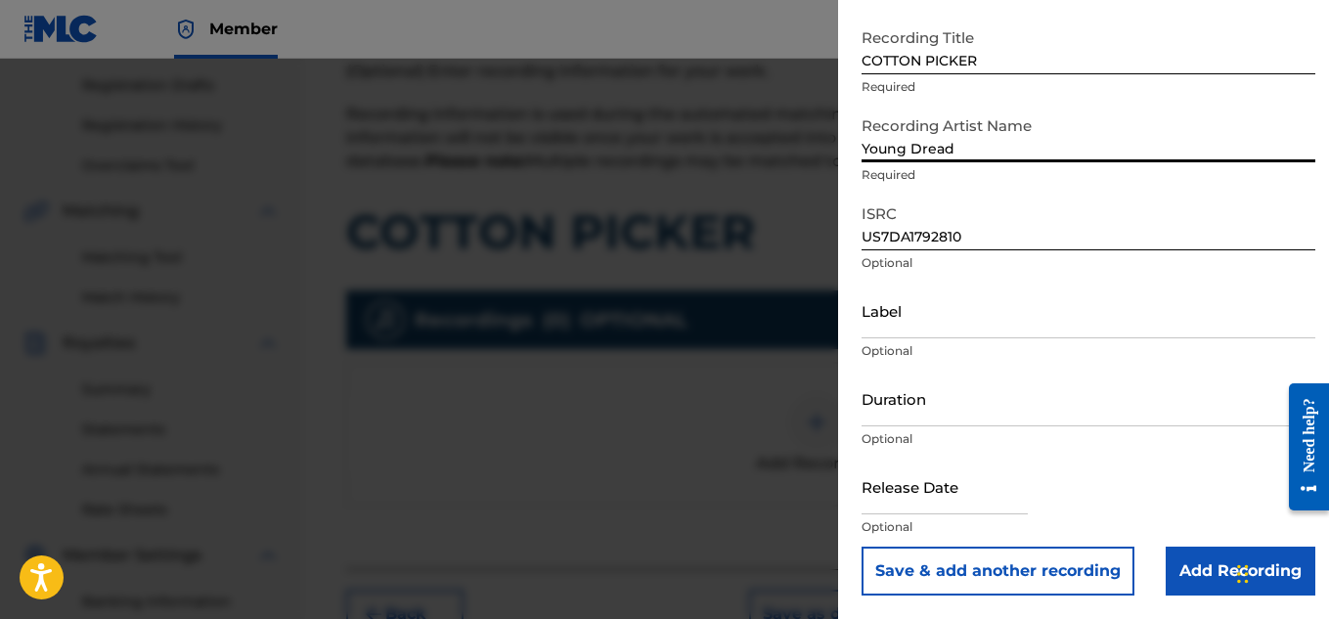
click at [1173, 571] on input "Add Recording" at bounding box center [1241, 571] width 150 height 49
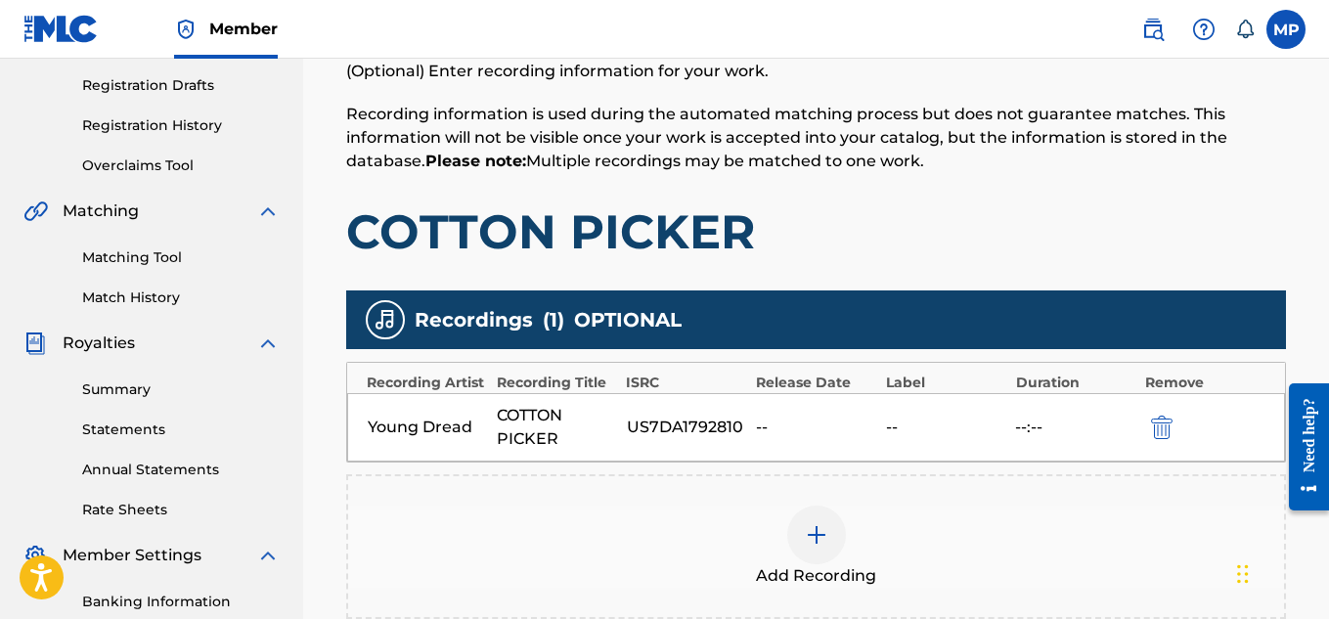
scroll to position [594, 0]
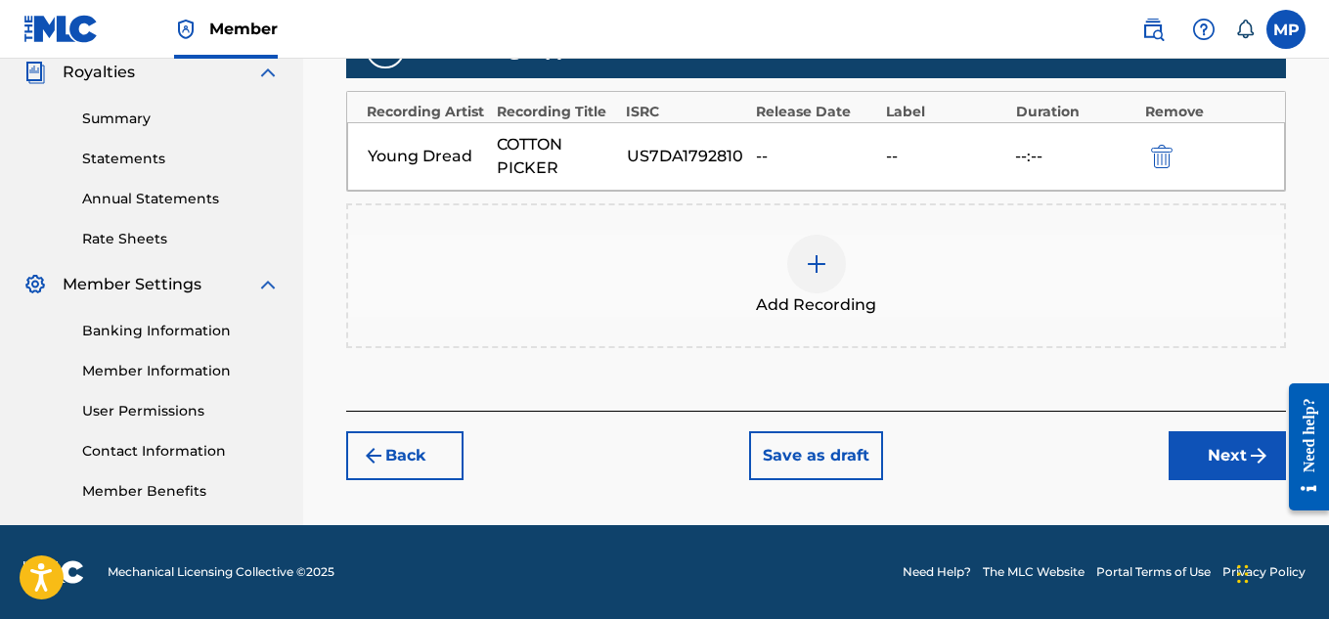
click at [1201, 442] on button "Next" at bounding box center [1227, 455] width 117 height 49
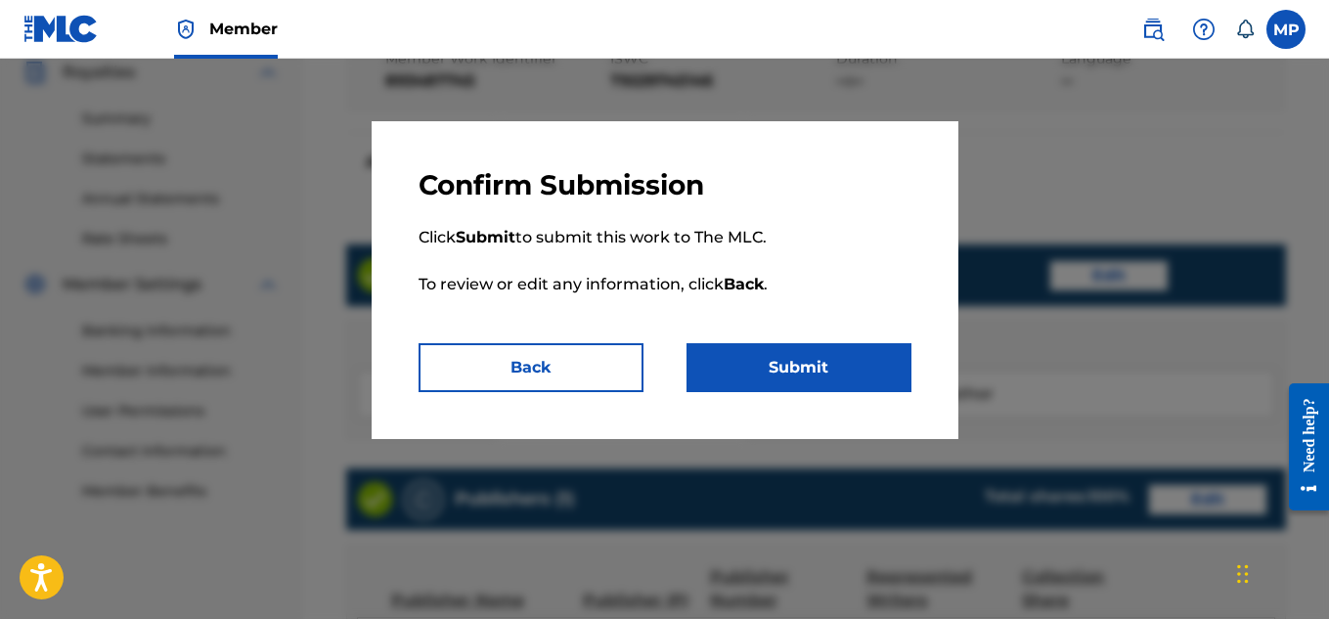
click at [858, 381] on button "Submit" at bounding box center [799, 367] width 225 height 49
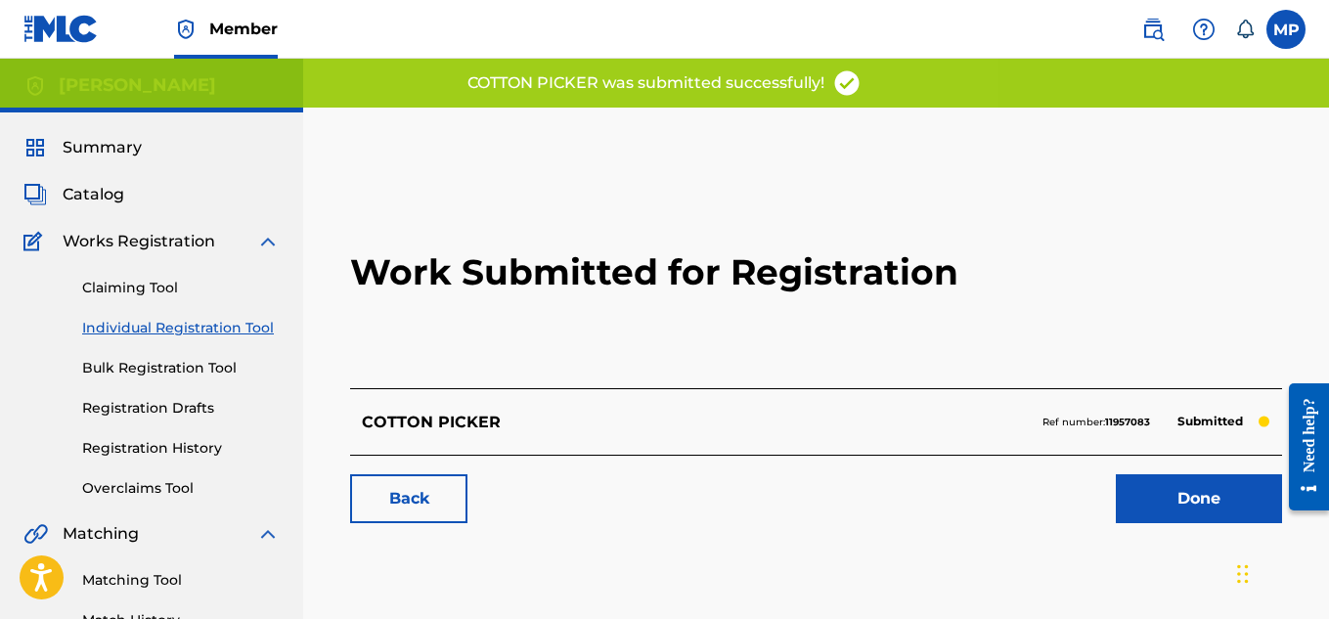
click at [450, 501] on link "Back" at bounding box center [408, 498] width 117 height 49
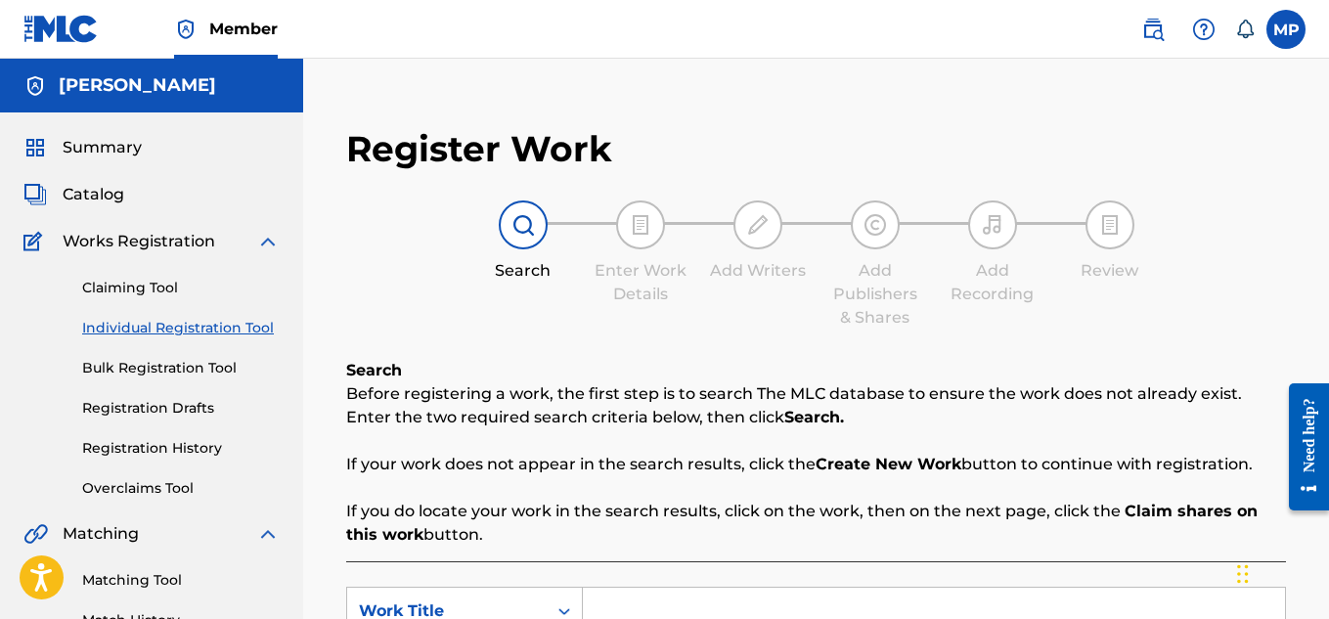
scroll to position [491, 0]
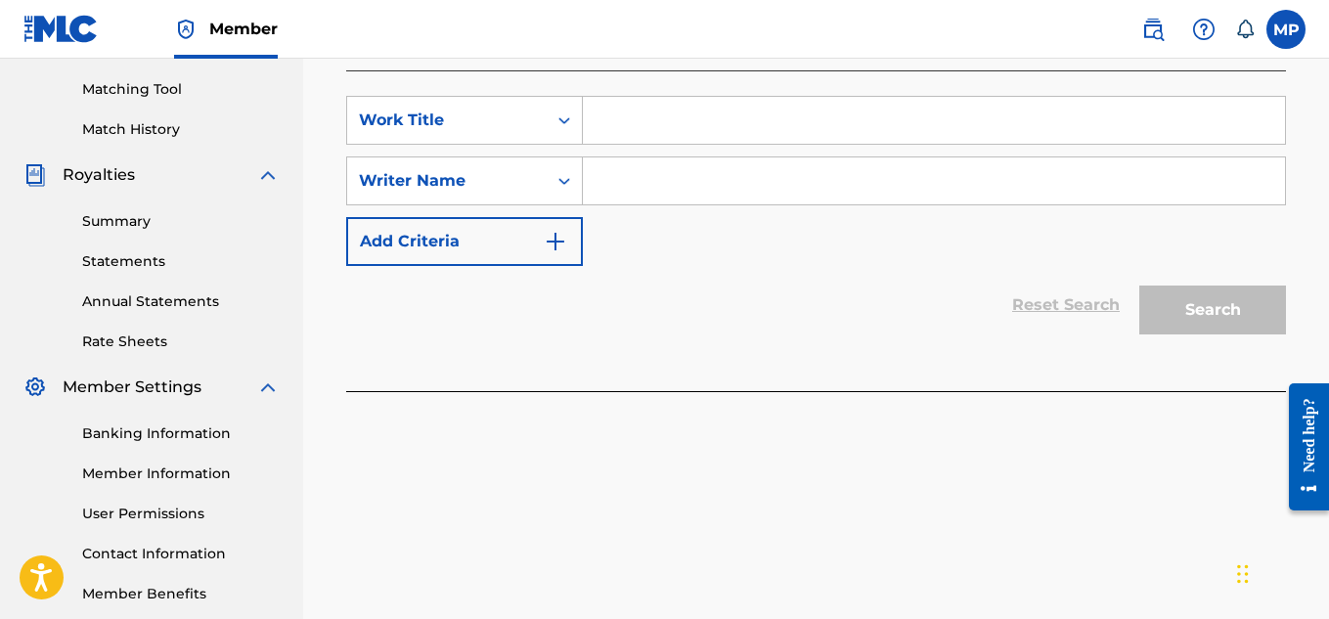
click at [628, 128] on input "Search Form" at bounding box center [934, 120] width 702 height 47
paste input "COON"
type input "COON"
click at [643, 170] on input "Search Form" at bounding box center [934, 180] width 702 height 47
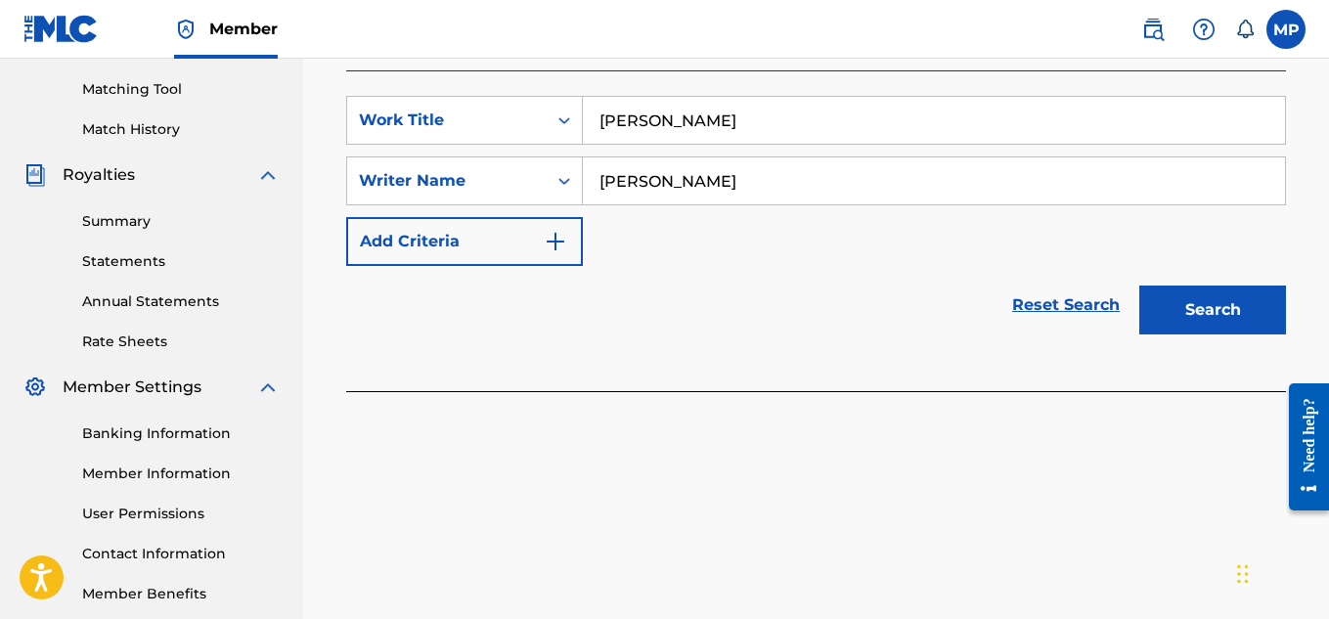
type input "[PERSON_NAME]"
click at [1175, 317] on button "Search" at bounding box center [1212, 310] width 147 height 49
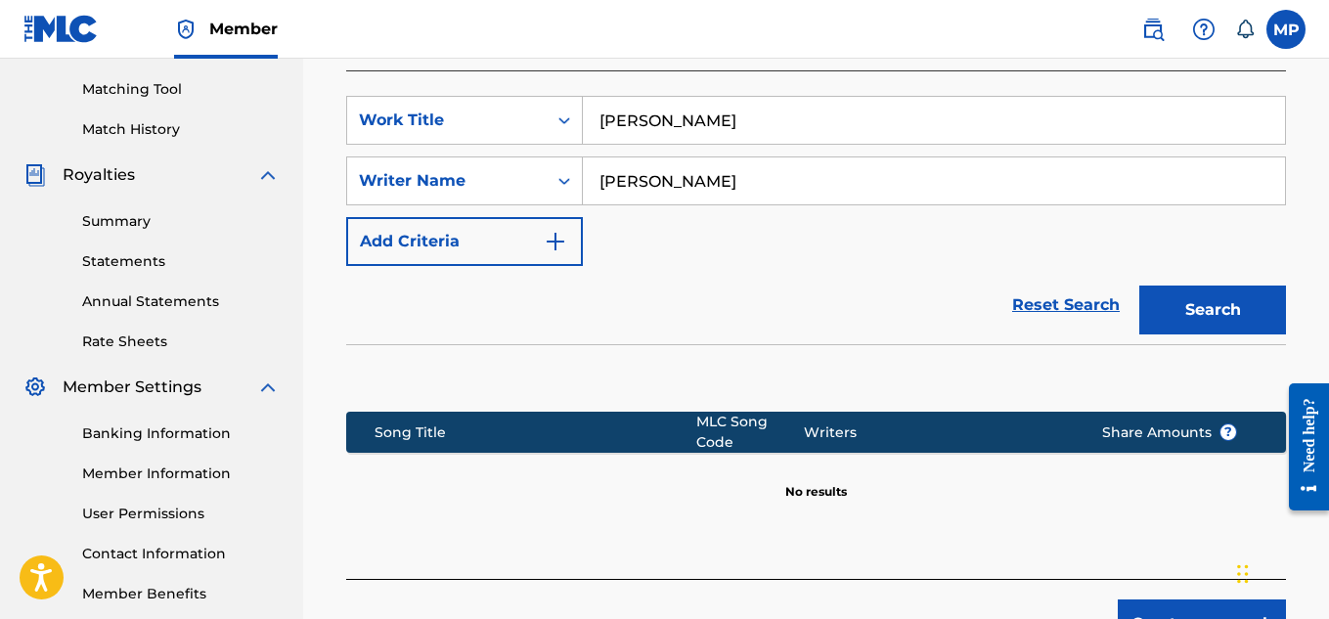
scroll to position [634, 0]
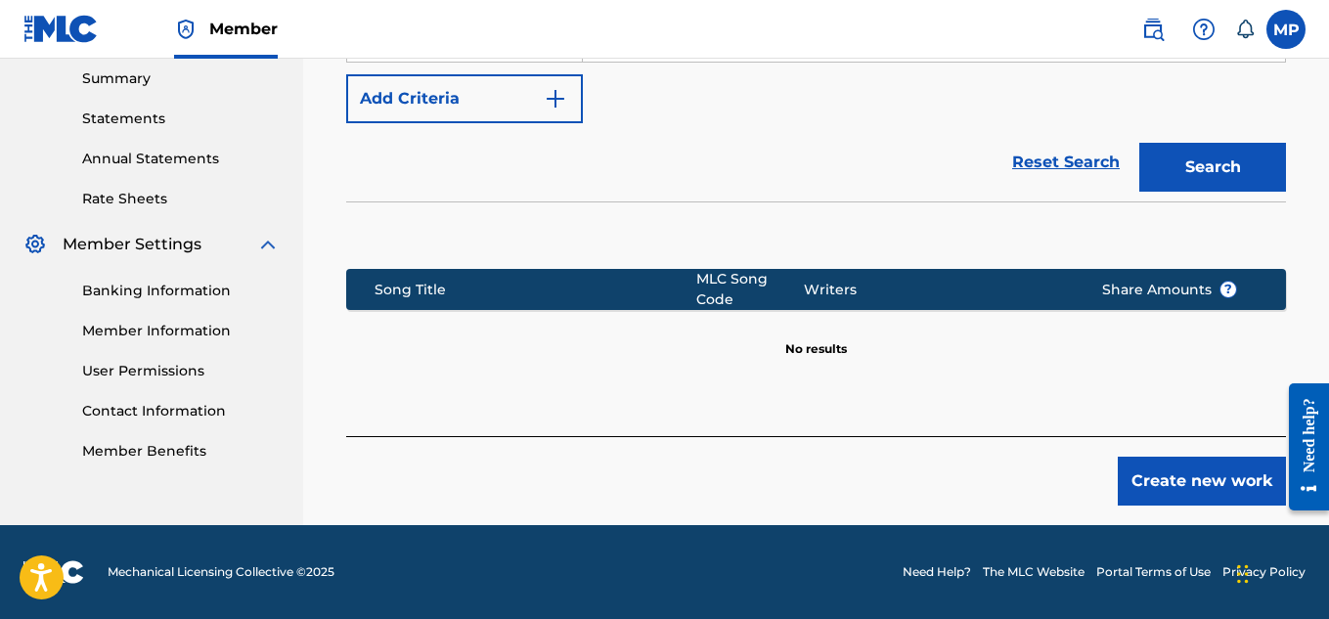
click at [1171, 476] on button "Create new work" at bounding box center [1202, 481] width 168 height 49
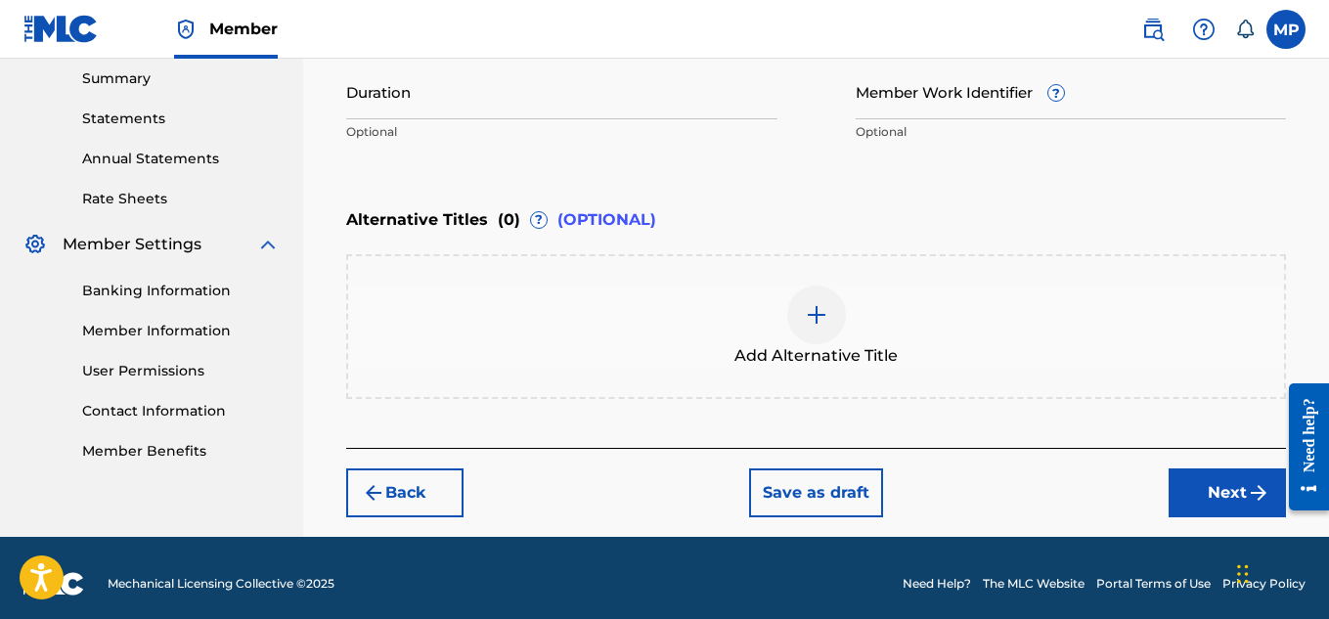
scroll to position [263, 0]
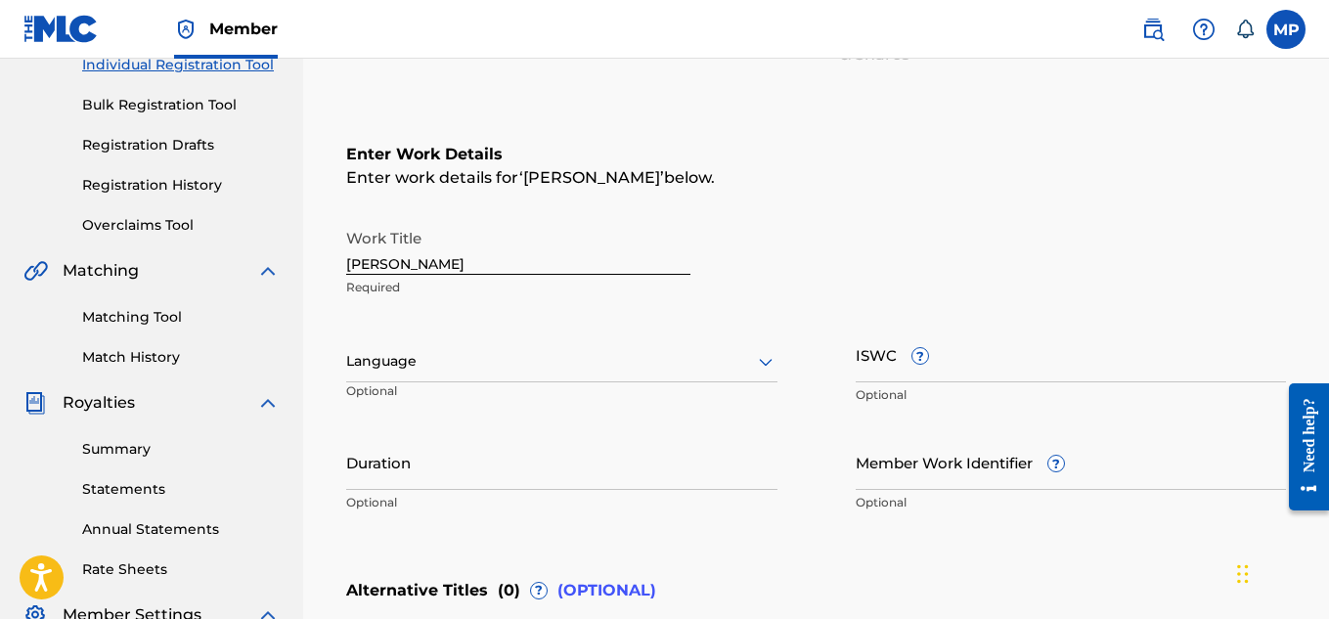
click at [1032, 373] on input "ISWC ?" at bounding box center [1071, 355] width 431 height 56
paste input "T9229745737"
type input "T9229745737"
click at [931, 471] on input "Member Work Identifier ?" at bounding box center [1071, 462] width 431 height 56
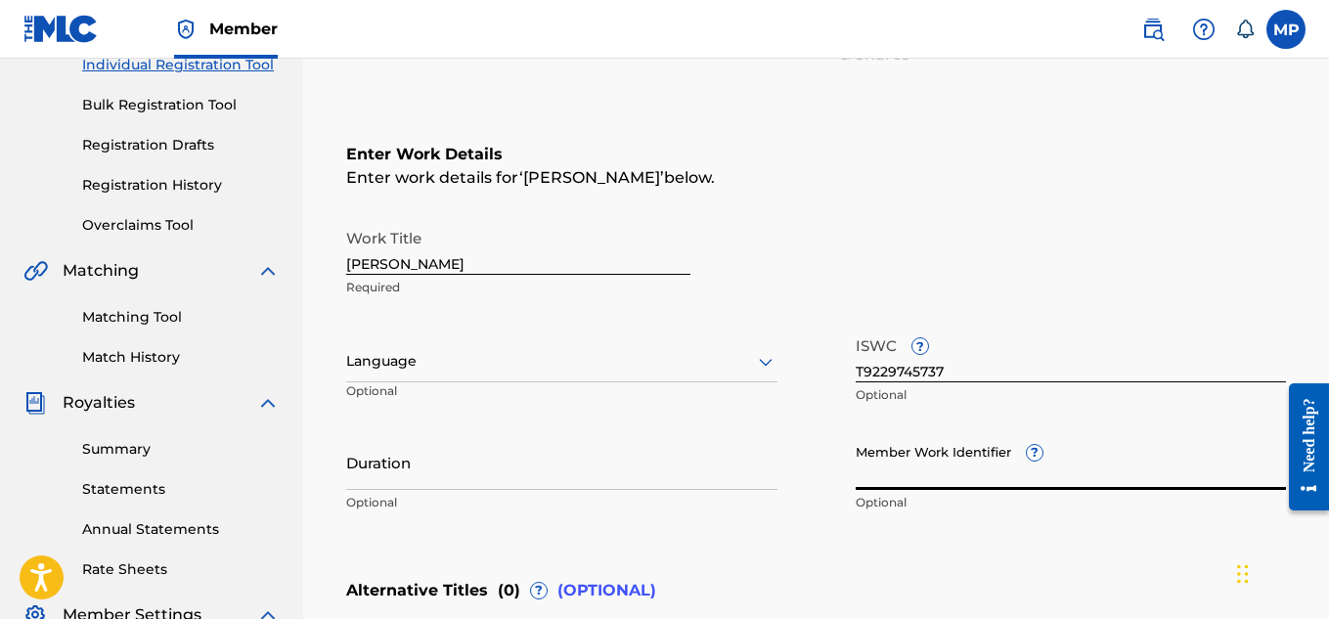
paste input "893487564"
type input "893487564"
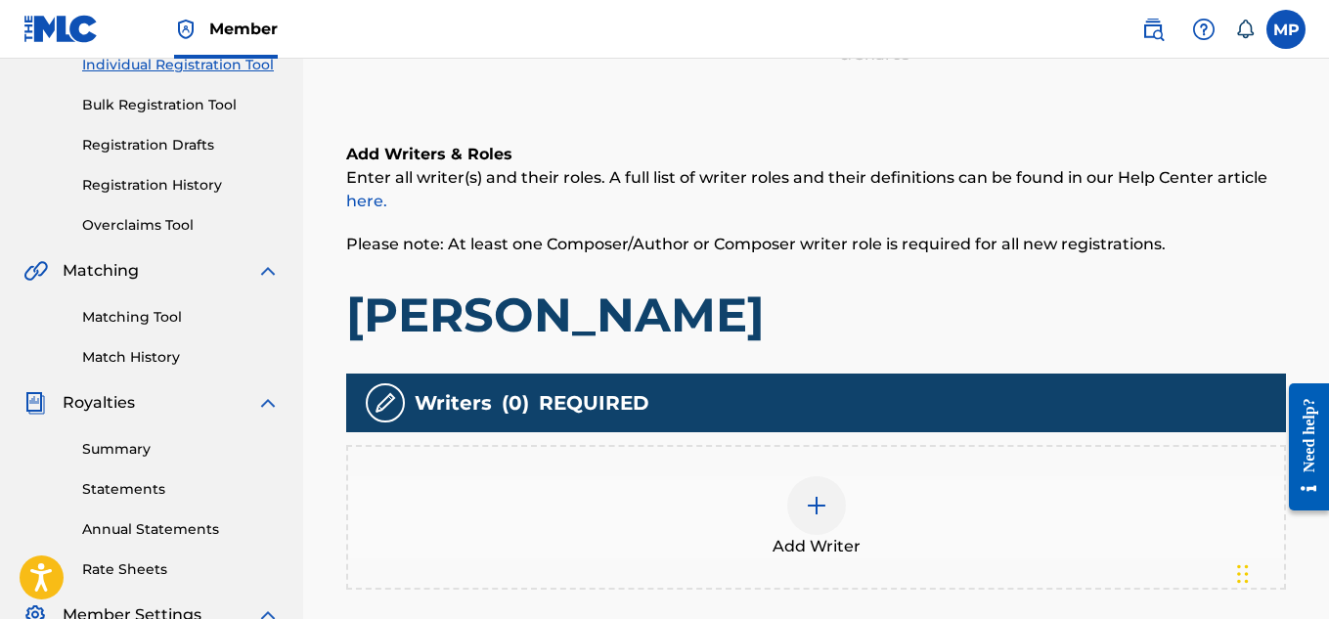
scroll to position [542, 0]
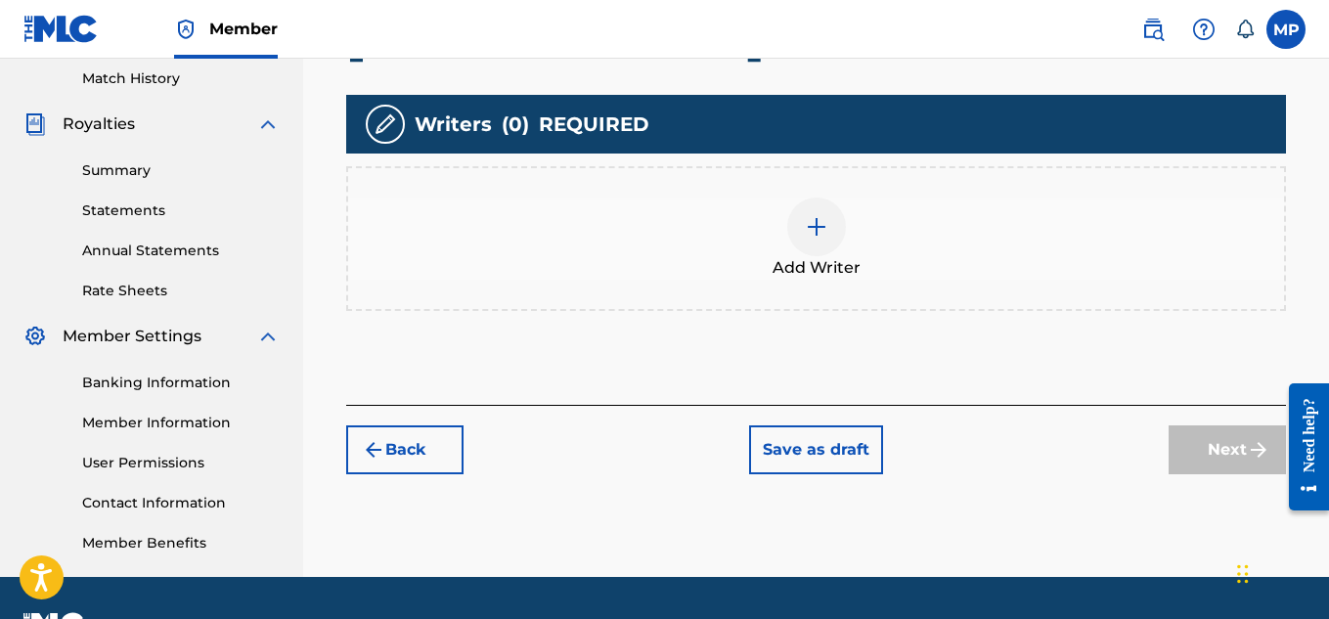
click at [829, 198] on div at bounding box center [816, 227] width 59 height 59
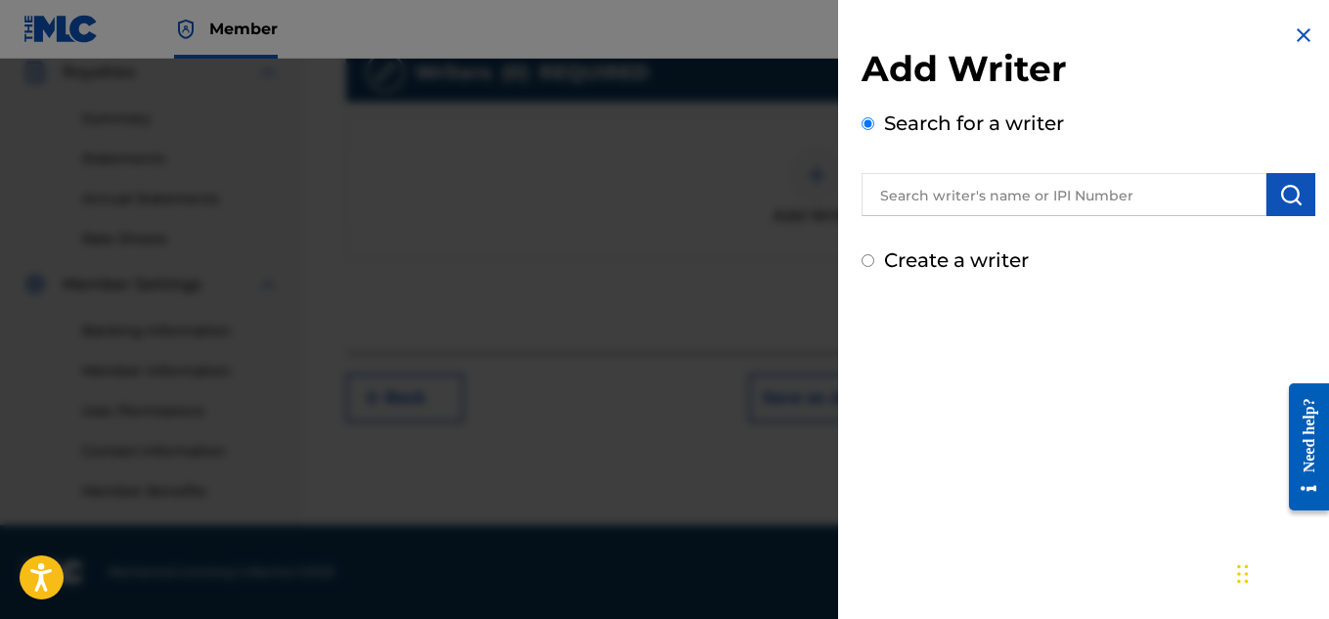
click at [993, 198] on input "text" at bounding box center [1064, 194] width 405 height 43
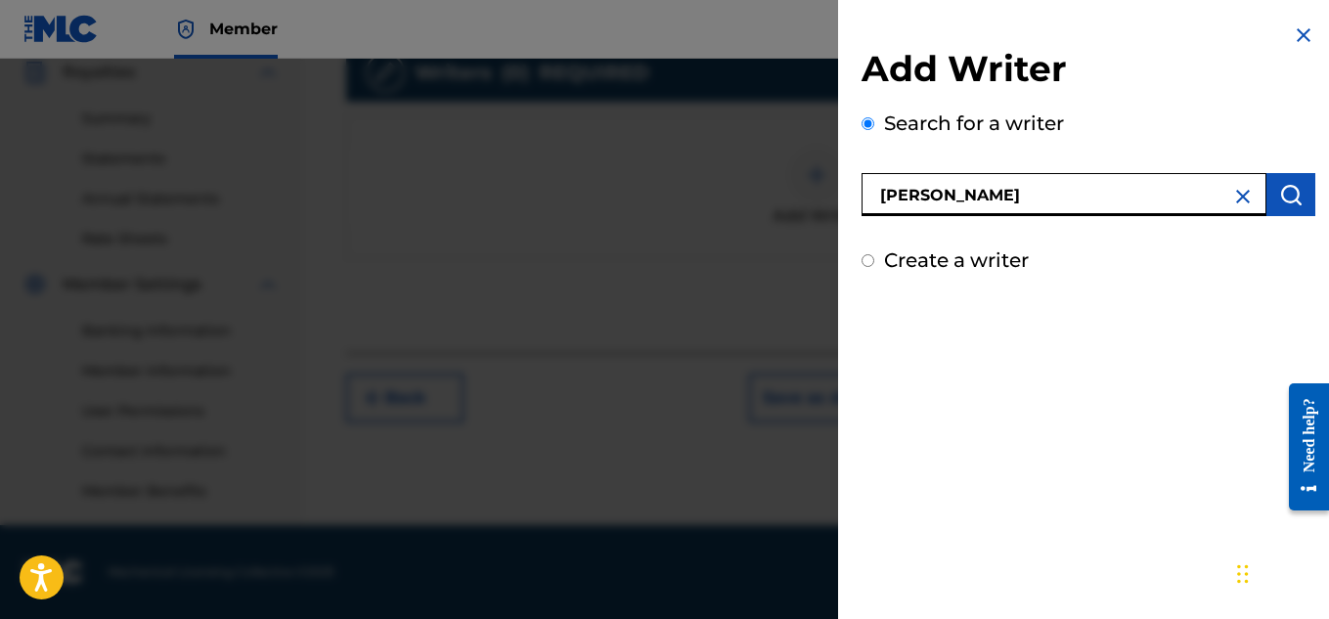
type input "[PERSON_NAME]"
click at [1283, 188] on img "submit" at bounding box center [1290, 194] width 23 height 23
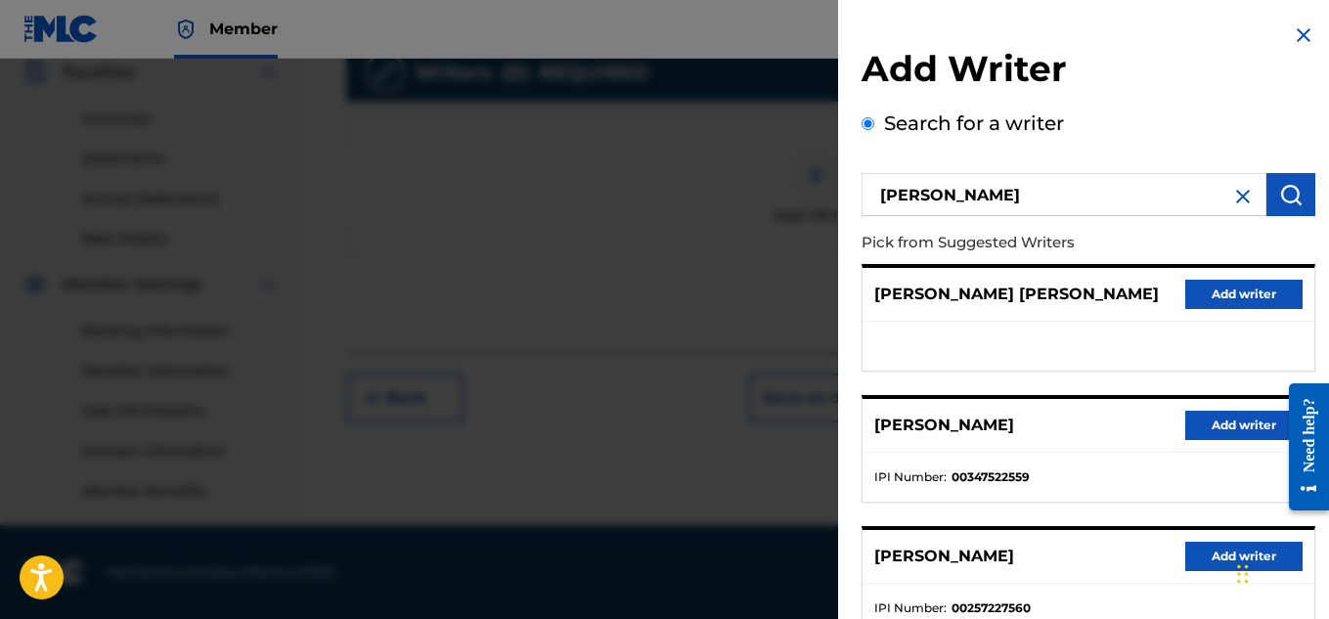
click at [1200, 420] on button "Add writer" at bounding box center [1243, 425] width 117 height 29
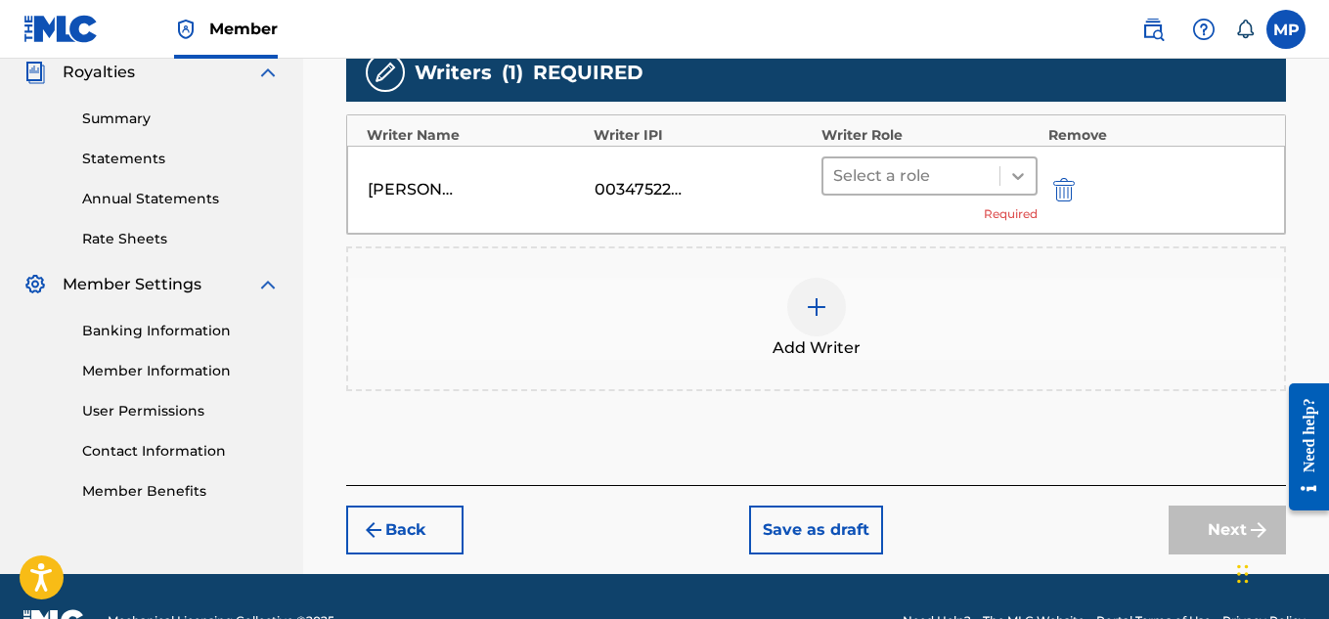
click at [1011, 177] on icon at bounding box center [1018, 176] width 20 height 20
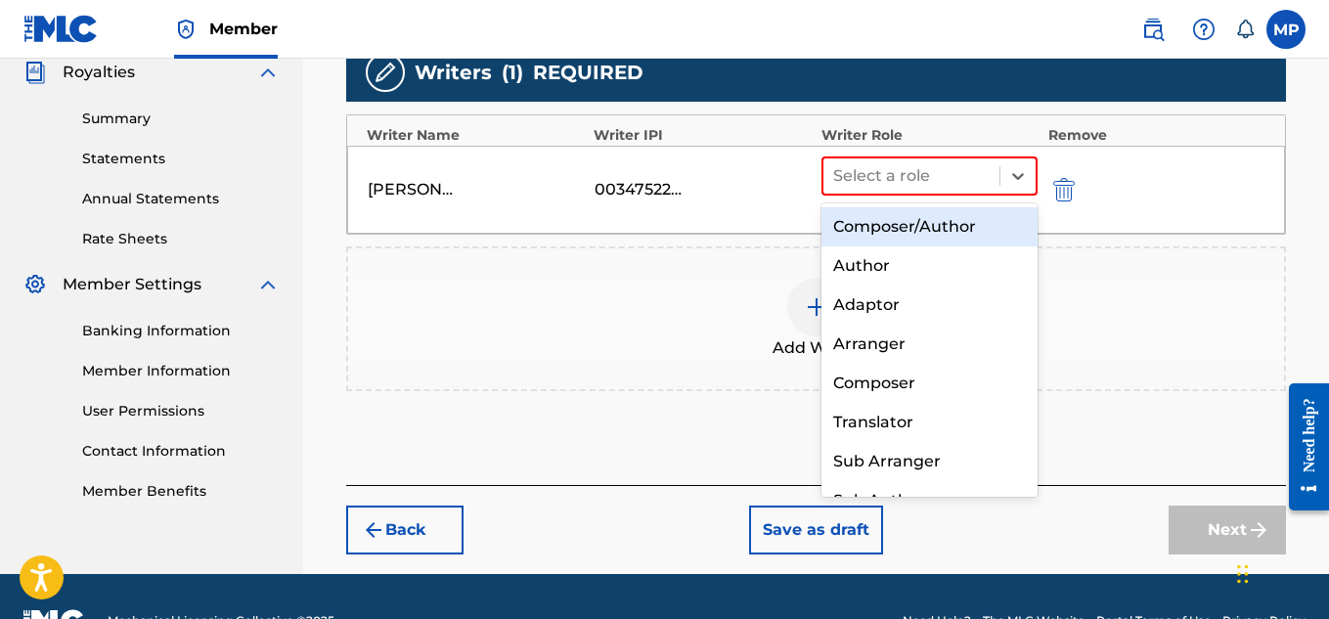
click at [957, 222] on div "Composer/Author" at bounding box center [930, 226] width 217 height 39
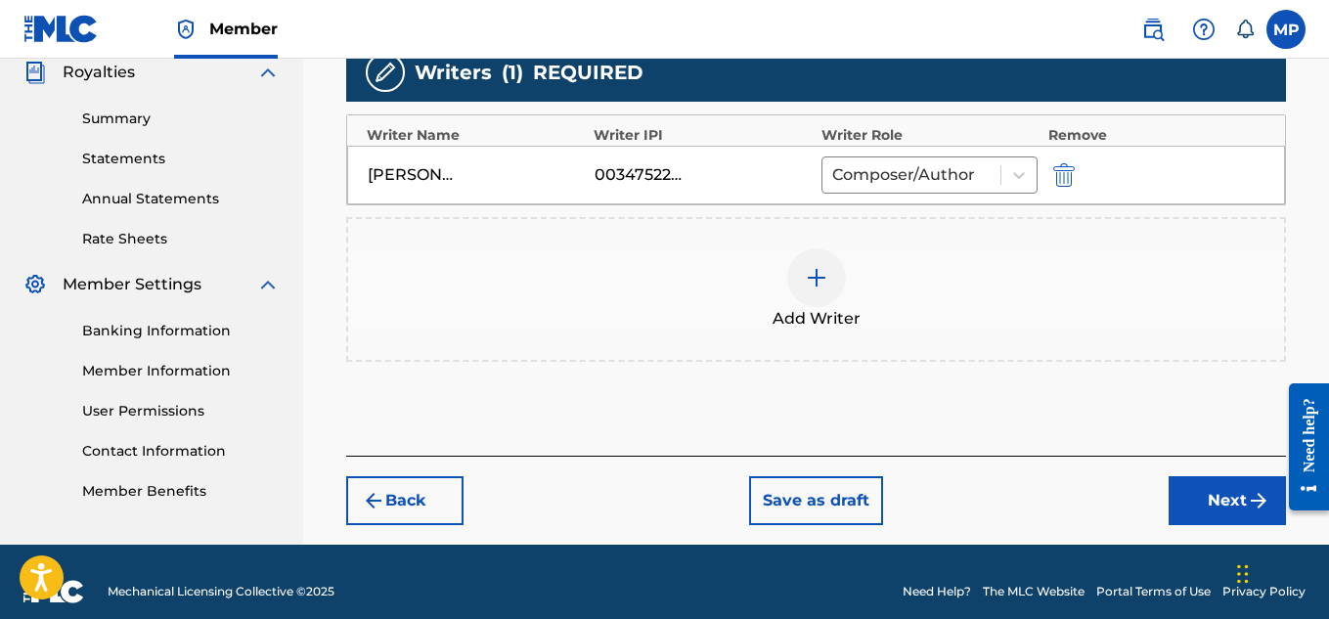
click at [1189, 498] on button "Next" at bounding box center [1227, 500] width 117 height 49
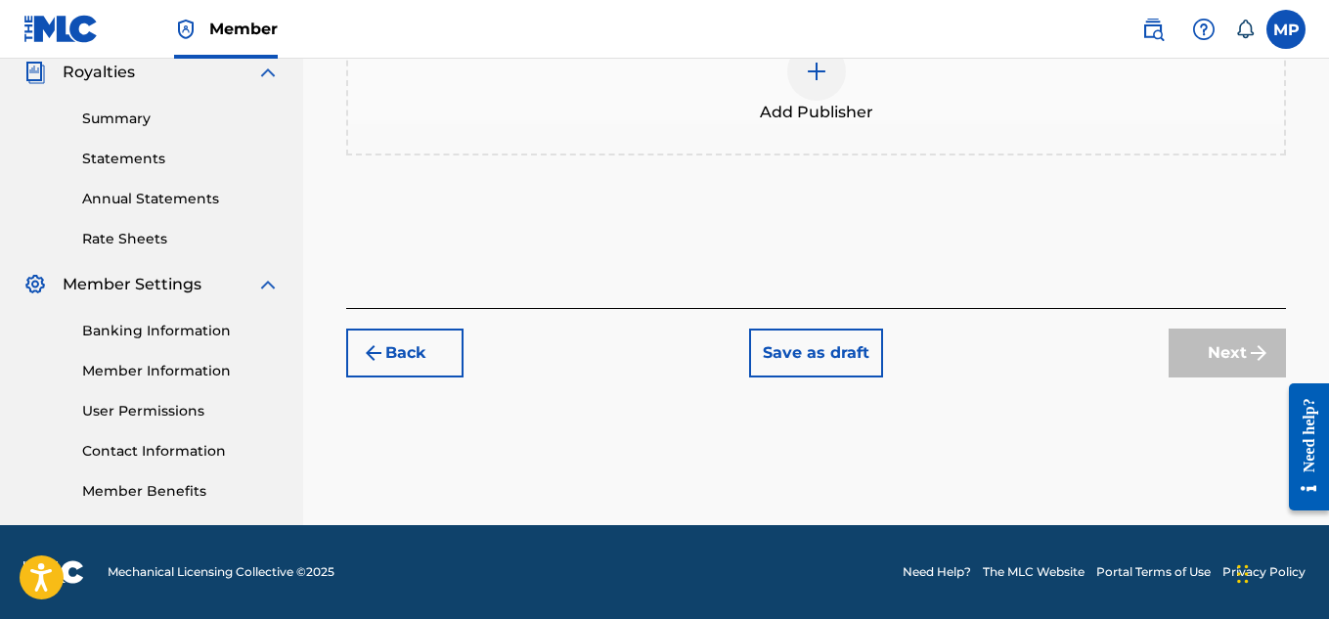
click at [820, 83] on img at bounding box center [816, 71] width 23 height 23
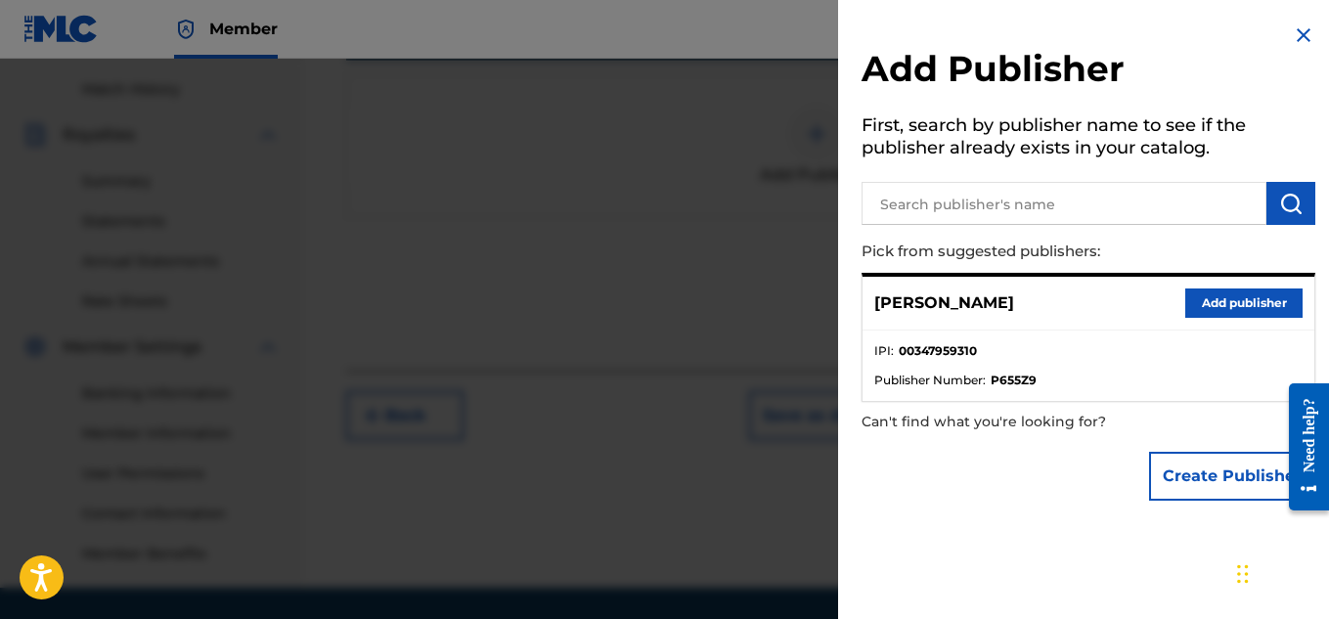
click at [1222, 303] on button "Add publisher" at bounding box center [1243, 303] width 117 height 29
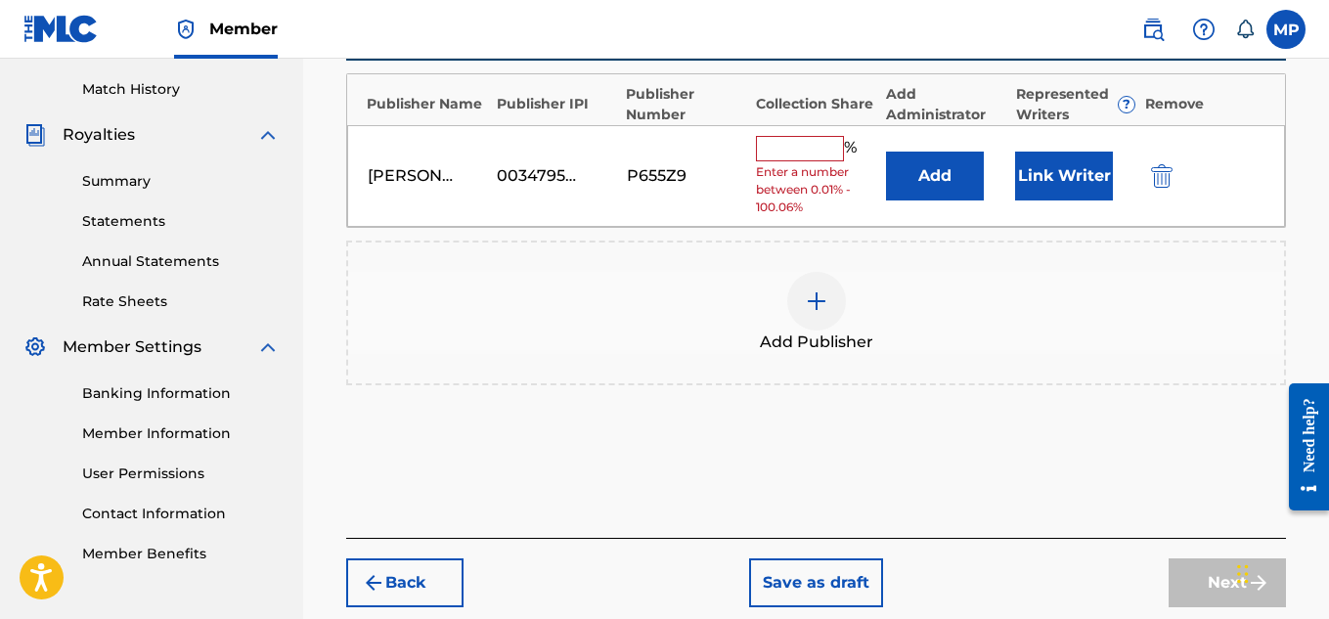
click at [816, 153] on input "text" at bounding box center [800, 148] width 88 height 25
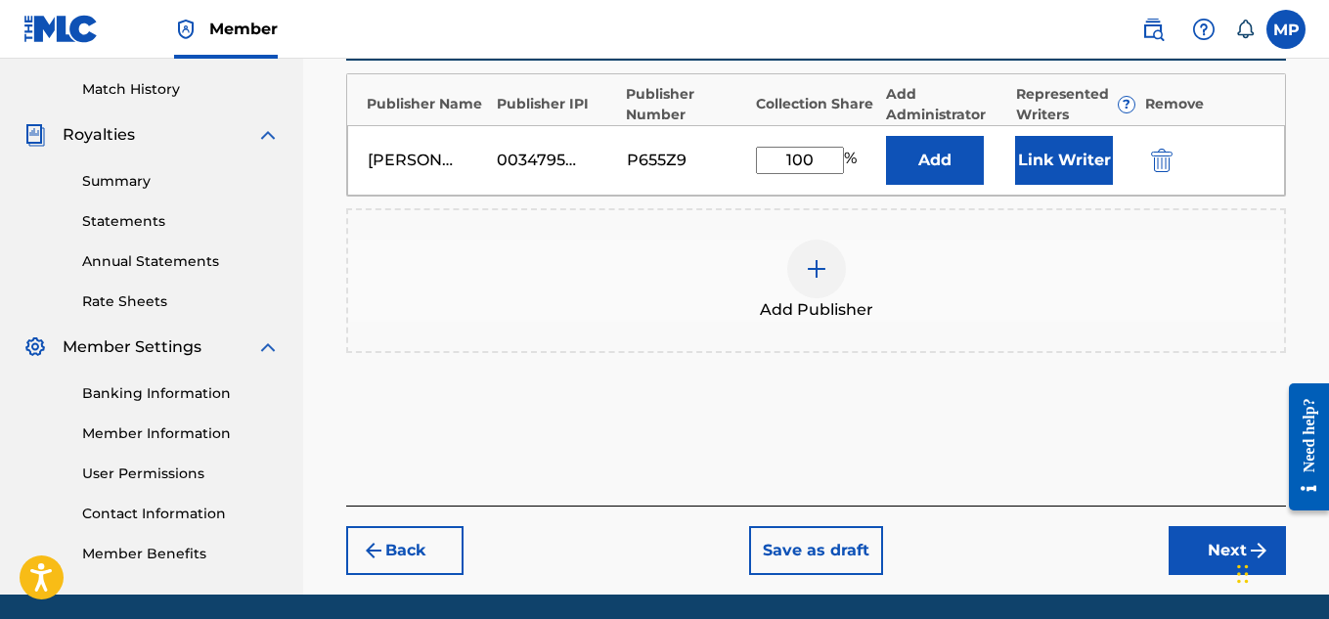
type input "100"
click at [1074, 161] on button "Link Writer" at bounding box center [1064, 160] width 98 height 49
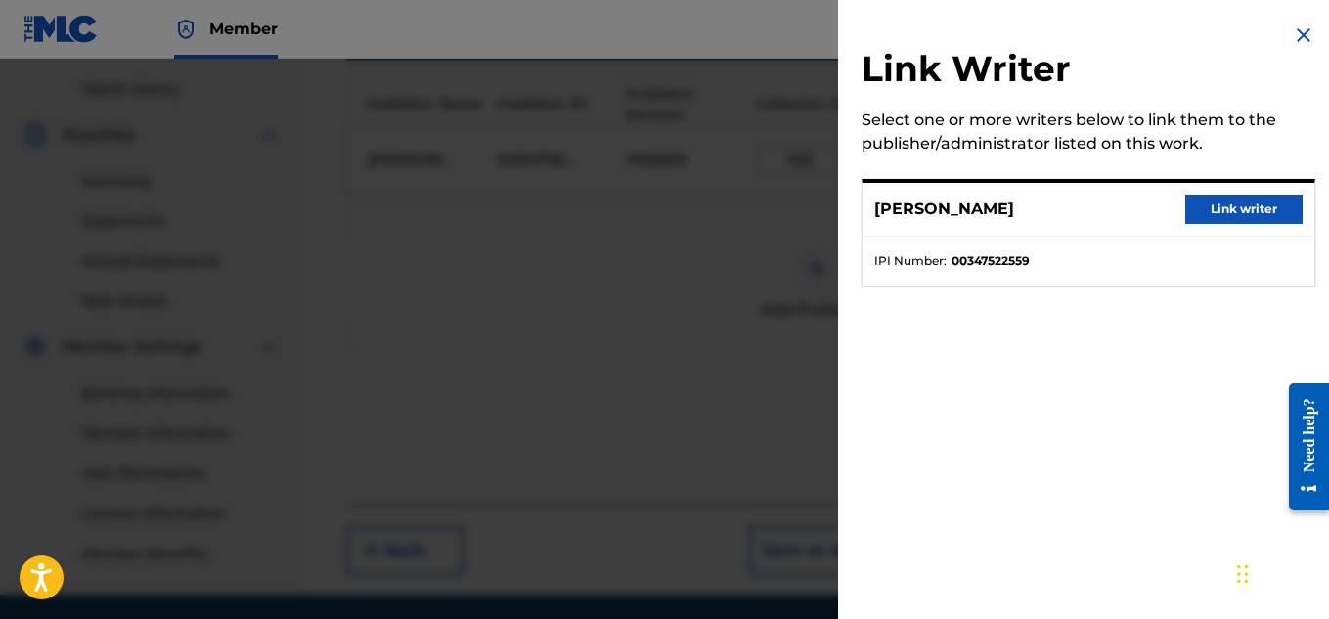
click at [1242, 211] on button "Link writer" at bounding box center [1243, 209] width 117 height 29
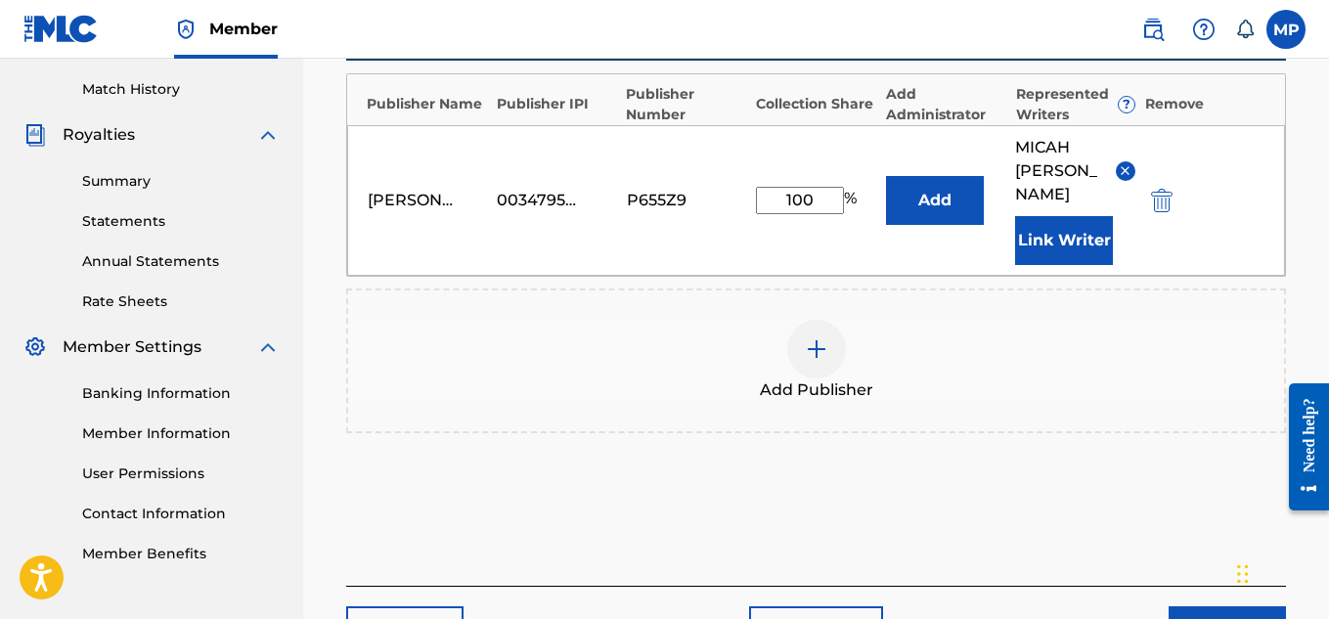
scroll to position [657, 0]
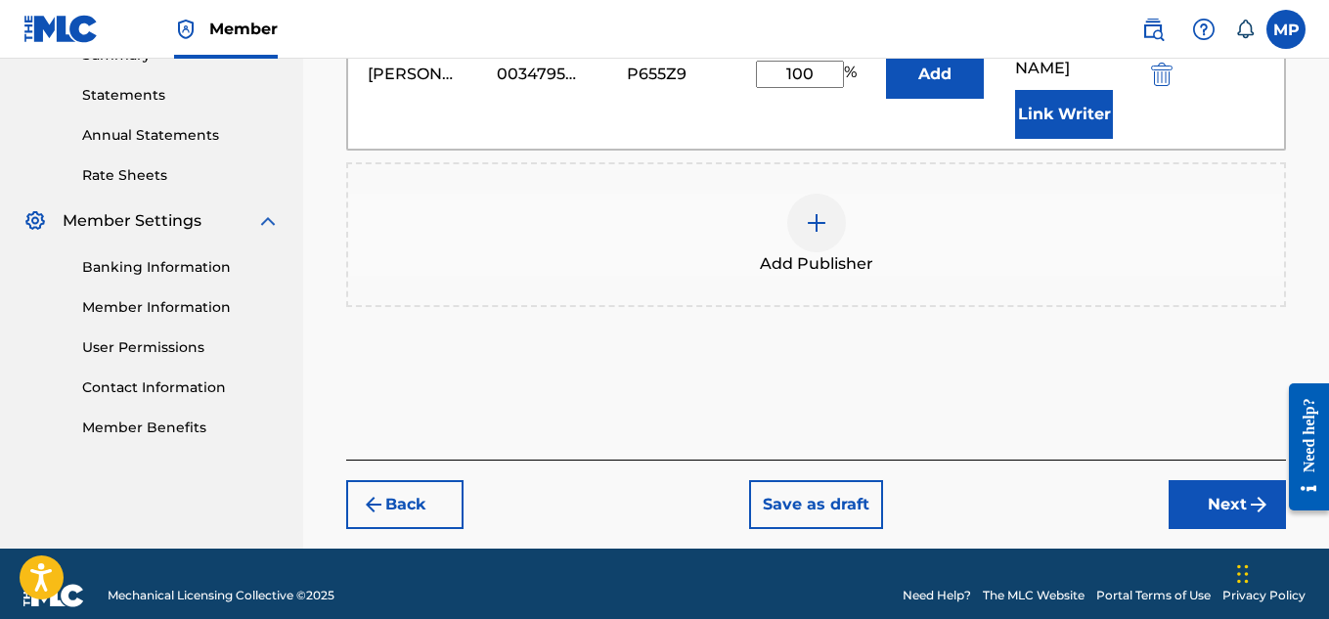
click at [1190, 480] on button "Next" at bounding box center [1227, 504] width 117 height 49
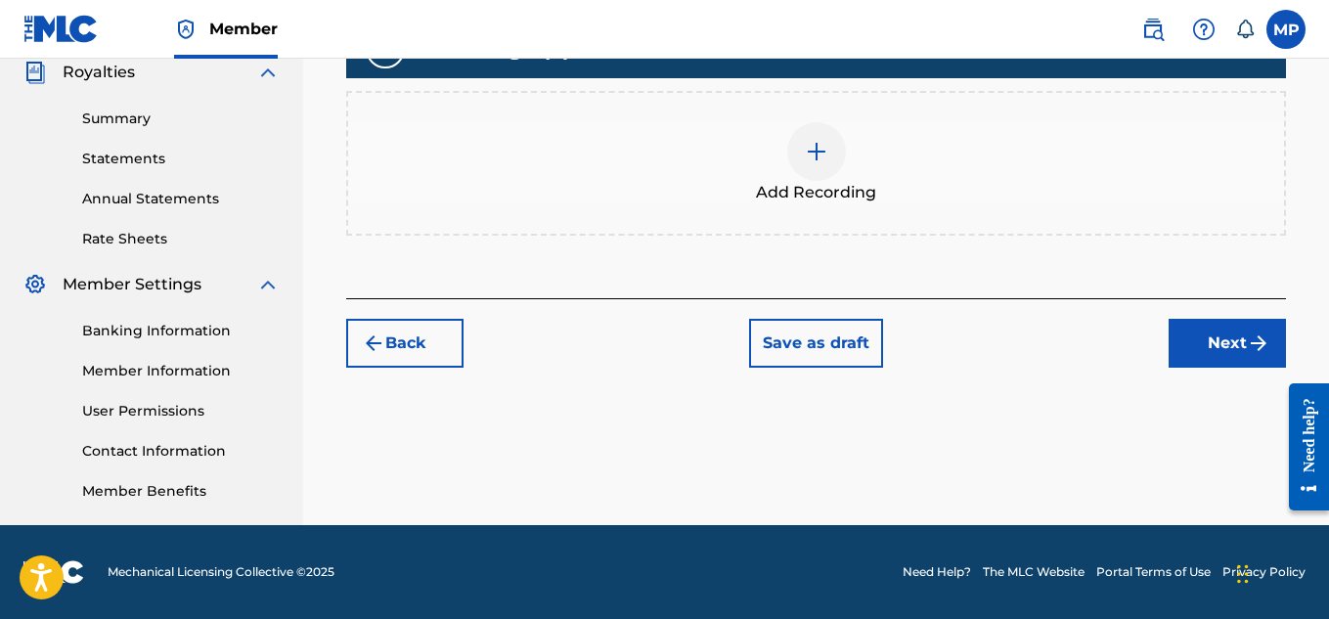
click at [813, 181] on div at bounding box center [816, 151] width 59 height 59
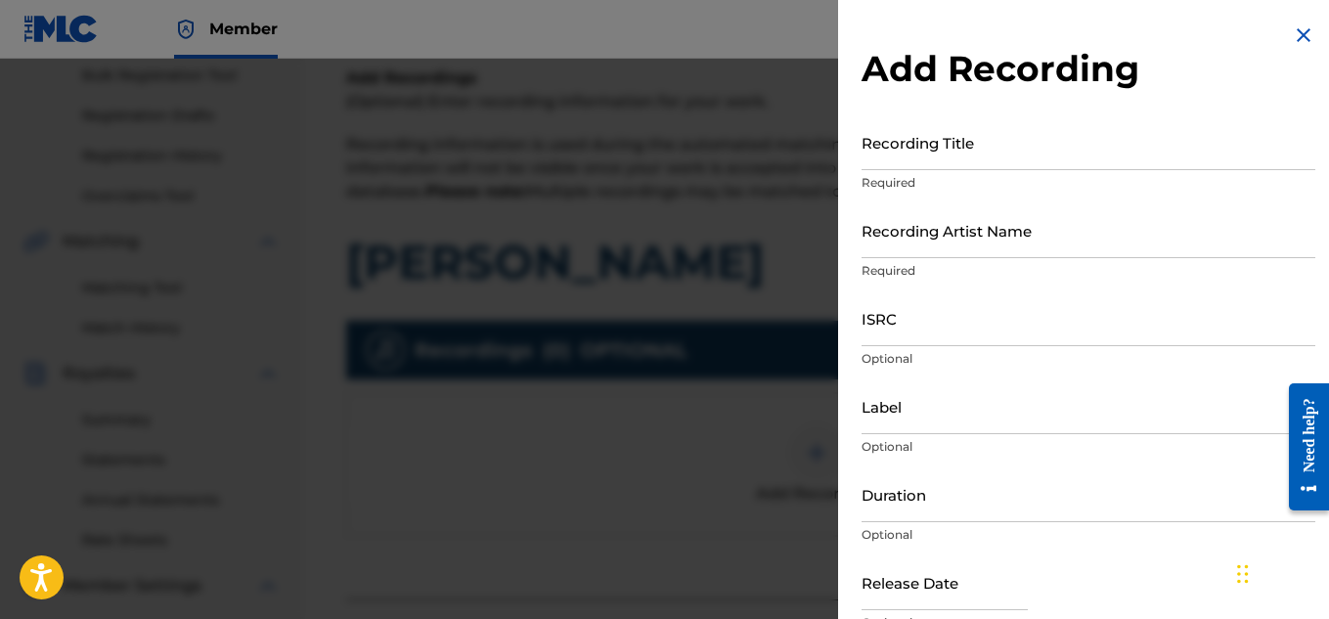
click at [938, 327] on input "ISRC" at bounding box center [1089, 318] width 454 height 56
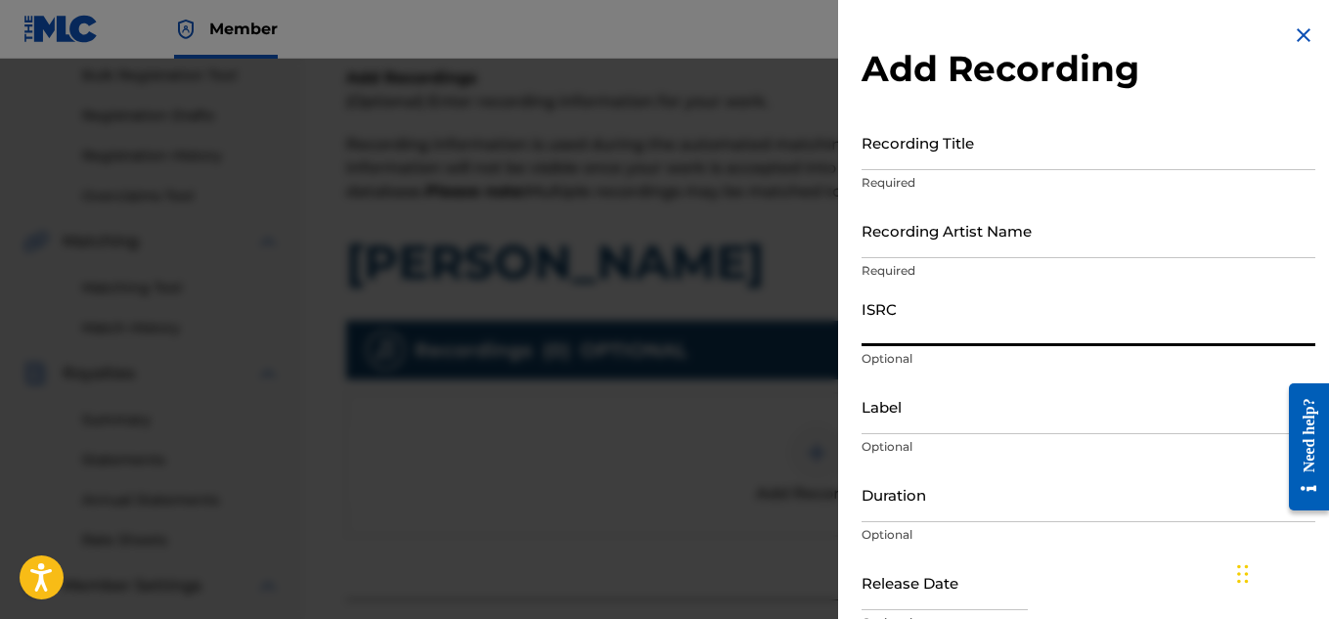
paste input "US7DA1794291"
type input "US7DA1794291"
click at [916, 251] on input "Recording Artist Name" at bounding box center [1089, 230] width 454 height 56
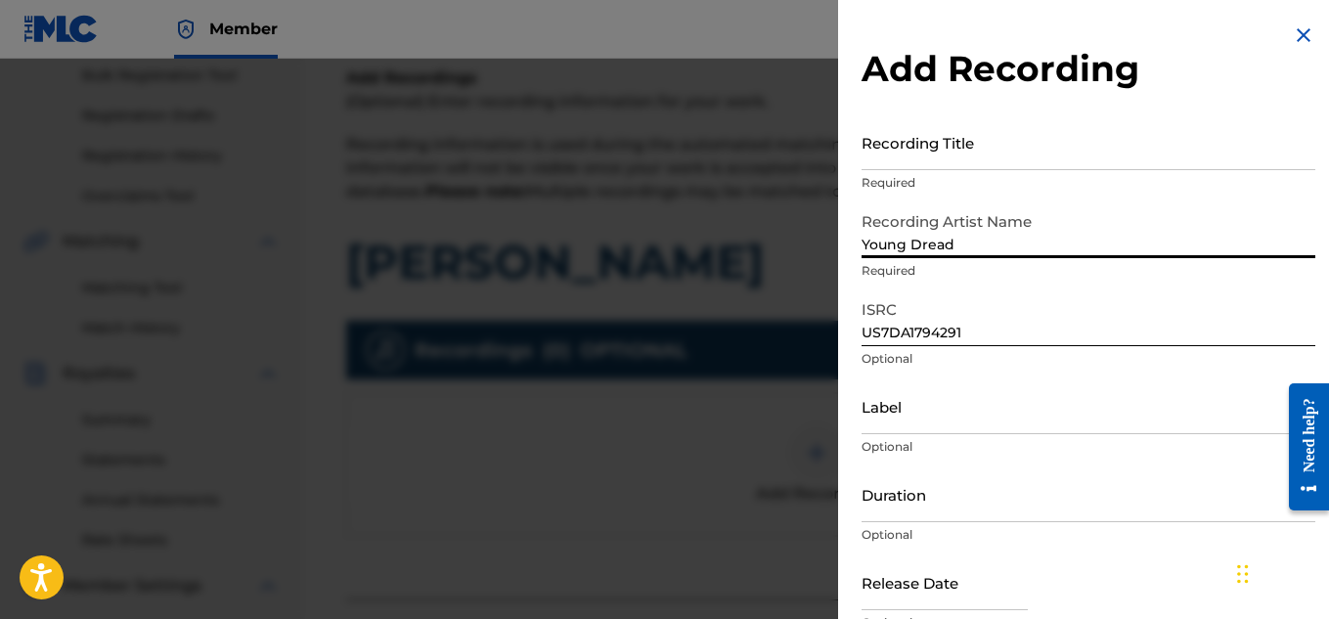
type input "Young Dread"
click at [929, 159] on input "Recording Title" at bounding box center [1089, 142] width 454 height 56
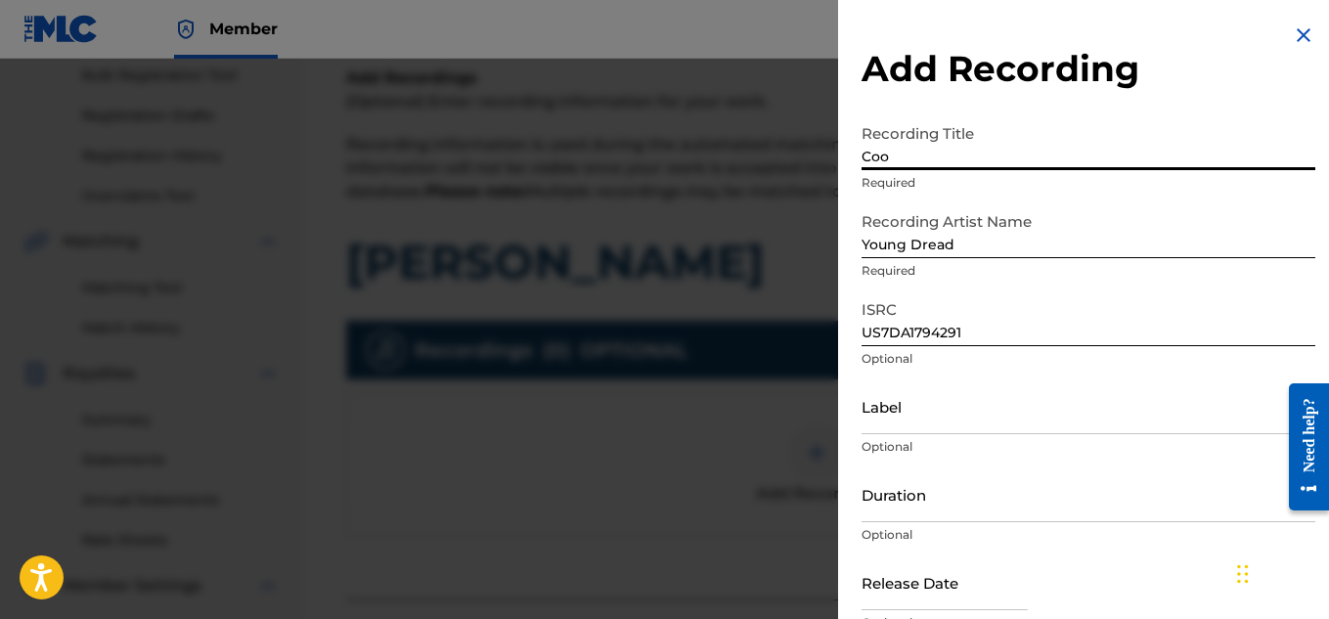
type input "Coon"
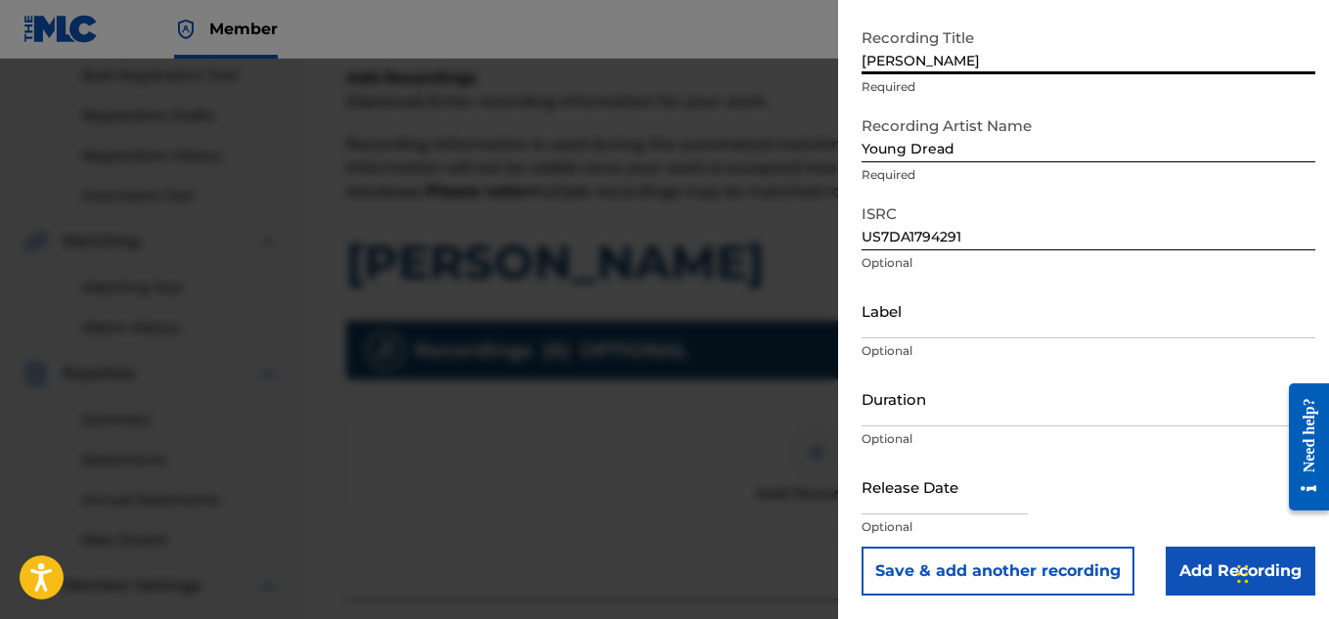
click at [1171, 559] on input "Add Recording" at bounding box center [1241, 571] width 150 height 49
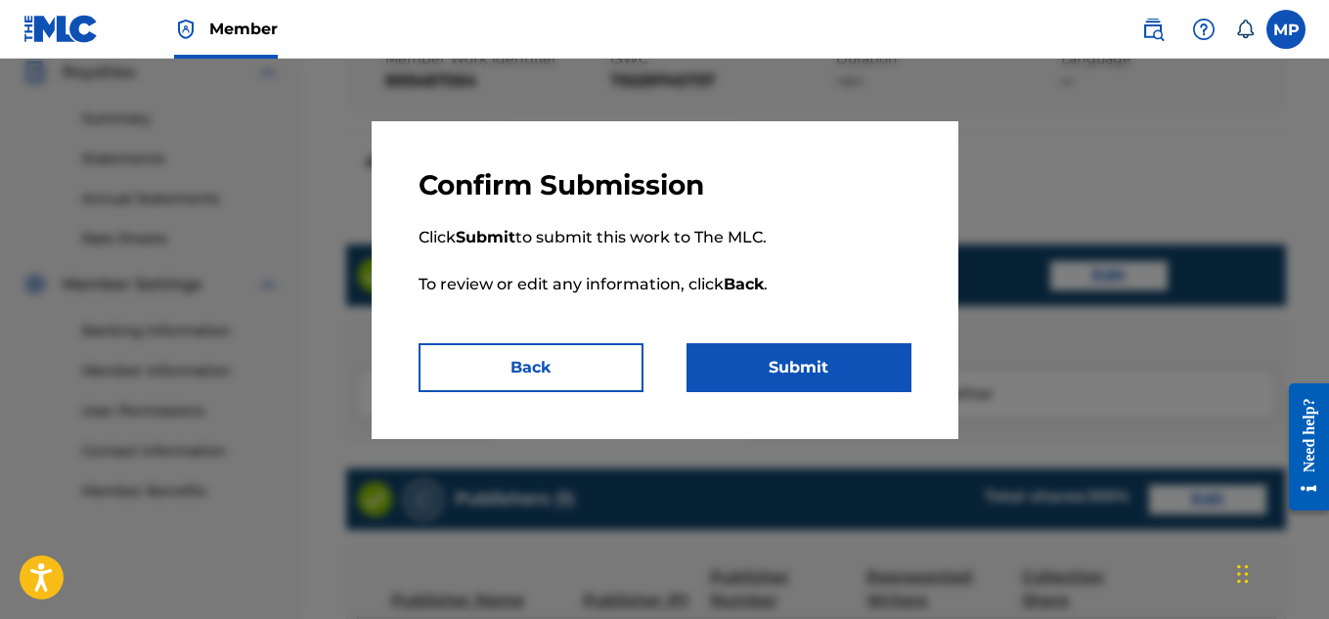
click at [829, 355] on button "Submit" at bounding box center [799, 367] width 225 height 49
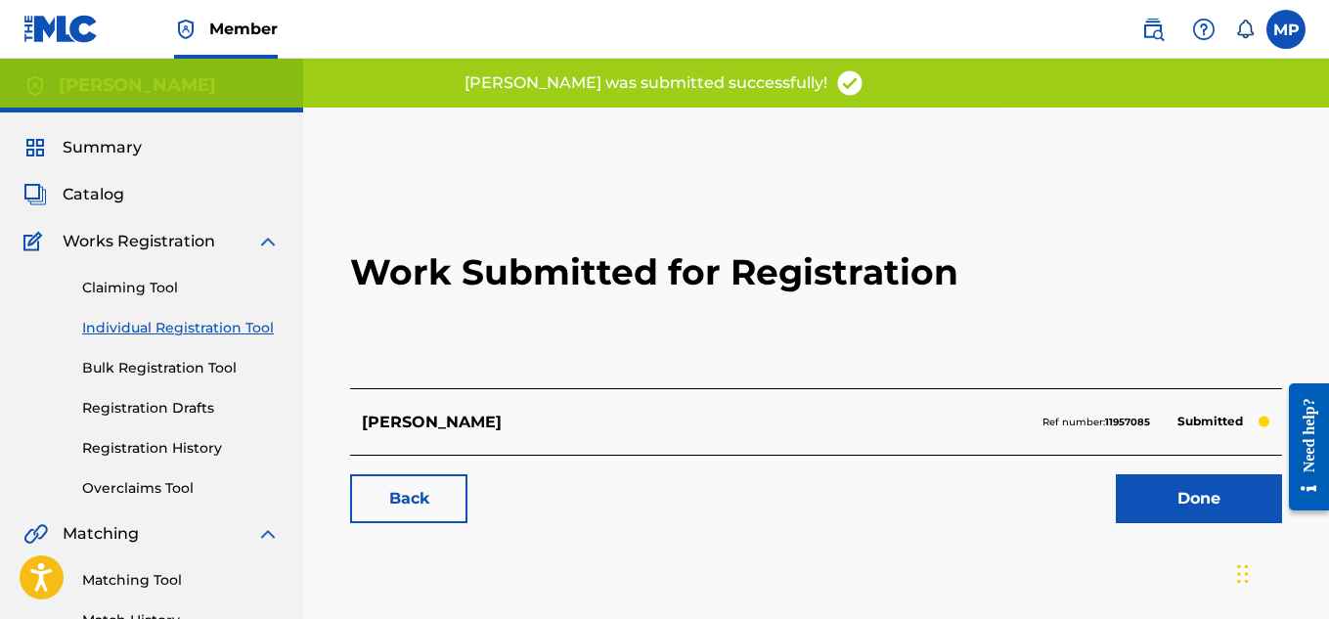
click at [441, 508] on link "Back" at bounding box center [408, 498] width 117 height 49
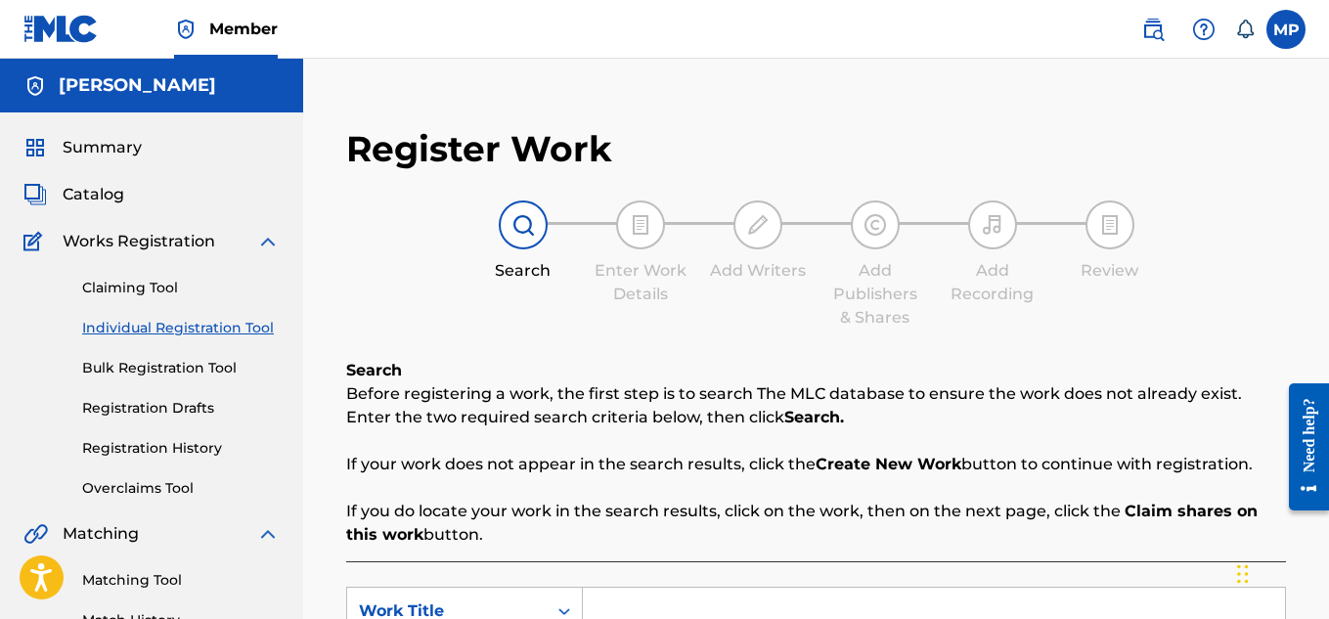
scroll to position [363, 0]
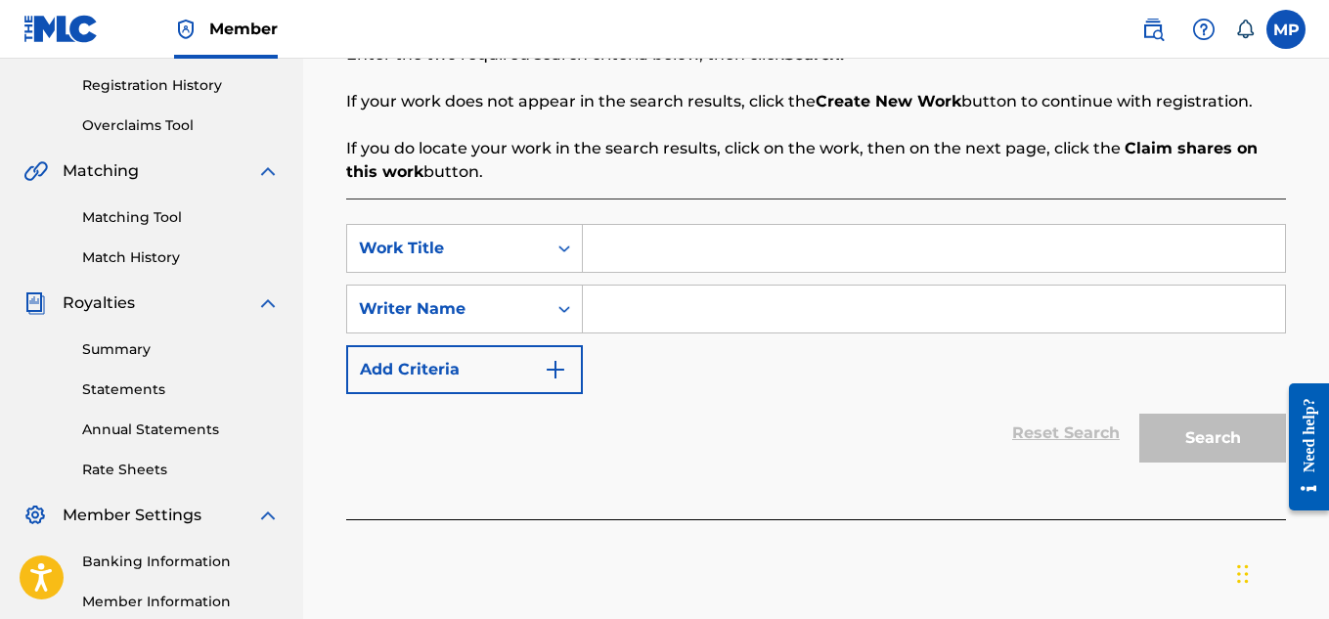
click at [658, 256] on input "Search Form" at bounding box center [934, 248] width 702 height 47
paste input "CLOCK WORK"
type input "CLOCK WORK"
click at [666, 336] on div "SearchWithCriteriaafb93cff-fad6-4d34-aa9b-5b5eb67fa90d Work Title CLOCK WORK Se…" at bounding box center [816, 309] width 940 height 170
click at [651, 302] on input "Search Form" at bounding box center [934, 309] width 702 height 47
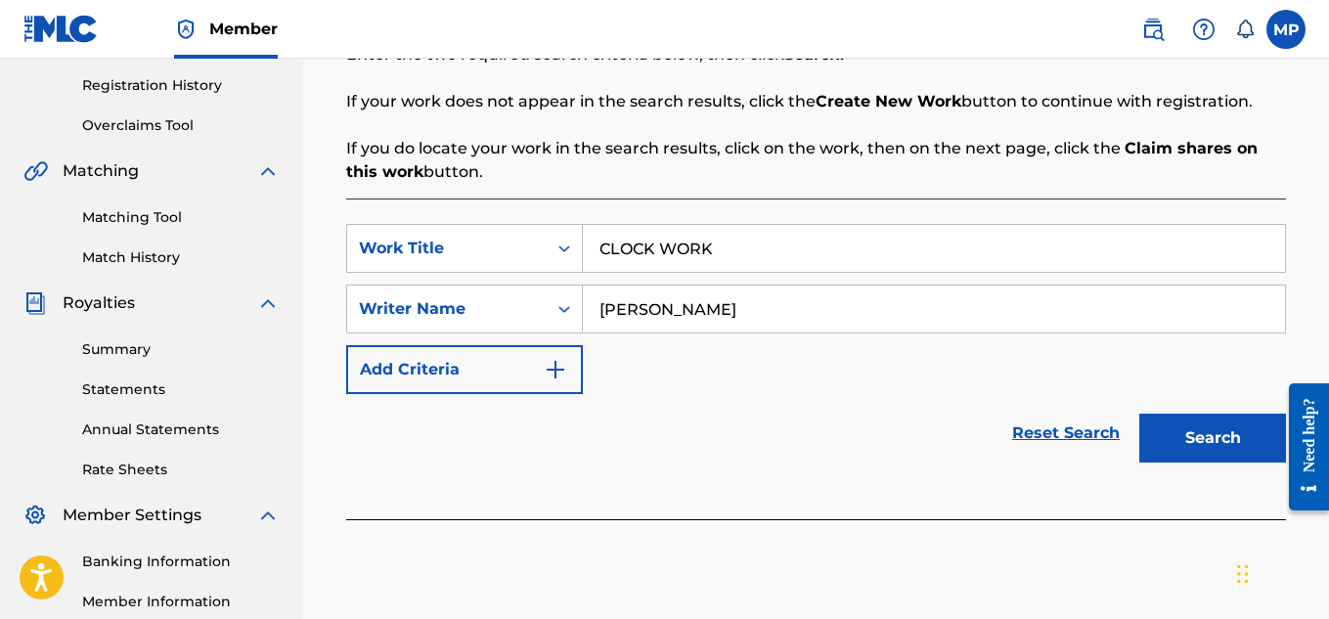
type input "[PERSON_NAME]"
click at [1175, 455] on button "Search" at bounding box center [1212, 438] width 147 height 49
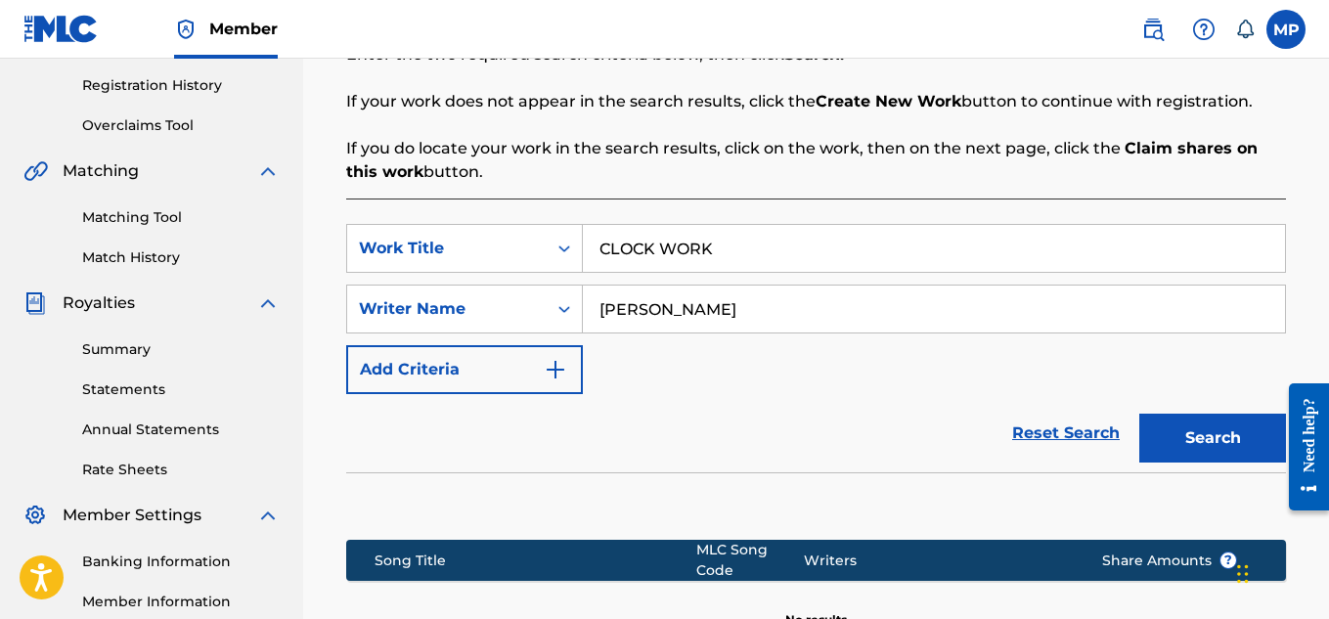
scroll to position [634, 0]
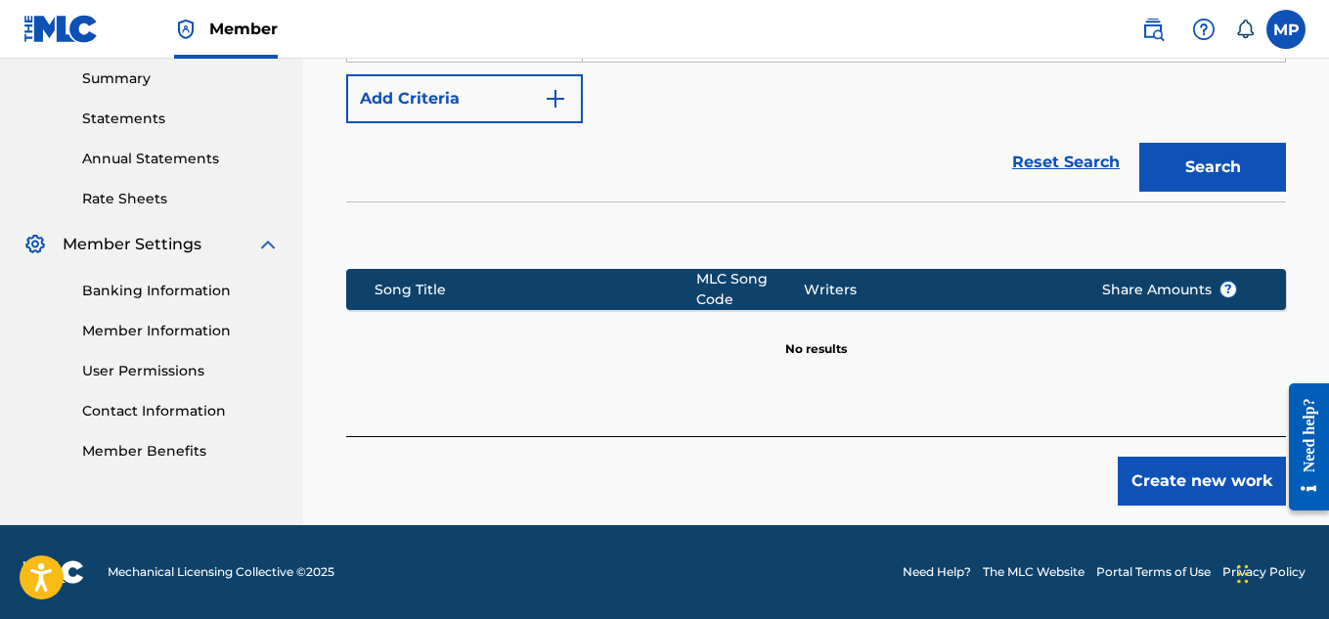
click at [1172, 477] on button "Create new work" at bounding box center [1202, 481] width 168 height 49
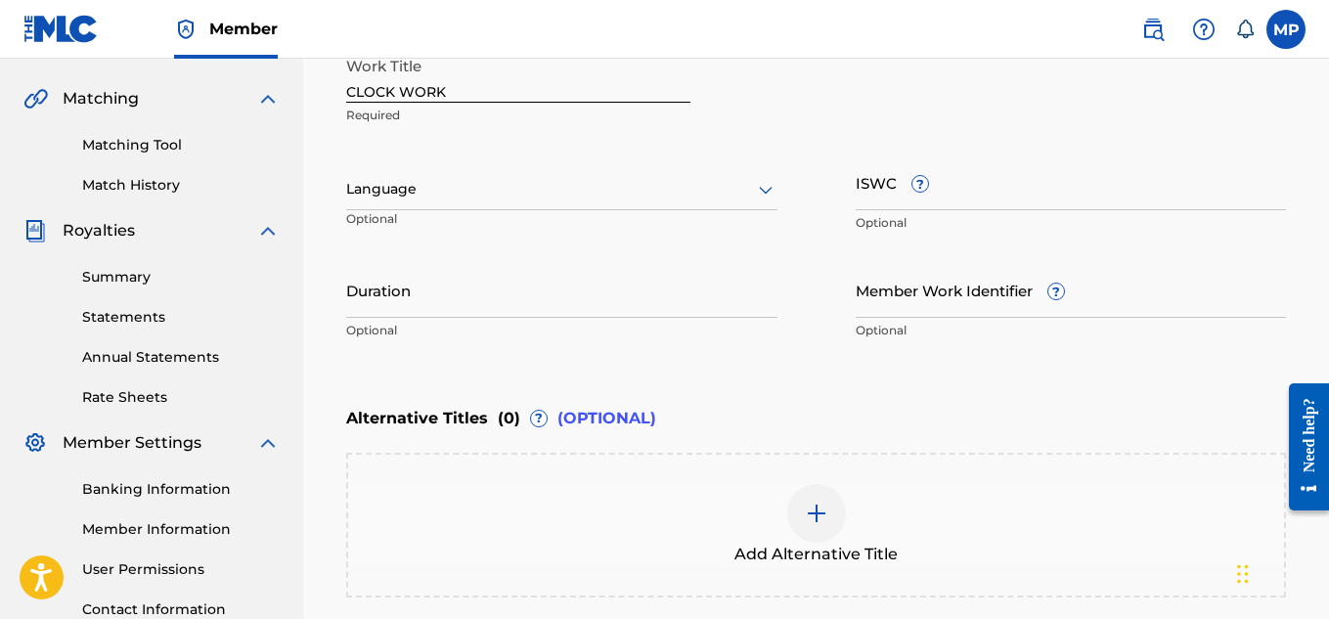
scroll to position [438, 0]
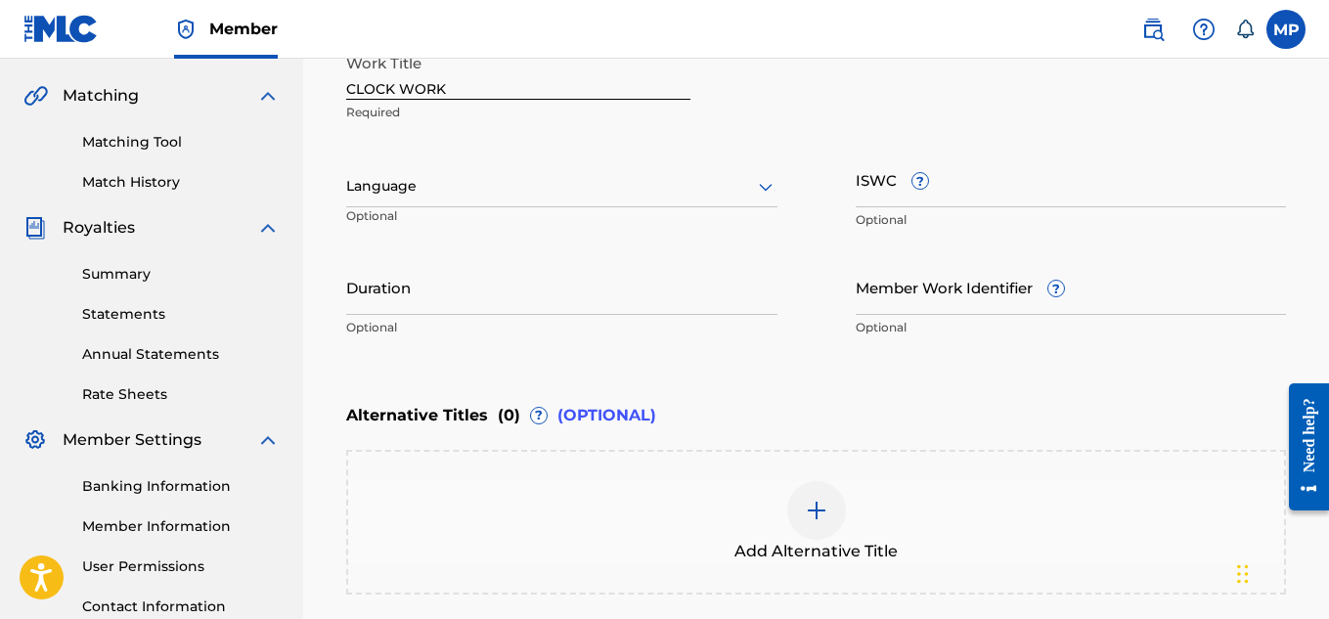
click at [1007, 192] on input "ISWC ?" at bounding box center [1071, 180] width 431 height 56
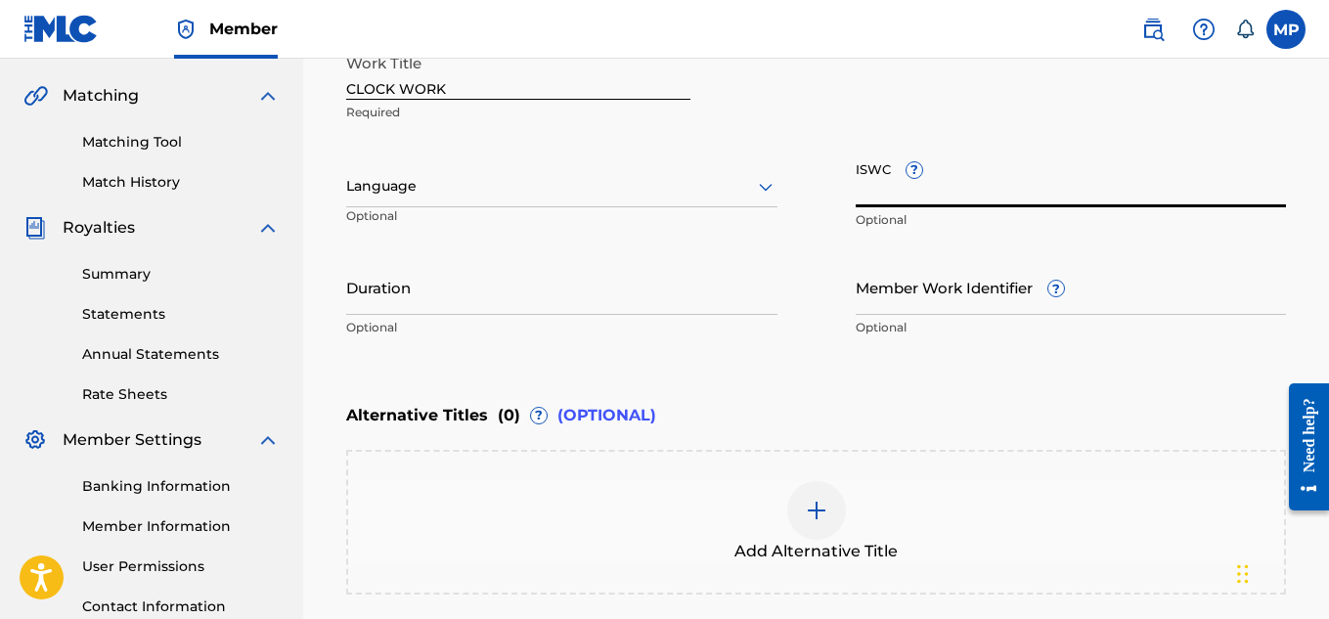
paste input "T9229747255"
type input "T9229747255"
click at [899, 302] on input "Member Work Identifier ?" at bounding box center [1071, 287] width 431 height 56
paste input "893488096"
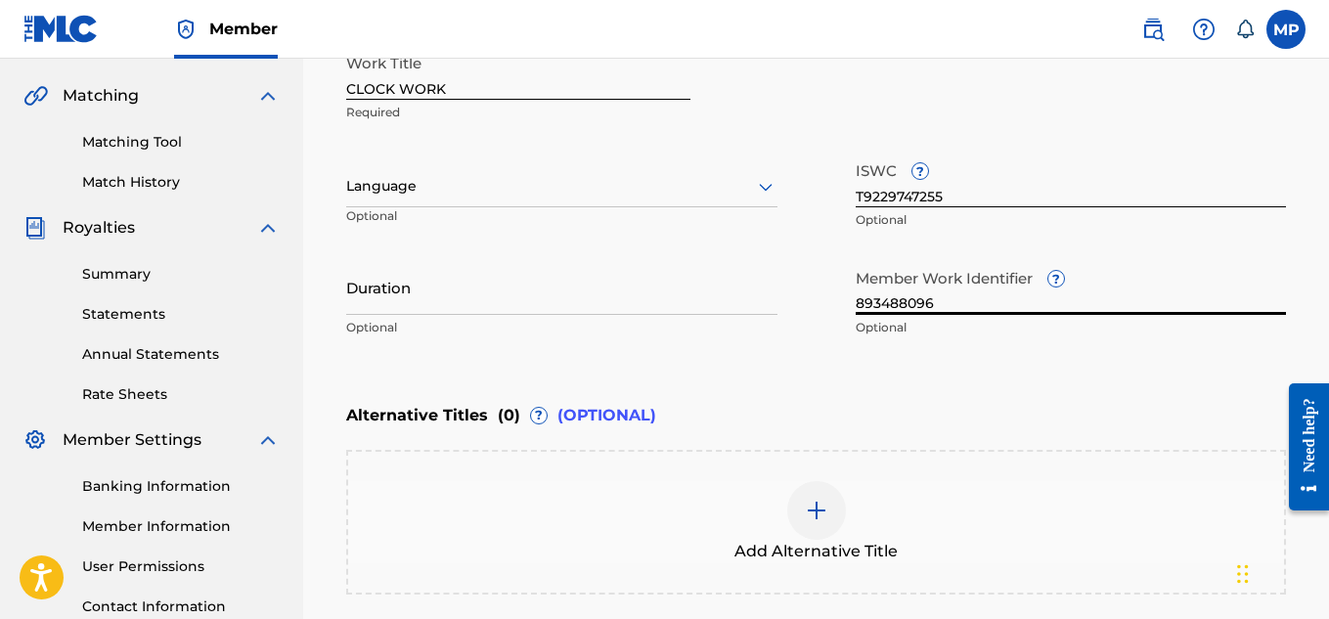
type input "893488096"
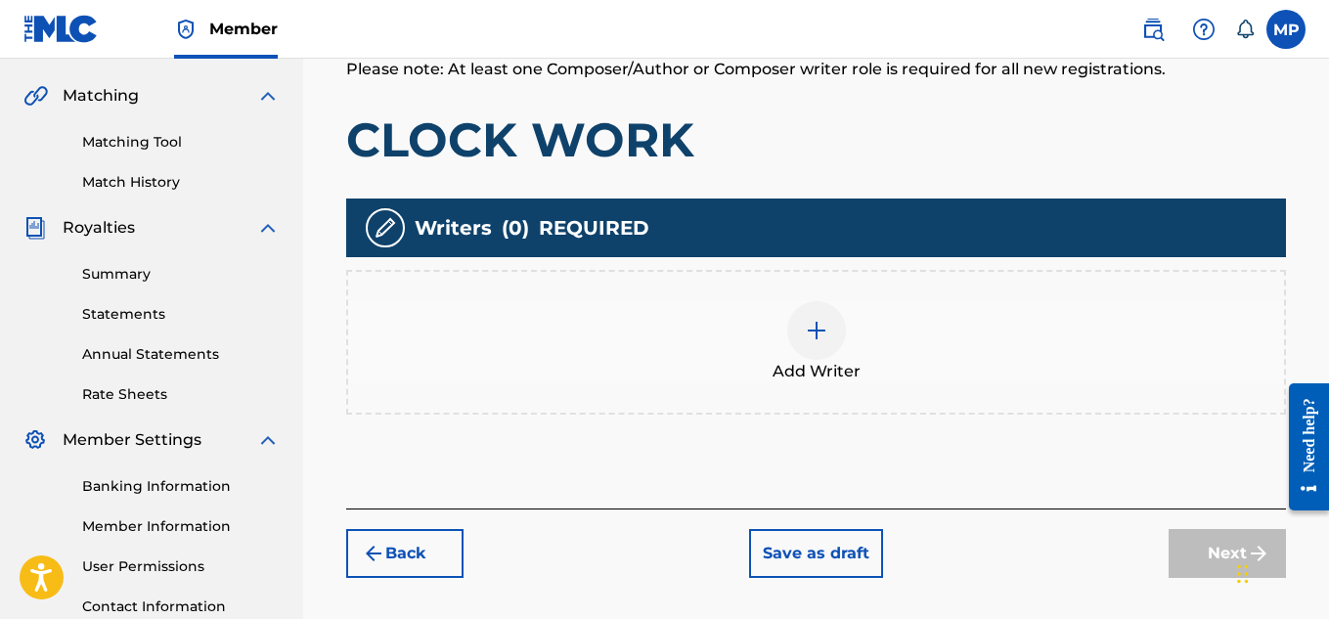
scroll to position [245, 0]
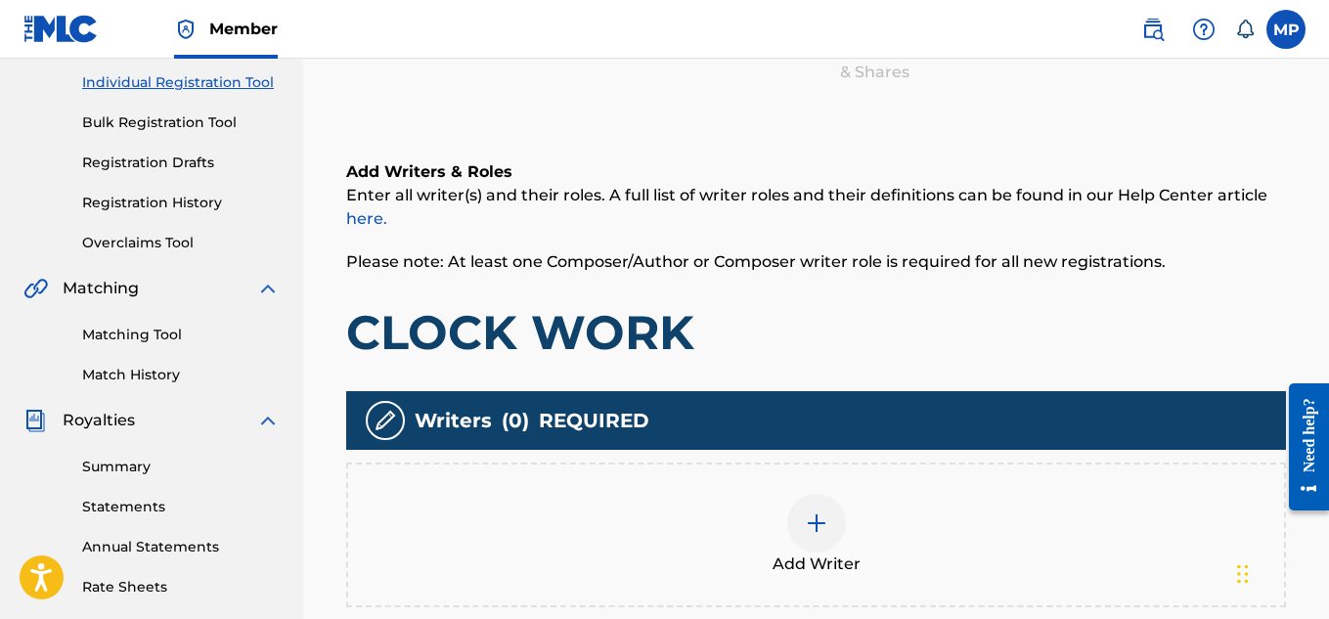
click at [828, 494] on div at bounding box center [816, 523] width 59 height 59
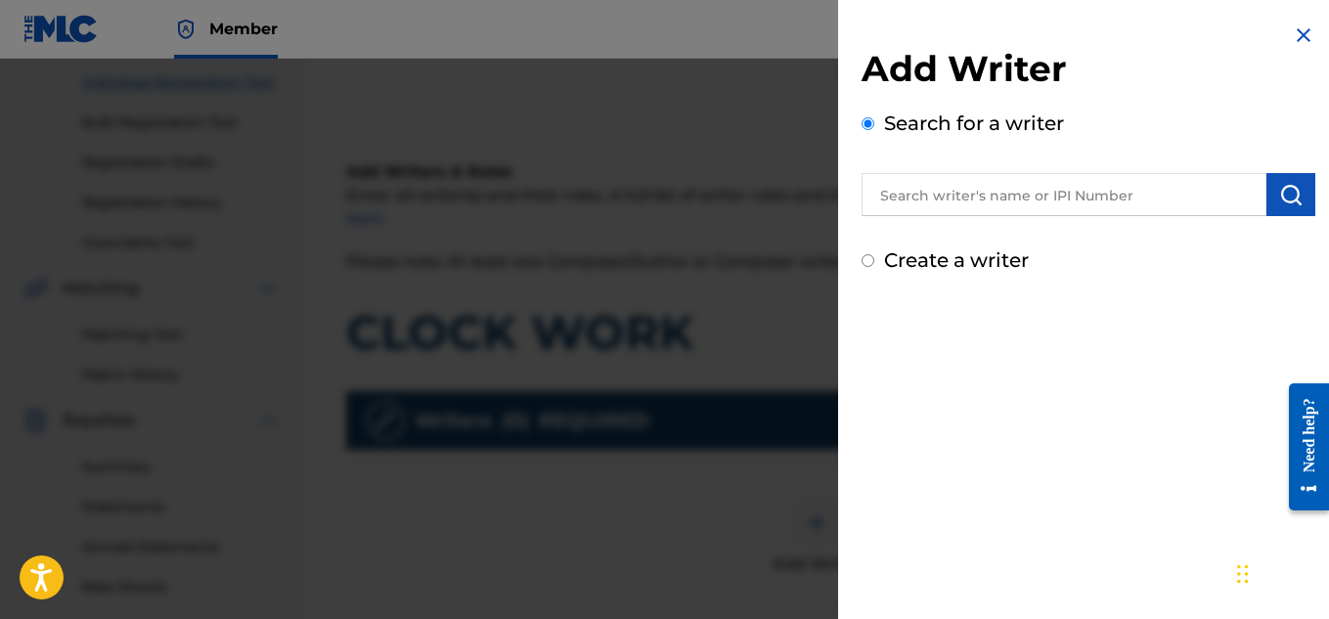
scroll to position [594, 0]
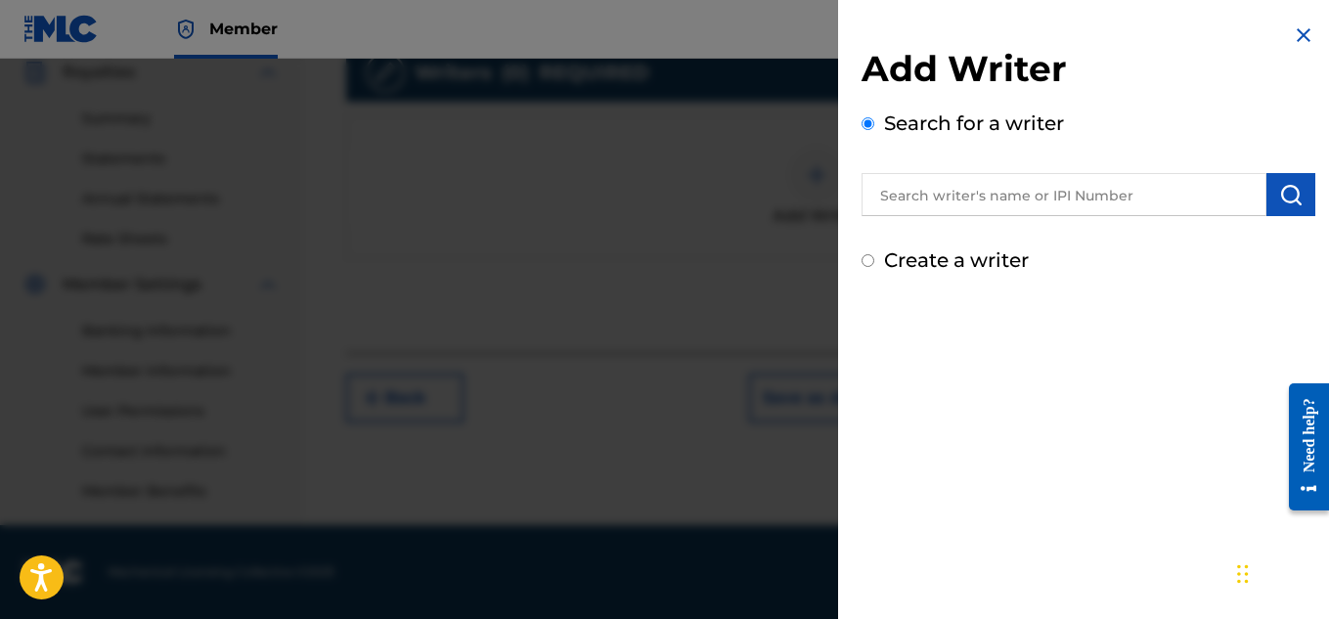
click at [1031, 195] on input "text" at bounding box center [1064, 194] width 405 height 43
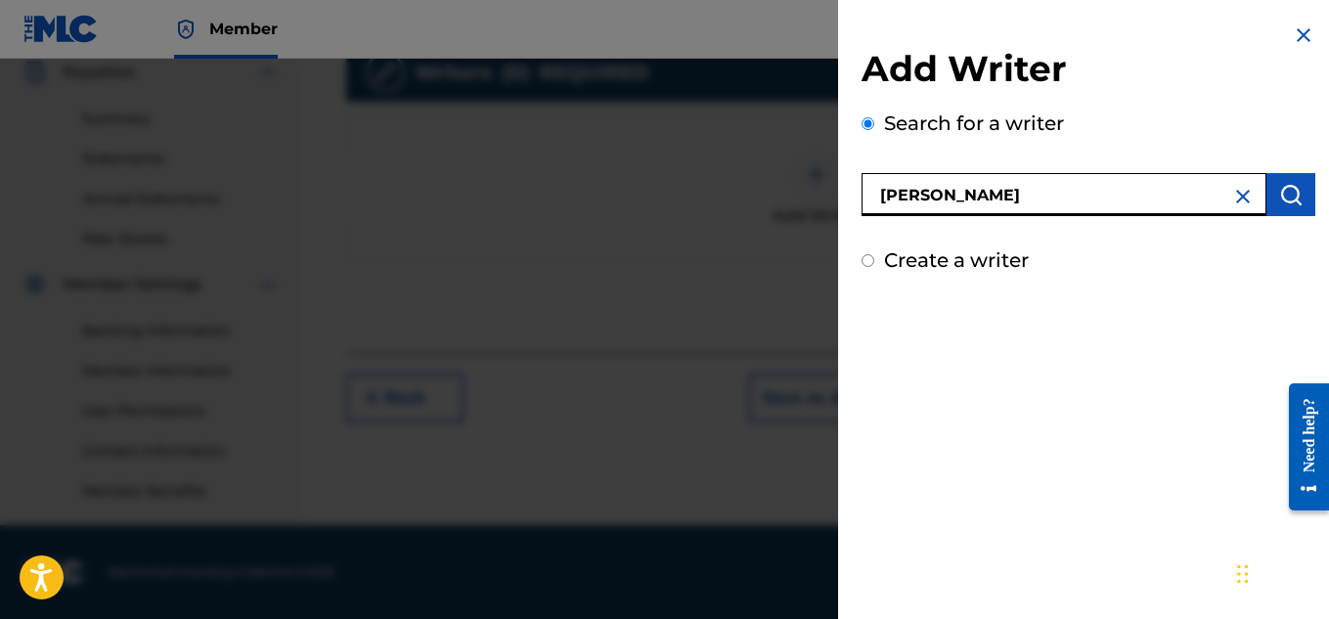
type input "[PERSON_NAME]"
click at [1281, 202] on img "submit" at bounding box center [1290, 194] width 23 height 23
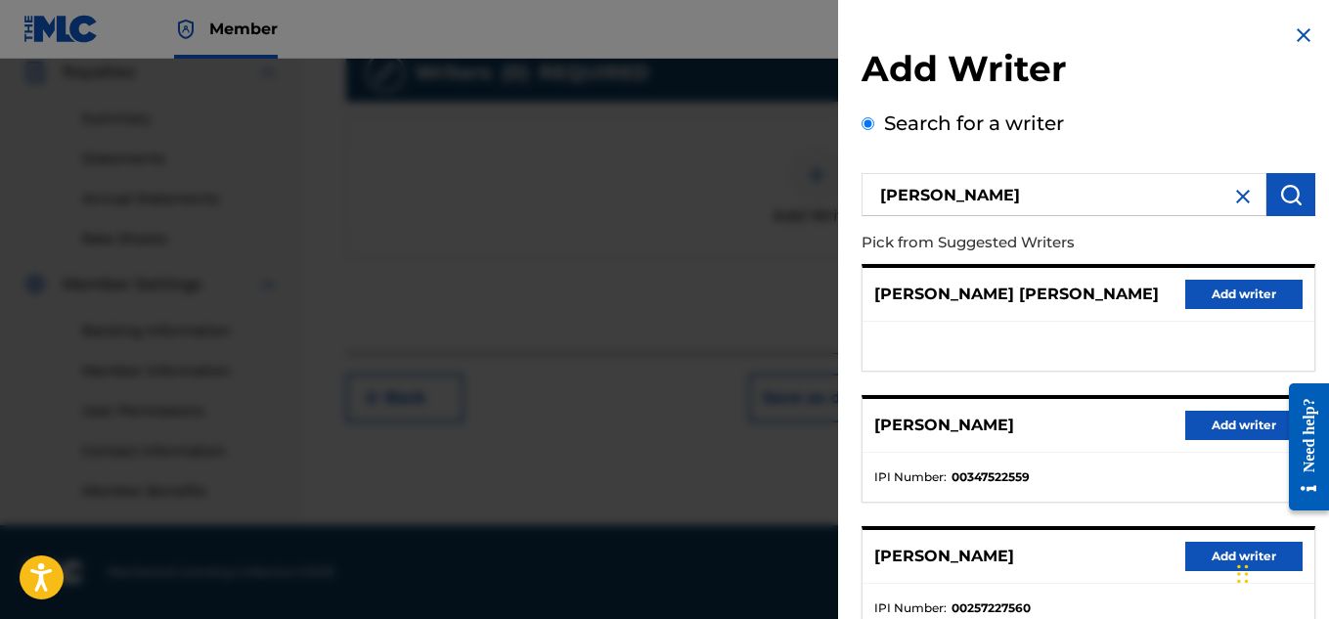
click at [1188, 426] on button "Add writer" at bounding box center [1243, 425] width 117 height 29
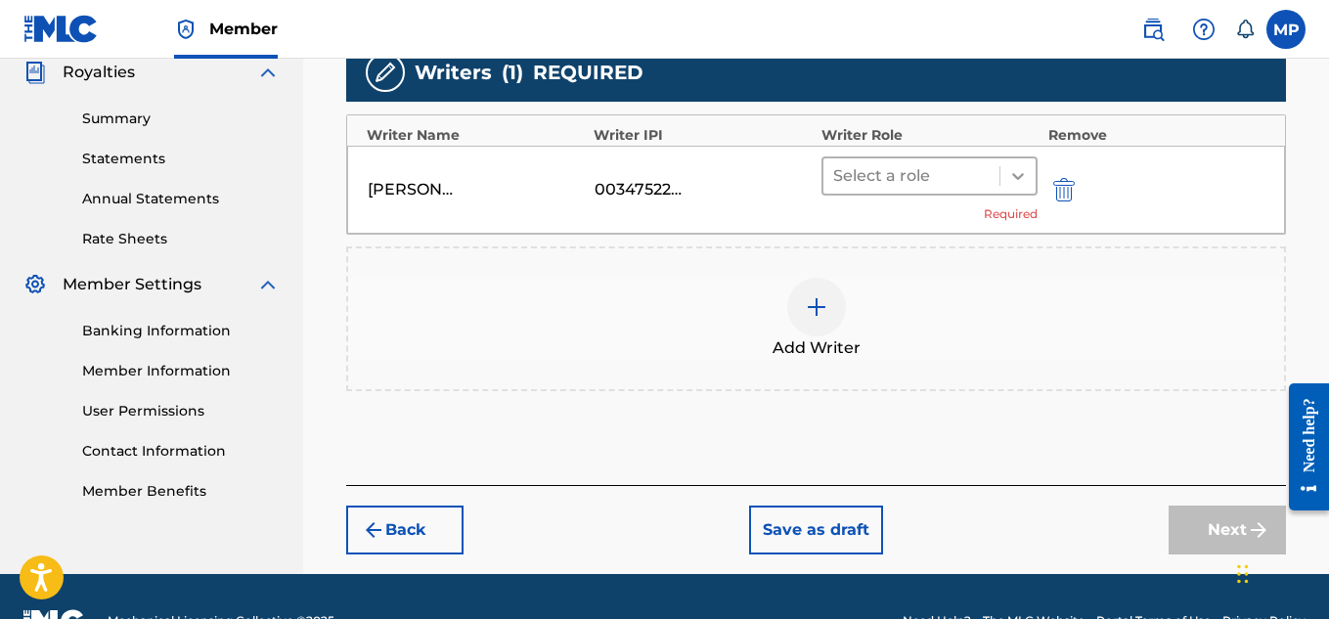
click at [1010, 180] on icon at bounding box center [1018, 176] width 20 height 20
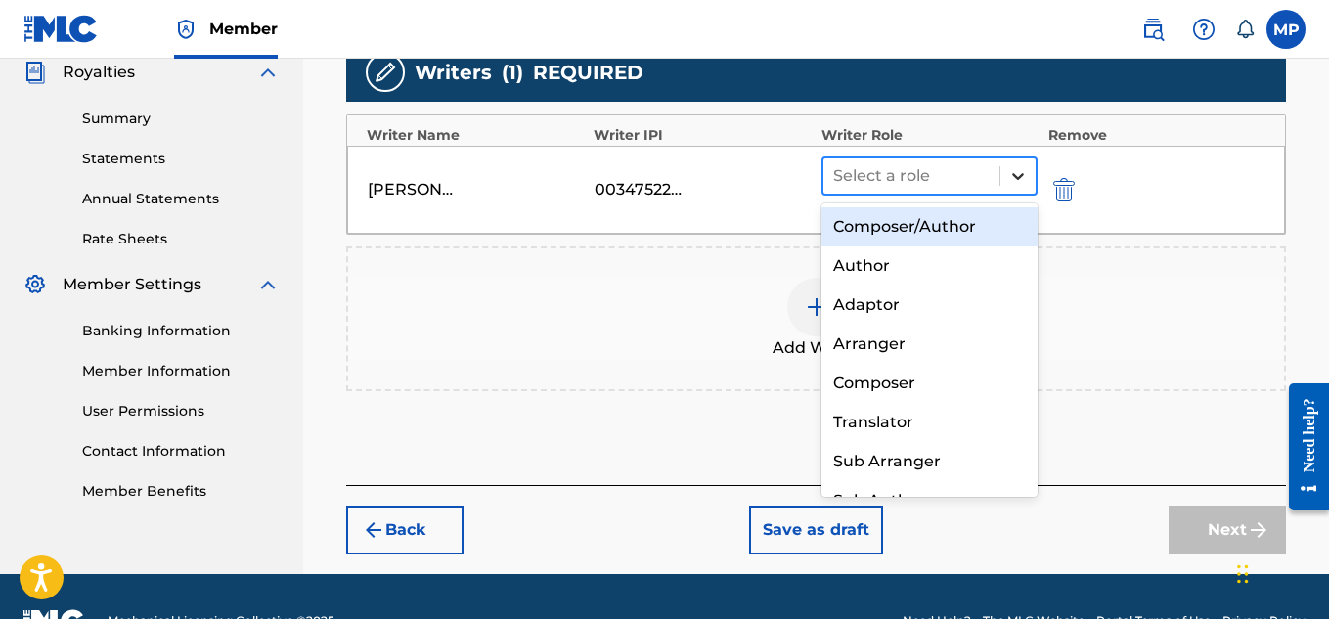
click at [950, 220] on div "Composer/Author" at bounding box center [930, 226] width 217 height 39
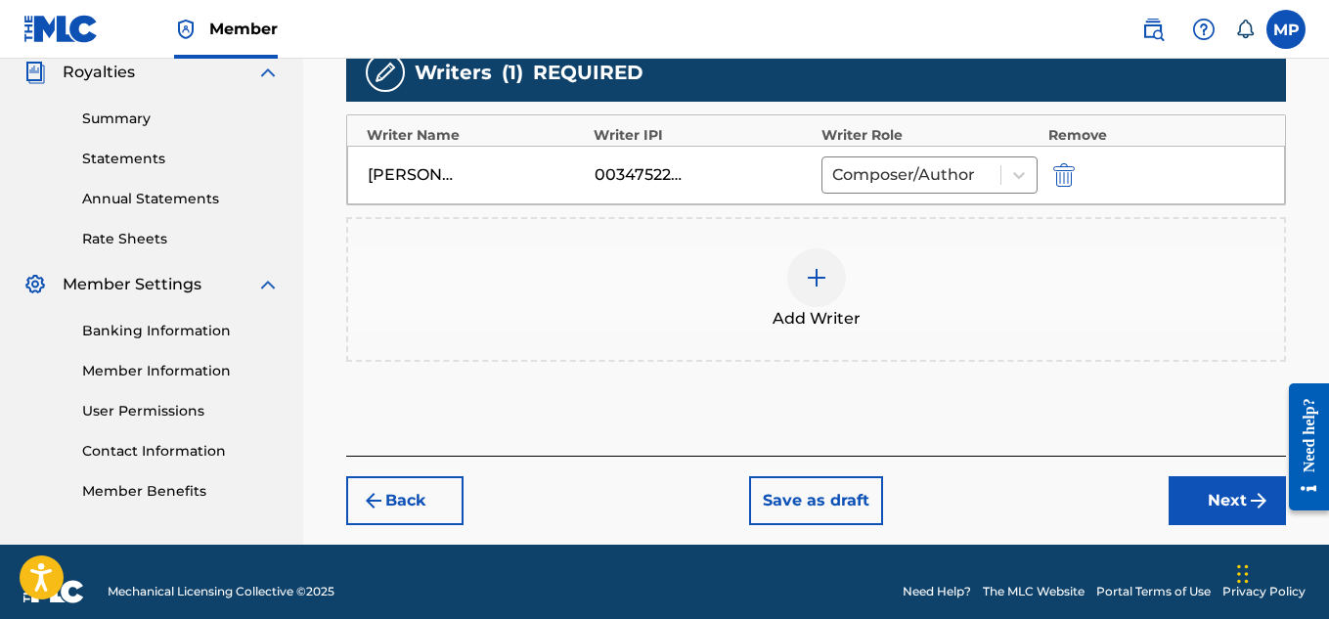
click at [1222, 494] on button "Next" at bounding box center [1227, 500] width 117 height 49
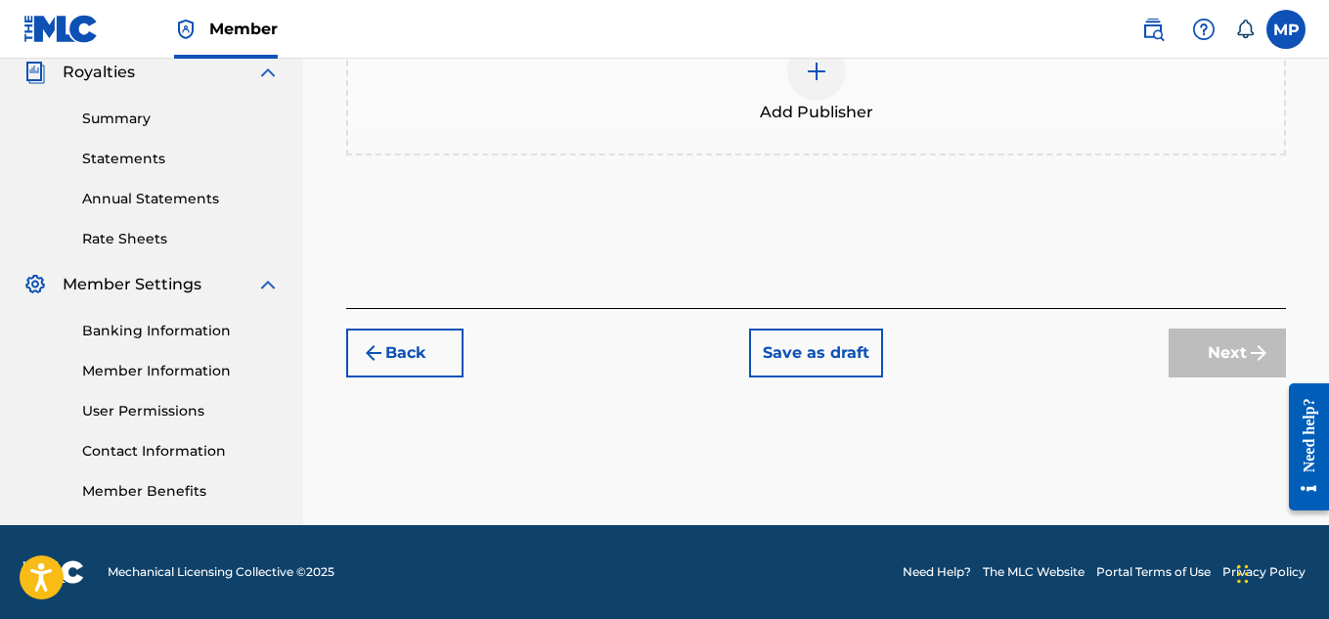
scroll to position [332, 0]
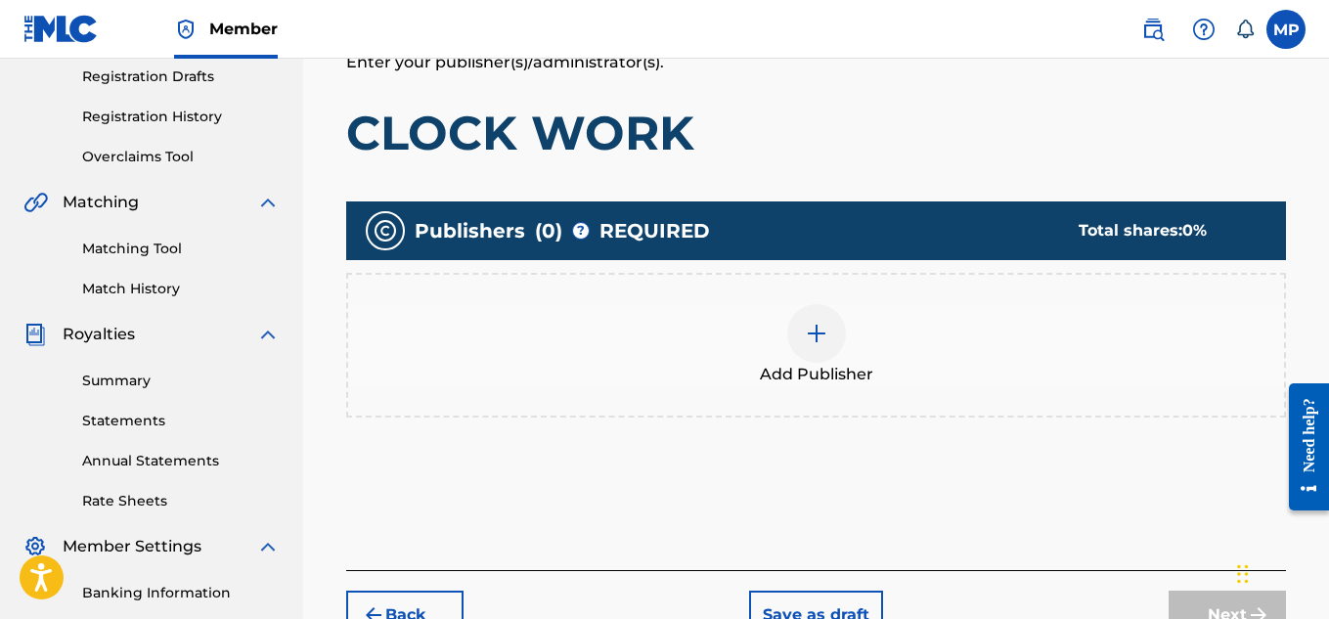
click at [837, 333] on div at bounding box center [816, 333] width 59 height 59
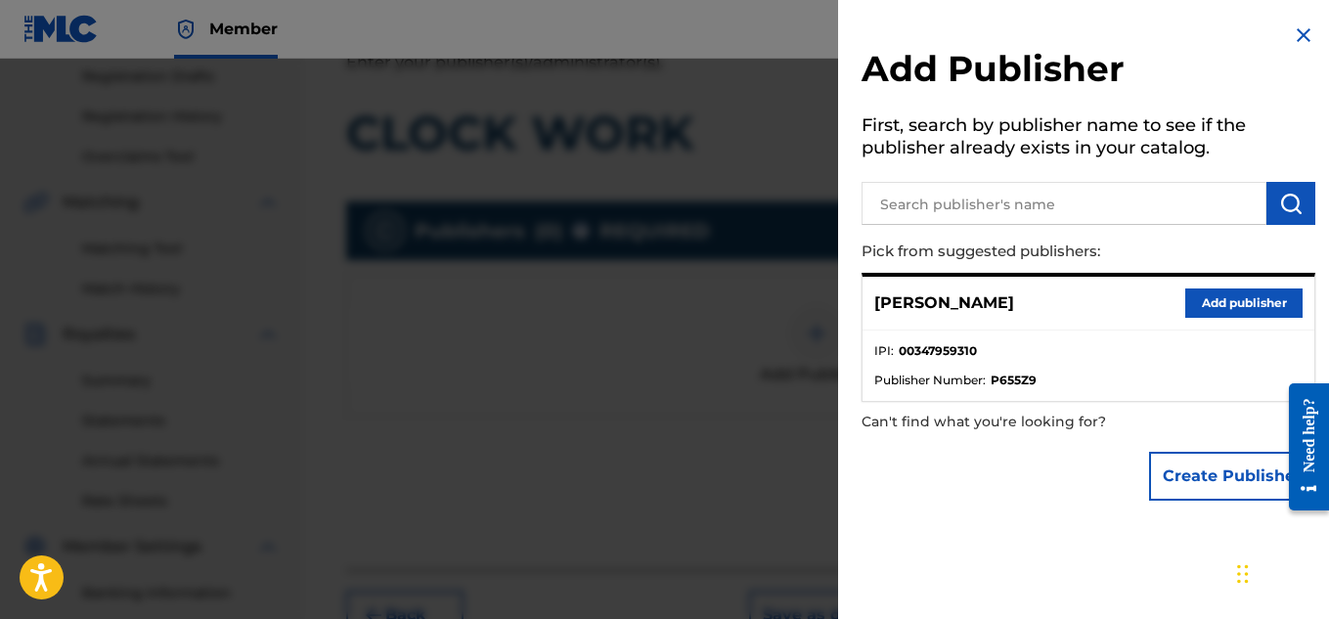
click at [1211, 305] on button "Add publisher" at bounding box center [1243, 303] width 117 height 29
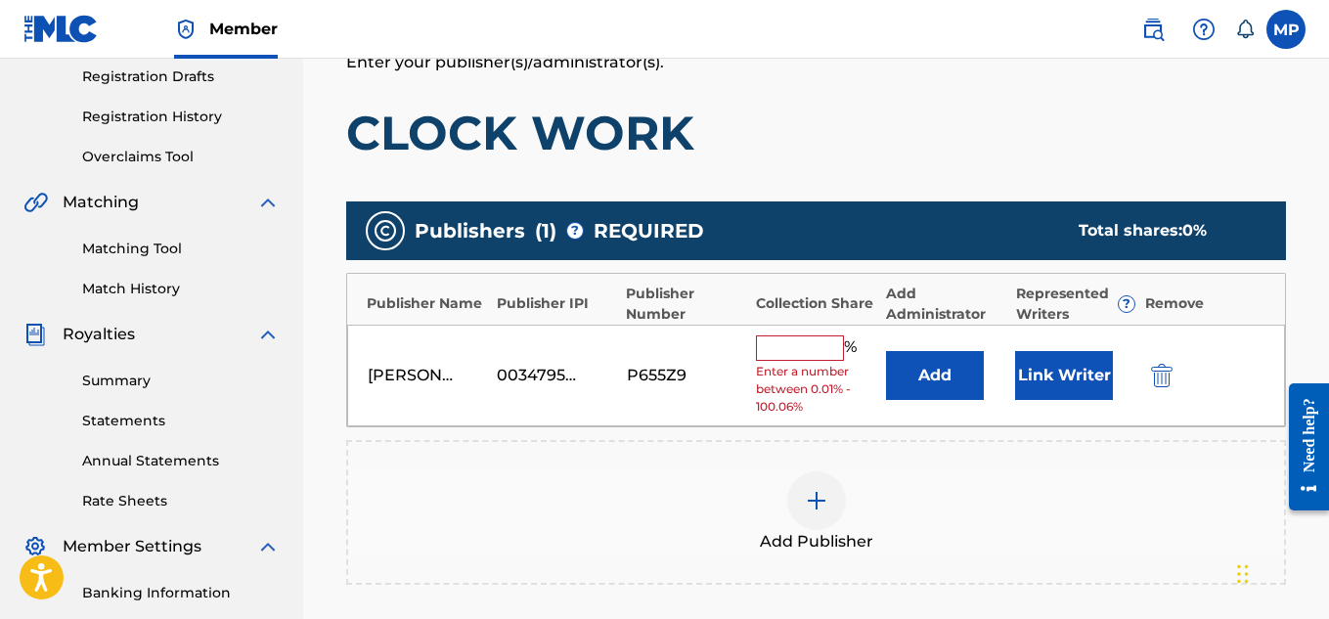
click at [824, 340] on input "text" at bounding box center [800, 347] width 88 height 25
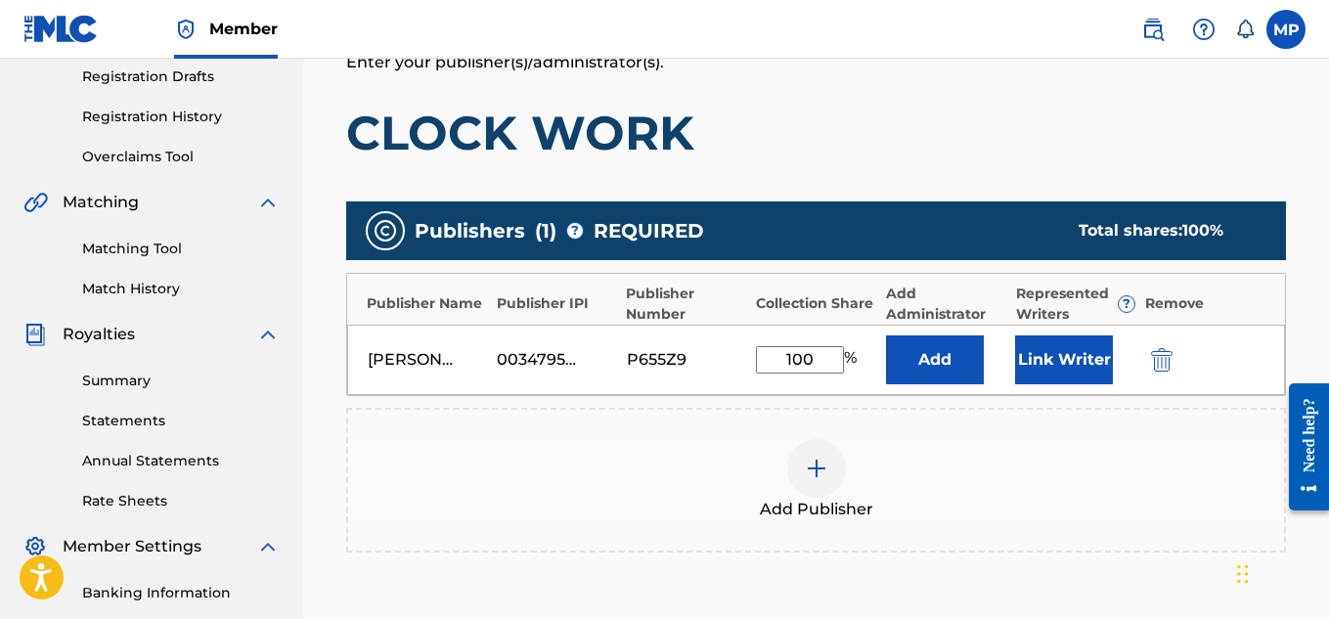
type input "100"
click at [1078, 352] on button "Link Writer" at bounding box center [1064, 359] width 98 height 49
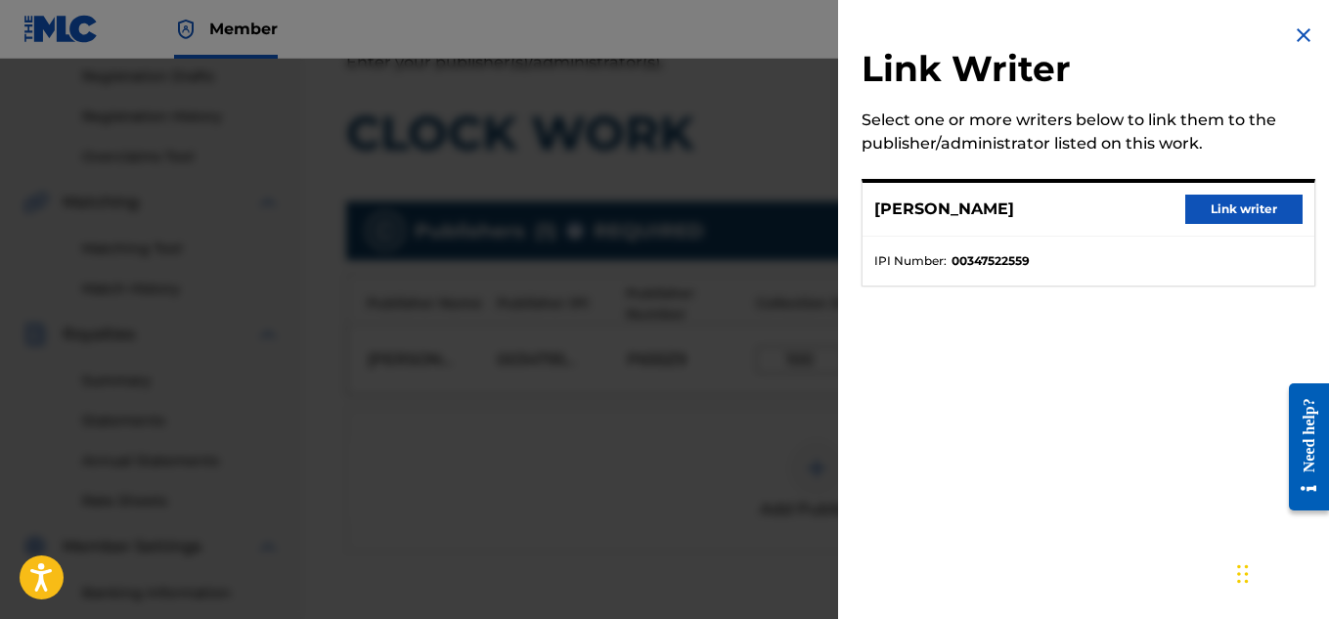
click at [1220, 208] on button "Link writer" at bounding box center [1243, 209] width 117 height 29
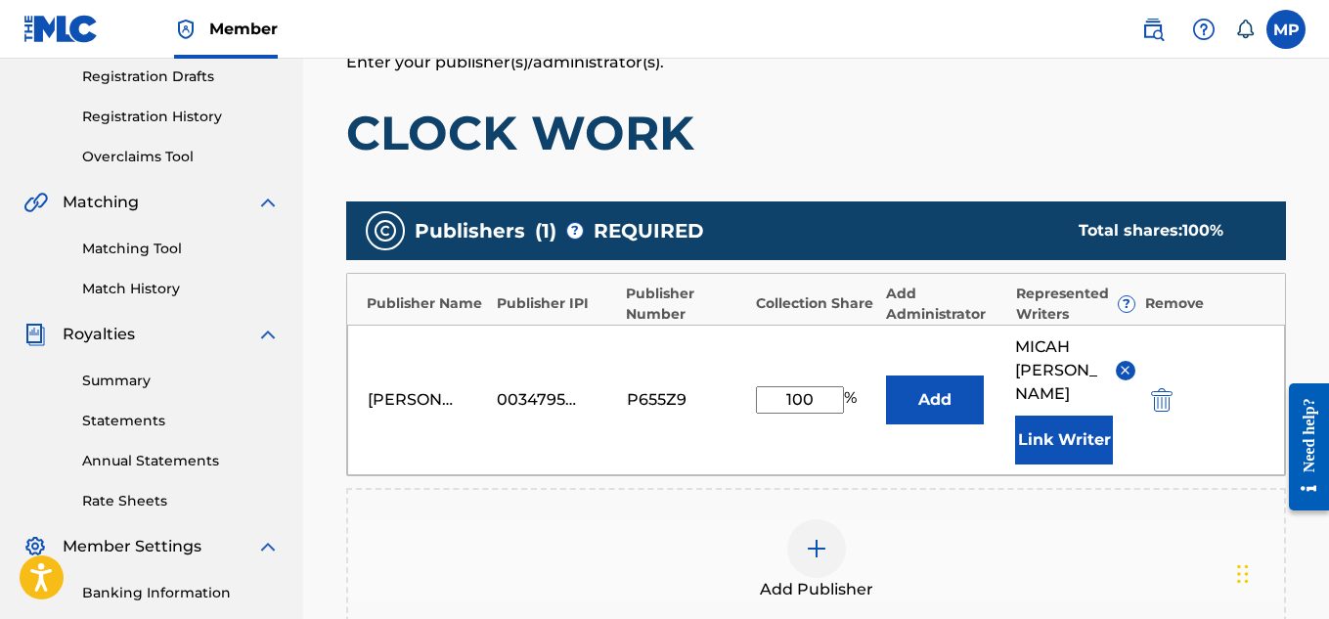
scroll to position [657, 0]
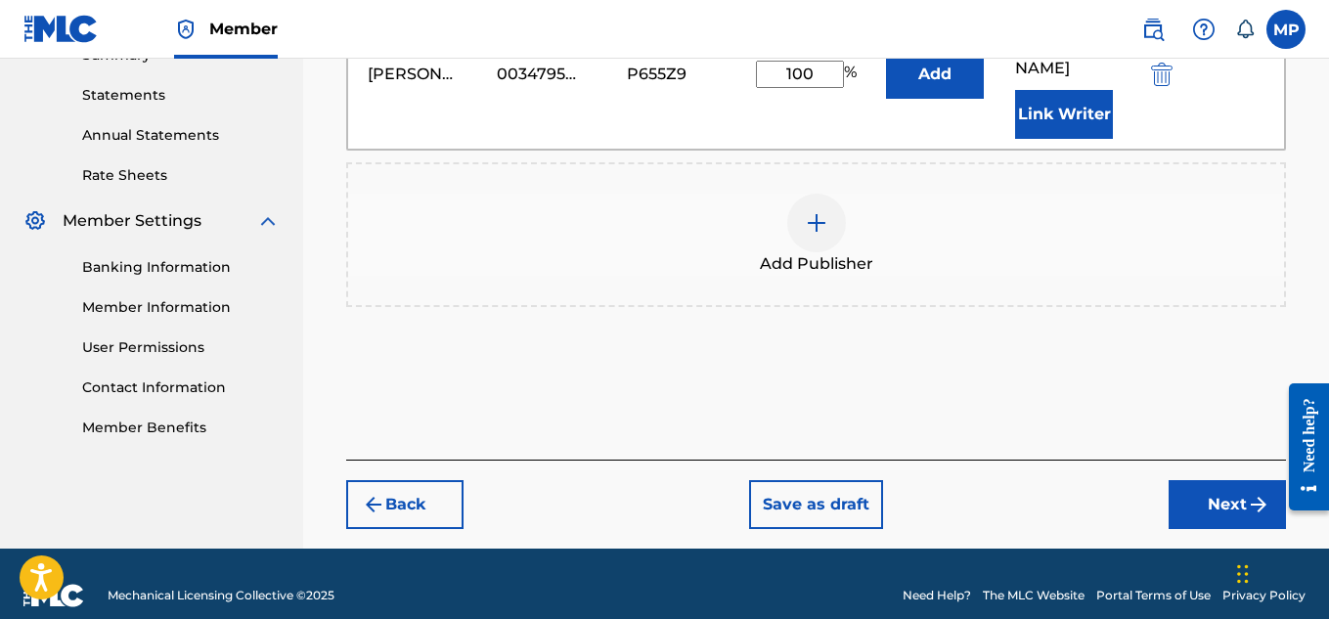
click at [1209, 484] on button "Next" at bounding box center [1227, 504] width 117 height 49
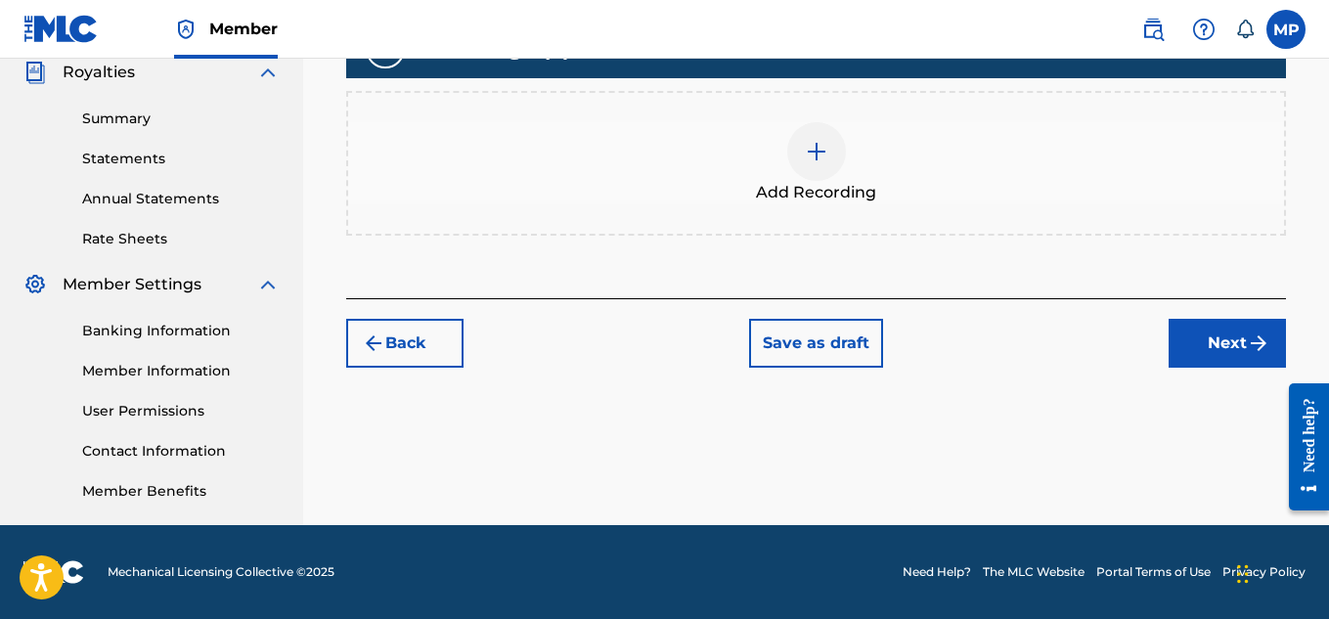
click at [829, 181] on div at bounding box center [816, 151] width 59 height 59
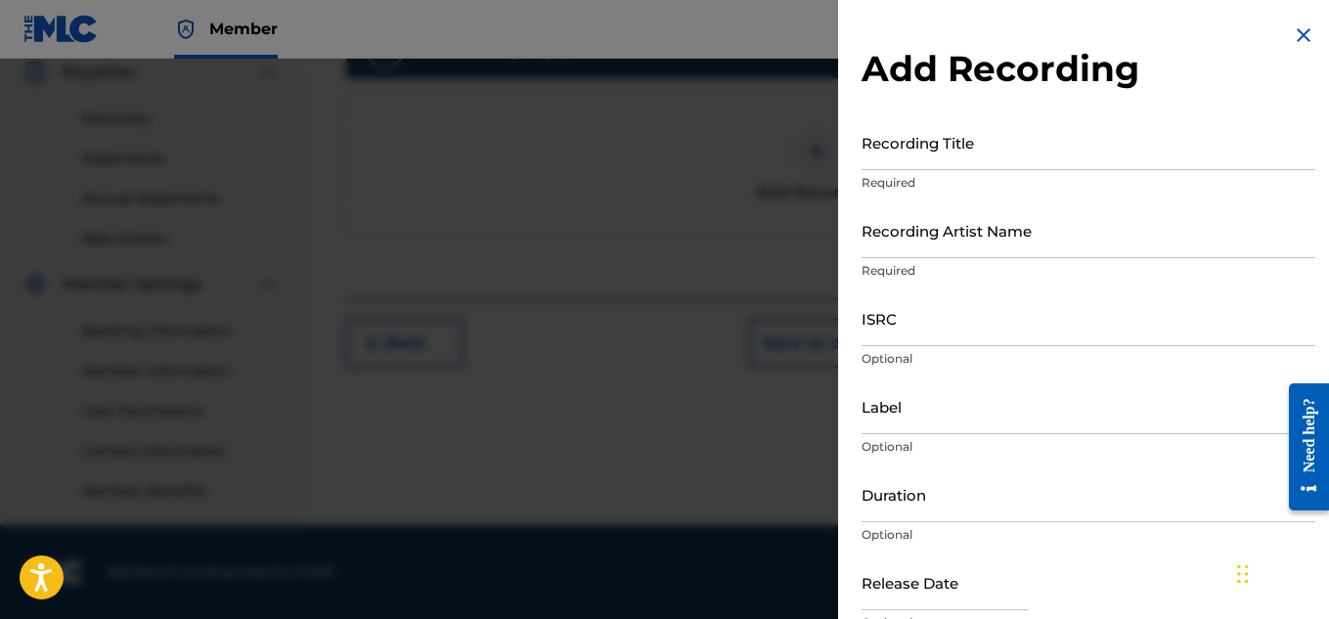
scroll to position [417, 0]
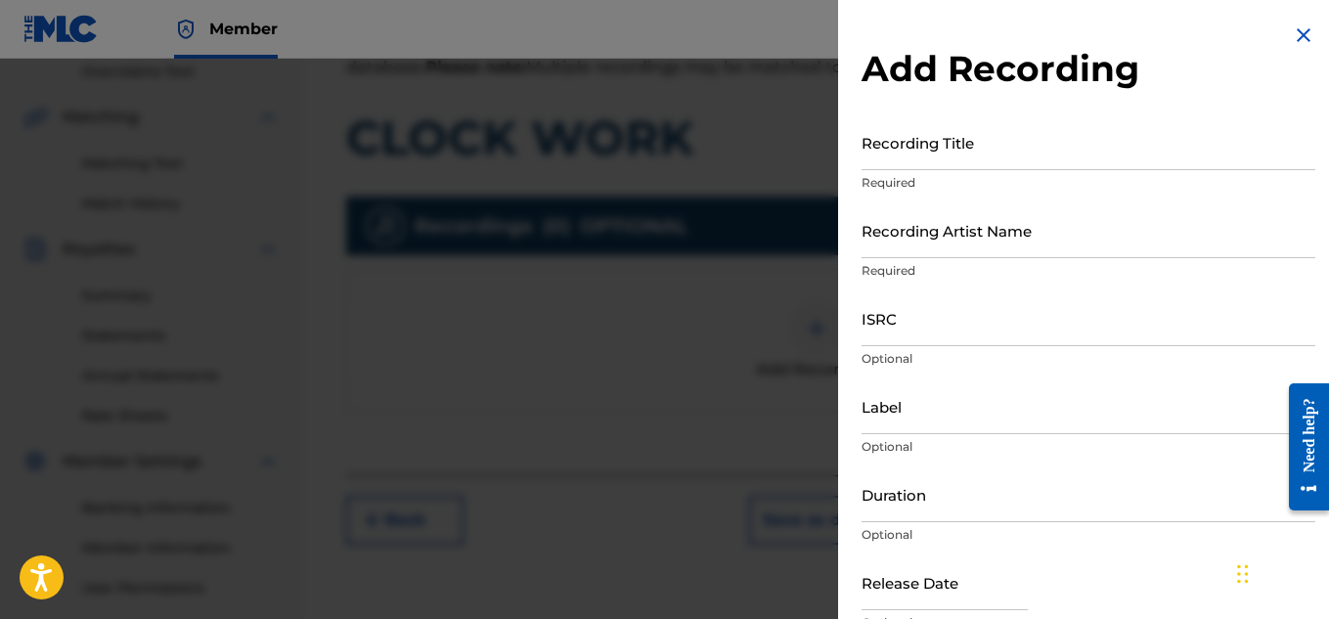
click at [923, 148] on input "Recording Title" at bounding box center [1089, 142] width 454 height 56
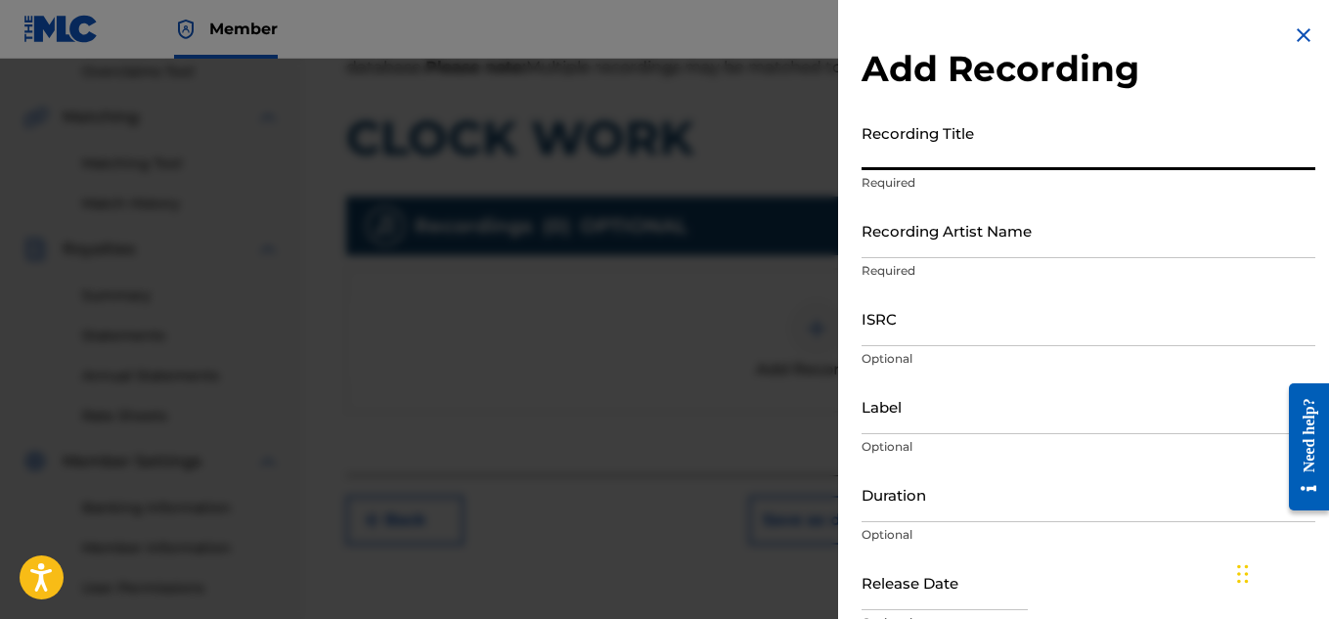
paste input "CLOCK WORK"
type input "CLOCK WORK"
click at [908, 231] on input "Recording Artist Name" at bounding box center [1089, 230] width 454 height 56
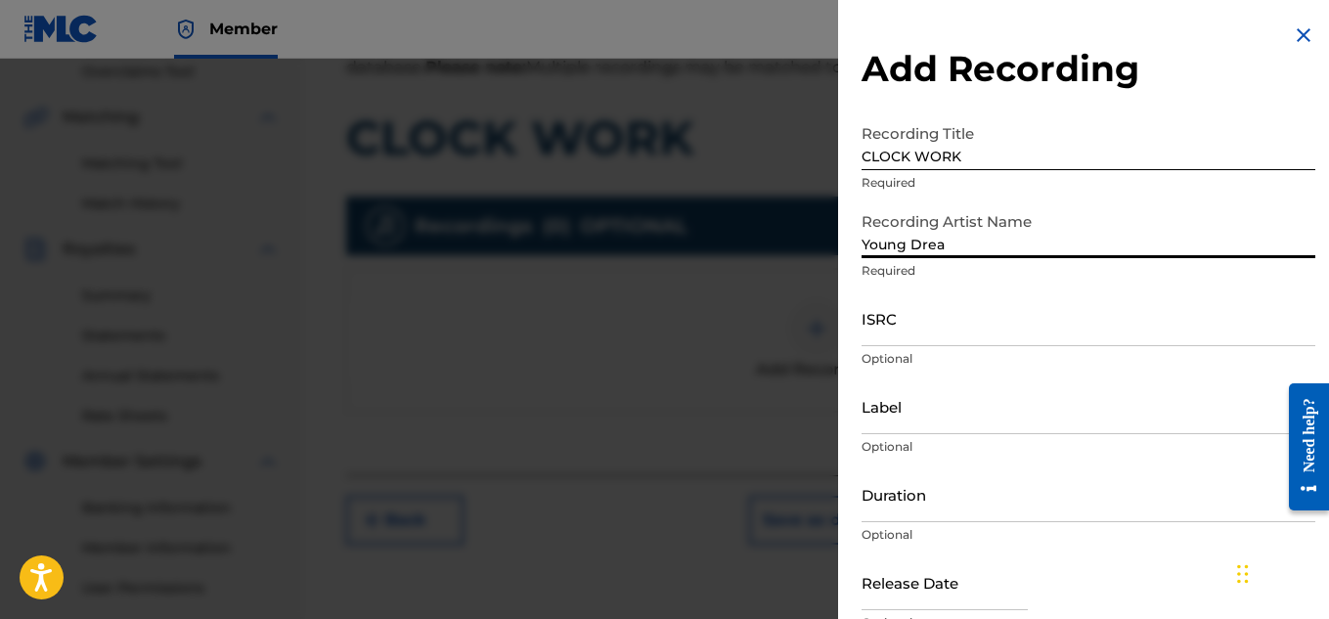
type input "Young Dread"
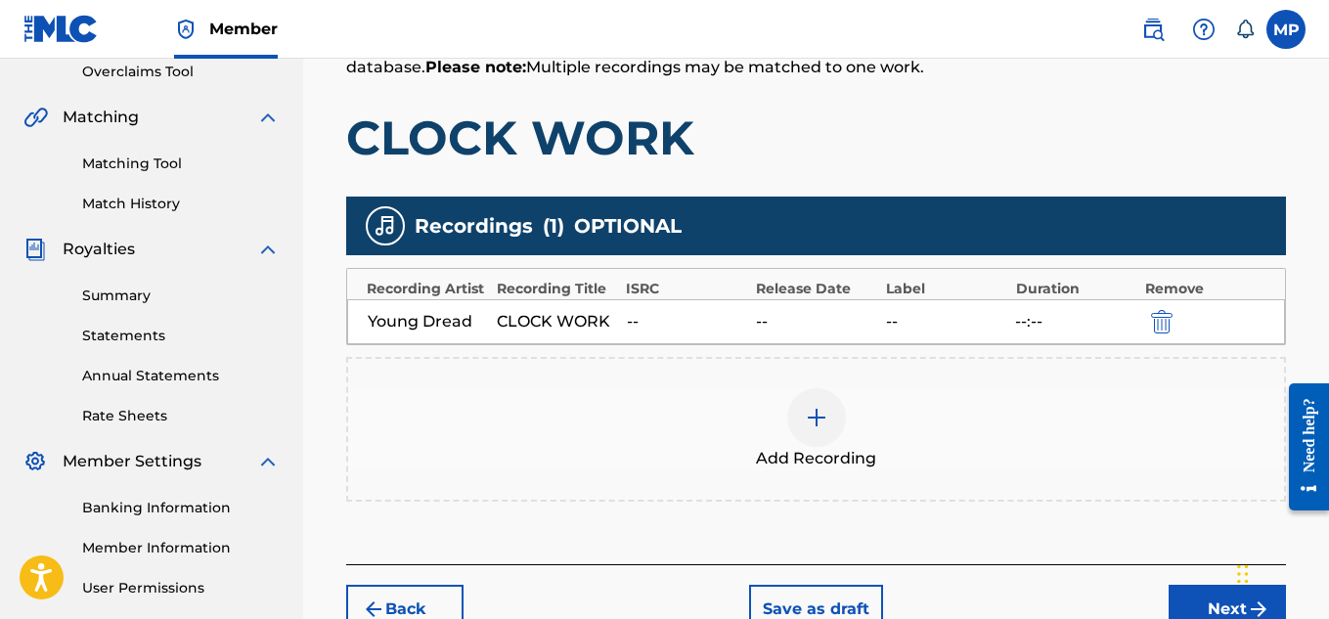
click at [1214, 585] on button "Next" at bounding box center [1227, 609] width 117 height 49
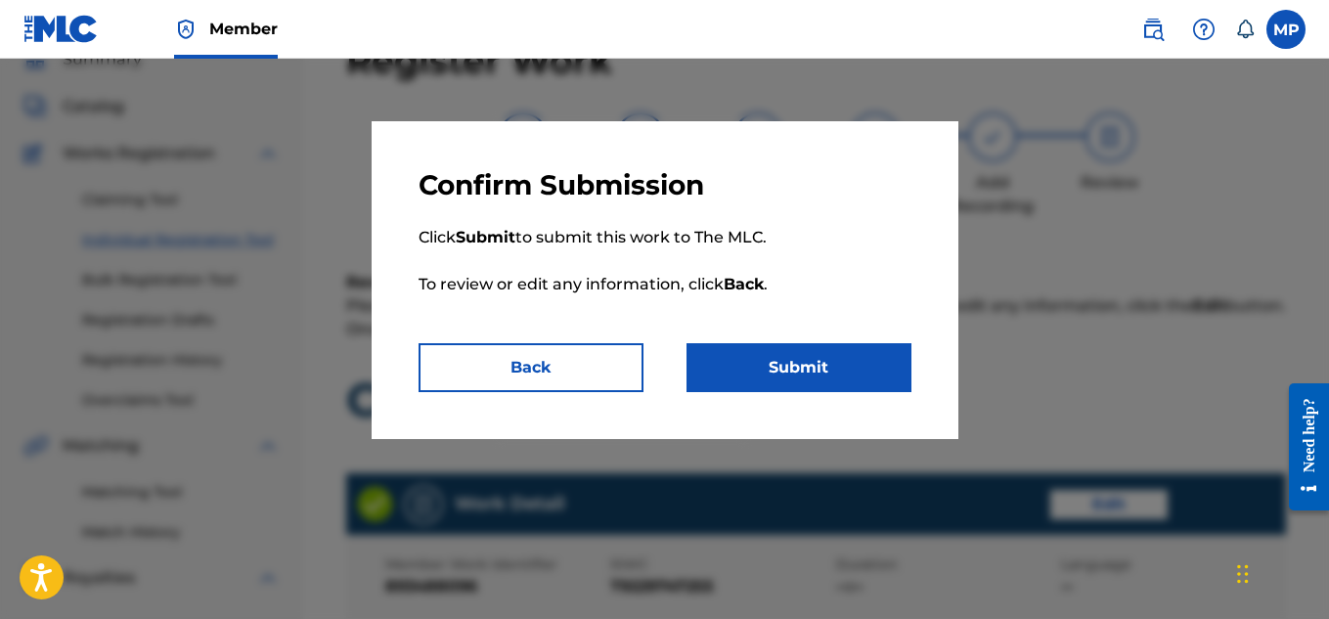
scroll to position [1097, 0]
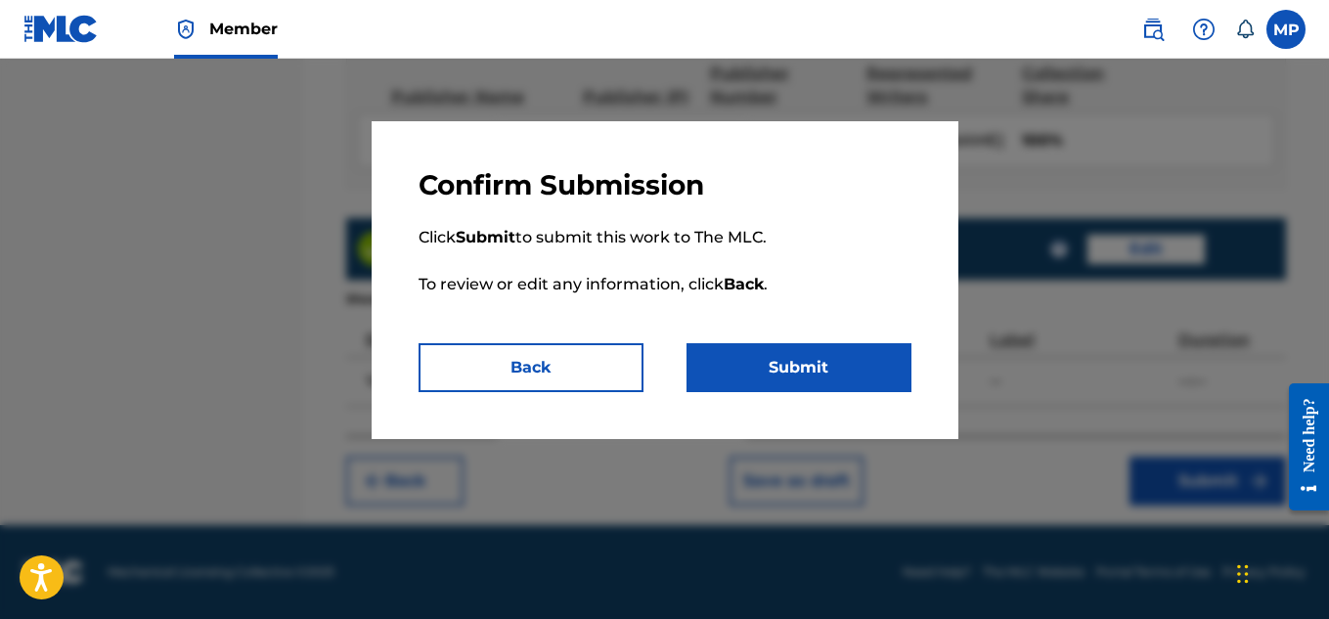
click at [873, 370] on button "Submit" at bounding box center [799, 367] width 225 height 49
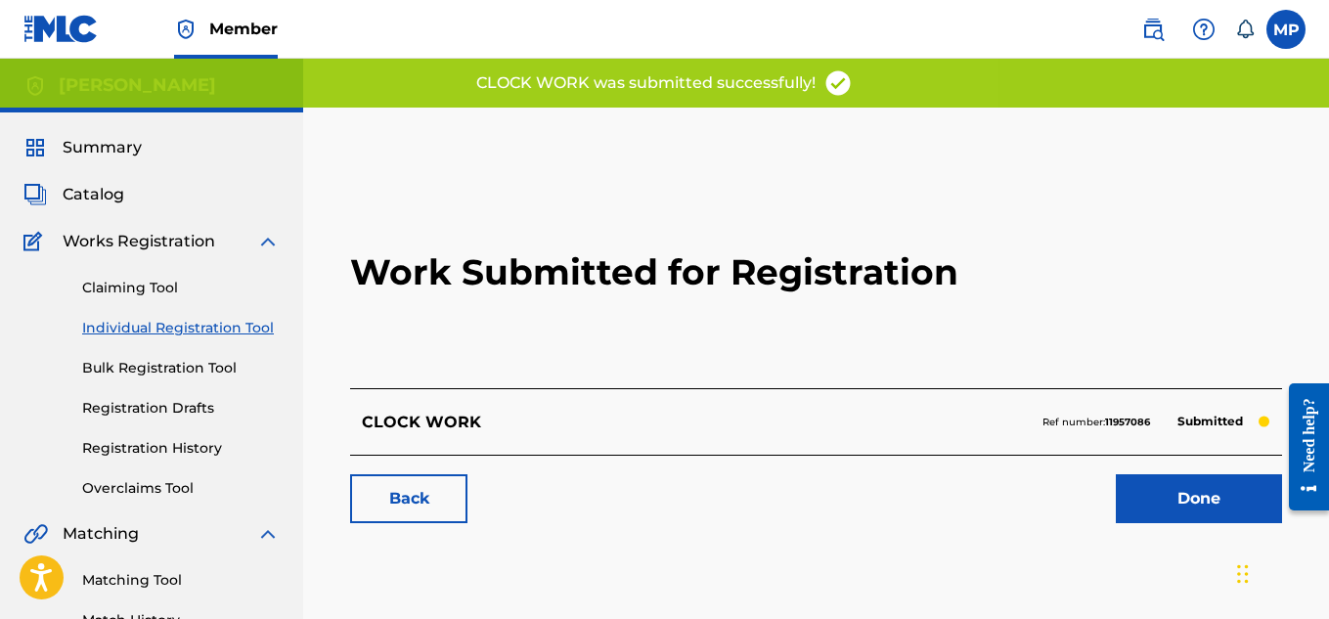
scroll to position [149, 0]
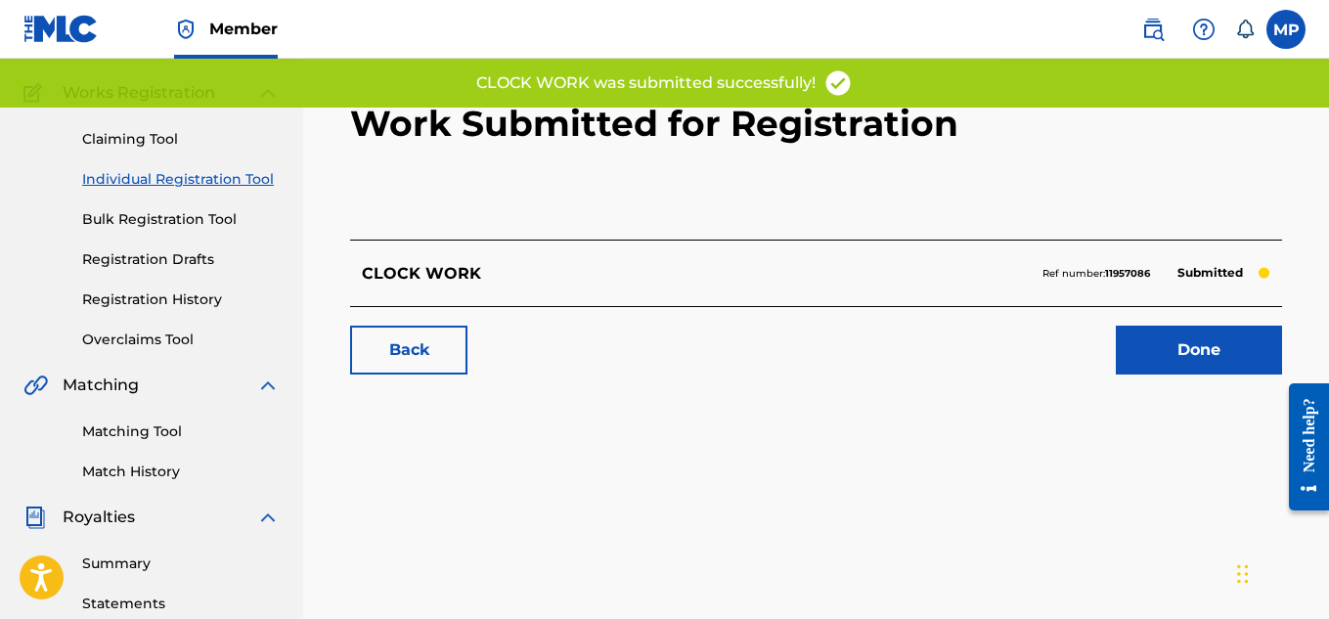
click at [443, 357] on link "Back" at bounding box center [408, 350] width 117 height 49
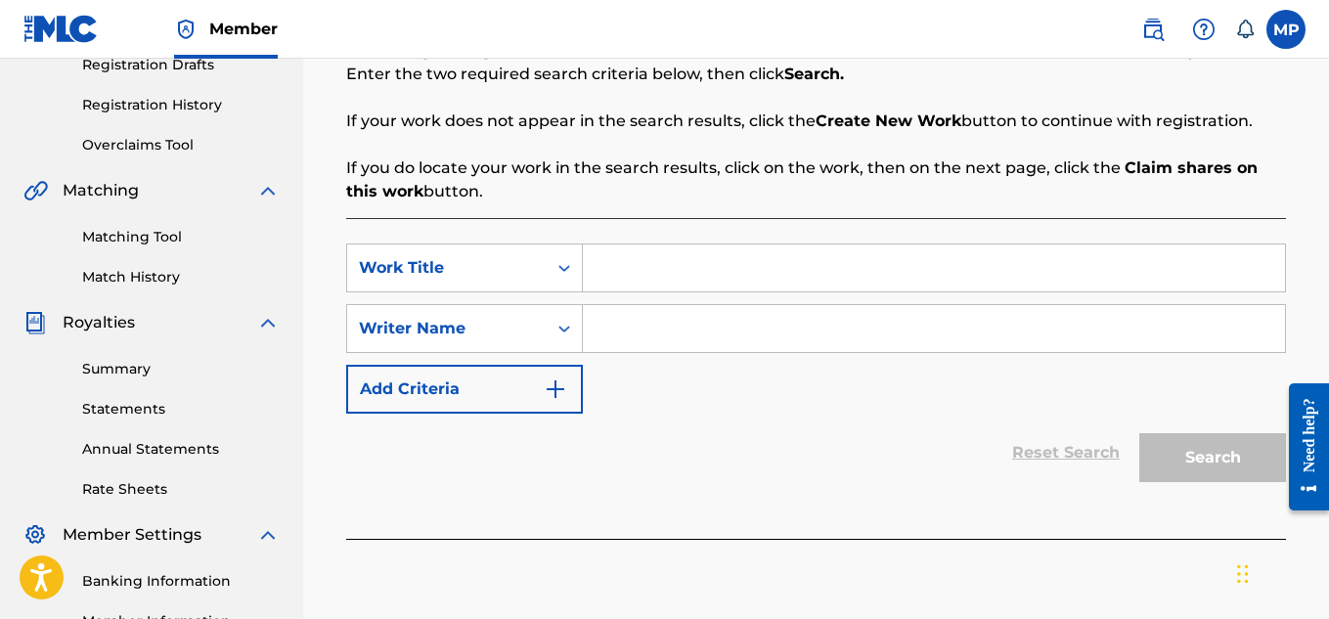
scroll to position [366, 0]
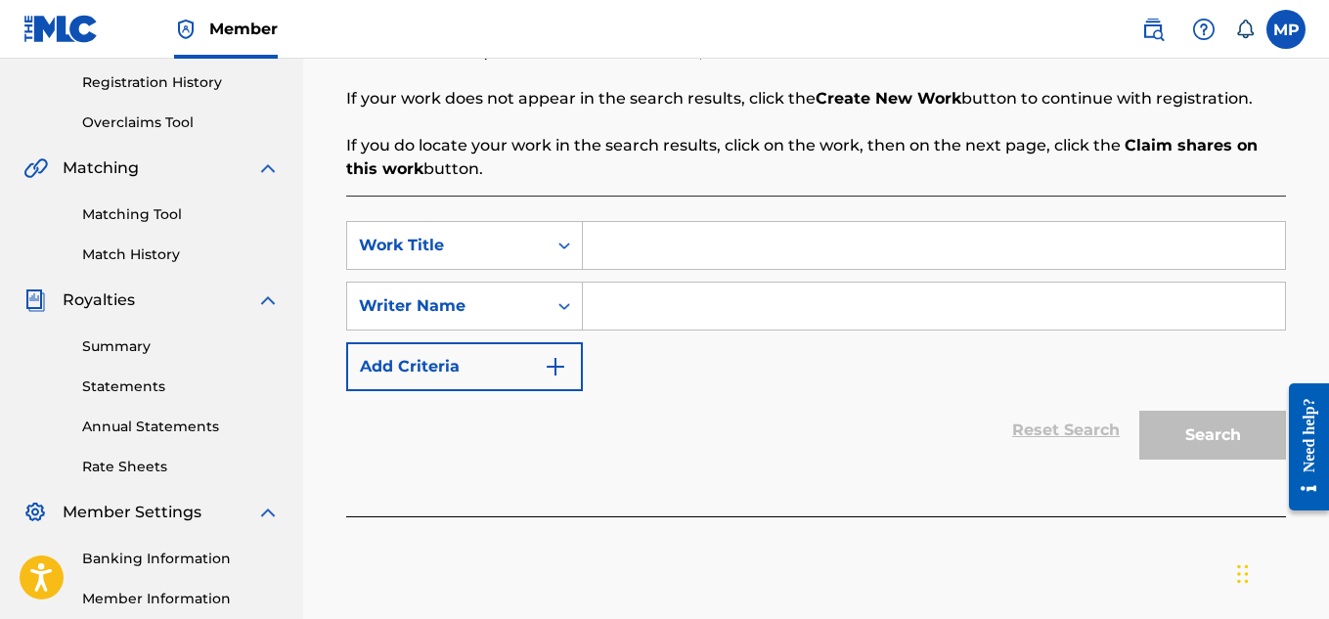
click at [833, 244] on input "Search Form" at bounding box center [934, 245] width 702 height 47
paste input "CLOCK WATCHER"
type input "CLOCK WATCHER"
click at [714, 303] on input "Search Form" at bounding box center [934, 306] width 702 height 47
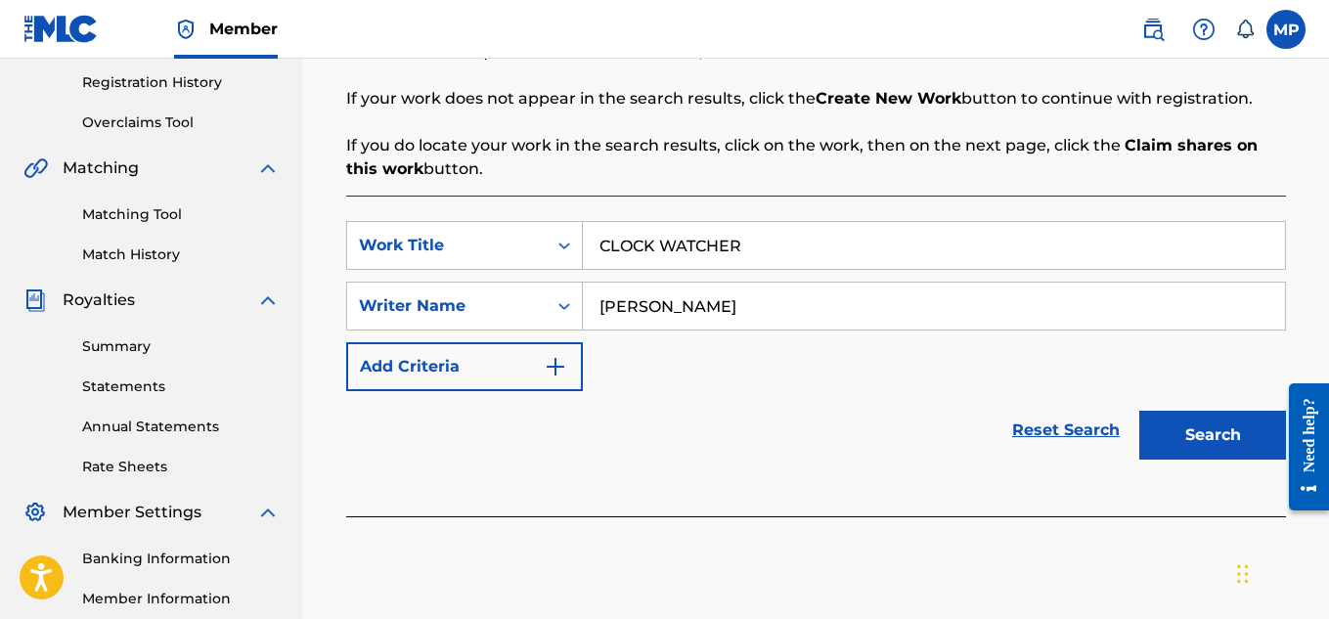
type input "[PERSON_NAME]"
click at [1173, 436] on button "Search" at bounding box center [1212, 435] width 147 height 49
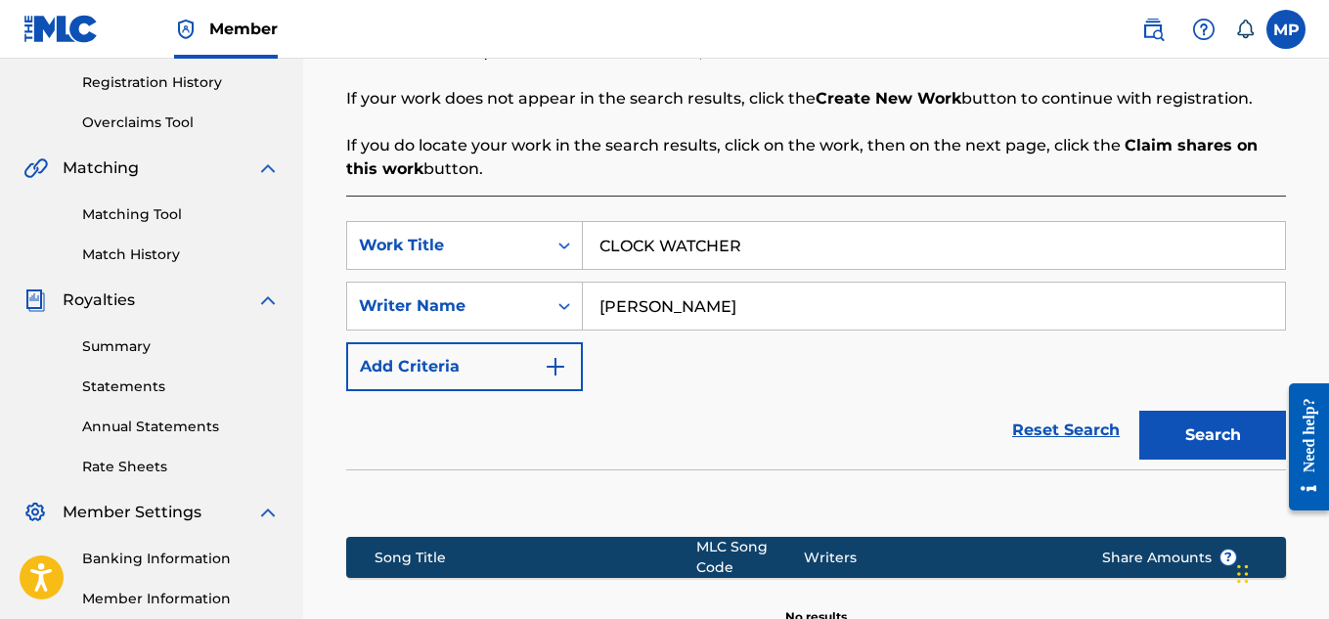
scroll to position [634, 0]
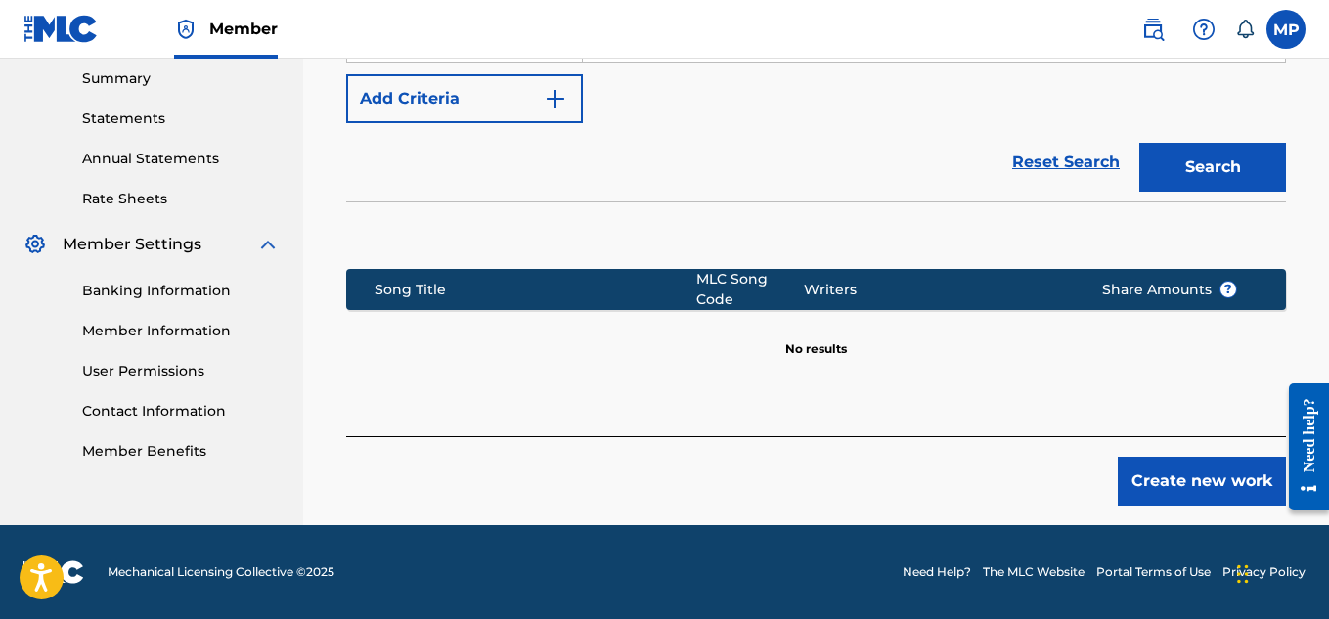
click at [1178, 473] on button "Create new work" at bounding box center [1202, 481] width 168 height 49
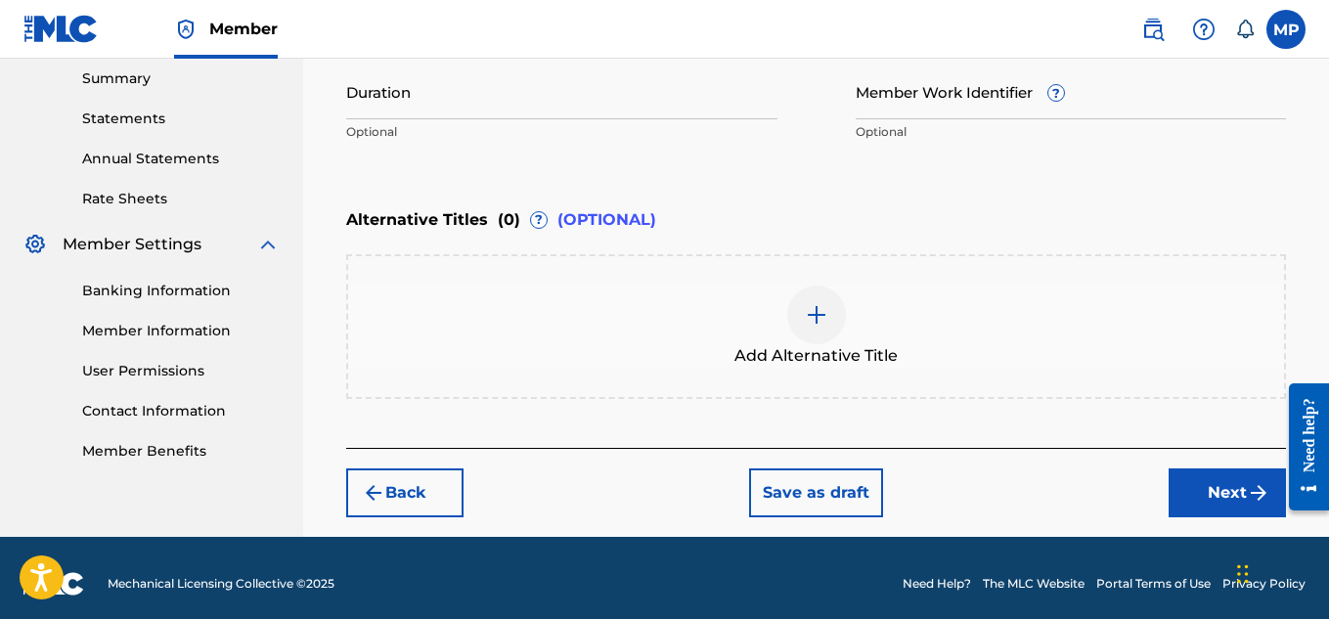
scroll to position [221, 0]
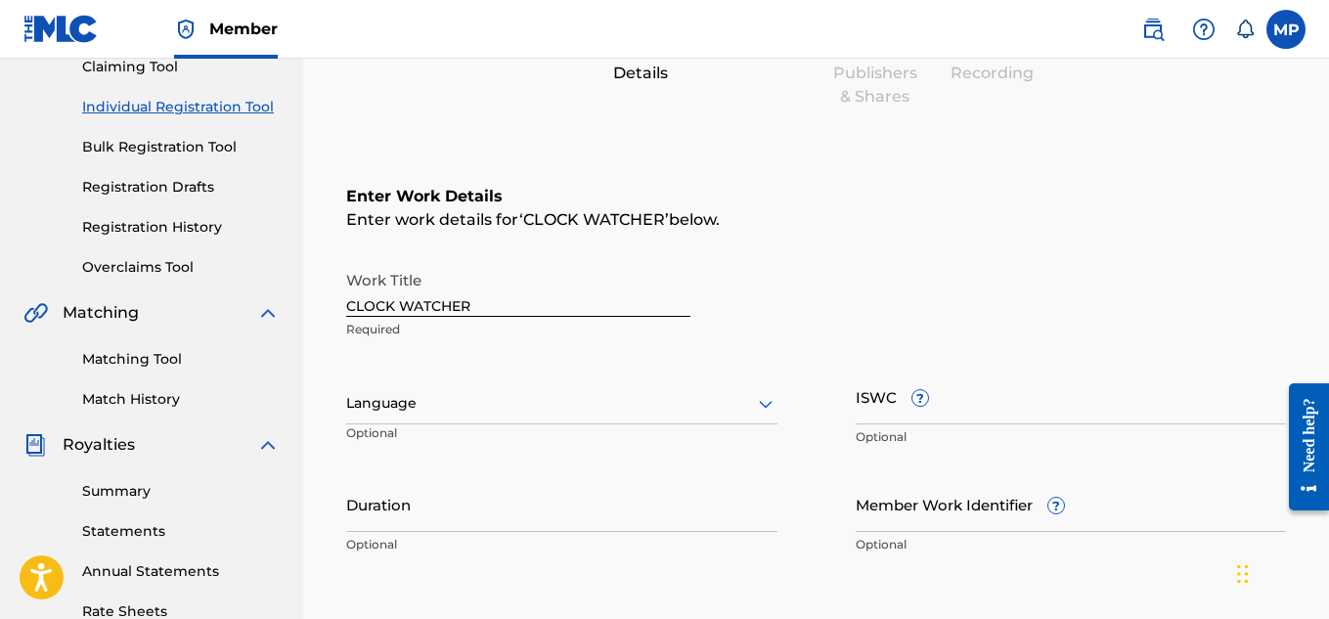
click at [915, 515] on input "Member Work Identifier ?" at bounding box center [1071, 504] width 431 height 56
paste input "893487970"
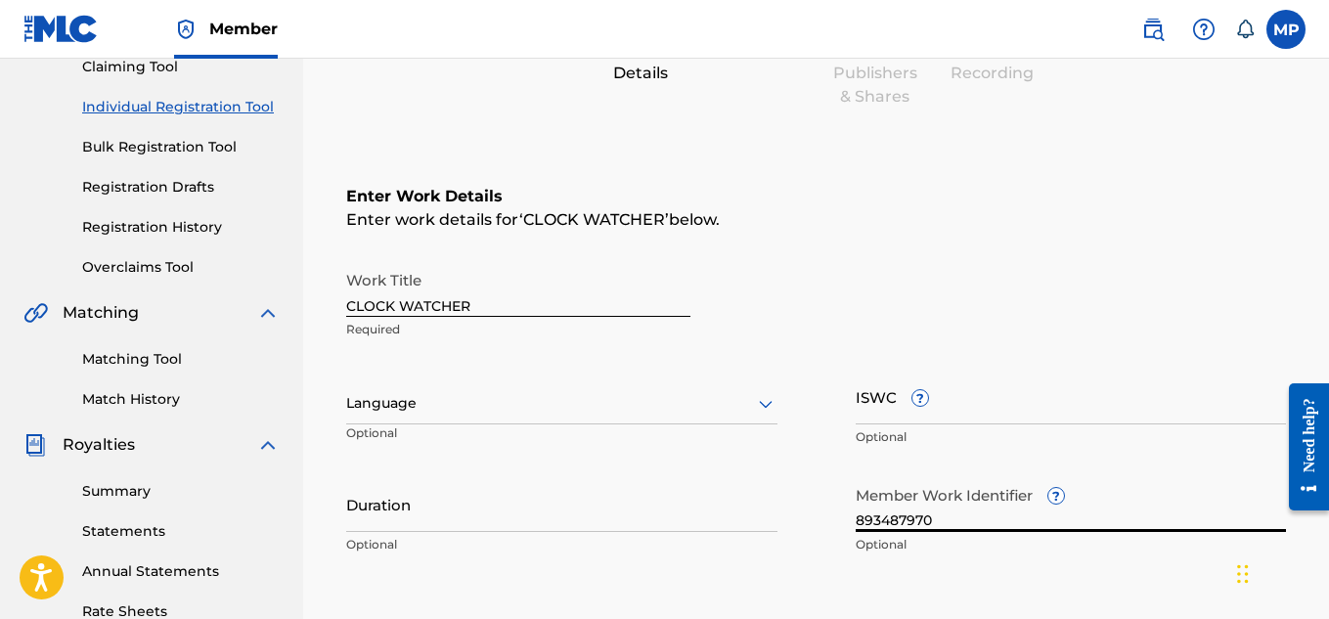
type input "893487970"
click at [993, 409] on input "ISWC ?" at bounding box center [1071, 397] width 431 height 56
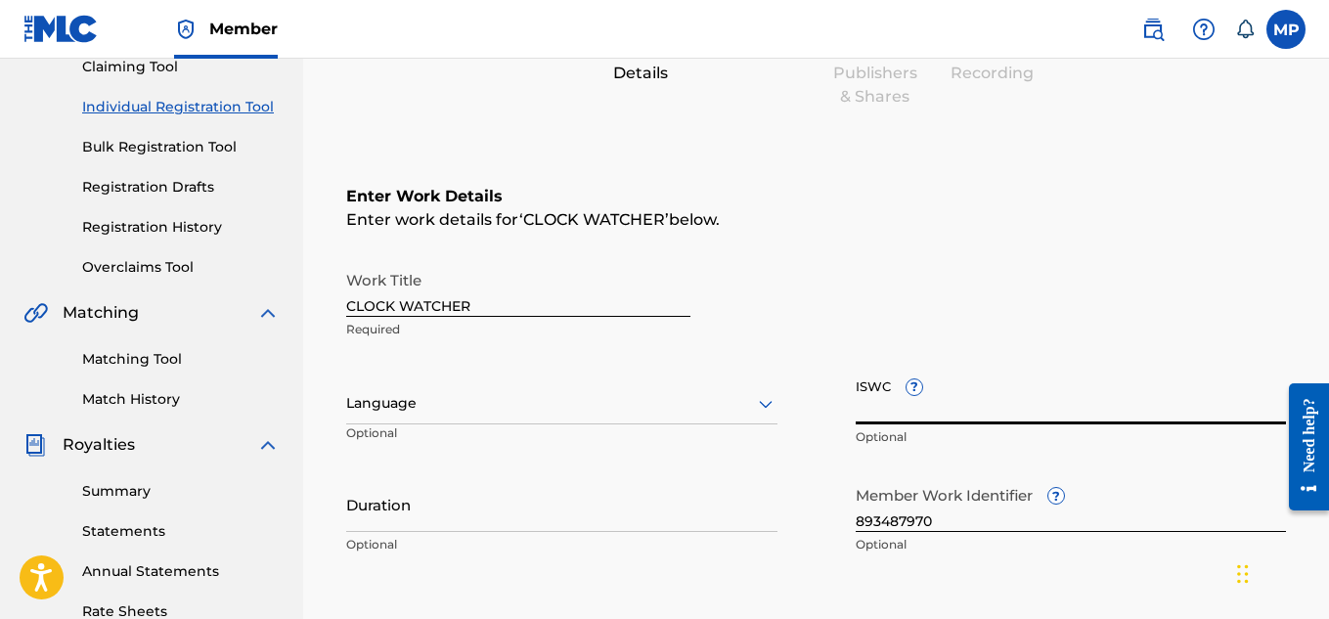
paste input "T9229749535"
type input "T9229749535"
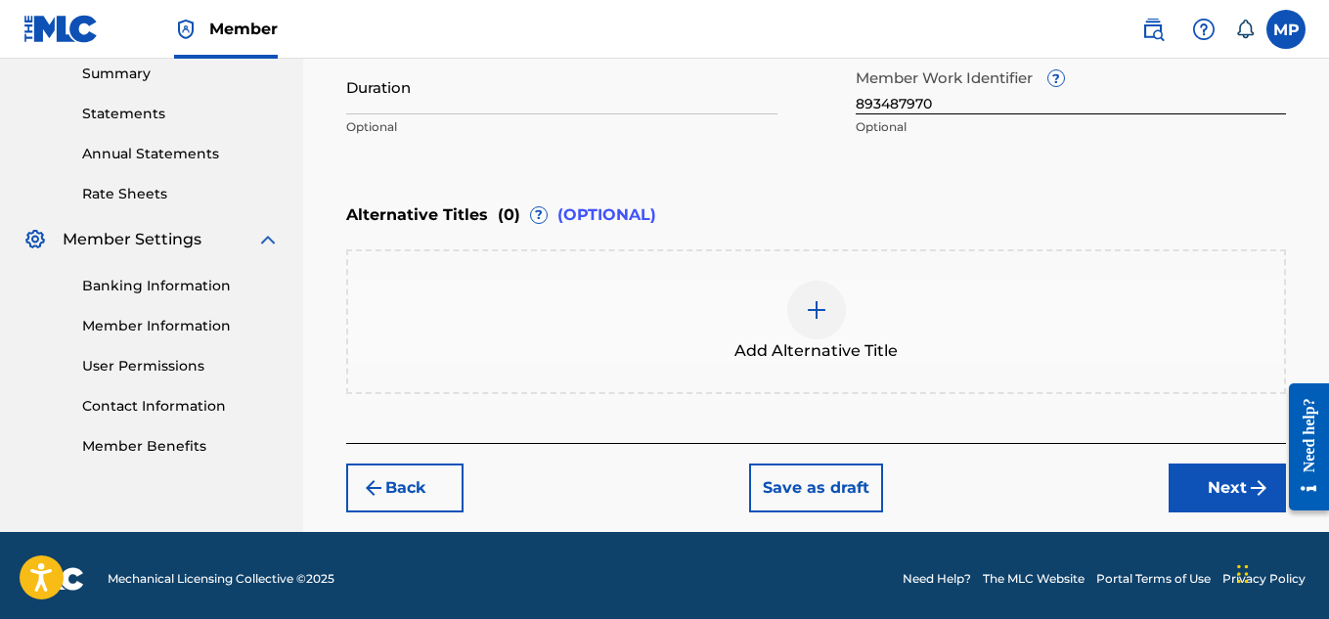
click at [1200, 472] on button "Next" at bounding box center [1227, 488] width 117 height 49
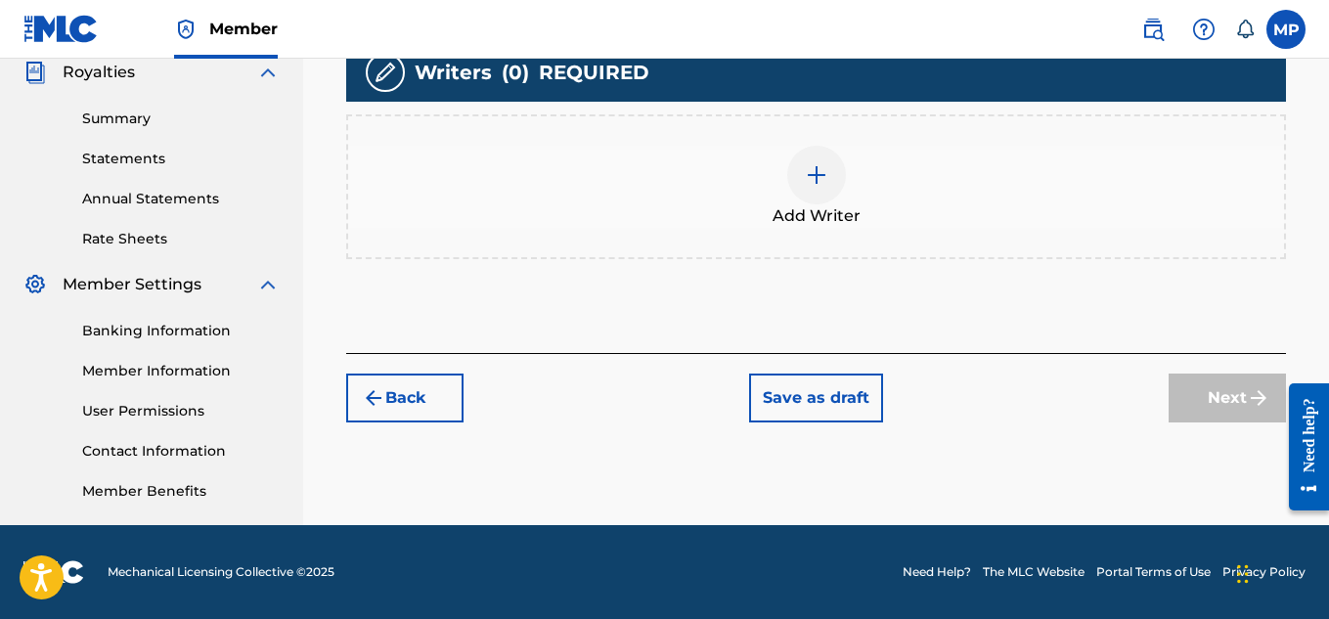
click at [817, 187] on img at bounding box center [816, 174] width 23 height 23
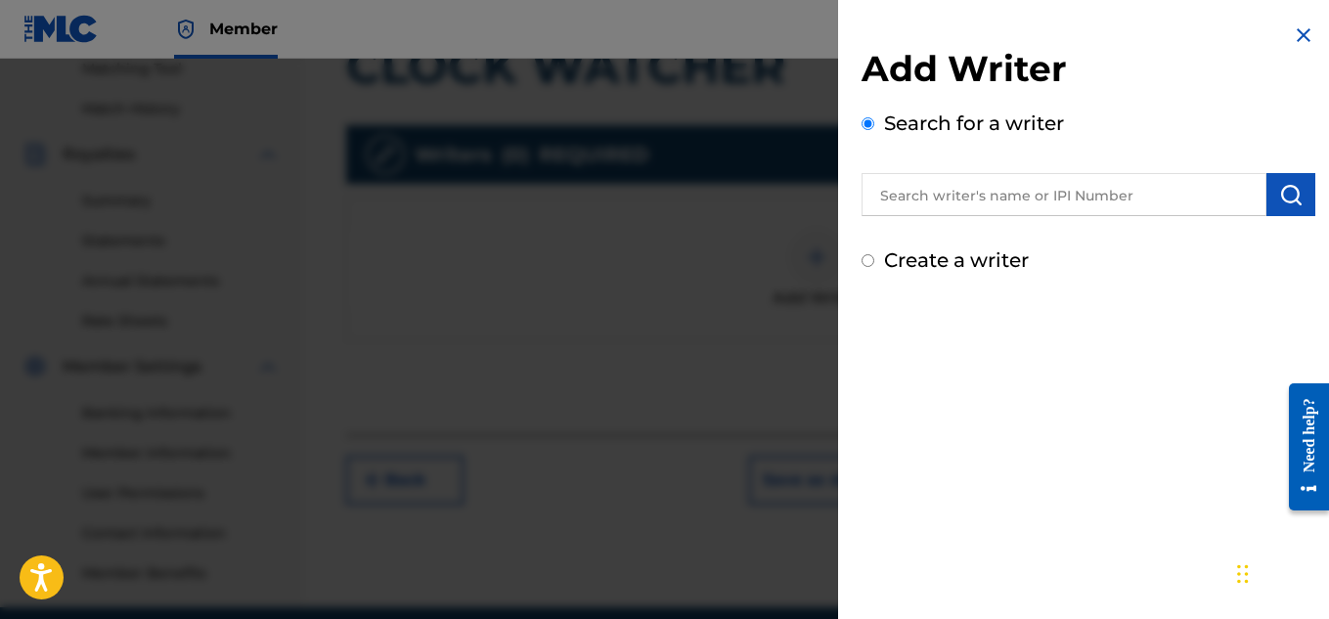
click at [1135, 191] on input "text" at bounding box center [1064, 194] width 405 height 43
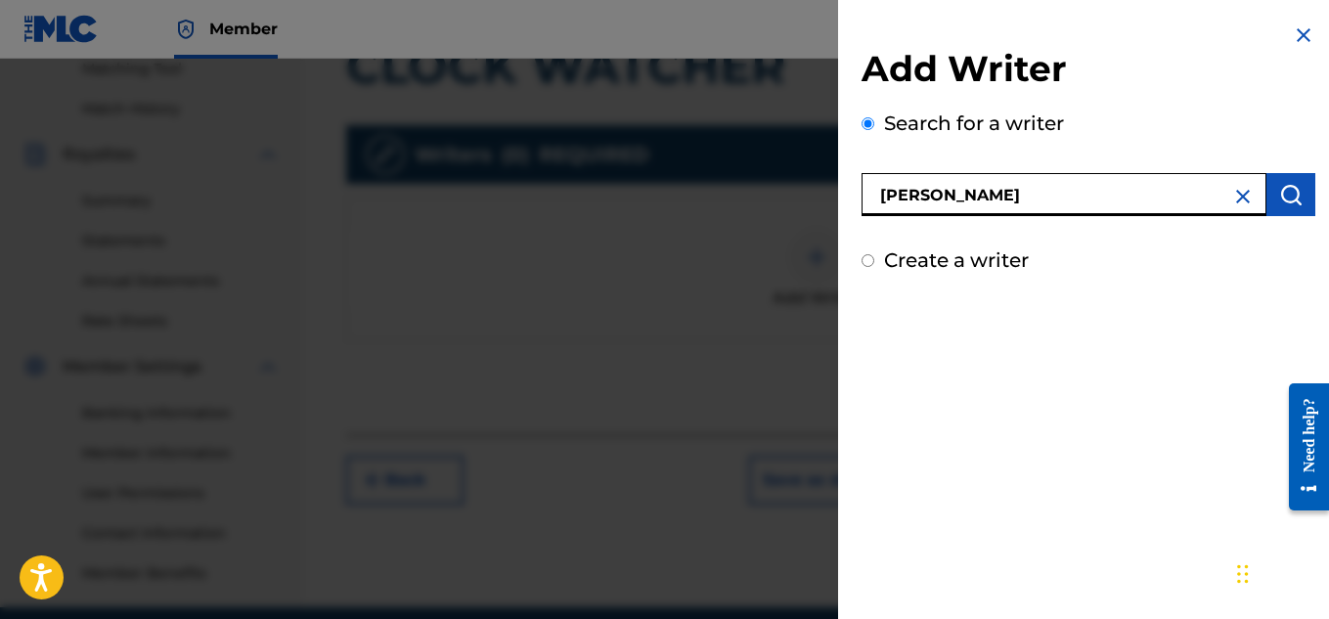
type input "[PERSON_NAME]"
click at [1300, 197] on button "submit" at bounding box center [1290, 194] width 49 height 43
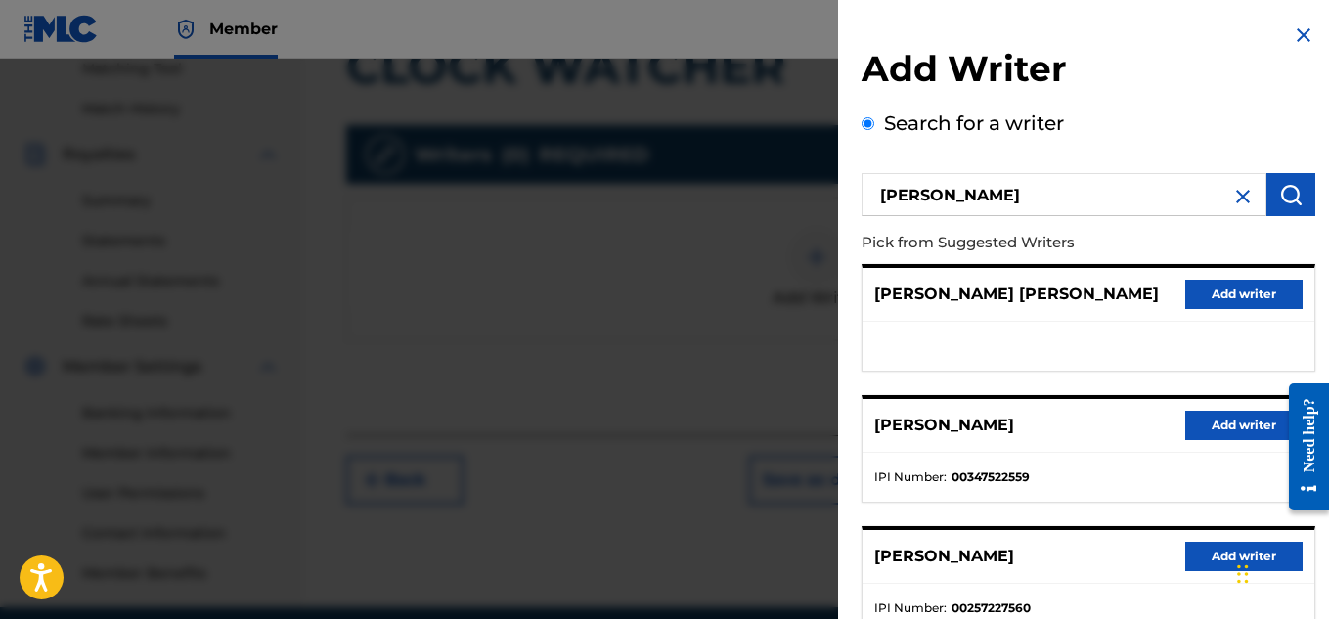
click at [1189, 414] on button "Add writer" at bounding box center [1243, 425] width 117 height 29
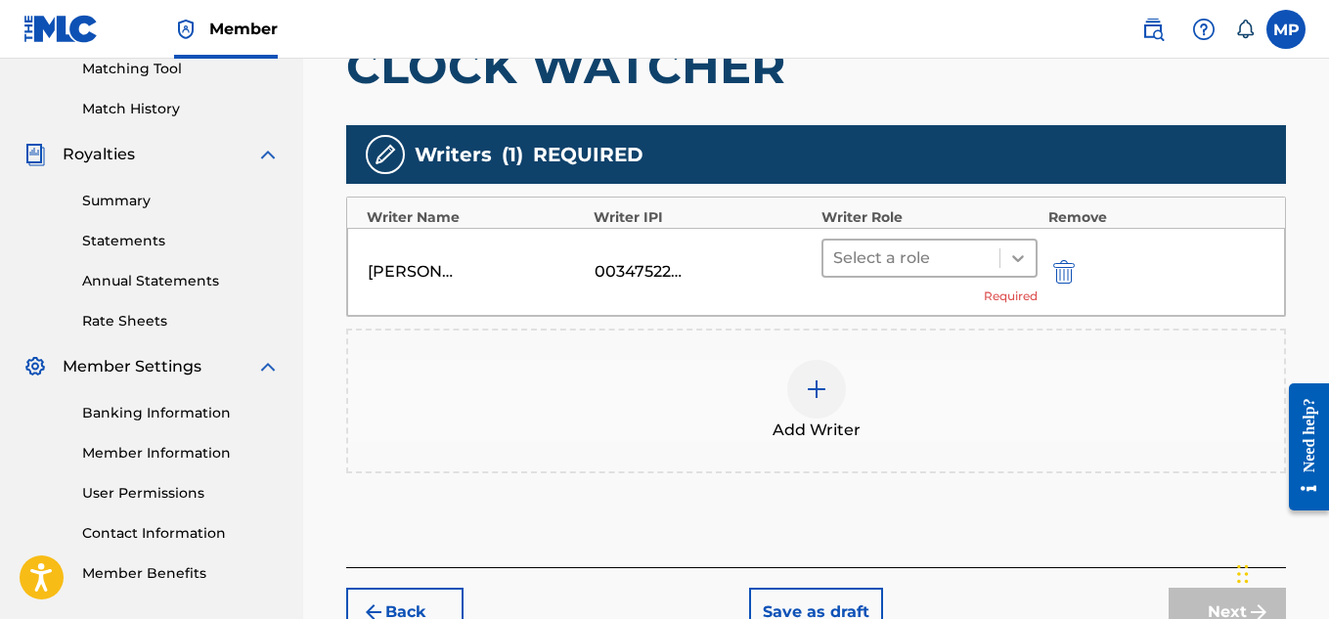
click at [1016, 260] on icon at bounding box center [1018, 258] width 20 height 20
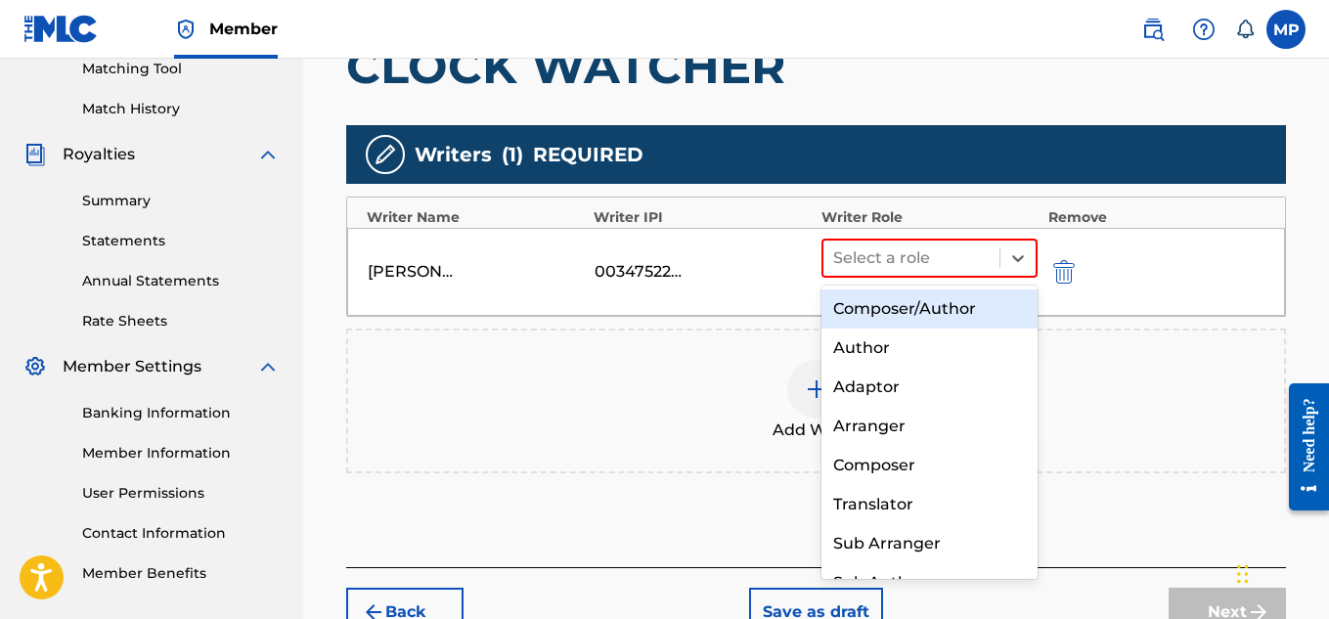
click at [961, 298] on div "Composer/Author" at bounding box center [930, 308] width 217 height 39
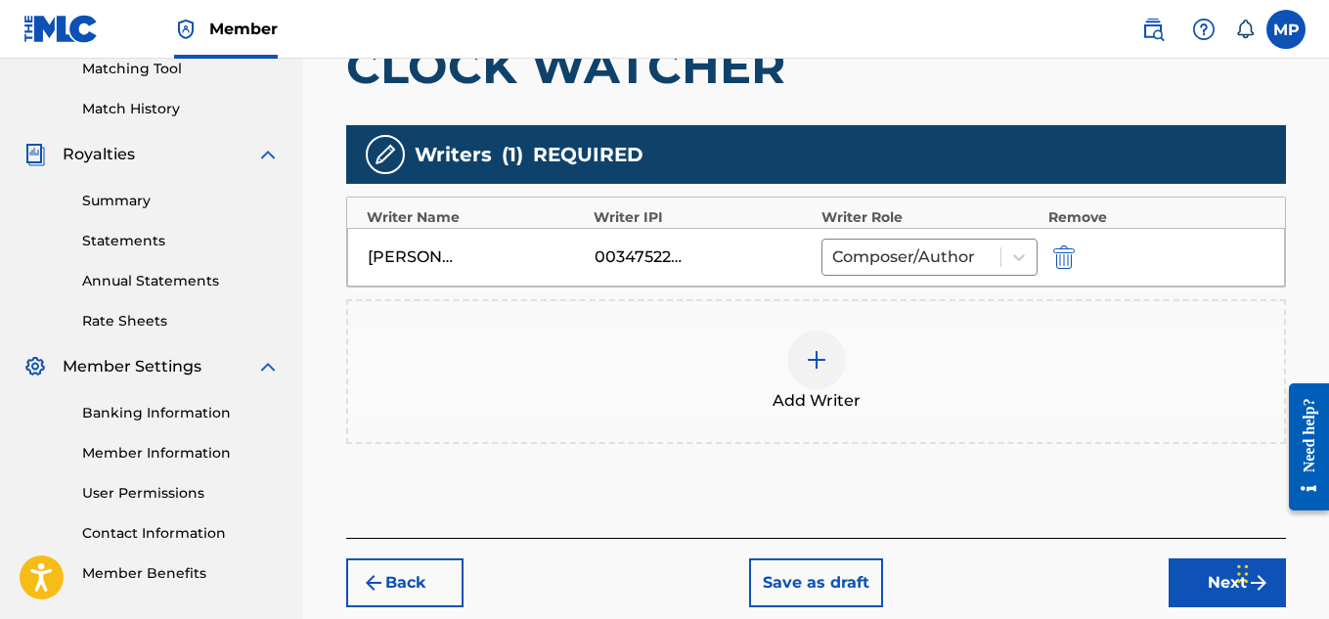
click at [1199, 558] on button "Next" at bounding box center [1227, 582] width 117 height 49
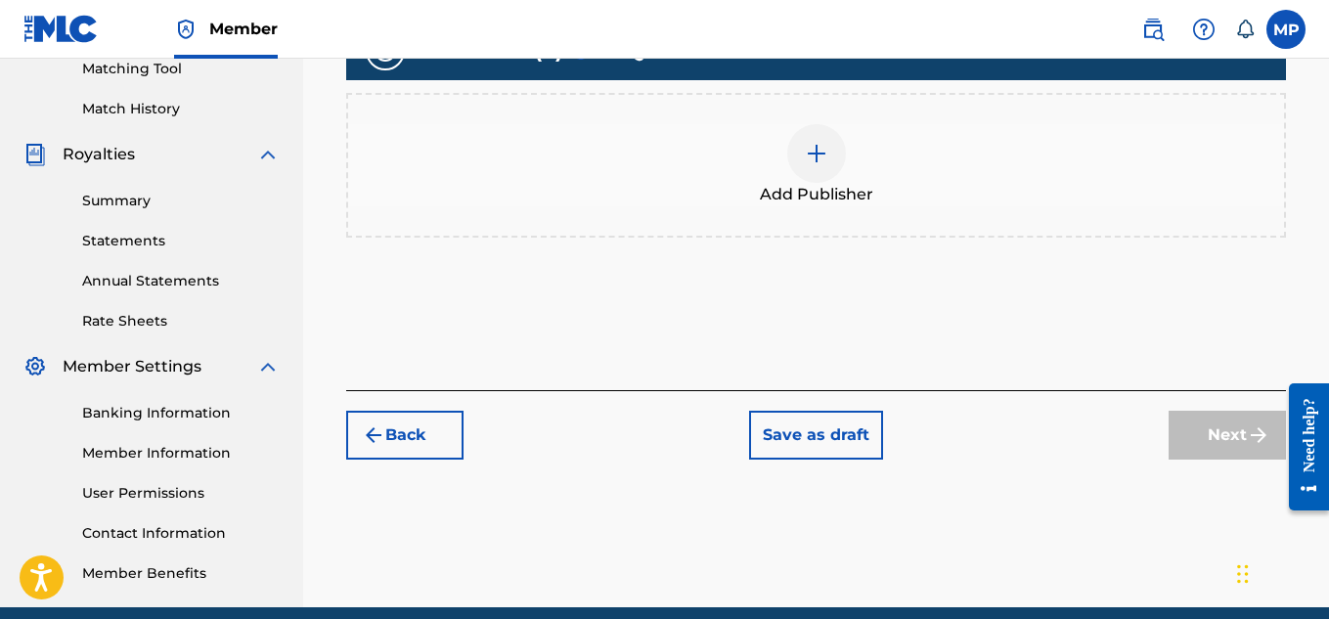
scroll to position [104, 0]
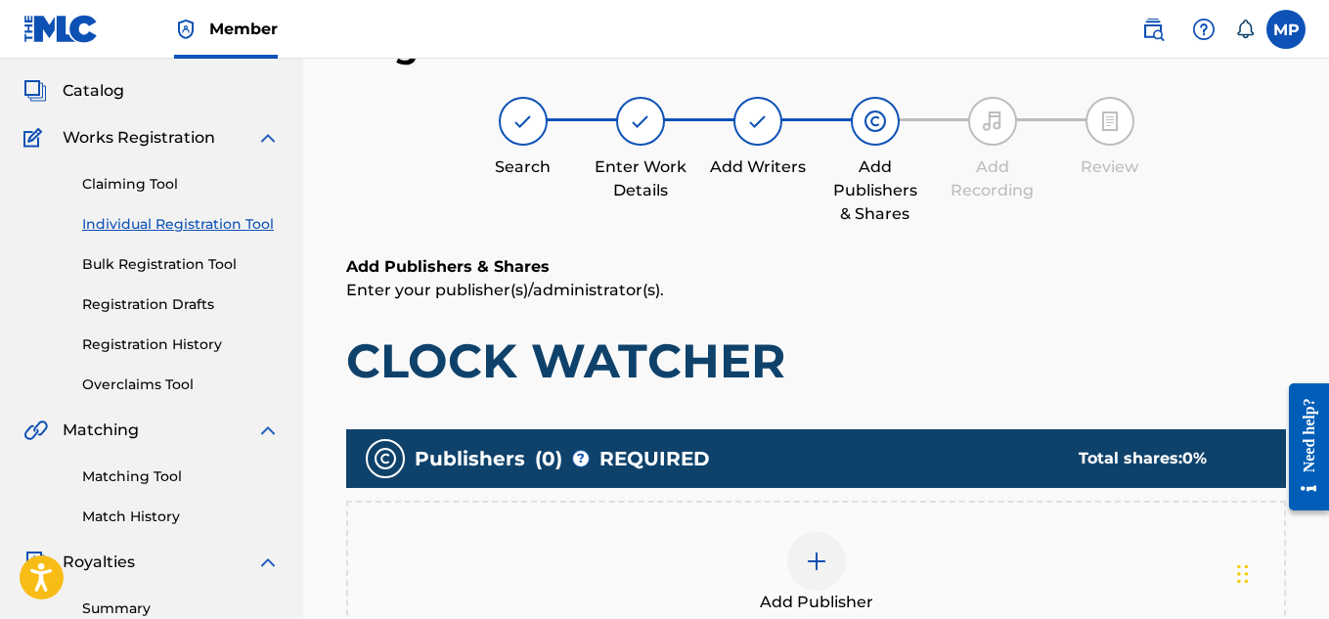
click at [819, 550] on img at bounding box center [816, 561] width 23 height 23
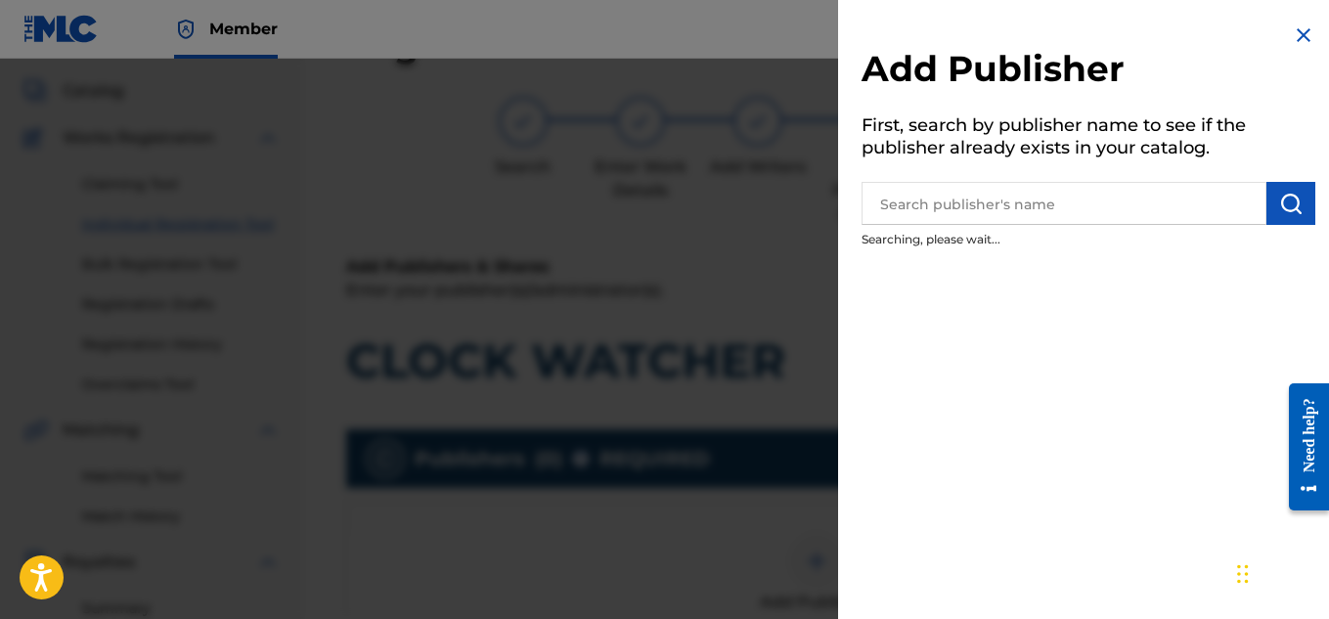
scroll to position [180, 0]
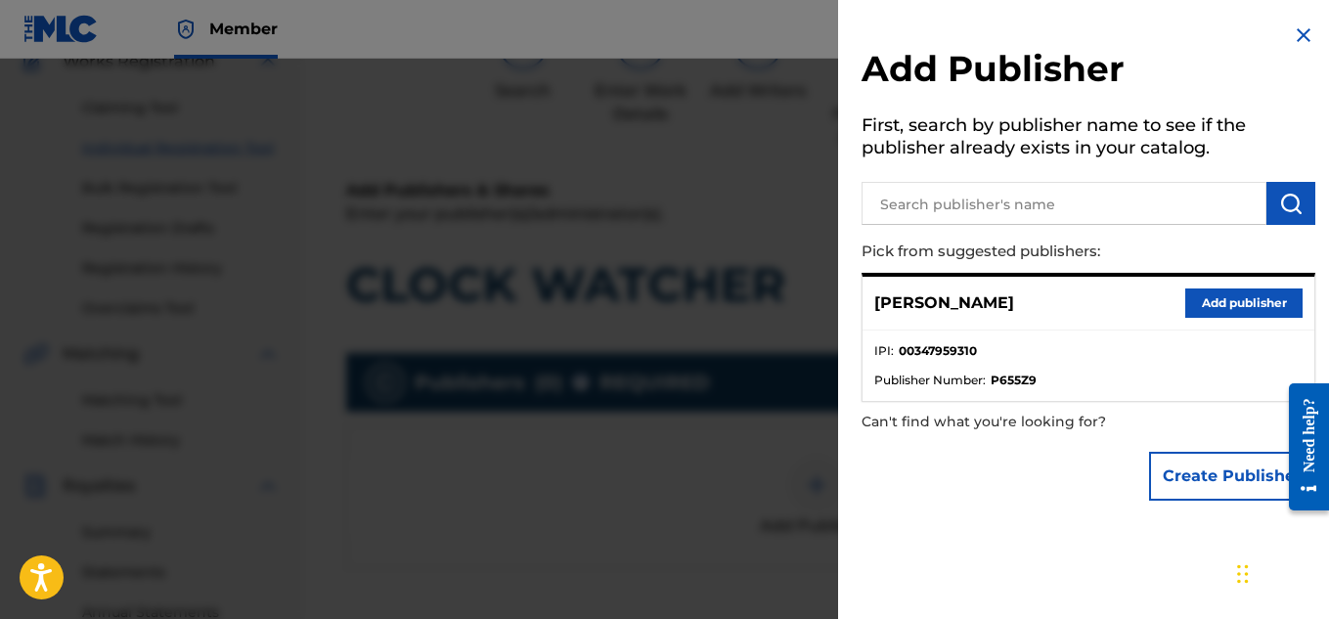
click at [1210, 298] on button "Add publisher" at bounding box center [1243, 303] width 117 height 29
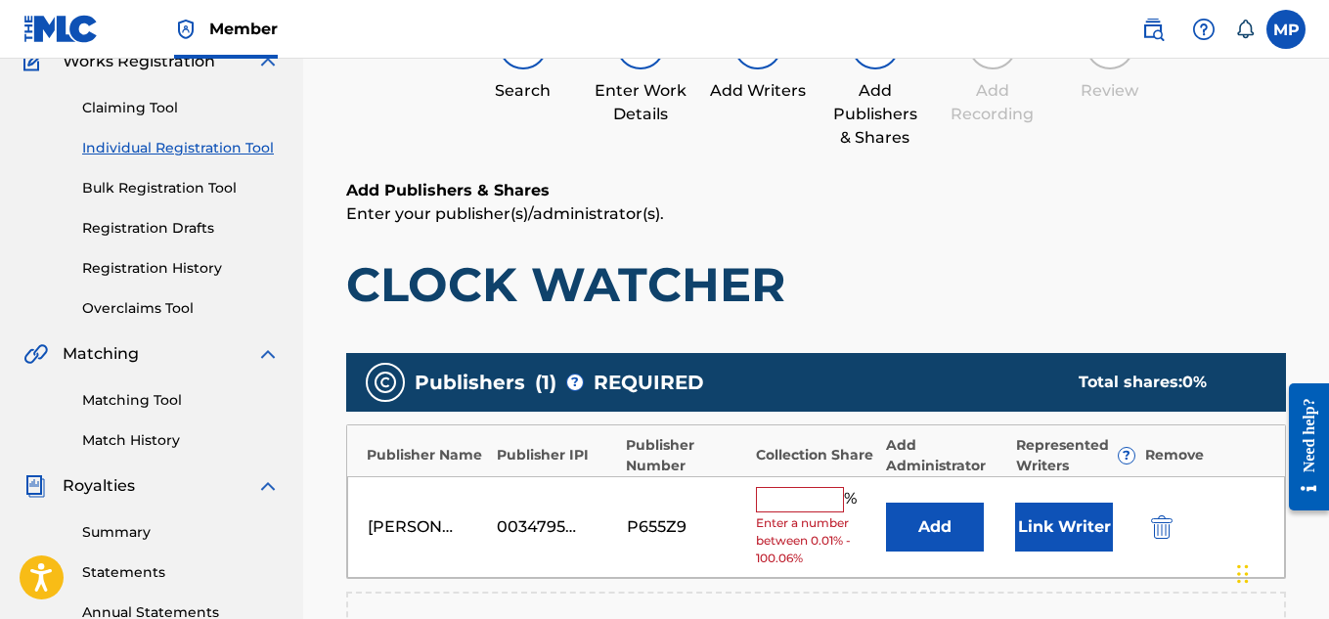
click at [806, 492] on input "text" at bounding box center [800, 499] width 88 height 25
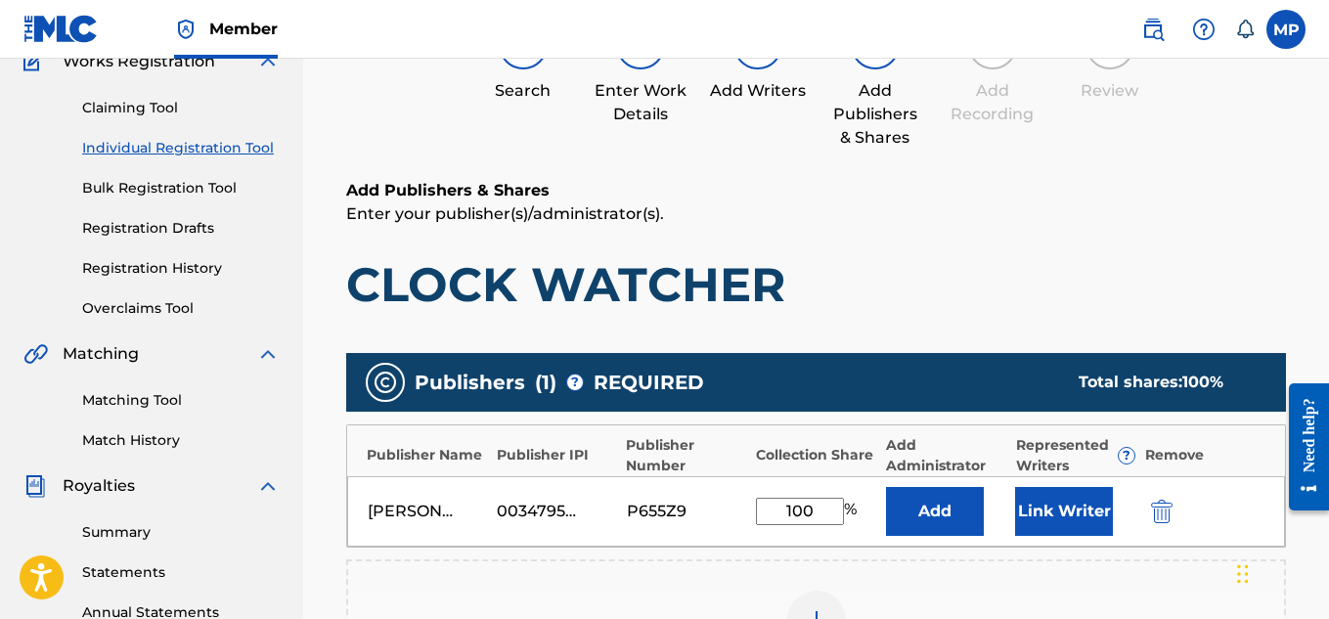
type input "100"
click at [1054, 511] on button "Link Writer" at bounding box center [1064, 511] width 98 height 49
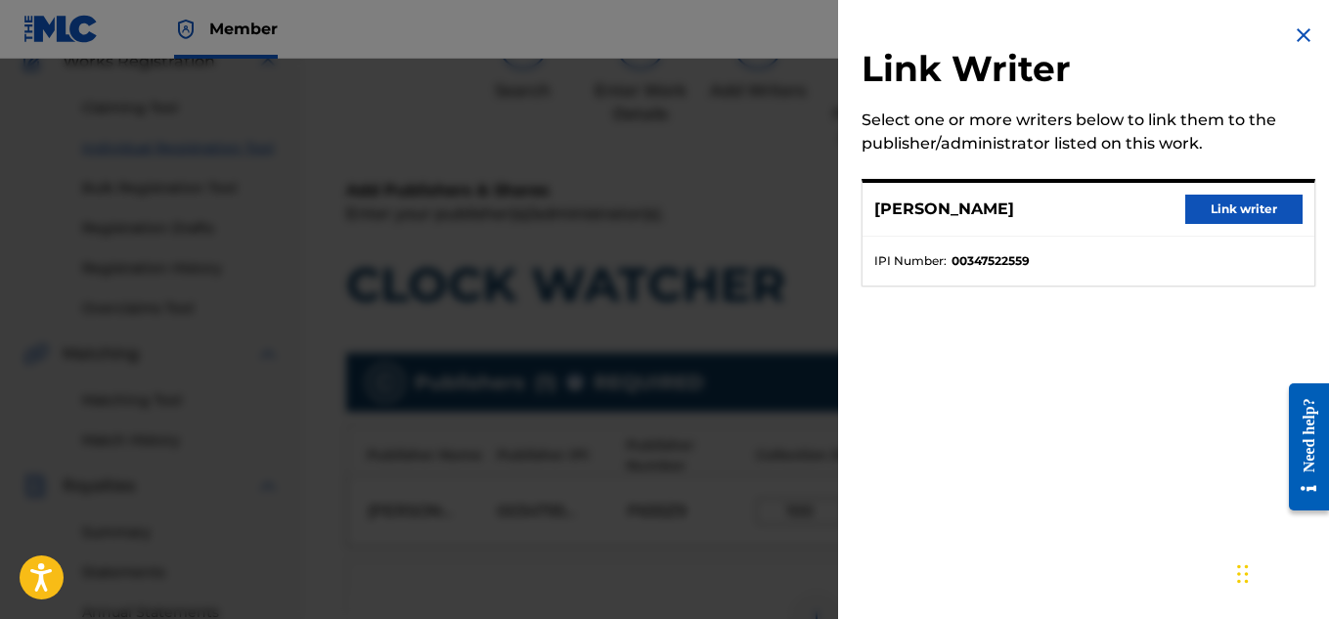
click at [1220, 213] on button "Link writer" at bounding box center [1243, 209] width 117 height 29
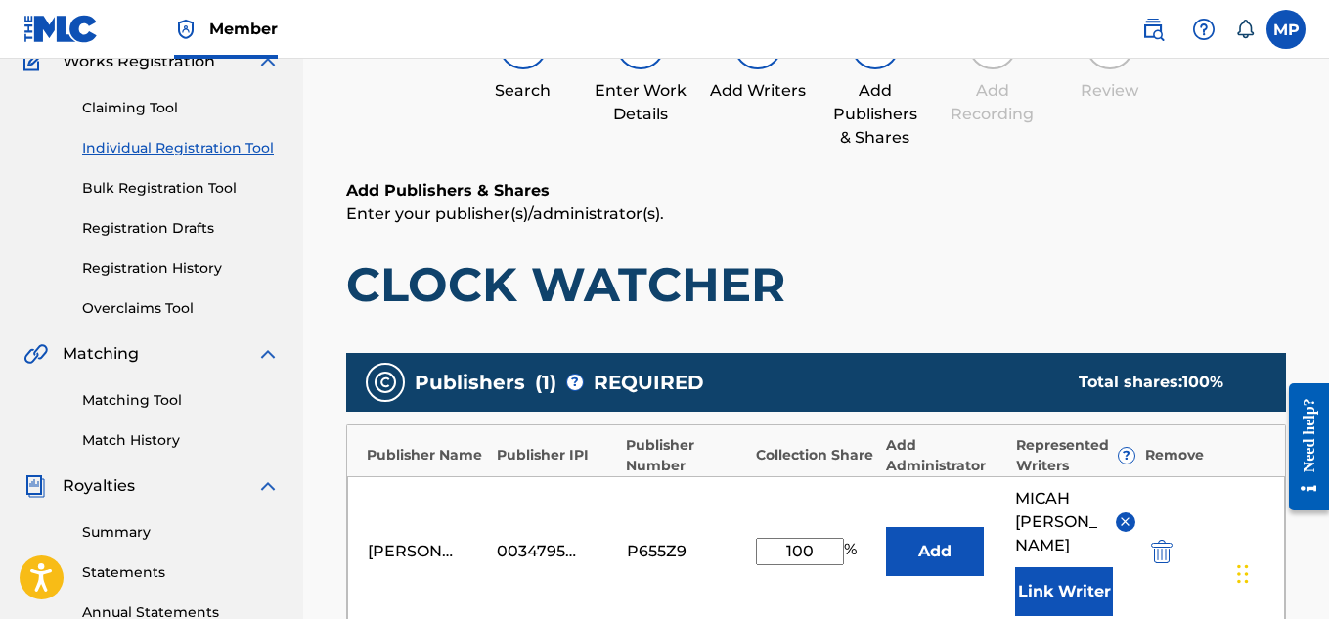
scroll to position [499, 0]
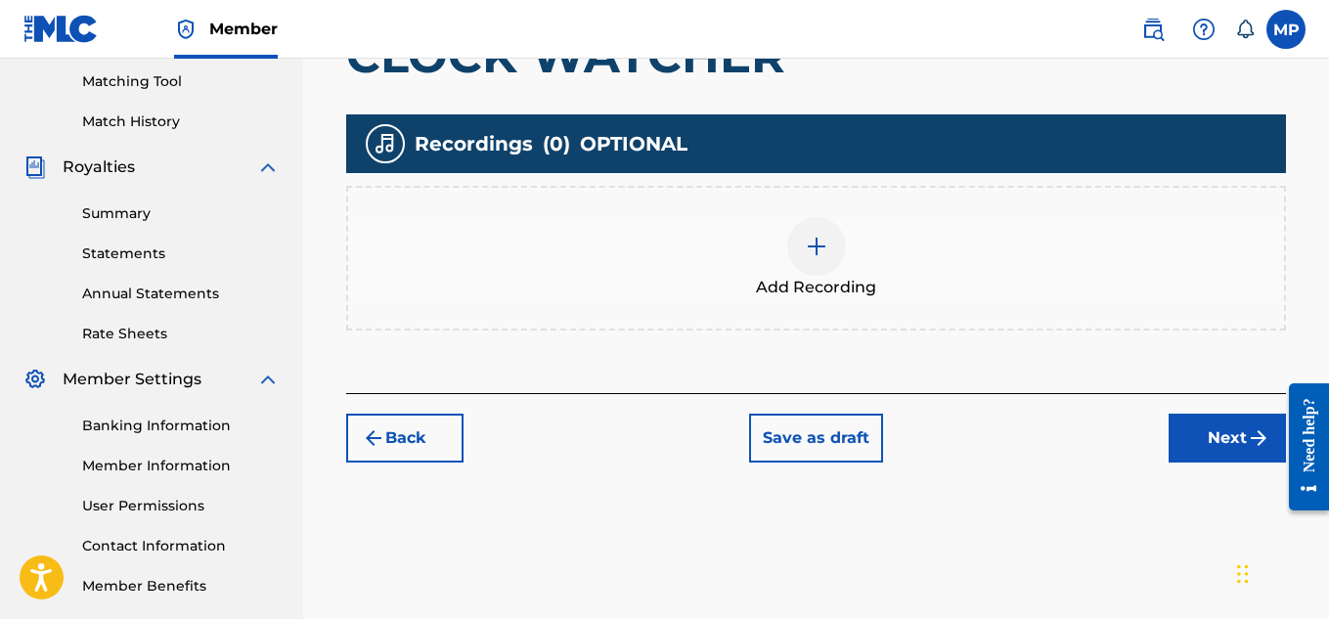
click at [817, 276] on div at bounding box center [816, 246] width 59 height 59
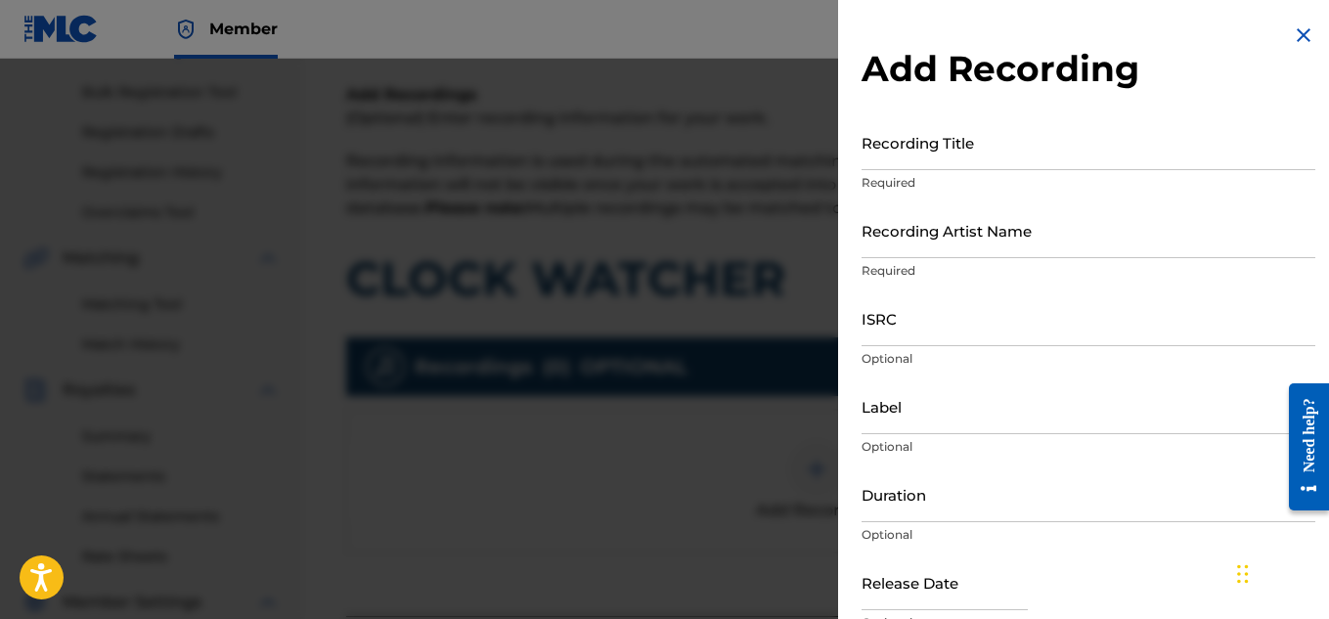
click at [902, 151] on input "Recording Title" at bounding box center [1089, 142] width 454 height 56
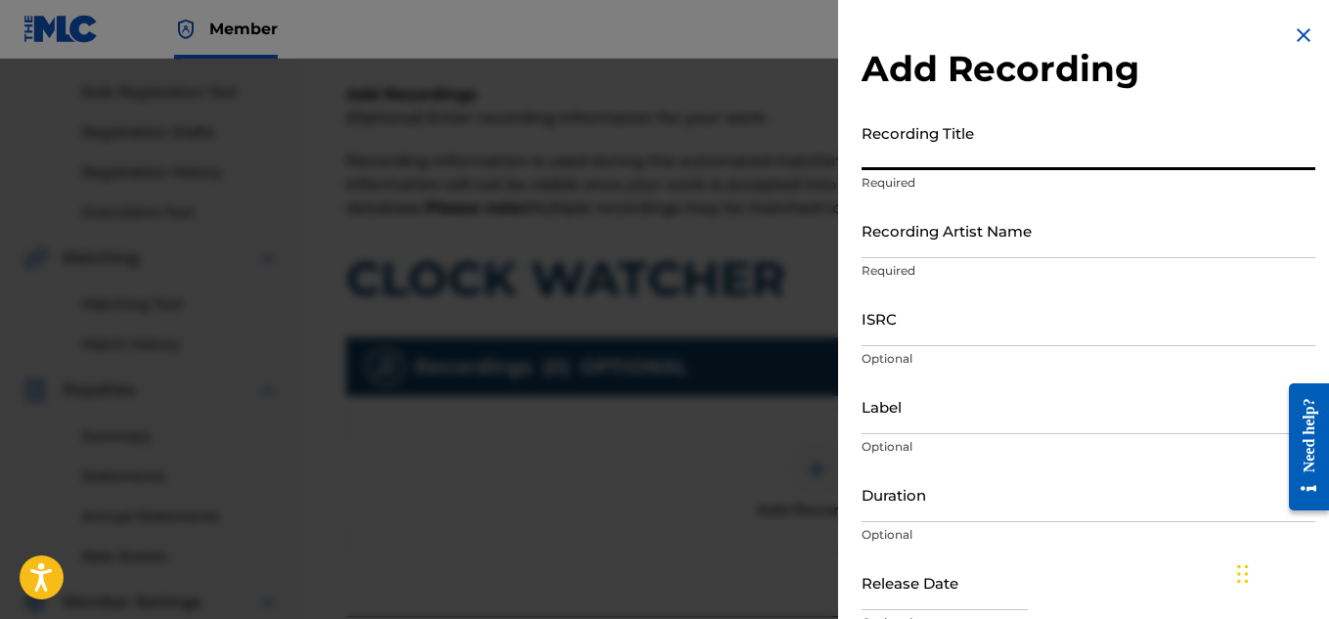
paste input "CLOCK WATCHER"
type input "CLOCK WATCHER"
click at [910, 244] on input "Recording Artist Name" at bounding box center [1089, 230] width 454 height 56
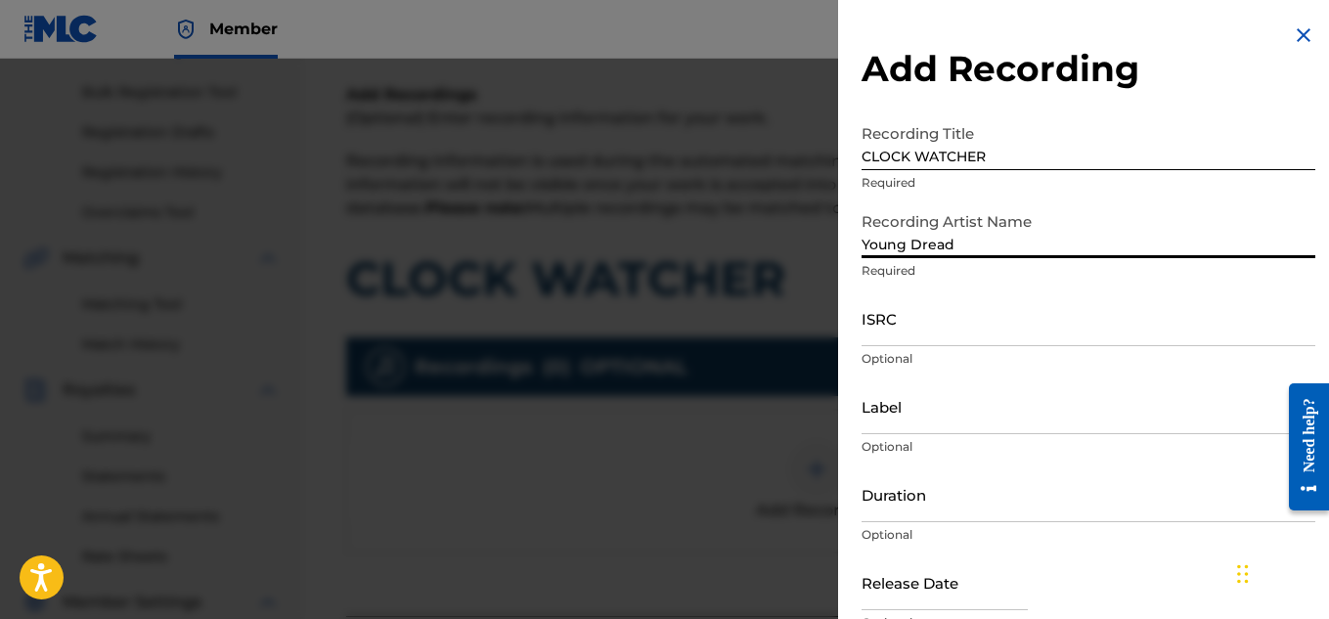
type input "Young Dread"
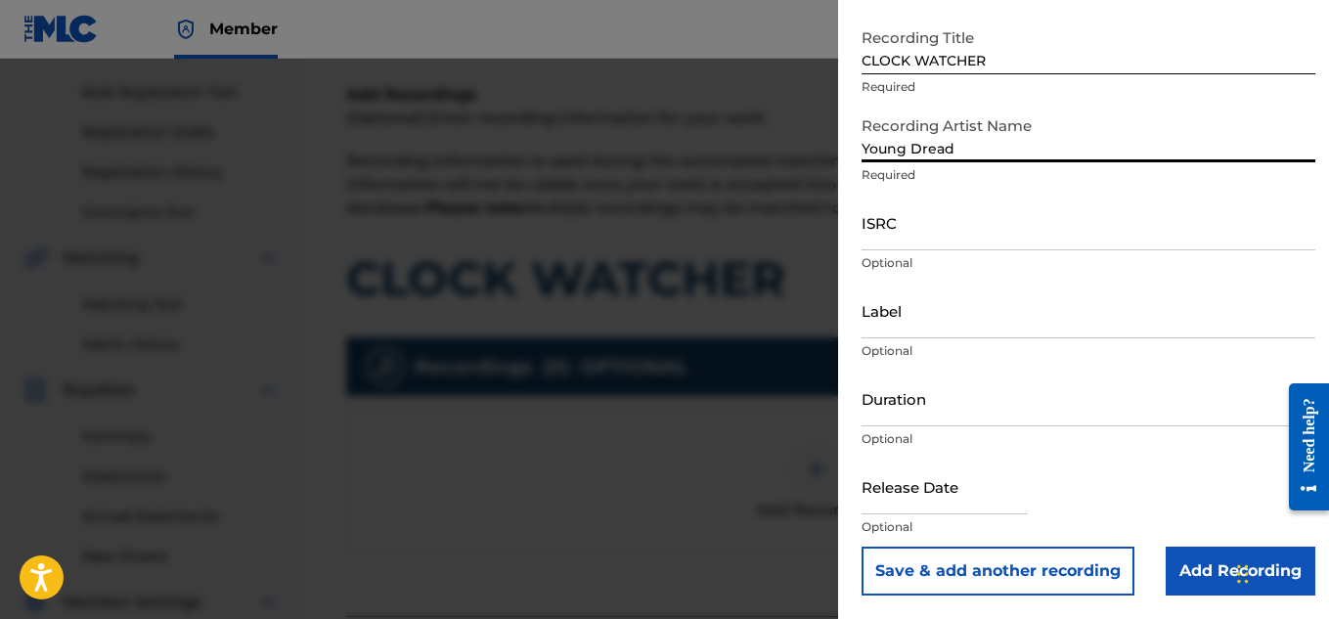
click at [1198, 578] on input "Add Recording" at bounding box center [1241, 571] width 150 height 49
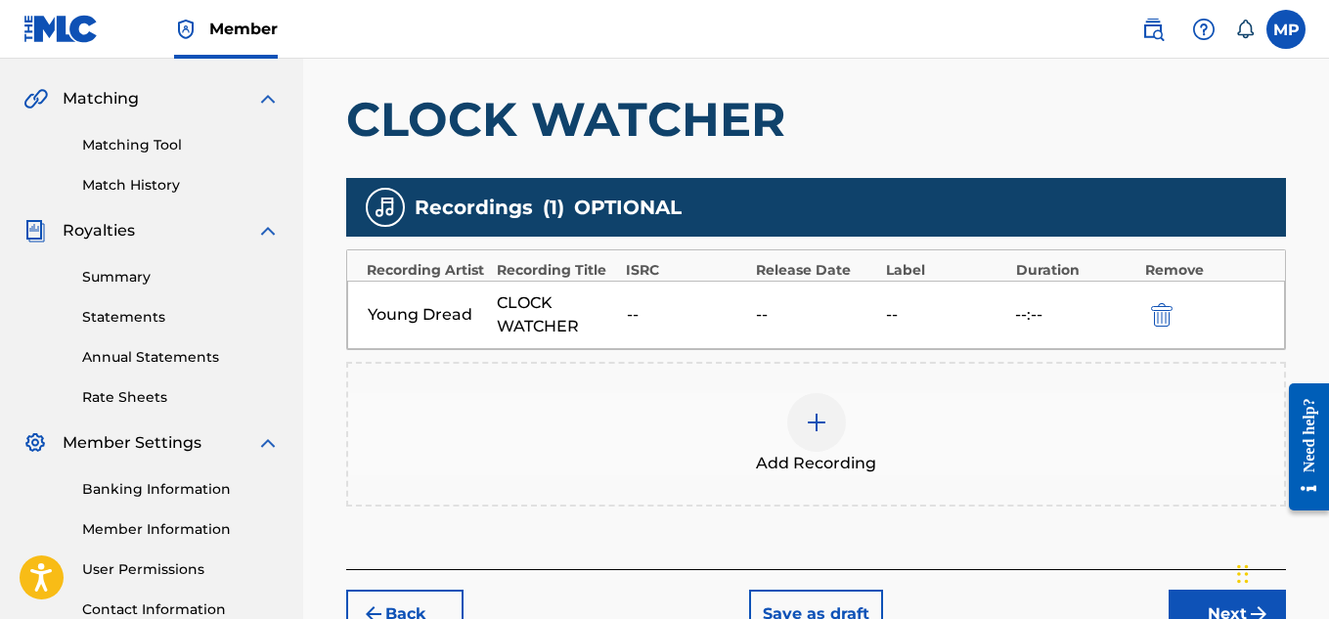
scroll to position [594, 0]
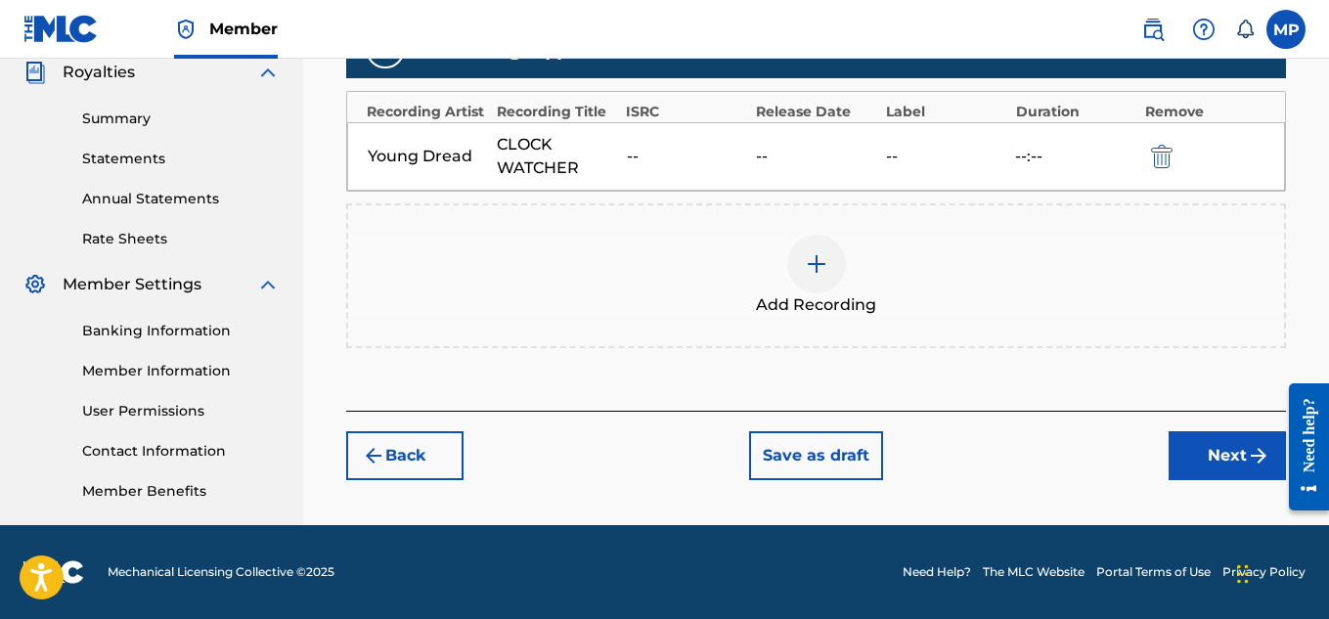
click at [1215, 444] on button "Next" at bounding box center [1227, 455] width 117 height 49
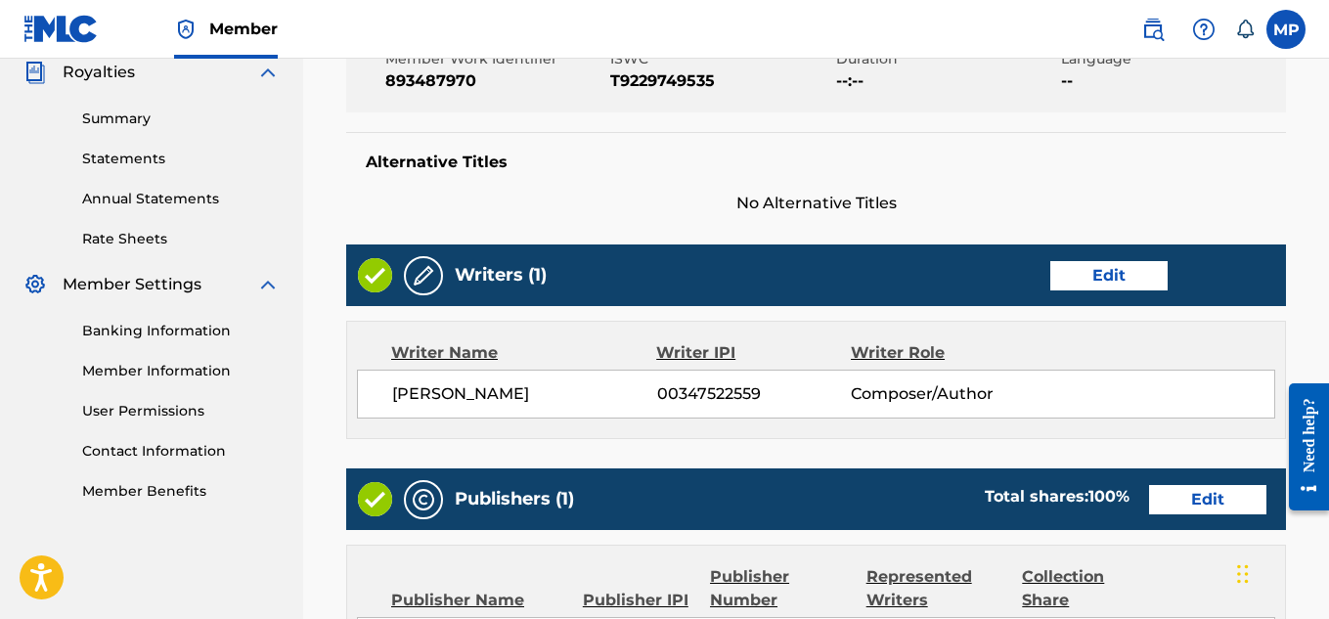
scroll to position [1097, 0]
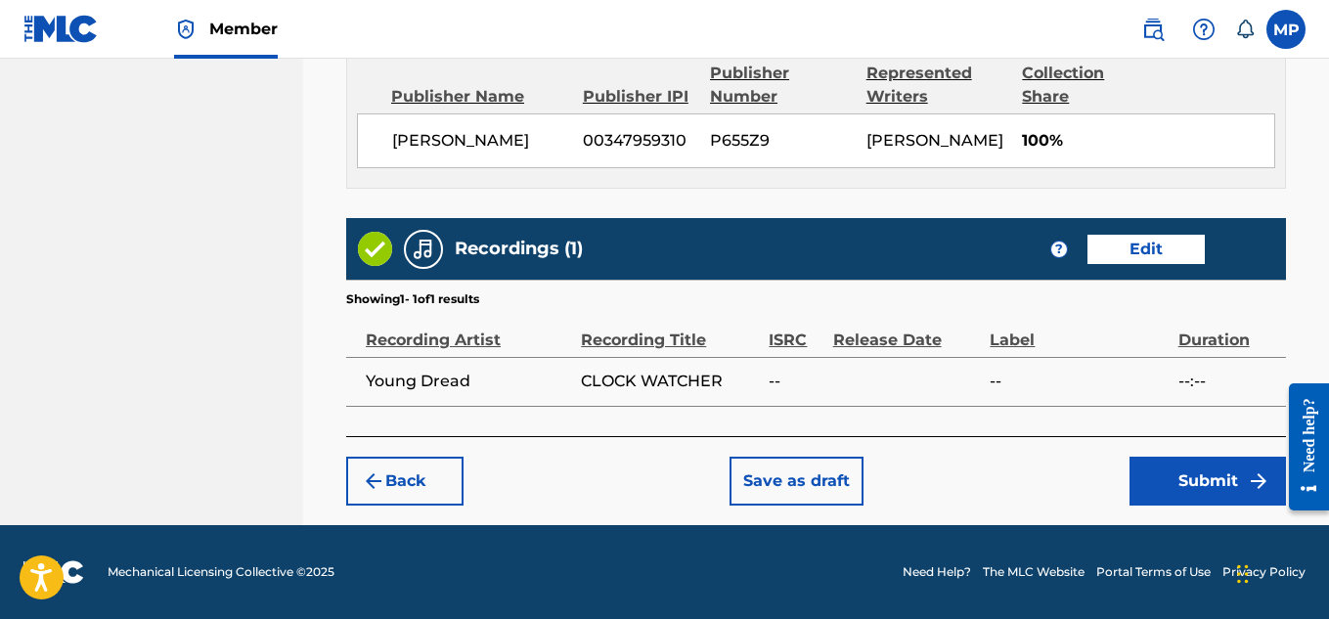
click at [1172, 479] on button "Submit" at bounding box center [1208, 481] width 156 height 49
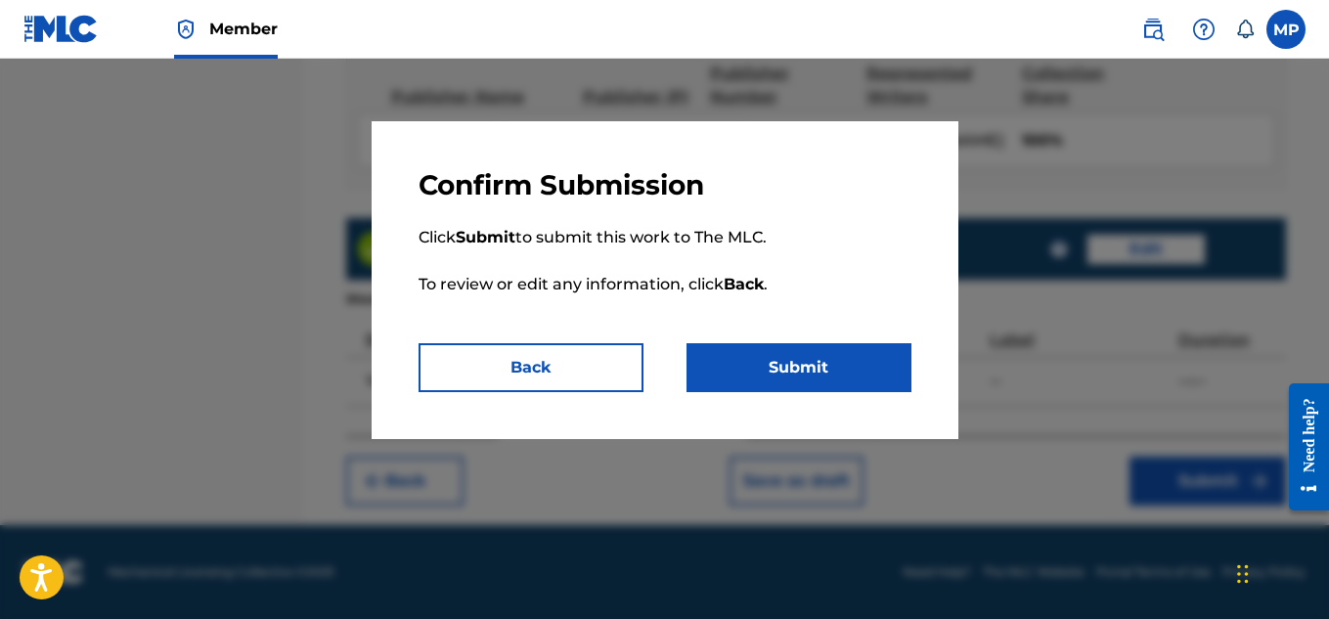
click at [883, 371] on button "Submit" at bounding box center [799, 367] width 225 height 49
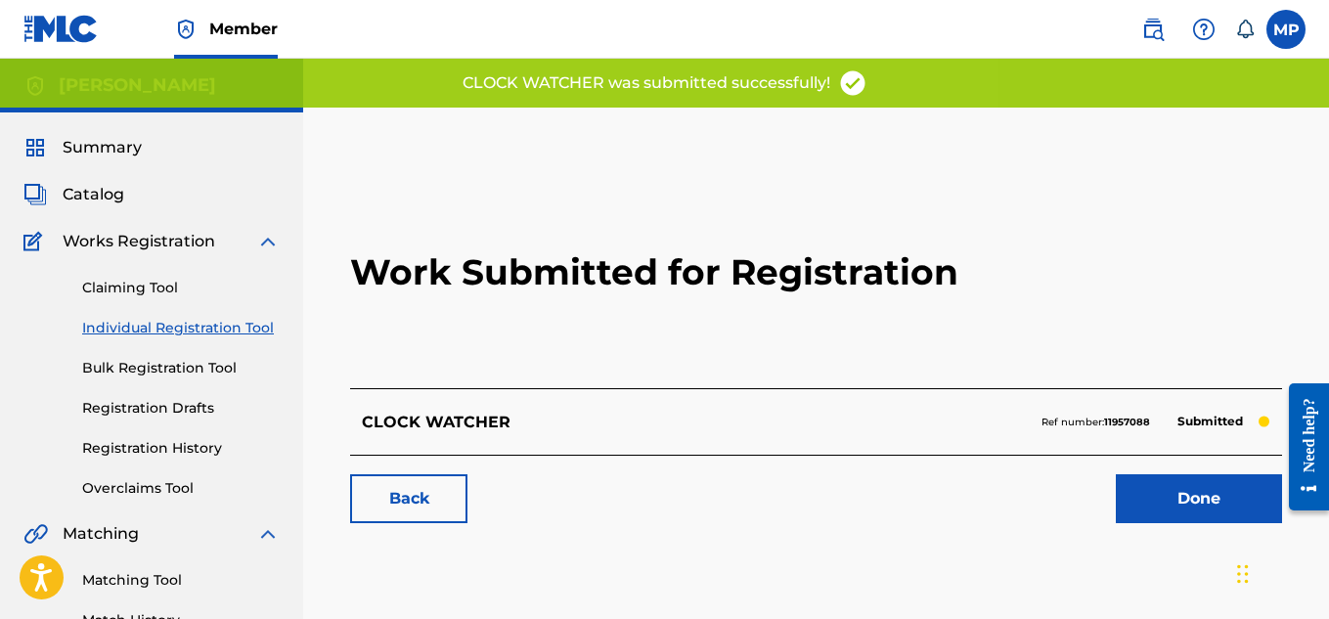
click at [444, 494] on link "Back" at bounding box center [408, 498] width 117 height 49
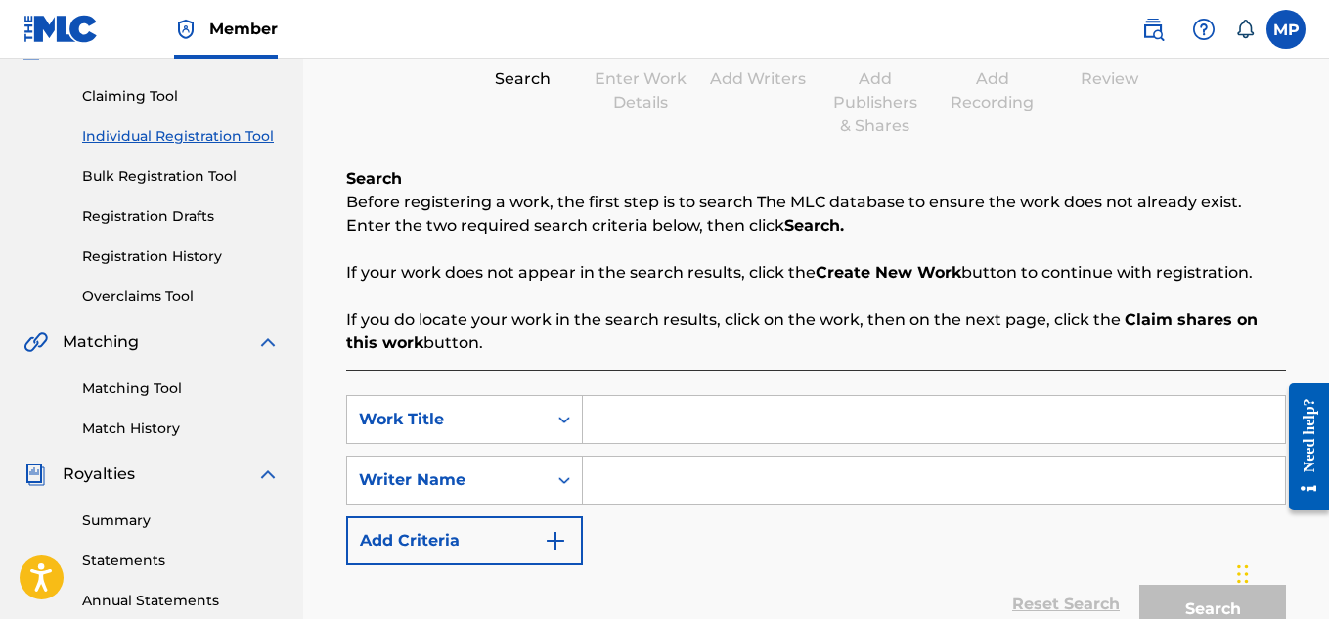
scroll to position [236, 0]
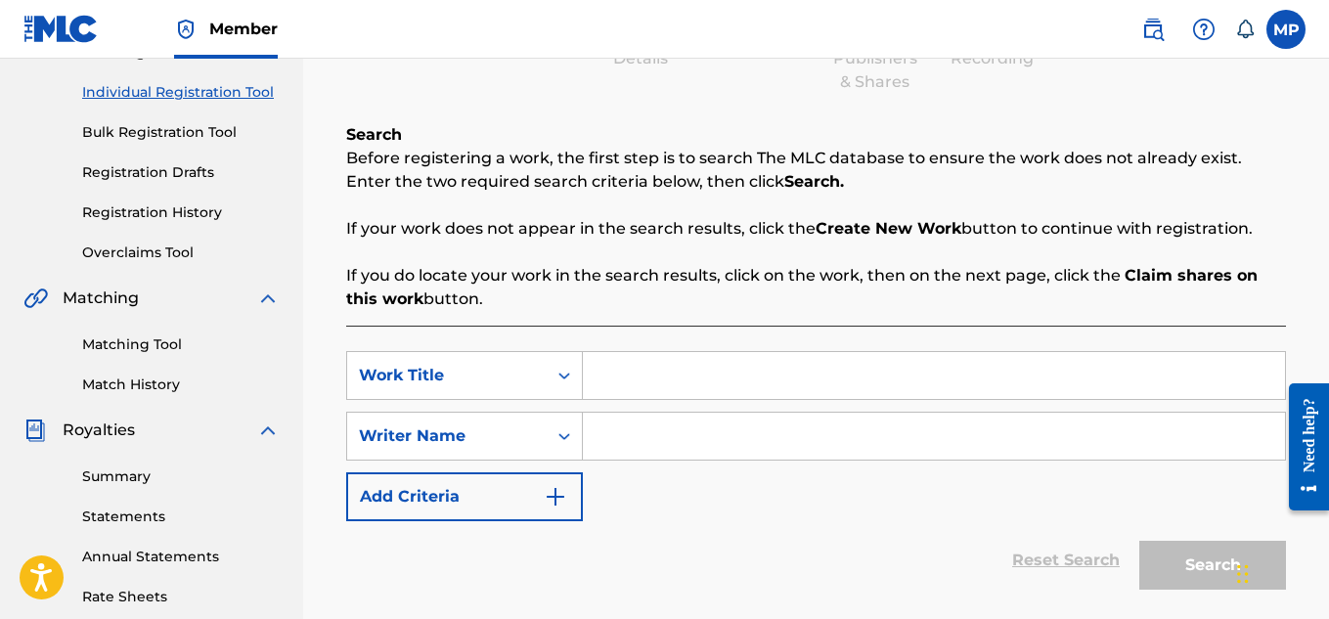
click at [688, 373] on input "Search Form" at bounding box center [934, 375] width 702 height 47
paste input "CLEEDALE"
type input "CLEEDALE"
click at [675, 444] on input "Search Form" at bounding box center [934, 436] width 702 height 47
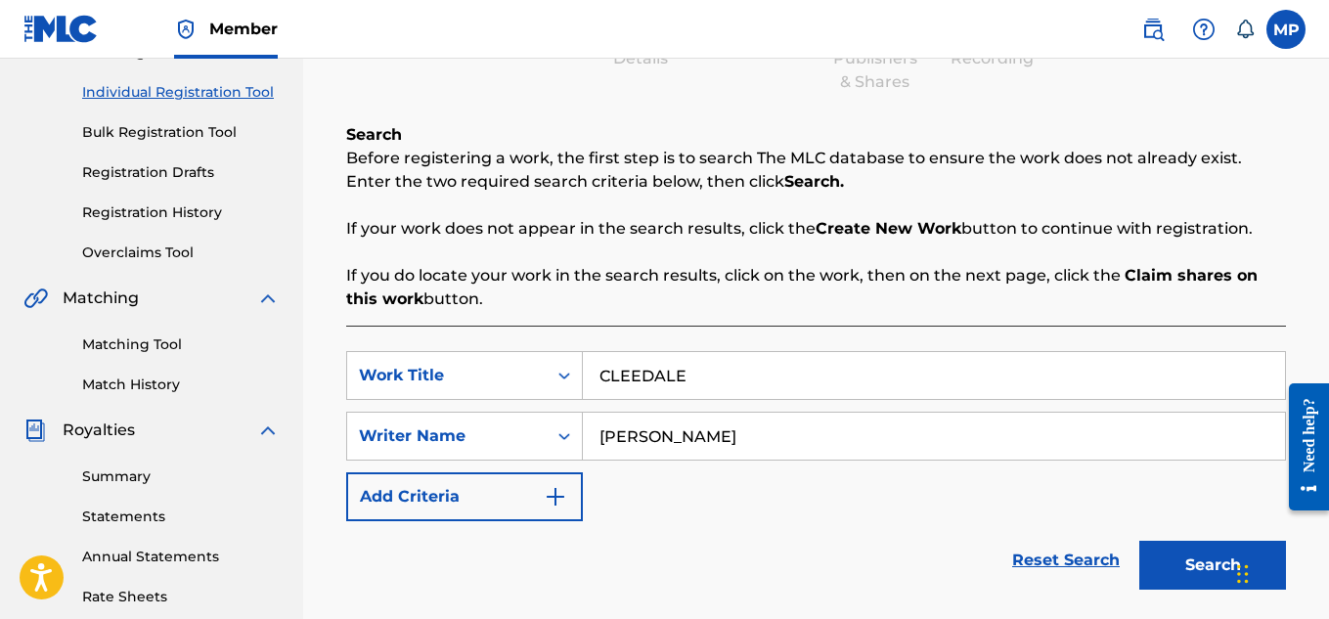
type input "[PERSON_NAME]"
click at [1171, 555] on button "Search" at bounding box center [1212, 565] width 147 height 49
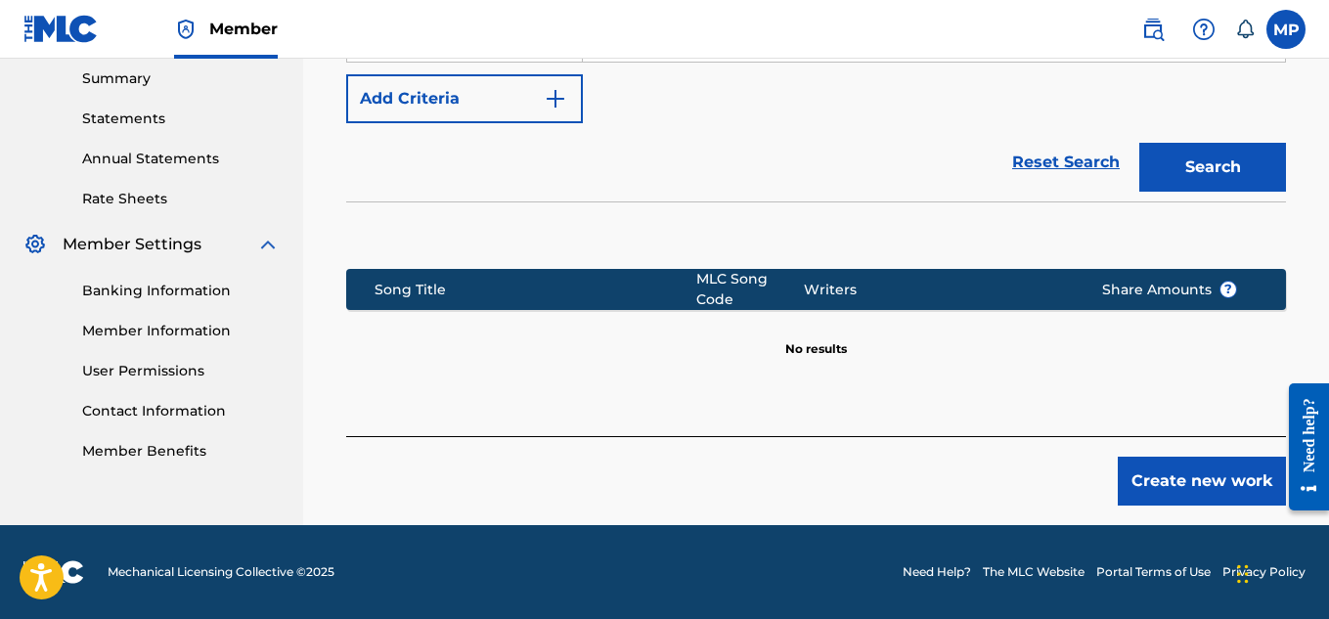
click at [1159, 469] on button "Create new work" at bounding box center [1202, 481] width 168 height 49
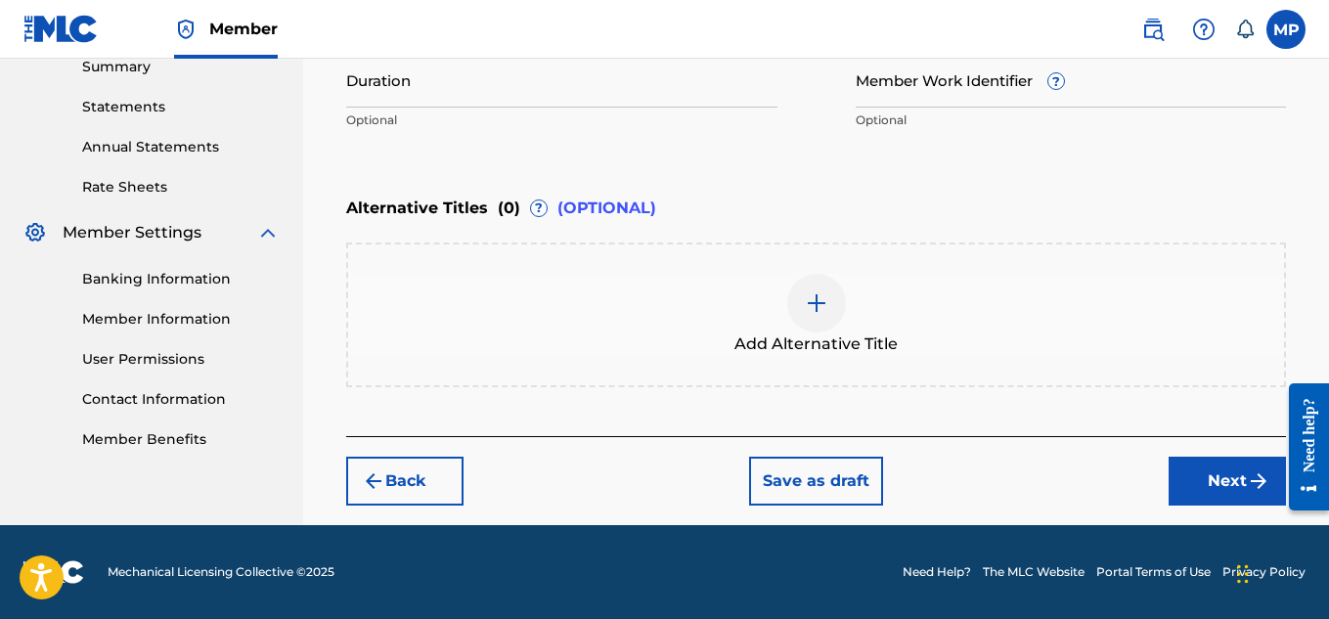
scroll to position [421, 0]
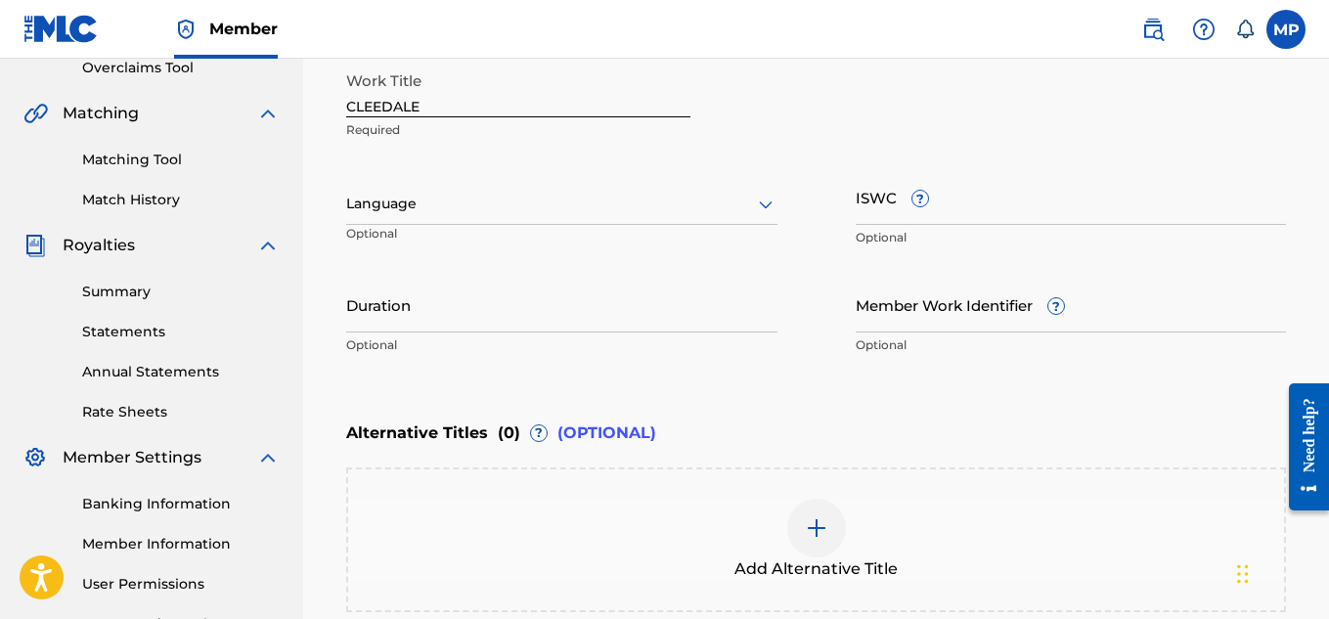
click at [1006, 193] on input "ISWC ?" at bounding box center [1071, 197] width 431 height 56
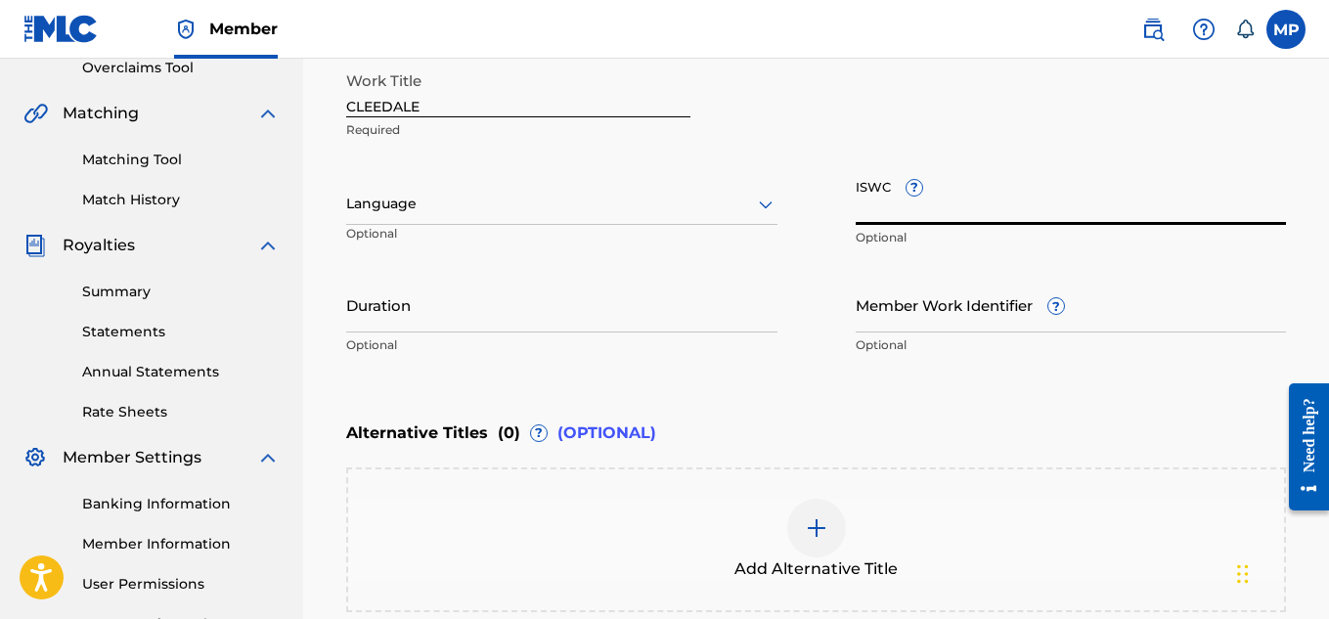
paste input "T9229750087"
type input "T9229750087"
click at [934, 314] on input "Member Work Identifier ?" at bounding box center [1071, 305] width 431 height 56
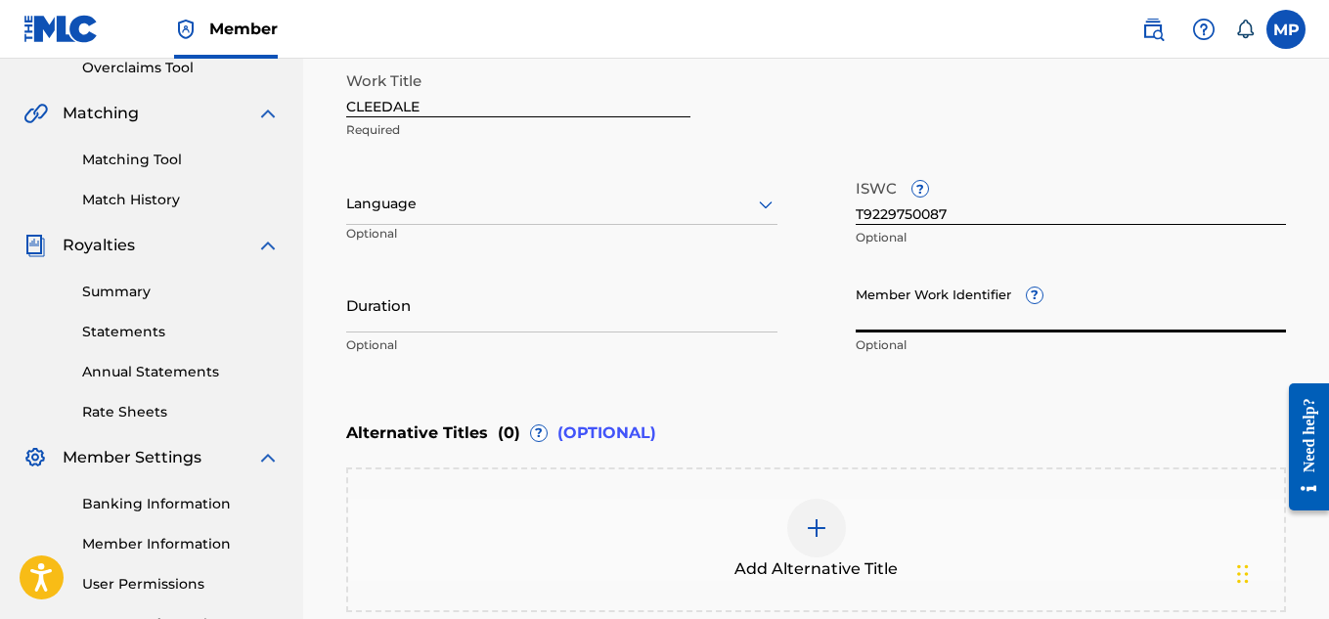
paste input "893488211"
type input "893488211"
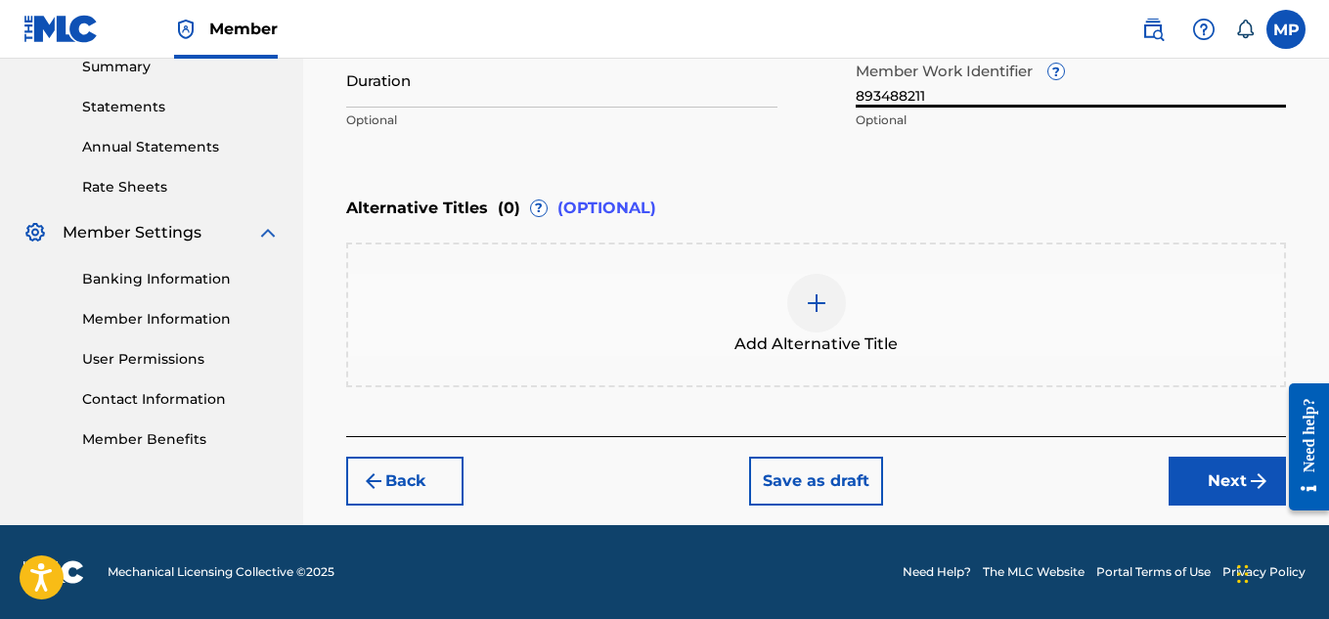
click at [1198, 478] on button "Next" at bounding box center [1227, 481] width 117 height 49
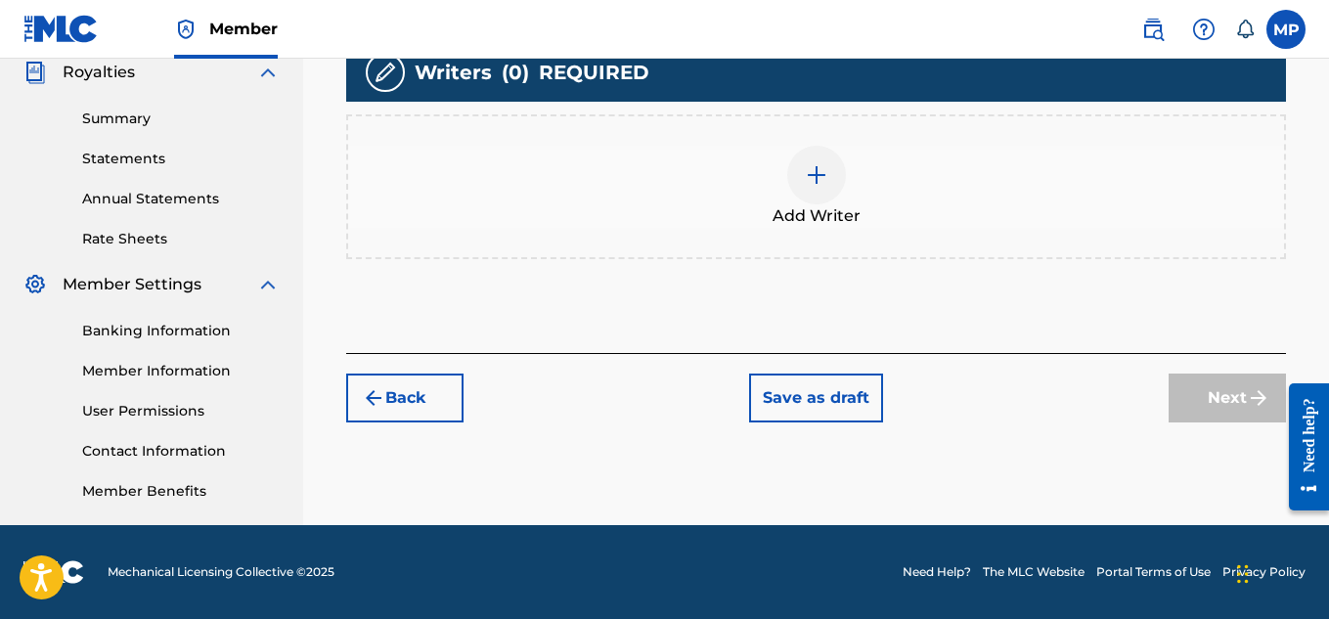
scroll to position [111, 0]
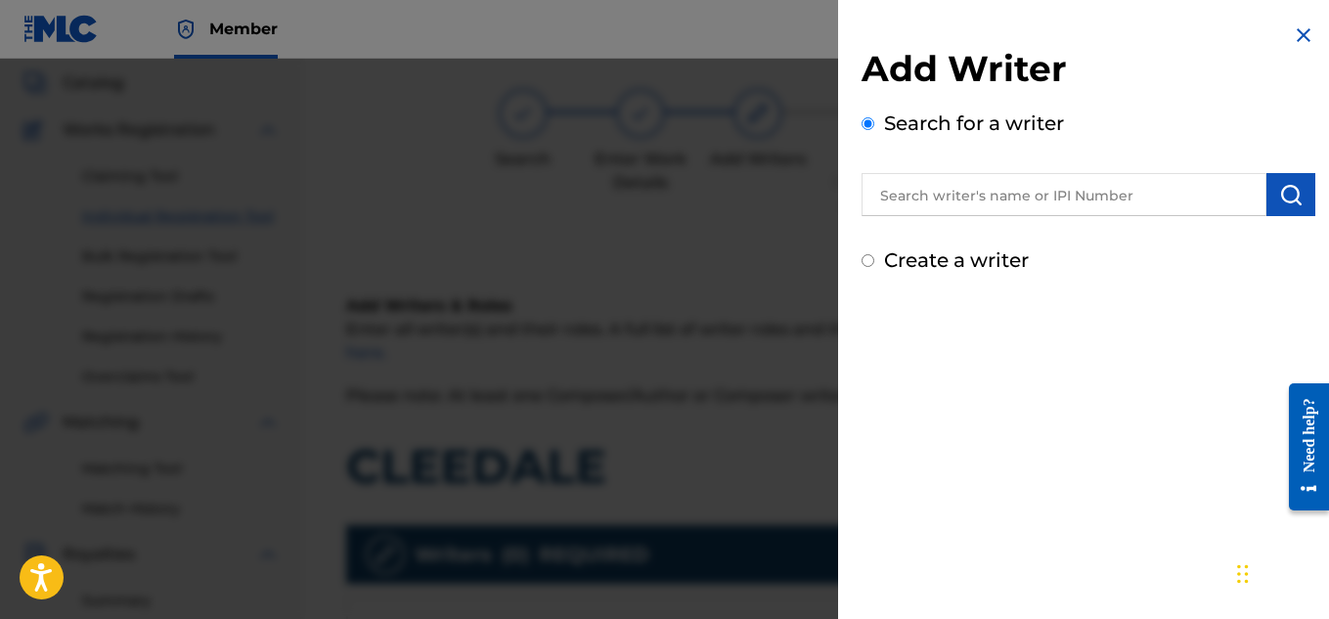
click at [1019, 200] on input "text" at bounding box center [1064, 194] width 405 height 43
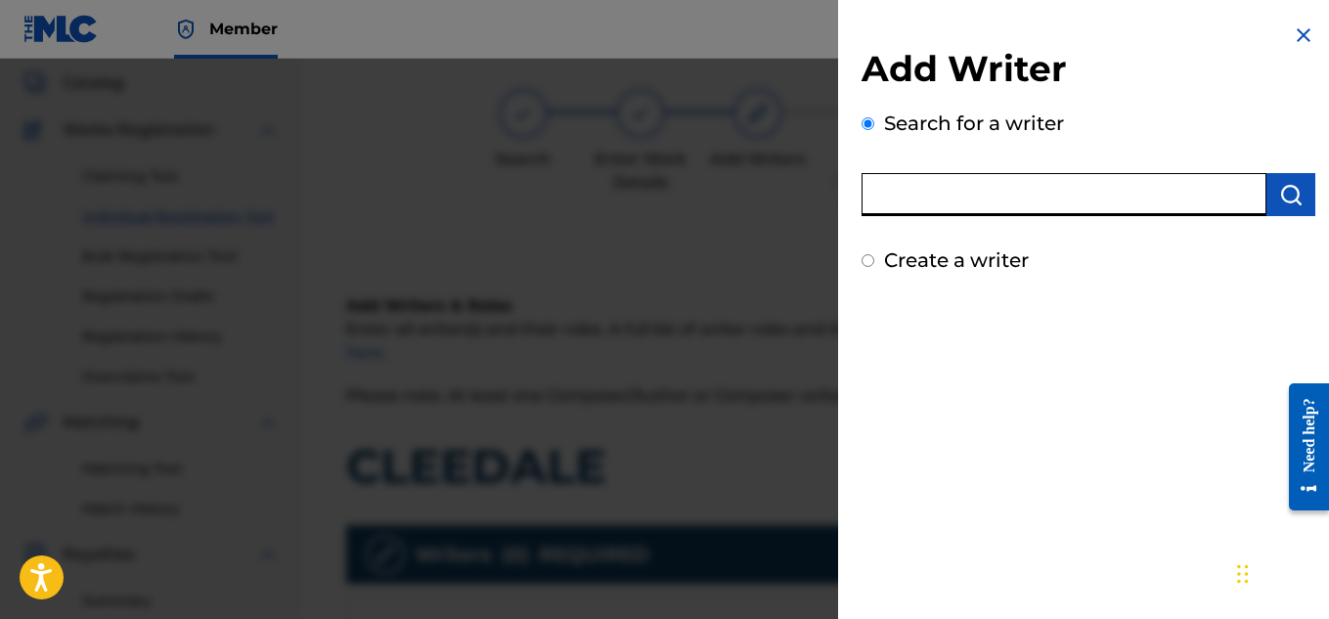
scroll to position [594, 0]
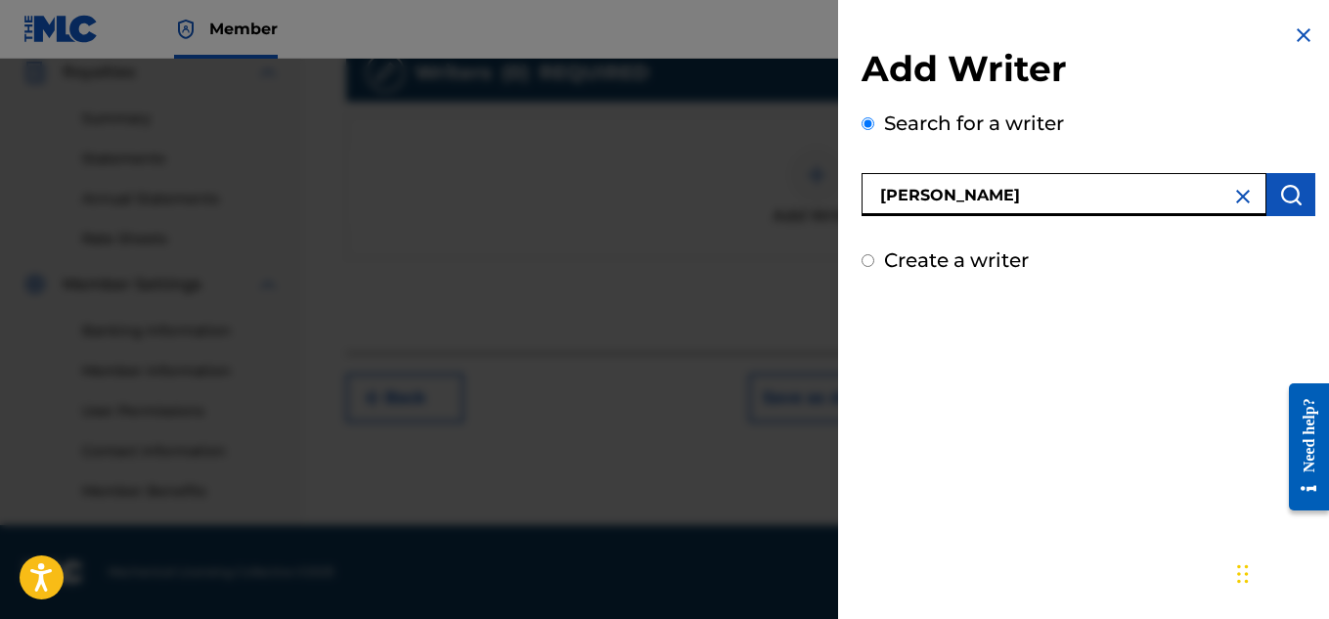
type input "[PERSON_NAME]"
click at [1280, 195] on img "submit" at bounding box center [1290, 194] width 23 height 23
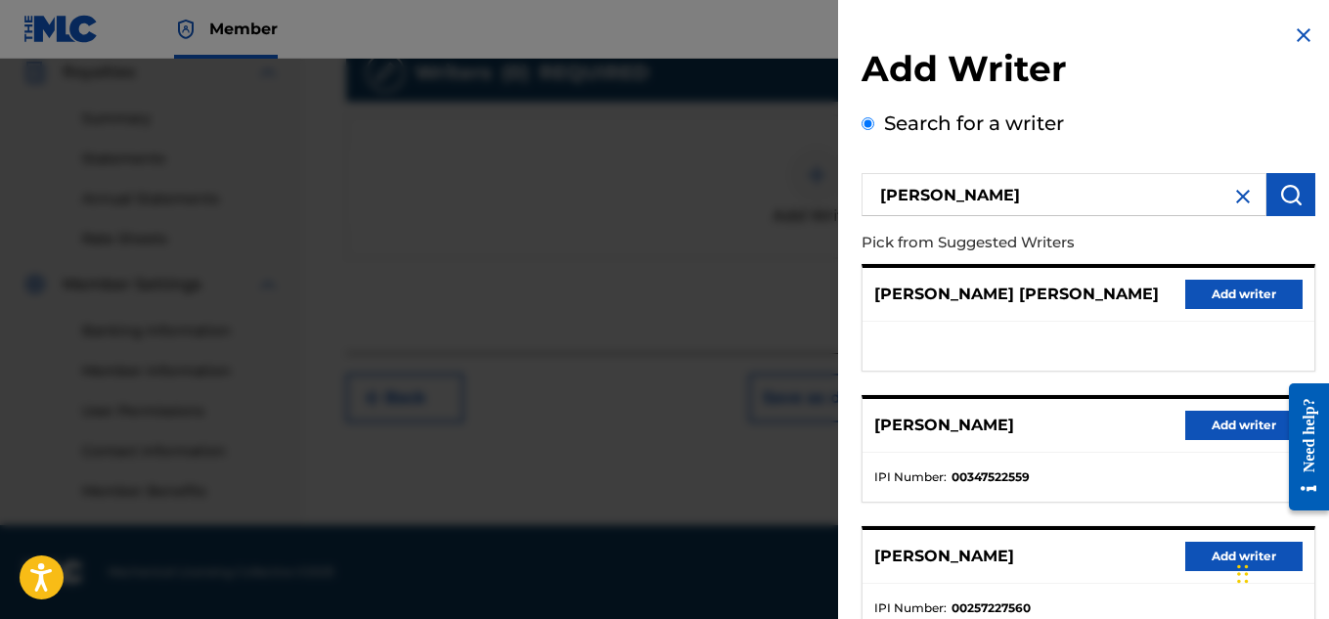
click at [1239, 425] on button "Add writer" at bounding box center [1243, 425] width 117 height 29
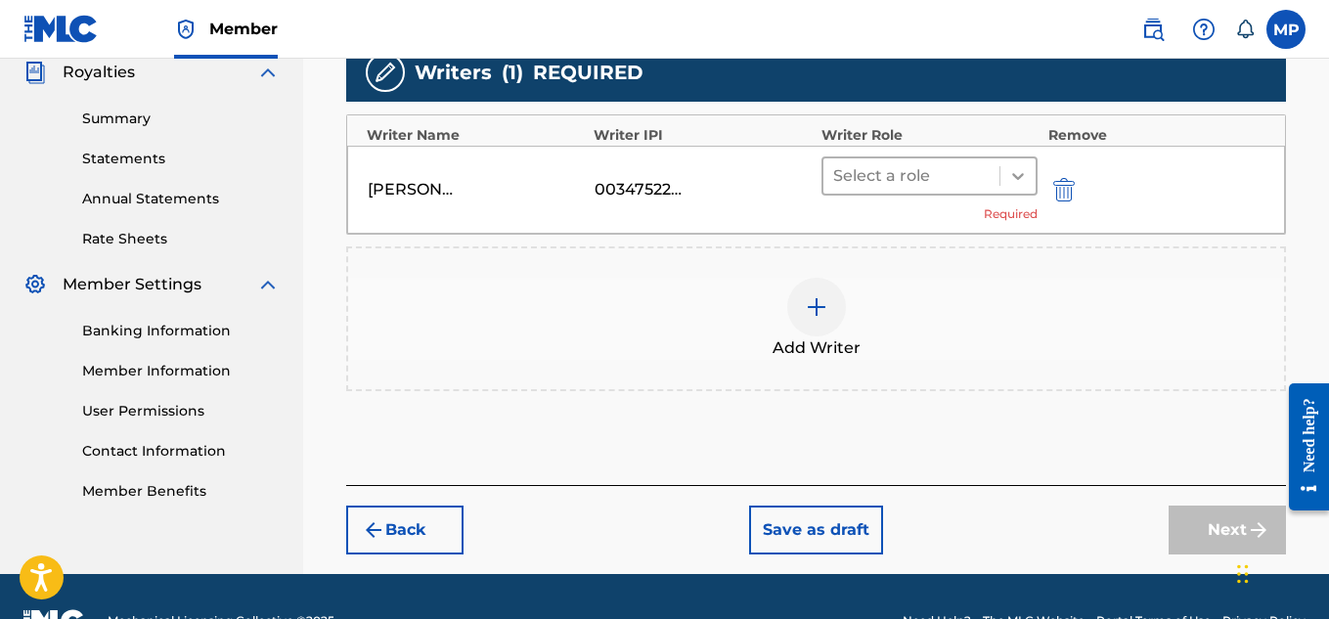
click at [1004, 181] on div at bounding box center [1017, 175] width 35 height 35
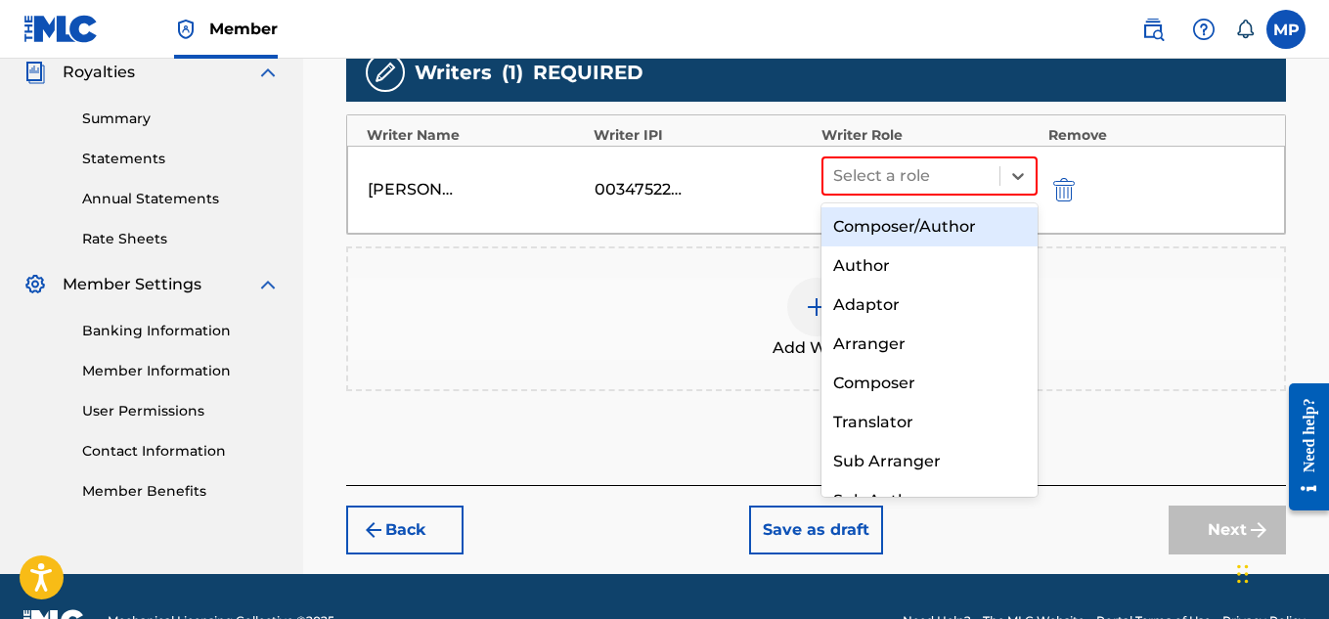
click at [925, 226] on div "Composer/Author" at bounding box center [930, 226] width 217 height 39
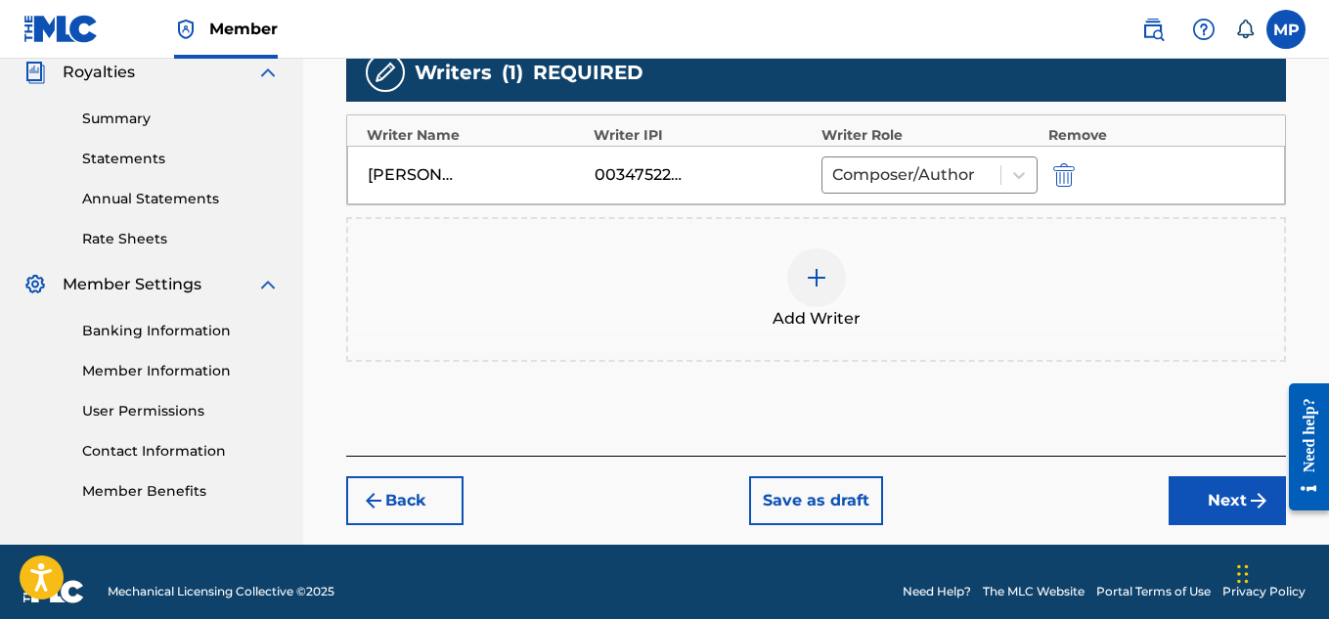
scroll to position [613, 0]
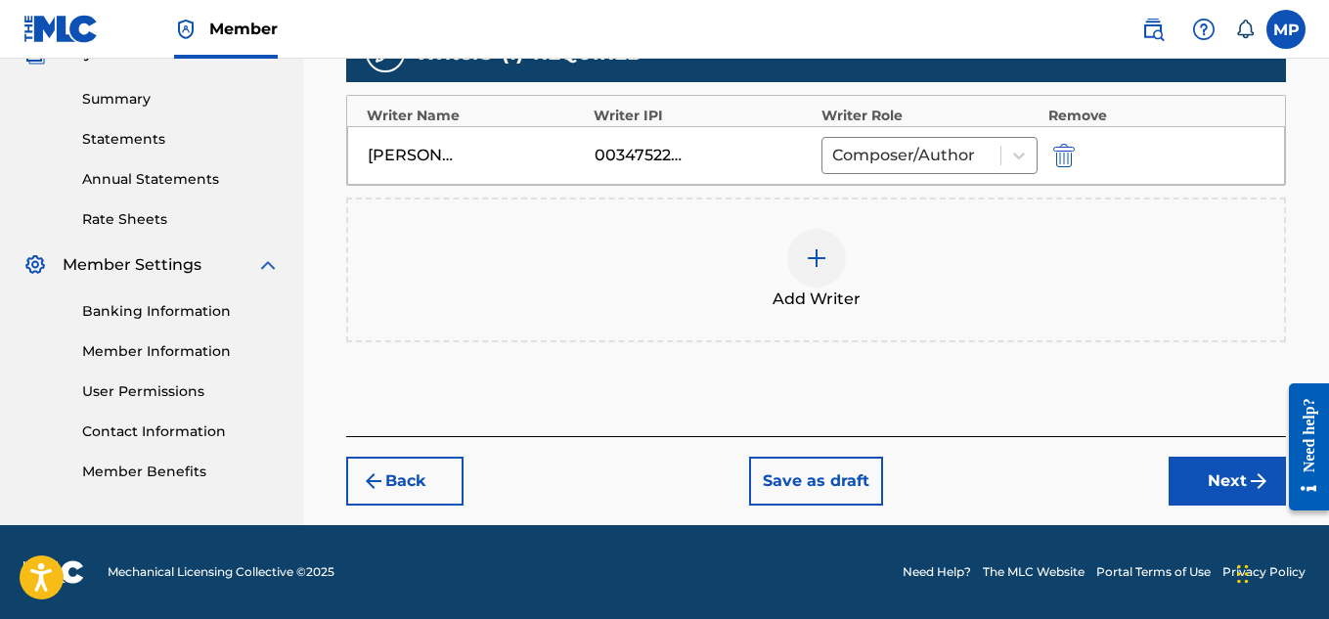
click at [1184, 472] on button "Next" at bounding box center [1227, 481] width 117 height 49
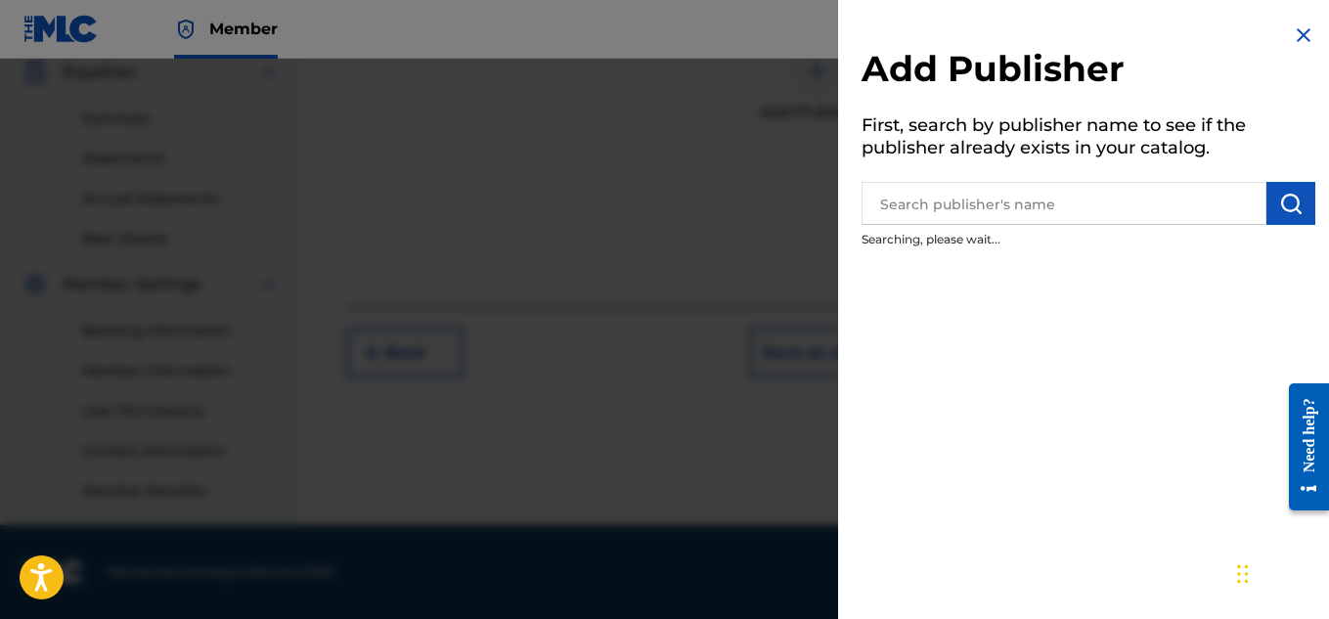
scroll to position [311, 0]
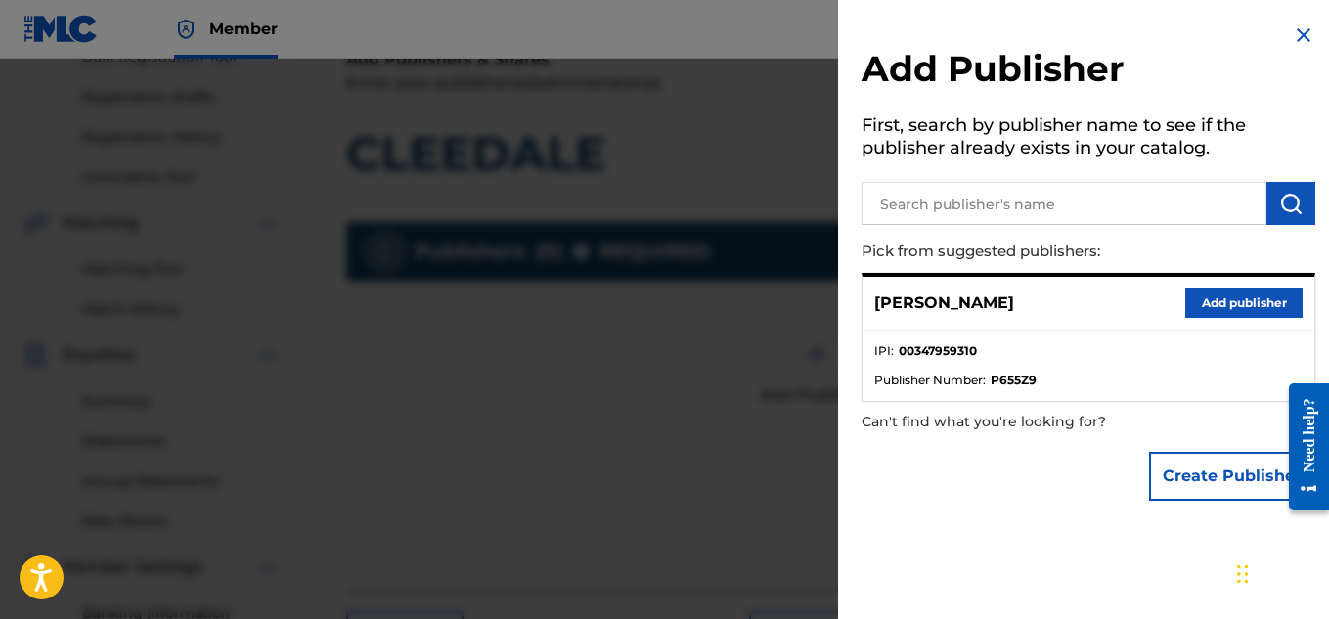
click at [1207, 296] on button "Add publisher" at bounding box center [1243, 303] width 117 height 29
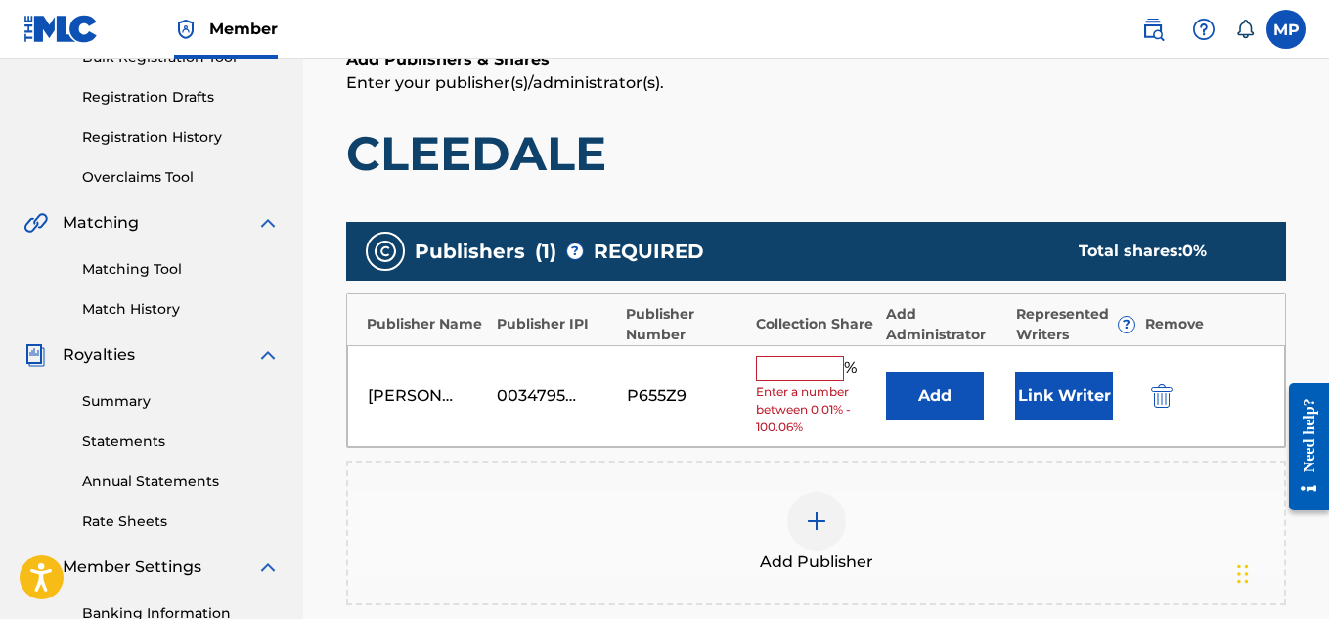
click at [823, 356] on input "text" at bounding box center [800, 368] width 88 height 25
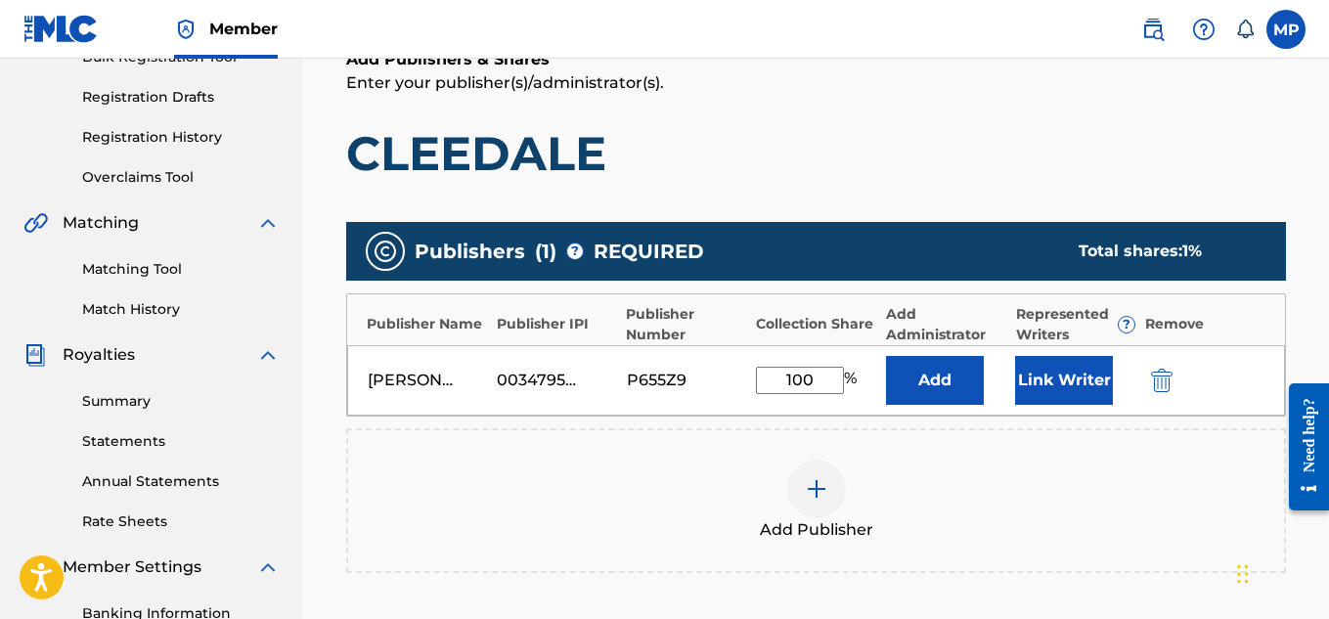
scroll to position [446, 0]
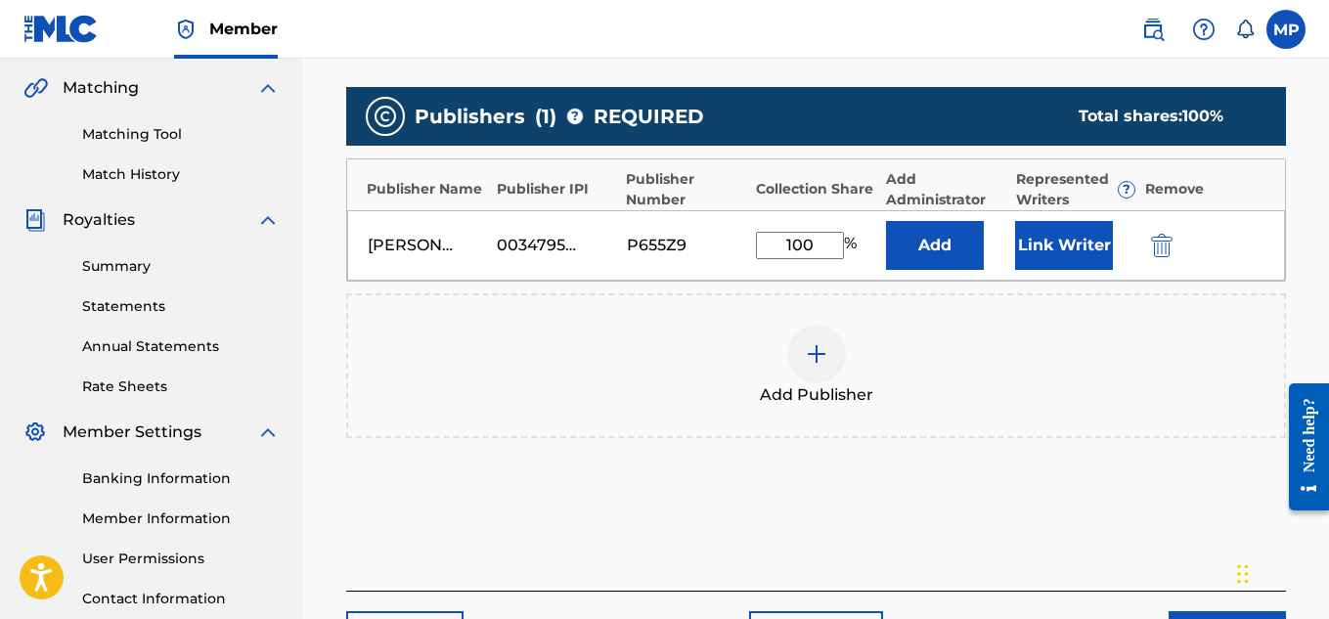
type input "100"
click at [1052, 246] on button "Link Writer" at bounding box center [1064, 245] width 98 height 49
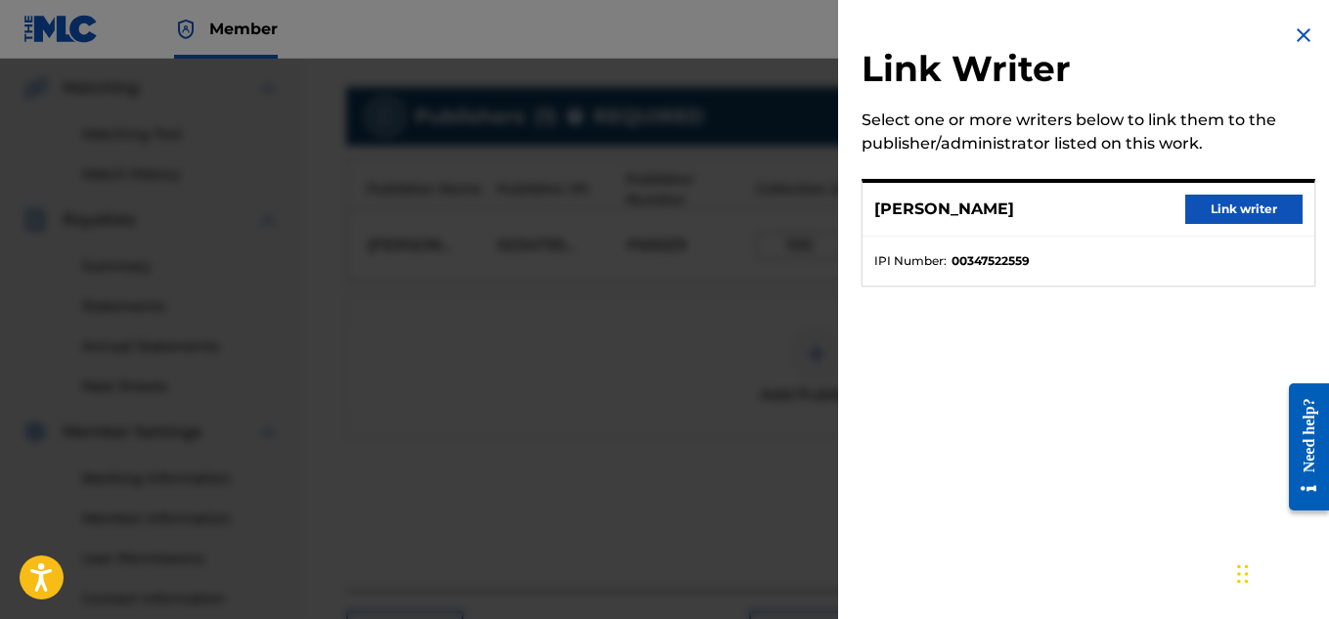
click at [1219, 203] on button "Link writer" at bounding box center [1243, 209] width 117 height 29
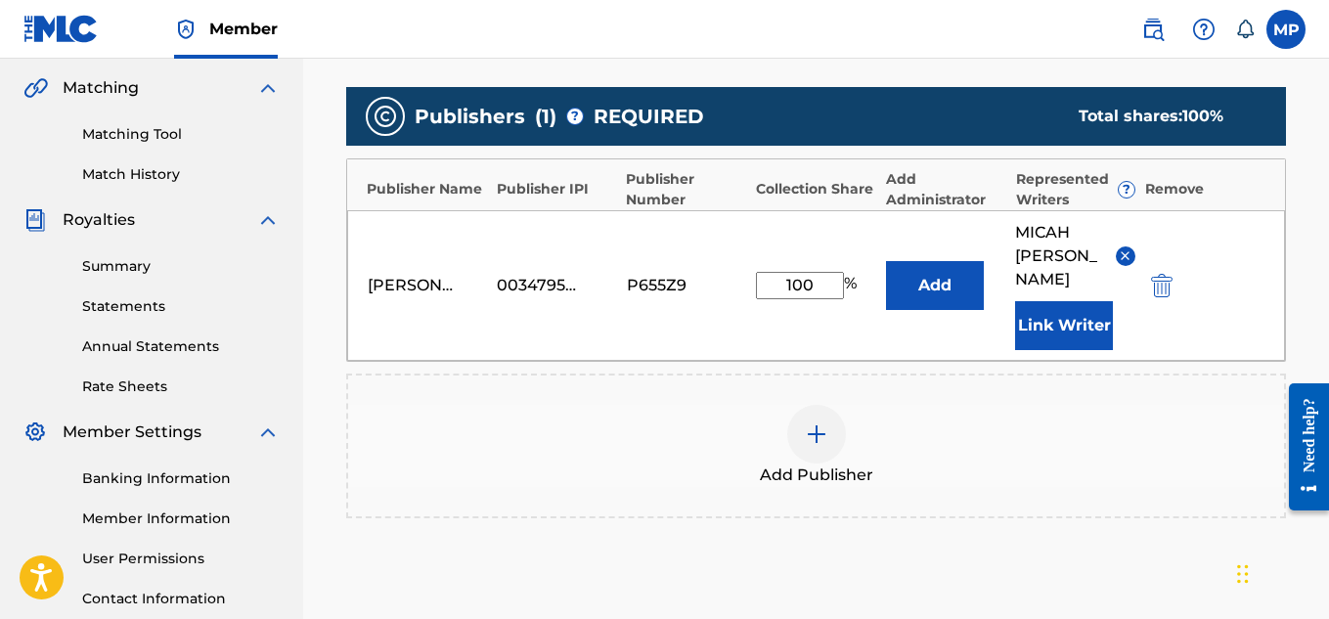
scroll to position [629, 0]
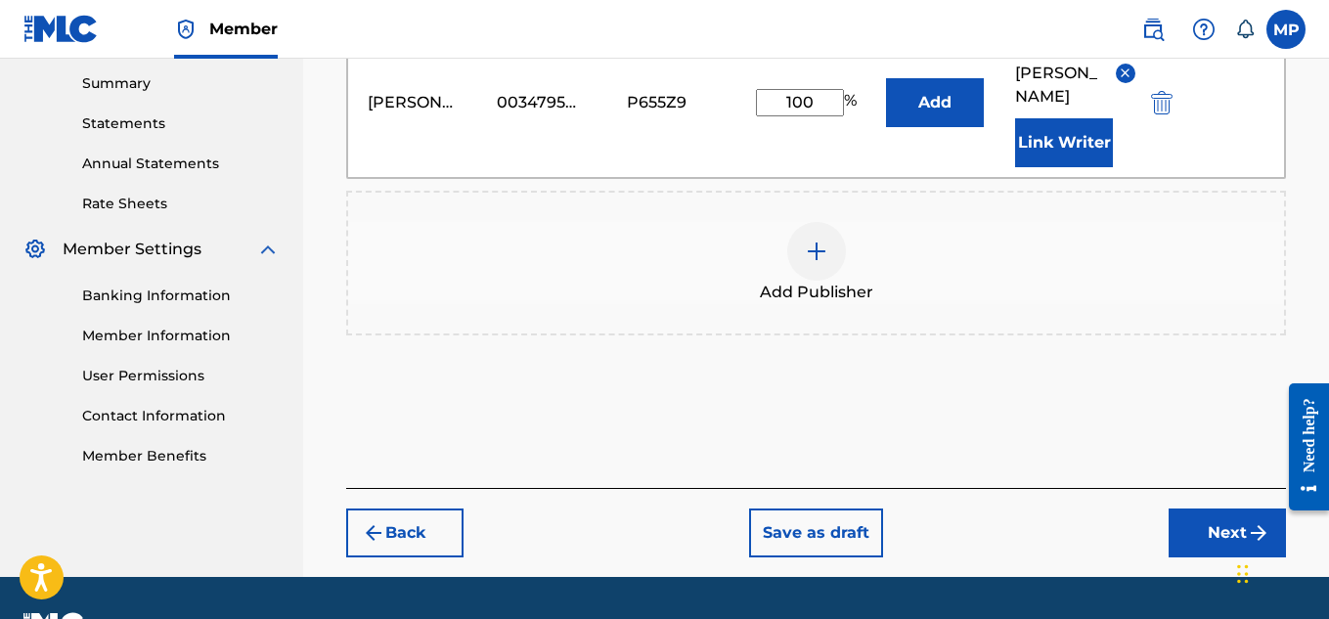
click at [1234, 509] on button "Next" at bounding box center [1227, 533] width 117 height 49
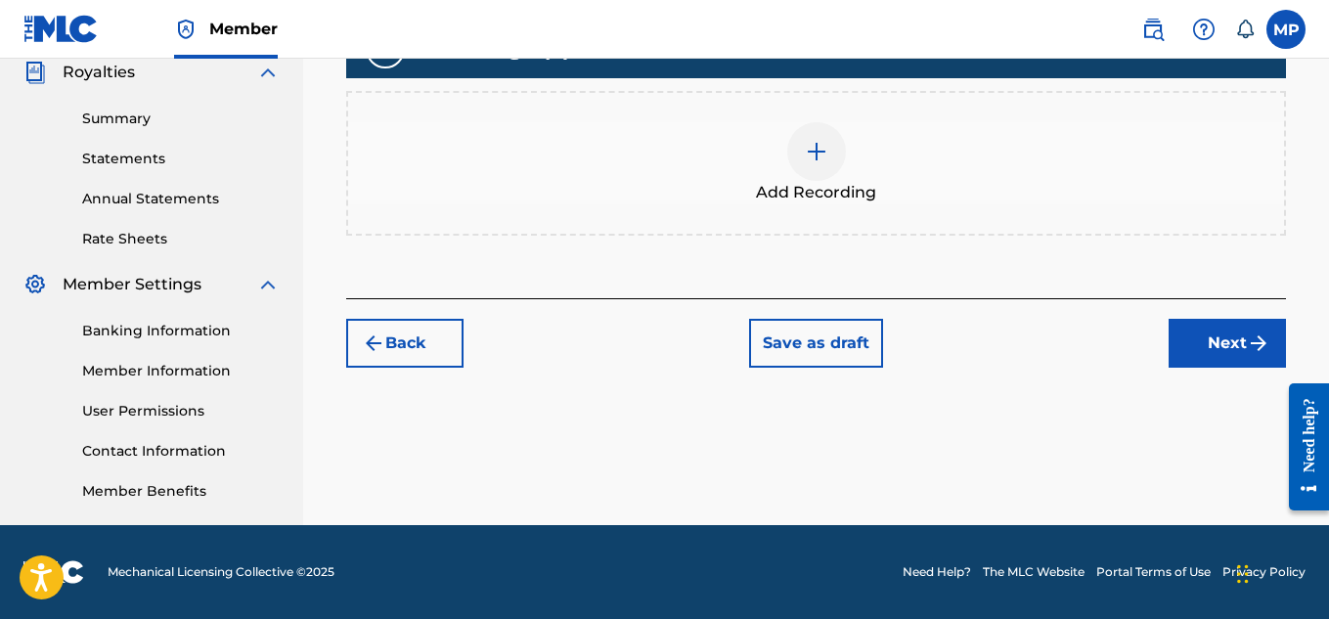
click at [800, 181] on div at bounding box center [816, 151] width 59 height 59
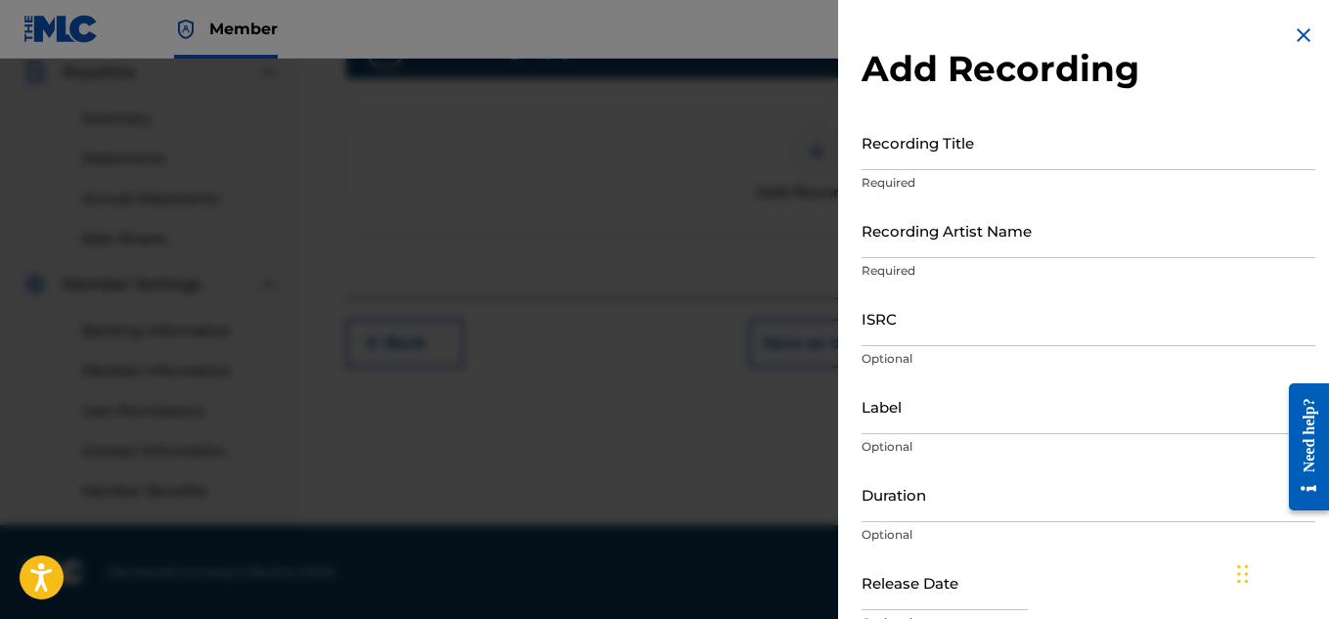
scroll to position [504, 0]
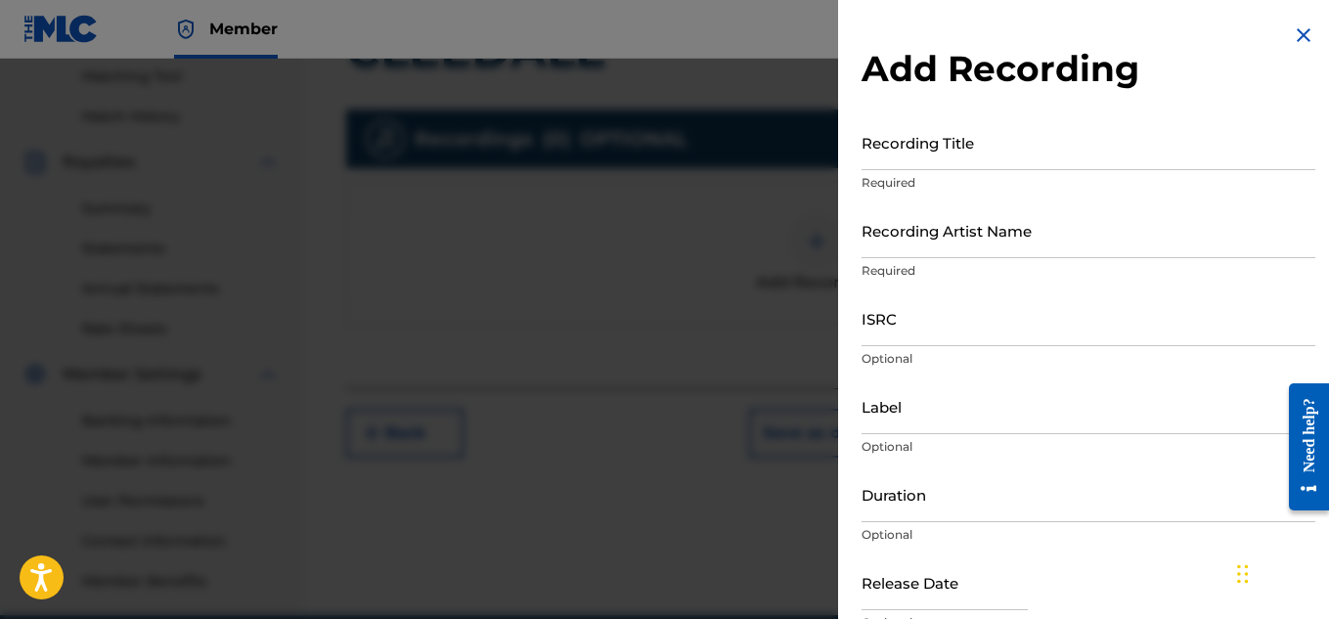
click at [972, 162] on input "Recording Title" at bounding box center [1089, 142] width 454 height 56
paste input "CLEEDALE"
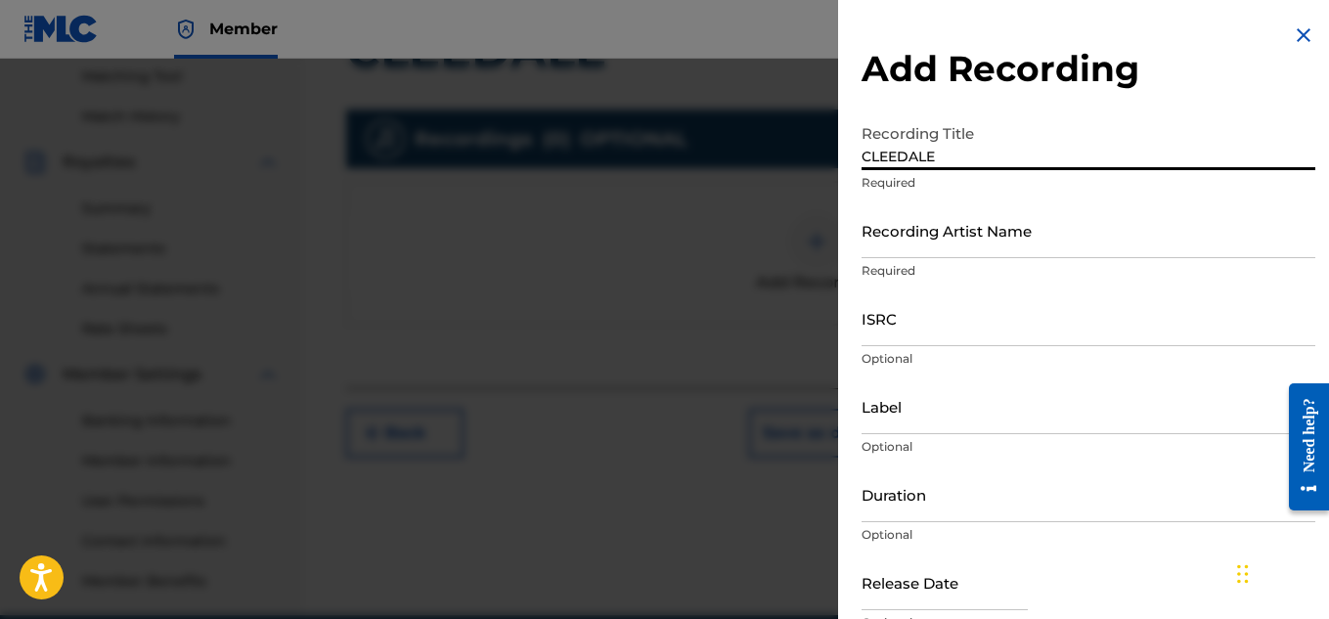
type input "CLEEDALE"
click at [951, 230] on input "Recording Artist Name" at bounding box center [1089, 230] width 454 height 56
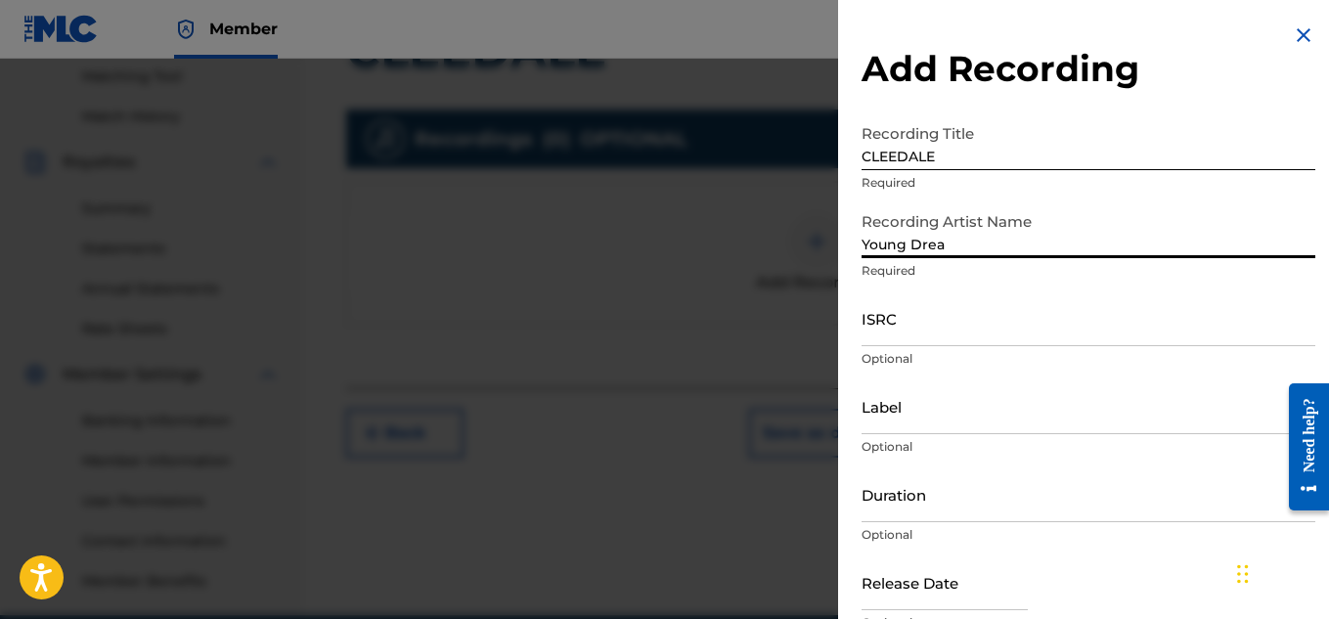
type input "Young Dread"
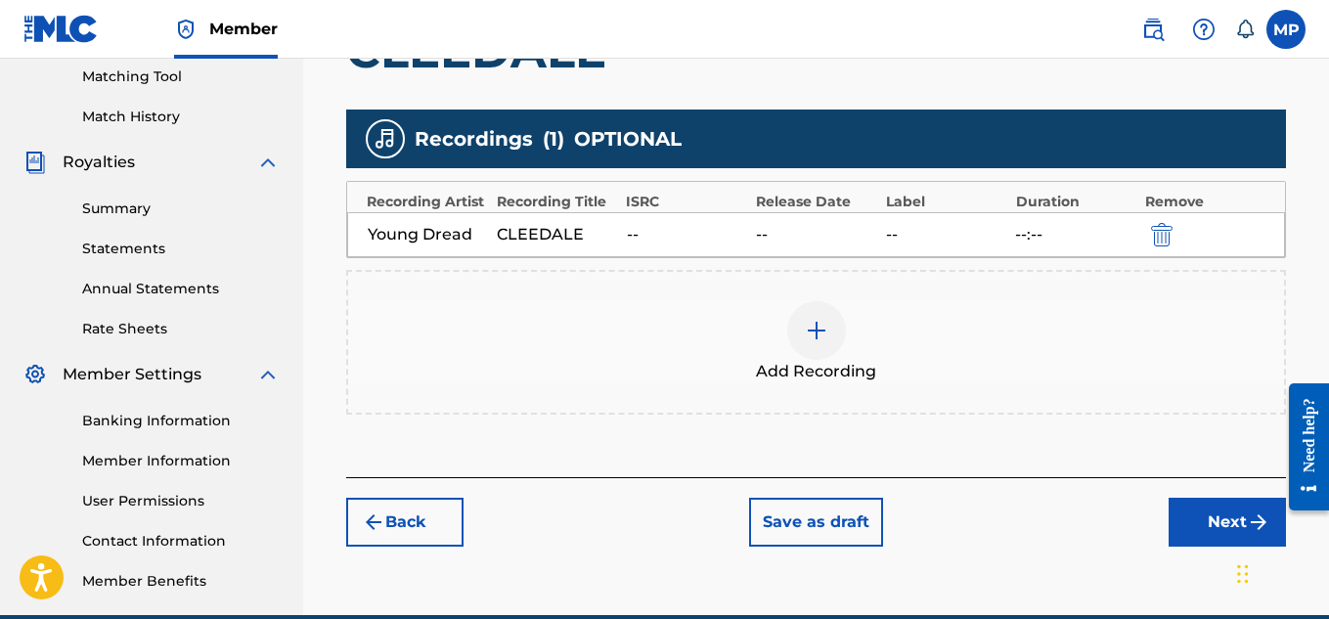
click at [1200, 498] on button "Next" at bounding box center [1227, 522] width 117 height 49
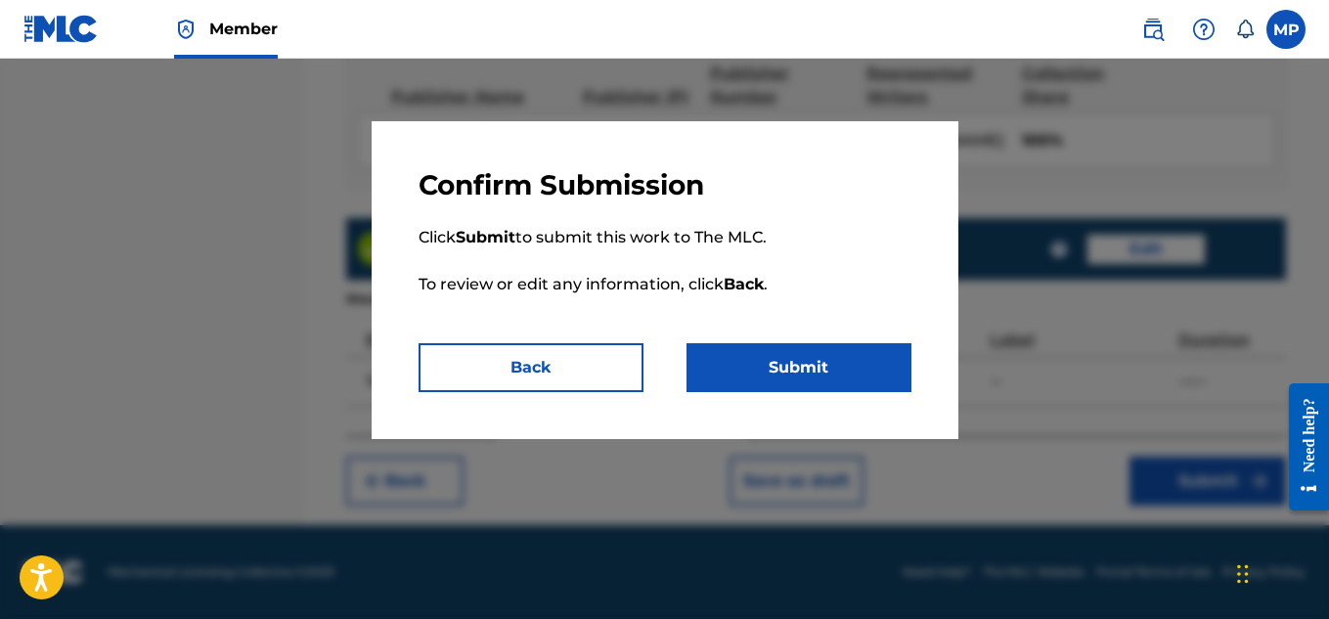
click at [809, 358] on button "Submit" at bounding box center [799, 367] width 225 height 49
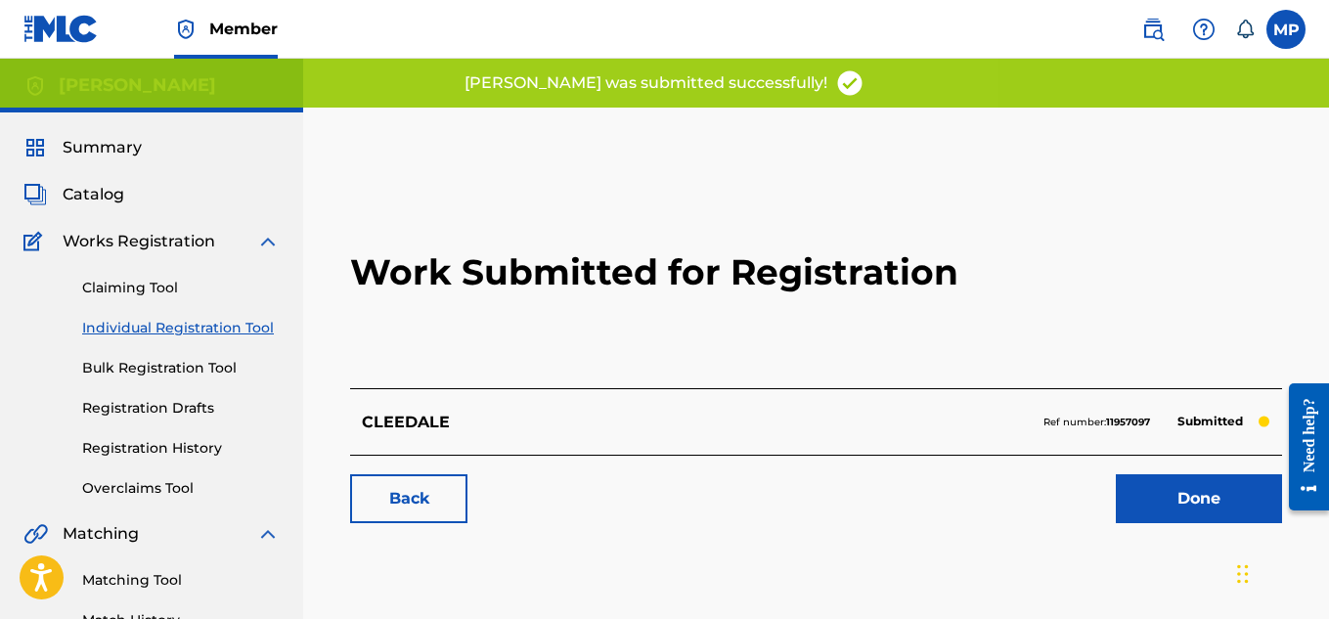
click at [426, 495] on link "Back" at bounding box center [408, 498] width 117 height 49
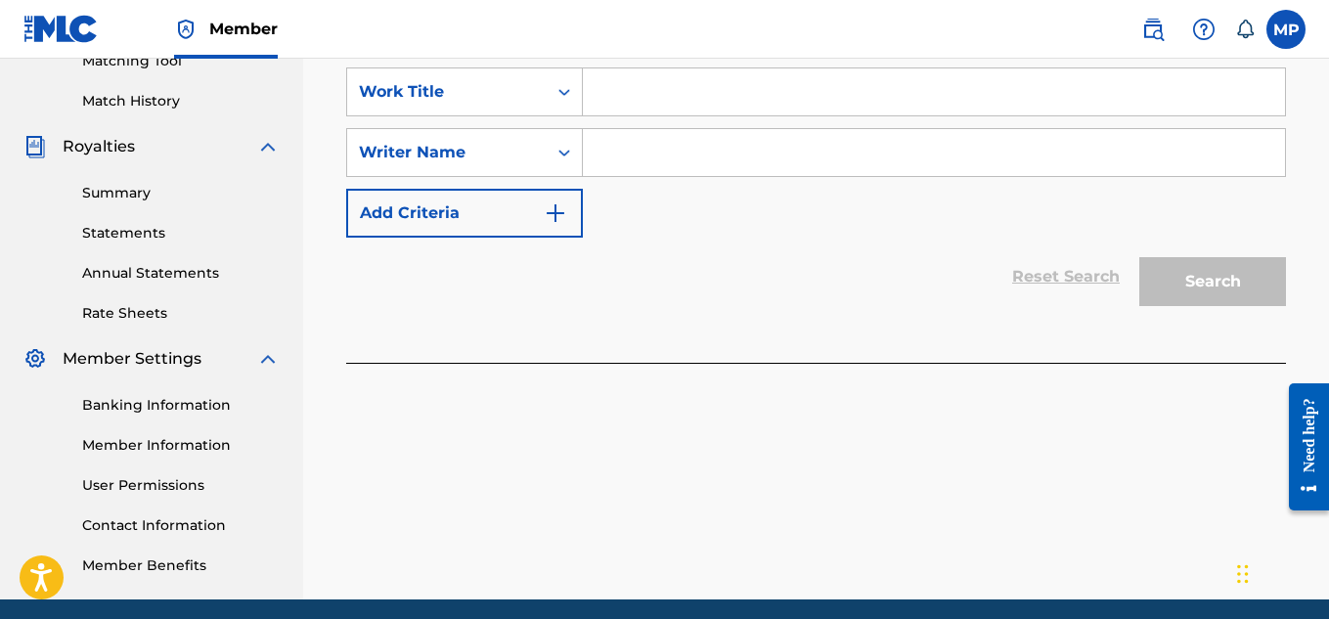
click at [722, 115] on input "Search Form" at bounding box center [934, 91] width 702 height 47
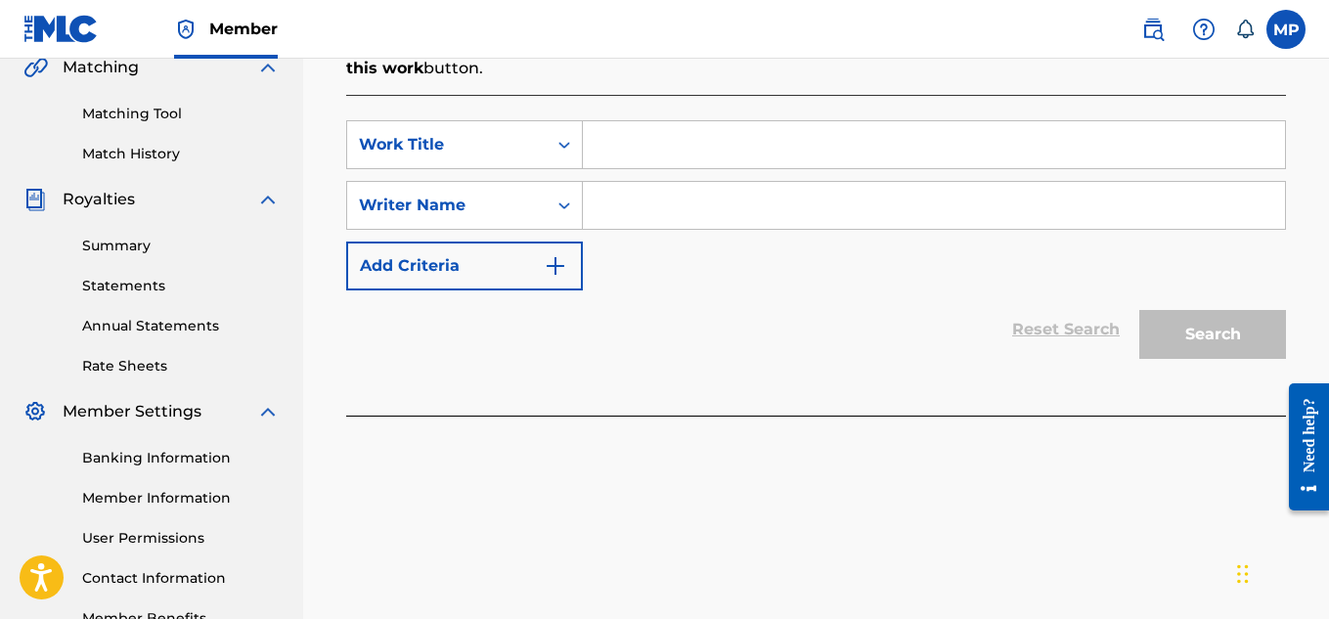
paste input "CLASSIC MAN"
type input "CLASSIC MAN"
click at [700, 202] on input "Search Form" at bounding box center [934, 205] width 702 height 47
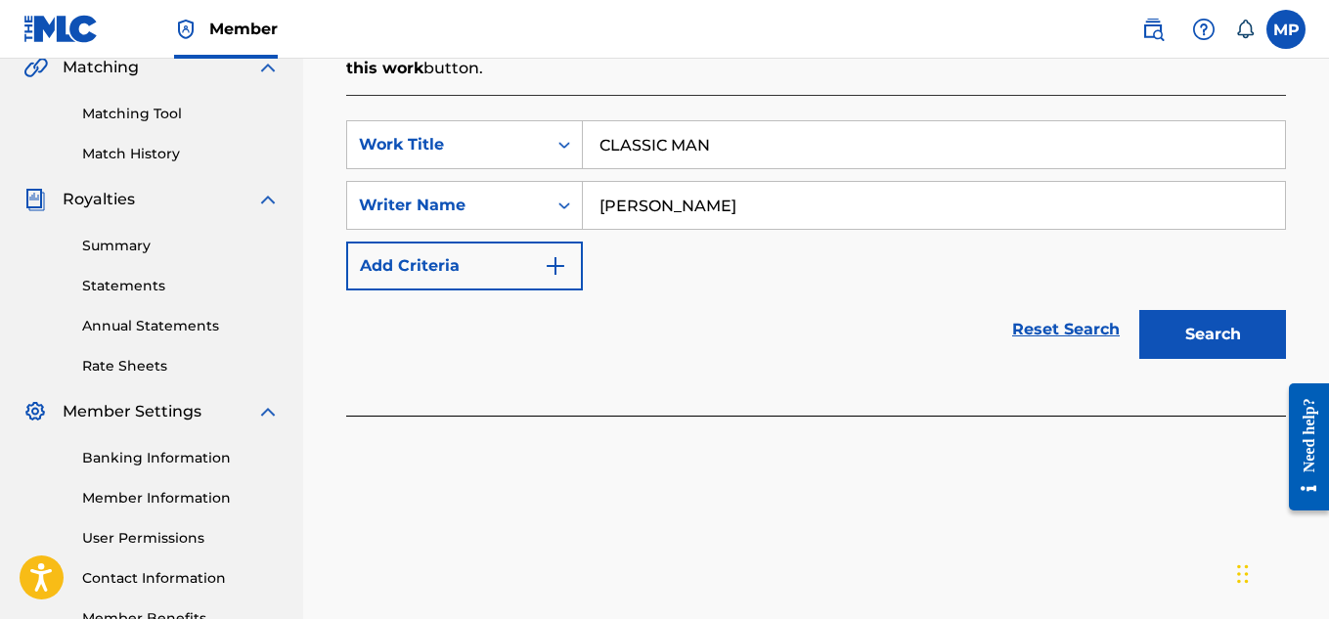
type input "[PERSON_NAME]"
click at [1163, 335] on button "Search" at bounding box center [1212, 334] width 147 height 49
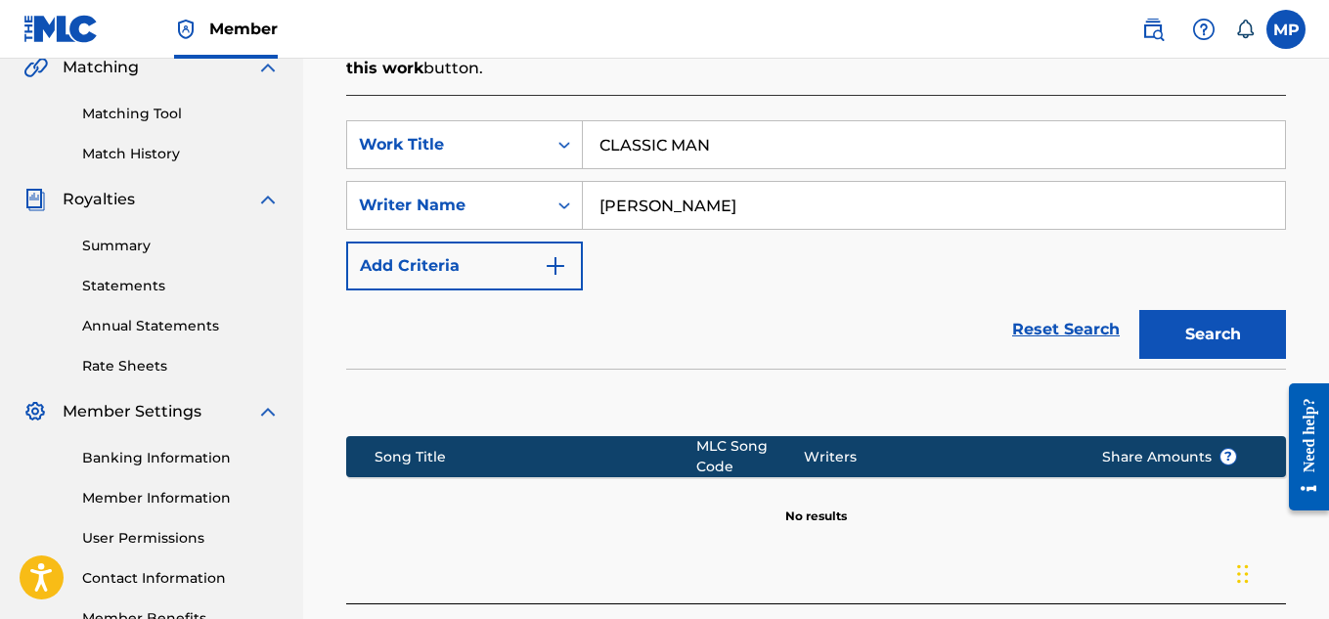
scroll to position [634, 0]
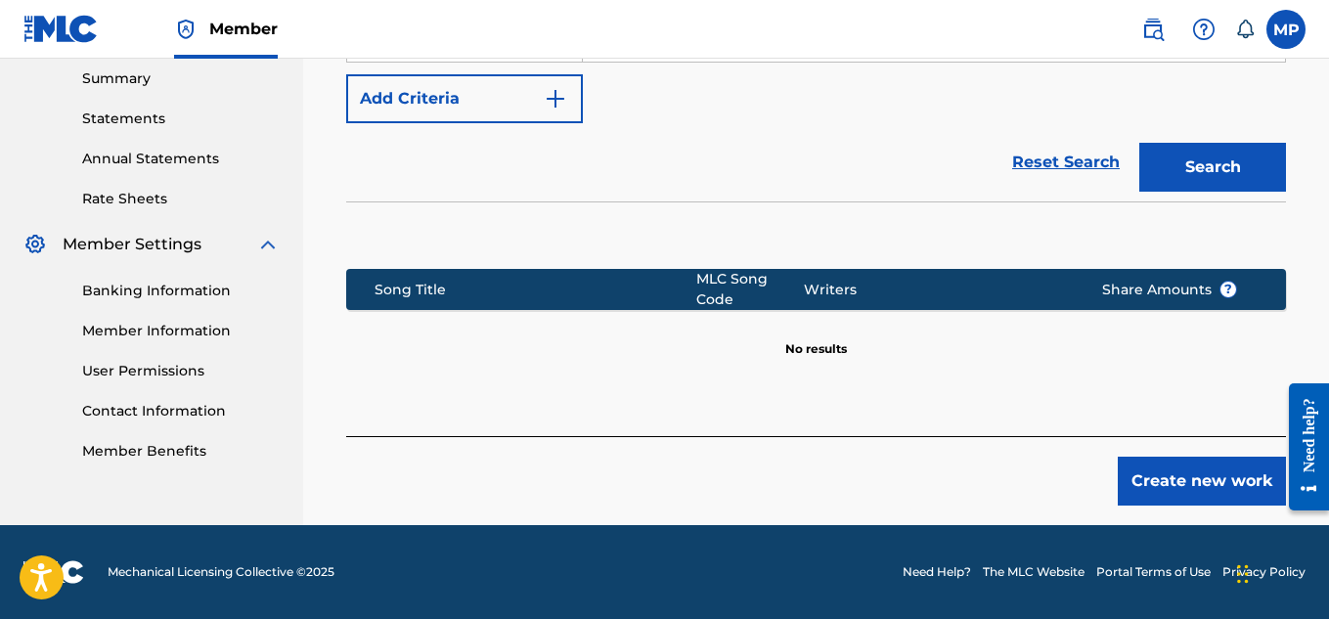
click at [1144, 468] on button "Create new work" at bounding box center [1202, 481] width 168 height 49
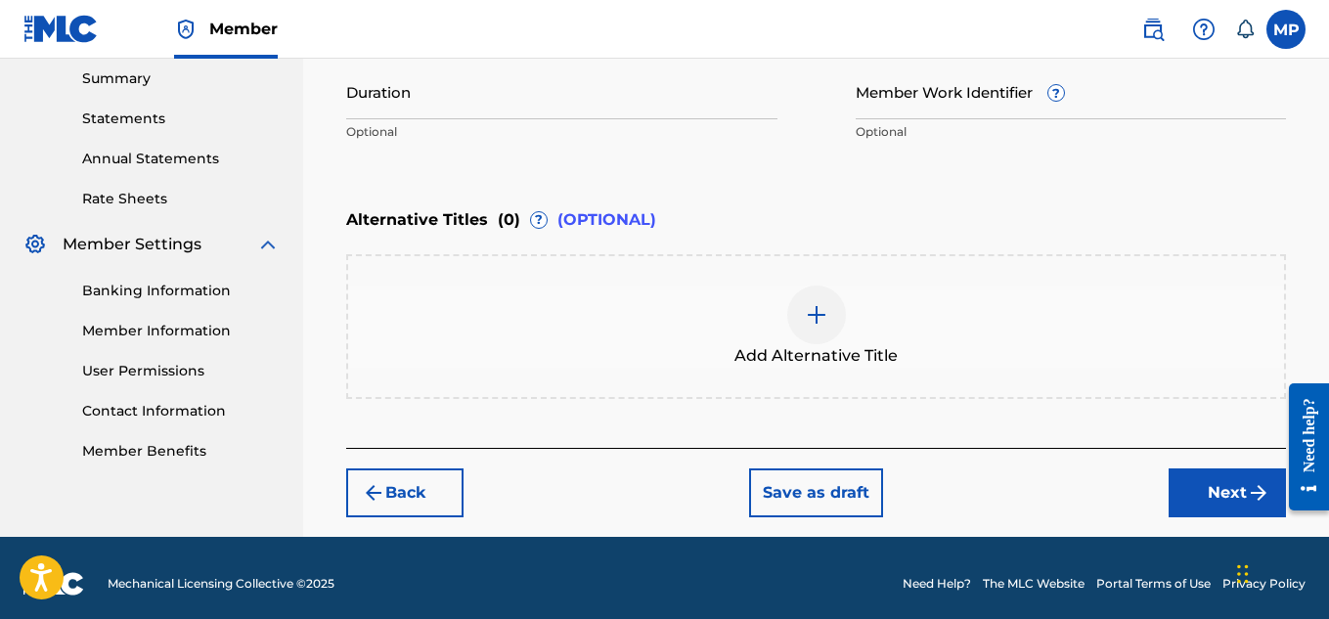
scroll to position [270, 0]
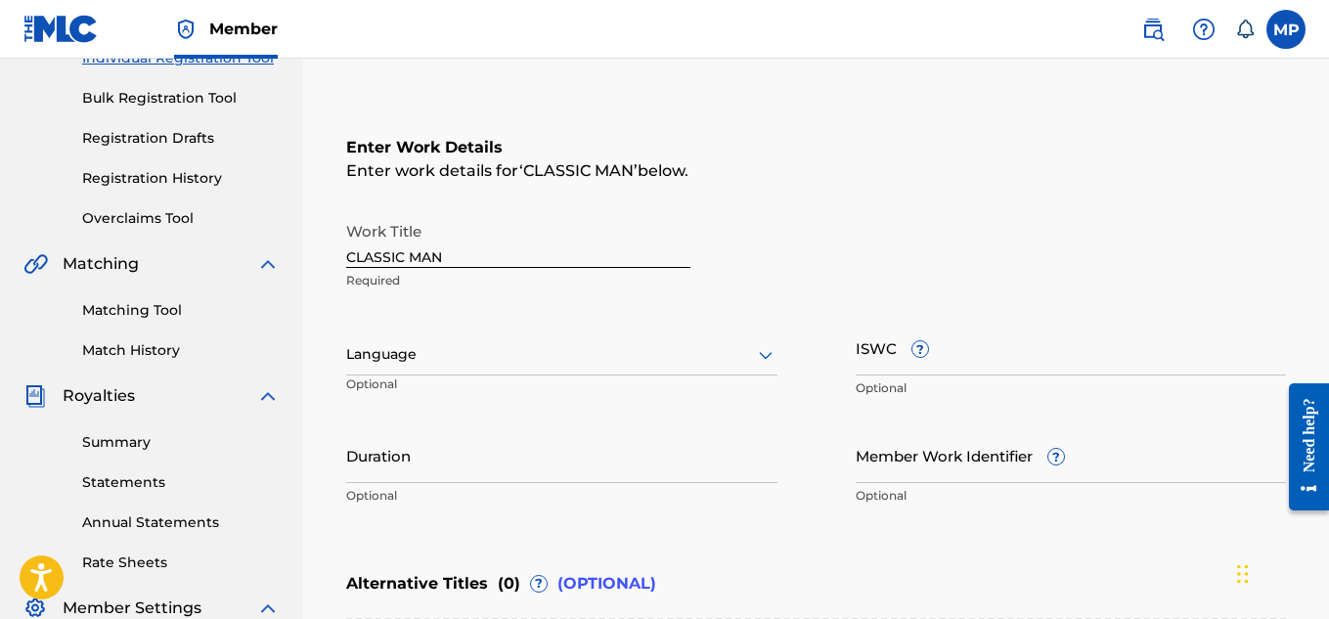
click at [1118, 366] on input "ISWC ?" at bounding box center [1071, 348] width 431 height 56
paste input "T9229746047"
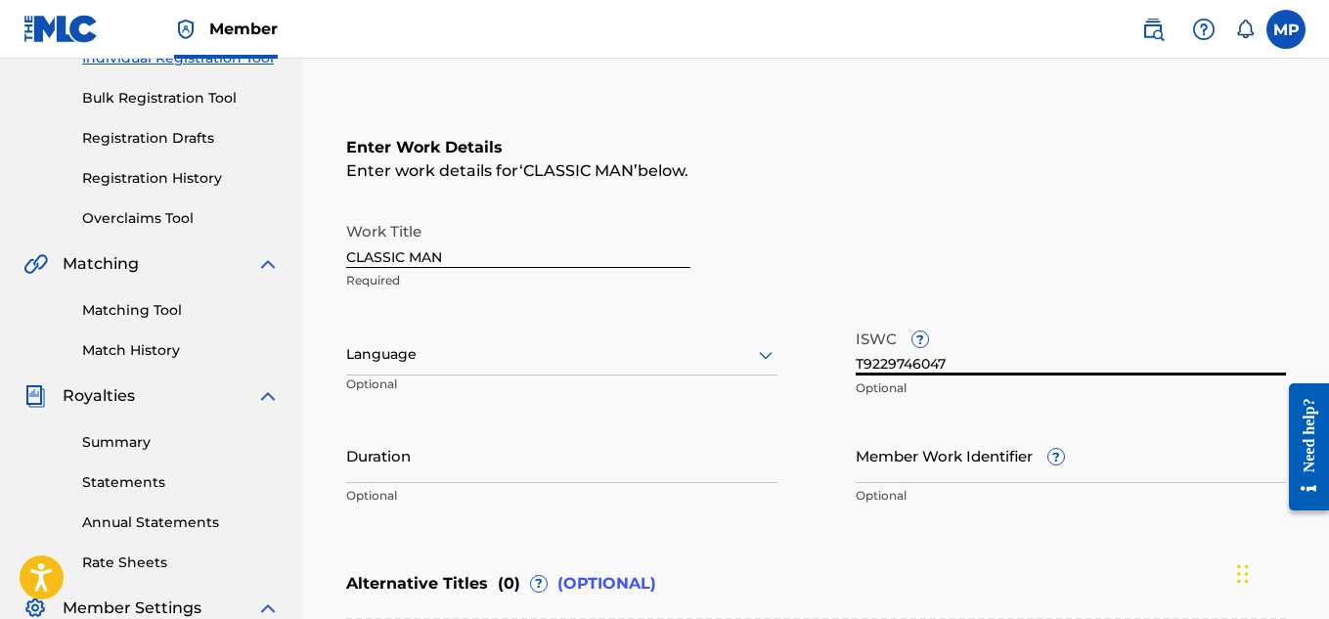
type input "T9229746047"
click at [917, 473] on input "Member Work Identifier ?" at bounding box center [1071, 455] width 431 height 56
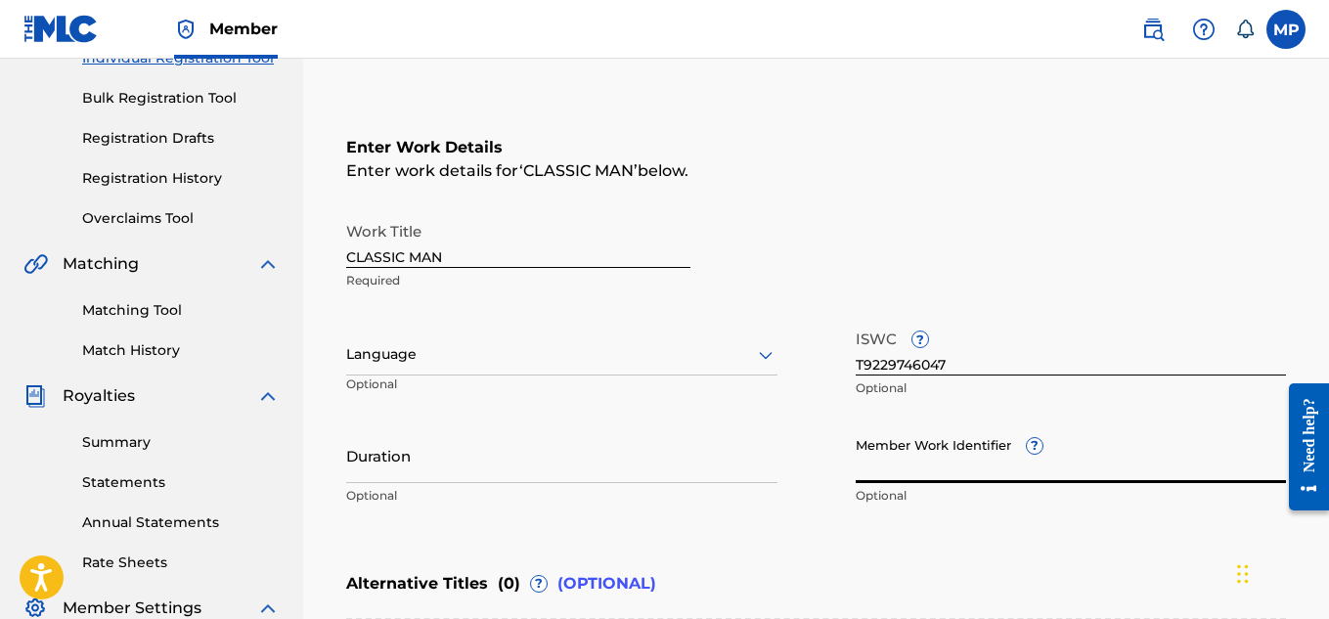
paste input "893488039"
type input "893488039"
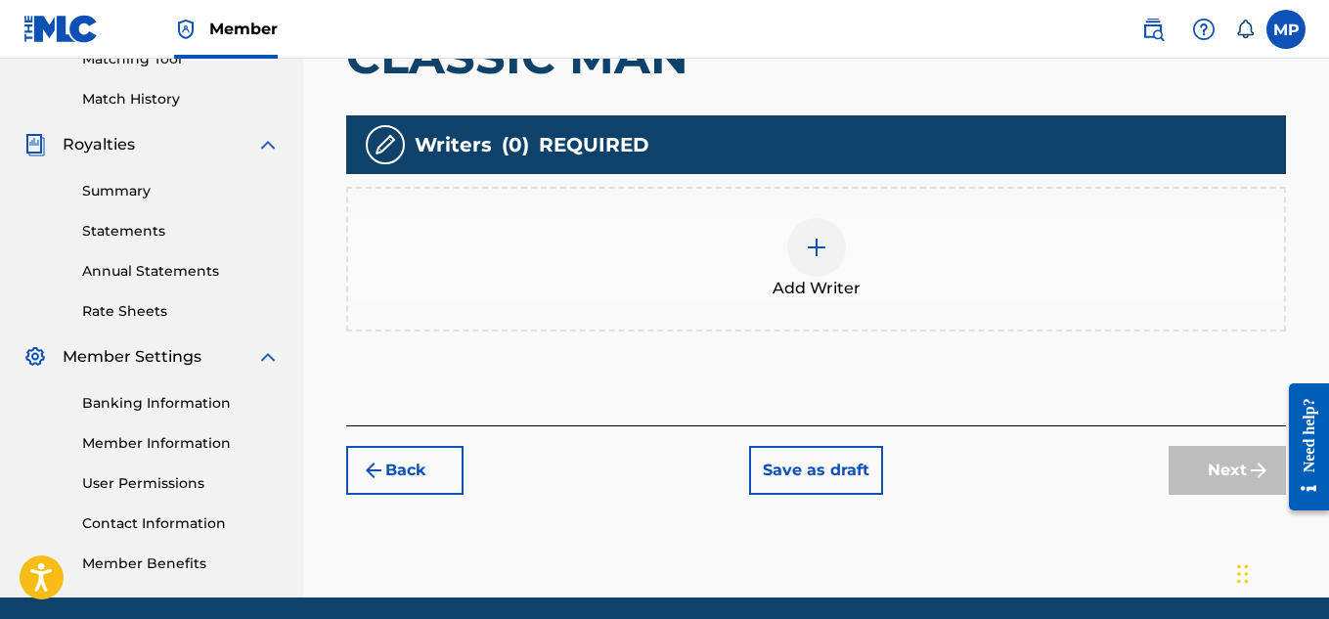
click at [846, 300] on div "Add Writer" at bounding box center [816, 259] width 936 height 82
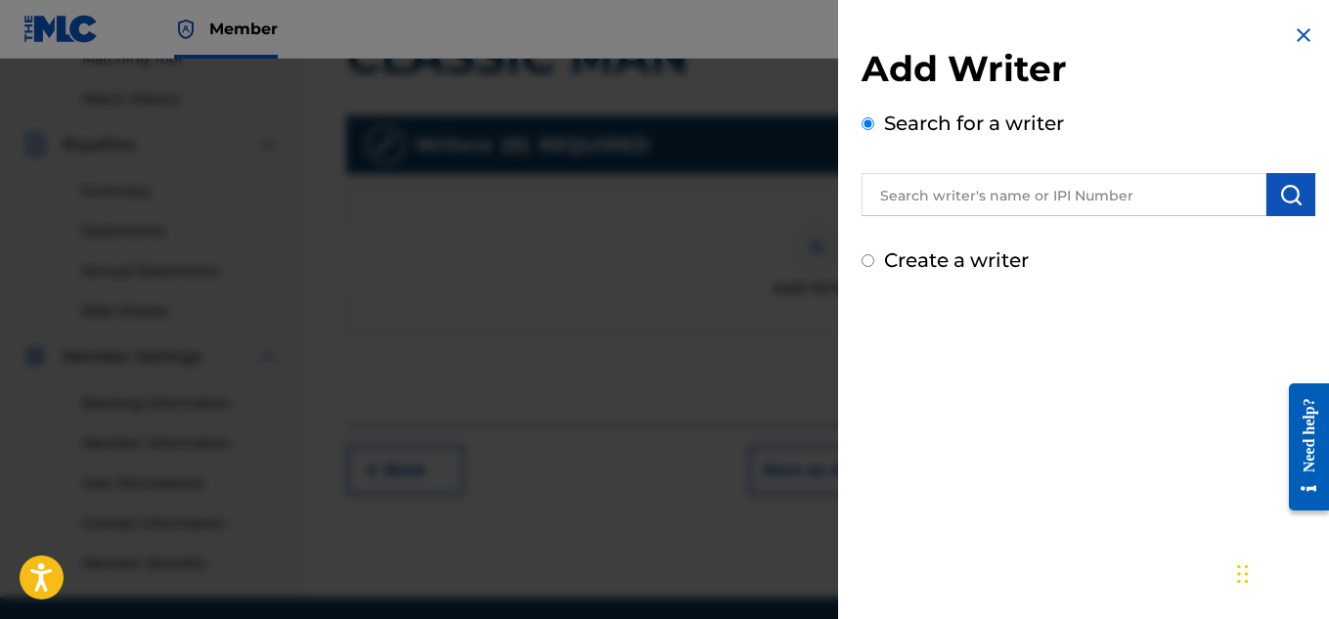
scroll to position [400, 0]
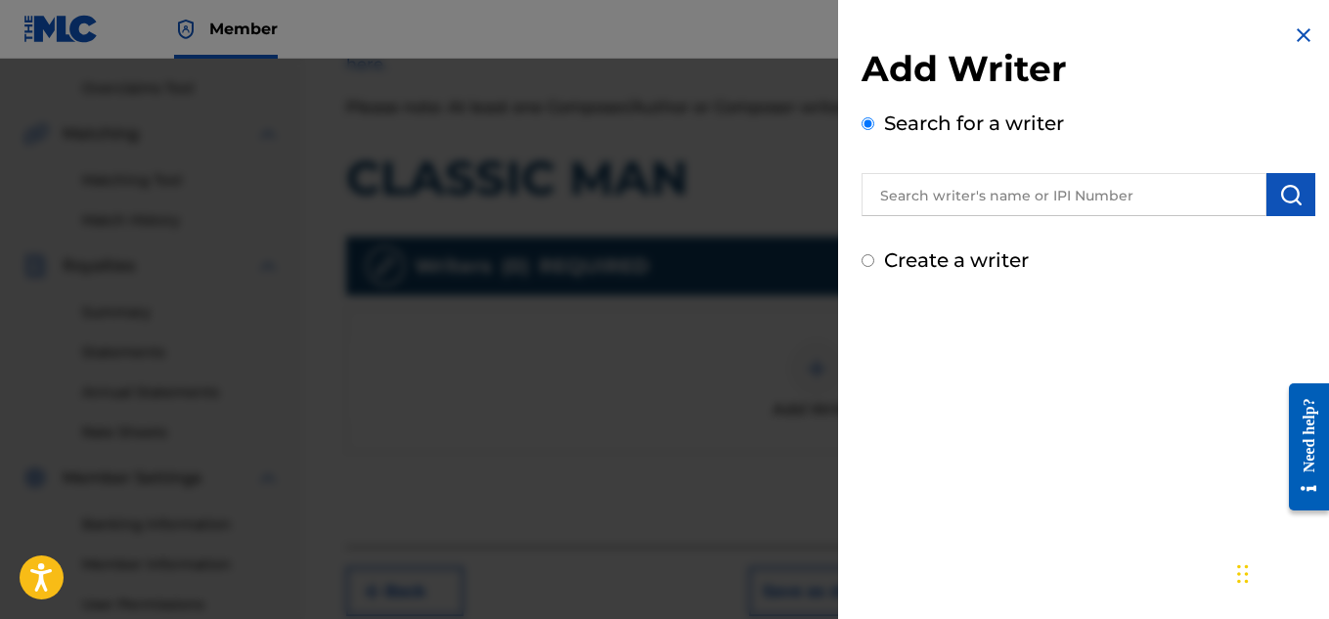
click at [983, 207] on input "text" at bounding box center [1064, 194] width 405 height 43
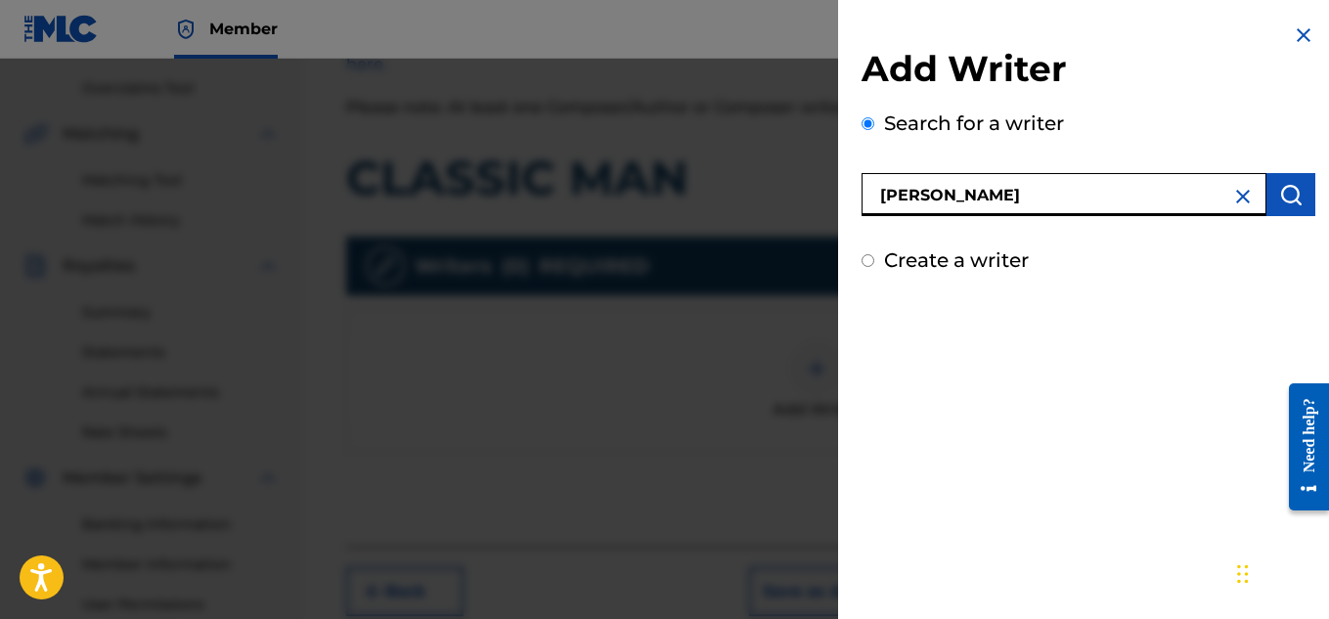
type input "[PERSON_NAME]"
click at [1279, 193] on img "submit" at bounding box center [1290, 194] width 23 height 23
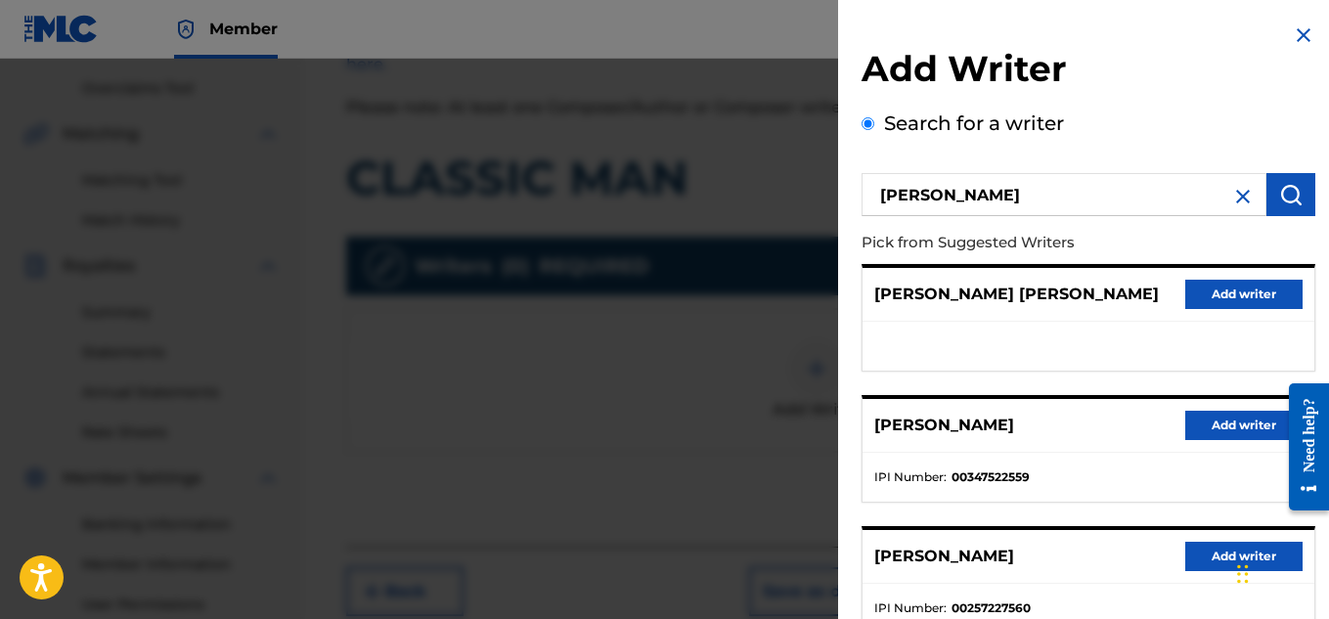
click at [1213, 426] on button "Add writer" at bounding box center [1243, 425] width 117 height 29
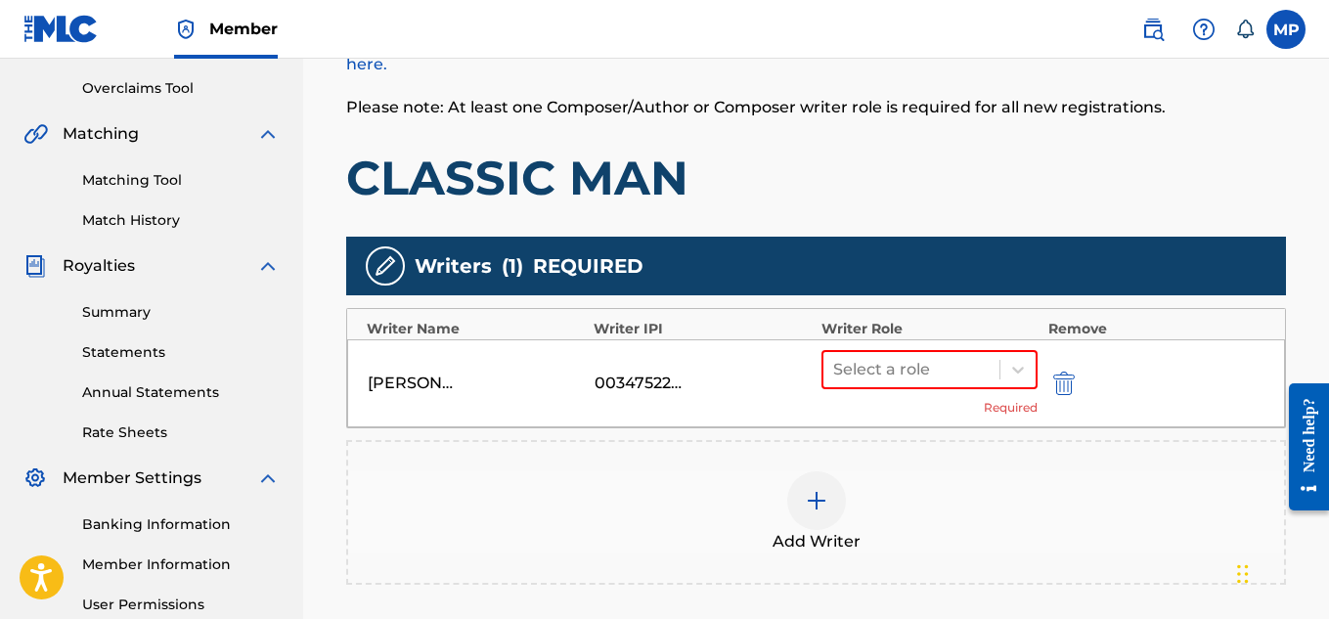
click at [1018, 360] on icon at bounding box center [1018, 370] width 20 height 20
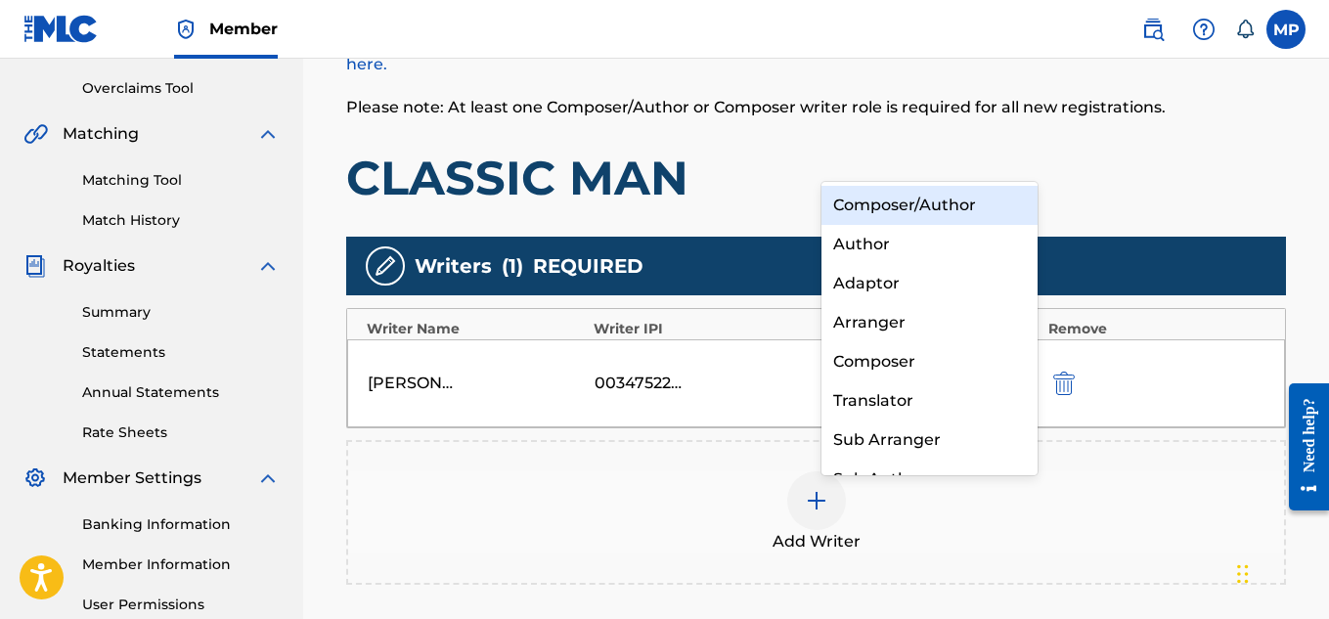
scroll to position [615, 0]
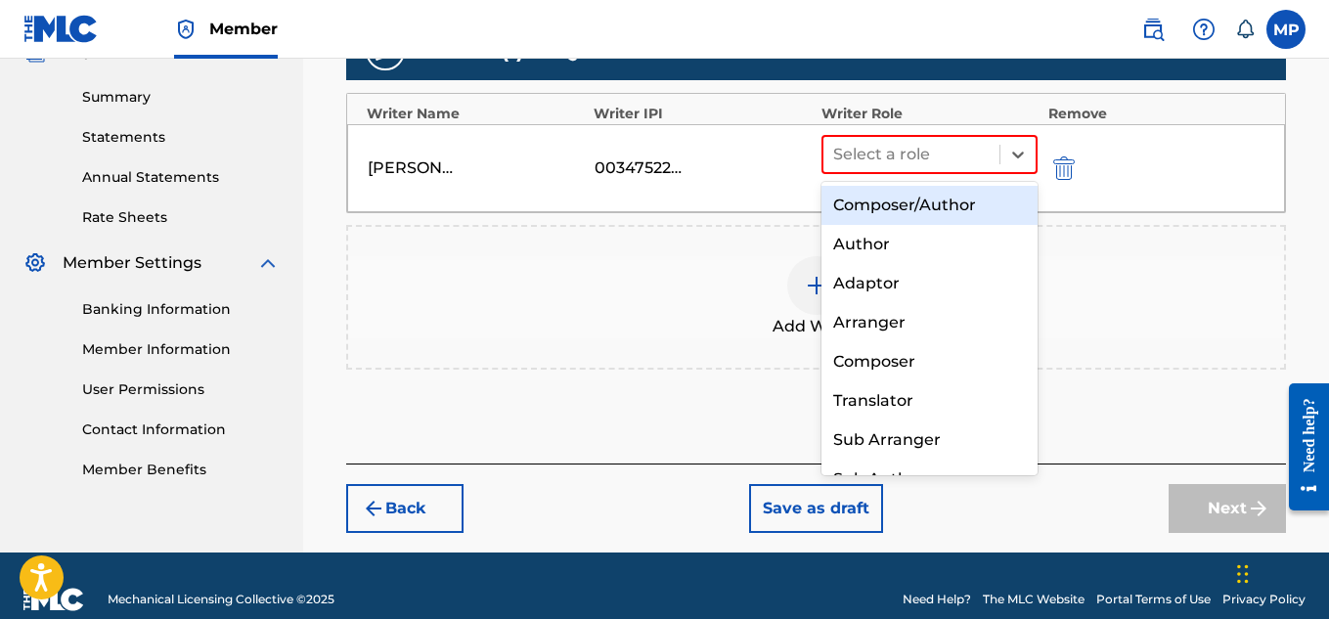
click at [946, 196] on div "Composer/Author" at bounding box center [930, 205] width 217 height 39
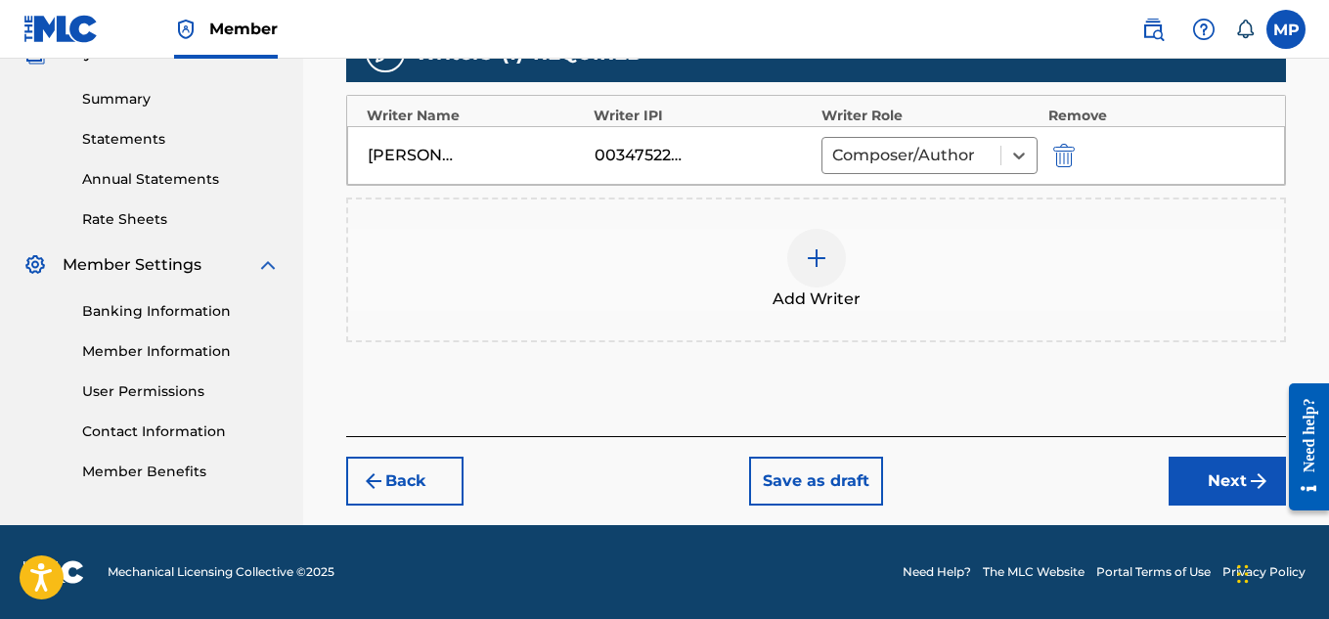
click at [1184, 462] on button "Next" at bounding box center [1227, 481] width 117 height 49
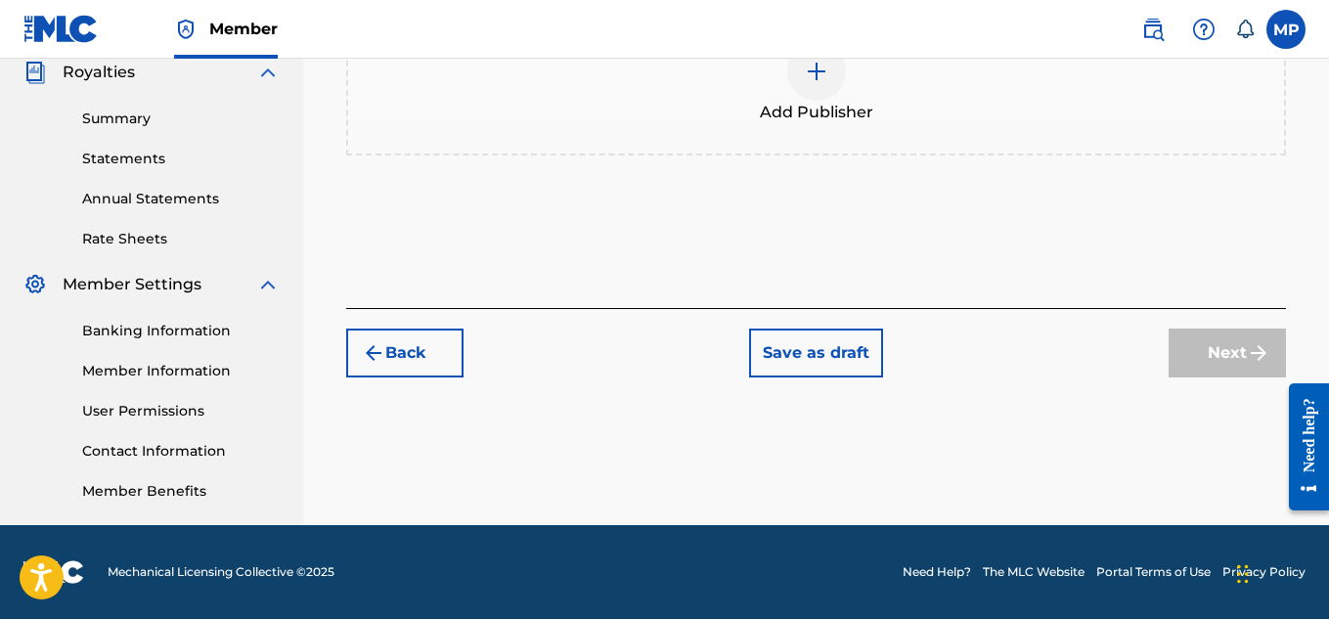
click at [841, 101] on div at bounding box center [816, 71] width 59 height 59
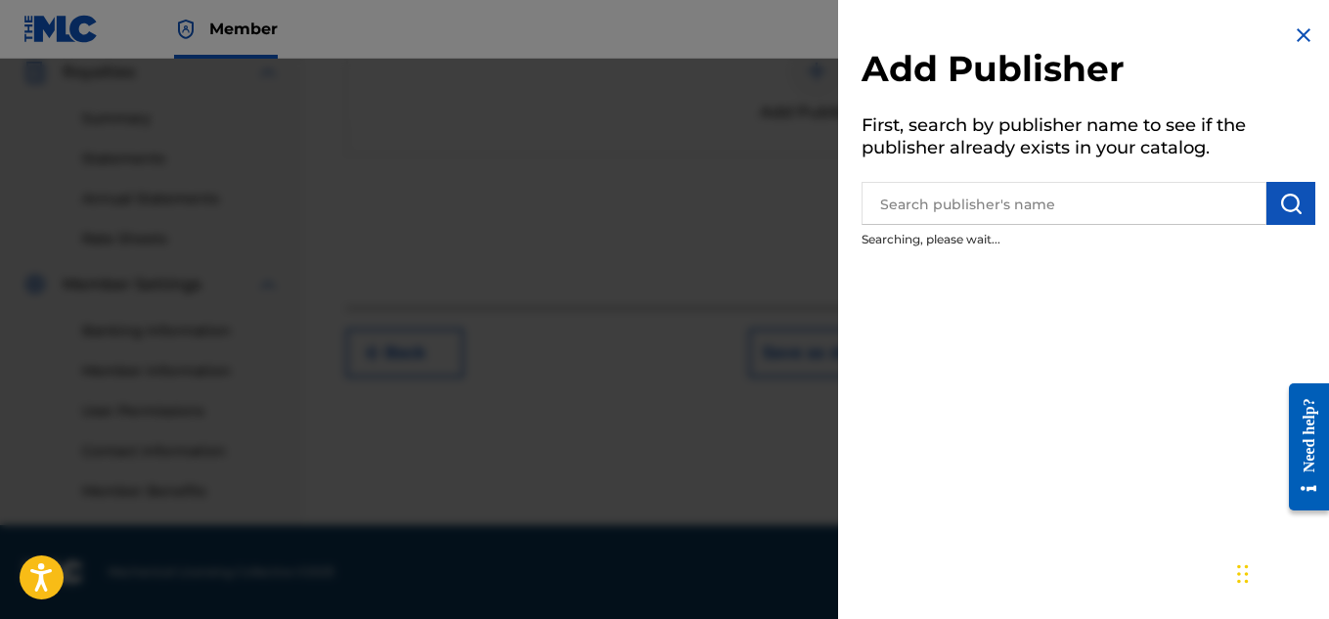
scroll to position [407, 0]
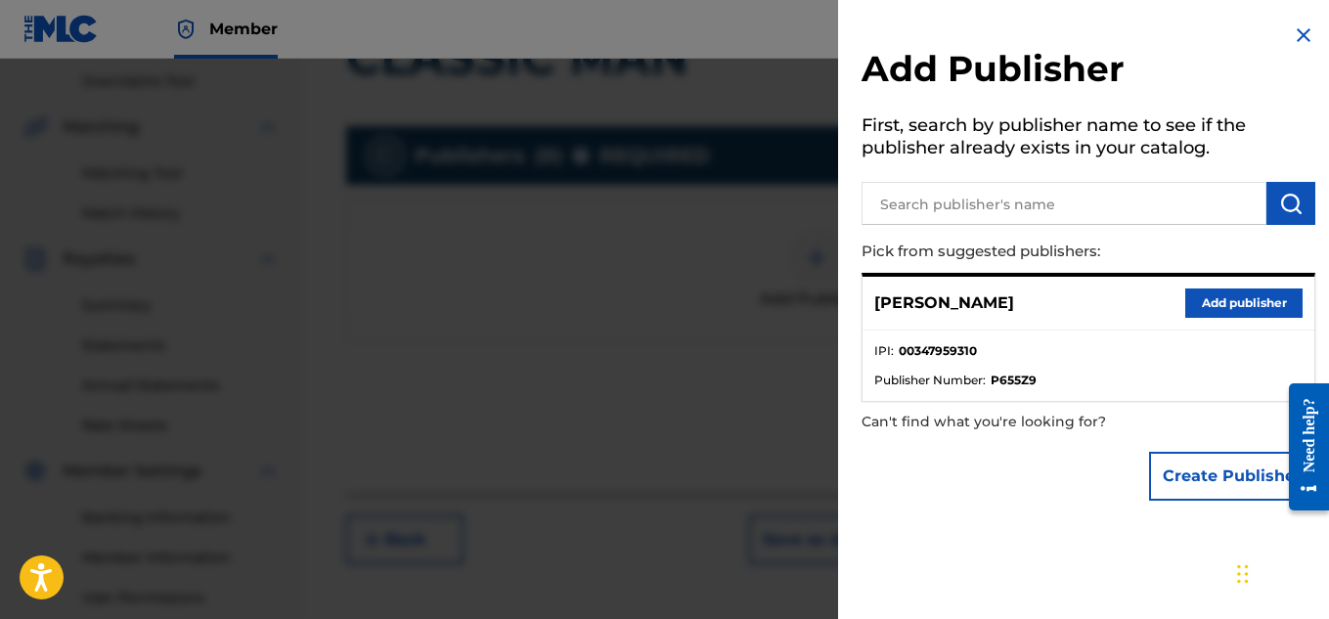
click at [1211, 293] on button "Add publisher" at bounding box center [1243, 303] width 117 height 29
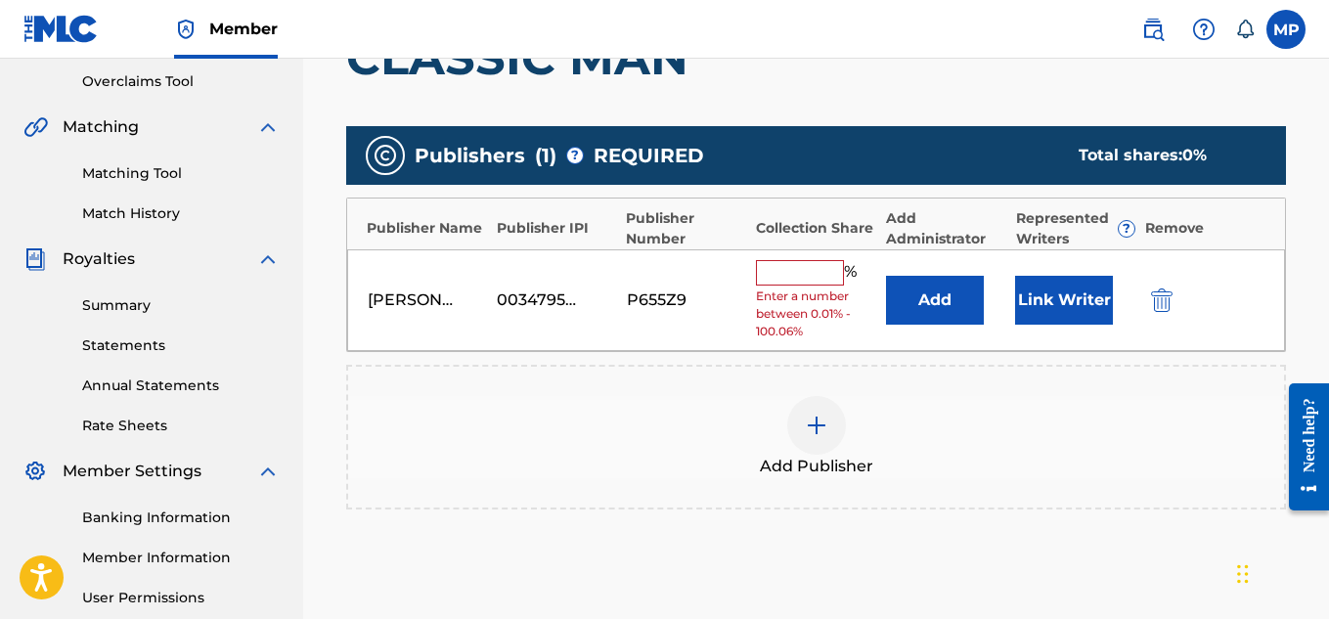
click at [778, 280] on input "text" at bounding box center [800, 272] width 88 height 25
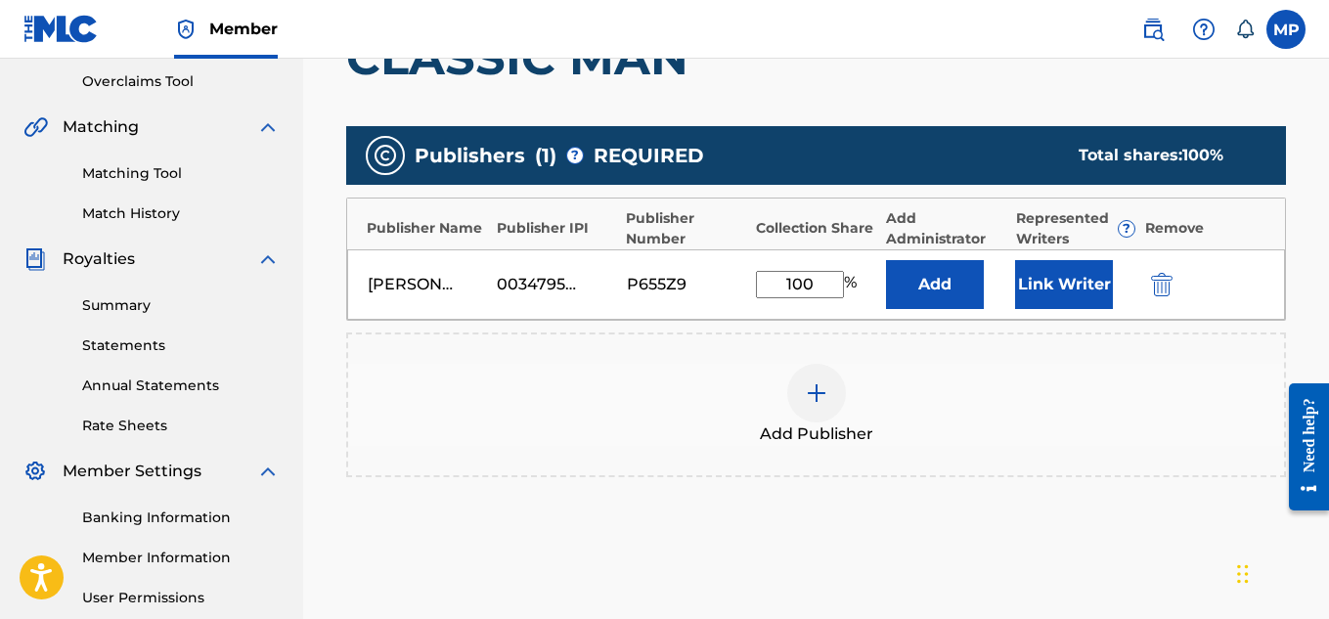
type input "100"
click at [1038, 282] on button "Link Writer" at bounding box center [1064, 284] width 98 height 49
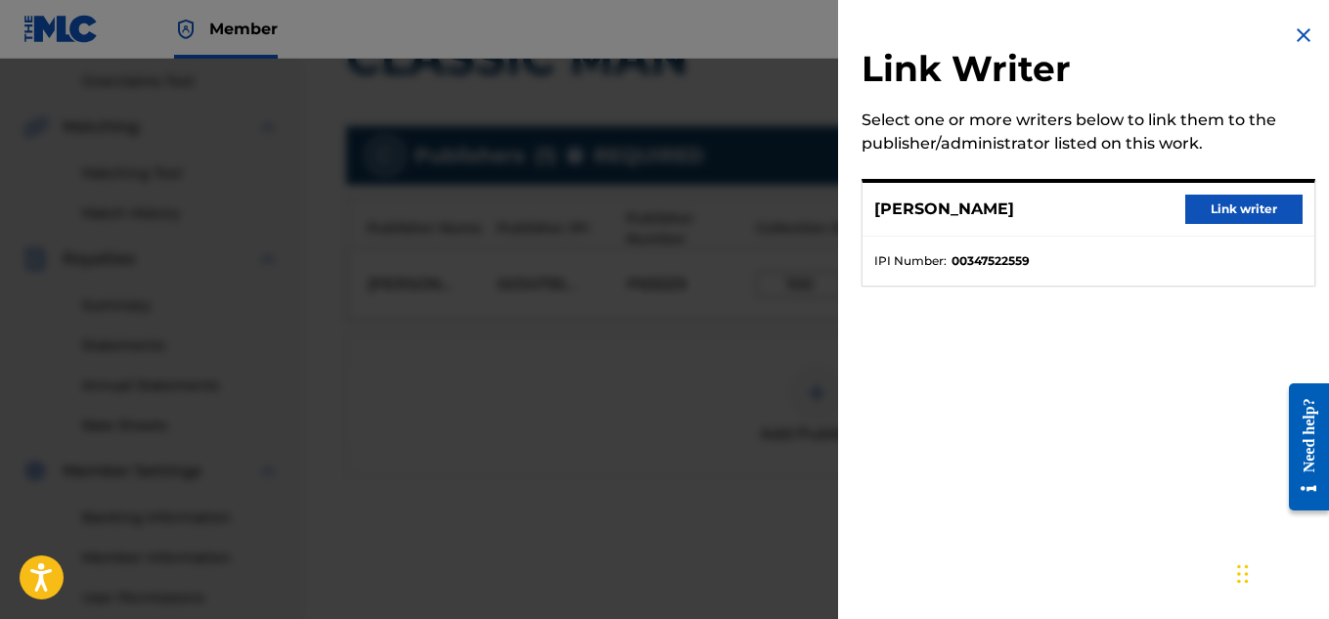
click at [1197, 211] on button "Link writer" at bounding box center [1243, 209] width 117 height 29
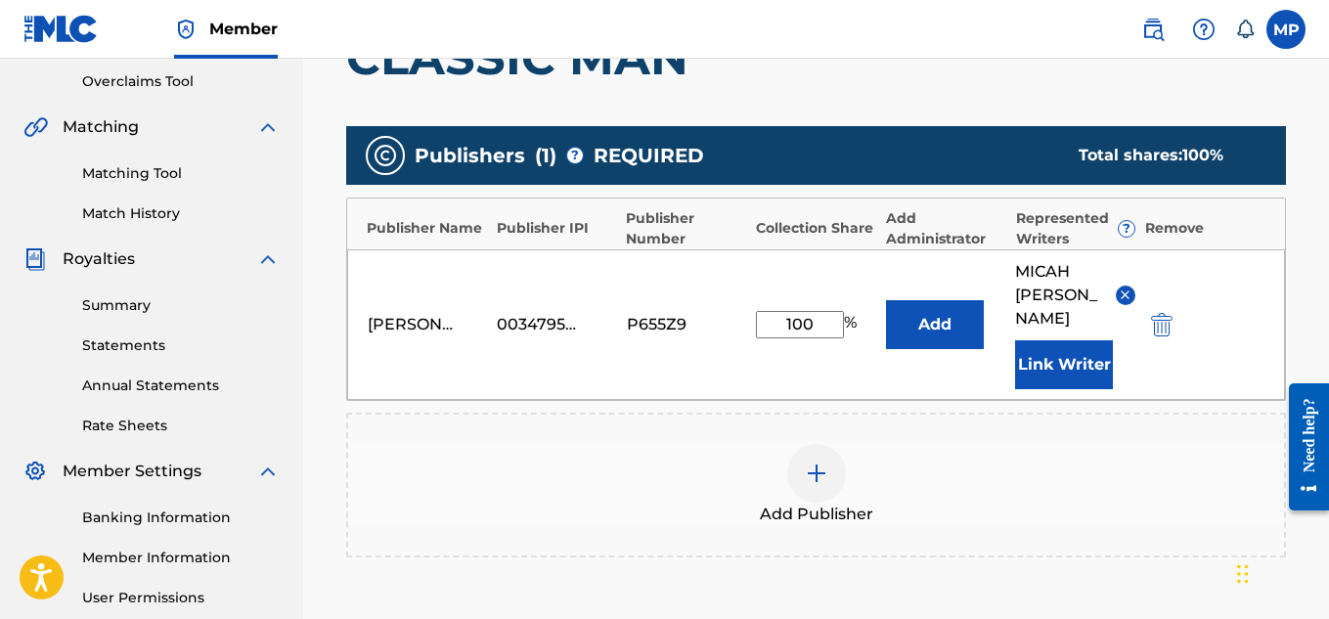
scroll to position [657, 0]
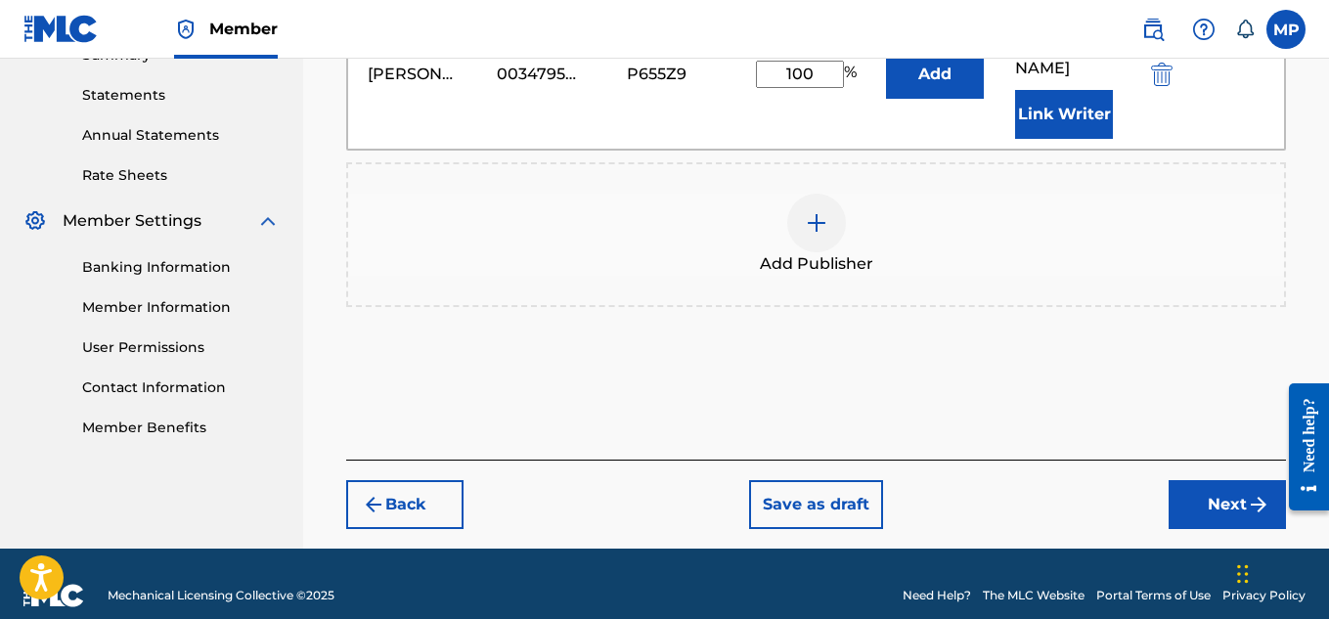
click at [1230, 483] on button "Next" at bounding box center [1227, 504] width 117 height 49
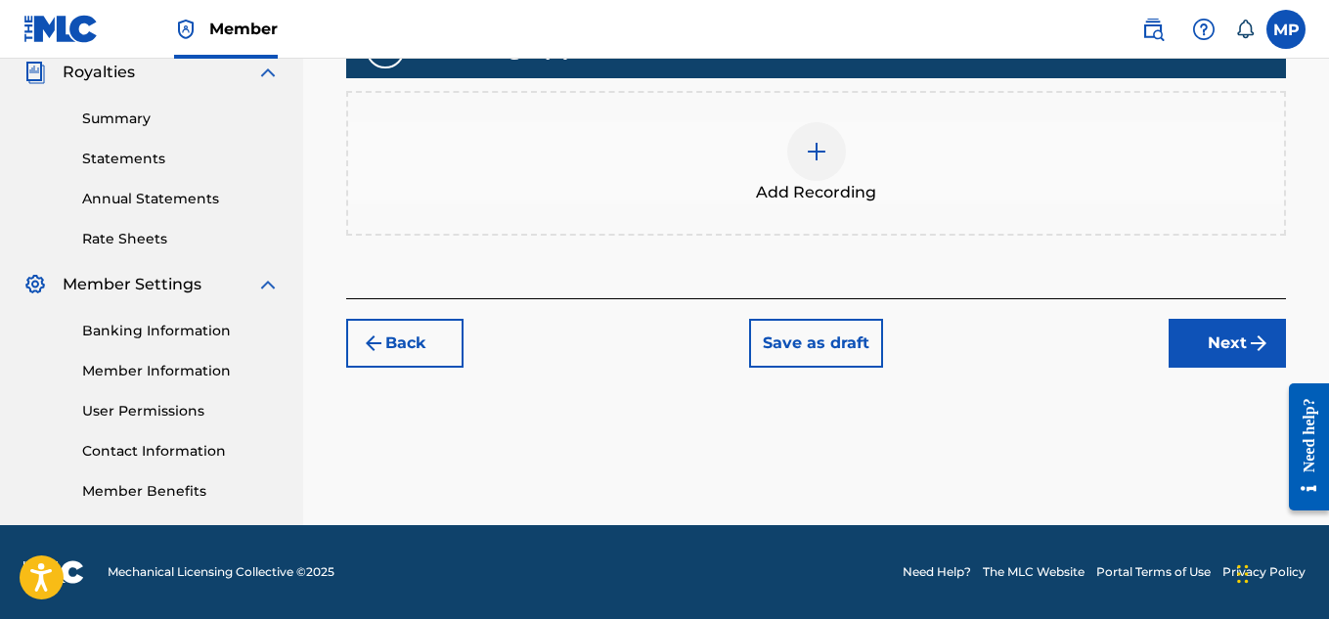
click at [823, 163] on img at bounding box center [816, 151] width 23 height 23
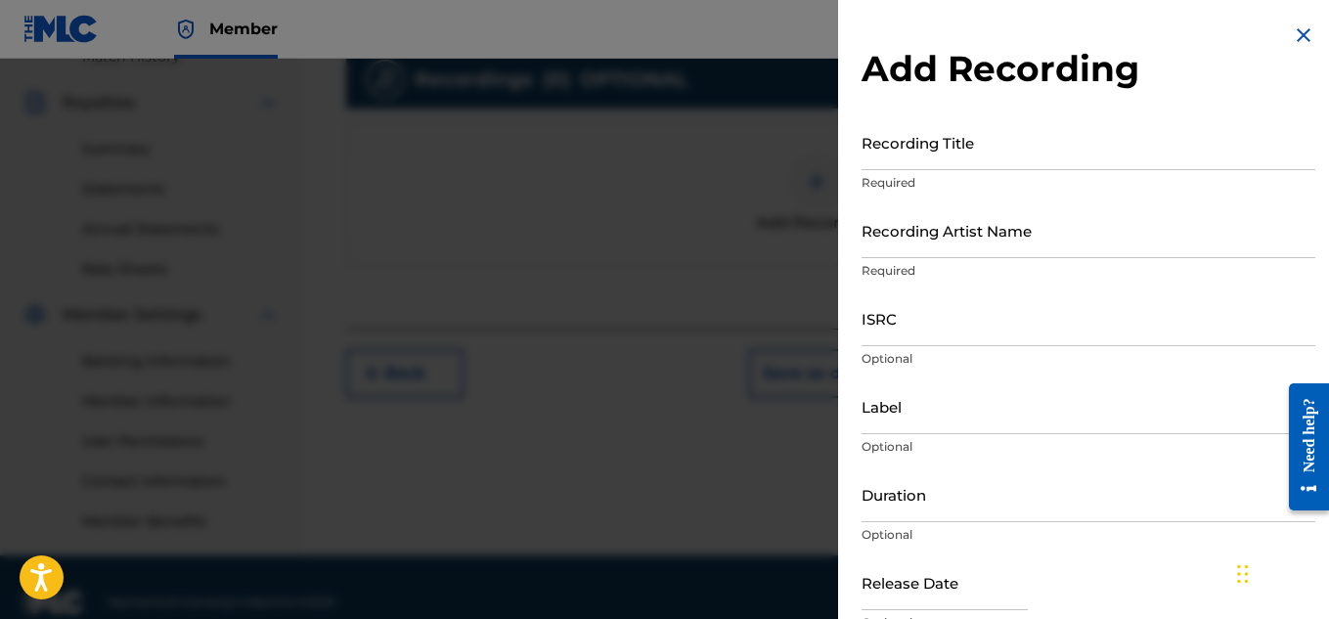
click at [933, 155] on input "Recording Title" at bounding box center [1089, 142] width 454 height 56
paste input "CLASSIC MAN"
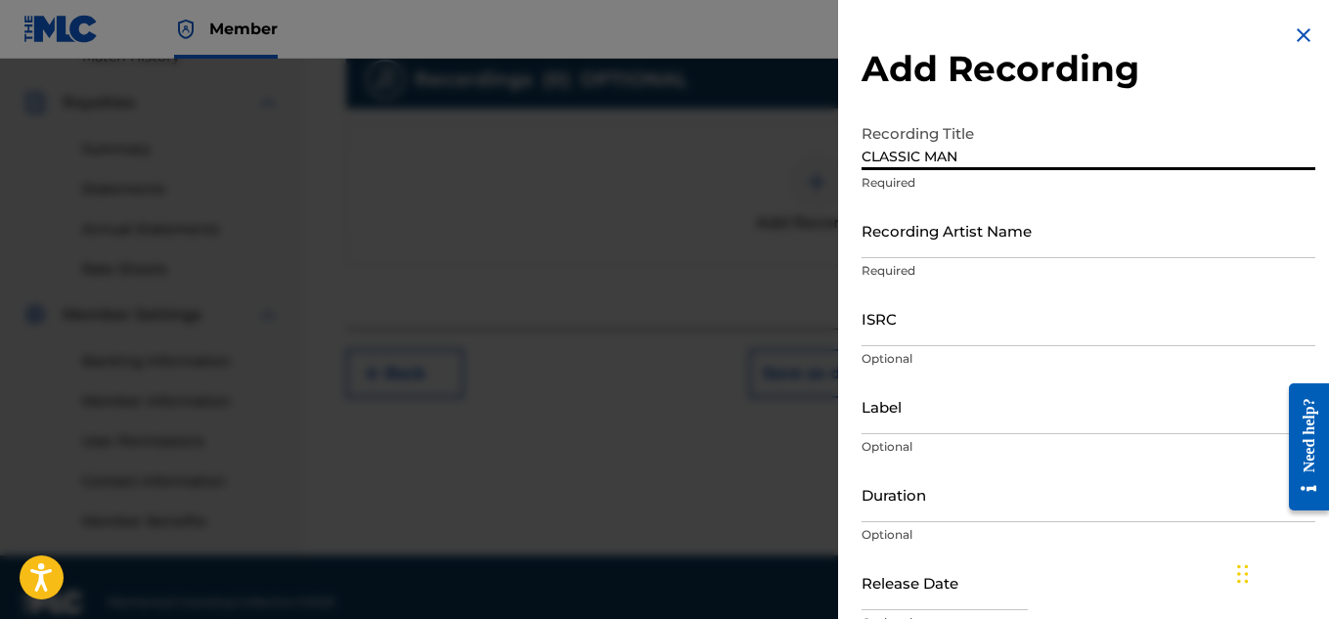
type input "CLASSIC MAN"
click at [929, 325] on input "ISRC" at bounding box center [1089, 318] width 454 height 56
paste input "USQY51615017"
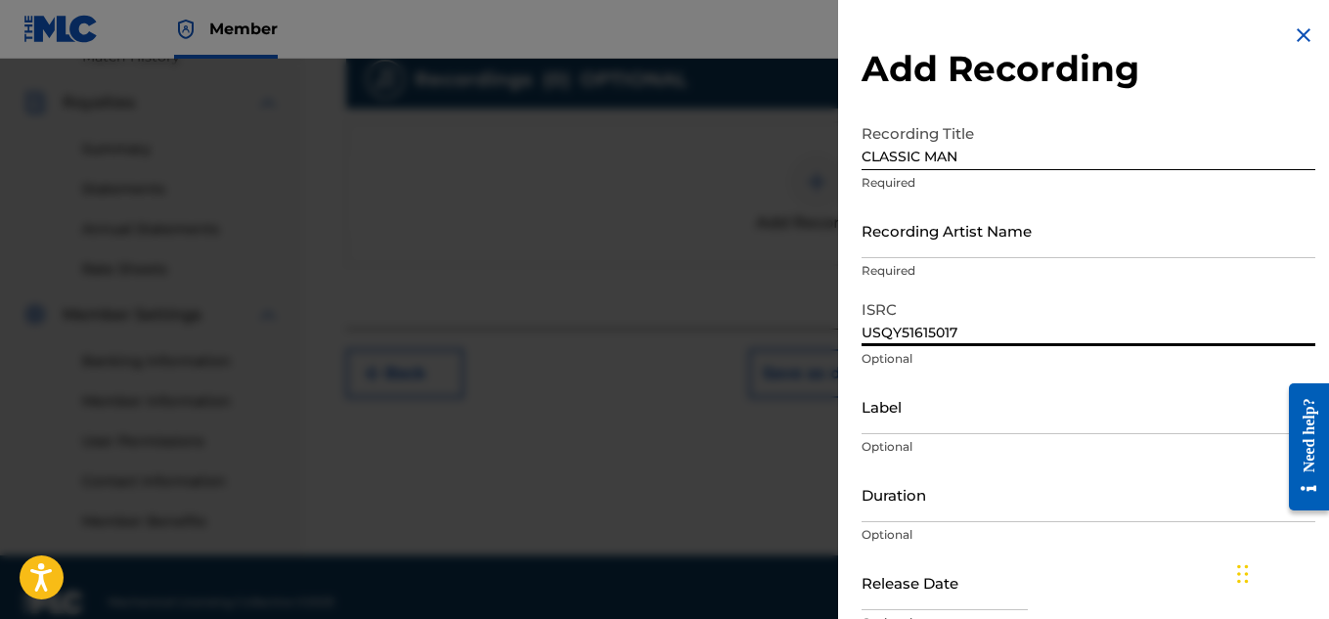
type input "USQY51615017"
click at [972, 243] on input "Recording Artist Name" at bounding box center [1089, 230] width 454 height 56
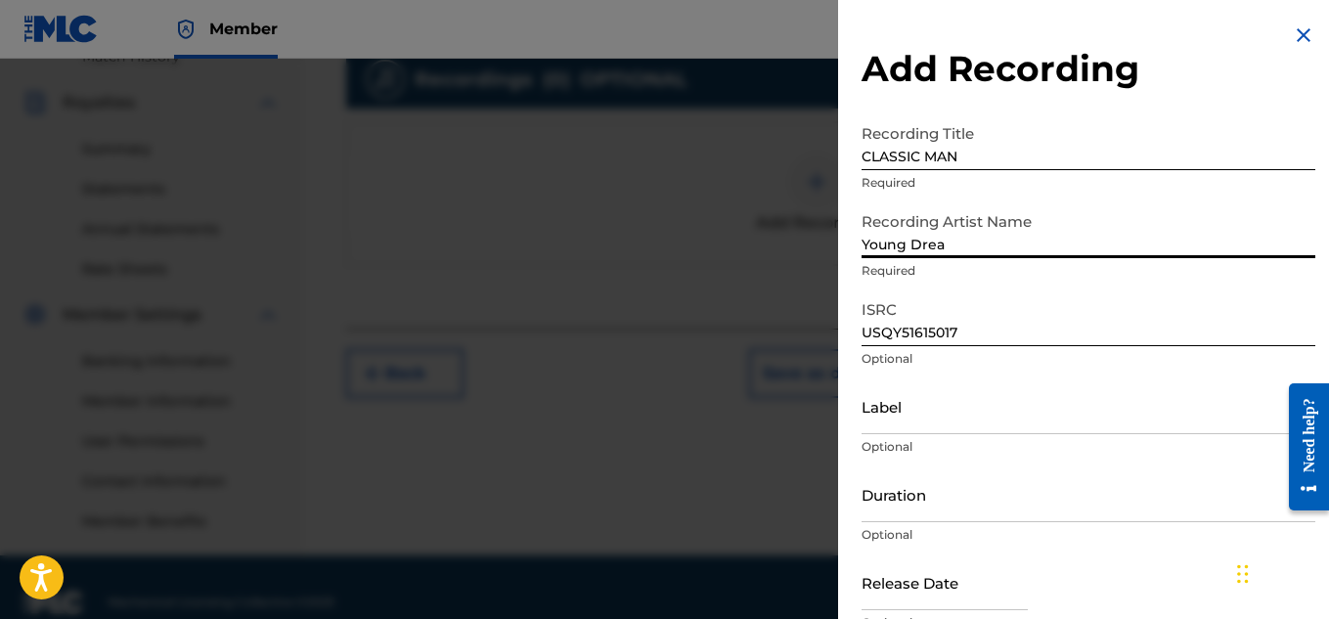
type input "Young Dread"
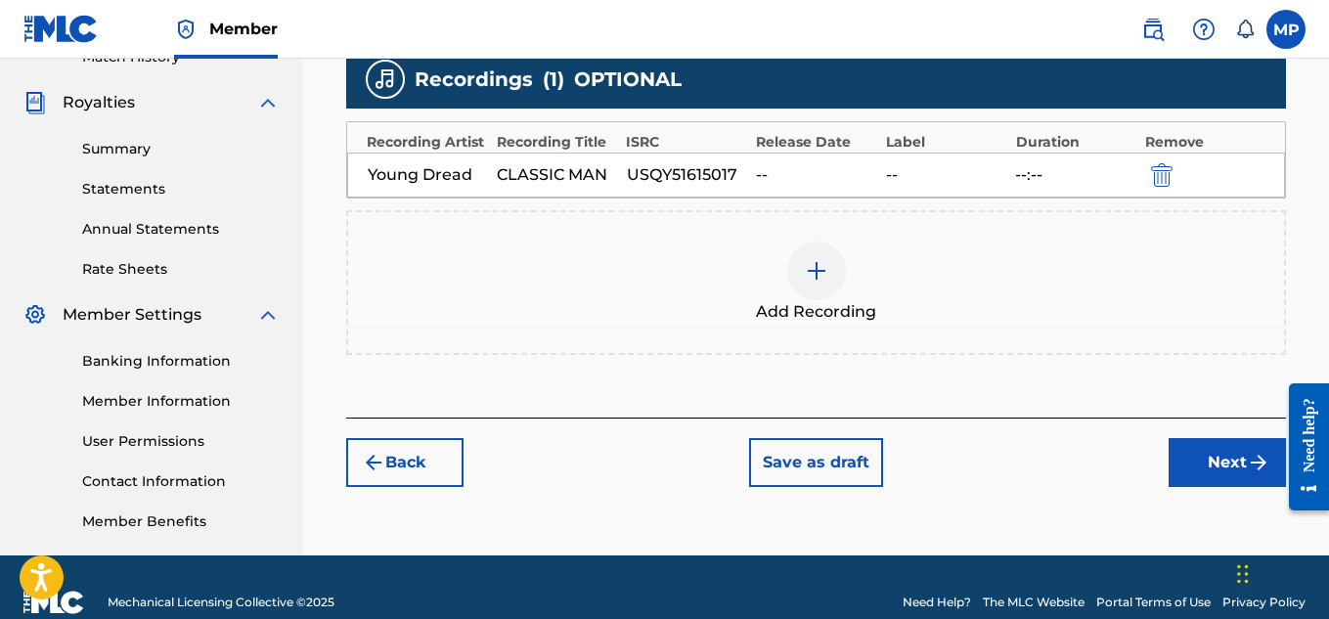
click at [1206, 477] on button "Next" at bounding box center [1227, 462] width 117 height 49
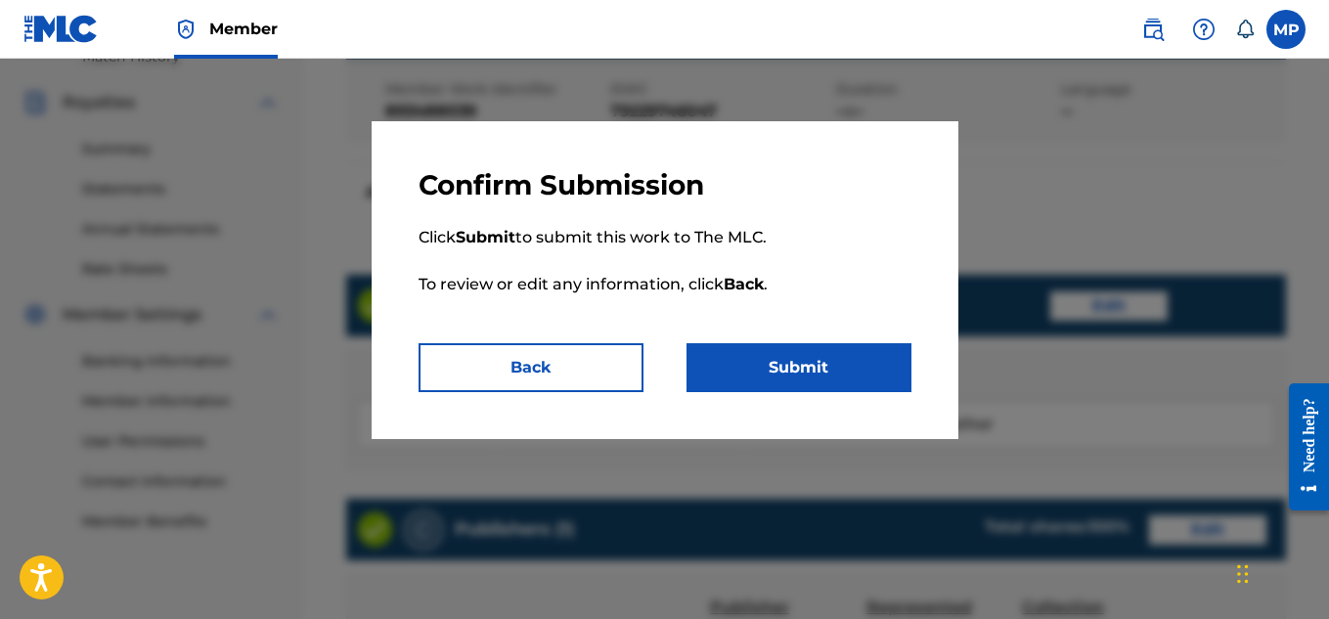
click at [823, 363] on button "Submit" at bounding box center [799, 367] width 225 height 49
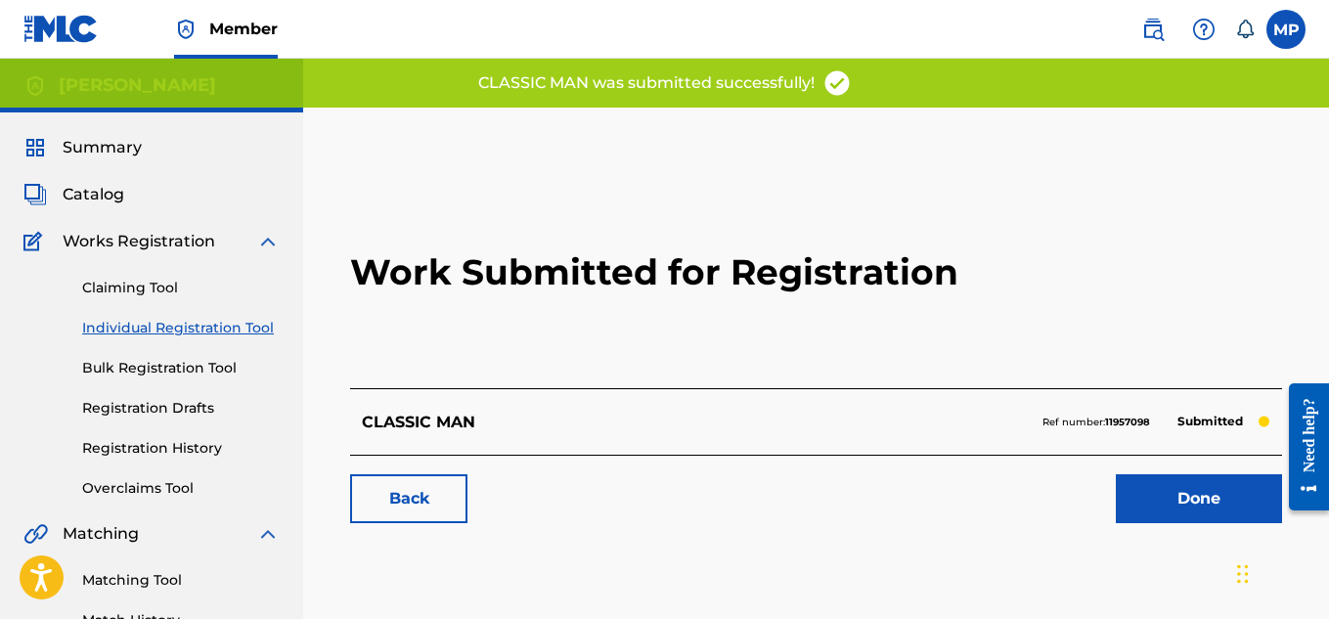
click at [439, 501] on link "Back" at bounding box center [408, 498] width 117 height 49
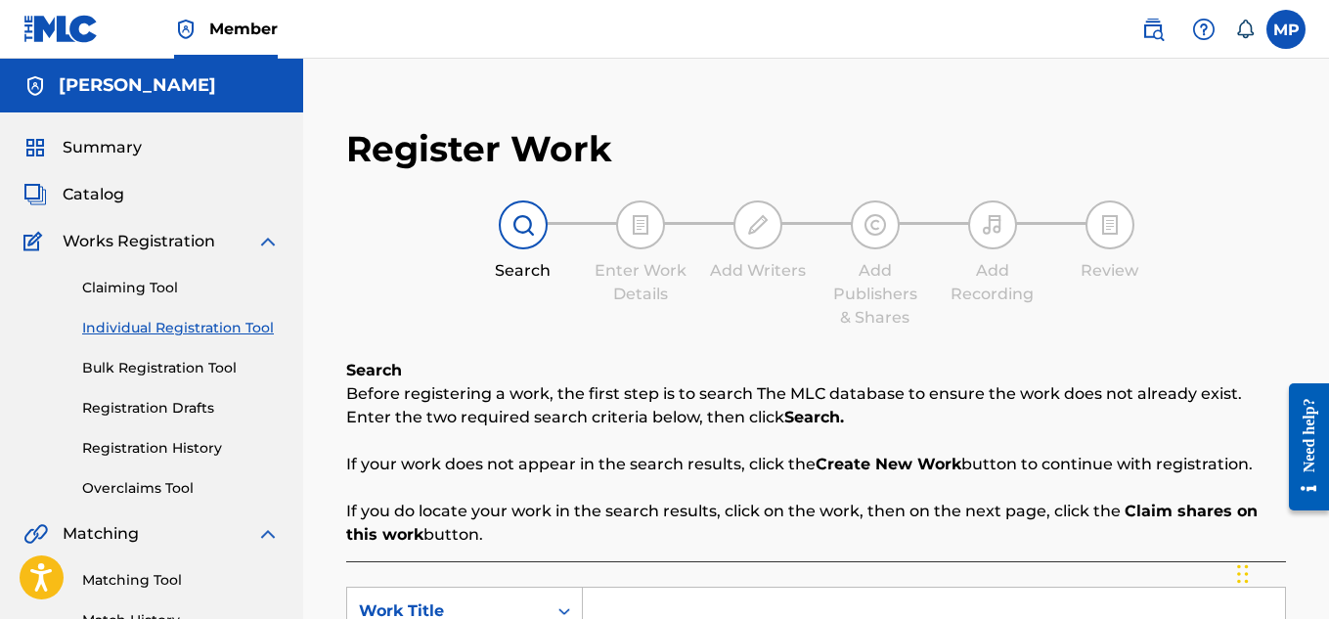
scroll to position [382, 0]
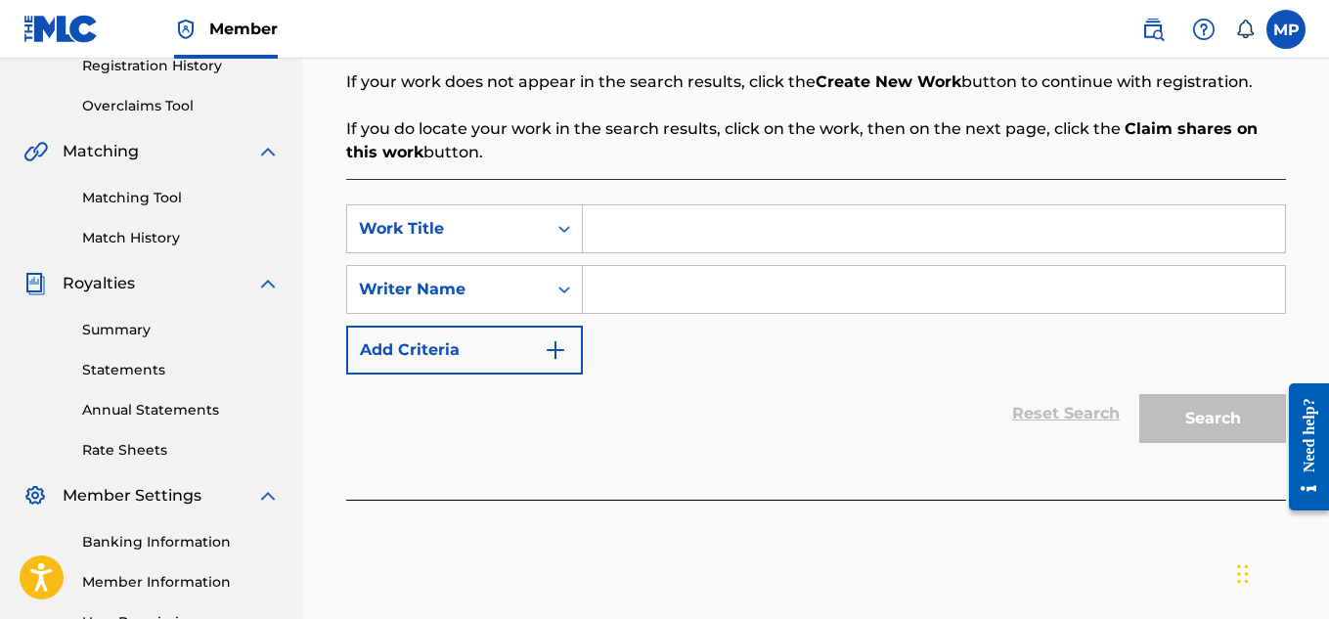
click at [737, 239] on input "Search Form" at bounding box center [934, 228] width 702 height 47
paste input "CHAMPION"
type input "CHAMPION"
click at [707, 313] on div "Search Form" at bounding box center [934, 289] width 703 height 49
click at [692, 285] on input "Search Form" at bounding box center [934, 289] width 702 height 47
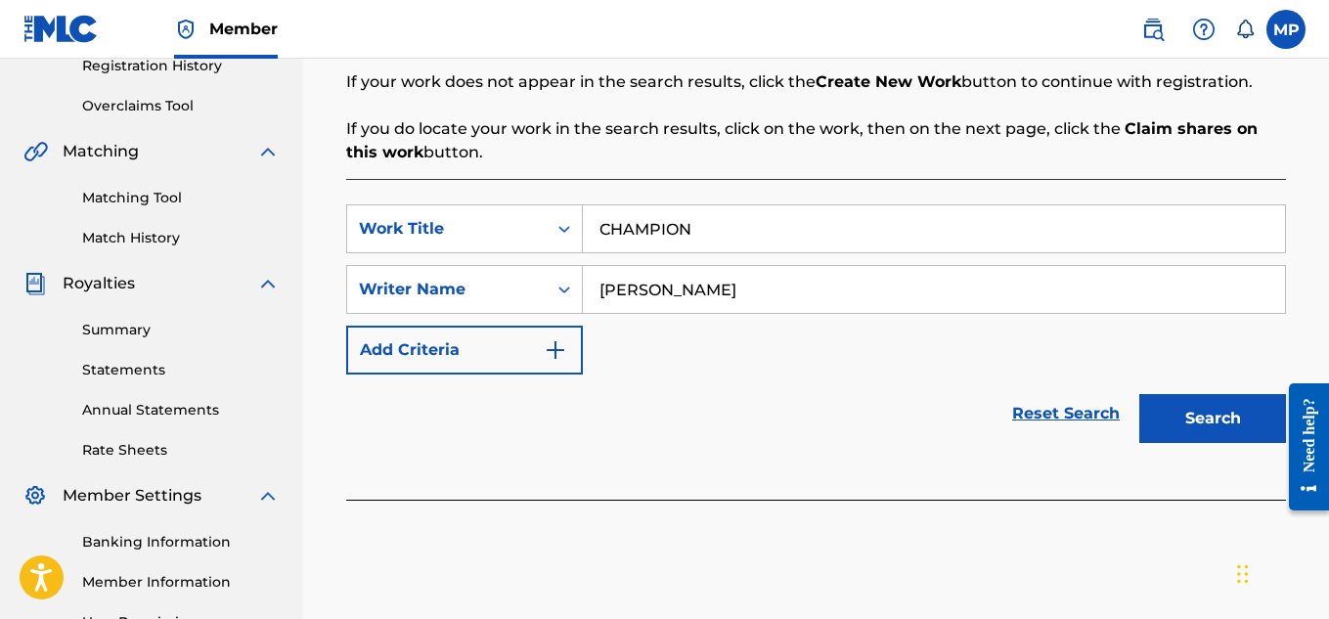
type input "[PERSON_NAME]"
click at [1172, 414] on button "Search" at bounding box center [1212, 418] width 147 height 49
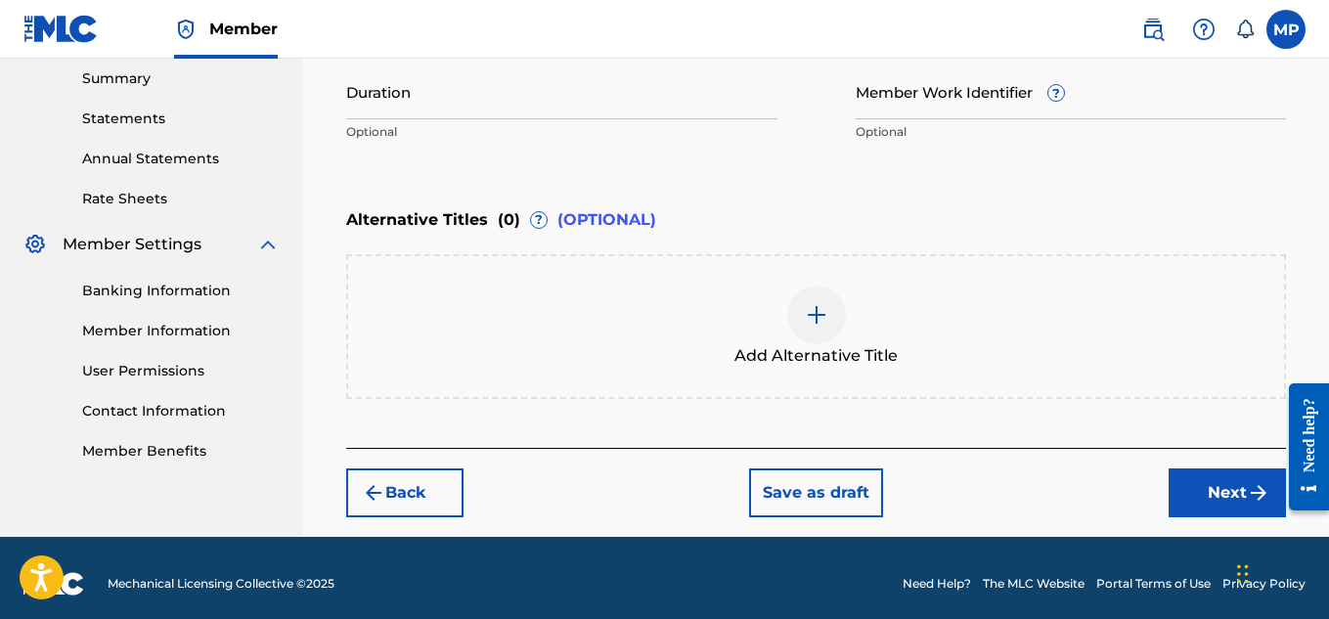
scroll to position [540, 0]
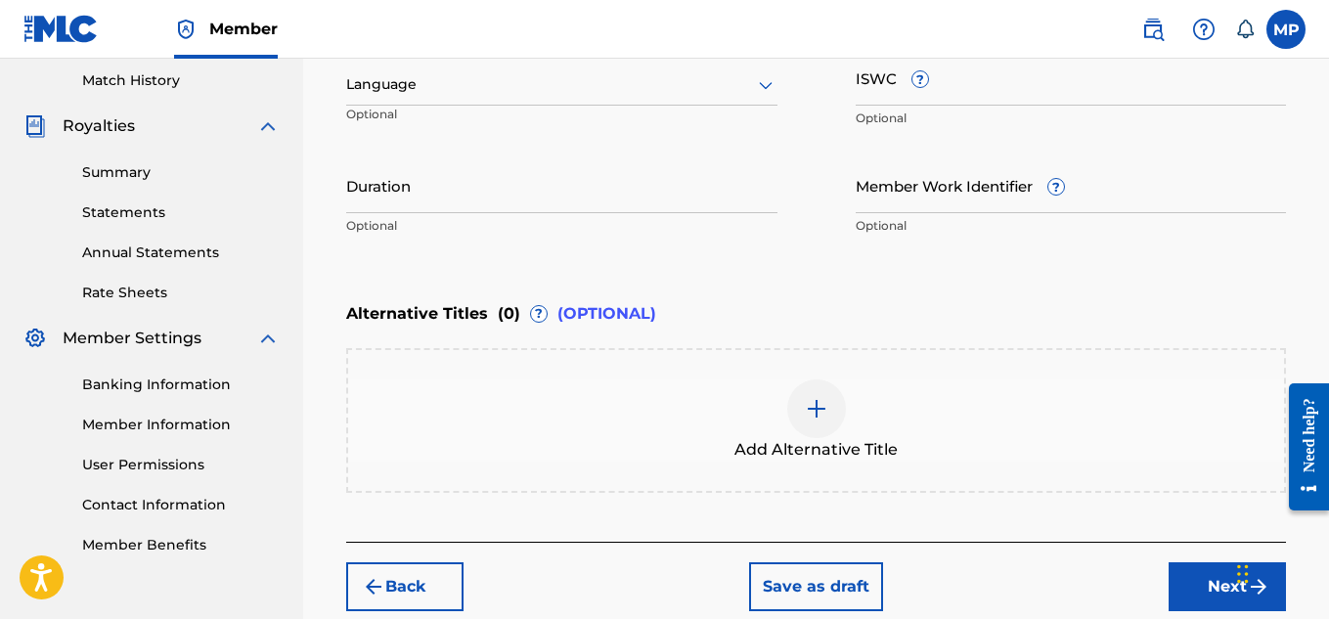
click at [956, 94] on input "ISWC ?" at bounding box center [1071, 78] width 431 height 56
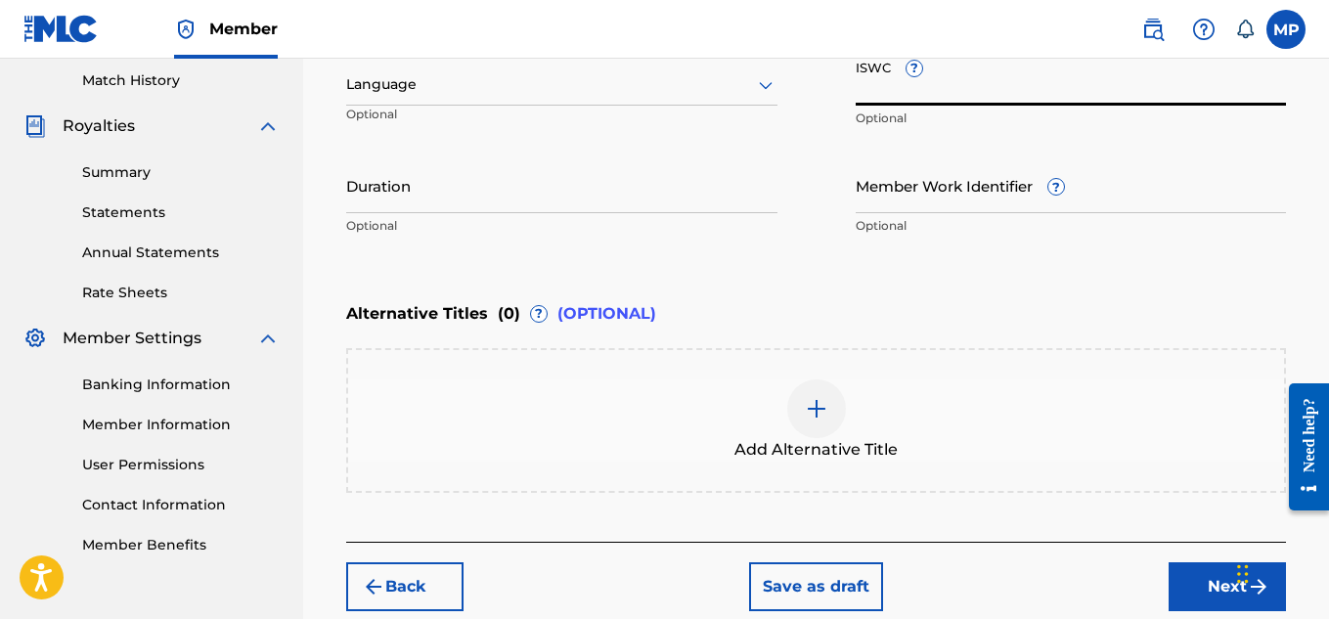
paste input "T9229745828"
type input "T9229745828"
click at [984, 203] on input "Member Work Identifier ?" at bounding box center [1071, 185] width 431 height 56
paste input "893487569"
type input "893487569"
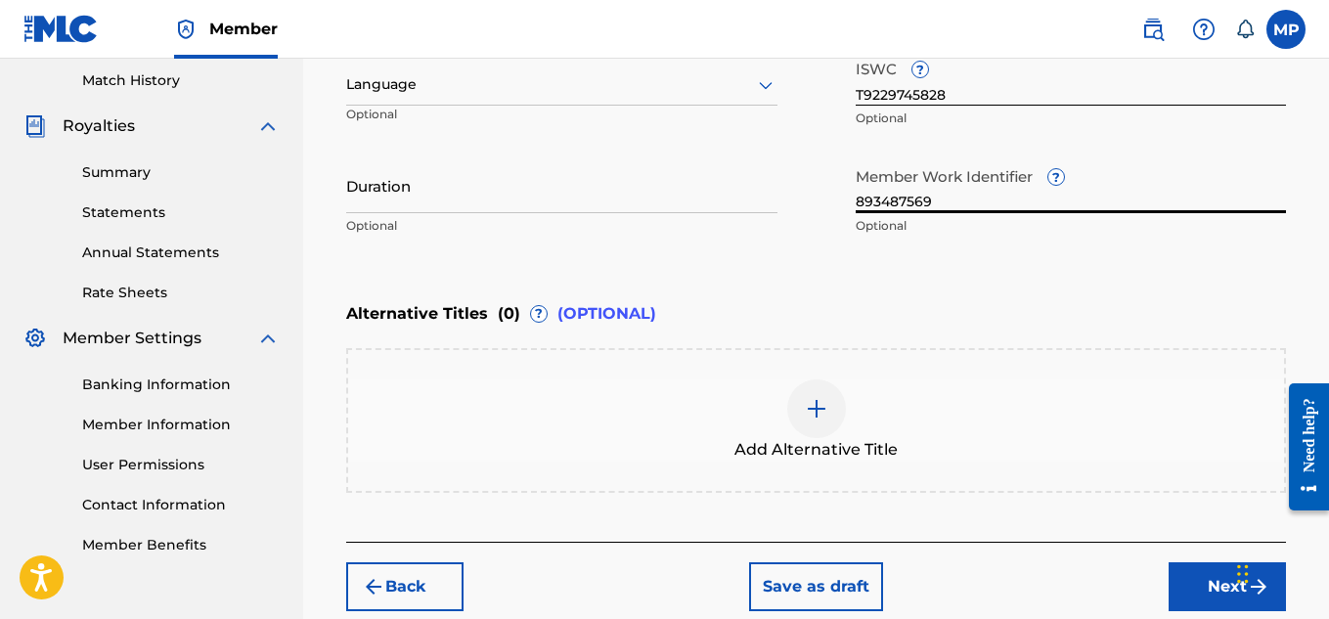
click at [1193, 575] on button "Next" at bounding box center [1227, 586] width 117 height 49
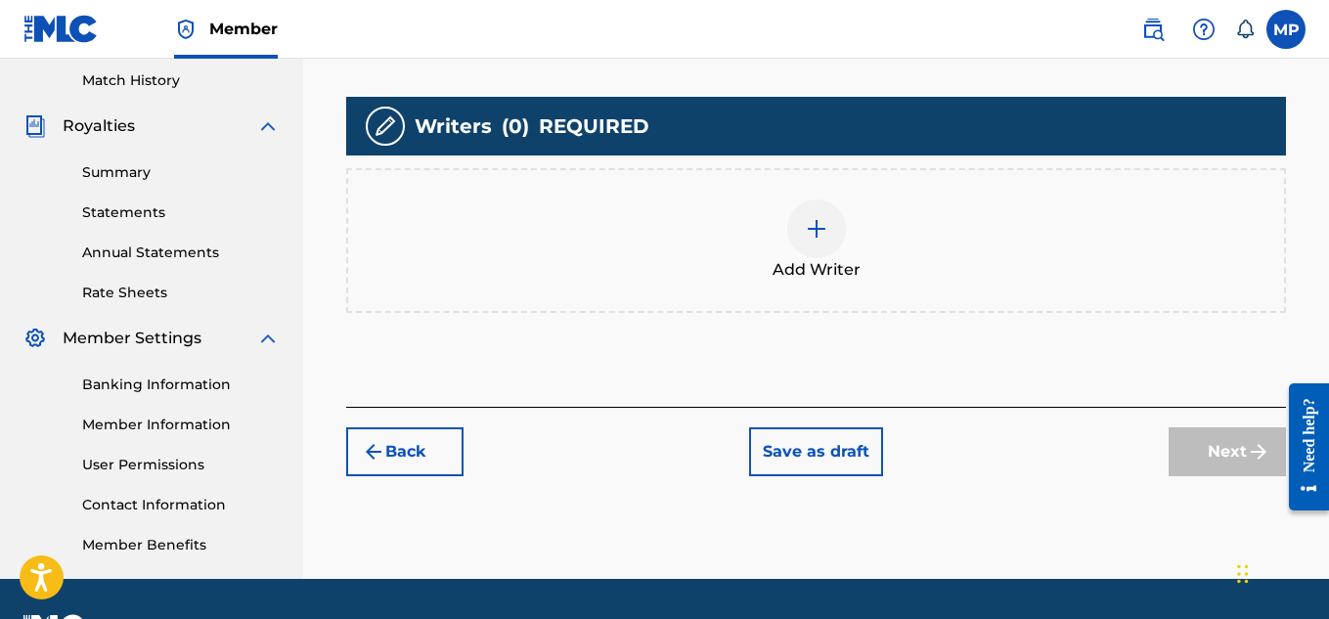
scroll to position [509, 0]
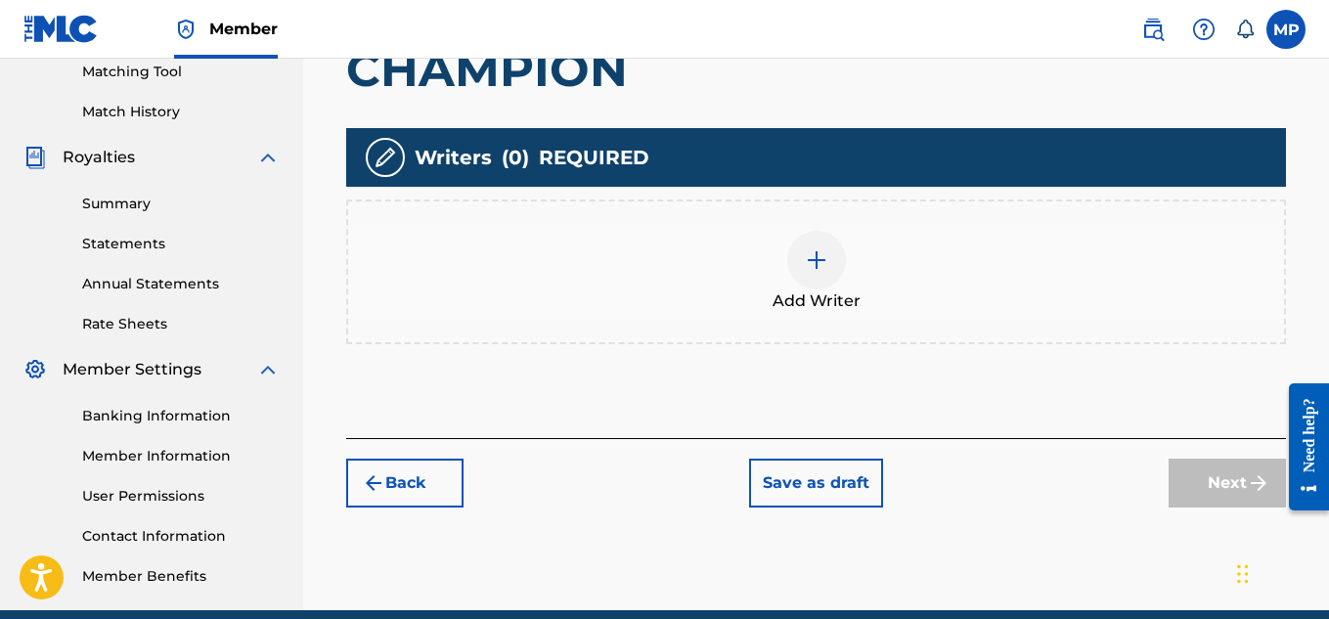
click at [839, 271] on div at bounding box center [816, 260] width 59 height 59
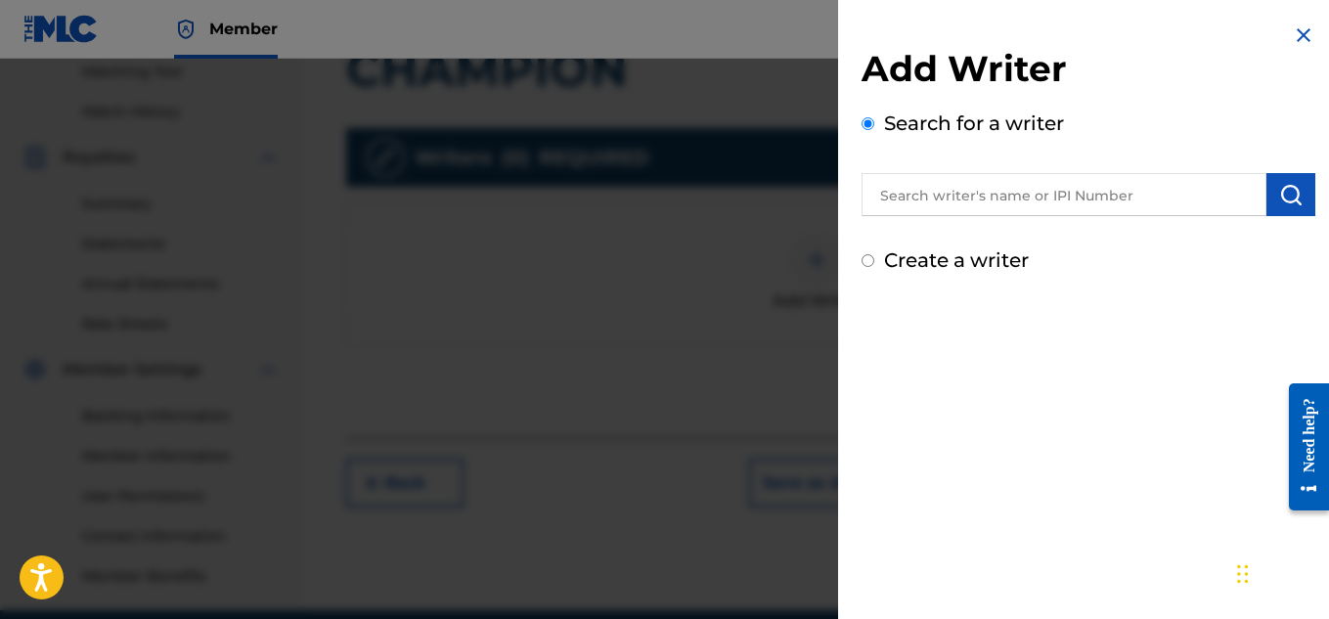
click at [910, 200] on input "text" at bounding box center [1064, 194] width 405 height 43
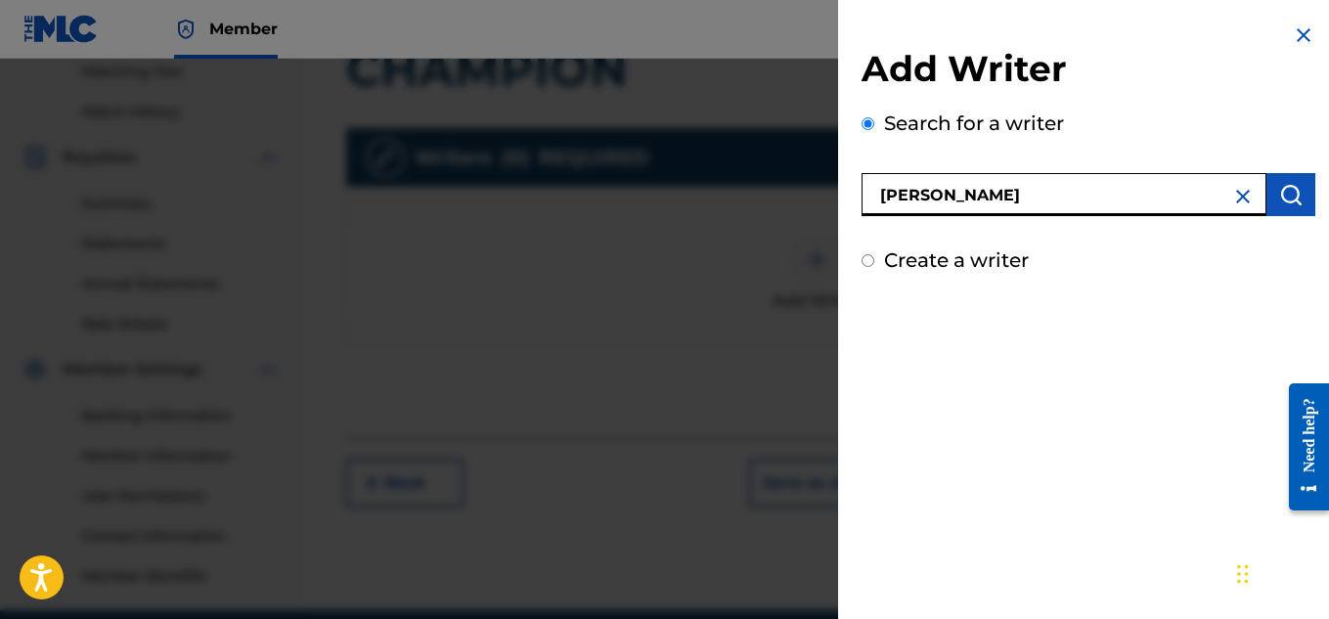
type input "[PERSON_NAME]"
click at [1279, 202] on img "submit" at bounding box center [1290, 194] width 23 height 23
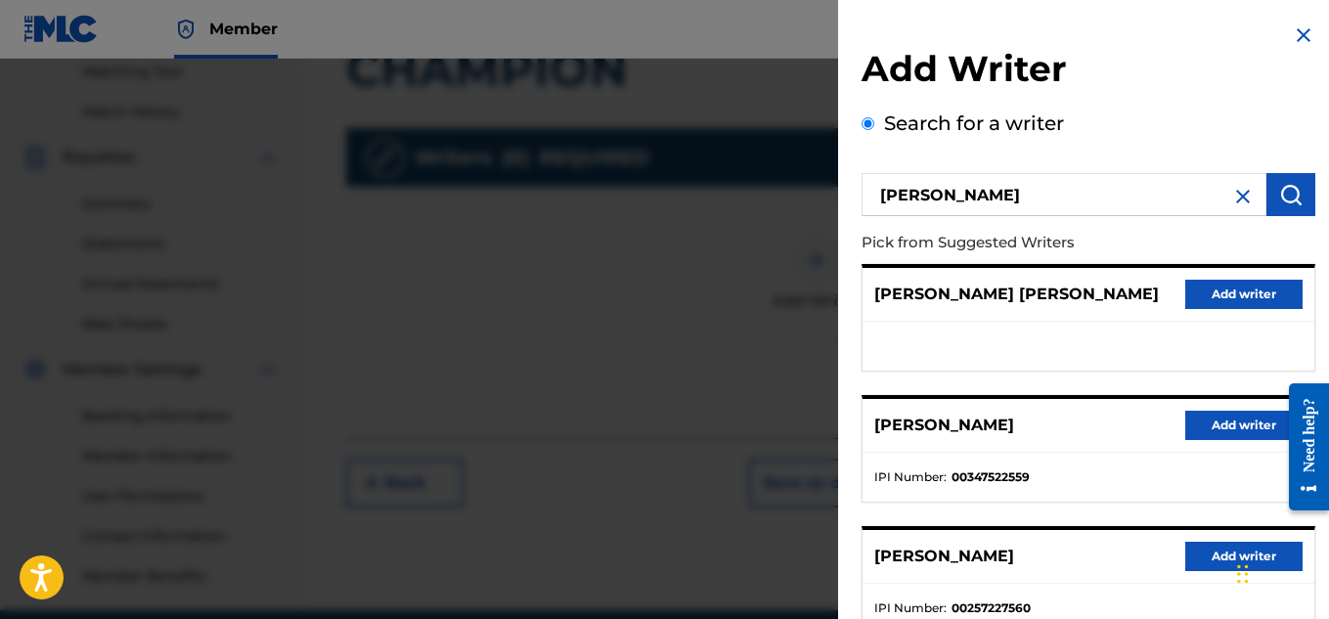
click at [1197, 420] on button "Add writer" at bounding box center [1243, 425] width 117 height 29
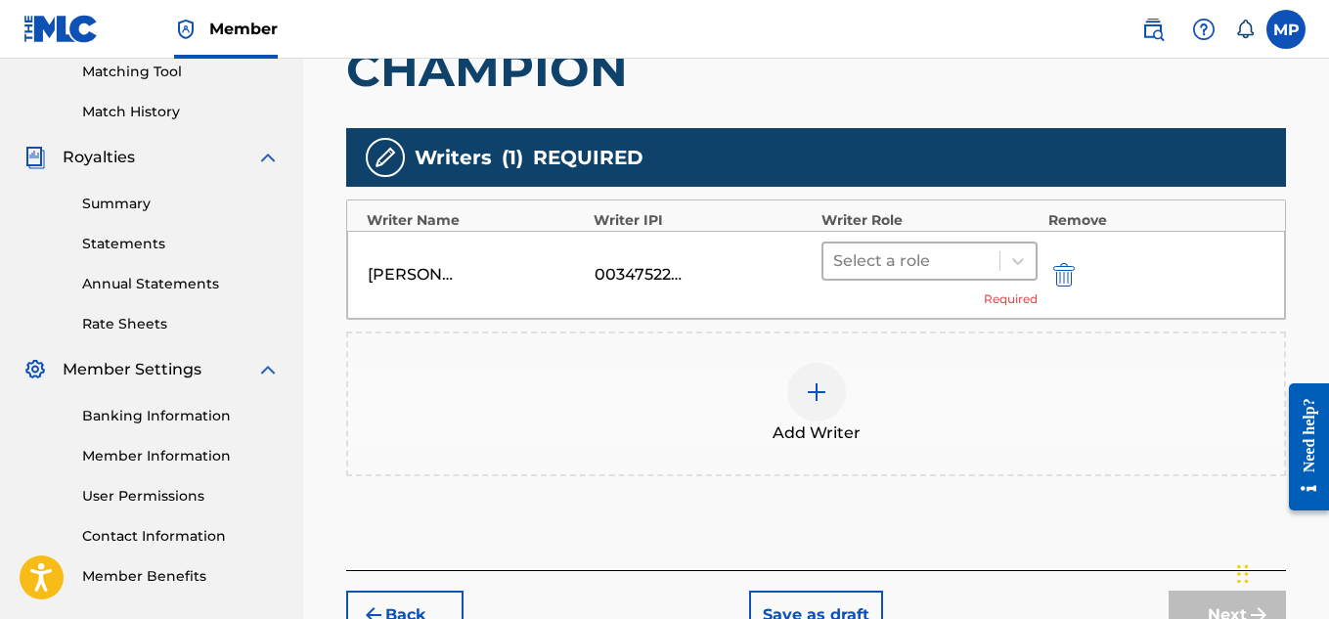
click at [943, 270] on div at bounding box center [911, 260] width 157 height 27
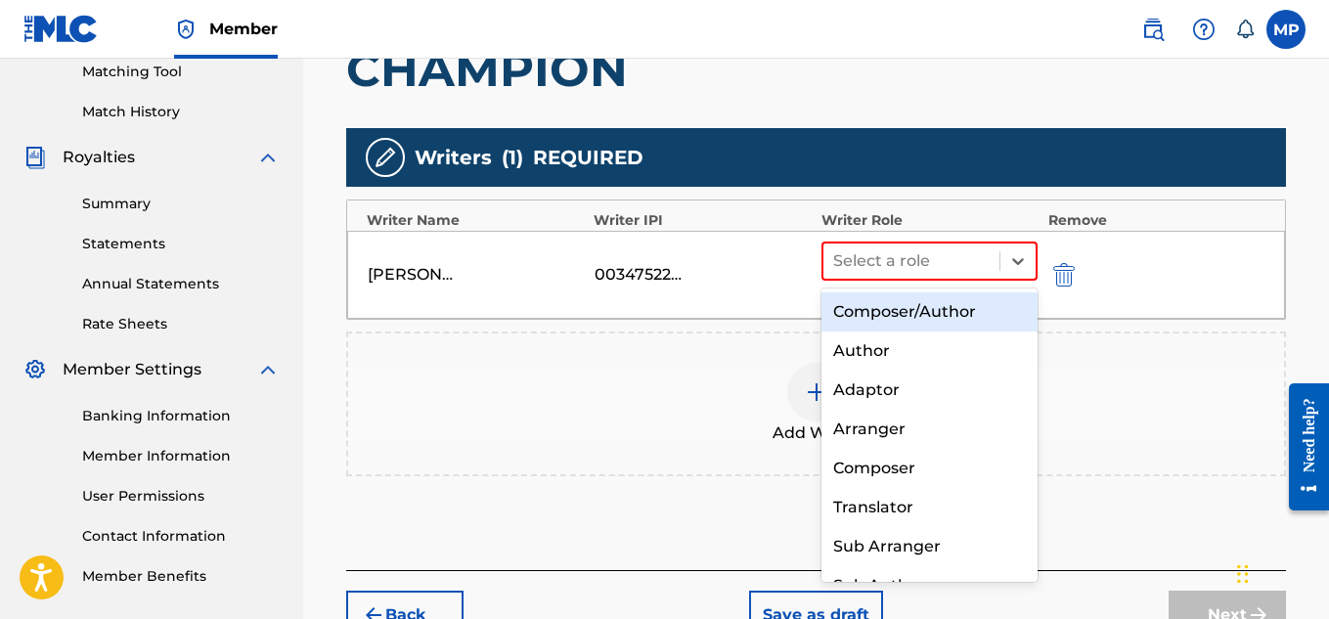
click at [930, 301] on div "Composer/Author" at bounding box center [930, 311] width 217 height 39
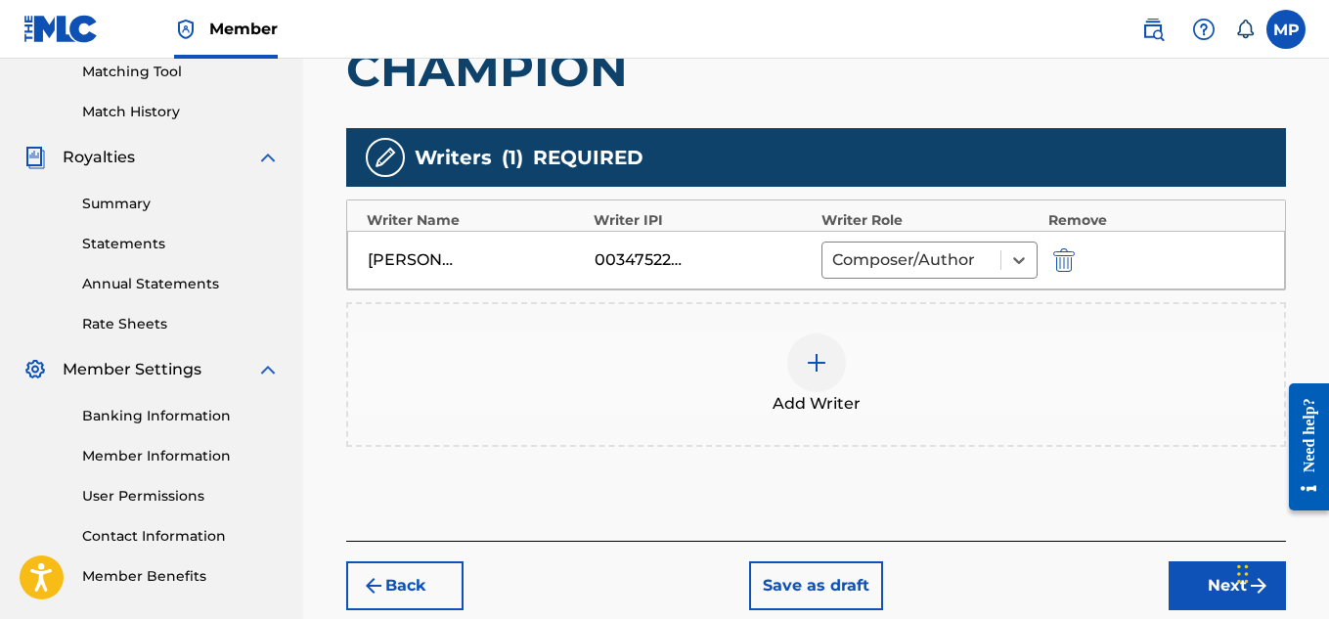
scroll to position [613, 0]
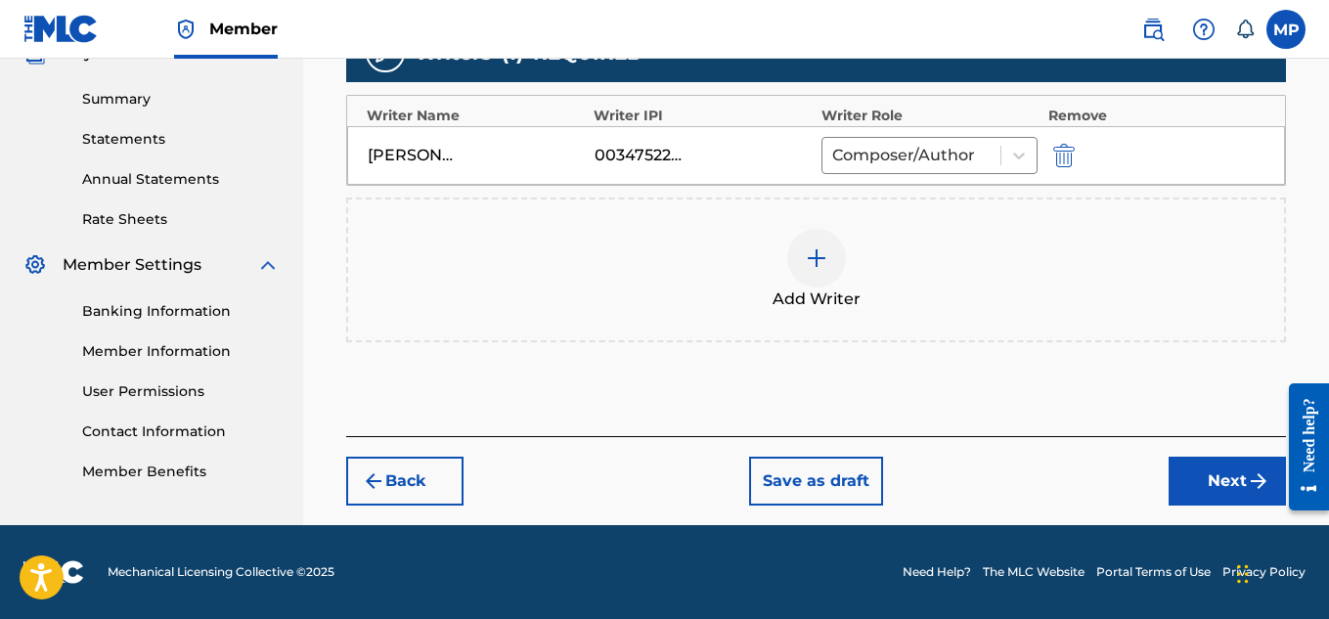
click at [1192, 461] on button "Next" at bounding box center [1227, 481] width 117 height 49
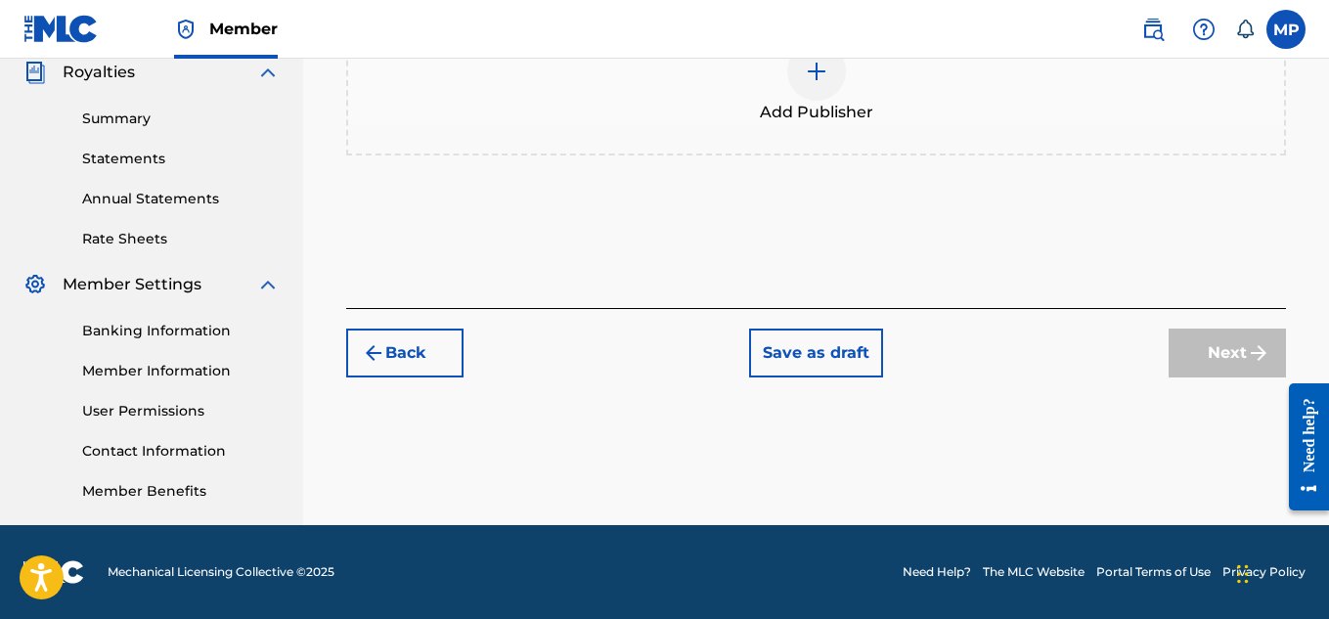
click at [822, 83] on img at bounding box center [816, 71] width 23 height 23
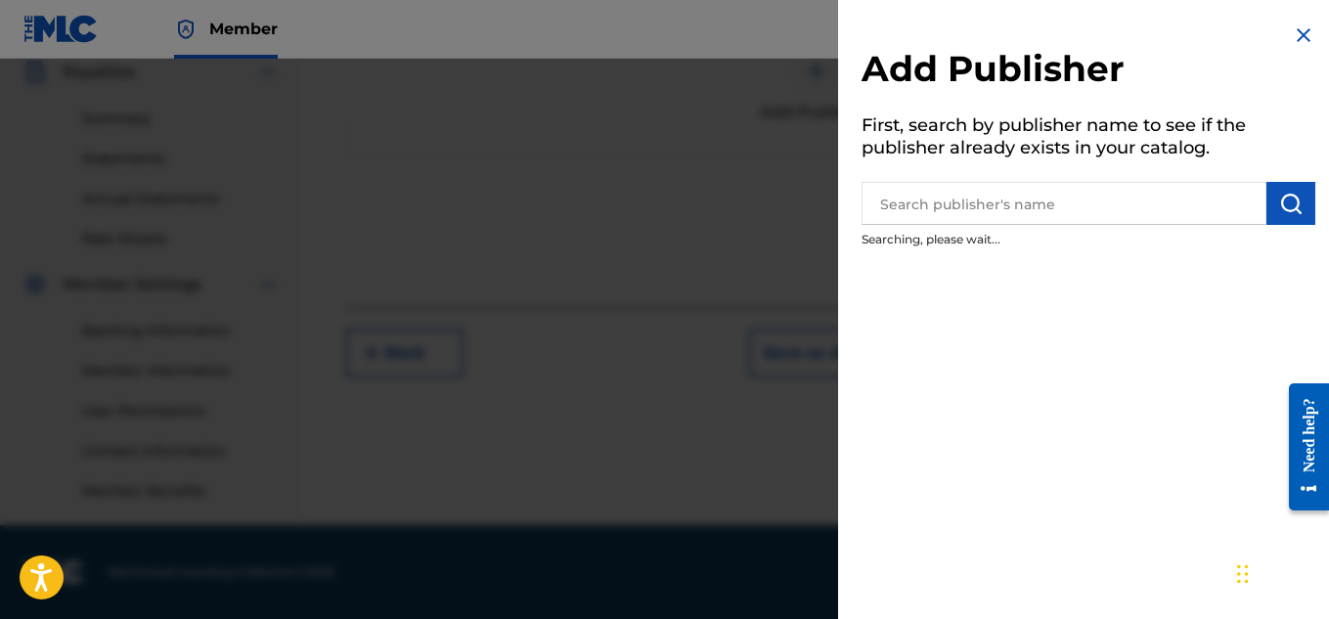
scroll to position [347, 0]
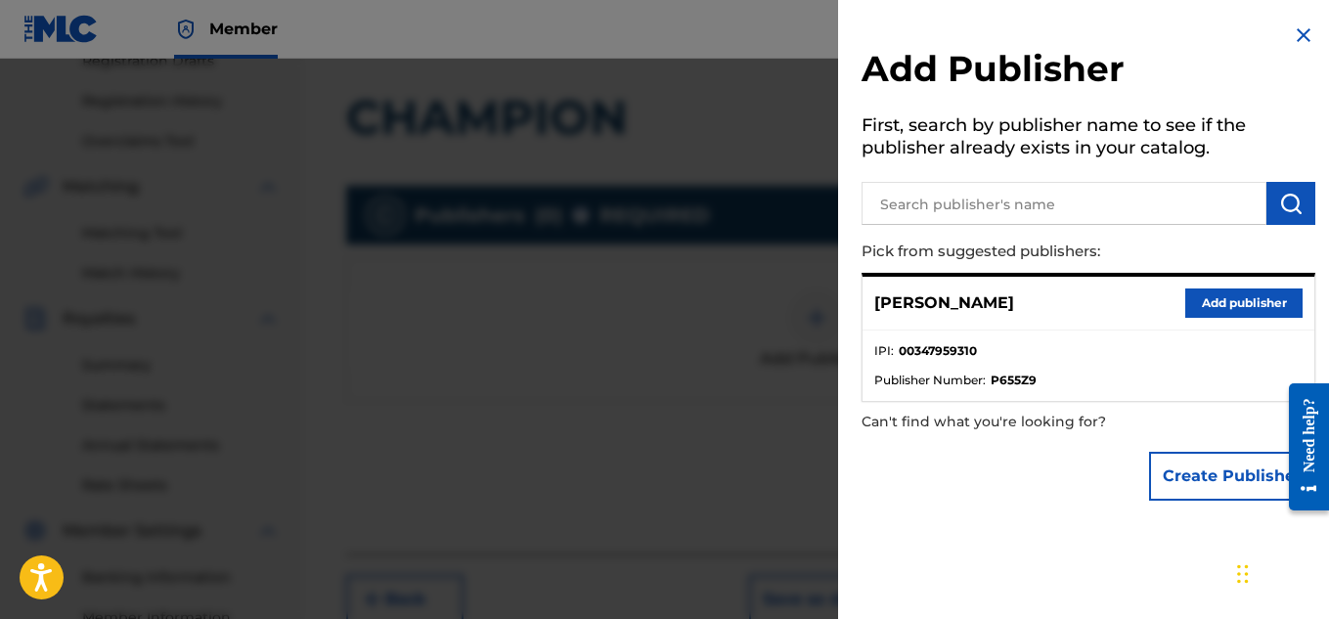
click at [1204, 306] on button "Add publisher" at bounding box center [1243, 303] width 117 height 29
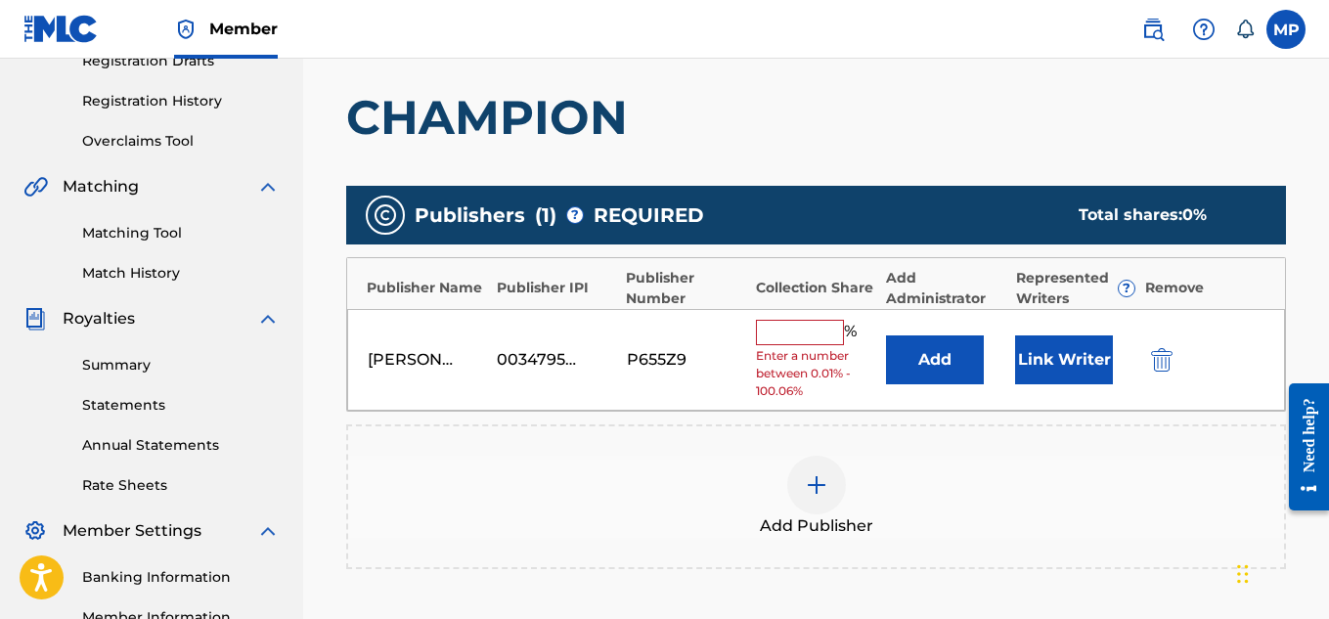
click at [815, 318] on div "[PERSON_NAME] 00347959310 P655Z9 % Enter a number between 0.01% - 100.06% Add L…" at bounding box center [816, 360] width 938 height 103
click at [806, 329] on input "text" at bounding box center [800, 332] width 88 height 25
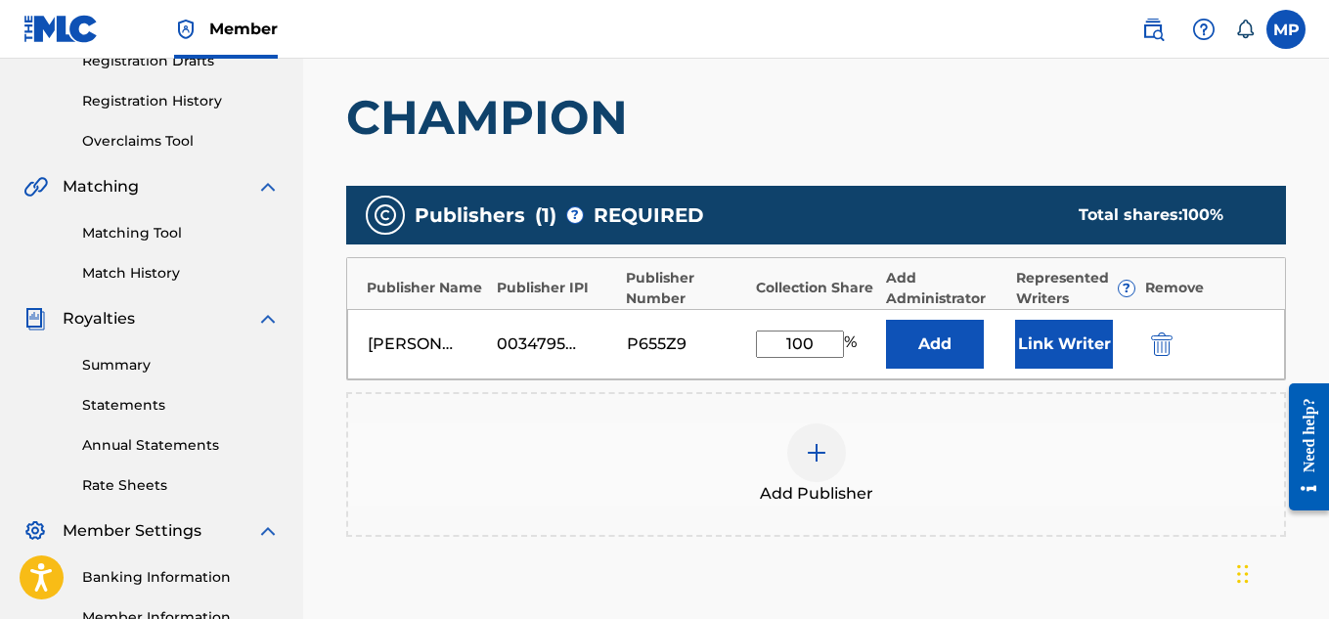
type input "100"
click at [1046, 338] on button "Link Writer" at bounding box center [1064, 344] width 98 height 49
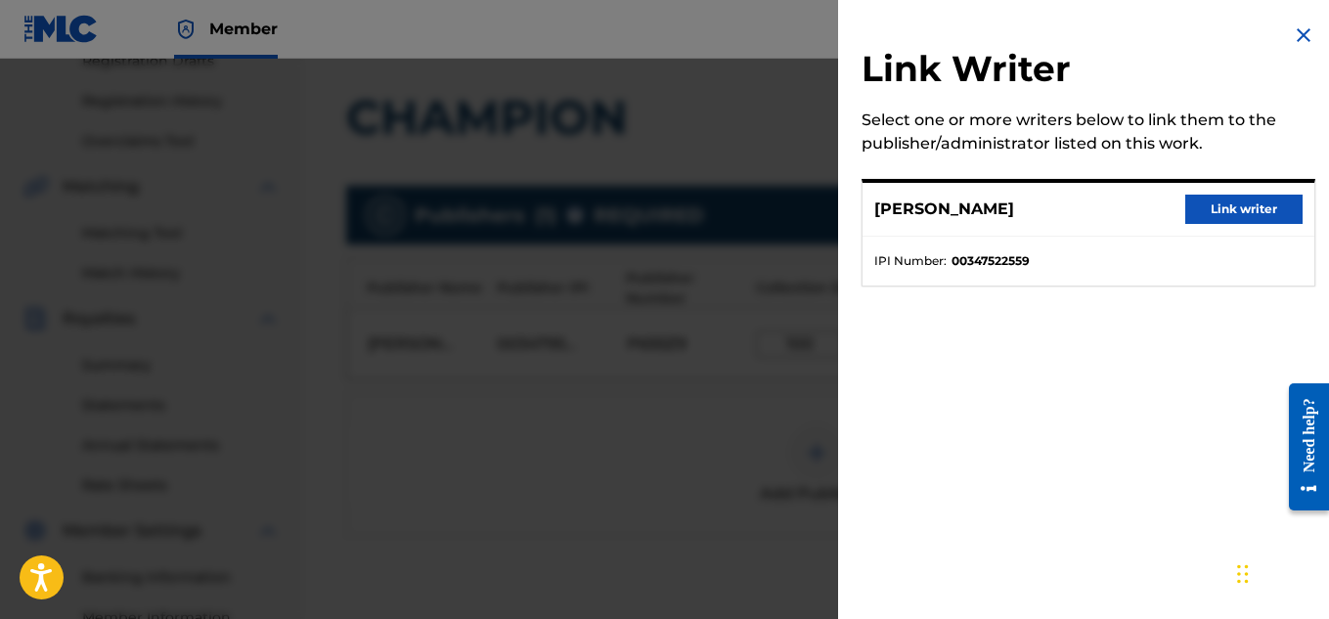
click at [1204, 207] on button "Link writer" at bounding box center [1243, 209] width 117 height 29
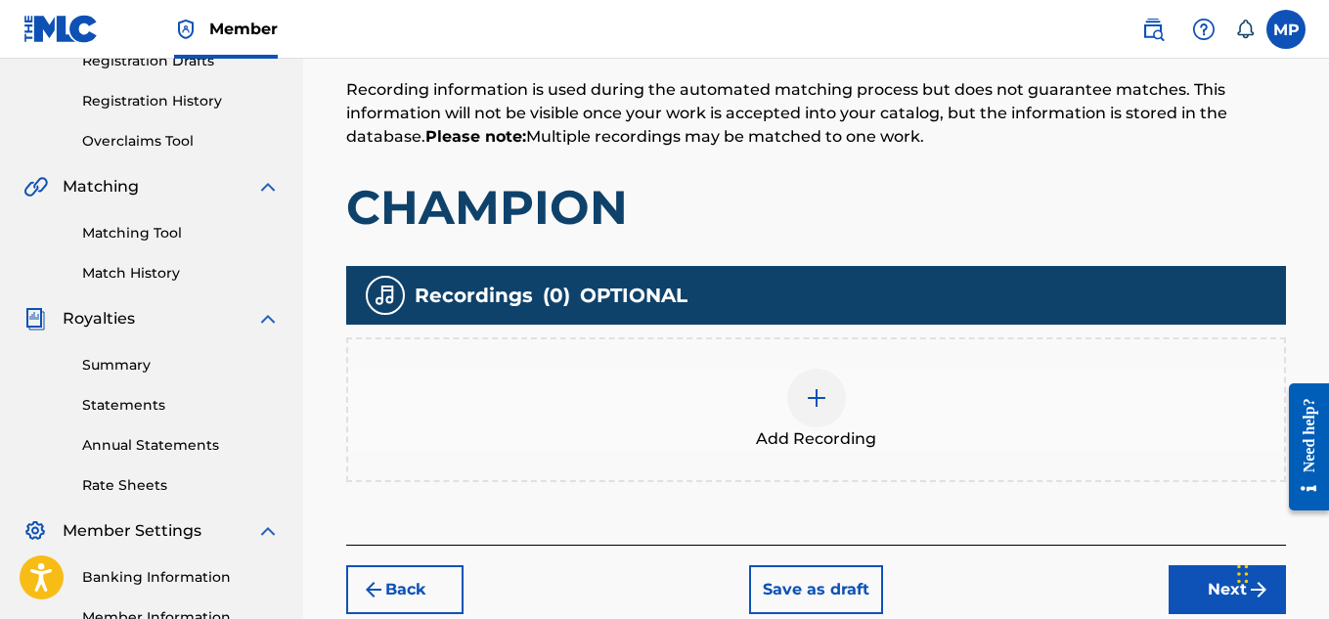
scroll to position [437, 0]
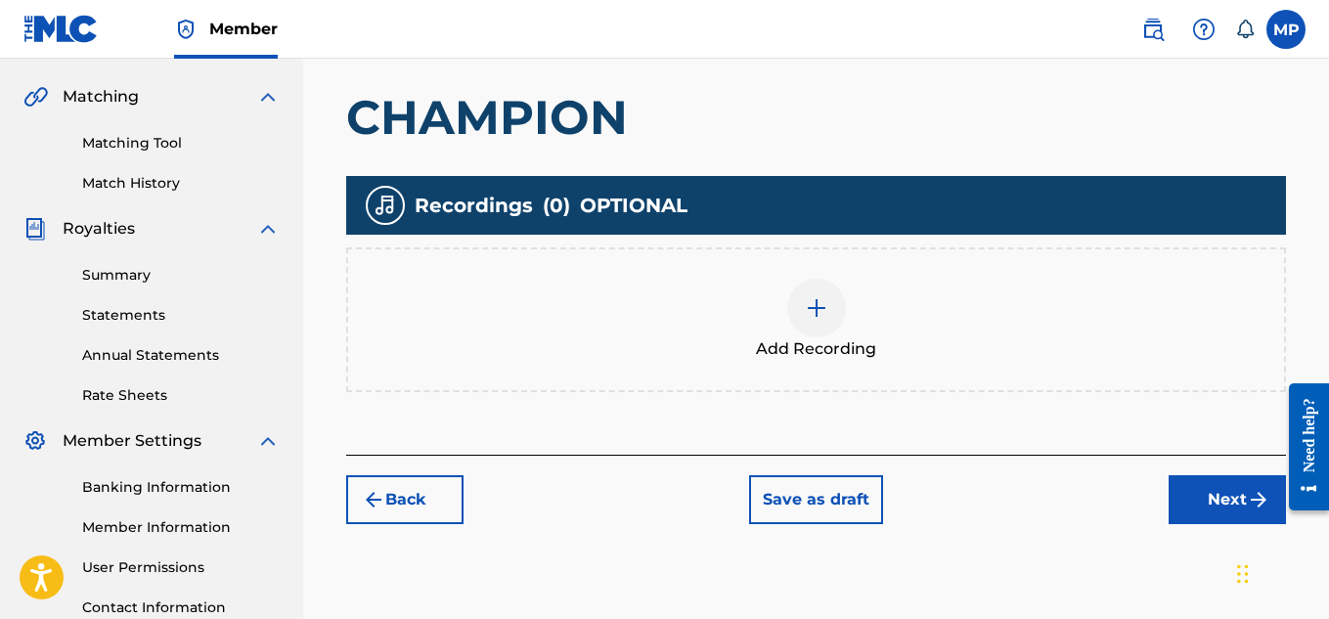
click at [829, 313] on div at bounding box center [816, 308] width 59 height 59
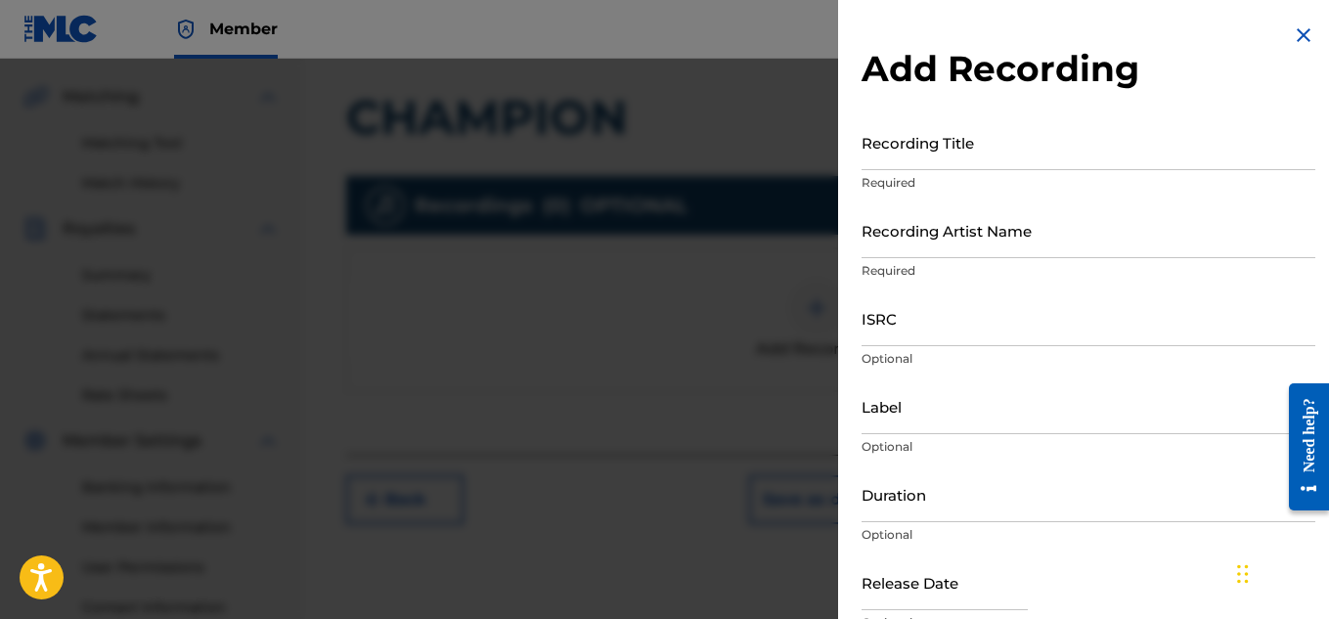
click at [939, 154] on input "Recording Title" at bounding box center [1089, 142] width 454 height 56
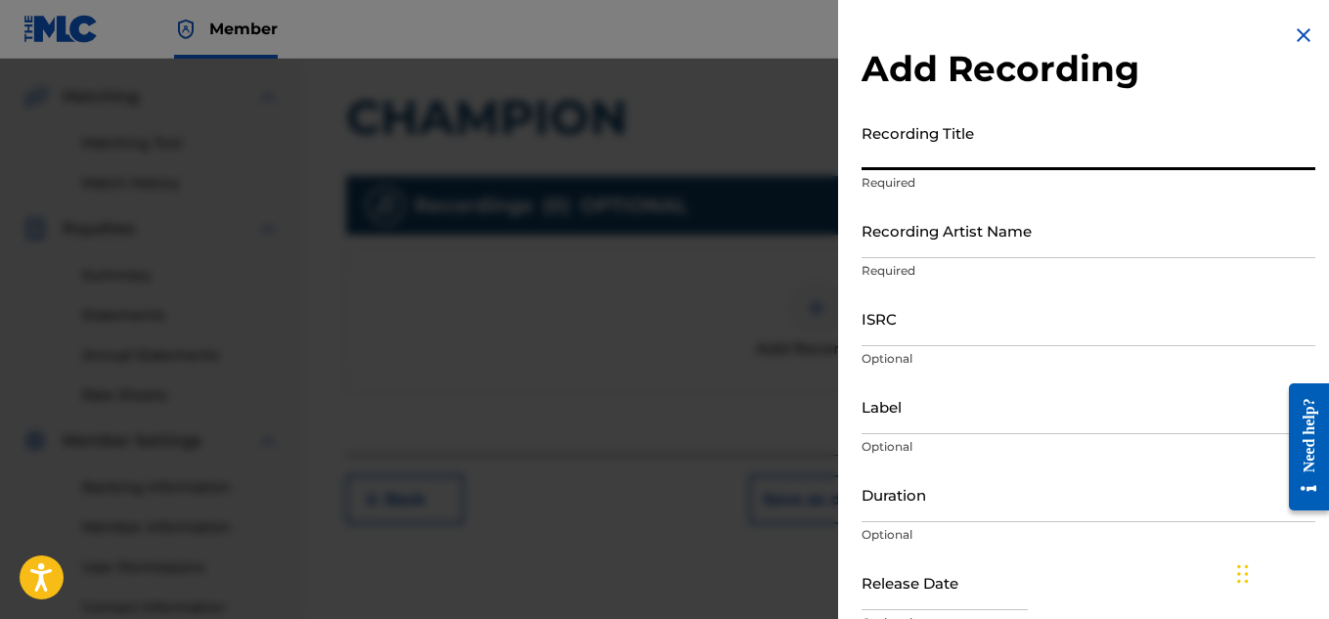
paste input "CHAMPION"
type input "CHAMPION"
click at [934, 244] on input "Recording Artist Name" at bounding box center [1089, 230] width 454 height 56
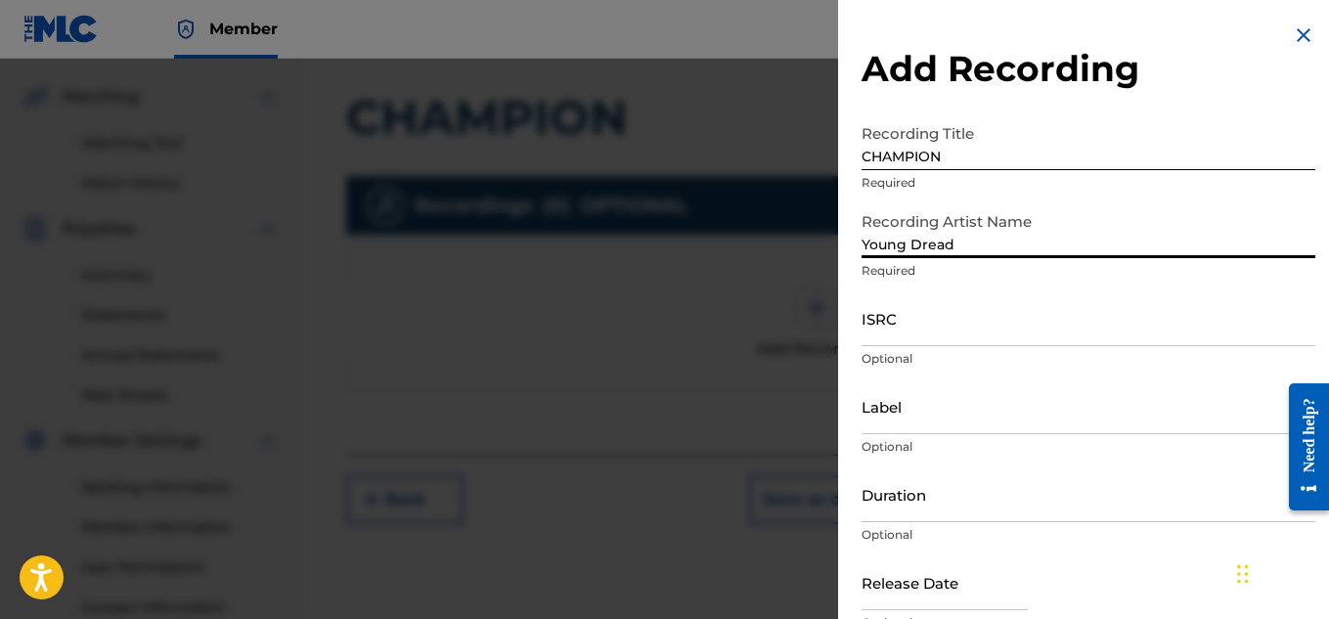
type input "Young Dread"
click at [906, 310] on input "ISRC" at bounding box center [1089, 318] width 454 height 56
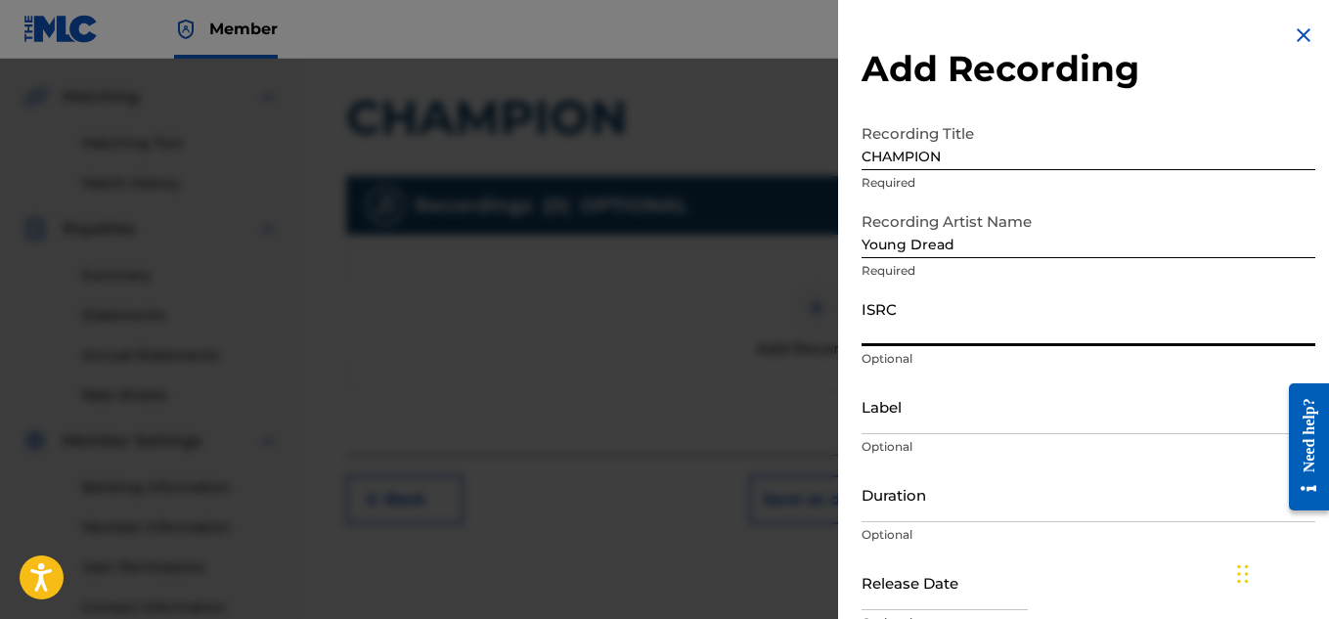
paste input "TCADF1756639"
type input "TCADF1756639"
click at [911, 143] on input "CHAMPION" at bounding box center [1089, 142] width 454 height 56
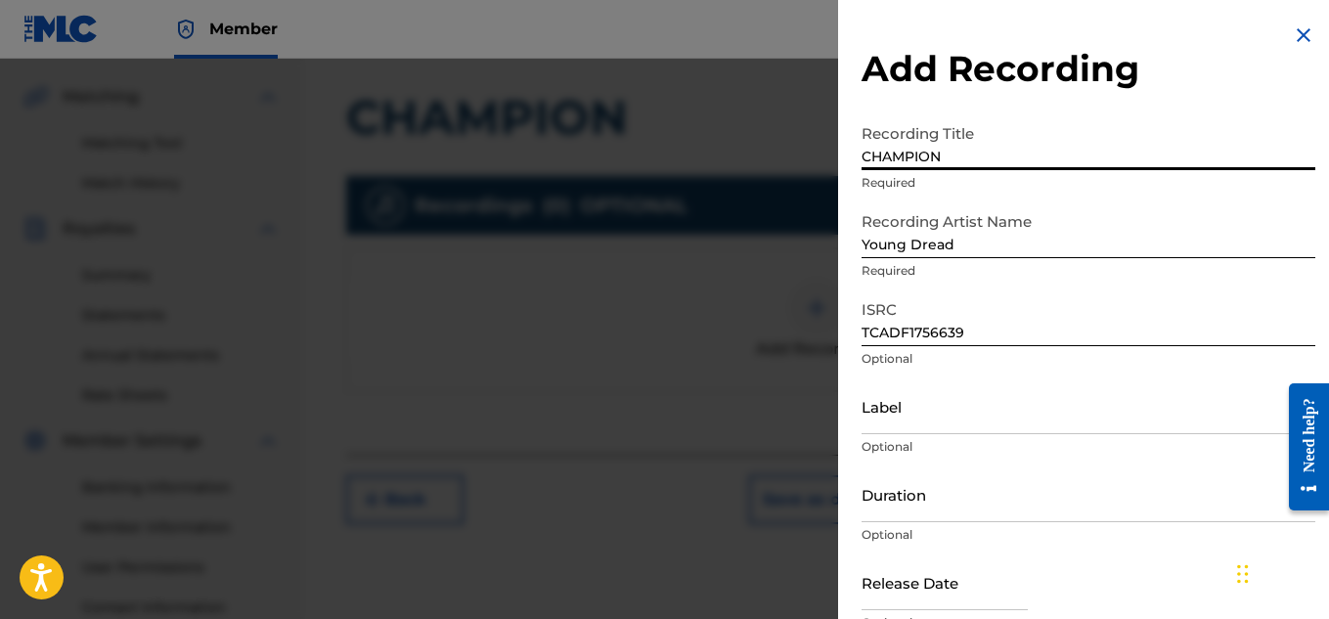
scroll to position [96, 0]
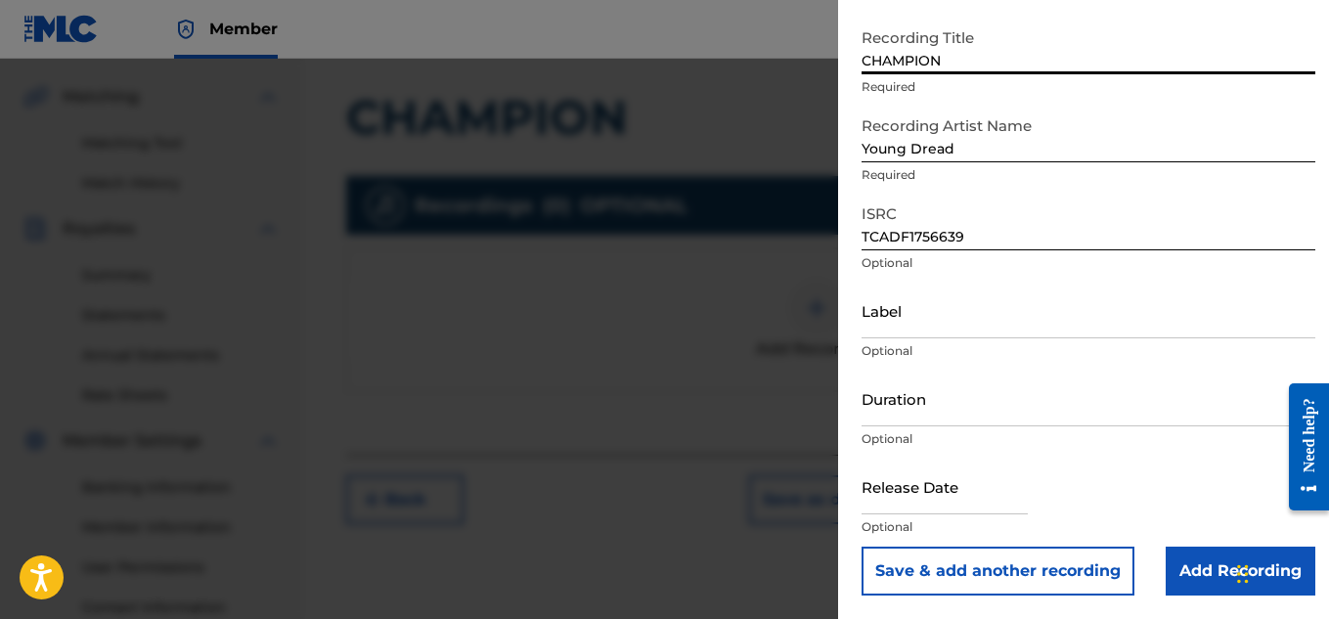
click at [1173, 566] on input "Add Recording" at bounding box center [1241, 571] width 150 height 49
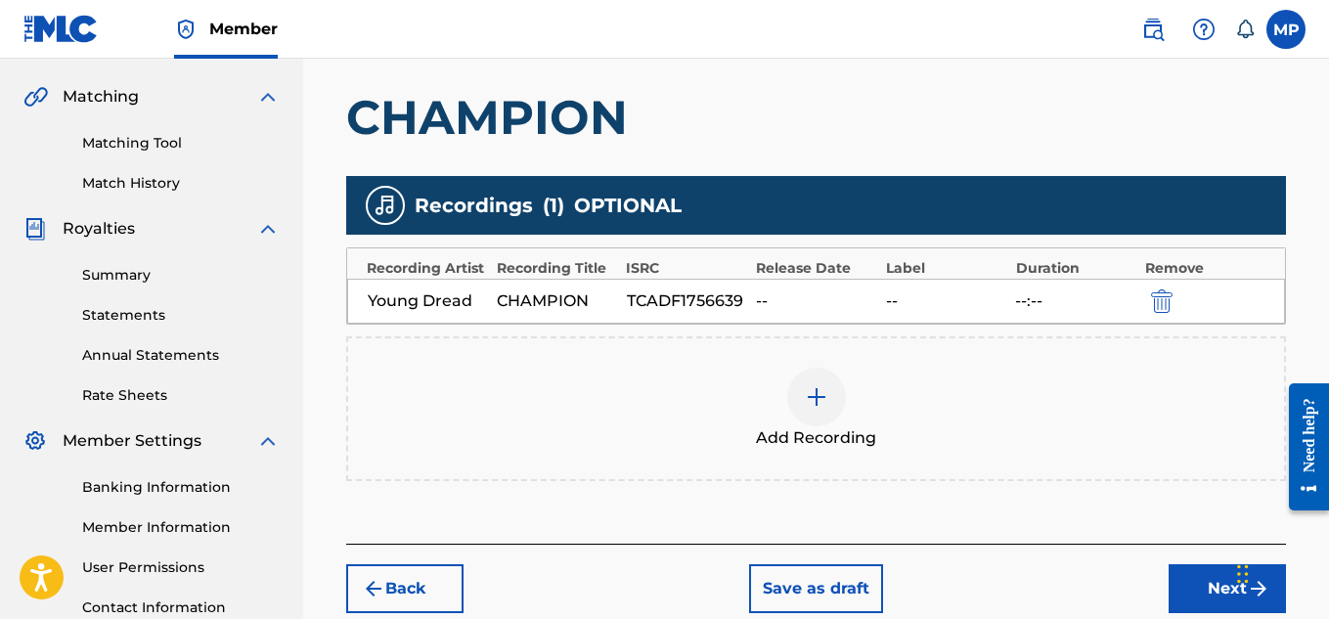
click at [818, 390] on img at bounding box center [816, 396] width 23 height 23
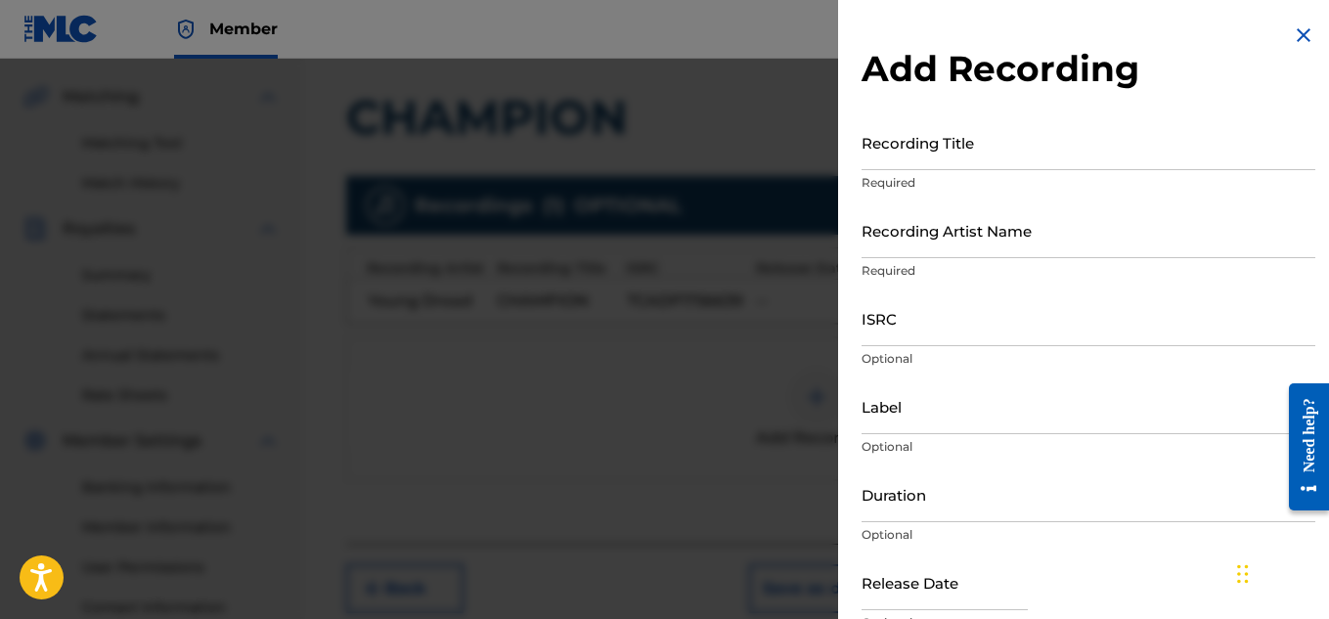
click at [913, 158] on input "Recording Title" at bounding box center [1089, 142] width 454 height 56
paste input "CHAMPION"
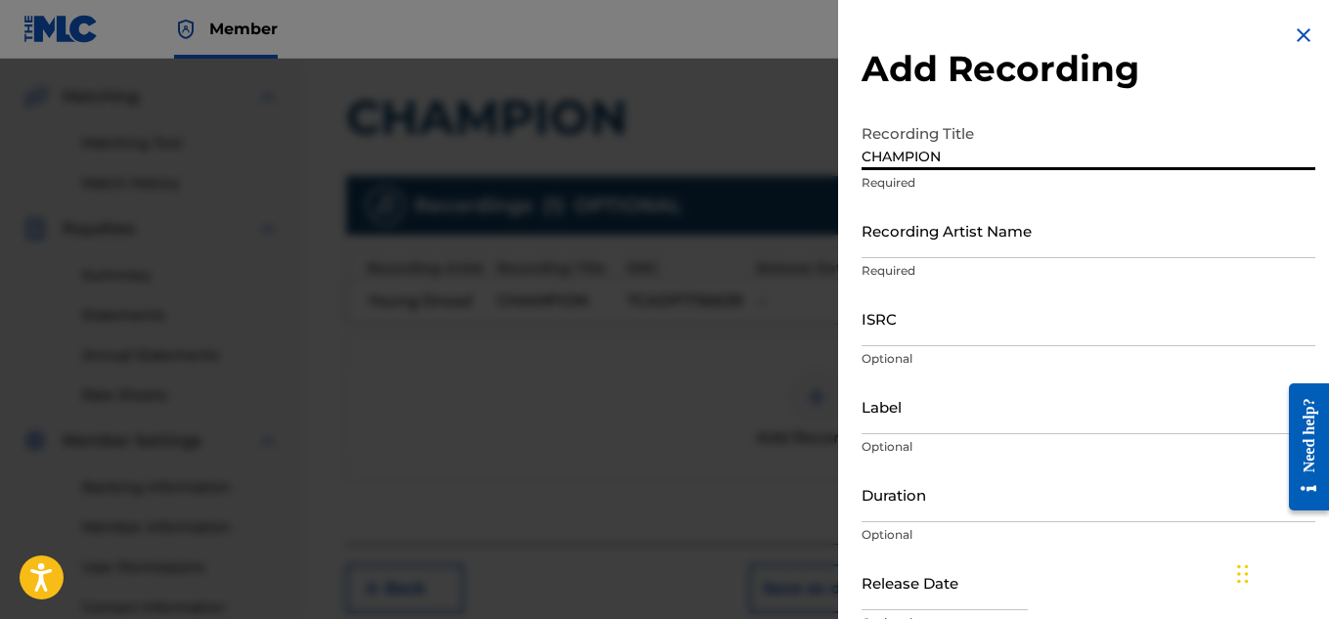
type input "CHAMPION"
click at [887, 237] on input "Recording Artist Name" at bounding box center [1089, 230] width 454 height 56
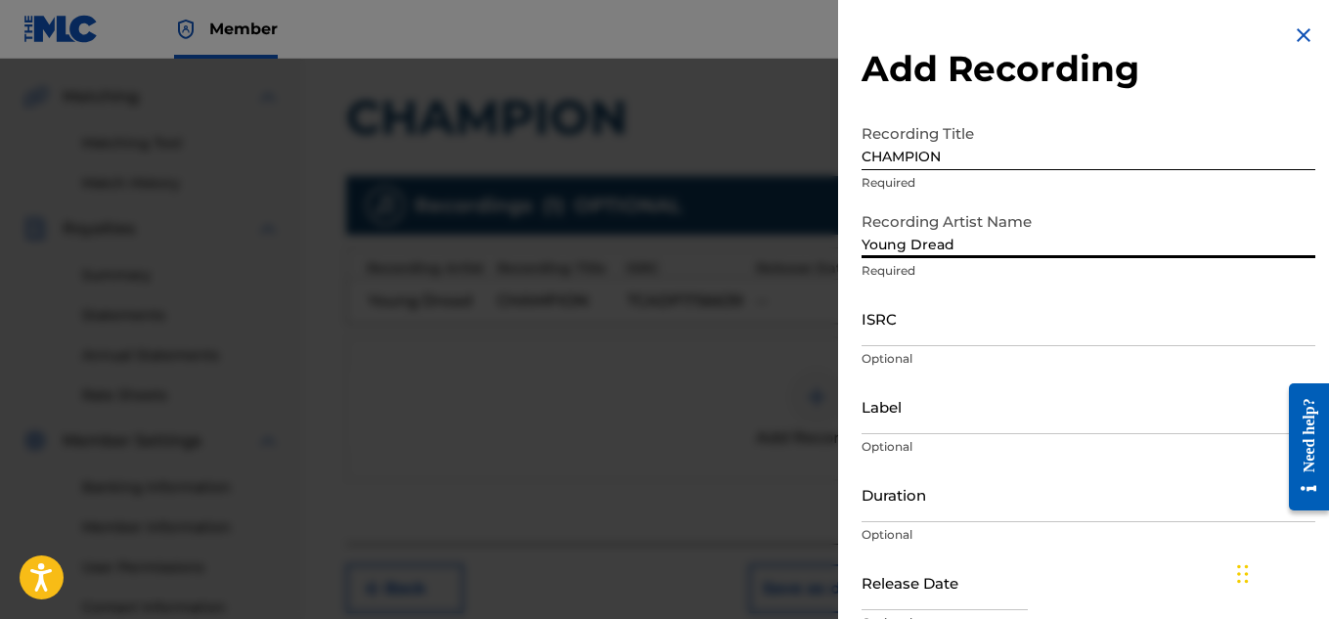
type input "Young Dread"
click at [916, 320] on input "ISRC" at bounding box center [1089, 318] width 454 height 56
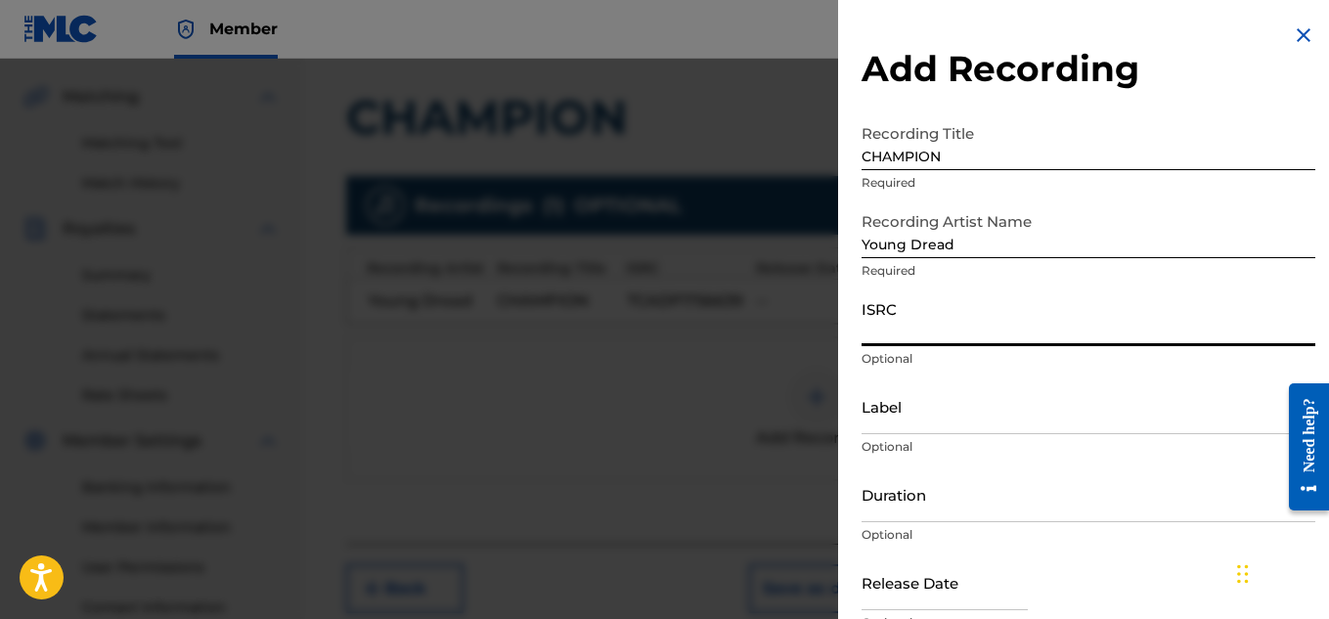
paste input "QZ8251846732"
type input "QZ8251846732"
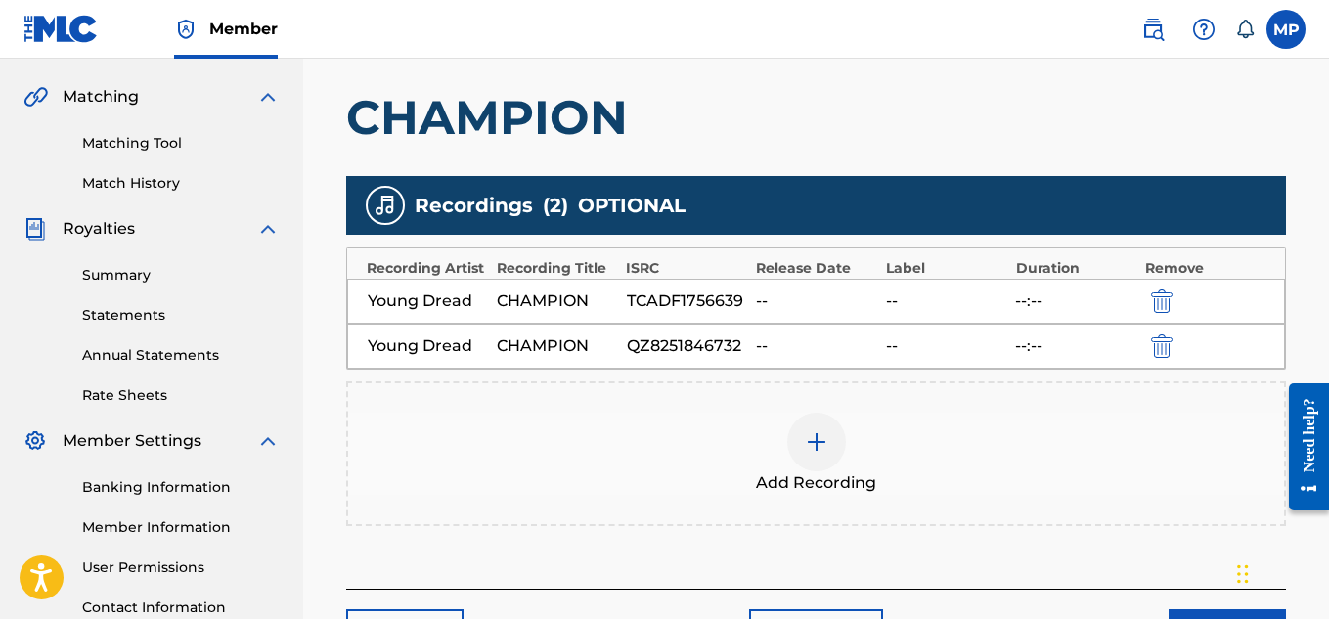
click at [820, 468] on div at bounding box center [816, 442] width 59 height 59
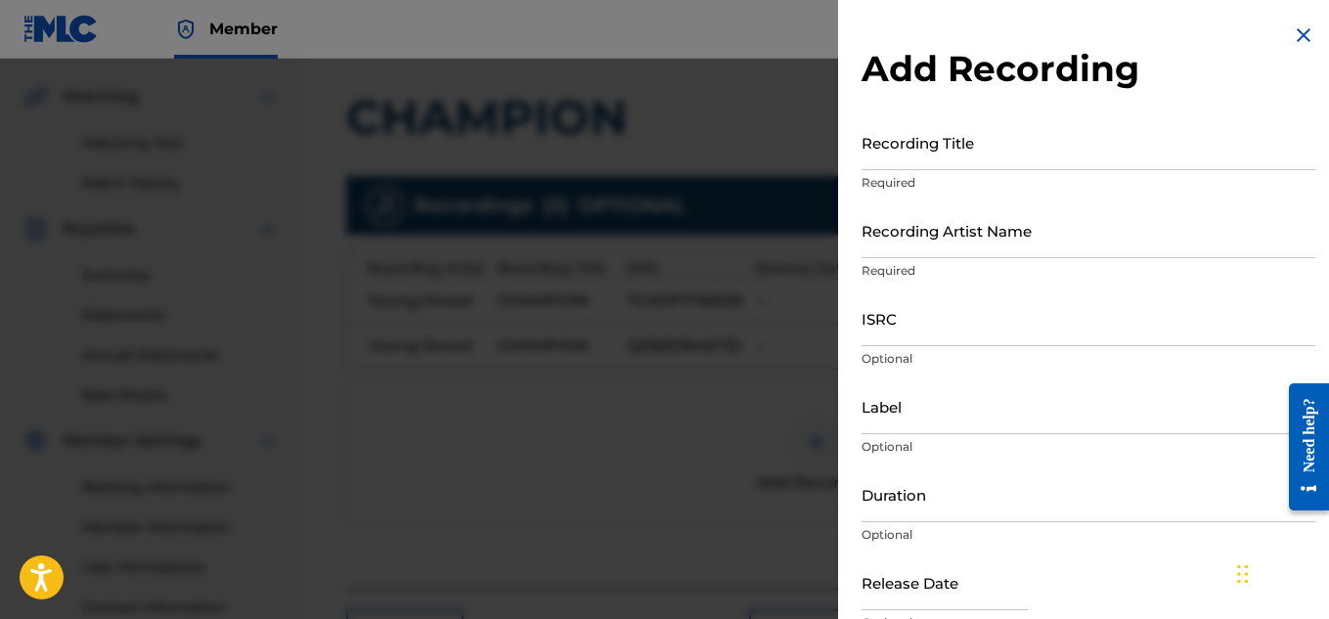
click at [936, 160] on input "Recording Title" at bounding box center [1089, 142] width 454 height 56
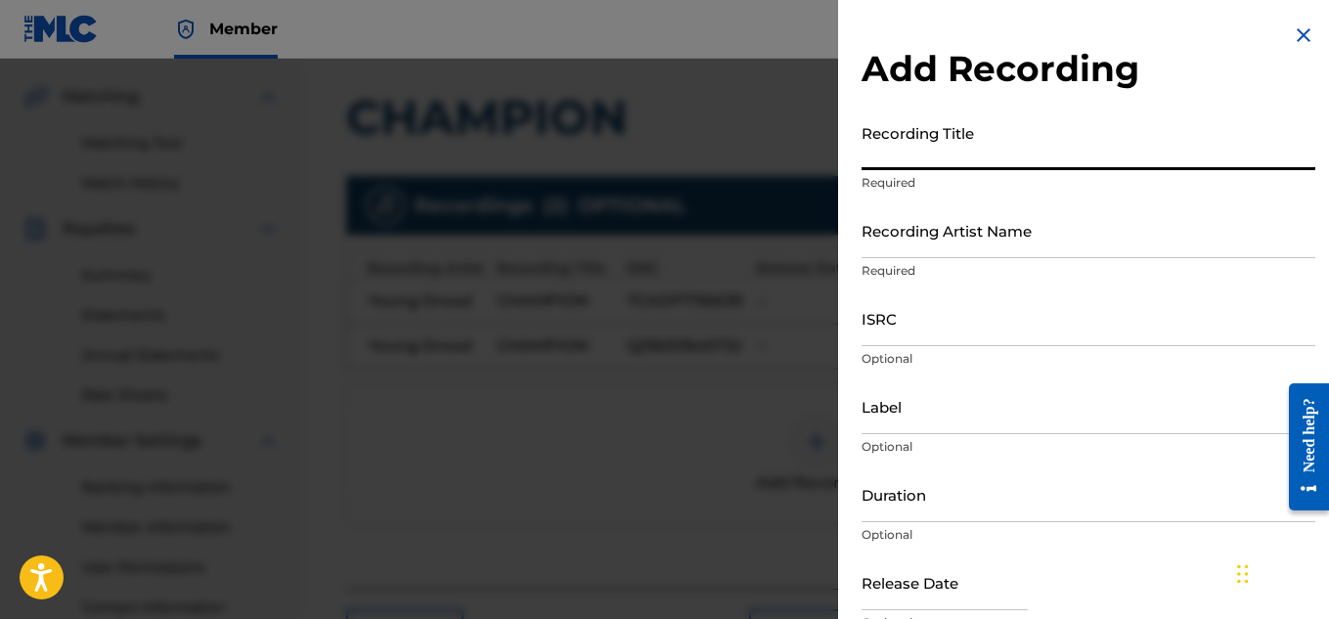
paste input "CHAMPION"
type input "CHAMPION"
click at [911, 230] on input "Recording Artist Name" at bounding box center [1089, 230] width 454 height 56
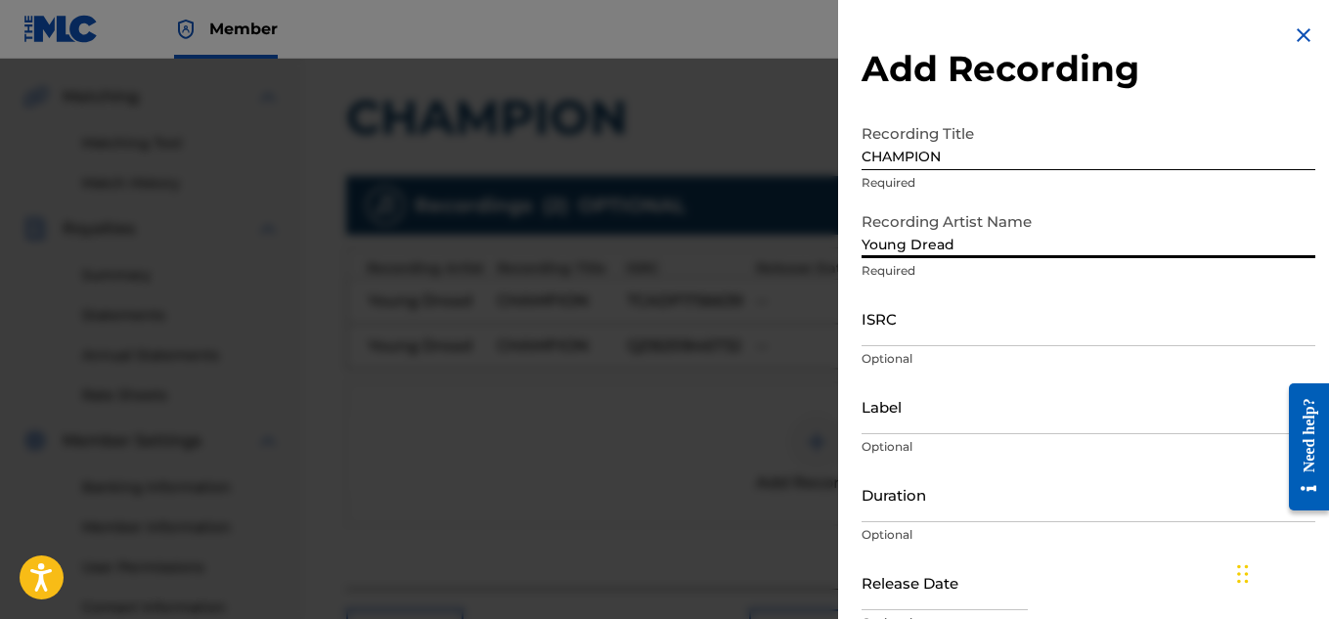
type input "Young Dread"
click at [955, 318] on input "ISRC" at bounding box center [1089, 318] width 454 height 56
paste input "USCGJ1195859"
type input "USCGJ1195859"
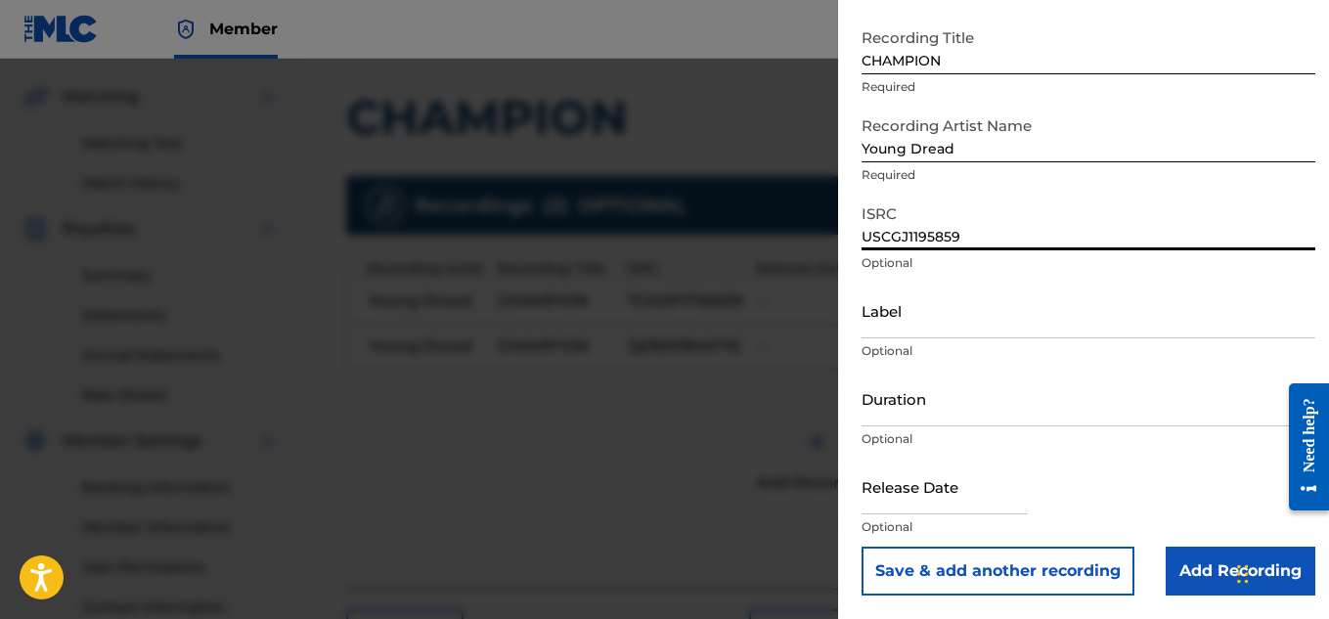
click at [1198, 556] on input "Add Recording" at bounding box center [1241, 571] width 150 height 49
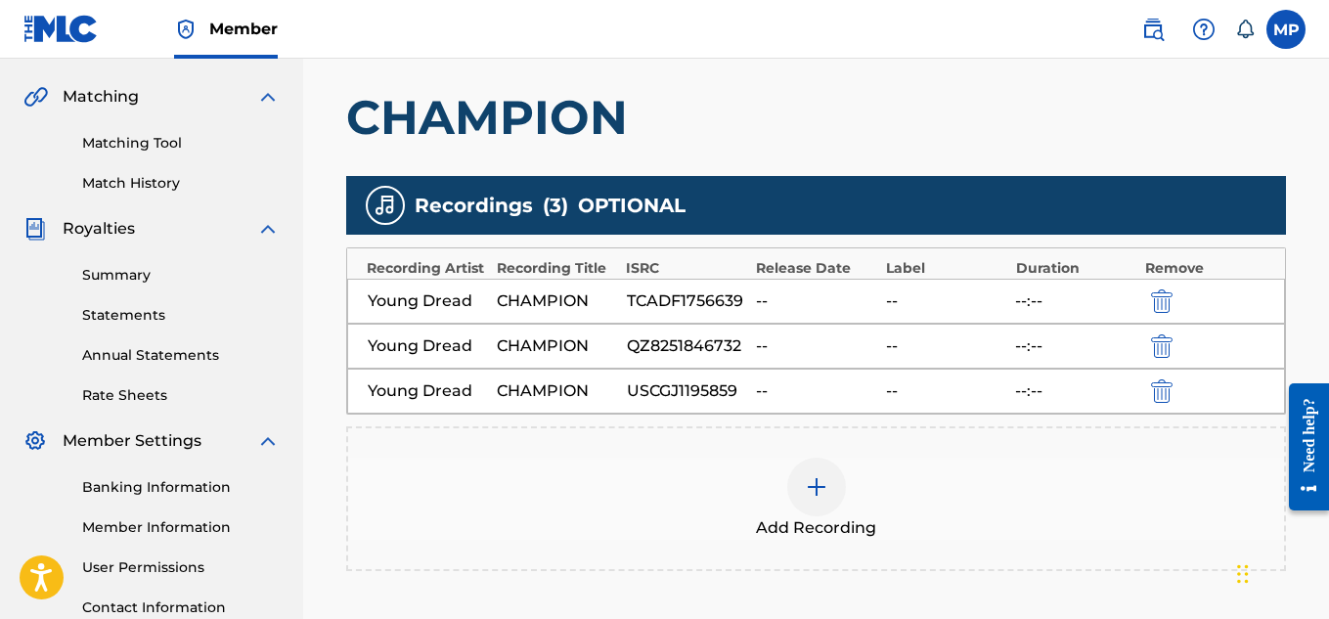
click at [829, 486] on div at bounding box center [816, 487] width 59 height 59
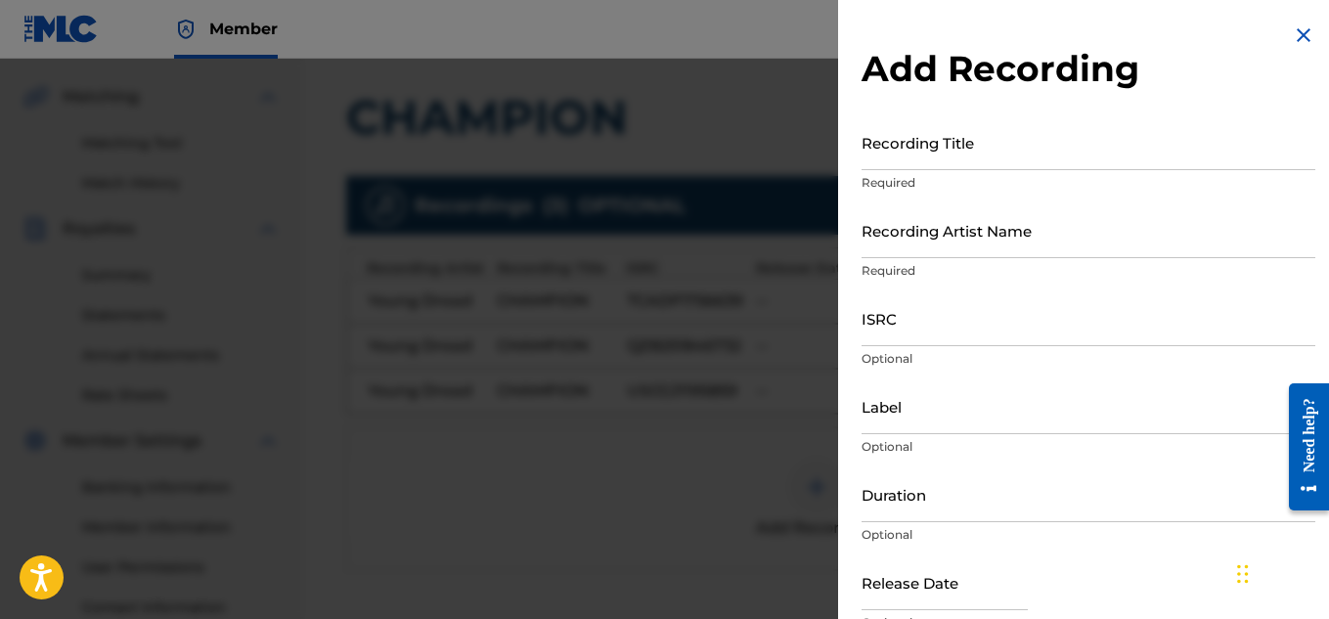
click at [1007, 157] on input "Recording Title" at bounding box center [1089, 142] width 454 height 56
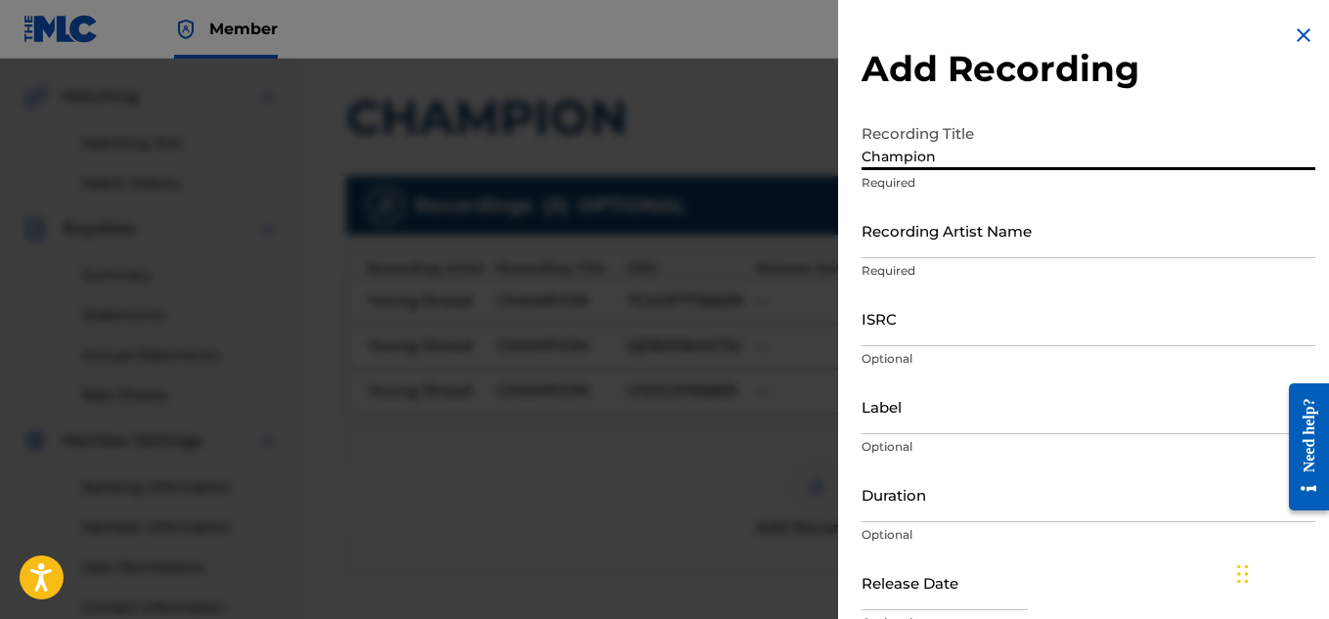
type input "Champion"
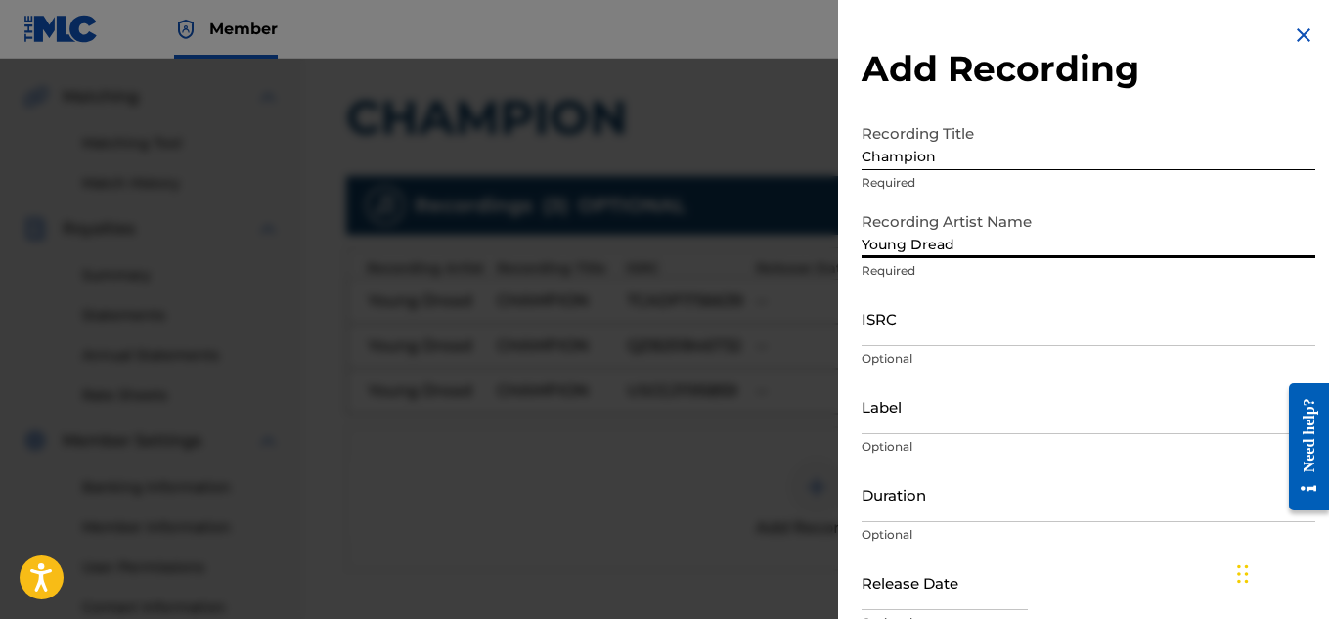
type input "Young Dread"
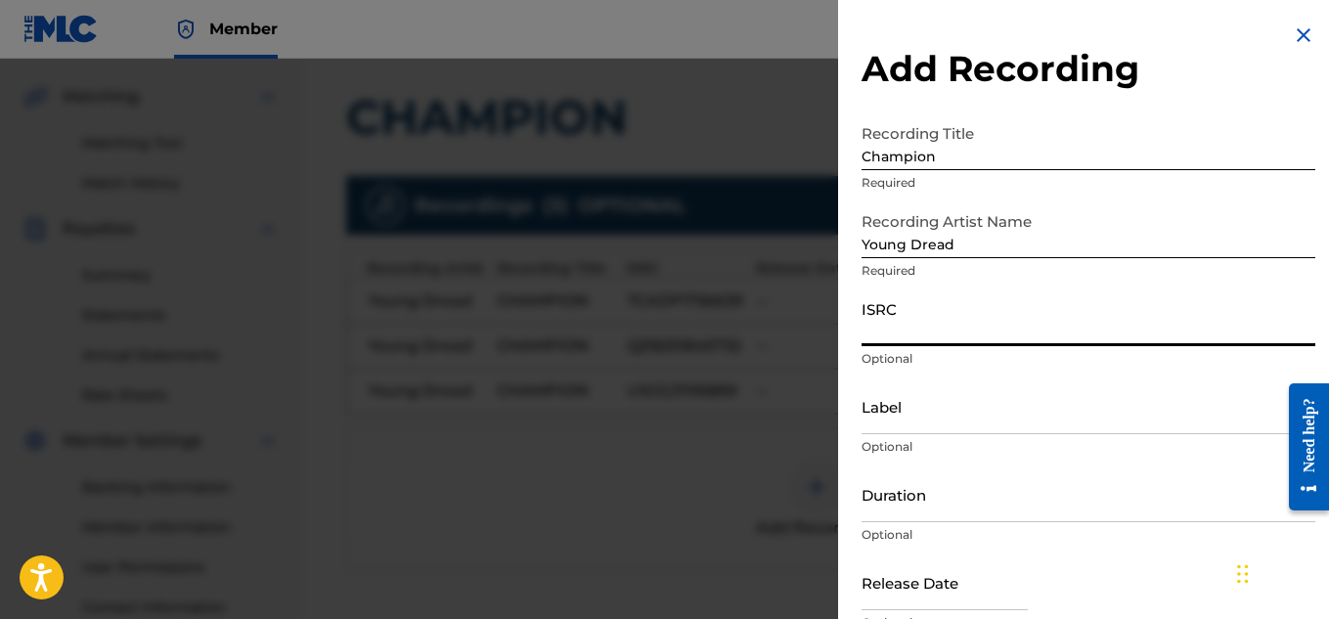
paste input "USACX0900958"
type input "USACX0900958"
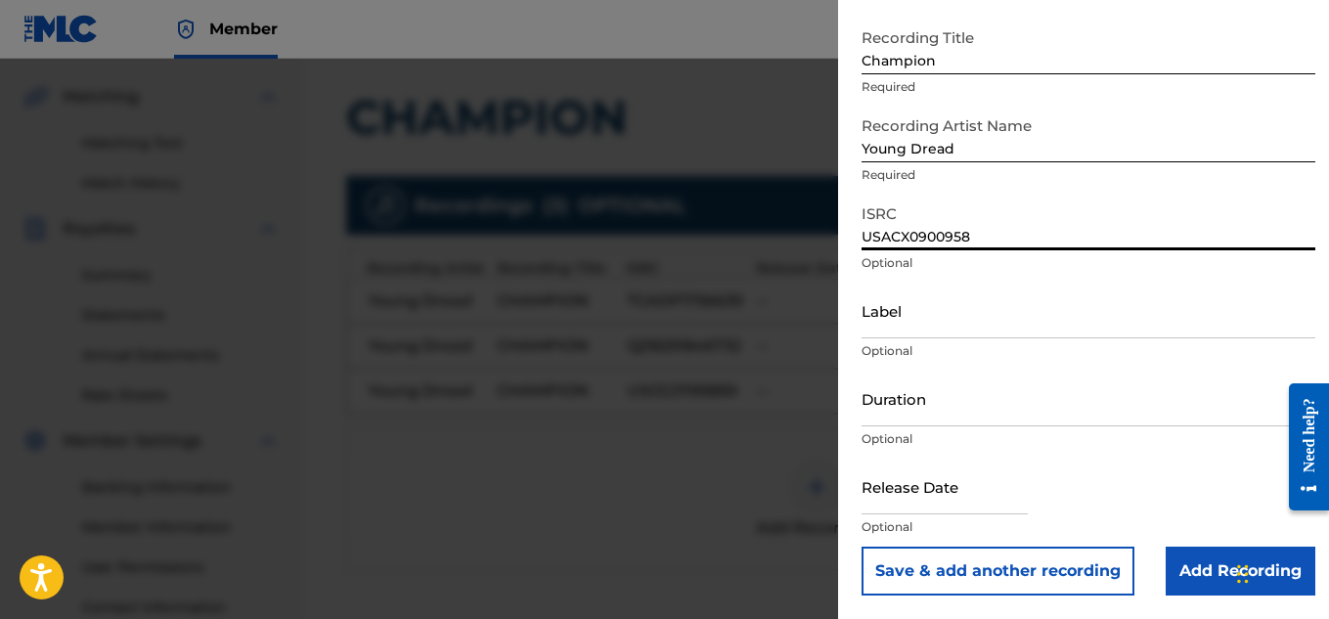
click at [1185, 575] on input "Add Recording" at bounding box center [1241, 571] width 150 height 49
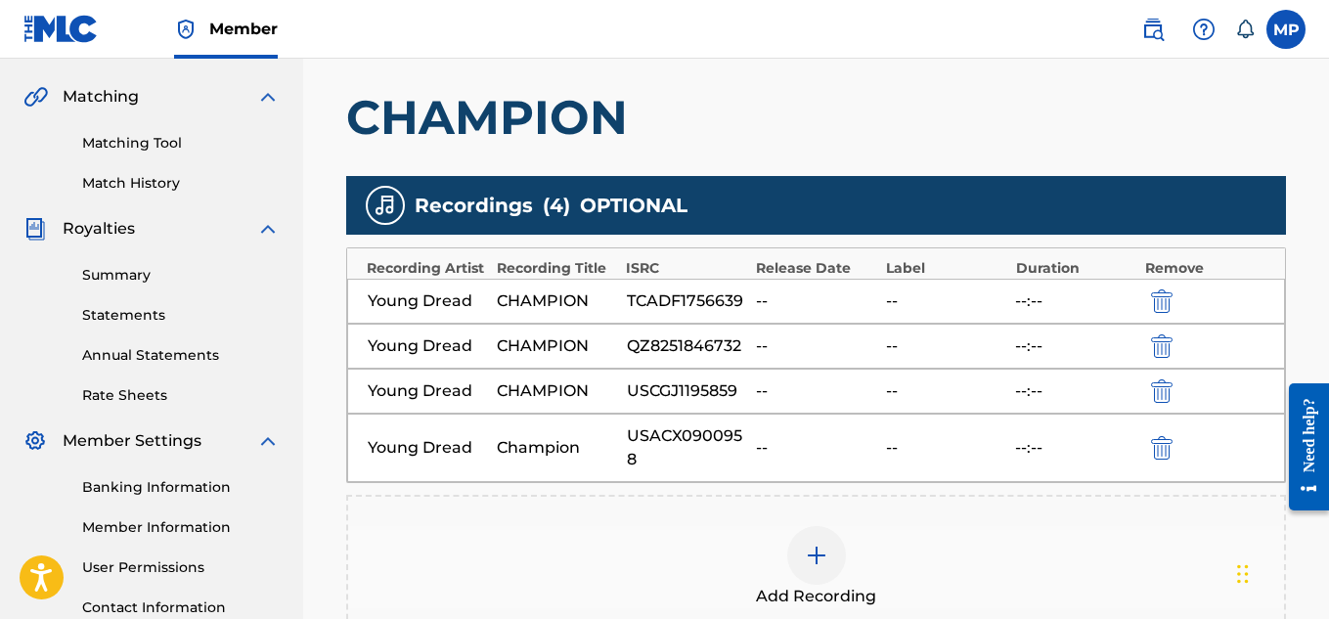
click at [825, 549] on img at bounding box center [816, 555] width 23 height 23
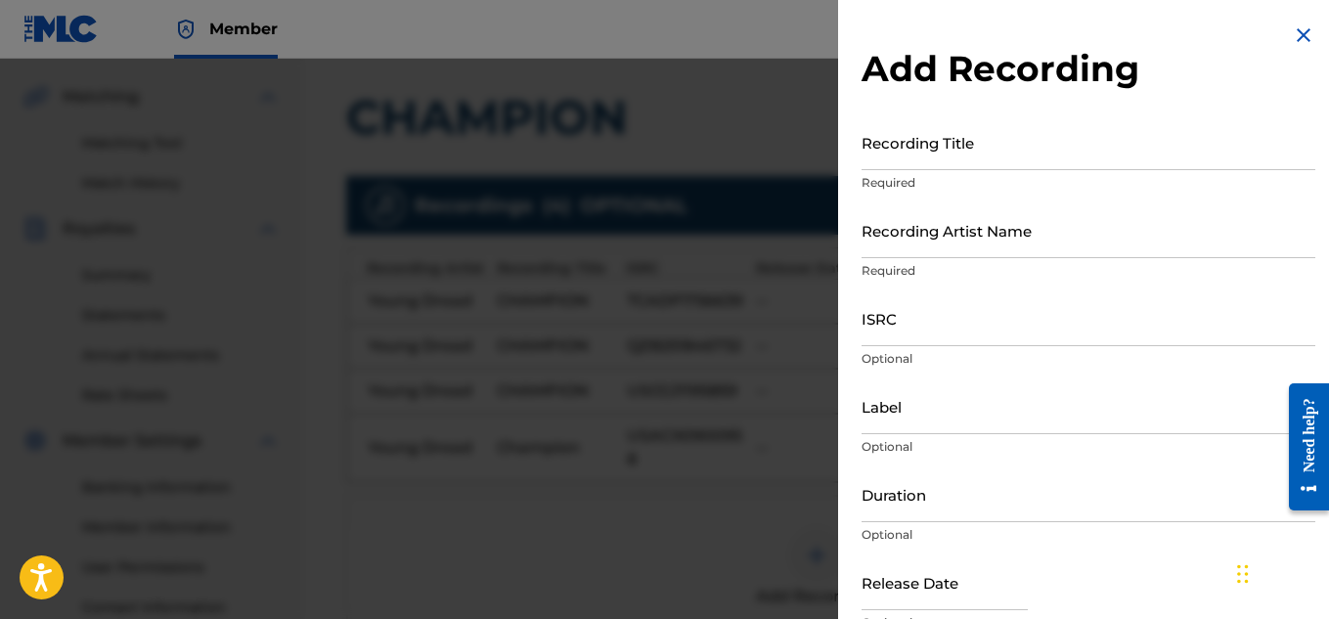
click at [1083, 146] on input "Recording Title" at bounding box center [1089, 142] width 454 height 56
type input "V"
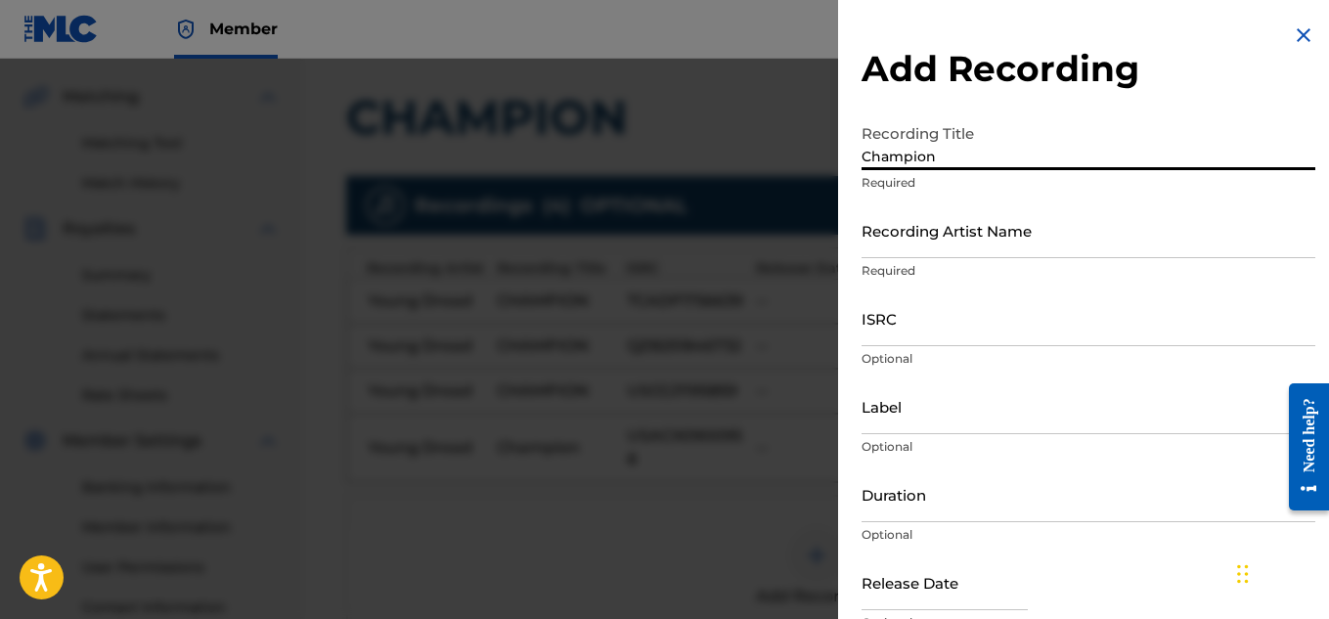
type input "Champion"
paste input "USUYG1165055"
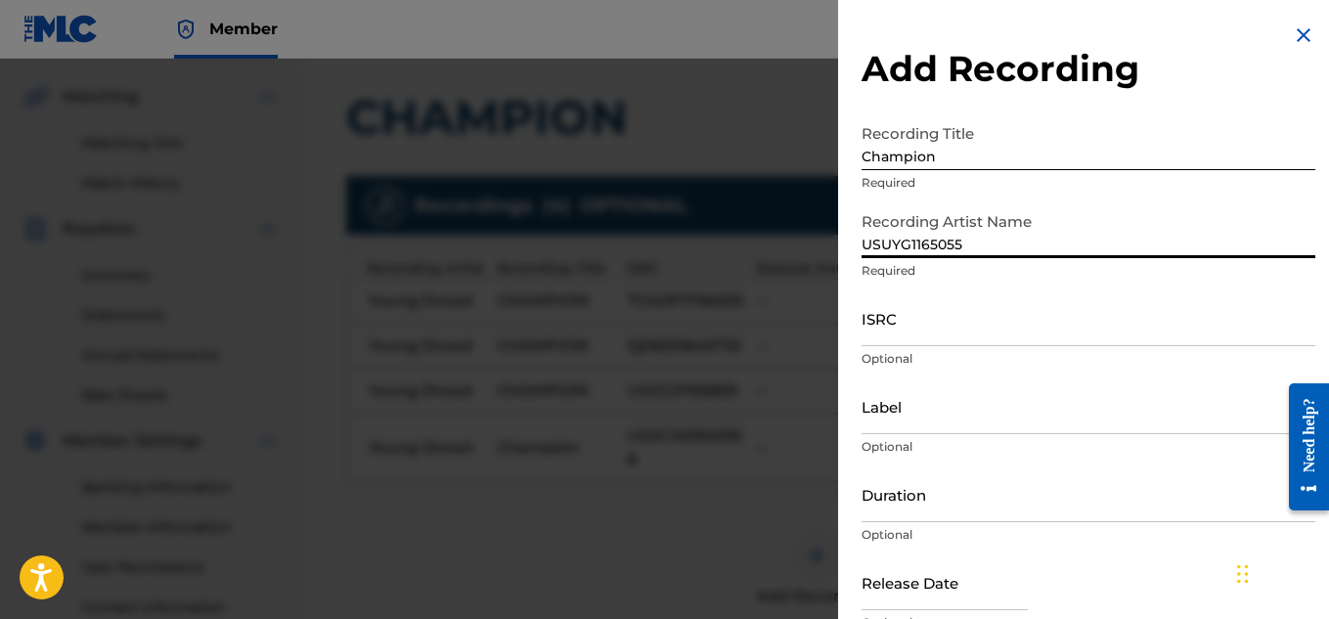
type input "USUYG1165055"
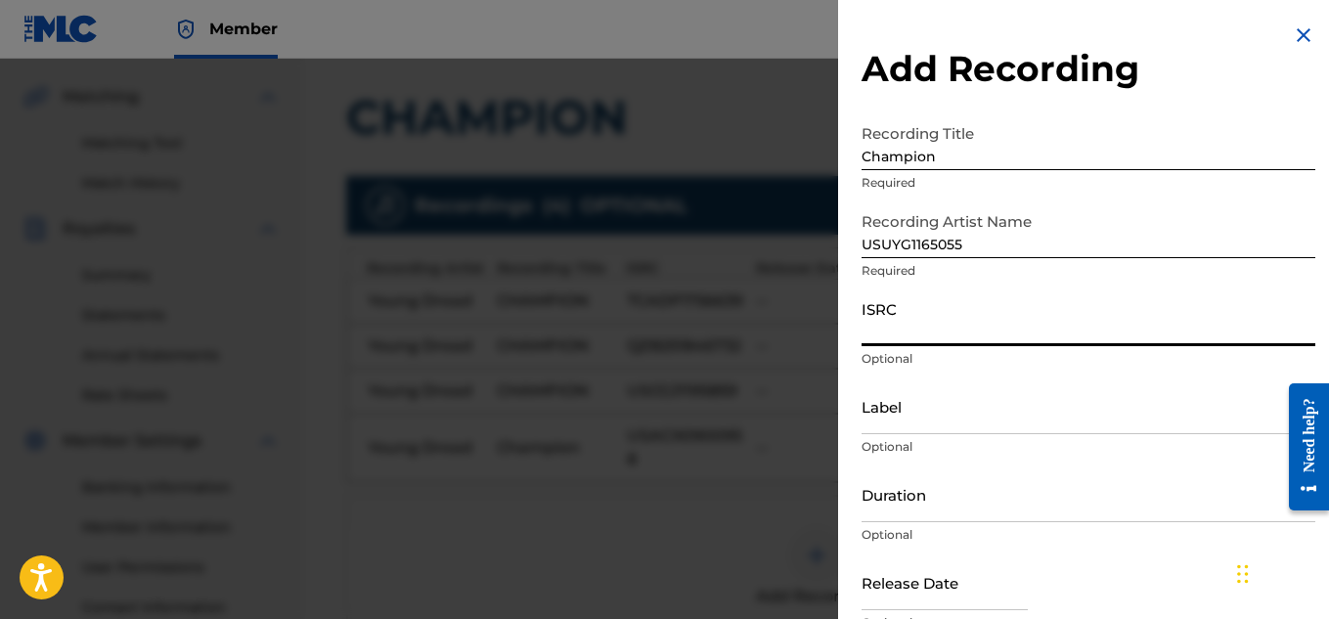
click at [975, 310] on input "ISRC" at bounding box center [1089, 318] width 454 height 56
paste input "USUYG1165055"
type input "USUYG1165055"
click at [909, 233] on input "USUYG1165055" at bounding box center [1089, 230] width 454 height 56
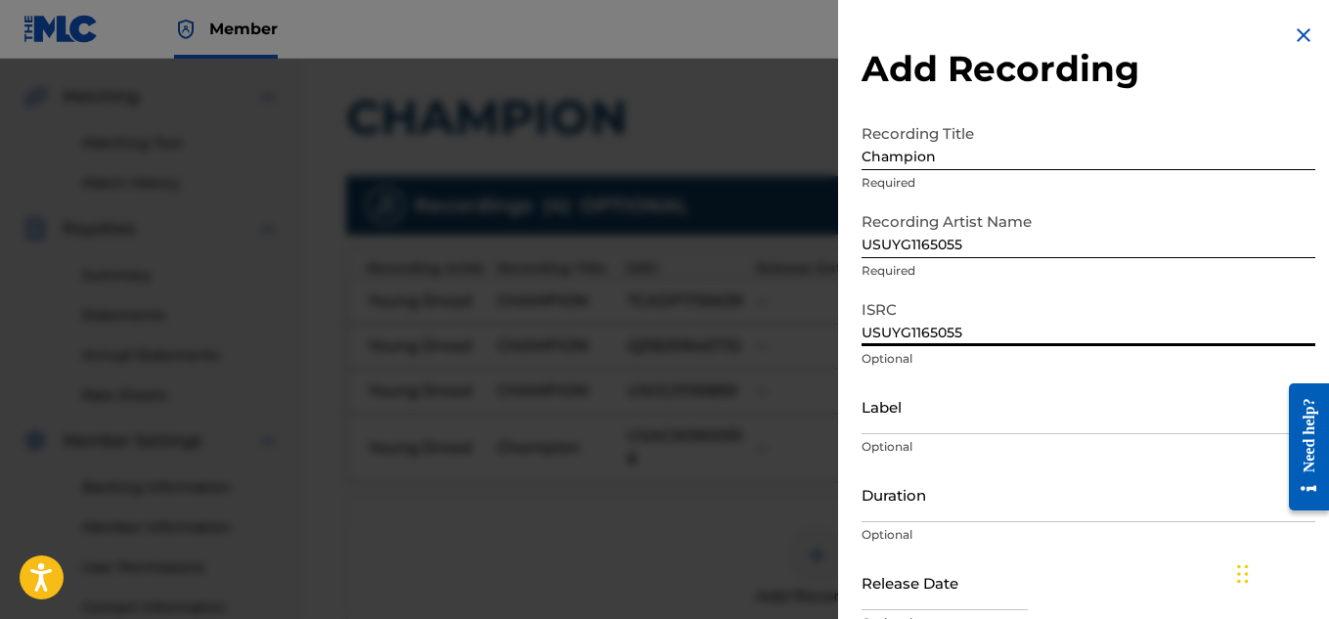
click at [909, 233] on input "USUYG1165055" at bounding box center [1089, 230] width 454 height 56
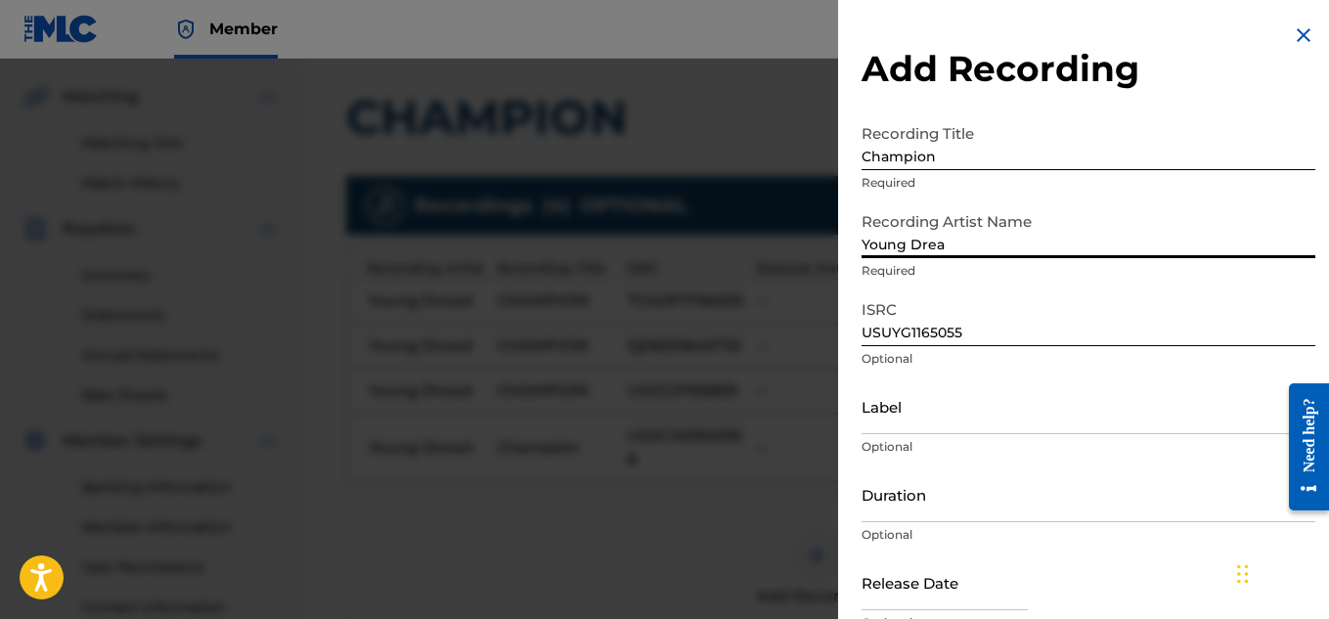
type input "Young Dread"
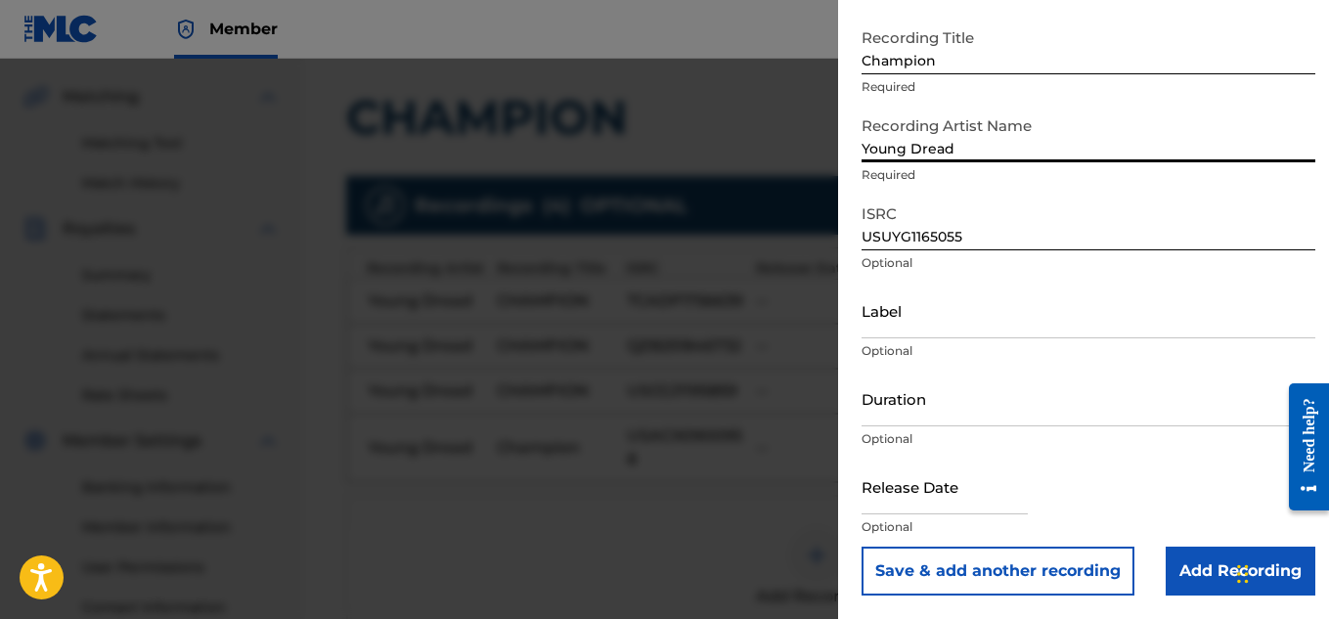
click at [1189, 581] on input "Add Recording" at bounding box center [1241, 571] width 150 height 49
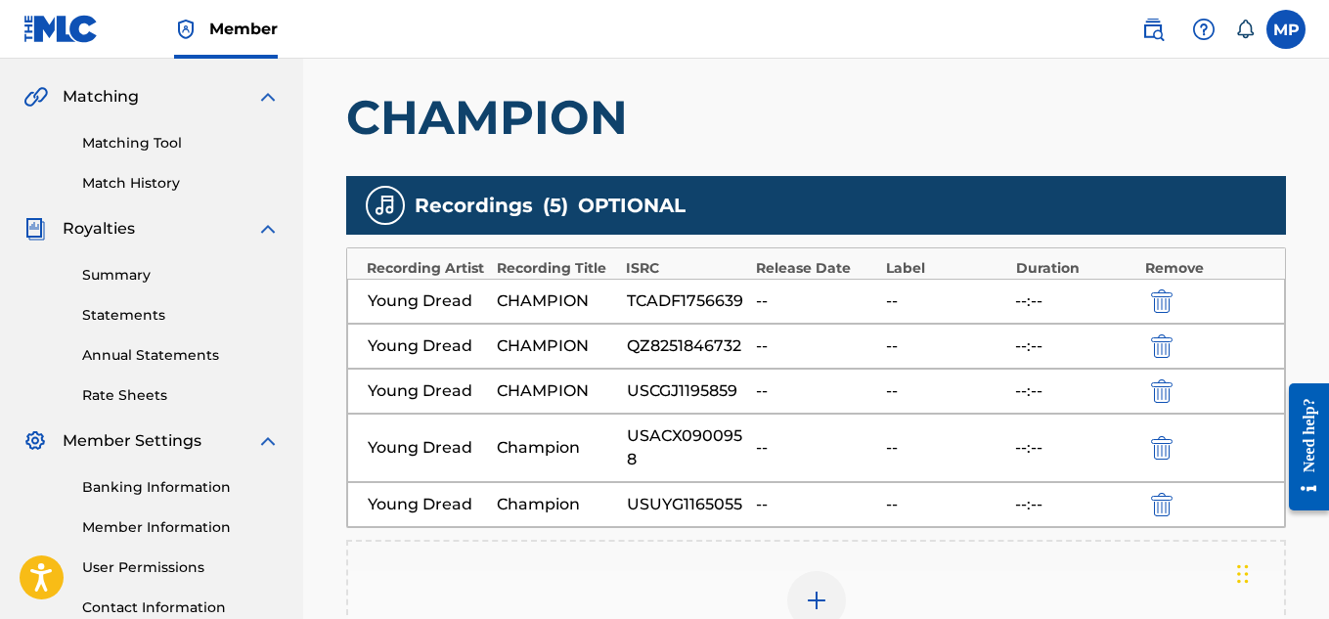
scroll to position [748, 0]
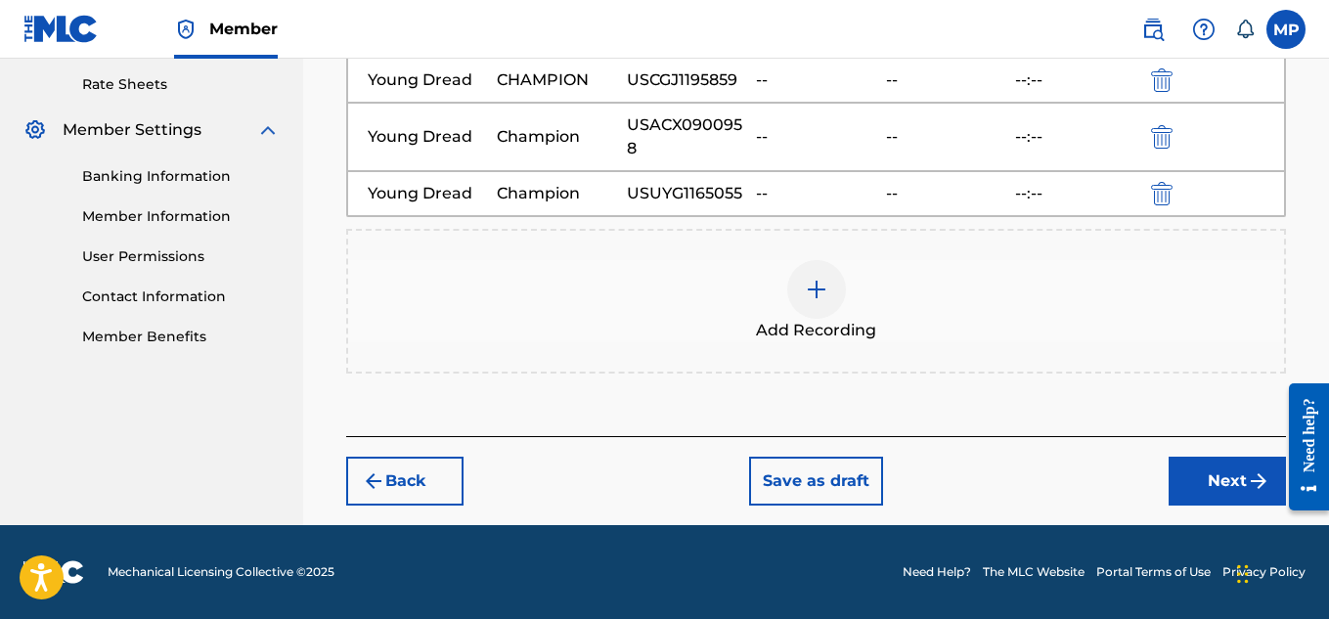
click at [1217, 465] on button "Next" at bounding box center [1227, 481] width 117 height 49
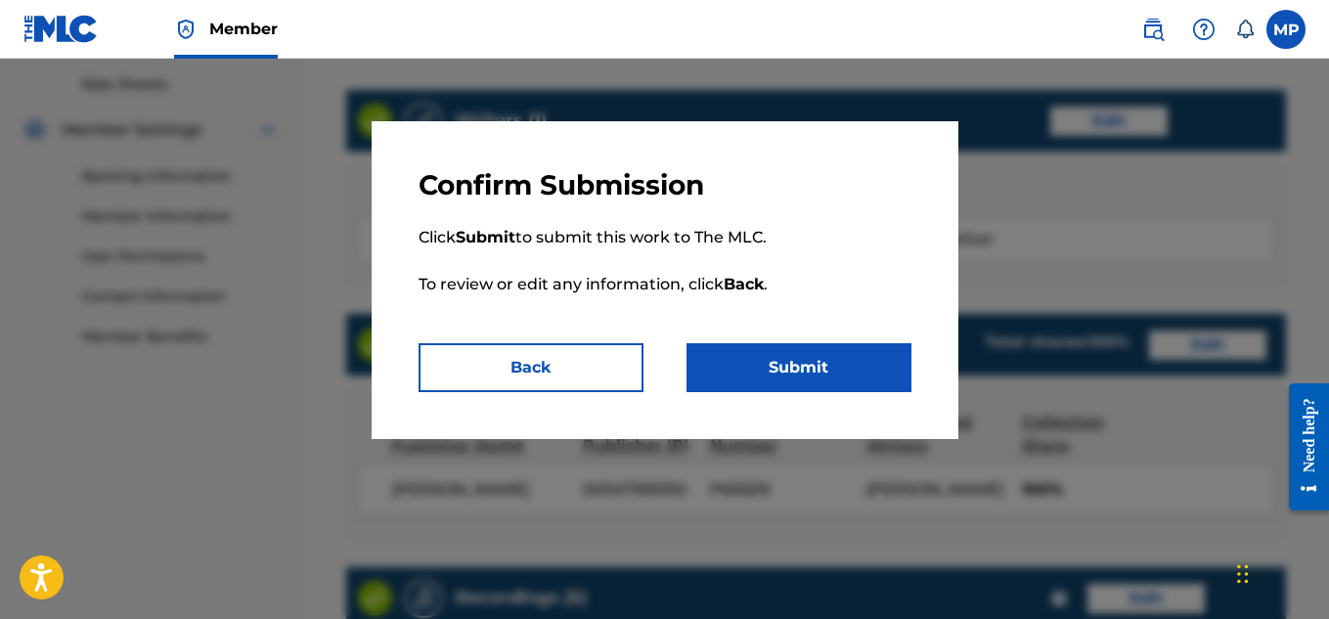
scroll to position [1293, 0]
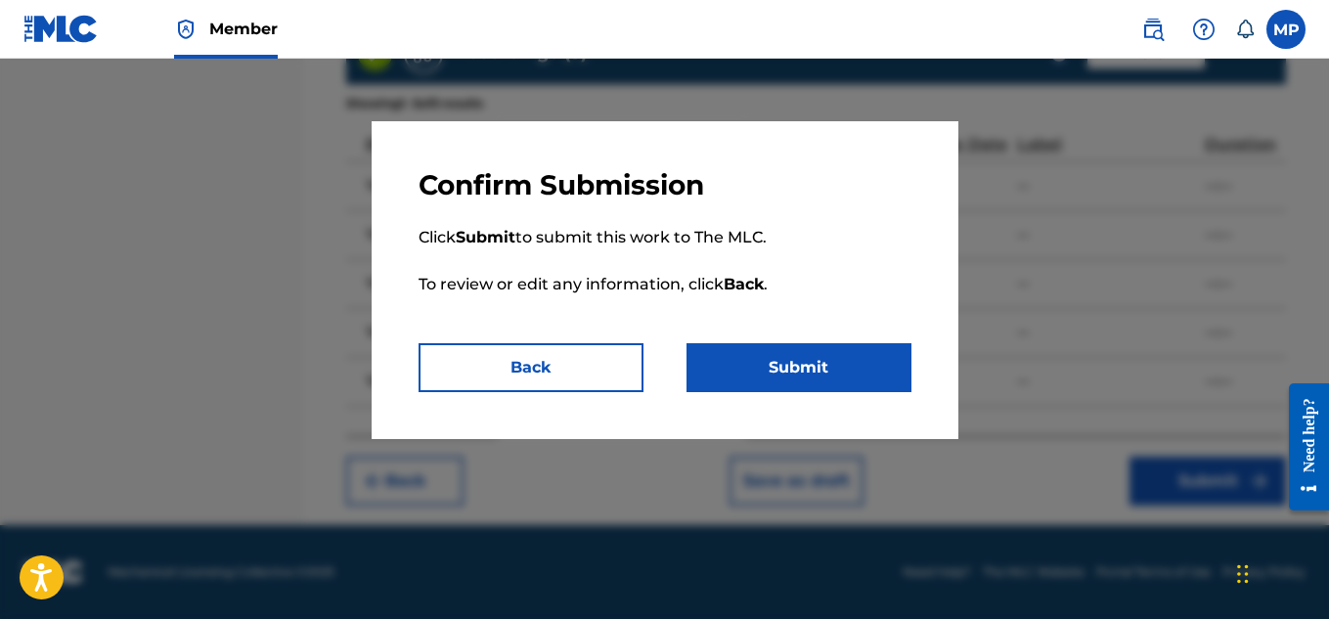
click at [812, 362] on button "Submit" at bounding box center [799, 367] width 225 height 49
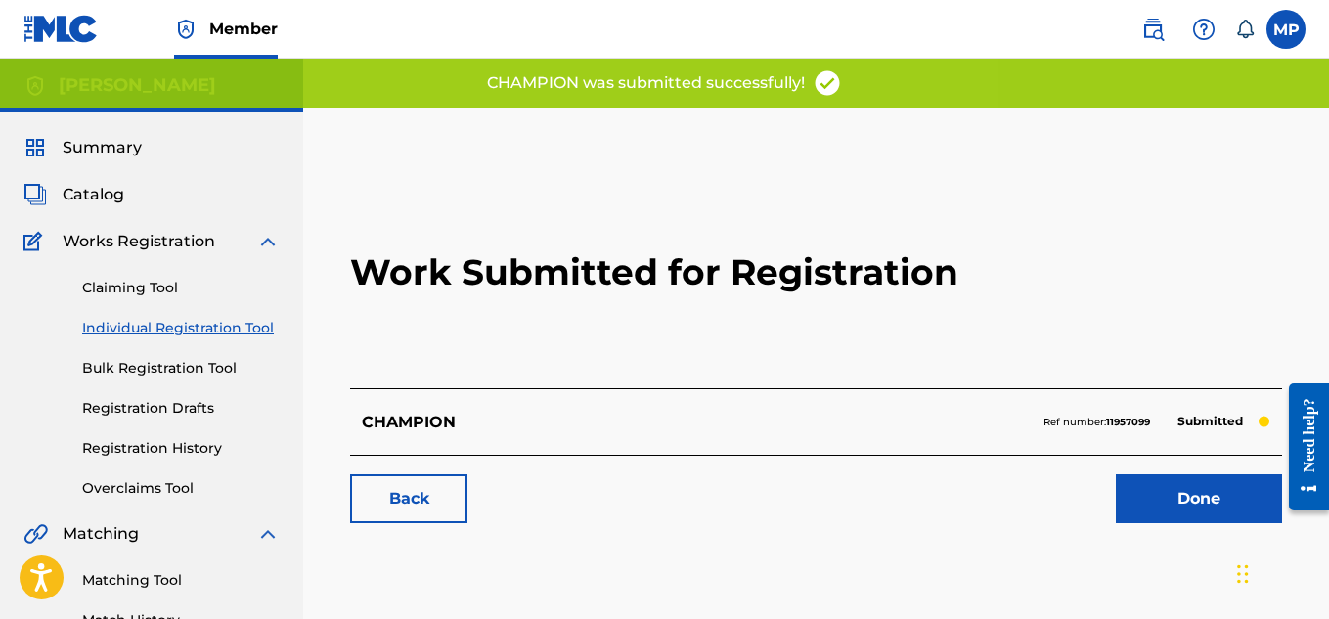
click at [439, 502] on link "Back" at bounding box center [408, 498] width 117 height 49
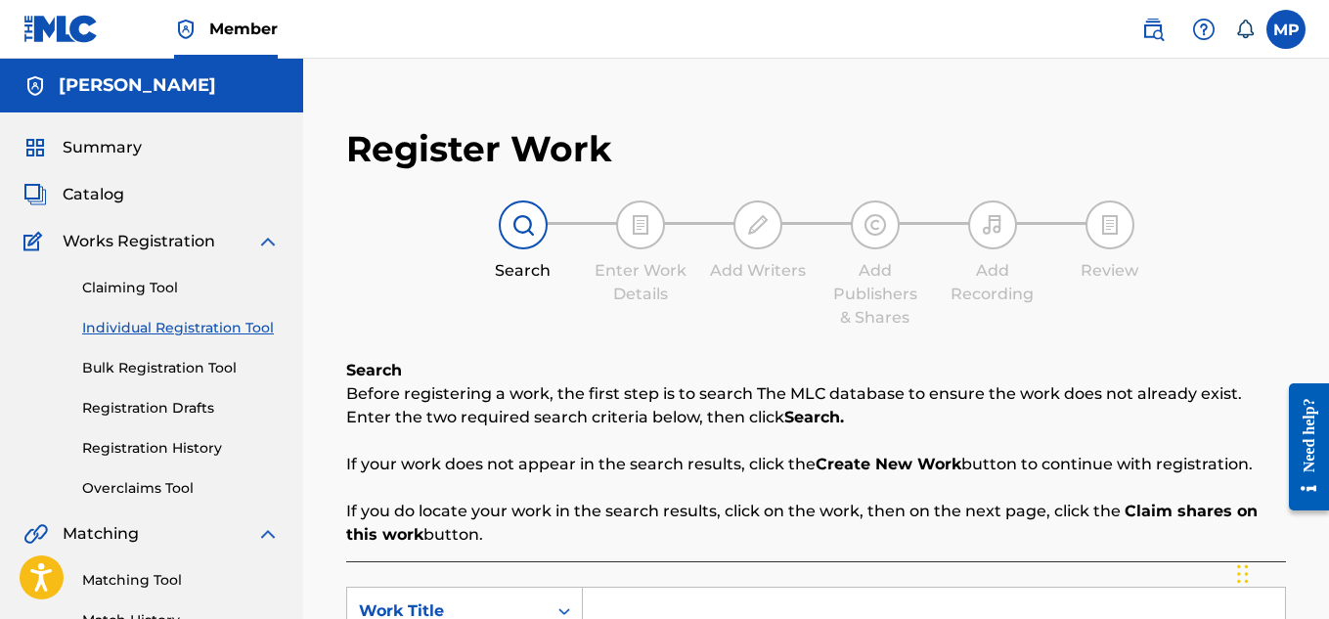
scroll to position [243, 0]
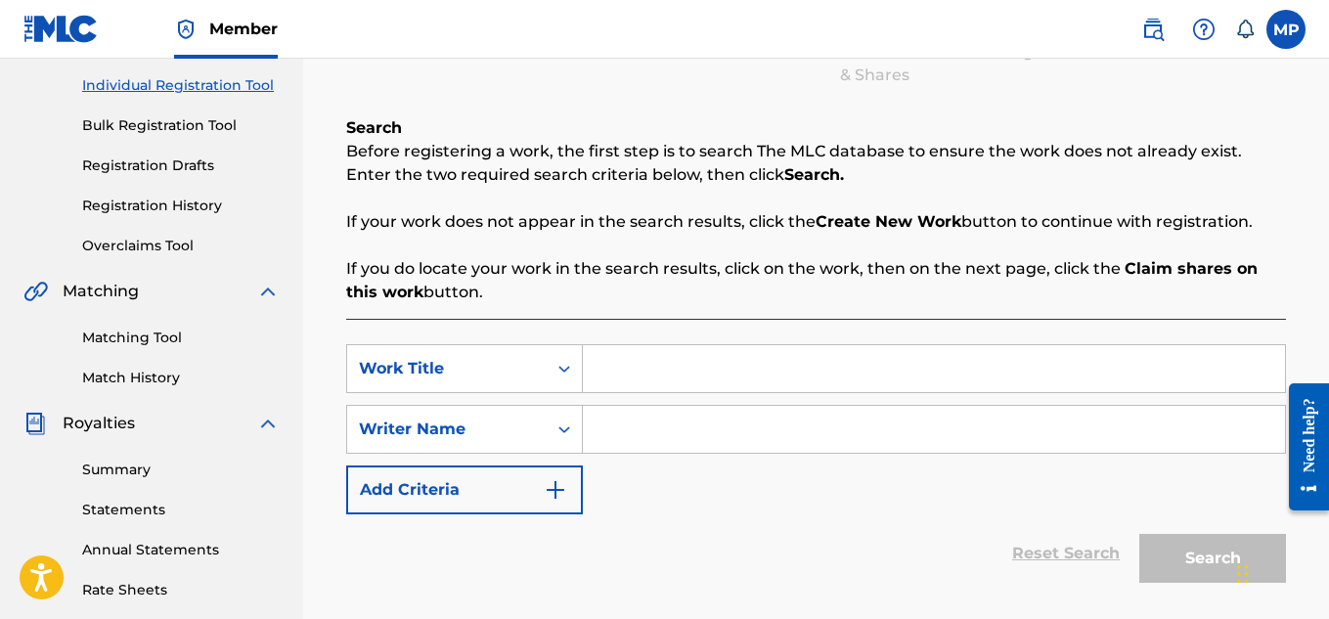
click at [681, 363] on input "Search Form" at bounding box center [934, 368] width 702 height 47
paste input "CARPAL TUNNEL"
type input "CARPAL TUNNEL"
click at [665, 419] on input "Search Form" at bounding box center [934, 429] width 702 height 47
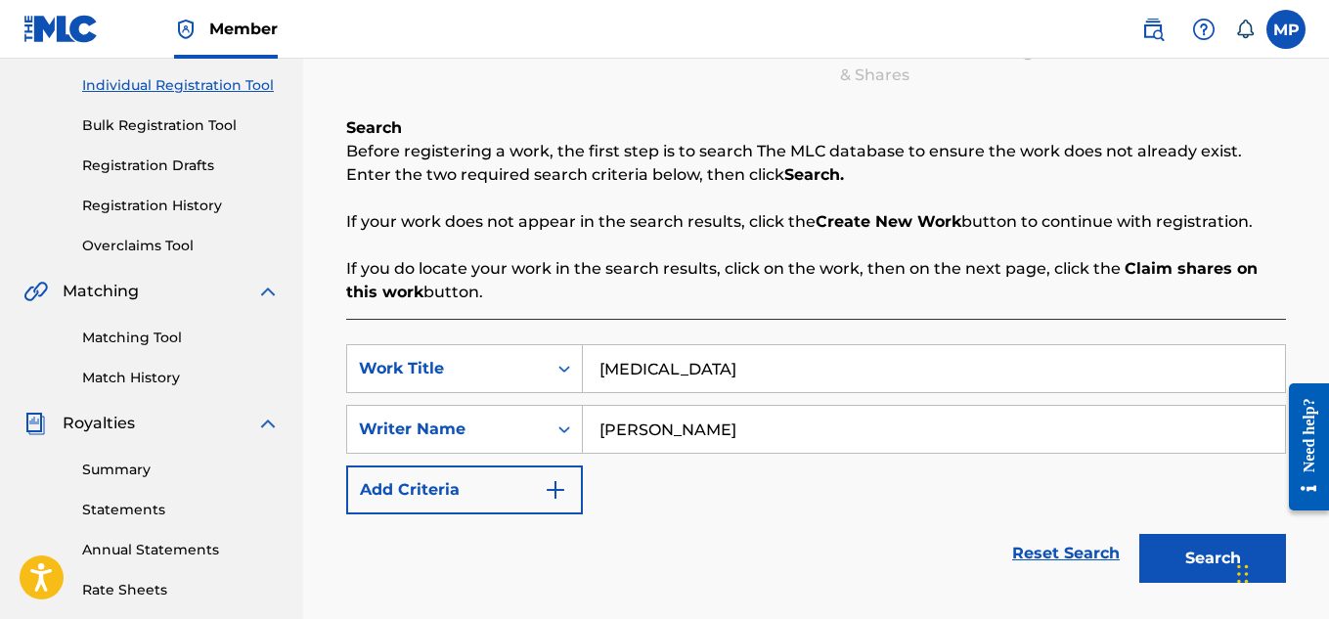
type input "[PERSON_NAME]"
click at [1168, 555] on button "Search" at bounding box center [1212, 558] width 147 height 49
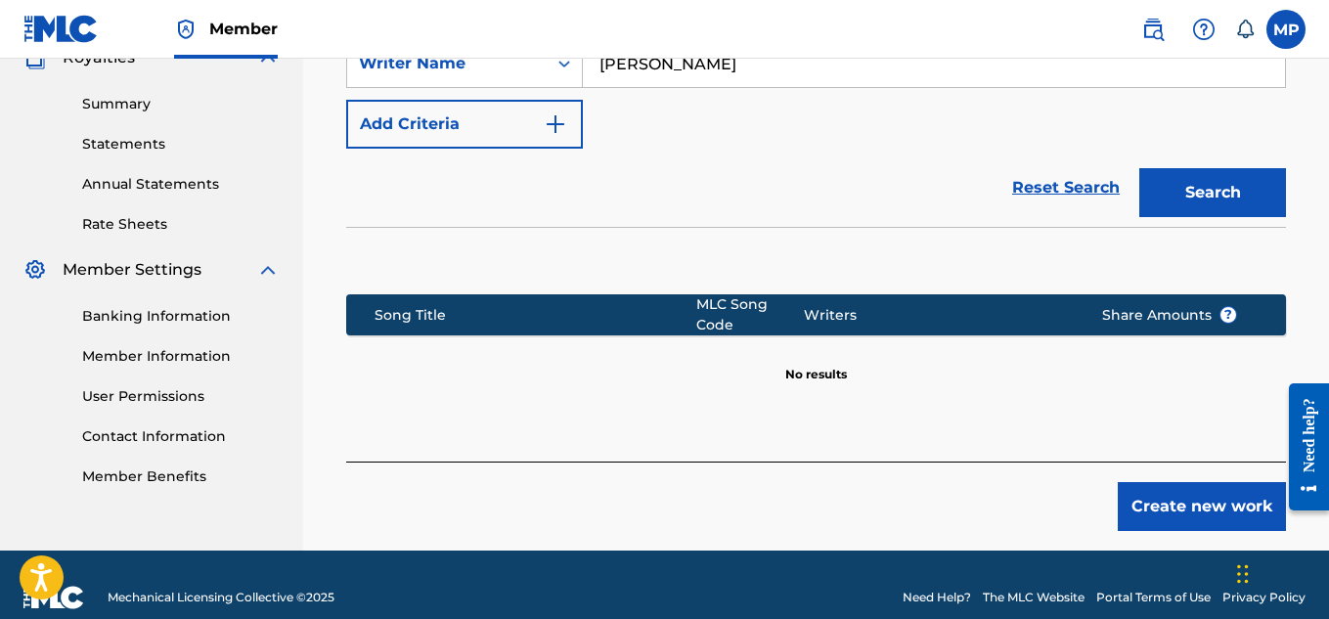
click at [1196, 507] on button "Create new work" at bounding box center [1202, 506] width 168 height 49
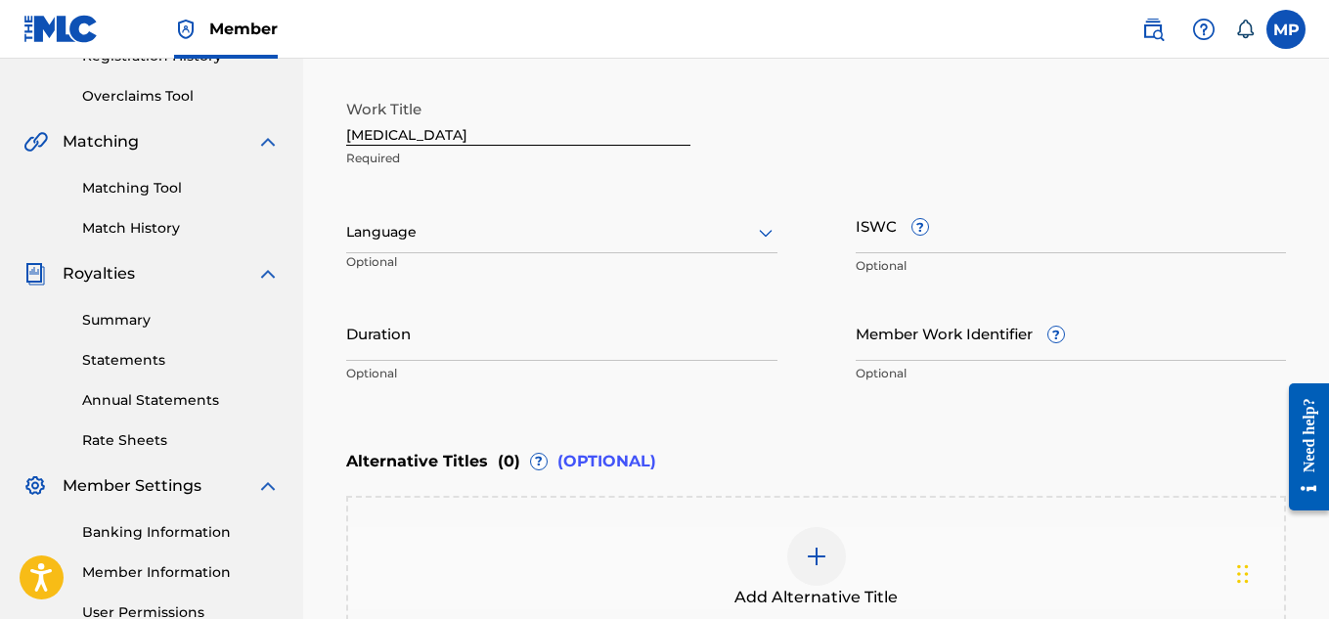
scroll to position [368, 0]
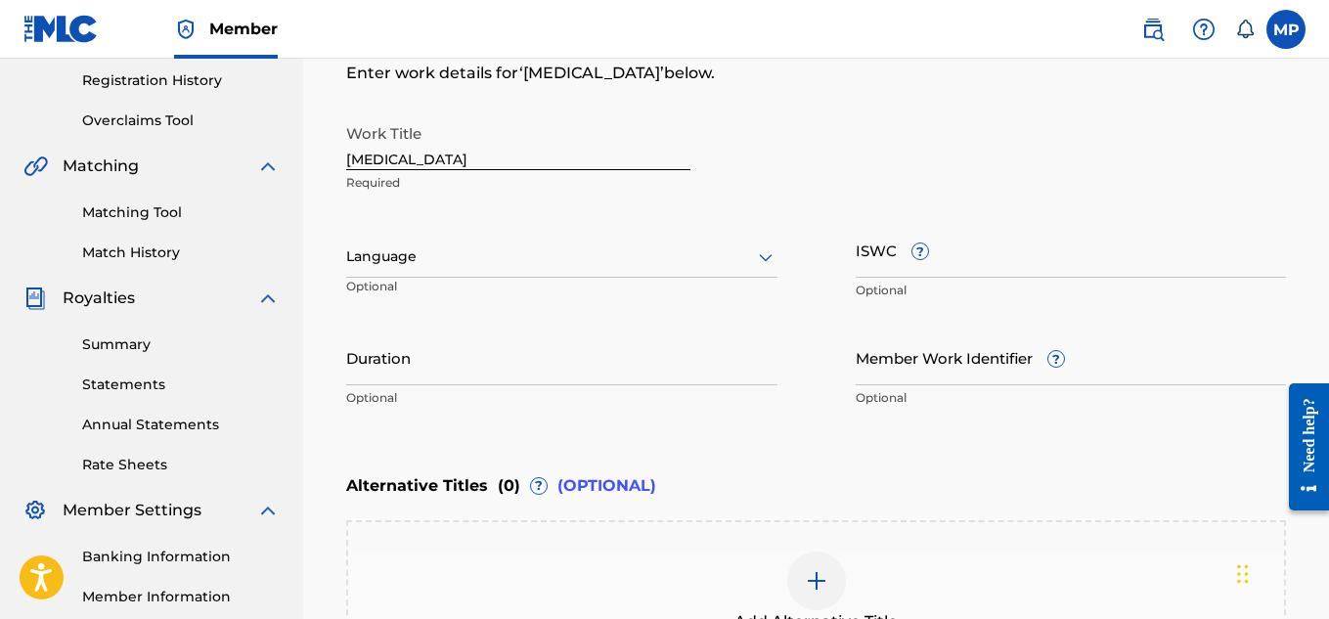
click at [993, 262] on input "ISWC ?" at bounding box center [1071, 250] width 431 height 56
paste input "T9229748725"
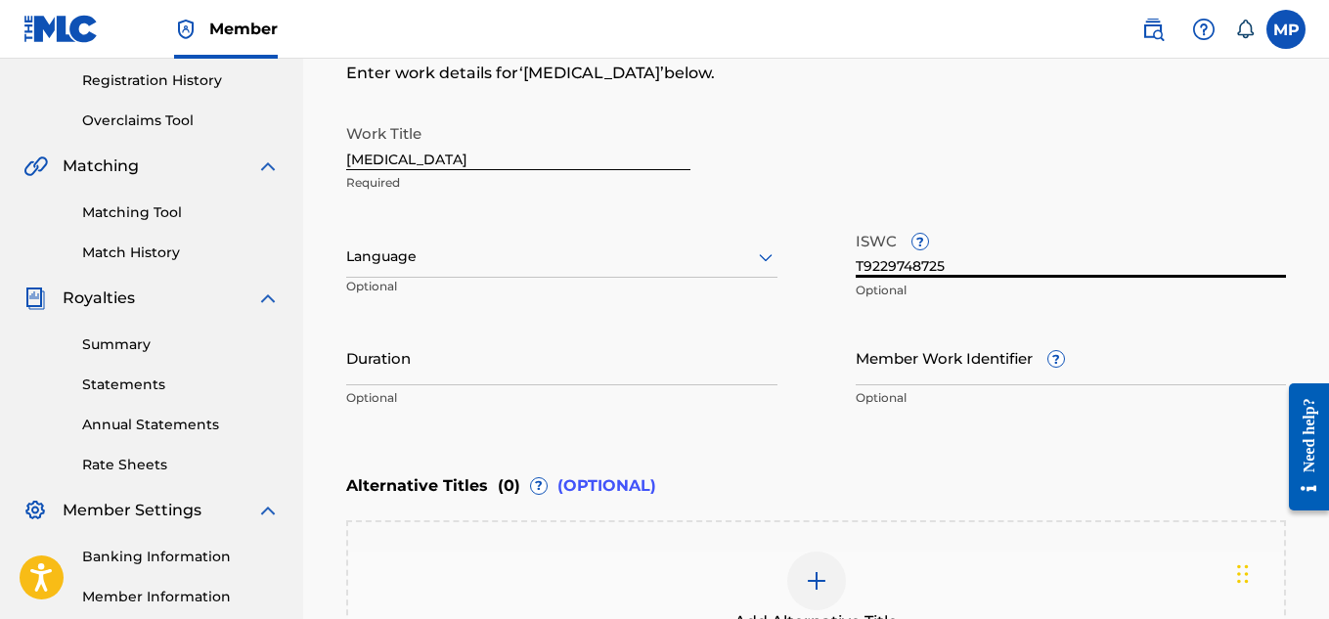
type input "T9229748725"
click at [979, 368] on input "Member Work Identifier ?" at bounding box center [1071, 358] width 431 height 56
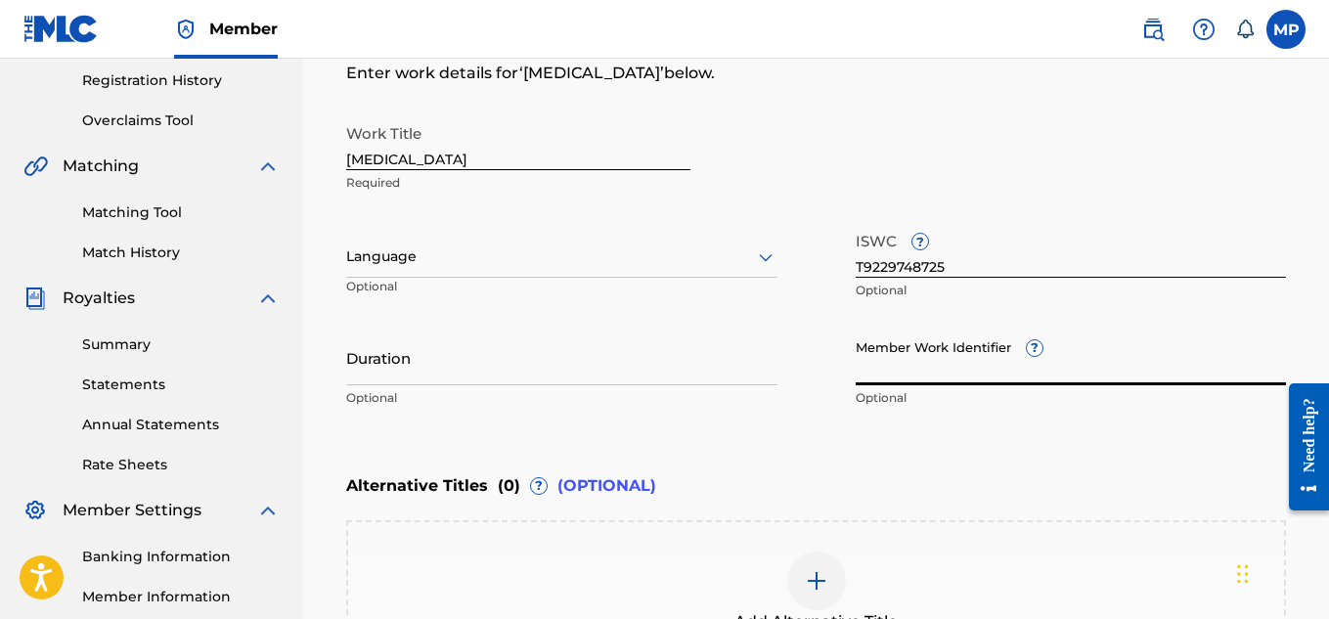
paste input "893488161"
type input "893488161"
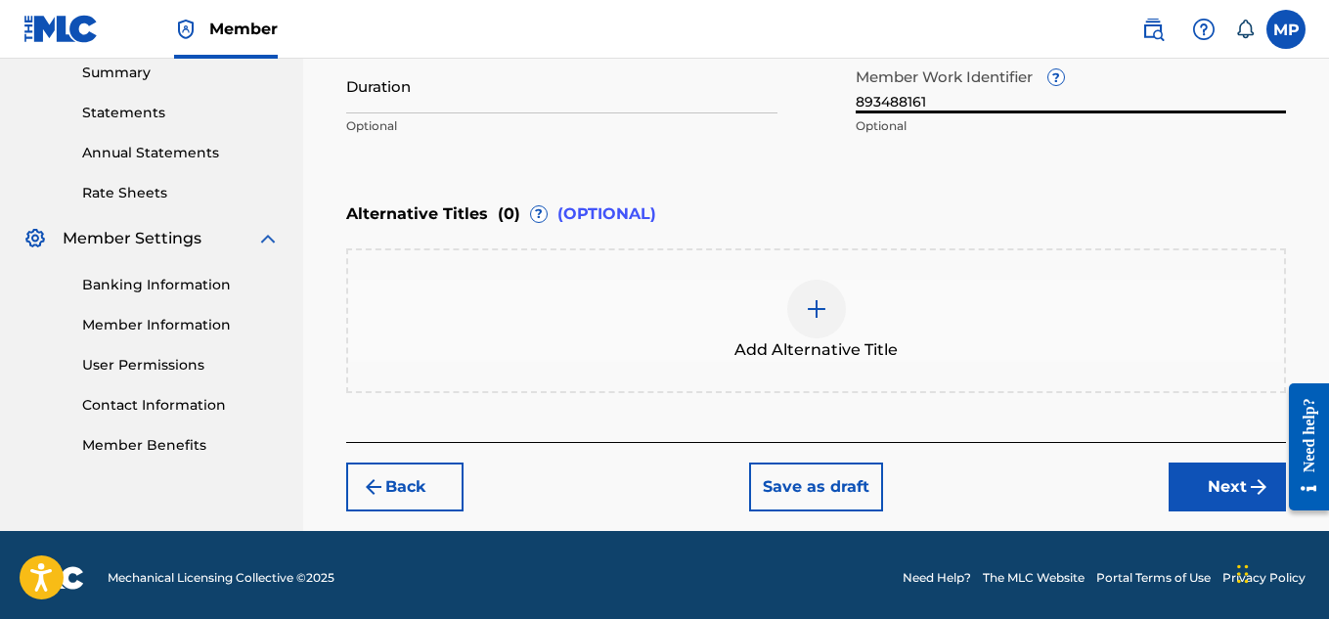
click at [1184, 482] on button "Next" at bounding box center [1227, 487] width 117 height 49
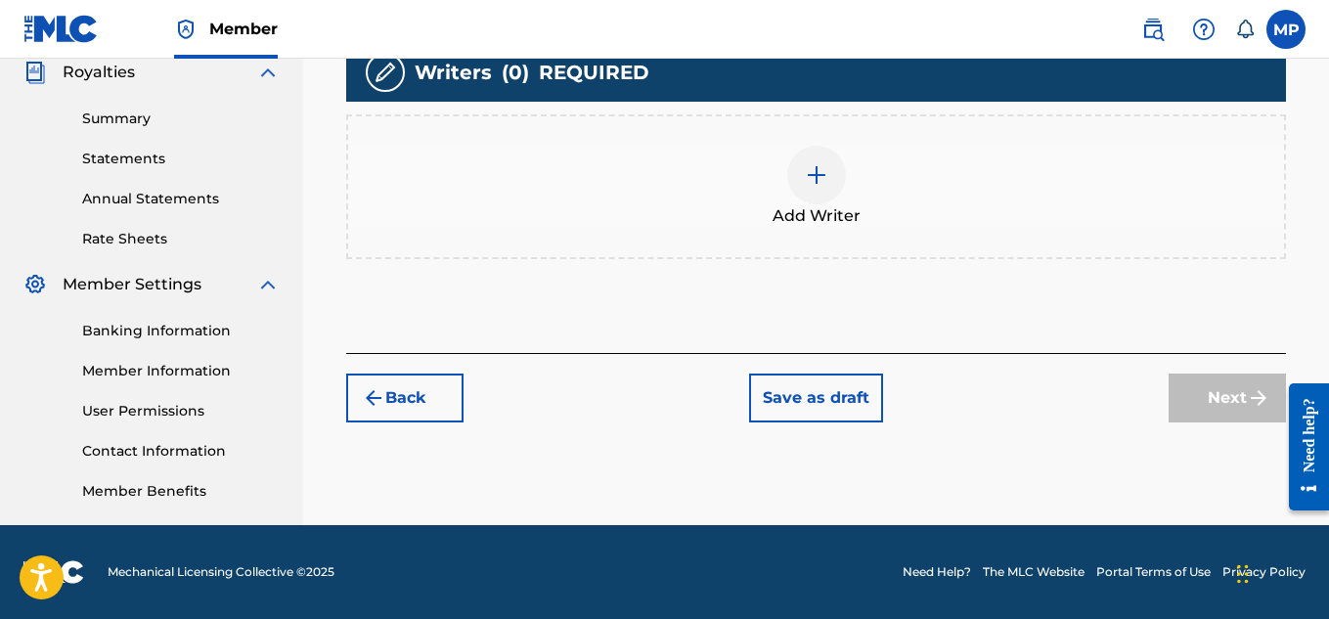
click at [798, 204] on div at bounding box center [816, 175] width 59 height 59
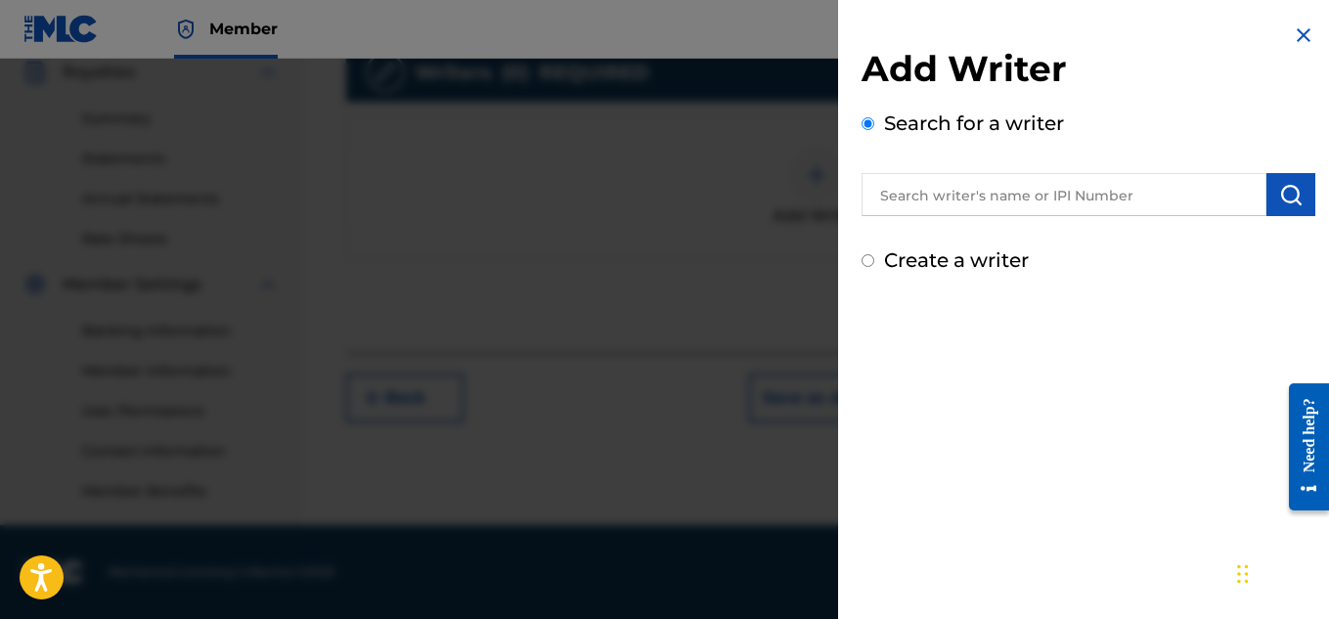
scroll to position [466, 0]
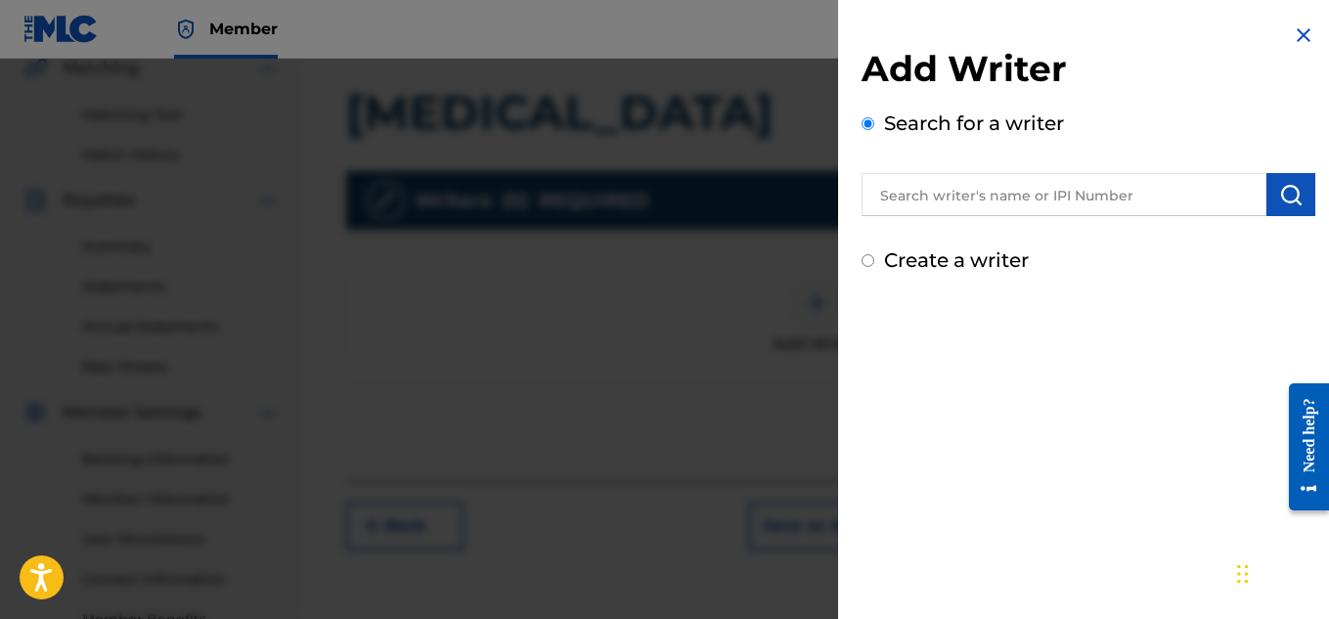
click at [932, 204] on input "text" at bounding box center [1064, 194] width 405 height 43
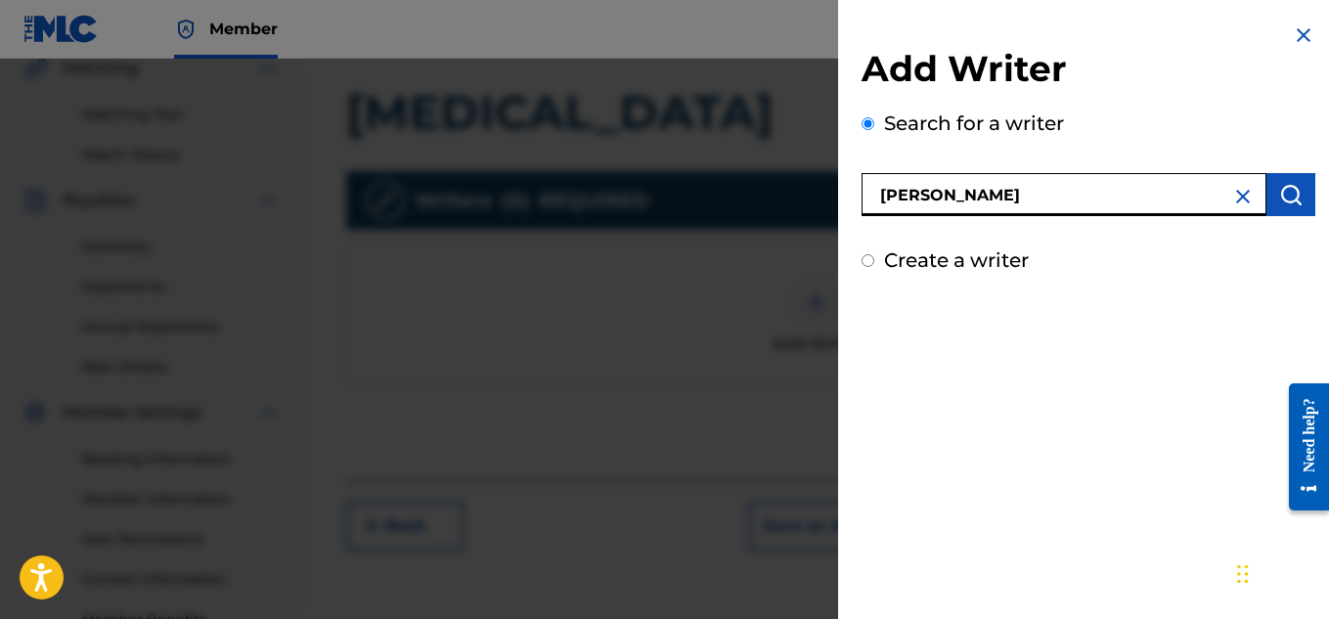
type input "[PERSON_NAME]"
click at [1290, 196] on img "submit" at bounding box center [1290, 194] width 23 height 23
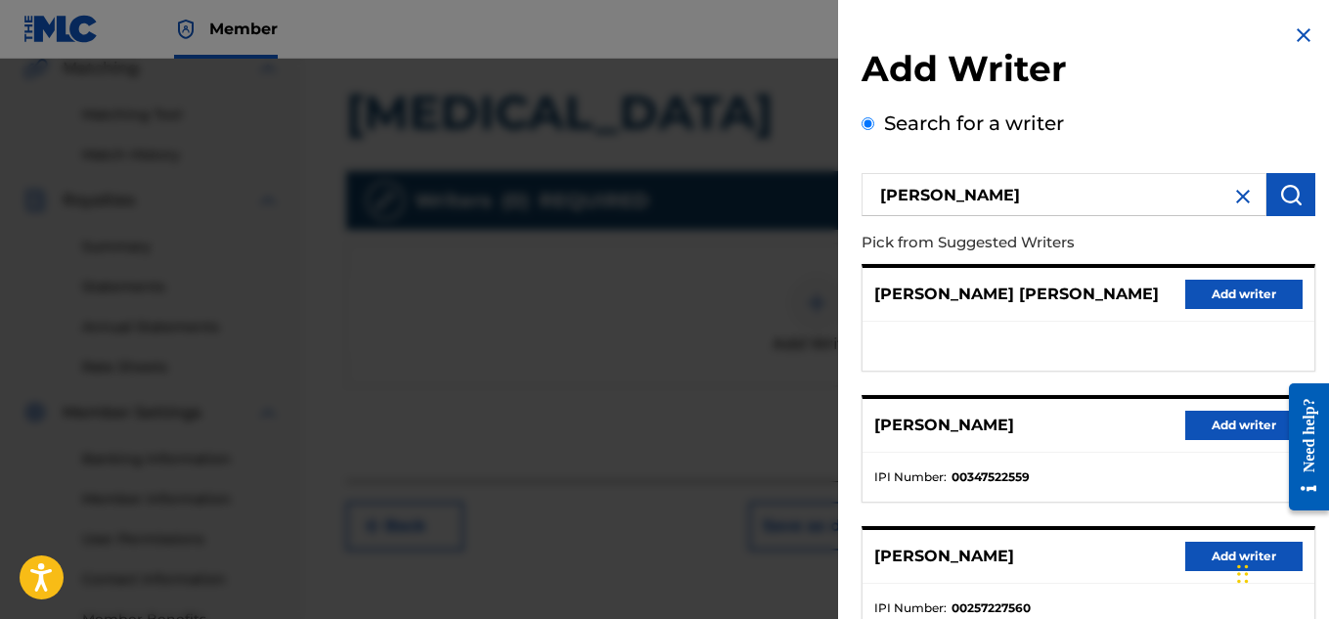
click at [1198, 427] on button "Add writer" at bounding box center [1243, 425] width 117 height 29
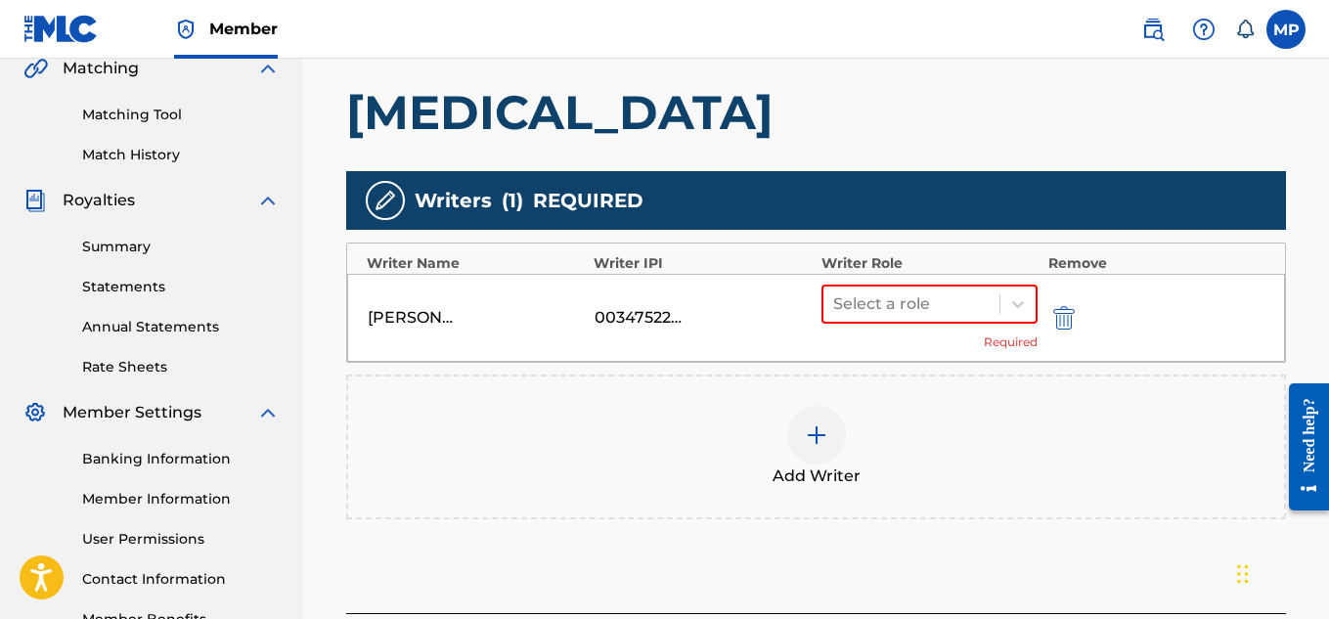
click at [951, 304] on div at bounding box center [911, 303] width 157 height 27
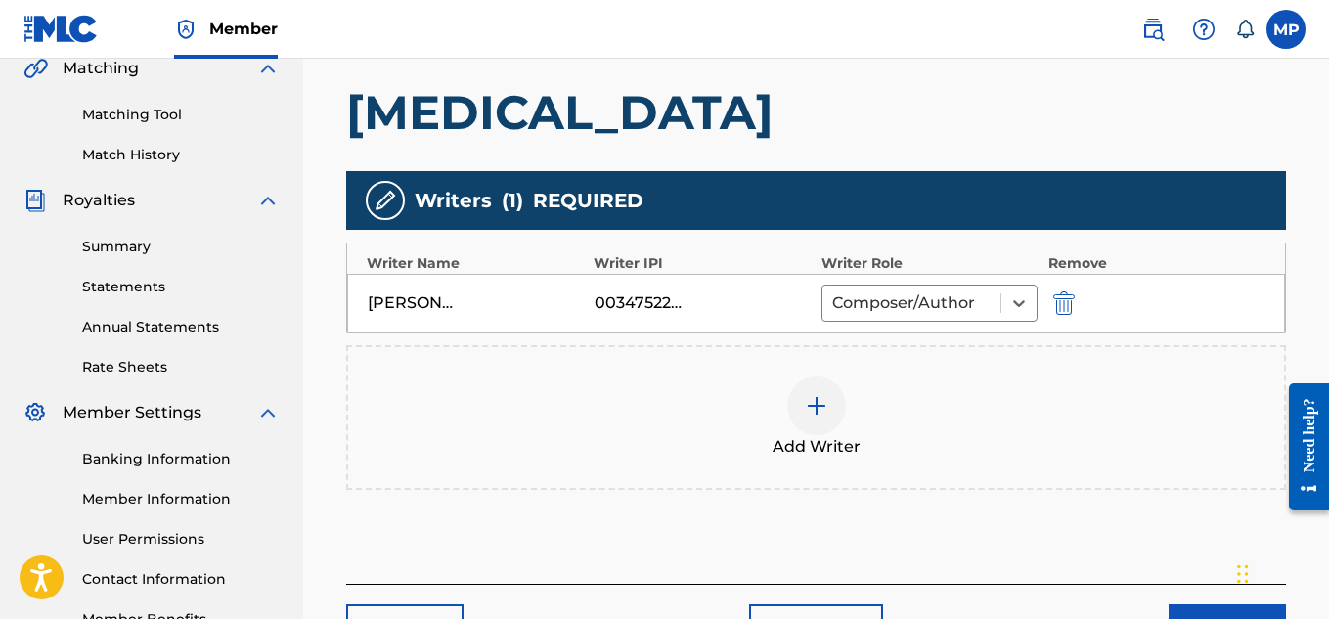
click at [1186, 604] on button "Next" at bounding box center [1227, 628] width 117 height 49
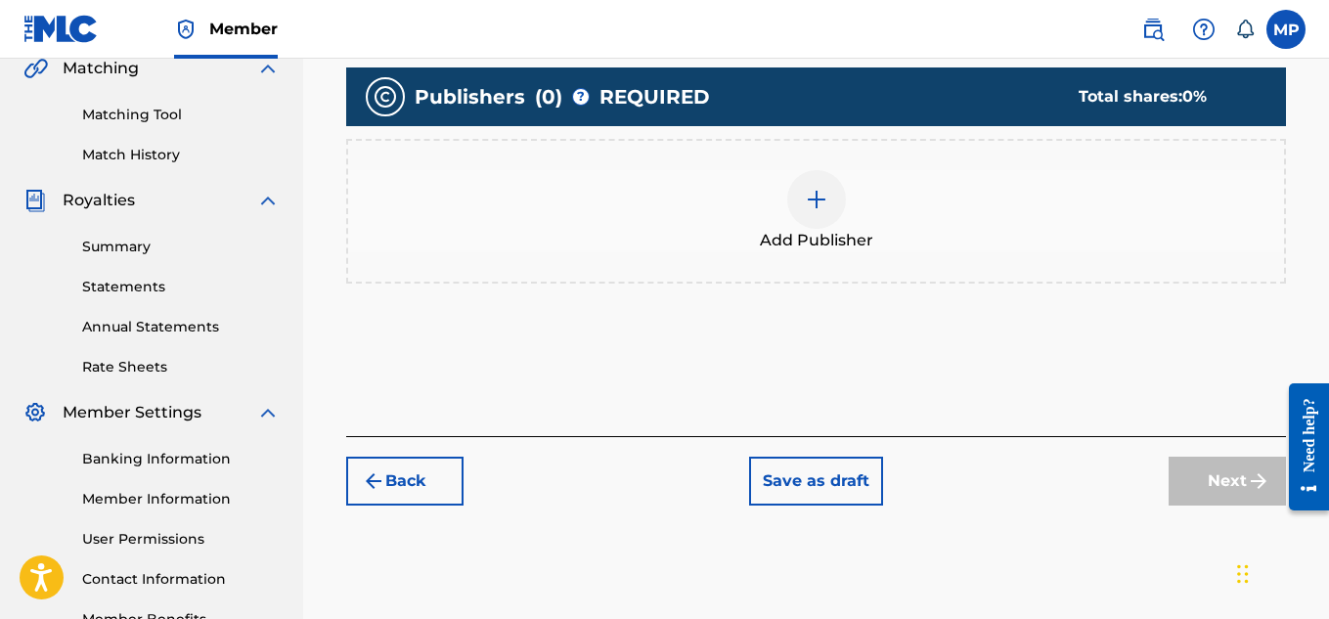
click at [842, 229] on div at bounding box center [816, 199] width 59 height 59
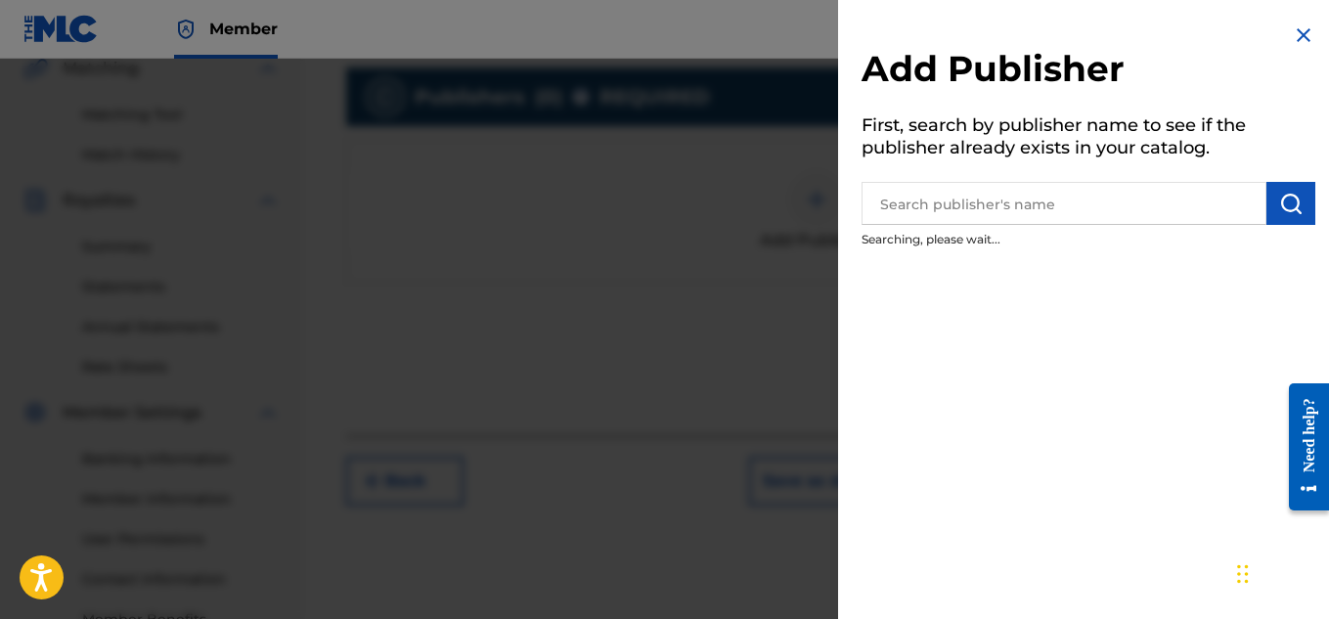
scroll to position [350, 0]
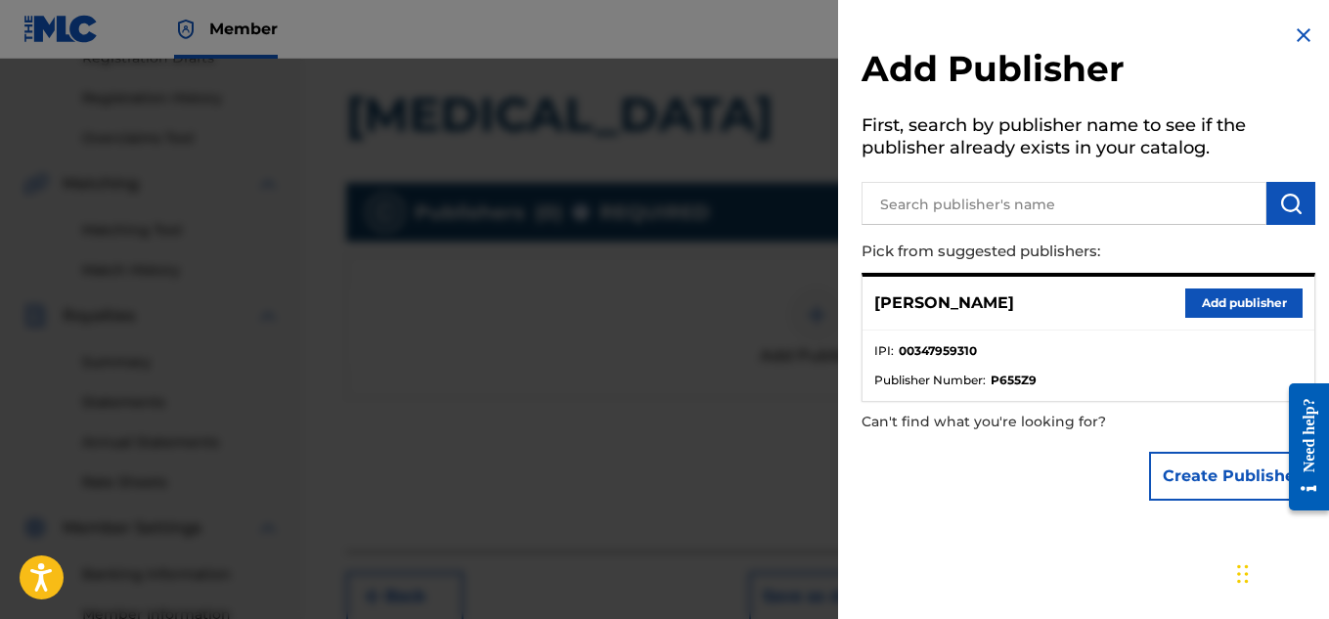
click at [1210, 307] on button "Add publisher" at bounding box center [1243, 303] width 117 height 29
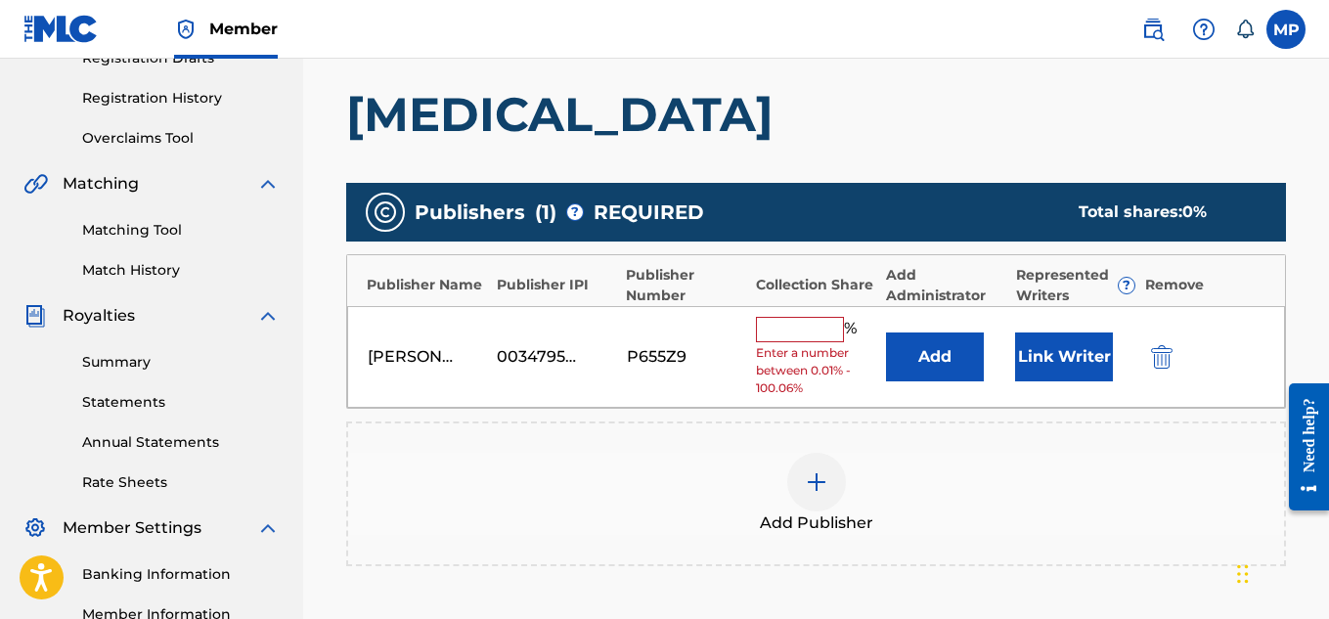
click at [804, 331] on input "text" at bounding box center [800, 329] width 88 height 25
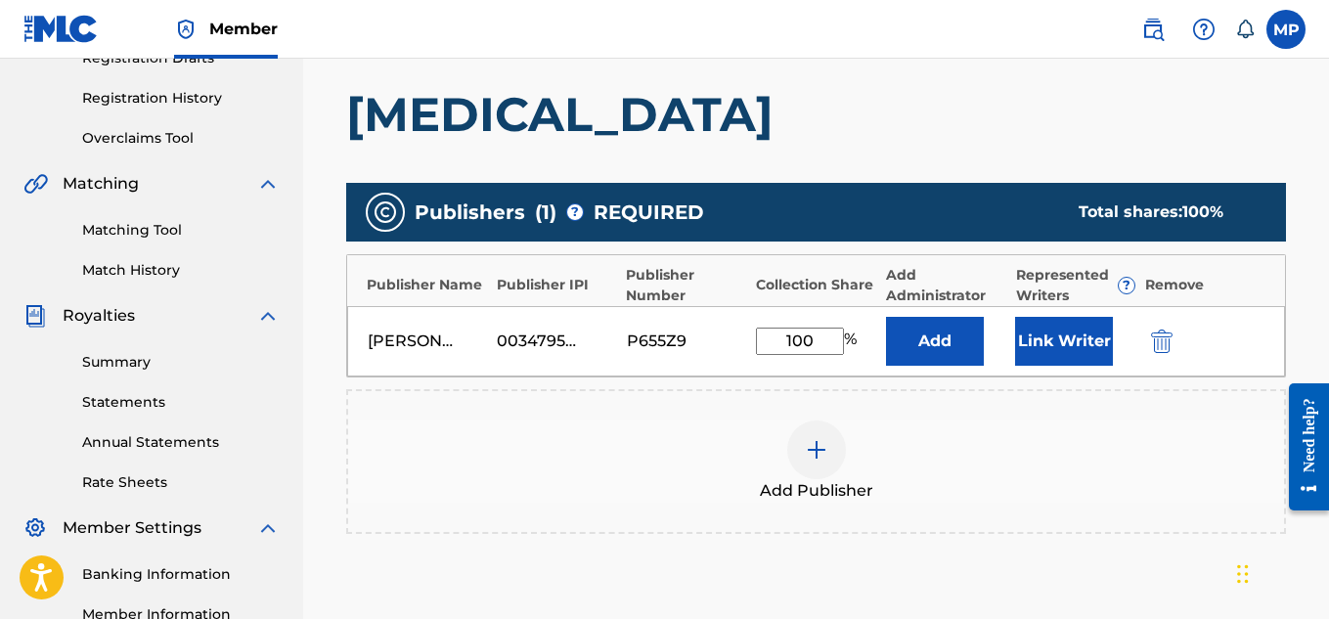
type input "100"
click at [1063, 337] on button "Link Writer" at bounding box center [1064, 341] width 98 height 49
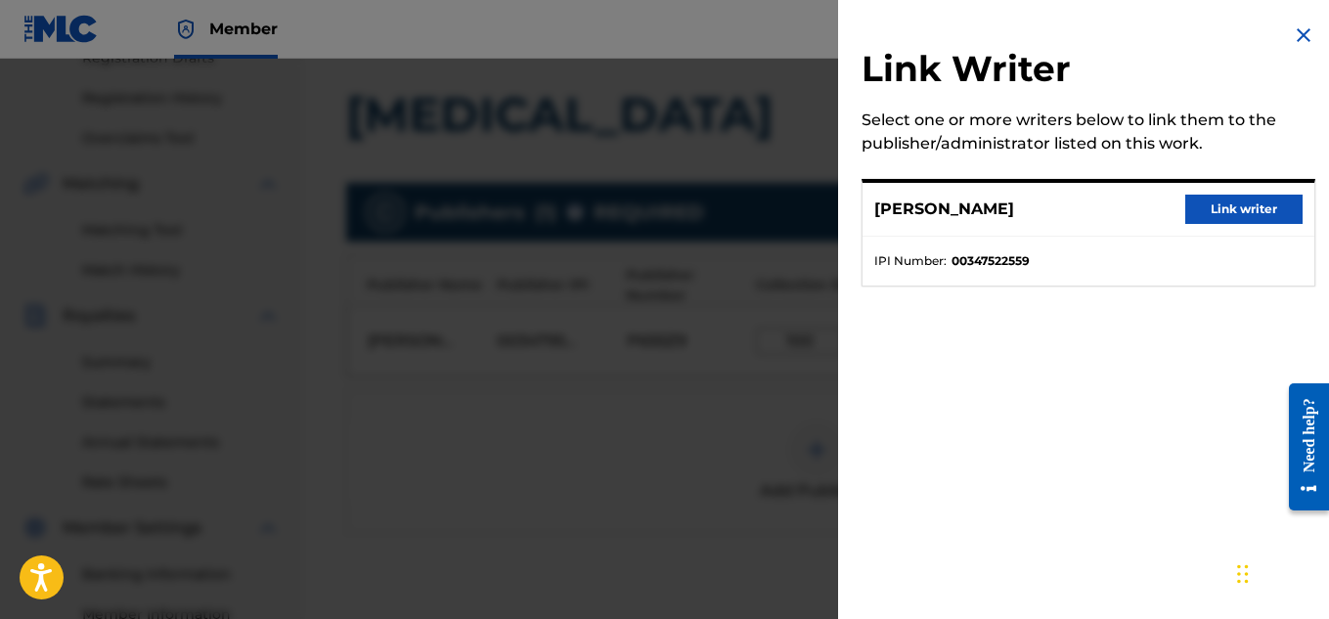
click at [1206, 206] on button "Link writer" at bounding box center [1243, 209] width 117 height 29
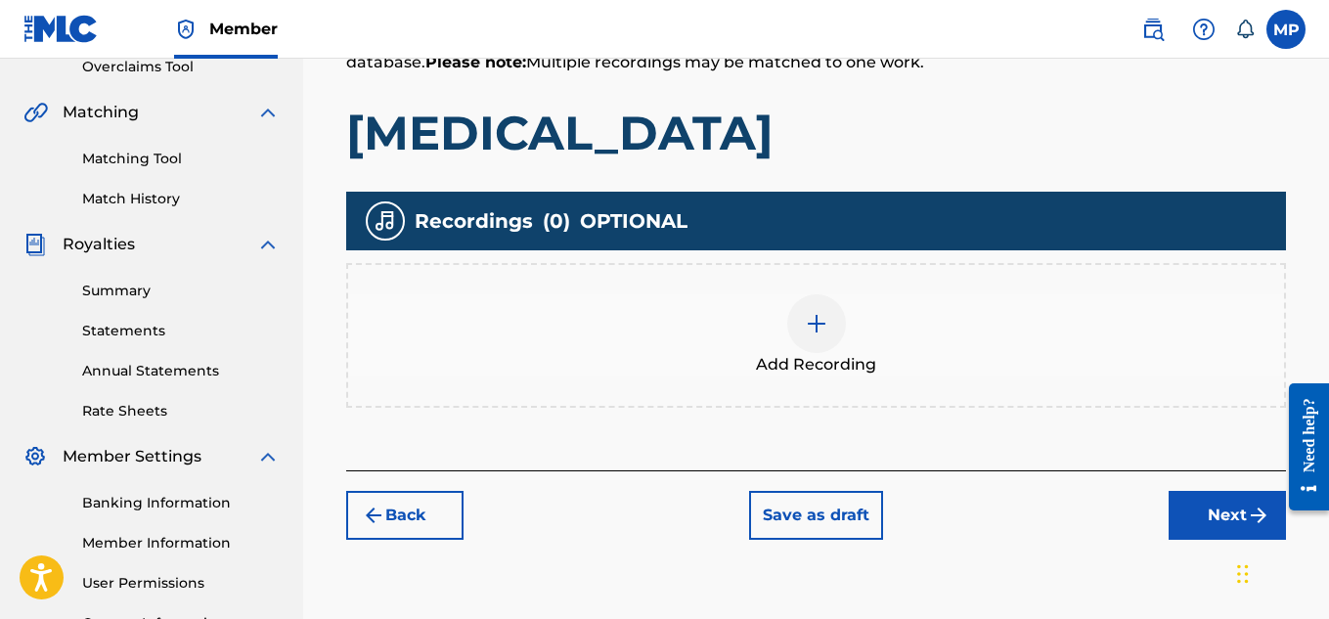
click at [813, 312] on img at bounding box center [816, 323] width 23 height 23
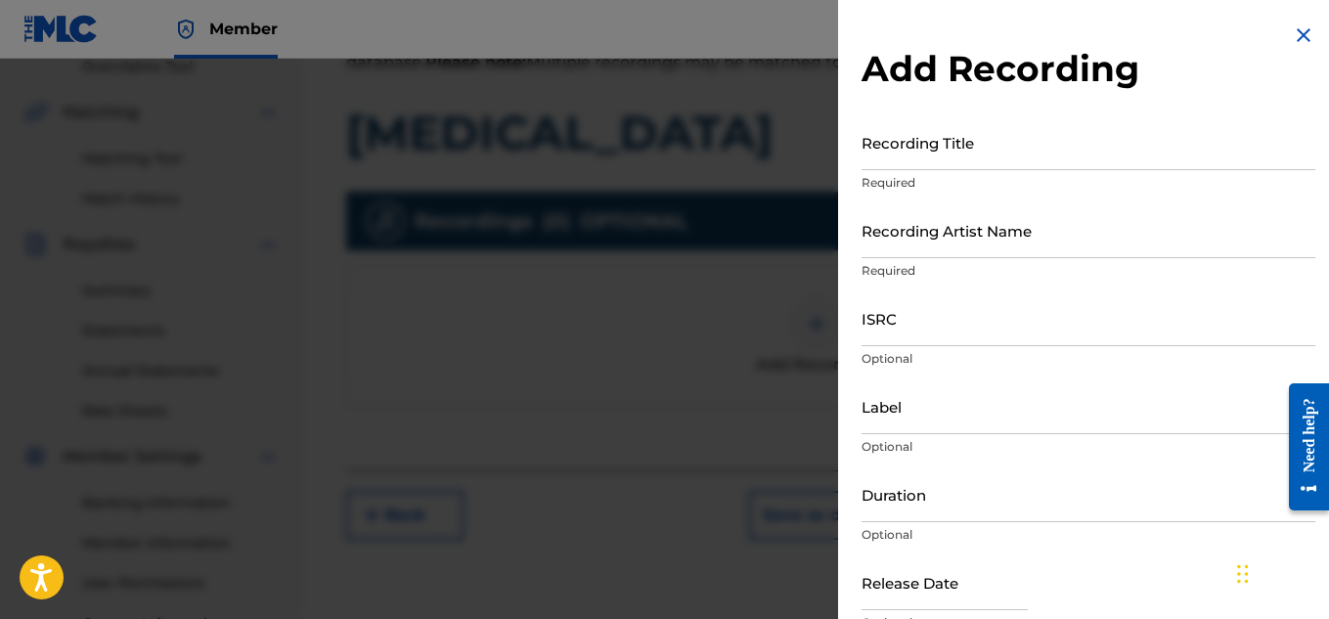
scroll to position [594, 0]
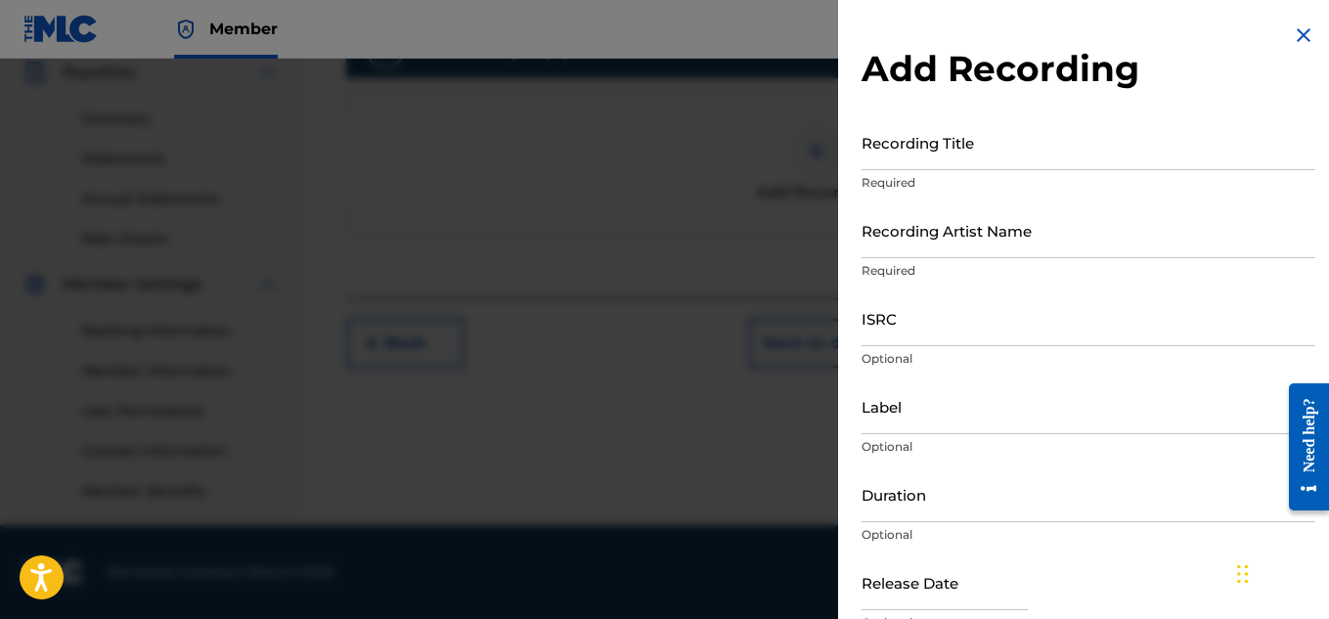
click at [1021, 163] on input "Recording Title" at bounding box center [1089, 142] width 454 height 56
paste input "CARPAL TUNNEL"
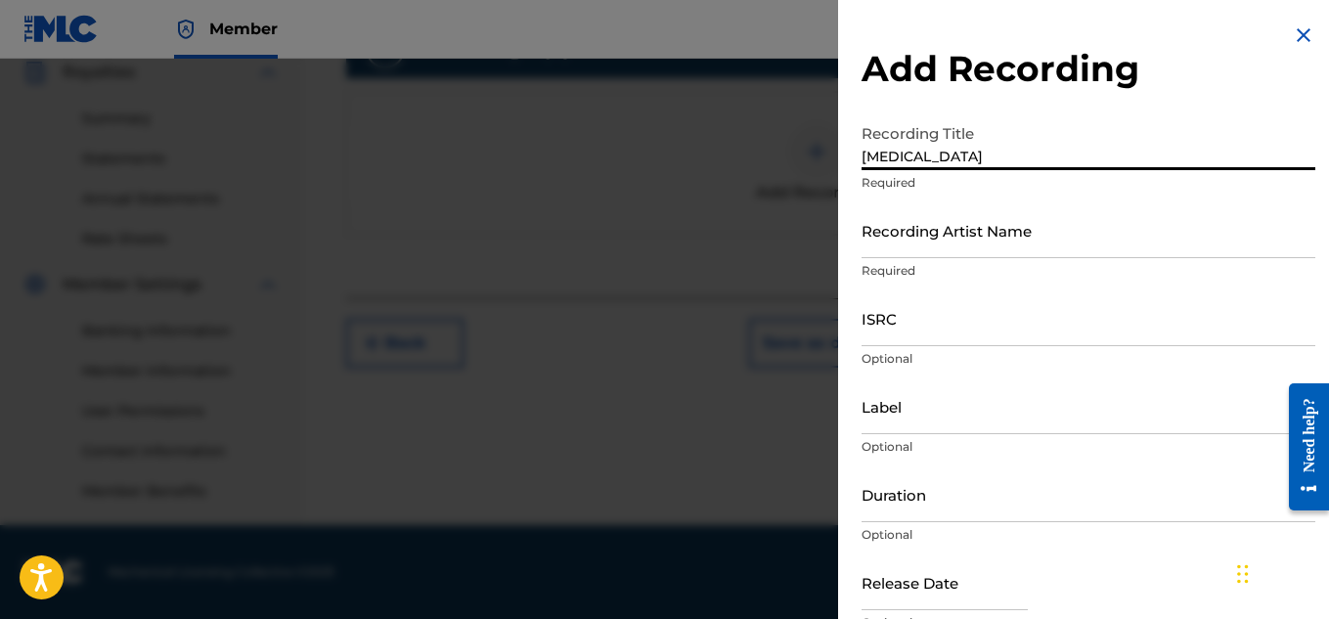
type input "CARPAL TUNNEL"
click at [964, 237] on input "Recording Artist Name" at bounding box center [1089, 230] width 454 height 56
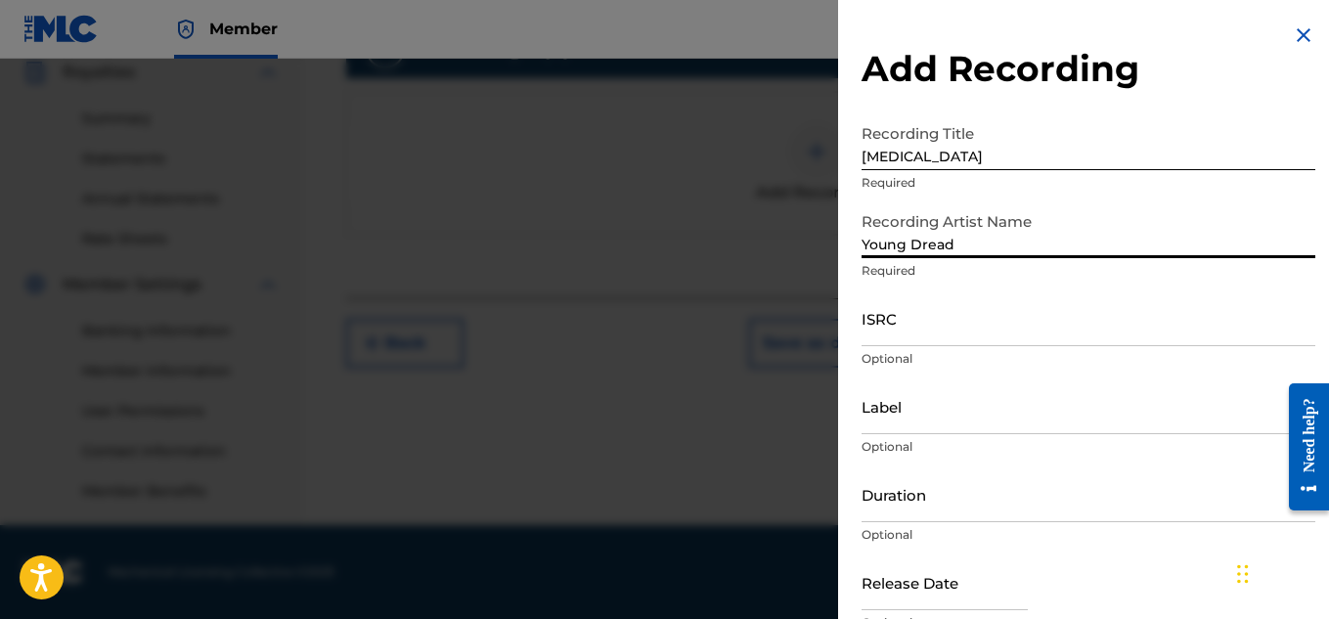
type input "Young Dread"
click at [926, 333] on input "ISRC" at bounding box center [1089, 318] width 454 height 56
paste input "QZBRF1866098"
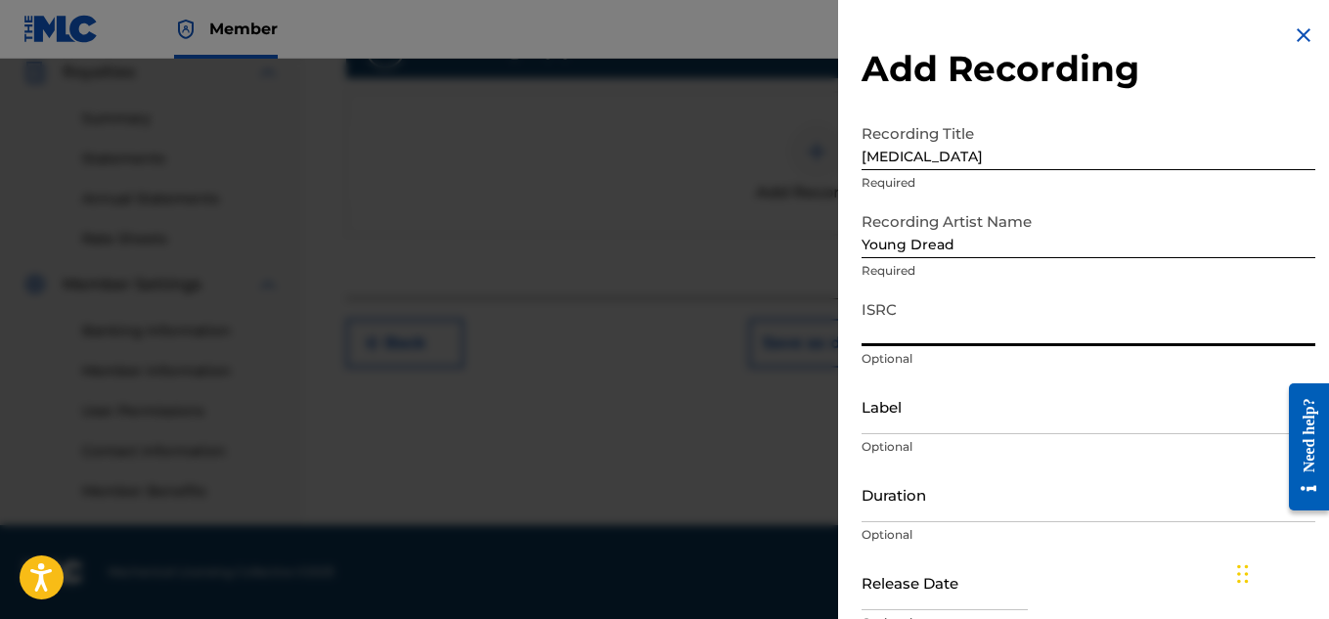
type input "QZBRF1866098"
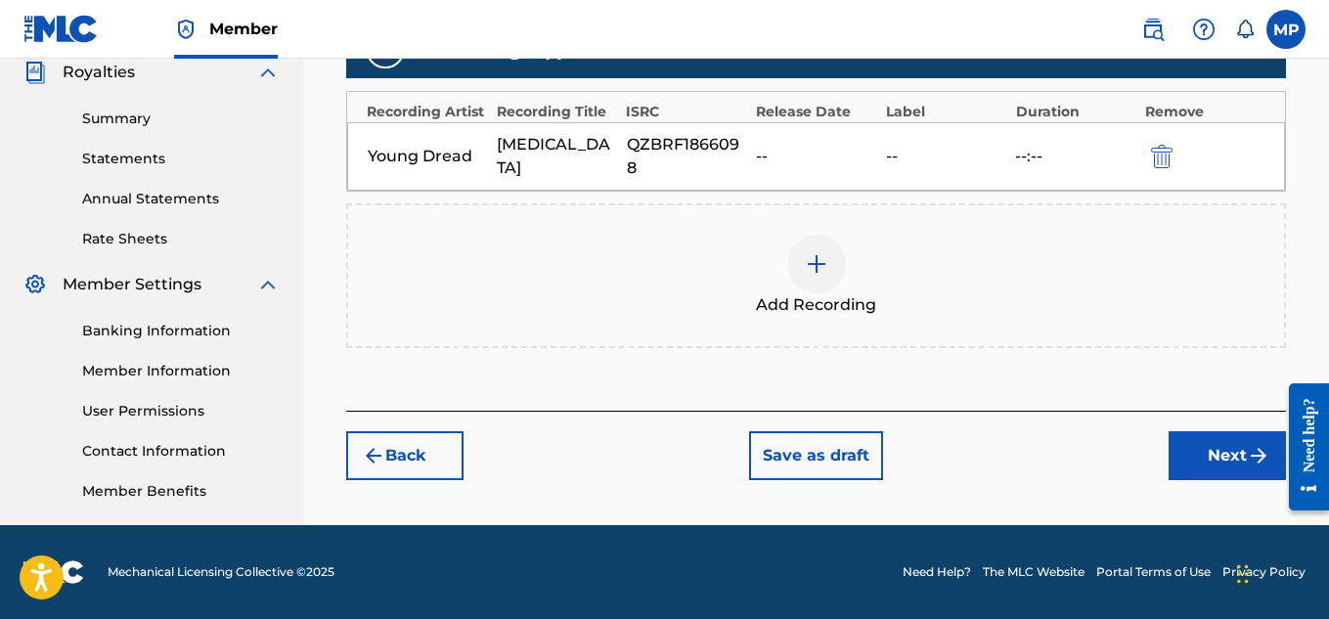
click at [844, 268] on div at bounding box center [816, 264] width 59 height 59
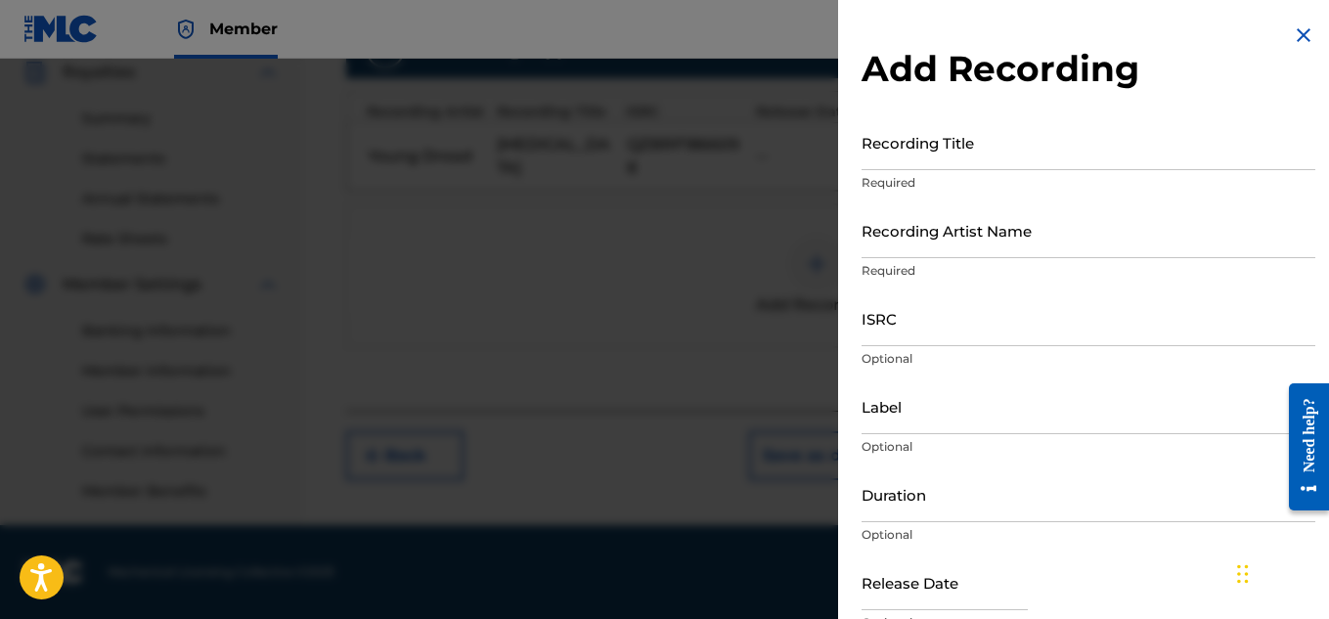
click at [939, 153] on input "Recording Title" at bounding box center [1089, 142] width 454 height 56
paste input "CARPAL TUNNEL"
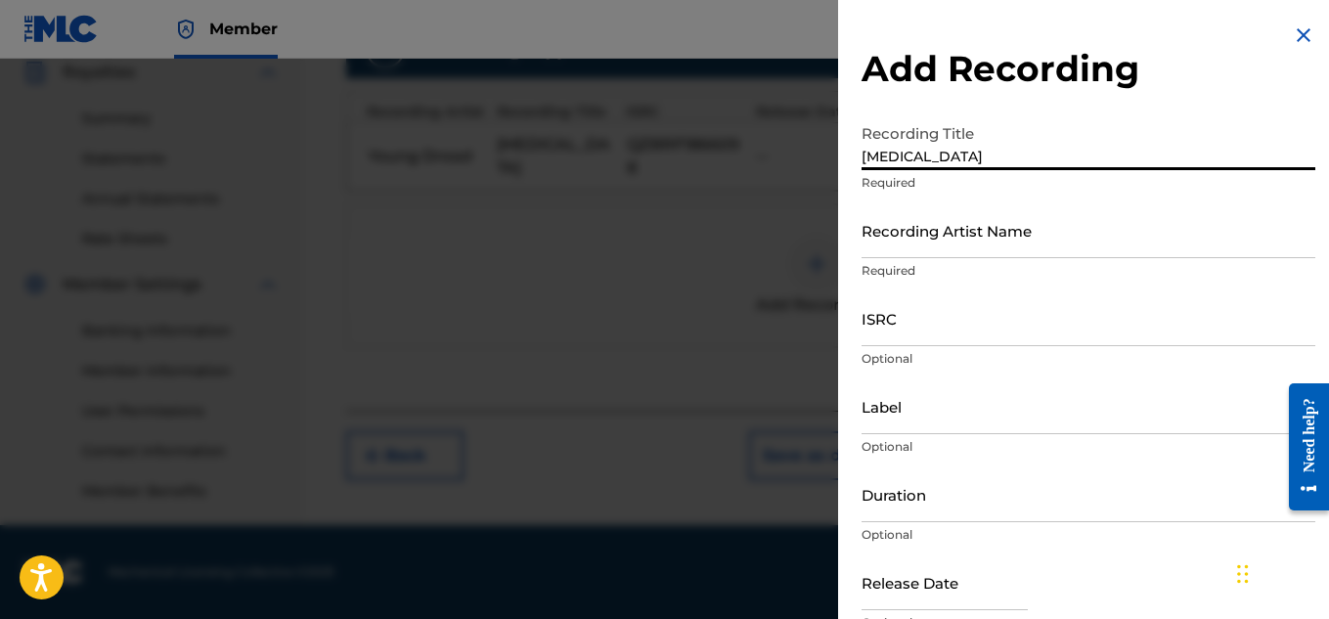
type input "CARPAL TUNNEL"
click at [919, 246] on input "Recording Artist Name" at bounding box center [1089, 230] width 454 height 56
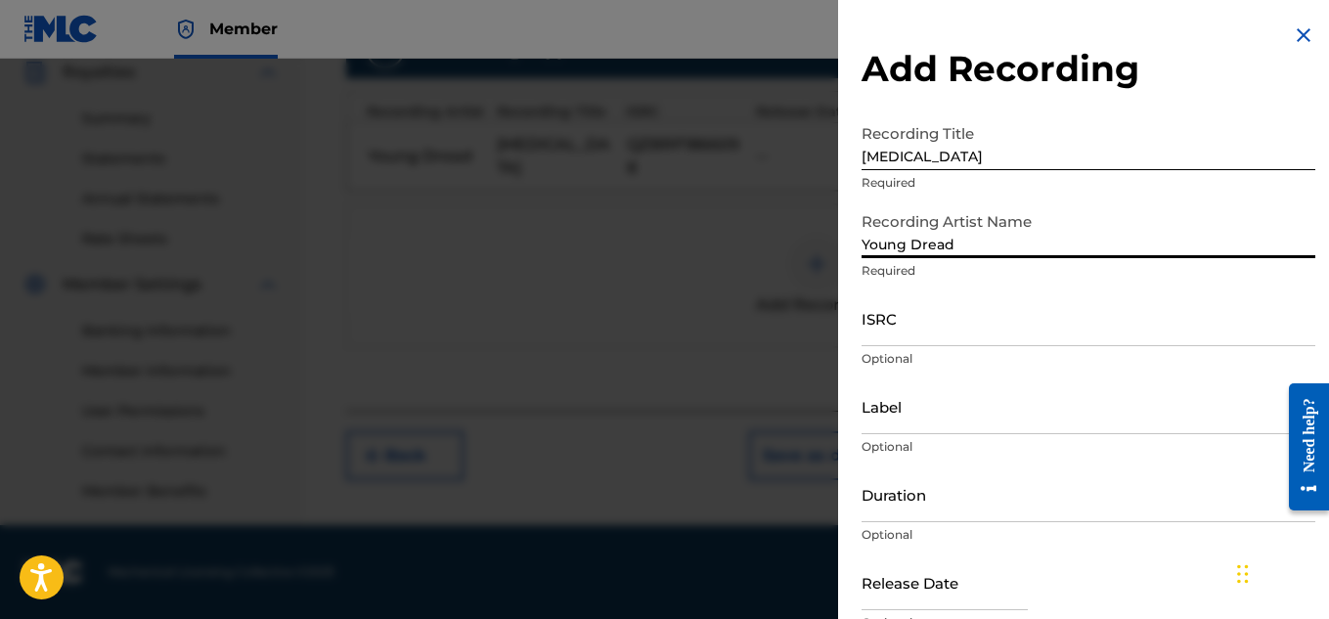
type input "Young Dread"
click at [919, 333] on input "ISRC" at bounding box center [1089, 318] width 454 height 56
paste input "US7DA1759911"
type input "US7DA1759911"
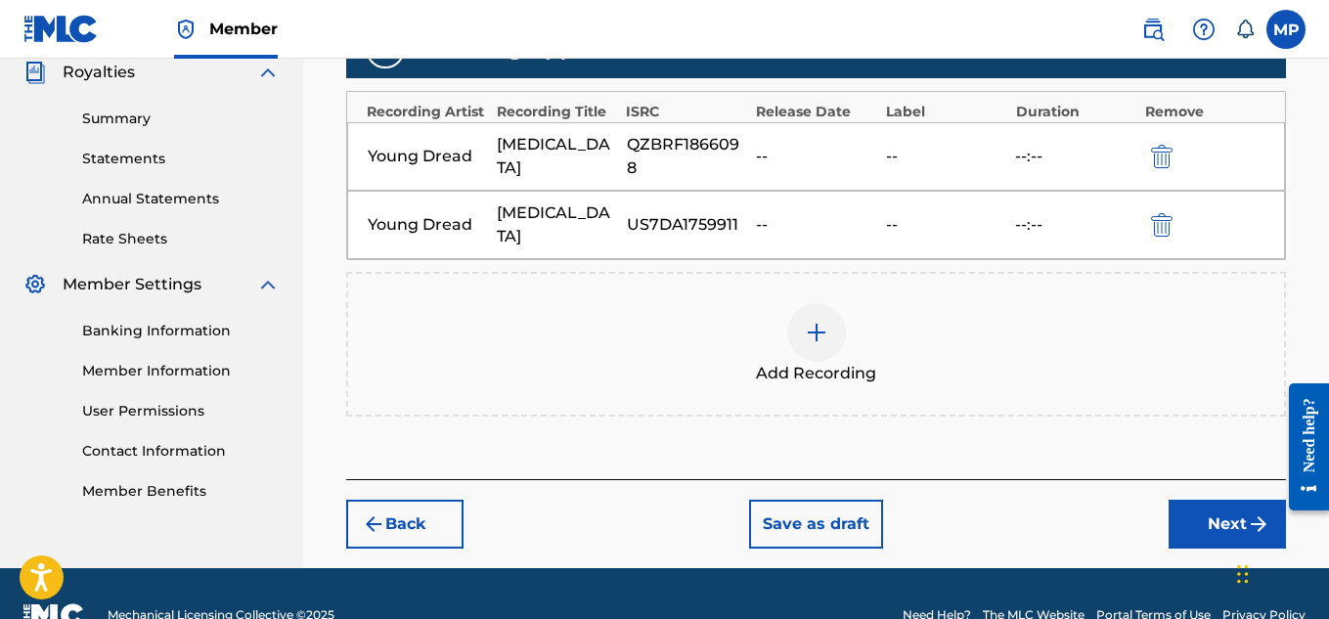
click at [1193, 522] on button "Next" at bounding box center [1227, 524] width 117 height 49
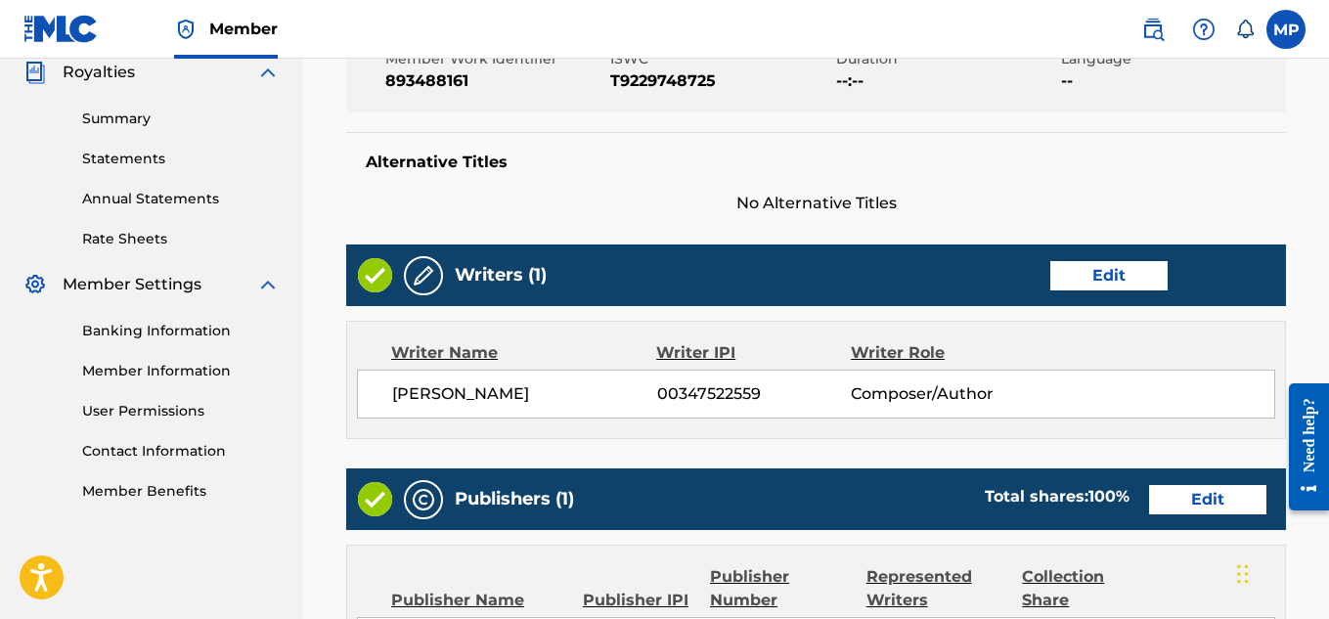
scroll to position [1146, 0]
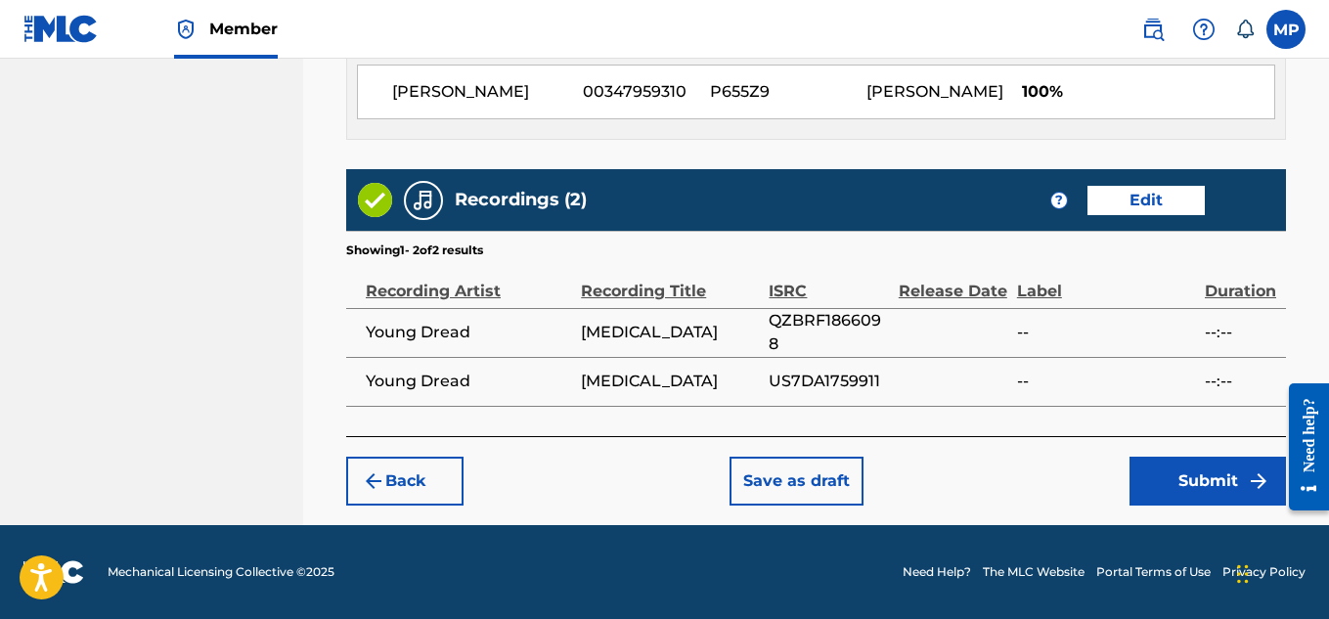
click at [1180, 473] on button "Submit" at bounding box center [1208, 481] width 156 height 49
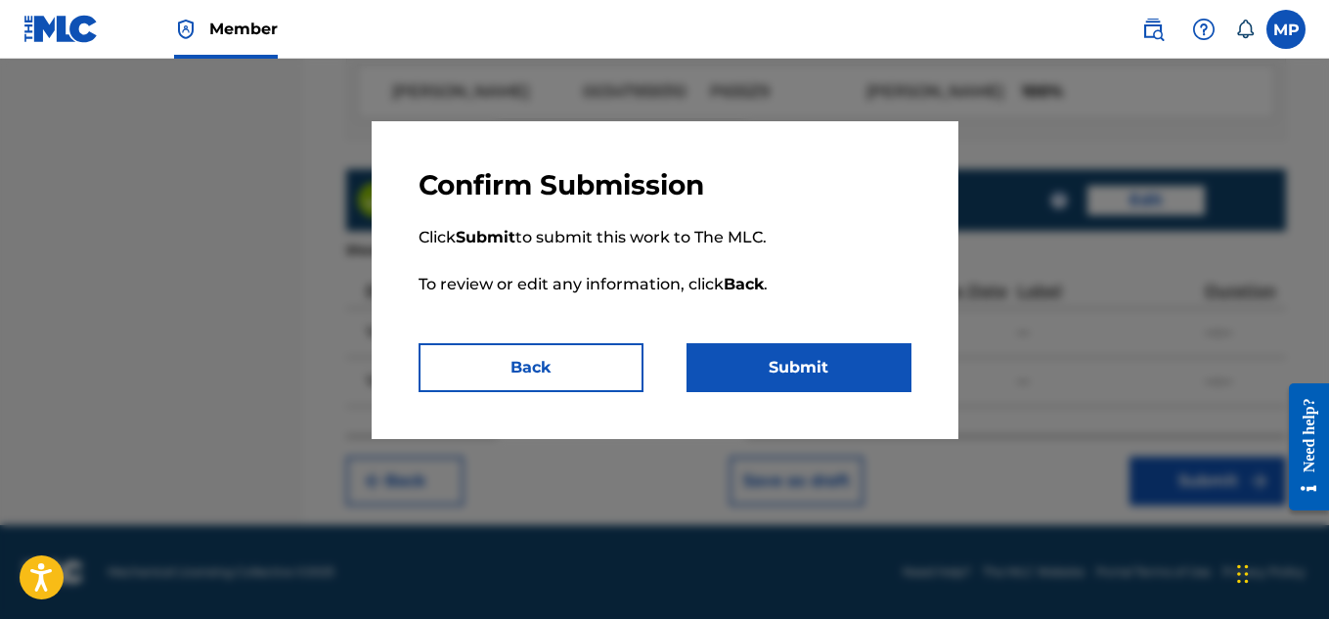
click at [794, 377] on button "Submit" at bounding box center [799, 367] width 225 height 49
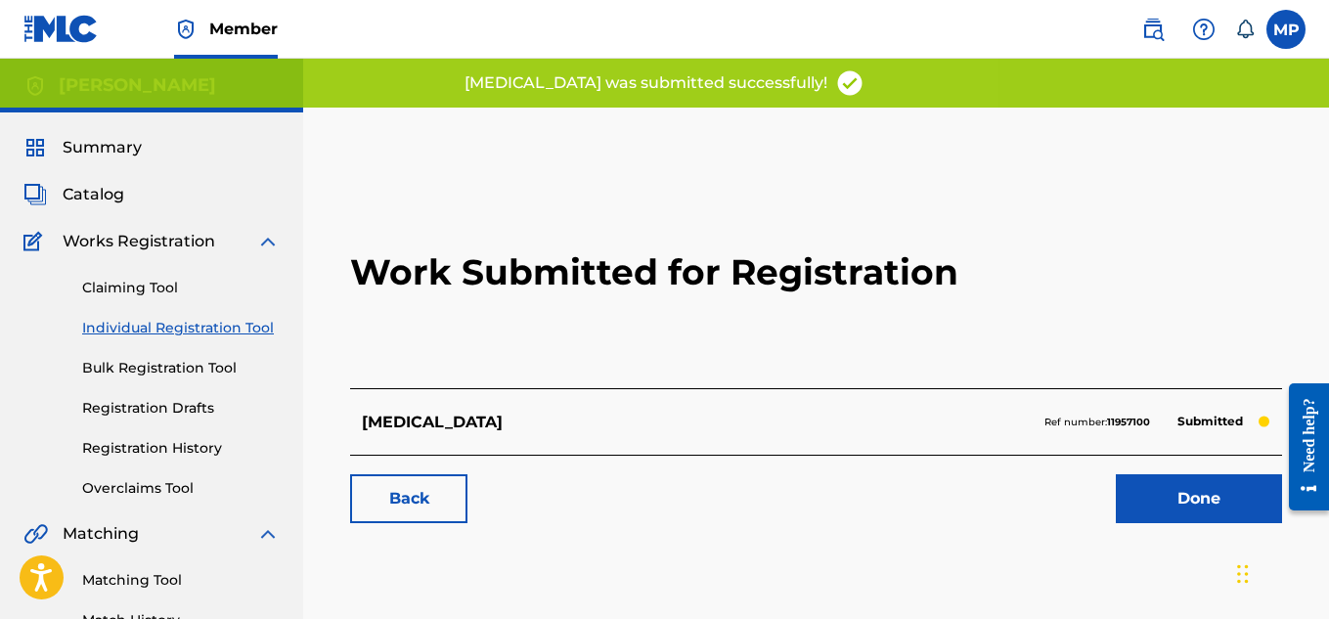
click at [413, 509] on link "Back" at bounding box center [408, 498] width 117 height 49
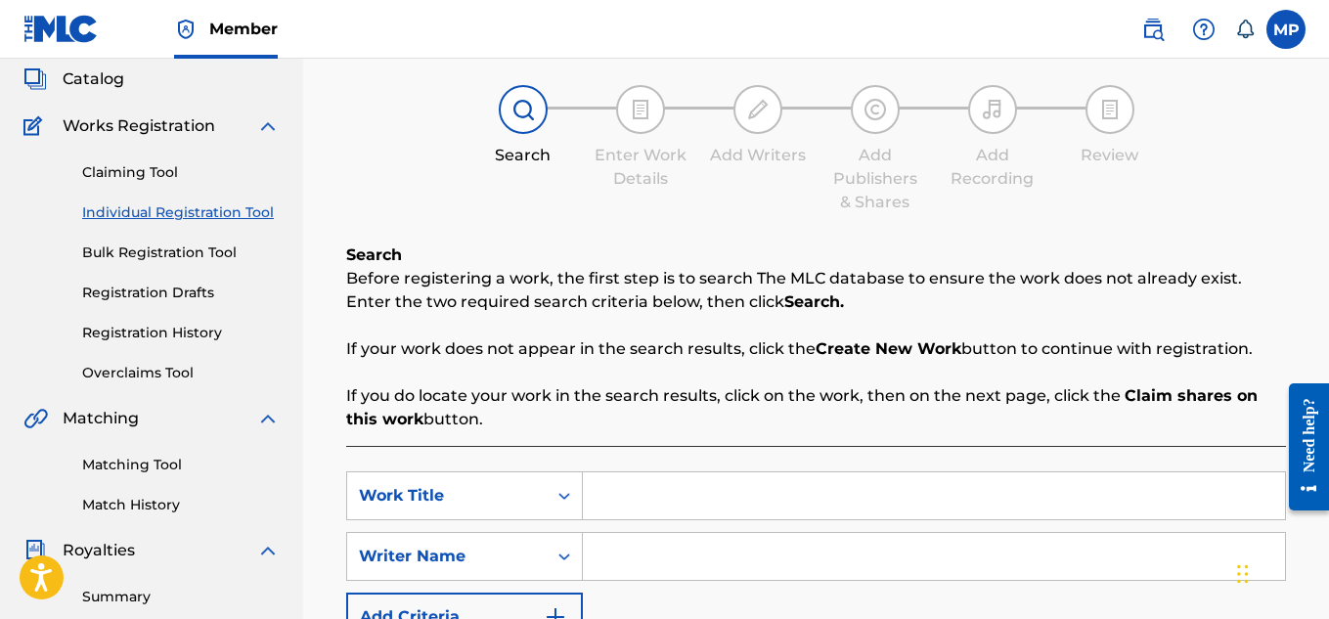
scroll to position [219, 0]
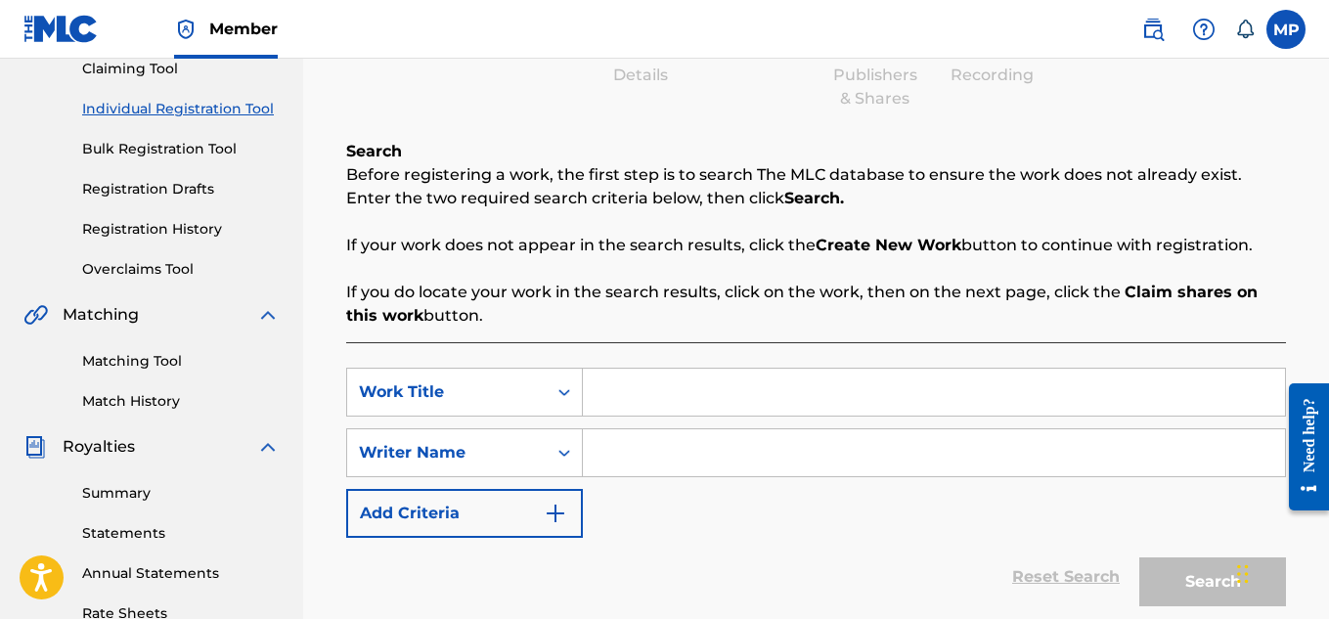
click at [761, 384] on input "Search Form" at bounding box center [934, 392] width 702 height 47
paste input "CAROLINA ISLANDS"
type input "CAROLINA ISLANDS"
click at [724, 461] on input "Search Form" at bounding box center [934, 452] width 702 height 47
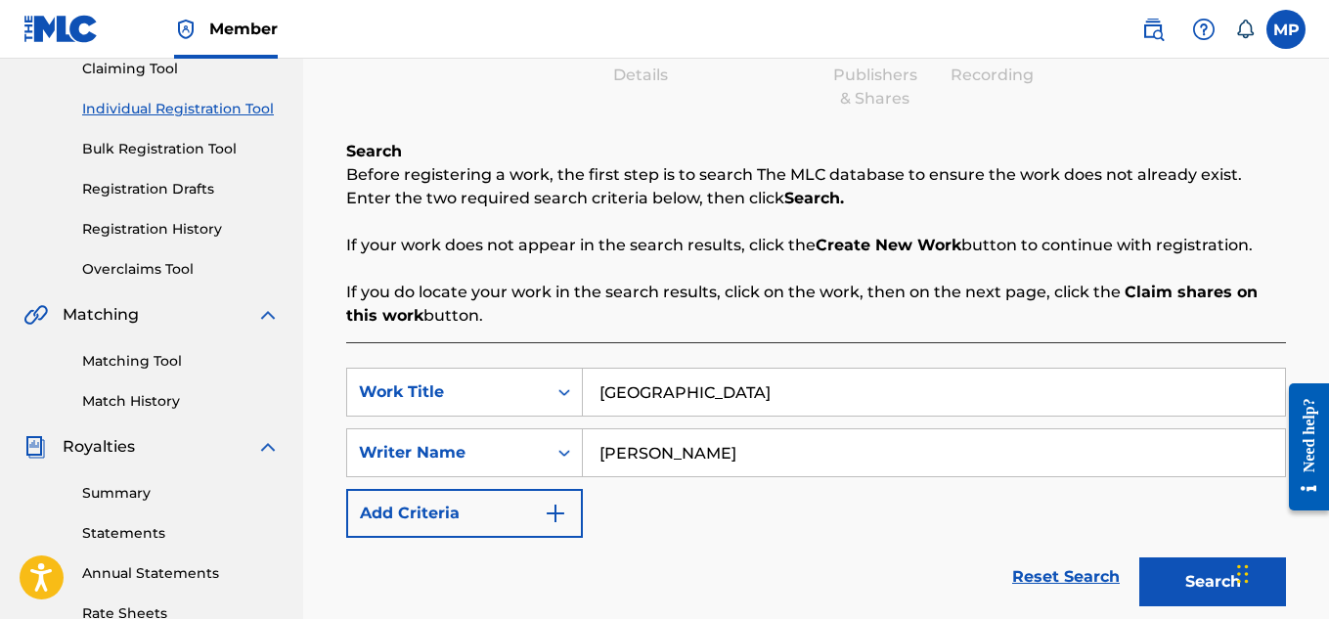
type input "[PERSON_NAME]"
click at [1180, 574] on button "Search" at bounding box center [1212, 581] width 147 height 49
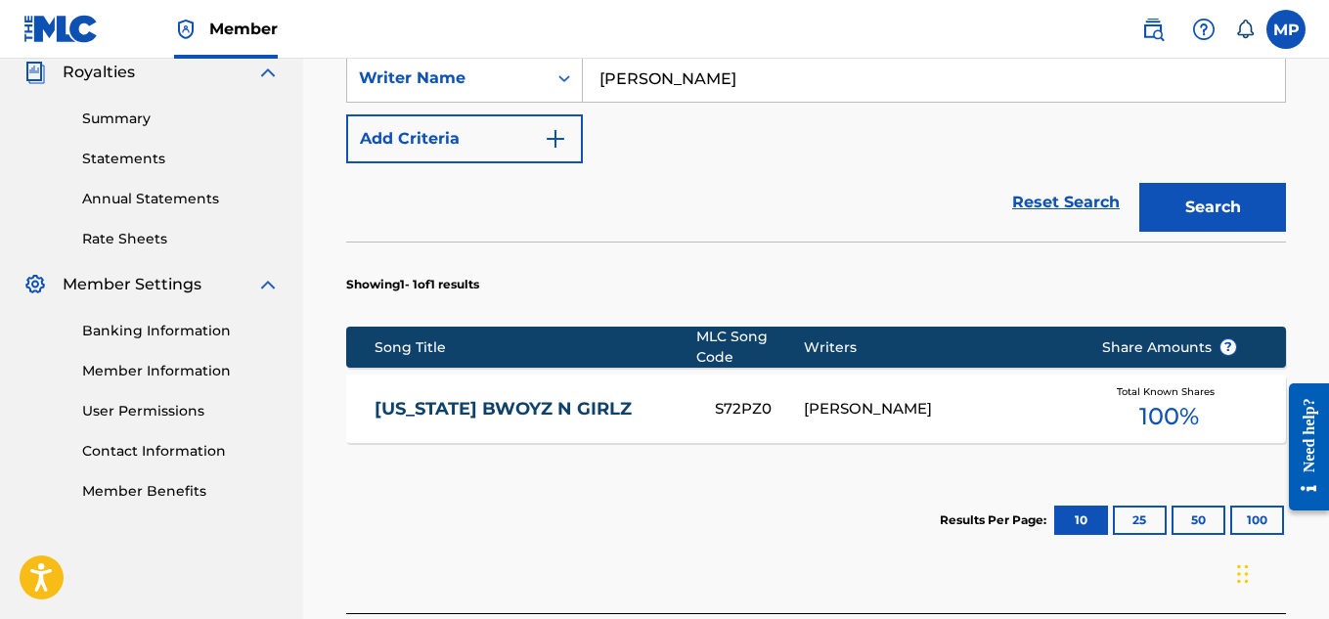
scroll to position [771, 0]
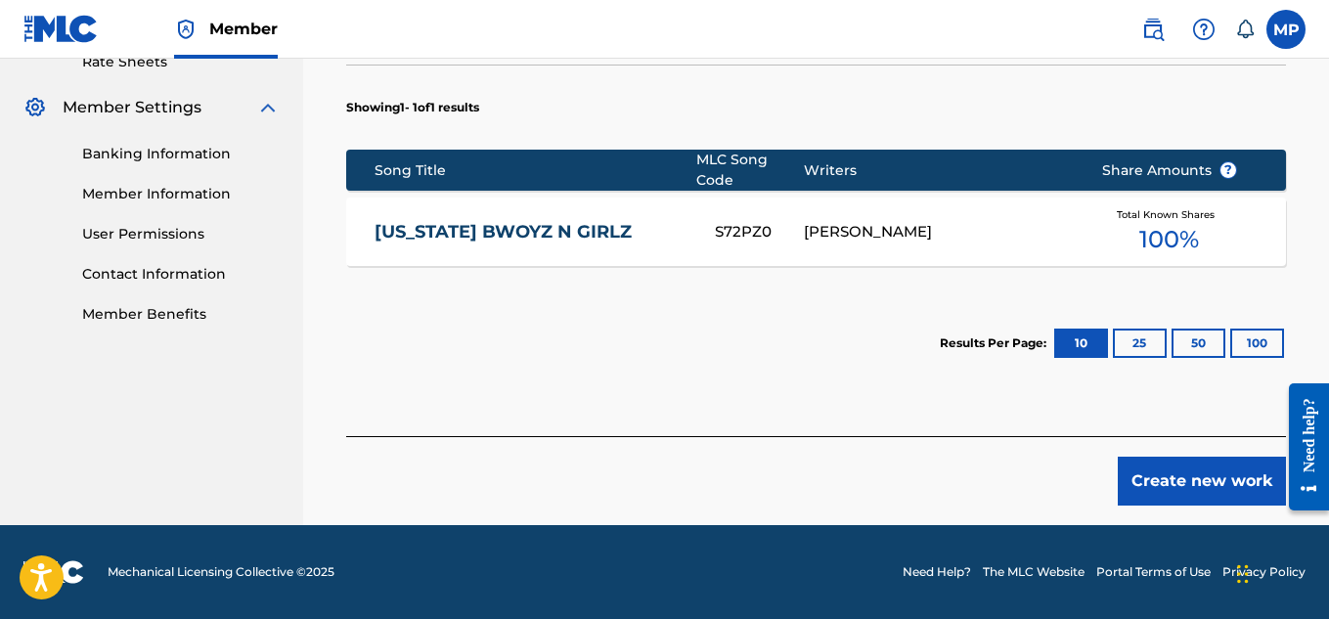
click at [1156, 471] on button "Create new work" at bounding box center [1202, 481] width 168 height 49
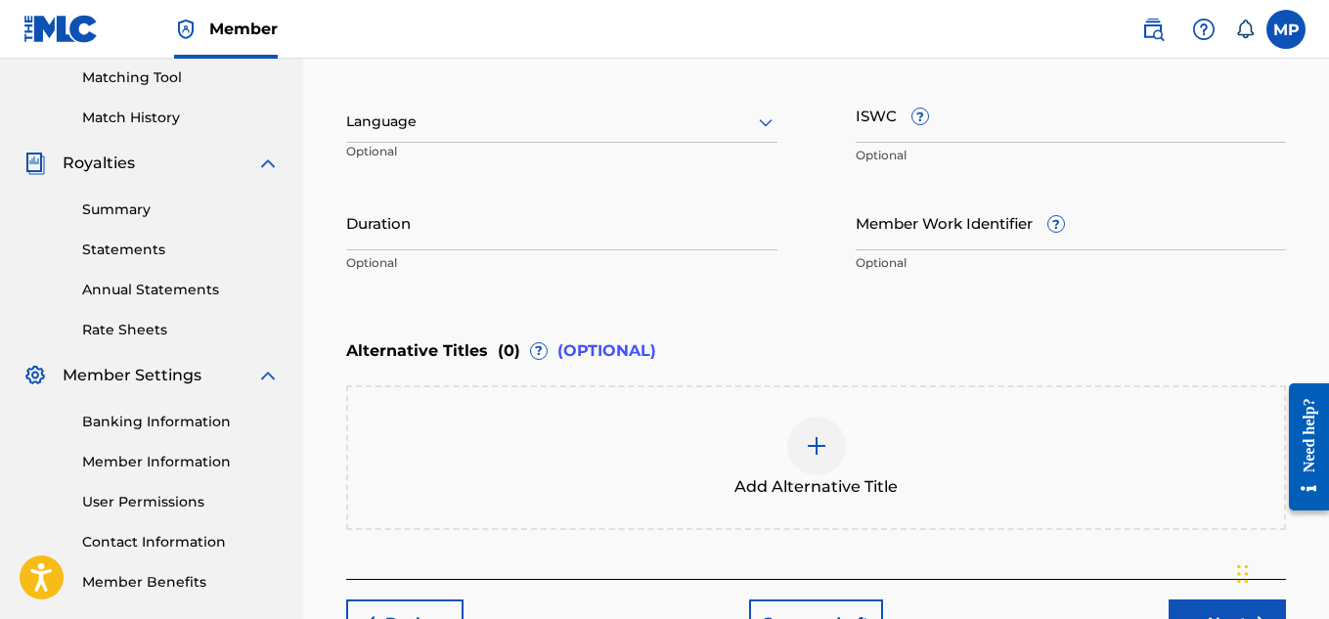
scroll to position [391, 0]
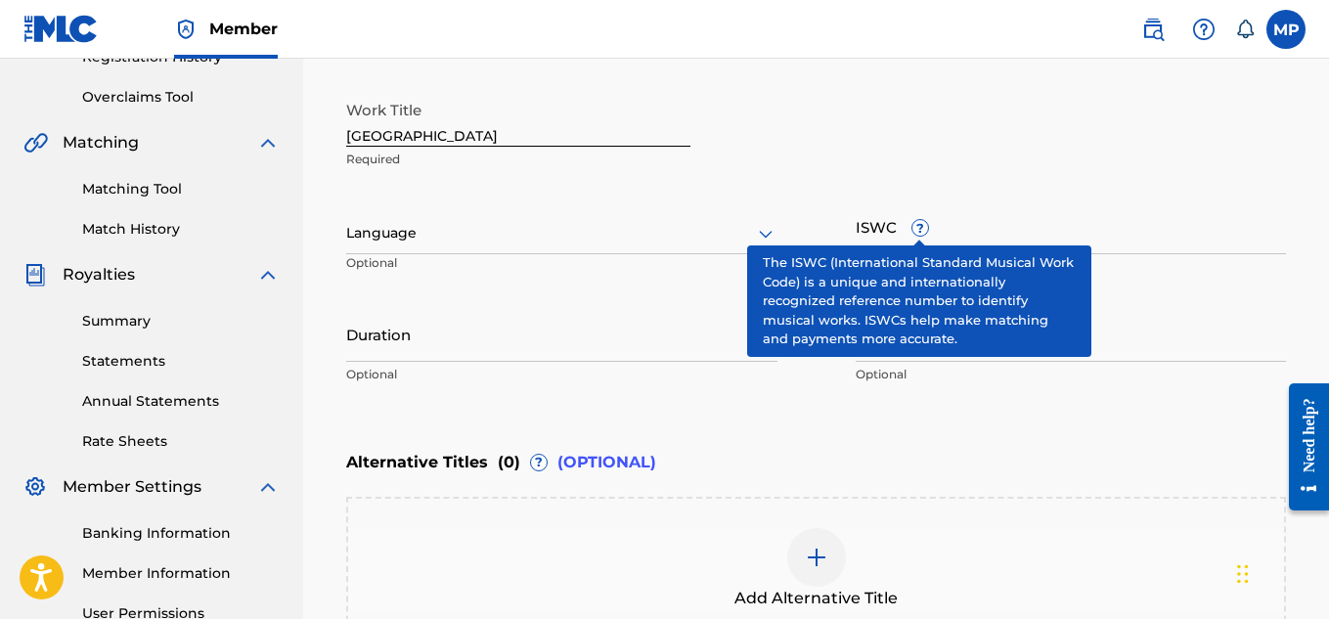
click at [1059, 235] on input "ISWC ?" at bounding box center [1071, 227] width 431 height 56
paste input "T9229747197"
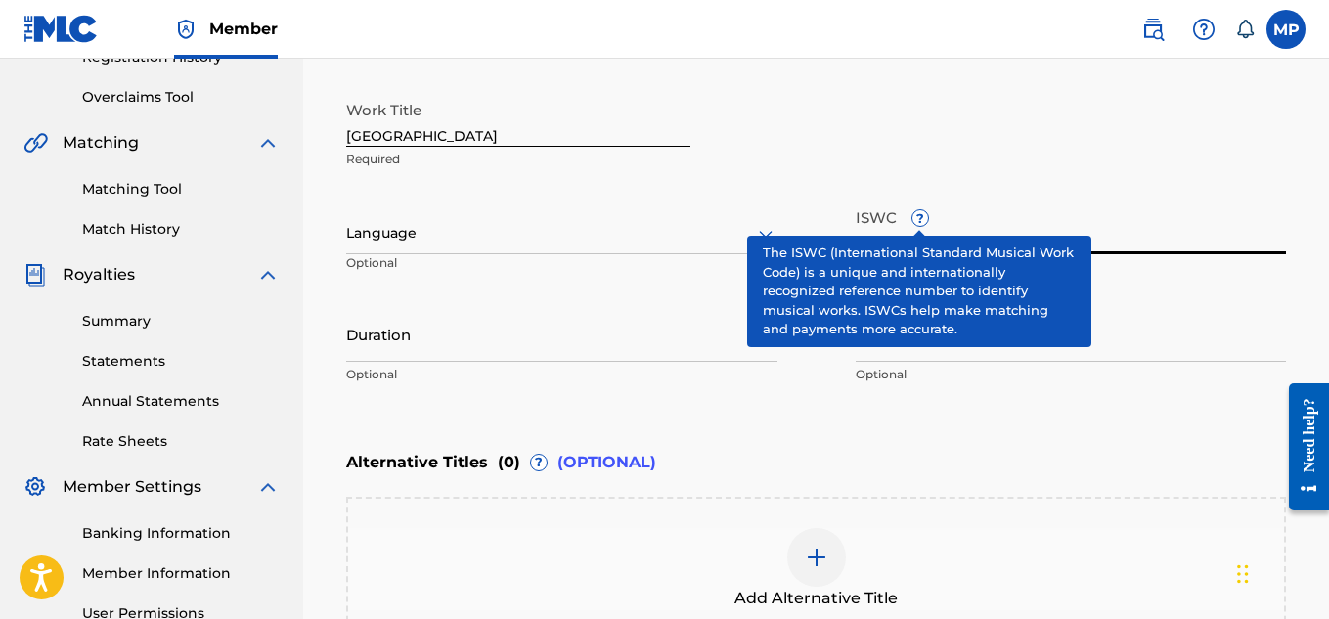
type input "T9229747197"
click at [1209, 352] on input "Member Work Identifier ?" at bounding box center [1071, 334] width 431 height 56
paste input "893487831"
type input "893487831"
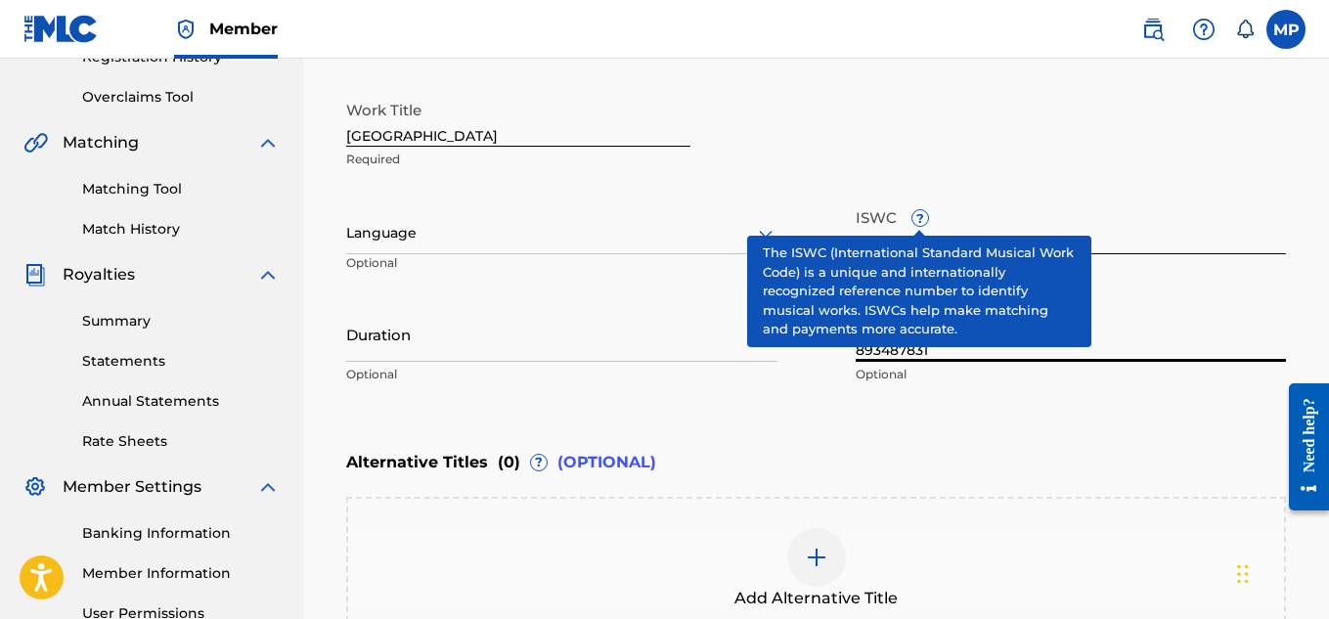
scroll to position [634, 0]
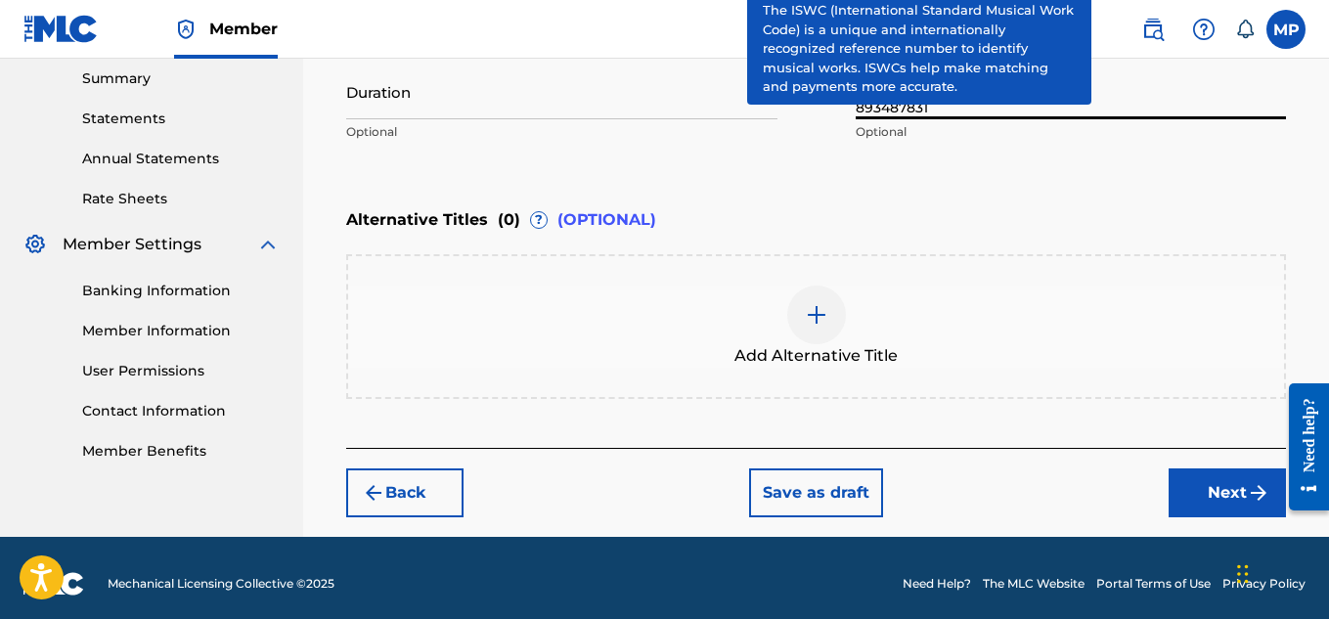
click at [1200, 481] on button "Next" at bounding box center [1227, 492] width 117 height 49
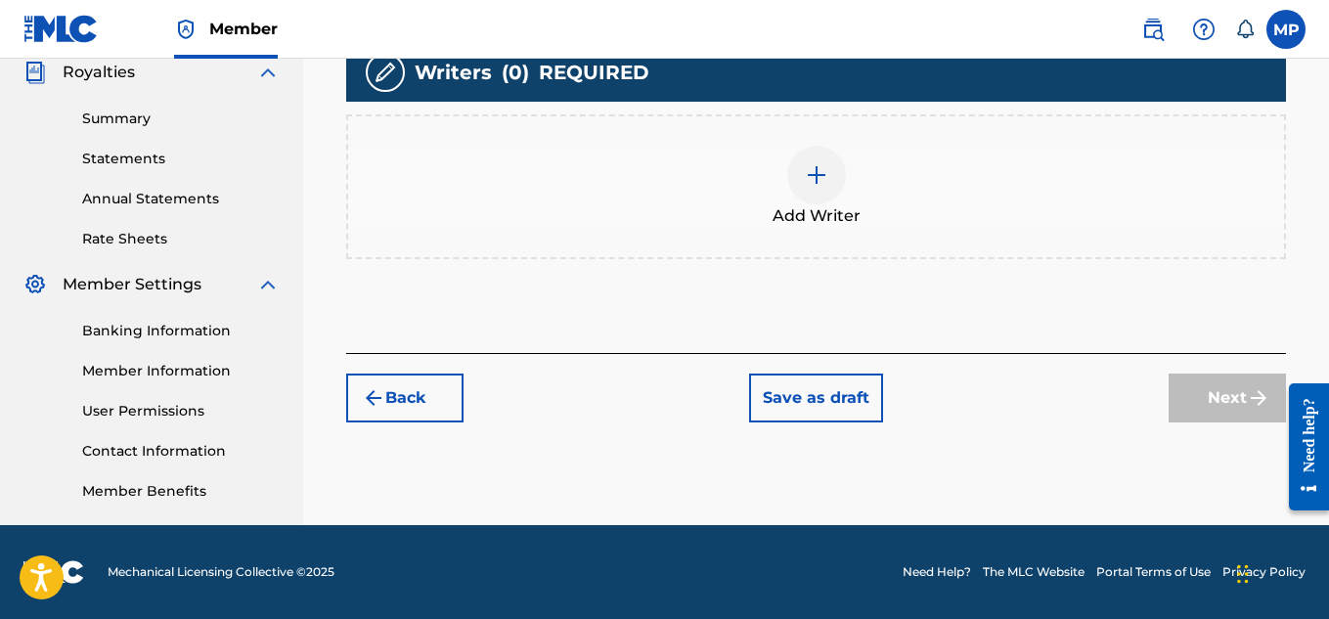
scroll to position [594, 0]
click at [807, 204] on div at bounding box center [816, 175] width 59 height 59
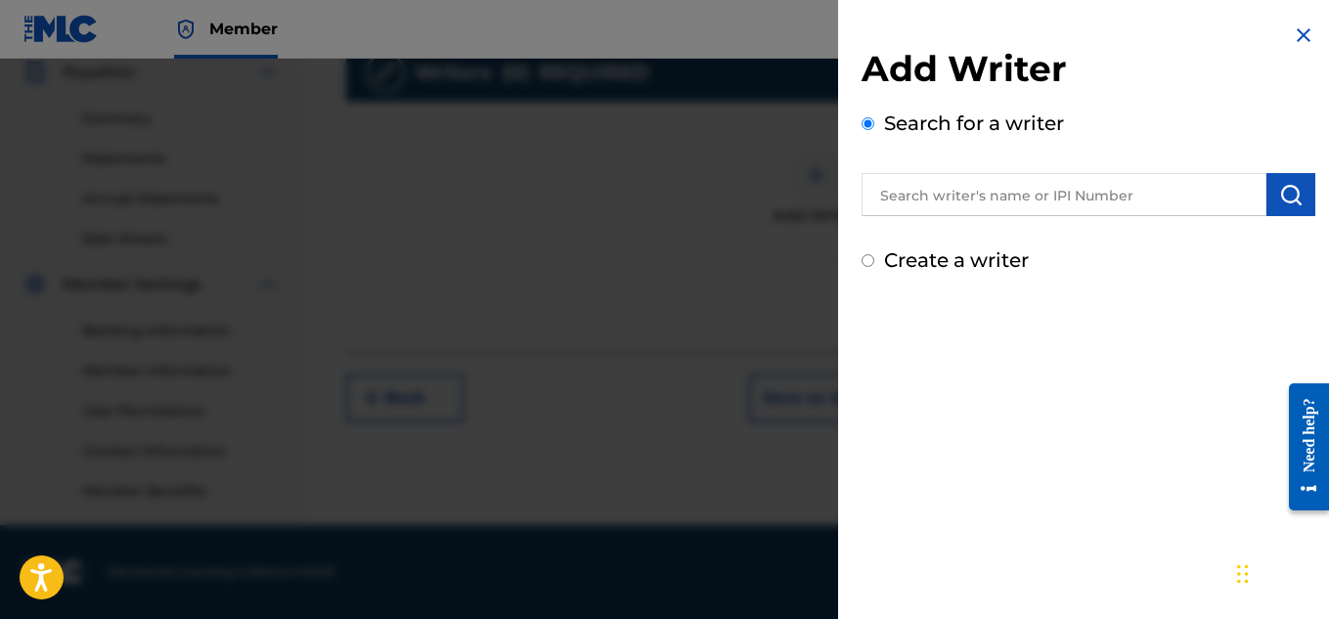
scroll to position [367, 0]
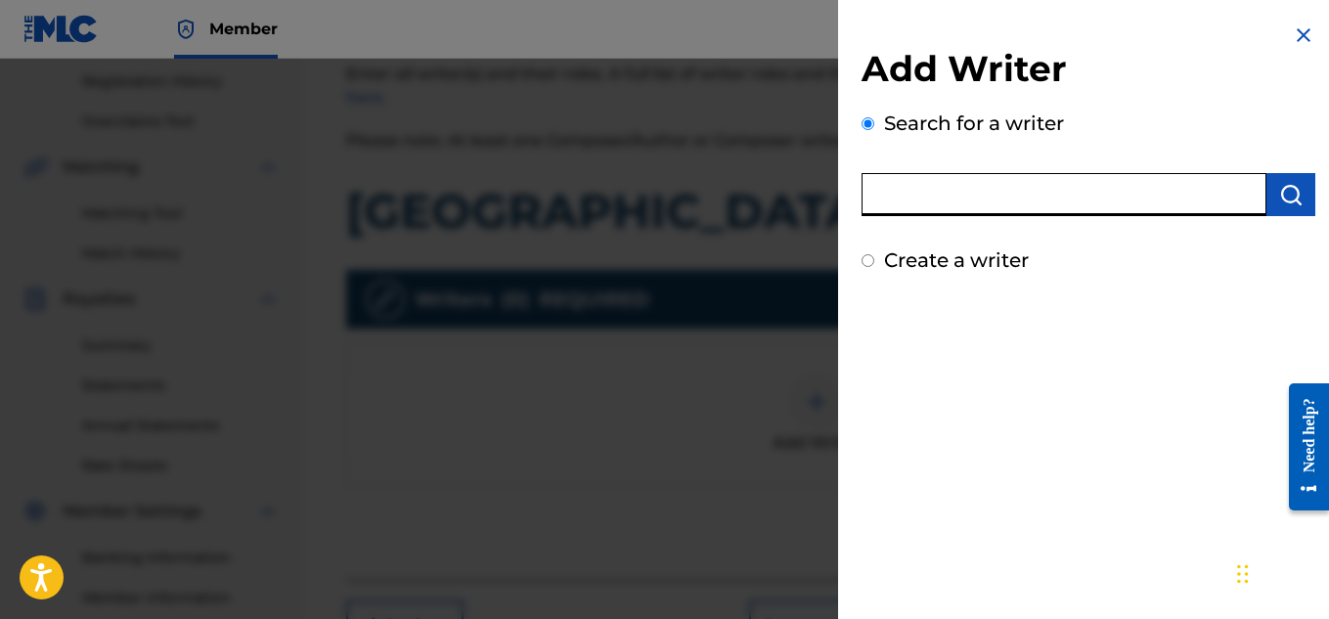
click at [957, 196] on input "text" at bounding box center [1064, 194] width 405 height 43
type input "Mcah"
type input "[PERSON_NAME]"
click at [1281, 199] on img "submit" at bounding box center [1290, 194] width 23 height 23
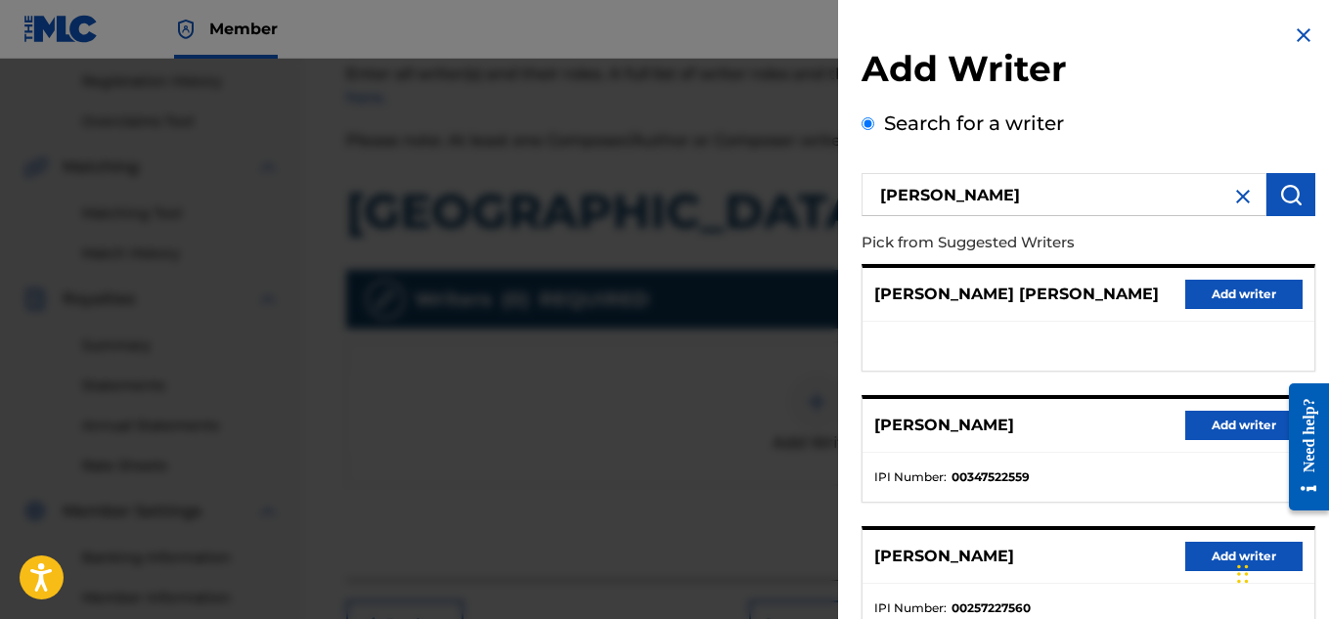
click at [1194, 415] on button "Add writer" at bounding box center [1243, 425] width 117 height 29
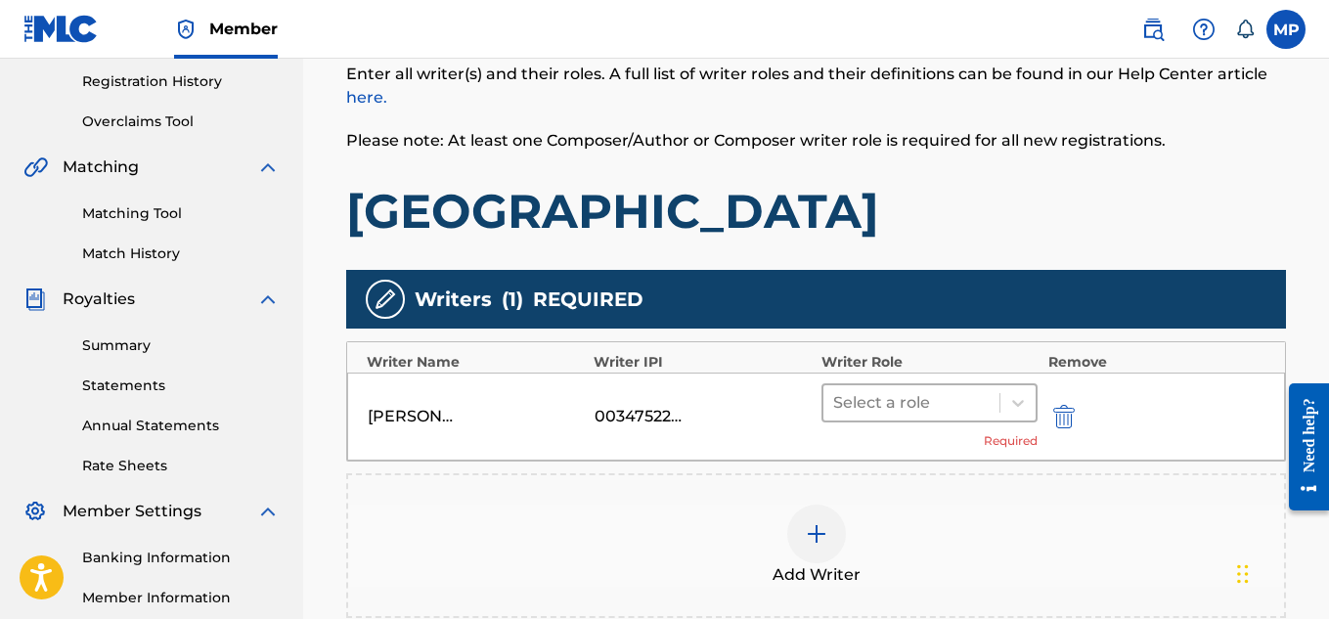
click at [1008, 395] on icon at bounding box center [1018, 403] width 20 height 20
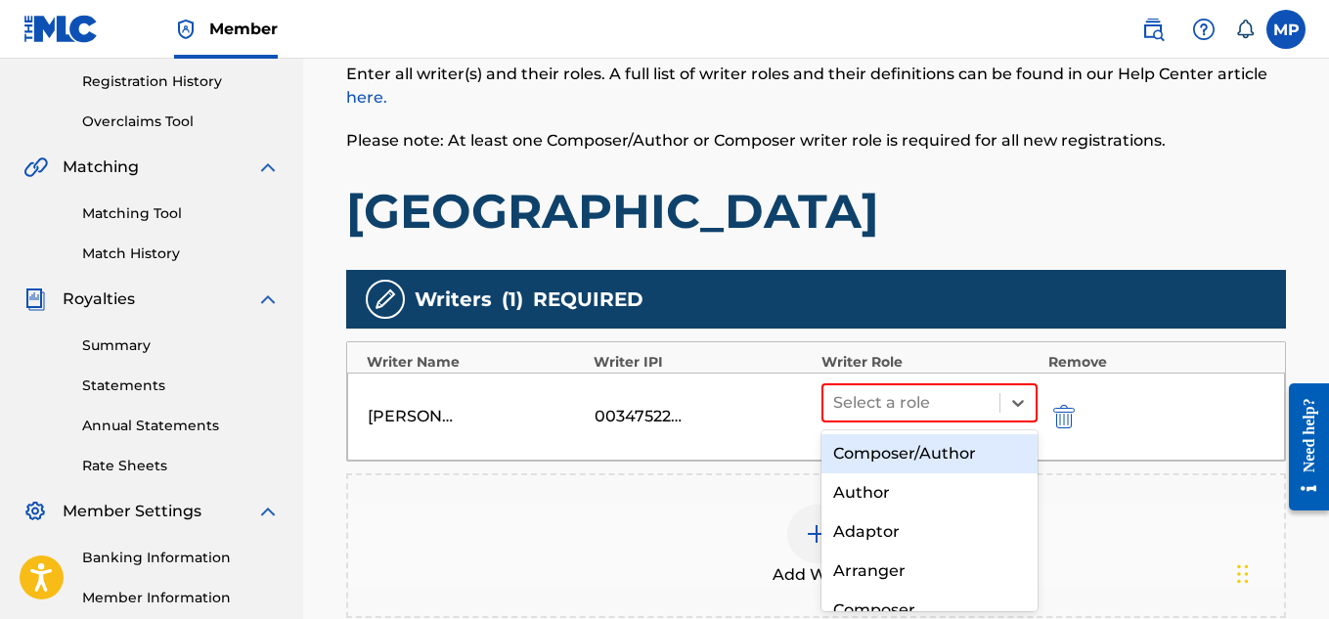
click at [910, 436] on div "Composer/Author" at bounding box center [930, 453] width 217 height 39
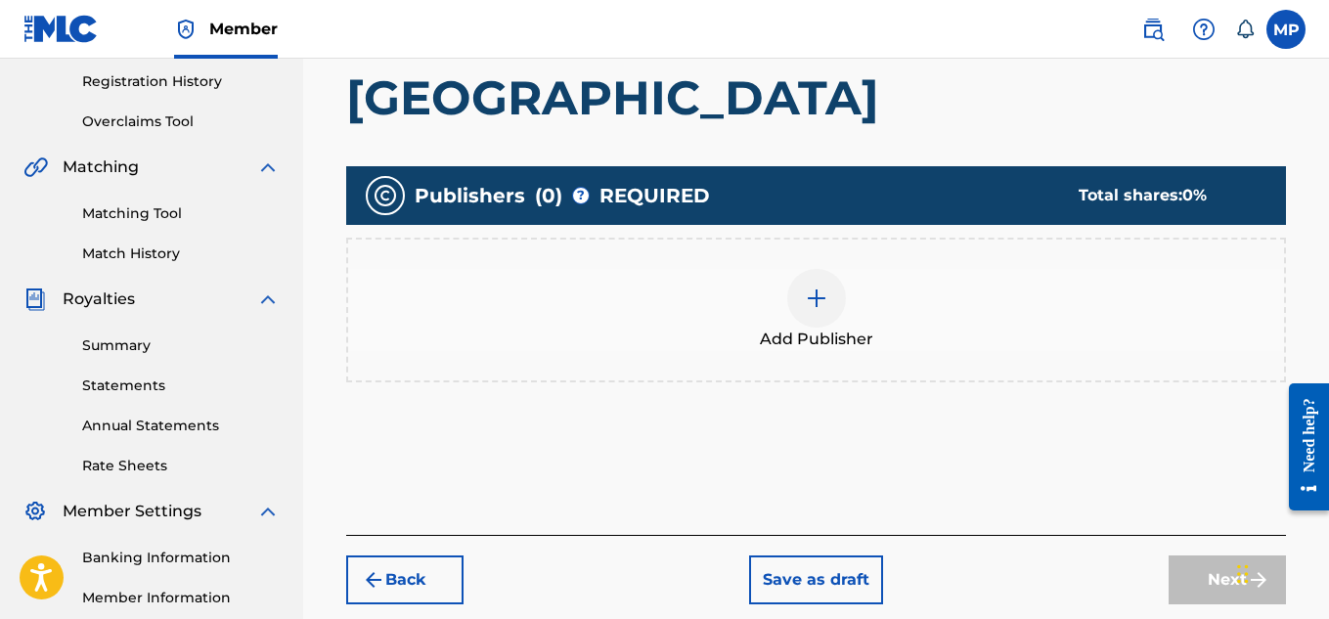
click at [832, 269] on div at bounding box center [816, 298] width 59 height 59
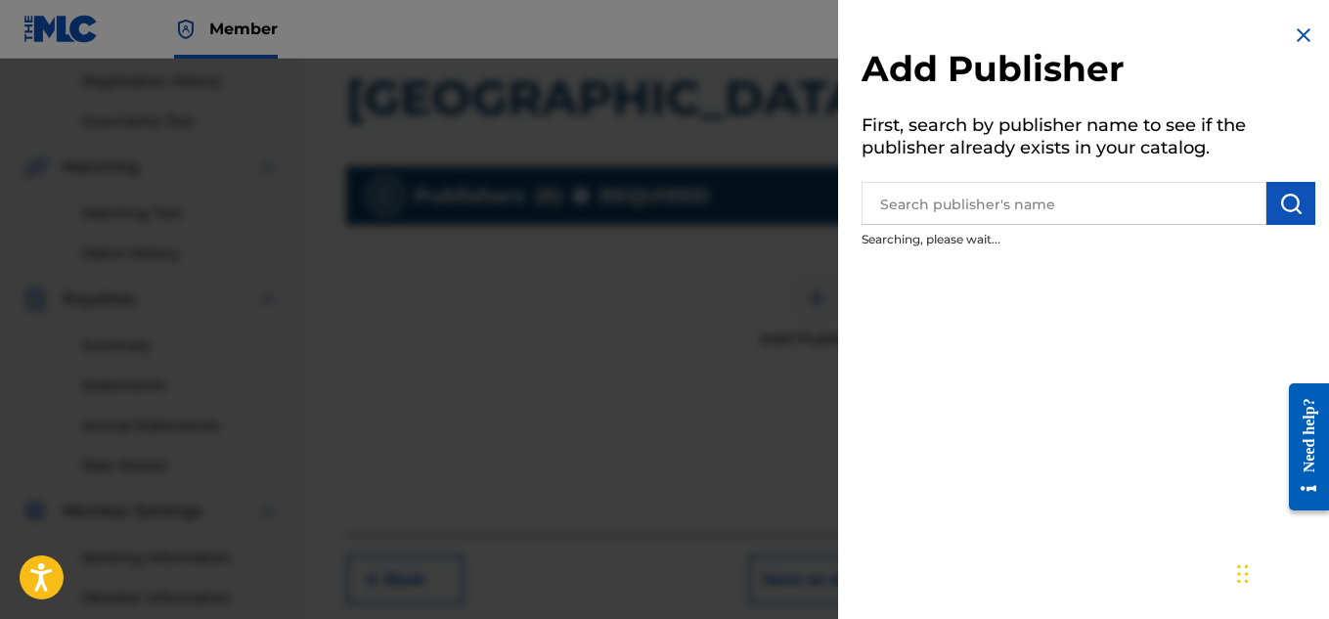
scroll to position [594, 0]
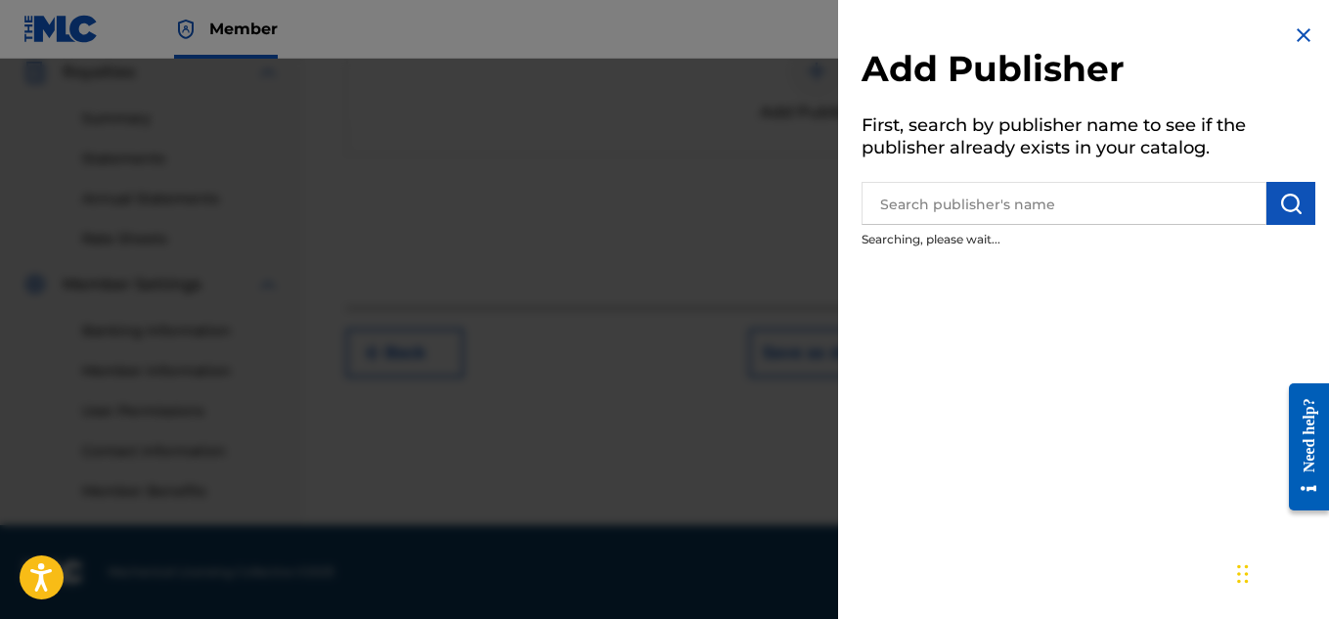
click at [1107, 205] on input "text" at bounding box center [1064, 203] width 405 height 43
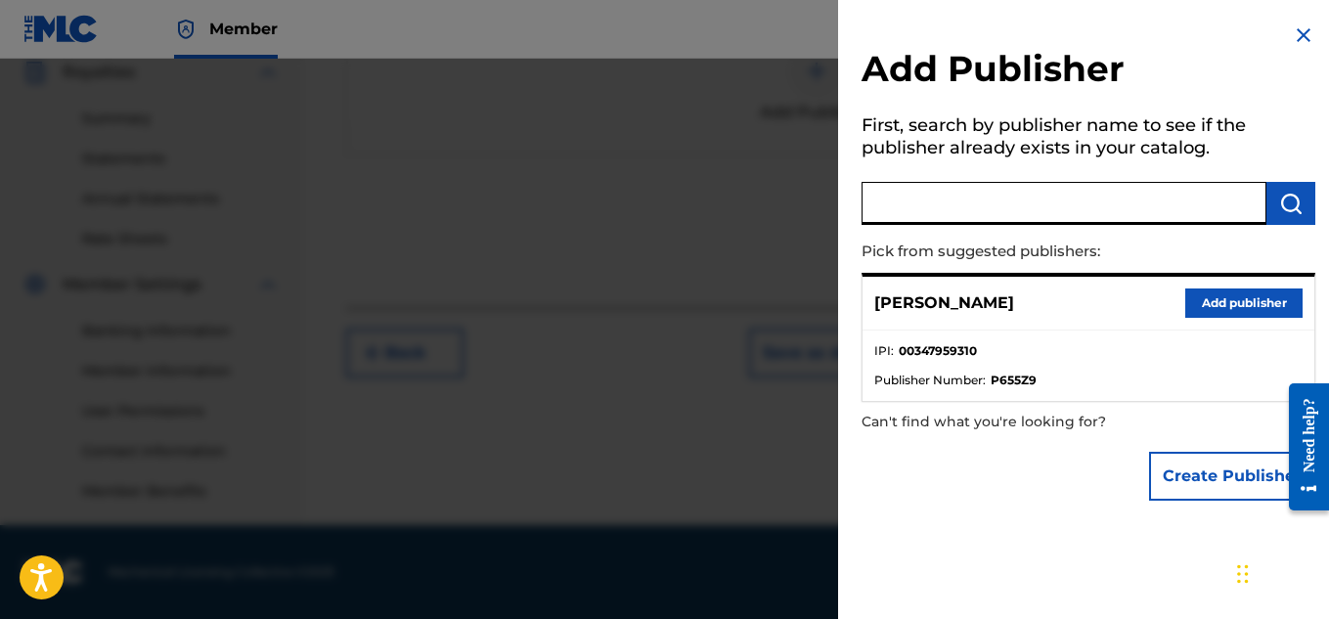
click at [1221, 309] on button "Add publisher" at bounding box center [1243, 303] width 117 height 29
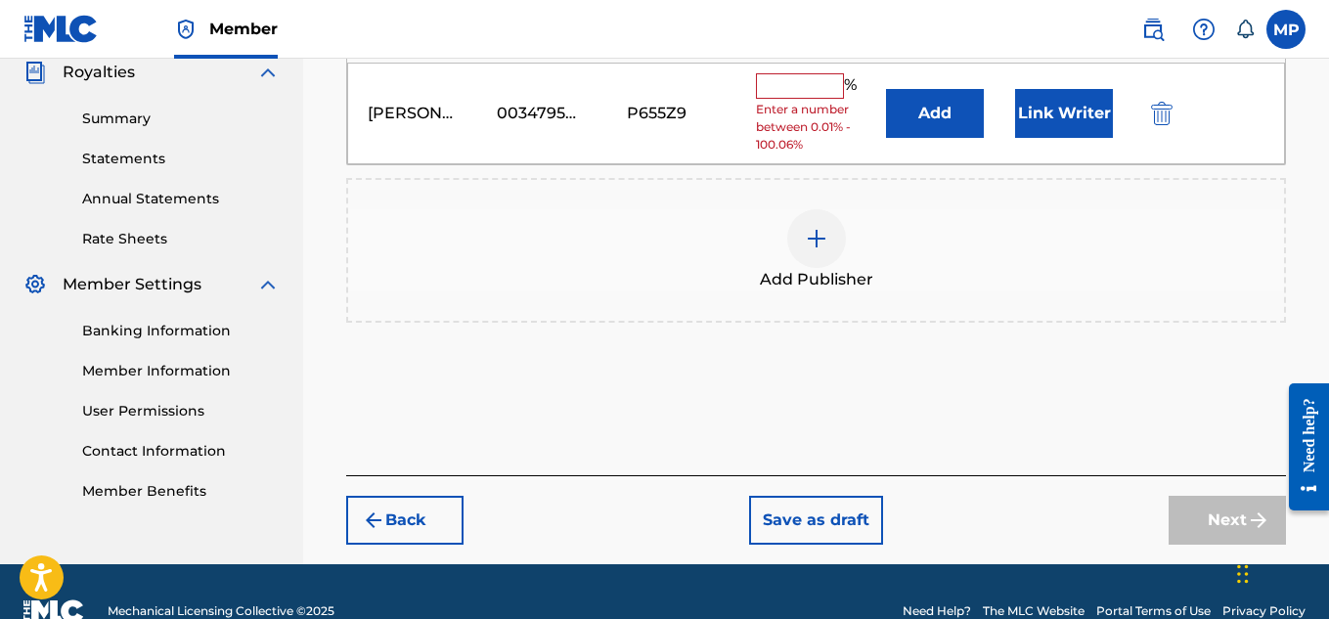
click at [823, 93] on input "text" at bounding box center [800, 85] width 88 height 25
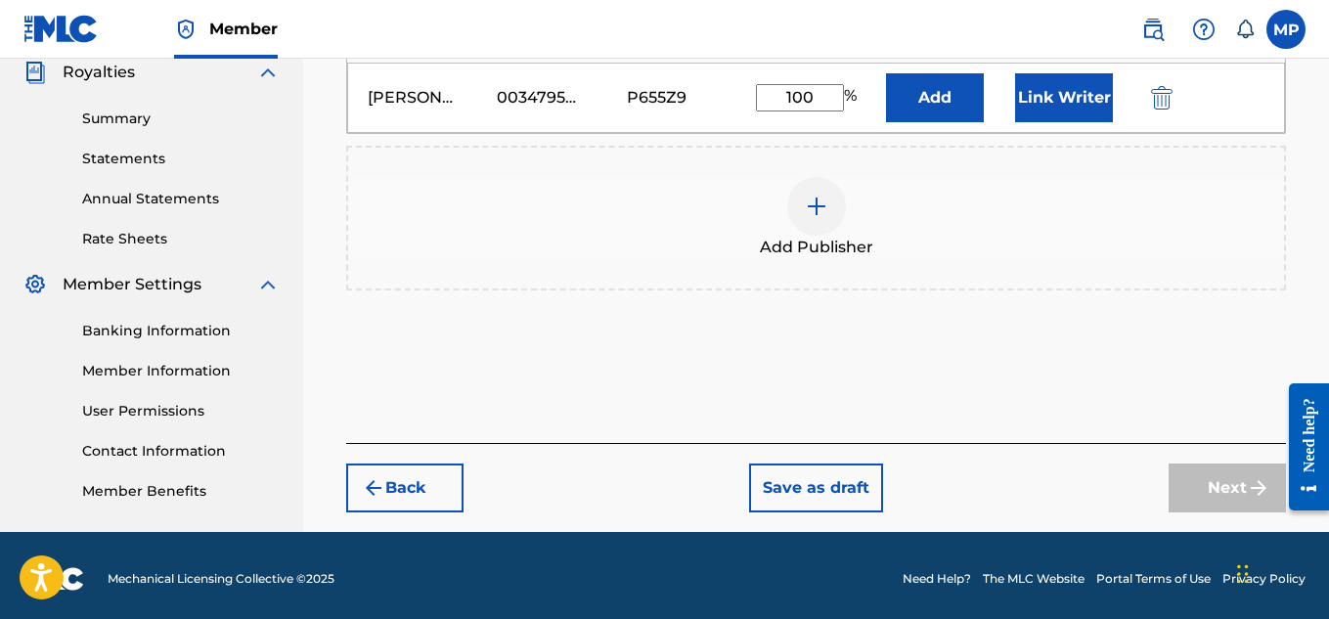
type input "100"
click at [1082, 95] on button "Link Writer" at bounding box center [1064, 97] width 98 height 49
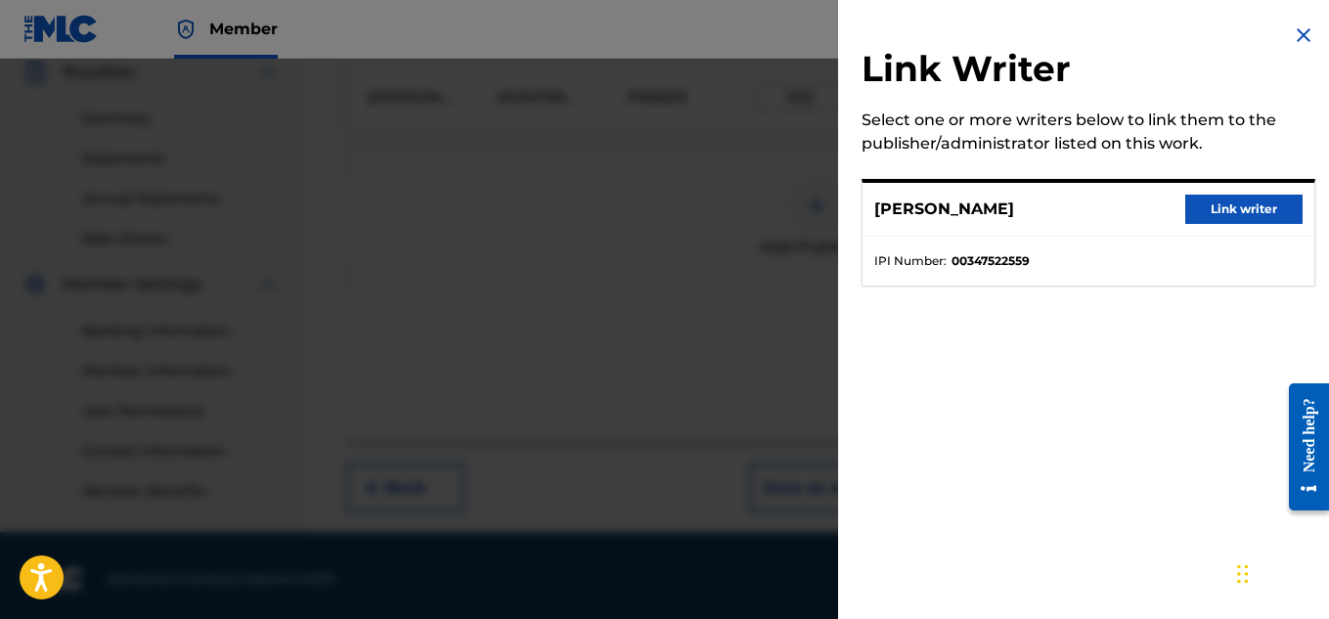
click at [1205, 209] on button "Link writer" at bounding box center [1243, 209] width 117 height 29
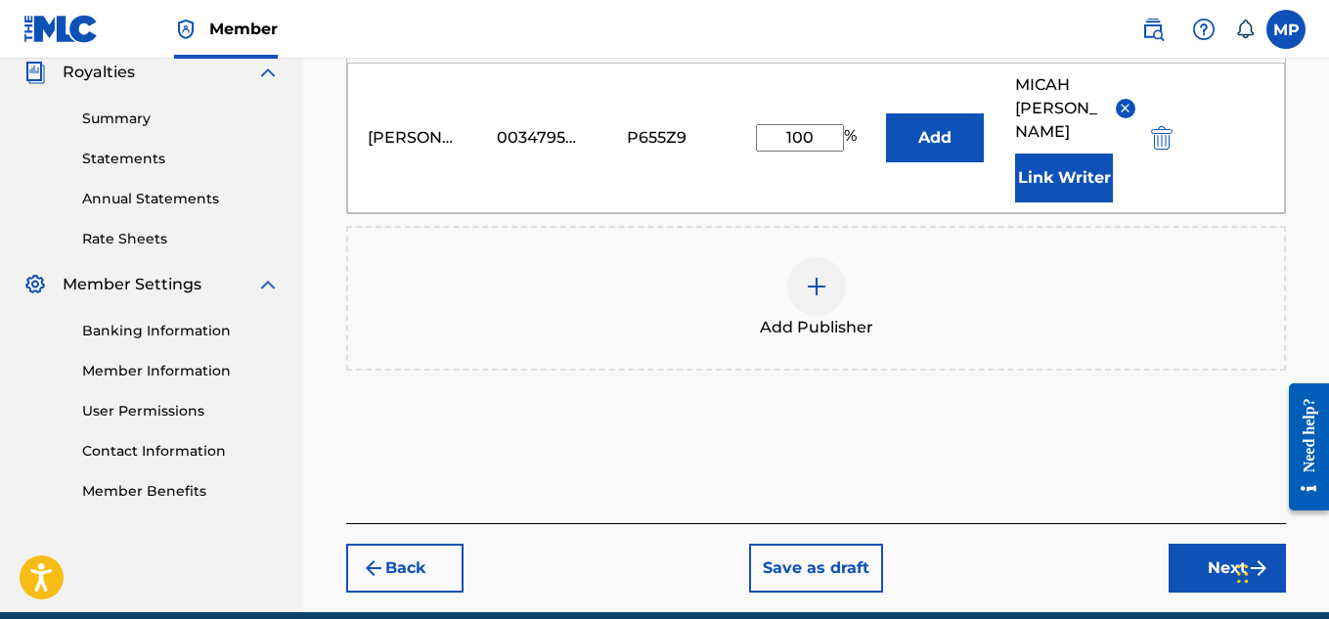
click at [1223, 544] on button "Next" at bounding box center [1227, 568] width 117 height 49
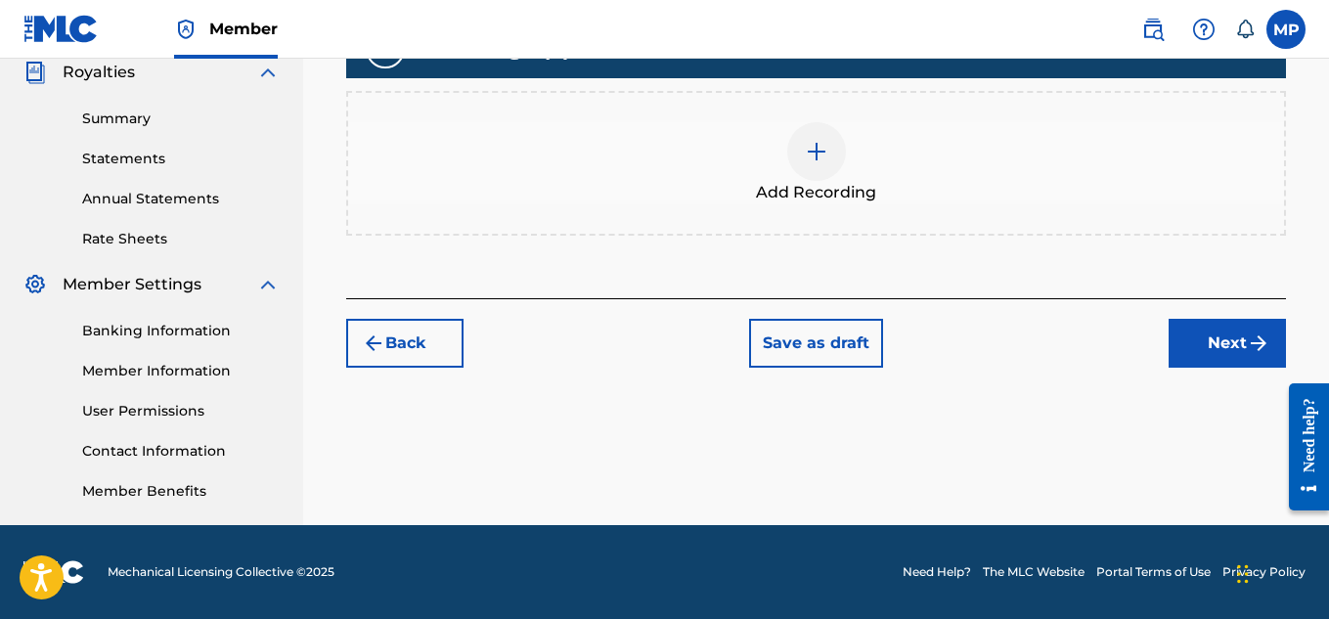
scroll to position [440, 0]
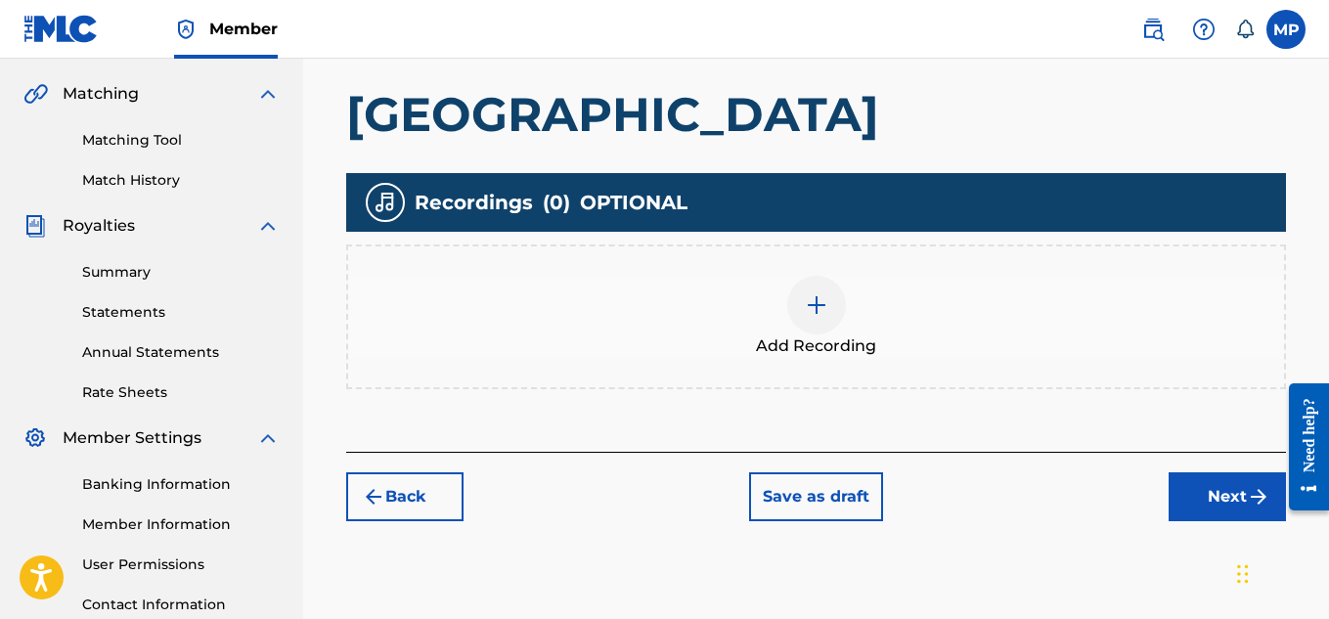
click at [827, 293] on img at bounding box center [816, 304] width 23 height 23
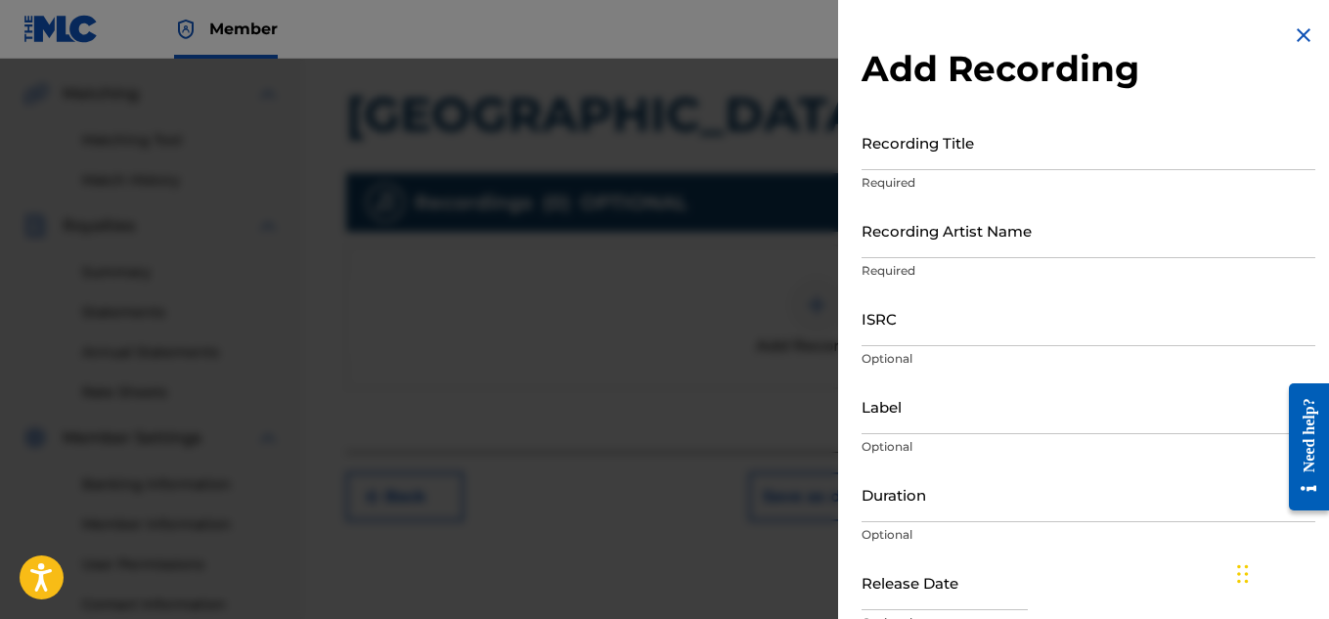
scroll to position [594, 0]
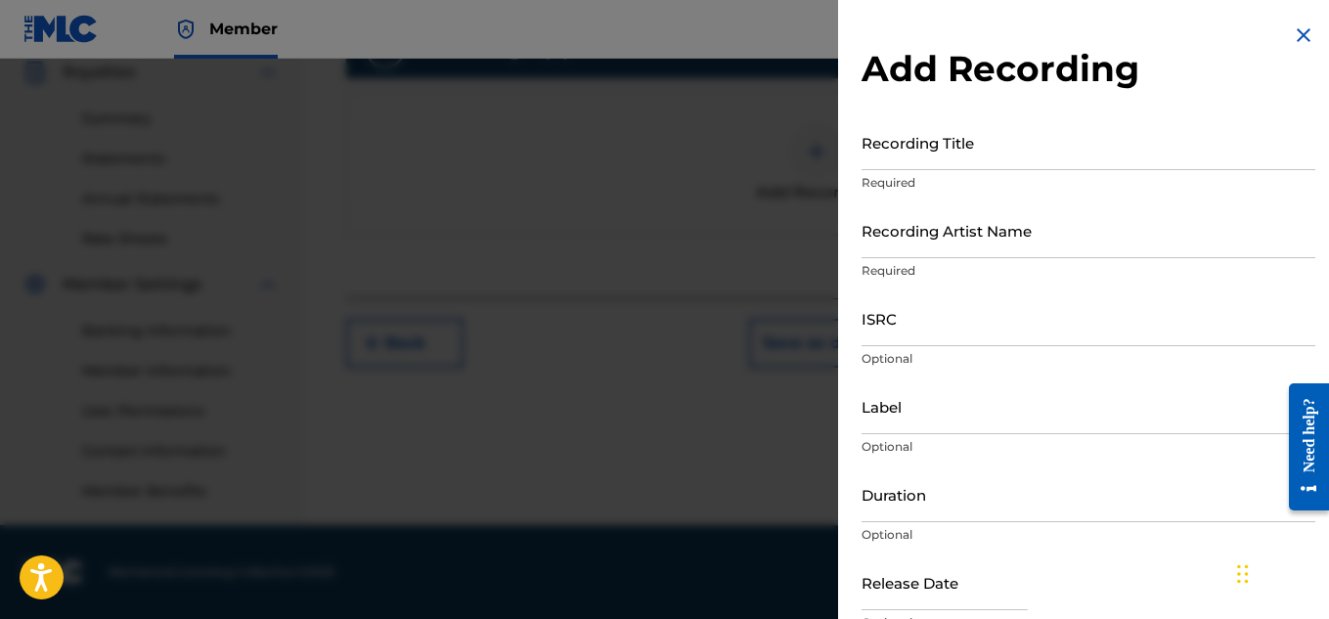
click at [935, 163] on input "Recording Title" at bounding box center [1089, 142] width 454 height 56
paste input "CAROLINA ISLANDS"
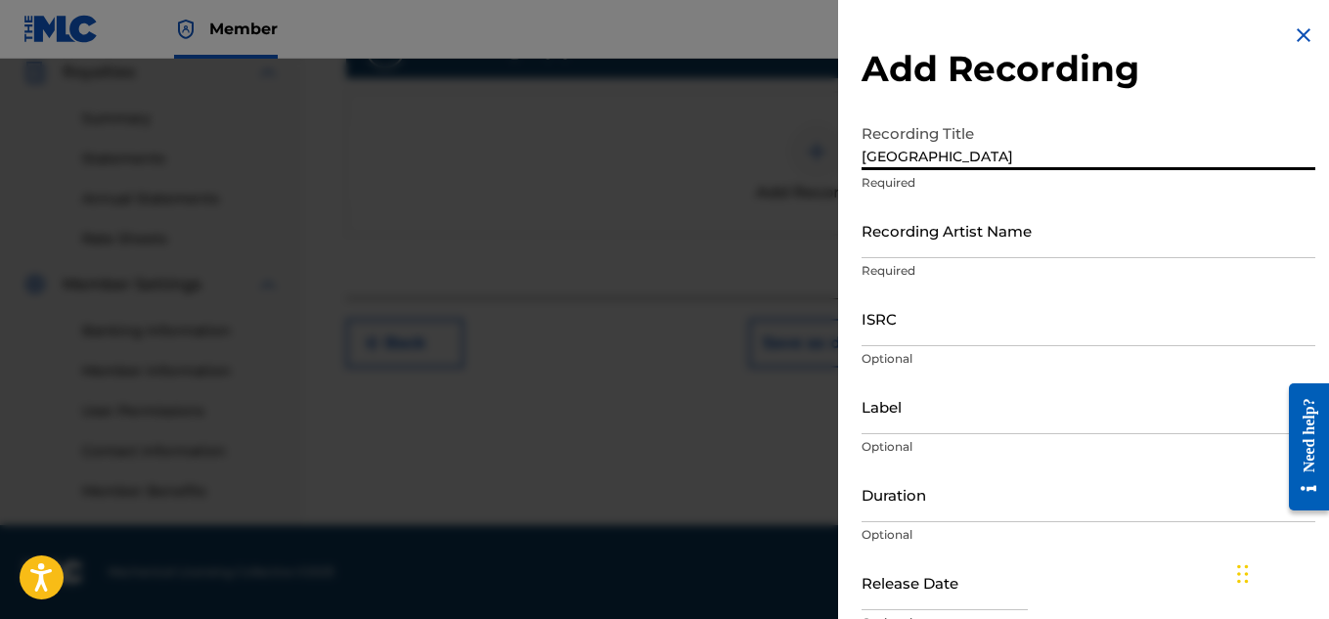
type input "CAROLINA ISLANDS"
click at [934, 236] on input "Recording Artist Name" at bounding box center [1089, 230] width 454 height 56
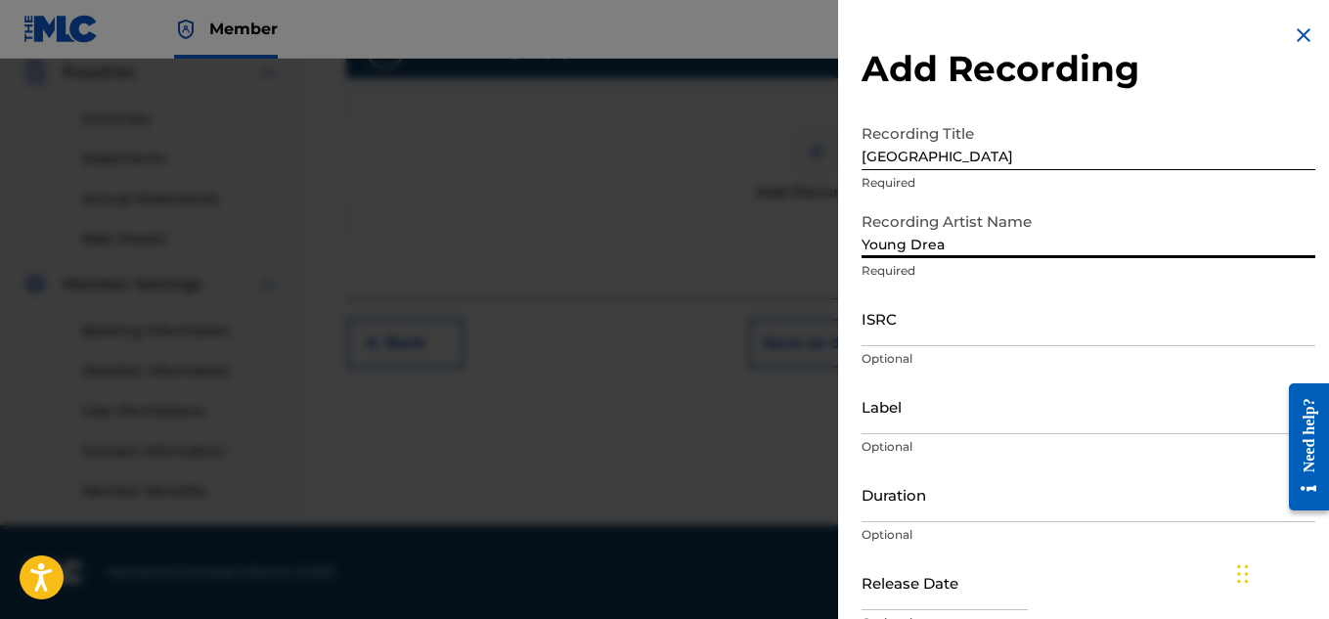
type input "Young Dread"
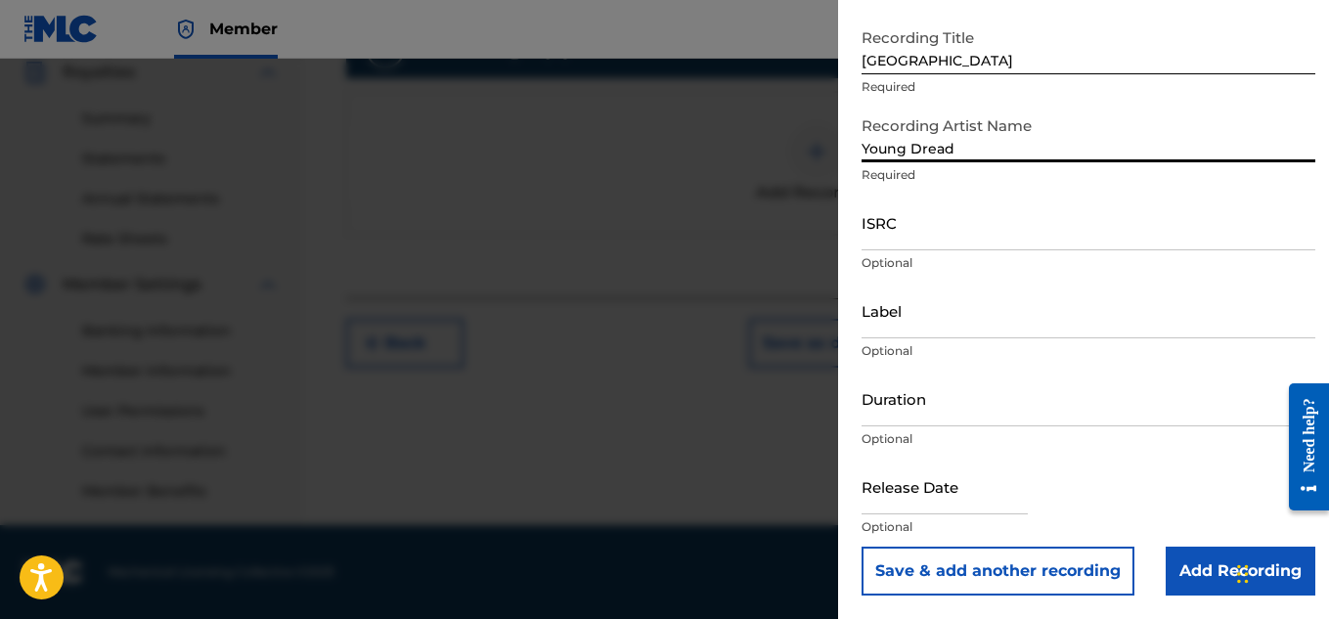
click at [1190, 572] on input "Add Recording" at bounding box center [1241, 571] width 150 height 49
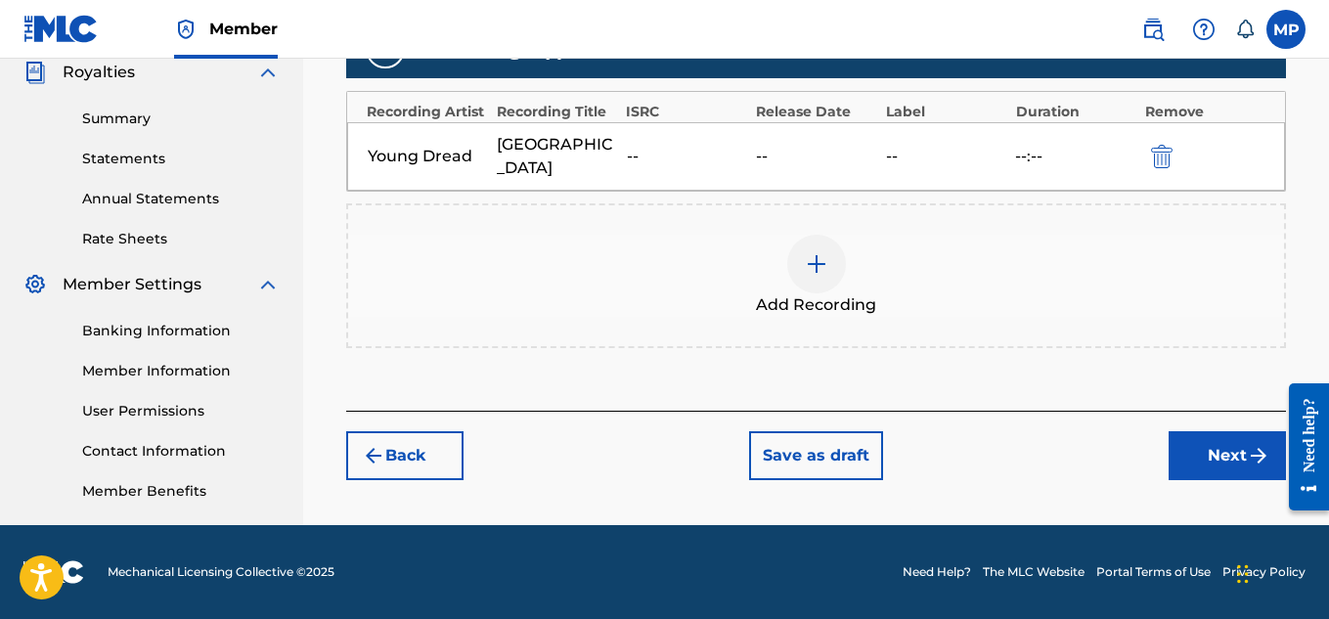
click at [1224, 446] on button "Next" at bounding box center [1227, 455] width 117 height 49
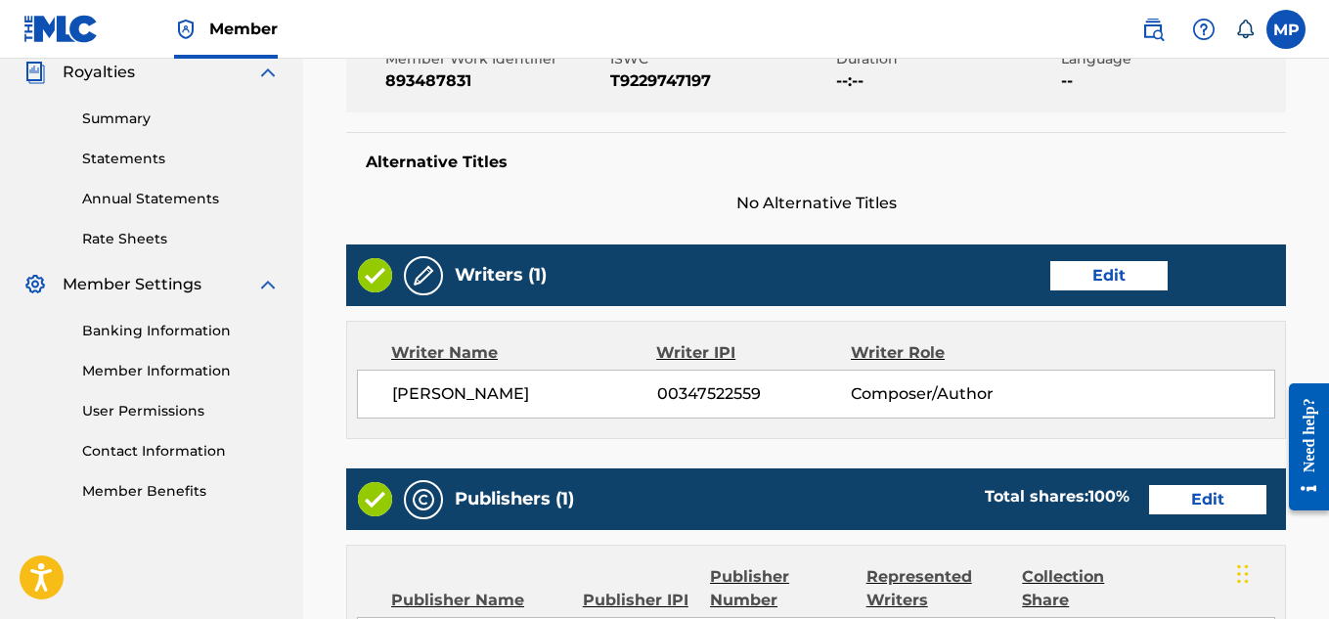
scroll to position [88, 0]
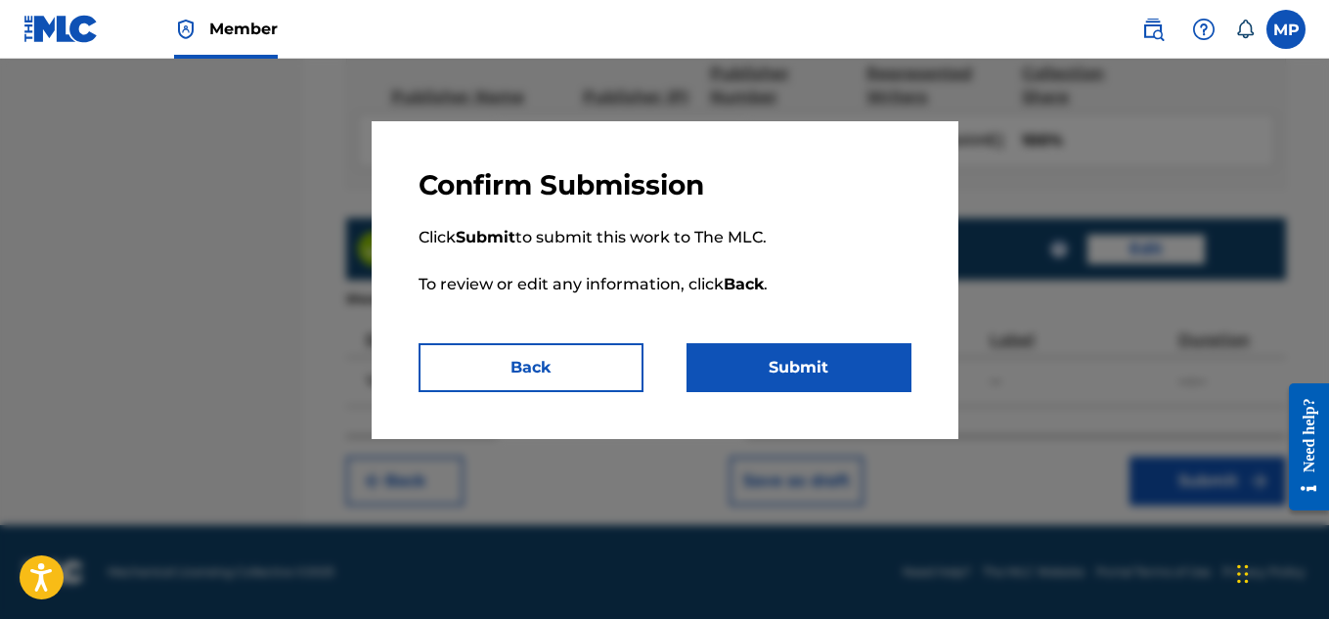
click at [802, 361] on button "Submit" at bounding box center [799, 367] width 225 height 49
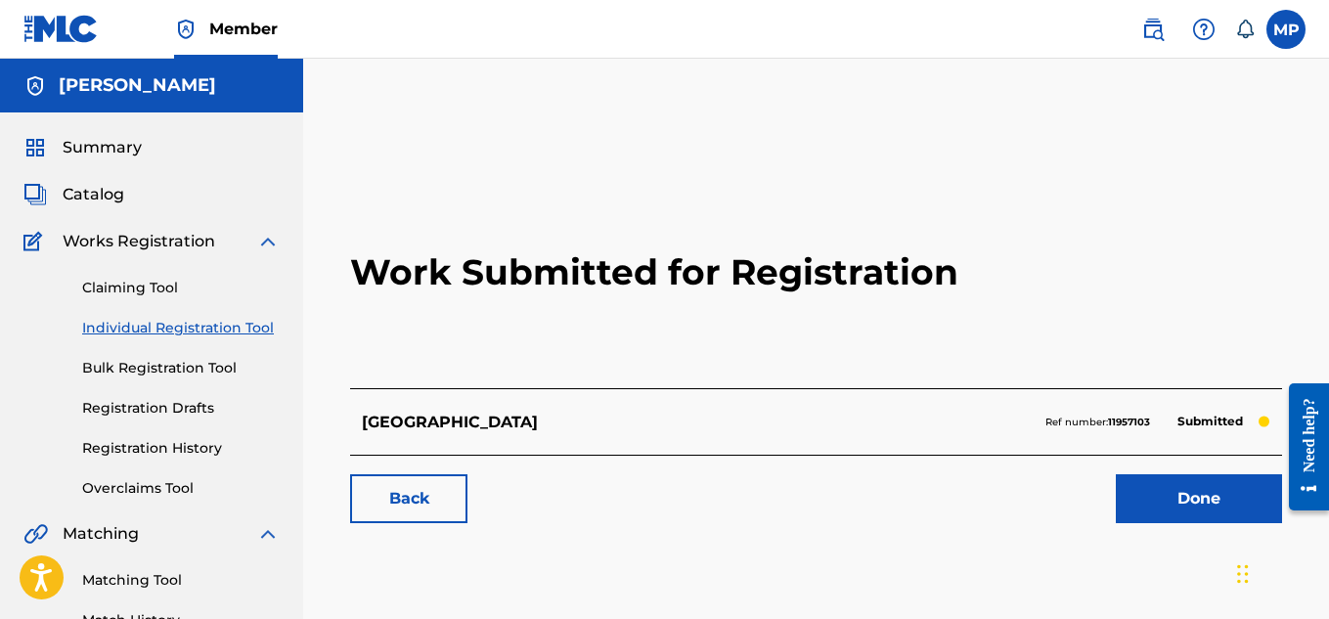
click at [1146, 497] on link "Done" at bounding box center [1199, 498] width 166 height 49
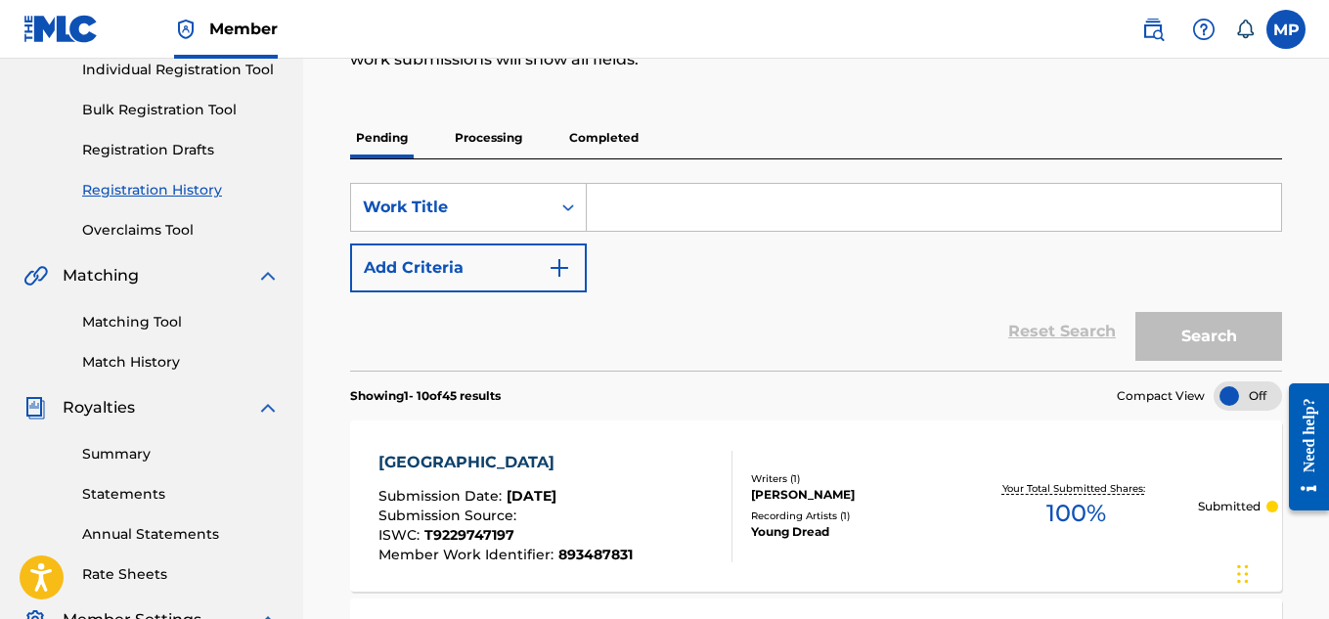
scroll to position [12, 0]
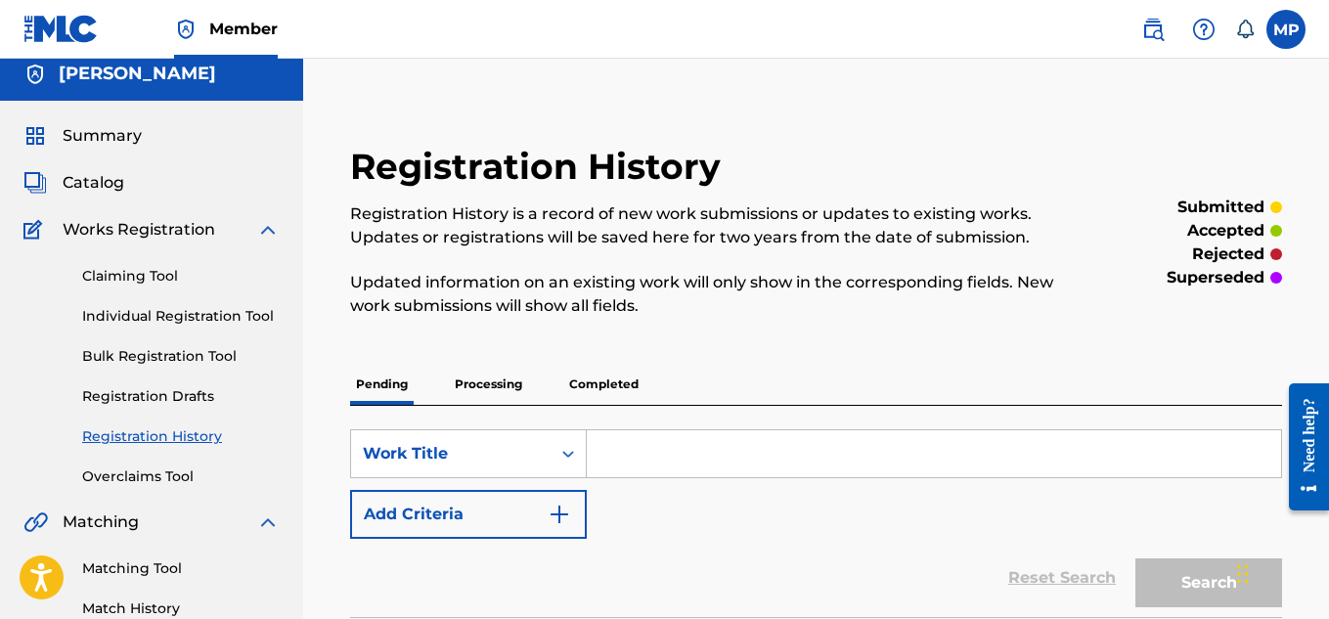
click at [179, 318] on link "Individual Registration Tool" at bounding box center [181, 316] width 198 height 21
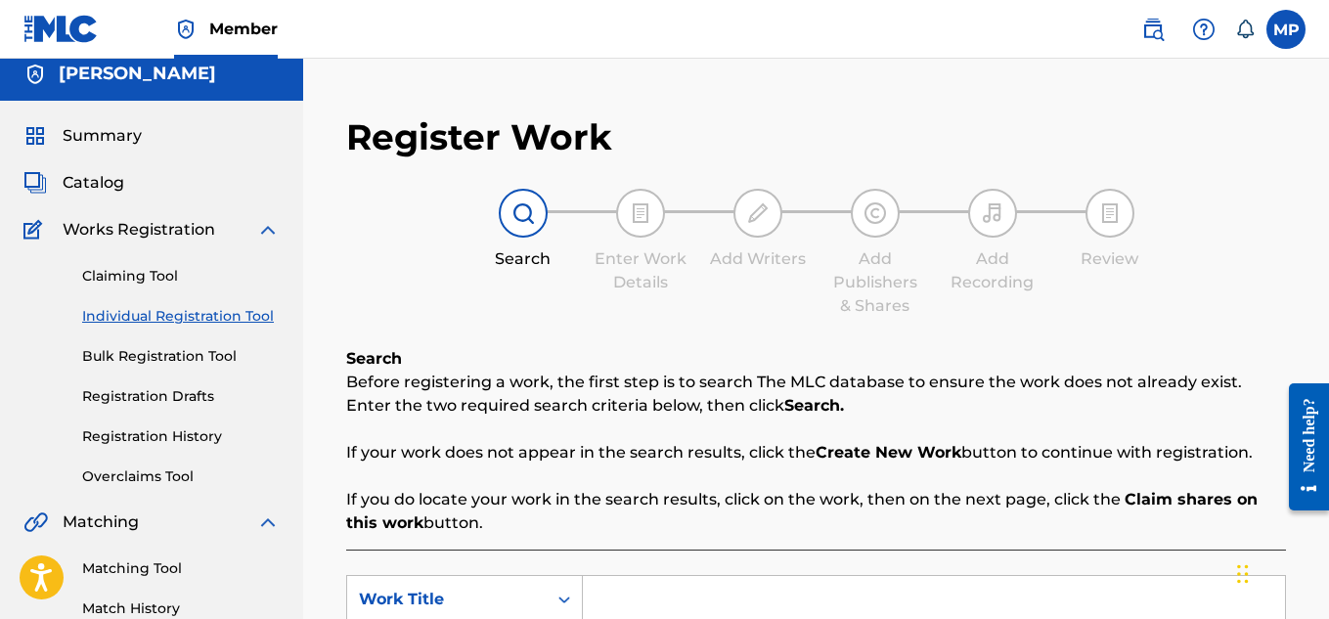
click at [654, 576] on input "Search Form" at bounding box center [934, 599] width 702 height 47
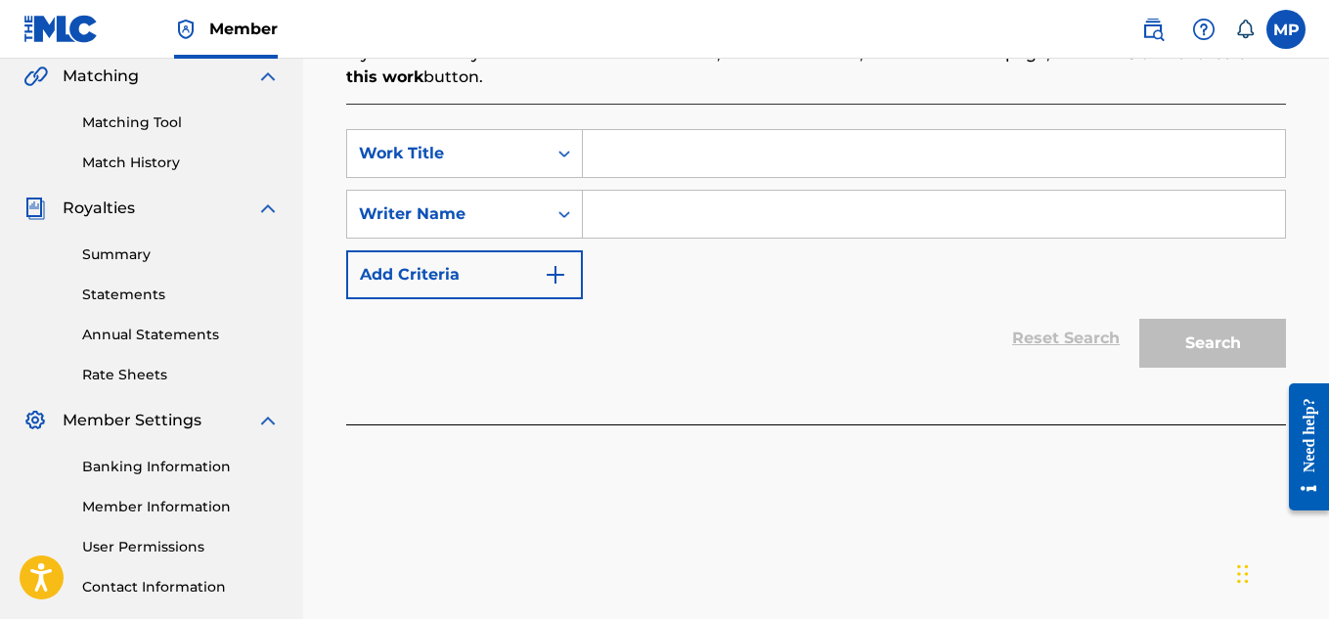
paste input "BREAKING BAD"
type input "BREAKING BAD"
click at [657, 216] on input "Search Form" at bounding box center [934, 214] width 702 height 47
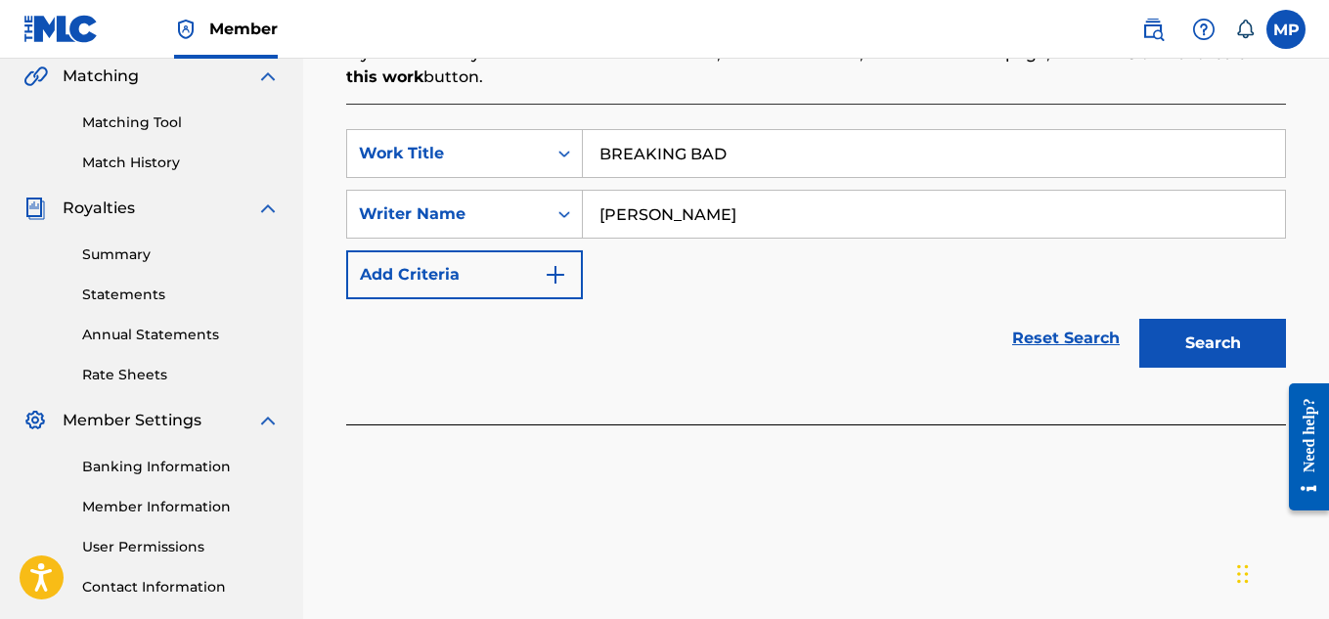
type input "[PERSON_NAME]"
click at [1171, 345] on button "Search" at bounding box center [1212, 343] width 147 height 49
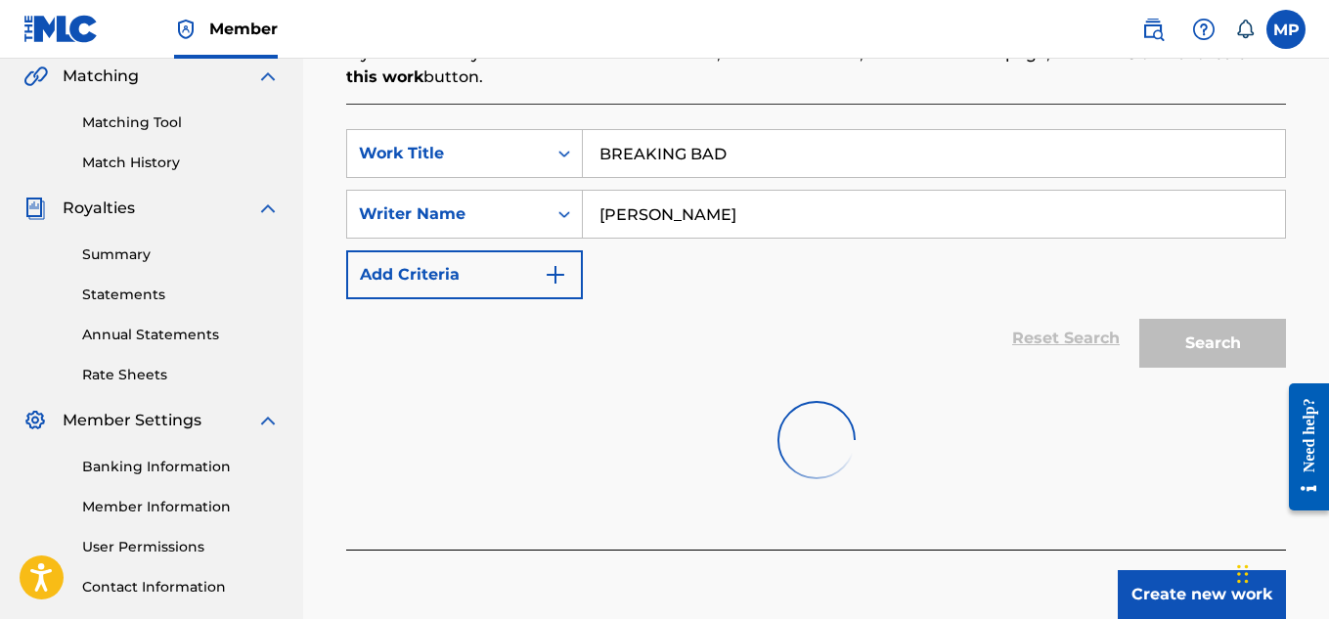
scroll to position [638, 0]
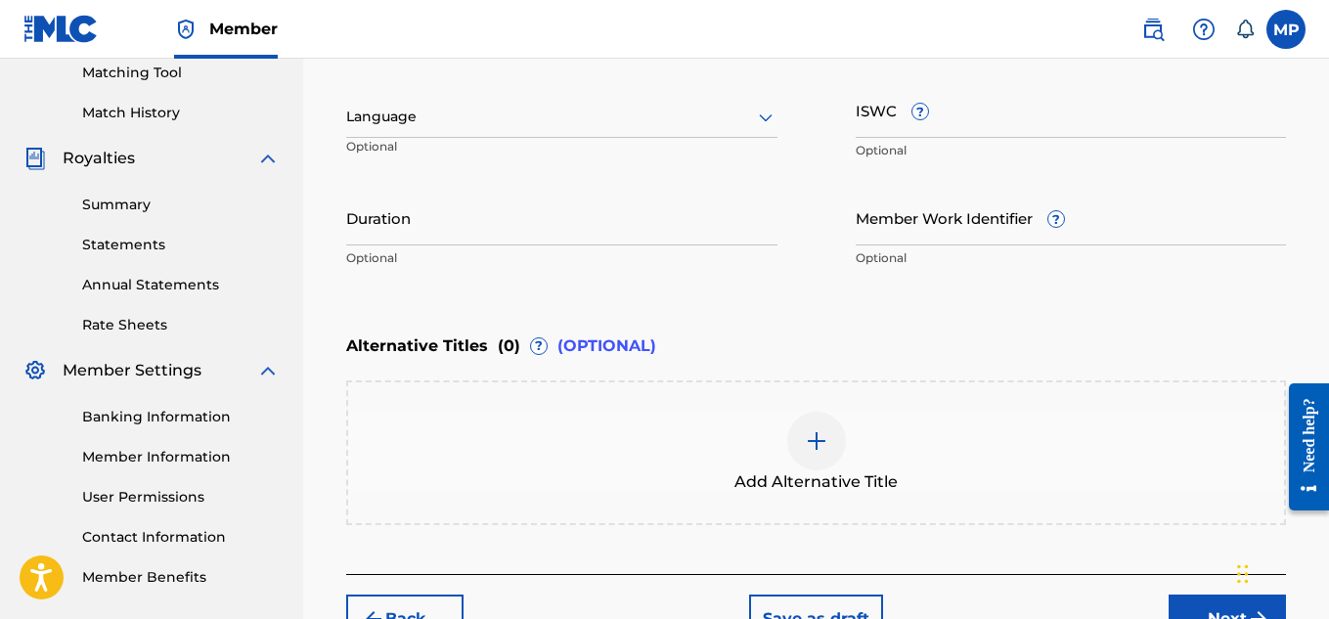
scroll to position [344, 0]
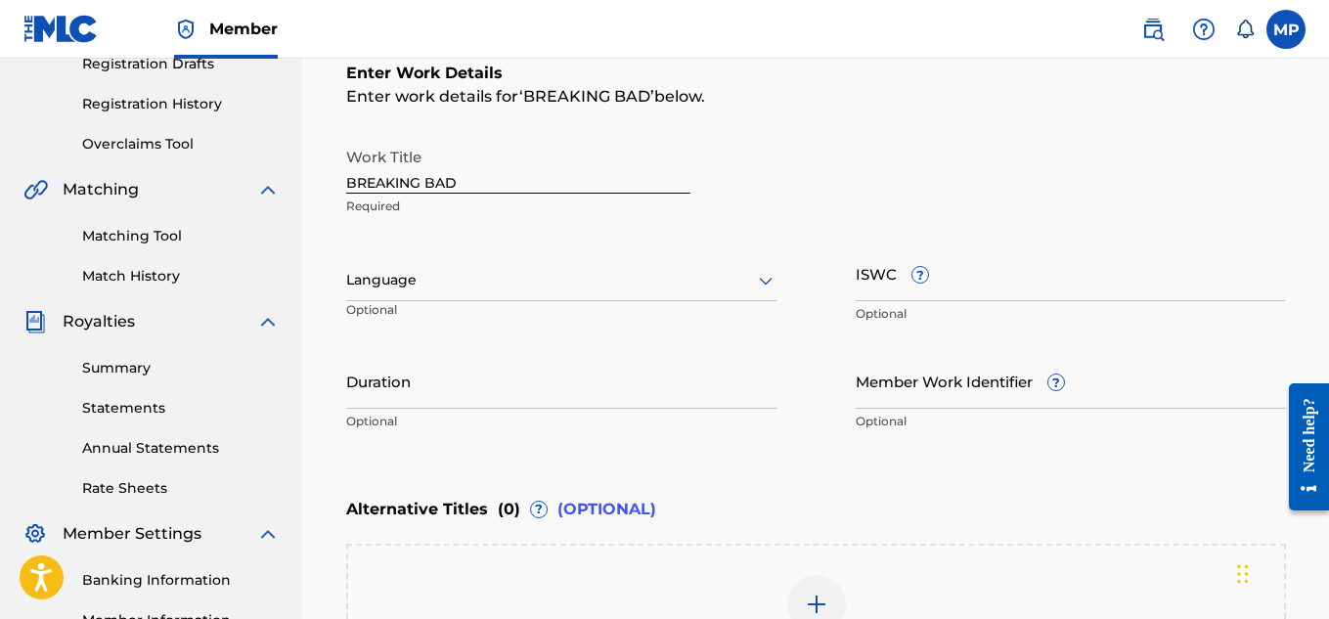
click at [954, 392] on input "Member Work Identifier ?" at bounding box center [1071, 381] width 431 height 56
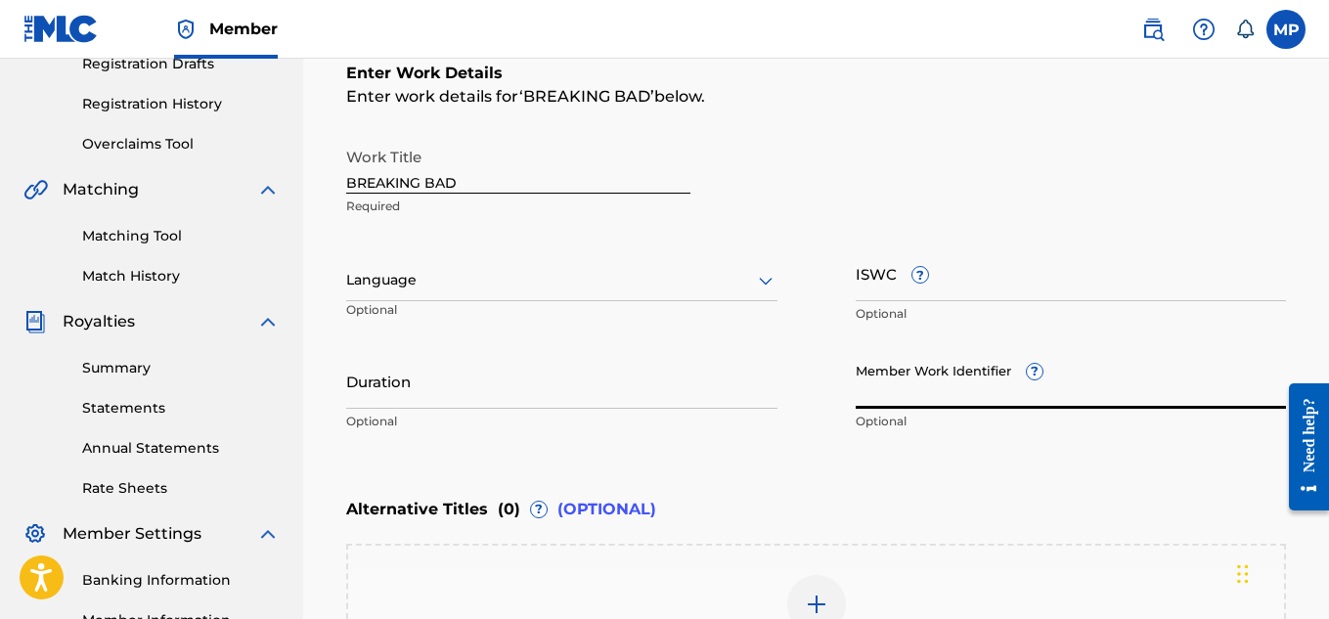
paste input "893488037"
type input "893488037"
click at [982, 283] on input "ISWC ?" at bounding box center [1071, 273] width 431 height 56
paste input "T9229746014"
type input "T9229746014"
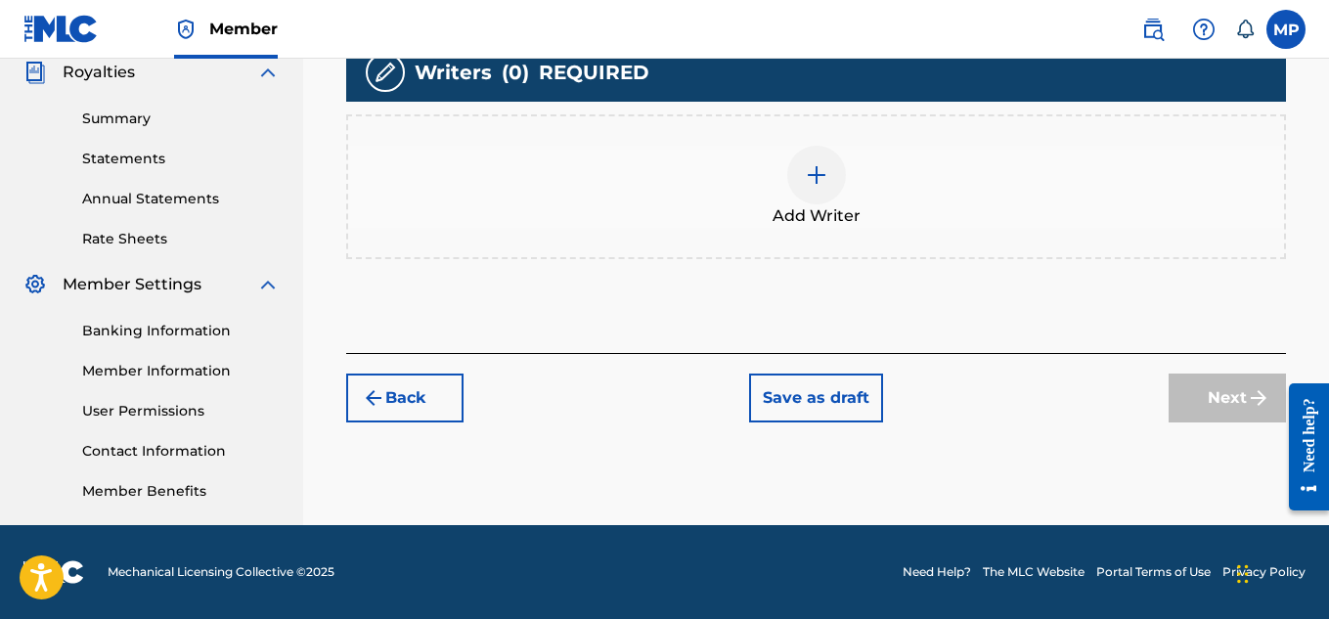
click at [816, 187] on img at bounding box center [816, 174] width 23 height 23
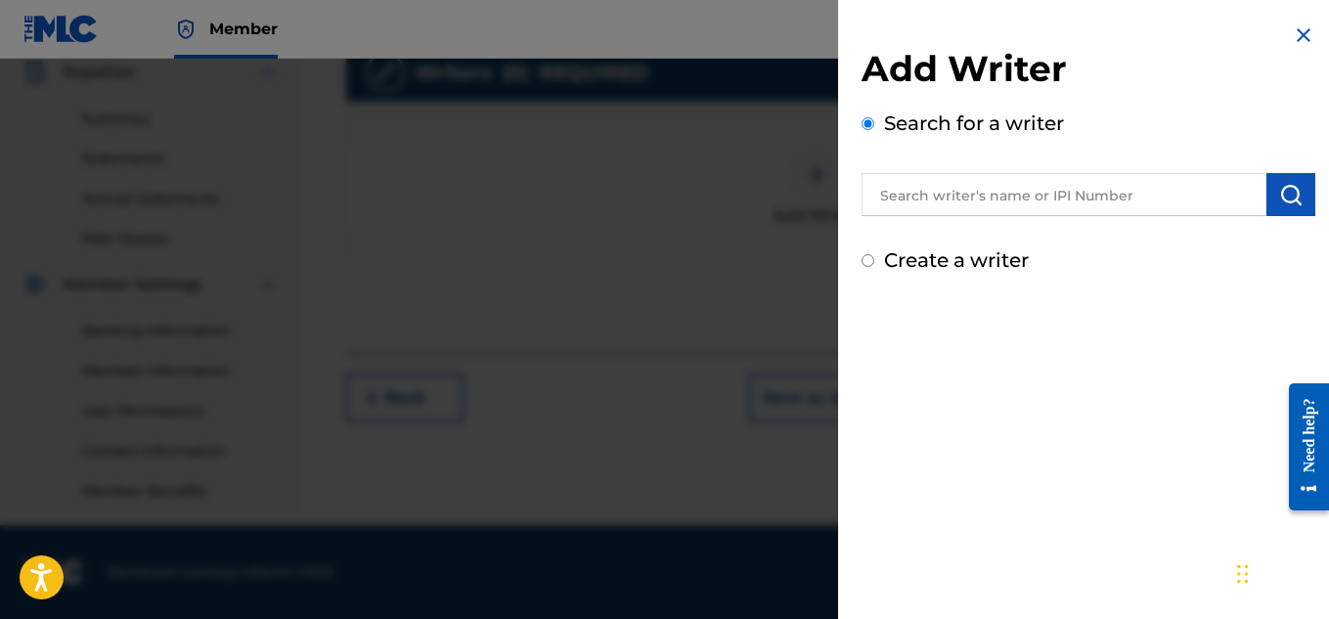
scroll to position [399, 0]
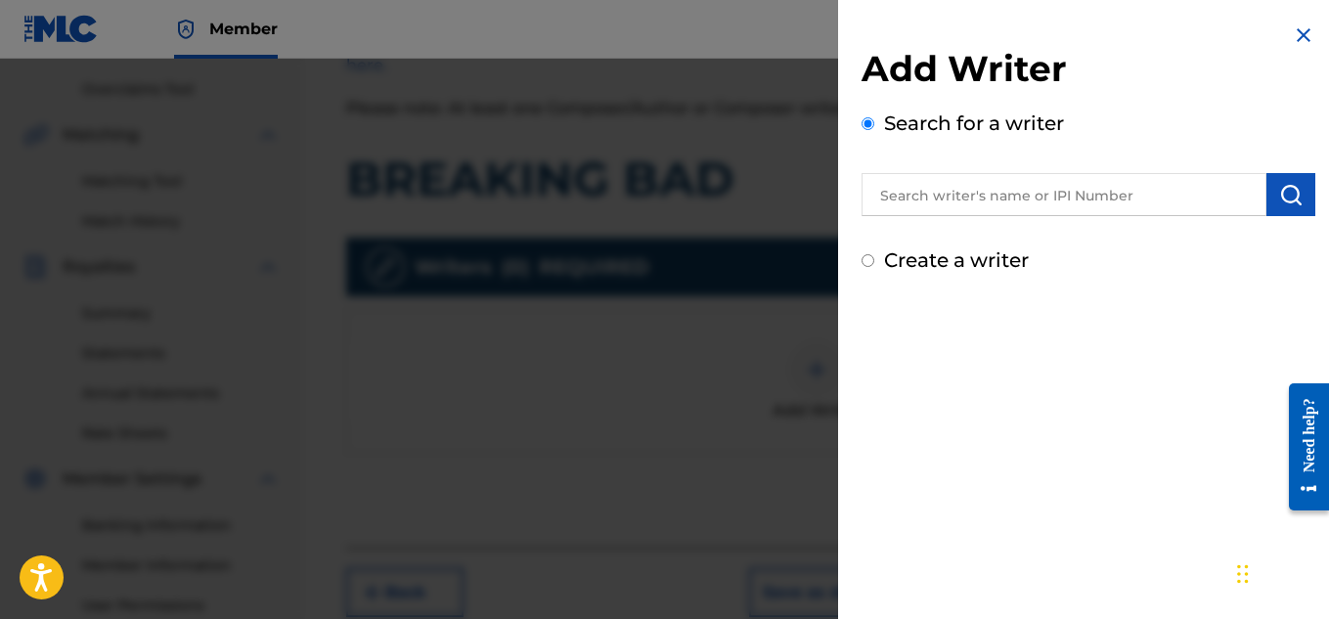
click at [1016, 195] on input "text" at bounding box center [1064, 194] width 405 height 43
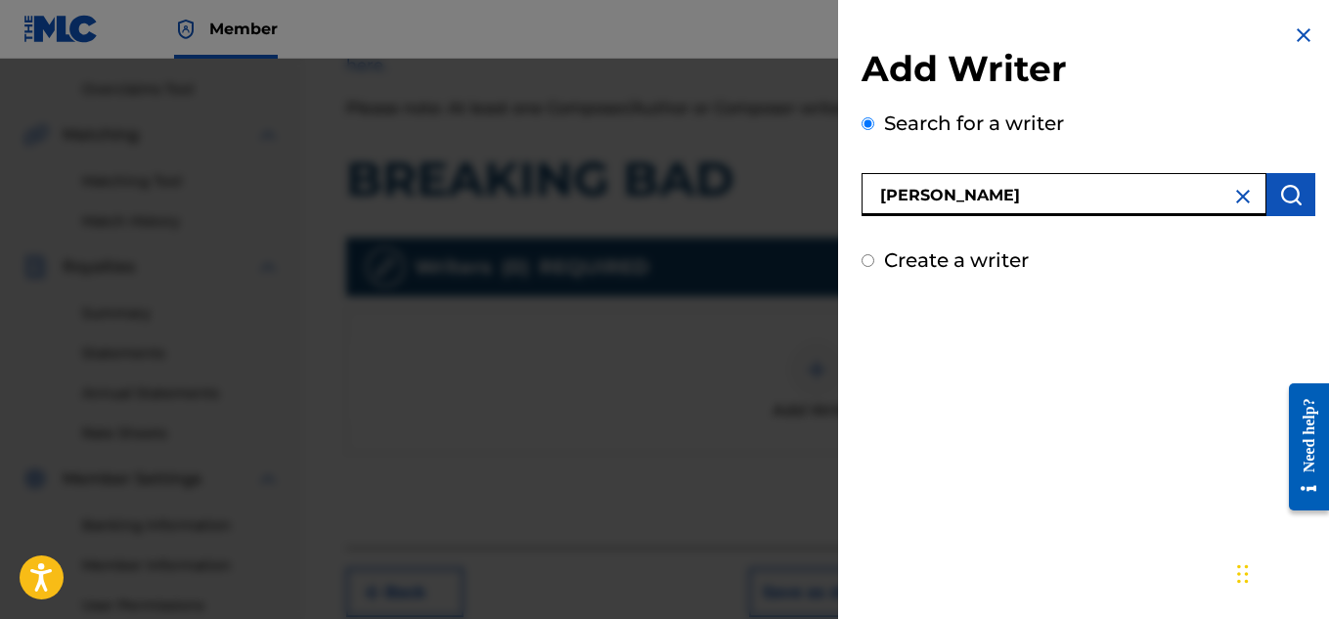
type input "[PERSON_NAME]"
click at [1279, 199] on img "submit" at bounding box center [1290, 194] width 23 height 23
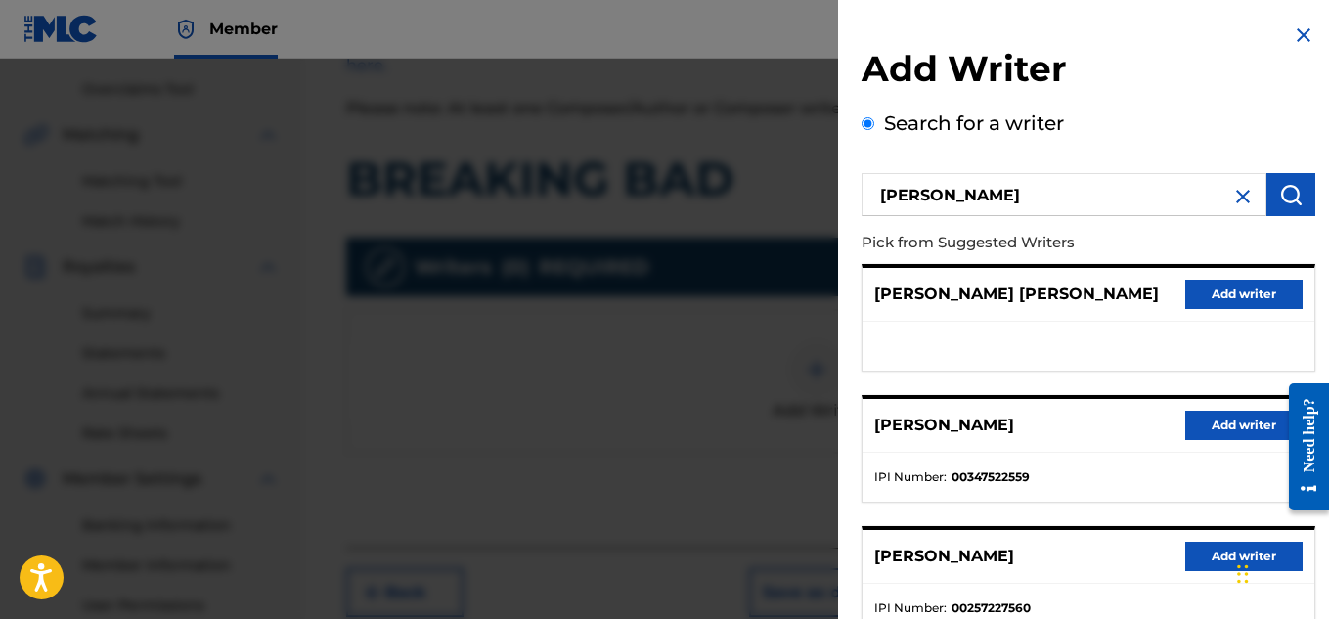
click at [1195, 436] on button "Add writer" at bounding box center [1243, 425] width 117 height 29
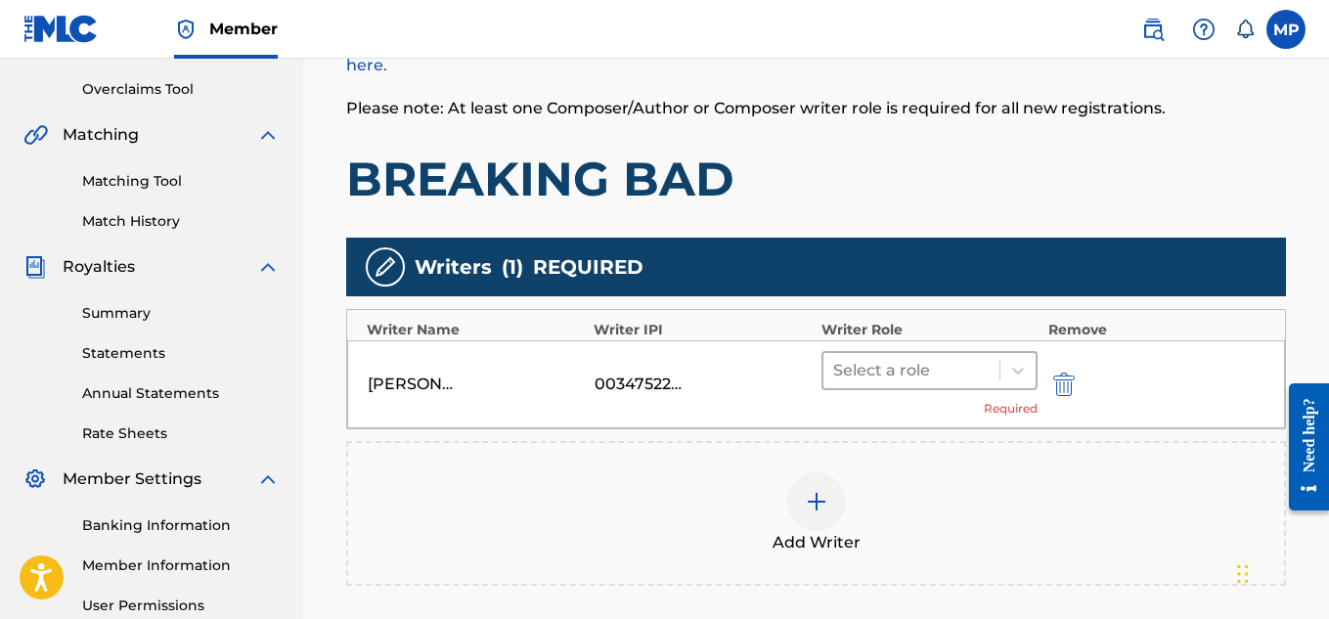
click at [1024, 359] on div at bounding box center [1017, 370] width 35 height 35
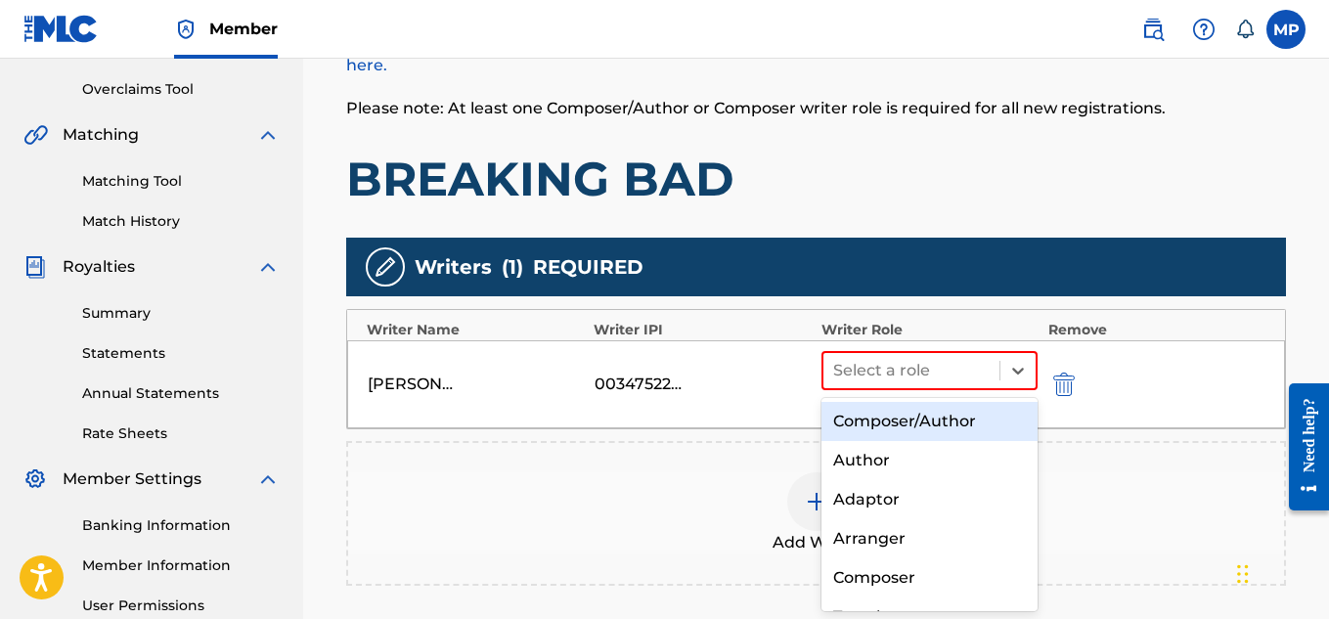
click at [940, 419] on div "Composer/Author" at bounding box center [930, 421] width 217 height 39
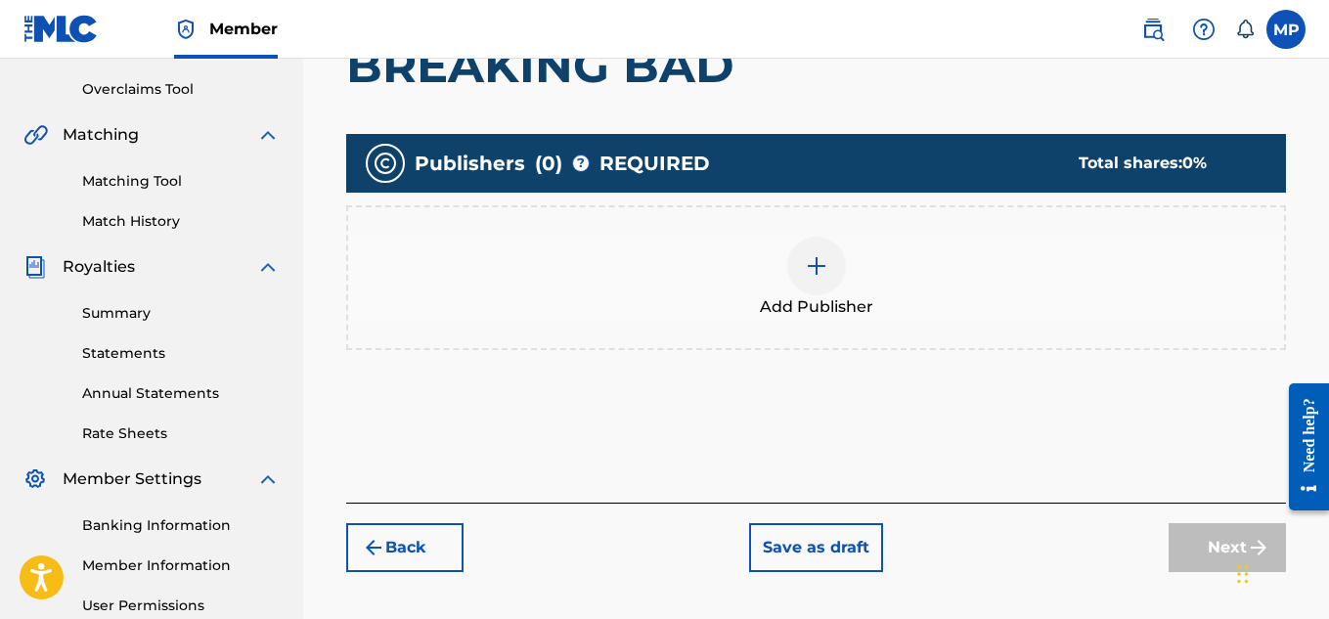
click at [822, 295] on div at bounding box center [816, 266] width 59 height 59
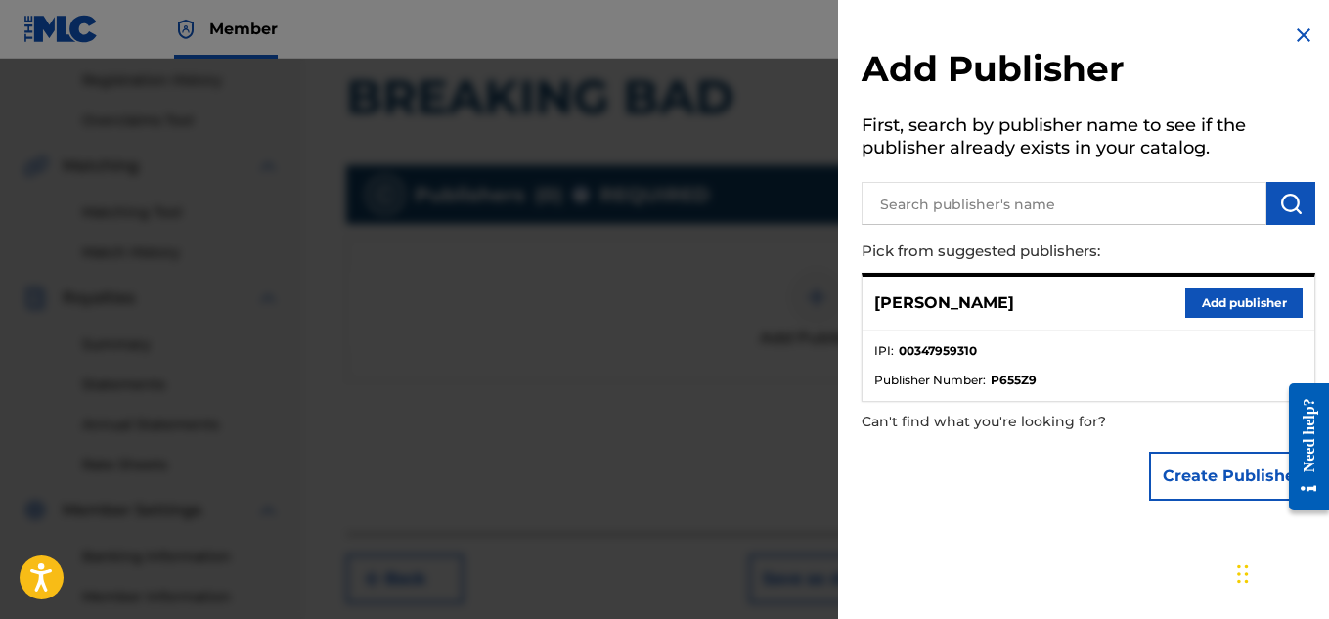
click at [1207, 297] on button "Add publisher" at bounding box center [1243, 303] width 117 height 29
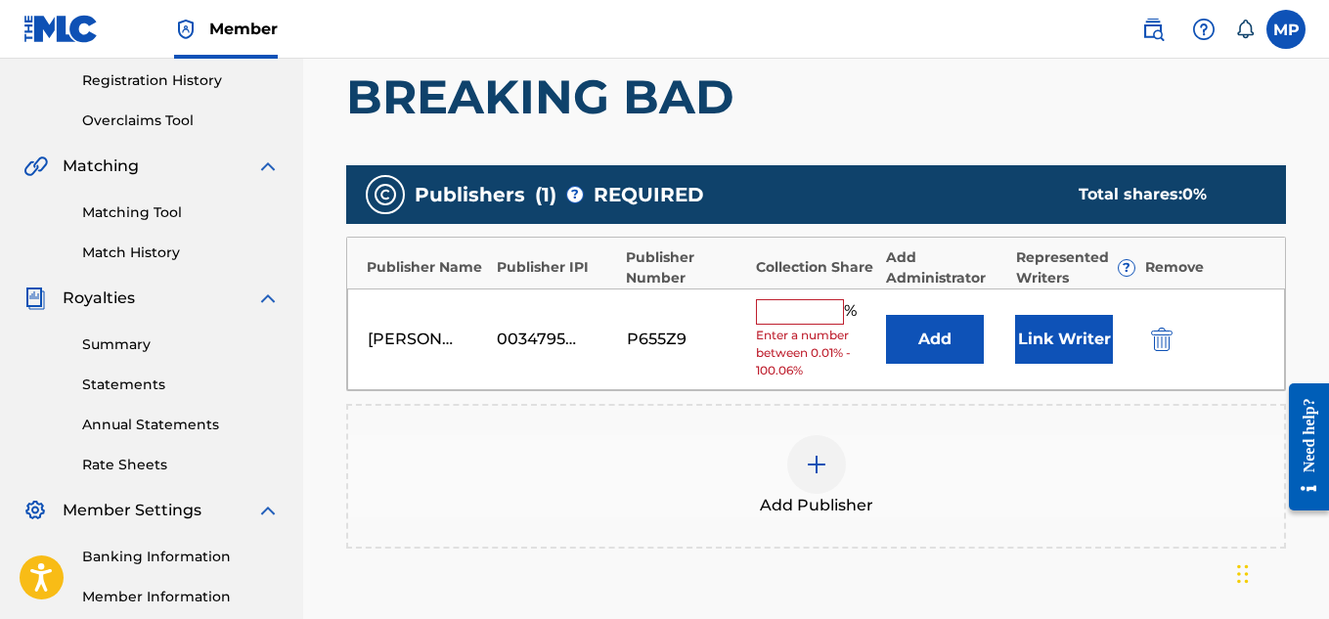
click at [817, 308] on input "text" at bounding box center [800, 311] width 88 height 25
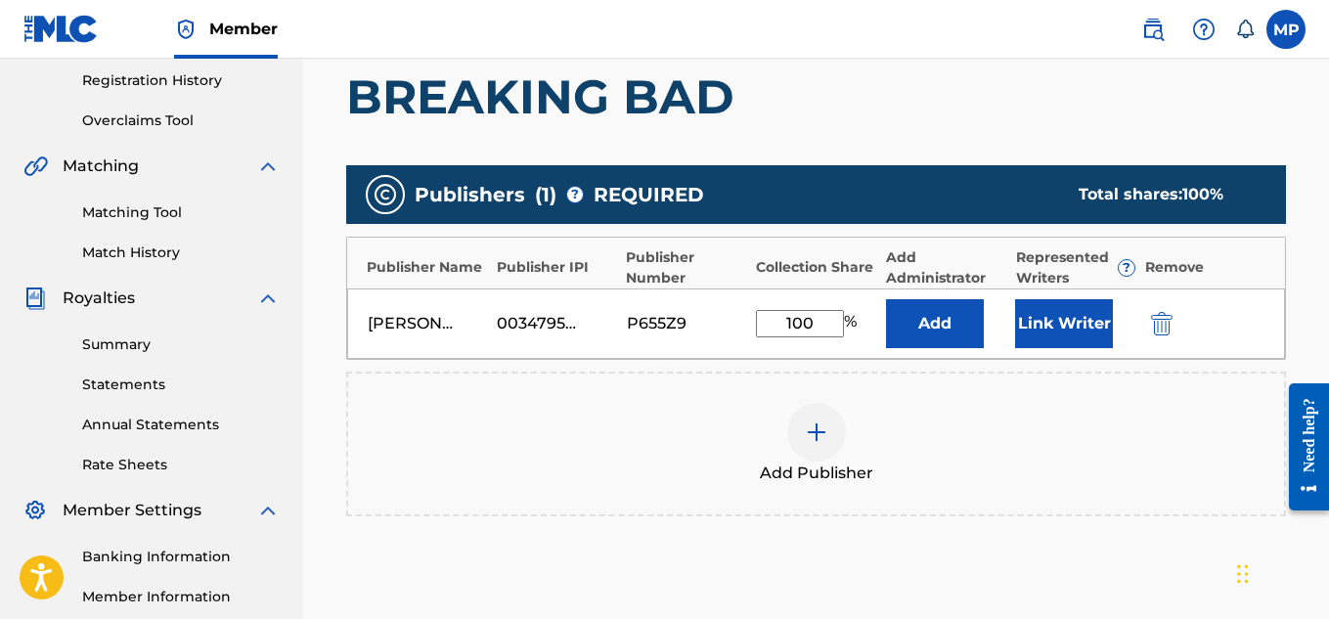
type input "100"
click at [1052, 340] on button "Link Writer" at bounding box center [1064, 323] width 98 height 49
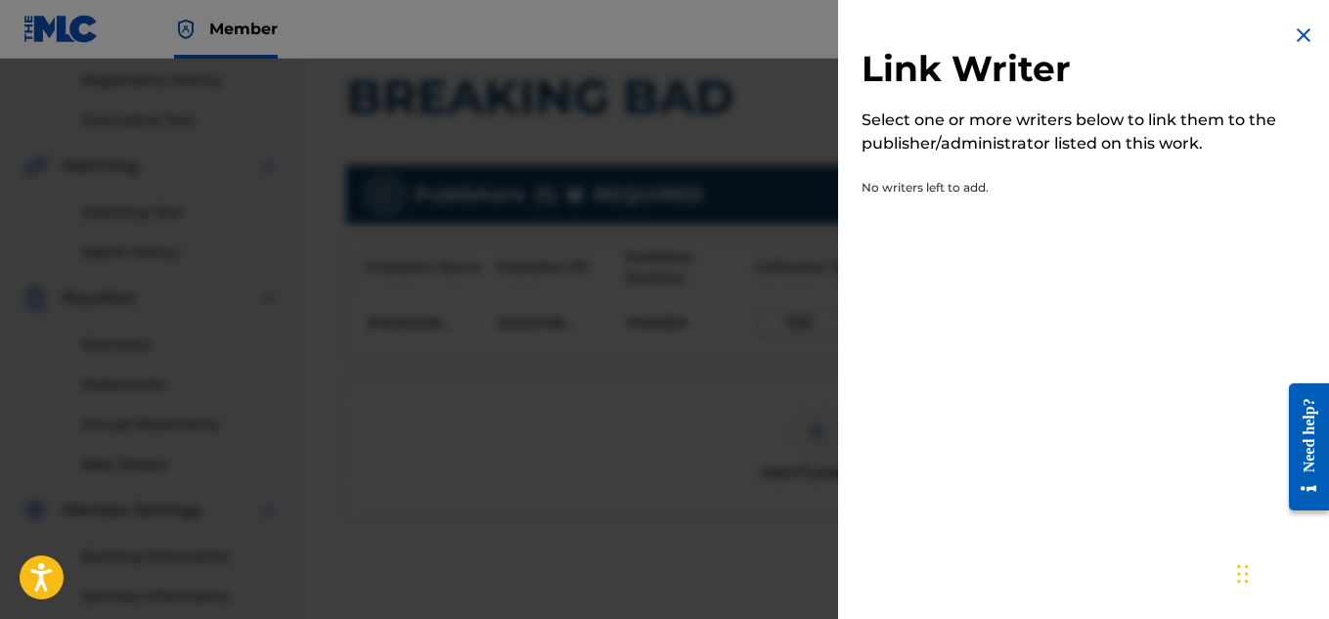
scroll to position [370, 0]
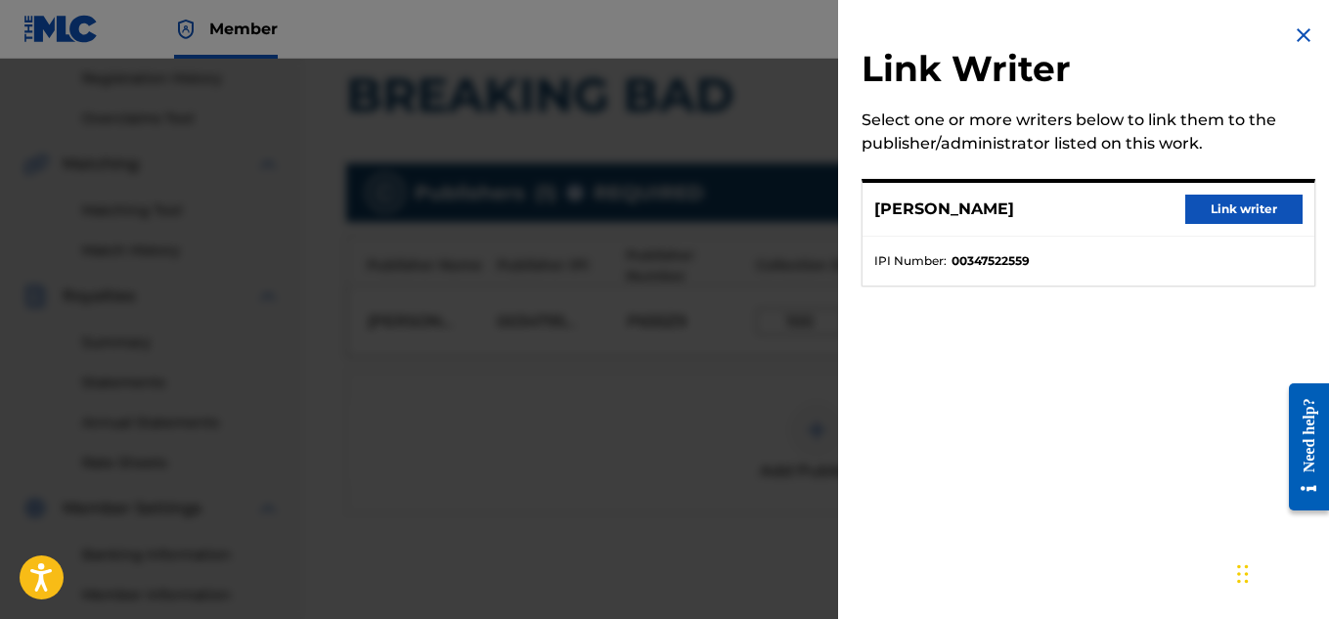
click at [1199, 206] on button "Link writer" at bounding box center [1243, 209] width 117 height 29
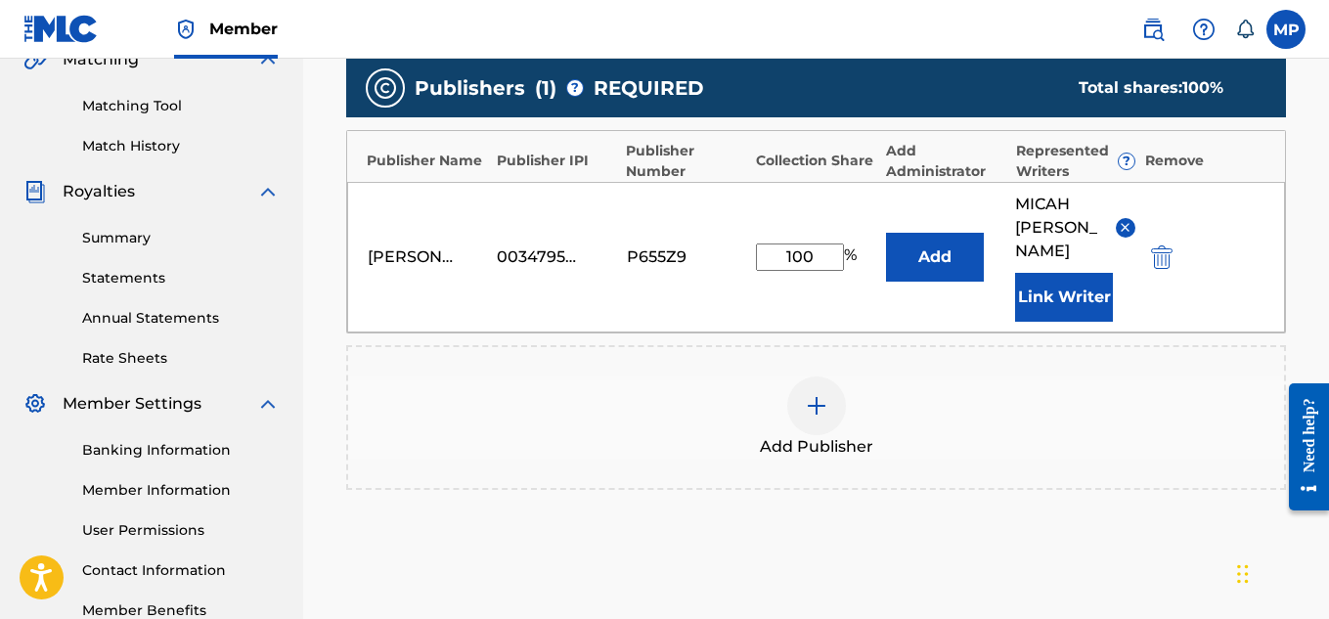
scroll to position [657, 0]
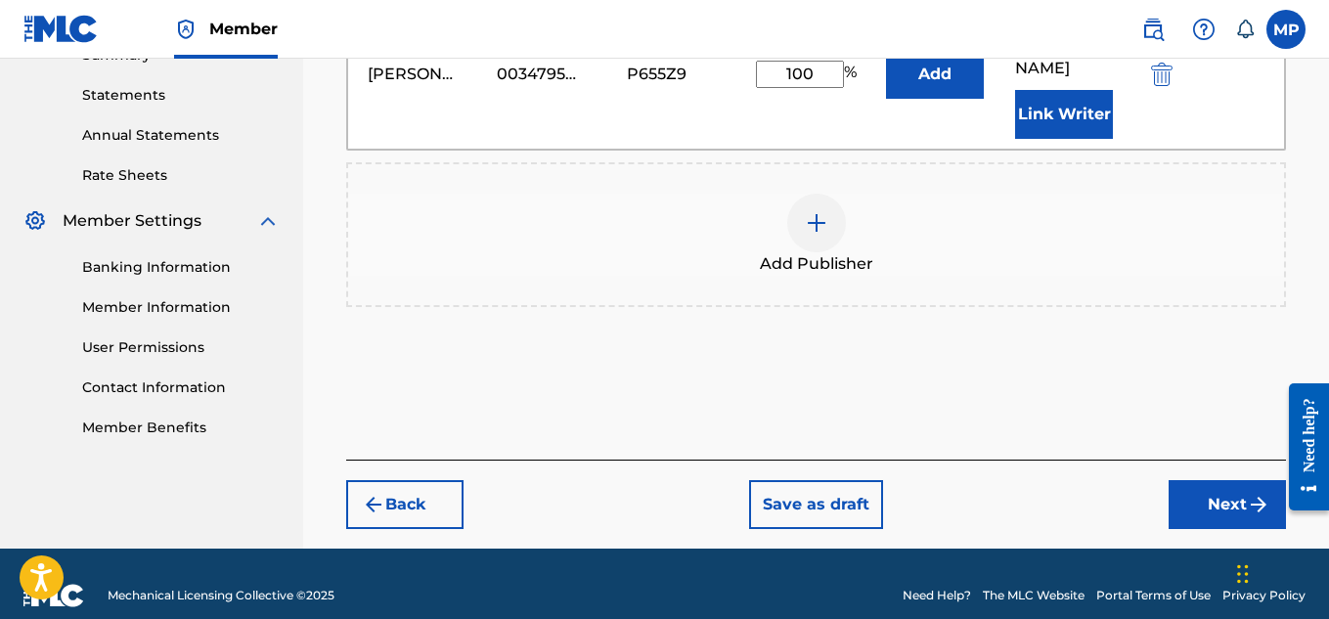
click at [1198, 480] on button "Next" at bounding box center [1227, 504] width 117 height 49
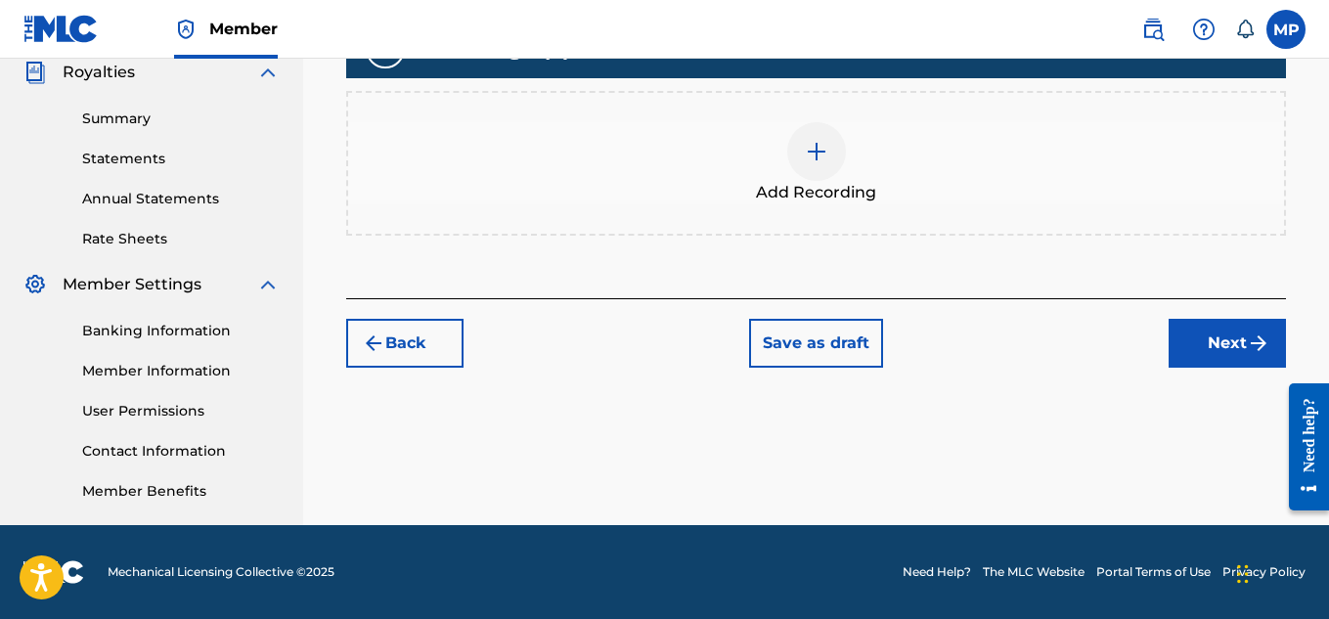
scroll to position [594, 0]
click at [810, 163] on div at bounding box center [816, 151] width 59 height 59
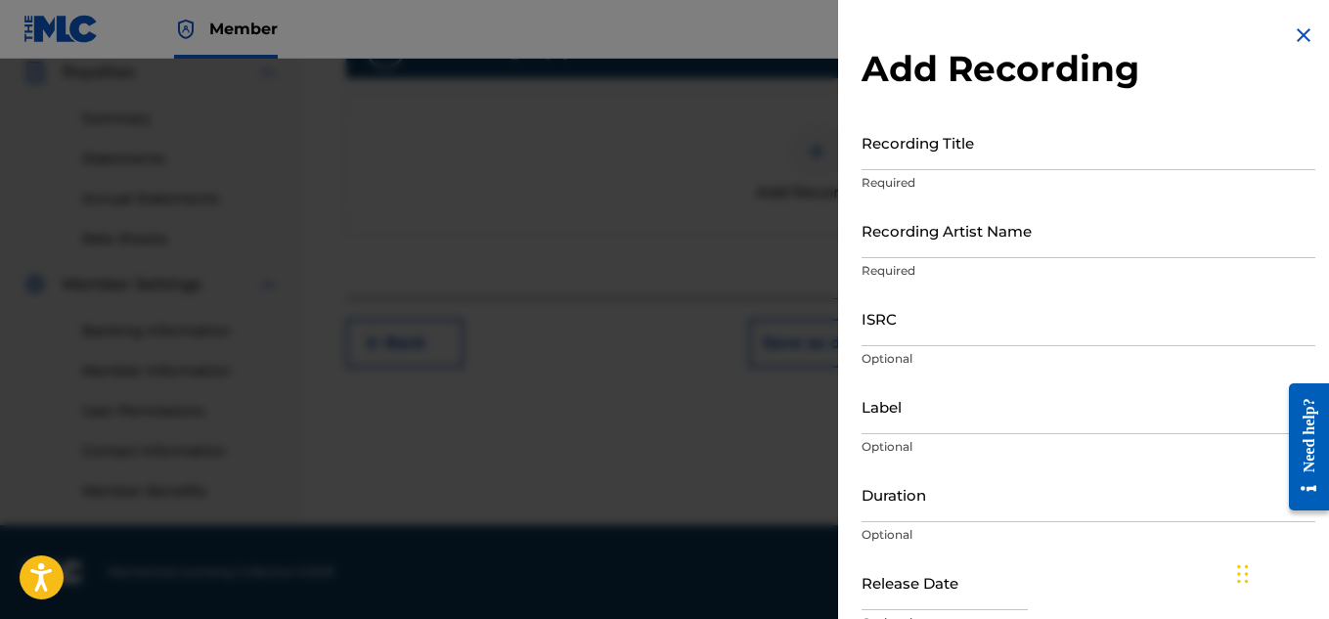
click at [901, 163] on input "Recording Title" at bounding box center [1089, 142] width 454 height 56
type input "V"
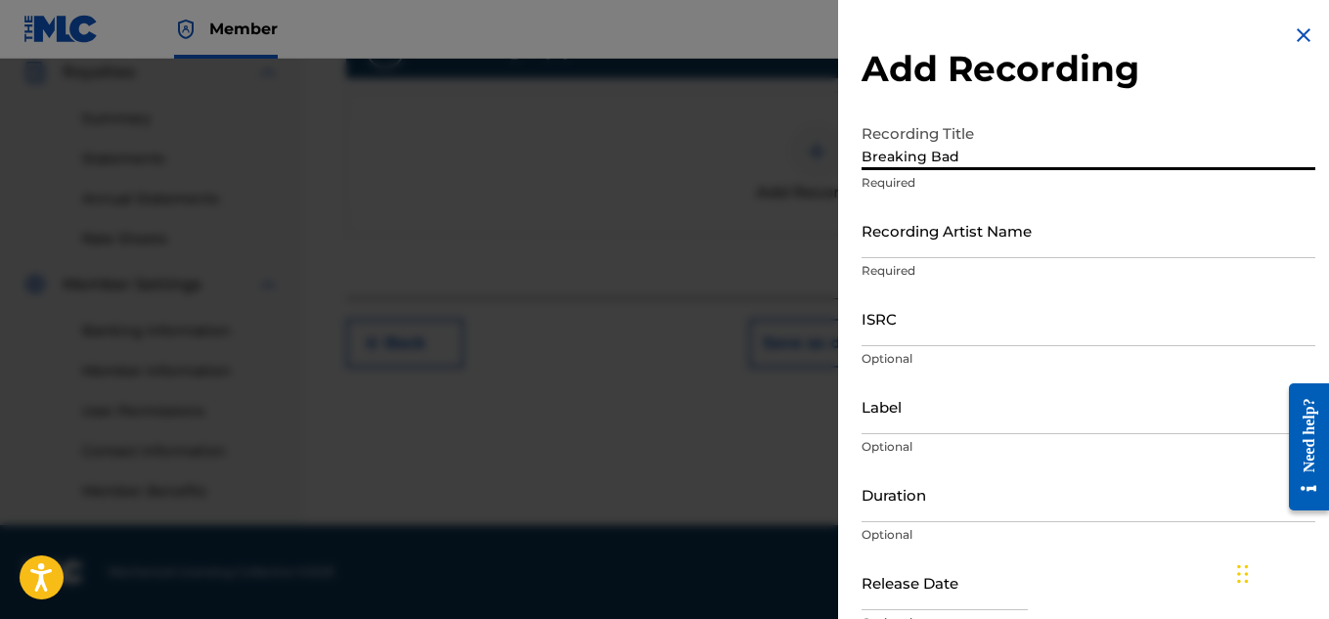
type input "Breaking Bad"
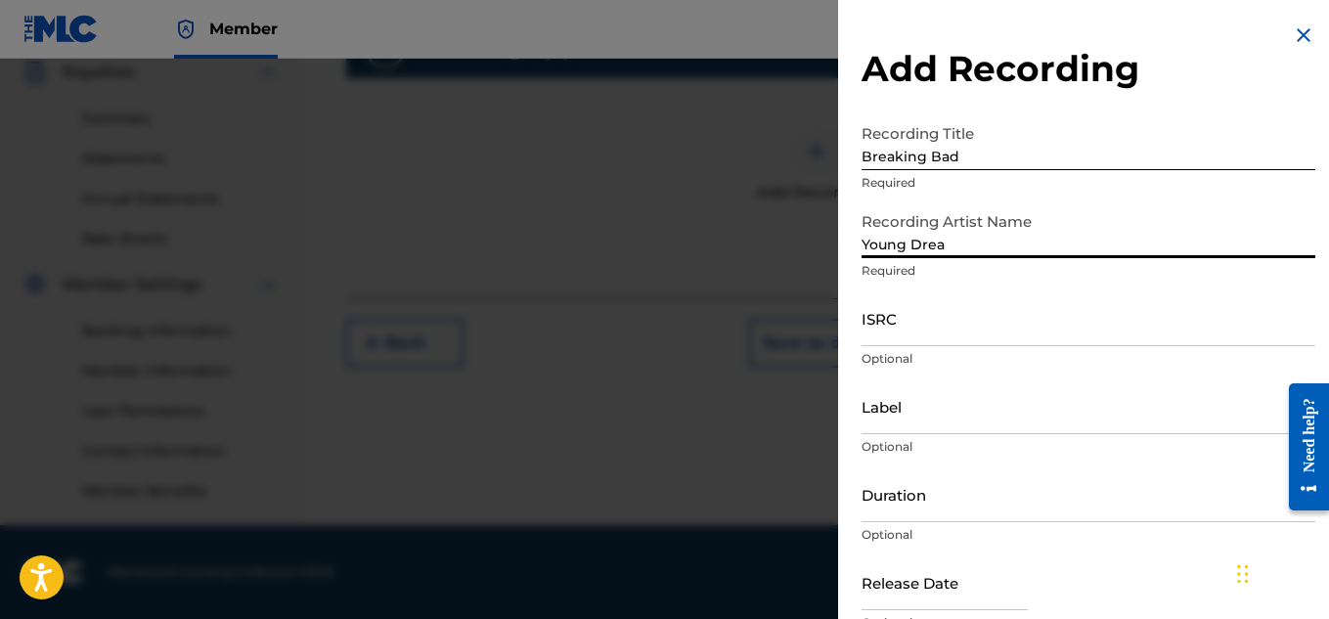
type input "Young Dread"
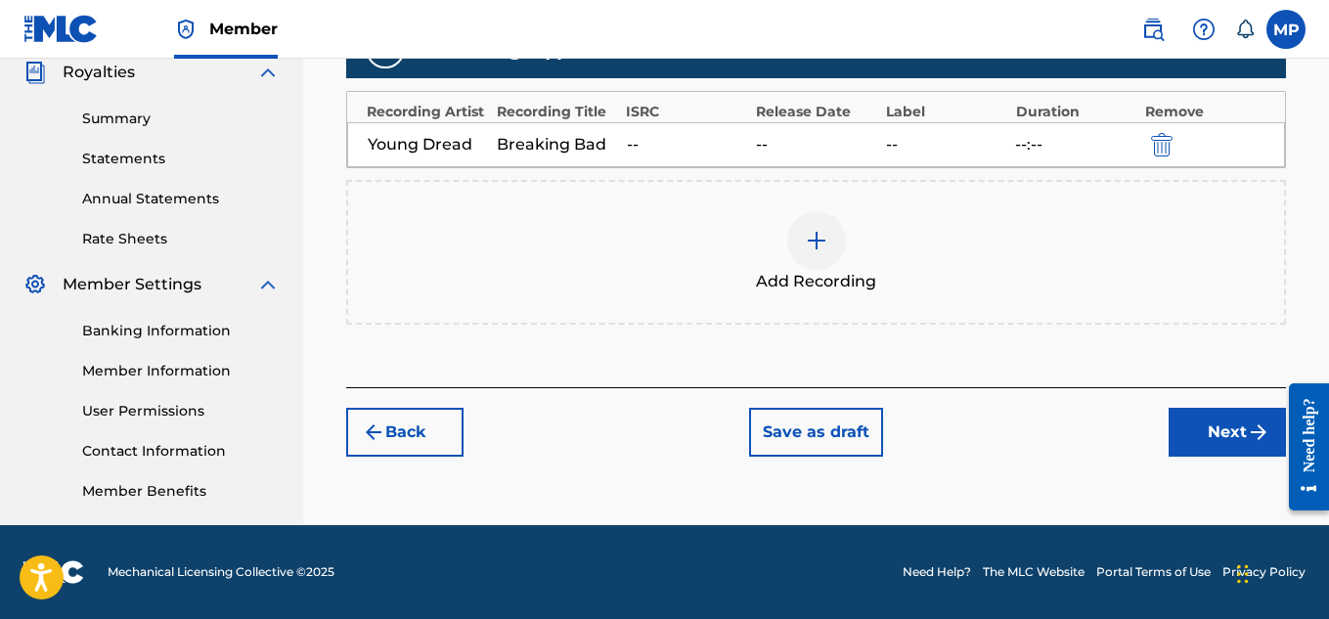
click at [1196, 436] on button "Next" at bounding box center [1227, 432] width 117 height 49
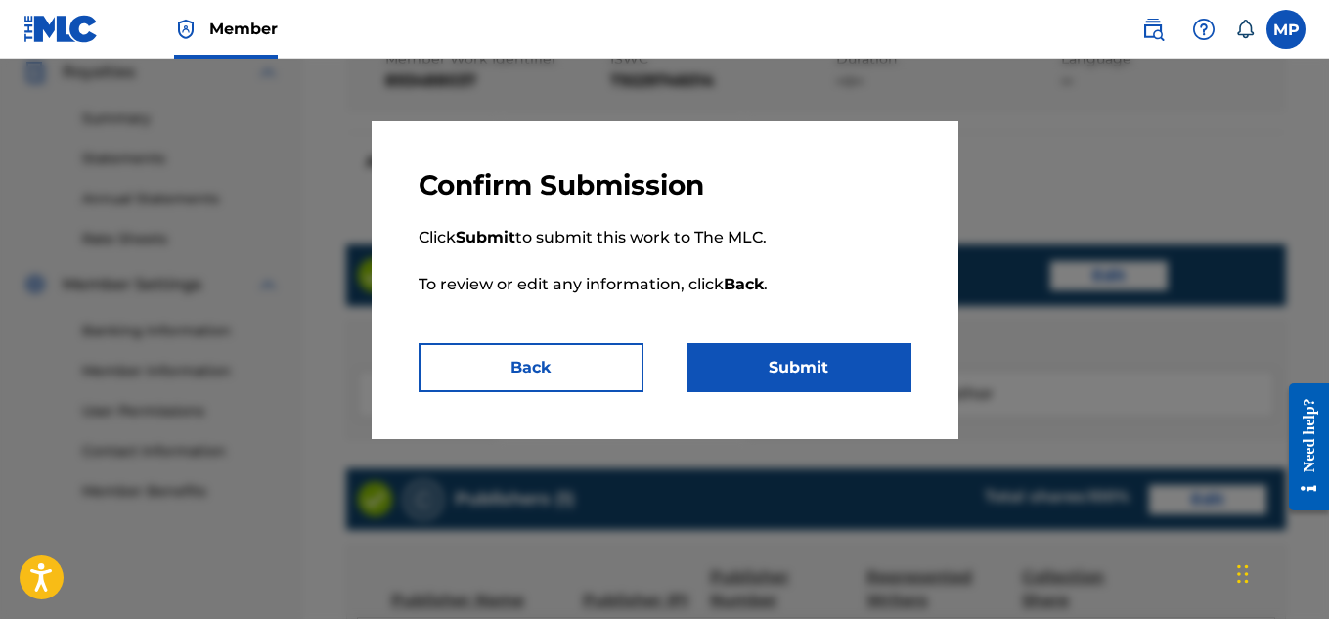
scroll to position [1097, 0]
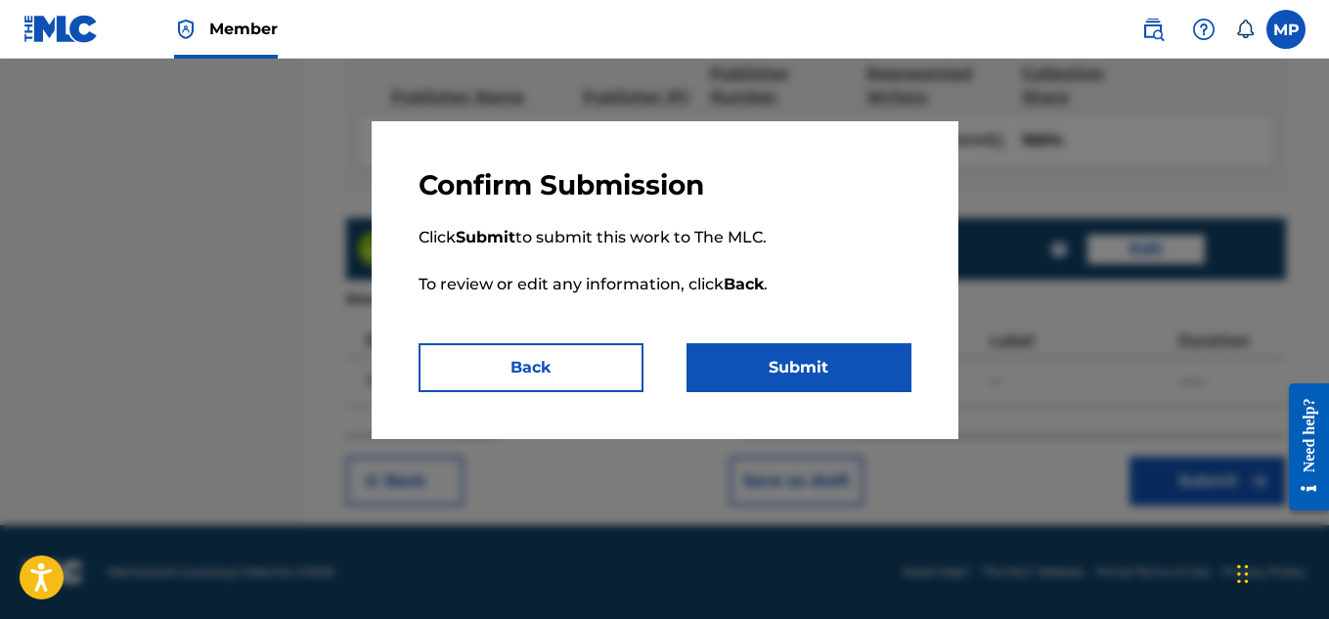
click at [822, 354] on button "Submit" at bounding box center [799, 367] width 225 height 49
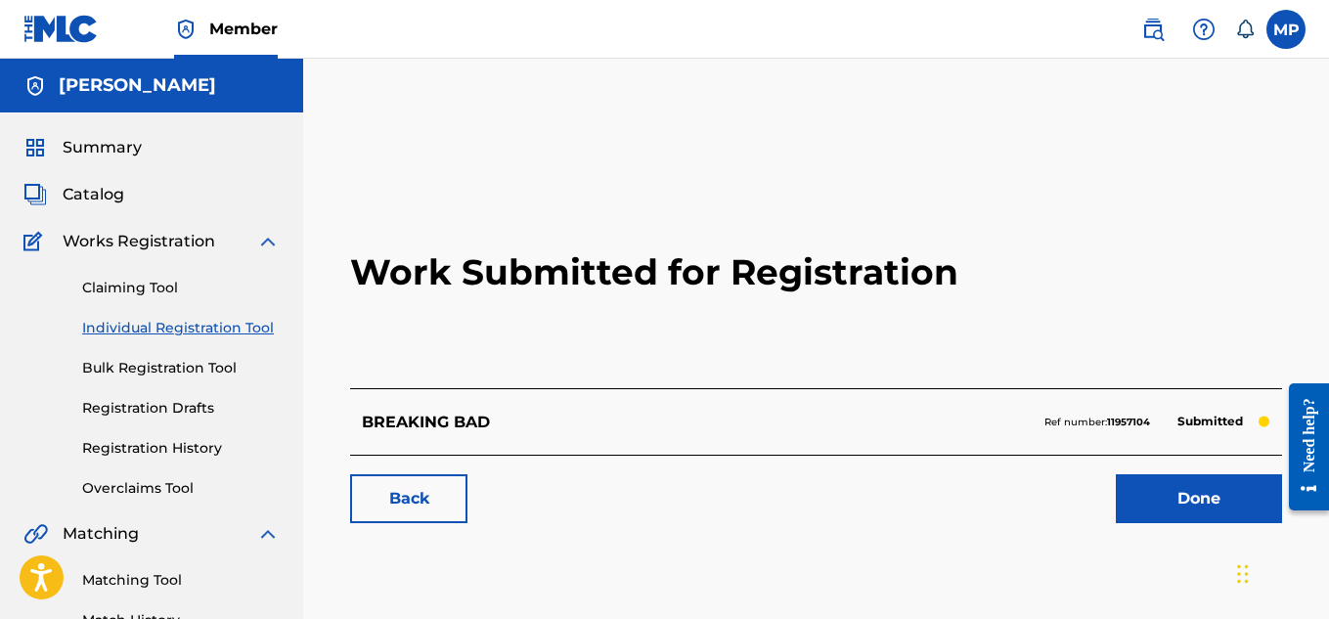
click at [434, 493] on link "Back" at bounding box center [408, 498] width 117 height 49
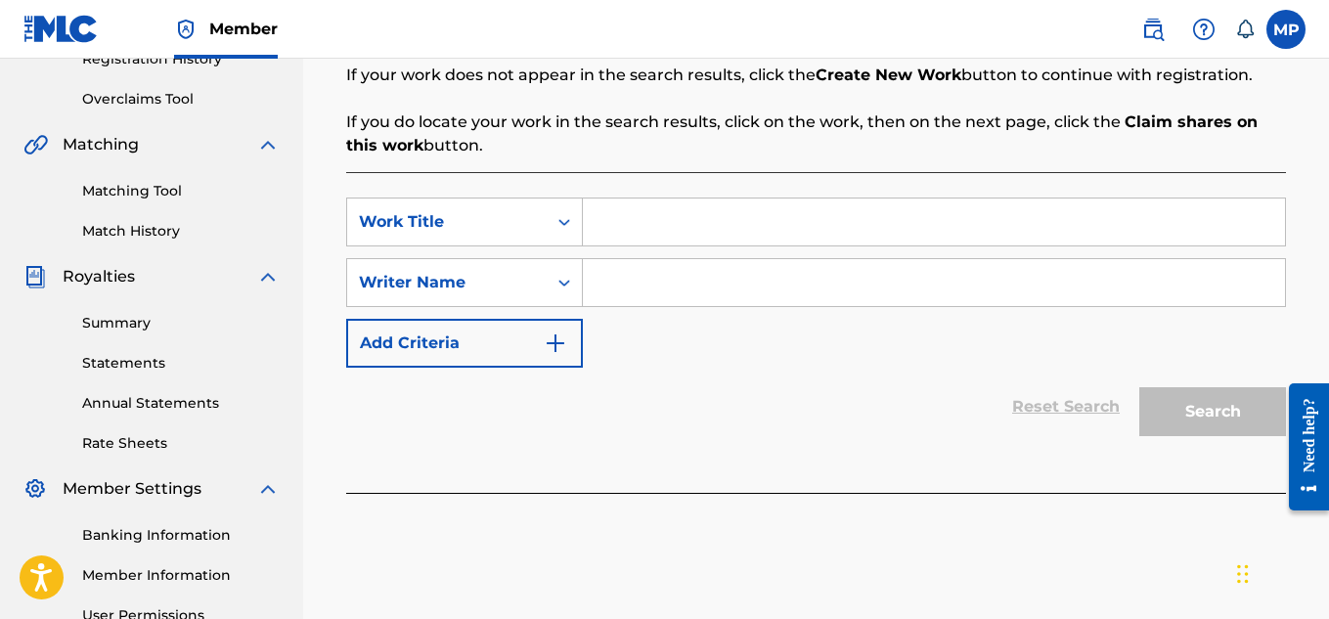
scroll to position [392, 0]
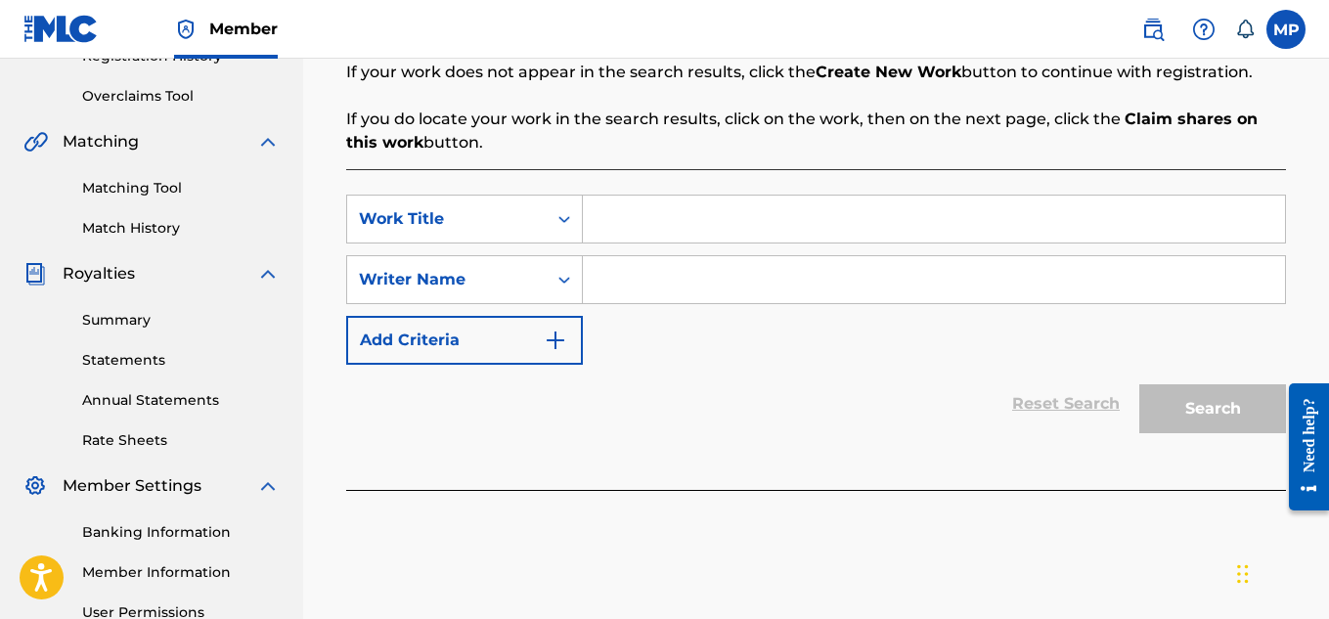
click at [688, 223] on input "Search Form" at bounding box center [934, 219] width 702 height 47
paste input "BRAIN DEAD"
type input "BRAIN DEAD"
click at [674, 270] on input "Search Form" at bounding box center [934, 279] width 702 height 47
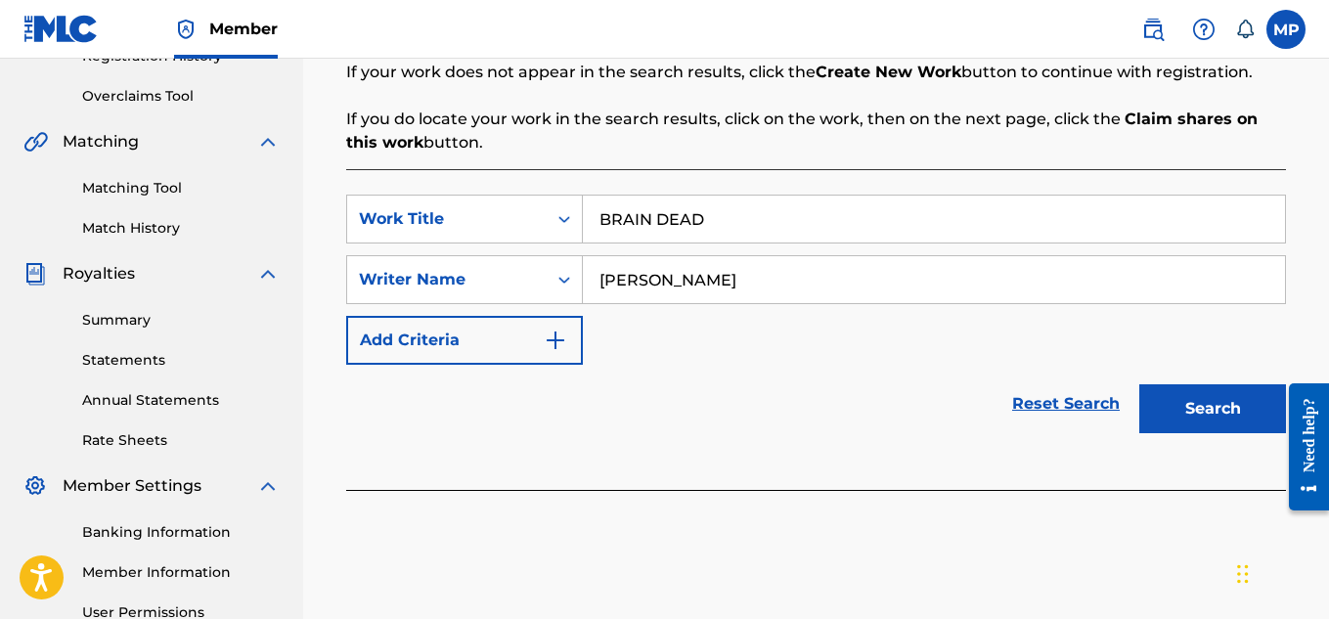
type input "[PERSON_NAME]"
click at [1192, 408] on button "Search" at bounding box center [1212, 408] width 147 height 49
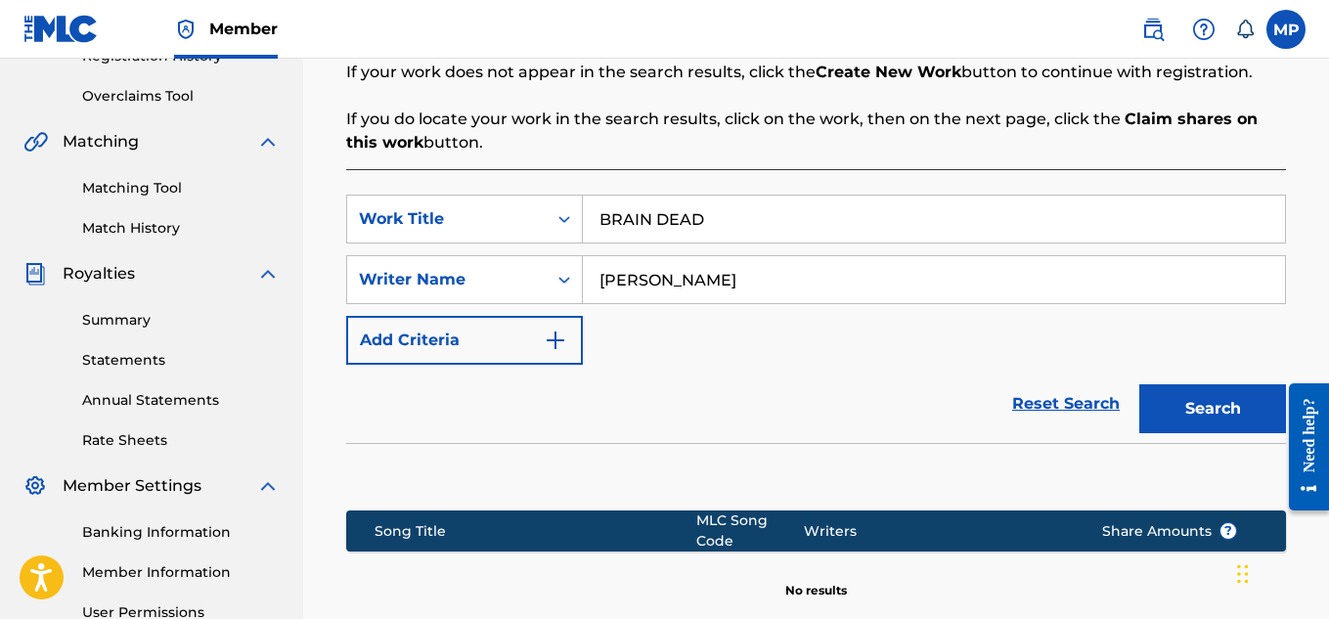
scroll to position [634, 0]
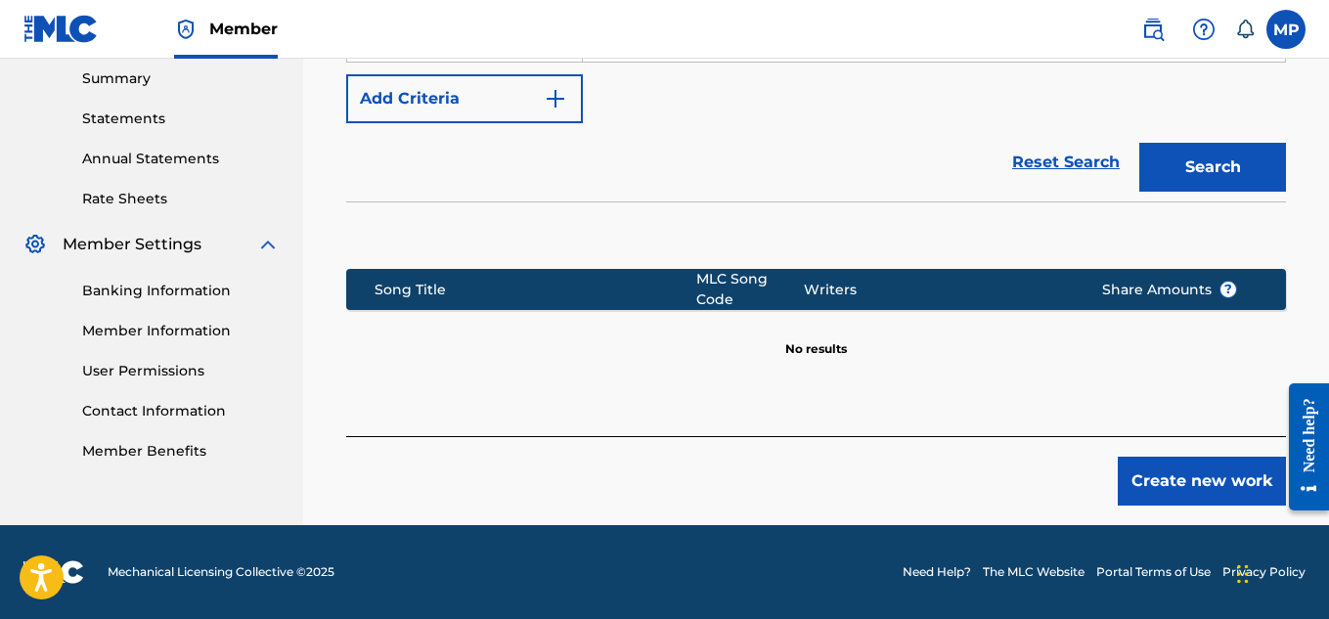
click at [1164, 482] on button "Create new work" at bounding box center [1202, 481] width 168 height 49
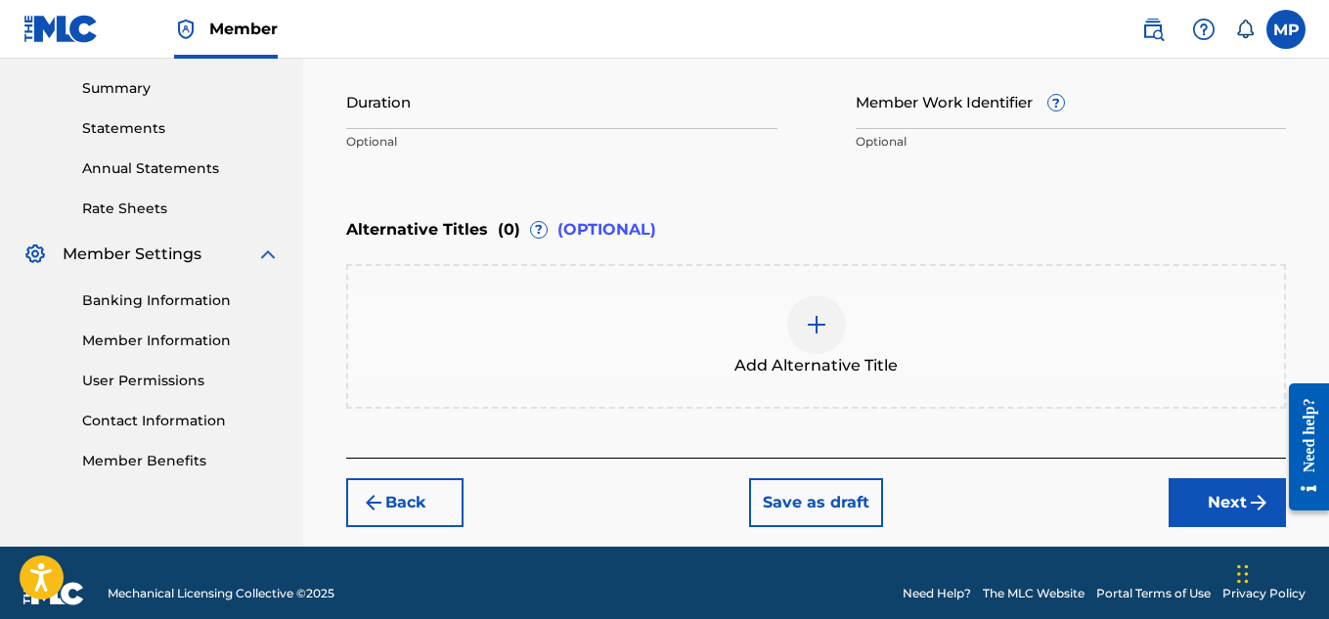
scroll to position [312, 0]
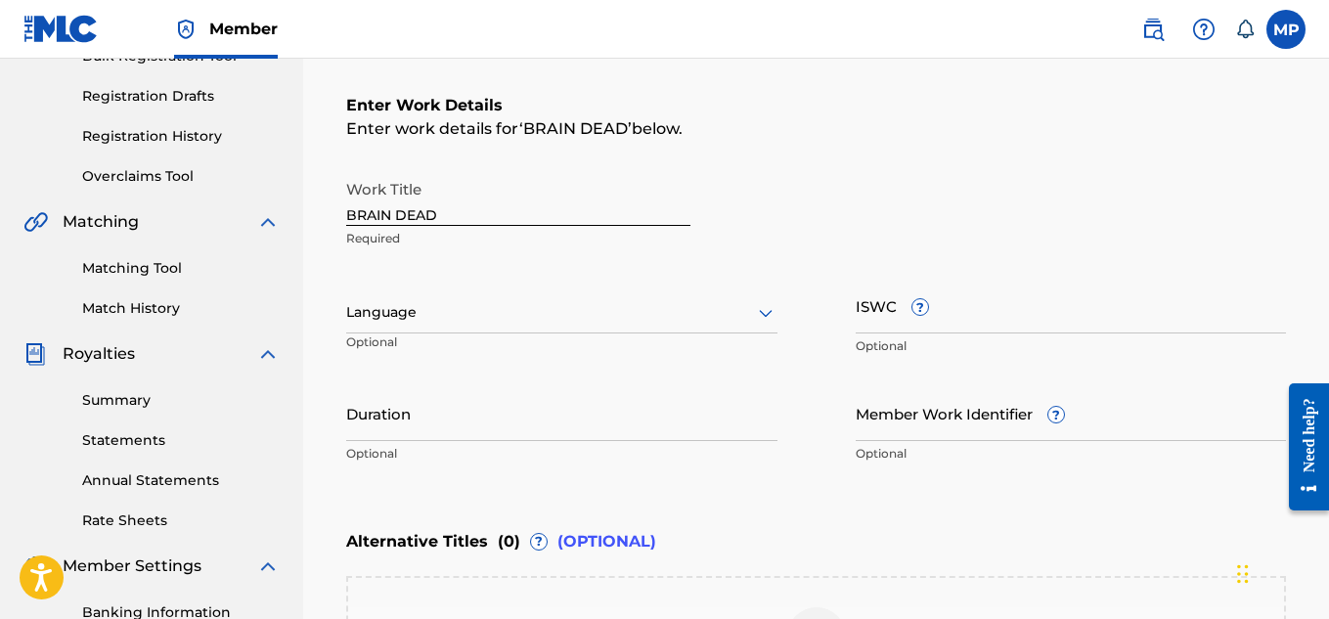
click at [1075, 319] on input "ISWC ?" at bounding box center [1071, 306] width 431 height 56
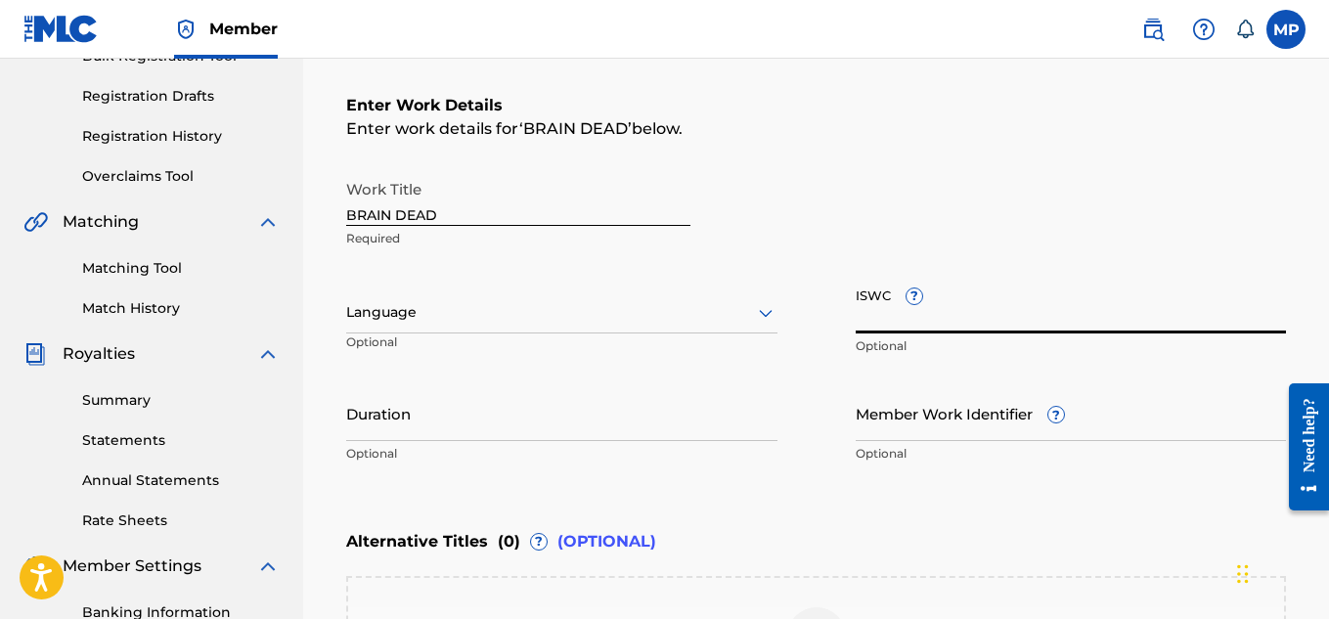
paste input "T9229745362"
type input "T9229745362"
click at [905, 426] on input "Member Work Identifier ?" at bounding box center [1071, 413] width 431 height 56
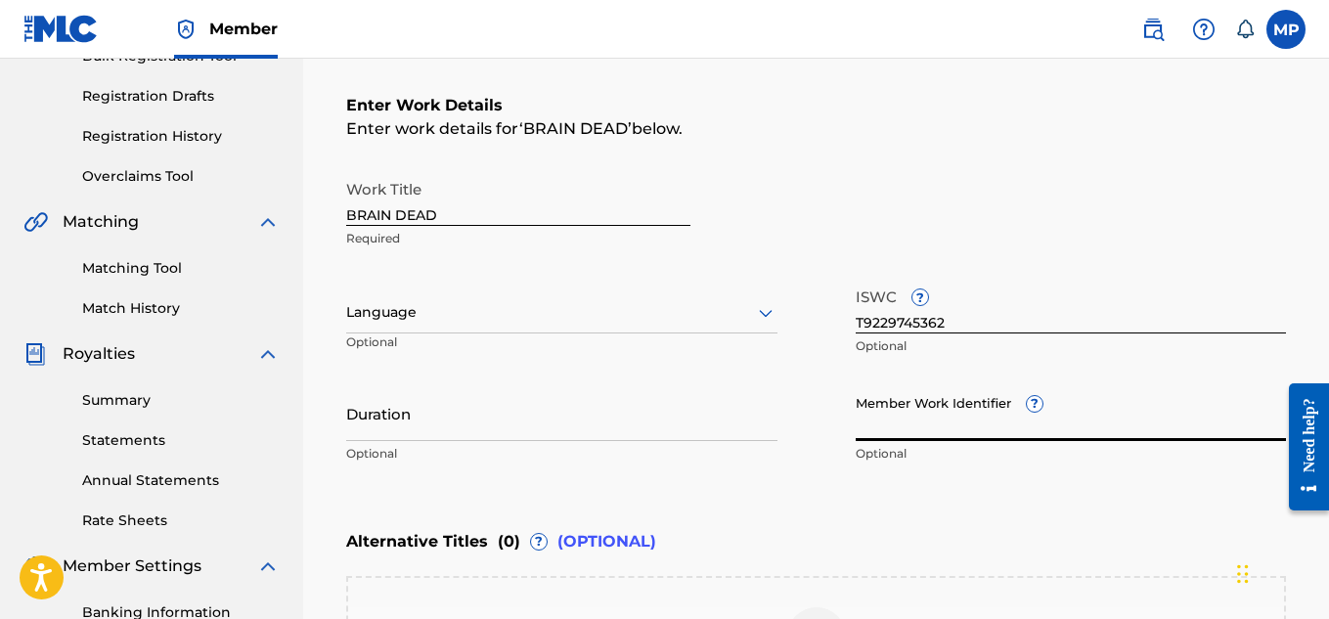
paste input "893487753"
type input "893487753"
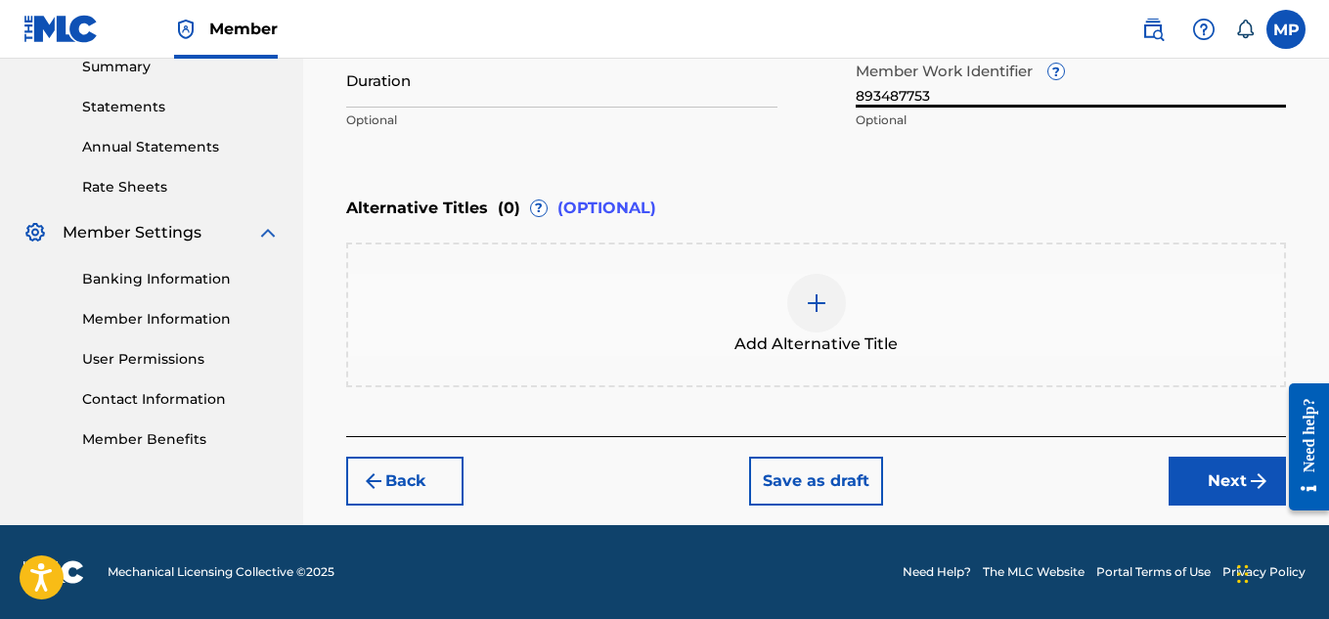
click at [1190, 467] on button "Next" at bounding box center [1227, 481] width 117 height 49
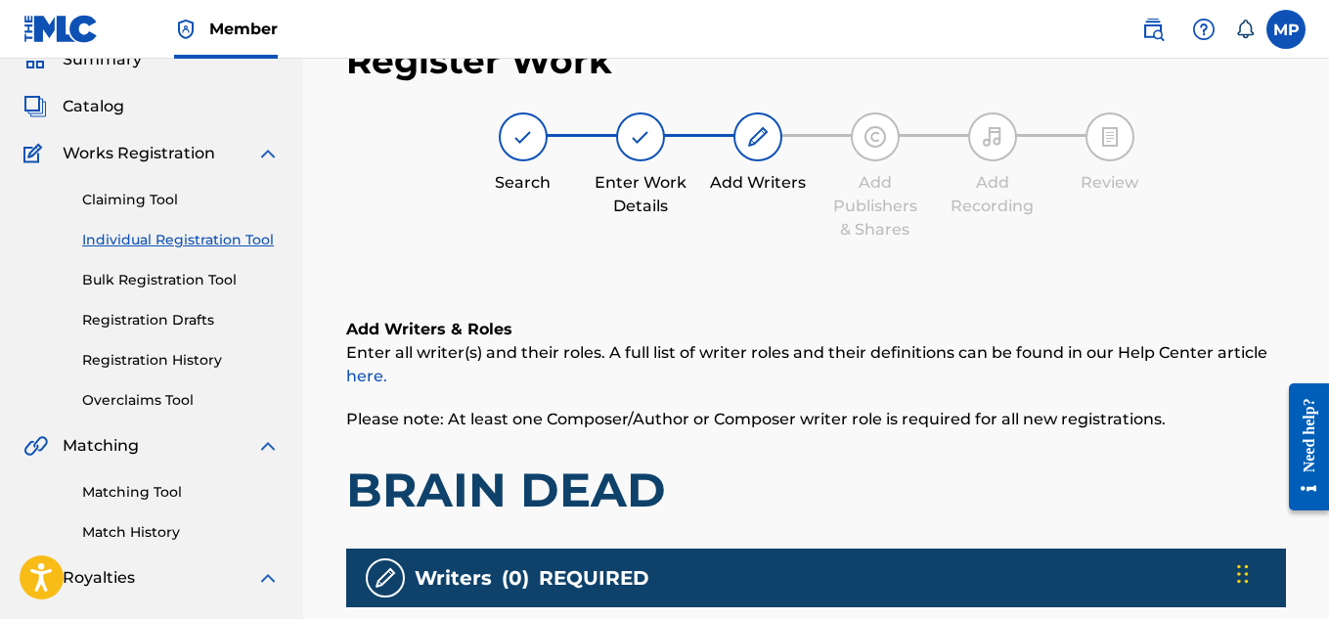
scroll to position [594, 0]
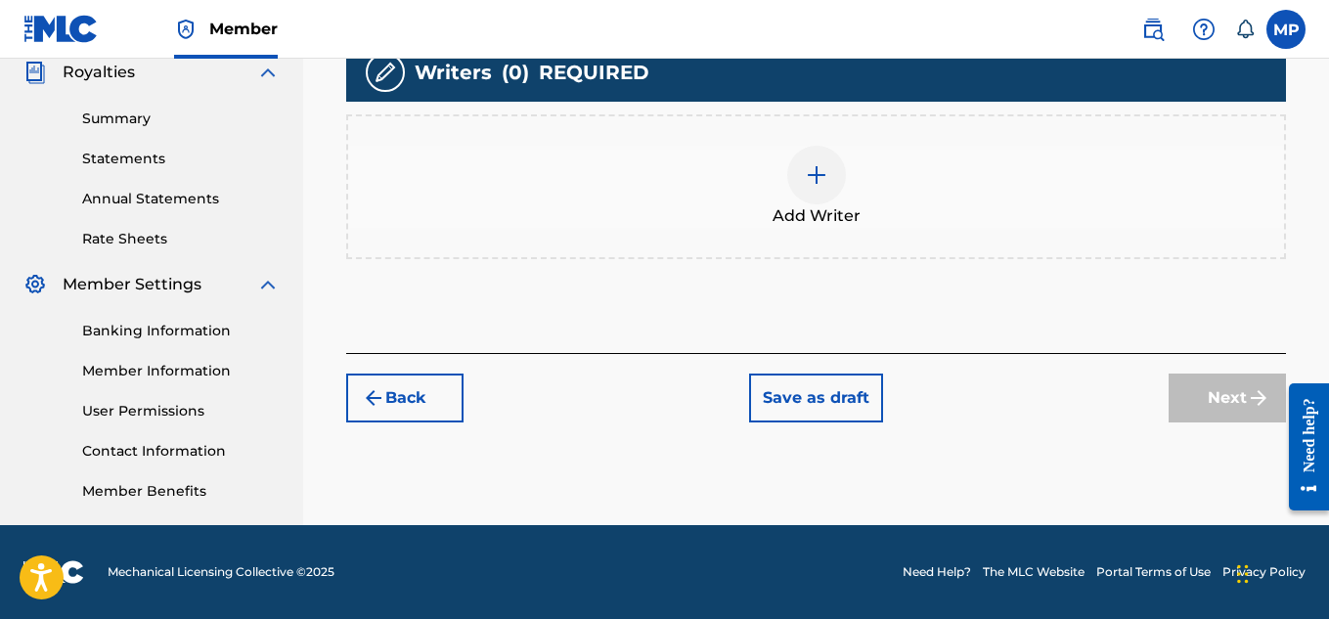
click at [822, 177] on img at bounding box center [816, 174] width 23 height 23
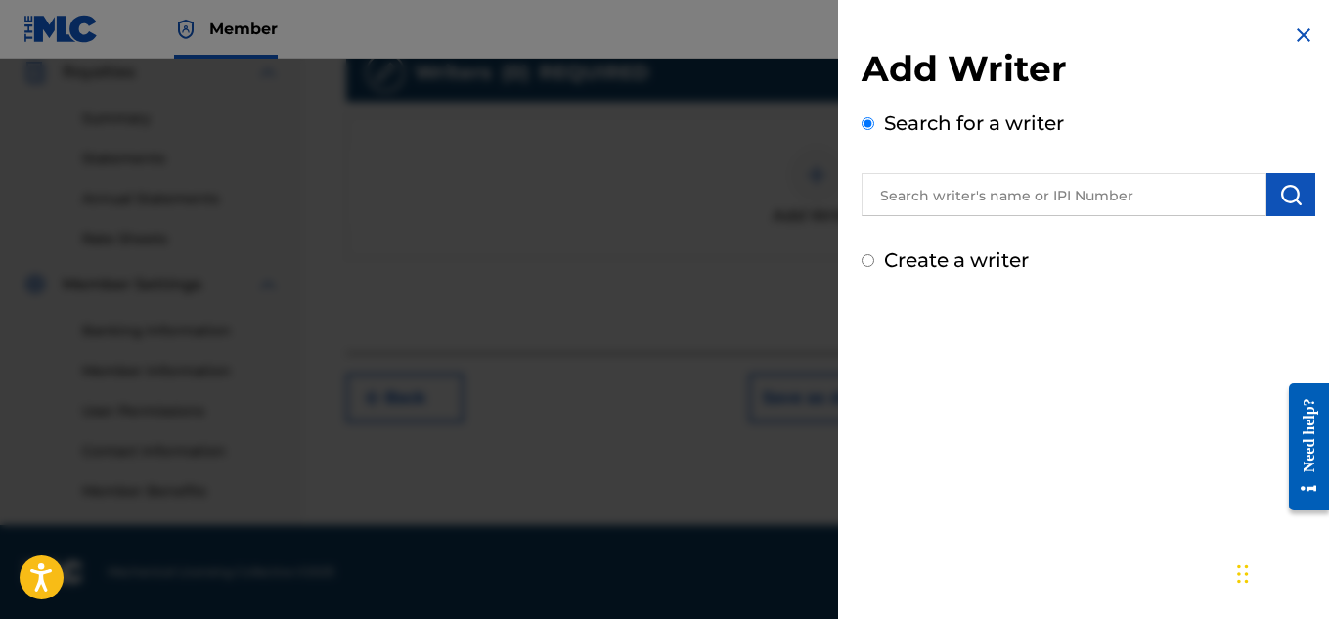
click at [1129, 209] on input "text" at bounding box center [1064, 194] width 405 height 43
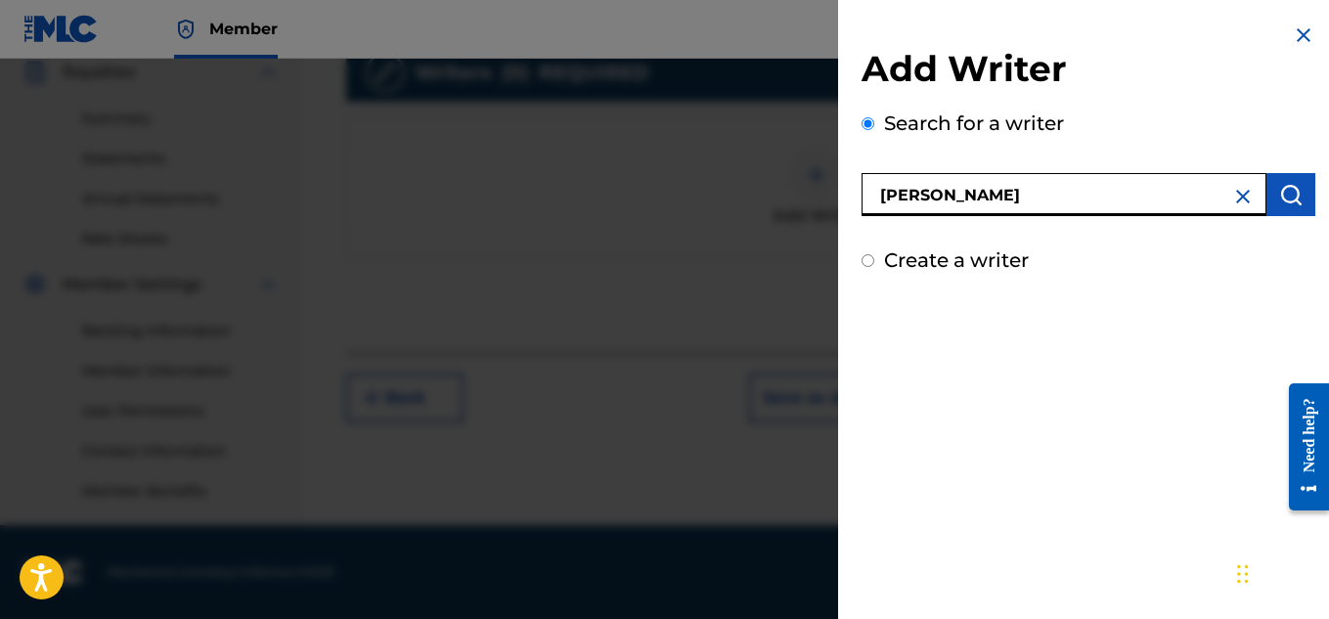
type input "[PERSON_NAME]"
click at [1282, 194] on img "submit" at bounding box center [1290, 194] width 23 height 23
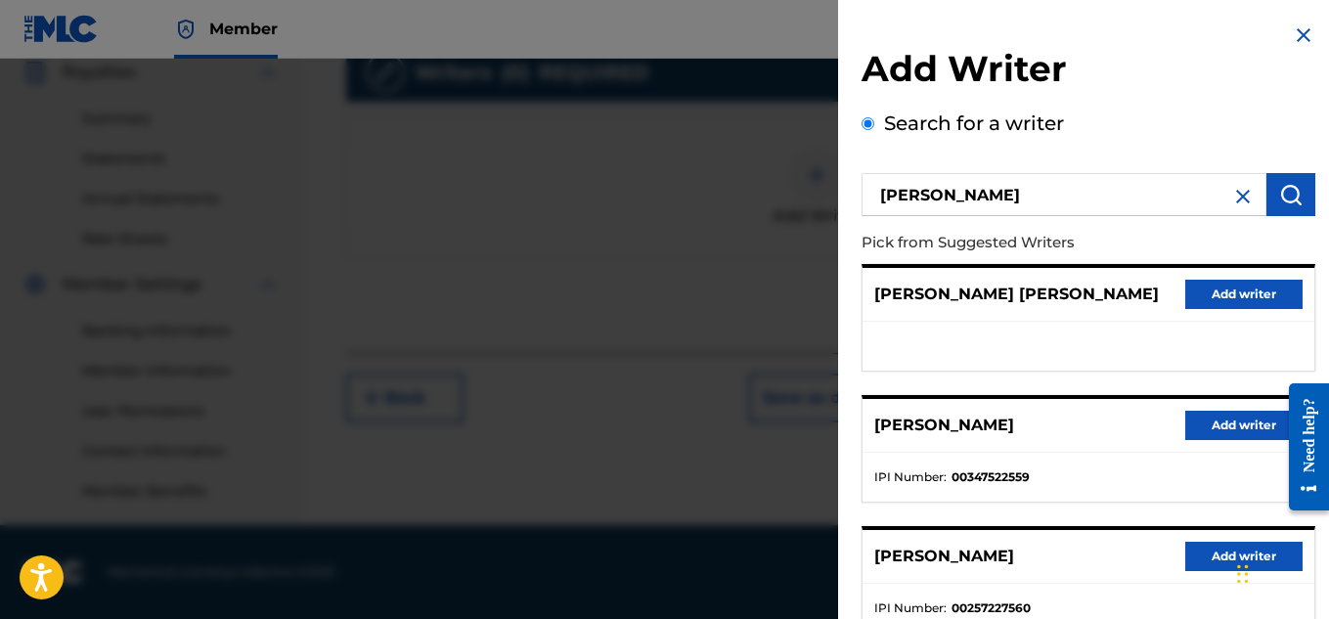
click at [1224, 411] on button "Add writer" at bounding box center [1243, 425] width 117 height 29
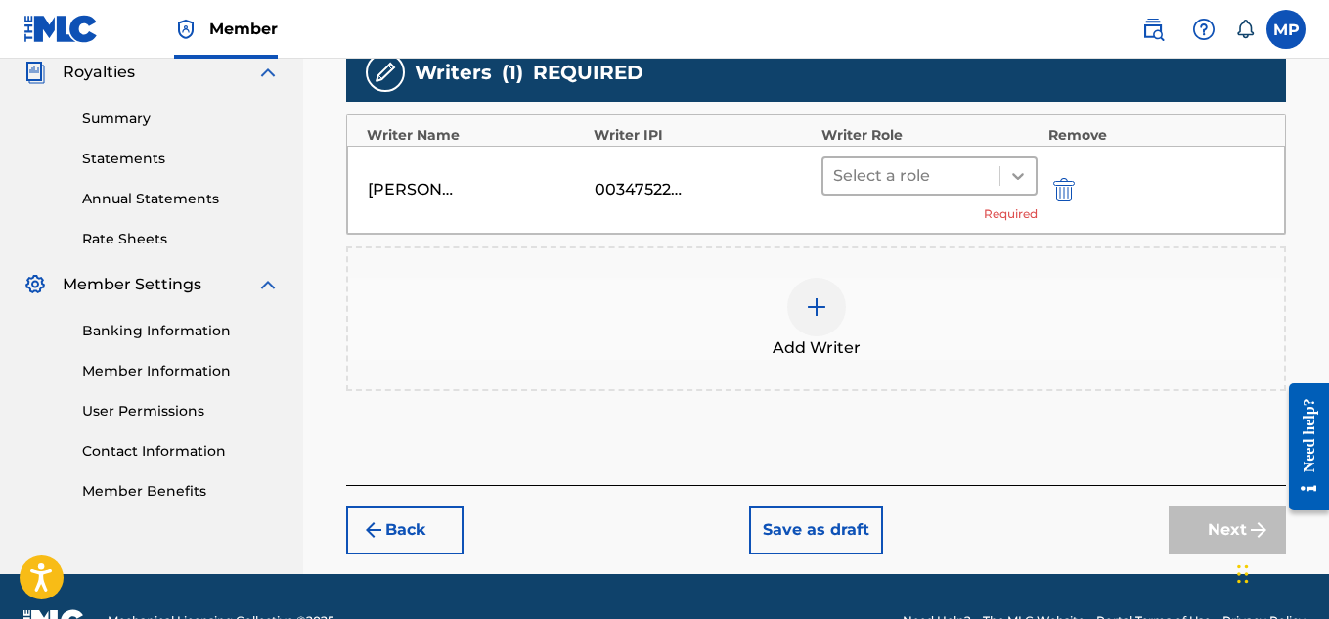
click at [1006, 174] on div at bounding box center [1017, 175] width 35 height 35
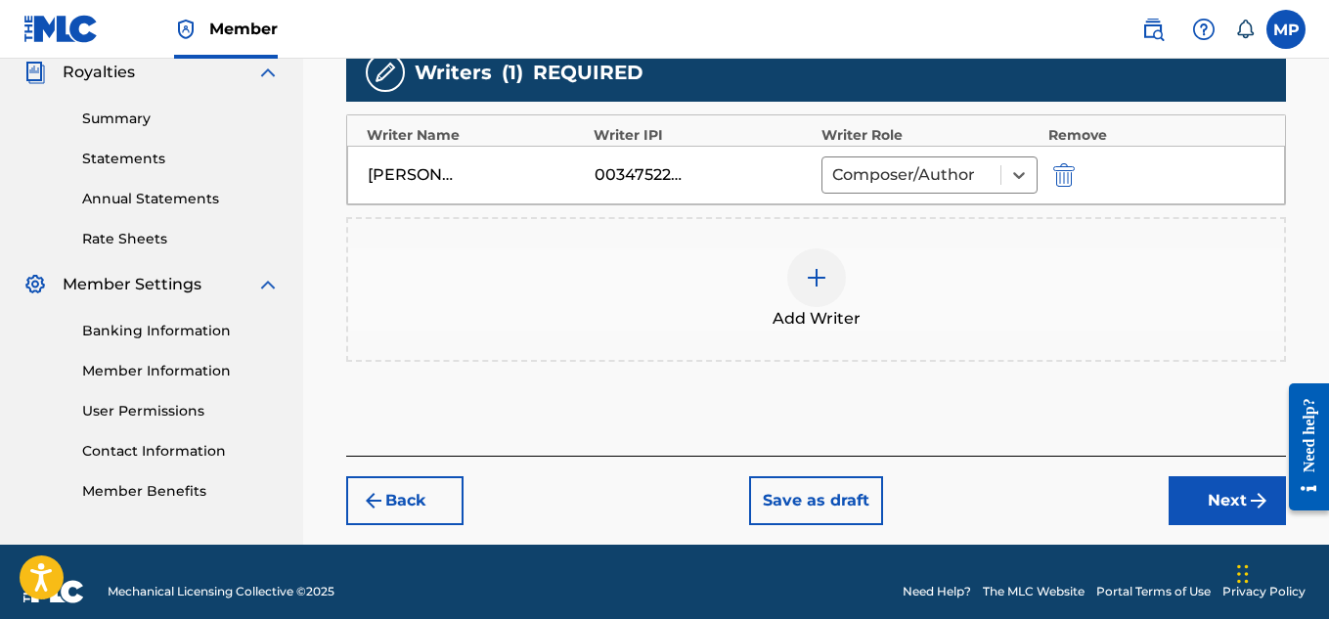
click at [1213, 495] on button "Next" at bounding box center [1227, 500] width 117 height 49
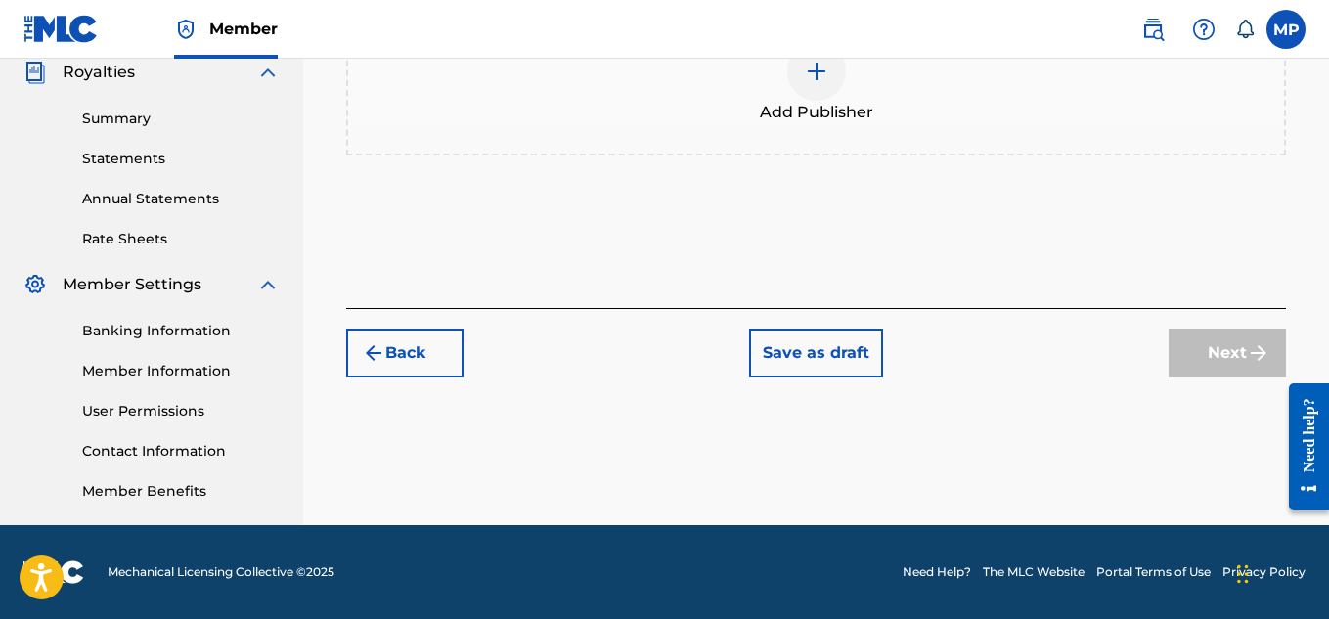
scroll to position [361, 0]
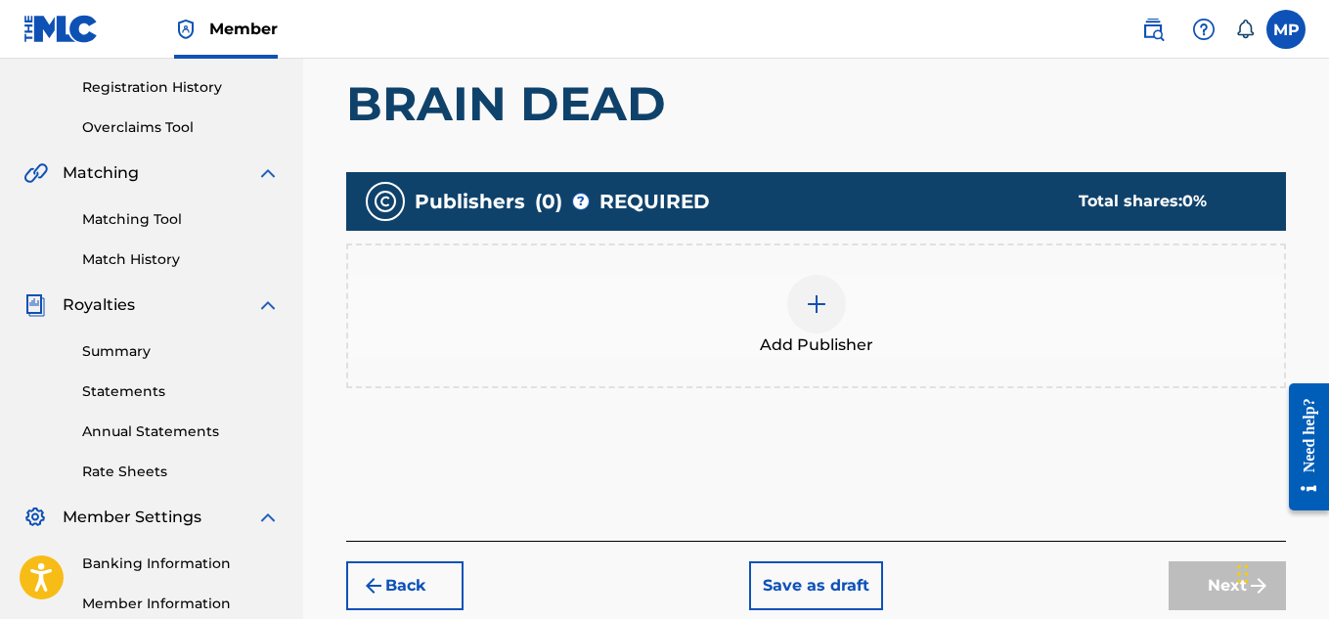
click at [838, 288] on div at bounding box center [816, 304] width 59 height 59
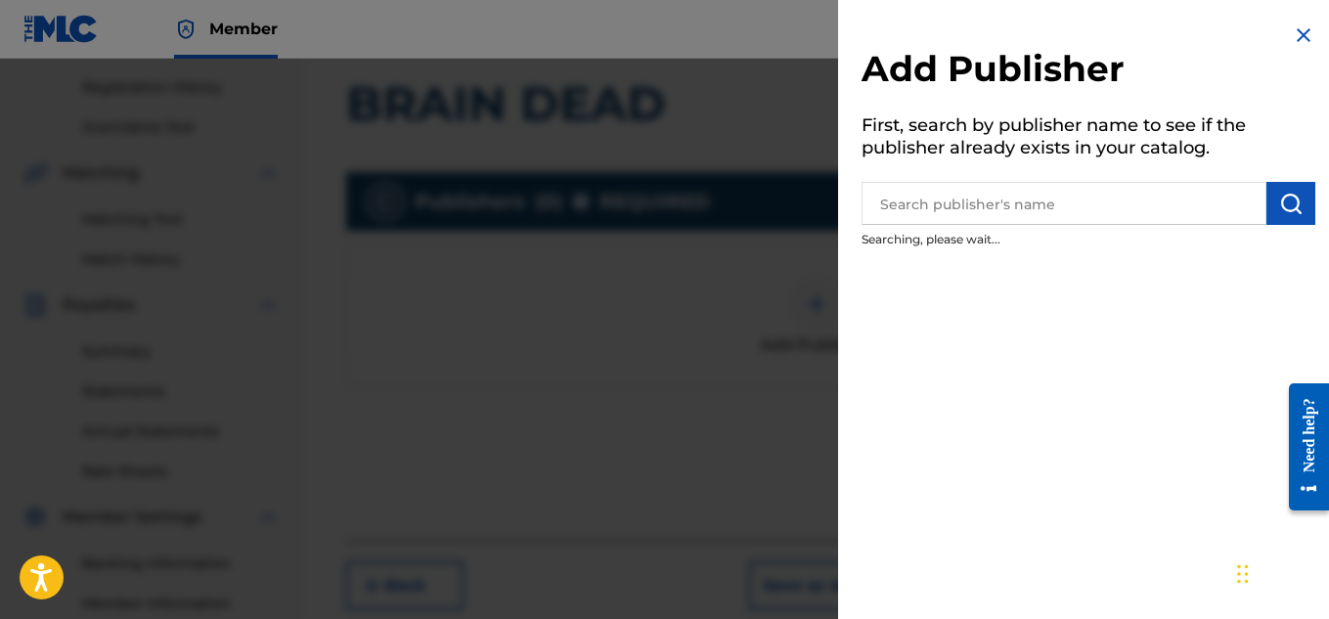
scroll to position [368, 0]
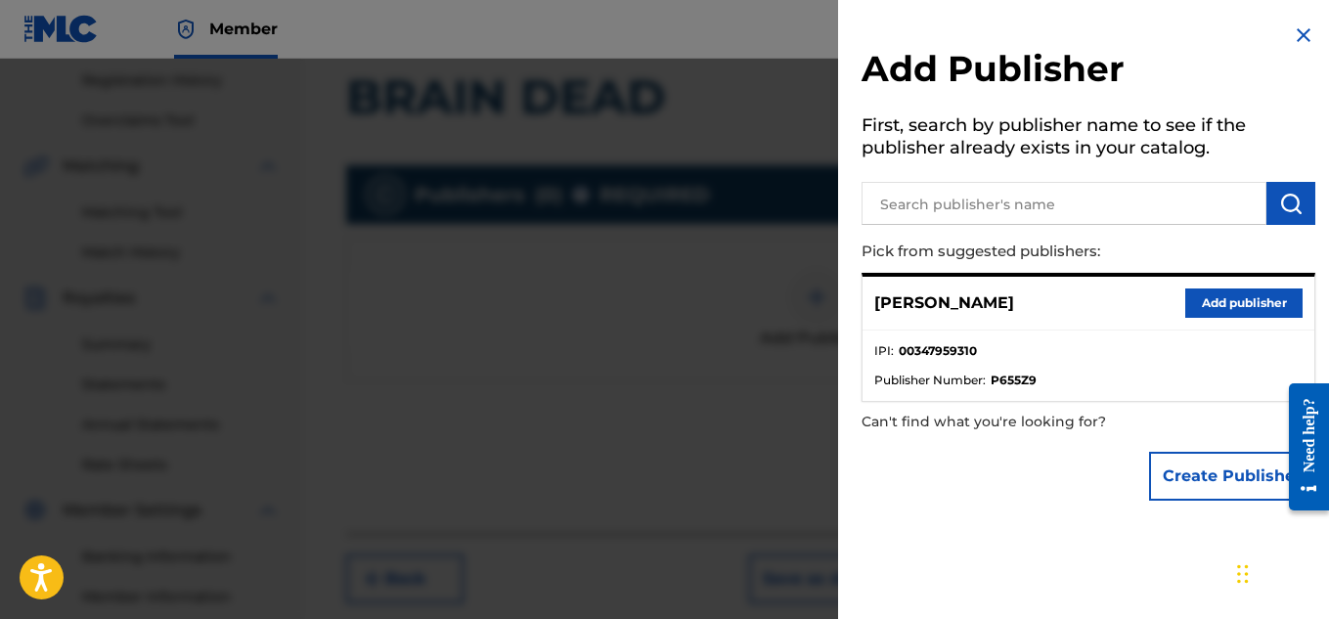
click at [1226, 310] on button "Add publisher" at bounding box center [1243, 303] width 117 height 29
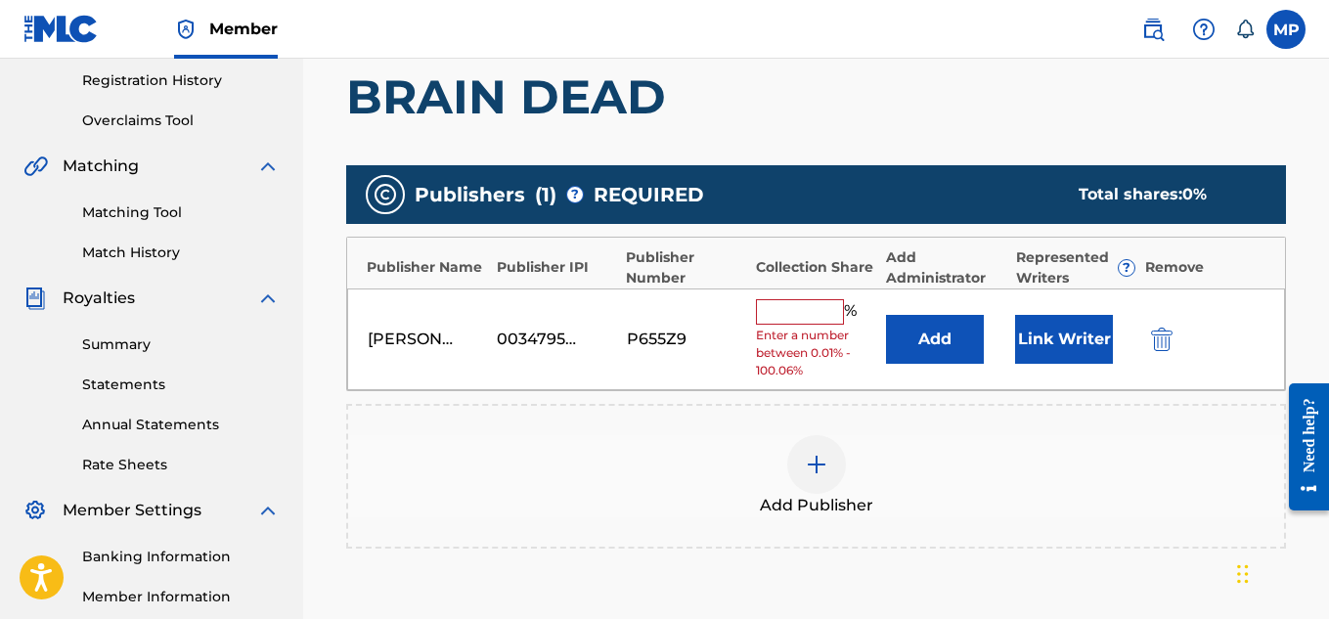
click at [835, 312] on input "text" at bounding box center [800, 311] width 88 height 25
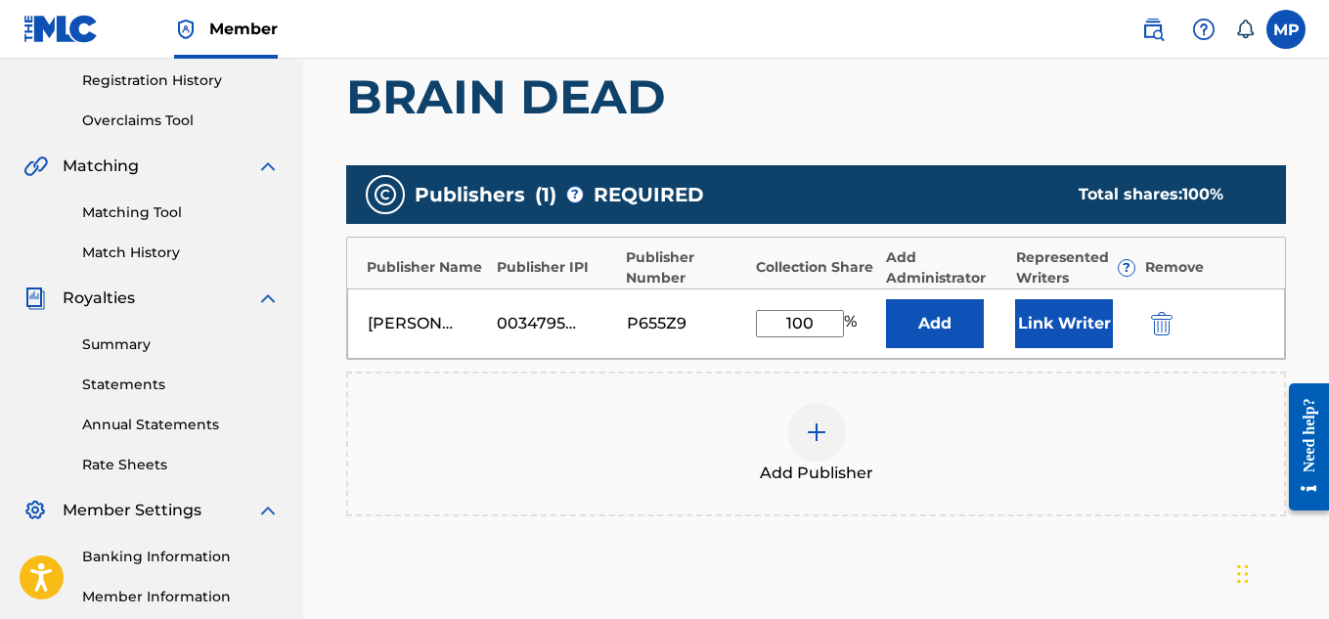
type input "100"
click at [1020, 322] on button "Link Writer" at bounding box center [1064, 323] width 98 height 49
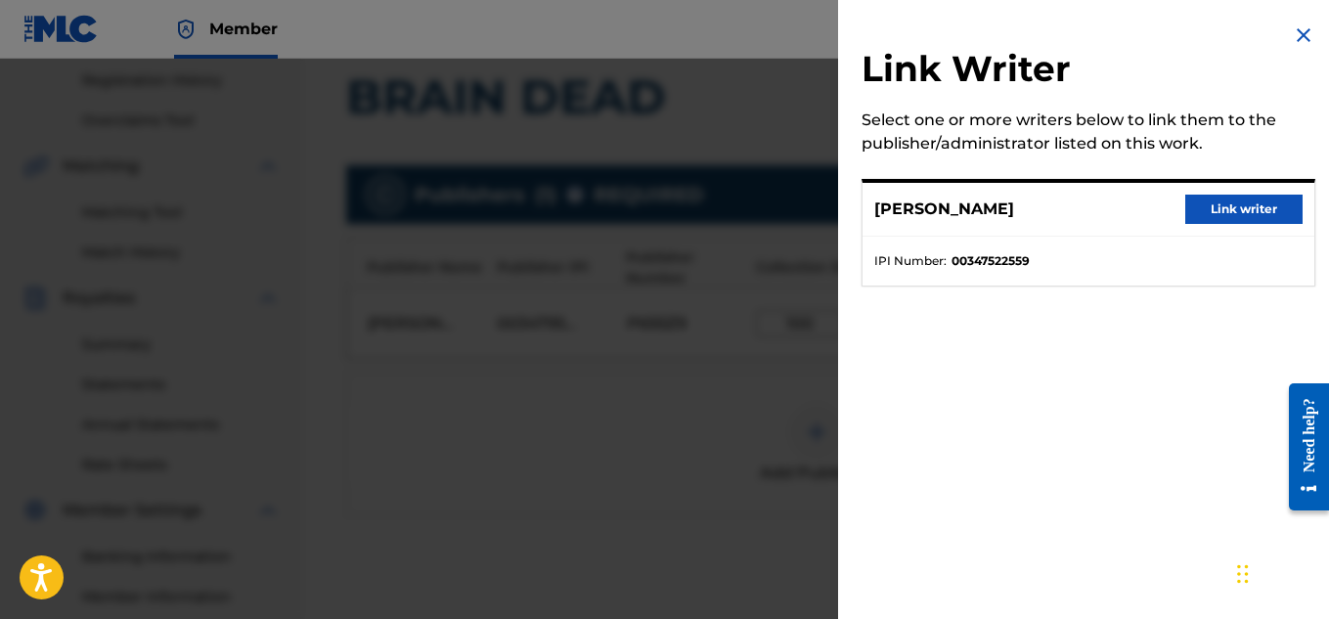
click at [1215, 212] on button "Link writer" at bounding box center [1243, 209] width 117 height 29
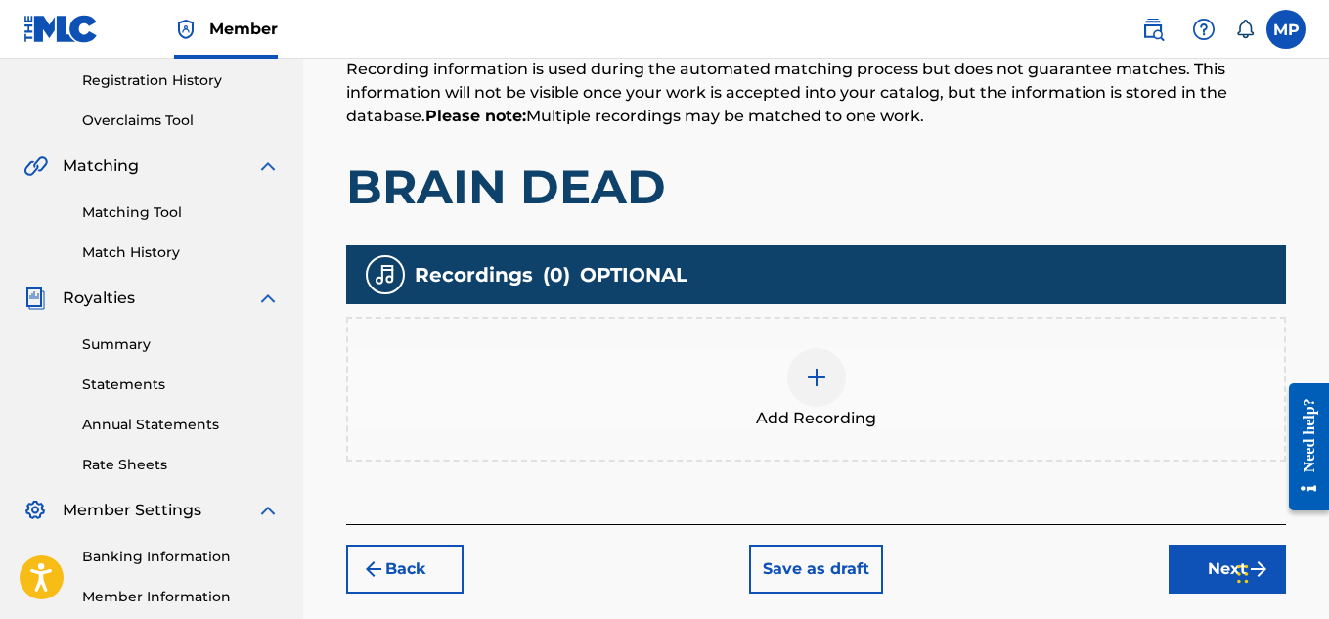
click at [824, 348] on div at bounding box center [816, 377] width 59 height 59
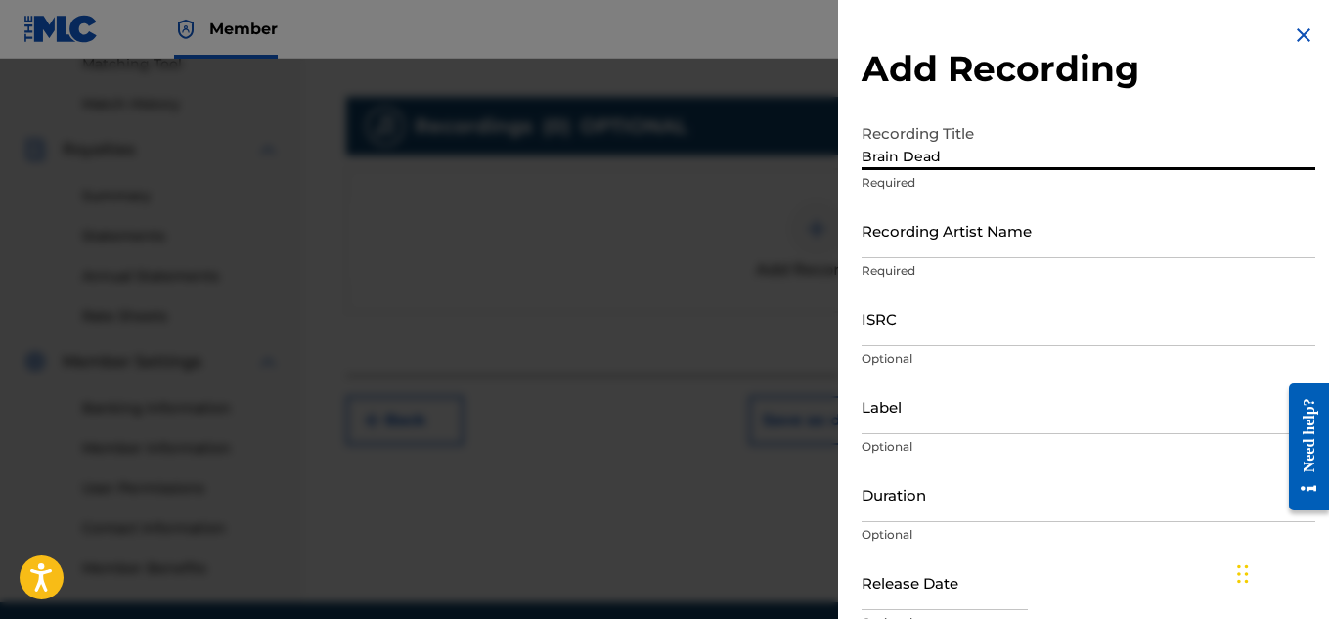
type input "Brain Dead"
click at [1043, 251] on input "Recording Artist Name" at bounding box center [1089, 230] width 454 height 56
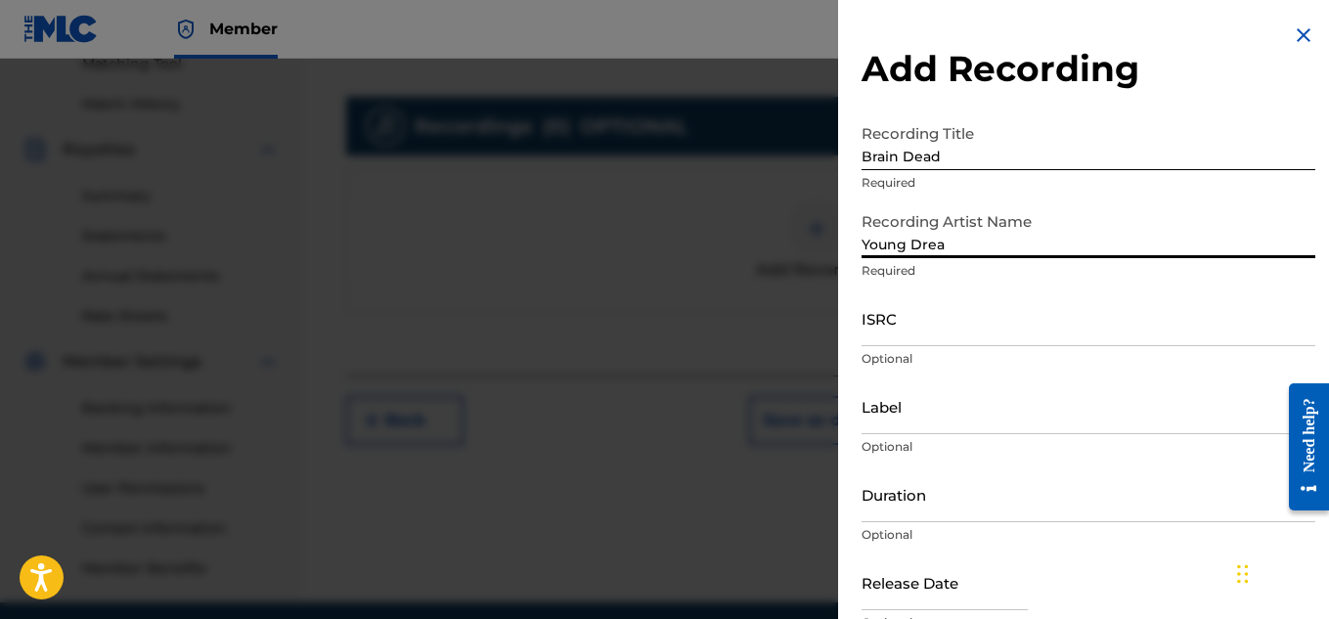
type input "Young Dread"
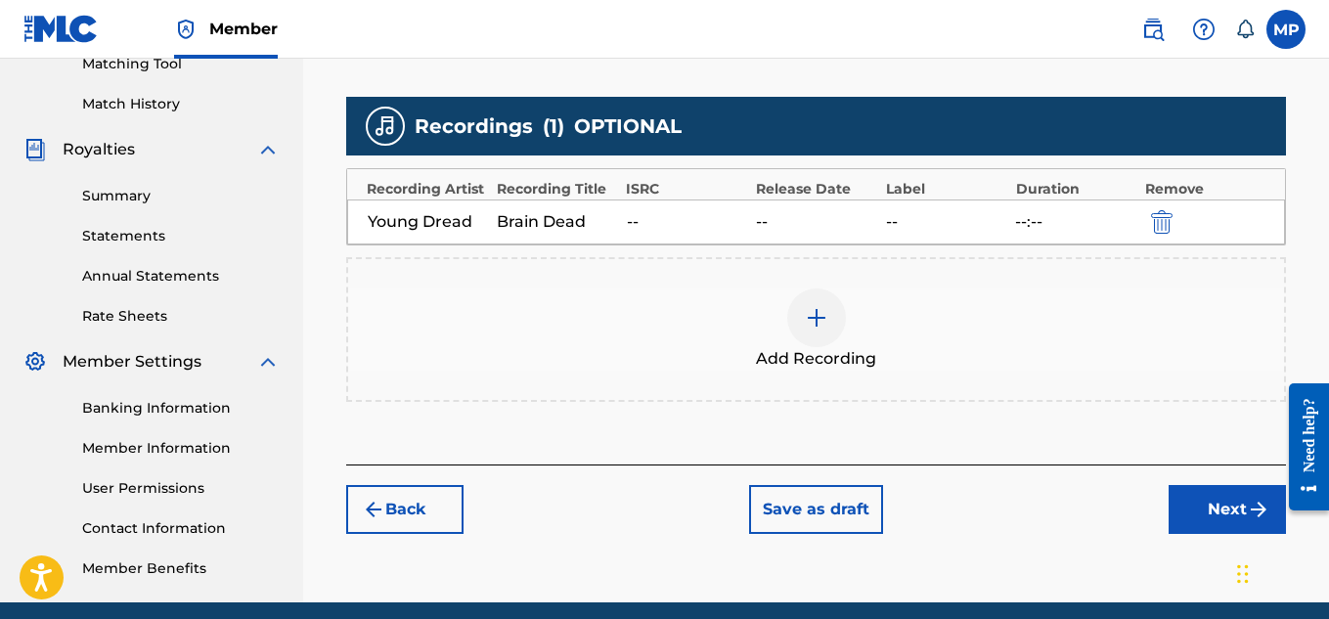
click at [1202, 512] on button "Next" at bounding box center [1227, 509] width 117 height 49
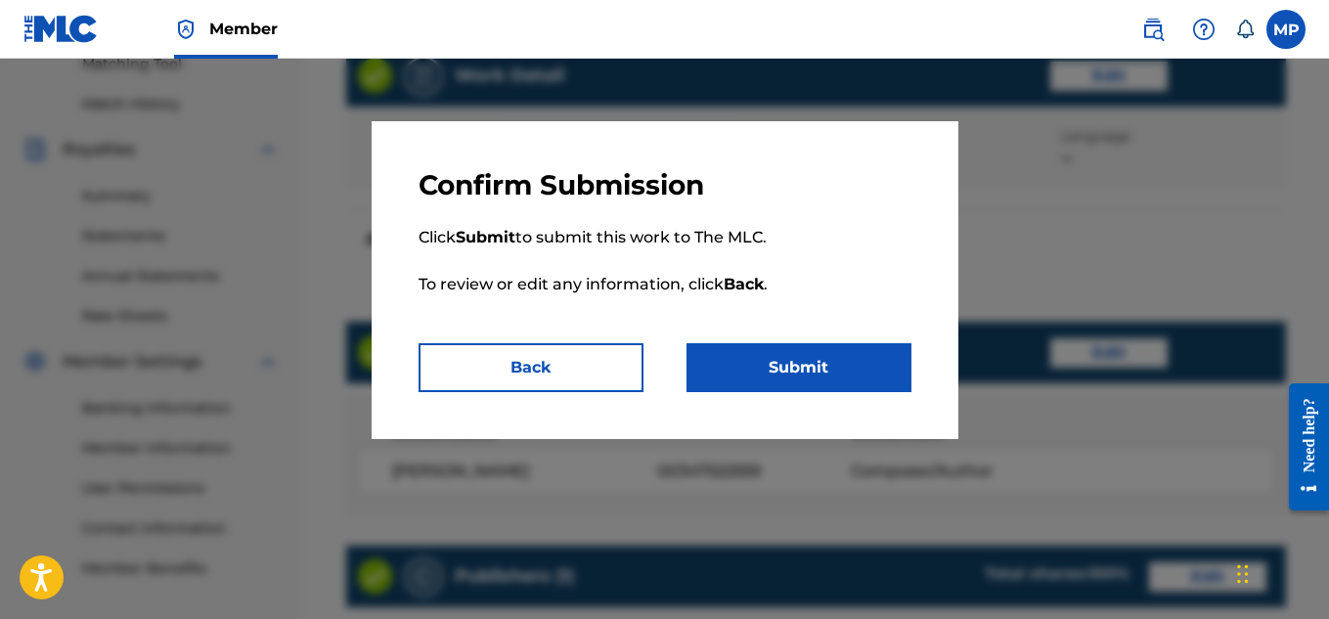
scroll to position [1097, 0]
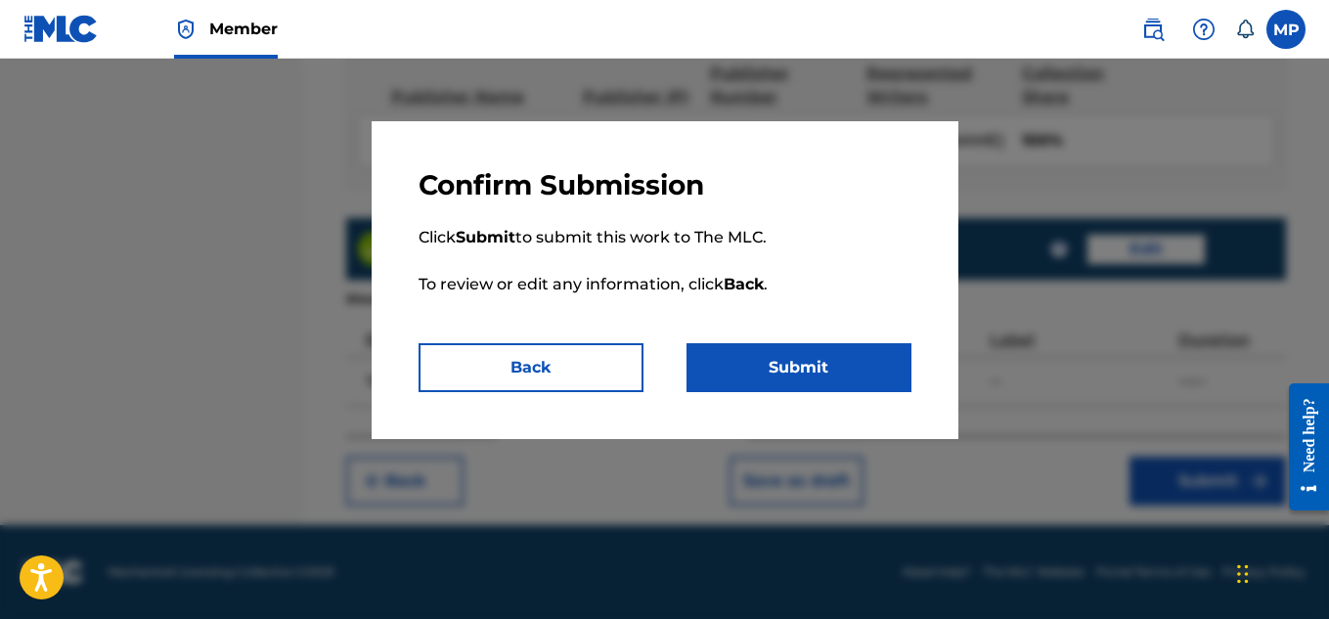
click at [788, 377] on button "Submit" at bounding box center [799, 367] width 225 height 49
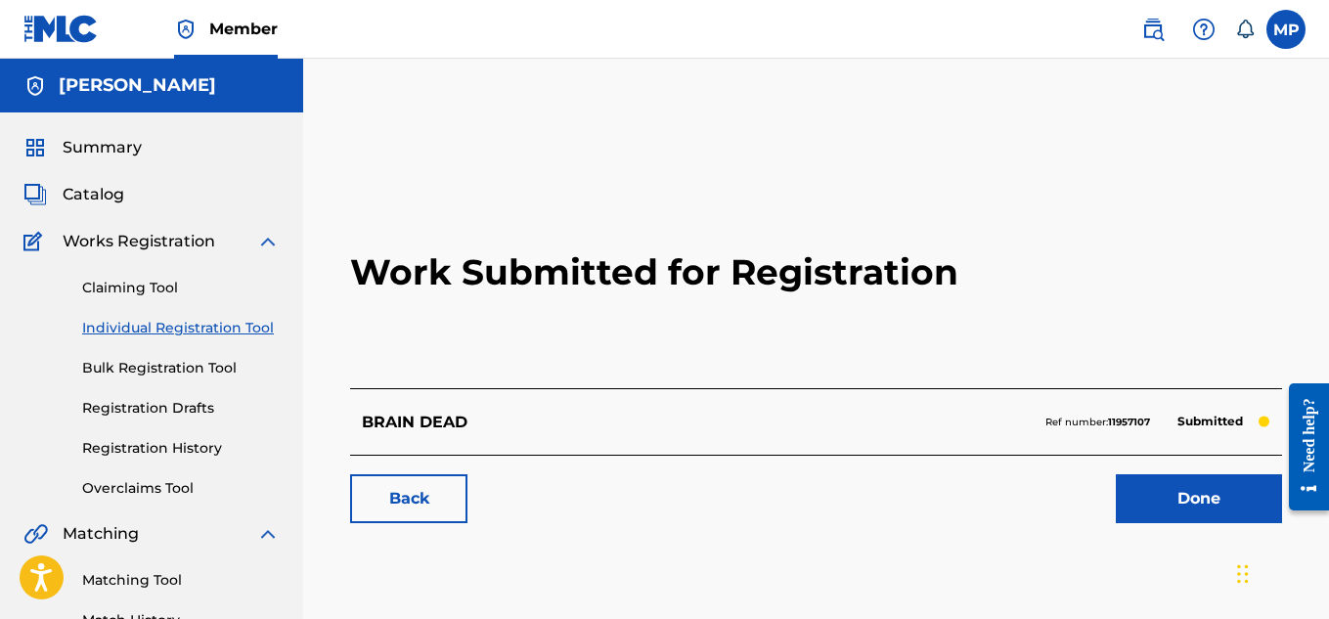
click at [456, 494] on link "Back" at bounding box center [408, 498] width 117 height 49
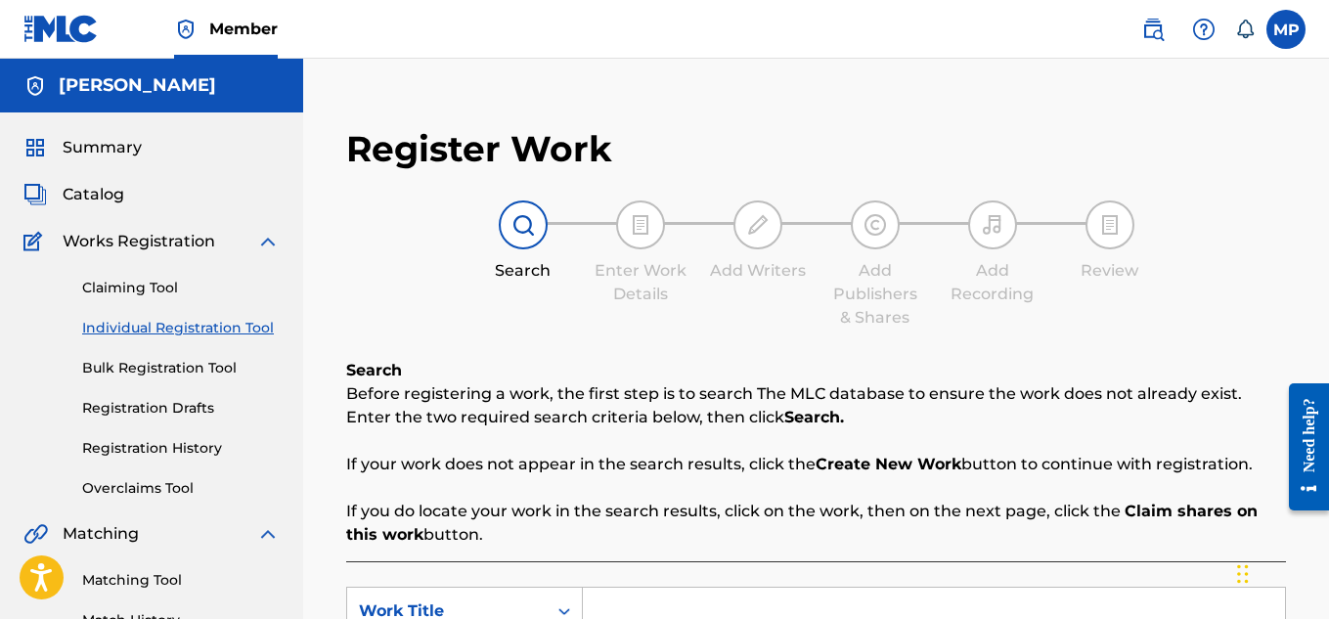
click at [713, 588] on input "Search Form" at bounding box center [934, 611] width 702 height 47
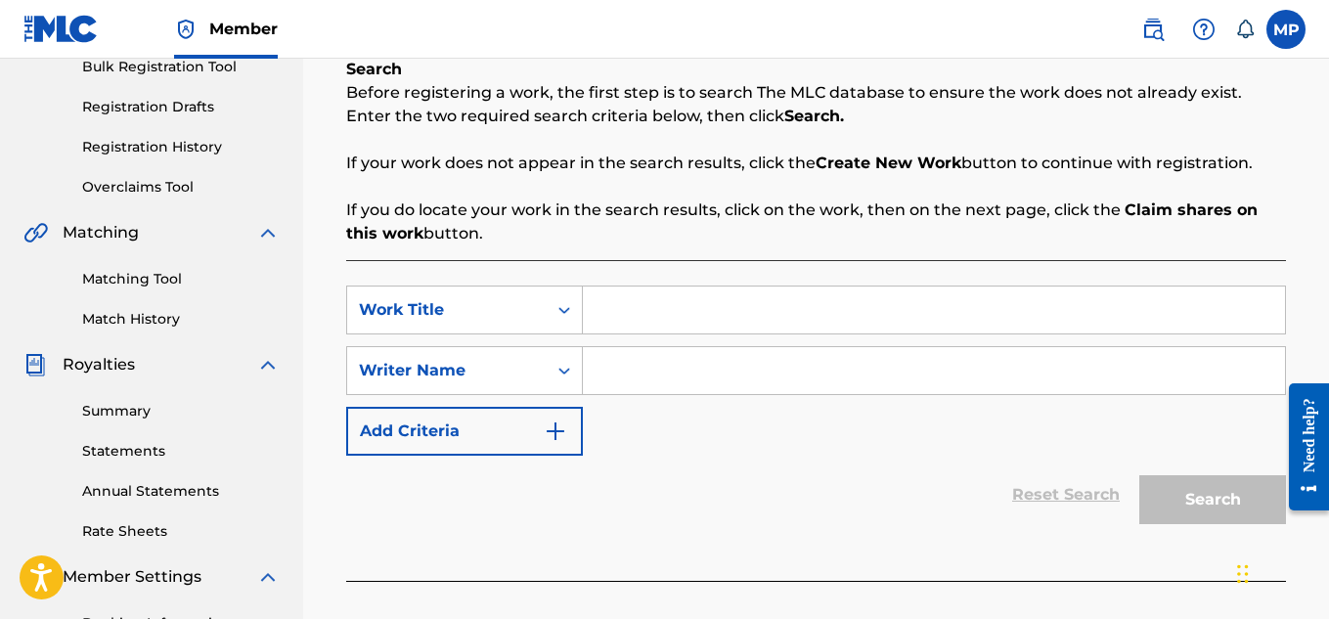
paste input "BOTTLE CAP"
type input "BOTTLE CAP"
click at [685, 366] on input "Search Form" at bounding box center [934, 370] width 702 height 47
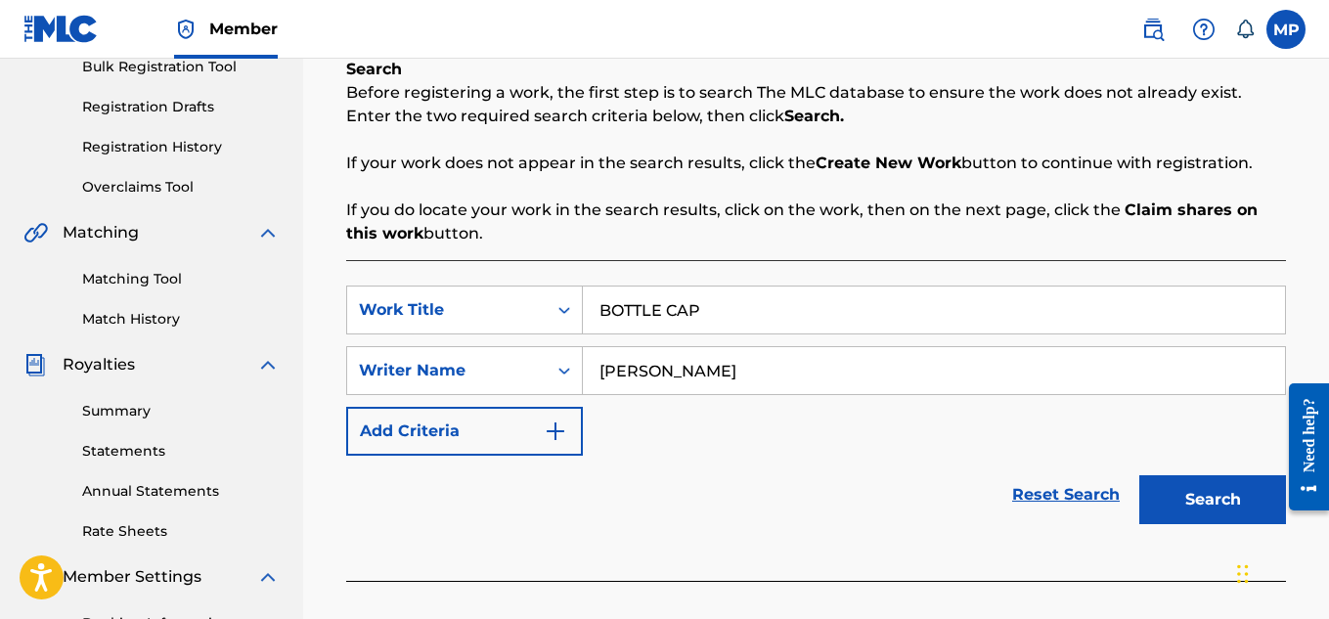
type input "[PERSON_NAME]"
click at [1183, 500] on button "Search" at bounding box center [1212, 499] width 147 height 49
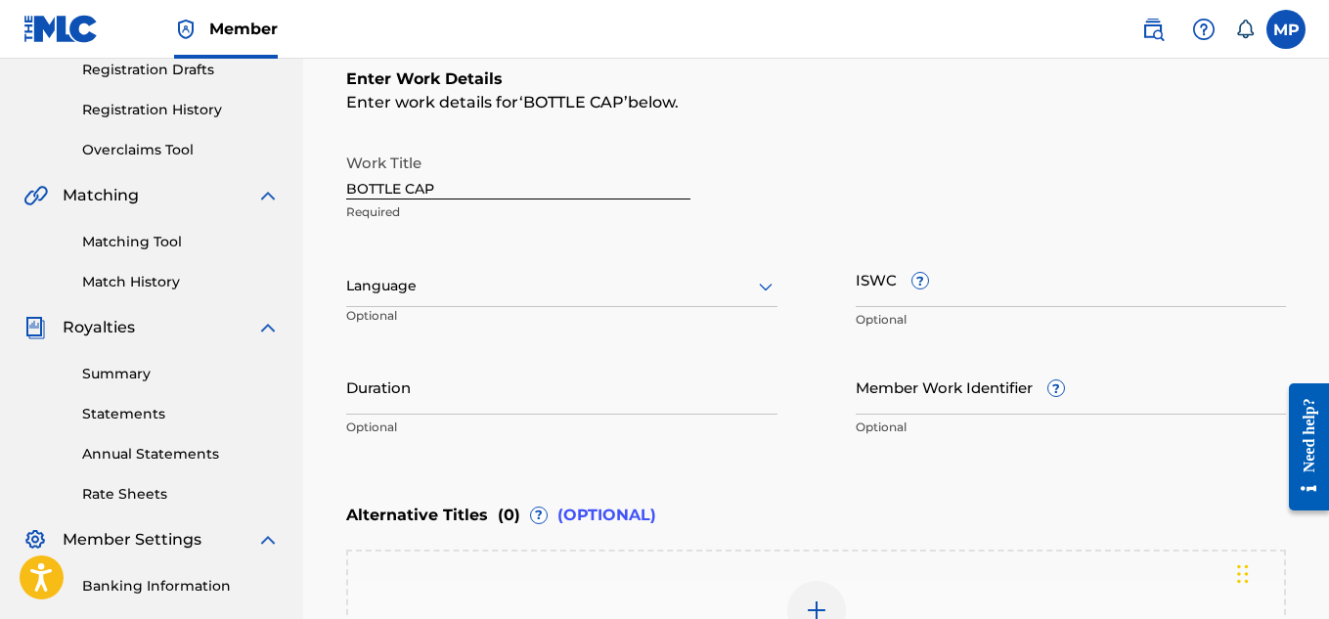
scroll to position [337, 0]
click at [947, 397] on input "Member Work Identifier ?" at bounding box center [1071, 388] width 431 height 56
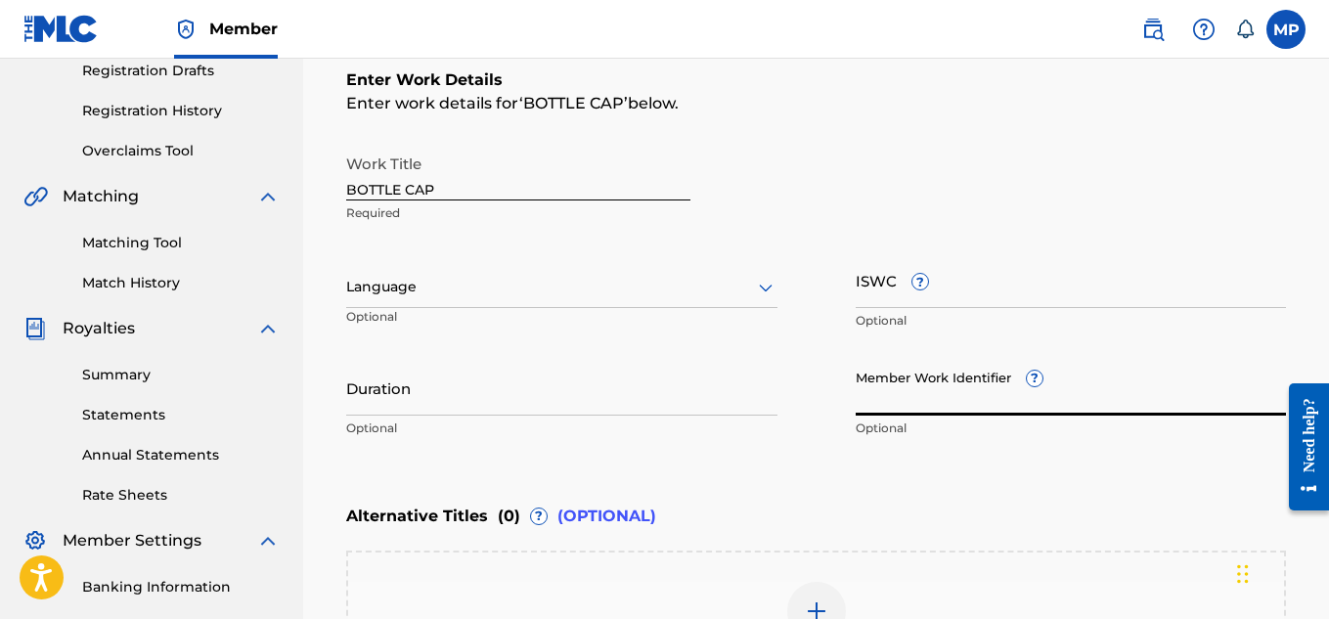
paste input "893487904"
type input "893487904"
click at [1024, 291] on input "ISWC ?" at bounding box center [1071, 280] width 431 height 56
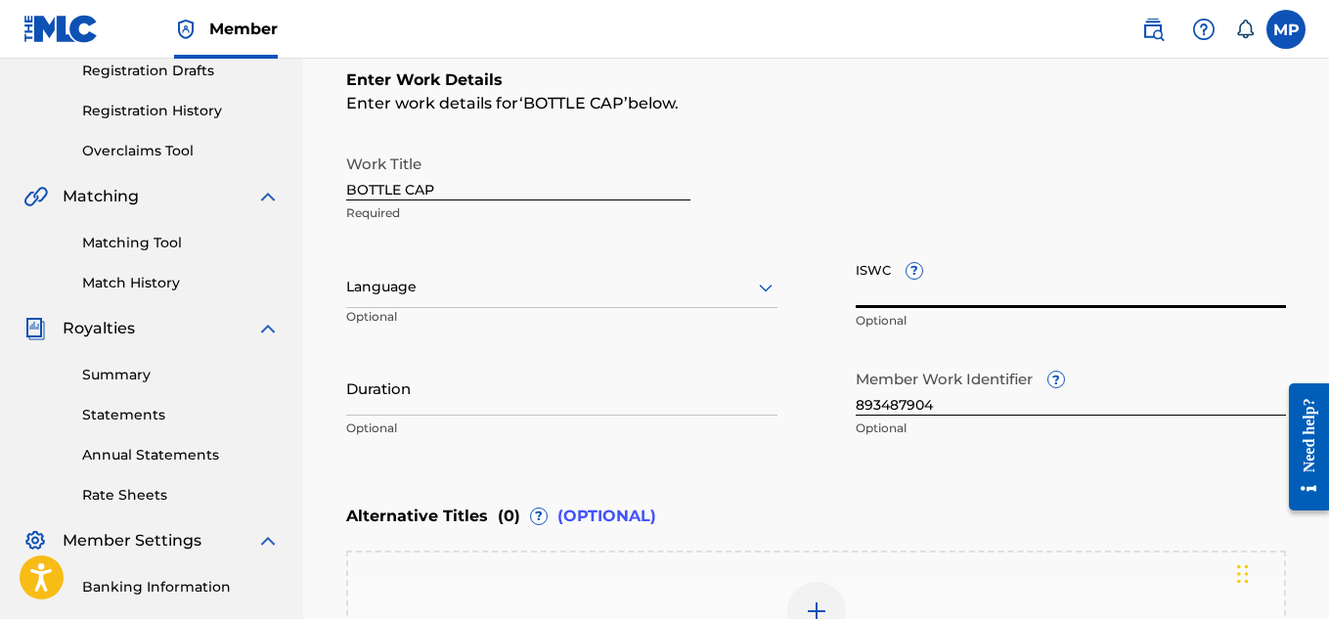
paste input "T9229748327"
type input "T9229748327"
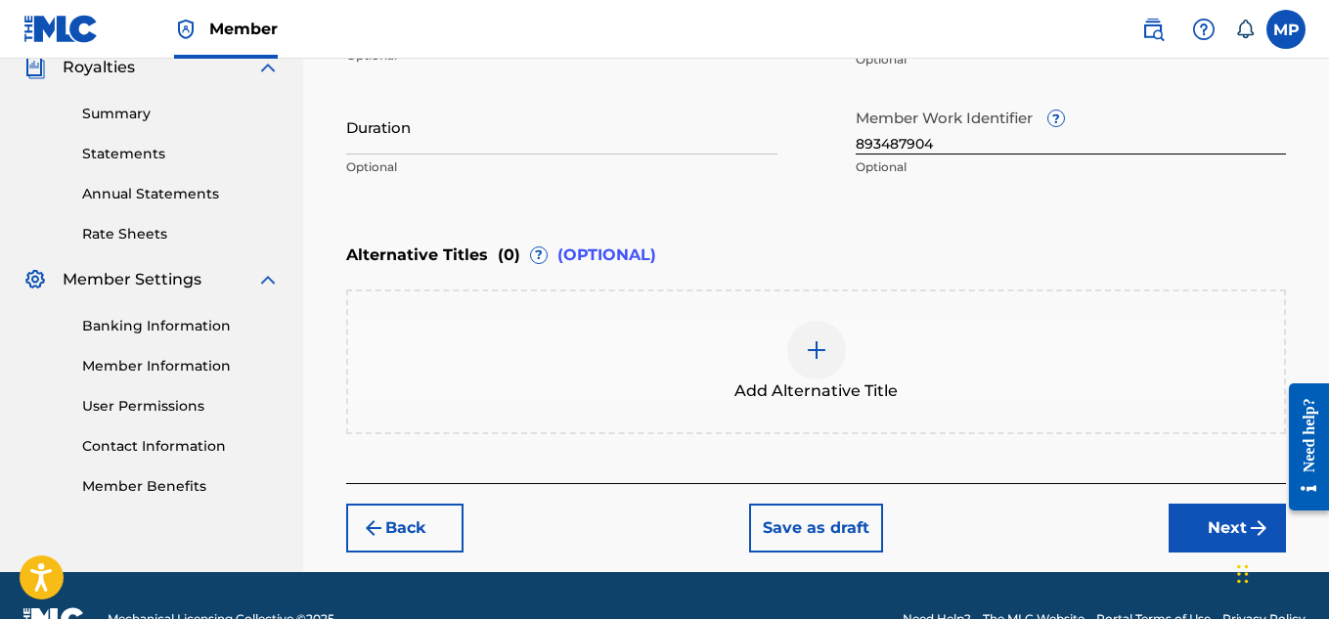
click at [1224, 504] on button "Next" at bounding box center [1227, 528] width 117 height 49
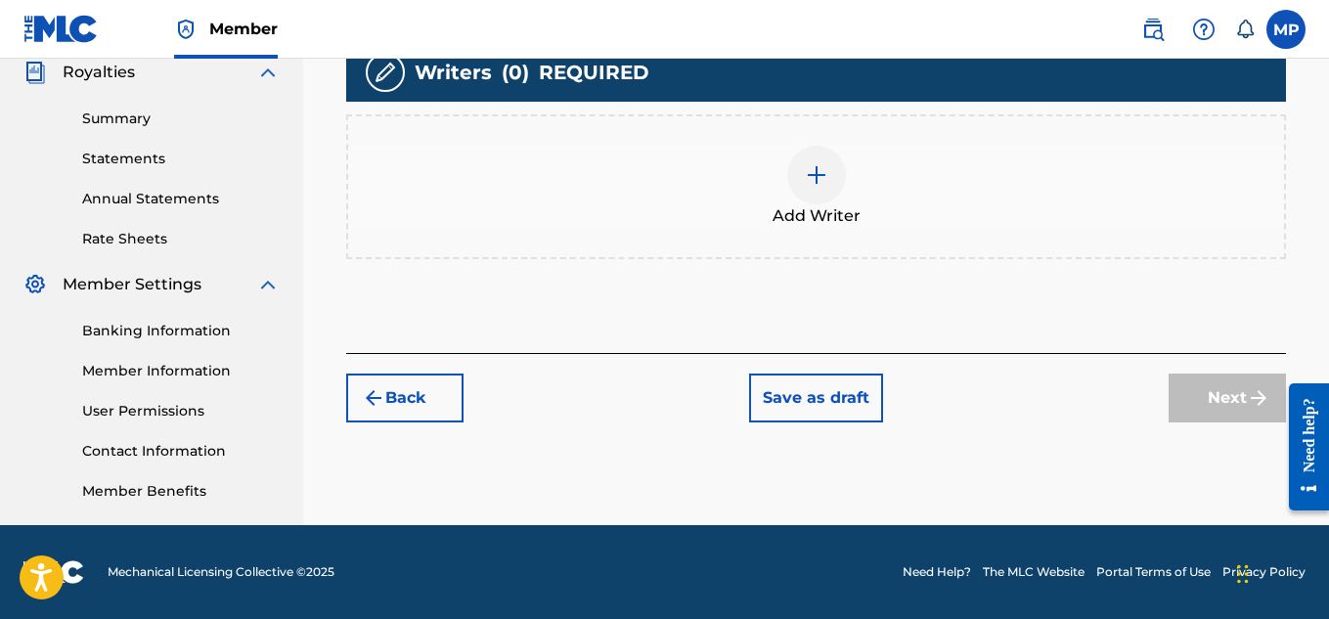
scroll to position [88, 0]
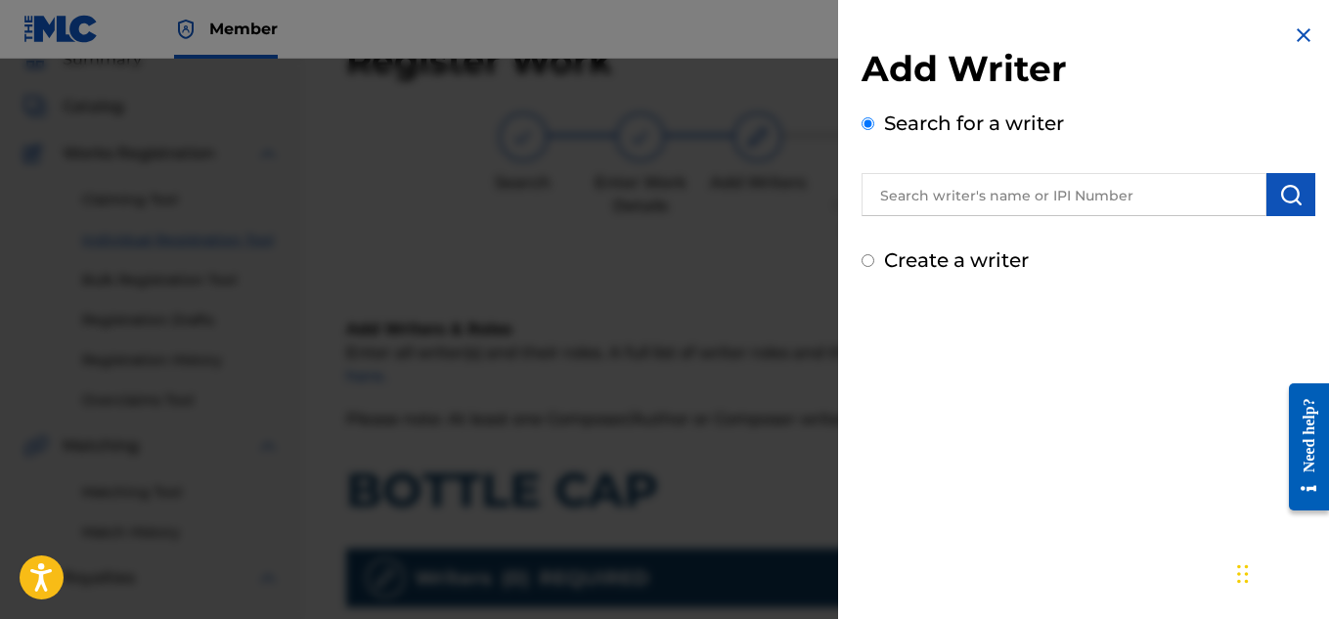
click at [1035, 188] on input "text" at bounding box center [1064, 194] width 405 height 43
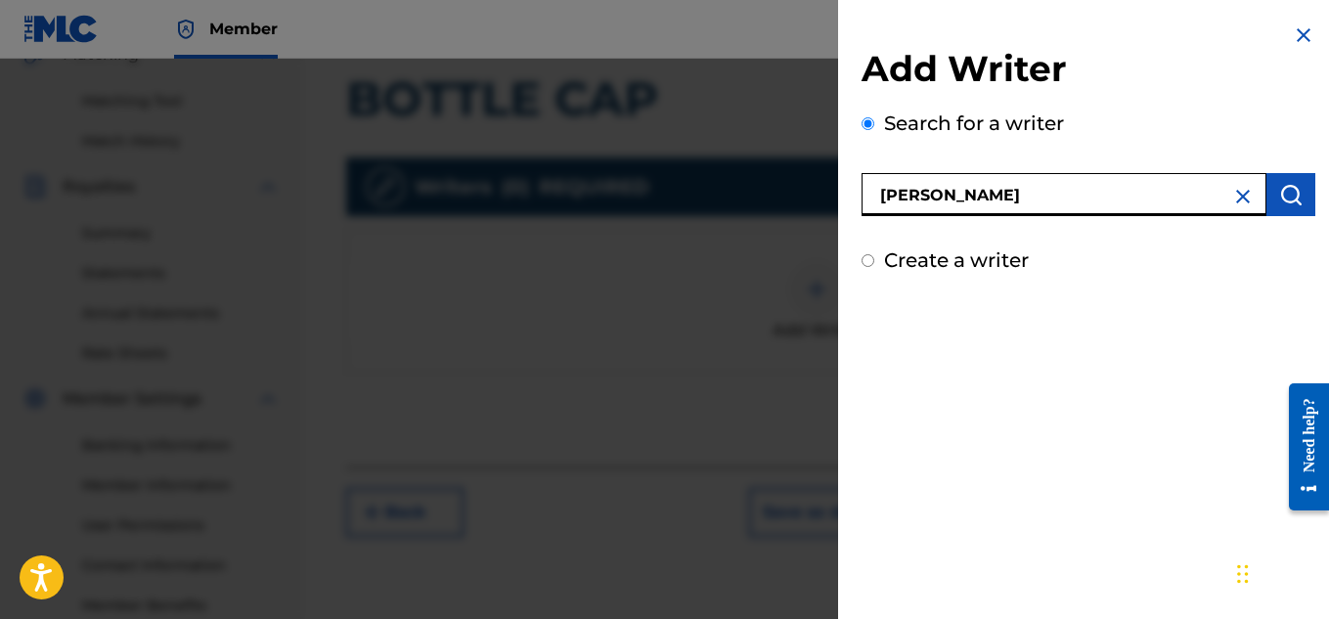
type input "[PERSON_NAME]"
click at [1280, 198] on img "submit" at bounding box center [1290, 194] width 23 height 23
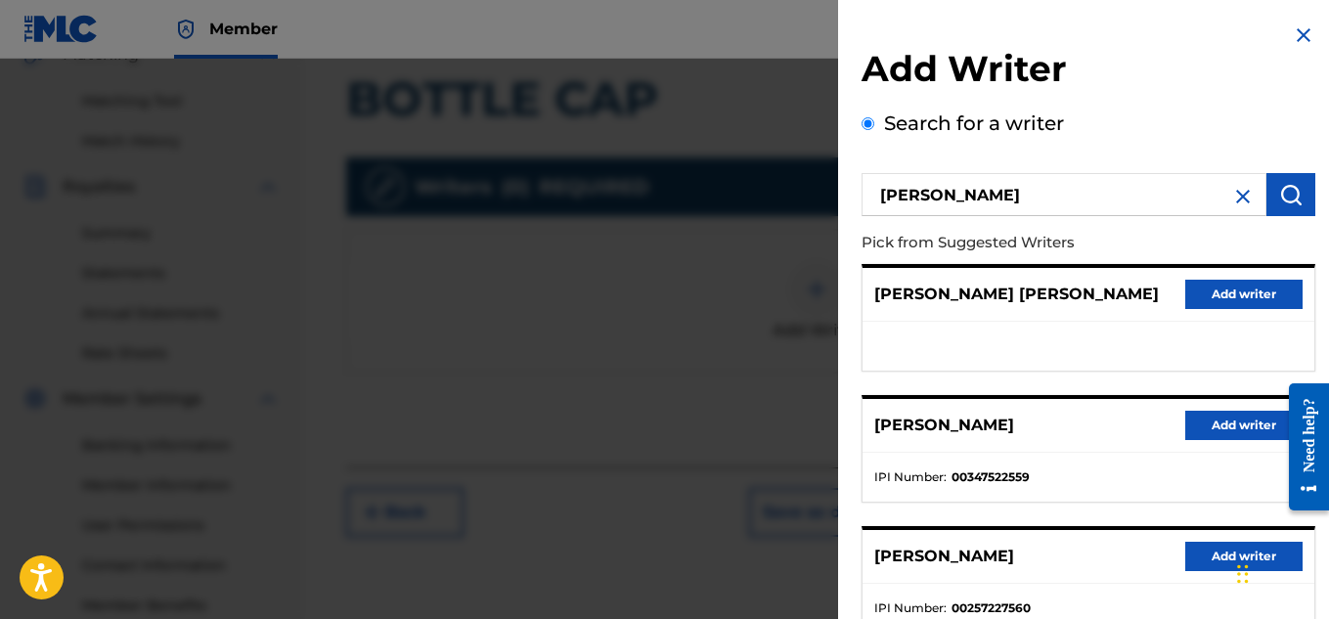
click at [1198, 416] on button "Add writer" at bounding box center [1243, 425] width 117 height 29
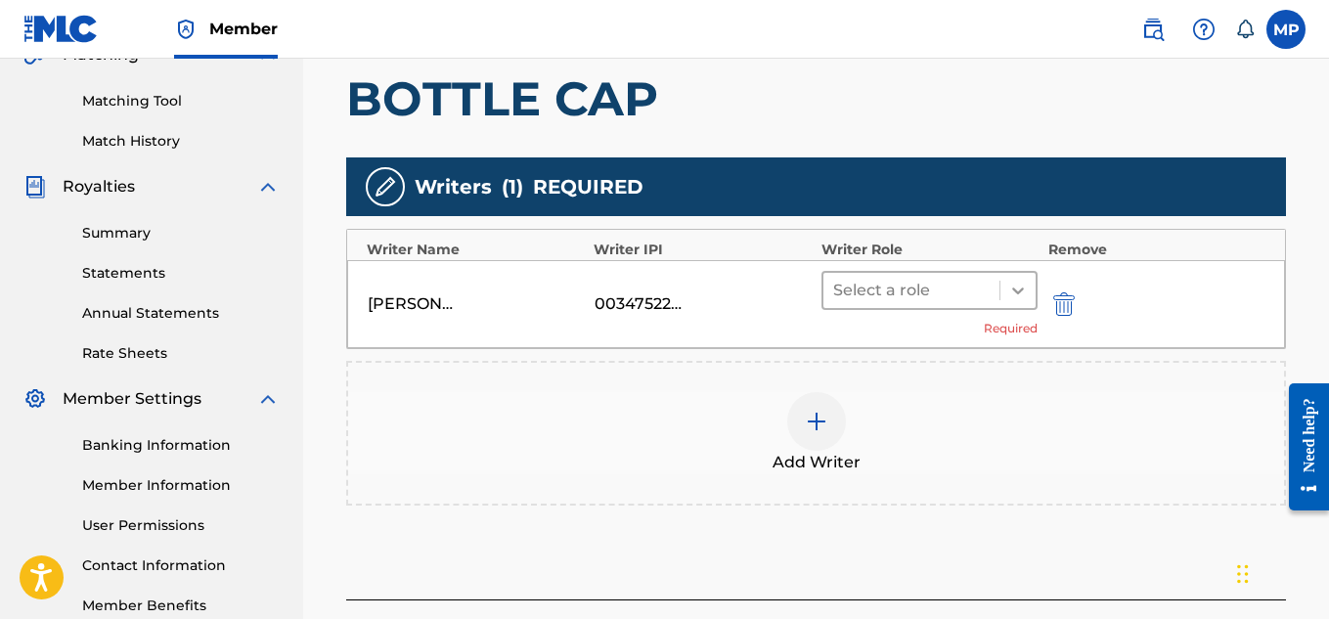
click at [1007, 281] on div at bounding box center [1017, 290] width 35 height 35
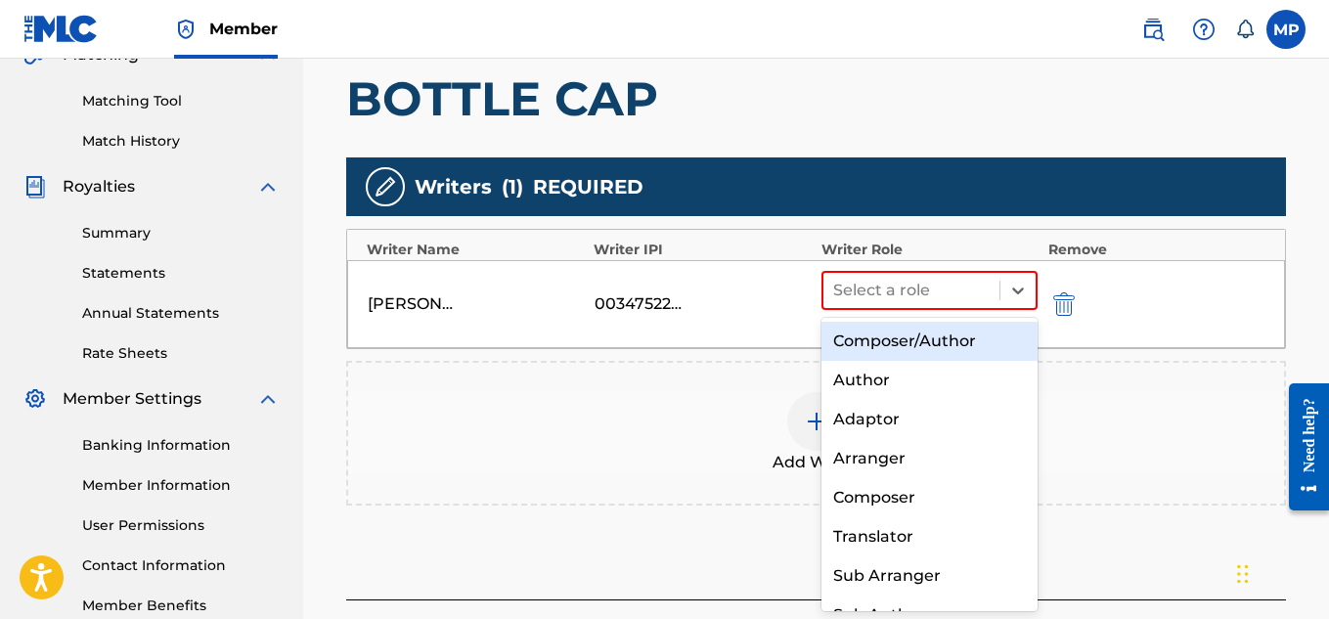
click at [941, 333] on div "Composer/Author" at bounding box center [930, 341] width 217 height 39
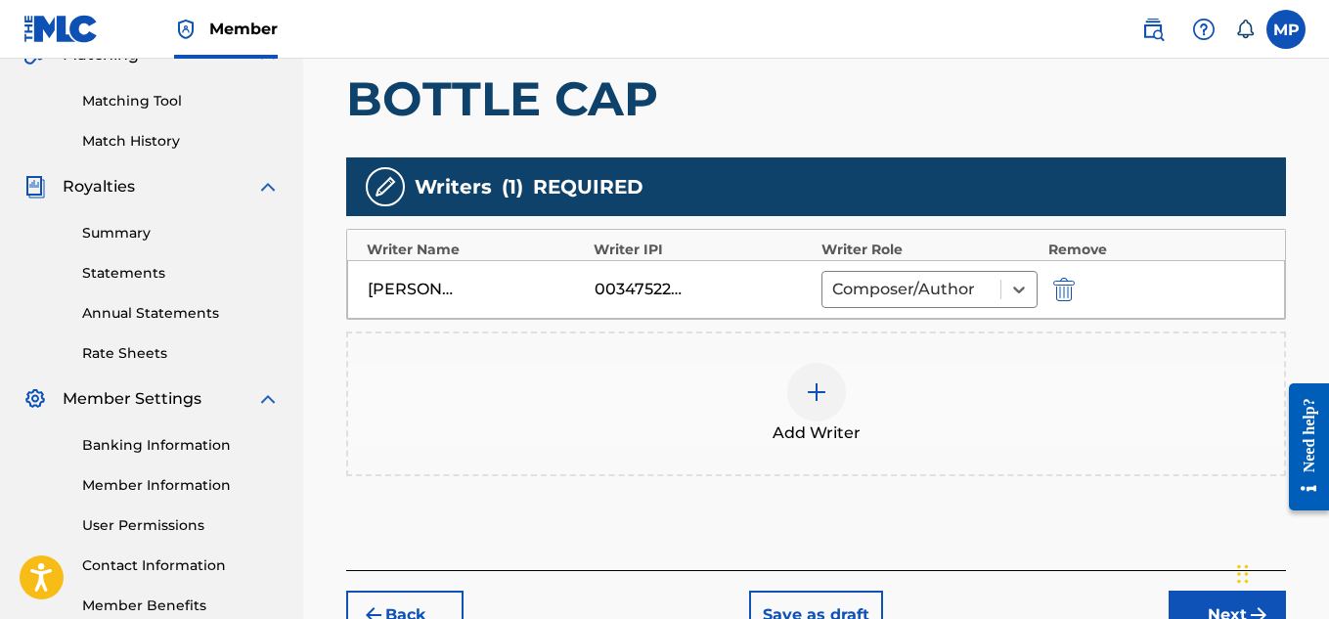
click at [1196, 591] on button "Next" at bounding box center [1227, 615] width 117 height 49
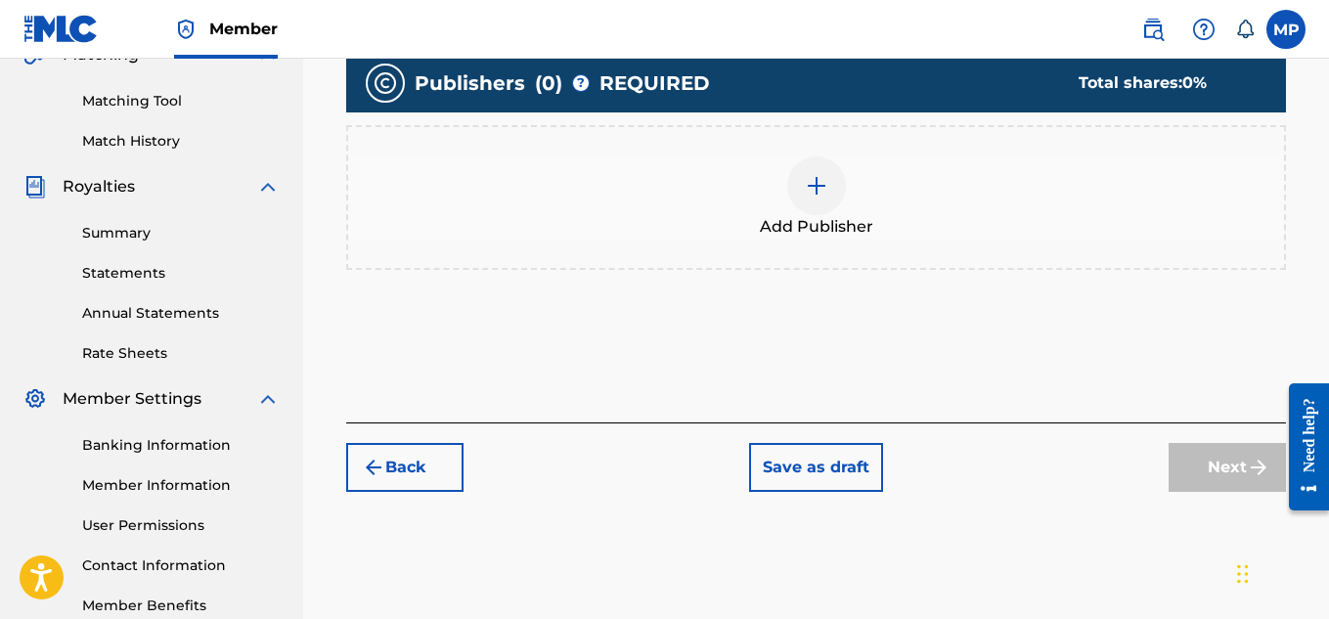
scroll to position [88, 0]
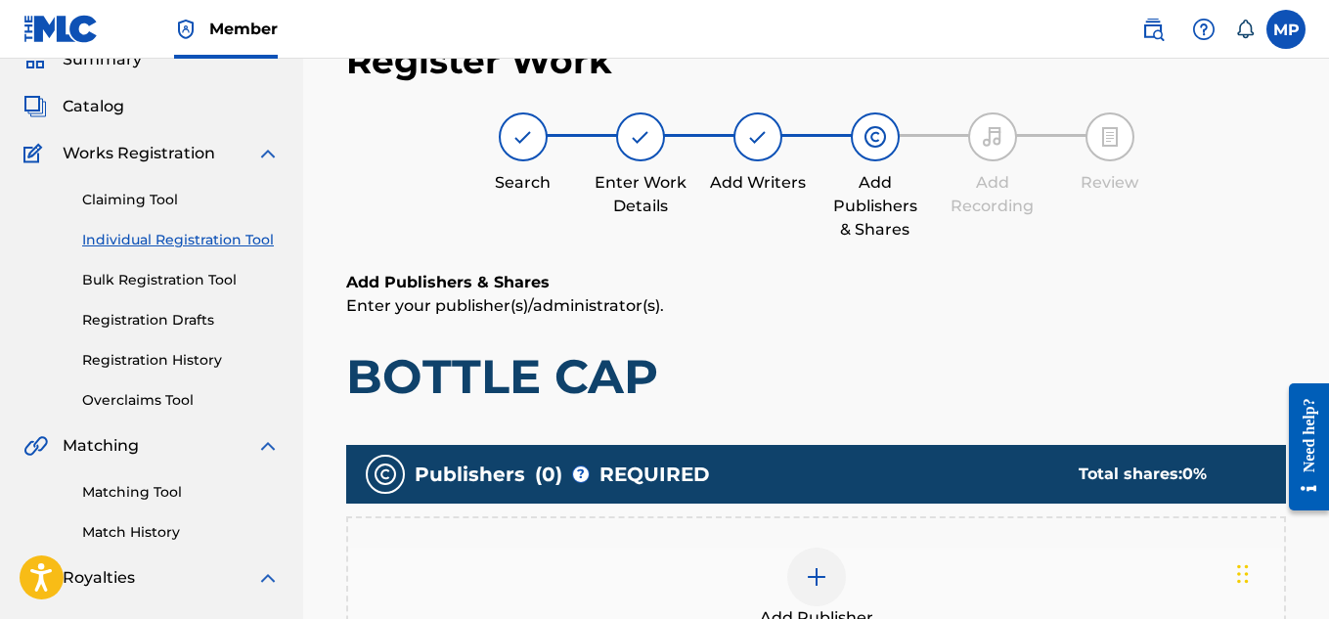
click at [826, 565] on img at bounding box center [816, 576] width 23 height 23
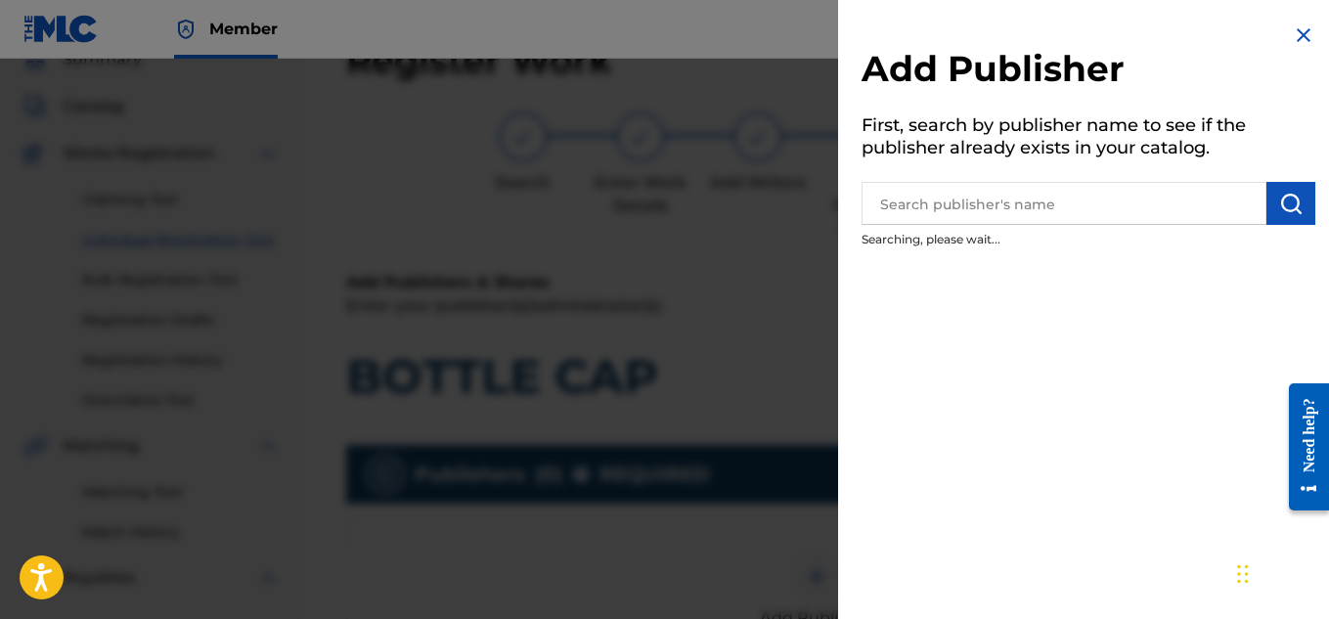
scroll to position [494, 0]
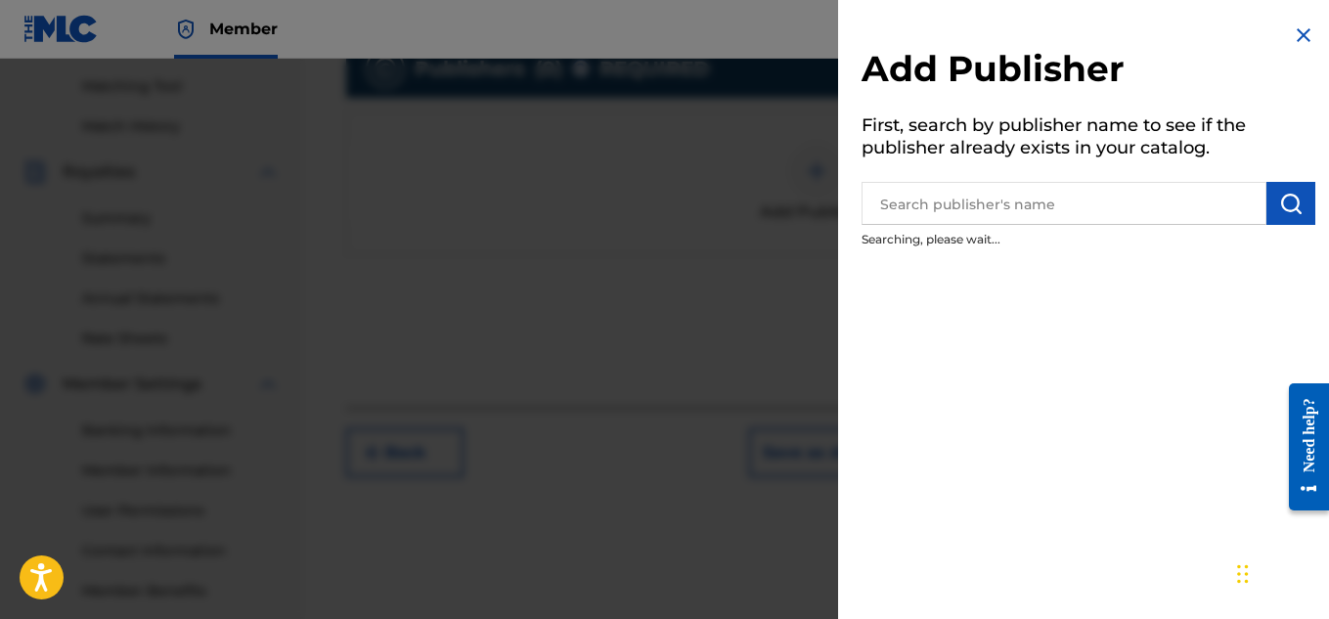
click at [1266, 201] on button "submit" at bounding box center [1290, 203] width 49 height 43
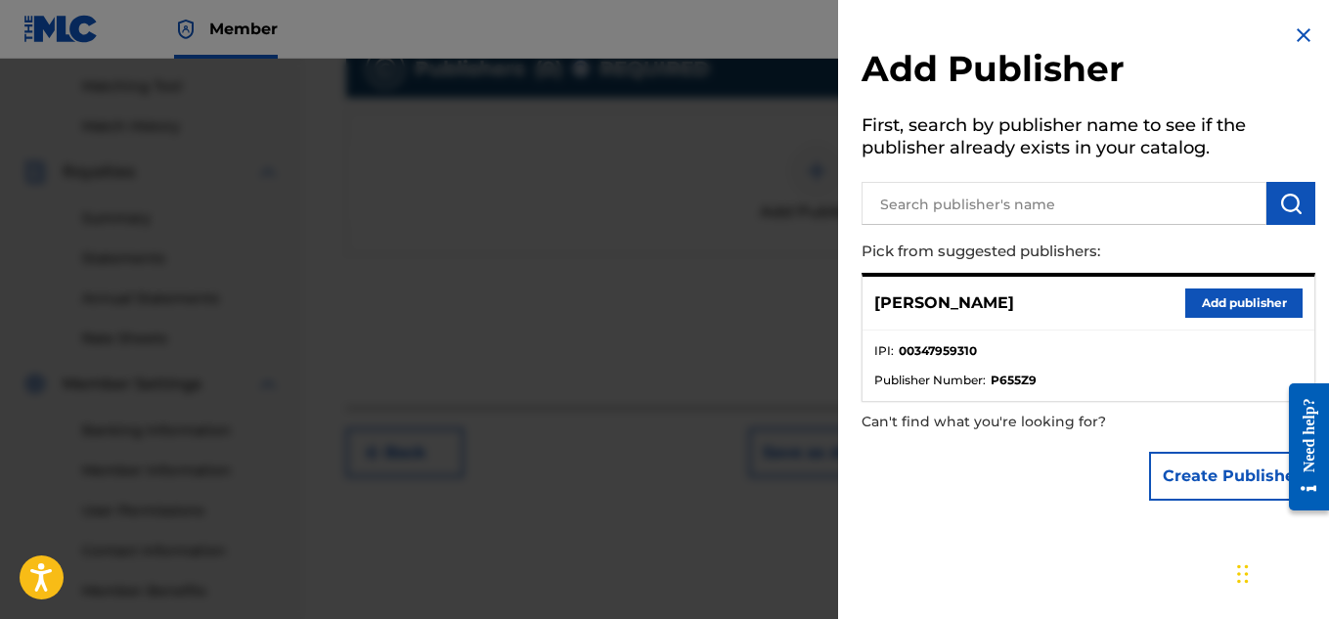
click at [1202, 289] on button "Add publisher" at bounding box center [1243, 303] width 117 height 29
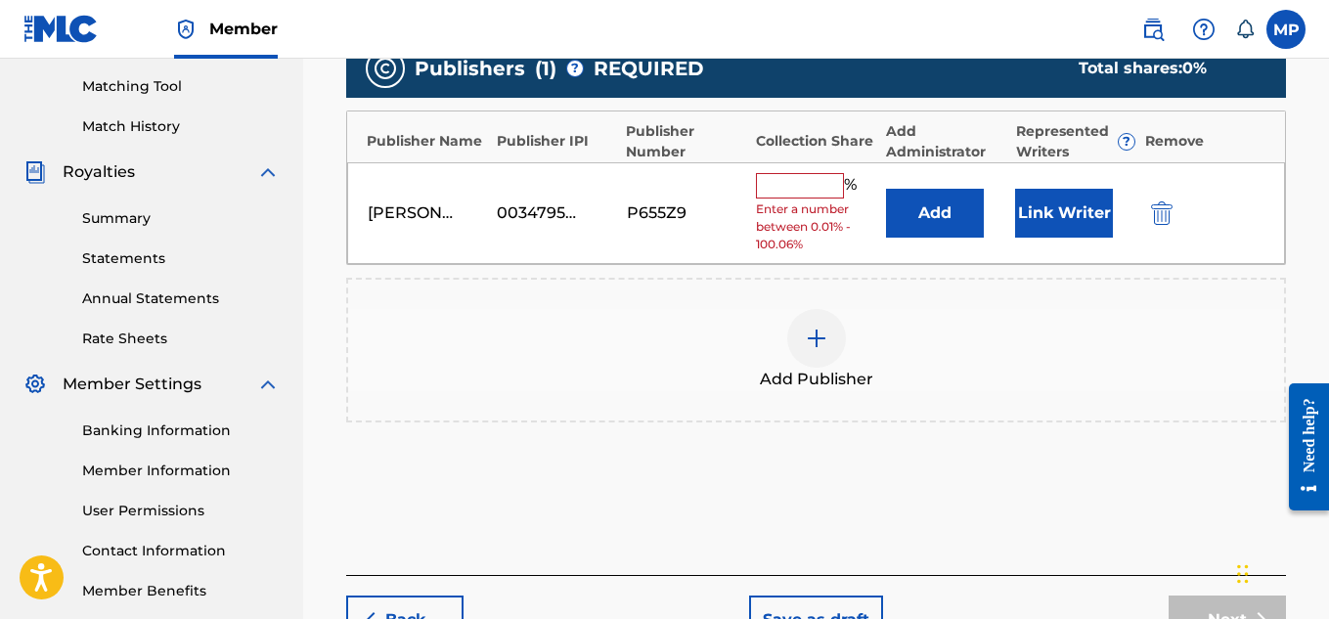
click at [820, 173] on input "text" at bounding box center [800, 185] width 88 height 25
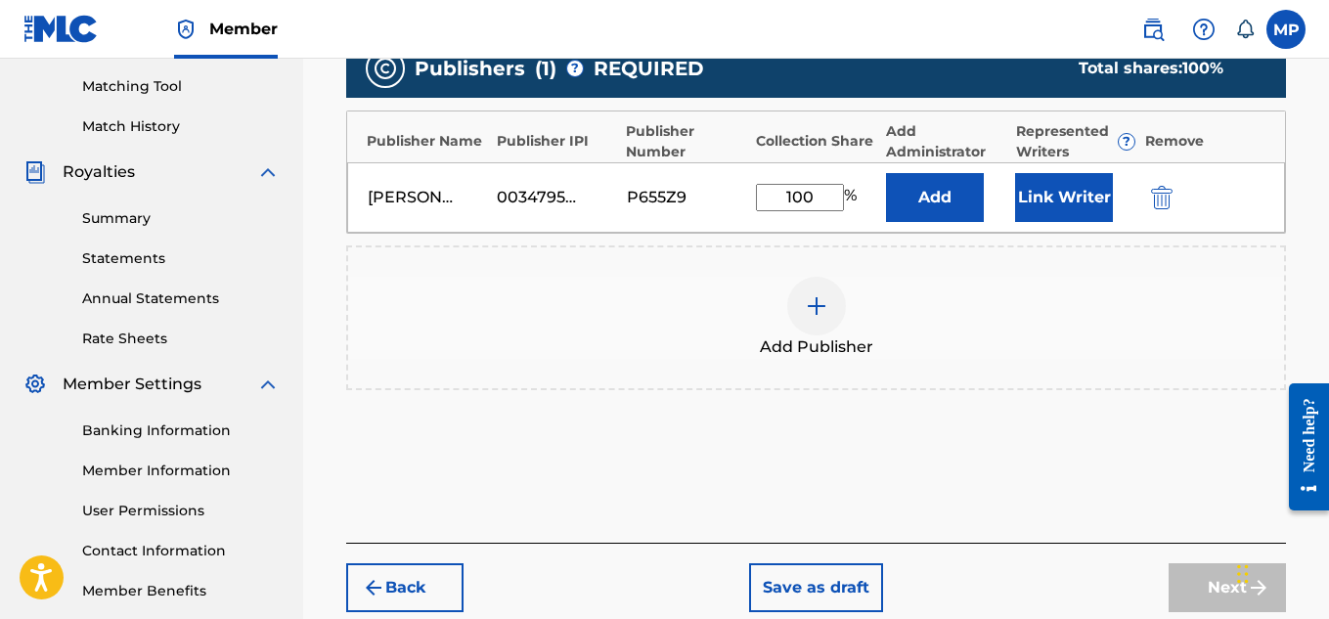
type input "100"
click at [1054, 187] on button "Link Writer" at bounding box center [1064, 197] width 98 height 49
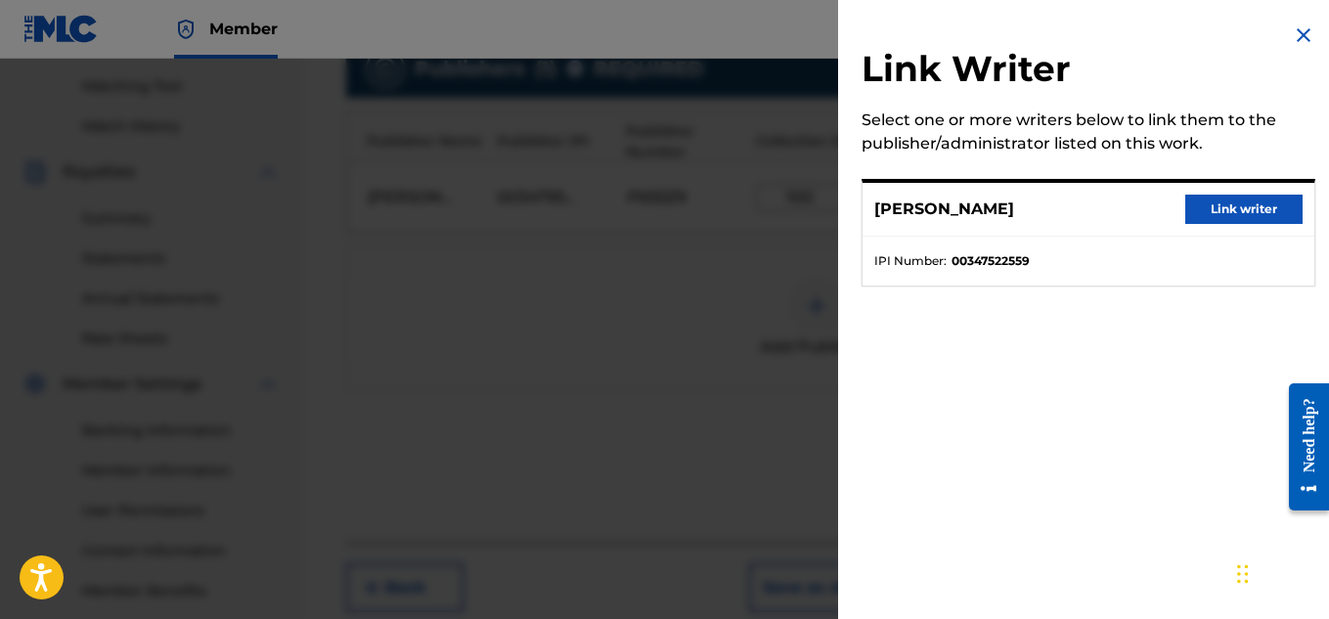
click at [1192, 199] on button "Link writer" at bounding box center [1243, 209] width 117 height 29
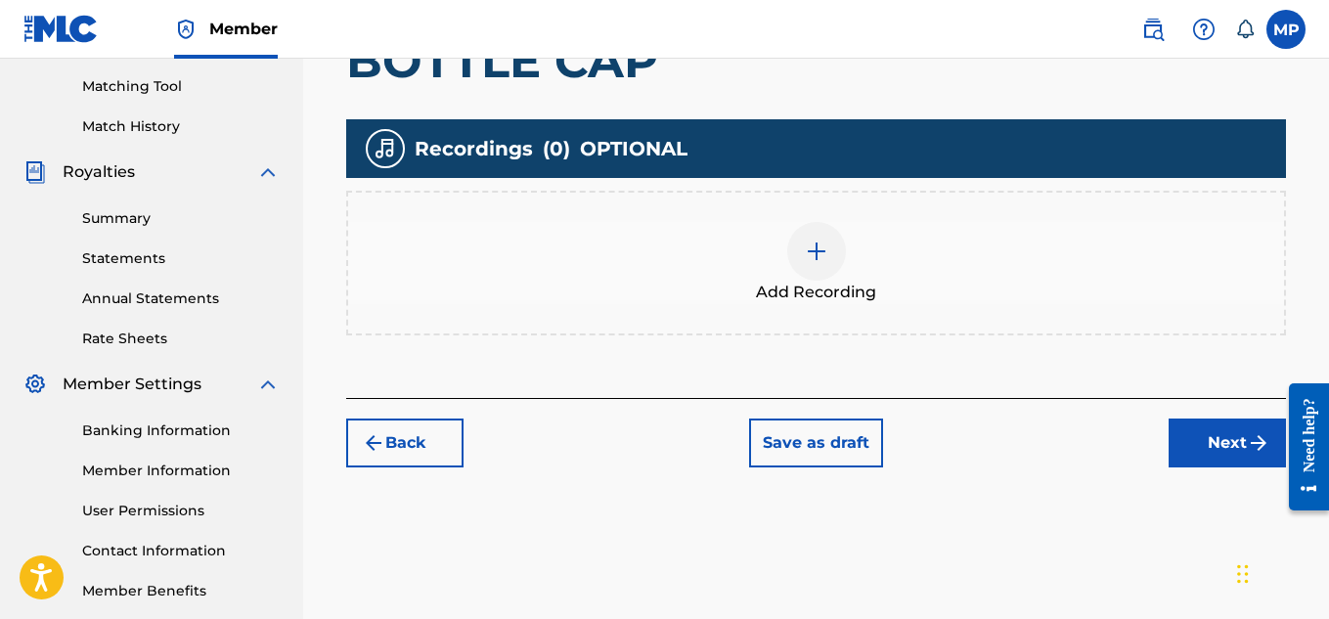
scroll to position [319, 0]
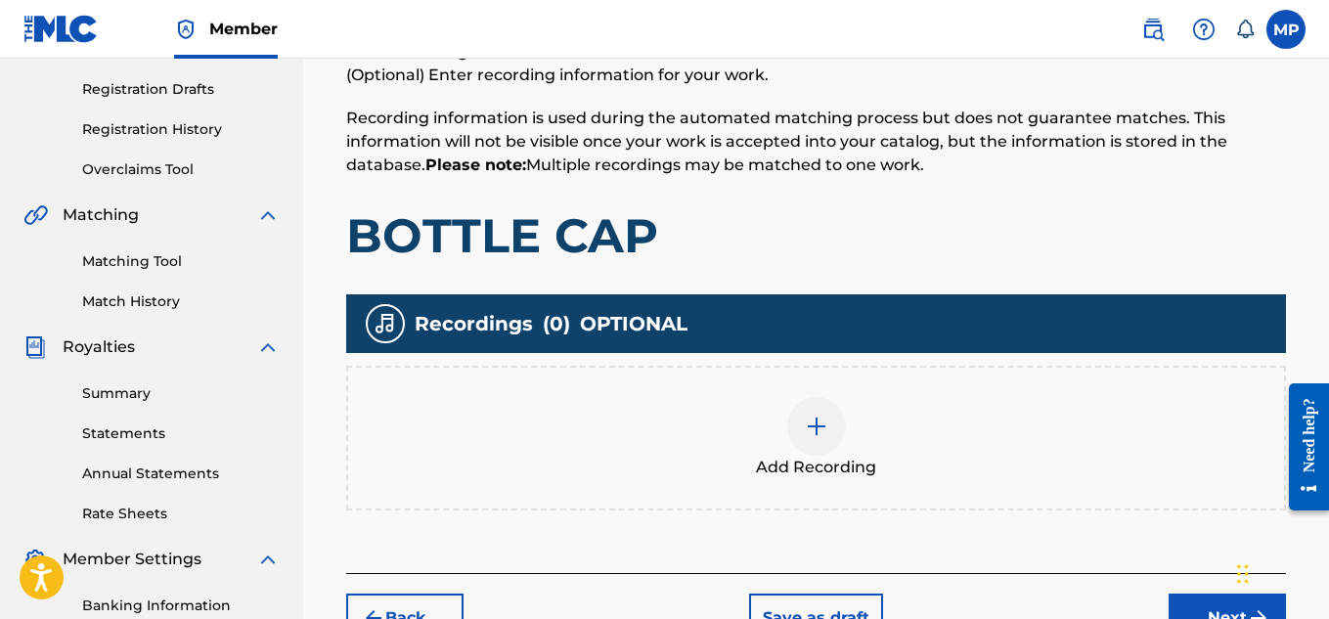
click at [814, 397] on div at bounding box center [816, 426] width 59 height 59
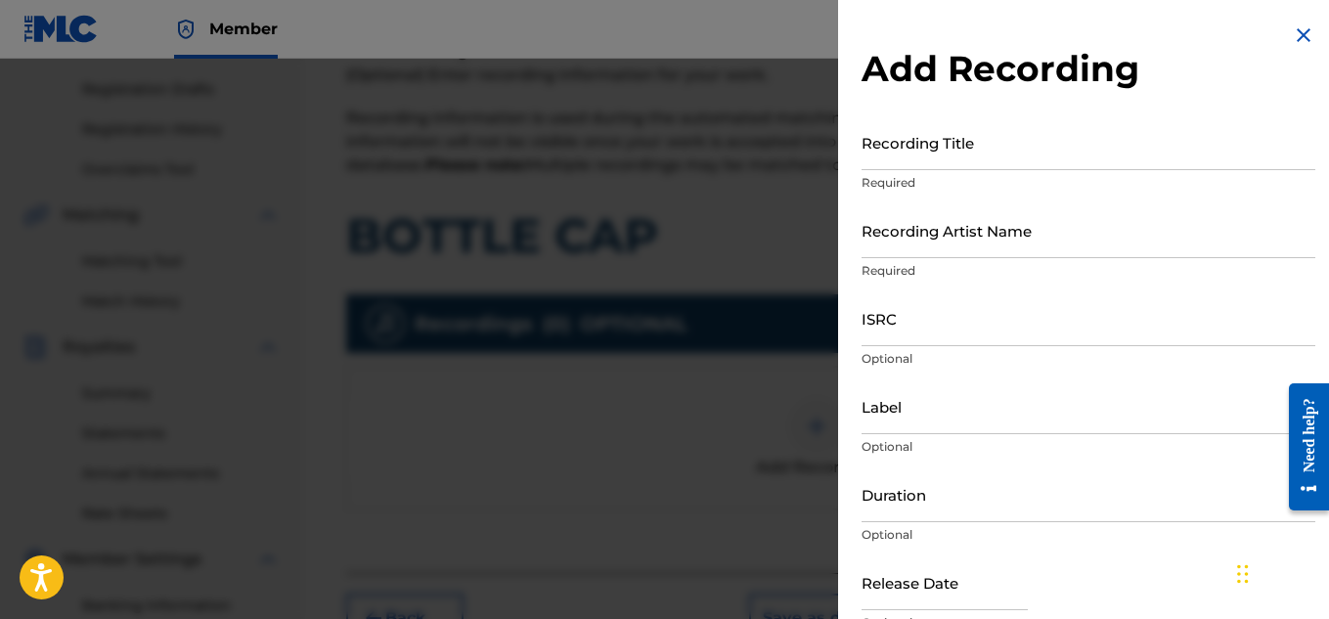
scroll to position [432, 0]
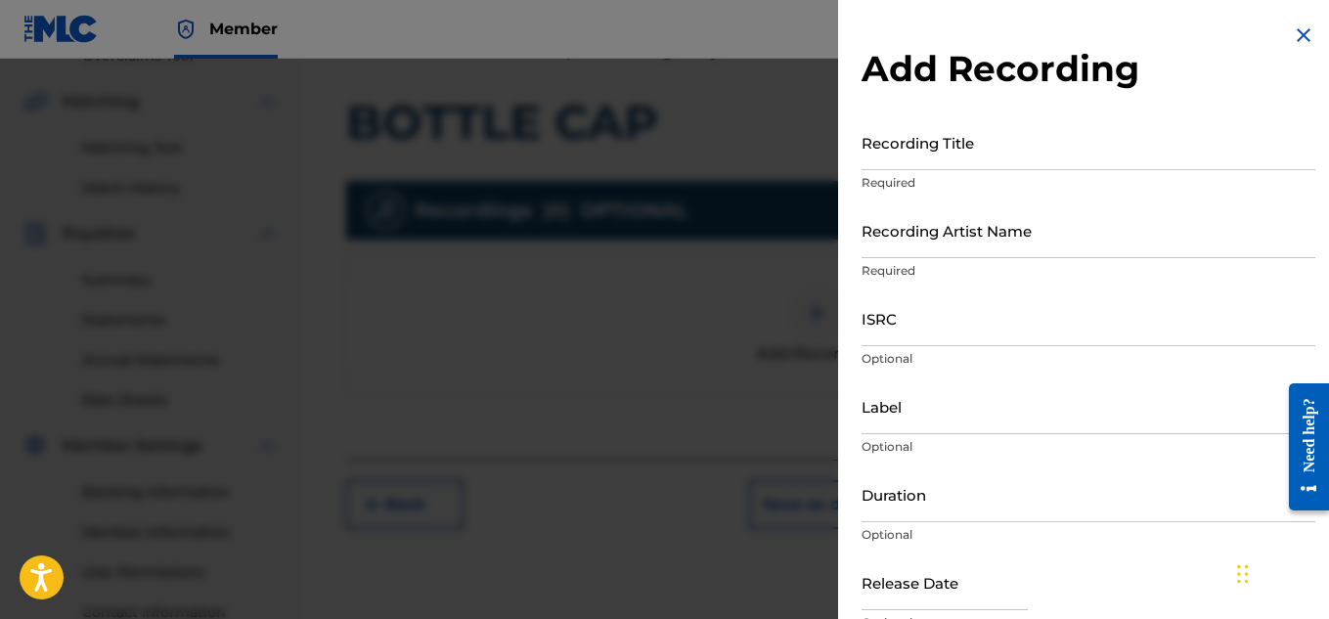
click at [892, 156] on input "Recording Title" at bounding box center [1089, 142] width 454 height 56
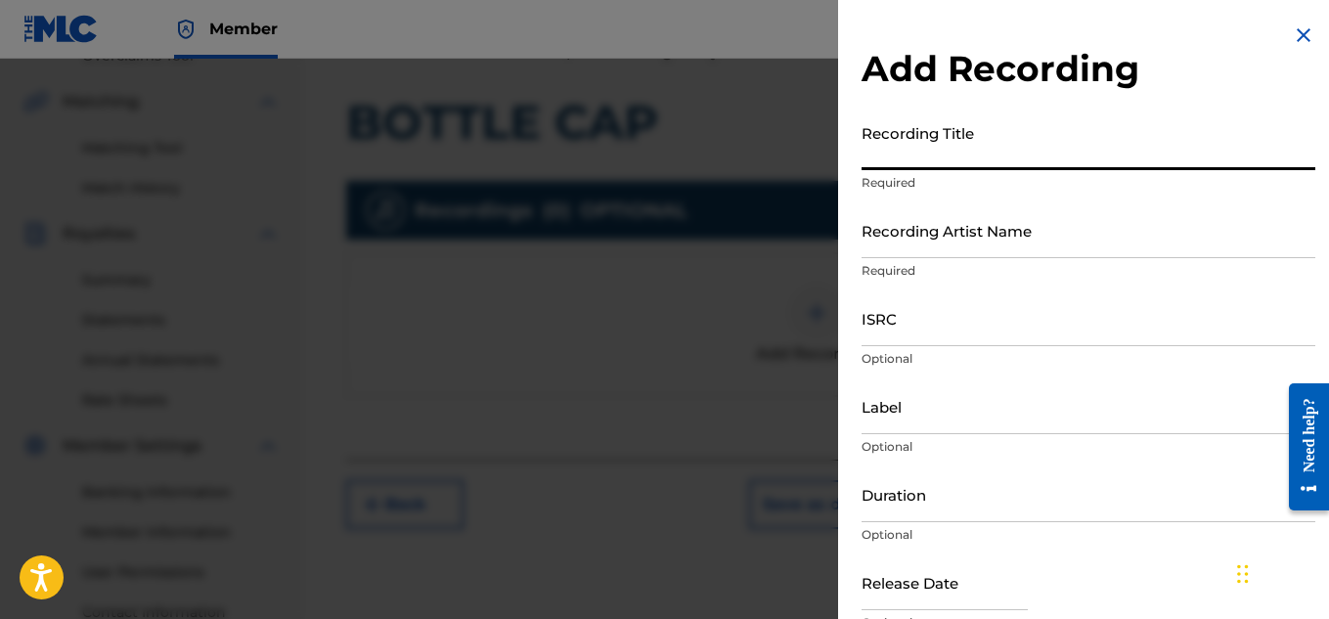
paste input "BOTTLE CAP"
type input "BOTTLE CAP"
click at [903, 244] on input "Recording Artist Name" at bounding box center [1089, 230] width 454 height 56
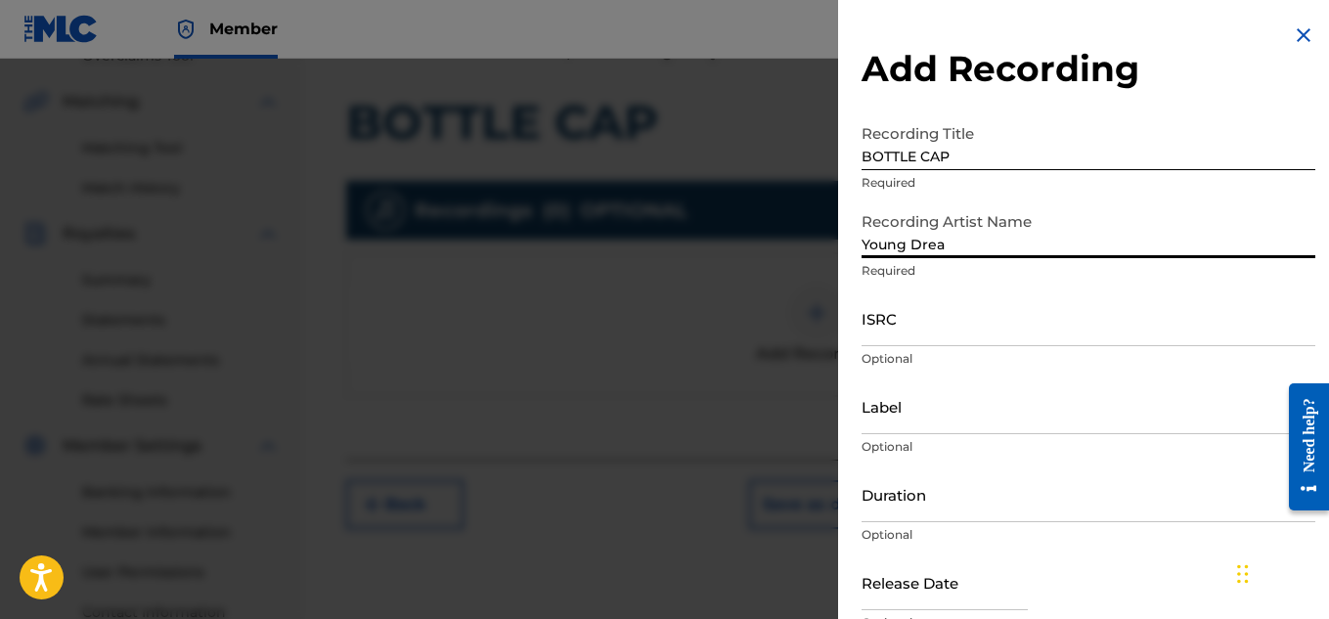
type input "Young Dread"
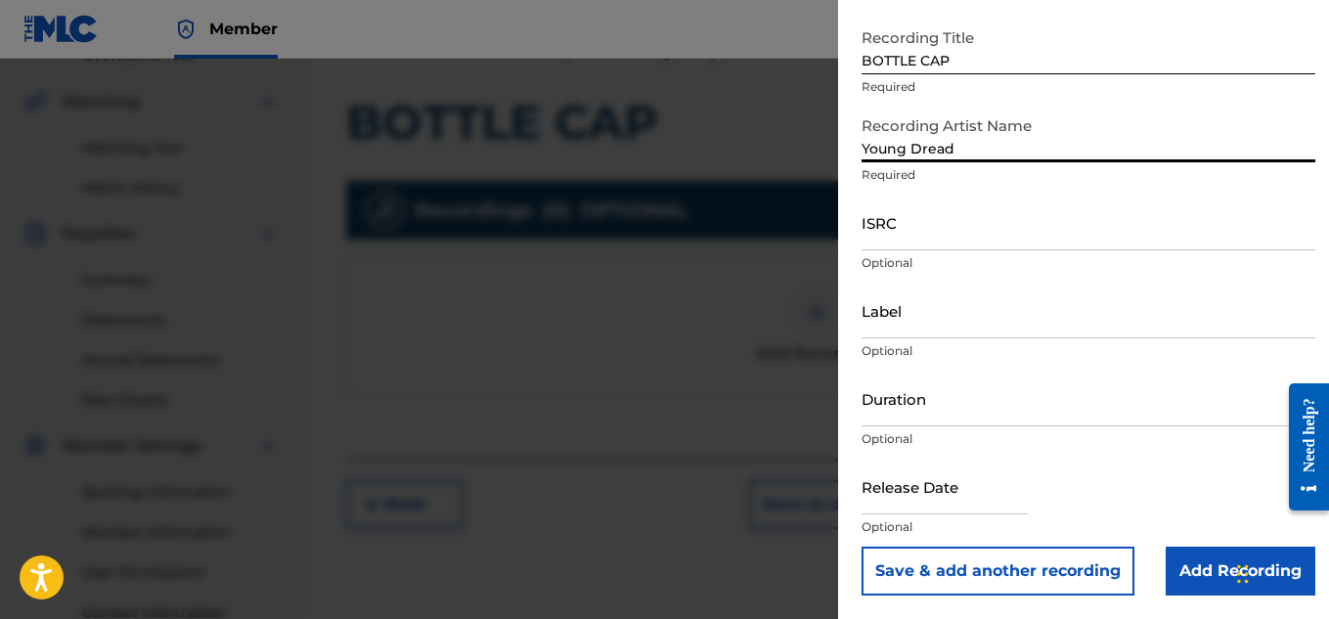
click at [1189, 566] on input "Add Recording" at bounding box center [1241, 571] width 150 height 49
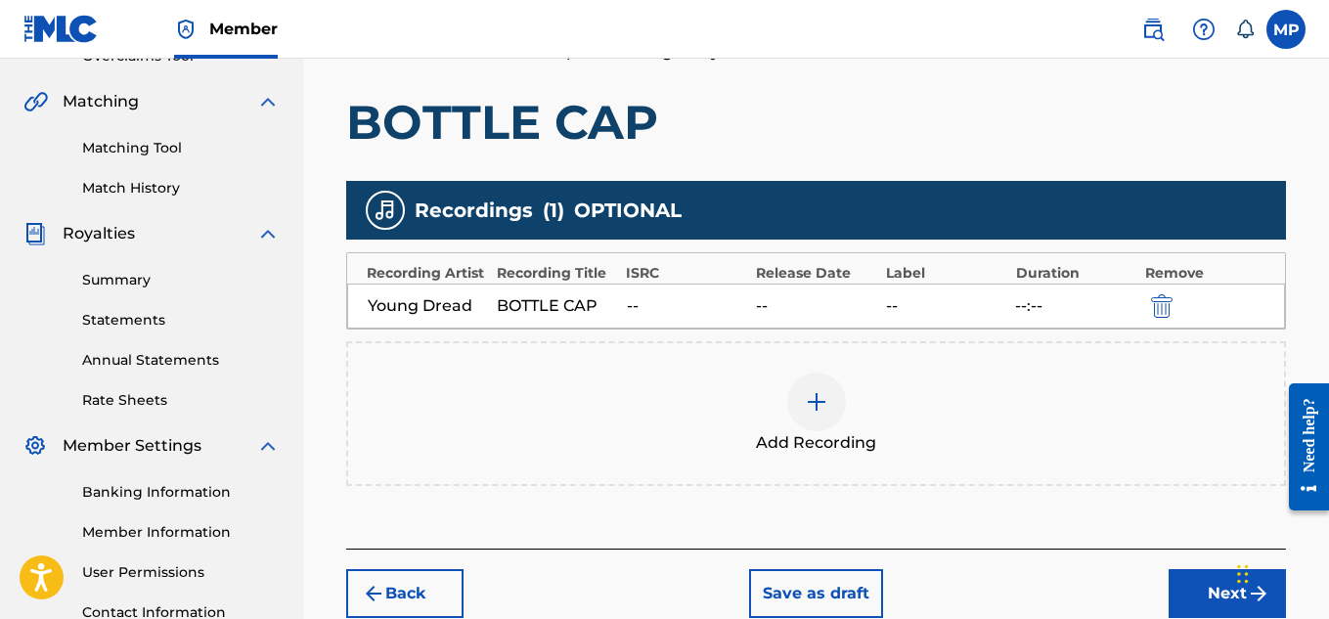
click at [1240, 569] on button "Next" at bounding box center [1227, 593] width 117 height 49
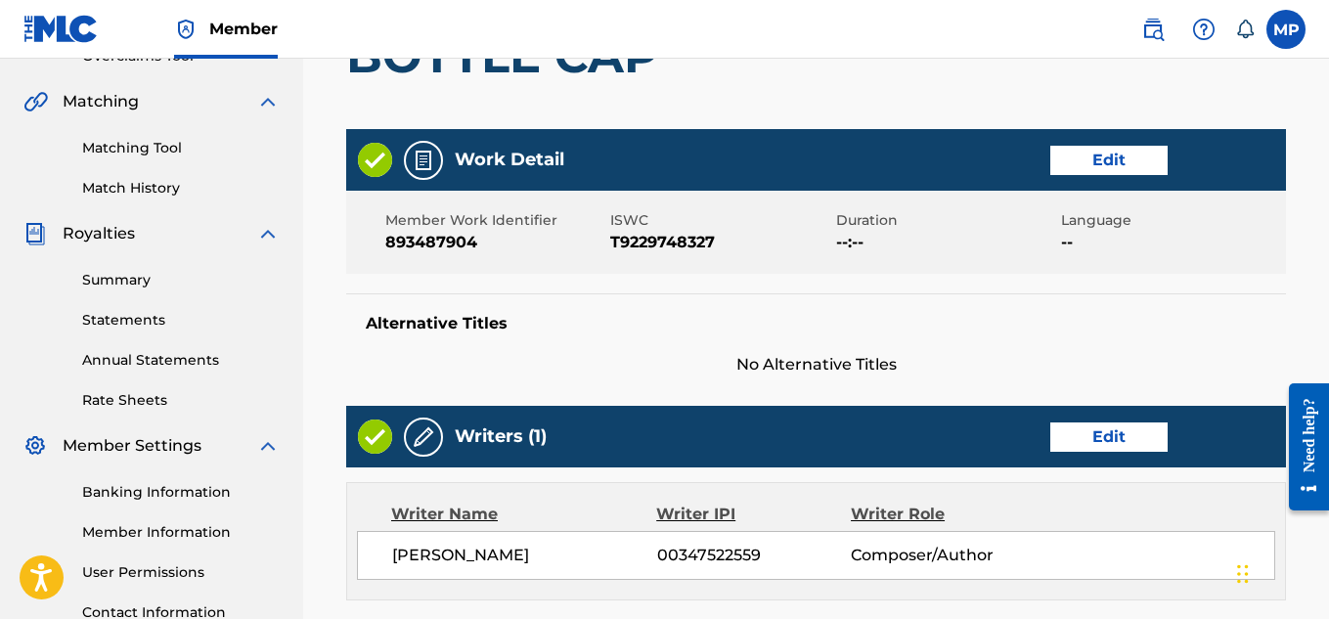
scroll to position [1097, 0]
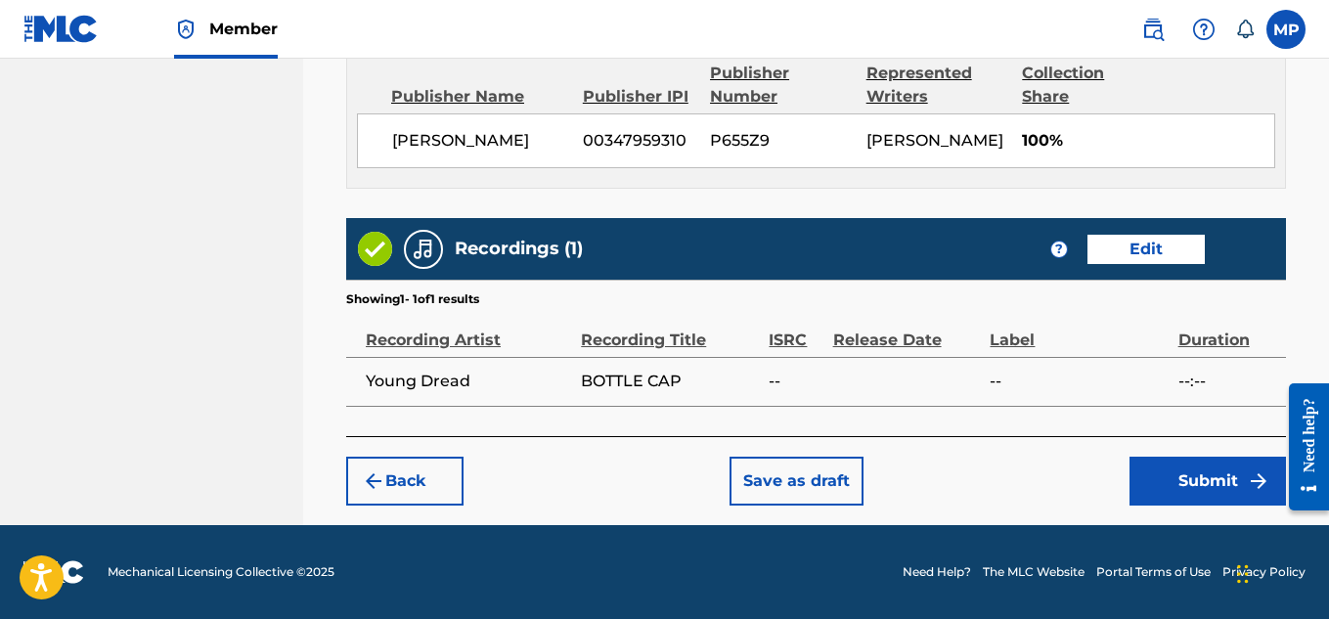
click at [1195, 475] on button "Submit" at bounding box center [1208, 481] width 156 height 49
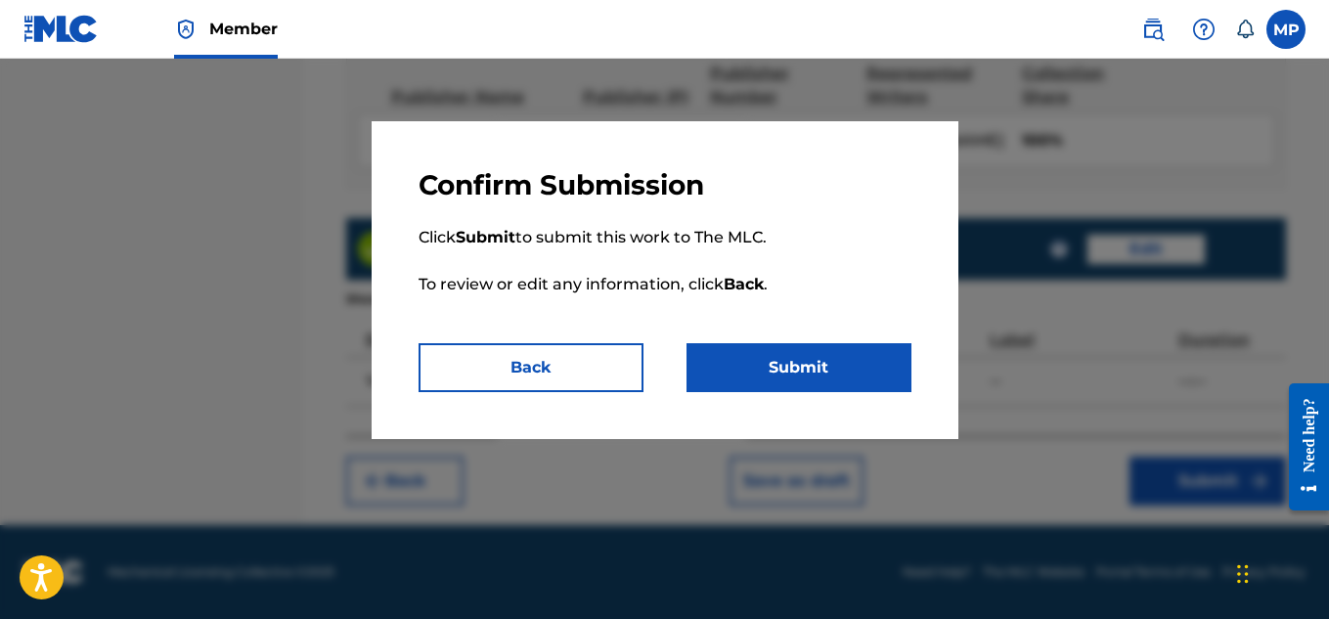
click at [882, 390] on button "Submit" at bounding box center [799, 367] width 225 height 49
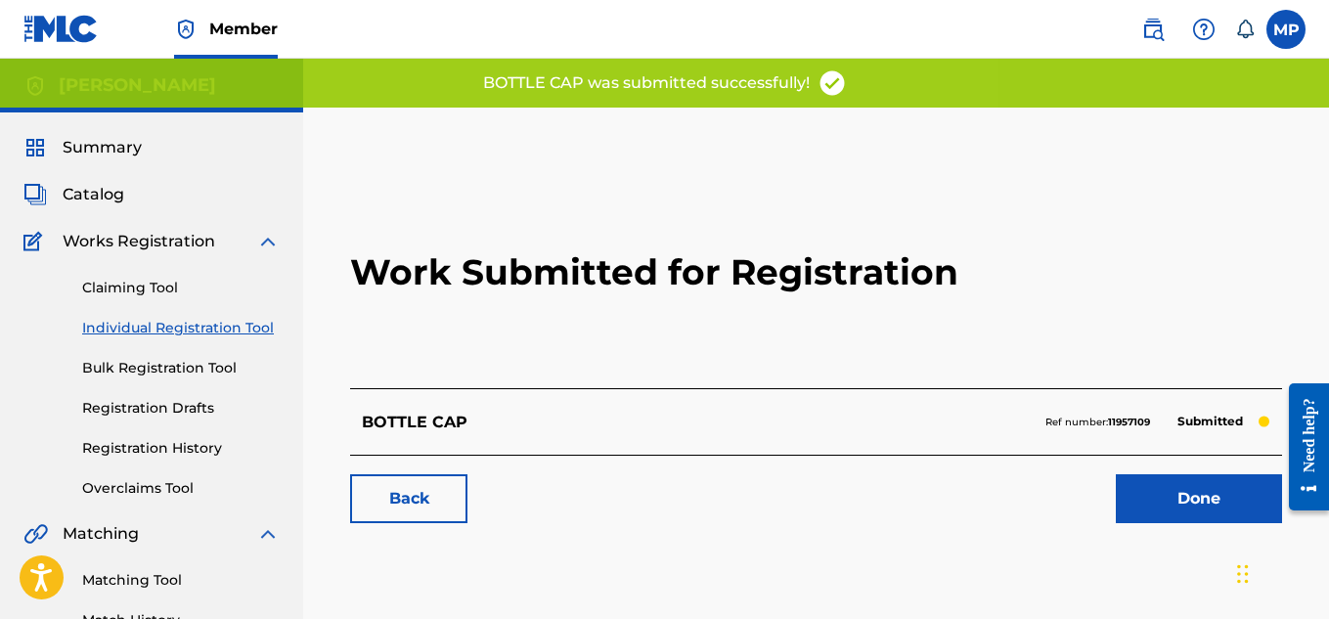
click at [428, 498] on link "Back" at bounding box center [408, 498] width 117 height 49
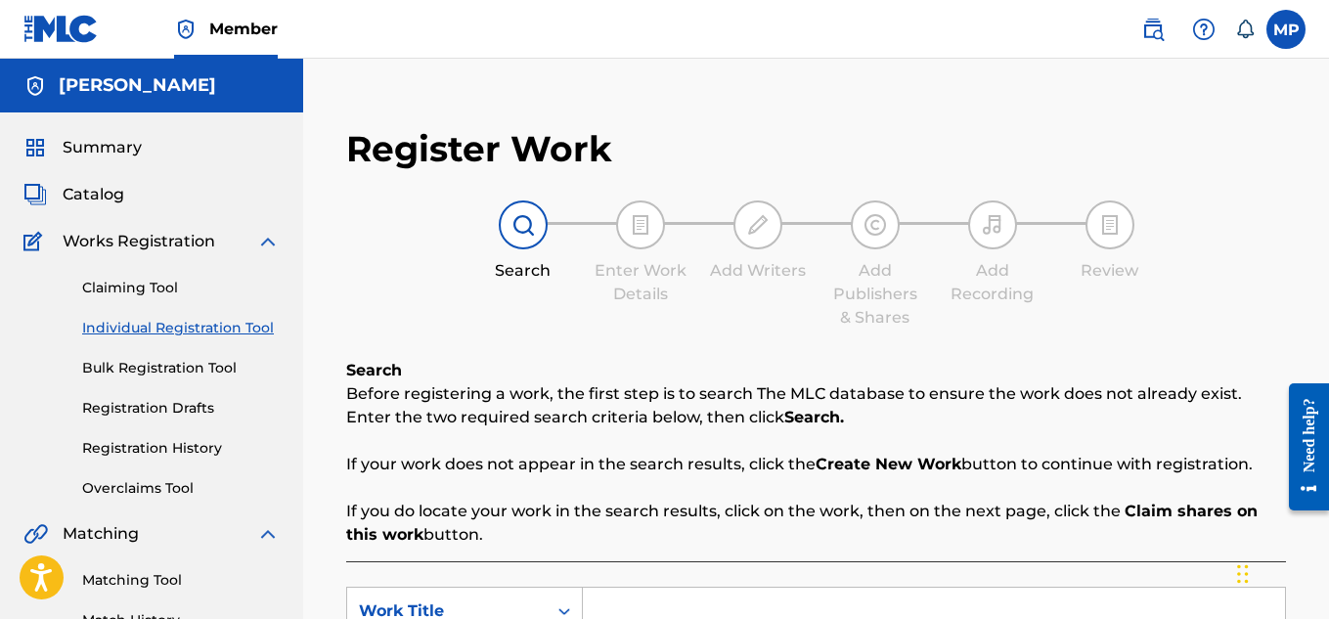
scroll to position [432, 0]
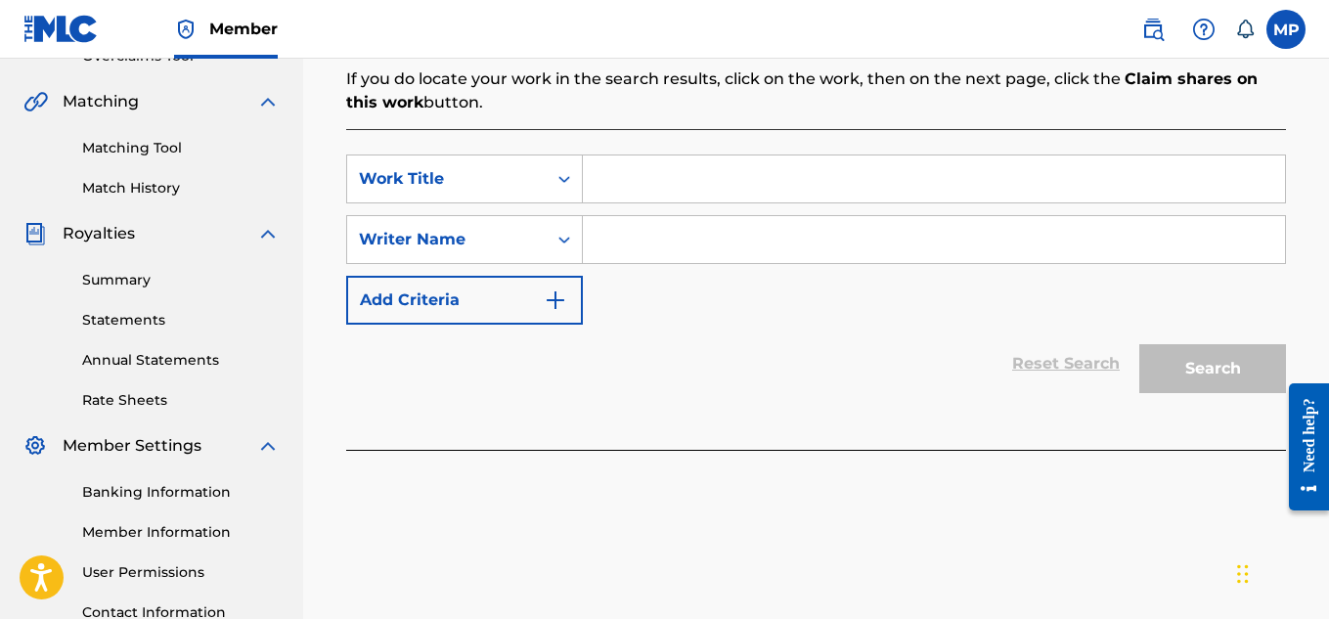
click at [688, 174] on input "Search Form" at bounding box center [934, 178] width 702 height 47
paste input "BOB THE BUILDER"
type input "BOB THE BUILDER"
click at [672, 244] on input "Search Form" at bounding box center [934, 239] width 702 height 47
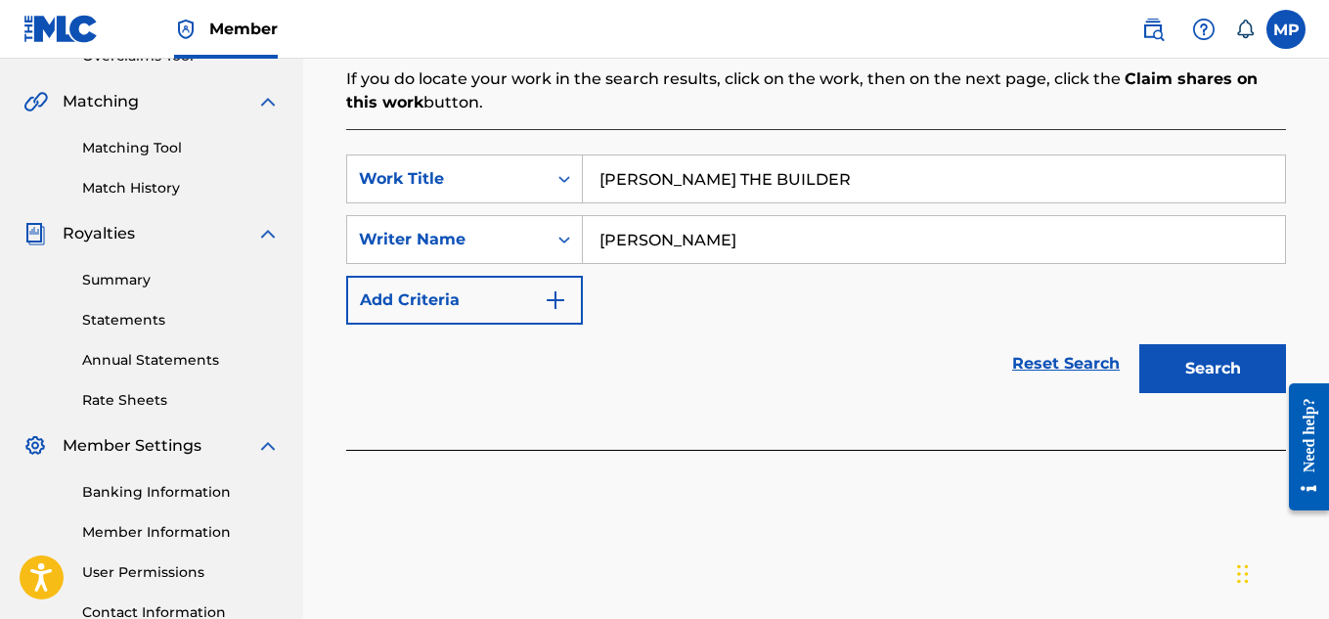
type input "[PERSON_NAME]"
click at [1177, 355] on button "Search" at bounding box center [1212, 368] width 147 height 49
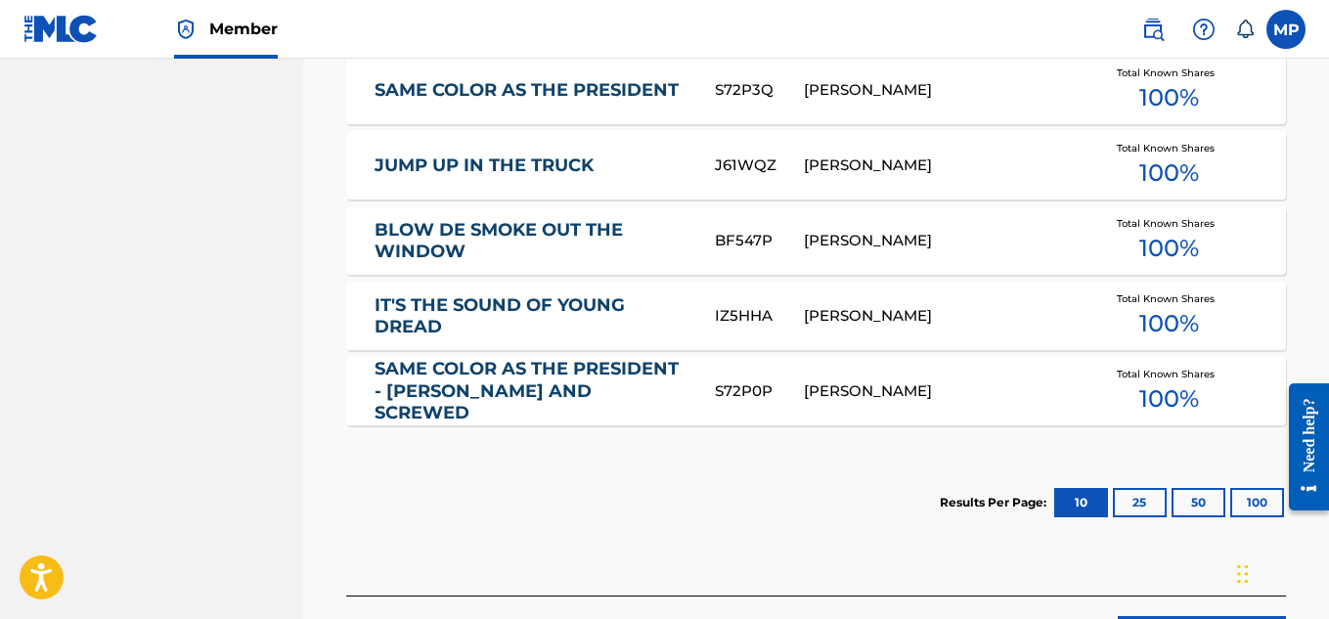
scroll to position [1222, 0]
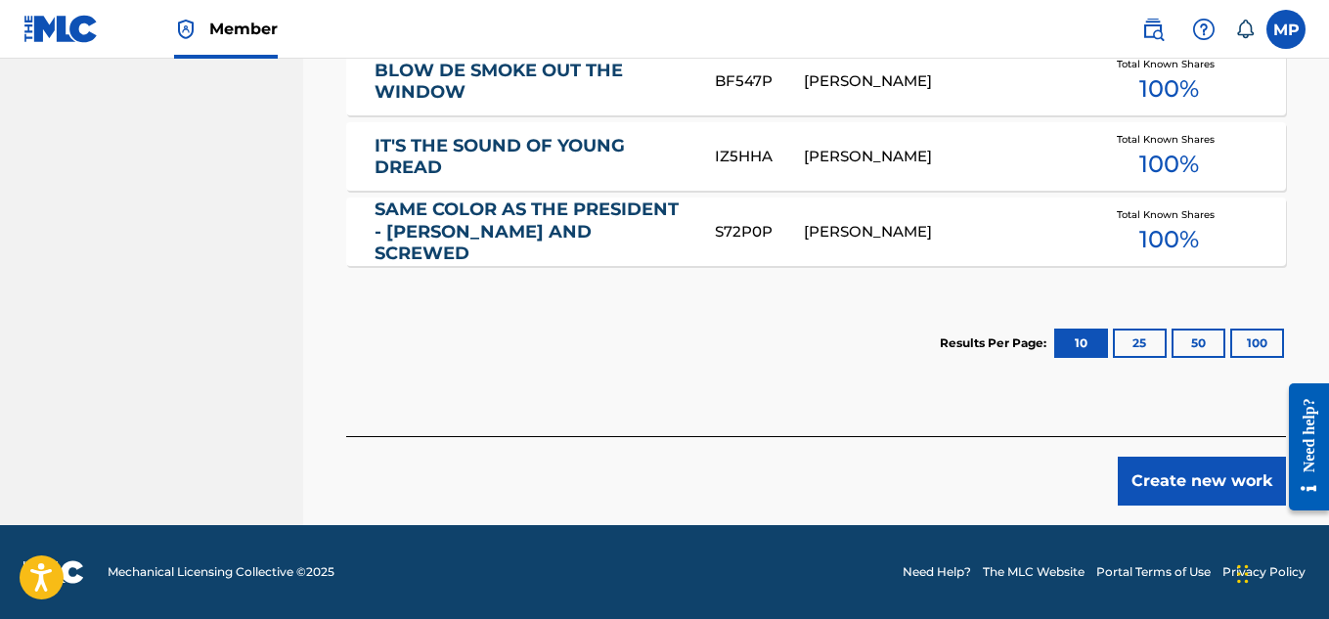
click at [1163, 478] on button "Create new work" at bounding box center [1202, 481] width 168 height 49
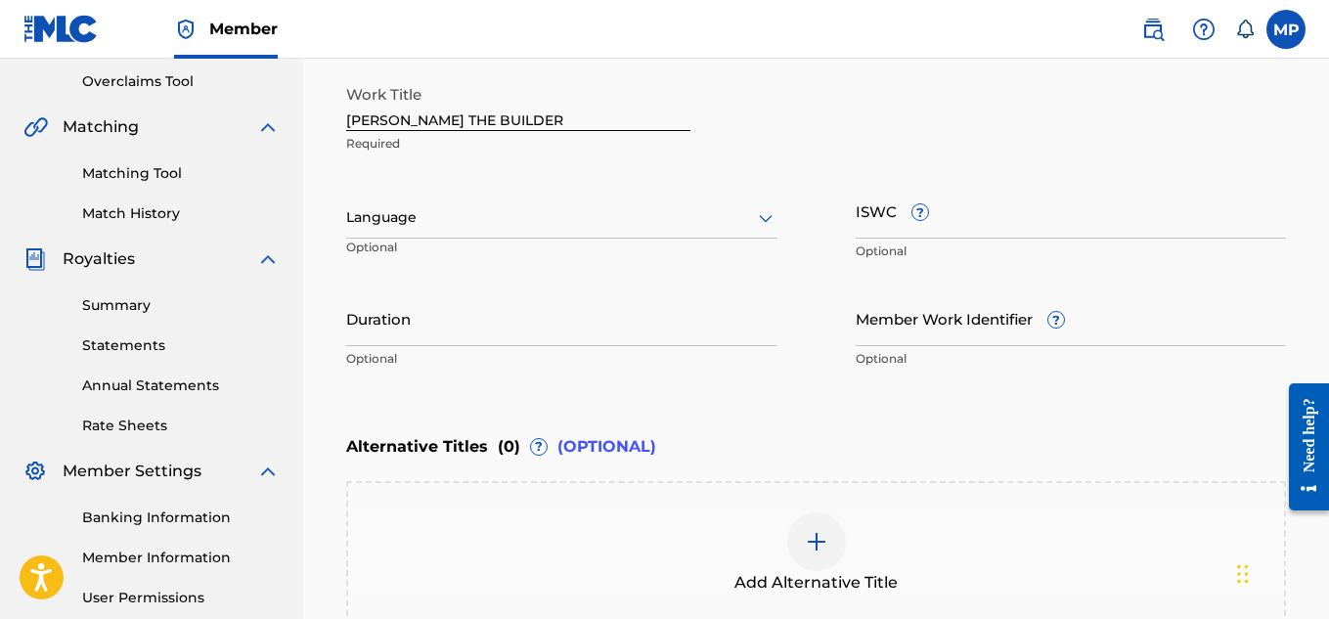
scroll to position [339, 0]
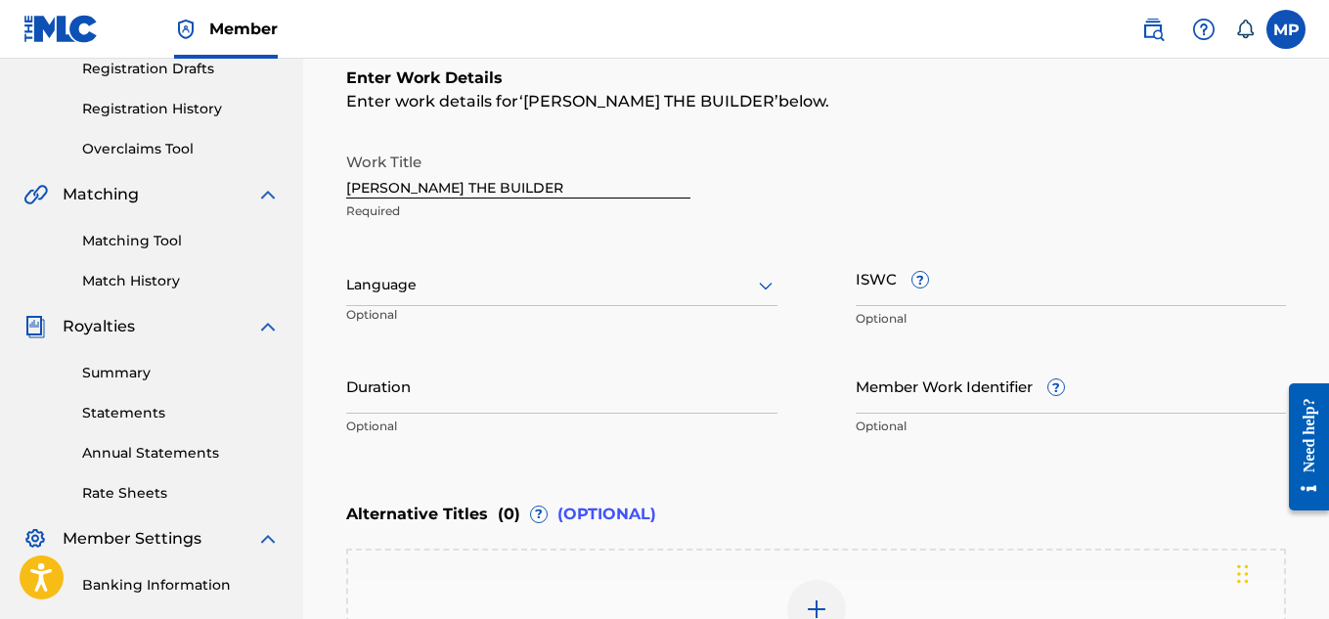
click at [1022, 288] on input "ISWC ?" at bounding box center [1071, 278] width 431 height 56
paste input "T9229749648"
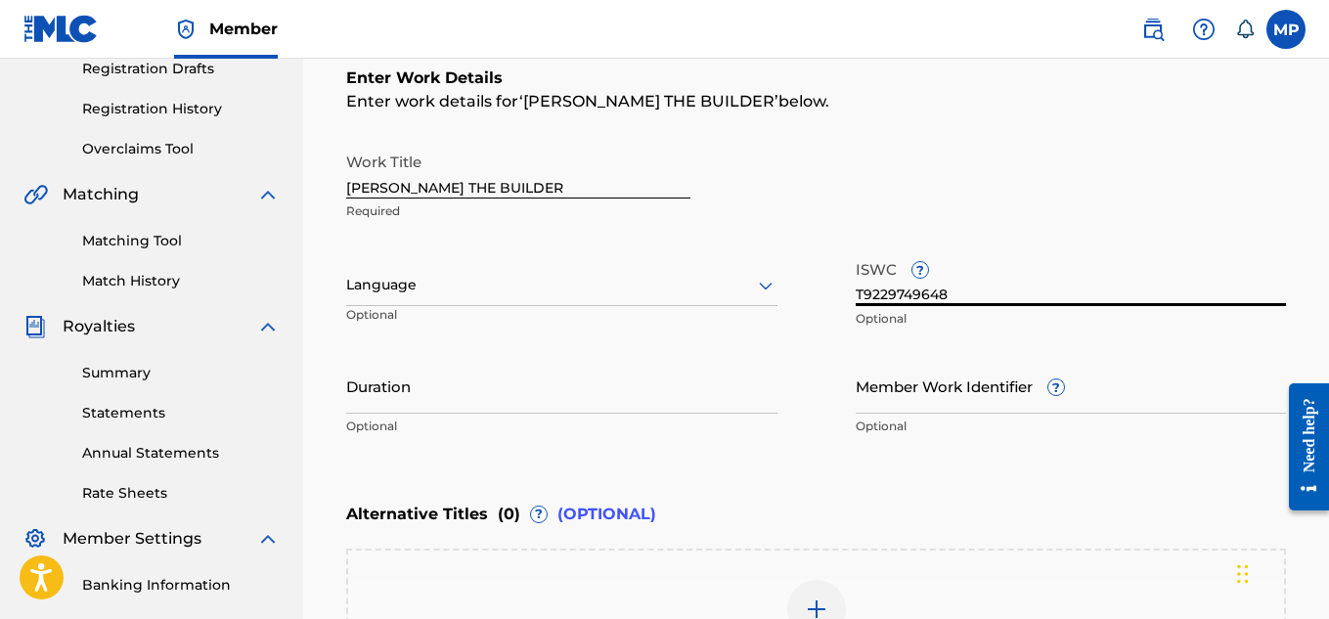
scroll to position [339, 0]
type input "T9229749648"
click at [885, 391] on input "Member Work Identifier ?" at bounding box center [1071, 386] width 431 height 56
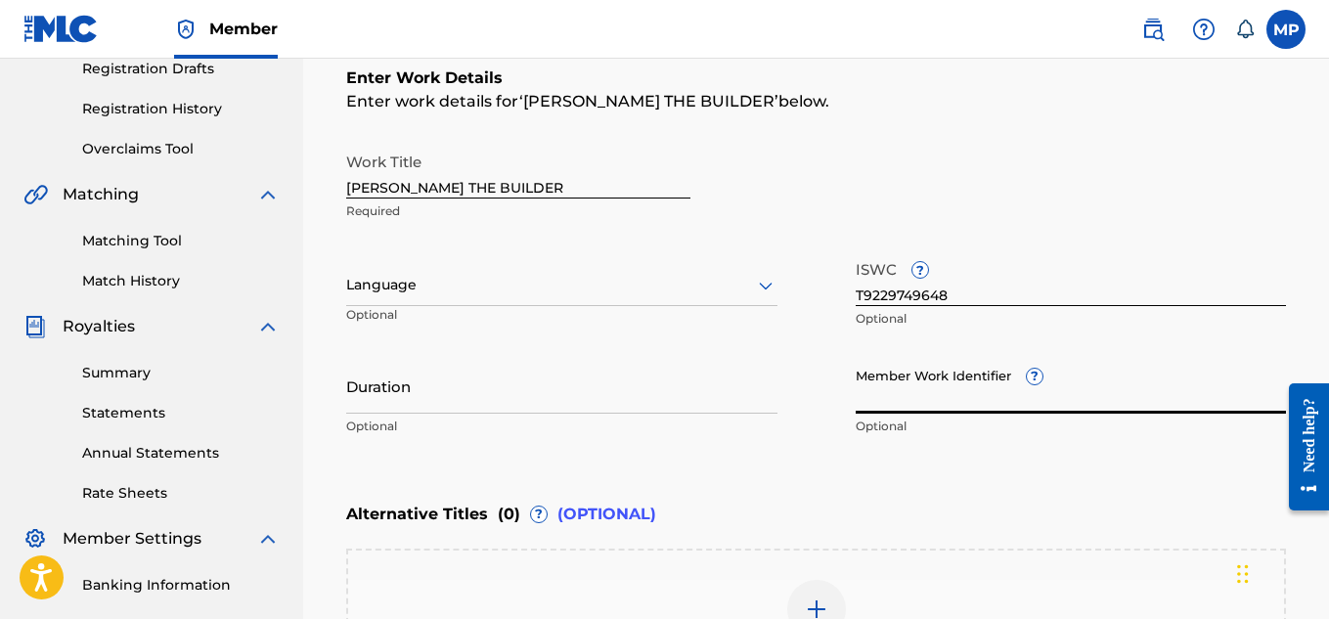
paste input "893487975"
type input "893487975"
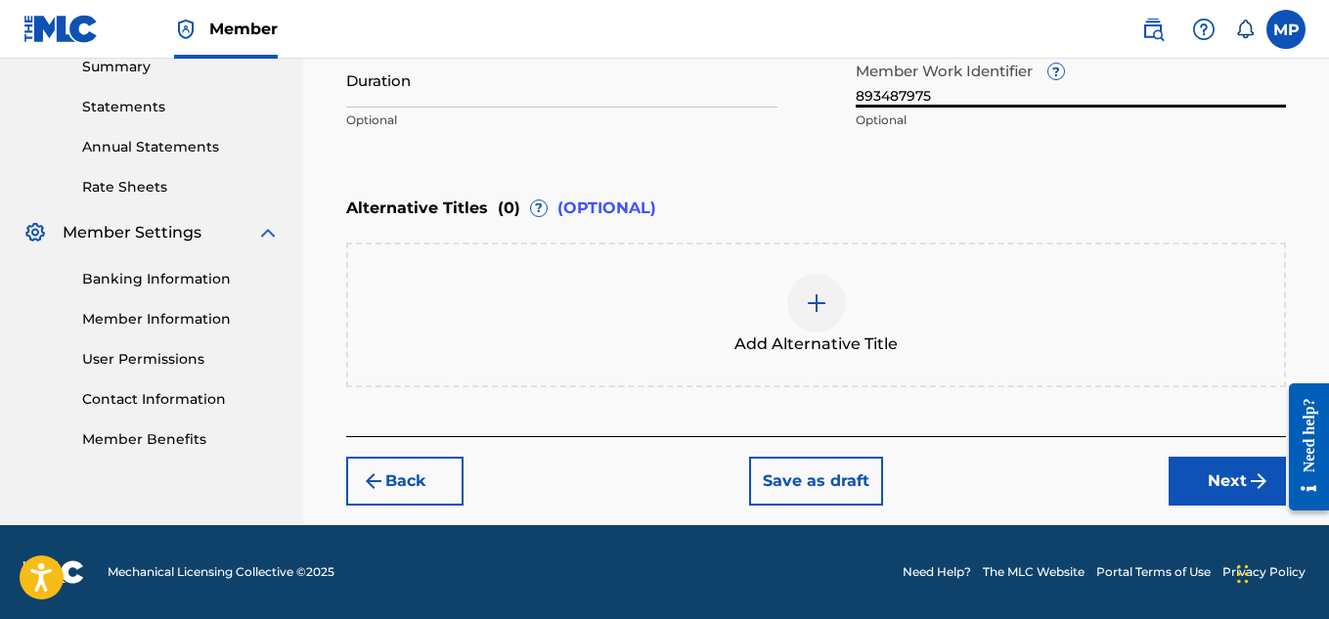
click at [1201, 467] on button "Next" at bounding box center [1227, 481] width 117 height 49
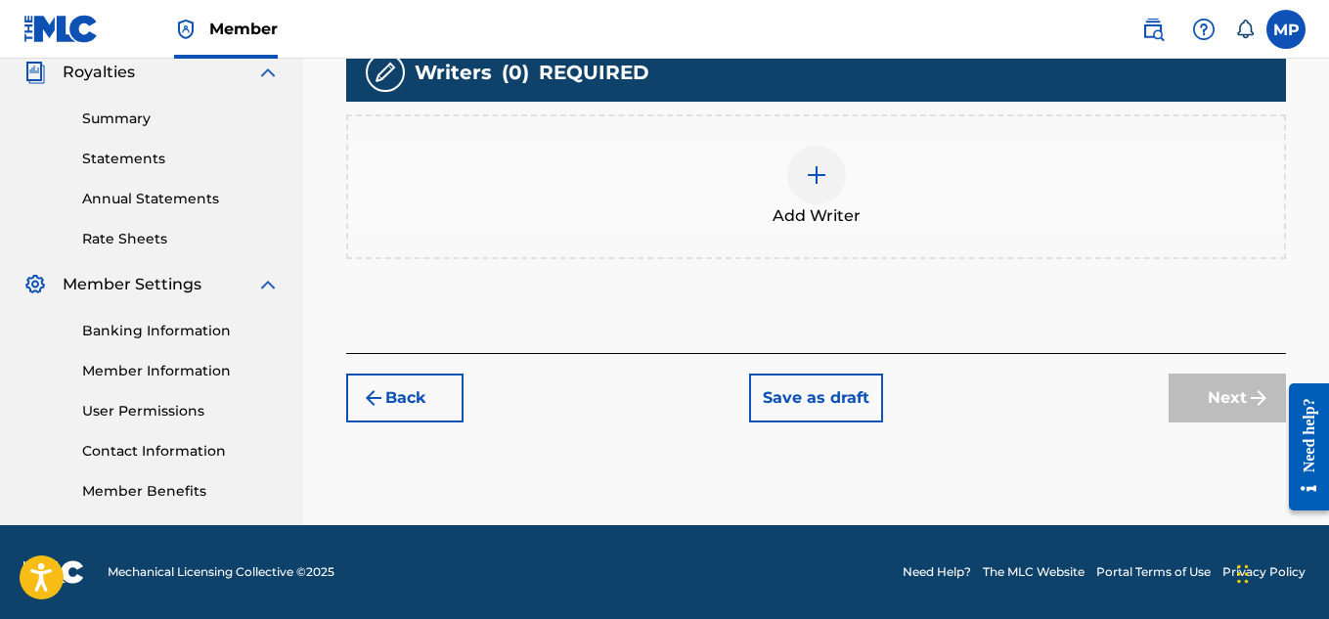
scroll to position [542, 0]
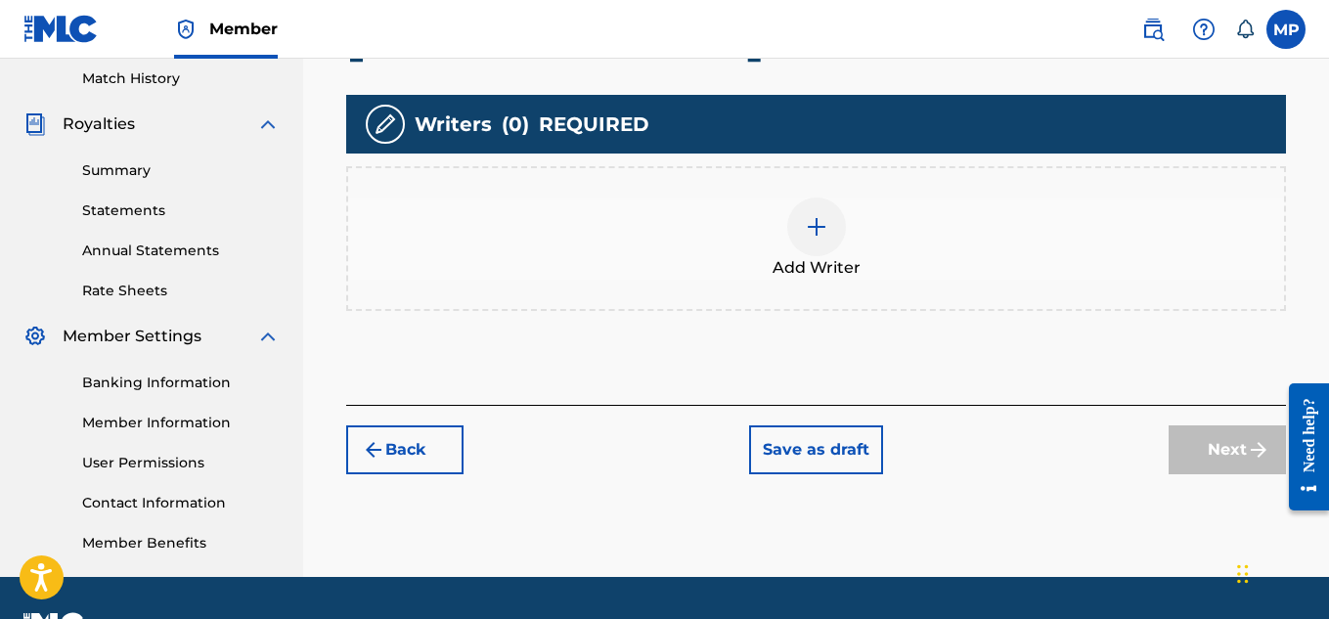
click at [796, 208] on div at bounding box center [816, 227] width 59 height 59
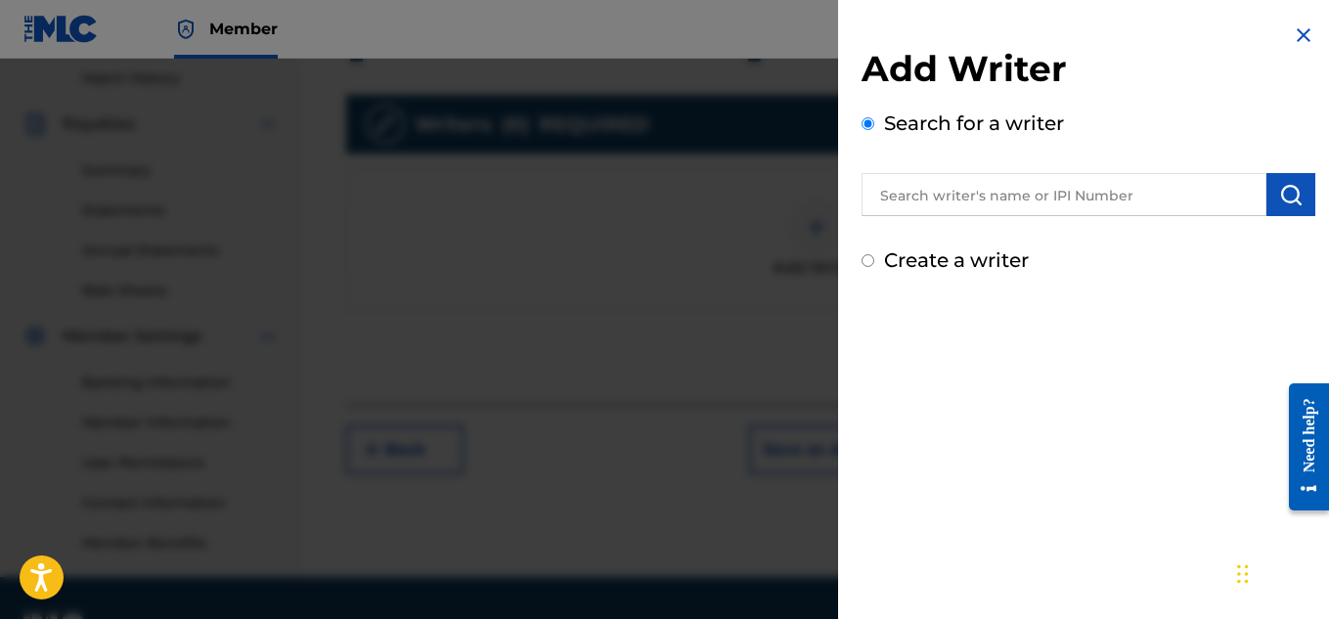
click at [1051, 193] on input "text" at bounding box center [1064, 194] width 405 height 43
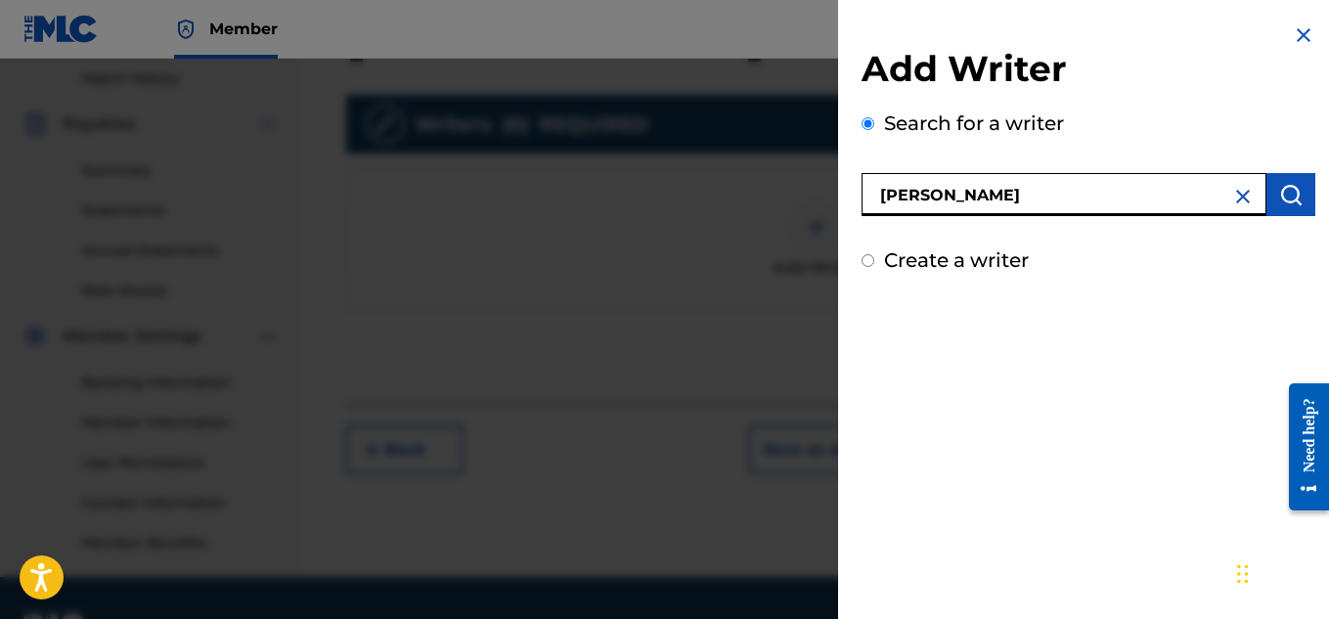
type input "[PERSON_NAME]"
click at [1295, 198] on img "submit" at bounding box center [1290, 194] width 23 height 23
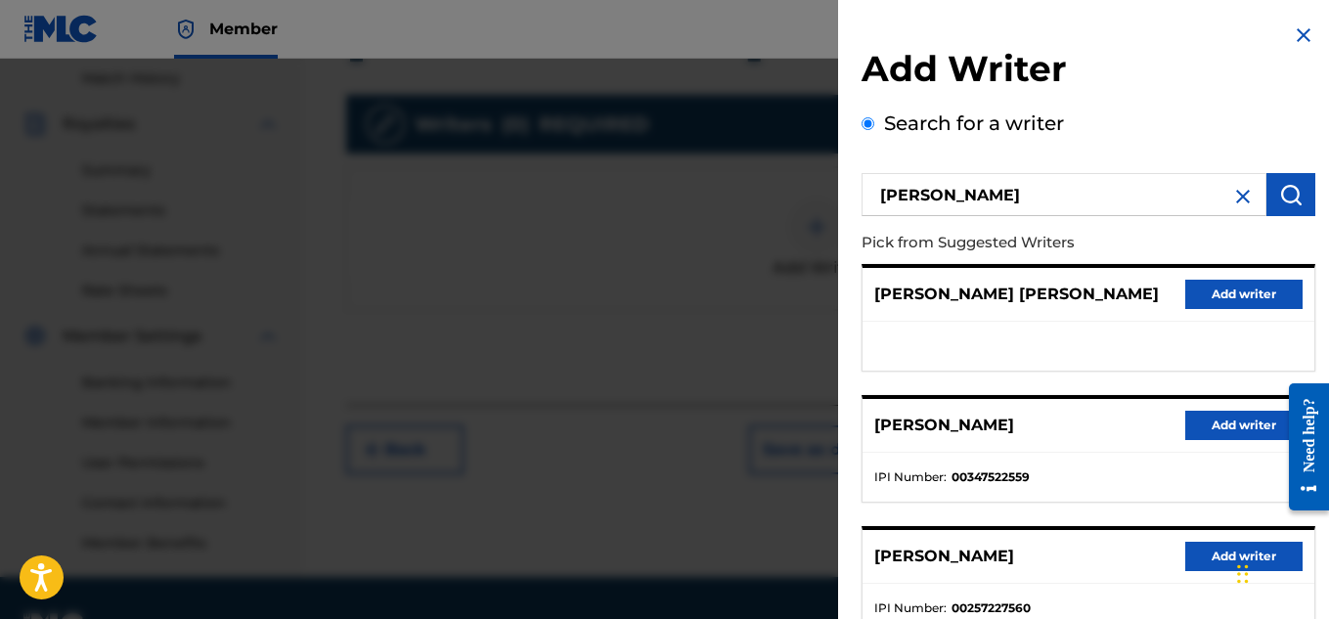
click at [1250, 421] on button "Add writer" at bounding box center [1243, 425] width 117 height 29
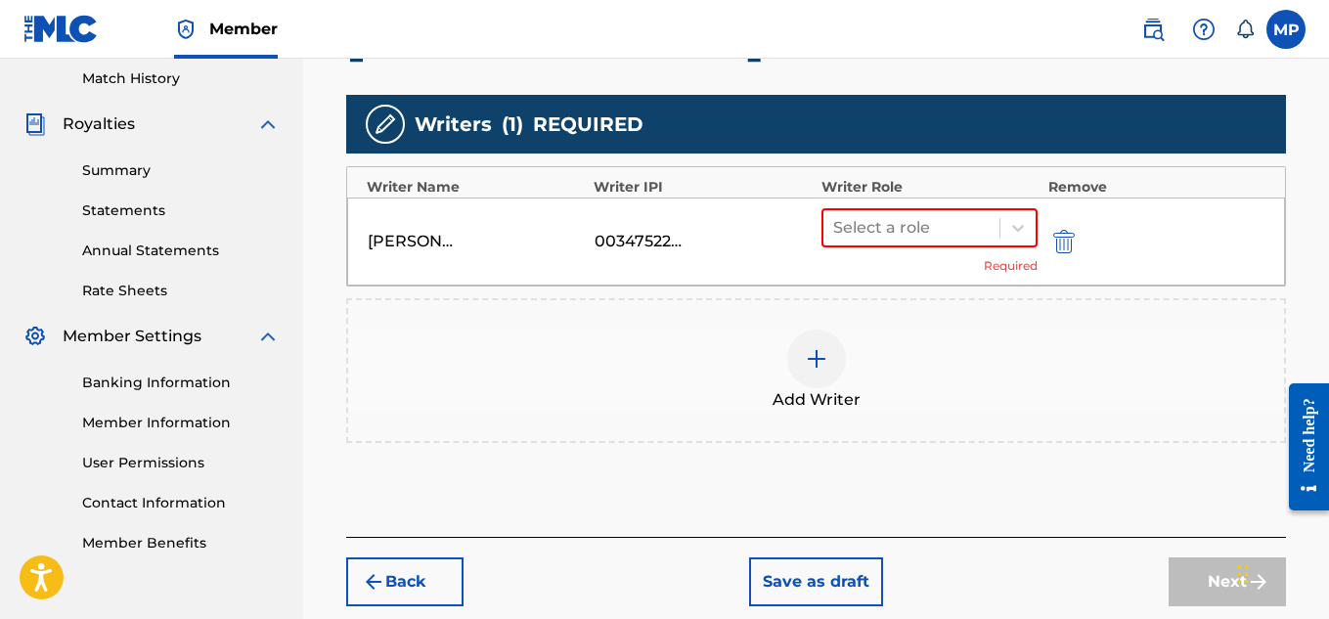
click at [1008, 224] on icon at bounding box center [1018, 228] width 20 height 20
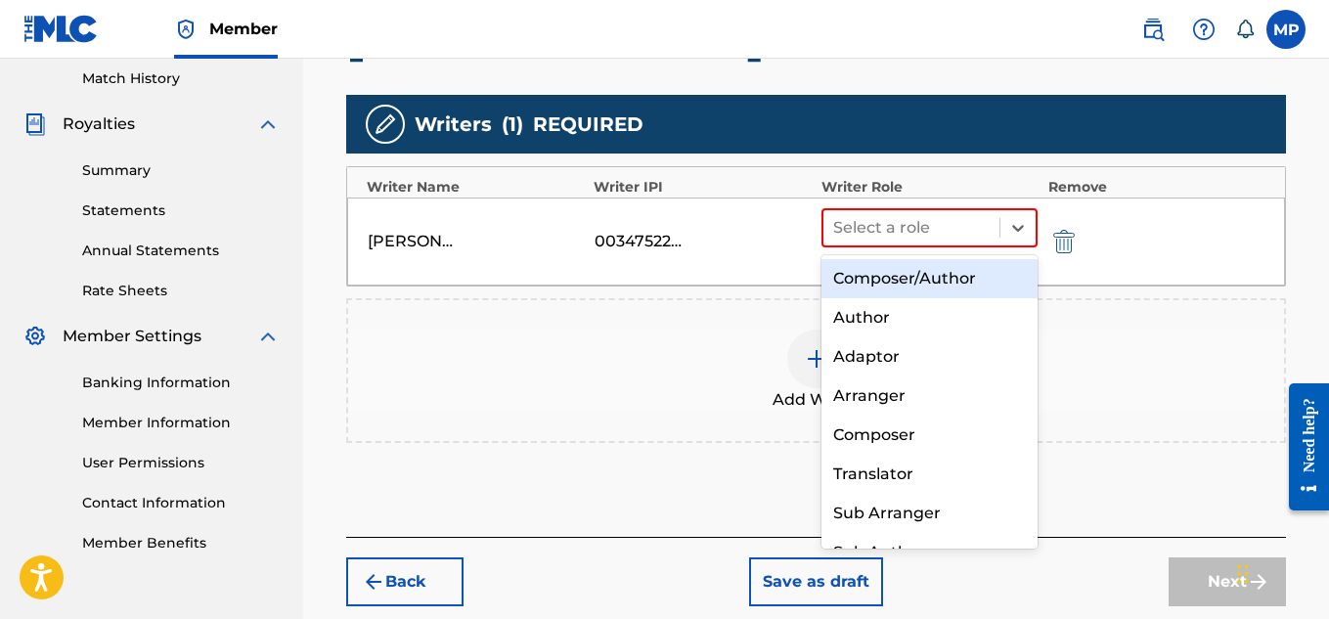
click at [905, 281] on div "Composer/Author" at bounding box center [930, 278] width 217 height 39
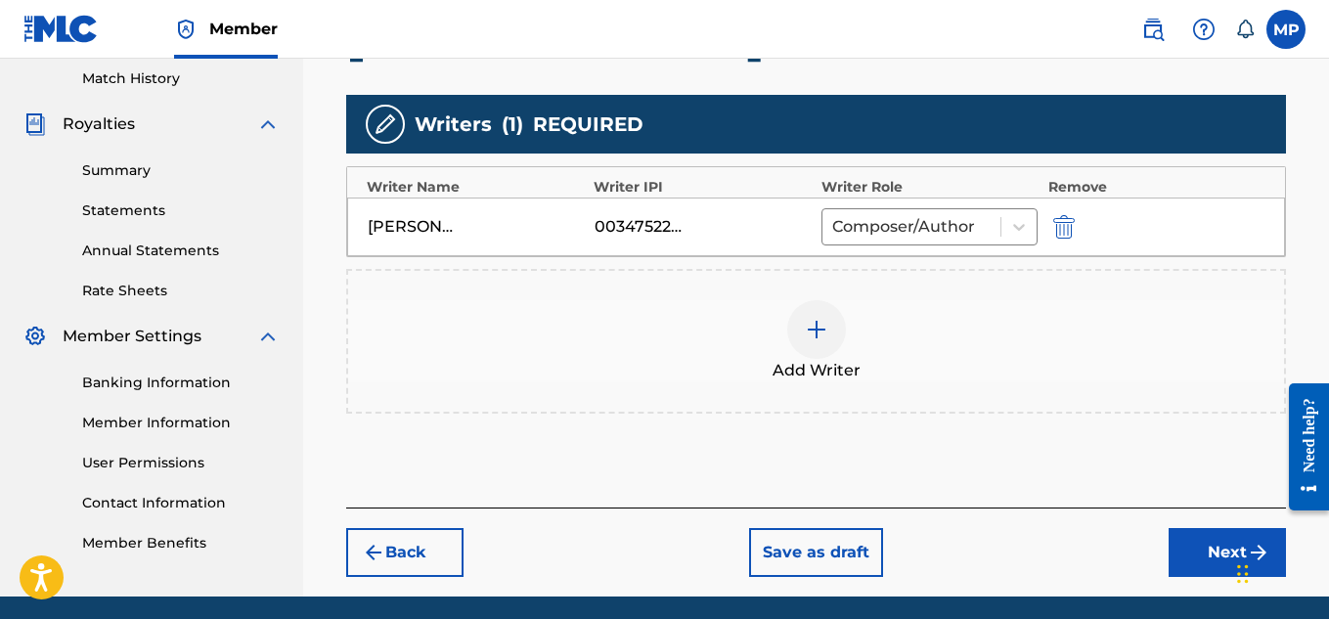
click at [1181, 546] on button "Next" at bounding box center [1227, 552] width 117 height 49
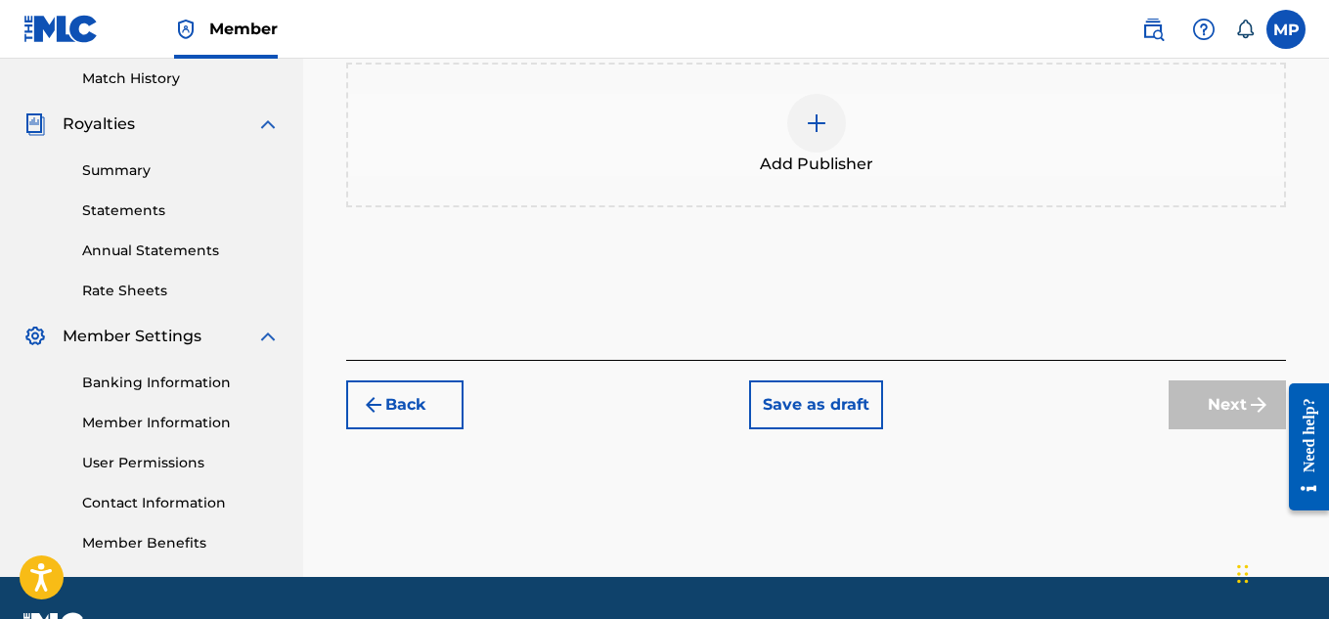
scroll to position [88, 0]
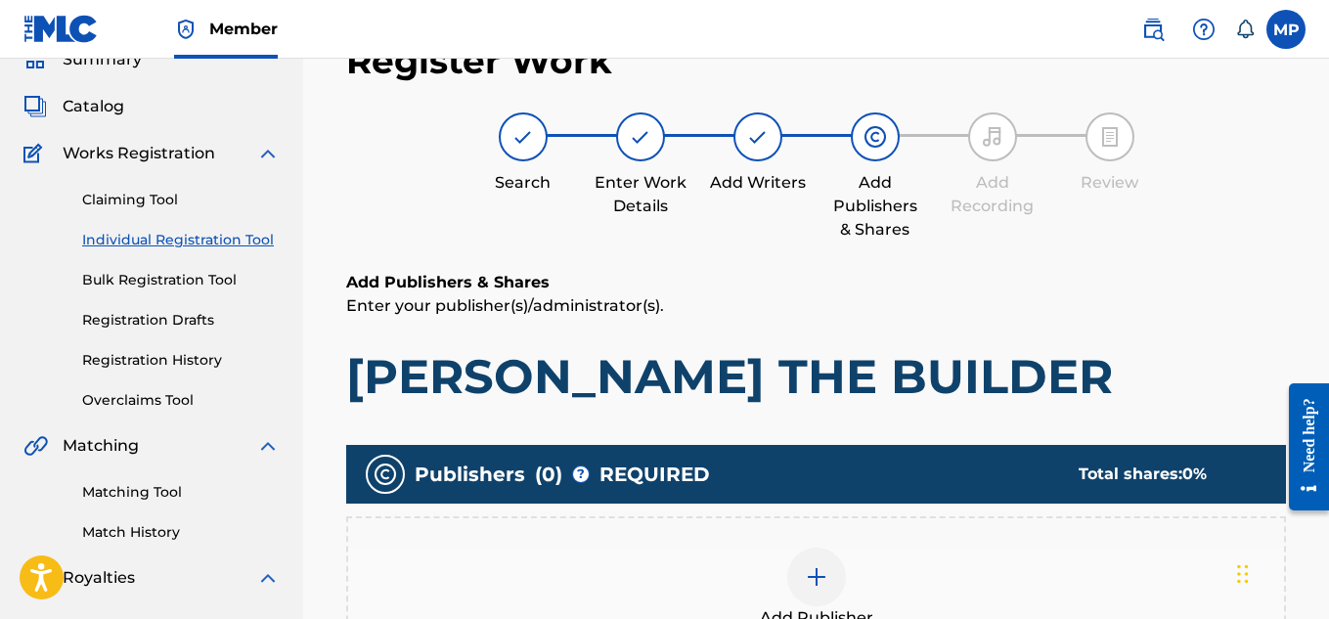
click at [802, 548] on div at bounding box center [816, 577] width 59 height 59
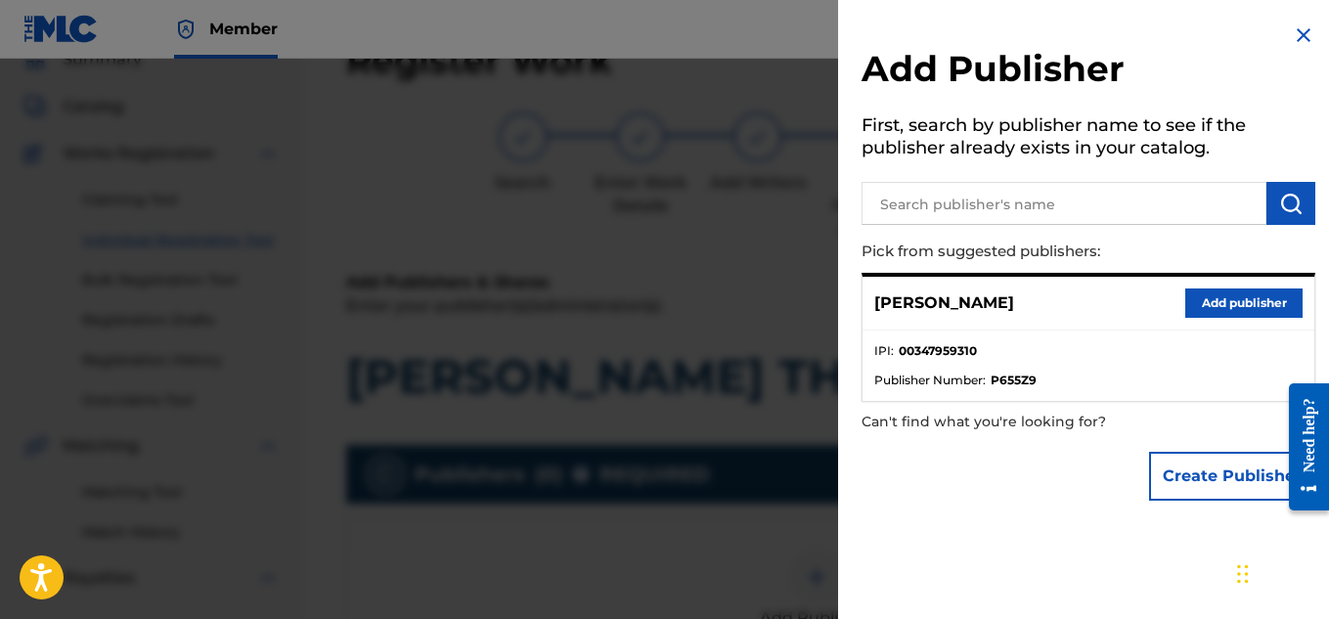
scroll to position [486, 0]
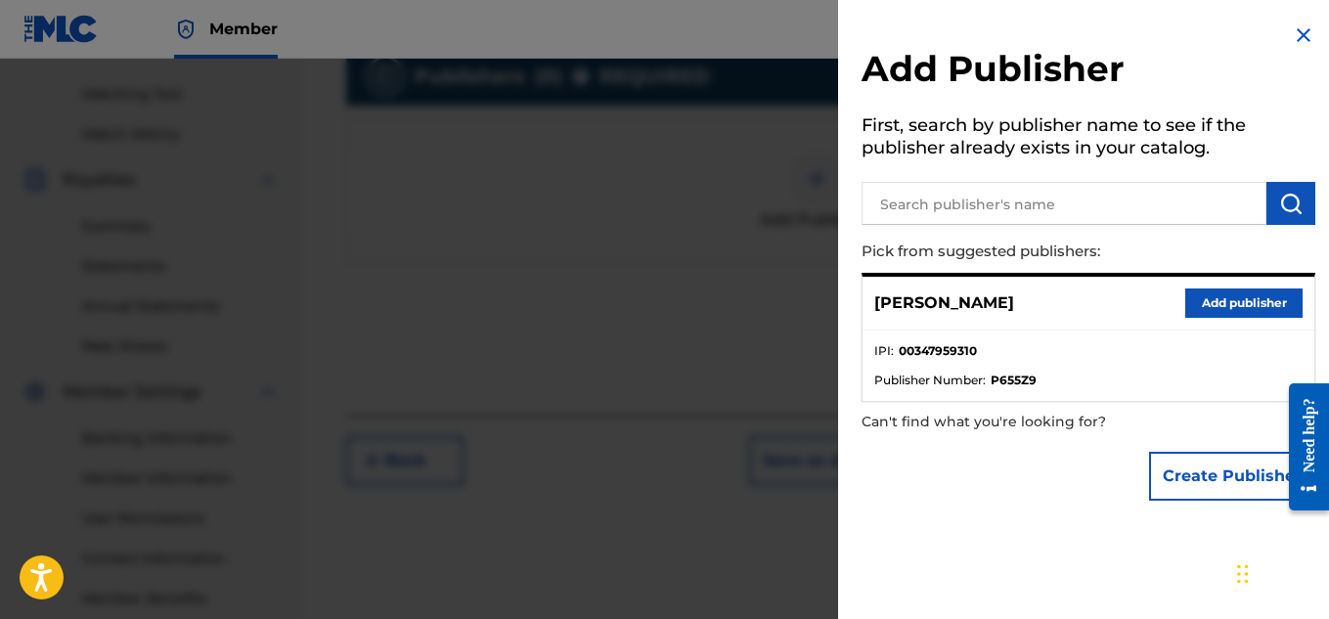
click at [1231, 300] on button "Add publisher" at bounding box center [1243, 303] width 117 height 29
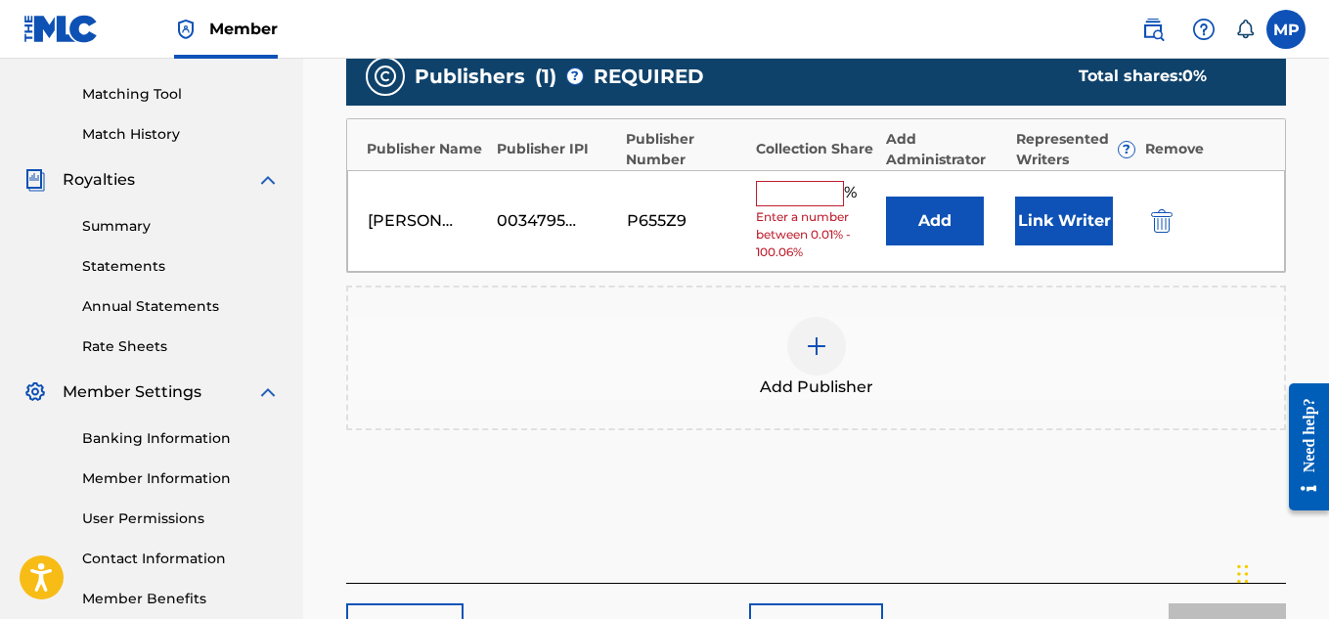
click at [827, 183] on input "text" at bounding box center [800, 193] width 88 height 25
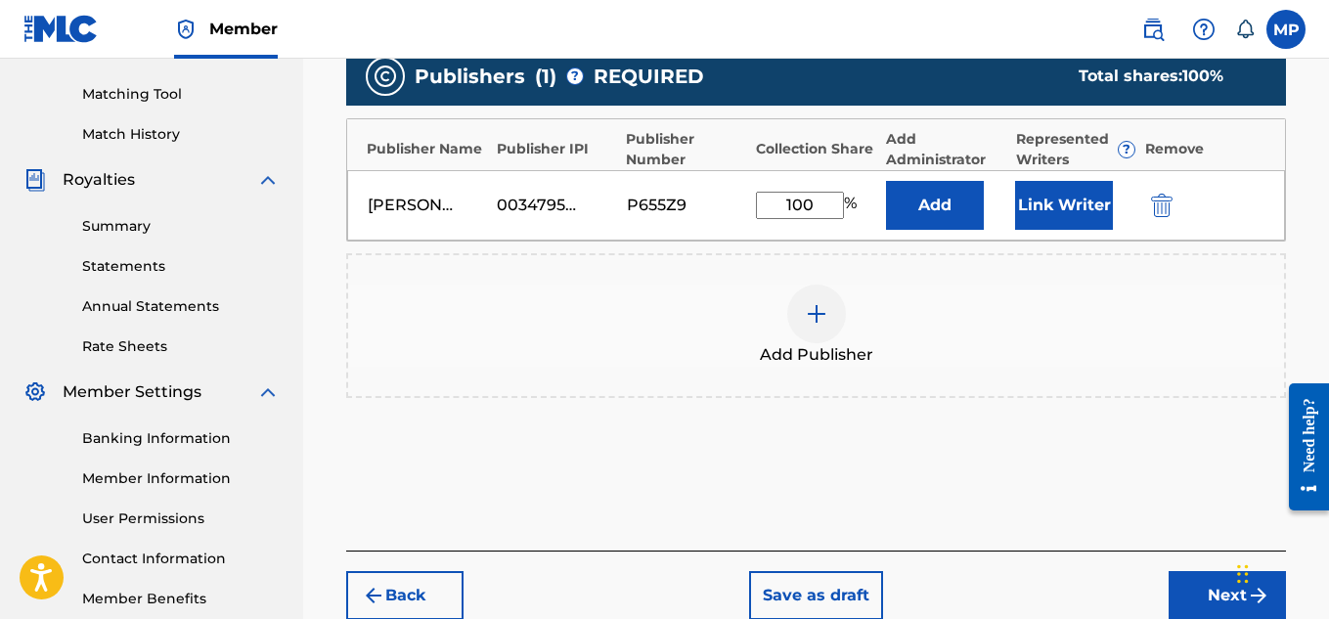
type input "100"
click at [1063, 189] on button "Link Writer" at bounding box center [1064, 205] width 98 height 49
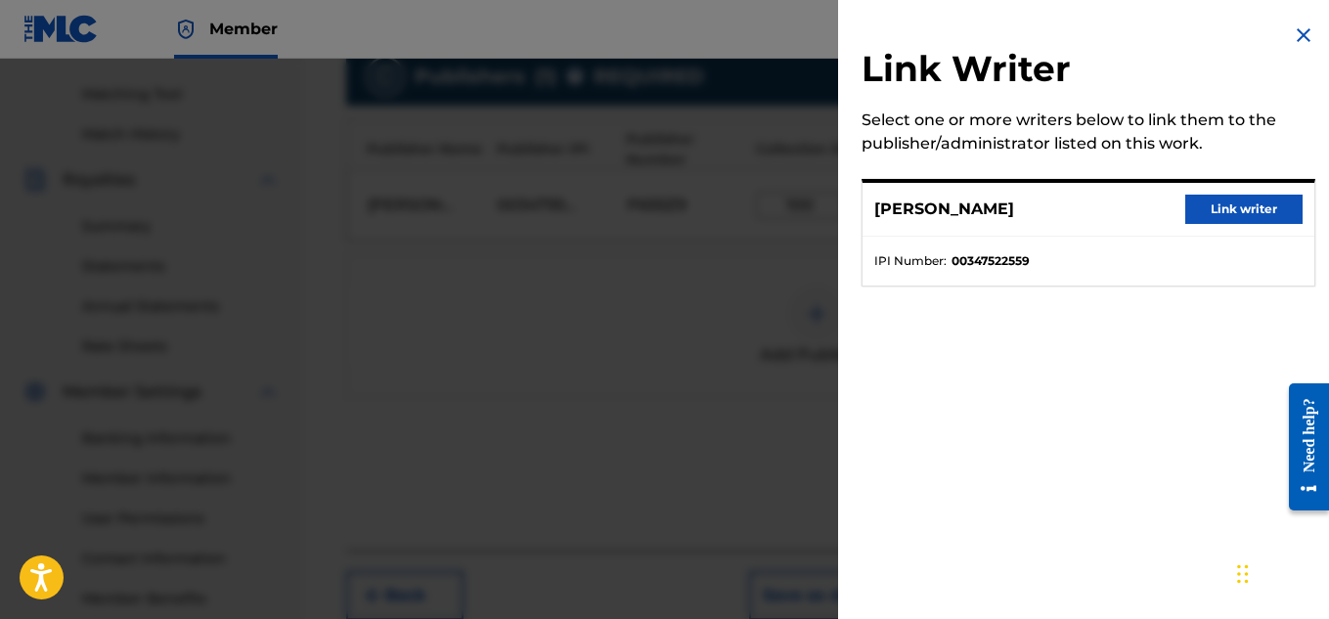
click at [1222, 211] on button "Link writer" at bounding box center [1243, 209] width 117 height 29
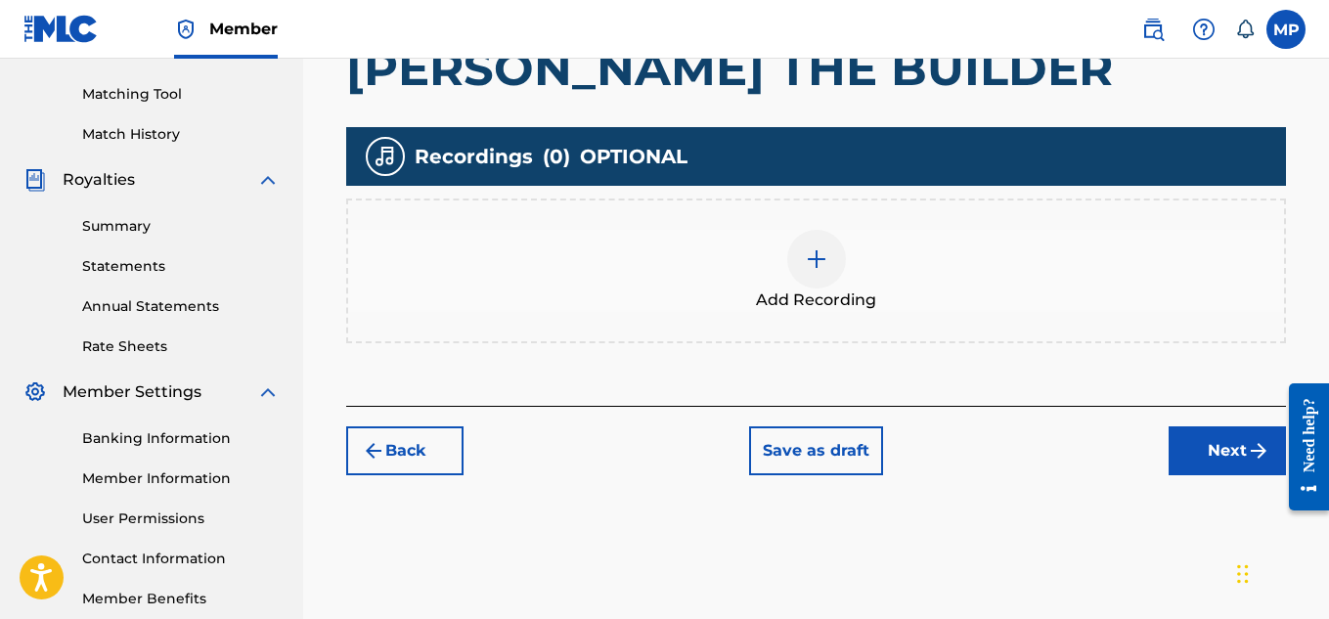
click at [825, 271] on img at bounding box center [816, 258] width 23 height 23
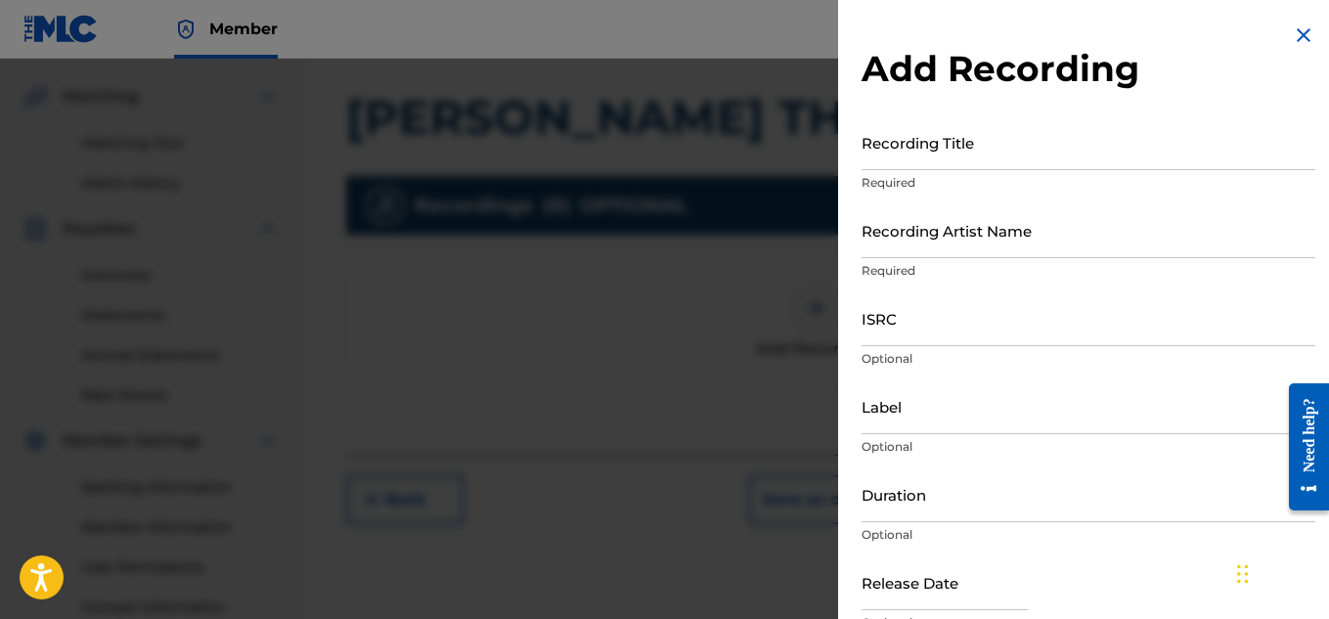
click at [889, 149] on input "Recording Title" at bounding box center [1089, 142] width 454 height 56
paste input "BOB THE BUILDER"
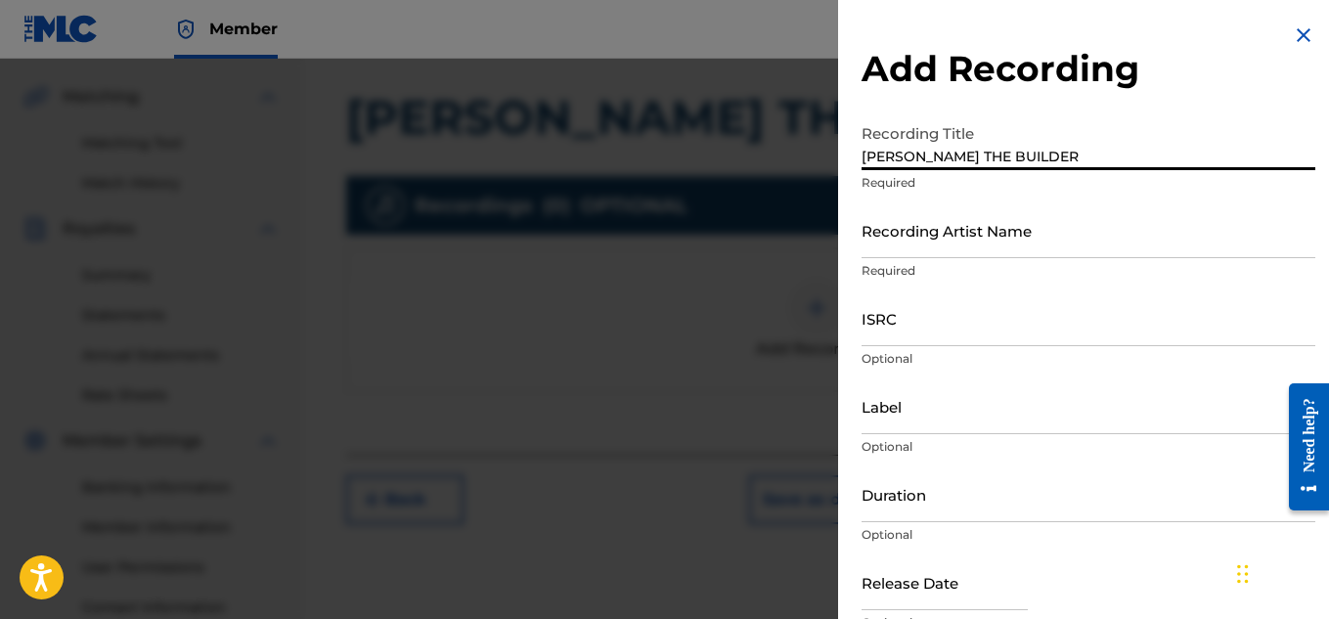
type input "BOB THE BUILDER"
click at [887, 241] on input "Recording Artist Name" at bounding box center [1089, 230] width 454 height 56
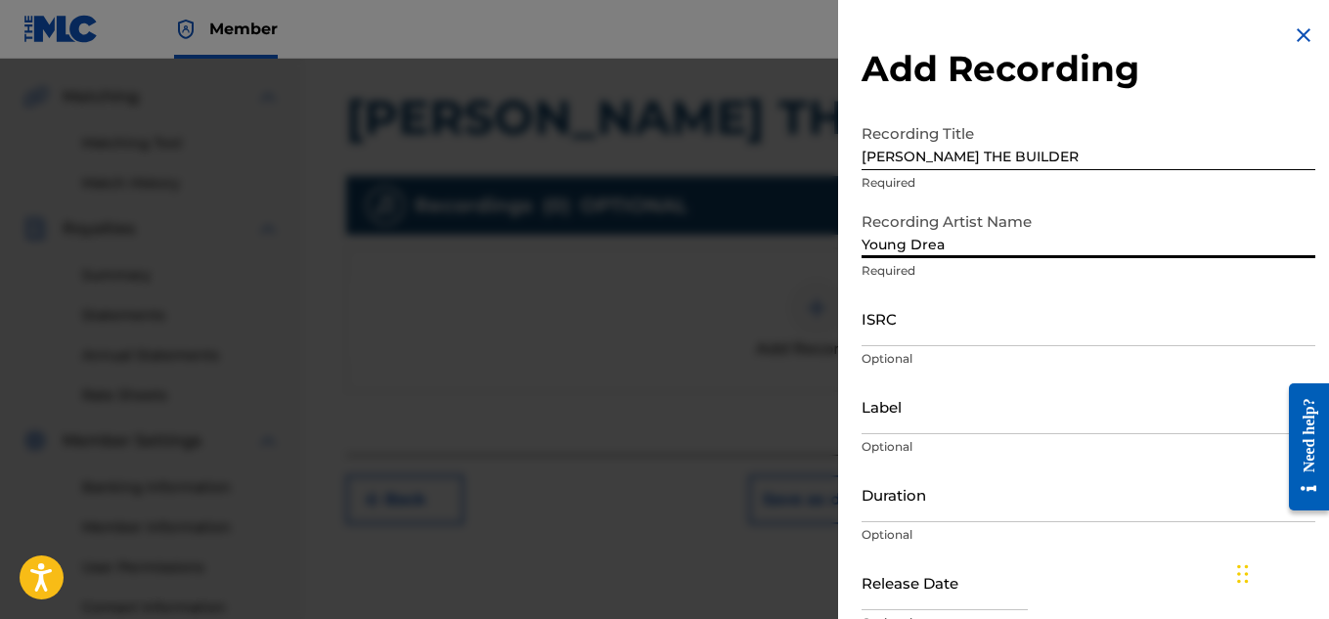
type input "Young Dread"
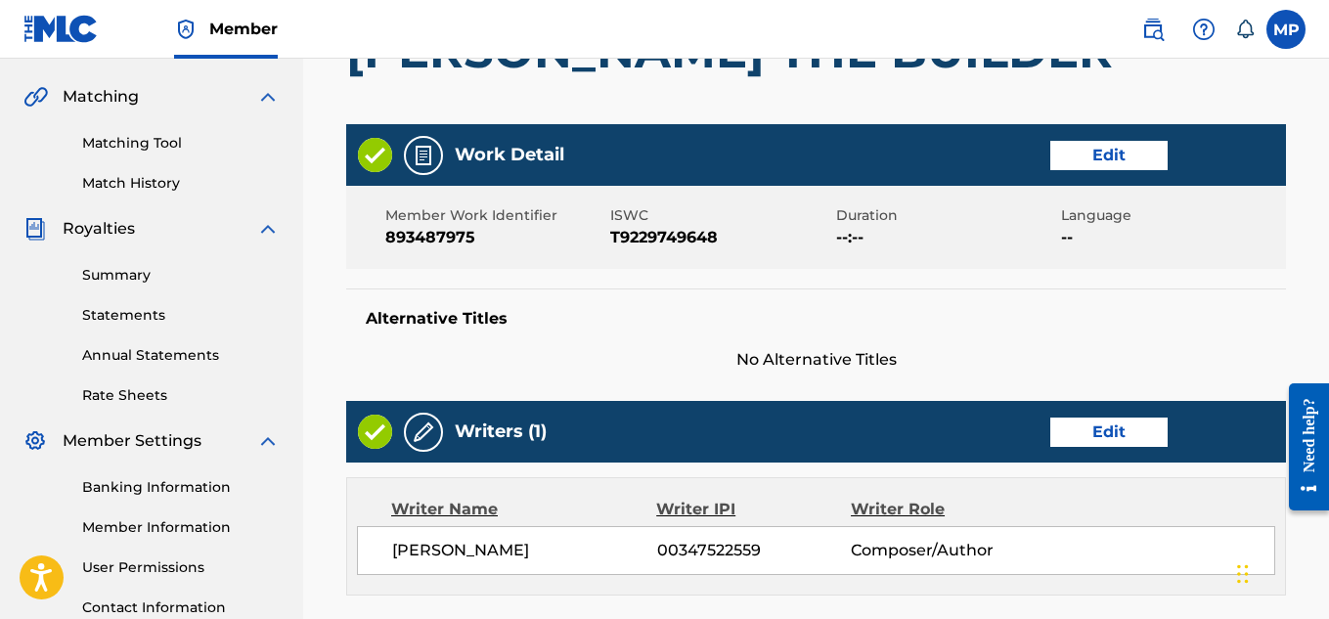
scroll to position [1097, 0]
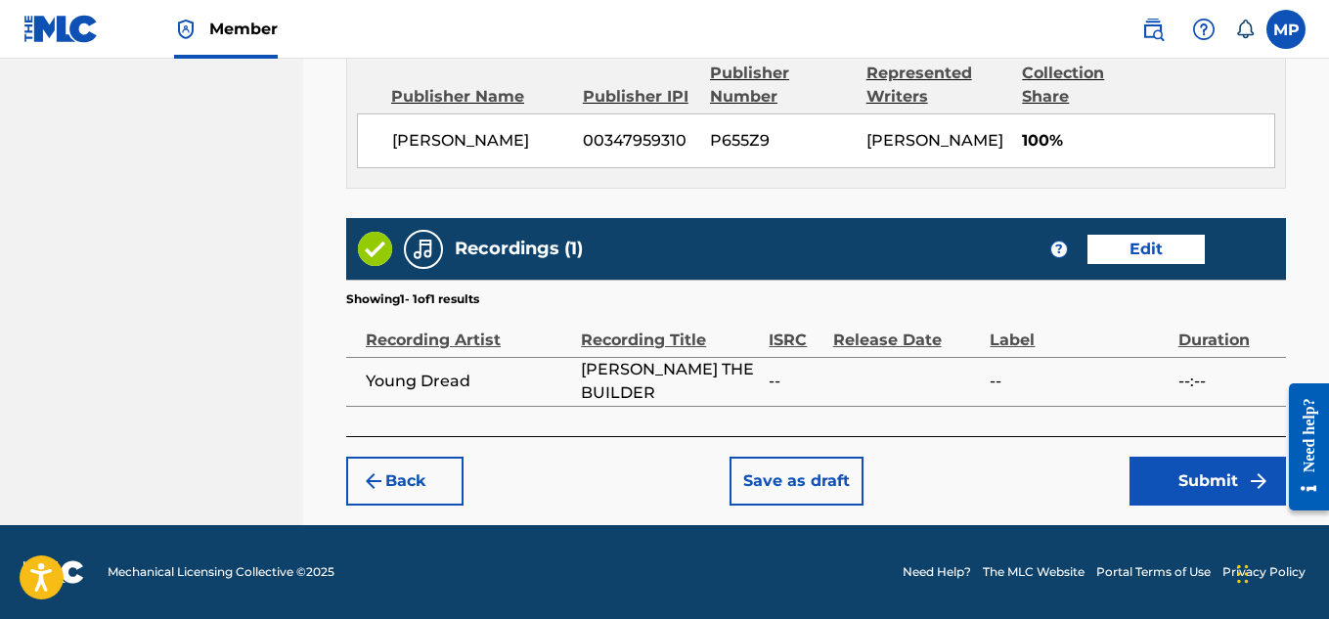
click at [1217, 466] on button "Submit" at bounding box center [1208, 481] width 156 height 49
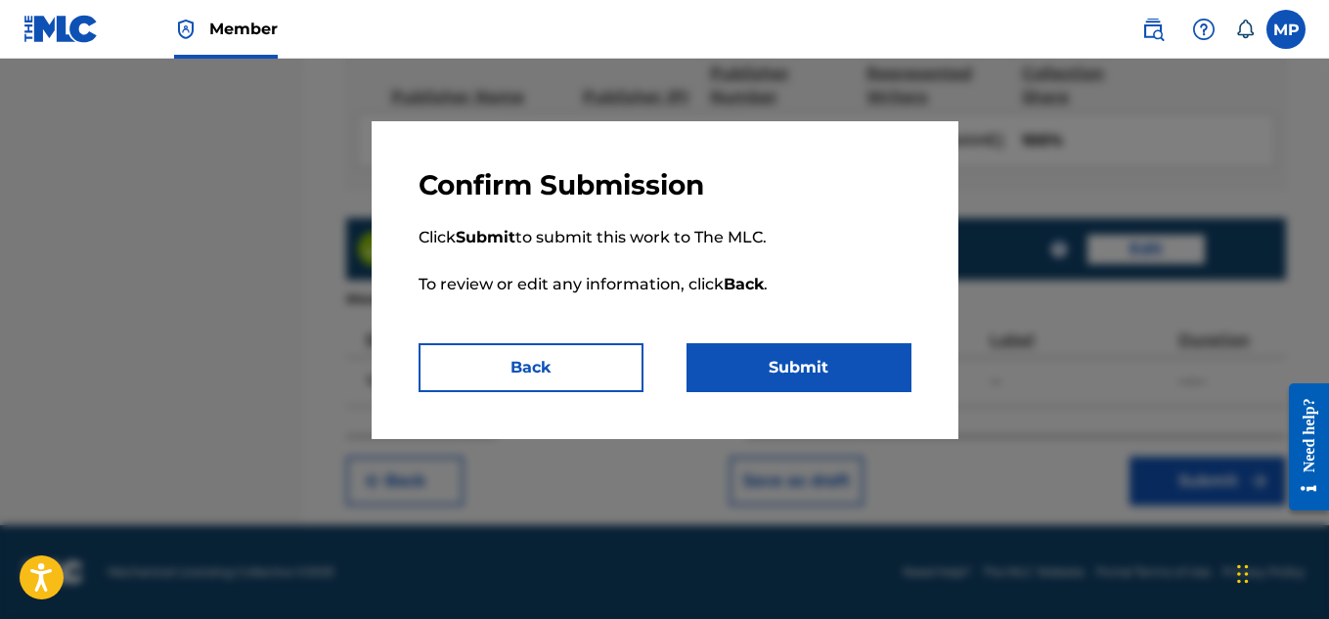
click at [866, 369] on button "Submit" at bounding box center [799, 367] width 225 height 49
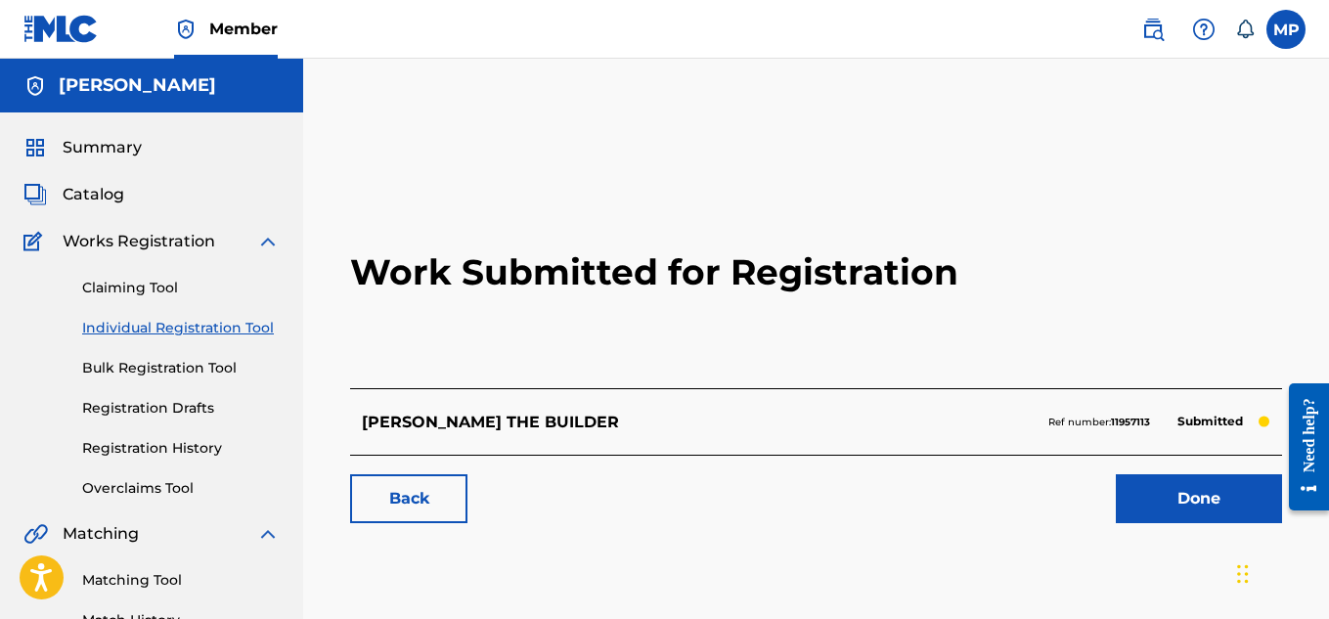
click at [425, 496] on link "Back" at bounding box center [408, 498] width 117 height 49
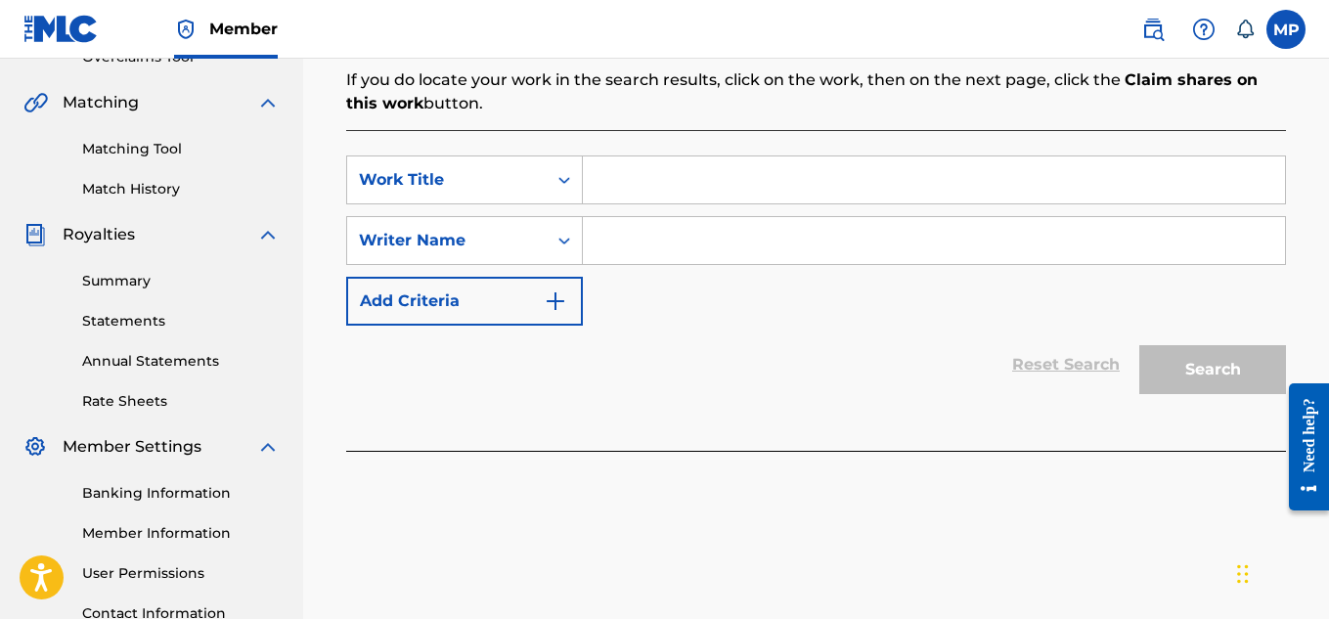
scroll to position [435, 0]
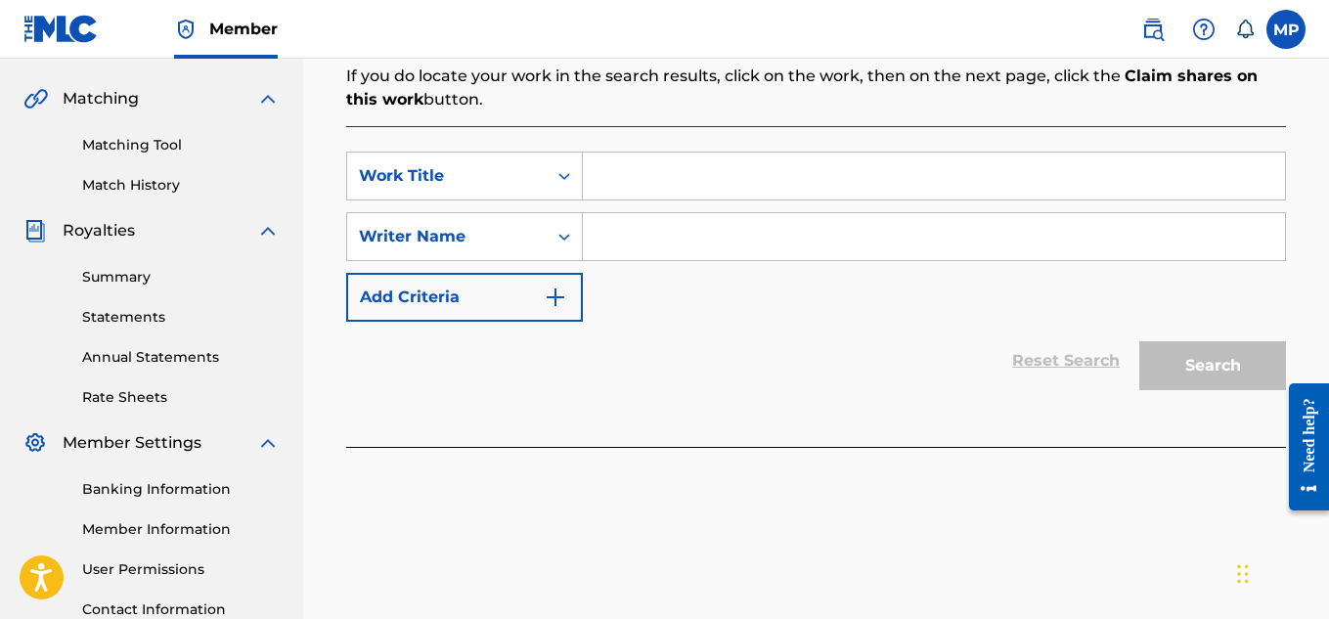
click at [803, 178] on input "Search Form" at bounding box center [934, 176] width 702 height 47
paste input "BLACK ROSES"
type input "BLACK ROSES"
click at [762, 236] on input "Search Form" at bounding box center [934, 236] width 702 height 47
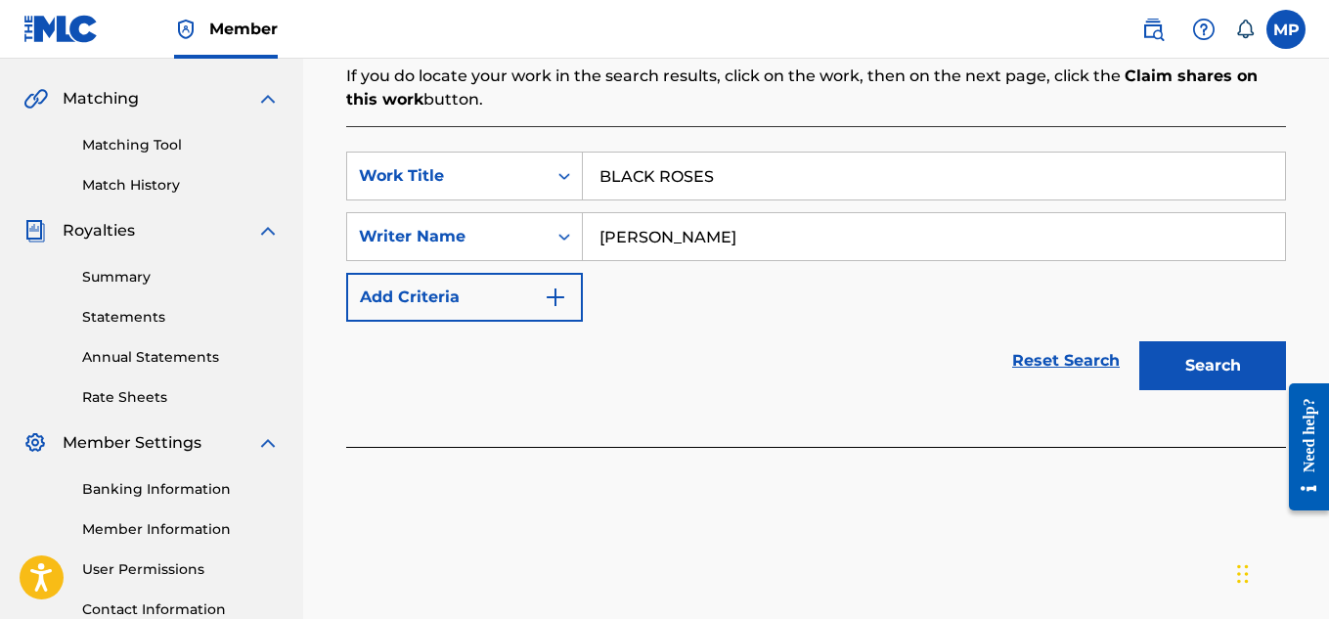
type input "[PERSON_NAME]"
click at [1224, 366] on button "Search" at bounding box center [1212, 365] width 147 height 49
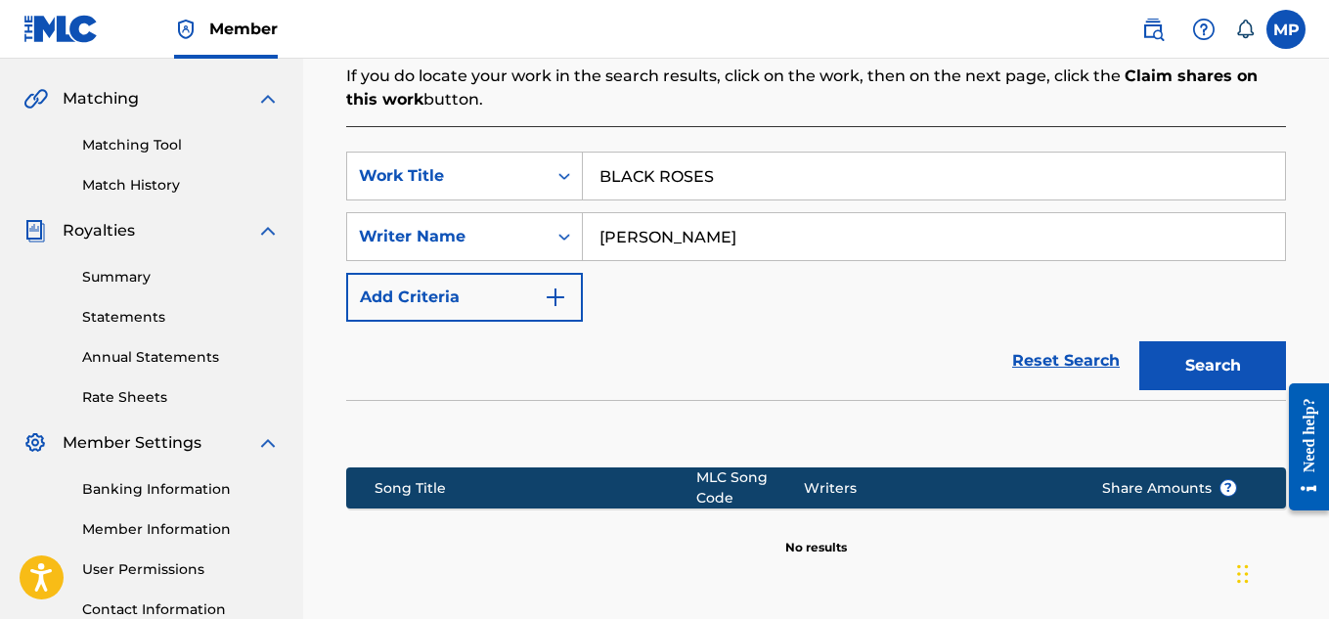
scroll to position [634, 0]
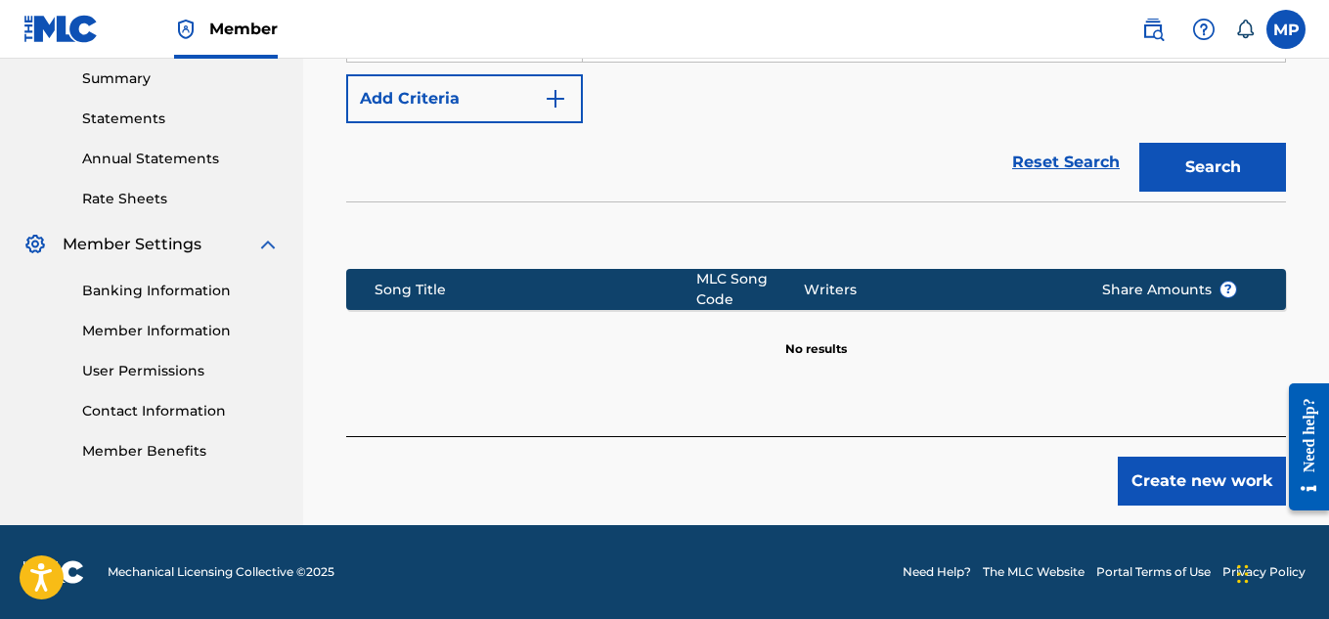
click at [1153, 466] on button "Create new work" at bounding box center [1202, 481] width 168 height 49
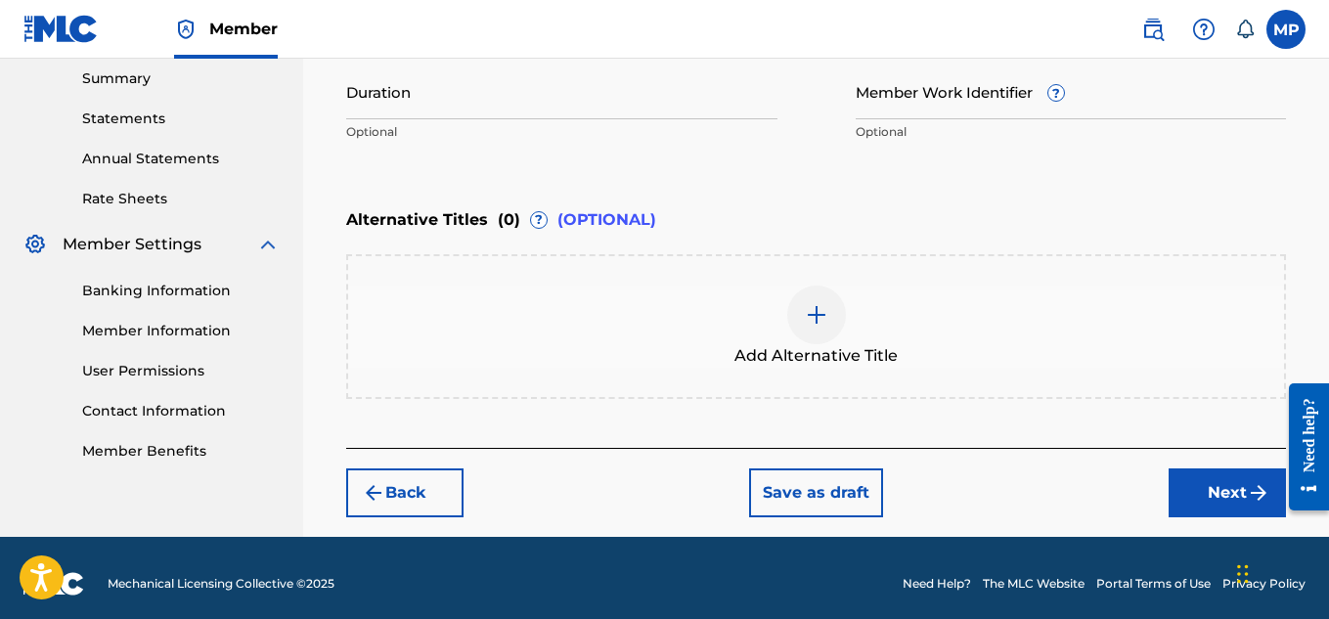
scroll to position [216, 0]
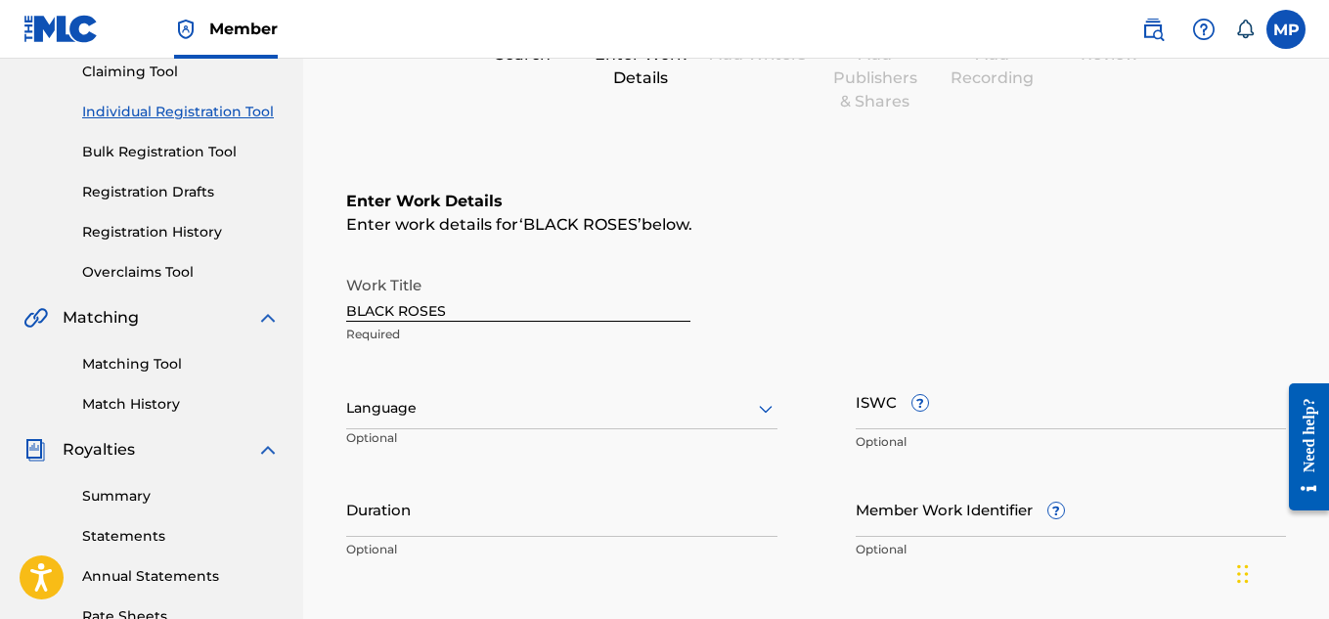
click at [971, 403] on input "ISWC ?" at bounding box center [1071, 402] width 431 height 56
paste input "T9229747211"
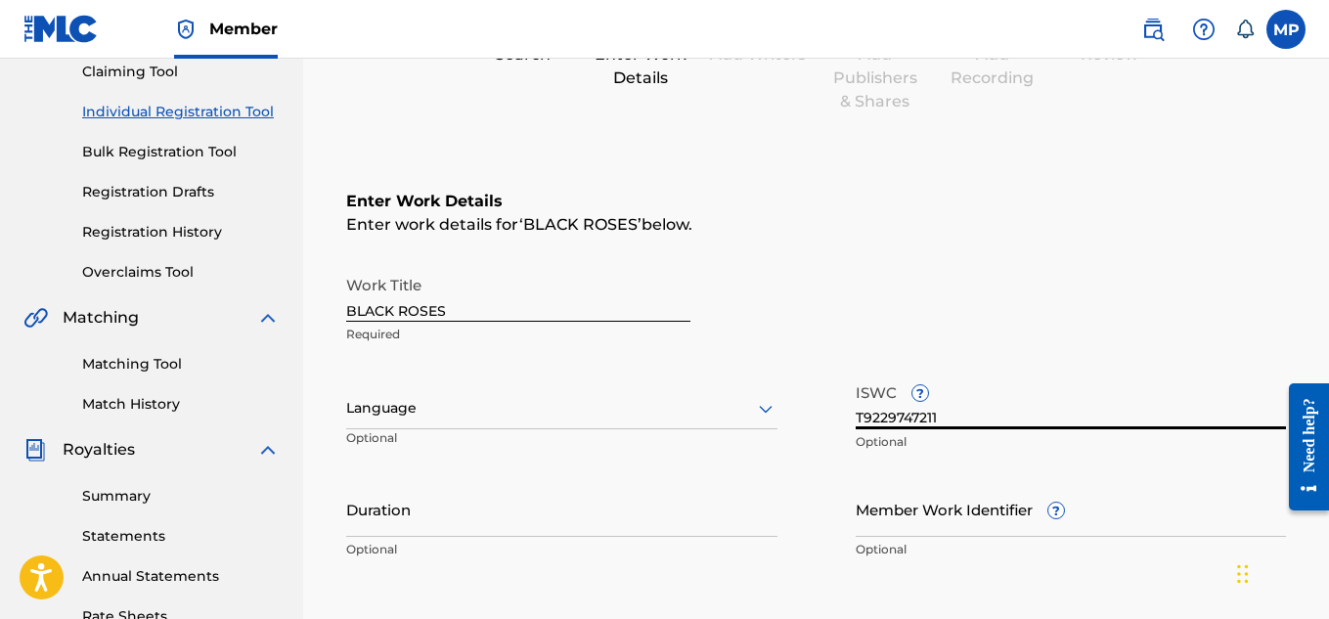
type input "T9229747211"
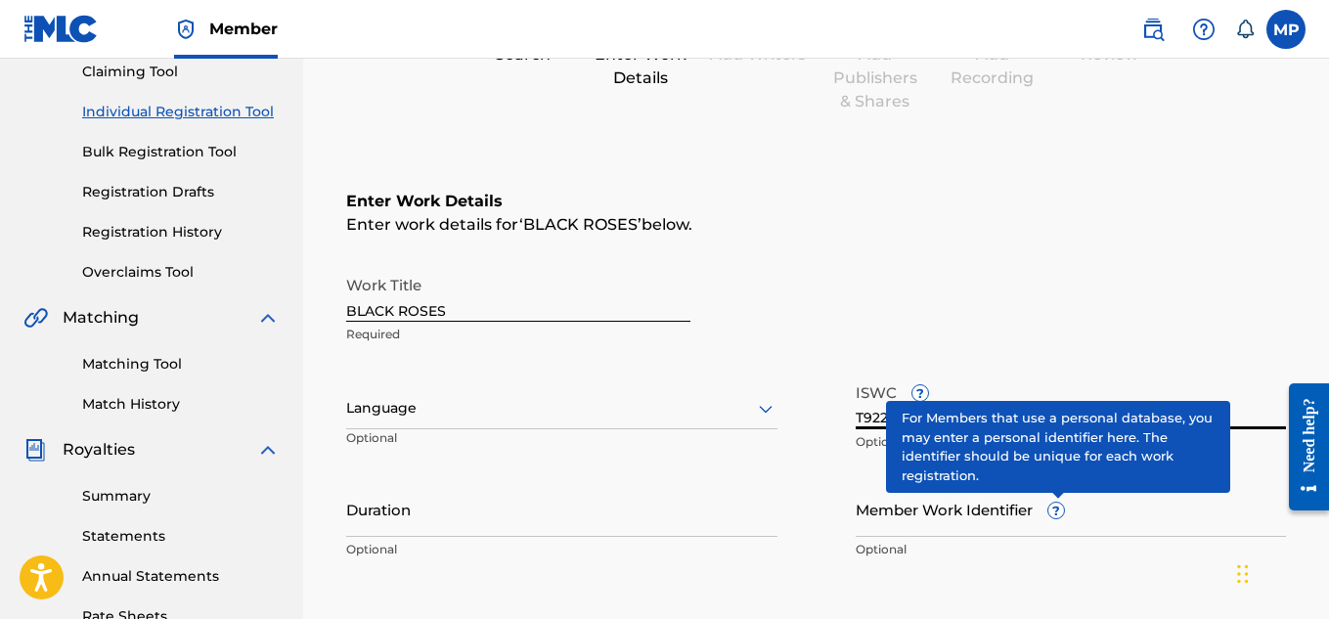
click at [999, 523] on input "Member Work Identifier ?" at bounding box center [1071, 509] width 431 height 56
paste input "893487832"
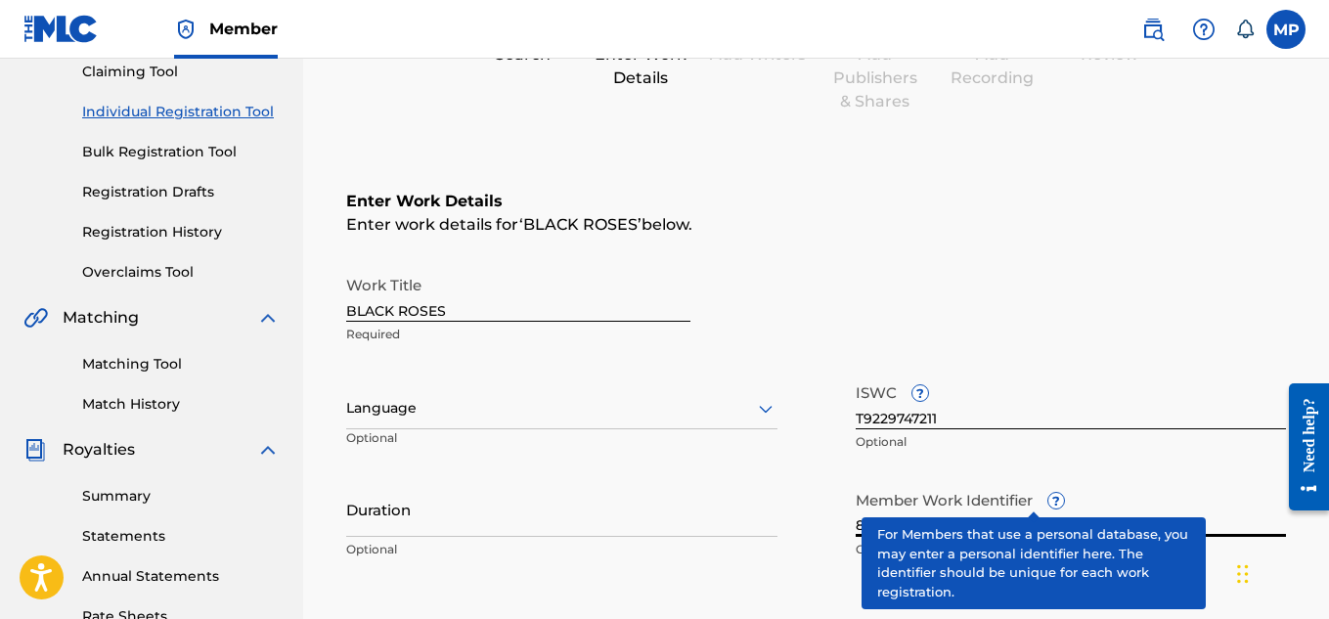
type input "893487832"
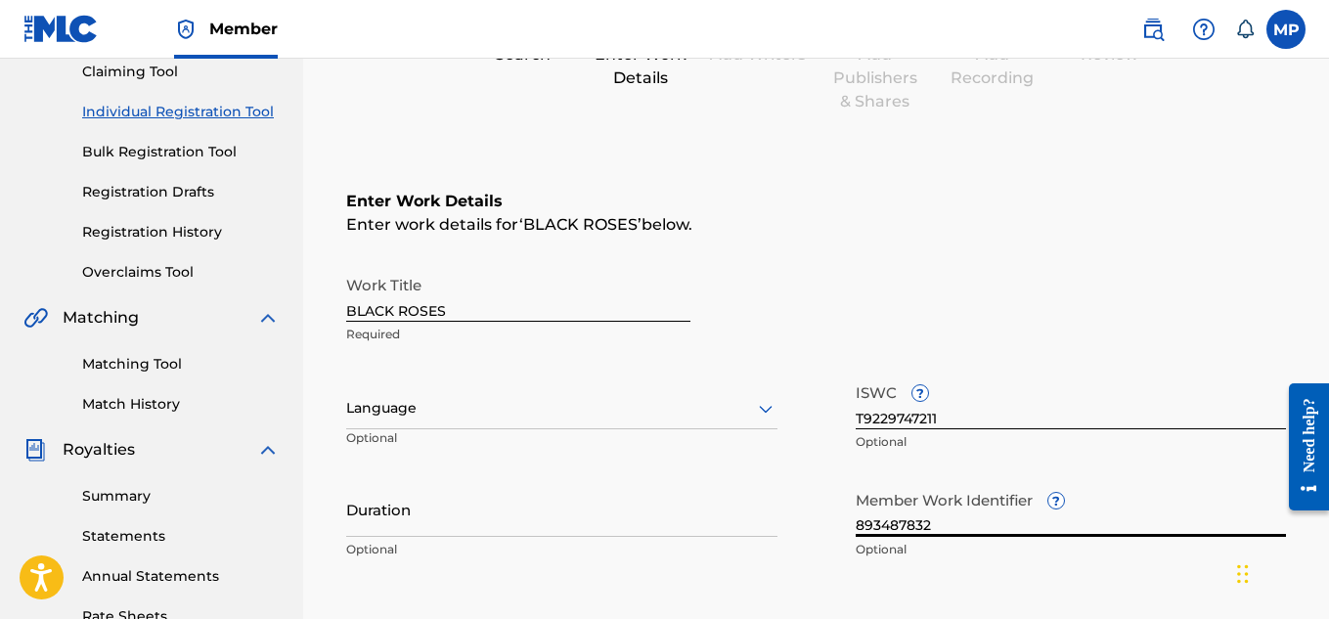
scroll to position [645, 0]
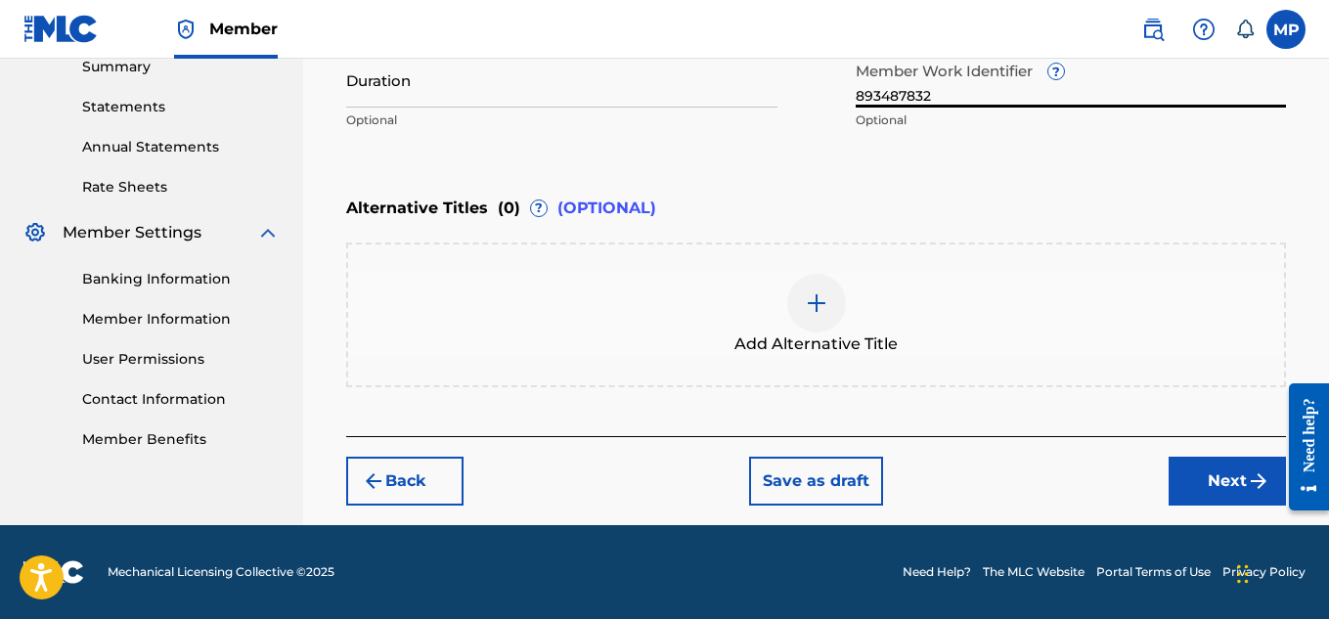
click at [1214, 477] on button "Next" at bounding box center [1227, 481] width 117 height 49
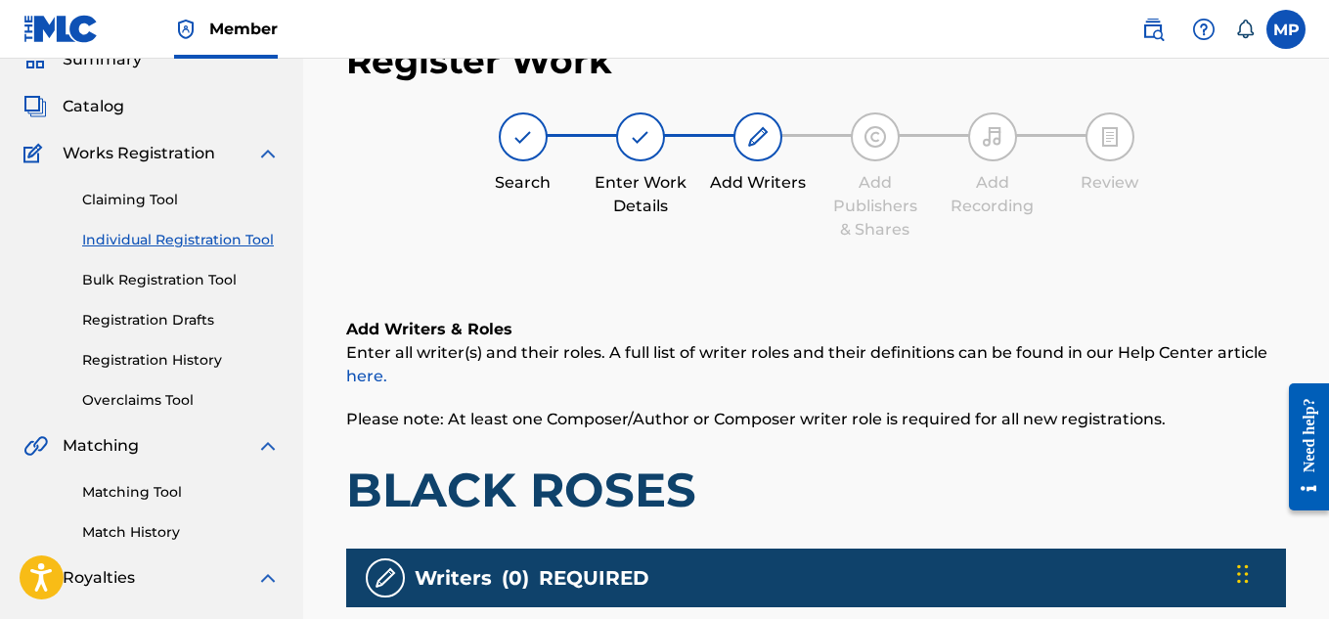
scroll to position [594, 0]
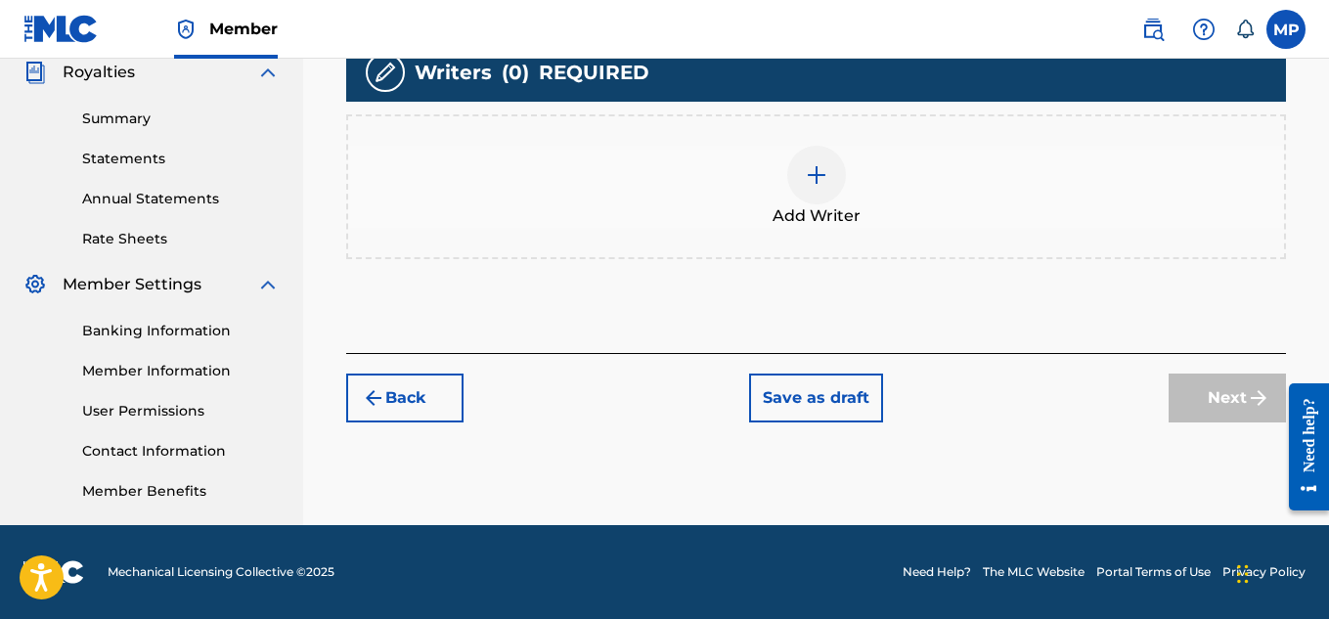
click at [824, 185] on img at bounding box center [816, 174] width 23 height 23
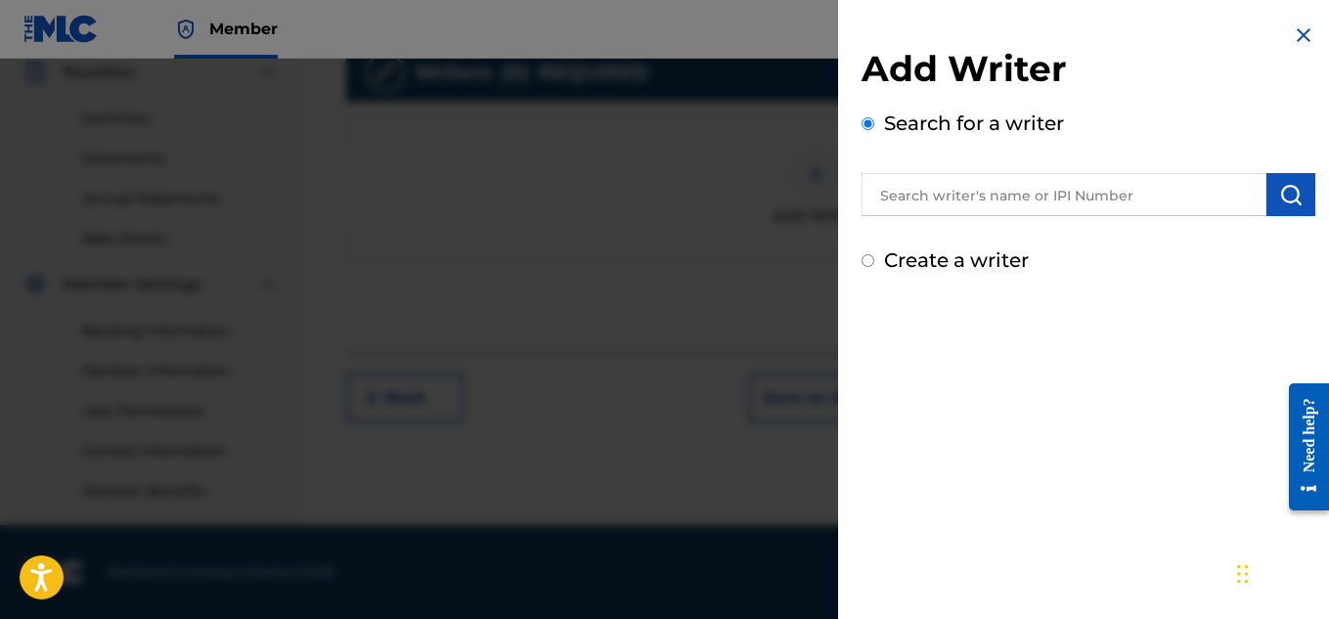
click at [1000, 189] on input "text" at bounding box center [1064, 194] width 405 height 43
type input "<"
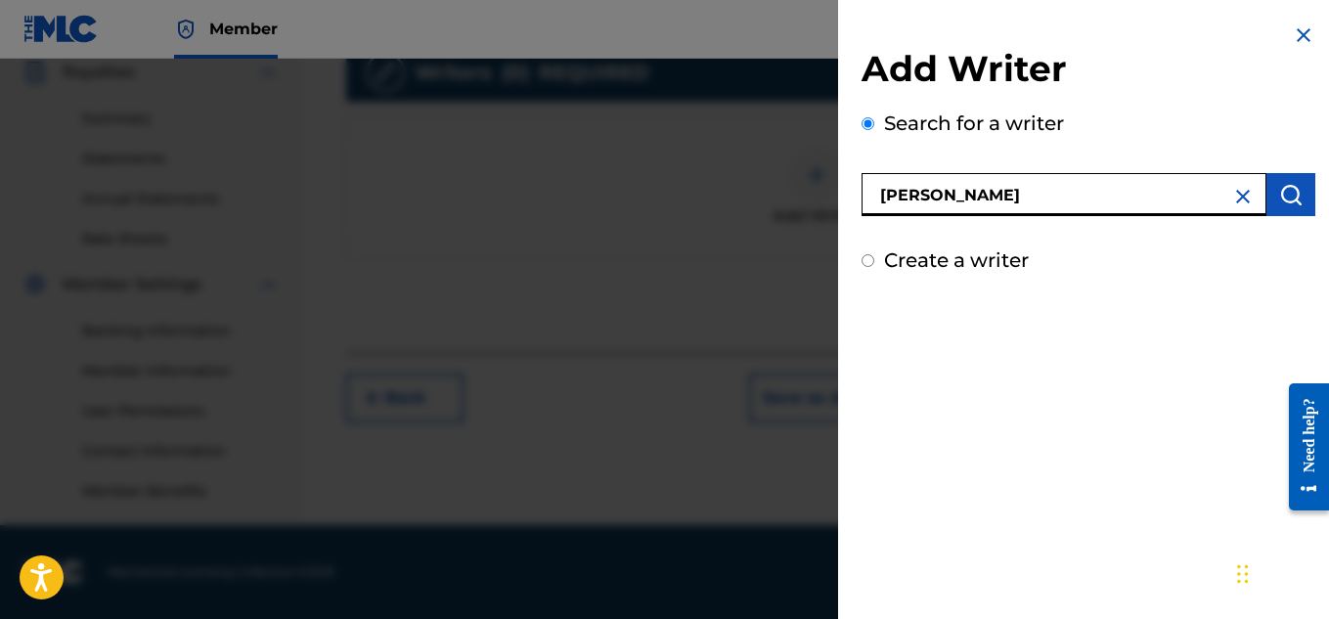
type input "[PERSON_NAME]"
click at [1279, 198] on img "submit" at bounding box center [1290, 194] width 23 height 23
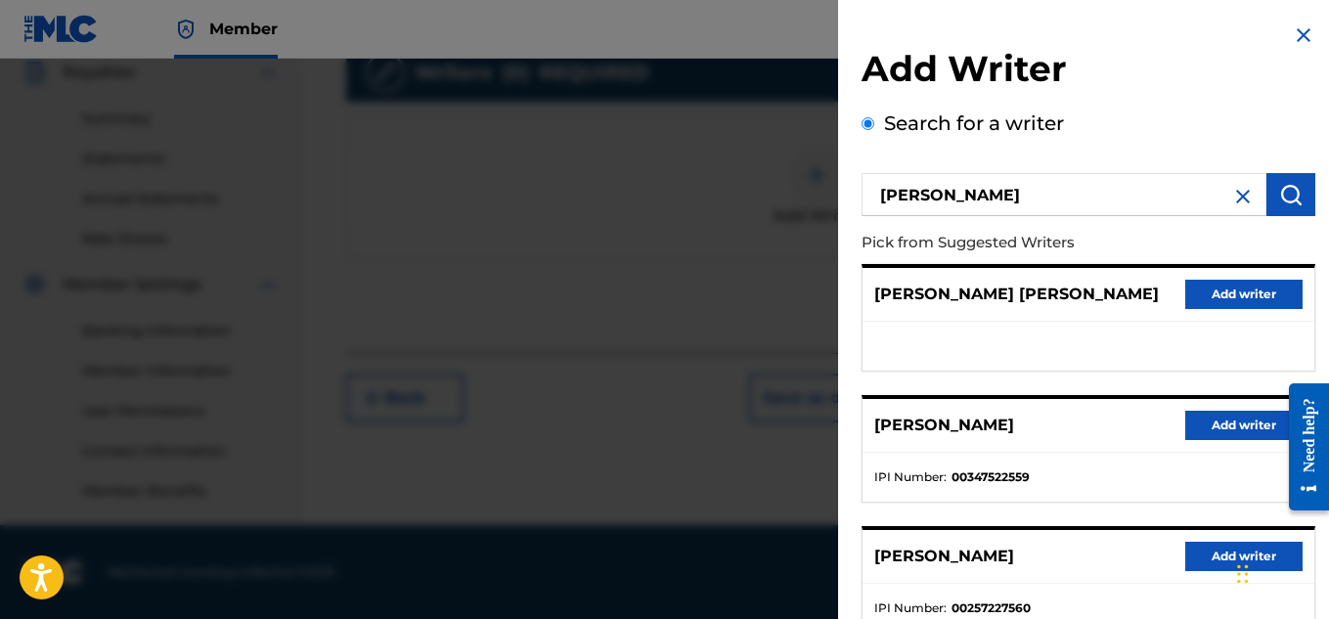
click at [1220, 421] on button "Add writer" at bounding box center [1243, 425] width 117 height 29
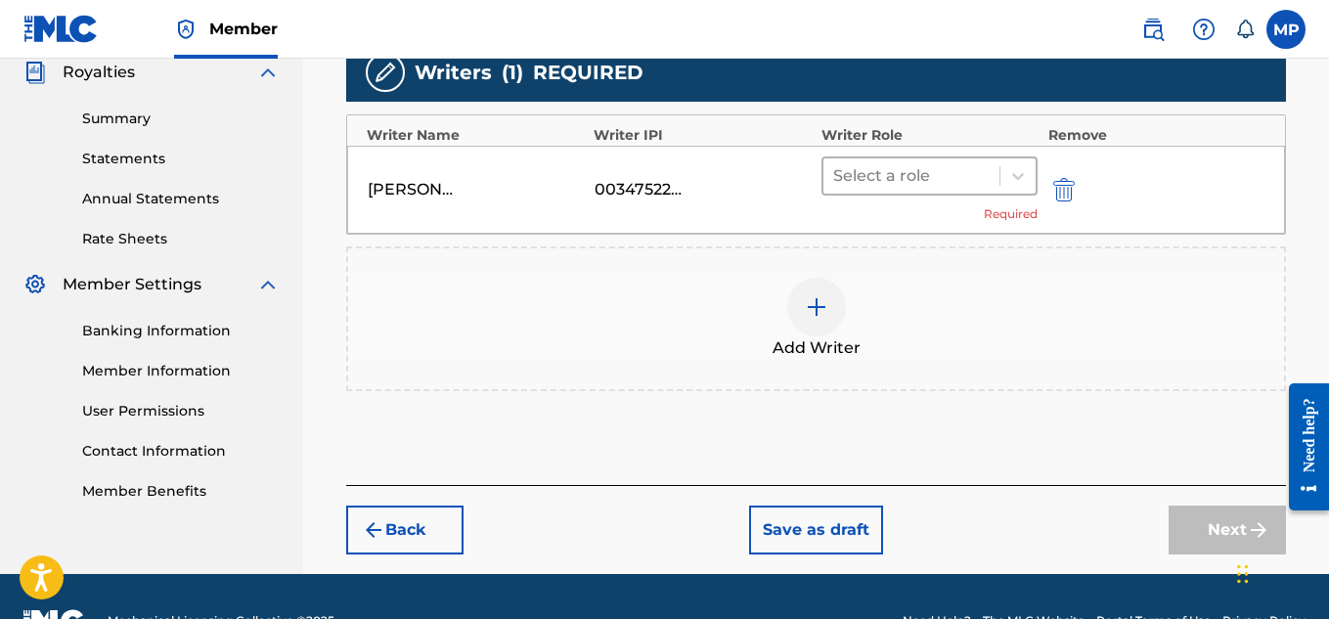
click at [998, 177] on div "Select a role" at bounding box center [911, 175] width 177 height 35
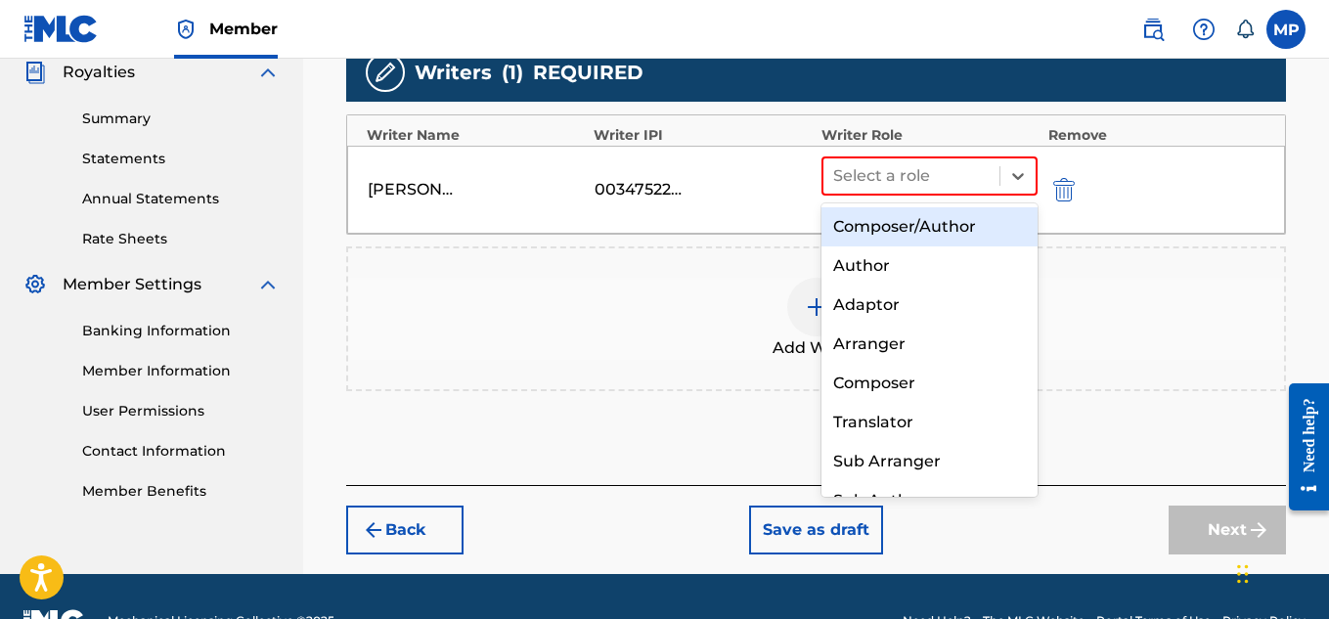
click at [942, 223] on div "Composer/Author" at bounding box center [930, 226] width 217 height 39
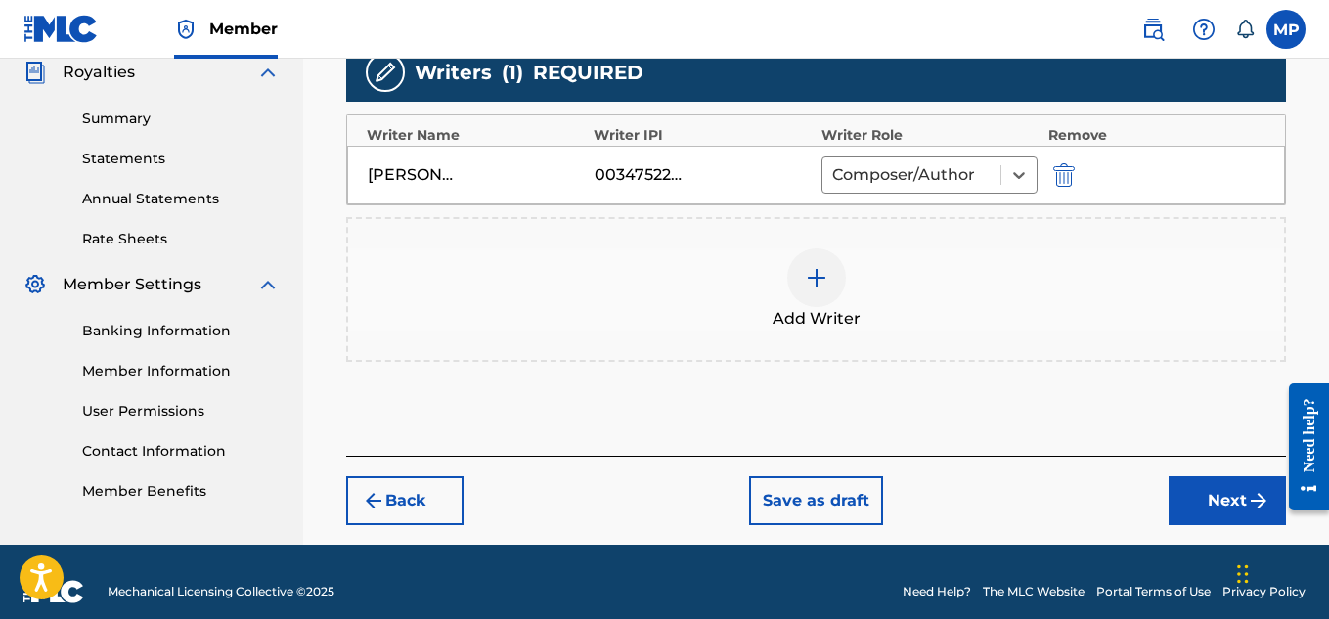
click at [1181, 484] on button "Next" at bounding box center [1227, 500] width 117 height 49
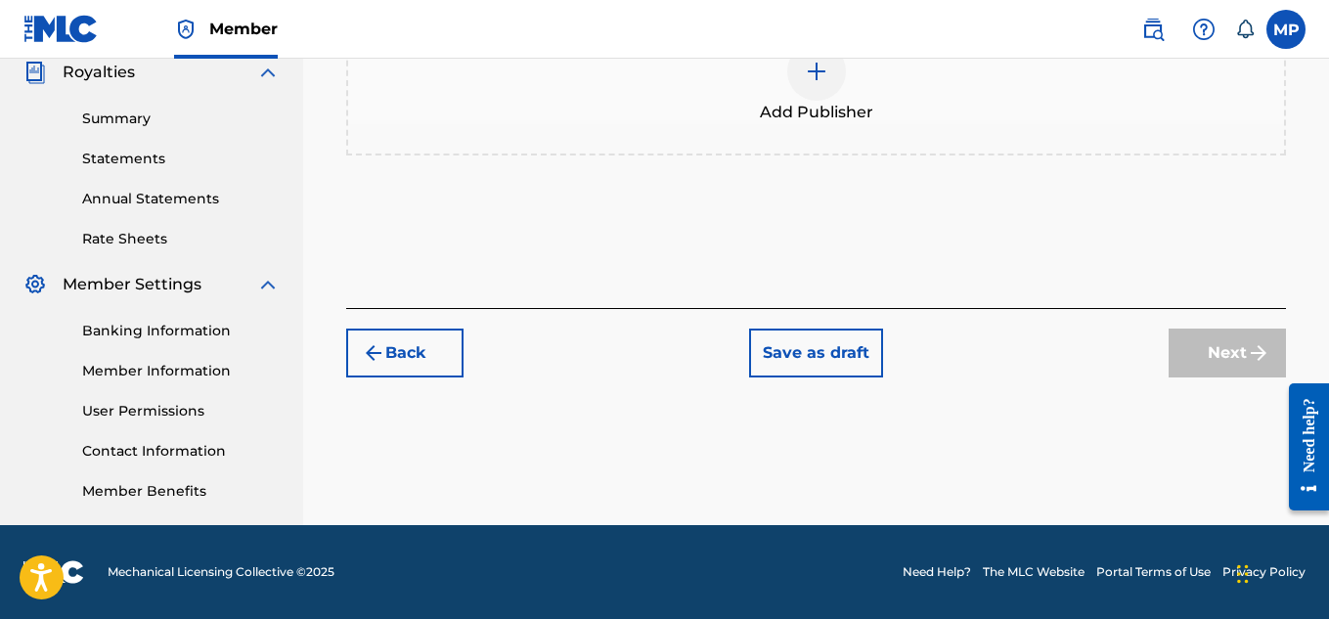
click at [829, 101] on div at bounding box center [816, 71] width 59 height 59
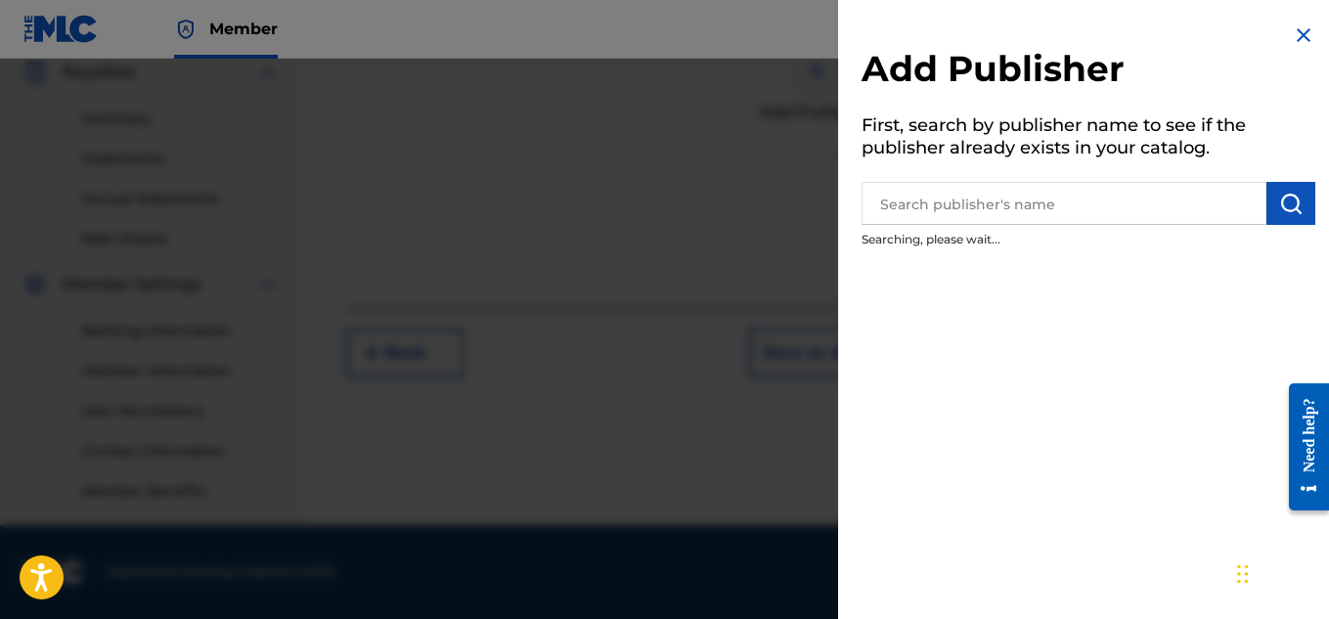
scroll to position [321, 0]
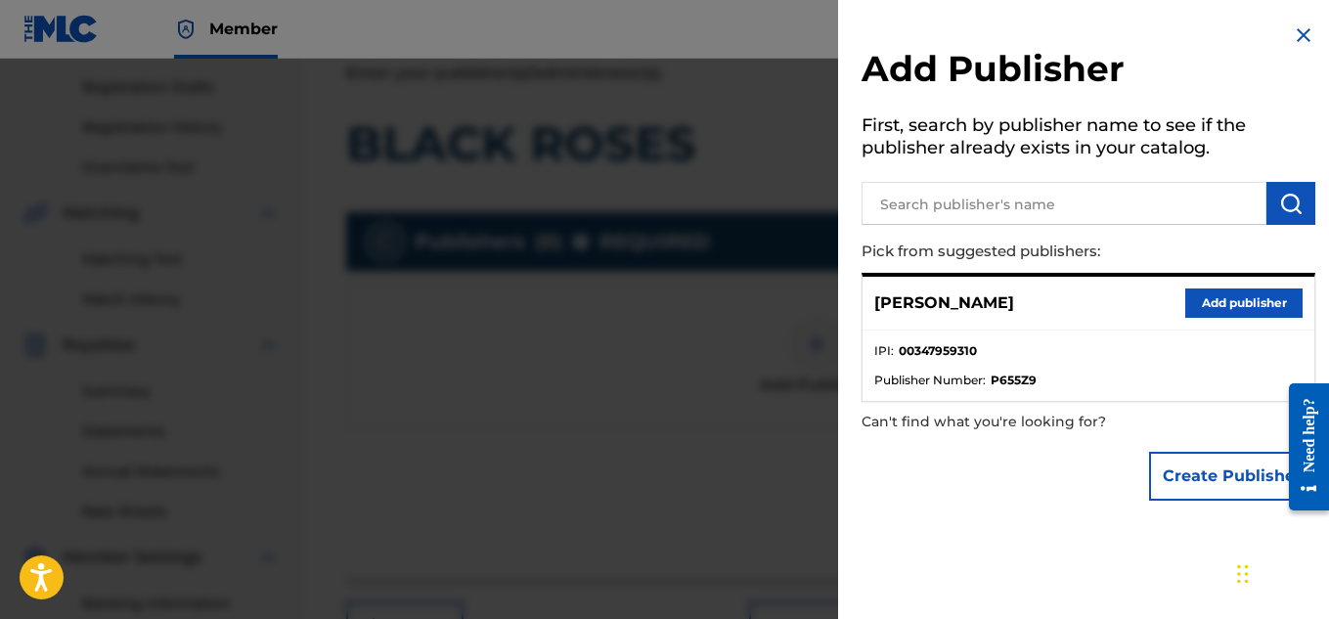
click at [1202, 304] on button "Add publisher" at bounding box center [1243, 303] width 117 height 29
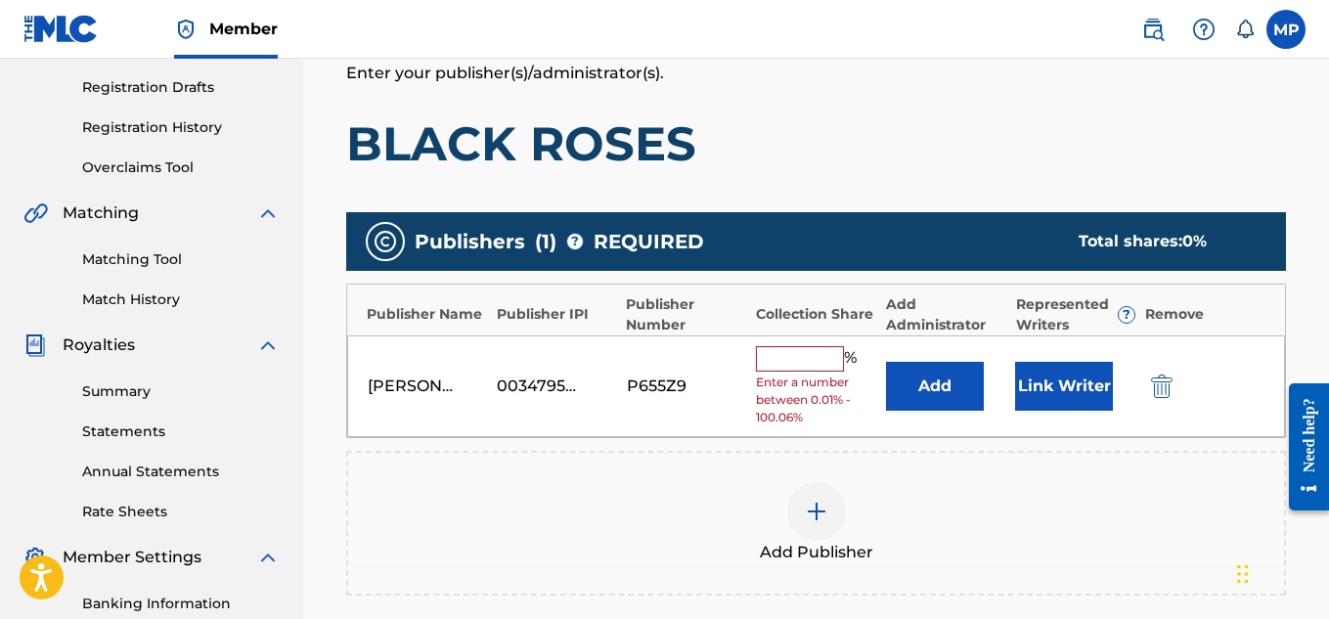
click at [821, 357] on input "text" at bounding box center [800, 358] width 88 height 25
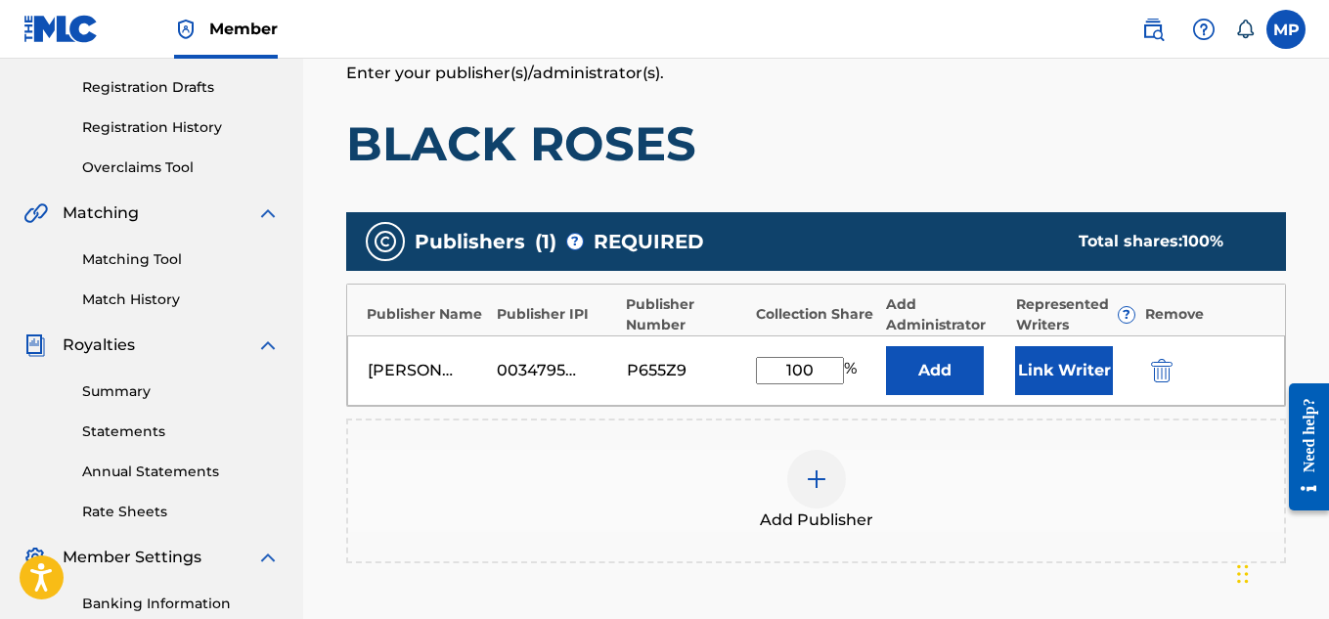
type input "100"
click at [1044, 361] on button "Link Writer" at bounding box center [1064, 370] width 98 height 49
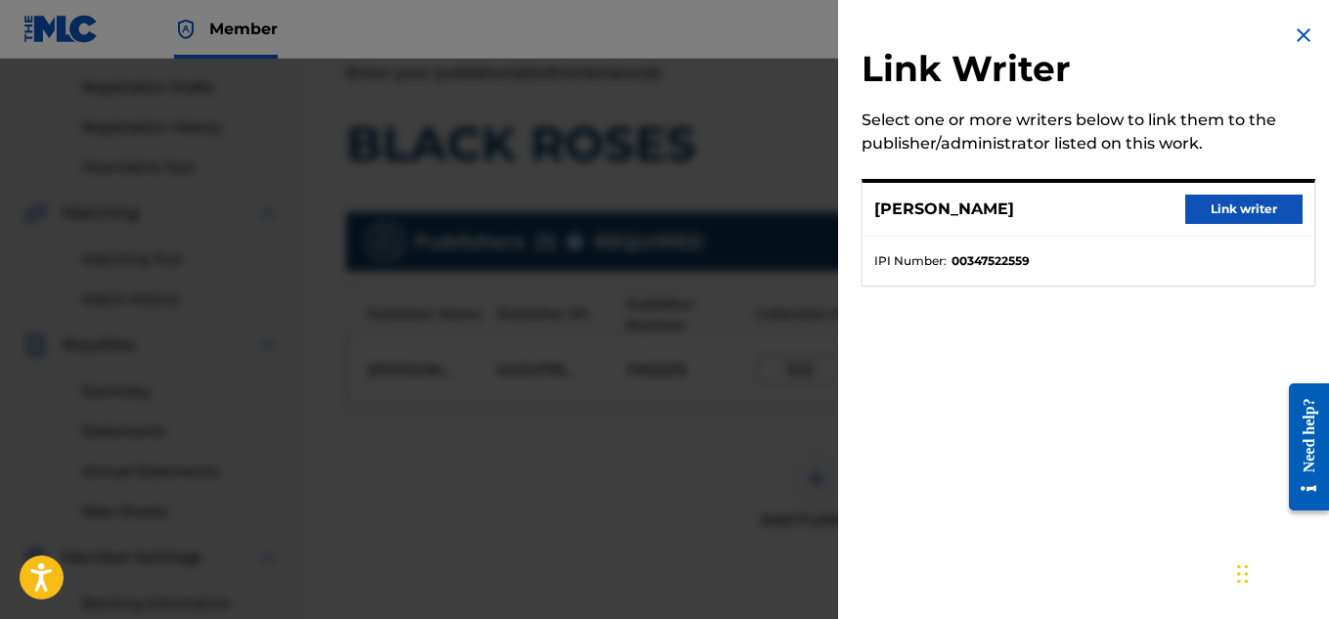
click at [1223, 202] on button "Link writer" at bounding box center [1243, 209] width 117 height 29
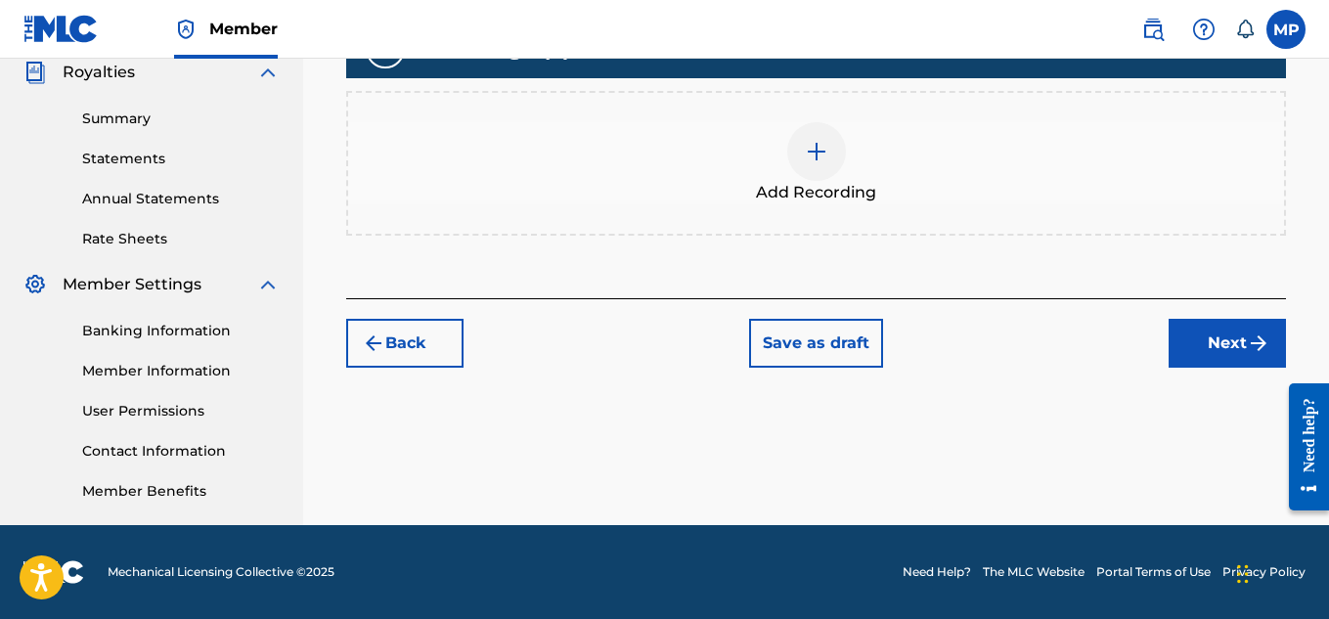
click at [822, 156] on img at bounding box center [816, 151] width 23 height 23
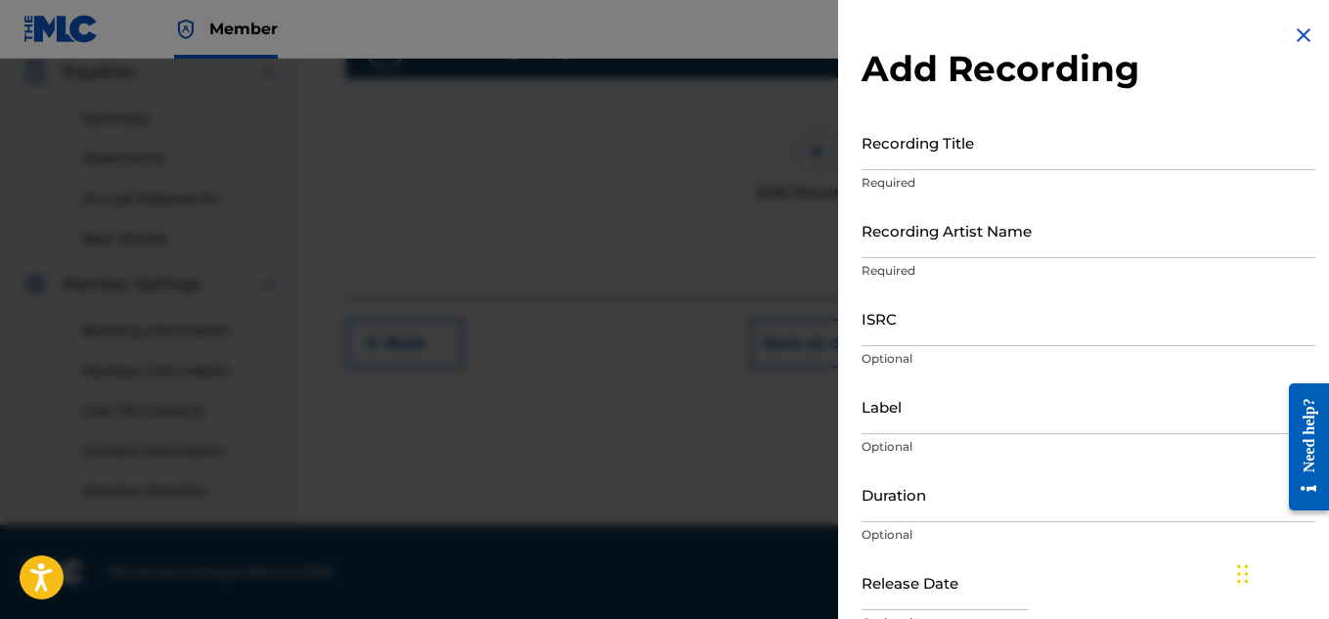
click at [925, 155] on input "Recording Title" at bounding box center [1089, 142] width 454 height 56
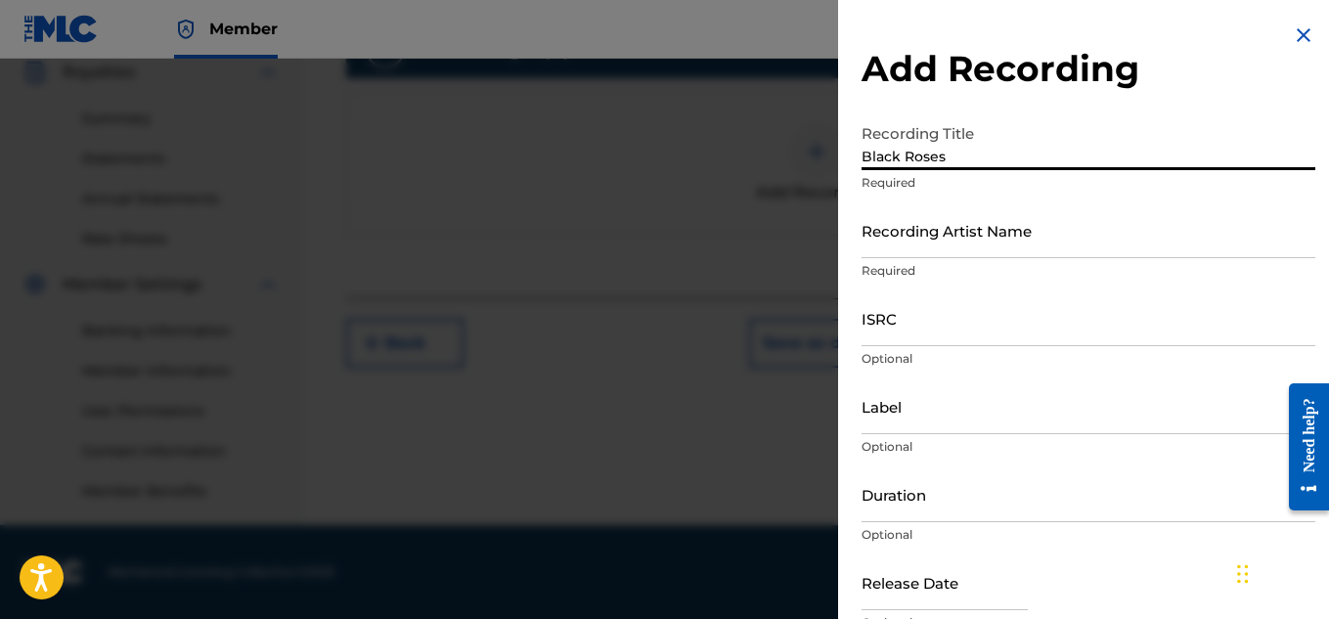
type input "Black Roses"
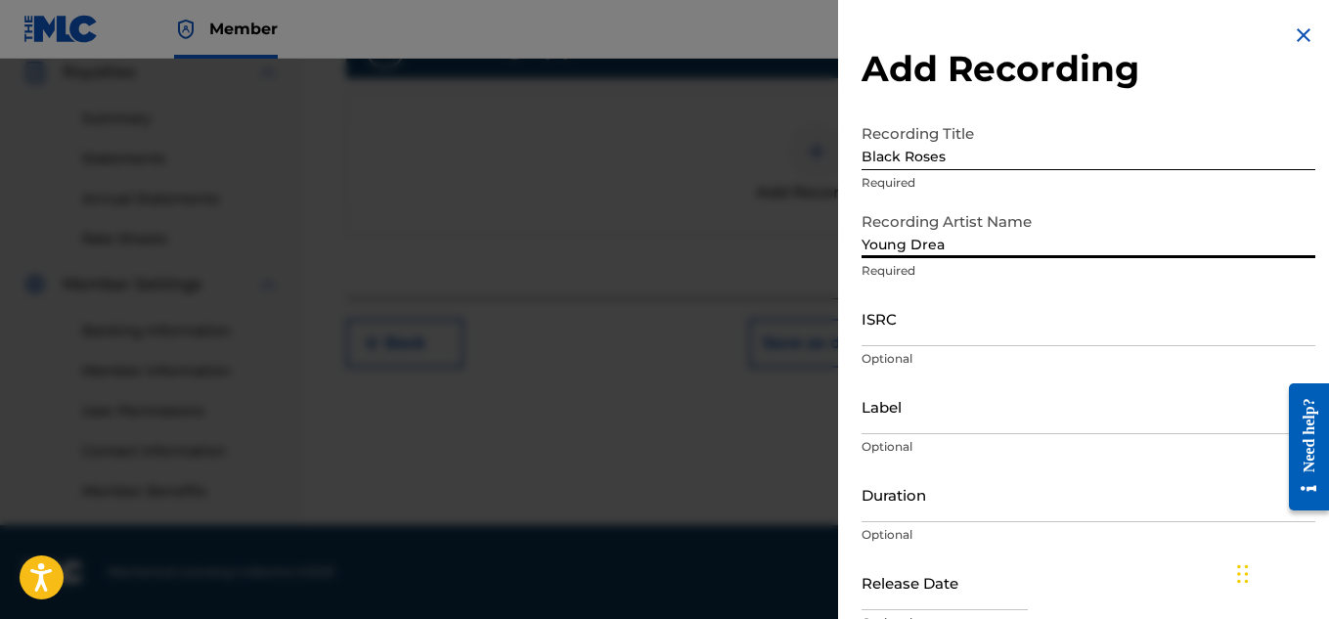
type input "Young Dread"
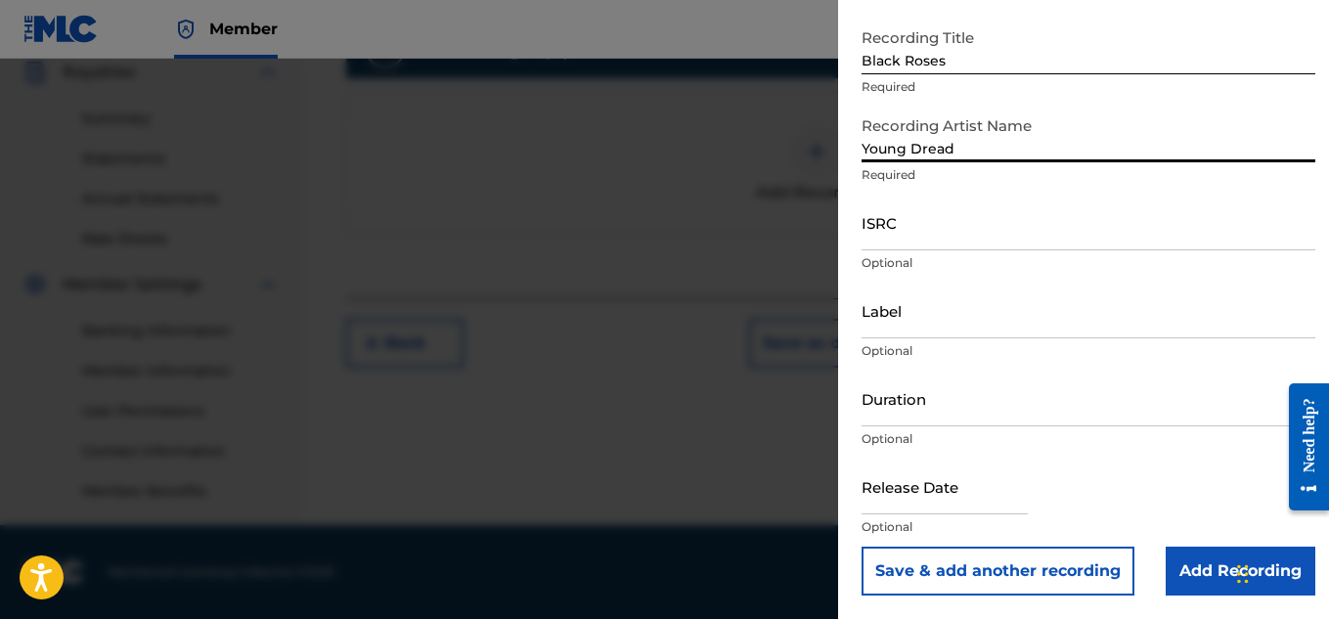
click at [1184, 573] on input "Add Recording" at bounding box center [1241, 571] width 150 height 49
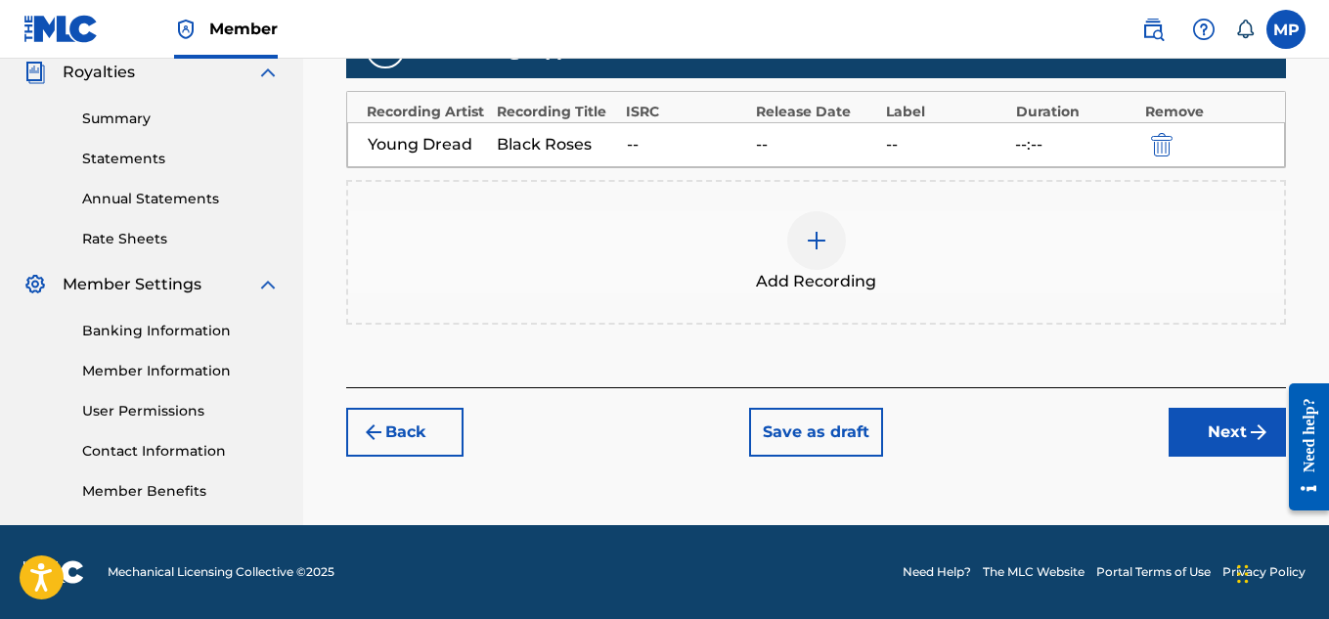
click at [1194, 443] on button "Next" at bounding box center [1227, 432] width 117 height 49
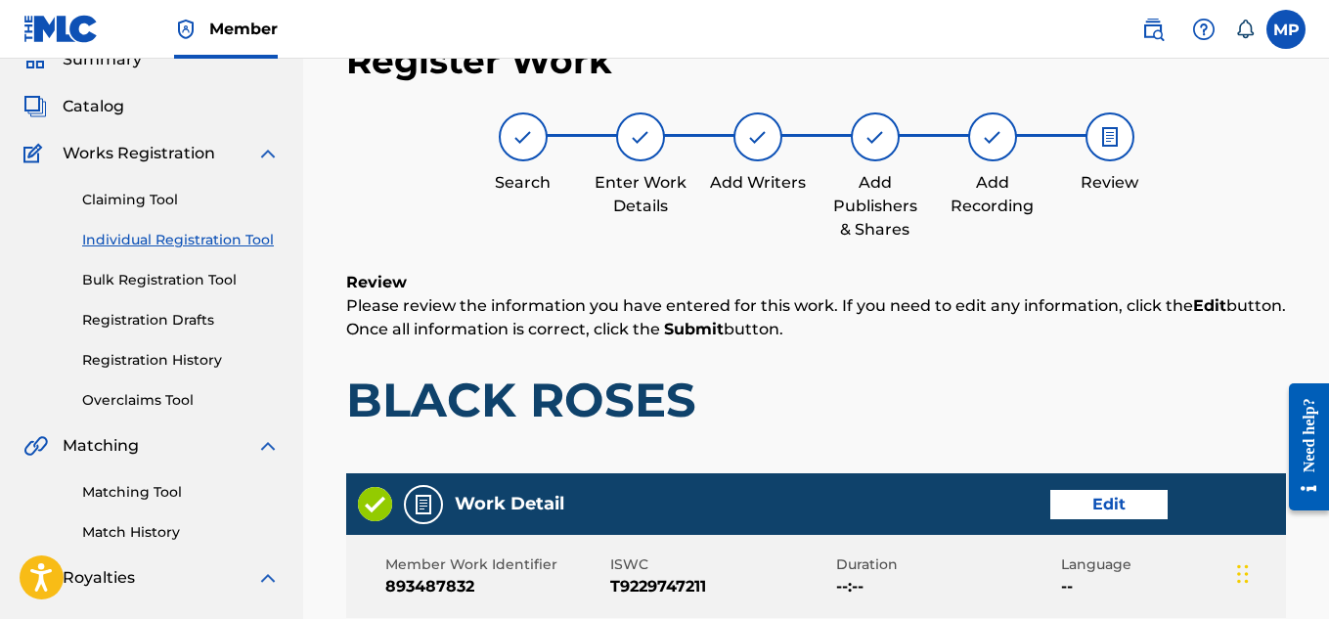
scroll to position [549, 0]
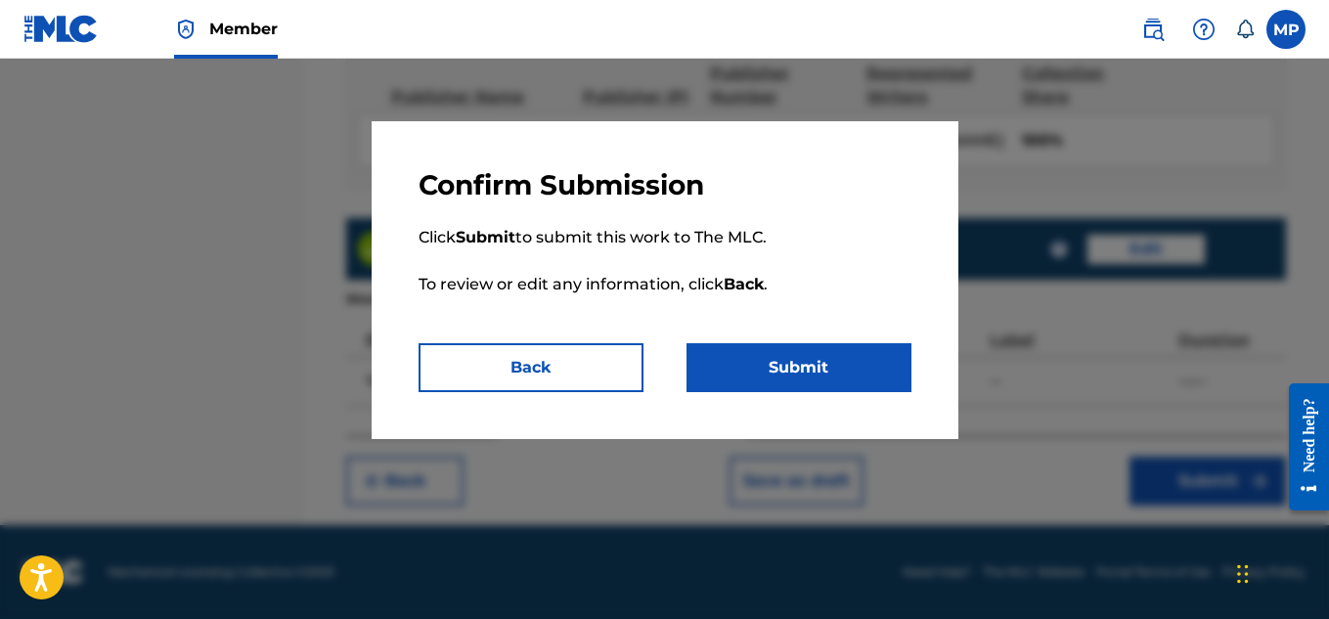
click at [878, 369] on button "Submit" at bounding box center [799, 367] width 225 height 49
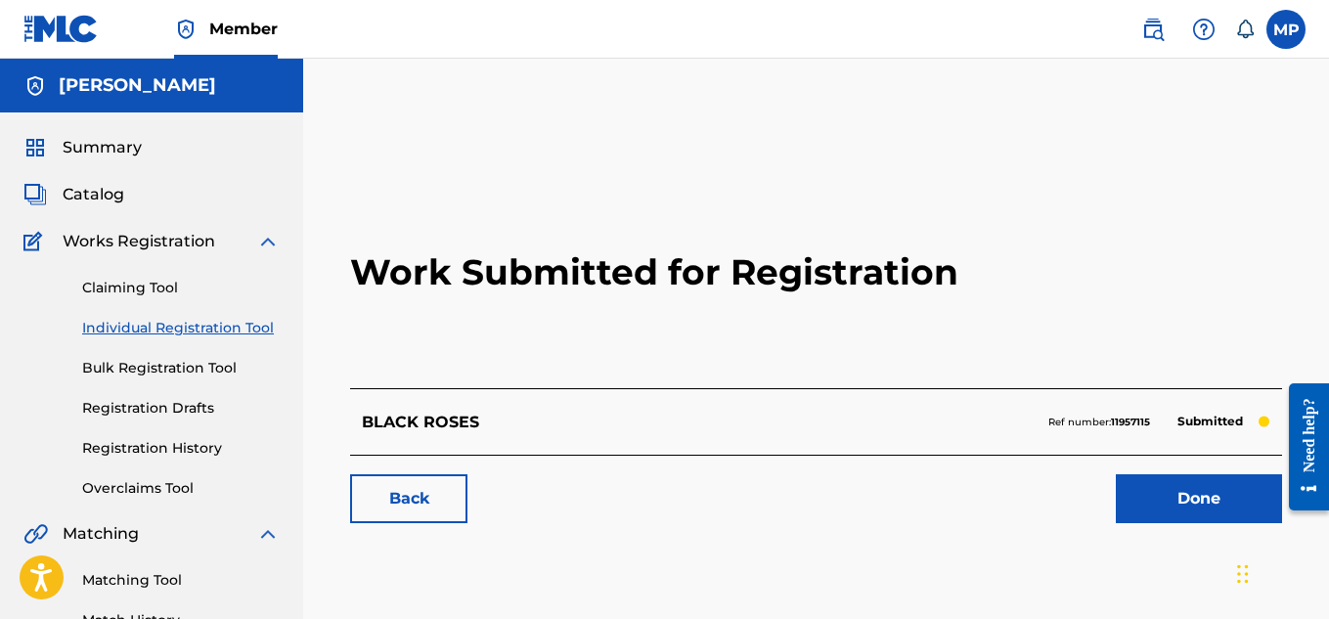
click at [381, 415] on p "BLACK ROSES" at bounding box center [420, 422] width 117 height 23
